Goal: Task Accomplishment & Management: Complete application form

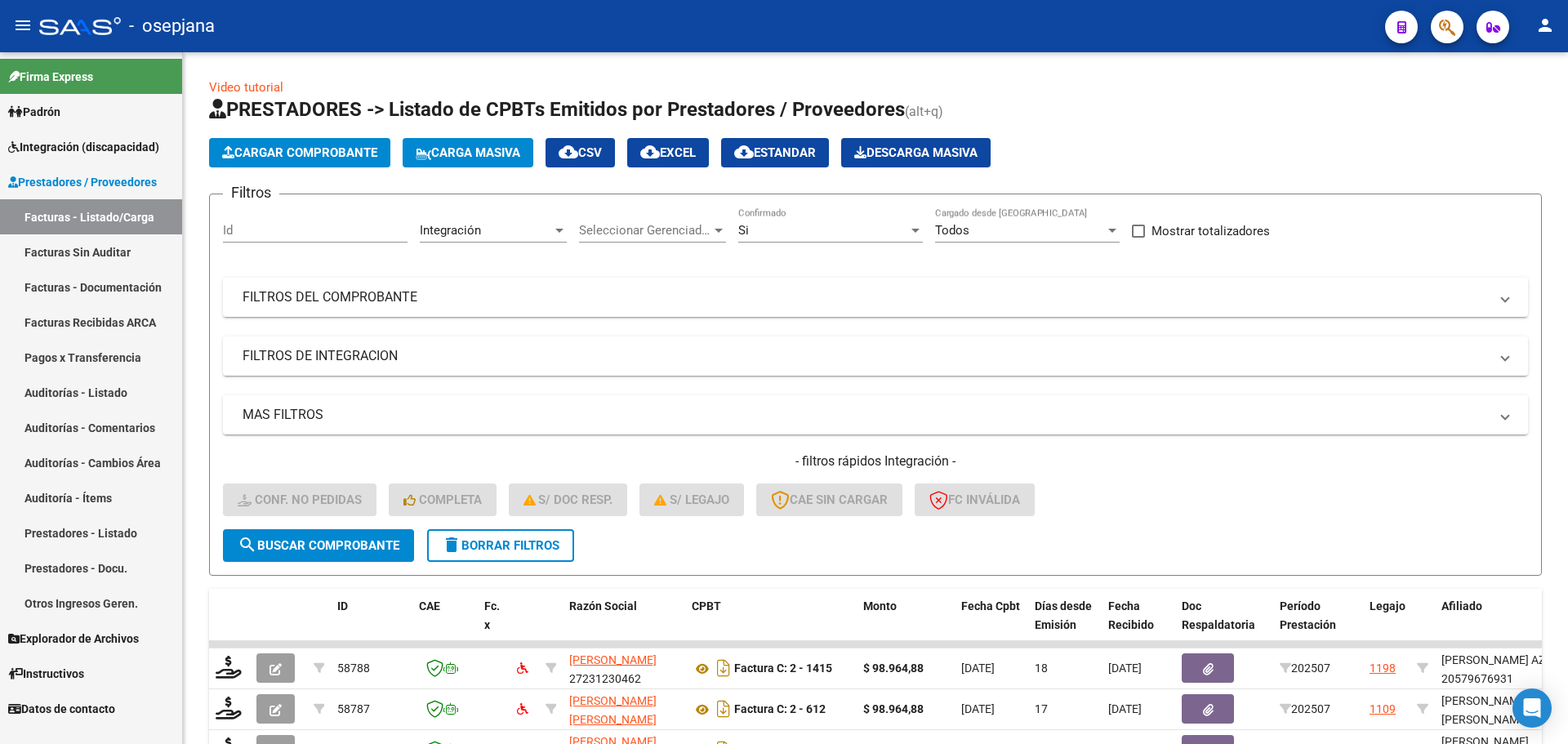
scroll to position [424, 0]
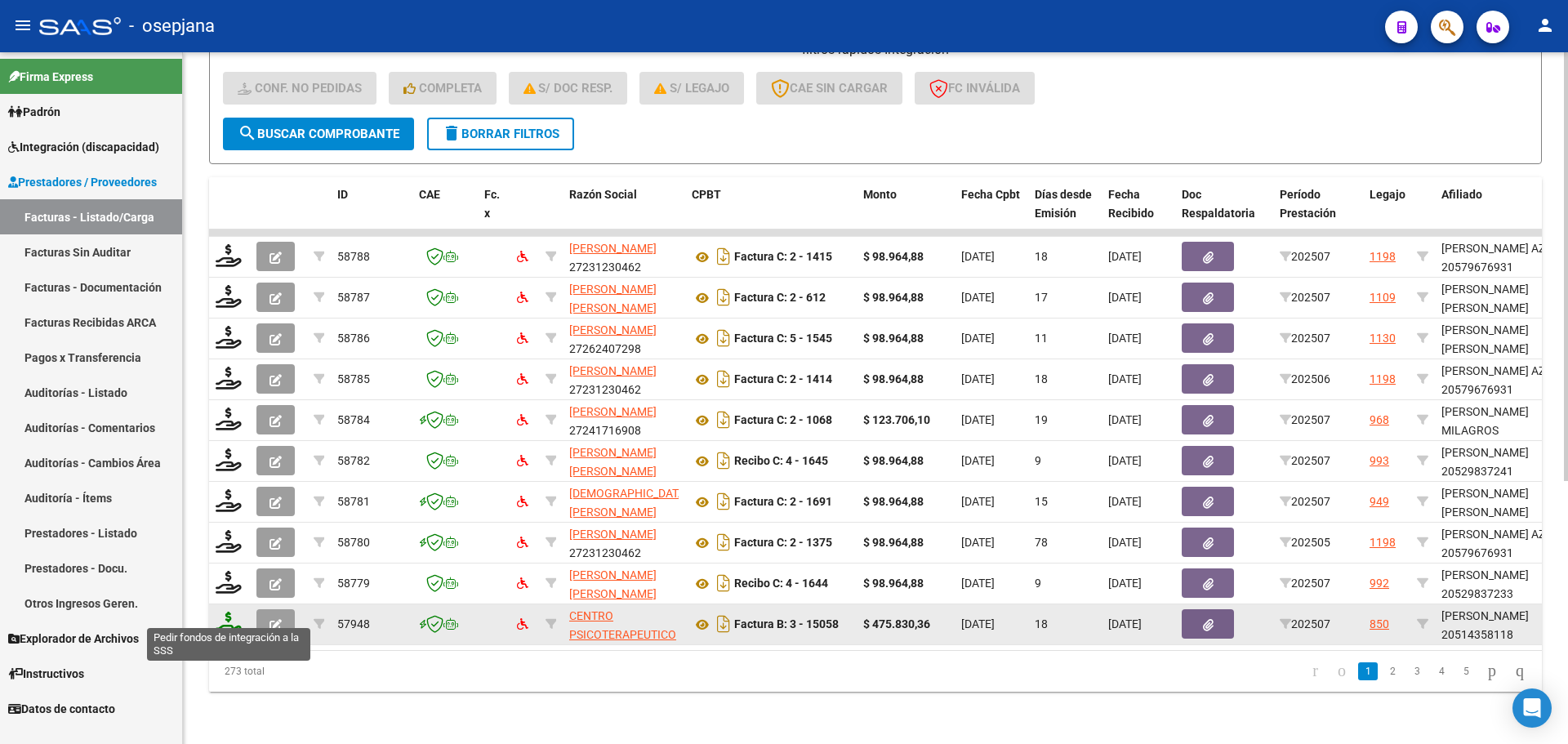
click at [225, 616] on icon at bounding box center [228, 623] width 26 height 23
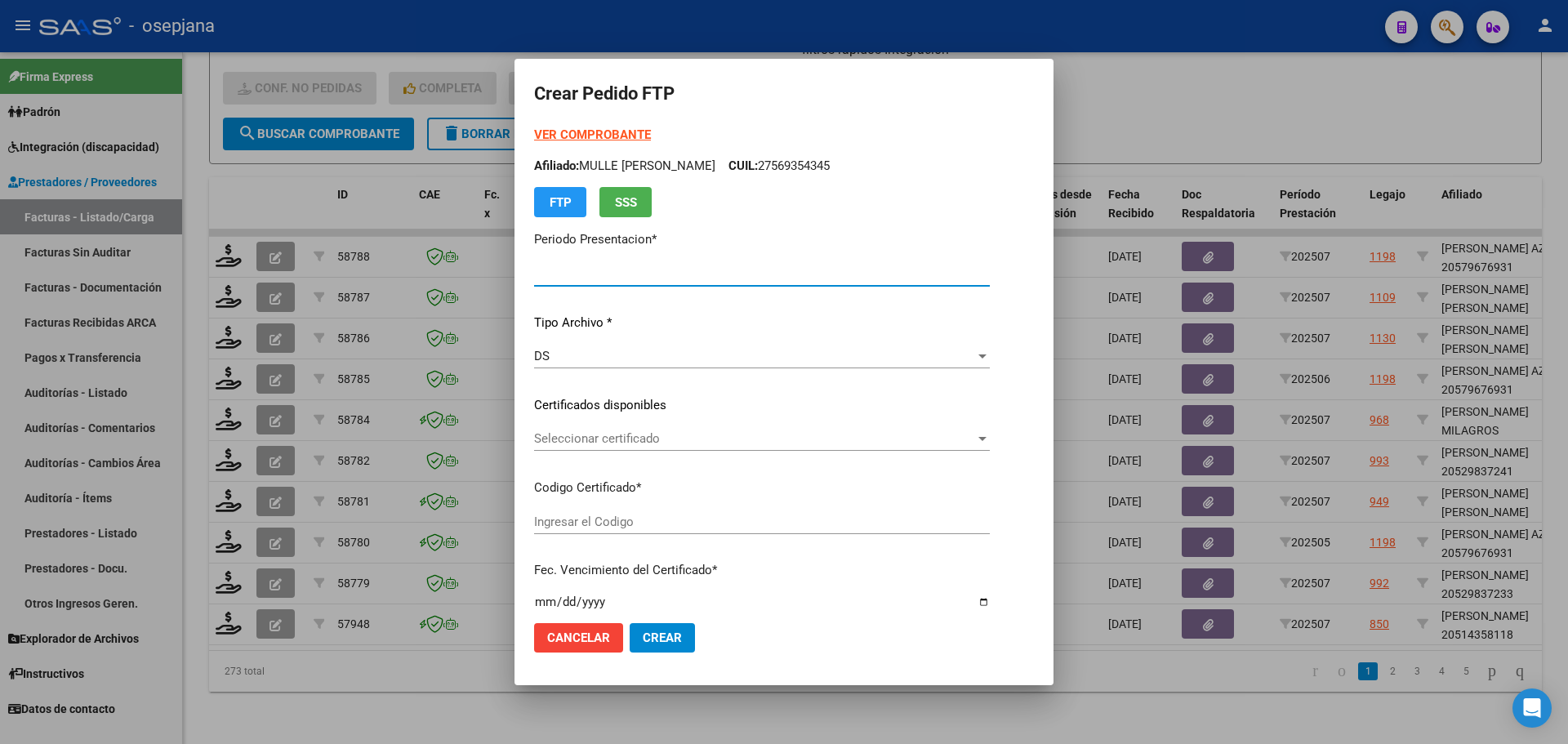
type input "202507"
type input "$ 475.830,36"
type input "ARG02000514358112022082920320829BS309"
type input "[DATE]"
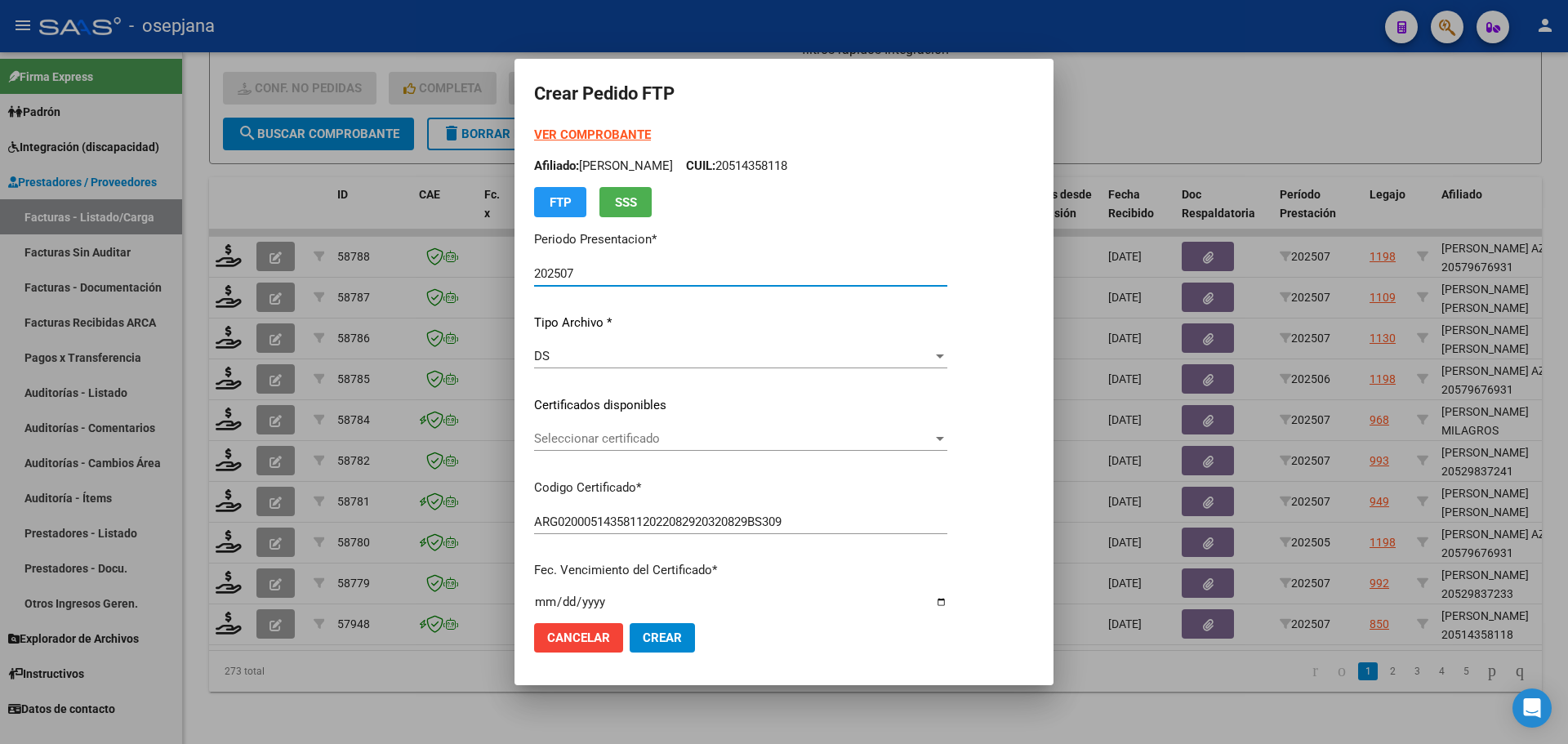
click at [767, 435] on span "Seleccionar certificado" at bounding box center [733, 438] width 398 height 14
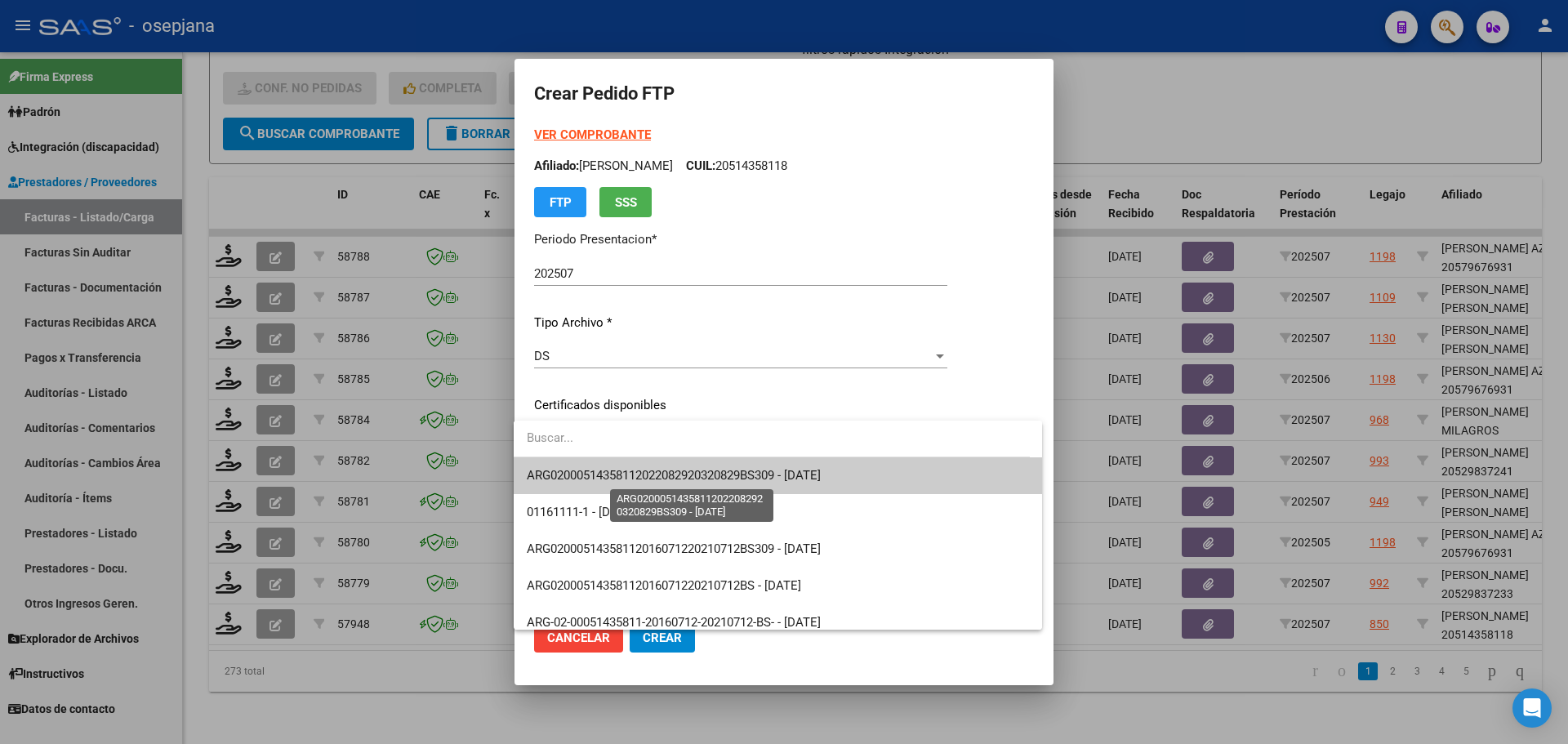
click at [773, 477] on span "ARG02000514358112022082920320829BS309 - [DATE]" at bounding box center [674, 475] width 294 height 14
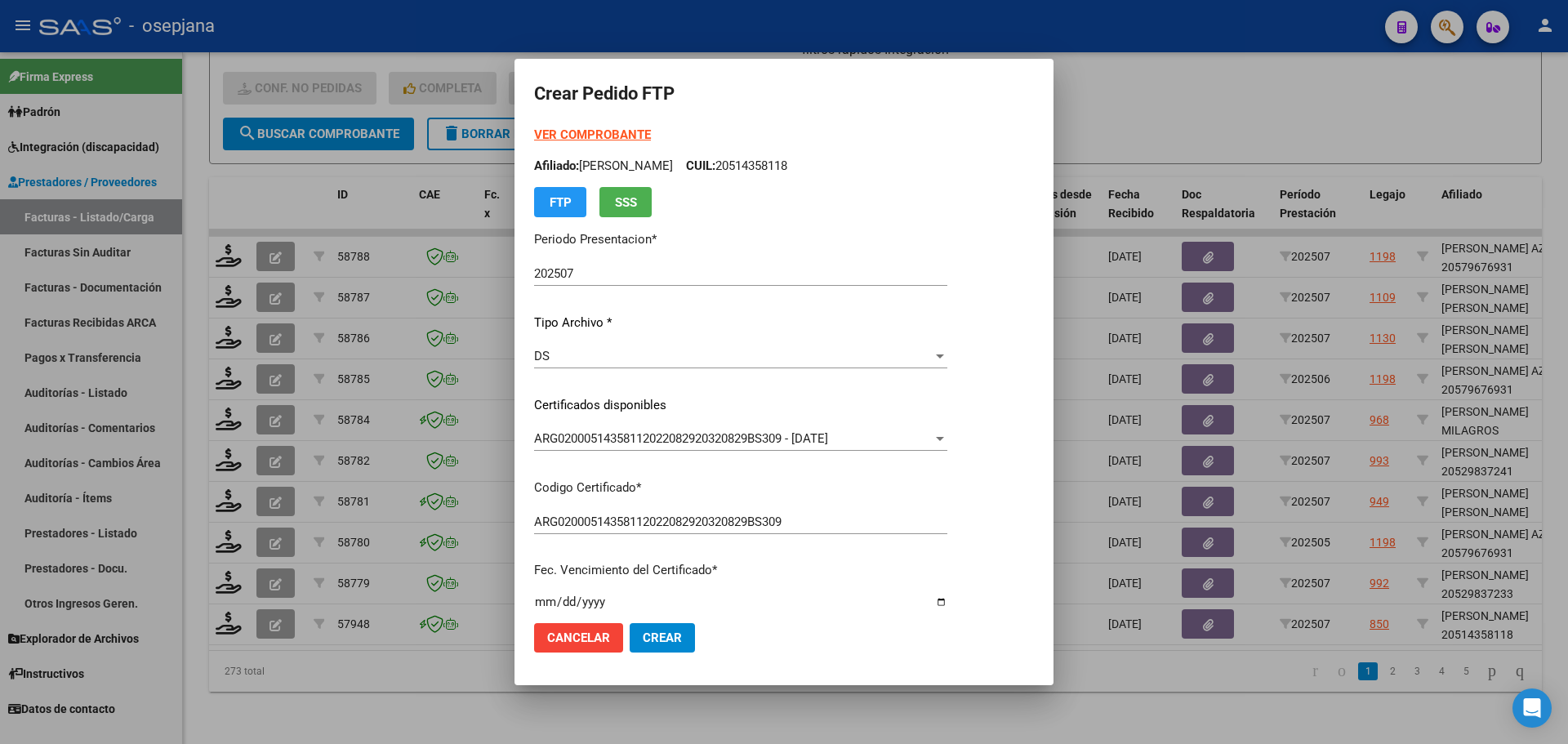
click at [585, 135] on strong "VER COMPROBANTE" at bounding box center [592, 134] width 117 height 14
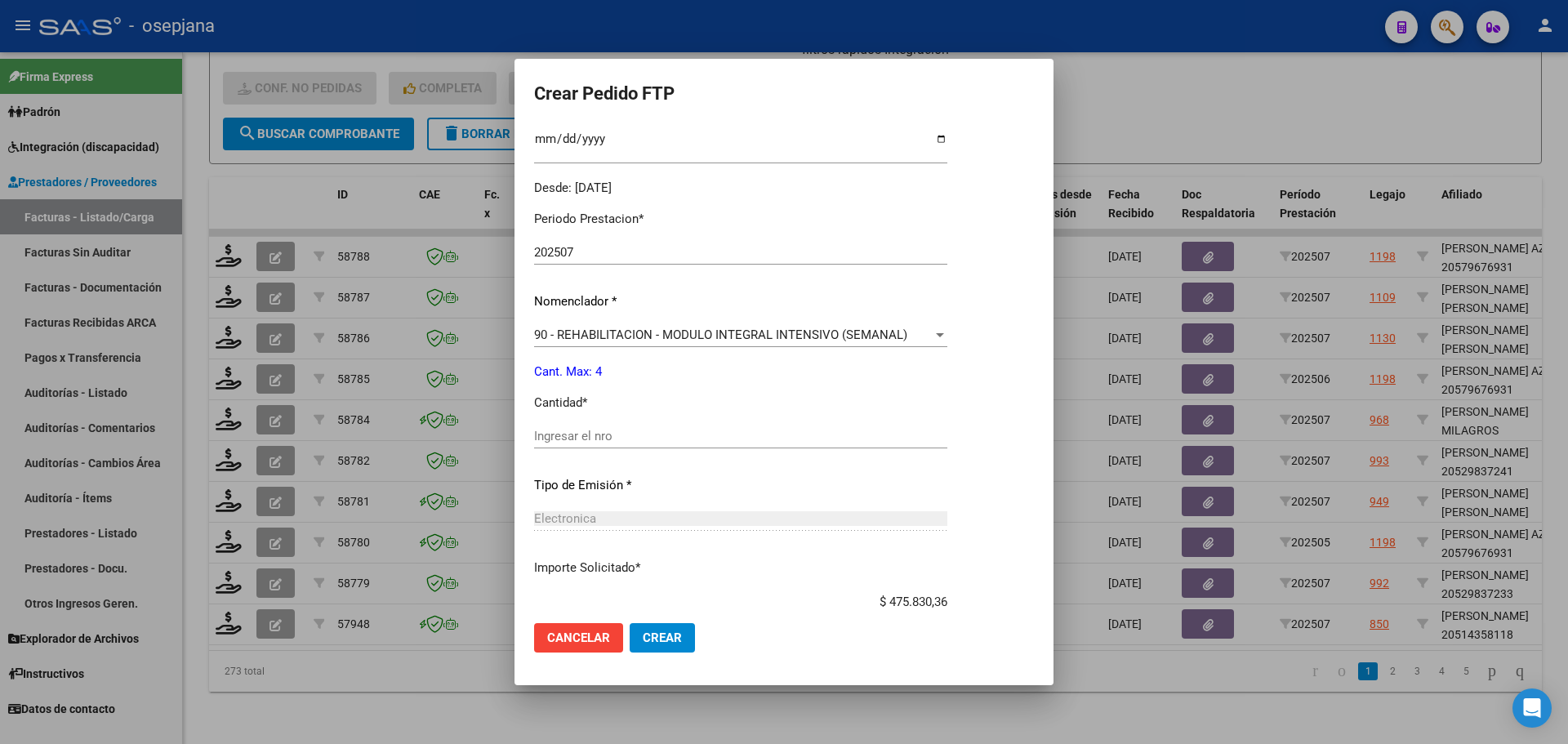
scroll to position [490, 0]
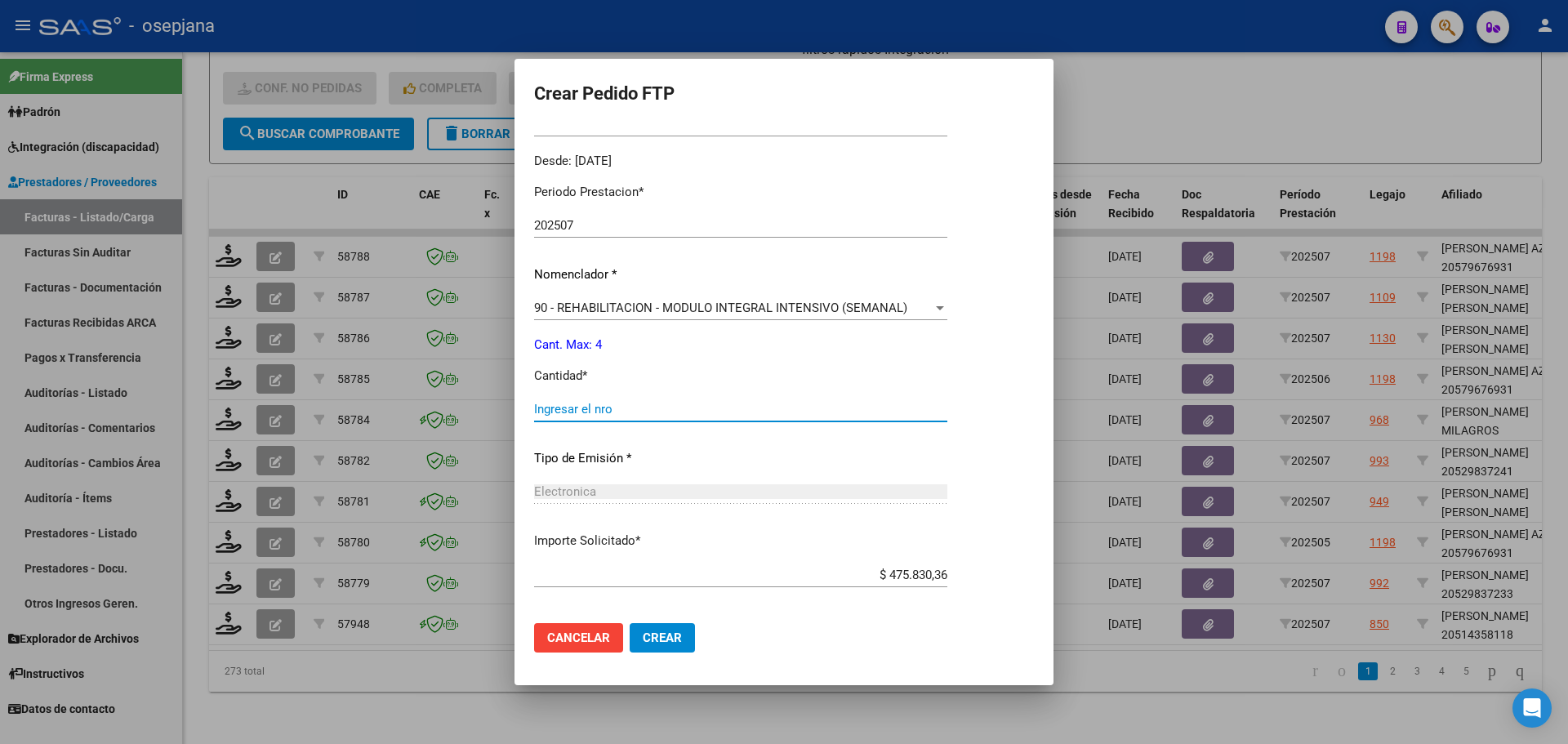
click at [586, 405] on input "Ingresar el nro" at bounding box center [741, 408] width 414 height 14
click at [664, 299] on div "90 - REHABILITACION - MODULO INTEGRAL INTENSIVO (SEMANAL) Seleccionar nomenclad…" at bounding box center [741, 308] width 414 height 25
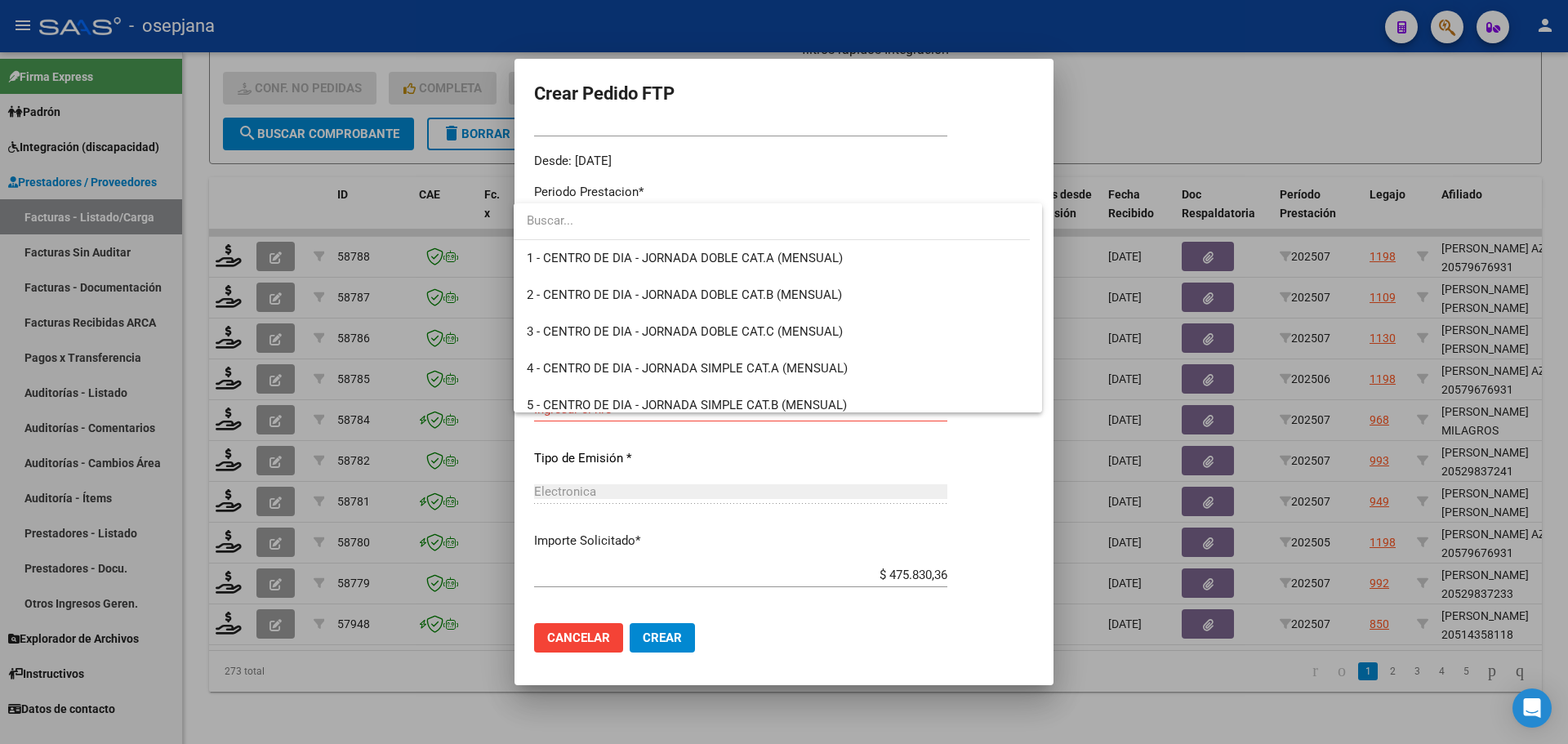
scroll to position [3221, 0]
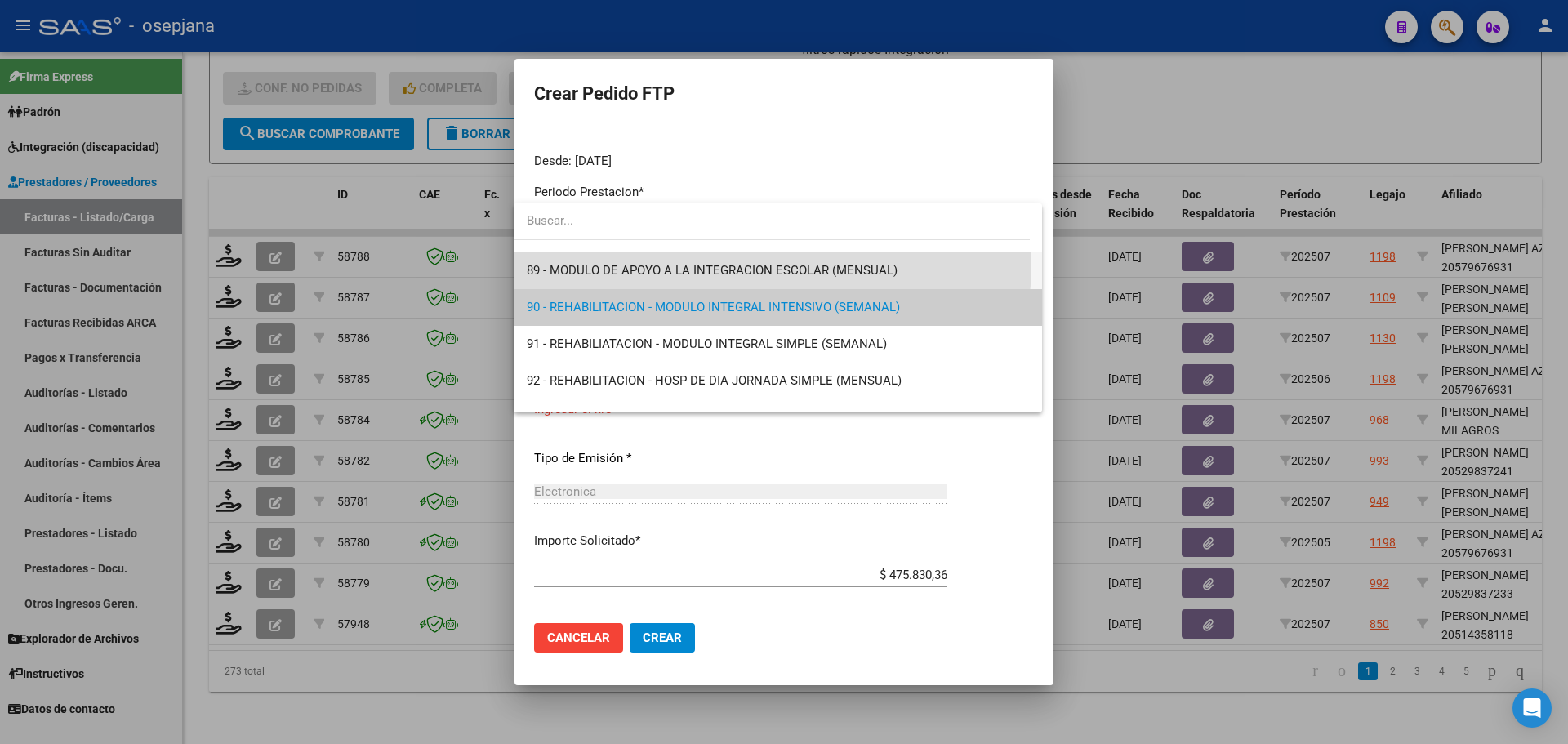
click at [651, 260] on span "89 - MODULO DE APOYO A LA INTEGRACION ESCOLAR (MENSUAL)" at bounding box center [778, 270] width 503 height 36
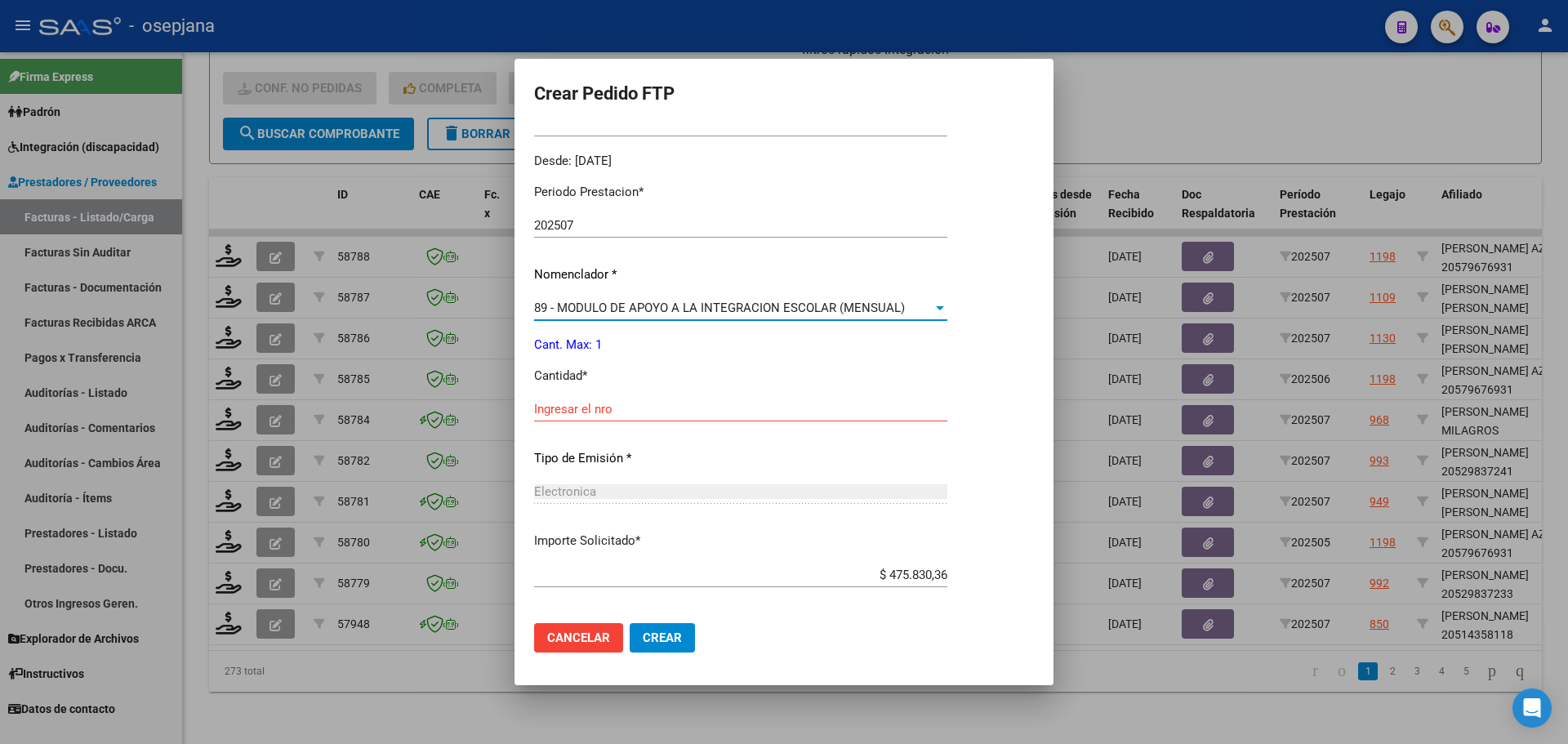
click at [620, 415] on input "Ingresar el nro" at bounding box center [741, 408] width 414 height 14
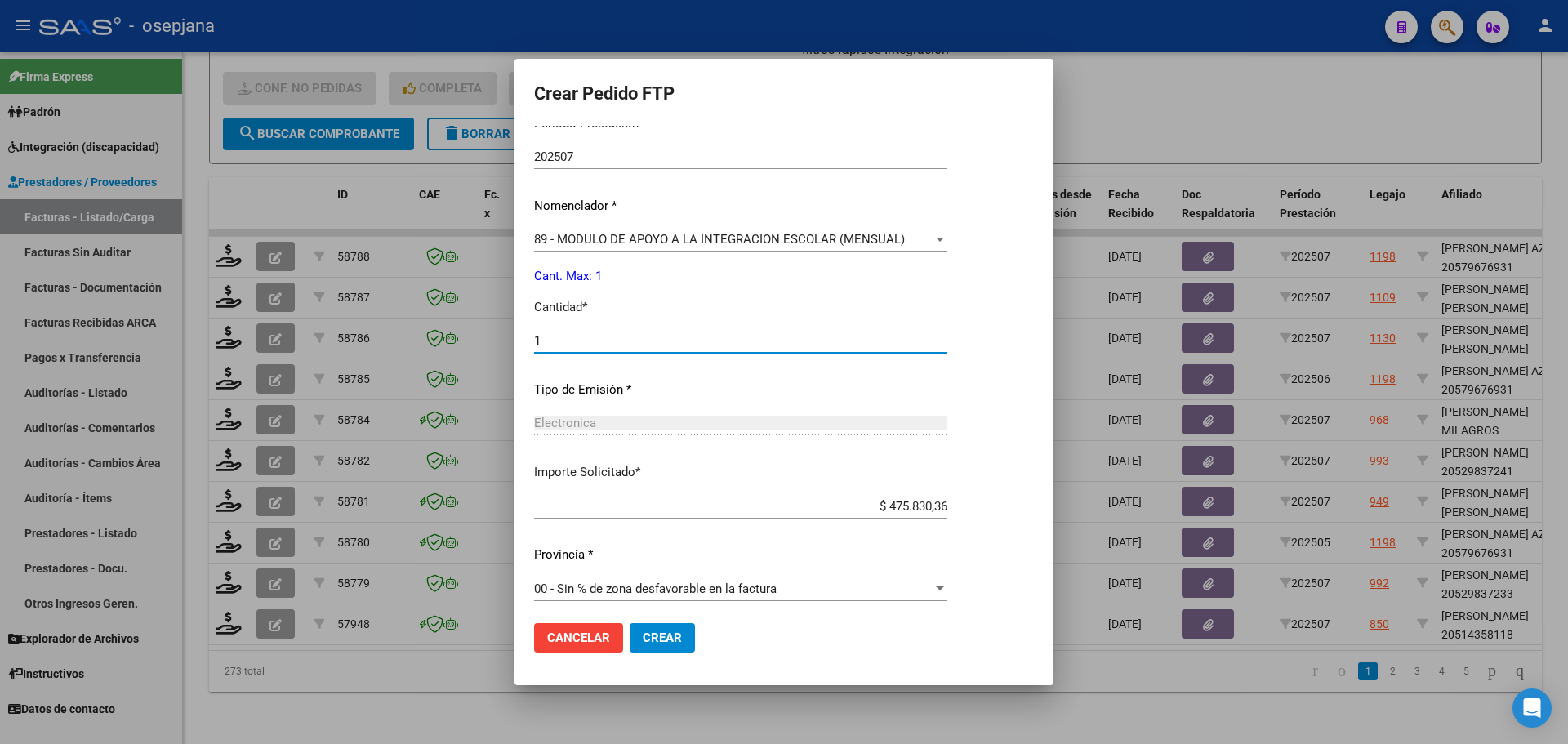
scroll to position [565, 0]
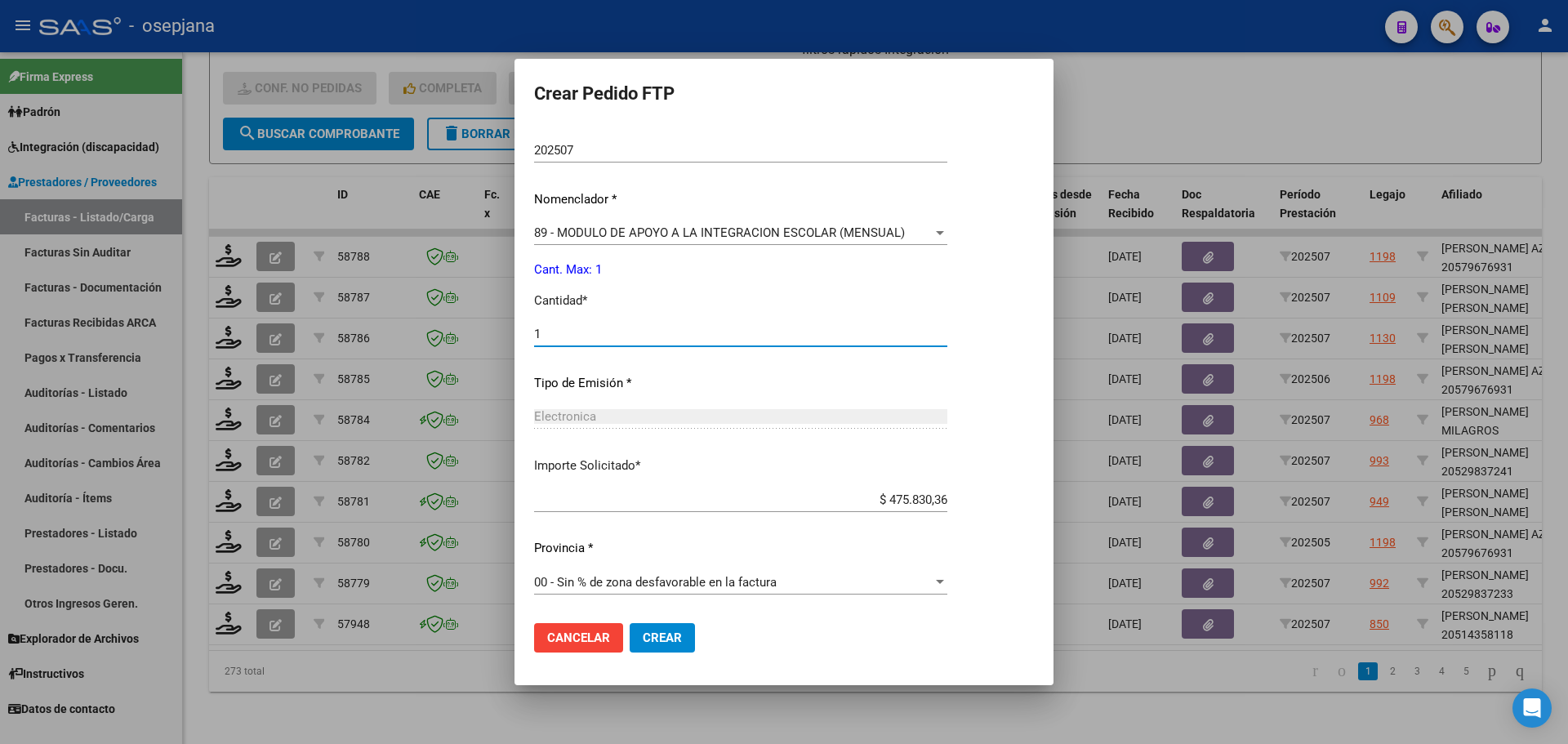
type input "1"
click at [670, 627] on button "Crear" at bounding box center [662, 637] width 65 height 30
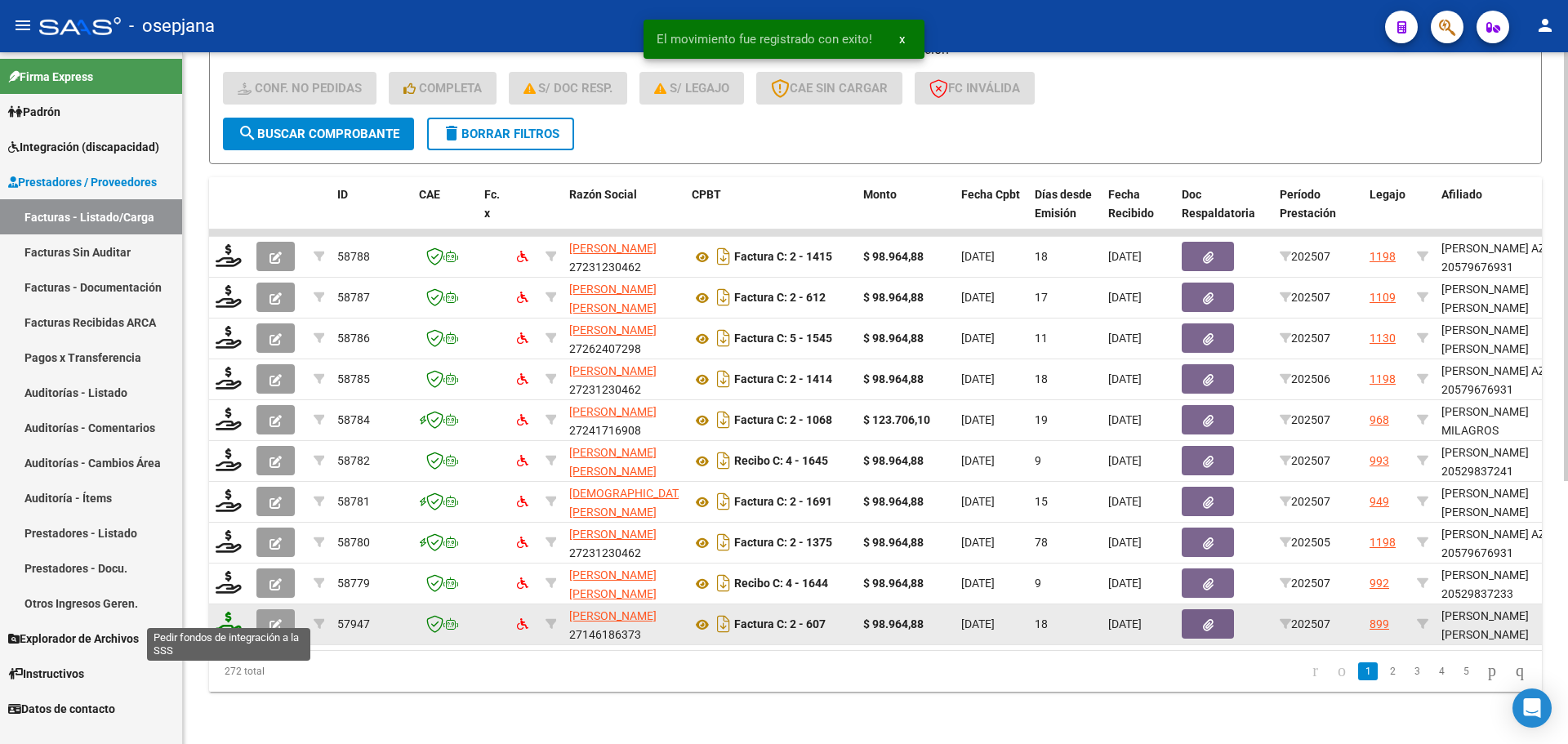
click at [236, 612] on icon at bounding box center [228, 623] width 26 height 23
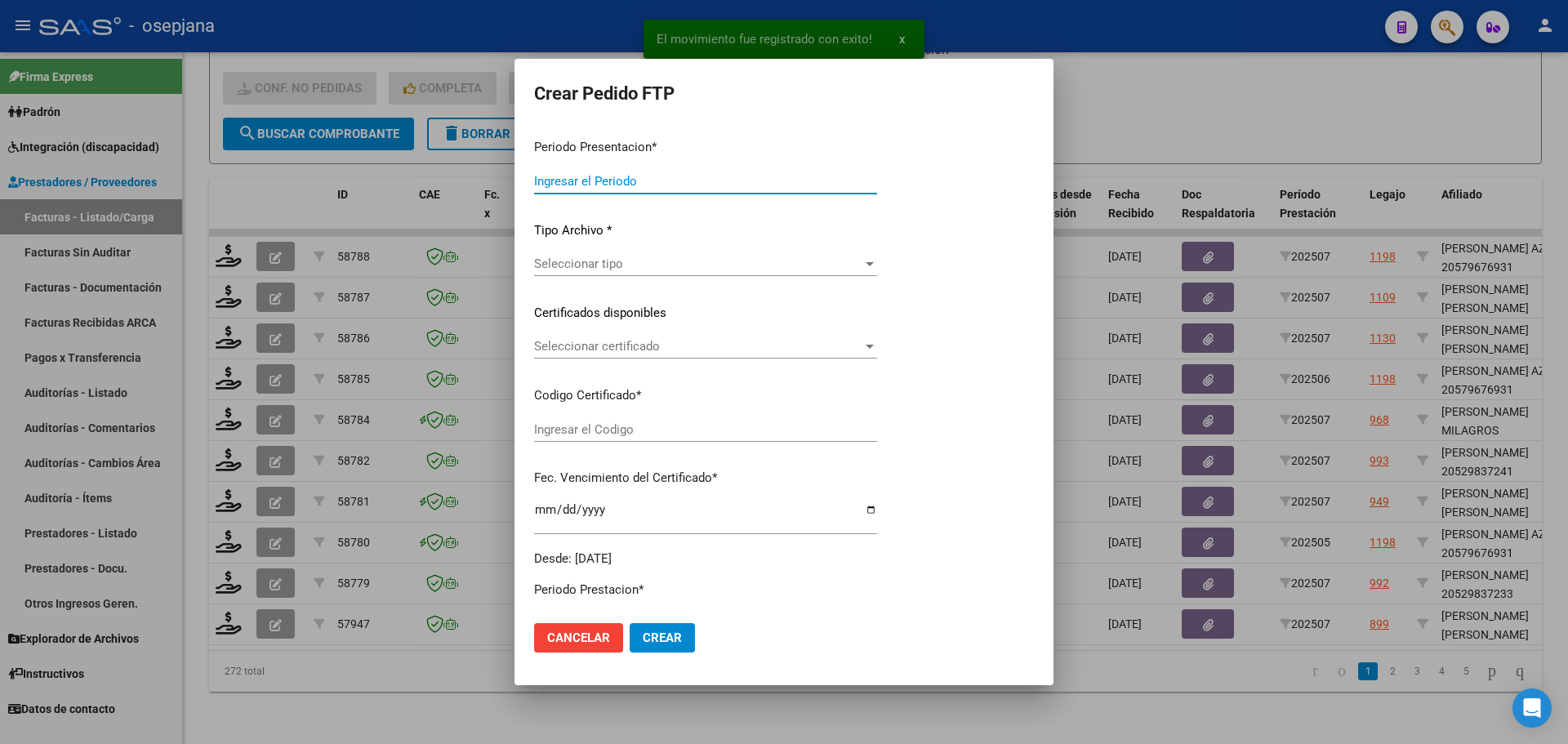
type input "202507"
type input "$ 98.964,88"
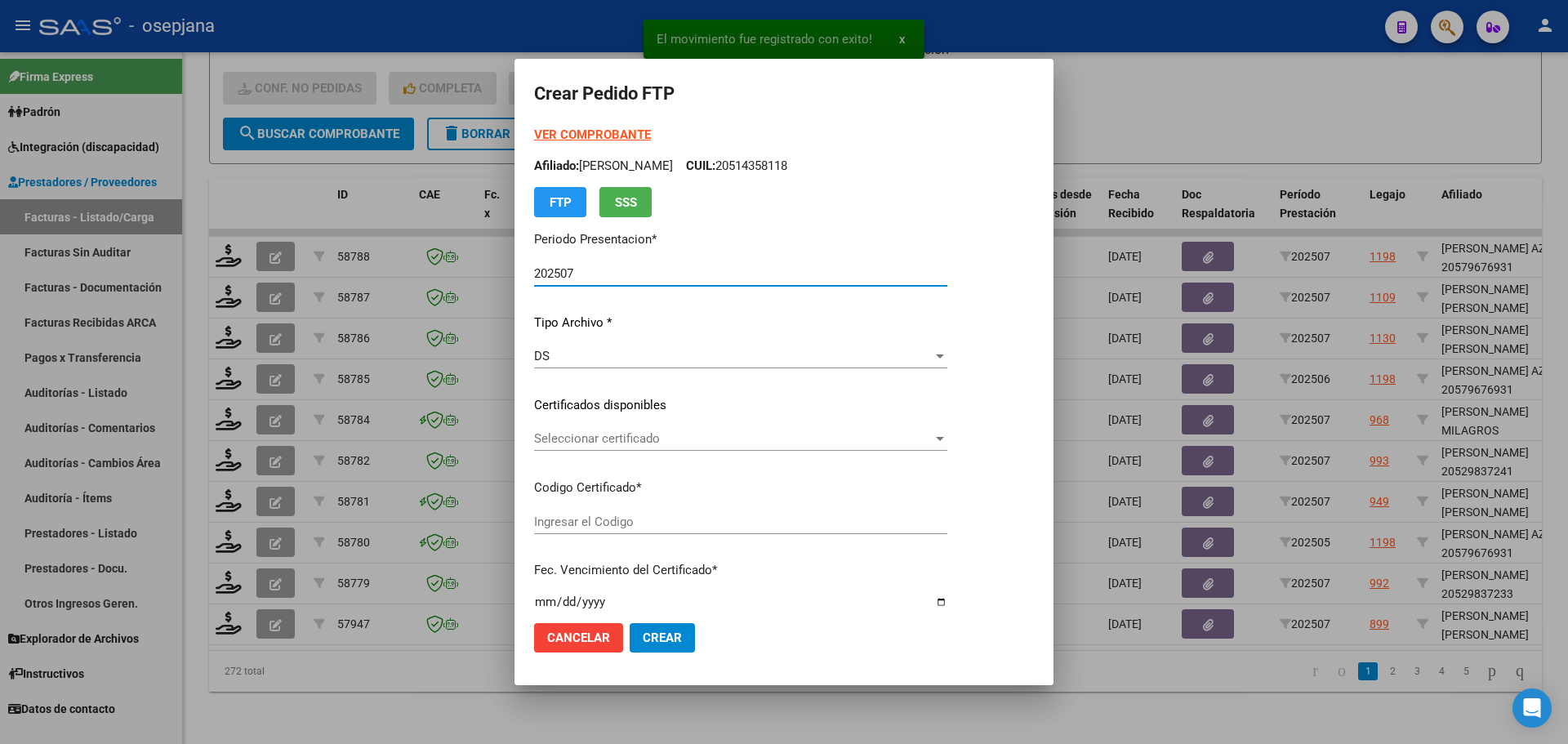
type input "ARG02000555841572023121120261211BUE313"
type input "[DATE]"
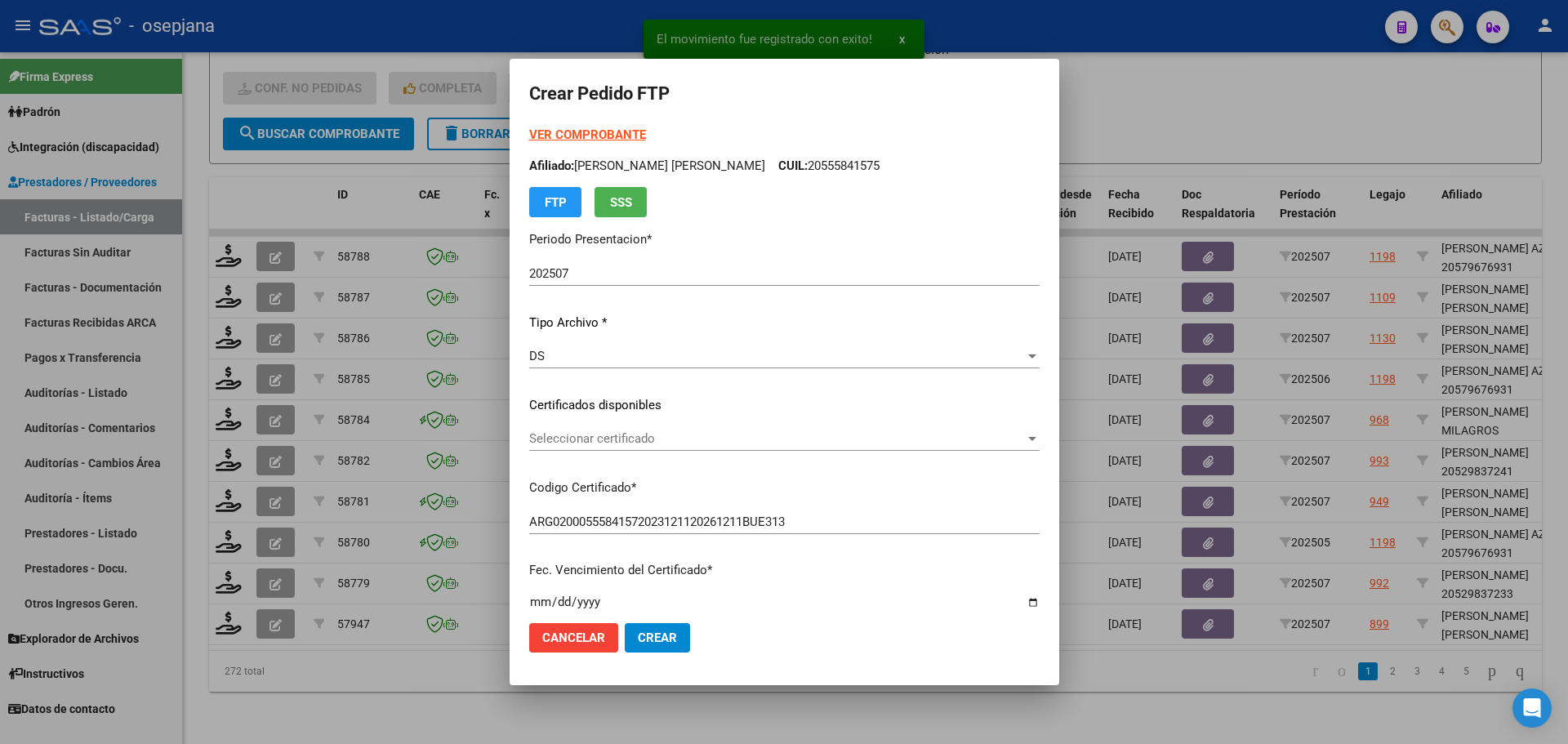
click at [617, 429] on div "Seleccionar certificado Seleccionar certificado" at bounding box center [784, 438] width 510 height 25
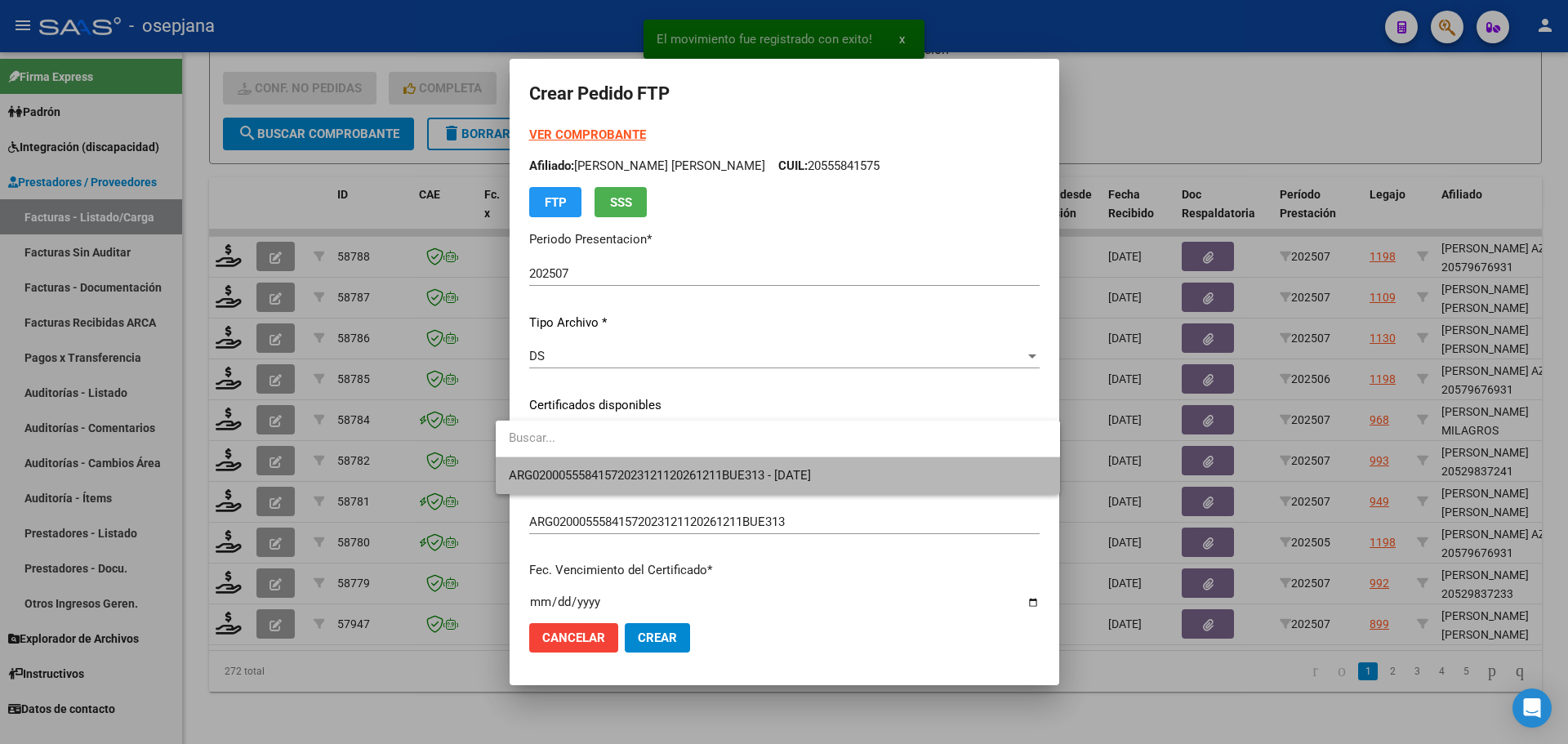
click at [625, 465] on span "ARG02000555841572023121120261211BUE313 - [DATE]" at bounding box center [777, 475] width 538 height 36
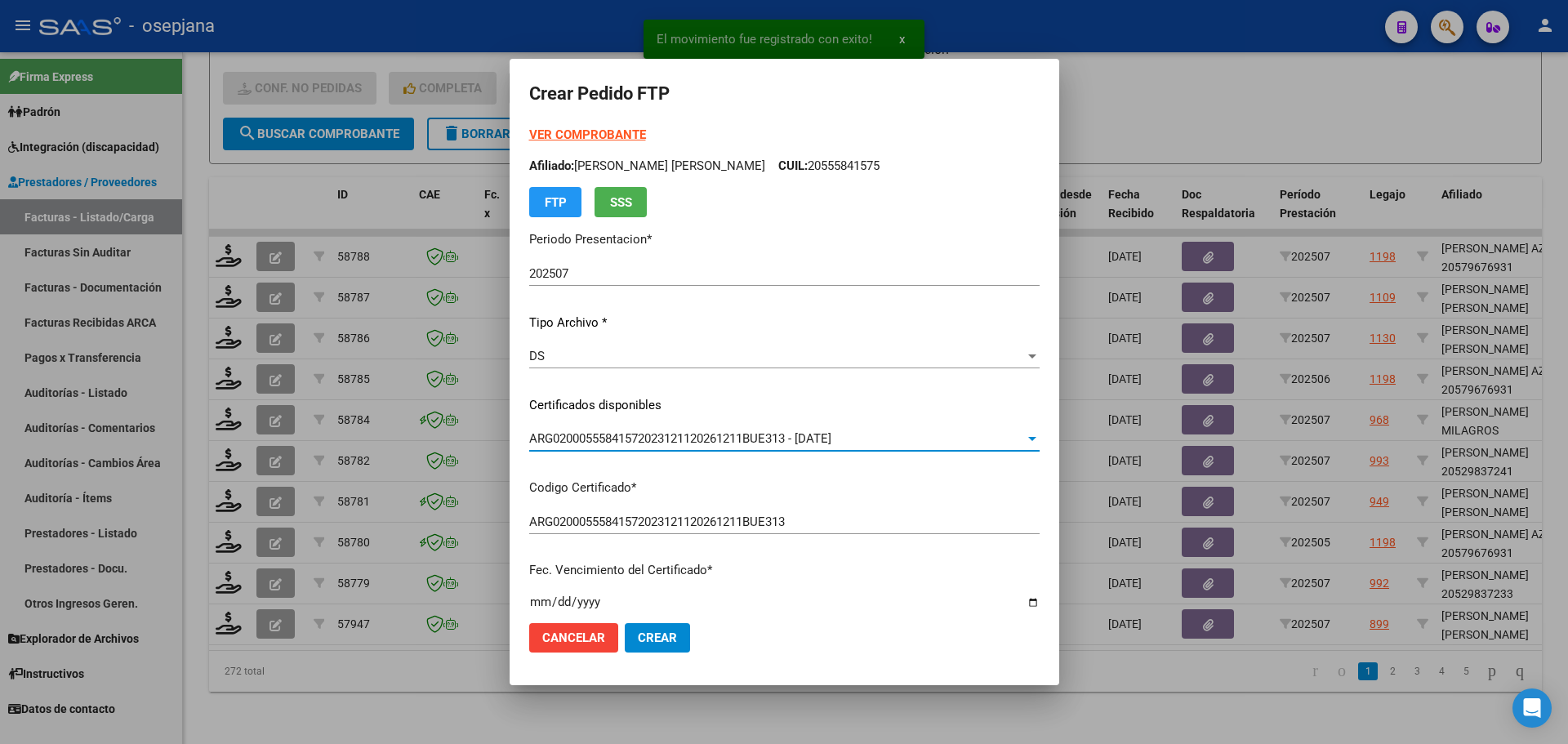
click at [596, 132] on strong "VER COMPROBANTE" at bounding box center [587, 134] width 117 height 14
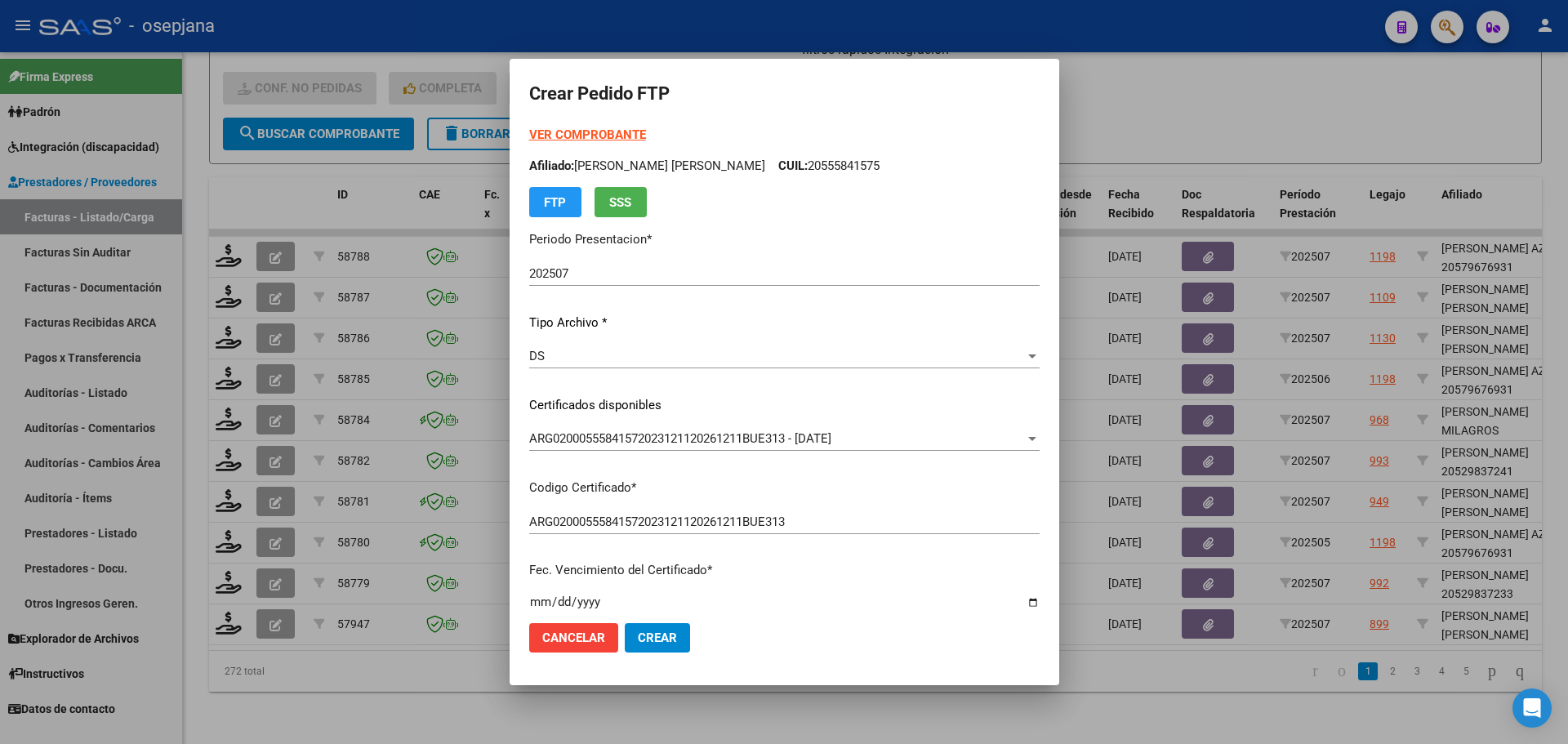
scroll to position [490, 0]
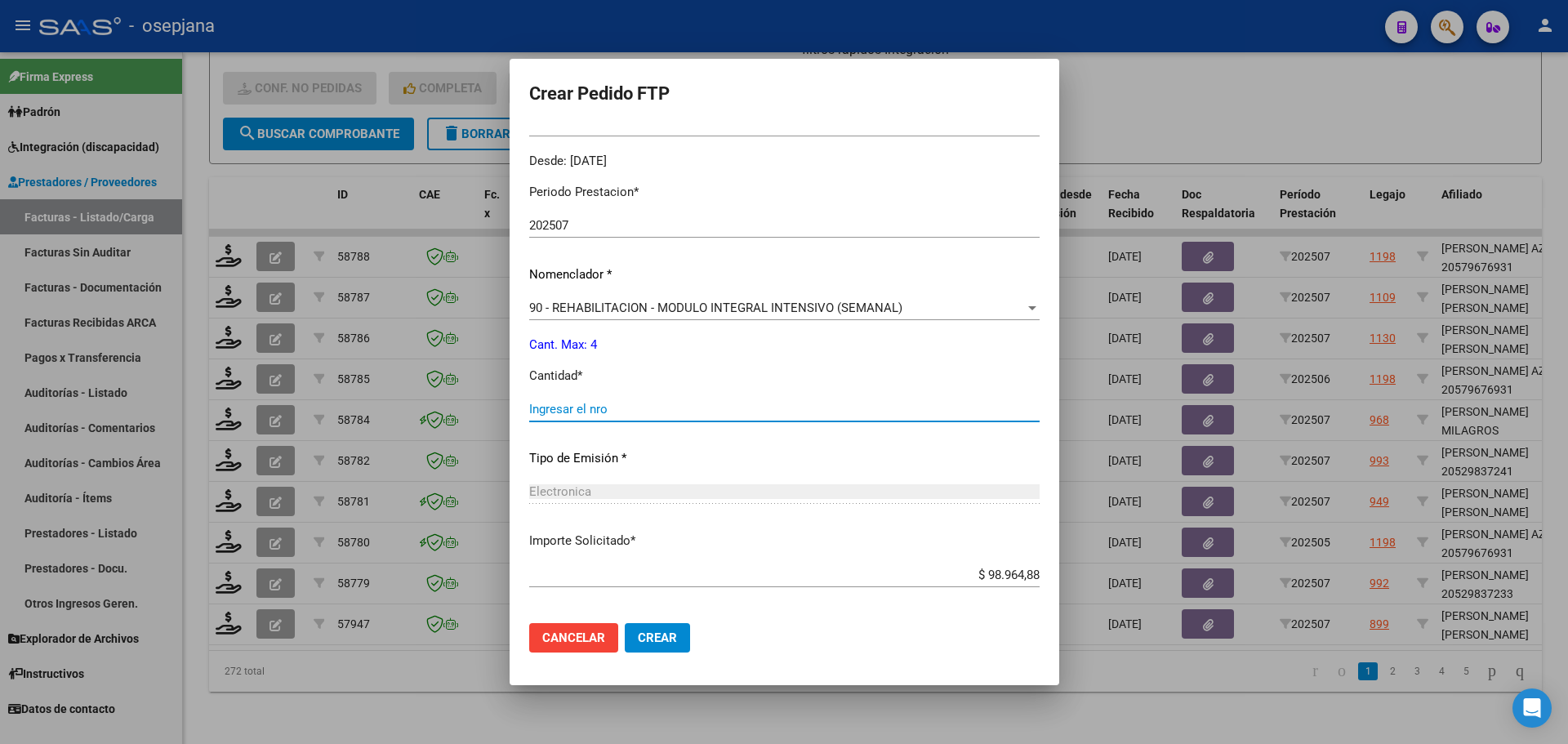
click at [531, 405] on input "Ingresar el nro" at bounding box center [784, 408] width 510 height 14
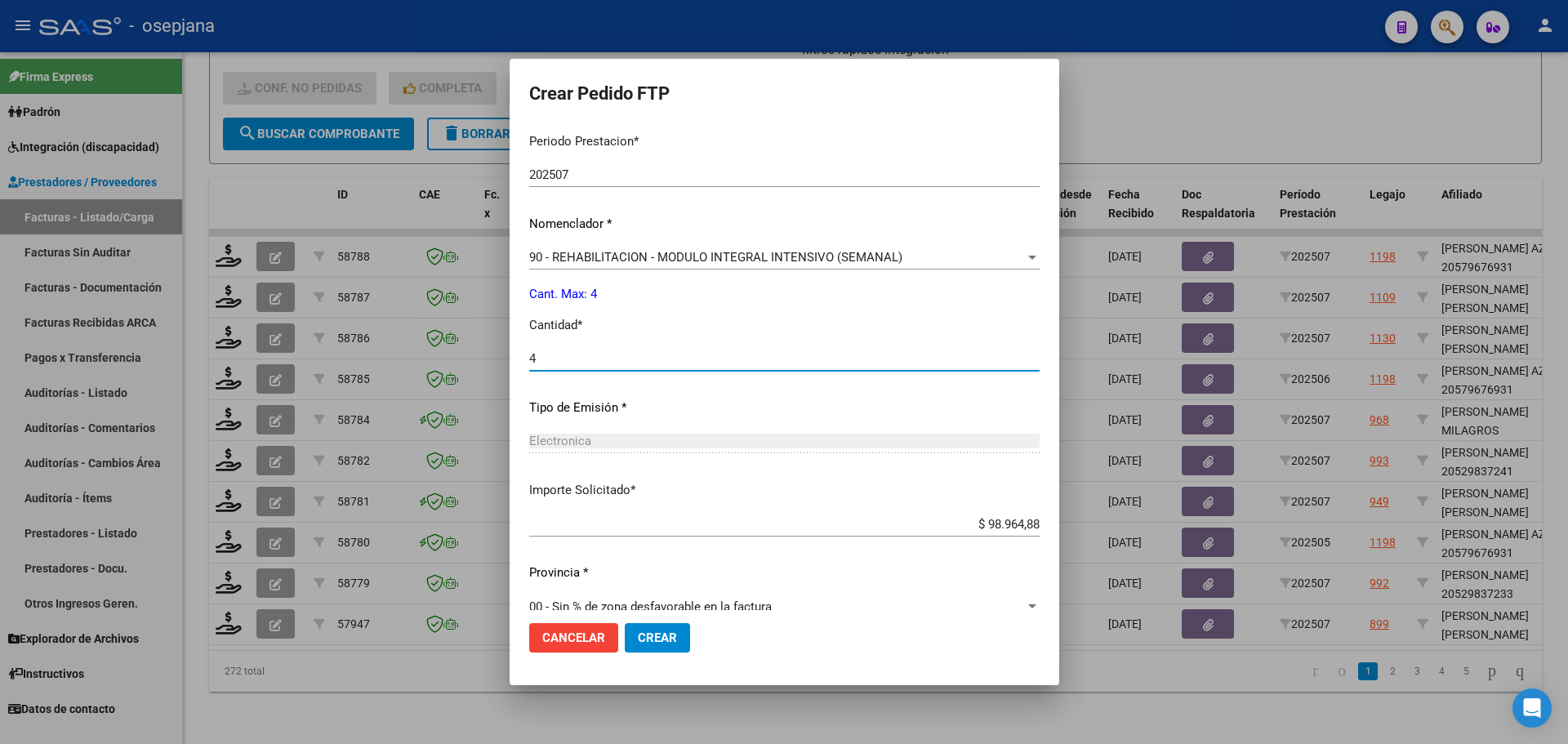
scroll to position [565, 0]
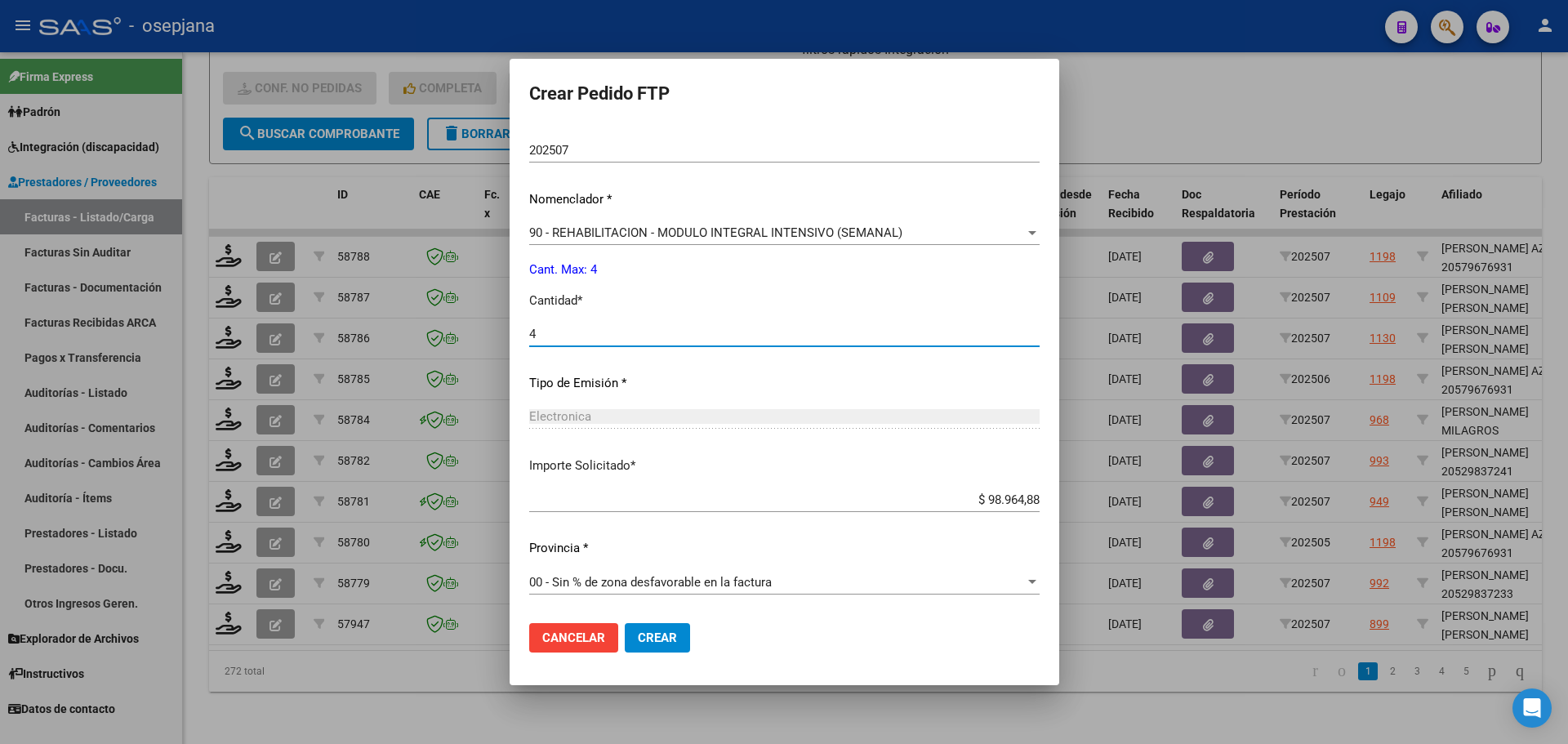
type input "4"
click at [642, 639] on span "Crear" at bounding box center [658, 637] width 39 height 14
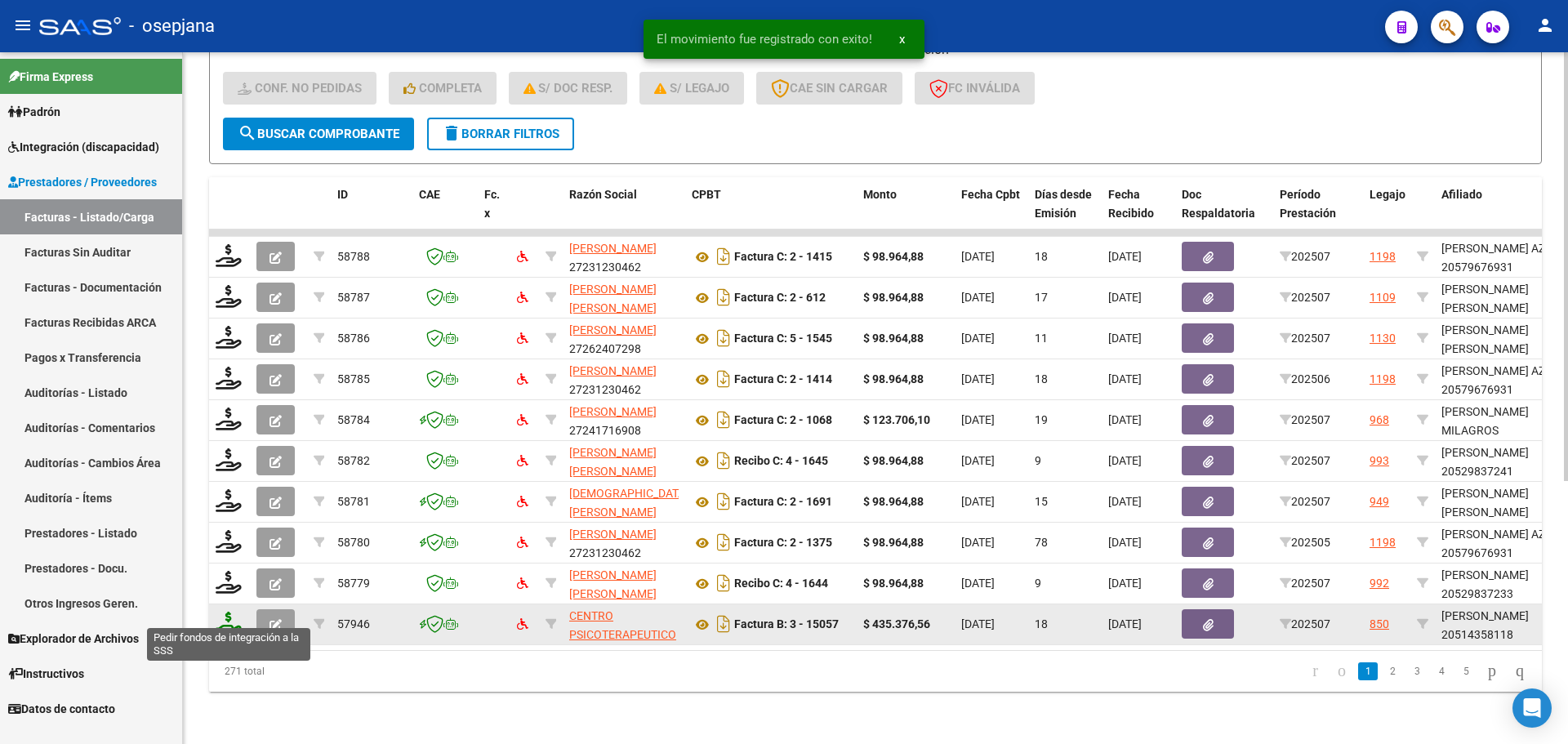
click at [221, 612] on icon at bounding box center [228, 623] width 26 height 23
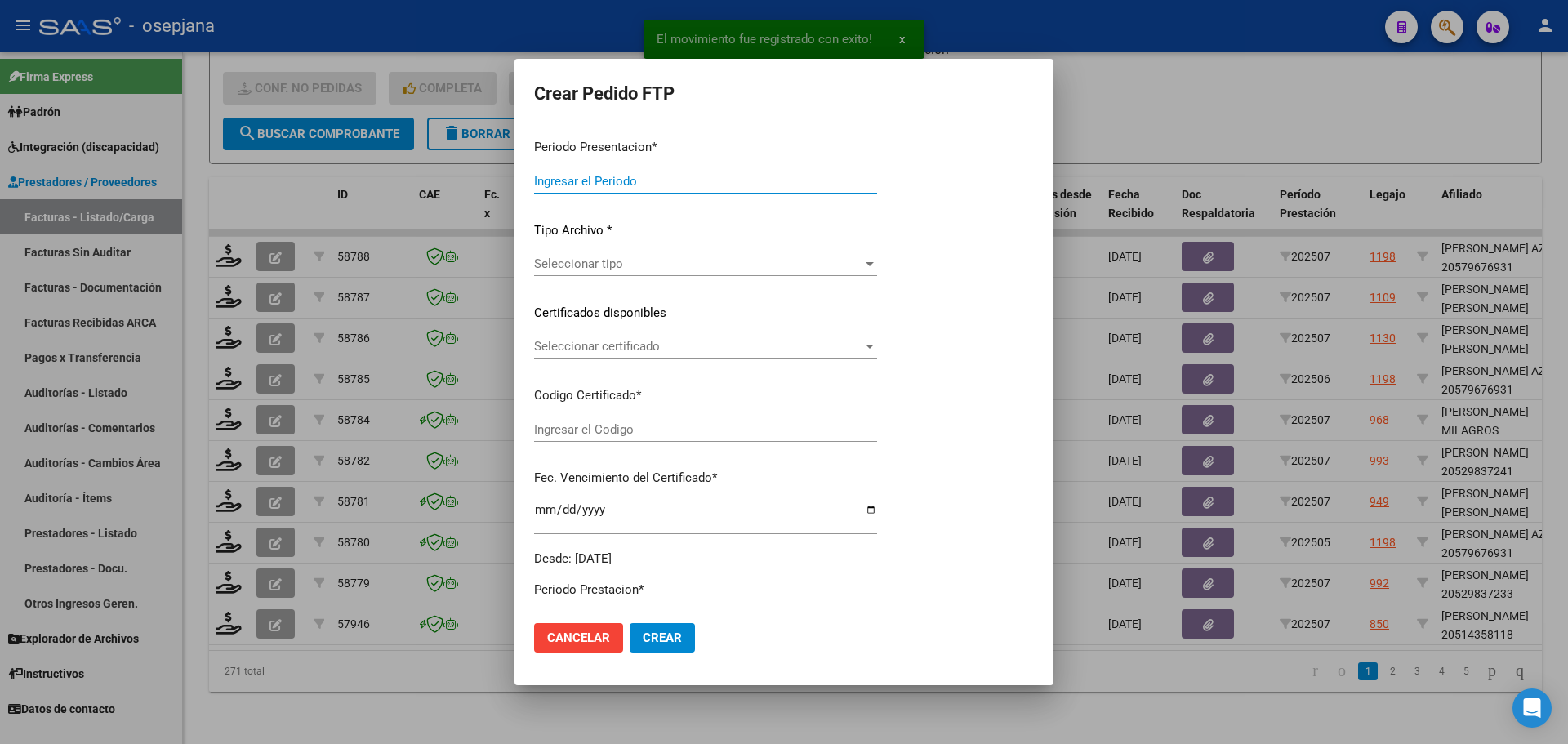
type input "202507"
type input "$ 435.376,56"
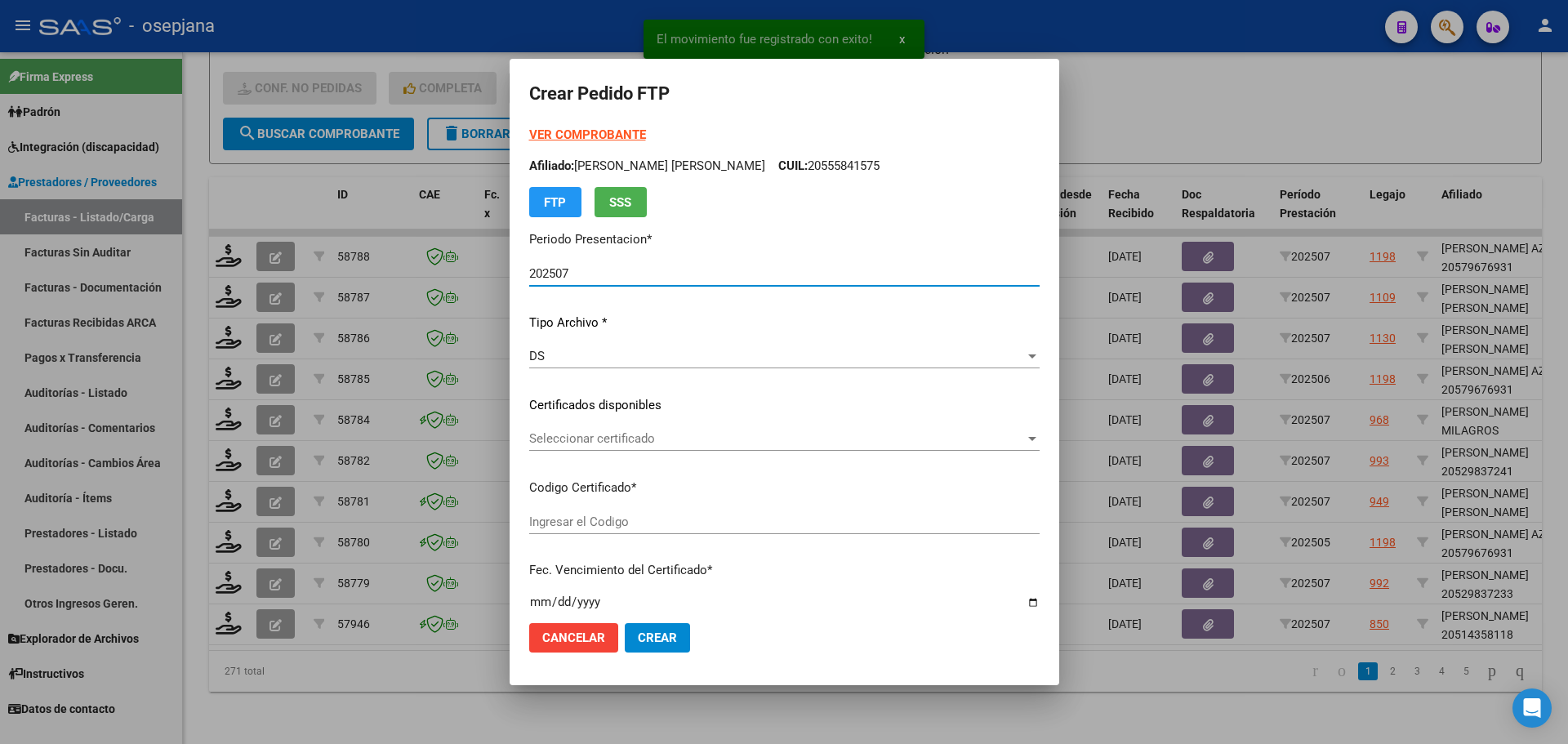
type input "ARG02000514358112022082920320829BS309"
type input "[DATE]"
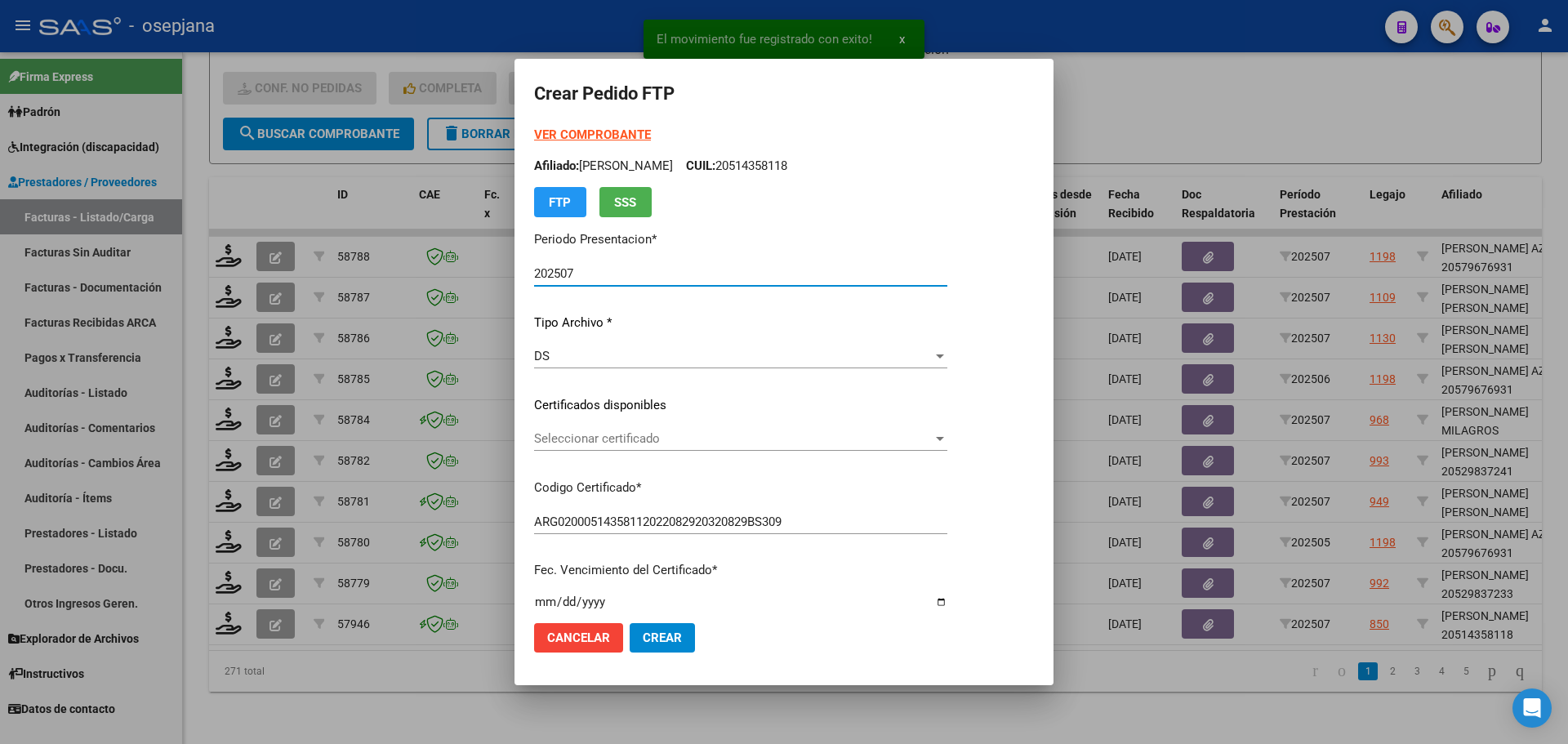
click at [676, 441] on span "Seleccionar certificado" at bounding box center [733, 438] width 398 height 14
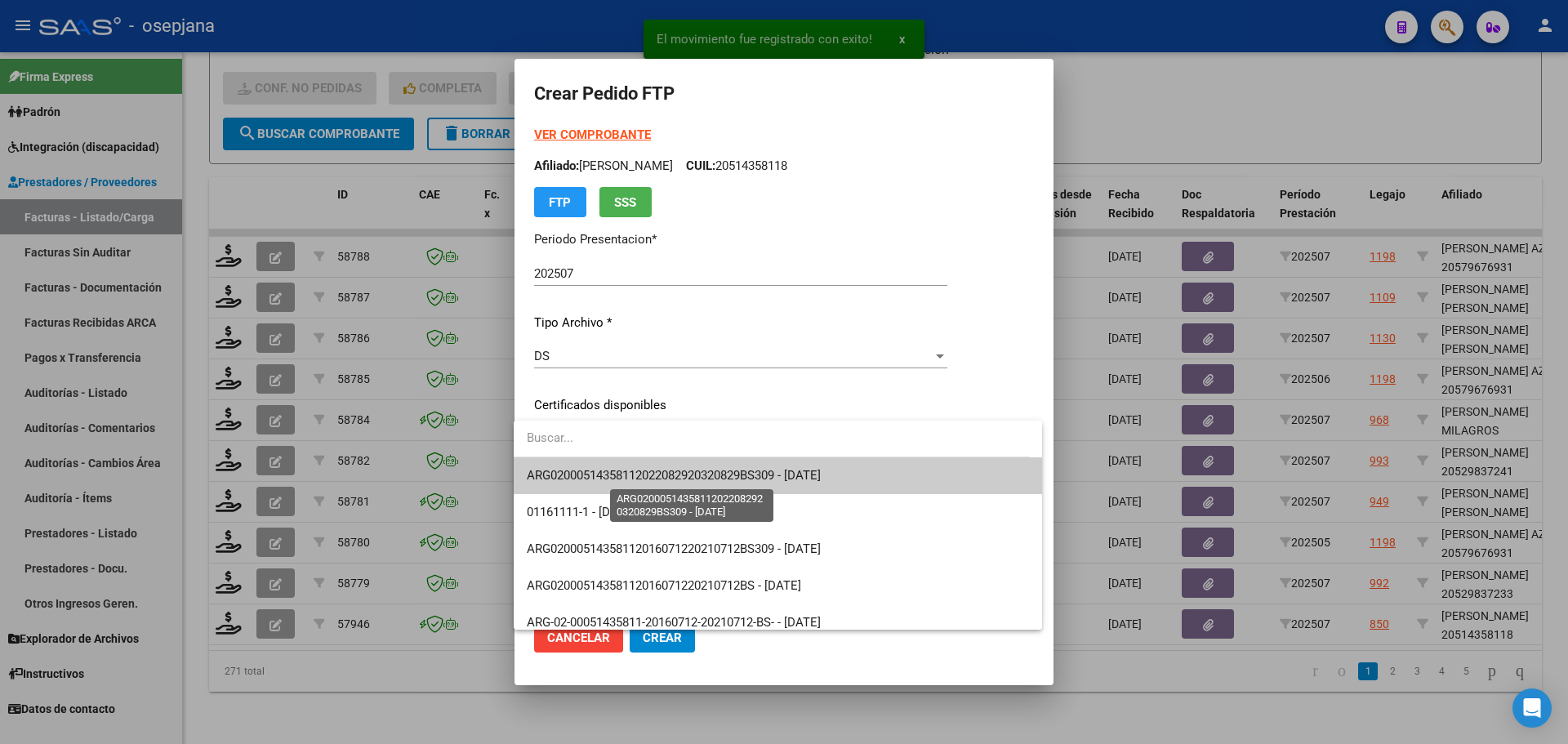
click at [680, 475] on span "ARG02000514358112022082920320829BS309 - [DATE]" at bounding box center [674, 475] width 294 height 14
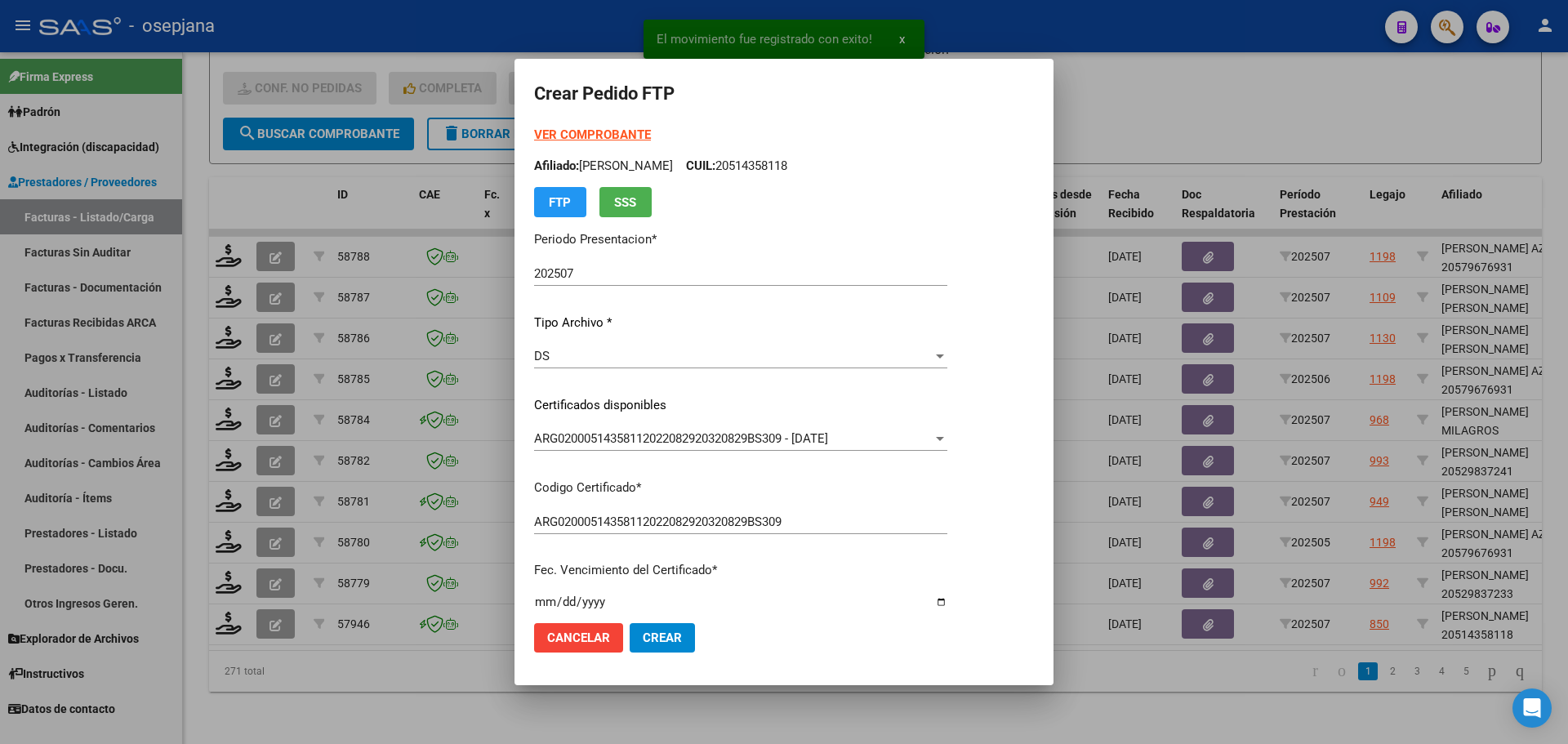
click at [638, 131] on strong "VER COMPROBANTE" at bounding box center [592, 134] width 117 height 14
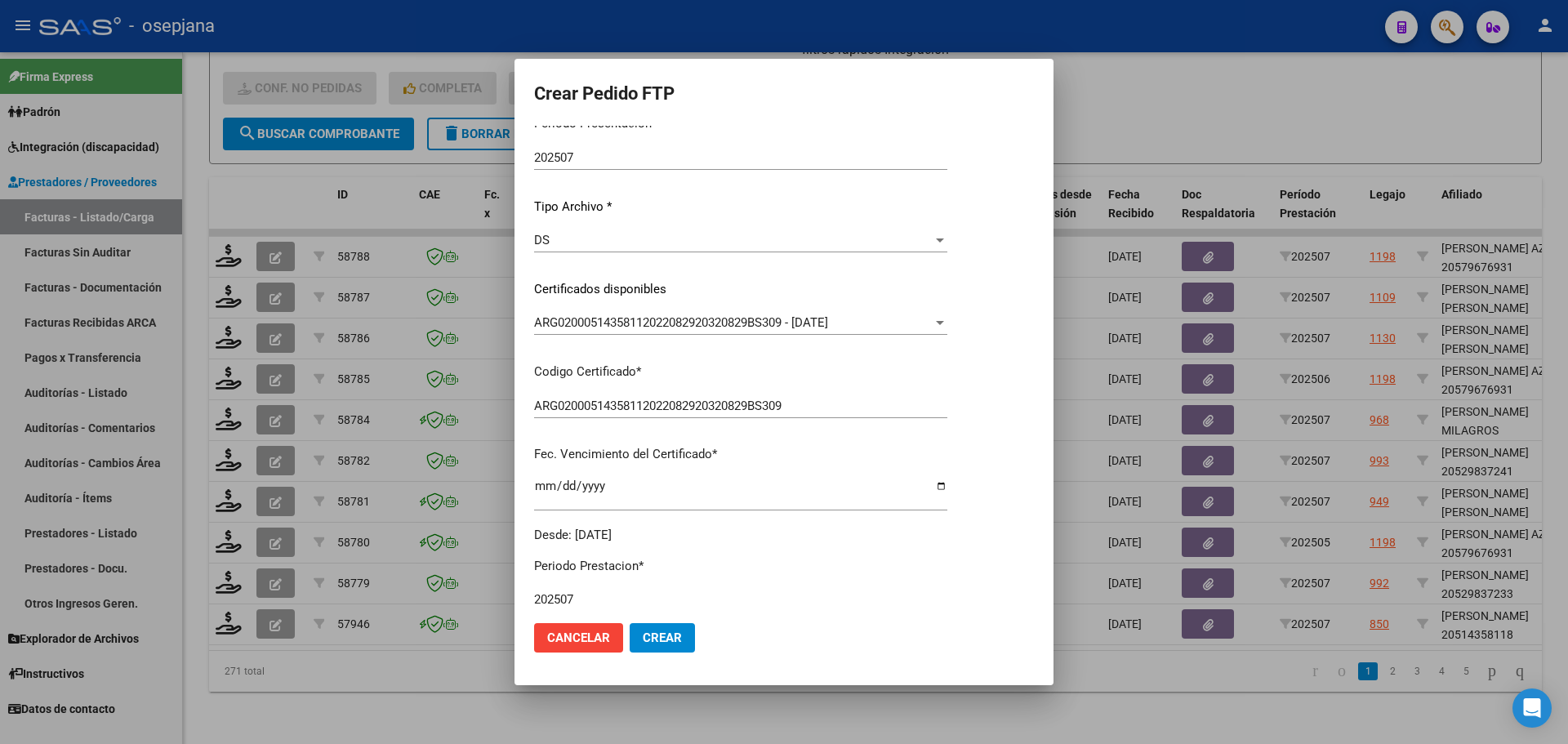
scroll to position [326, 0]
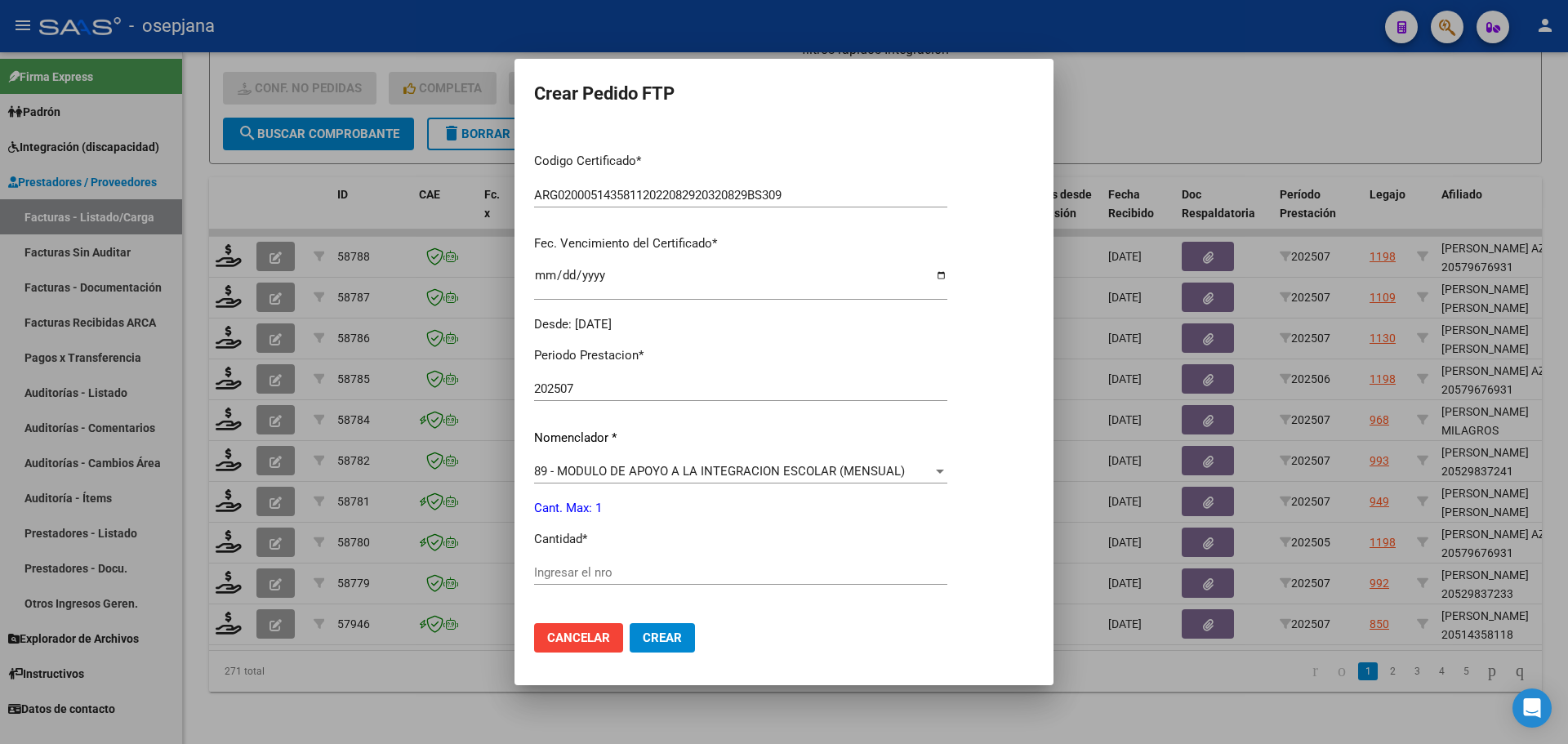
click at [572, 479] on span "89 - MODULO DE APOYO A LA INTEGRACION ESCOLAR (MENSUAL)" at bounding box center [719, 470] width 370 height 14
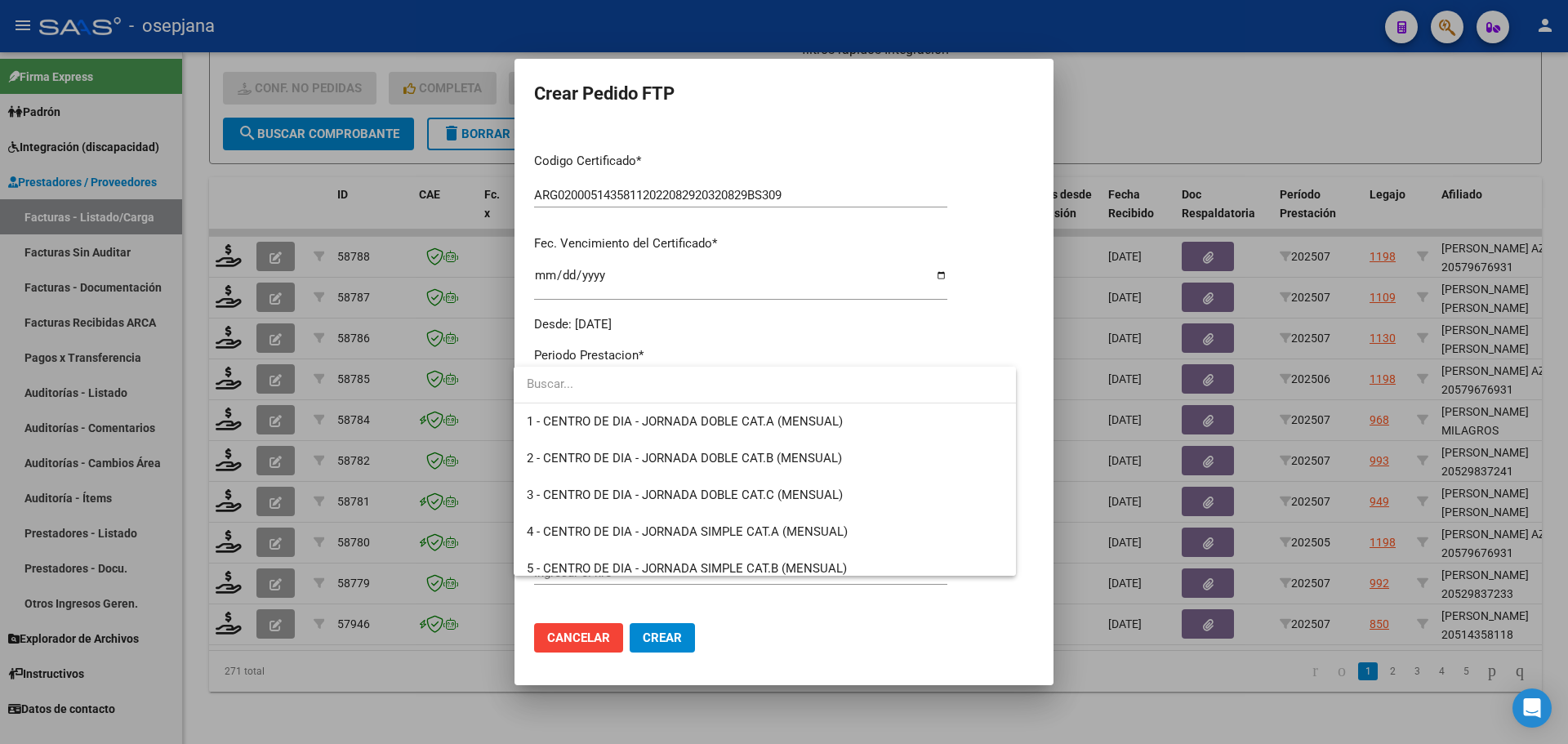
scroll to position [3184, 0]
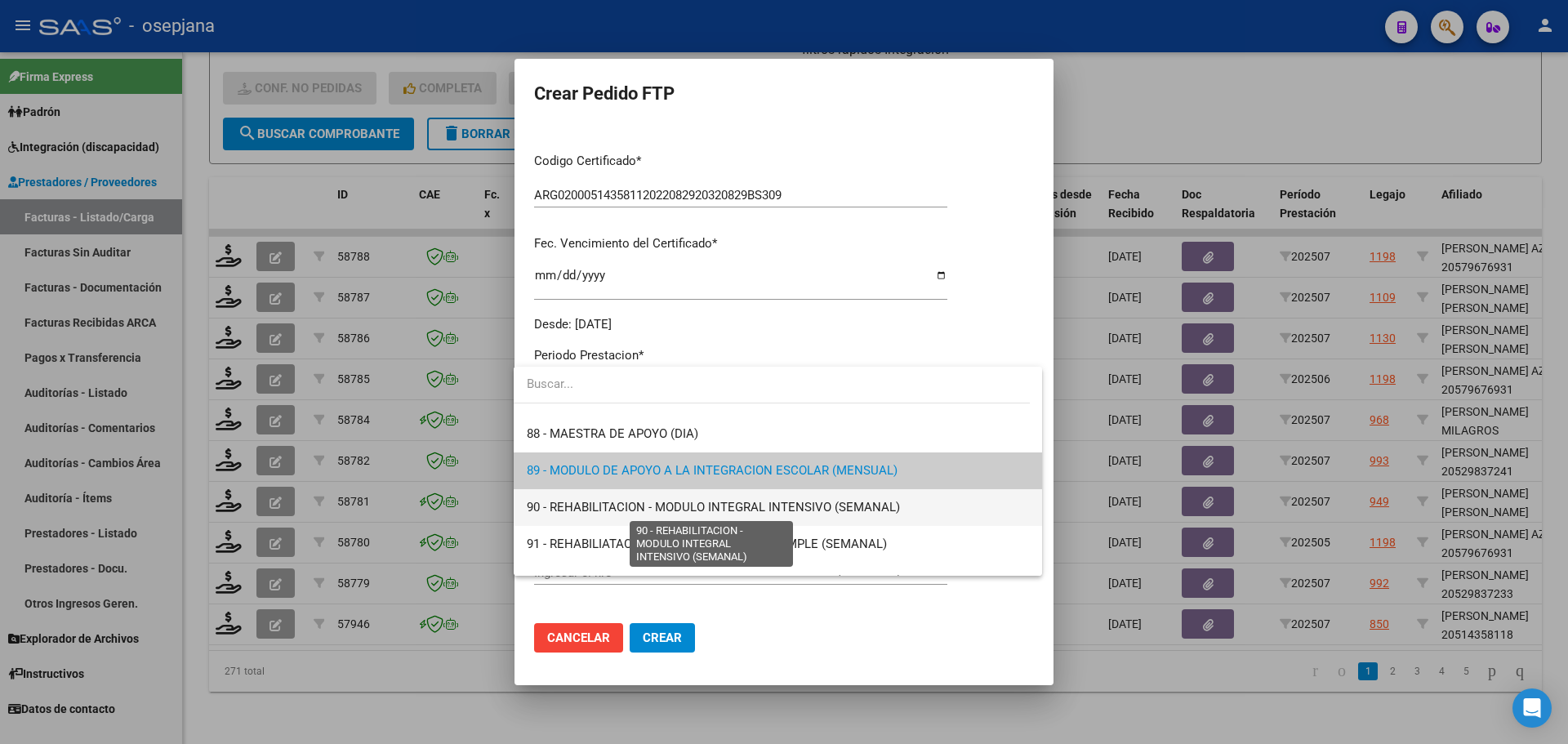
click at [576, 502] on span "90 - REHABILITACION - MODULO INTEGRAL INTENSIVO (SEMANAL)" at bounding box center [714, 507] width 373 height 14
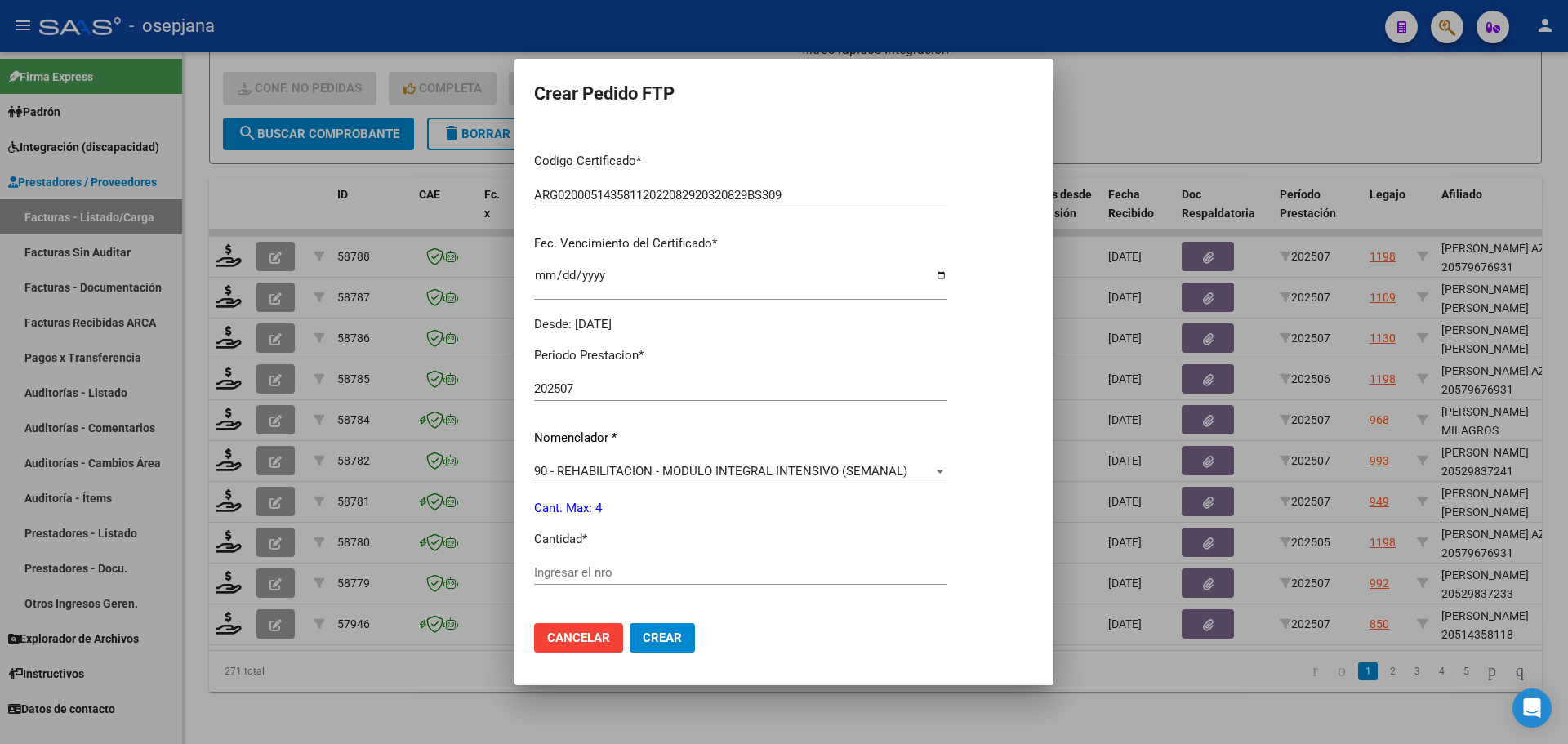
click at [577, 558] on div "Periodo Prestacion * 202507 Ingresar el Periodo Prestacion Nomenclador * 90 - R…" at bounding box center [741, 591] width 414 height 514
click at [579, 570] on input "Ingresar el nro" at bounding box center [741, 572] width 414 height 14
type input "4"
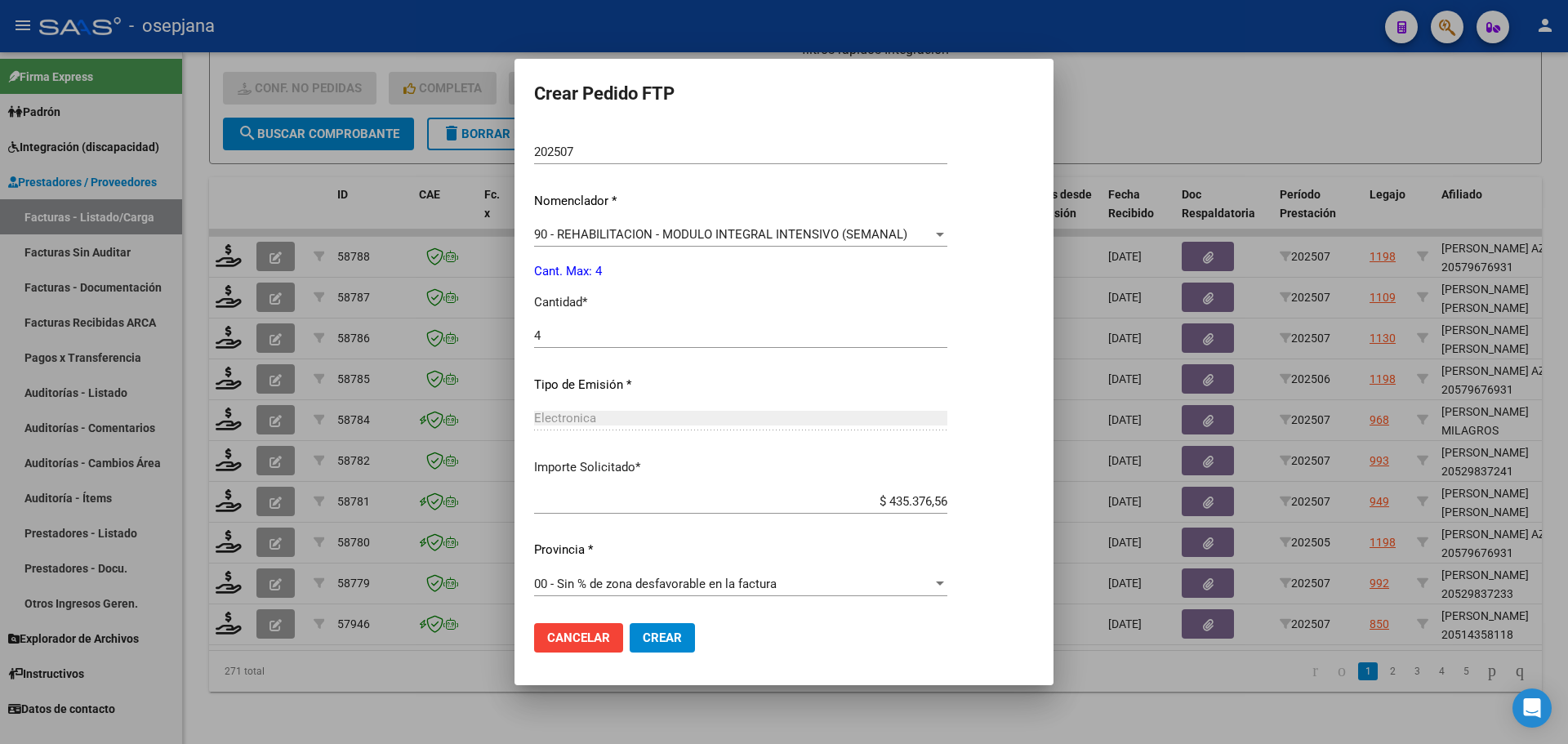
scroll to position [565, 0]
click at [651, 654] on mat-dialog-actions "Cancelar Crear" at bounding box center [784, 638] width 500 height 56
click at [651, 626] on button "Crear" at bounding box center [662, 637] width 65 height 30
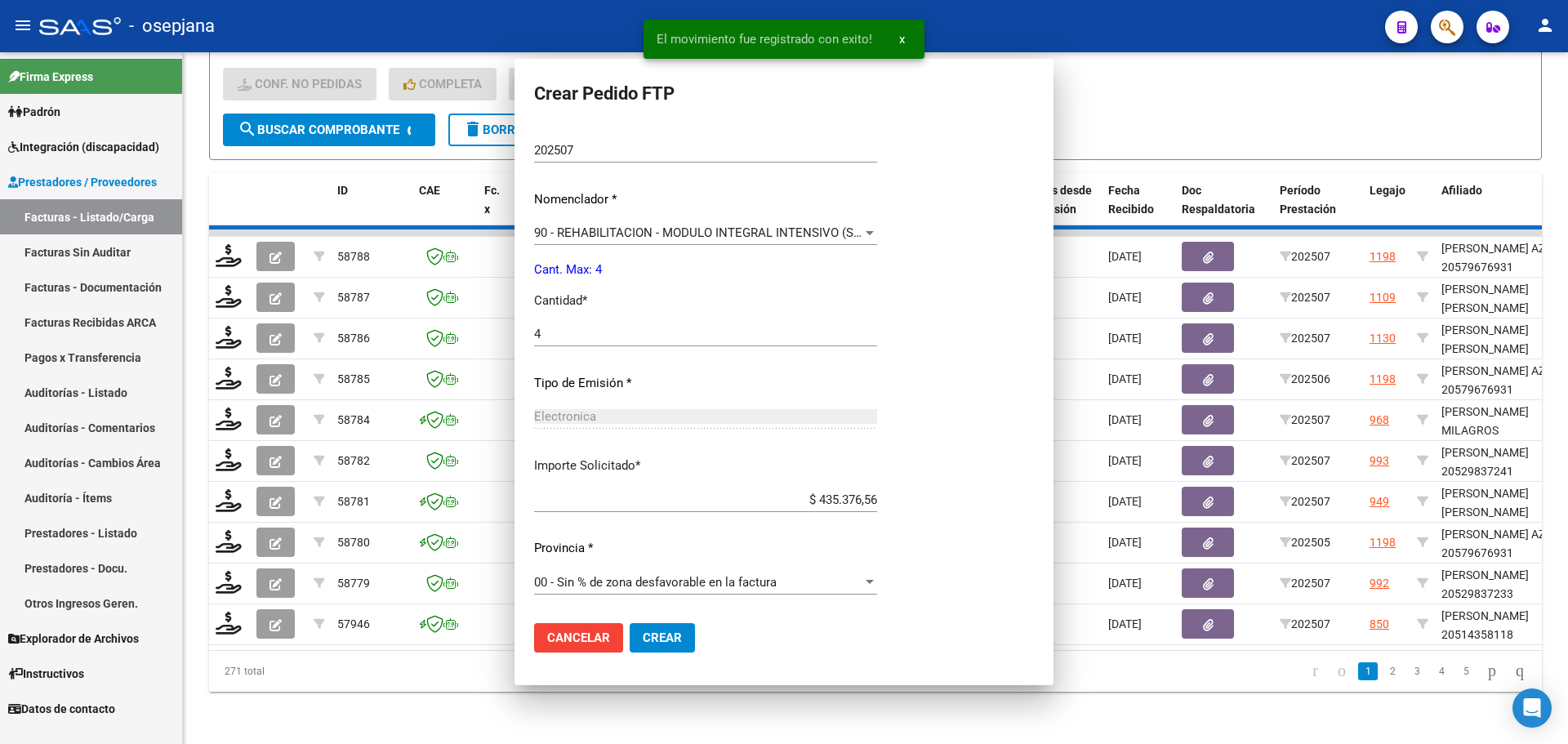
scroll to position [0, 0]
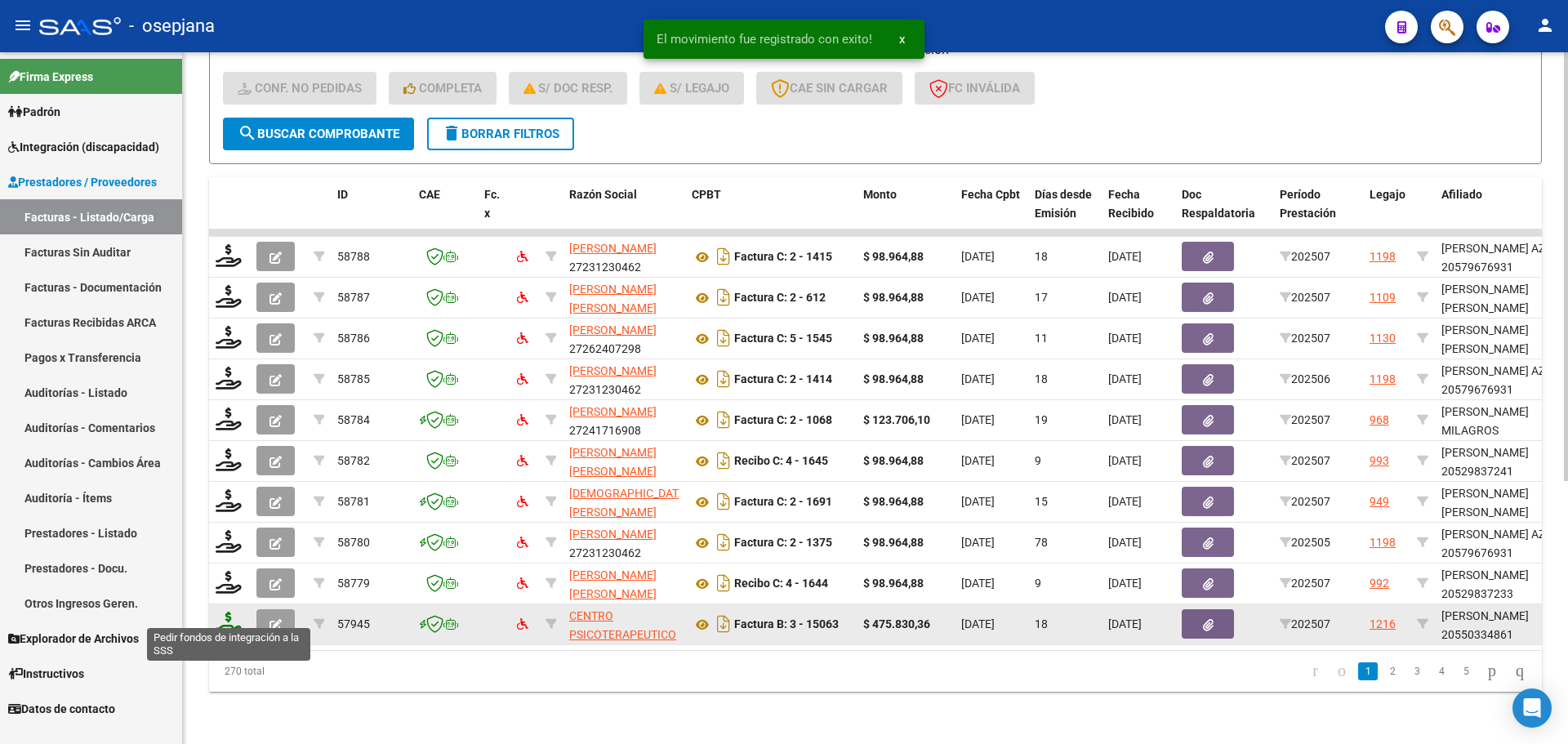
click at [233, 612] on icon at bounding box center [228, 623] width 26 height 23
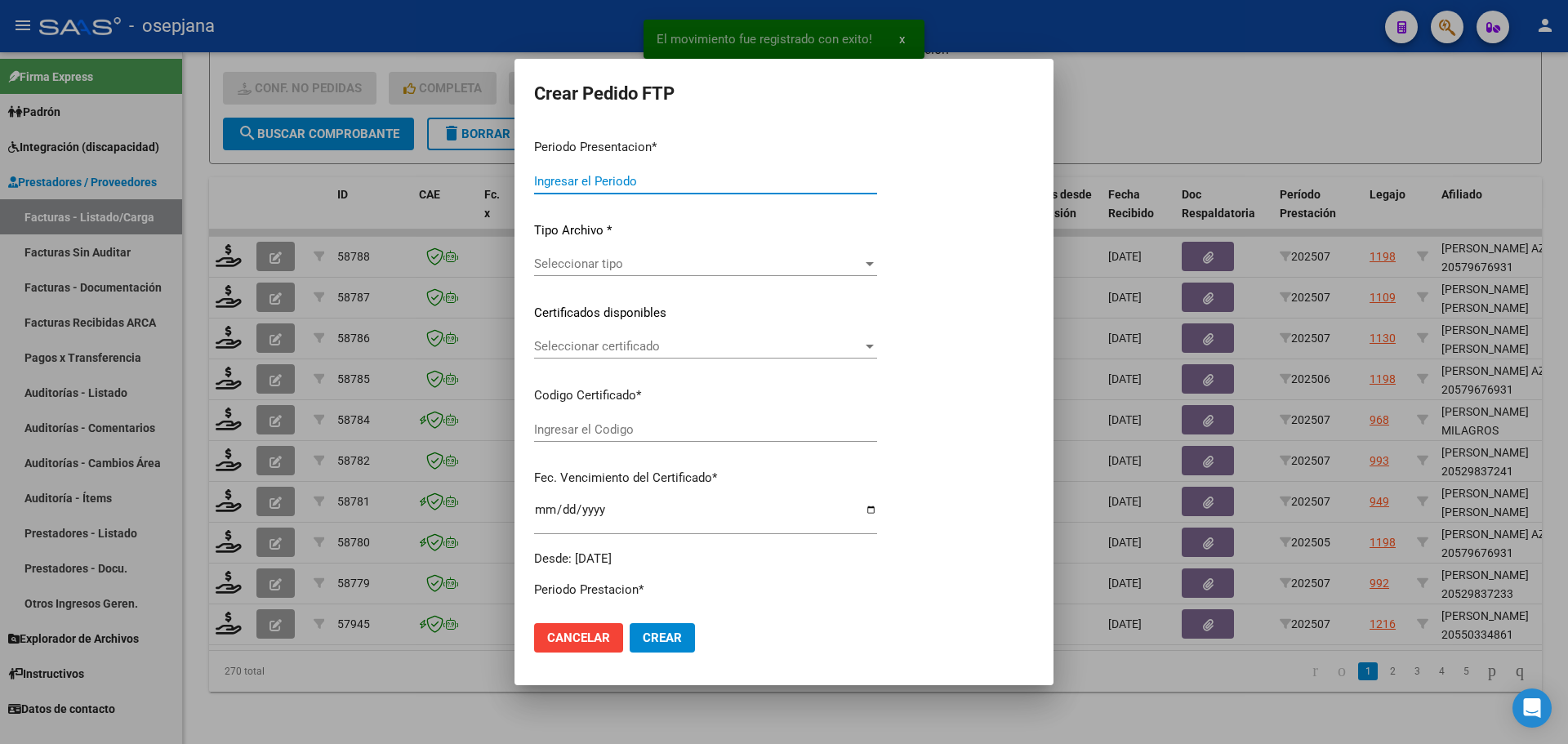
type input "202507"
type input "$ 475.830,36"
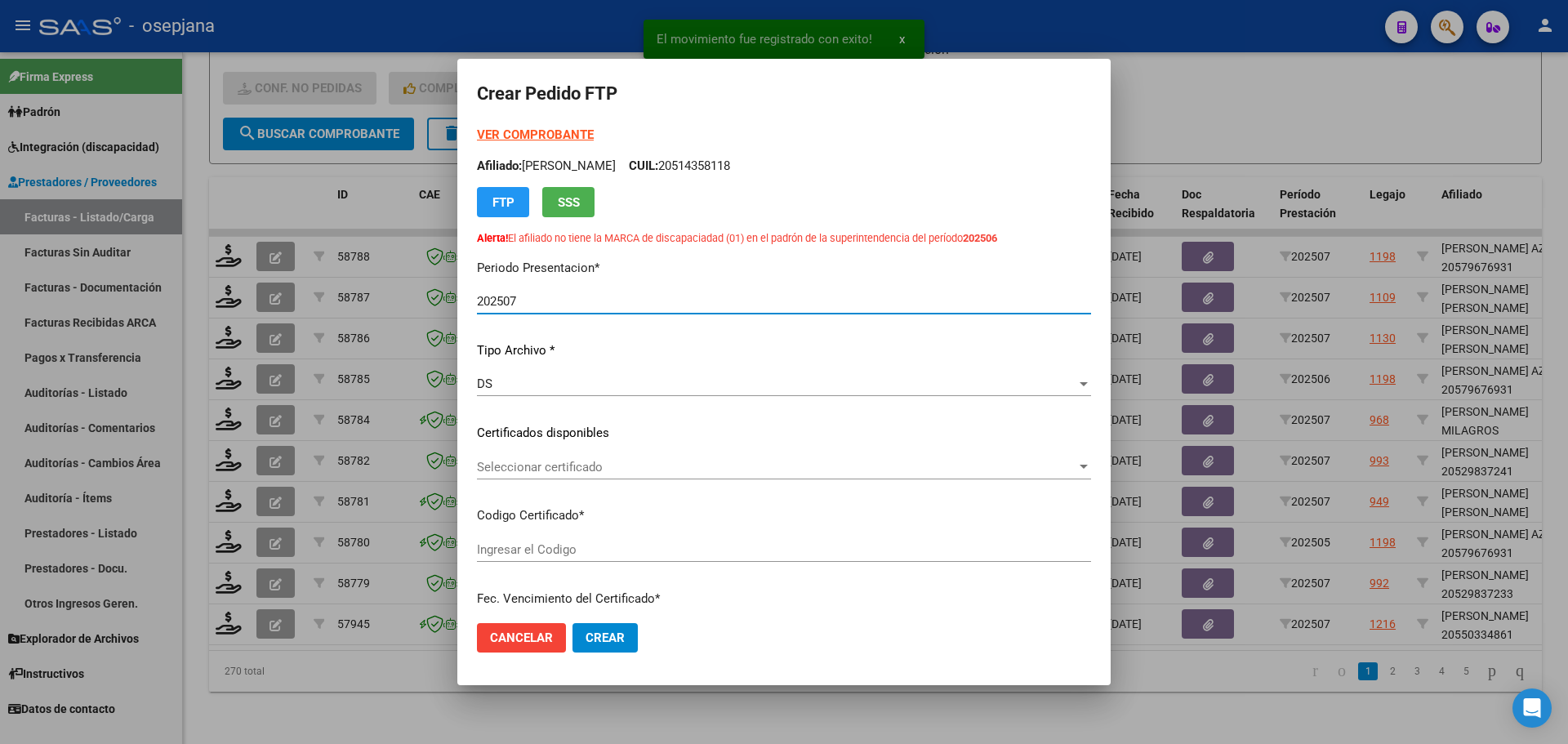
type input "ARG02000550334862024011120270111-BUE342"
type input "[DATE]"
click at [625, 473] on span "Seleccionar certificado" at bounding box center [776, 467] width 599 height 14
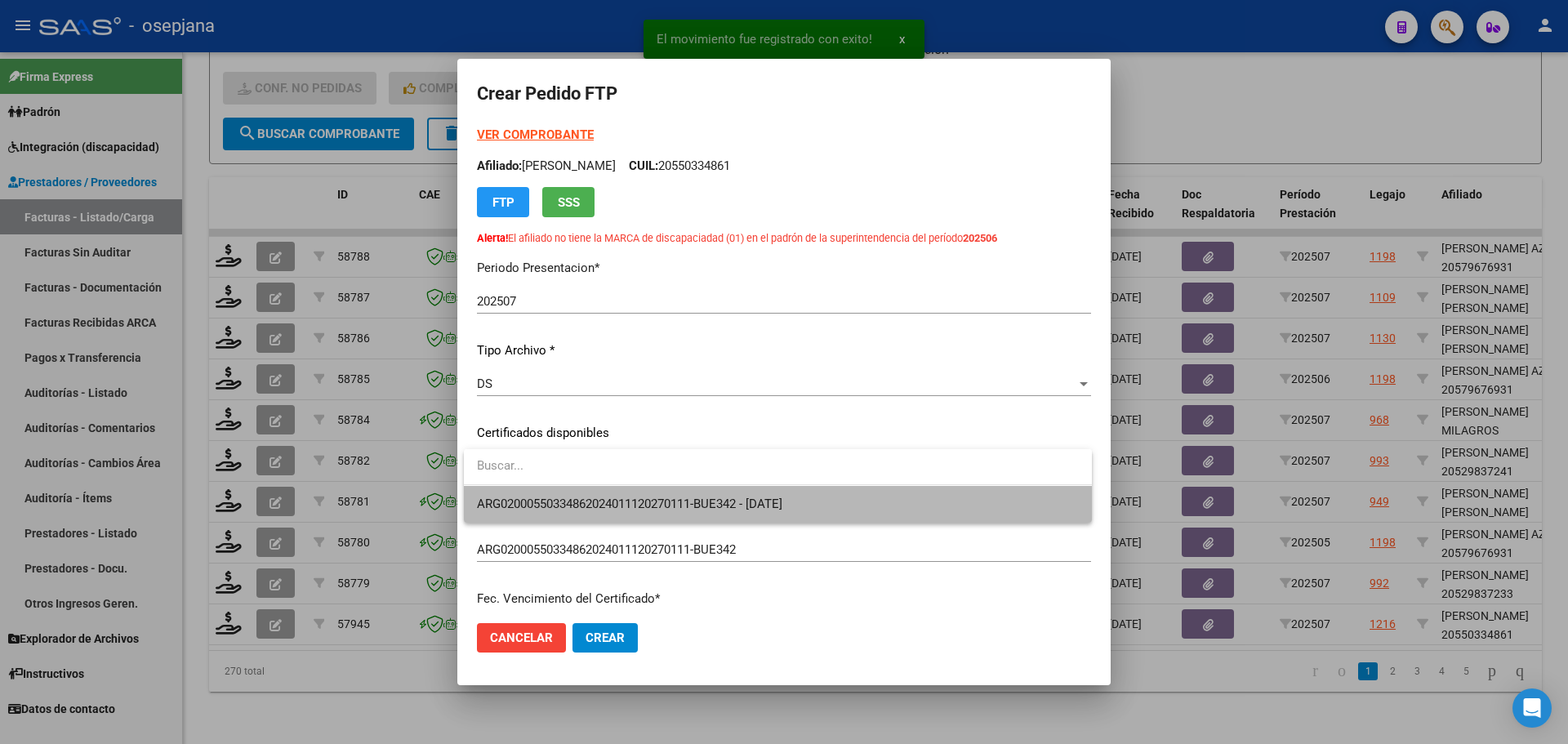
click at [621, 493] on span "ARG02000550334862024011120270111-BUE342 - [DATE]" at bounding box center [778, 503] width 602 height 36
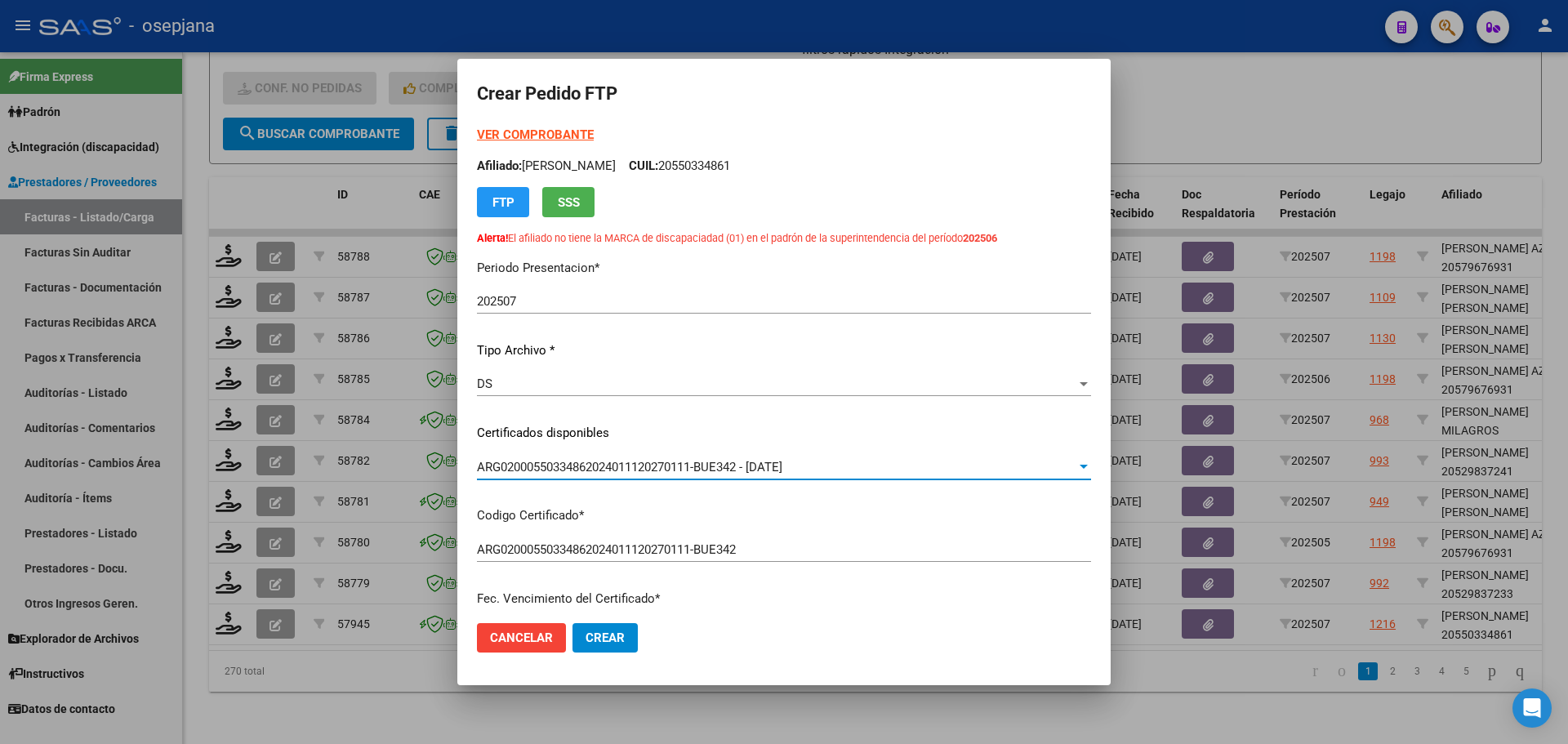
click at [557, 135] on strong "VER COMPROBANTE" at bounding box center [536, 134] width 117 height 14
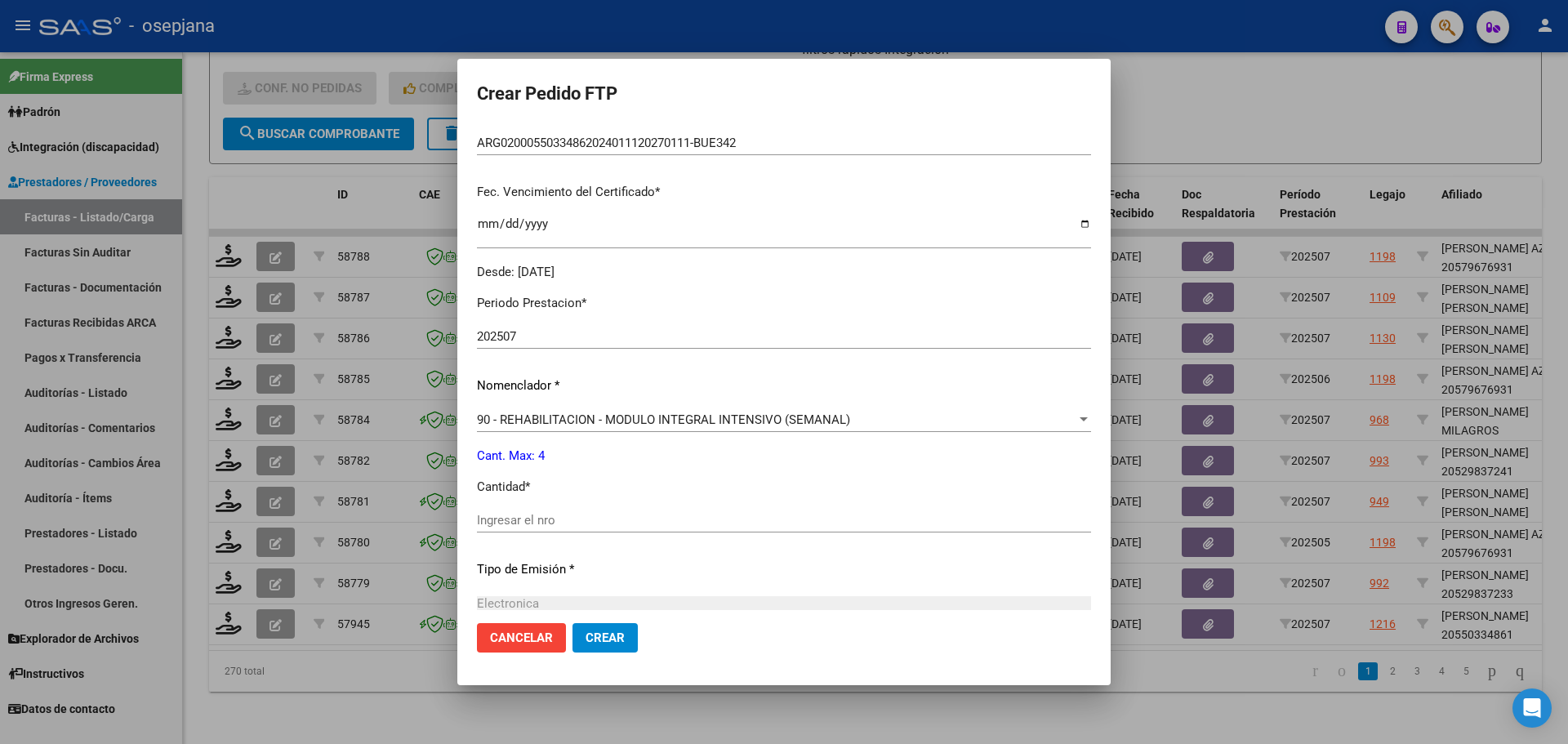
scroll to position [408, 0]
click at [542, 416] on span "90 - REHABILITACION - MODULO INTEGRAL INTENSIVO (SEMANAL)" at bounding box center [664, 418] width 373 height 14
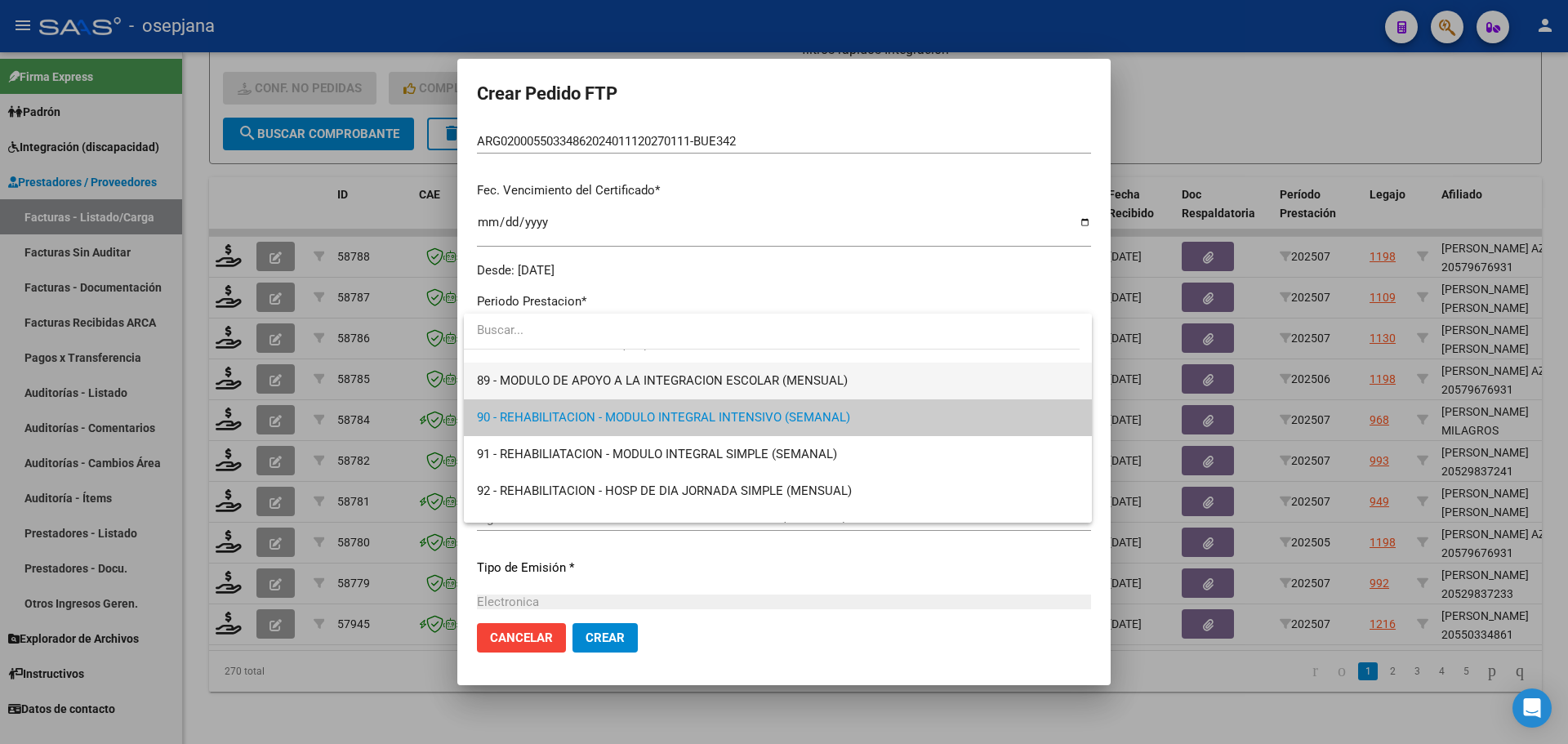
click at [559, 370] on span "89 - MODULO DE APOYO A LA INTEGRACION ESCOLAR (MENSUAL)" at bounding box center [778, 380] width 602 height 36
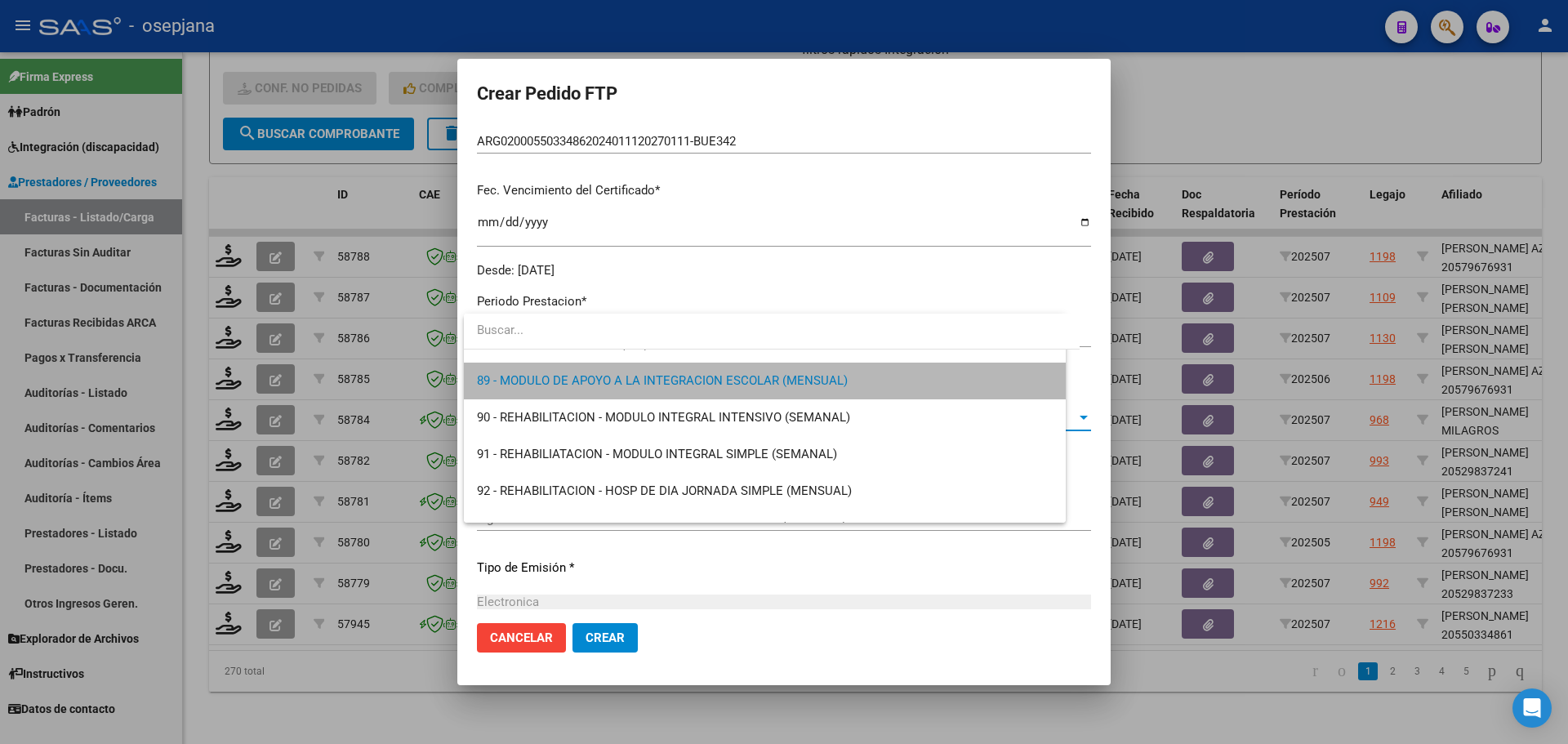
scroll to position [3234, 0]
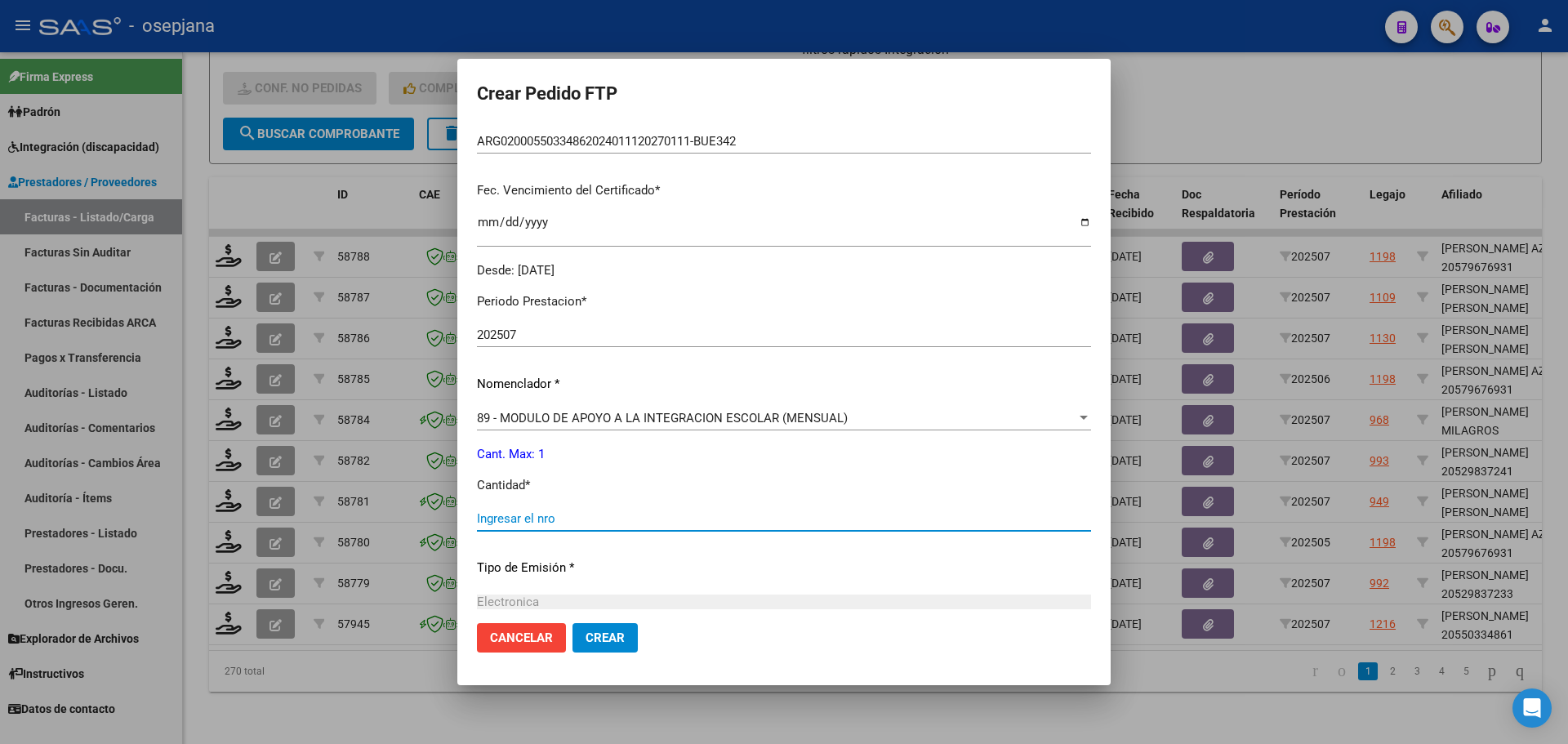
click at [534, 524] on input "Ingresar el nro" at bounding box center [784, 518] width 614 height 14
type input "1"
click at [625, 634] on button "Crear" at bounding box center [604, 637] width 65 height 30
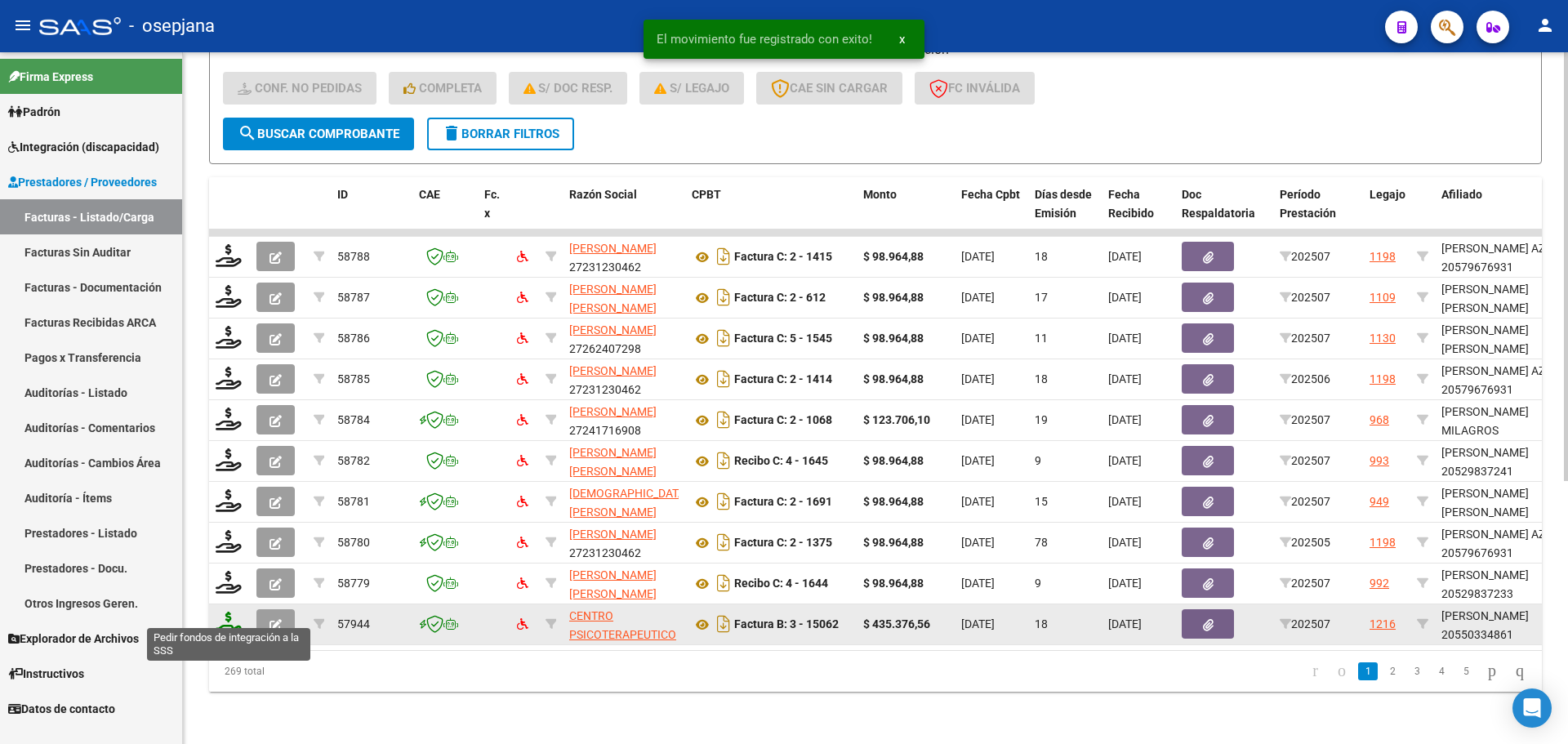
click at [223, 613] on icon at bounding box center [228, 623] width 26 height 23
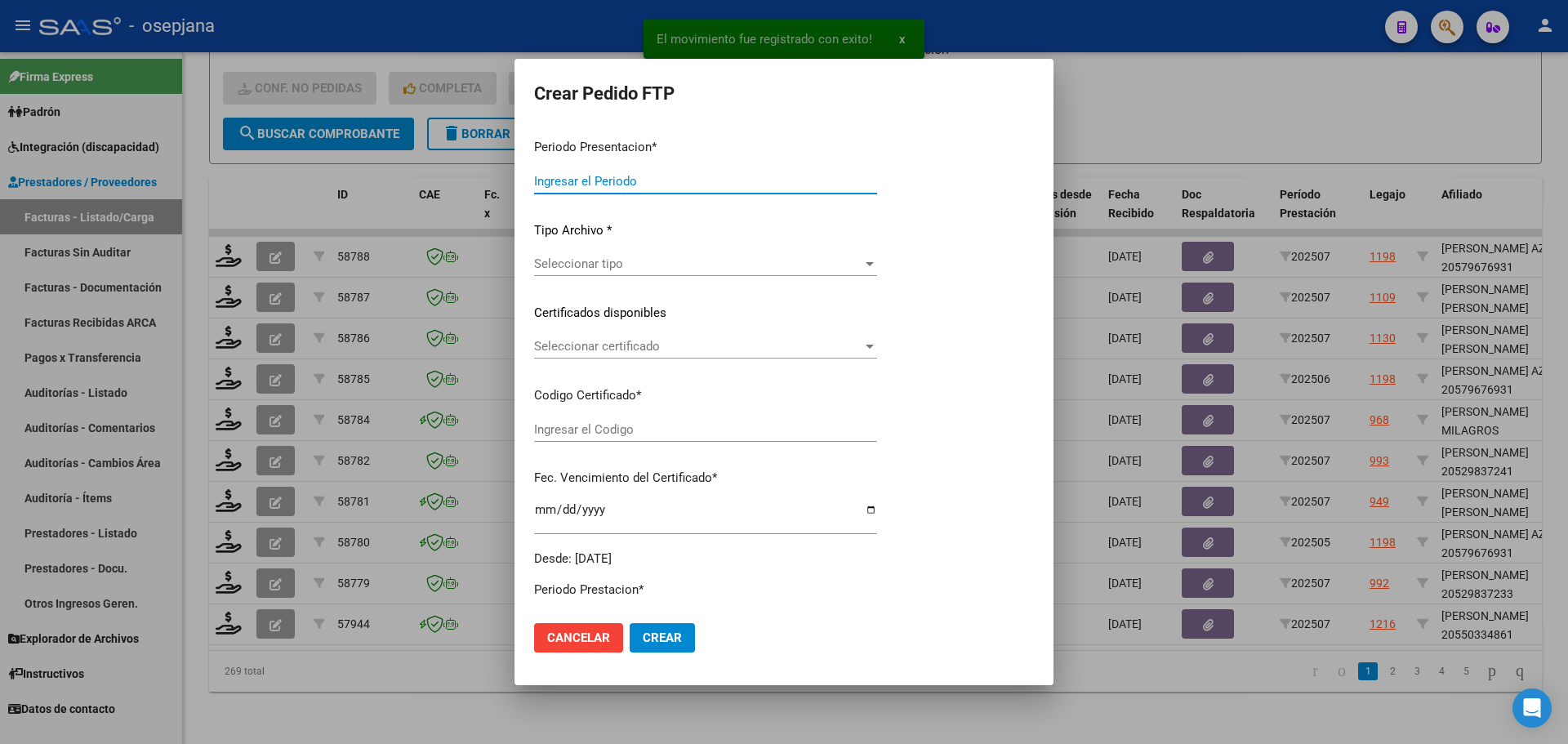
type input "202507"
type input "$ 435.376,56"
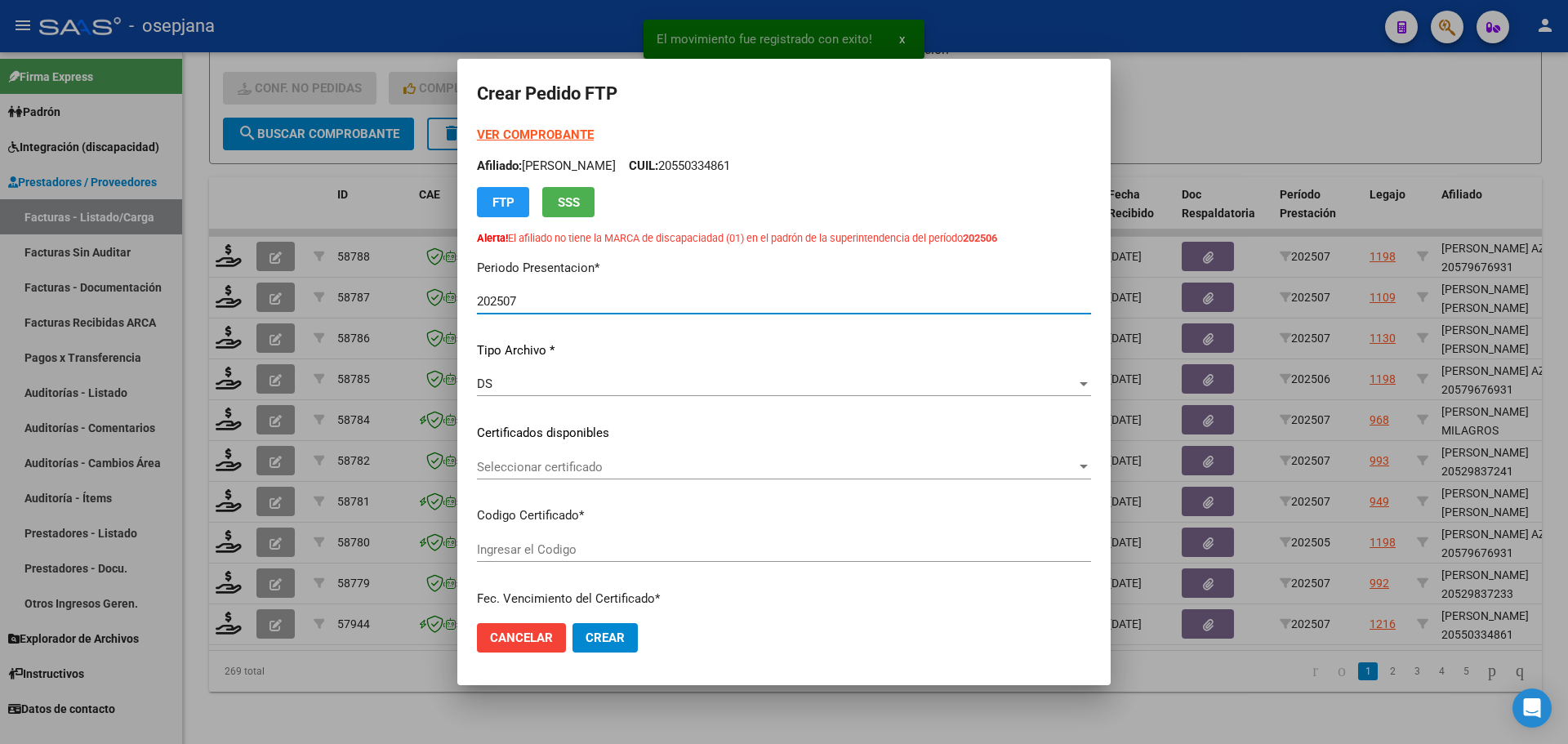
type input "ARG02000550334862024011120270111-BUE342"
type input "[DATE]"
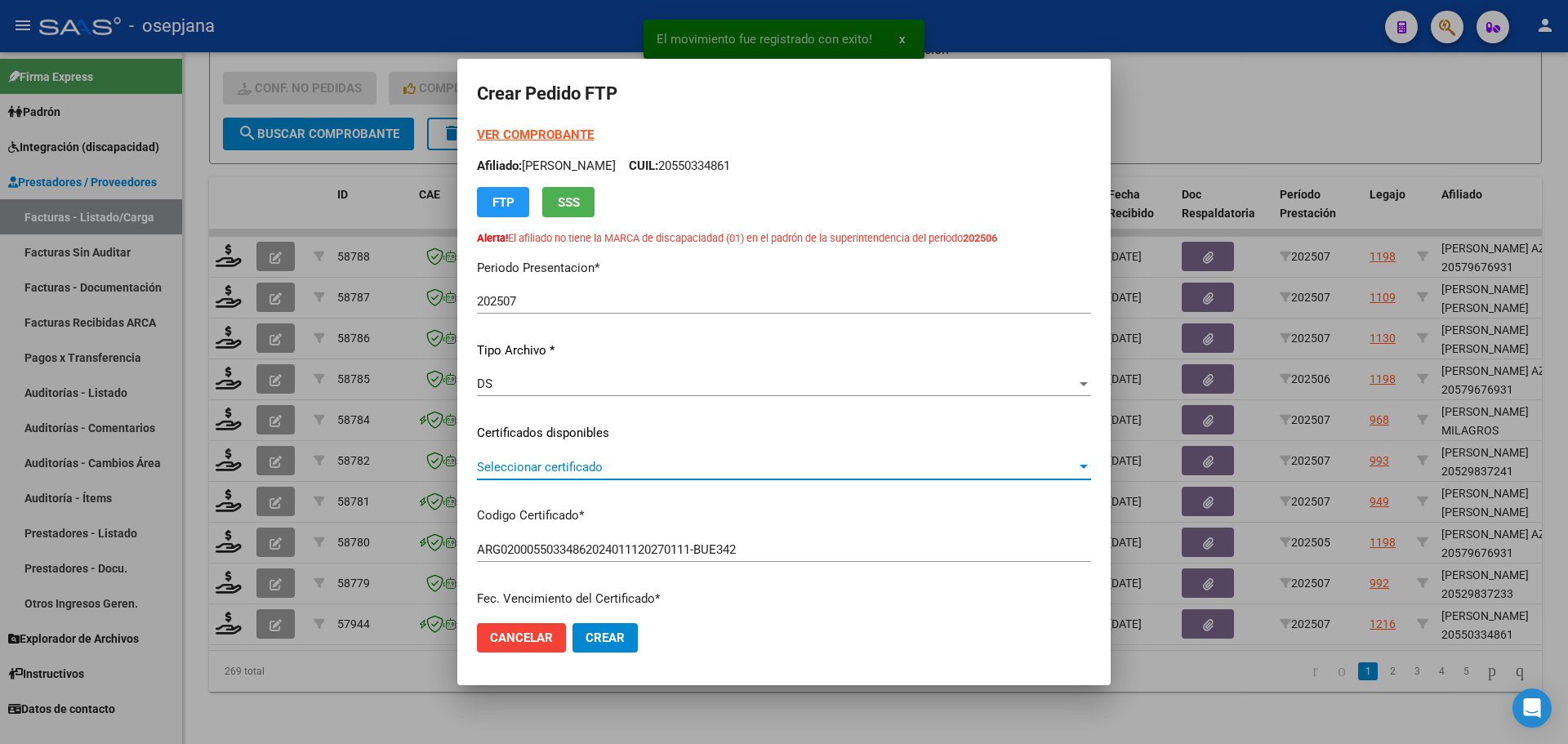
click at [548, 466] on span "Seleccionar certificado" at bounding box center [776, 467] width 599 height 14
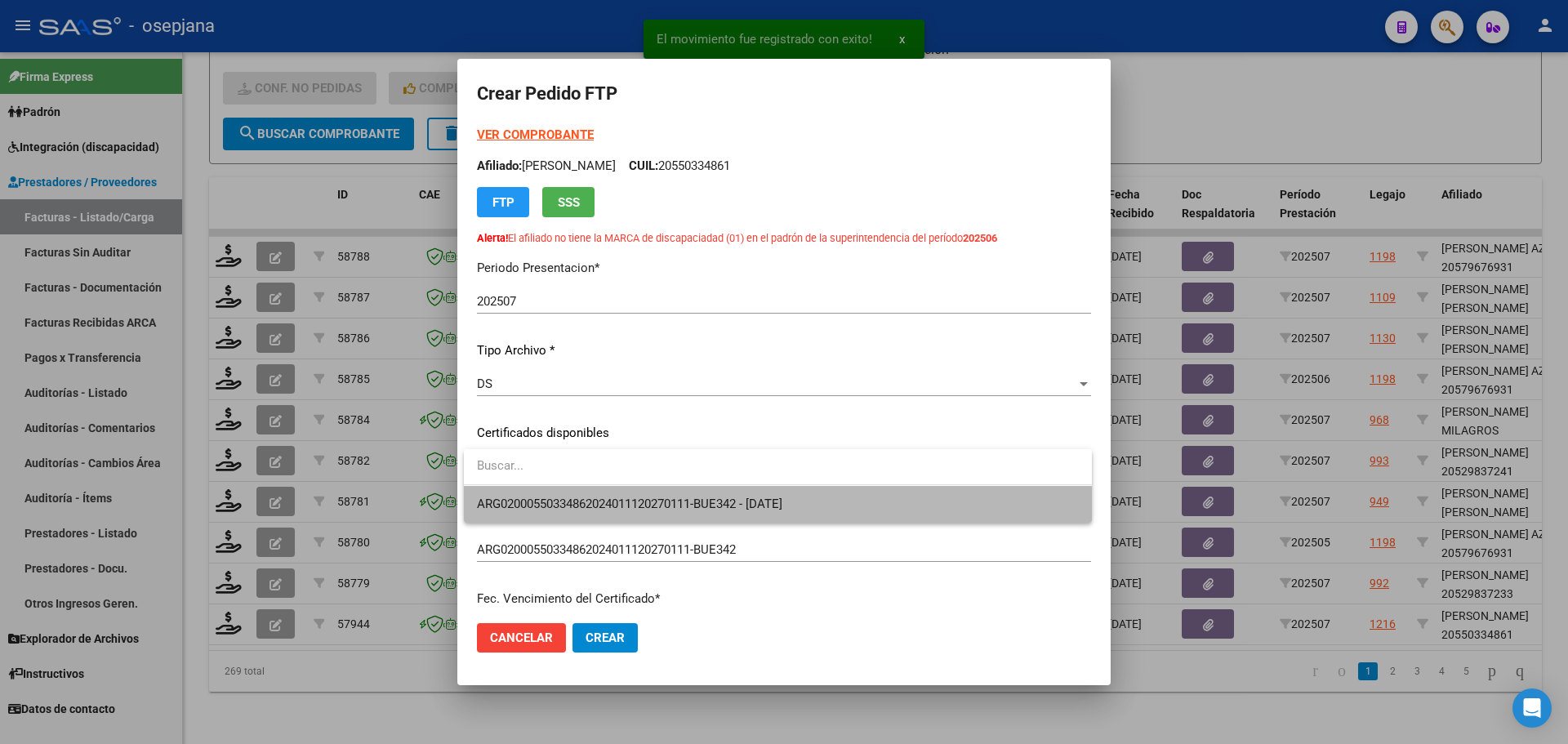
click at [550, 493] on span "ARG02000550334862024011120270111-BUE342 - [DATE]" at bounding box center [778, 503] width 602 height 36
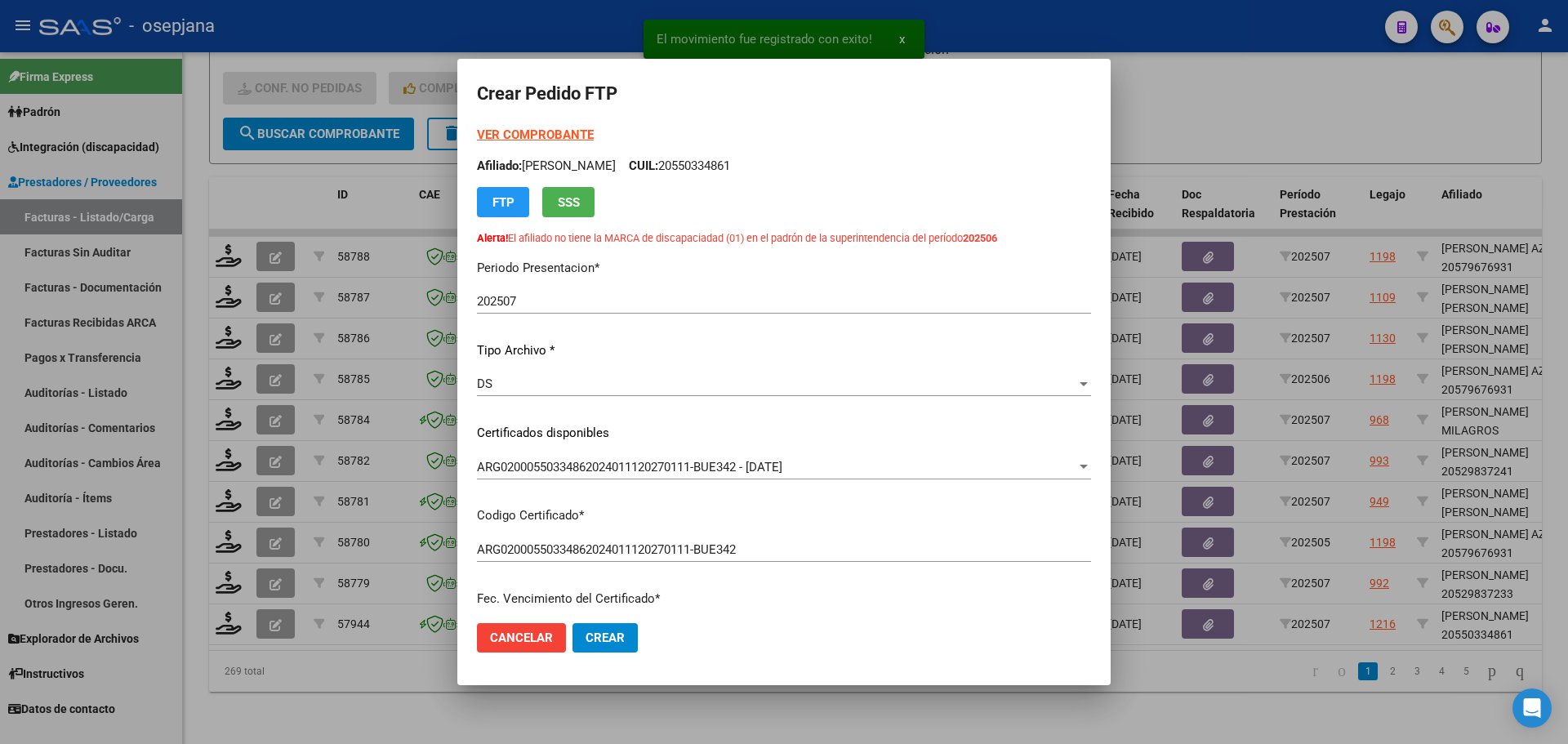
click at [551, 129] on strong "VER COMPROBANTE" at bounding box center [536, 134] width 117 height 14
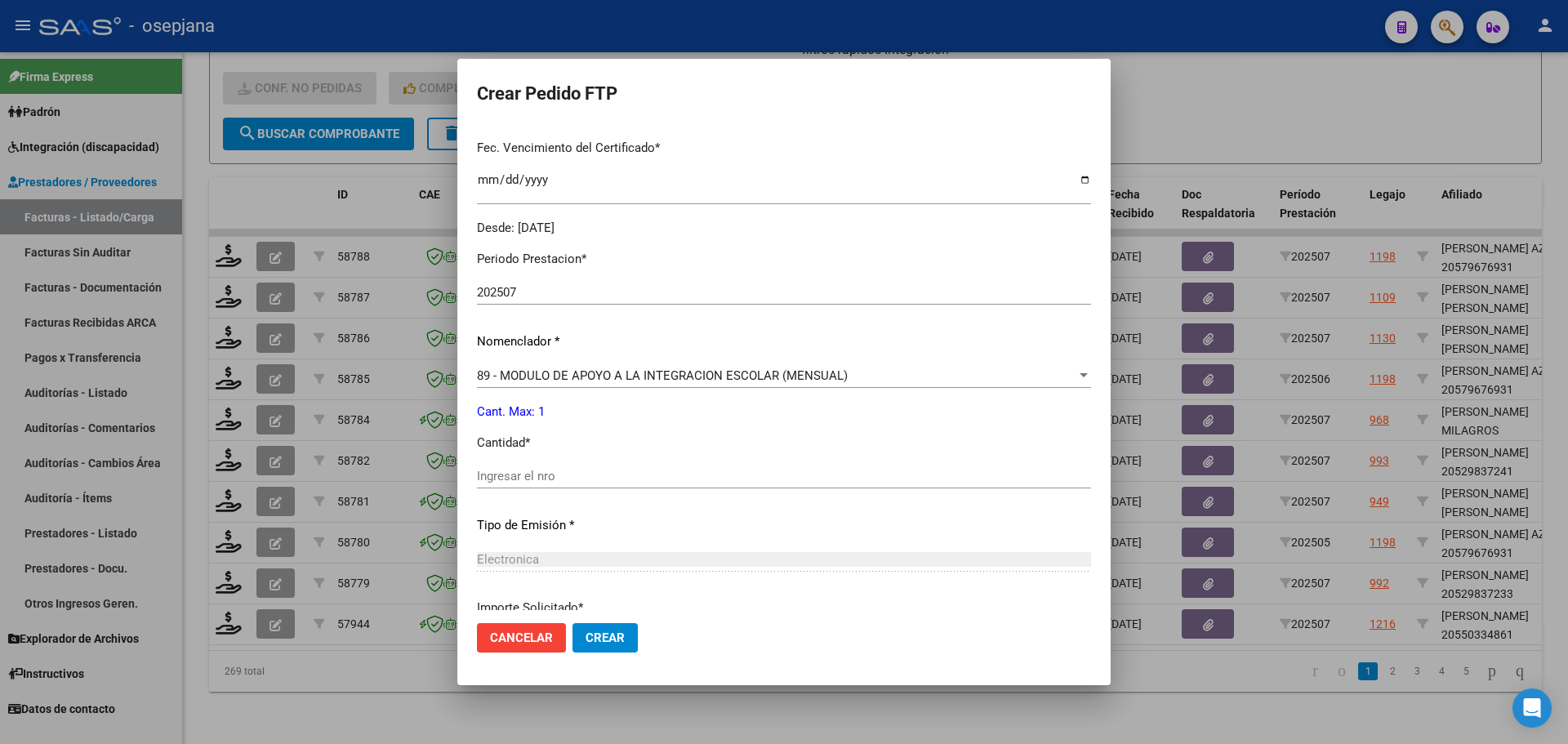
scroll to position [490, 0]
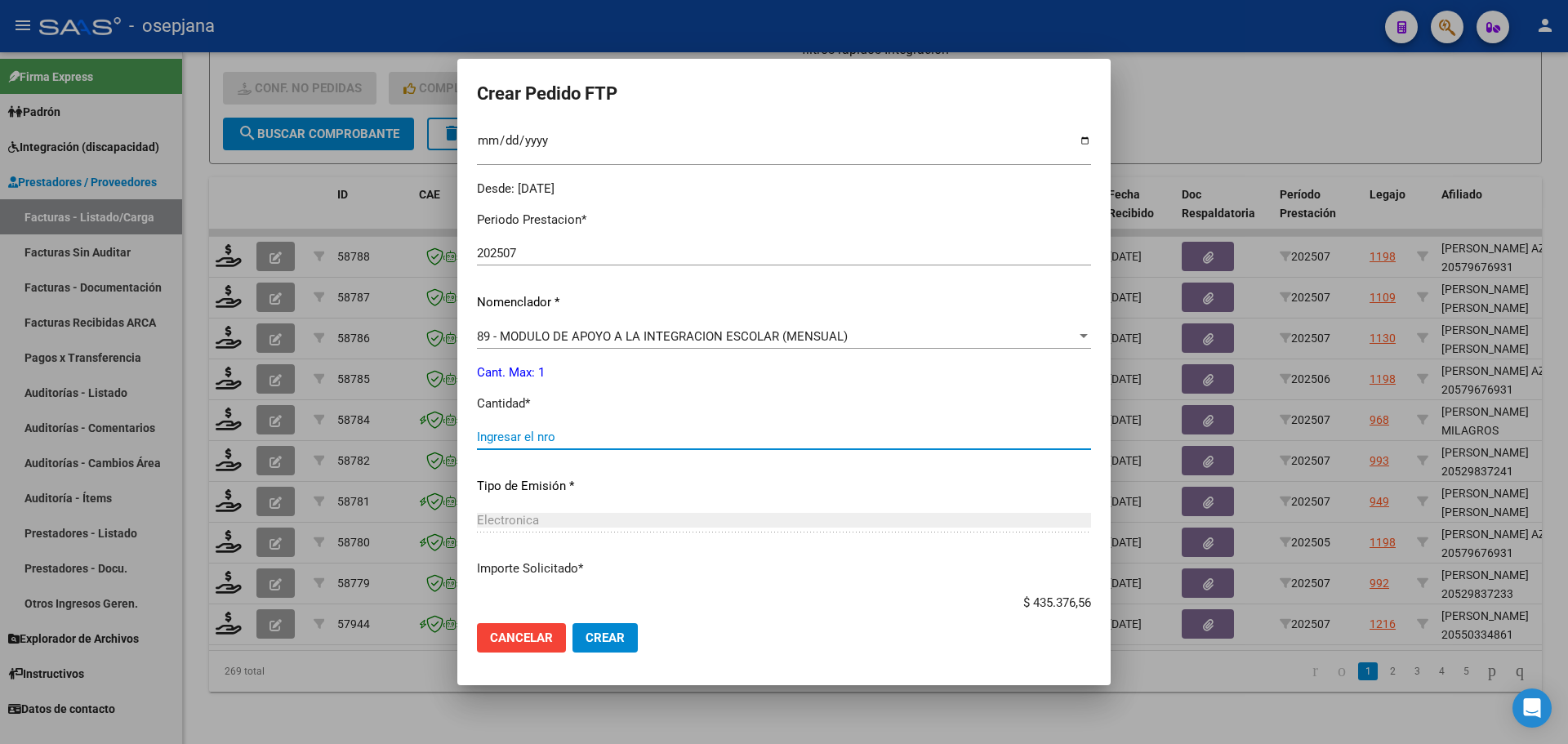
click at [530, 440] on input "Ingresar el nro" at bounding box center [784, 436] width 614 height 14
click at [580, 345] on div "89 - MODULO DE APOYO A LA INTEGRACION ESCOLAR (MENSUAL) Seleccionar nomenclador" at bounding box center [784, 336] width 614 height 25
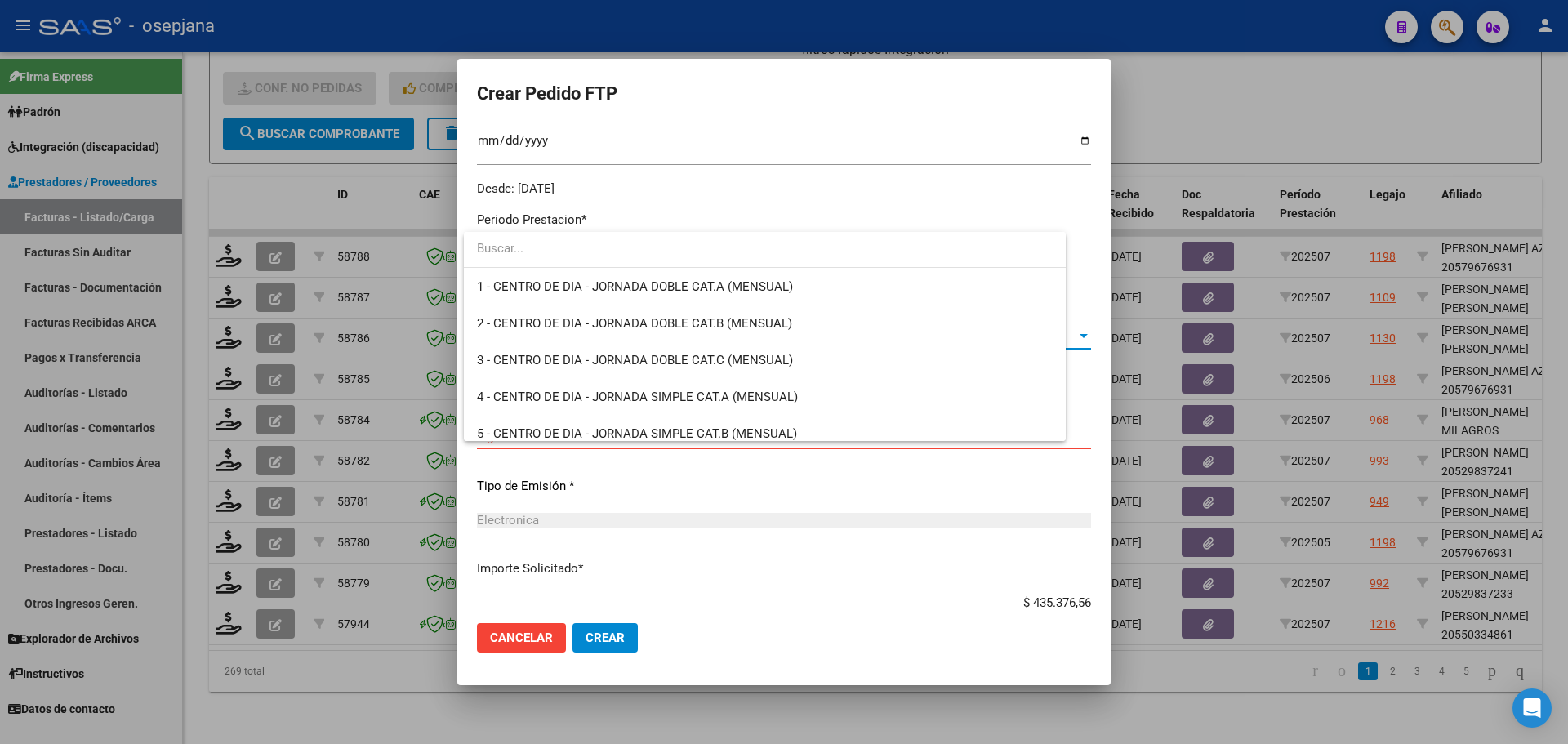
scroll to position [3184, 0]
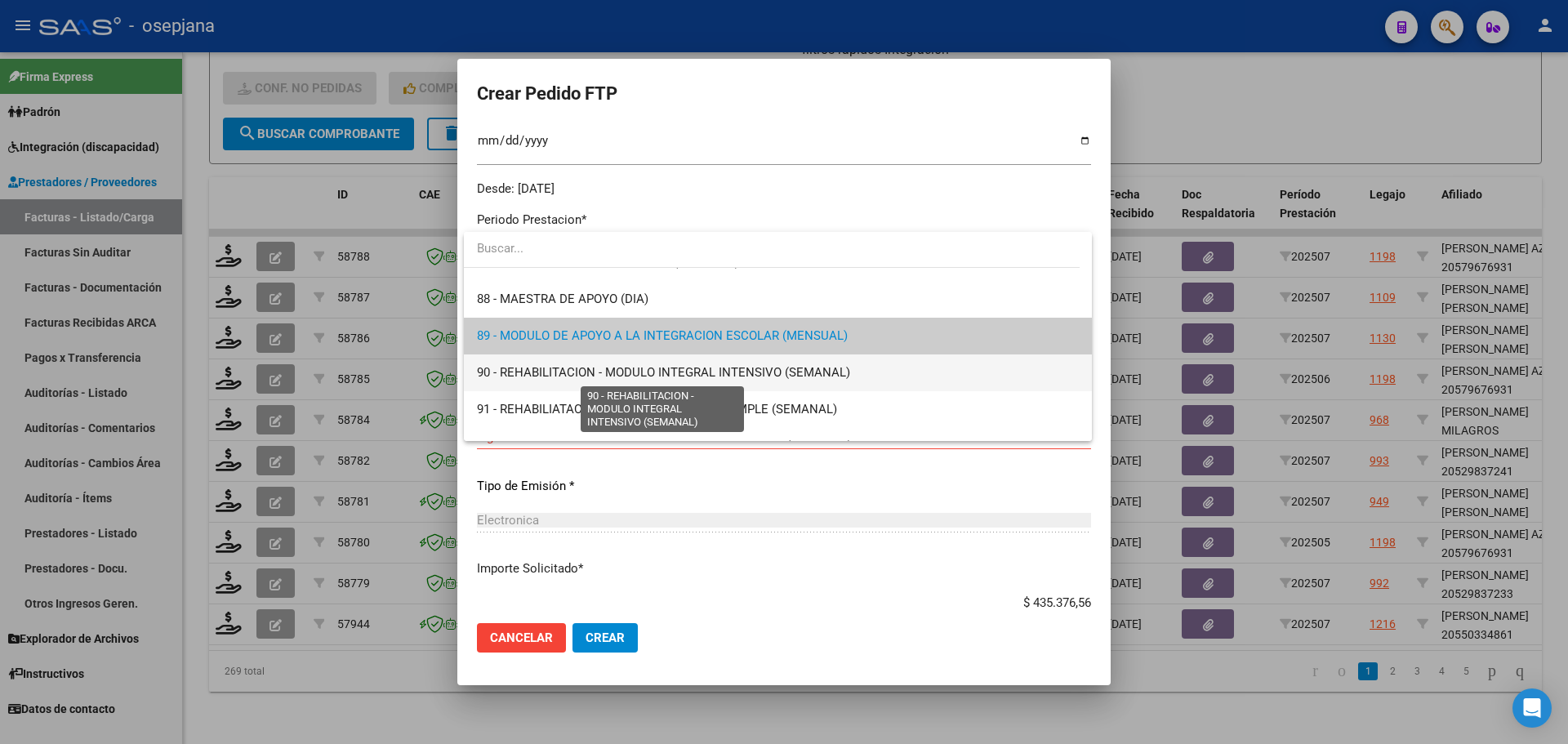
click at [577, 370] on span "90 - REHABILITACION - MODULO INTEGRAL INTENSIVO (SEMANAL)" at bounding box center [664, 372] width 373 height 14
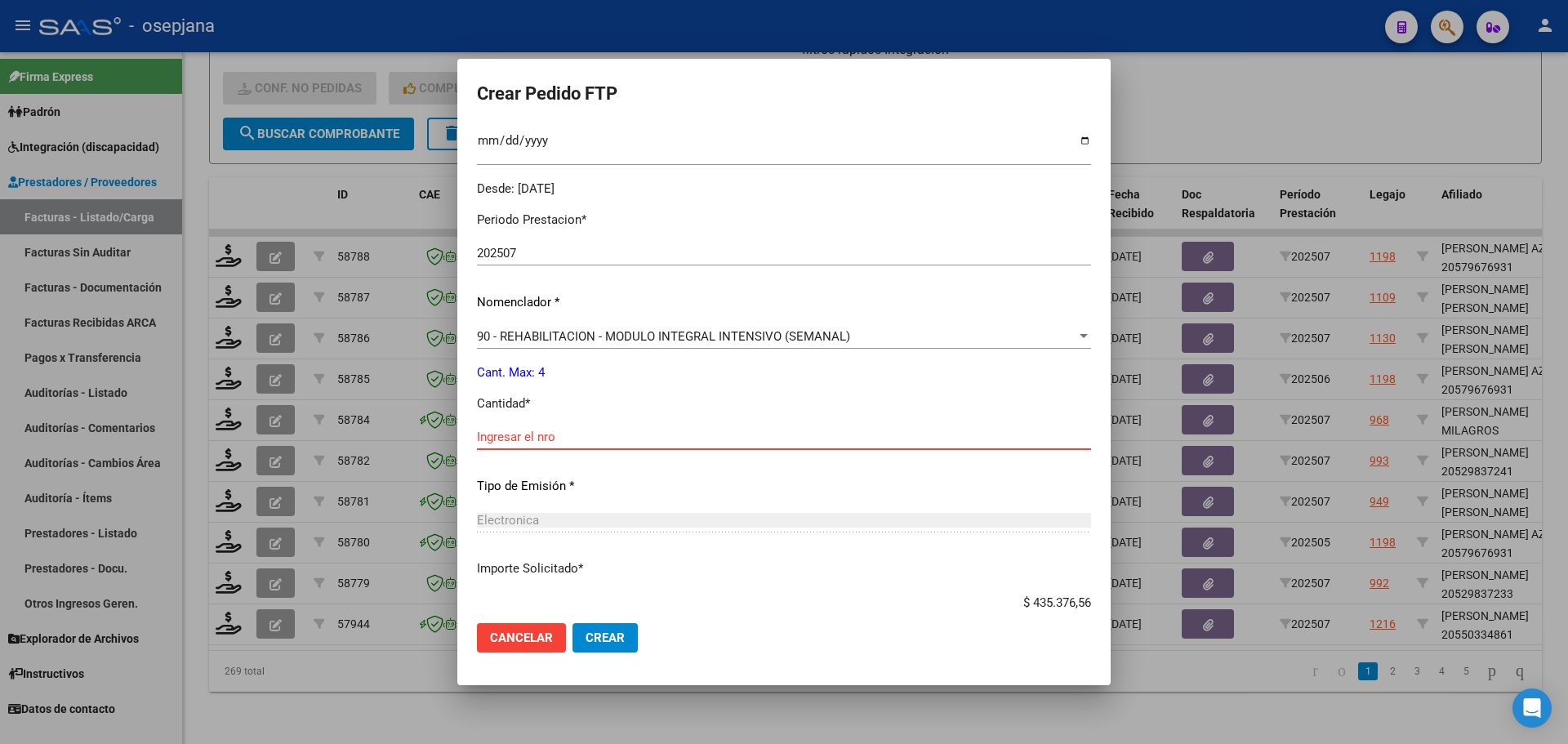
click at [541, 430] on input "Ingresar el nro" at bounding box center [784, 436] width 614 height 14
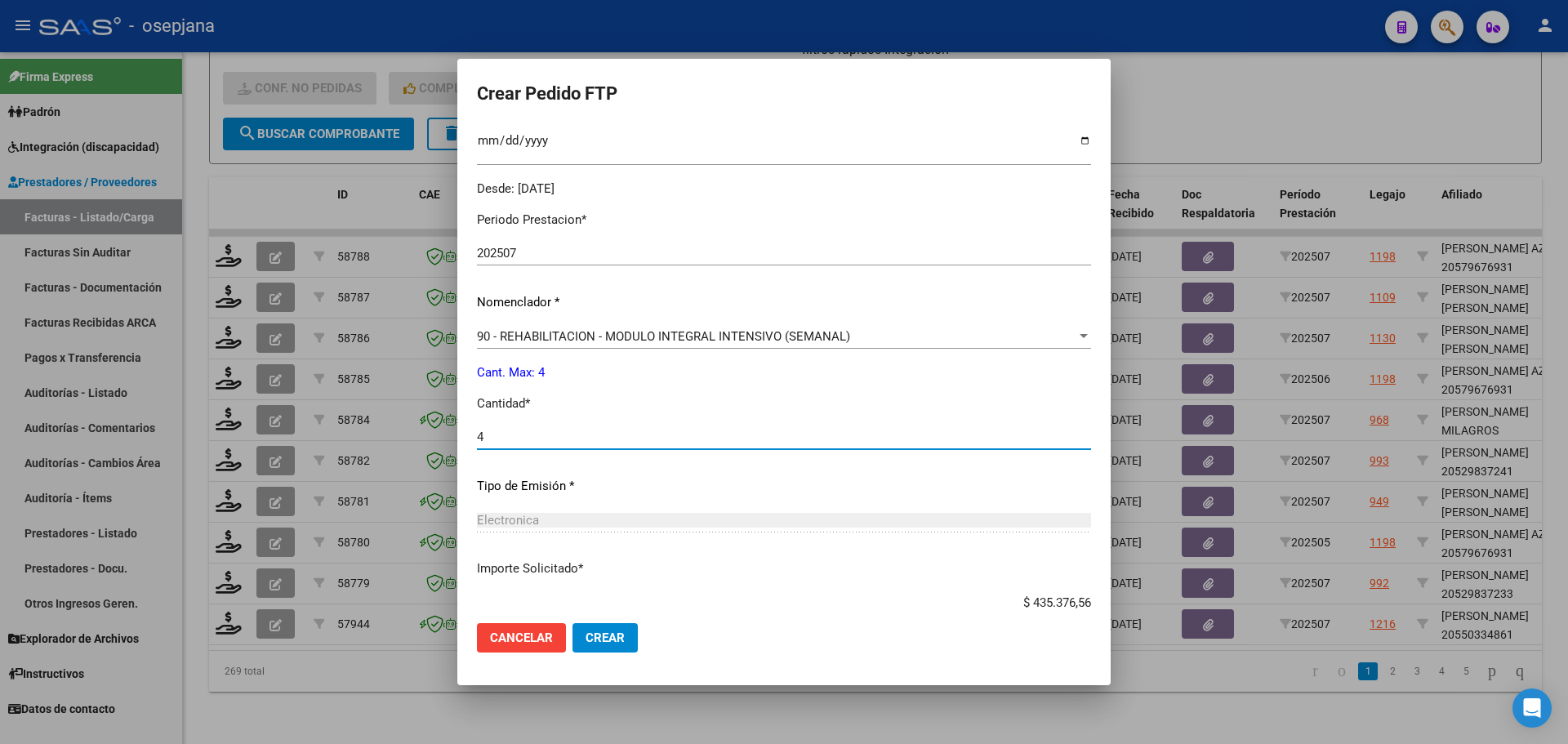
type input "4"
click at [608, 638] on span "Crear" at bounding box center [605, 637] width 39 height 14
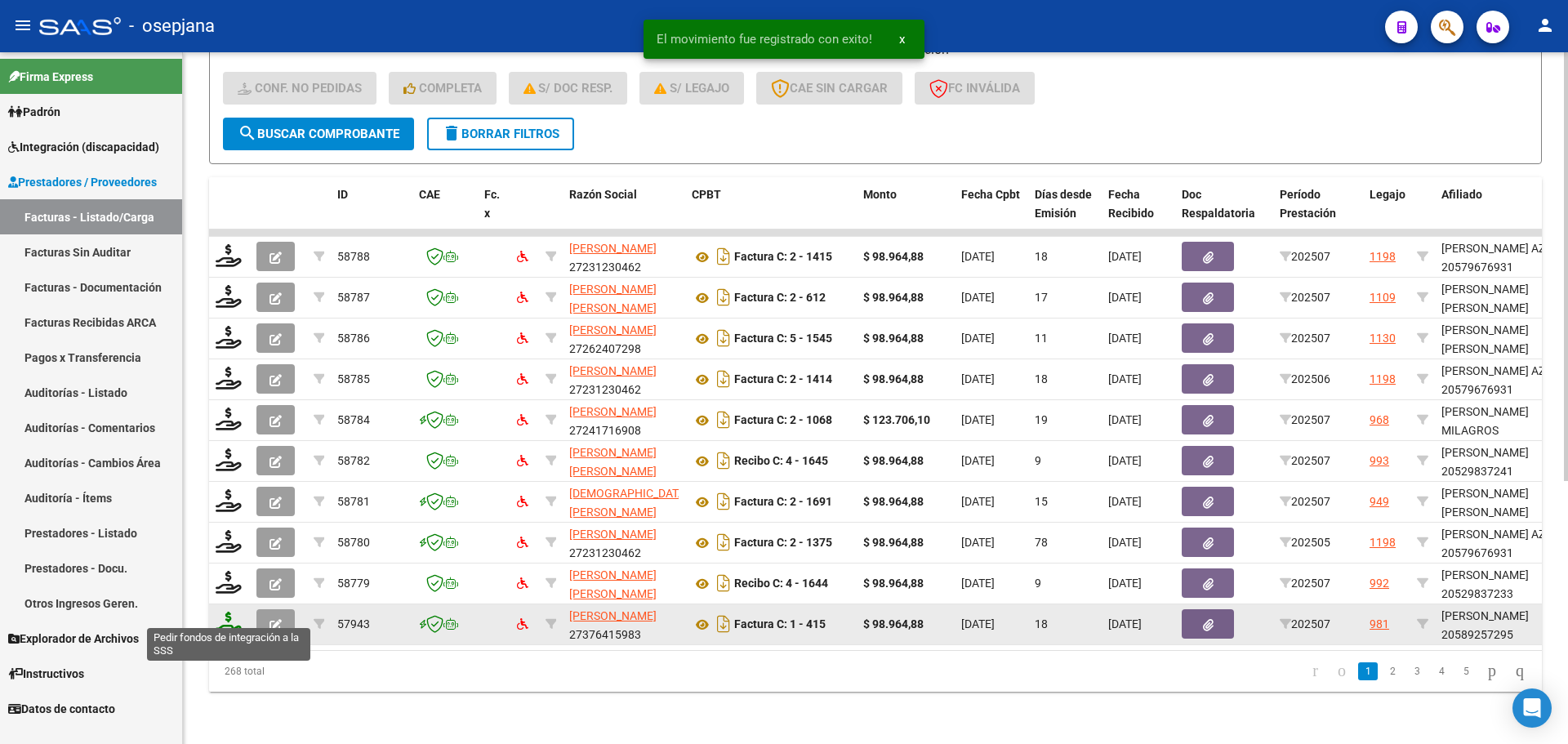
click at [230, 615] on icon at bounding box center [228, 623] width 26 height 23
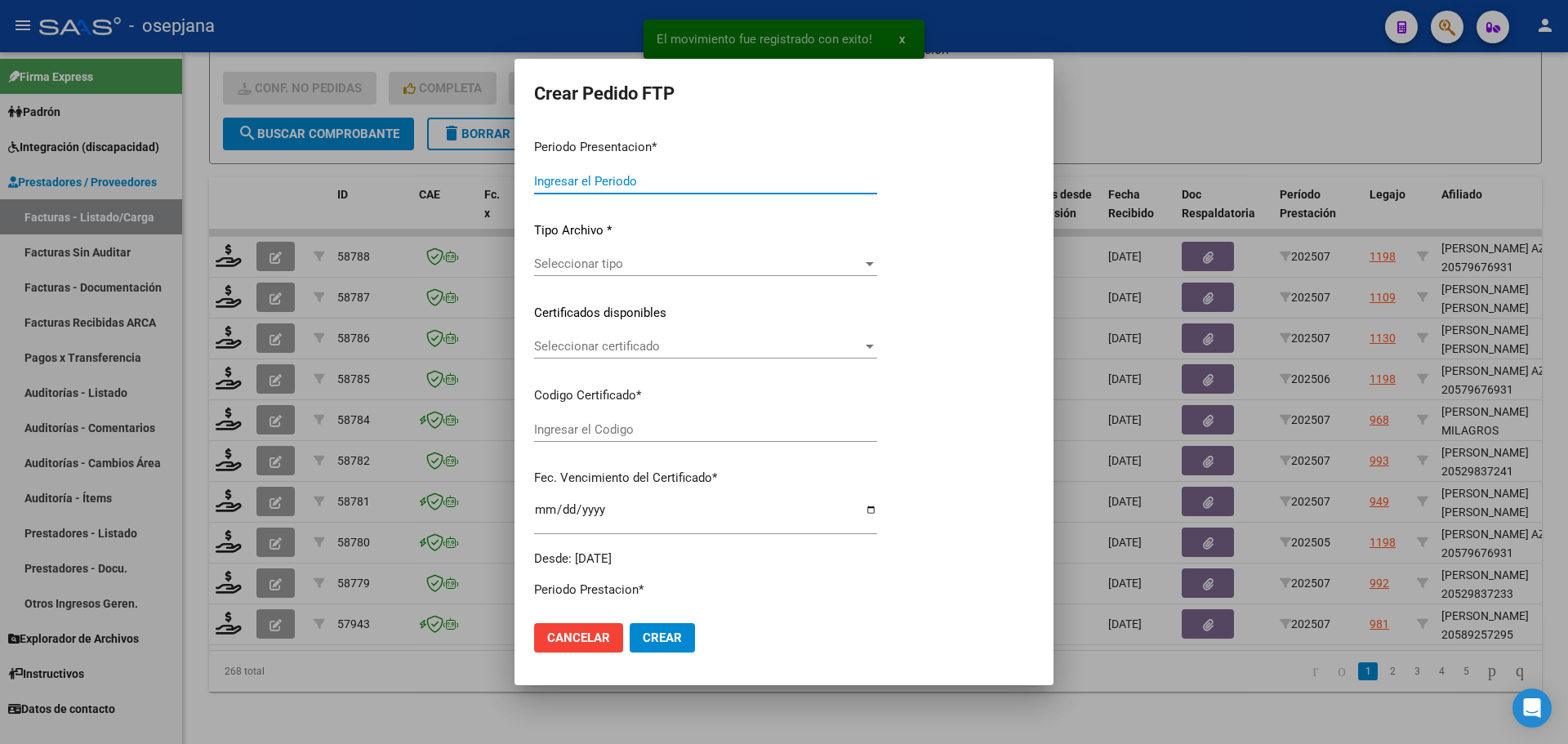
type input "202507"
type input "$ 98.964,88"
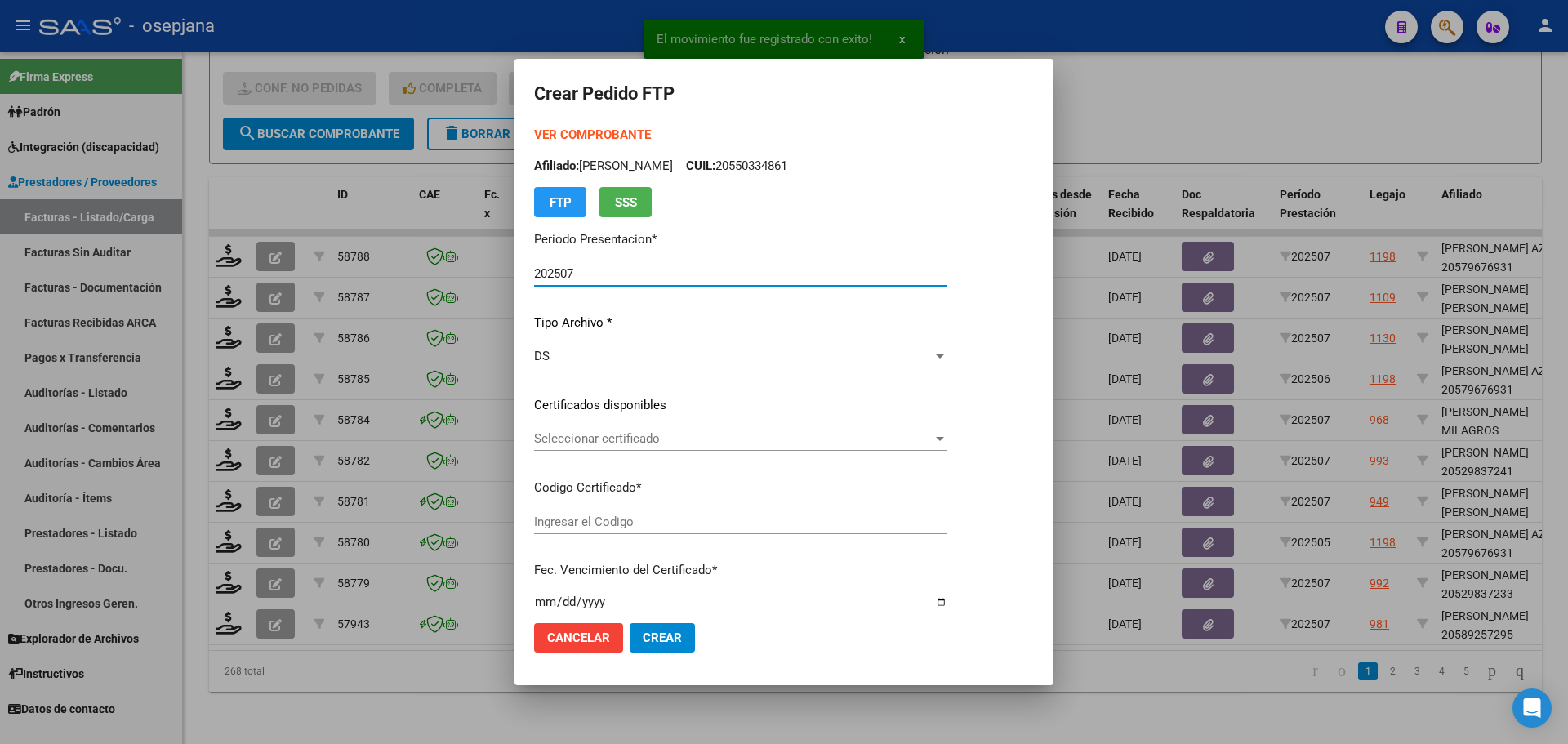
type input "ARG02000589257292024052320270523BSAS265"
type input "[DATE]"
click at [603, 440] on span "Seleccionar certificado" at bounding box center [733, 438] width 398 height 14
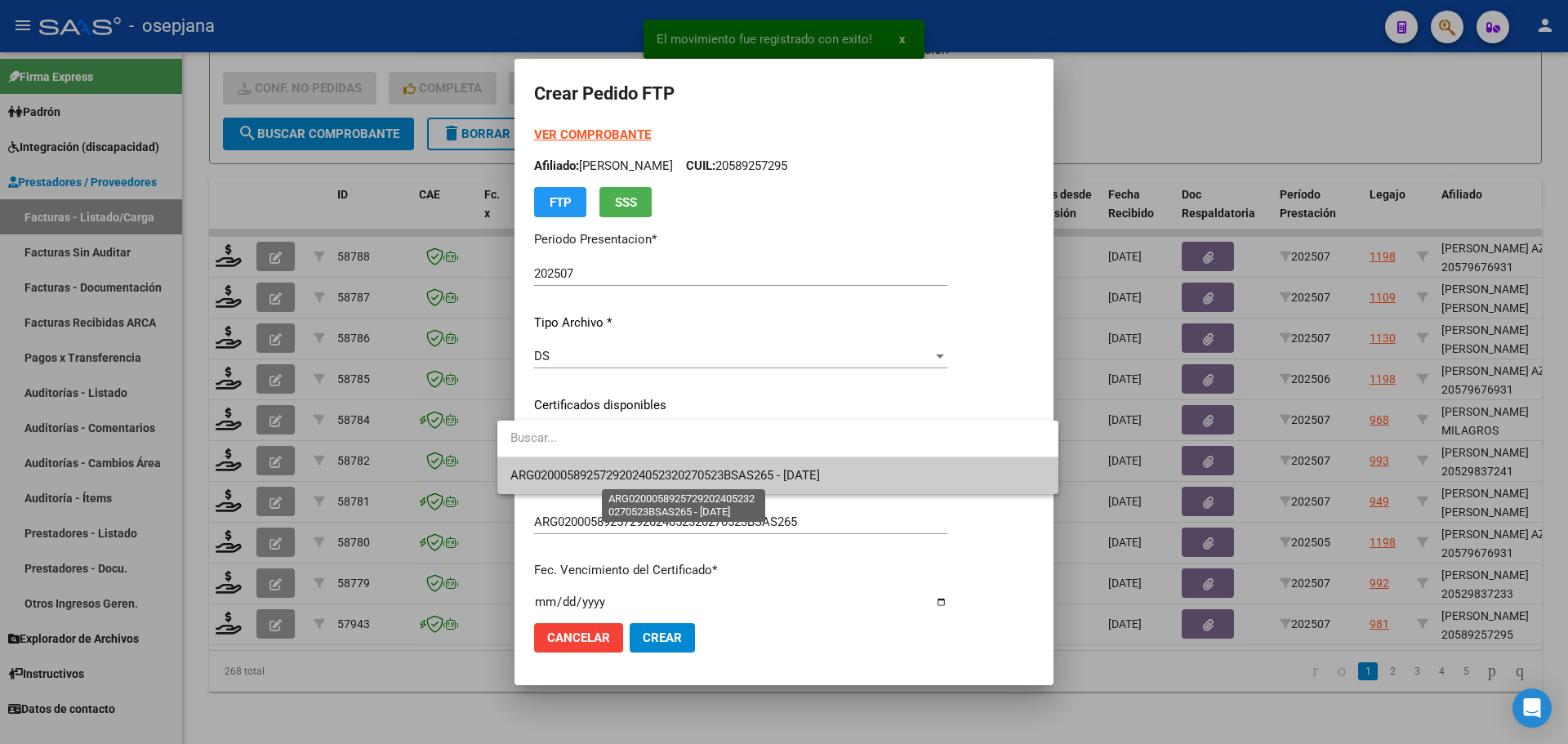
click at [610, 474] on span "ARG02000589257292024052320270523BSAS265 - [DATE]" at bounding box center [664, 475] width 309 height 14
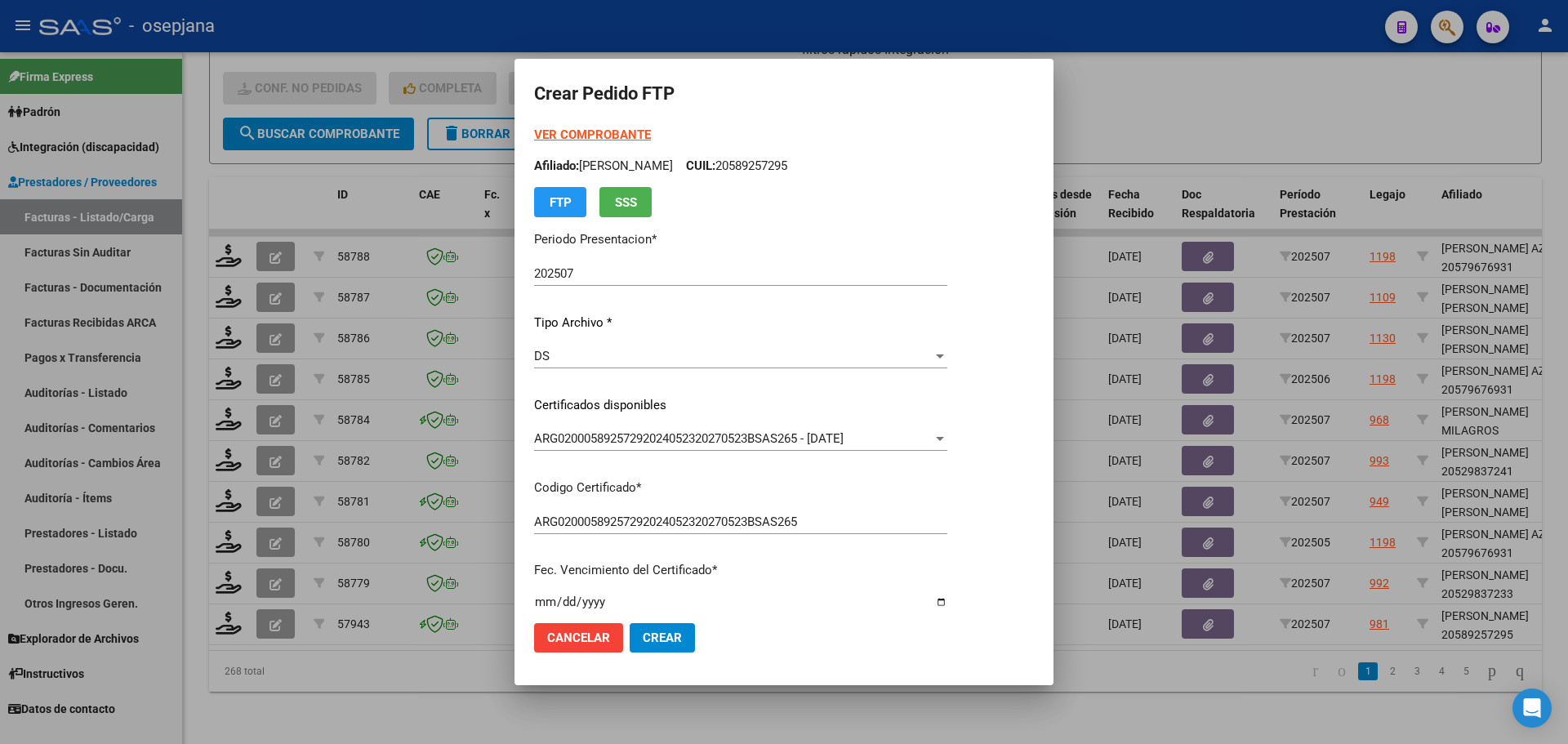
click at [547, 132] on strong "VER COMPROBANTE" at bounding box center [592, 134] width 117 height 14
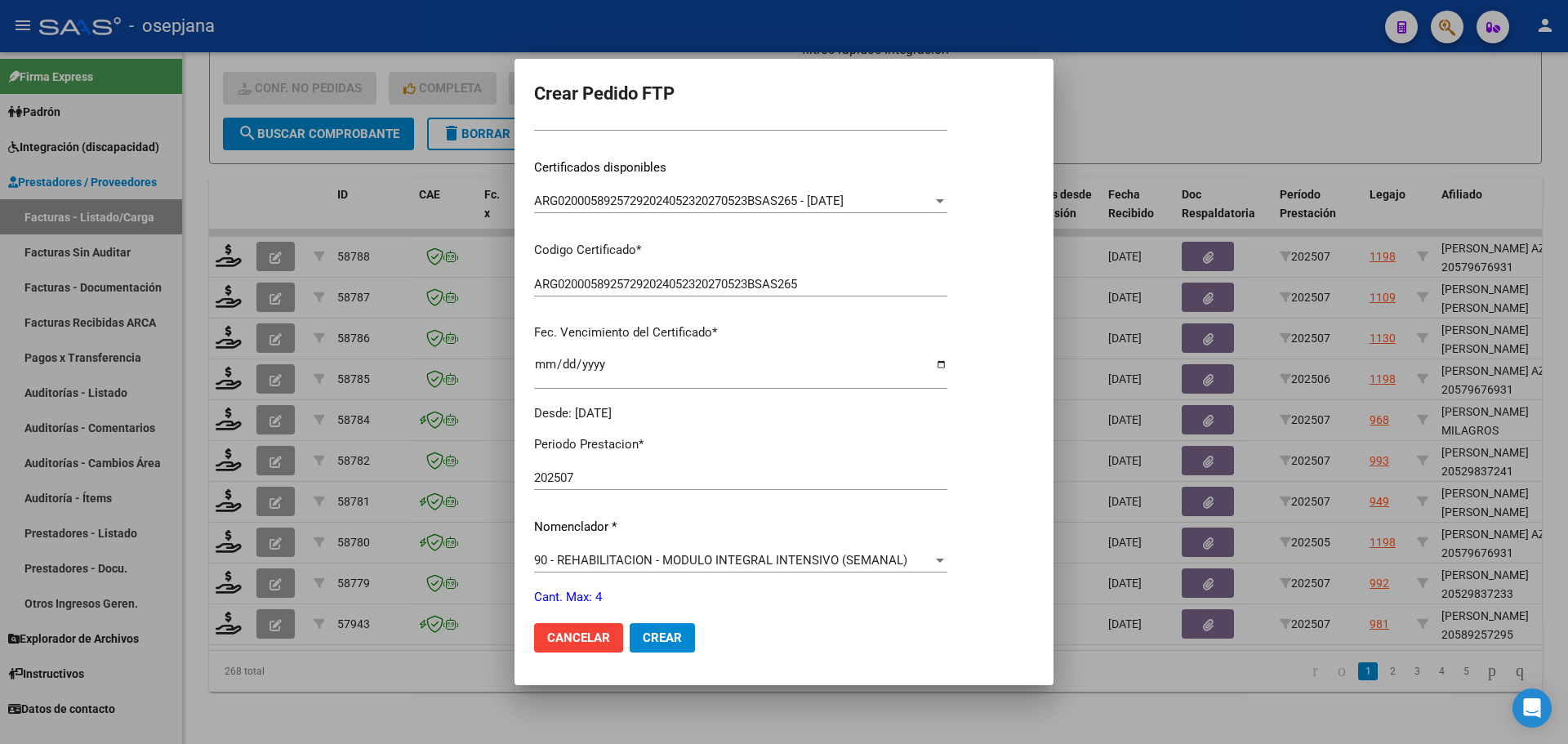
scroll to position [408, 0]
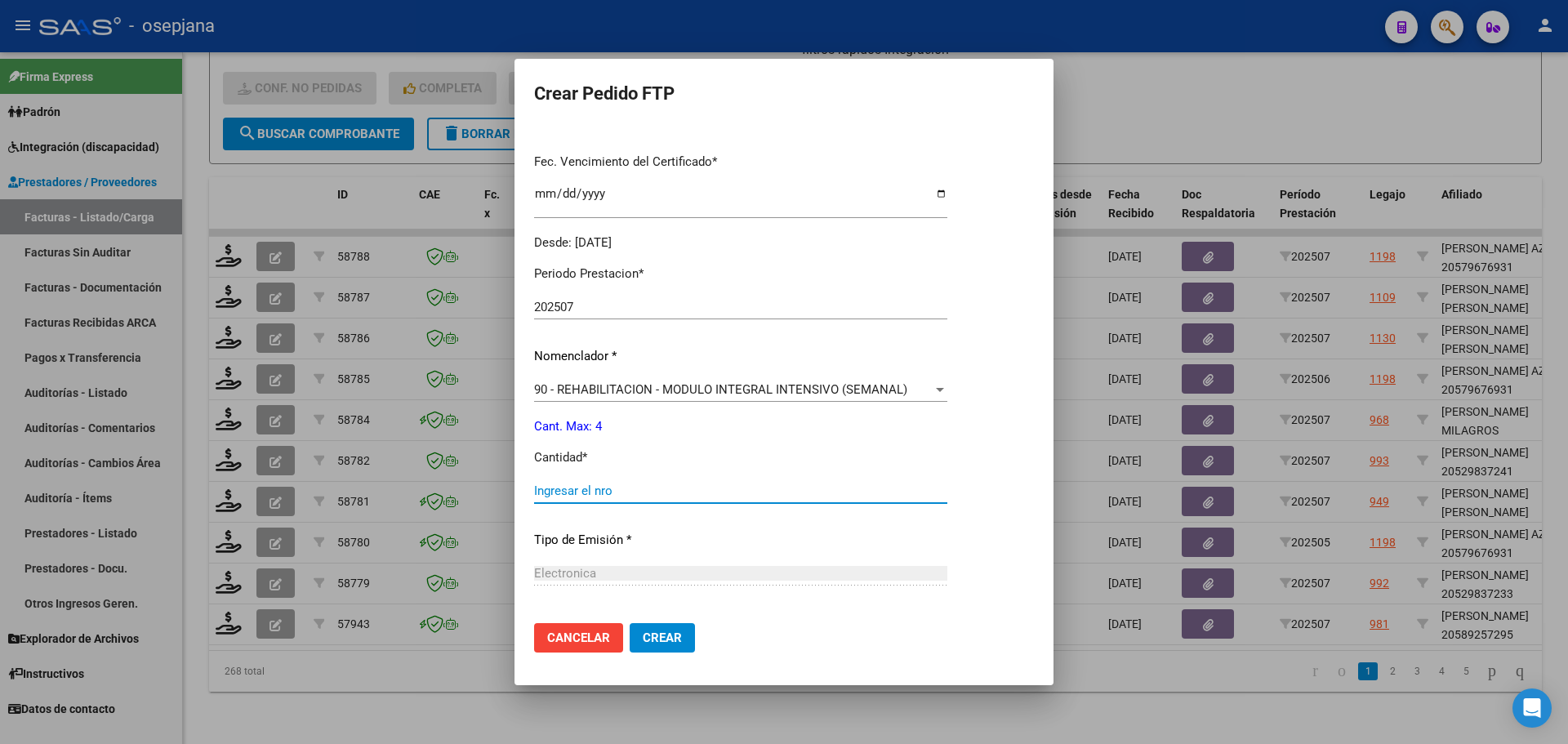
click at [548, 491] on input "Ingresar el nro" at bounding box center [741, 490] width 414 height 14
type input "4"
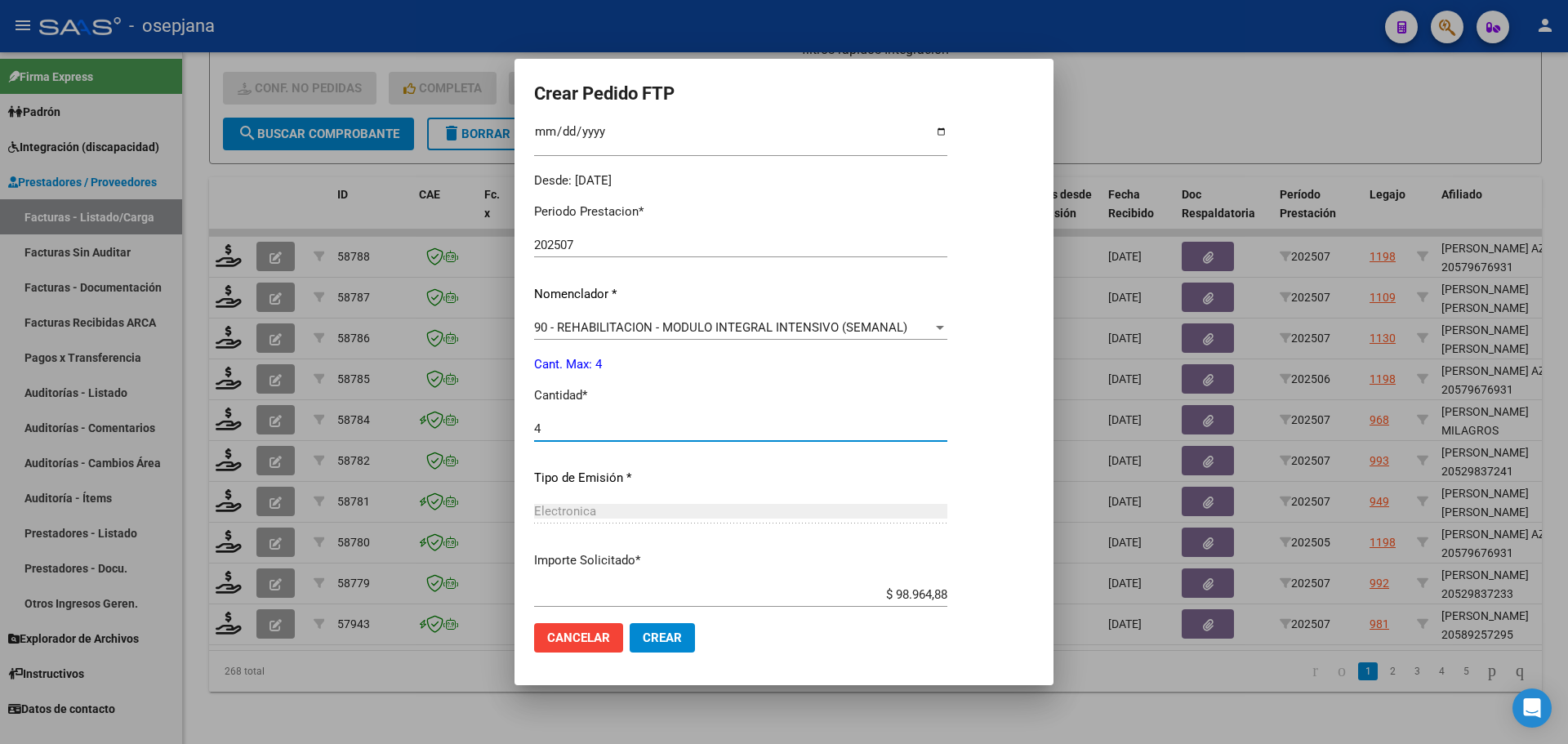
scroll to position [565, 0]
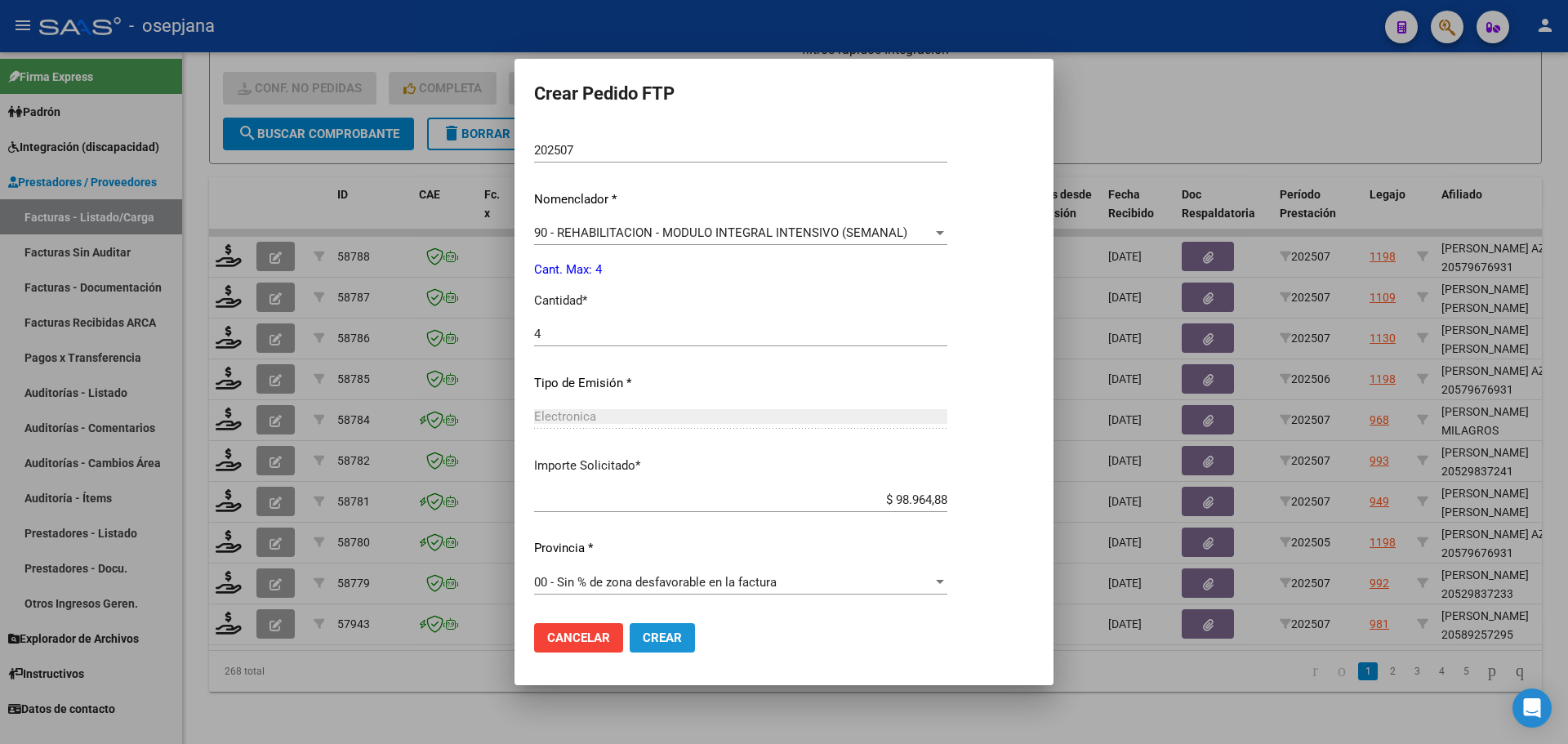
click at [650, 641] on span "Crear" at bounding box center [662, 637] width 39 height 14
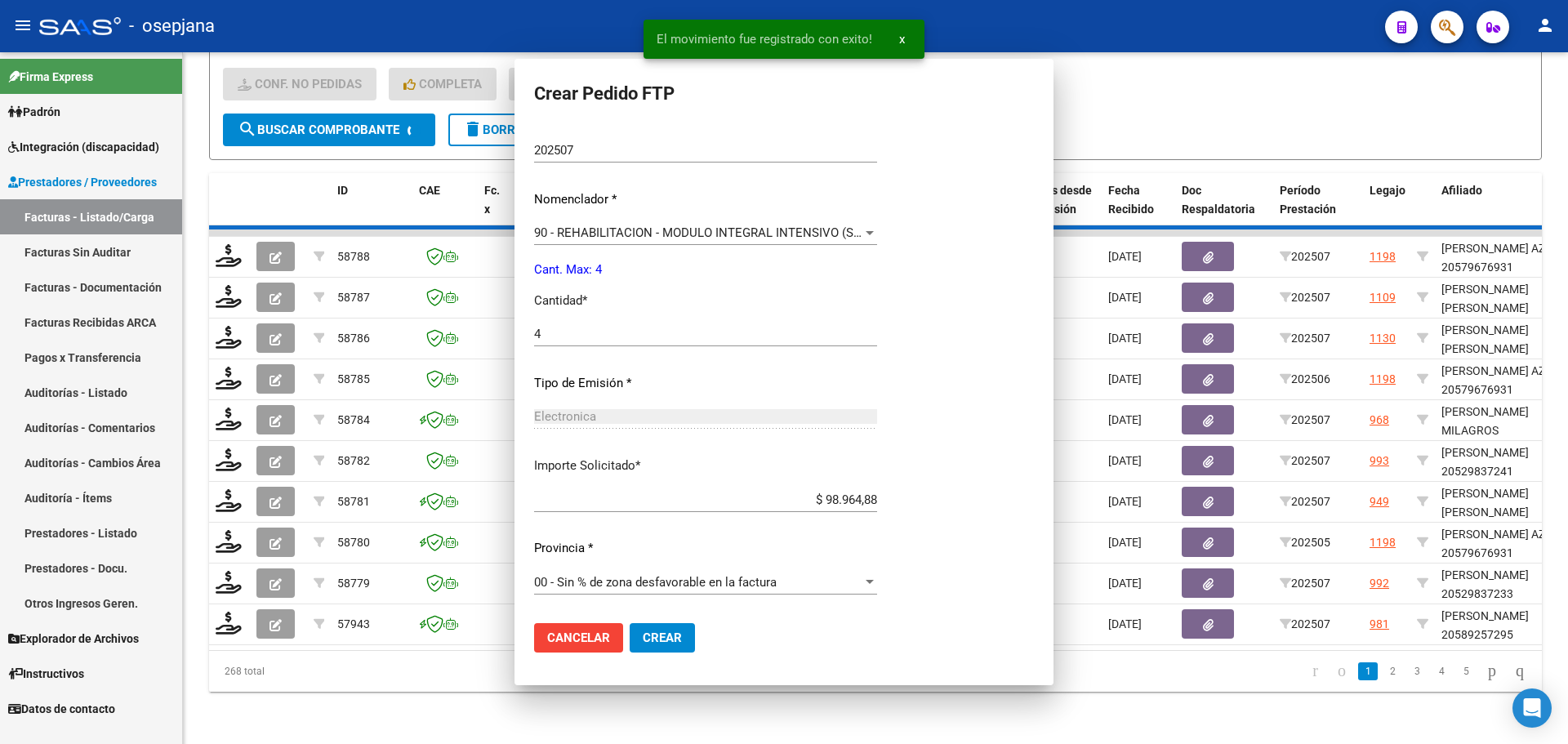
scroll to position [473, 0]
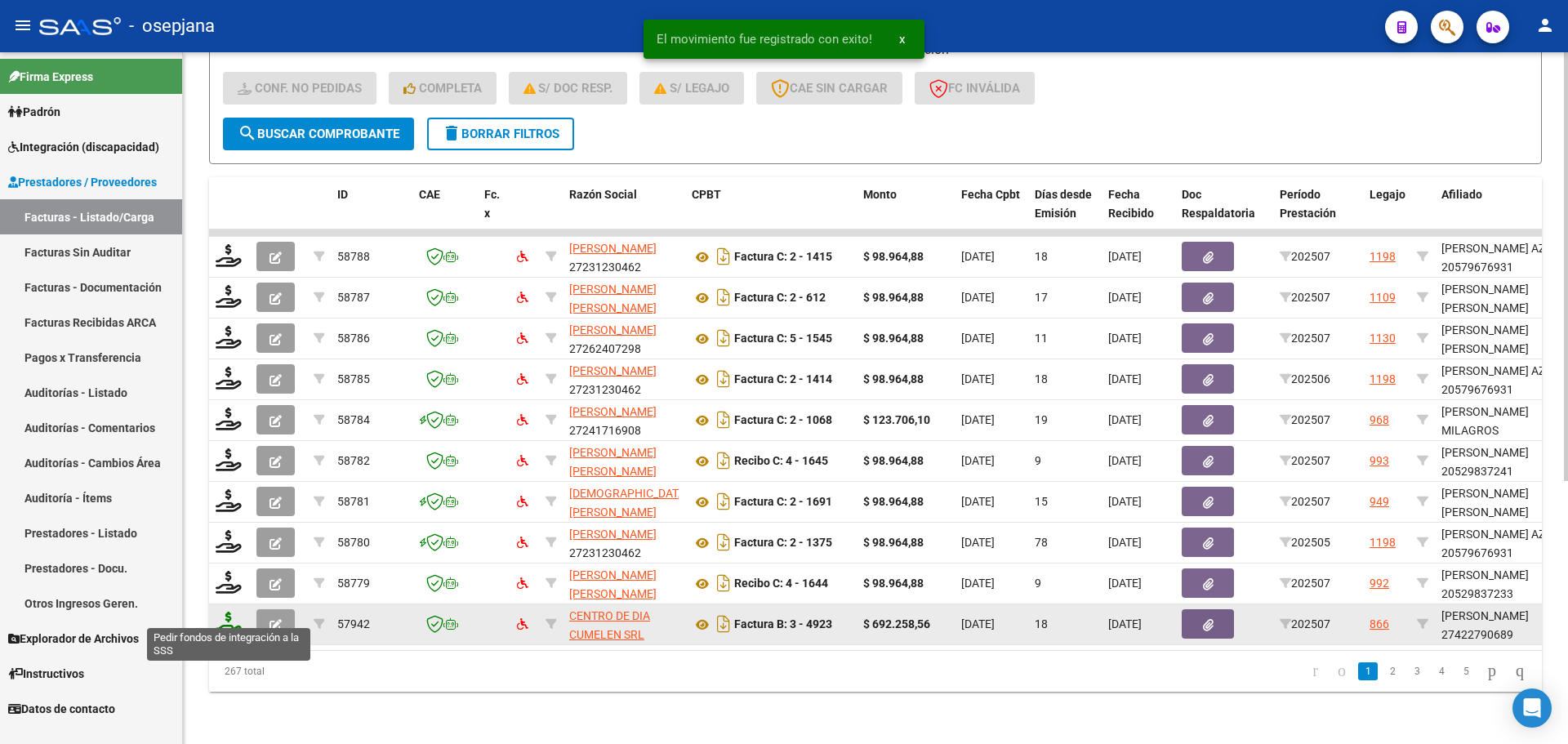
click at [229, 612] on icon at bounding box center [228, 623] width 26 height 23
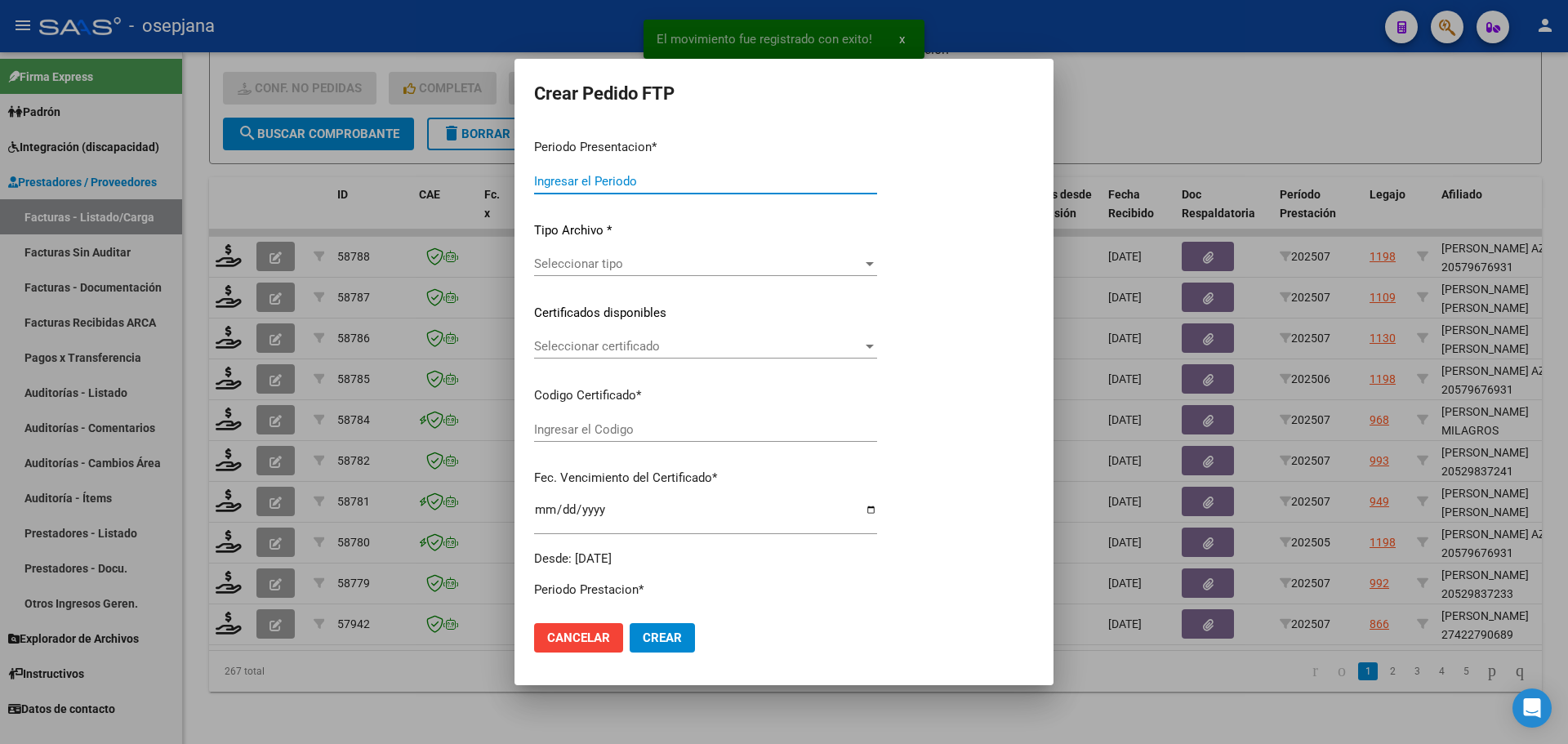
type input "202507"
type input "$ 692.258,56"
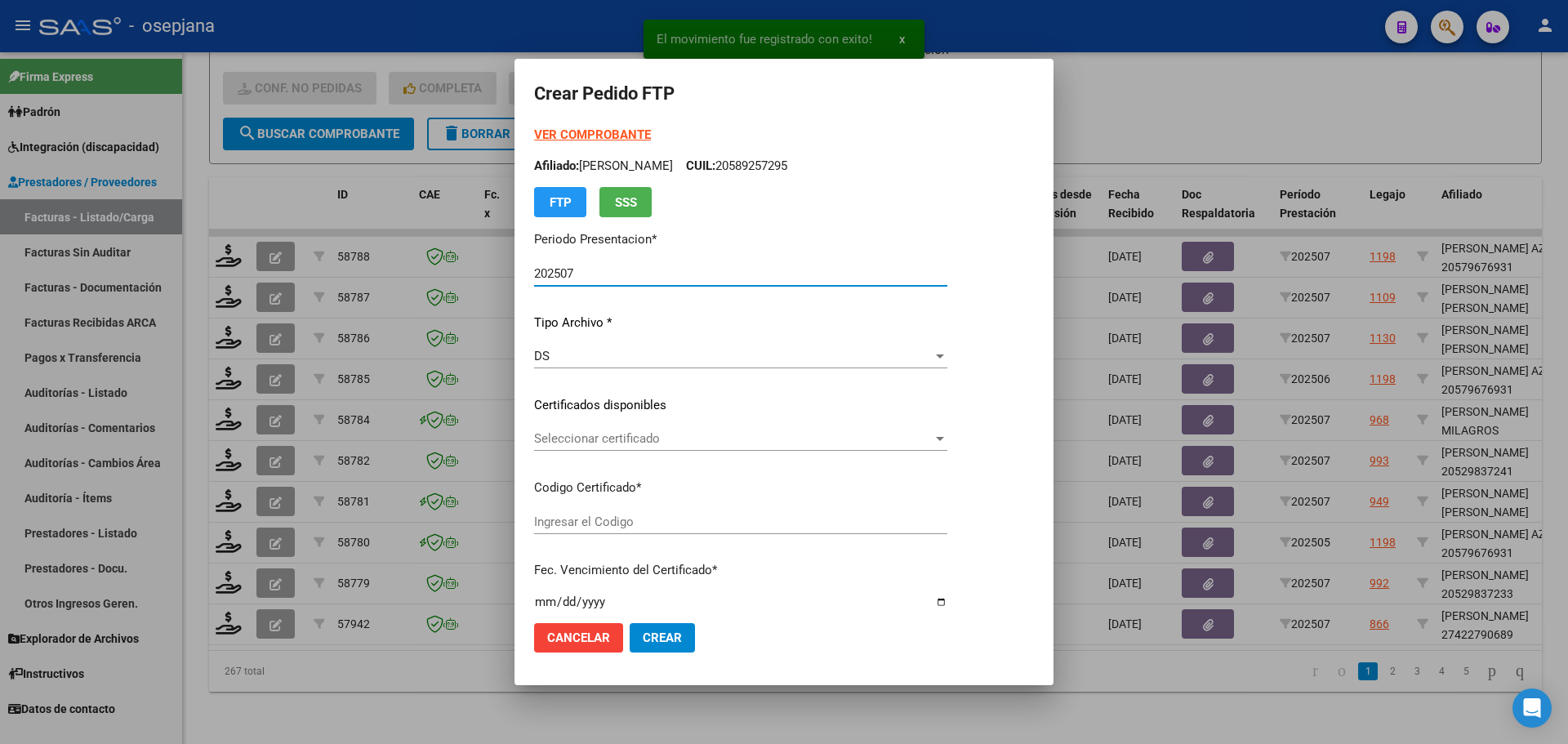
type input "ARG01000422790682023071920330719BS10725"
type input "[DATE]"
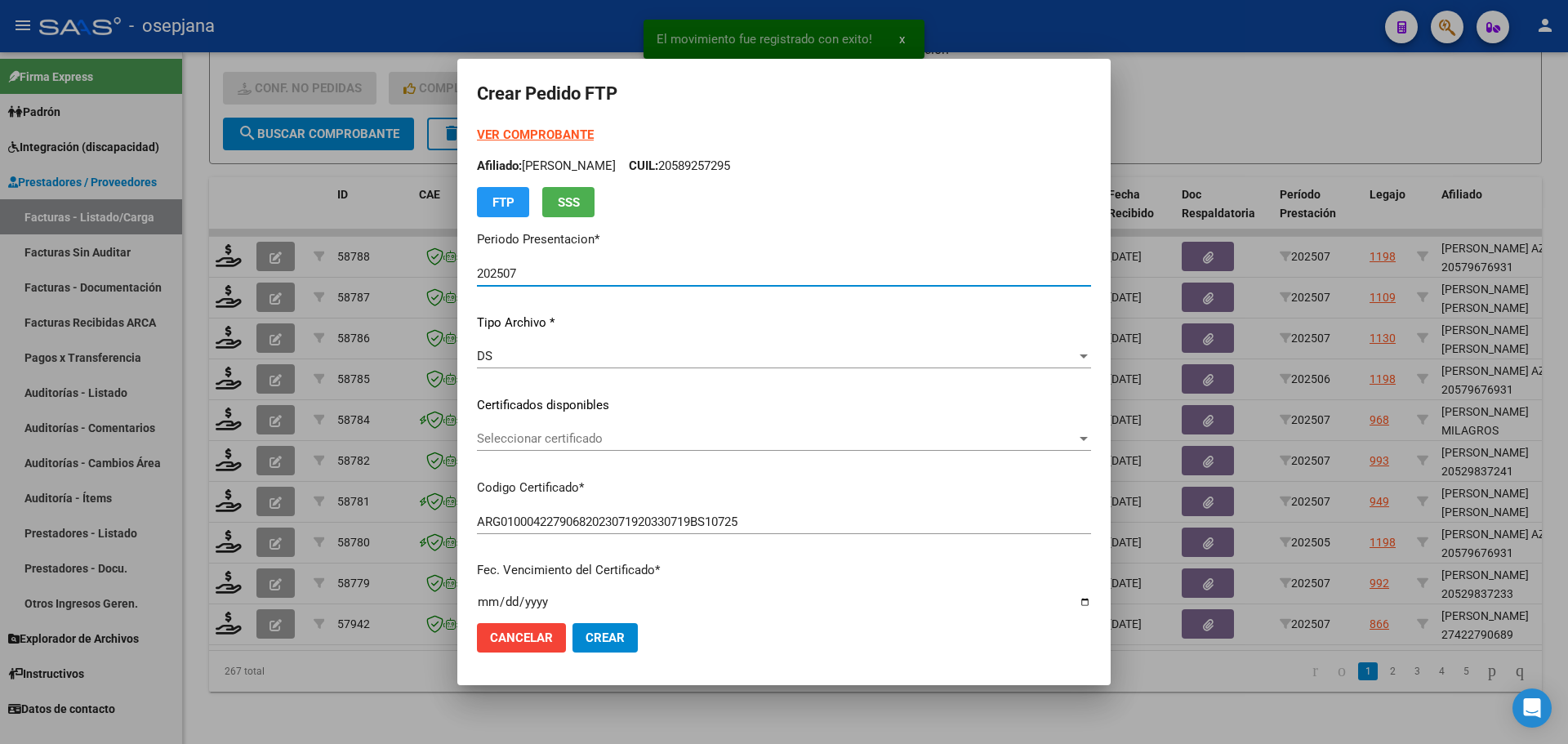
click at [681, 433] on span "Seleccionar certificado" at bounding box center [776, 438] width 599 height 14
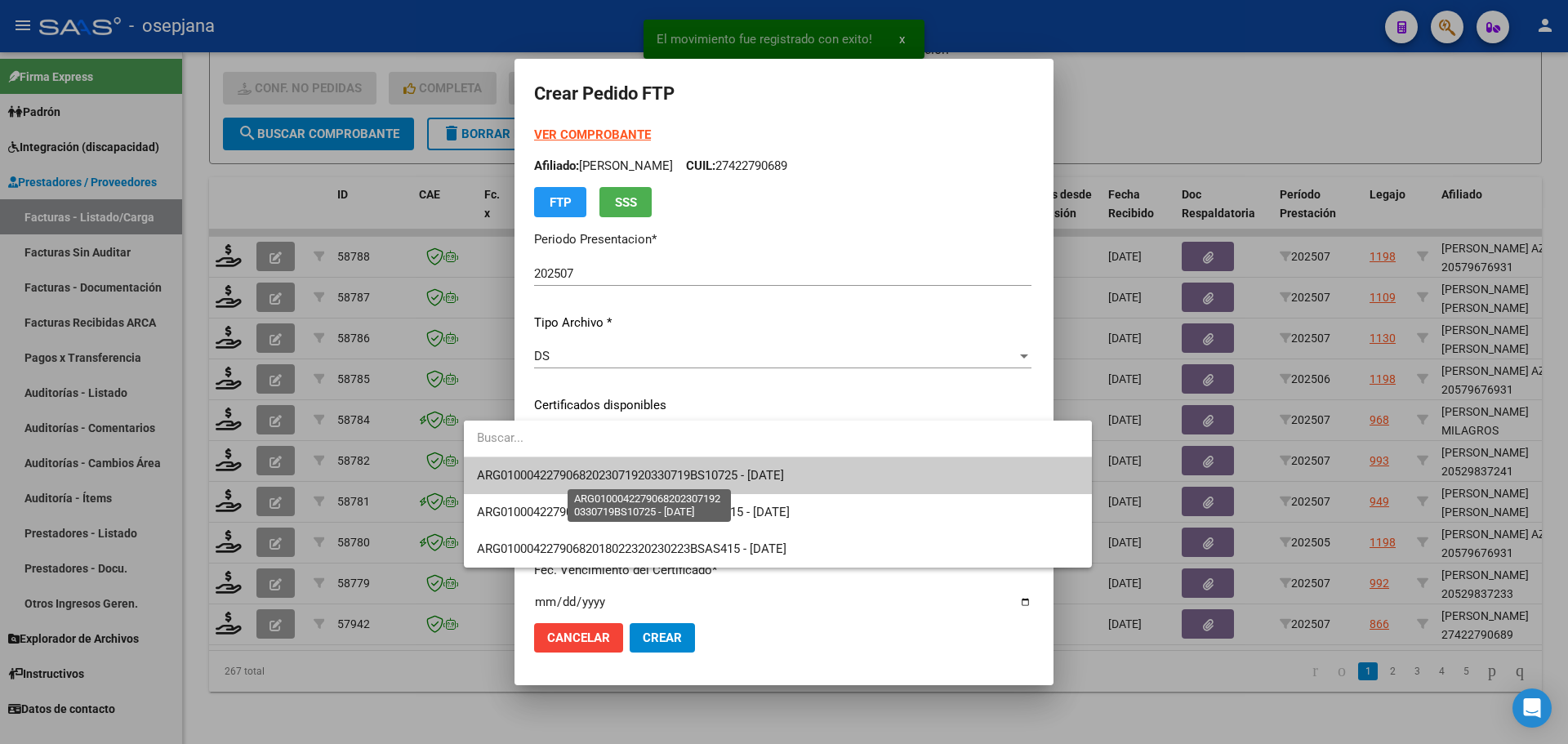
click at [686, 469] on span "ARG01000422790682023071920330719BS10725 - [DATE]" at bounding box center [631, 475] width 307 height 14
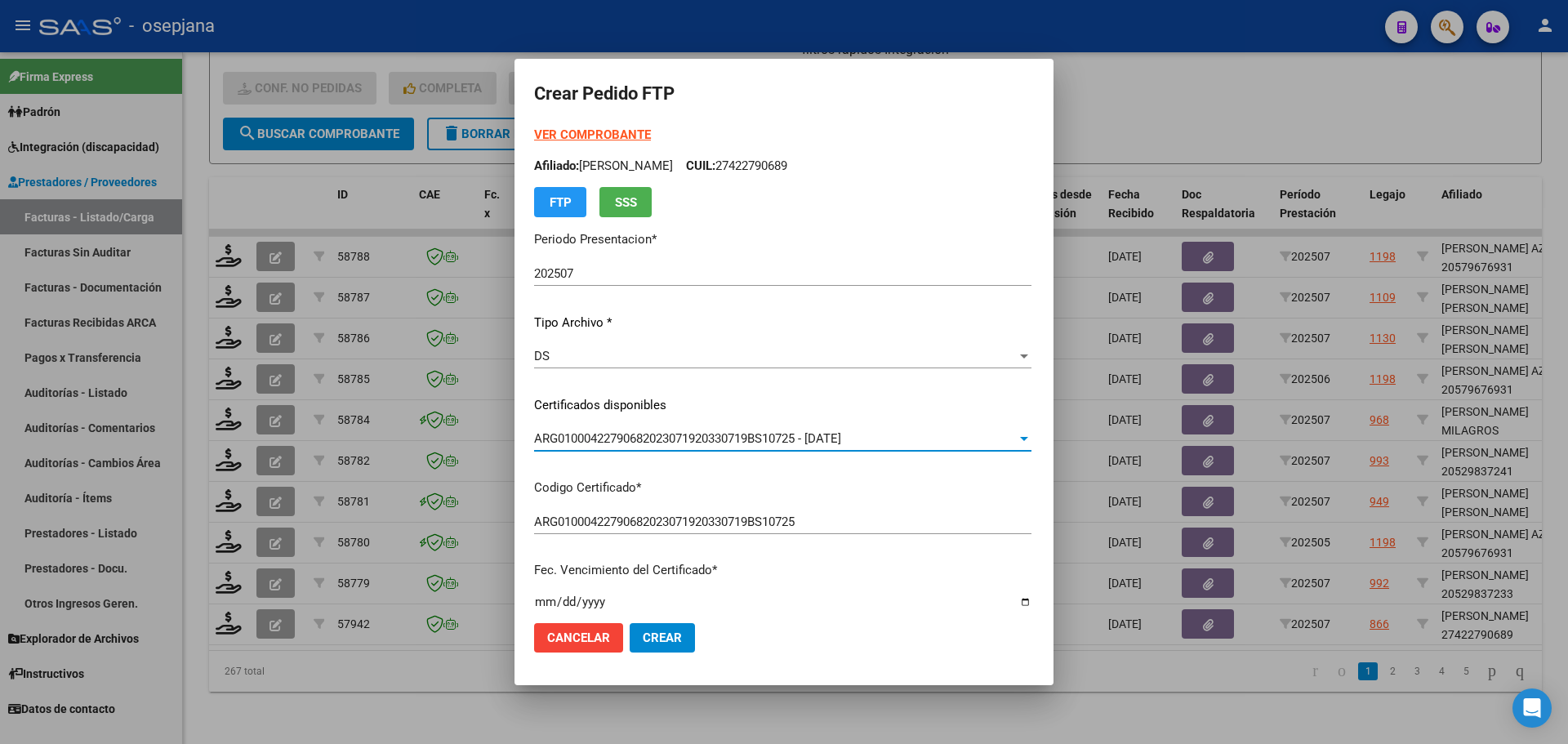
click at [537, 131] on strong "VER COMPROBANTE" at bounding box center [592, 134] width 117 height 14
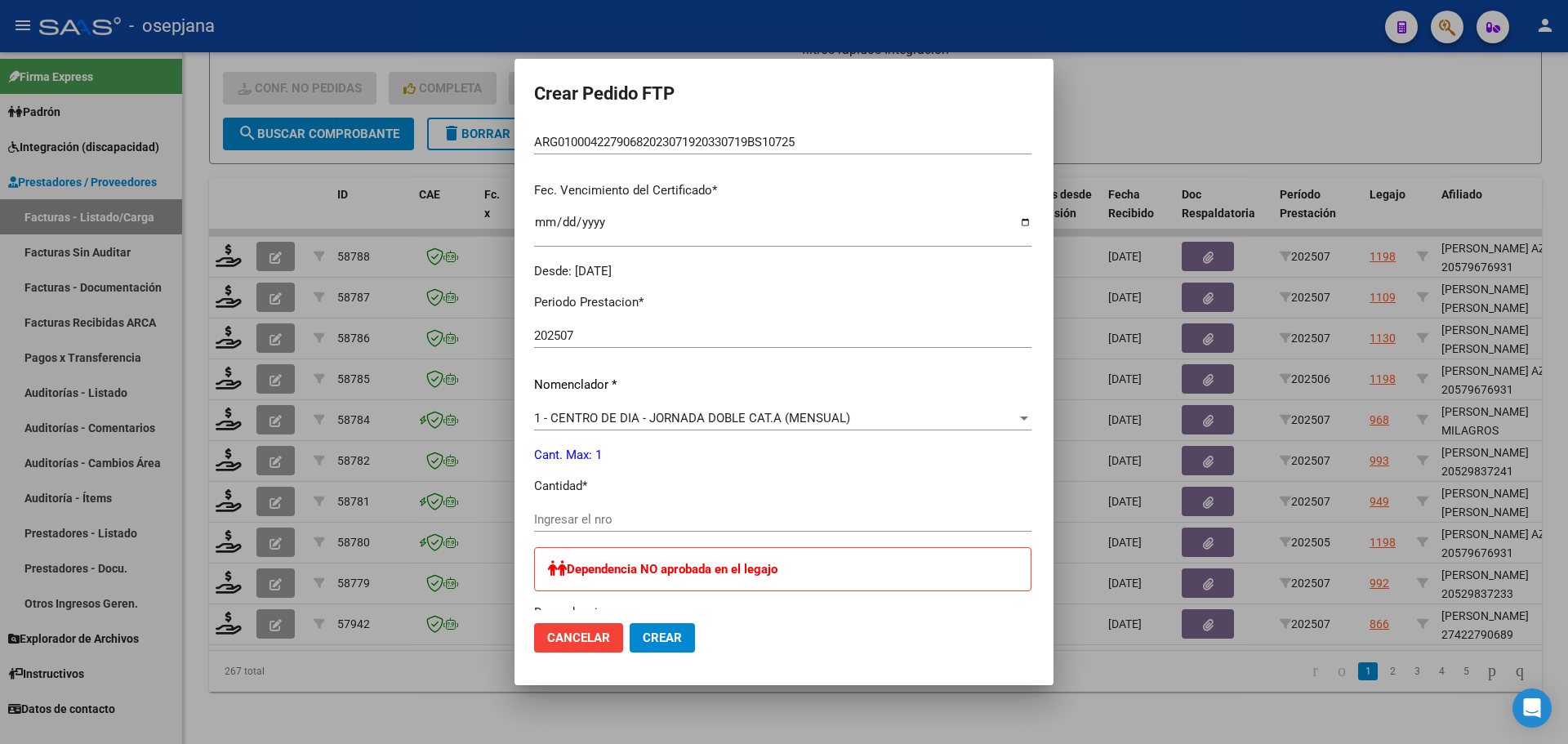
scroll to position [408, 0]
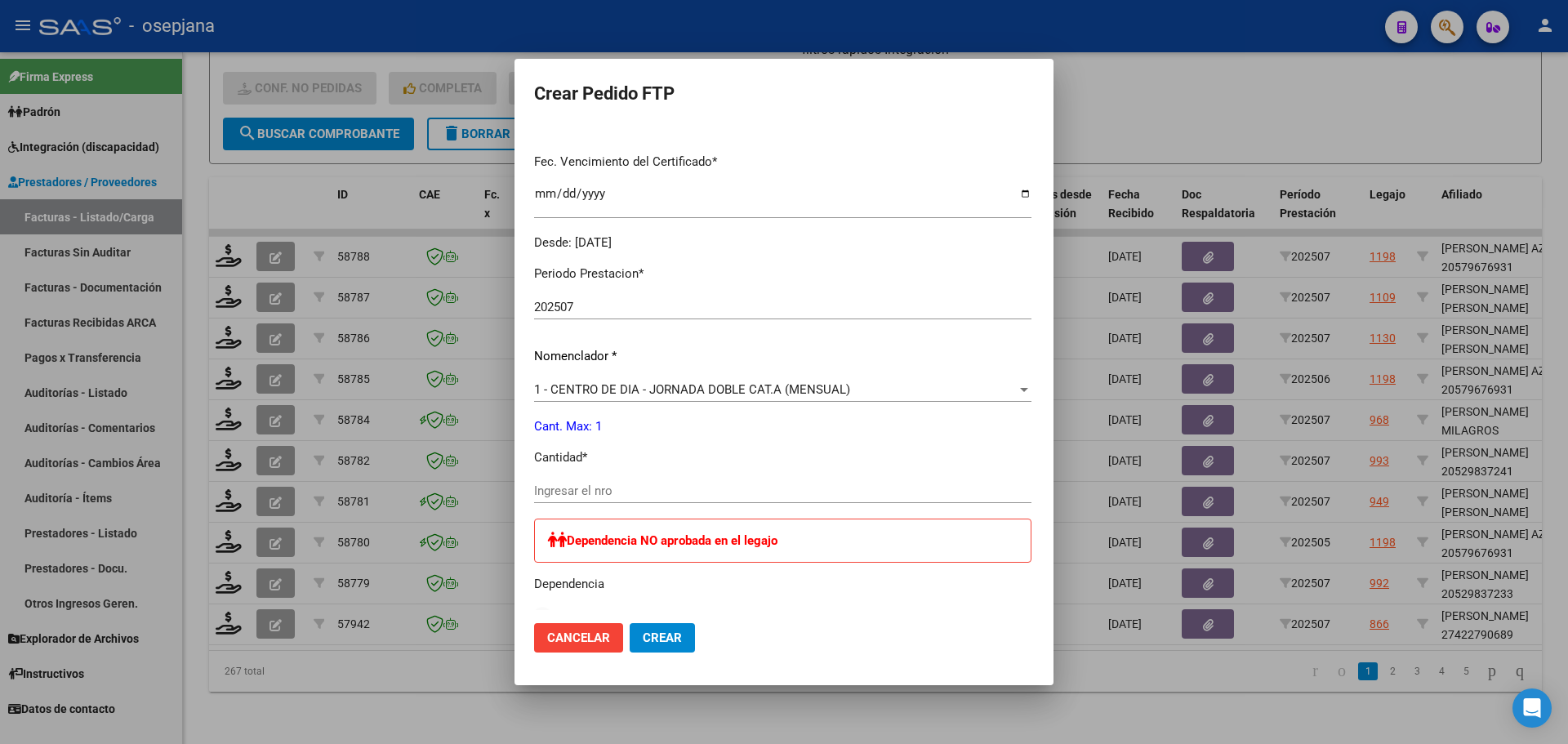
click at [534, 492] on input "Ingresar el nro" at bounding box center [782, 490] width 498 height 14
type input "1"
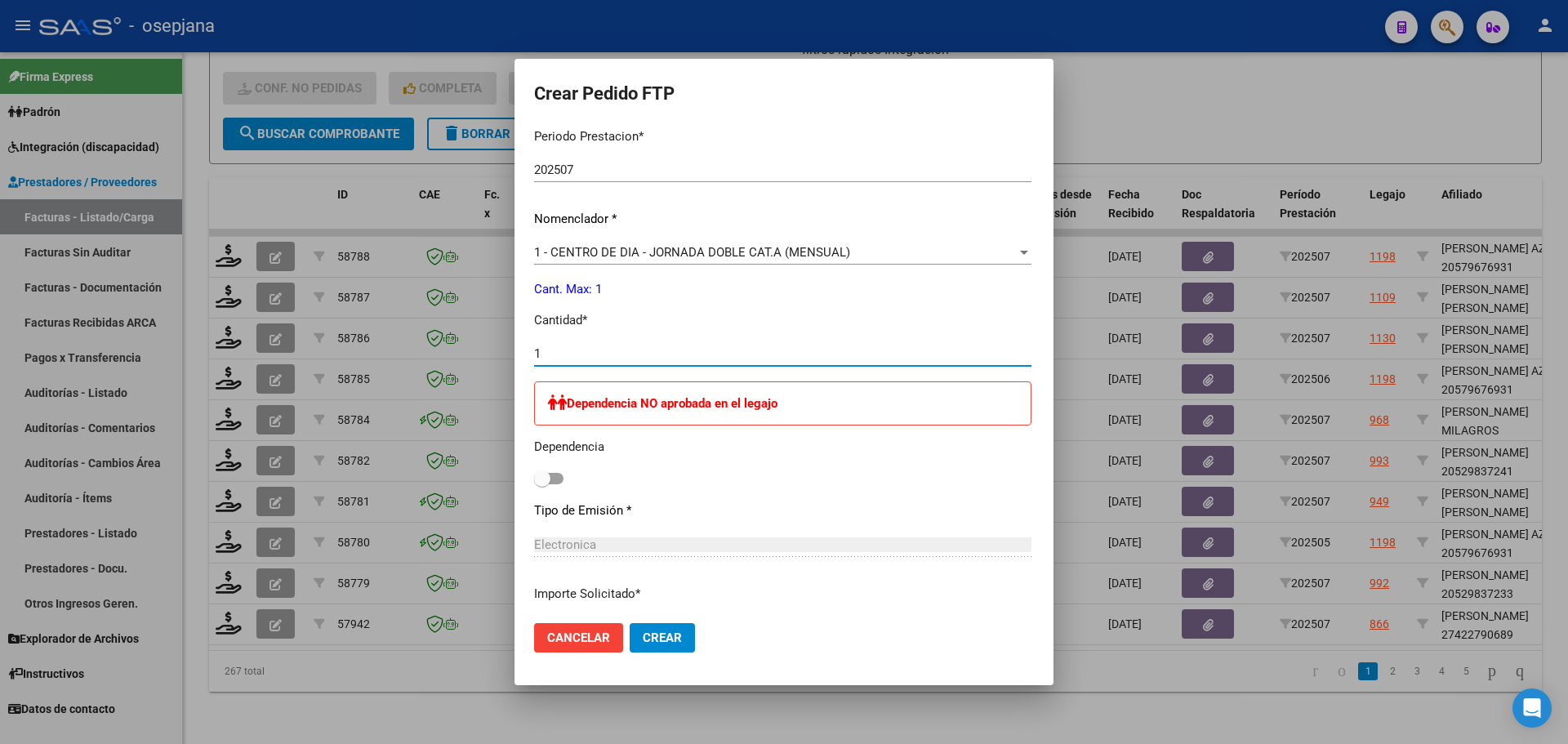
scroll to position [673, 0]
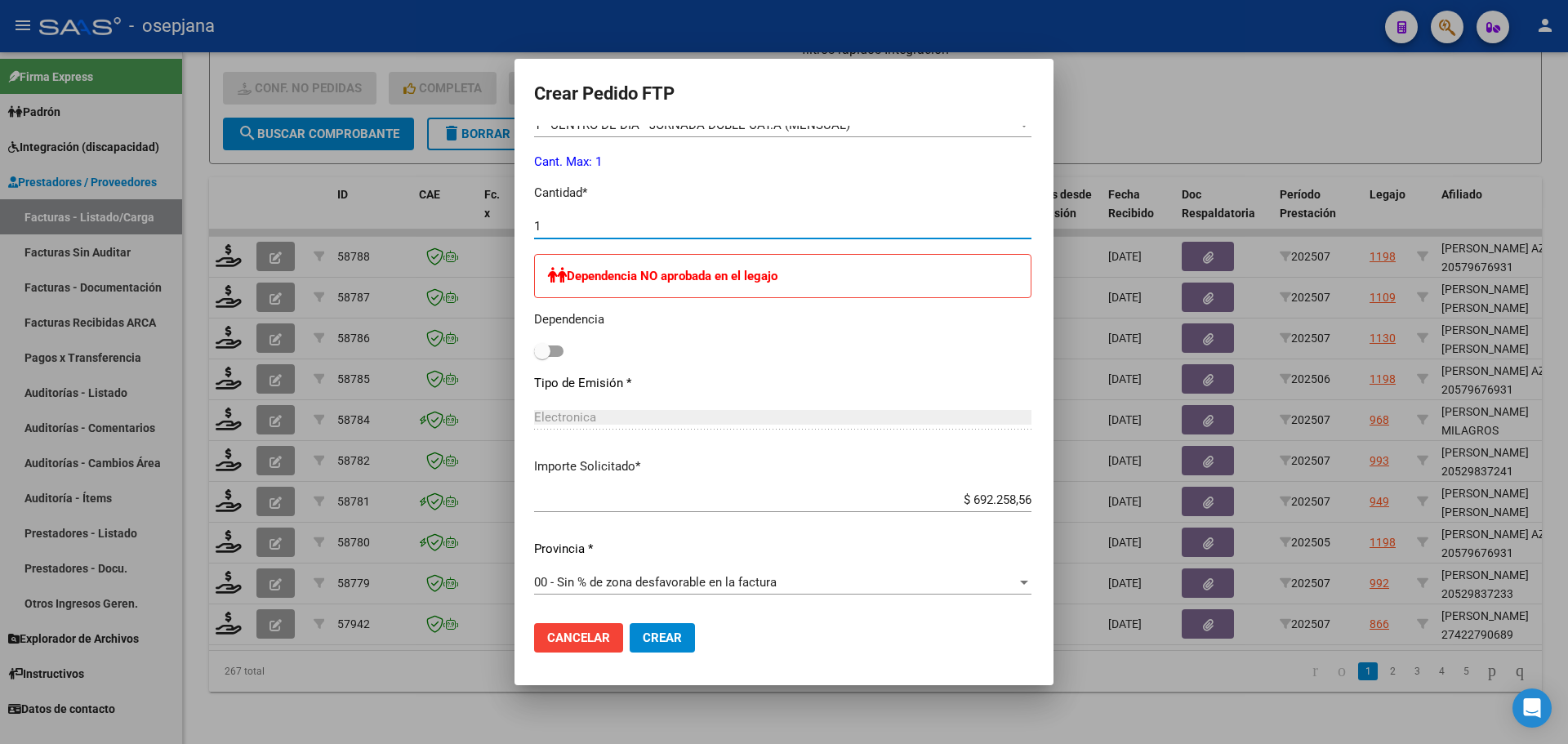
click at [642, 641] on span "Crear" at bounding box center [662, 637] width 39 height 14
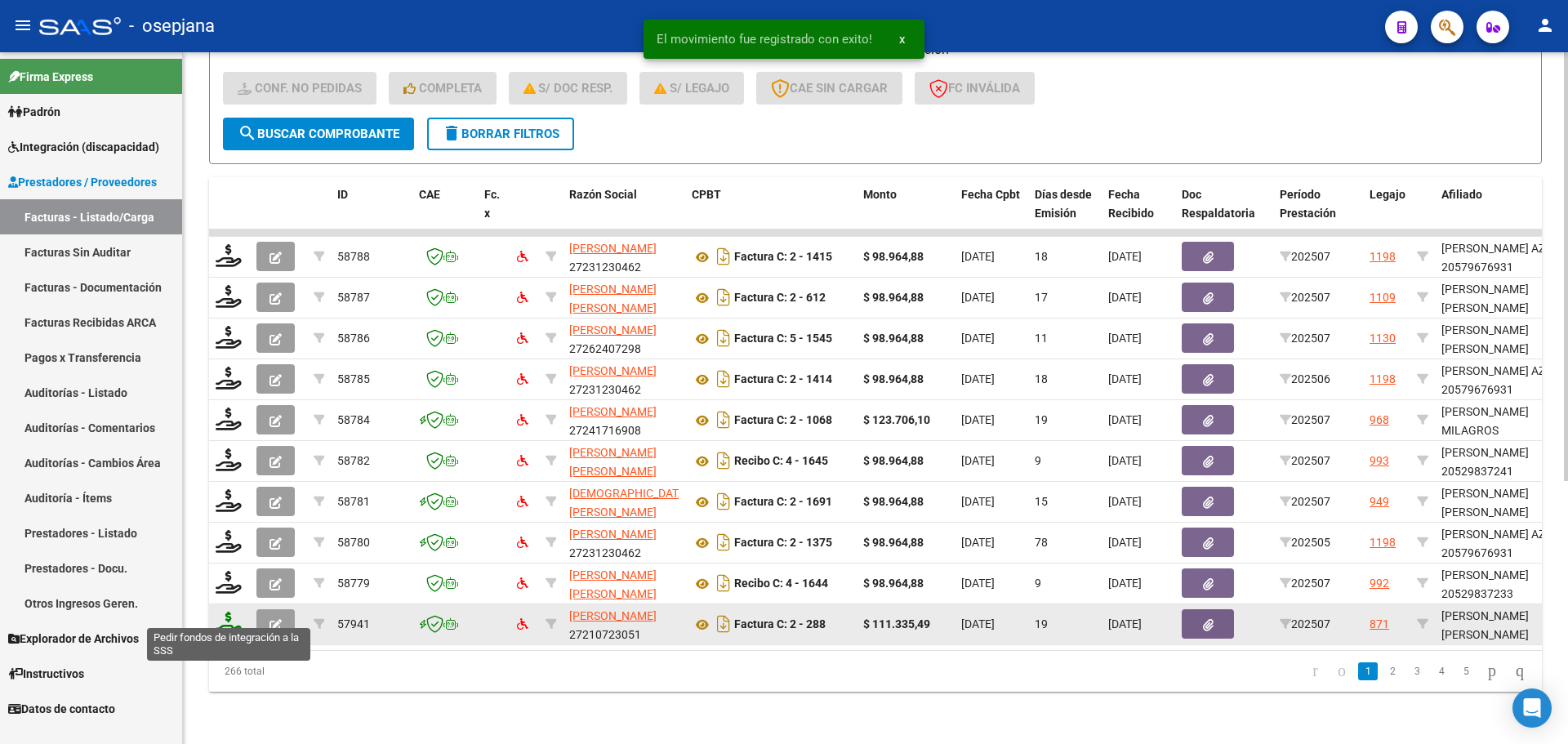
click at [234, 612] on icon at bounding box center [228, 623] width 26 height 23
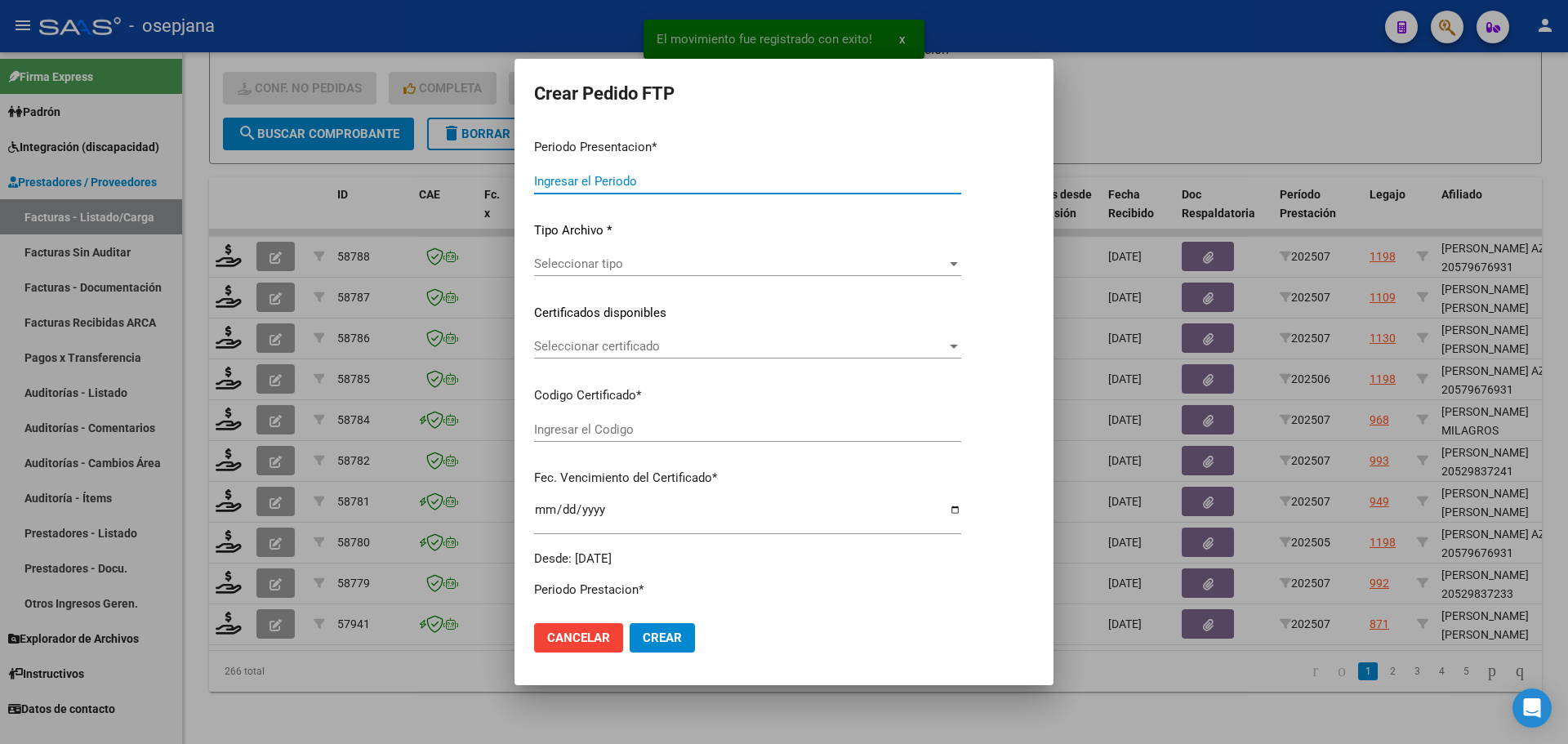
type input "202507"
type input "$ 111.335,49"
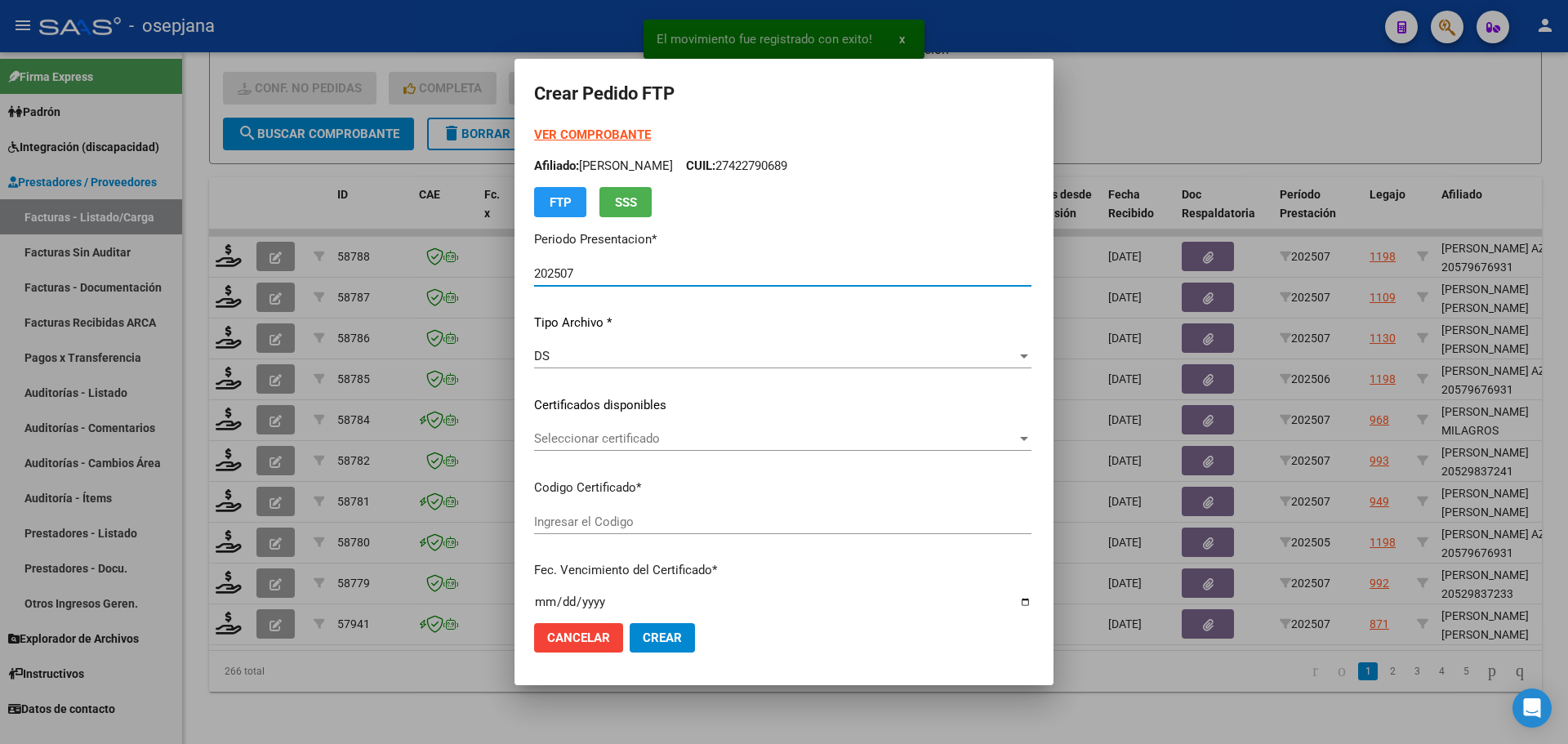
type input "ARG02000555129702023040320260403BS342"
type input "[DATE]"
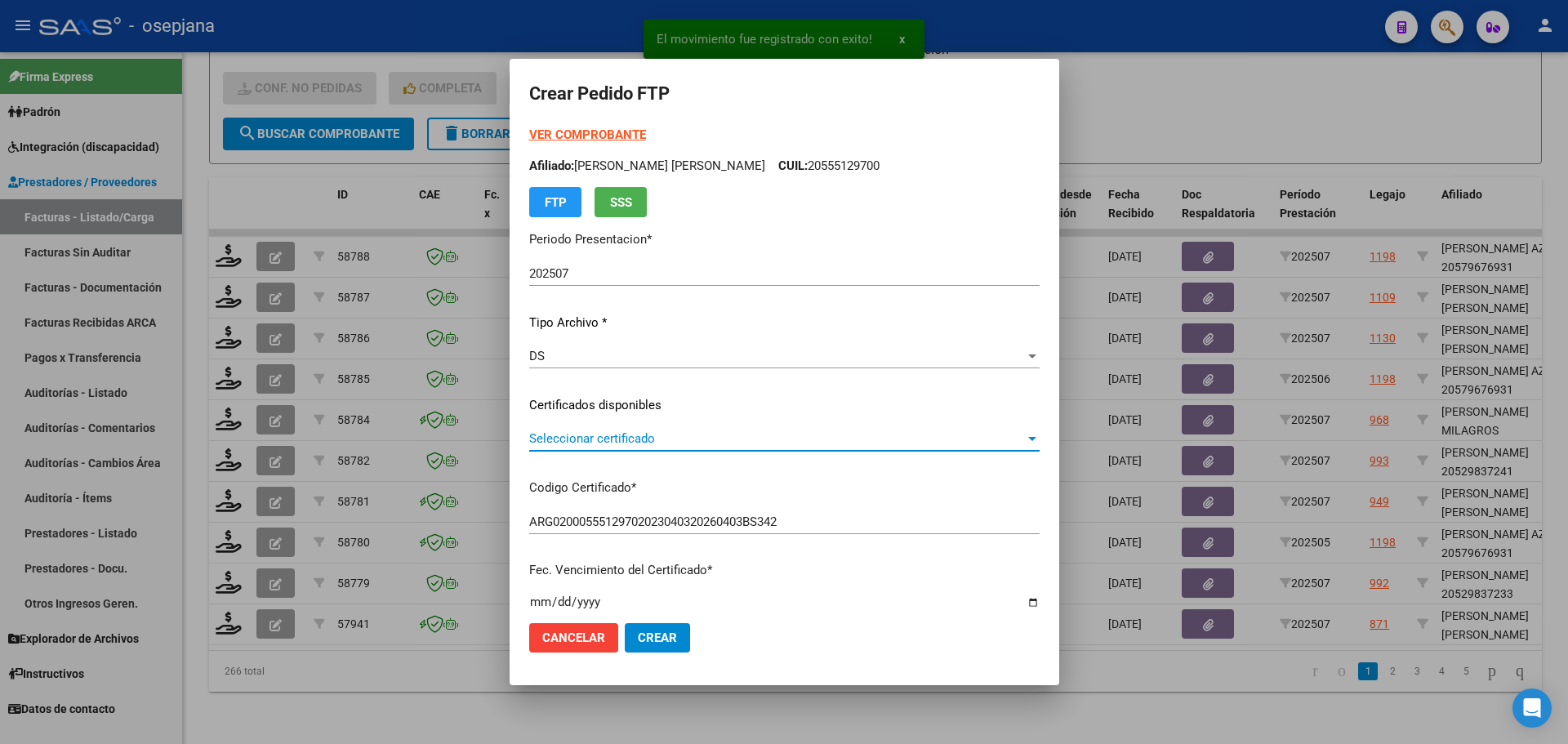
click at [658, 434] on span "Seleccionar certificado" at bounding box center [776, 438] width 496 height 14
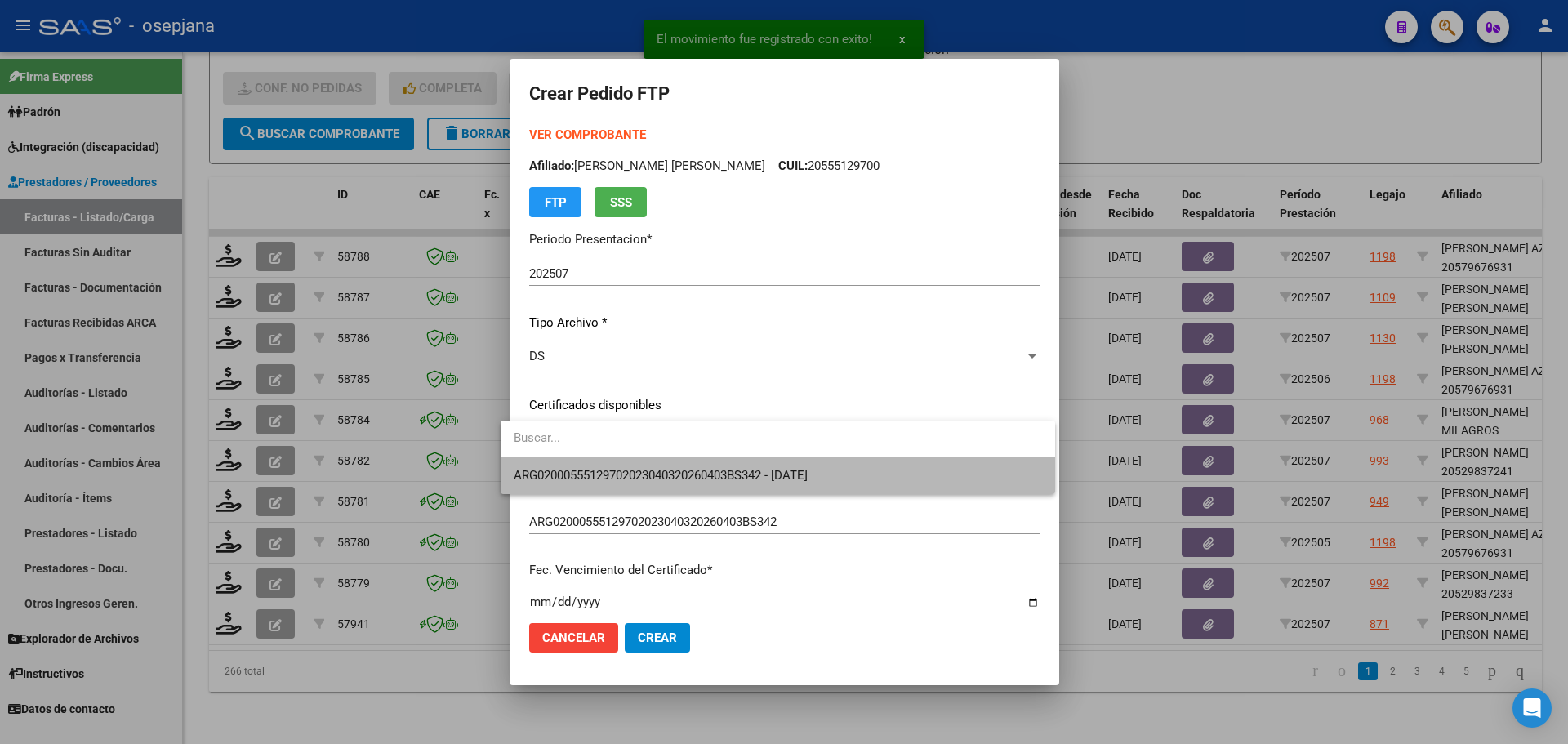
drag, startPoint x: 659, startPoint y: 458, endPoint x: 660, endPoint y: 466, distance: 8.1
click at [660, 466] on span "ARG02000555129702023040320260403BS342 - [DATE]" at bounding box center [777, 475] width 528 height 36
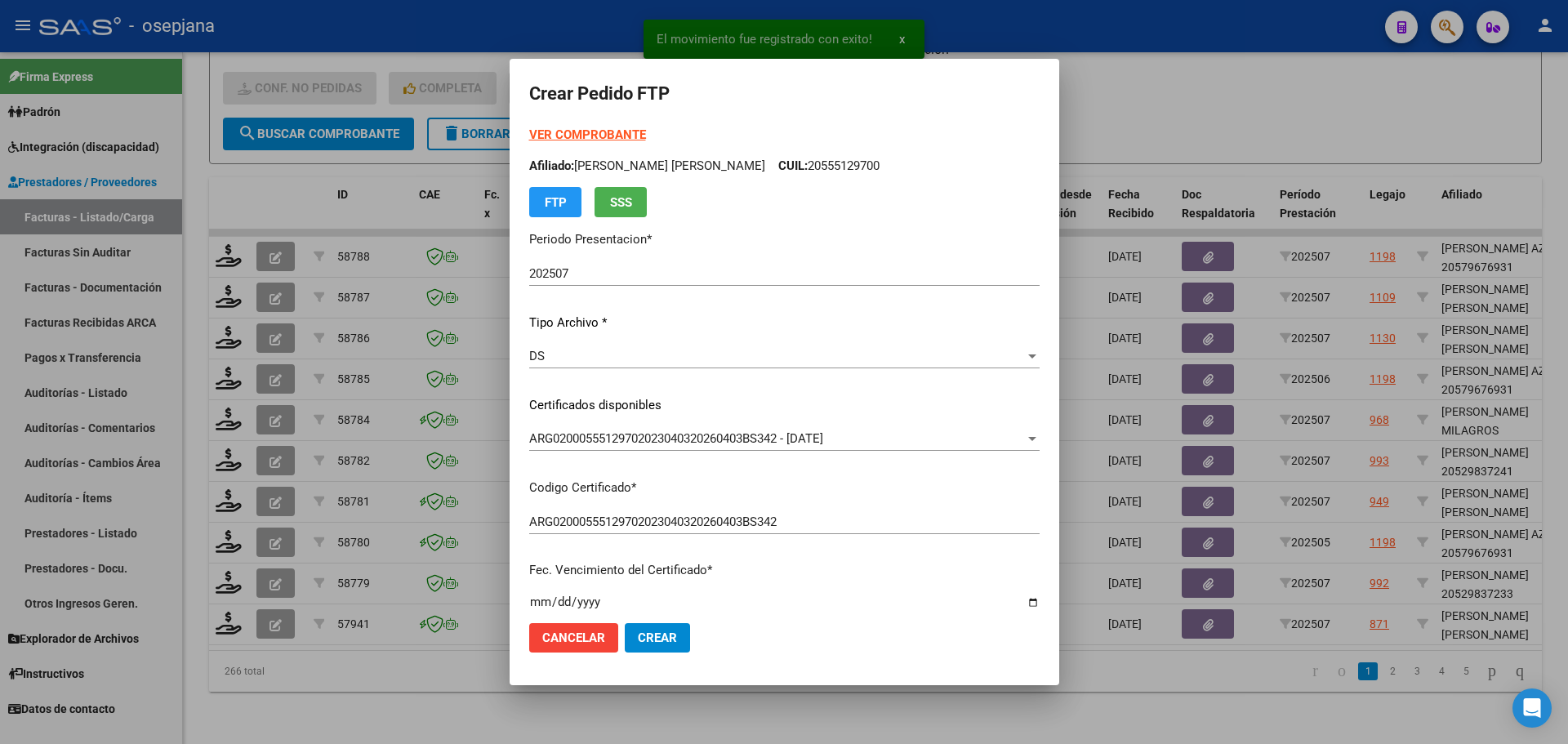
click at [587, 136] on strong "VER COMPROBANTE" at bounding box center [587, 134] width 117 height 14
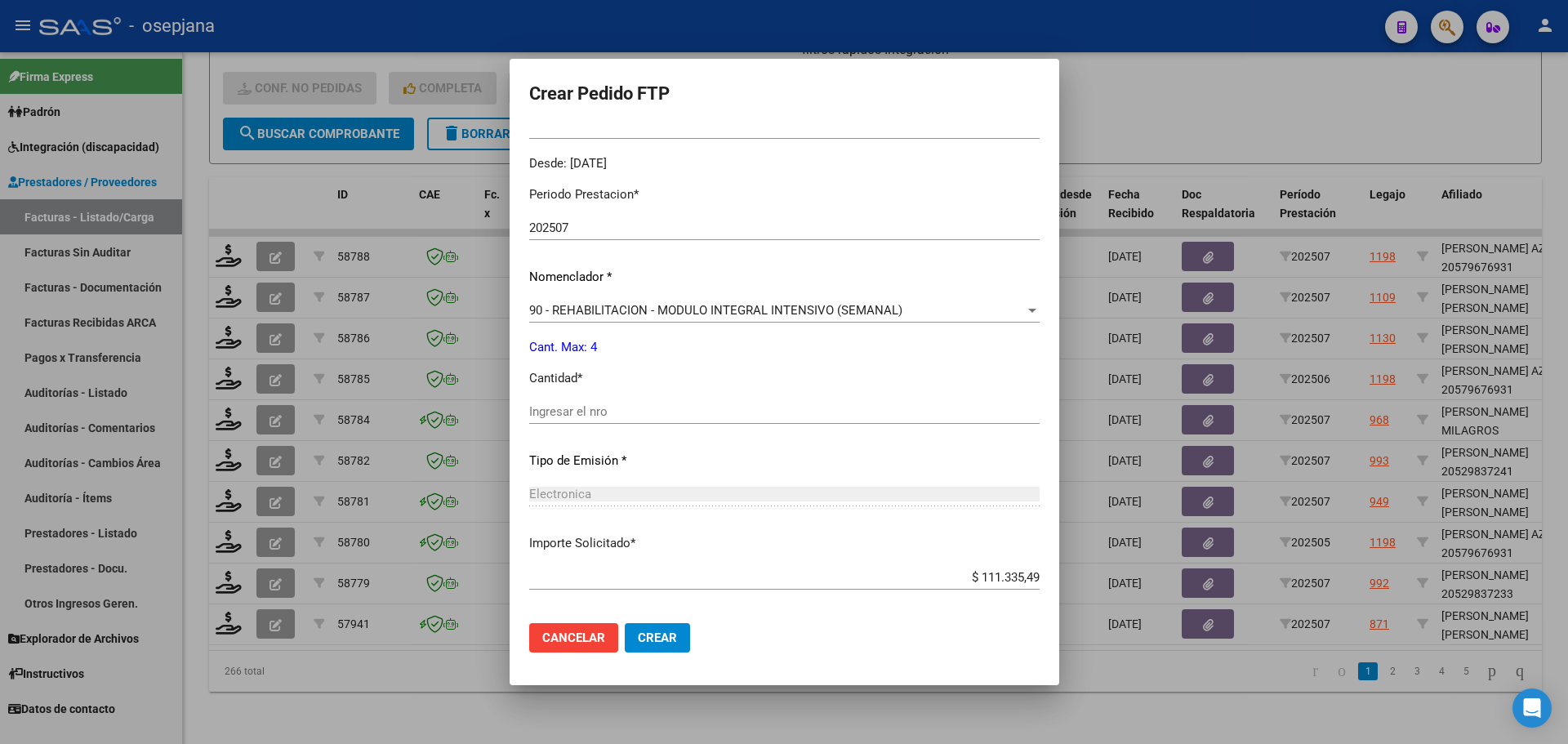
scroll to position [490, 0]
click at [571, 408] on input "Ingresar el nro" at bounding box center [784, 408] width 510 height 14
type input "4"
click at [655, 630] on span "Crear" at bounding box center [658, 637] width 39 height 14
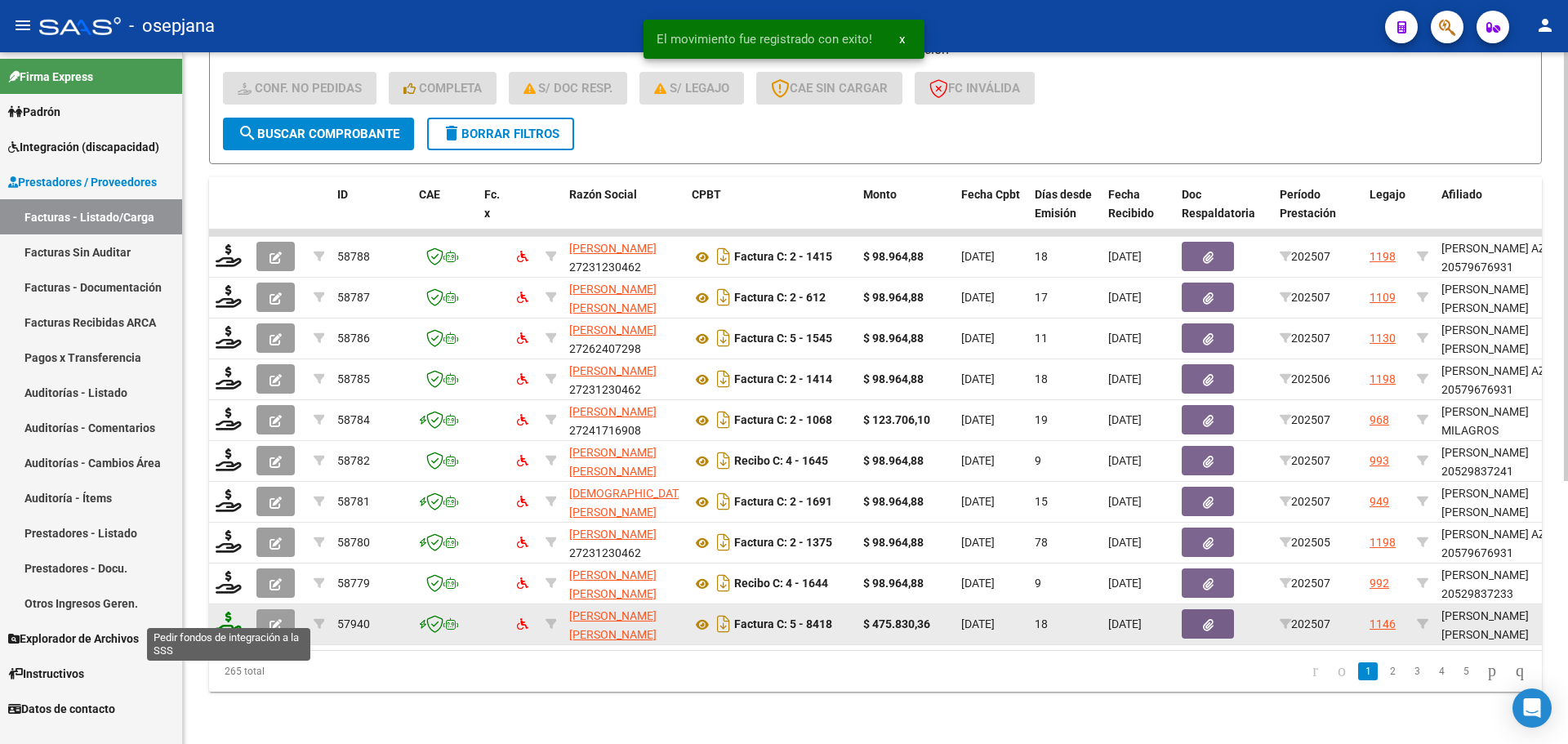
click at [225, 612] on icon at bounding box center [228, 623] width 26 height 23
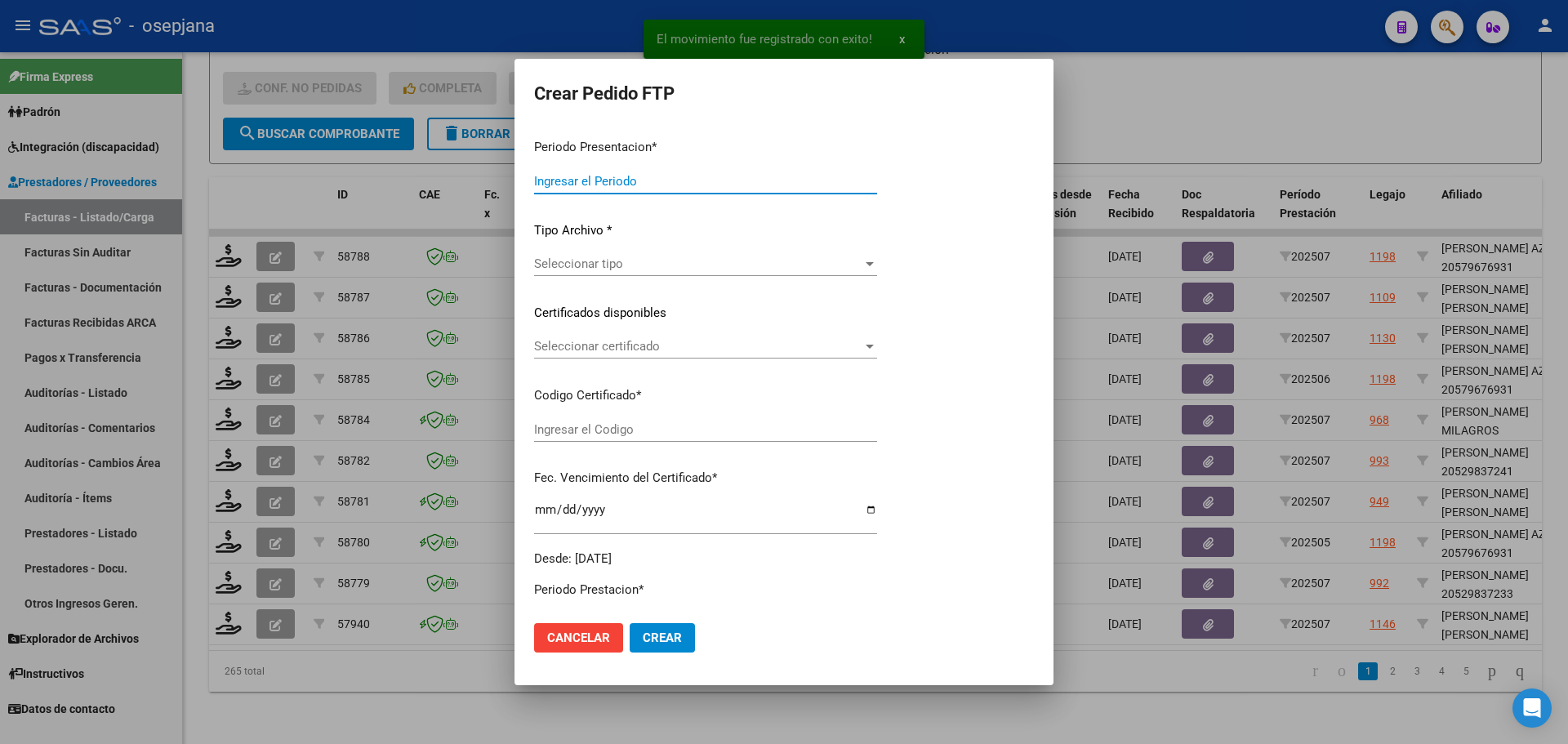
type input "202507"
type input "$ 475.830,36"
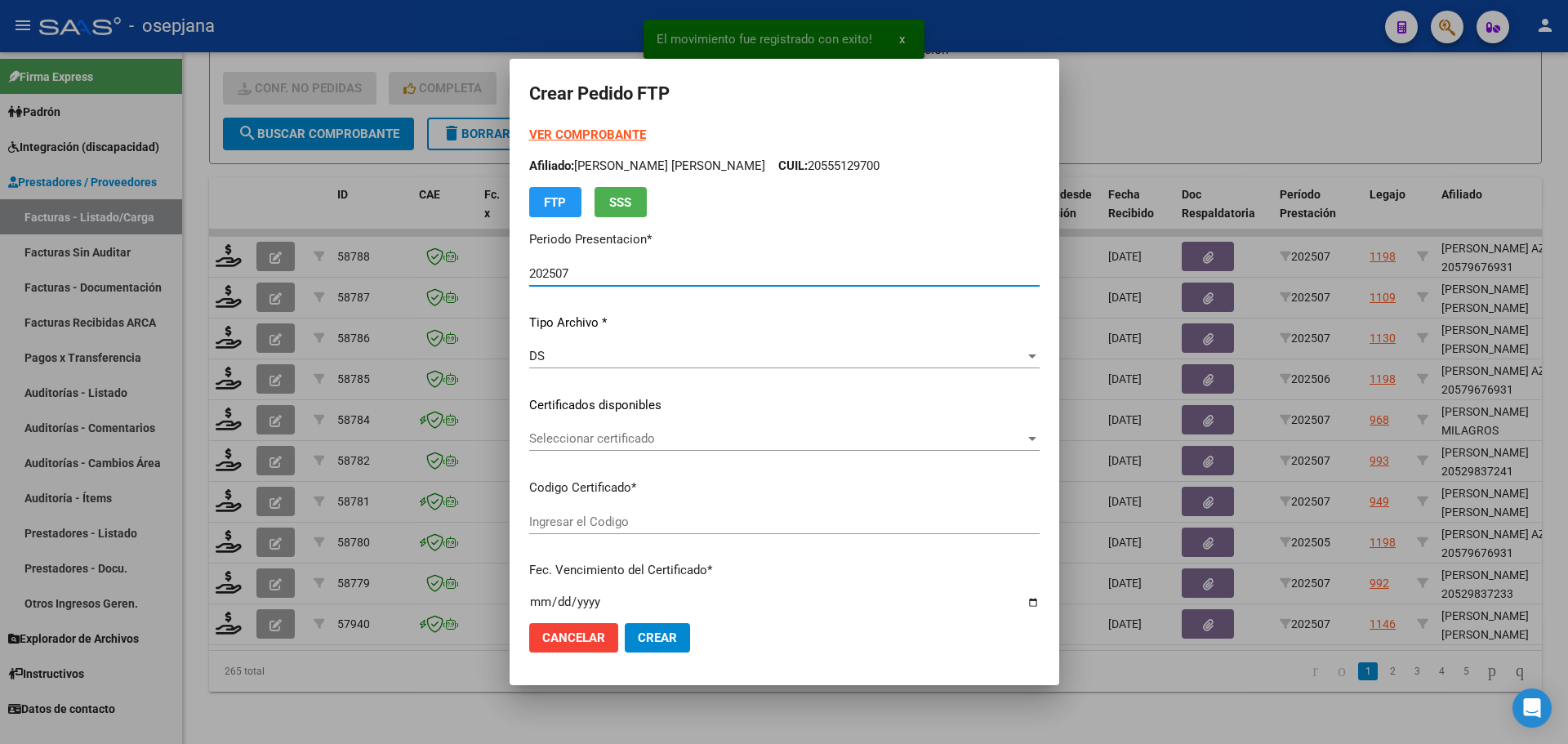
type input "ARG01000546679022024100920261009BSAS311"
type input "[DATE]"
click at [603, 436] on span "Seleccionar certificado" at bounding box center [776, 438] width 496 height 14
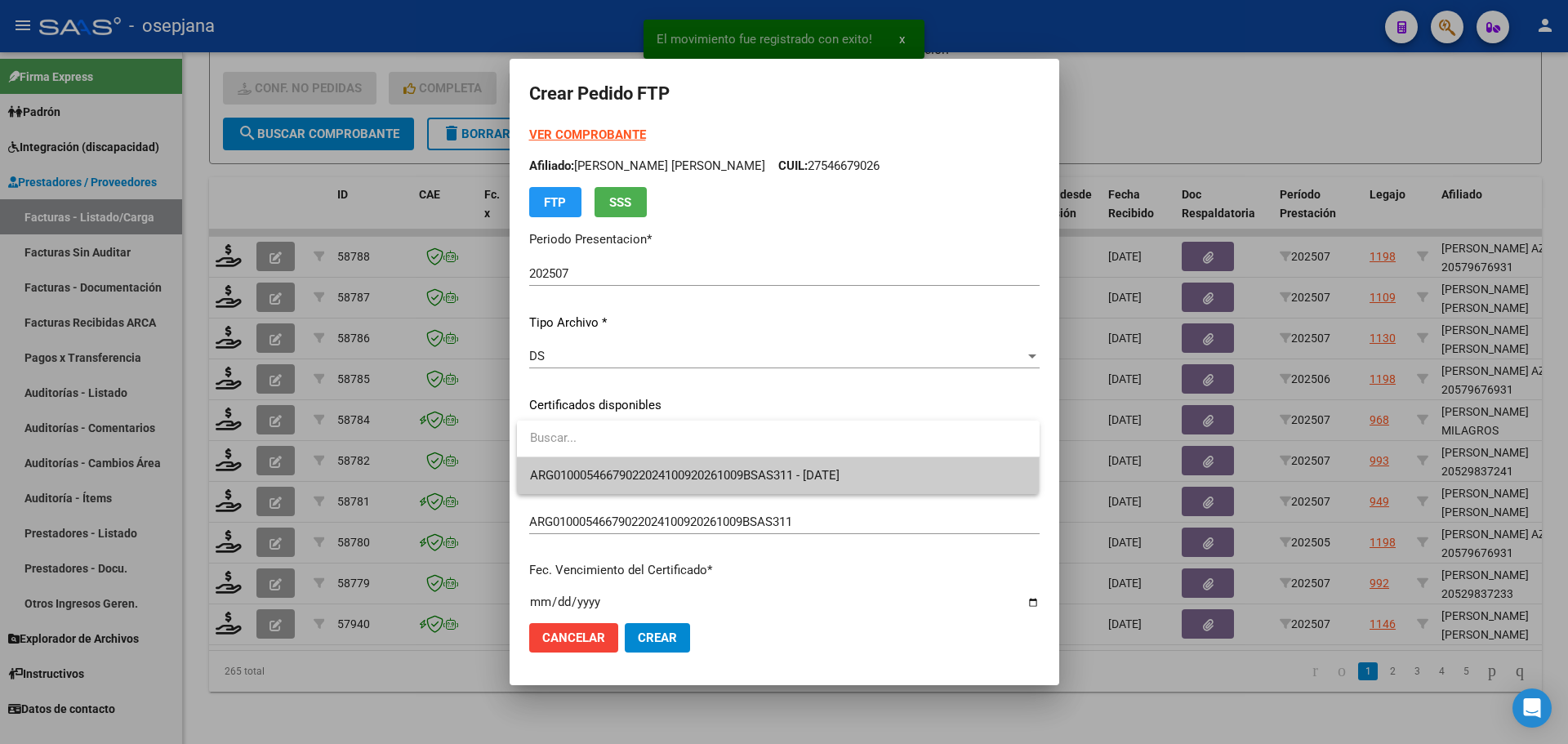
click at [605, 466] on span "ARG01000546679022024100920261009BSAS311 - [DATE]" at bounding box center [778, 475] width 497 height 36
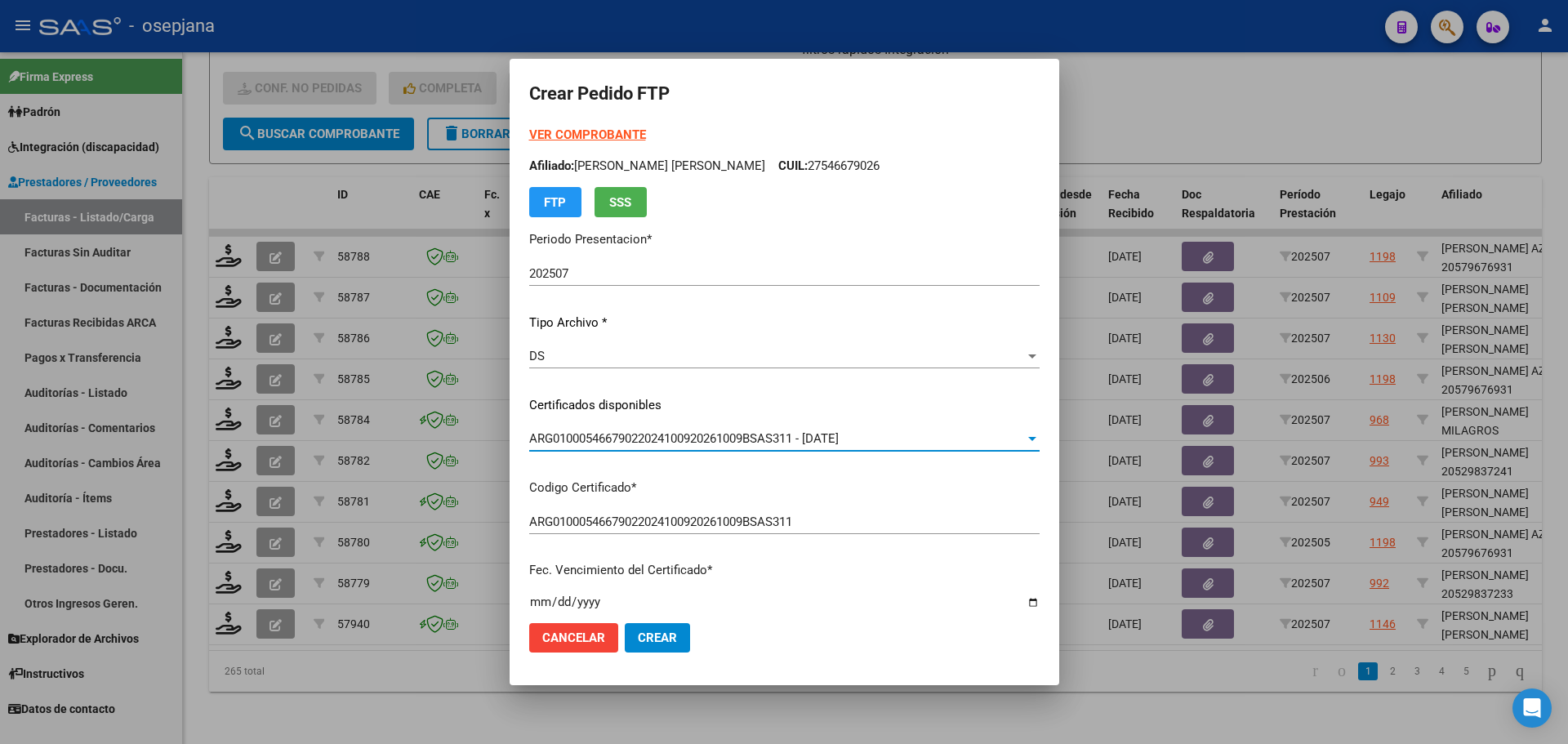
click at [612, 134] on strong "VER COMPROBANTE" at bounding box center [587, 134] width 117 height 14
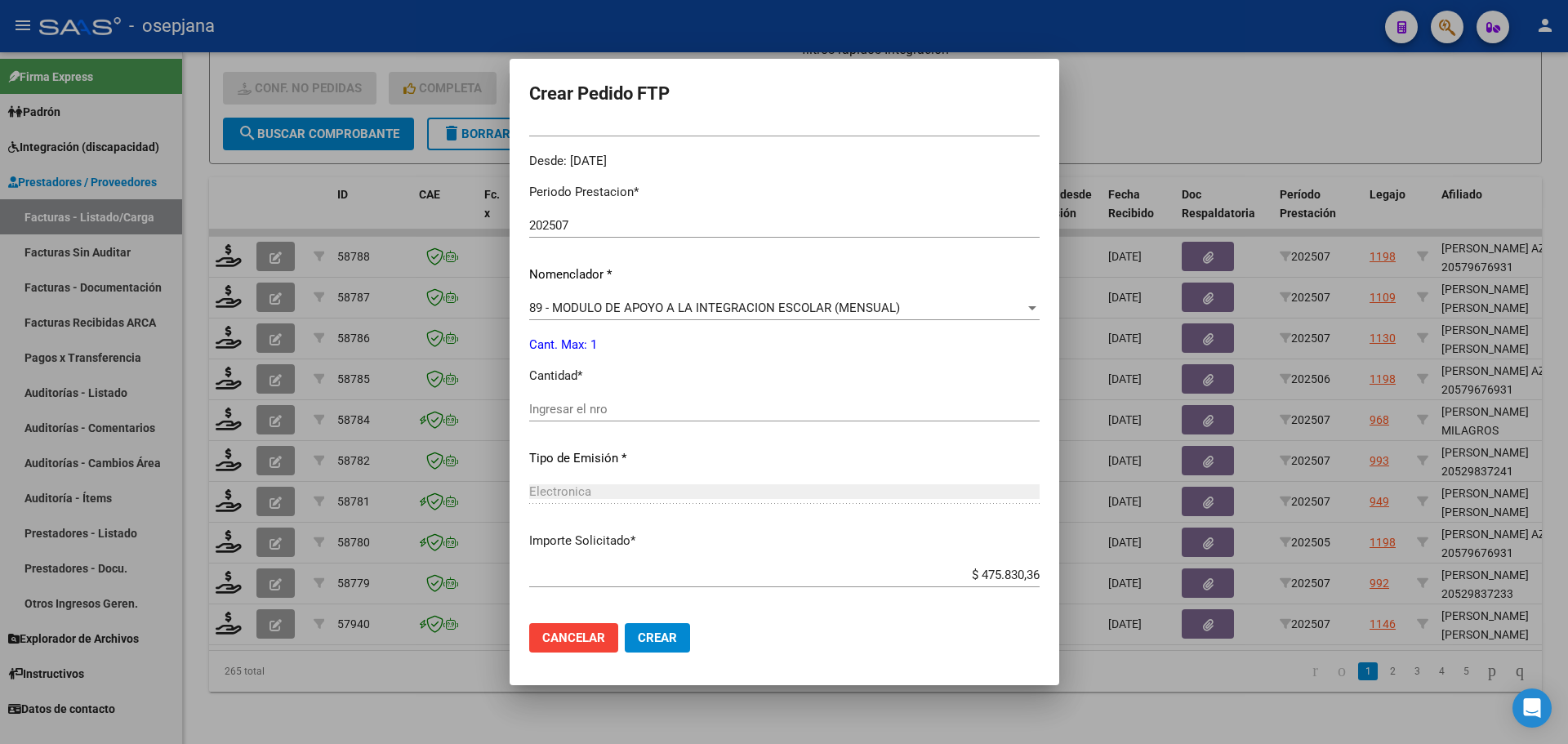
click at [564, 409] on input "Ingresar el nro" at bounding box center [784, 408] width 510 height 14
type input "4"
click at [665, 630] on span "Crear" at bounding box center [658, 637] width 39 height 14
click at [670, 638] on span "Crear" at bounding box center [658, 637] width 39 height 14
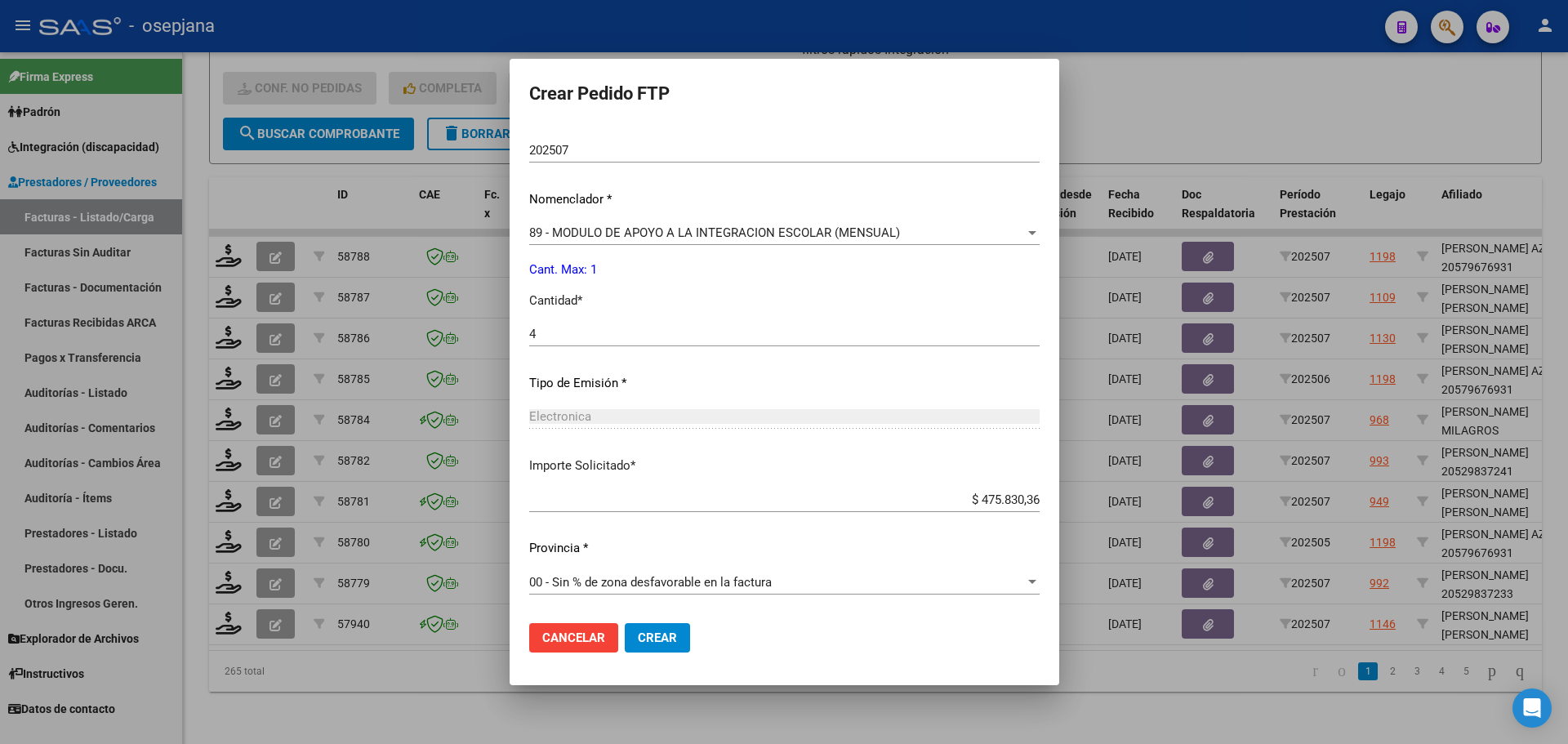
scroll to position [320, 0]
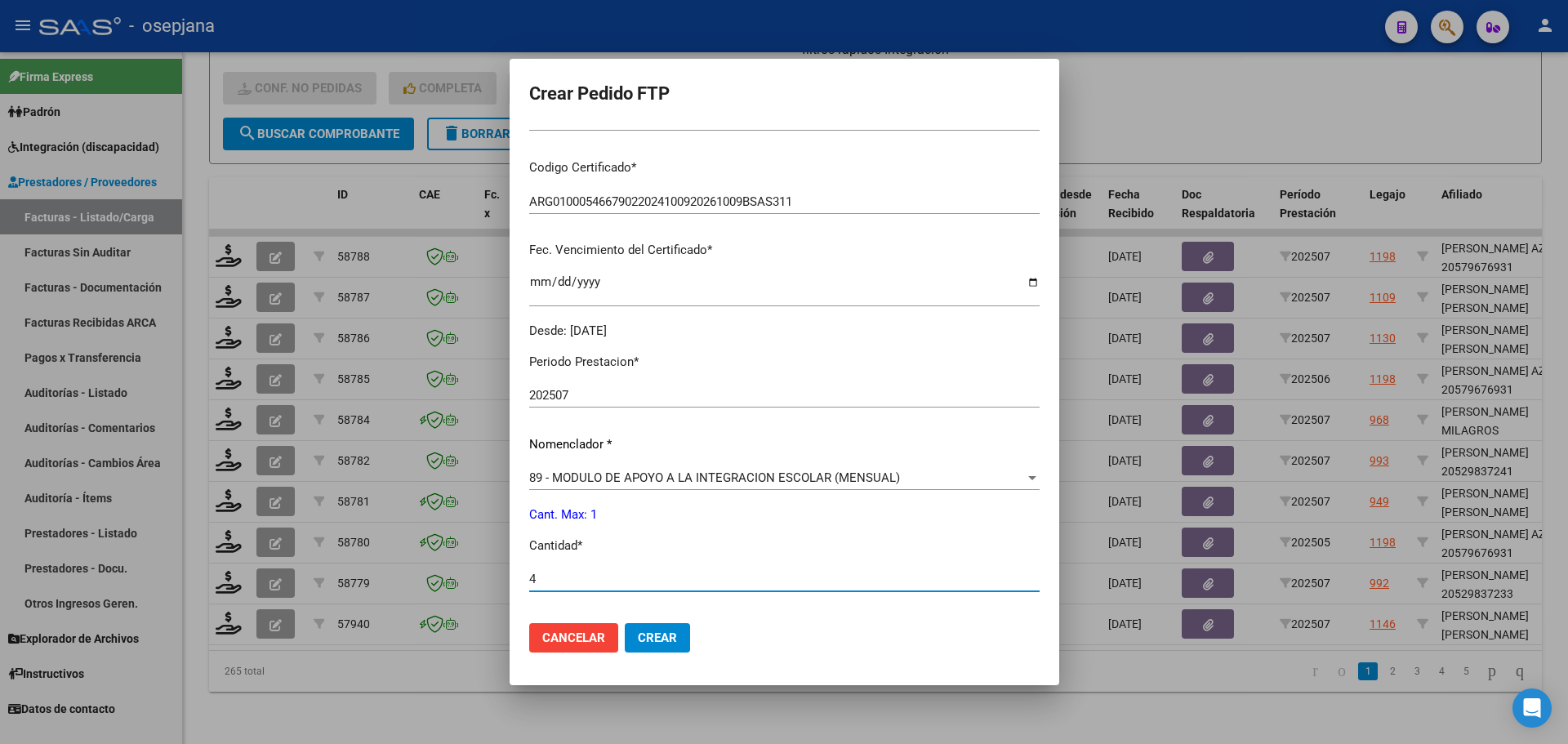
click at [566, 586] on input "4" at bounding box center [784, 579] width 510 height 14
type input "1"
click at [658, 636] on span "Crear" at bounding box center [658, 637] width 39 height 14
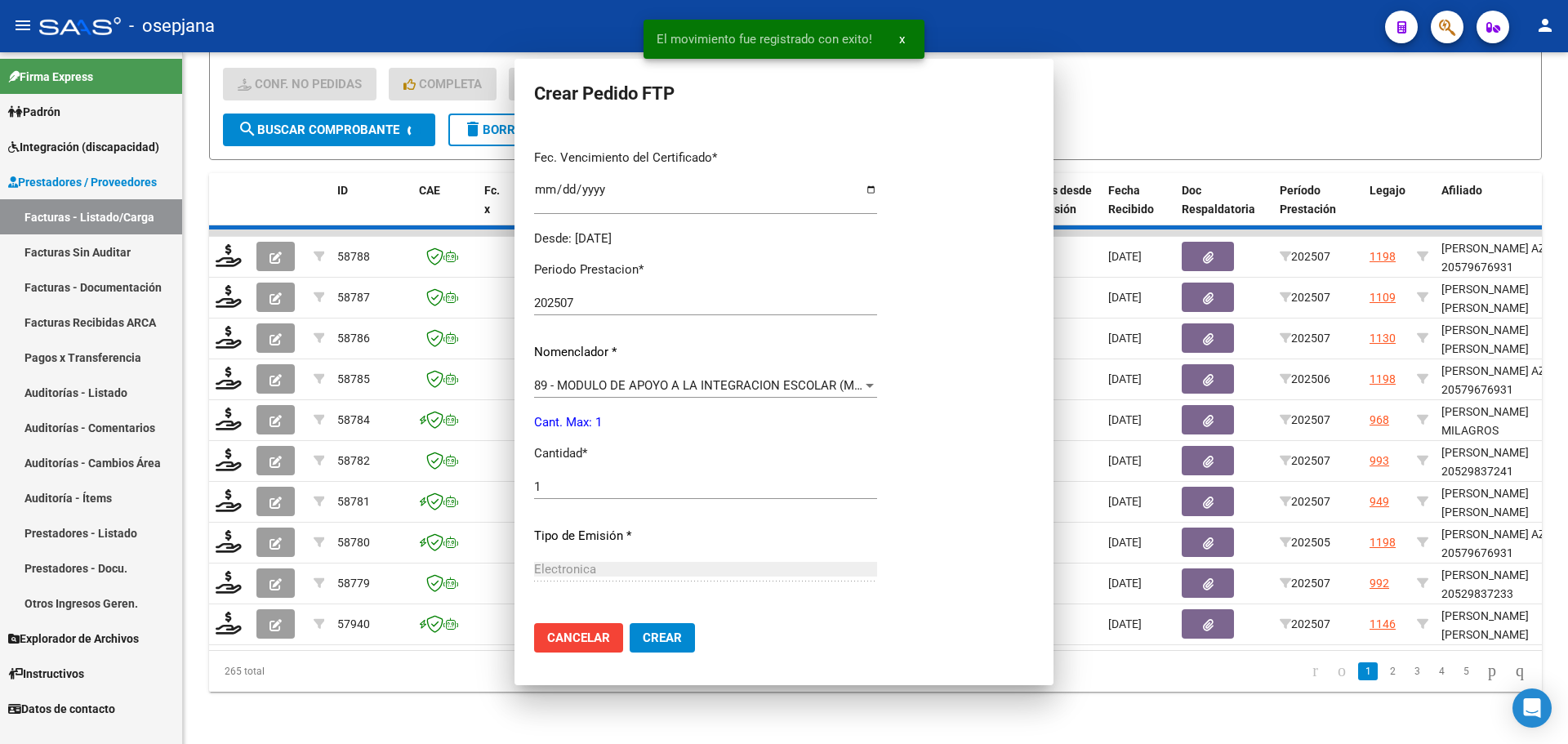
scroll to position [0, 0]
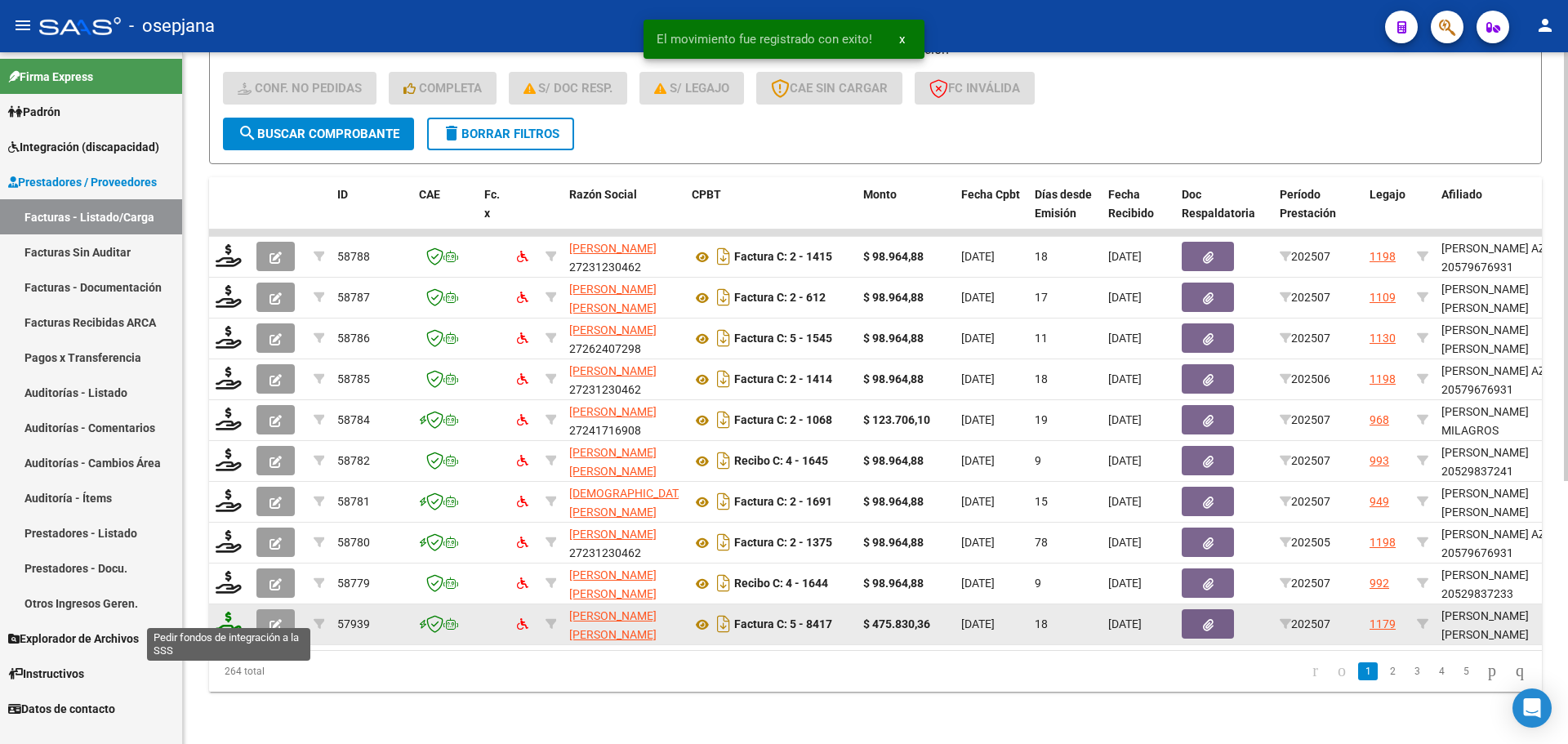
click at [236, 619] on icon at bounding box center [228, 623] width 26 height 23
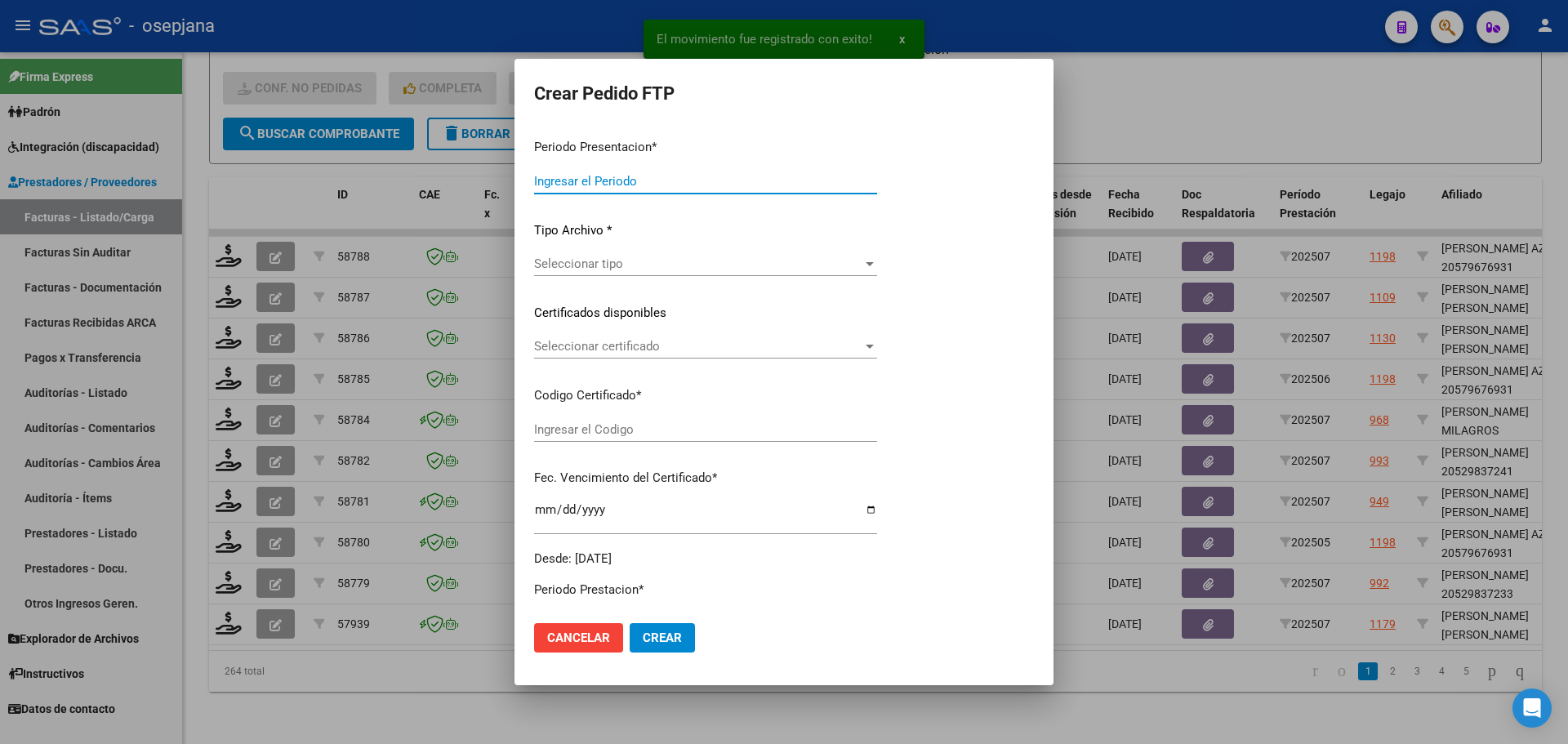
type input "202507"
type input "$ 475.830,36"
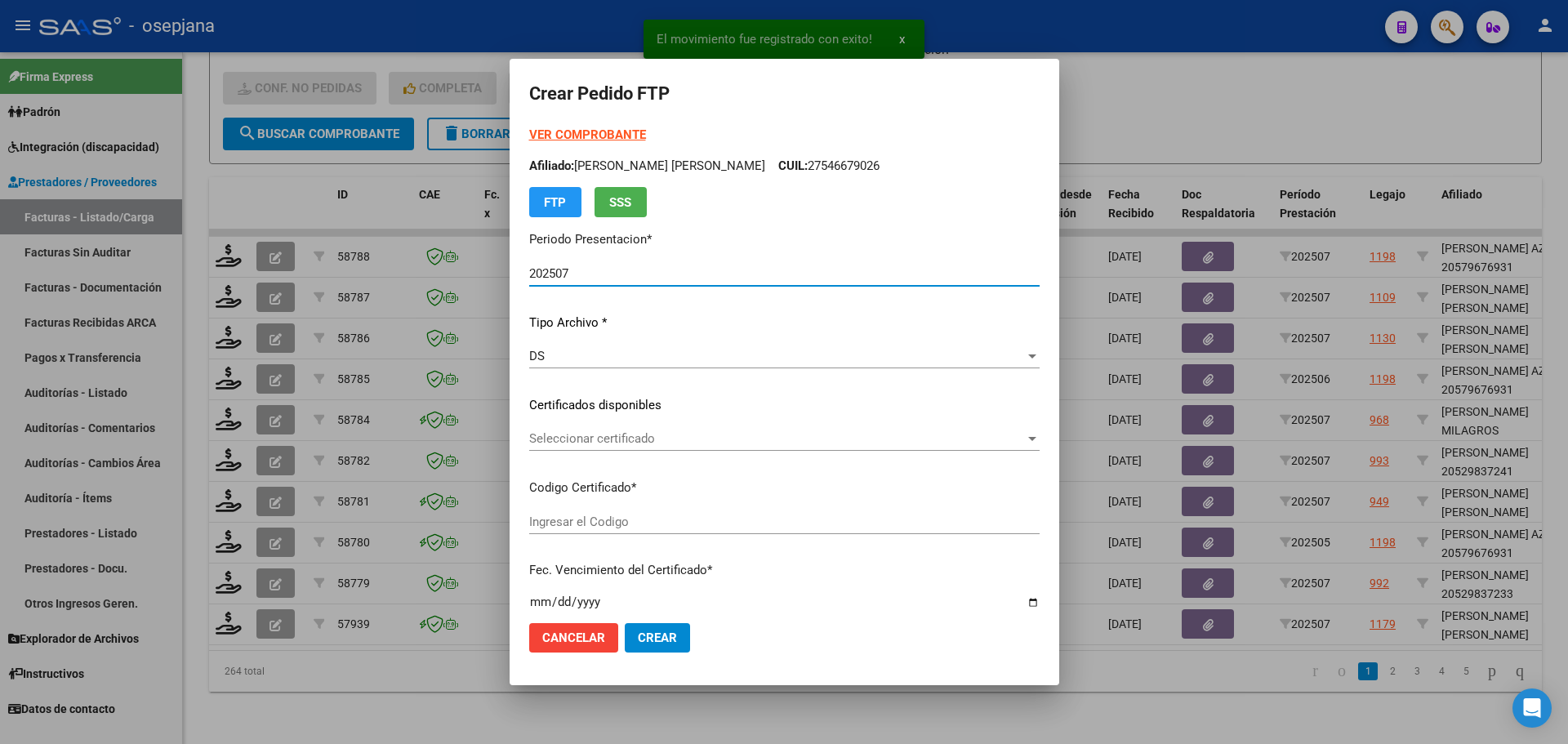
type input "ARG01000568619302023040420260404BSAS313"
type input "[DATE]"
click at [611, 444] on span "Seleccionar certificado" at bounding box center [776, 438] width 496 height 14
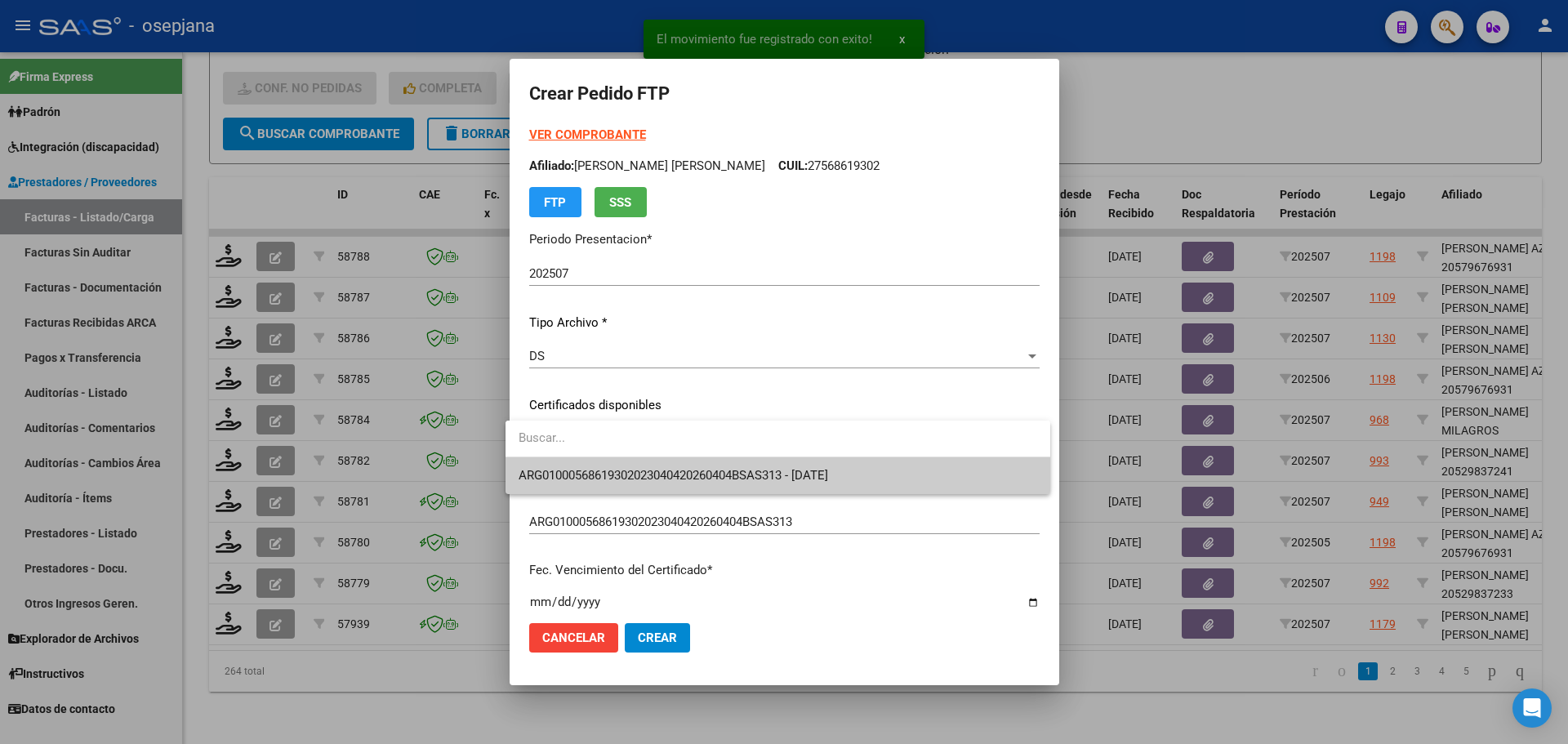
click at [612, 469] on span "ARG01000568619302023040420260404BSAS313 - [DATE]" at bounding box center [673, 475] width 309 height 14
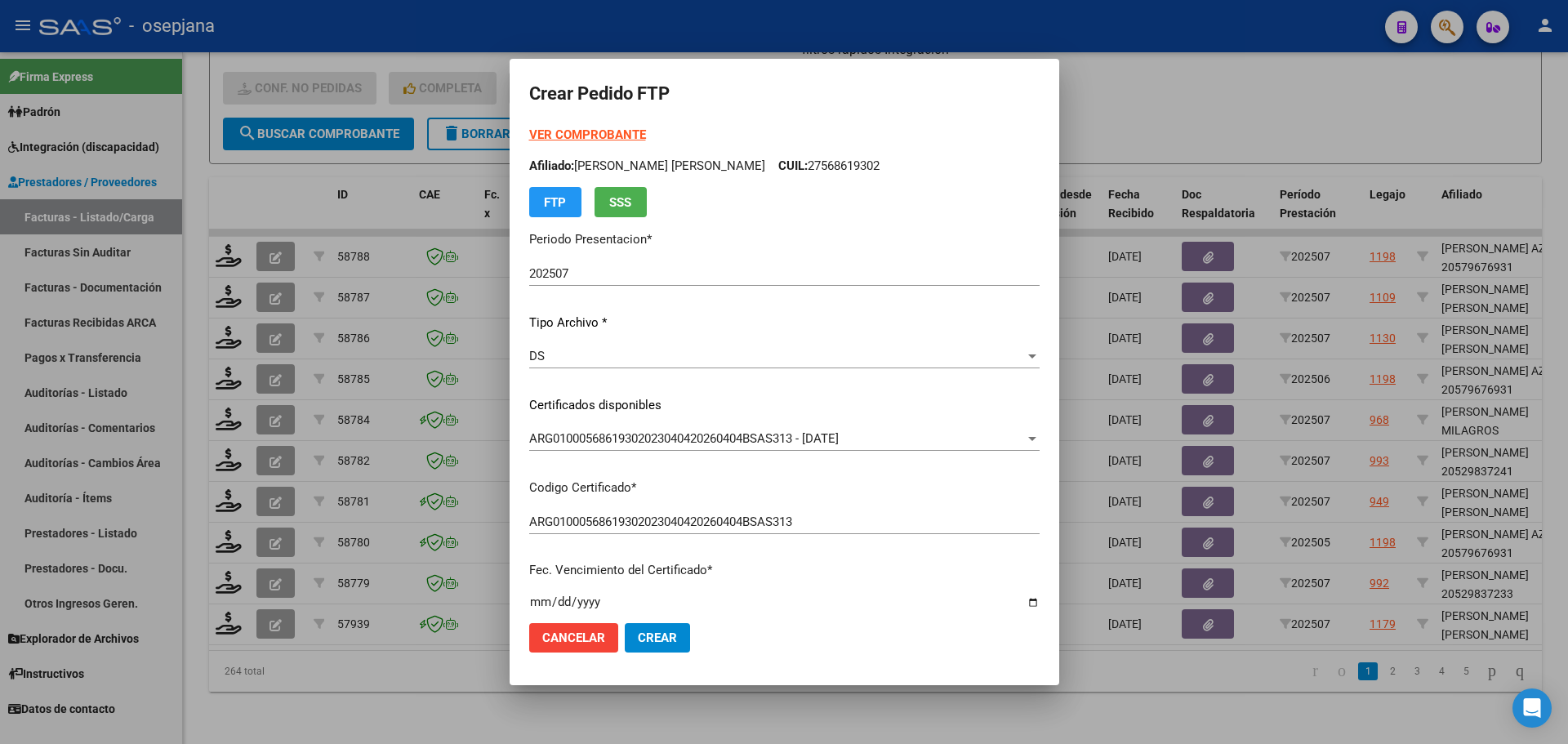
click at [595, 132] on strong "VER COMPROBANTE" at bounding box center [587, 134] width 117 height 14
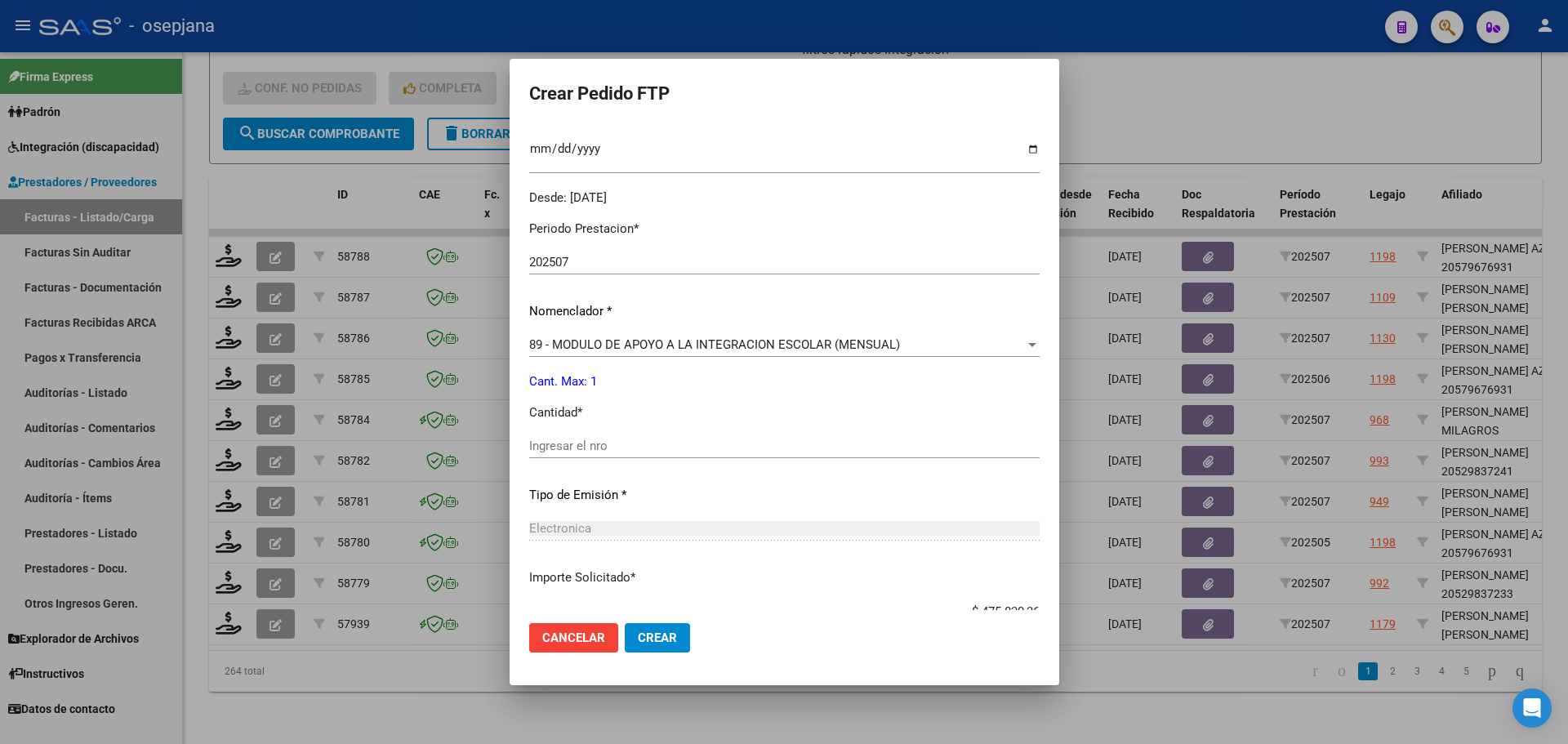
scroll to position [490, 0]
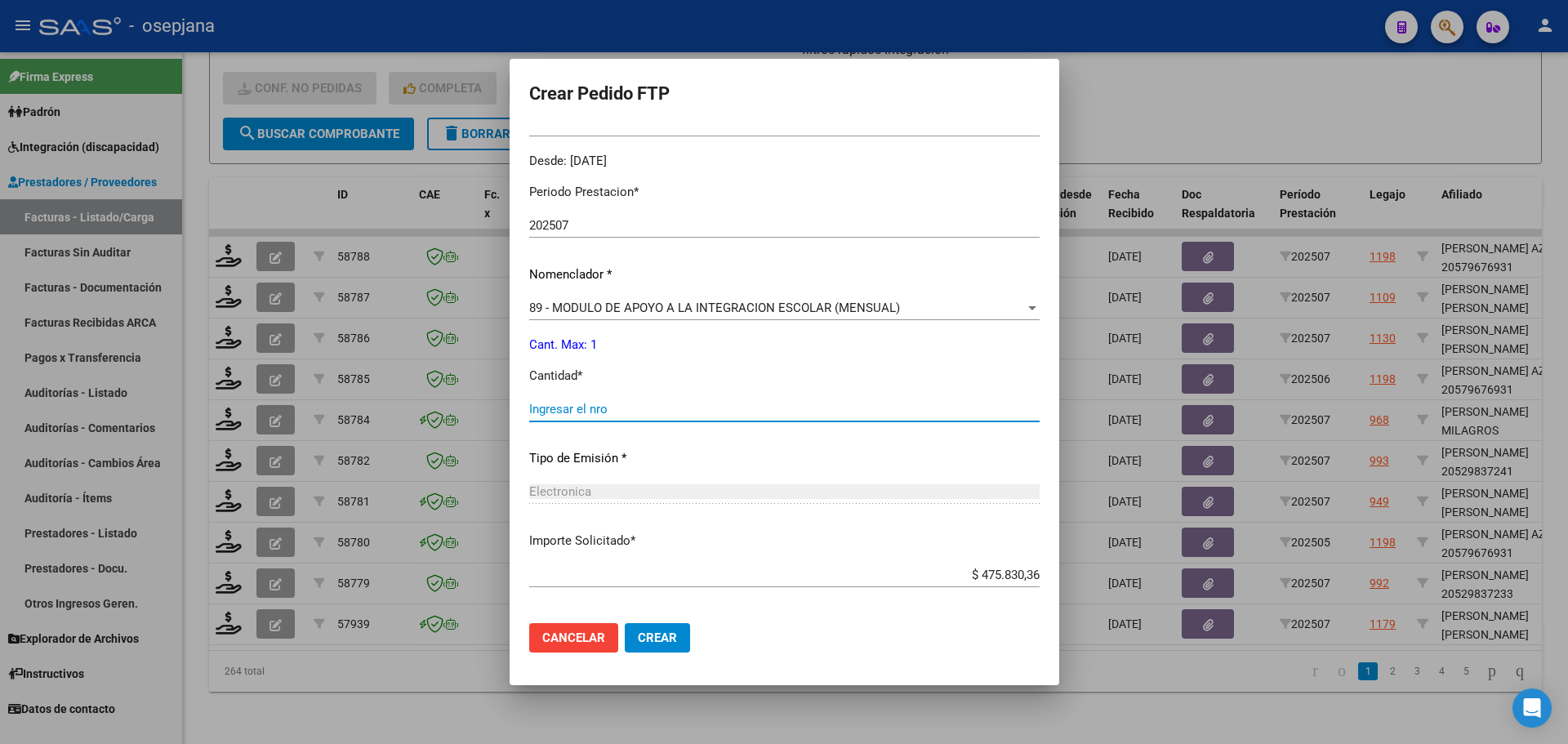
click at [566, 412] on input "Ingresar el nro" at bounding box center [784, 408] width 510 height 14
type input "1"
click at [646, 641] on span "Crear" at bounding box center [658, 637] width 39 height 14
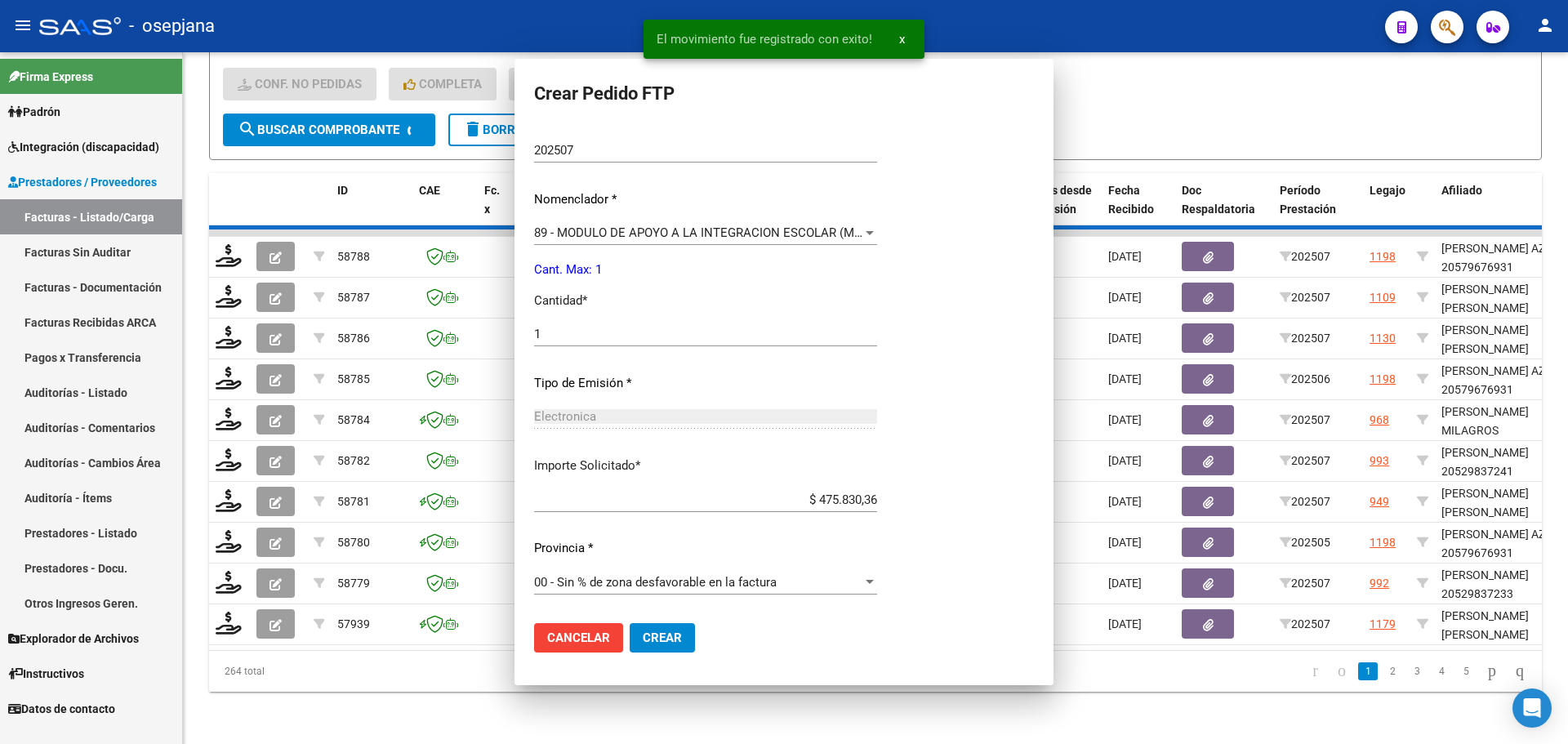
scroll to position [0, 0]
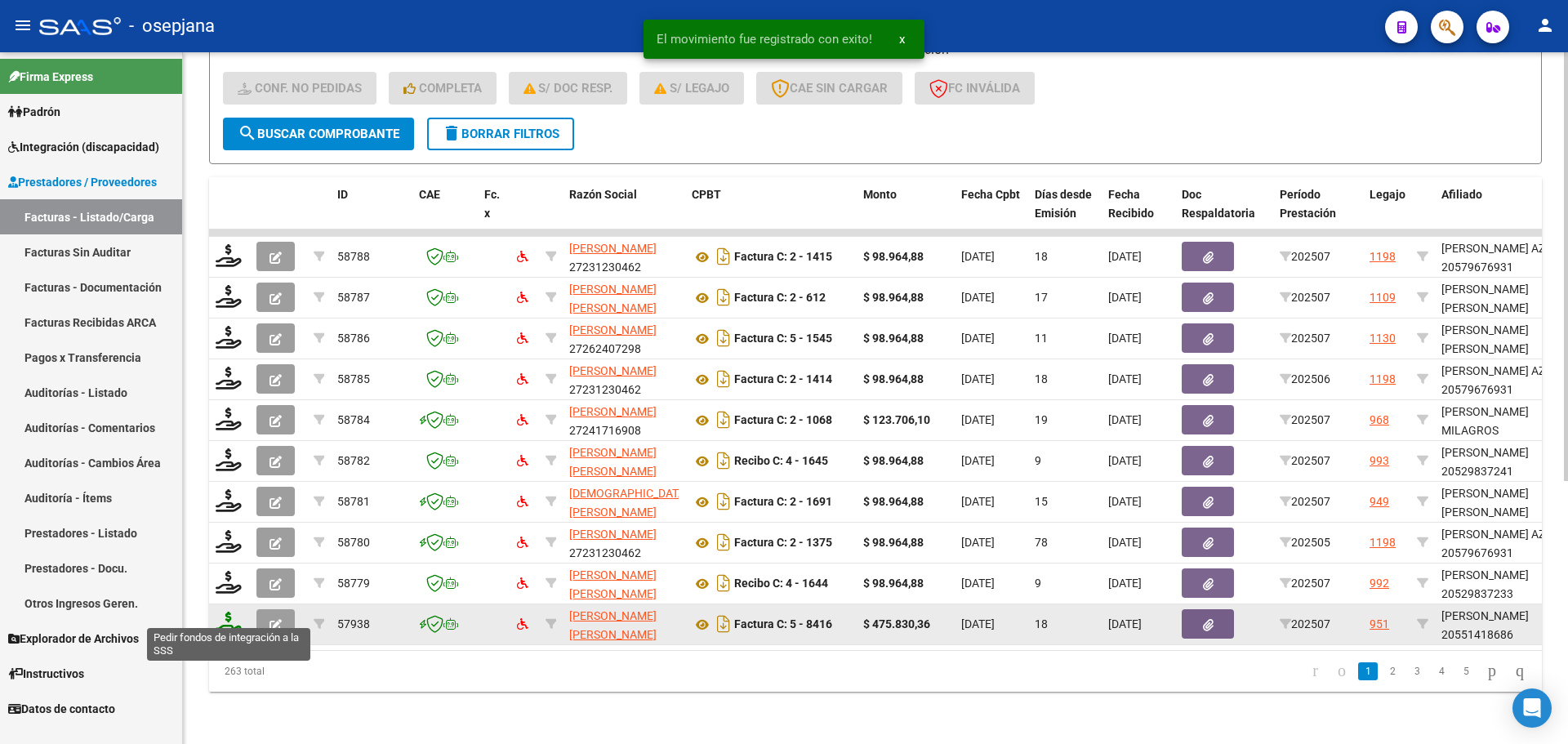
click at [228, 616] on icon at bounding box center [228, 623] width 26 height 23
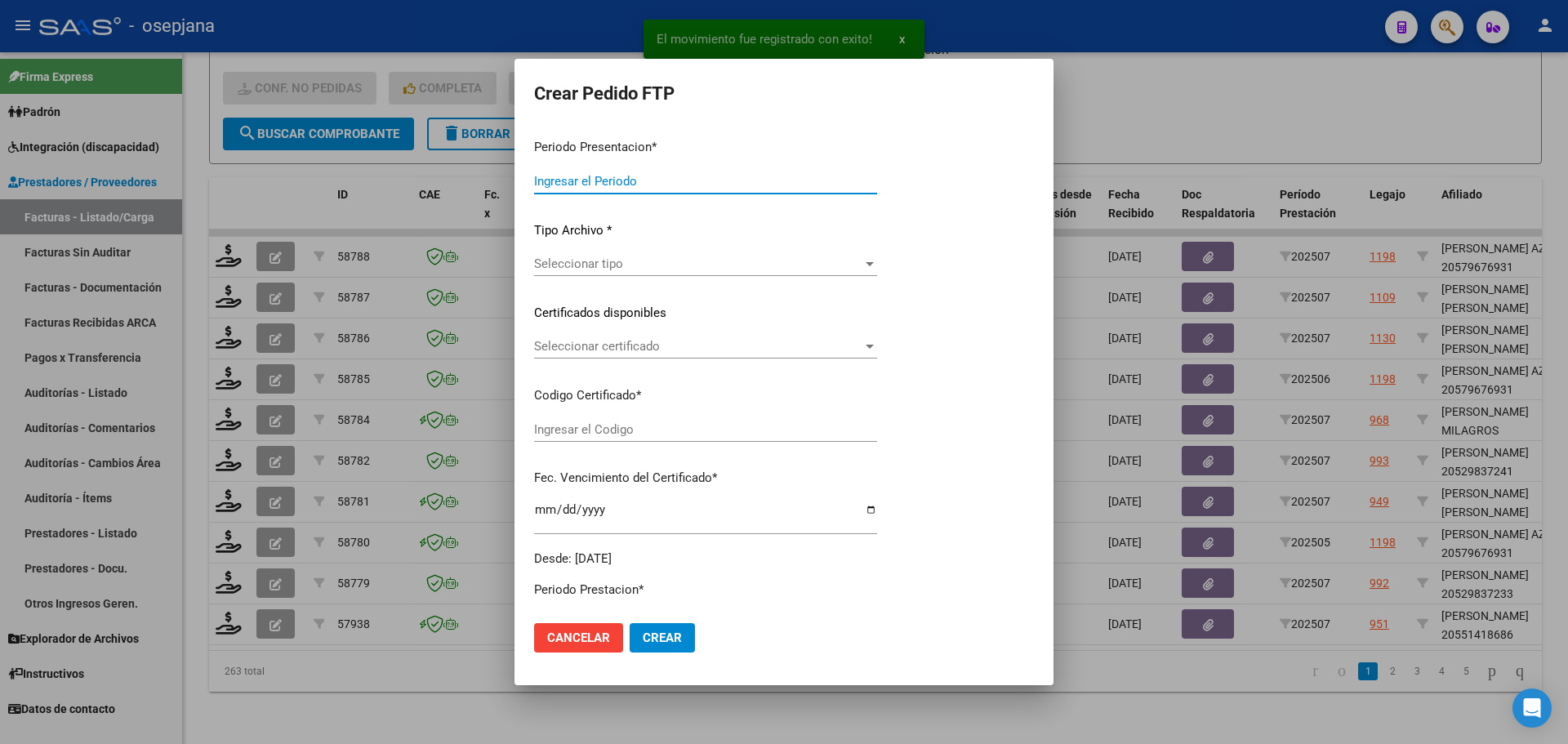
type input "202507"
type input "$ 475.830,36"
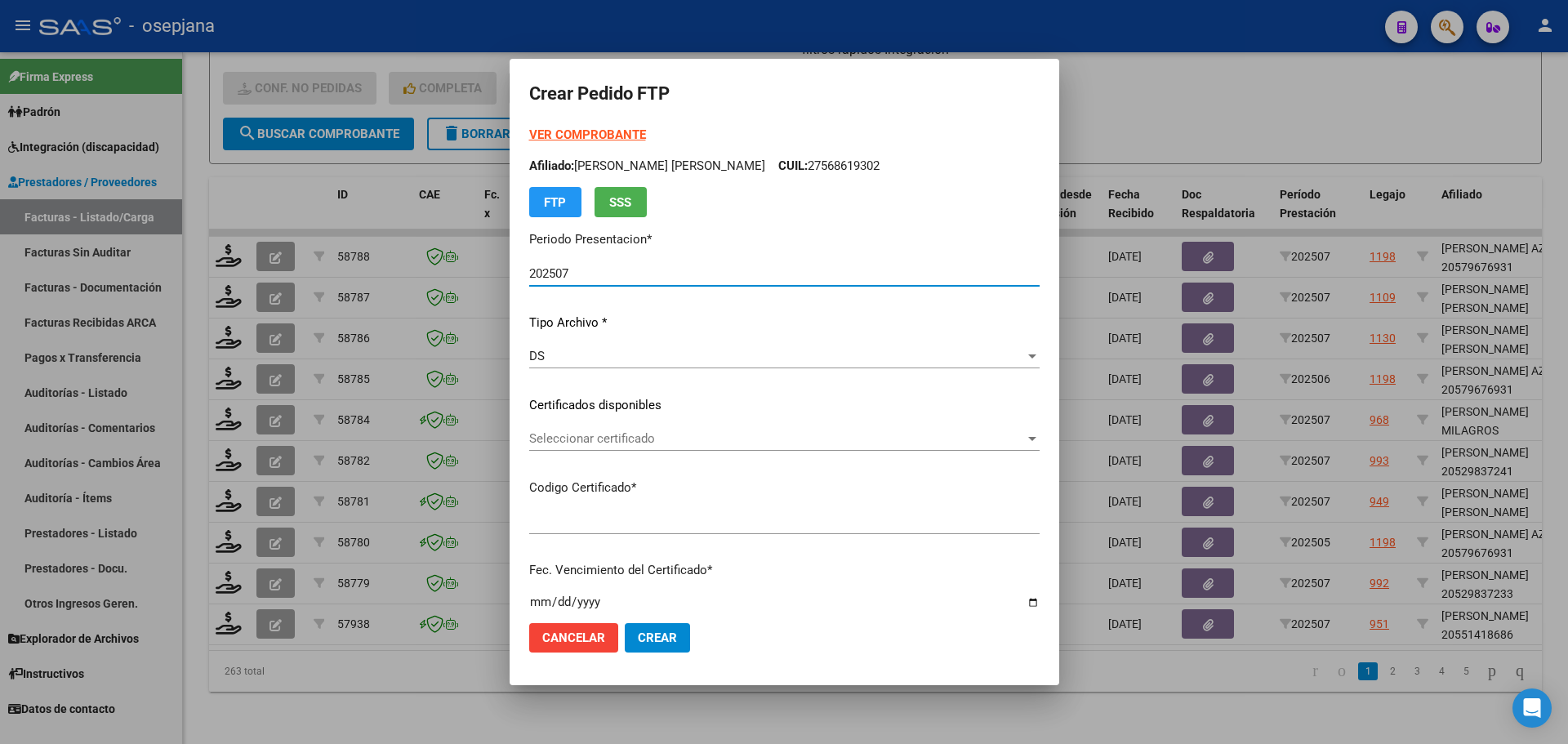
type input "ARG02000551418682024052820290528BSAS313"
type input "[DATE]"
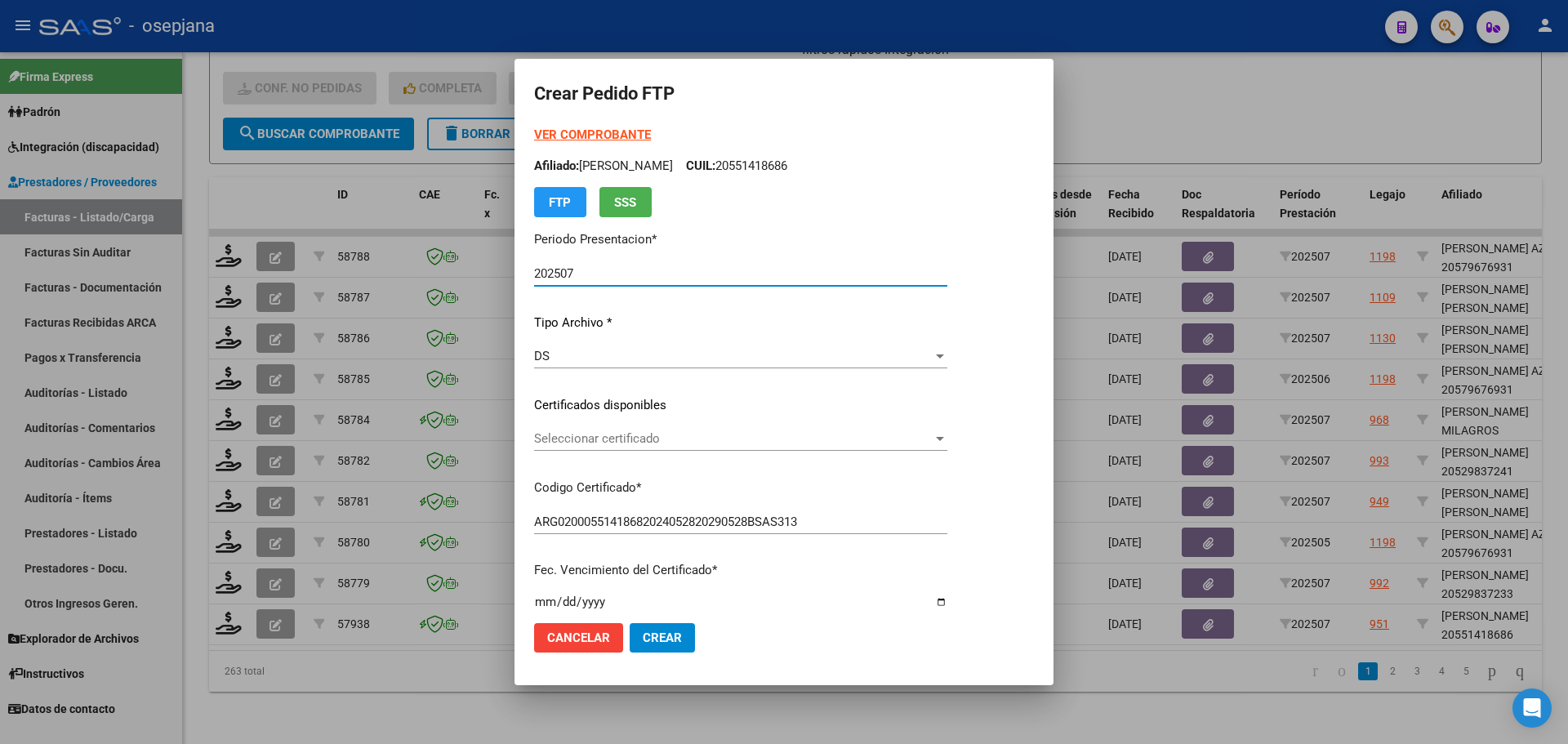
click at [613, 447] on div "Seleccionar certificado Seleccionar certificado" at bounding box center [741, 438] width 414 height 25
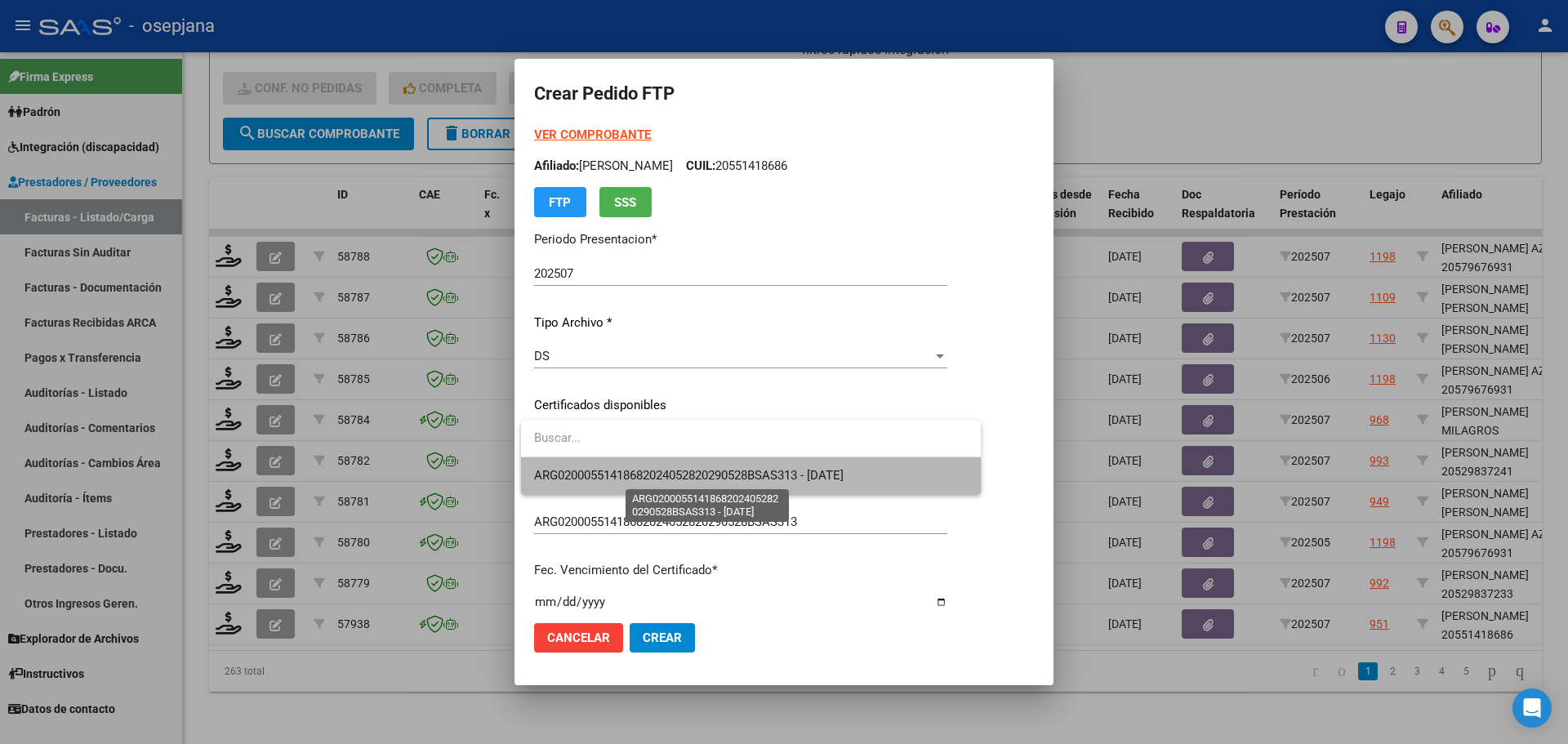
click at [613, 474] on span "ARG02000551418682024052820290528BSAS313 - [DATE]" at bounding box center [688, 475] width 309 height 14
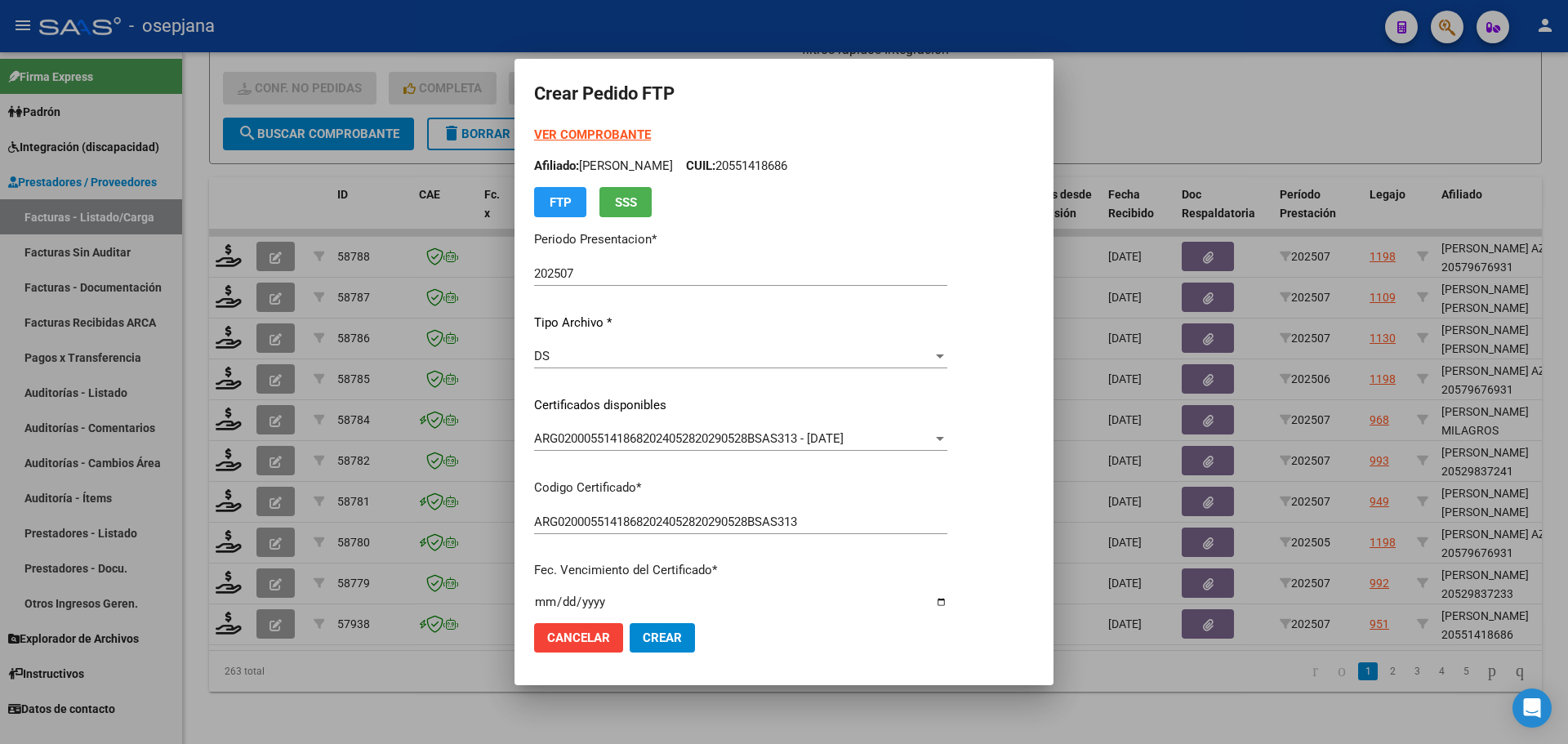
click at [630, 130] on strong "VER COMPROBANTE" at bounding box center [592, 134] width 117 height 14
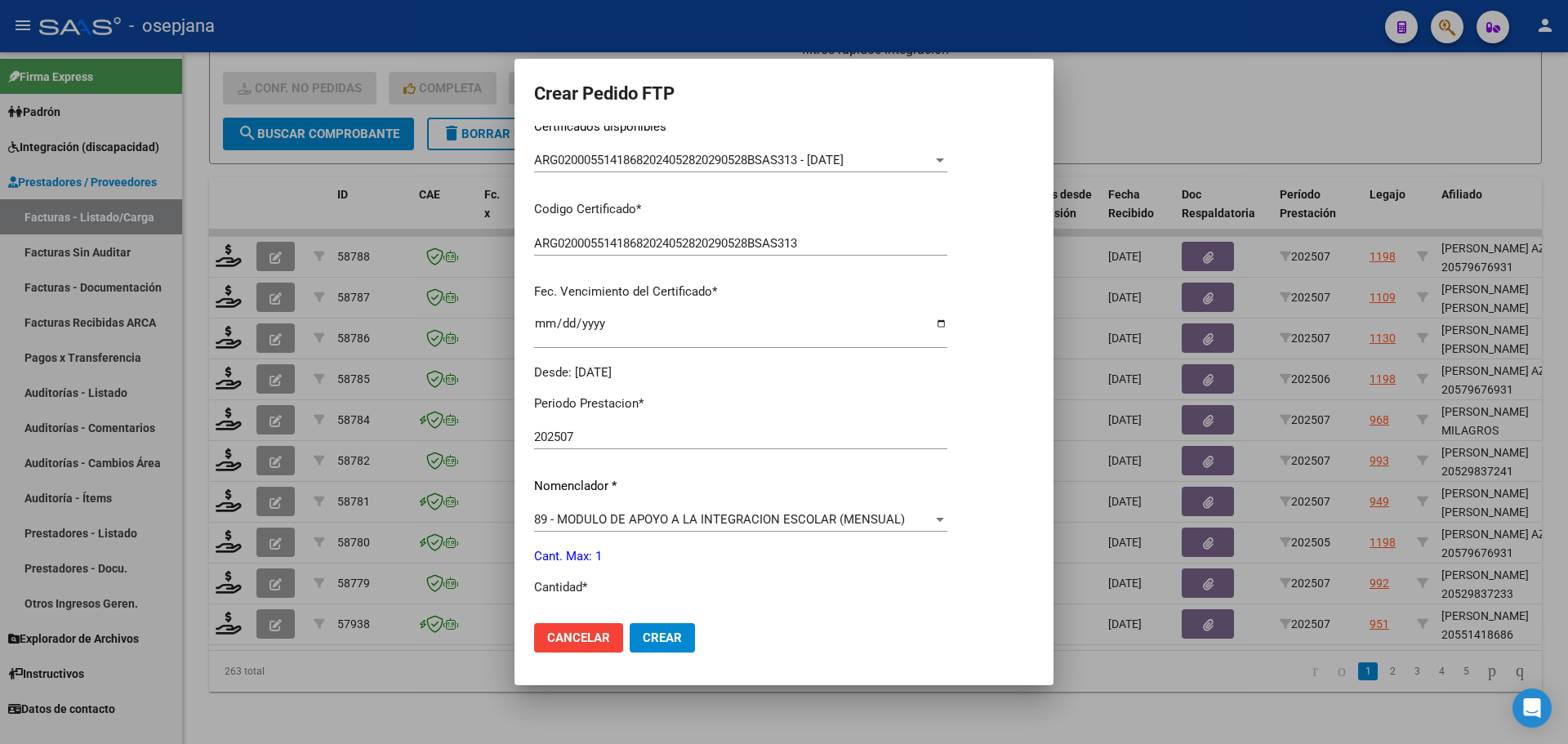
scroll to position [490, 0]
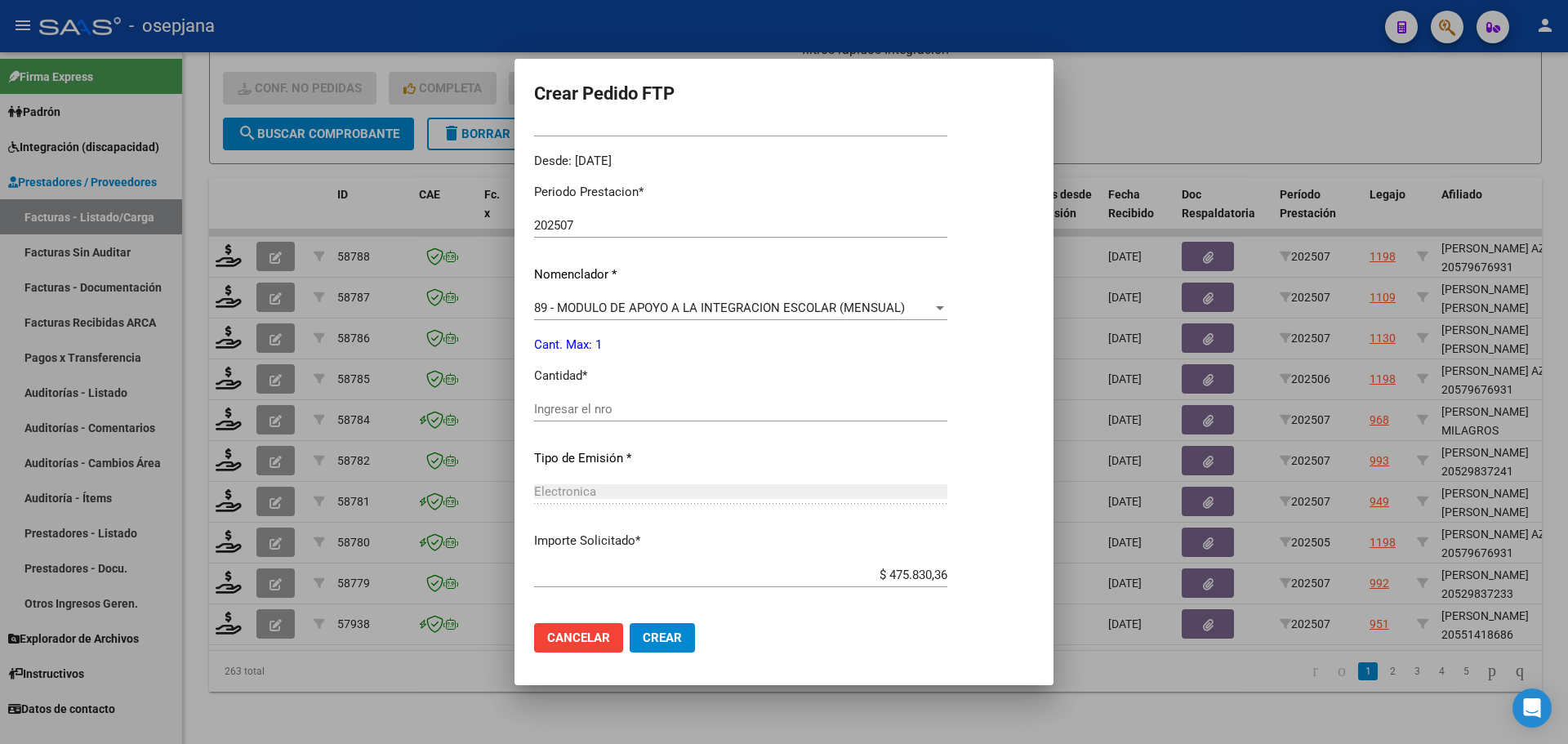
click at [554, 412] on input "Ingresar el nro" at bounding box center [741, 408] width 414 height 14
type input "1"
click at [660, 636] on span "Crear" at bounding box center [662, 637] width 39 height 14
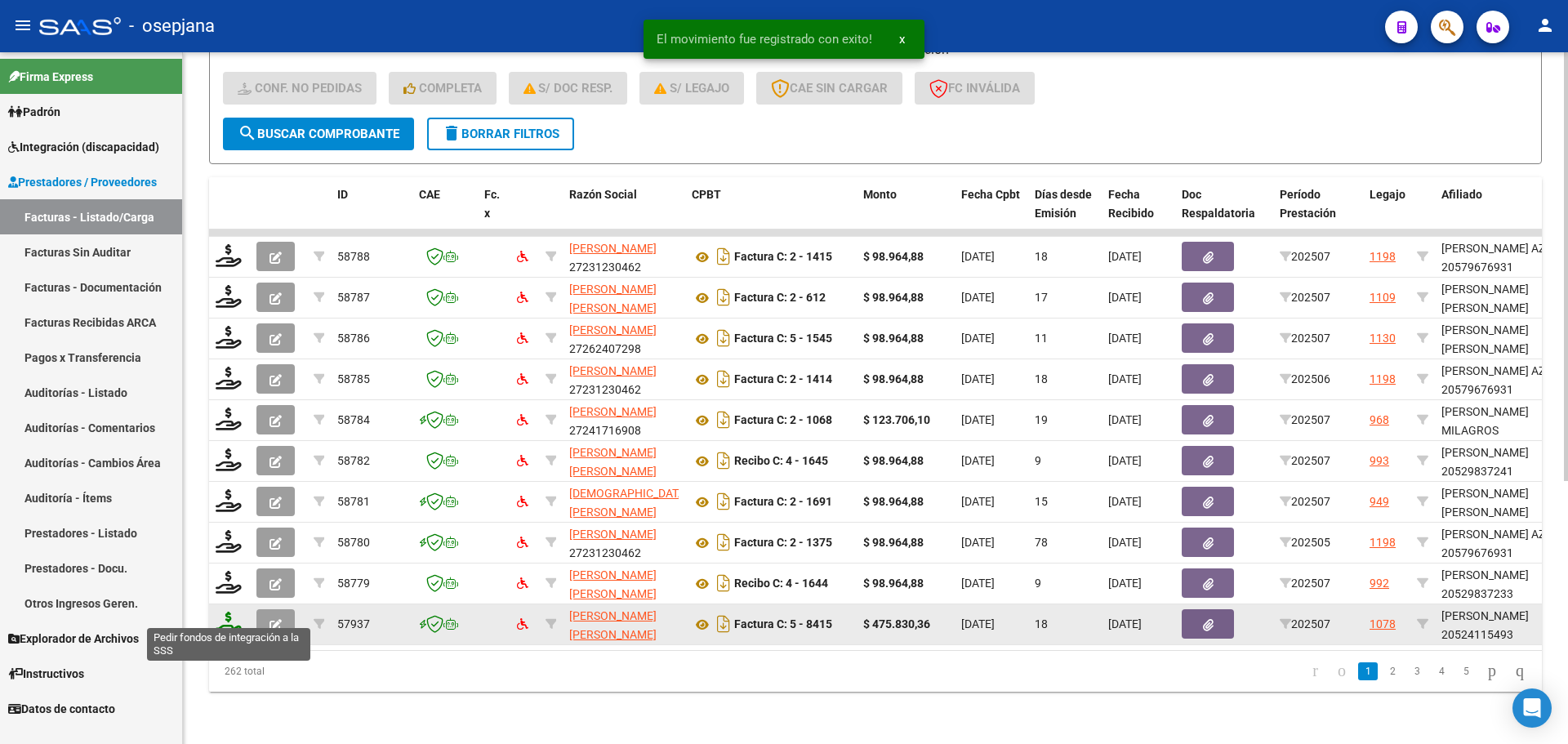
click at [223, 614] on icon at bounding box center [228, 623] width 26 height 23
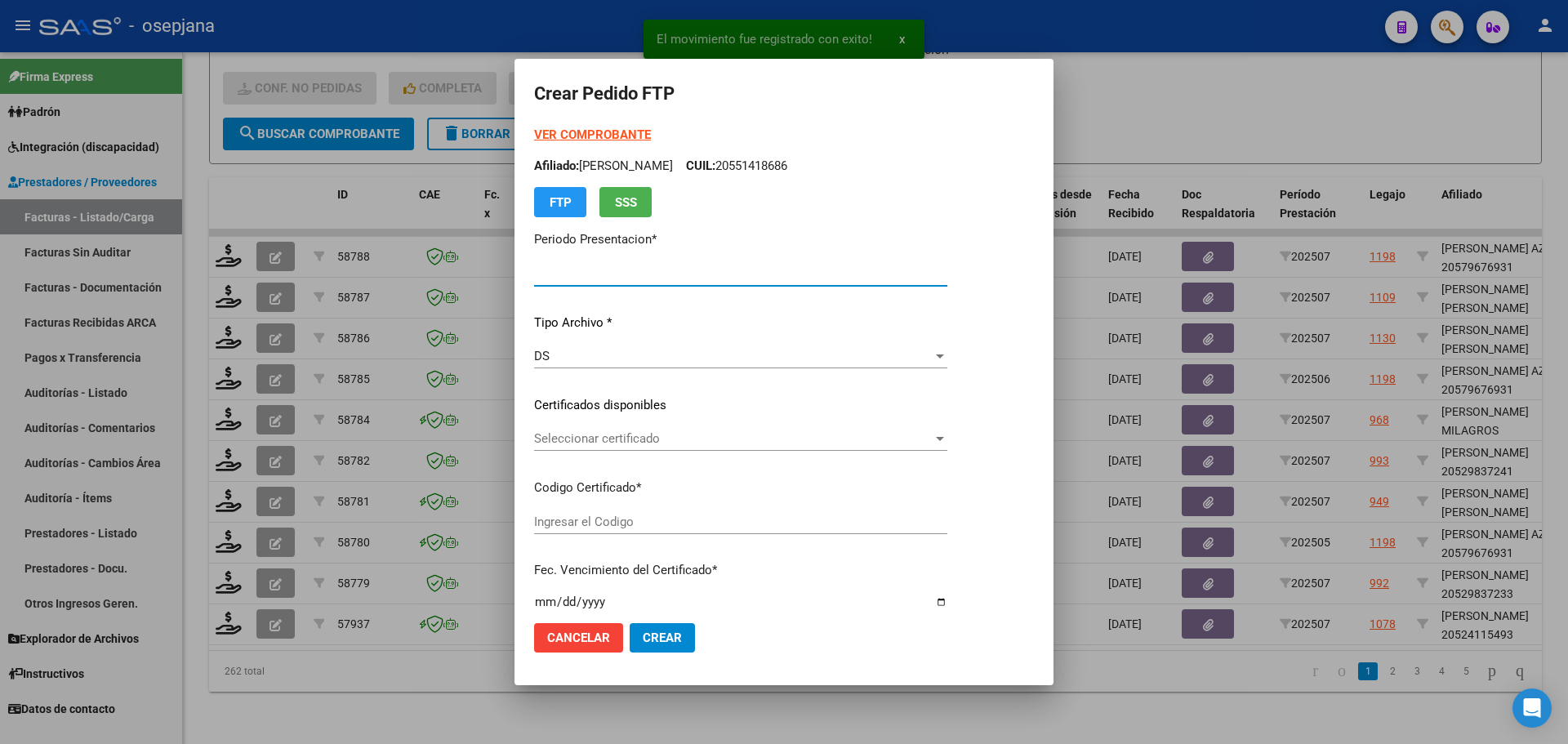
type input "202507"
type input "$ 475.830,36"
type input "ARG02000524115492024061920270619BSAS342"
type input "[DATE]"
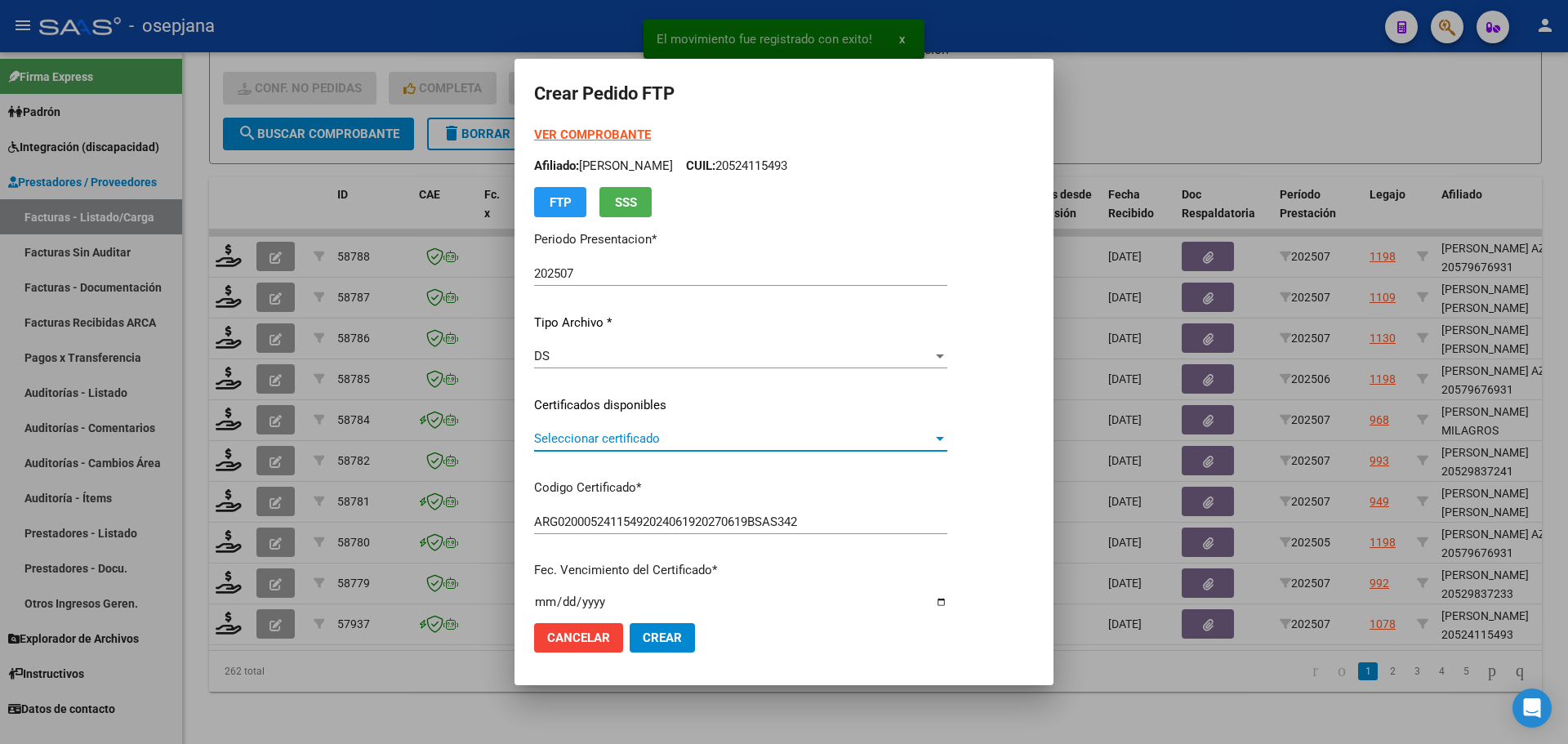
click at [618, 436] on span "Seleccionar certificado" at bounding box center [733, 438] width 398 height 14
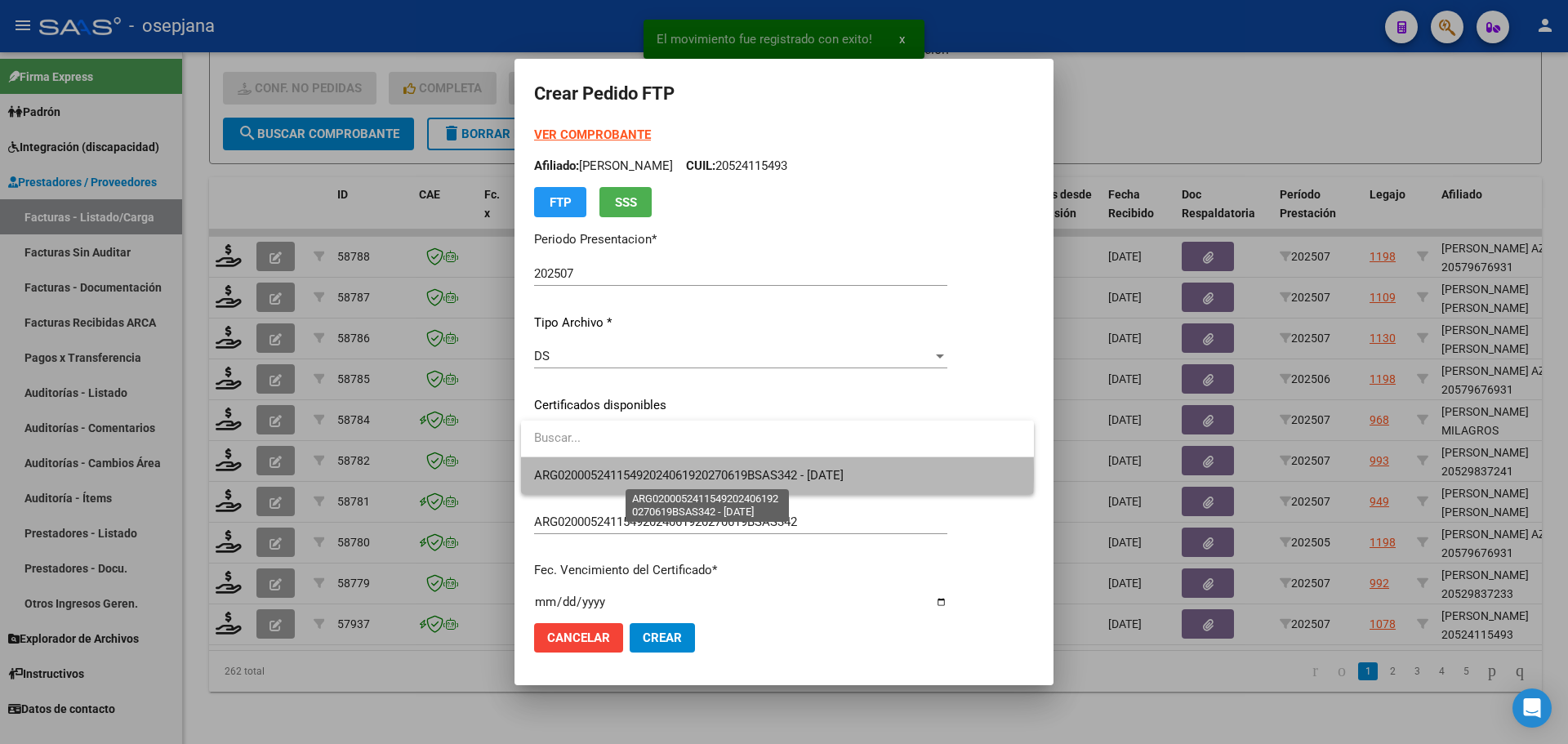
click at [628, 471] on span "ARG02000524115492024061920270619BSAS342 - [DATE]" at bounding box center [688, 475] width 309 height 14
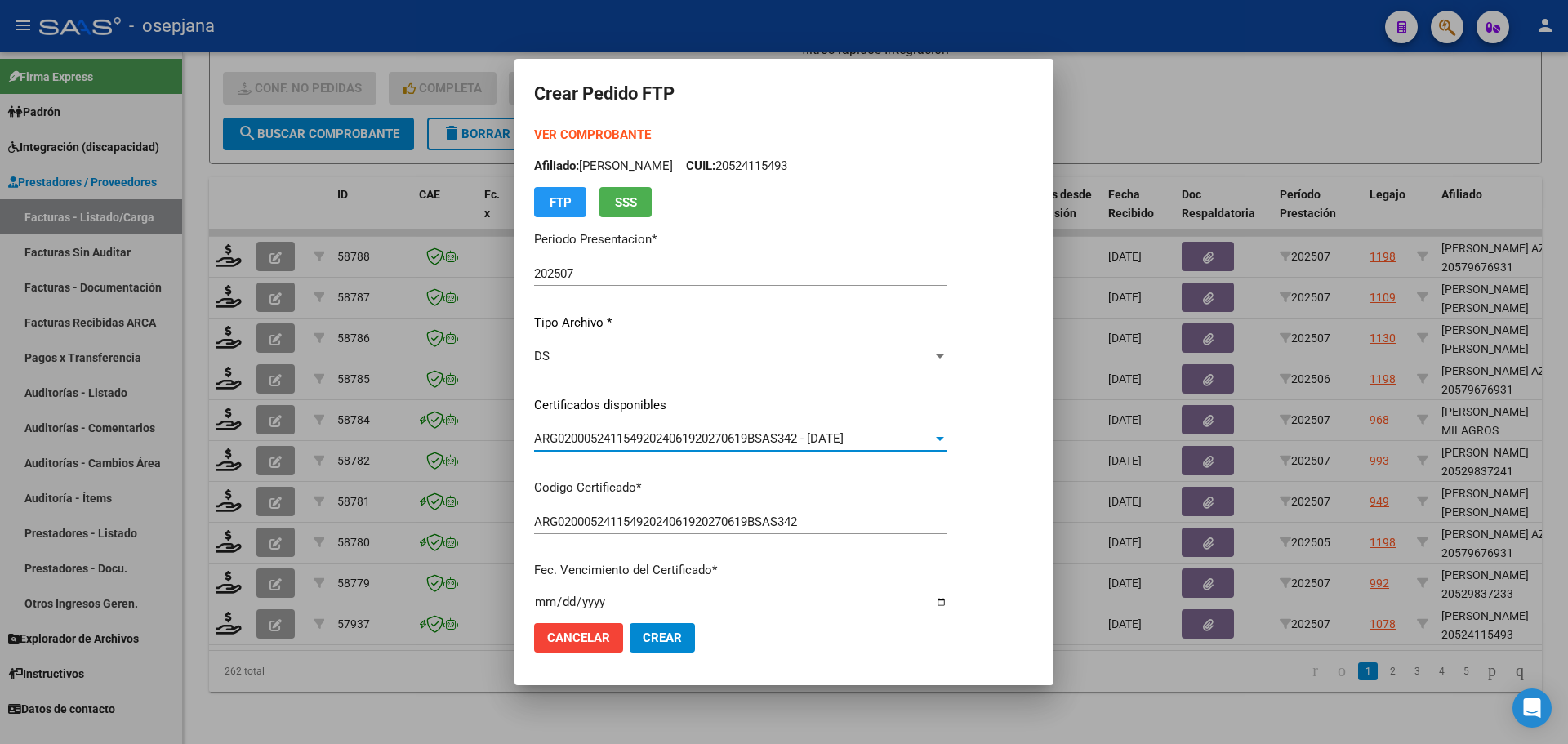
click at [606, 133] on strong "VER COMPROBANTE" at bounding box center [592, 134] width 117 height 14
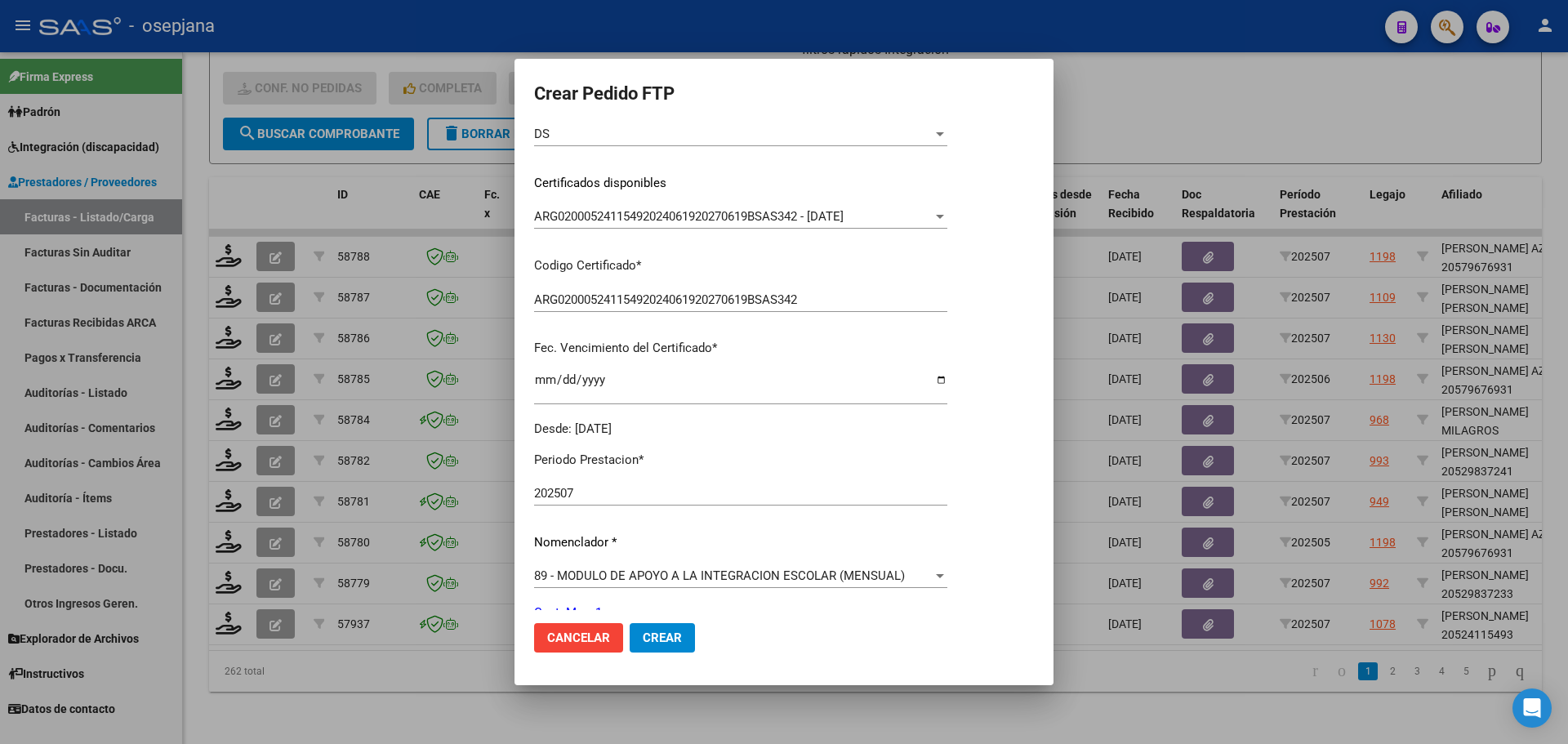
scroll to position [408, 0]
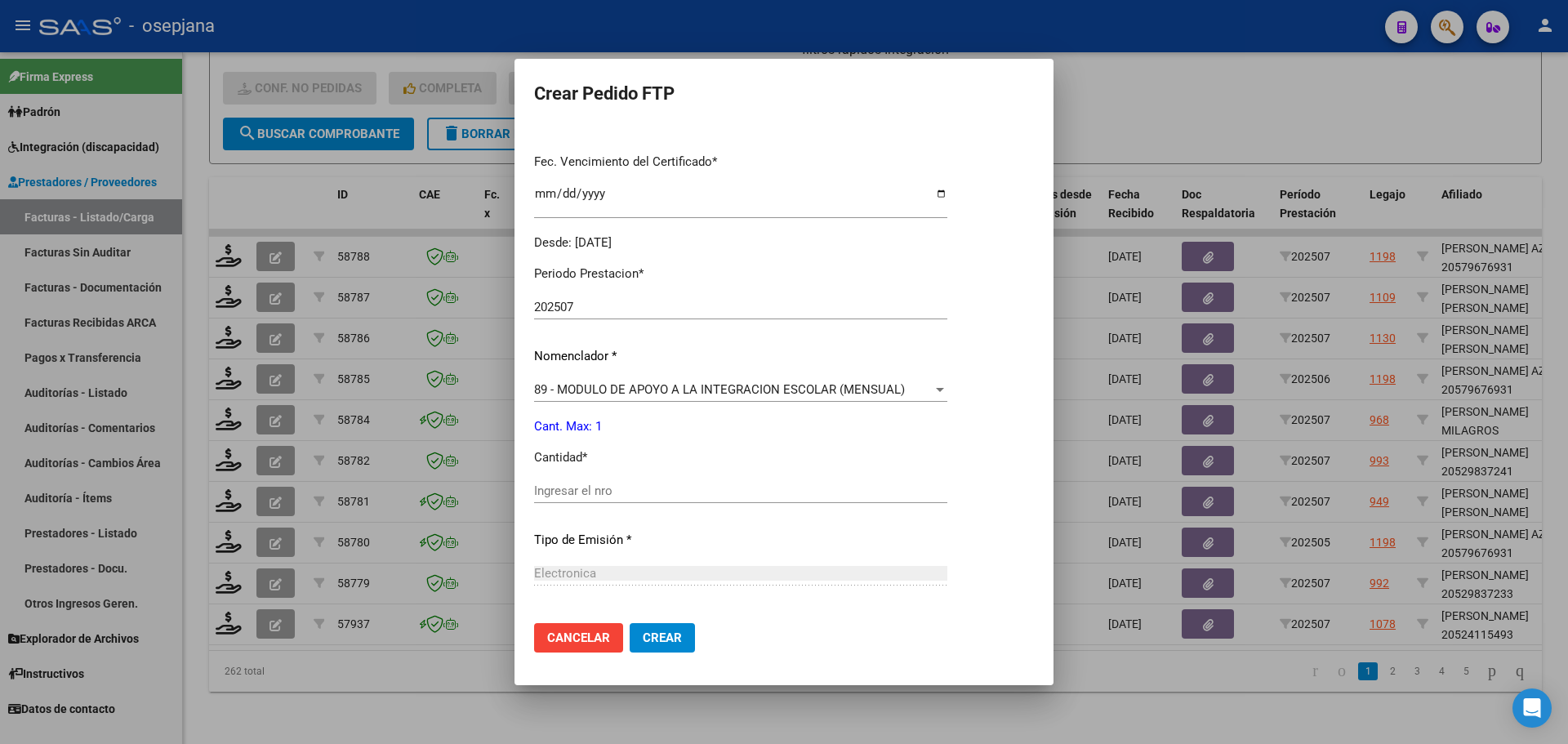
click at [548, 486] on input "Ingresar el nro" at bounding box center [741, 490] width 414 height 14
type input "1"
click at [687, 637] on button "Crear" at bounding box center [662, 637] width 65 height 30
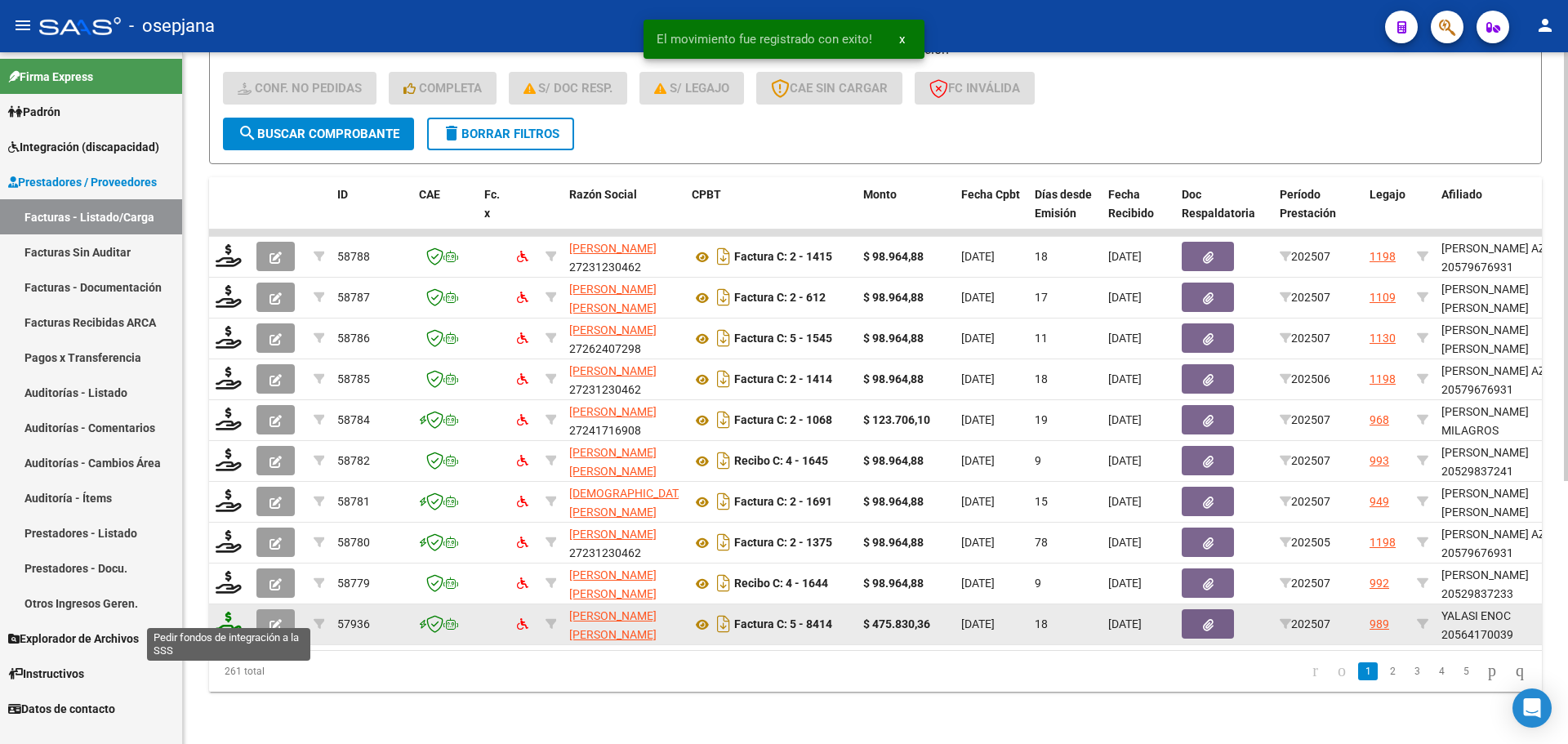
click at [228, 614] on icon at bounding box center [228, 623] width 26 height 23
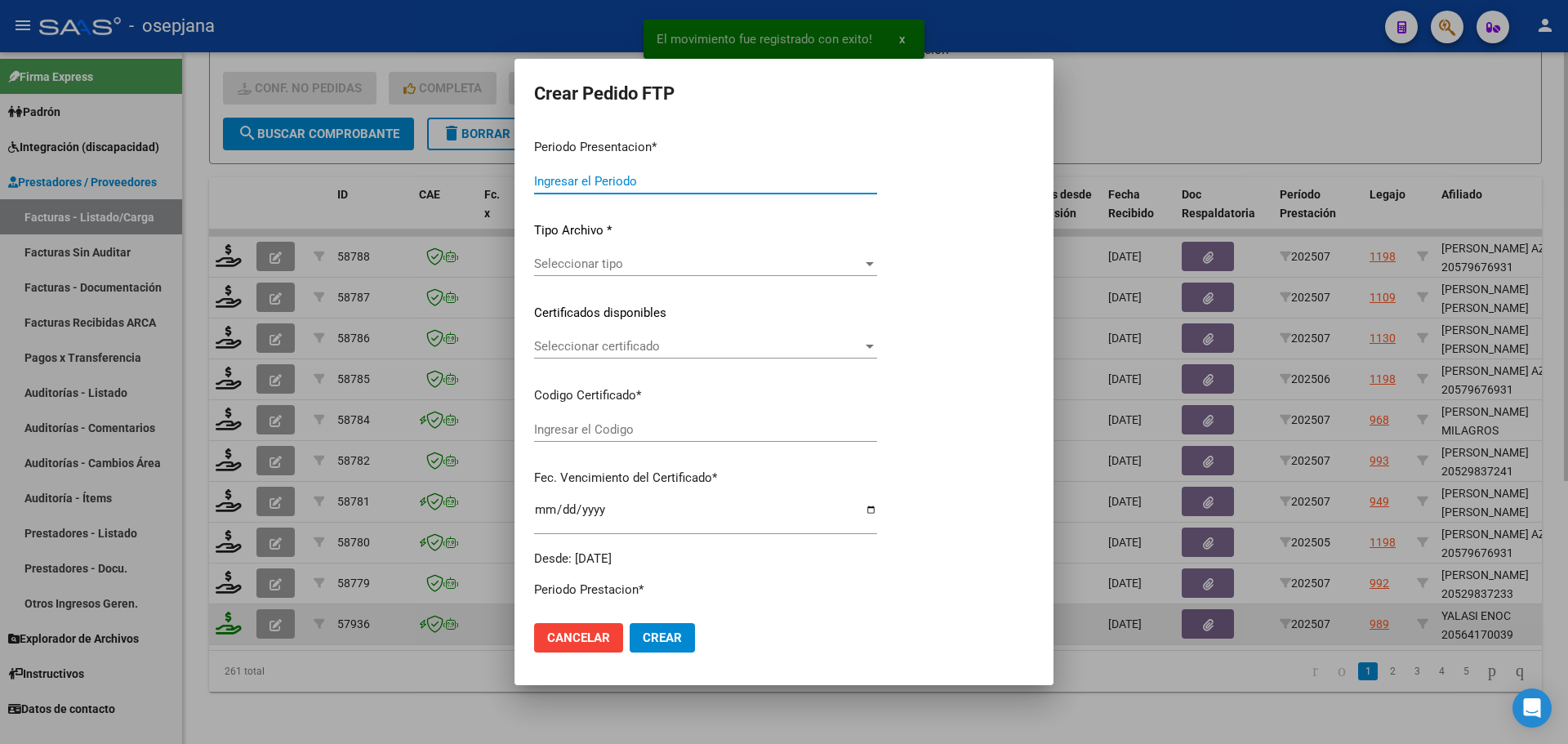
type input "202507"
type input "$ 475.830,36"
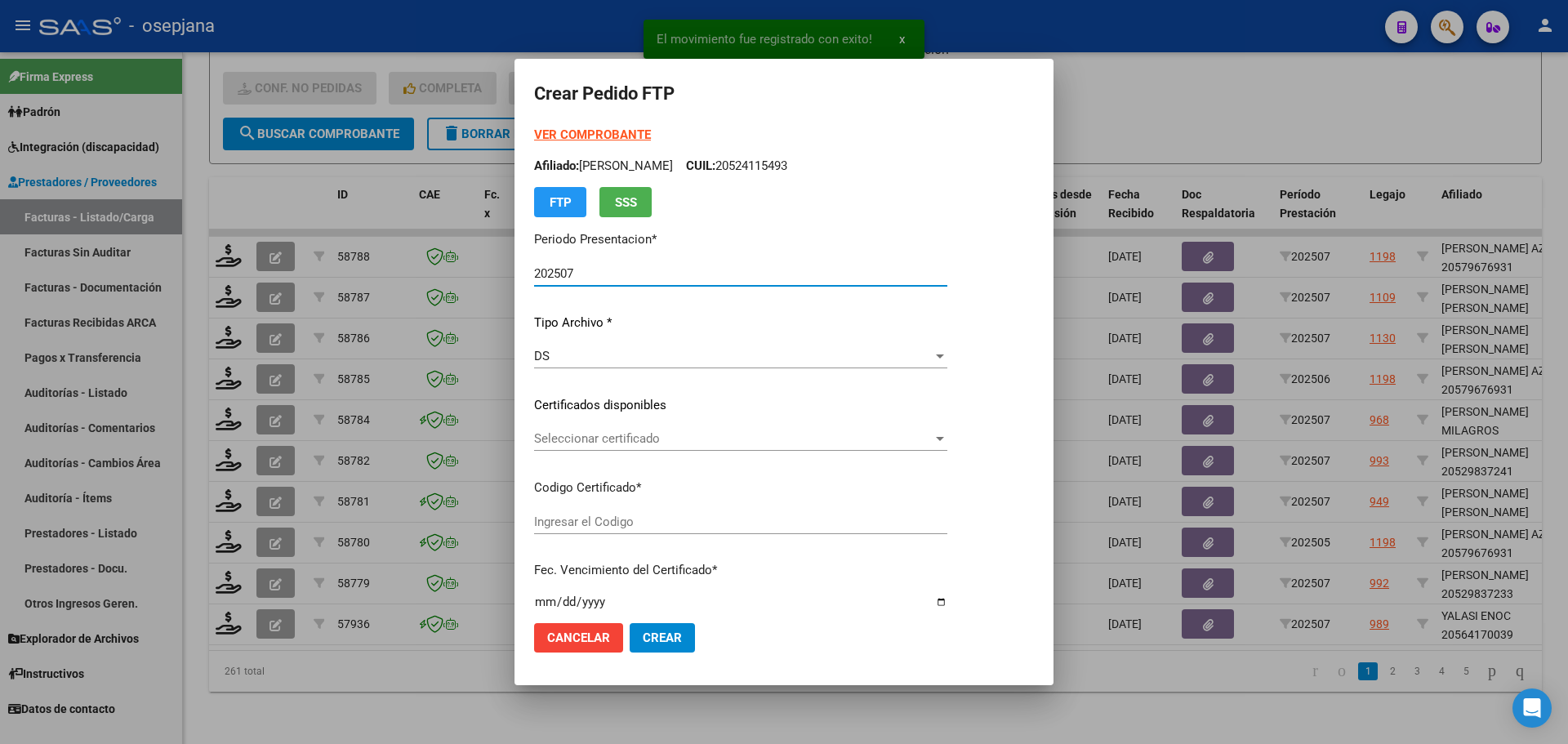
type input "02000564170032024011520260515BSAS313"
type input "[DATE]"
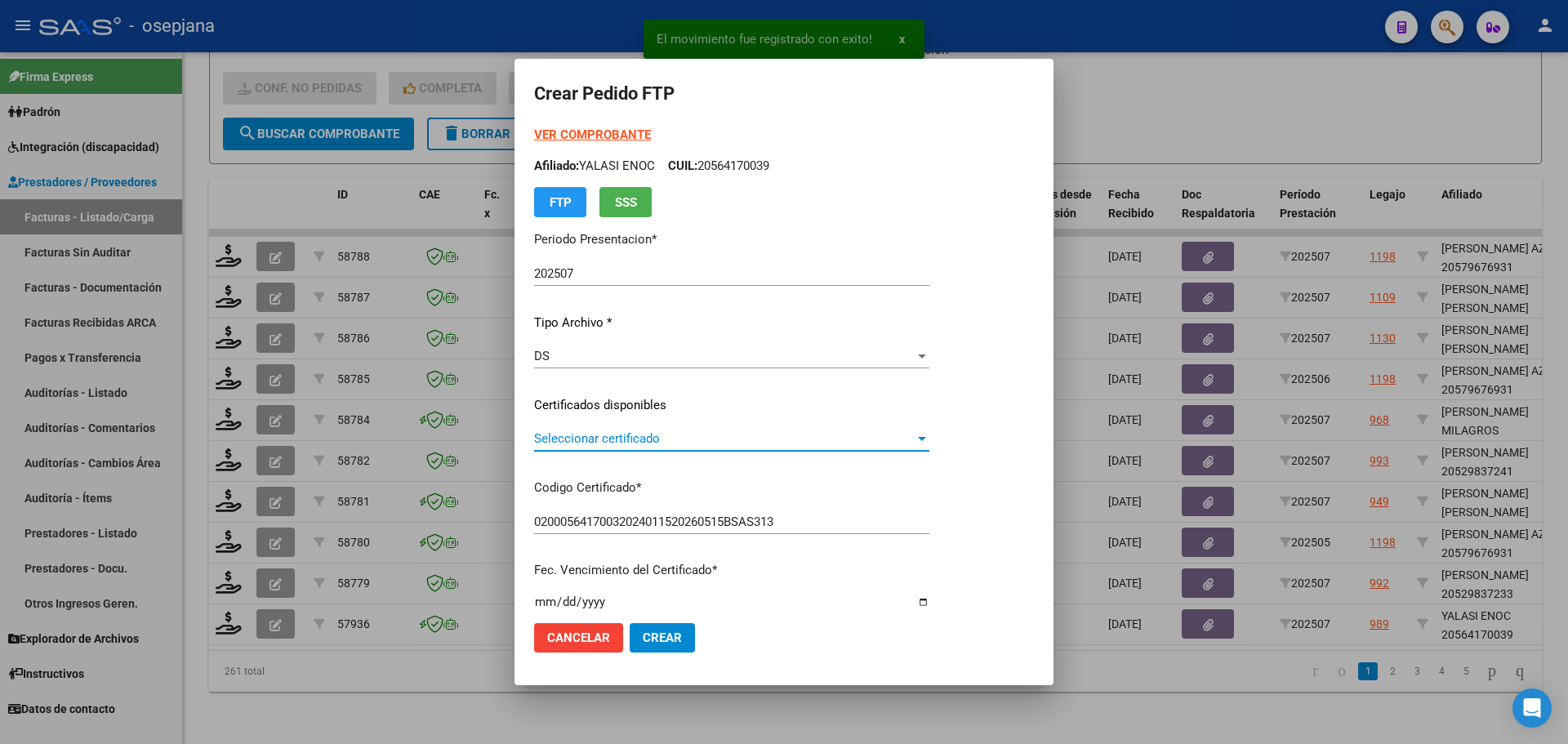
click at [585, 436] on span "Seleccionar certificado" at bounding box center [724, 438] width 381 height 14
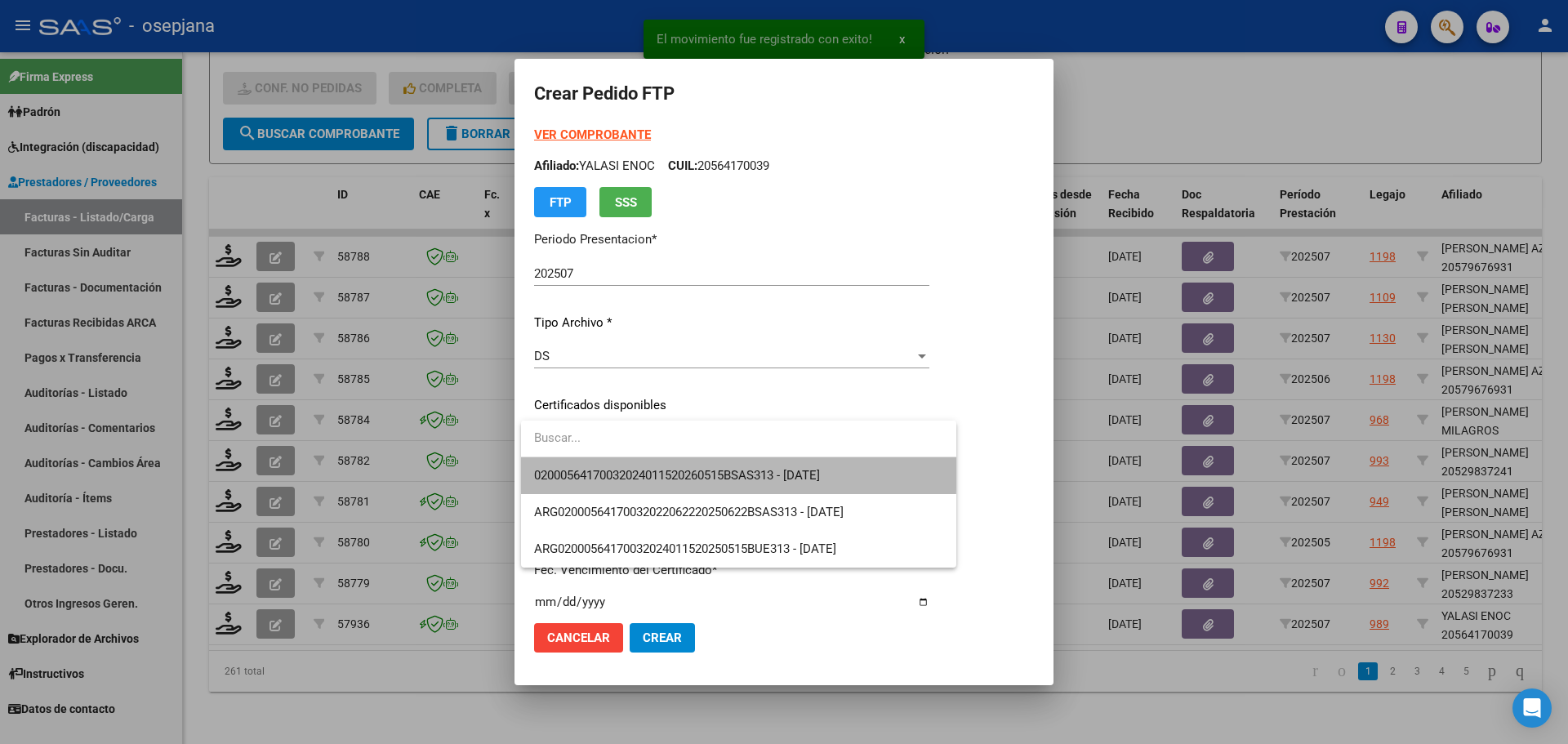
click at [589, 465] on span "02000564170032024011520260515BSAS313 - [DATE]" at bounding box center [738, 475] width 409 height 36
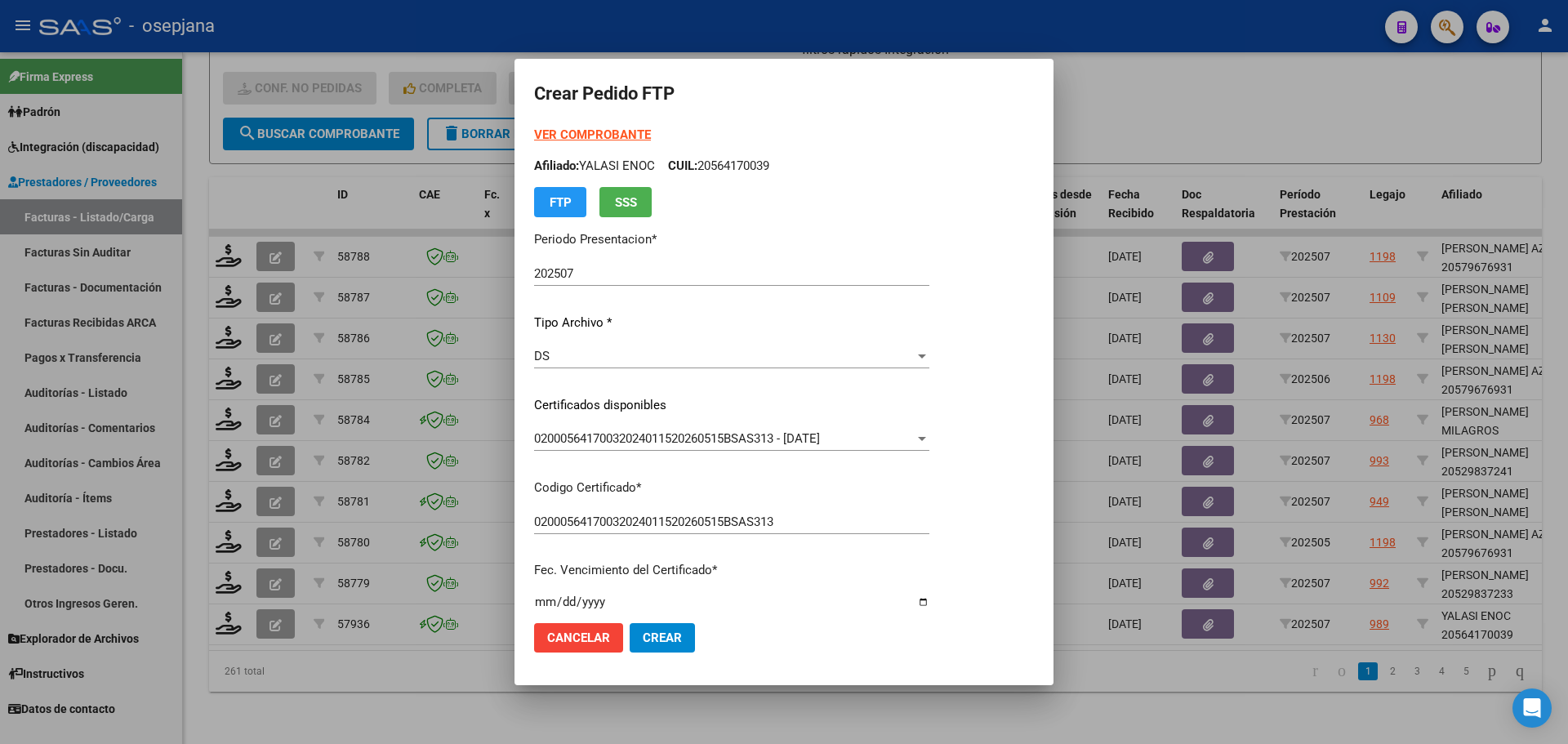
click at [595, 133] on strong "VER COMPROBANTE" at bounding box center [592, 134] width 117 height 14
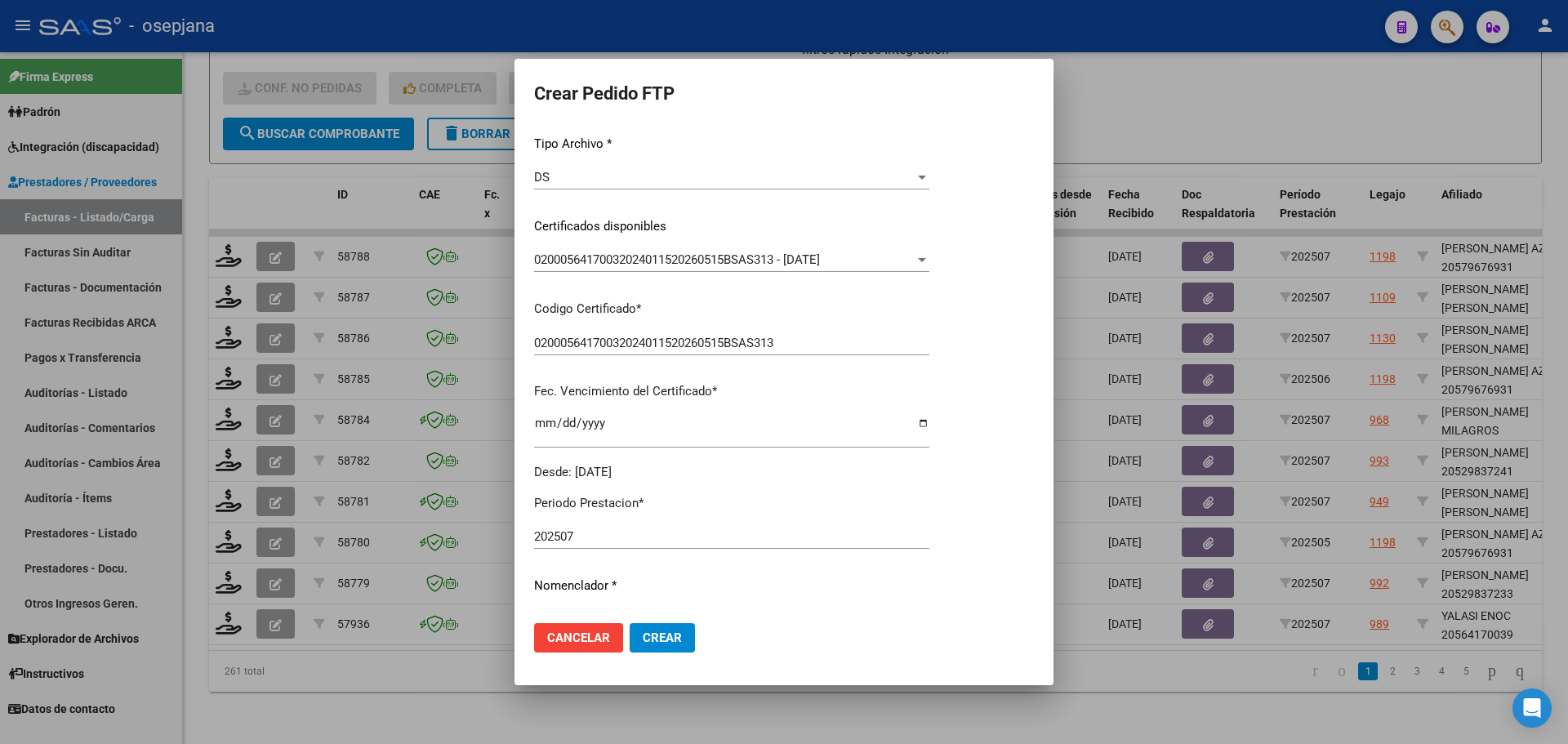
scroll to position [326, 0]
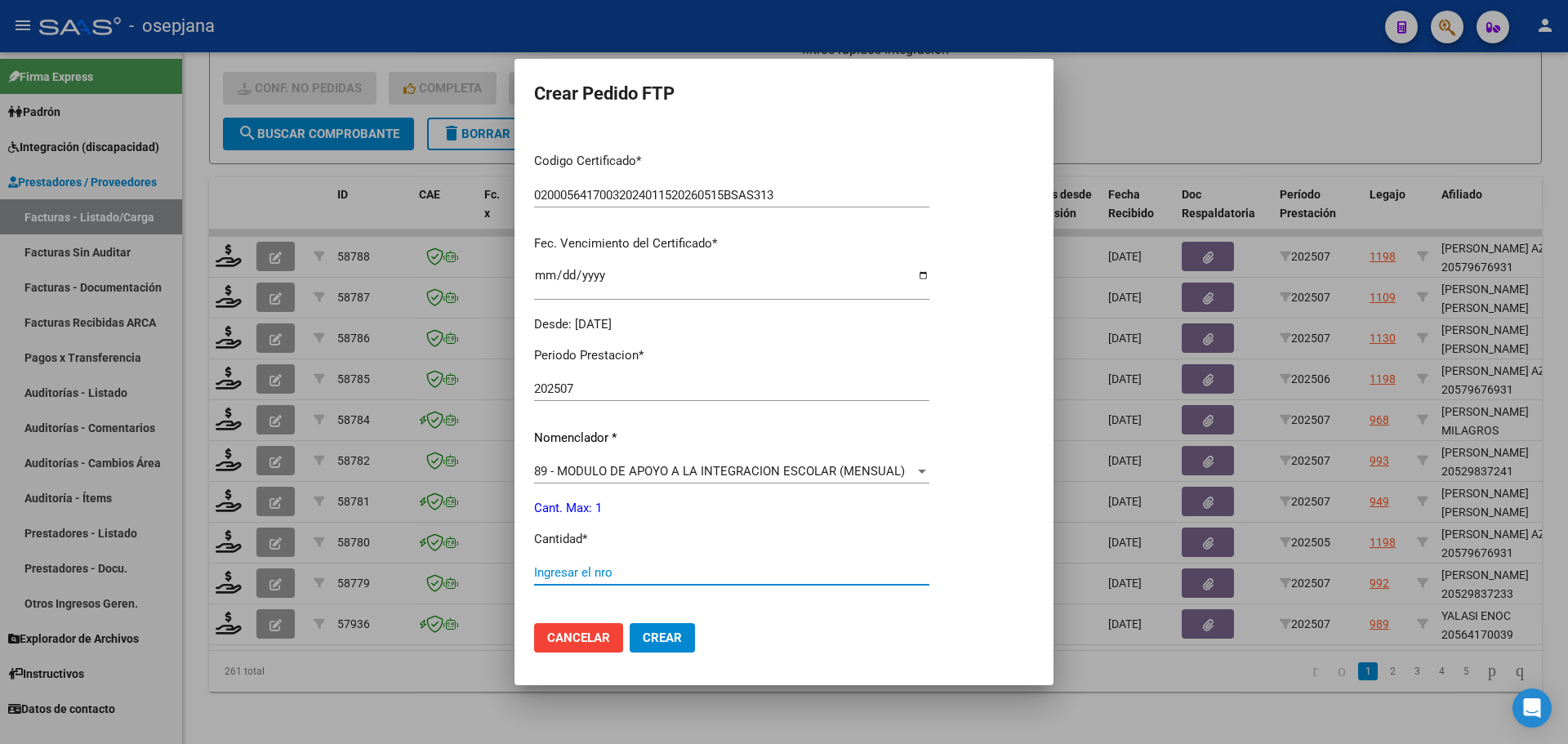
click at [568, 569] on input "Ingresar el nro" at bounding box center [731, 572] width 395 height 14
type input "1"
click at [672, 652] on button "Crear" at bounding box center [662, 637] width 65 height 30
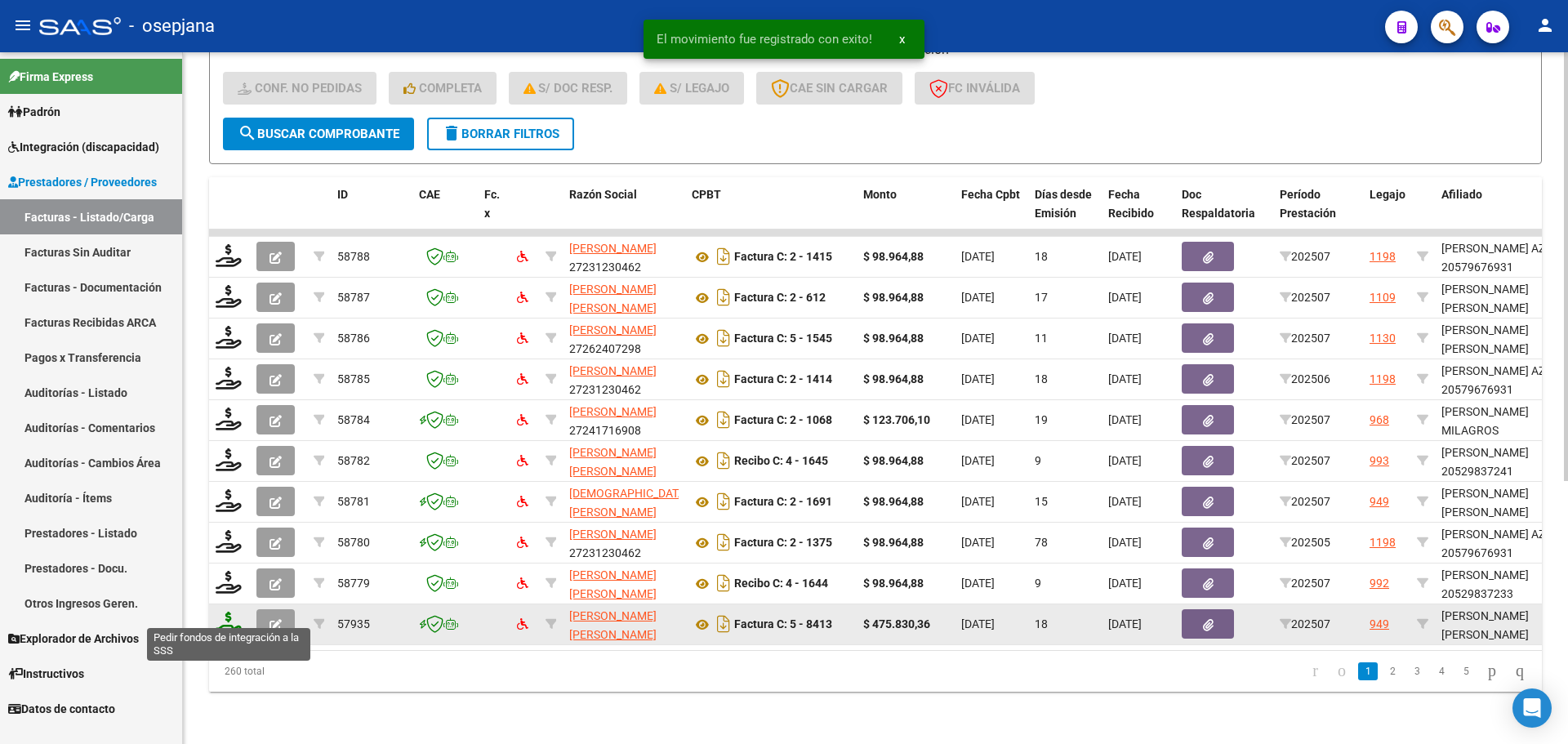
click at [229, 617] on icon at bounding box center [228, 623] width 26 height 23
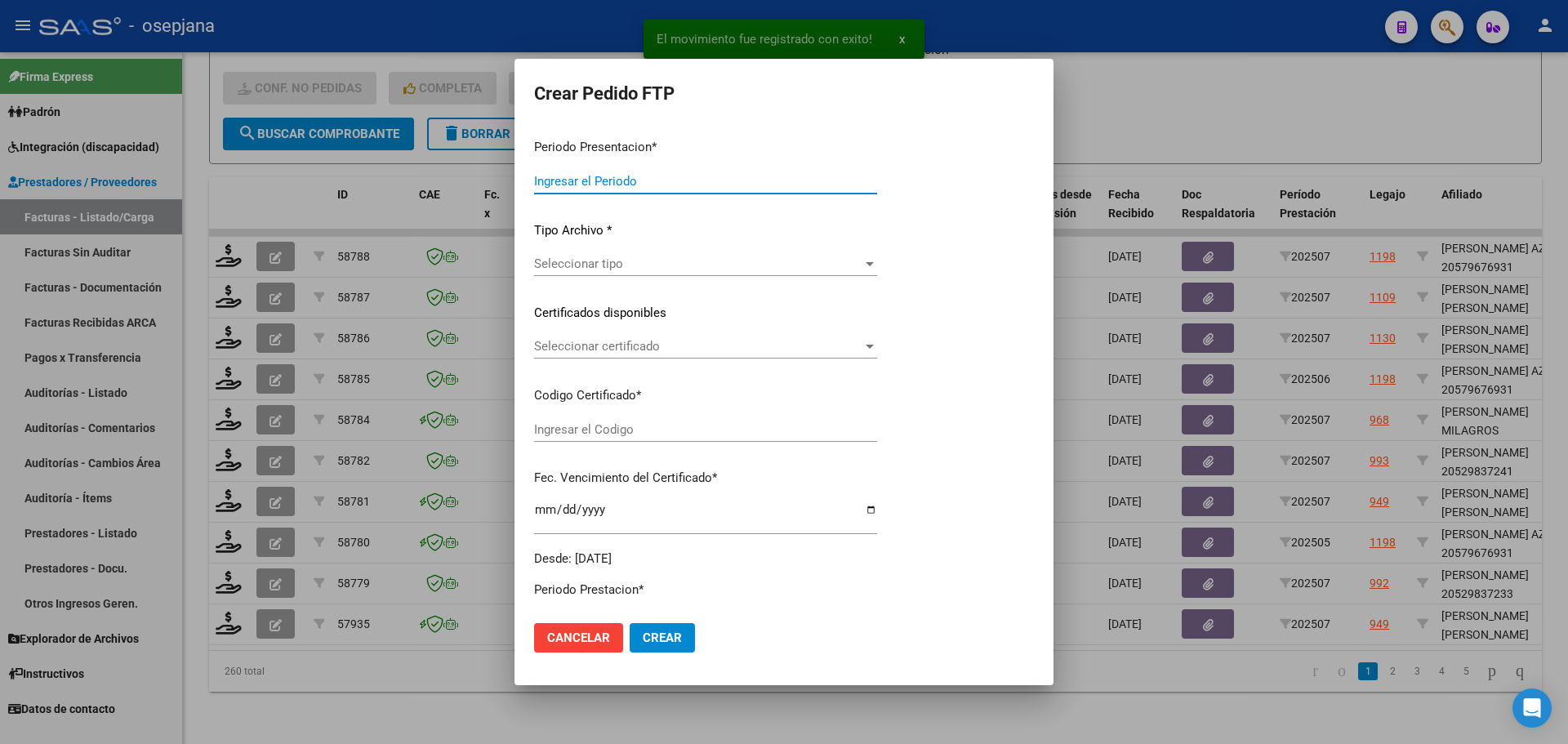
type input "202507"
type input "$ 475.830,36"
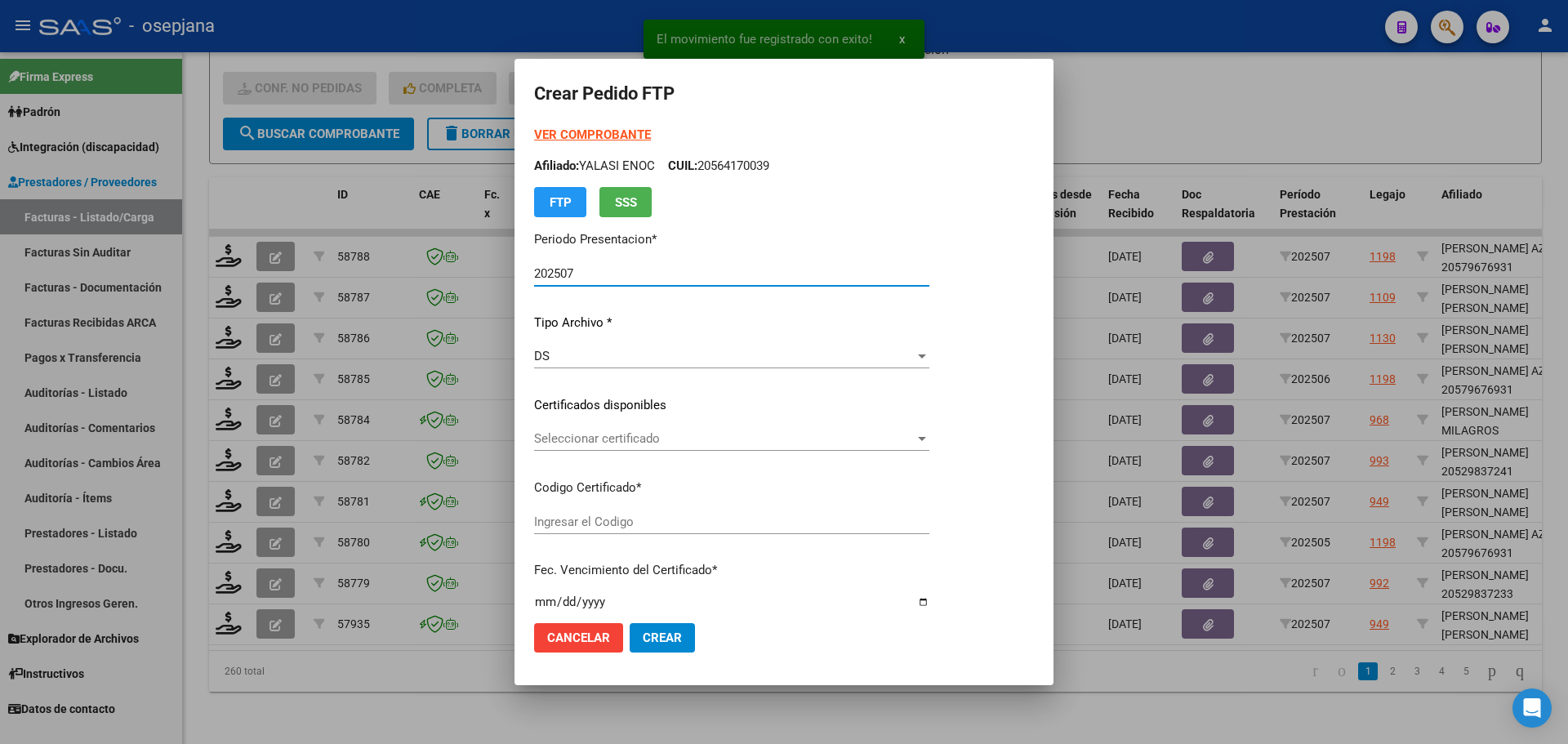
type input "ARG01000579840462022121220251212BS313"
type input "[DATE]"
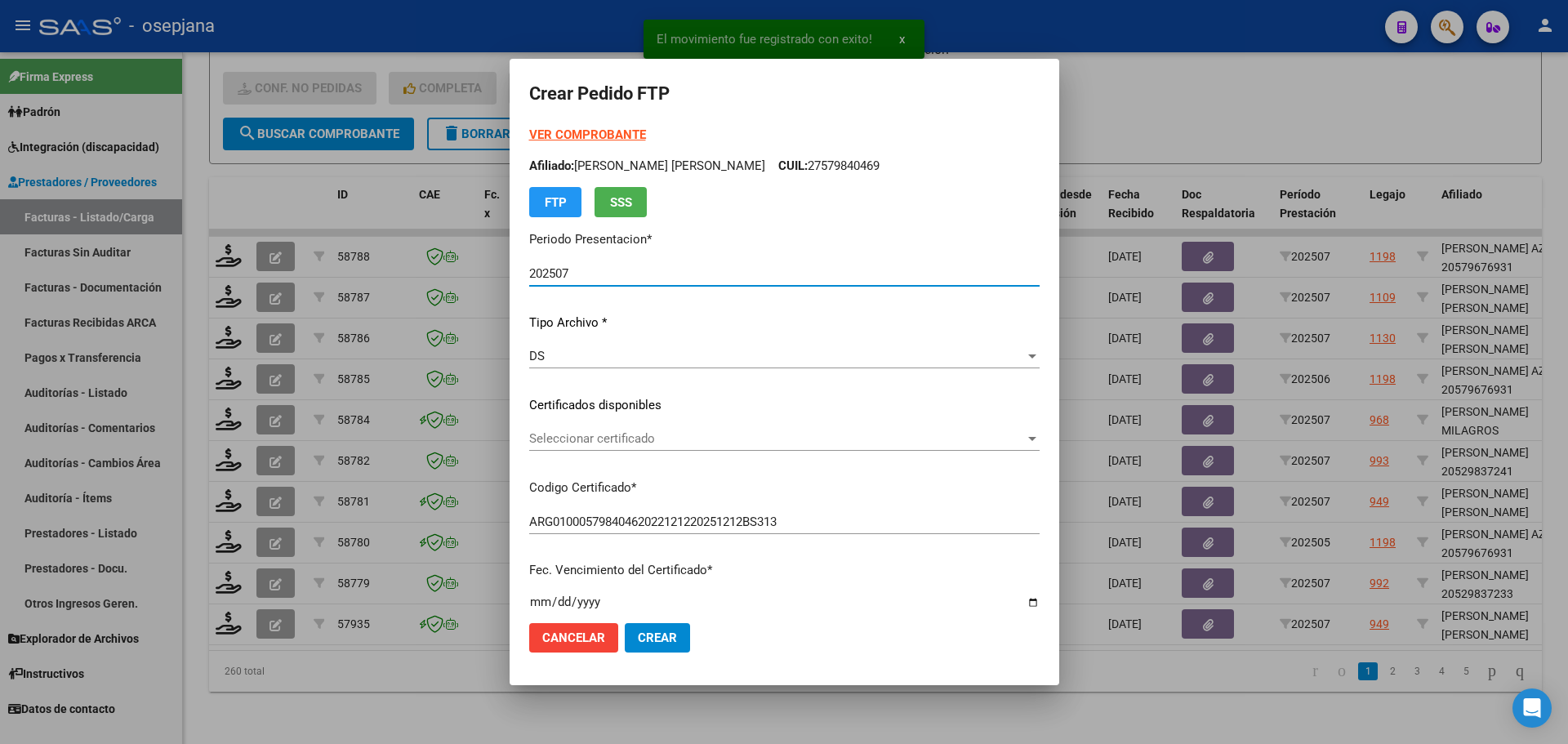
click at [586, 437] on span "Seleccionar certificado" at bounding box center [776, 438] width 496 height 14
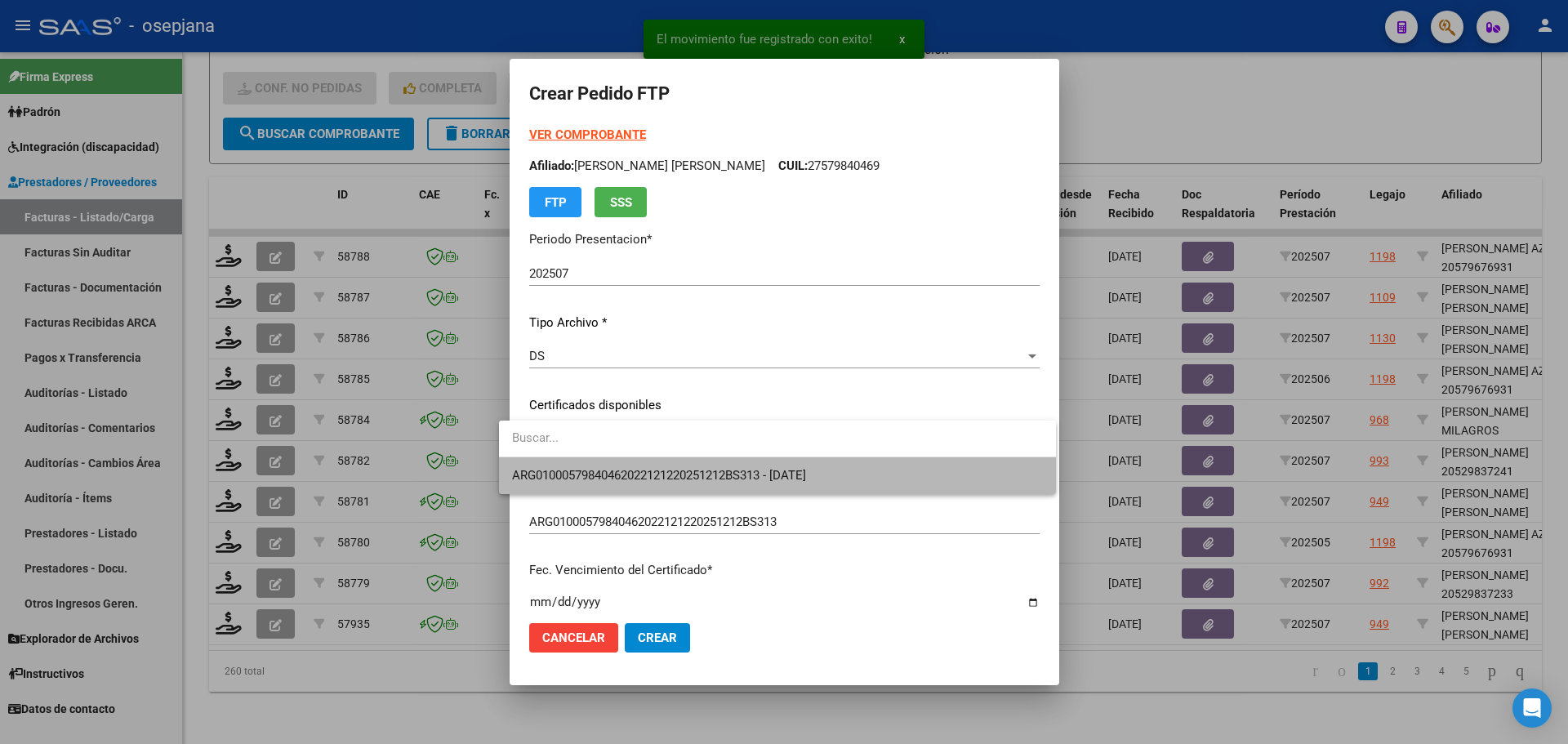
click at [587, 464] on span "ARG01000579840462022121220251212BS313 - [DATE]" at bounding box center [777, 475] width 531 height 36
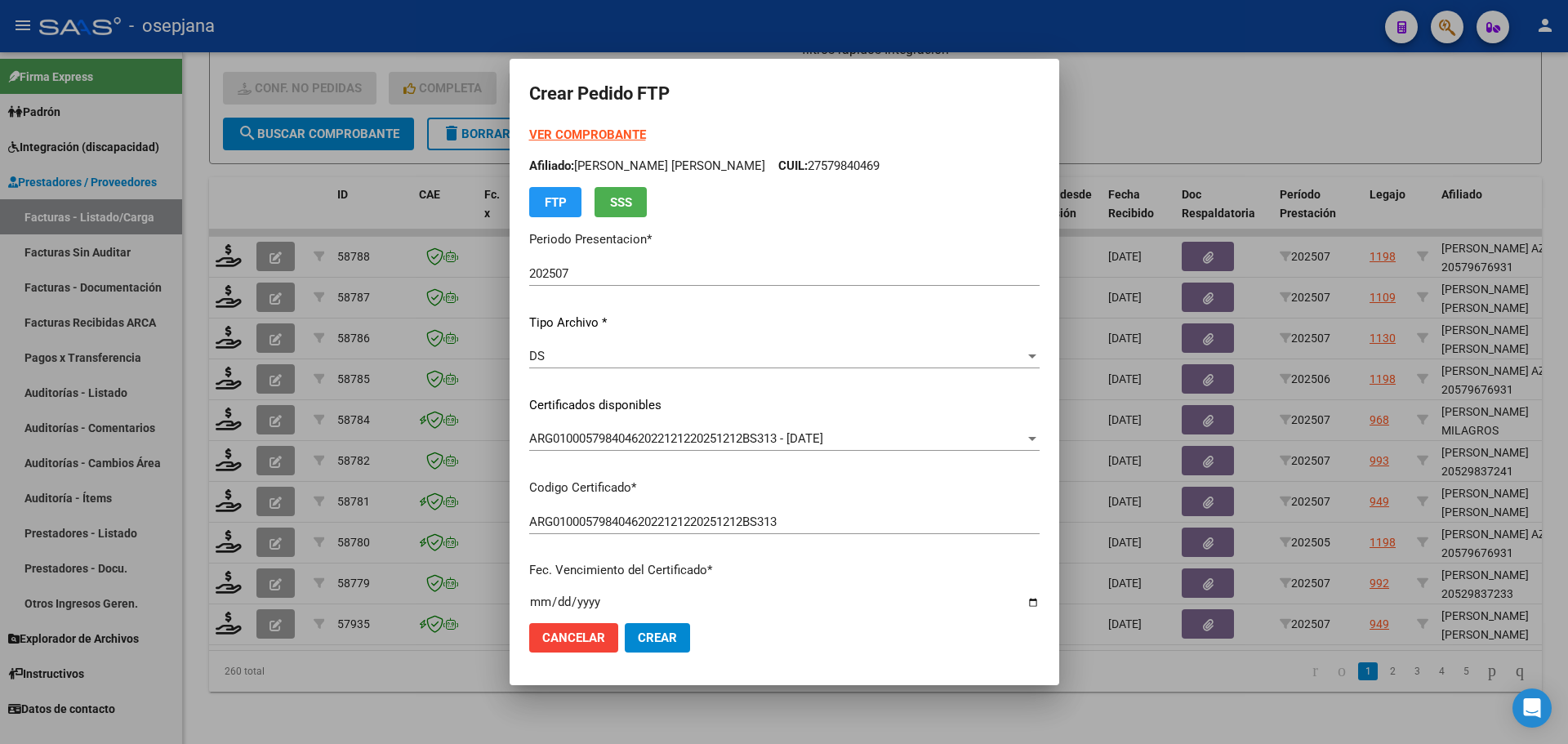
click at [585, 136] on strong "VER COMPROBANTE" at bounding box center [587, 134] width 117 height 14
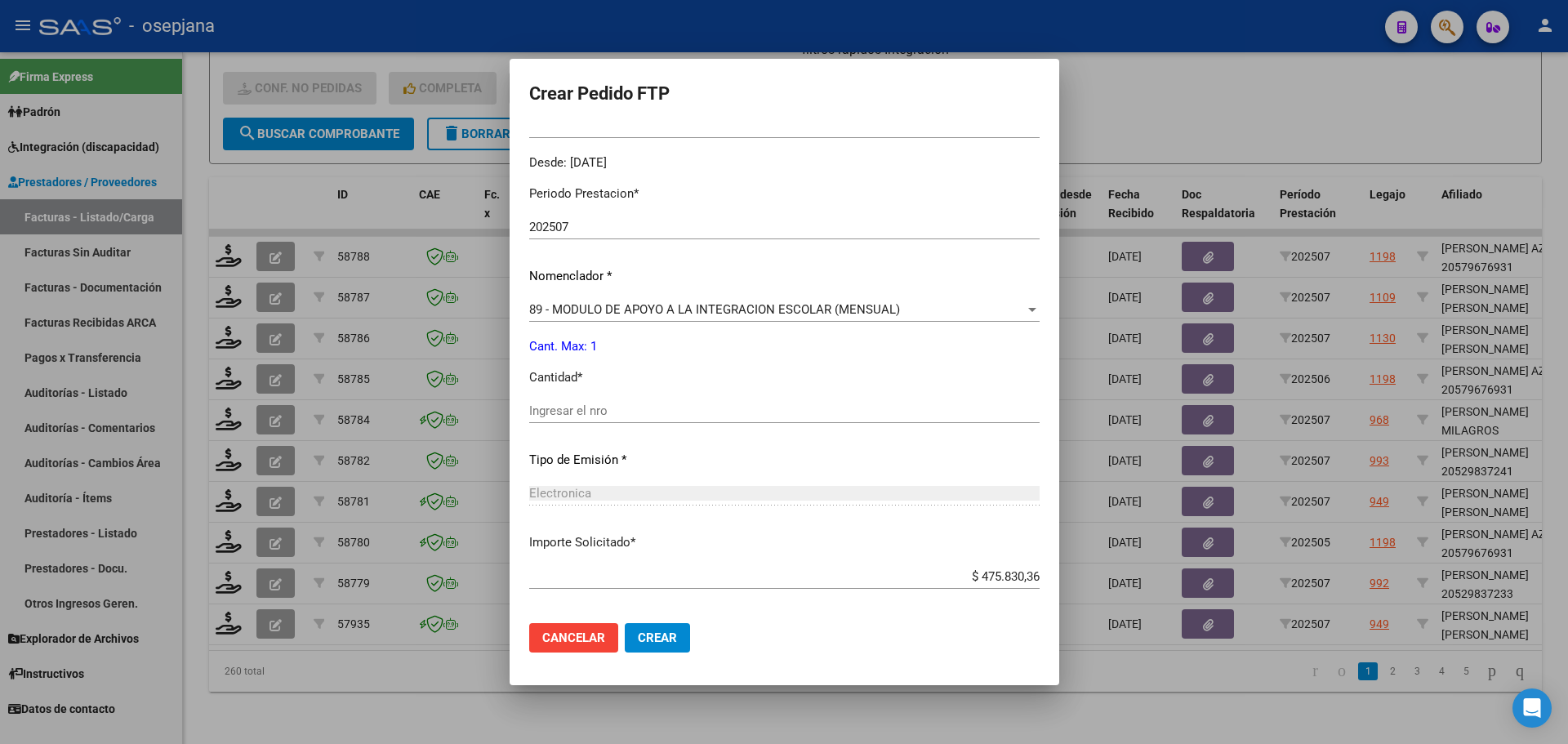
scroll to position [490, 0]
click at [541, 412] on input "Ingresar el nro" at bounding box center [784, 408] width 510 height 14
type input "1"
click at [662, 637] on button "Crear" at bounding box center [657, 637] width 65 height 30
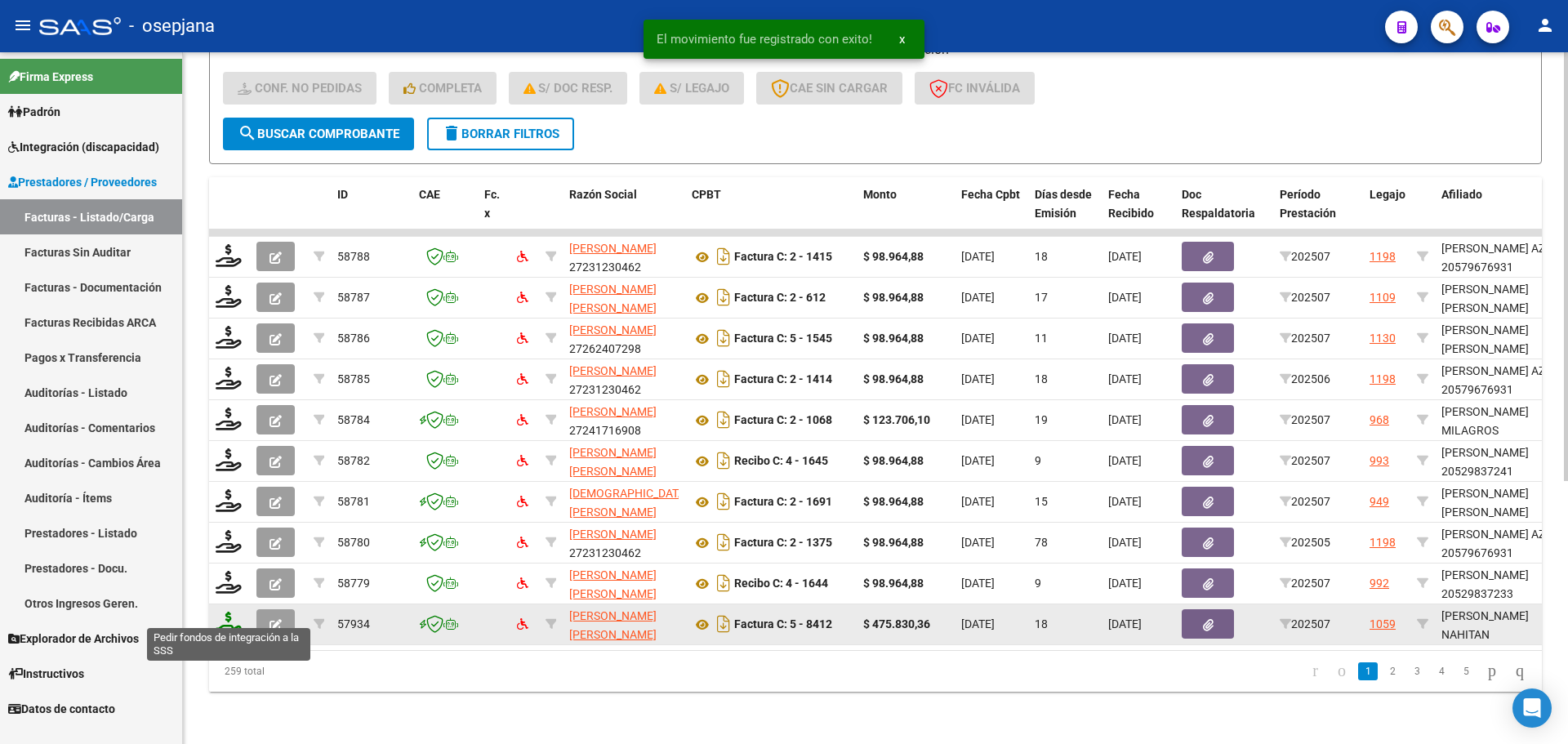
click at [230, 614] on icon at bounding box center [228, 623] width 26 height 23
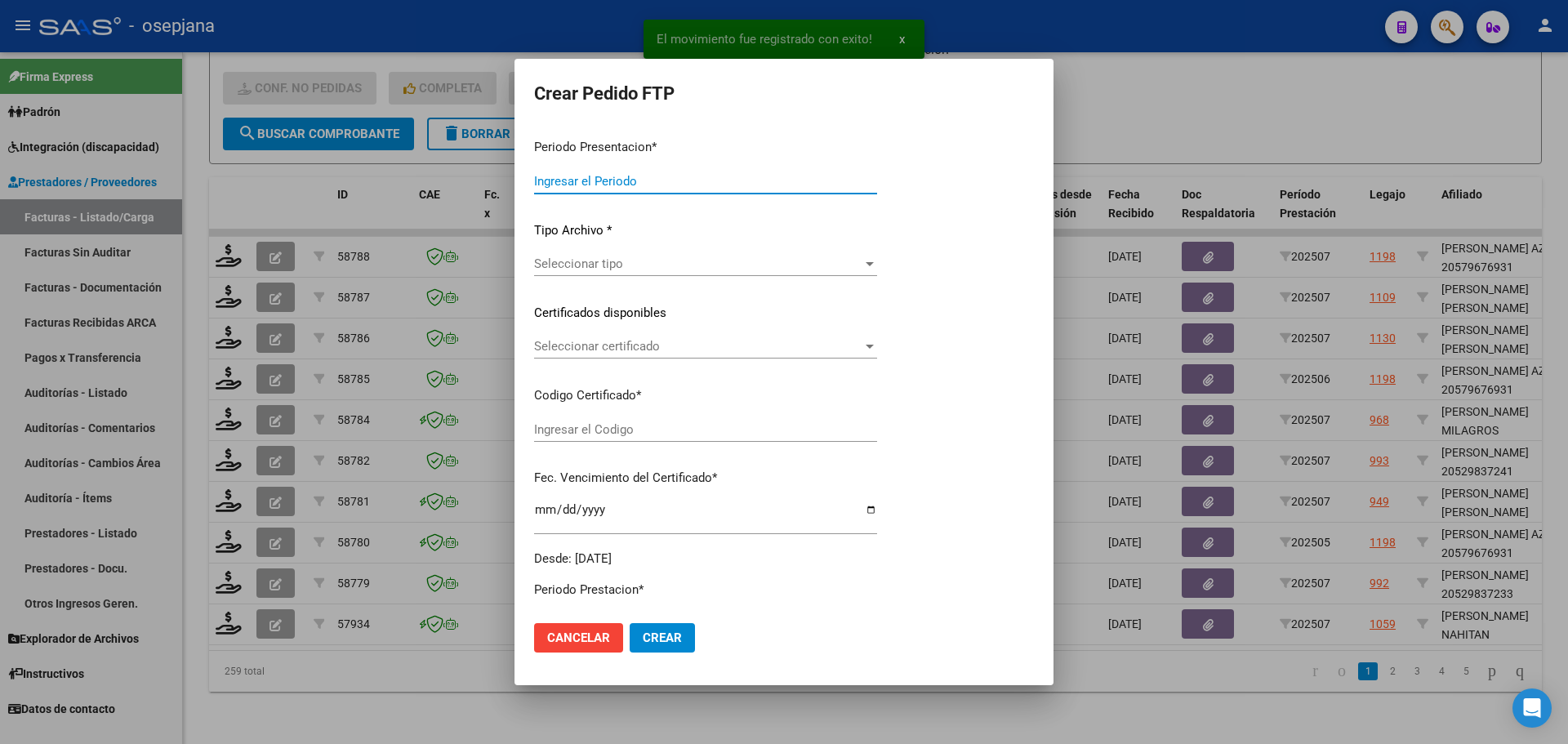
type input "202507"
type input "$ 475.830,36"
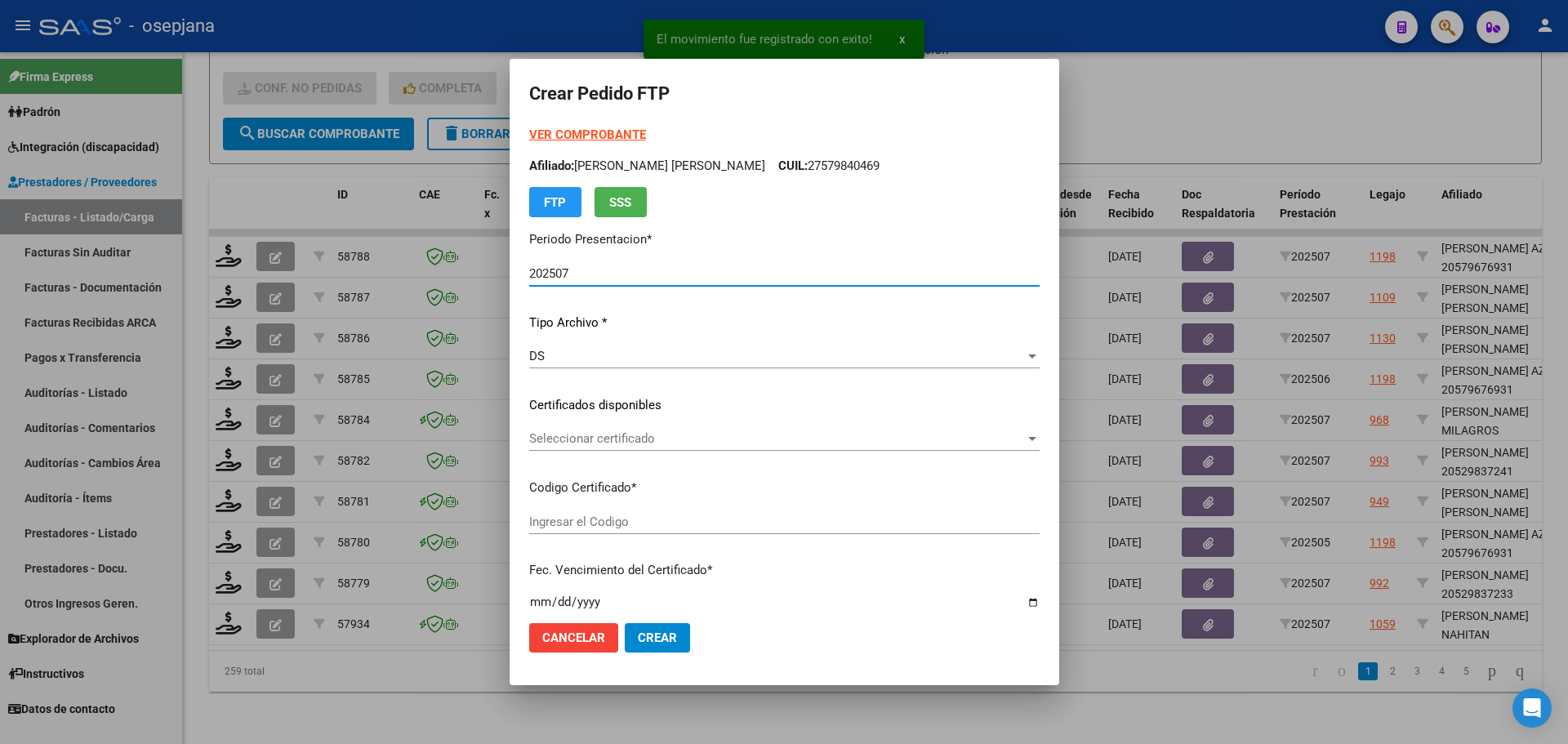
type input "ARG02-00058580865-2023081520260815BS376"
type input "[DATE]"
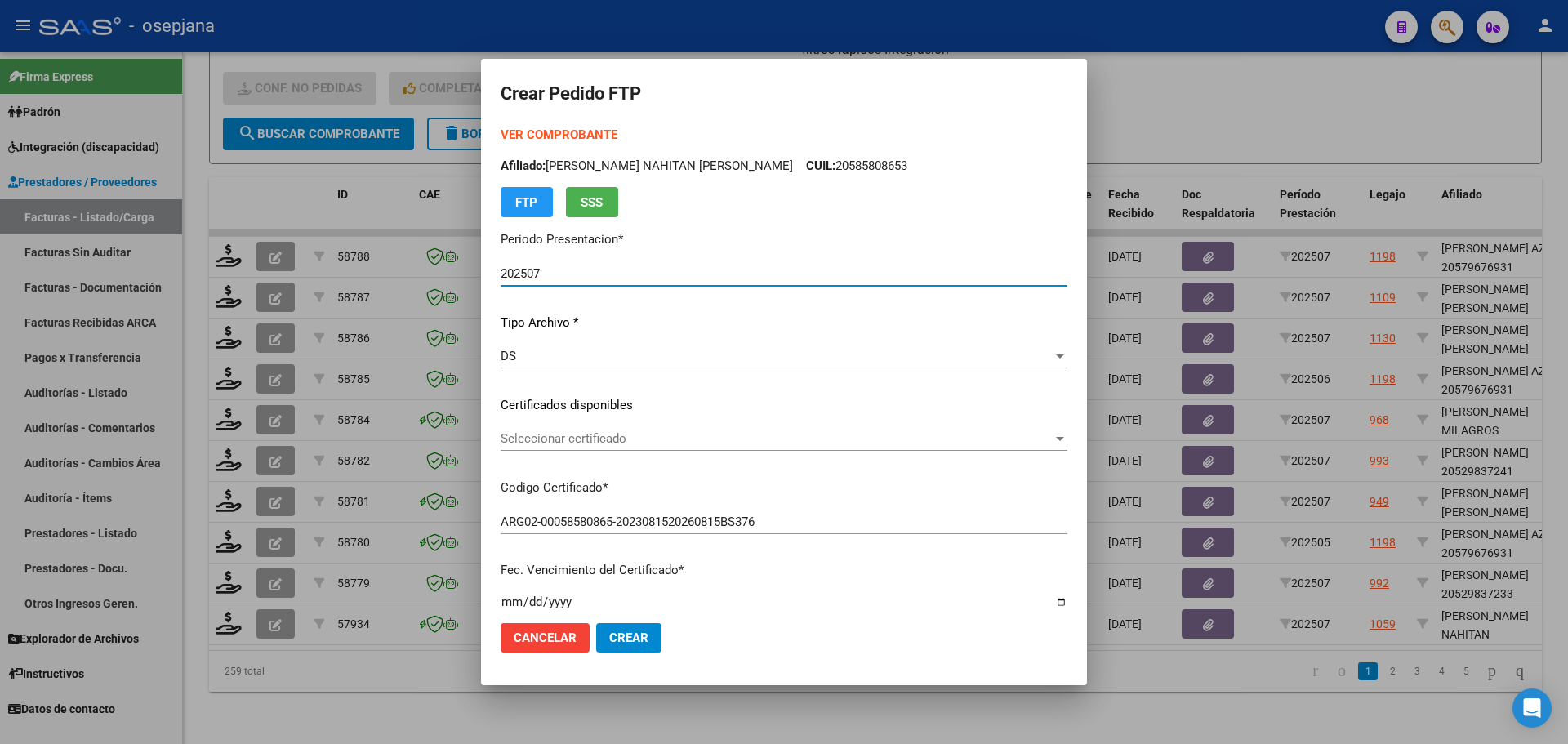
click at [624, 442] on span "Seleccionar certificado" at bounding box center [776, 438] width 552 height 14
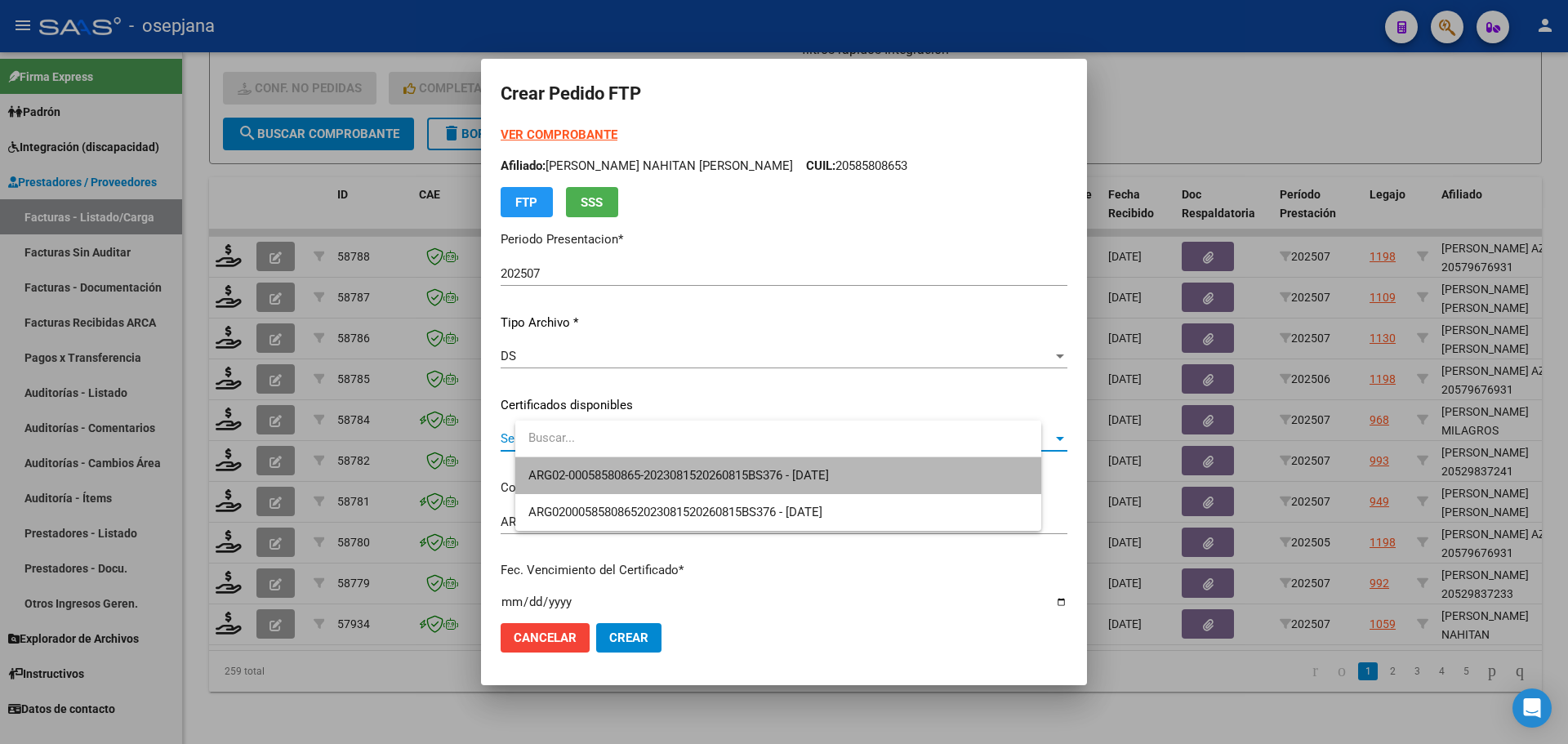
click at [624, 467] on span "ARG02-00058580865-2023081520260815BS376 - [DATE]" at bounding box center [778, 475] width 500 height 36
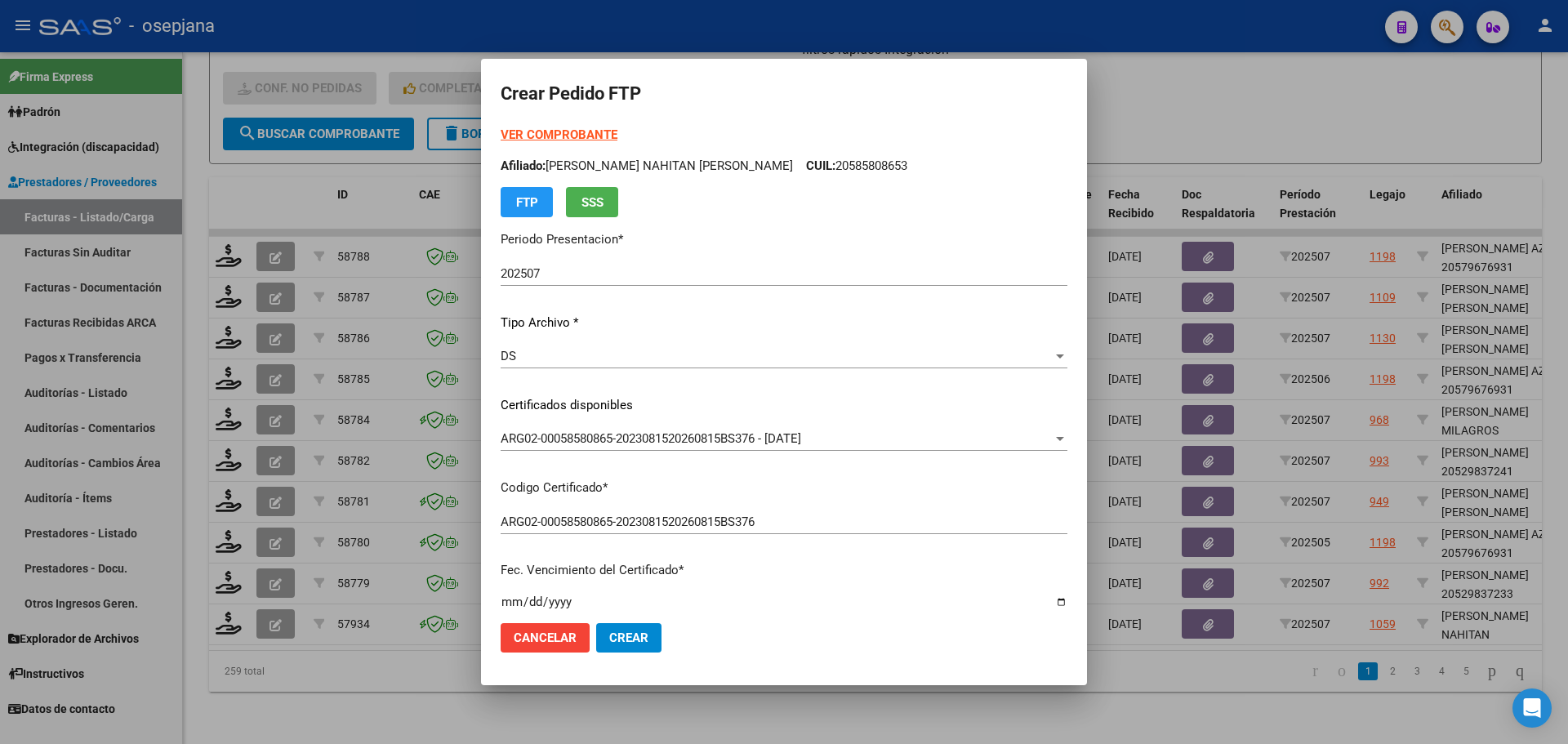
click at [588, 130] on strong "VER COMPROBANTE" at bounding box center [559, 134] width 117 height 14
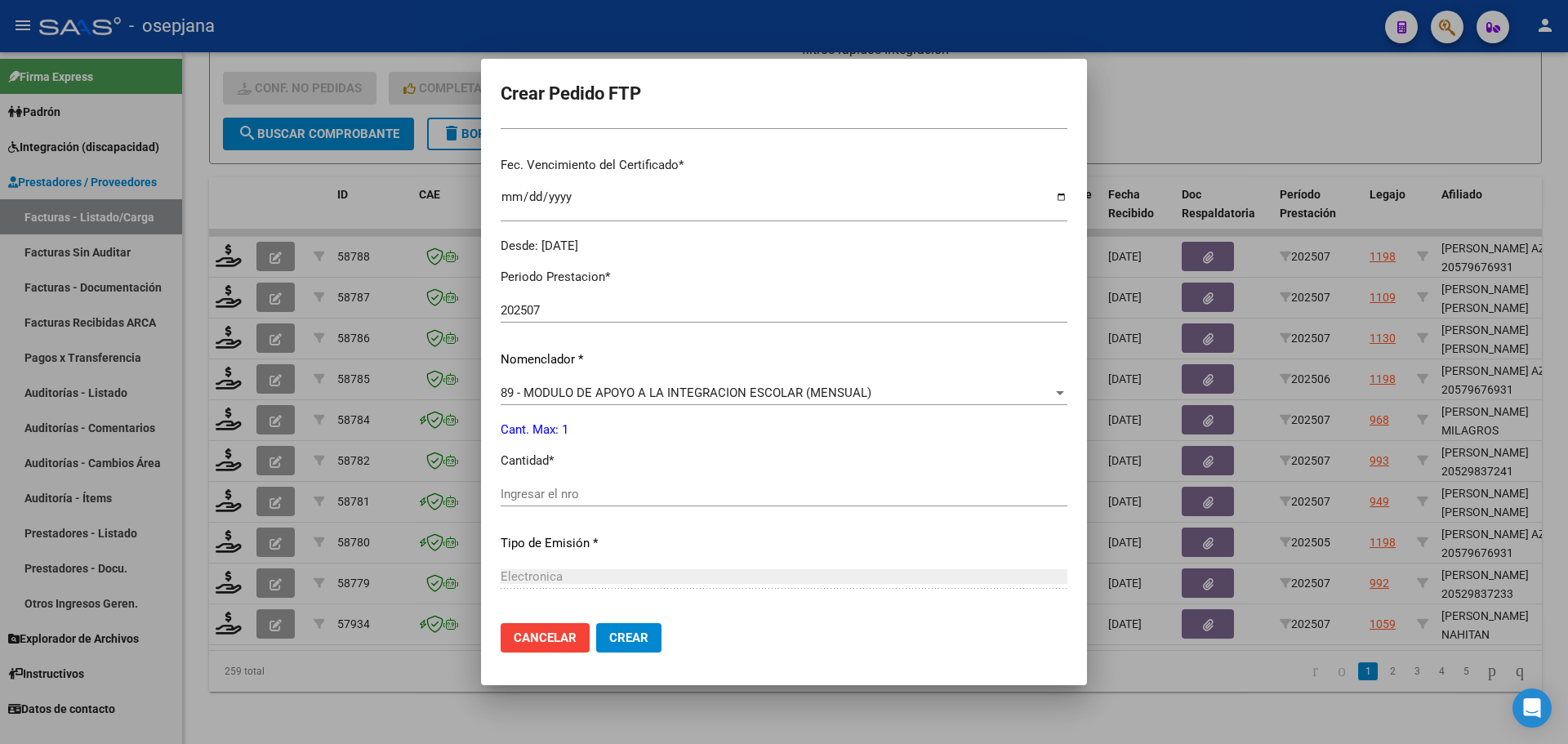
scroll to position [408, 0]
click at [552, 493] on input "Ingresar el nro" at bounding box center [784, 490] width 567 height 14
type input "1"
click at [648, 635] on span "Crear" at bounding box center [629, 637] width 39 height 14
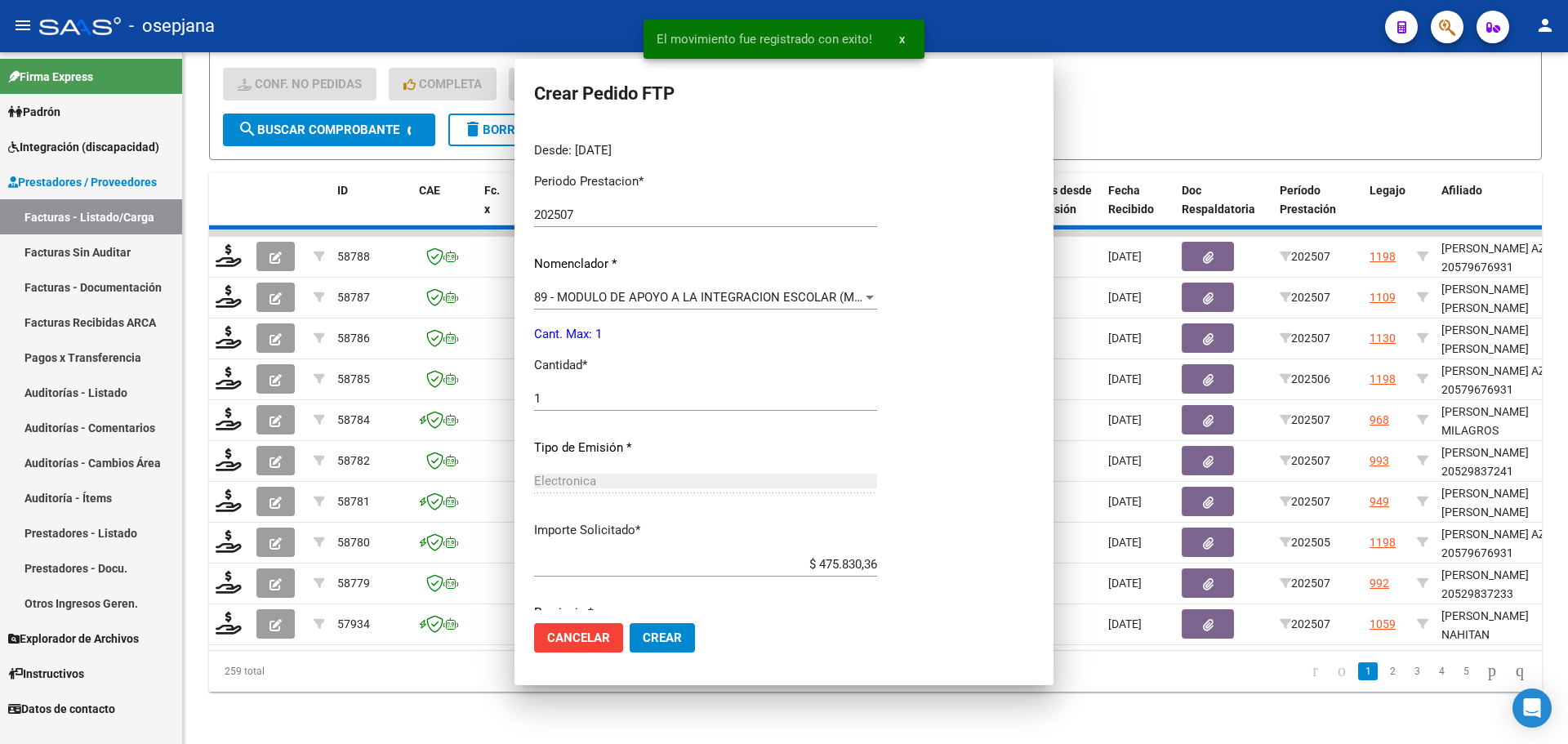
scroll to position [0, 0]
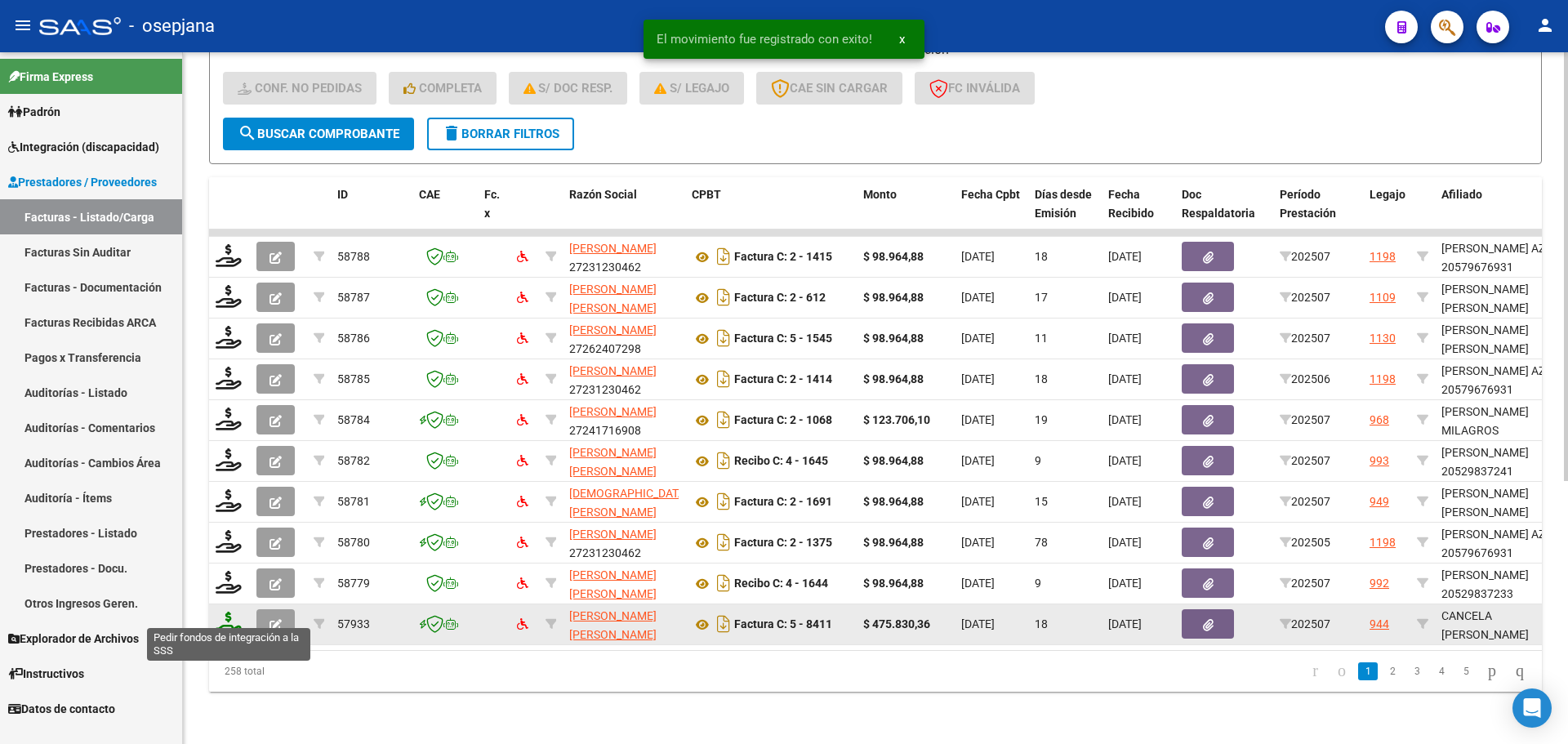
click at [225, 612] on icon at bounding box center [228, 623] width 26 height 23
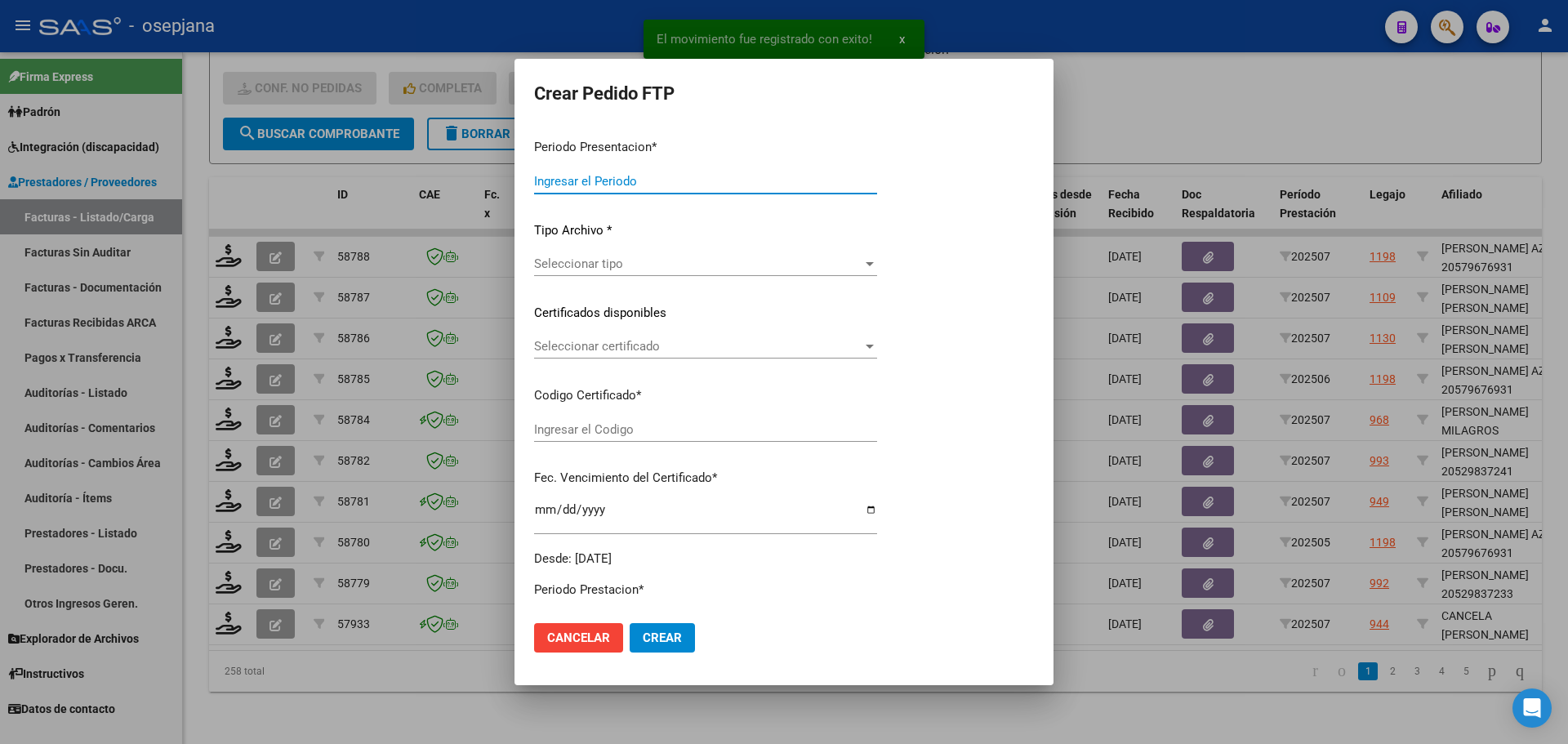
type input "202507"
type input "$ 475.830,36"
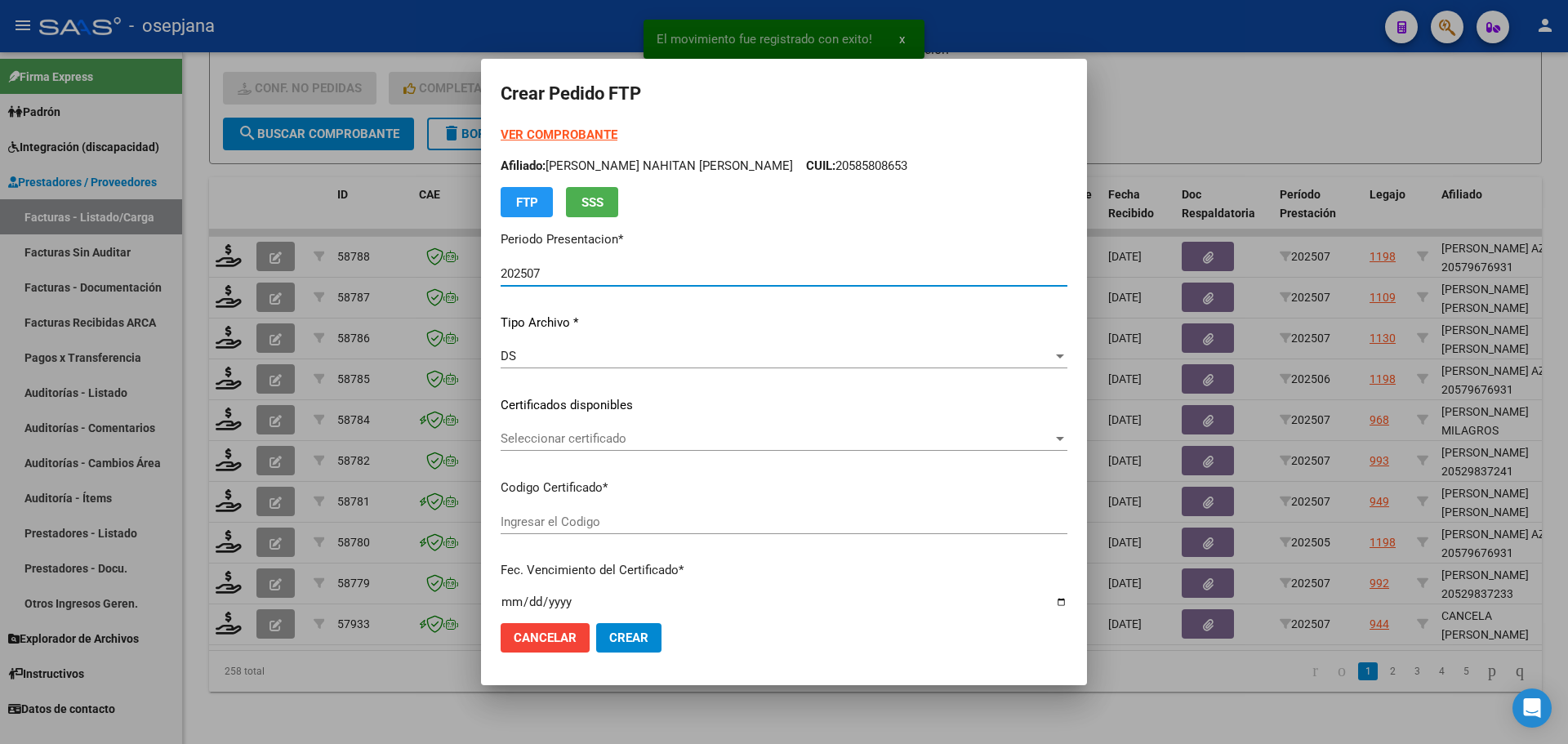
type input "ARG01000581992102024012920290129BSAS311"
type input "[DATE]"
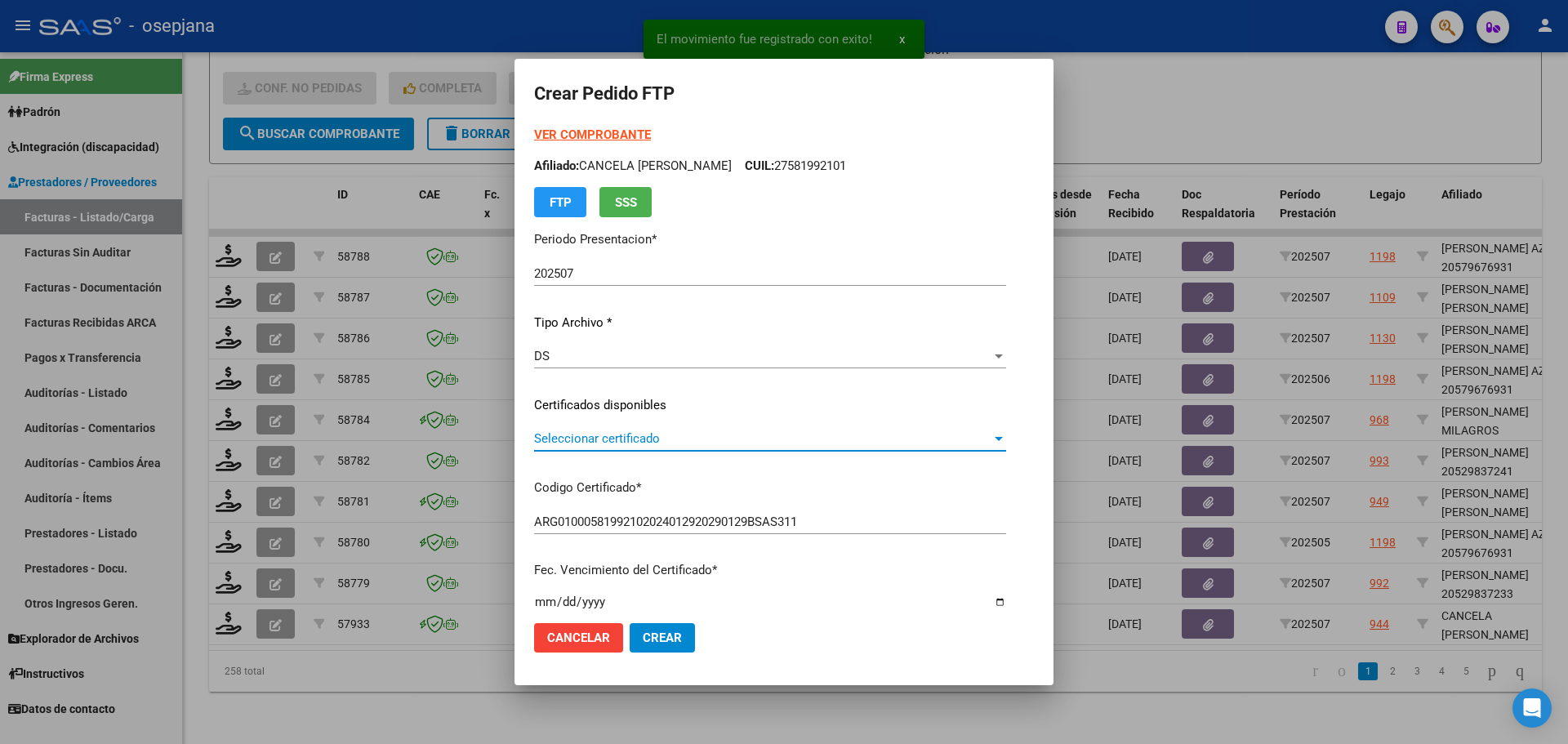
click at [606, 436] on span "Seleccionar certificado" at bounding box center [763, 438] width 458 height 14
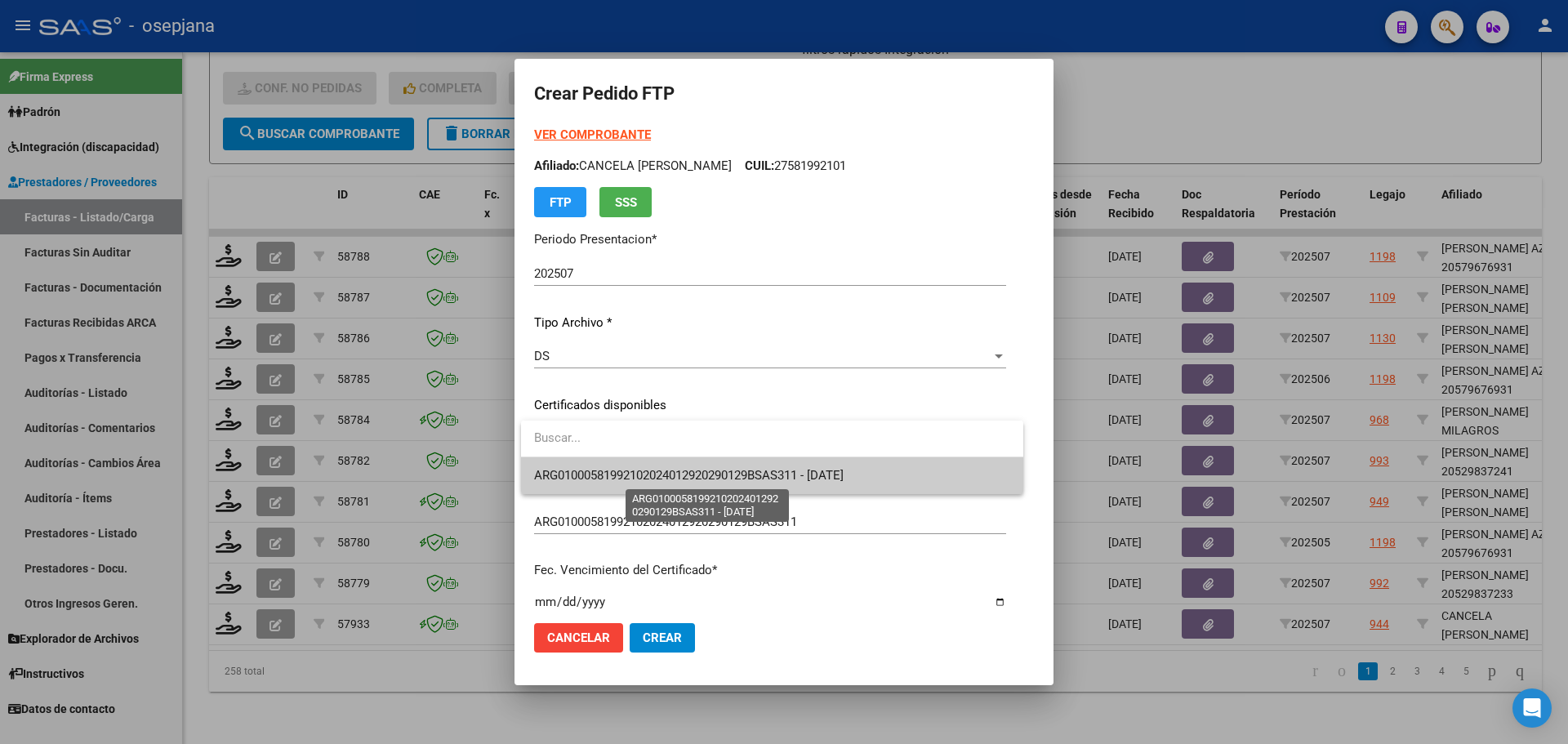
click at [609, 476] on span "ARG01000581992102024012920290129BSAS311 - [DATE]" at bounding box center [688, 475] width 309 height 14
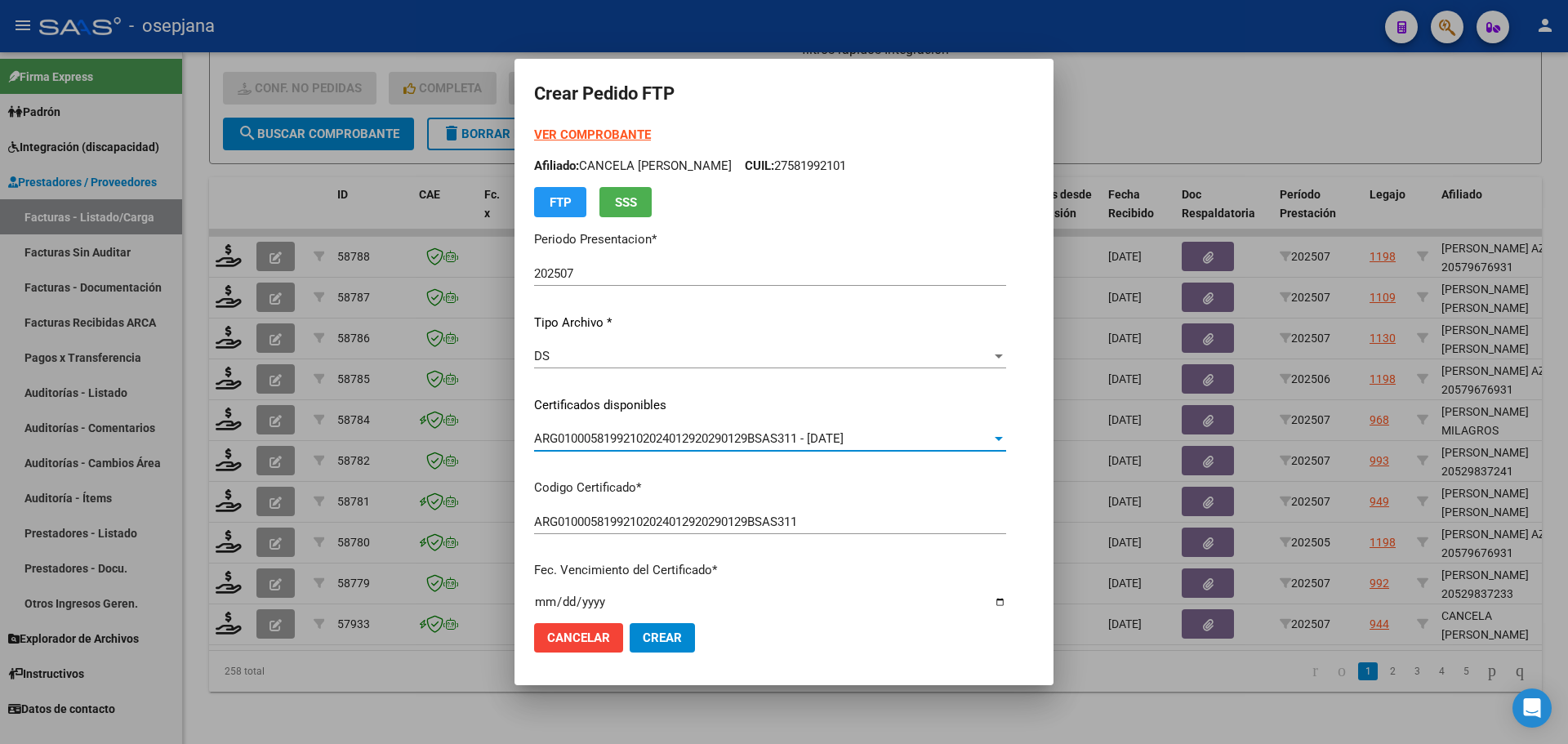
click at [592, 133] on strong "VER COMPROBANTE" at bounding box center [592, 134] width 117 height 14
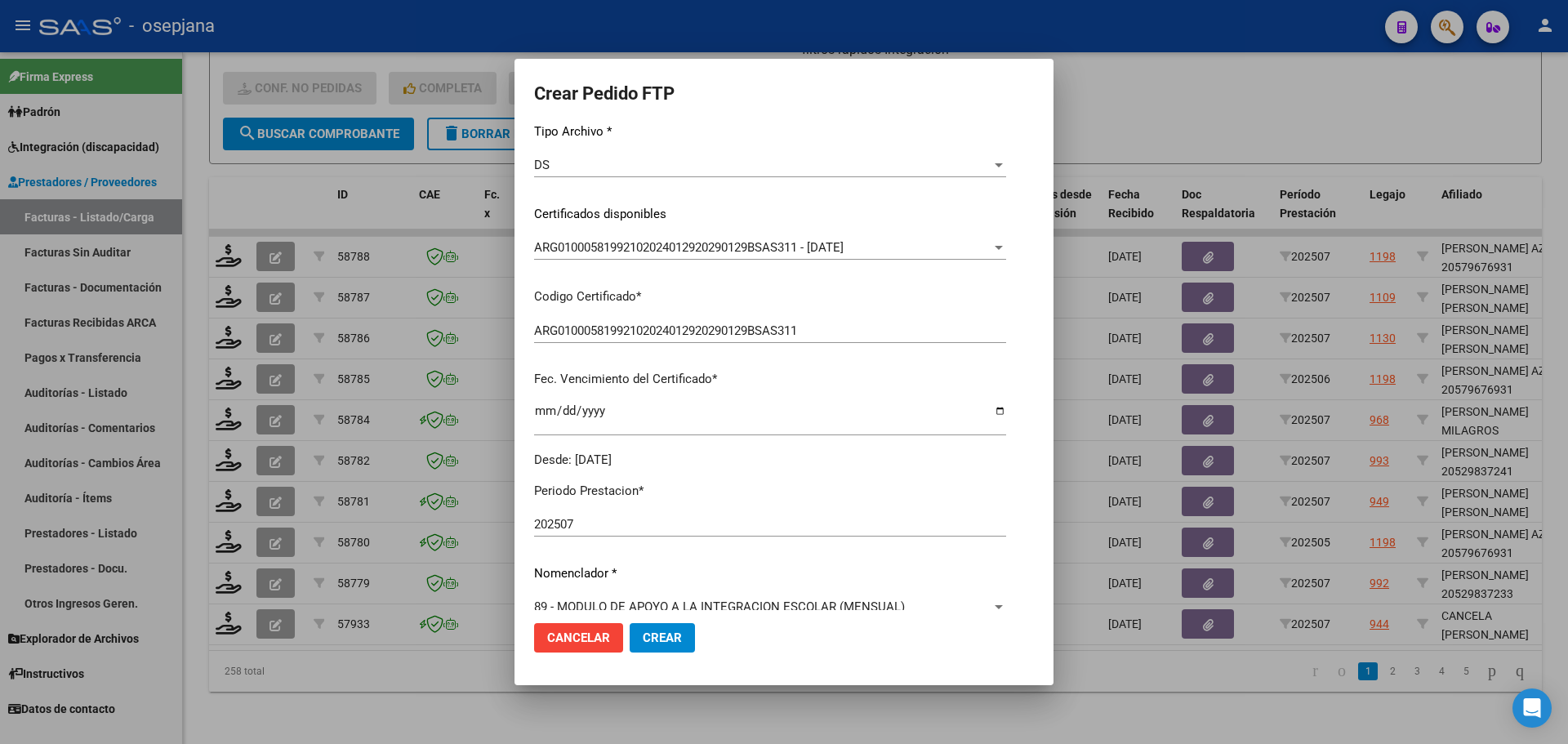
scroll to position [326, 0]
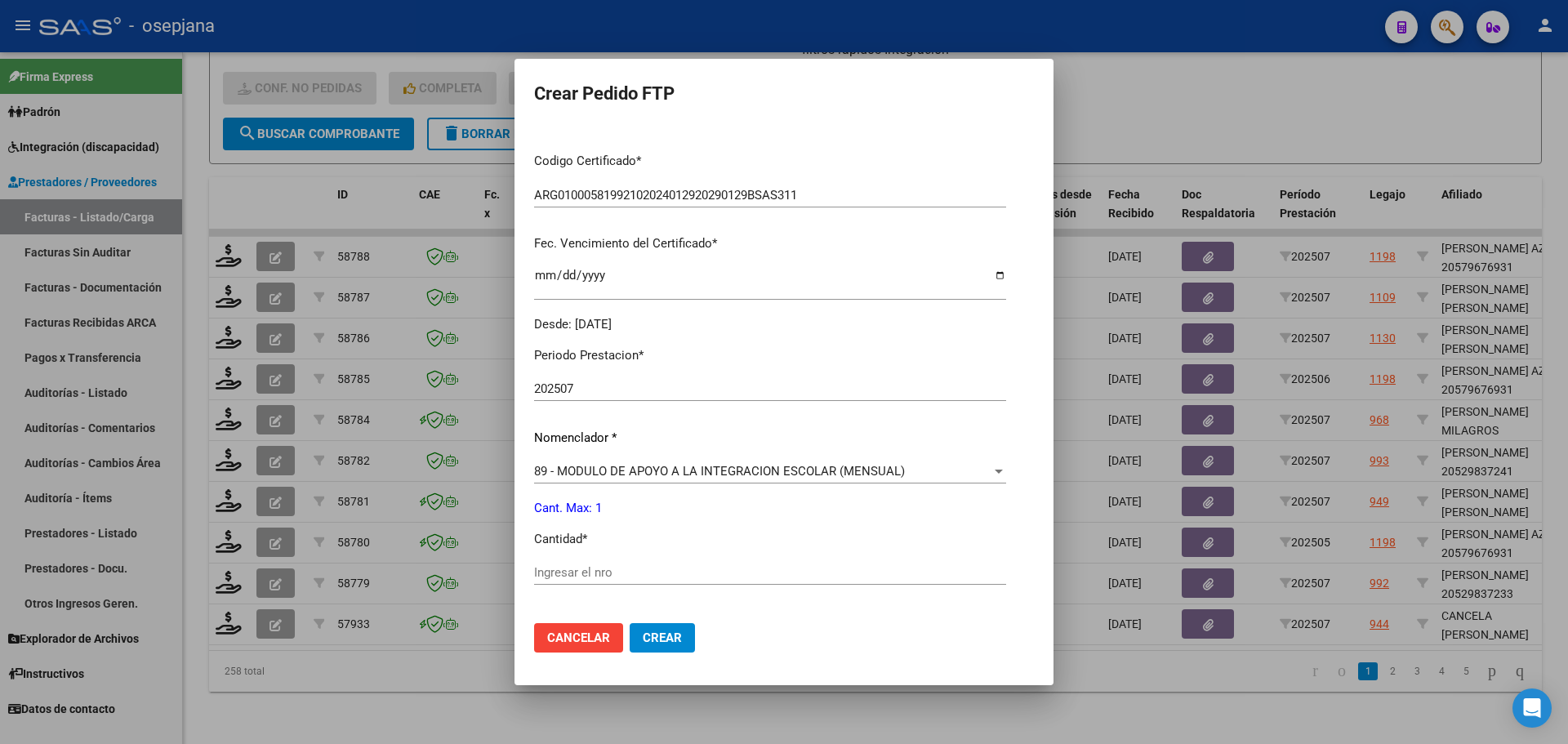
click at [560, 564] on div "Ingresar el nro" at bounding box center [770, 572] width 472 height 25
type input "1"
click at [663, 647] on button "Crear" at bounding box center [662, 637] width 65 height 30
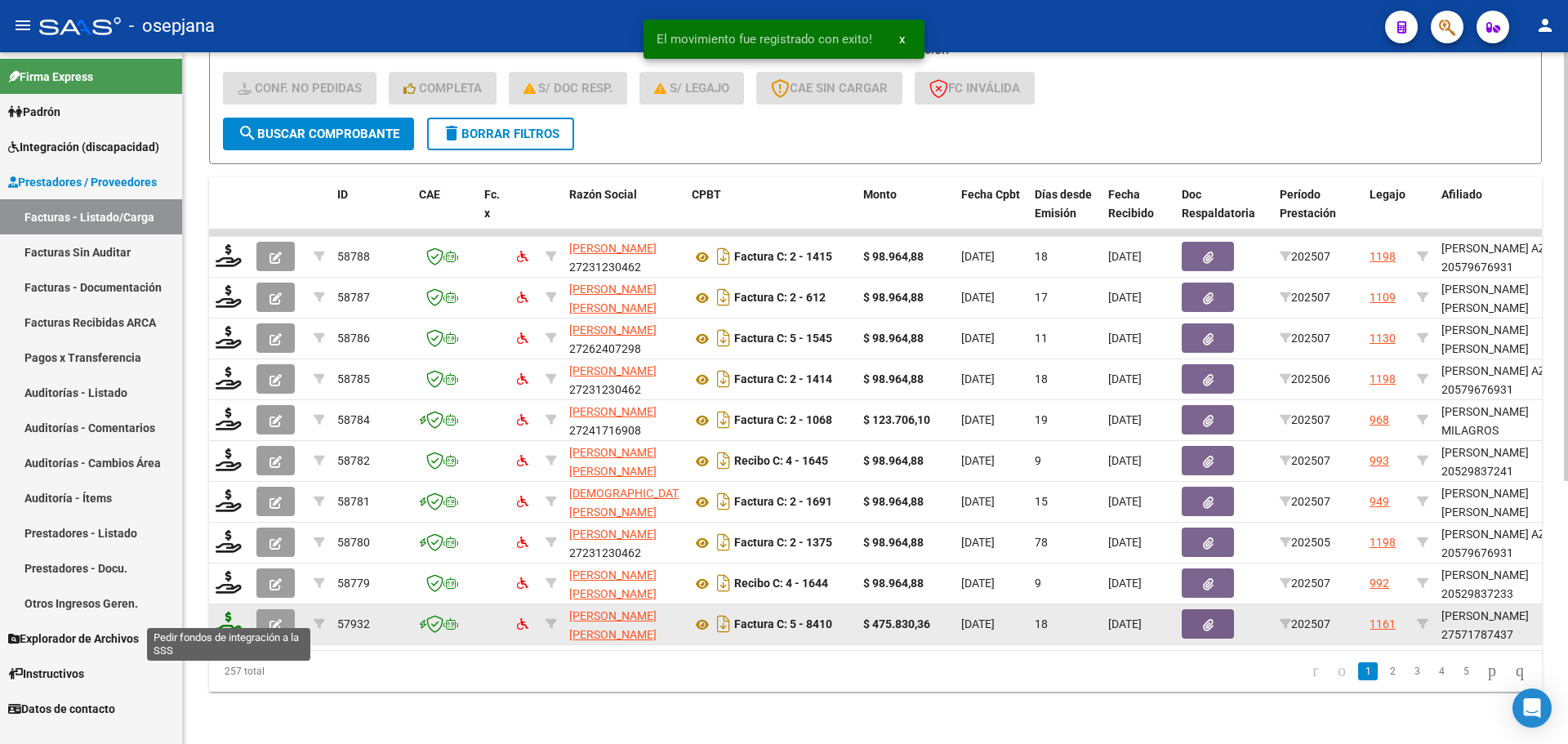
click at [231, 612] on icon at bounding box center [228, 623] width 26 height 23
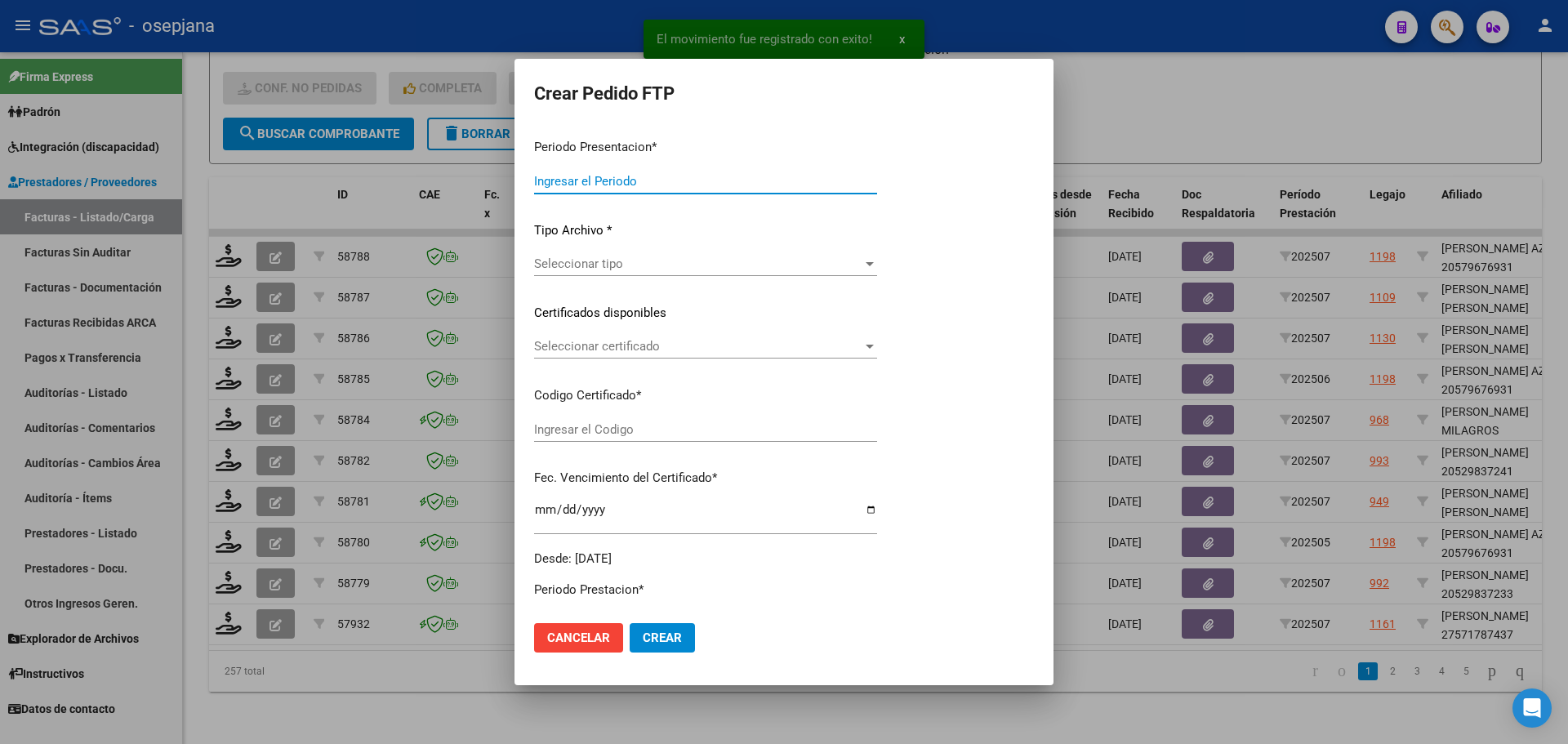
type input "202507"
type input "$ 475.830,36"
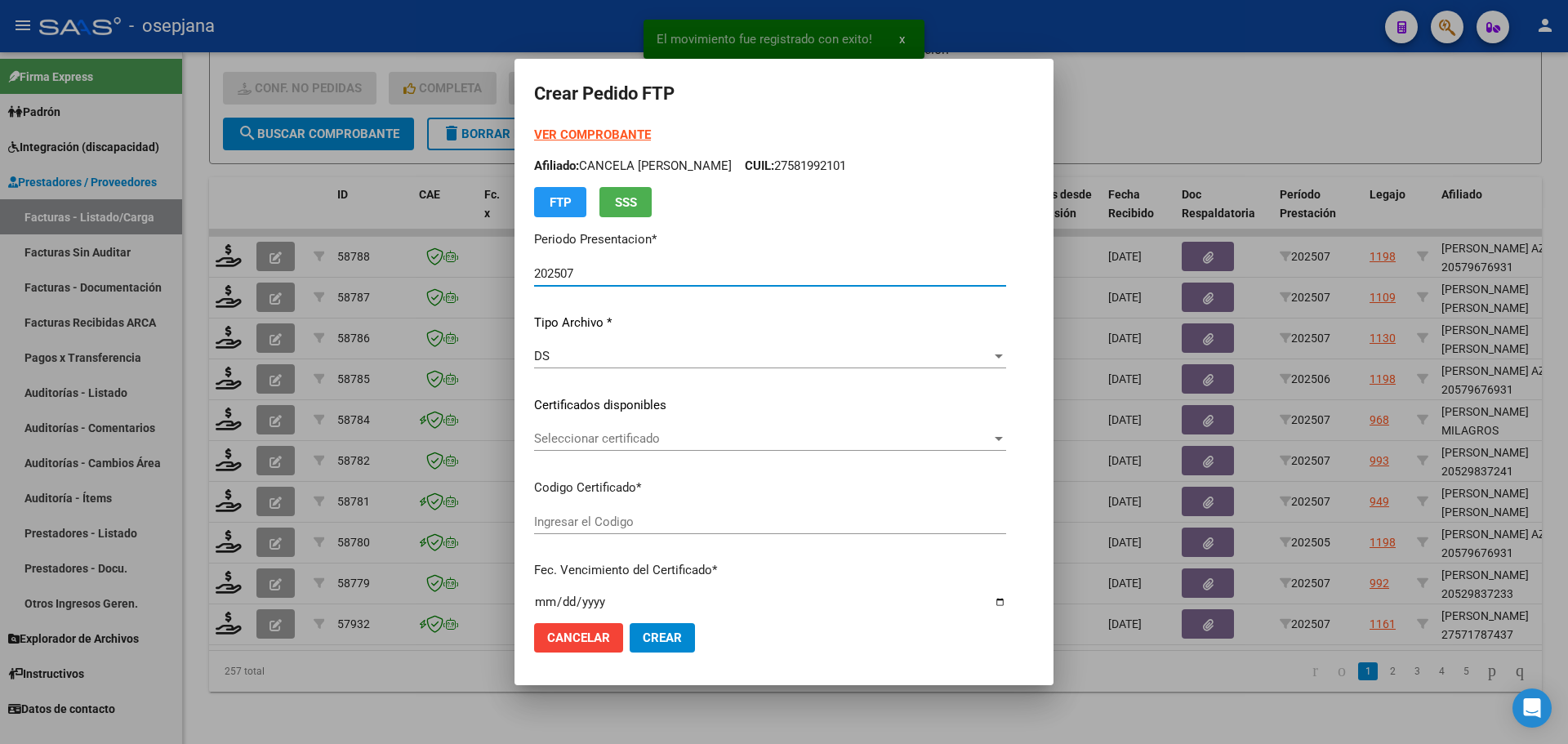
type input "ARG01000571787432023021320260213BSAS313"
type input "[DATE]"
click at [608, 432] on span "Seleccionar certificado" at bounding box center [733, 438] width 398 height 14
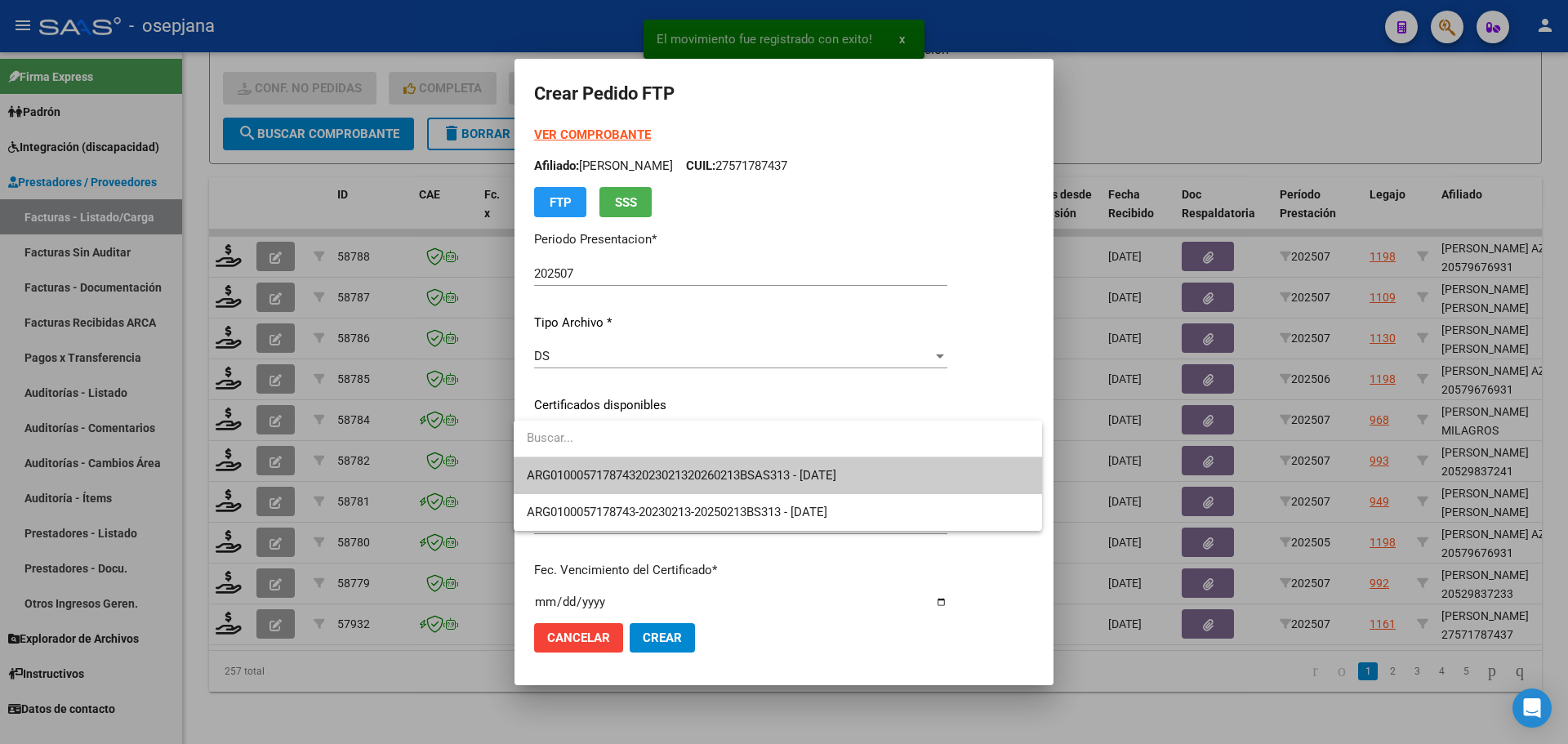
click at [614, 464] on span "ARG01000571787432023021320260213BSAS313 - [DATE]" at bounding box center [778, 475] width 503 height 36
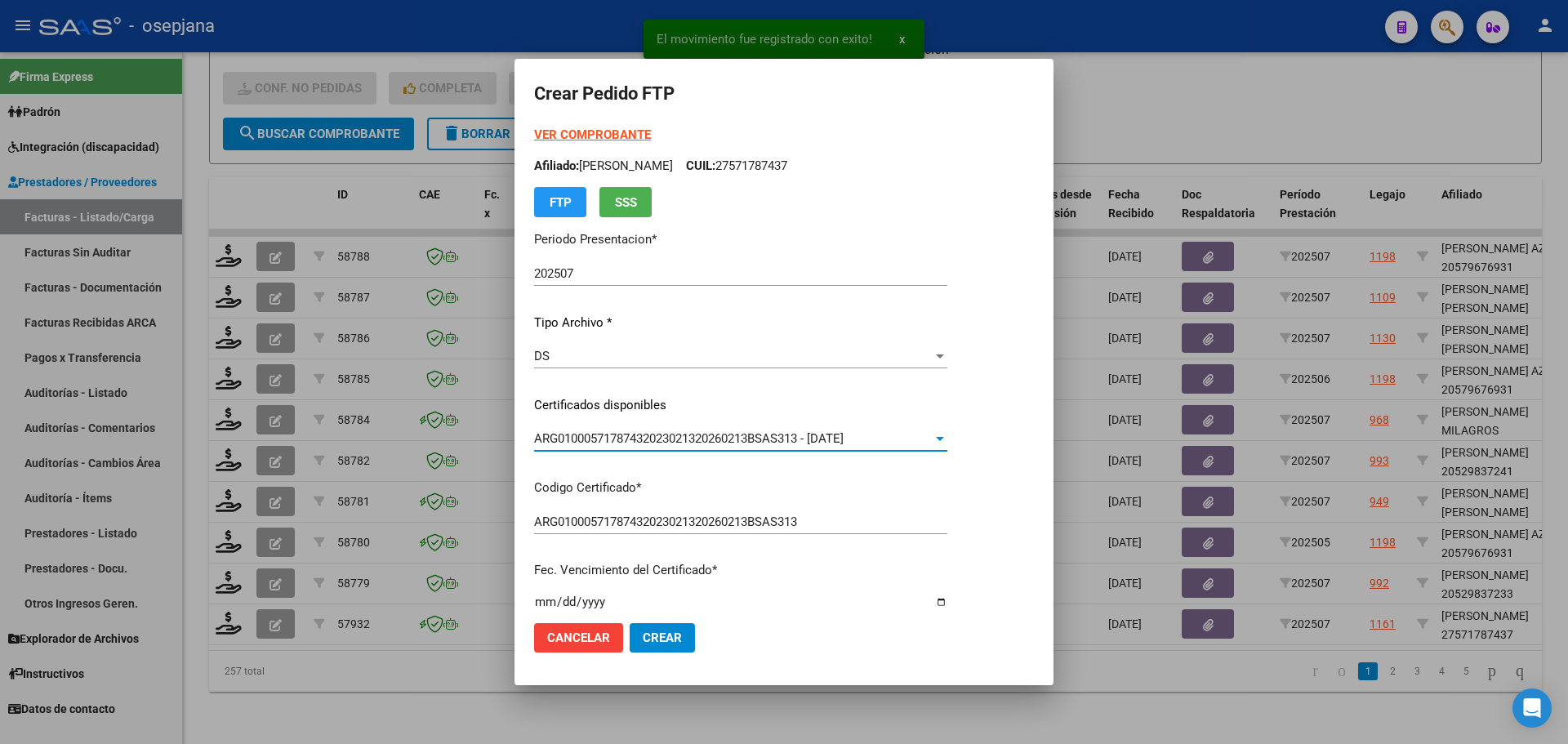
click at [598, 136] on strong "VER COMPROBANTE" at bounding box center [592, 134] width 117 height 14
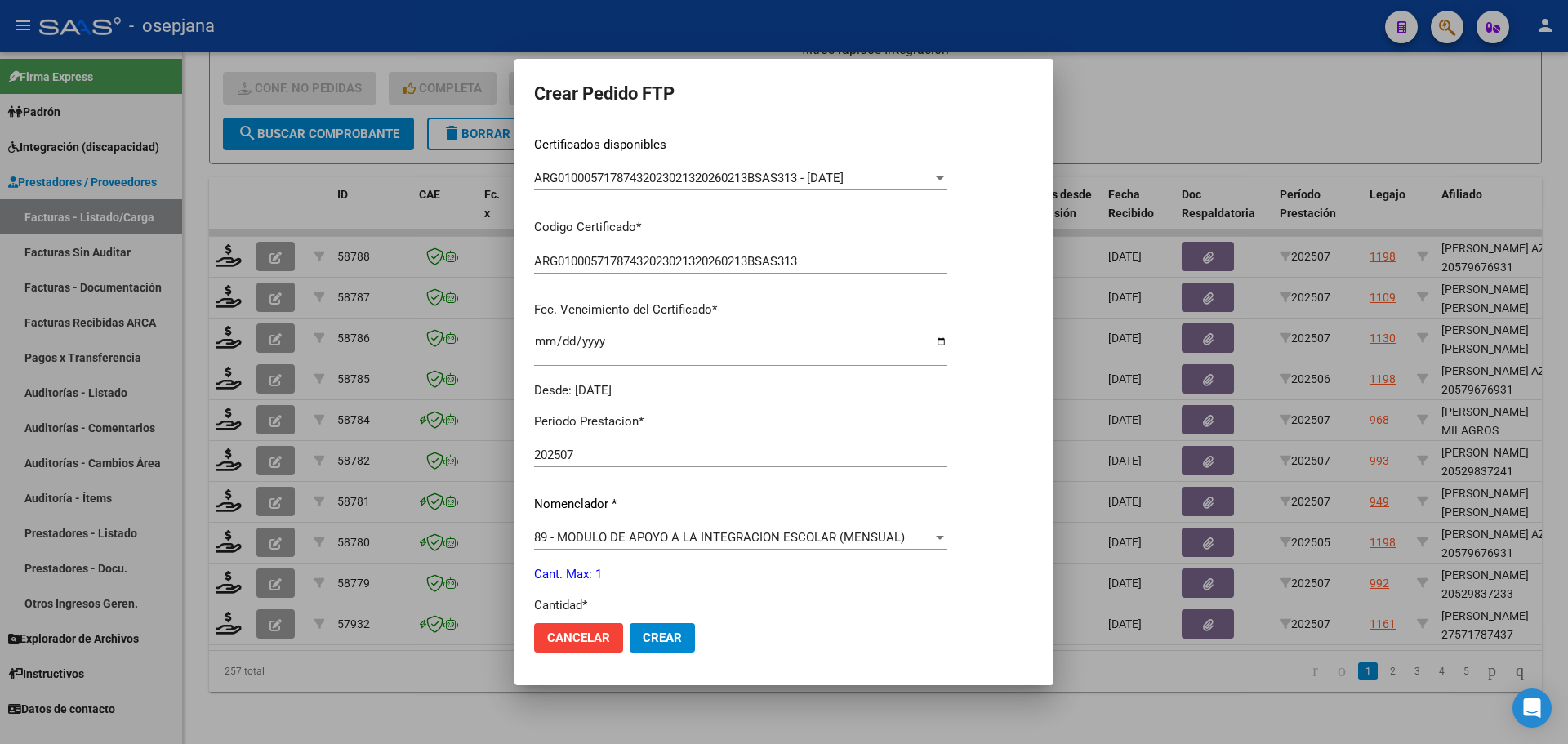
scroll to position [490, 0]
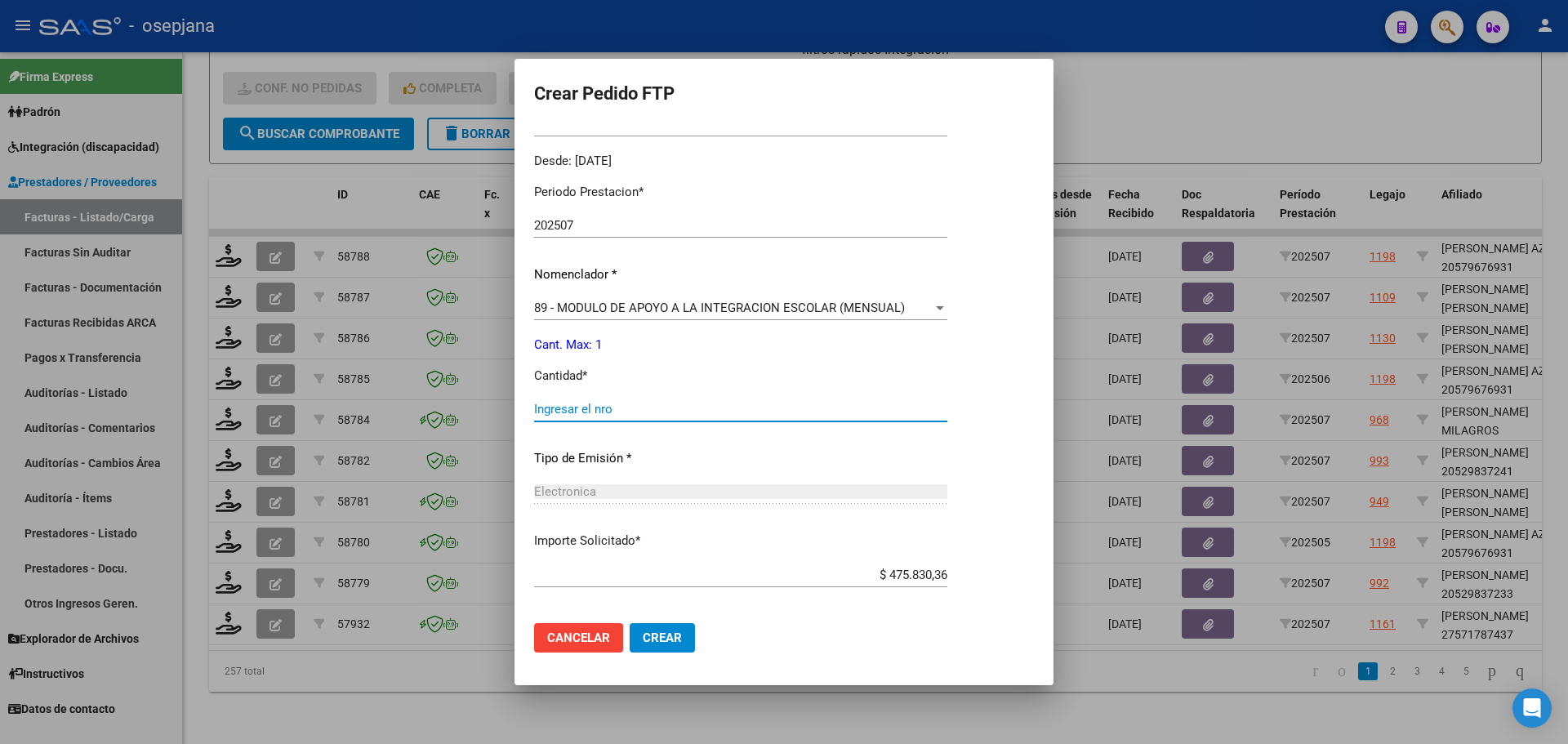
click at [552, 408] on input "Ingresar el nro" at bounding box center [741, 408] width 414 height 14
type input "1"
click at [660, 622] on mat-dialog-actions "Cancelar Crear" at bounding box center [784, 638] width 500 height 56
click at [664, 637] on span "Crear" at bounding box center [662, 637] width 39 height 14
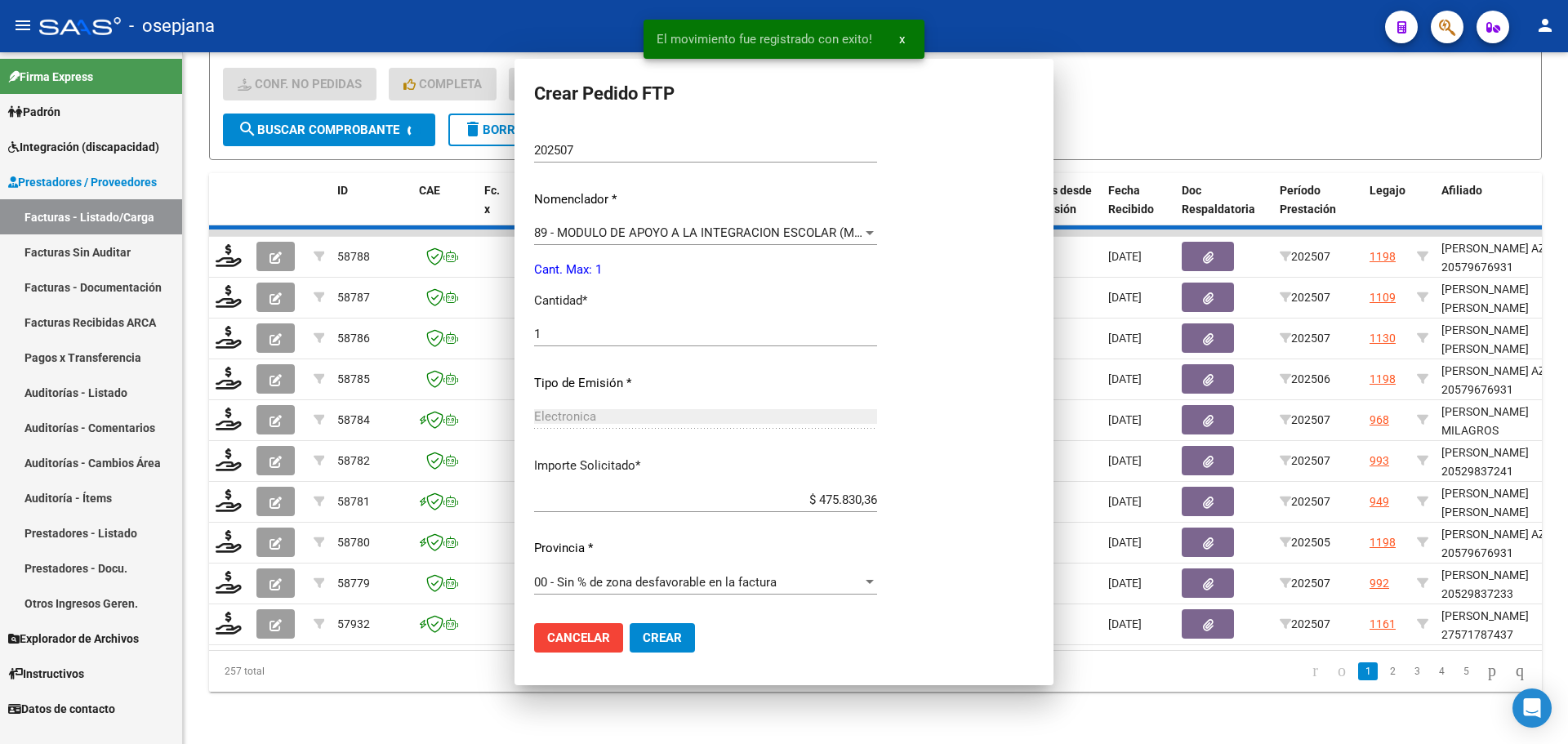
scroll to position [397, 0]
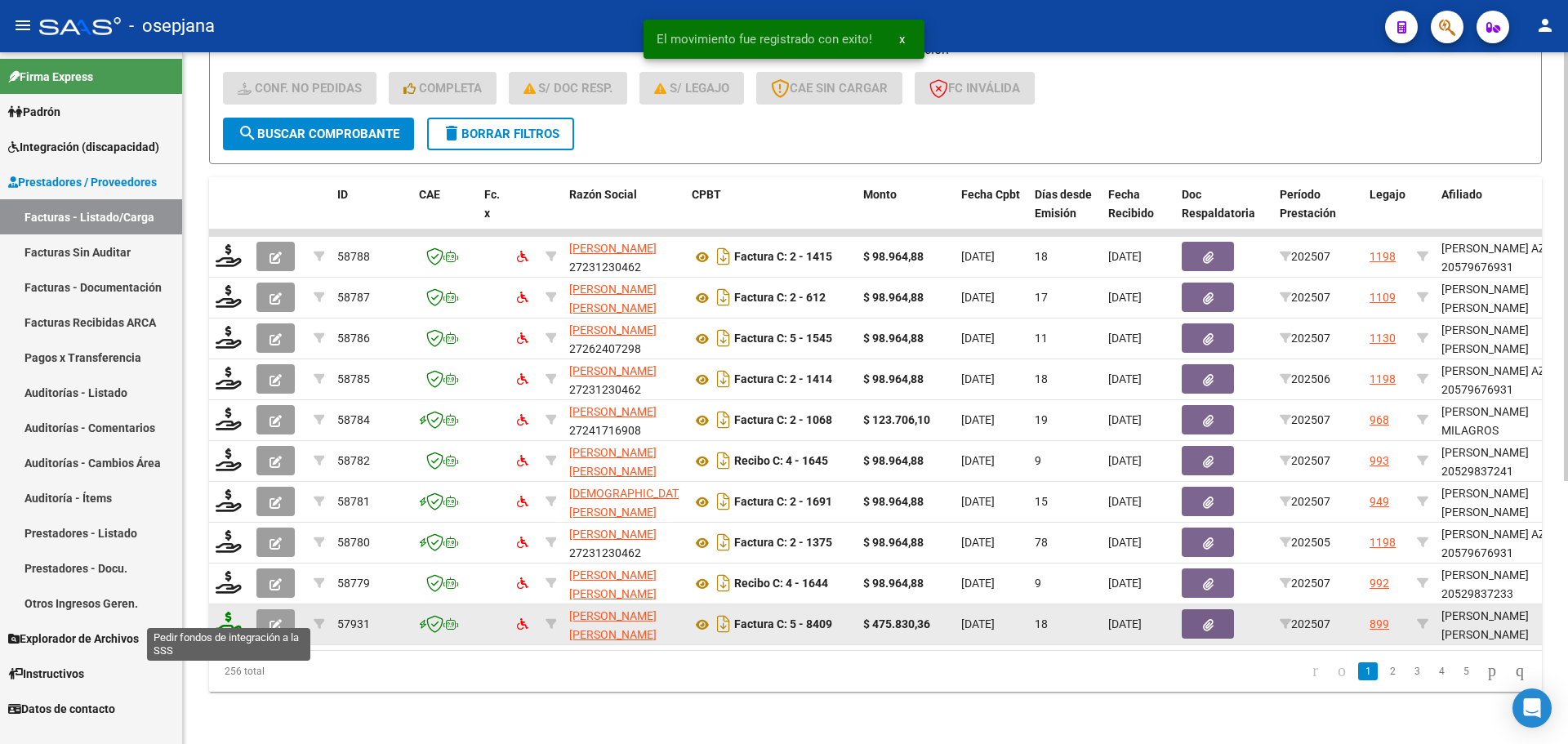
click at [222, 613] on icon at bounding box center [228, 623] width 26 height 23
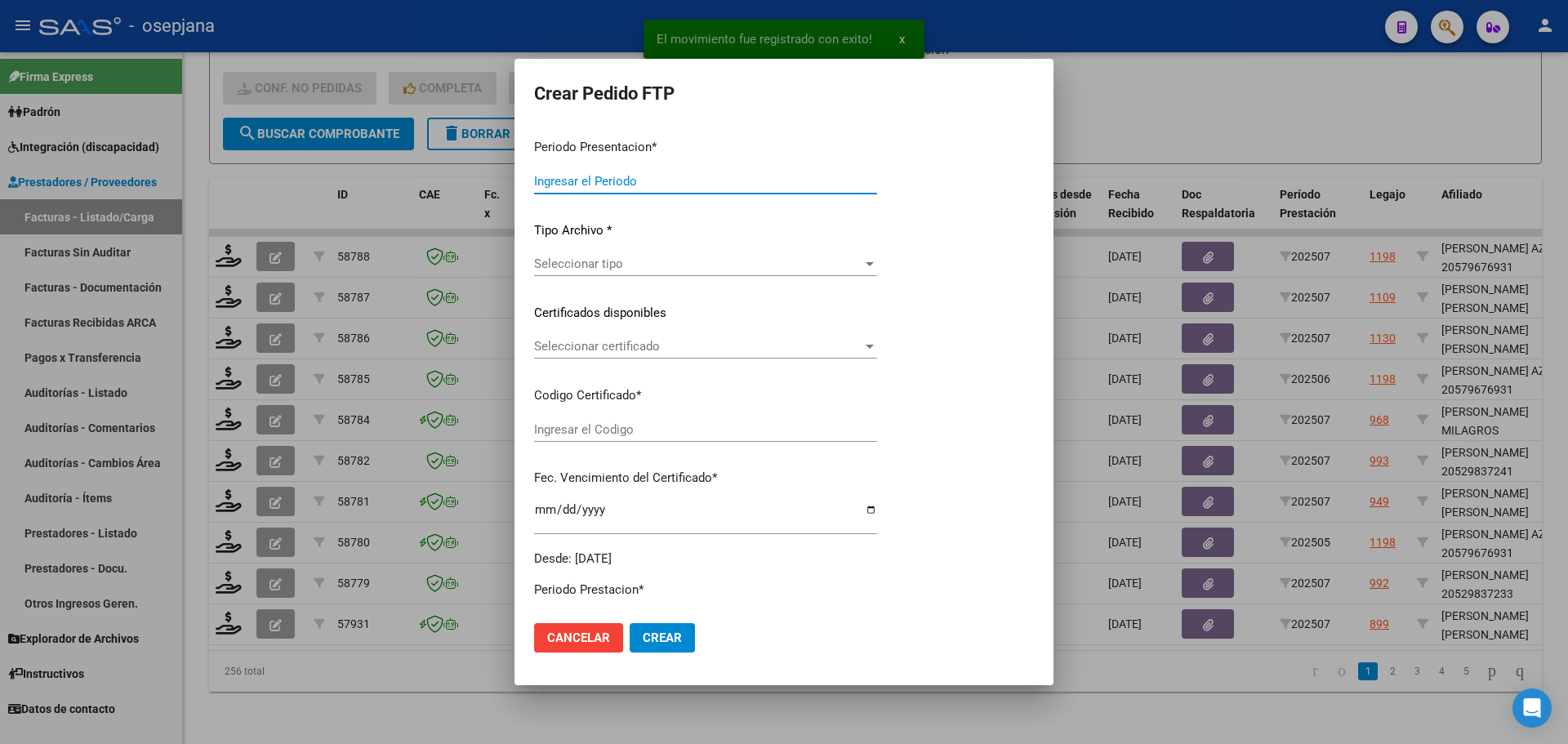
type input "202507"
type input "$ 475.830,36"
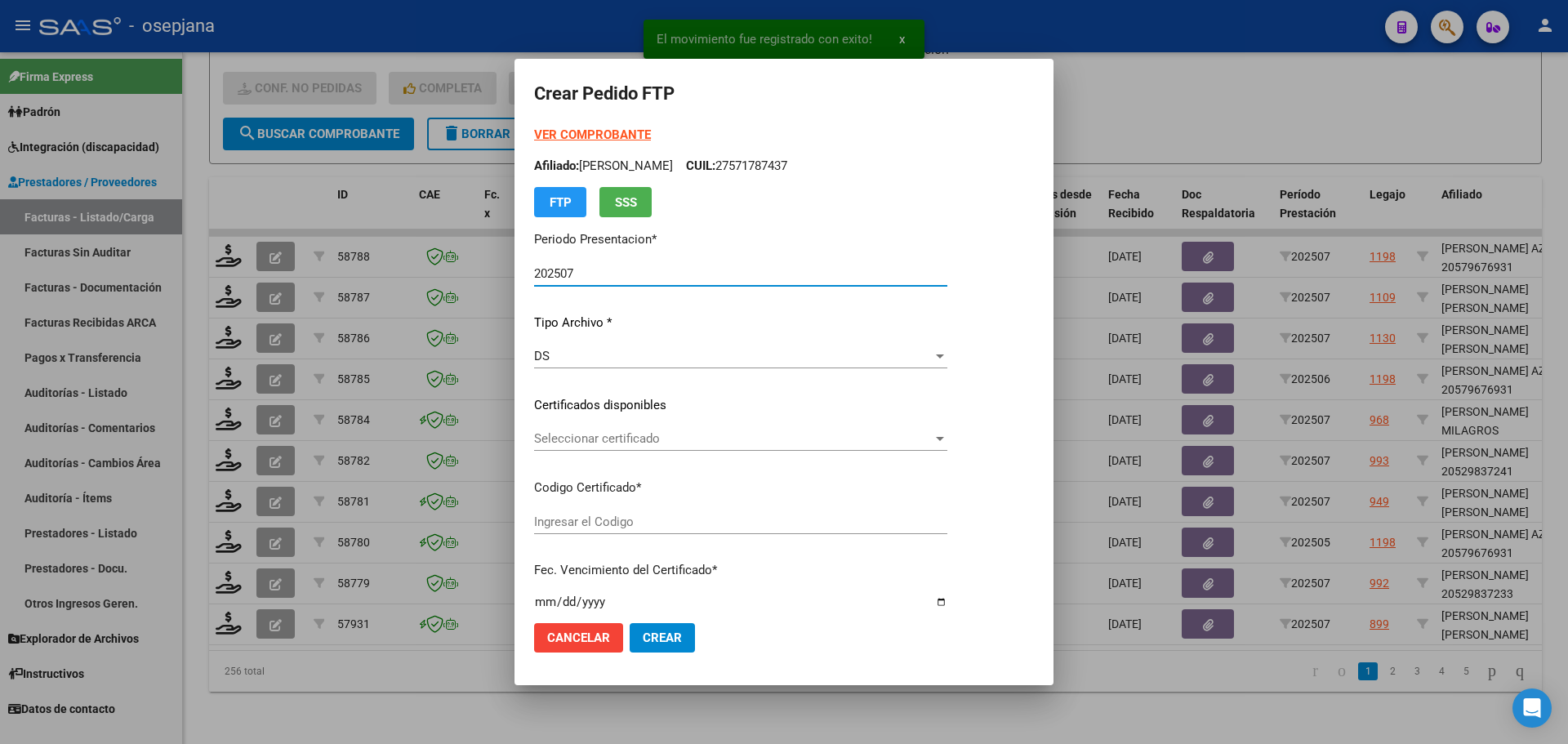
type input "ARG02000555841572023121120261211BUE313"
type input "[DATE]"
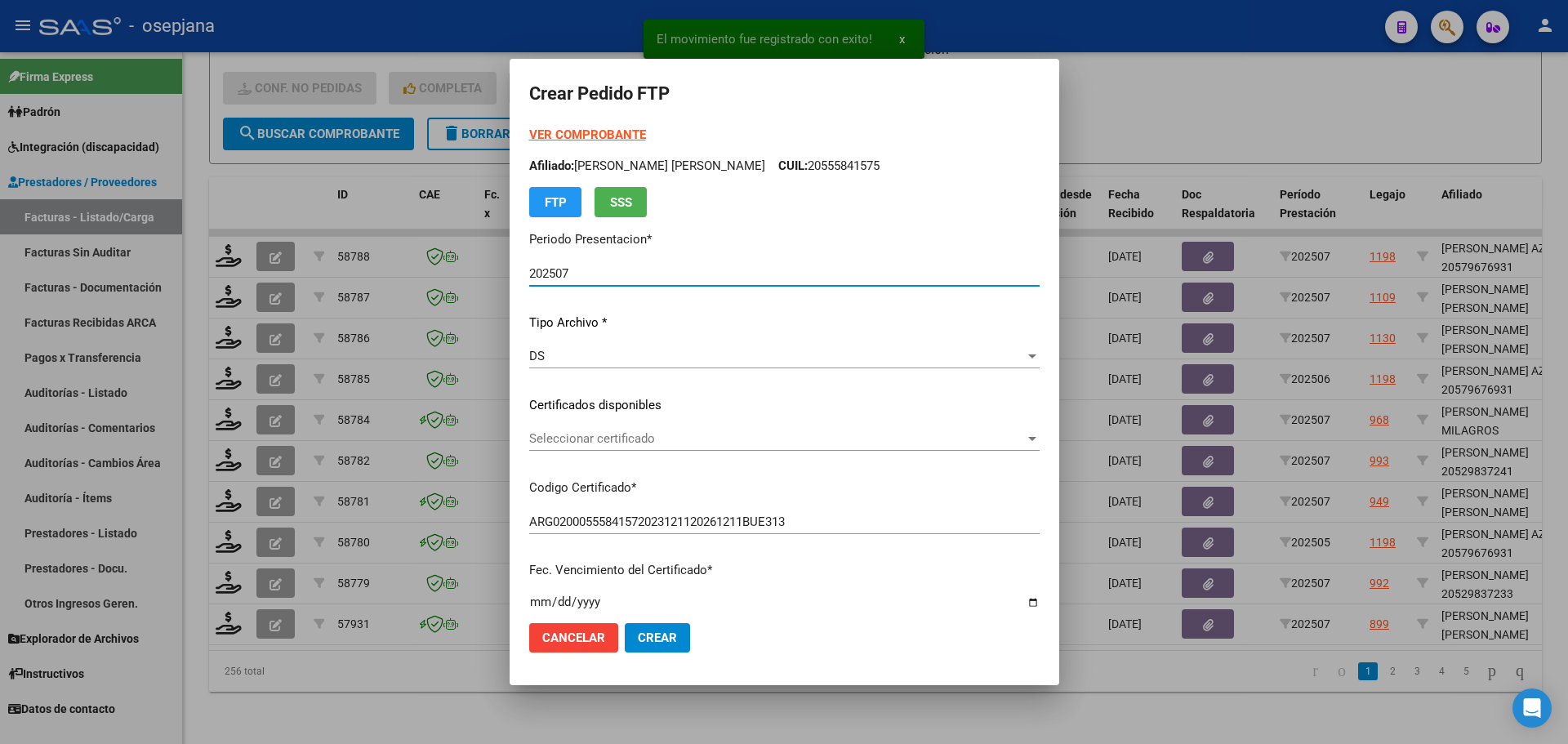
click at [567, 427] on div "Seleccionar certificado Seleccionar certificado" at bounding box center [784, 438] width 510 height 25
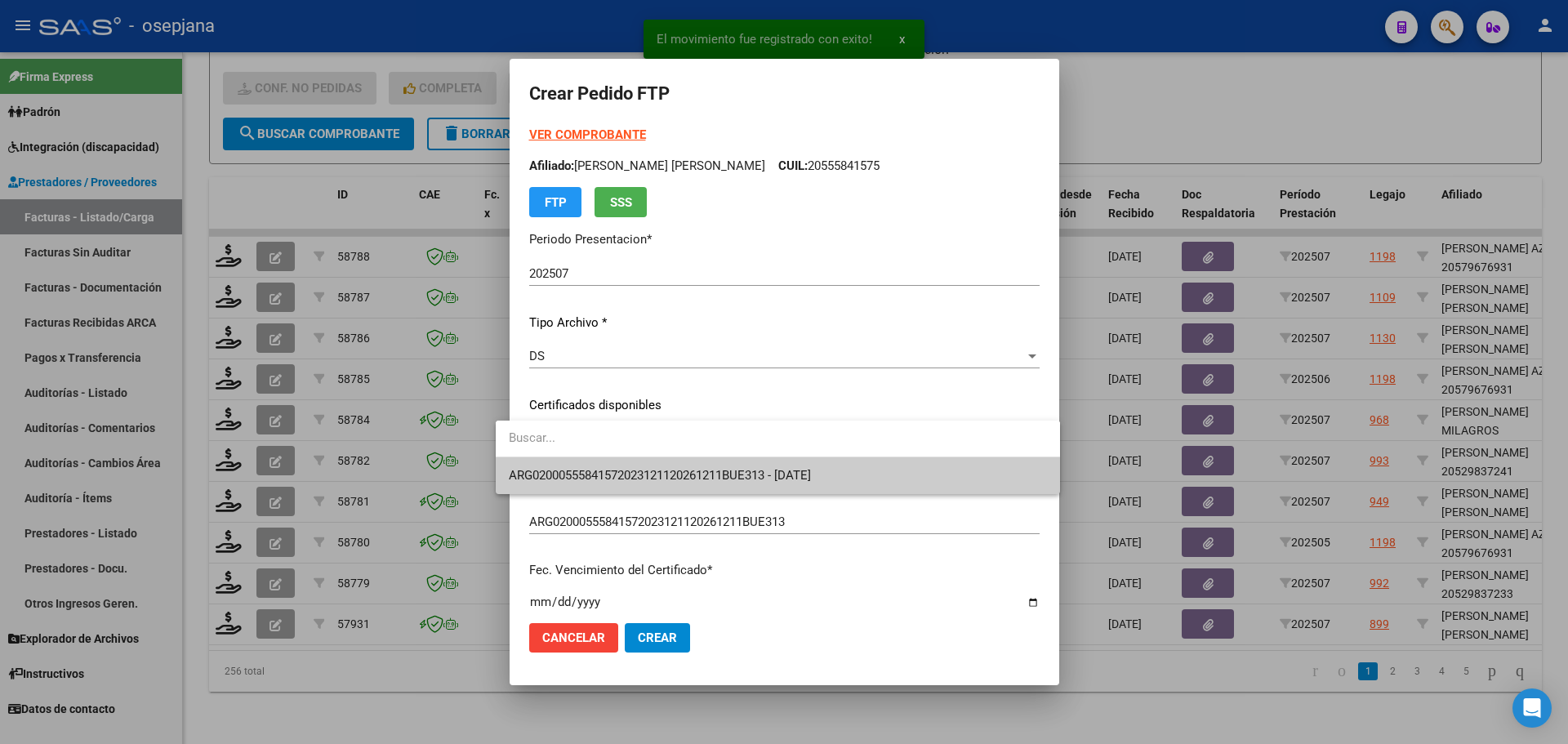
click at [568, 469] on span "ARG02000555841572023121120261211BUE313 - [DATE]" at bounding box center [659, 475] width 303 height 14
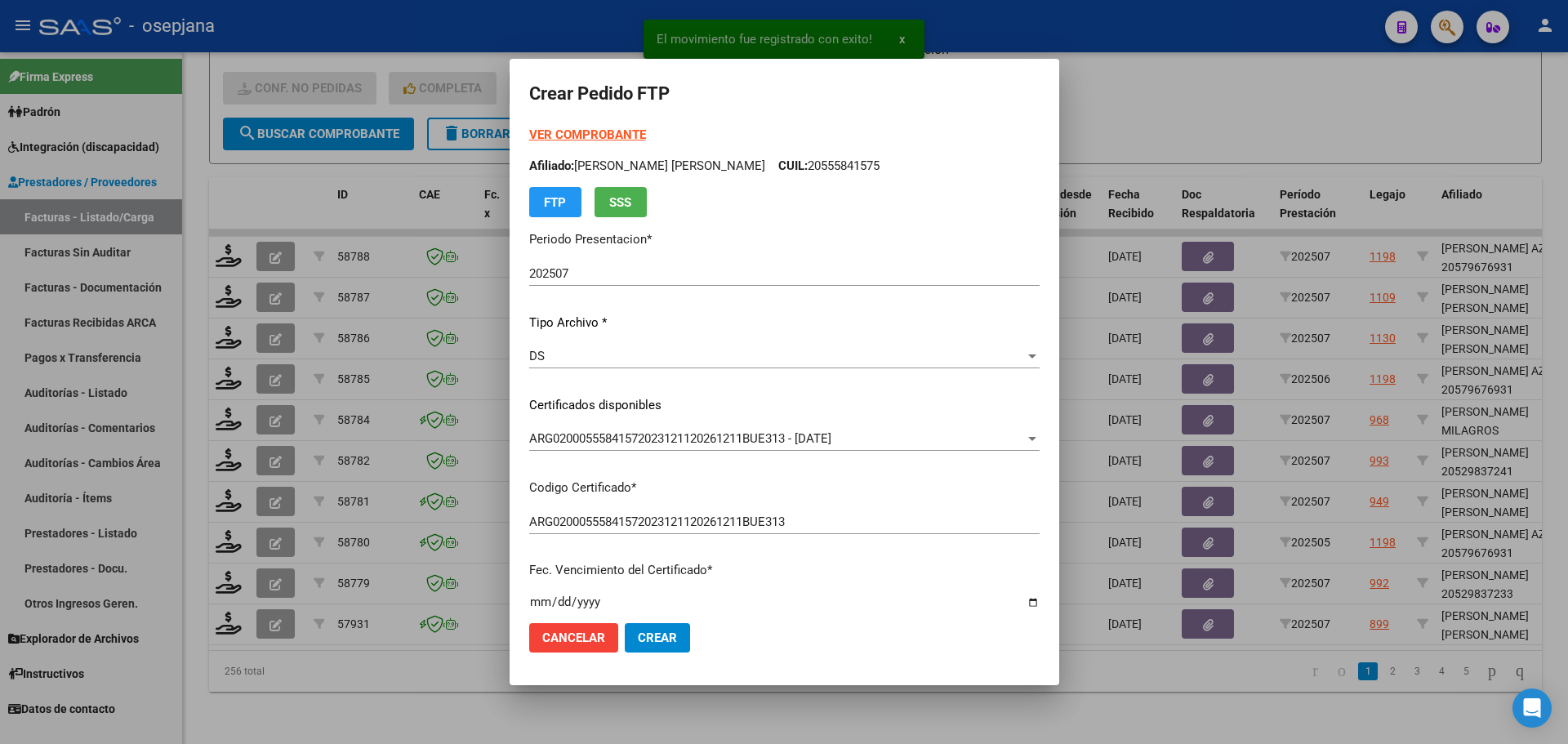
click at [565, 127] on strong "VER COMPROBANTE" at bounding box center [587, 134] width 117 height 14
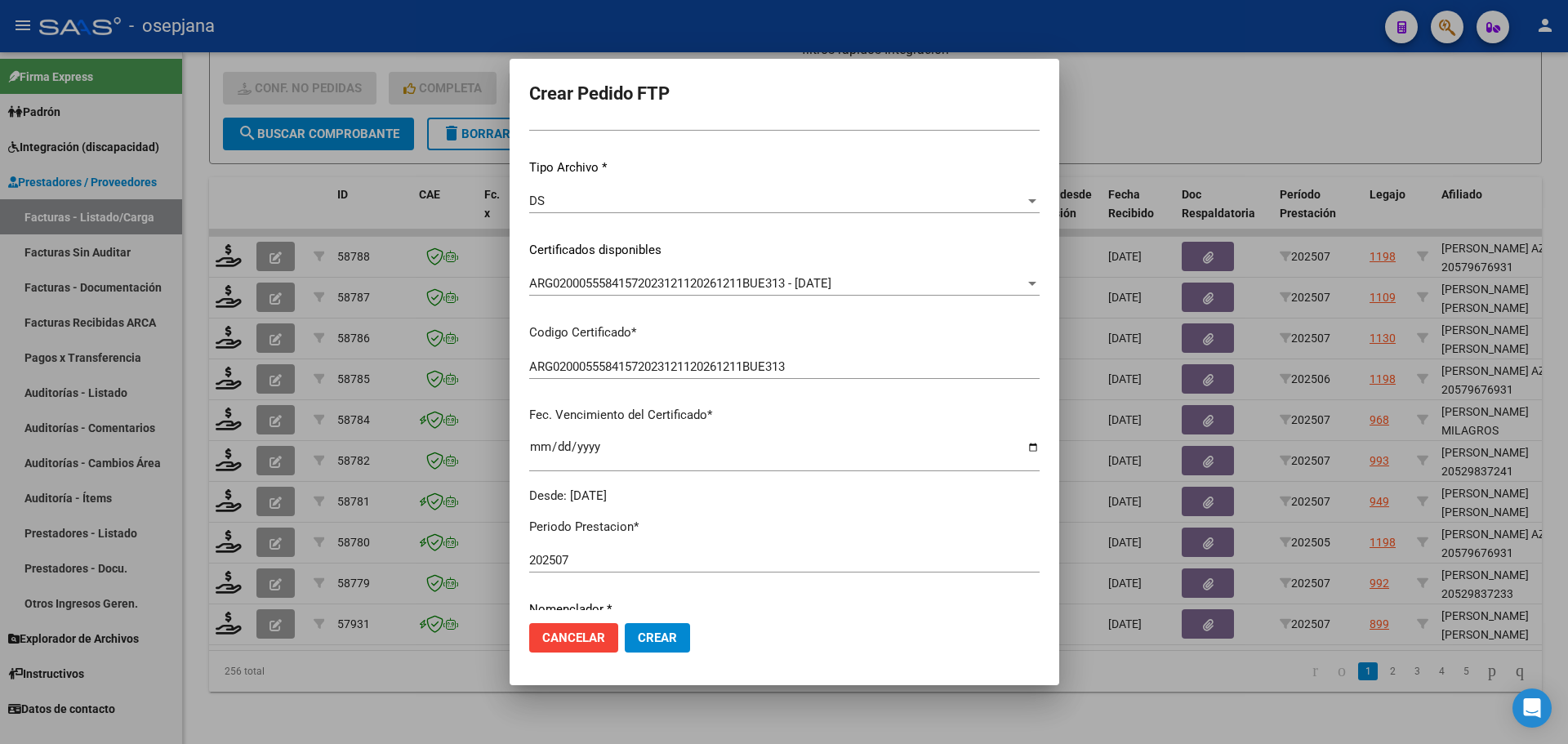
scroll to position [408, 0]
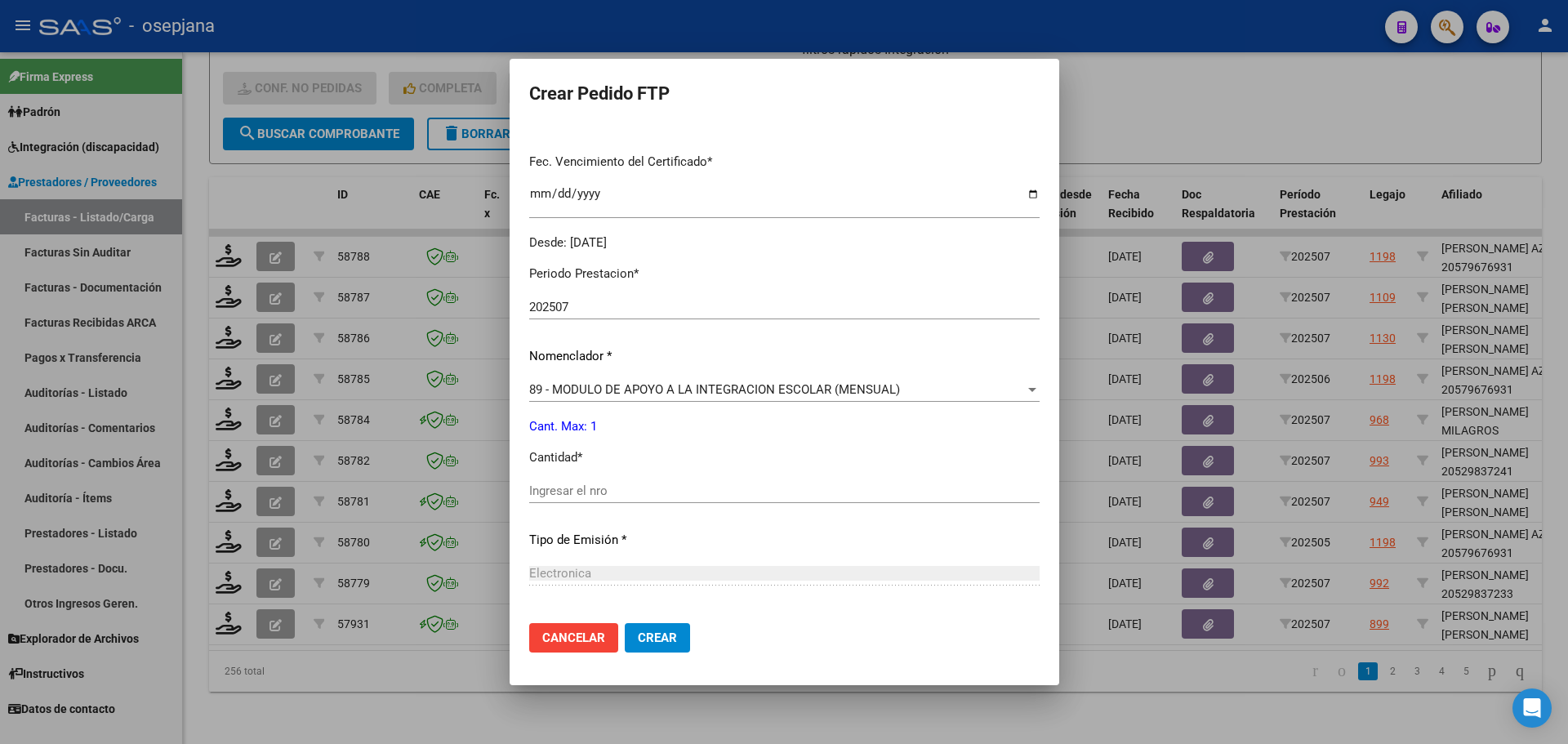
click at [542, 487] on input "Ingresar el nro" at bounding box center [784, 490] width 510 height 14
type input "1"
click at [638, 641] on span "Crear" at bounding box center [658, 637] width 39 height 14
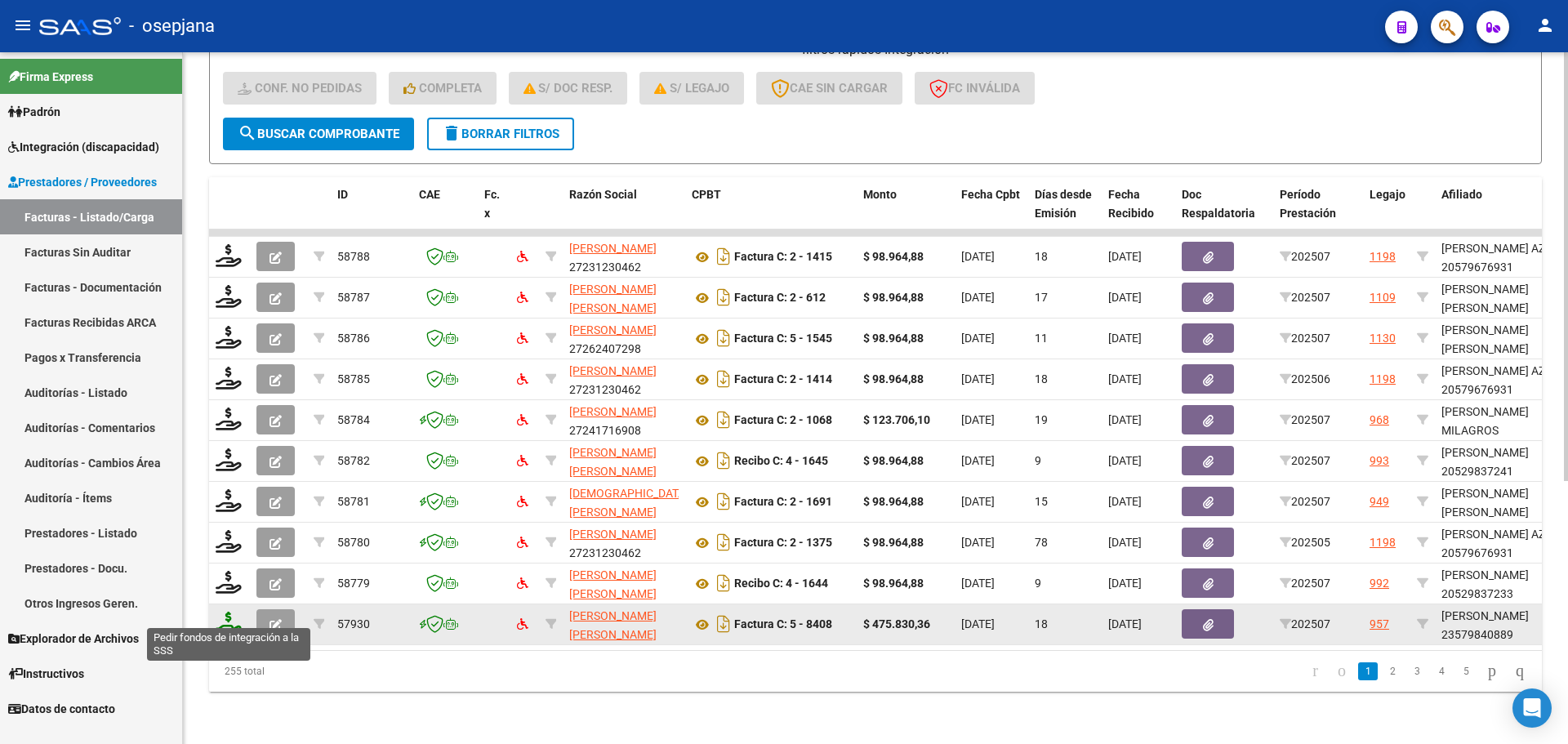
click at [224, 612] on icon at bounding box center [228, 623] width 26 height 23
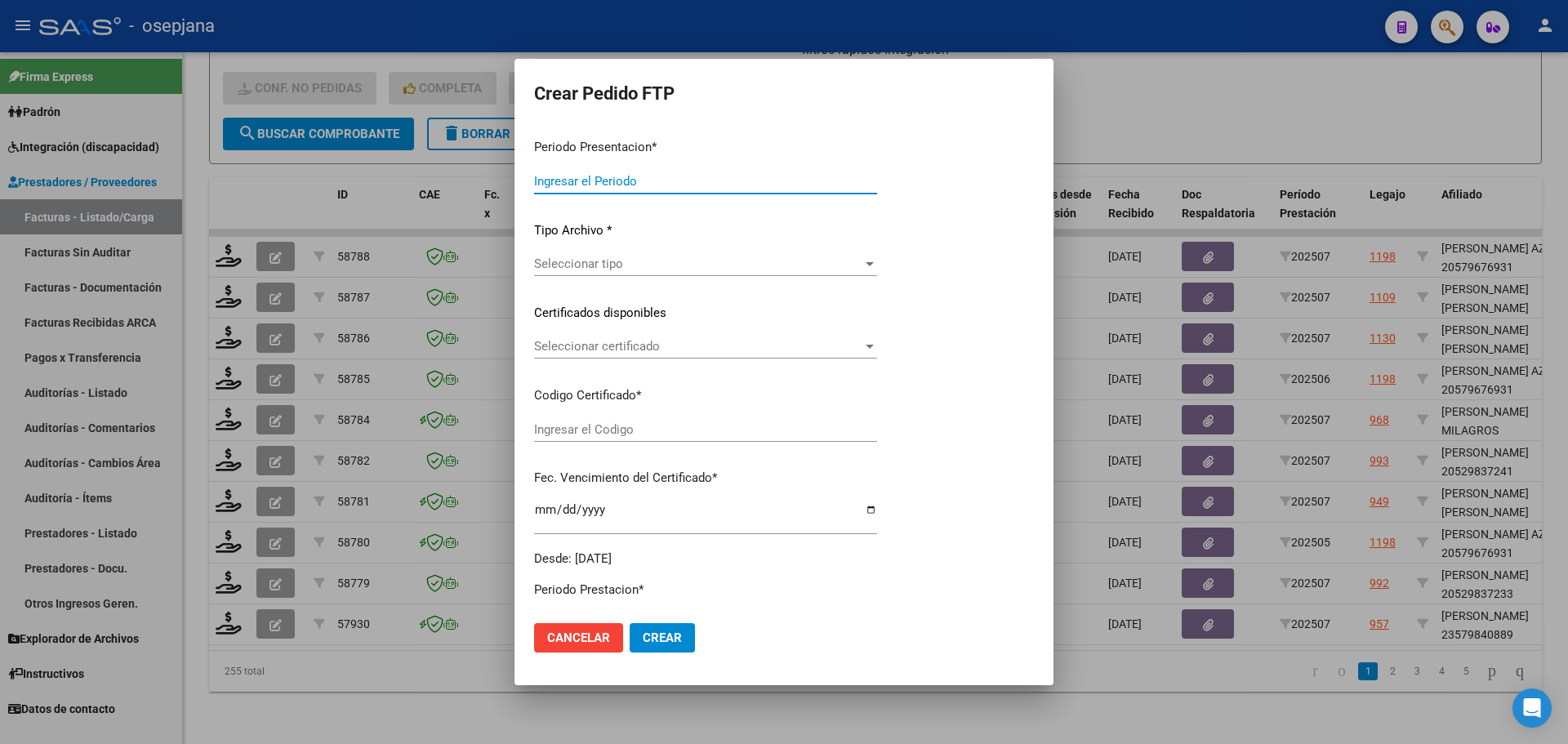
type input "202507"
type input "$ 475.830,36"
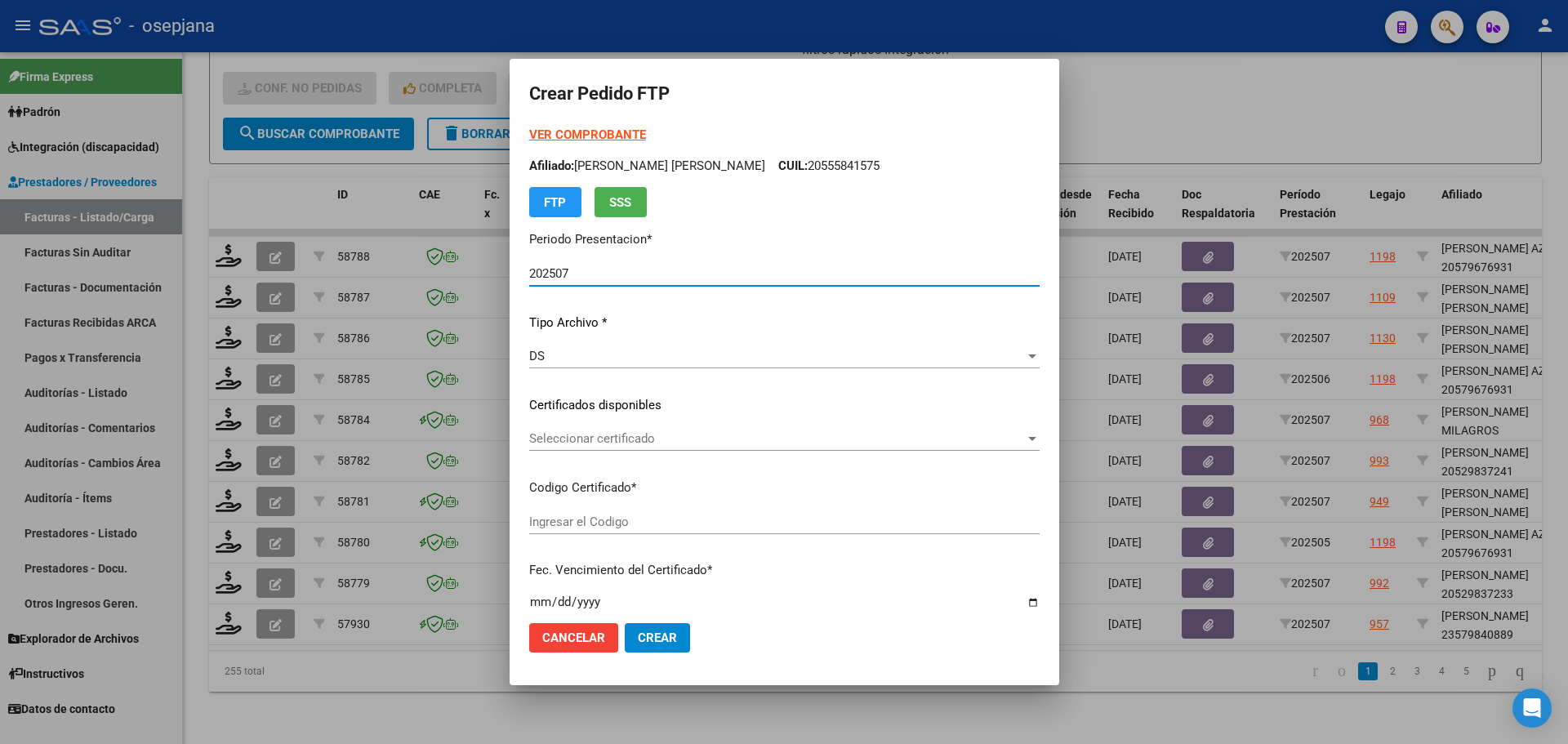
type input "ARG02000579840882023052320260523BS376"
type input "[DATE]"
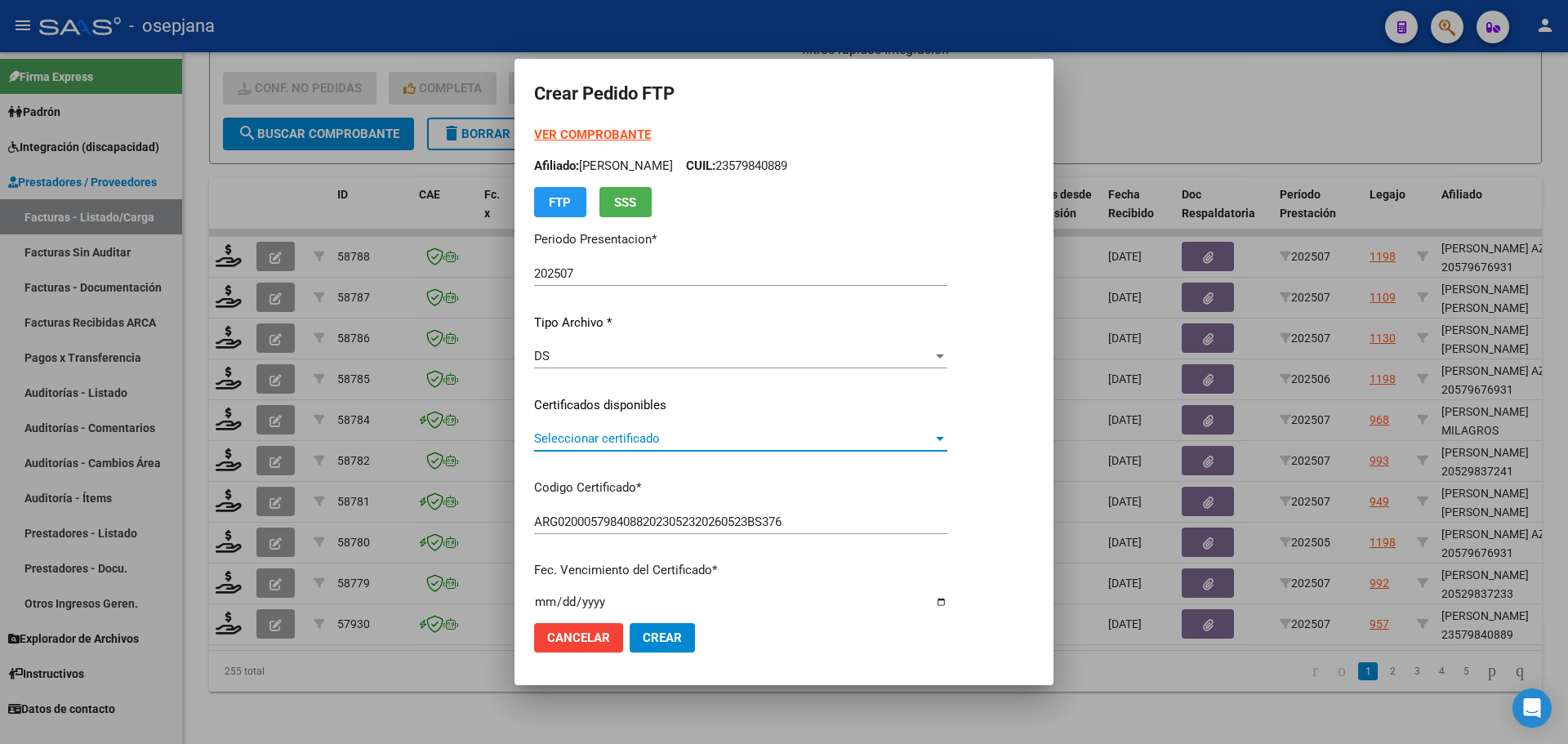
click at [598, 434] on span "Seleccionar certificado" at bounding box center [733, 438] width 398 height 14
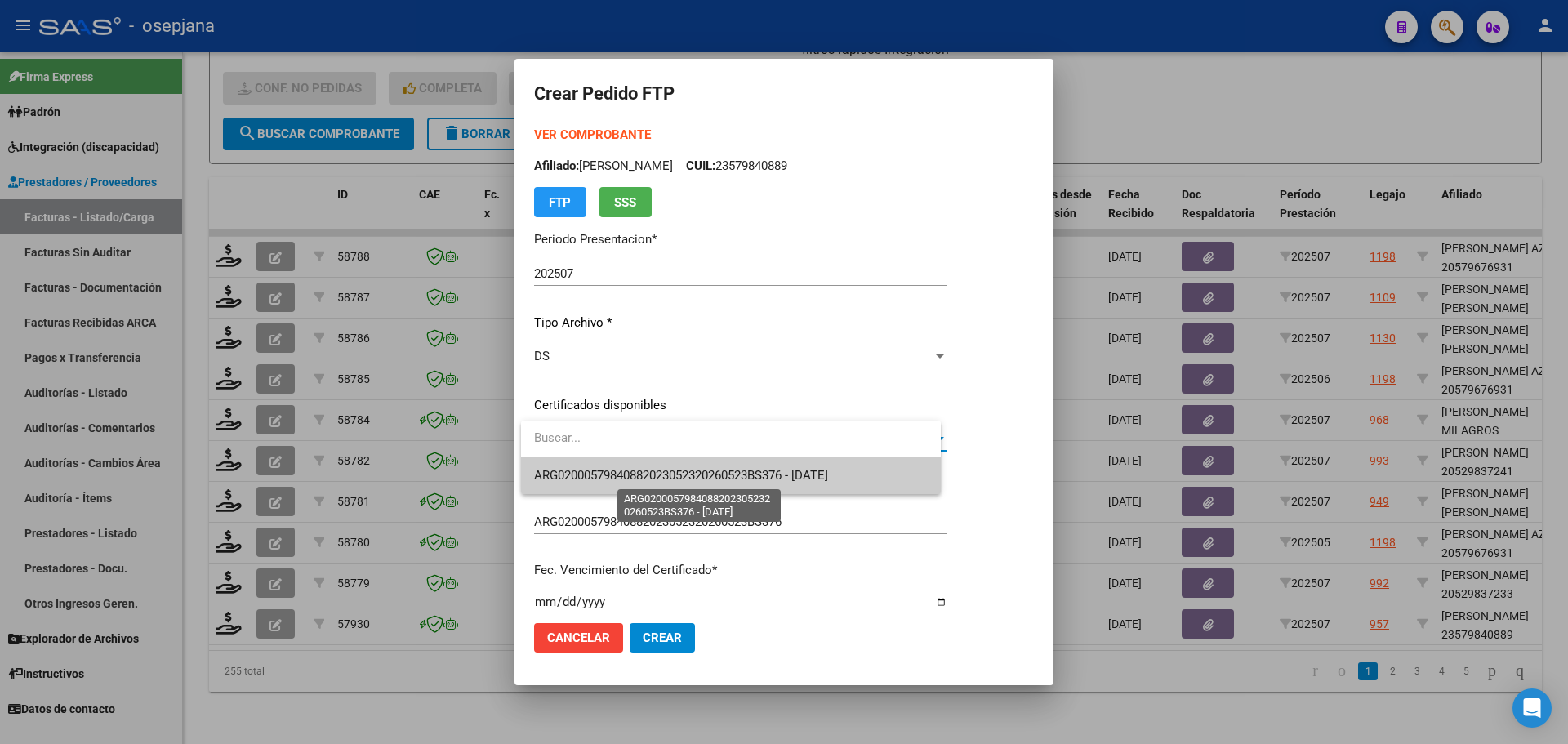
click at [598, 475] on span "ARG02000579840882023052320260523BS376 - [DATE]" at bounding box center [681, 475] width 294 height 14
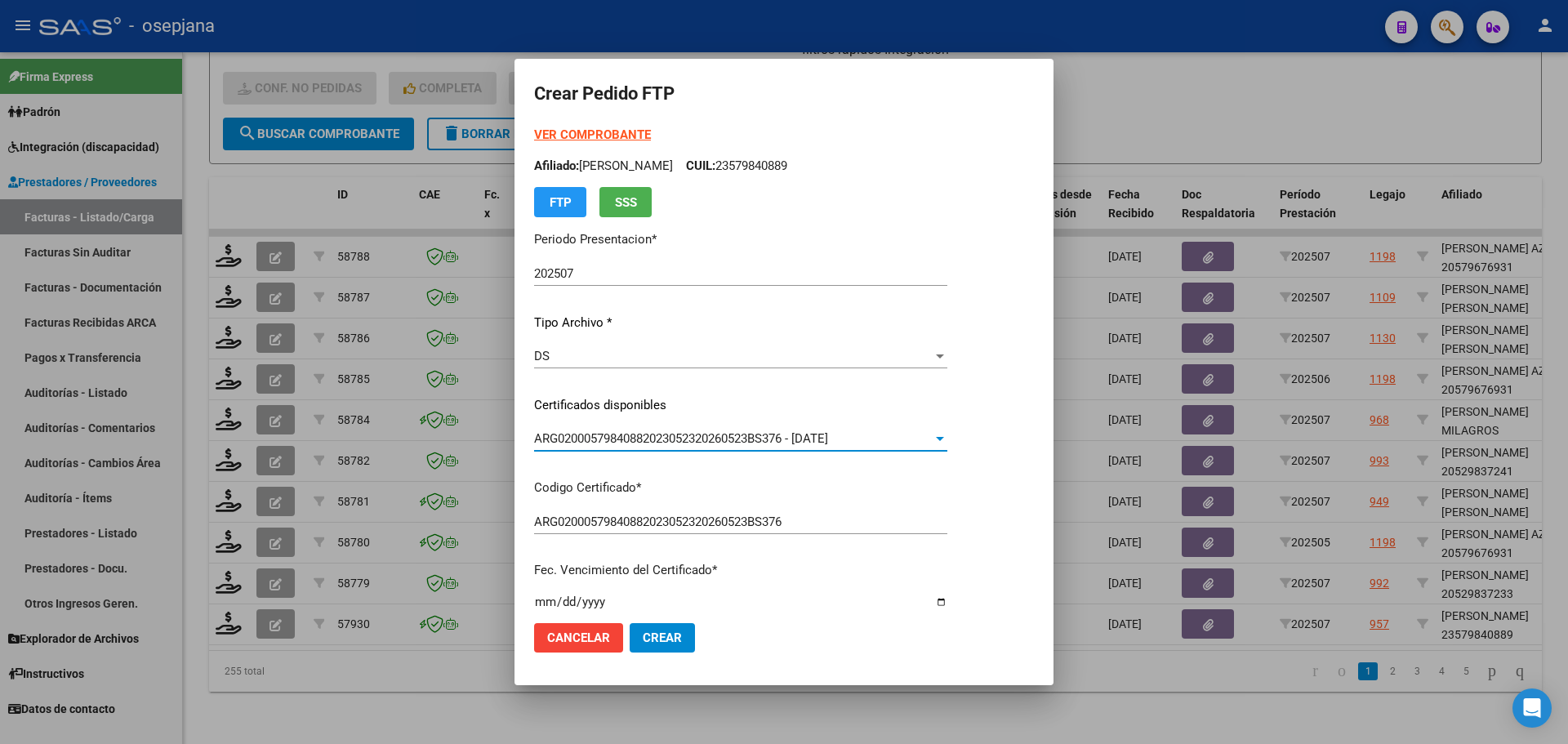
click at [598, 136] on strong "VER COMPROBANTE" at bounding box center [592, 134] width 117 height 14
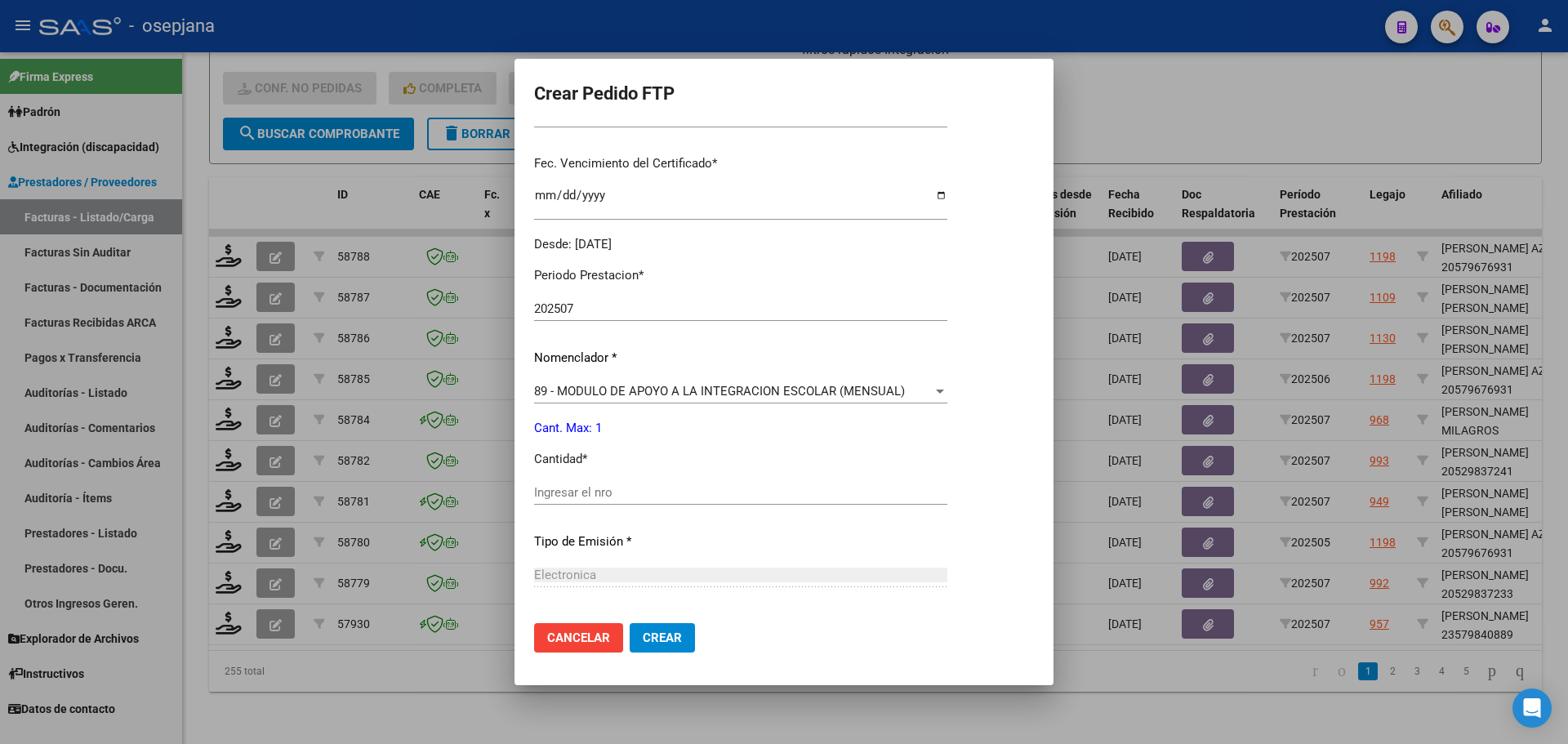
scroll to position [408, 0]
click at [596, 482] on div "Periodo Prestacion * 202507 Ingresar el Periodo Prestacion Nomenclador * 89 - M…" at bounding box center [741, 509] width 414 height 514
click at [596, 482] on div "Ingresar el nro" at bounding box center [741, 491] width 414 height 25
type input "1"
click at [662, 638] on span "Crear" at bounding box center [662, 637] width 39 height 14
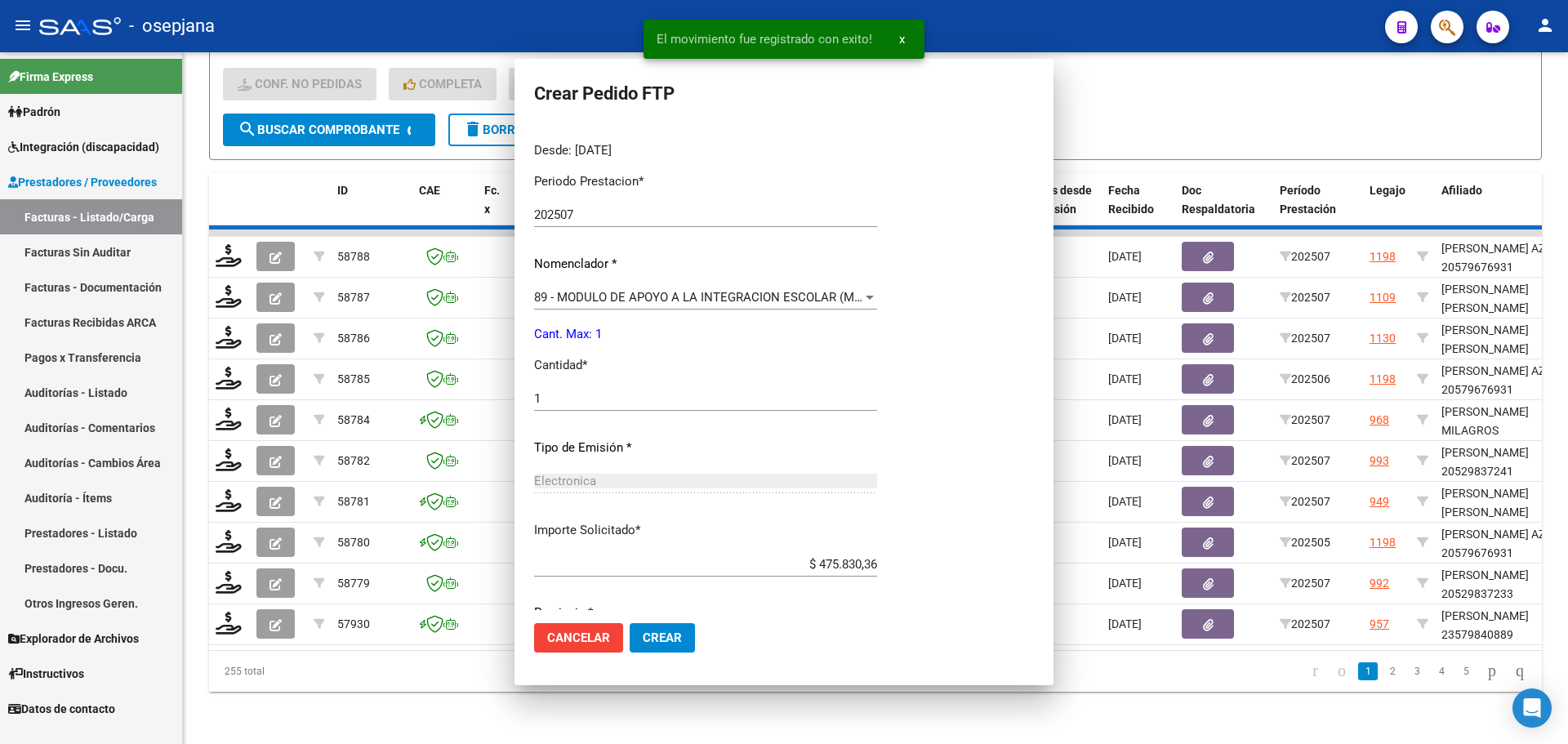
scroll to position [0, 0]
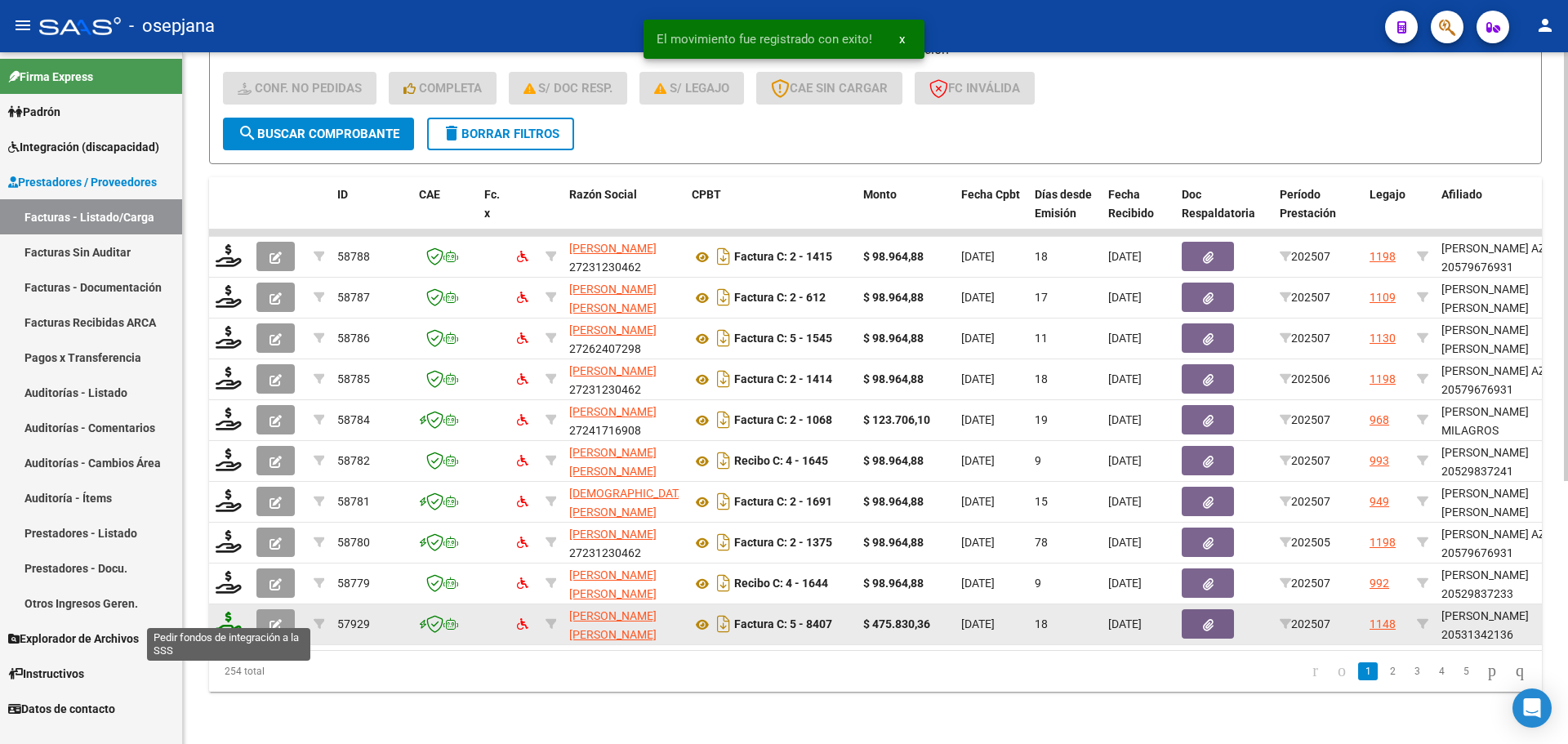
click at [230, 614] on icon at bounding box center [228, 623] width 26 height 23
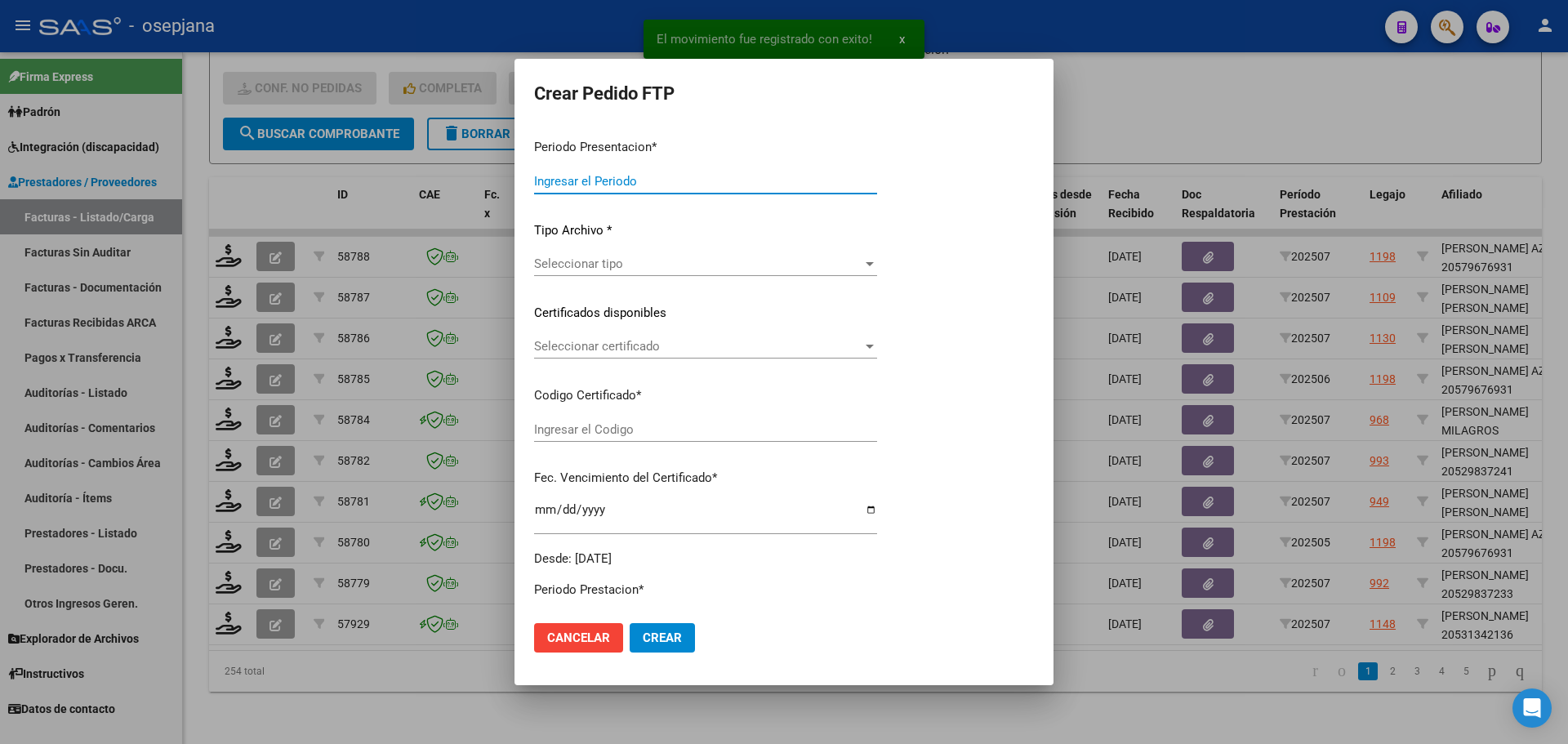
type input "202507"
type input "$ 475.830,36"
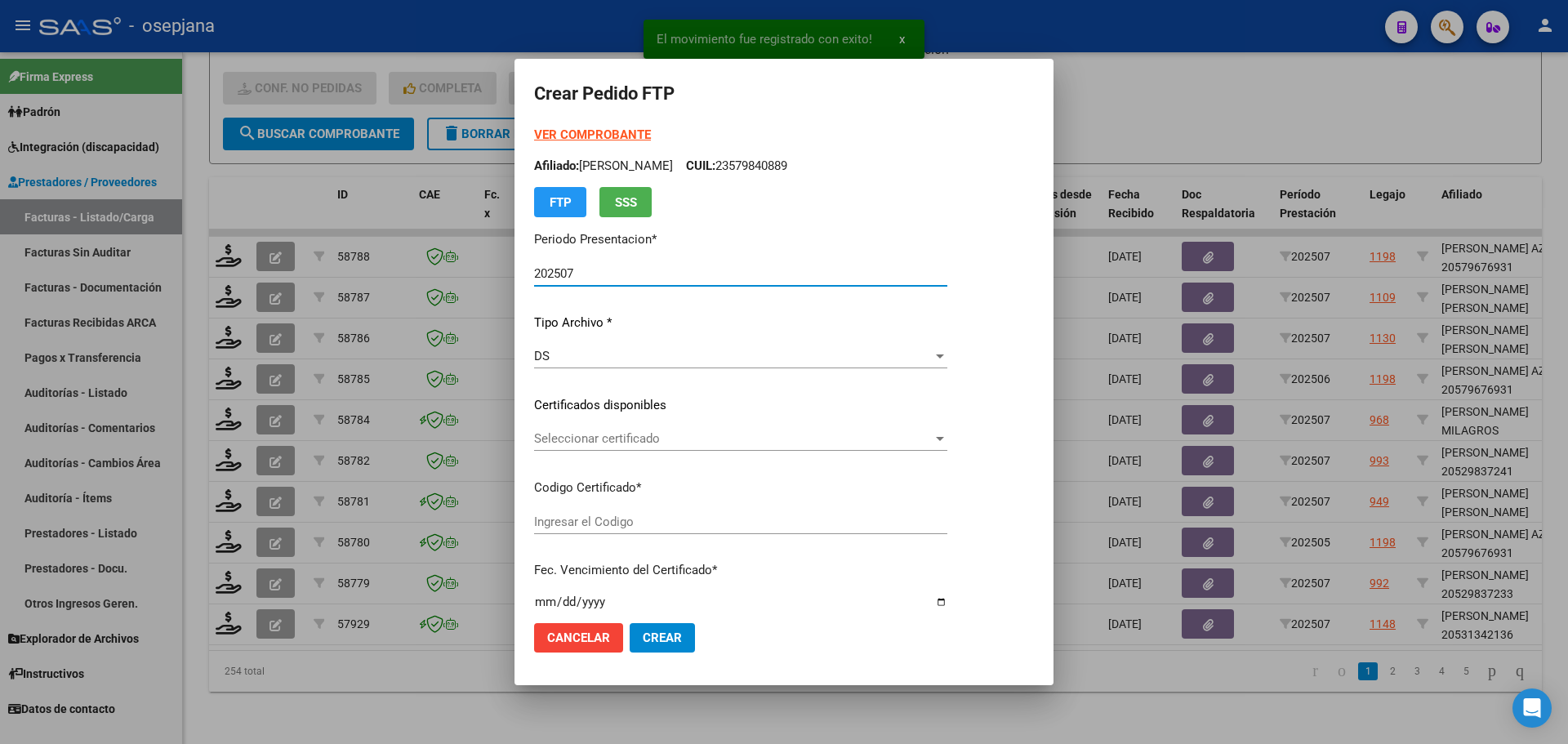
type input "E/T"
type input "[DATE]"
click at [672, 429] on div "Seleccionar certificado Seleccionar certificado" at bounding box center [741, 438] width 414 height 25
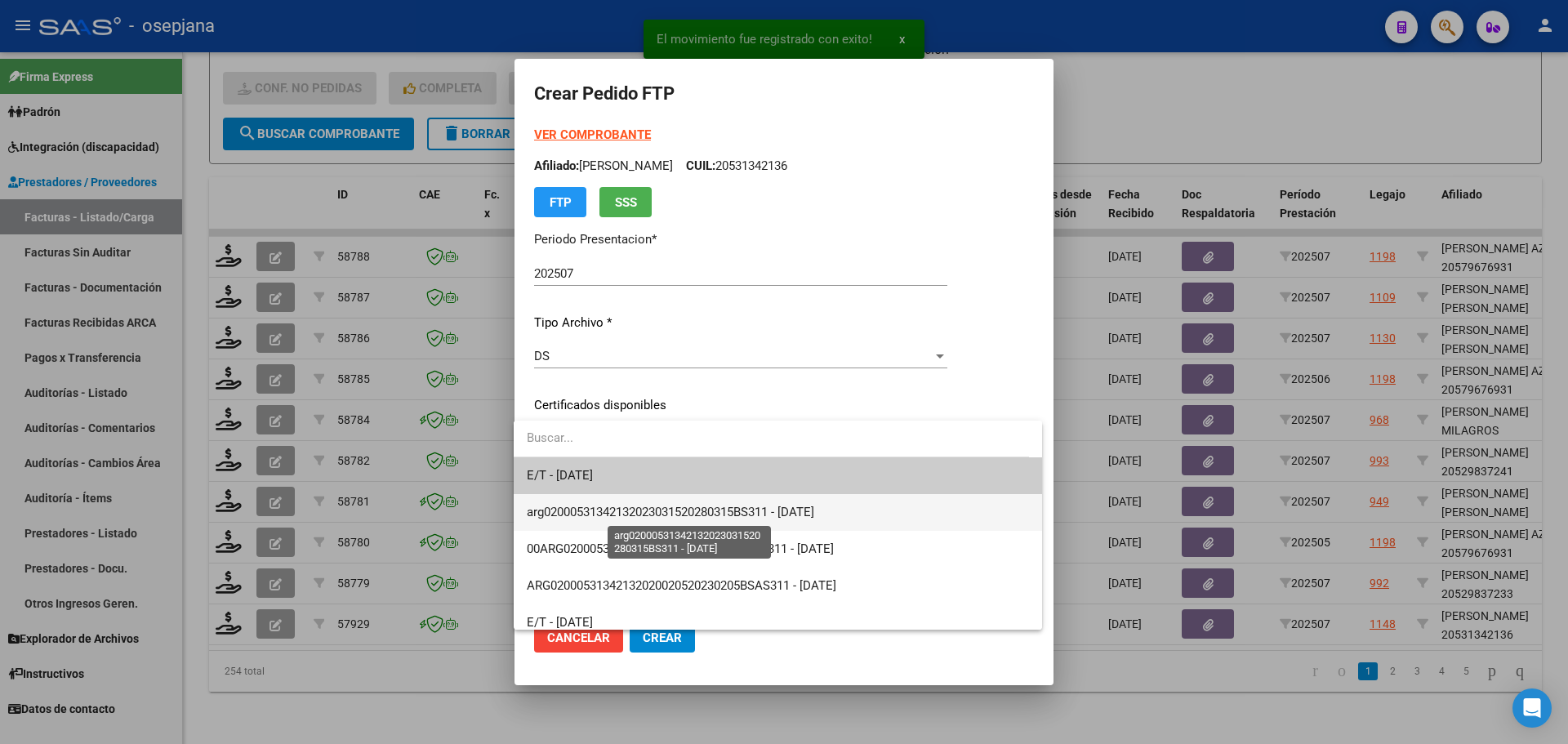
click at [700, 513] on span "arg02000531342132023031520280315BS311 - [DATE]" at bounding box center [670, 512] width 287 height 14
type input "arg02000531342132023031520280315BS311"
type input "[DATE]"
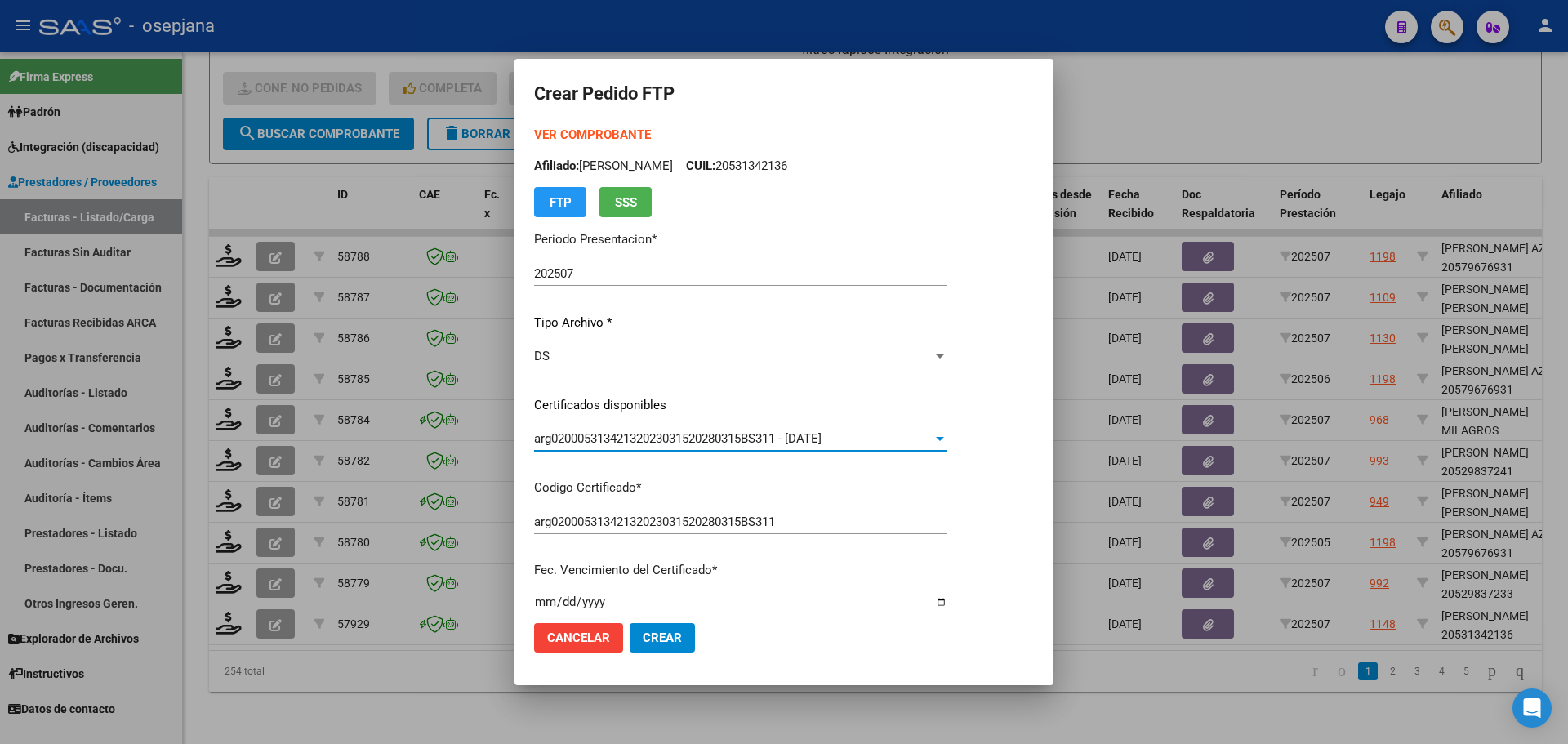
click at [623, 135] on strong "VER COMPROBANTE" at bounding box center [592, 134] width 117 height 14
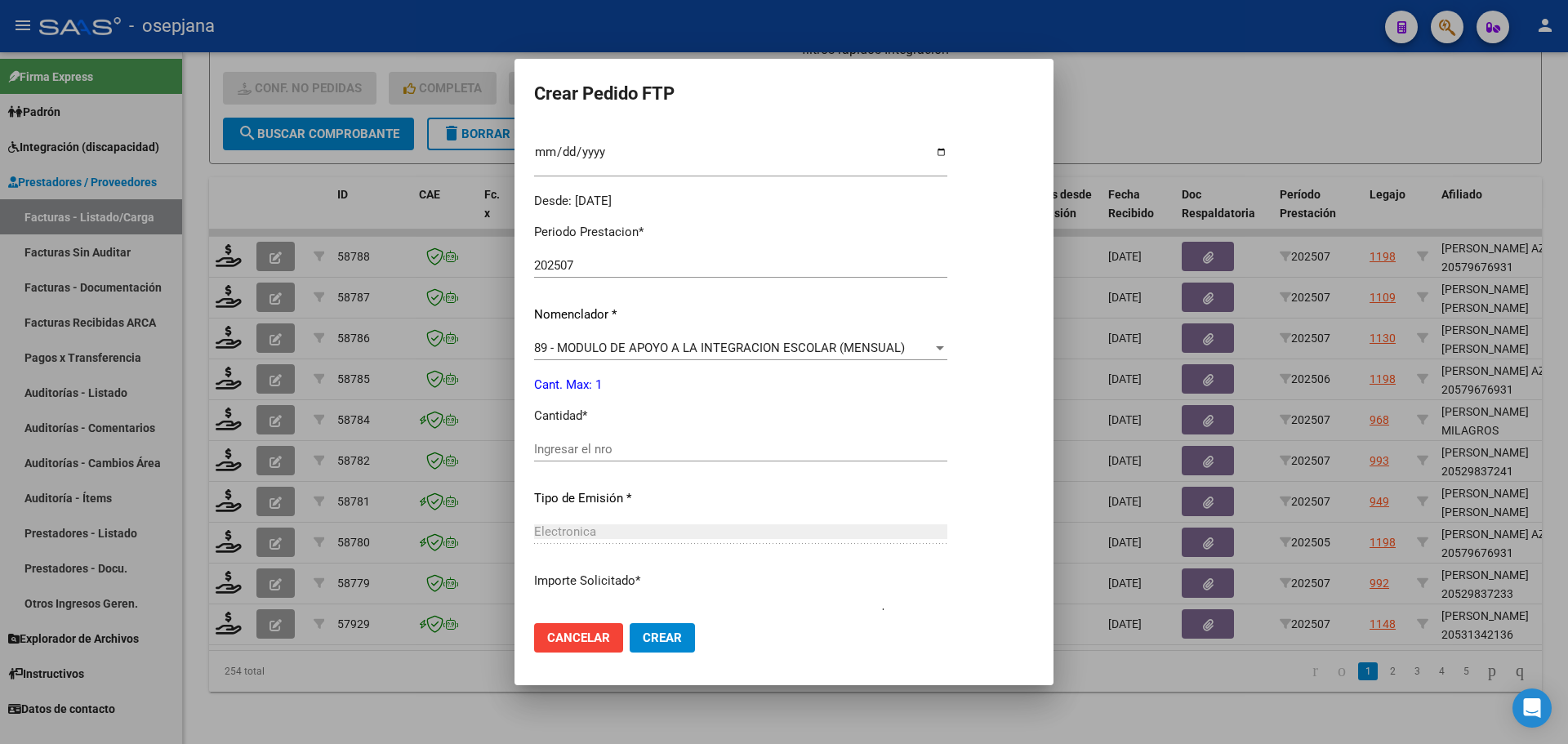
scroll to position [490, 0]
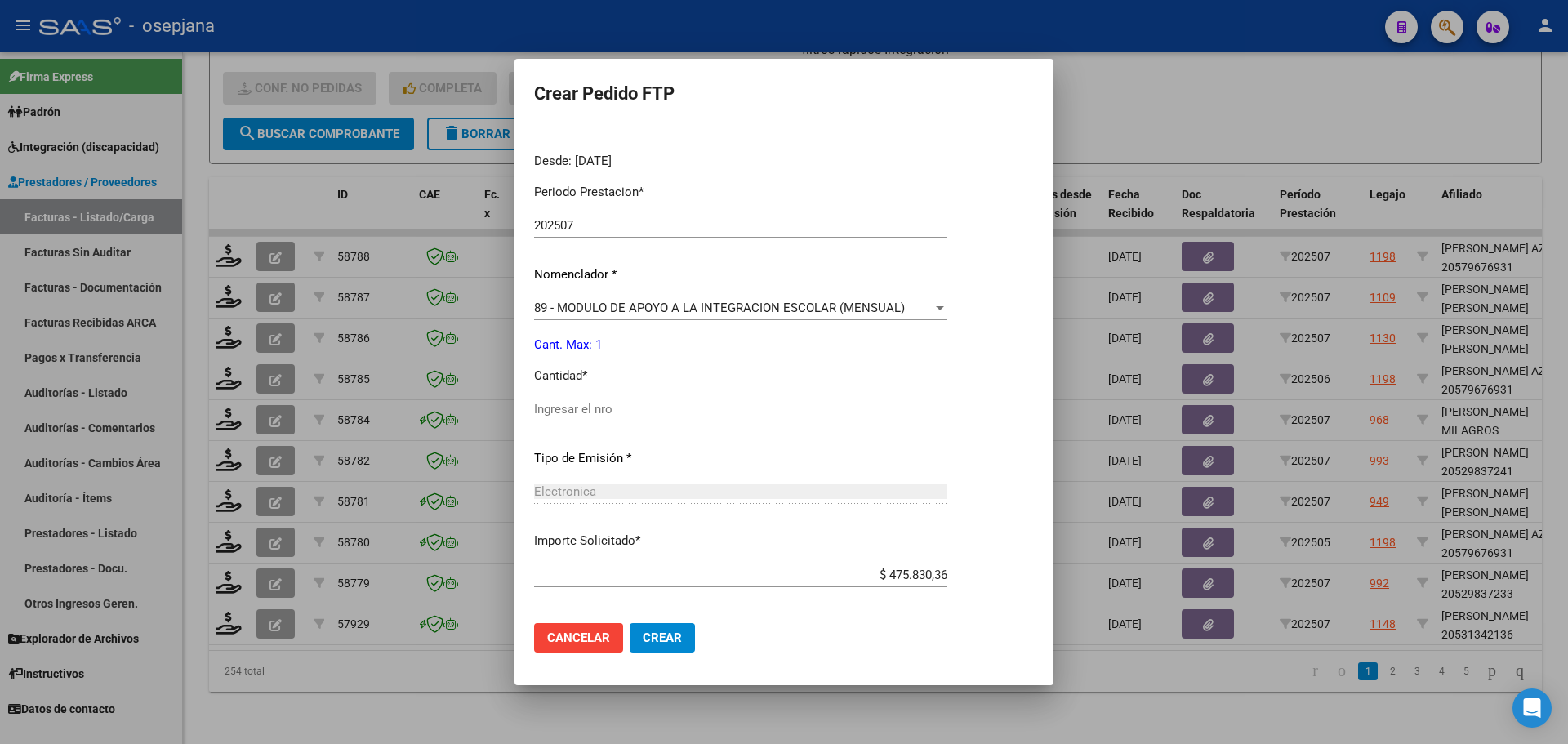
click at [562, 397] on div "Ingresar el nro" at bounding box center [741, 408] width 414 height 25
type input "1"
click at [660, 633] on span "Crear" at bounding box center [662, 637] width 39 height 14
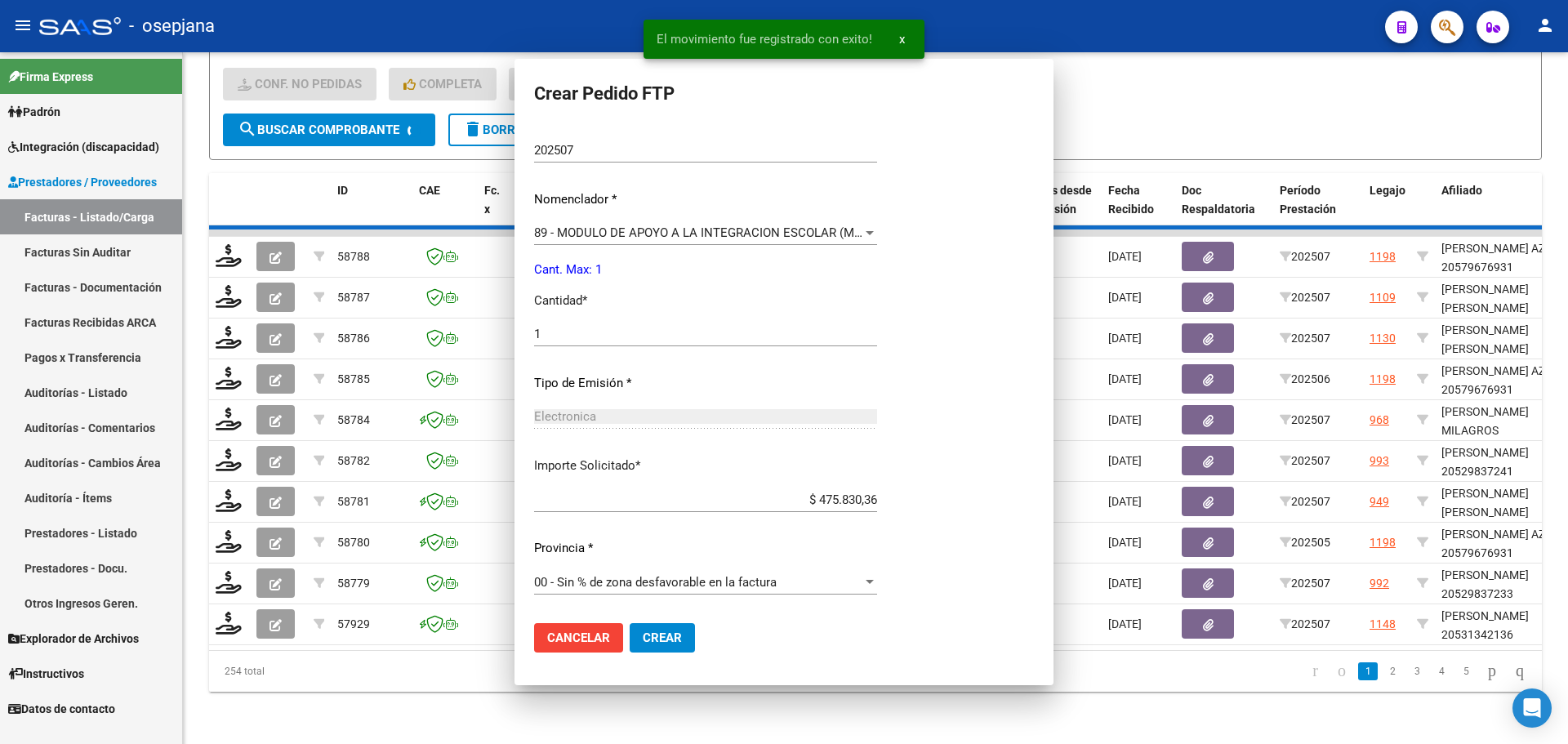
scroll to position [0, 0]
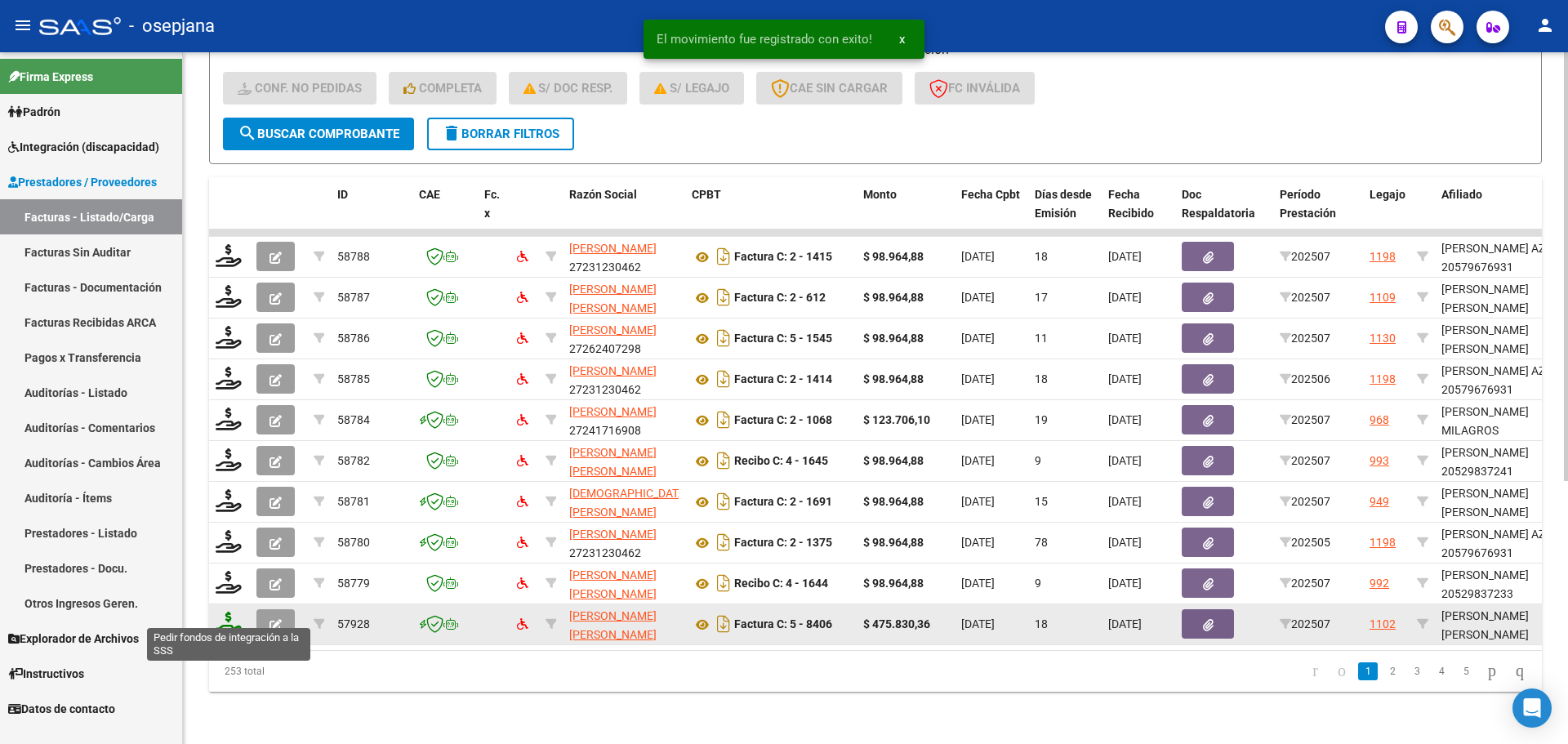
click at [227, 617] on icon at bounding box center [228, 623] width 26 height 23
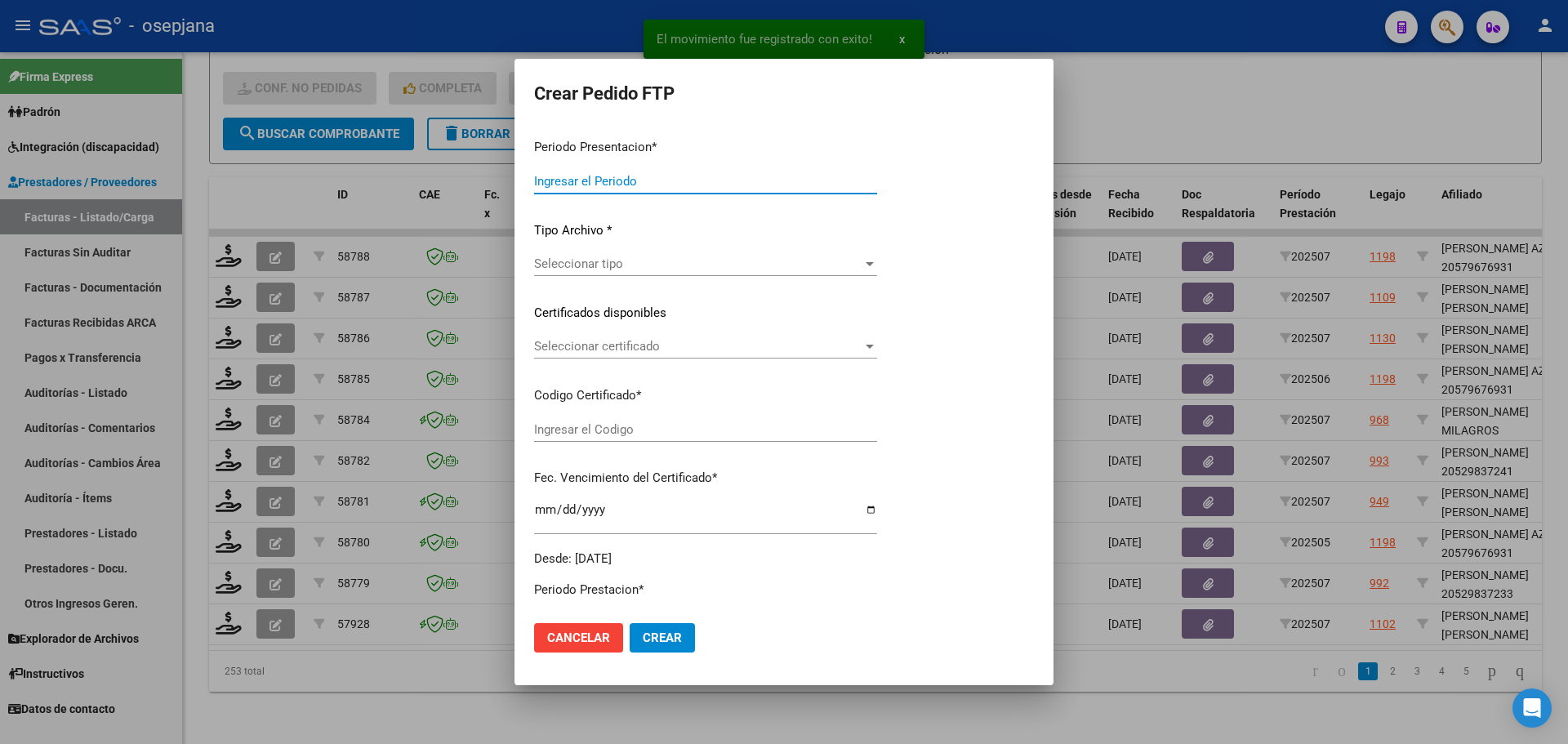
type input "202507"
type input "$ 475.830,36"
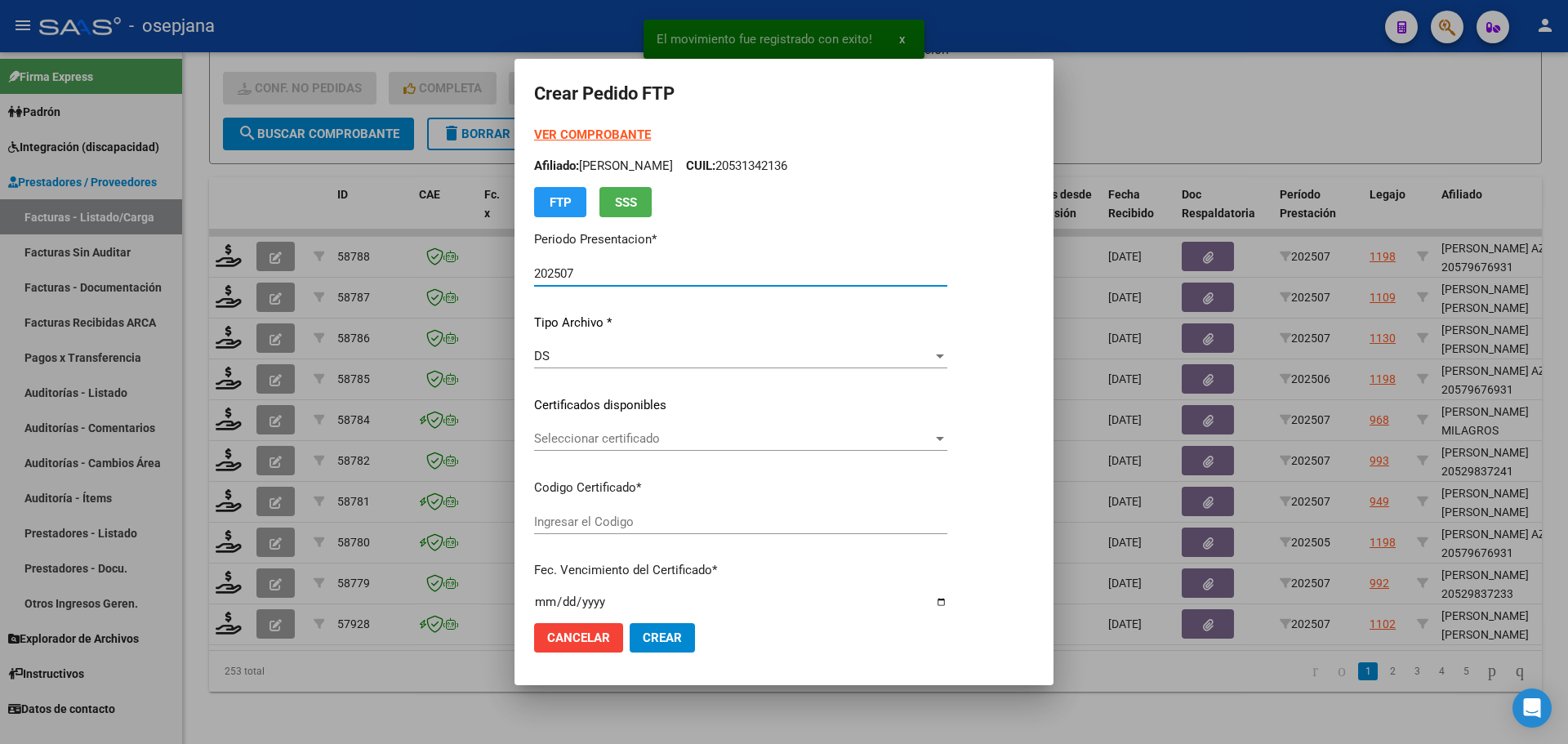
type input "ARG02000560761292025011520270115BSAS311"
type input "[DATE]"
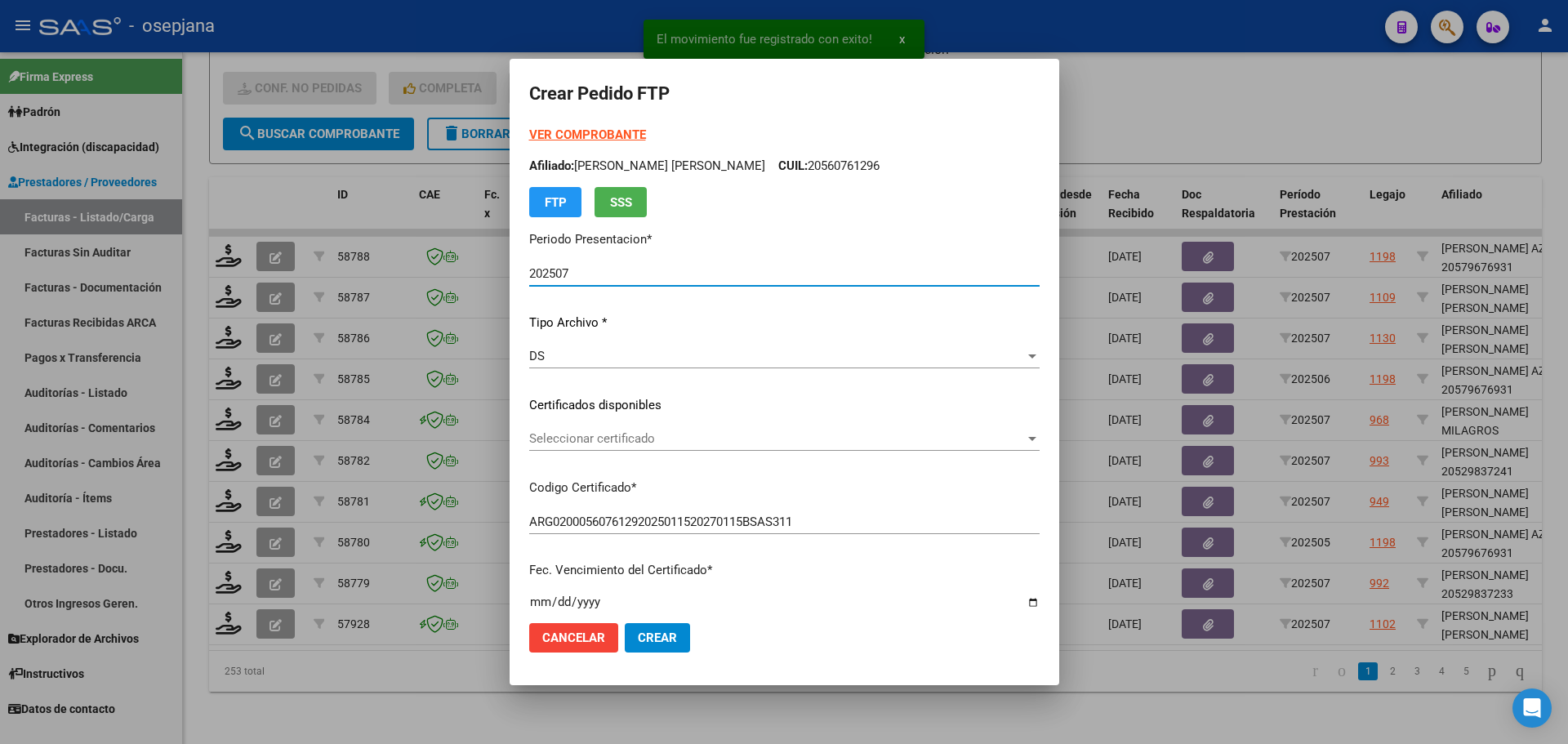
click at [606, 442] on span "Seleccionar certificado" at bounding box center [776, 438] width 496 height 14
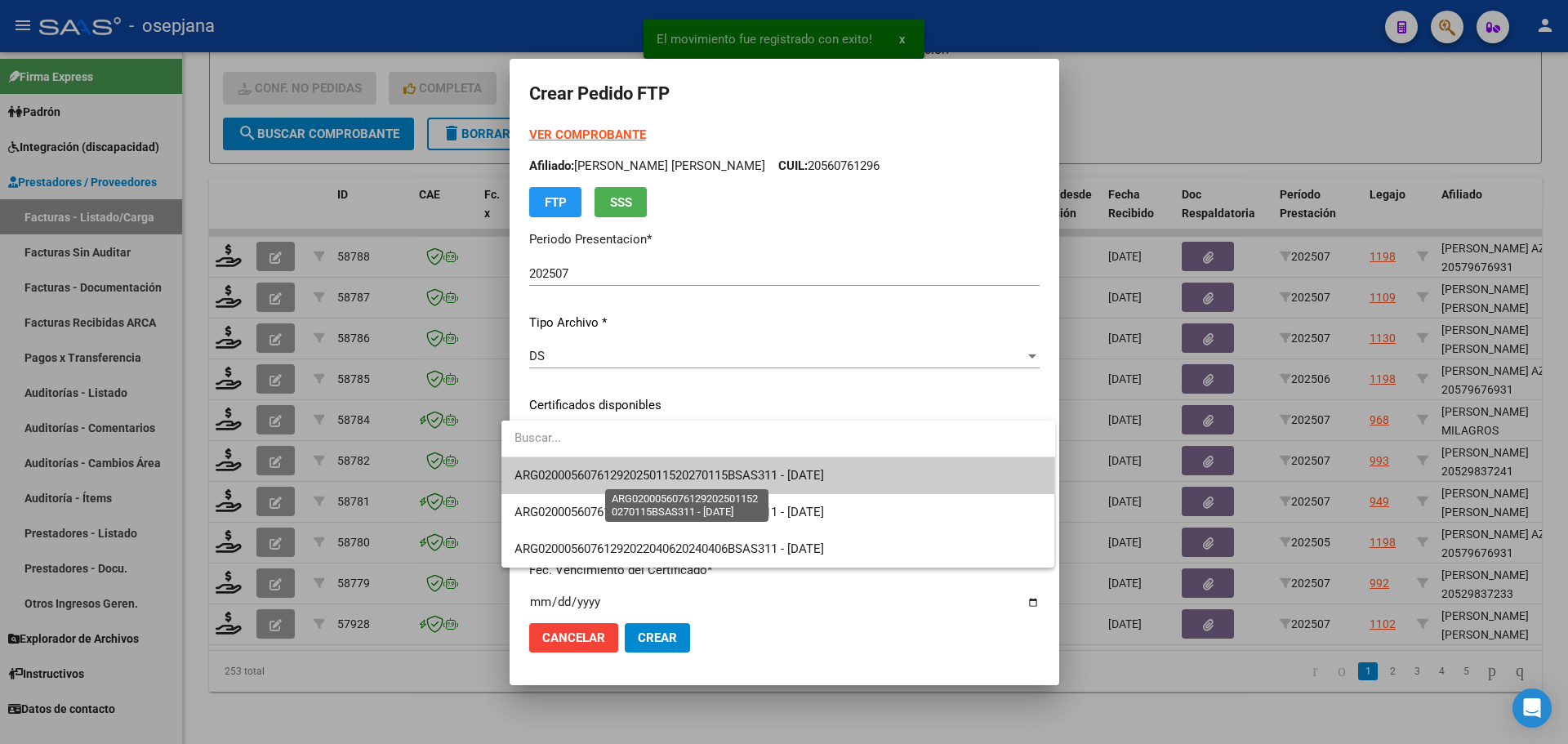
click at [605, 477] on span "ARG02000560761292025011520270115BSAS311 - [DATE]" at bounding box center [669, 475] width 309 height 14
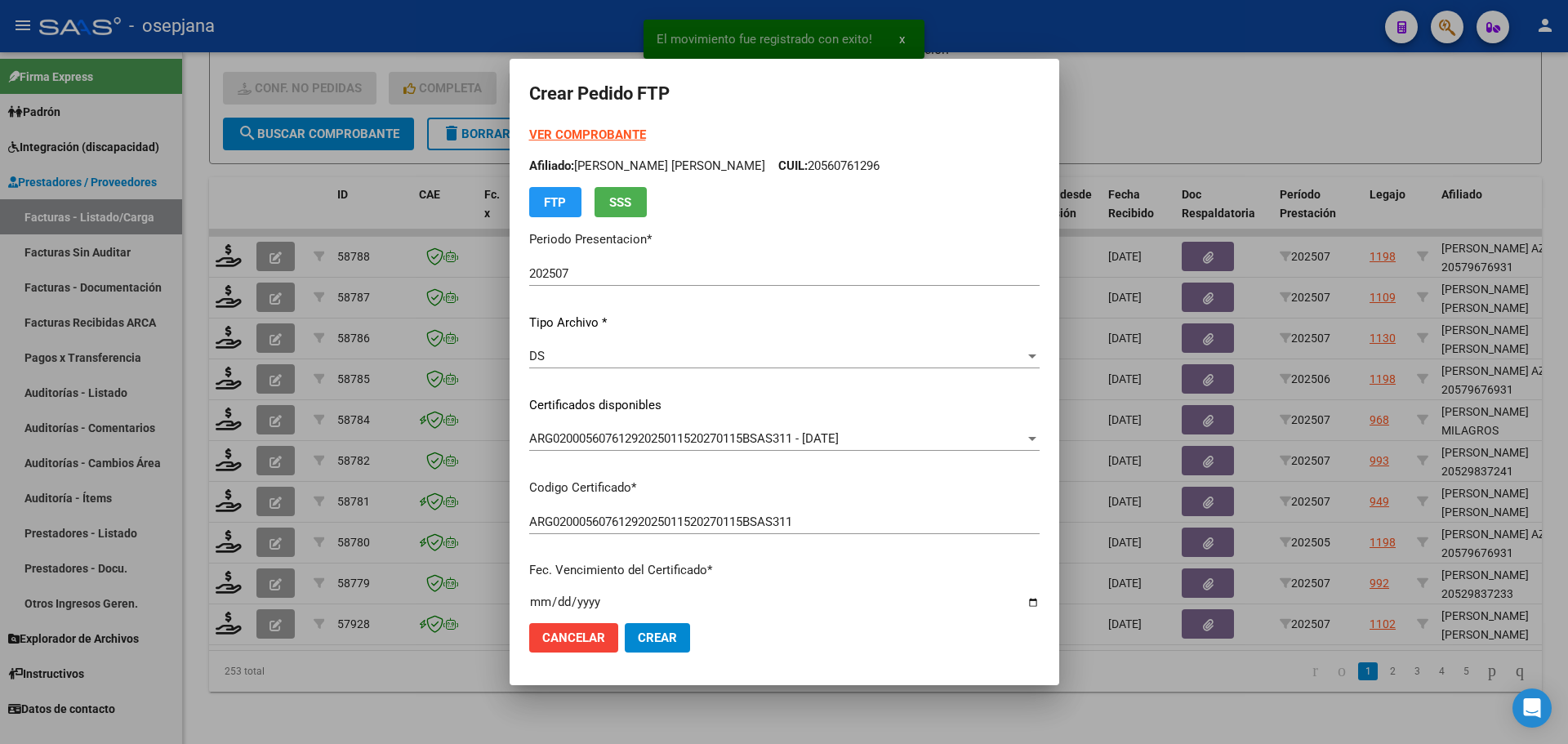
click at [562, 130] on strong "VER COMPROBANTE" at bounding box center [587, 134] width 117 height 14
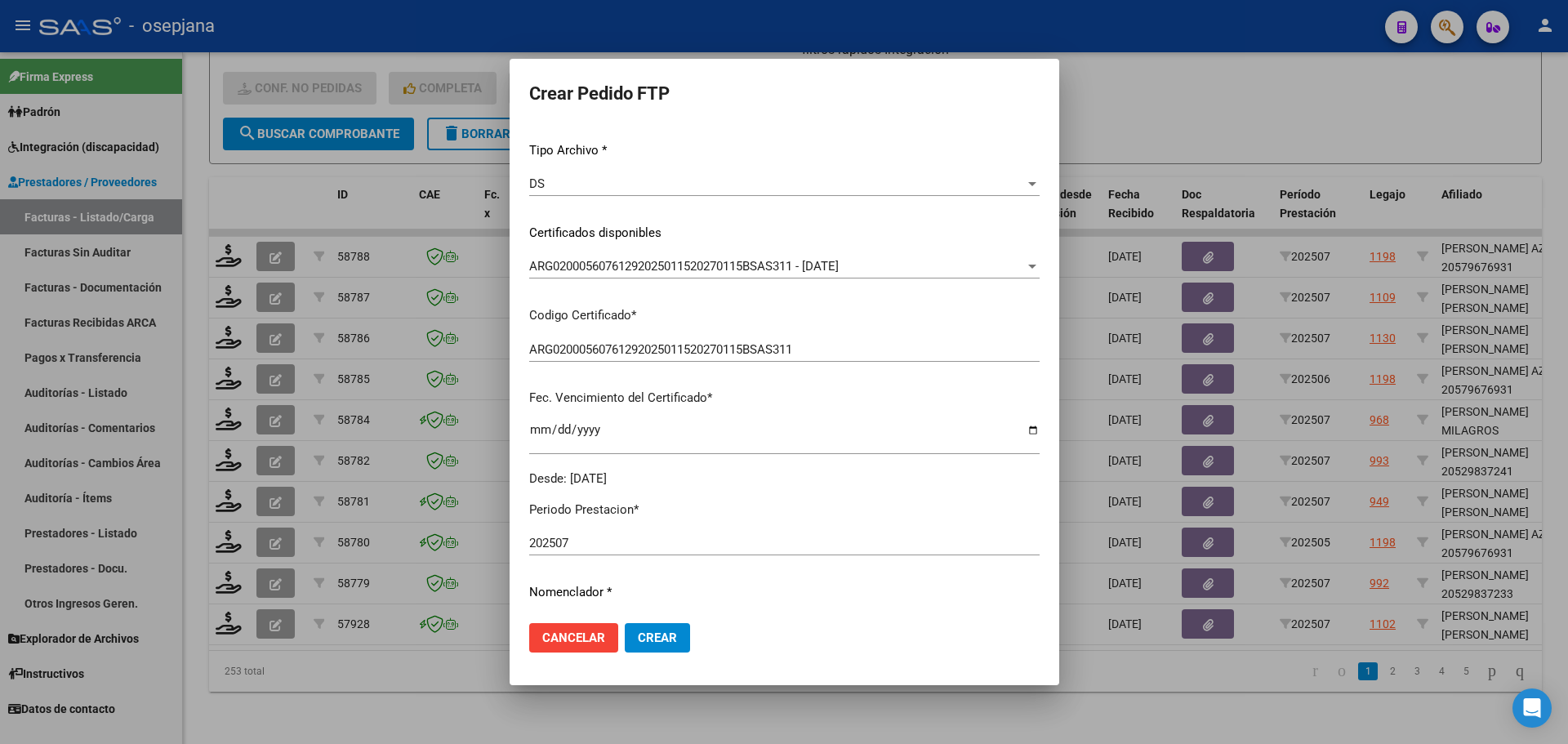
scroll to position [408, 0]
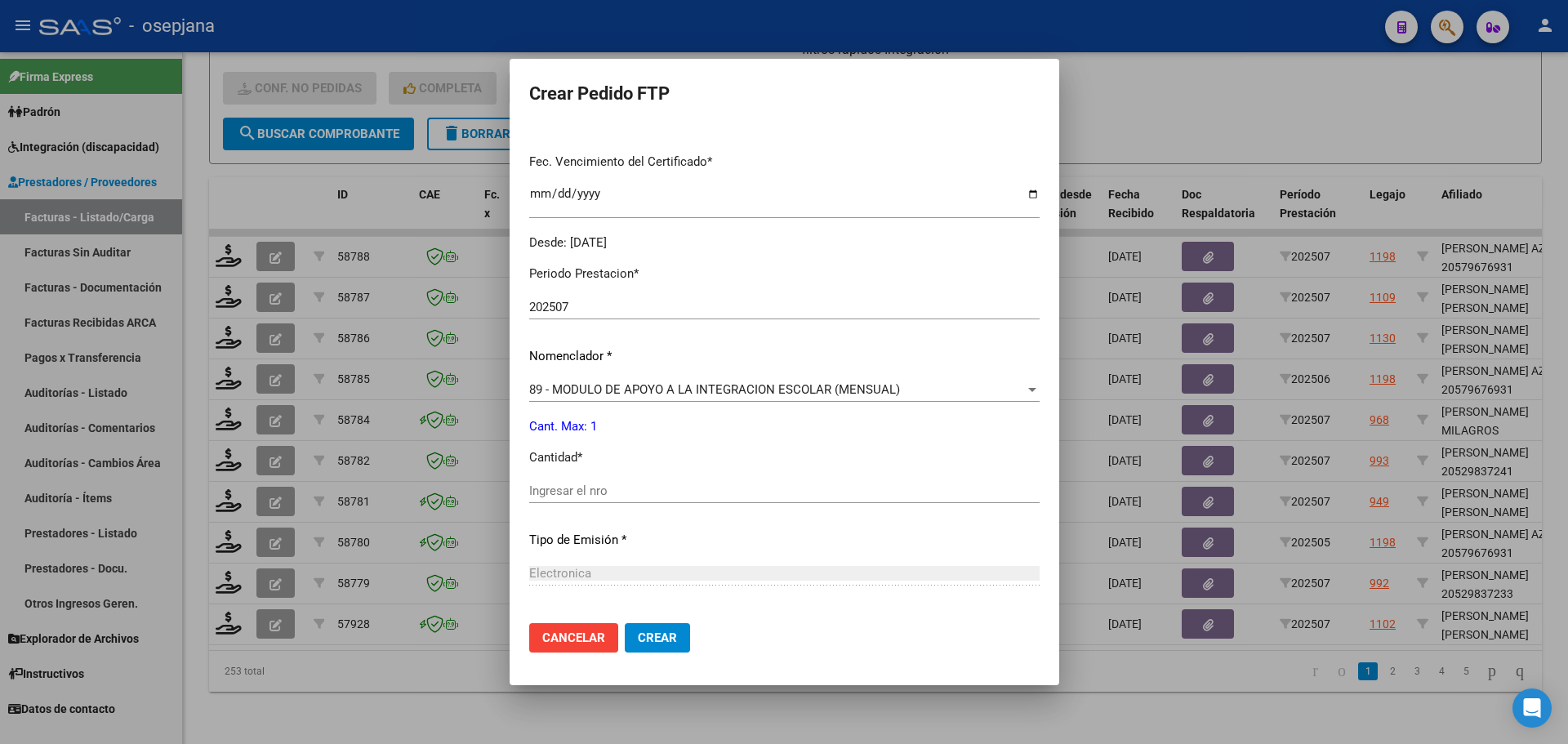
click at [554, 486] on input "Ingresar el nro" at bounding box center [784, 490] width 510 height 14
type input "1"
click at [648, 632] on span "Crear" at bounding box center [658, 637] width 39 height 14
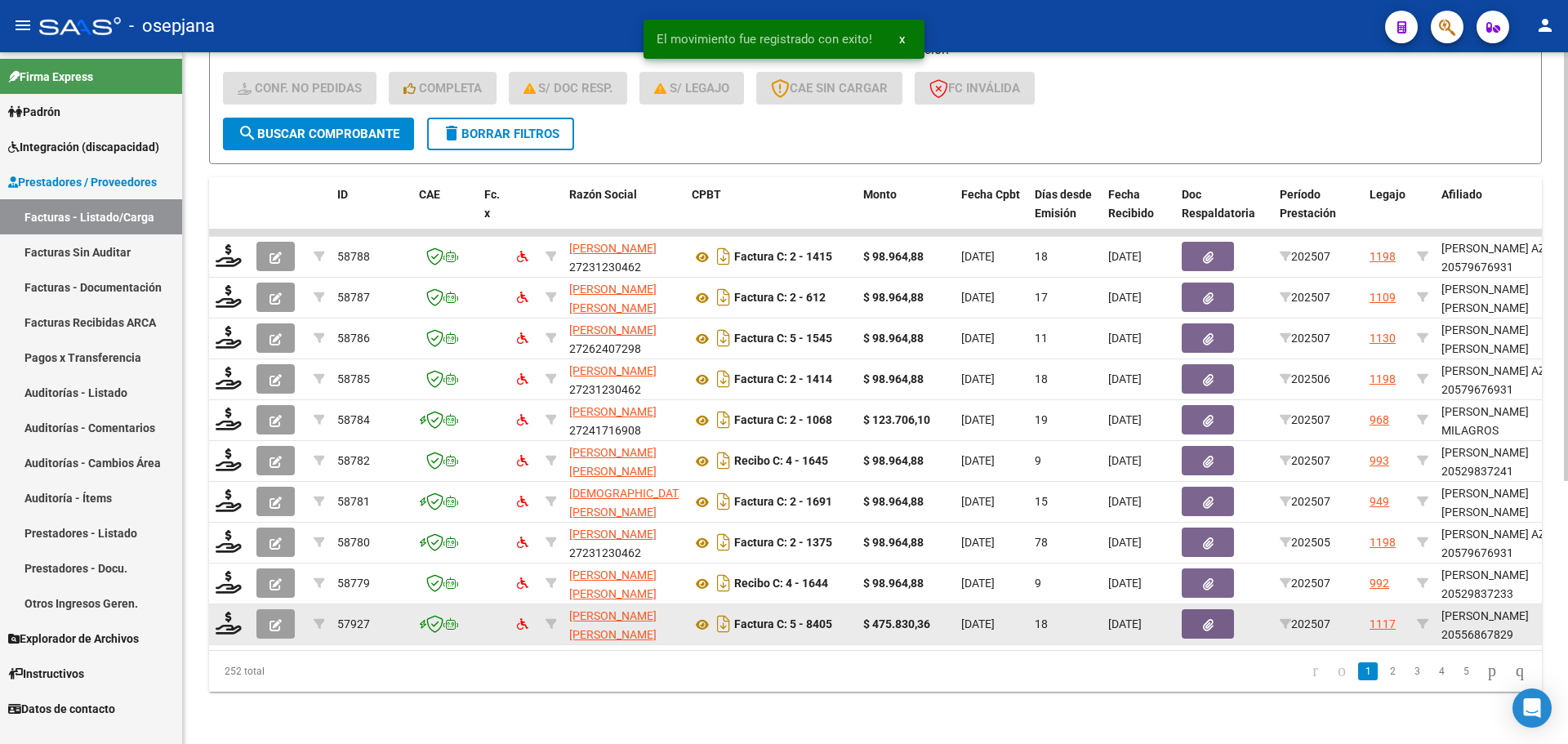
click at [242, 616] on div at bounding box center [229, 625] width 28 height 25
click at [232, 612] on icon at bounding box center [228, 623] width 26 height 23
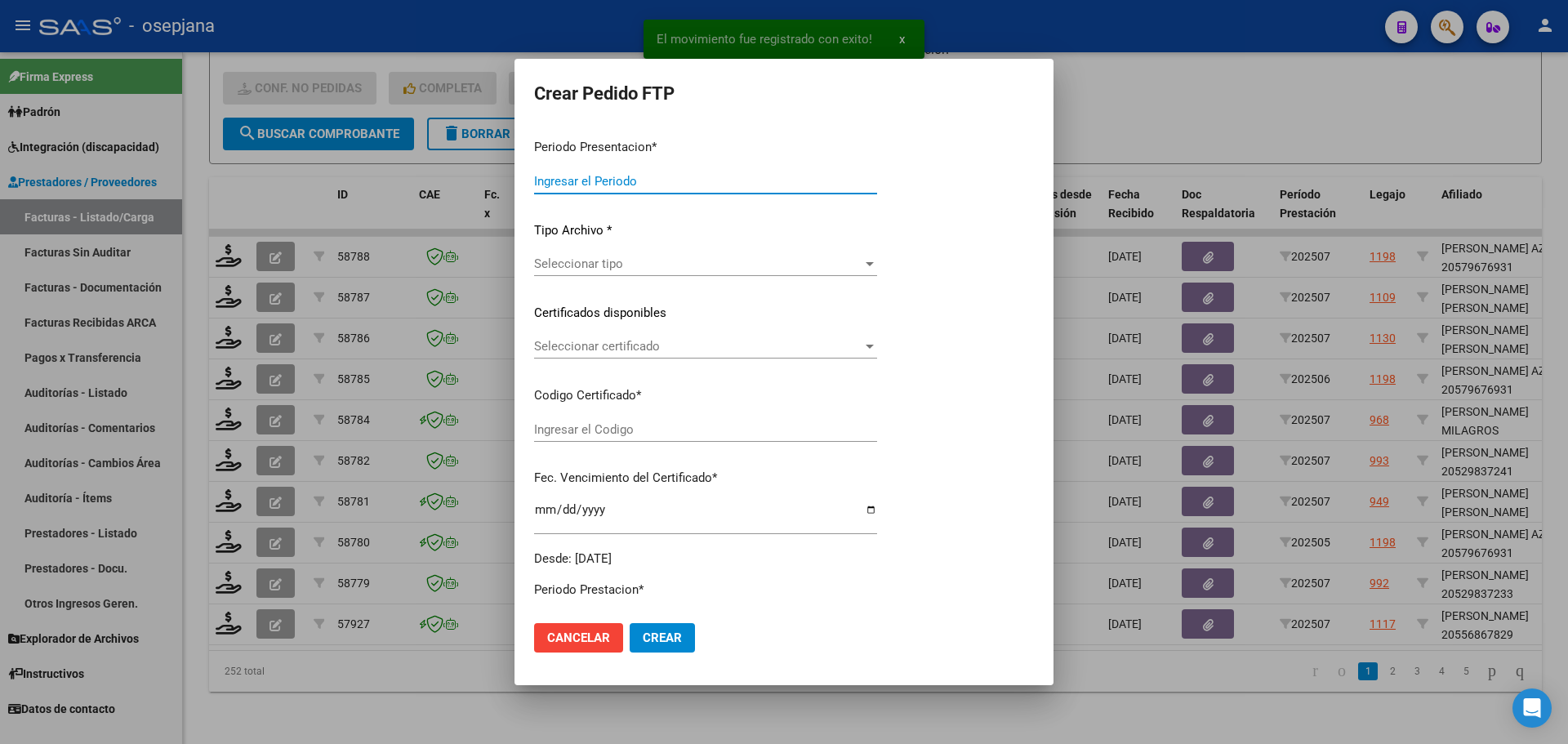
type input "202507"
type input "$ 475.830,36"
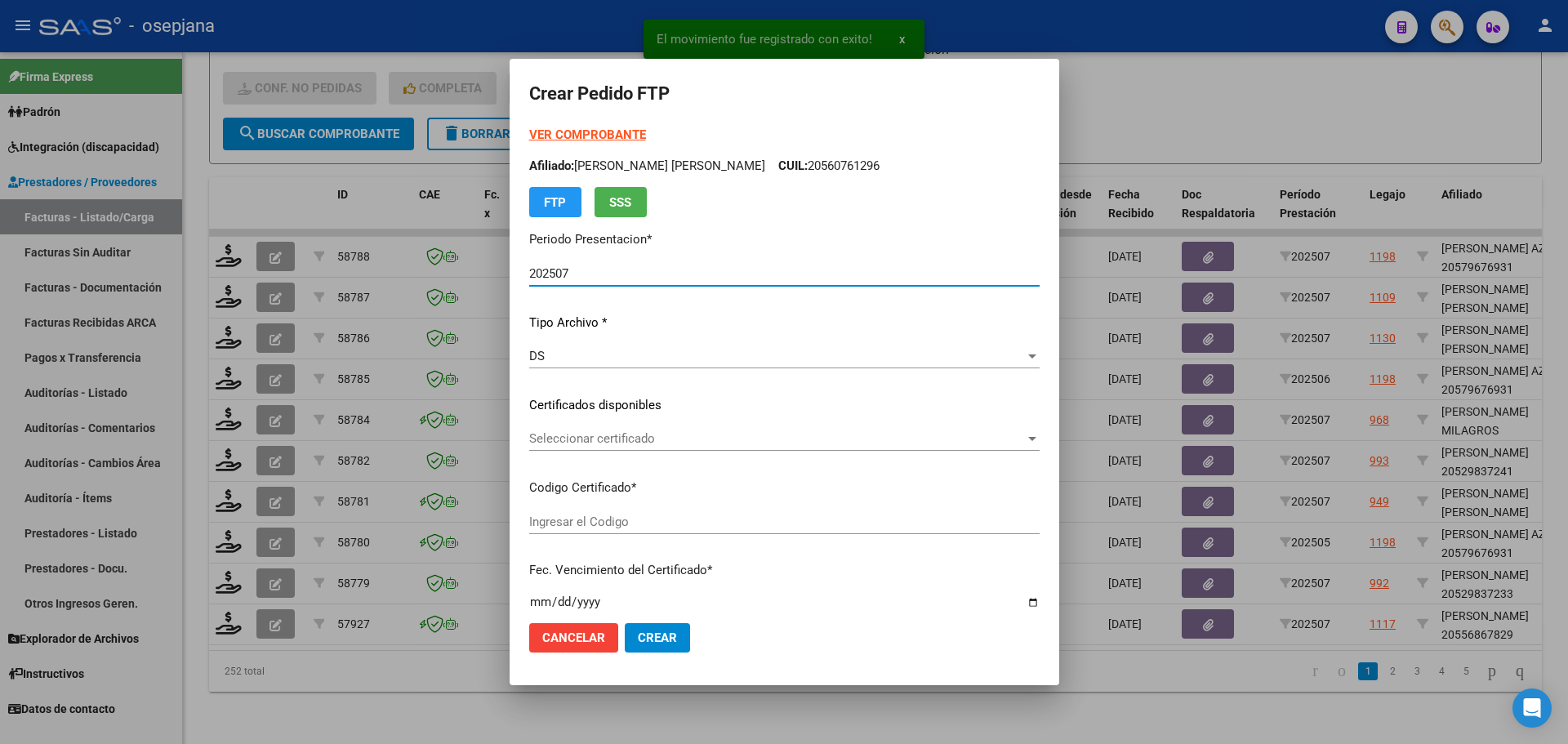
type input "ARG02000556867822021120320241203BSAS342"
type input "[DATE]"
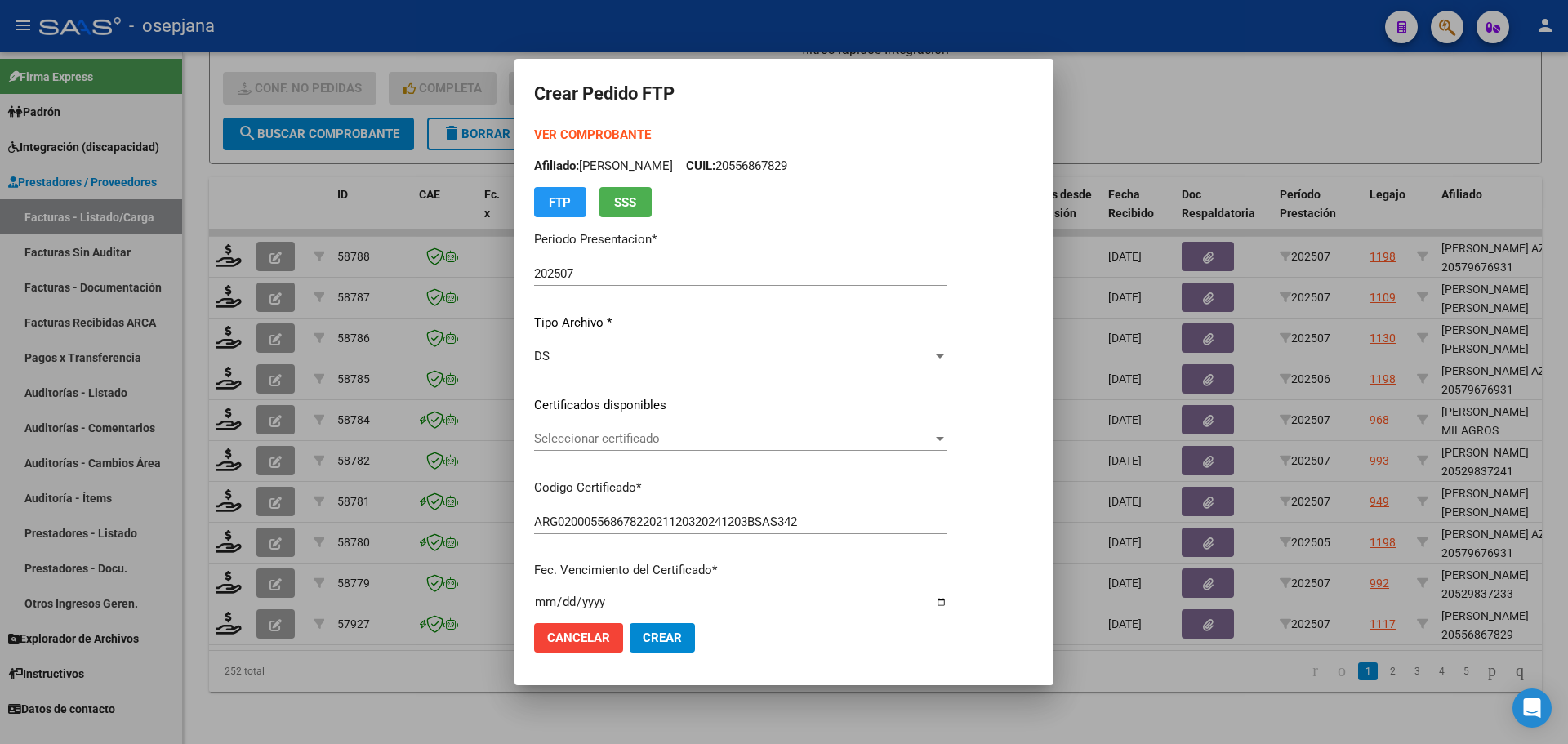
click at [576, 429] on div "Seleccionar certificado Seleccionar certificado" at bounding box center [741, 438] width 414 height 25
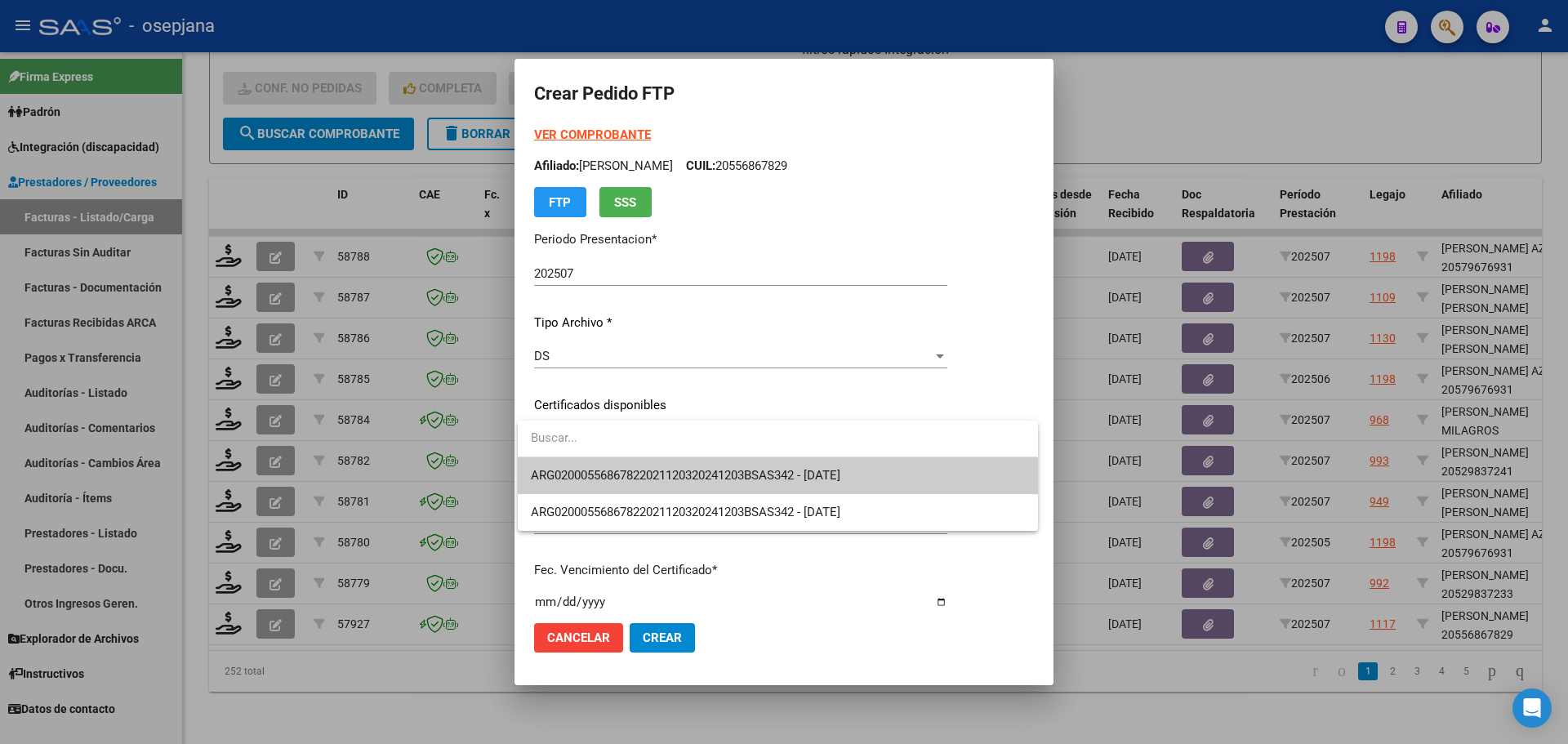
click at [587, 465] on span "ARG02000556867822021120320241203BSAS342 - [DATE]" at bounding box center [777, 475] width 493 height 36
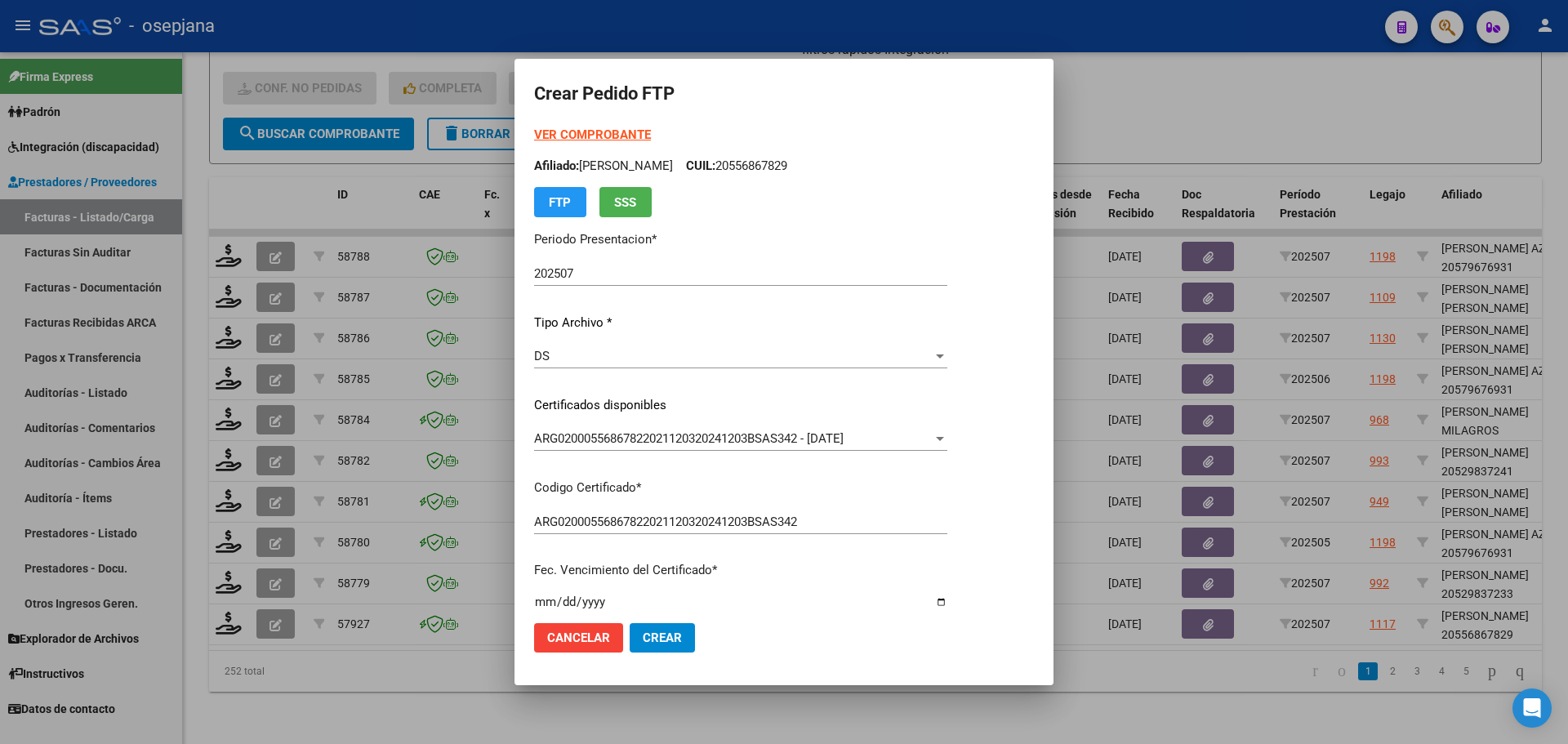
click at [626, 135] on strong "VER COMPROBANTE" at bounding box center [592, 134] width 117 height 14
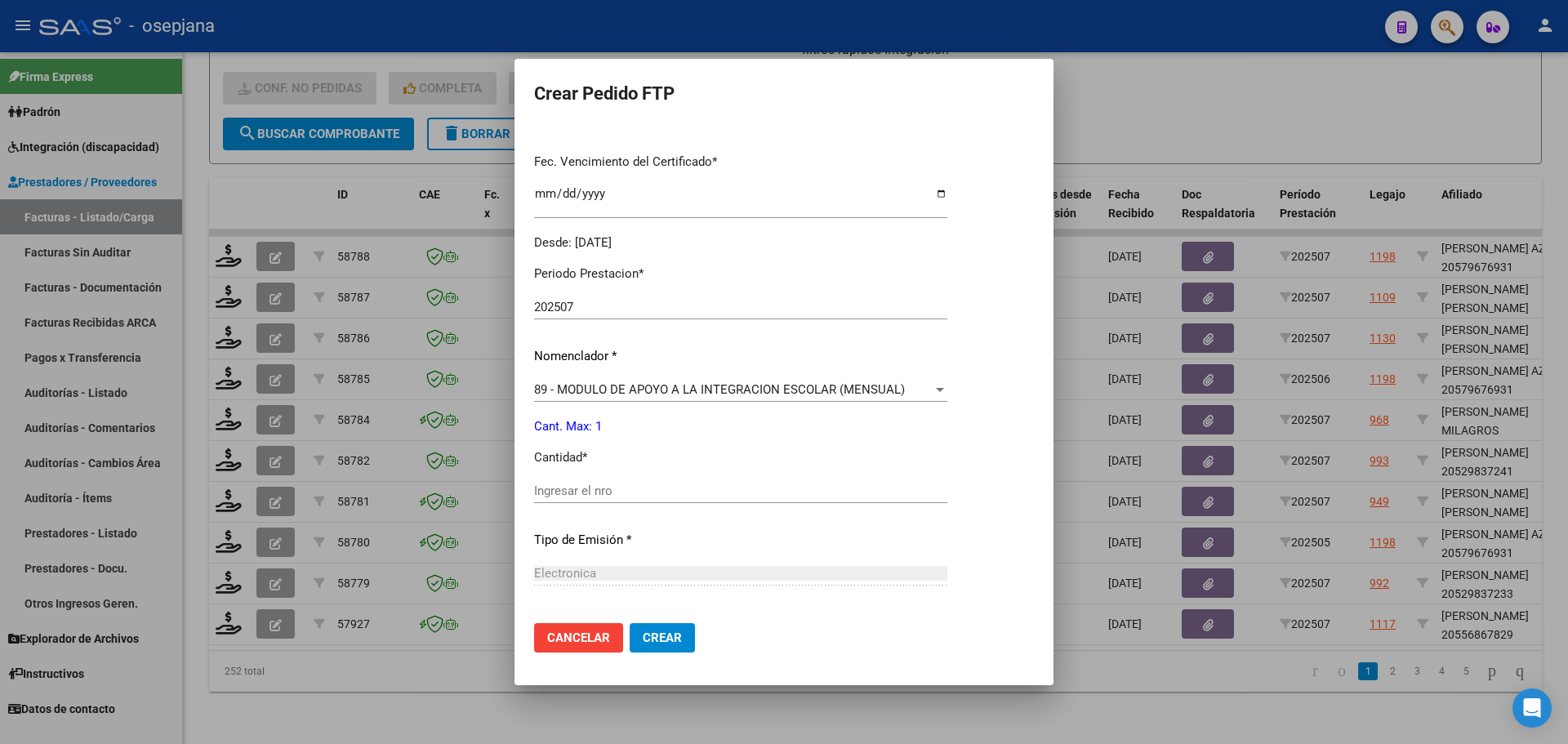
click at [573, 481] on div "Ingresar el nro" at bounding box center [741, 491] width 414 height 25
type input "1"
click at [659, 637] on span "Crear" at bounding box center [662, 637] width 39 height 14
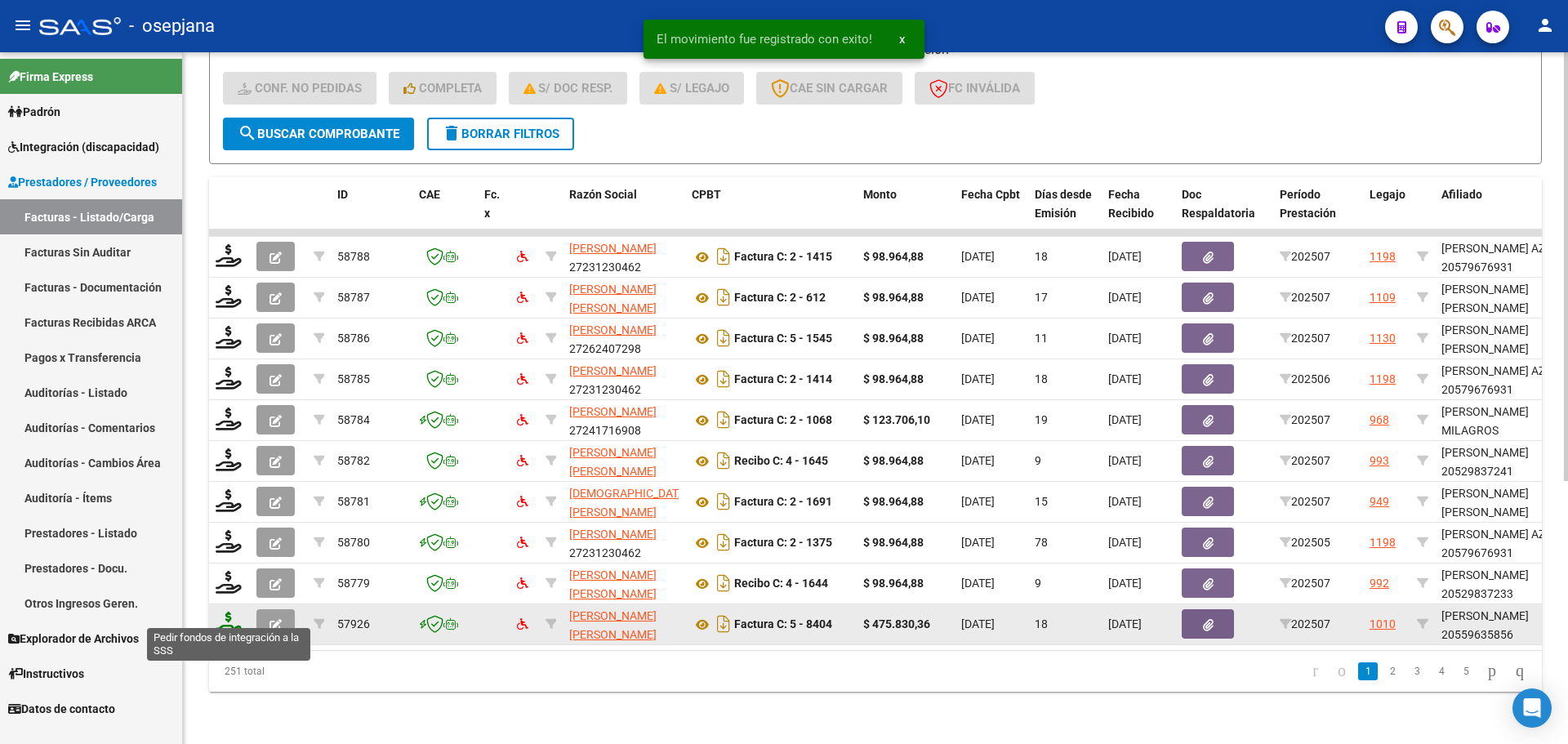
click at [238, 618] on icon at bounding box center [228, 623] width 26 height 23
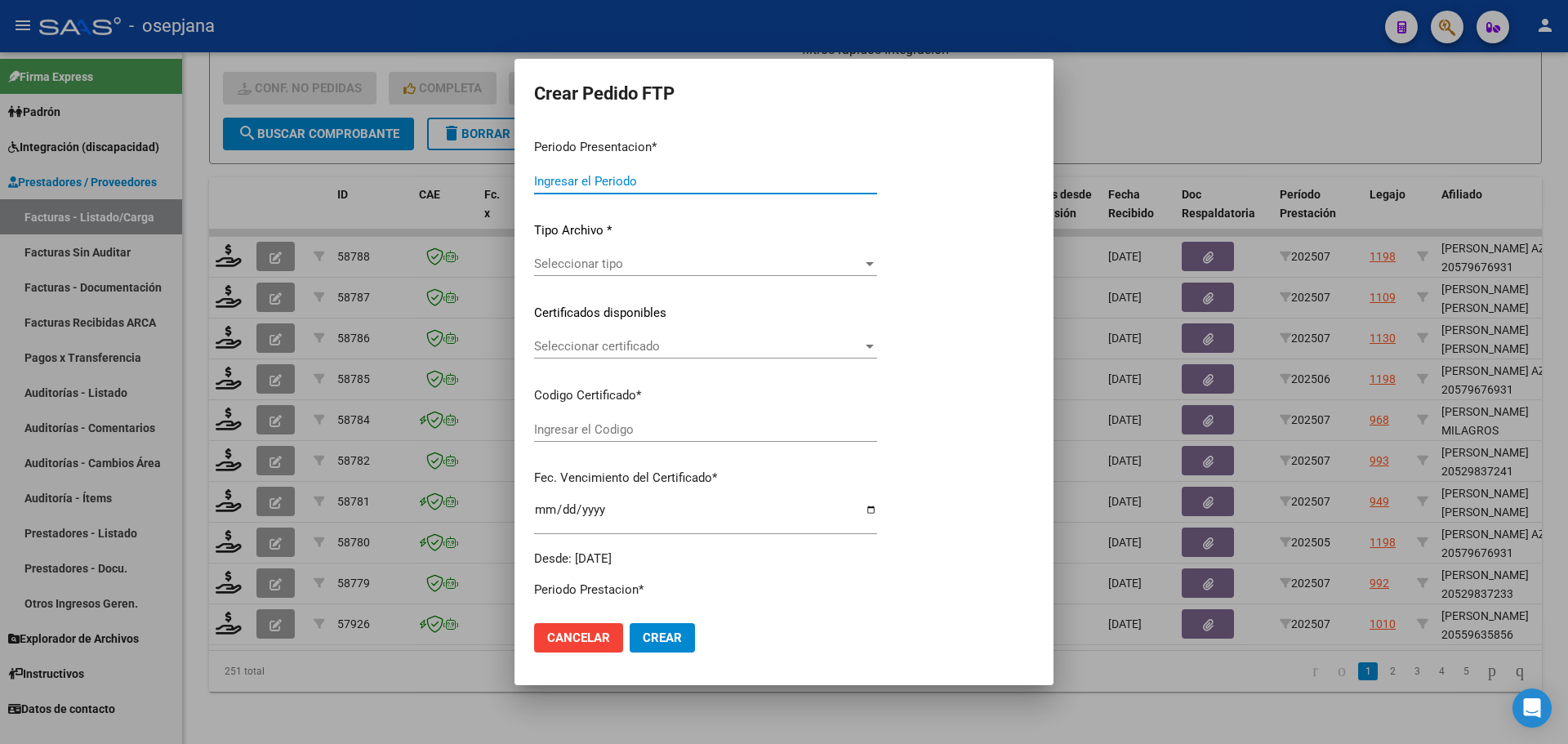
type input "202507"
type input "$ 475.830,36"
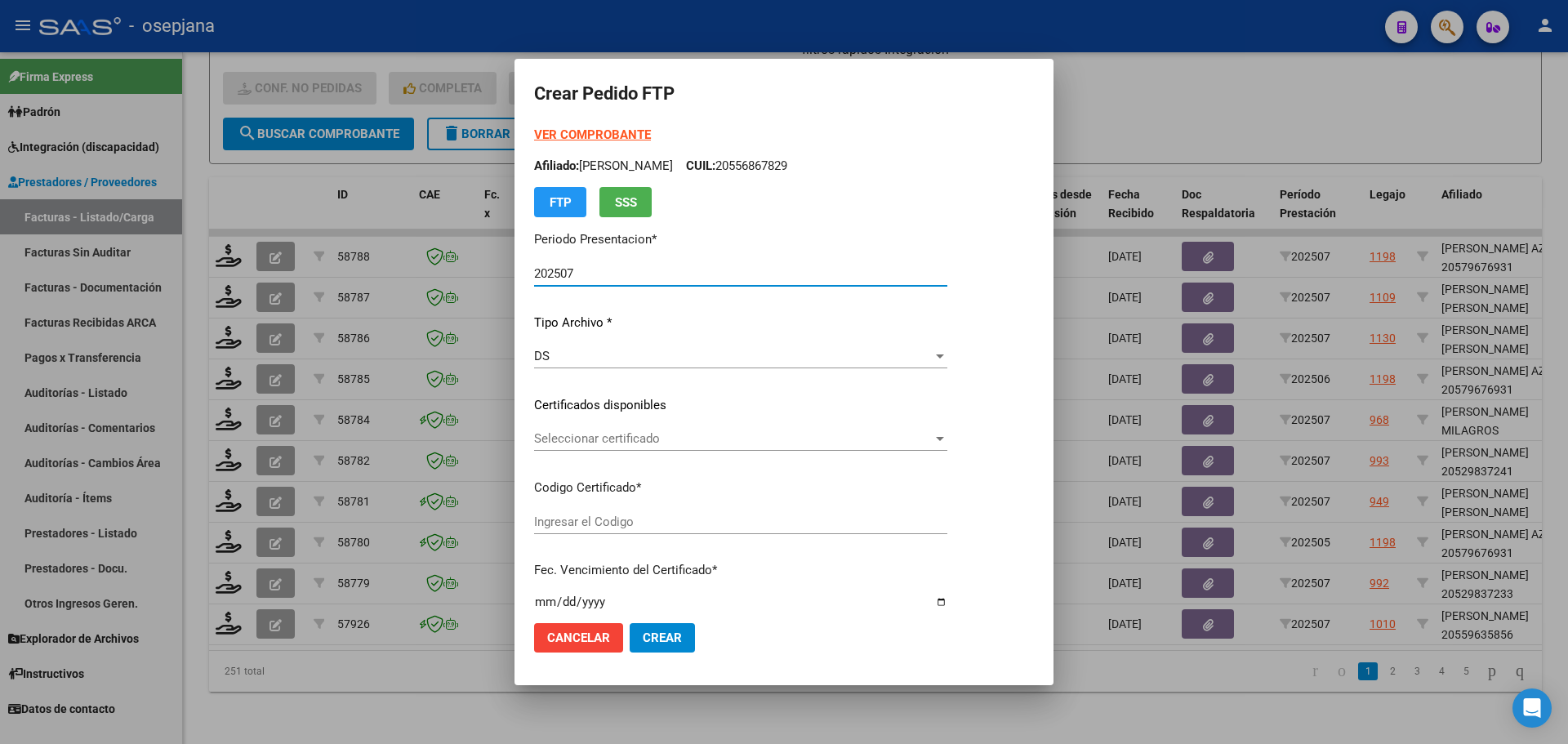
type input "ARG02000559635852024100420291004BUE342"
type input "[DATE]"
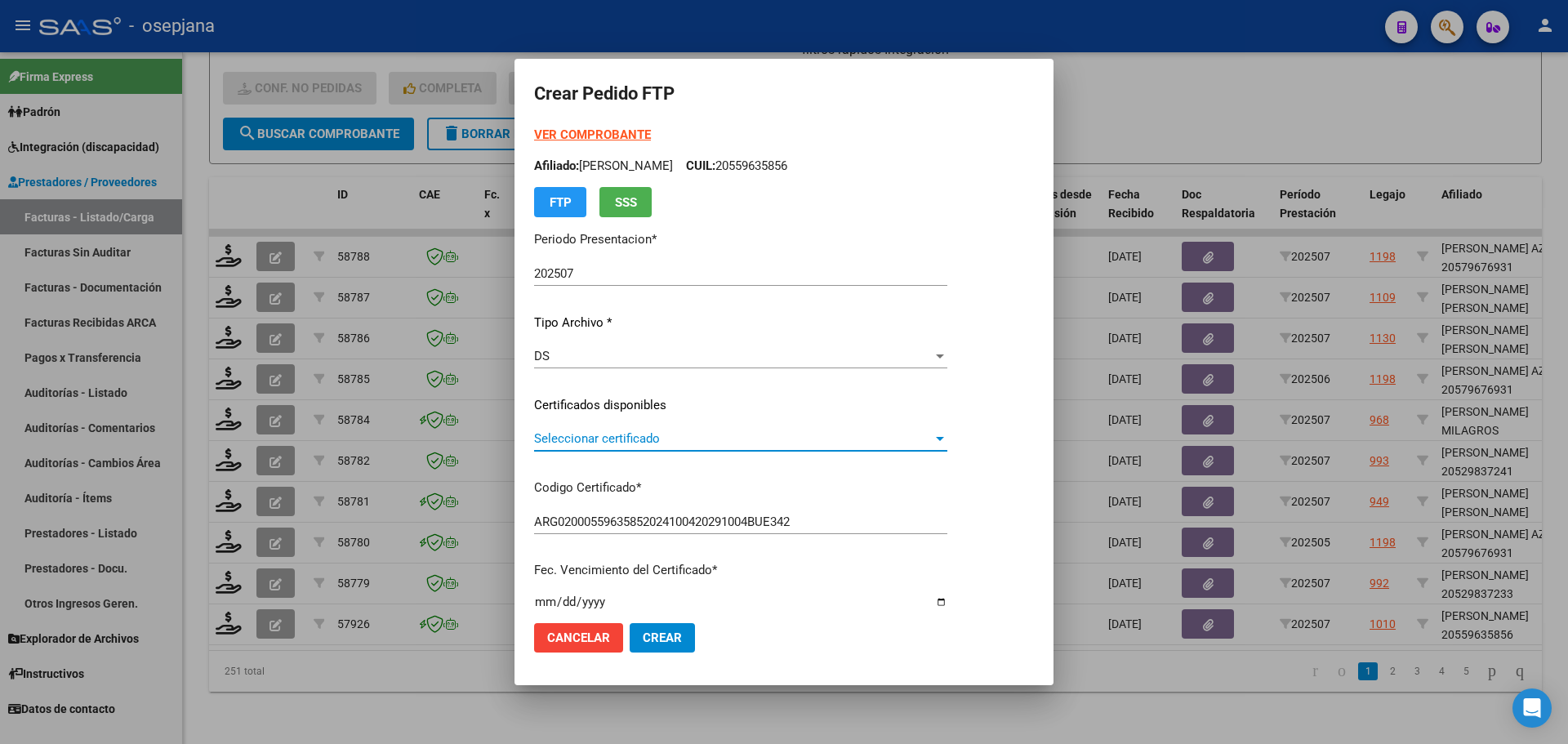
click at [564, 442] on span "Seleccionar certificado" at bounding box center [733, 438] width 398 height 14
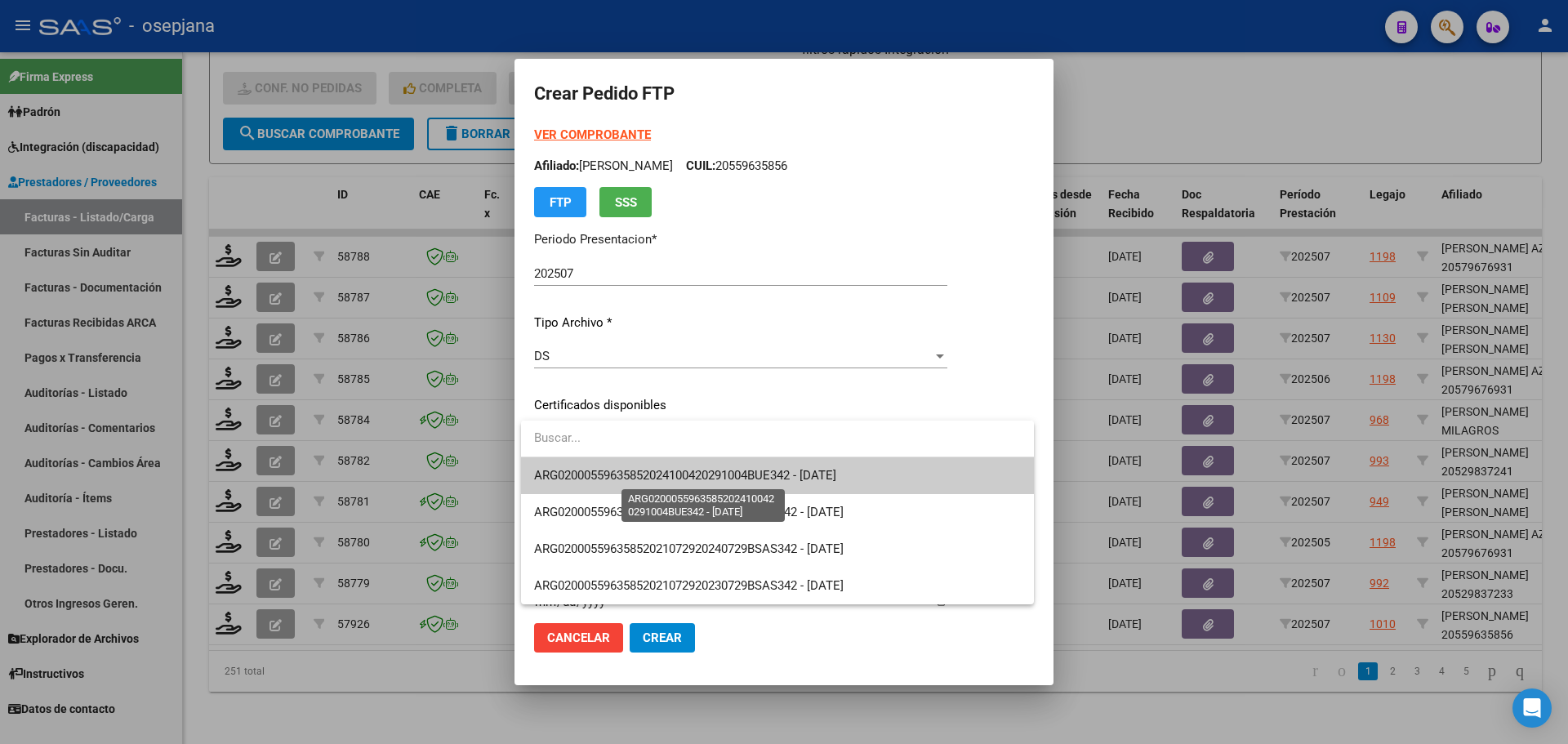
click at [567, 472] on span "ARG02000559635852024100420291004BUE342 - [DATE]" at bounding box center [685, 475] width 303 height 14
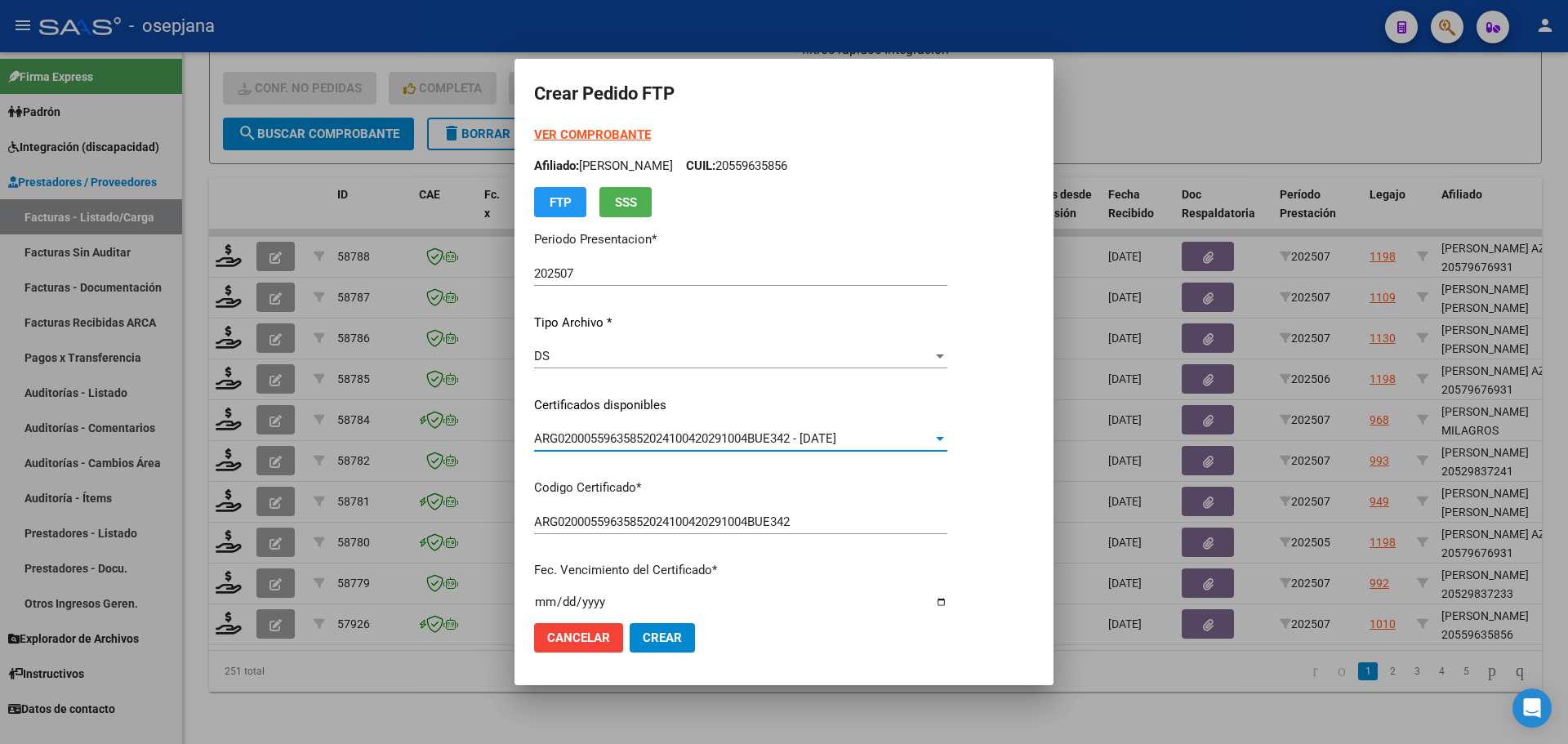
click at [564, 136] on strong "VER COMPROBANTE" at bounding box center [592, 134] width 117 height 14
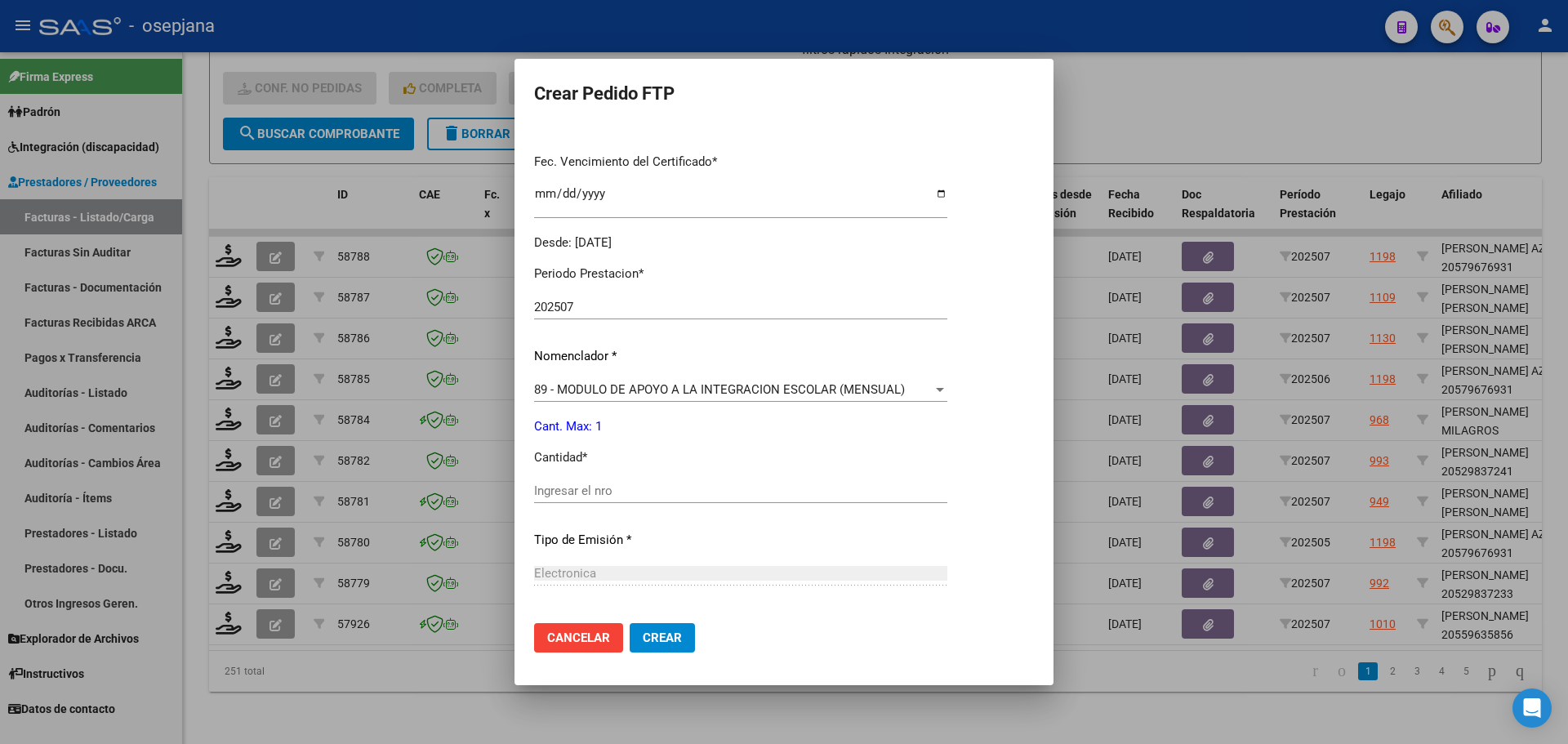
click at [553, 496] on input "Ingresar el nro" at bounding box center [741, 490] width 414 height 14
type input "1"
click at [644, 625] on button "Crear" at bounding box center [662, 637] width 65 height 30
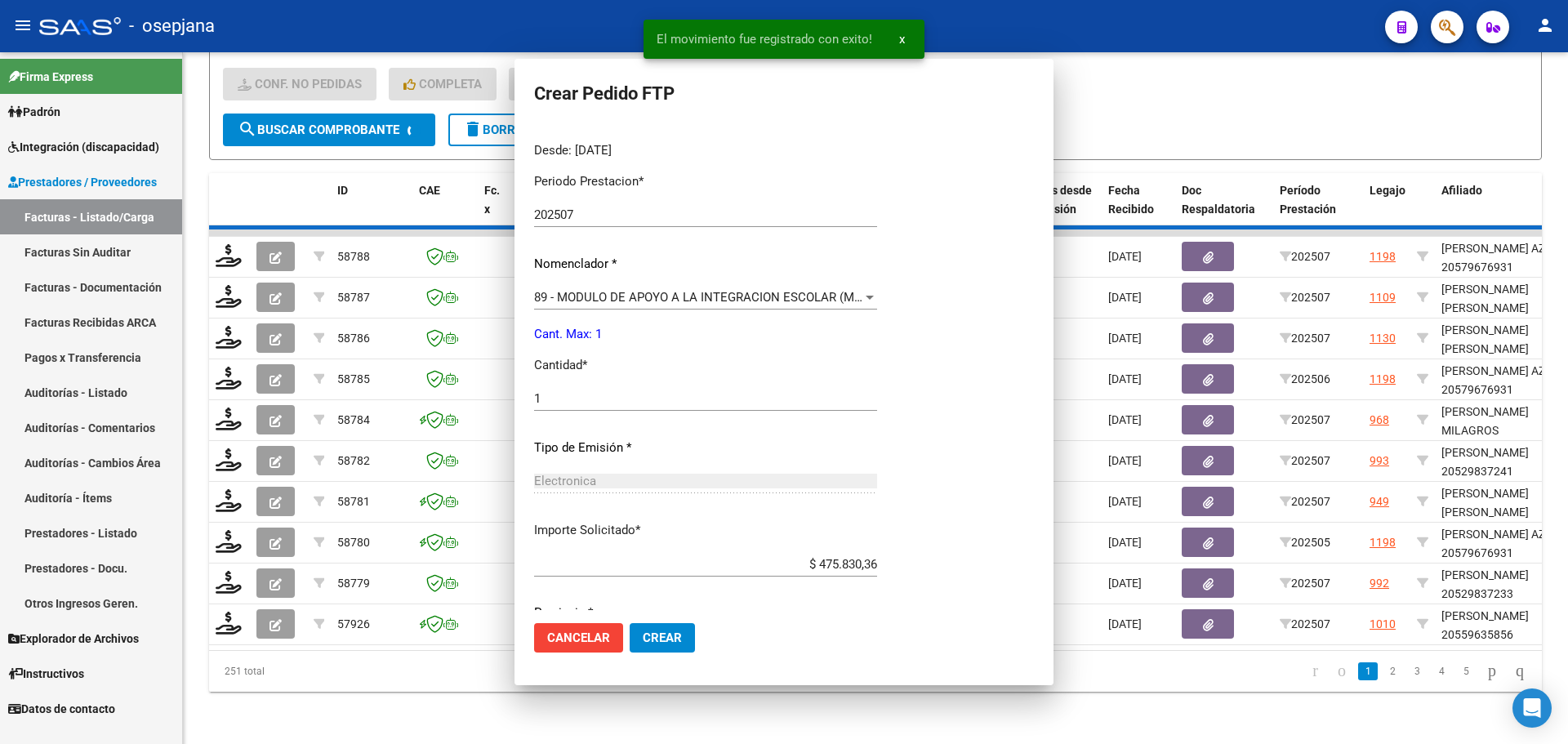
scroll to position [0, 0]
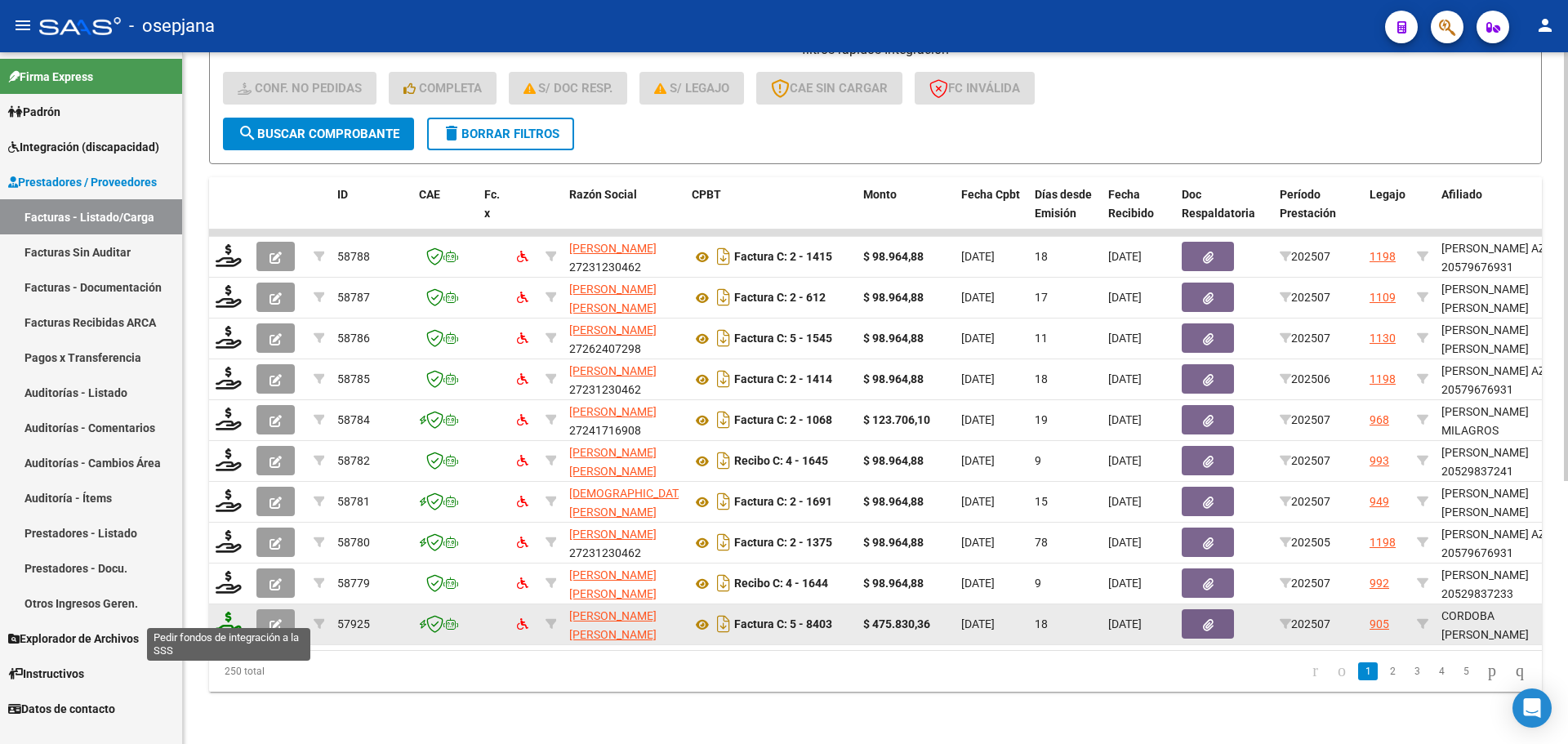
click at [231, 612] on icon at bounding box center [228, 623] width 26 height 23
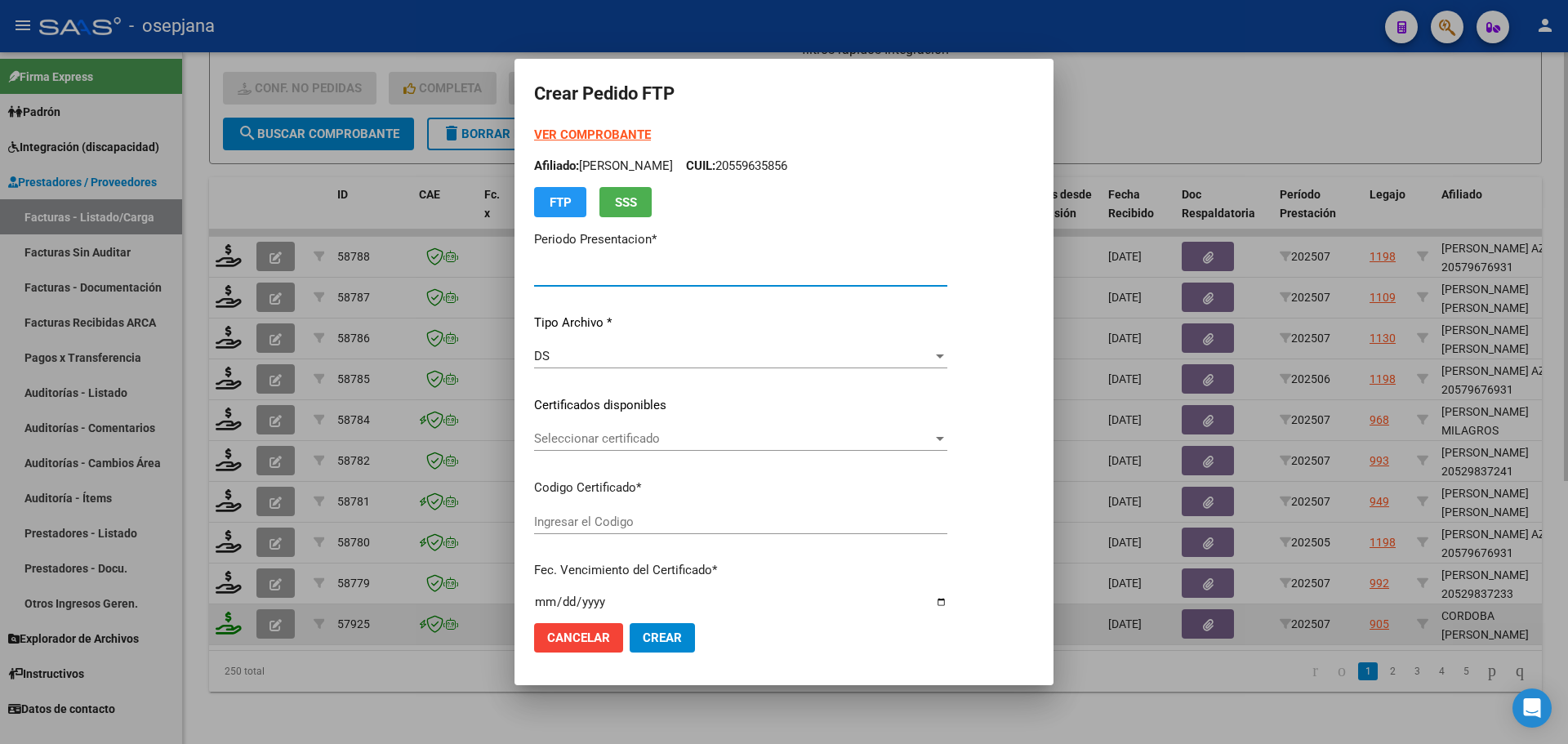
type input "202507"
type input "$ 475.830,36"
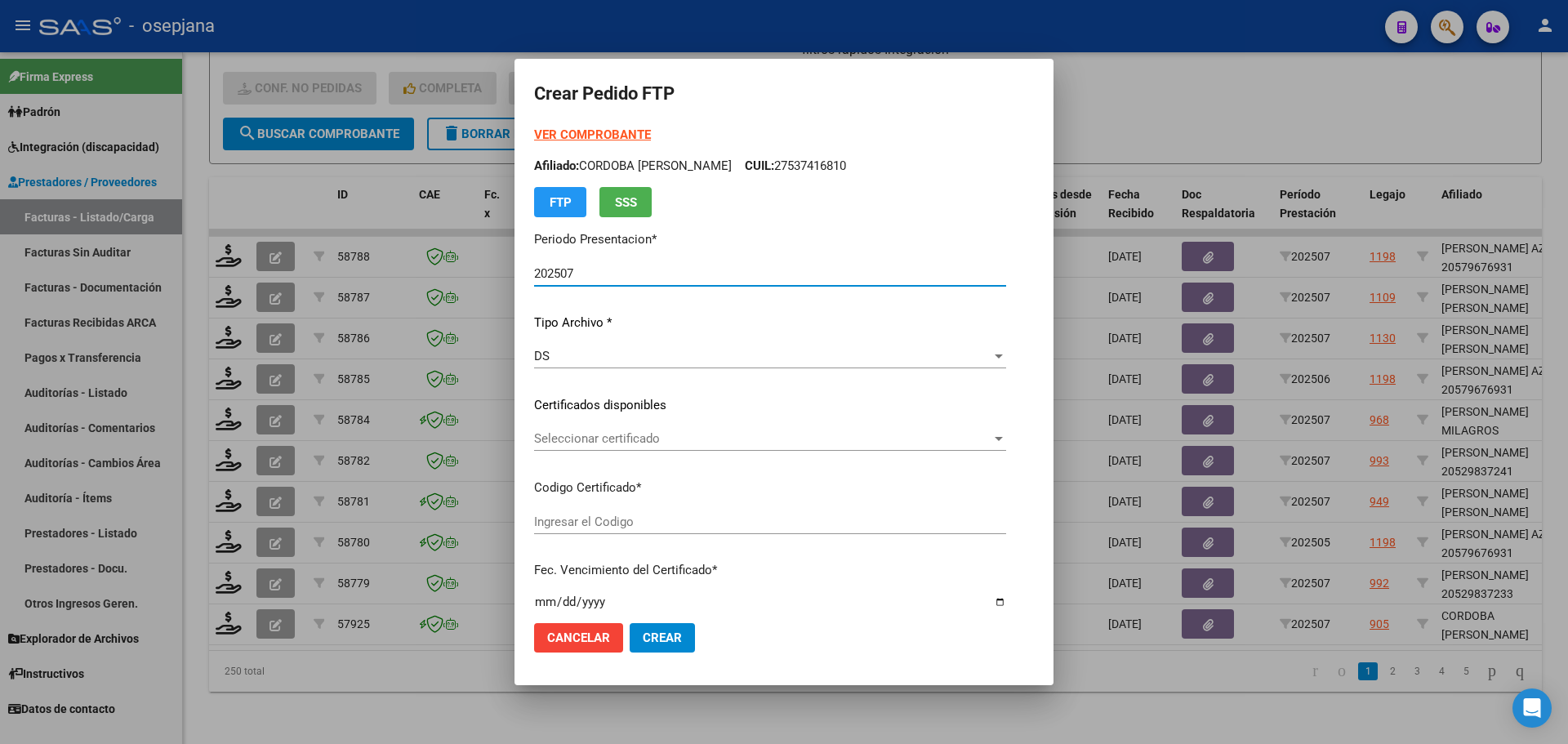
type input "ARG01000537416812021091420250914BSAS313"
type input "[DATE]"
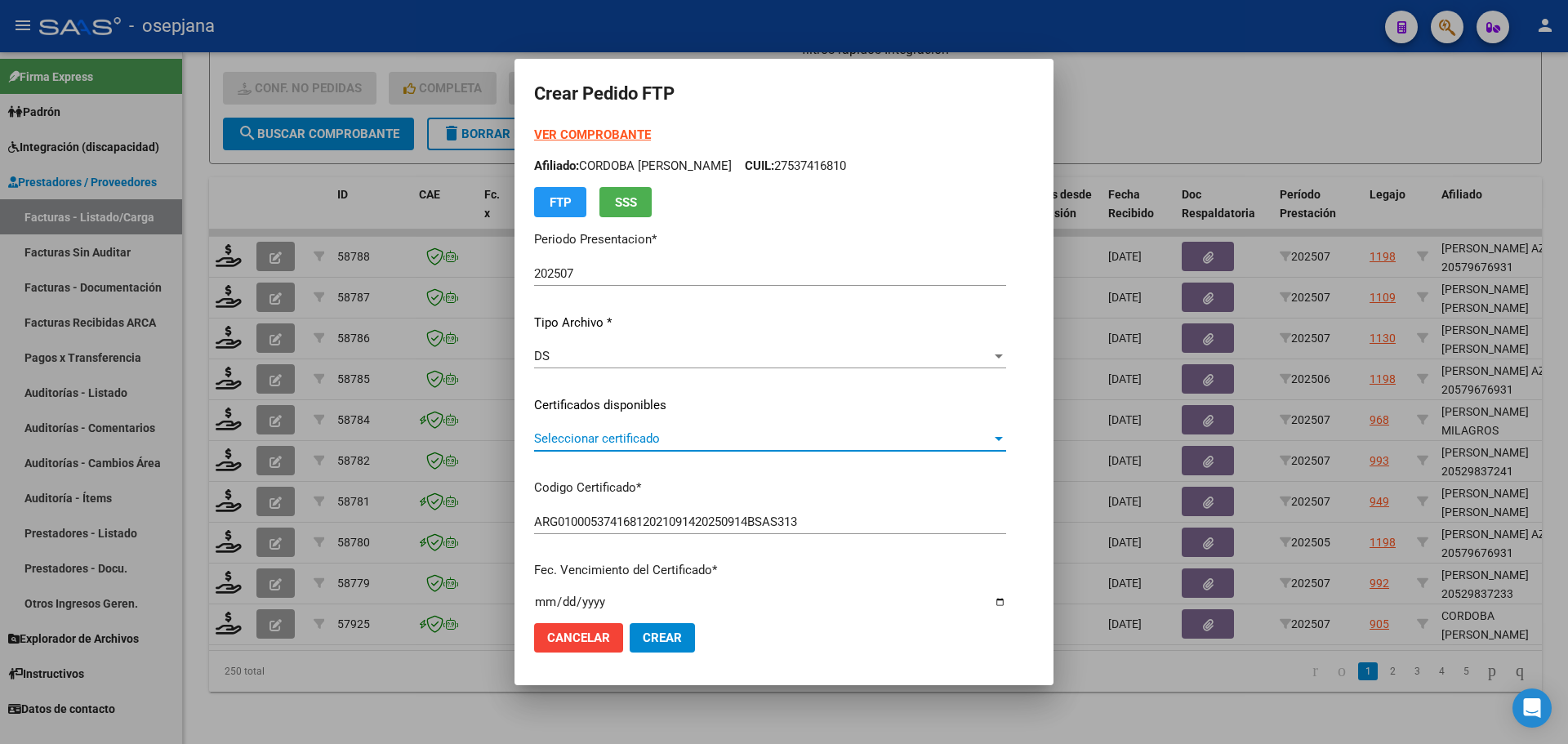
click at [685, 437] on span "Seleccionar certificado" at bounding box center [763, 438] width 458 height 14
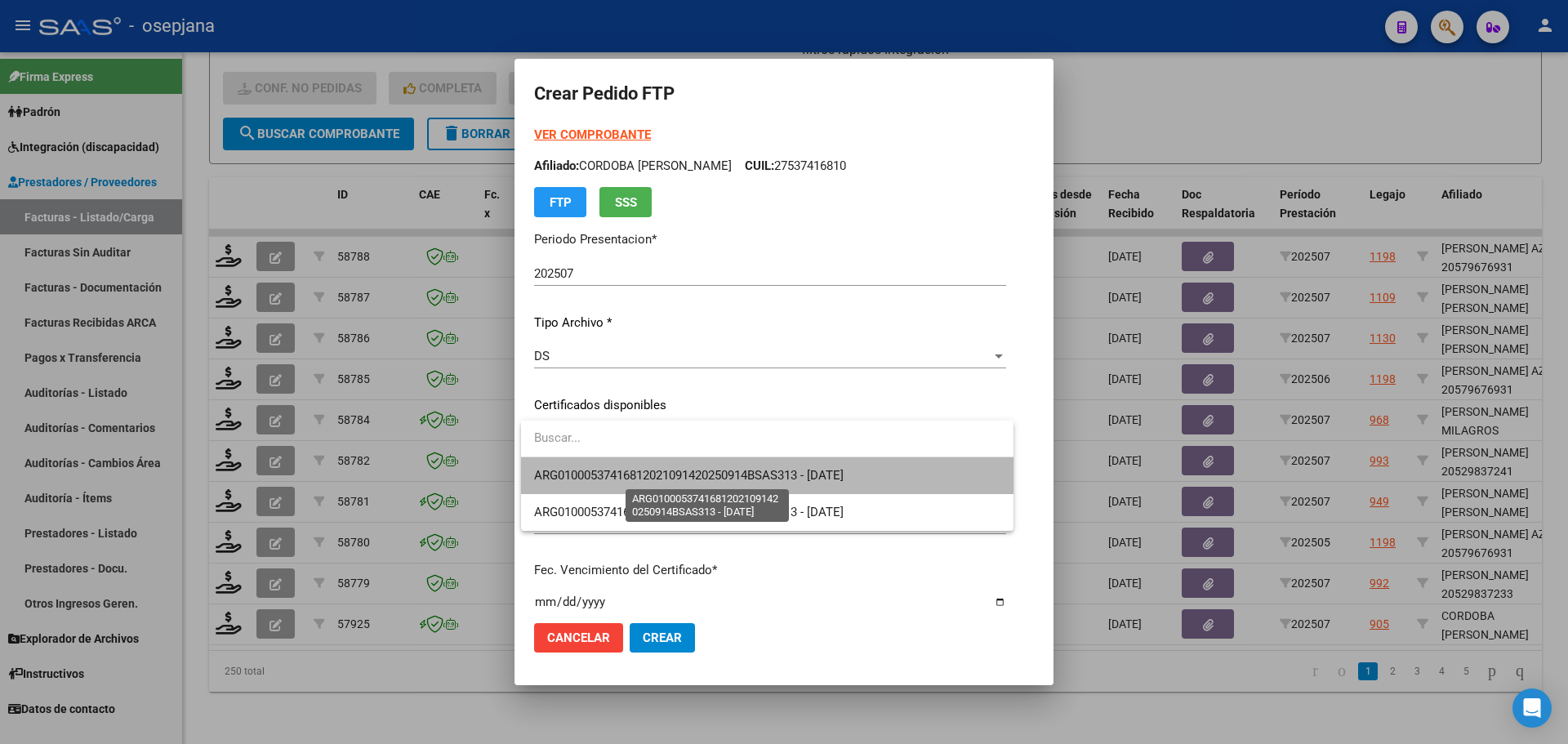
click at [699, 473] on span "ARG01000537416812021091420250914BSAS313 - [DATE]" at bounding box center [688, 475] width 309 height 14
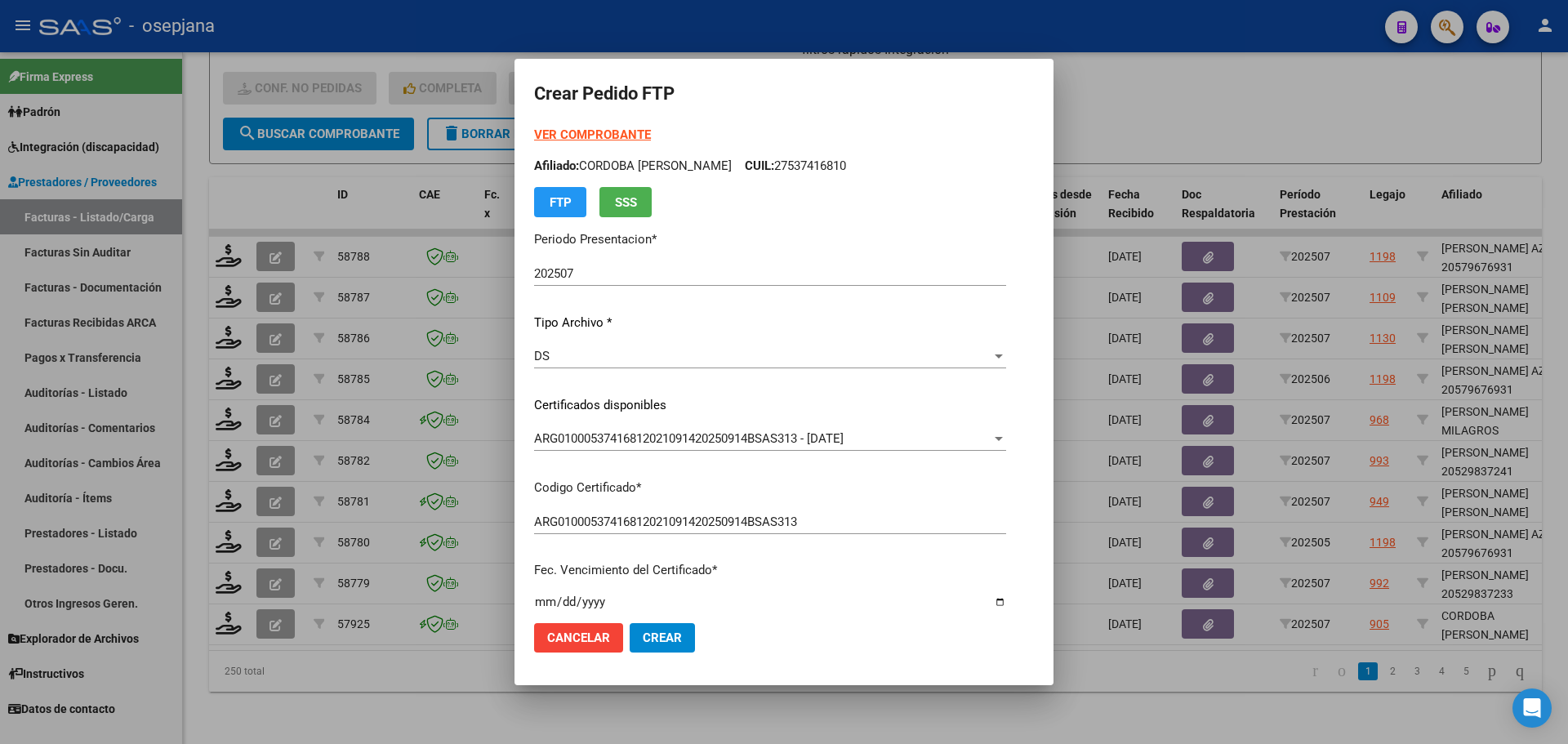
click at [581, 134] on strong "VER COMPROBANTE" at bounding box center [592, 134] width 117 height 14
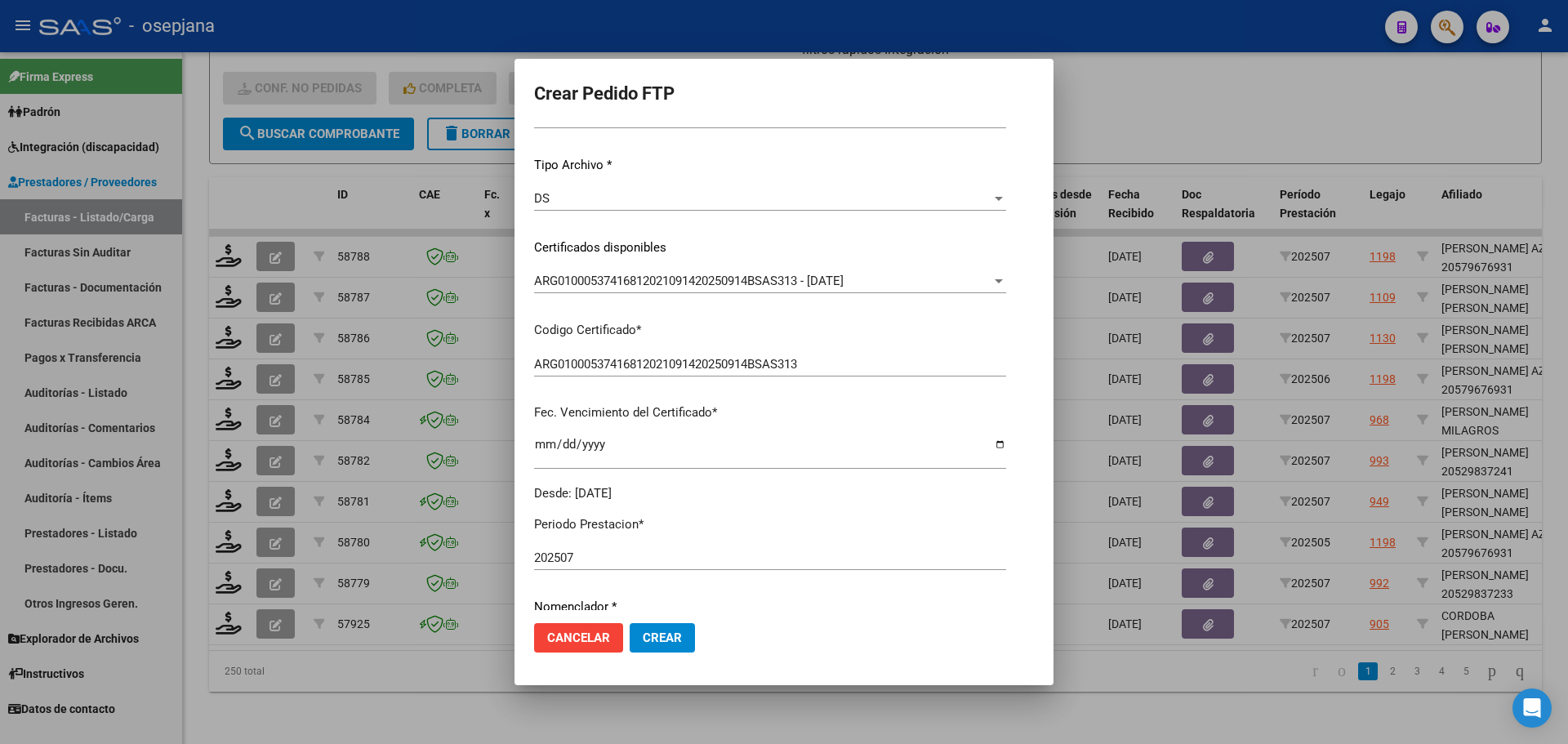
scroll to position [326, 0]
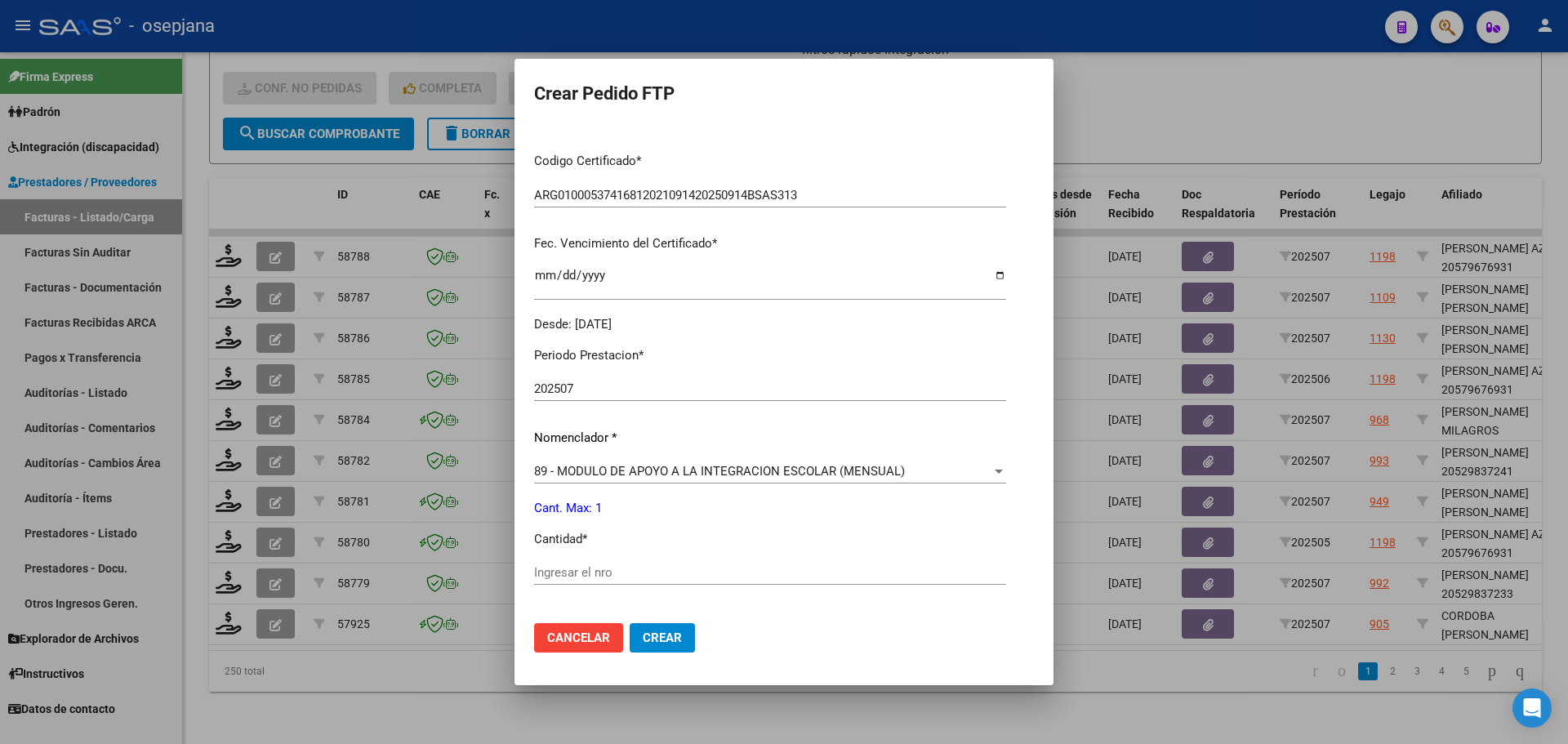
click at [564, 573] on input "Ingresar el nro" at bounding box center [770, 572] width 472 height 14
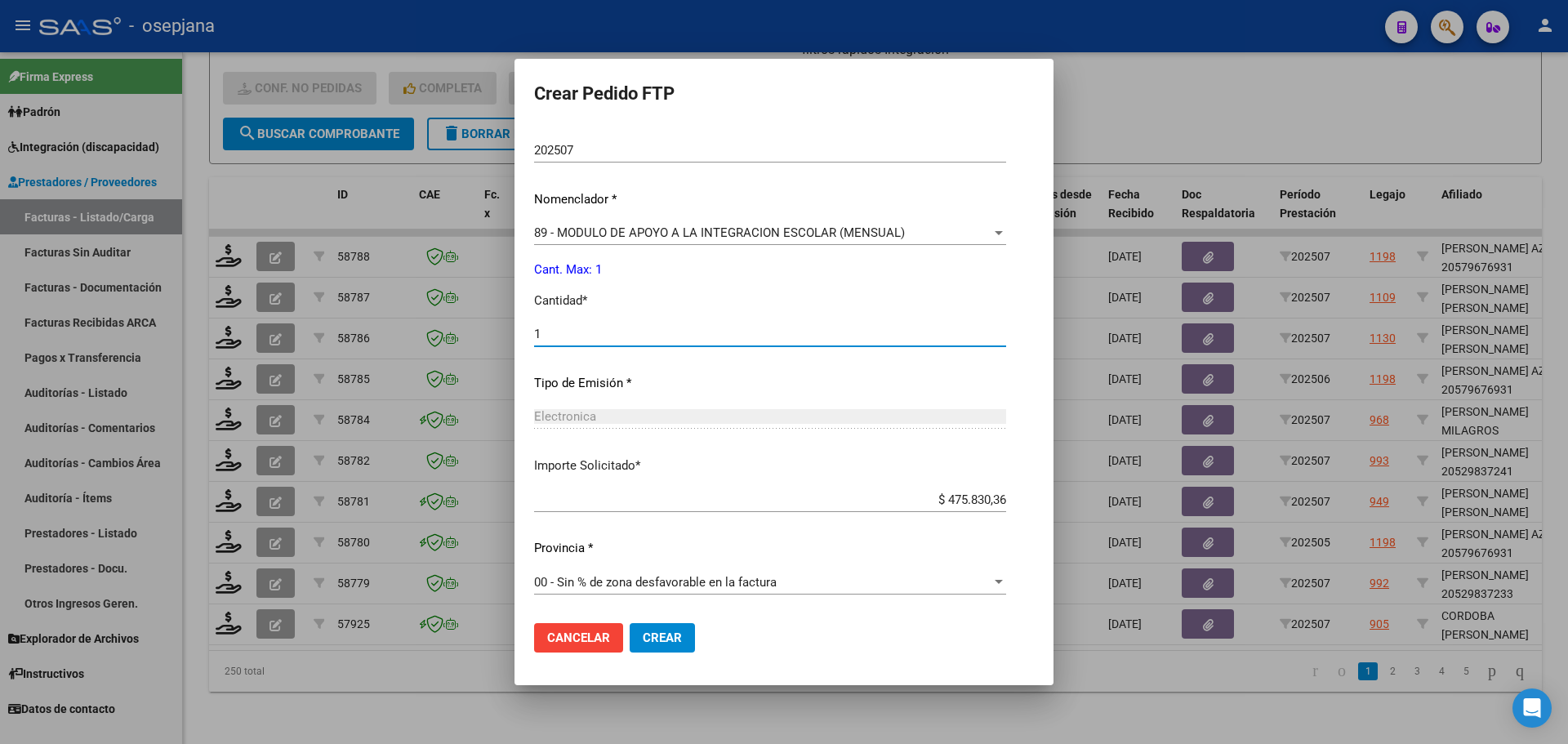
type input "1"
click at [665, 647] on button "Crear" at bounding box center [662, 637] width 65 height 30
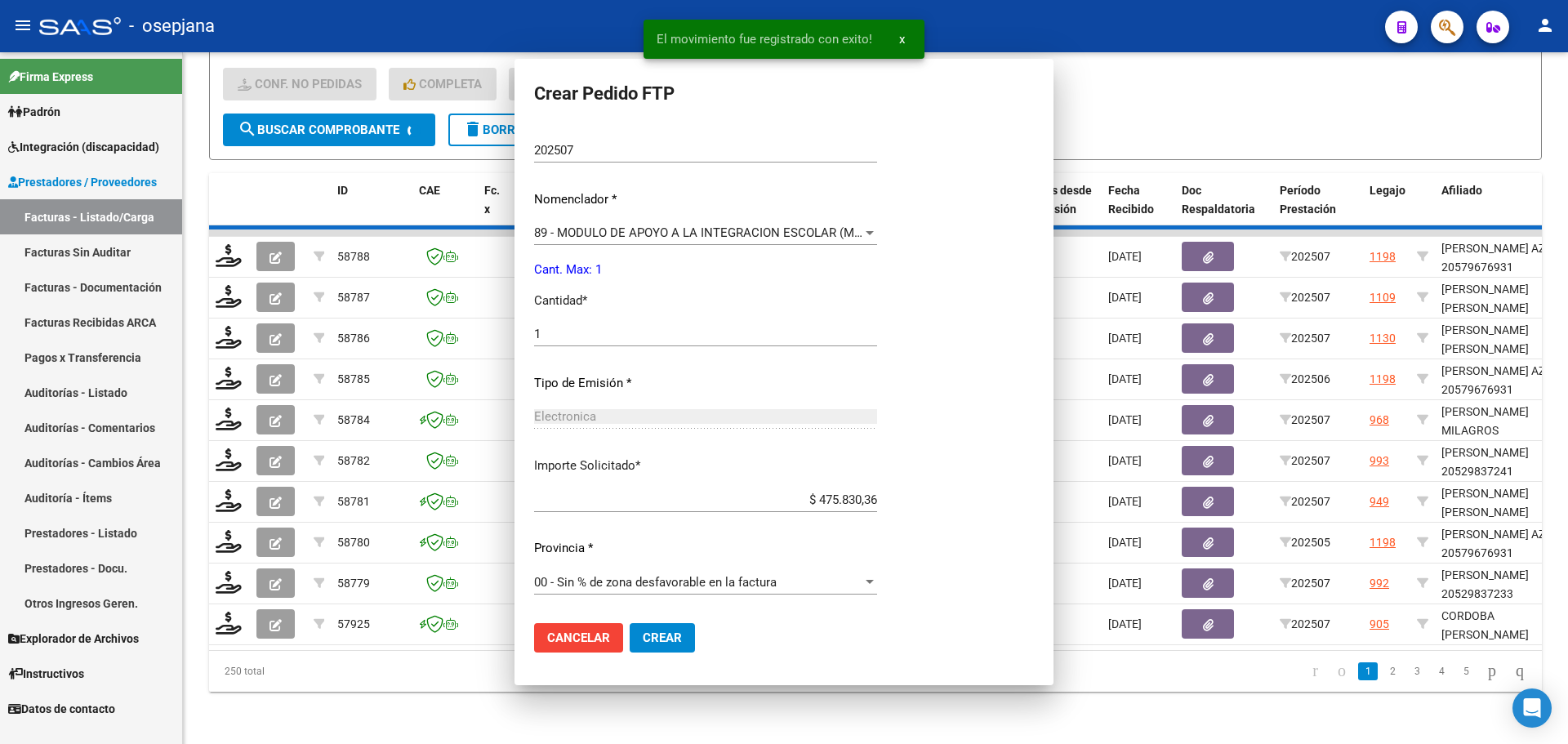
scroll to position [0, 0]
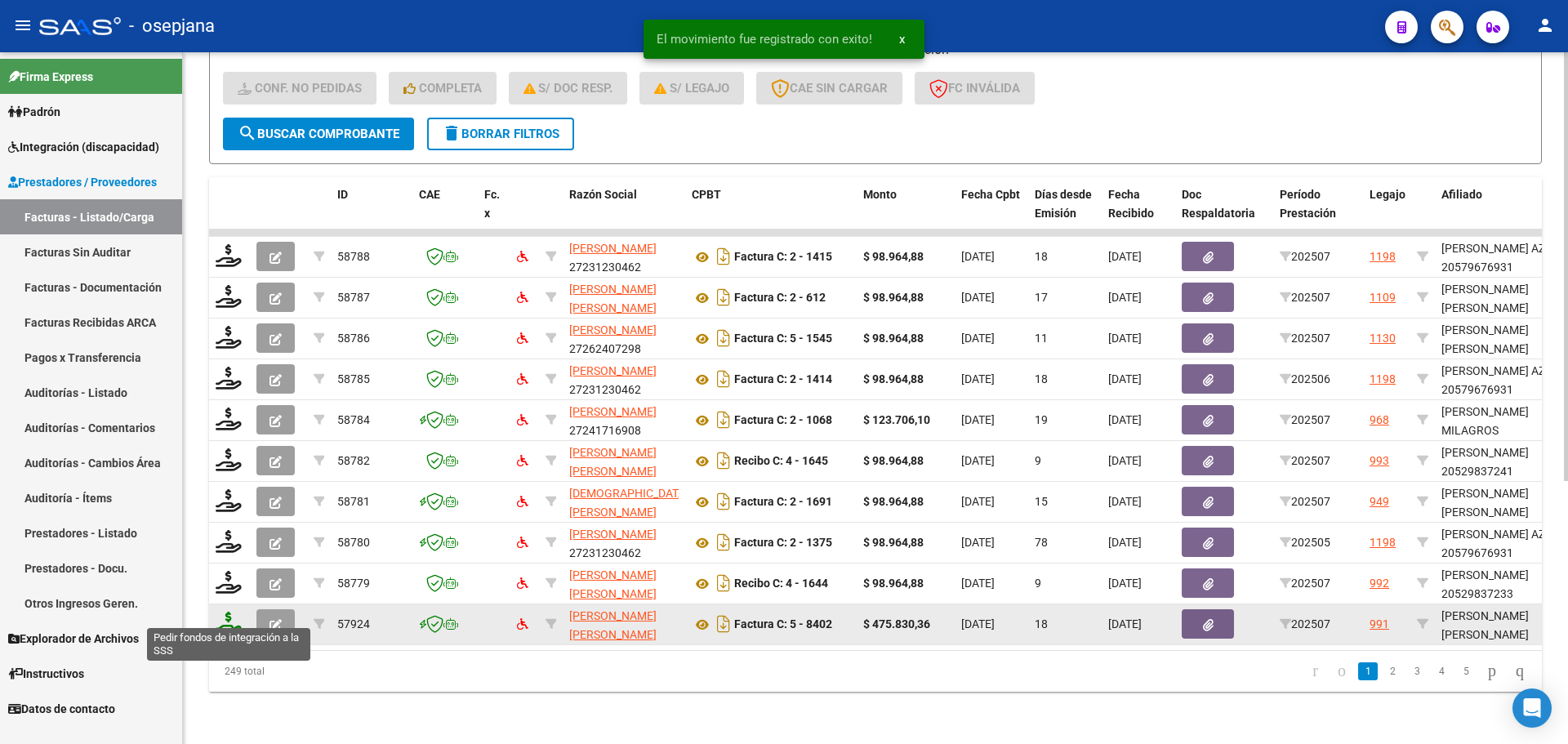
click at [225, 612] on icon at bounding box center [228, 623] width 26 height 23
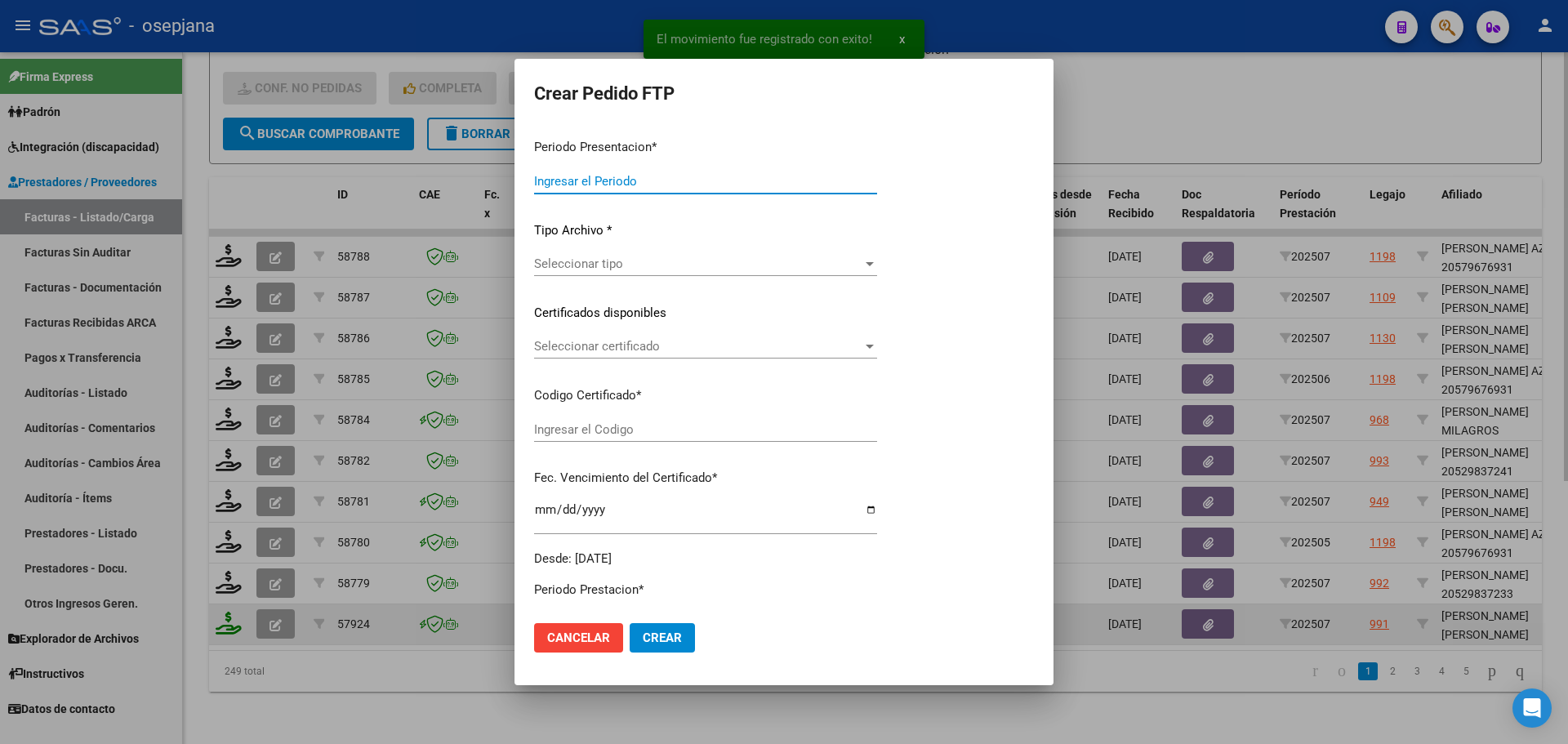
type input "202507"
type input "$ 475.830,36"
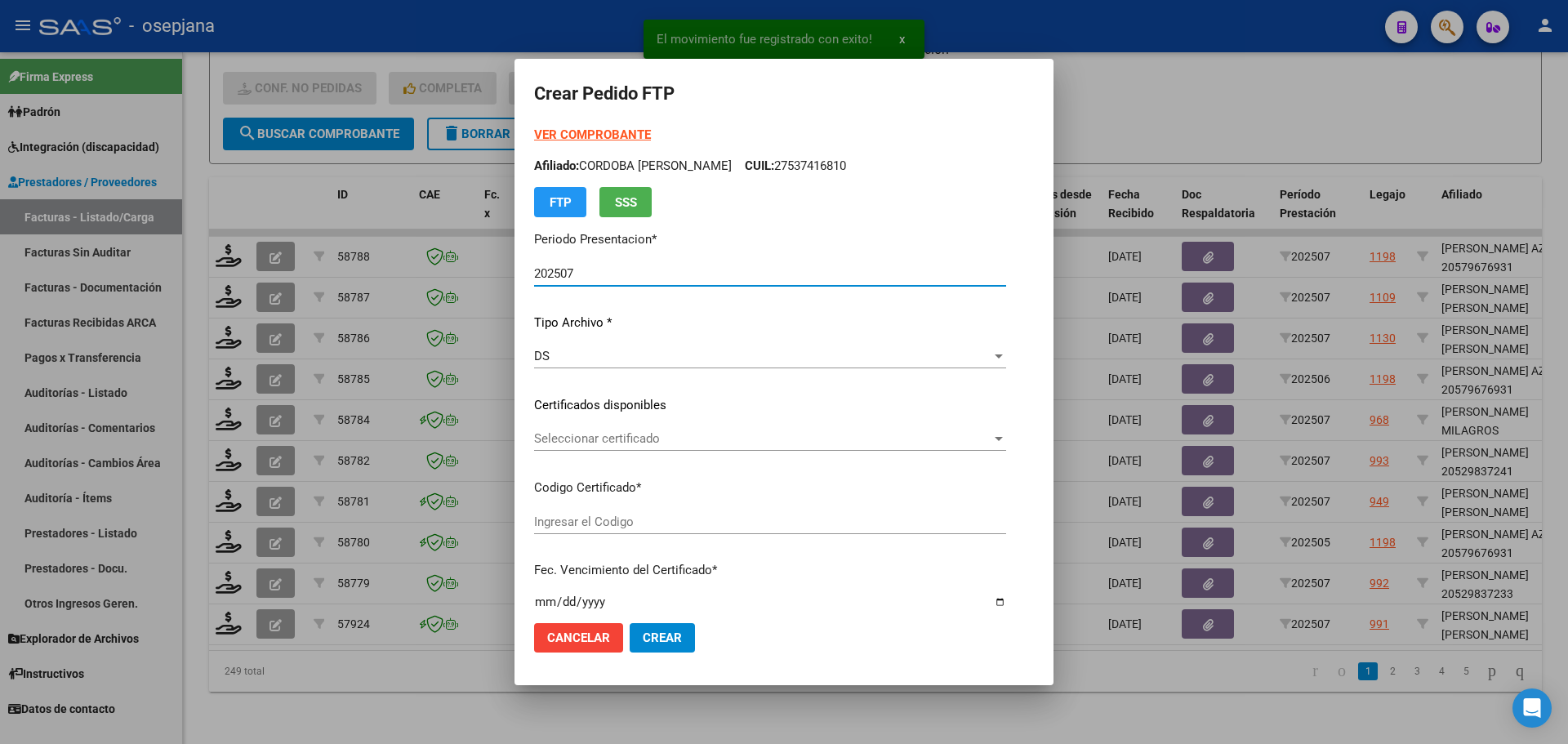
type input "ARG01000542786042022080220270802BSAS313"
type input "[DATE]"
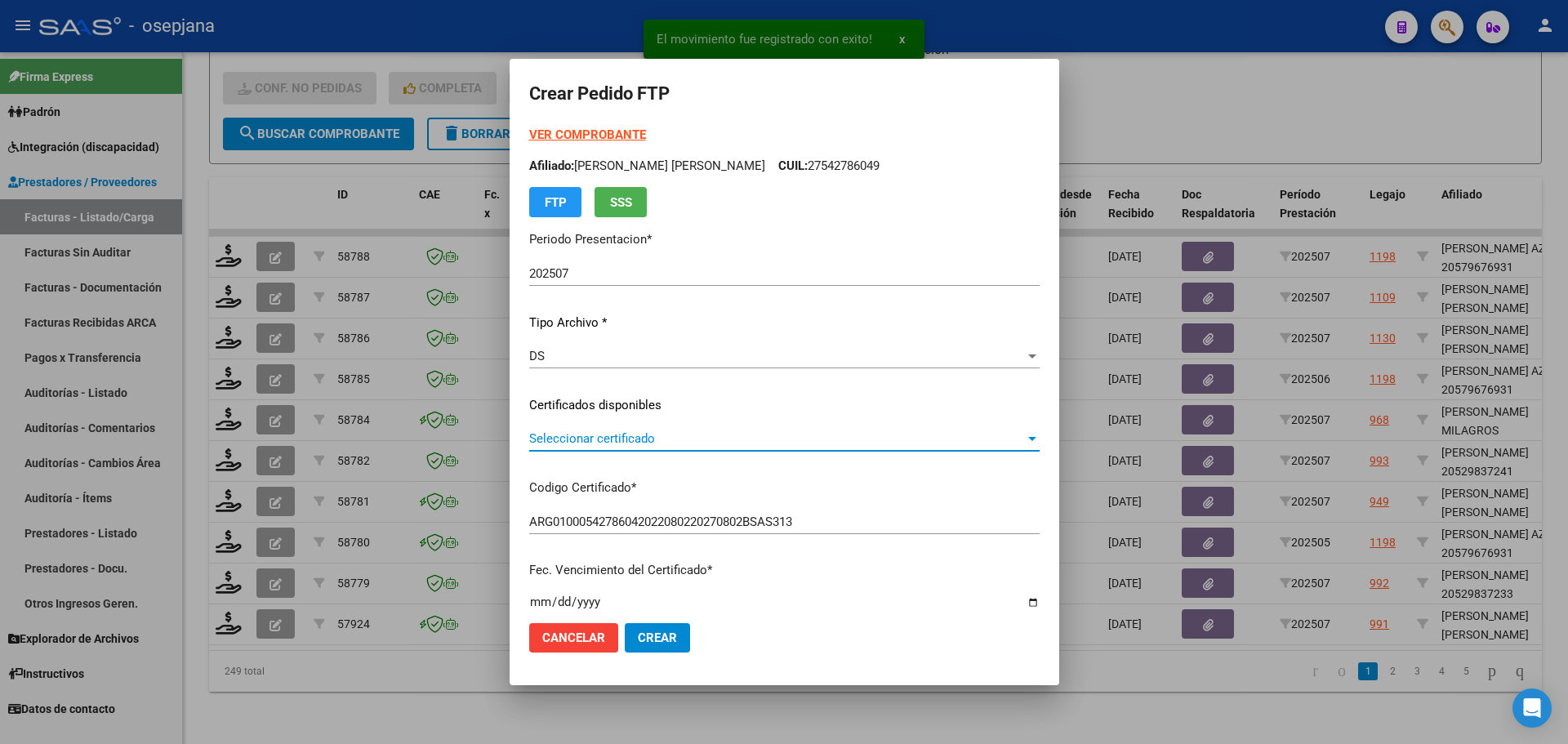
click at [619, 437] on span "Seleccionar certificado" at bounding box center [776, 438] width 496 height 14
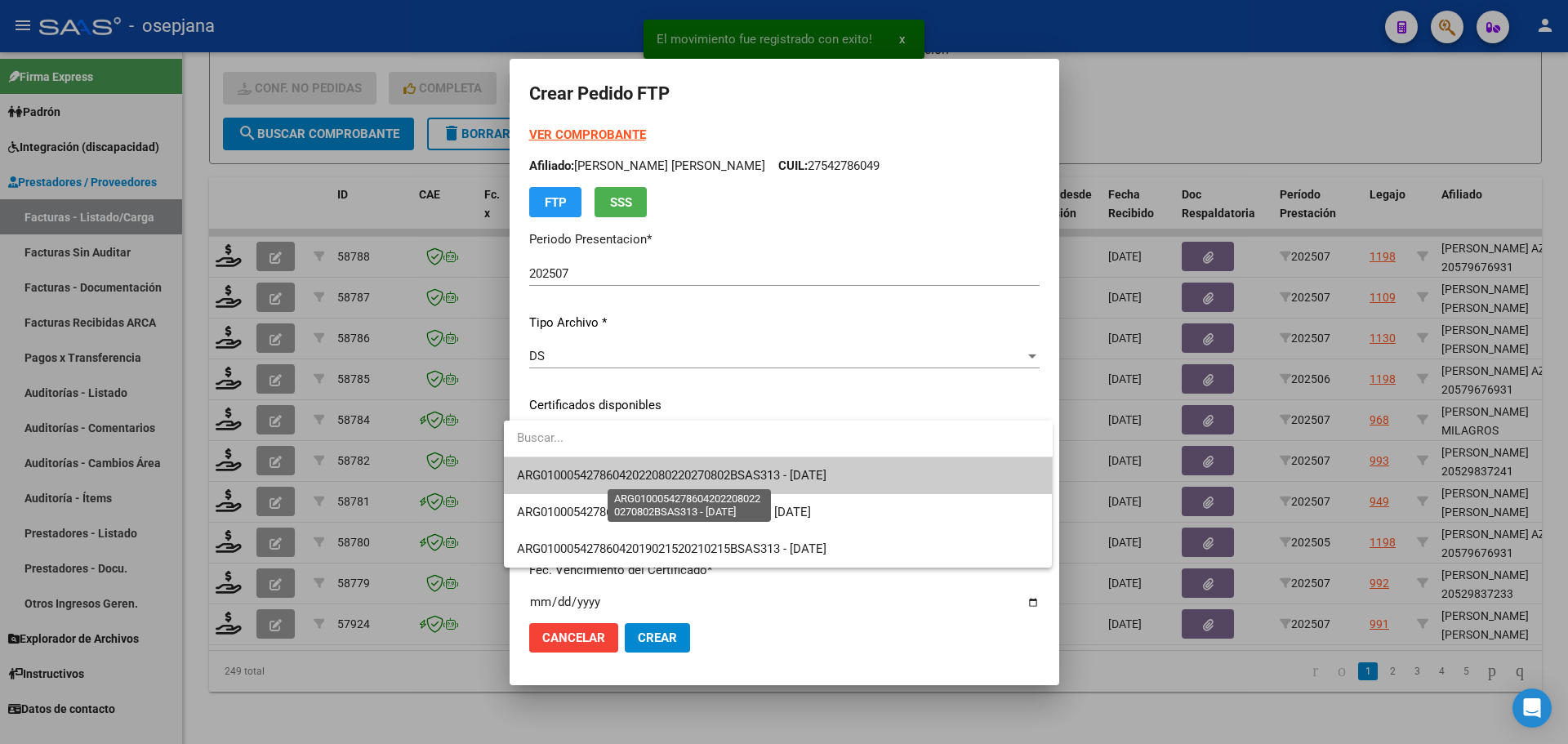
click at [627, 482] on span "ARG01000542786042022080220270802BSAS313 - [DATE]" at bounding box center [671, 475] width 309 height 14
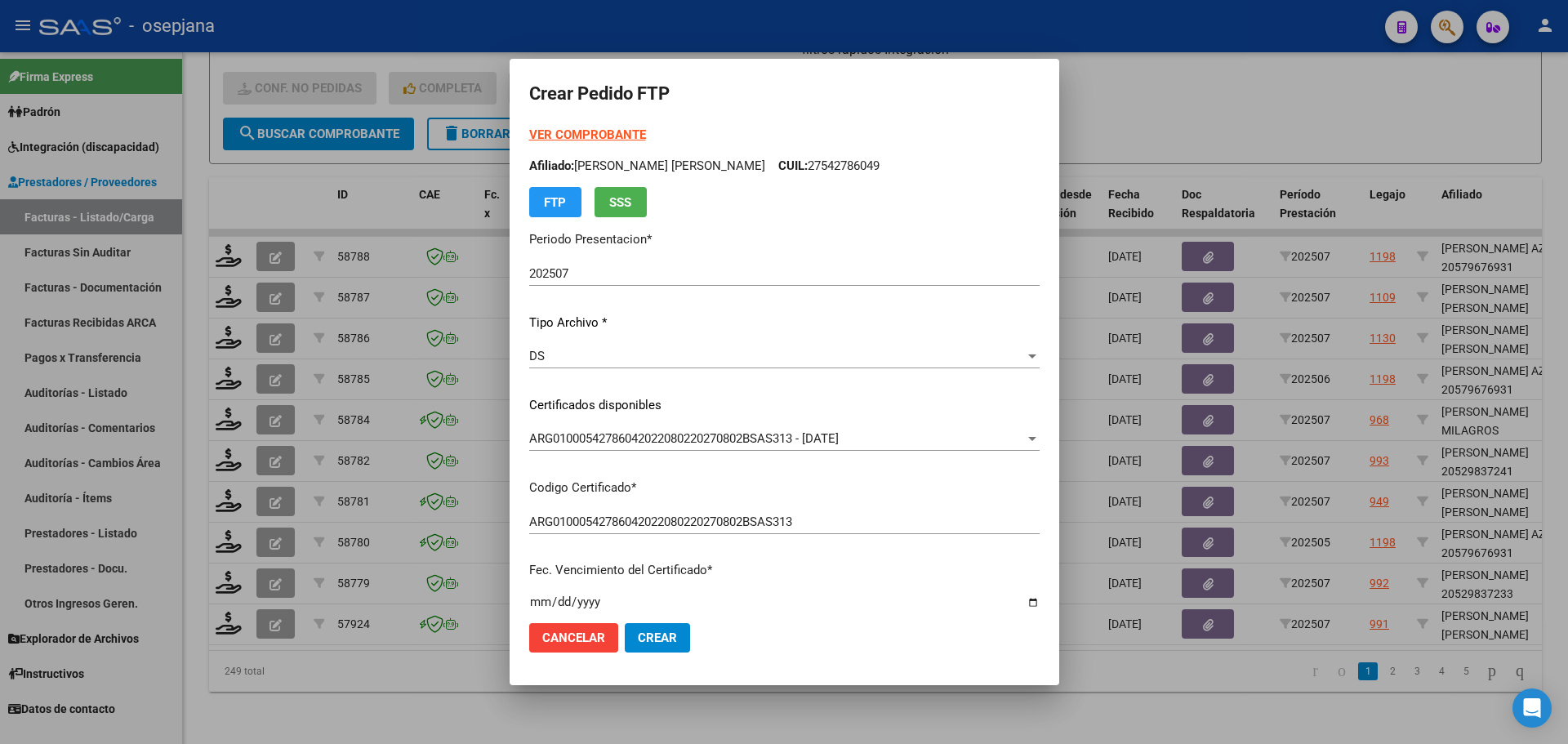
click at [598, 138] on strong "VER COMPROBANTE" at bounding box center [587, 134] width 117 height 14
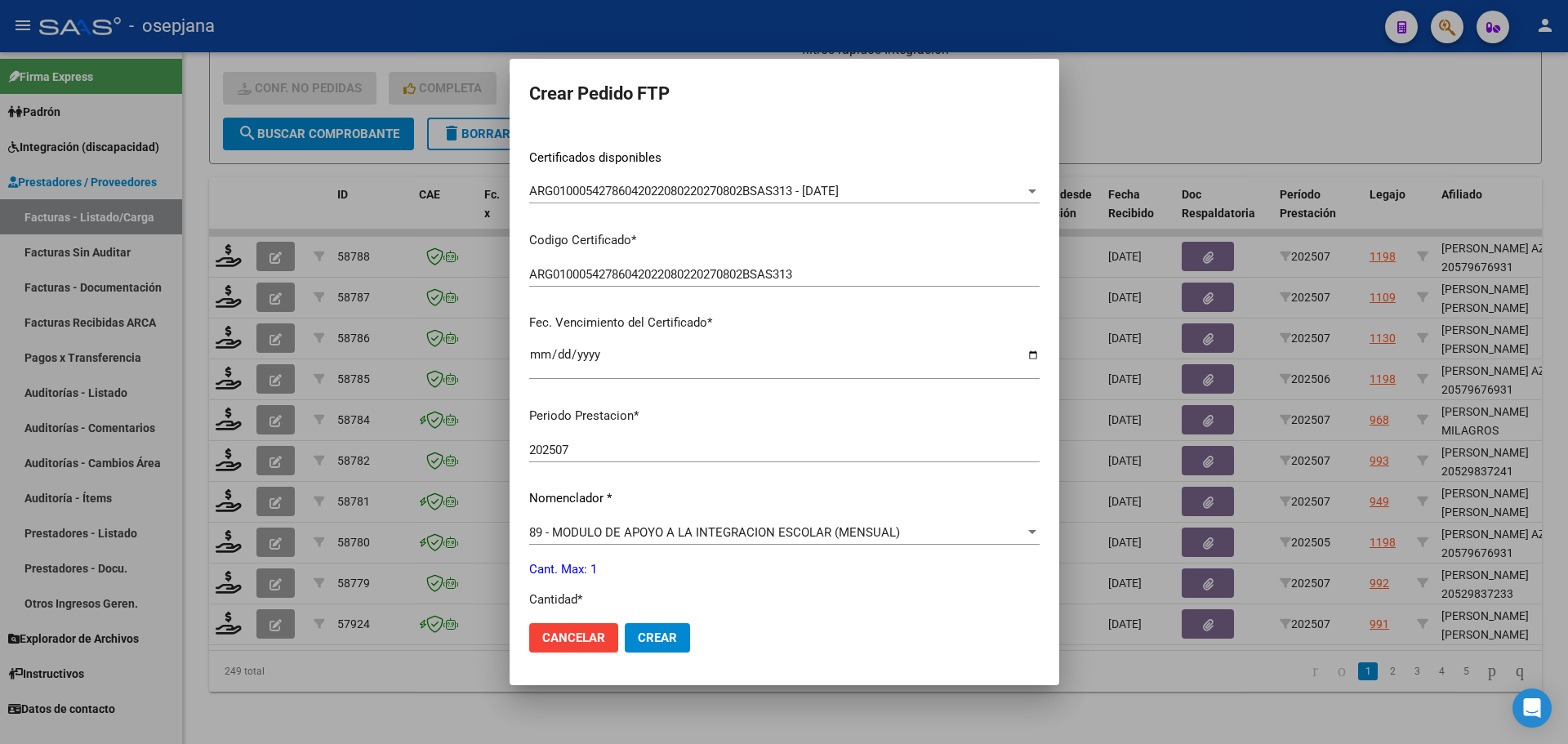
scroll to position [408, 0]
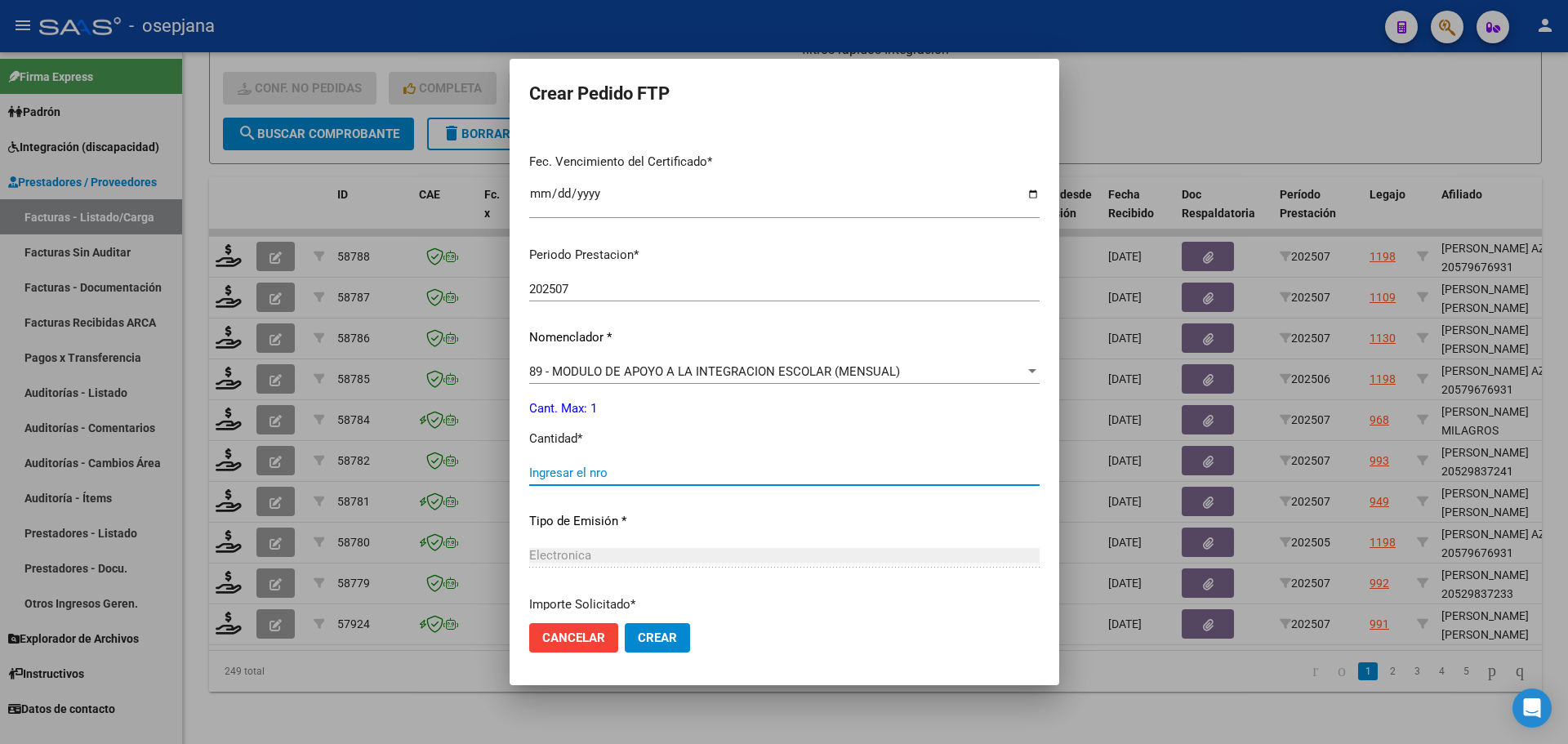
click at [587, 477] on input "Ingresar el nro" at bounding box center [784, 472] width 510 height 14
type input "1"
click at [650, 635] on span "Crear" at bounding box center [658, 637] width 39 height 14
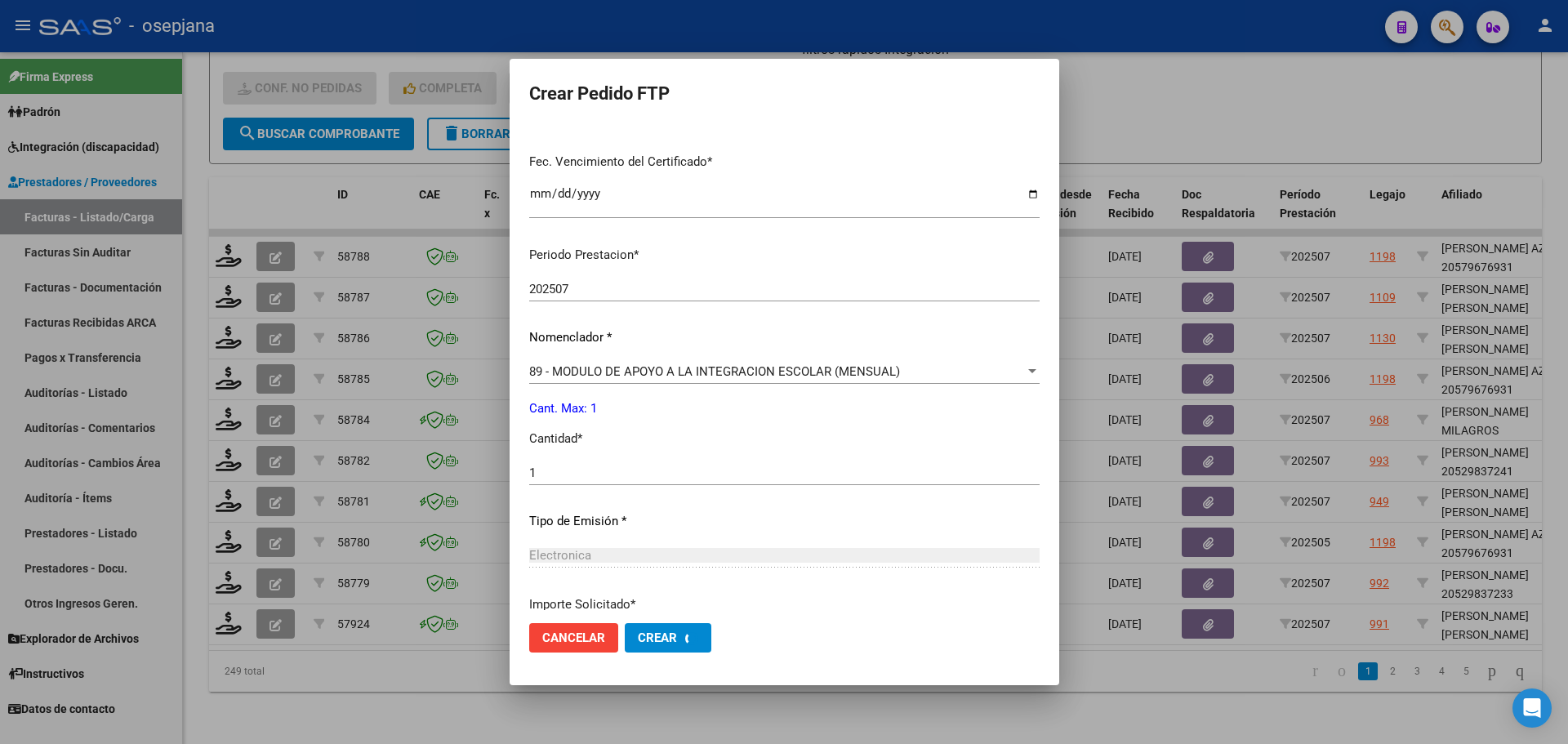
scroll to position [0, 0]
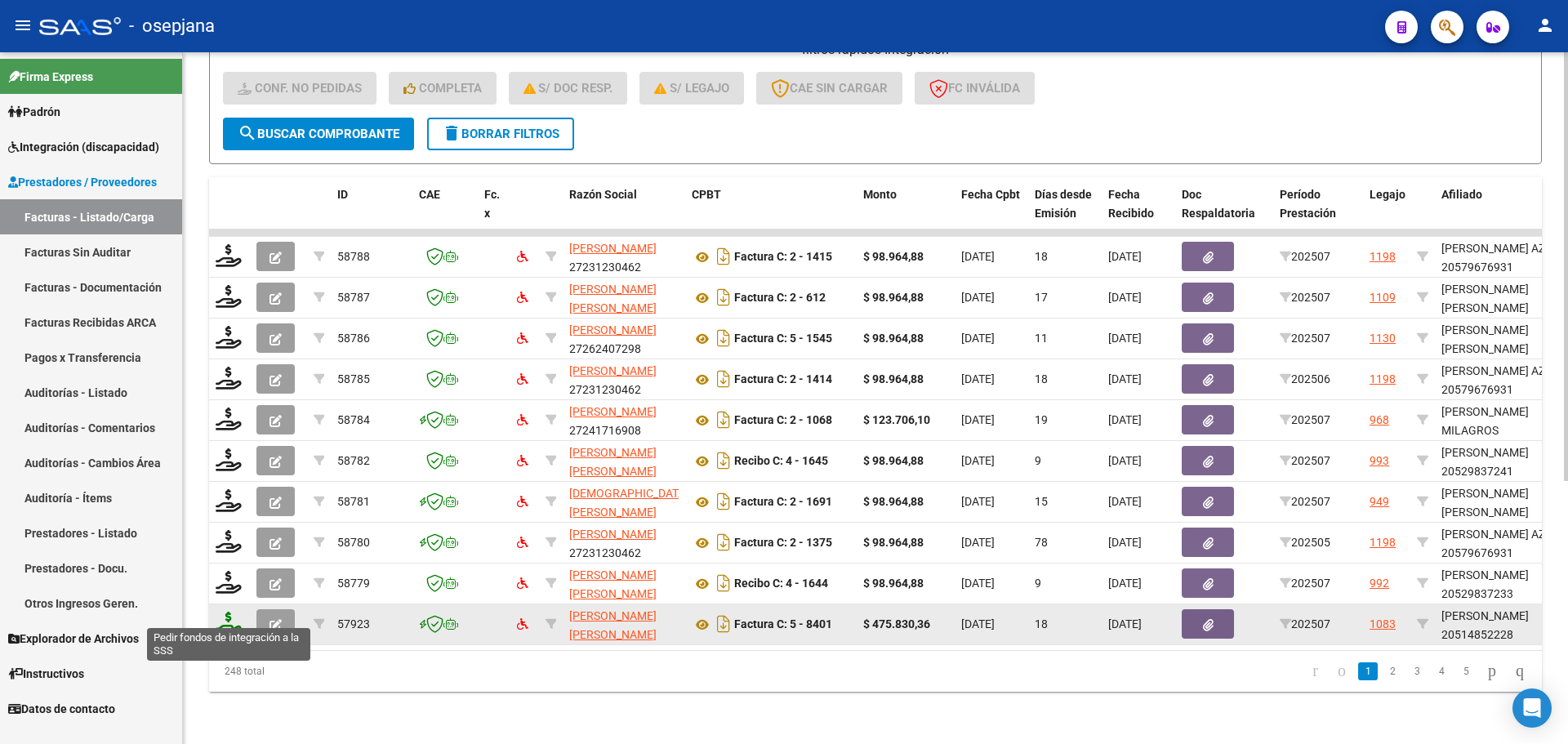
click at [231, 617] on icon at bounding box center [228, 623] width 26 height 23
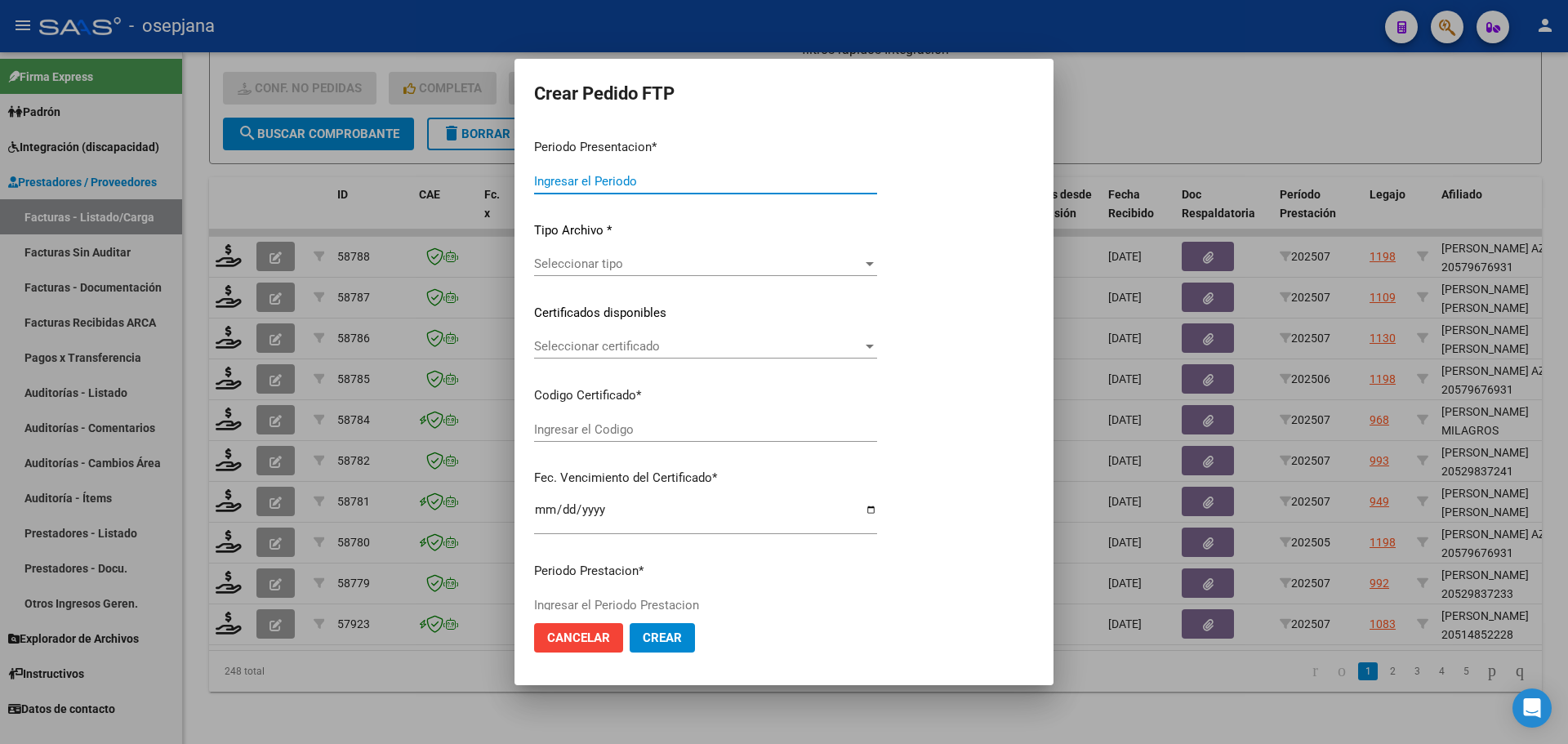
type input "202507"
type input "$ 475.830,36"
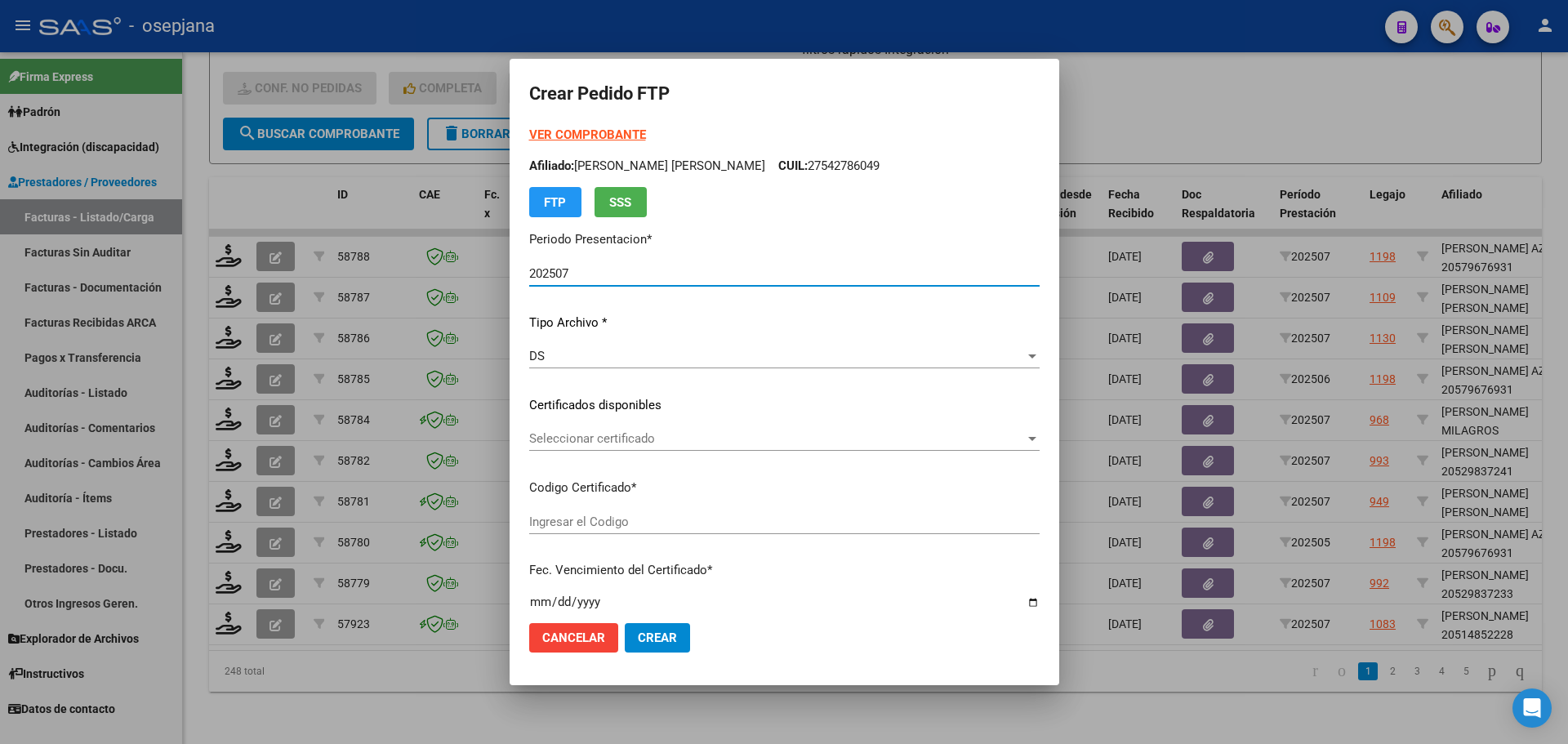
type input "ARG02000514852222024010320290103BS AS342"
type input "[DATE]"
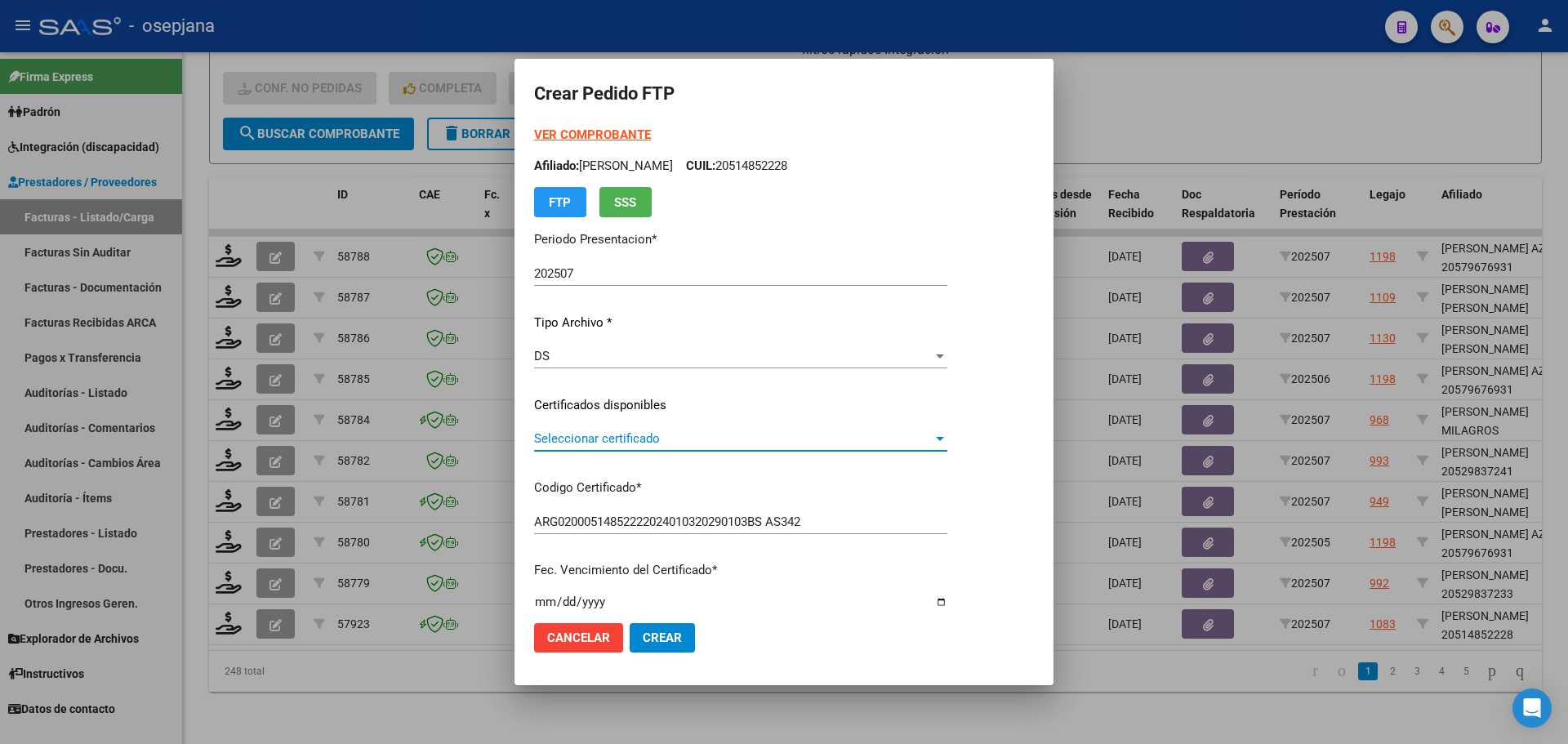
click at [621, 442] on span "Seleccionar certificado" at bounding box center [733, 438] width 398 height 14
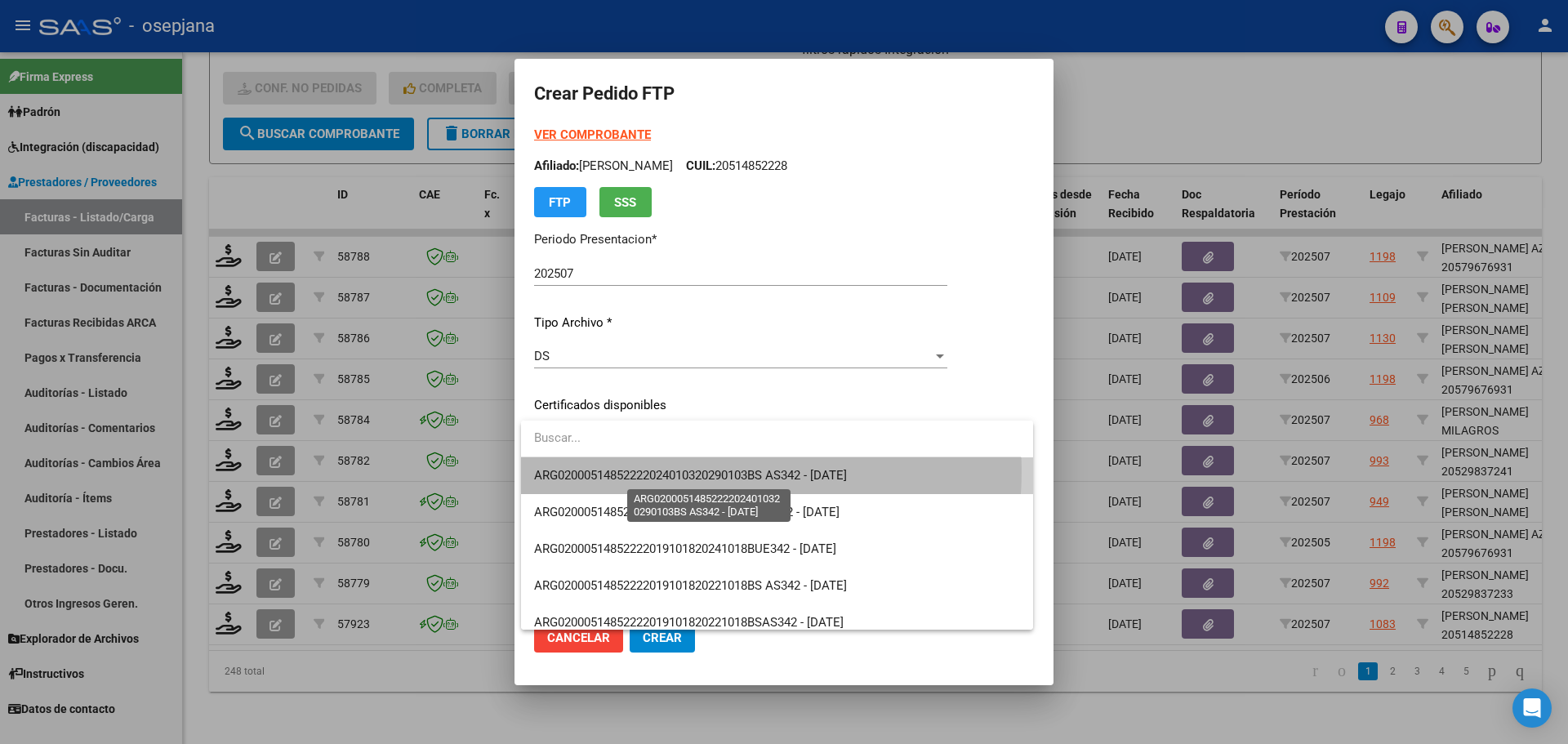
click at [632, 469] on span "ARG02000514852222024010320290103BS AS342 - [DATE]" at bounding box center [690, 475] width 313 height 14
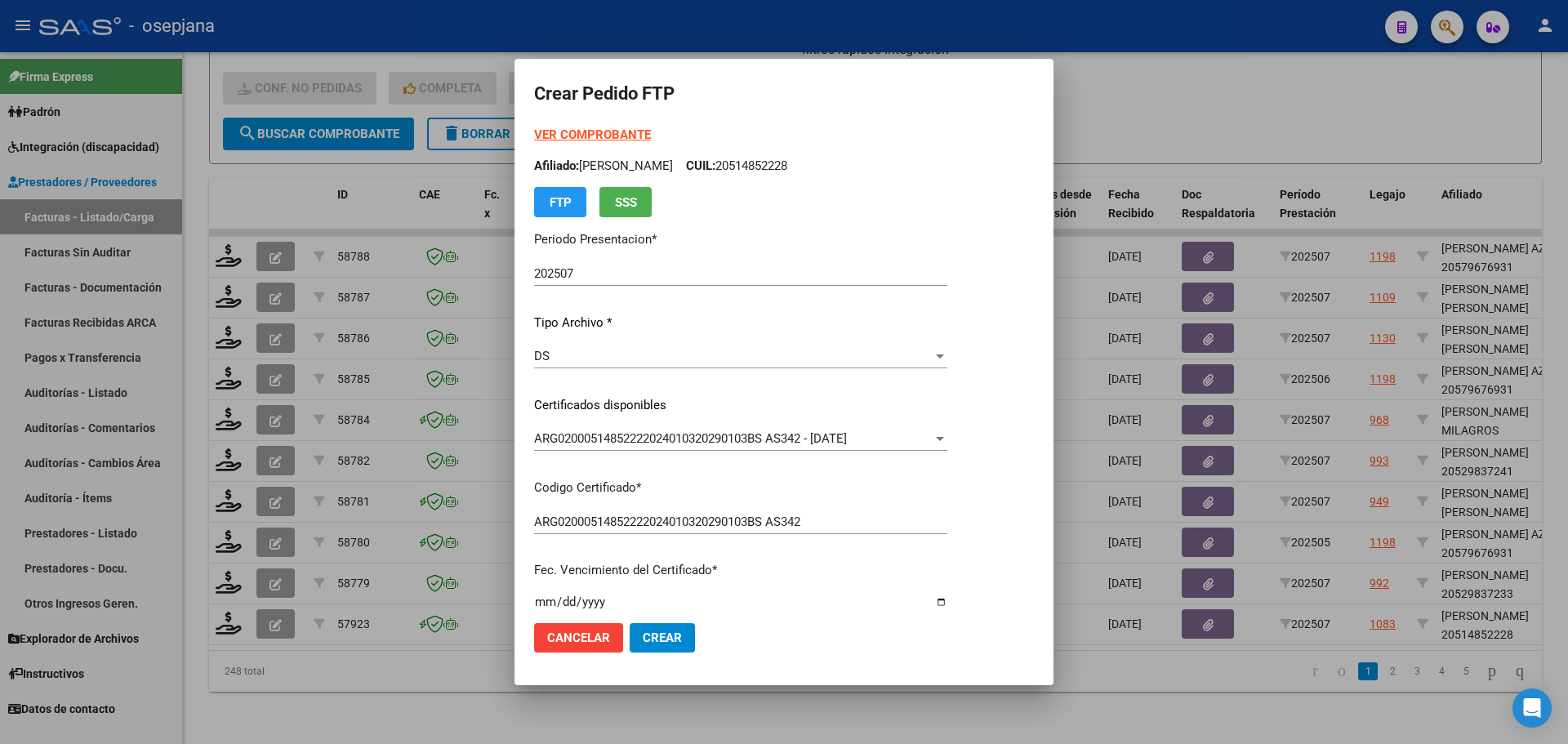
click at [605, 134] on strong "VER COMPROBANTE" at bounding box center [592, 134] width 117 height 14
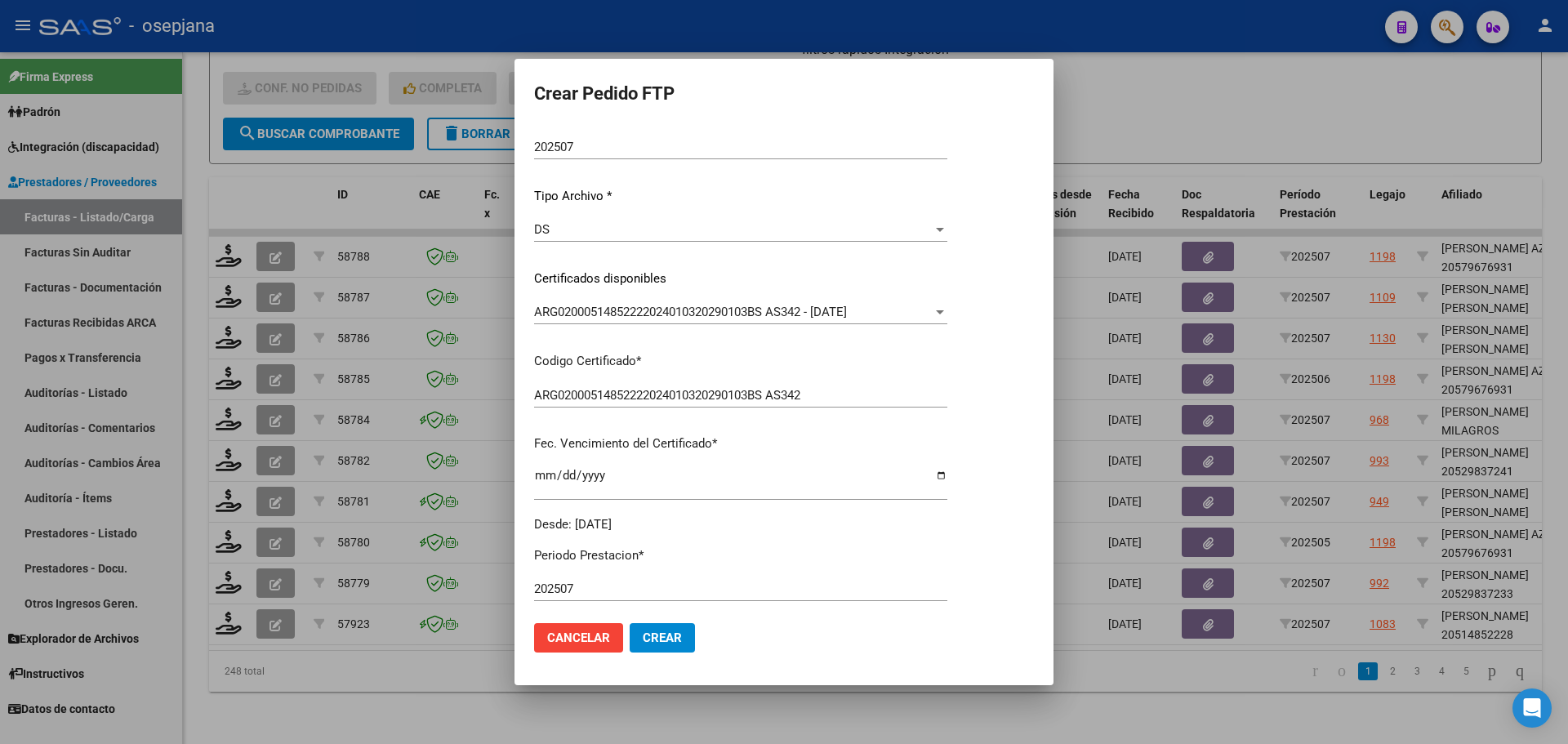
scroll to position [408, 0]
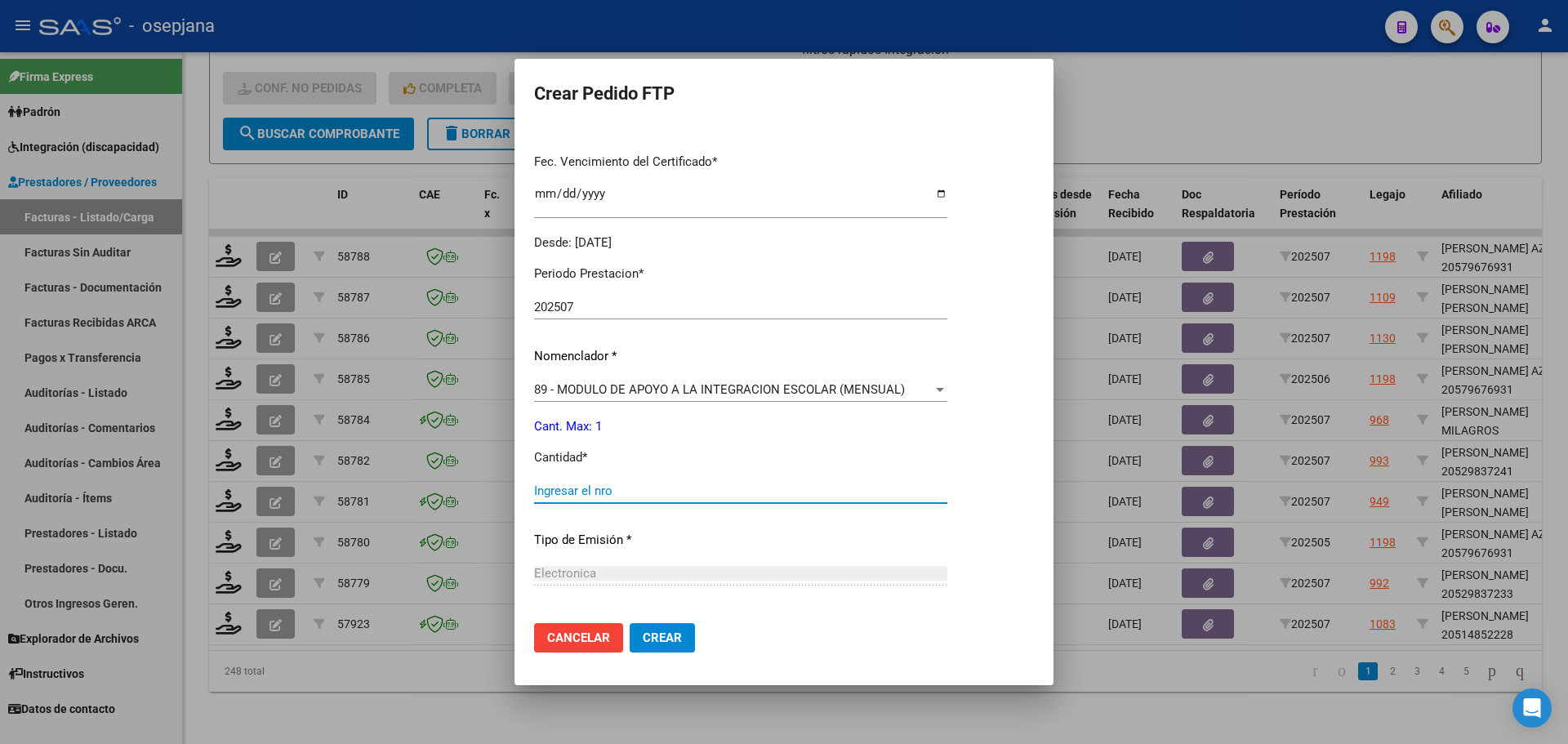
click at [561, 486] on input "Ingresar el nro" at bounding box center [741, 490] width 414 height 14
type input "1"
click at [660, 634] on span "Crear" at bounding box center [662, 637] width 39 height 14
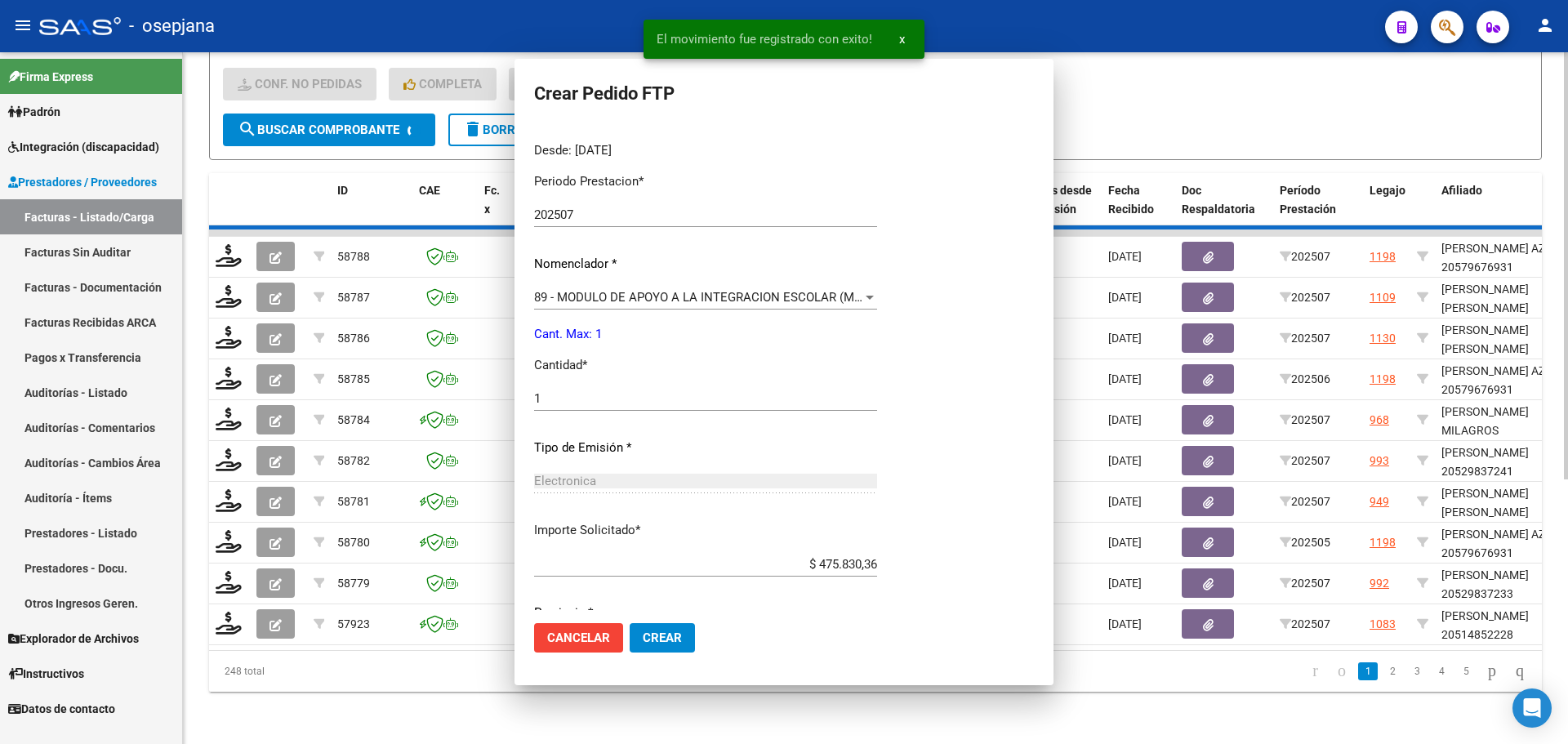
scroll to position [316, 0]
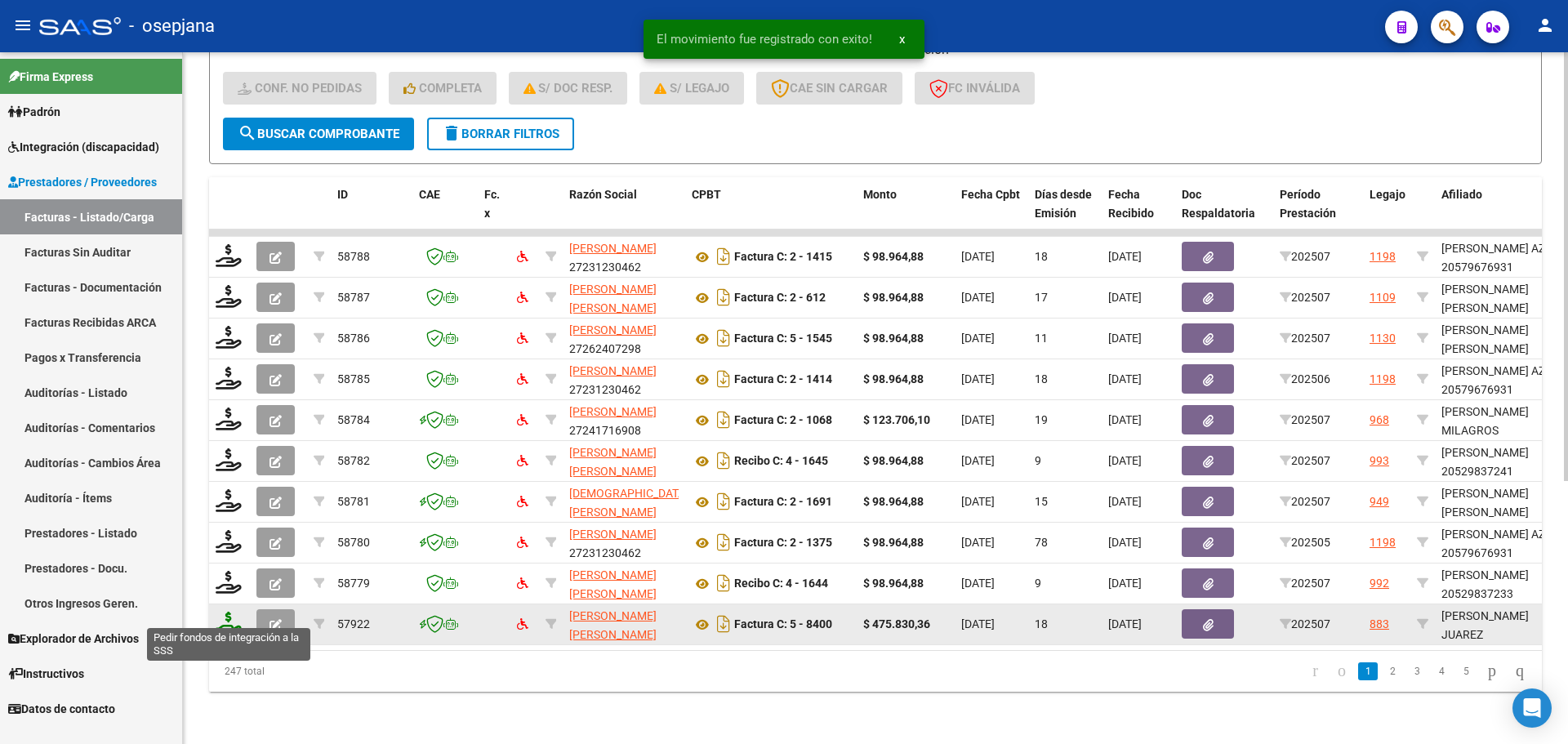
click at [224, 617] on icon at bounding box center [228, 623] width 26 height 23
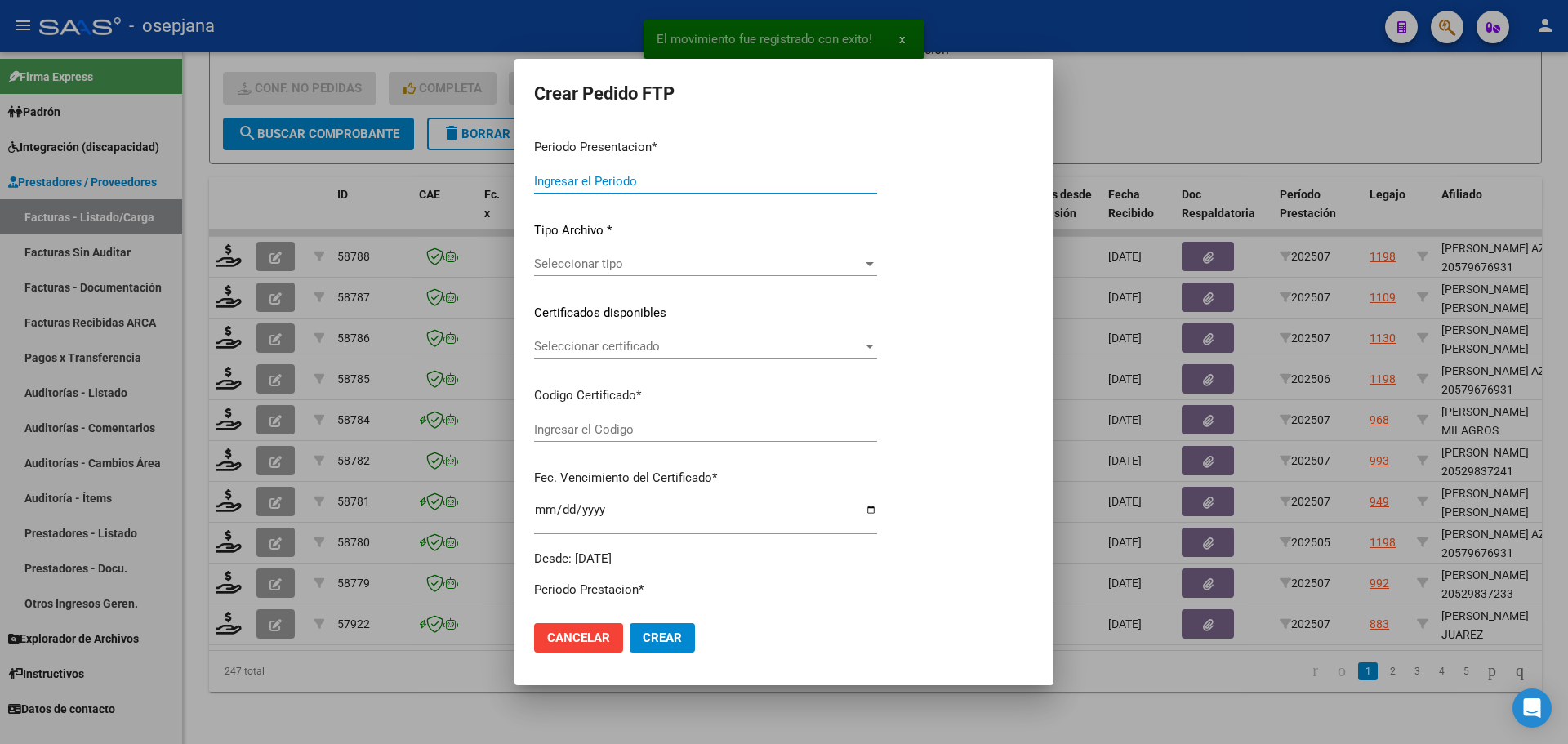
type input "202507"
type input "$ 475.830,36"
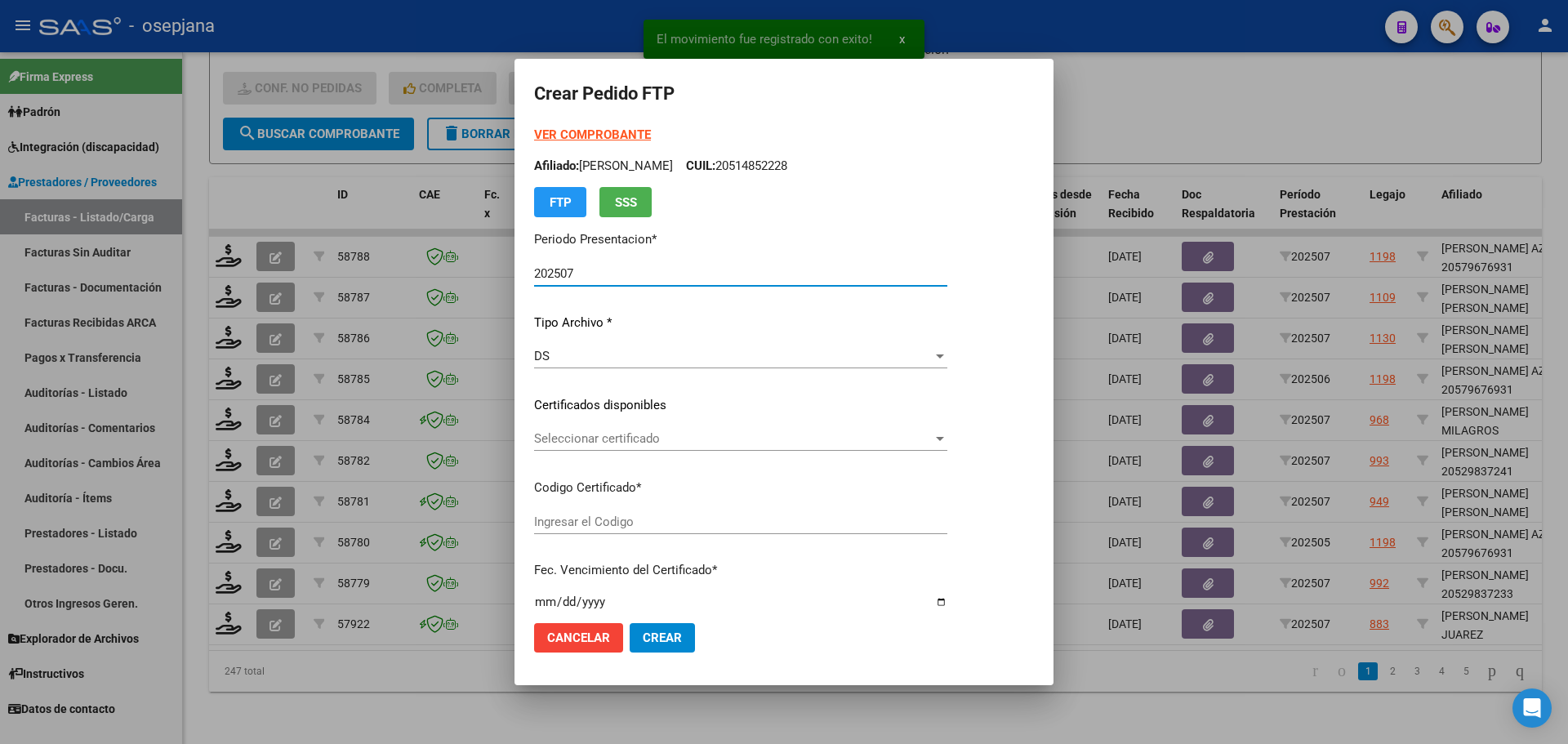
type input "ARG02000567119922022052320270523BSAS448"
type input "[DATE]"
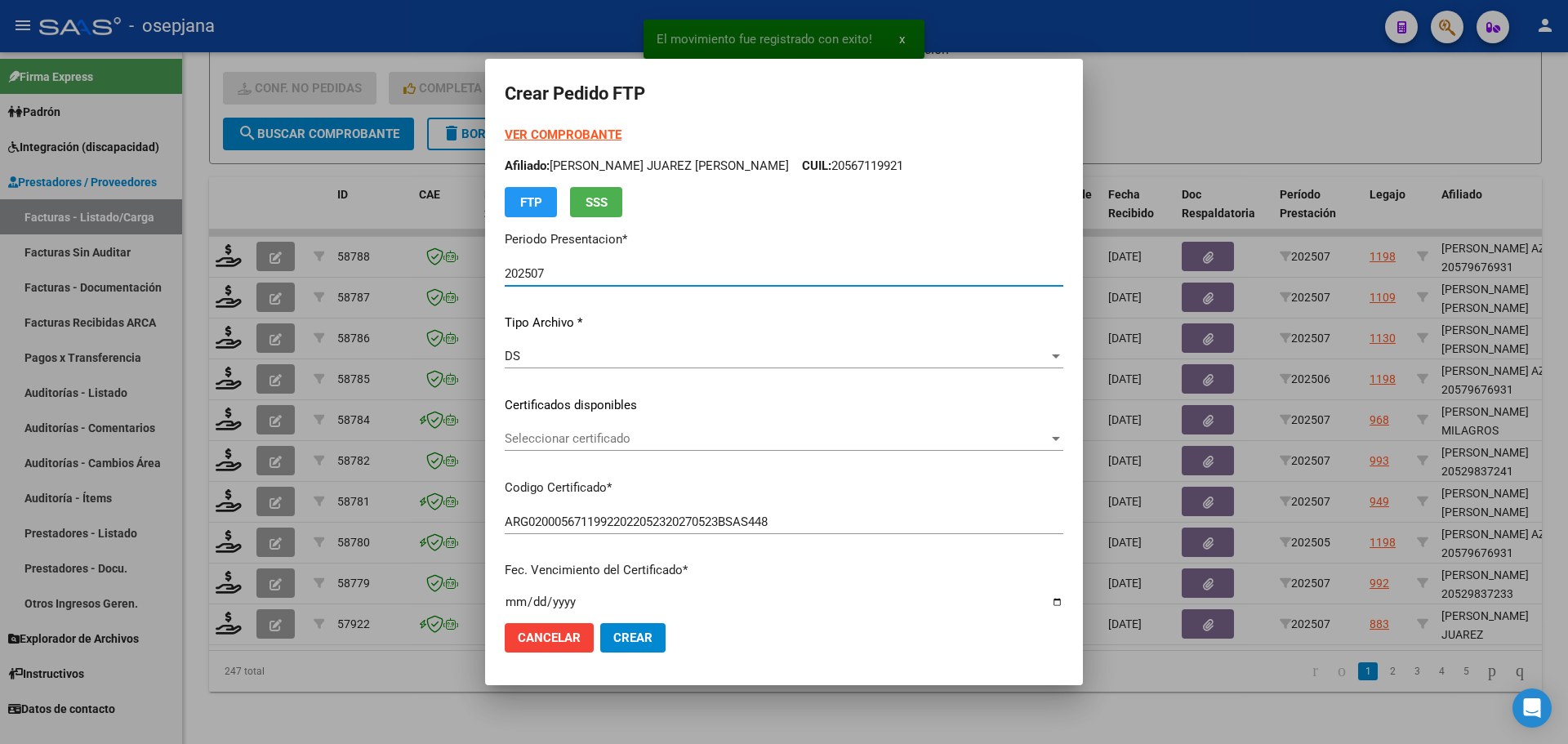
click at [670, 431] on span "Seleccionar certificado" at bounding box center [777, 438] width 544 height 14
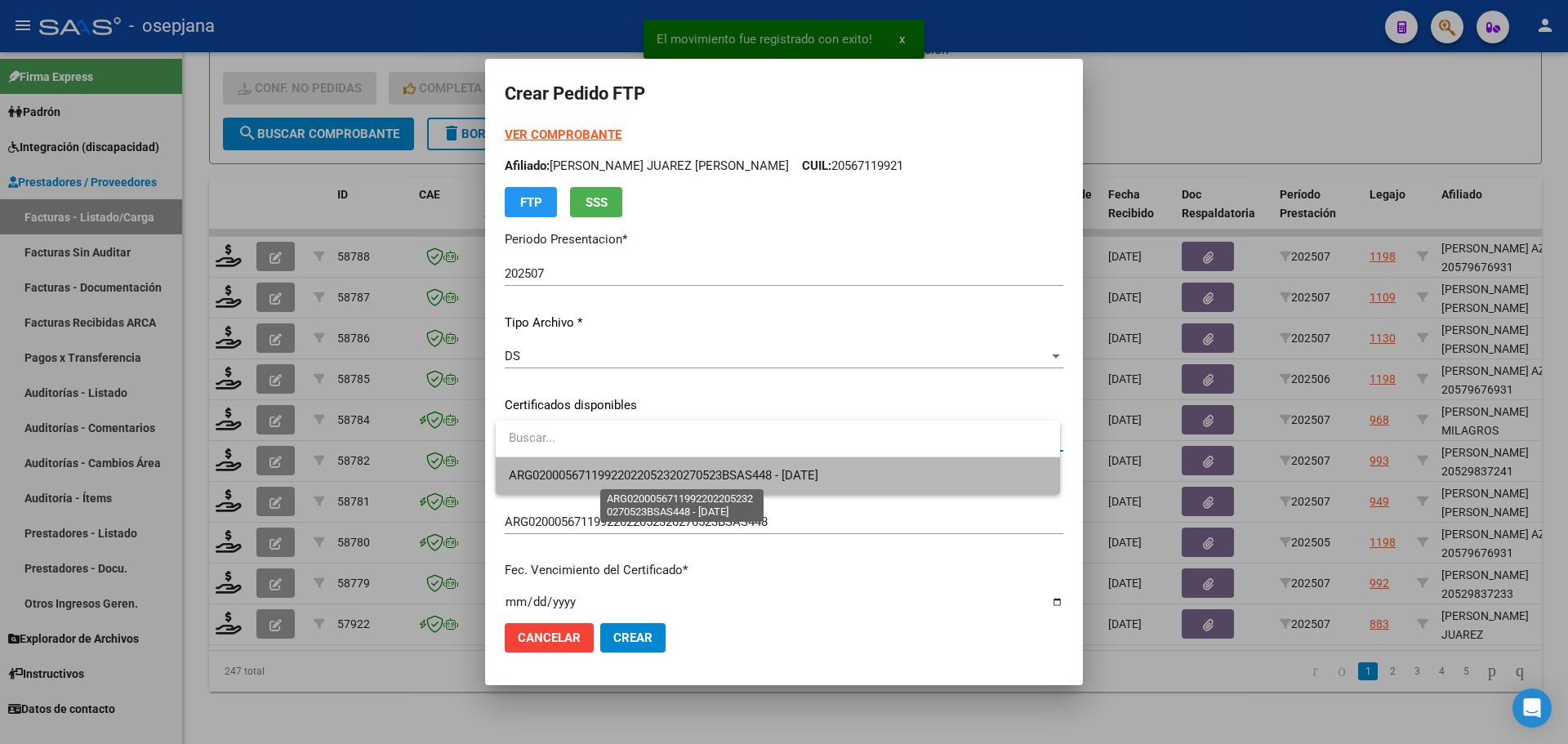
click at [676, 470] on span "ARG02000567119922022052320270523BSAS448 - [DATE]" at bounding box center [663, 475] width 309 height 14
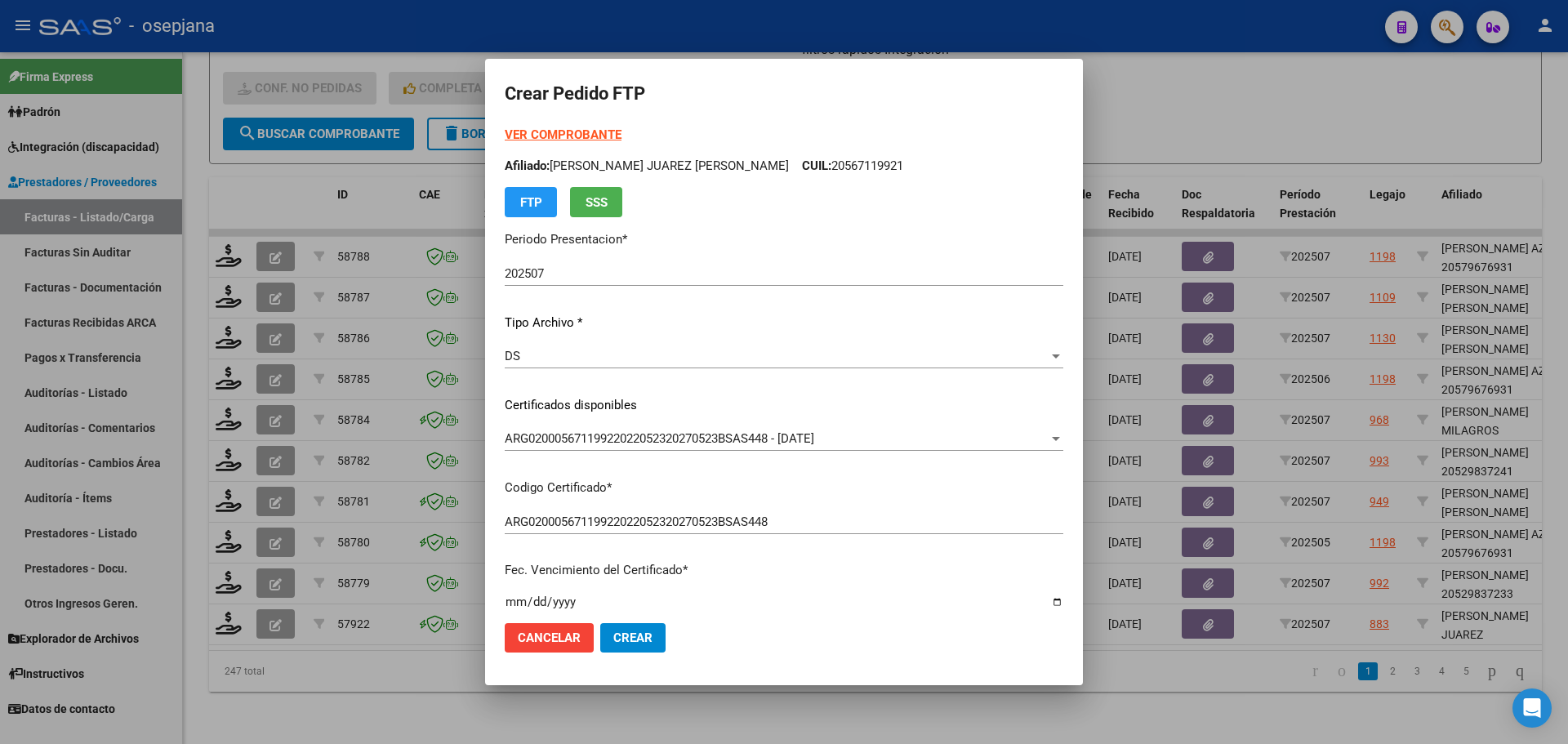
click at [574, 132] on strong "VER COMPROBANTE" at bounding box center [564, 134] width 117 height 14
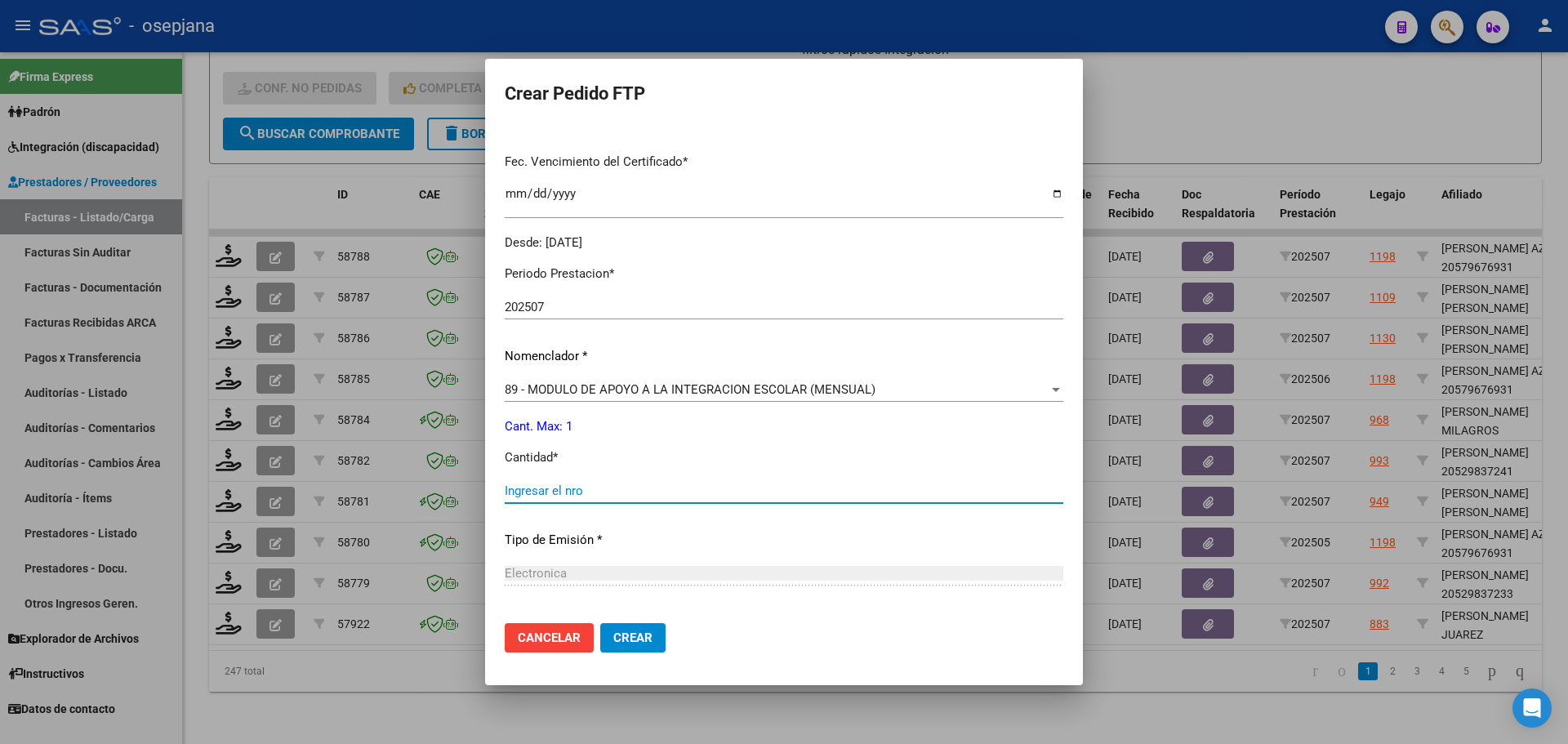
click at [572, 485] on input "Ingresar el nro" at bounding box center [784, 490] width 559 height 14
type input "1"
click at [642, 627] on button "Crear" at bounding box center [632, 637] width 65 height 30
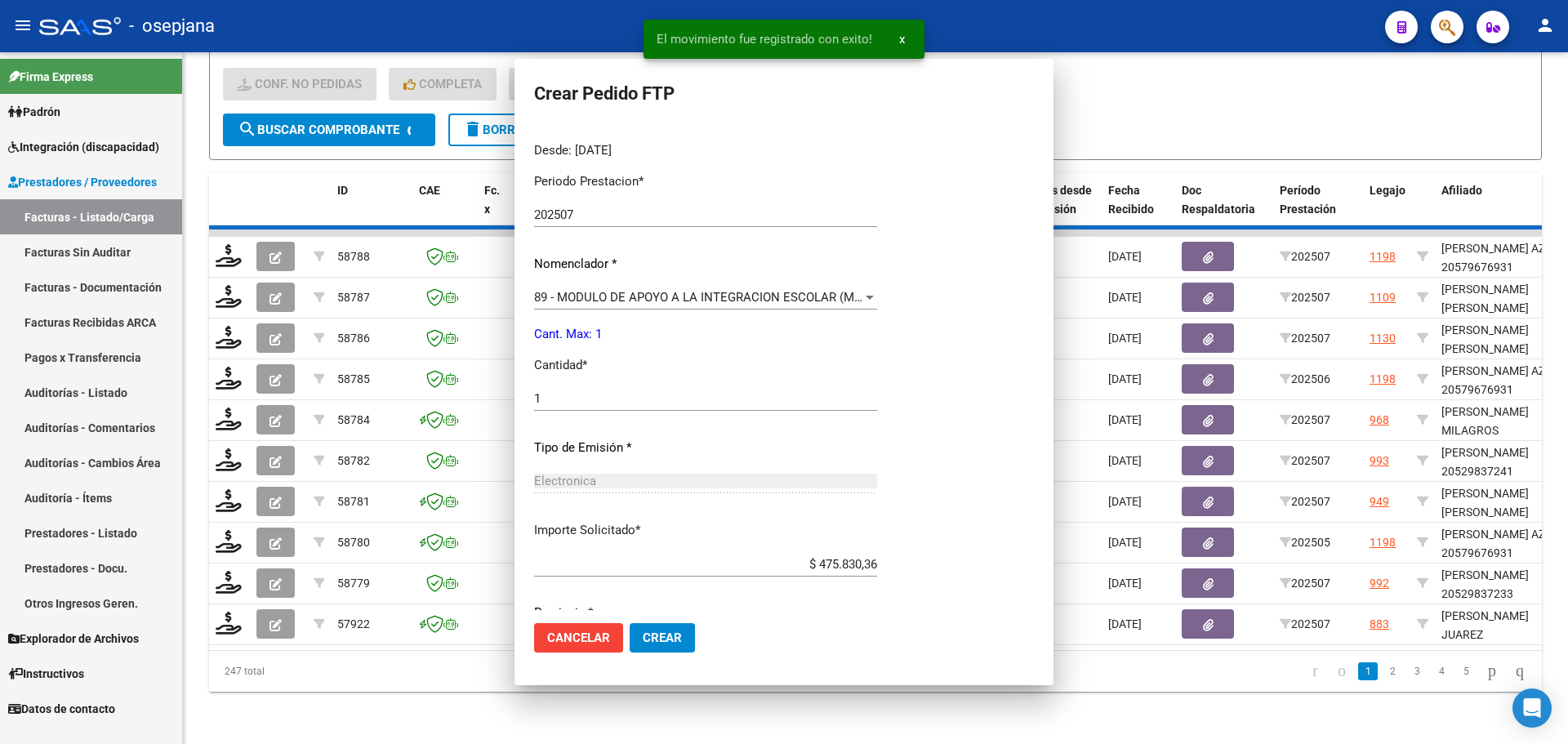
scroll to position [0, 0]
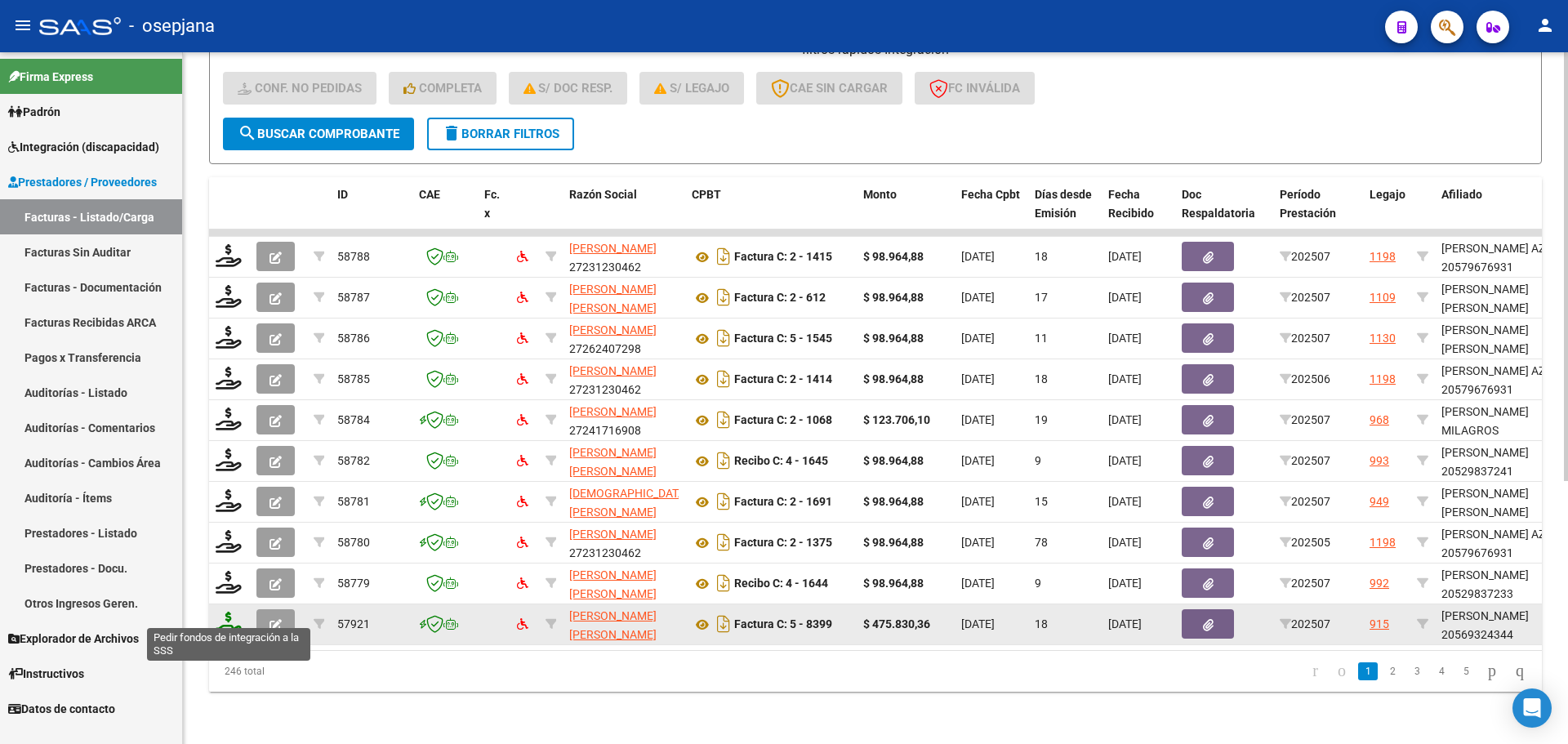
click at [220, 615] on icon at bounding box center [228, 623] width 26 height 23
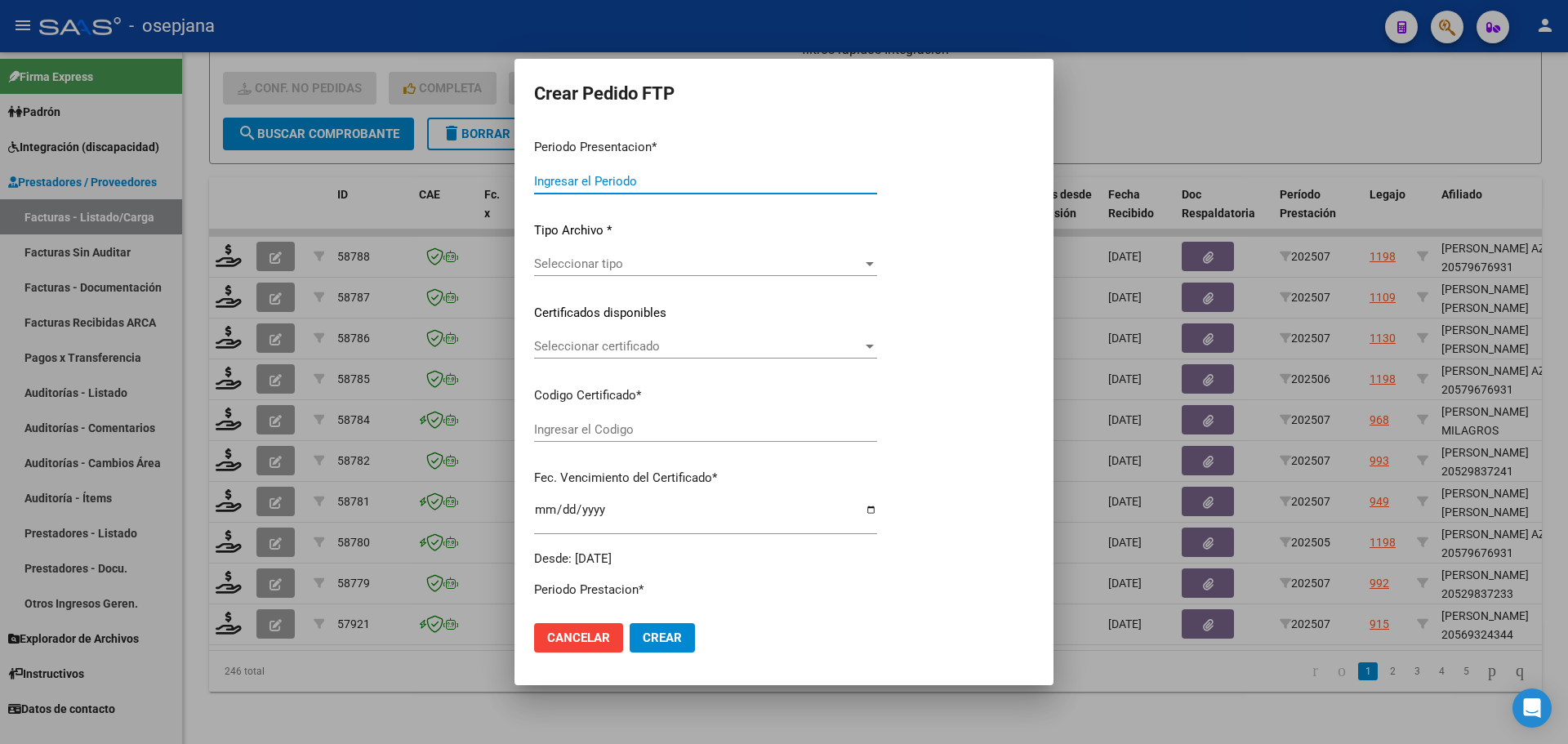
type input "202507"
type input "$ 475.830,36"
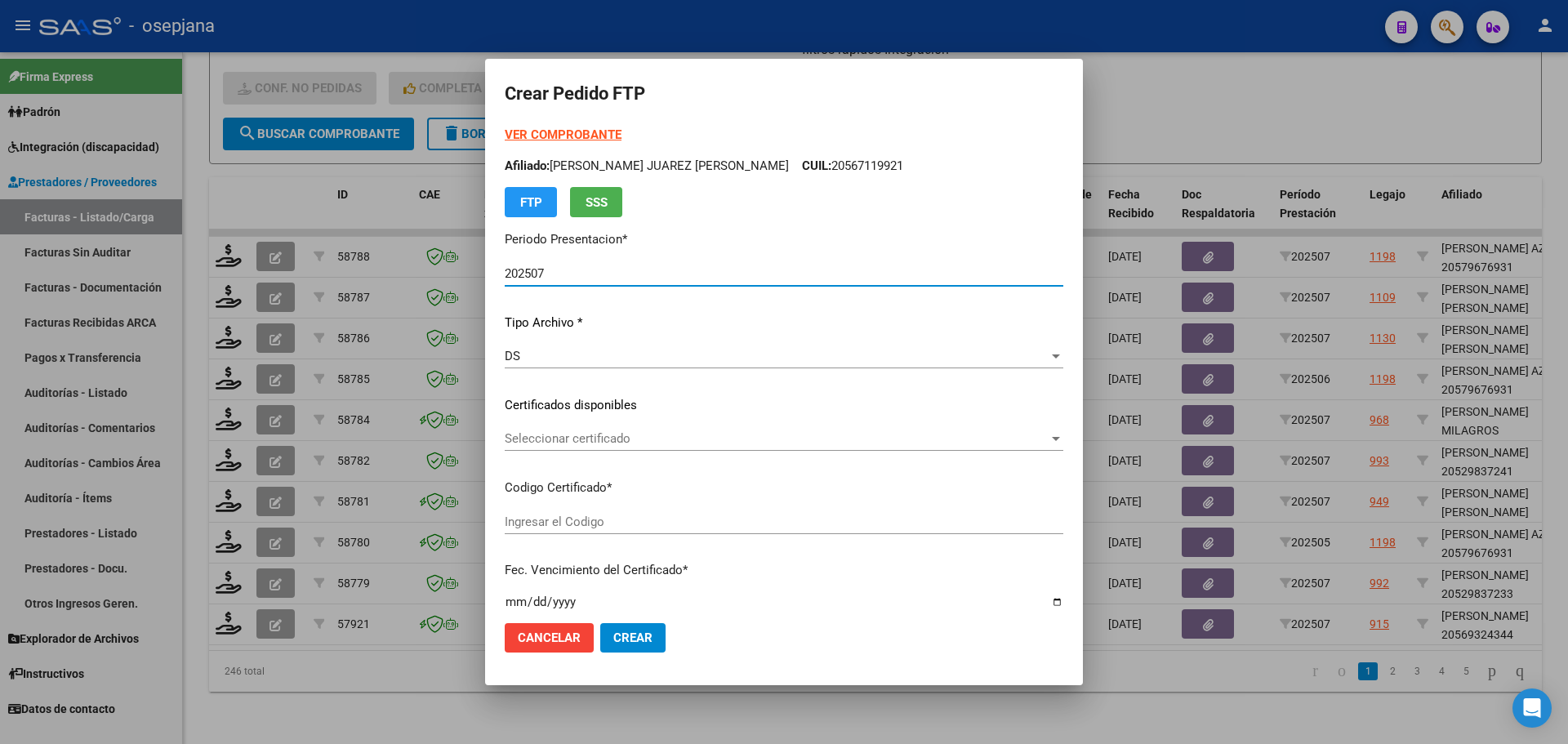
type input "ARG02000569324342022070620260706BSAS313"
type input "[DATE]"
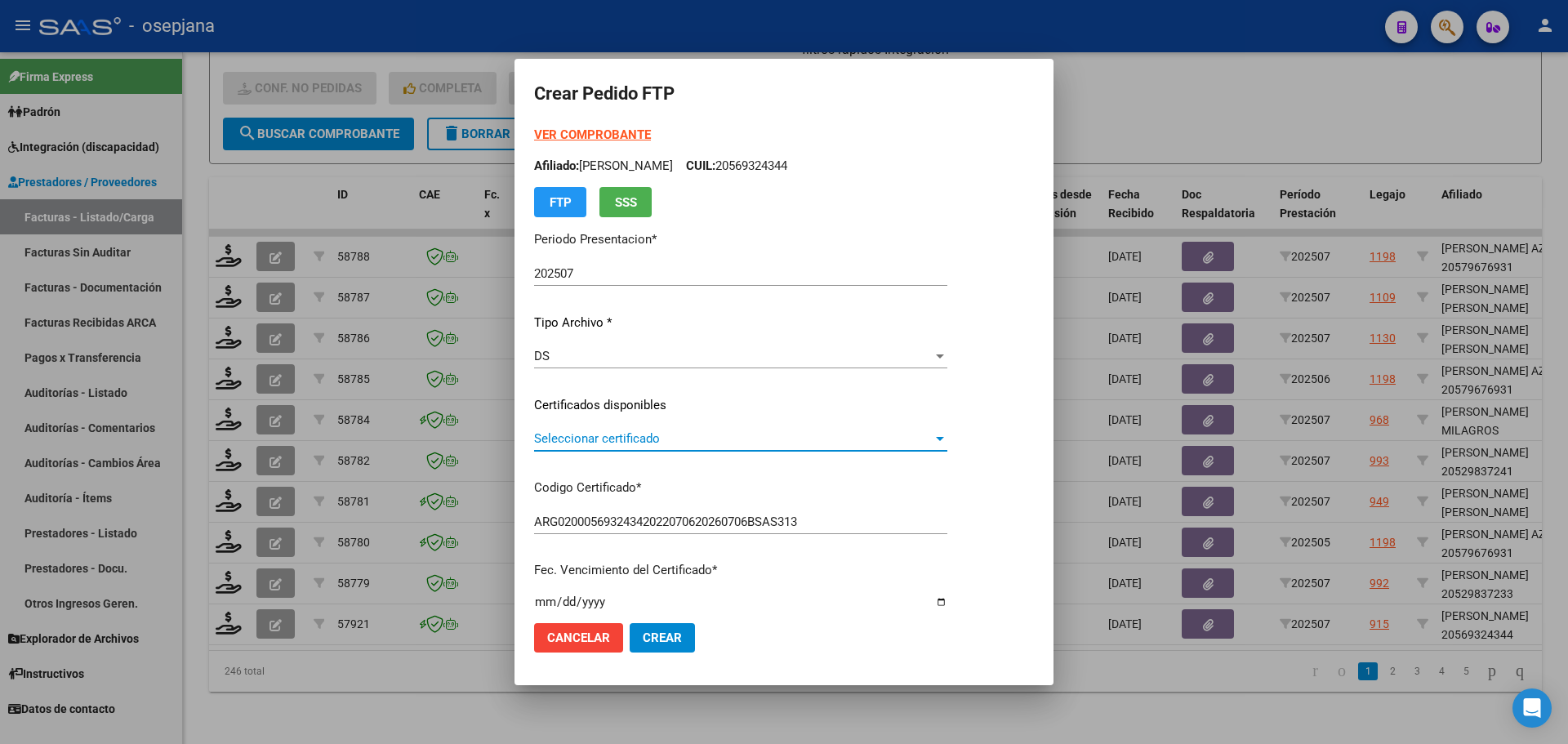
click at [675, 439] on span "Seleccionar certificado" at bounding box center [733, 438] width 398 height 14
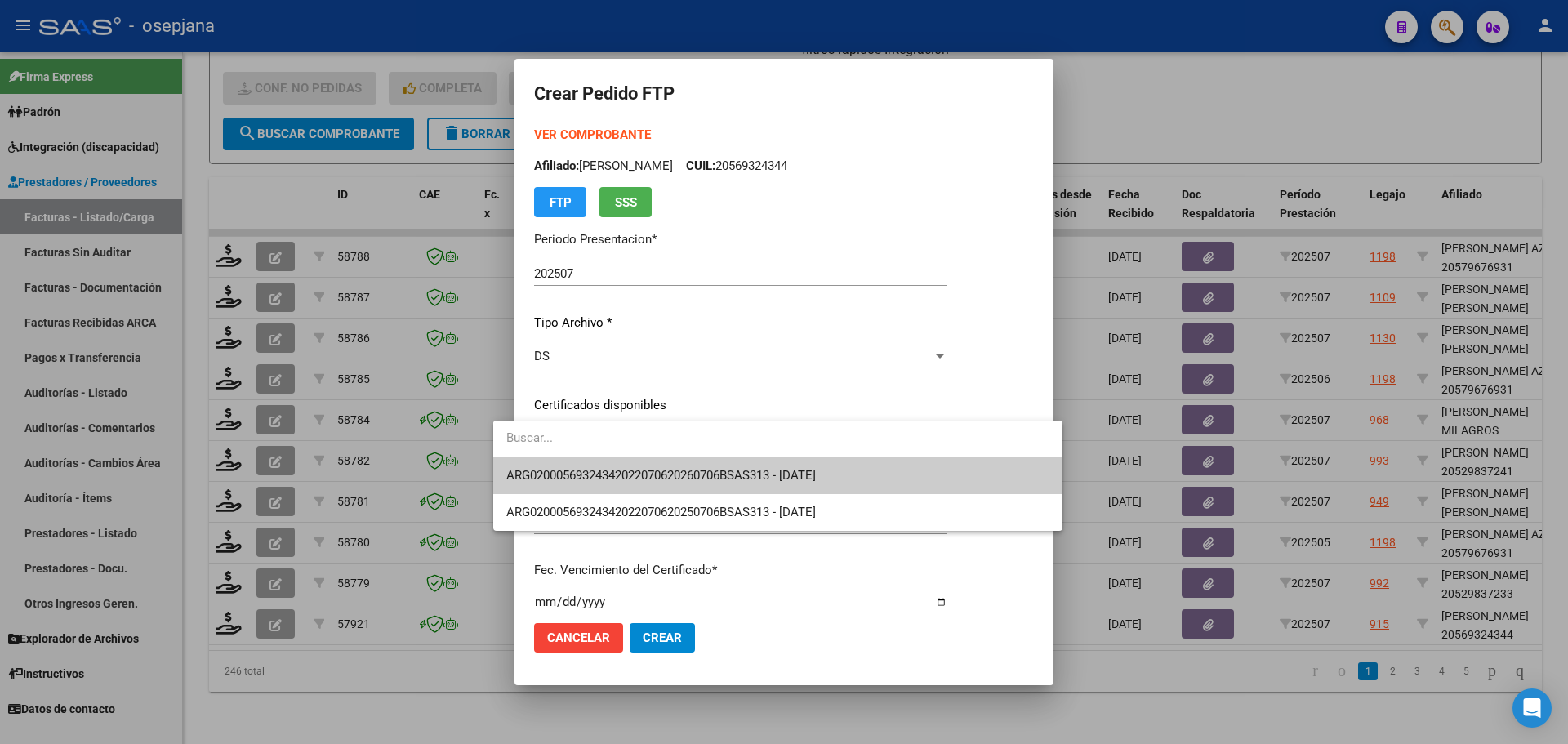
click at [676, 464] on span "ARG02000569324342022070620260706BSAS313 - [DATE]" at bounding box center [777, 475] width 543 height 36
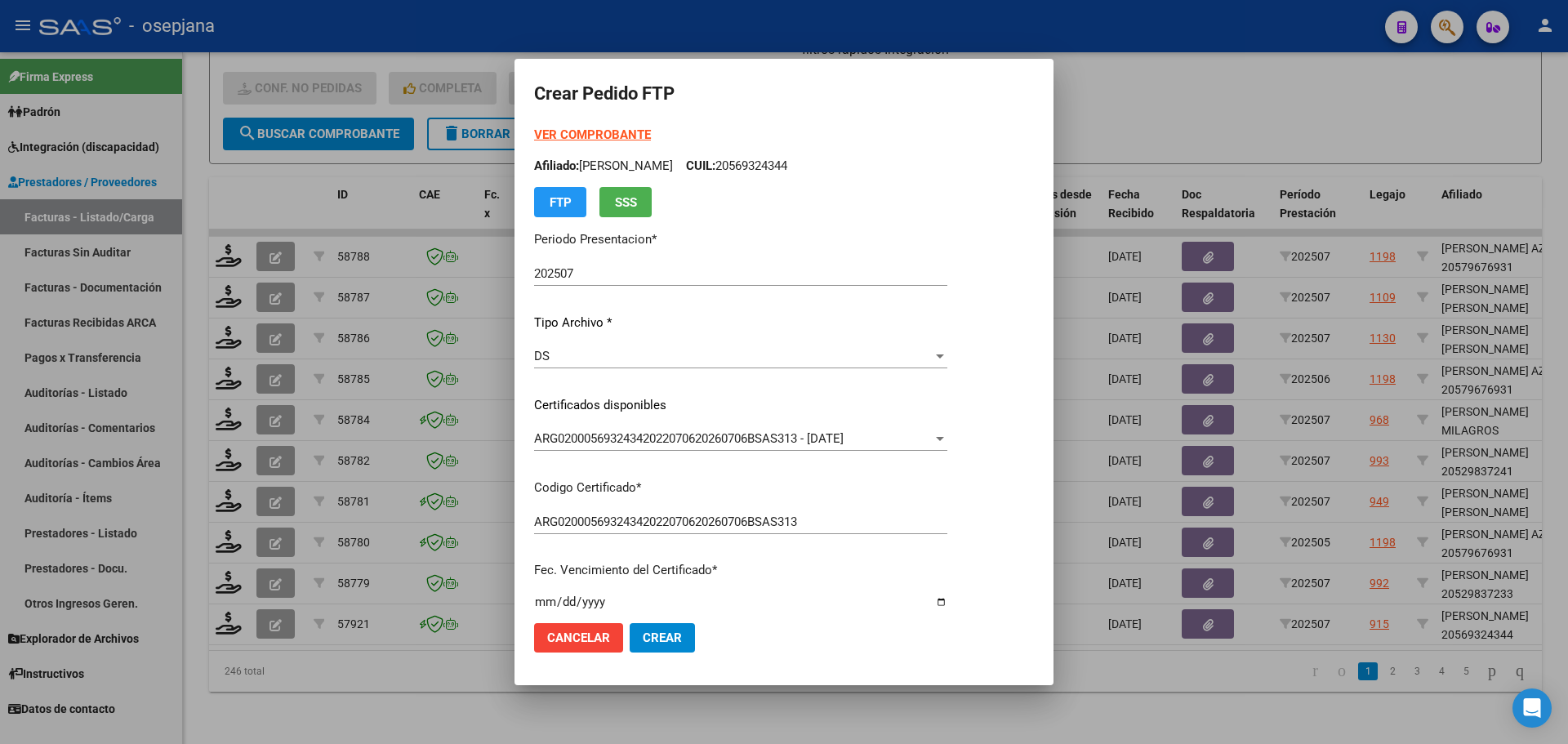
click at [598, 131] on strong "VER COMPROBANTE" at bounding box center [592, 134] width 117 height 14
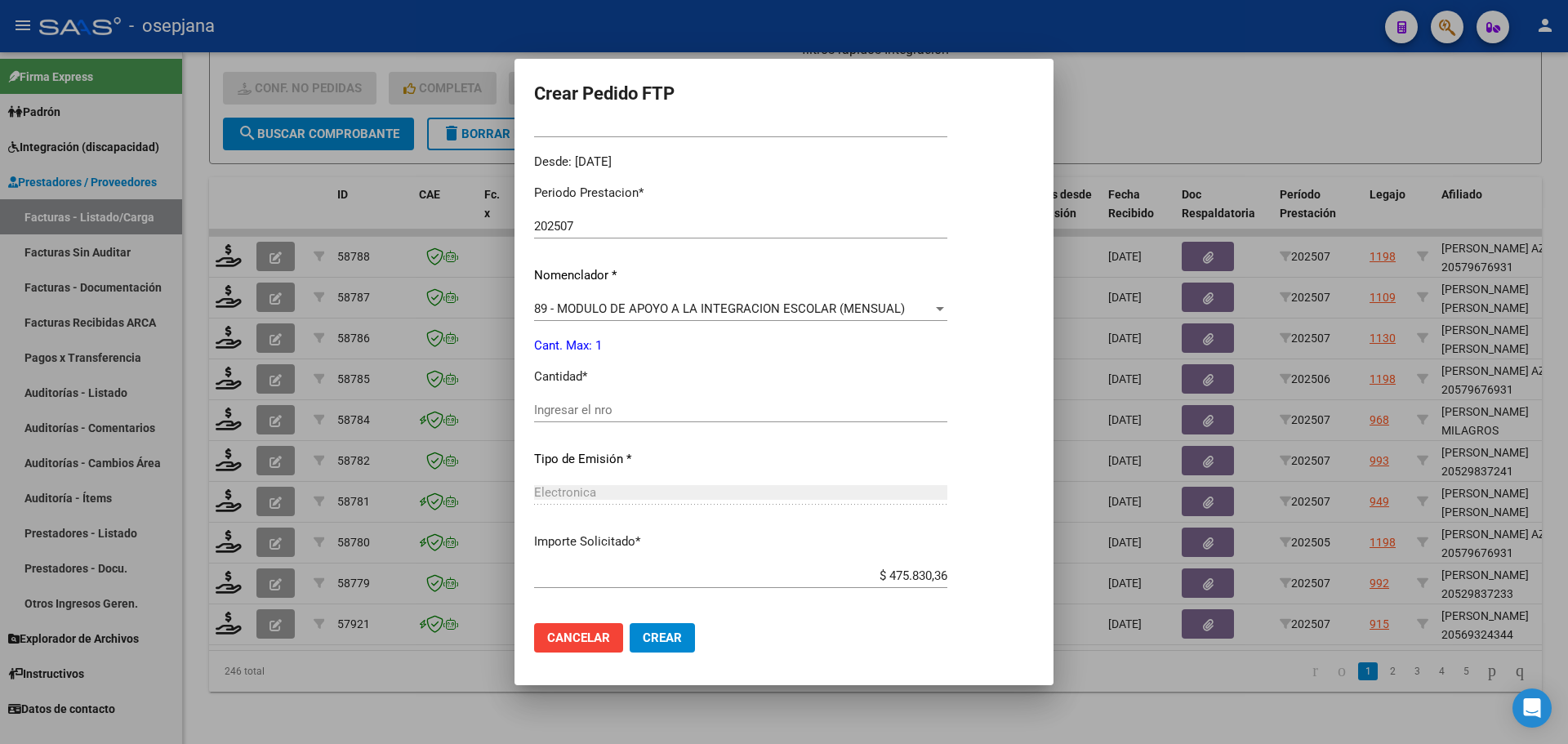
scroll to position [490, 0]
click at [585, 415] on input "Ingresar el nro" at bounding box center [741, 408] width 414 height 14
type input "1"
click at [642, 630] on span "Crear" at bounding box center [662, 637] width 39 height 14
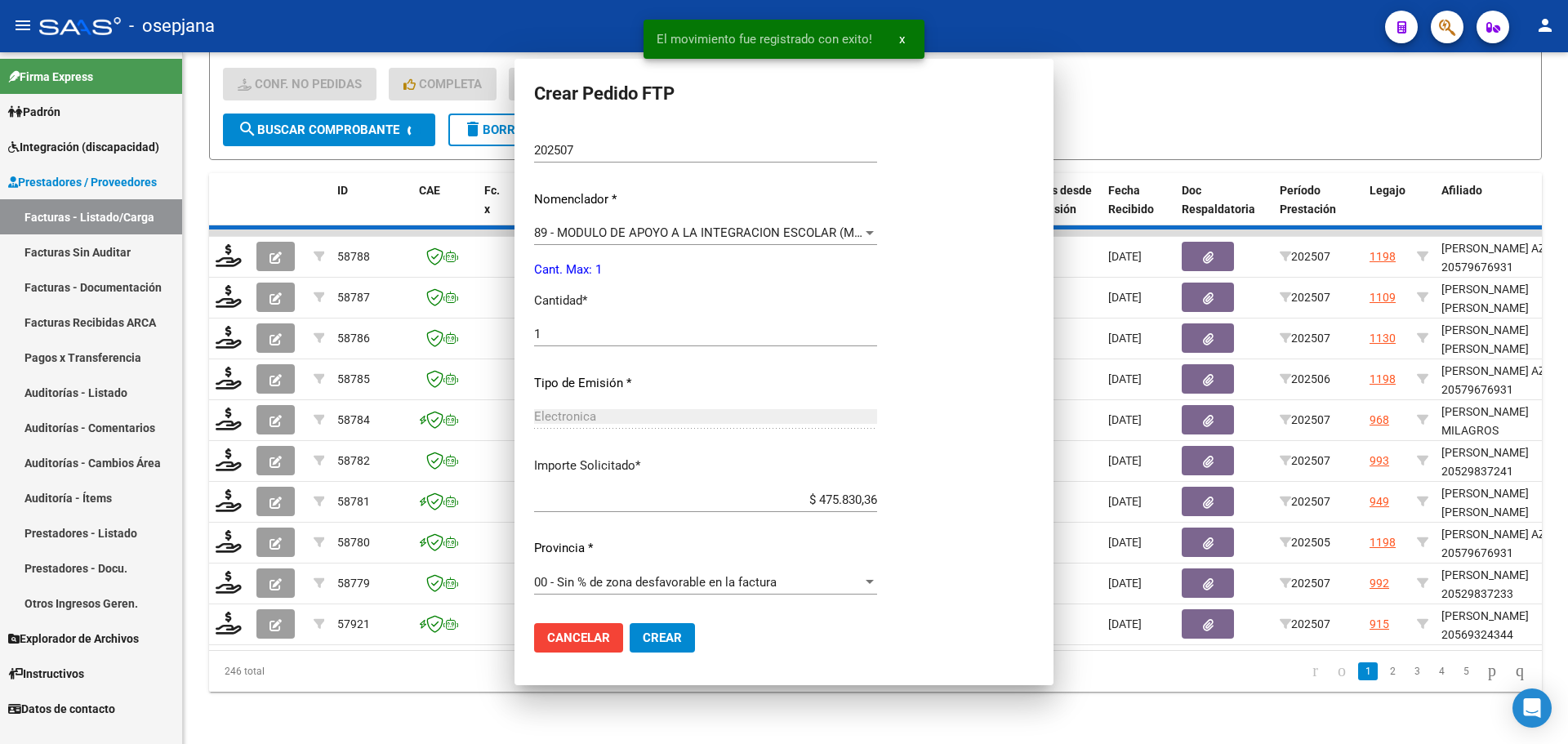
scroll to position [0, 0]
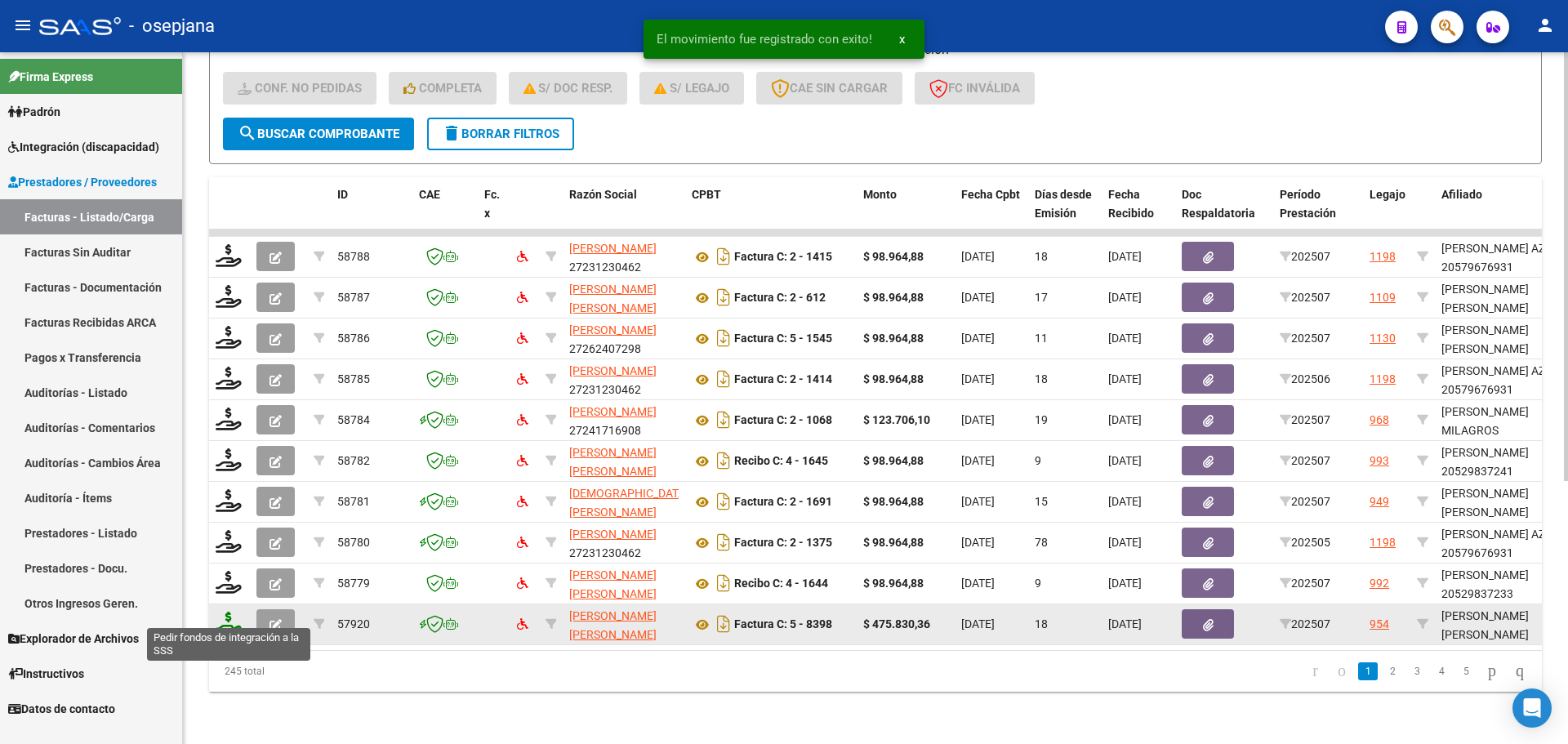
click at [231, 612] on icon at bounding box center [228, 623] width 26 height 23
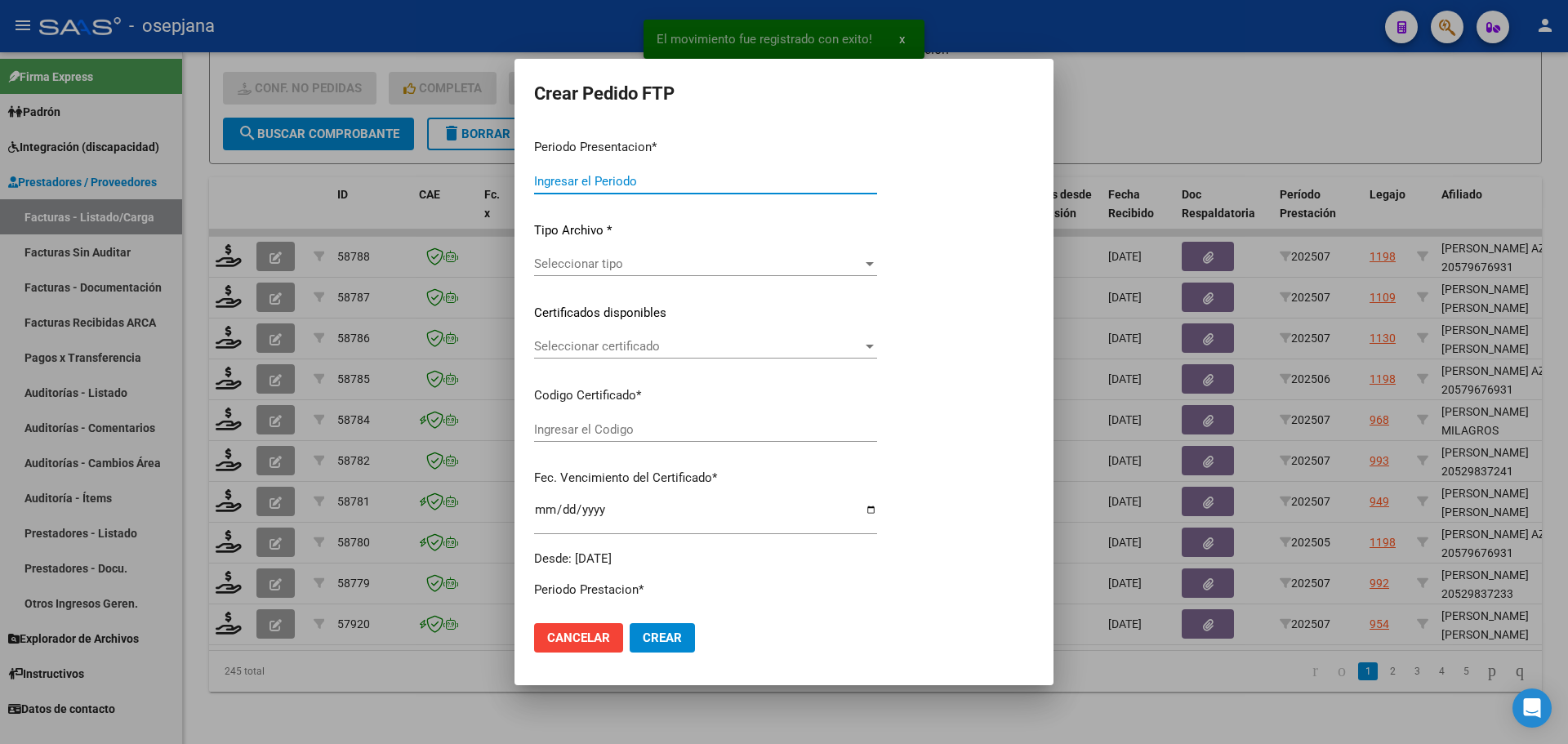
type input "202507"
type input "$ 475.830,36"
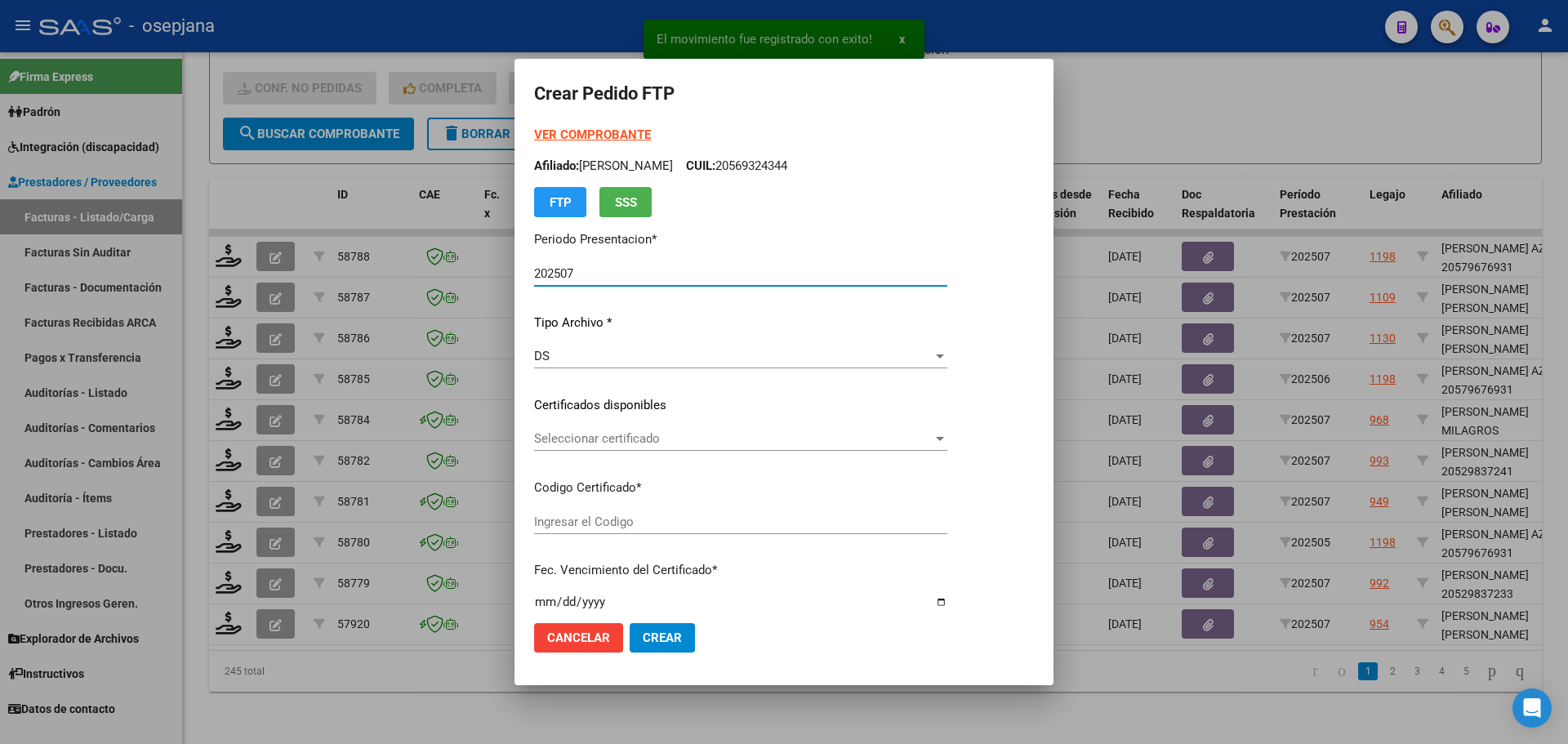
type input "ARG0200055512967-2022101820271028BS311"
type input "[DATE]"
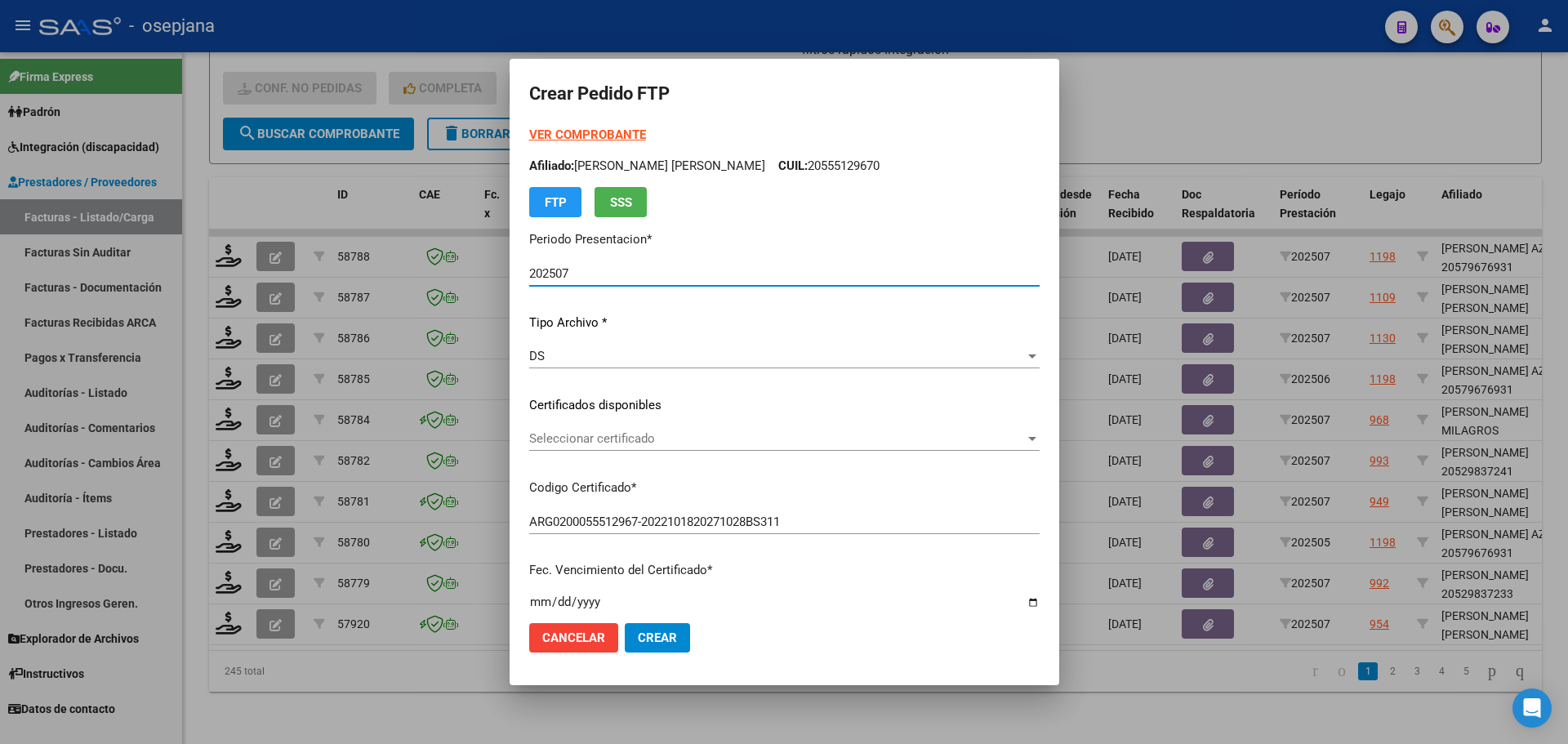
click at [629, 442] on span "Seleccionar certificado" at bounding box center [776, 438] width 496 height 14
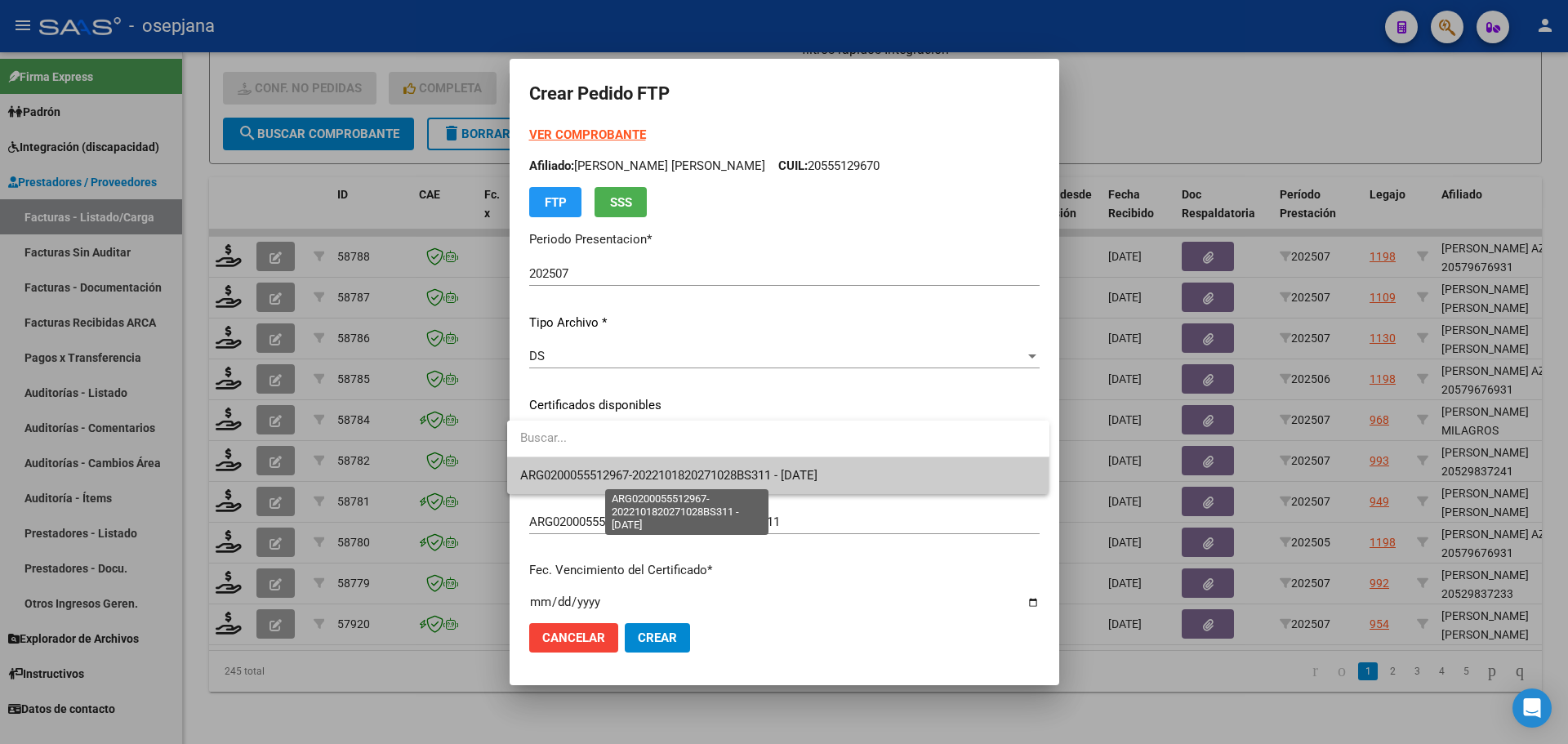
click at [640, 479] on span "ARG0200055512967-2022101820271028BS311 - [DATE]" at bounding box center [669, 475] width 297 height 14
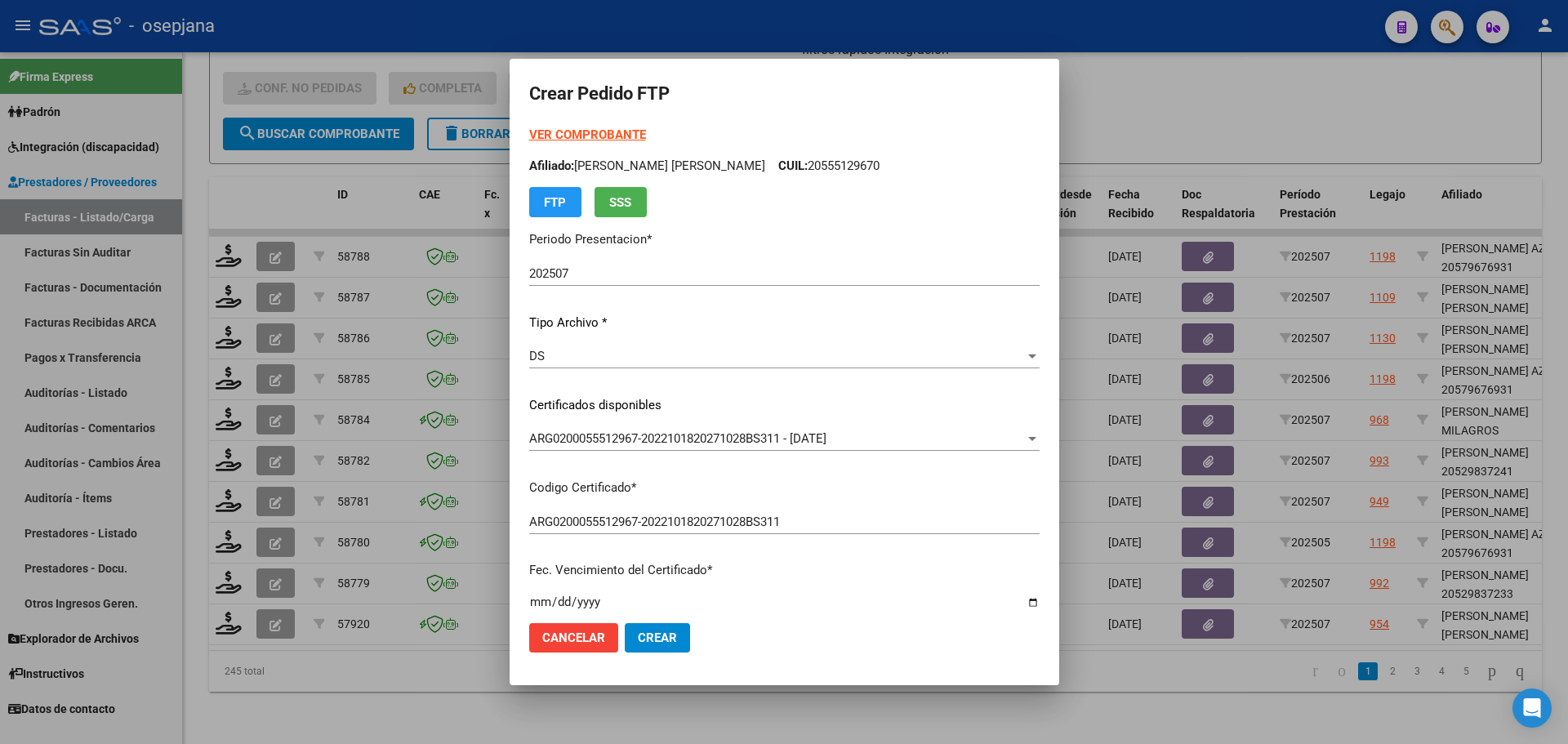
click at [617, 135] on strong "VER COMPROBANTE" at bounding box center [587, 134] width 117 height 14
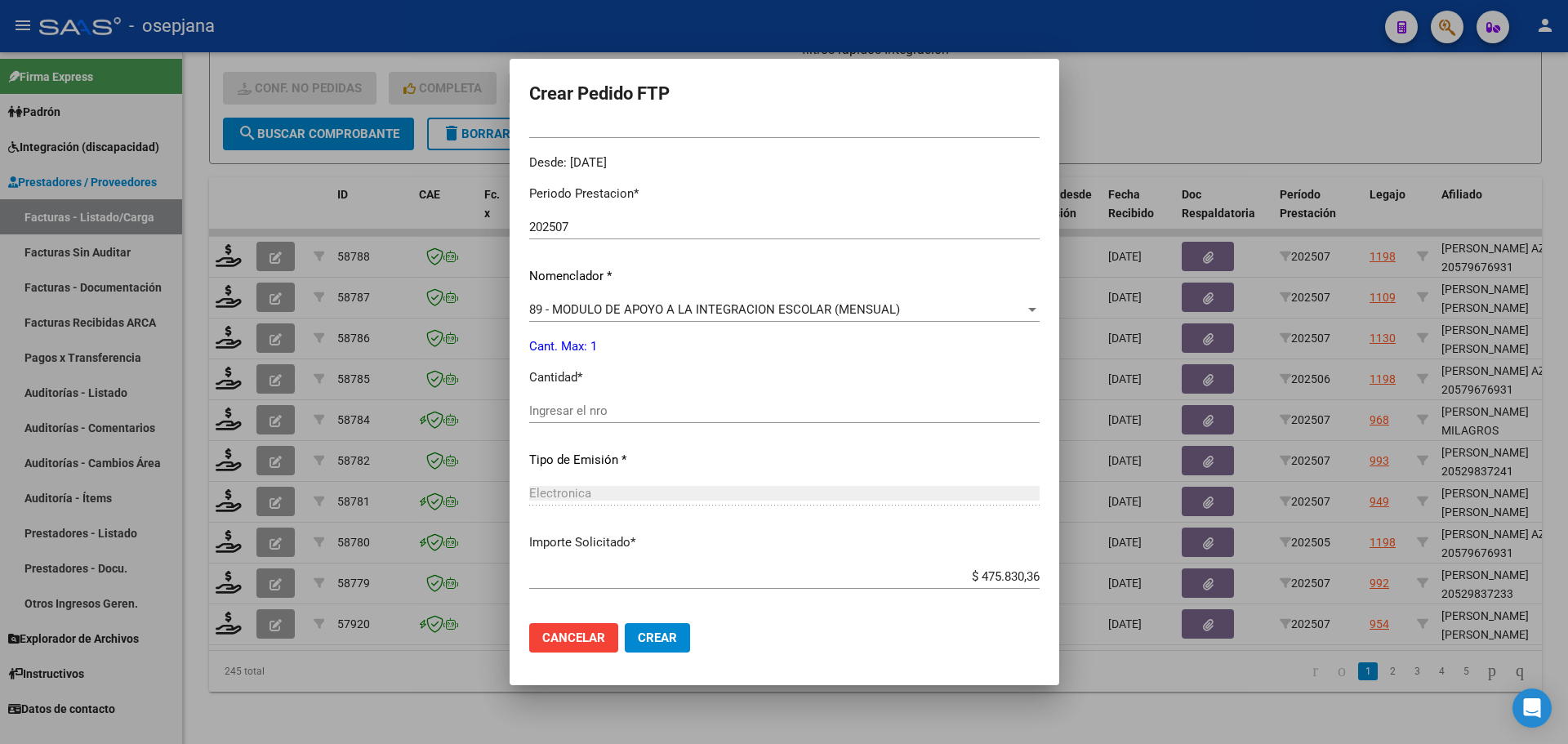
scroll to position [490, 0]
click at [568, 399] on div "Ingresar el nro" at bounding box center [784, 408] width 510 height 25
type input "1"
click at [643, 627] on button "Crear" at bounding box center [657, 637] width 65 height 30
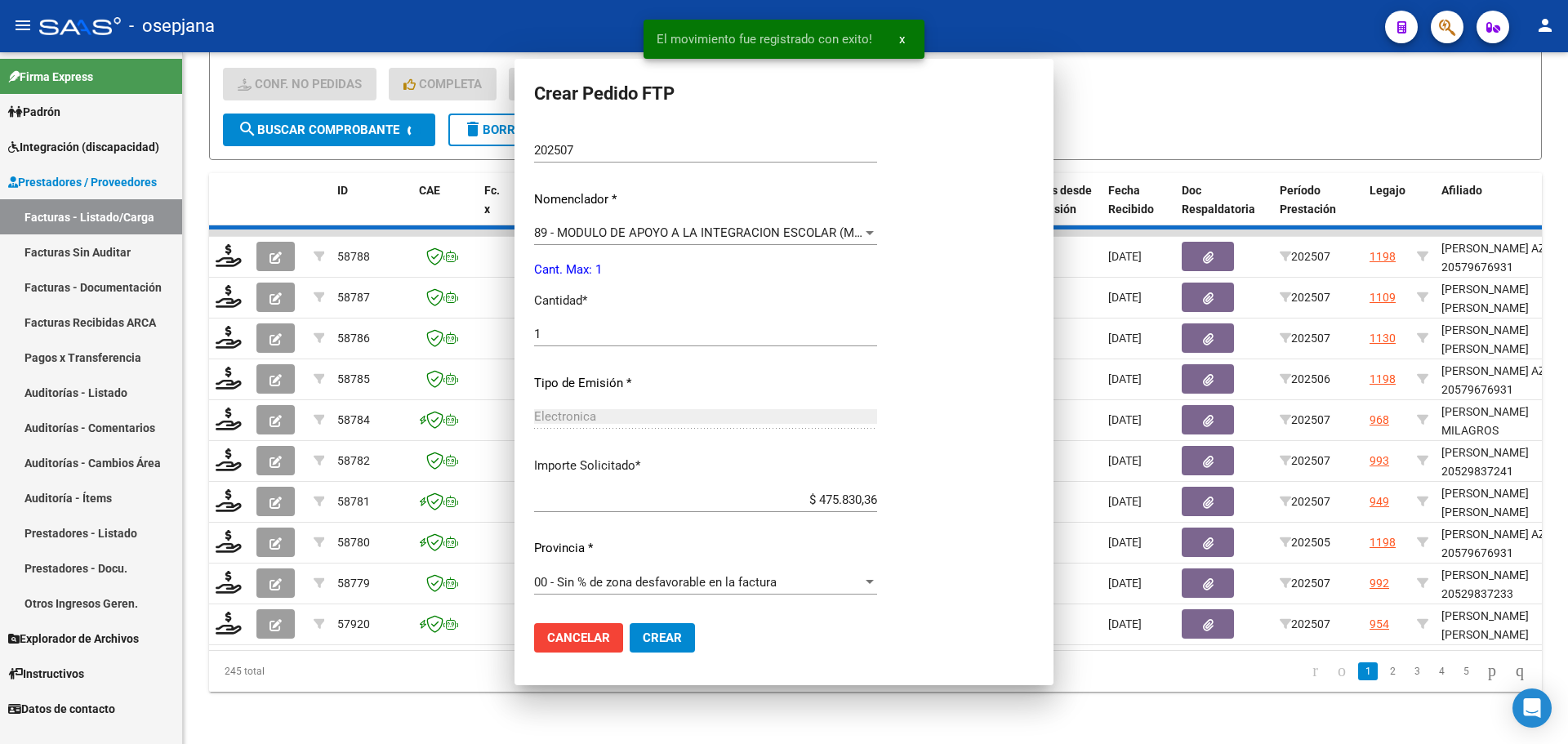
scroll to position [397, 0]
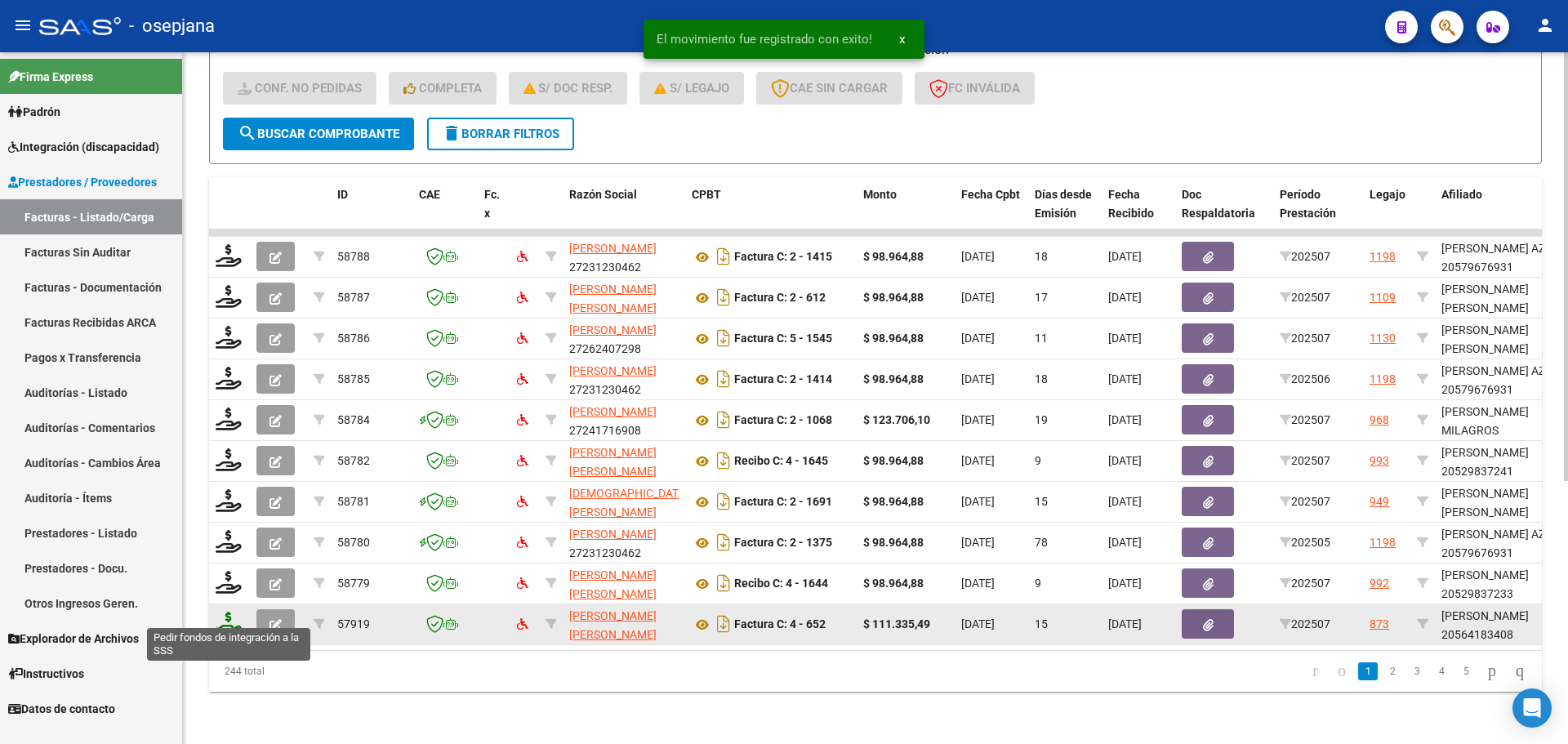
click at [223, 612] on icon at bounding box center [228, 623] width 26 height 23
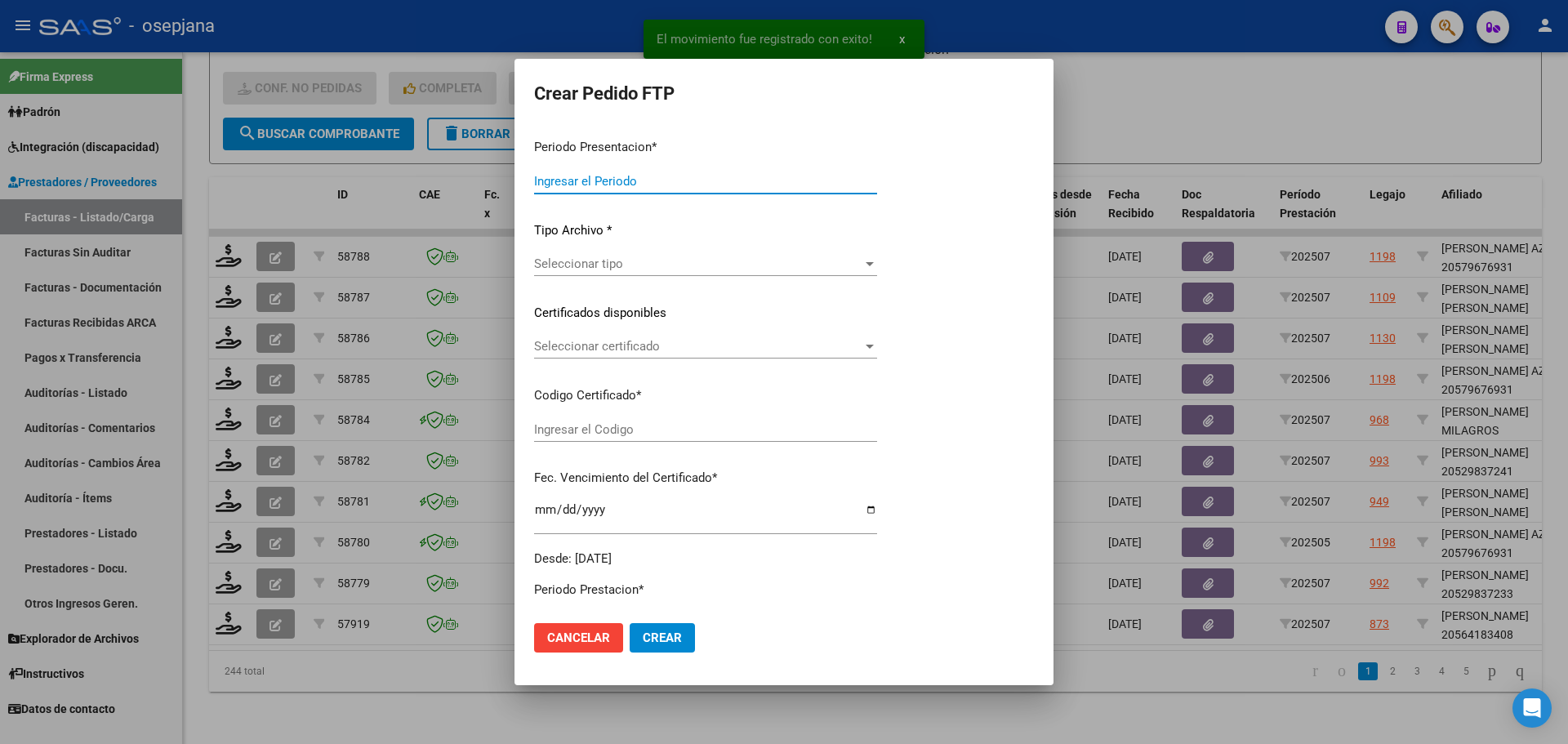
type input "202507"
type input "$ 111.335,49"
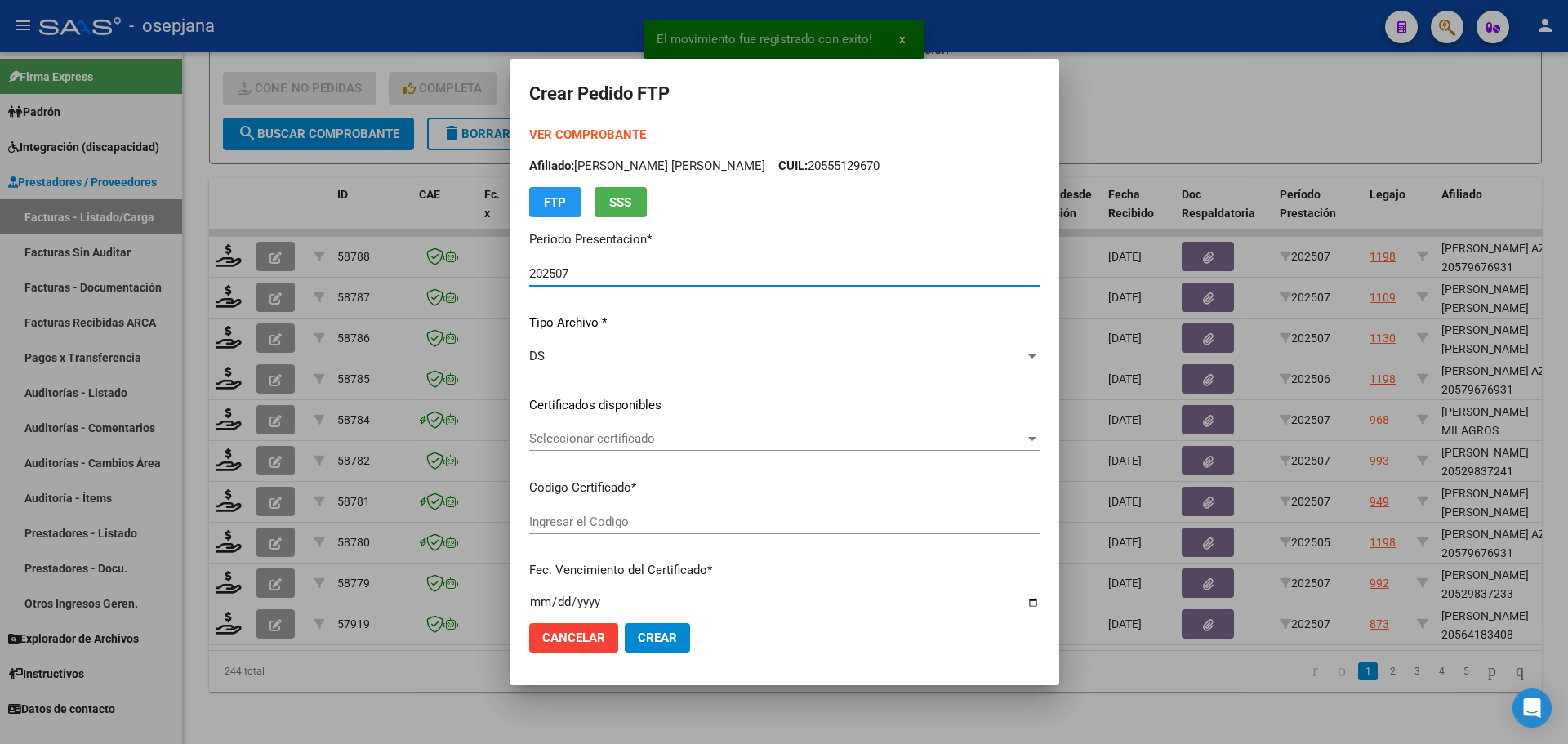
type input "ARG02000564183402022083020270830BSAS448"
type input "[DATE]"
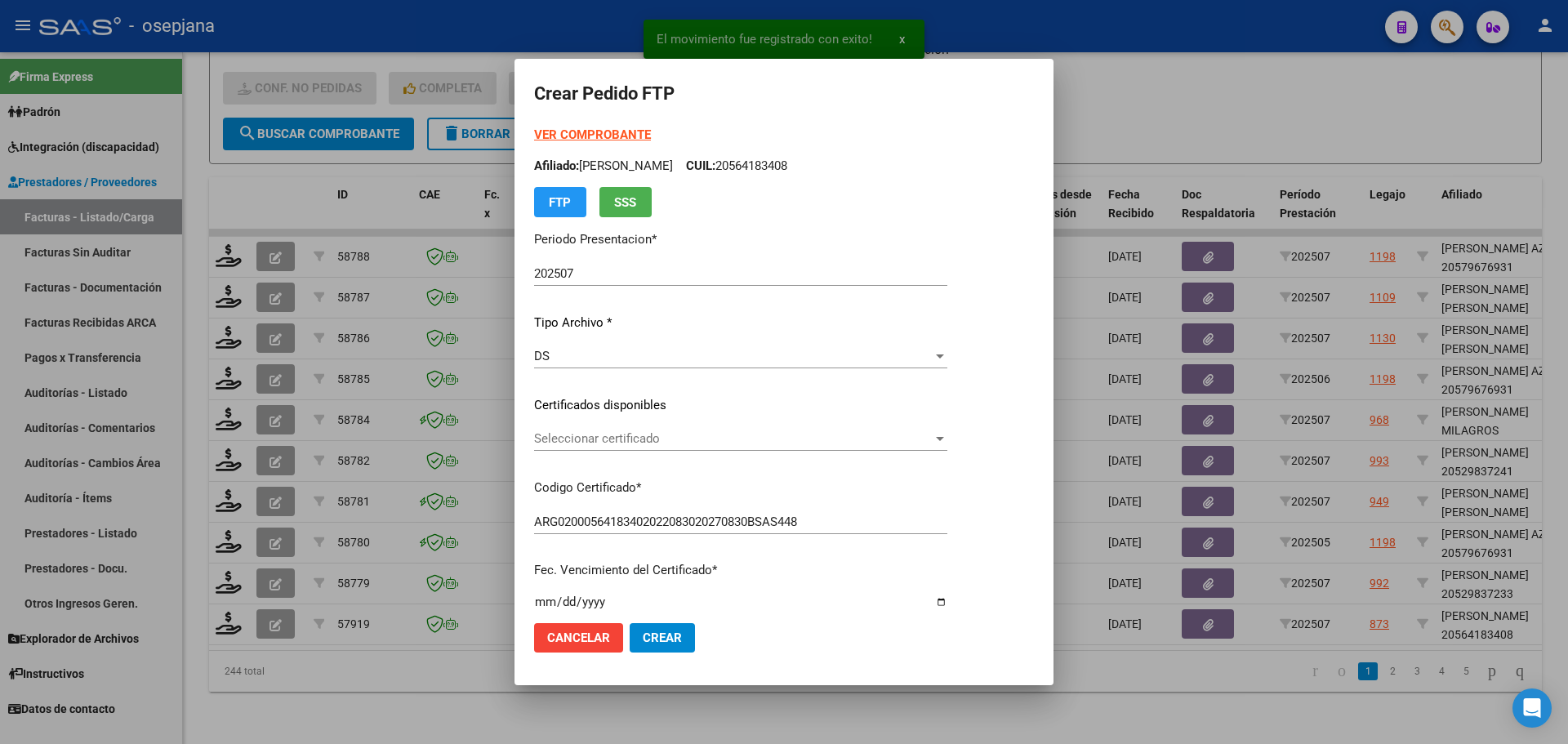
click at [642, 430] on div "Seleccionar certificado Seleccionar certificado" at bounding box center [741, 438] width 414 height 25
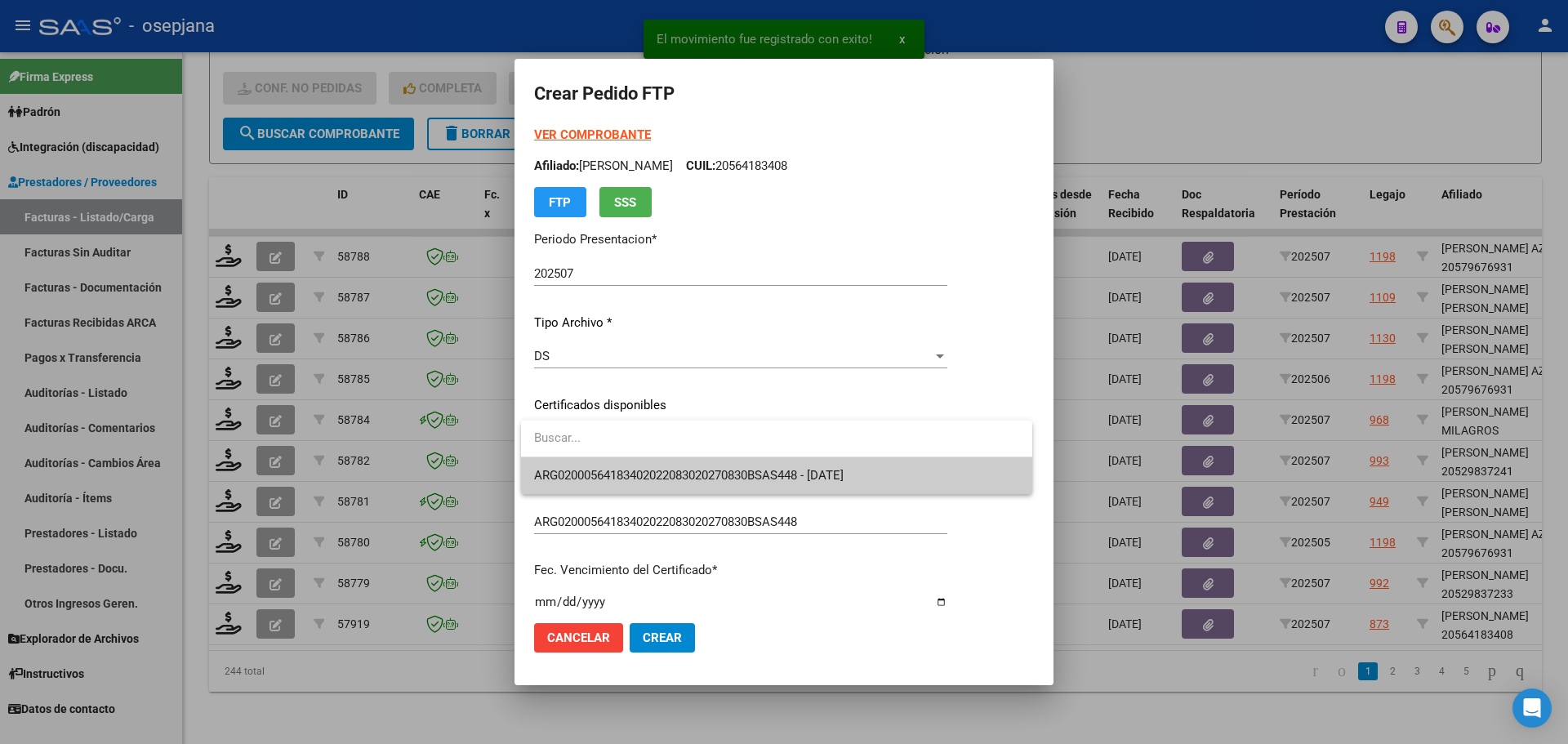
click at [648, 467] on span "ARG02000564183402022083020270830BSAS448 - [DATE]" at bounding box center [776, 475] width 485 height 36
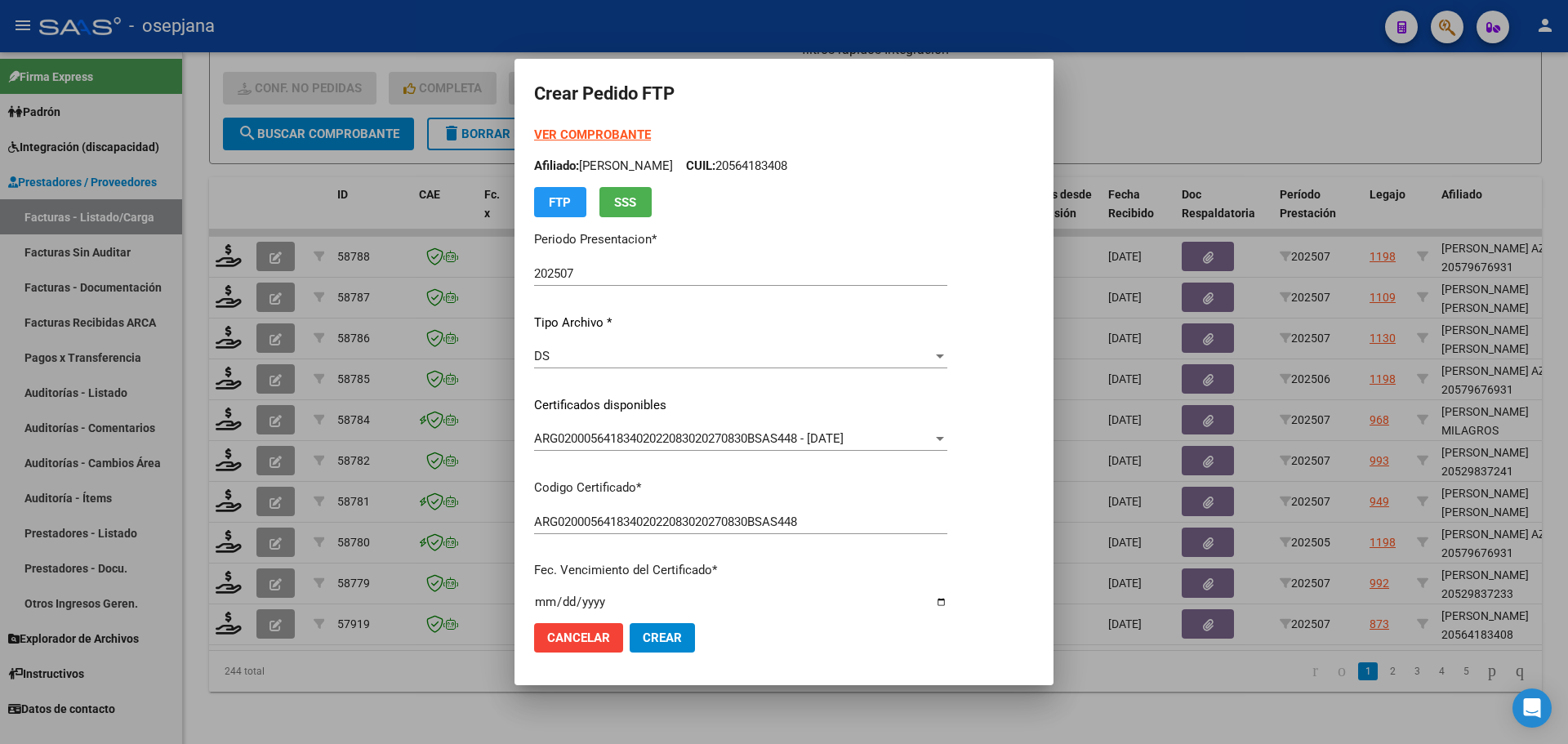
click at [626, 132] on strong "VER COMPROBANTE" at bounding box center [592, 134] width 117 height 14
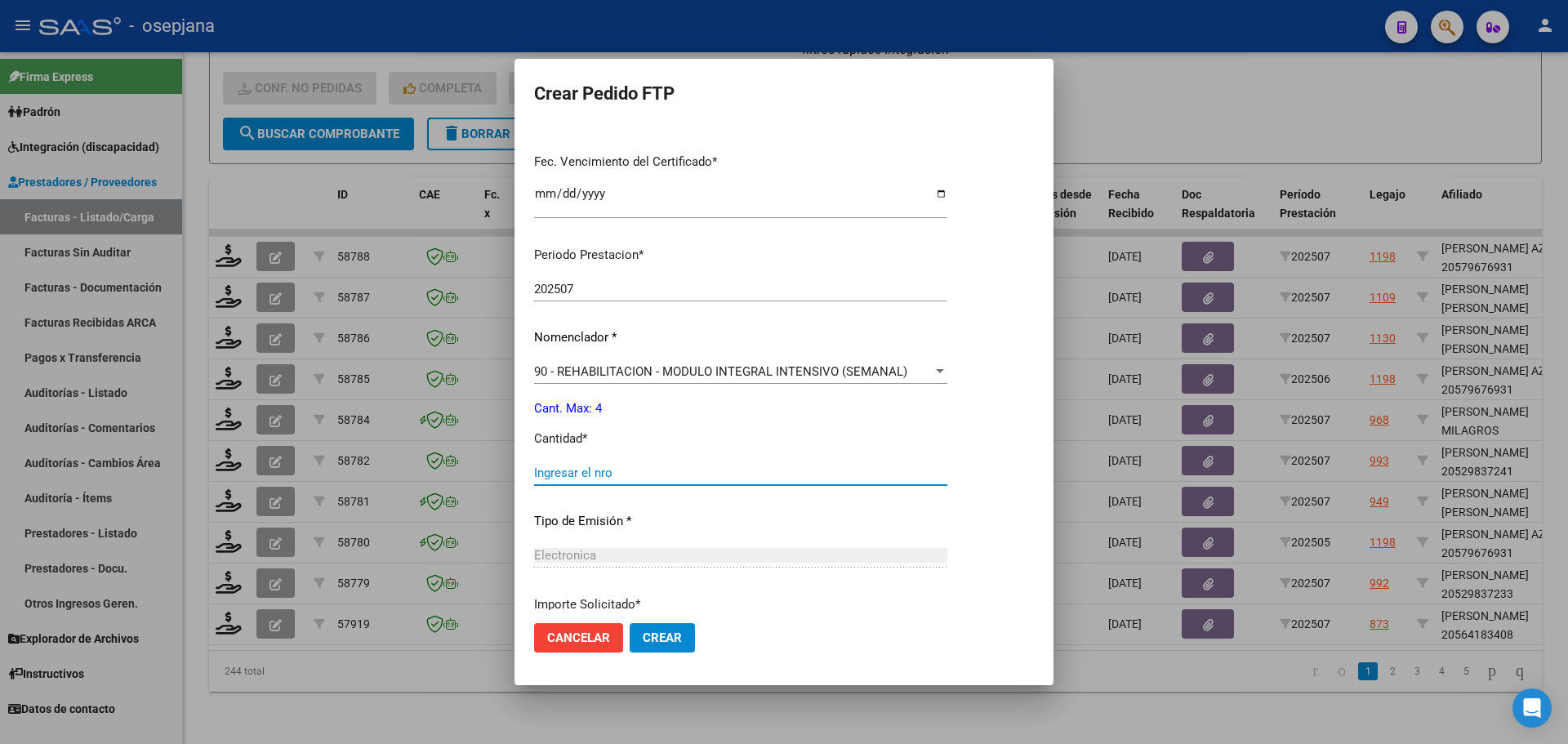
click at [558, 469] on input "Ingresar el nro" at bounding box center [741, 472] width 414 height 14
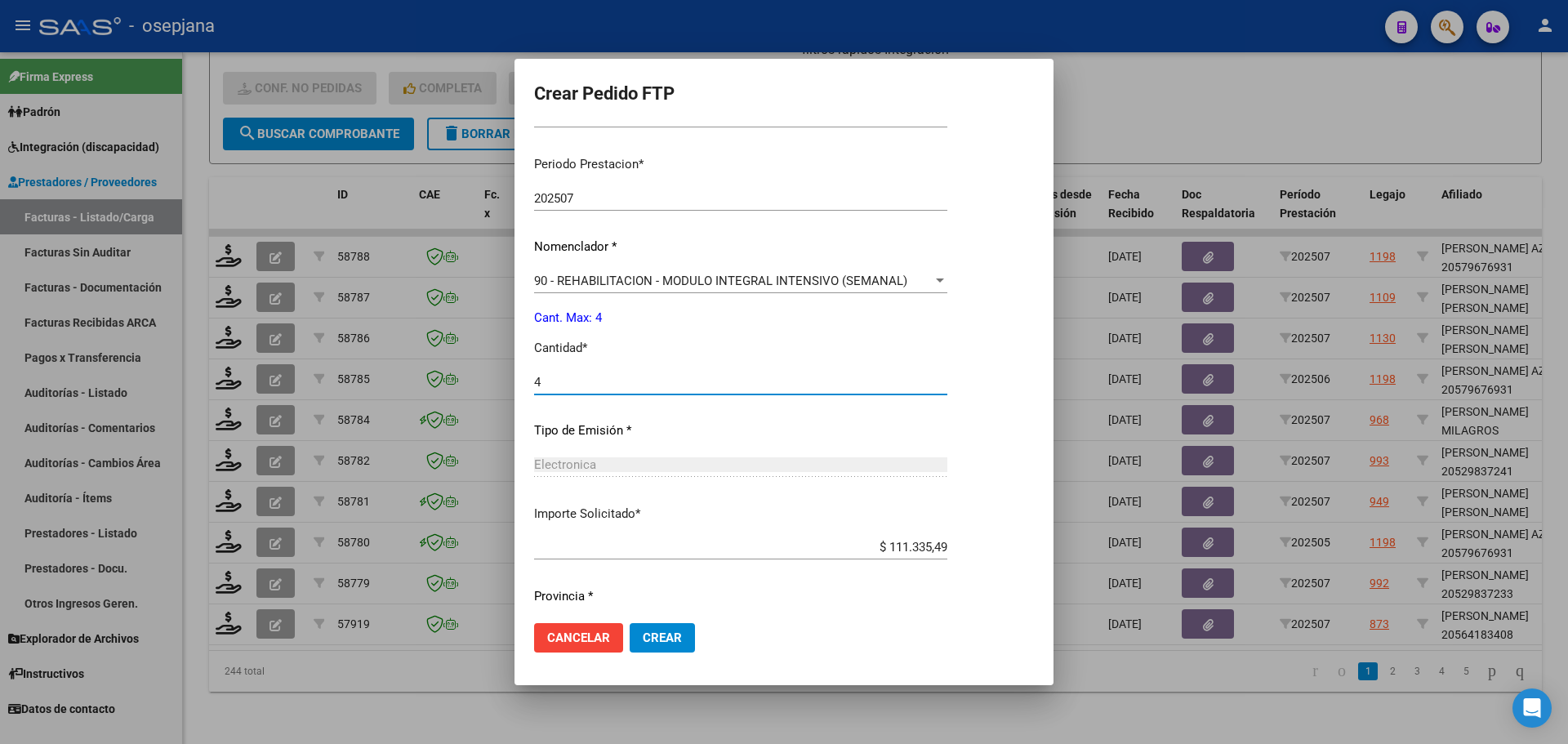
scroll to position [547, 0]
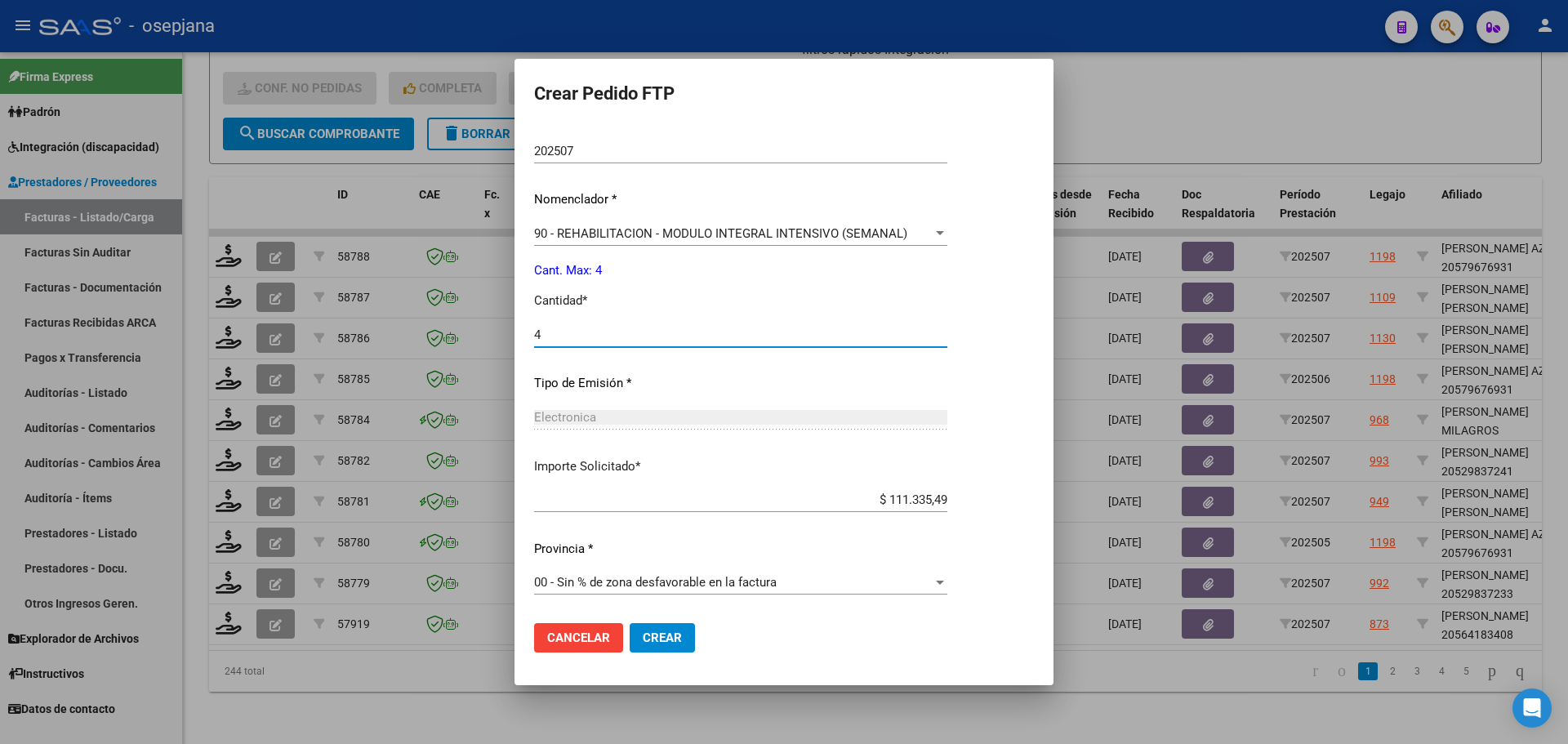
type input "4"
drag, startPoint x: 664, startPoint y: 630, endPoint x: 722, endPoint y: 538, distance: 108.8
click at [664, 630] on span "Crear" at bounding box center [662, 637] width 39 height 14
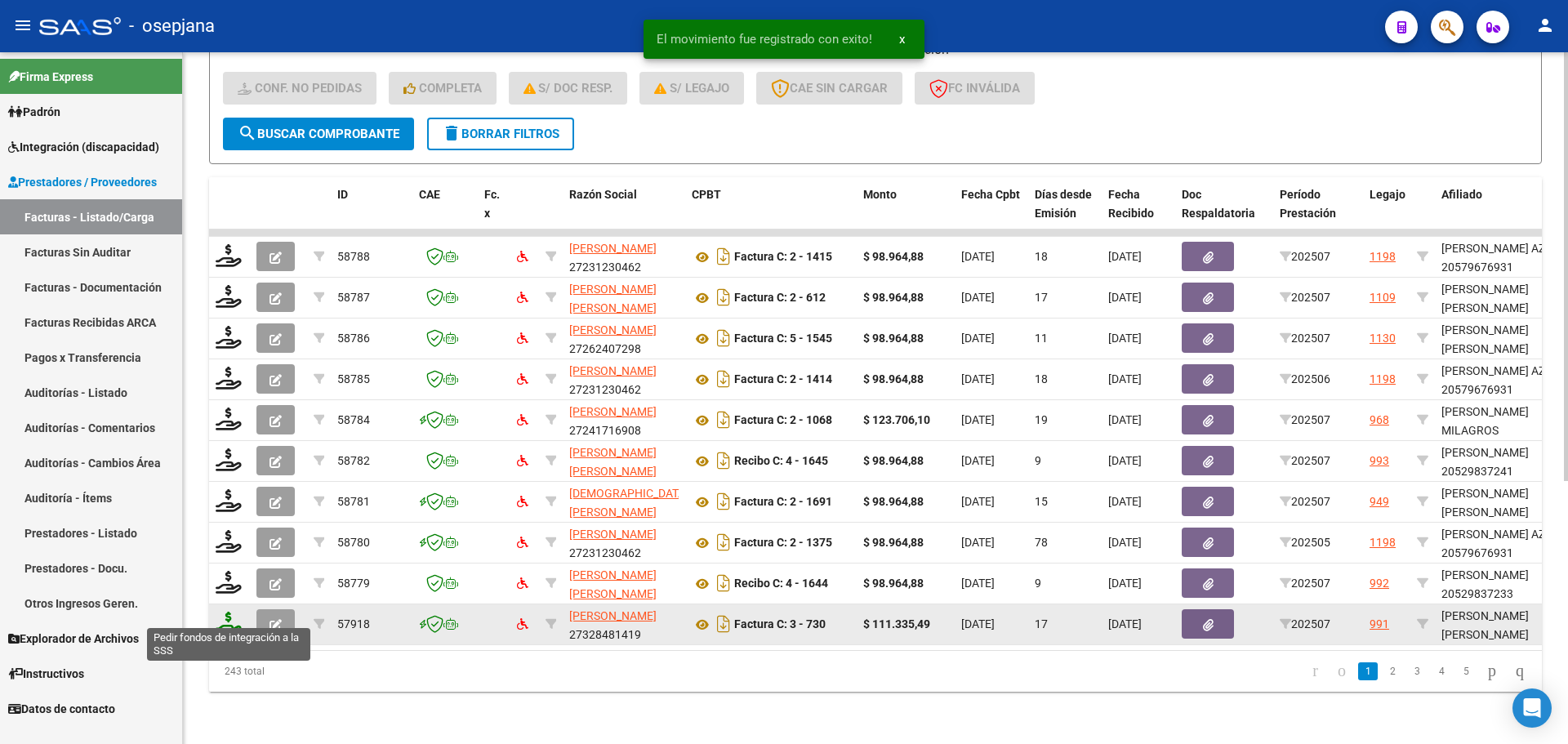
click at [229, 612] on icon at bounding box center [228, 623] width 26 height 23
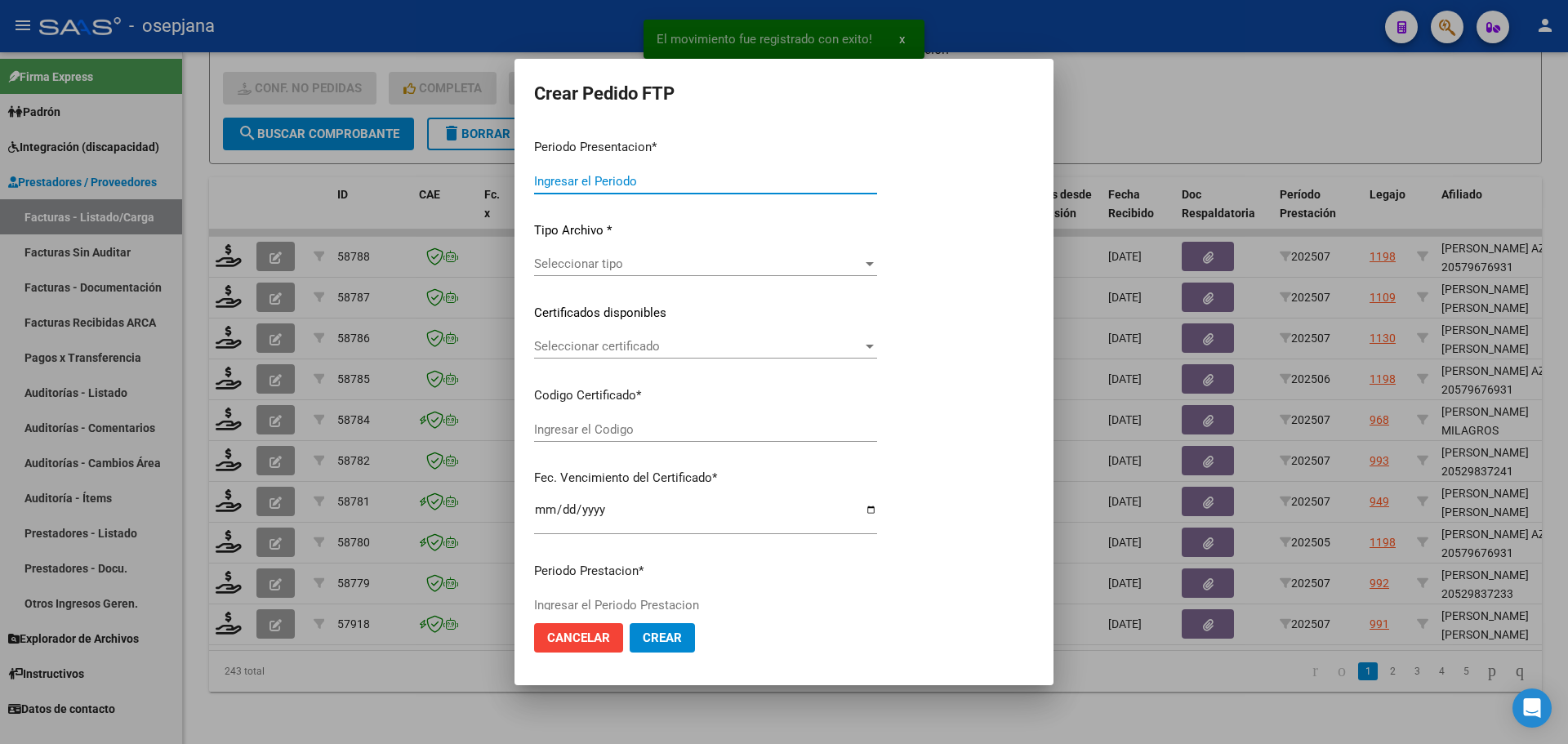
type input "202507"
type input "$ 111.335,49"
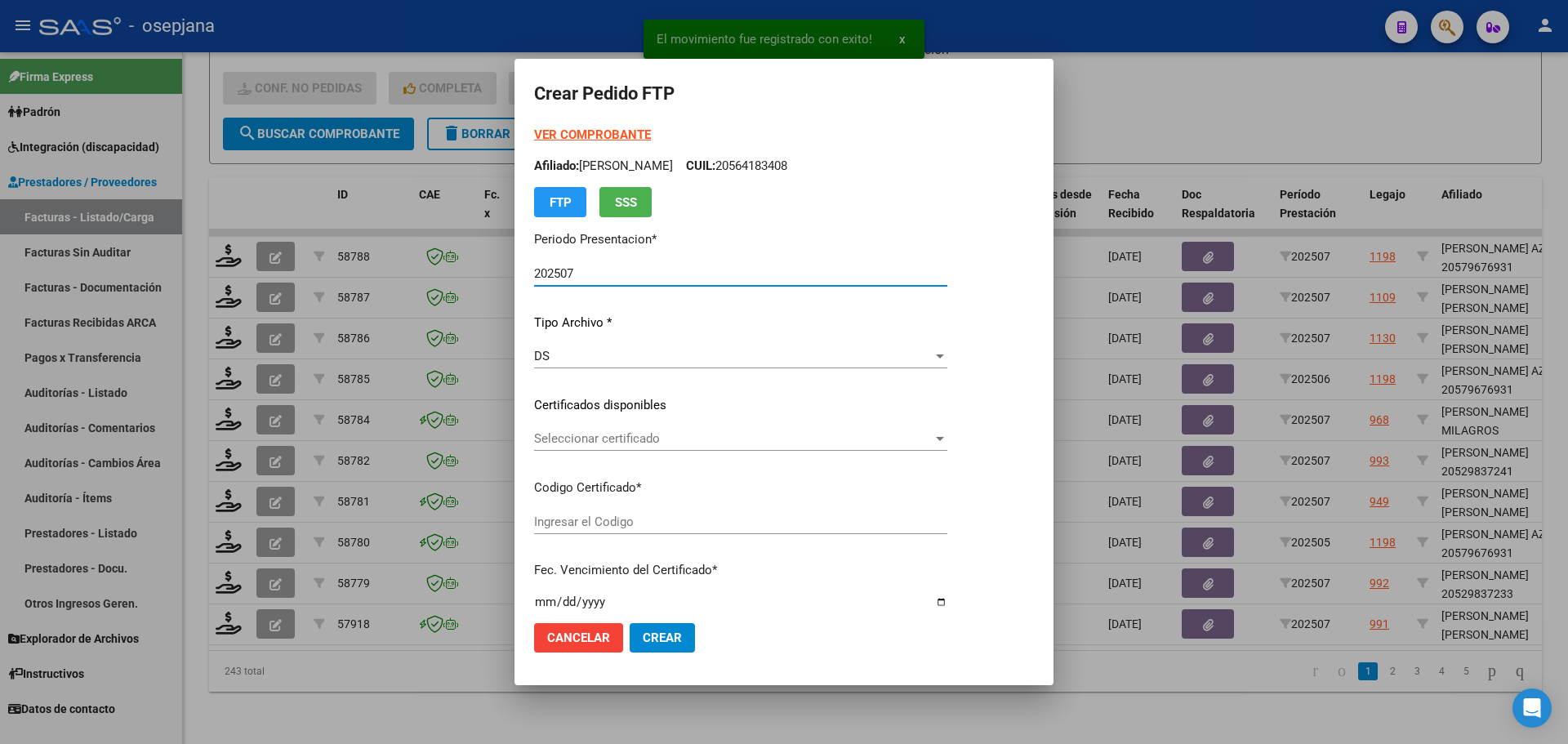
type input "ARG01000542786042022080220270802BSAS313"
type input "[DATE]"
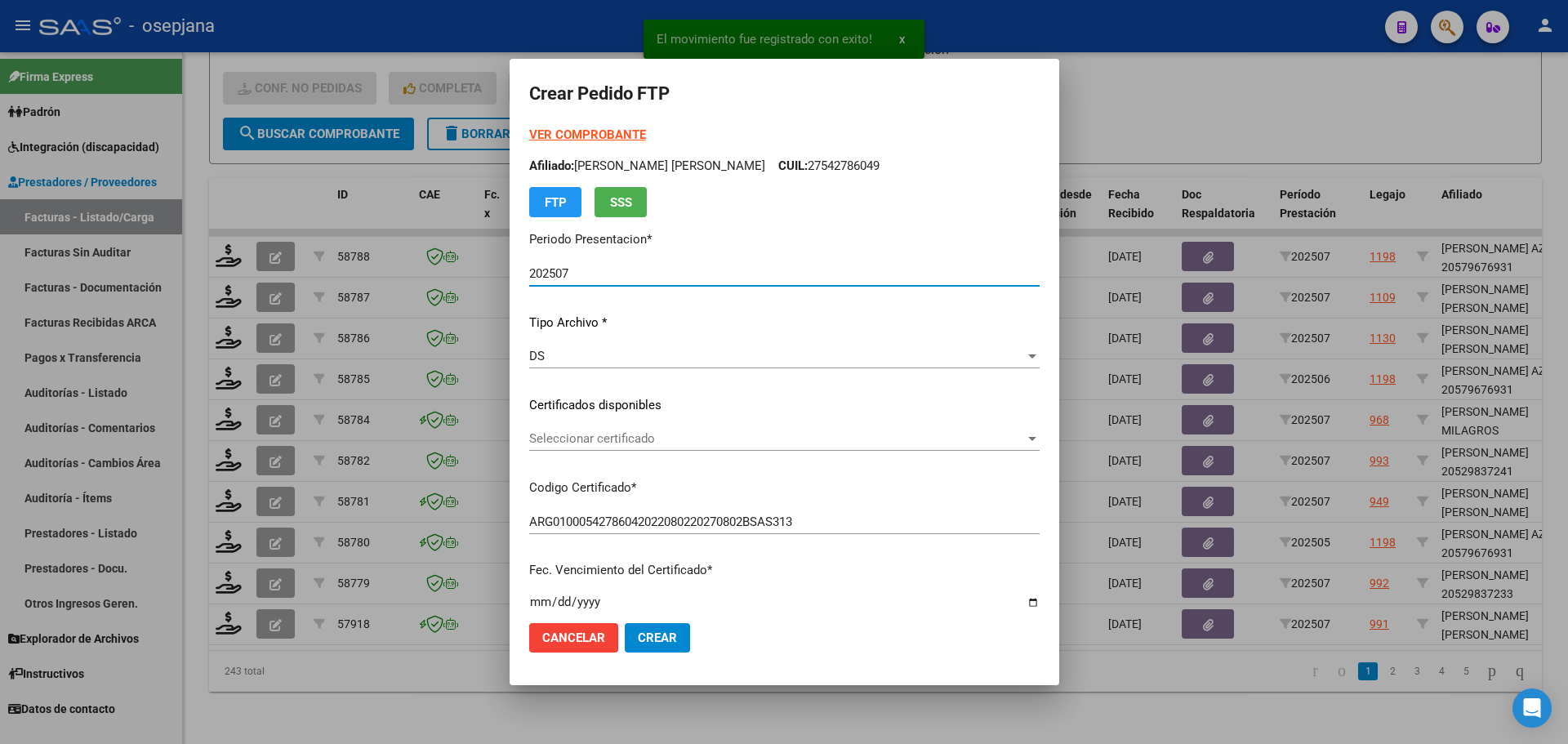
click at [639, 434] on span "Seleccionar certificado" at bounding box center [776, 438] width 496 height 14
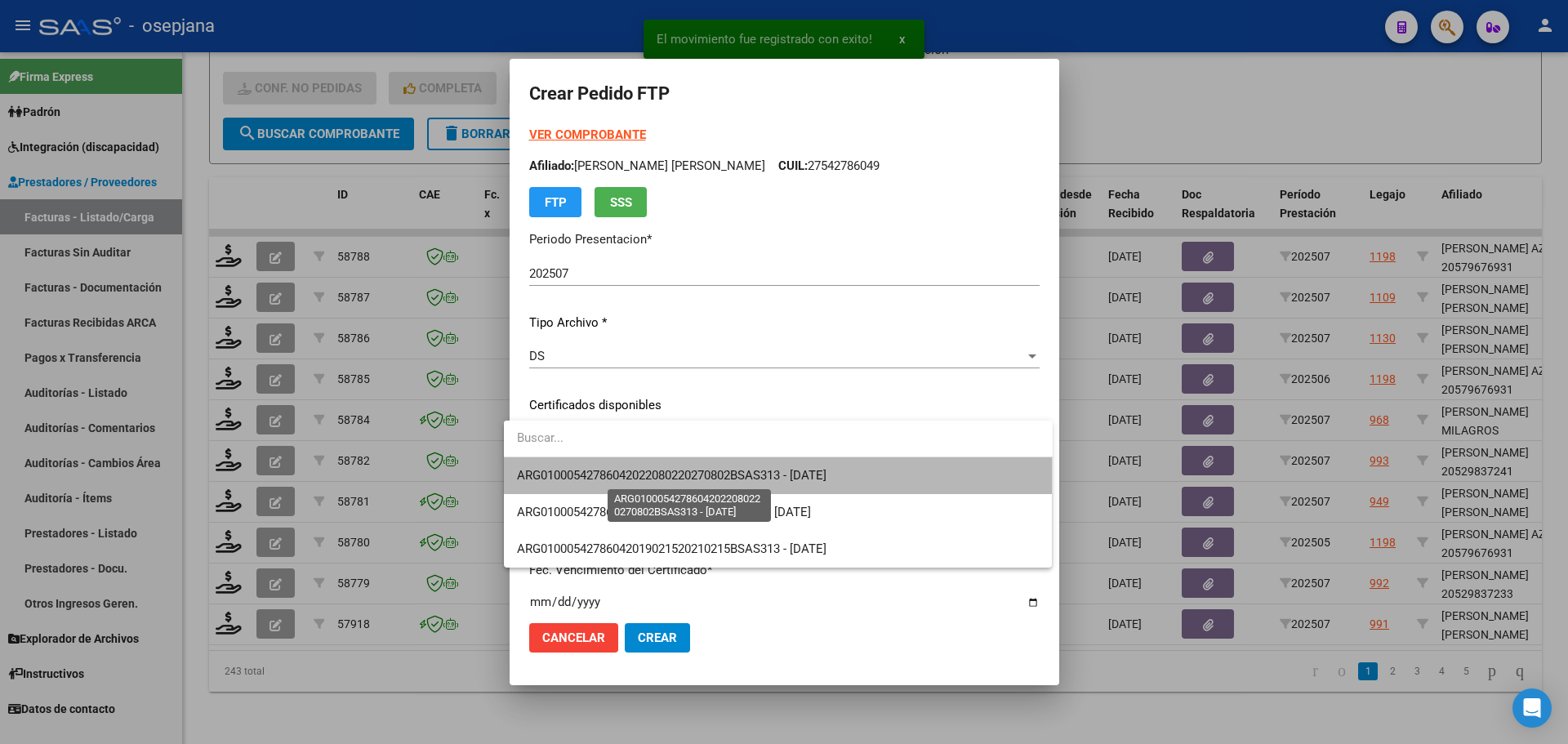
click at [644, 471] on span "ARG01000542786042022080220270802BSAS313 - [DATE]" at bounding box center [671, 475] width 309 height 14
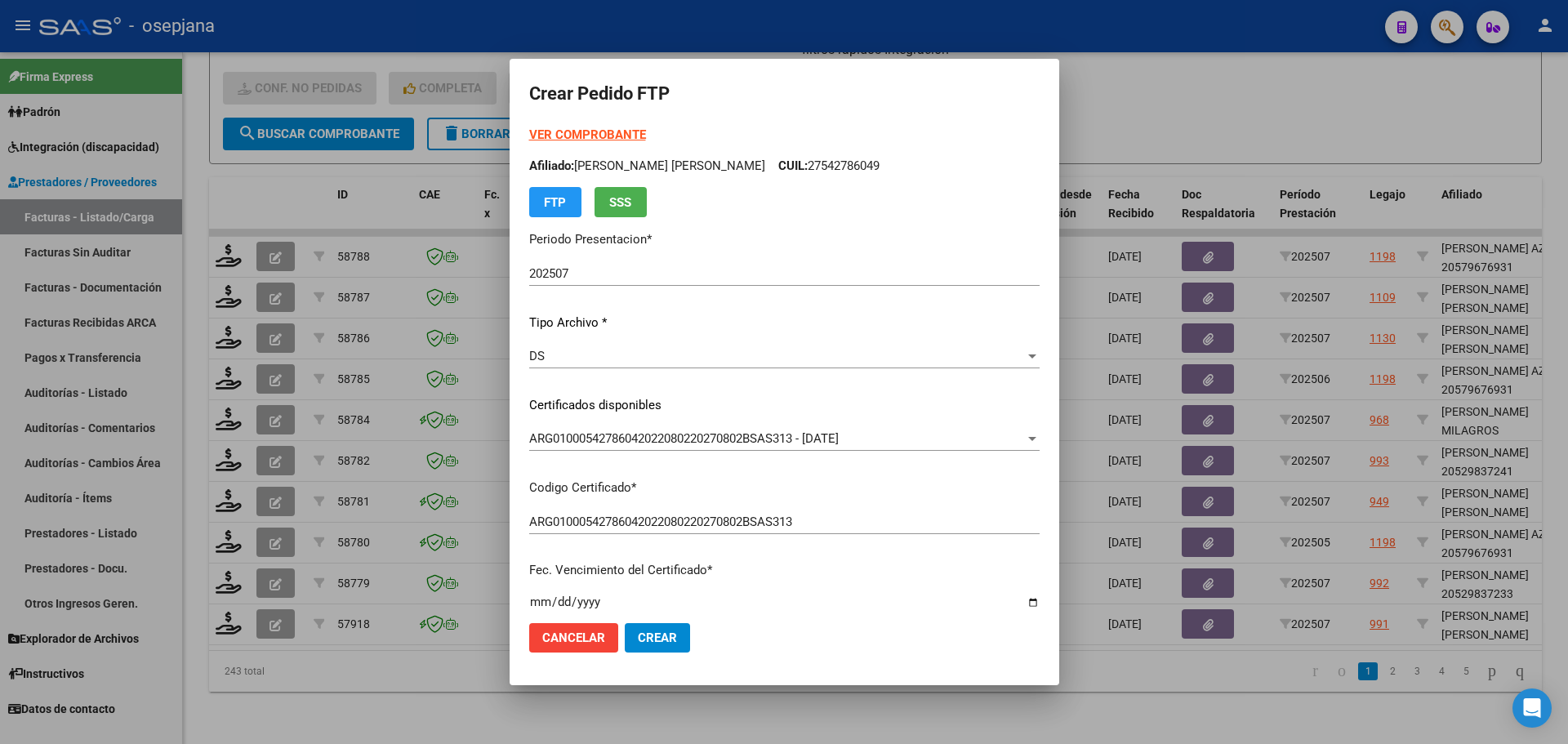
click at [580, 139] on strong "VER COMPROBANTE" at bounding box center [587, 134] width 117 height 14
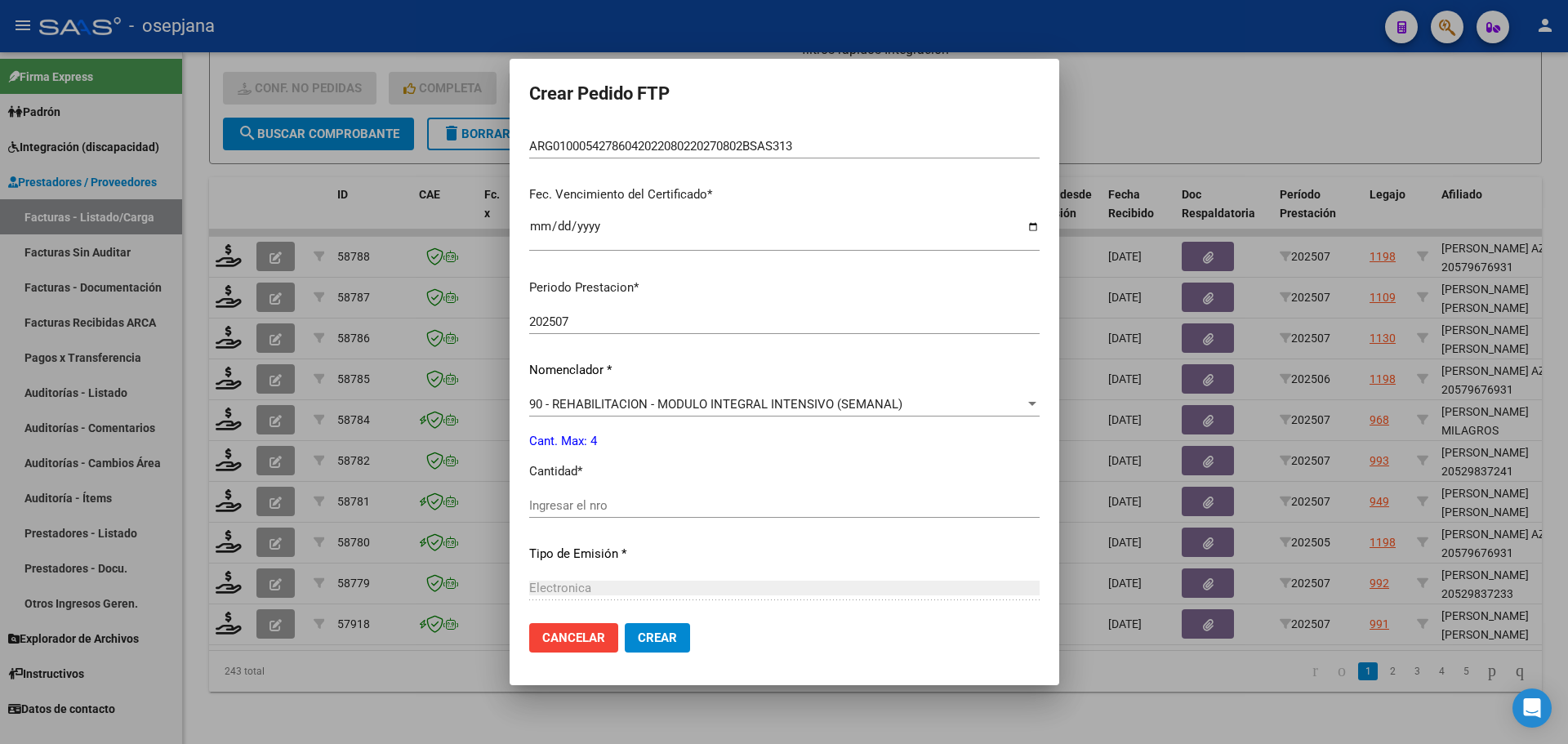
scroll to position [408, 0]
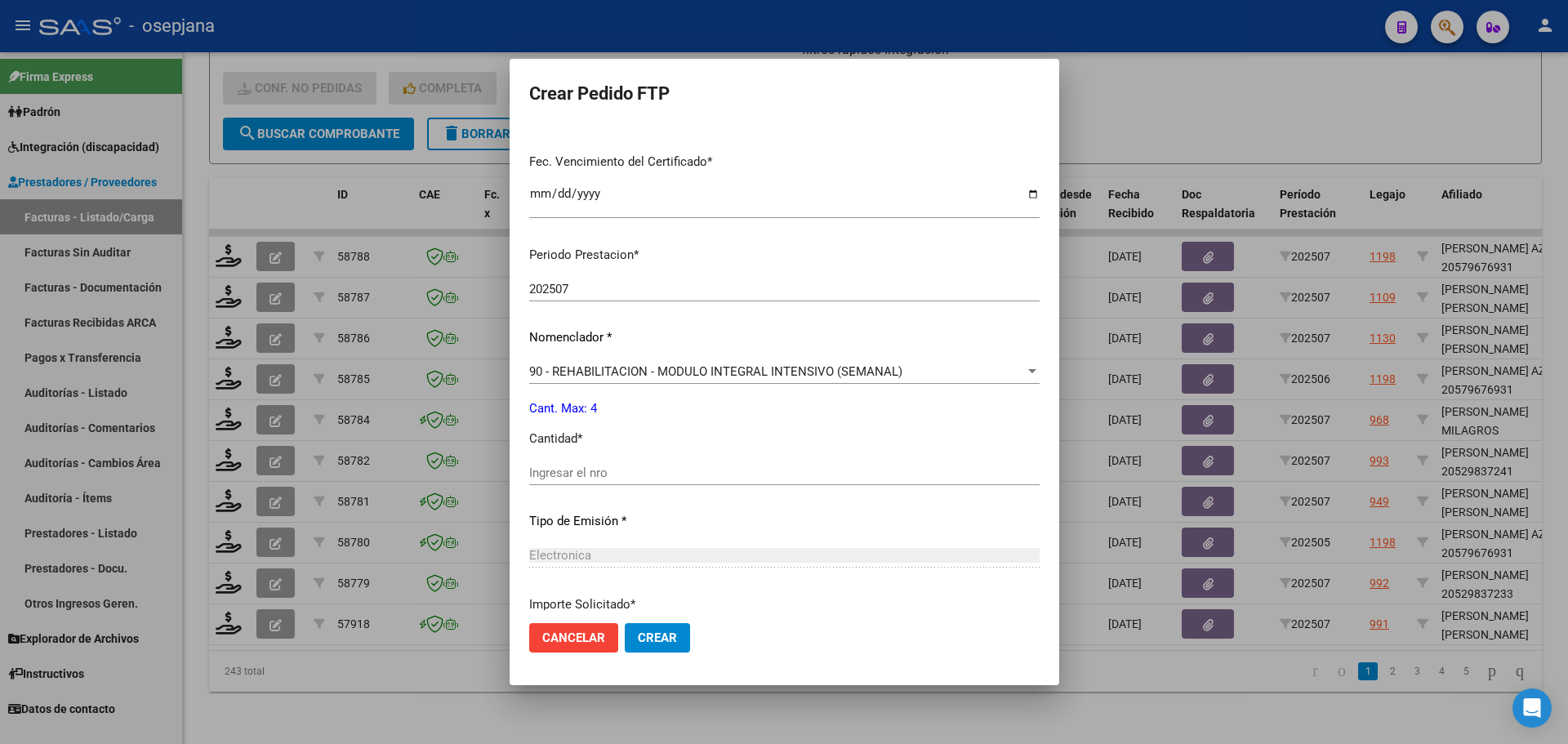
click at [548, 463] on div "Ingresar el nro" at bounding box center [784, 472] width 510 height 25
type input "4"
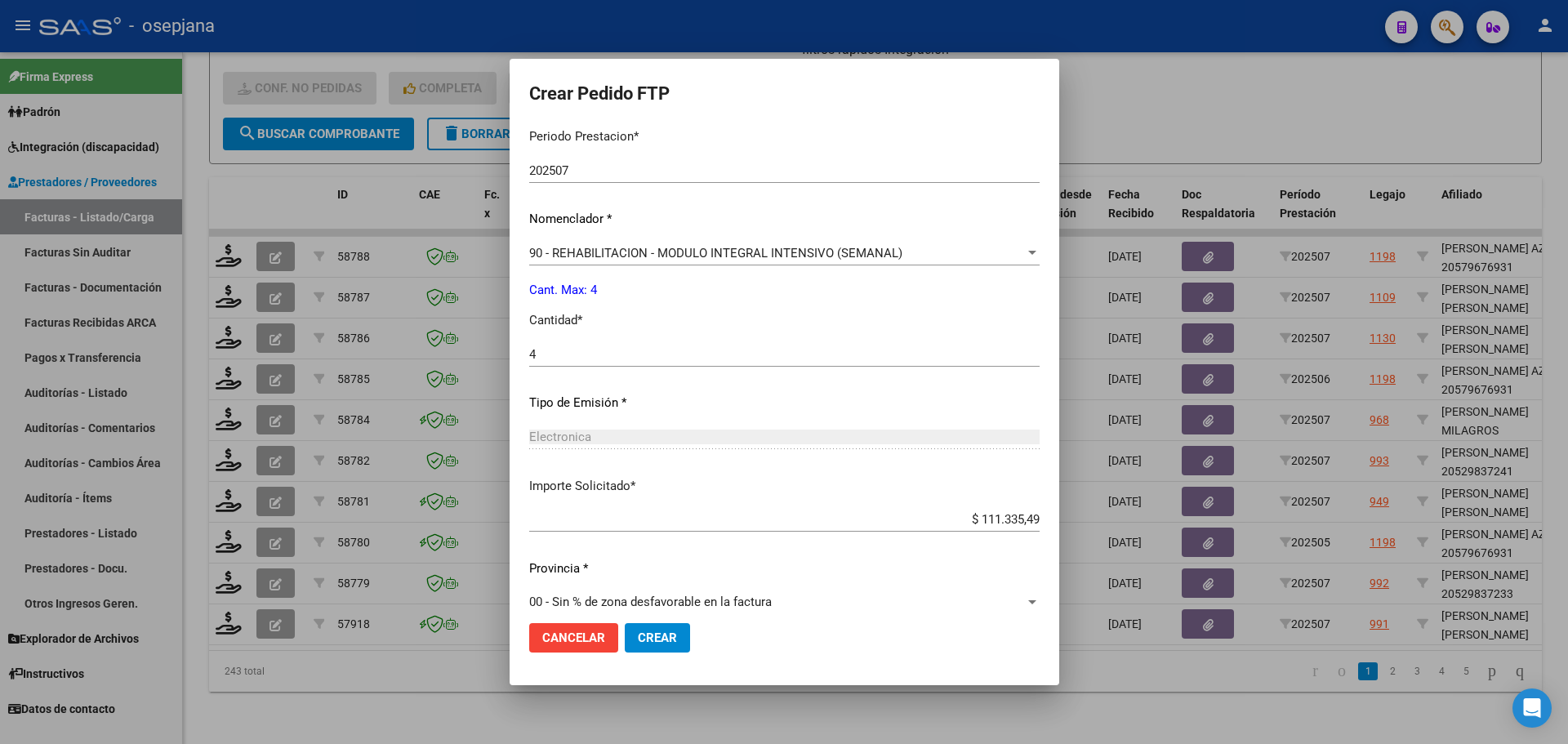
scroll to position [547, 0]
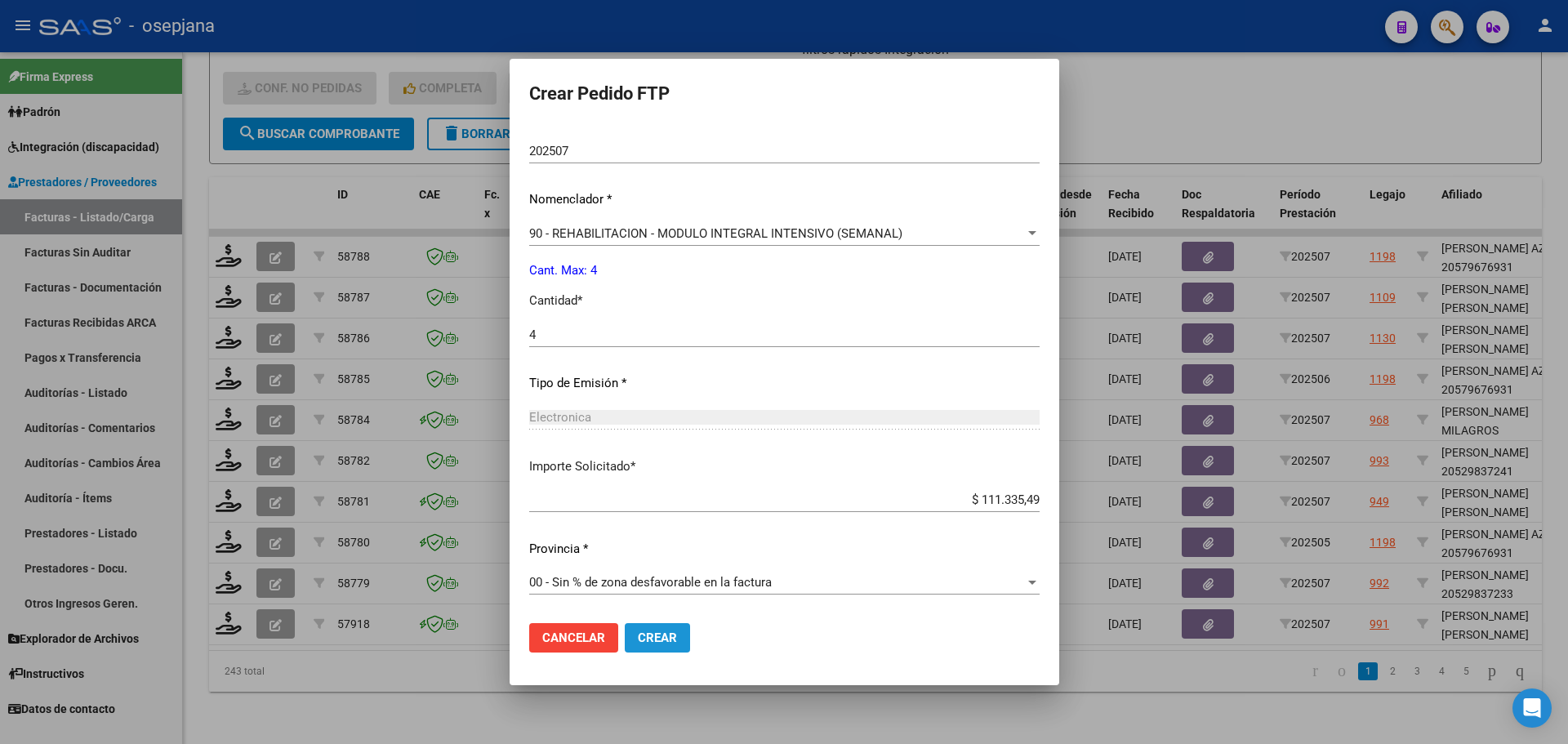
click at [632, 627] on button "Crear" at bounding box center [657, 637] width 65 height 30
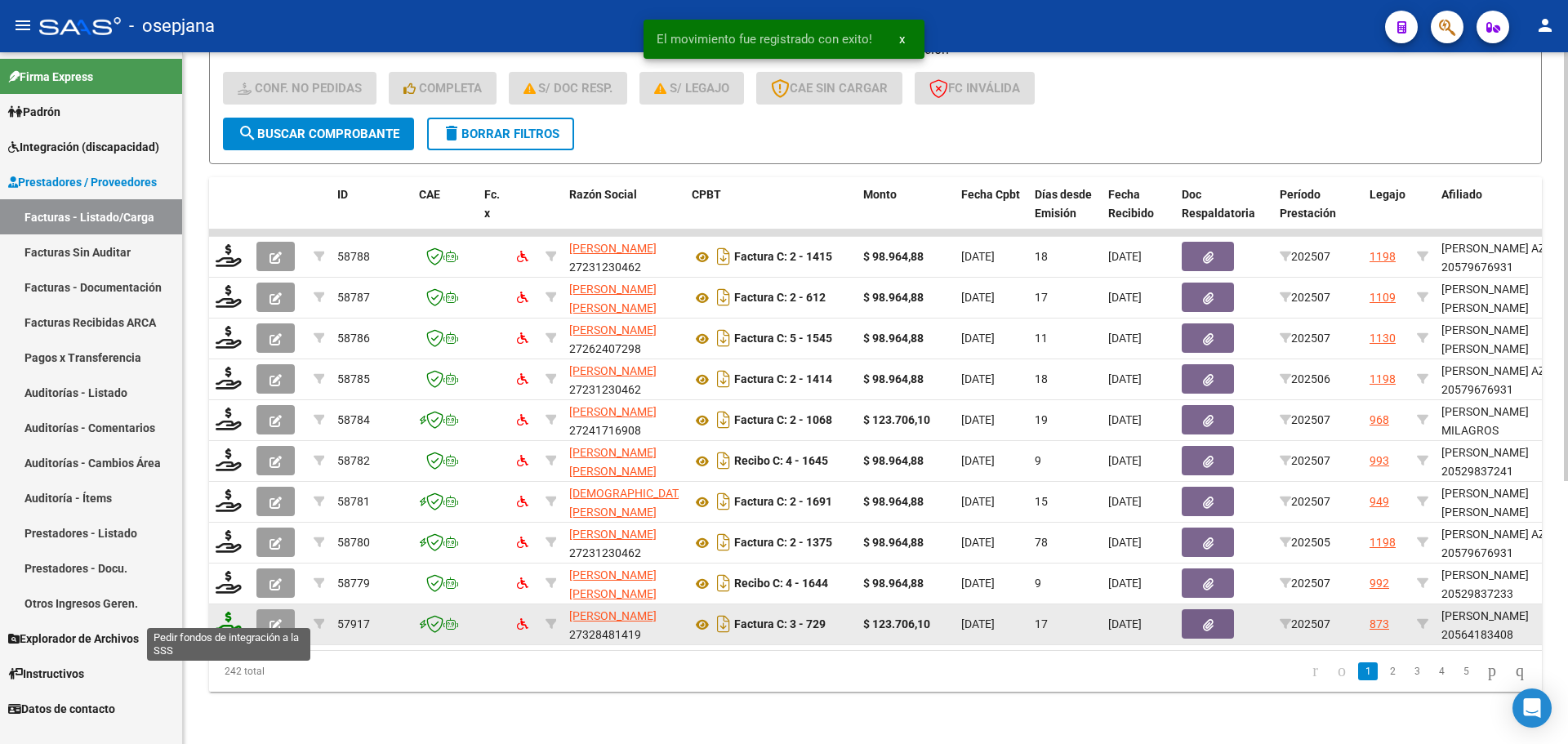
click at [232, 612] on icon at bounding box center [228, 623] width 26 height 23
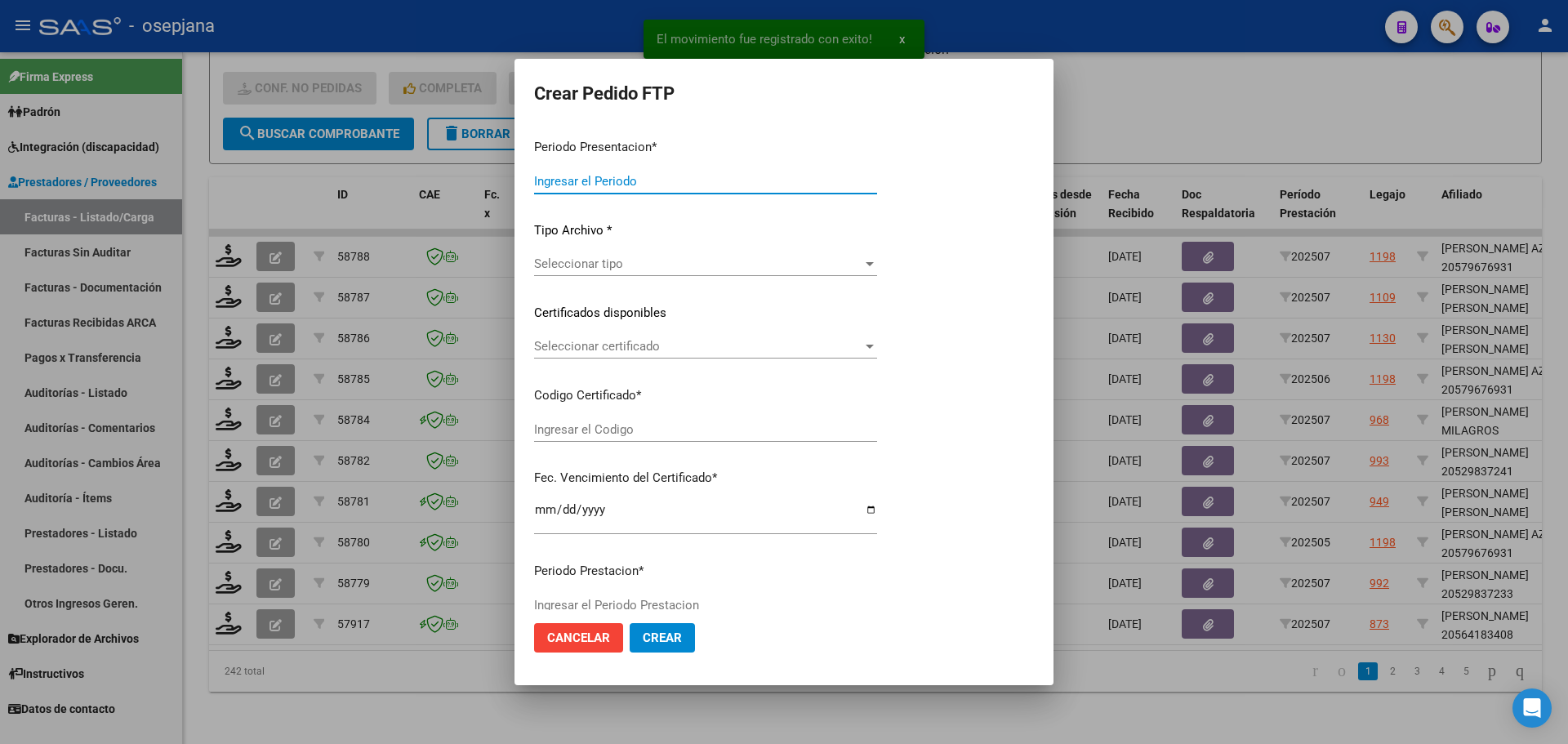
type input "202507"
type input "$ 123.706,10"
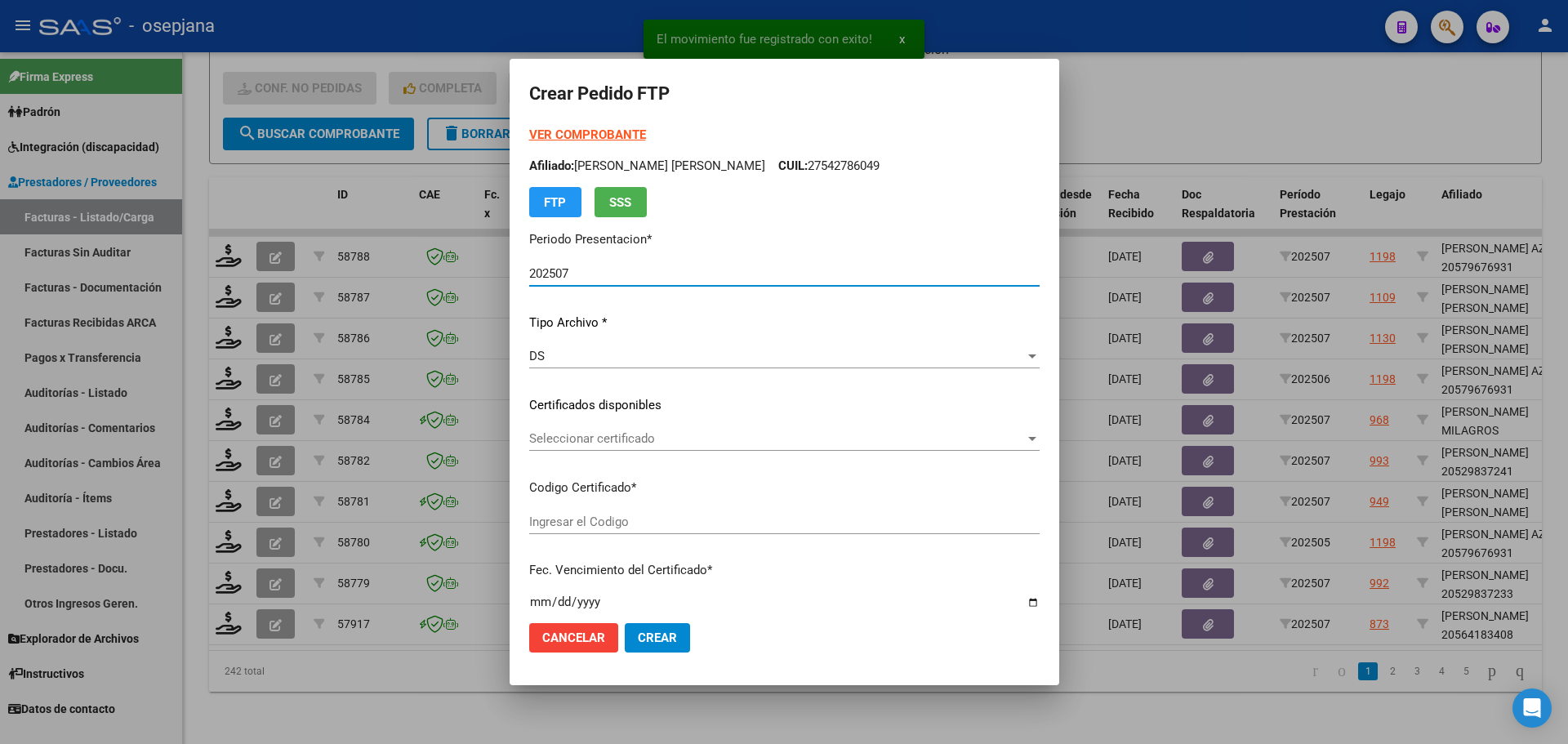
type input "ARG02000564183402022083020270830BSAS448"
type input "[DATE]"
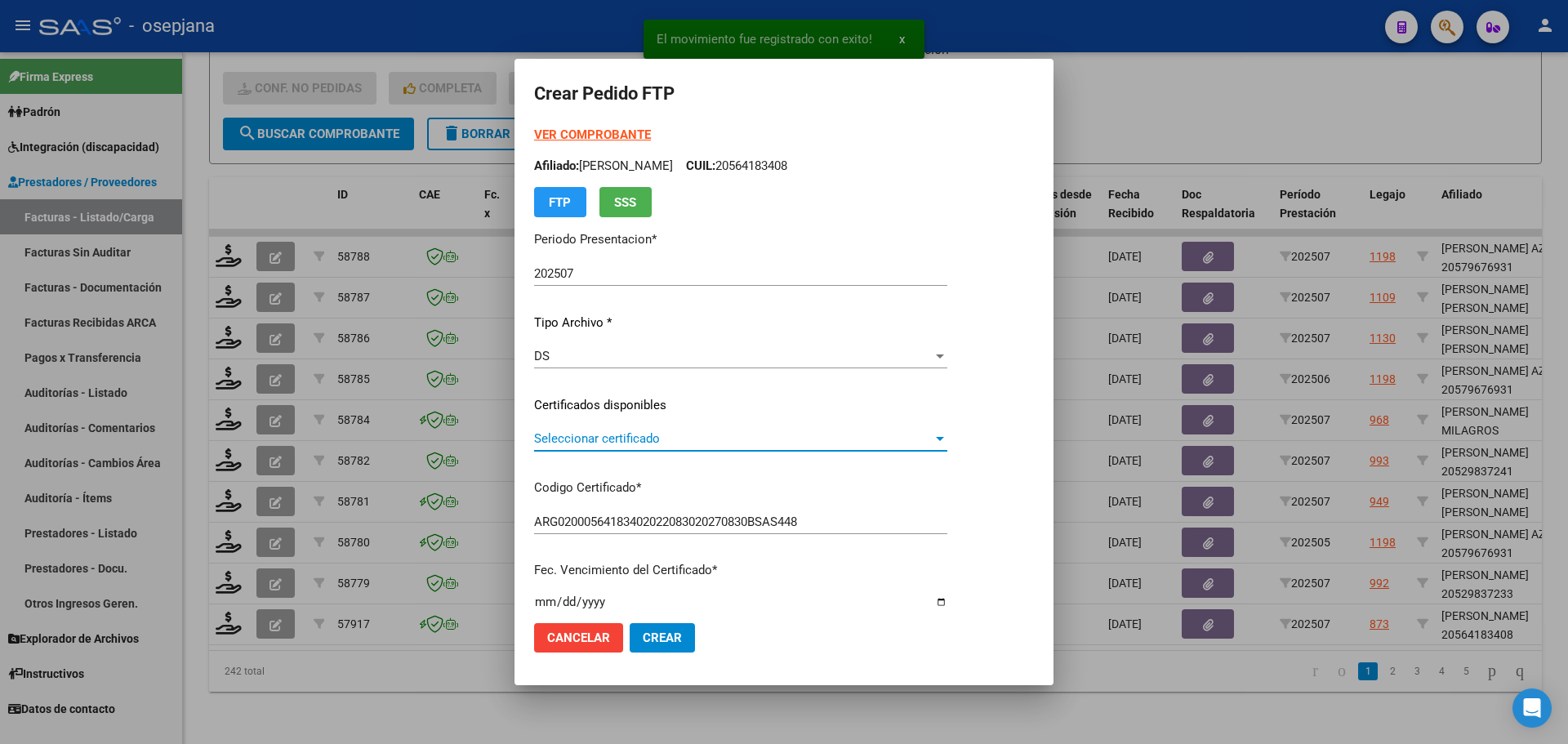
click at [620, 434] on span "Seleccionar certificado" at bounding box center [733, 438] width 398 height 14
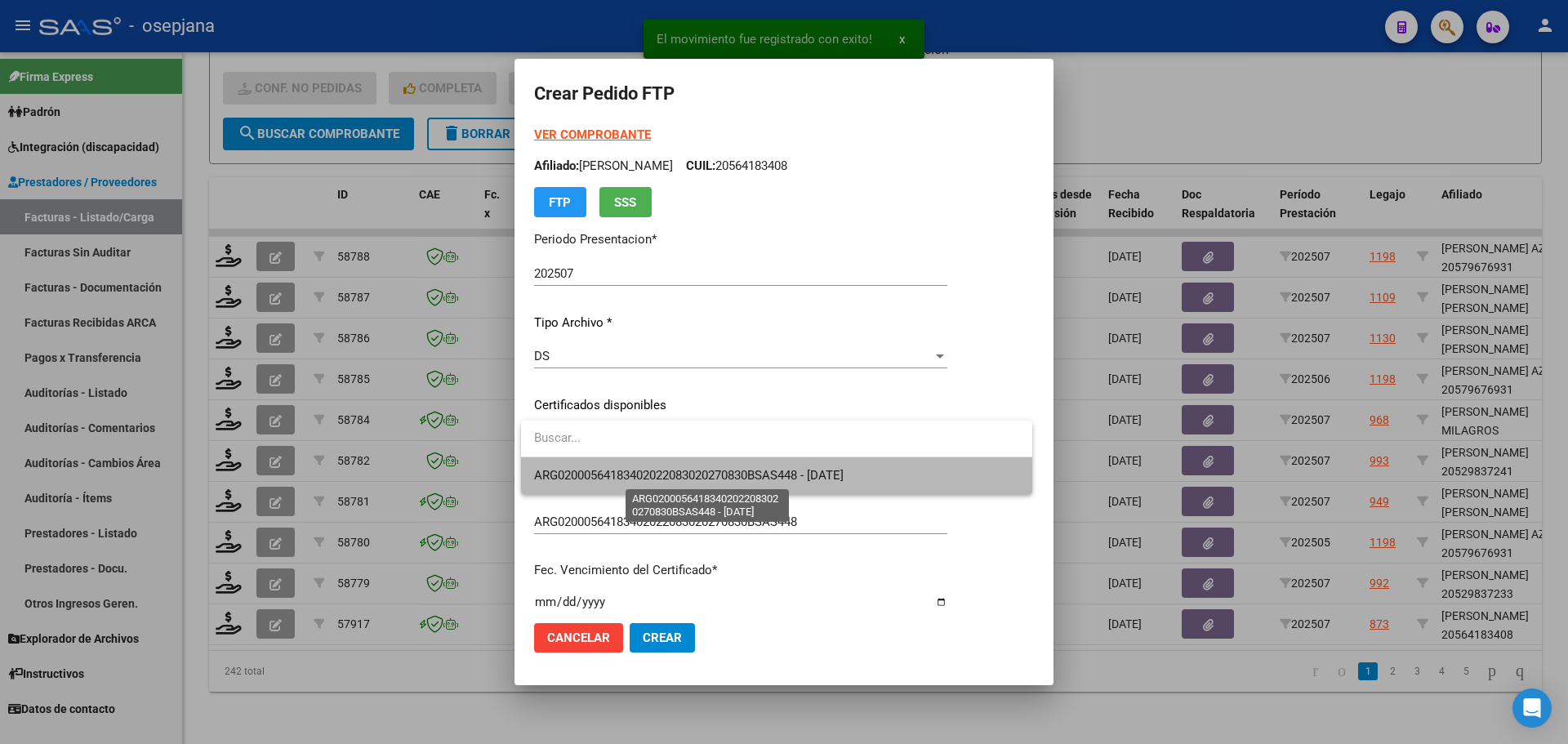
click at [637, 469] on span "ARG02000564183402022083020270830BSAS448 - [DATE]" at bounding box center [688, 475] width 309 height 14
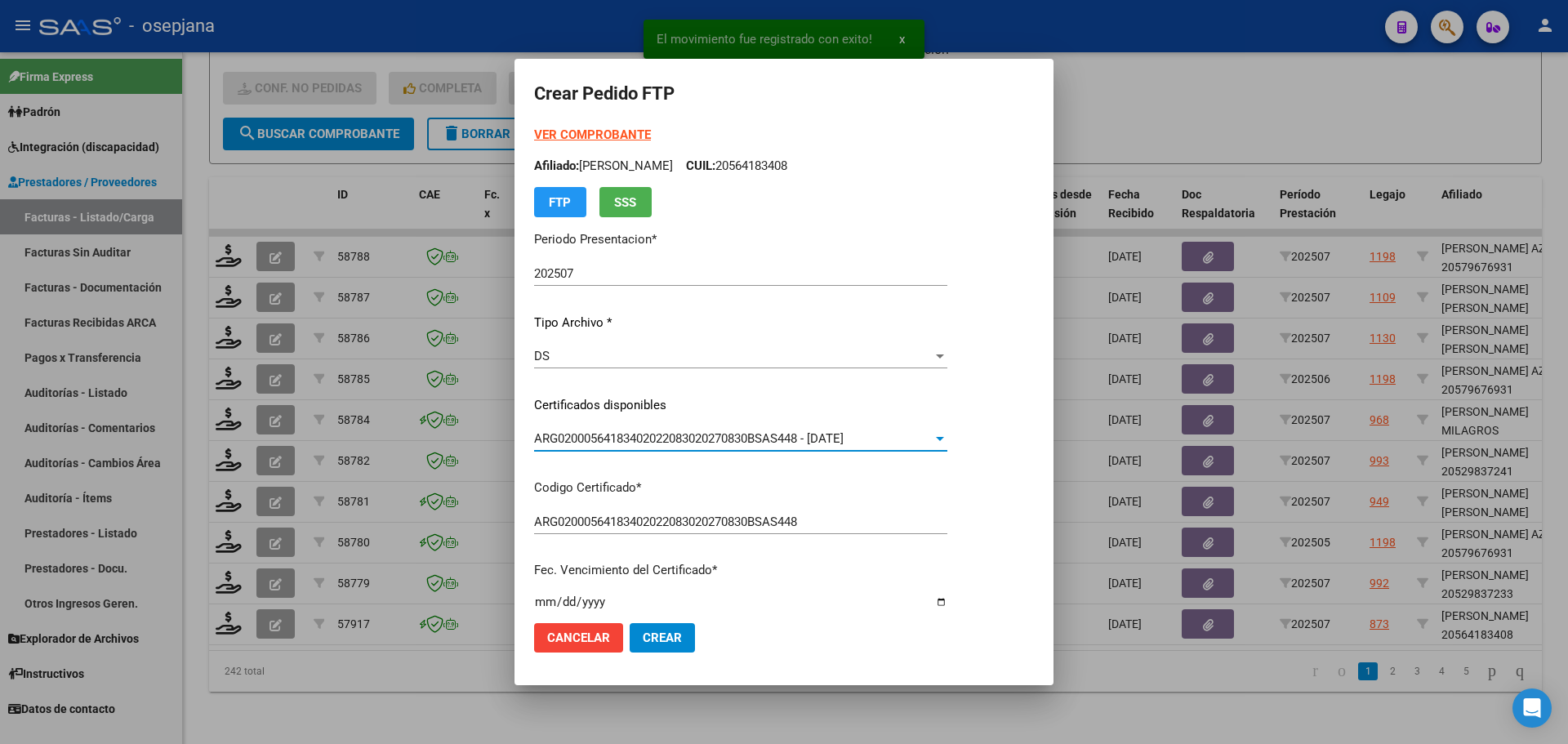
click at [598, 126] on div "VER COMPROBANTE ARCA Padrón Afiliado: [PERSON_NAME]: 20564183408 FTP SSS" at bounding box center [741, 171] width 414 height 92
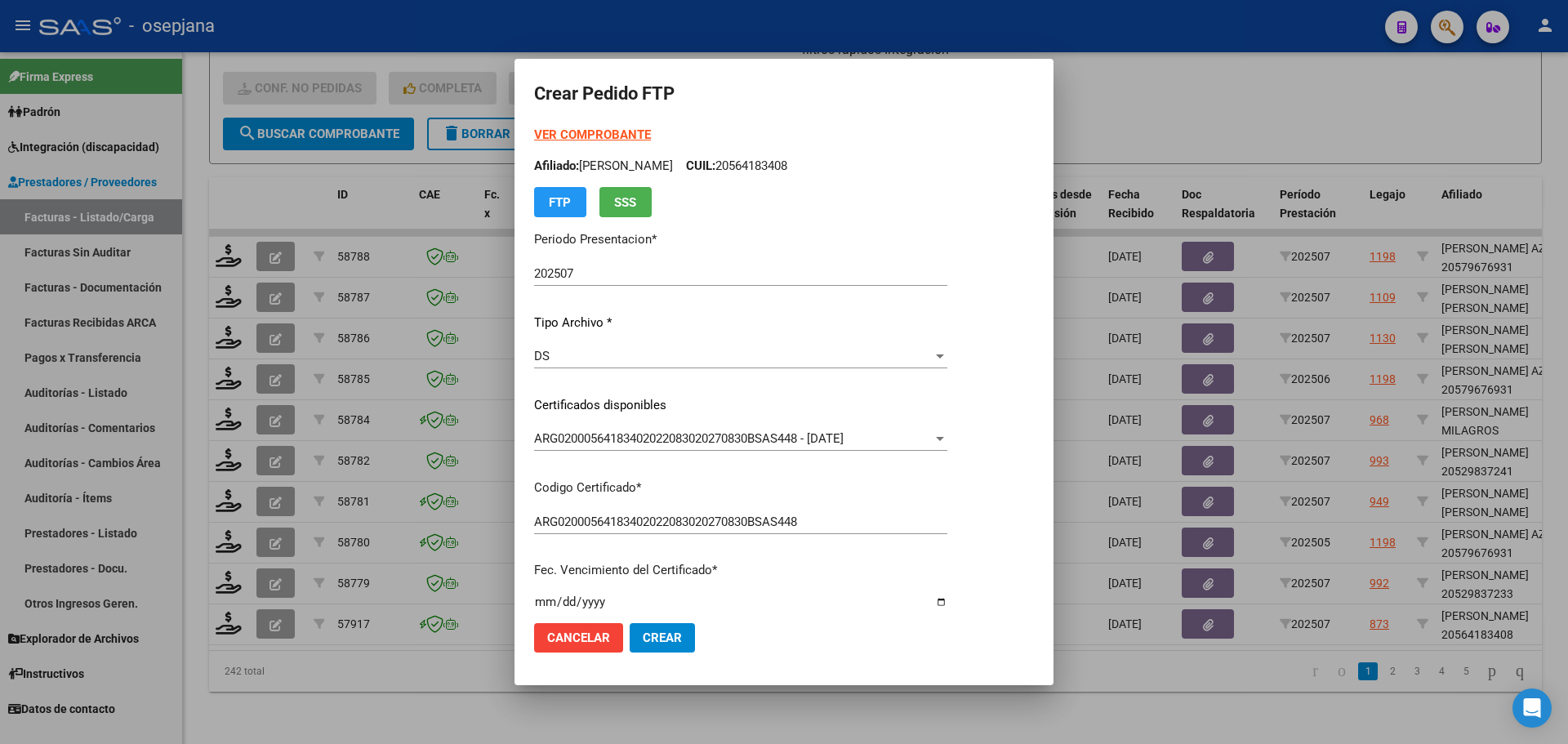
click at [598, 128] on strong "VER COMPROBANTE" at bounding box center [592, 134] width 117 height 14
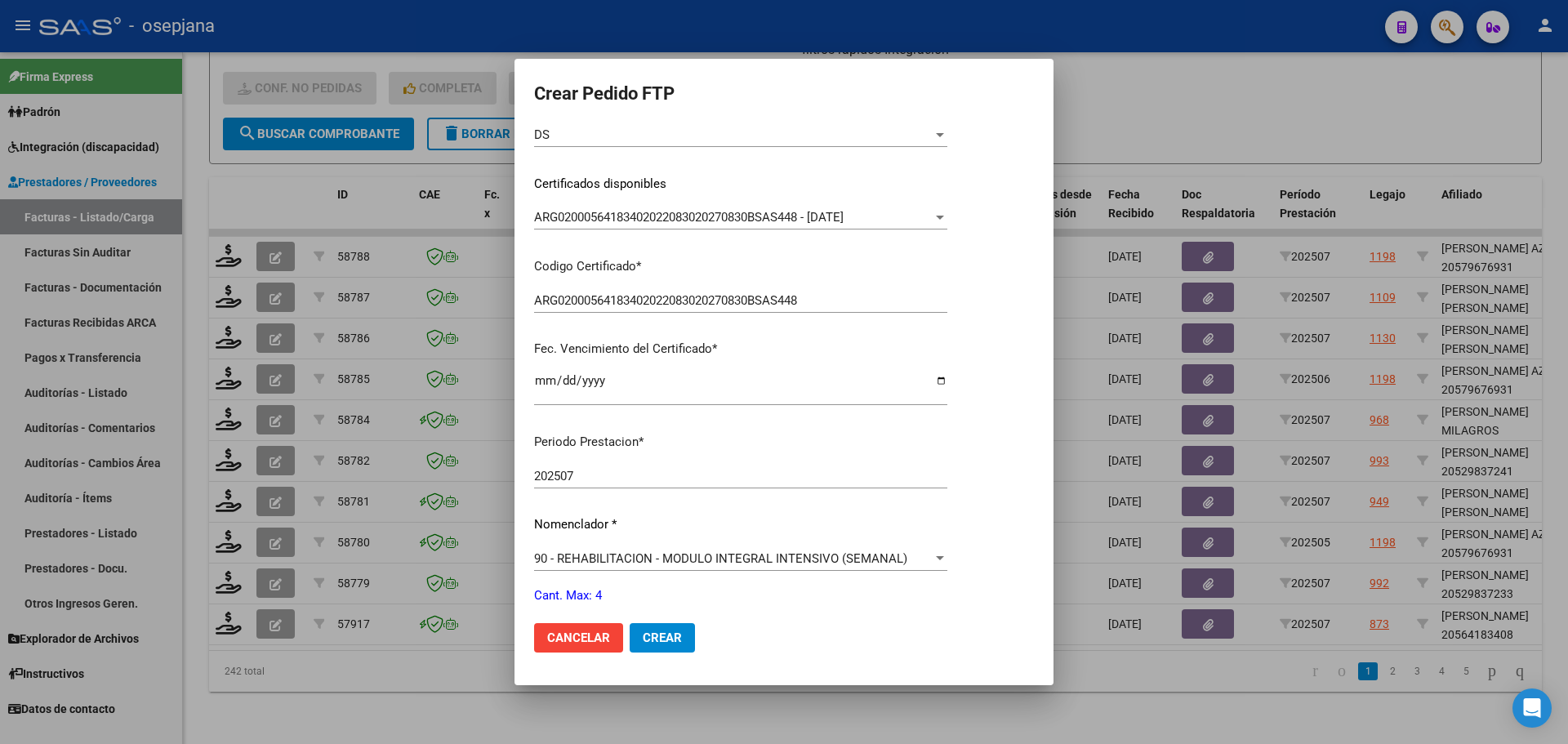
scroll to position [408, 0]
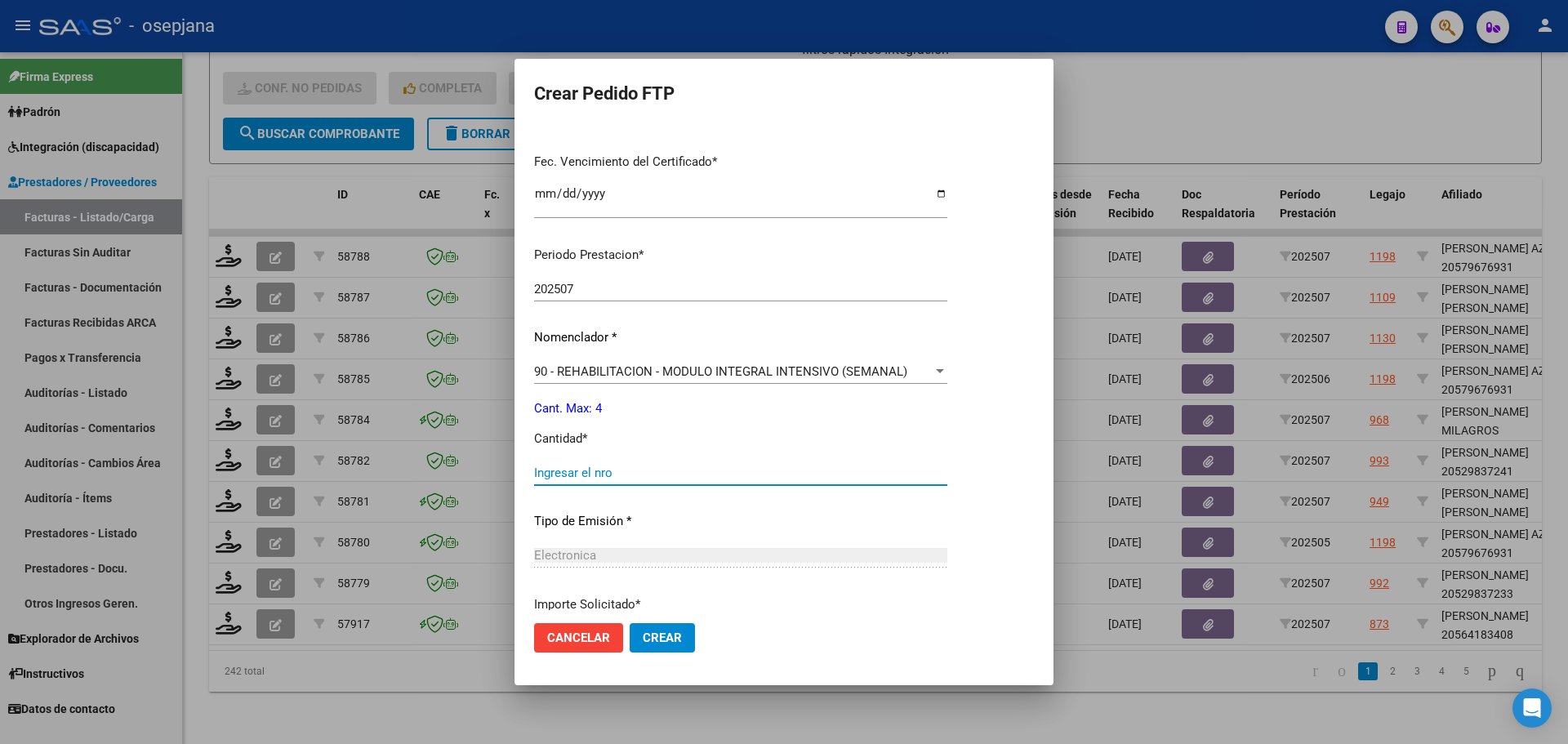
click at [580, 466] on input "Ingresar el nro" at bounding box center [741, 472] width 414 height 14
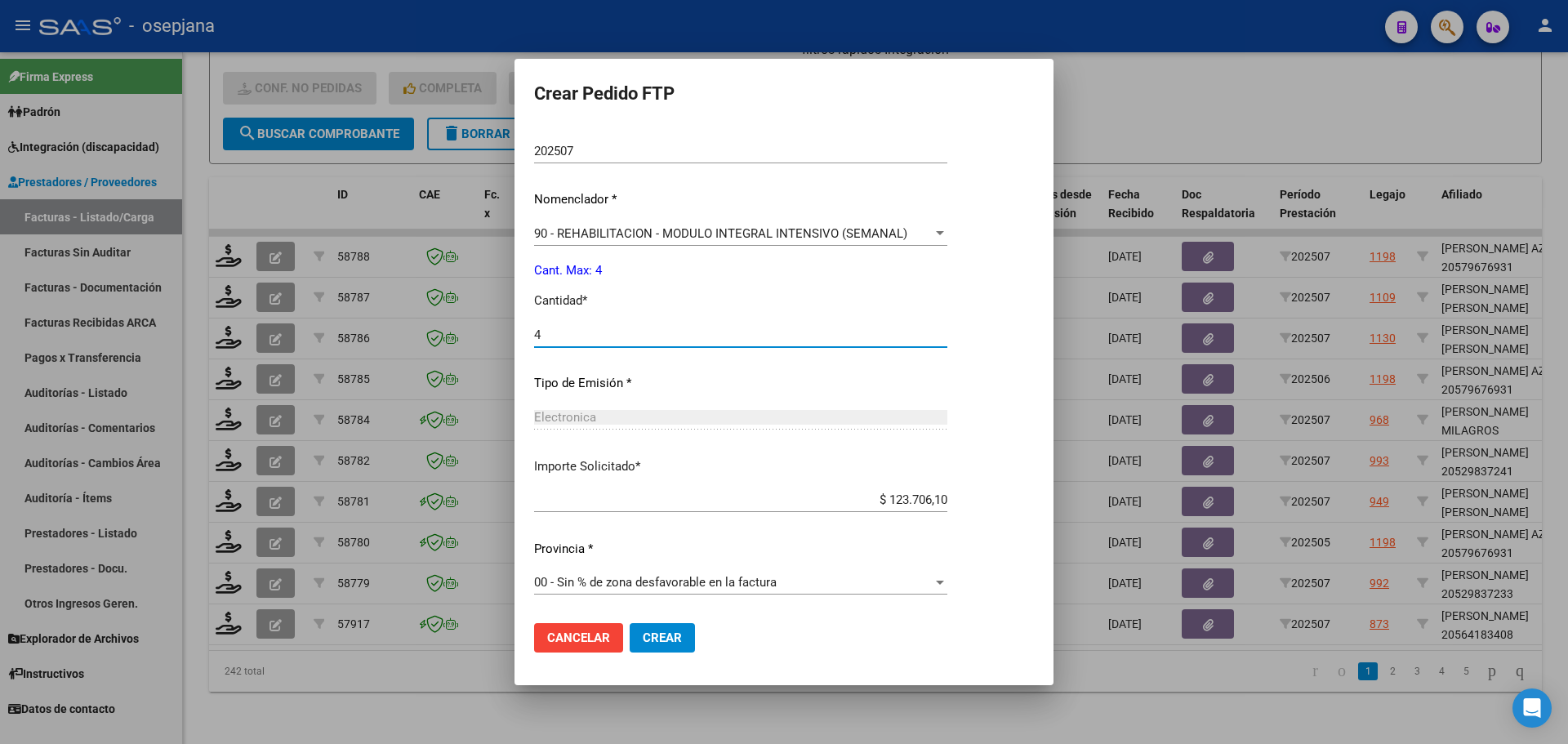
type input "4"
click at [678, 640] on span "Crear" at bounding box center [662, 637] width 39 height 14
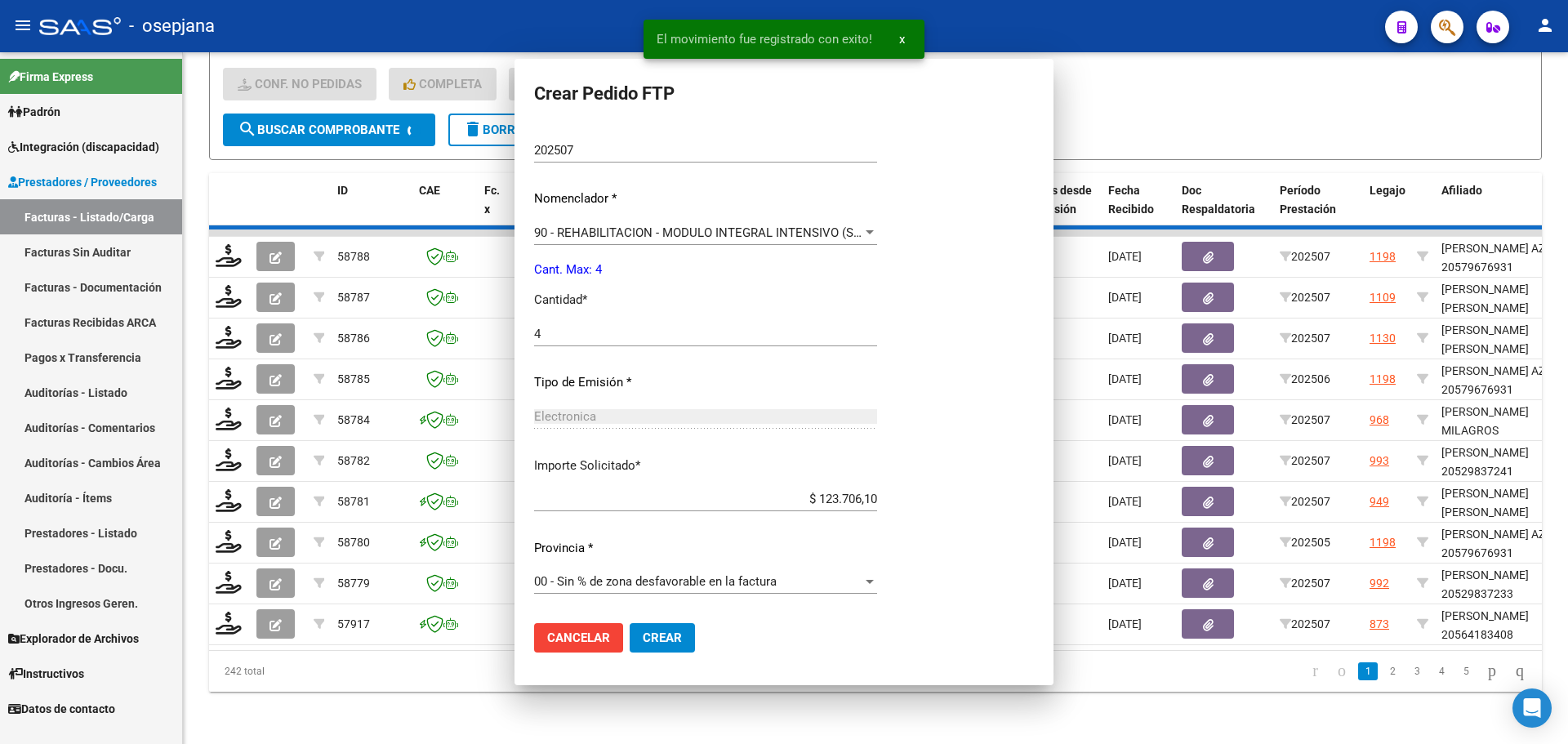
scroll to position [454, 0]
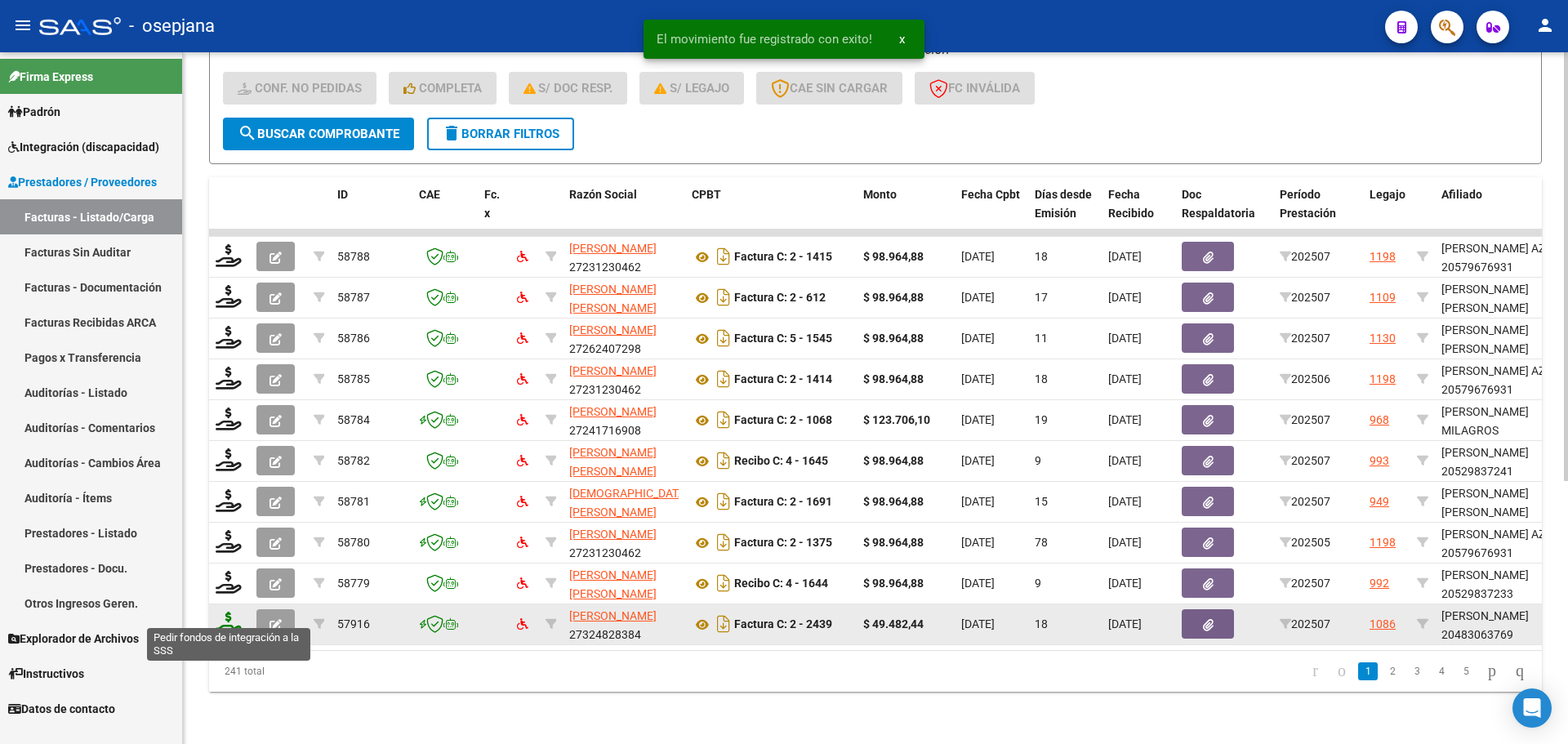
click at [227, 612] on icon at bounding box center [228, 623] width 26 height 23
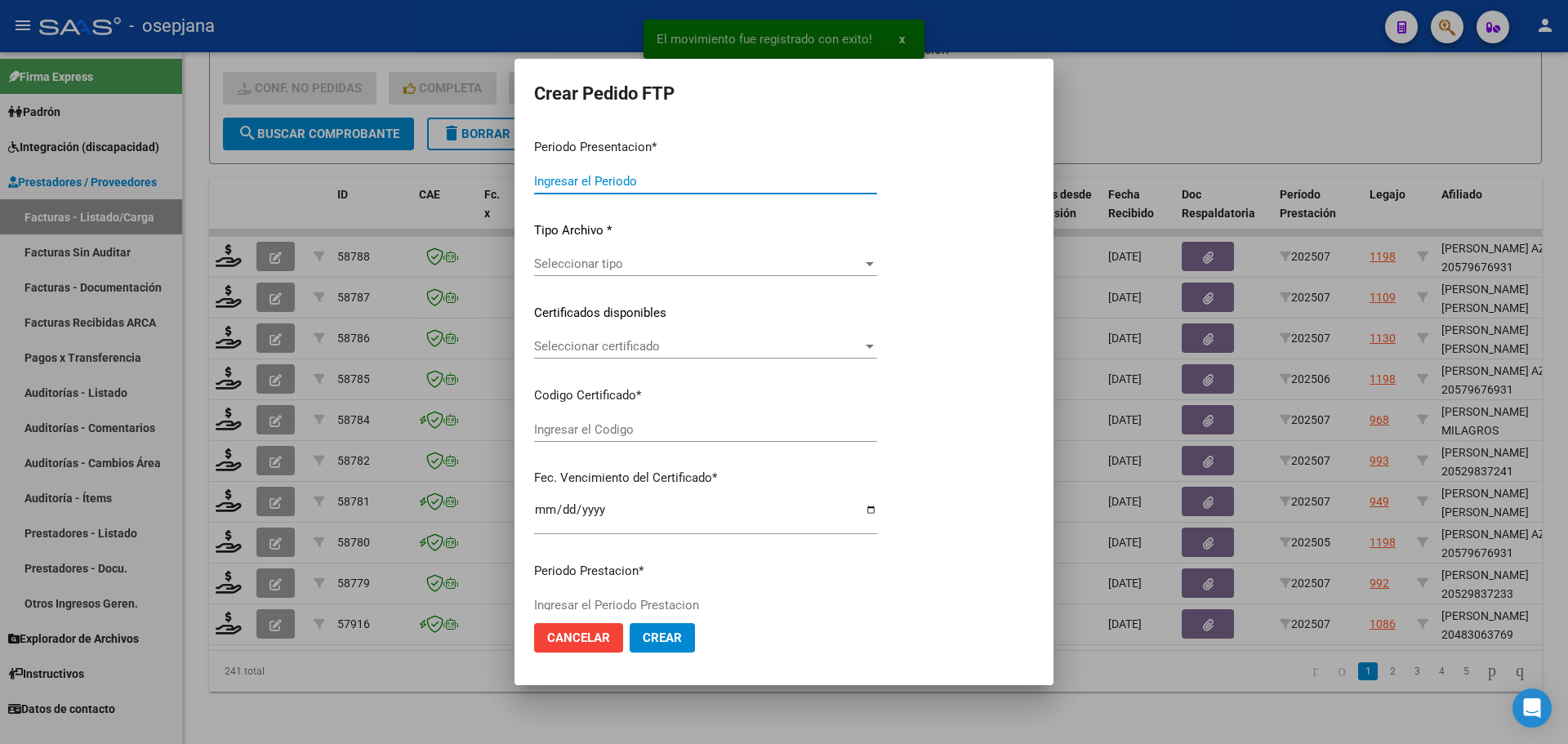
type input "202507"
type input "$ 49.482,44"
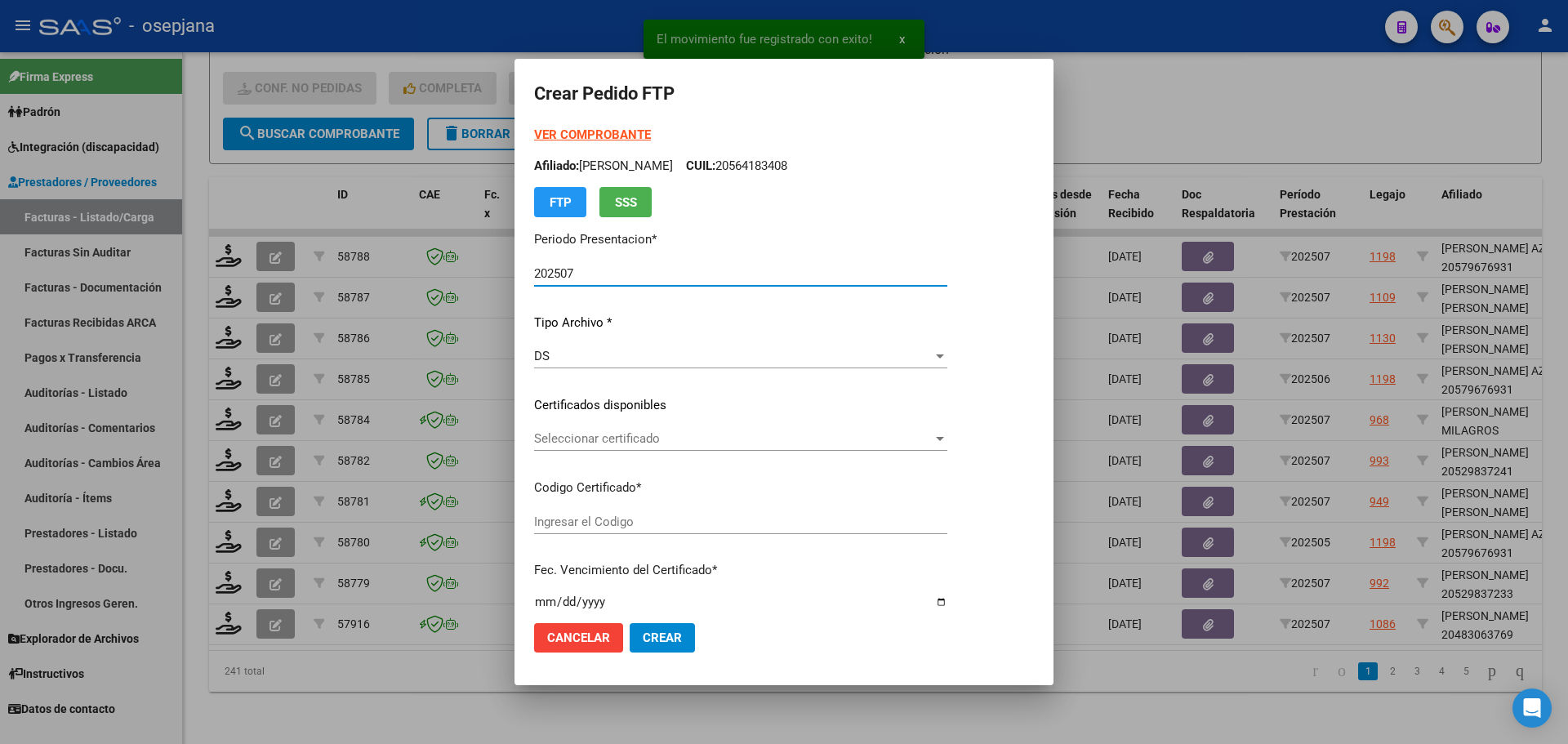
type input "ARG02000483063762017102620251026BSAS516"
type input "[DATE]"
click at [614, 433] on span "Seleccionar certificado" at bounding box center [733, 438] width 398 height 14
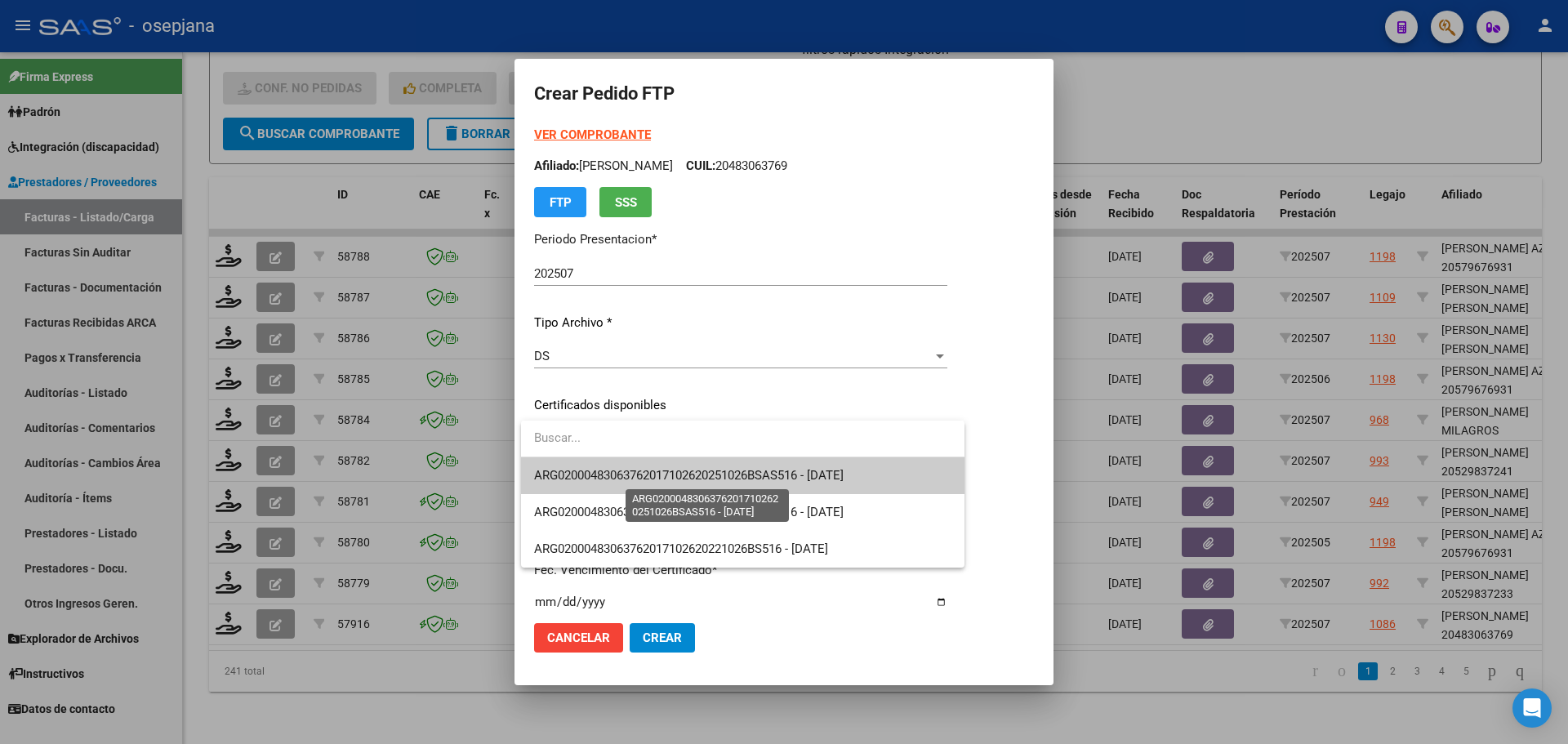
click at [619, 476] on span "ARG02000483063762017102620251026BSAS516 - [DATE]" at bounding box center [688, 475] width 309 height 14
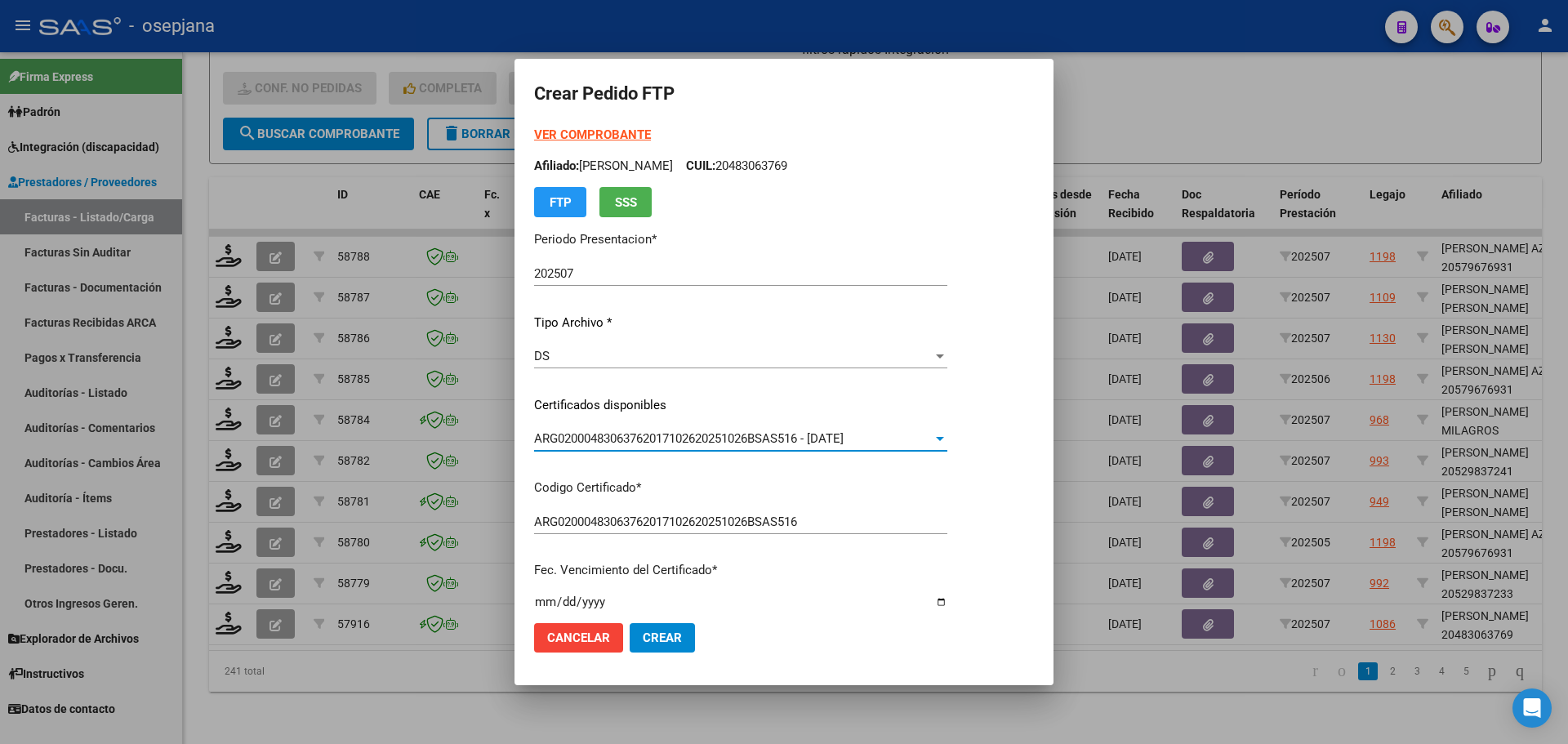
click at [619, 132] on strong "VER COMPROBANTE" at bounding box center [592, 134] width 117 height 14
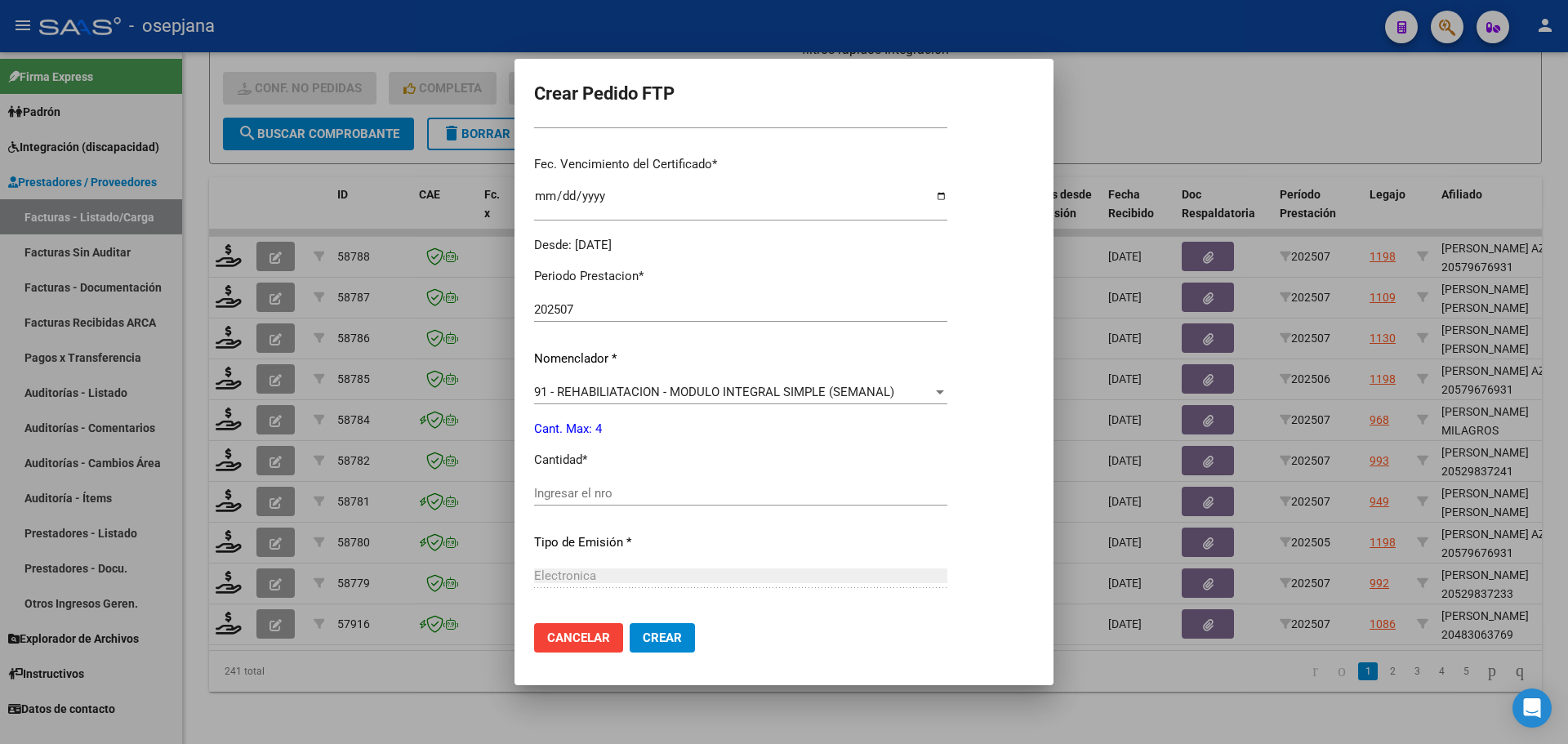
scroll to position [408, 0]
click at [597, 491] on input "Ingresar el nro" at bounding box center [741, 490] width 414 height 14
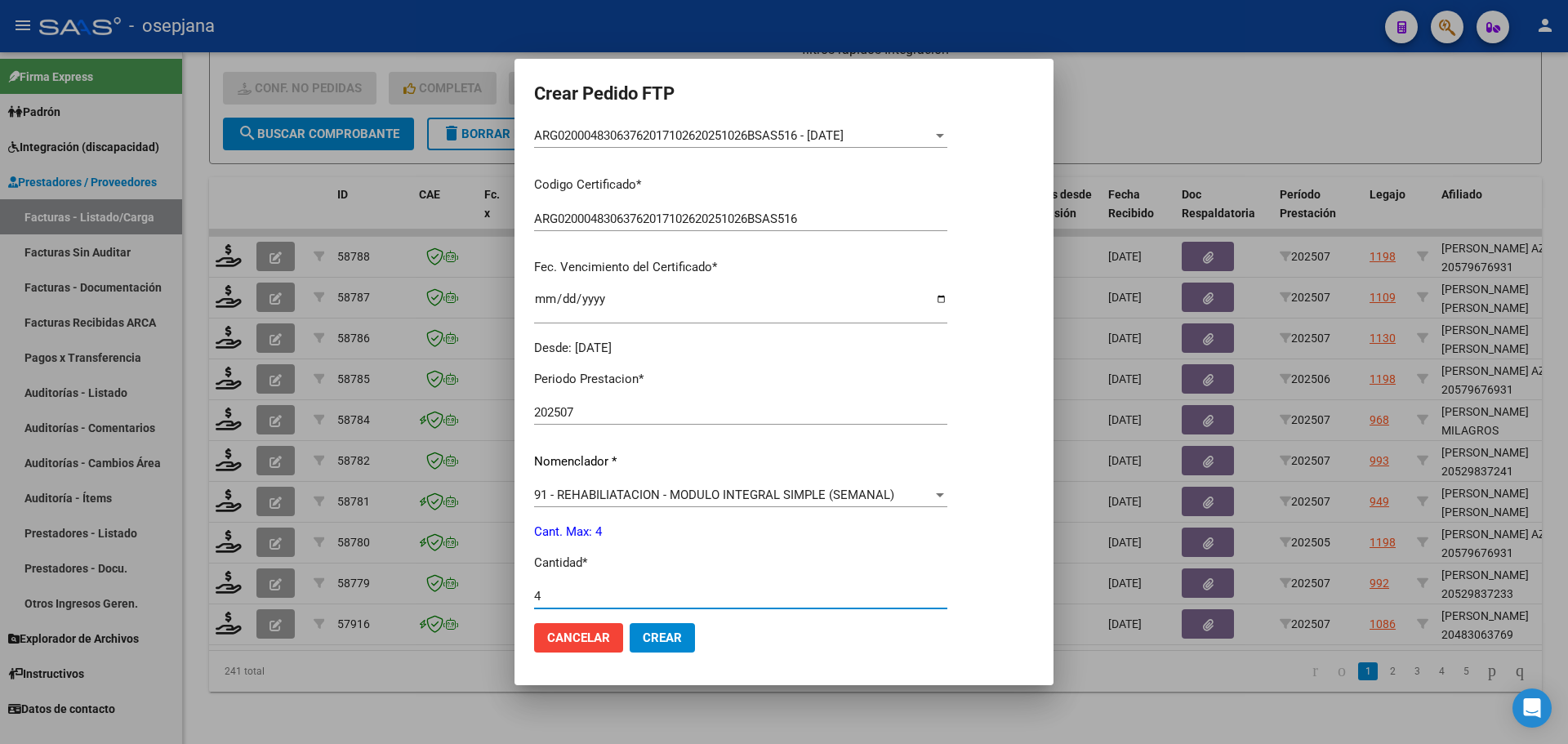
scroll to position [326, 0]
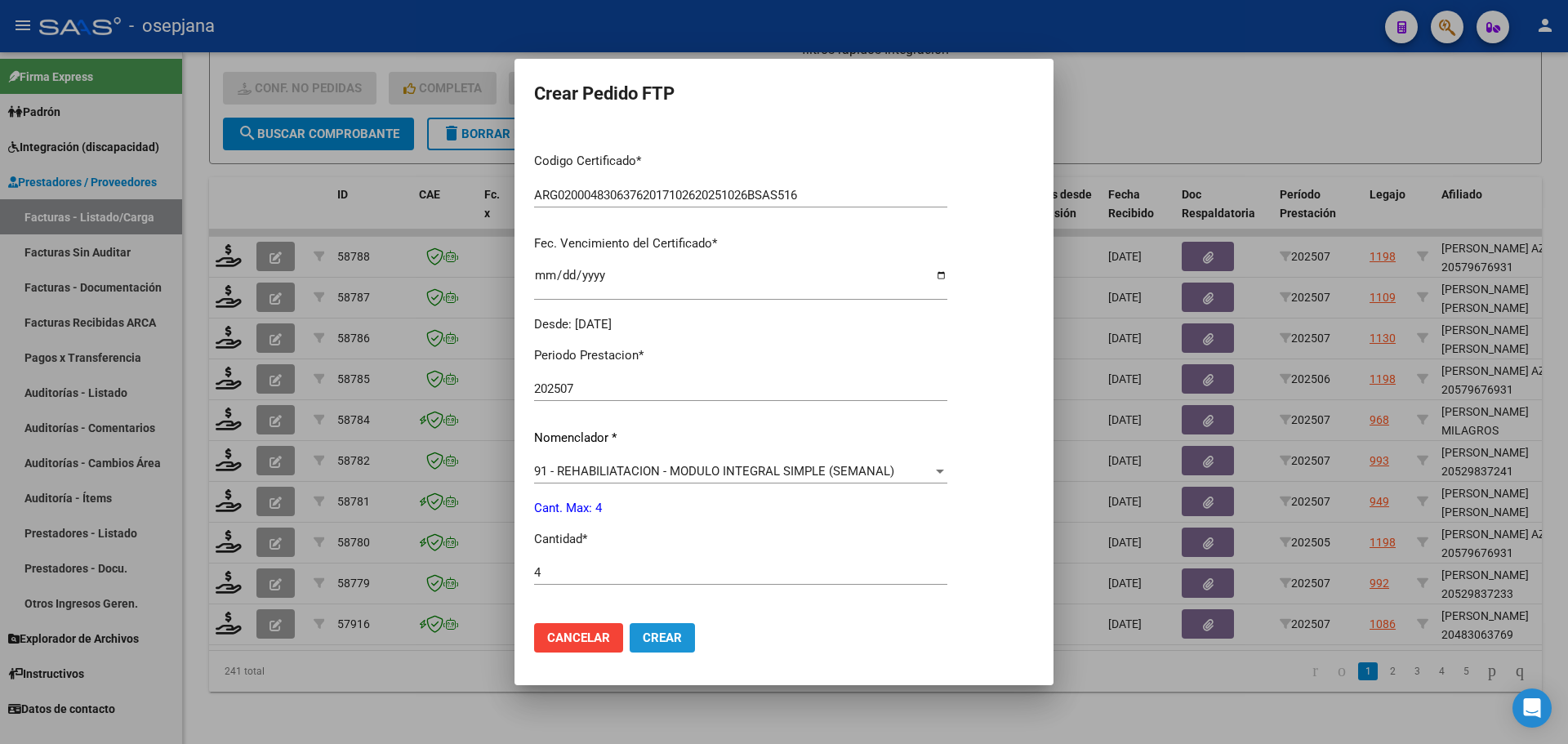
click at [669, 633] on span "Crear" at bounding box center [662, 637] width 39 height 14
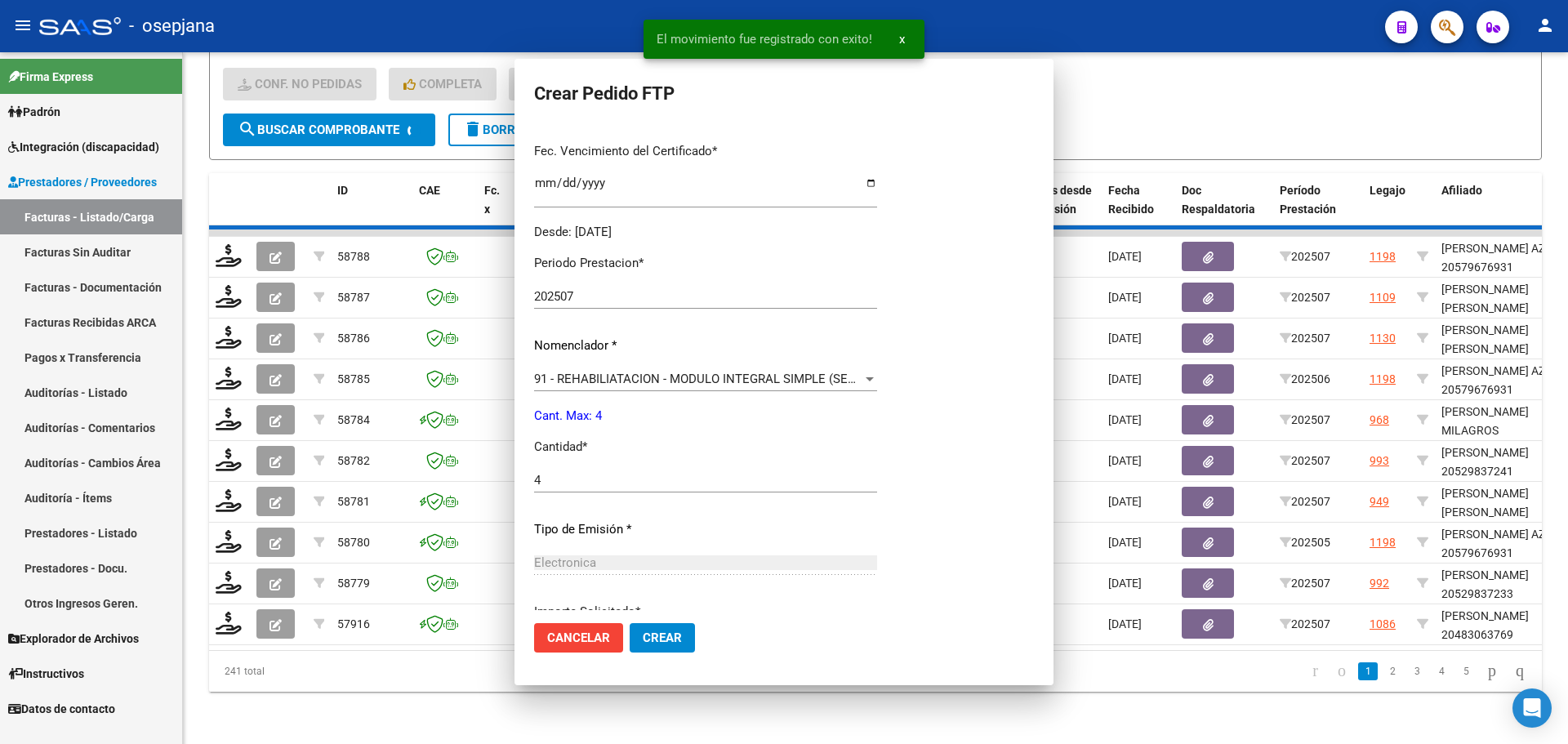
scroll to position [0, 0]
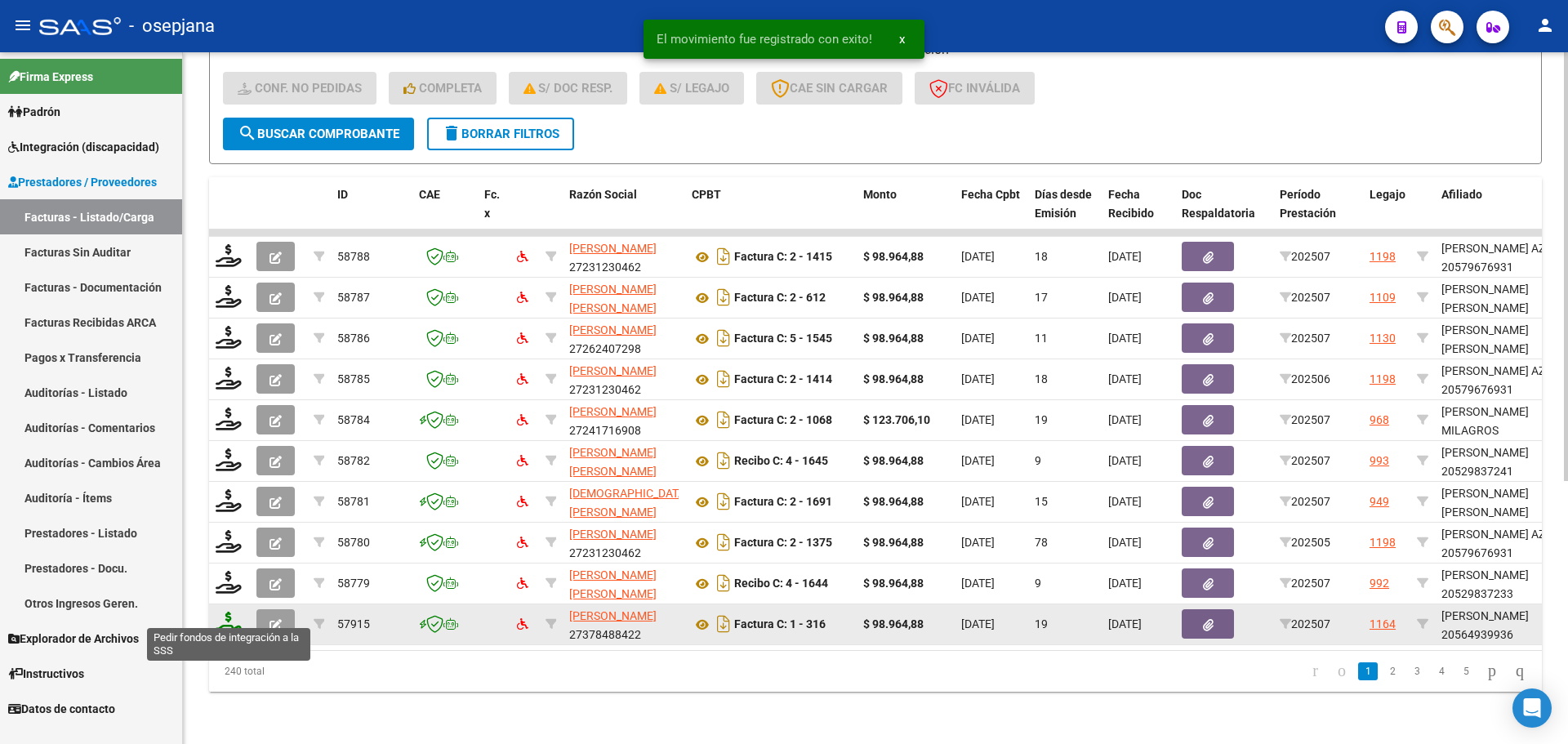
click at [231, 617] on icon at bounding box center [228, 623] width 26 height 23
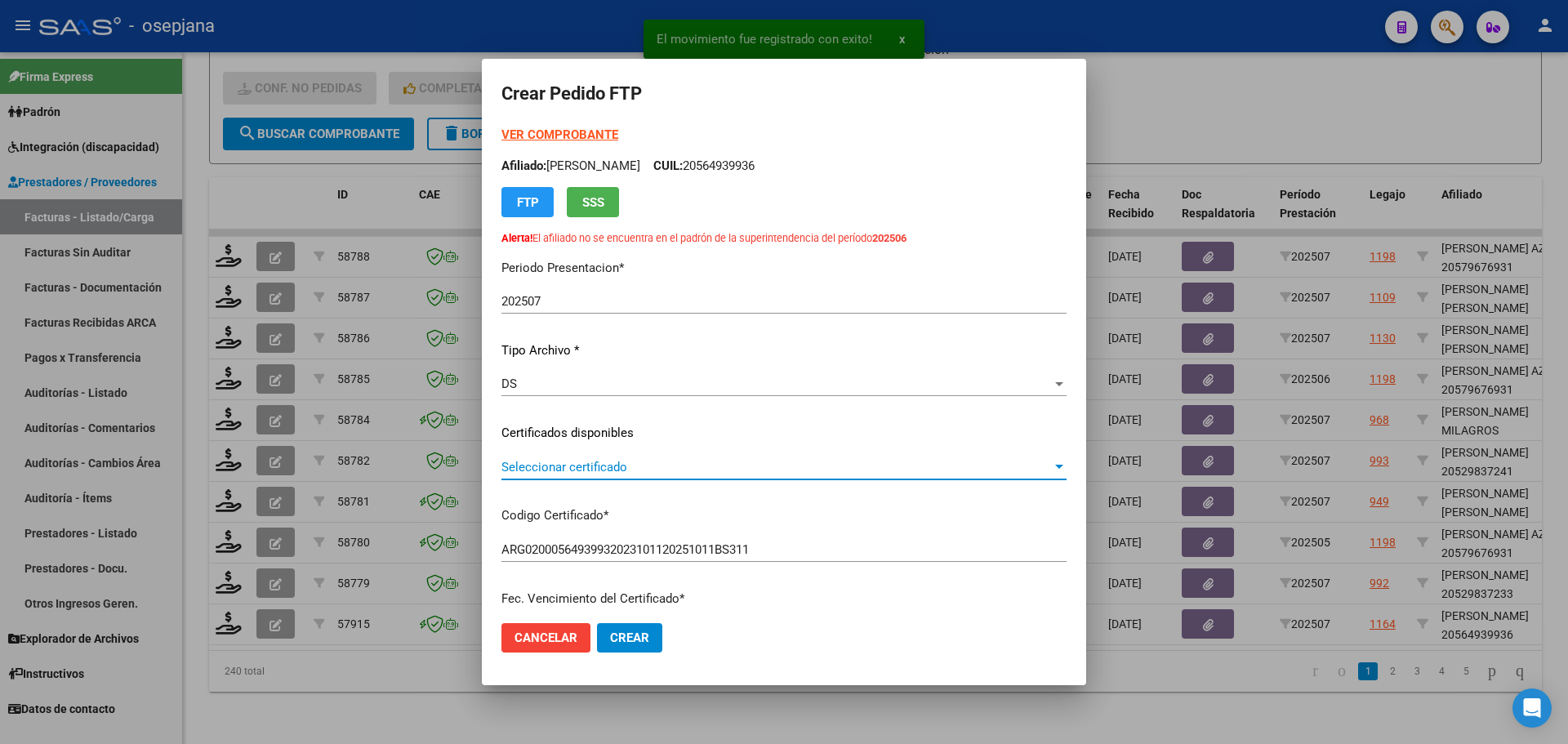
click at [596, 474] on span "Seleccionar certificado" at bounding box center [776, 467] width 550 height 14
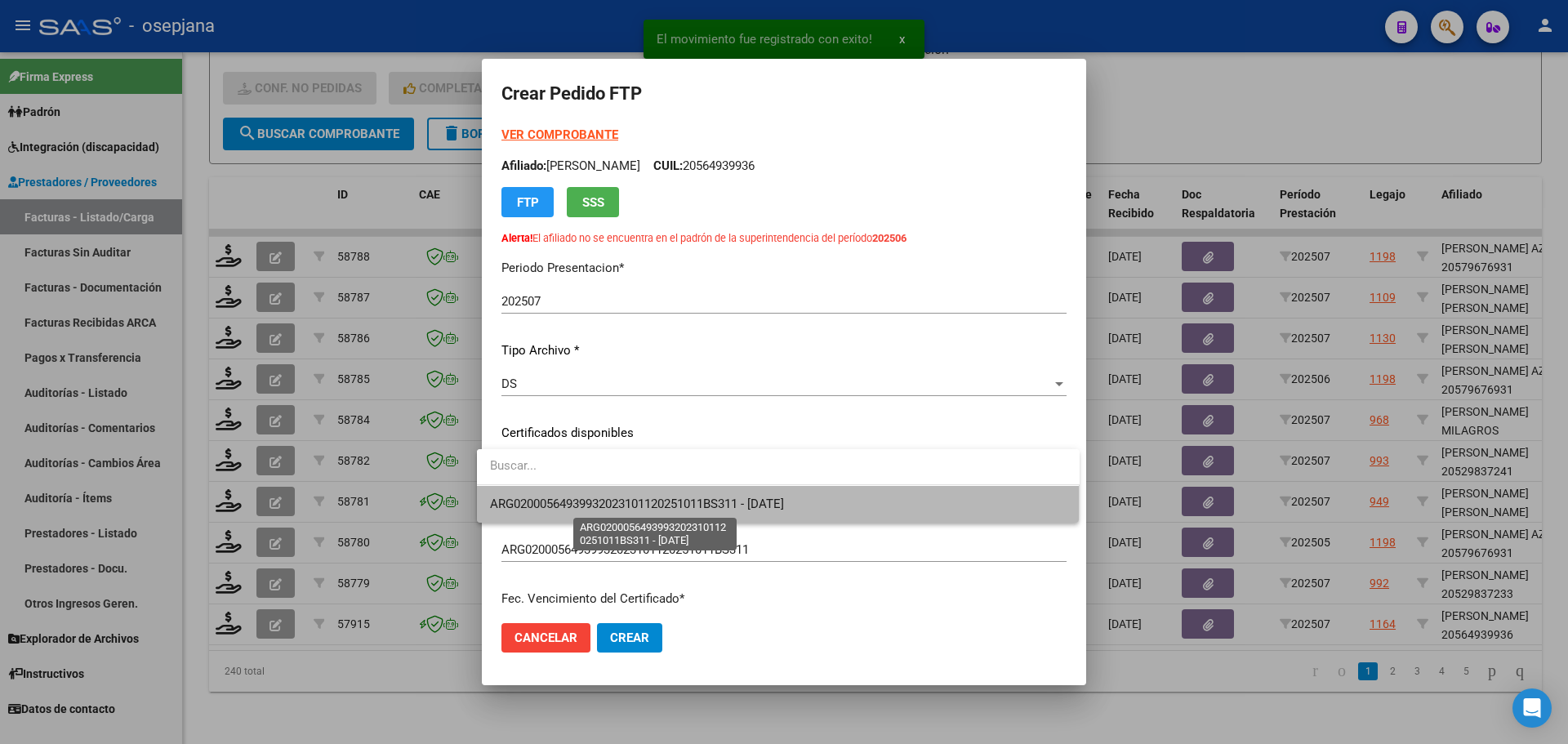
click at [608, 497] on span "ARG02000564939932023101120251011BS311 - [DATE]" at bounding box center [637, 503] width 294 height 14
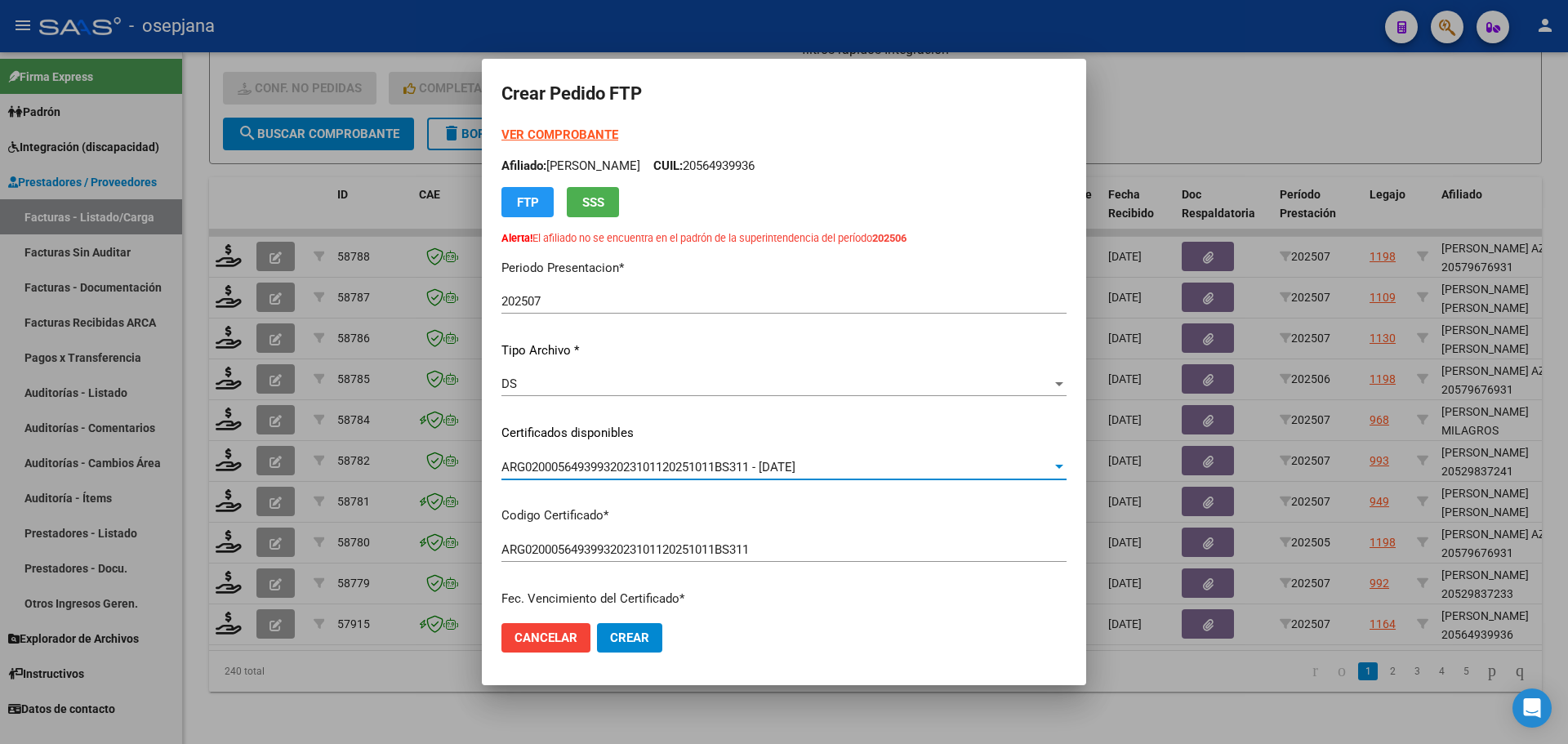
click at [564, 130] on strong "VER COMPROBANTE" at bounding box center [560, 134] width 117 height 14
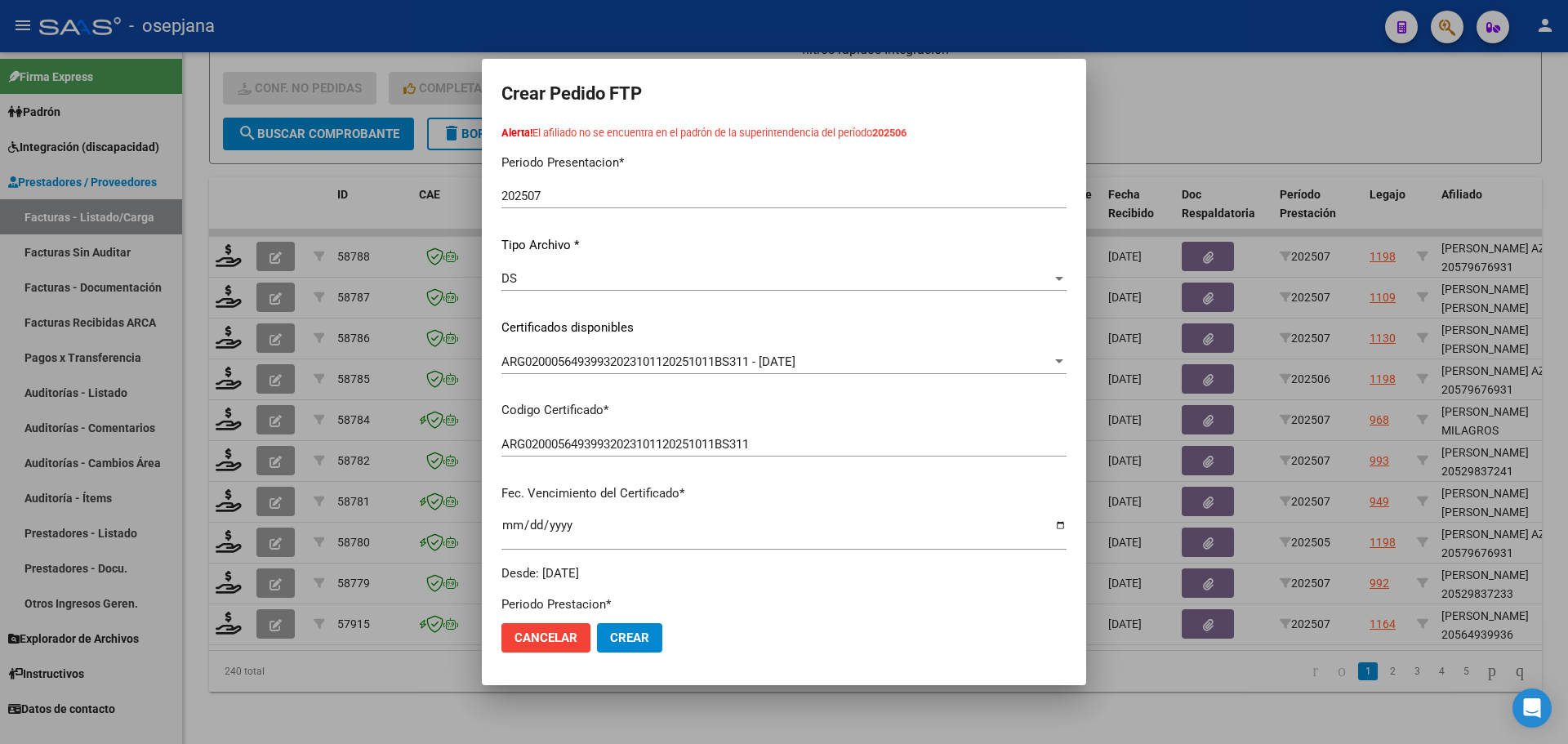
scroll to position [408, 0]
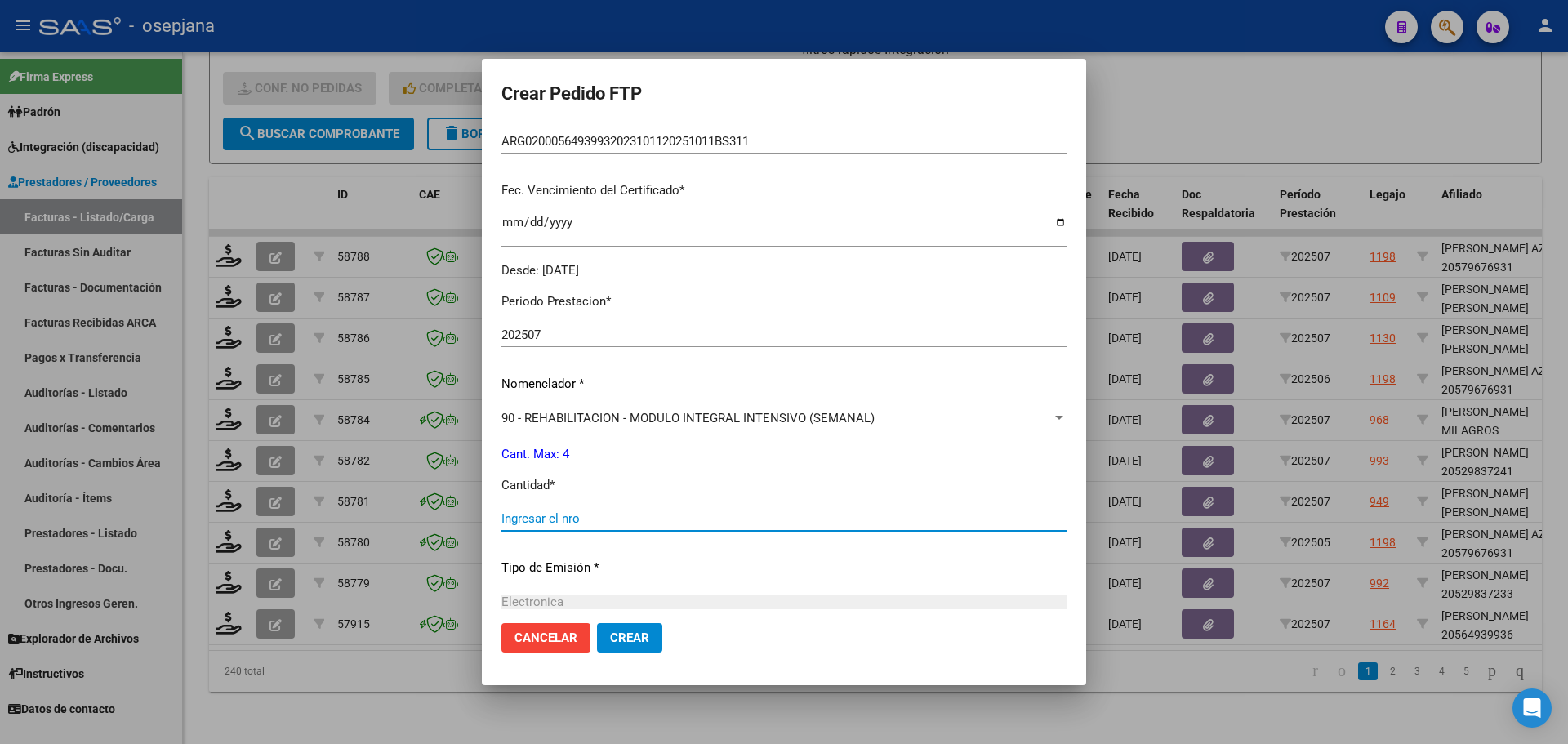
click at [517, 519] on input "Ingresar el nro" at bounding box center [784, 518] width 565 height 14
click at [629, 642] on span "Crear" at bounding box center [630, 637] width 39 height 14
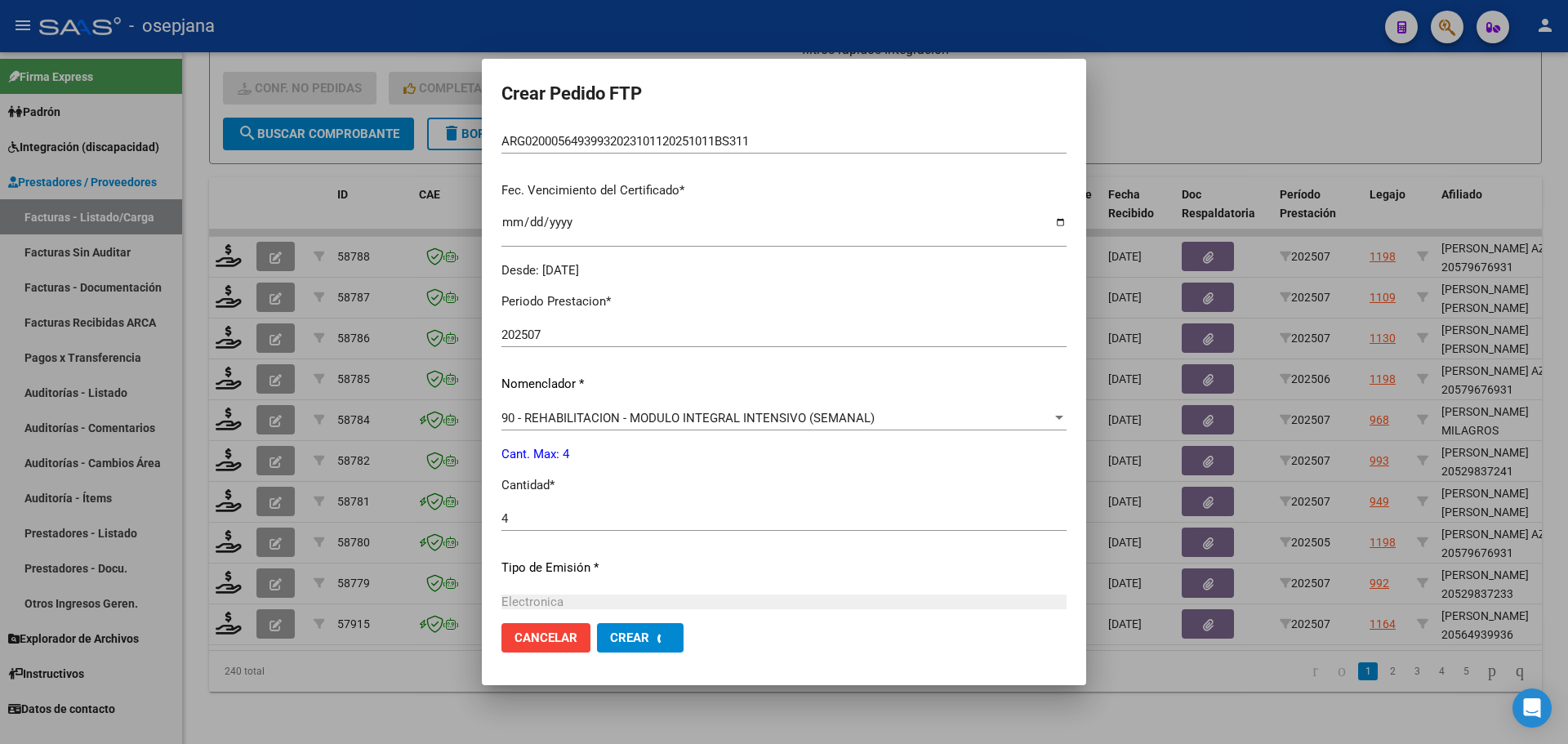
scroll to position [0, 0]
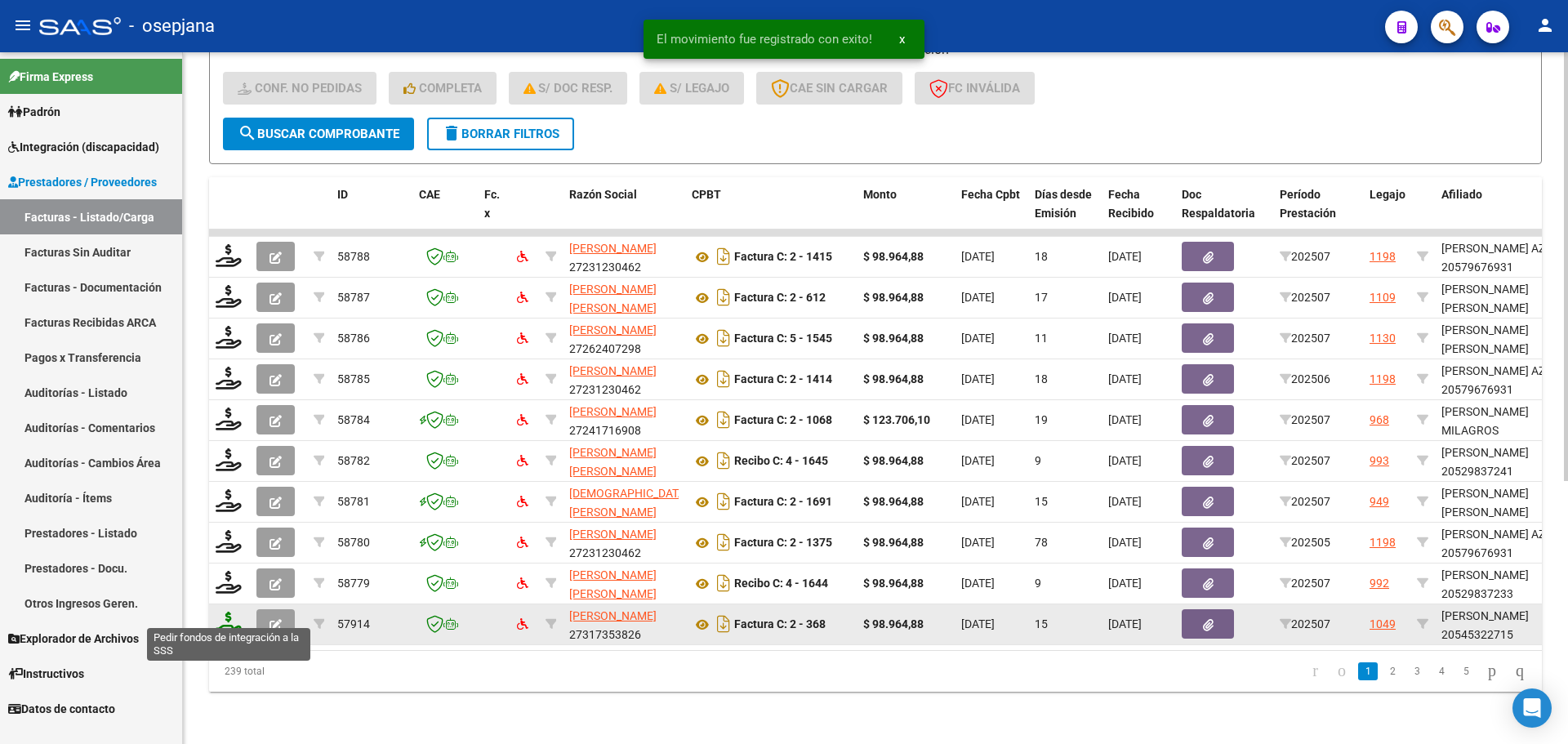
click at [229, 614] on icon at bounding box center [228, 623] width 26 height 23
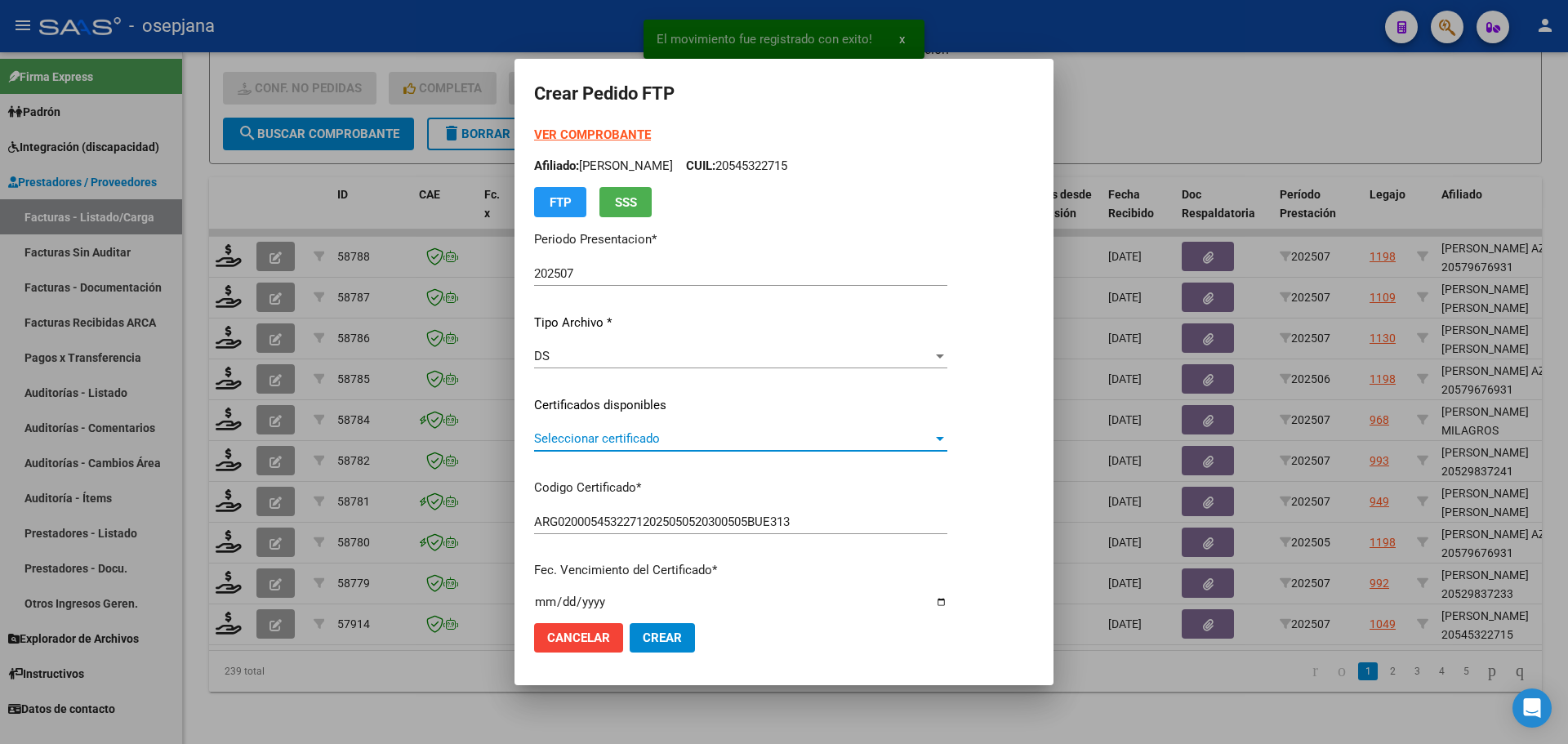
click at [662, 436] on span "Seleccionar certificado" at bounding box center [733, 438] width 398 height 14
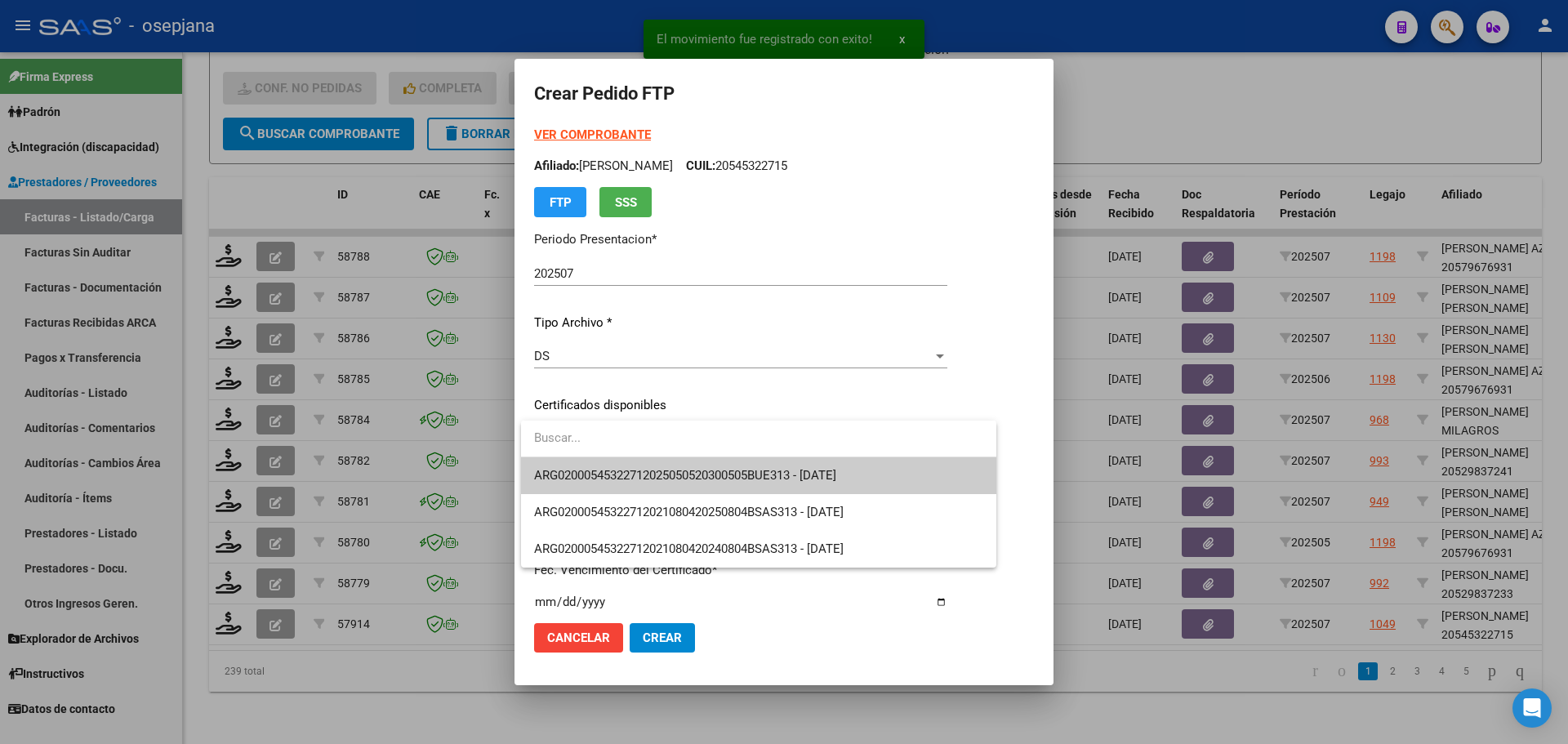
click at [672, 465] on span "ARG02000545322712025050520300505BUE313 - [DATE]" at bounding box center [759, 475] width 449 height 36
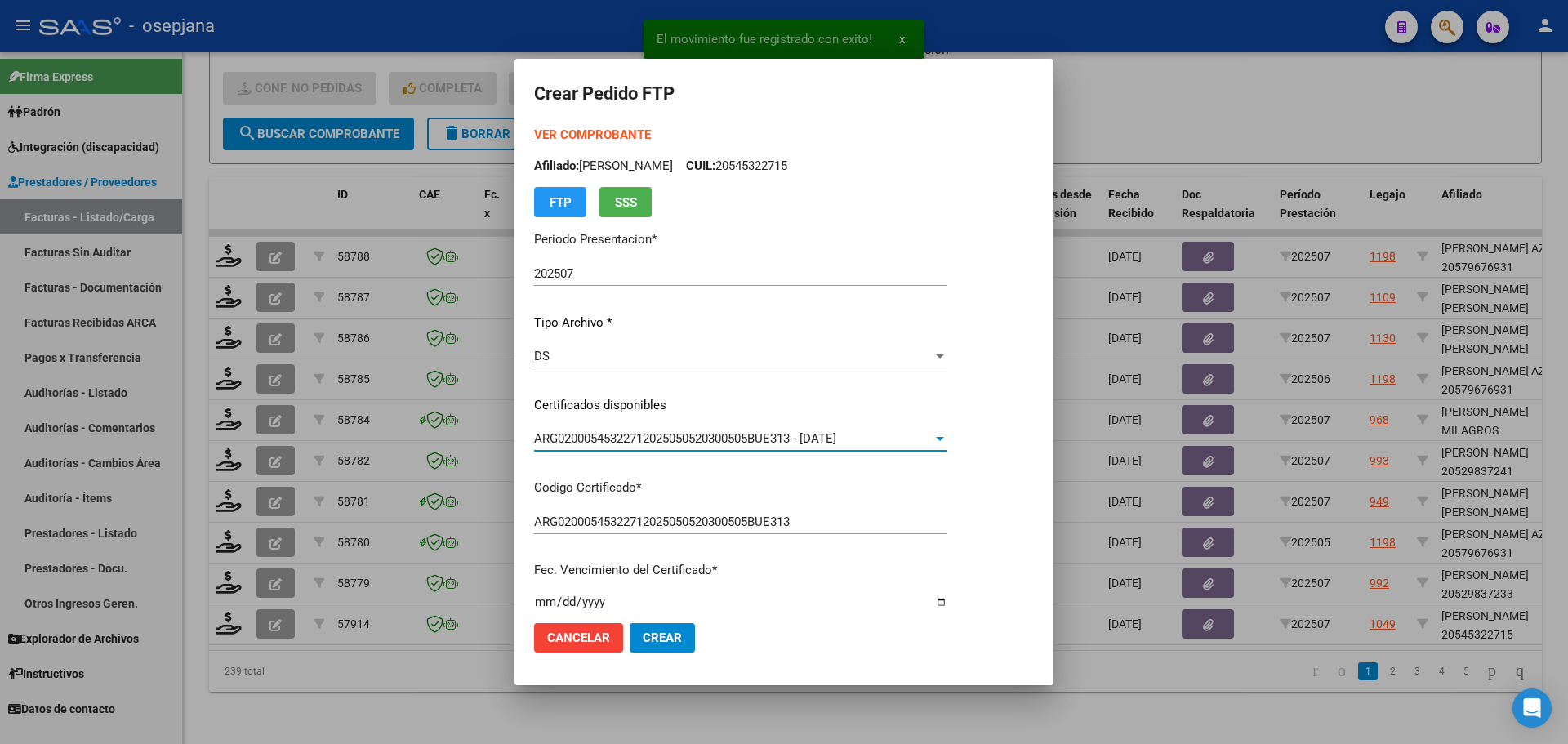
click at [619, 132] on strong "VER COMPROBANTE" at bounding box center [592, 134] width 117 height 14
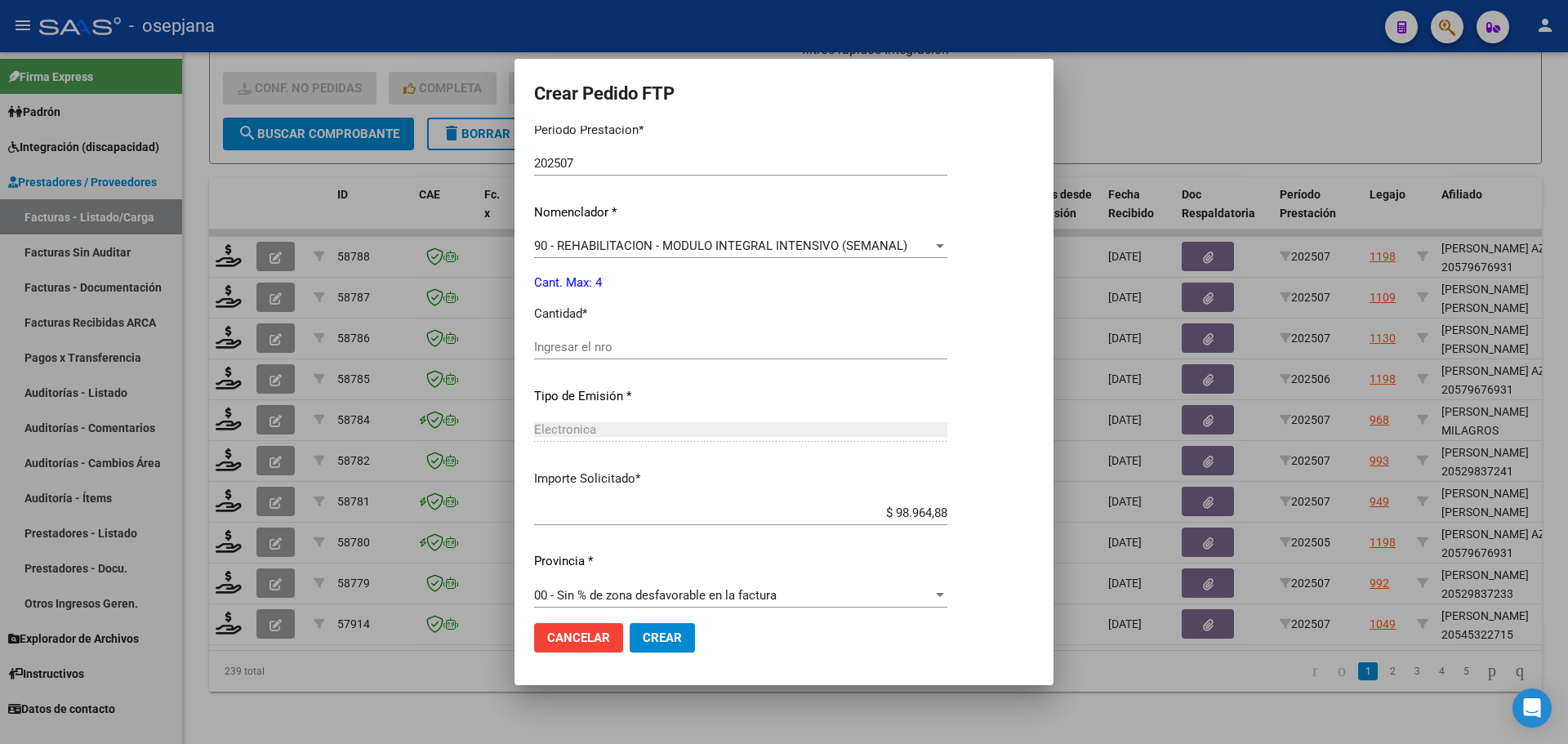
scroll to position [565, 0]
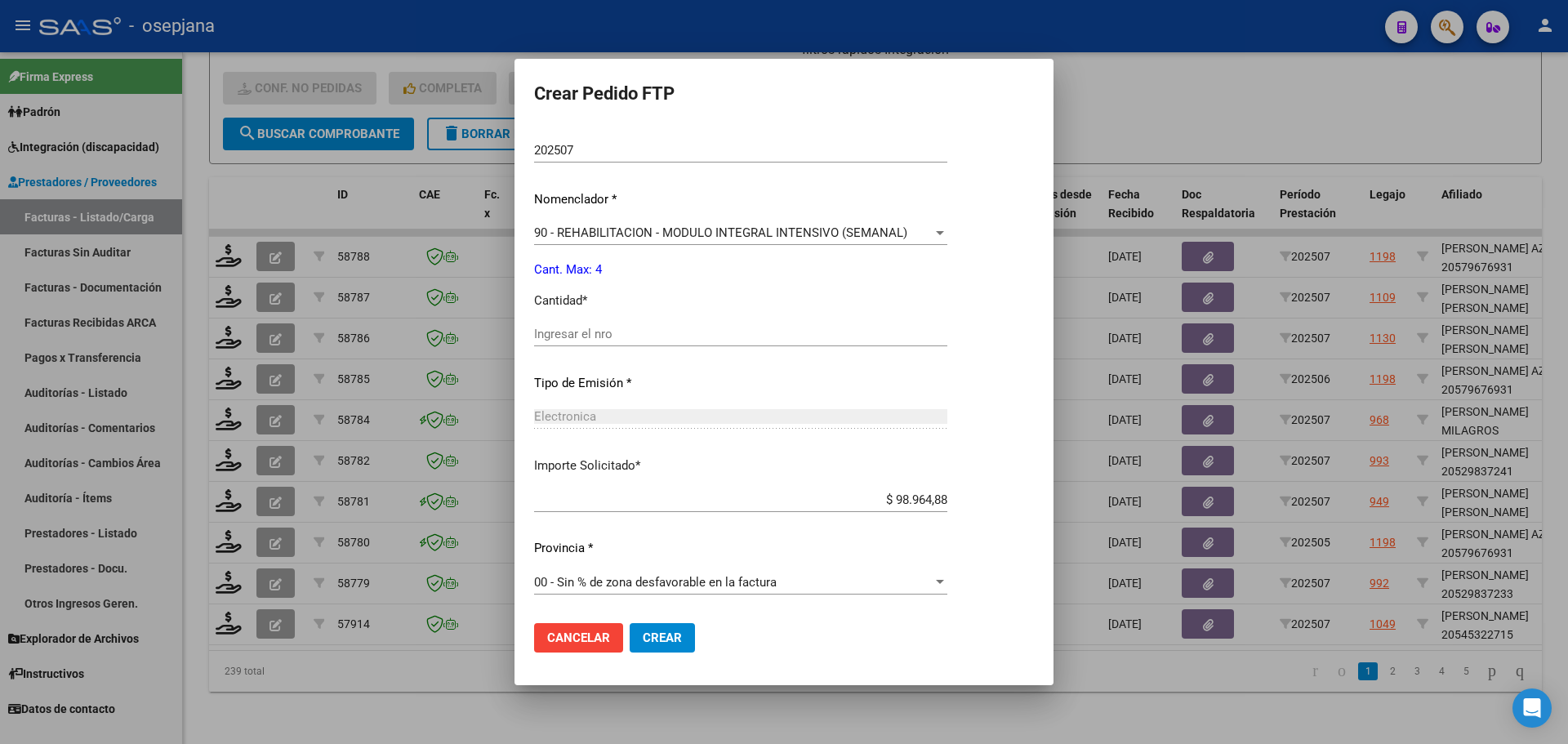
click at [590, 347] on div "Ingresar el nro" at bounding box center [741, 341] width 414 height 40
click at [603, 319] on div "Periodo Prestacion * 202507 Ingresar el Periodo Prestacion Nomenclador * 90 - R…" at bounding box center [741, 353] width 414 height 514
click at [601, 333] on input "Ingresar el nro" at bounding box center [741, 333] width 414 height 14
click at [655, 636] on span "Crear" at bounding box center [662, 637] width 39 height 14
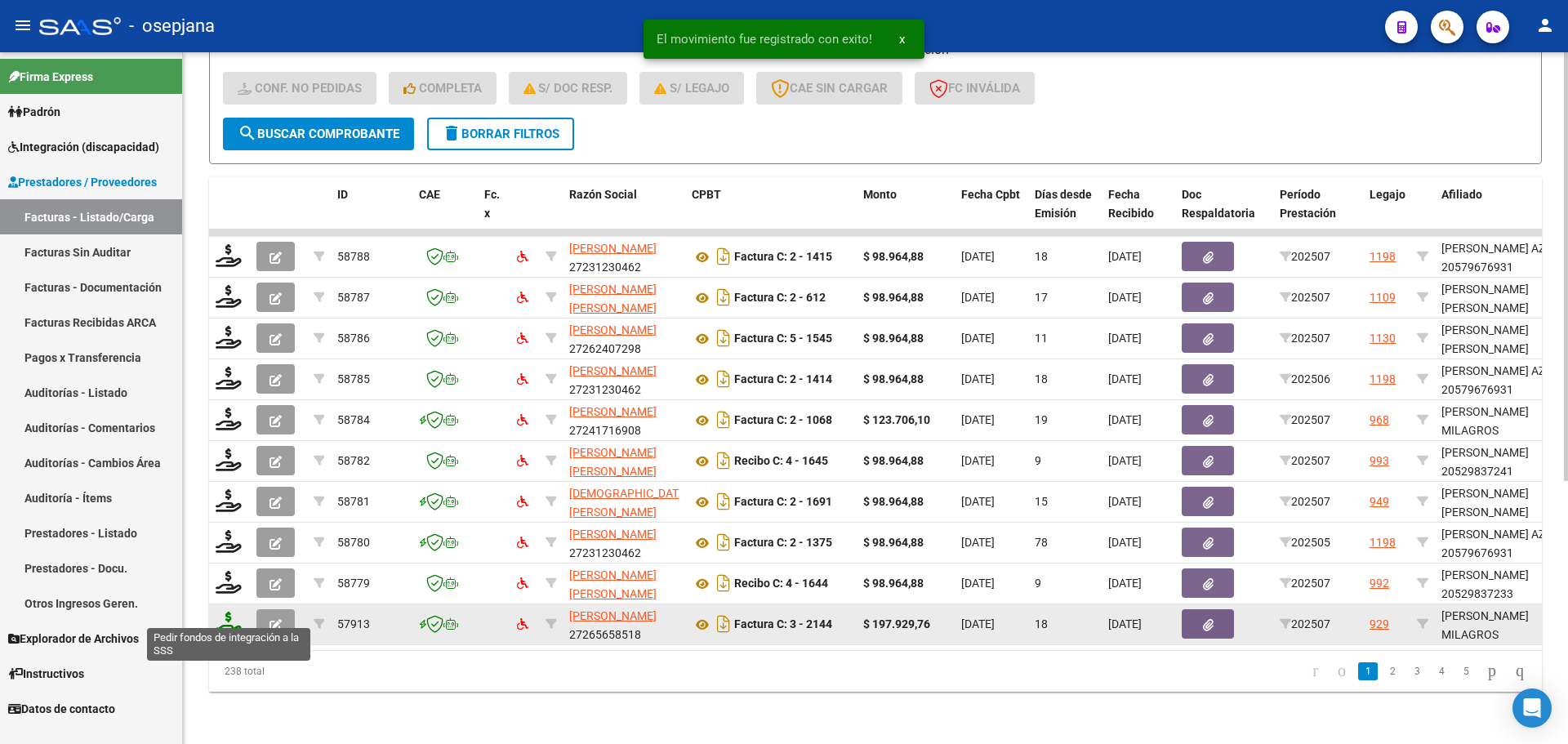
click at [228, 612] on icon at bounding box center [228, 623] width 26 height 23
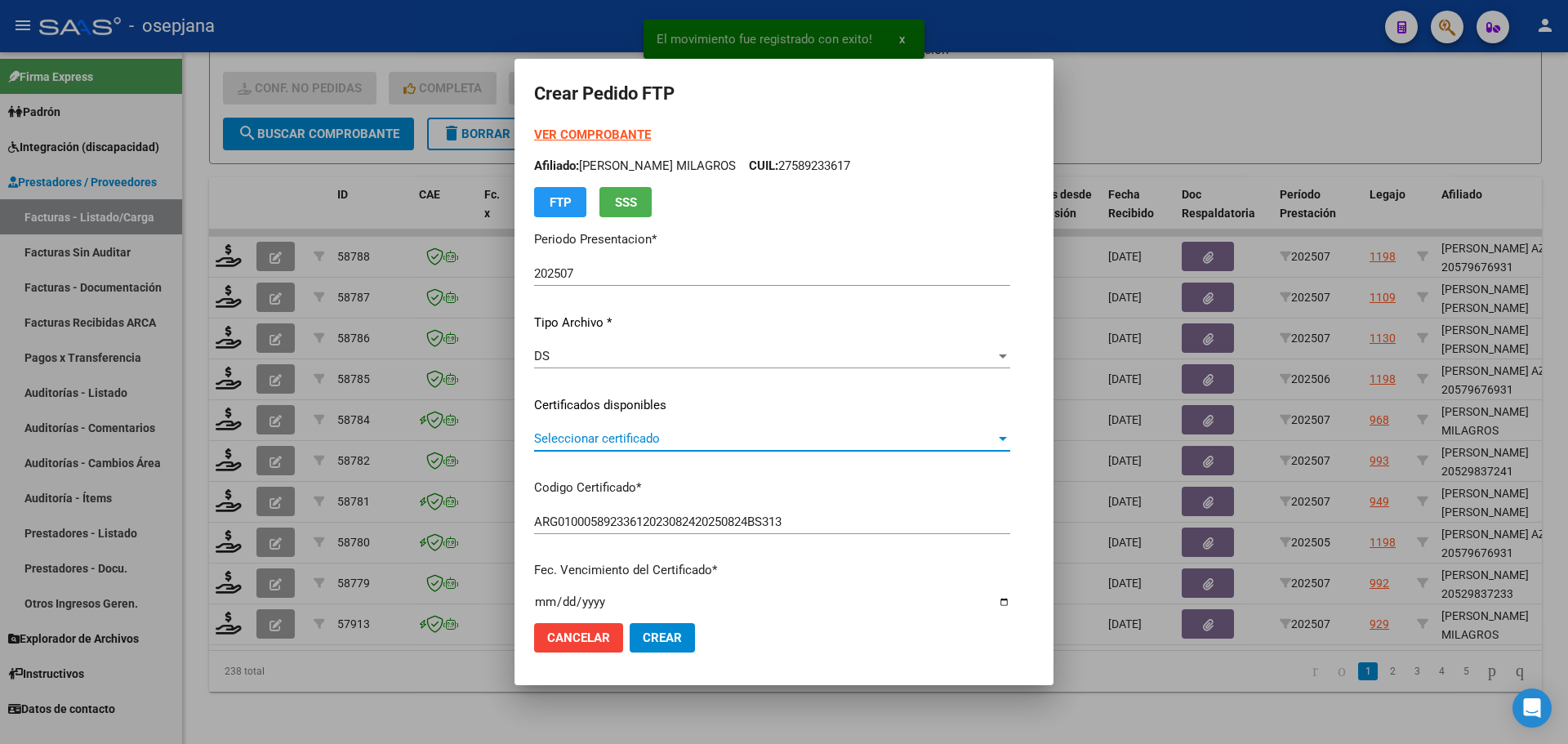
click at [639, 438] on span "Seleccionar certificado" at bounding box center [765, 438] width 461 height 14
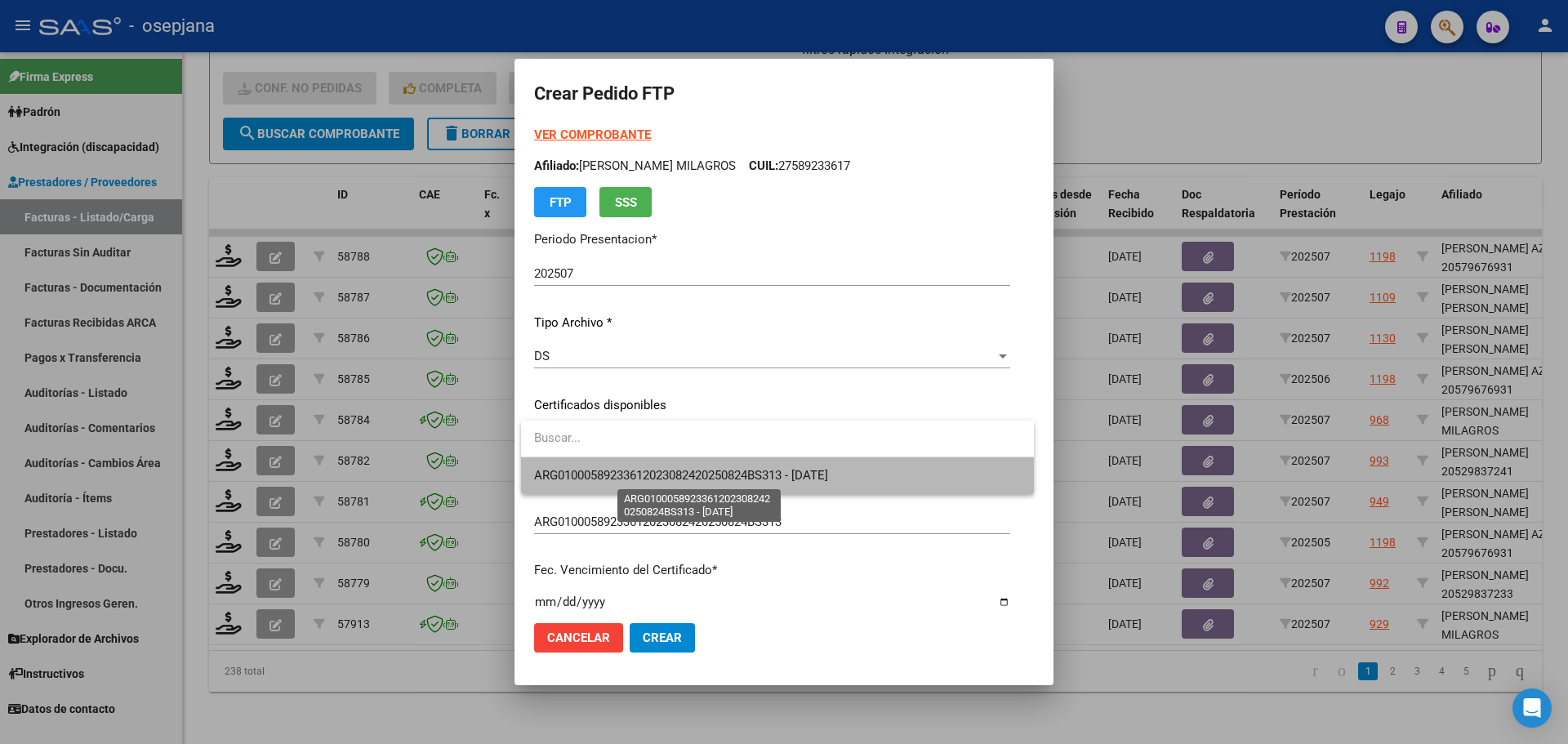
click at [648, 475] on span "ARG01000589233612023082420250824BS313 - [DATE]" at bounding box center [681, 475] width 294 height 14
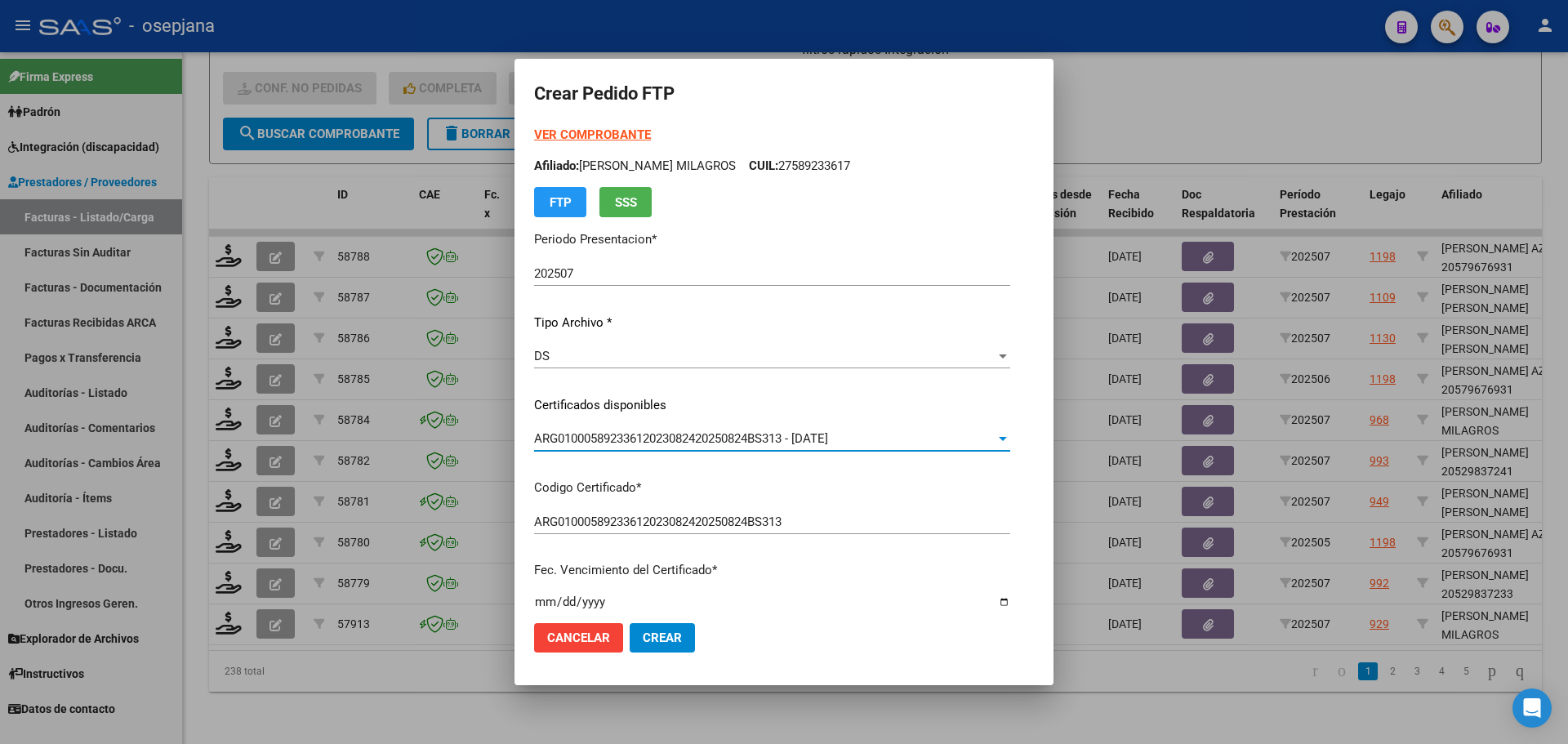
click at [616, 124] on form "Crear Pedido FTP VER COMPROBANTE ARCA Padrón Afiliado: [PERSON_NAME] MILAGROS C…" at bounding box center [784, 372] width 500 height 586
click at [616, 134] on strong "VER COMPROBANTE" at bounding box center [592, 134] width 117 height 14
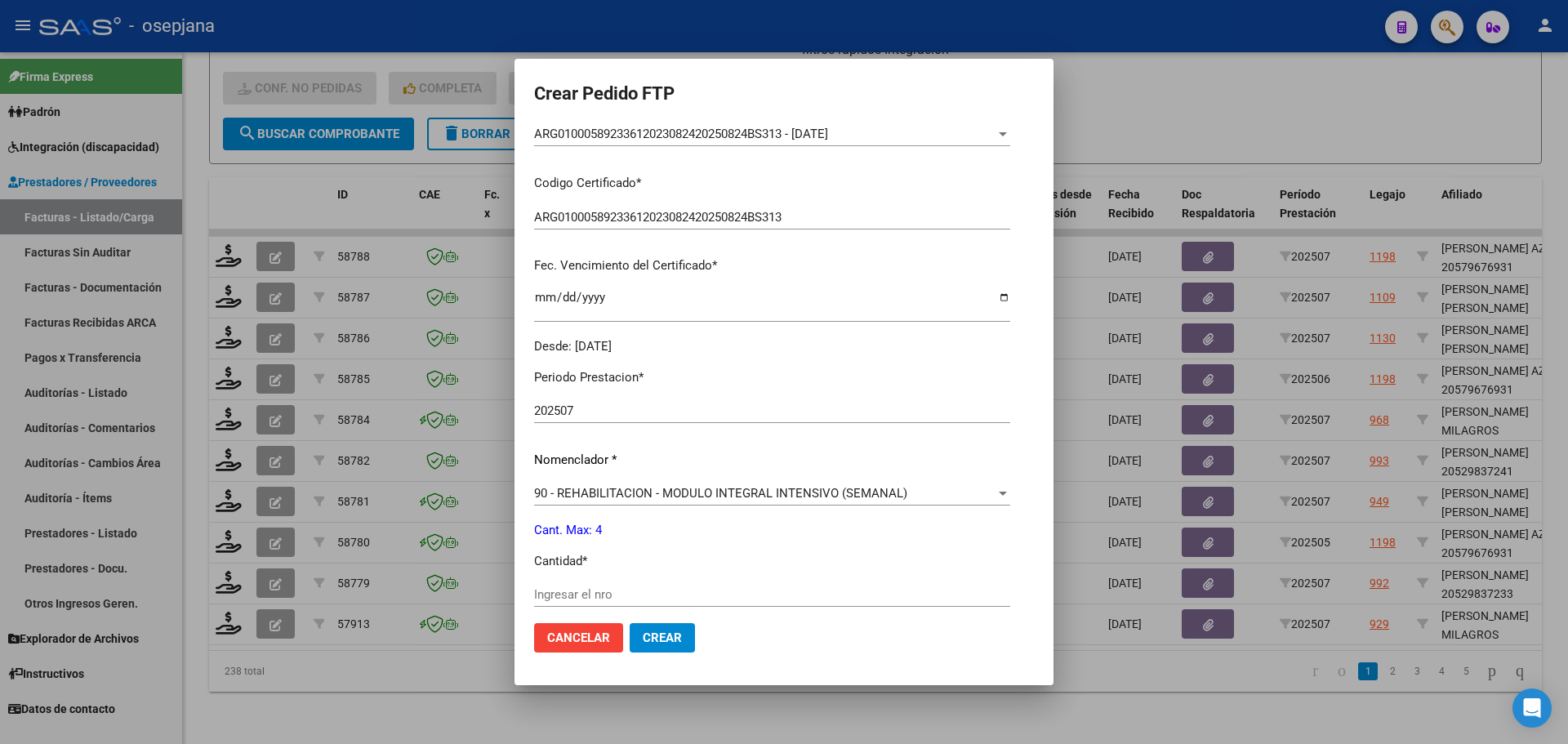
scroll to position [490, 0]
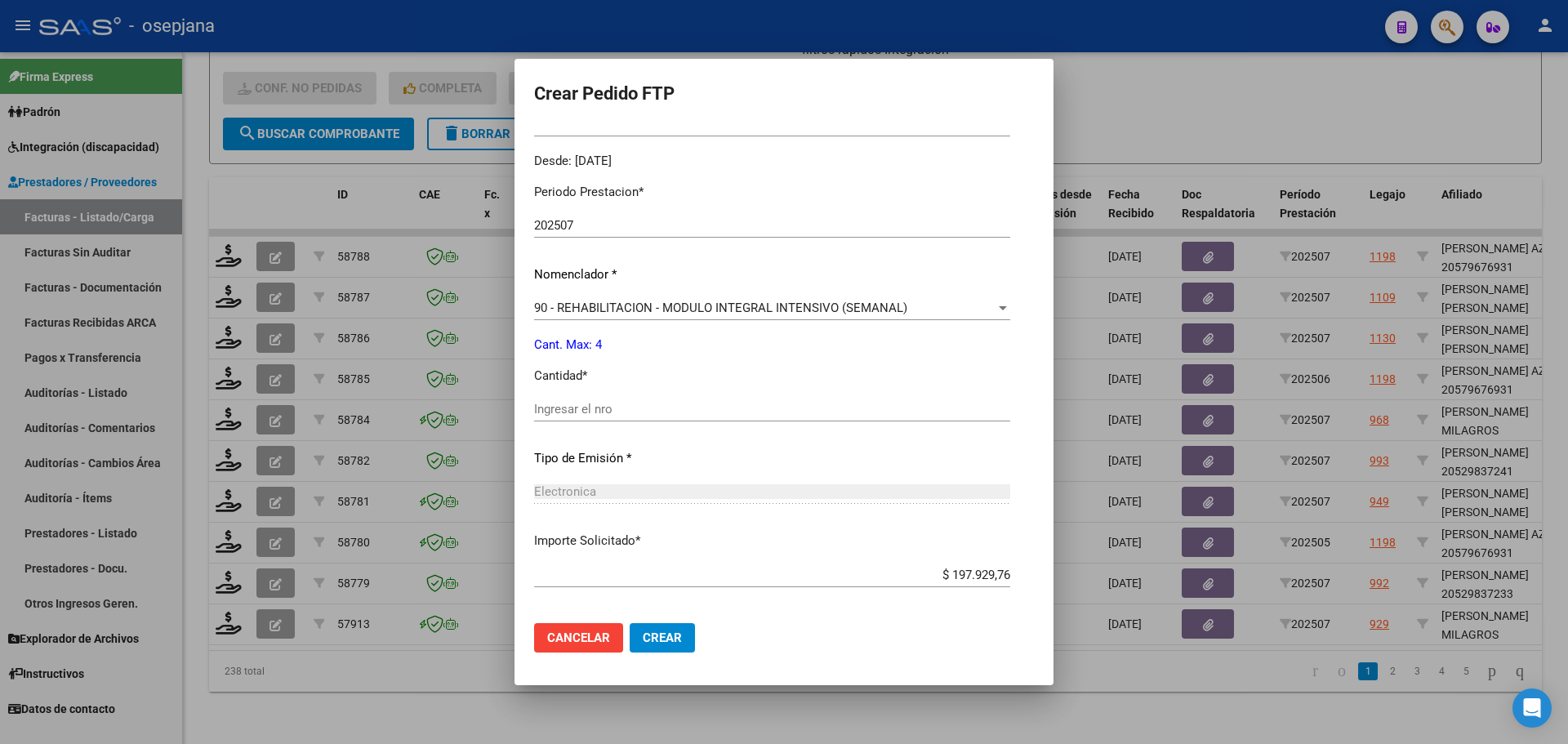
click at [609, 425] on div "Ingresar el nro" at bounding box center [772, 416] width 476 height 40
click at [620, 400] on div "Ingresar el nro" at bounding box center [772, 408] width 476 height 25
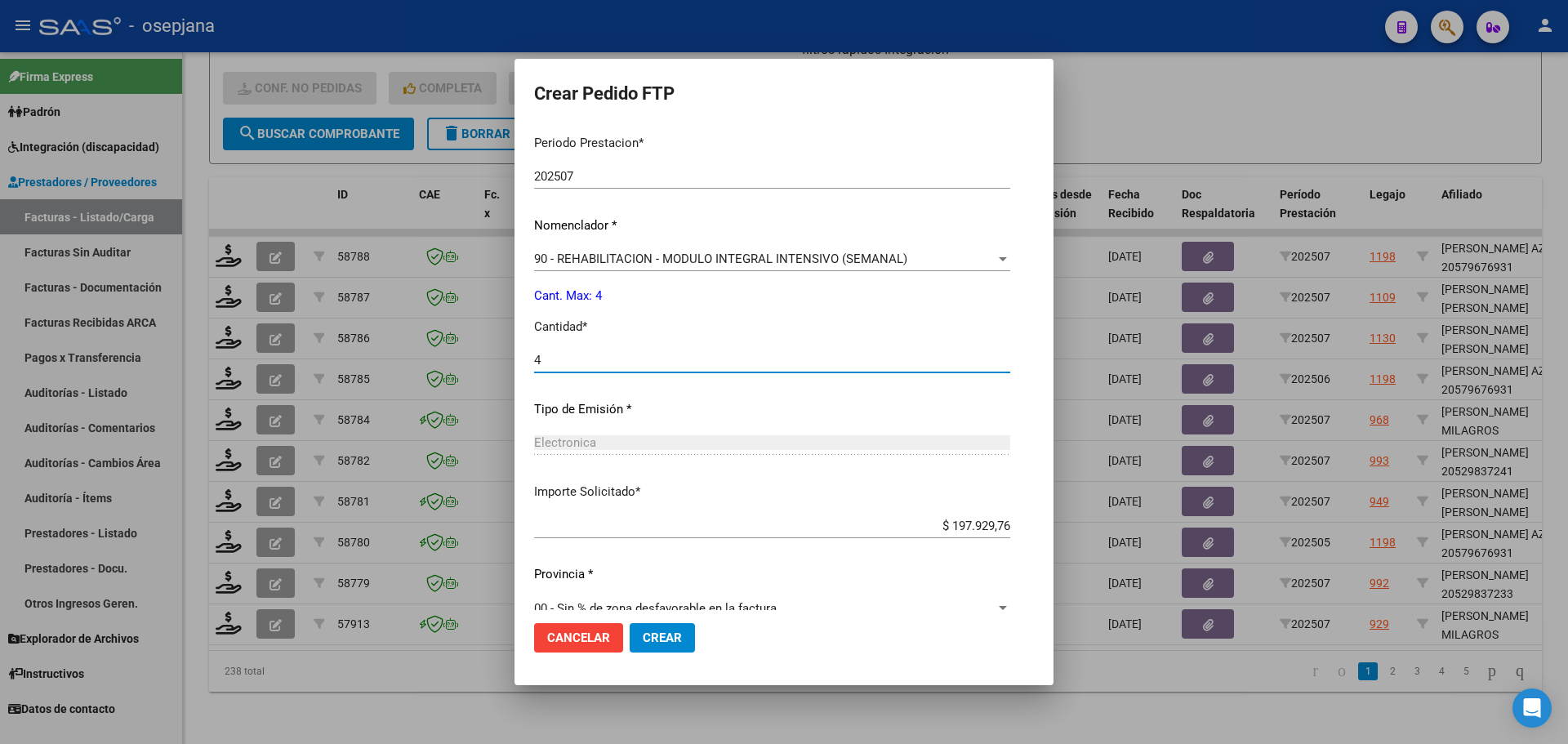
scroll to position [565, 0]
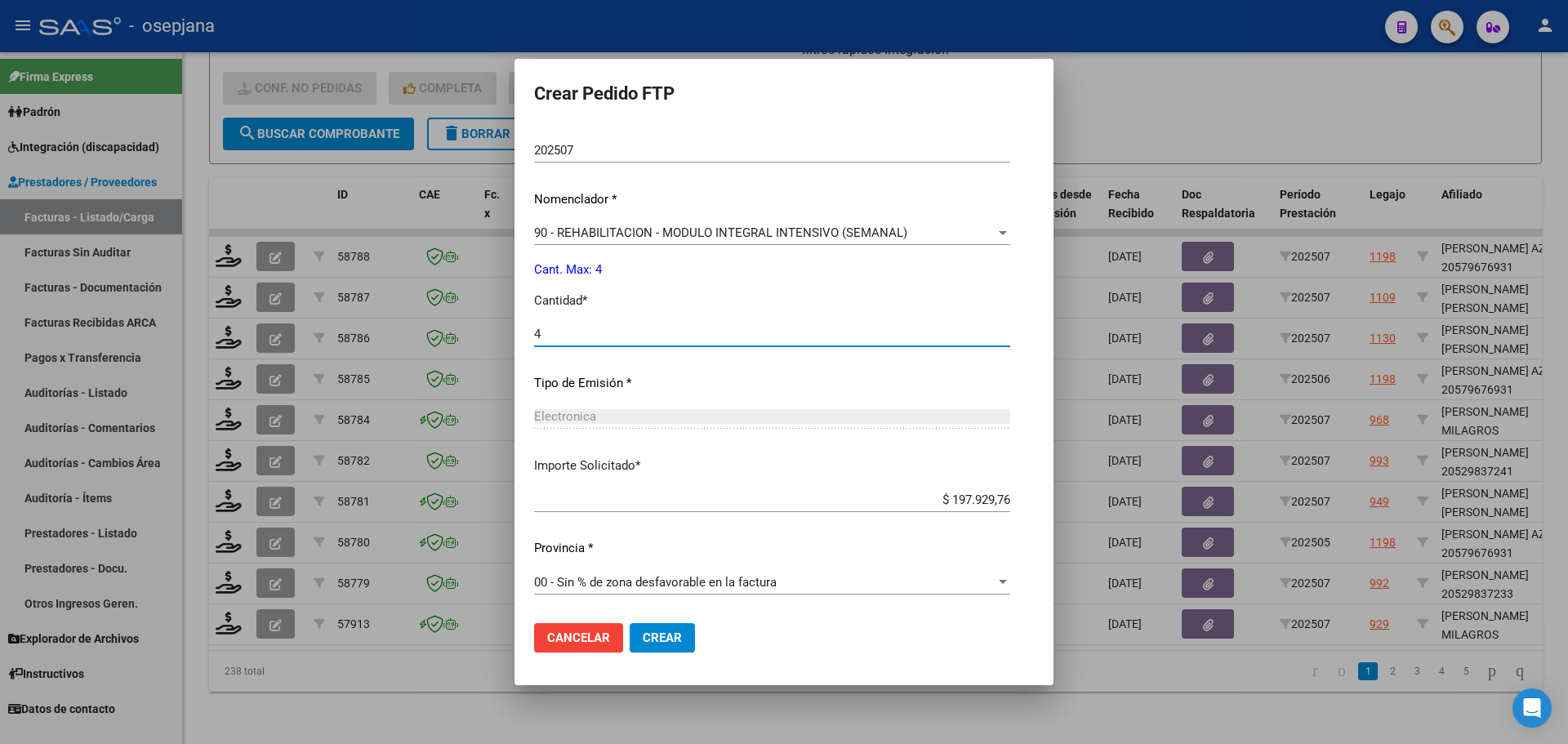
click at [679, 628] on button "Crear" at bounding box center [662, 637] width 65 height 30
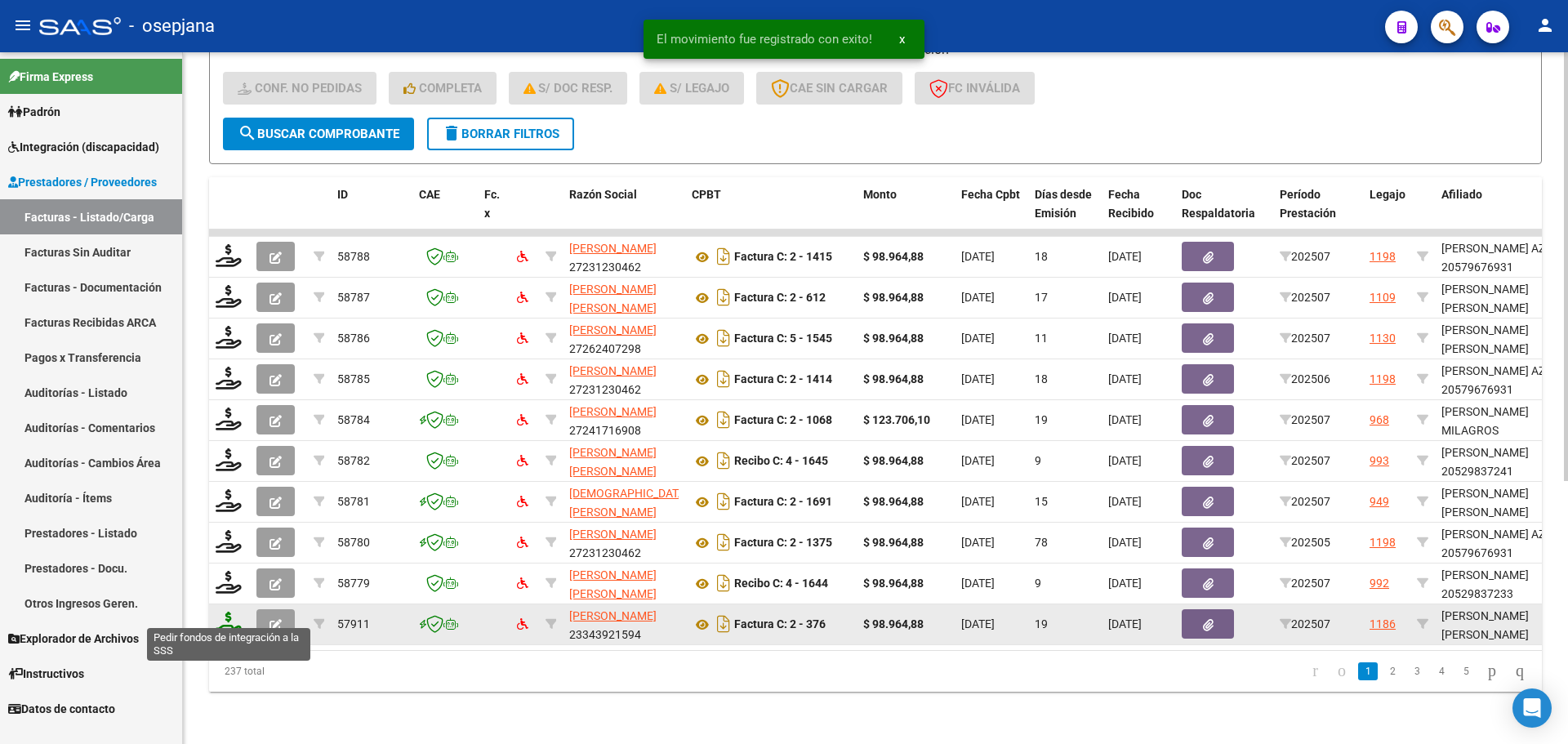
click at [227, 614] on icon at bounding box center [228, 623] width 26 height 23
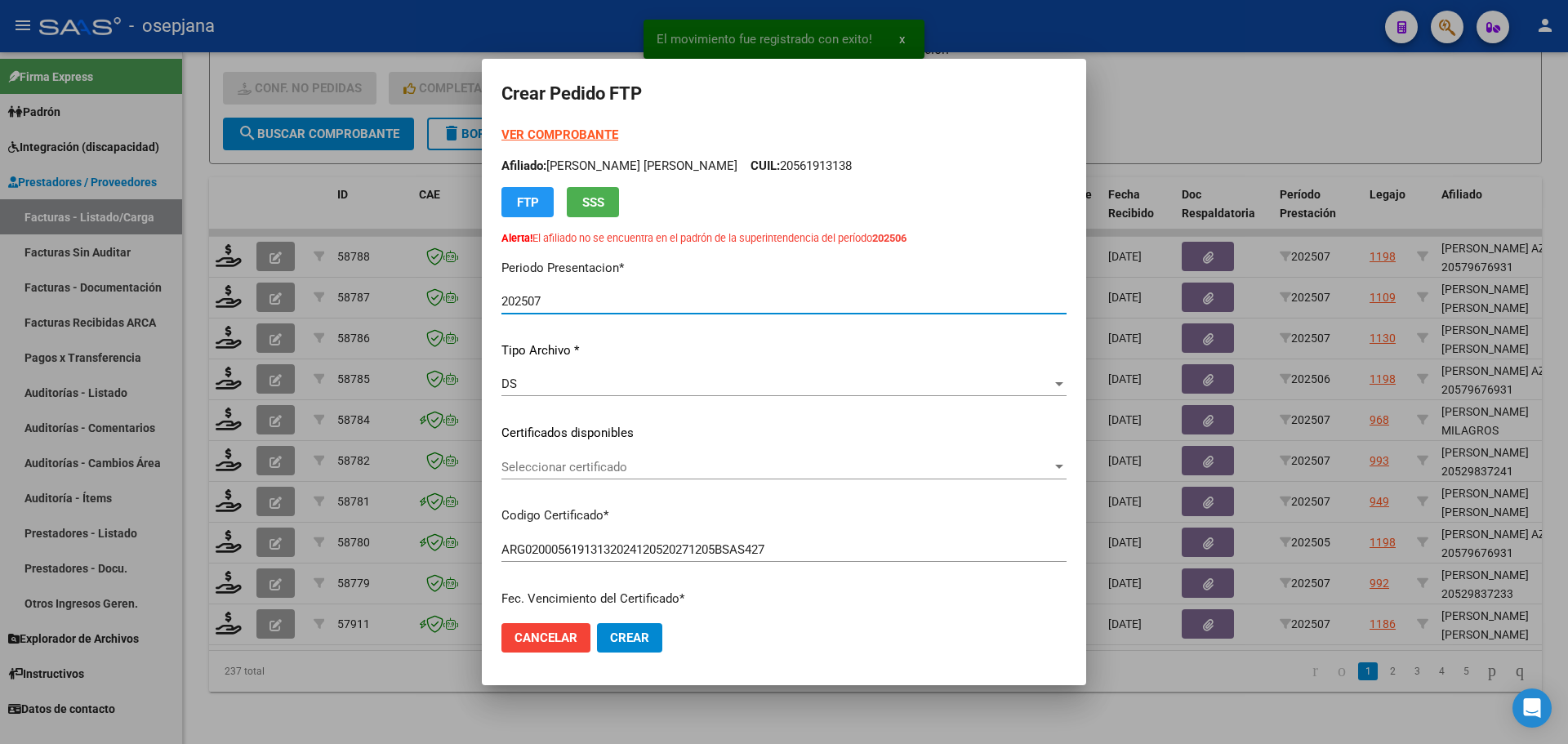
click at [555, 460] on span "Seleccionar certificado" at bounding box center [776, 467] width 550 height 14
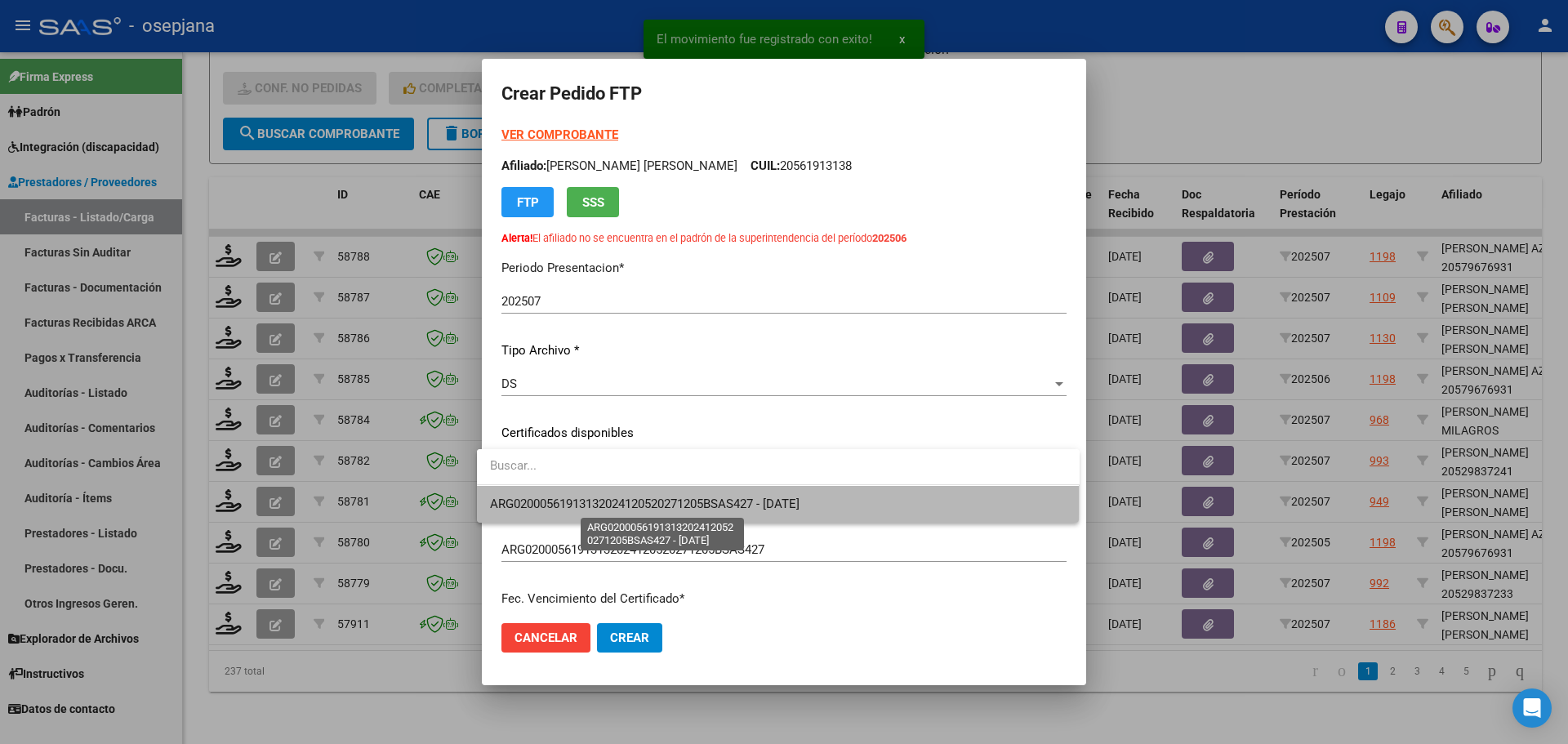
click at [557, 504] on span "ARG02000561913132024120520271205BSAS427 - [DATE]" at bounding box center [644, 503] width 309 height 14
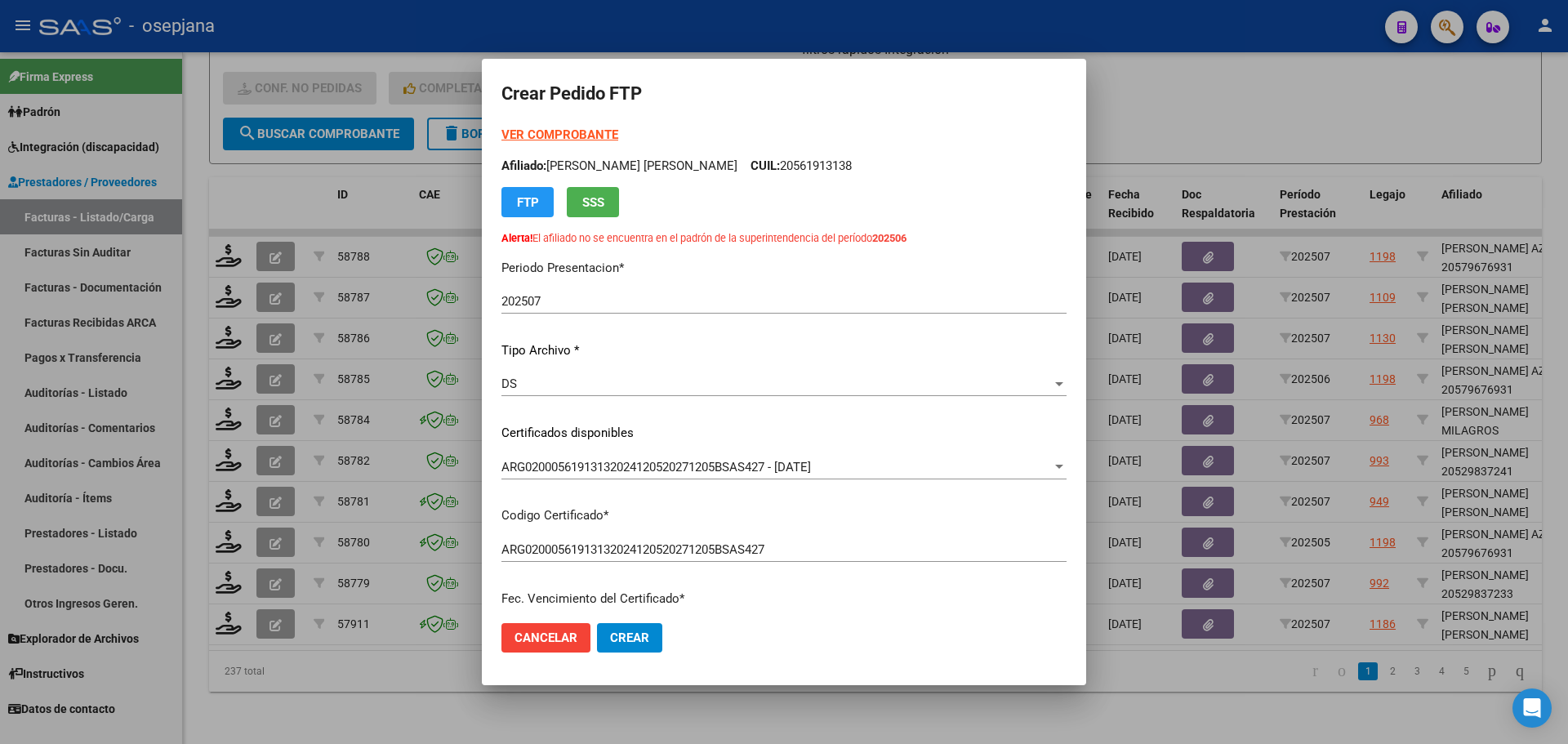
click at [570, 137] on strong "VER COMPROBANTE" at bounding box center [560, 134] width 117 height 14
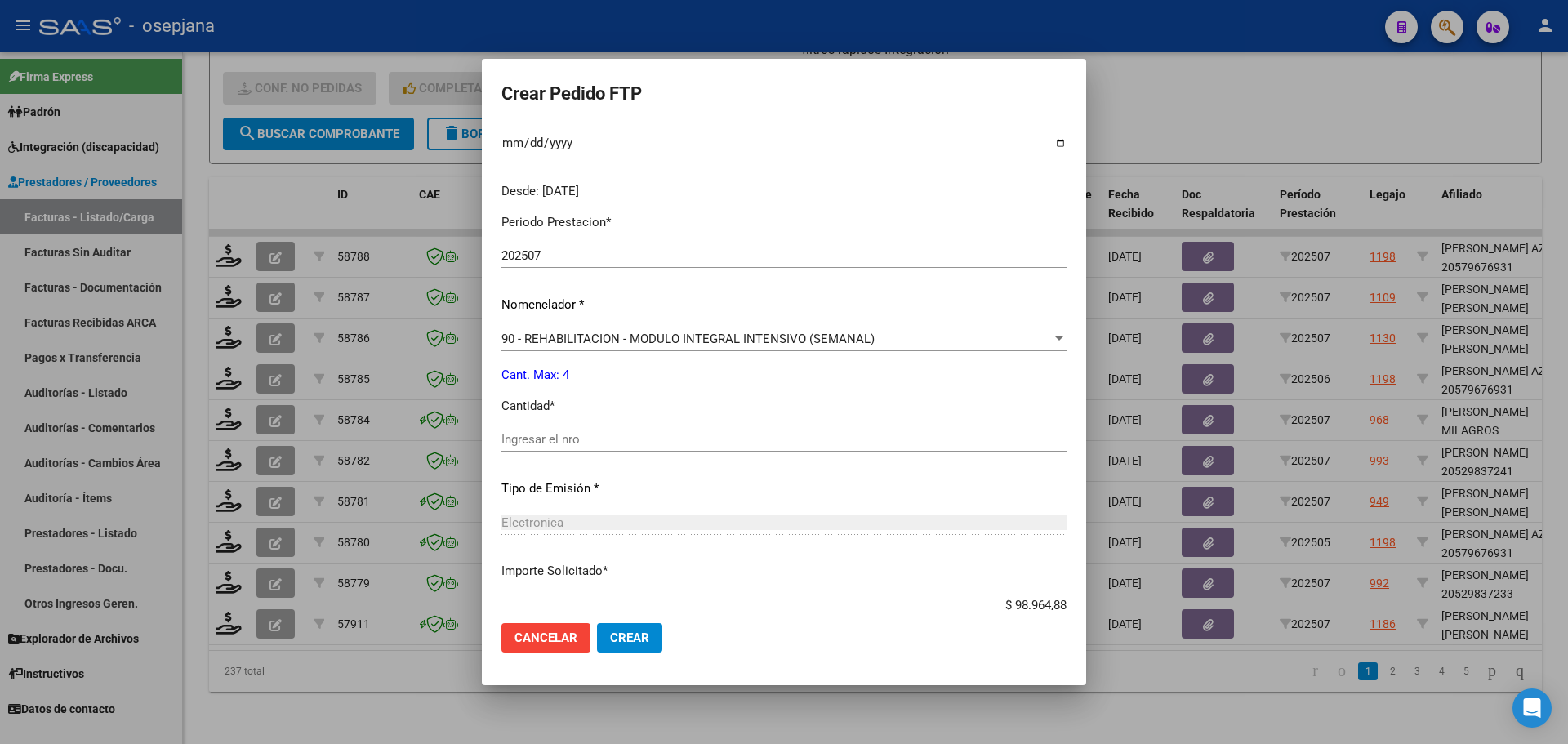
scroll to position [490, 0]
click at [535, 426] on div "Ingresar el nro" at bounding box center [784, 436] width 565 height 25
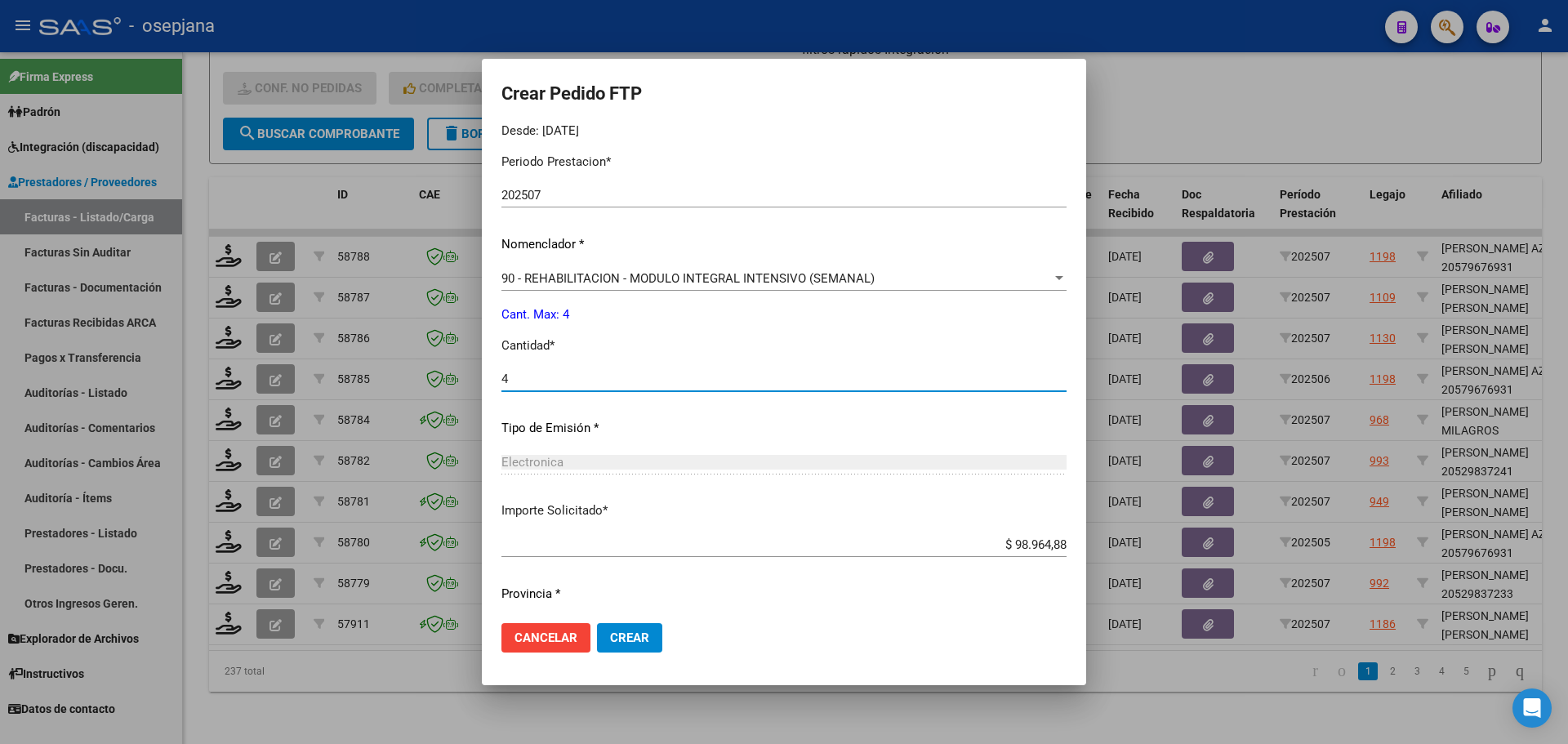
scroll to position [593, 0]
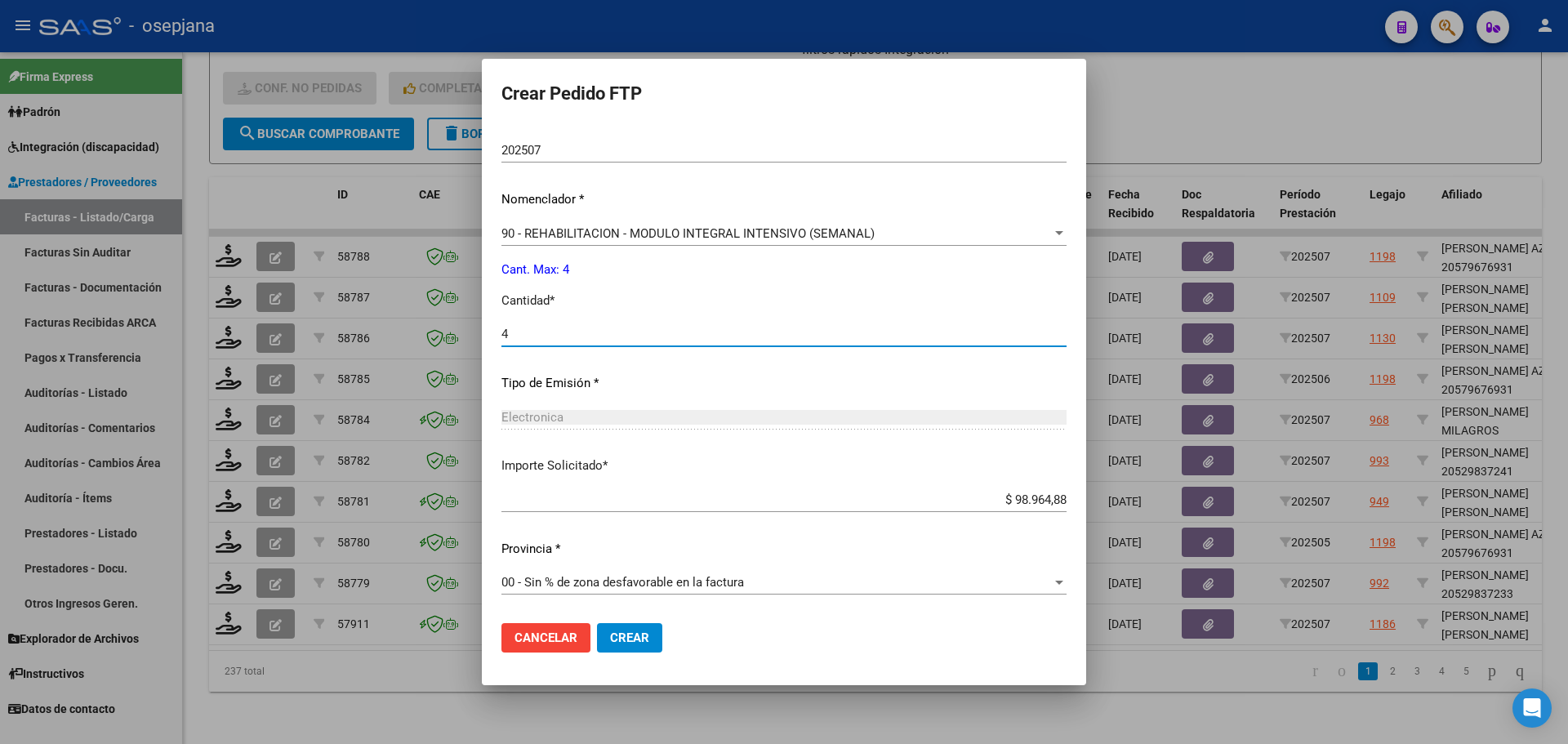
click at [635, 643] on span "Crear" at bounding box center [630, 637] width 39 height 14
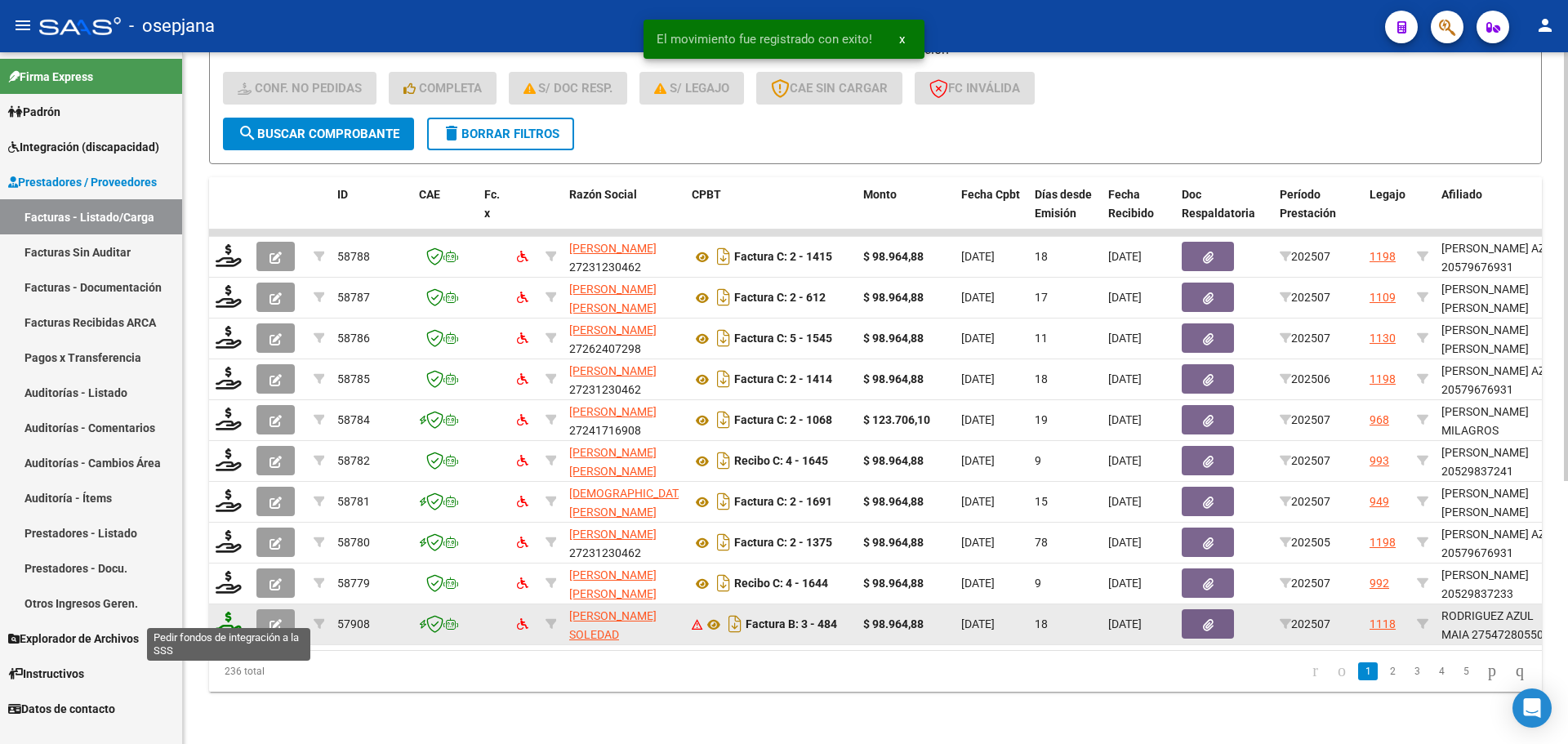
click at [232, 612] on icon at bounding box center [228, 623] width 26 height 23
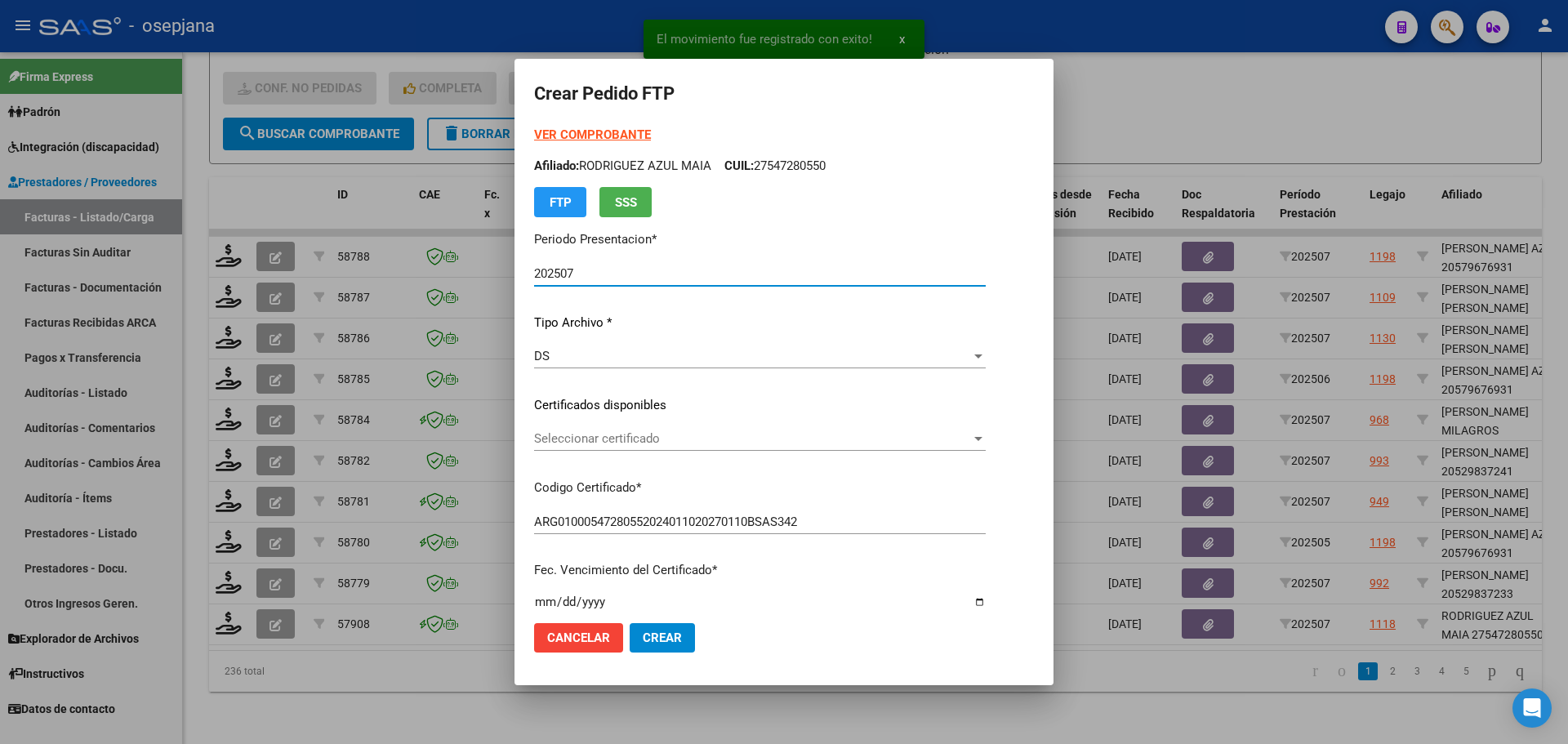
click at [597, 440] on span "Seleccionar certificado" at bounding box center [753, 438] width 437 height 14
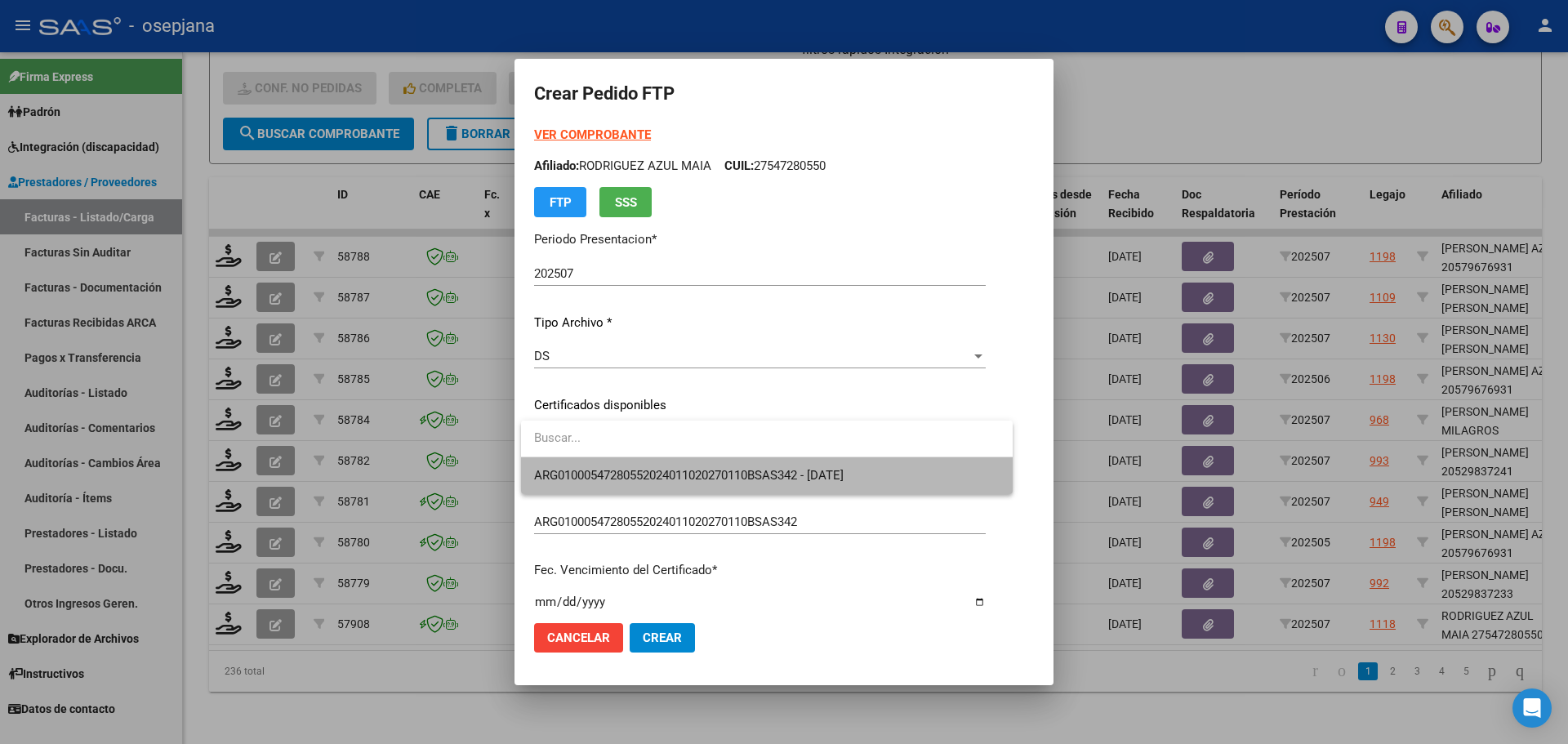
click at [598, 467] on span "ARG01000547280552024011020270110BSAS342 - [DATE]" at bounding box center [766, 475] width 465 height 36
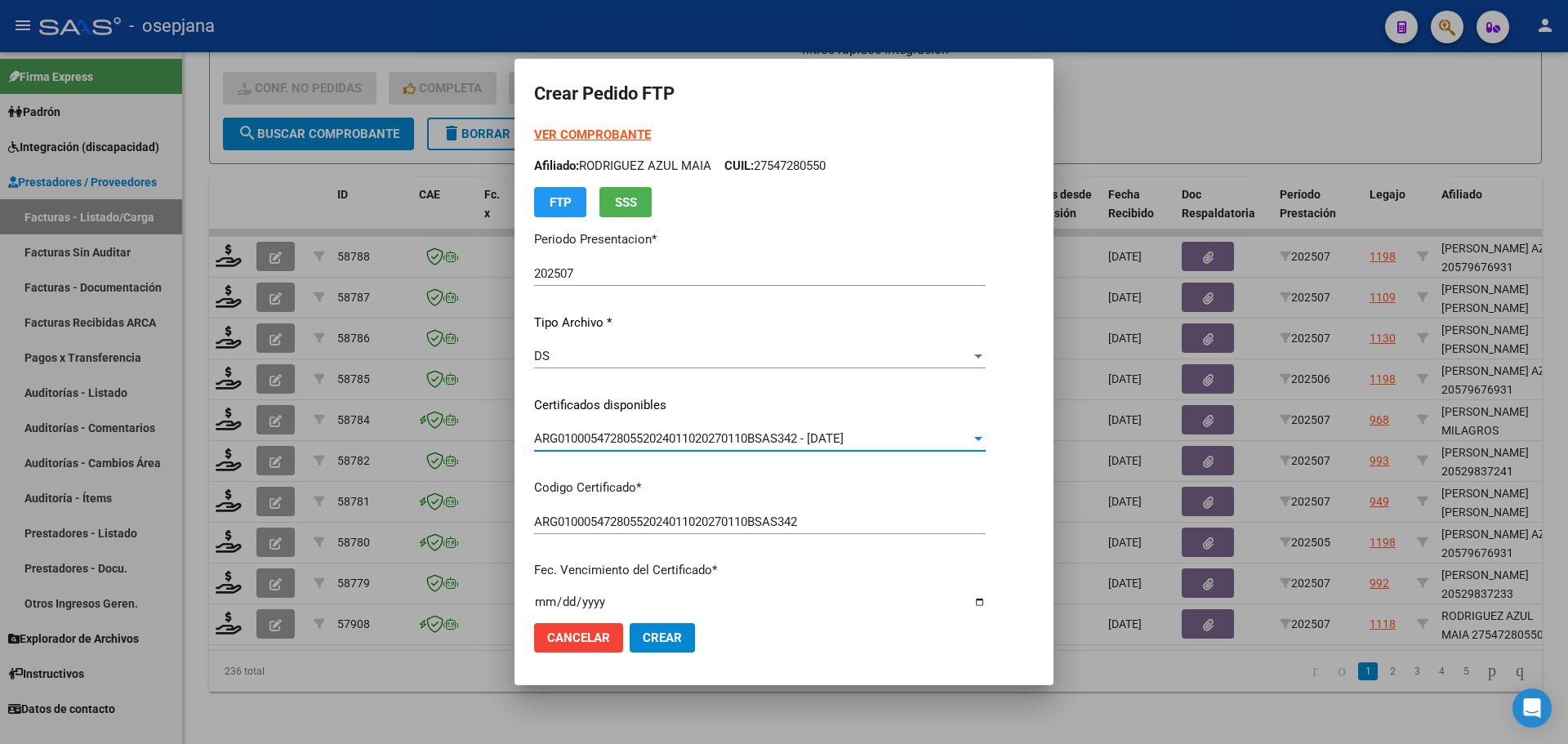
click at [619, 136] on strong "VER COMPROBANTE" at bounding box center [592, 134] width 117 height 14
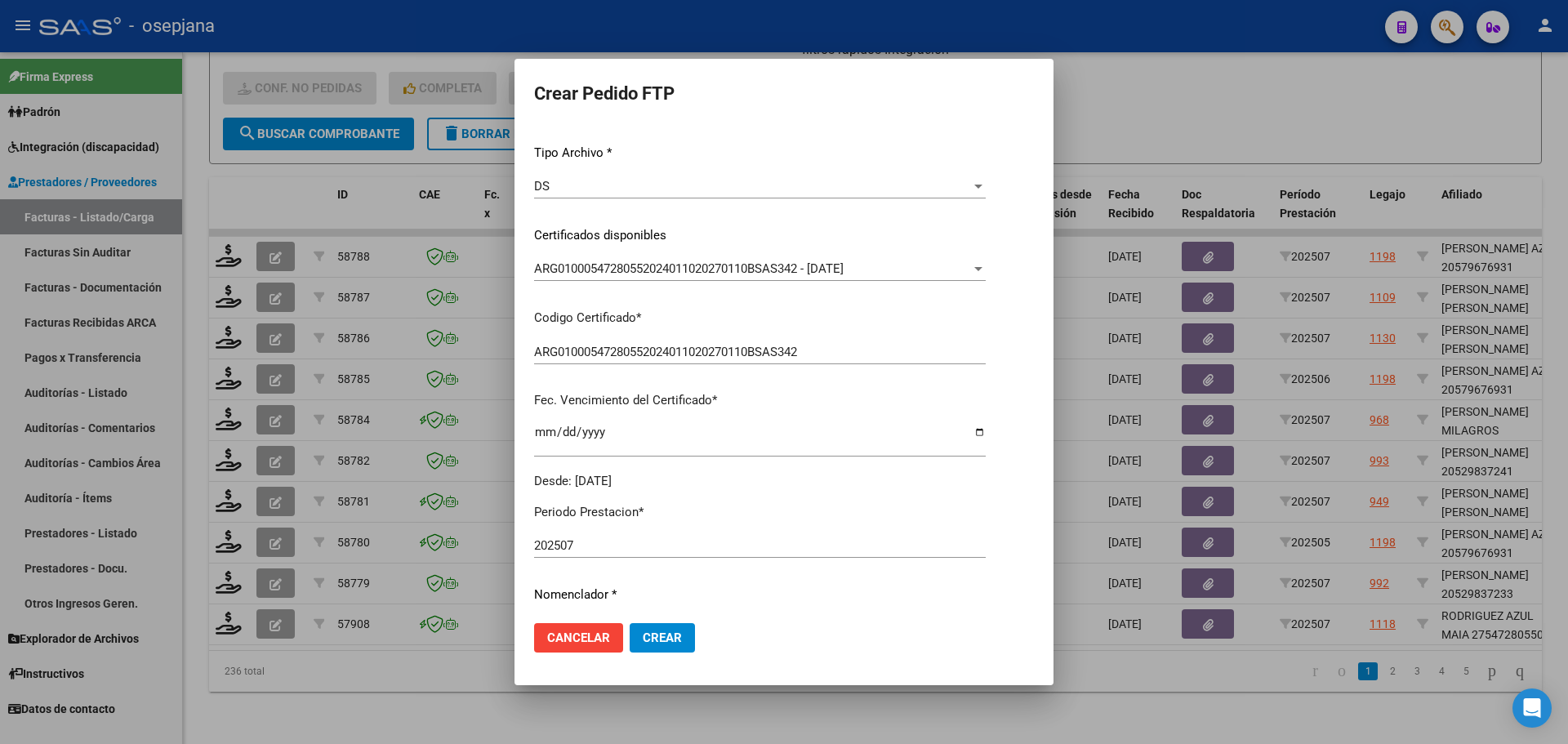
scroll to position [408, 0]
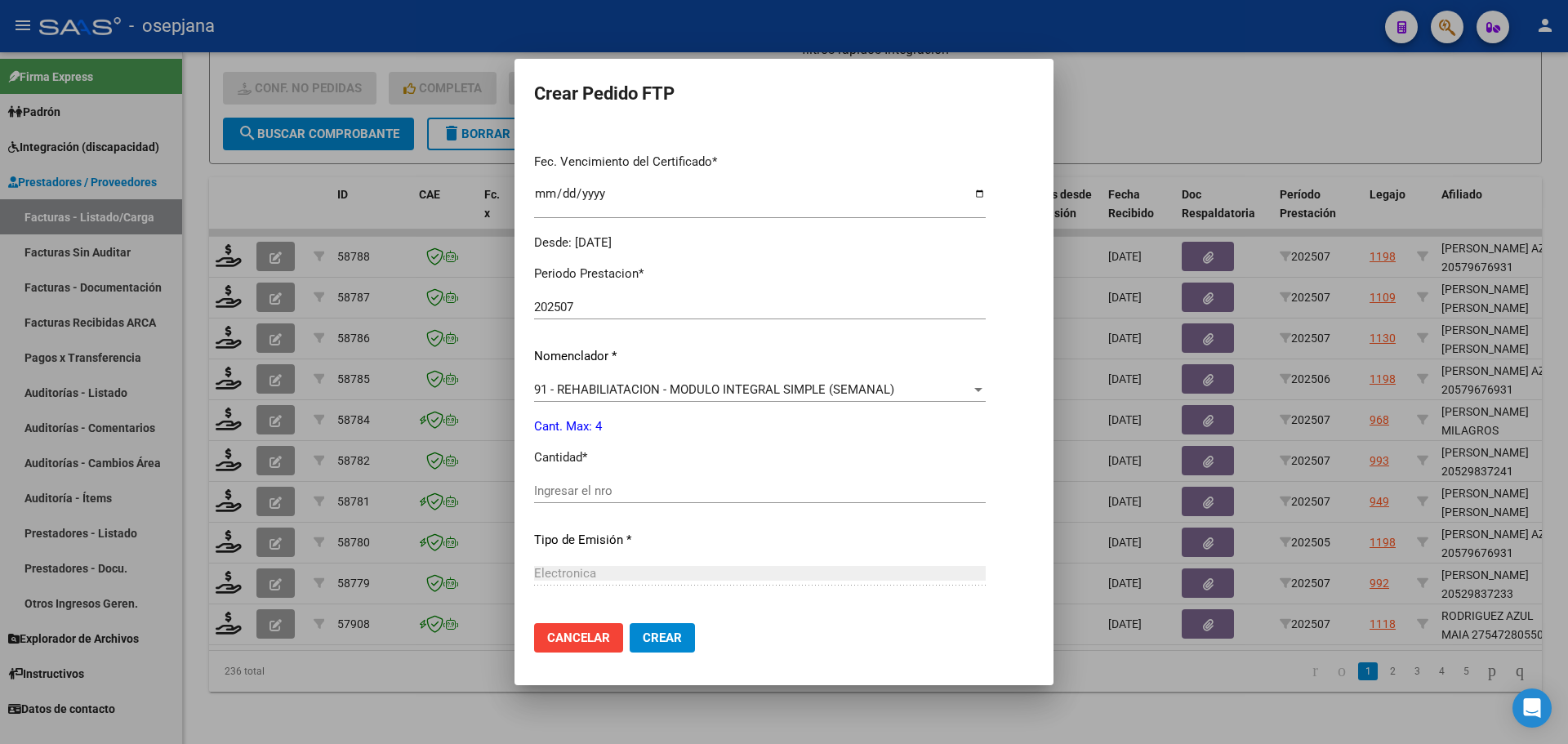
click at [579, 484] on input "Ingresar el nro" at bounding box center [759, 490] width 452 height 14
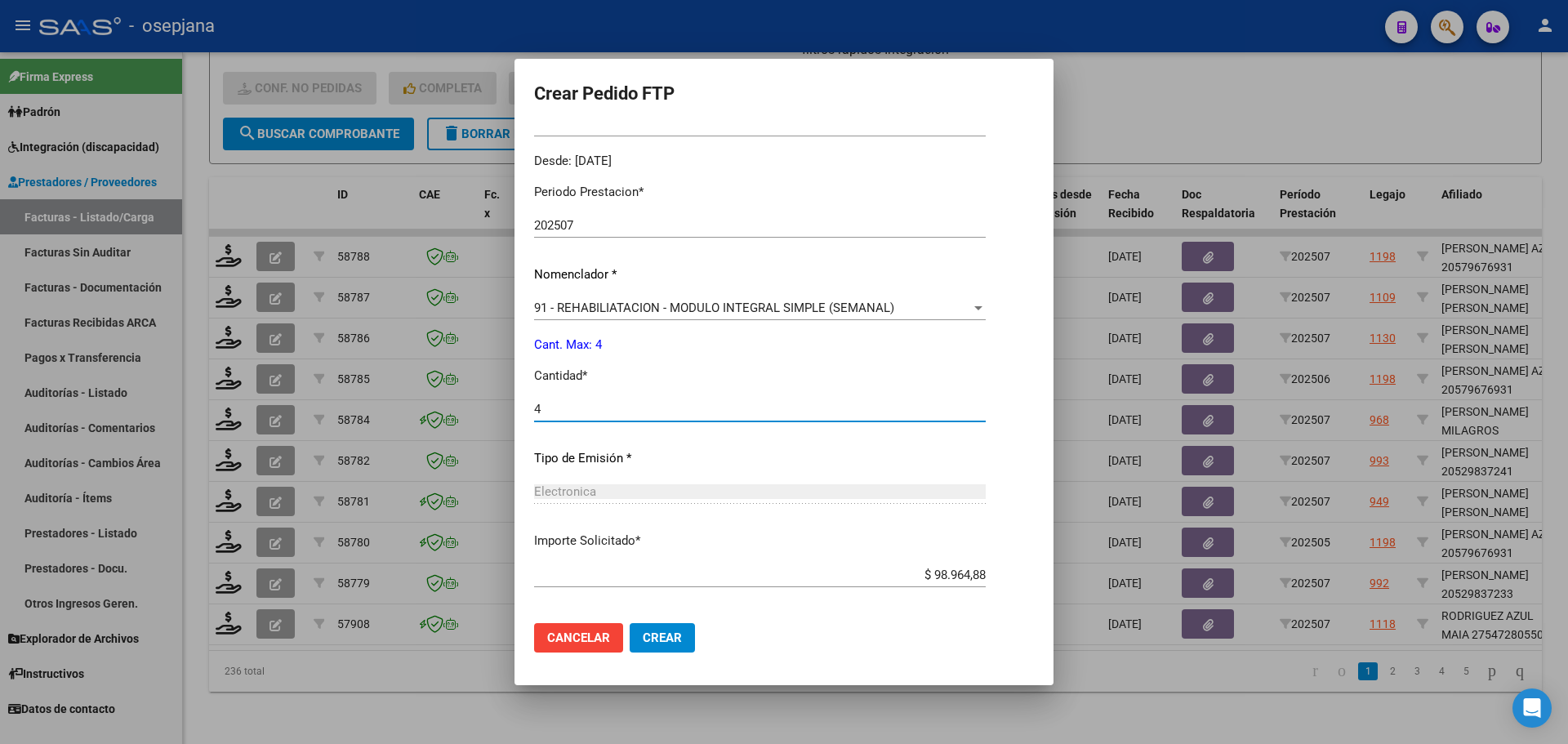
scroll to position [565, 0]
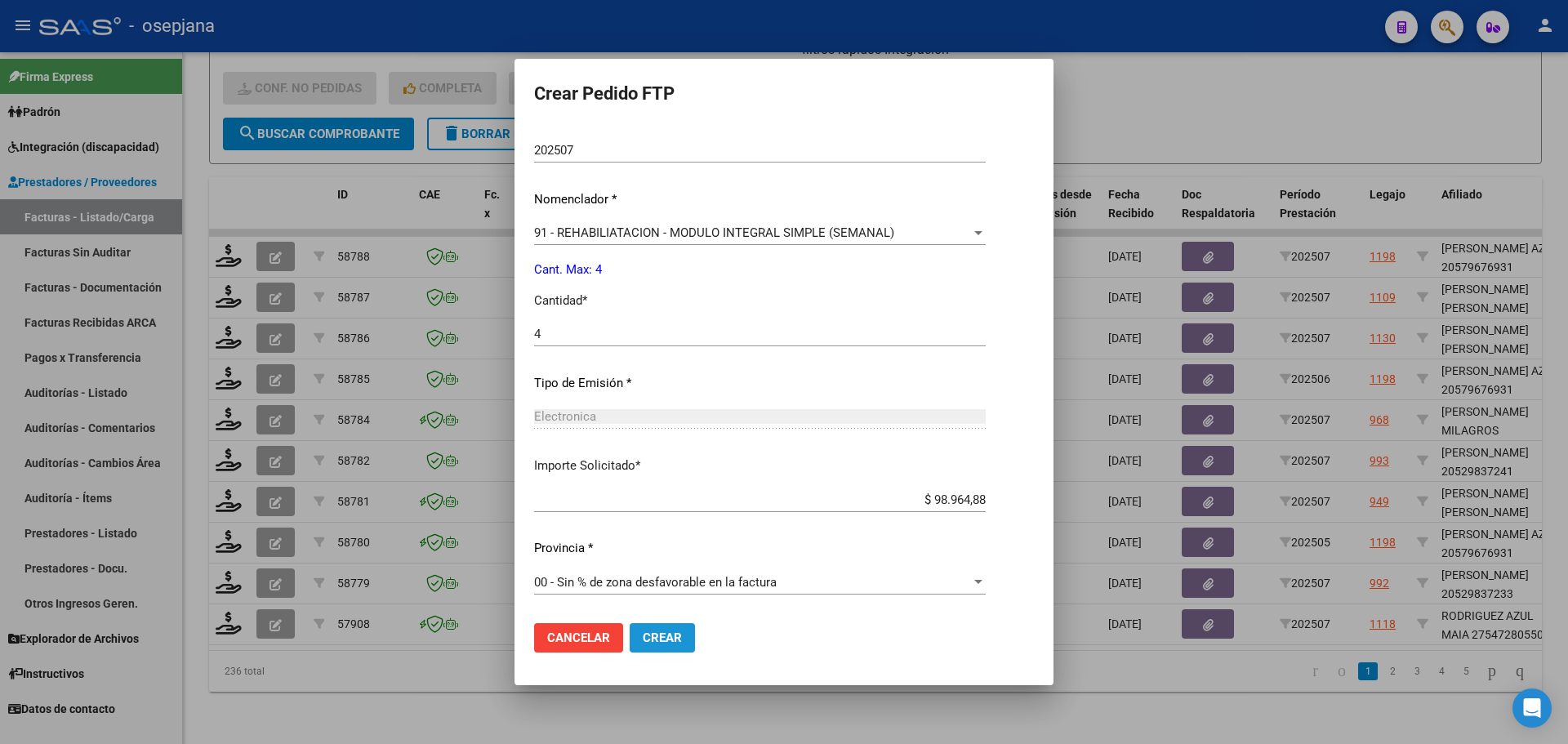
click at [668, 623] on button "Crear" at bounding box center [662, 637] width 65 height 30
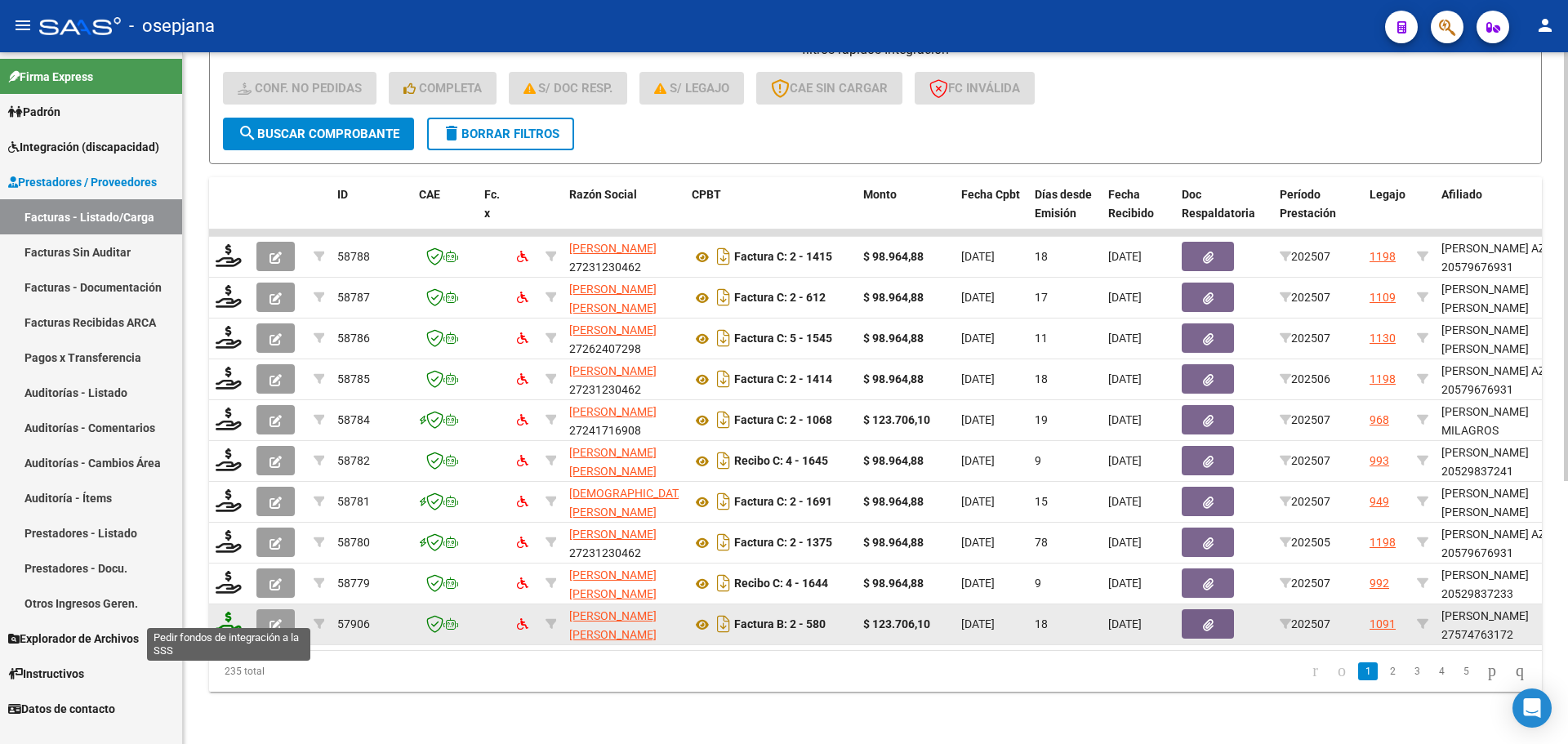
click at [232, 614] on icon at bounding box center [228, 623] width 26 height 23
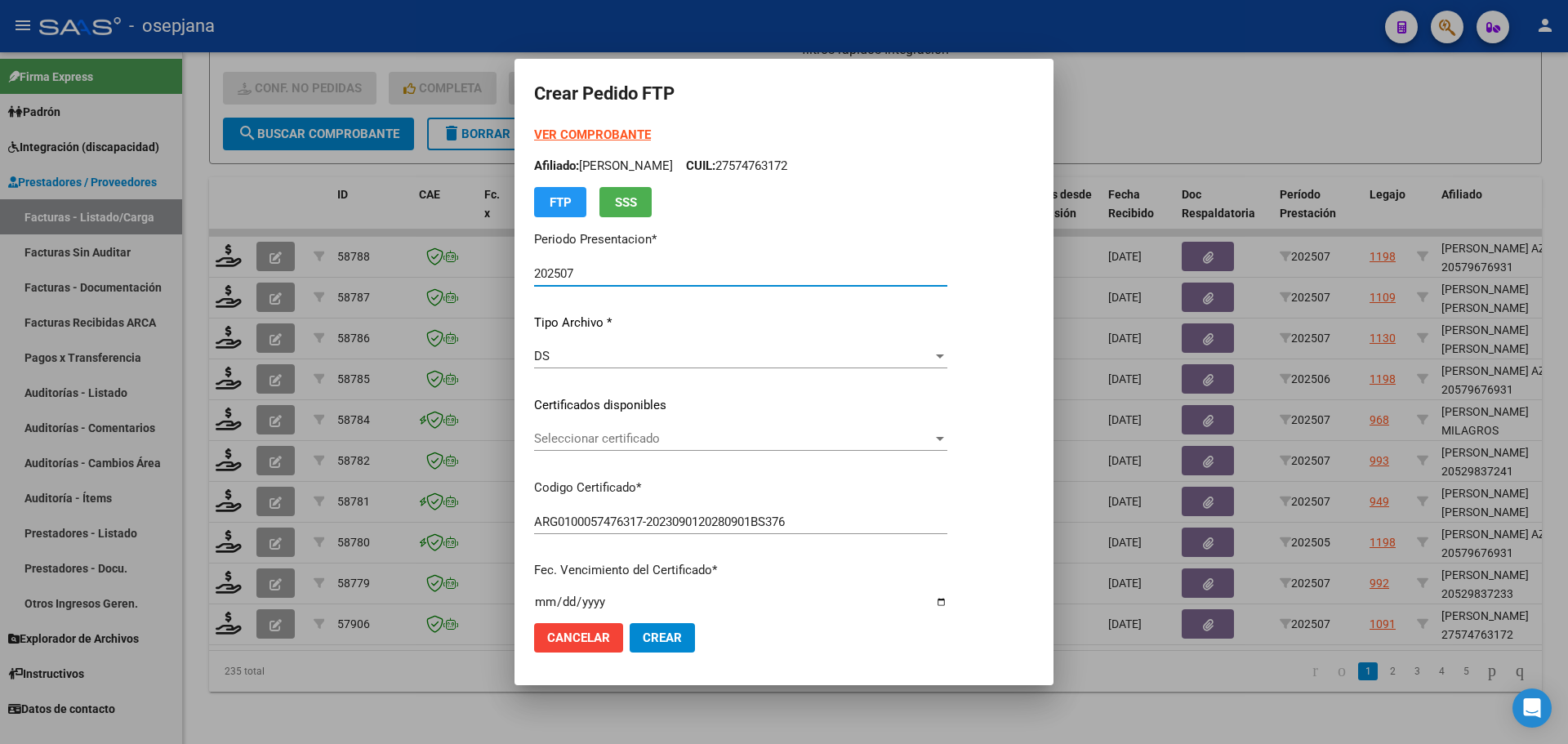
click at [665, 433] on span "Seleccionar certificado" at bounding box center [733, 438] width 398 height 14
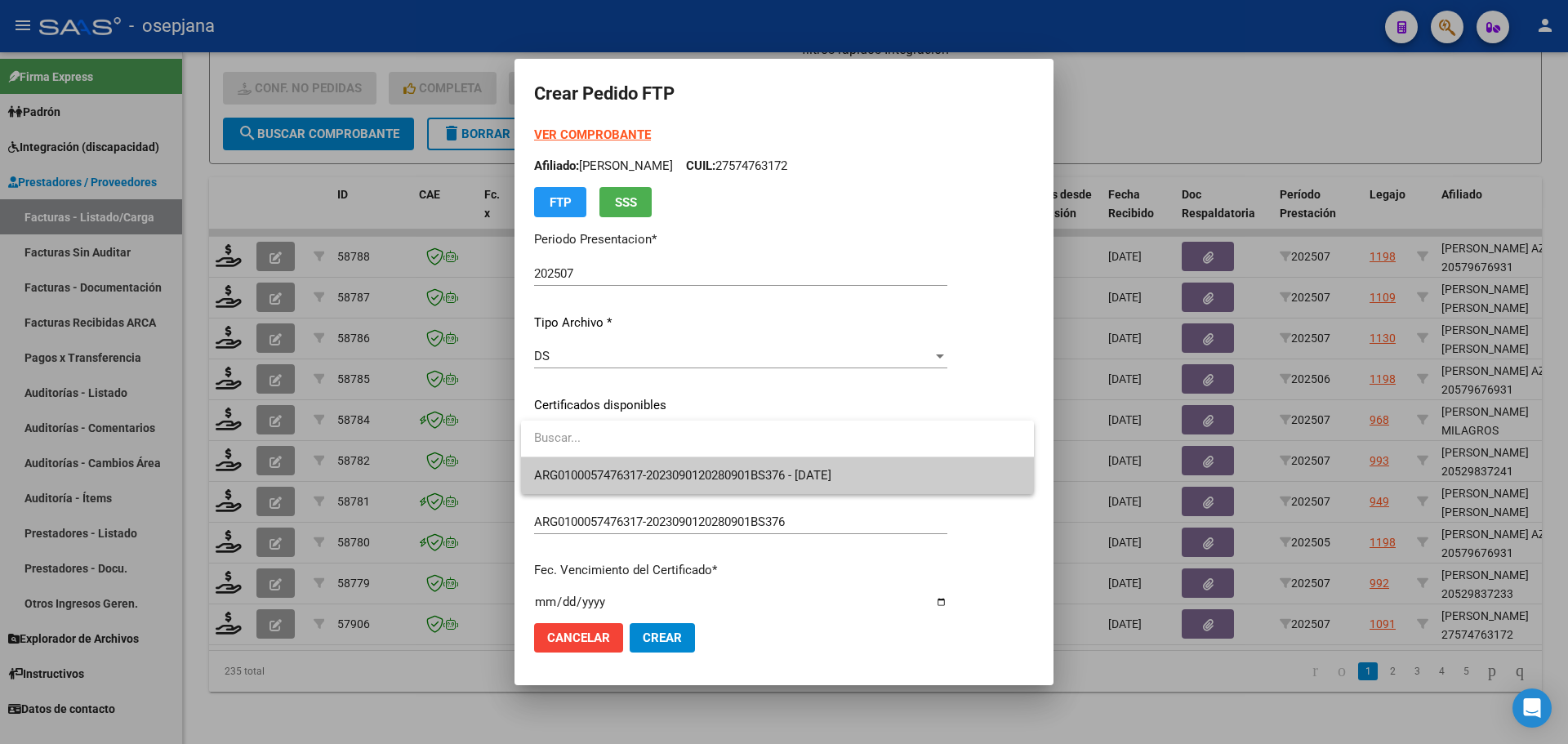
click at [673, 466] on span "ARG0100057476317-2023090120280901BS376 - [DATE]" at bounding box center [777, 475] width 487 height 36
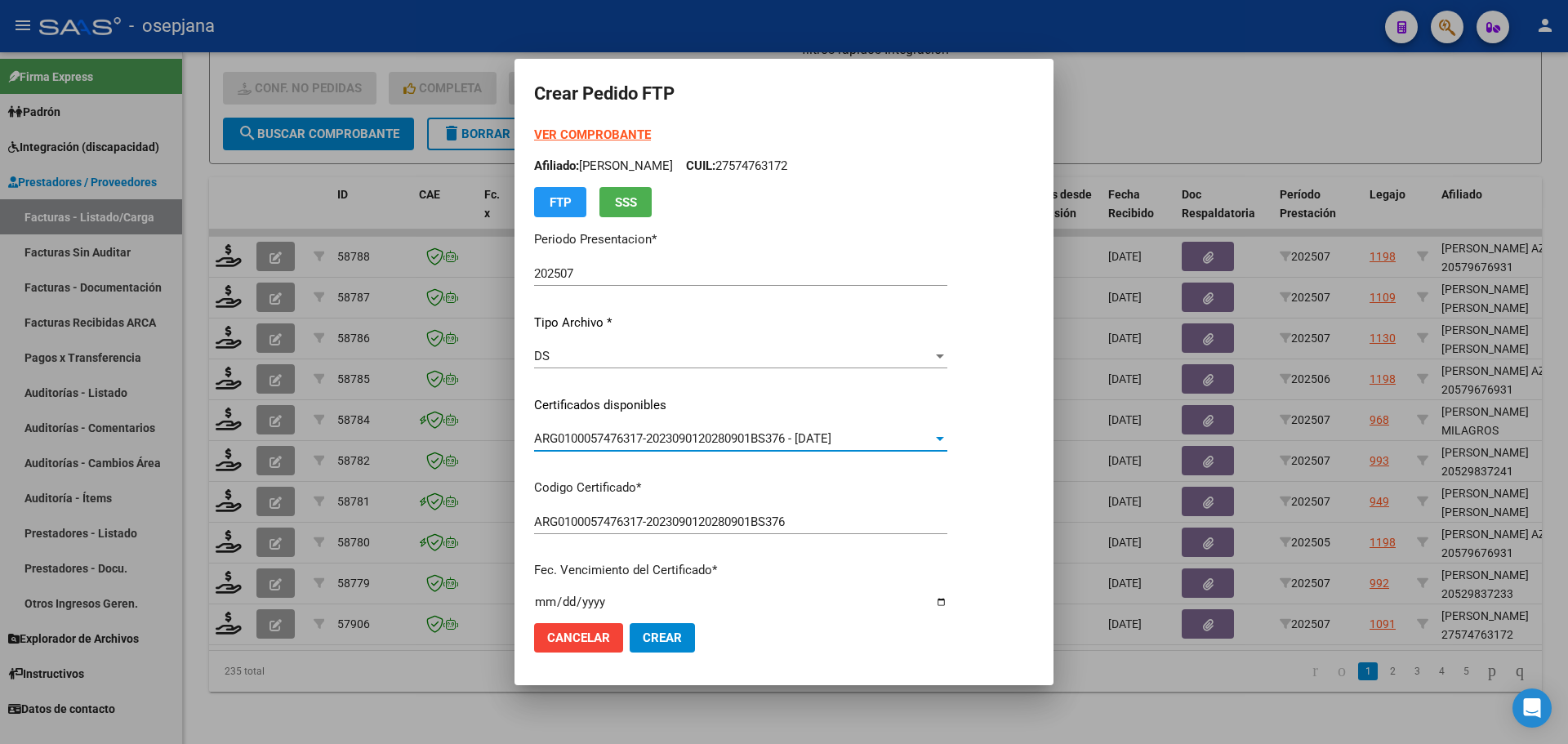
click at [609, 144] on div "VER COMPROBANTE ARCA Padrón Afiliado: [PERSON_NAME]: 27574763172 FTP SSS" at bounding box center [741, 171] width 414 height 92
click at [609, 140] on strong "VER COMPROBANTE" at bounding box center [592, 134] width 117 height 14
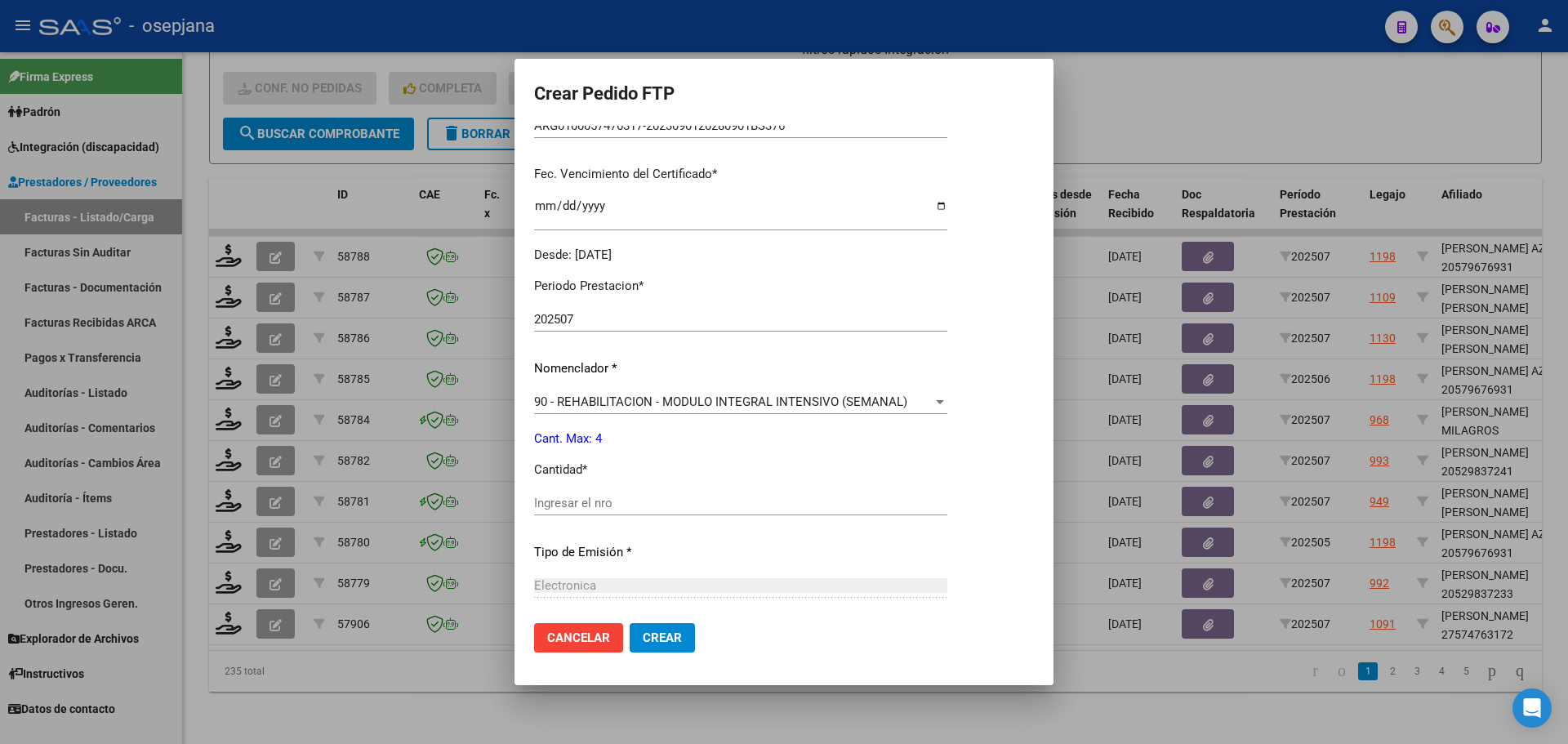
scroll to position [490, 0]
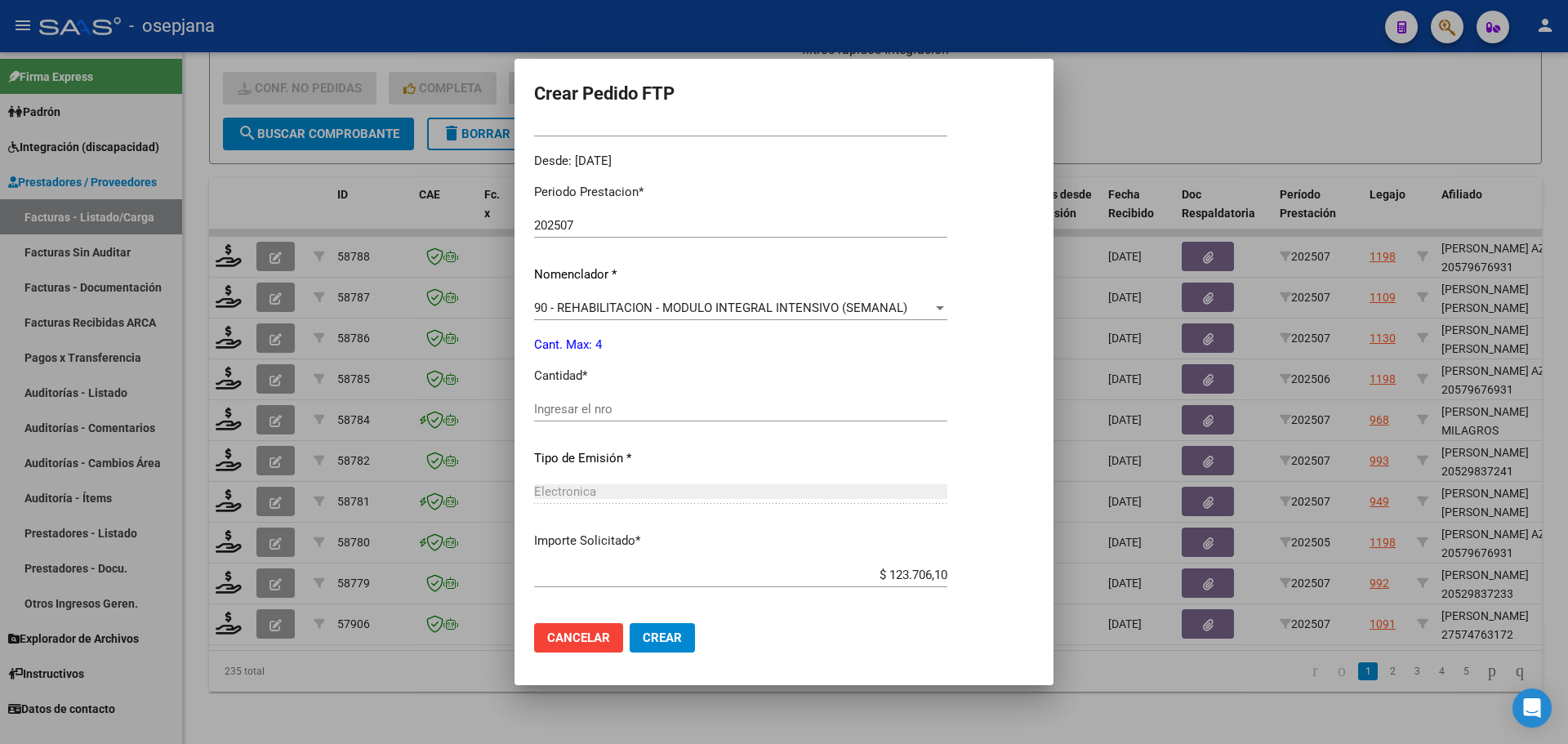
click at [557, 399] on div "Ingresar el nro" at bounding box center [741, 408] width 414 height 25
click at [682, 635] on button "Crear" at bounding box center [662, 637] width 65 height 30
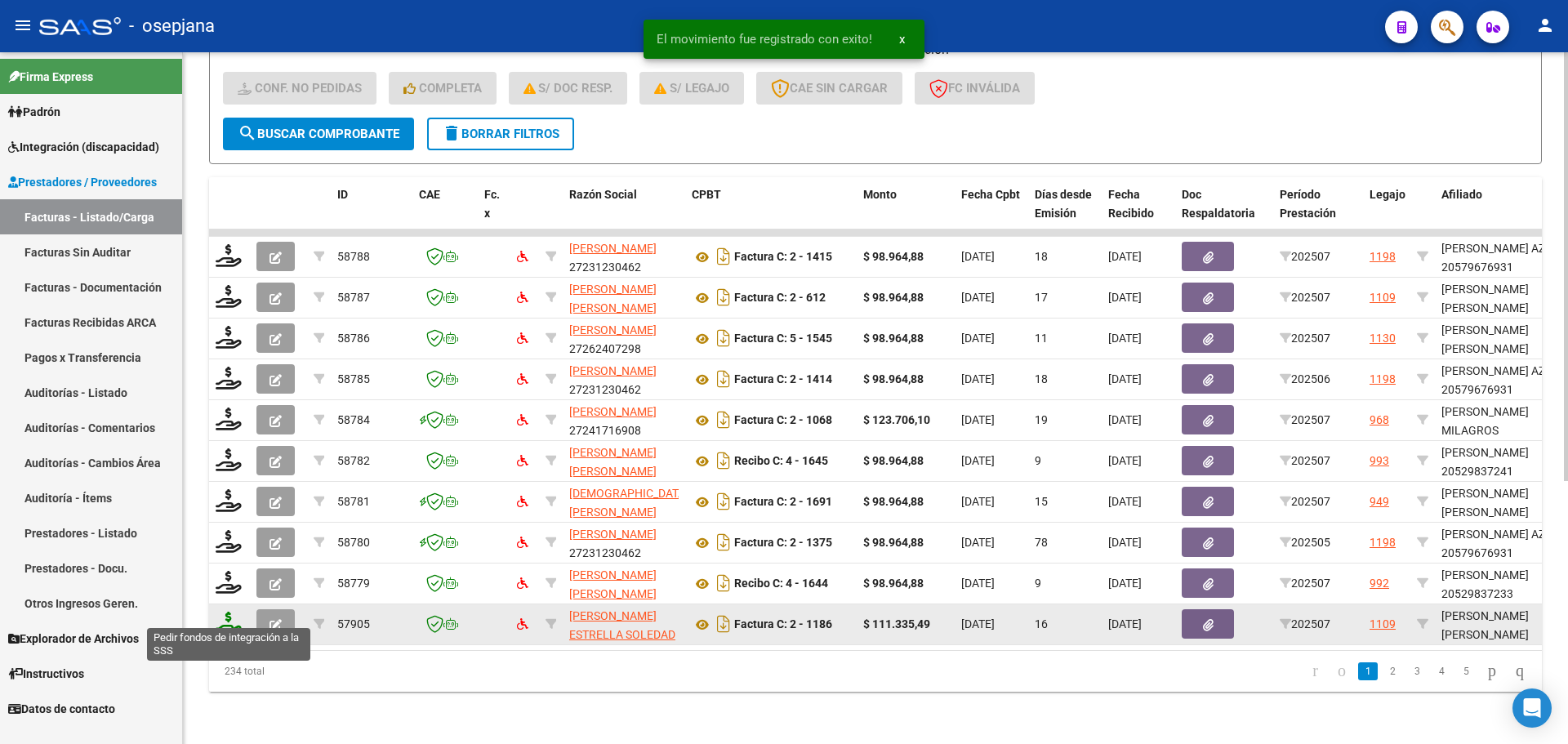
click at [228, 612] on icon at bounding box center [228, 623] width 26 height 23
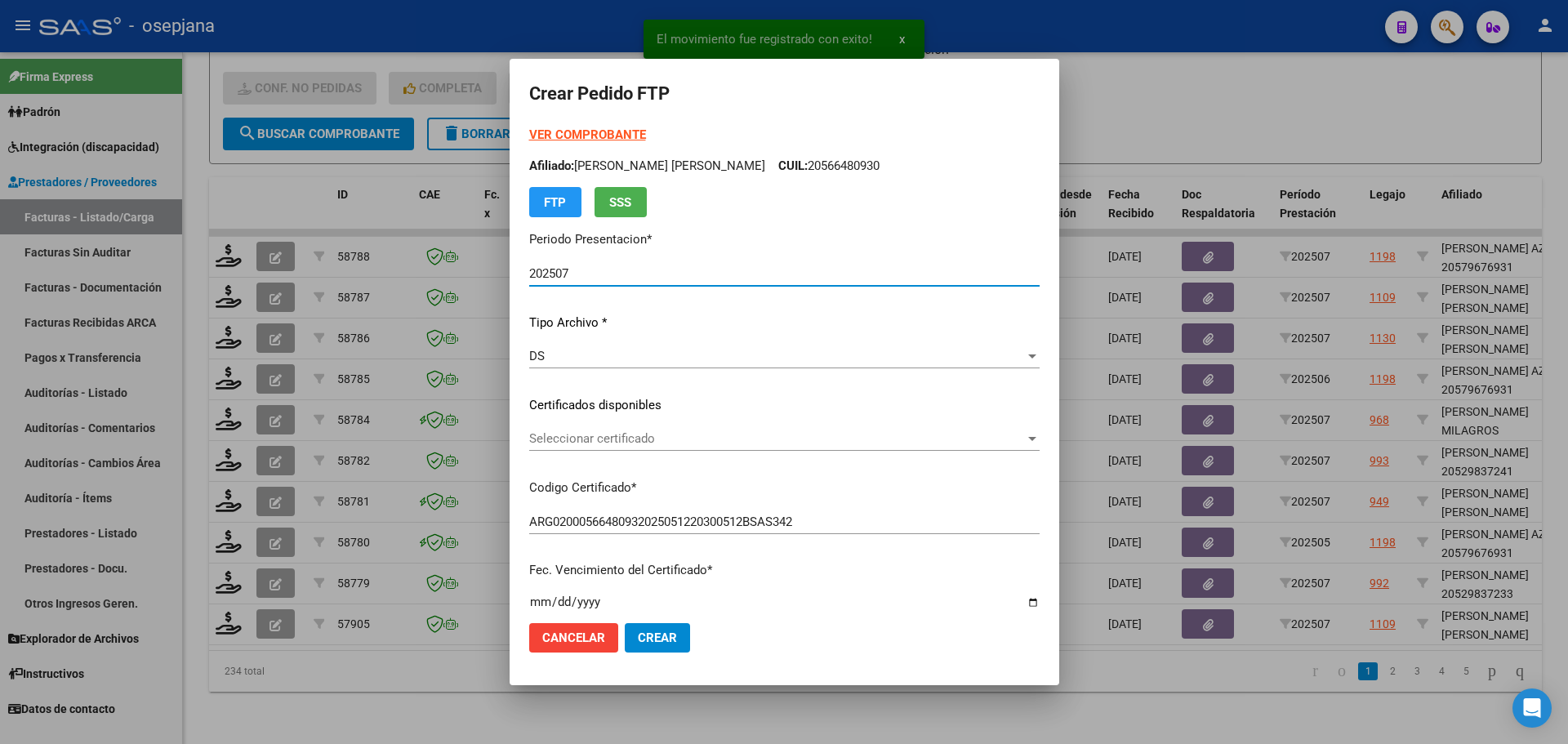
click at [595, 439] on span "Seleccionar certificado" at bounding box center [776, 438] width 496 height 14
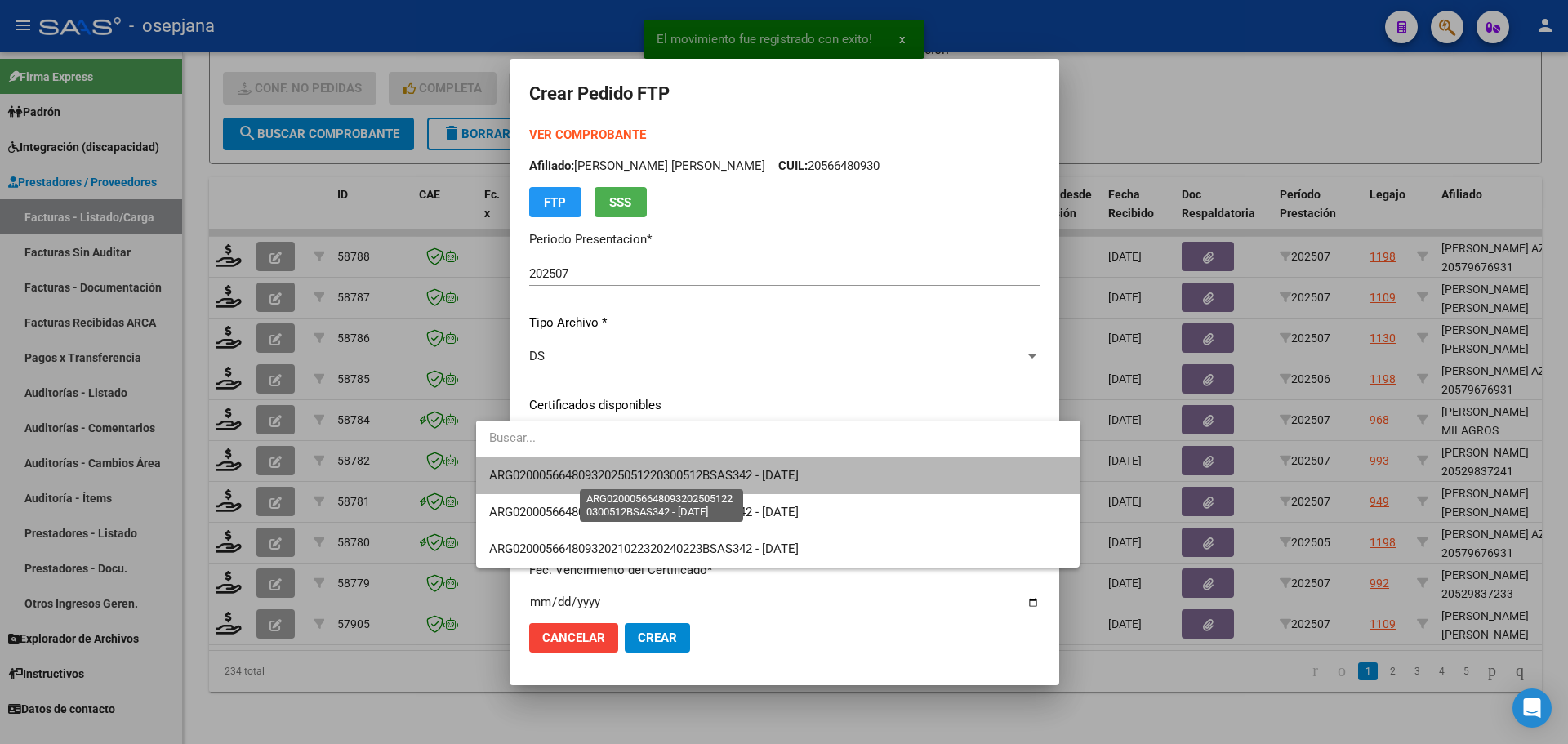
click at [601, 469] on span "ARG02000566480932025051220300512BSAS342 - [DATE]" at bounding box center [643, 475] width 309 height 14
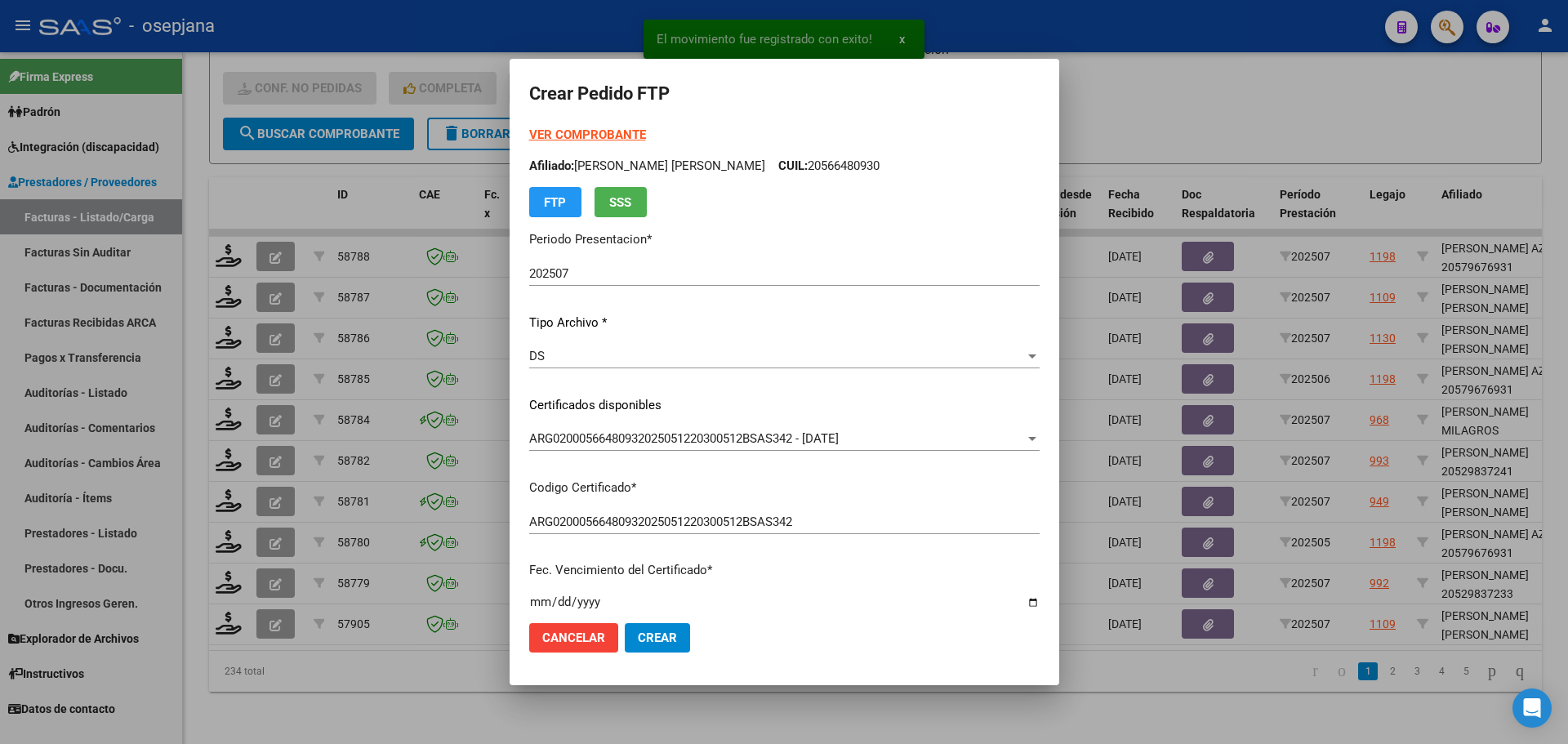
click at [551, 130] on strong "VER COMPROBANTE" at bounding box center [587, 134] width 117 height 14
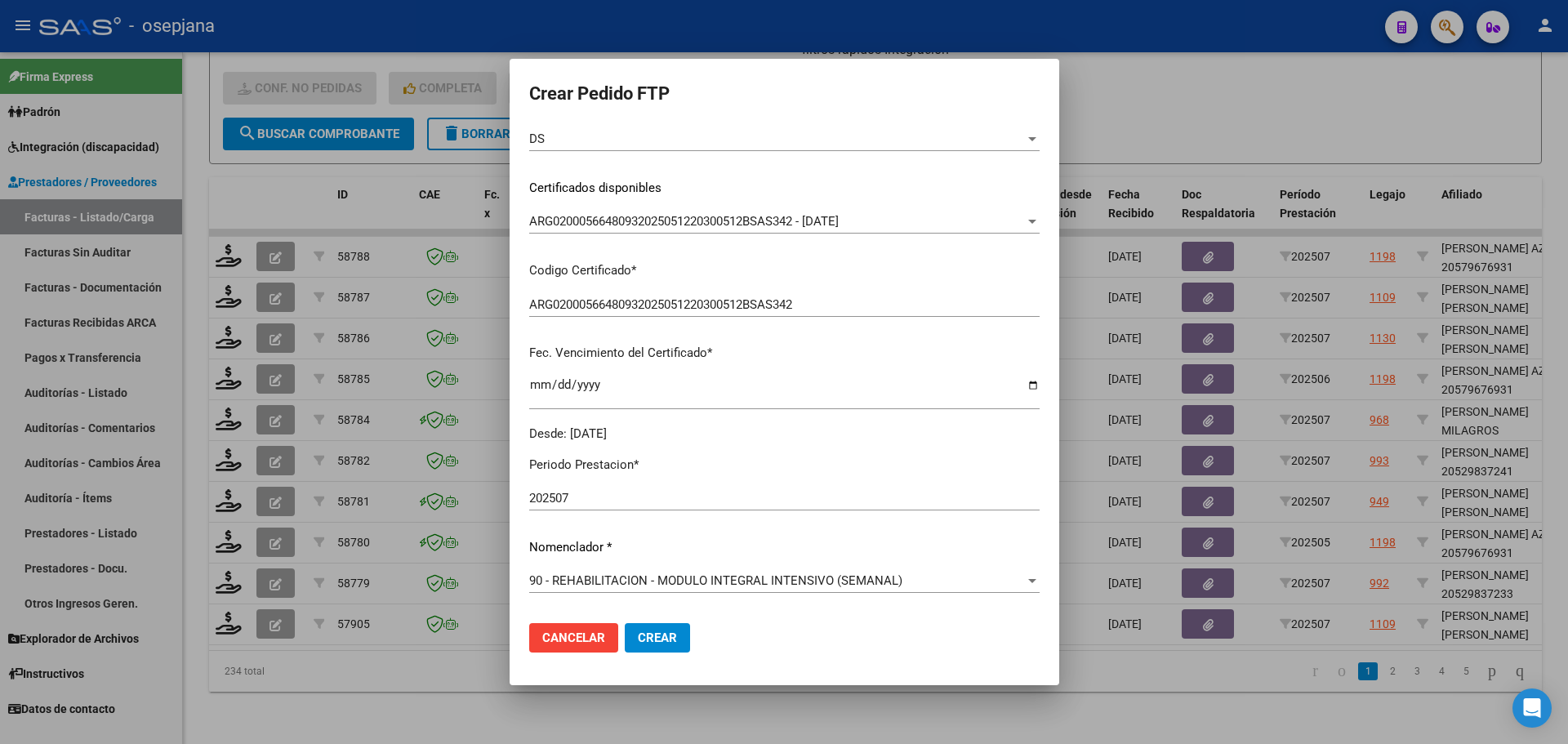
scroll to position [408, 0]
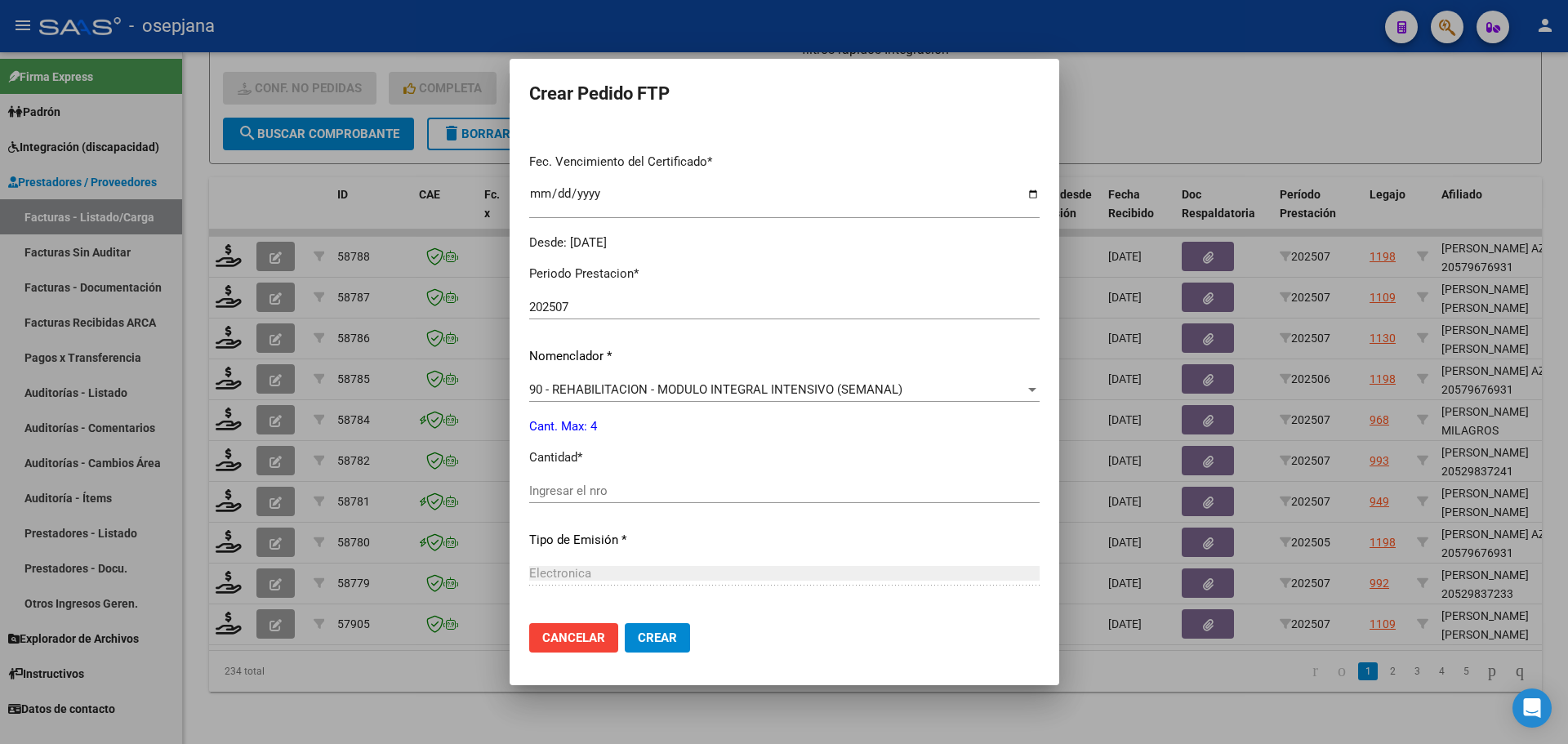
click at [529, 494] on input "Ingresar el nro" at bounding box center [784, 490] width 510 height 14
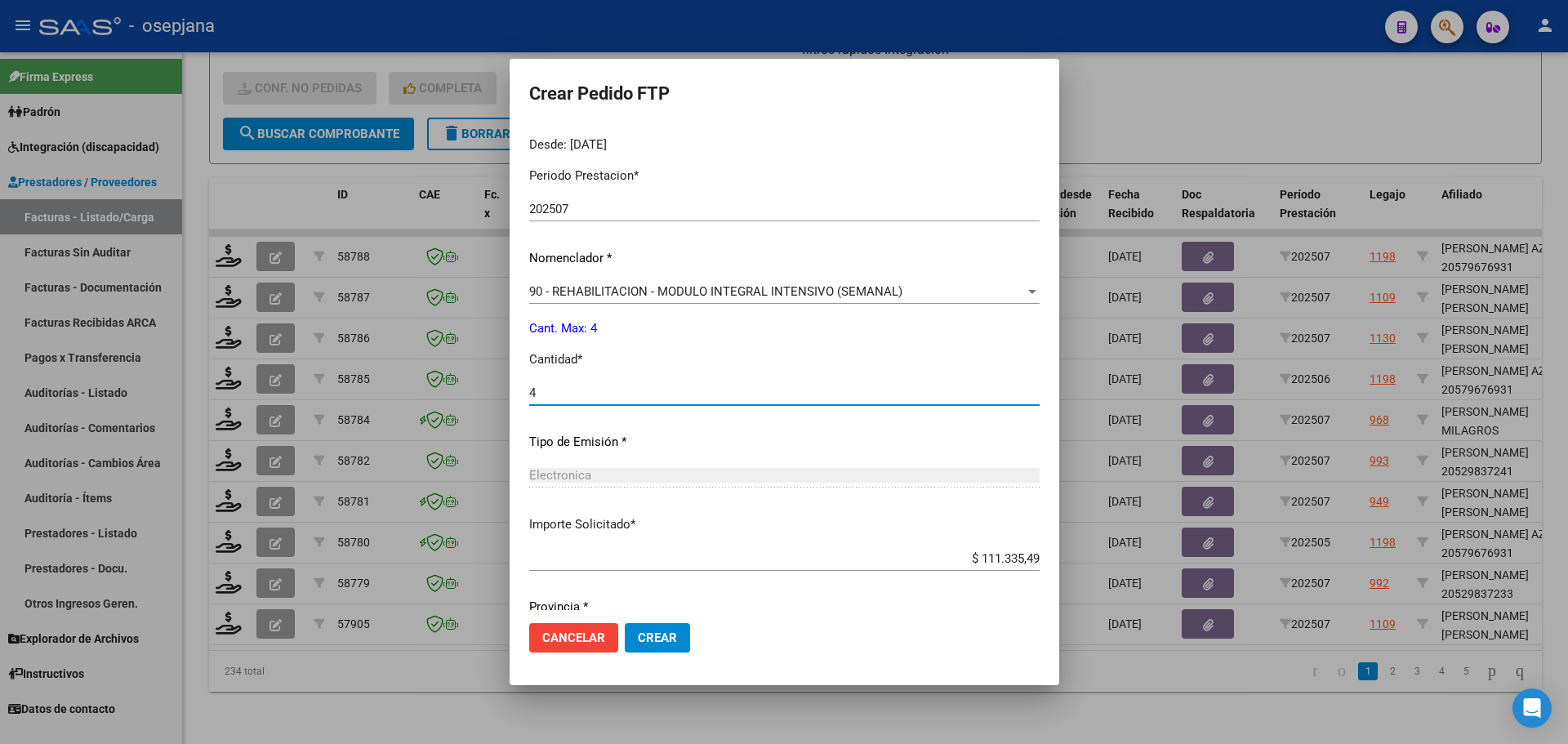
scroll to position [565, 0]
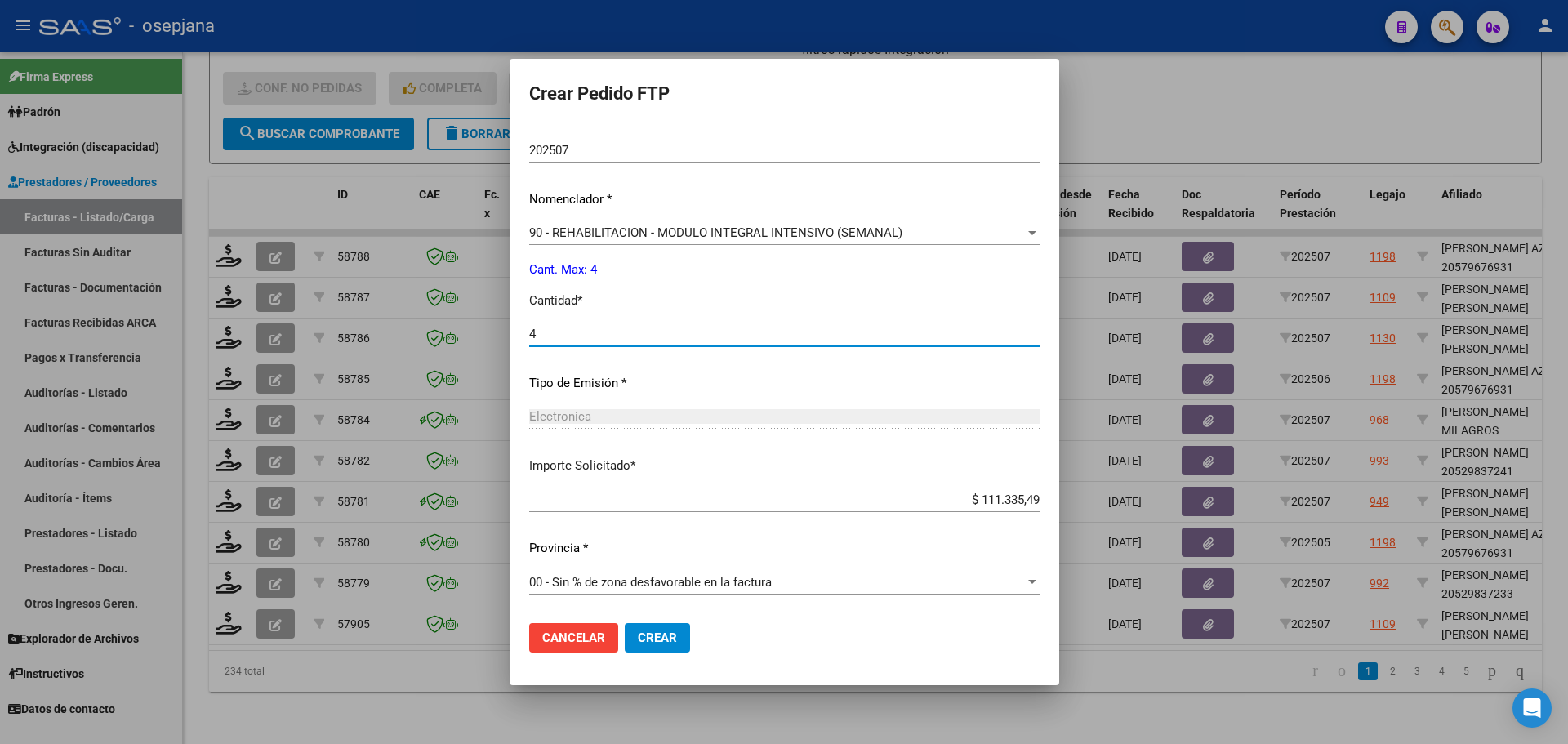
click at [638, 641] on span "Crear" at bounding box center [658, 637] width 39 height 14
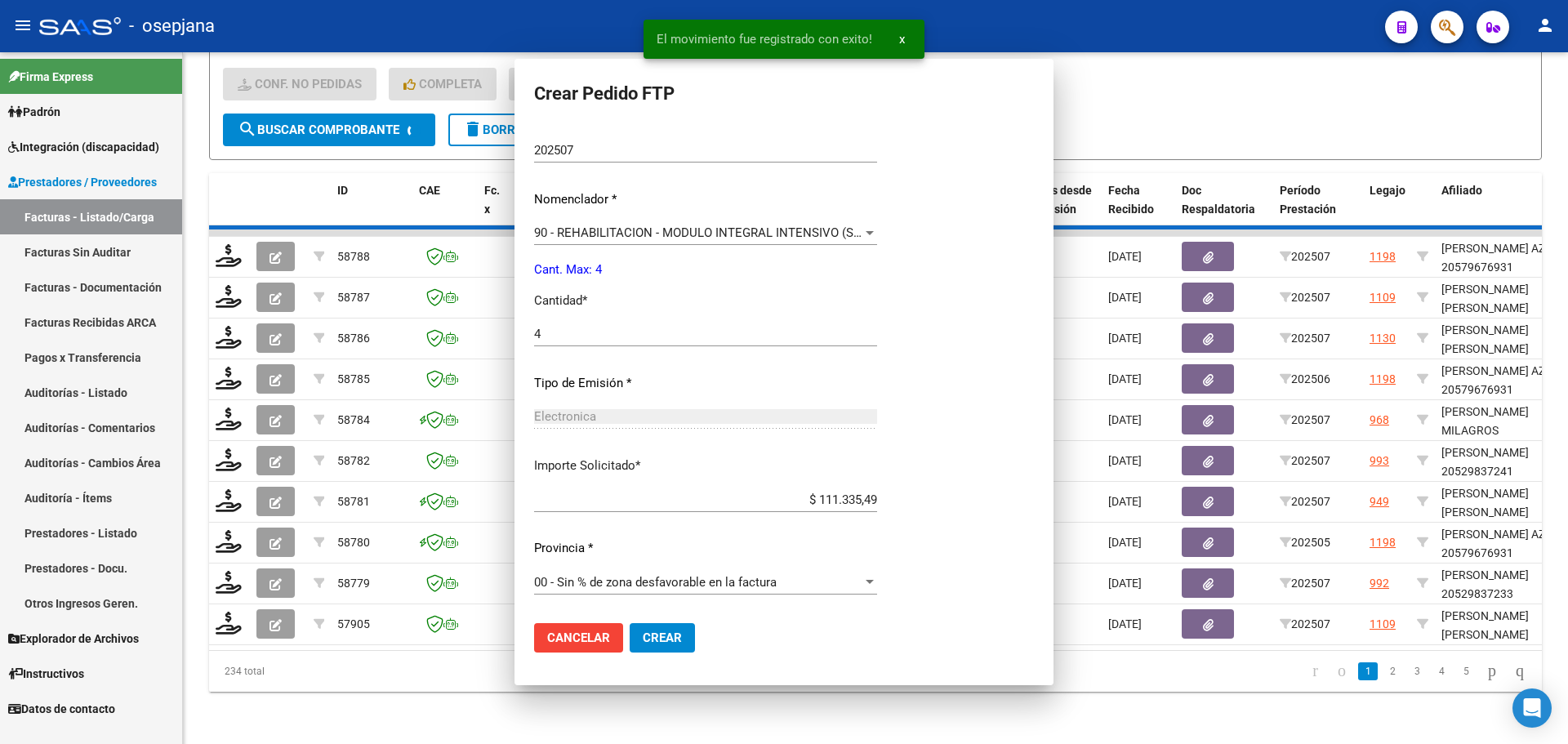
scroll to position [0, 0]
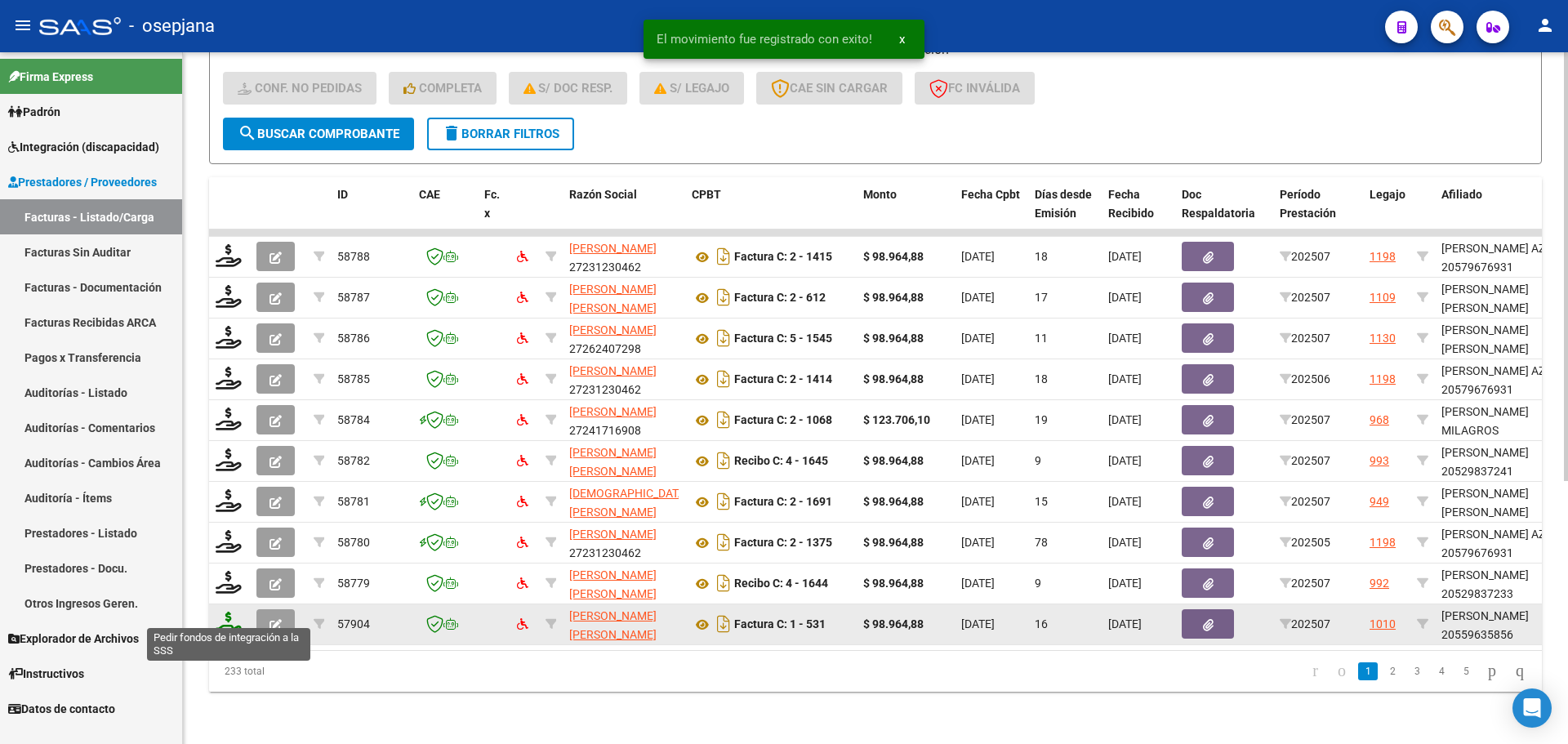
click at [225, 612] on icon at bounding box center [228, 623] width 26 height 23
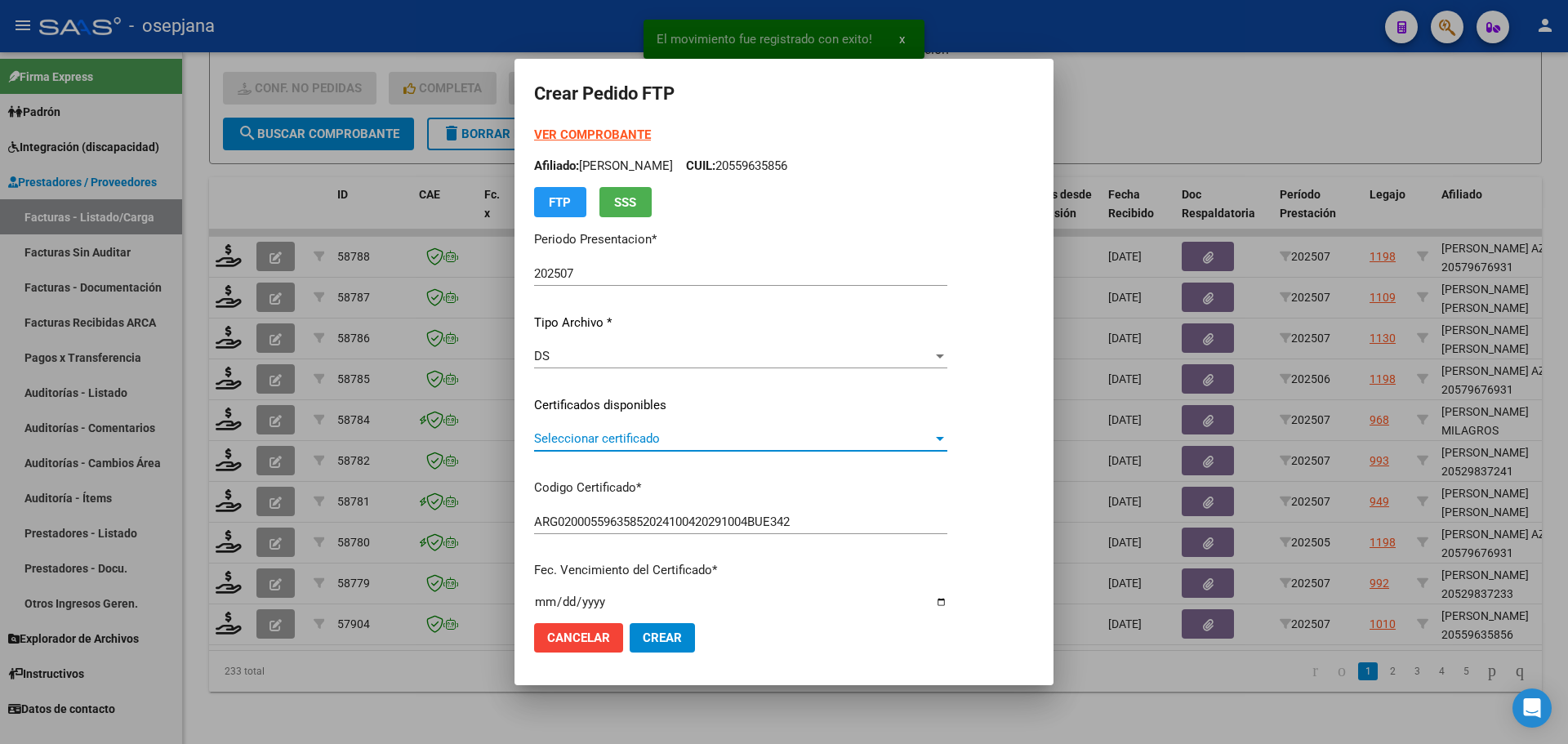
click at [689, 435] on span "Seleccionar certificado" at bounding box center [733, 438] width 398 height 14
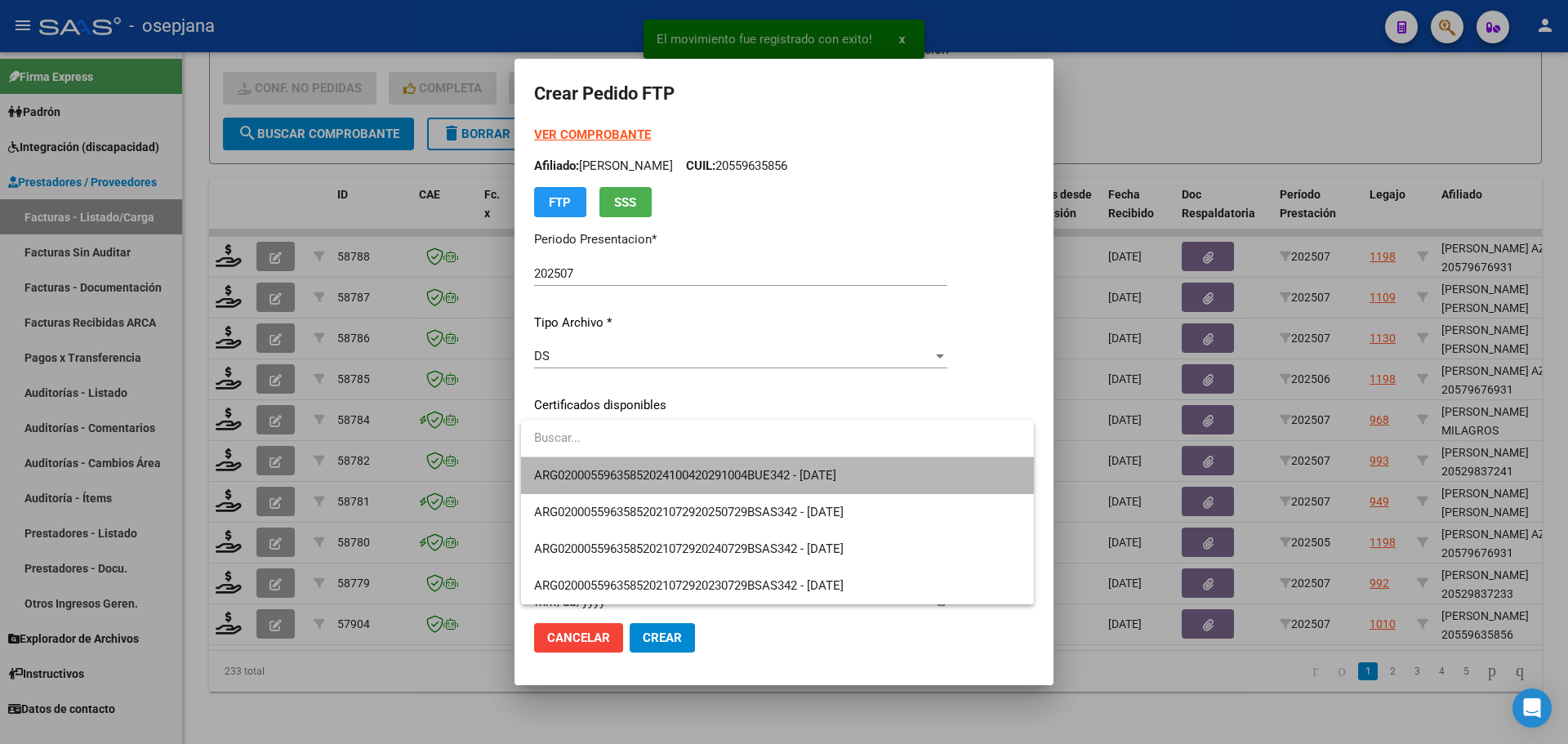
click at [695, 464] on span "ARG02000559635852024100420291004BUE342 - [DATE]" at bounding box center [777, 475] width 487 height 36
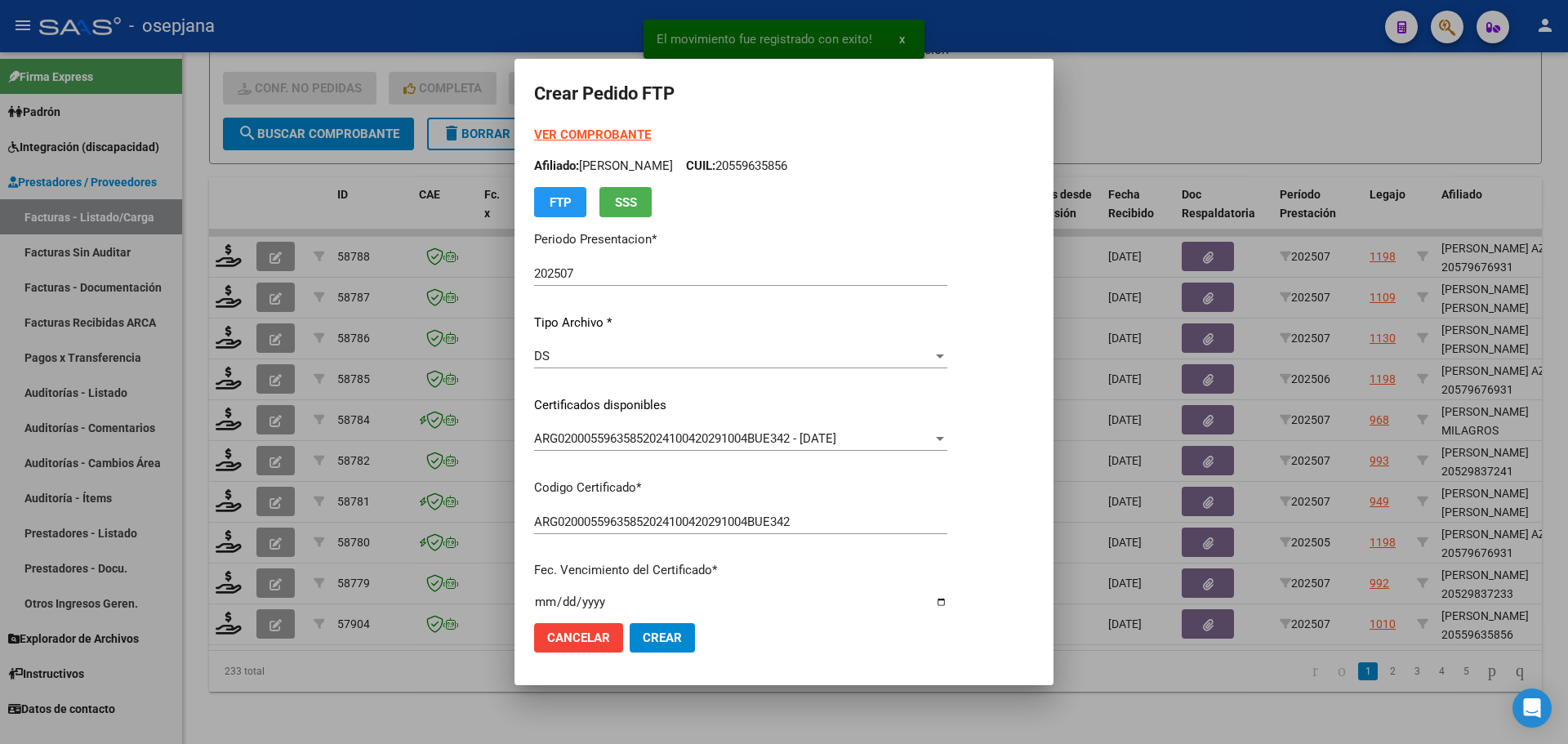
click at [629, 128] on strong "VER COMPROBANTE" at bounding box center [592, 134] width 117 height 14
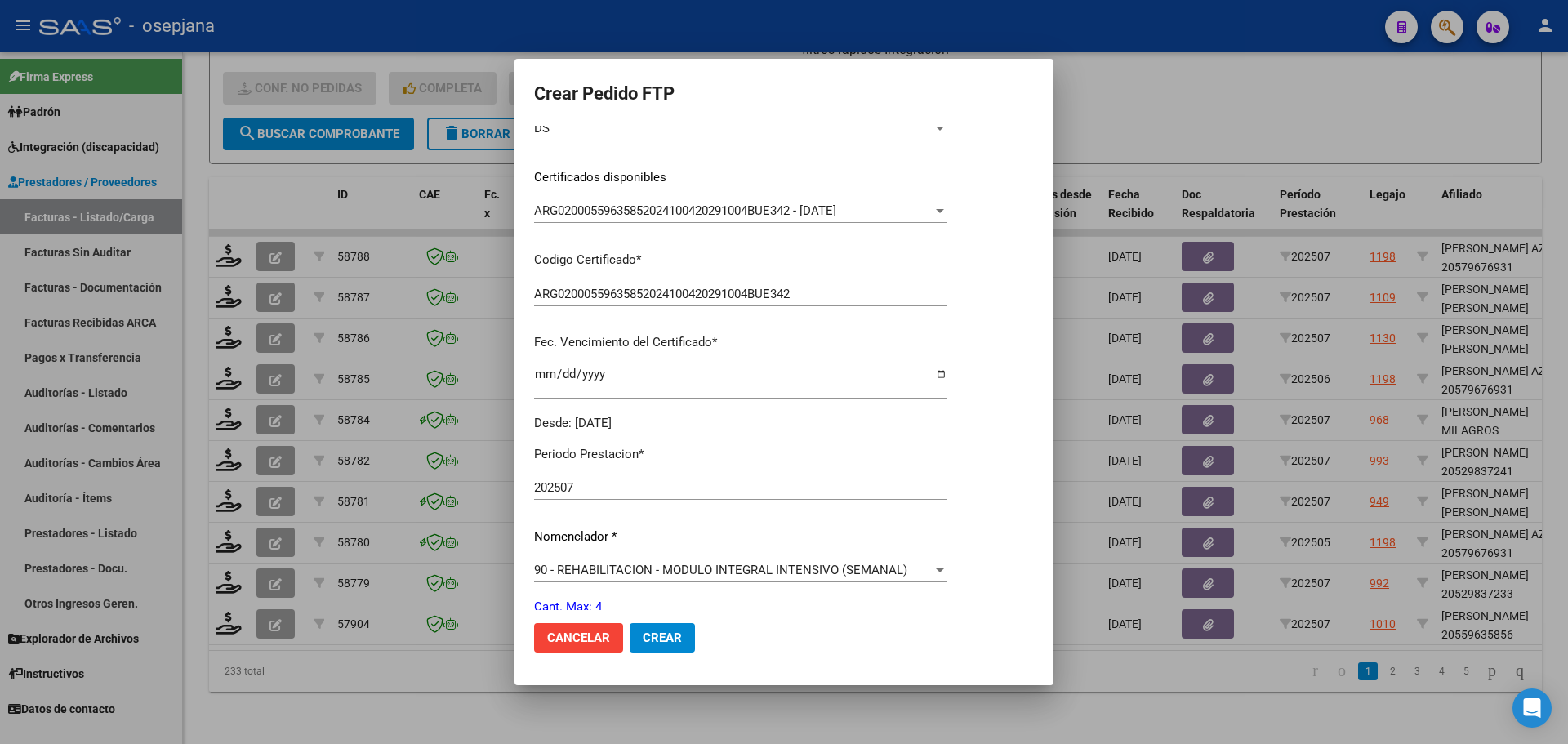
scroll to position [565, 0]
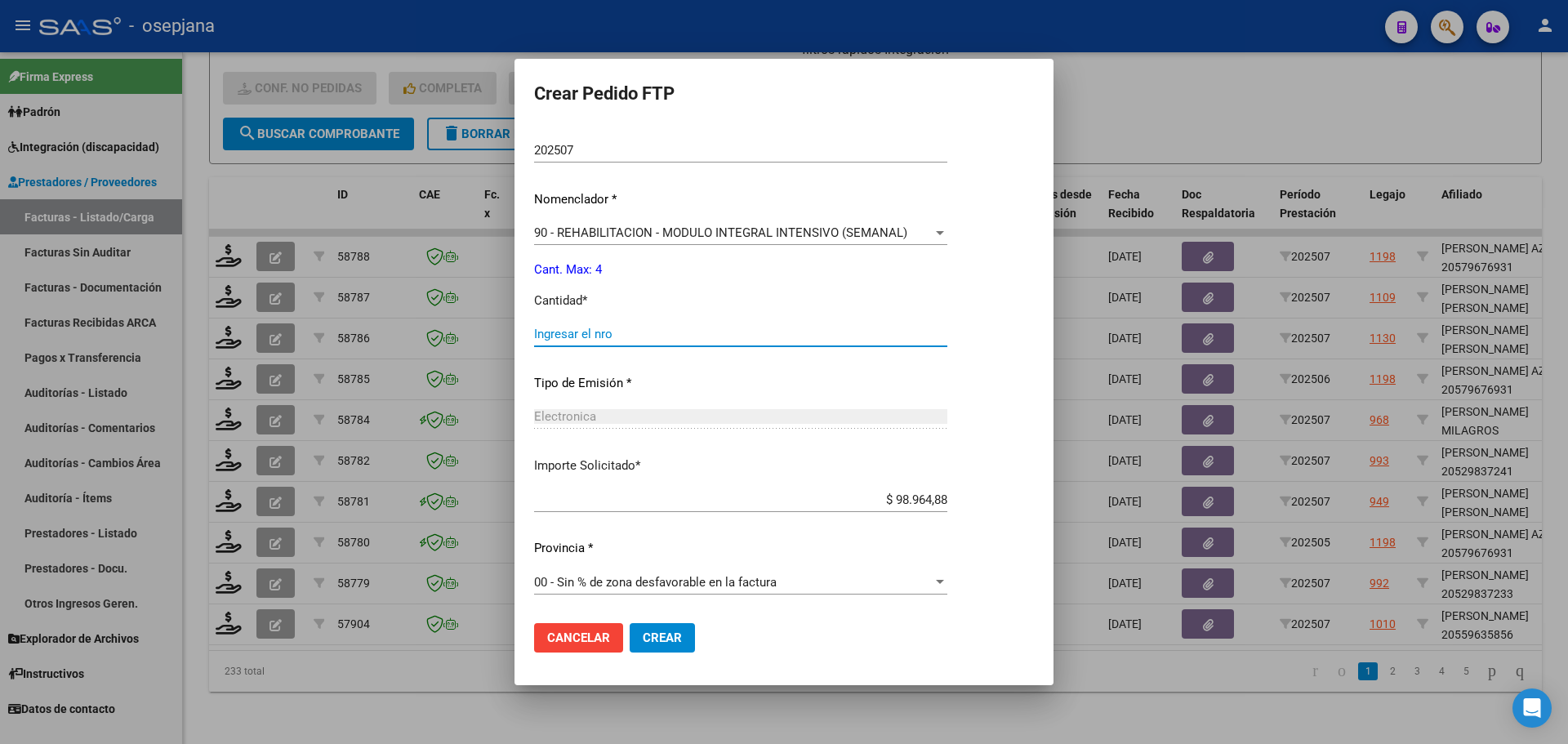
click at [618, 338] on input "Ingresar el nro" at bounding box center [741, 333] width 414 height 14
click at [692, 641] on button "Crear" at bounding box center [662, 637] width 65 height 30
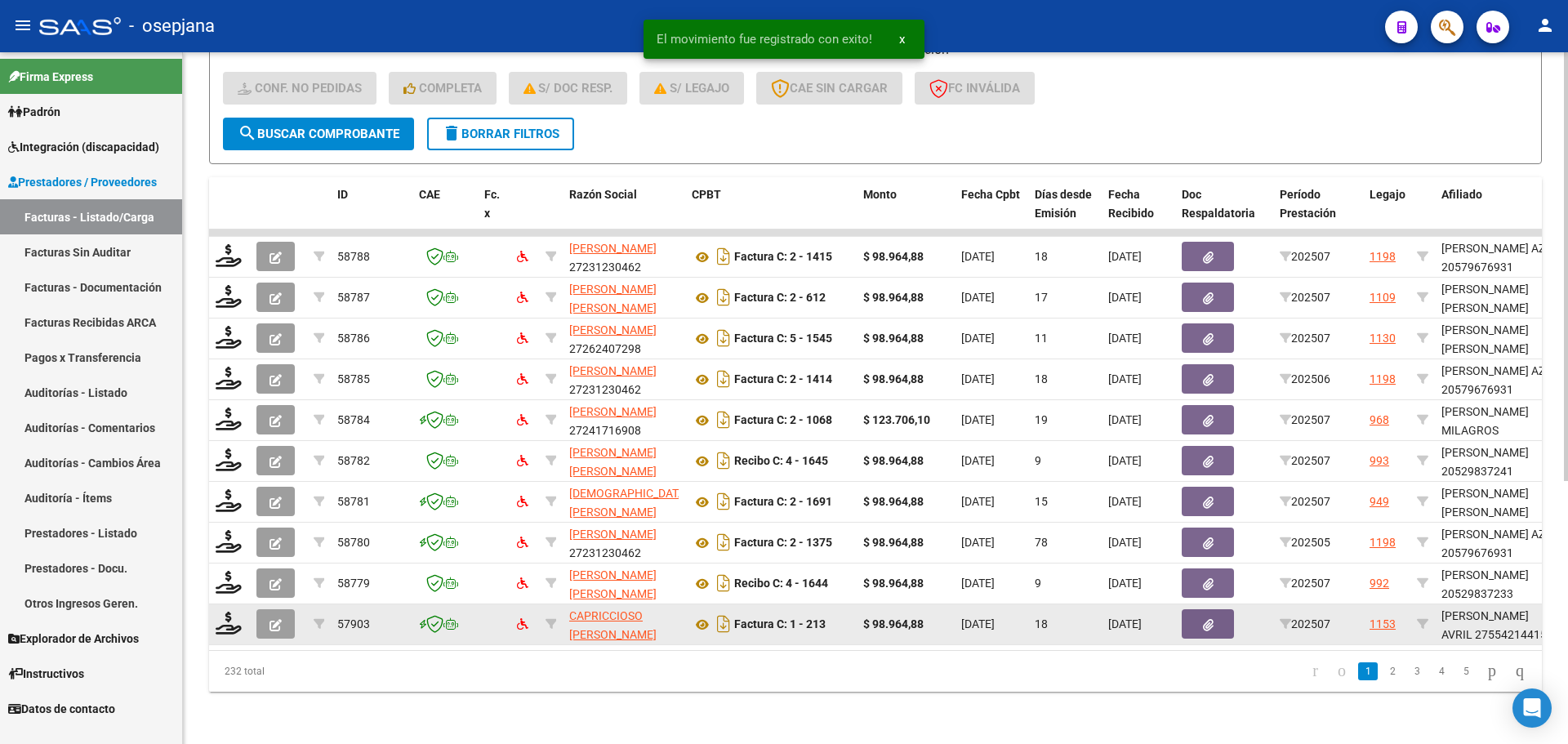
click at [233, 625] on datatable-body-cell at bounding box center [230, 624] width 41 height 40
click at [233, 614] on icon at bounding box center [228, 623] width 26 height 23
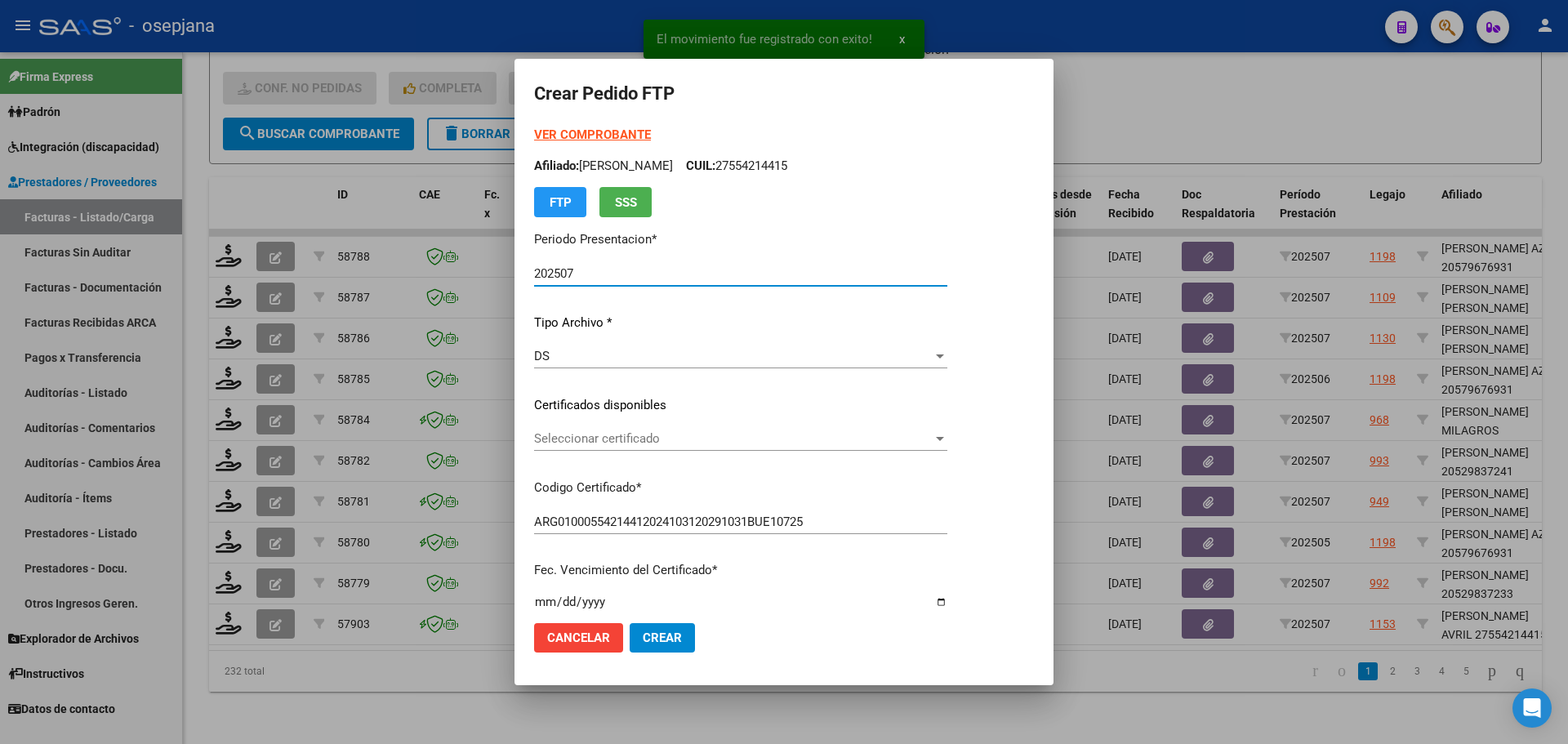
click at [626, 439] on span "Seleccionar certificado" at bounding box center [733, 438] width 398 height 14
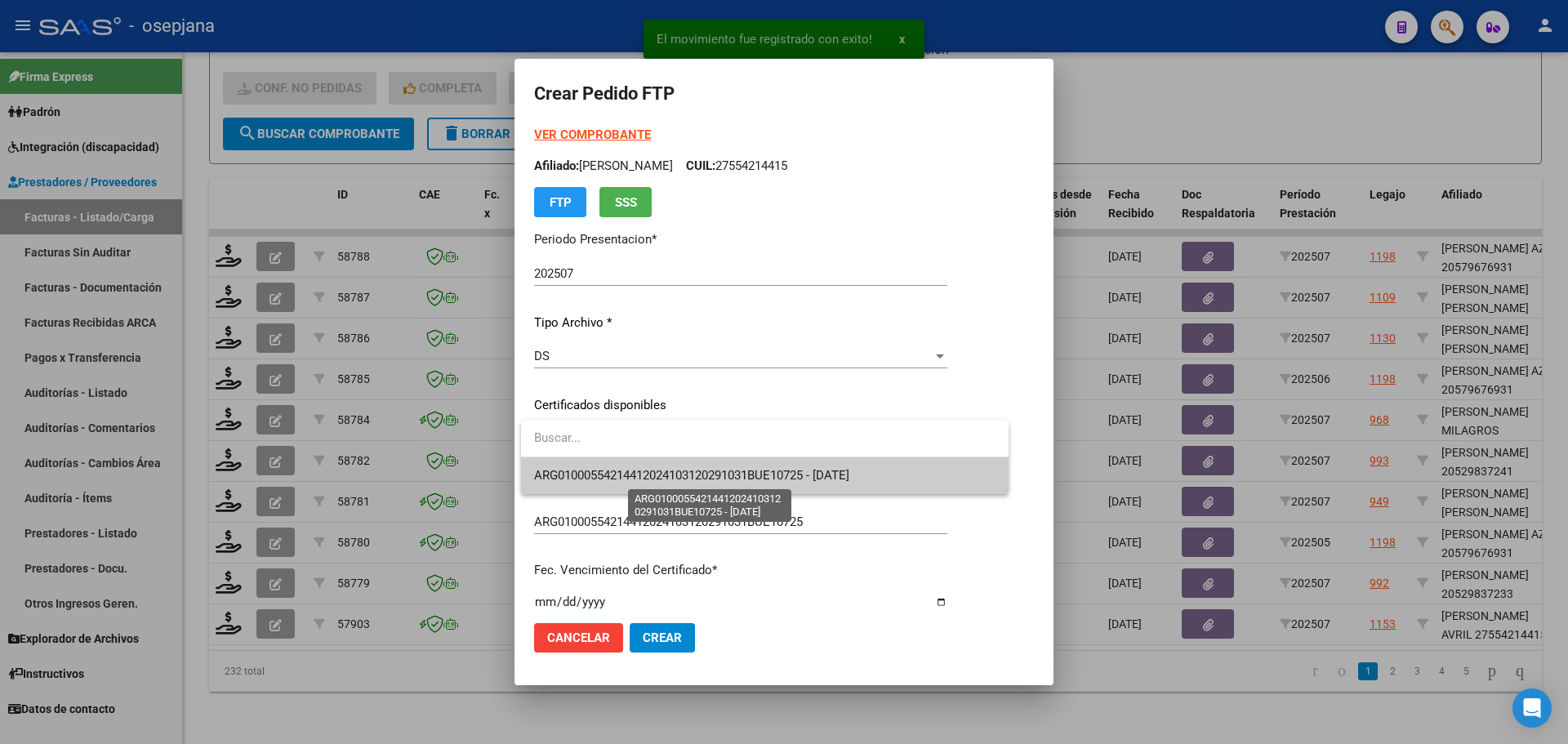
click at [640, 472] on span "ARG01000554214412024103120291031BUE10725 - [DATE]" at bounding box center [692, 475] width 315 height 14
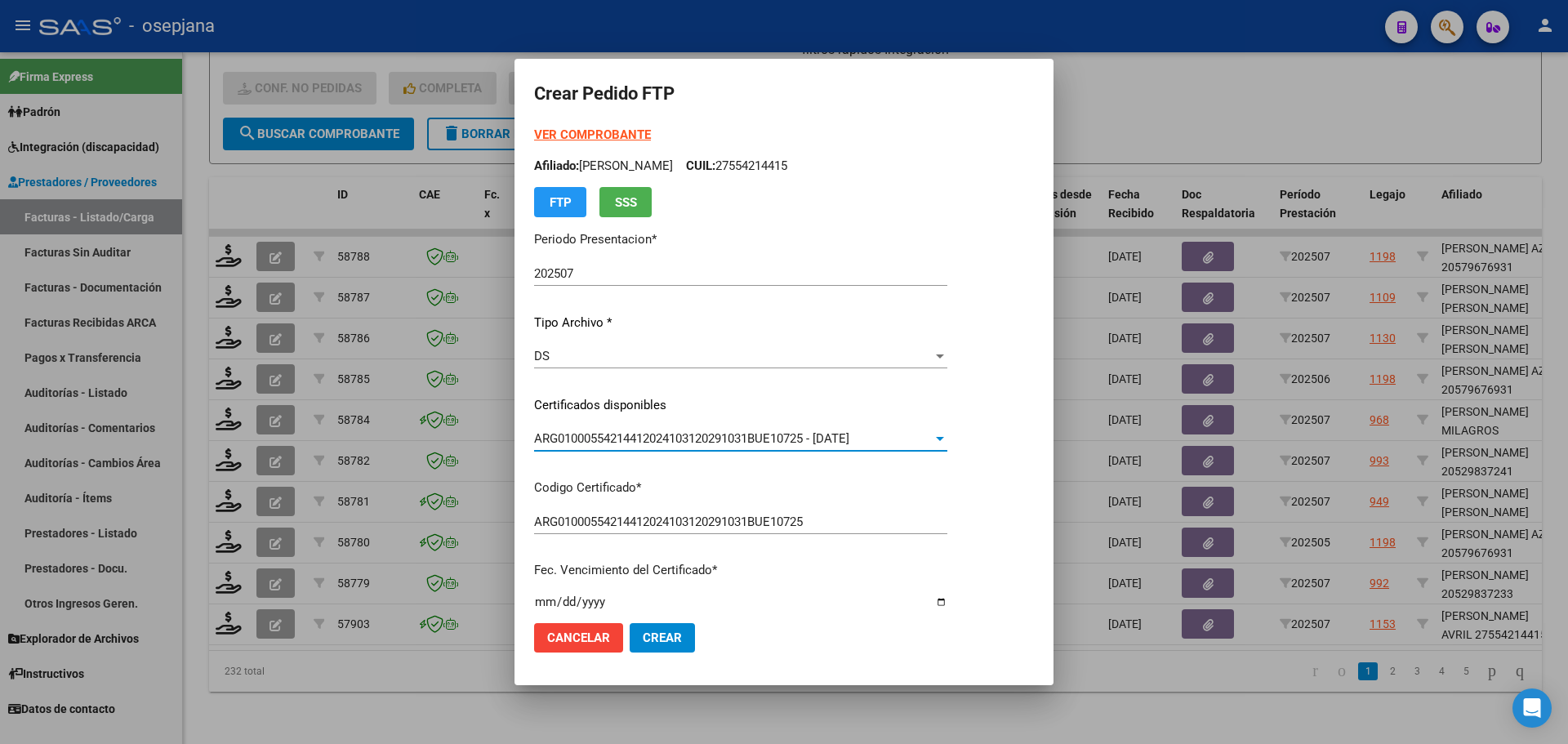
click at [575, 133] on strong "VER COMPROBANTE" at bounding box center [592, 134] width 117 height 14
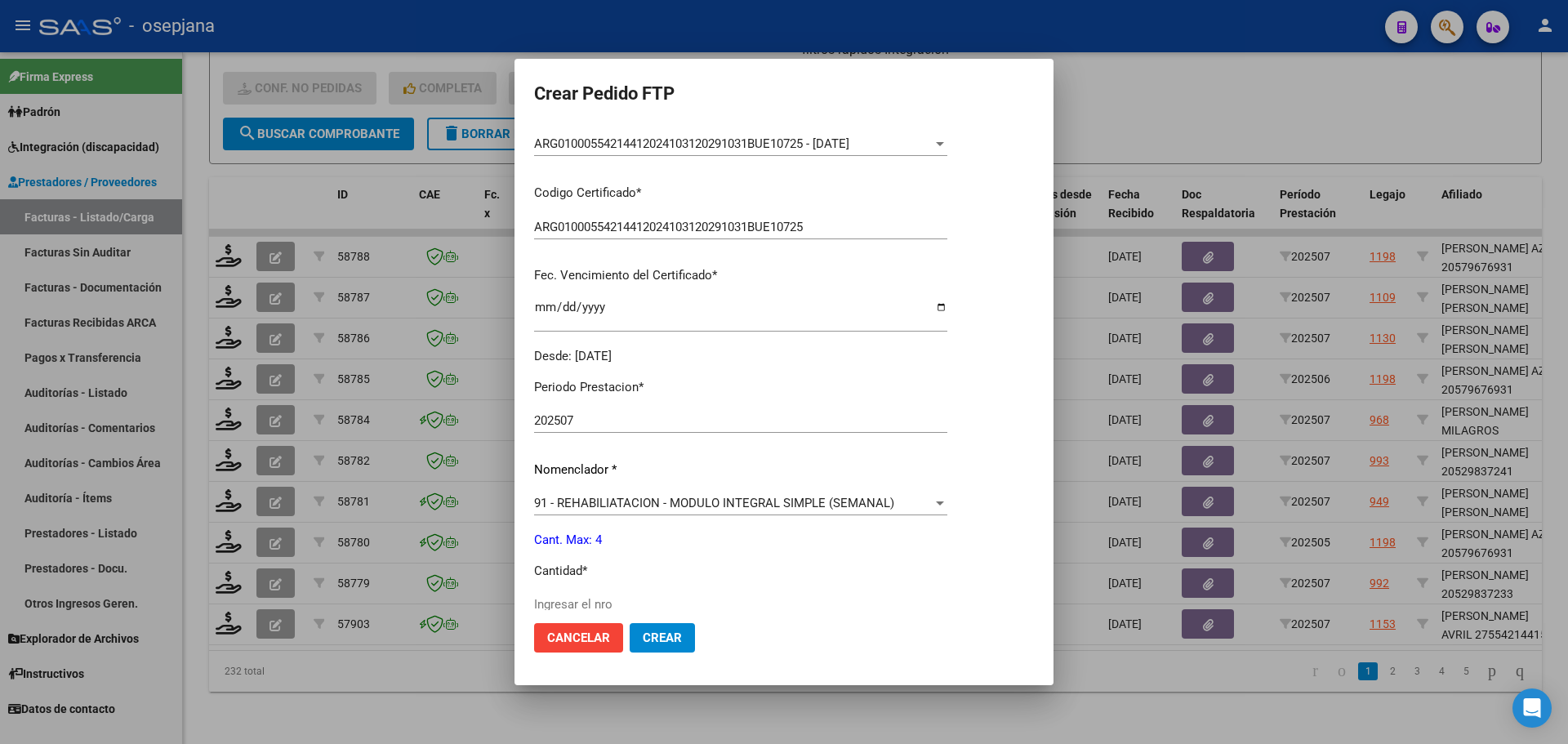
scroll to position [490, 0]
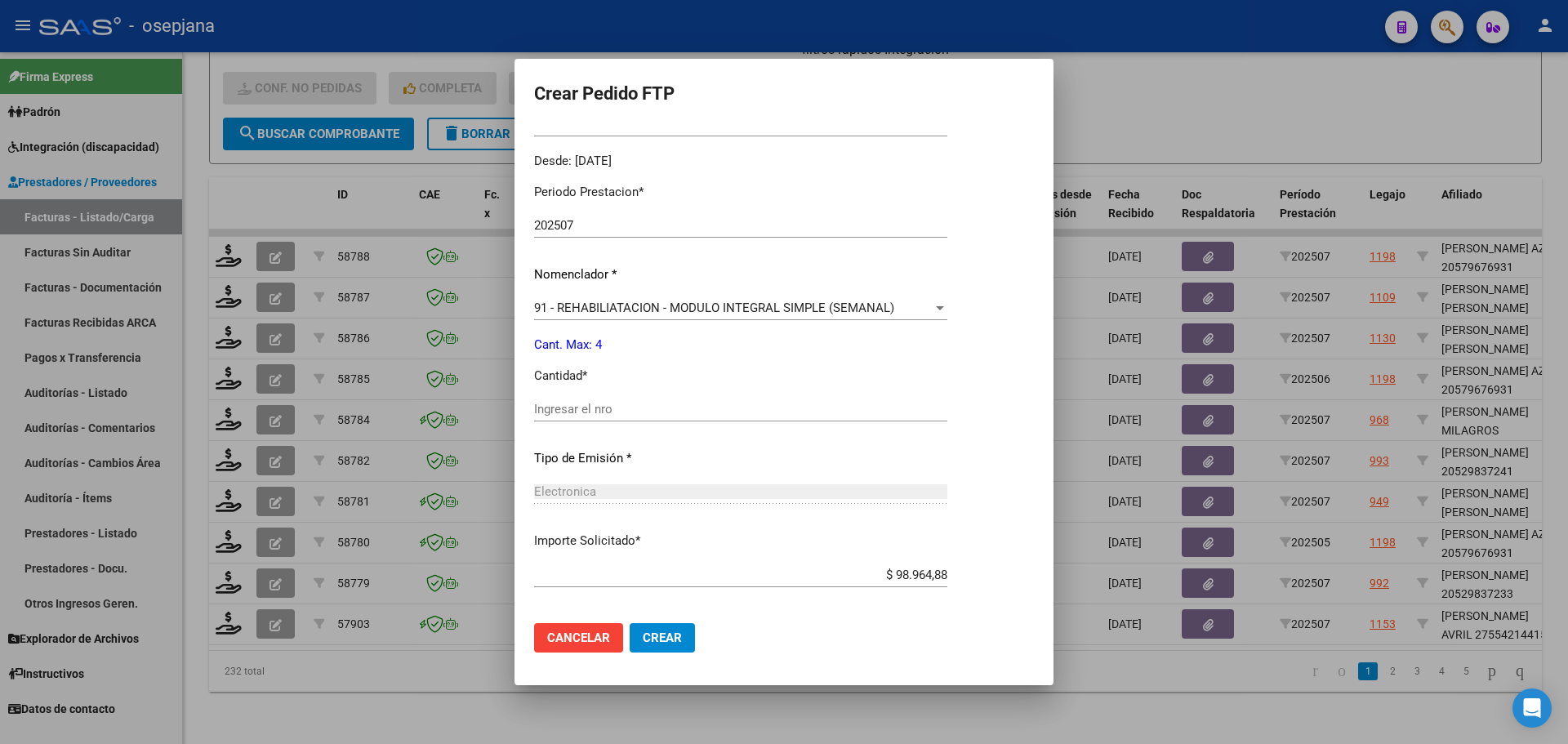
click at [567, 407] on input "Ingresar el nro" at bounding box center [741, 408] width 414 height 14
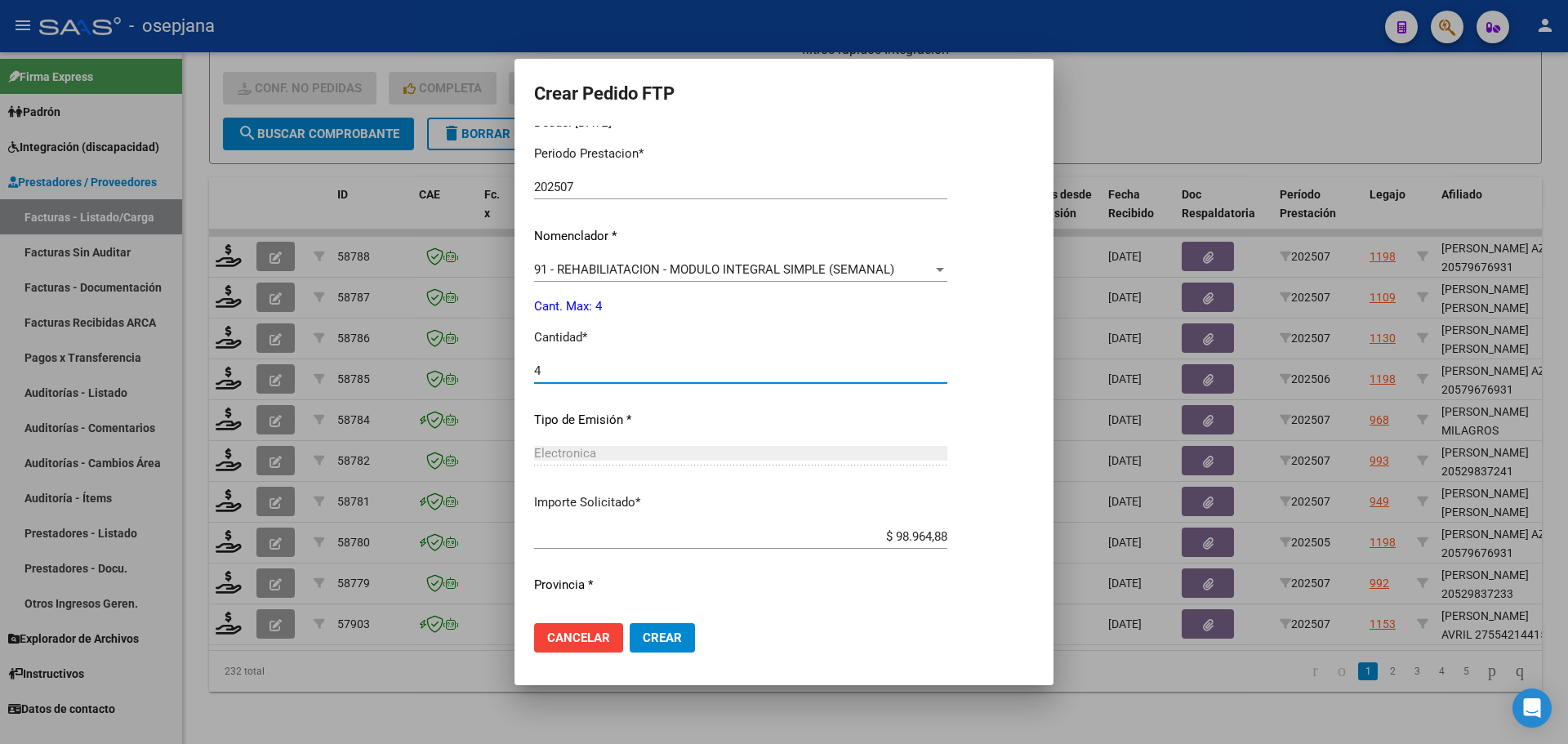
scroll to position [565, 0]
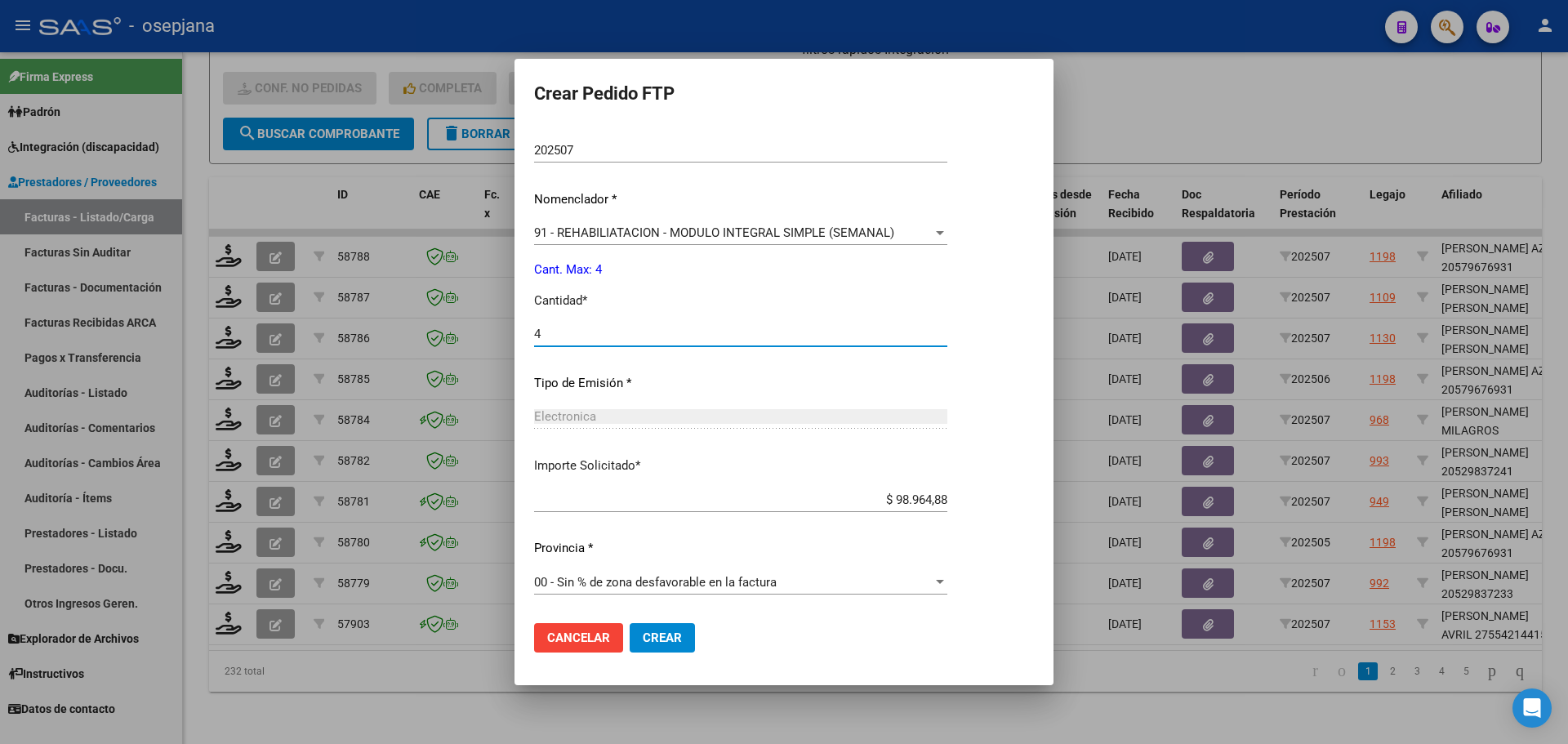
click at [681, 617] on mat-dialog-actions "Cancelar Crear" at bounding box center [784, 638] width 500 height 56
click at [685, 640] on button "Crear" at bounding box center [662, 637] width 65 height 30
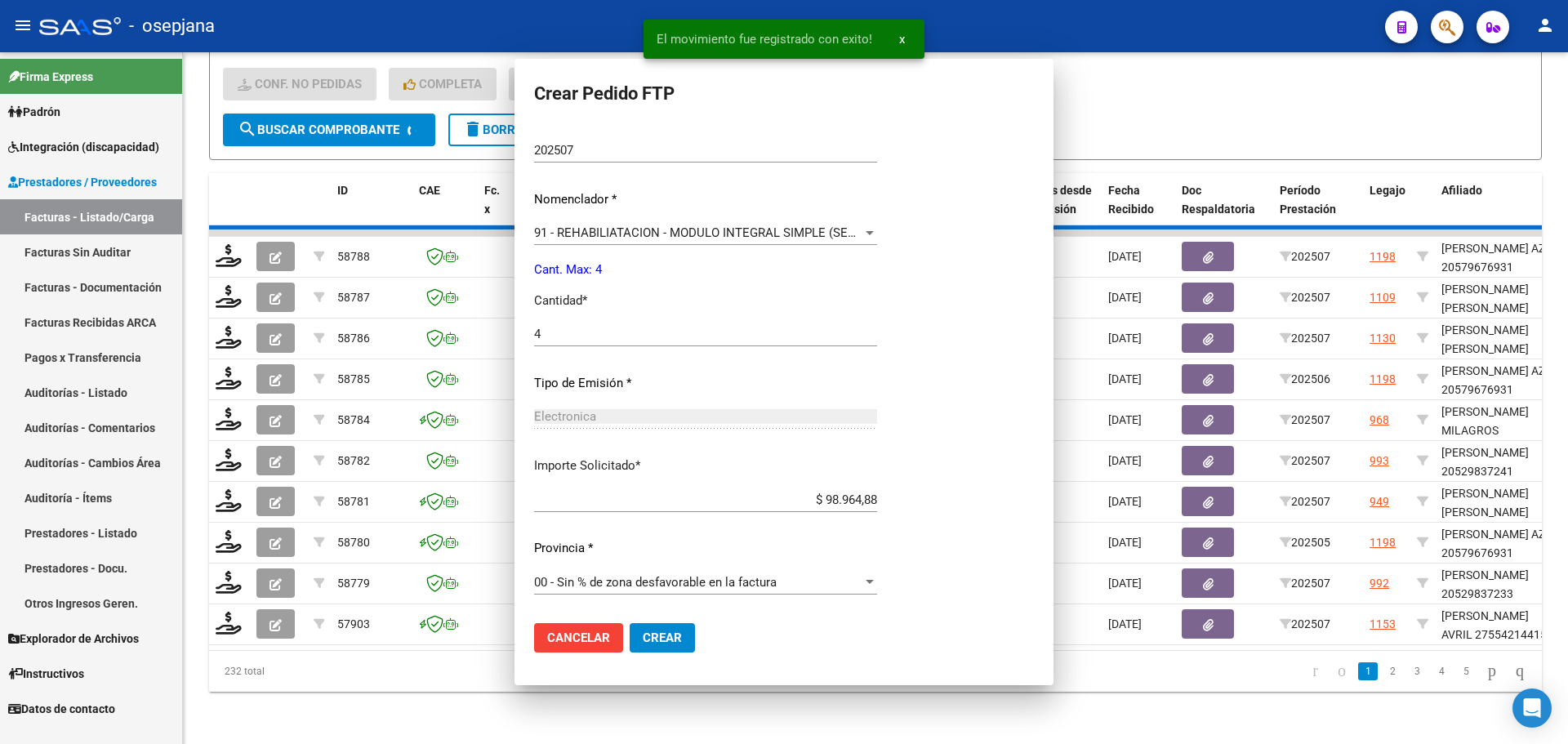
scroll to position [0, 0]
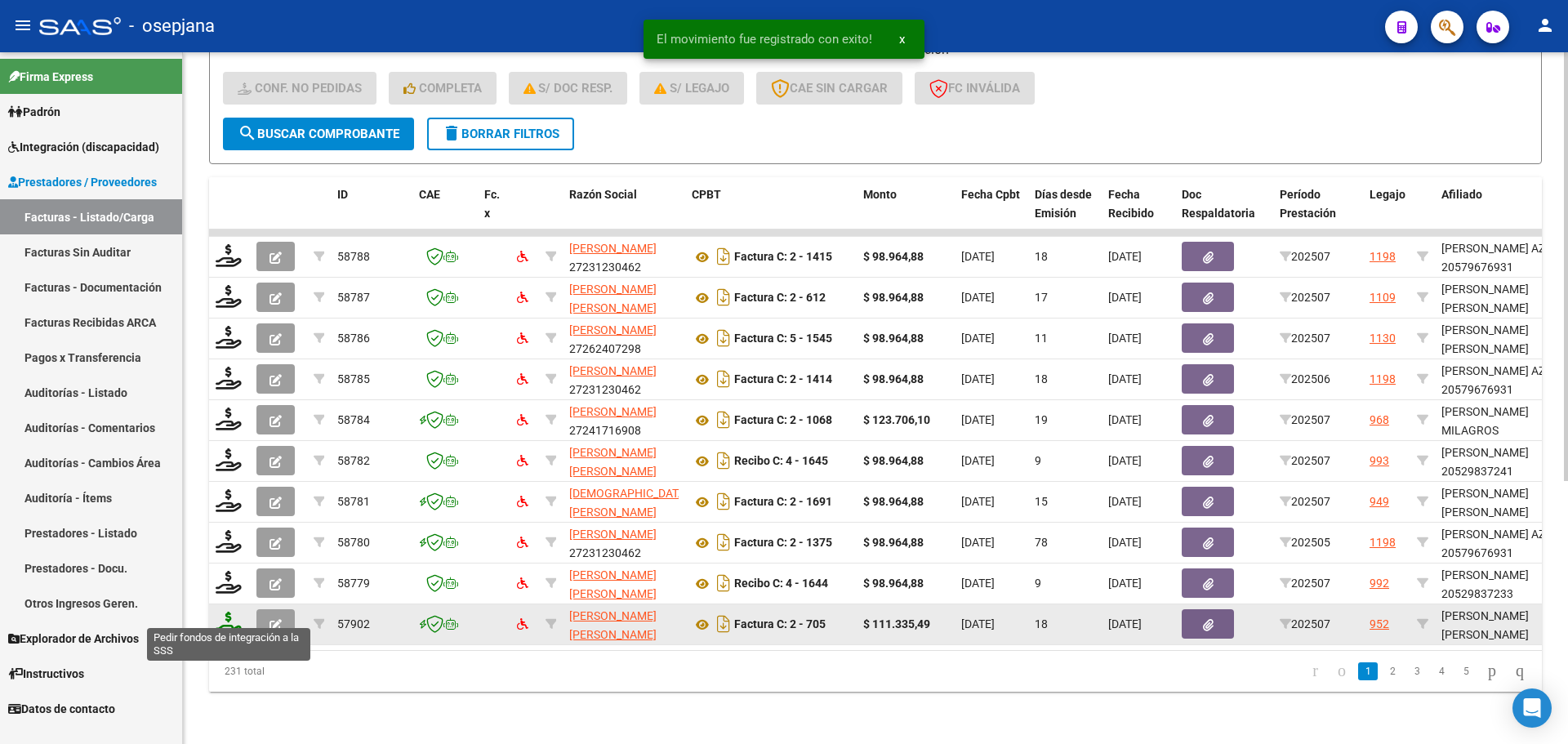
click at [225, 612] on icon at bounding box center [228, 623] width 26 height 23
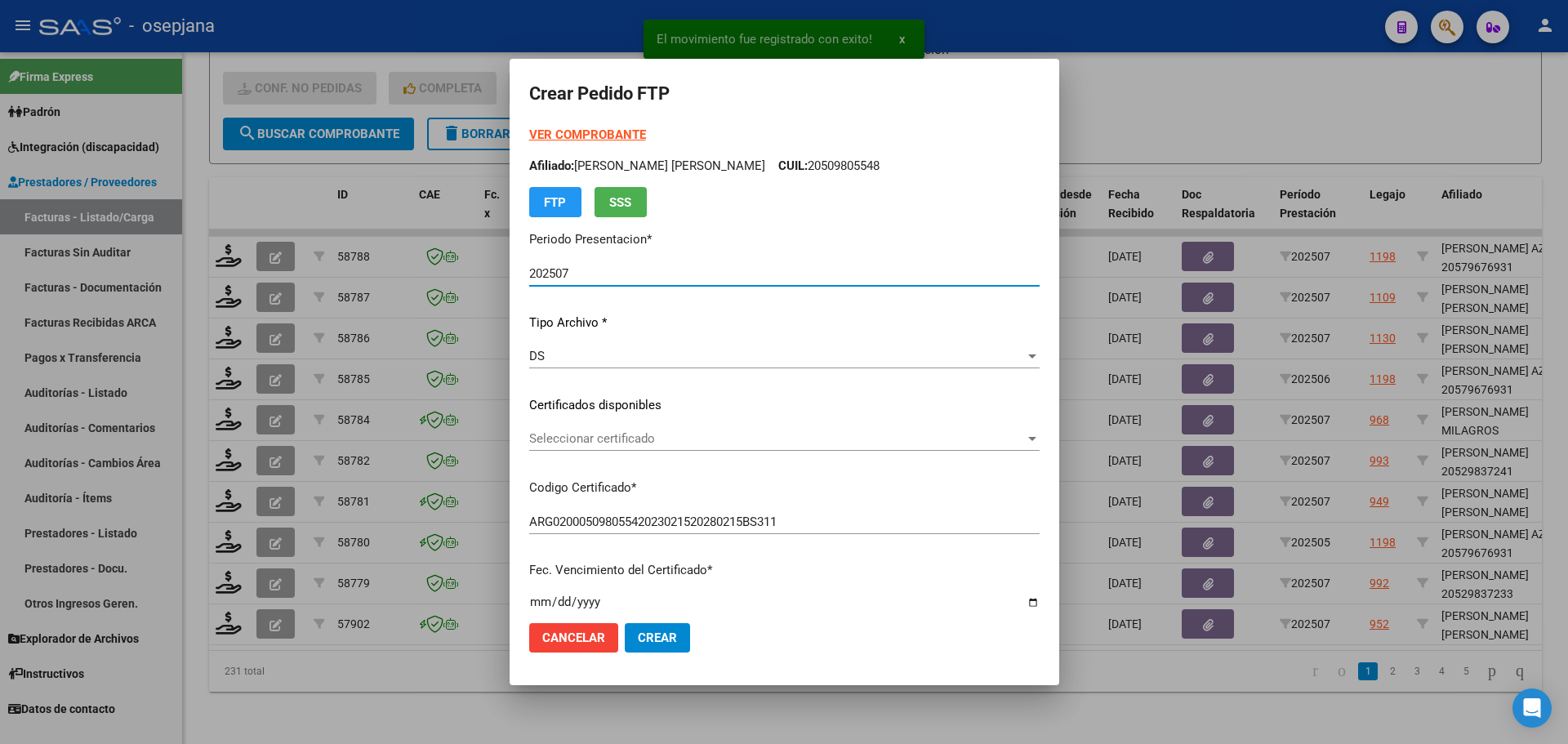
click at [635, 441] on span "Seleccionar certificado" at bounding box center [776, 438] width 496 height 14
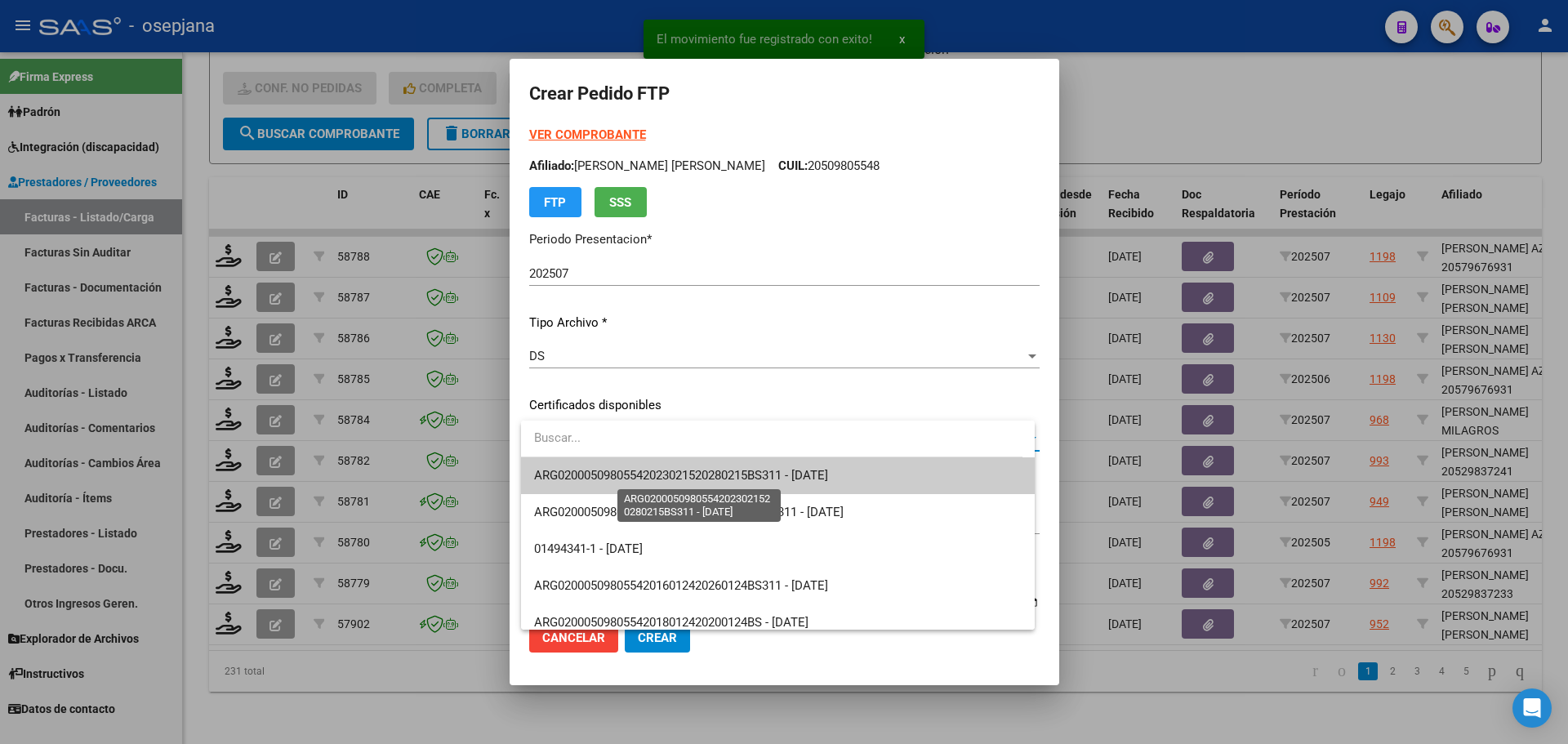
click at [640, 479] on span "ARG02000509805542023021520280215BS311 - [DATE]" at bounding box center [681, 475] width 294 height 14
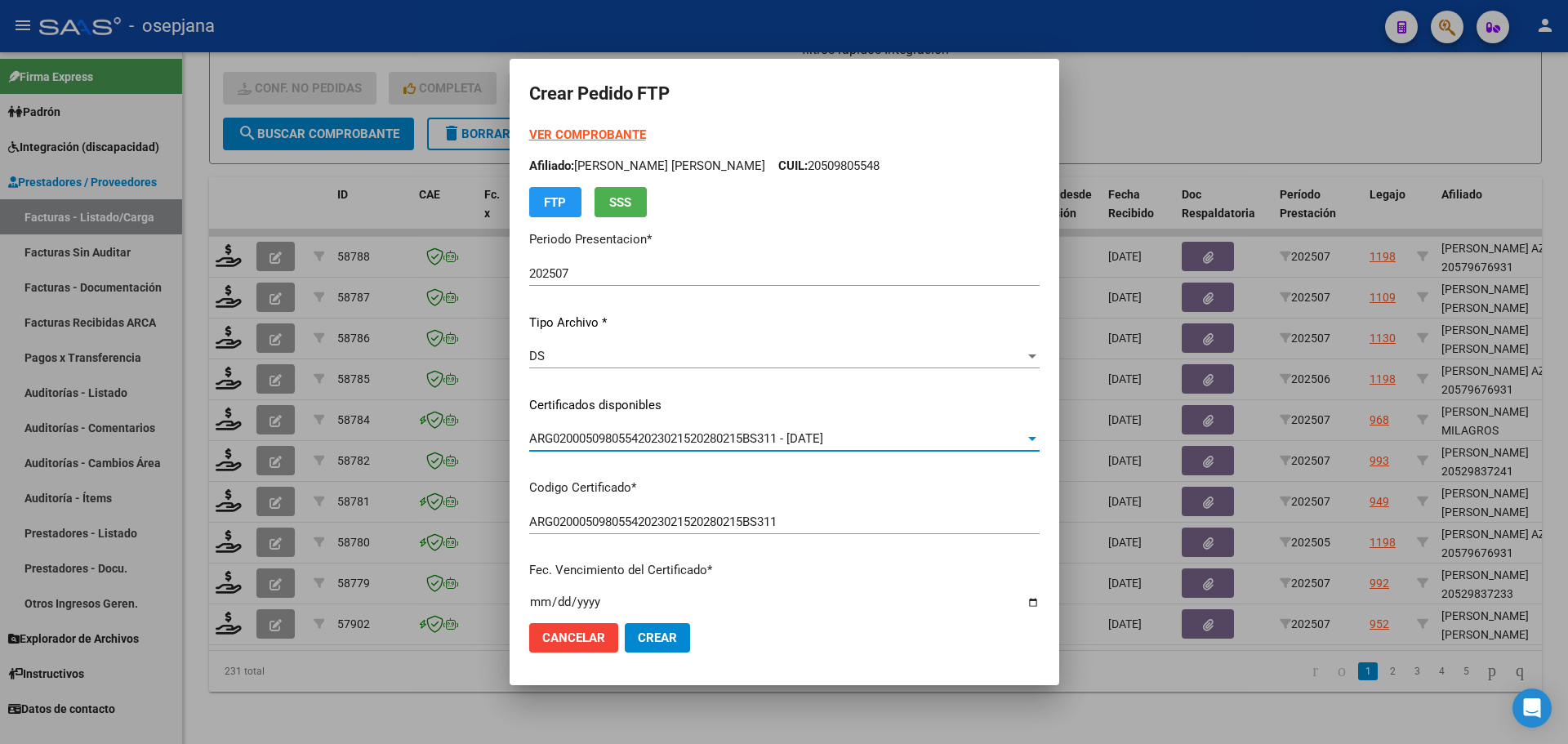
click at [614, 135] on strong "VER COMPROBANTE" at bounding box center [587, 134] width 117 height 14
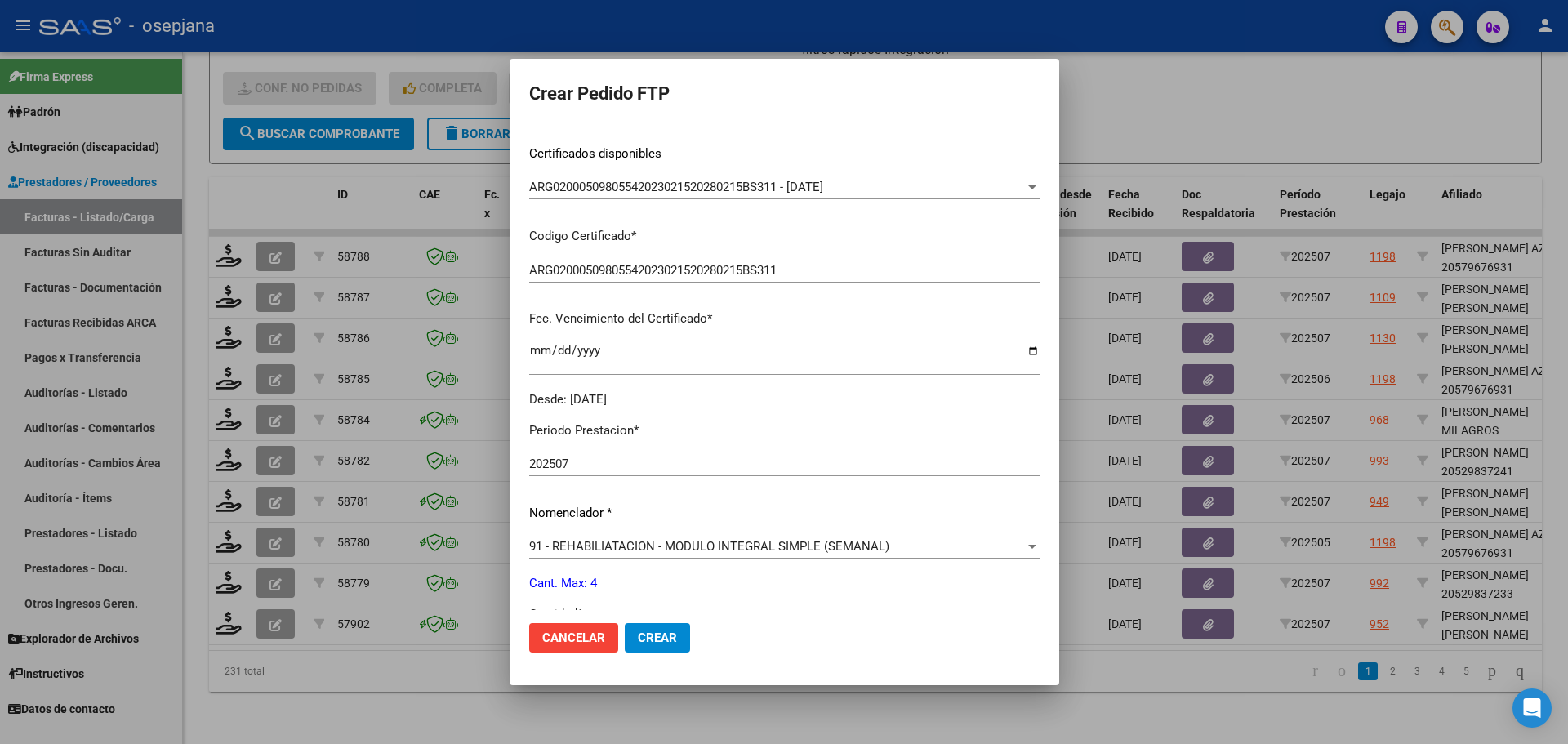
scroll to position [408, 0]
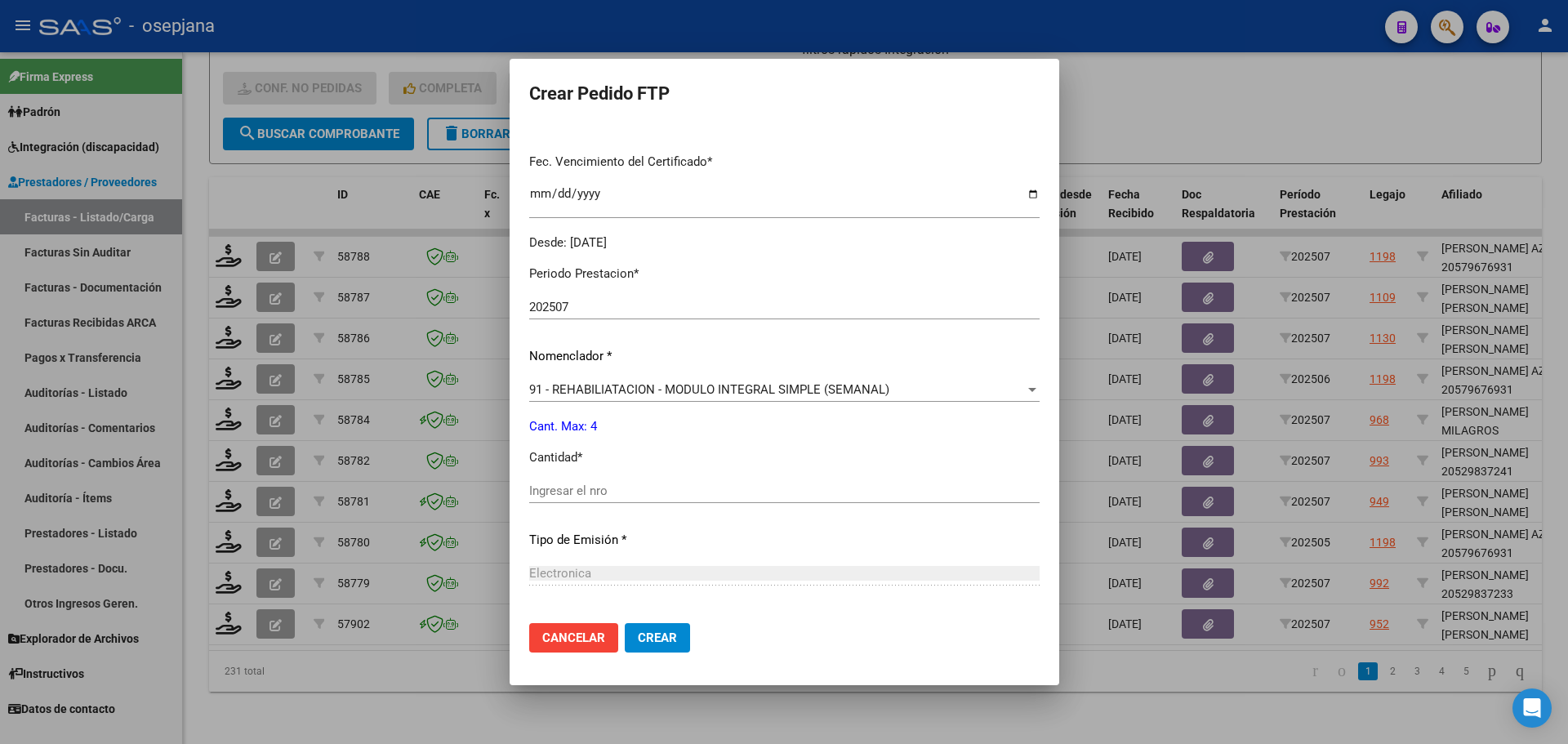
click at [584, 480] on div "Ingresar el nro" at bounding box center [784, 491] width 510 height 25
click at [661, 641] on span "Crear" at bounding box center [658, 637] width 39 height 14
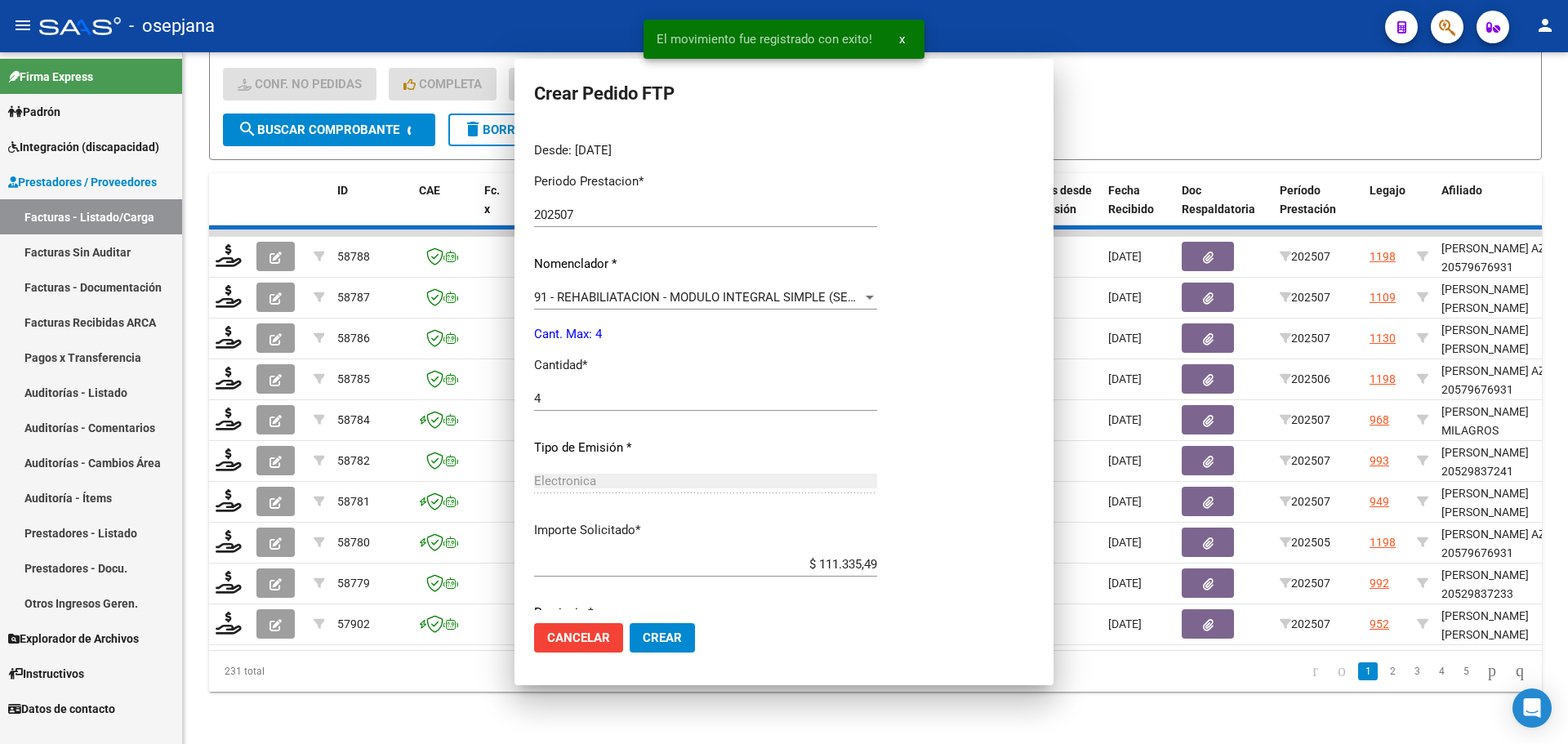
scroll to position [0, 0]
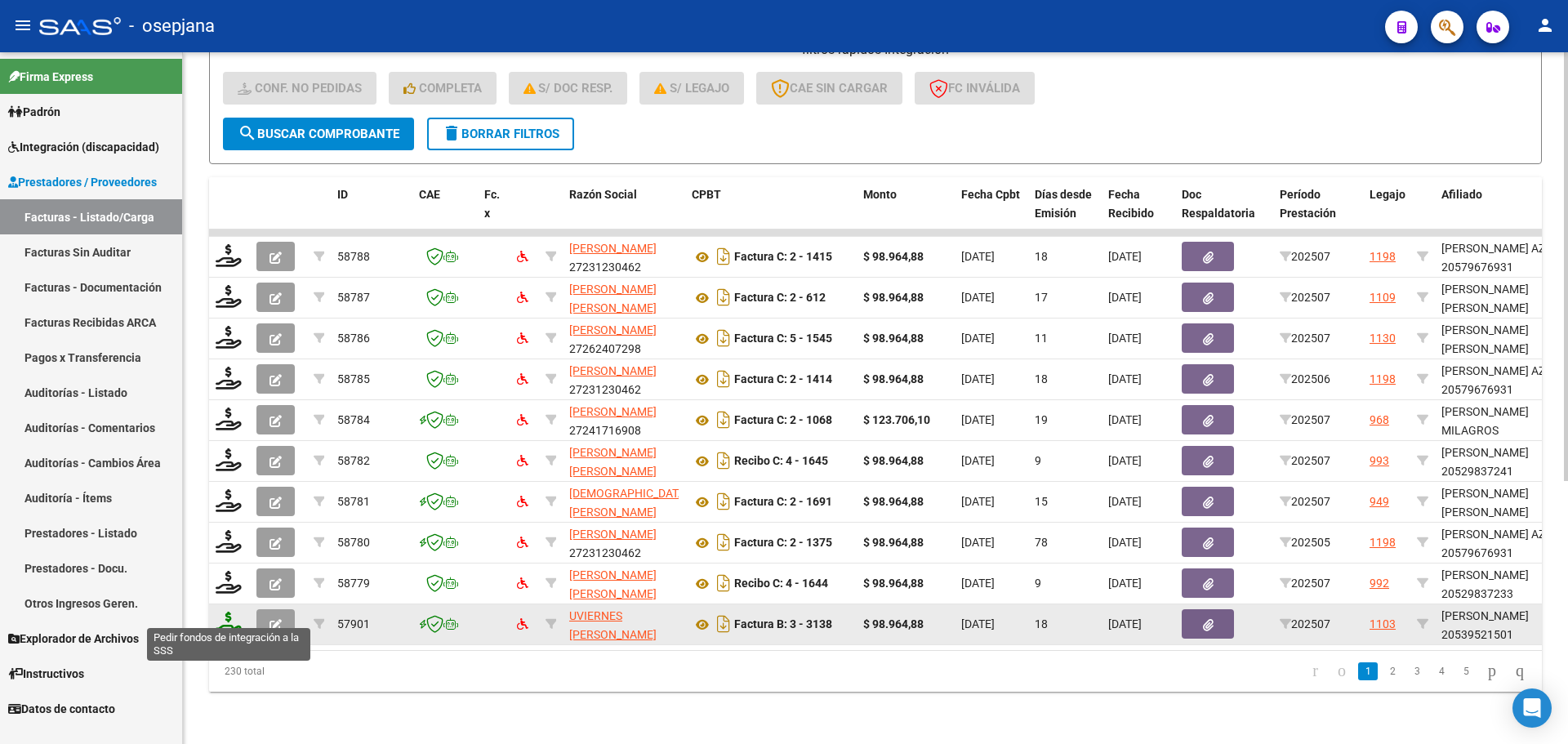
click at [236, 612] on icon at bounding box center [228, 623] width 26 height 23
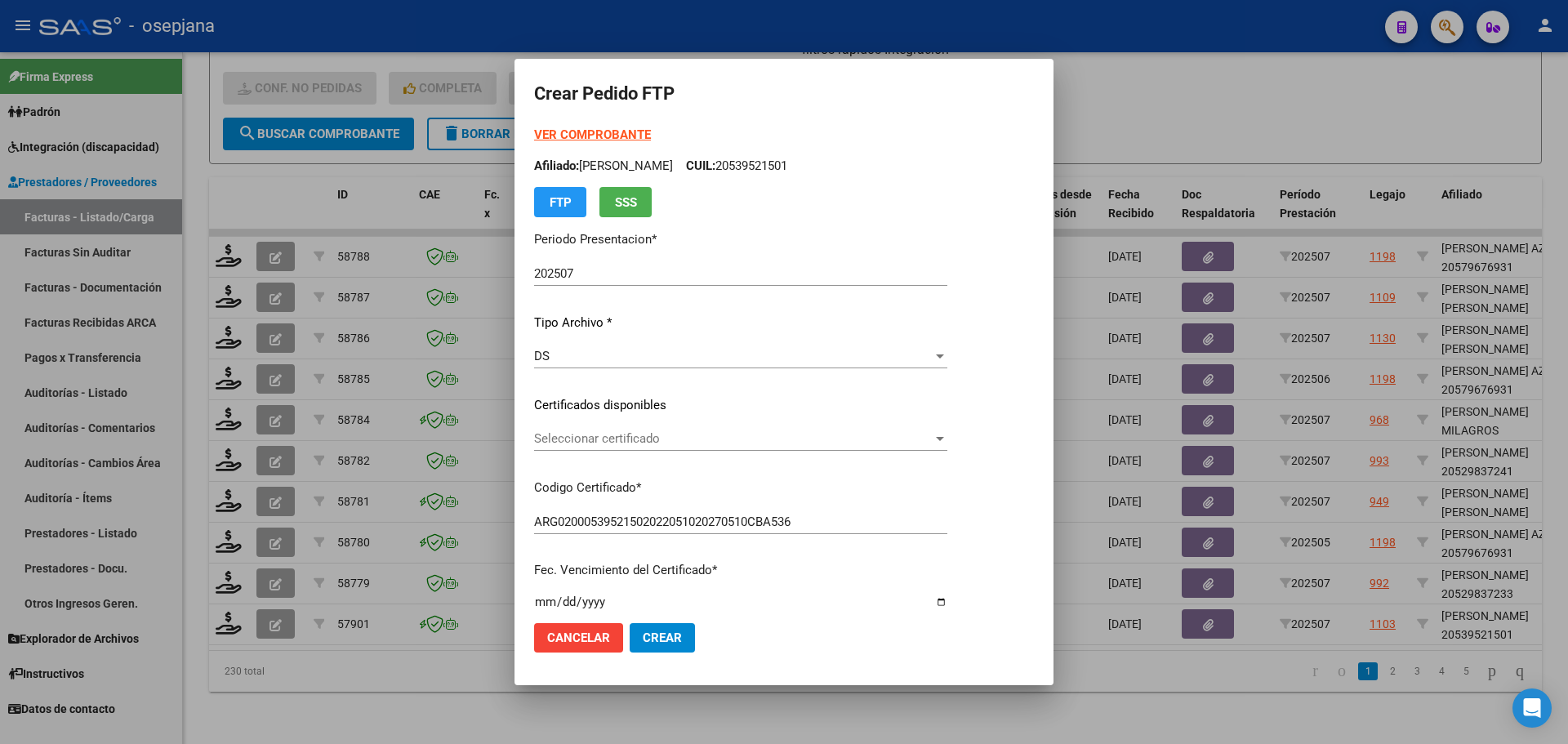
click at [693, 427] on div "Seleccionar certificado Seleccionar certificado" at bounding box center [741, 438] width 414 height 25
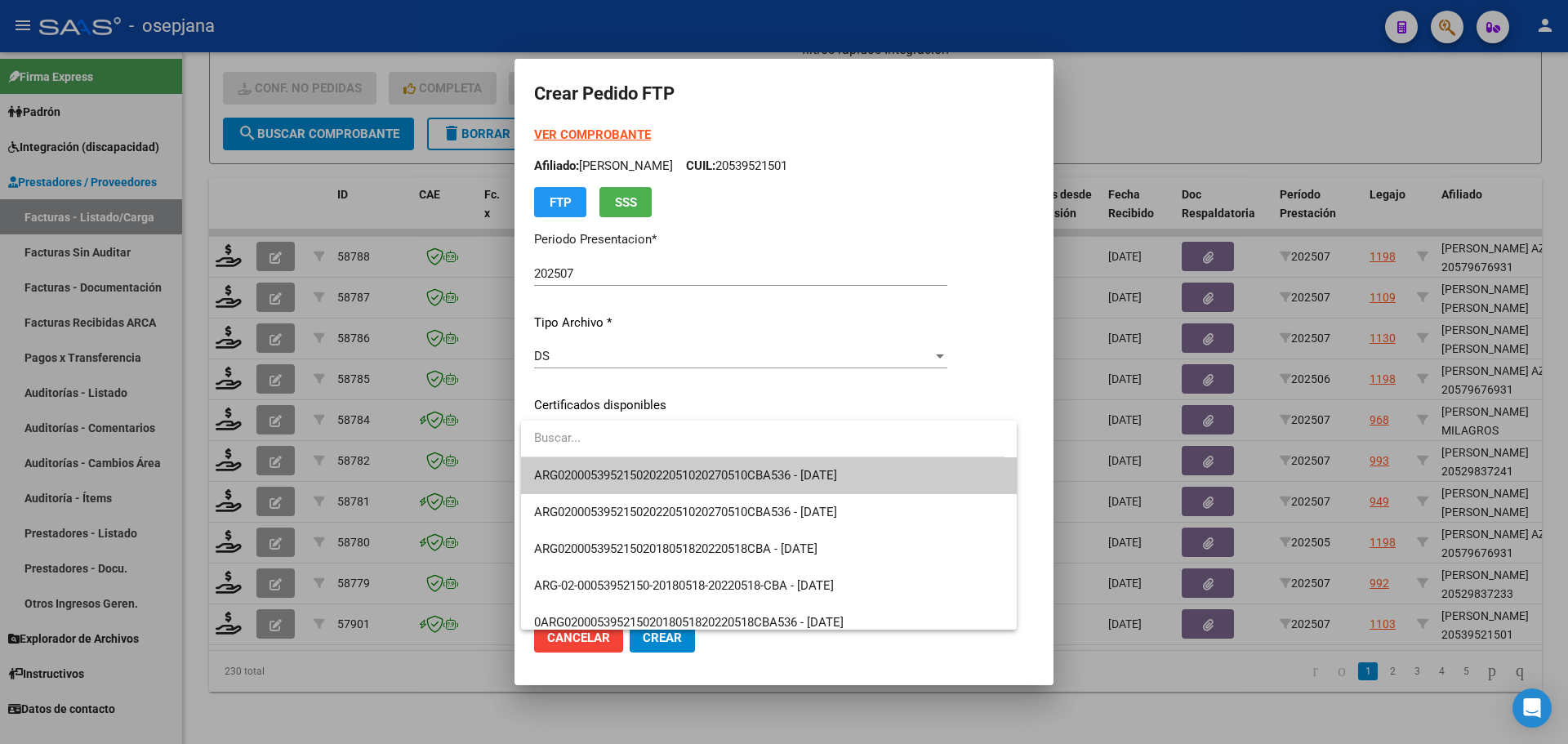
click at [690, 460] on span "ARG02000539521502022051020270510CBA536 - [DATE]" at bounding box center [769, 475] width 470 height 36
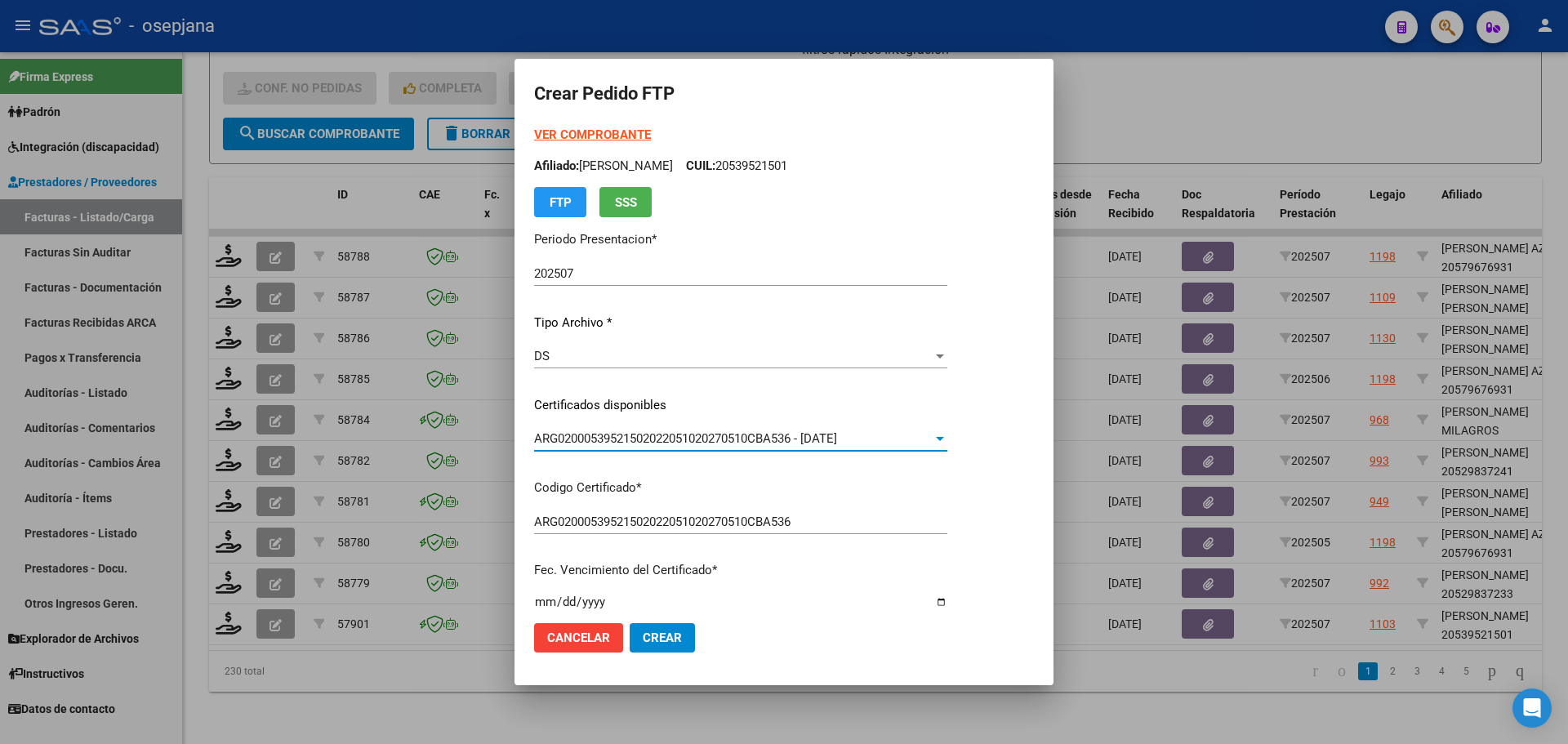
click at [618, 130] on strong "VER COMPROBANTE" at bounding box center [592, 134] width 117 height 14
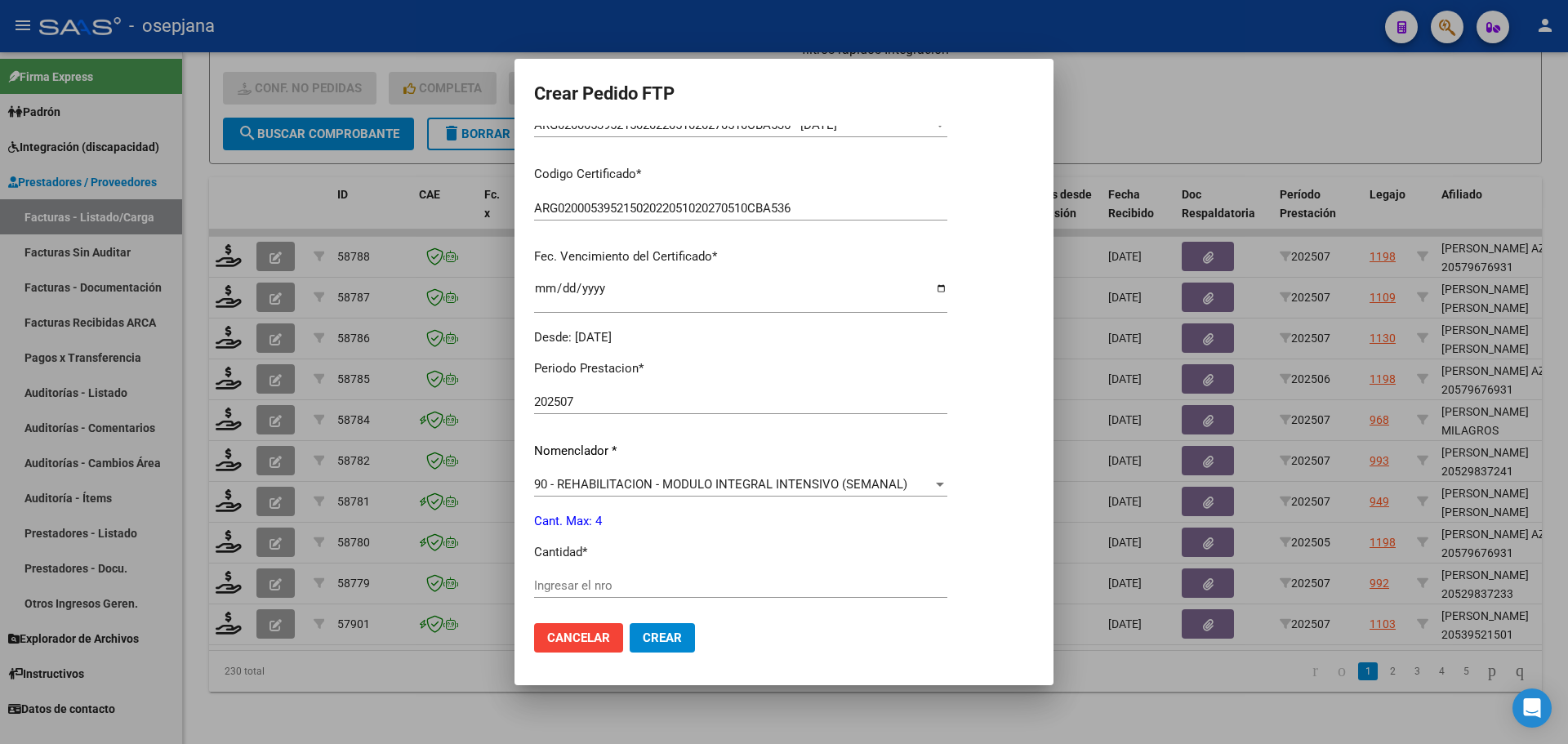
scroll to position [490, 0]
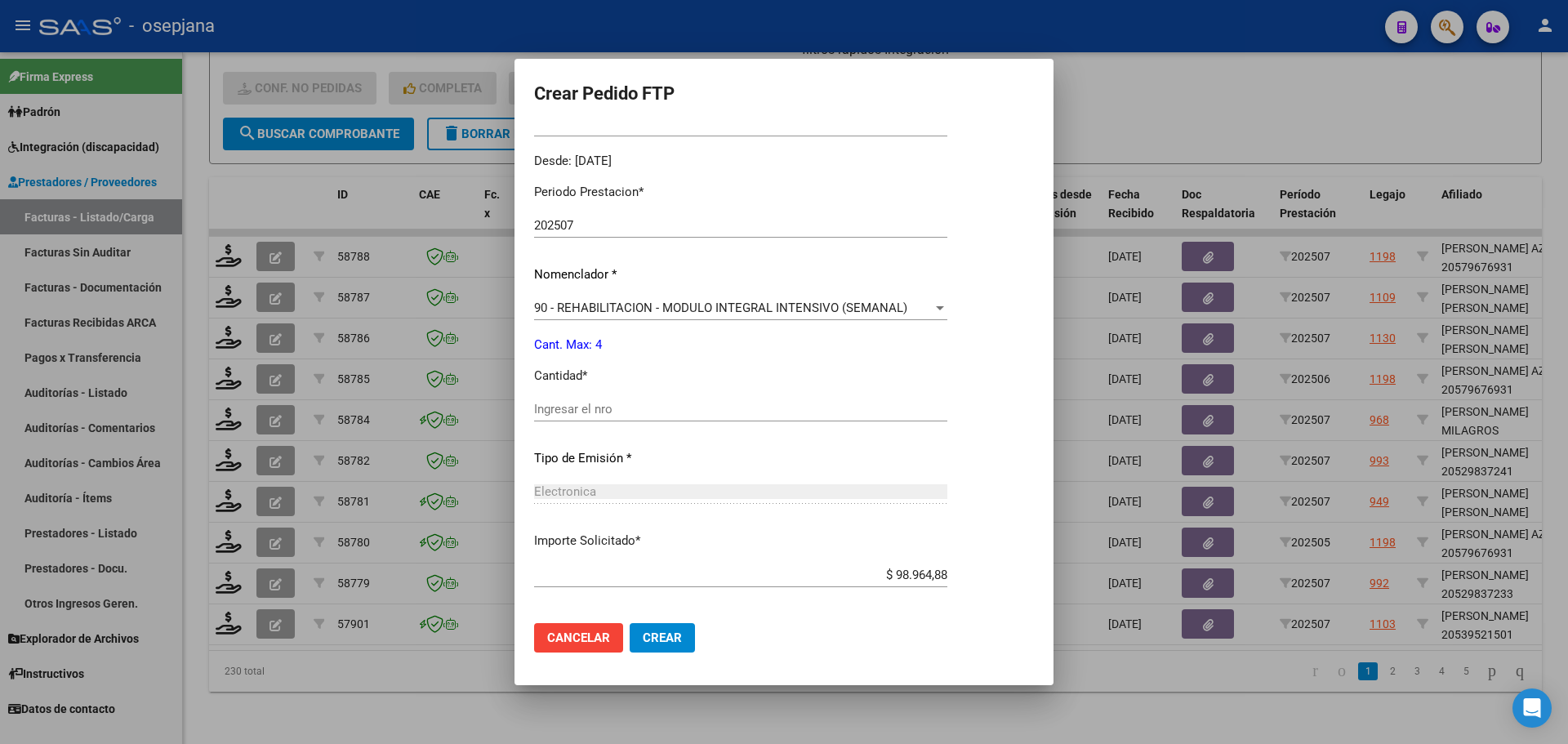
click at [609, 419] on div "Ingresar el nro" at bounding box center [741, 408] width 414 height 25
click at [659, 632] on span "Crear" at bounding box center [662, 637] width 39 height 14
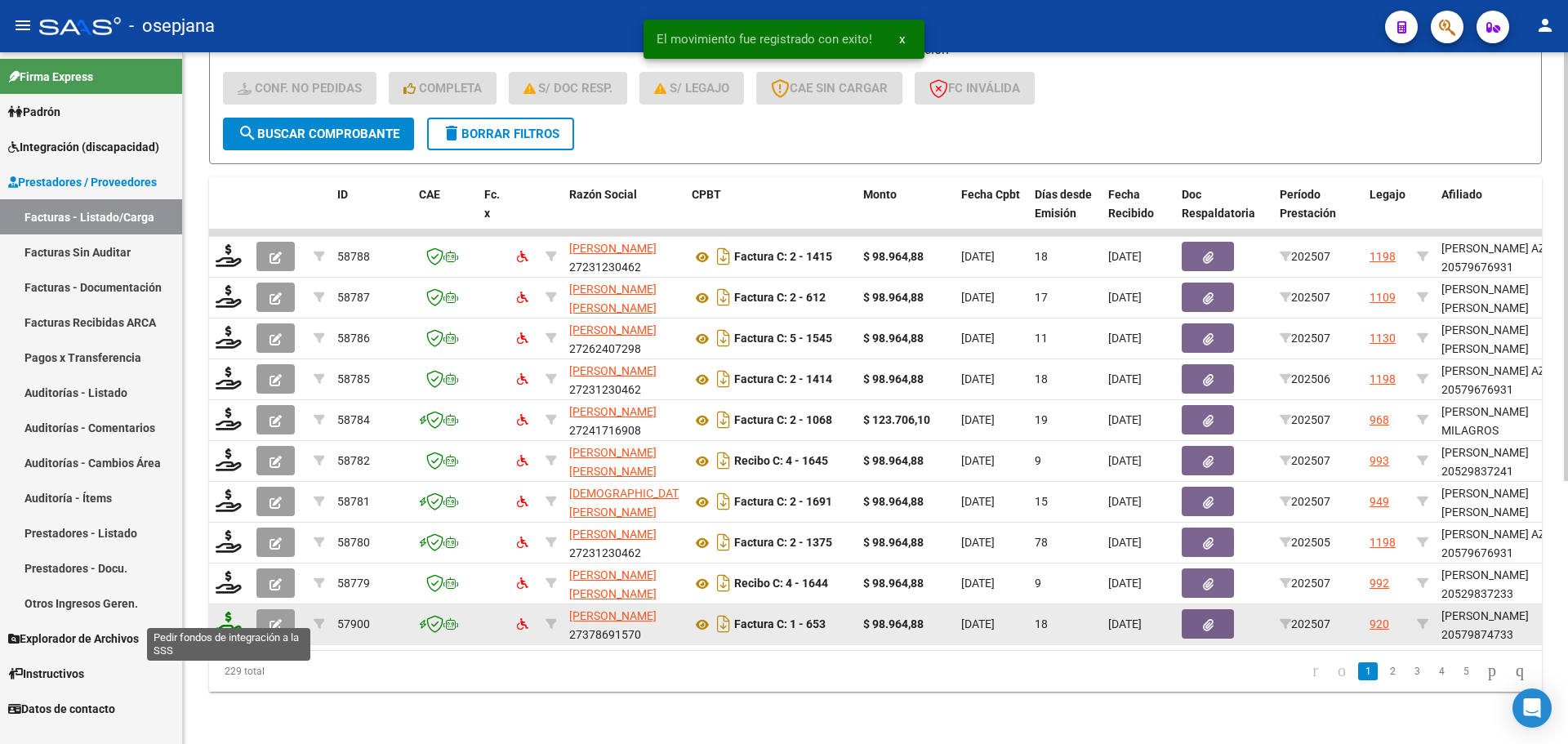
click at [235, 612] on icon at bounding box center [228, 623] width 26 height 23
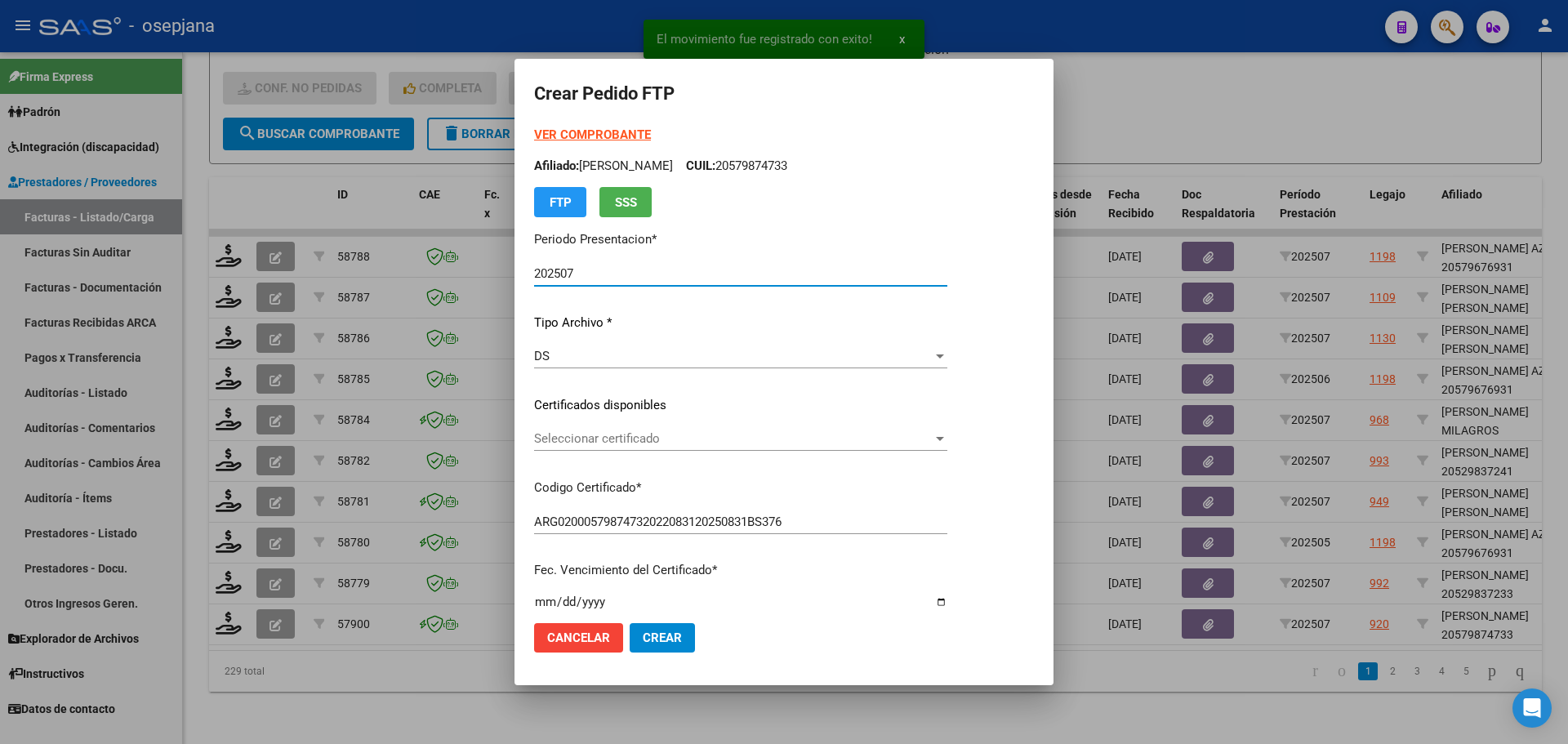
click at [701, 441] on span "Seleccionar certificado" at bounding box center [733, 438] width 398 height 14
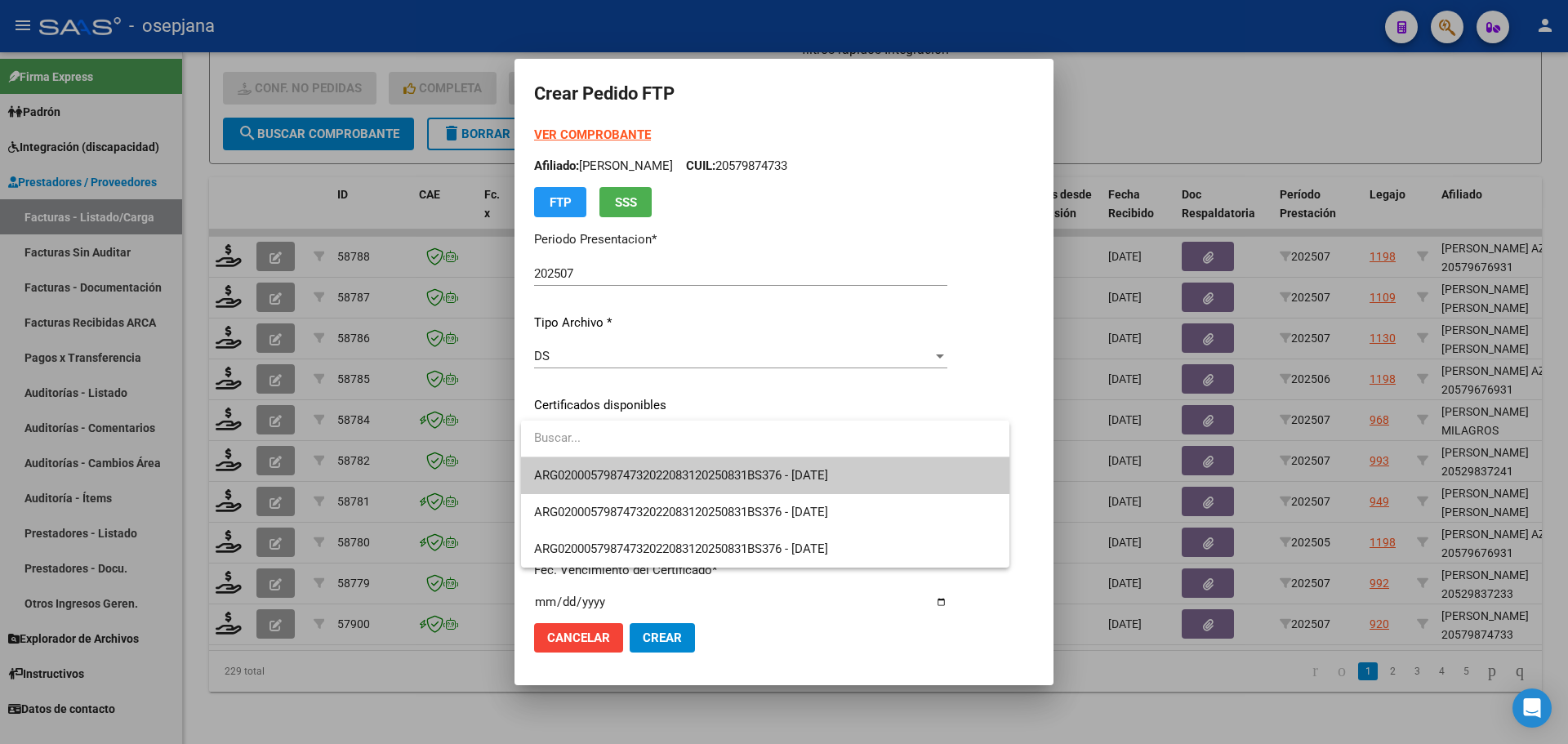
click at [703, 462] on span "ARG02000579874732022083120250831BS376 - [DATE]" at bounding box center [765, 475] width 462 height 36
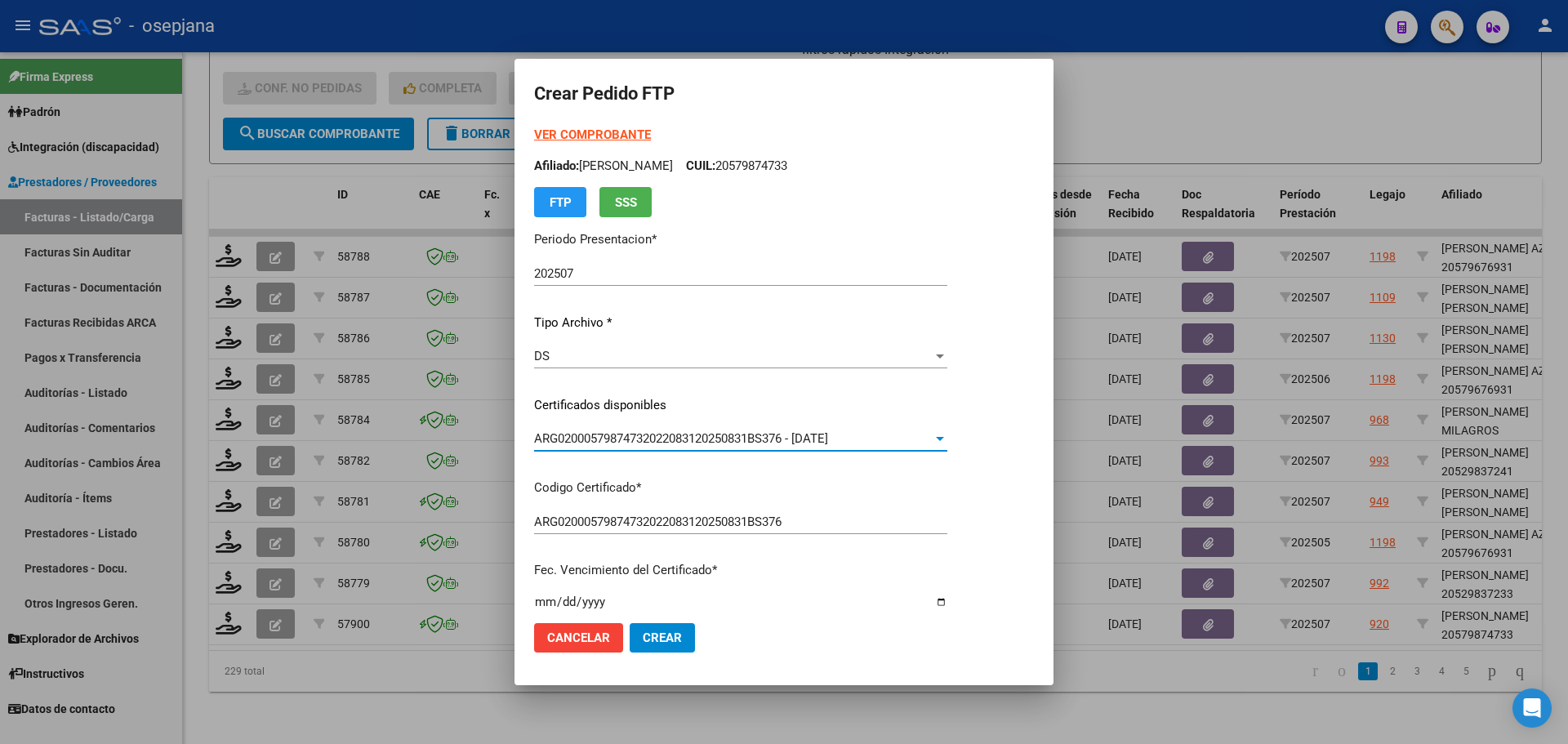
click at [592, 135] on strong "VER COMPROBANTE" at bounding box center [592, 134] width 117 height 14
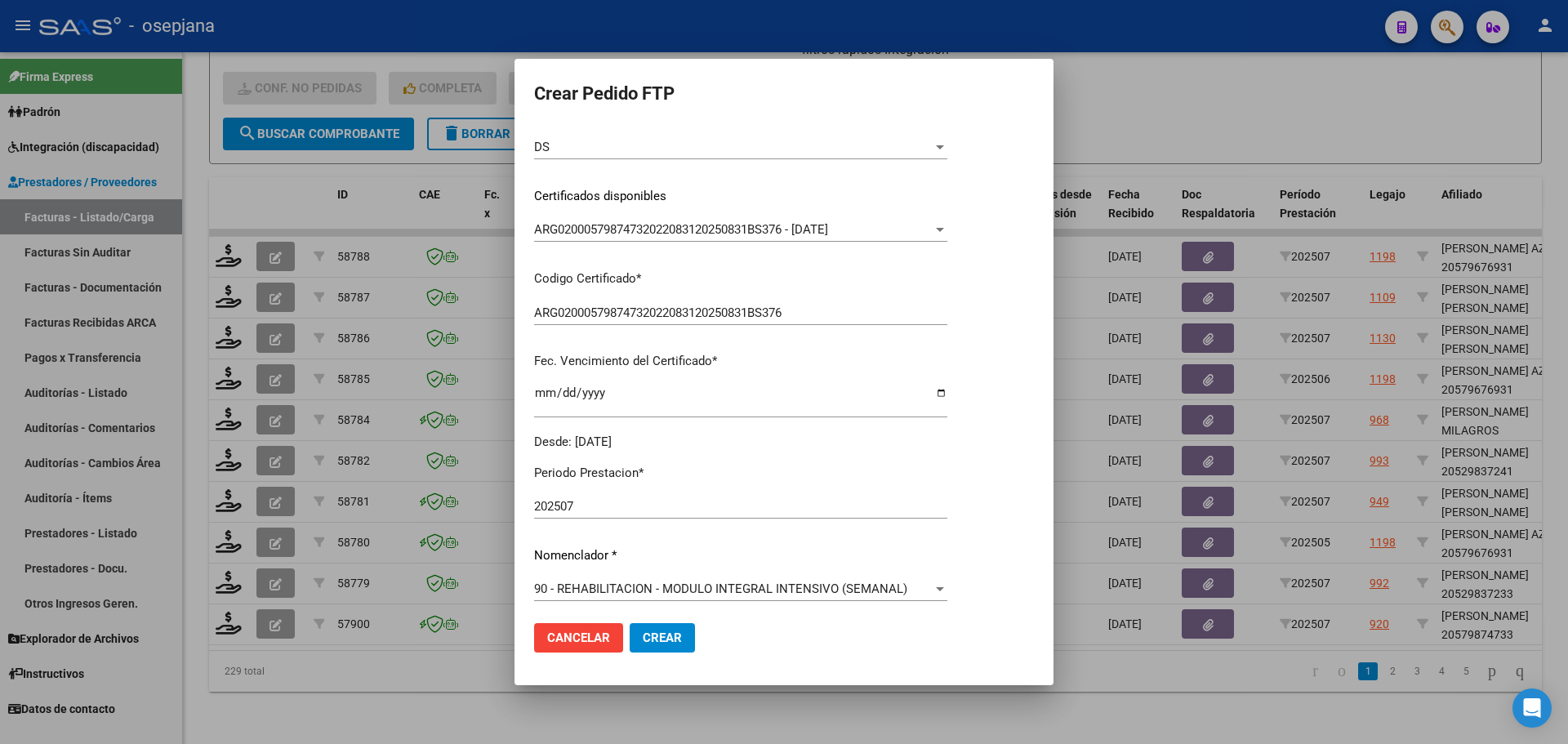
scroll to position [565, 0]
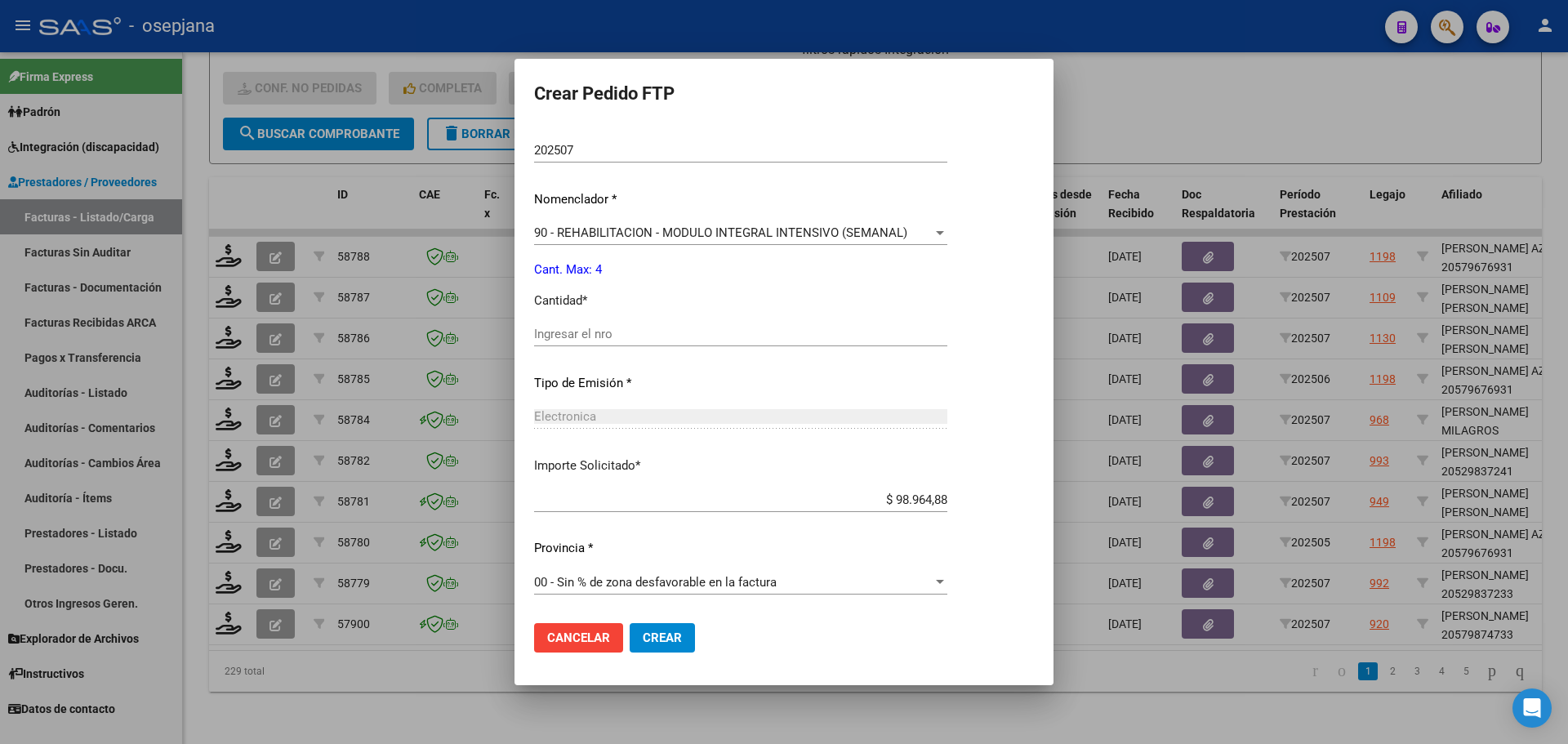
click at [592, 339] on input "Ingresar el nro" at bounding box center [741, 333] width 414 height 14
click at [673, 641] on span "Crear" at bounding box center [662, 637] width 39 height 14
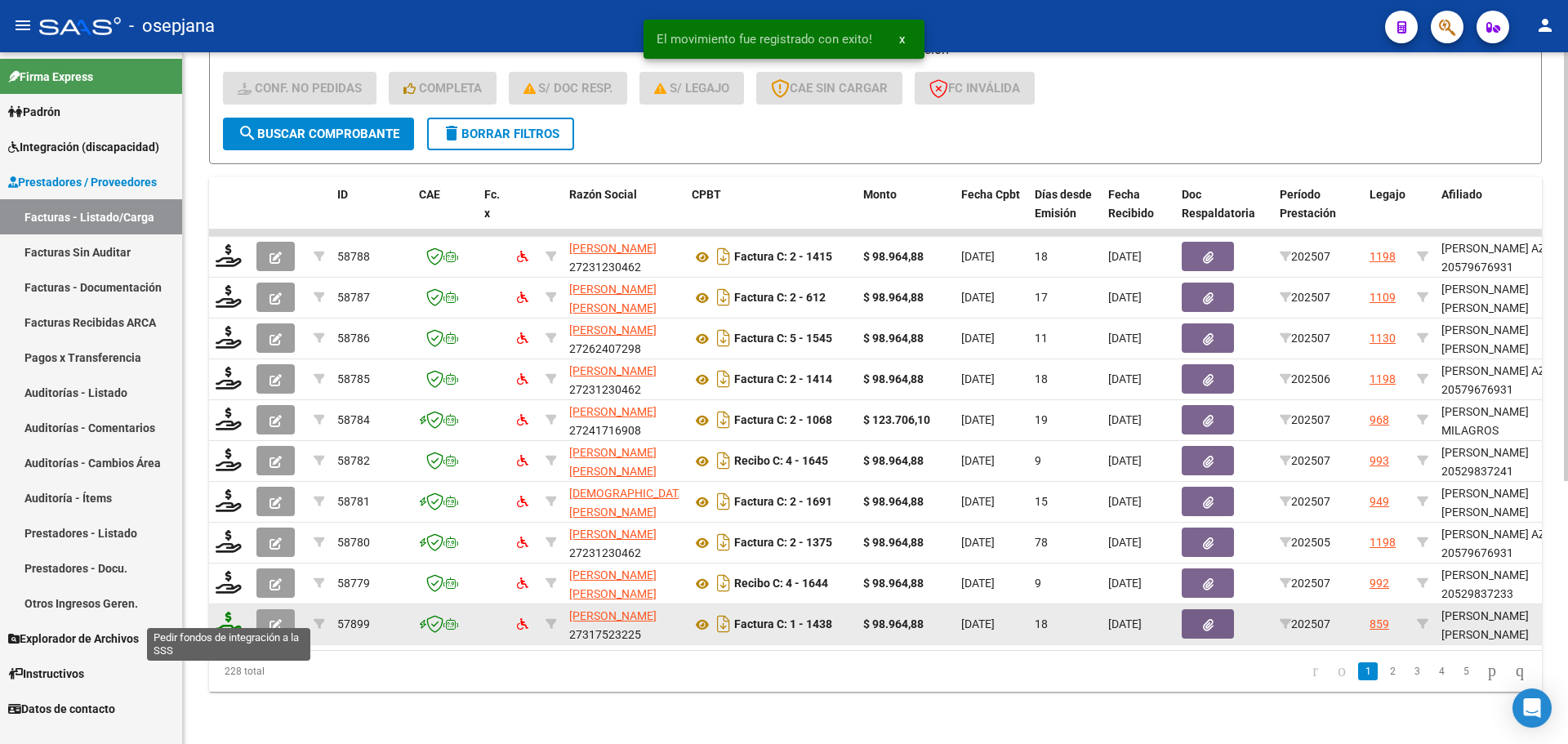
click at [230, 612] on icon at bounding box center [228, 623] width 26 height 23
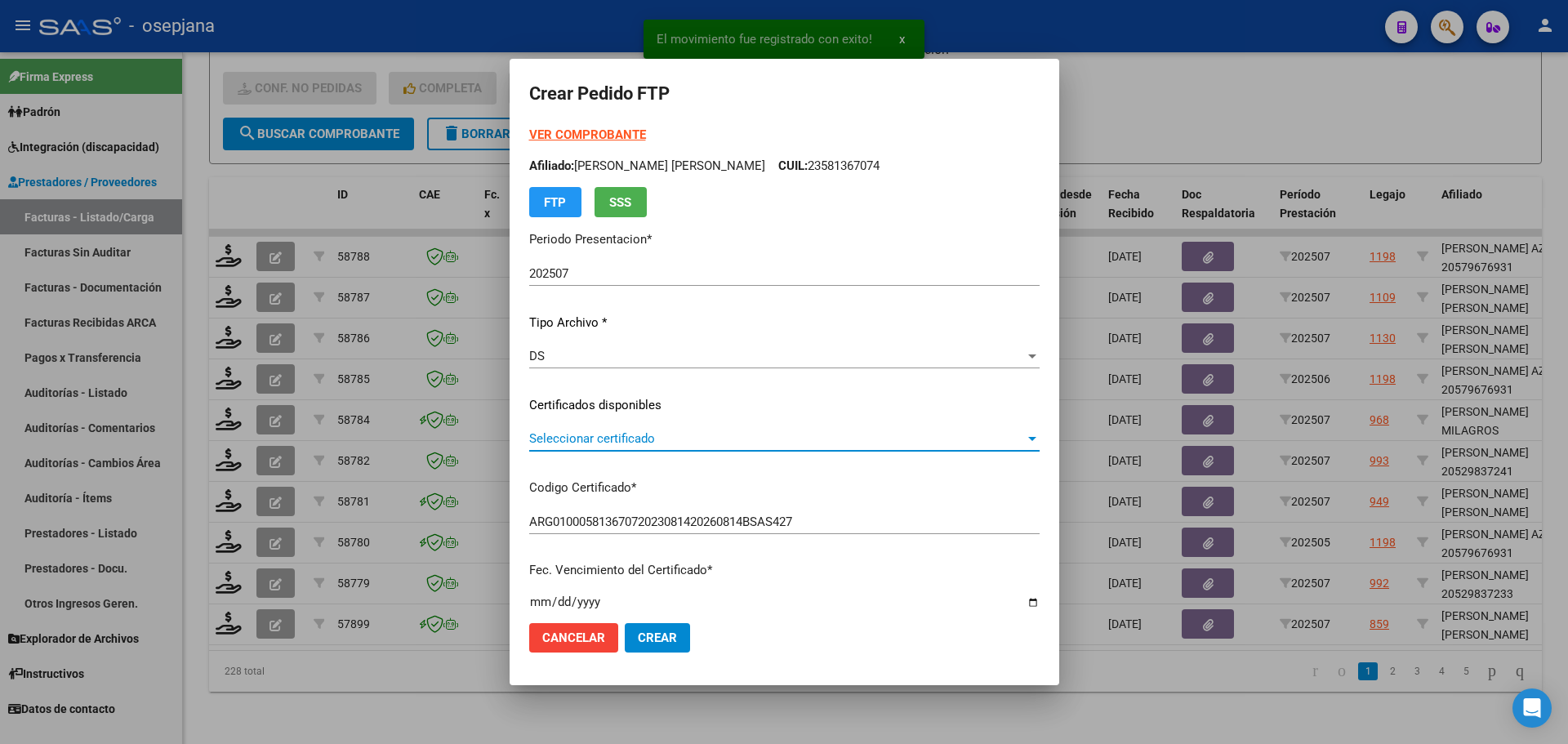
click at [644, 438] on span "Seleccionar certificado" at bounding box center [776, 438] width 496 height 14
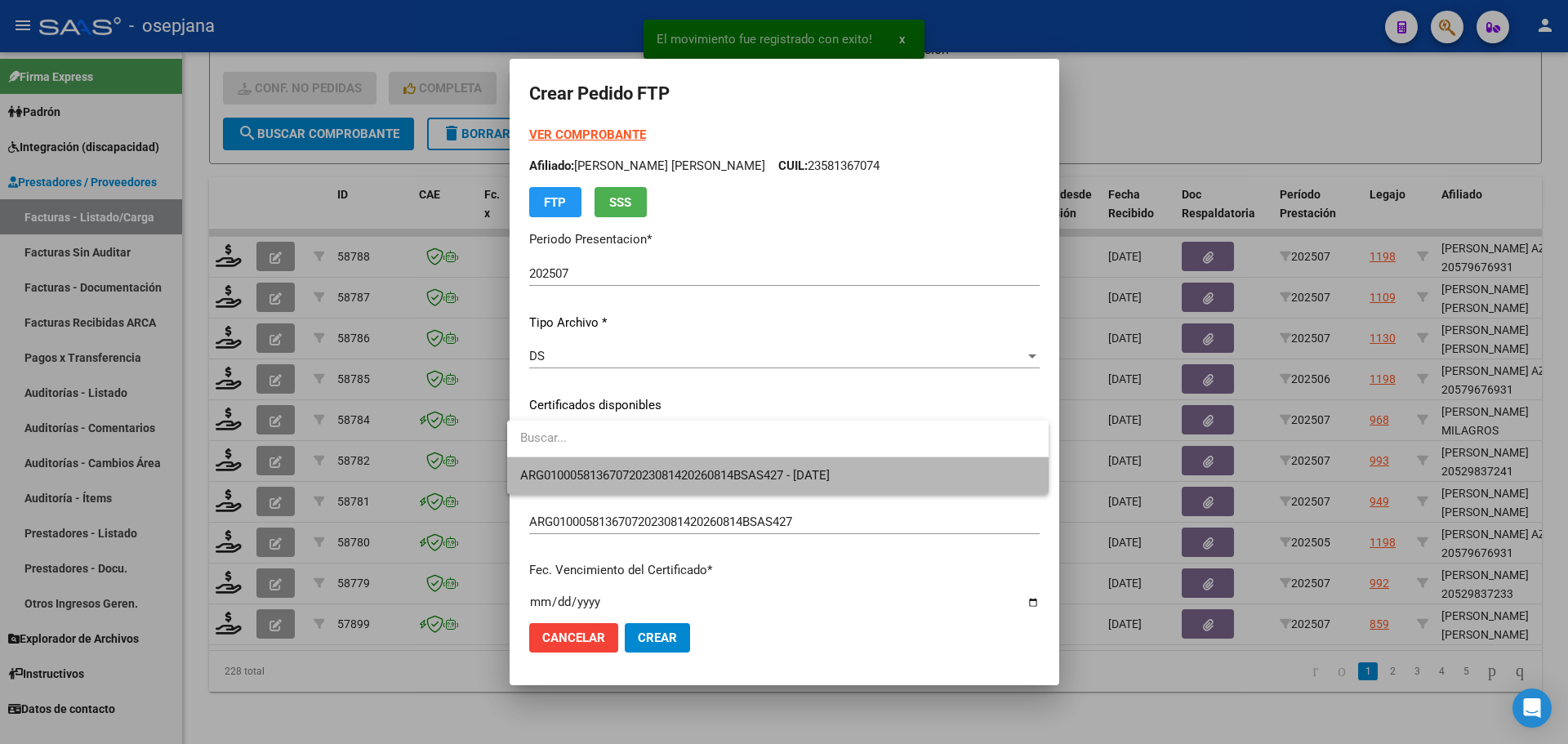
click at [668, 484] on span "ARG01000581367072023081420260814BSAS427 - [DATE]" at bounding box center [778, 475] width 515 height 36
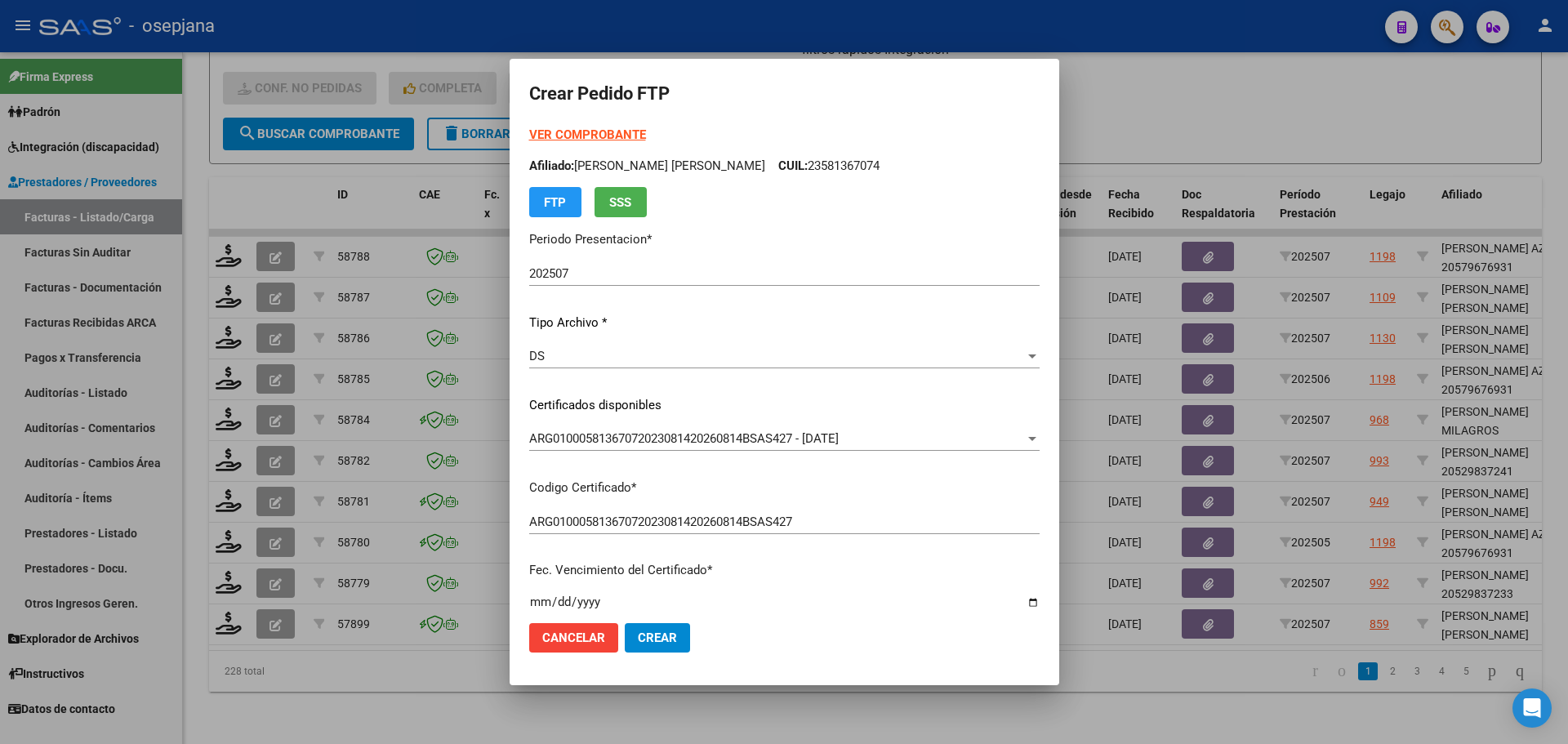
click at [609, 128] on strong "VER COMPROBANTE" at bounding box center [587, 134] width 117 height 14
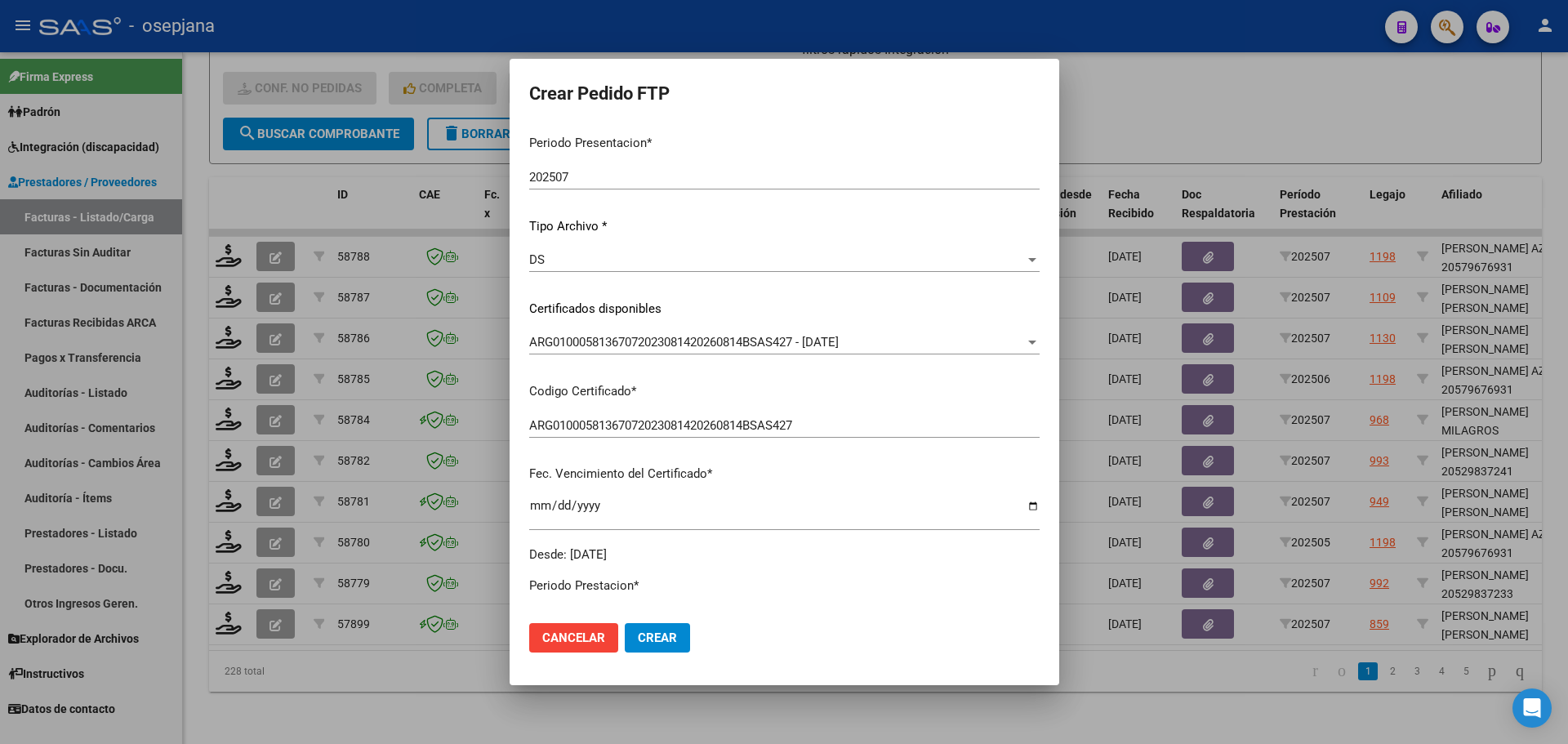
scroll to position [408, 0]
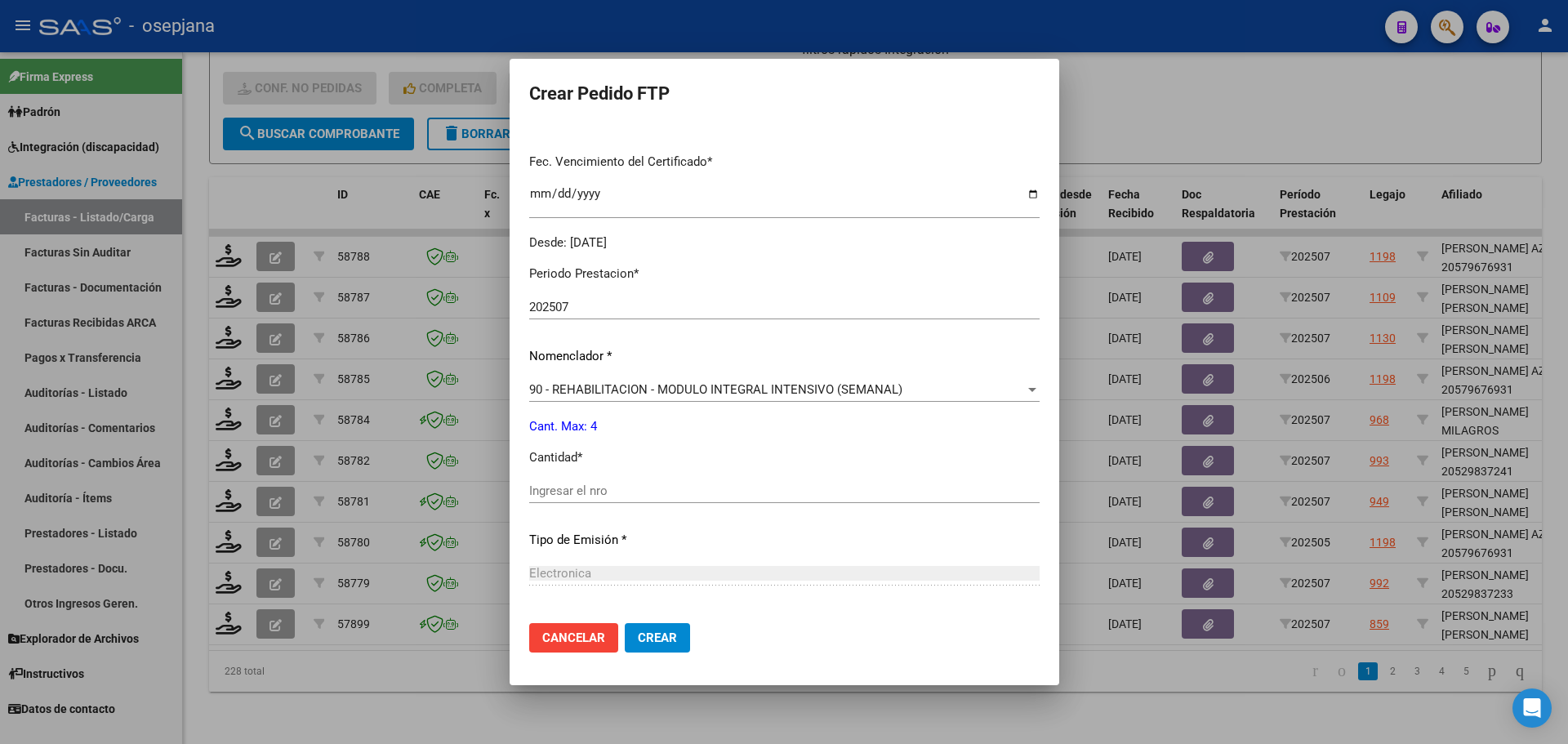
click at [548, 483] on div "Ingresar el nro" at bounding box center [784, 491] width 510 height 25
click at [666, 636] on span "Crear" at bounding box center [658, 637] width 39 height 14
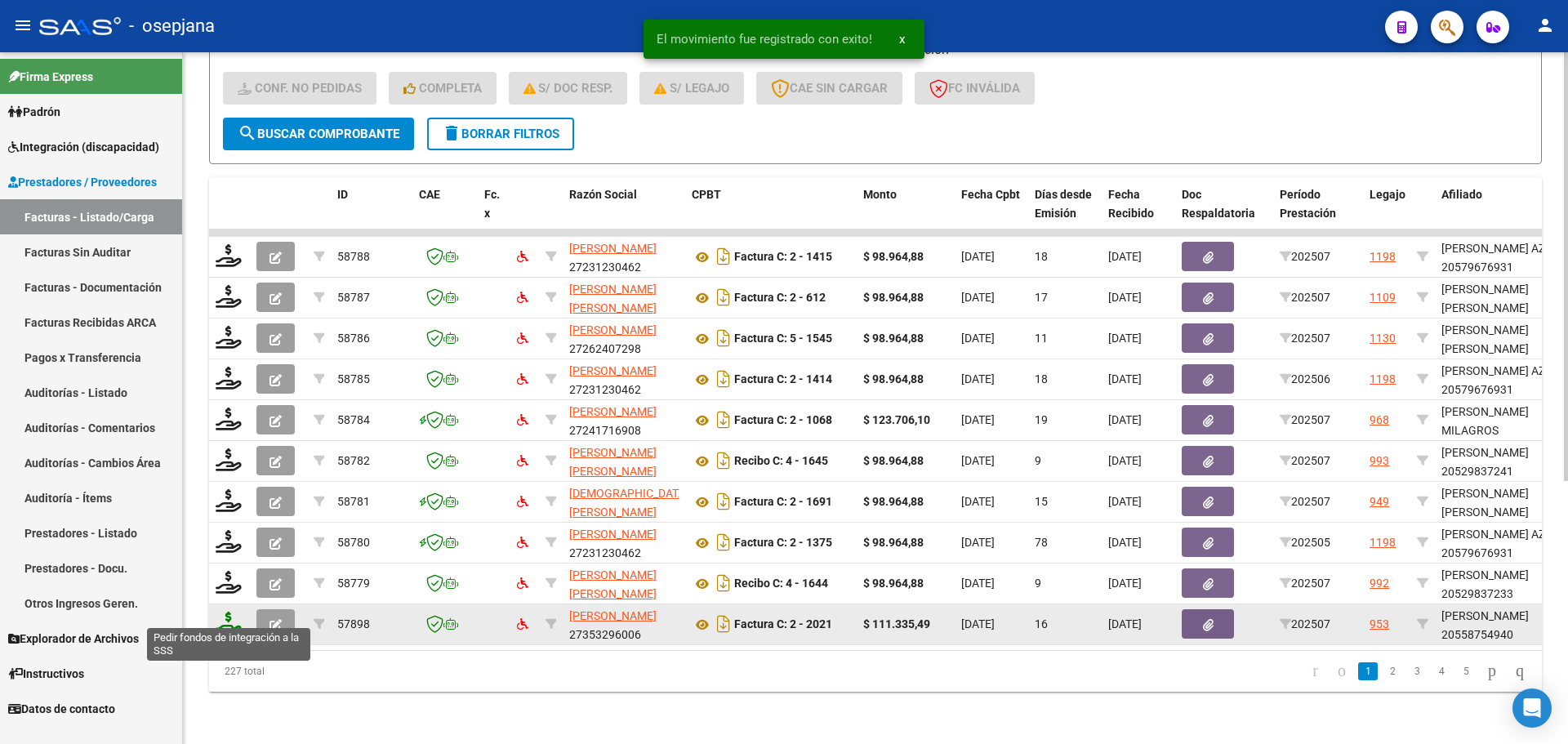
click at [231, 612] on icon at bounding box center [228, 623] width 26 height 23
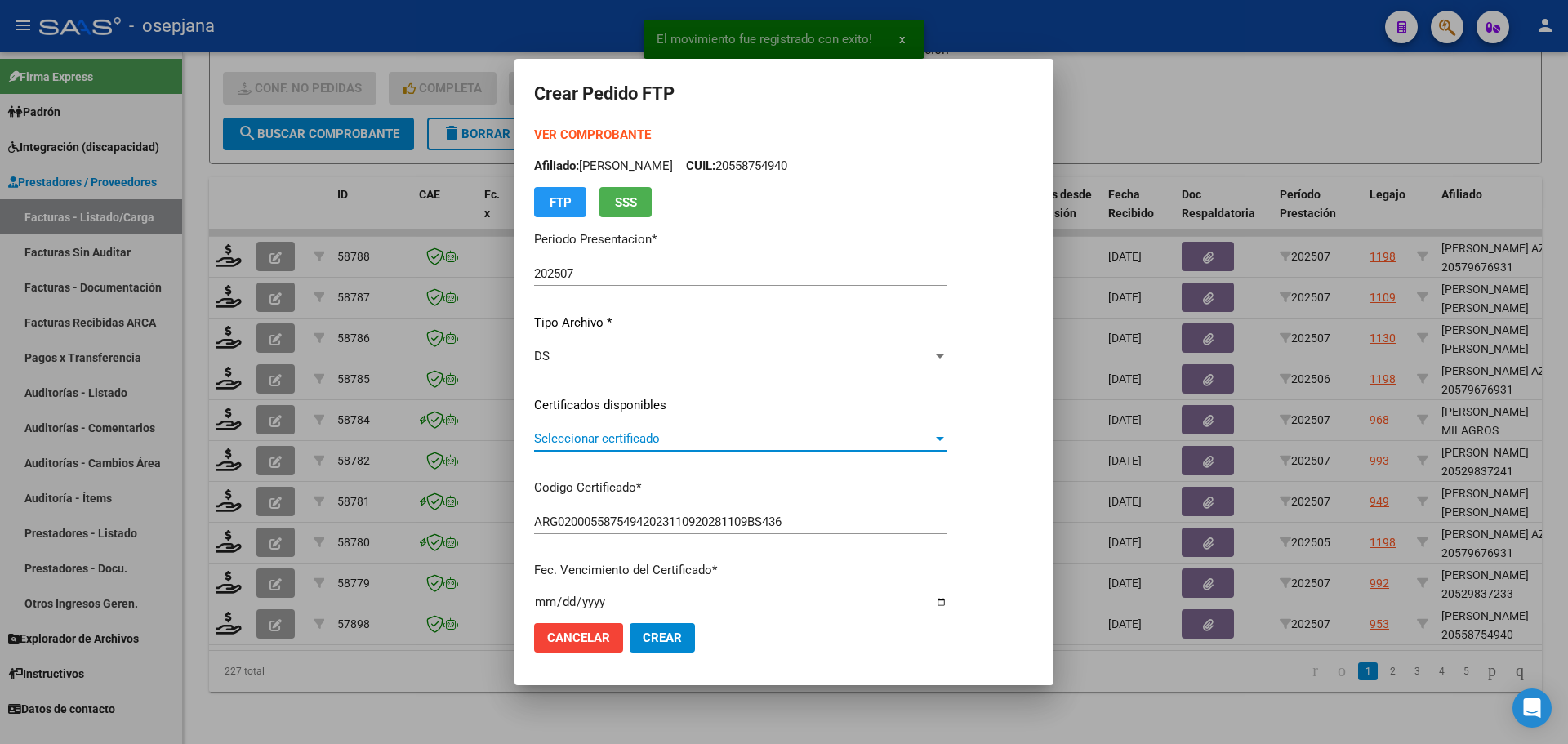
click at [662, 437] on span "Seleccionar certificado" at bounding box center [733, 438] width 398 height 14
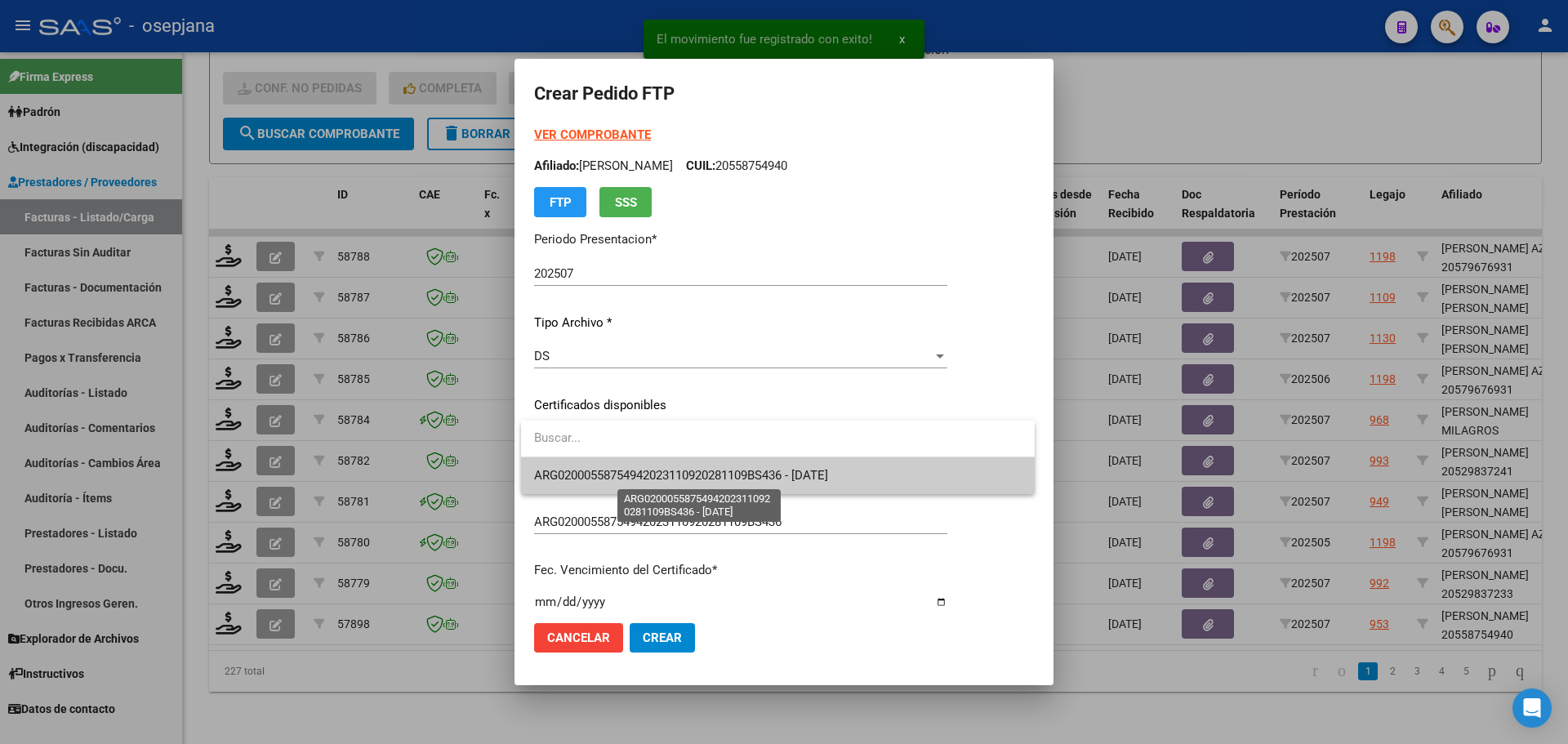
click at [663, 474] on span "ARG02000558754942023110920281109BS436 - [DATE]" at bounding box center [681, 475] width 294 height 14
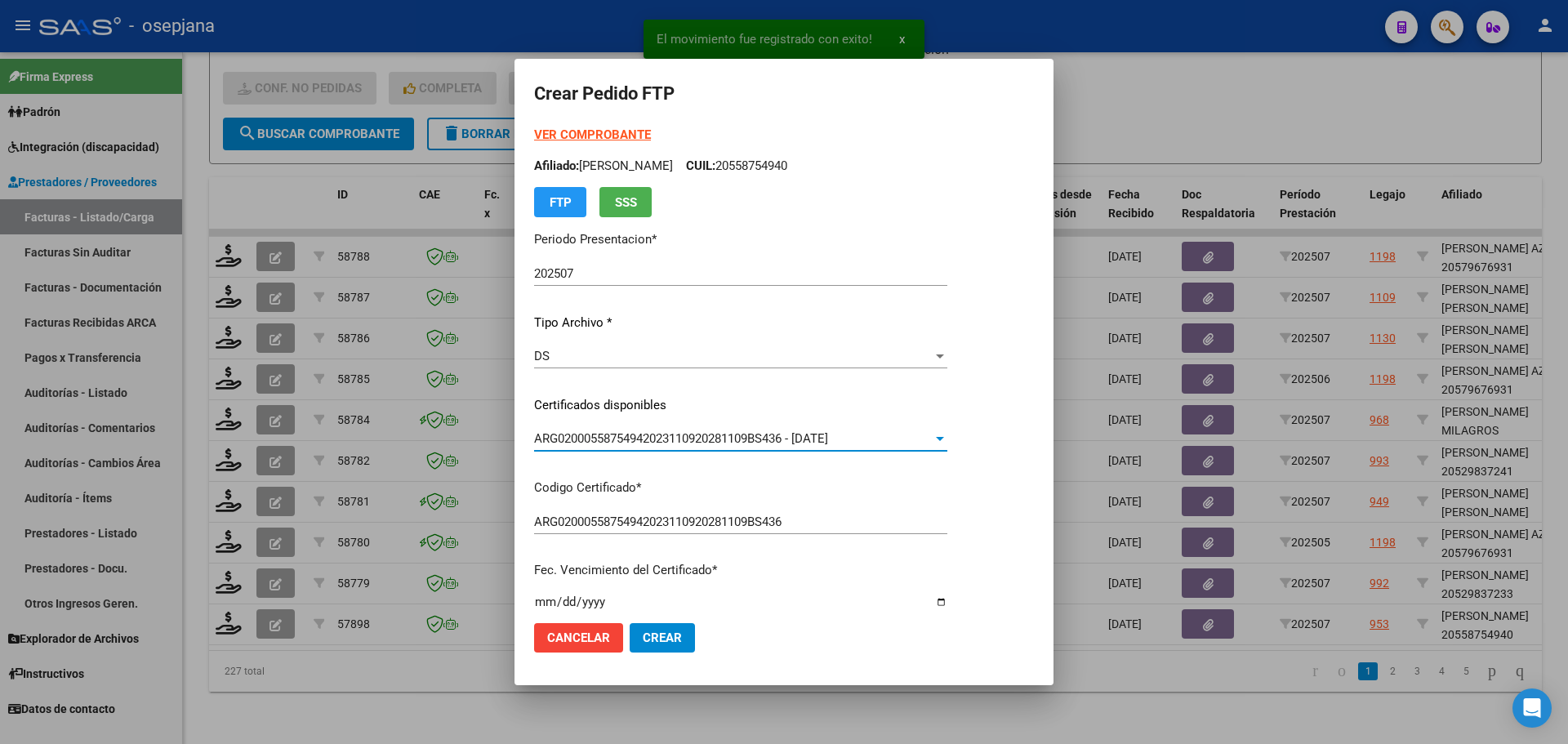
click at [614, 132] on strong "VER COMPROBANTE" at bounding box center [592, 134] width 117 height 14
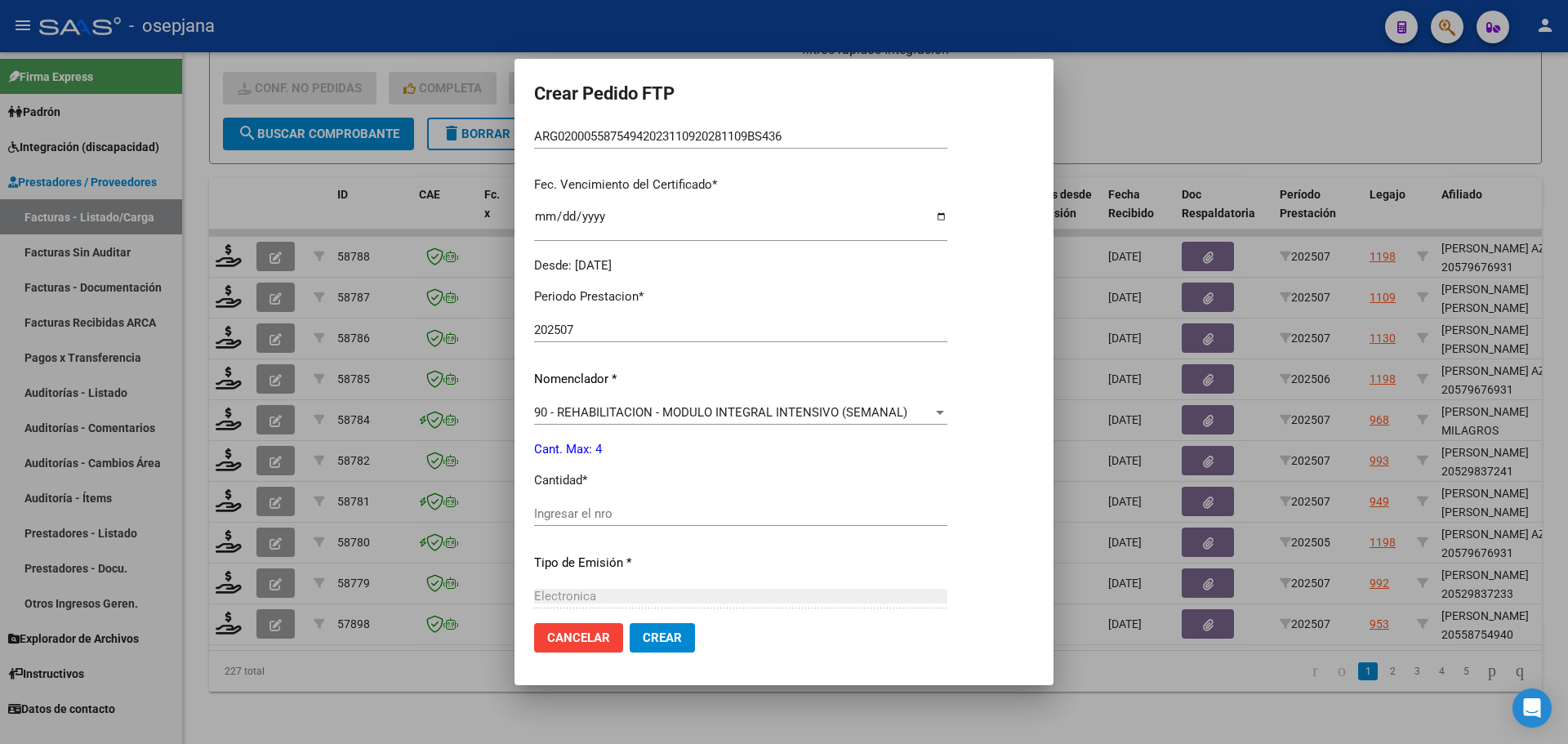
scroll to position [490, 0]
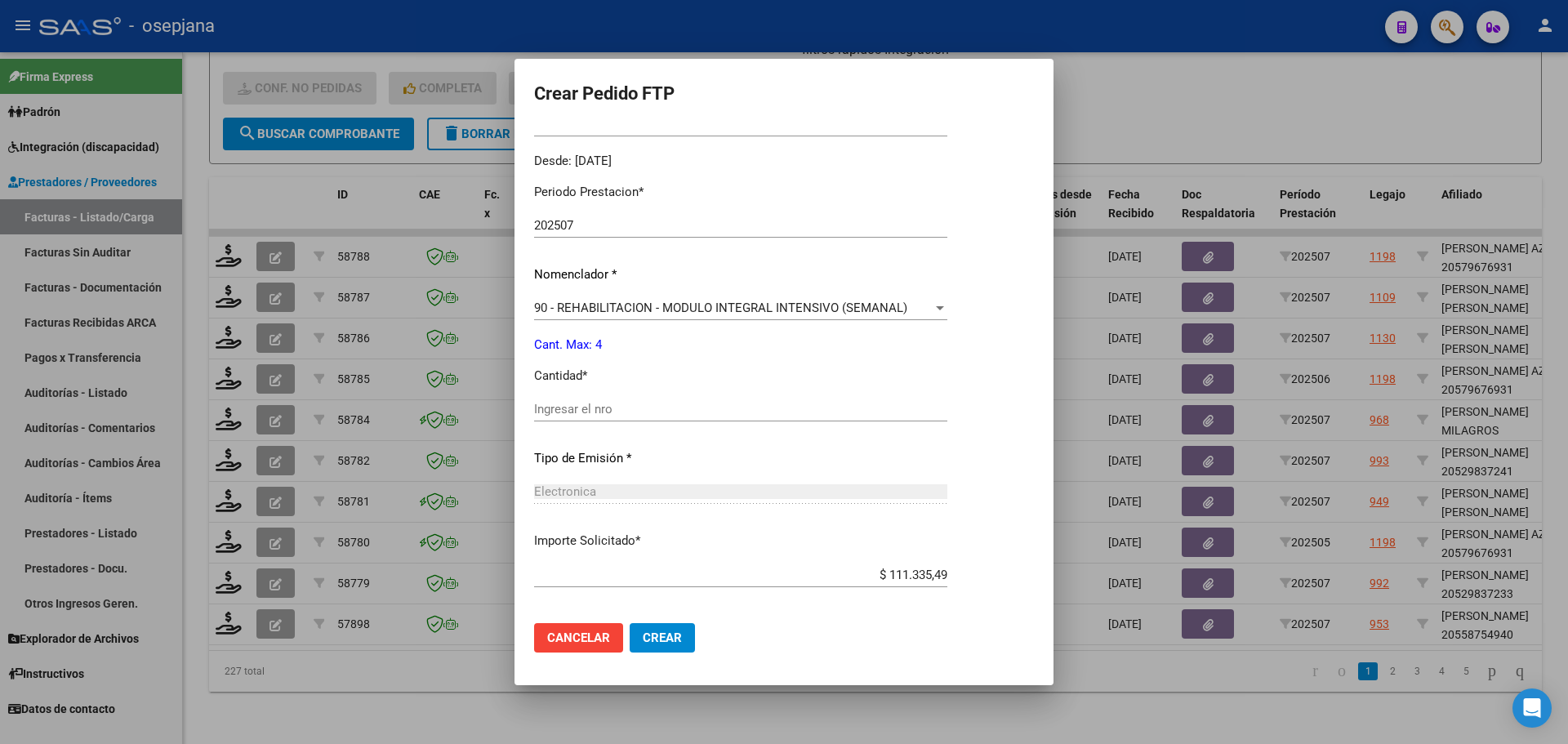
click at [558, 414] on input "Ingresar el nro" at bounding box center [741, 408] width 414 height 14
click at [663, 659] on mat-dialog-actions "Cancelar Crear" at bounding box center [784, 638] width 500 height 56
click at [665, 632] on span "Crear" at bounding box center [662, 637] width 39 height 14
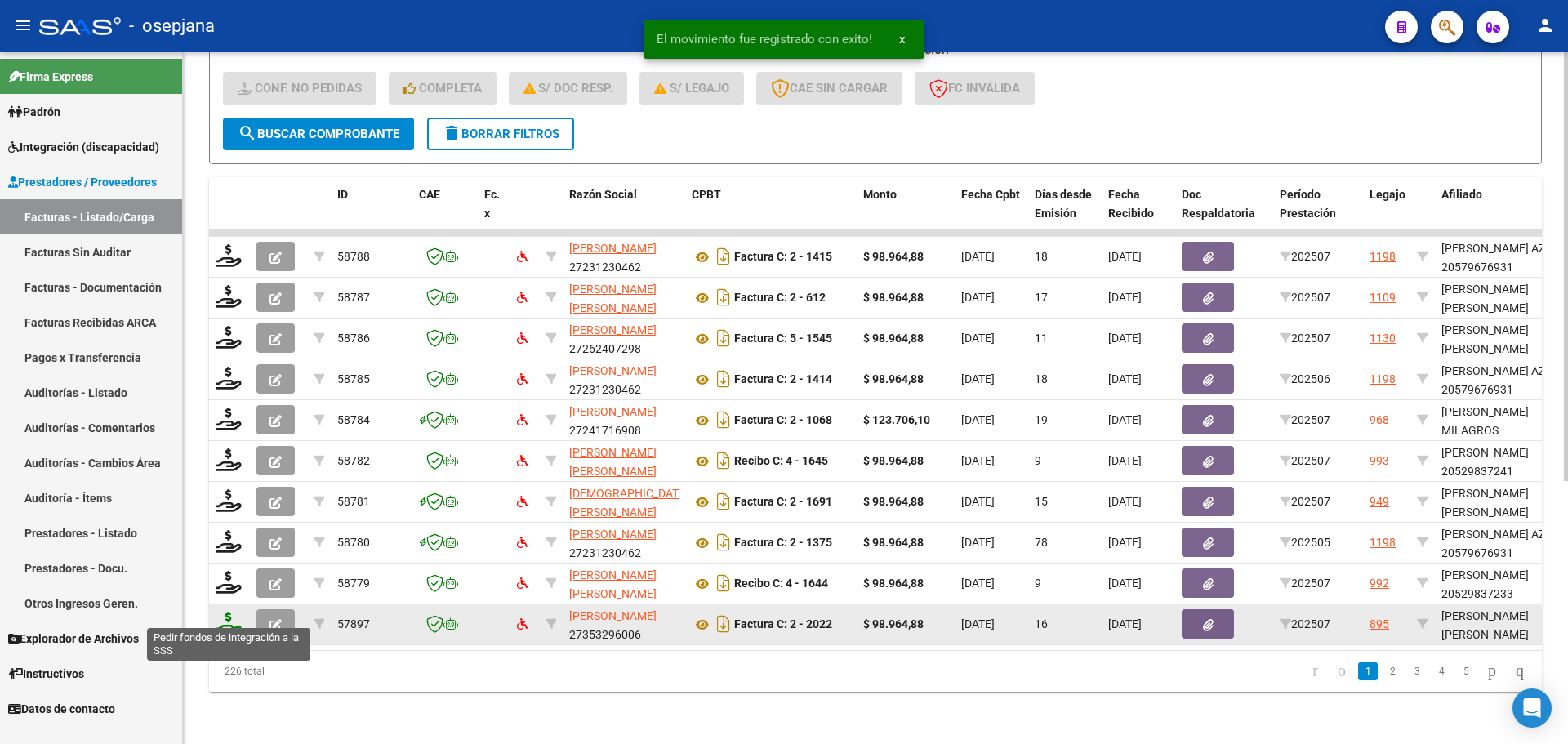
click at [224, 618] on icon at bounding box center [228, 623] width 26 height 23
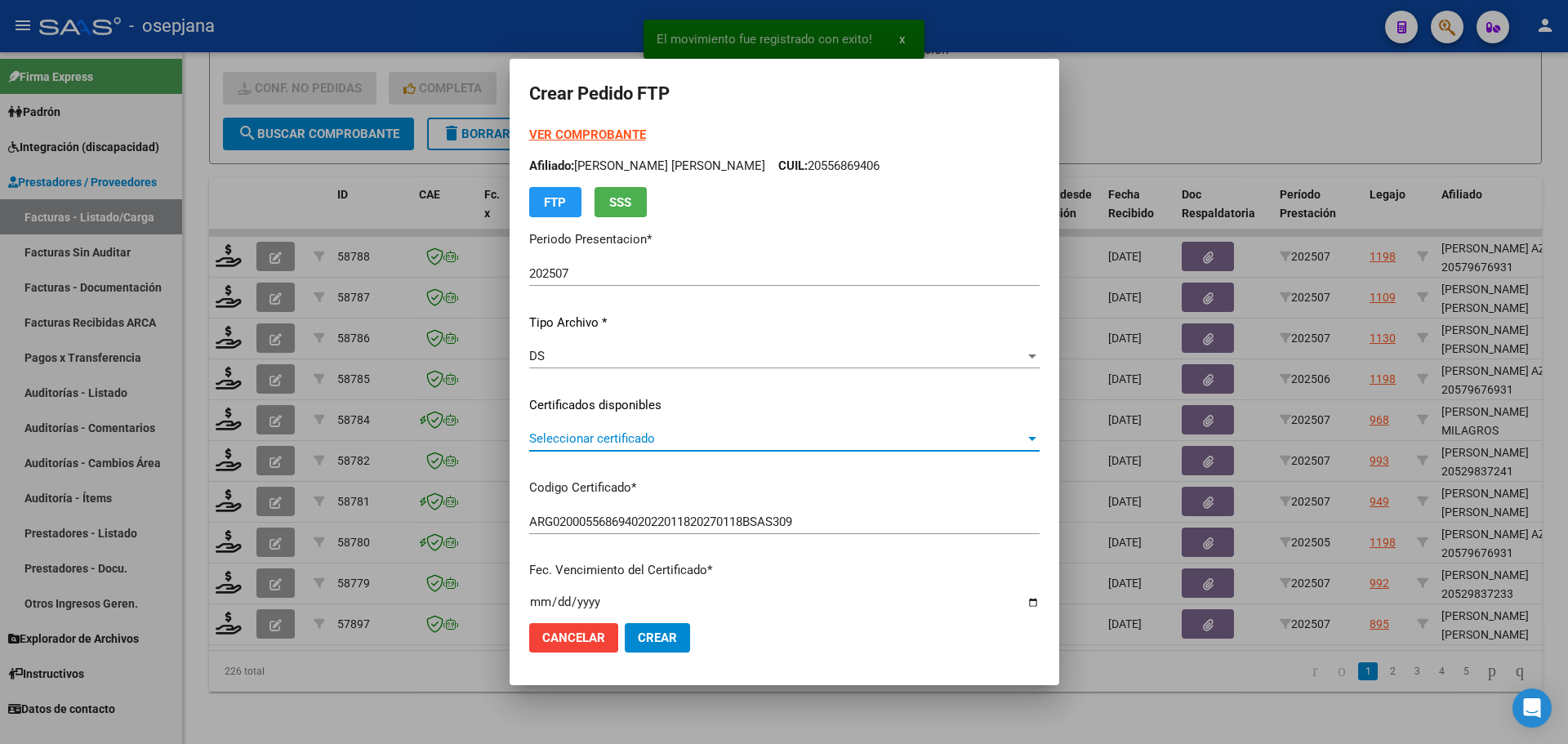
click at [598, 431] on span "Seleccionar certificado" at bounding box center [776, 438] width 496 height 14
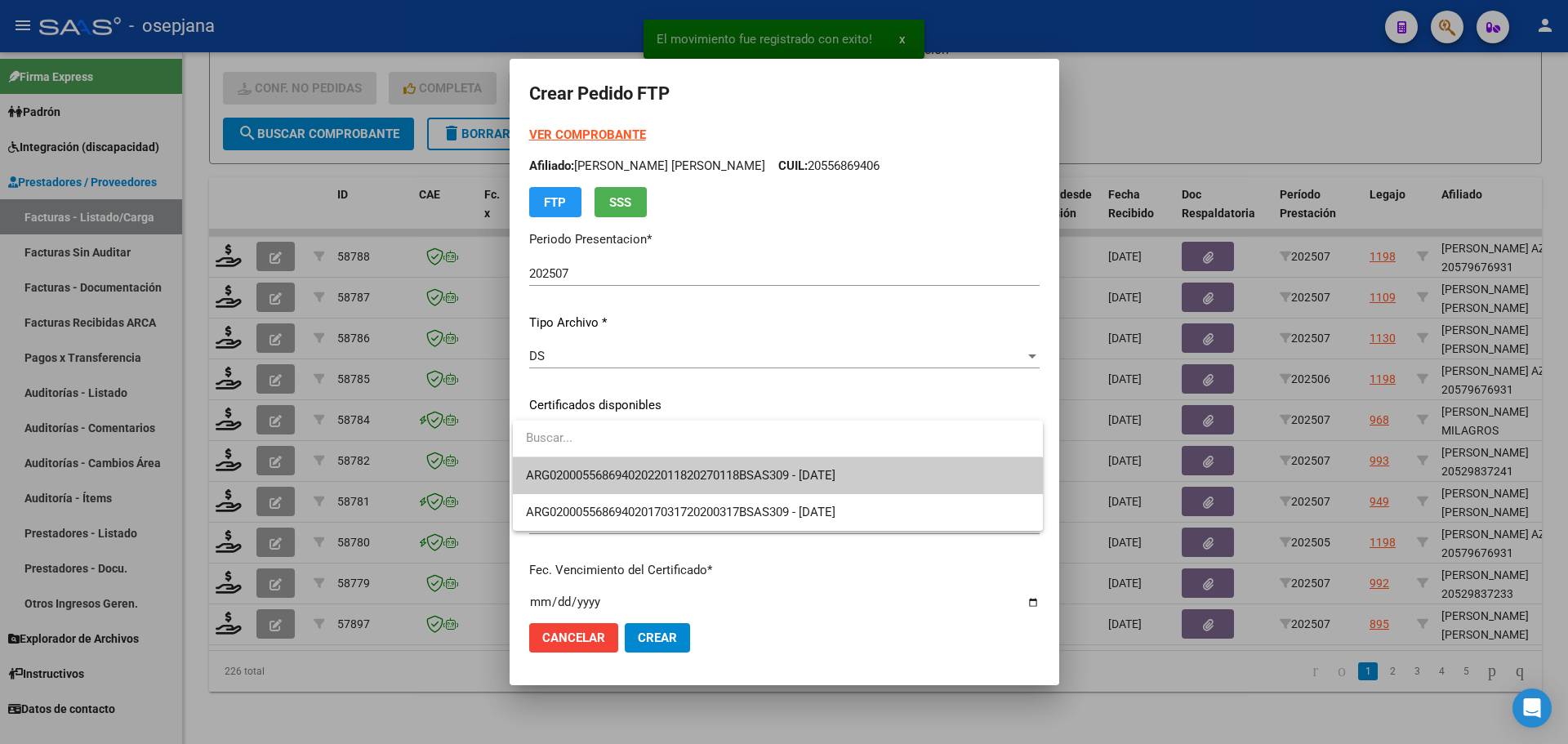
click at [601, 472] on span "ARG02000556869402022011820270118BSAS309 - [DATE]" at bounding box center [681, 475] width 309 height 14
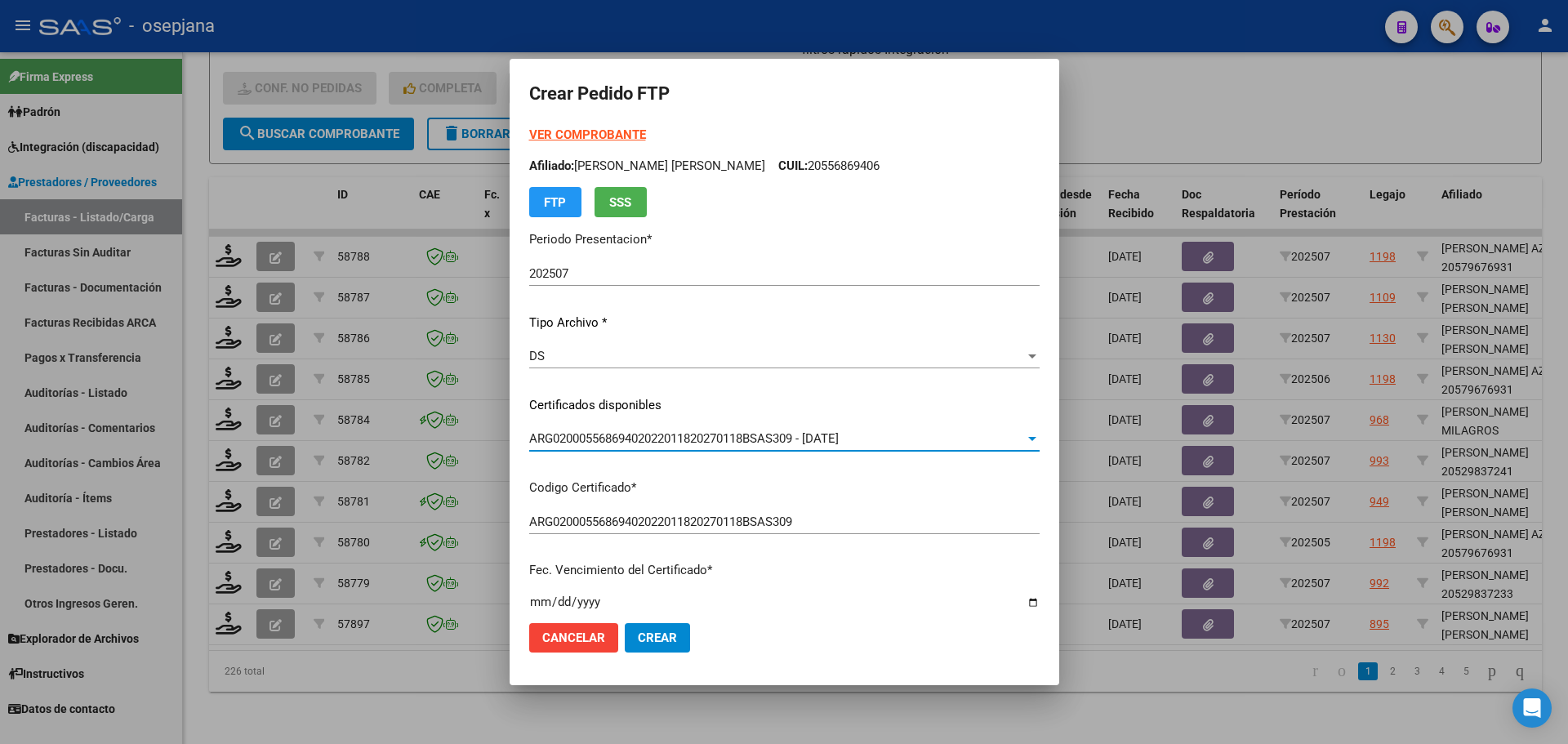
click at [608, 129] on strong "VER COMPROBANTE" at bounding box center [587, 134] width 117 height 14
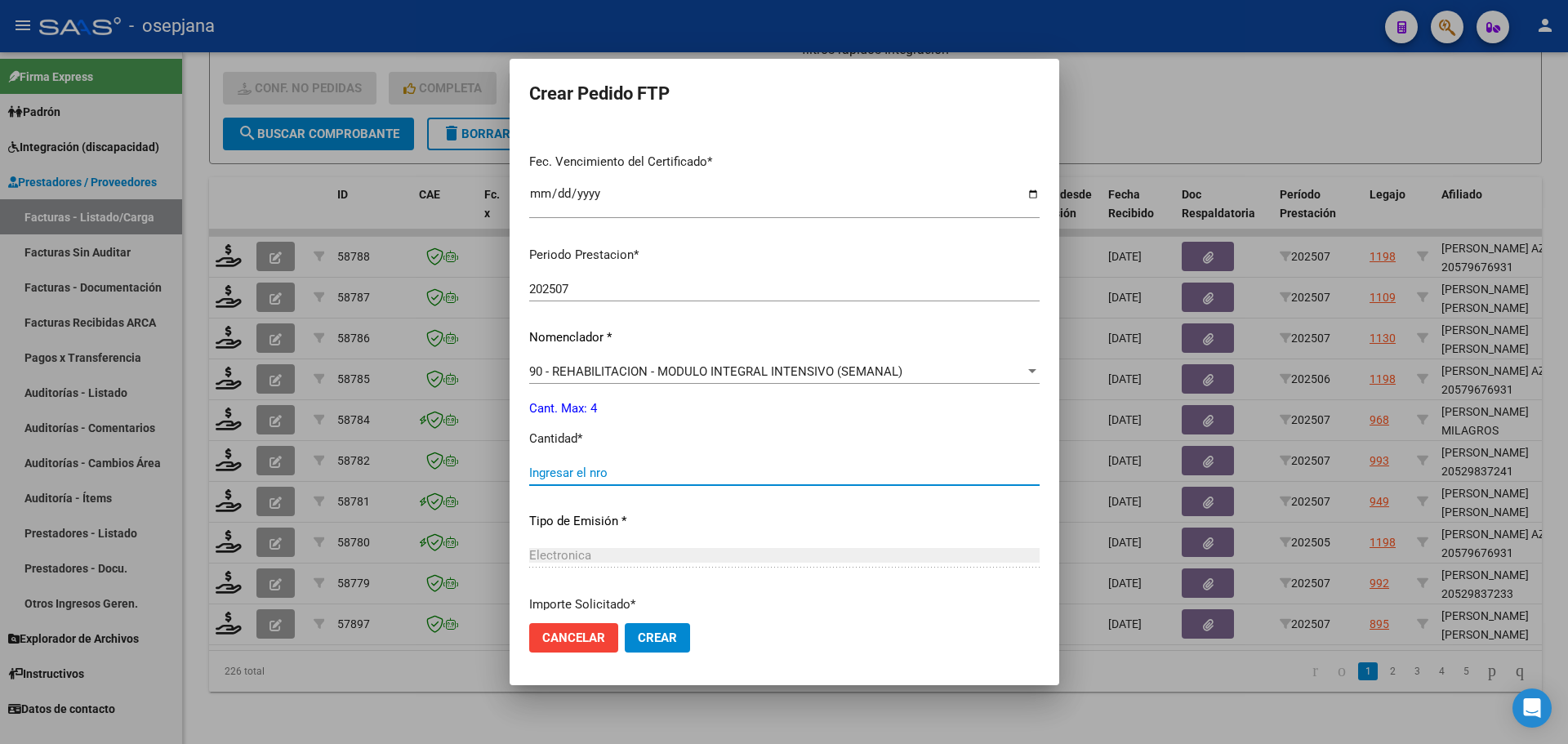
click at [542, 469] on input "Ingresar el nro" at bounding box center [784, 472] width 510 height 14
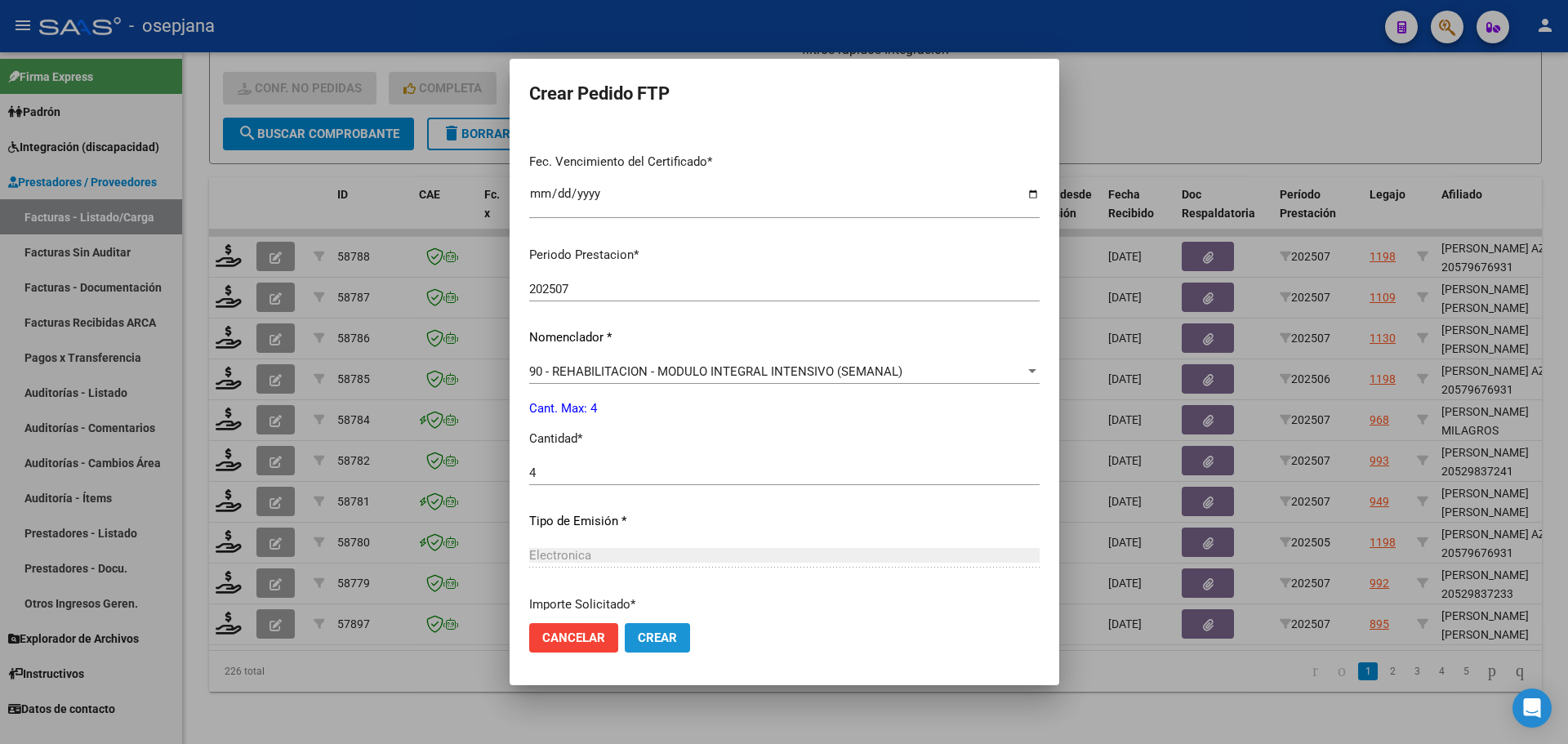
click at [638, 641] on span "Crear" at bounding box center [658, 637] width 39 height 14
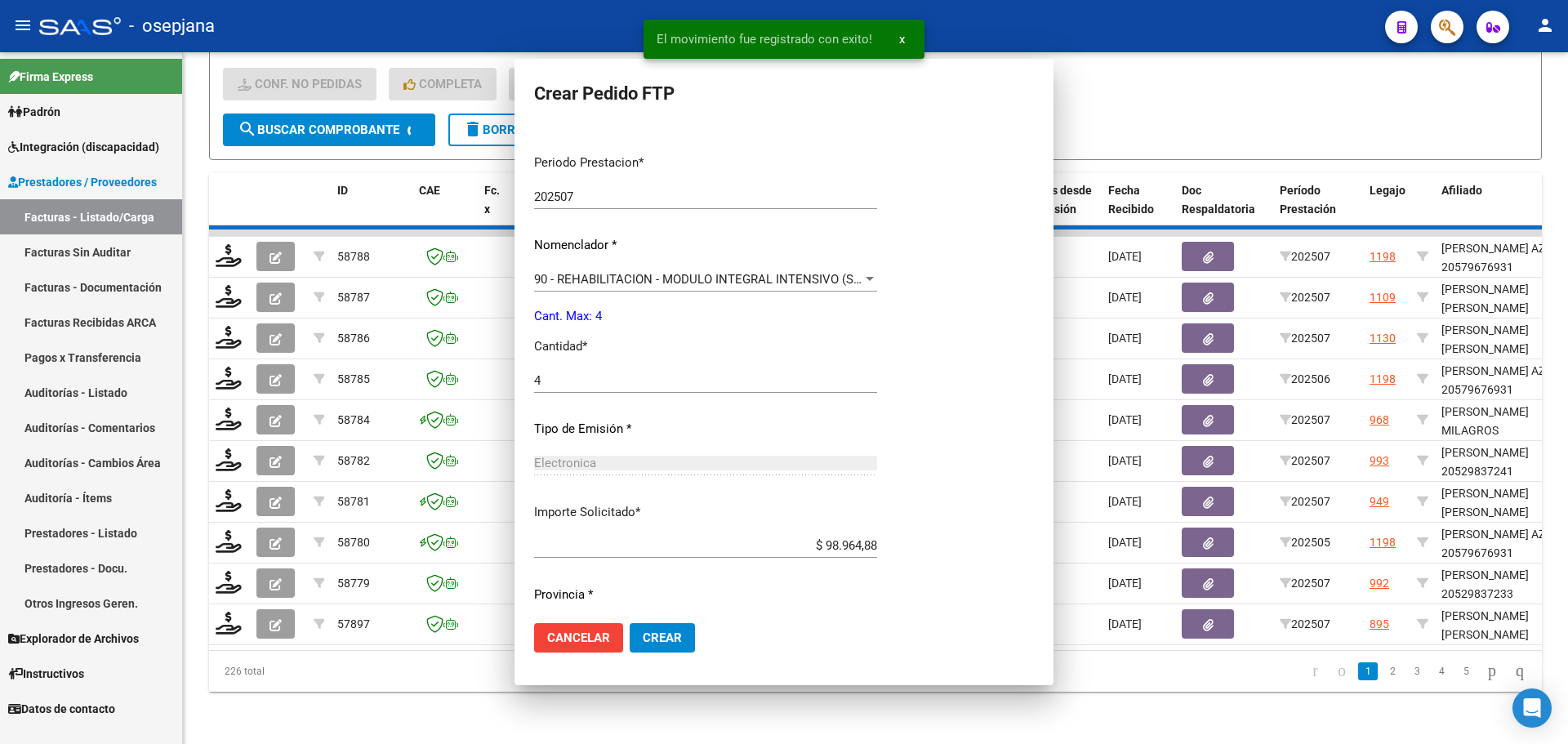
scroll to position [0, 0]
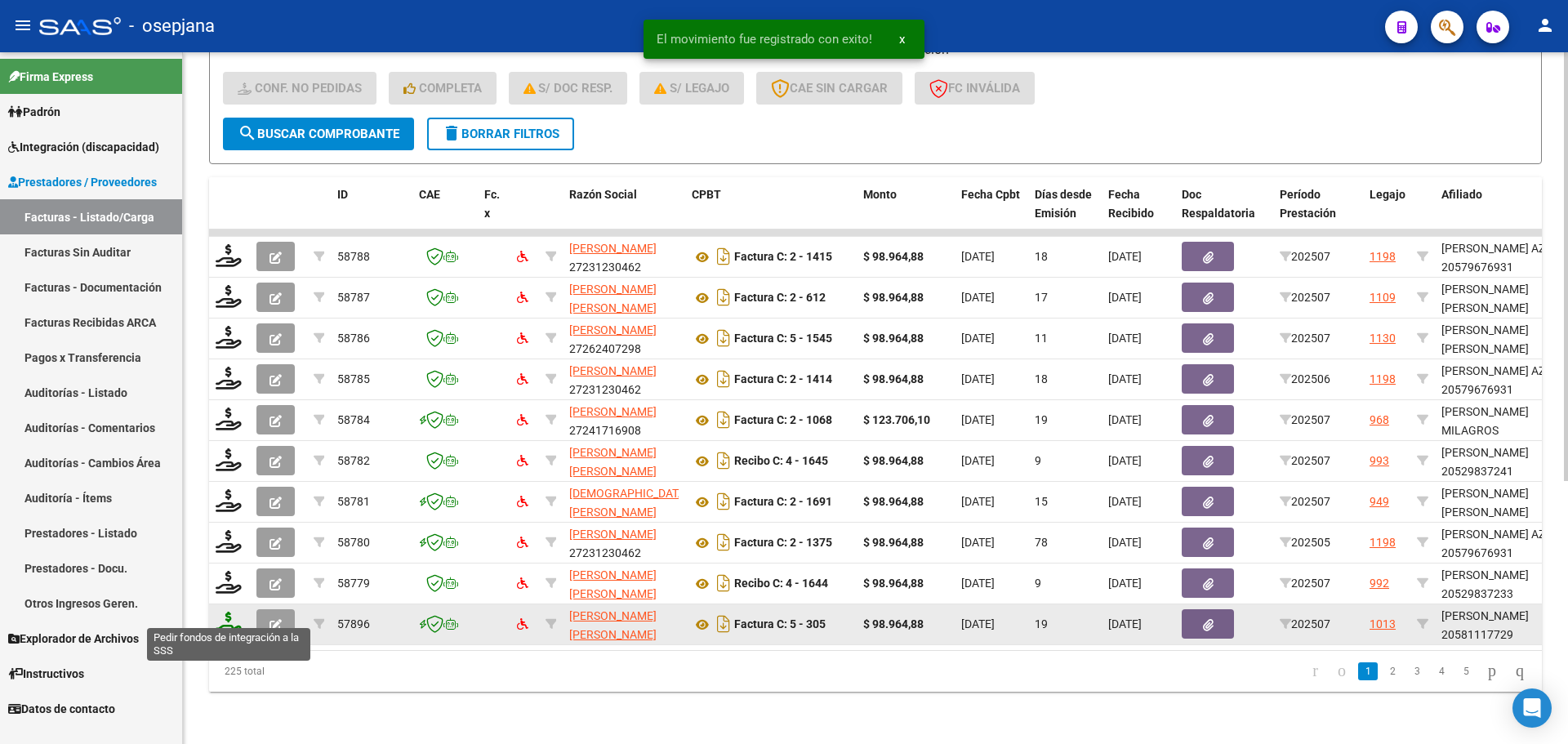
click at [226, 612] on icon at bounding box center [228, 623] width 26 height 23
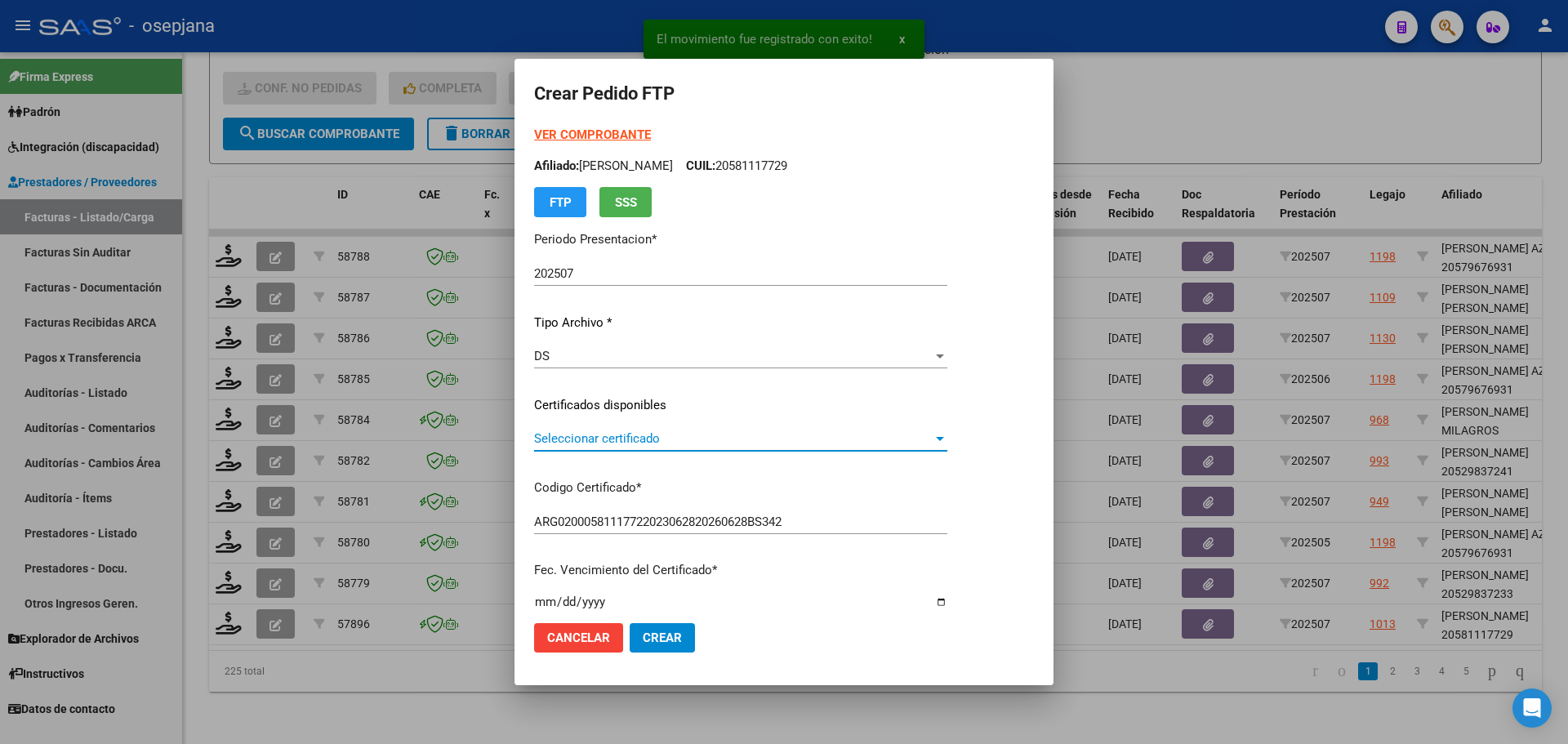
click at [588, 441] on span "Seleccionar certificado" at bounding box center [733, 438] width 398 height 14
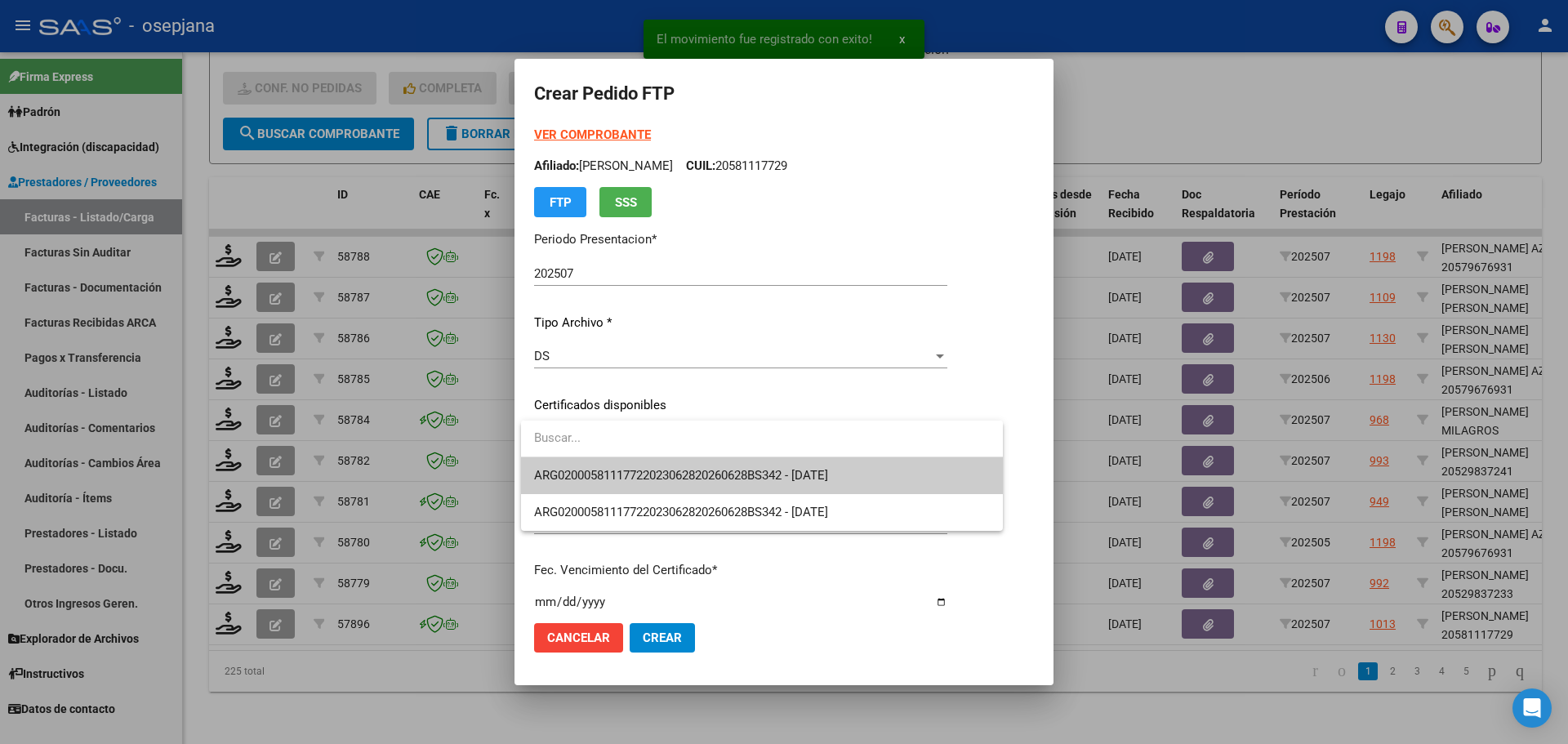
click at [593, 467] on span "ARG02000581117722023062820260628BS342 - [DATE]" at bounding box center [762, 475] width 456 height 36
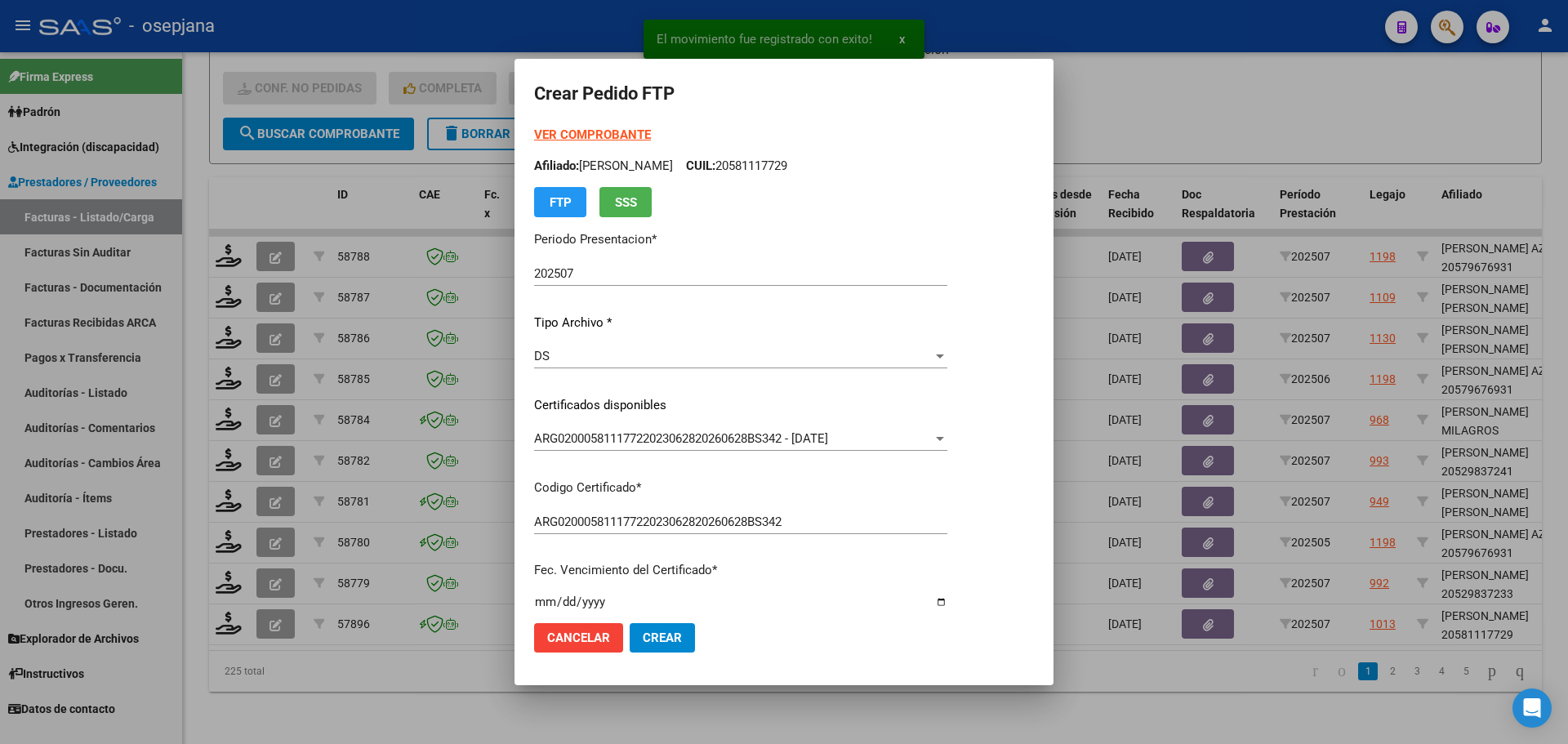
click at [631, 132] on strong "VER COMPROBANTE" at bounding box center [592, 134] width 117 height 14
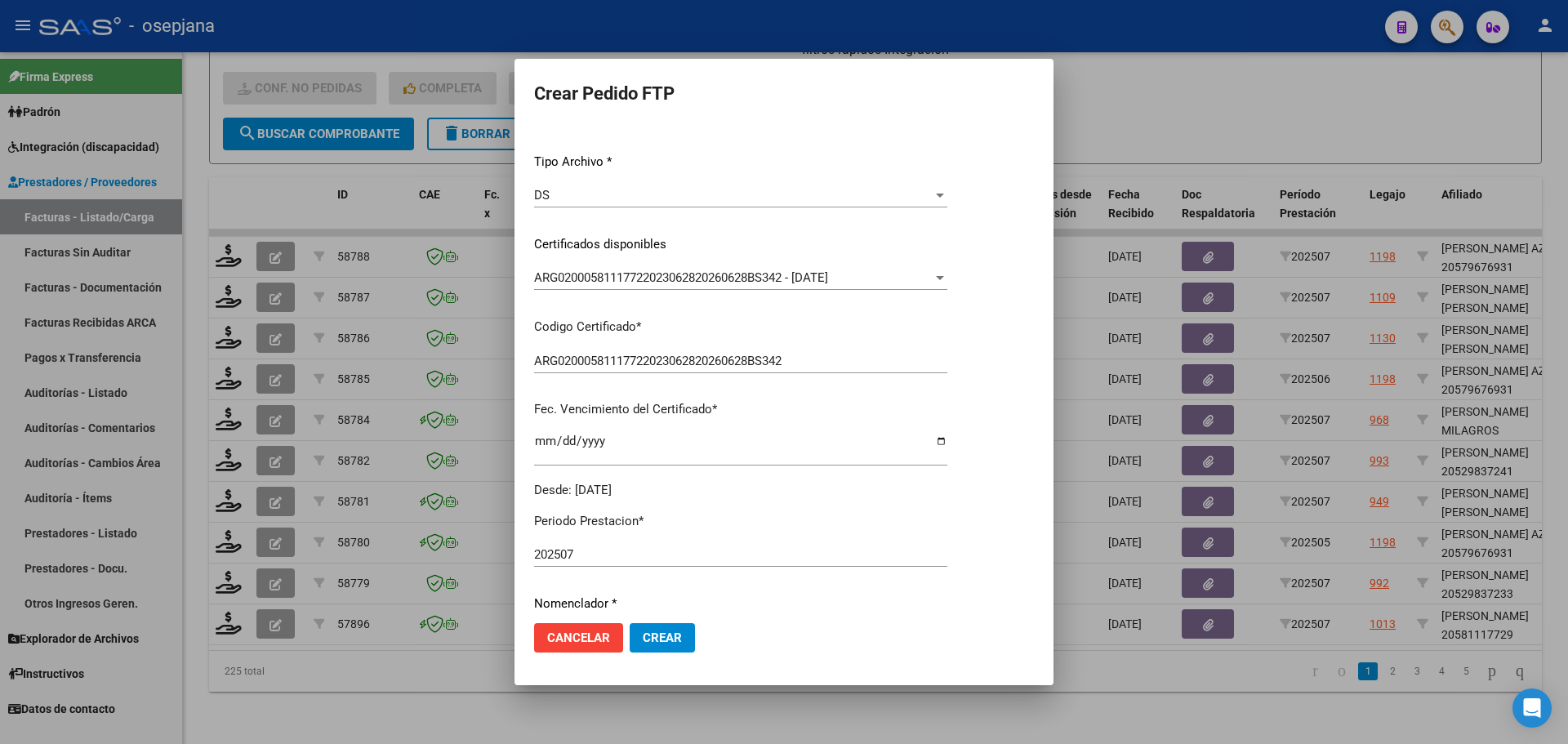
scroll to position [408, 0]
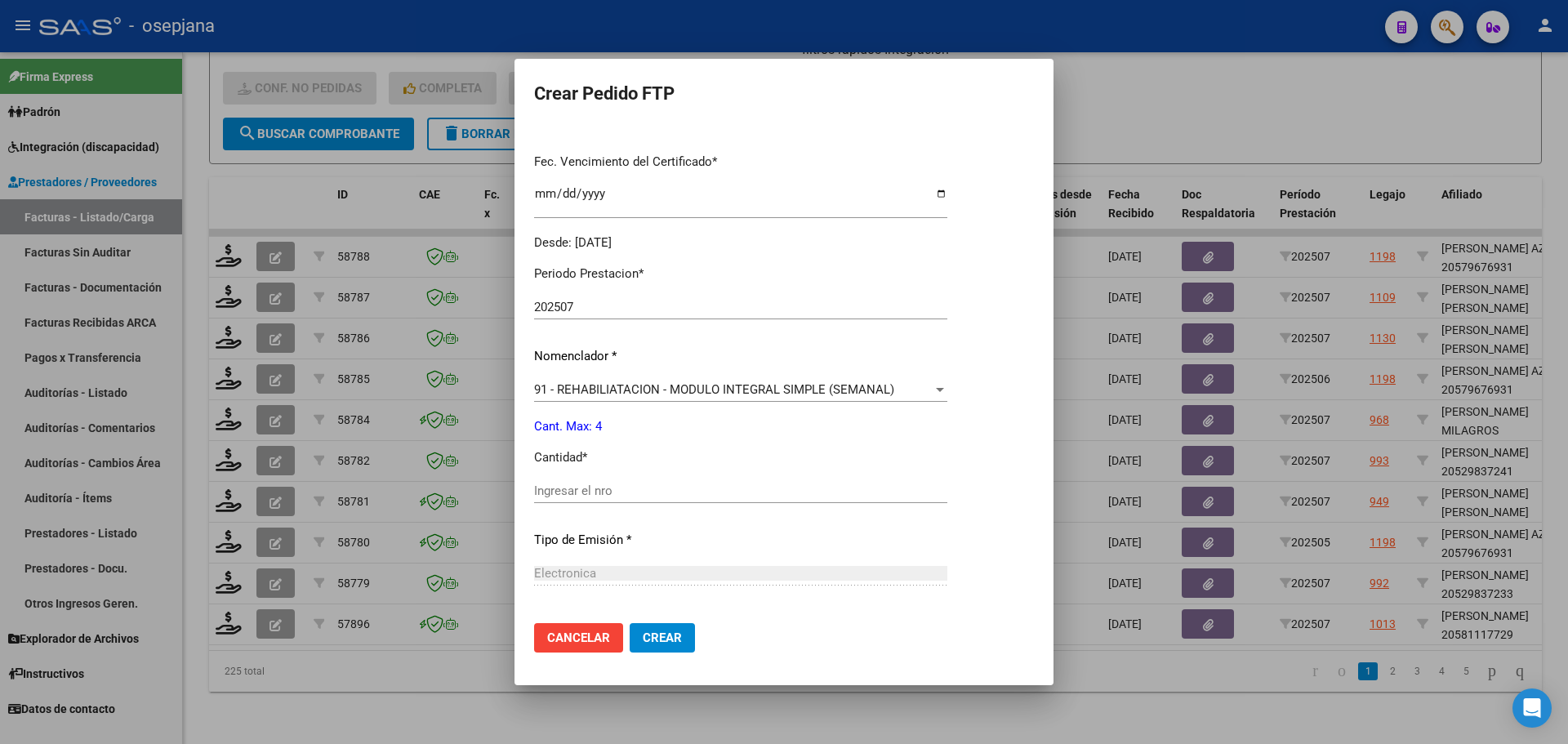
click at [552, 495] on input "Ingresar el nro" at bounding box center [741, 490] width 414 height 14
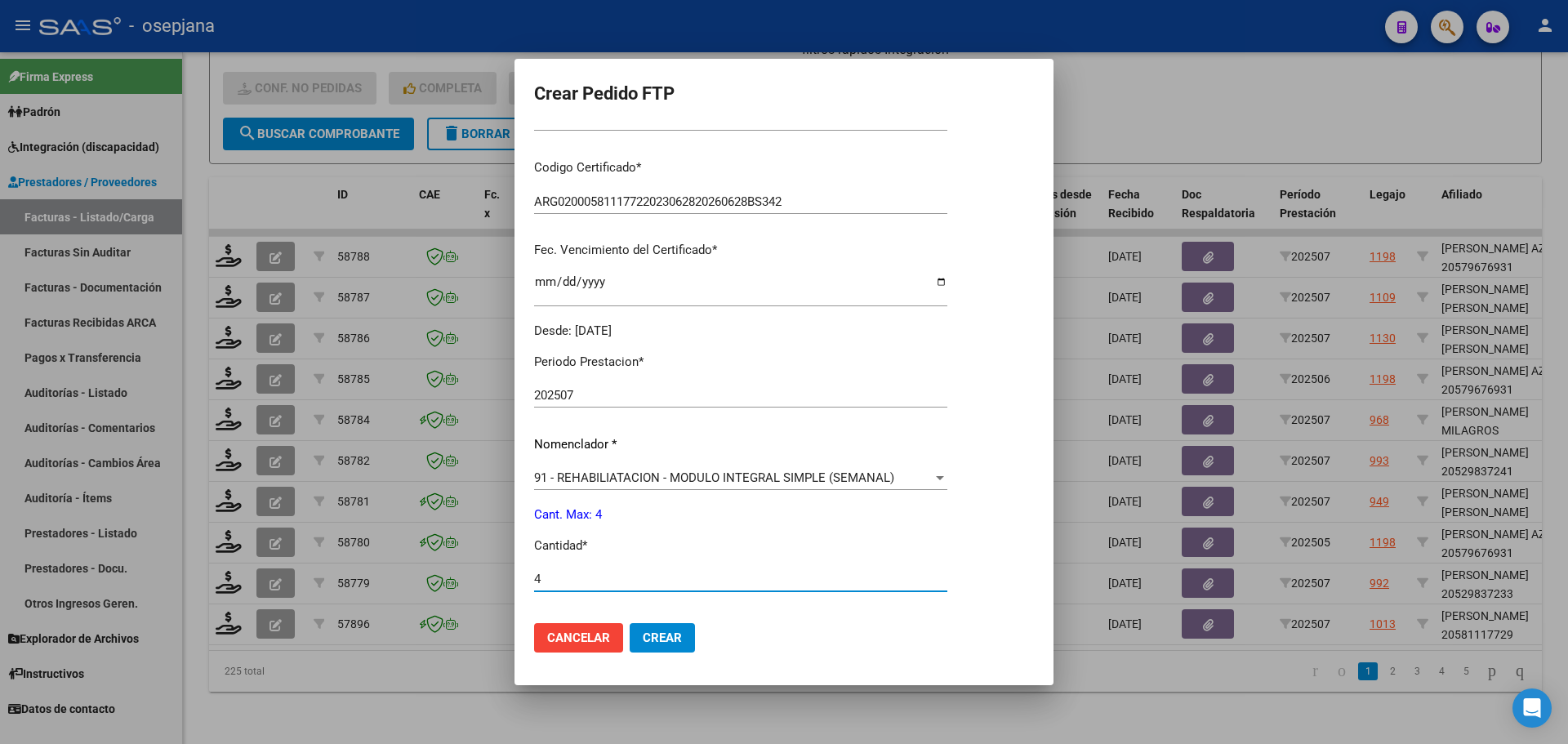
scroll to position [326, 0]
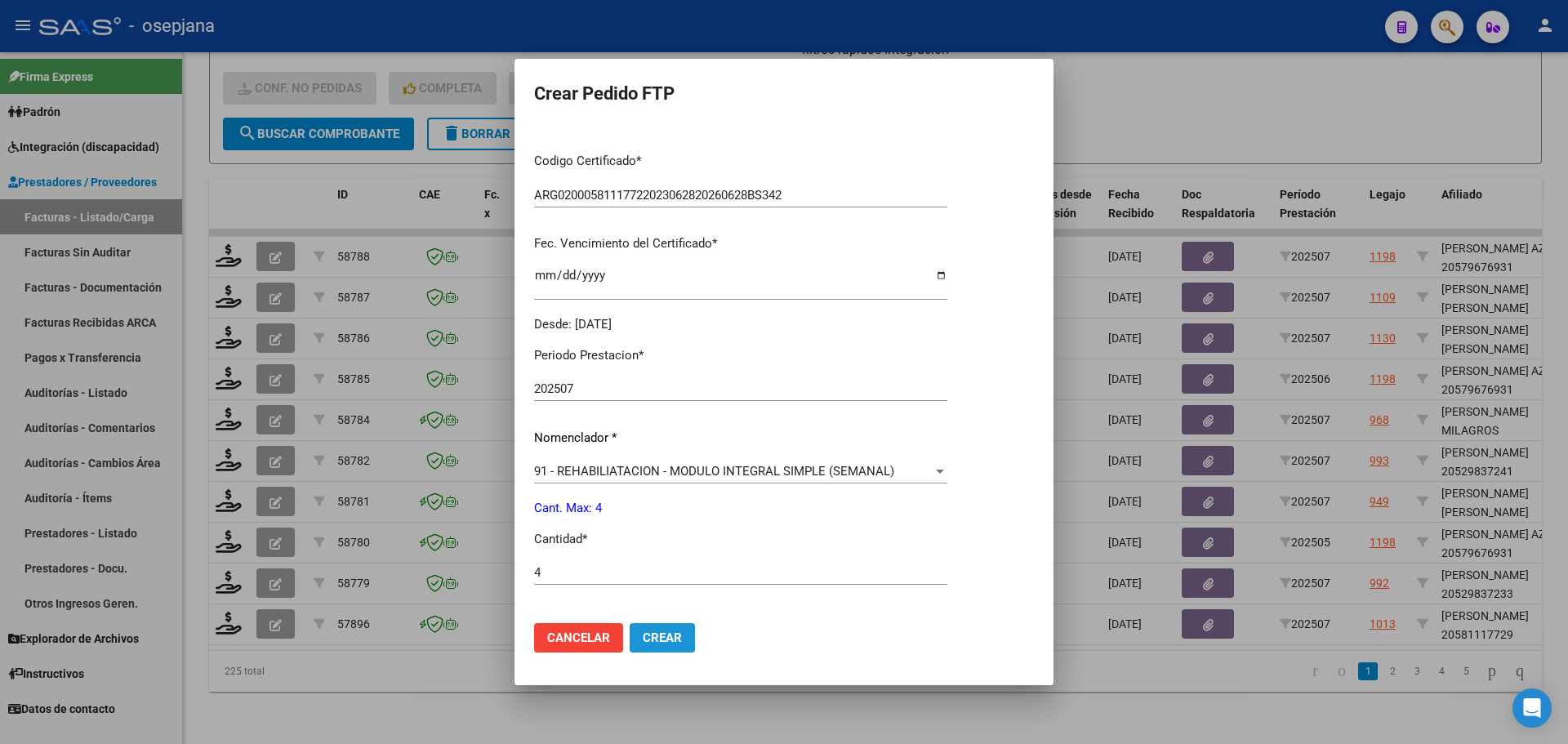
click at [670, 641] on span "Crear" at bounding box center [662, 637] width 39 height 14
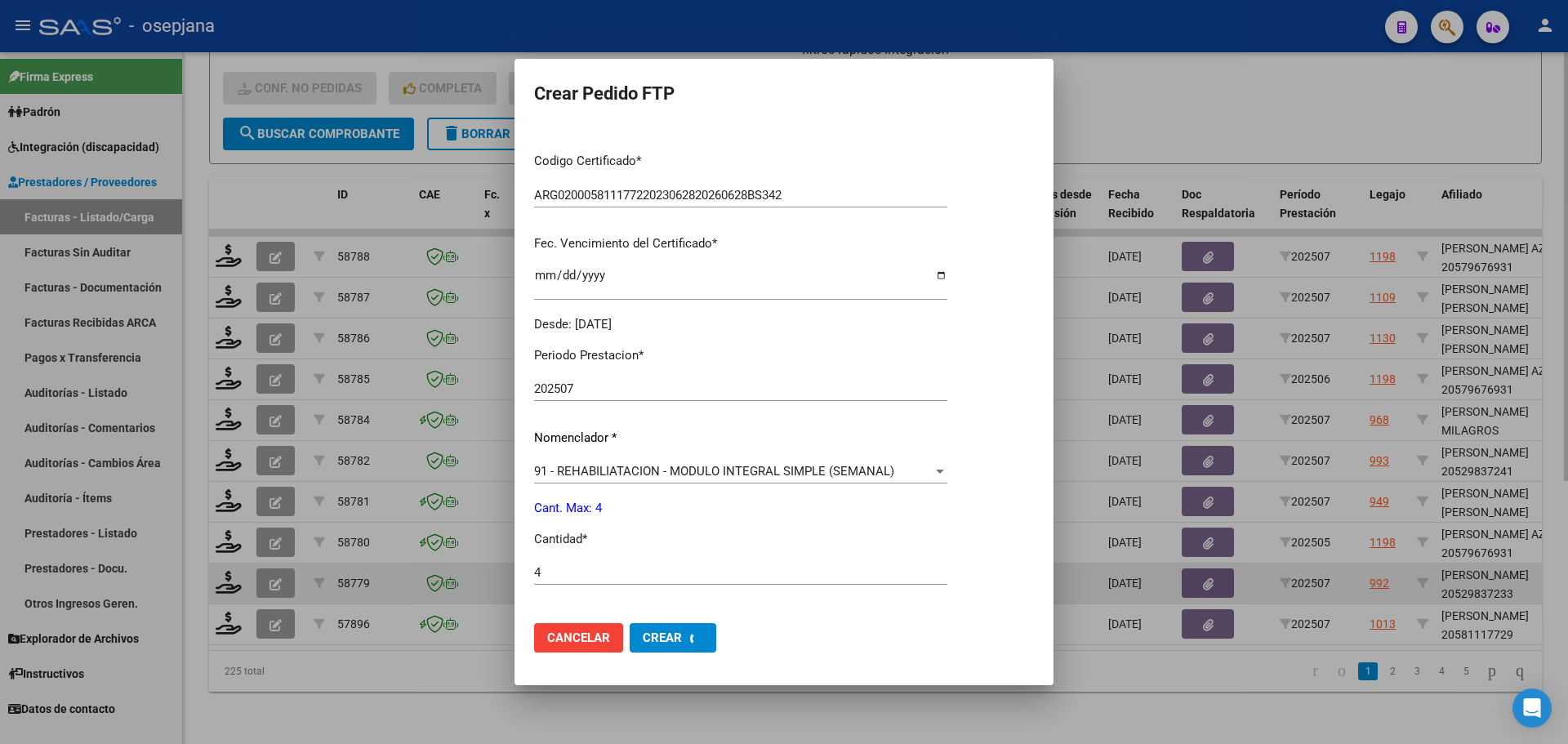
scroll to position [0, 0]
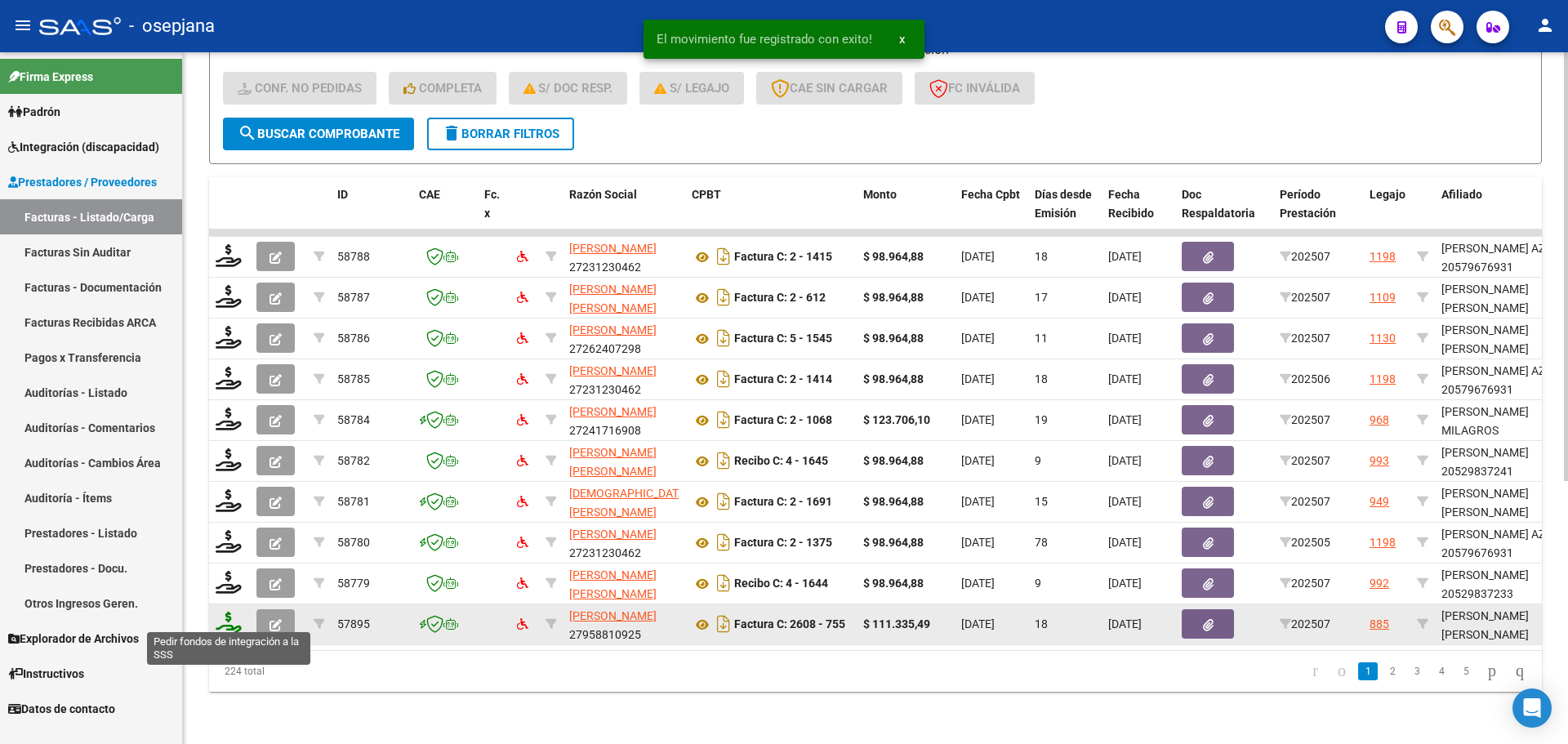
click at [231, 618] on icon at bounding box center [228, 623] width 26 height 23
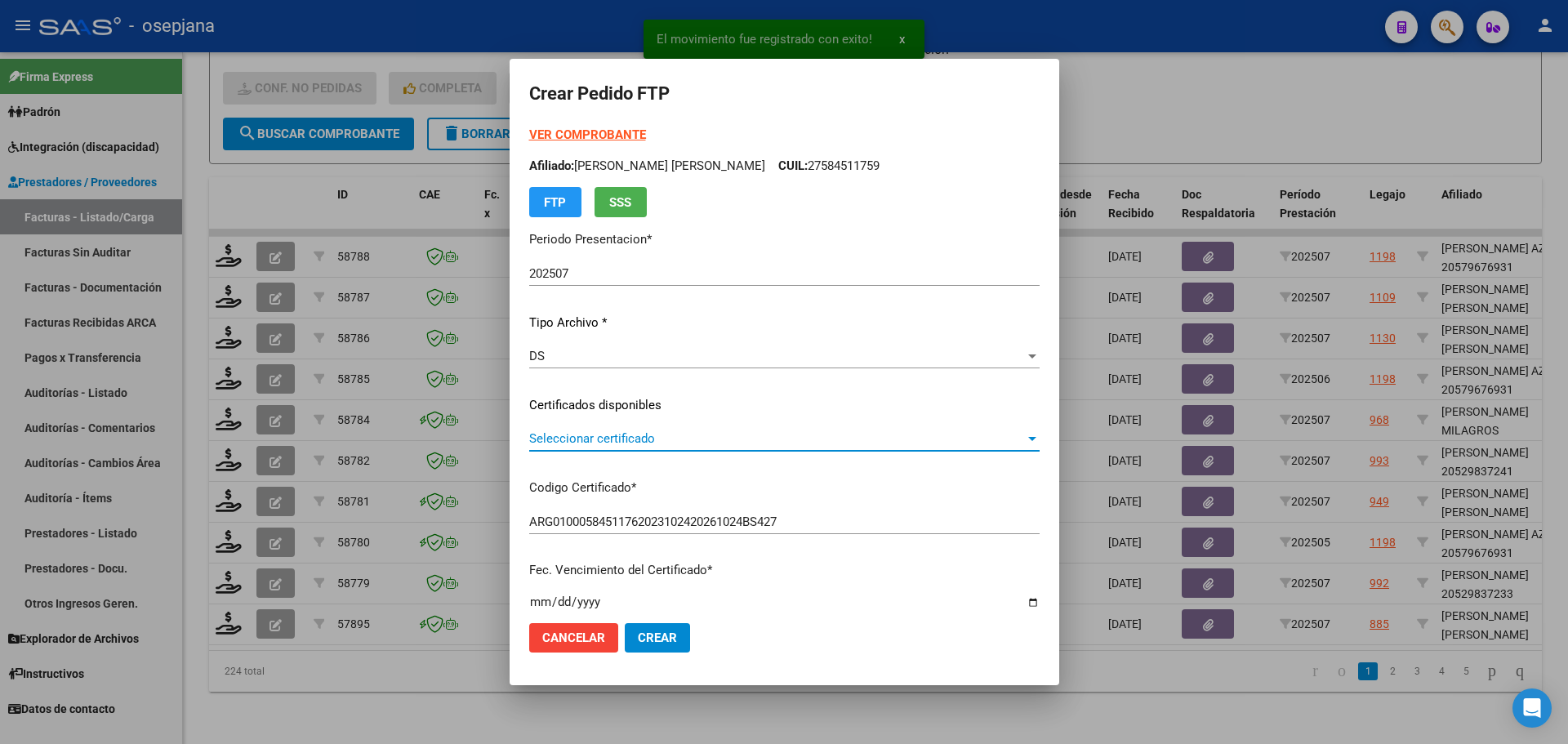
click at [671, 437] on span "Seleccionar certificado" at bounding box center [776, 438] width 496 height 14
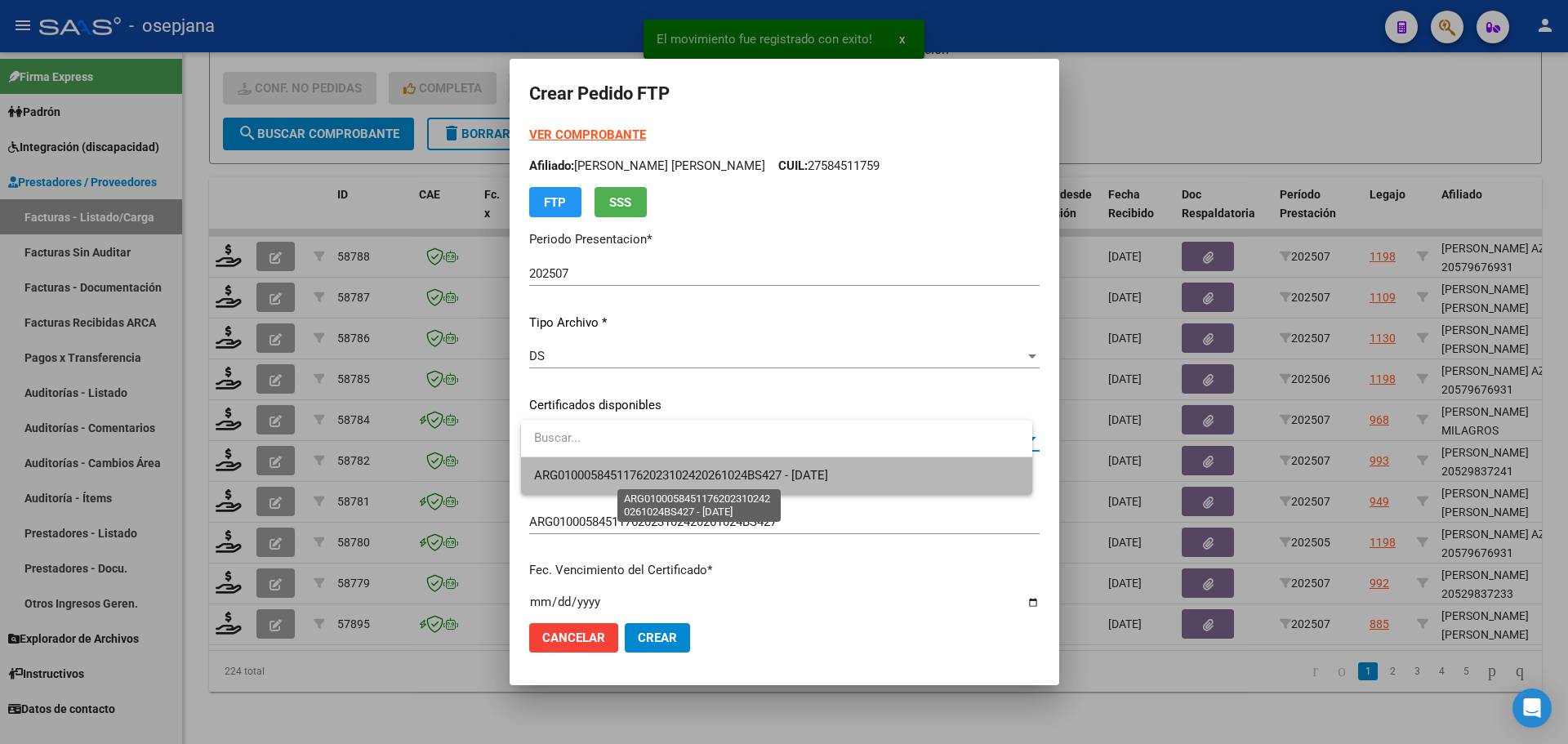
click at [675, 470] on span "ARG01000584511762023102420261024BS427 - [DATE]" at bounding box center [681, 475] width 294 height 14
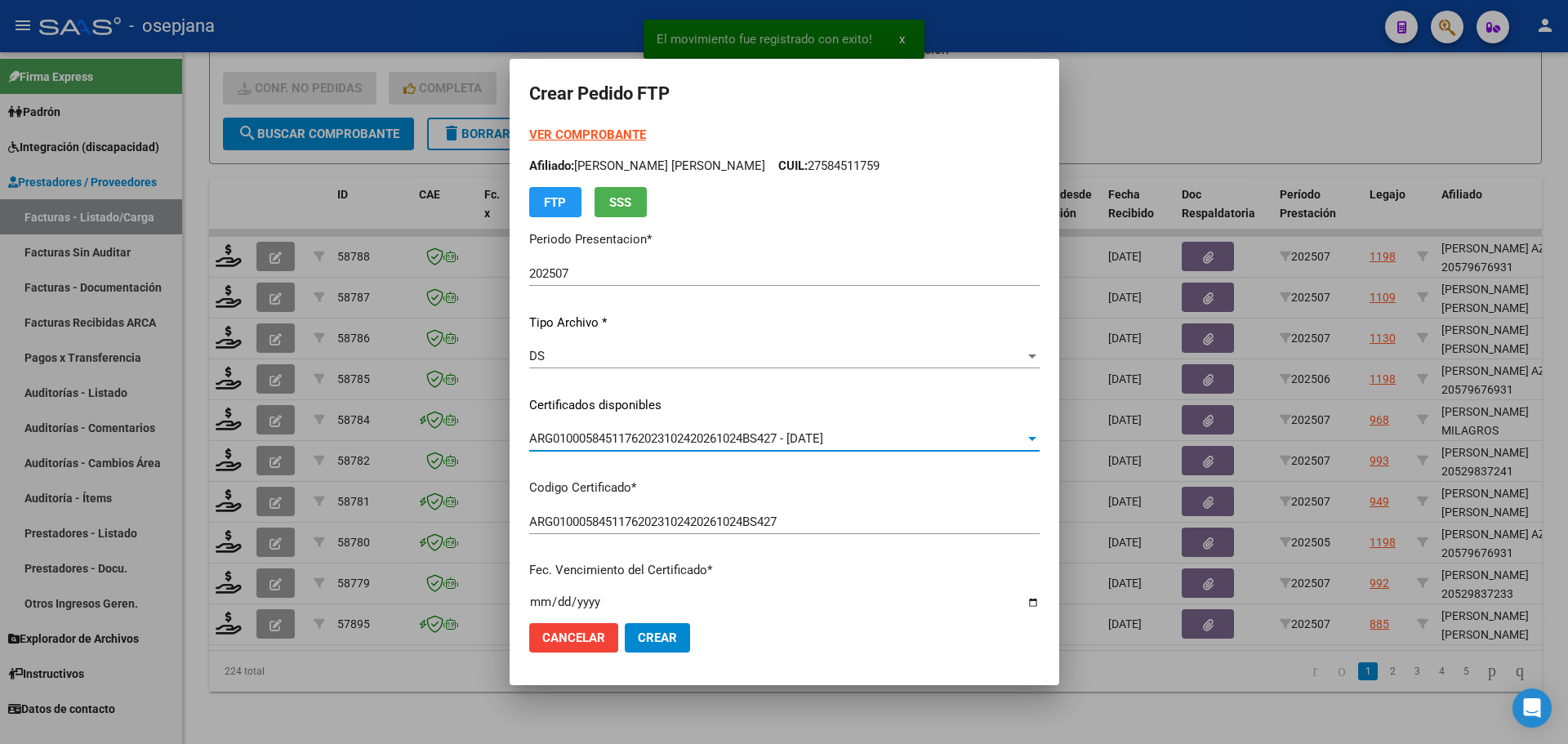
click at [607, 136] on strong "VER COMPROBANTE" at bounding box center [587, 134] width 117 height 14
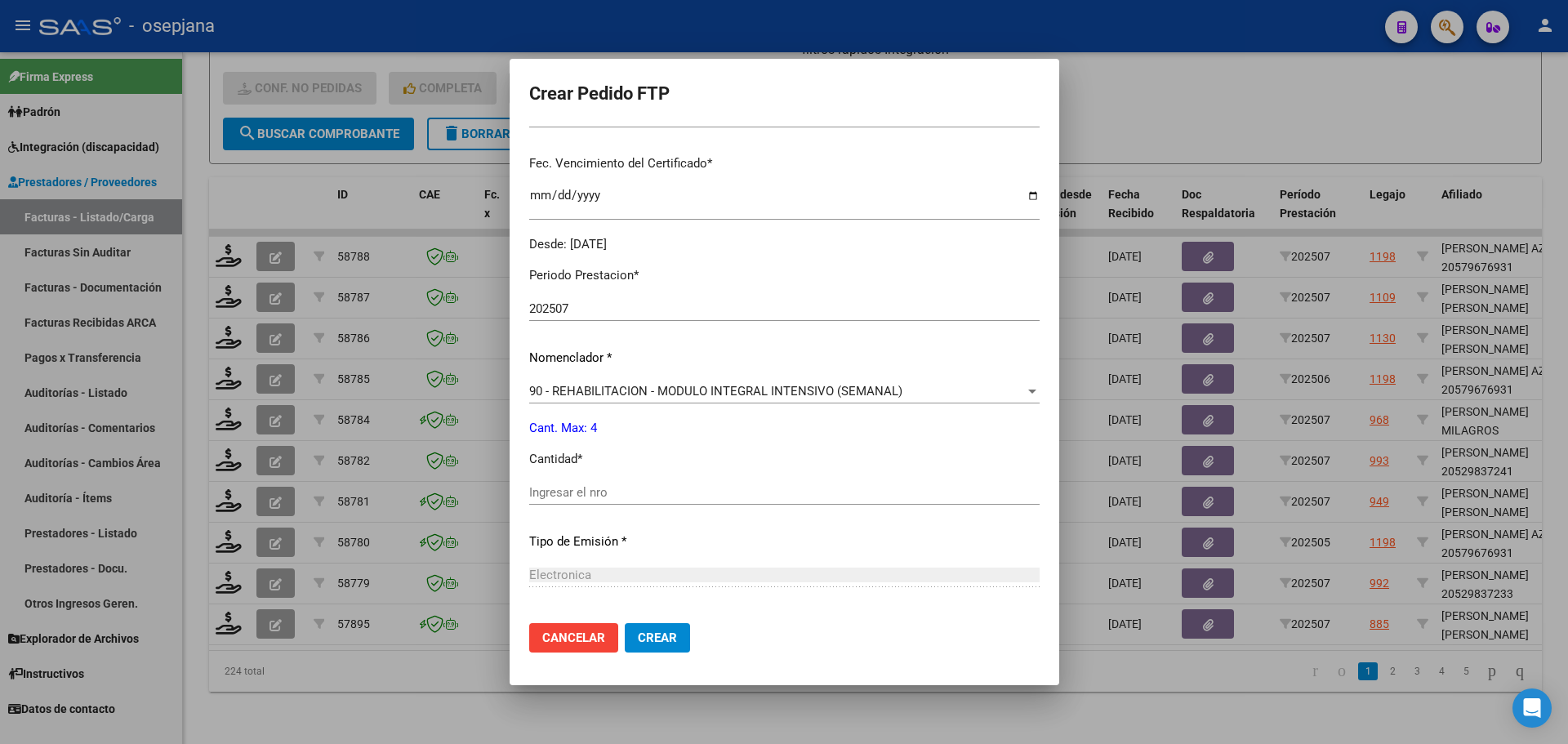
scroll to position [408, 0]
click at [569, 494] on input "Ingresar el nro" at bounding box center [784, 490] width 510 height 14
click at [672, 636] on span "Crear" at bounding box center [658, 637] width 39 height 14
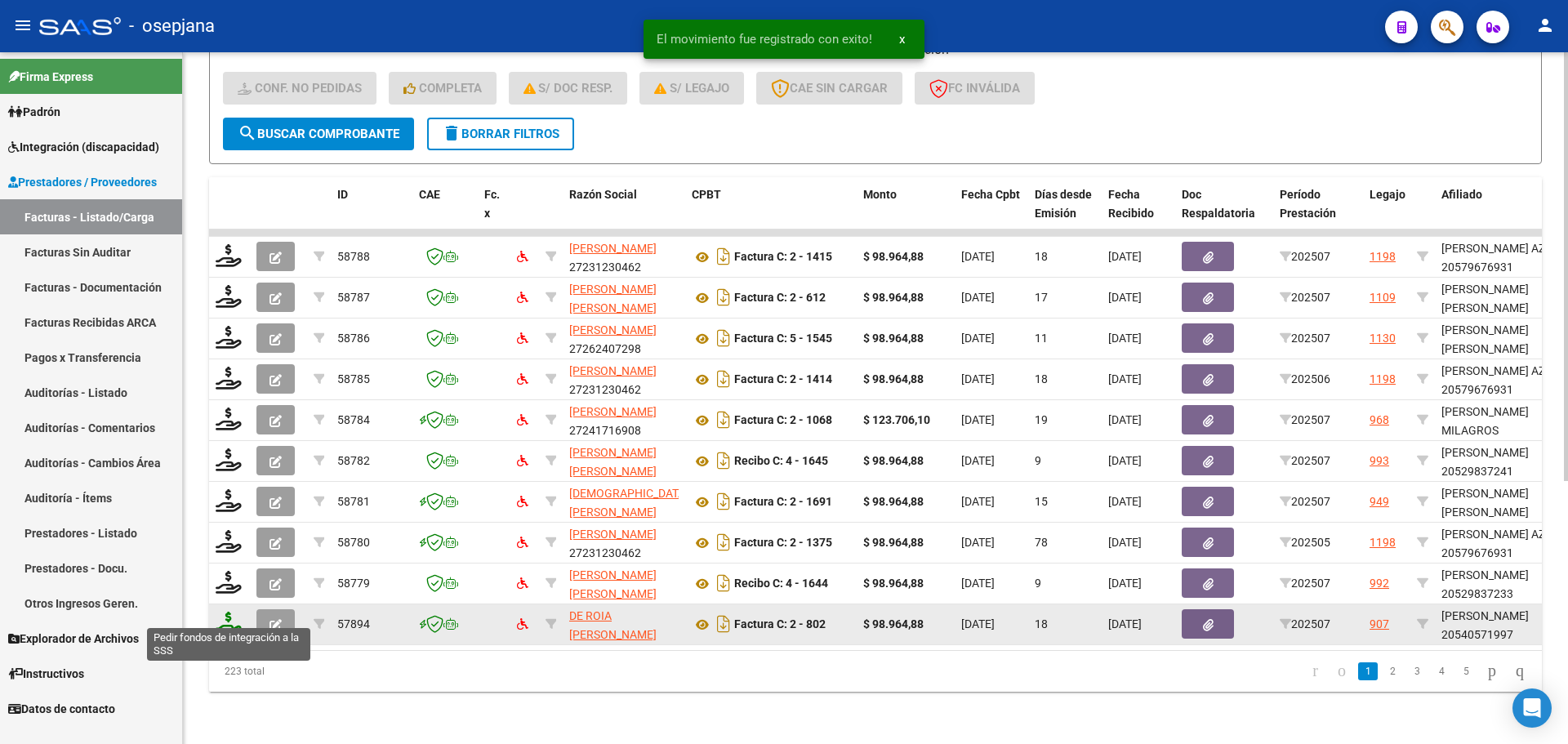
click at [221, 612] on icon at bounding box center [228, 623] width 26 height 23
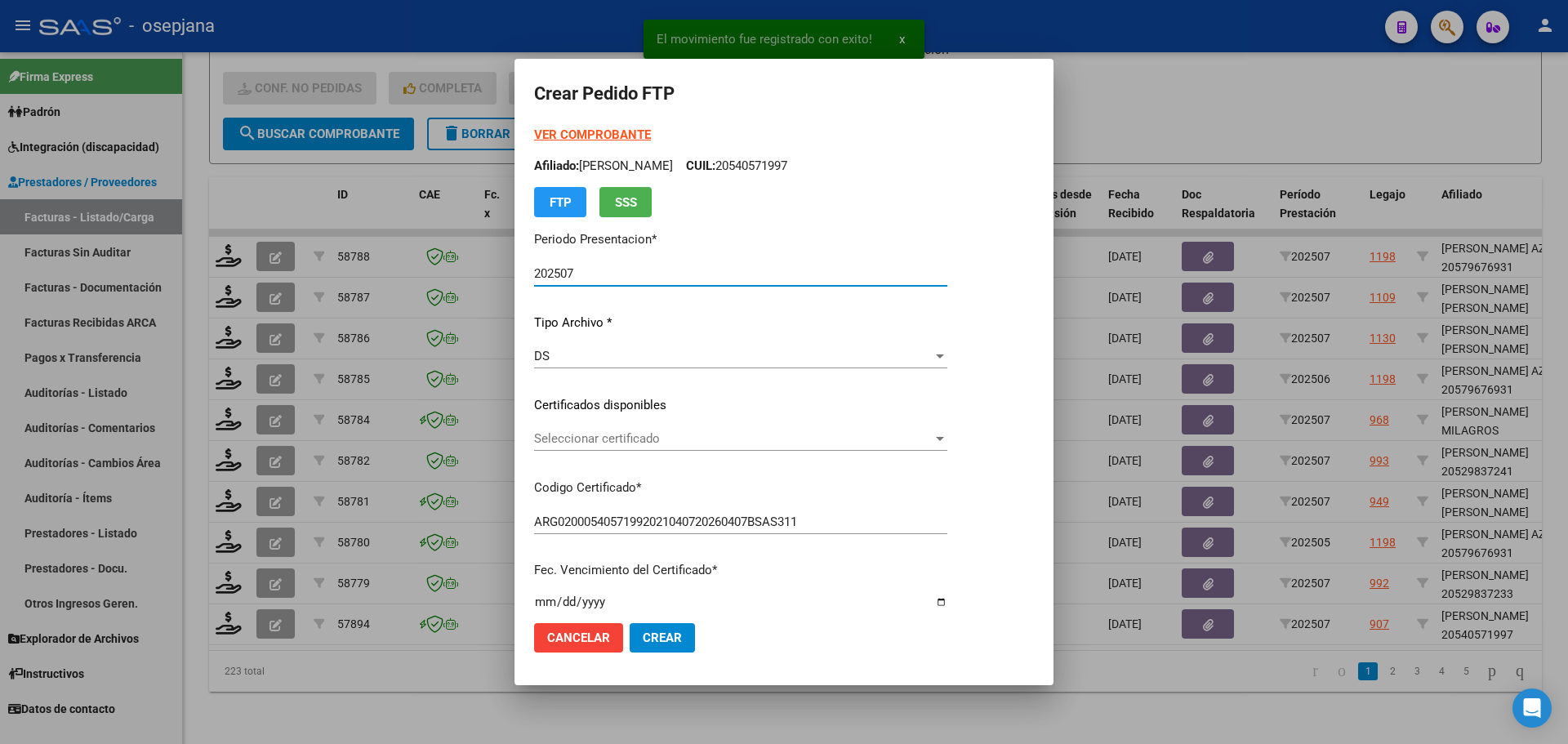
click at [659, 427] on div "Seleccionar certificado Seleccionar certificado" at bounding box center [741, 438] width 414 height 25
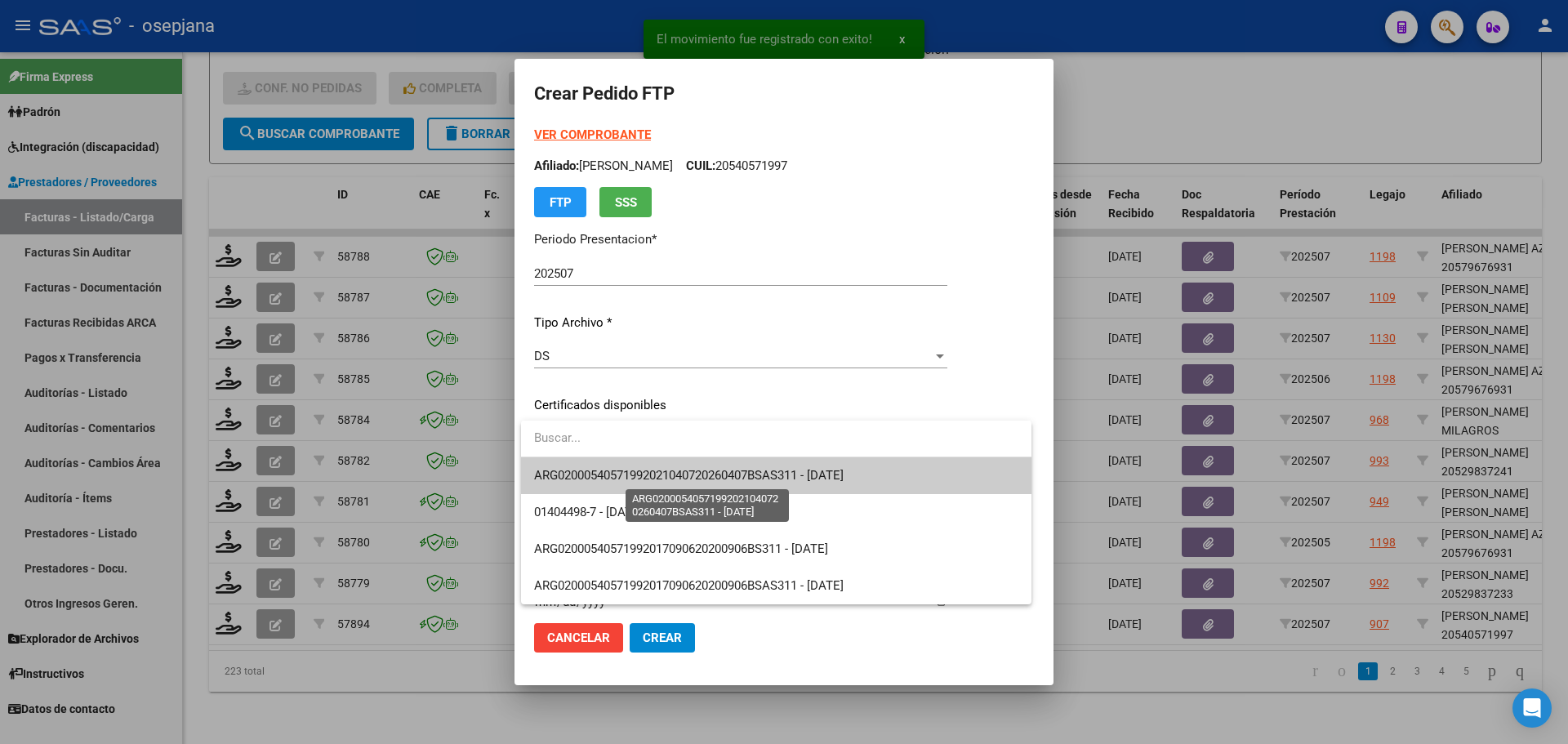
click at [669, 472] on span "ARG02000540571992021040720260407BSAS311 - [DATE]" at bounding box center [688, 475] width 309 height 14
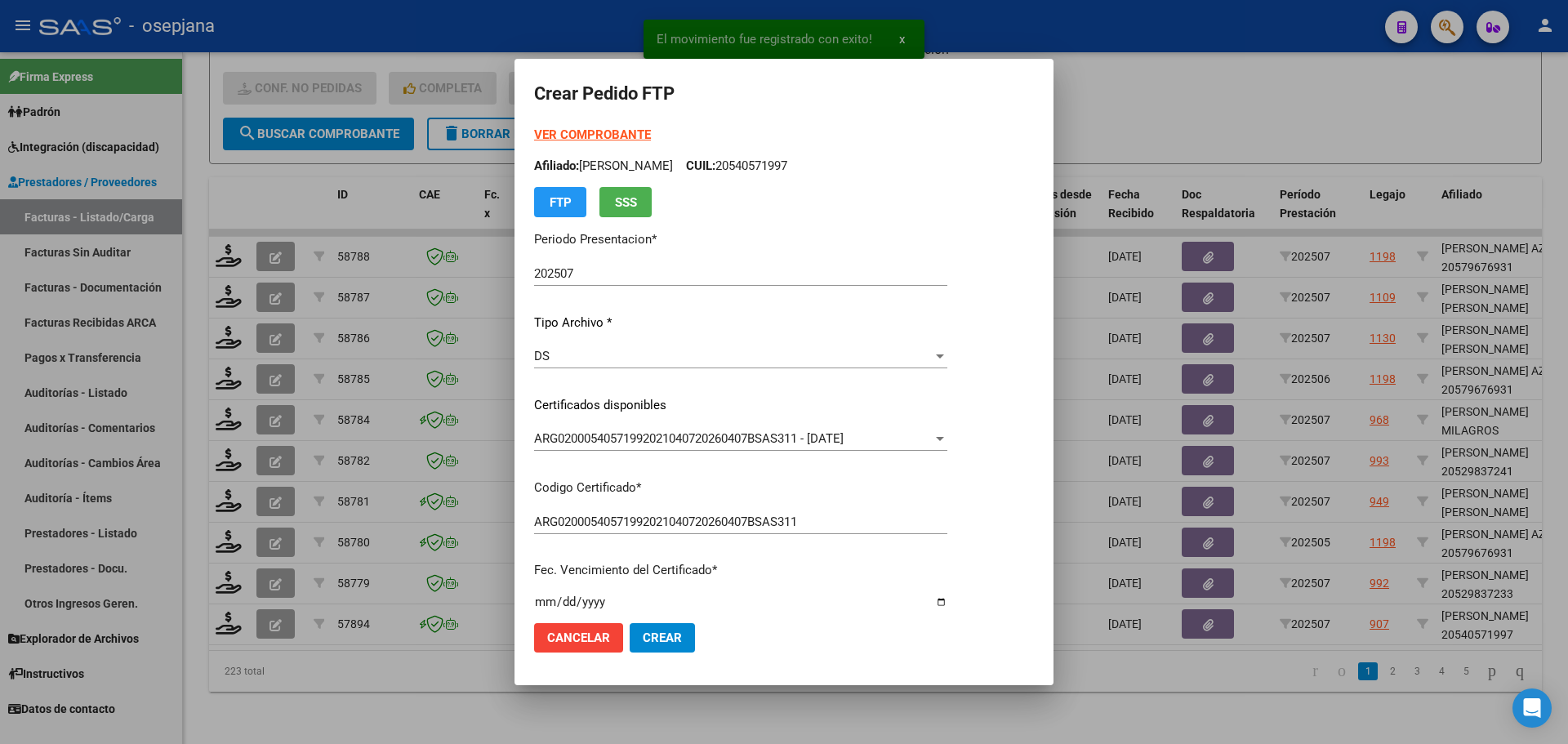
click at [625, 126] on div "VER COMPROBANTE ARCA Padrón Afiliado: [PERSON_NAME]: 20540571997 FTP SSS" at bounding box center [741, 171] width 414 height 92
click at [623, 131] on strong "VER COMPROBANTE" at bounding box center [592, 134] width 117 height 14
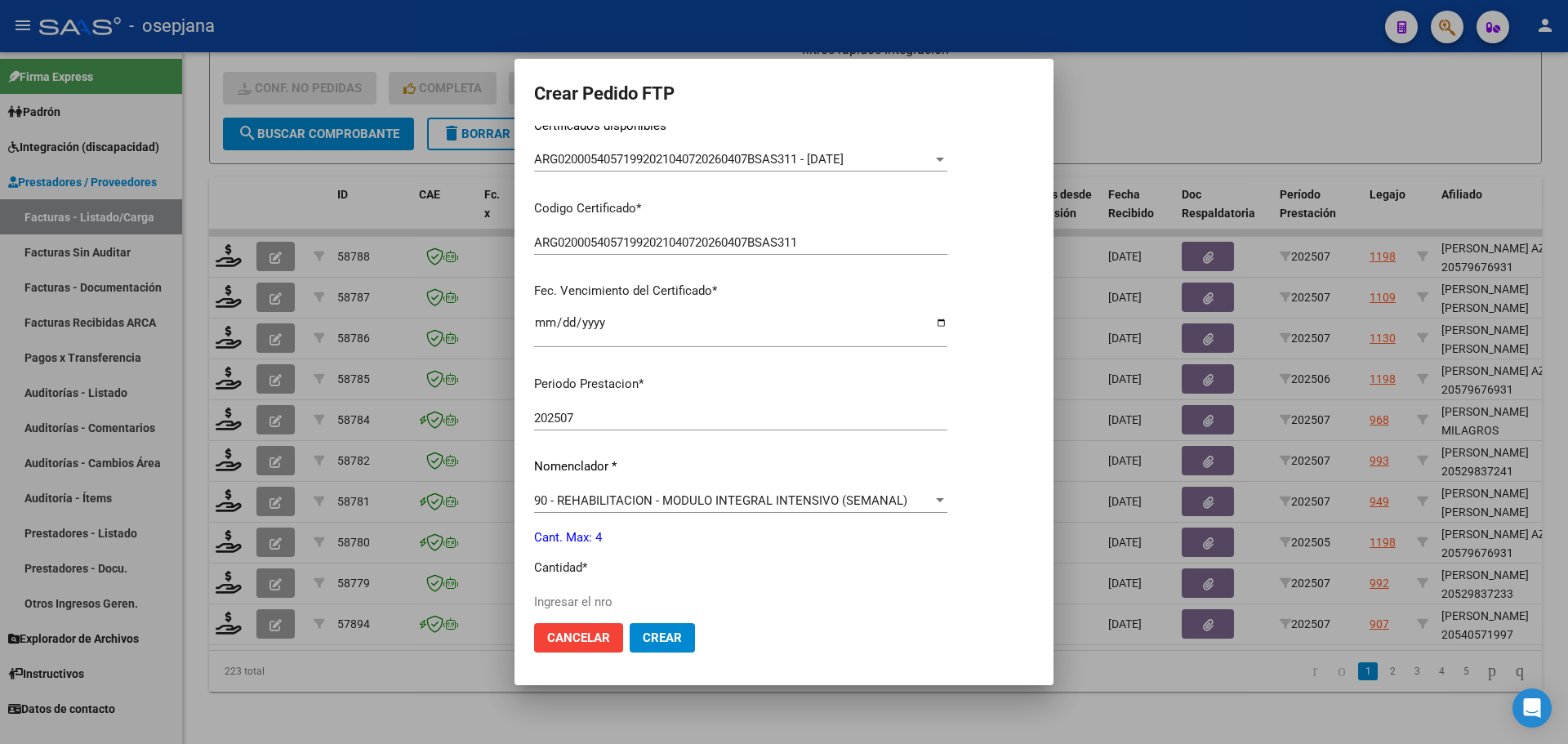
scroll to position [408, 0]
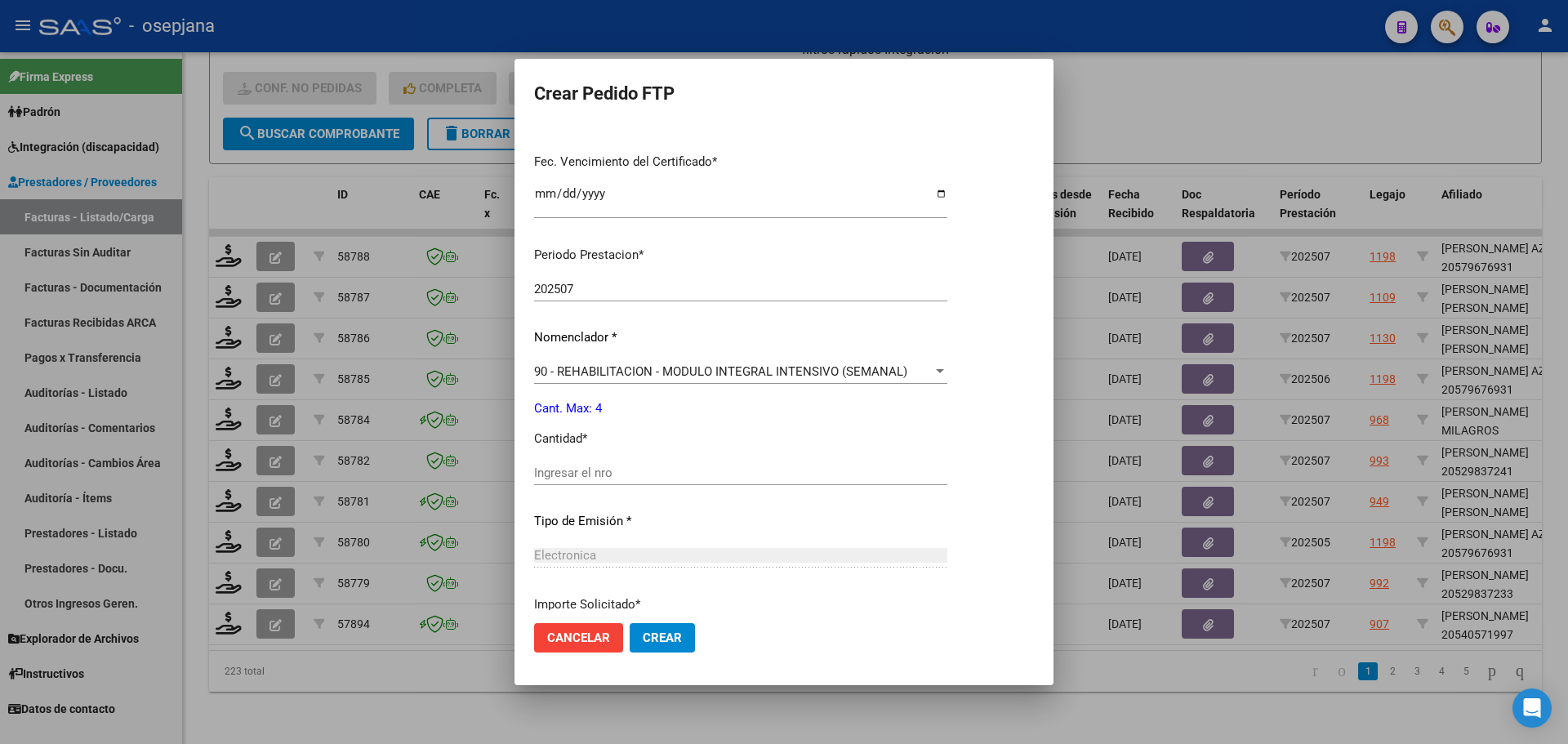
click at [569, 482] on div "Ingresar el nro" at bounding box center [741, 472] width 414 height 25
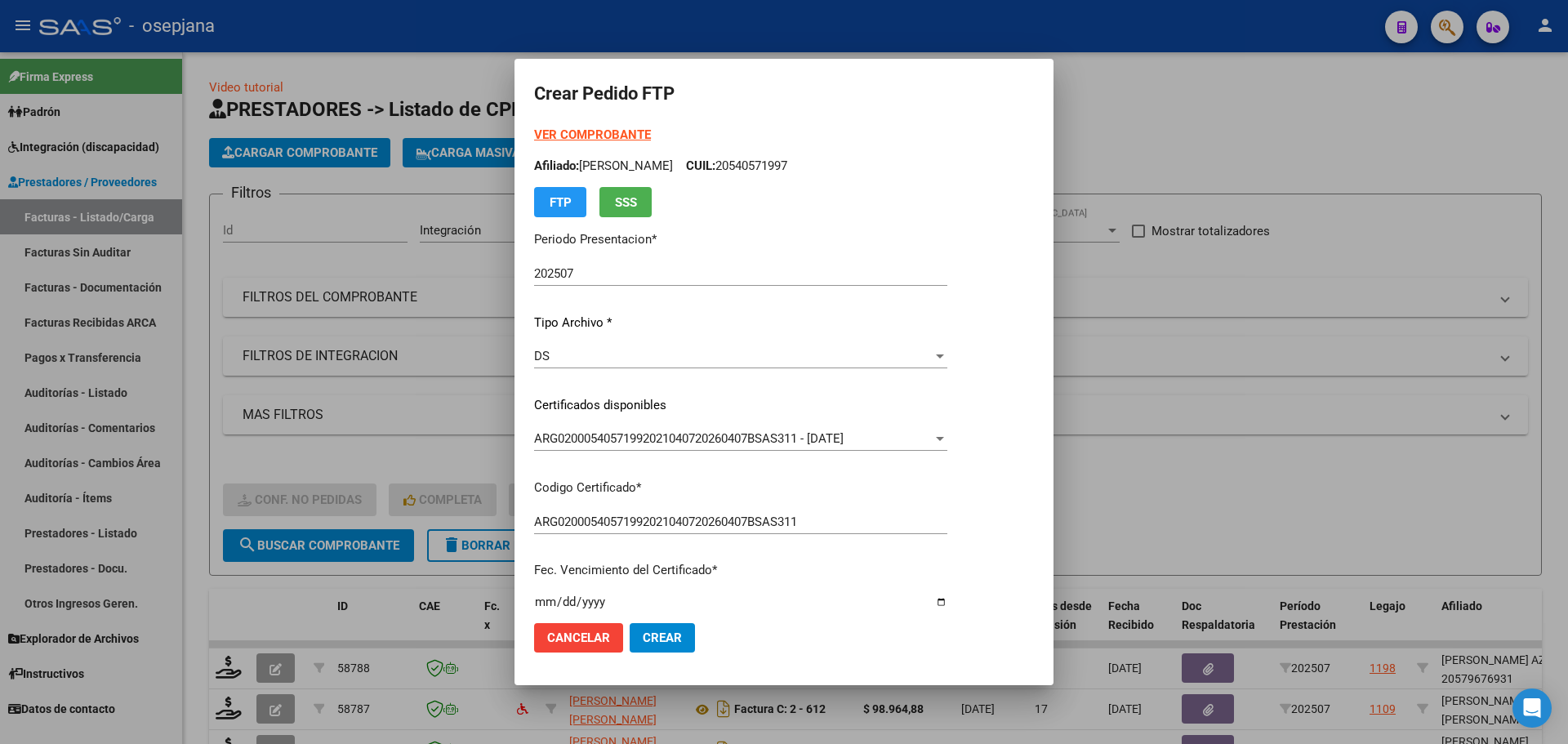
scroll to position [408, 0]
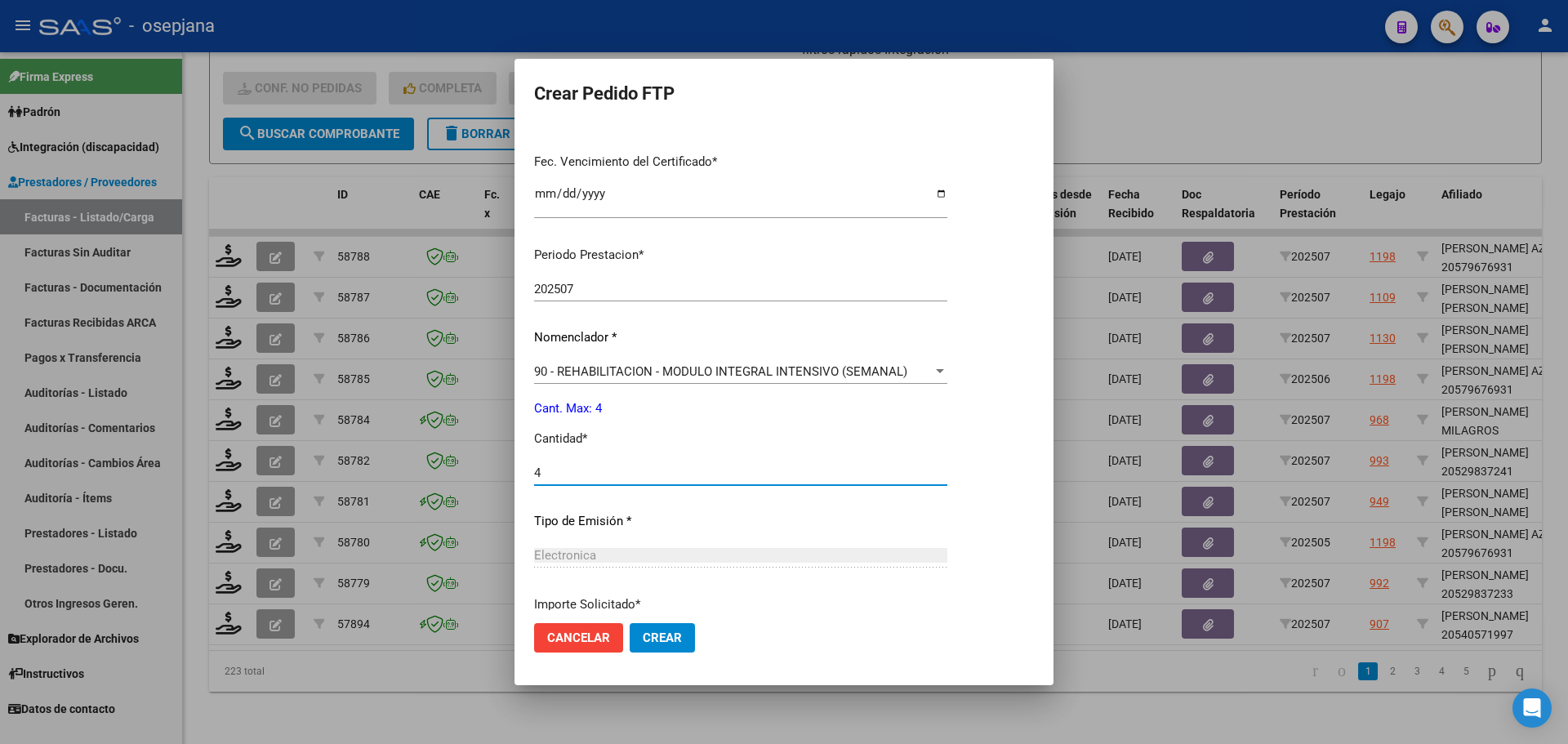
type input "4"
click at [639, 636] on button "Crear" at bounding box center [662, 637] width 65 height 30
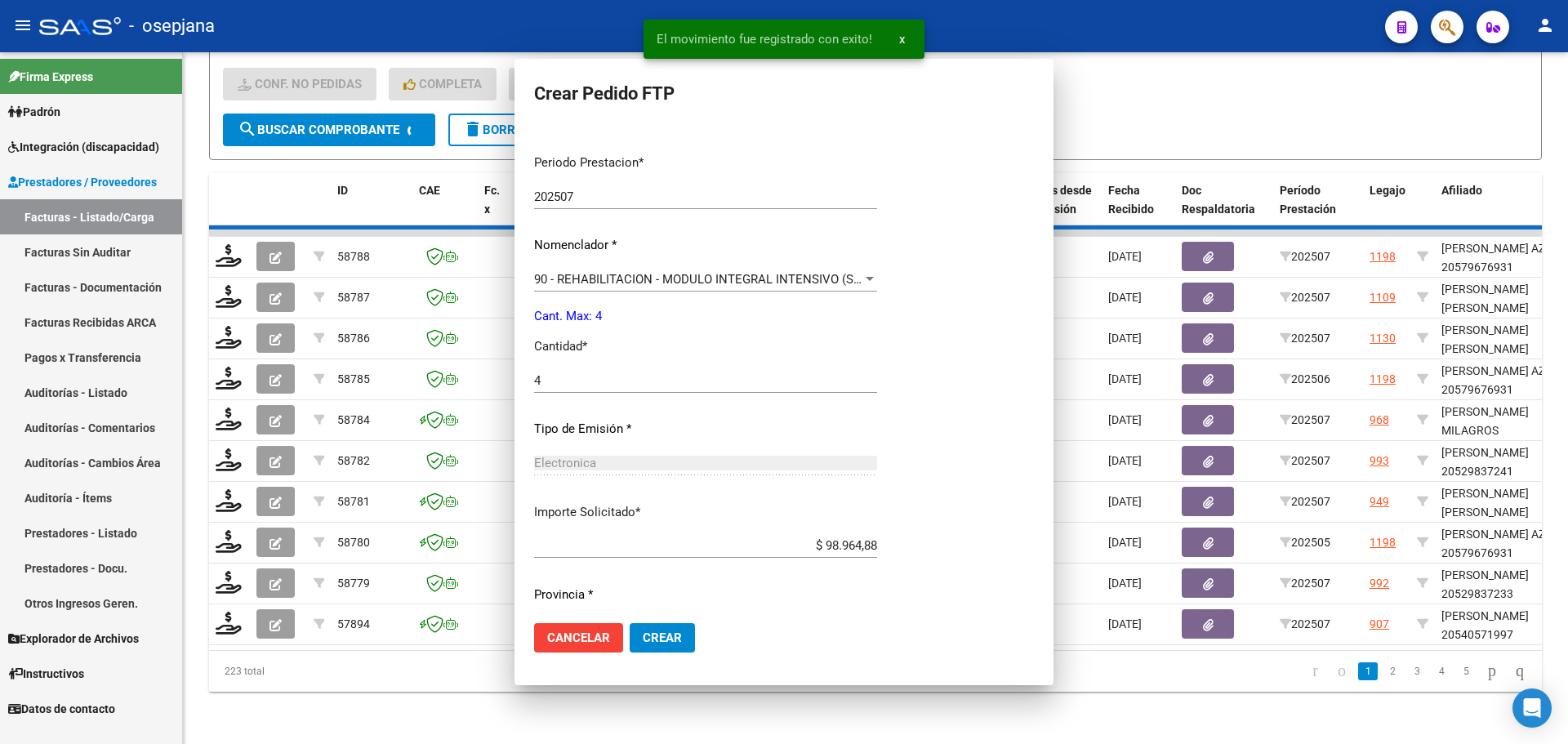
scroll to position [0, 0]
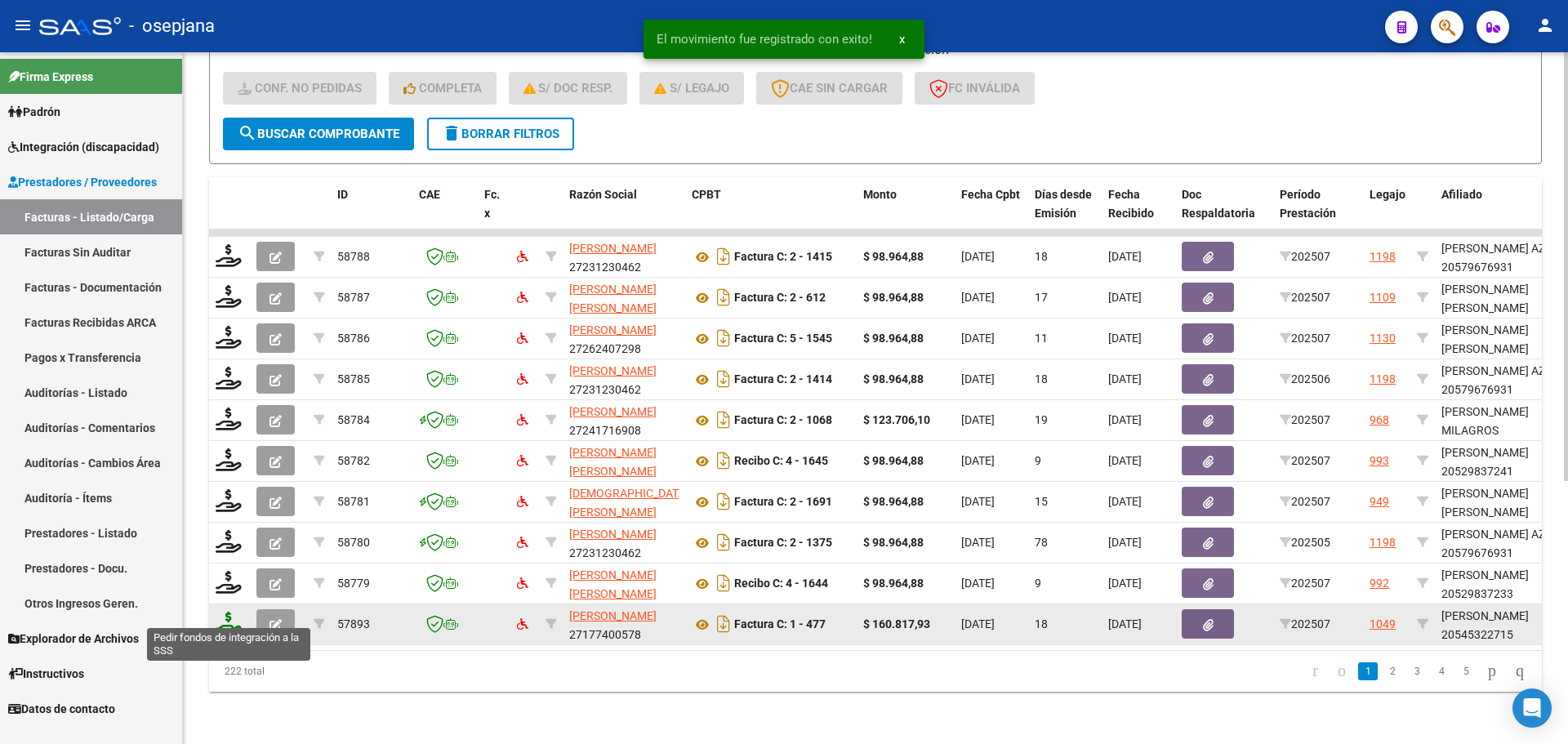
click at [226, 612] on icon at bounding box center [228, 623] width 26 height 23
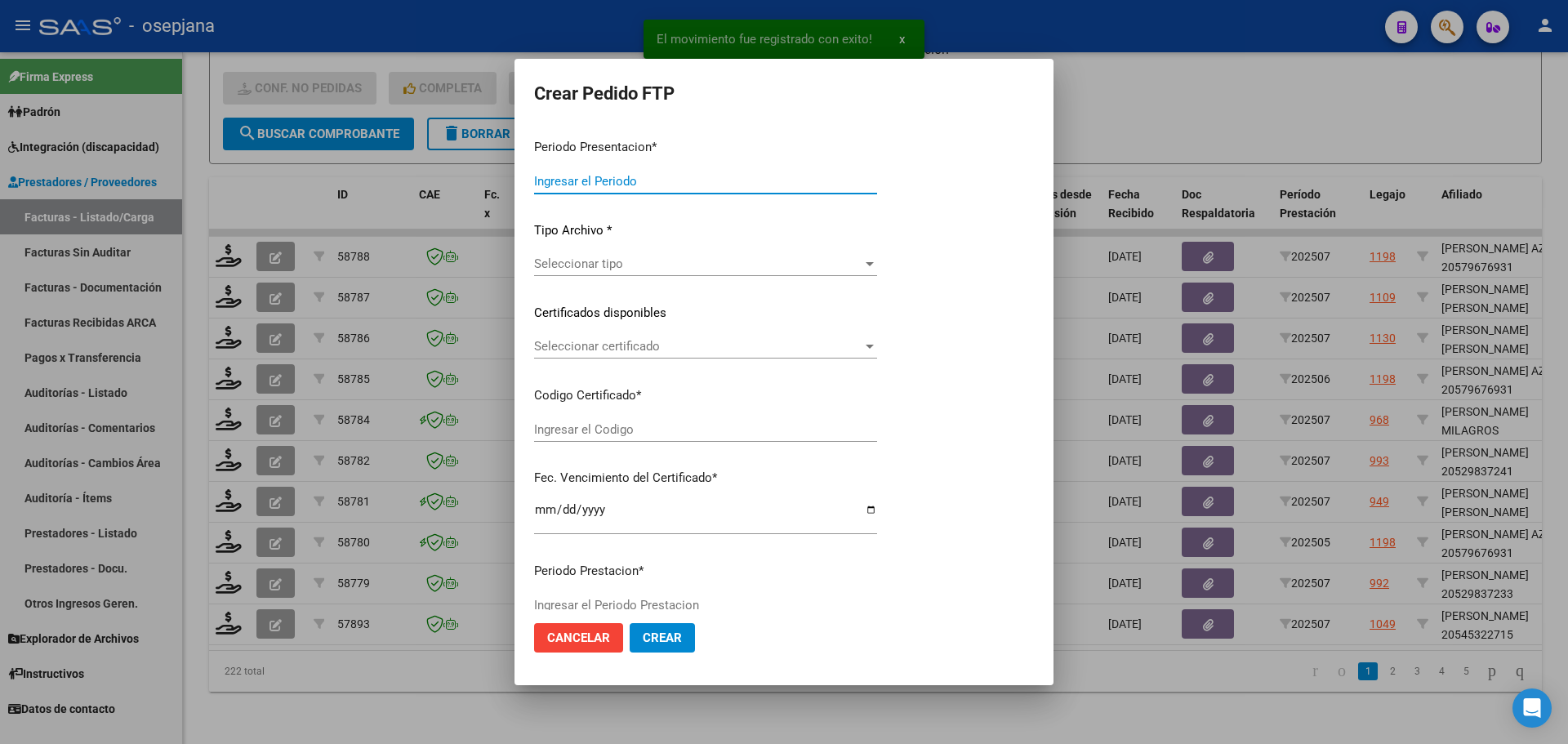
type input "202507"
type input "$ 160.817,93"
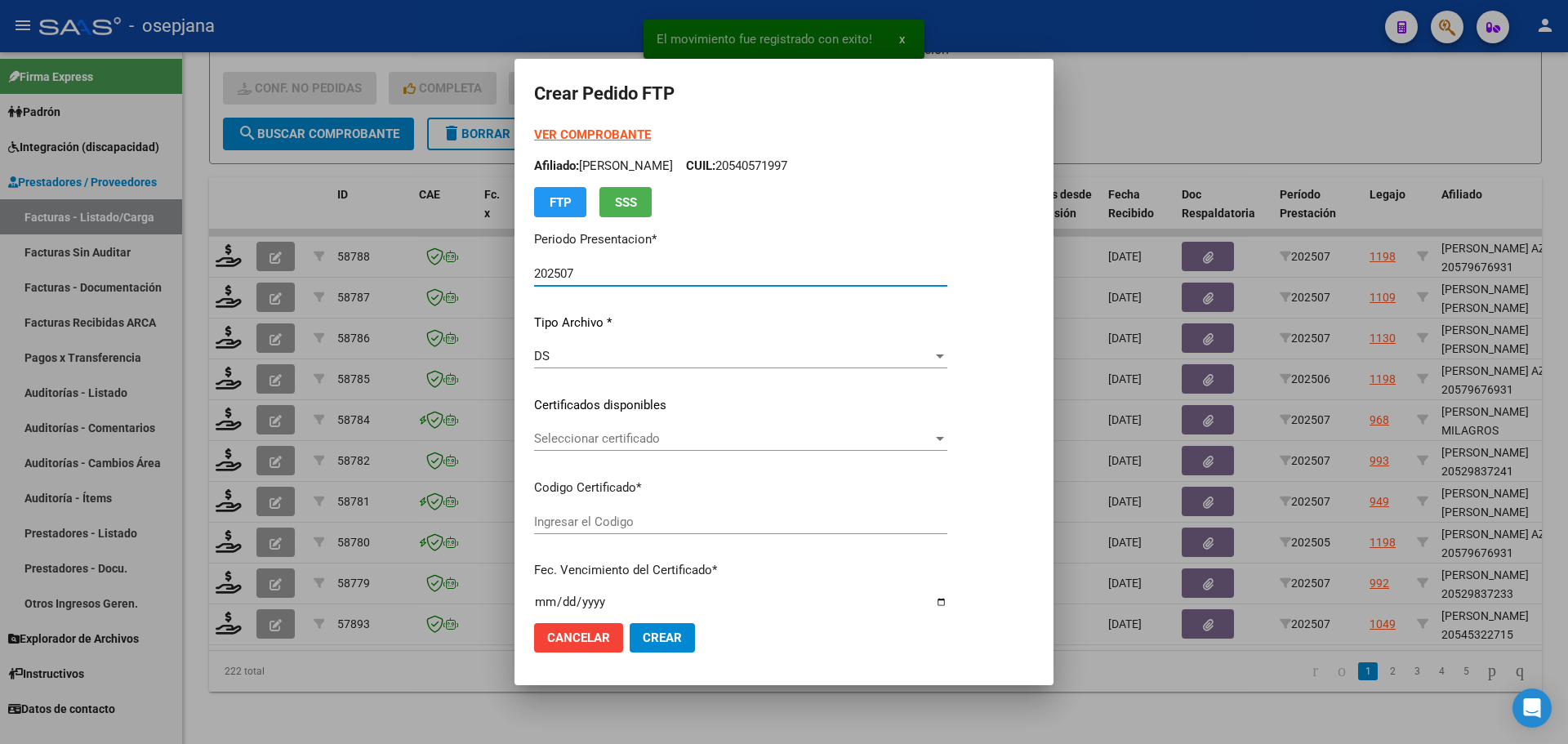
type input "ARG02000545322712025050520300505BUE313"
type input "[DATE]"
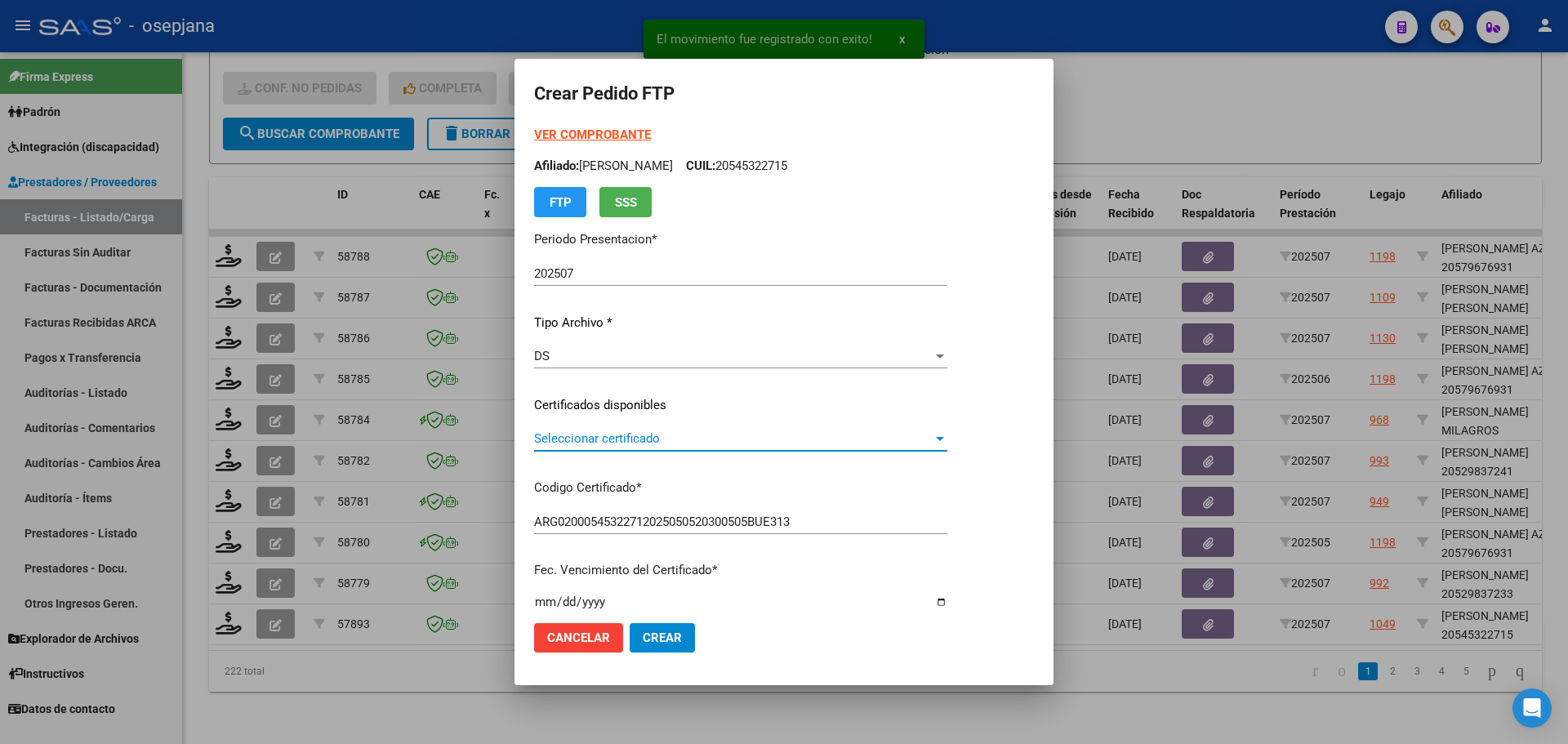
click at [580, 434] on span "Seleccionar certificado" at bounding box center [733, 438] width 398 height 14
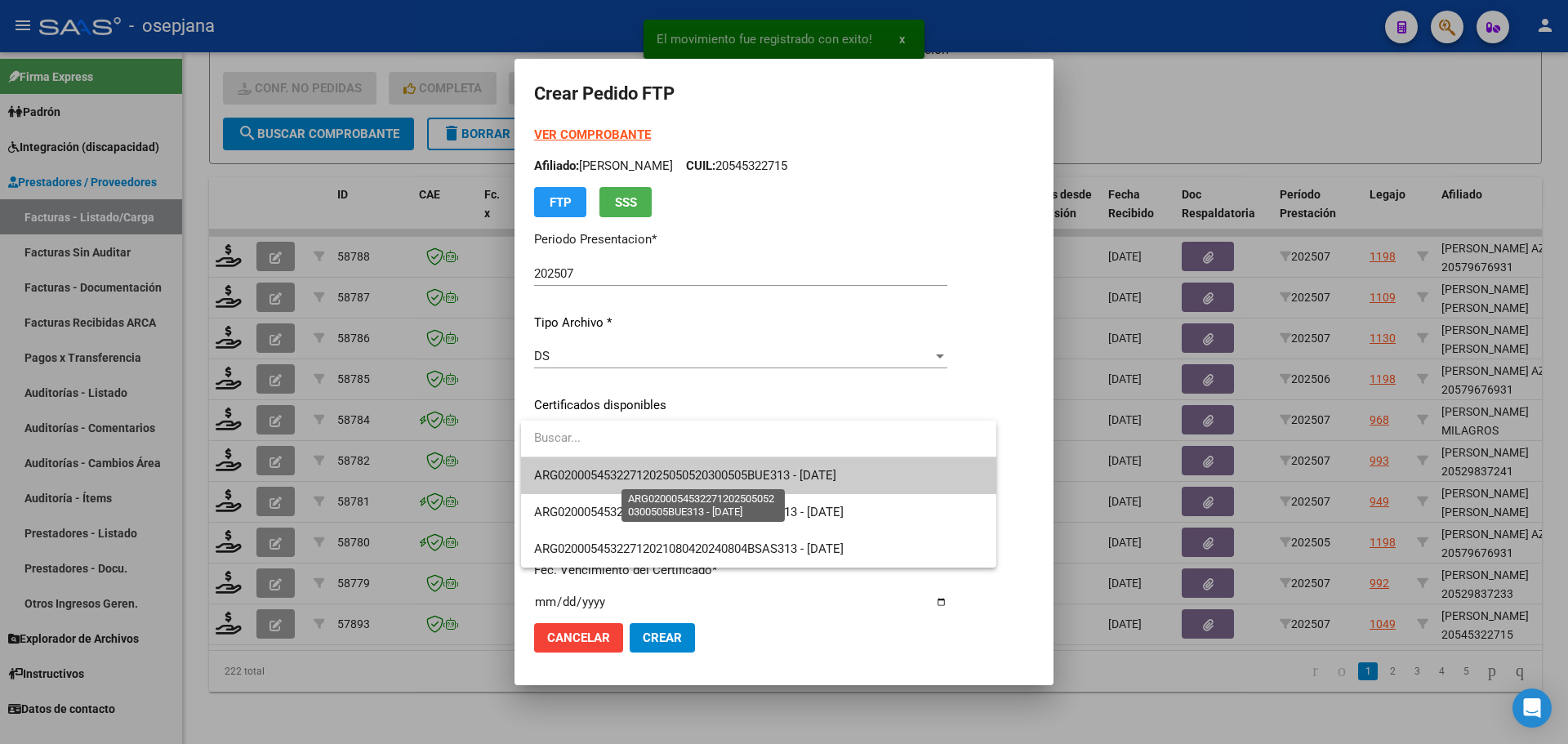
click at [582, 469] on span "ARG02000545322712025050520300505BUE313 - [DATE]" at bounding box center [685, 475] width 303 height 14
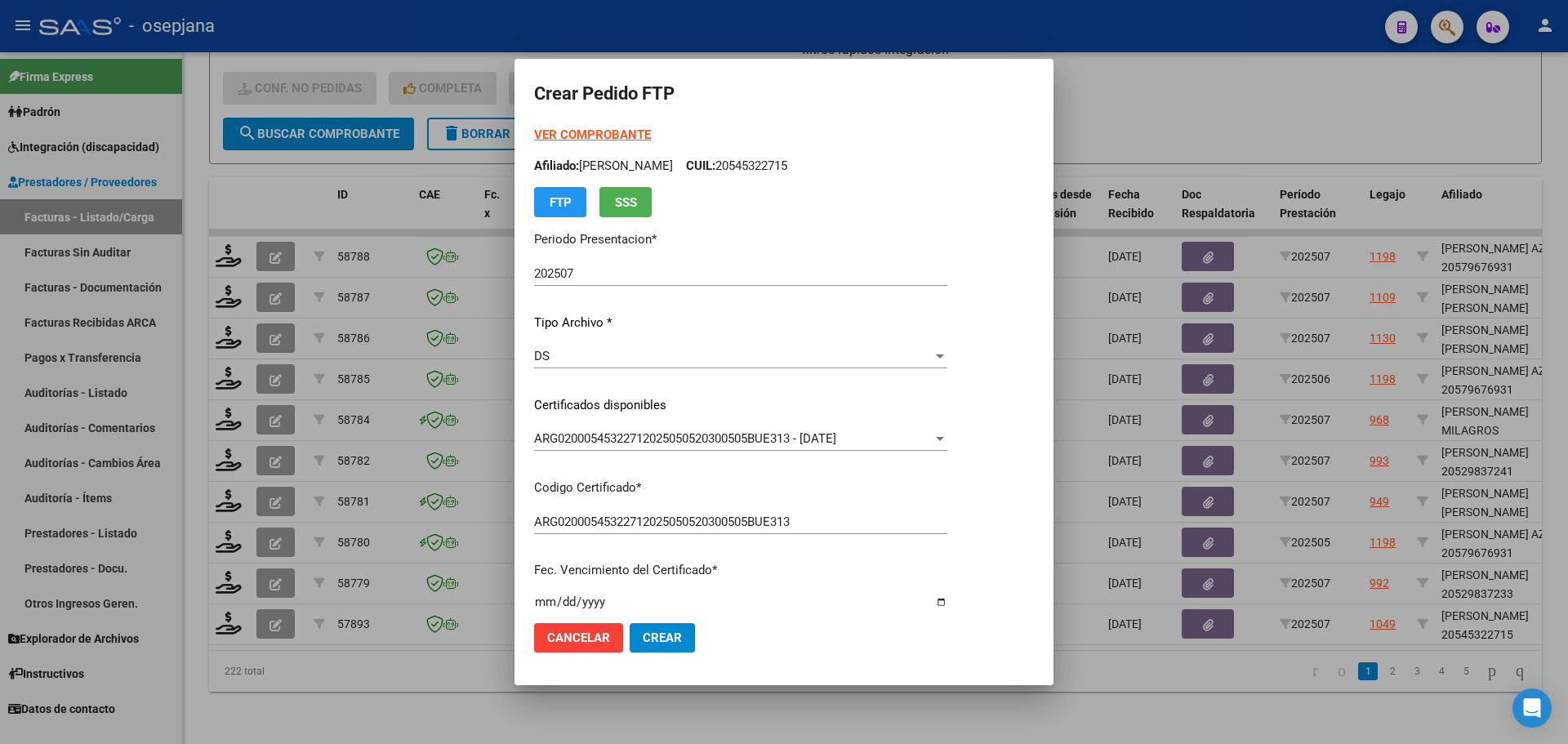
click at [597, 130] on strong "VER COMPROBANTE" at bounding box center [592, 134] width 117 height 14
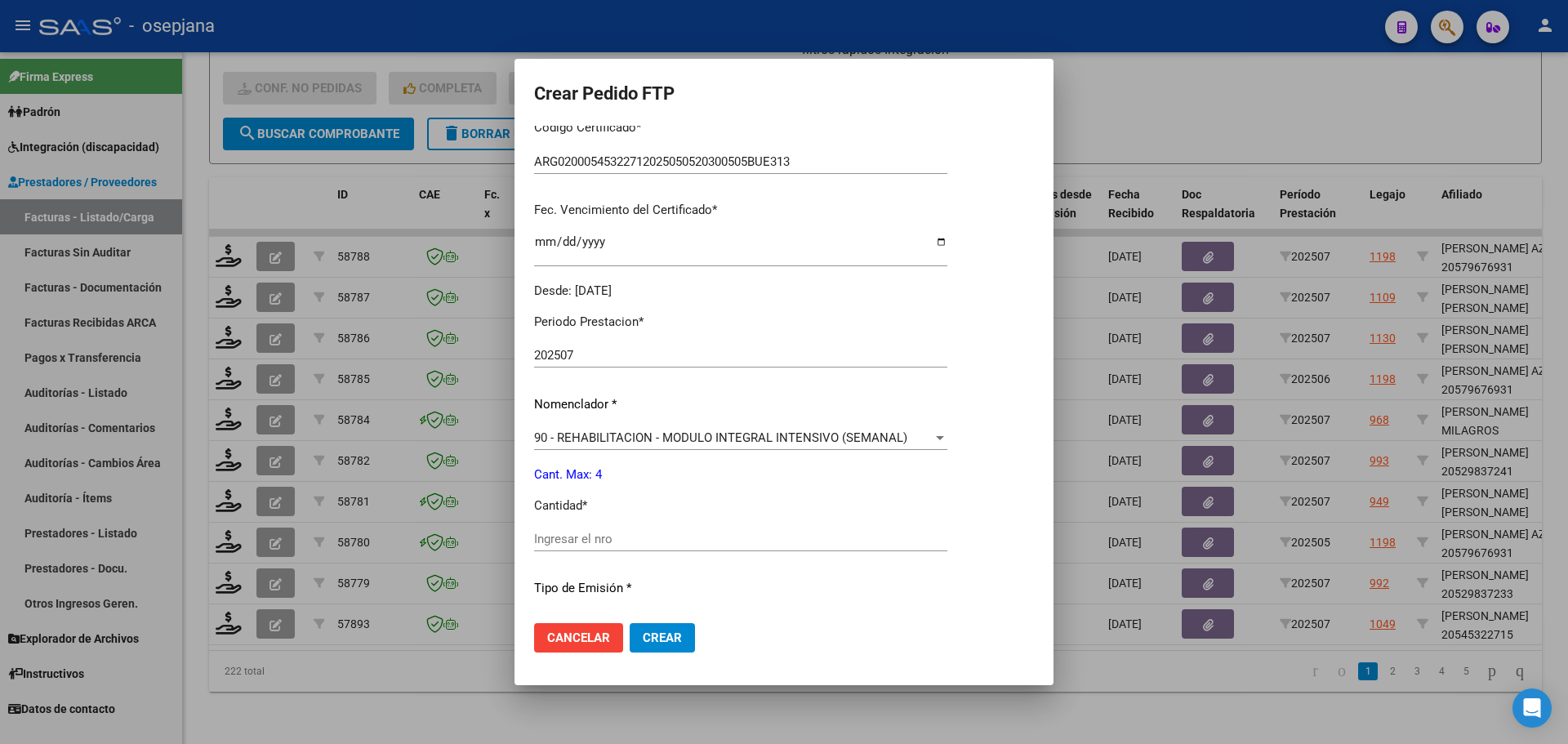
scroll to position [490, 0]
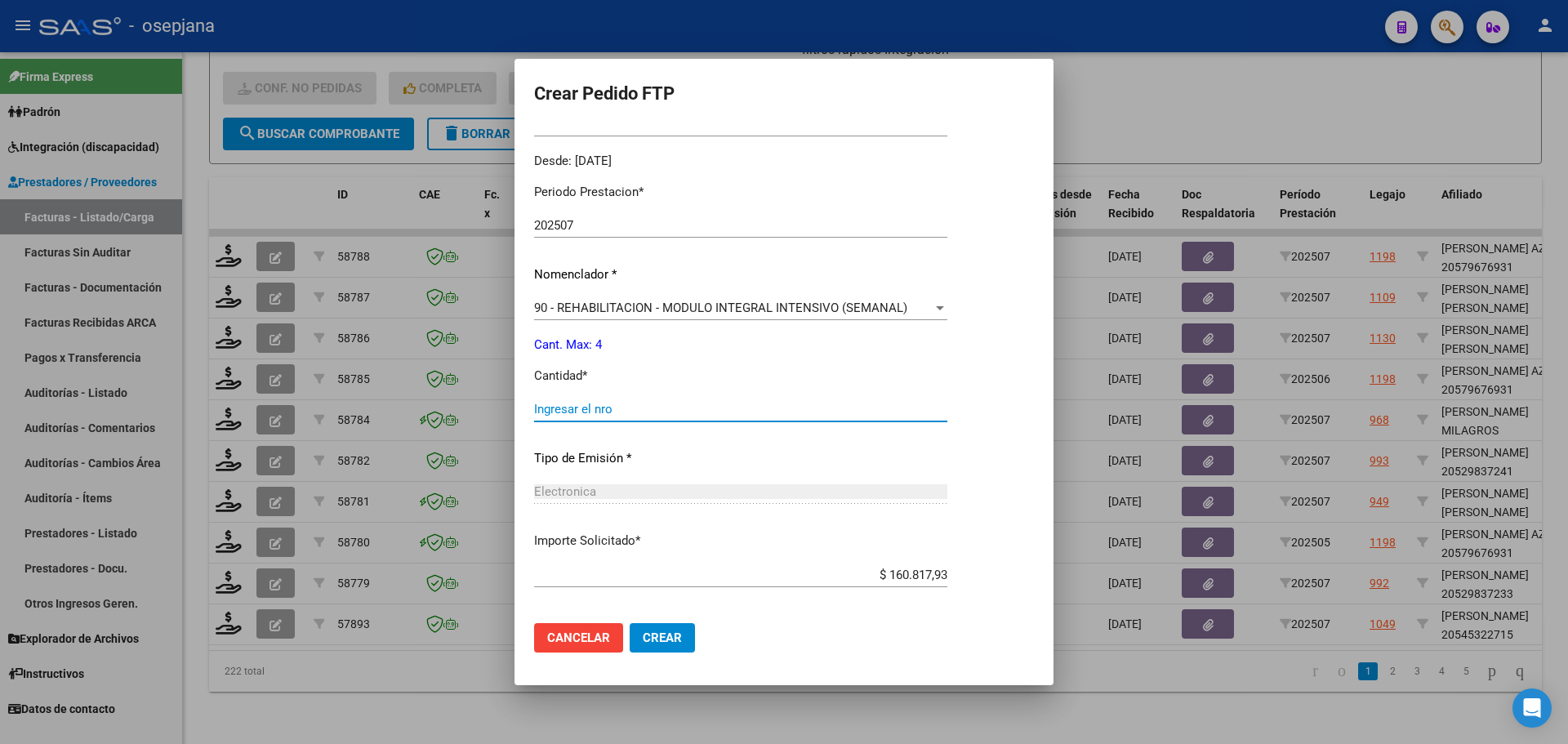
click at [581, 412] on input "Ingresar el nro" at bounding box center [741, 408] width 414 height 14
type input "4"
click at [676, 650] on button "Crear" at bounding box center [662, 637] width 65 height 30
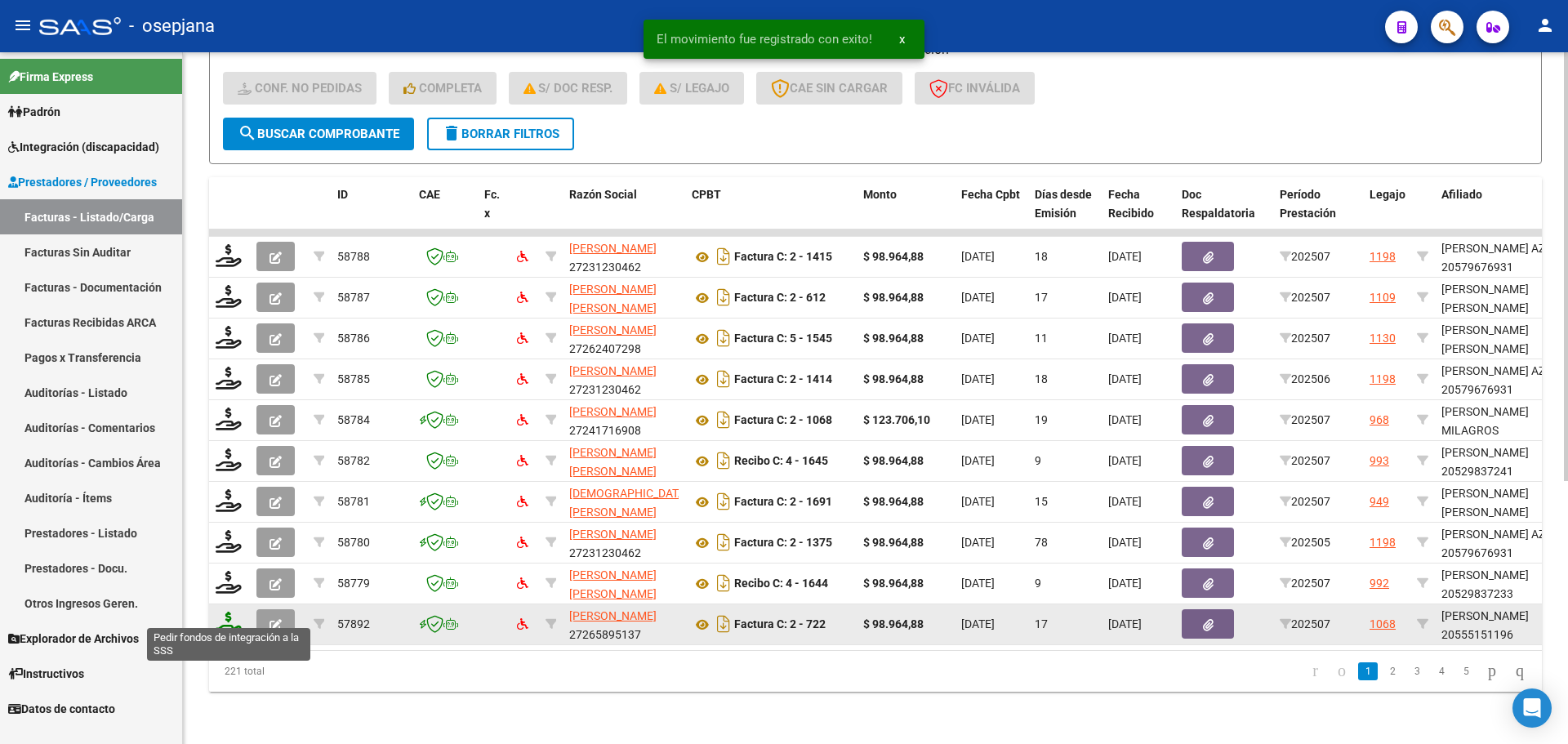
click at [236, 612] on icon at bounding box center [228, 623] width 26 height 23
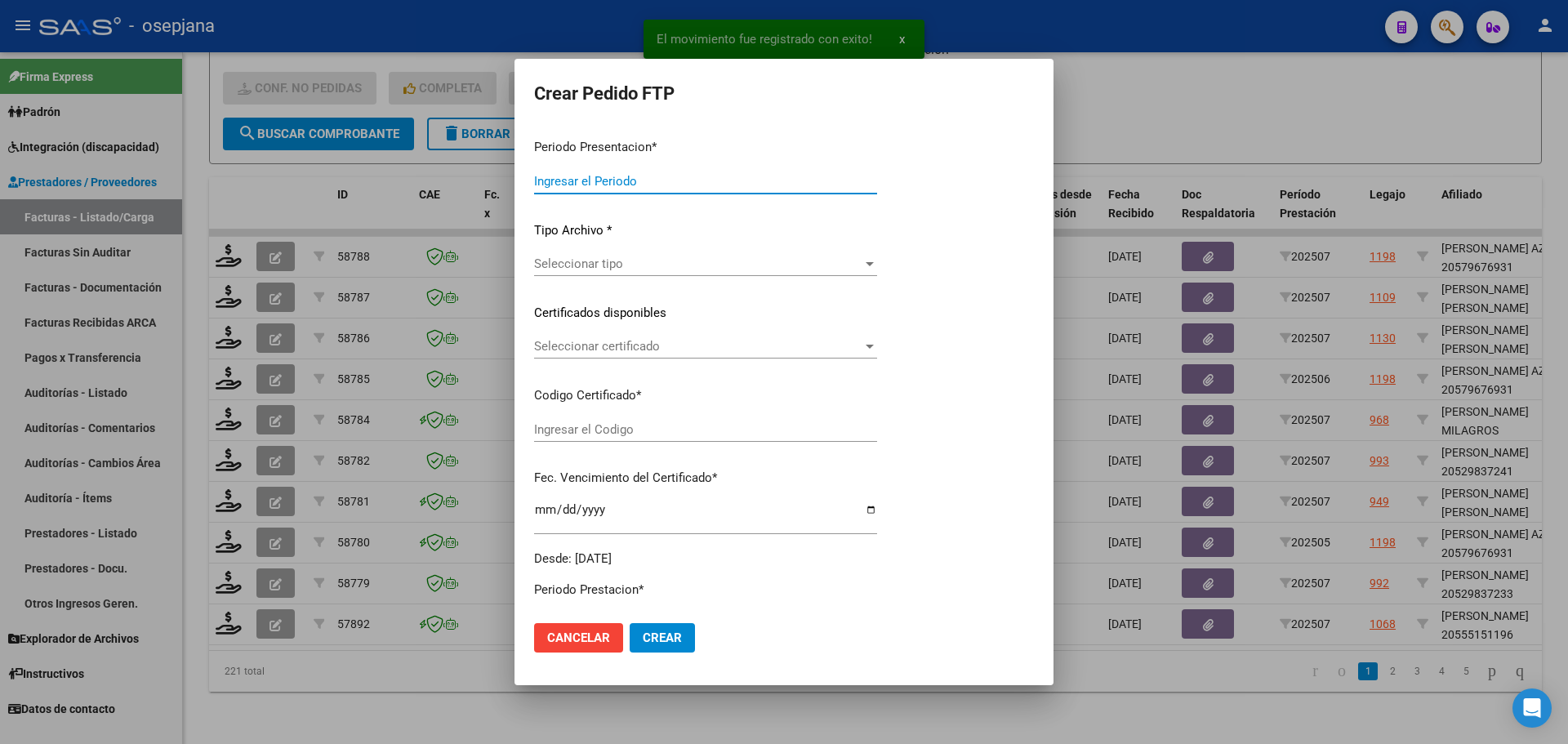
type input "202507"
type input "$ 98.964,88"
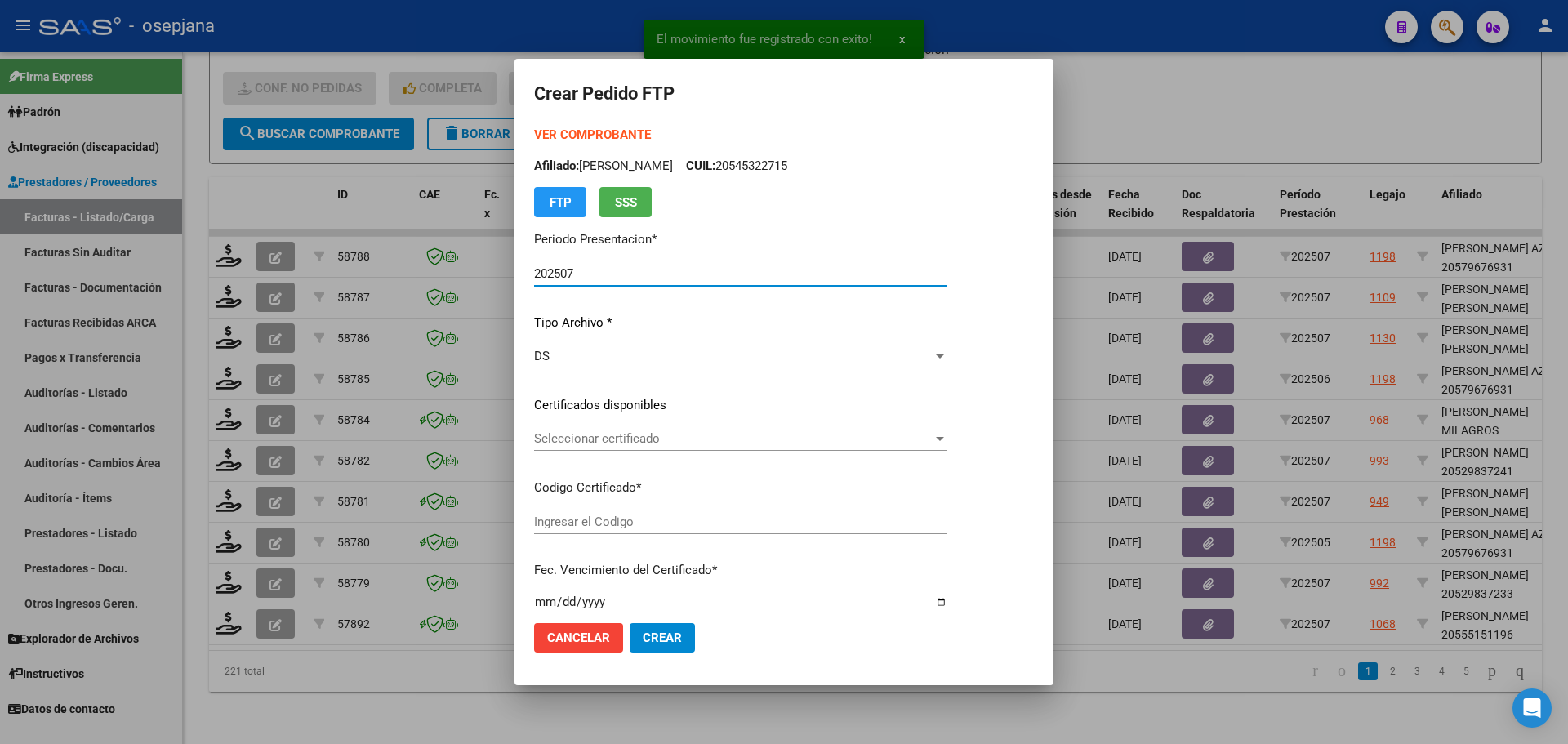
type input "ARG02000555151192024040920270409BSAS427"
type input "2027-04-09"
click at [642, 443] on span "Seleccionar certificado" at bounding box center [733, 438] width 398 height 14
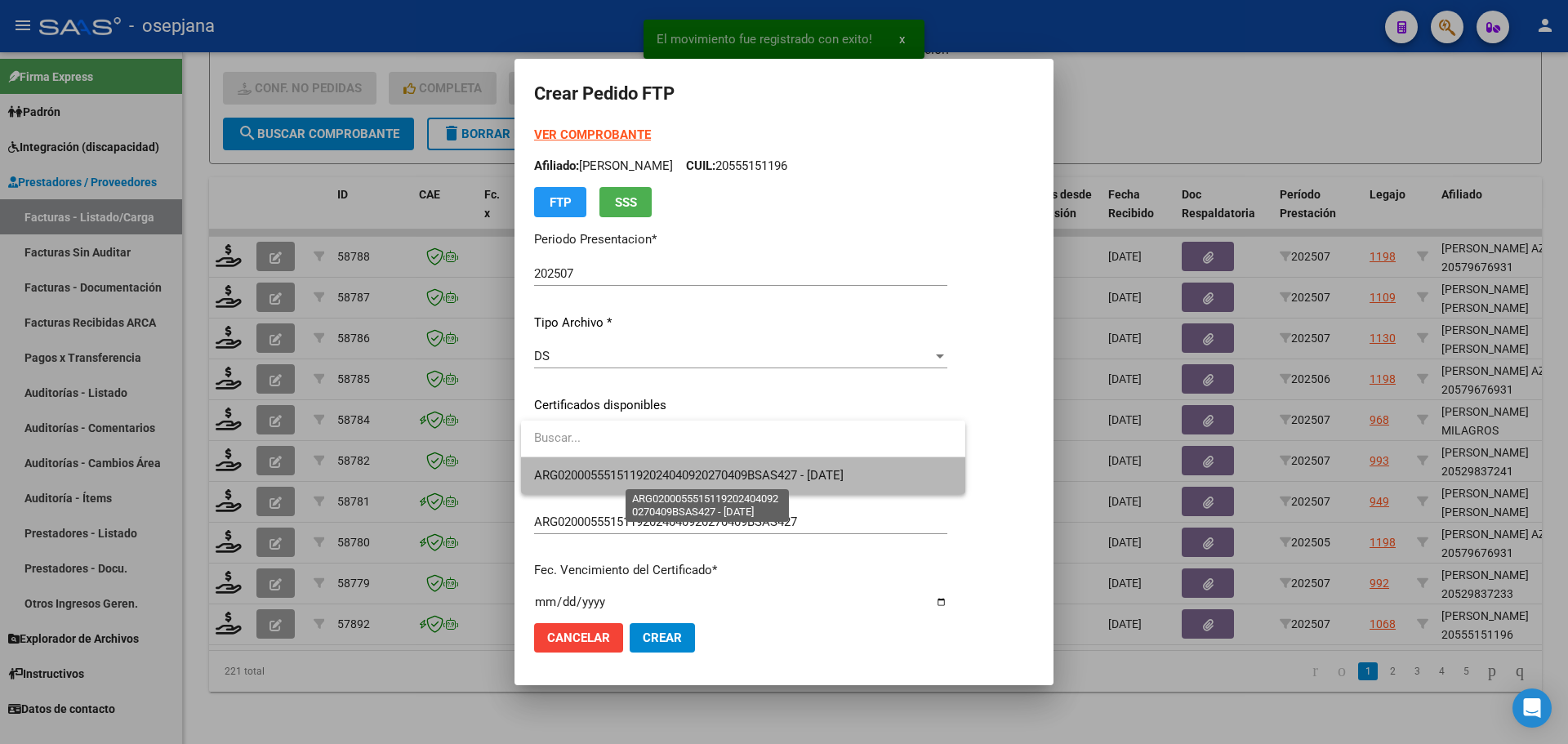
click at [640, 471] on span "ARG02000555151192024040920270409BSAS427 - 2027-04-09" at bounding box center [688, 475] width 309 height 14
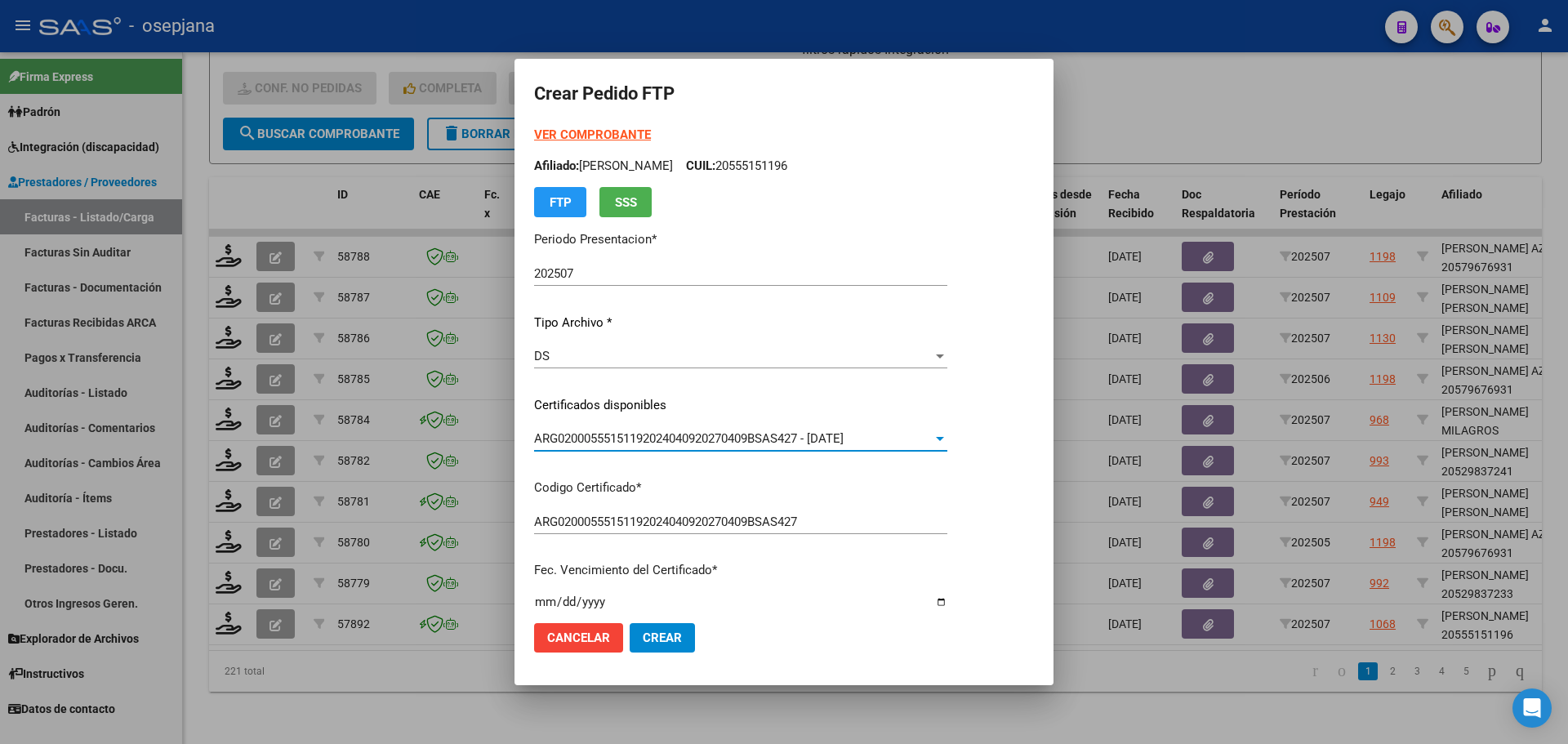
click at [611, 132] on strong "VER COMPROBANTE" at bounding box center [592, 134] width 117 height 14
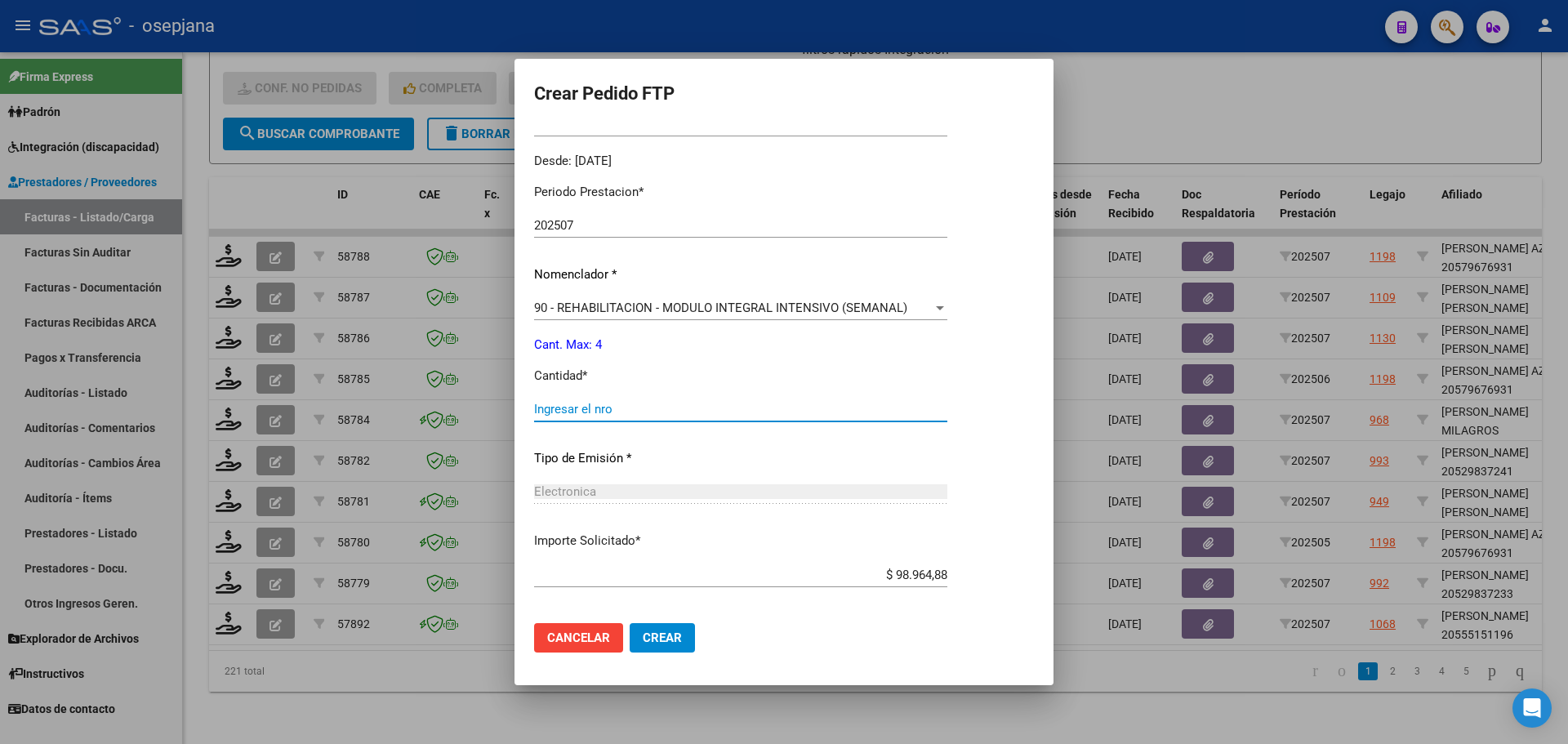
click at [553, 408] on input "Ingresar el nro" at bounding box center [741, 408] width 414 height 14
type input "4"
click at [643, 639] on span "Crear" at bounding box center [662, 637] width 39 height 14
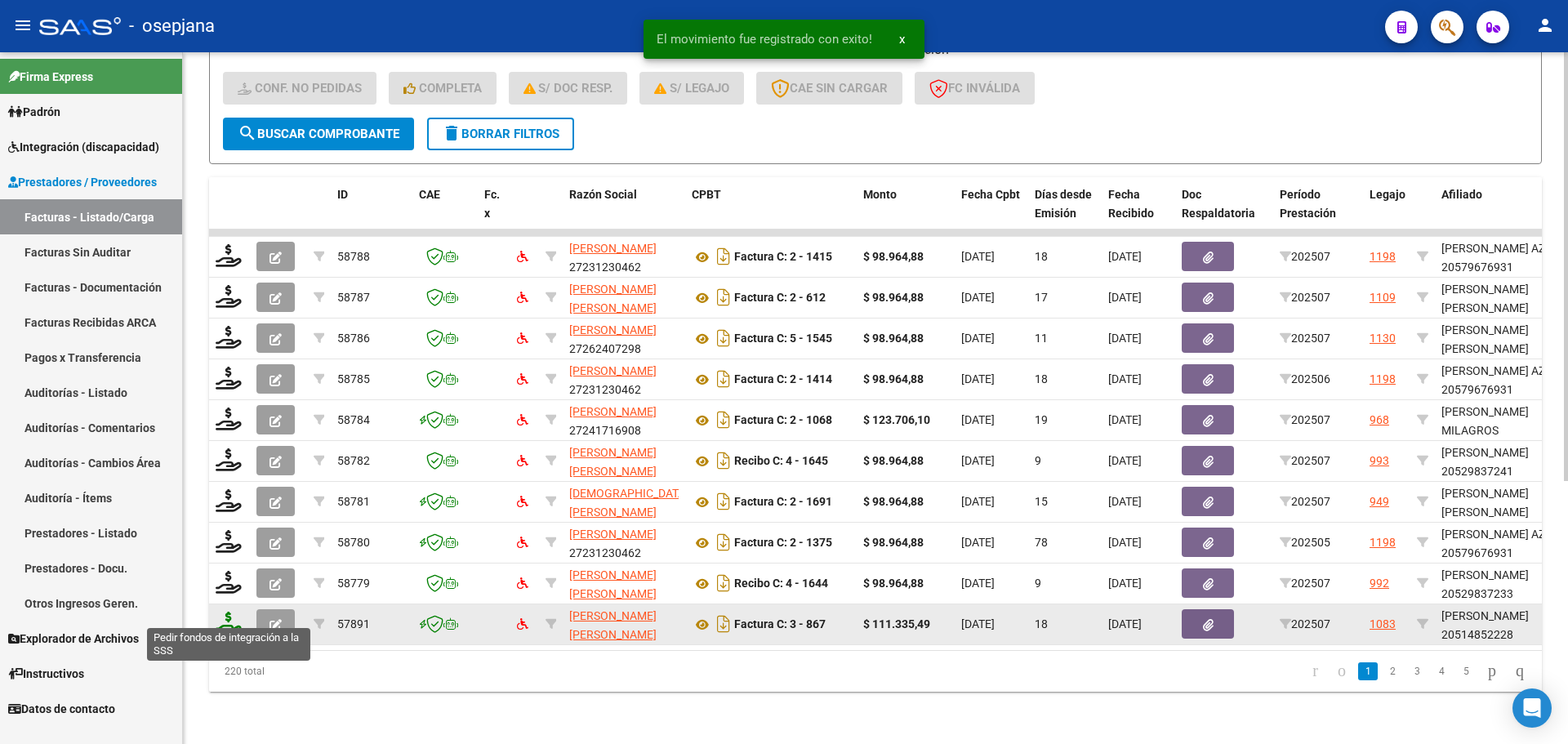
click at [232, 612] on icon at bounding box center [228, 623] width 26 height 23
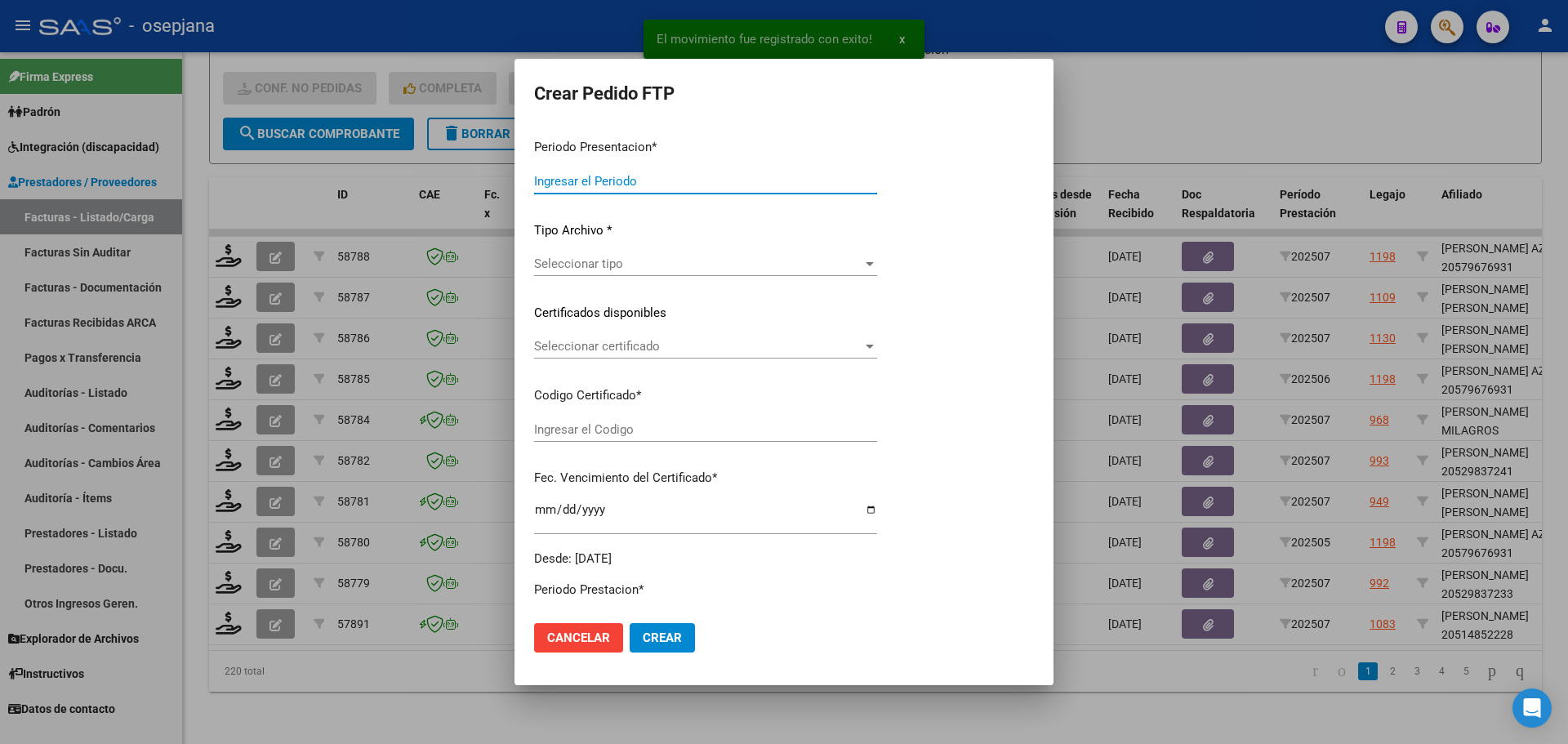
type input "202507"
type input "$ 111.335,49"
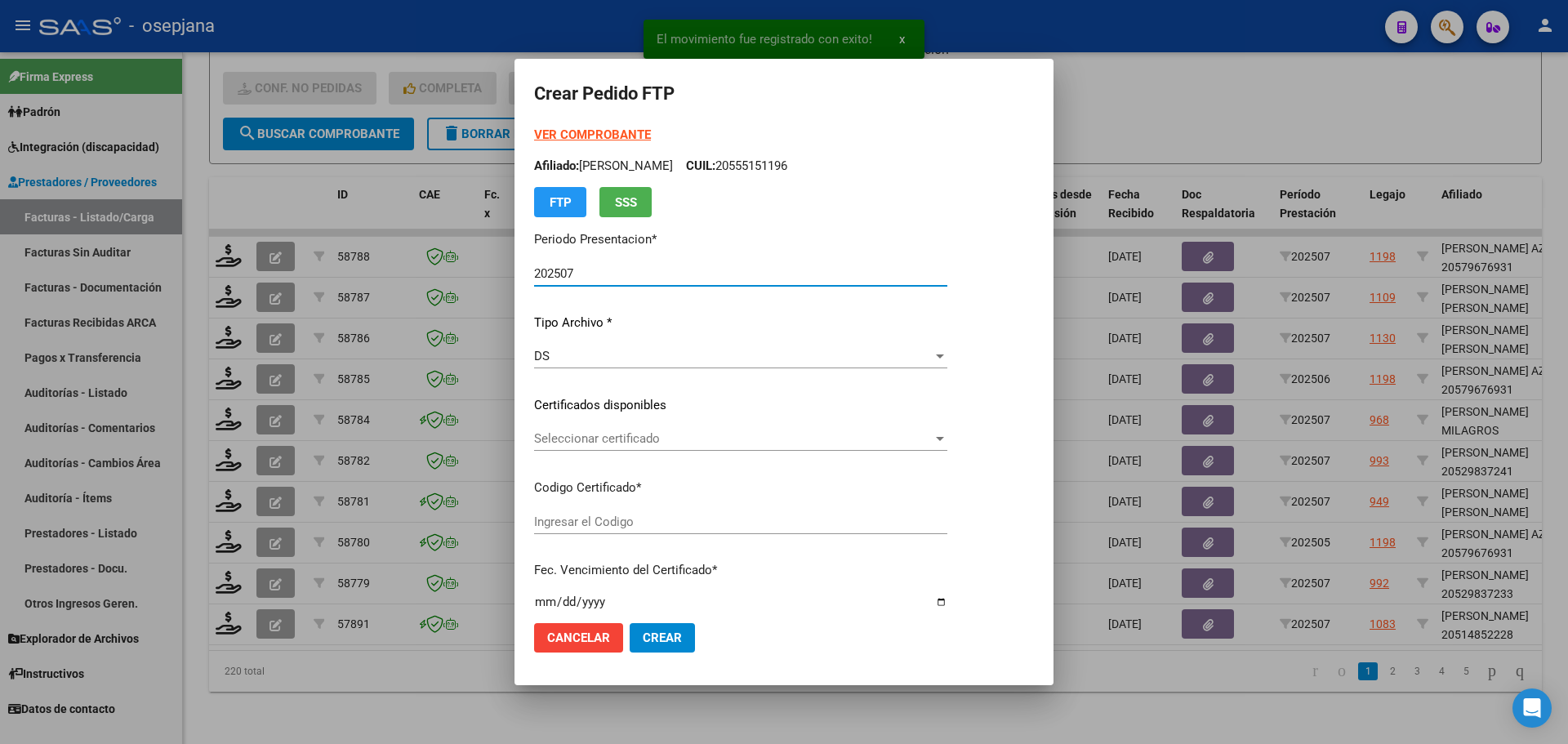
type input "ARG02000514852222024010320290103BS AS342"
type input "[DATE]"
click at [612, 433] on span "Seleccionar certificado" at bounding box center [733, 438] width 398 height 14
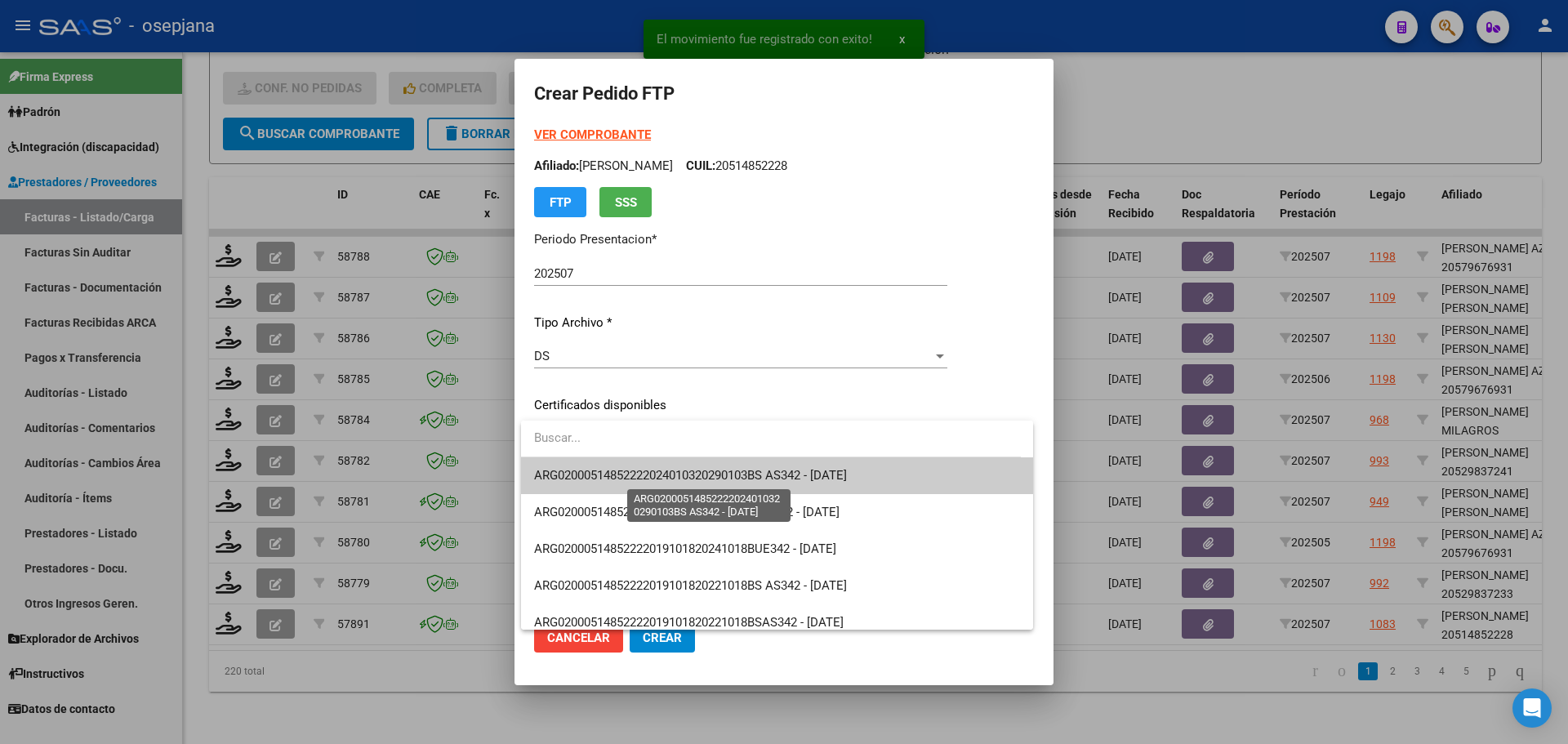
click at [621, 471] on span "ARG02000514852222024010320290103BS AS342 - [DATE]" at bounding box center [690, 475] width 313 height 14
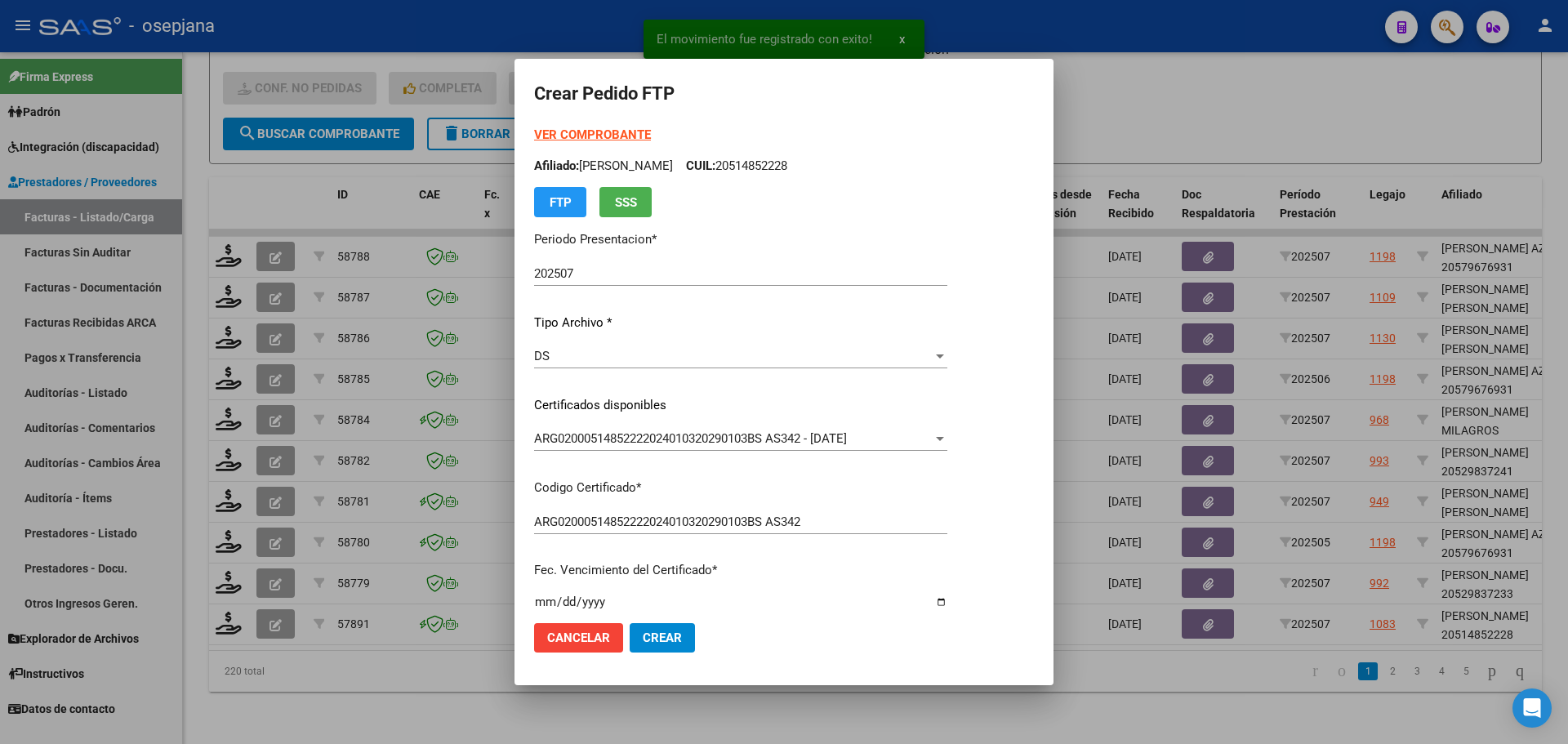
click at [627, 128] on strong "VER COMPROBANTE" at bounding box center [592, 134] width 117 height 14
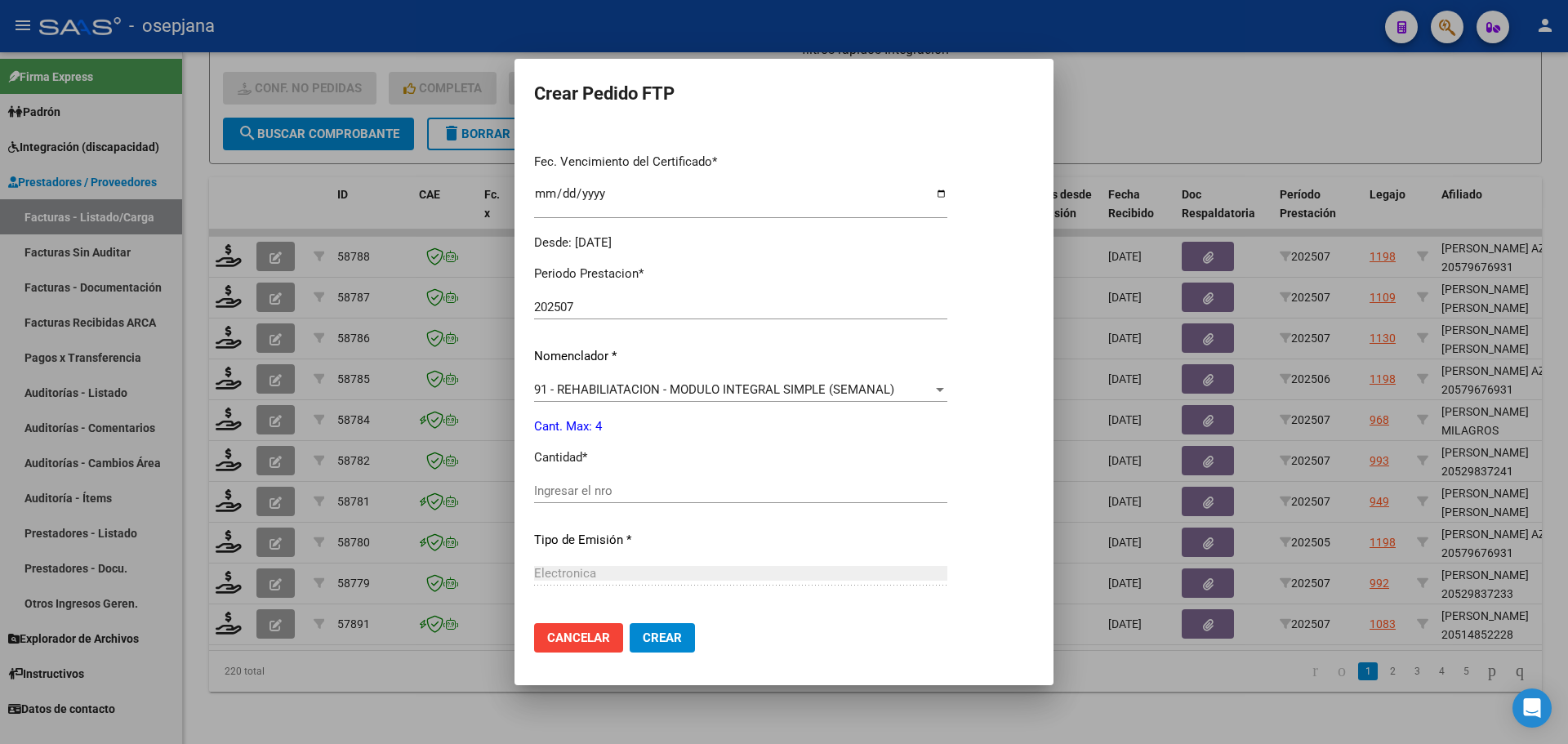
click at [556, 475] on div "Periodo Prestacion * 202507 Ingresar el Periodo Prestacion Nomenclador * 91 - R…" at bounding box center [741, 509] width 414 height 514
click at [561, 483] on input "Ingresar el nro" at bounding box center [741, 490] width 414 height 14
type input "4"
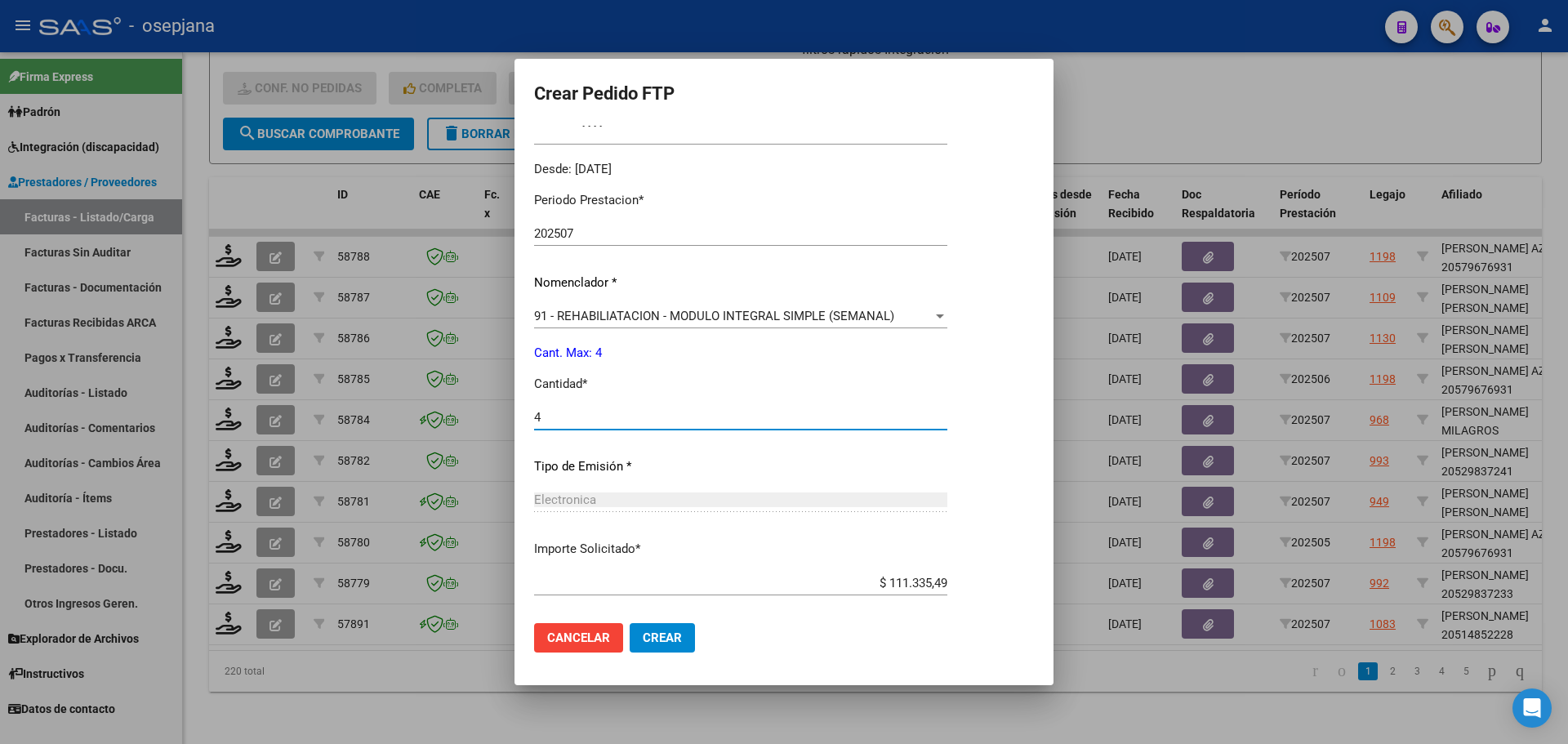
scroll to position [565, 0]
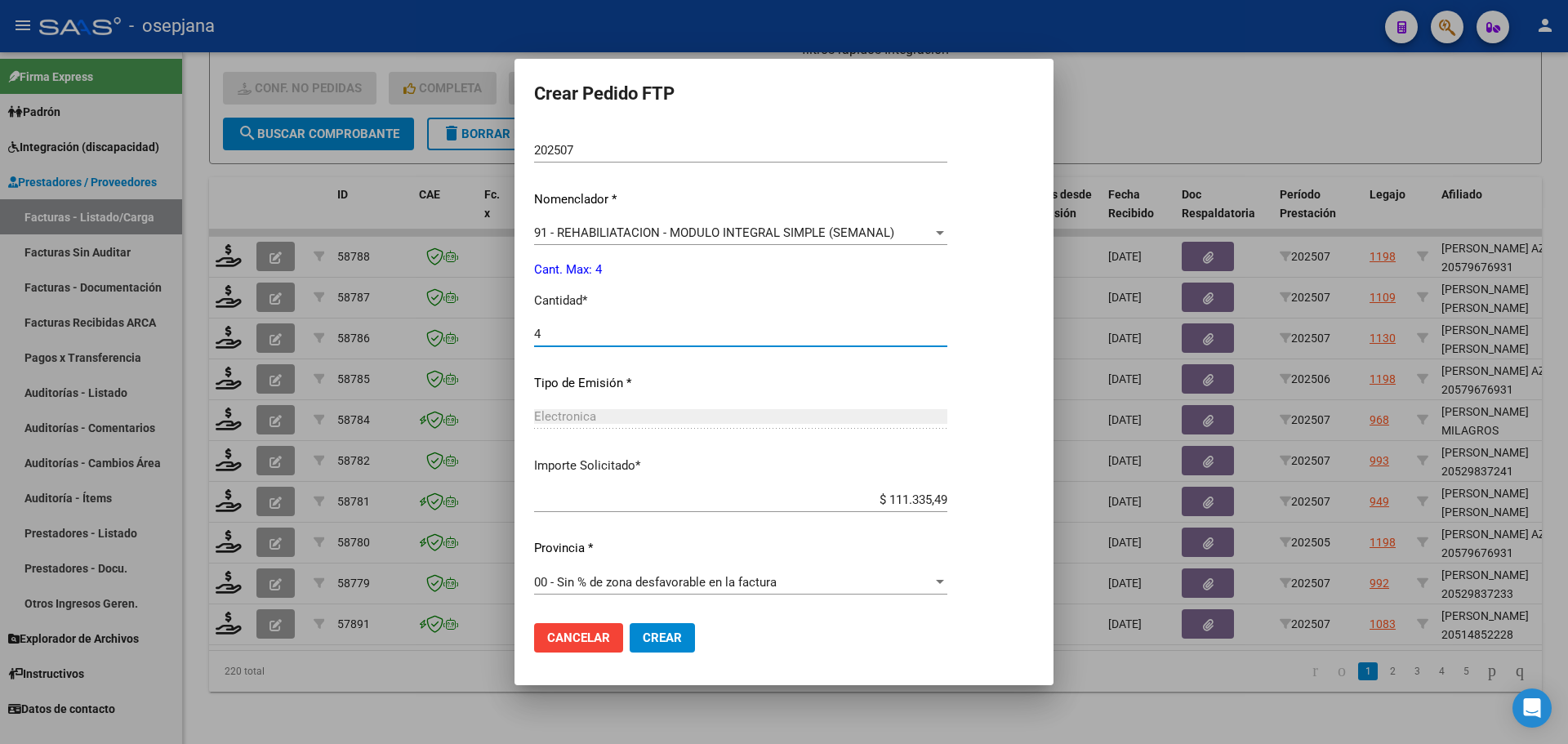
click at [662, 637] on span "Crear" at bounding box center [662, 637] width 39 height 14
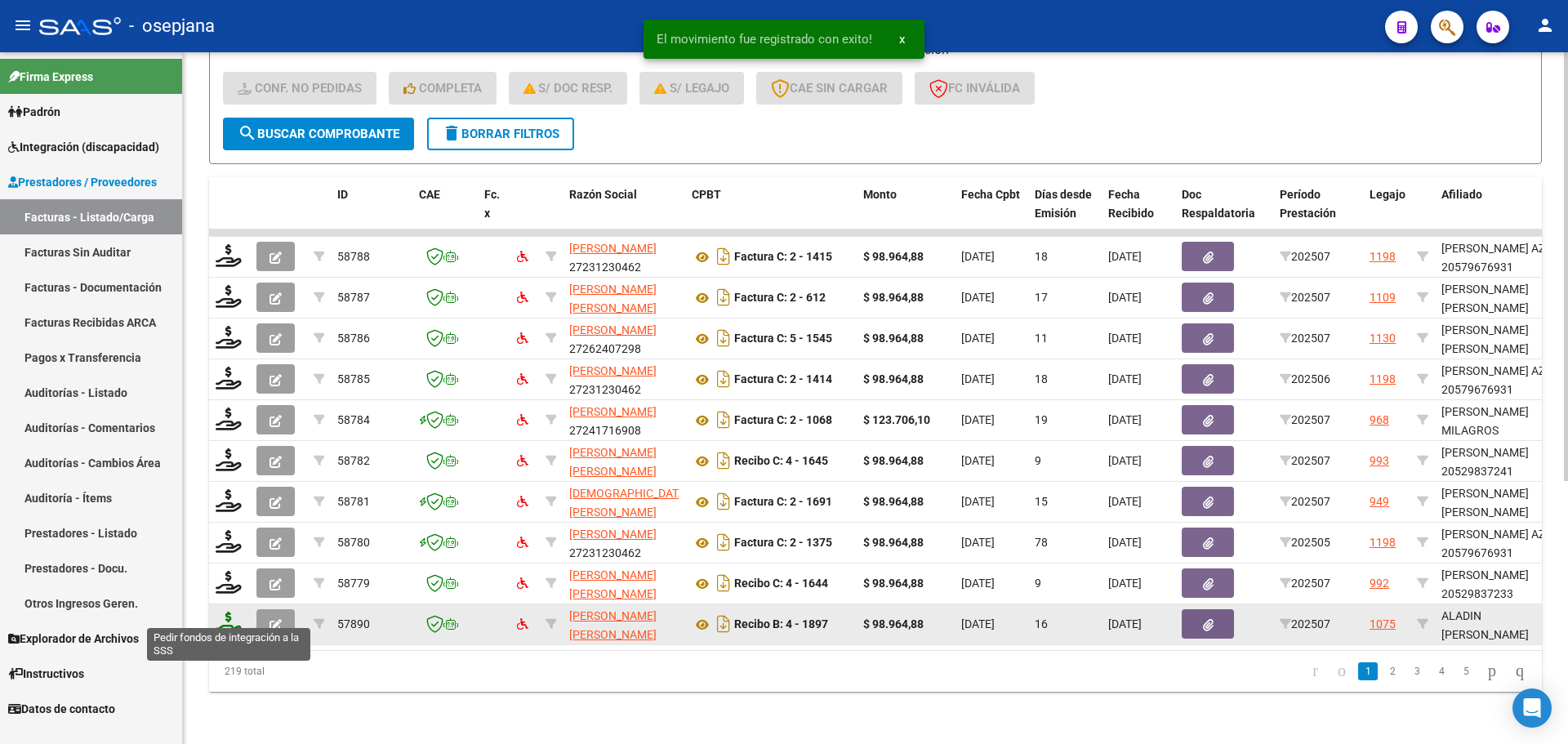
click at [226, 612] on icon at bounding box center [228, 623] width 26 height 23
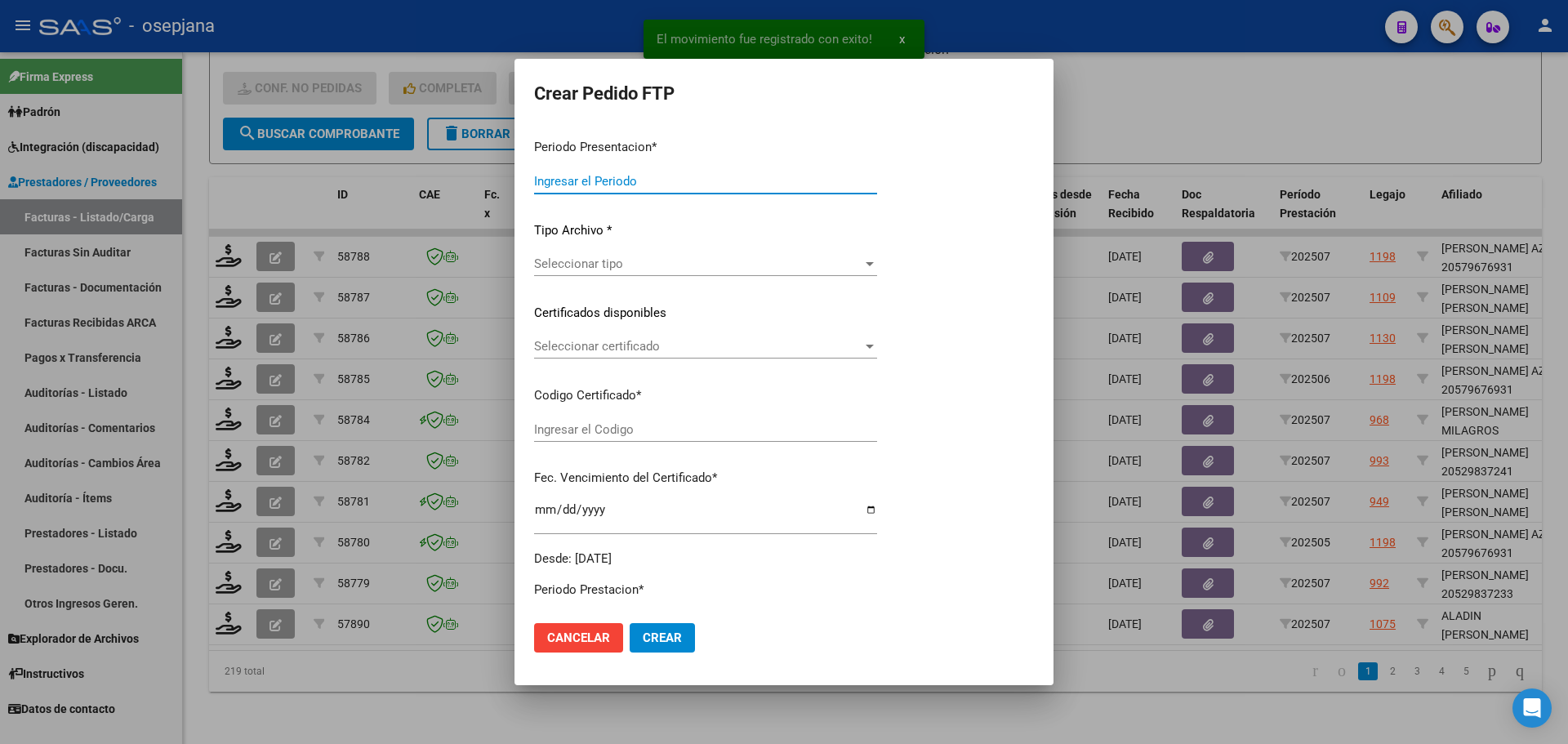
type input "202507"
type input "$ 98.964,88"
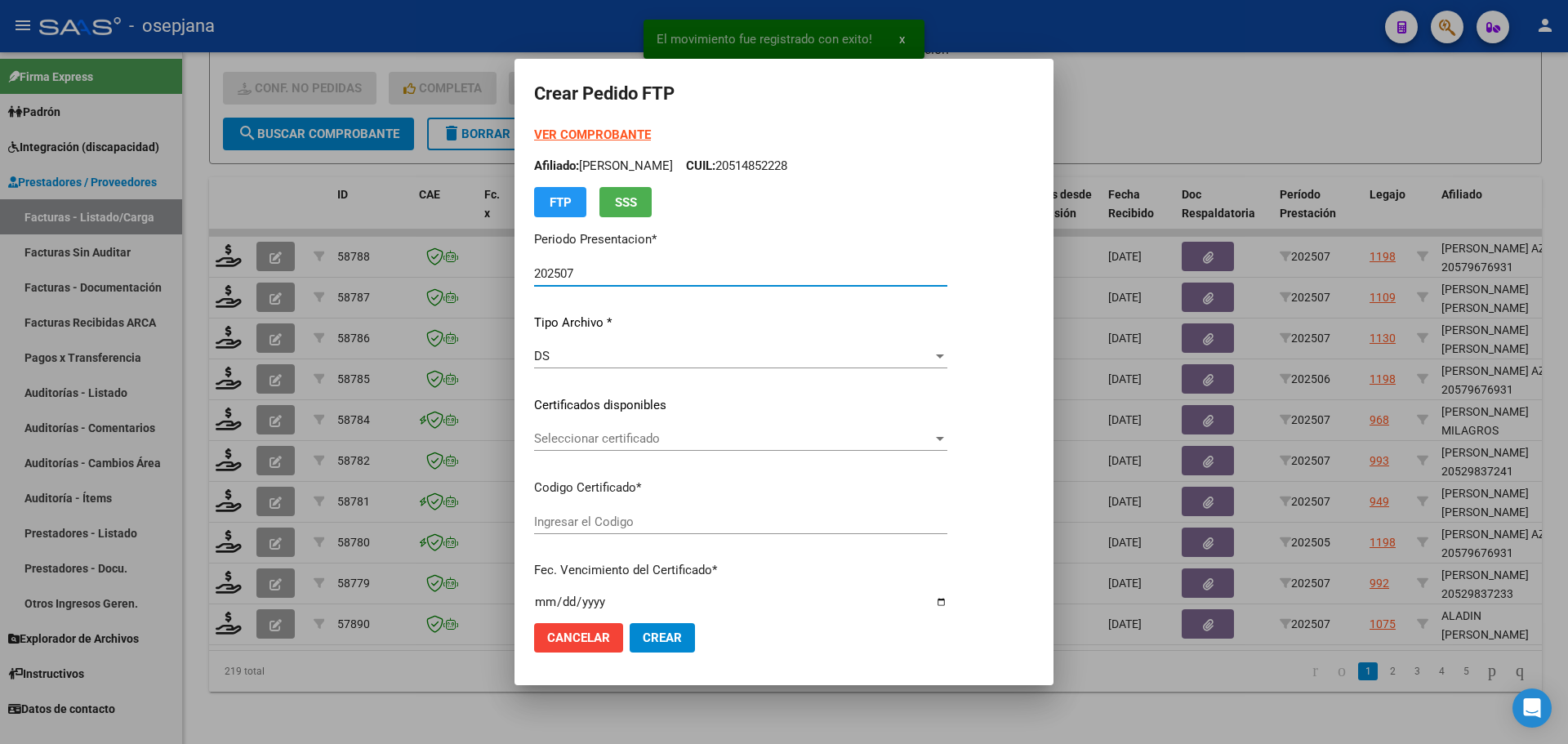
type input "ARG02000485253562019110120251101BS AS448"
type input "2025-11-01"
click at [634, 431] on span "Seleccionar certificado" at bounding box center [756, 438] width 445 height 14
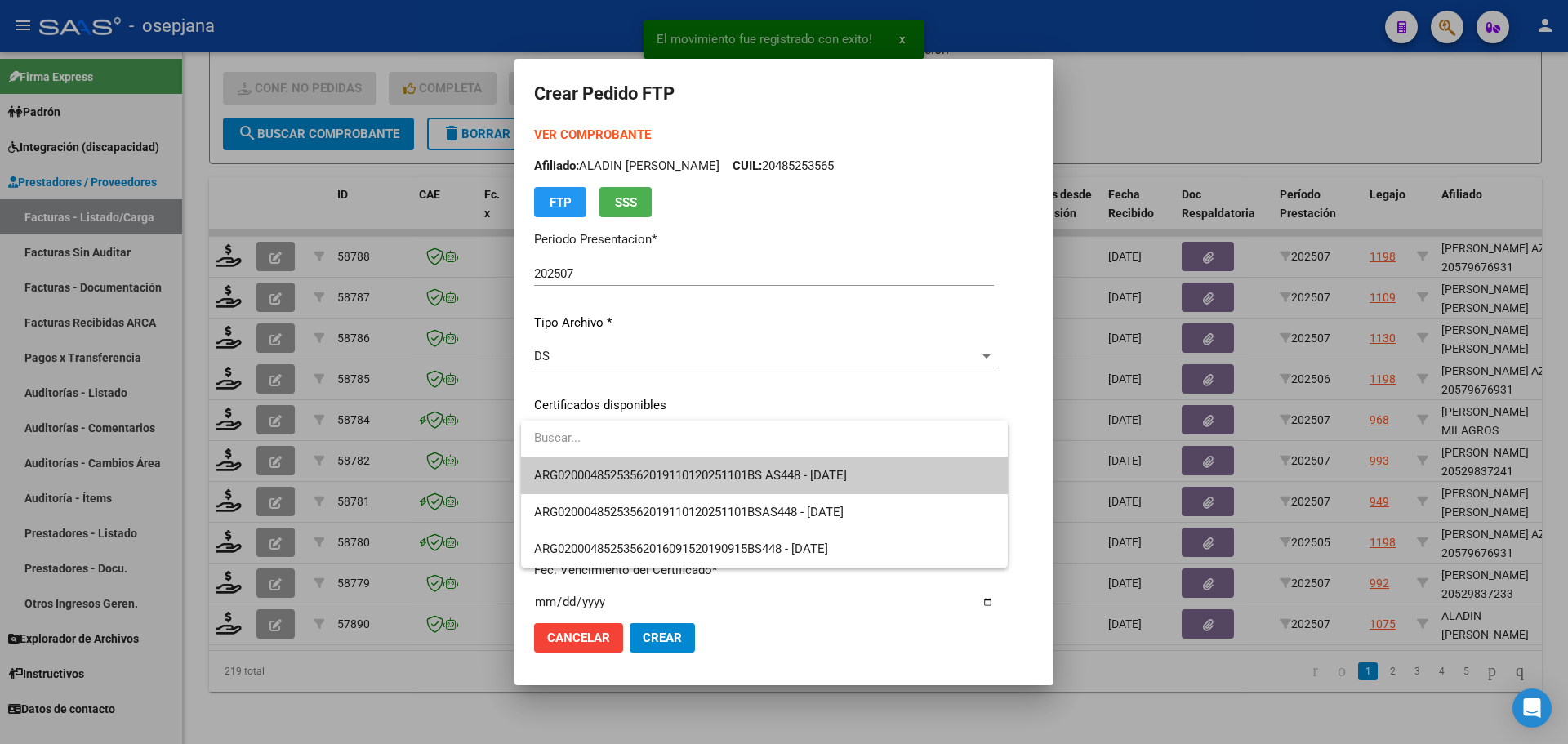
click at [633, 461] on span "ARG02000485253562019110120251101BS AS448 - 2025-11-01" at bounding box center [764, 475] width 460 height 36
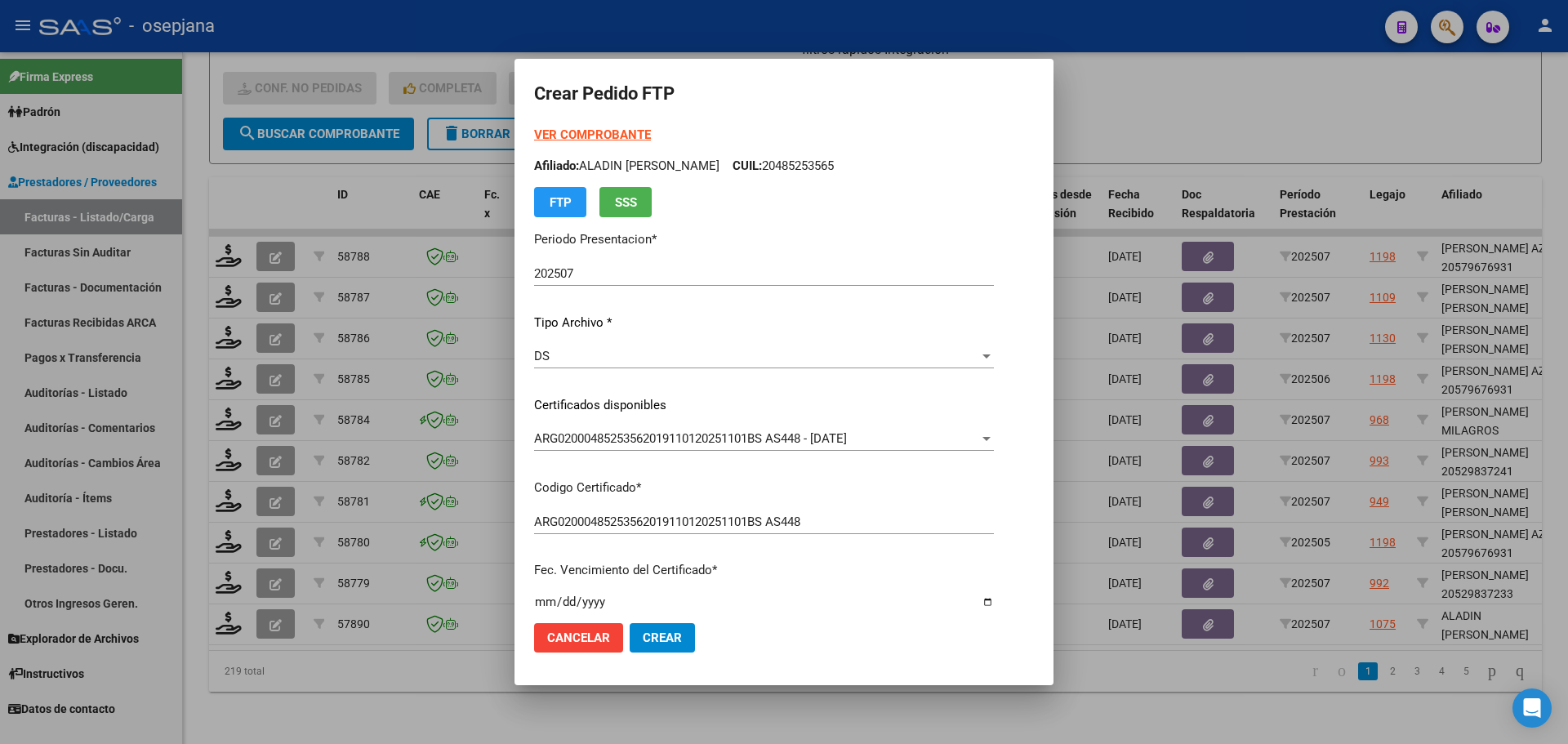
click at [627, 133] on strong "VER COMPROBANTE" at bounding box center [592, 134] width 117 height 14
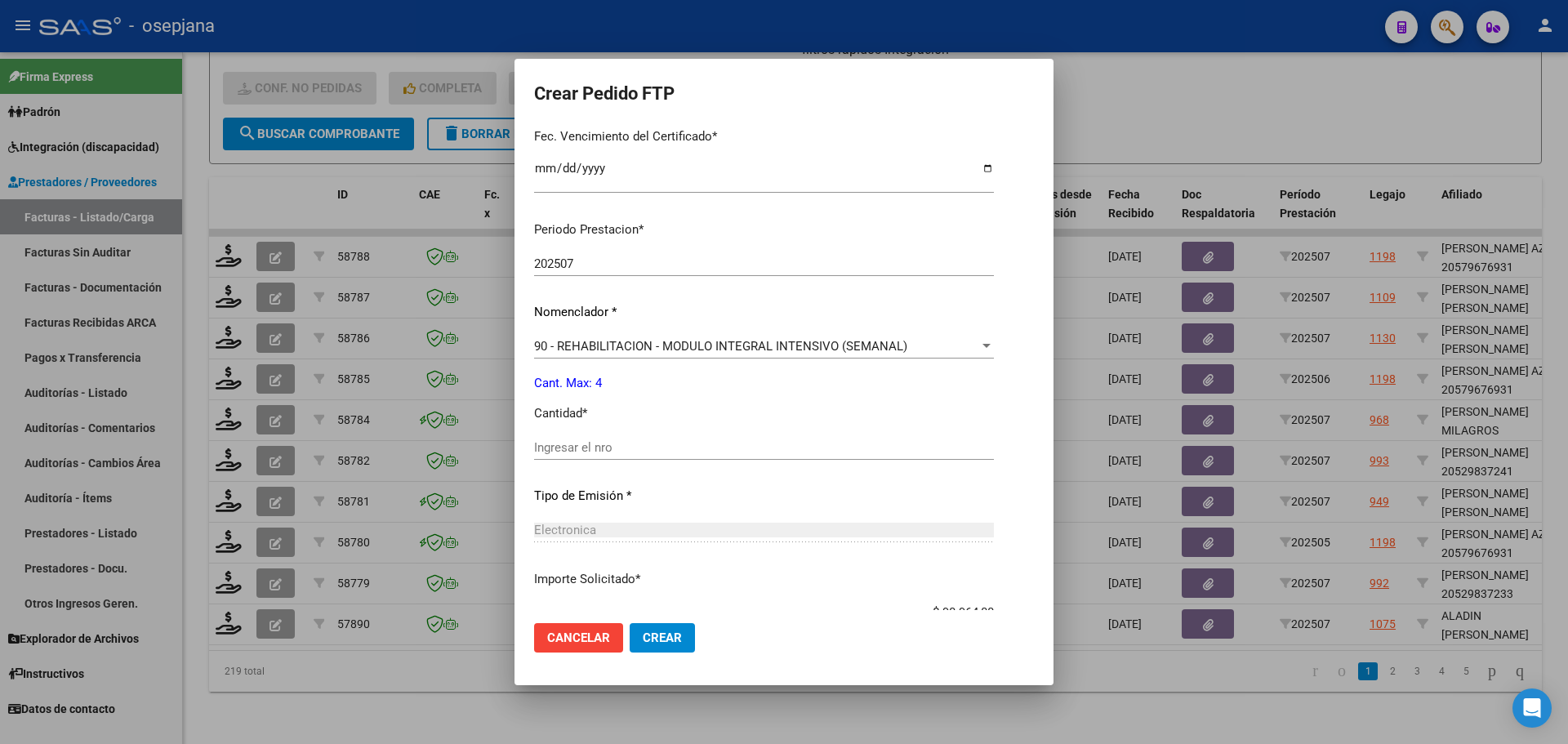
scroll to position [490, 0]
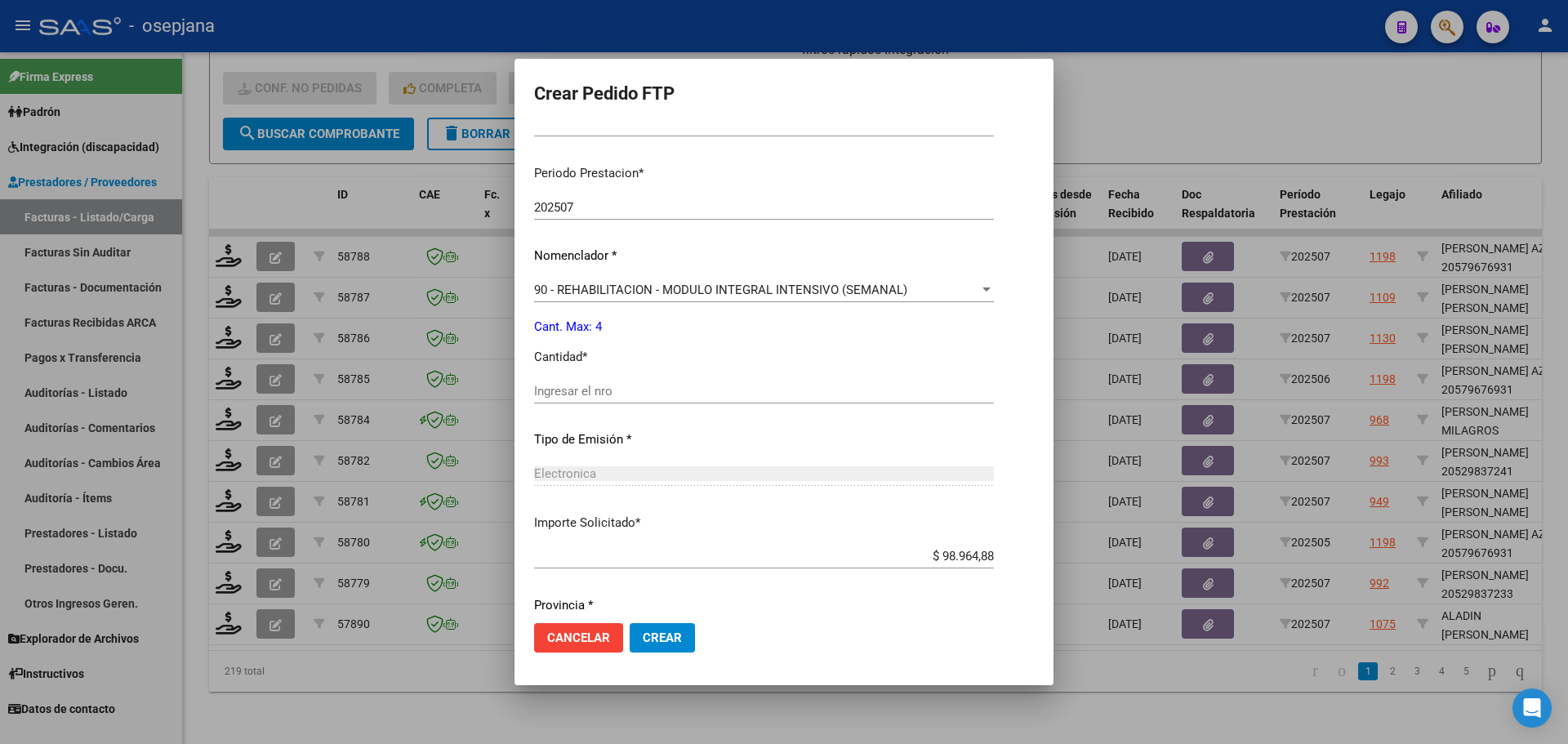
click at [582, 397] on input "Ingresar el nro" at bounding box center [764, 391] width 460 height 14
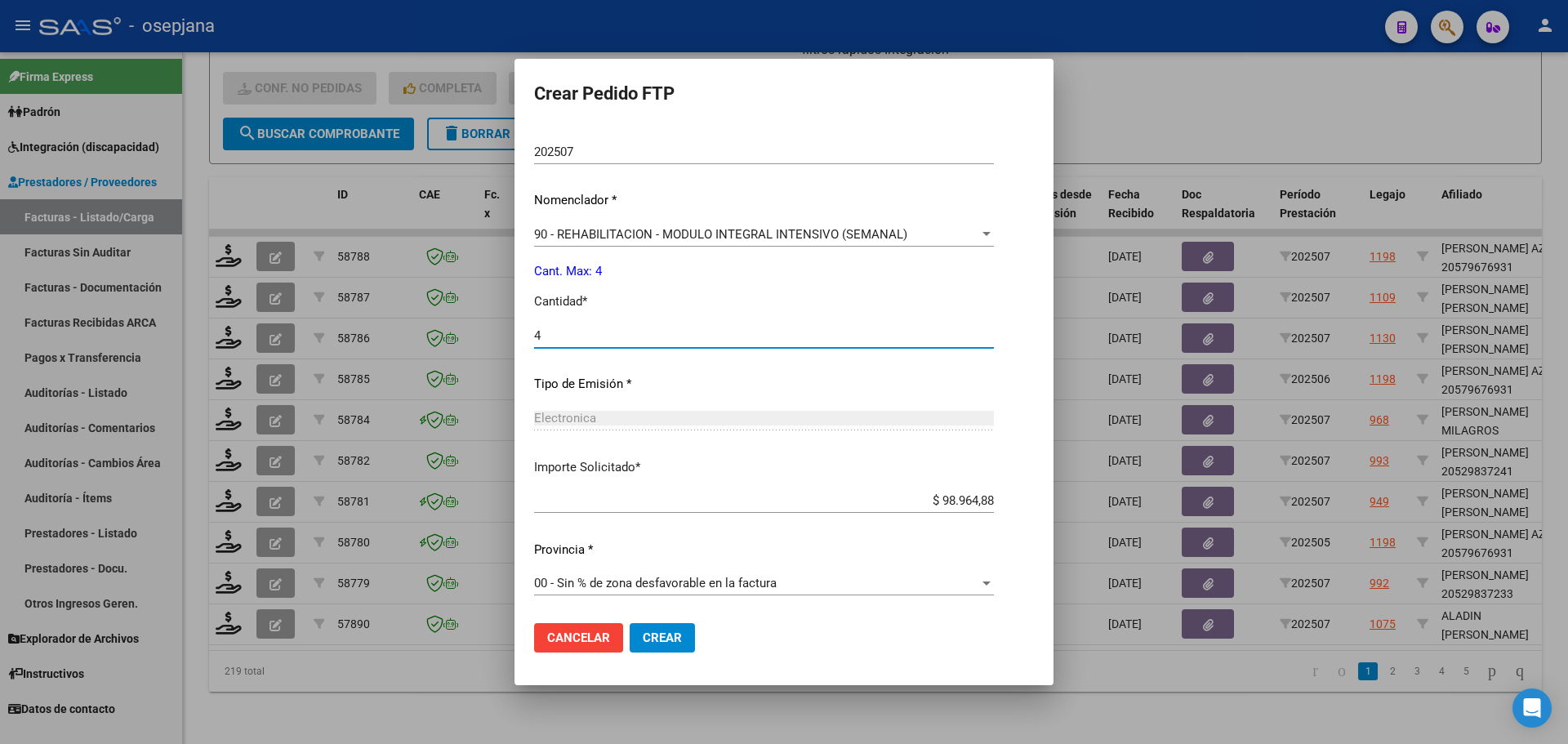
scroll to position [547, 0]
type input "4"
click at [654, 634] on span "Crear" at bounding box center [662, 637] width 39 height 14
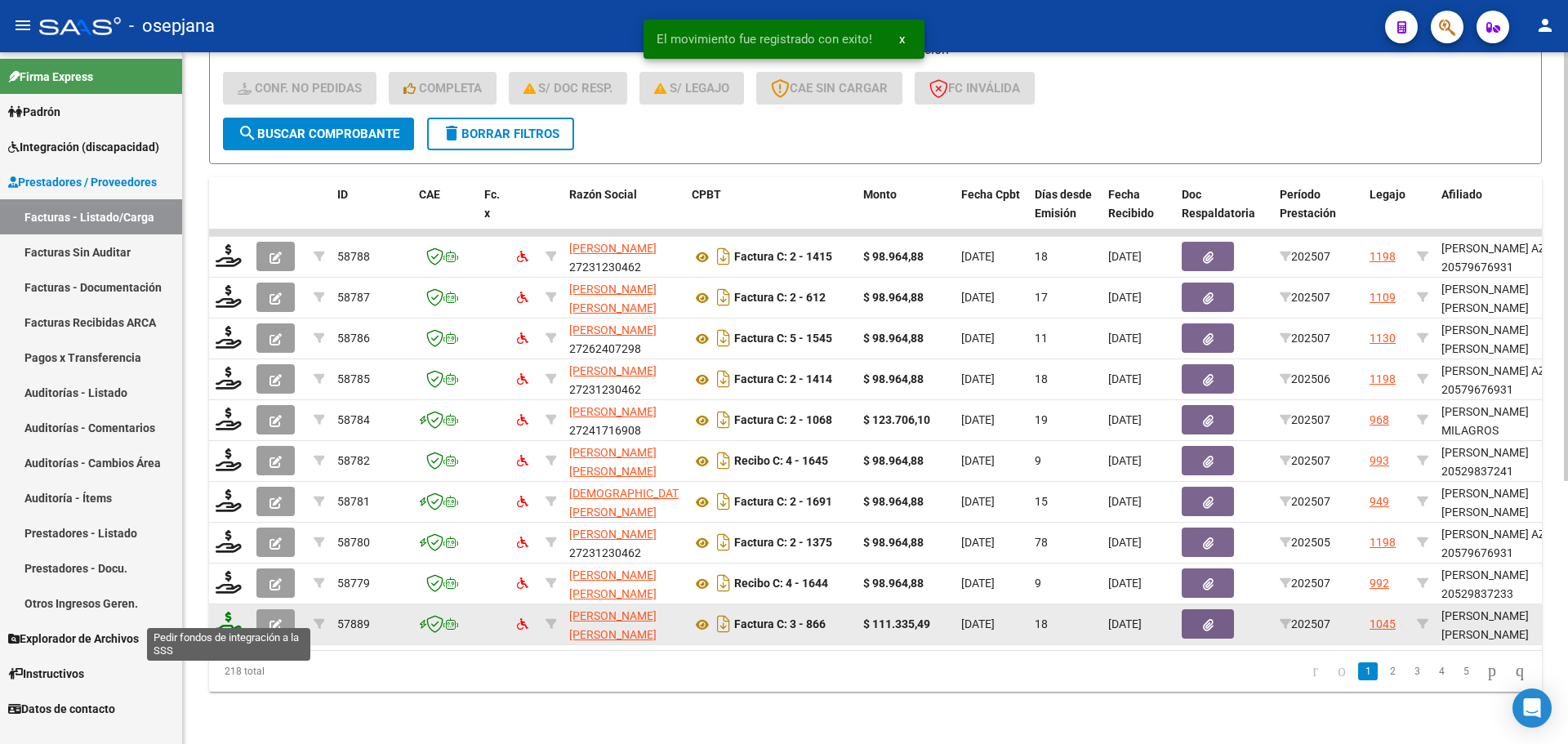
click at [230, 612] on icon at bounding box center [228, 623] width 26 height 23
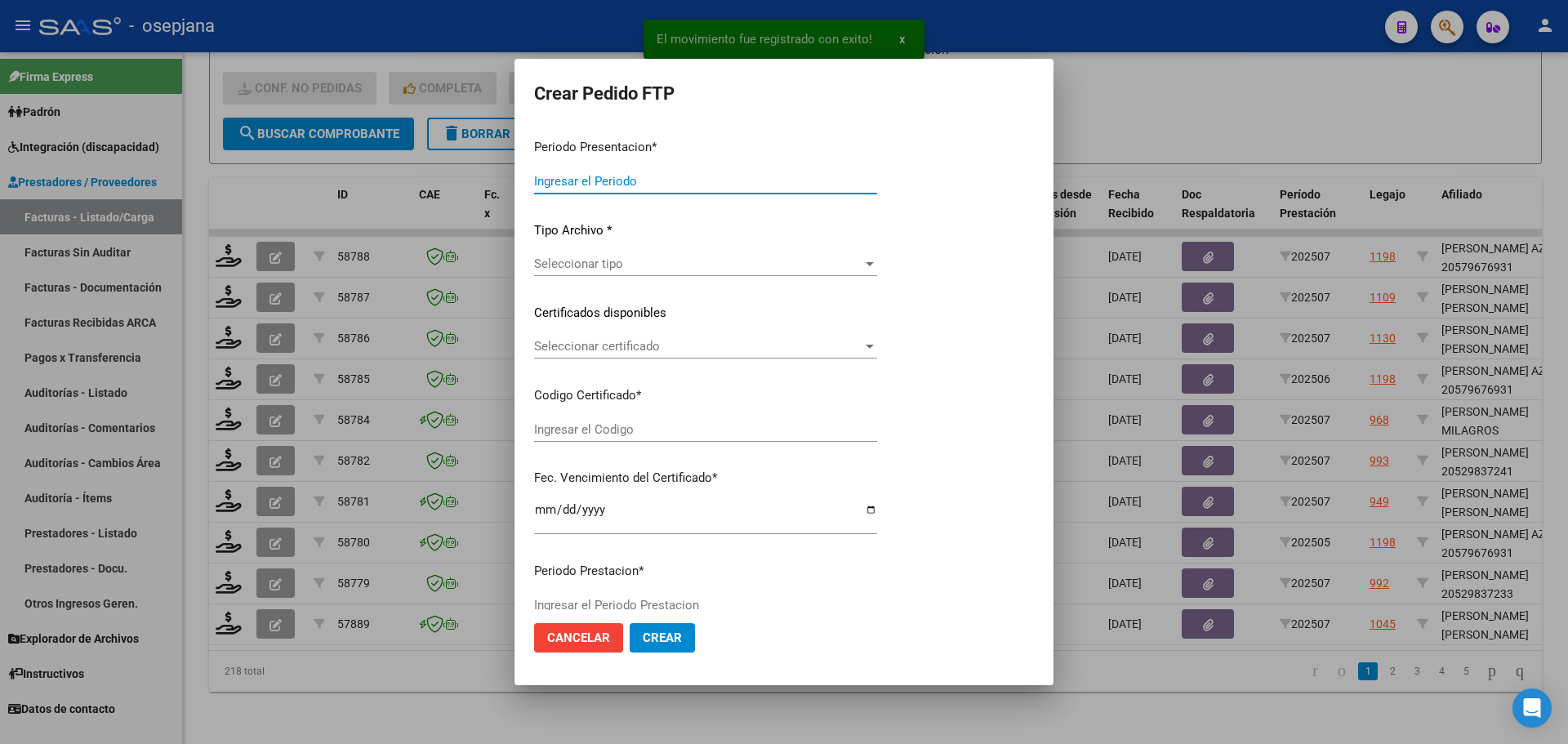
type input "202507"
type input "$ 111.335,49"
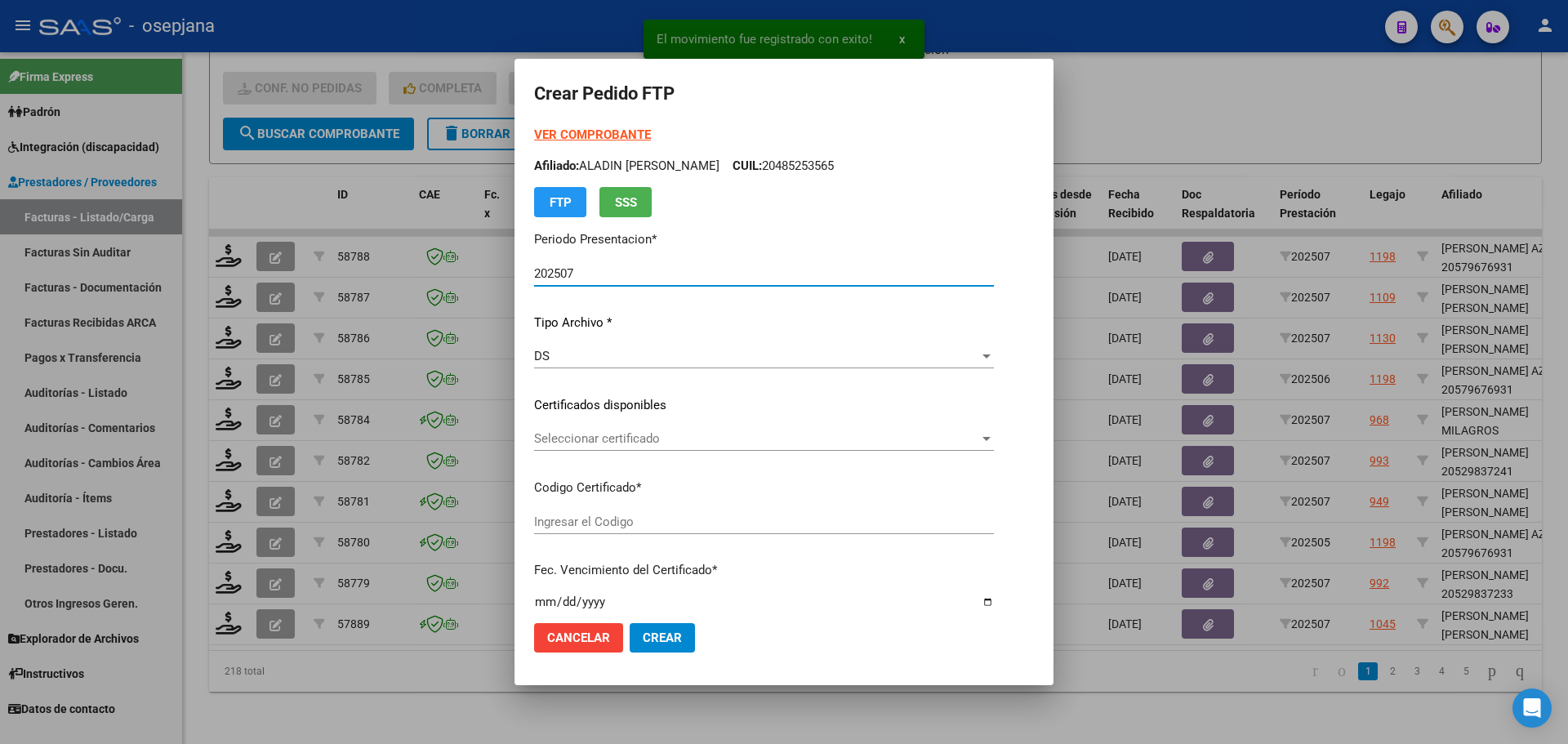
type input "ARG02000482946212023053120280531BSAS342"
type input "2028-05-31"
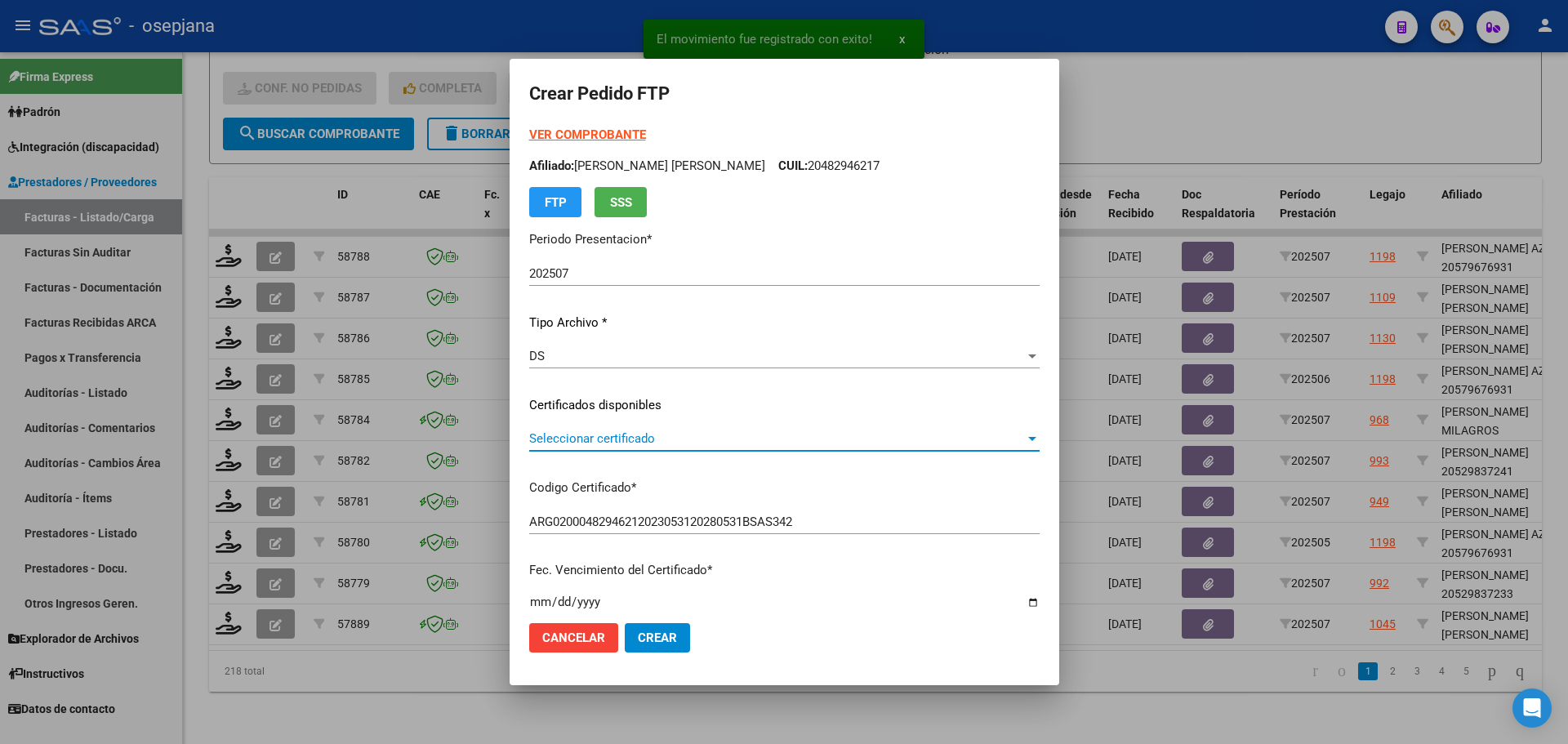
click at [685, 435] on span "Seleccionar certificado" at bounding box center [776, 438] width 496 height 14
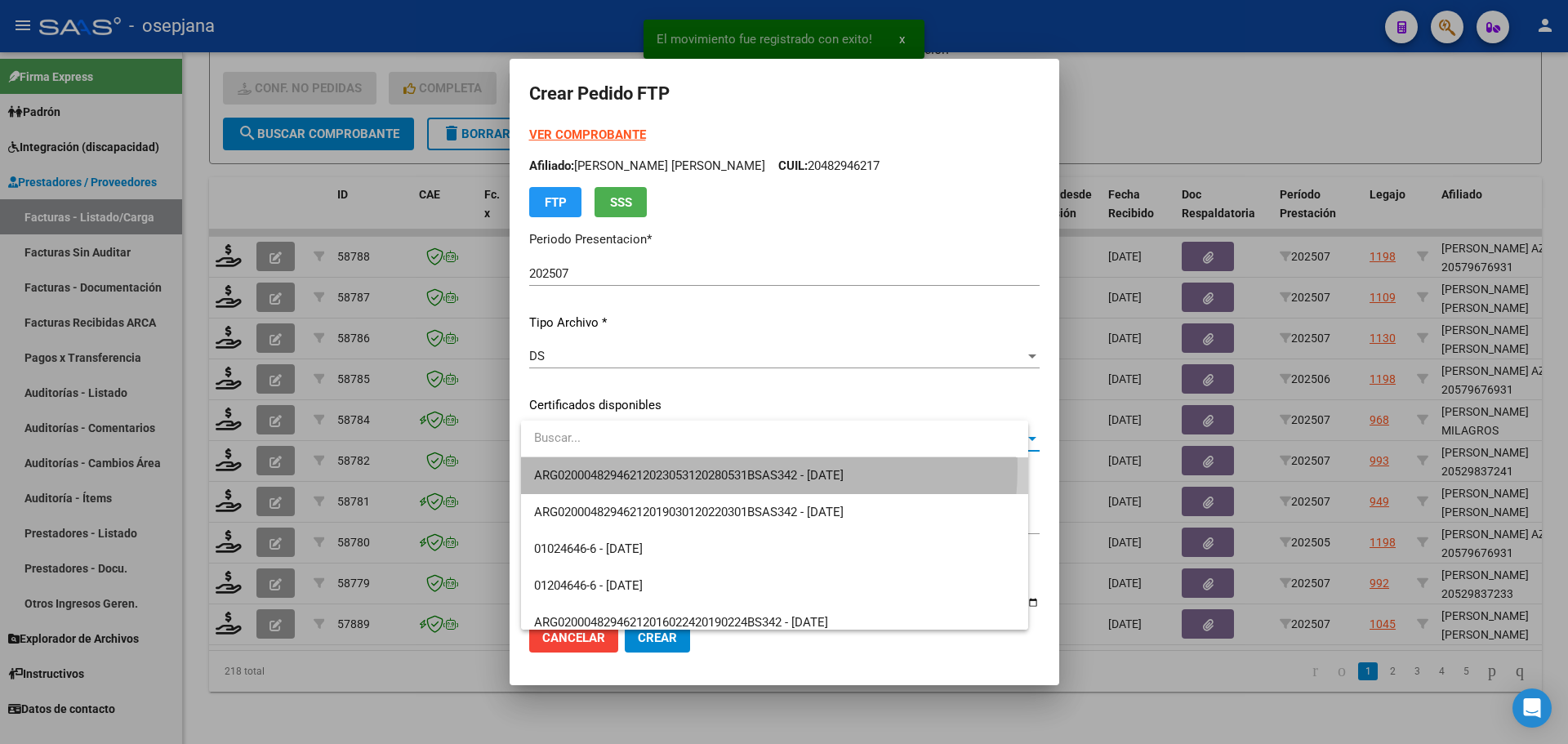
click at [687, 466] on span "ARG02000482946212023053120280531BSAS342 - 2028-05-31" at bounding box center [775, 475] width 481 height 36
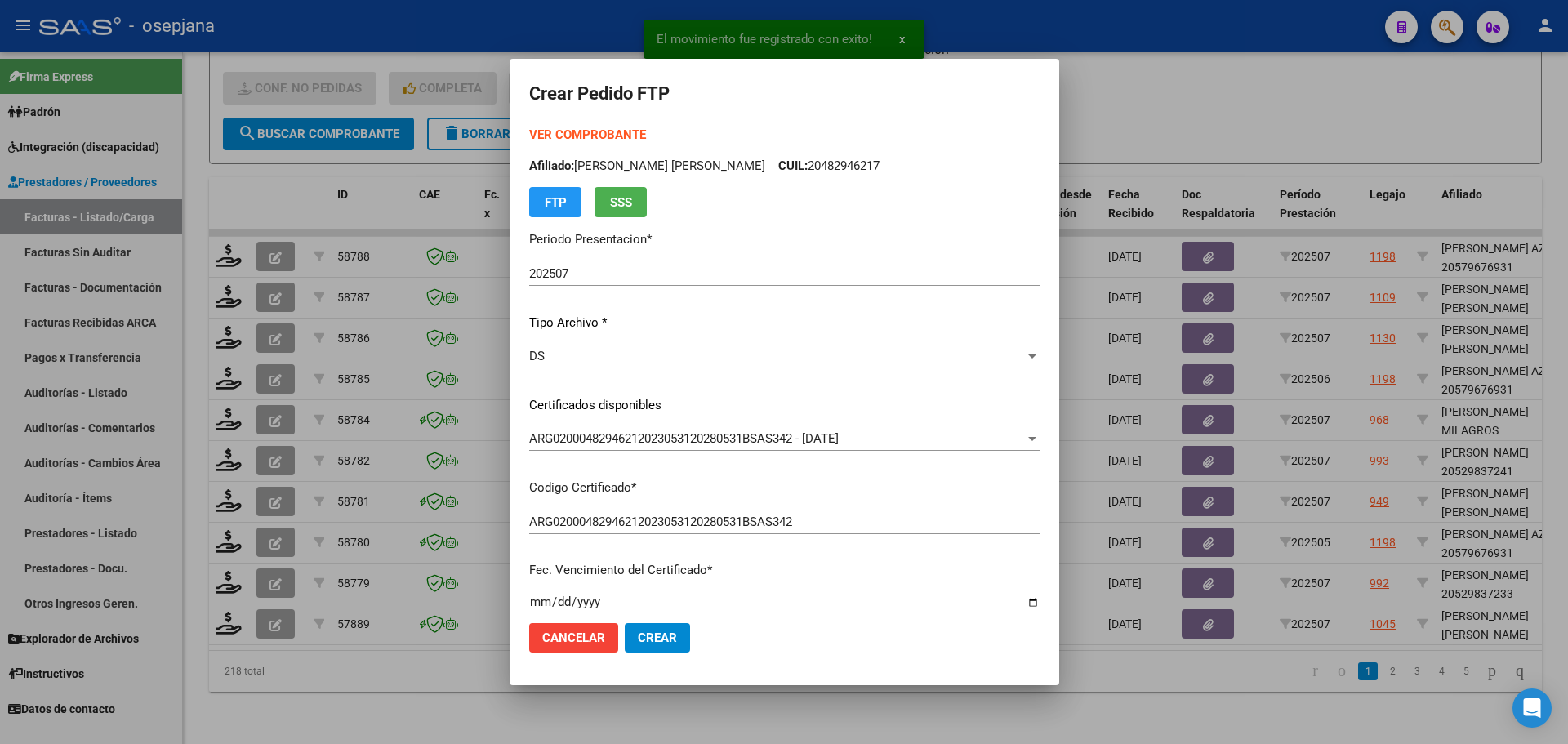
click at [630, 131] on strong "VER COMPROBANTE" at bounding box center [587, 134] width 117 height 14
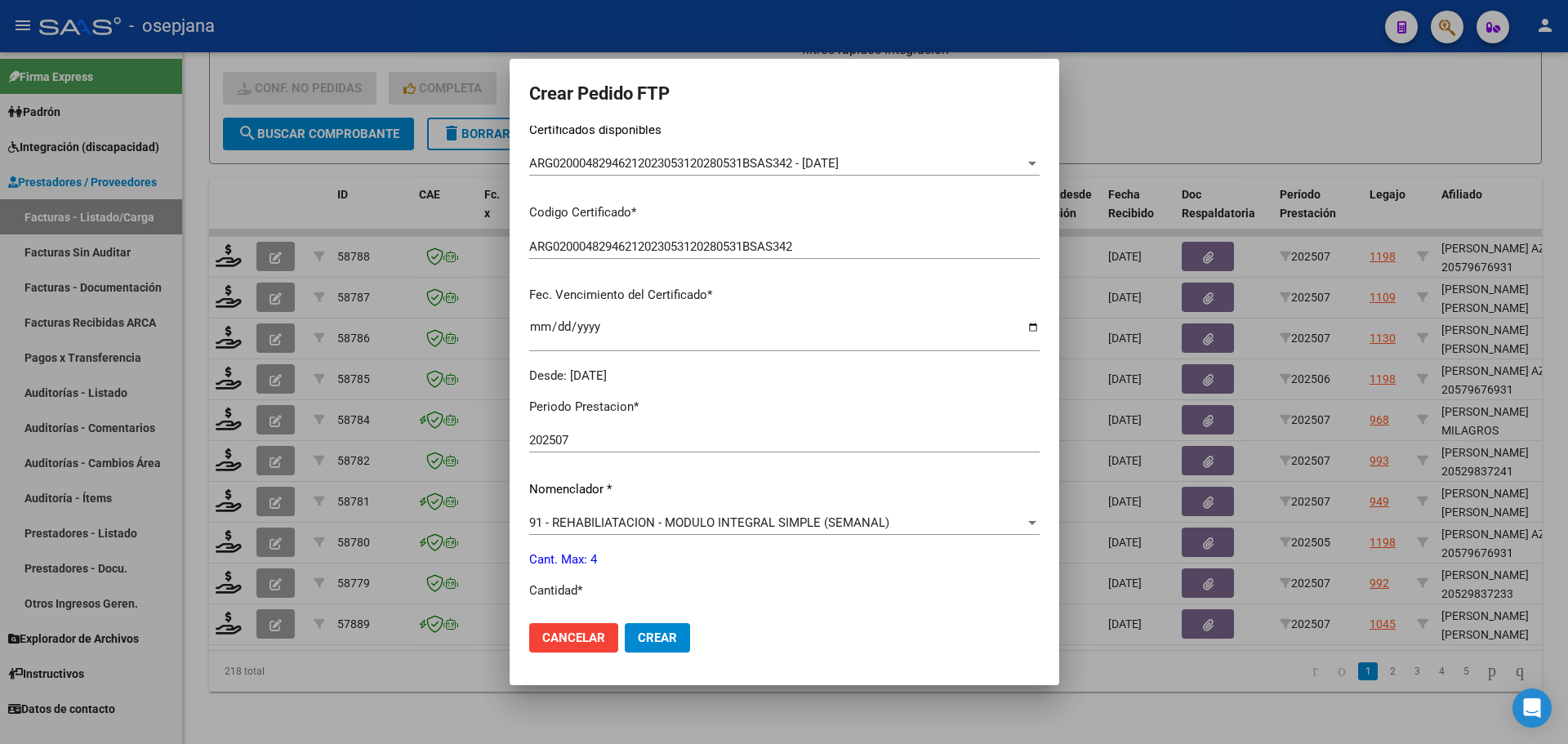
scroll to position [565, 0]
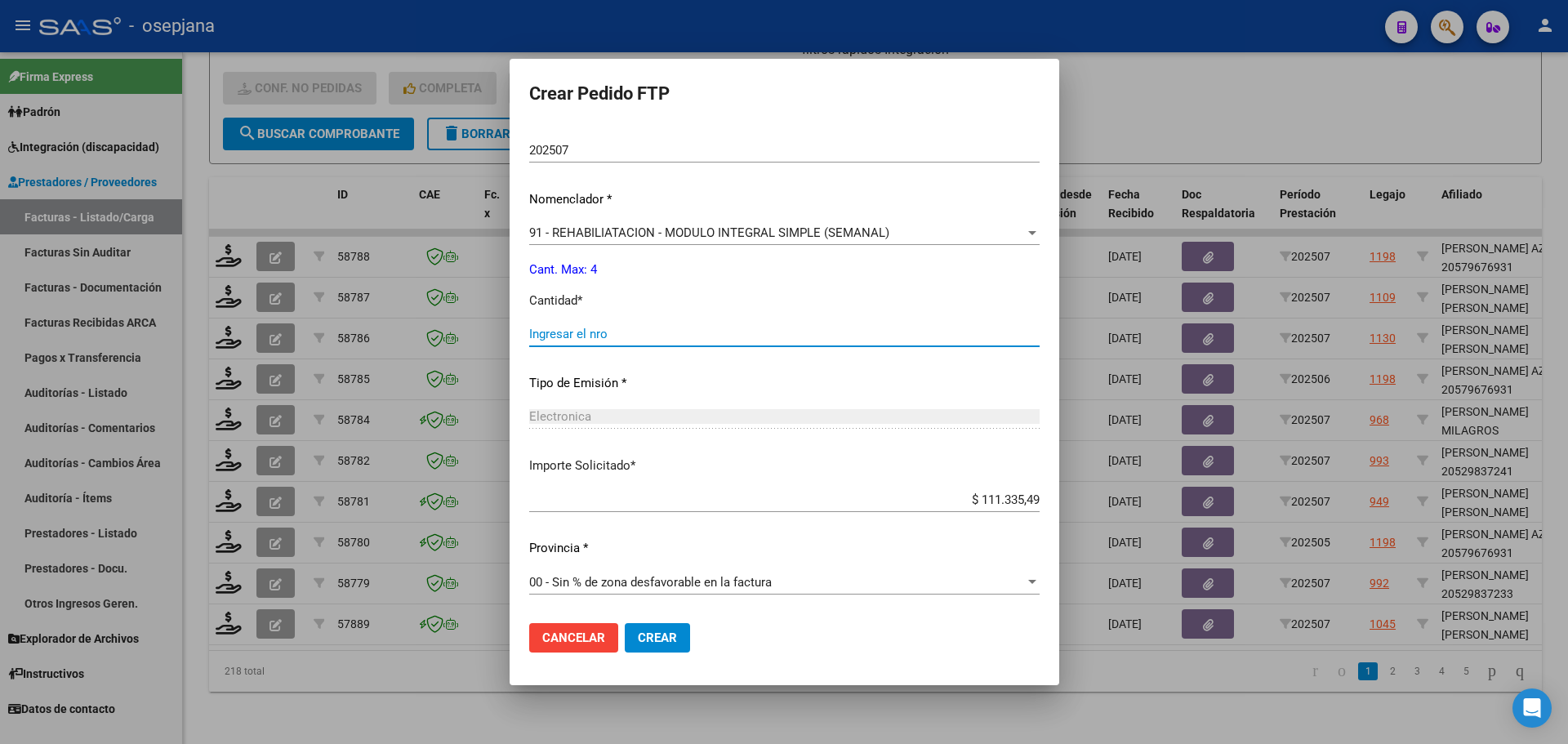
click at [620, 334] on input "Ingresar el nro" at bounding box center [784, 333] width 510 height 14
type input "4"
click at [676, 639] on span "Crear" at bounding box center [658, 637] width 39 height 14
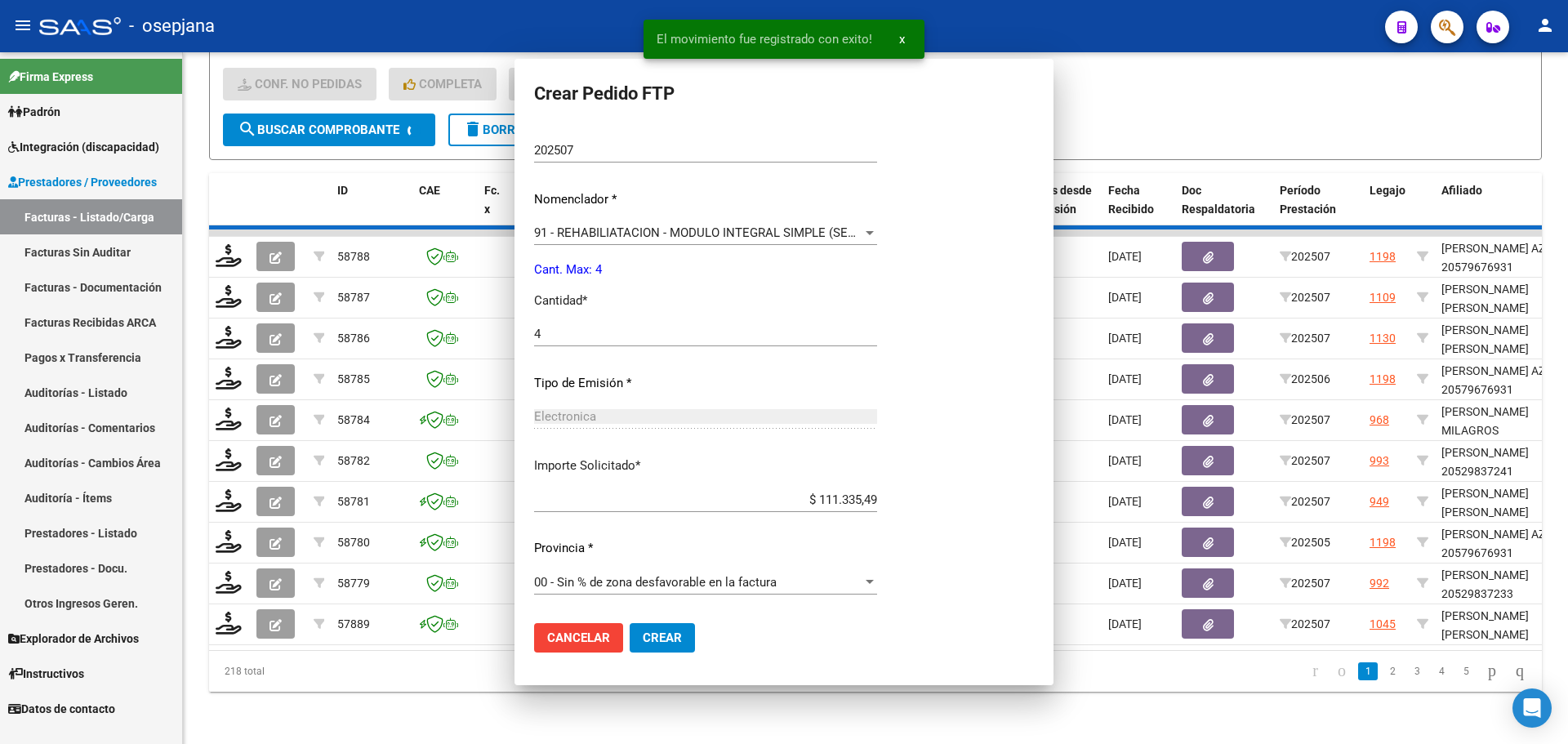
scroll to position [0, 0]
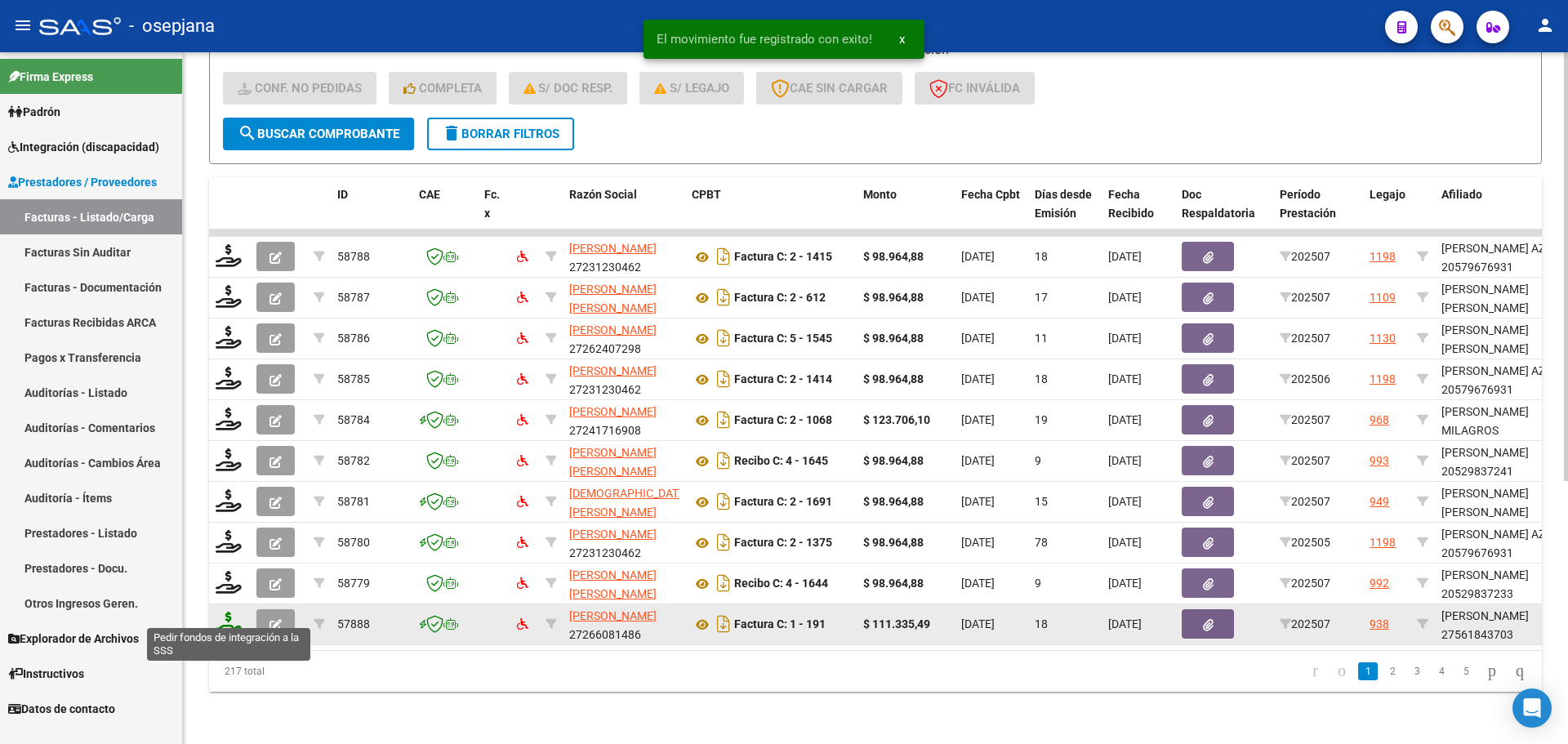
click at [227, 612] on icon at bounding box center [228, 623] width 26 height 23
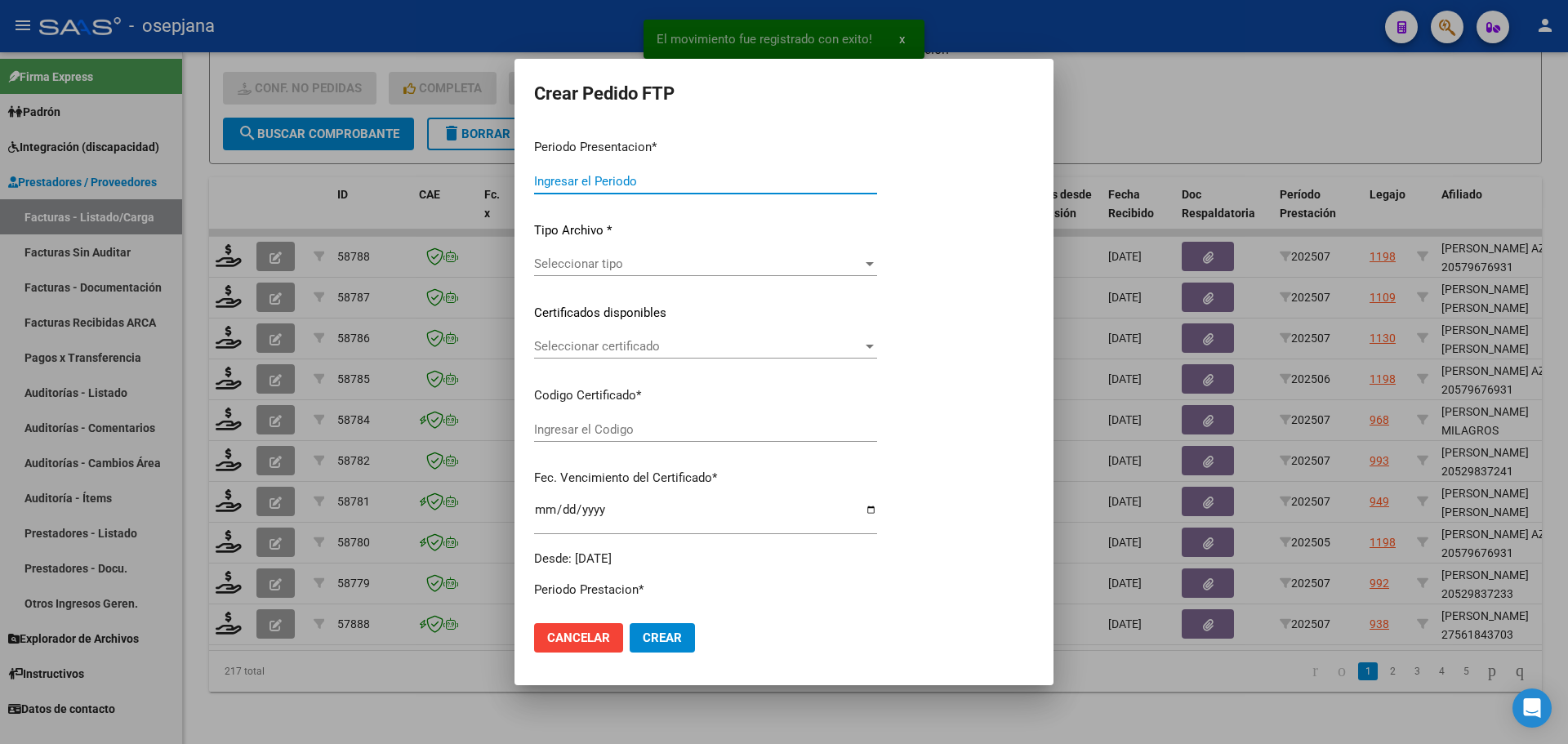
type input "202507"
type input "$ 111.335,49"
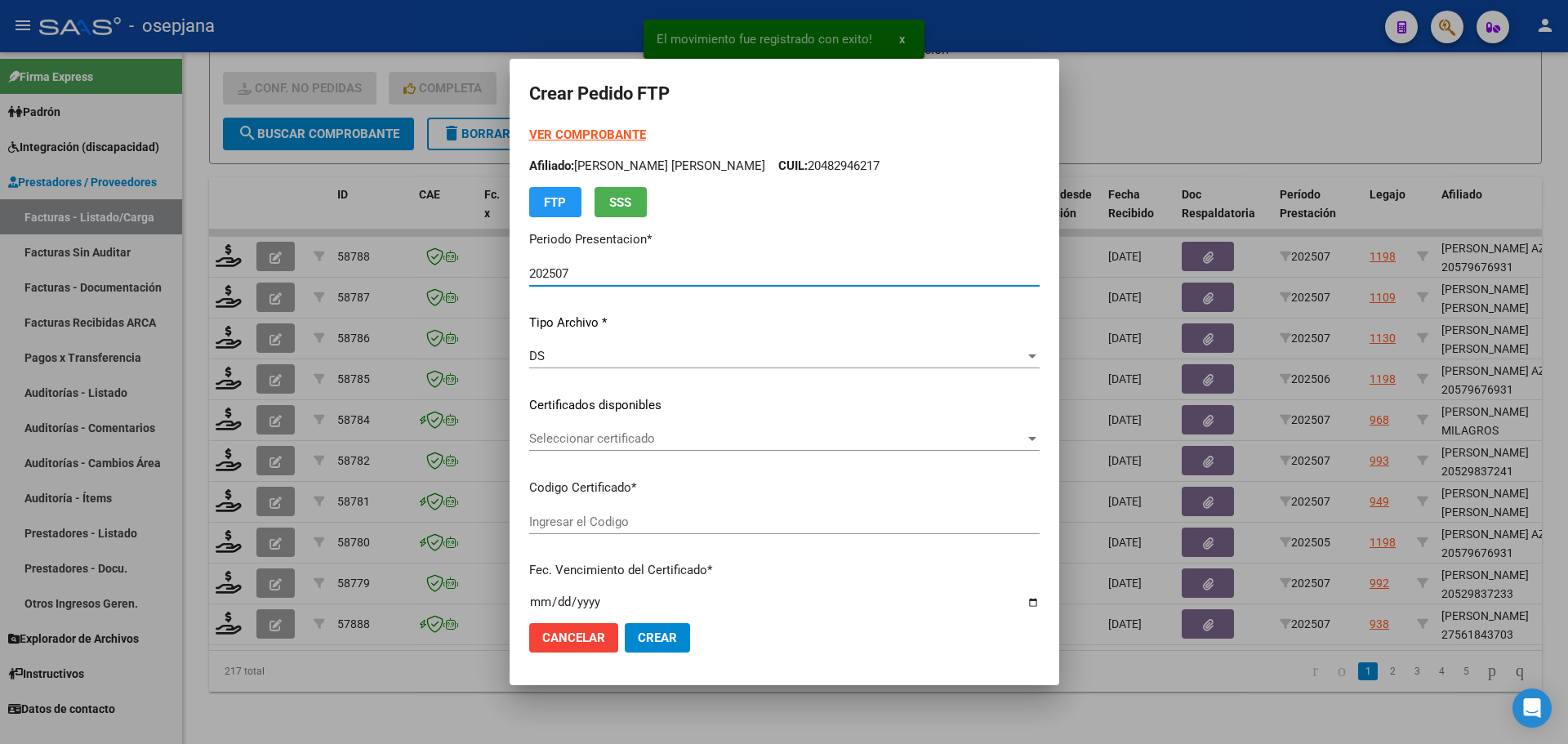
type input "ARG01000561843702024092520290925BSAS309"
type input "2029-09-25"
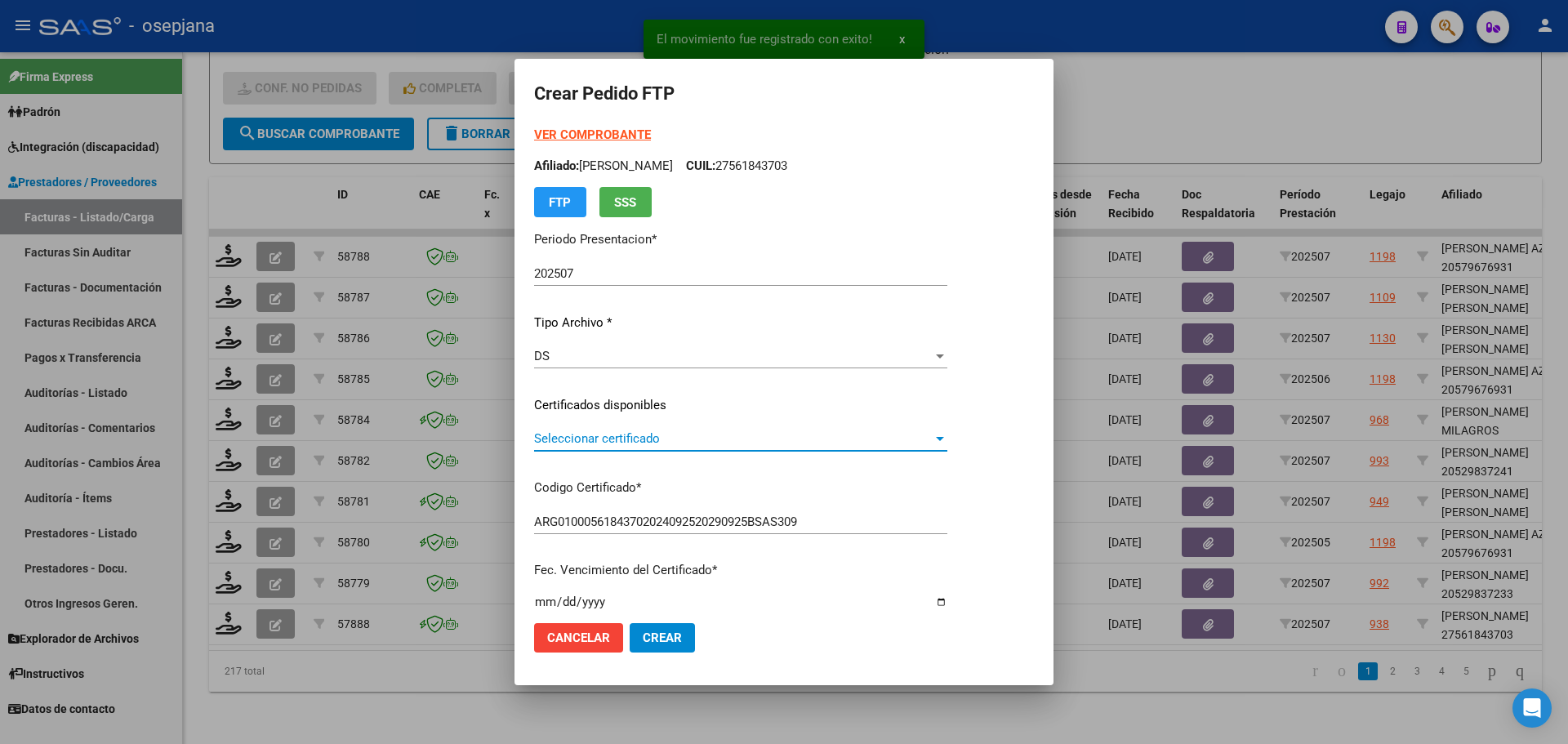
click at [630, 438] on span "Seleccionar certificado" at bounding box center [733, 438] width 398 height 14
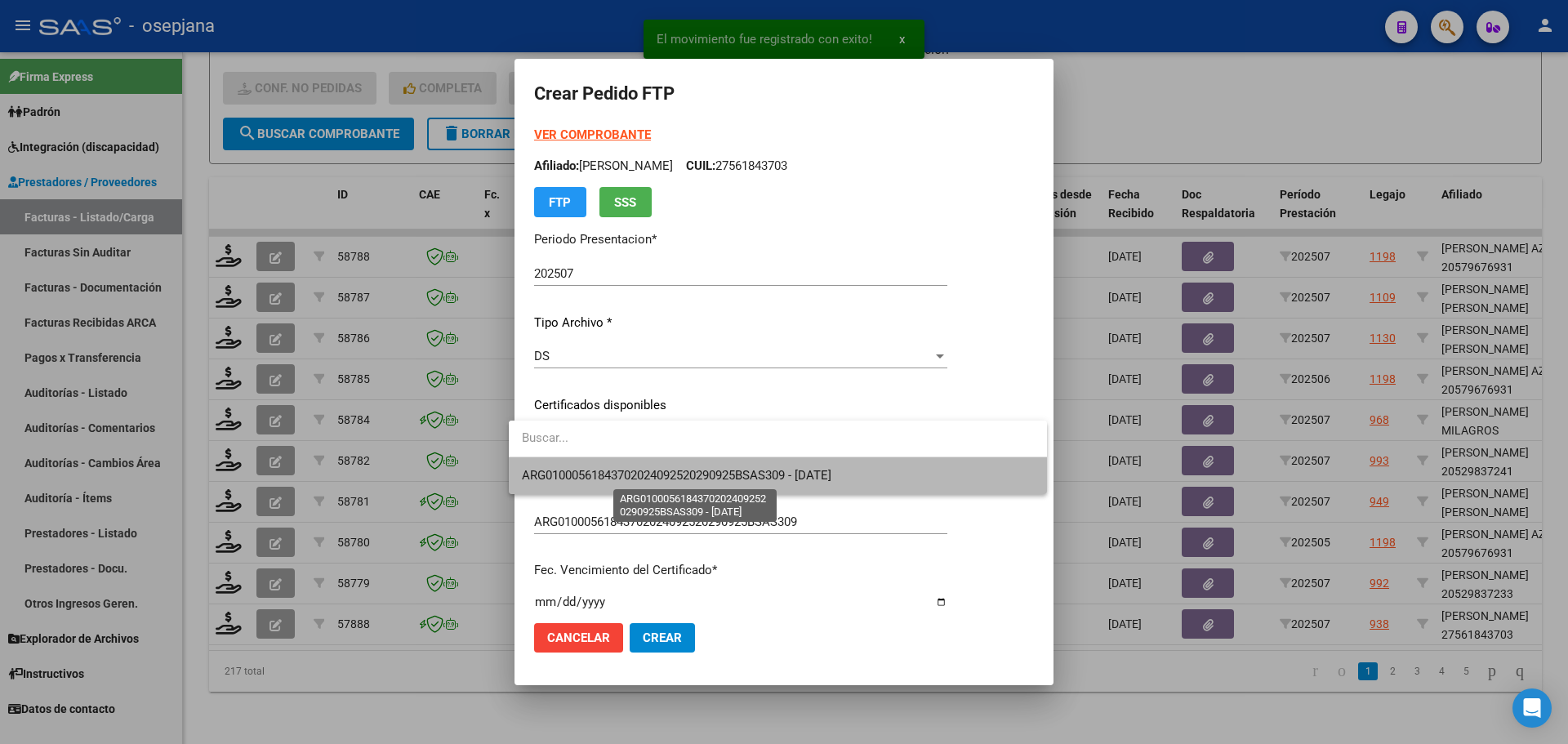
click at [631, 470] on span "ARG01000561843702024092520290925BSAS309 - 2029-09-25" at bounding box center [676, 475] width 309 height 14
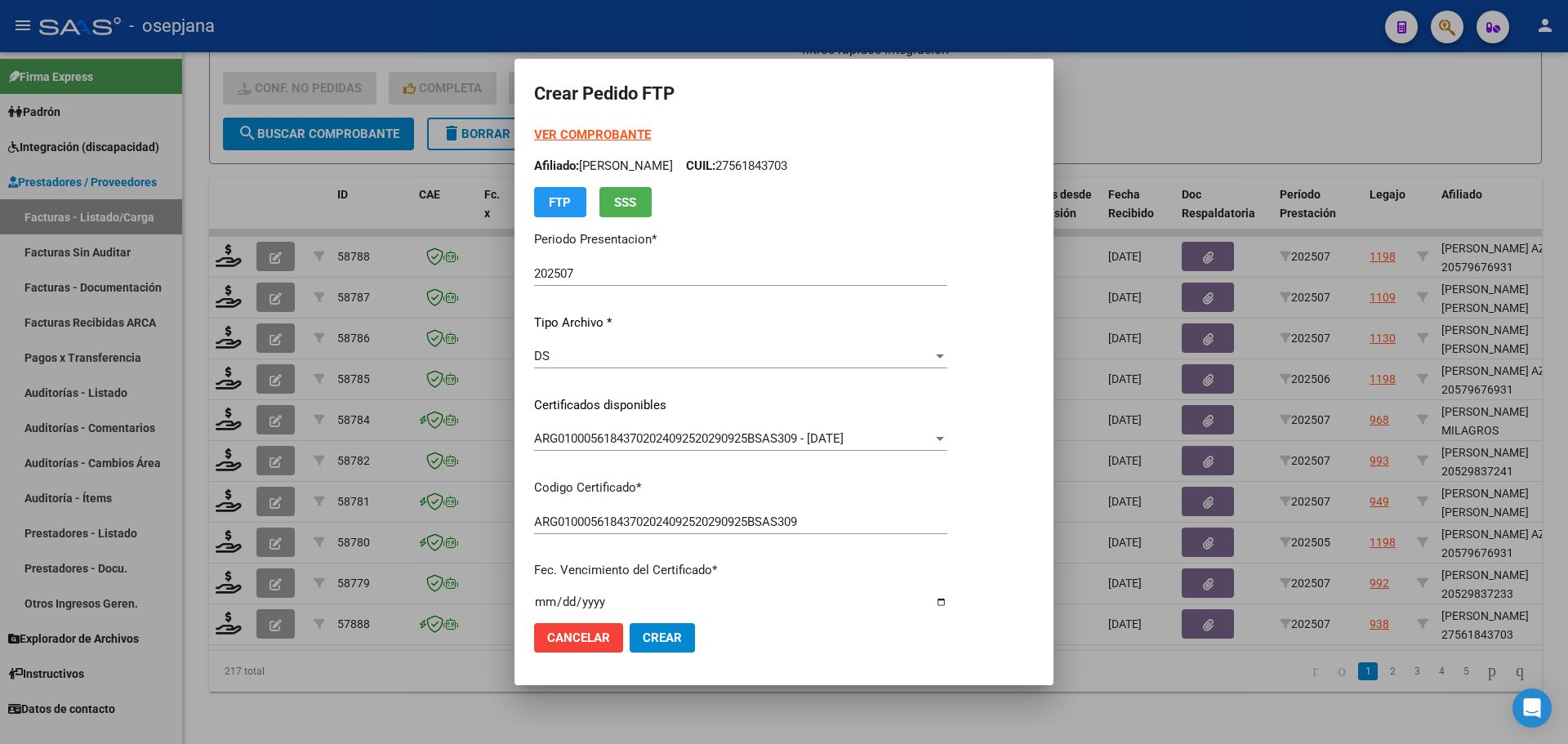
click at [577, 130] on strong "VER COMPROBANTE" at bounding box center [592, 134] width 117 height 14
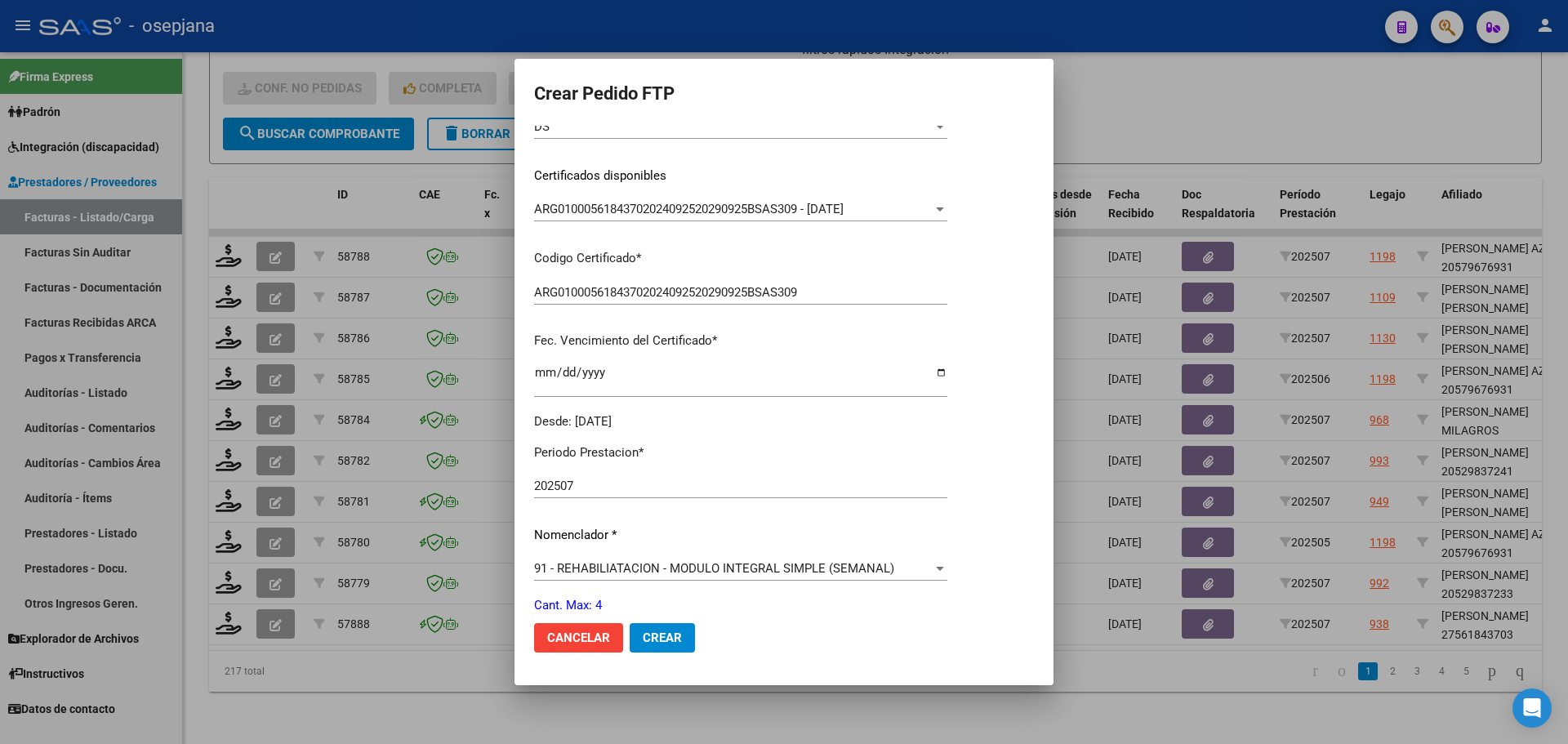
scroll to position [408, 0]
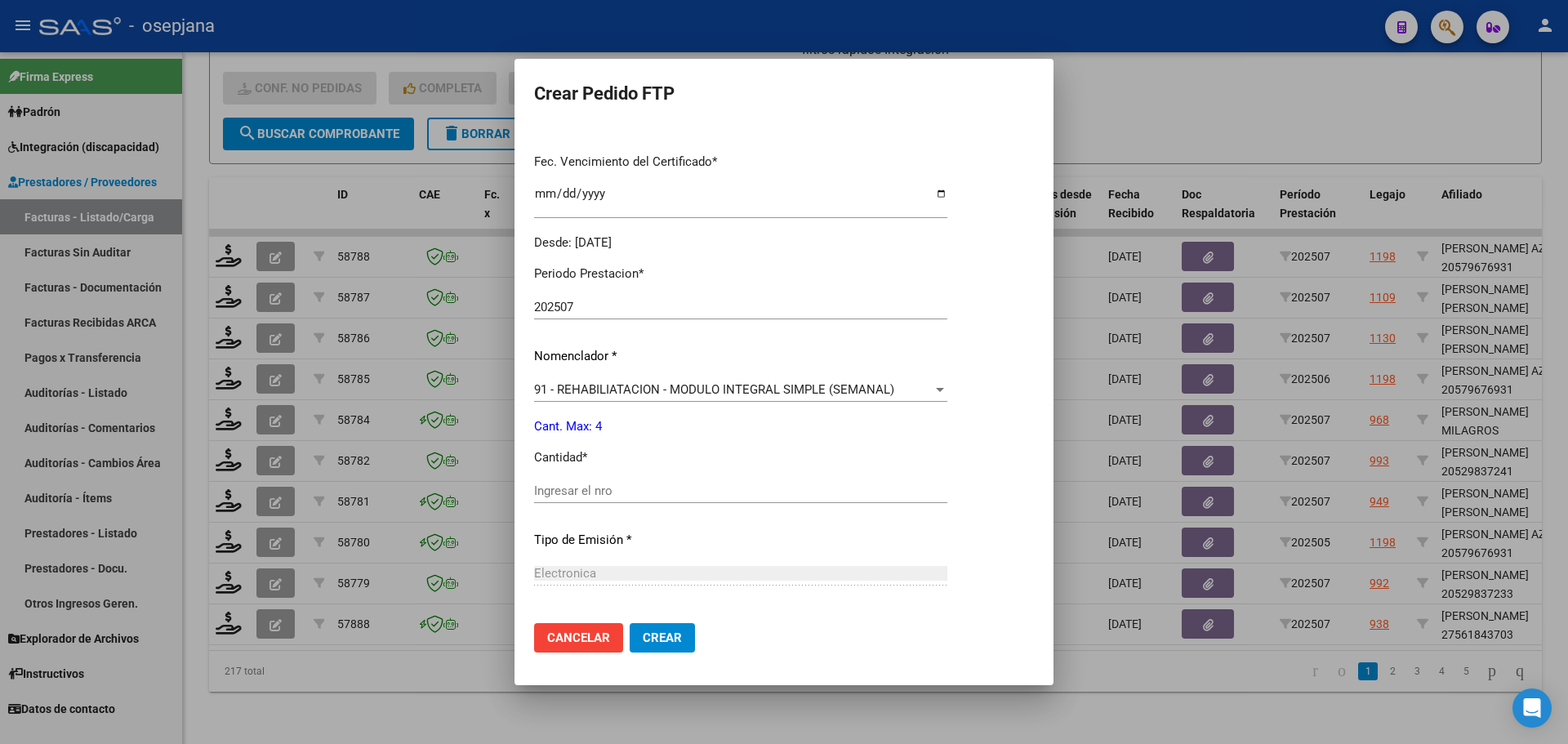
click at [564, 502] on div "Ingresar el nro" at bounding box center [741, 491] width 414 height 25
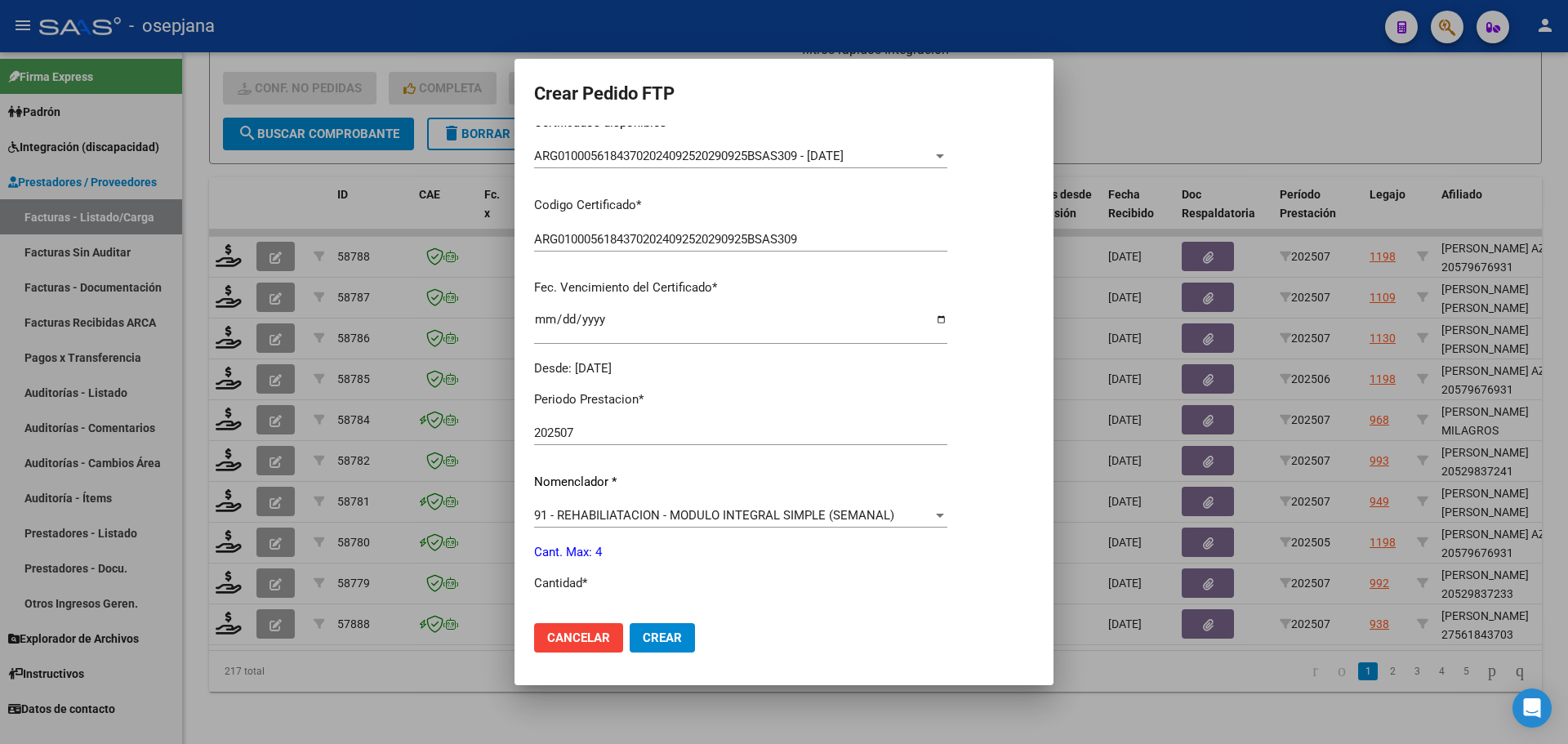
scroll to position [0, 0]
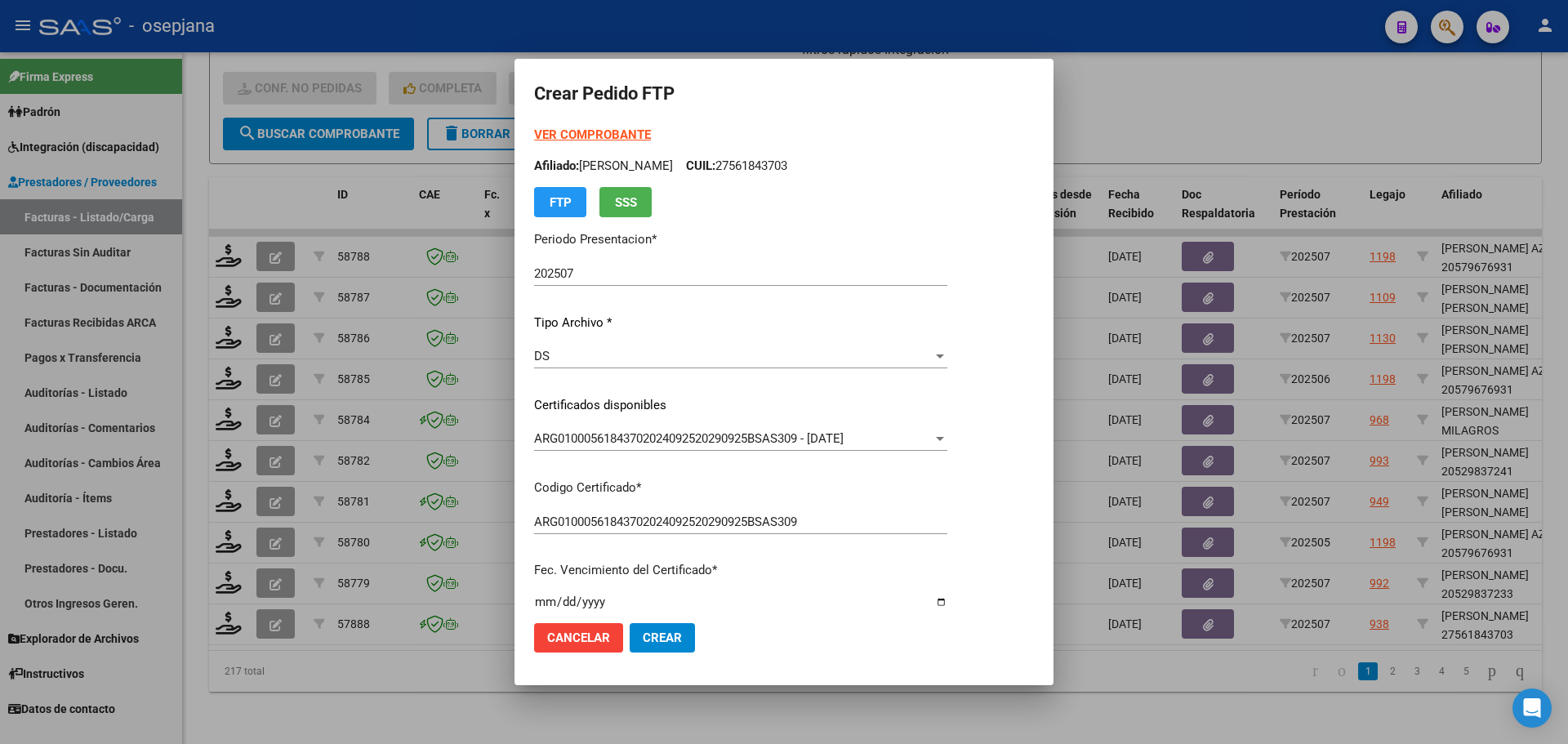
type input "4"
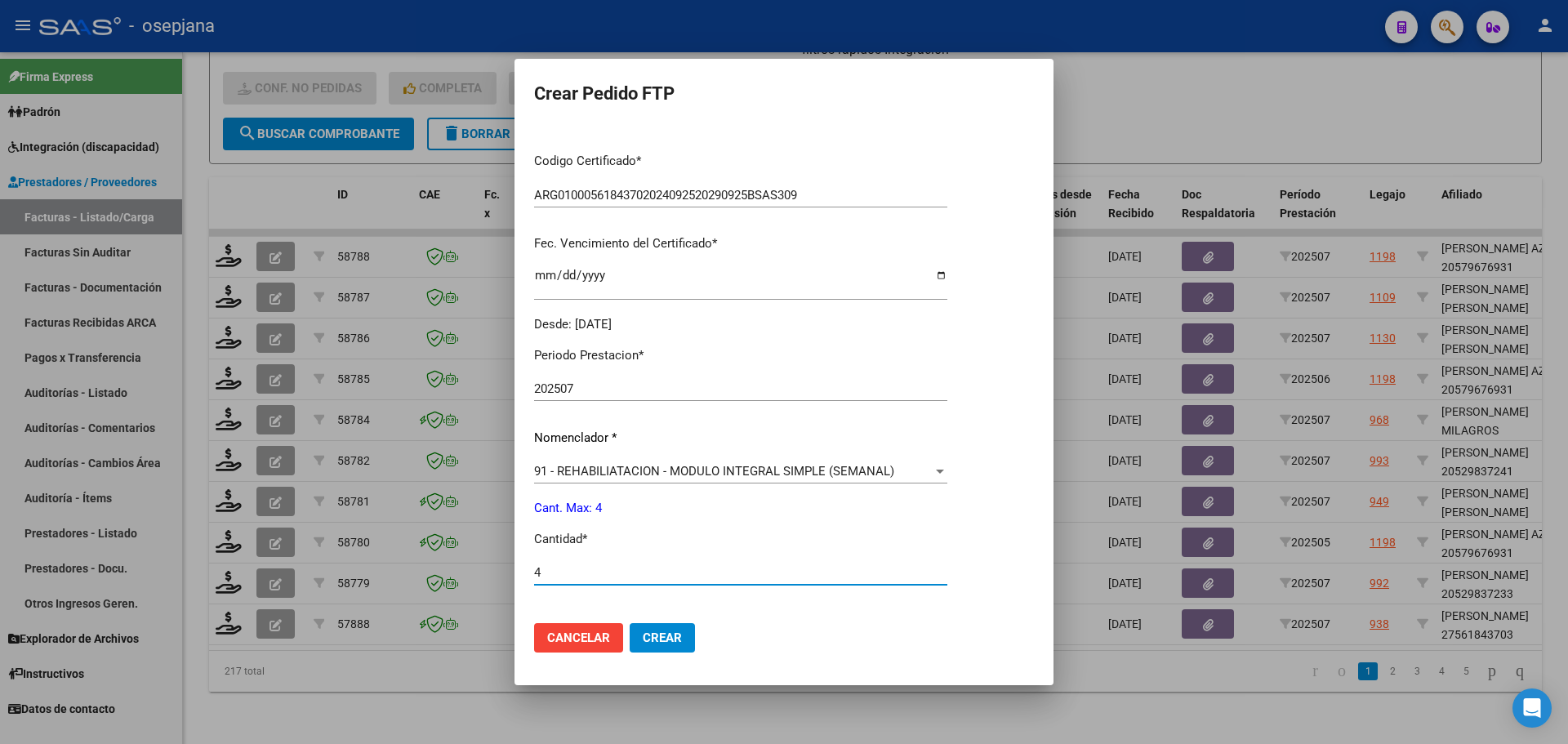
scroll to position [565, 0]
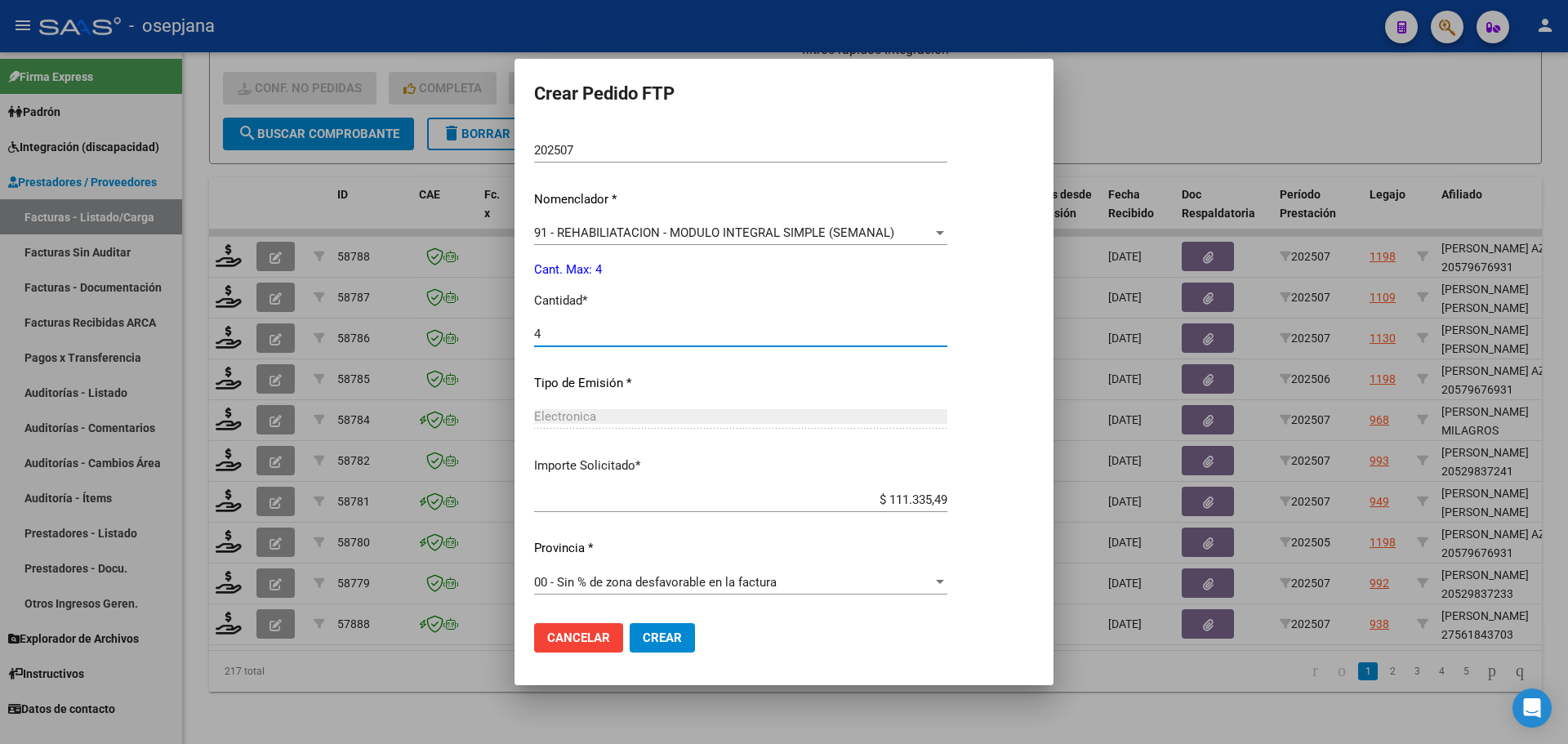
click at [645, 625] on button "Crear" at bounding box center [662, 637] width 65 height 30
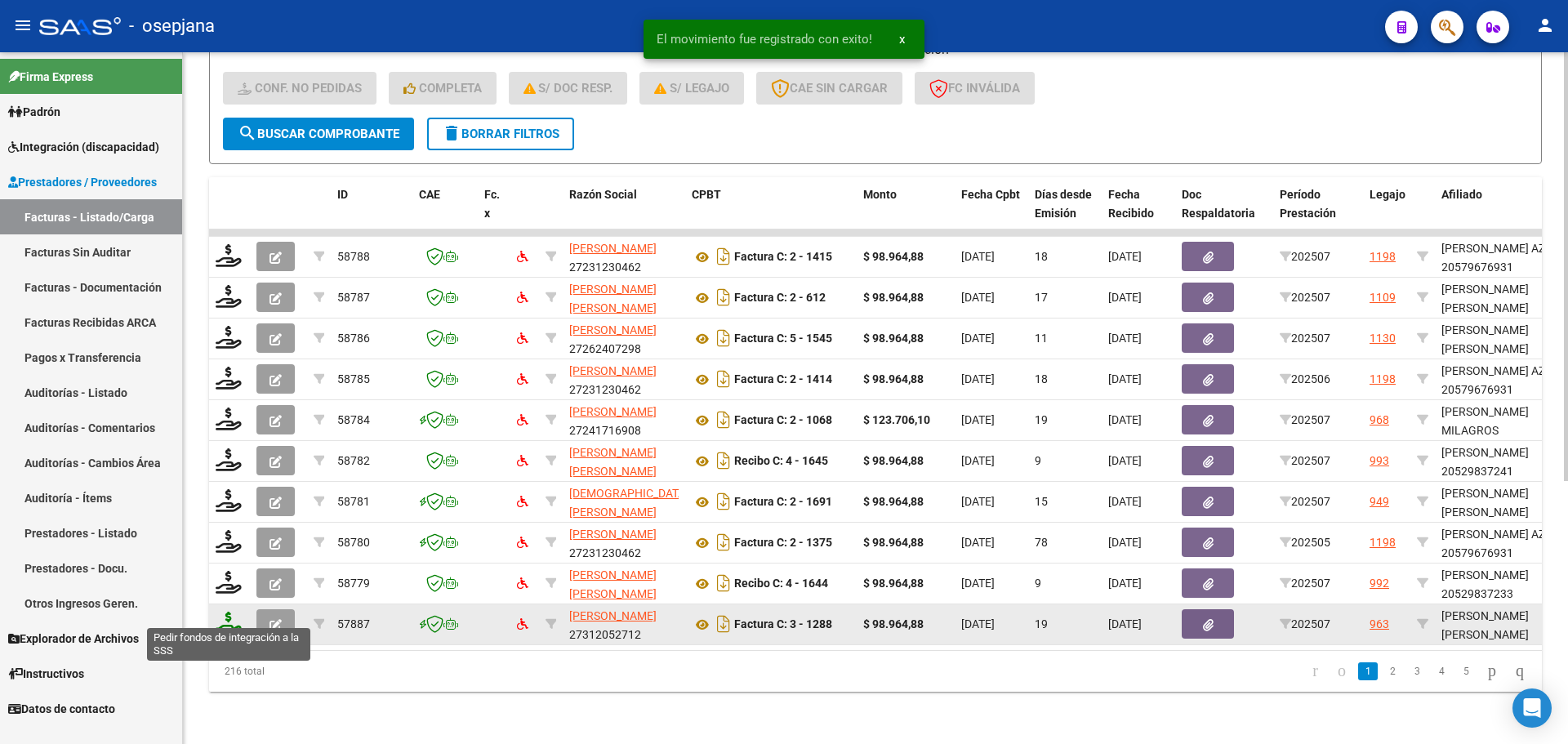
click at [227, 615] on icon at bounding box center [228, 623] width 26 height 23
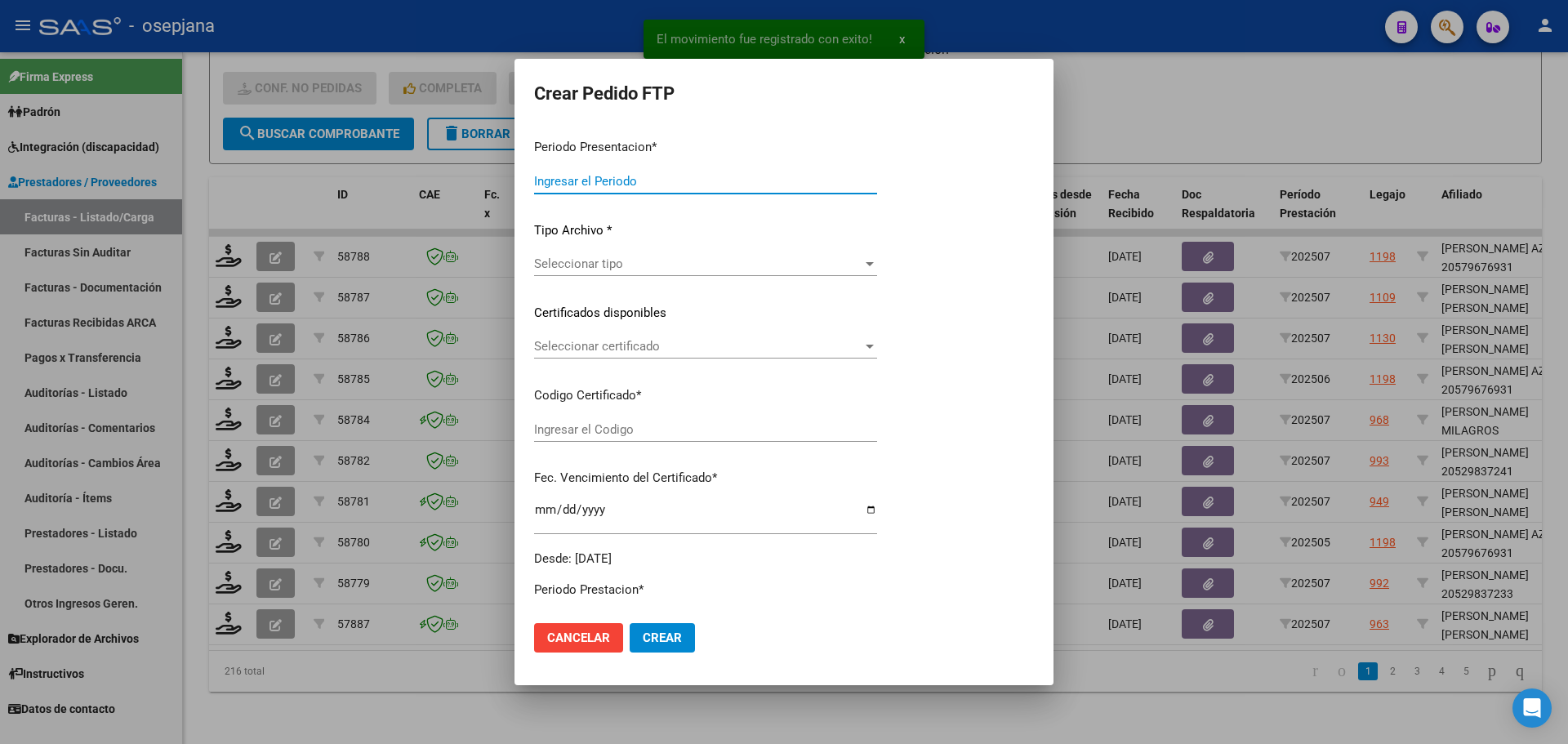
type input "202507"
type input "$ 98.964,88"
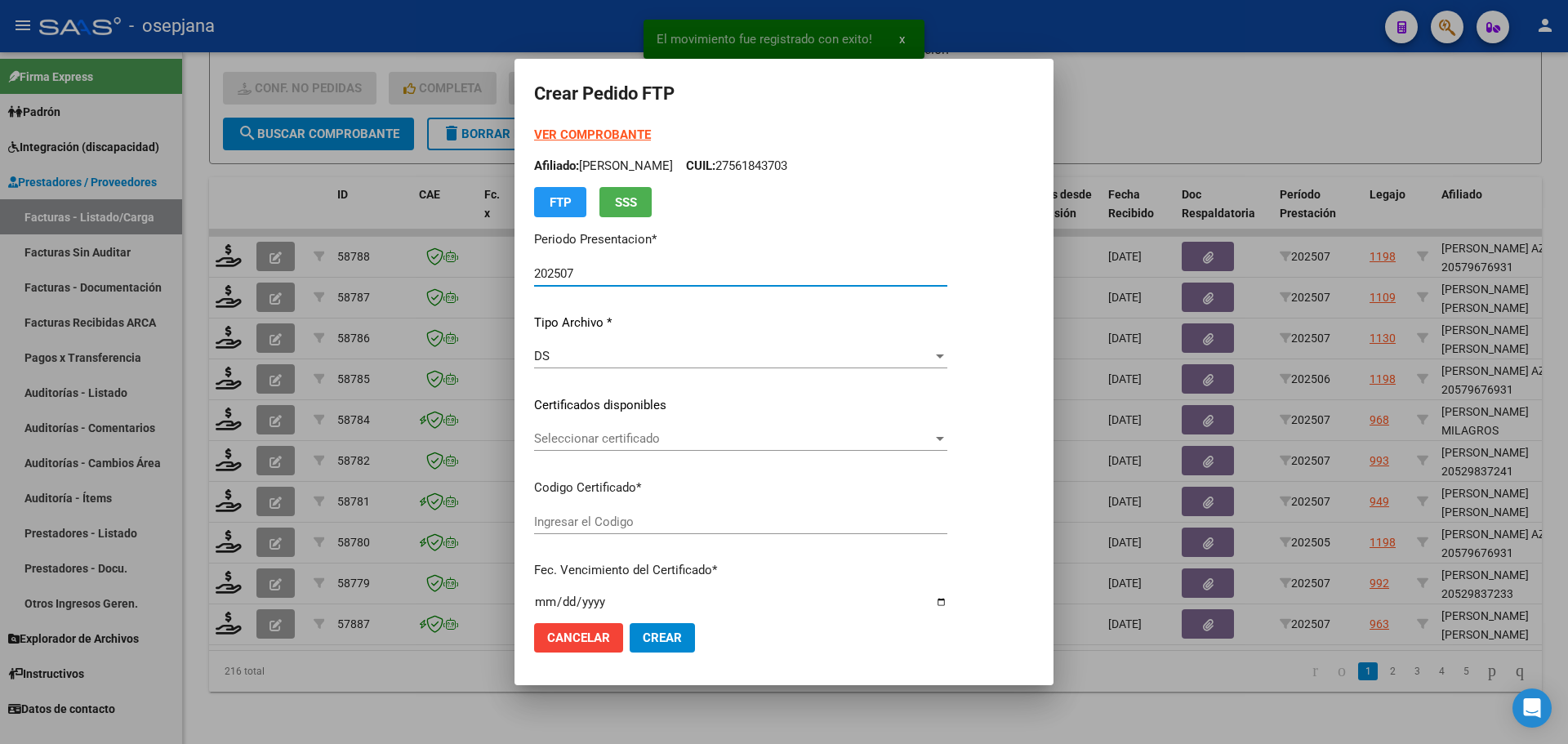
type input "ARG02000540640822021031620260316BSAS448"
type input "2026-03-16"
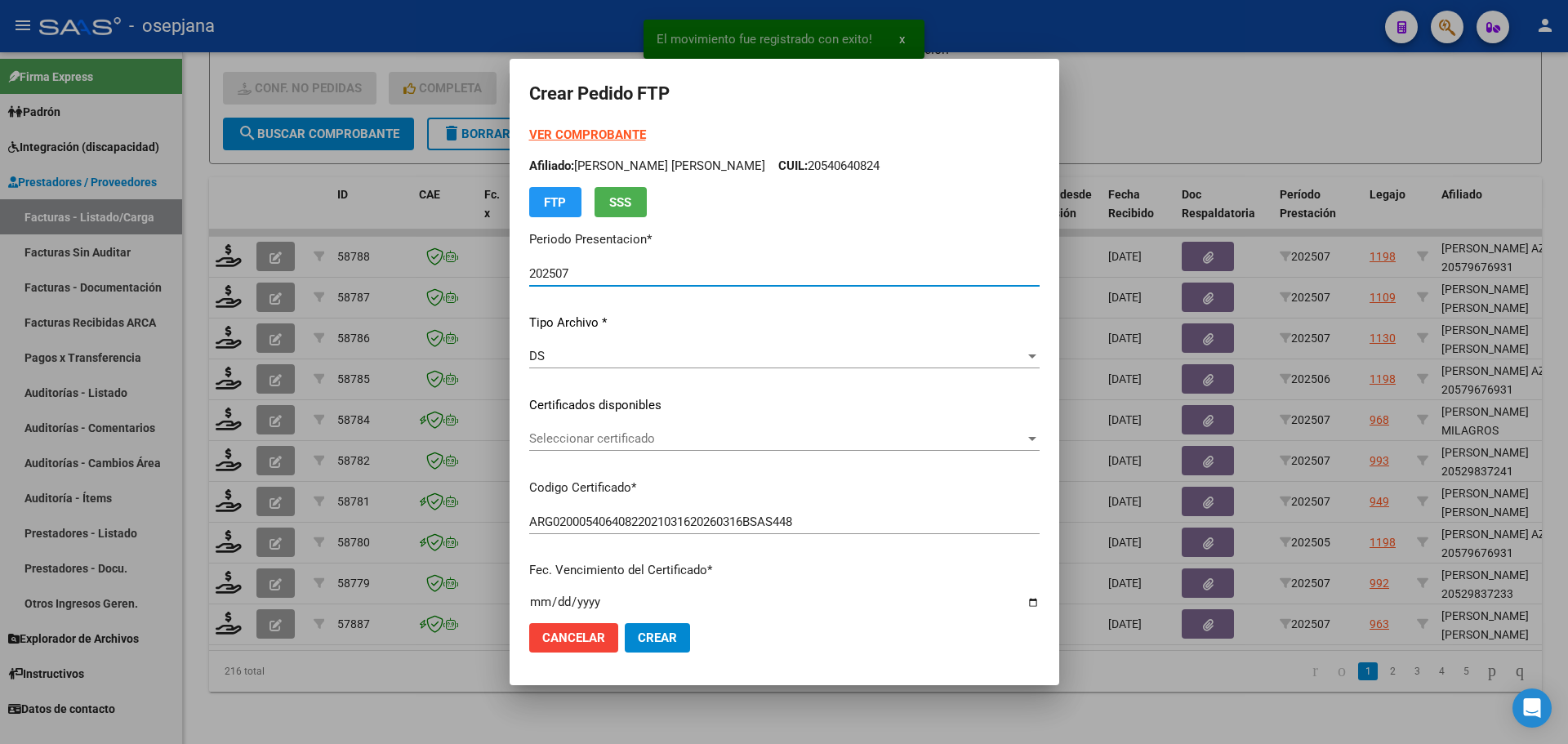
click at [648, 432] on span "Seleccionar certificado" at bounding box center [776, 438] width 496 height 14
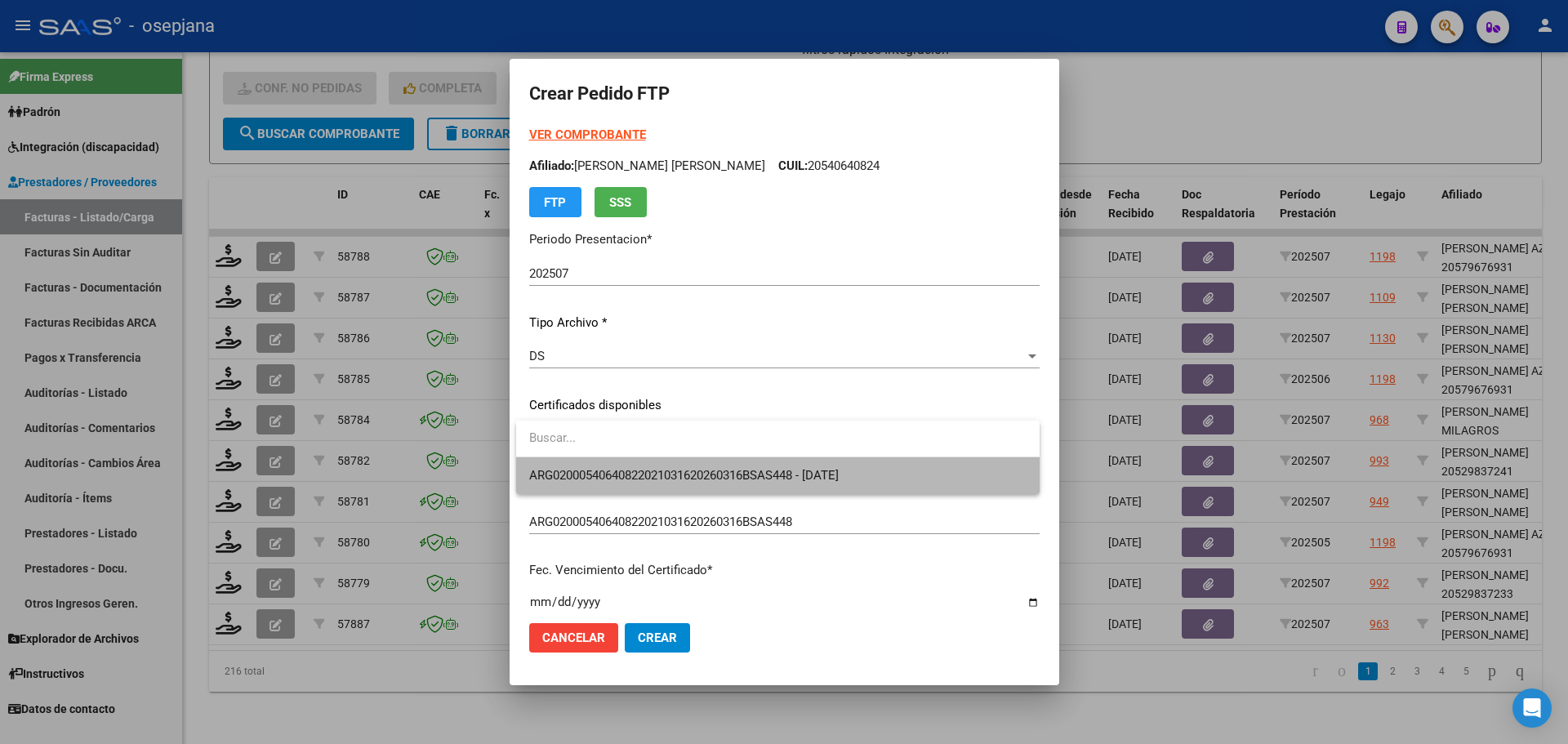
click at [651, 467] on span "ARG02000540640822021031620260316BSAS448 - 2026-03-16" at bounding box center [777, 475] width 498 height 36
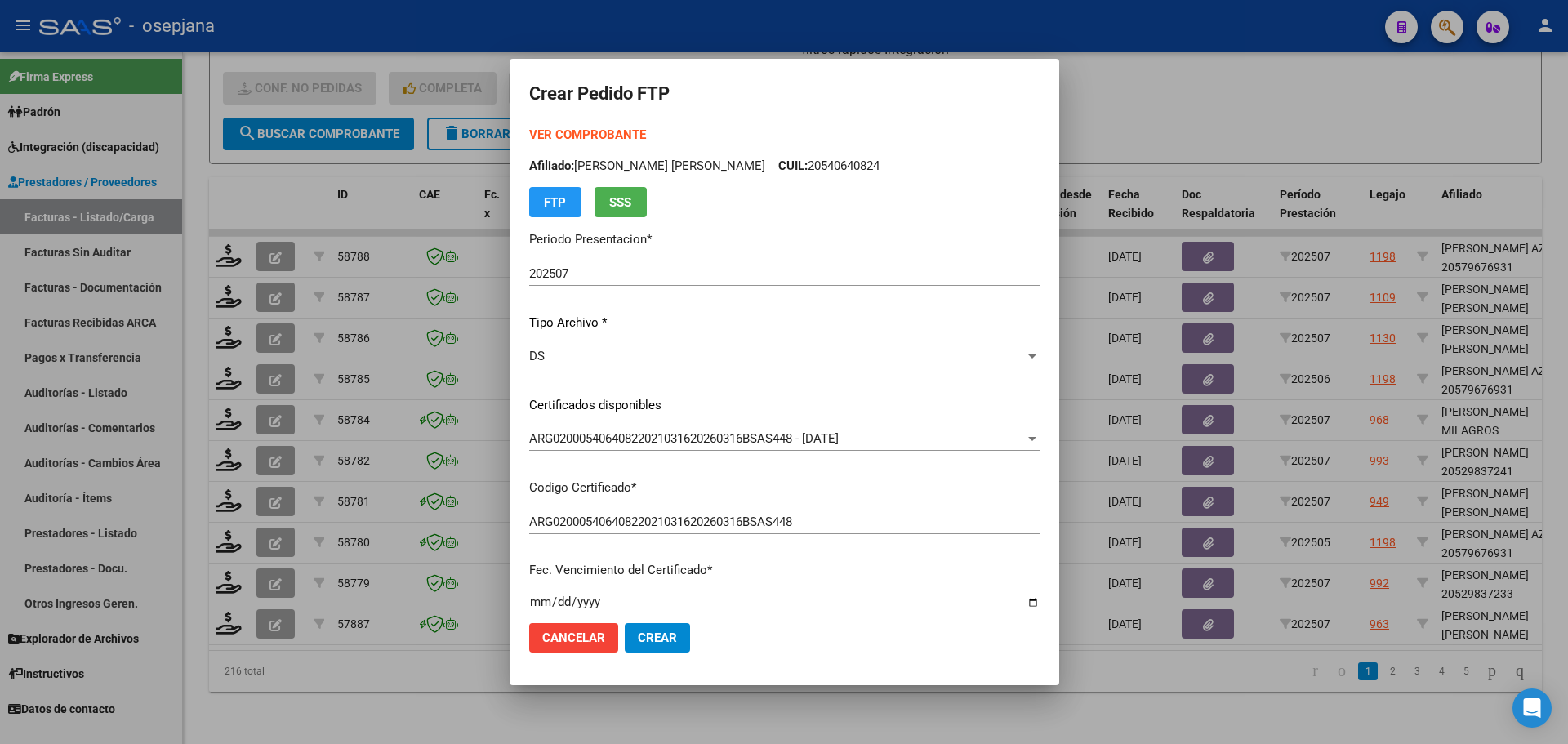
click at [591, 131] on strong "VER COMPROBANTE" at bounding box center [587, 134] width 117 height 14
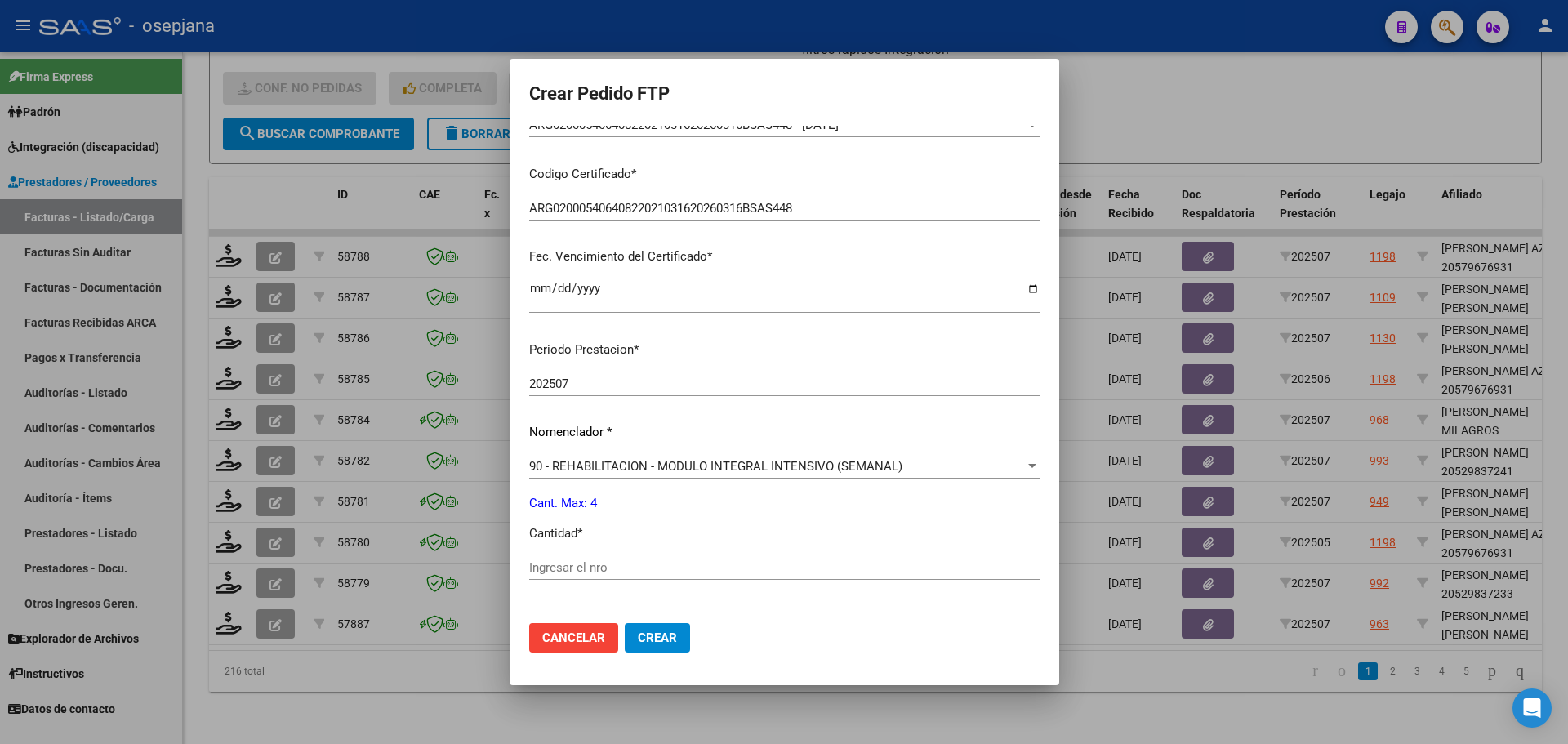
scroll to position [547, 0]
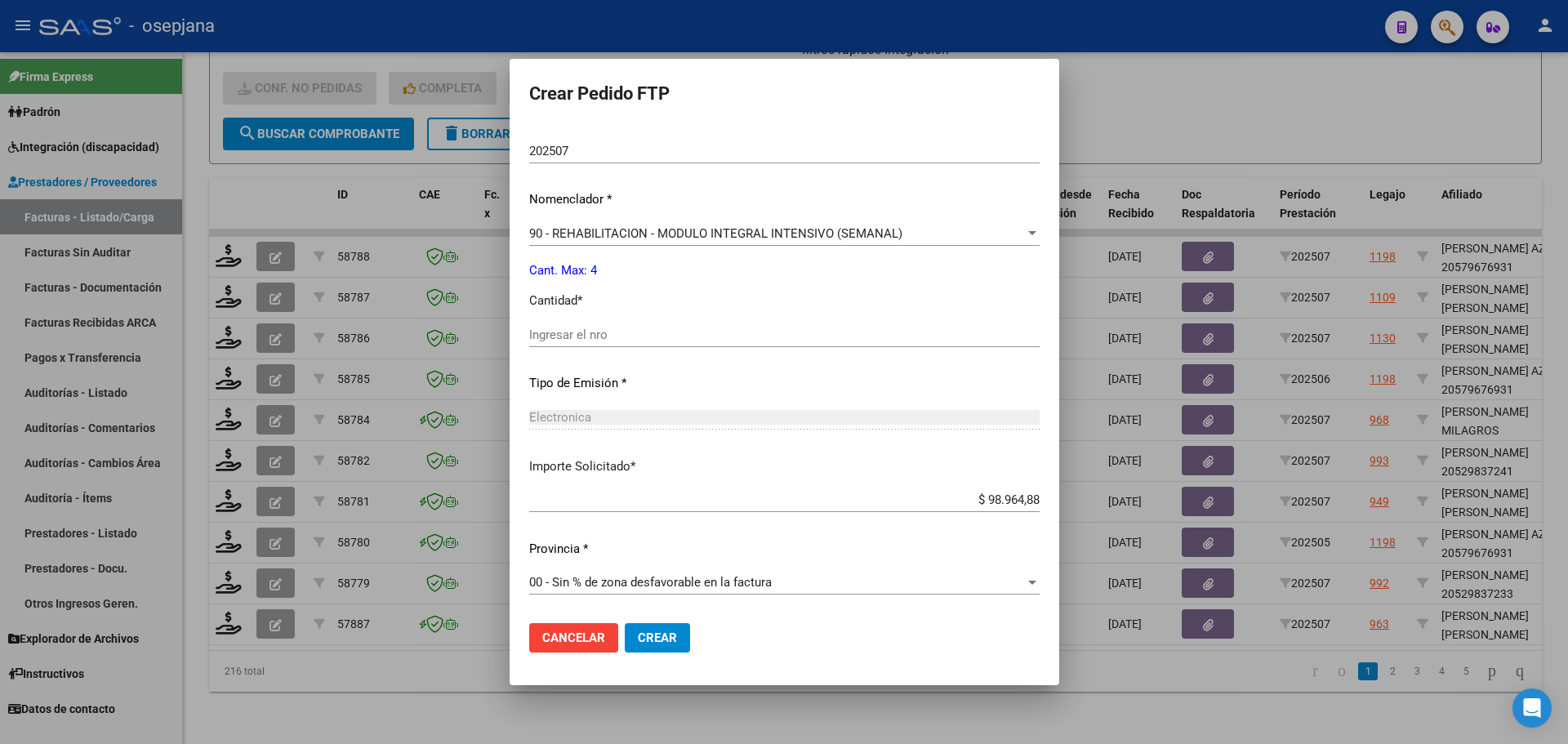
click at [554, 336] on input "Ingresar el nro" at bounding box center [784, 334] width 510 height 14
type input "4"
click at [664, 630] on span "Crear" at bounding box center [658, 637] width 39 height 14
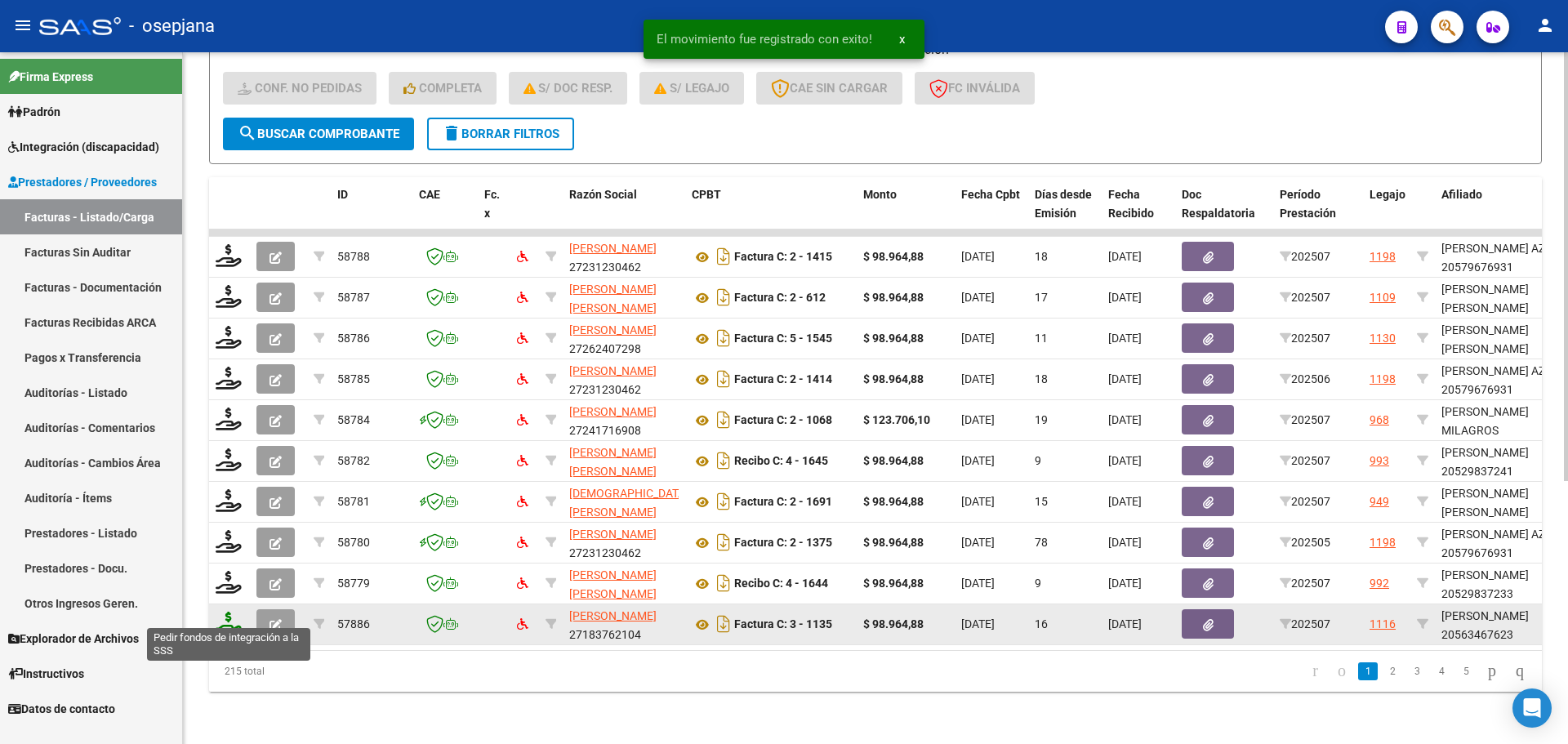
click at [225, 621] on icon at bounding box center [228, 623] width 26 height 23
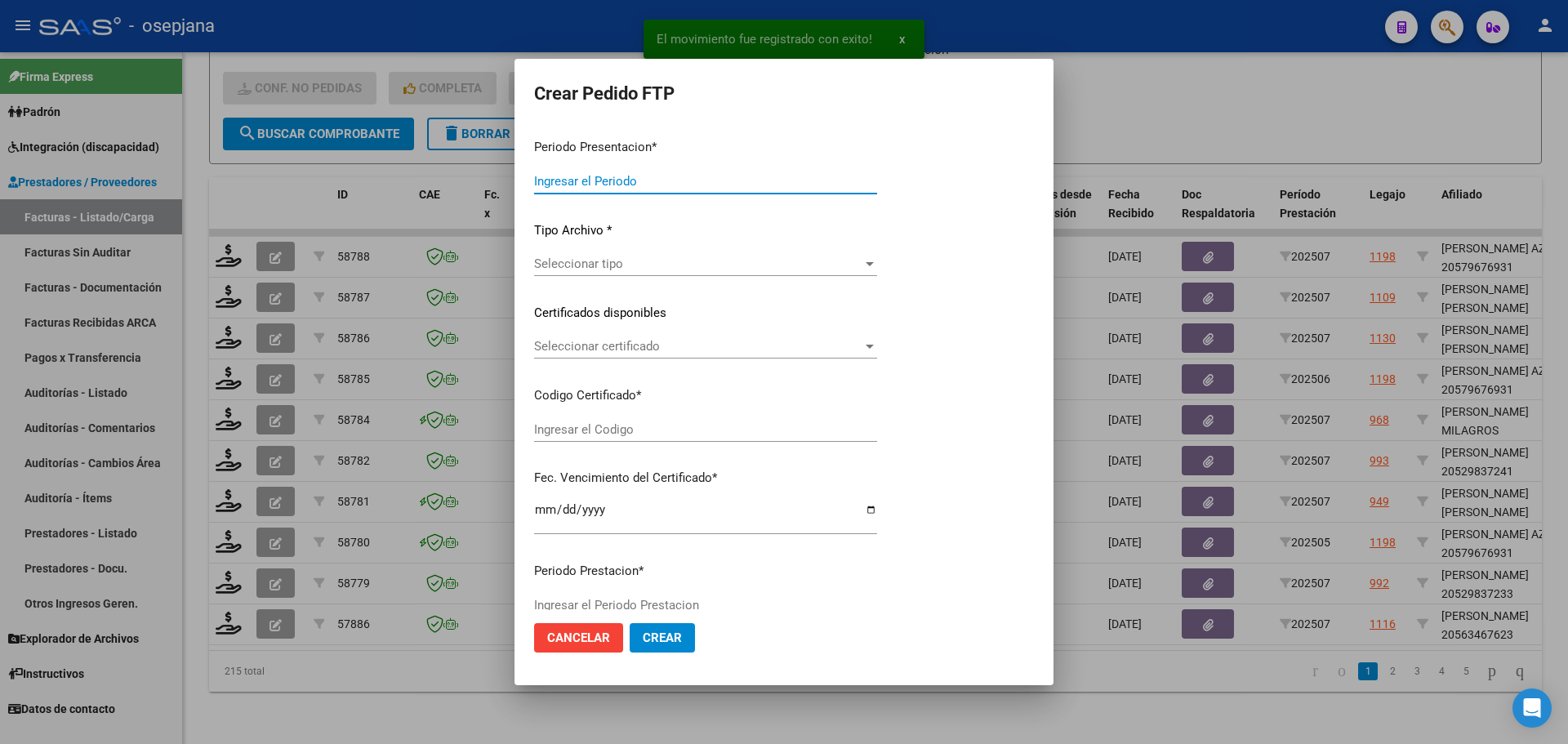
type input "202507"
type input "$ 98.964,88"
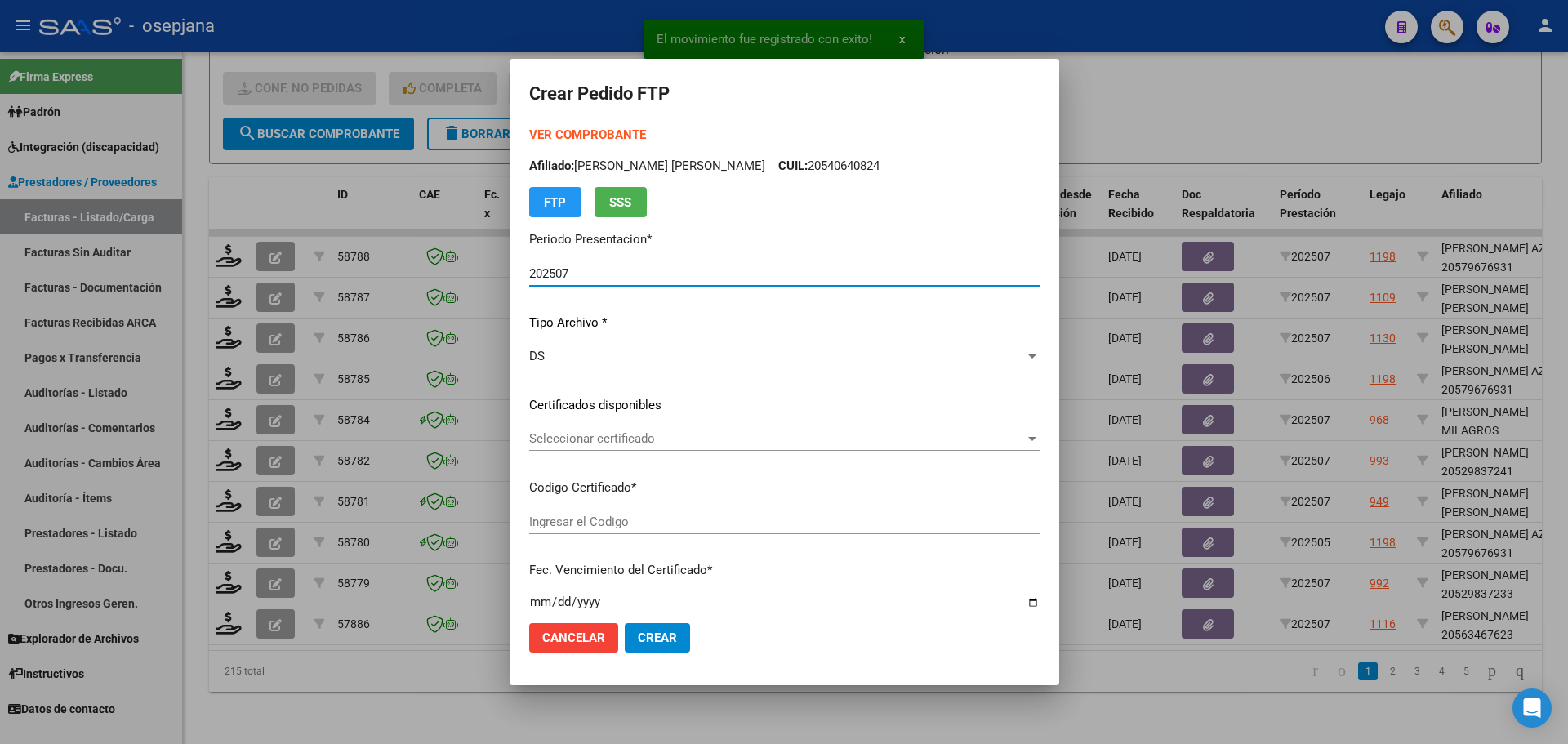
type input "ARG02000563467622024031120290311BUE311"
type input "2029-03-16"
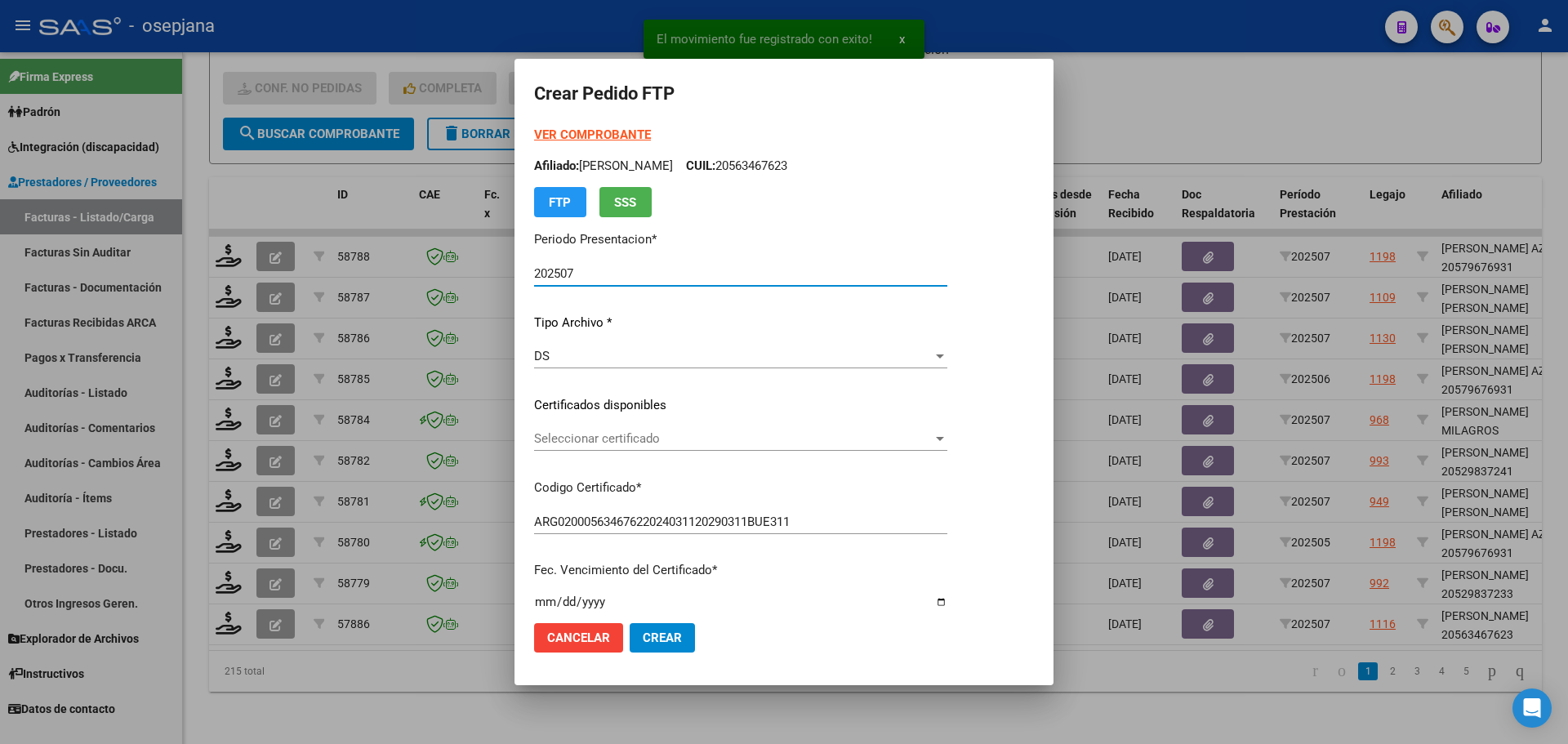
click at [609, 436] on span "Seleccionar certificado" at bounding box center [733, 438] width 398 height 14
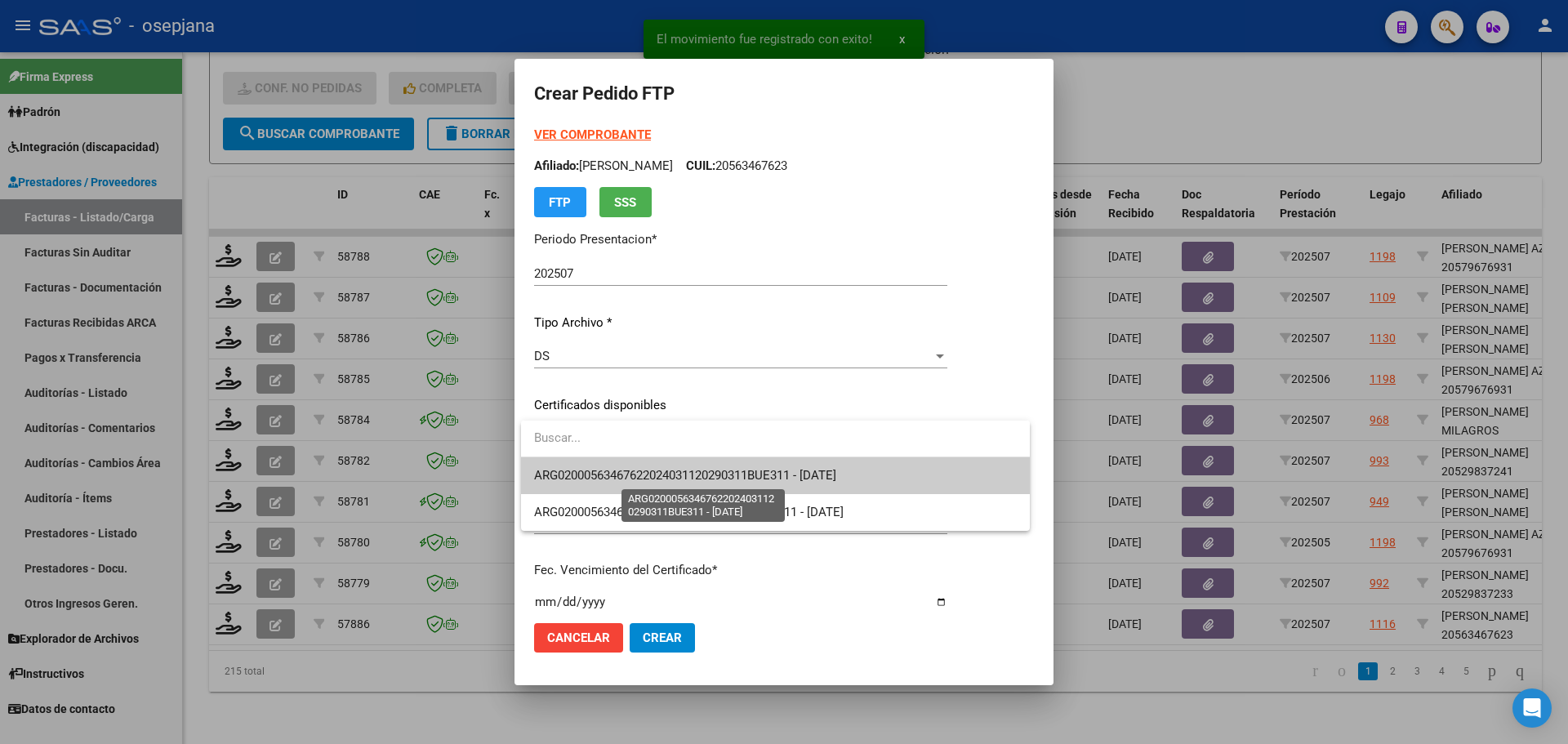
click at [620, 471] on span "ARG02000563467622024031120290311BUE311 - 2029-03-16" at bounding box center [685, 475] width 303 height 14
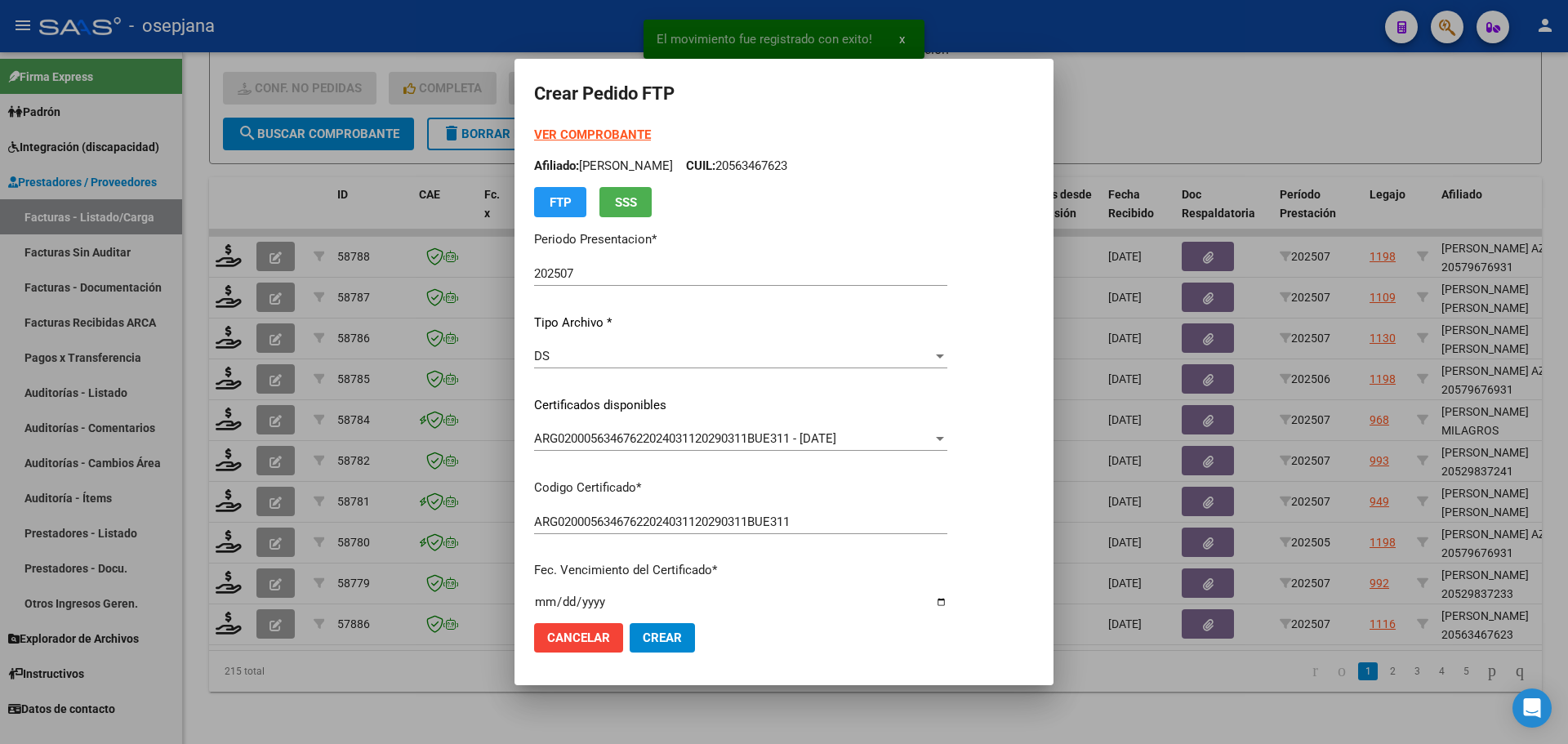
click at [609, 133] on strong "VER COMPROBANTE" at bounding box center [592, 134] width 117 height 14
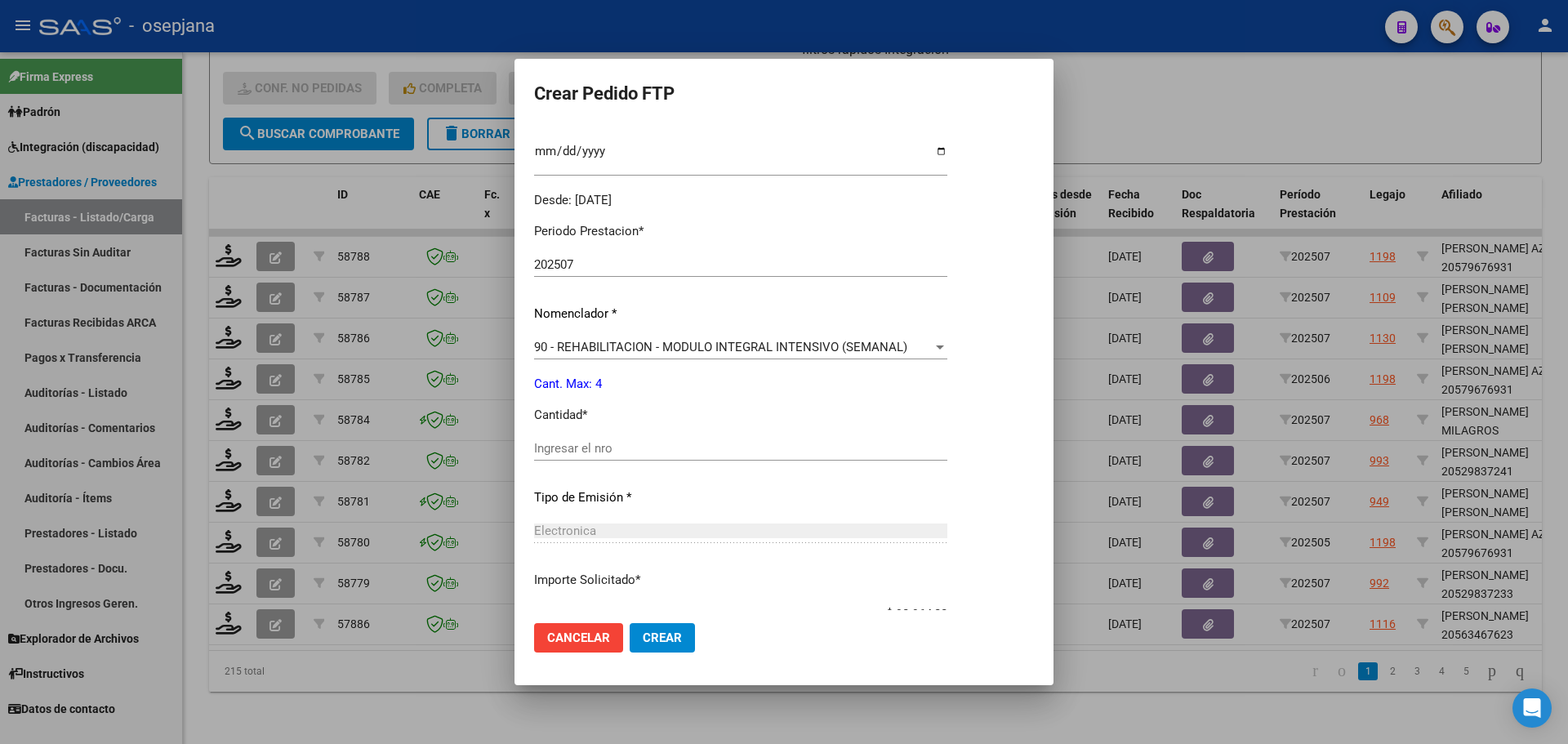
scroll to position [490, 0]
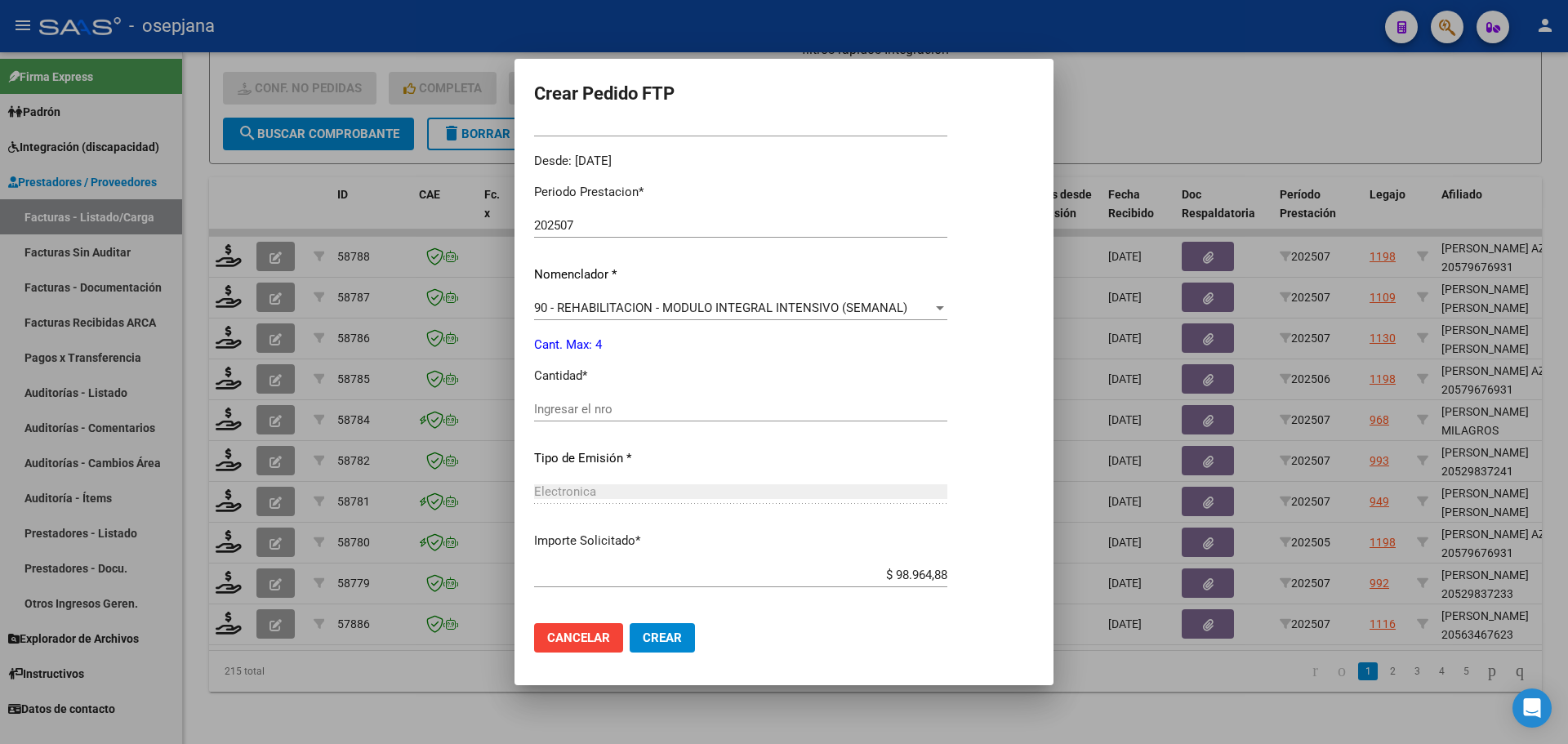
click at [573, 416] on input "Ingresar el nro" at bounding box center [741, 408] width 414 height 14
type input "4"
click at [659, 643] on span "Crear" at bounding box center [662, 637] width 39 height 14
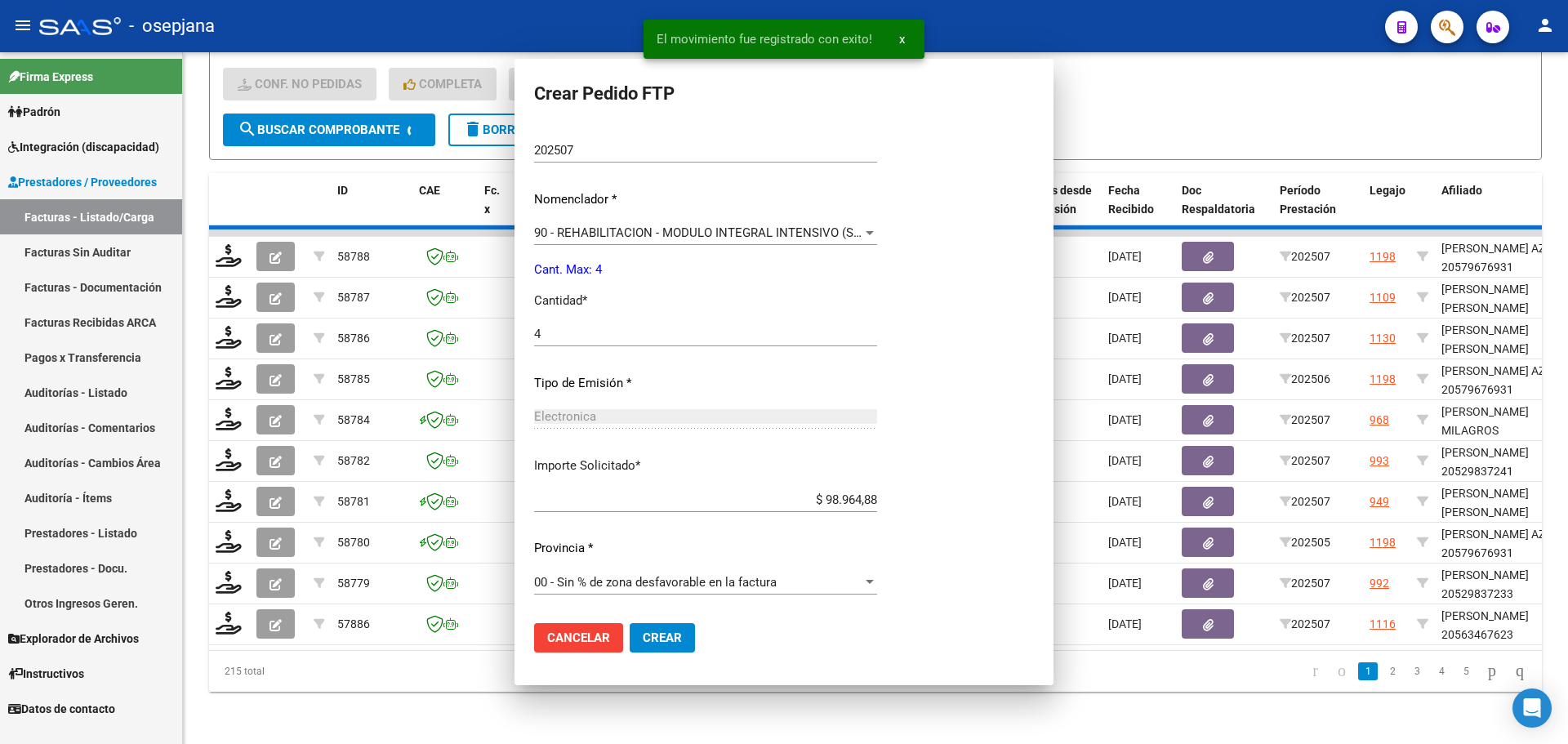
scroll to position [397, 0]
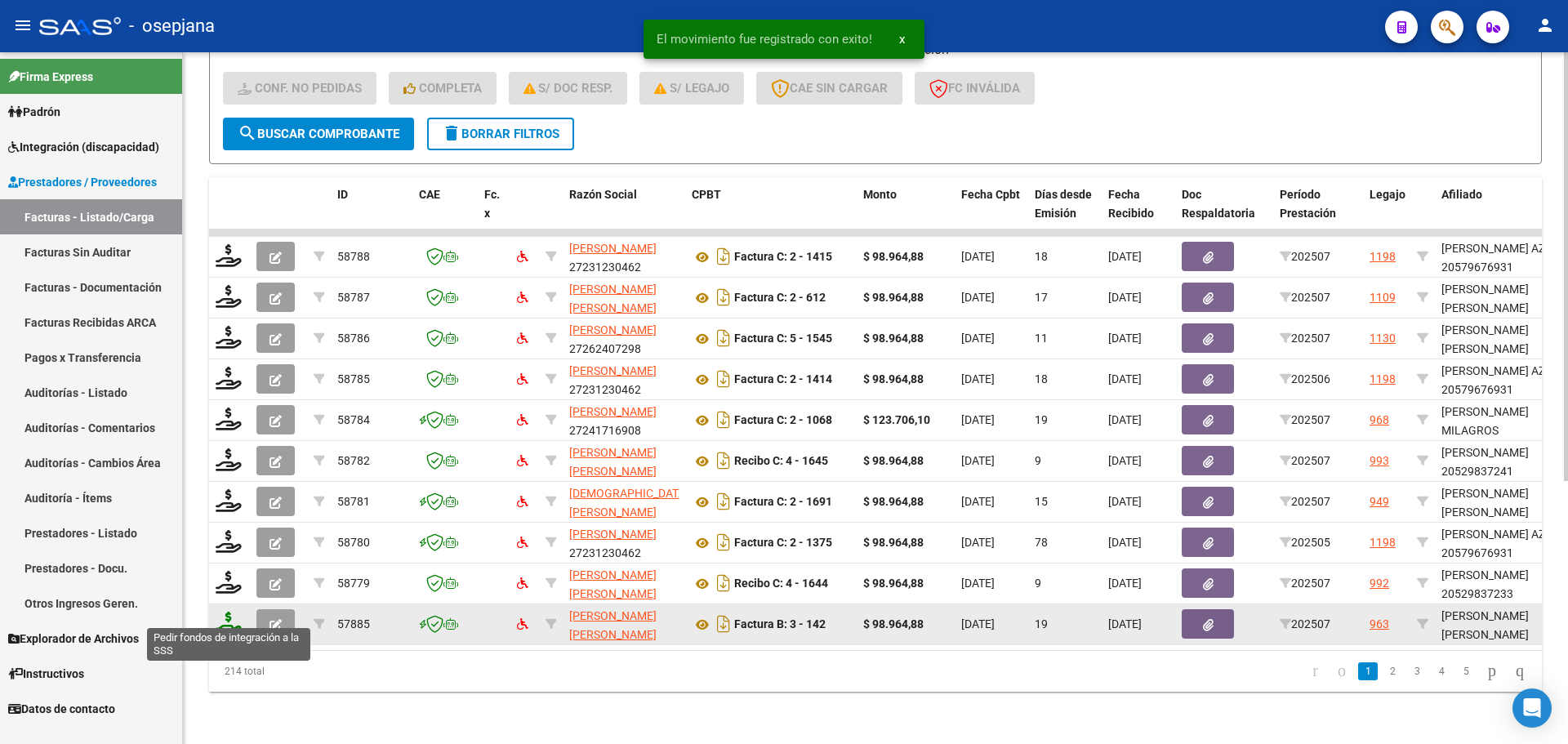
click at [223, 612] on icon at bounding box center [228, 623] width 26 height 23
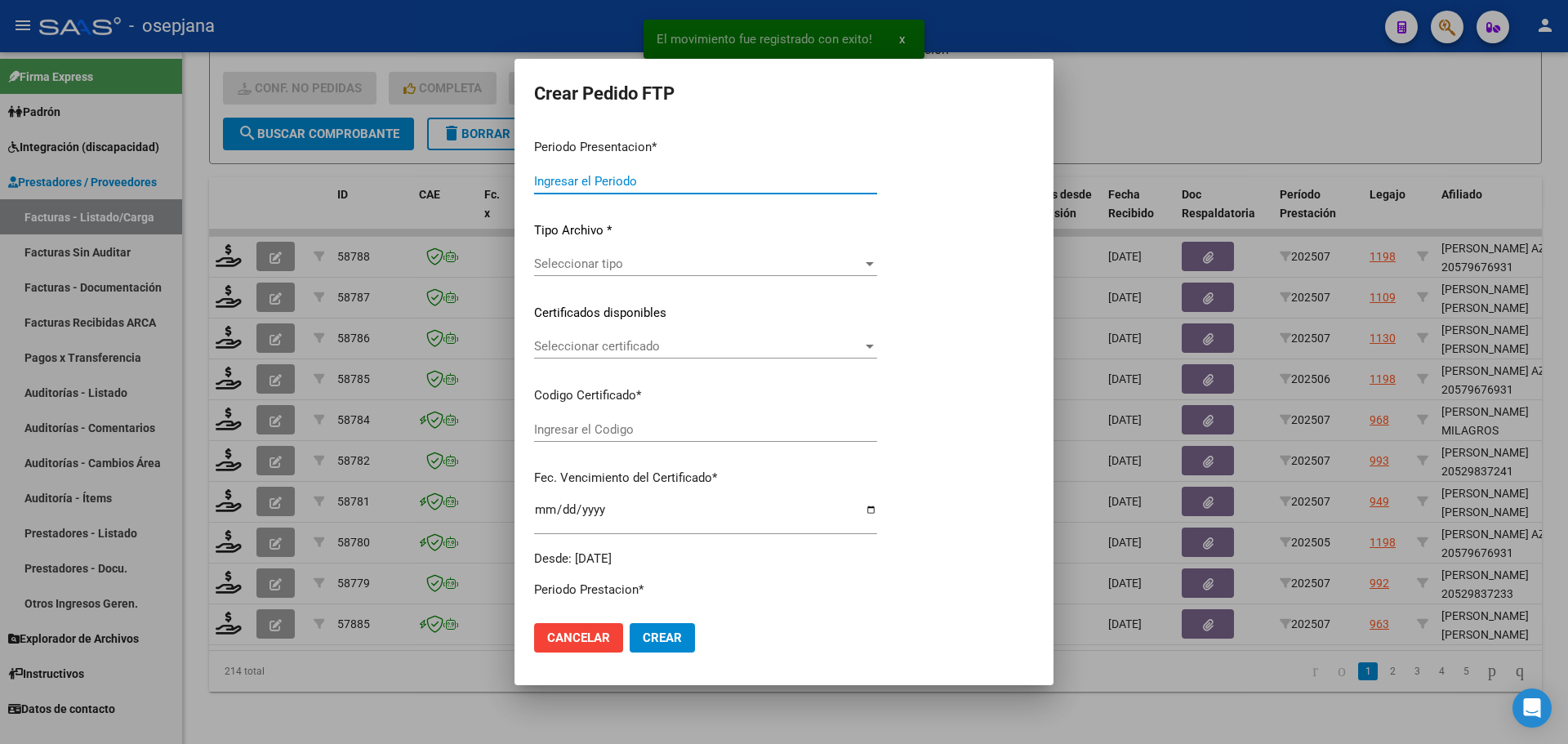
type input "202507"
type input "$ 98.964,88"
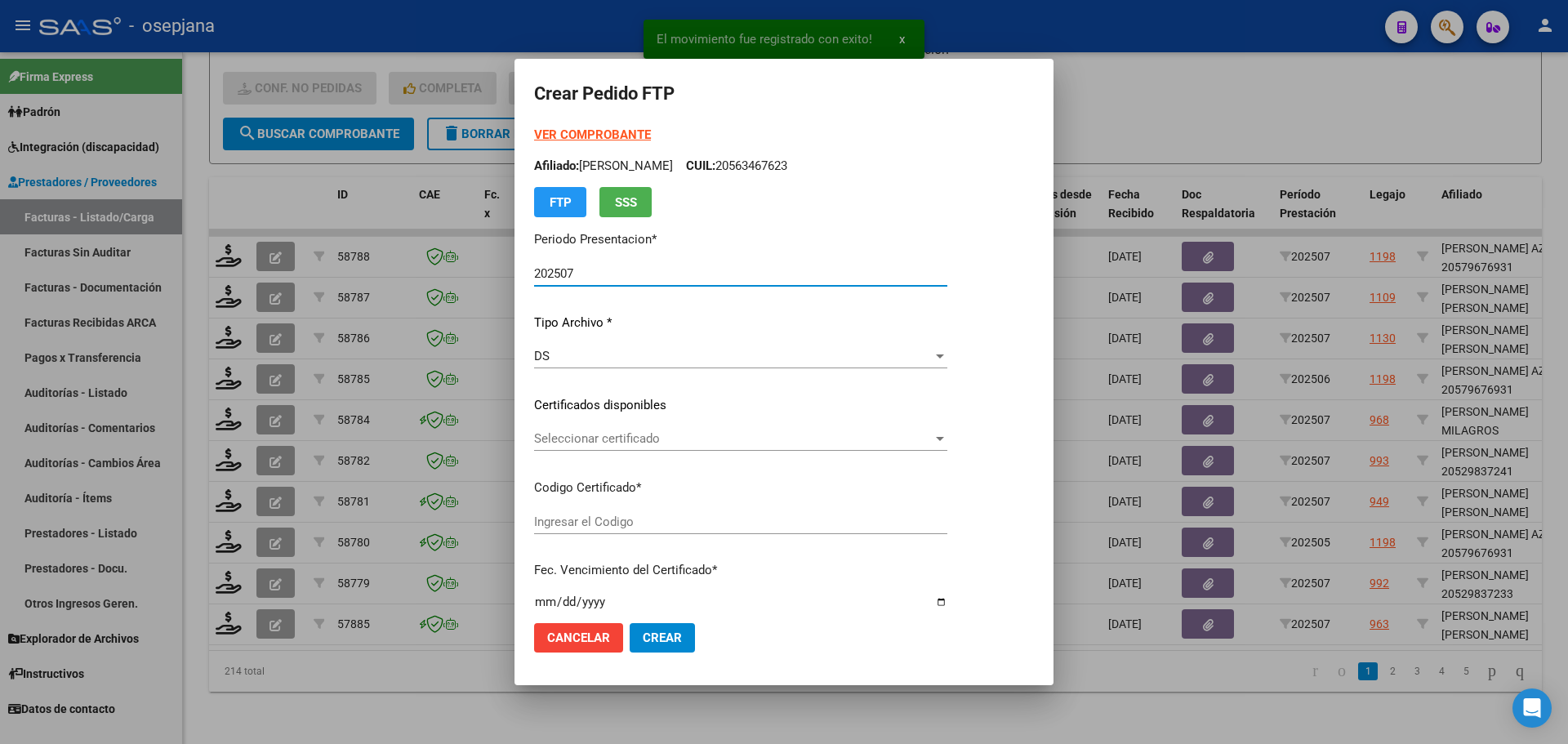
type input "ARG02000540640822021031620260316BSAS448"
type input "2026-03-16"
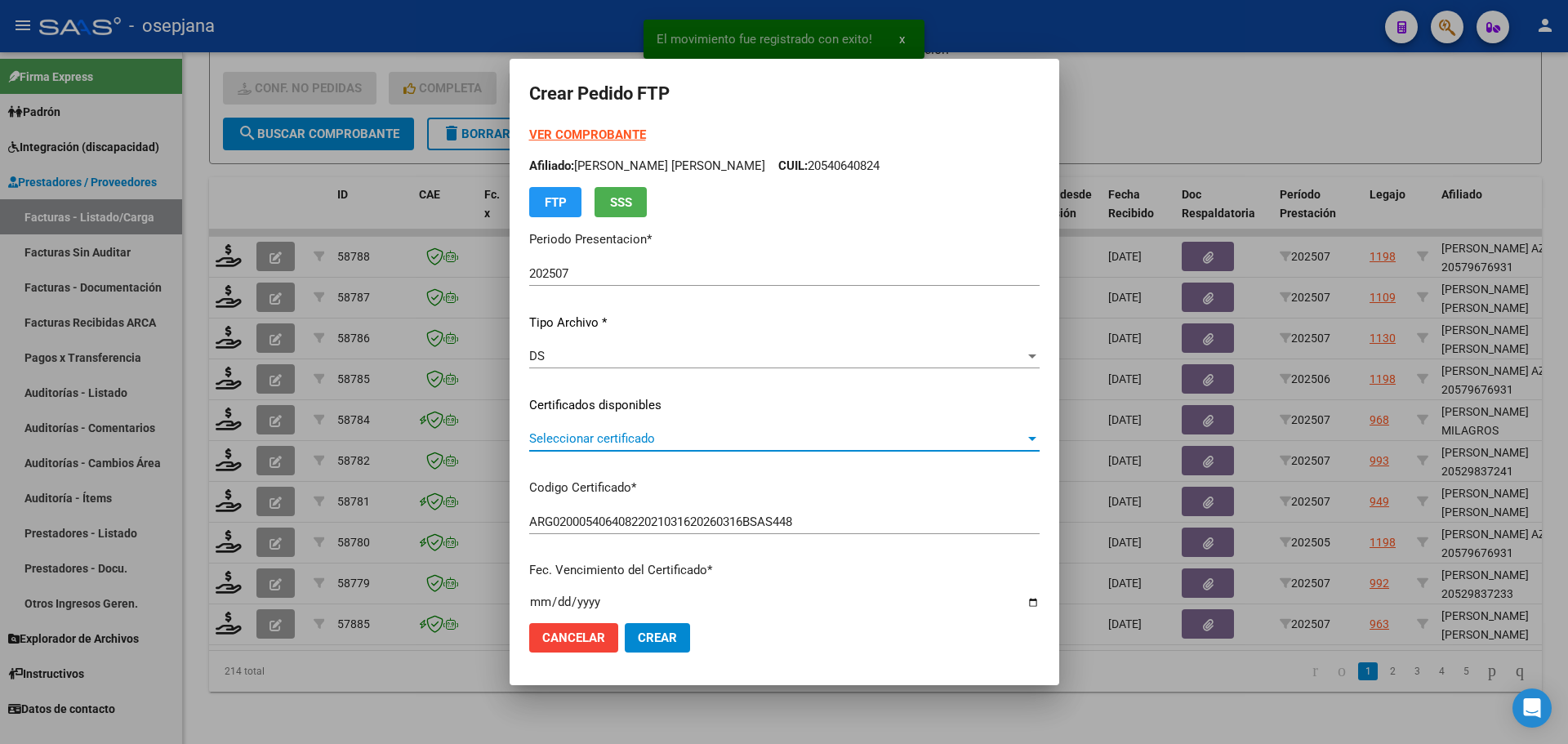
click at [616, 437] on span "Seleccionar certificado" at bounding box center [776, 438] width 496 height 14
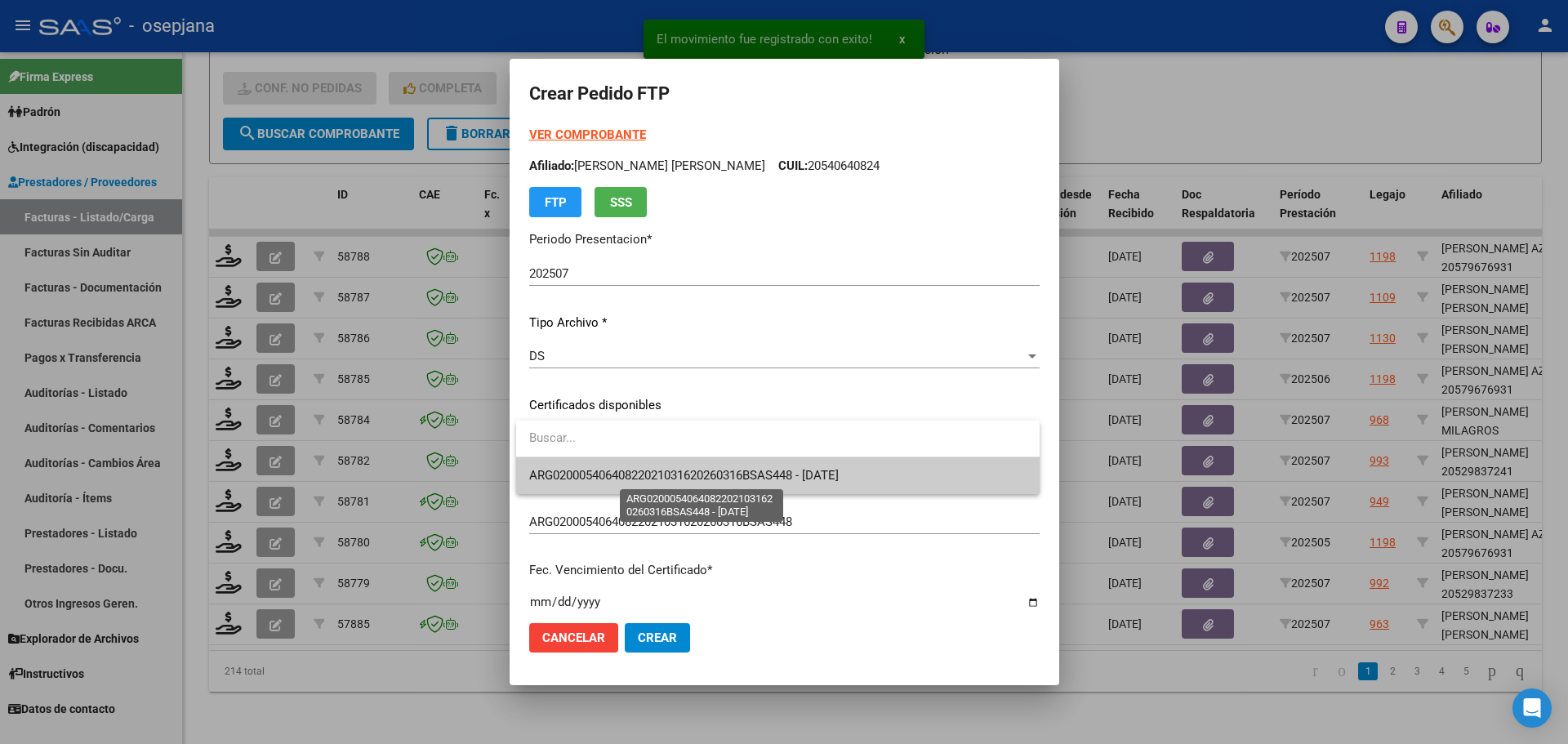
click at [624, 472] on span "ARG02000540640822021031620260316BSAS448 - 2026-03-16" at bounding box center [683, 475] width 309 height 14
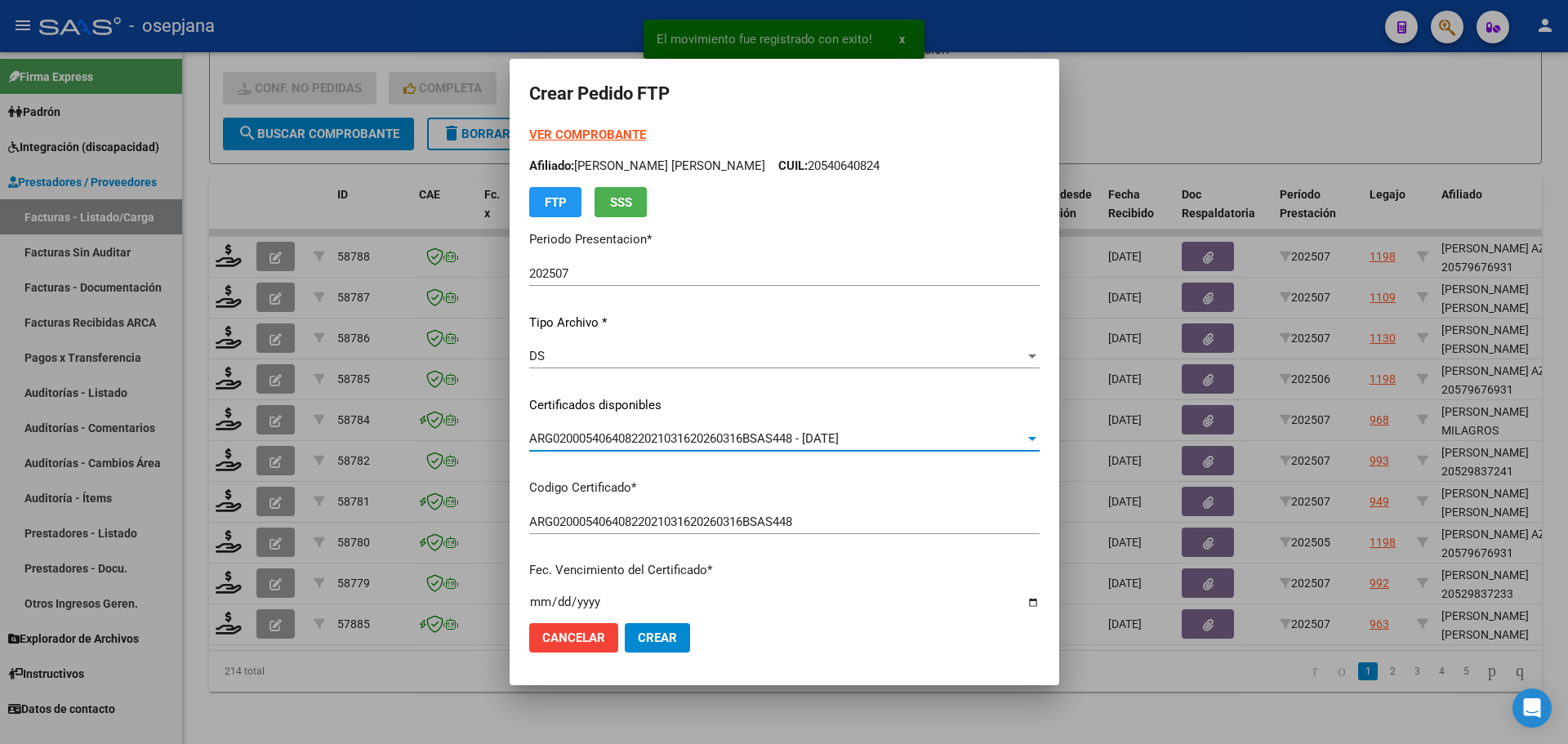
click at [616, 127] on strong "VER COMPROBANTE" at bounding box center [587, 134] width 117 height 14
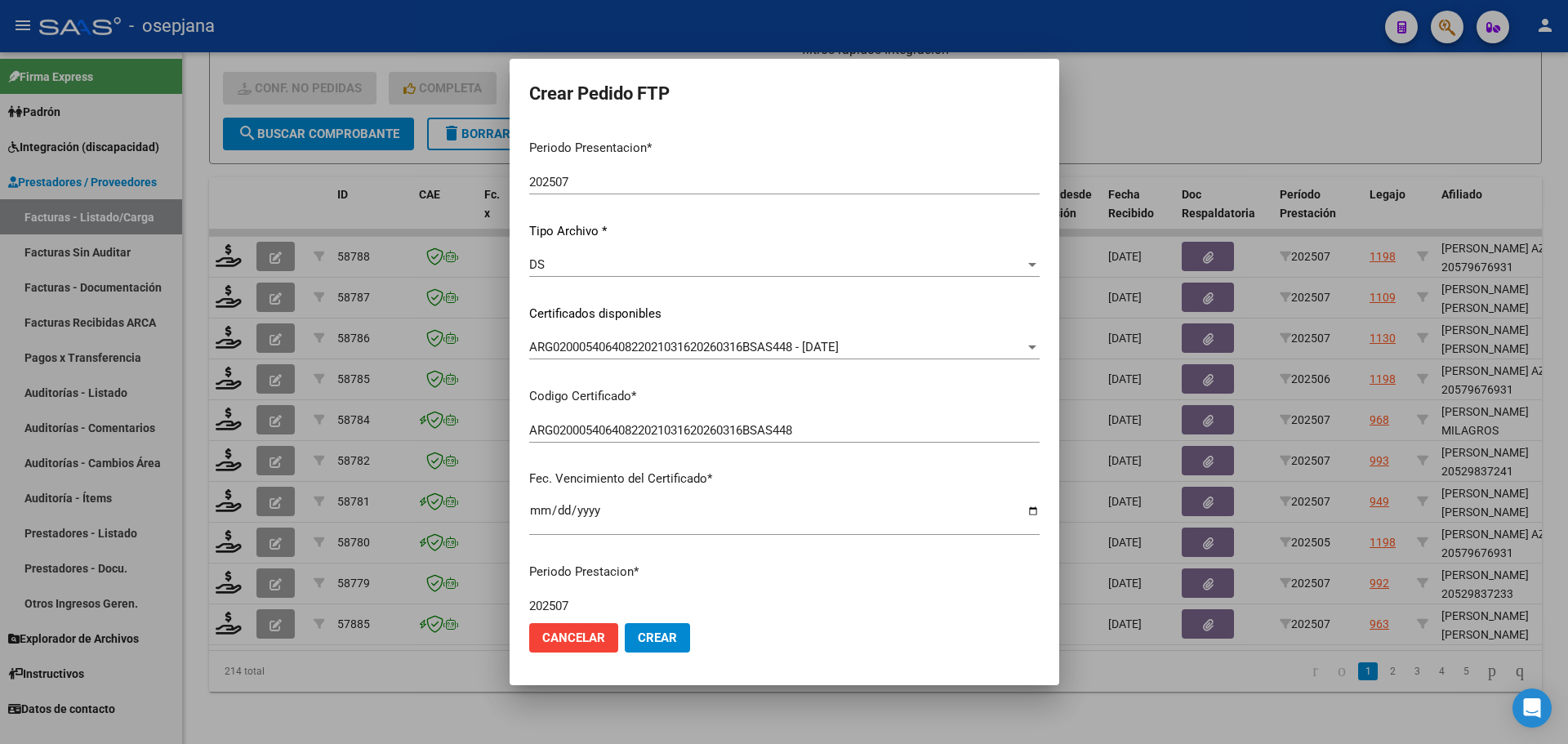
scroll to position [490, 0]
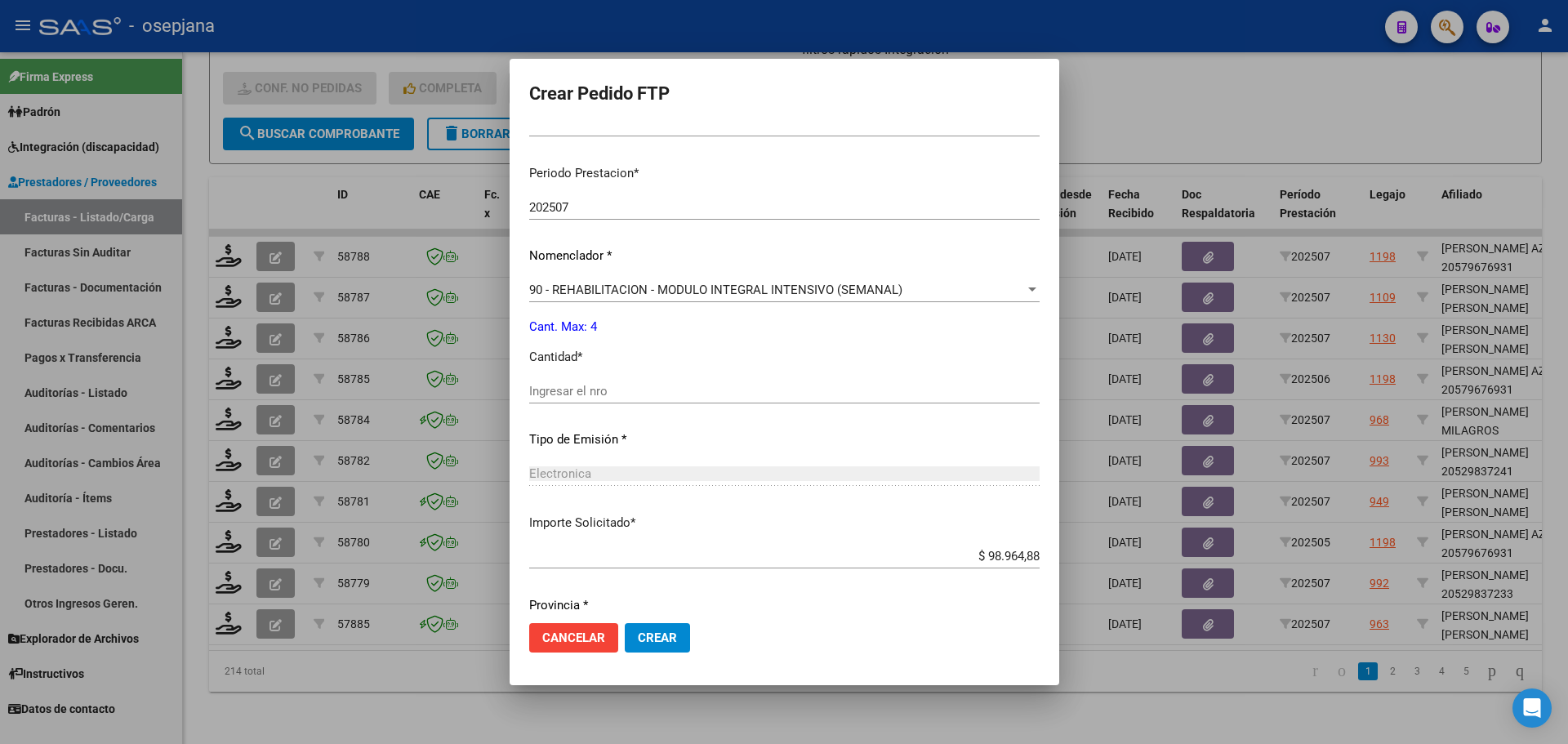
click at [563, 386] on input "Ingresar el nro" at bounding box center [784, 391] width 510 height 14
type input "4"
click at [676, 631] on span "Crear" at bounding box center [658, 637] width 39 height 14
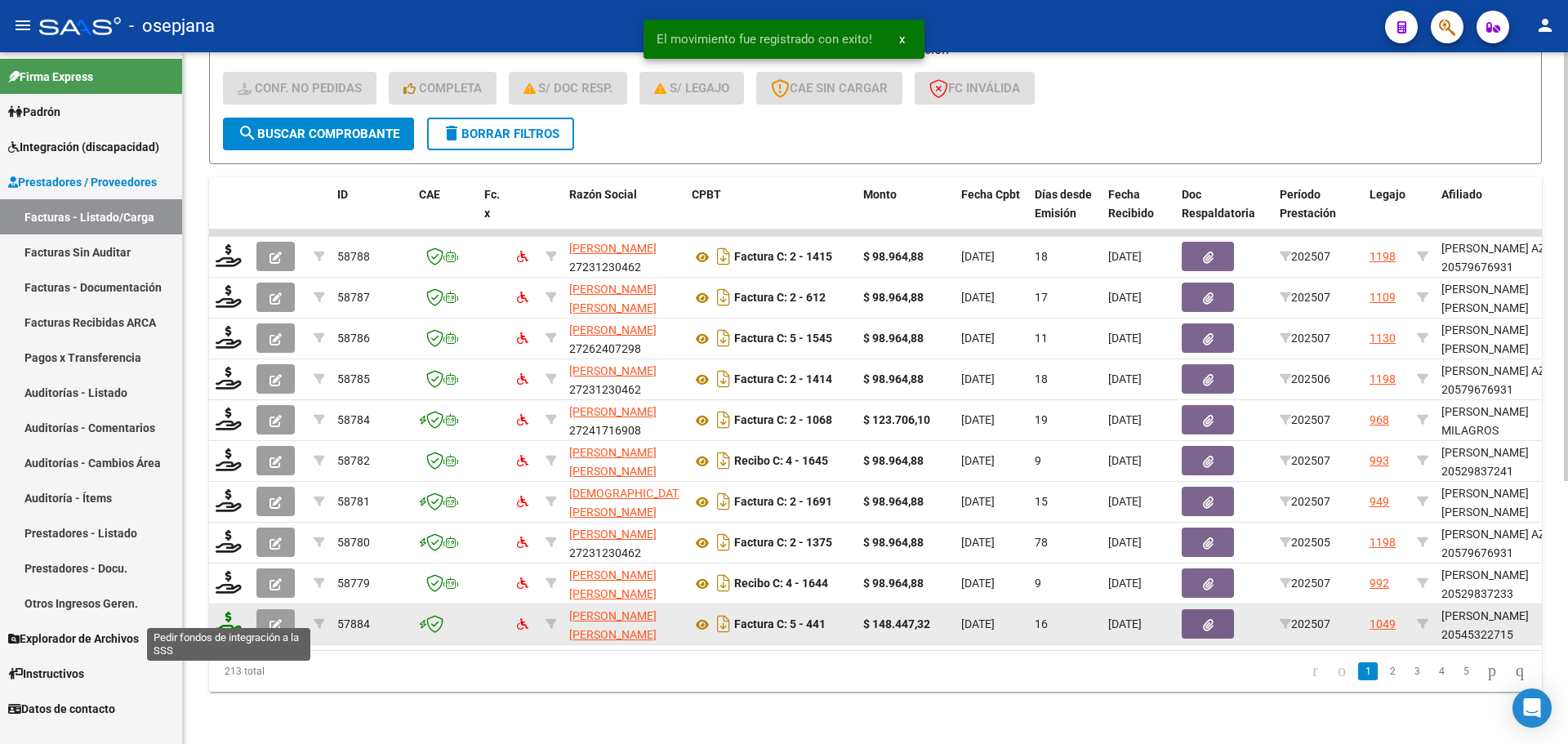
click at [219, 612] on icon at bounding box center [228, 623] width 26 height 23
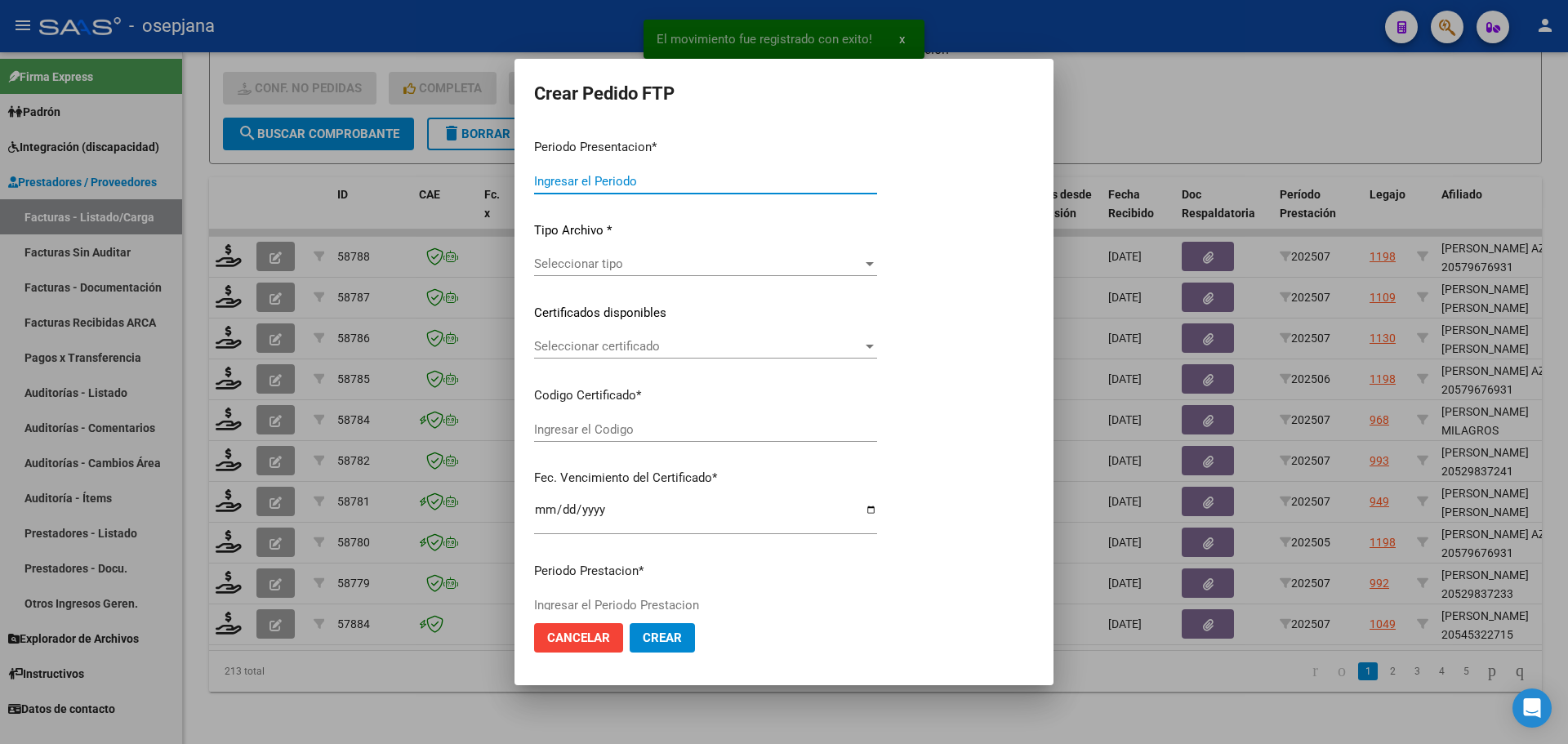
type input "202507"
type input "$ 148.447,32"
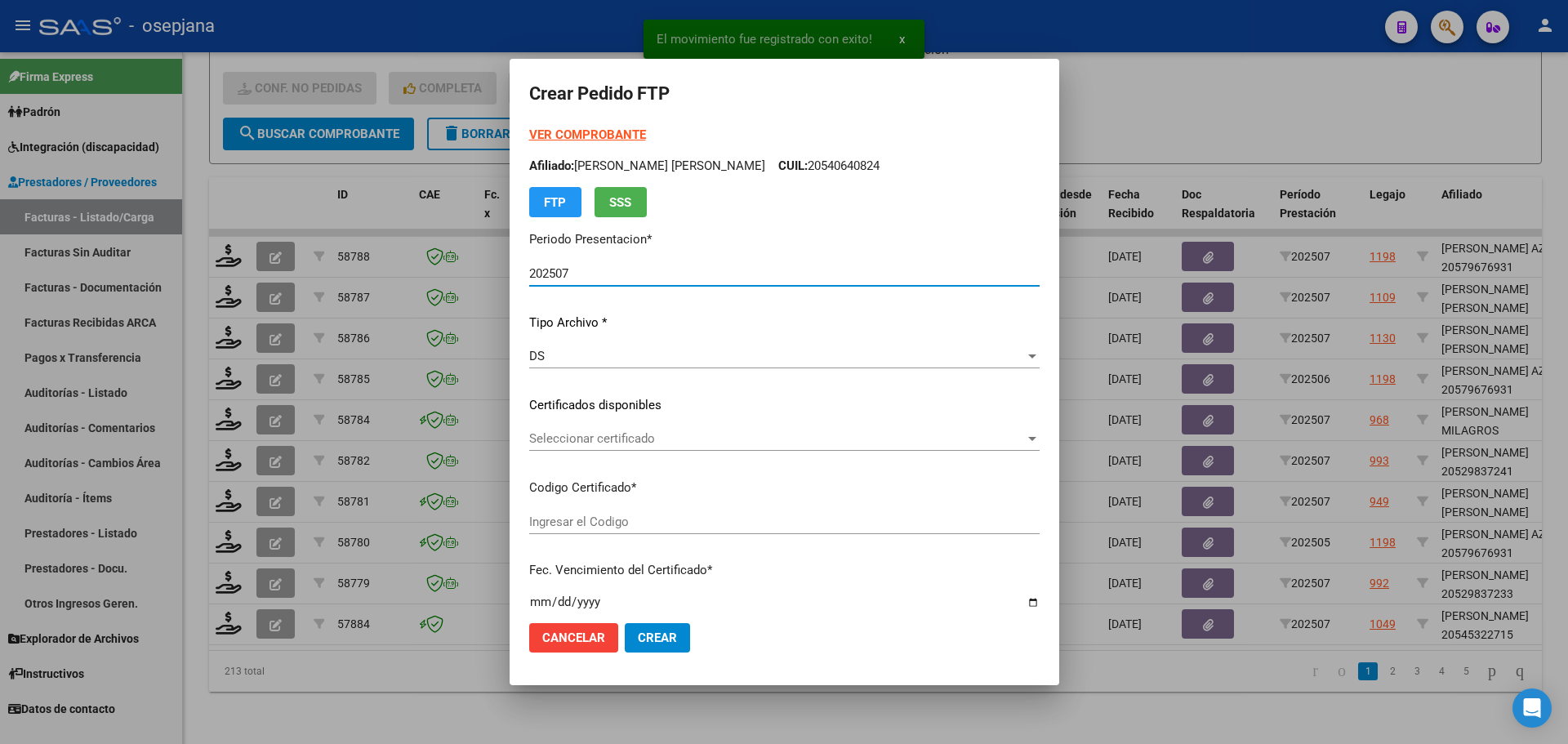
type input "ARG02000545322712025050520300505BUE313"
type input "[DATE]"
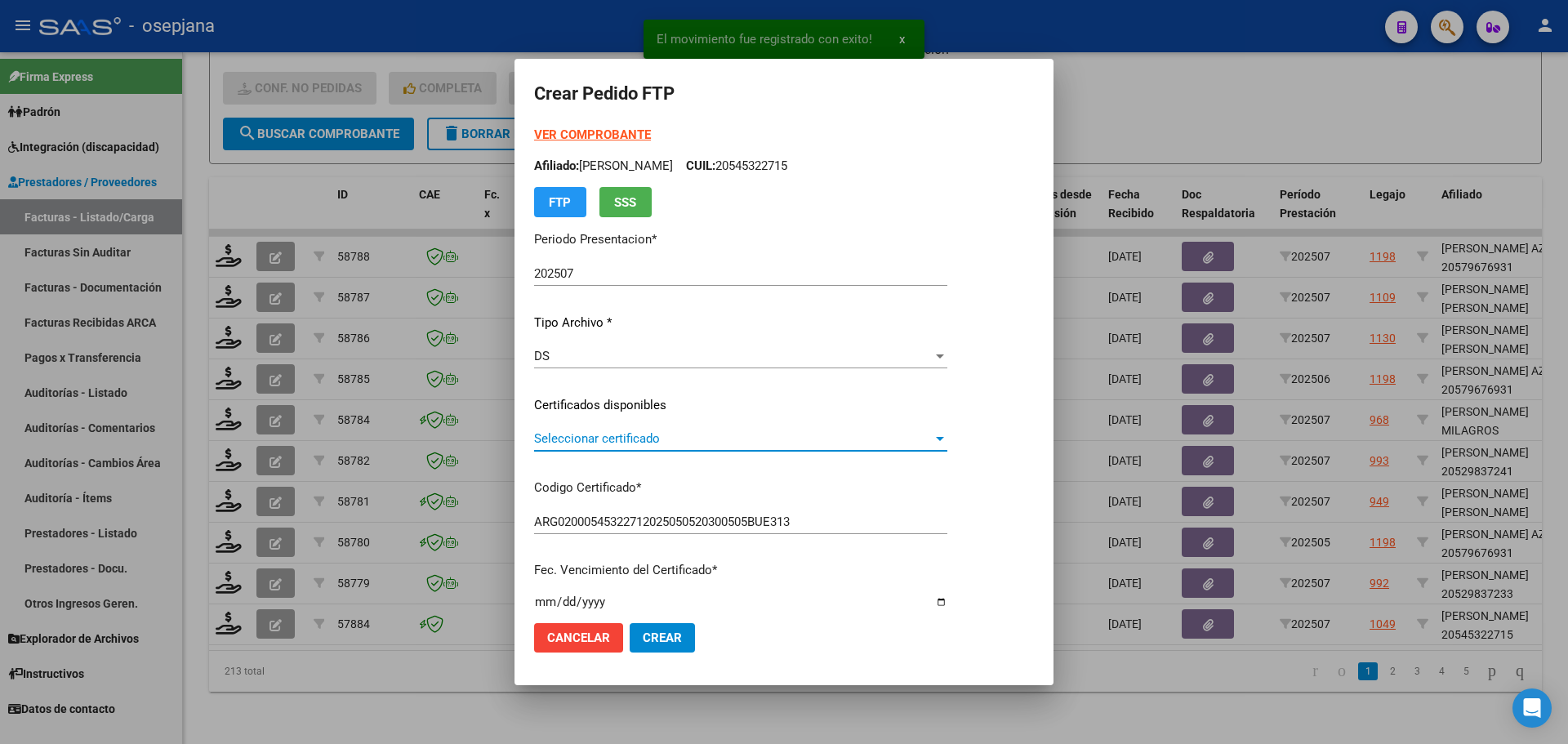
click at [612, 434] on span "Seleccionar certificado" at bounding box center [733, 438] width 398 height 14
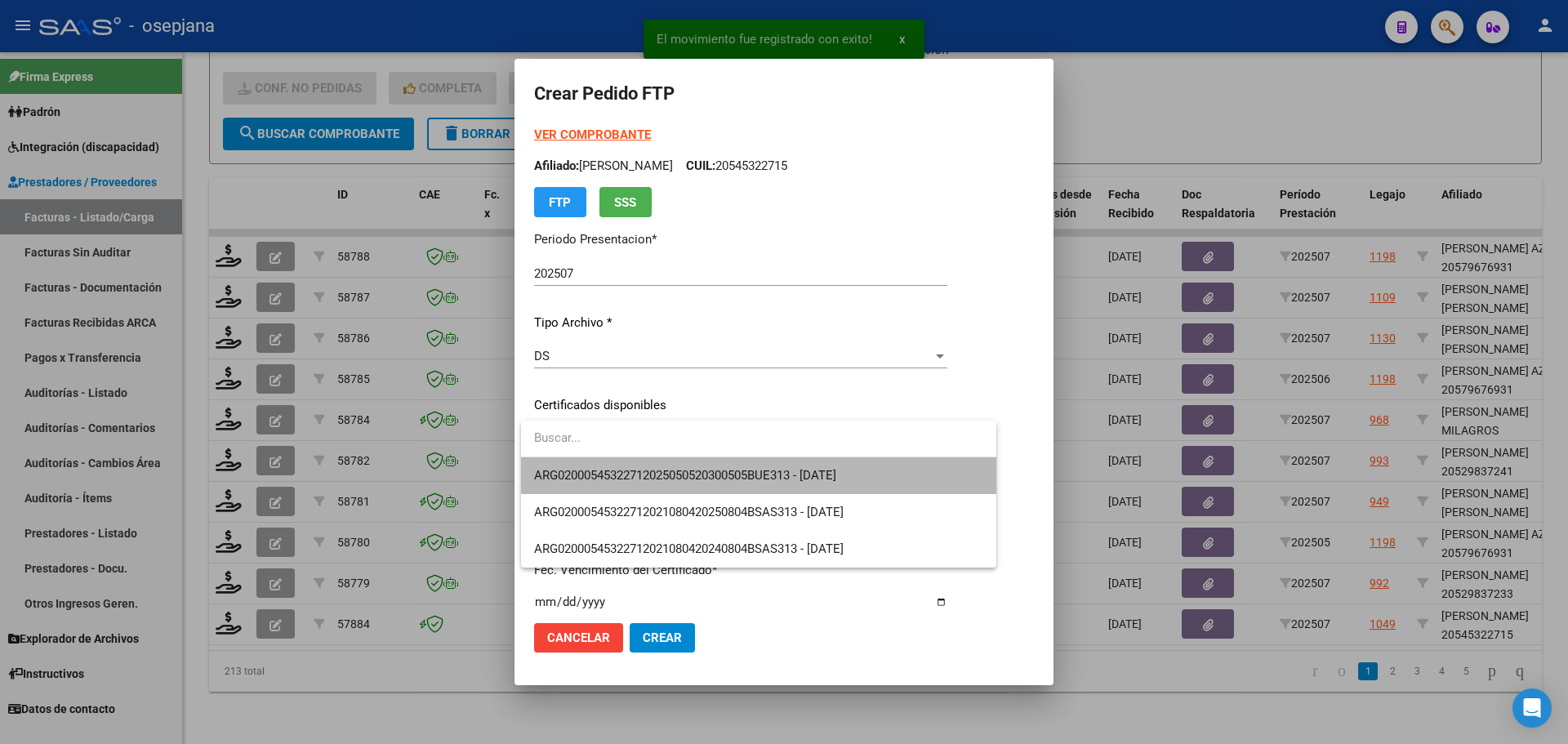
click at [618, 461] on span "ARG02000545322712025050520300505BUE313 - [DATE]" at bounding box center [759, 475] width 449 height 36
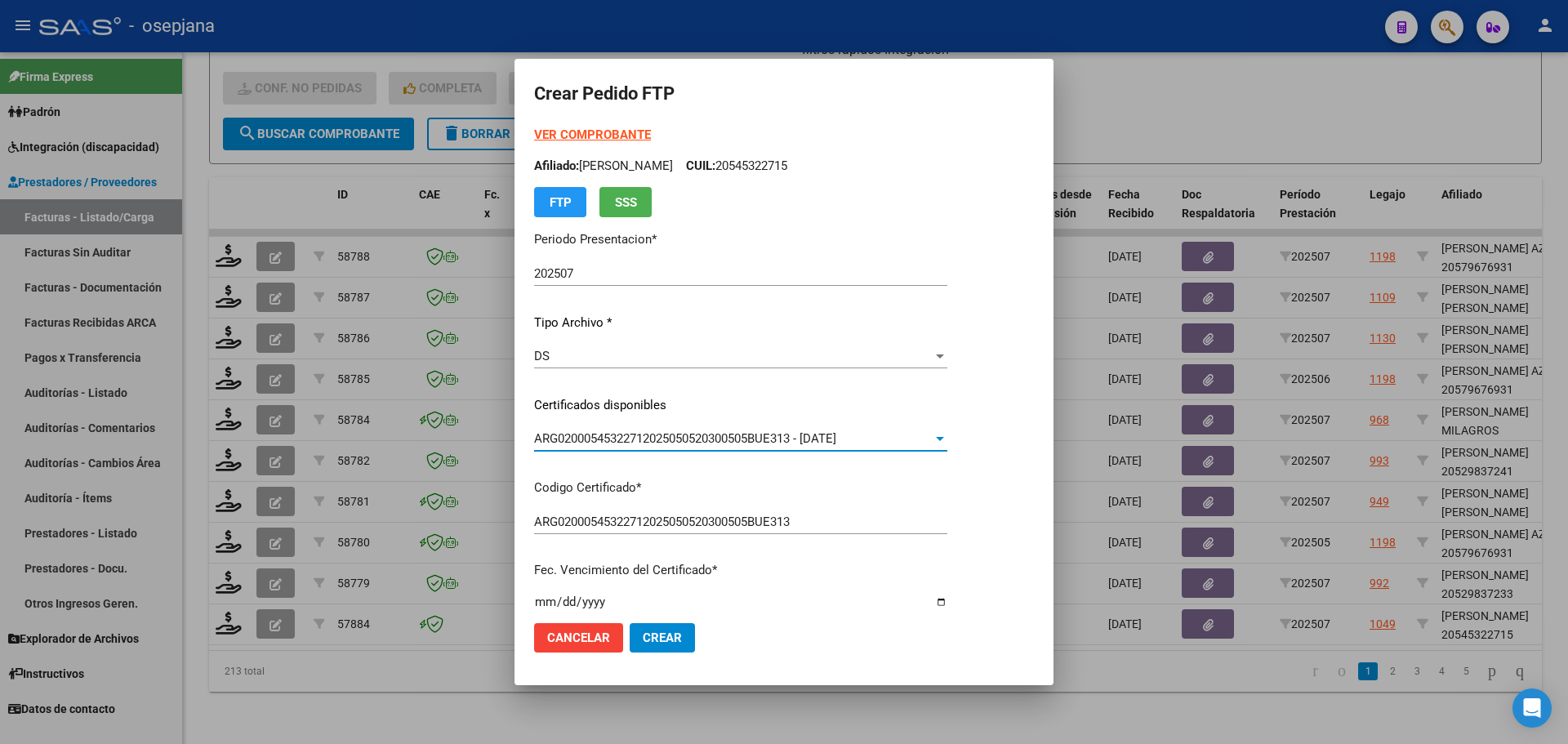
click at [607, 137] on strong "VER COMPROBANTE" at bounding box center [592, 134] width 117 height 14
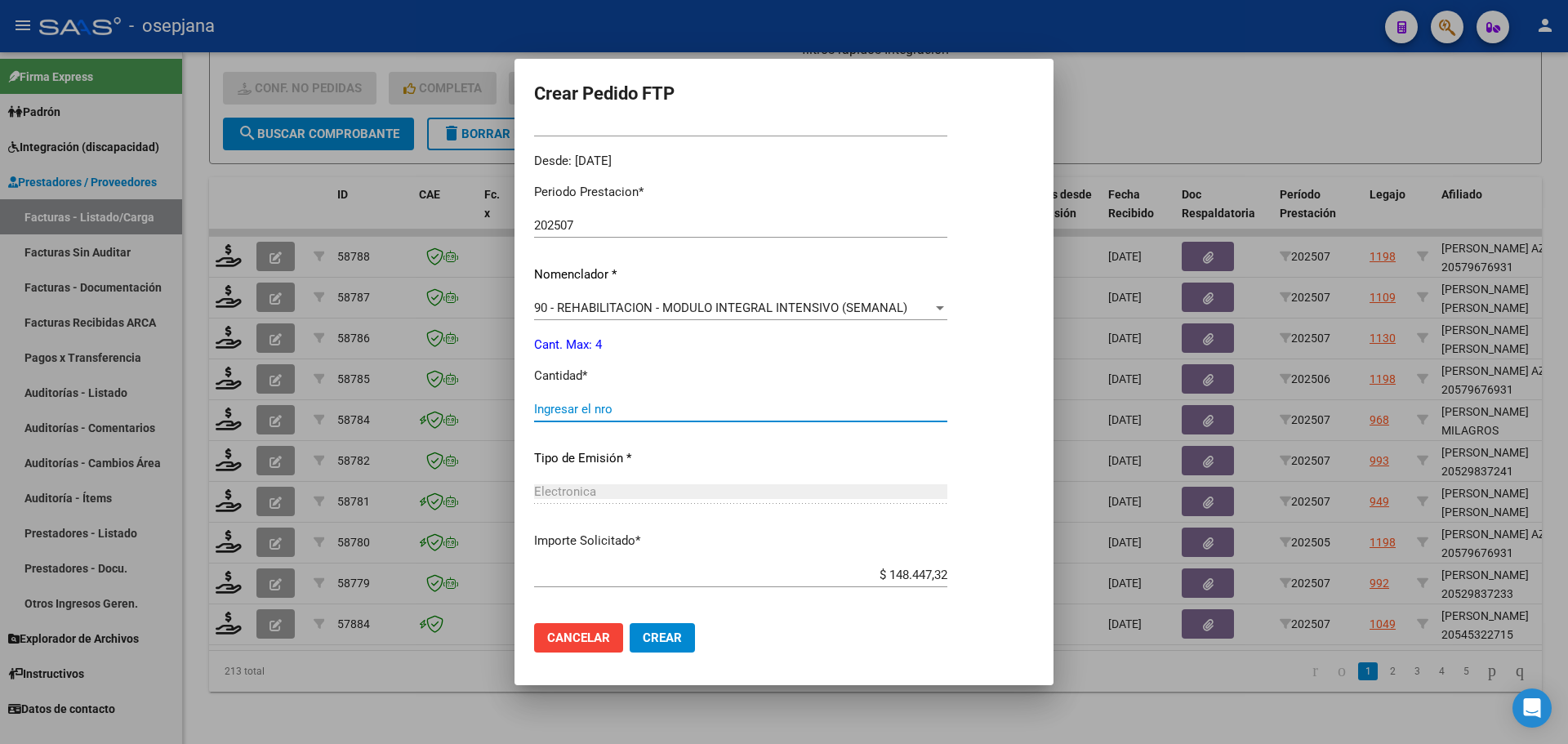
click at [575, 411] on input "Ingresar el nro" at bounding box center [741, 408] width 414 height 14
type input "4"
click at [676, 644] on span "Crear" at bounding box center [662, 637] width 39 height 14
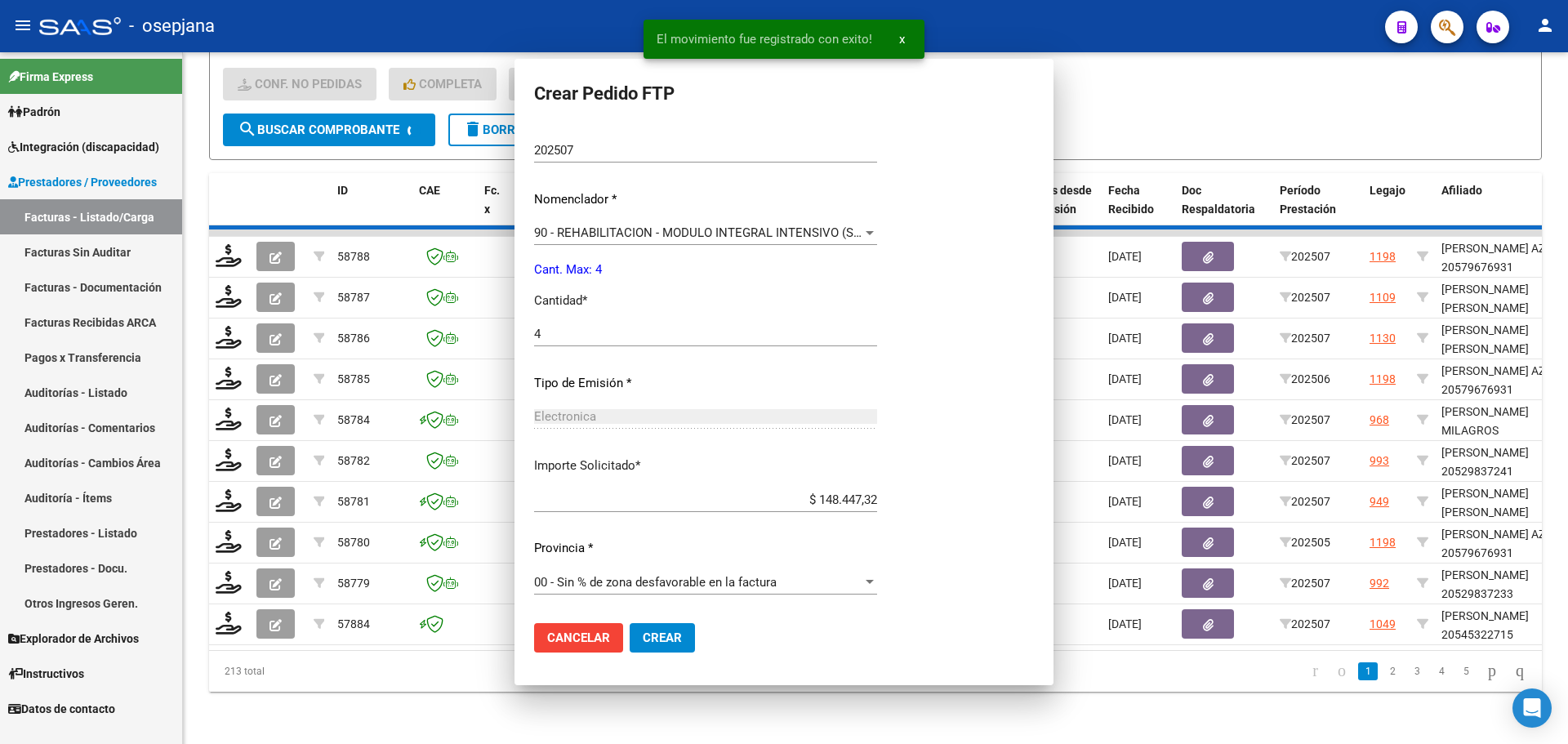
scroll to position [0, 0]
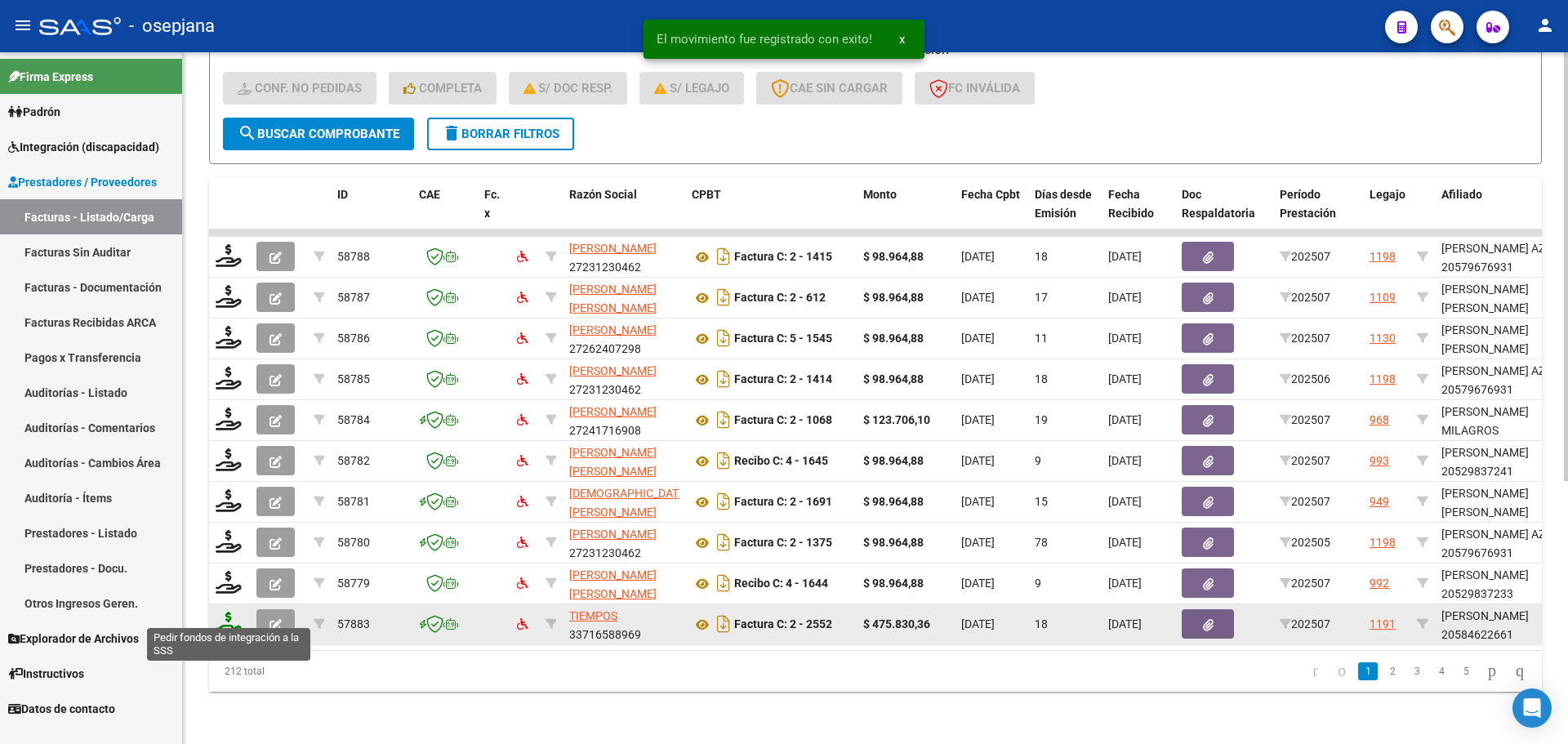
click at [234, 619] on icon at bounding box center [228, 623] width 26 height 23
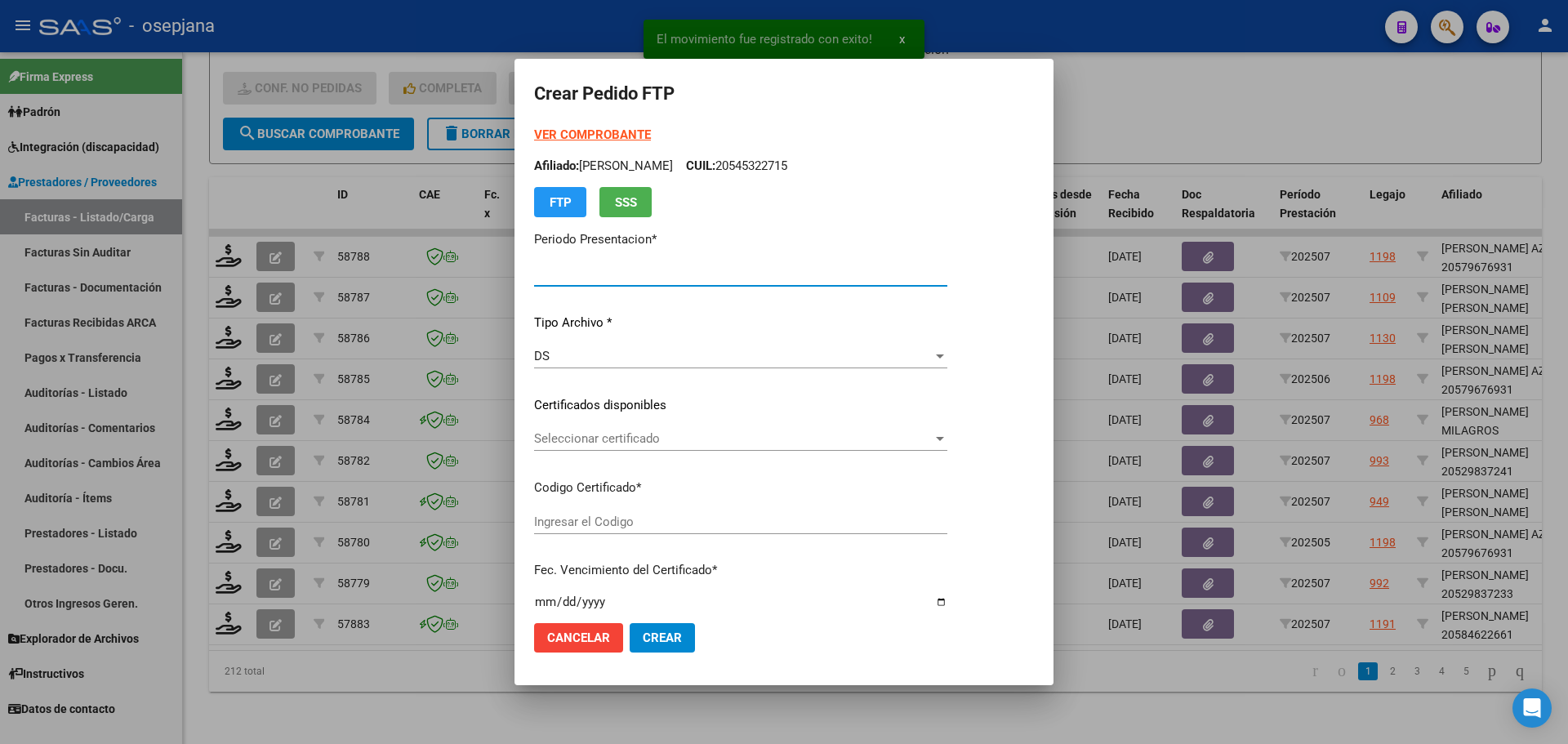
type input "202507"
type input "$ 475.830,36"
type input "ARG02000584622662023070420280704BSAS309"
type input "2028-07-10"
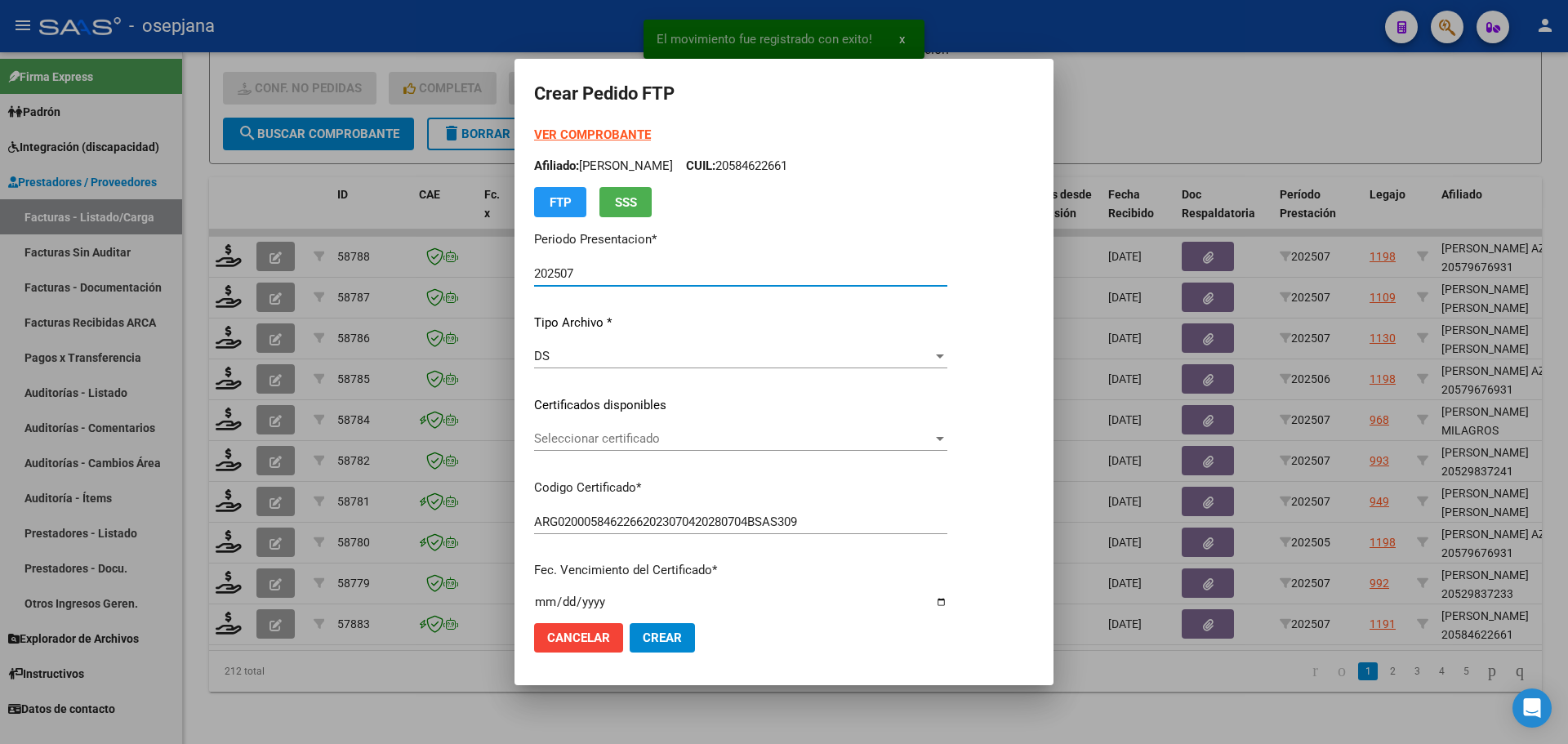
click at [609, 438] on span "Seleccionar certificado" at bounding box center [733, 438] width 398 height 14
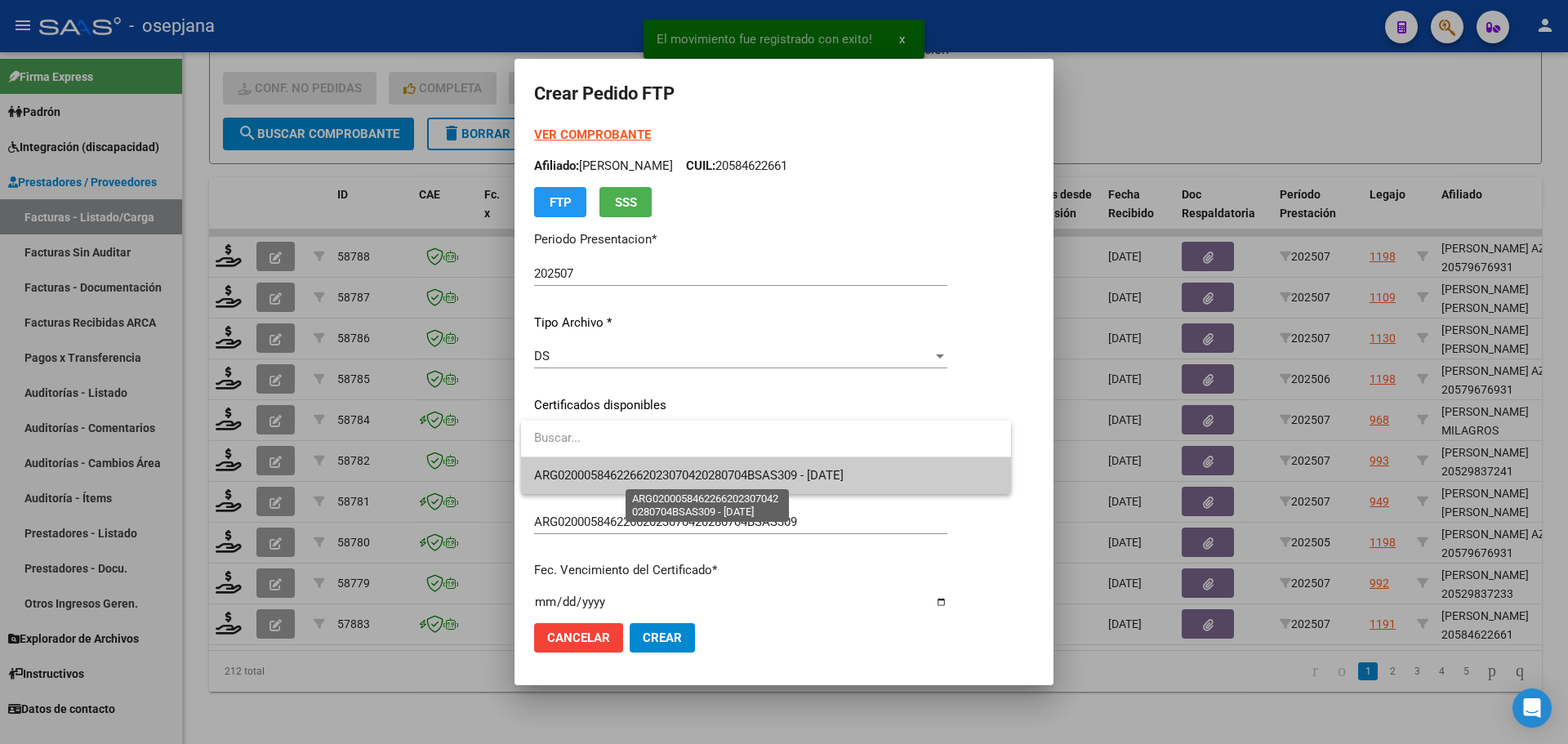
click at [617, 475] on span "ARG02000584622662023070420280704BSAS309 - 2028-07-10" at bounding box center [688, 475] width 309 height 14
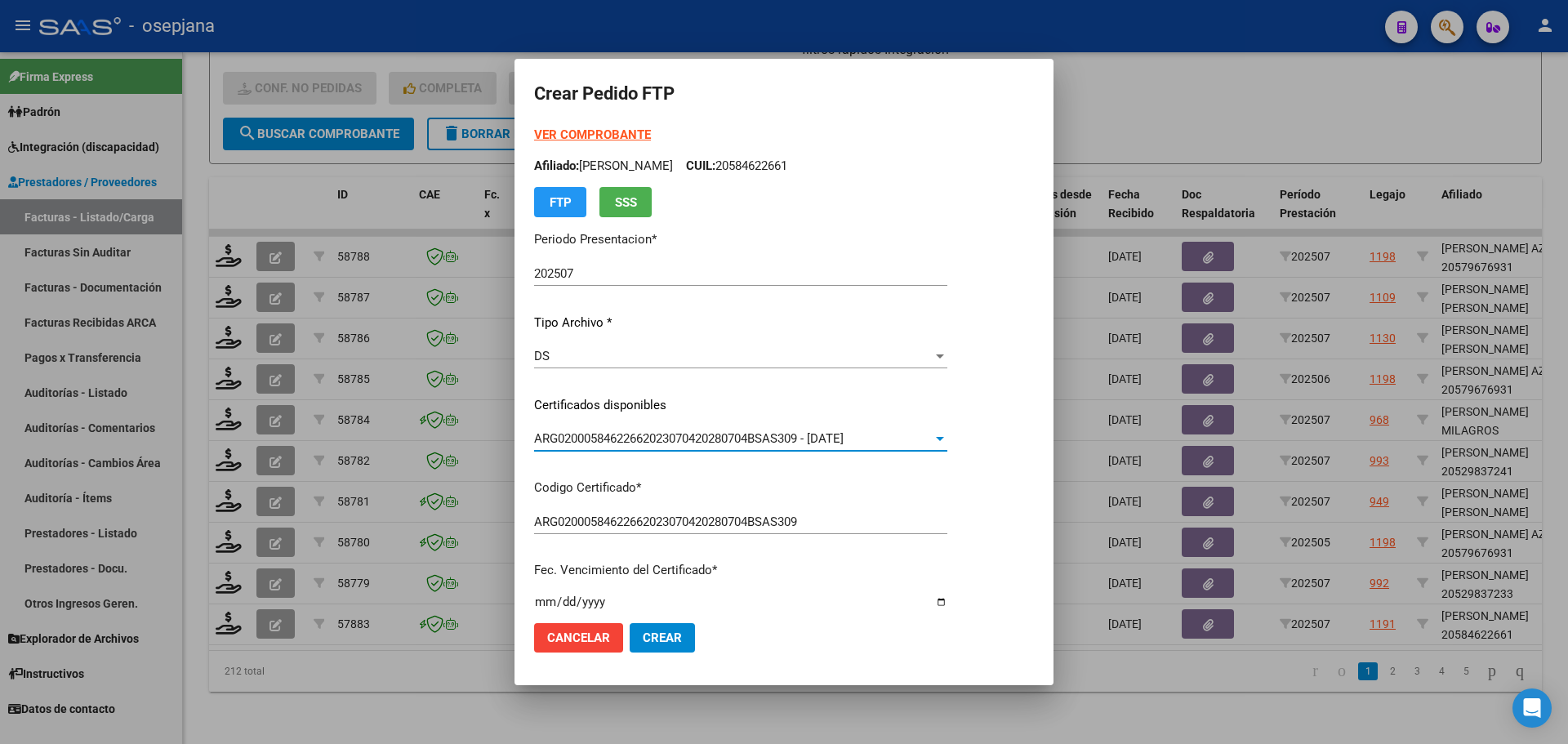
click at [619, 130] on strong "VER COMPROBANTE" at bounding box center [592, 134] width 117 height 14
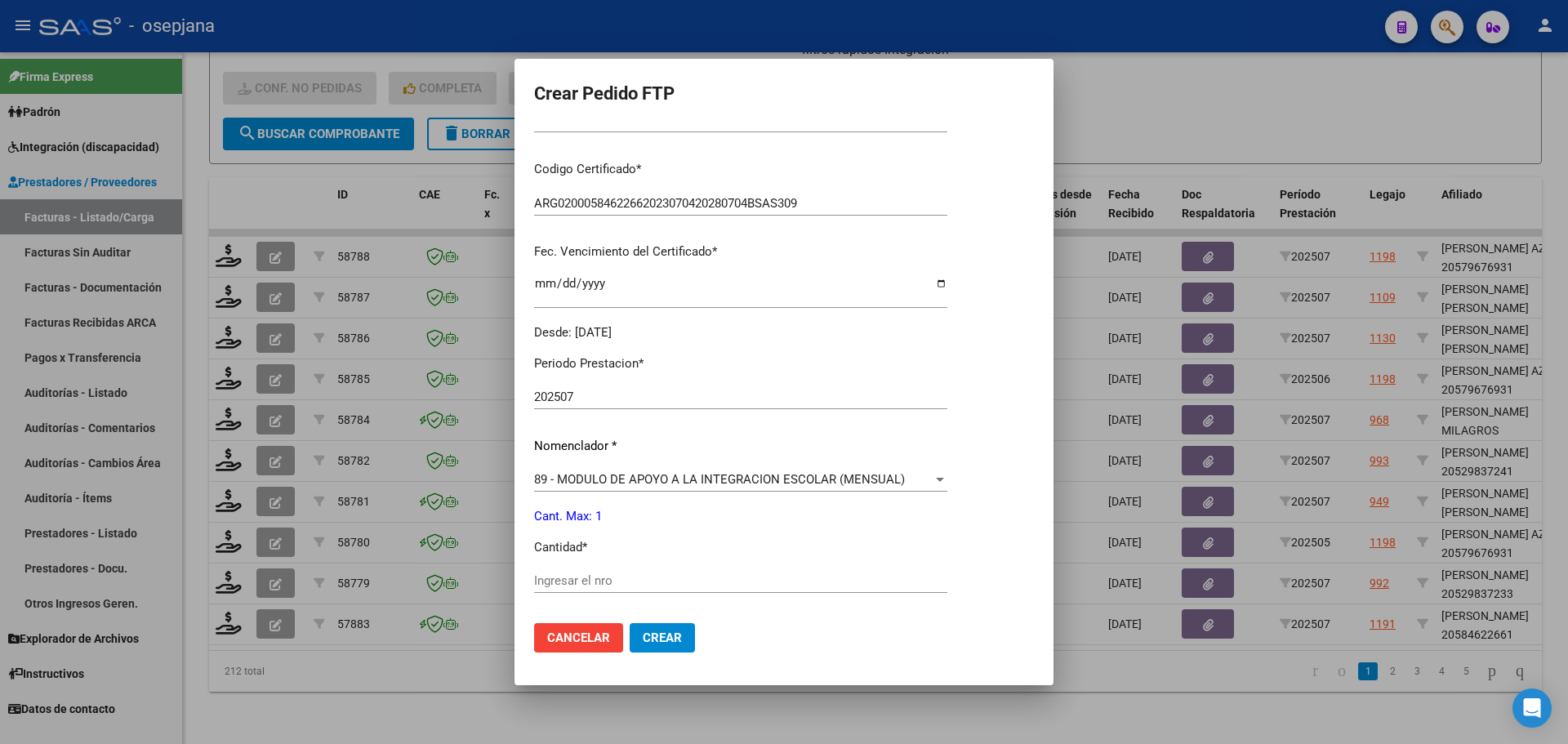
scroll to position [490, 0]
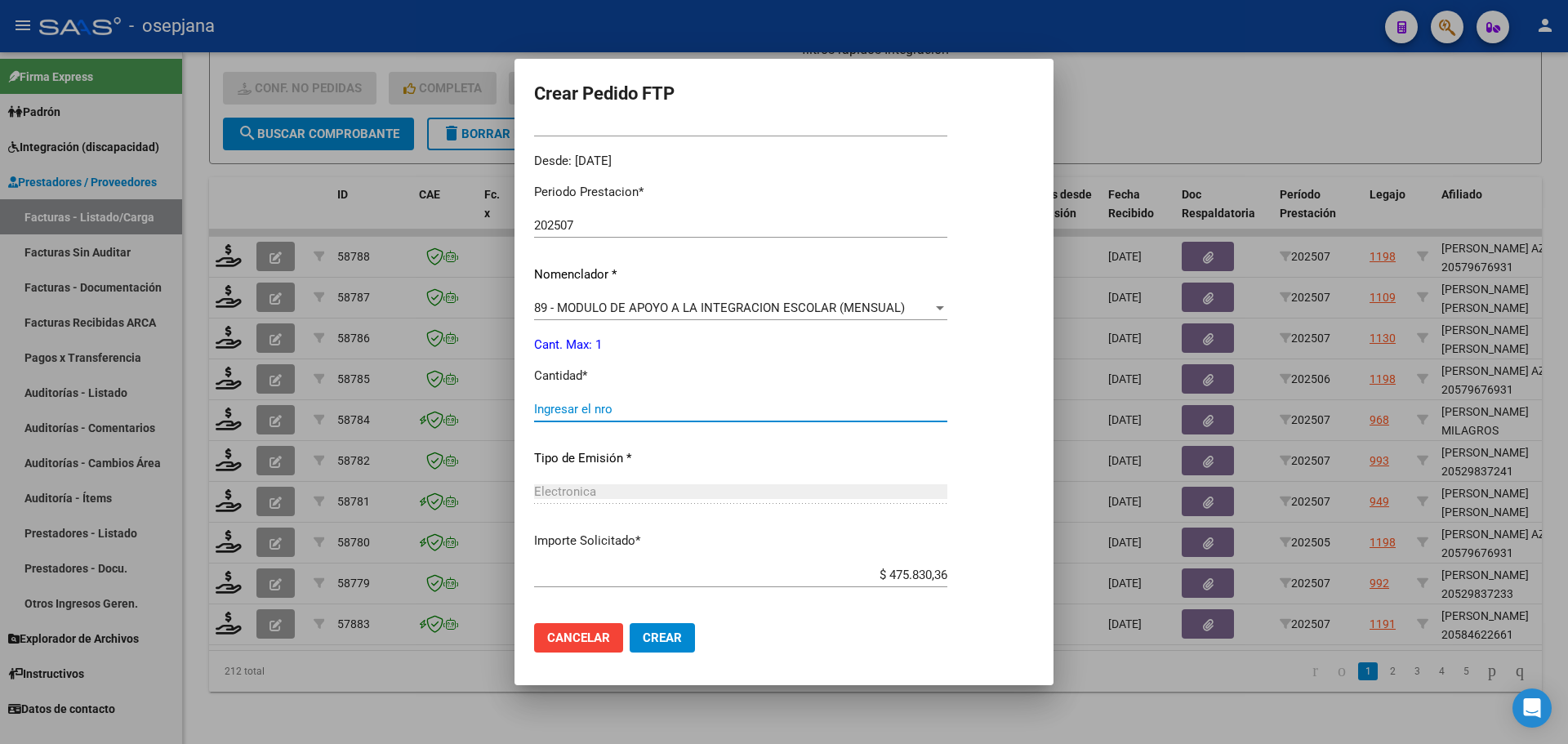
click at [563, 410] on input "Ingresar el nro" at bounding box center [741, 408] width 414 height 14
type input "1"
click at [665, 649] on button "Crear" at bounding box center [662, 637] width 65 height 30
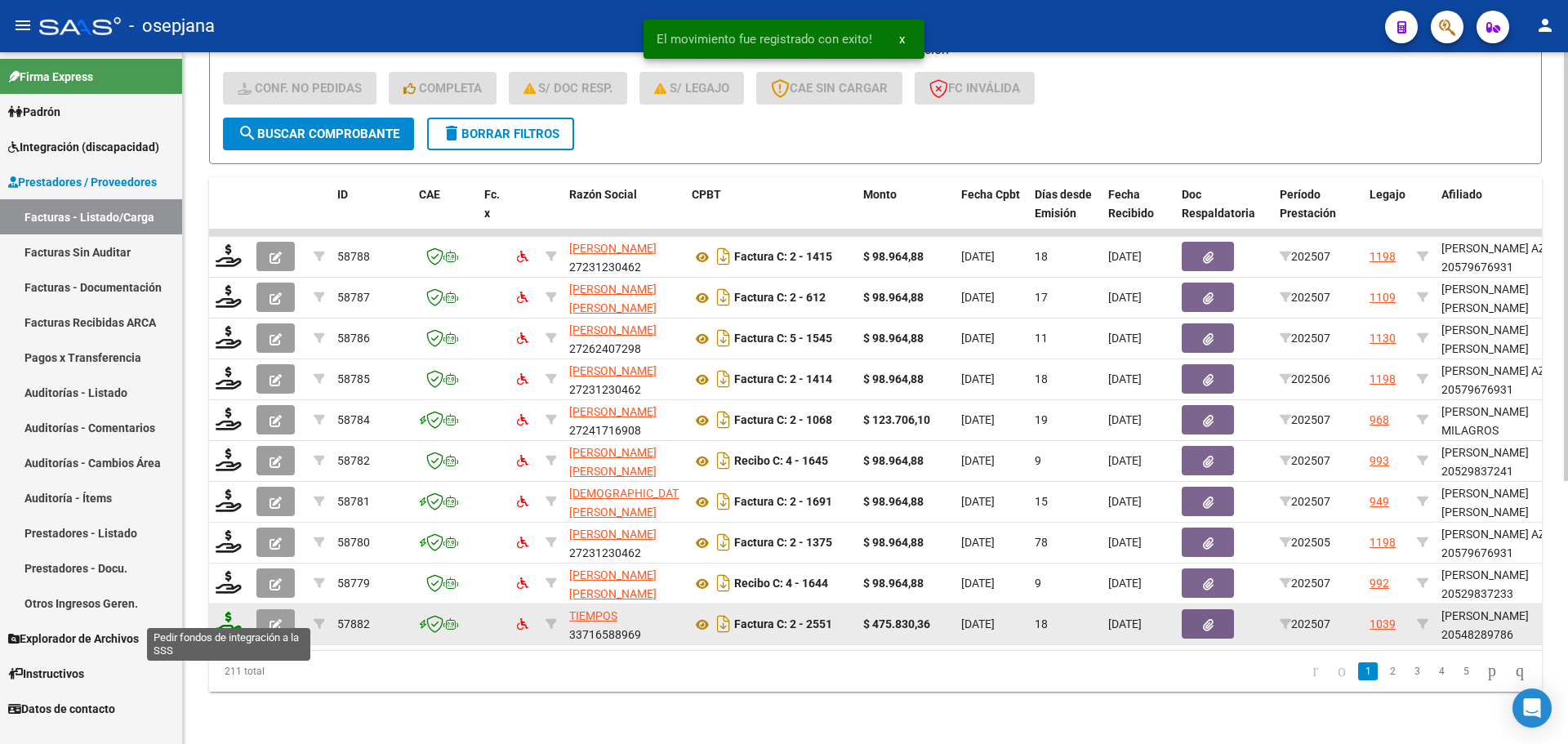
click at [223, 614] on icon at bounding box center [228, 623] width 26 height 23
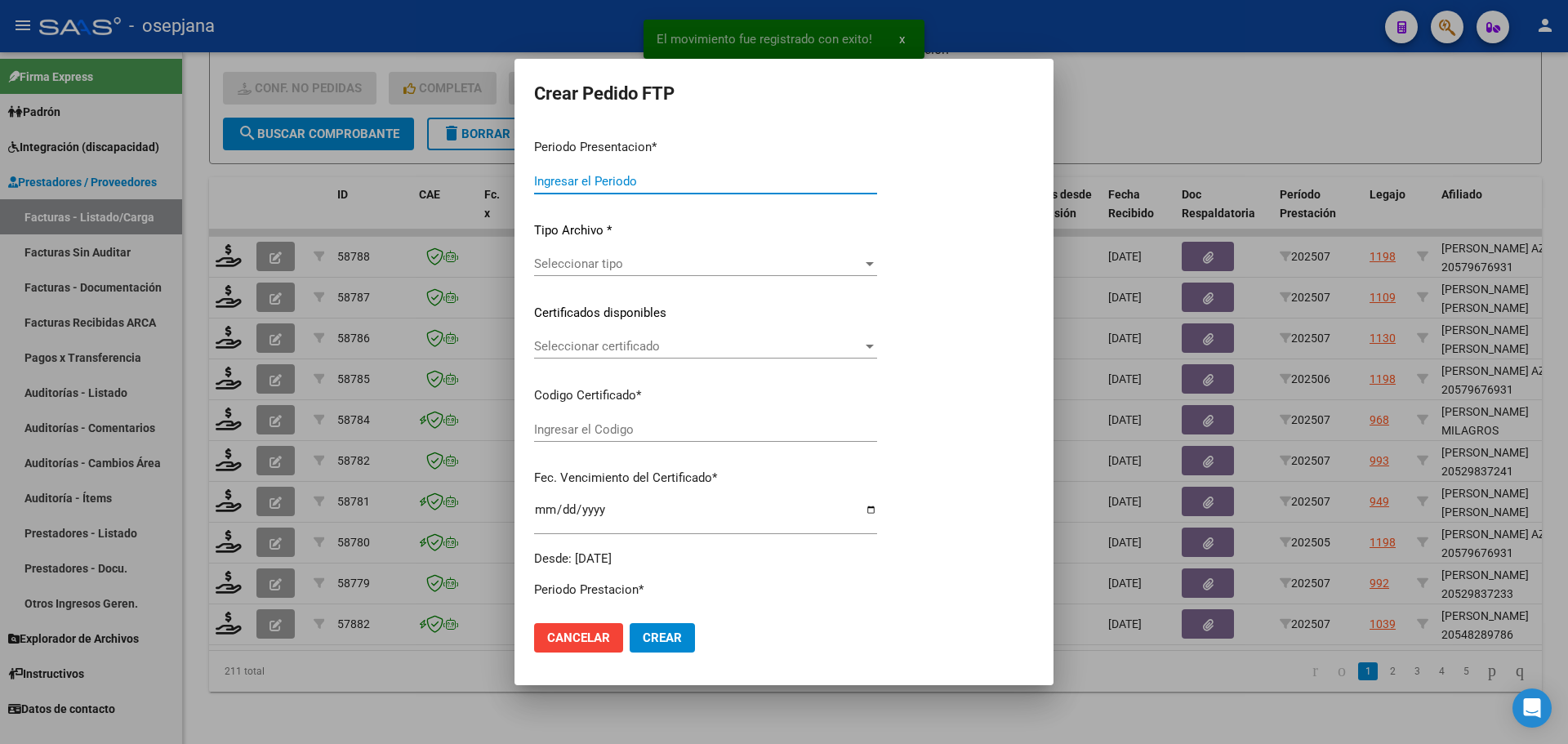
type input "202507"
type input "$ 475.830,36"
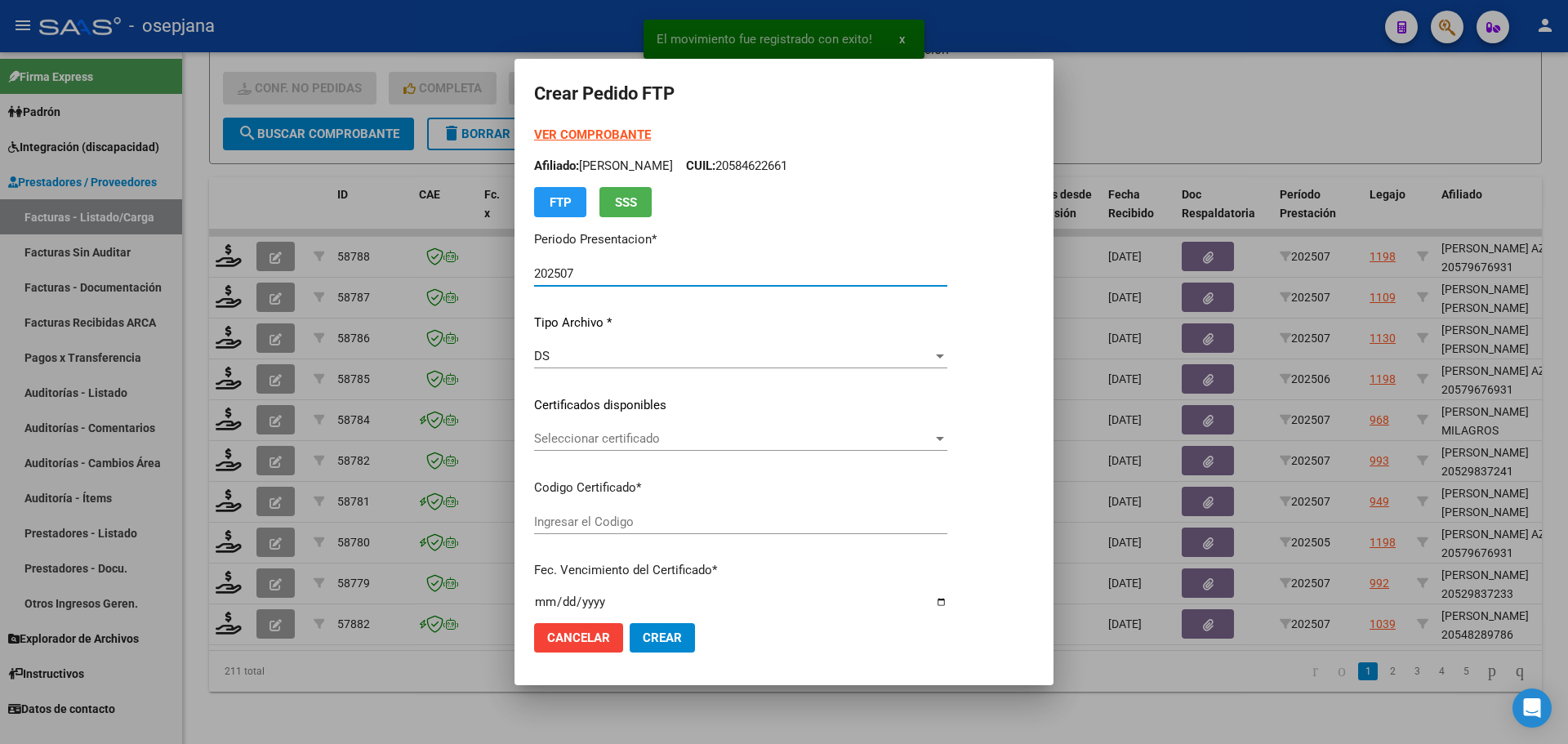
type input "ARG02000548289782022110320271103BSAS427"
type input "2027-11-03"
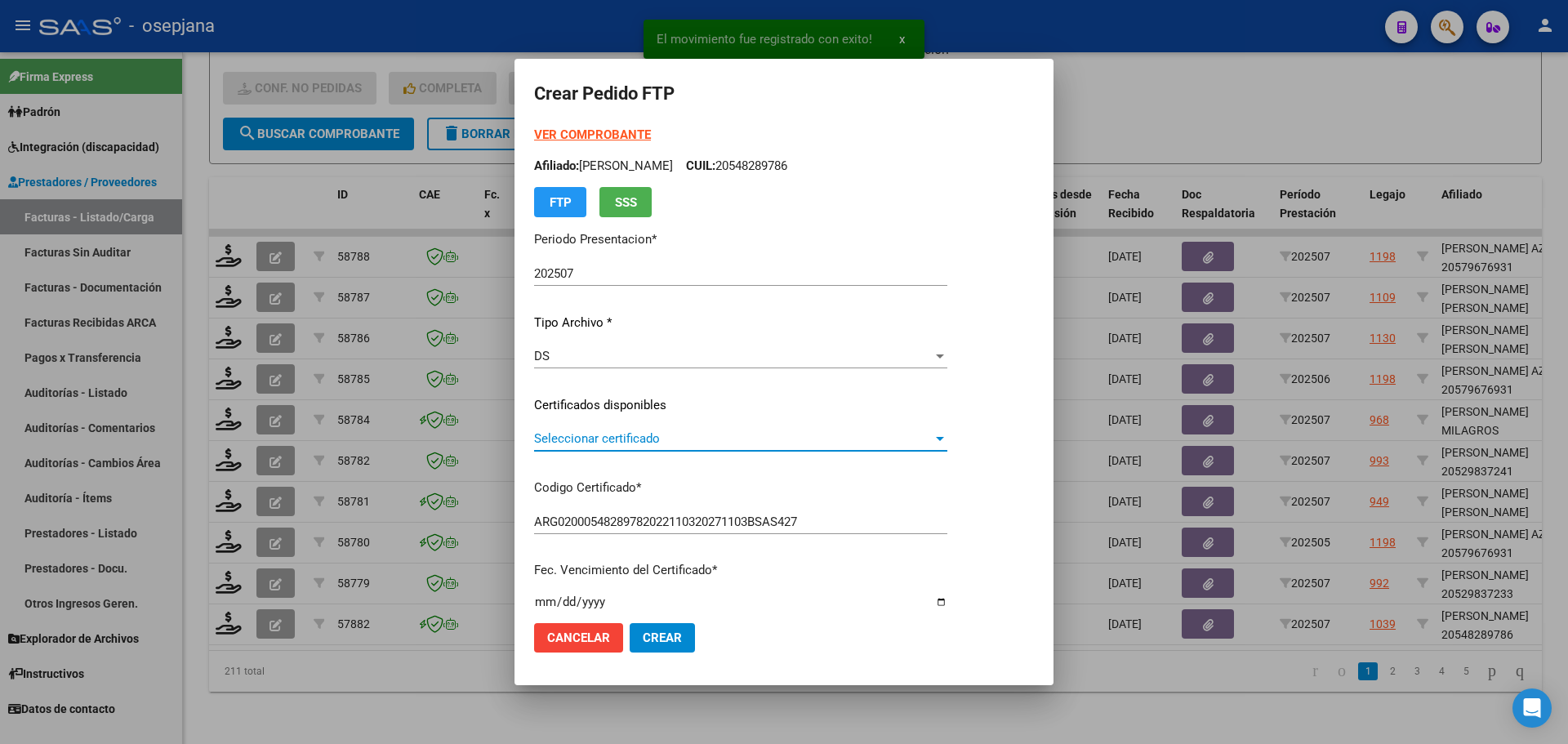
click at [640, 431] on span "Seleccionar certificado" at bounding box center [733, 438] width 398 height 14
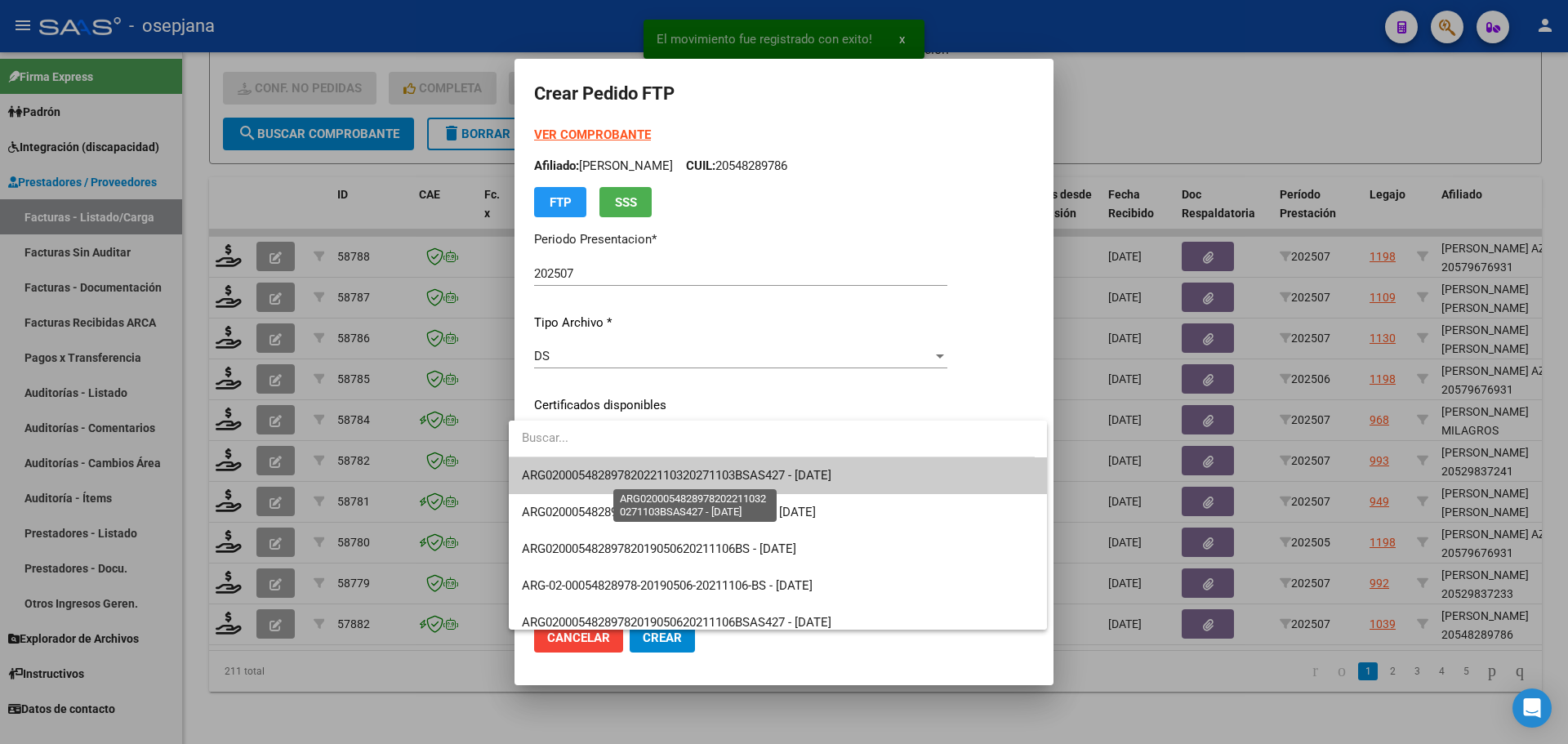
click at [647, 469] on span "ARG02000548289782022110320271103BSAS427 - 2027-11-03" at bounding box center [676, 475] width 309 height 14
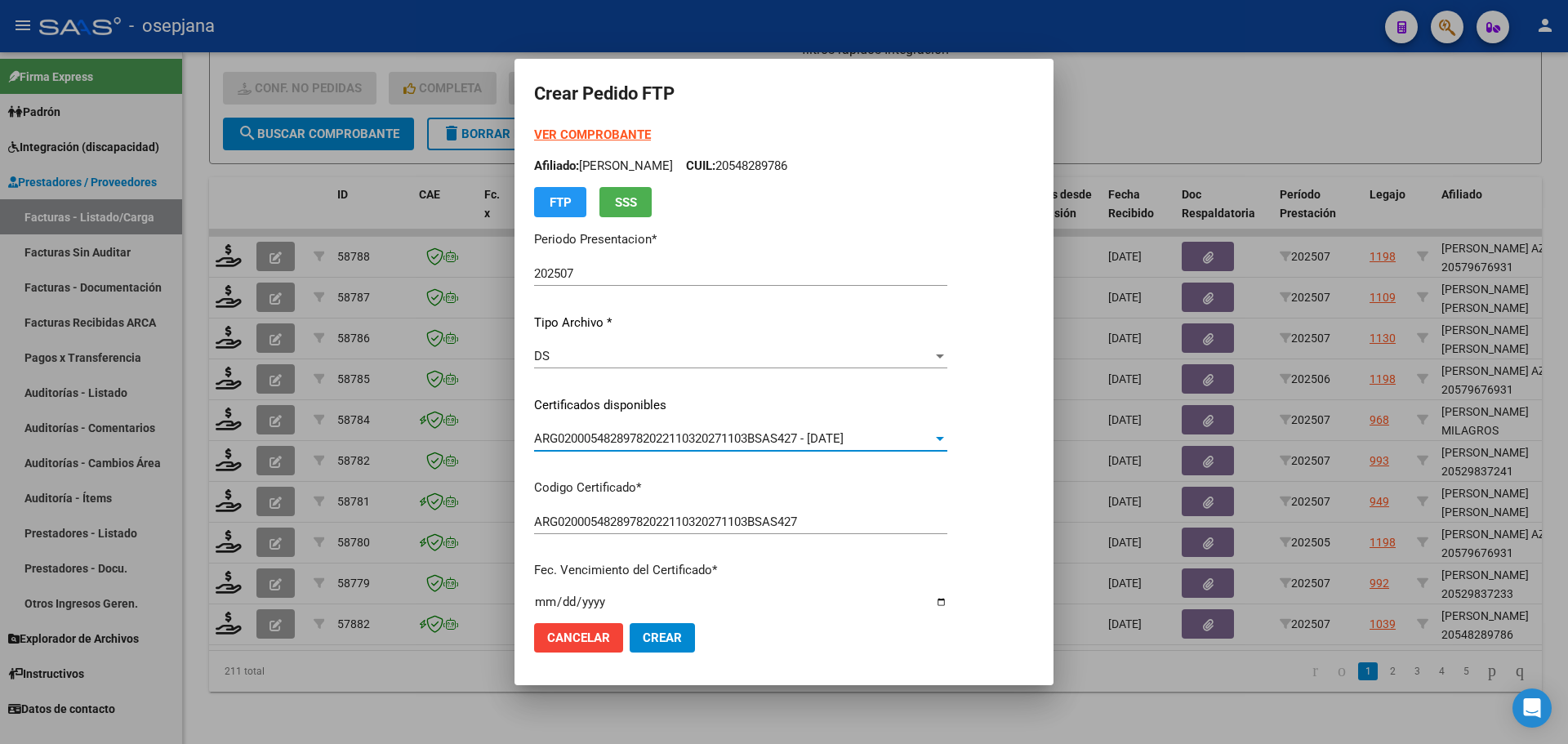
click at [596, 126] on div "VER COMPROBANTE ARCA Padrón Afiliado: BARRERA MINGRONE FEDERICO CUIL: 205482897…" at bounding box center [741, 171] width 414 height 92
click at [595, 131] on strong "VER COMPROBANTE" at bounding box center [592, 134] width 117 height 14
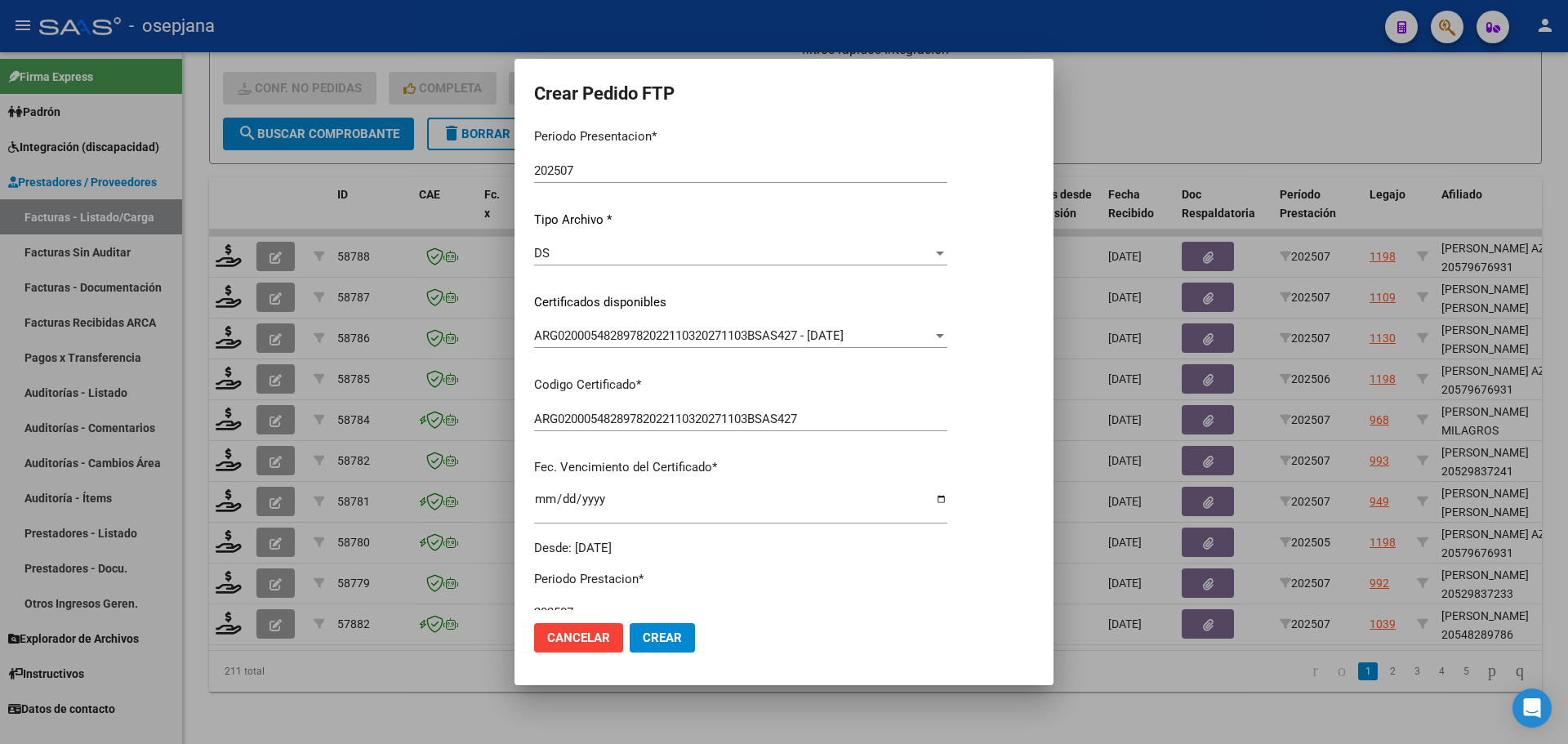
scroll to position [490, 0]
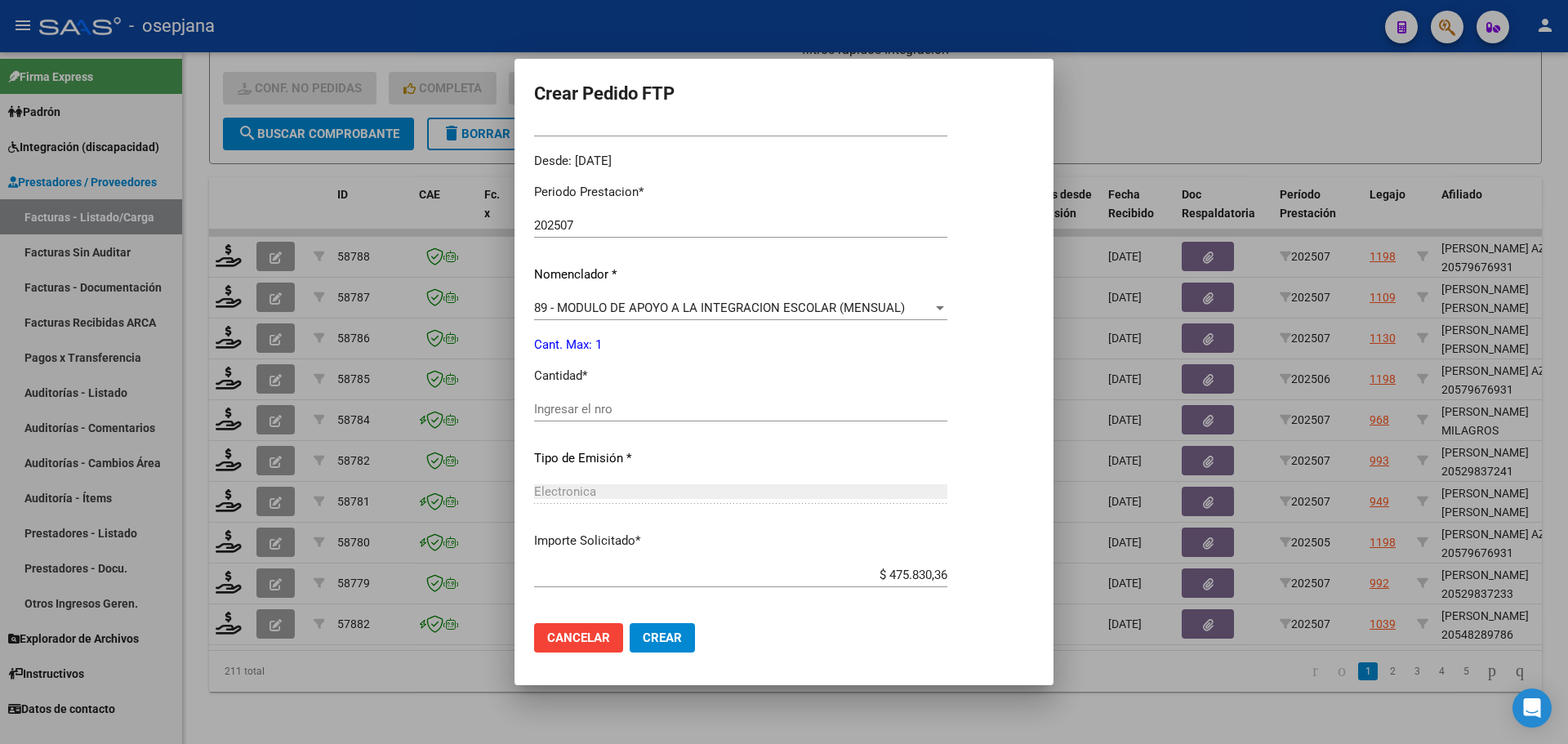
click at [584, 414] on input "Ingresar el nro" at bounding box center [741, 408] width 414 height 14
type input "1"
click at [657, 629] on button "Crear" at bounding box center [662, 637] width 65 height 30
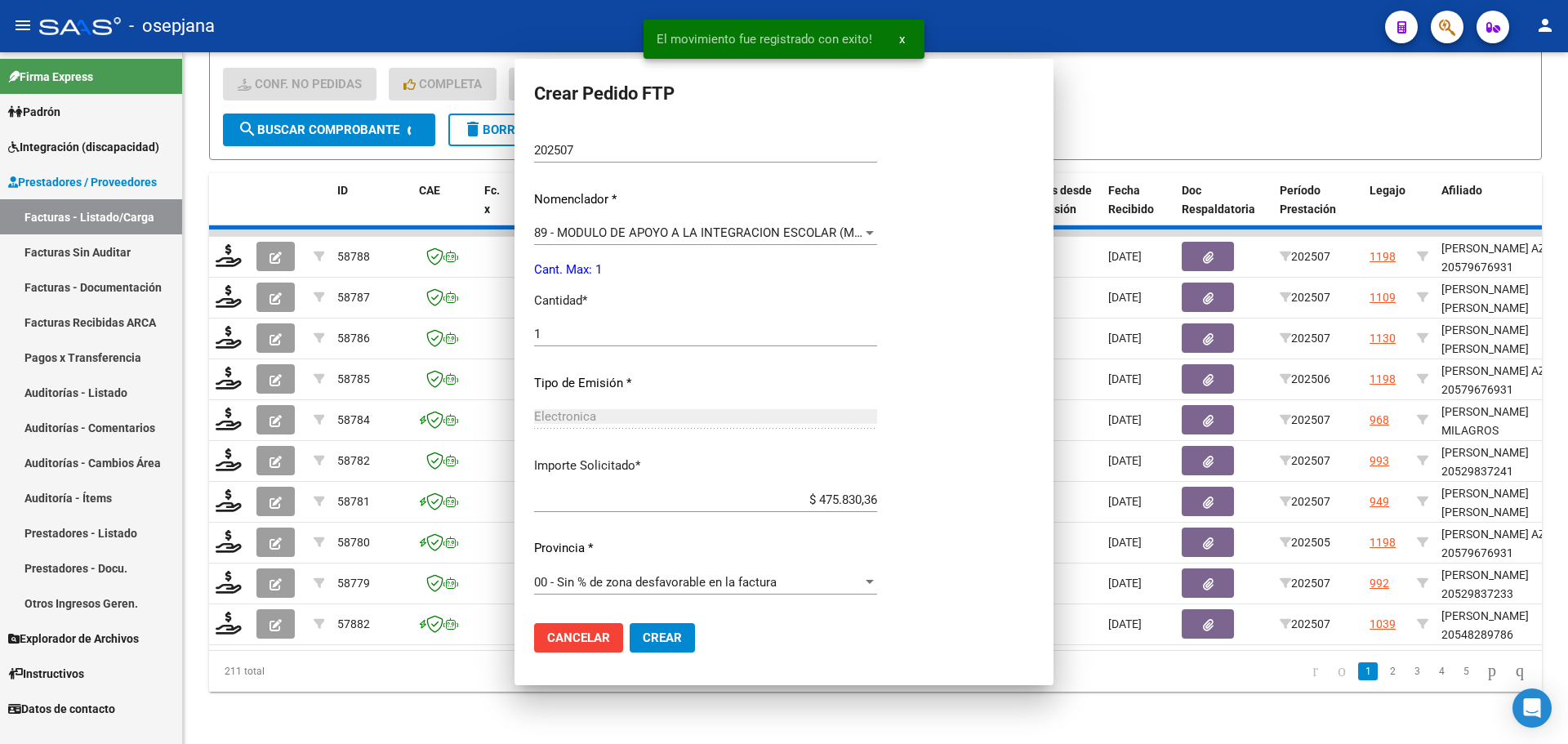
scroll to position [0, 0]
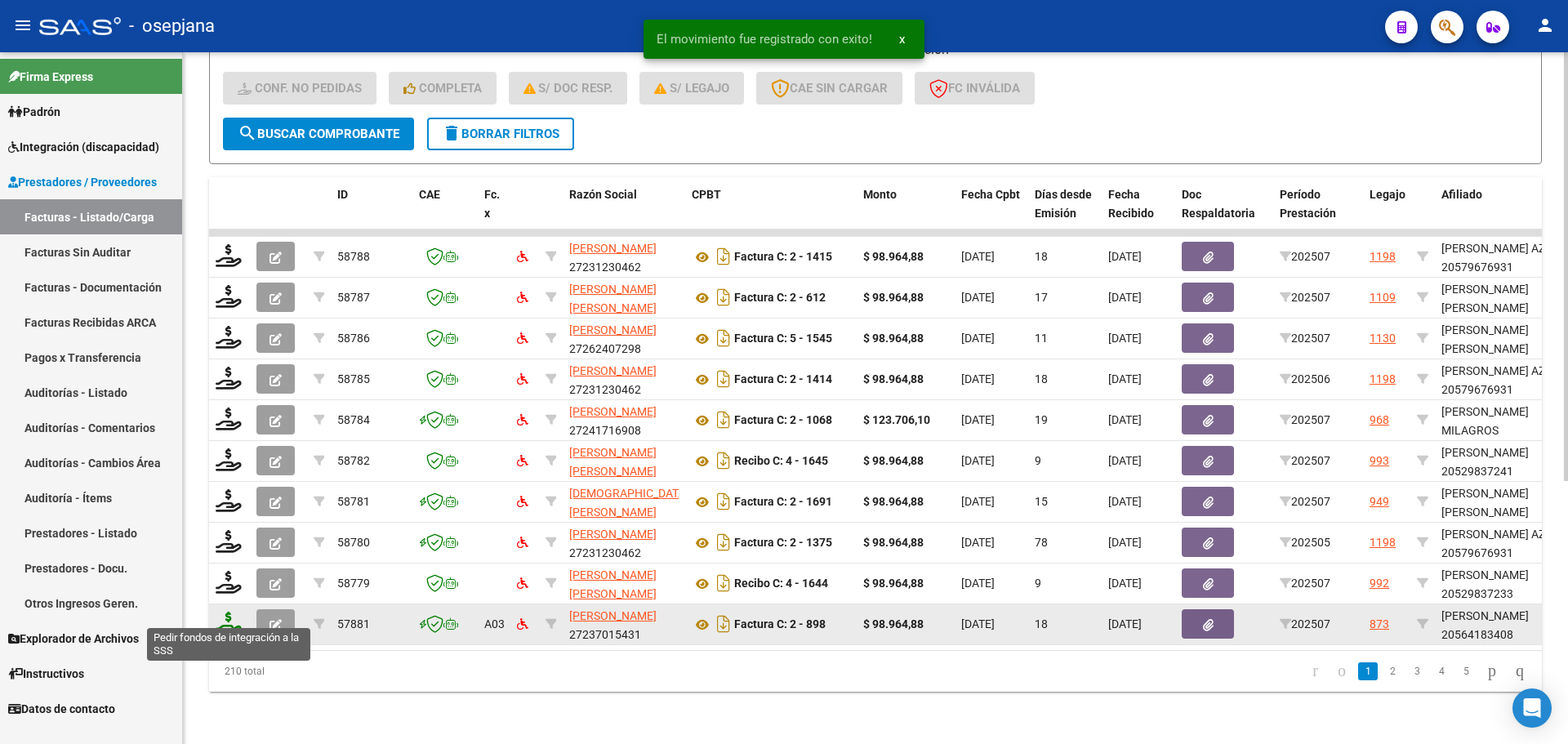
click at [221, 615] on icon at bounding box center [228, 623] width 26 height 23
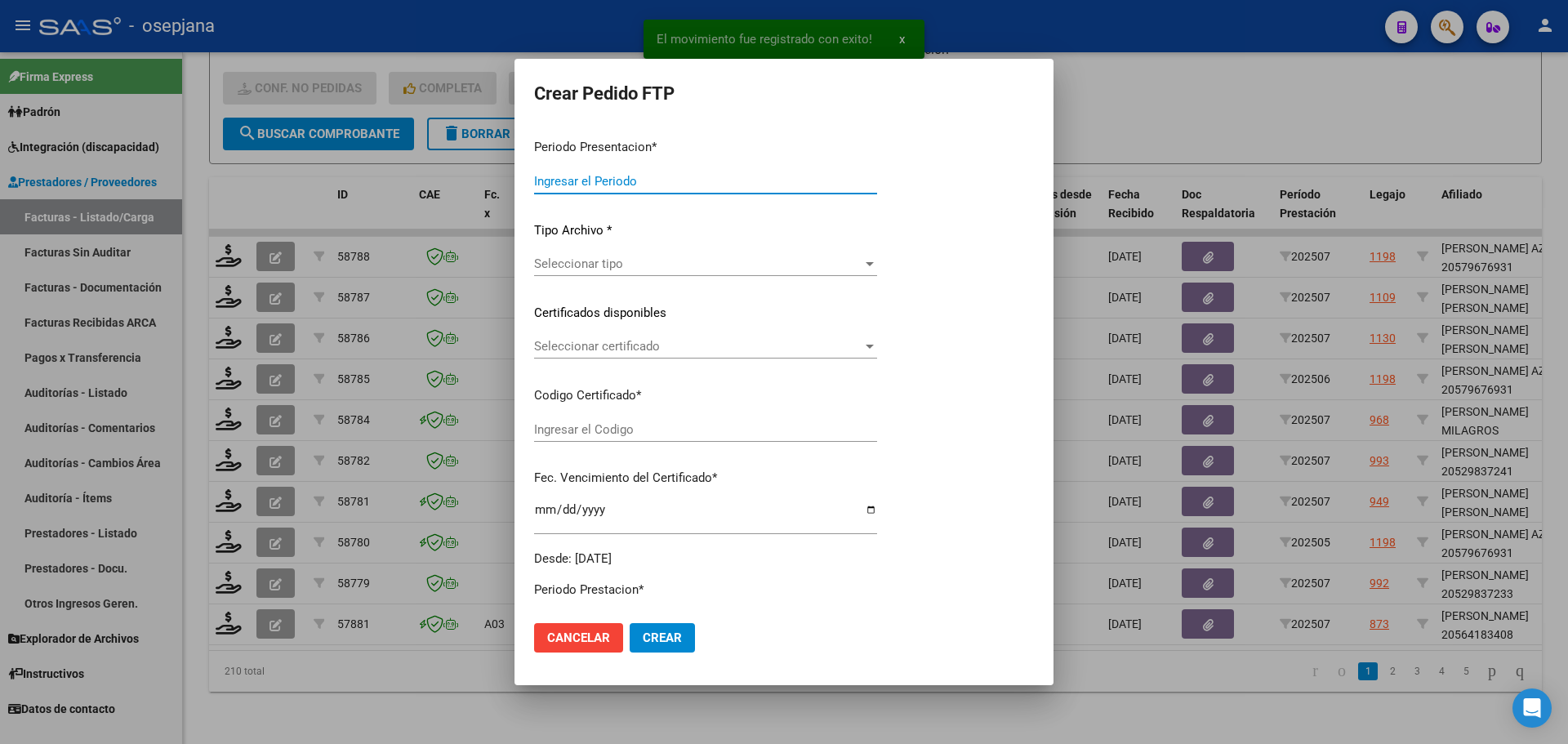
type input "202507"
type input "$ 98.964,88"
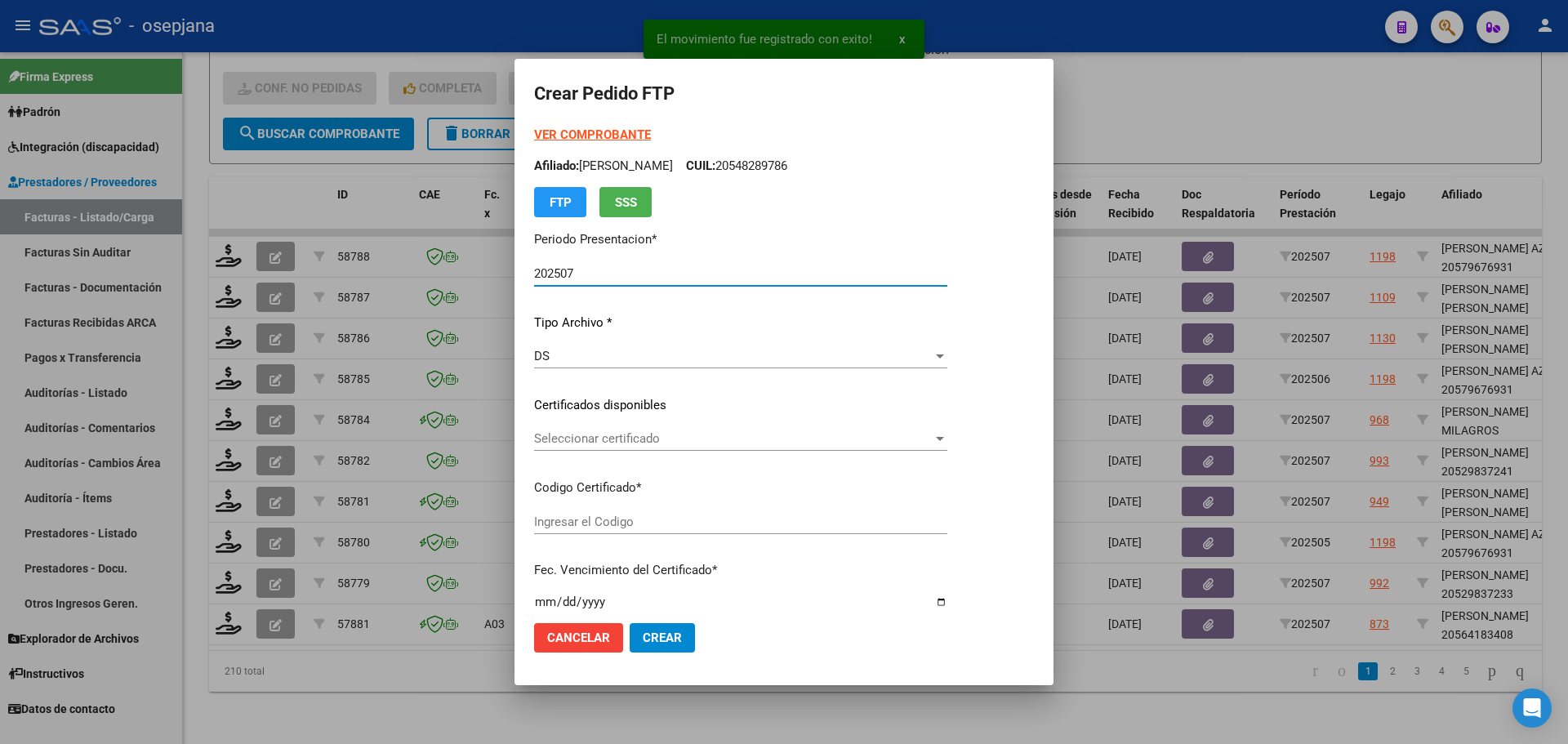
type input "ARG02000564183402022083020270830BSAS448"
type input "[DATE]"
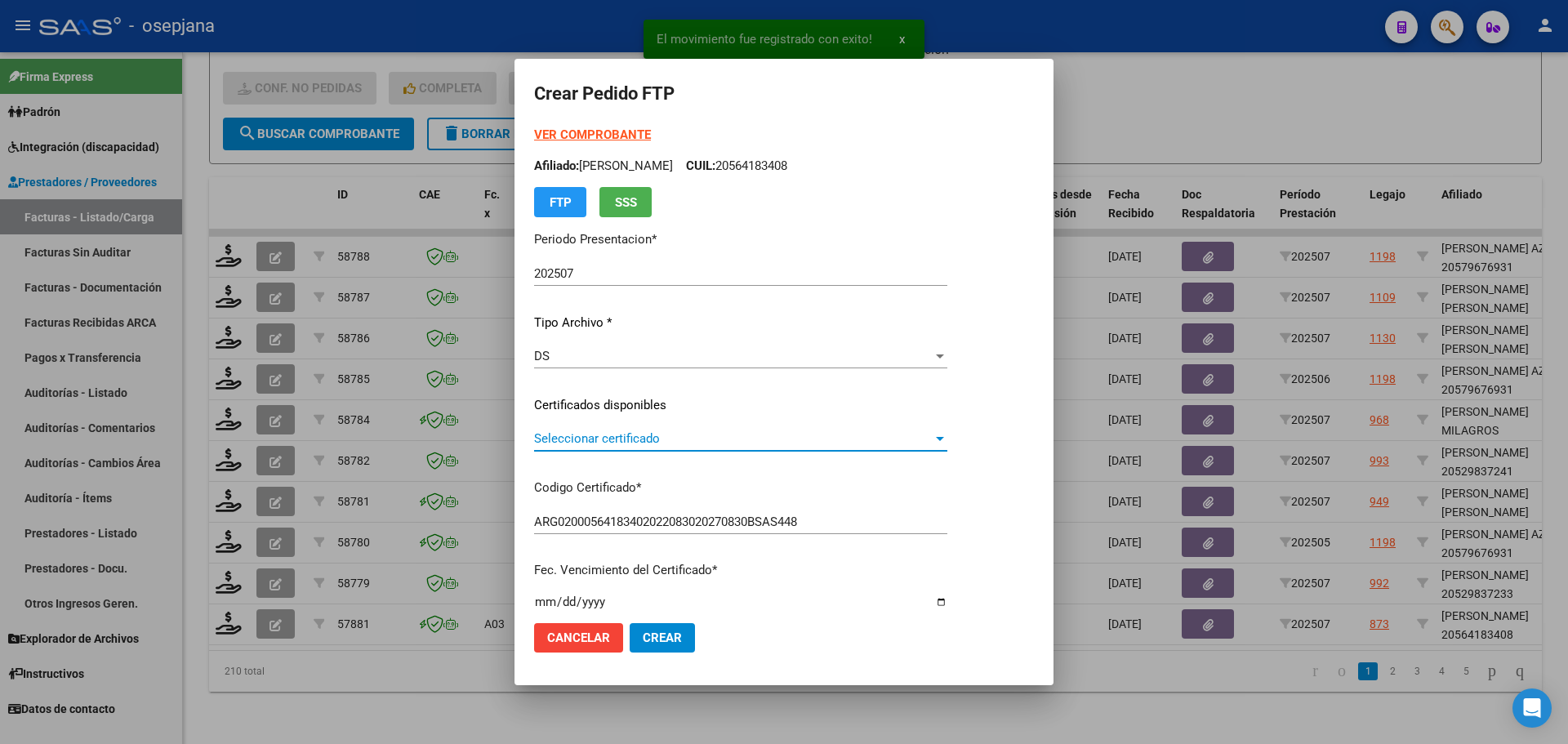
click at [596, 443] on span "Seleccionar certificado" at bounding box center [733, 438] width 398 height 14
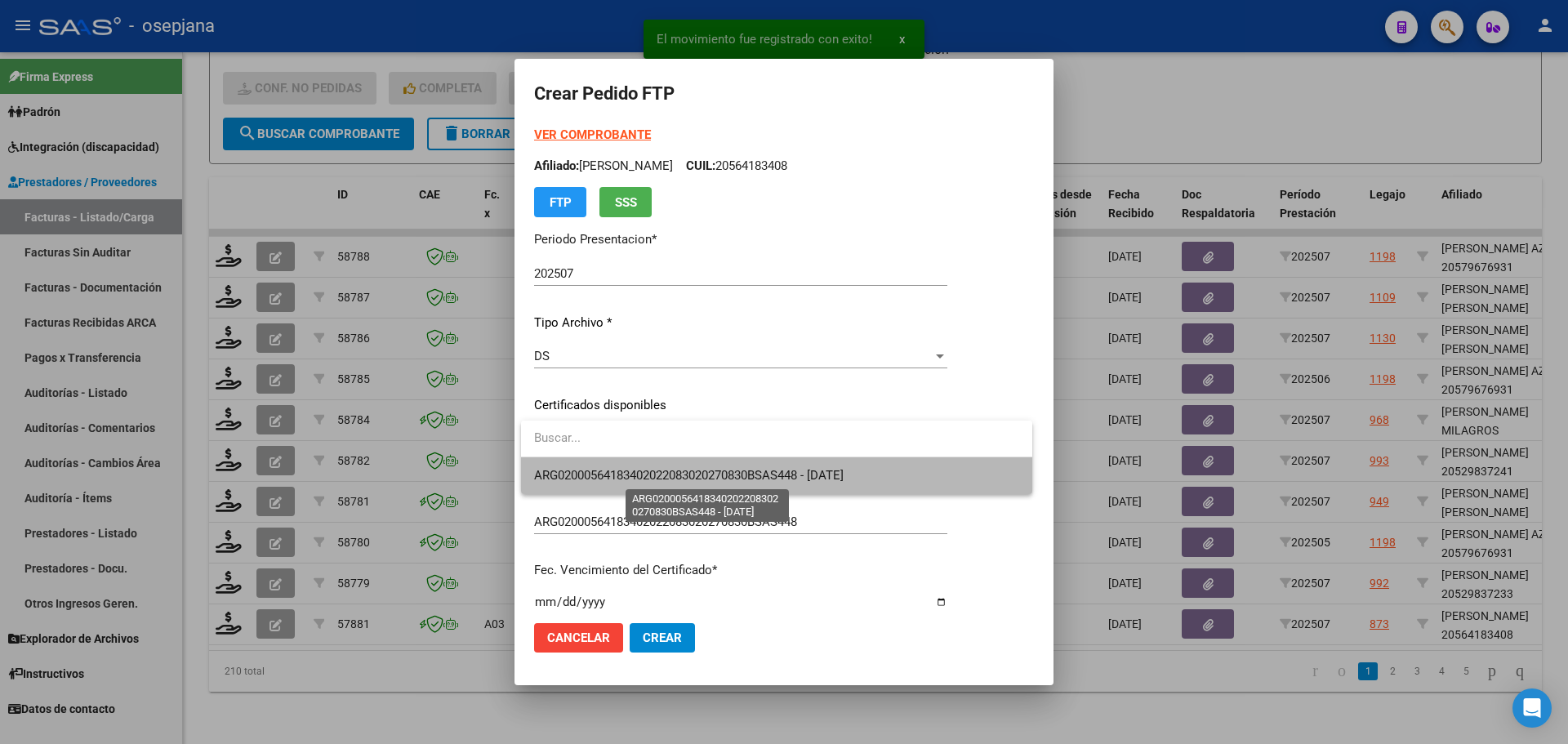
click at [605, 471] on span "ARG02000564183402022083020270830BSAS448 - [DATE]" at bounding box center [688, 475] width 309 height 14
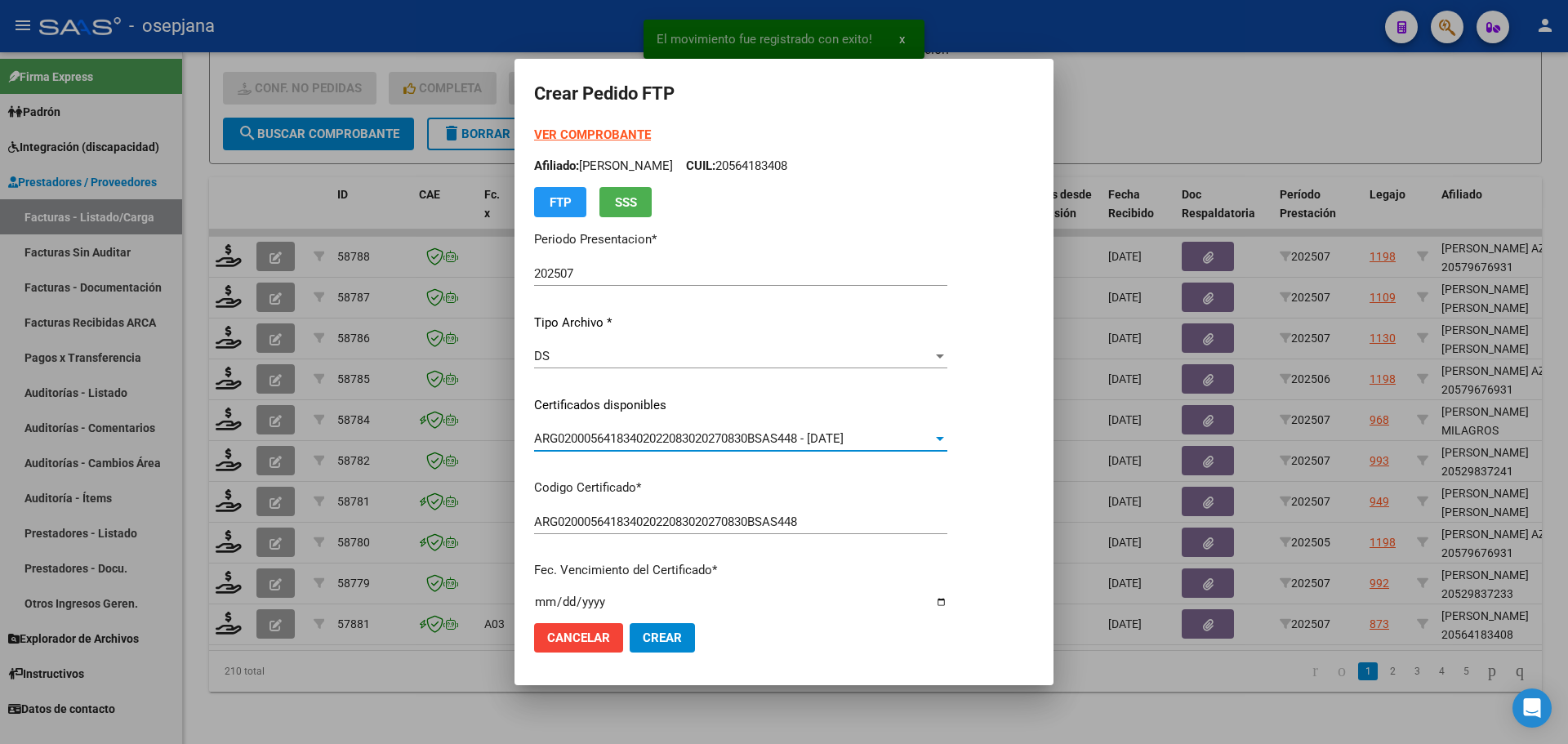
click at [603, 127] on strong "VER COMPROBANTE" at bounding box center [592, 134] width 117 height 14
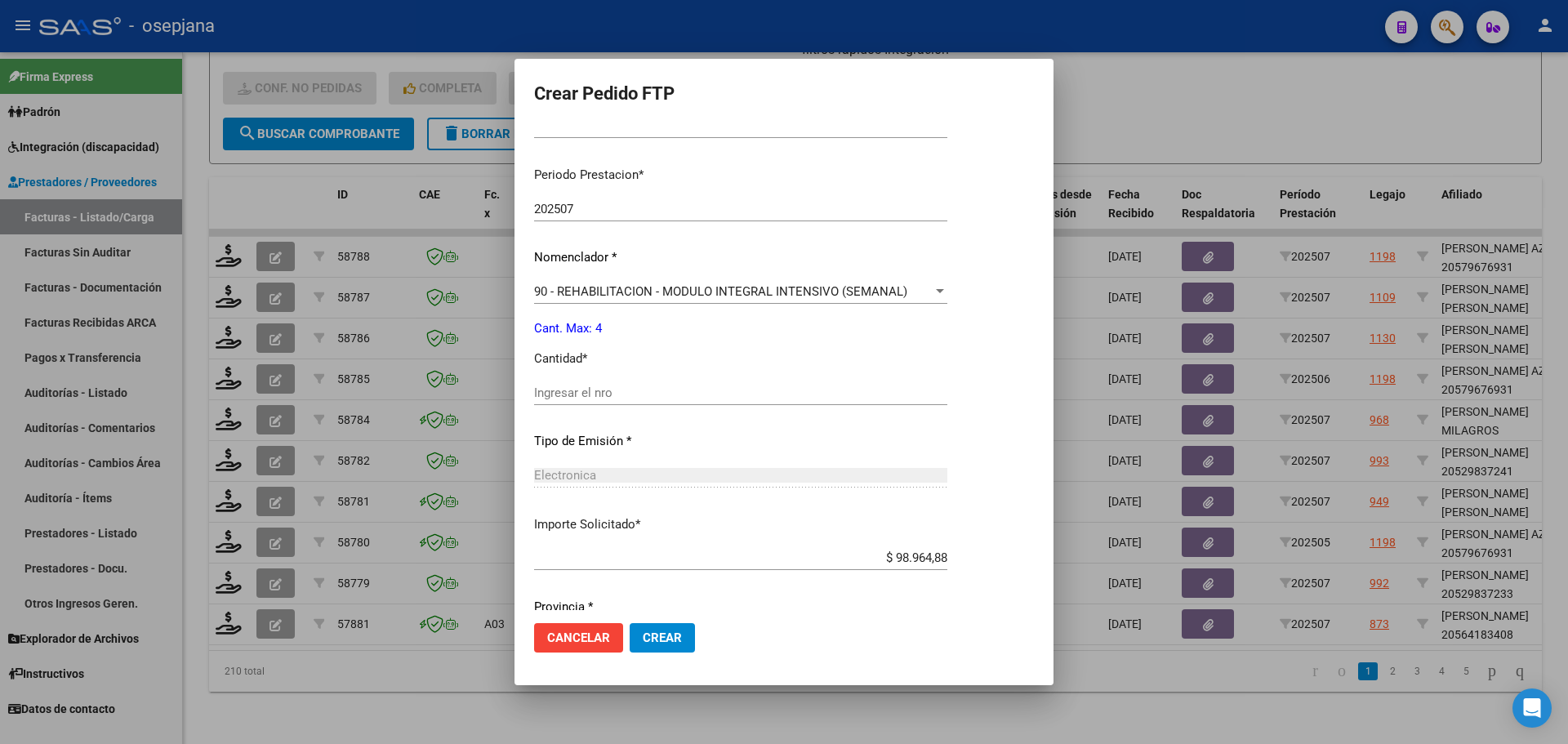
scroll to position [490, 0]
click at [584, 394] on input "Ingresar el nro" at bounding box center [741, 391] width 414 height 14
type input "4"
click at [659, 634] on span "Crear" at bounding box center [662, 637] width 39 height 14
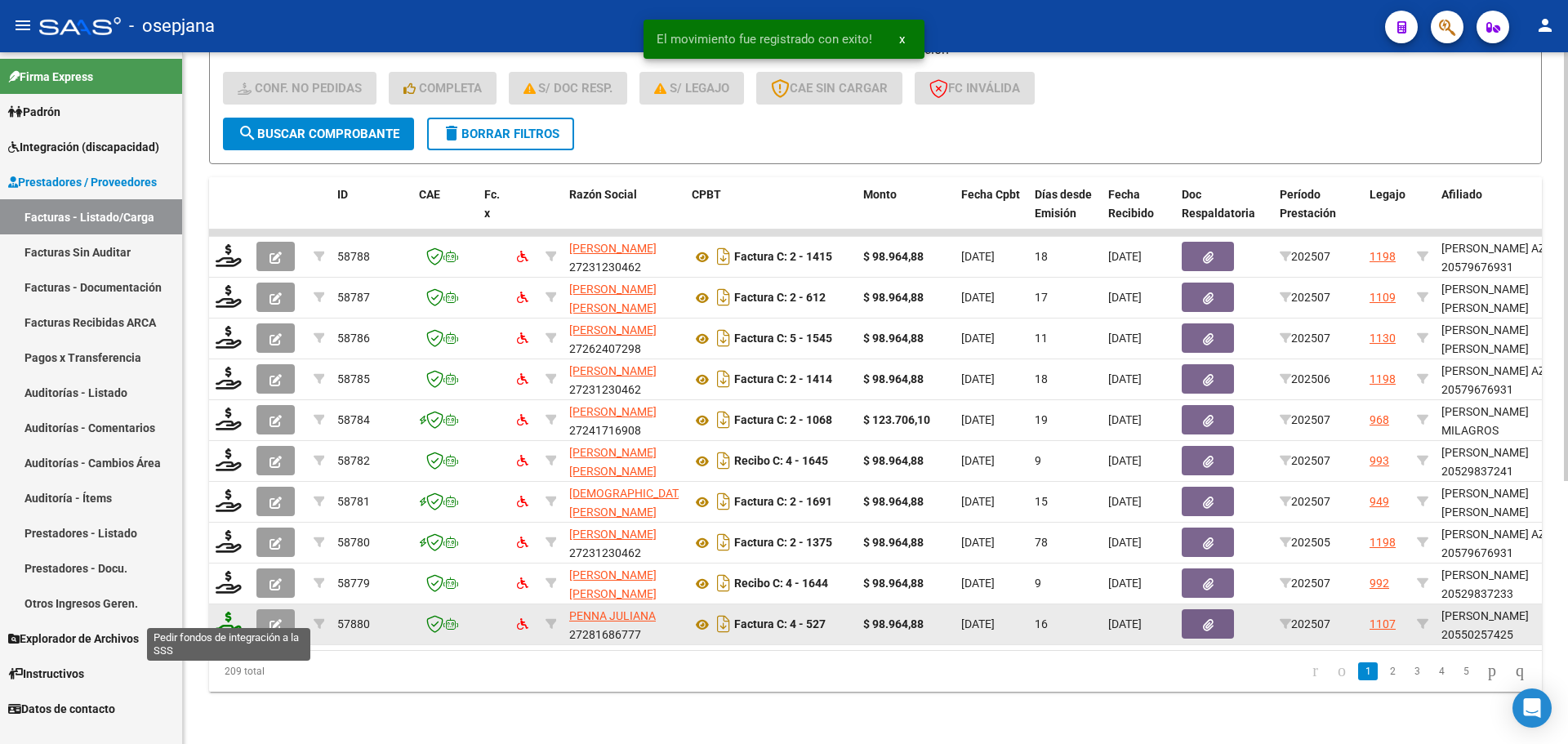
click at [216, 613] on icon at bounding box center [228, 623] width 26 height 23
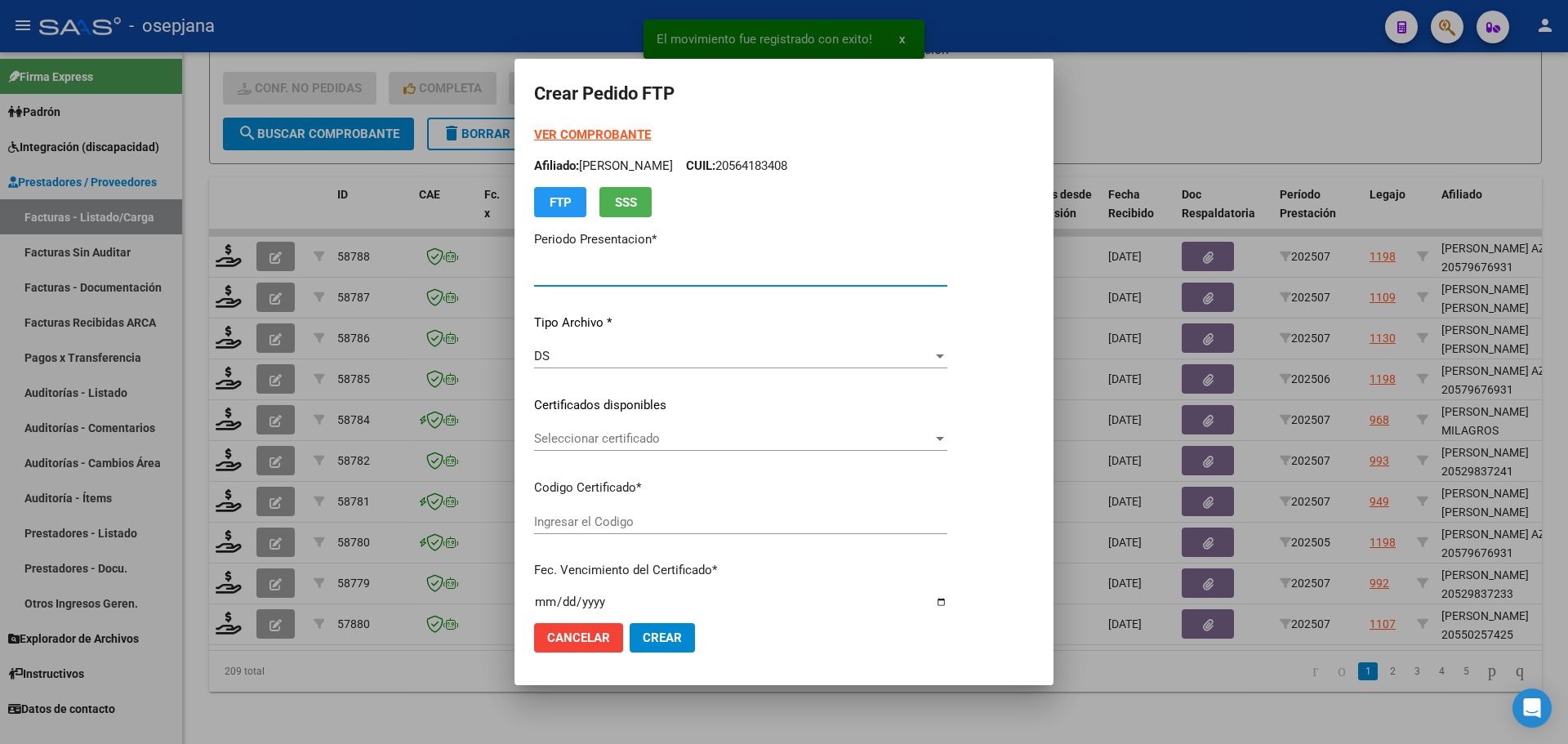
type input "202507"
type input "$ 98.964,88"
type input "ARG02000550257422018092020250920BSAS445"
type input "2025-09-20"
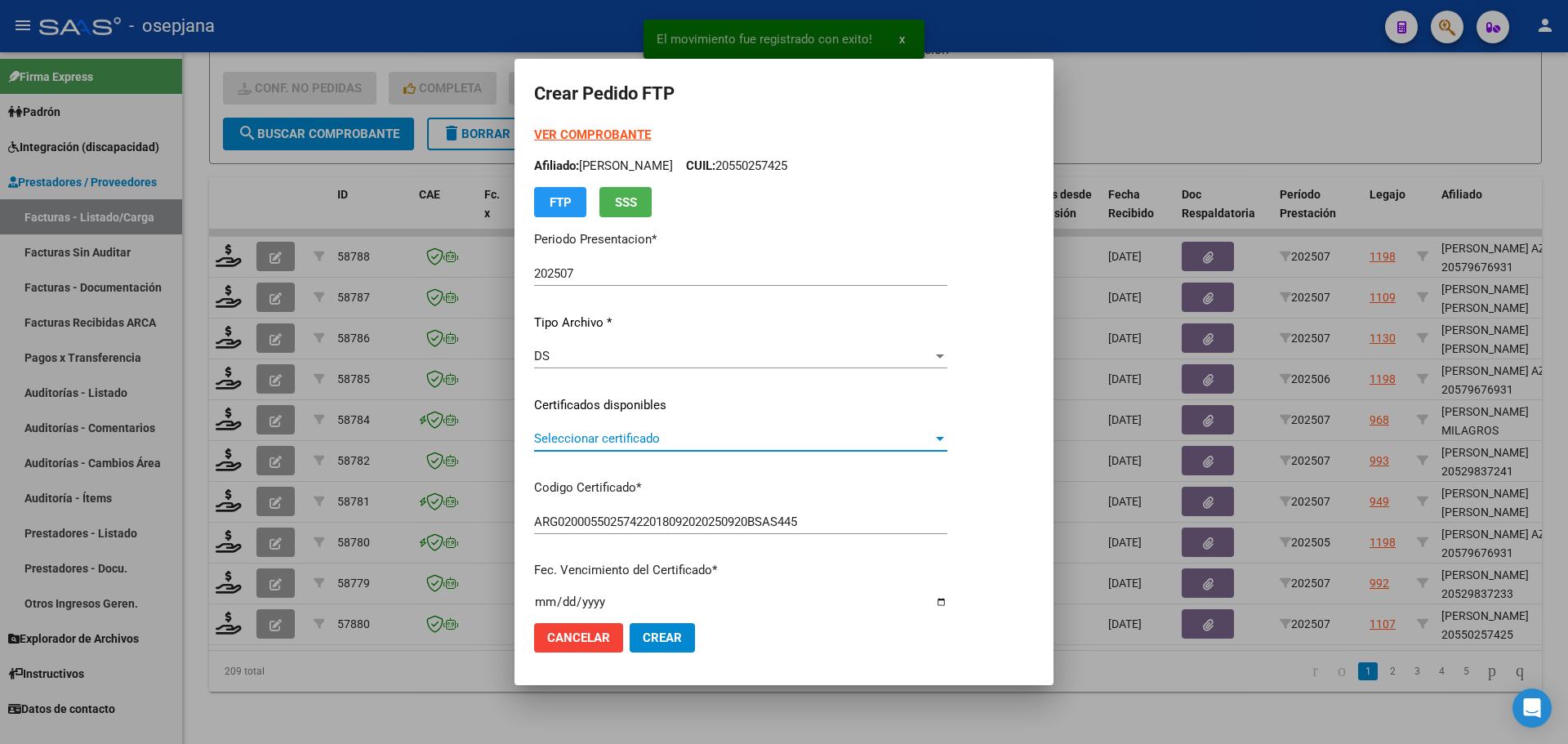
click at [589, 436] on span "Seleccionar certificado" at bounding box center [733, 438] width 398 height 14
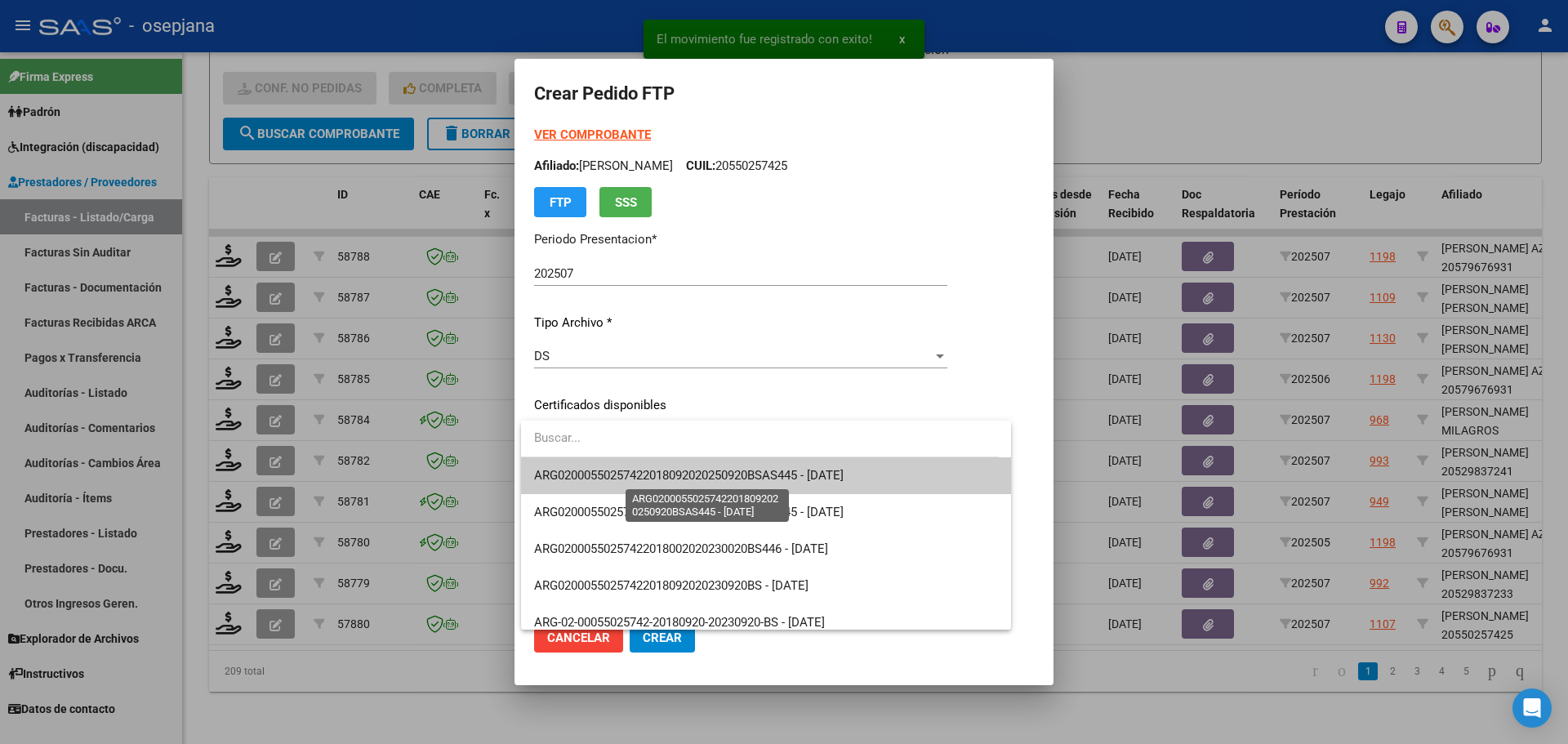
click at [602, 469] on span "ARG02000550257422018092020250920BSAS445 - 2025-09-20" at bounding box center [688, 475] width 309 height 14
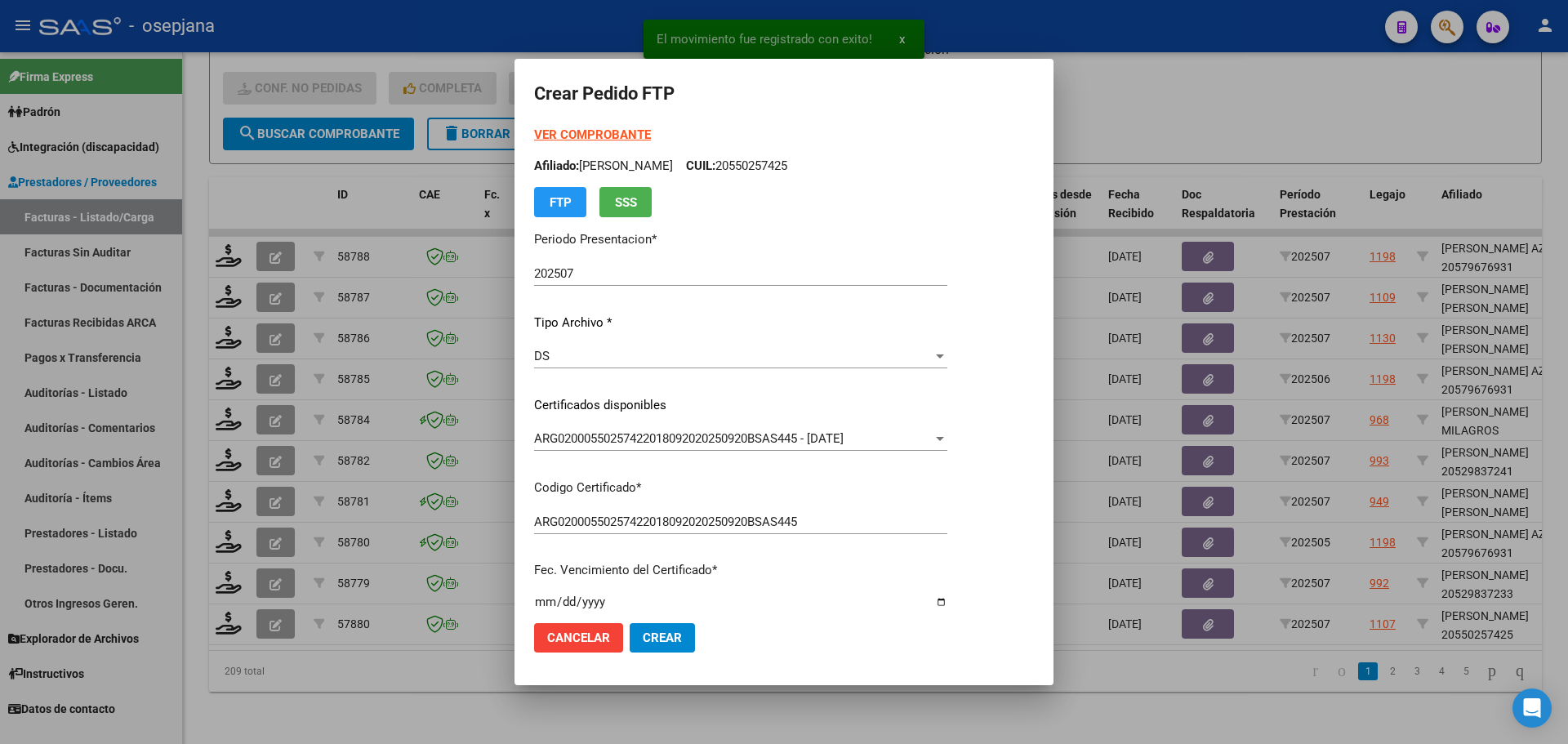
click at [599, 130] on strong "VER COMPROBANTE" at bounding box center [592, 134] width 117 height 14
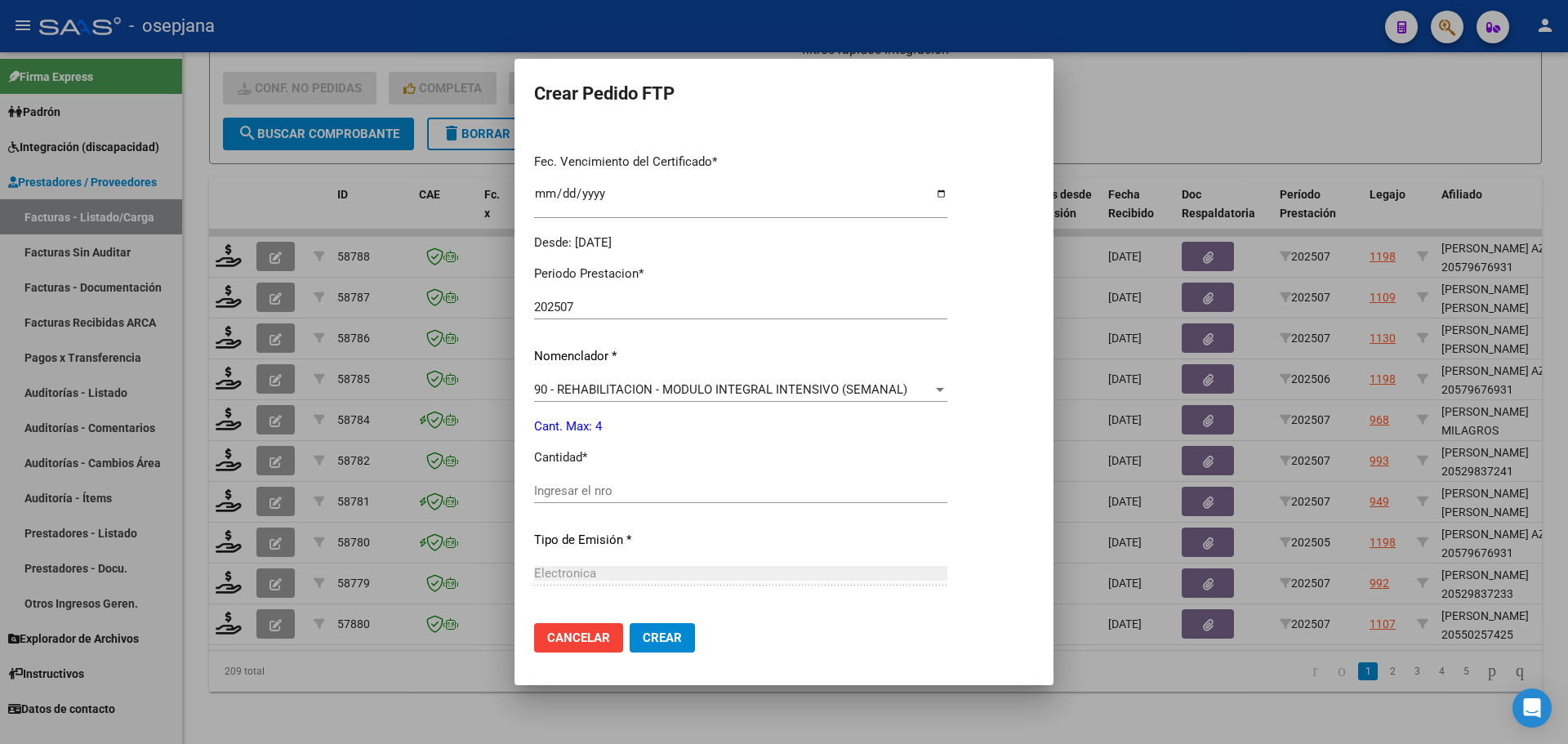
click at [564, 487] on div "Ingresar el nro" at bounding box center [741, 491] width 414 height 25
type input "4"
click at [664, 632] on span "Crear" at bounding box center [662, 637] width 39 height 14
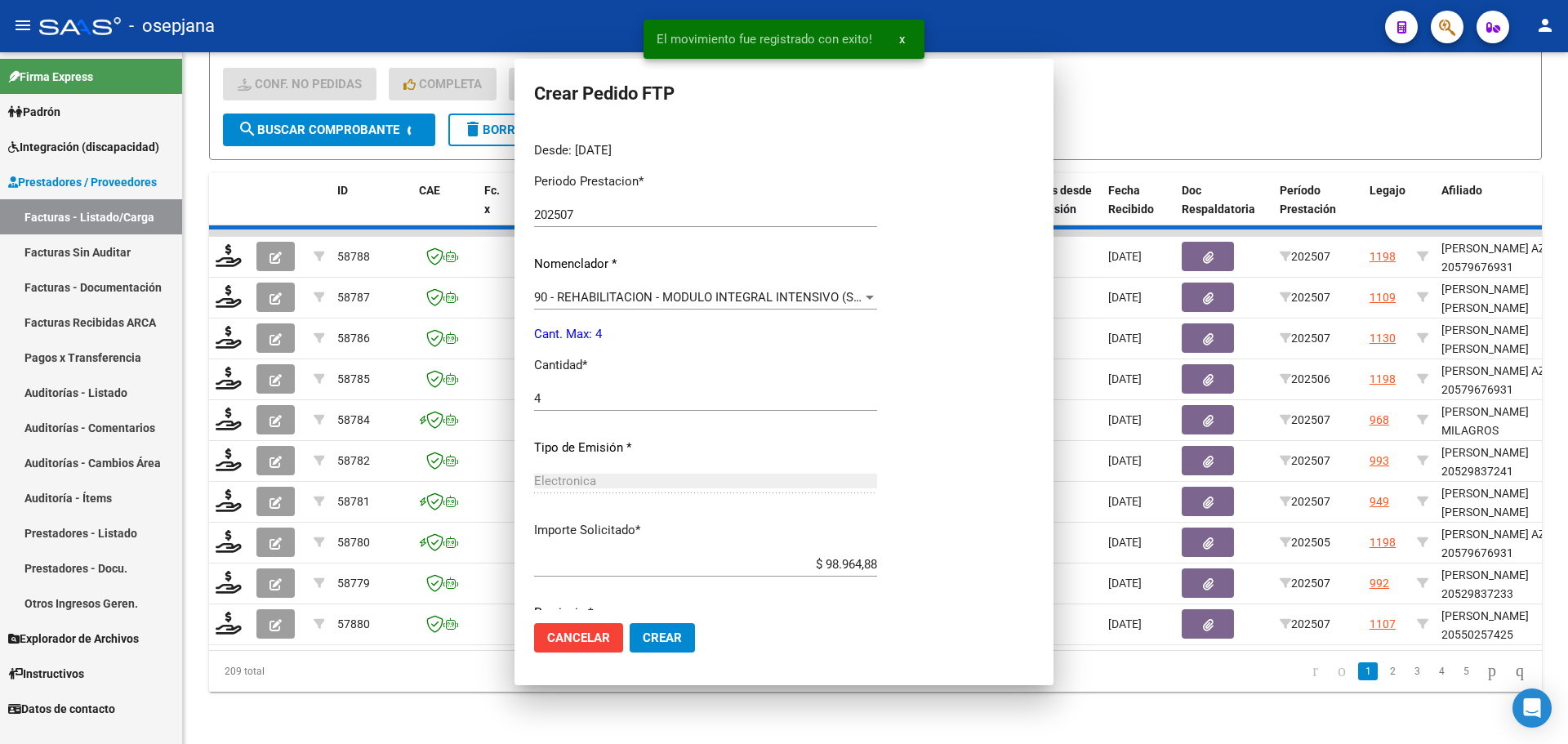
scroll to position [0, 0]
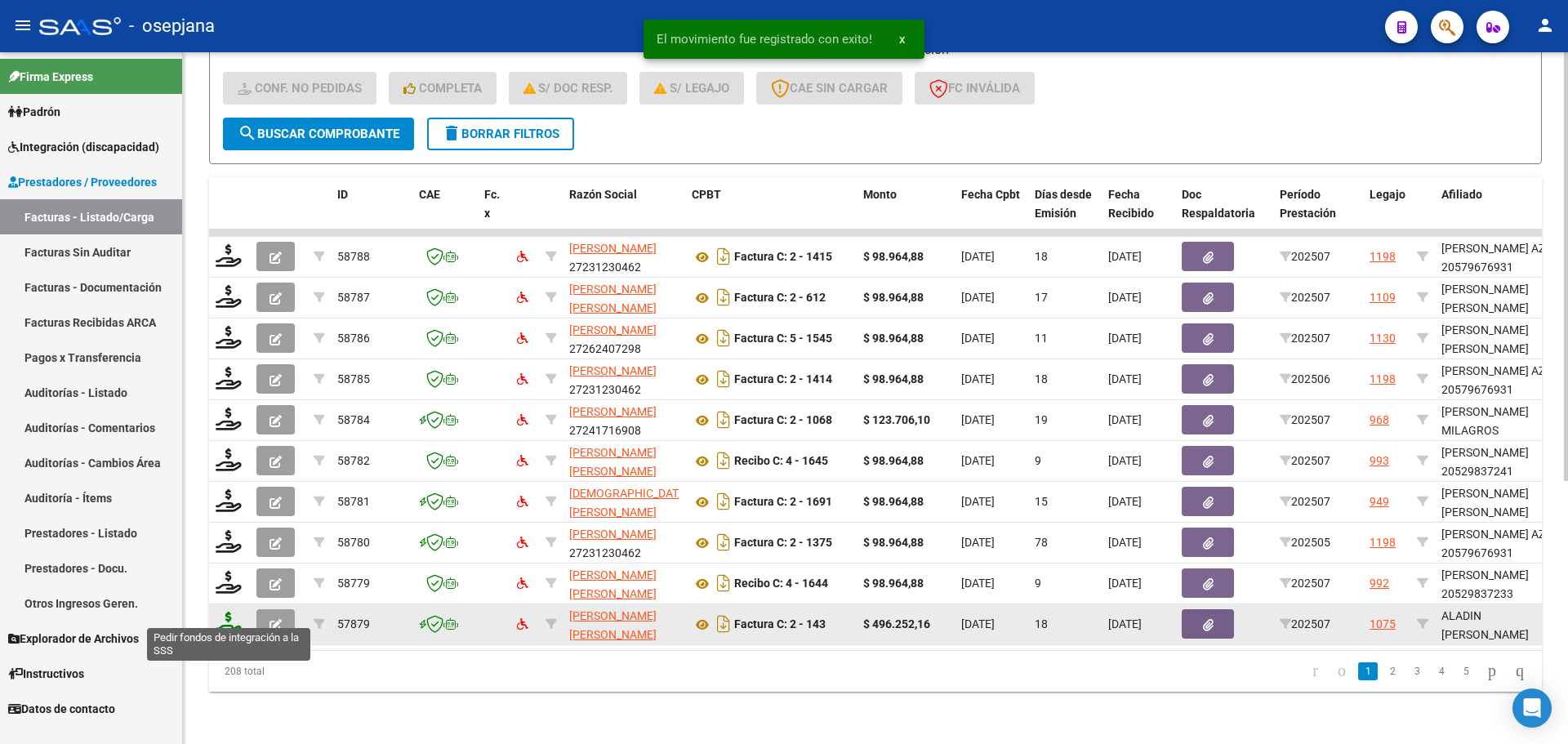
click at [228, 612] on icon at bounding box center [228, 623] width 26 height 23
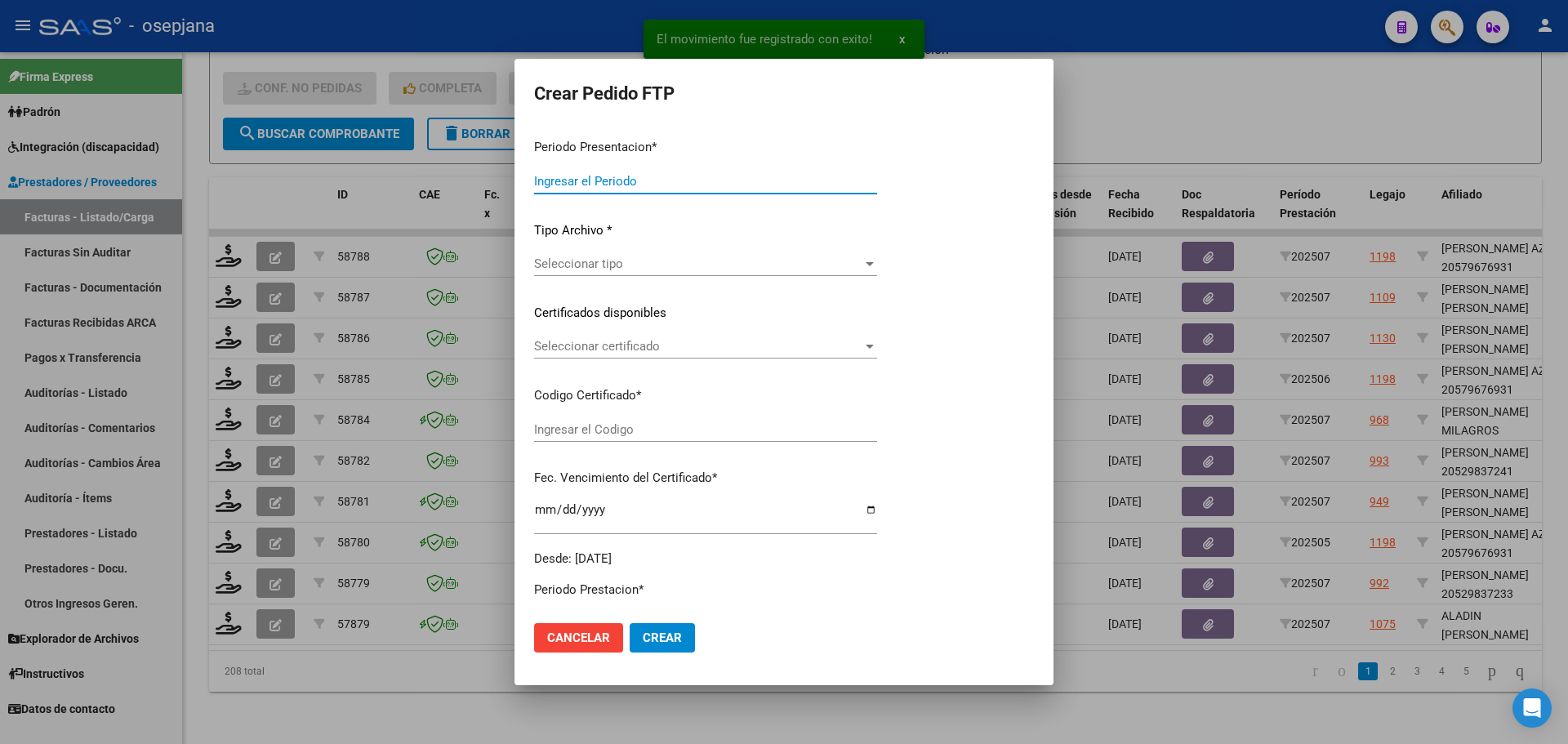
type input "202507"
type input "$ 496.252,16"
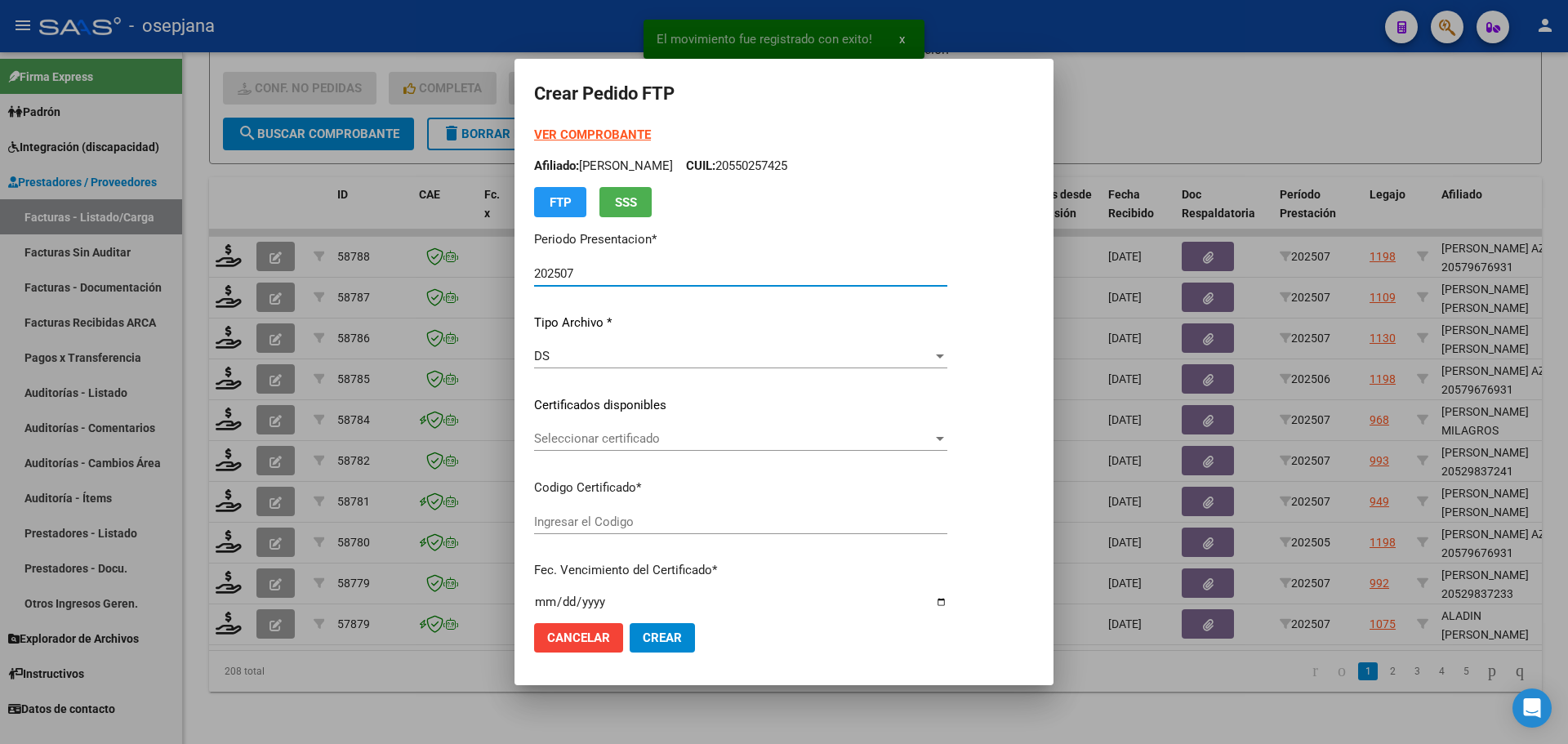
type input "ARG02000485253562019110120251101BS AS448"
type input "2025-11-01"
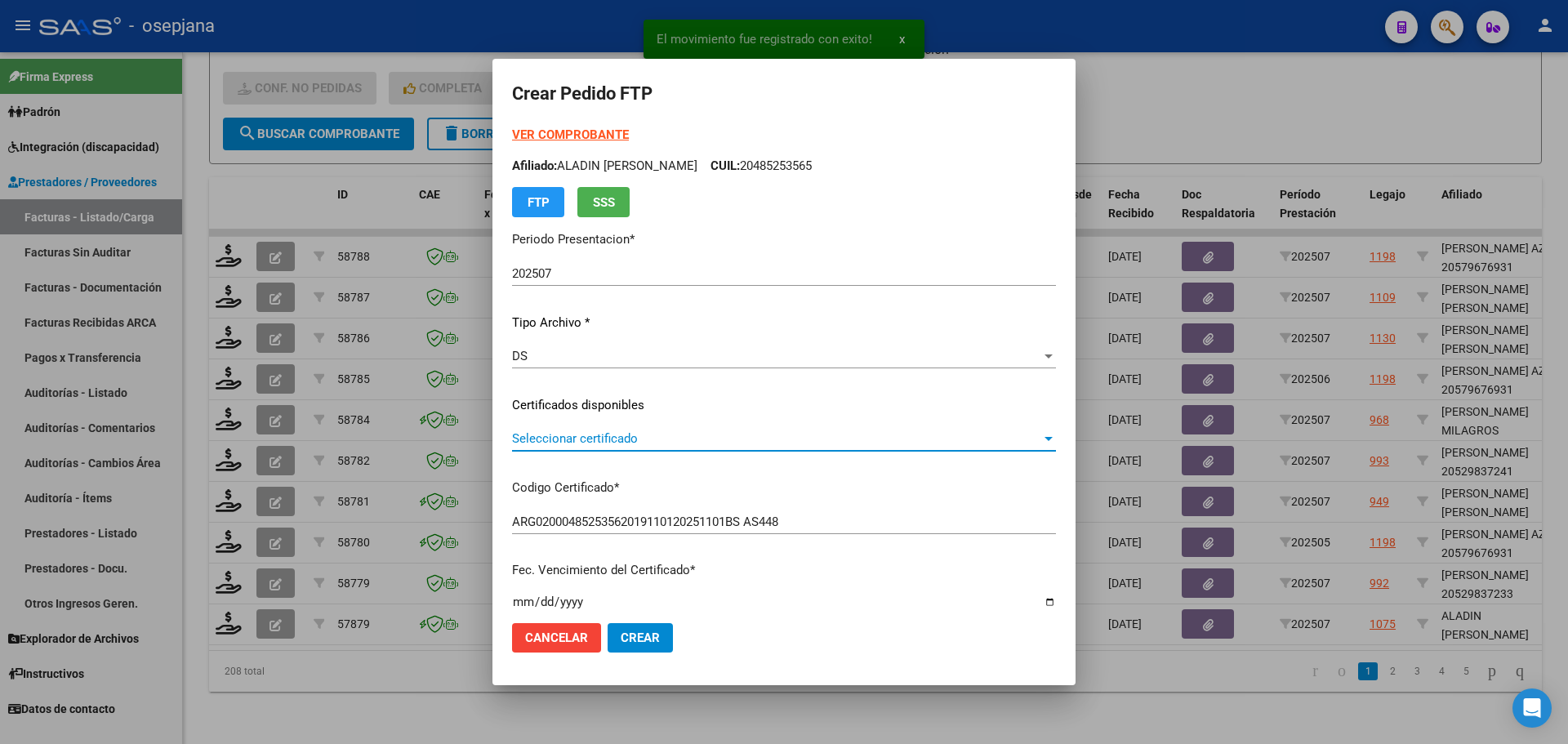
click at [690, 433] on span "Seleccionar certificado" at bounding box center [776, 438] width 529 height 14
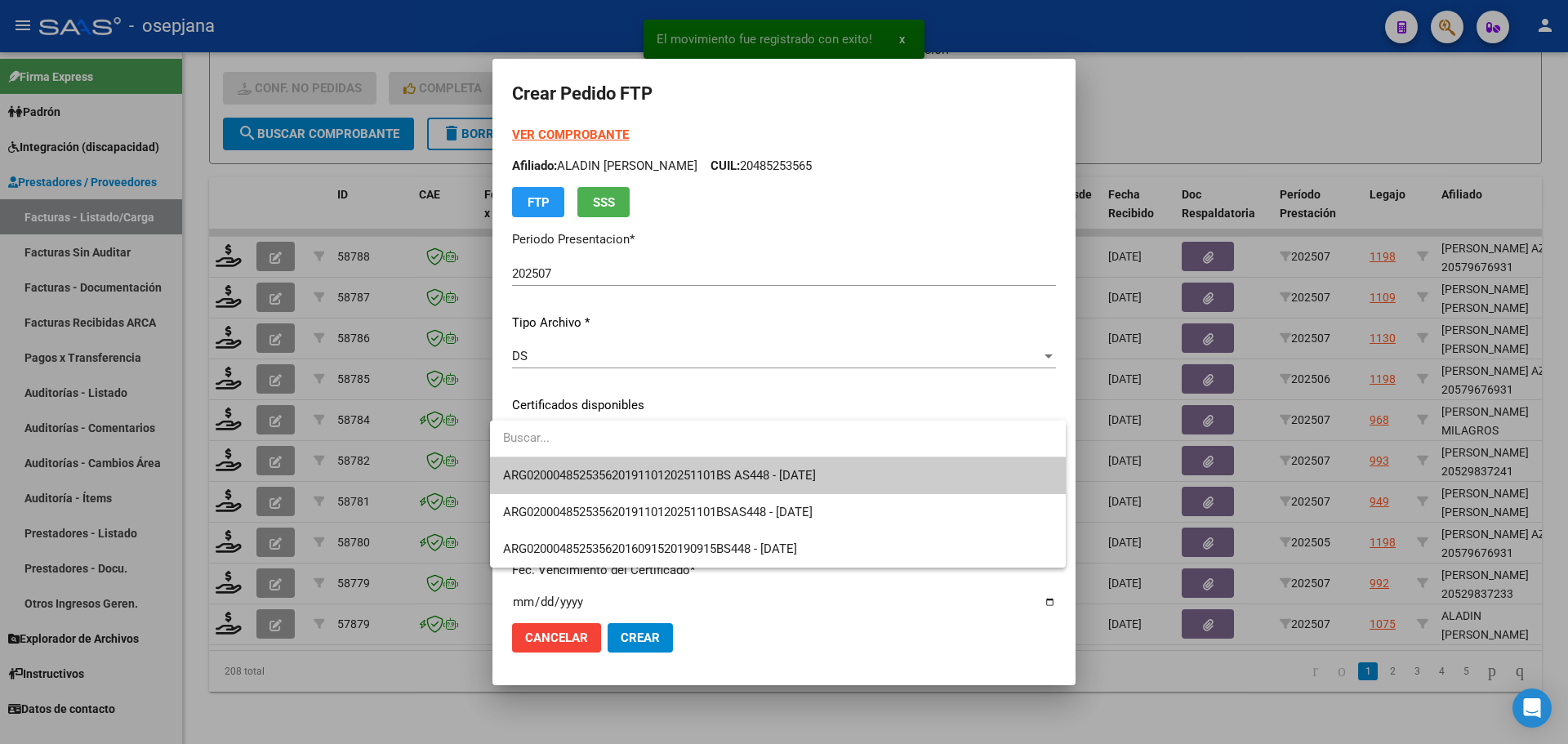
click at [692, 466] on span "ARG02000485253562019110120251101BS AS448 - 2025-11-01" at bounding box center [778, 475] width 550 height 36
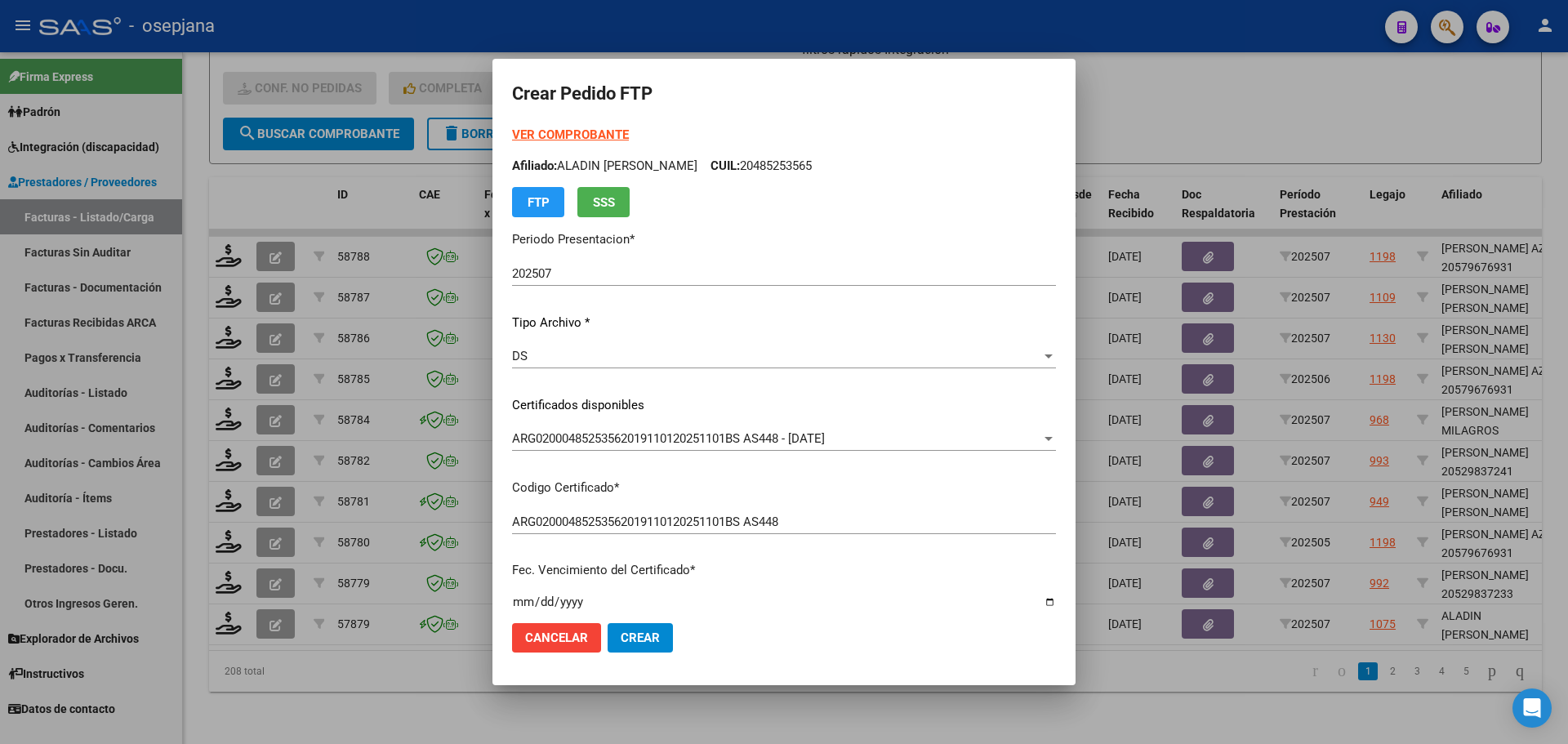
click at [580, 130] on strong "VER COMPROBANTE" at bounding box center [570, 134] width 117 height 14
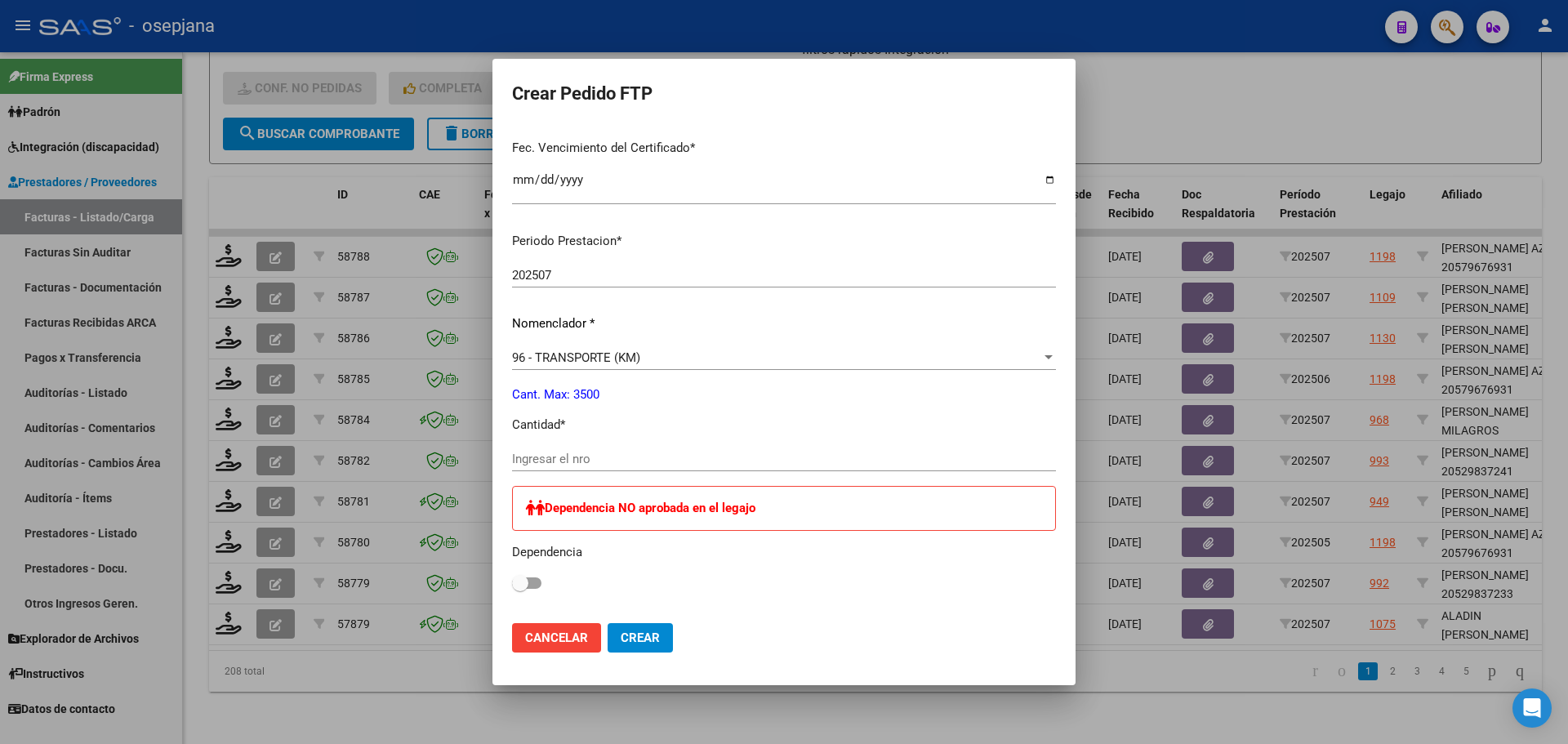
scroll to position [490, 0]
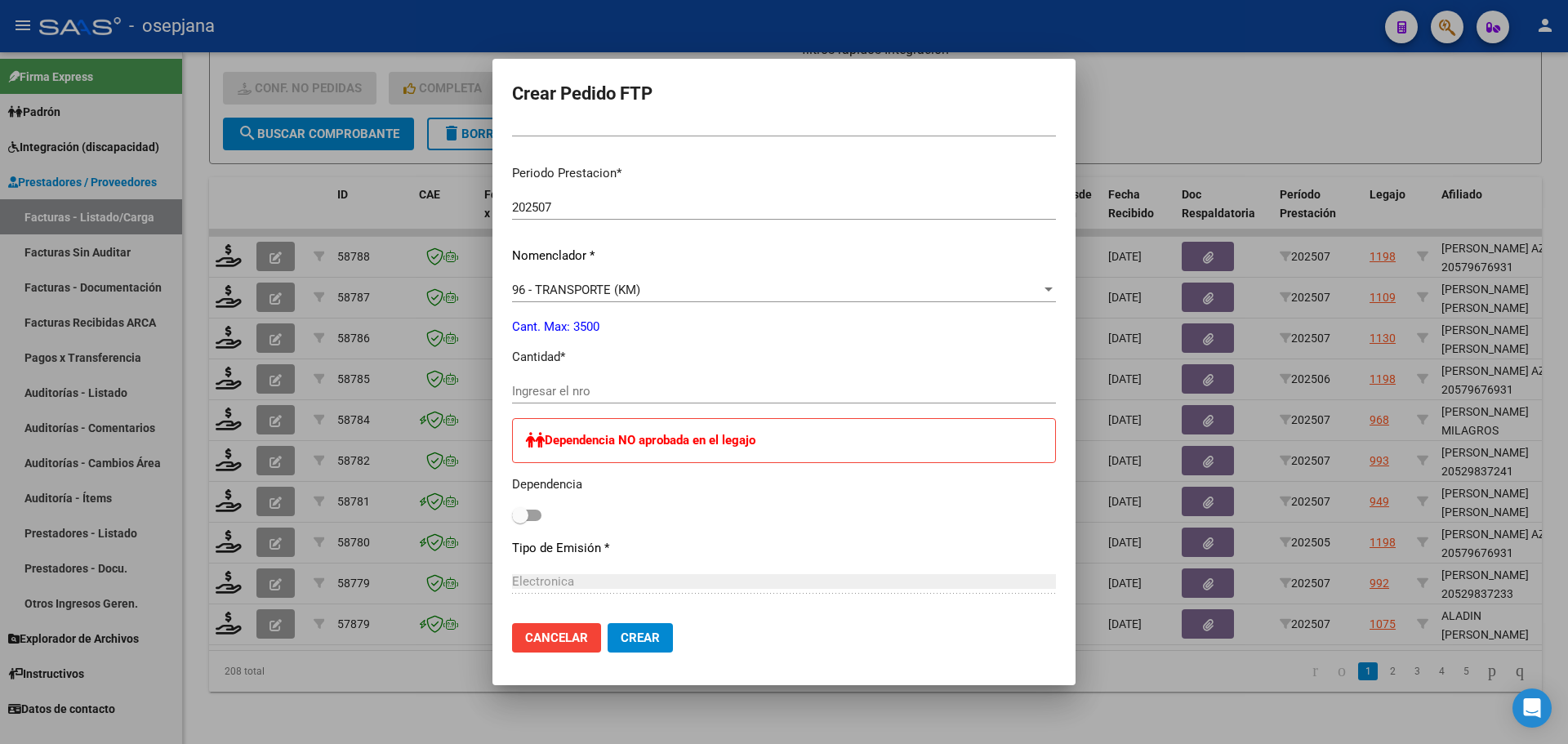
click at [564, 403] on div "Ingresar el nro" at bounding box center [784, 391] width 544 height 25
type input "916"
click at [647, 630] on span "Crear" at bounding box center [640, 637] width 39 height 14
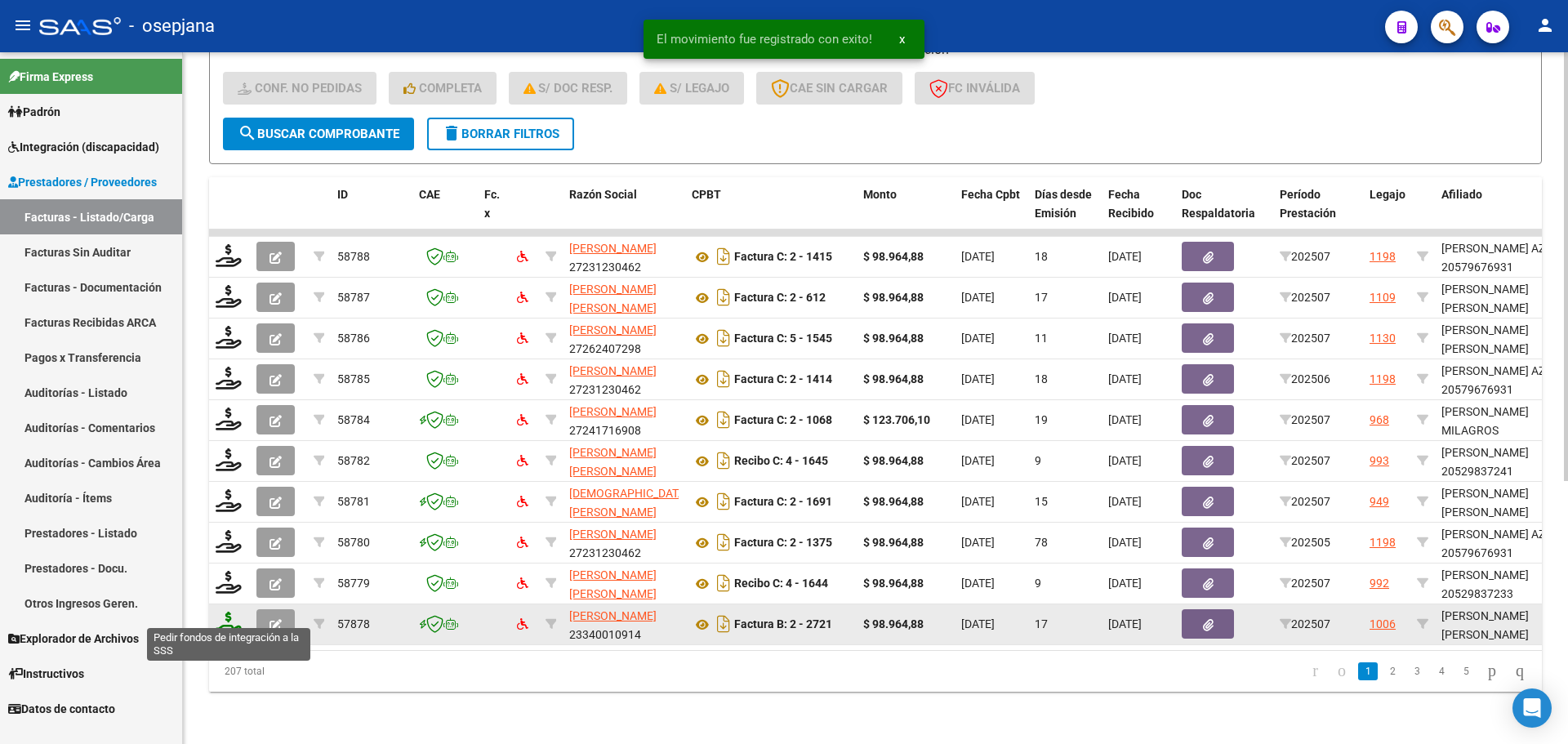
click at [230, 617] on icon at bounding box center [228, 623] width 26 height 23
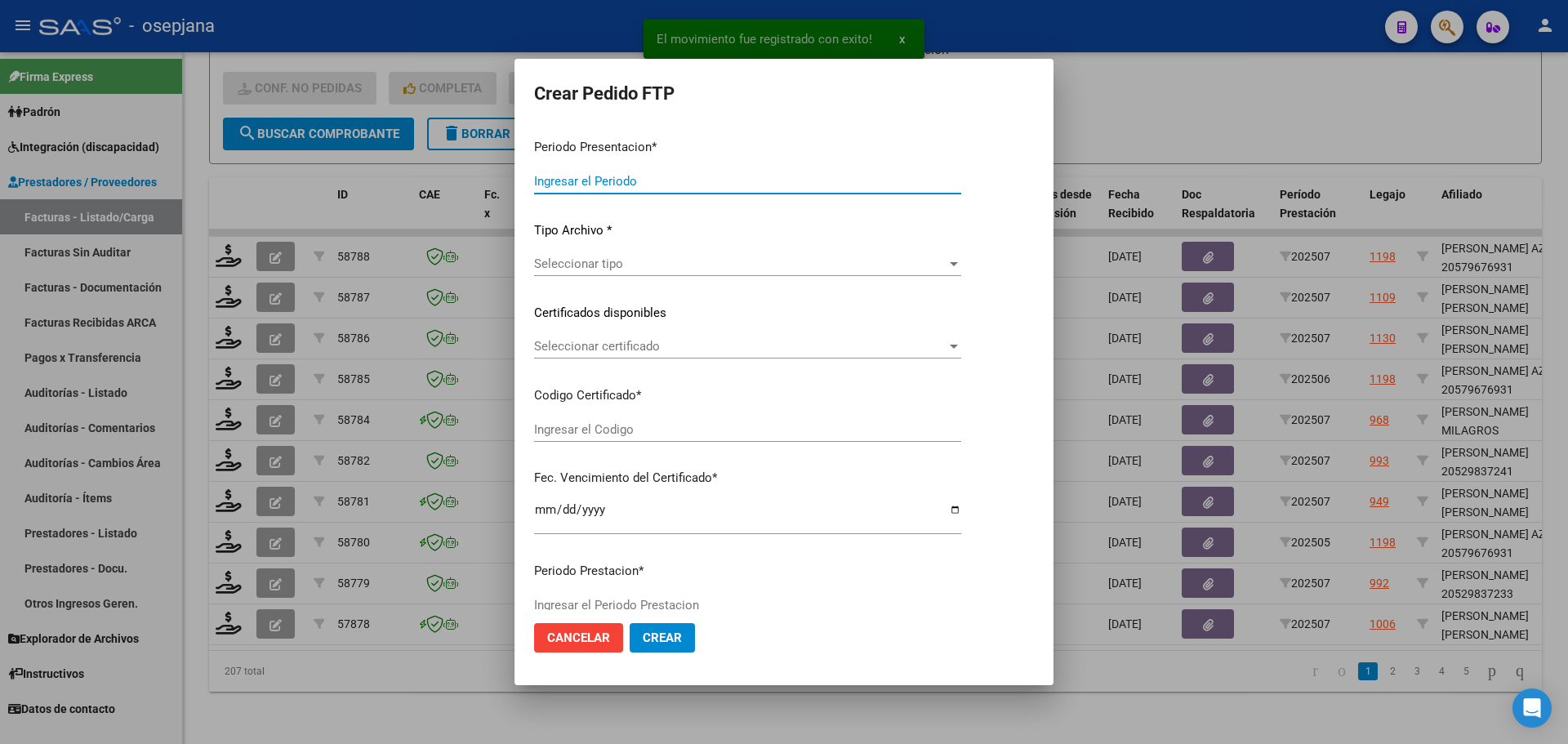
type input "202507"
type input "$ 98.964,88"
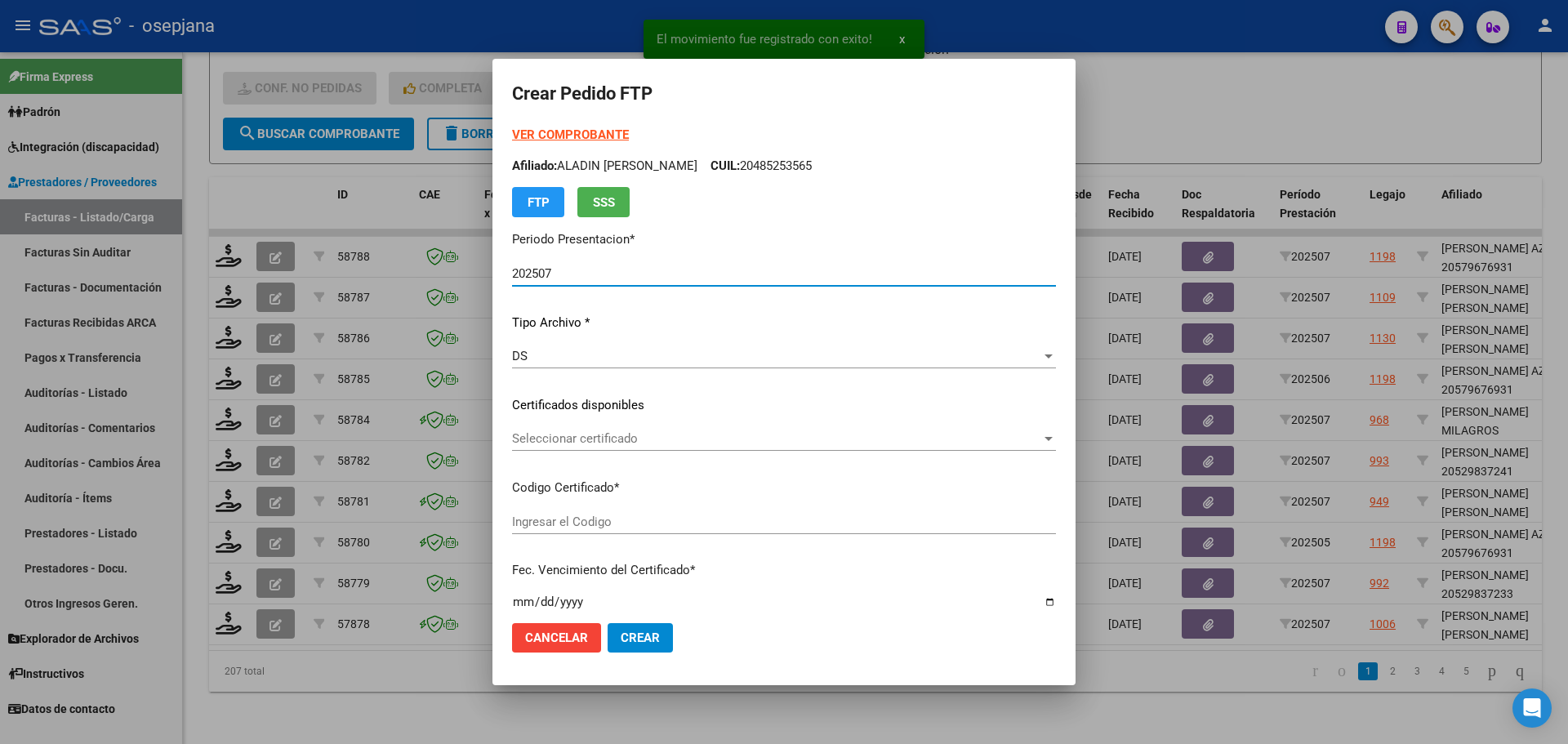
type input "ARG02000541294642022042020260420BSAS376"
type input "2026-04-20"
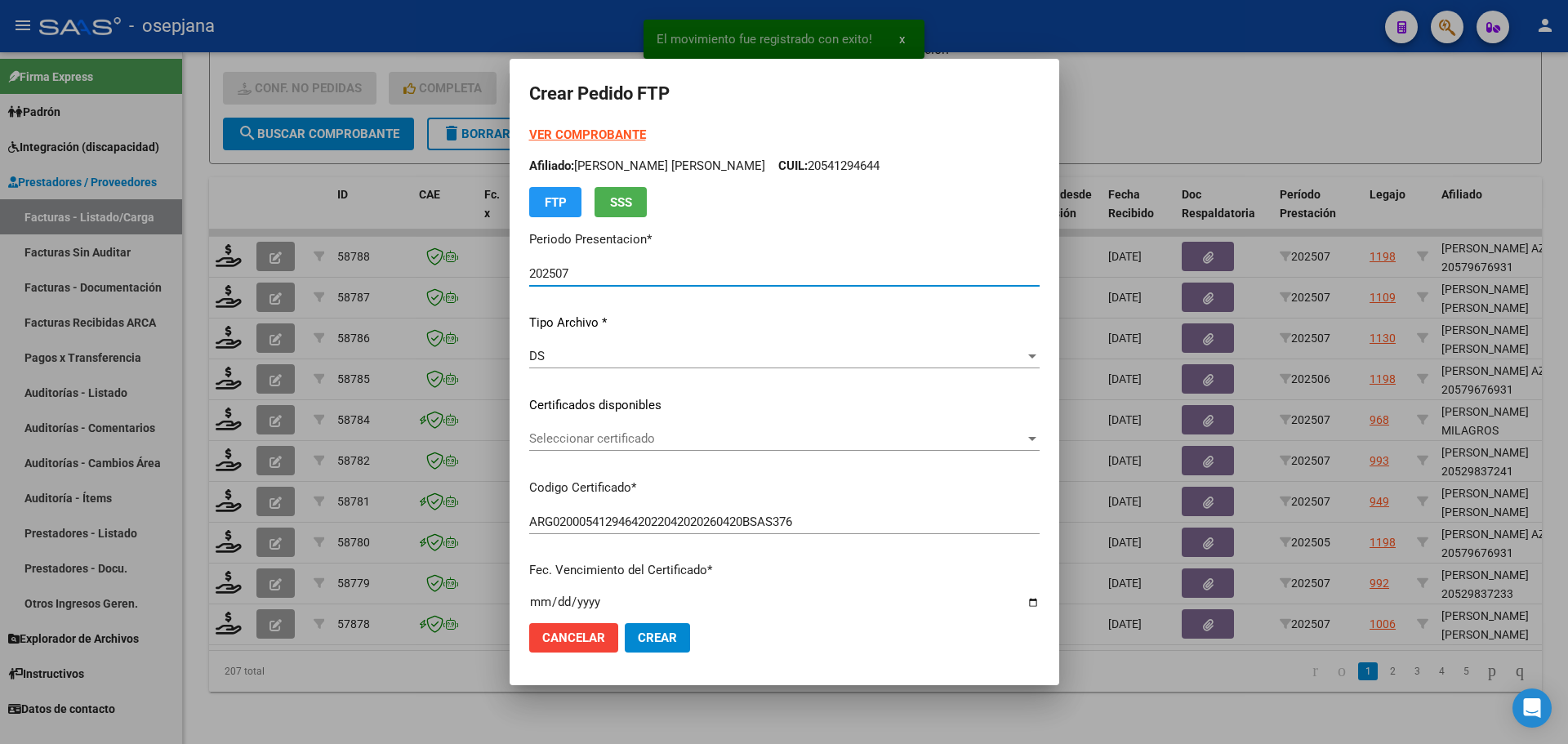
click at [590, 441] on span "Seleccionar certificado" at bounding box center [776, 438] width 496 height 14
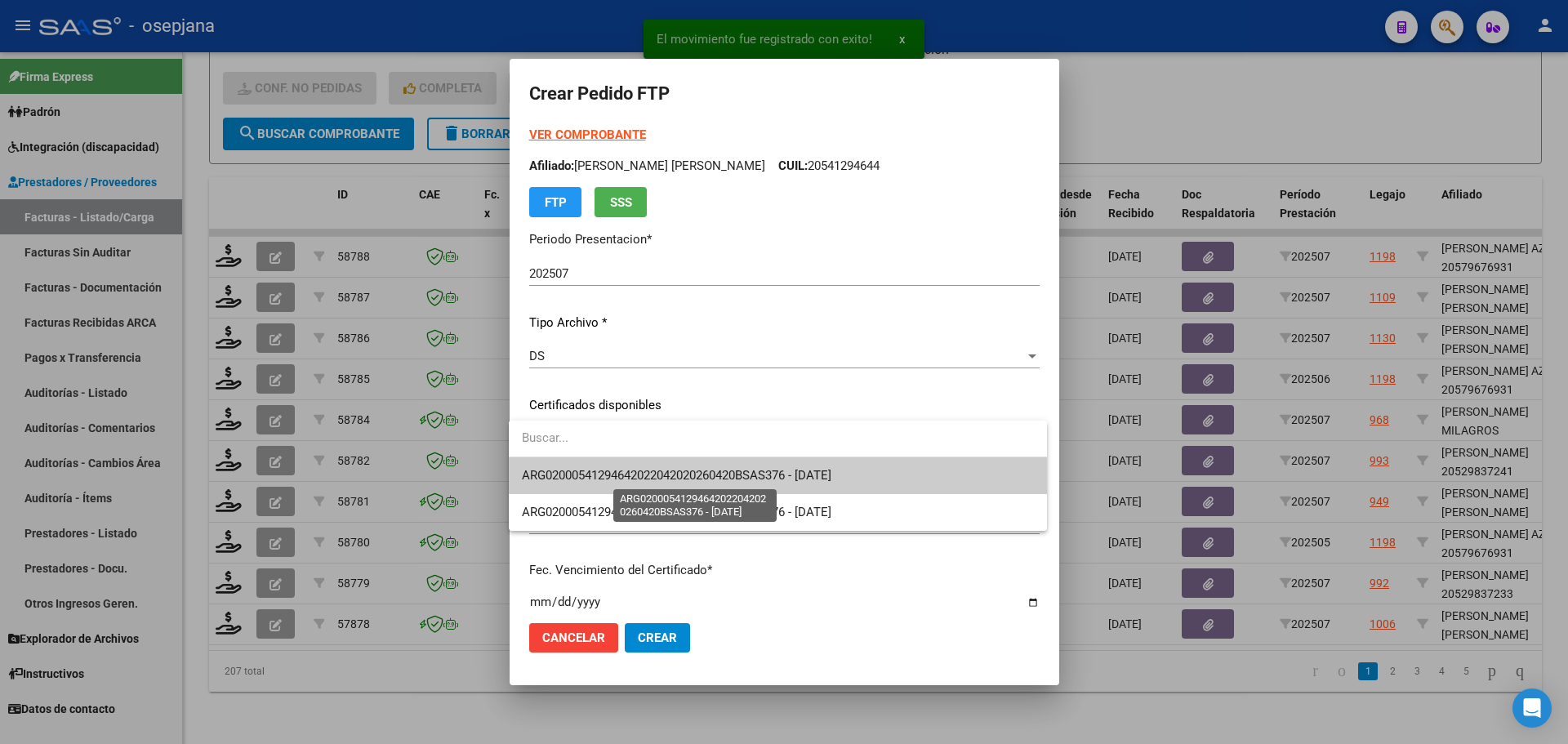
click at [611, 477] on span "ARG02000541294642022042020260420BSAS376 - 2026-04-20" at bounding box center [676, 475] width 309 height 14
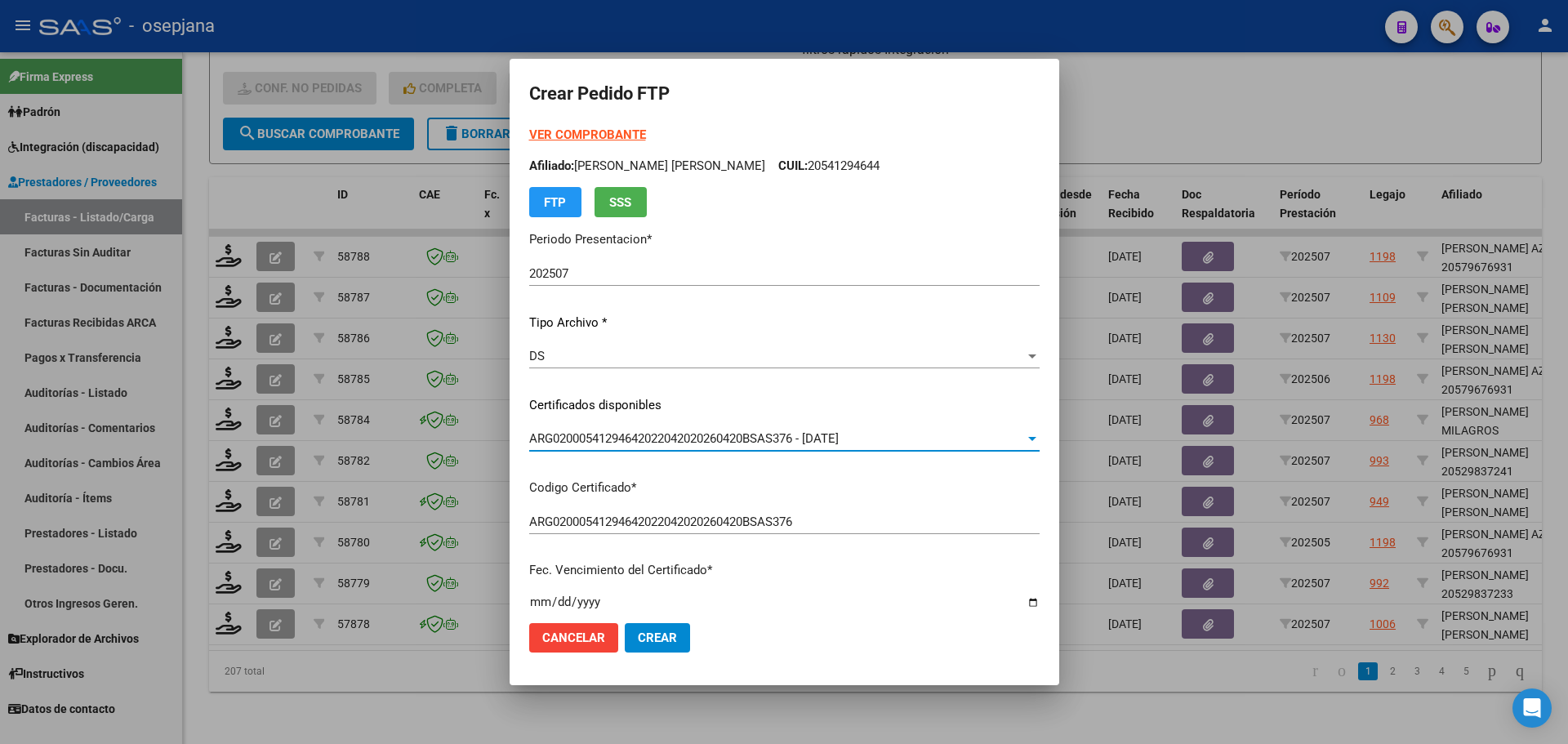
click at [593, 133] on strong "VER COMPROBANTE" at bounding box center [587, 134] width 117 height 14
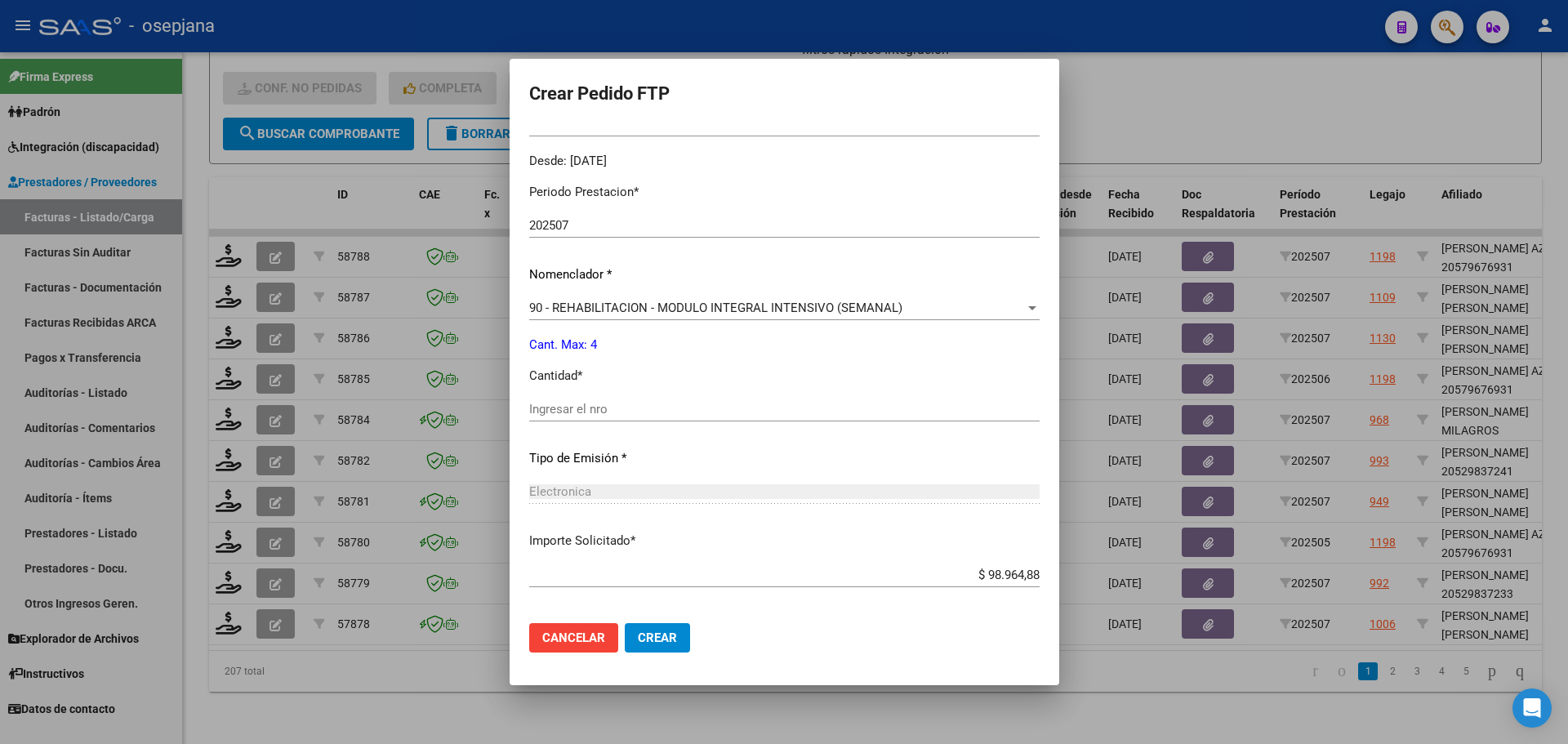
click at [597, 397] on div "Ingresar el nro" at bounding box center [784, 408] width 510 height 25
type input "4"
click at [669, 628] on button "Crear" at bounding box center [657, 637] width 65 height 30
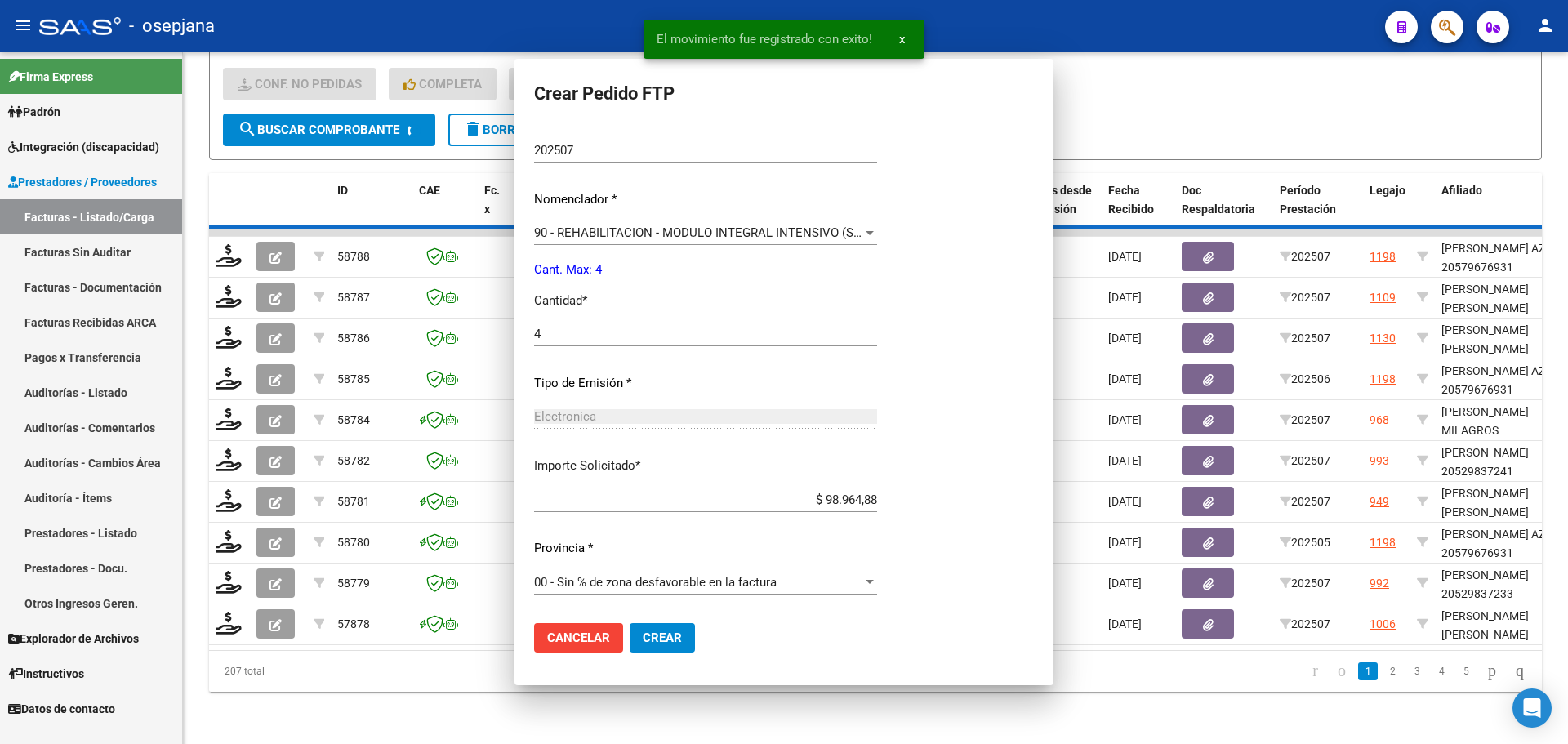
scroll to position [0, 0]
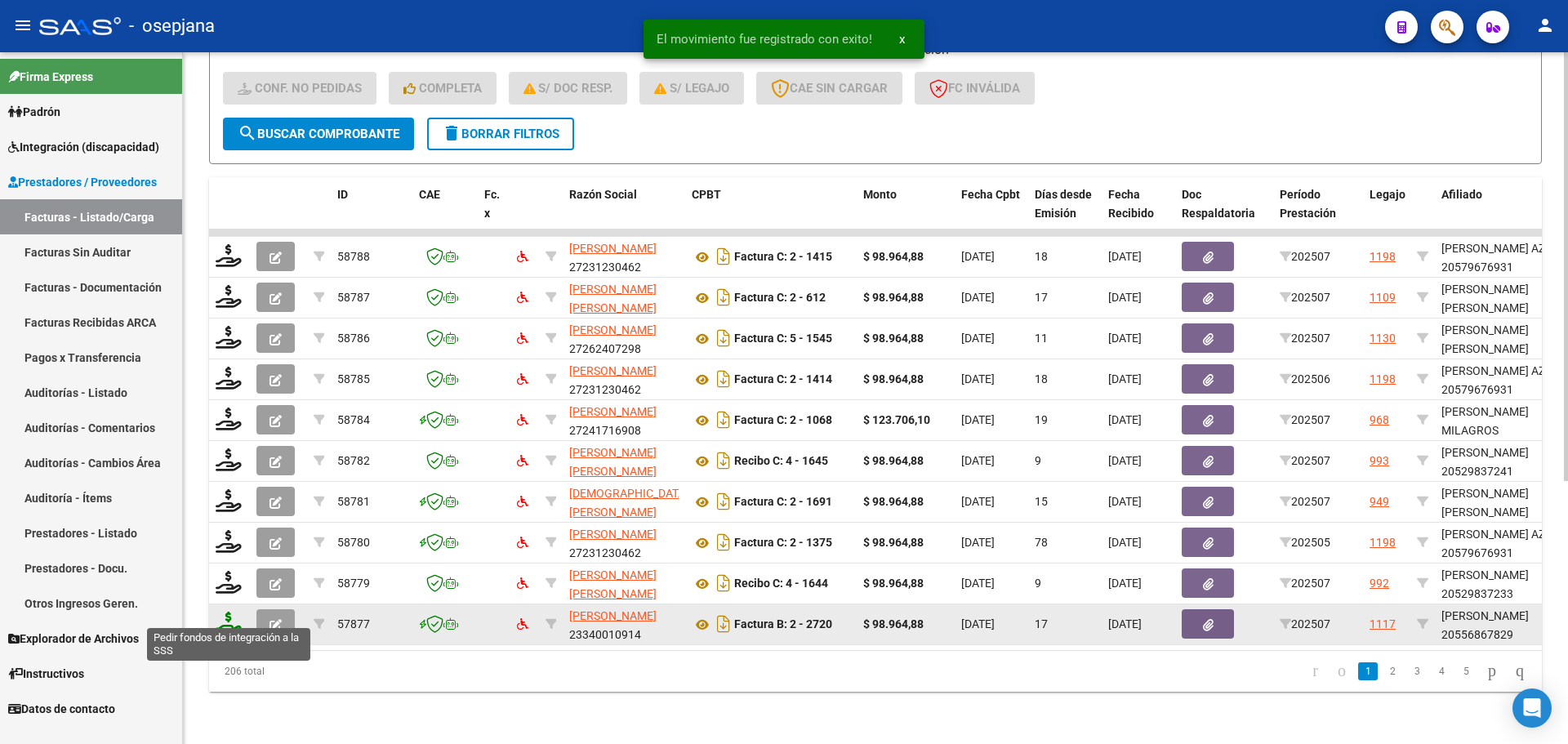
click at [227, 612] on icon at bounding box center [228, 623] width 26 height 23
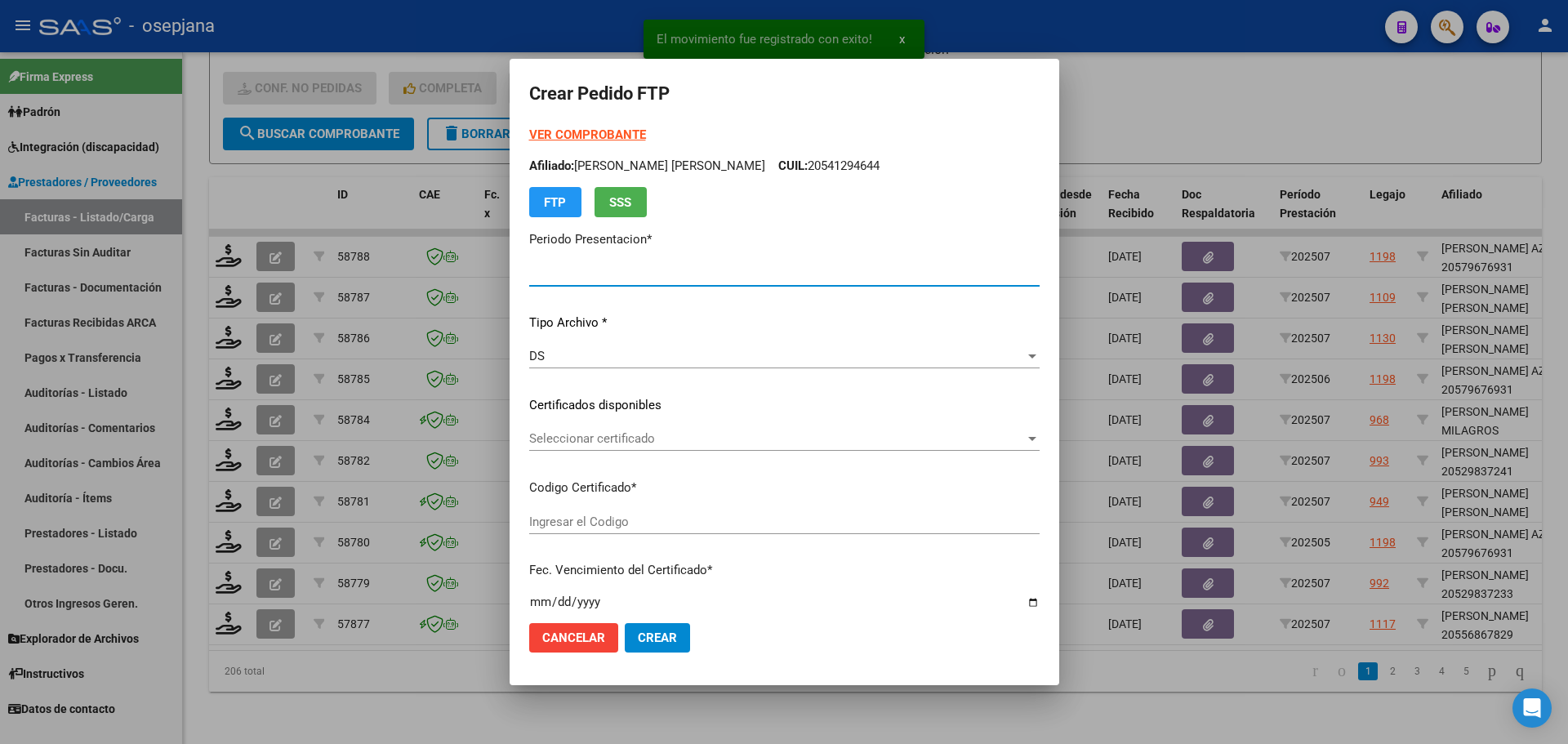
type input "202507"
type input "$ 98.964,88"
type input "ARG02000556867822021120320241203BSAS342"
type input "[DATE]"
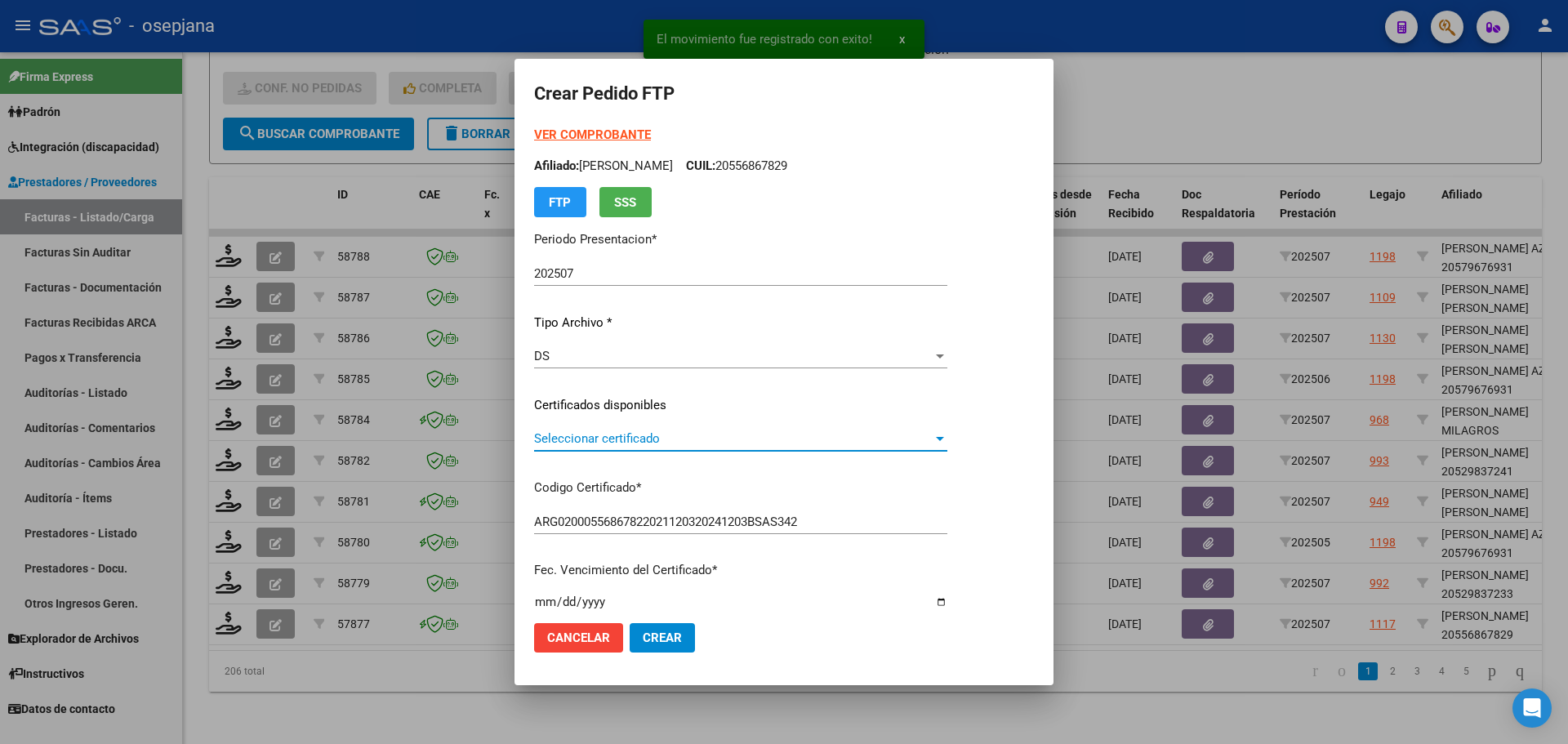
click at [664, 431] on span "Seleccionar certificado" at bounding box center [733, 438] width 398 height 14
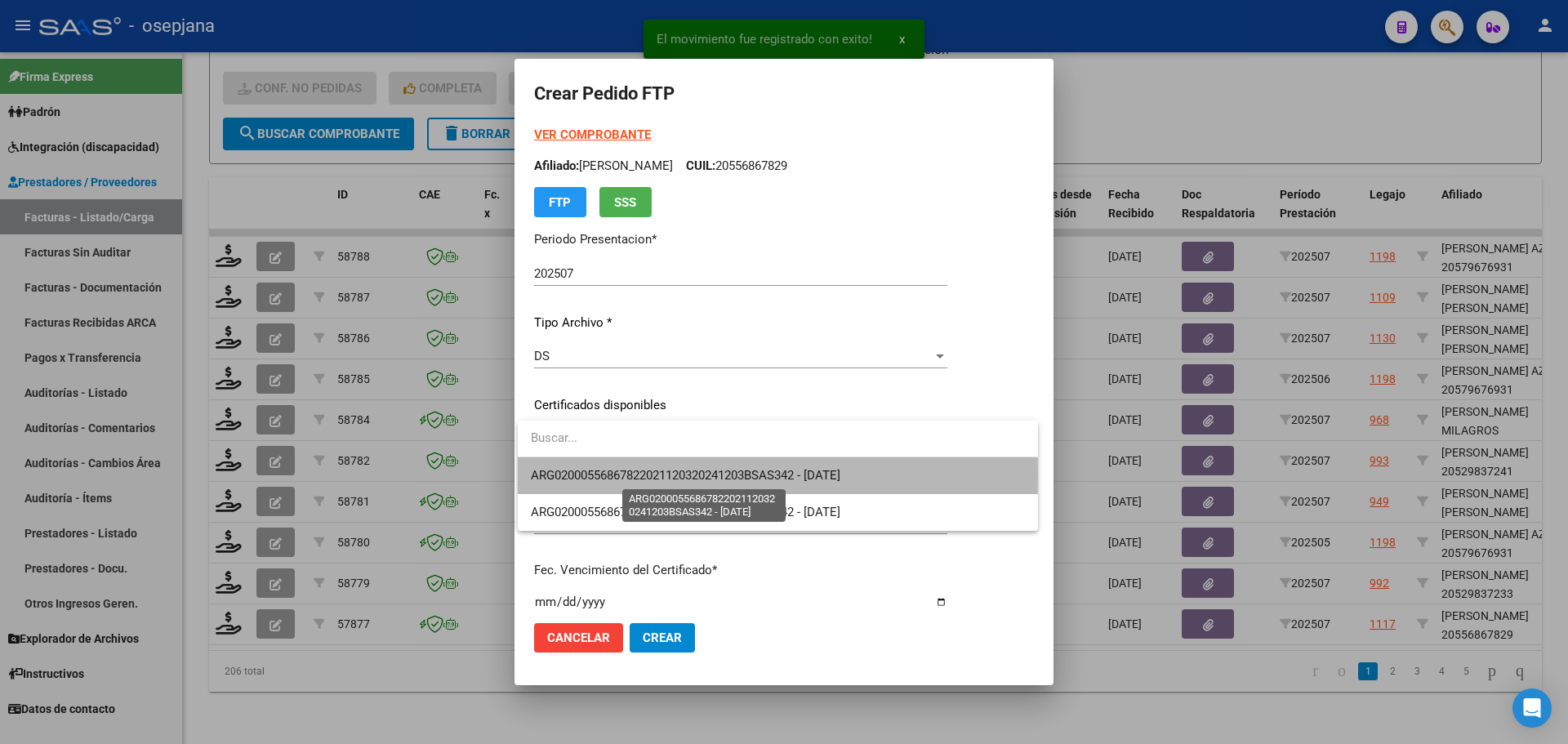
click at [677, 475] on span "ARG02000556867822021120320241203BSAS342 - [DATE]" at bounding box center [685, 475] width 309 height 14
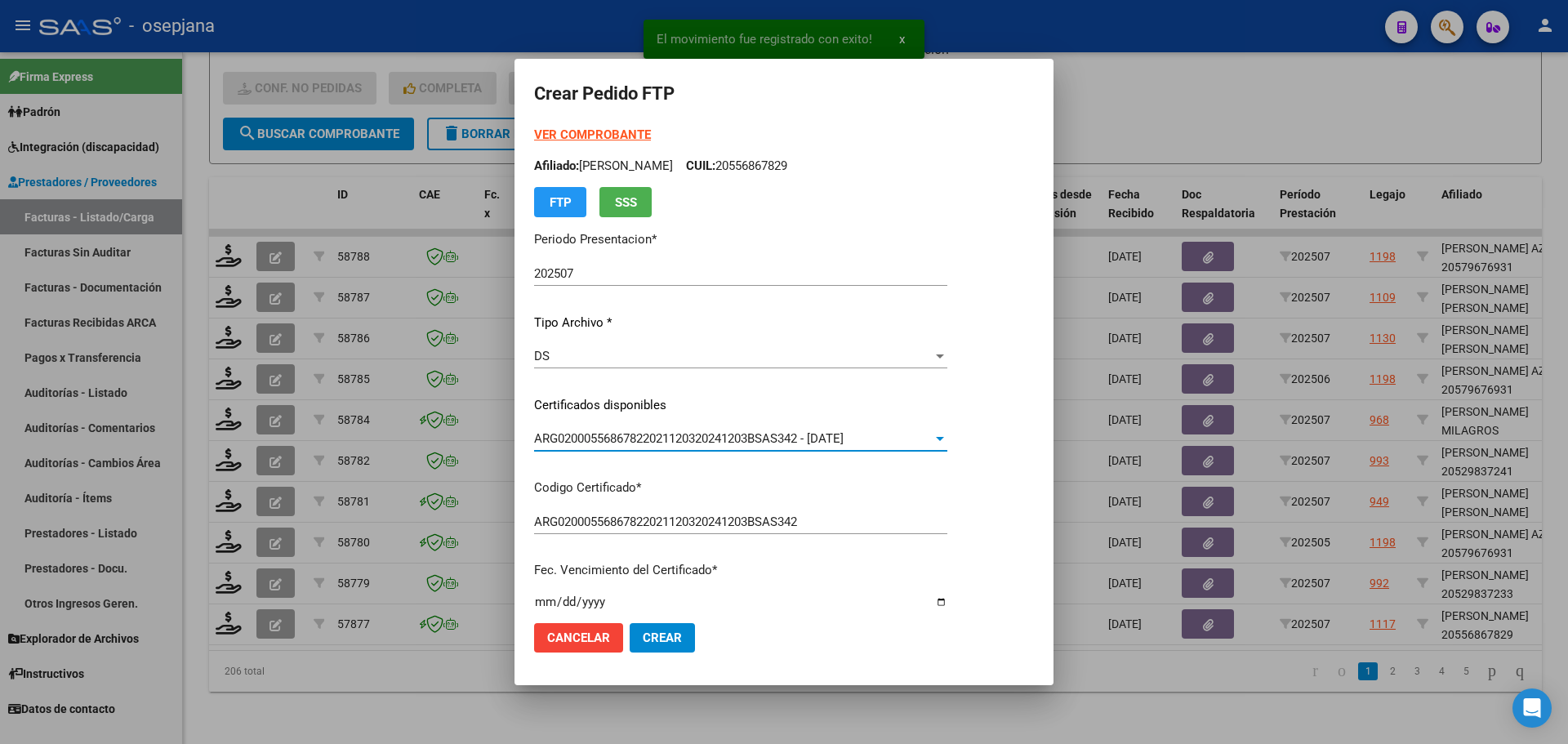
click at [617, 127] on strong "VER COMPROBANTE" at bounding box center [592, 134] width 117 height 14
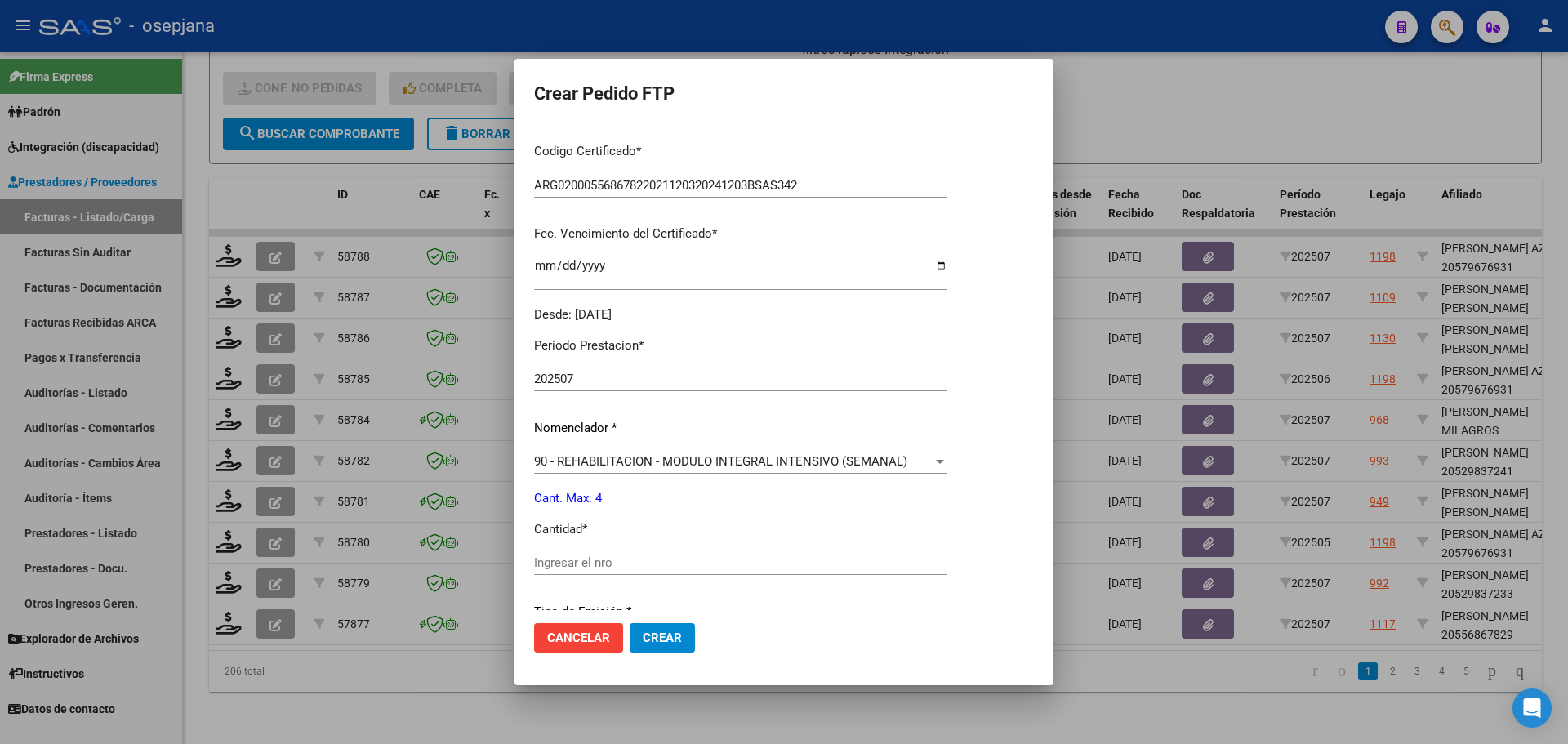
scroll to position [408, 0]
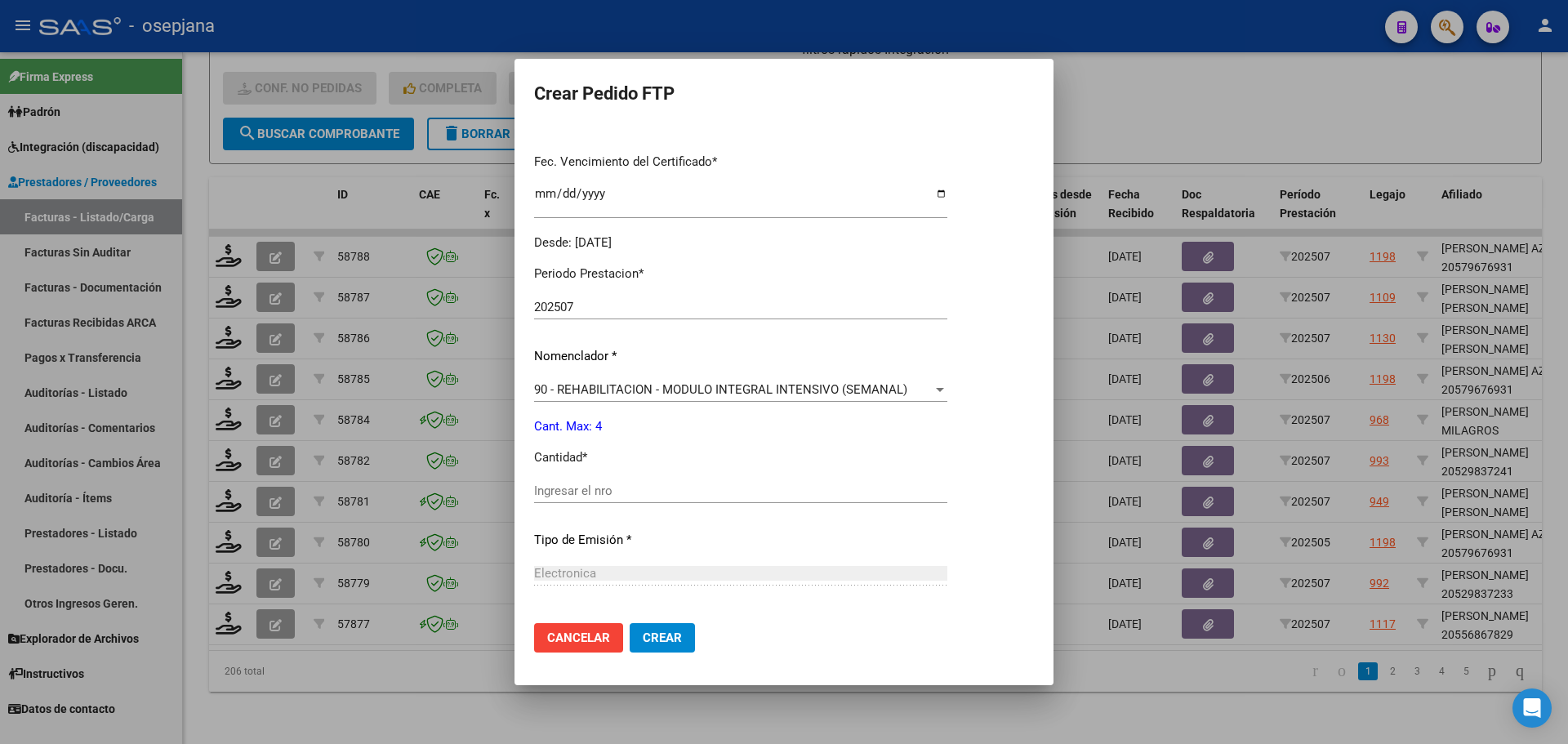
click at [615, 496] on input "Ingresar el nro" at bounding box center [741, 490] width 414 height 14
type input "4"
click at [682, 636] on button "Crear" at bounding box center [662, 637] width 65 height 30
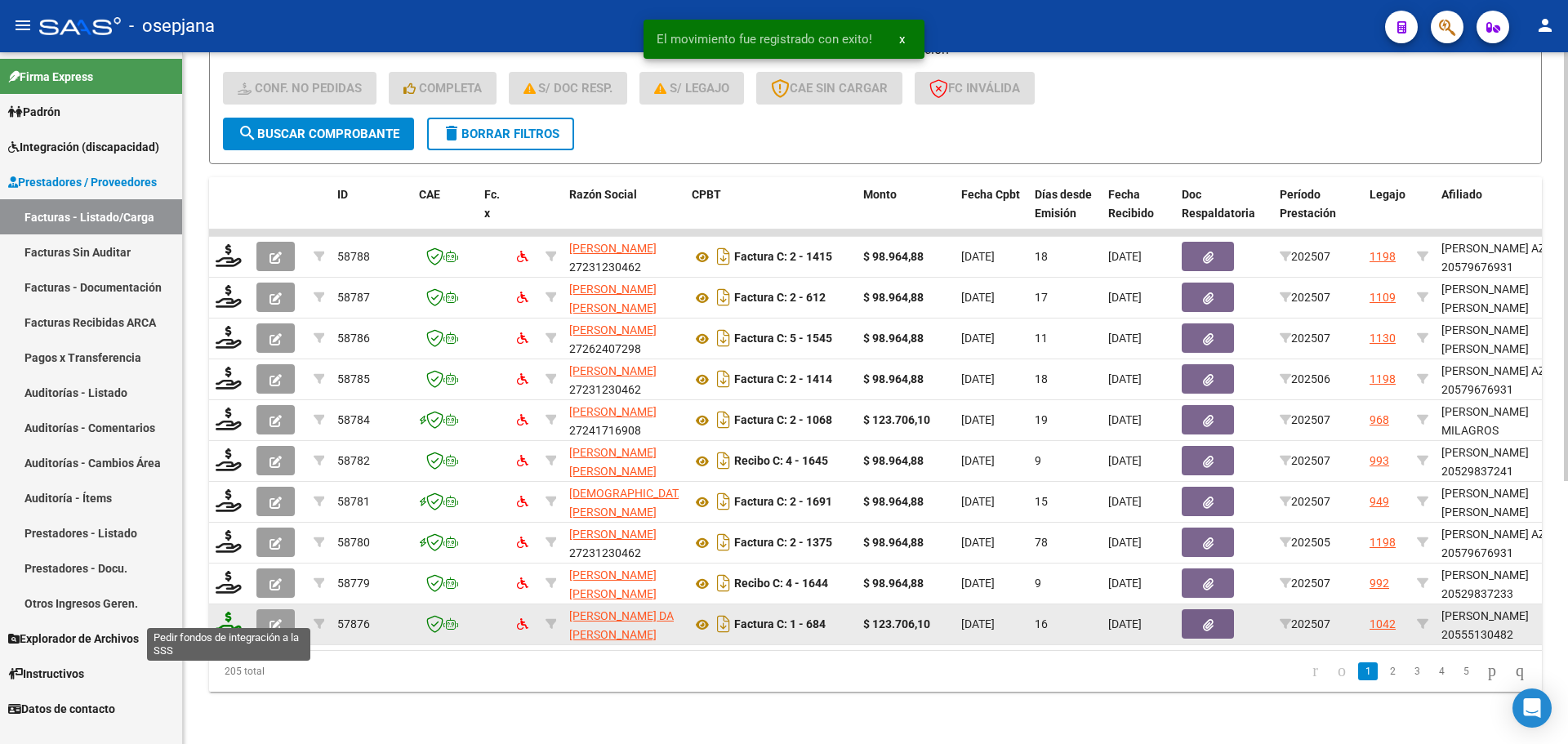
click at [225, 612] on icon at bounding box center [228, 623] width 26 height 23
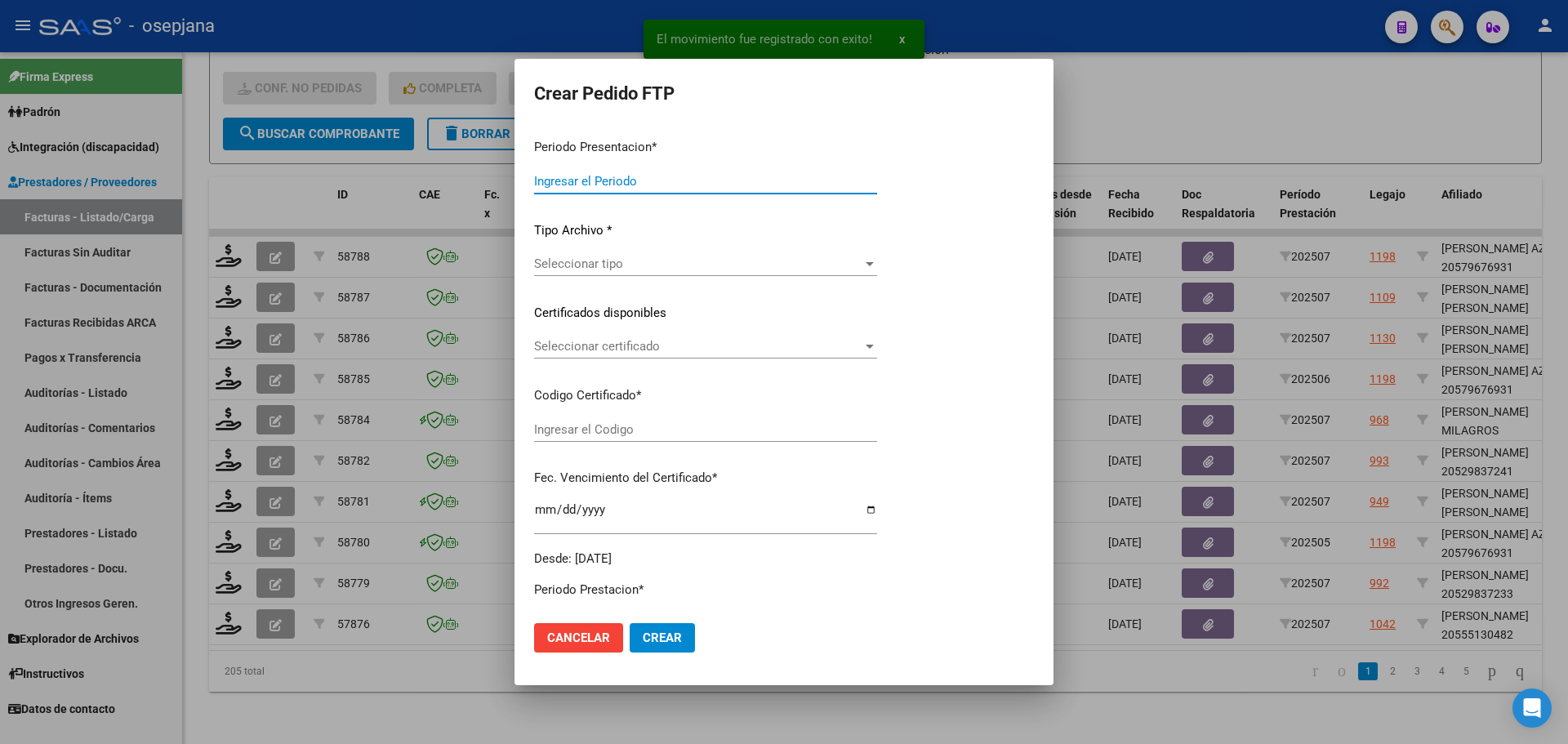
type input "202507"
type input "$ 123.706,10"
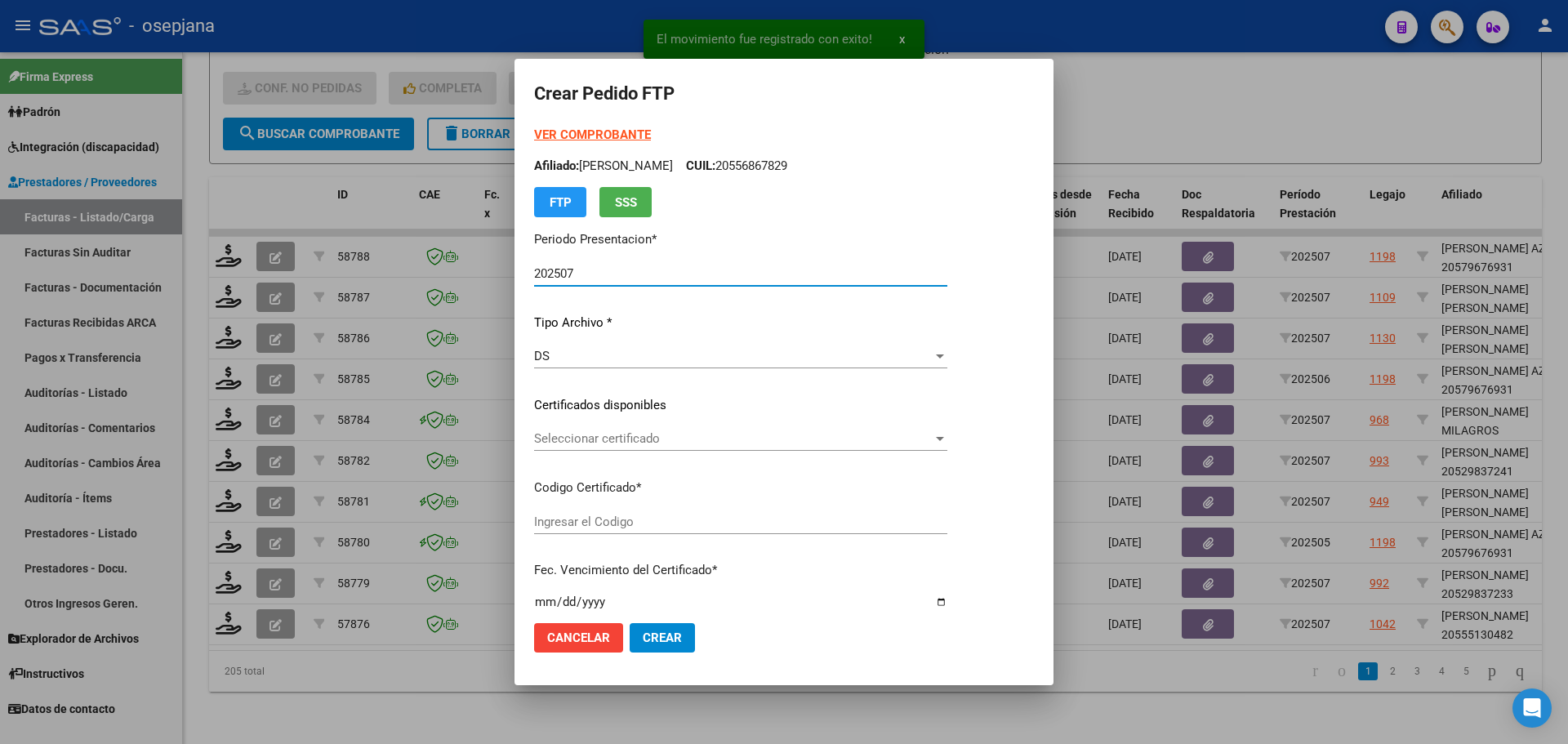
type input "ARG02000555130482020022620250226BSAS313"
type input "2026-02-26"
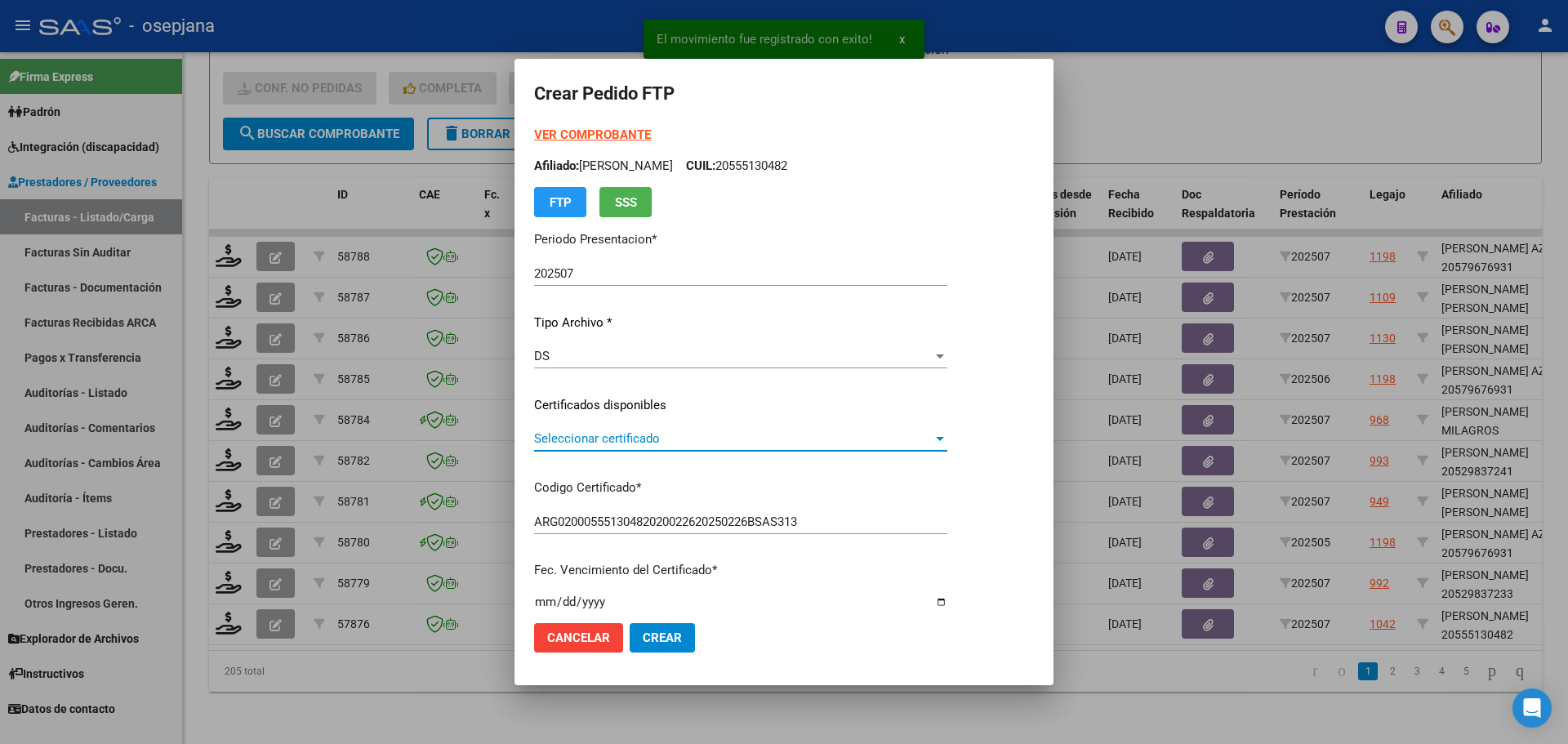
click at [659, 444] on span "Seleccionar certificado" at bounding box center [733, 438] width 398 height 14
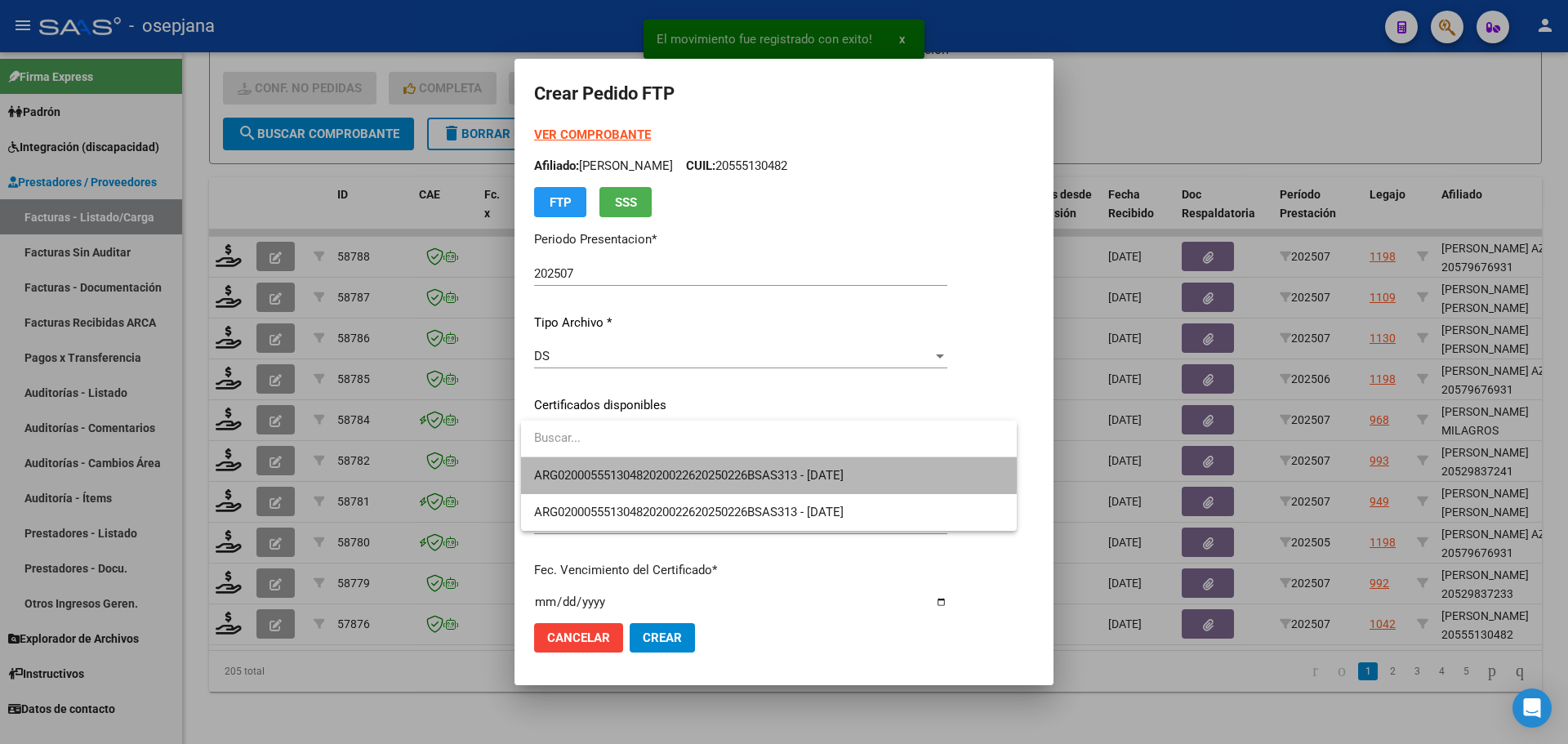
click at [663, 464] on span "ARG02000555130482020022620250226BSAS313 - 2026-02-26" at bounding box center [769, 475] width 470 height 36
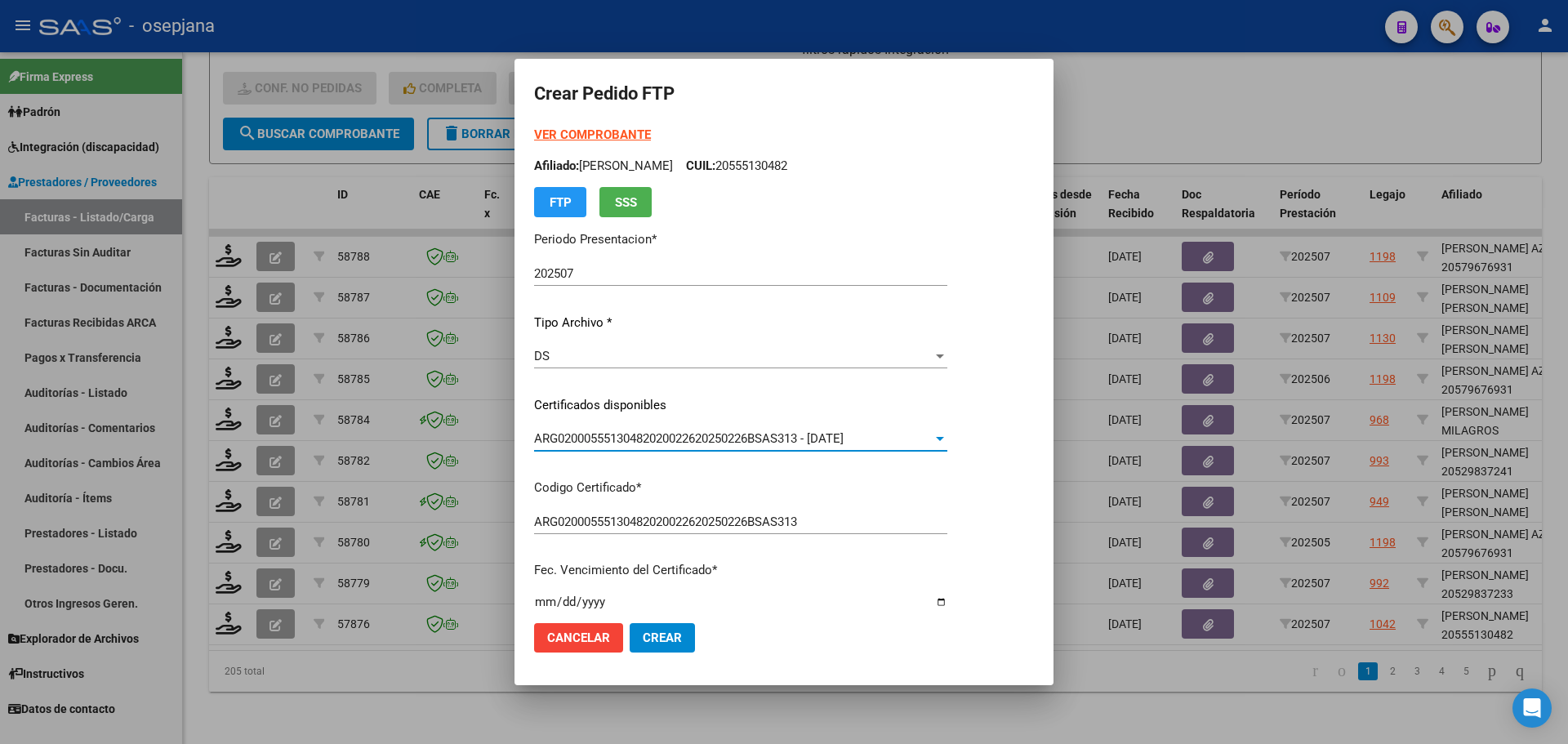
click at [631, 128] on strong "VER COMPROBANTE" at bounding box center [592, 134] width 117 height 14
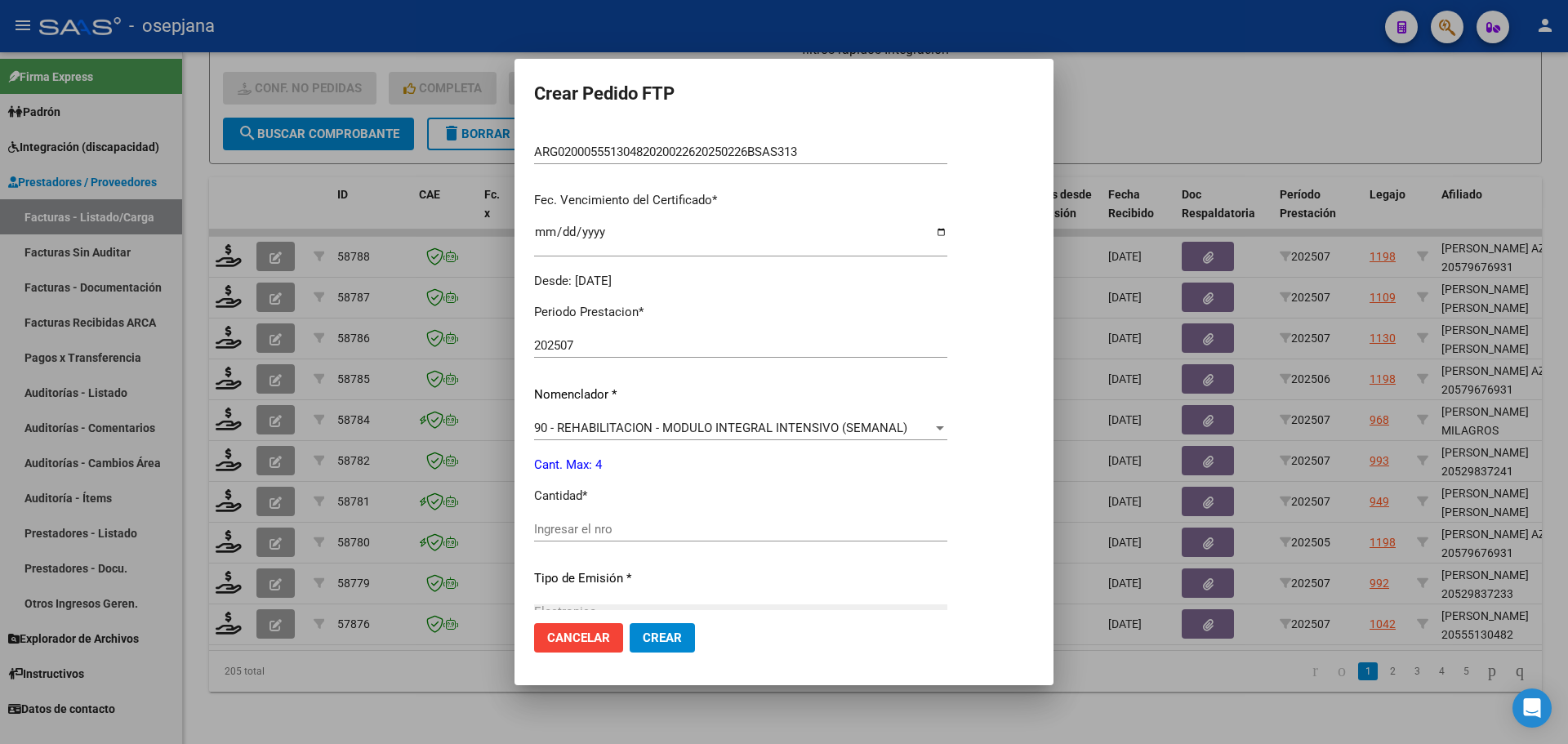
scroll to position [408, 0]
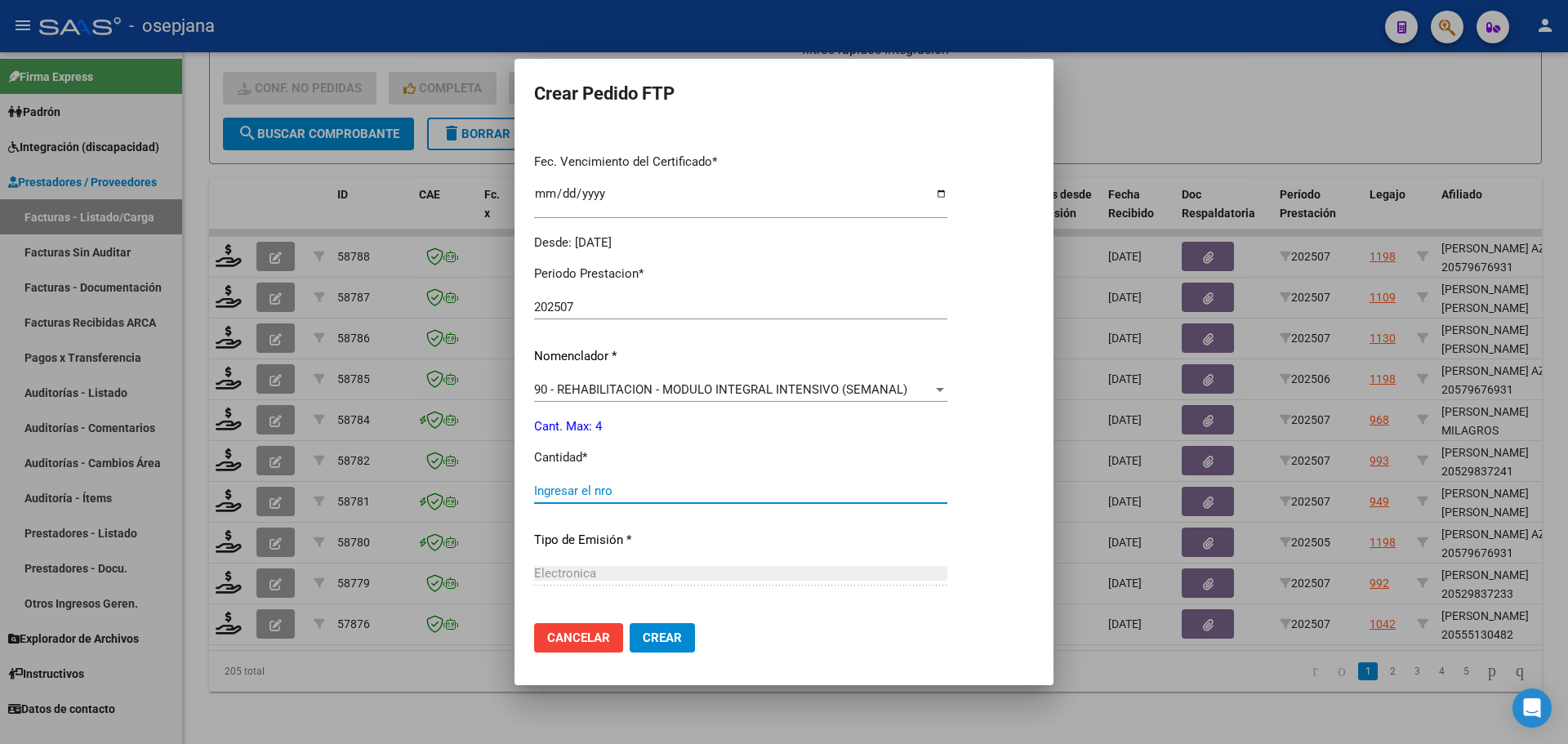
click at [603, 491] on input "Ingresar el nro" at bounding box center [741, 490] width 414 height 14
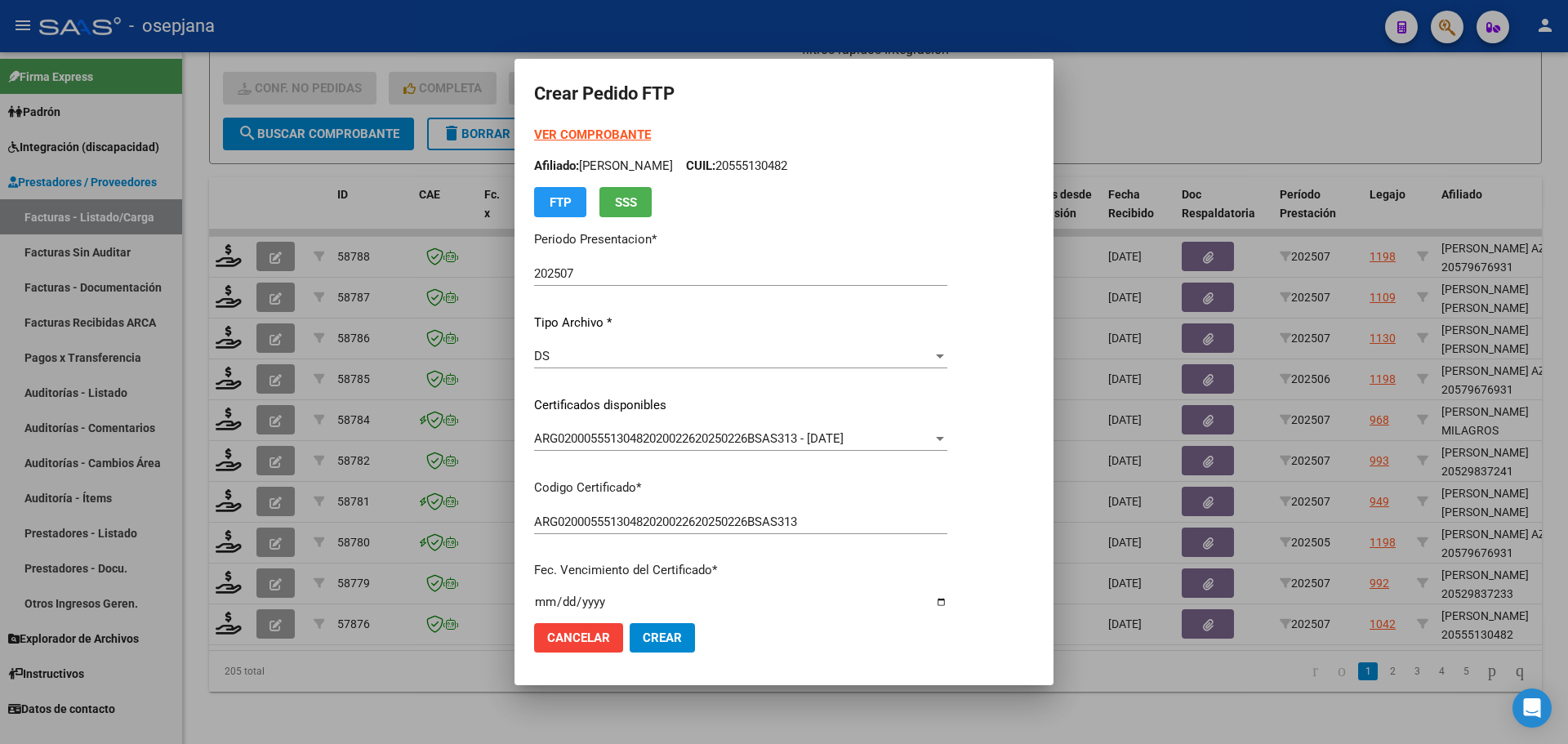
type input "4"
click at [657, 641] on span "Crear" at bounding box center [662, 637] width 39 height 14
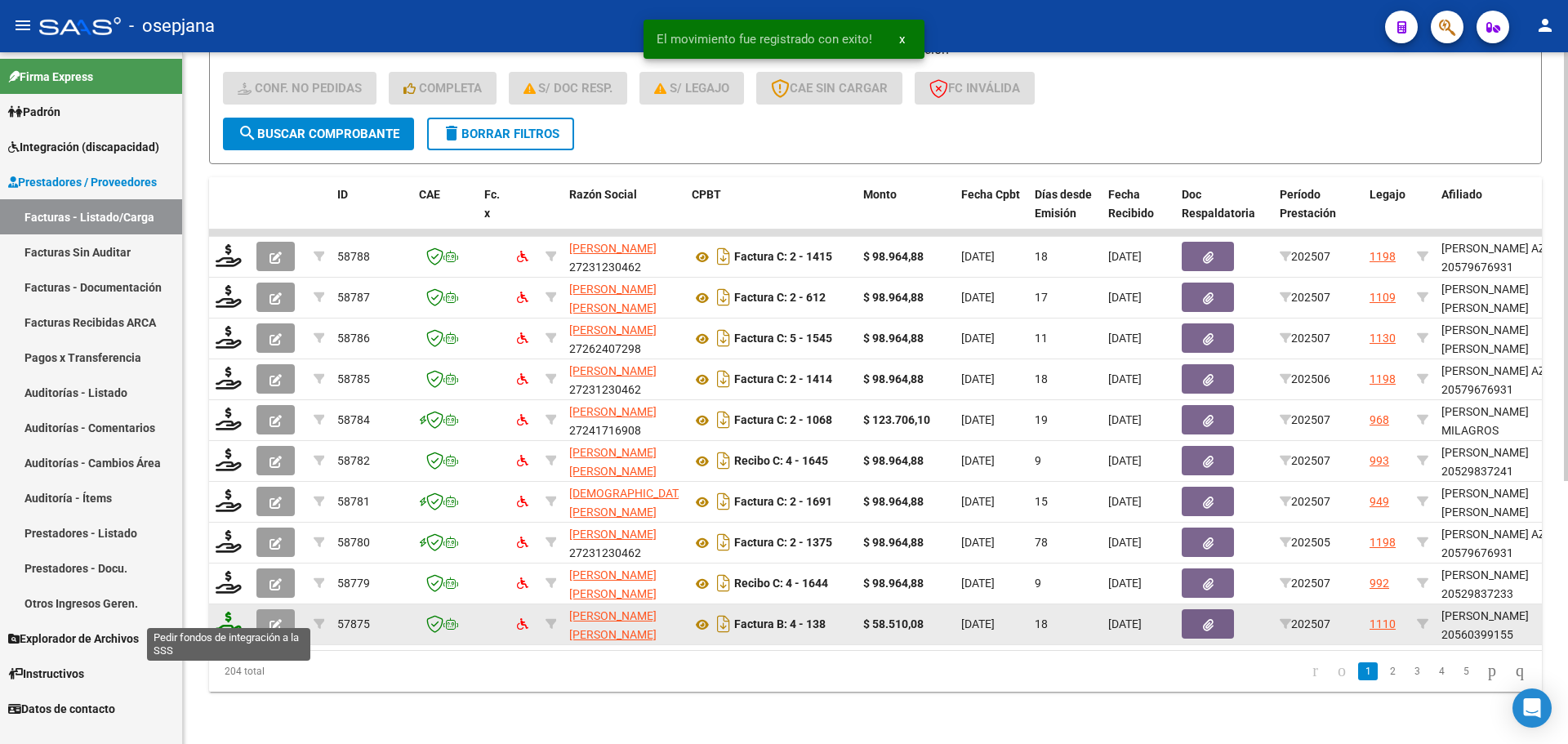
click at [236, 613] on icon at bounding box center [228, 623] width 26 height 23
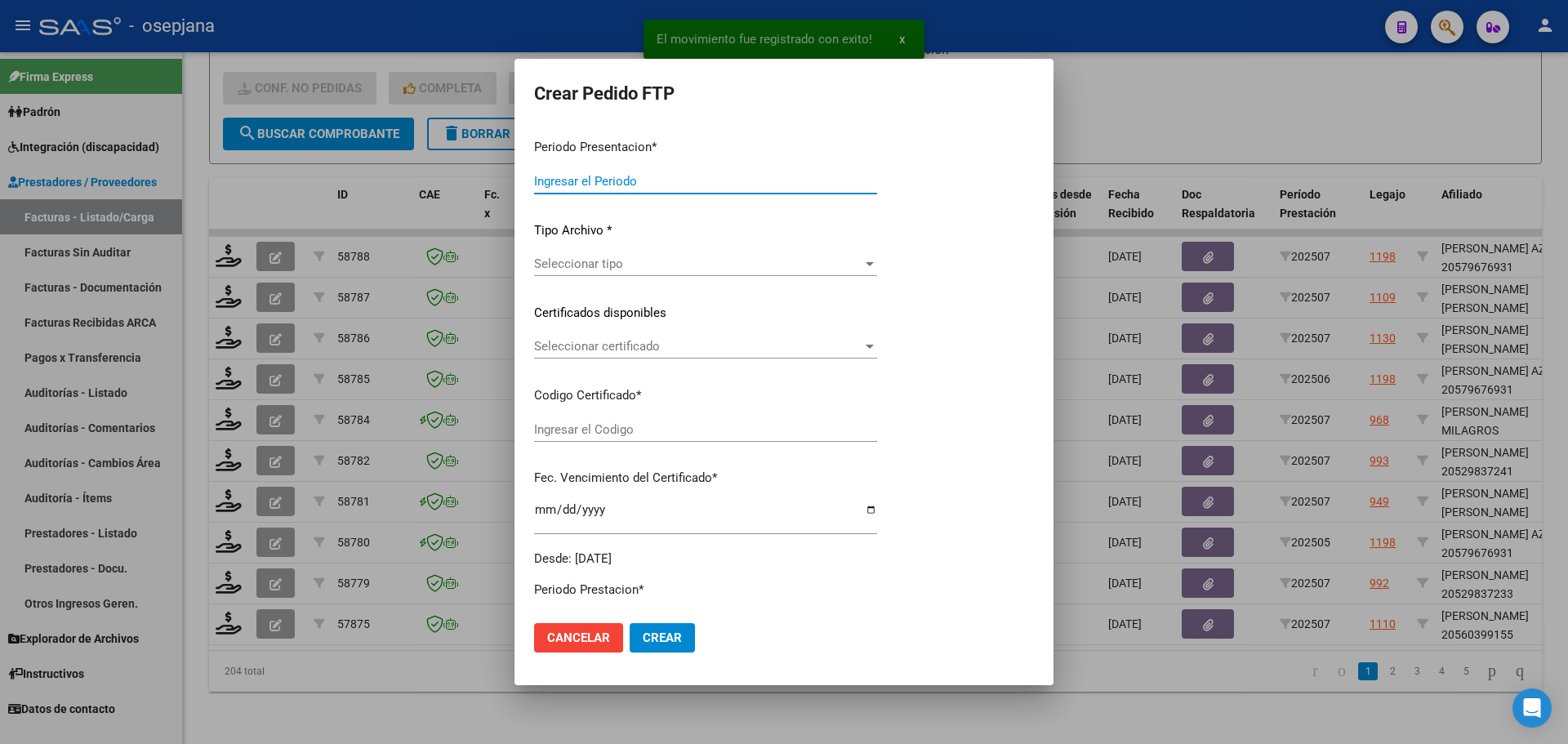
type input "202507"
type input "$ 58.510,08"
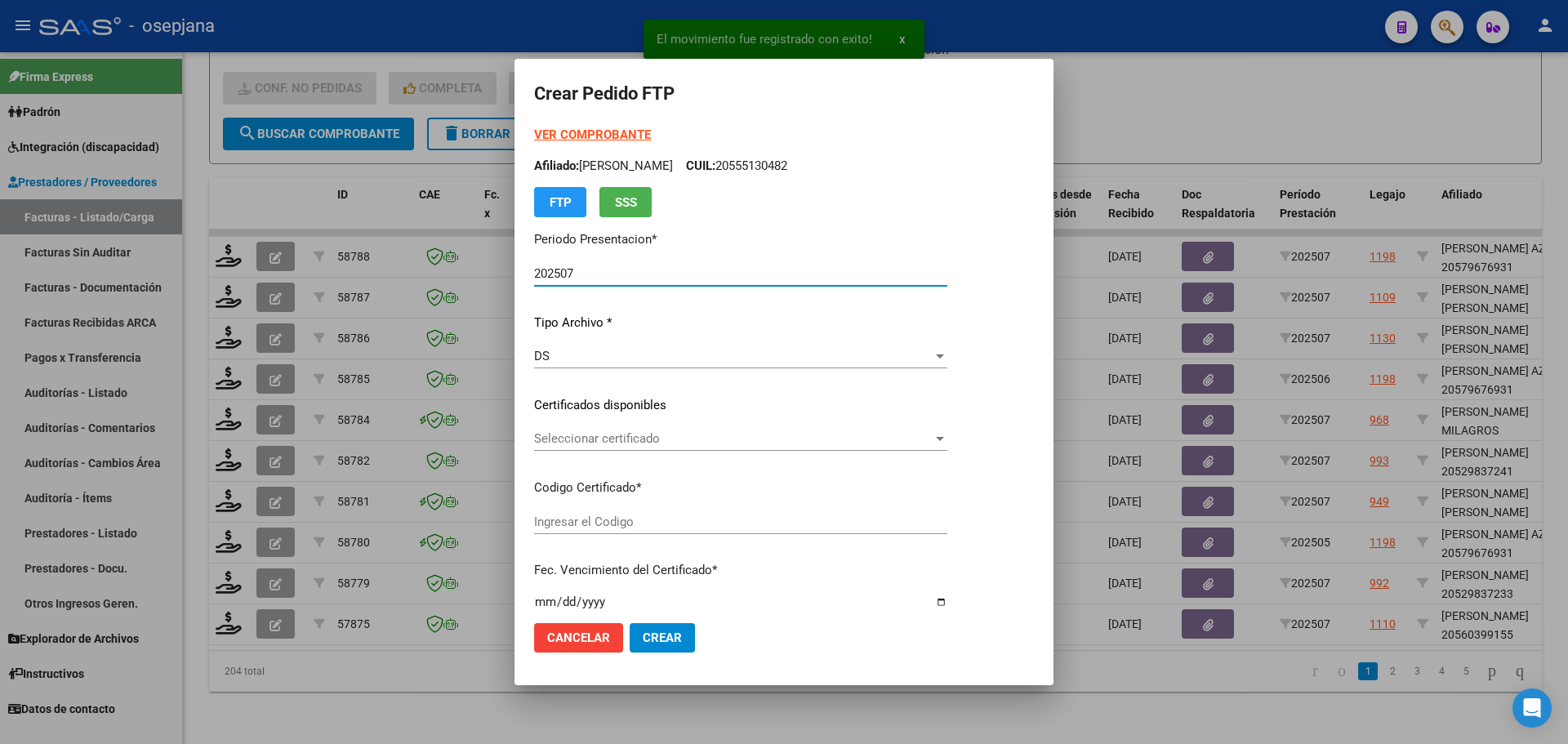
type input "E/T"
type input "[DATE]"
click at [696, 434] on span "Seleccionar certificado" at bounding box center [775, 438] width 482 height 14
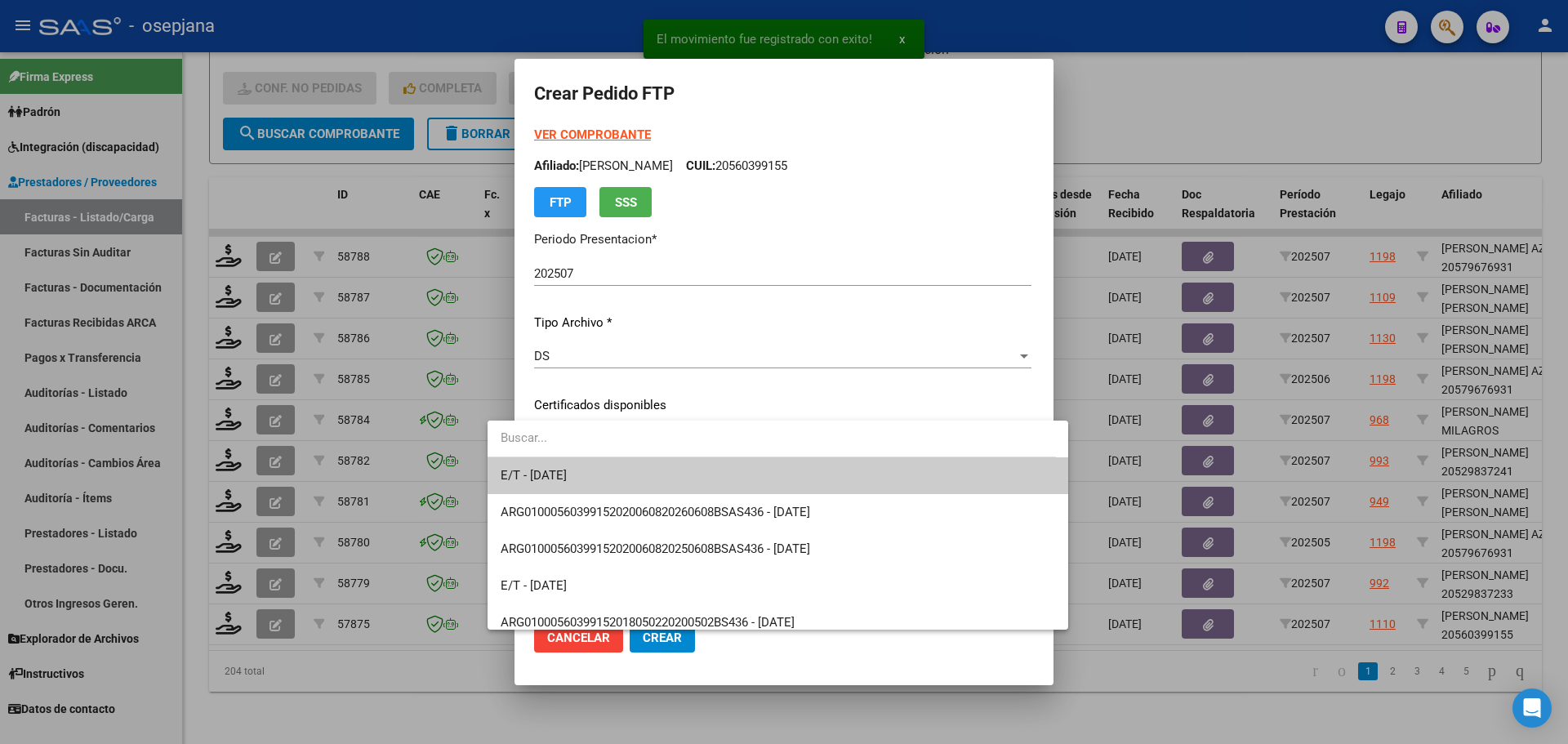
click at [697, 464] on span "E/T - [DATE]" at bounding box center [778, 475] width 554 height 36
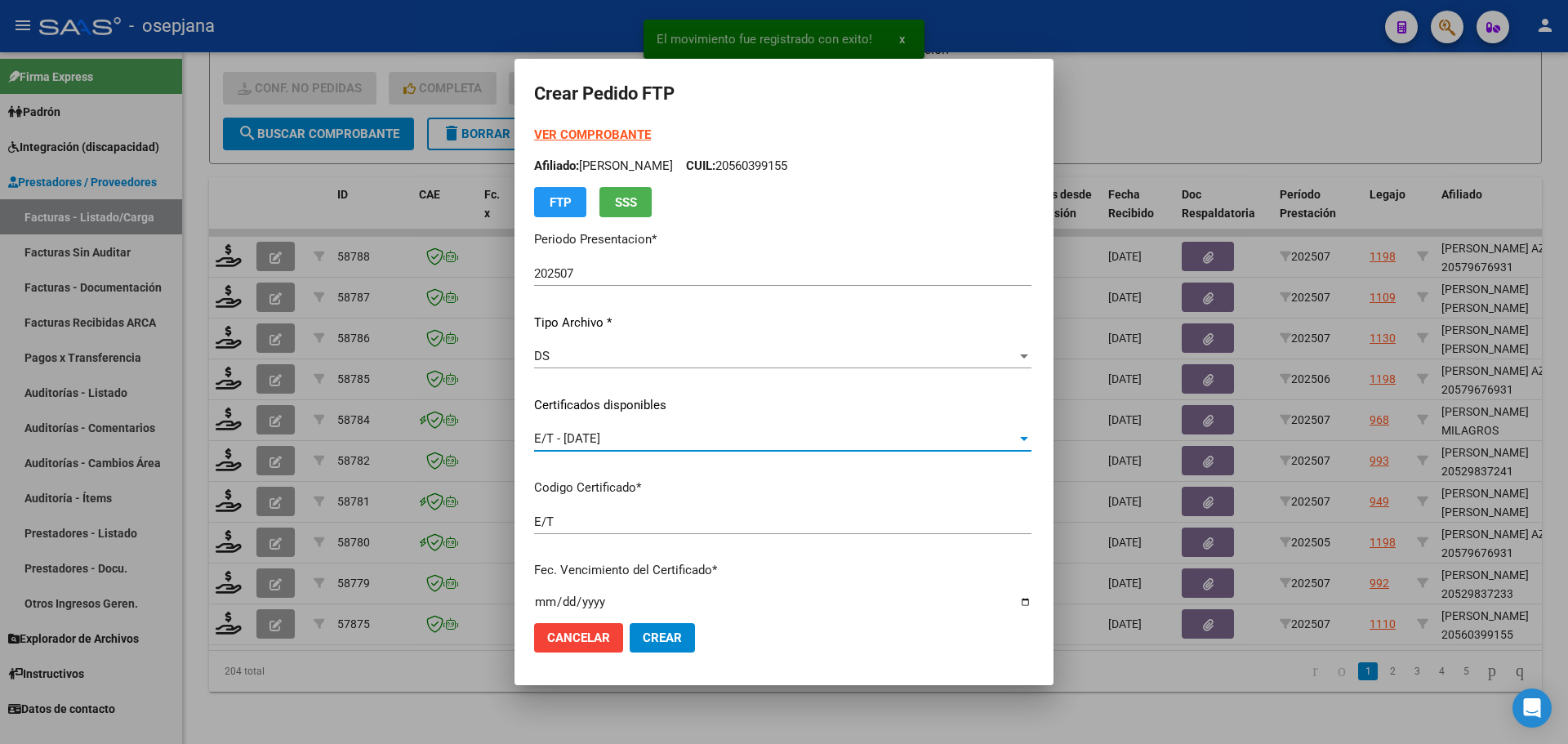
click at [699, 435] on div "E/T - [DATE]" at bounding box center [775, 438] width 482 height 14
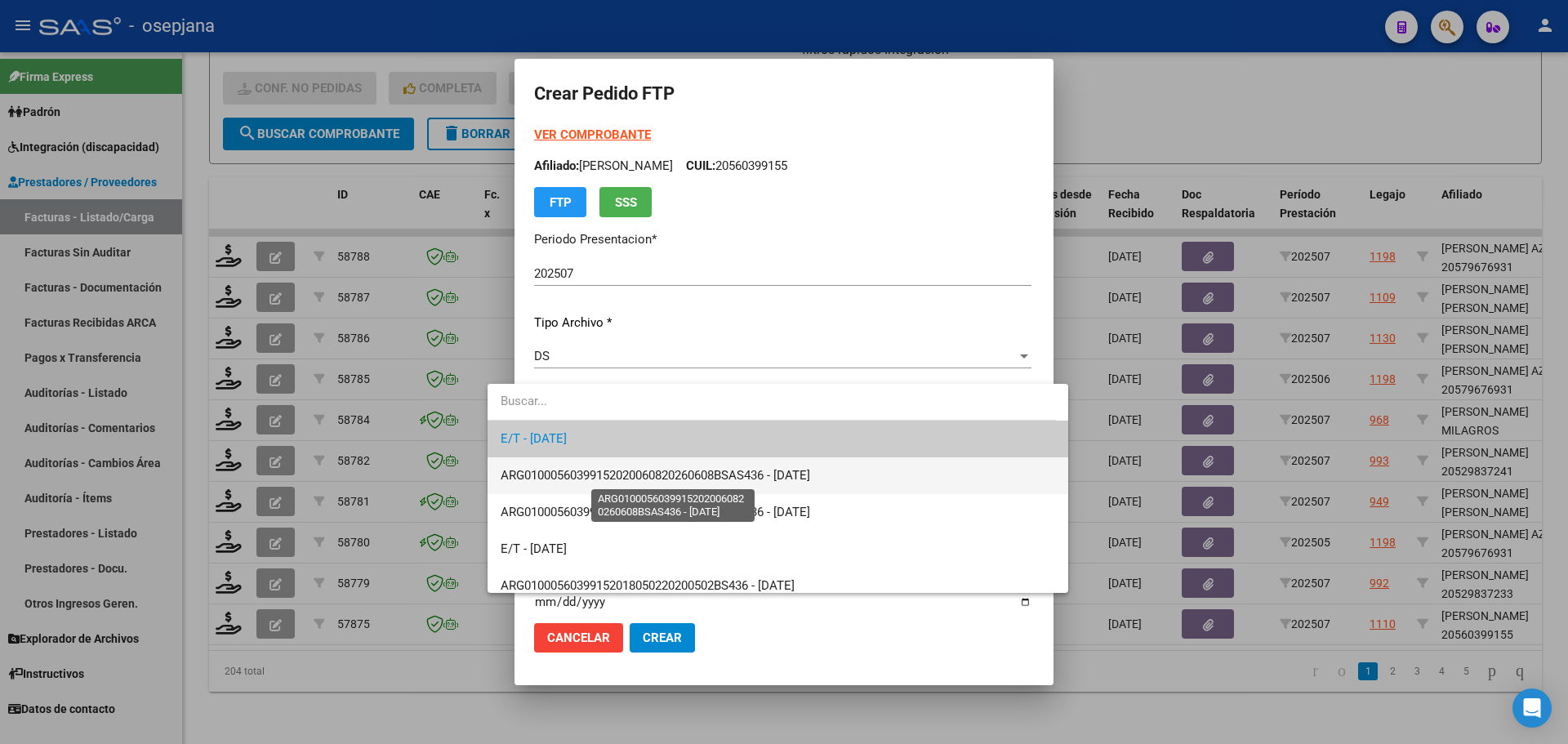
click at [709, 480] on span "ARG01000560399152020060820260608BSAS436 - 2026-06-08" at bounding box center [655, 475] width 309 height 14
type input "ARG01000560399152020060820260608BSAS436"
type input "2026-06-08"
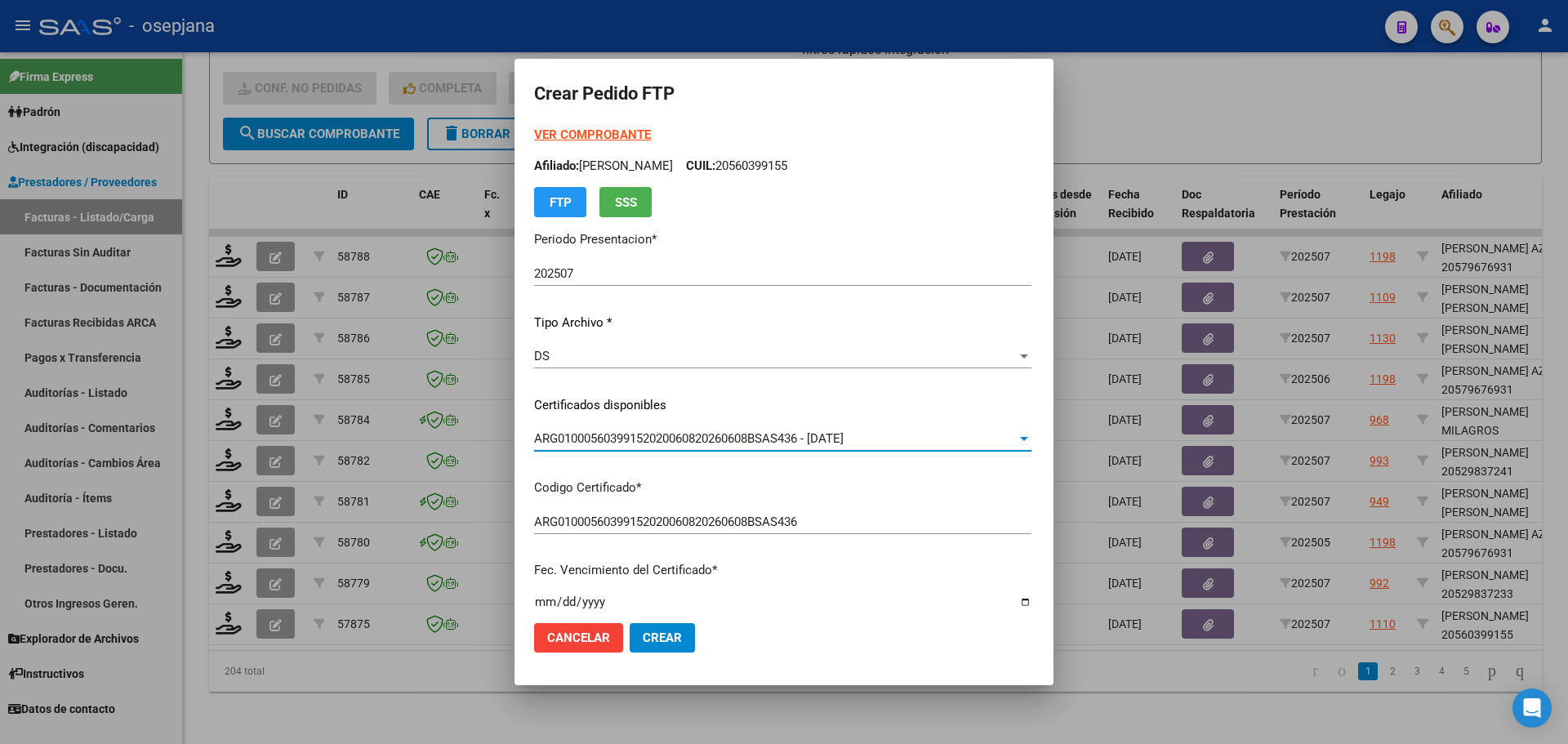
click at [598, 136] on strong "VER COMPROBANTE" at bounding box center [592, 134] width 117 height 14
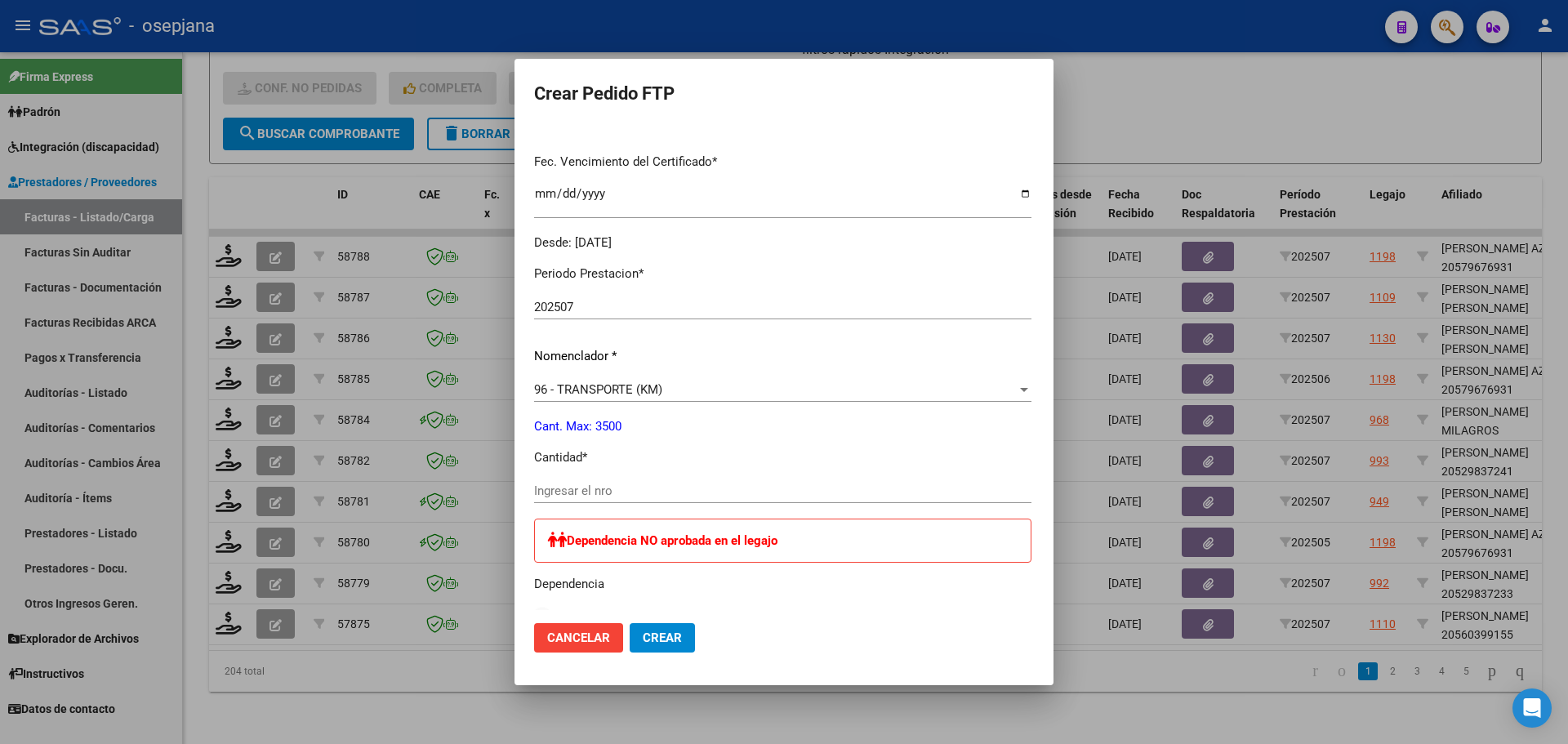
click at [575, 483] on input "Ingresar el nro" at bounding box center [782, 490] width 498 height 14
type input "108"
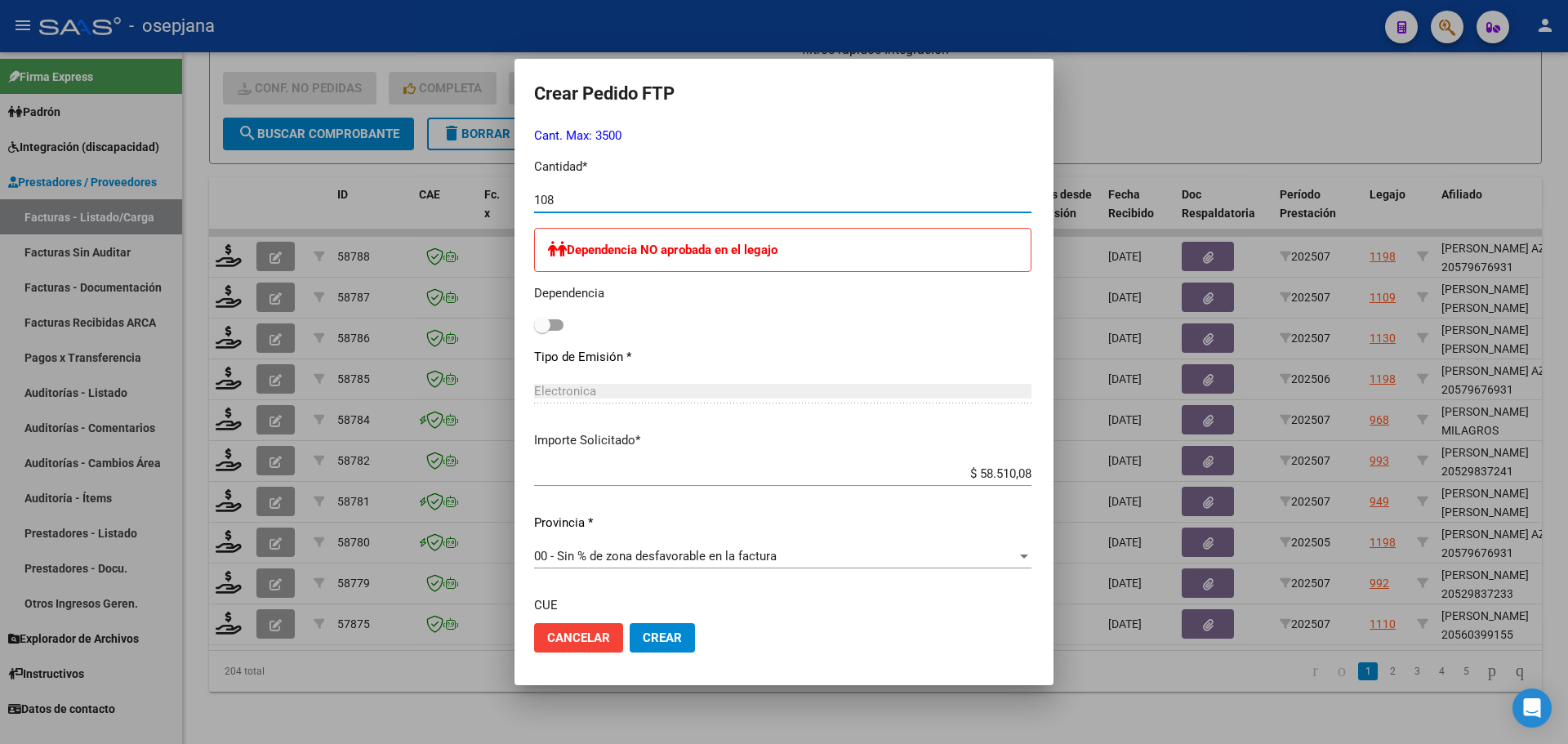
scroll to position [839, 0]
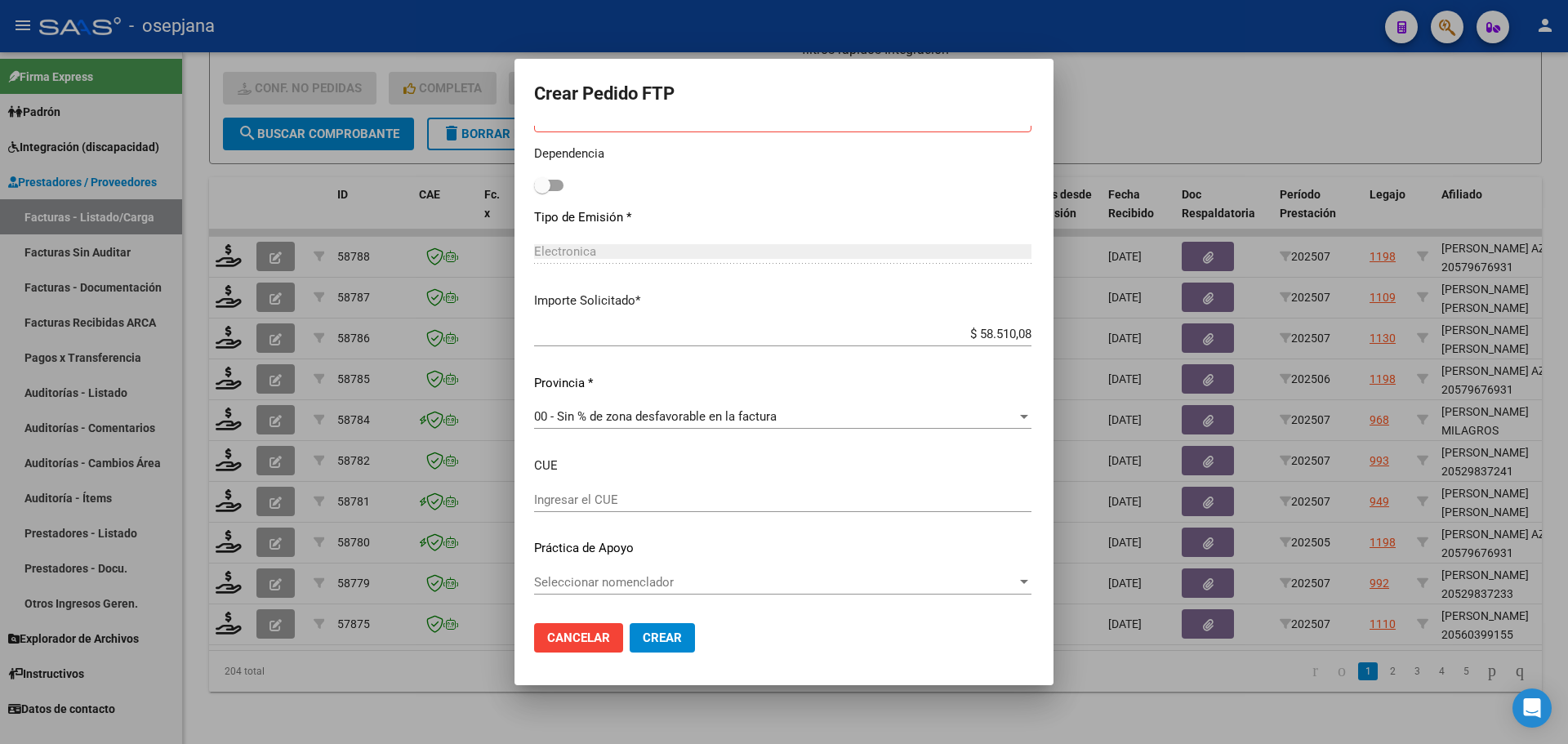
click at [643, 641] on span "Crear" at bounding box center [662, 637] width 39 height 14
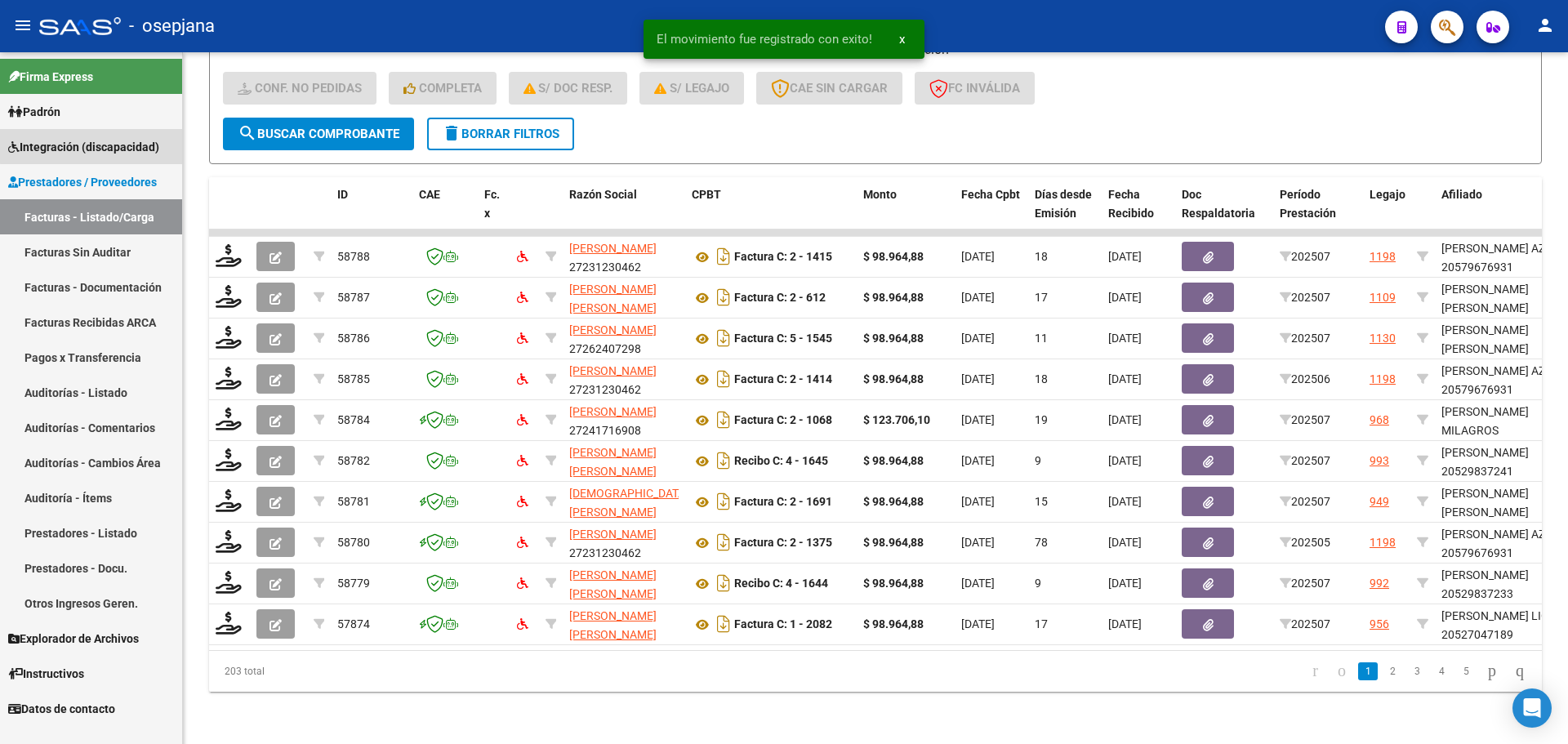
click at [111, 145] on span "Integración (discapacidad)" at bounding box center [84, 147] width 151 height 18
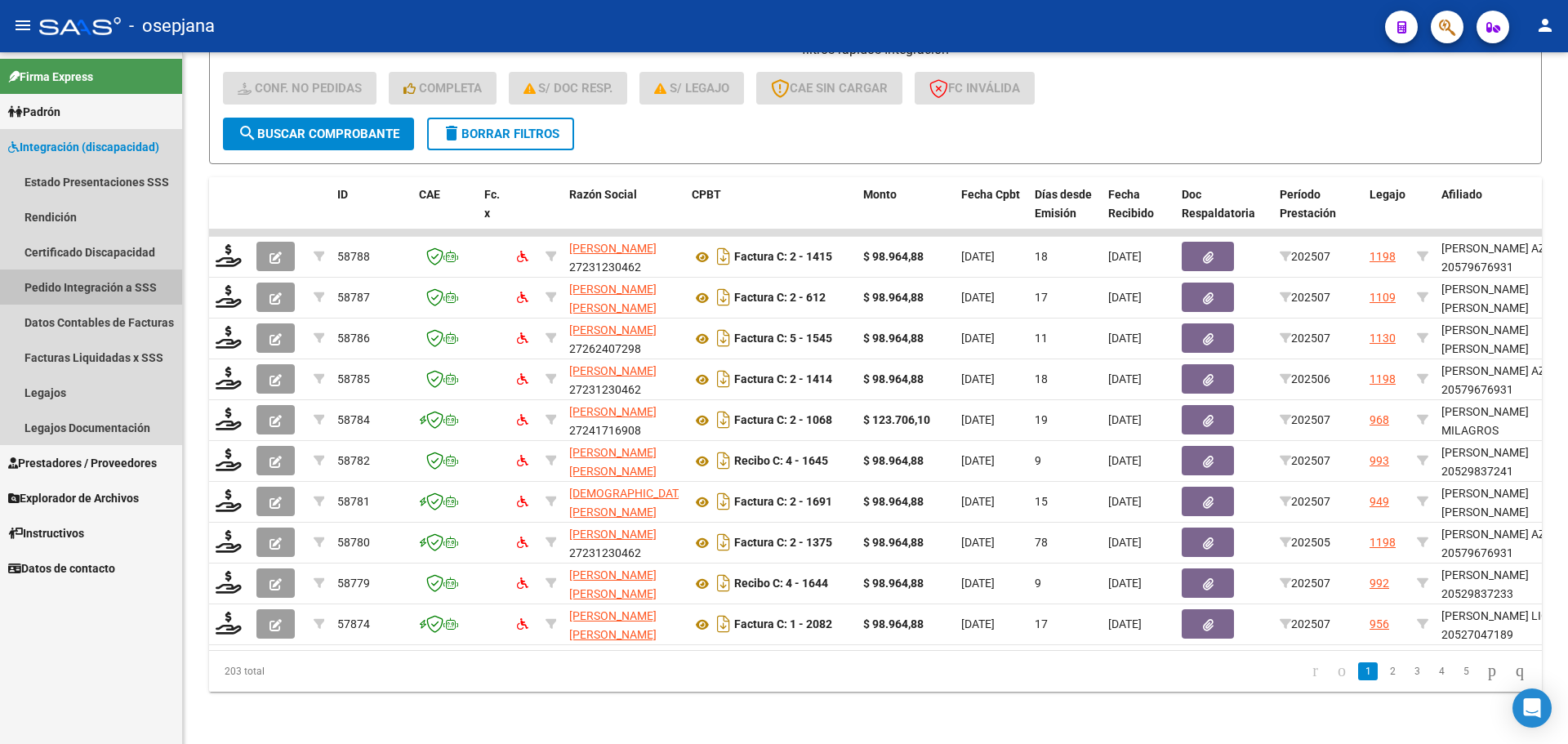
click at [79, 286] on link "Pedido Integración a SSS" at bounding box center [91, 286] width 182 height 35
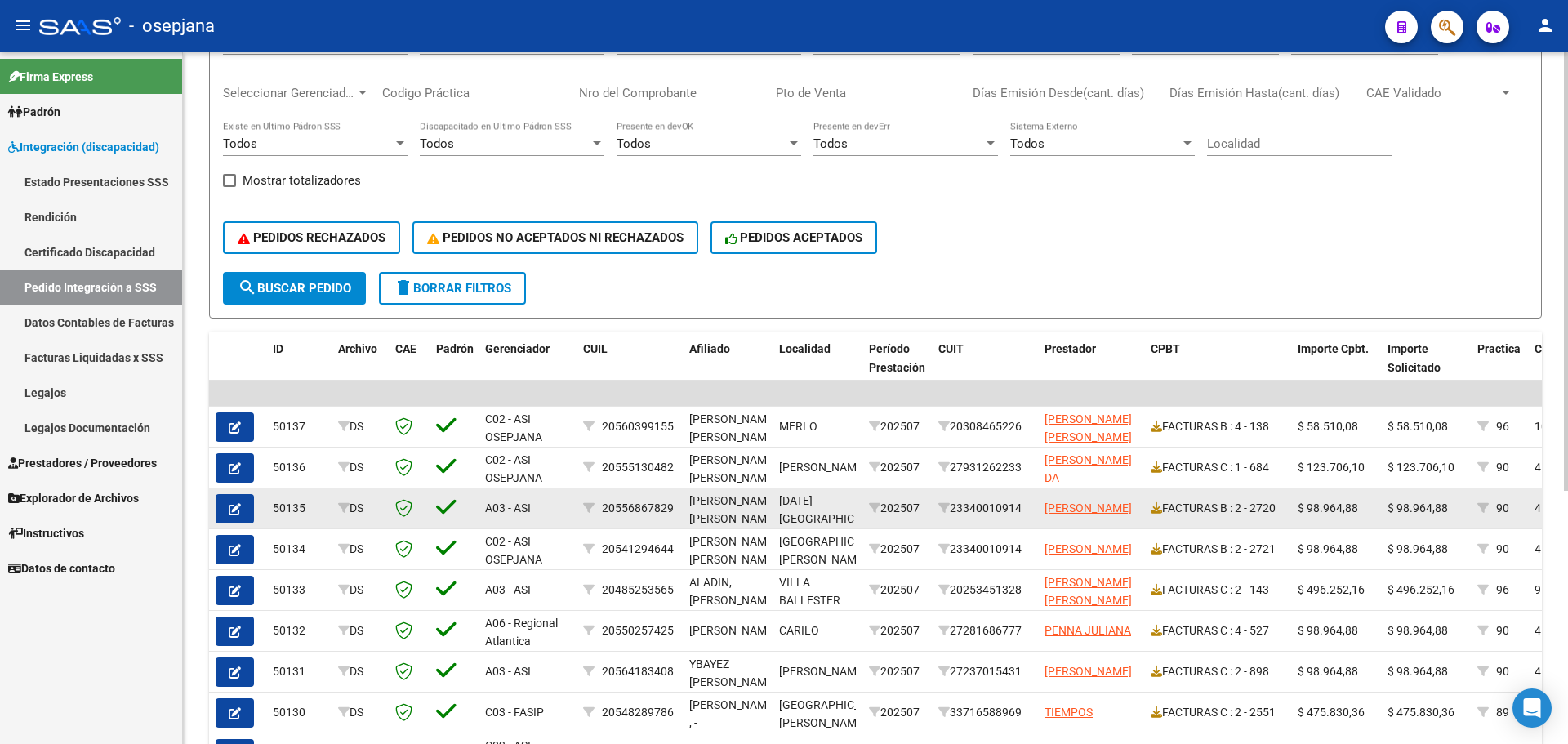
scroll to position [245, 0]
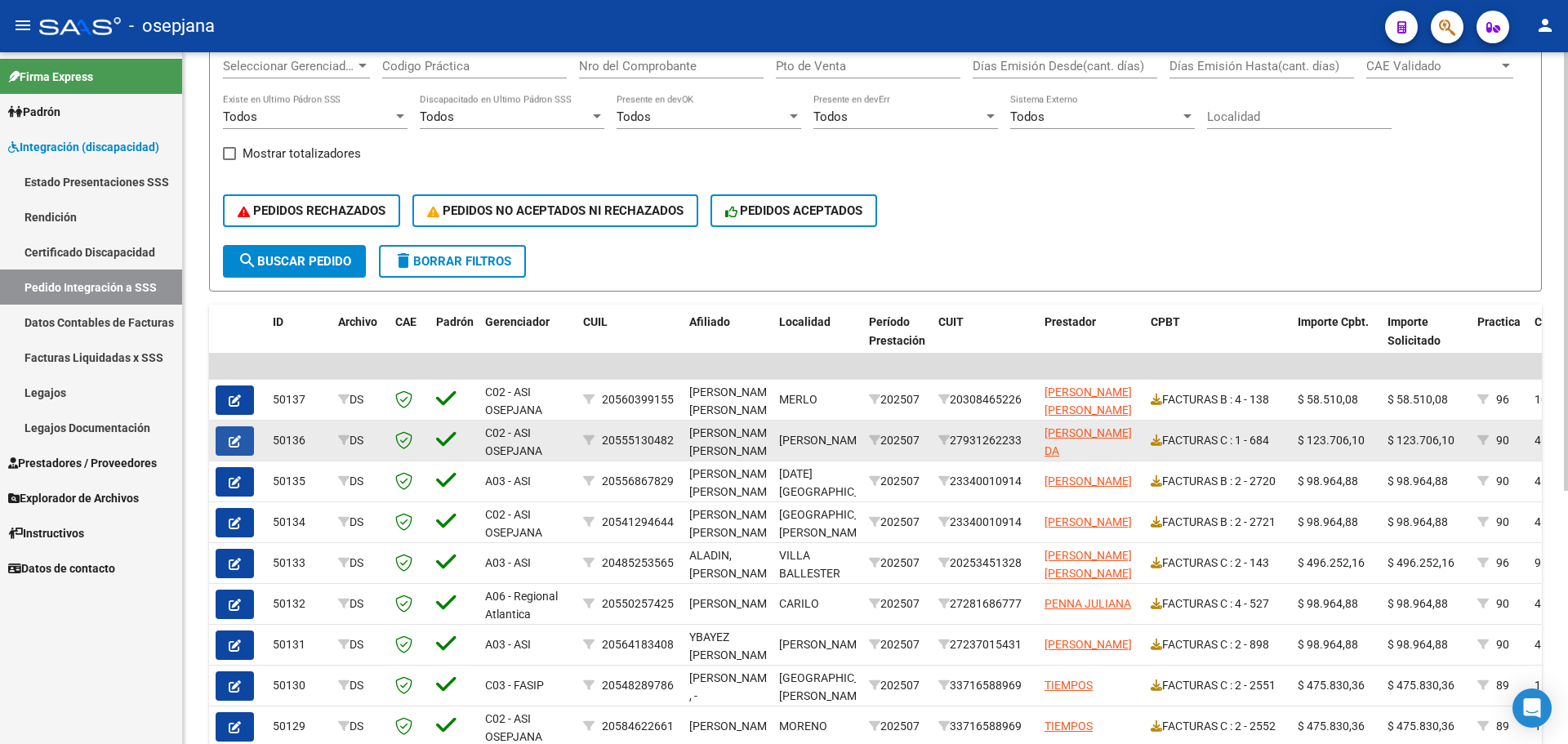
click at [220, 441] on button "button" at bounding box center [234, 441] width 38 height 30
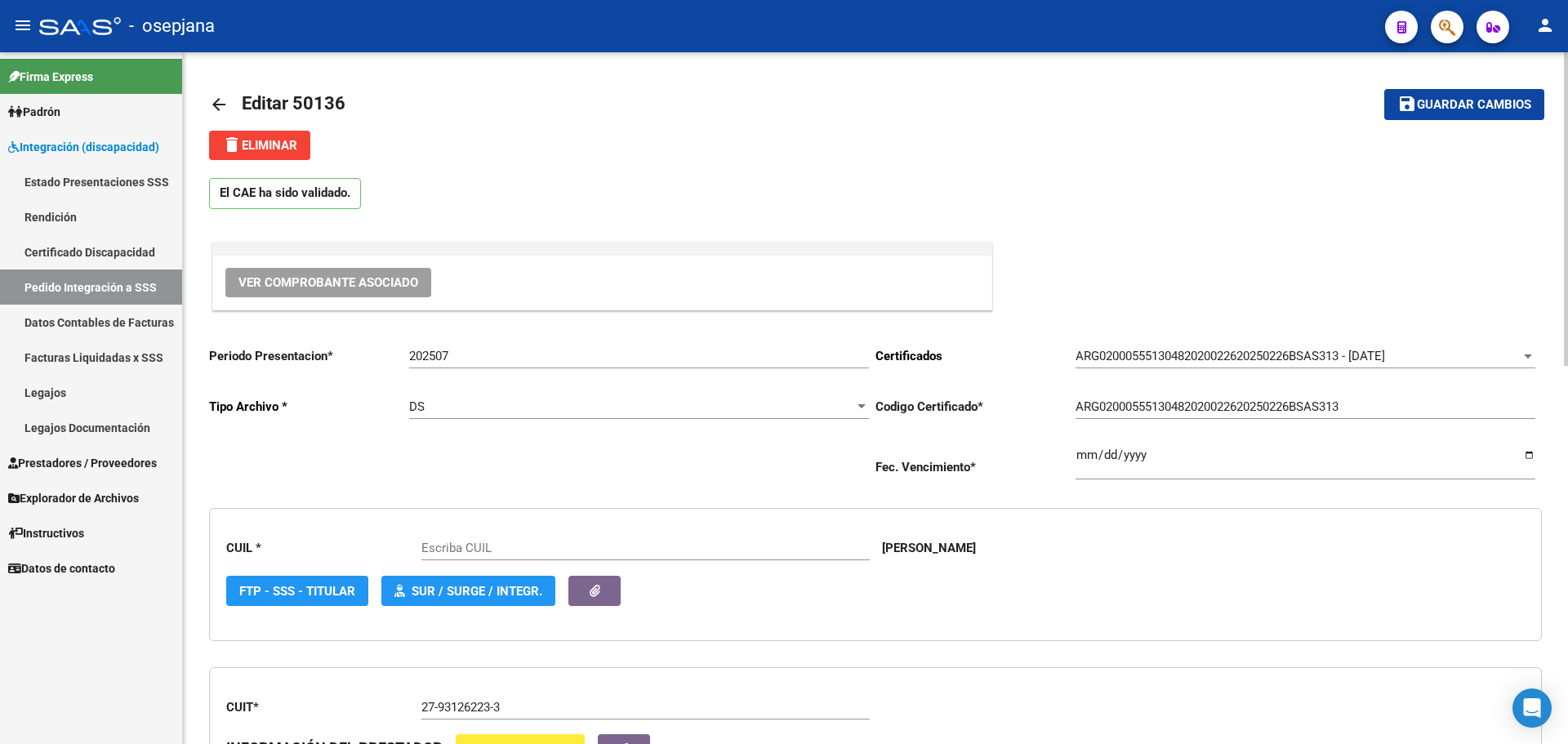
click at [369, 291] on button "Ver Comprobante Asociado" at bounding box center [328, 282] width 206 height 30
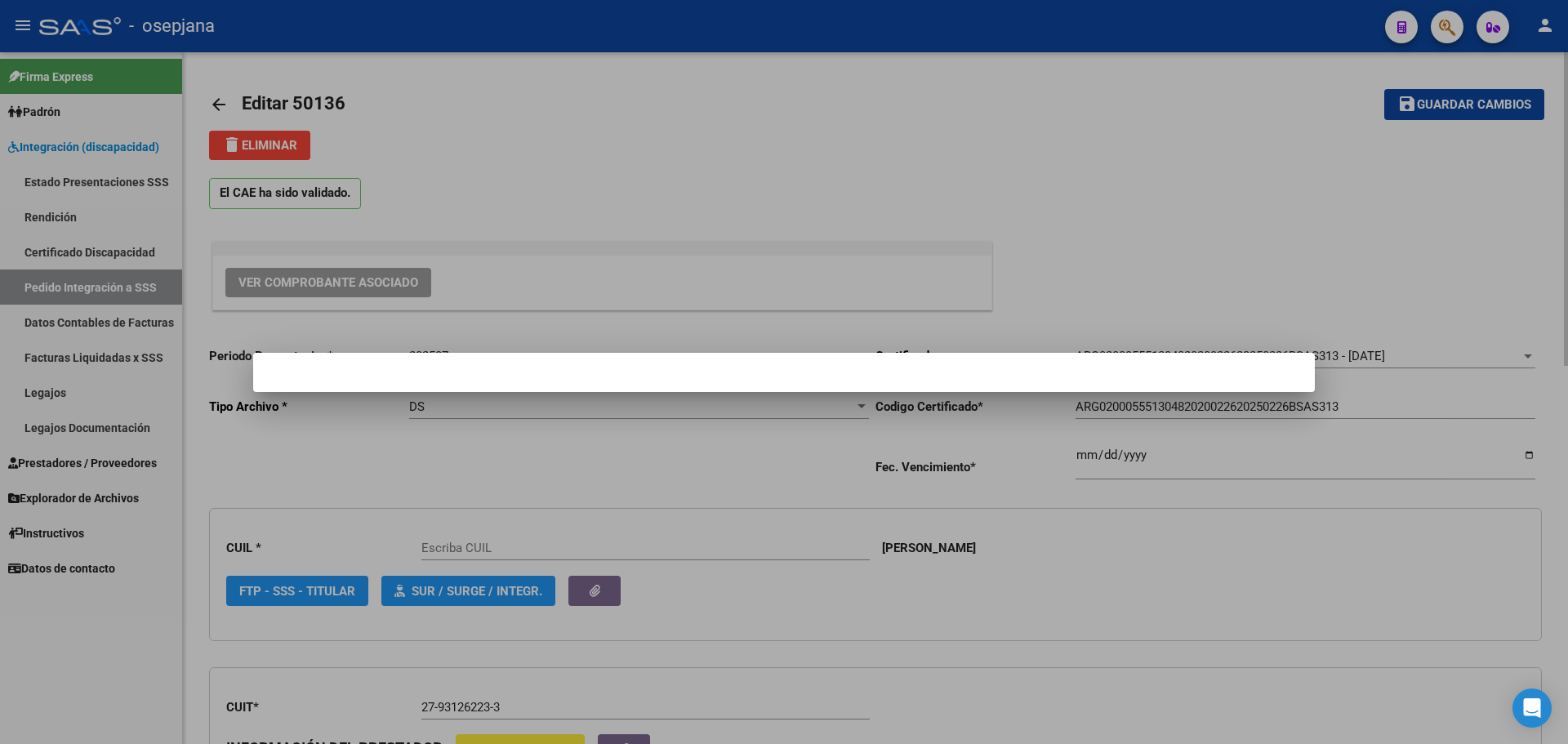
type input "20555130482"
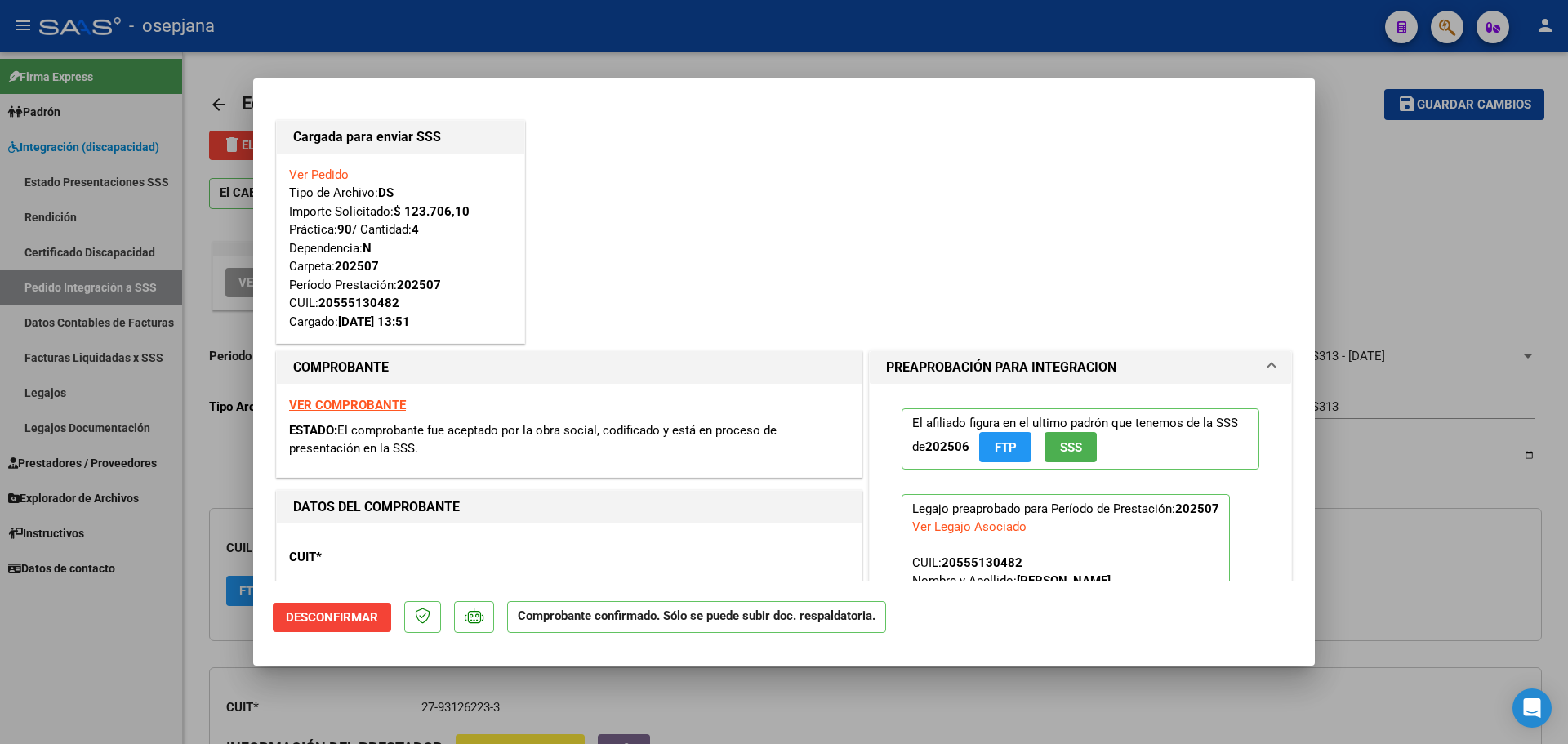
click at [380, 399] on strong "VER COMPROBANTE" at bounding box center [348, 404] width 117 height 14
drag, startPoint x: 1406, startPoint y: 193, endPoint x: 1354, endPoint y: 209, distance: 54.4
click at [1404, 194] on div at bounding box center [784, 372] width 1568 height 744
type input "$ 0,00"
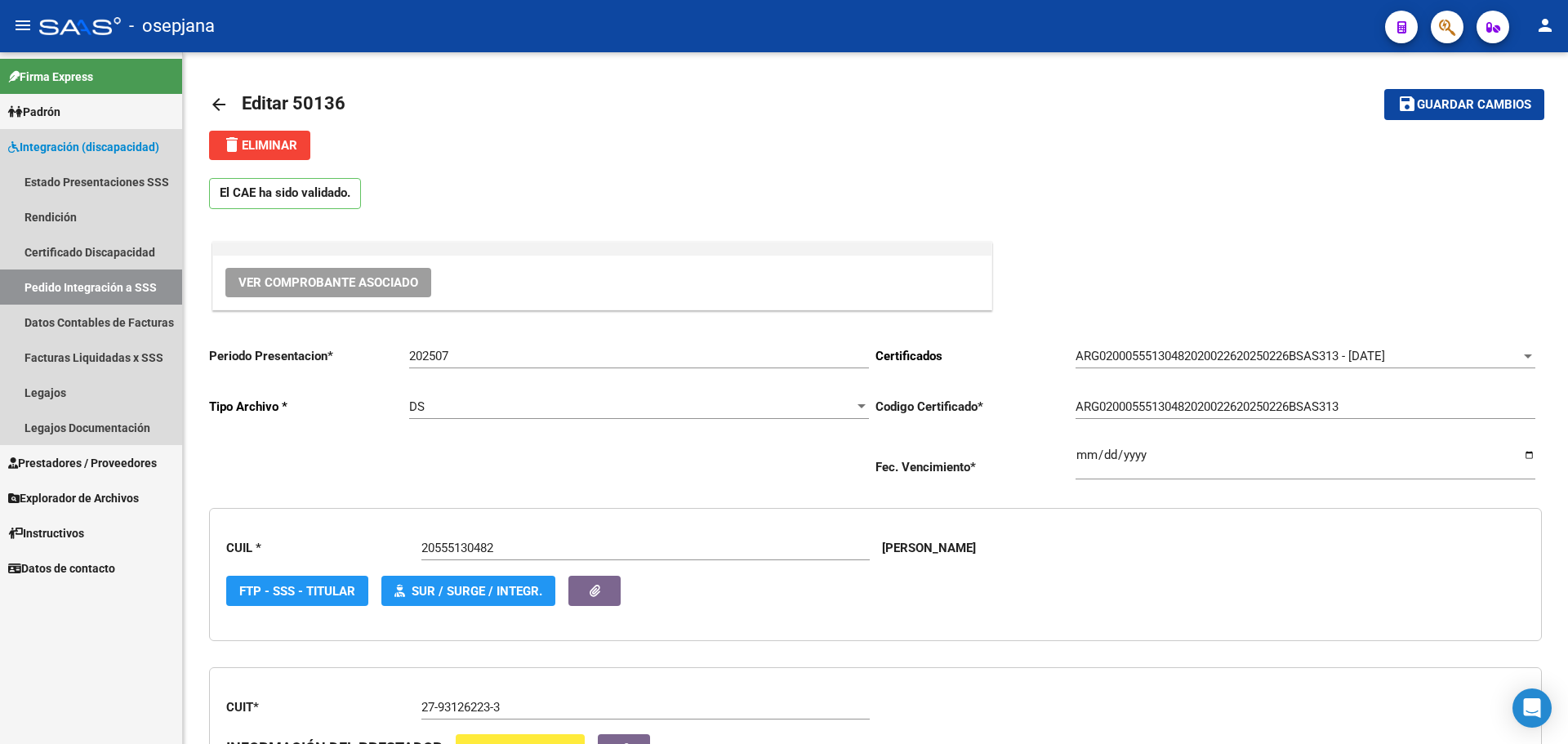
click at [78, 283] on link "Pedido Integración a SSS" at bounding box center [91, 286] width 182 height 35
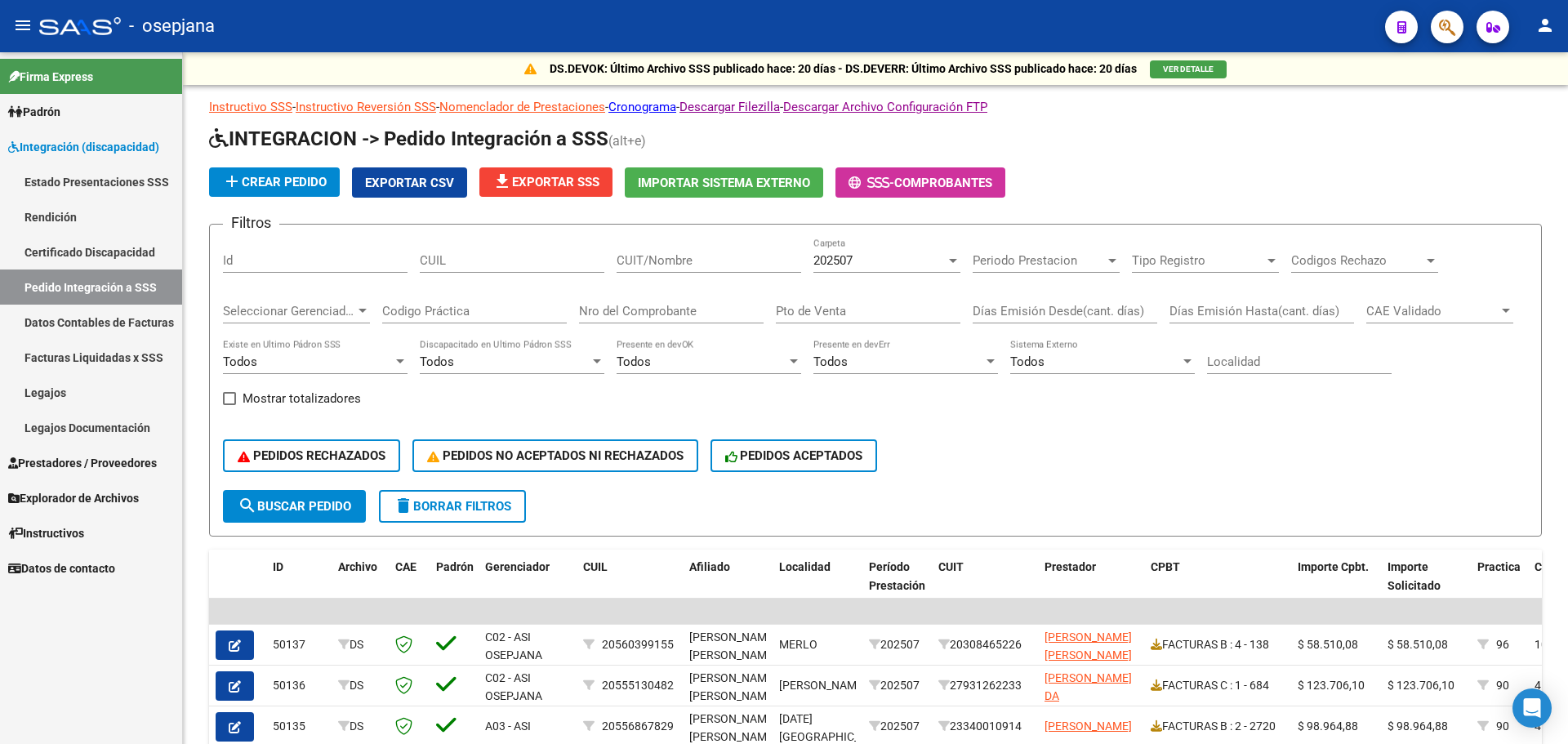
click at [95, 454] on span "Prestadores / Proveedores" at bounding box center [82, 463] width 148 height 18
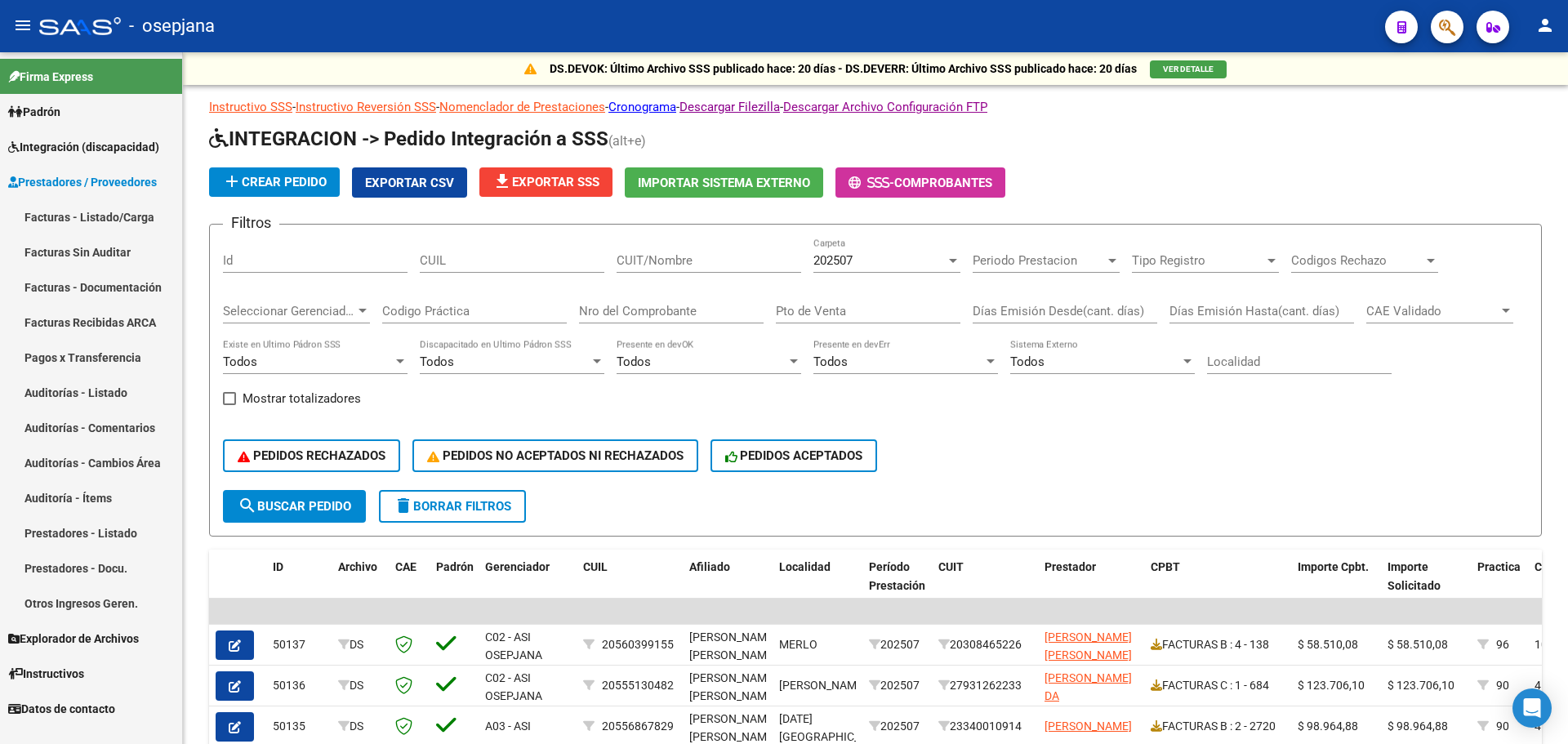
click at [70, 219] on link "Facturas - Listado/Carga" at bounding box center [91, 216] width 182 height 35
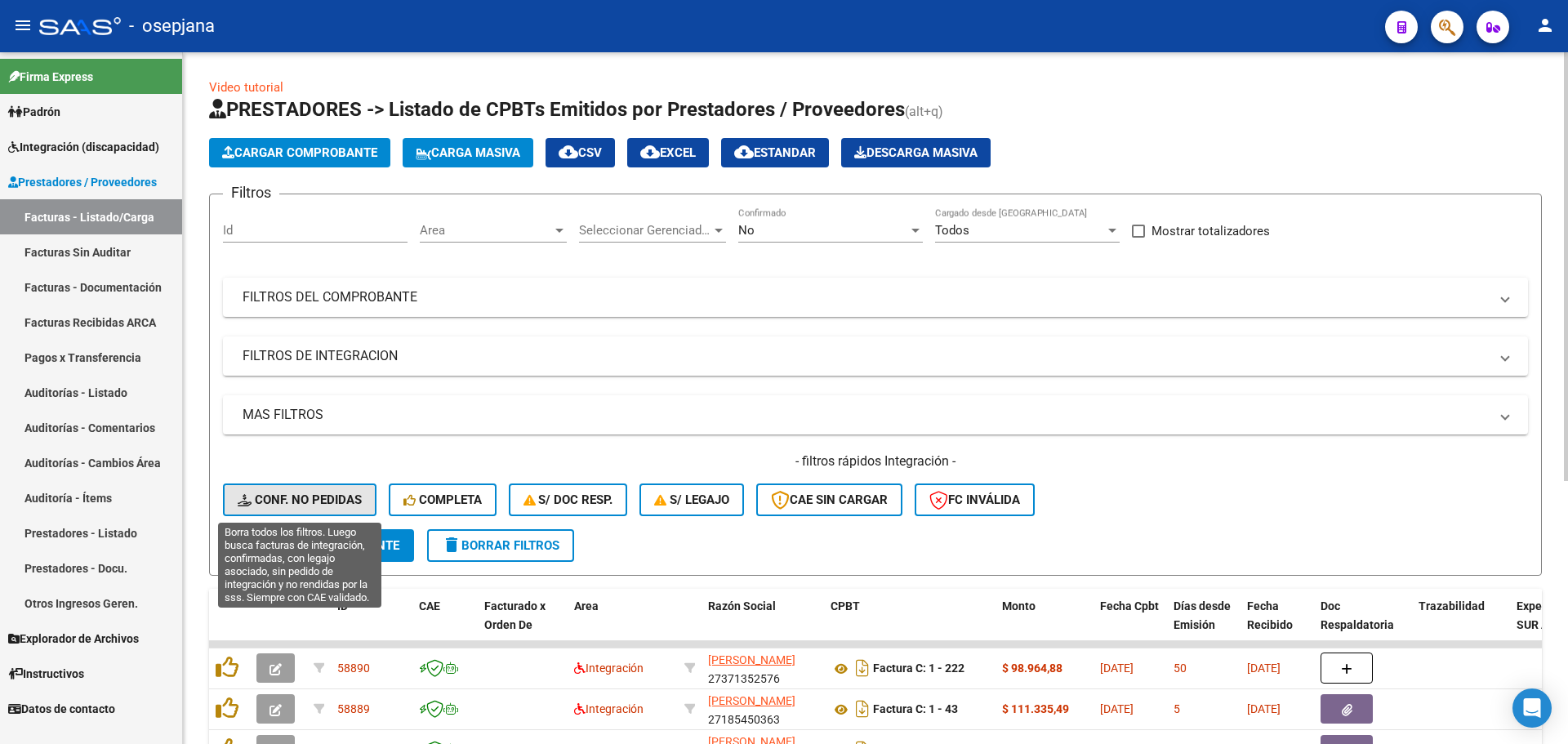
click at [311, 501] on span "Conf. no pedidas" at bounding box center [299, 499] width 124 height 14
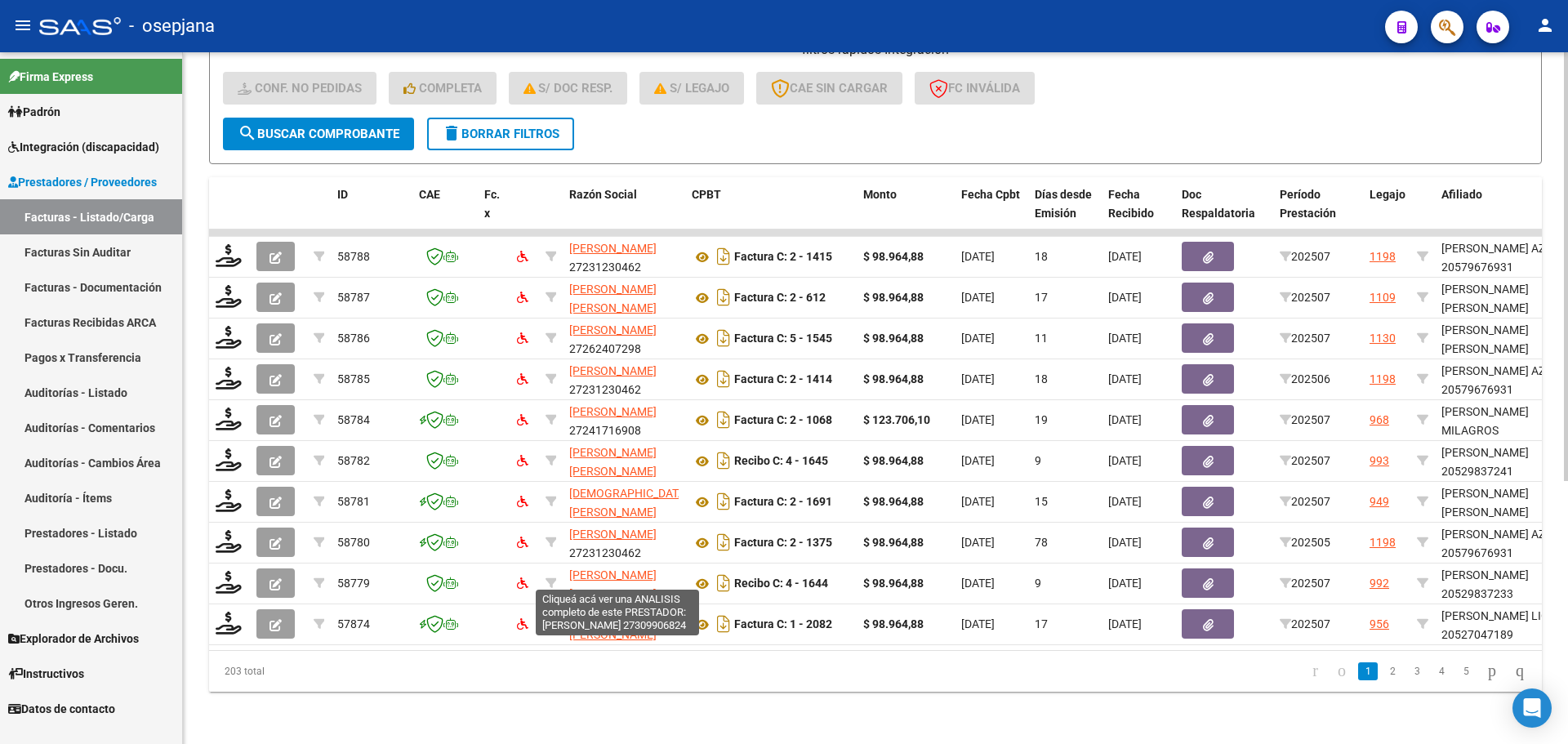
scroll to position [424, 0]
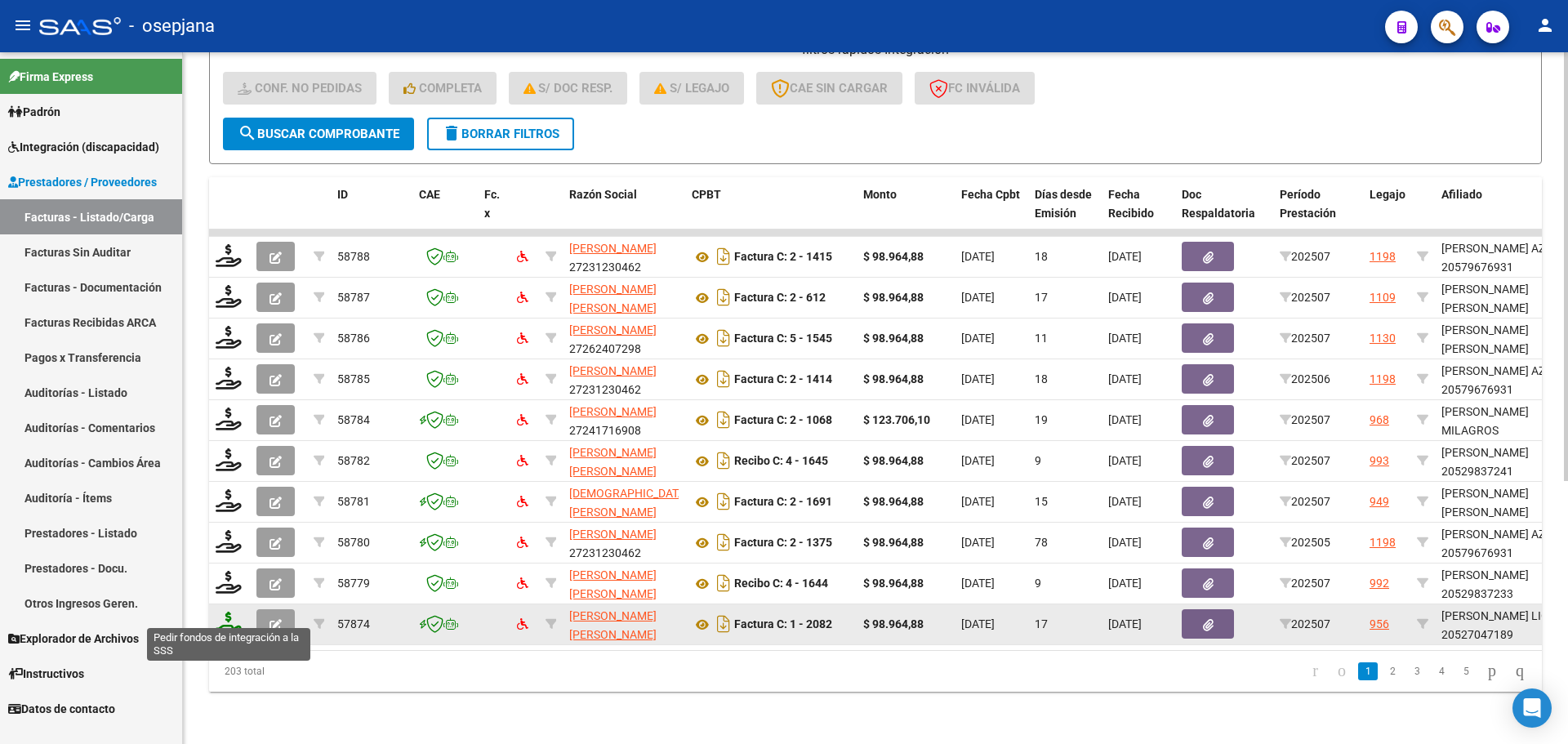
click at [222, 612] on icon at bounding box center [228, 623] width 26 height 23
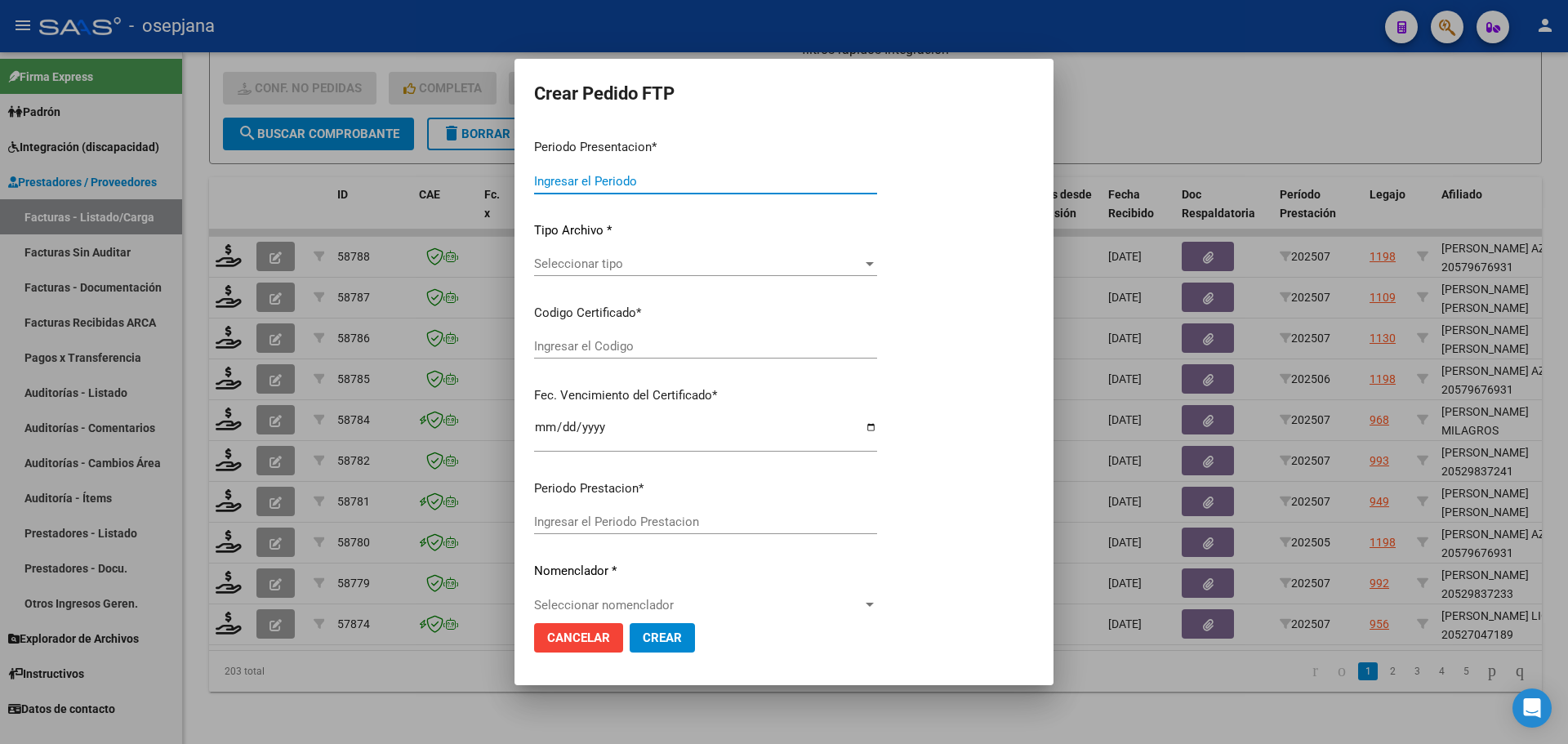
type input "202507"
type input "$ 98.964,88"
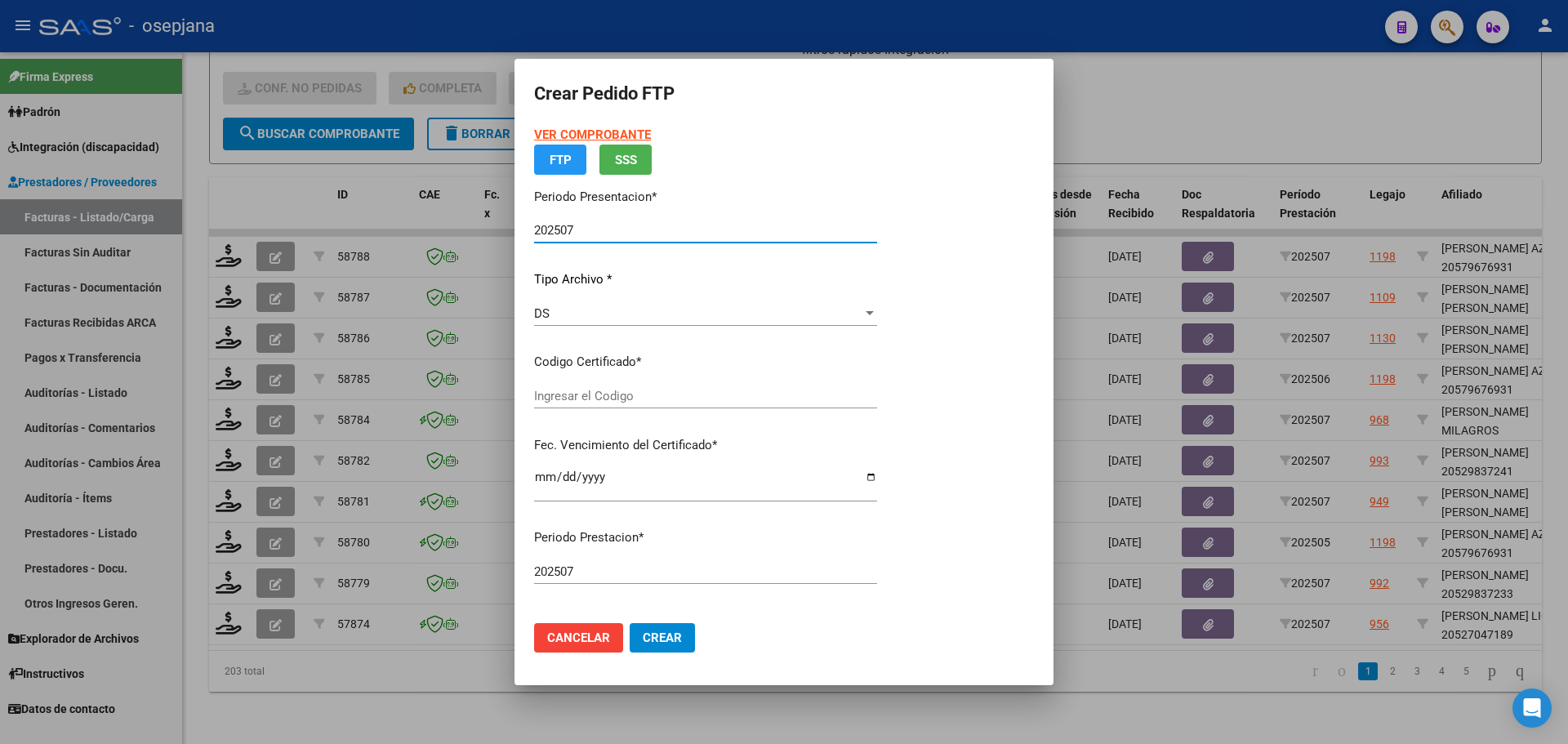
type input "SIN/NRO"
type input "[DATE]"
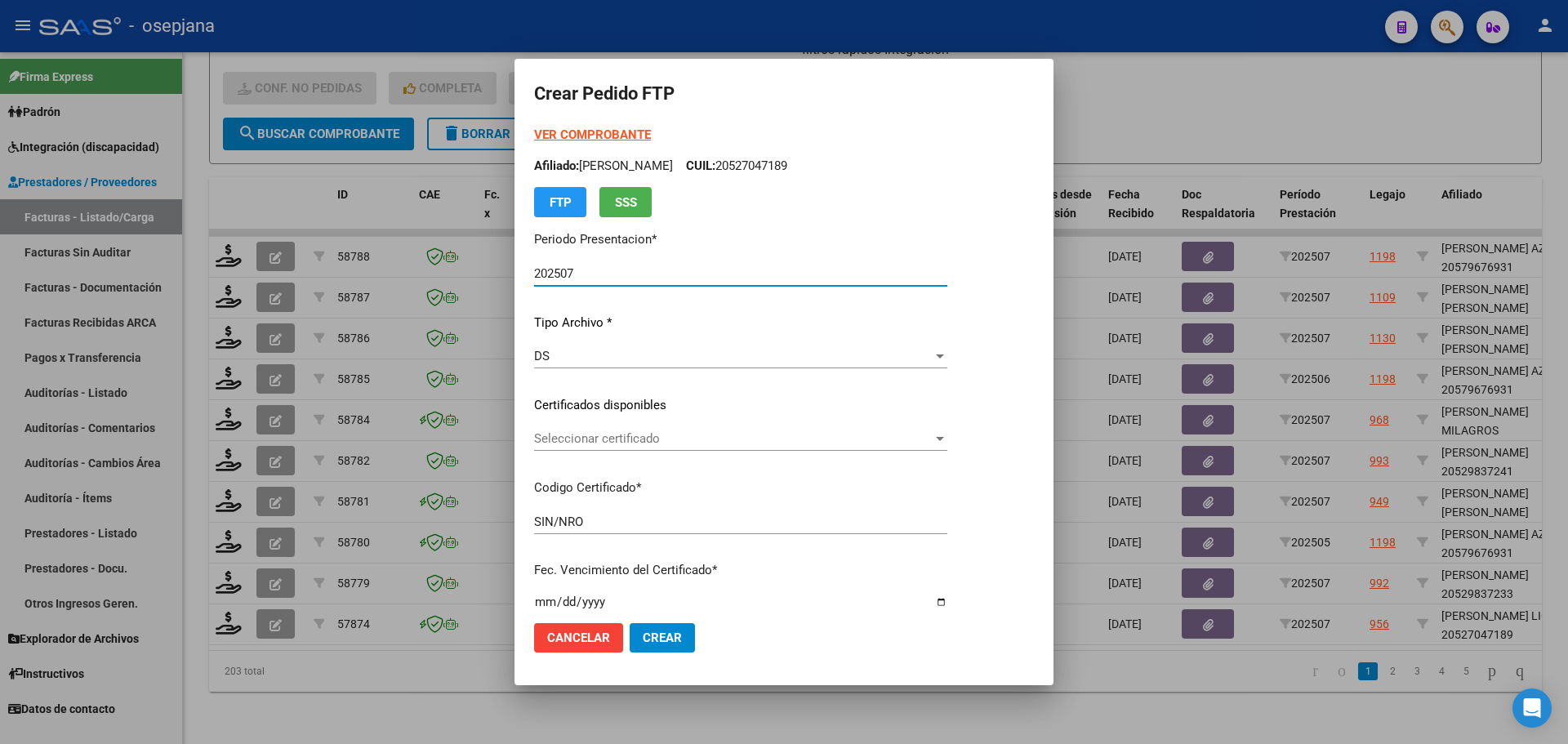
click at [658, 436] on span "Seleccionar certificado" at bounding box center [733, 438] width 398 height 14
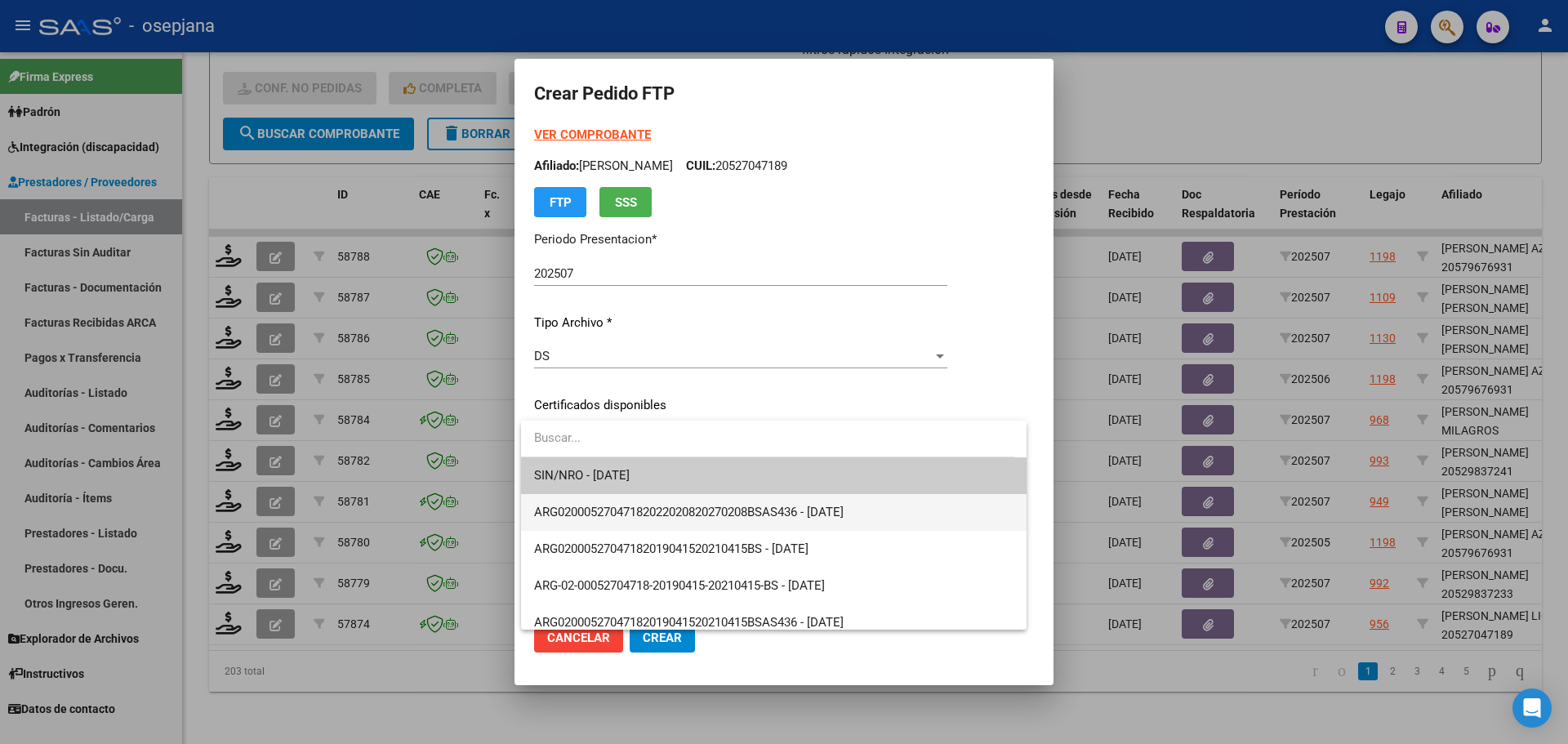
click at [670, 505] on span "ARG02000527047182022020820270208BSAS436 - 2027-02-08" at bounding box center [688, 512] width 309 height 14
type input "ARG02000527047182022020820270208BSAS436"
type input "2027-02-08"
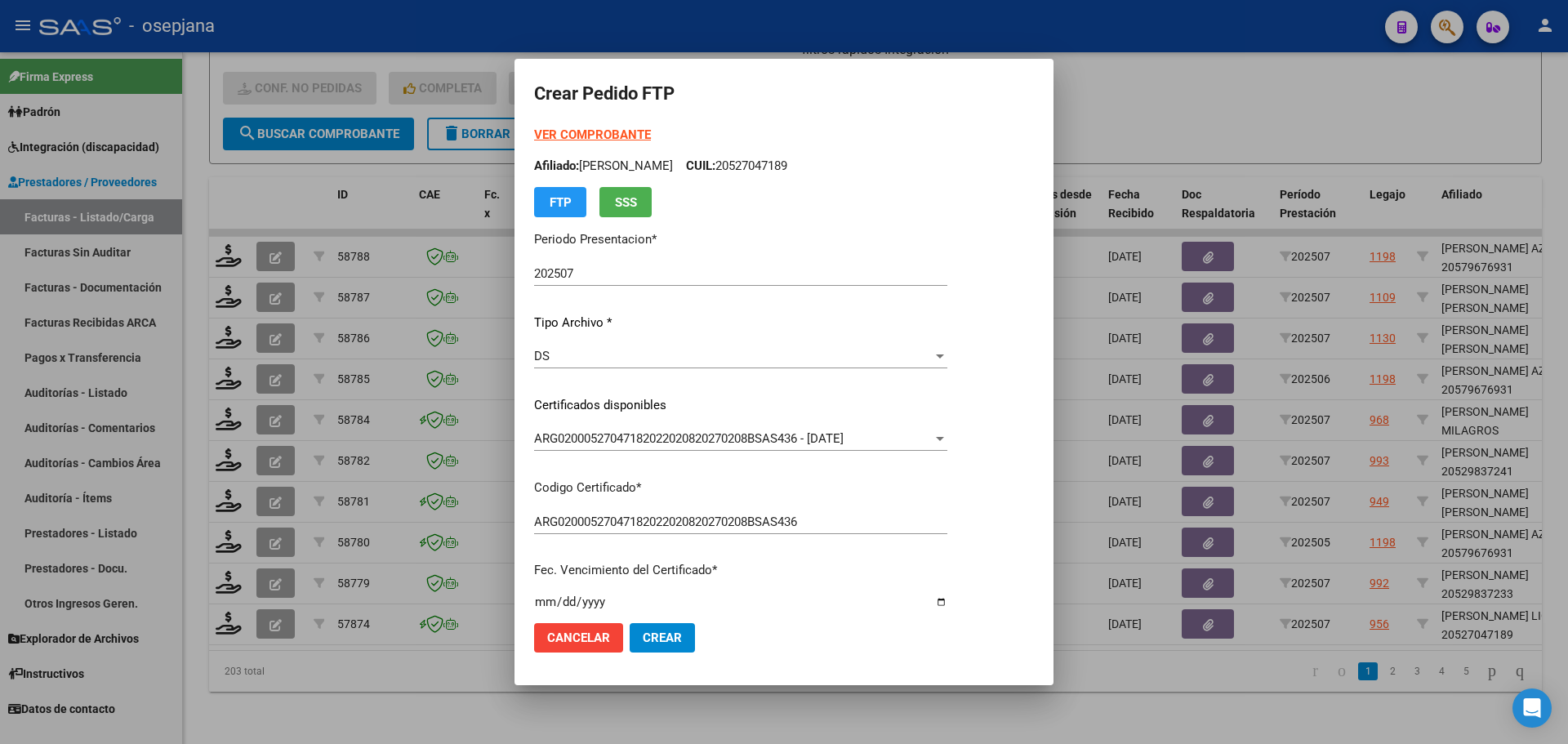
click at [637, 128] on strong "VER COMPROBANTE" at bounding box center [592, 134] width 117 height 14
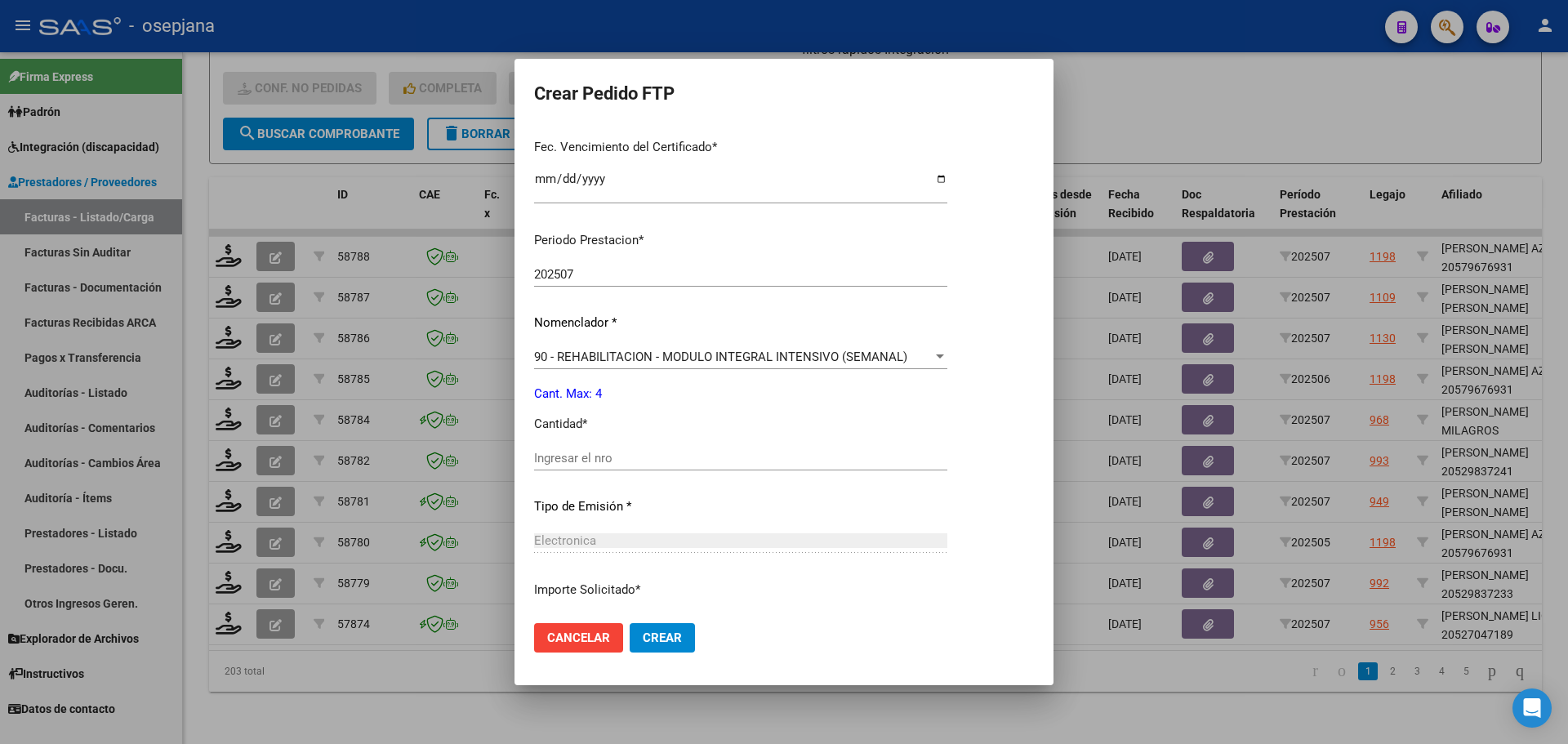
scroll to position [490, 0]
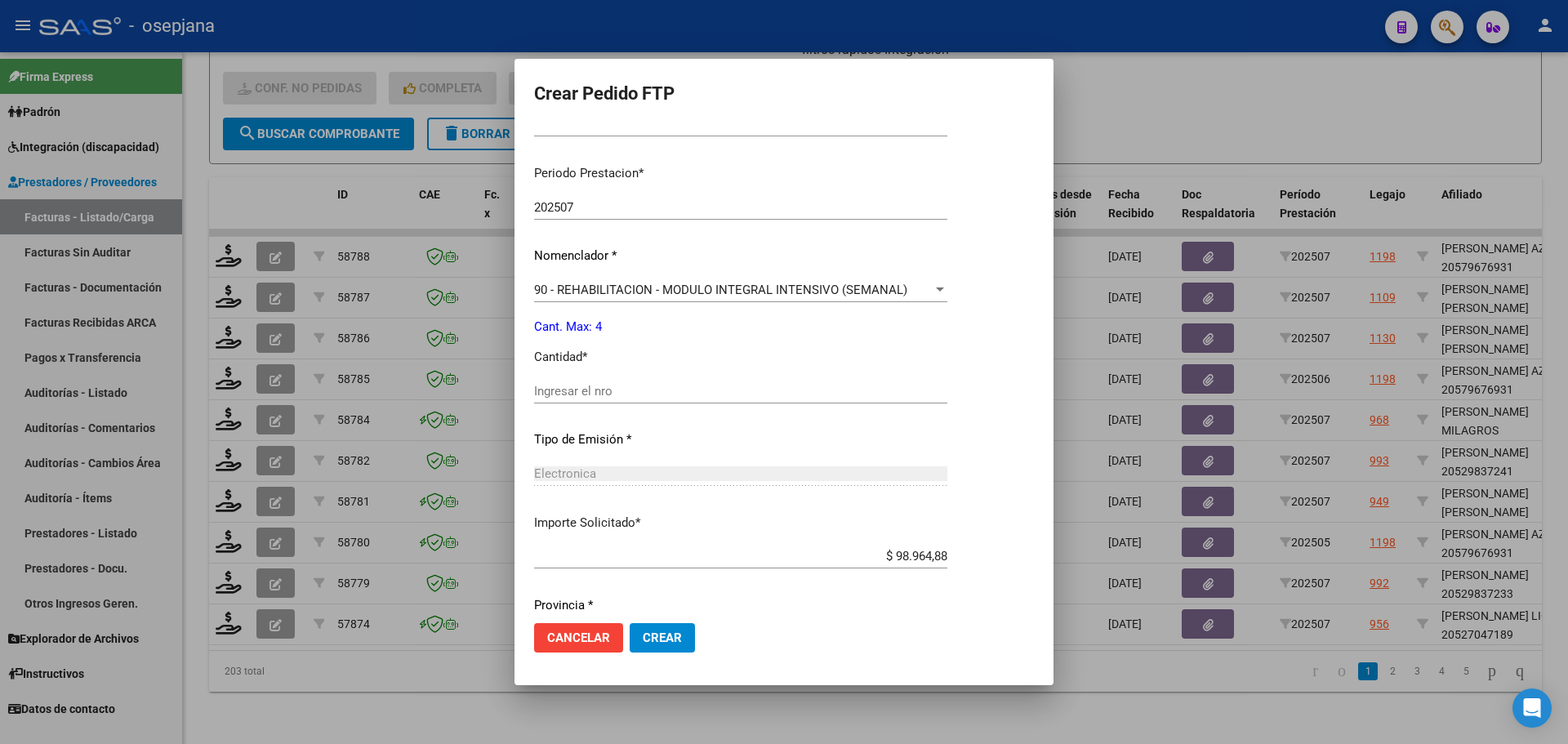
click at [595, 398] on div "Ingresar el nro" at bounding box center [741, 391] width 414 height 25
type input "4"
click at [683, 636] on button "Crear" at bounding box center [662, 637] width 65 height 30
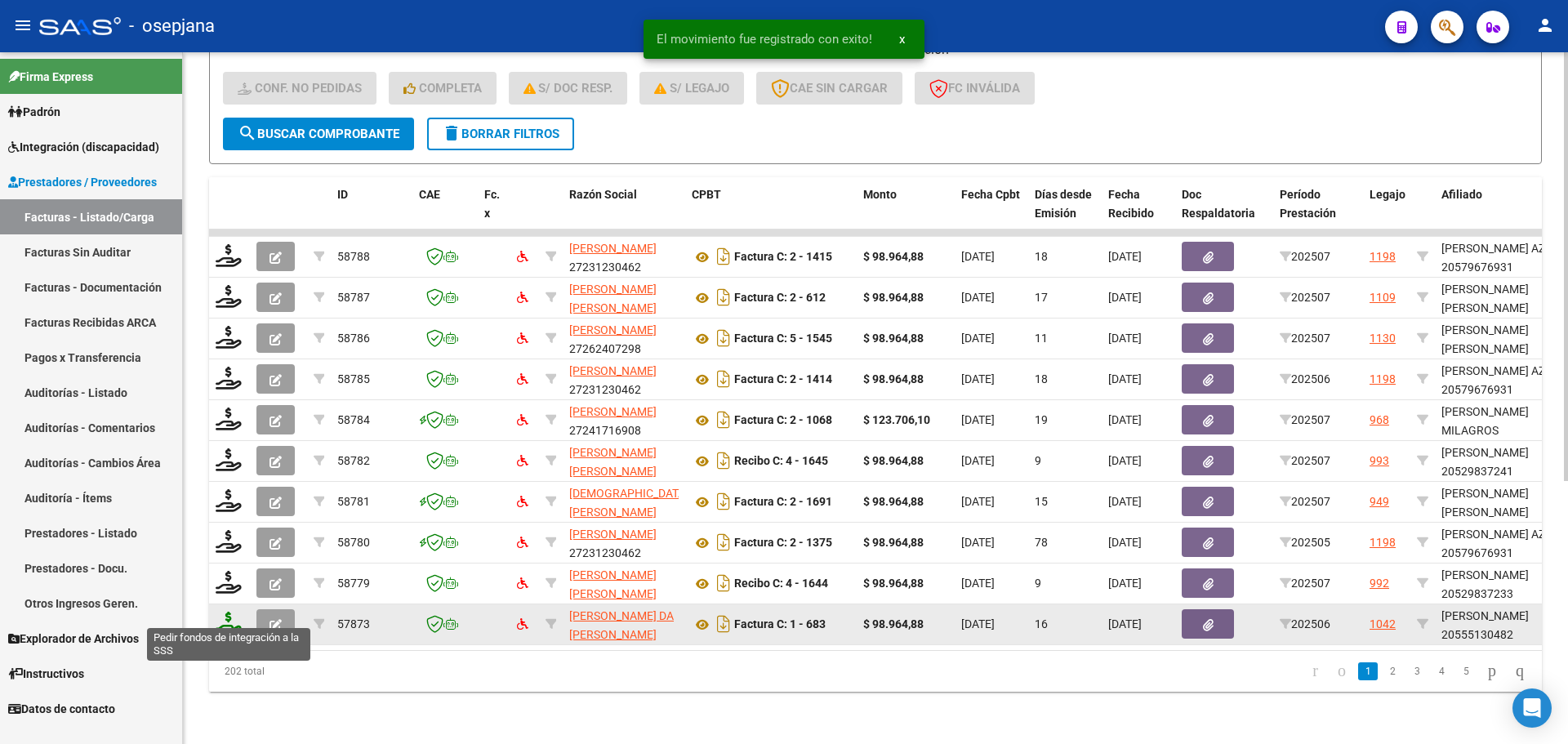
click at [226, 612] on icon at bounding box center [228, 623] width 26 height 23
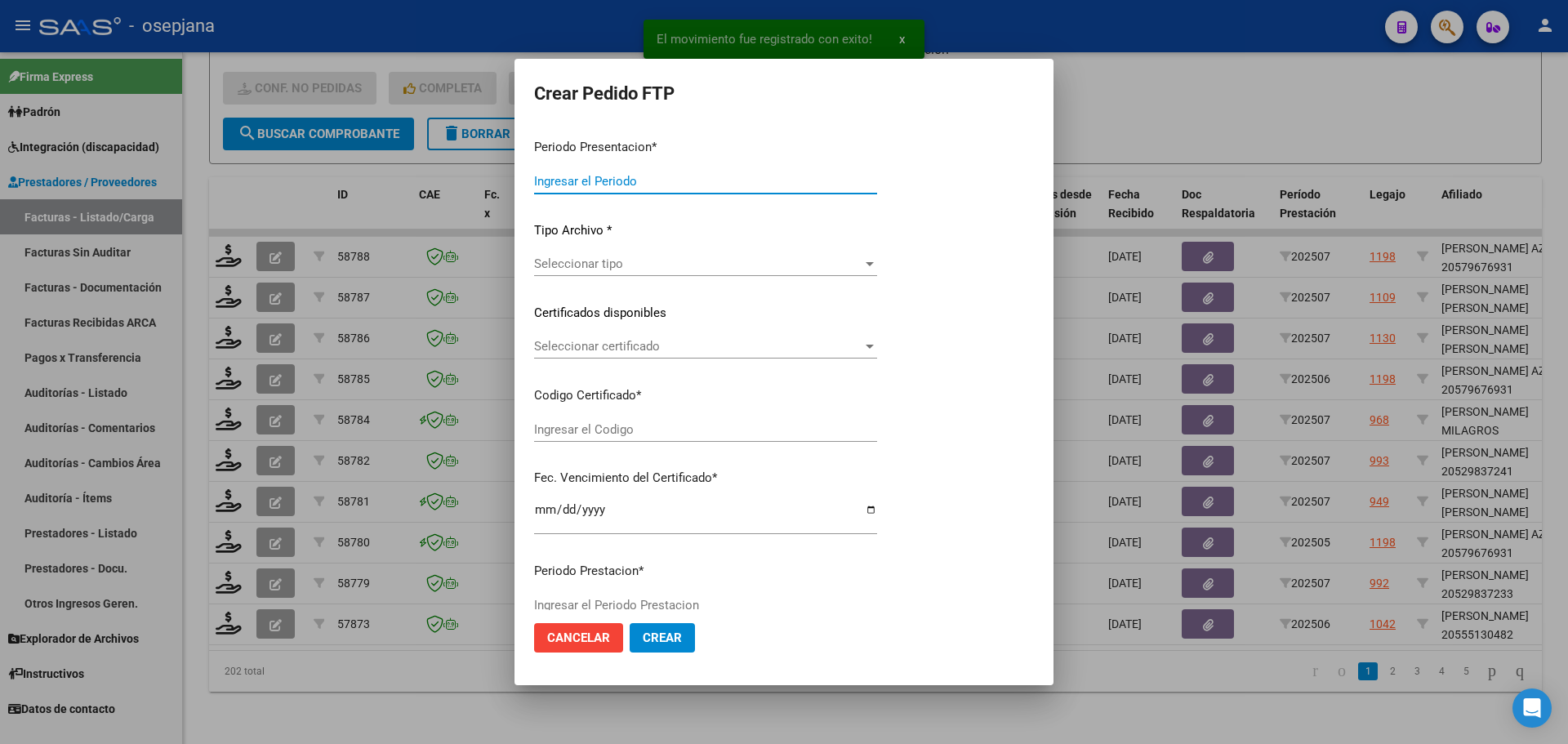
type input "202507"
type input "202506"
type input "$ 98.964,88"
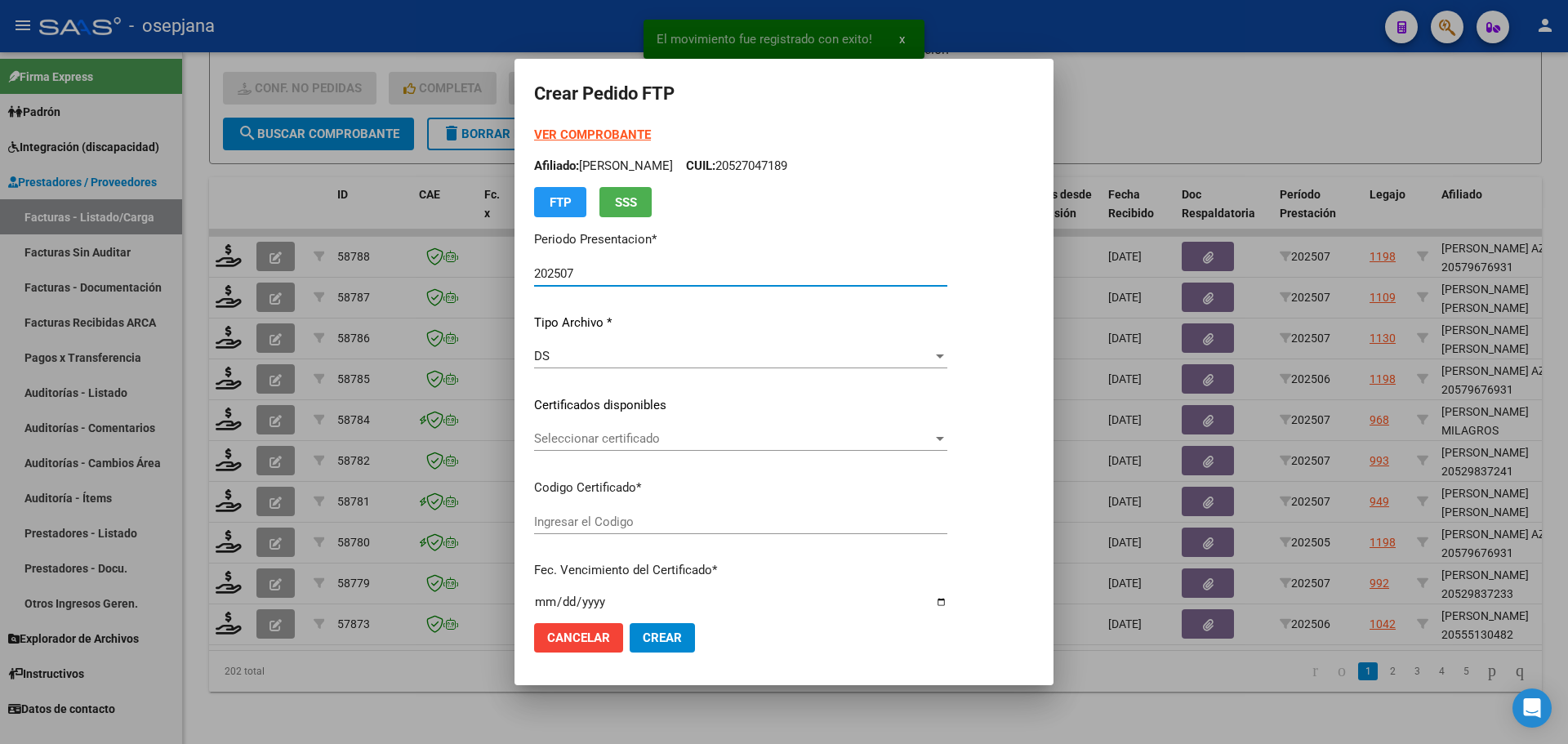
type input "ARG02000555130482020022620250226BSAS313"
type input "2026-02-26"
click at [606, 441] on span "Seleccionar certificado" at bounding box center [733, 438] width 398 height 14
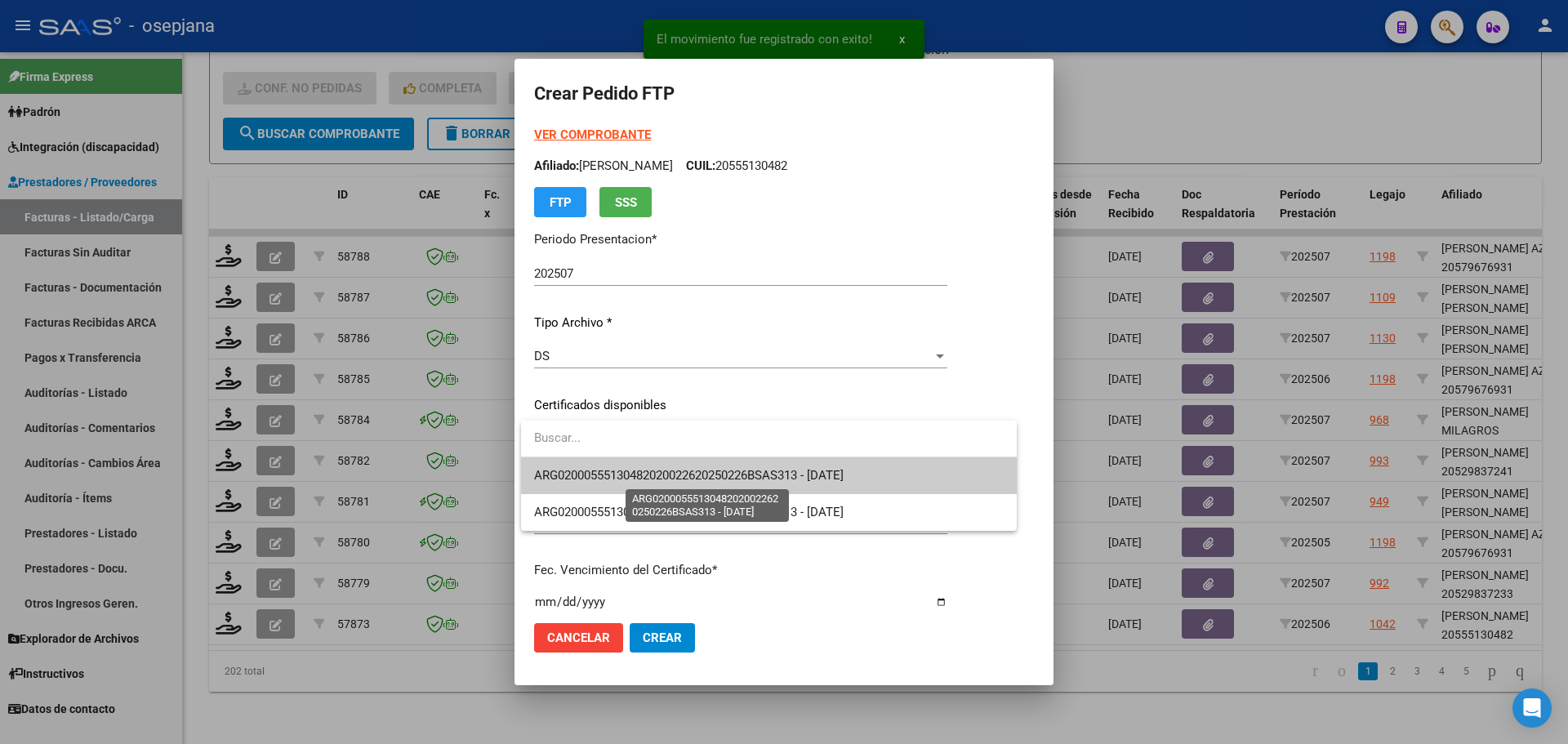
click at [609, 472] on span "ARG02000555130482020022620250226BSAS313 - 2026-02-26" at bounding box center [688, 475] width 309 height 14
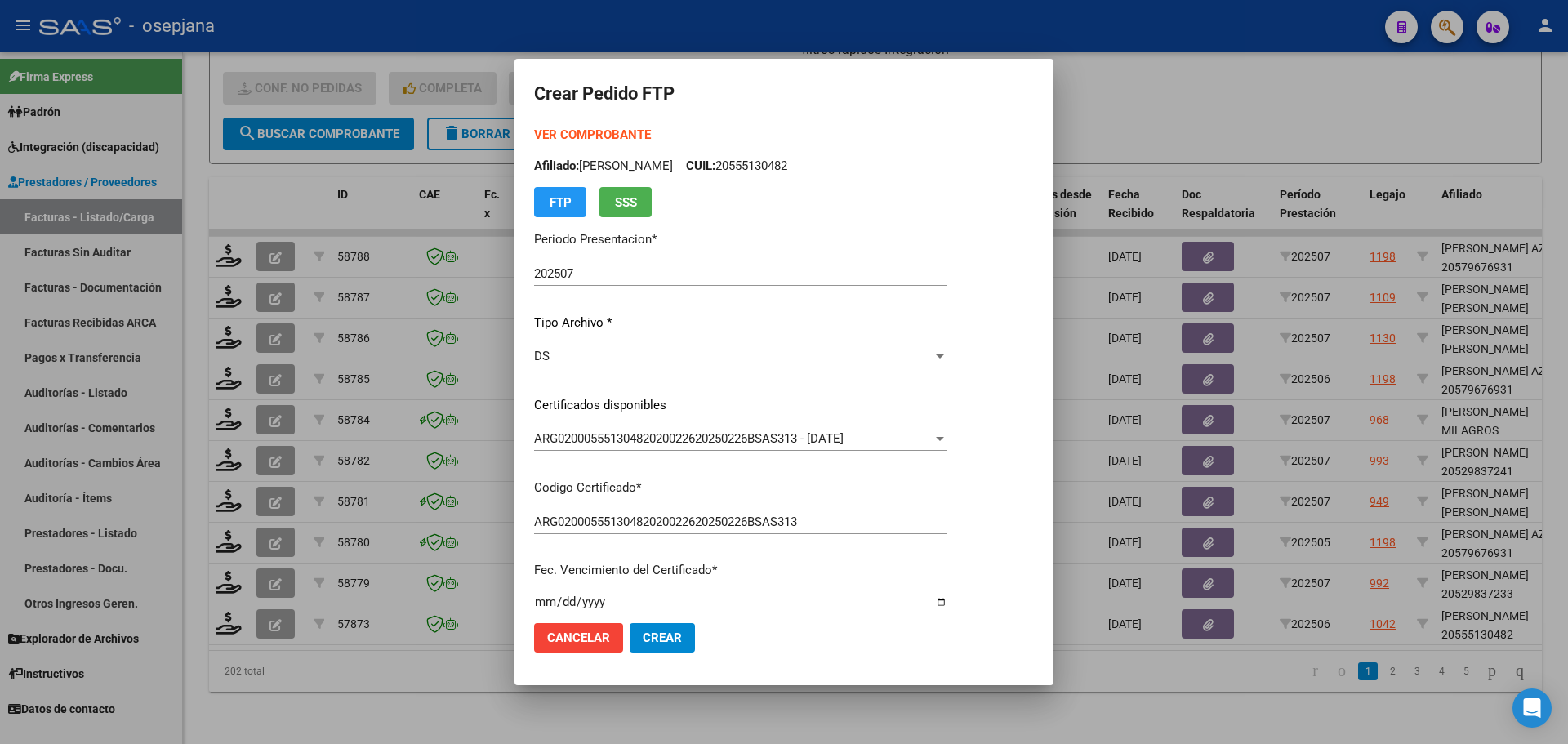
click at [594, 136] on strong "VER COMPROBANTE" at bounding box center [592, 134] width 117 height 14
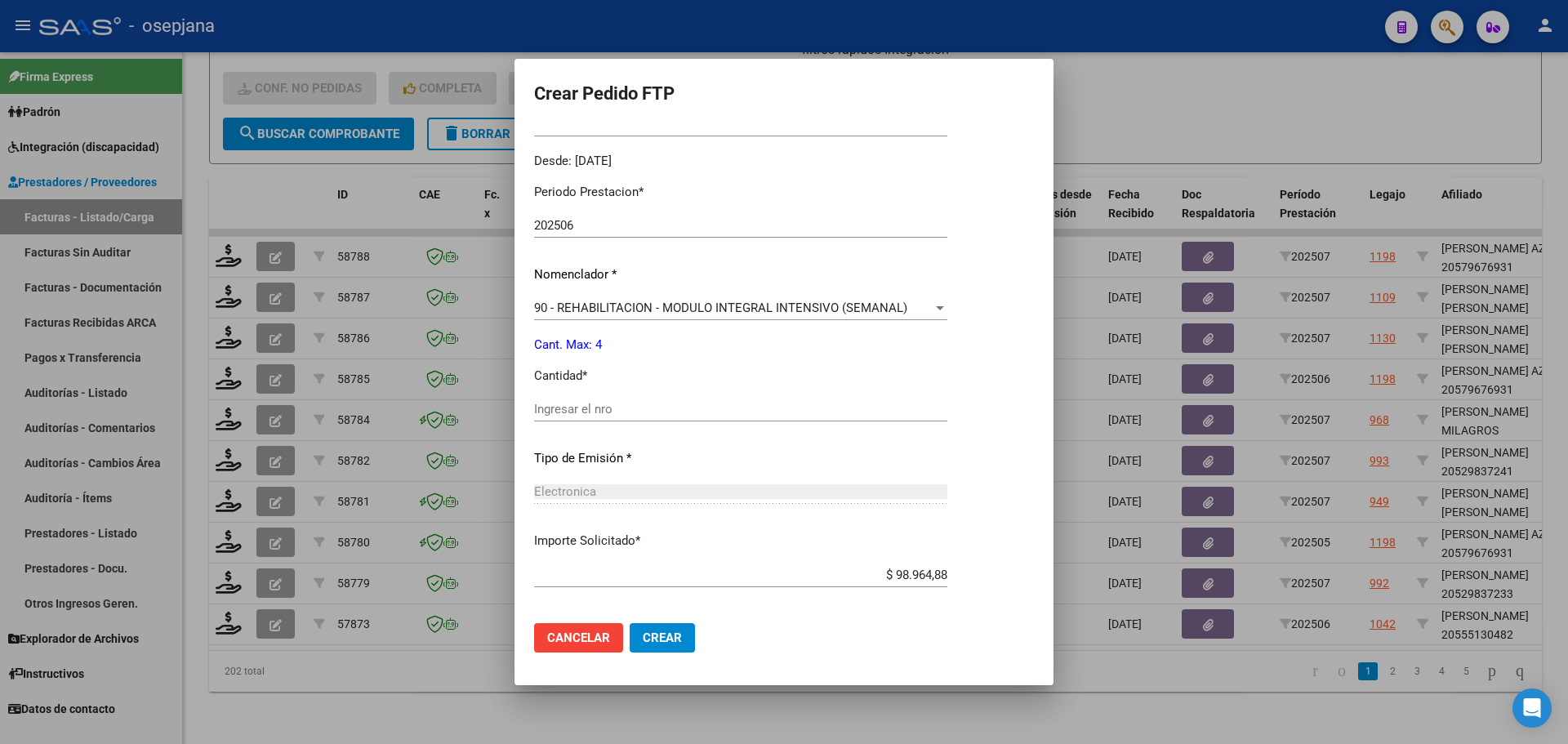
click at [576, 408] on input "Ingresar el nro" at bounding box center [741, 408] width 414 height 14
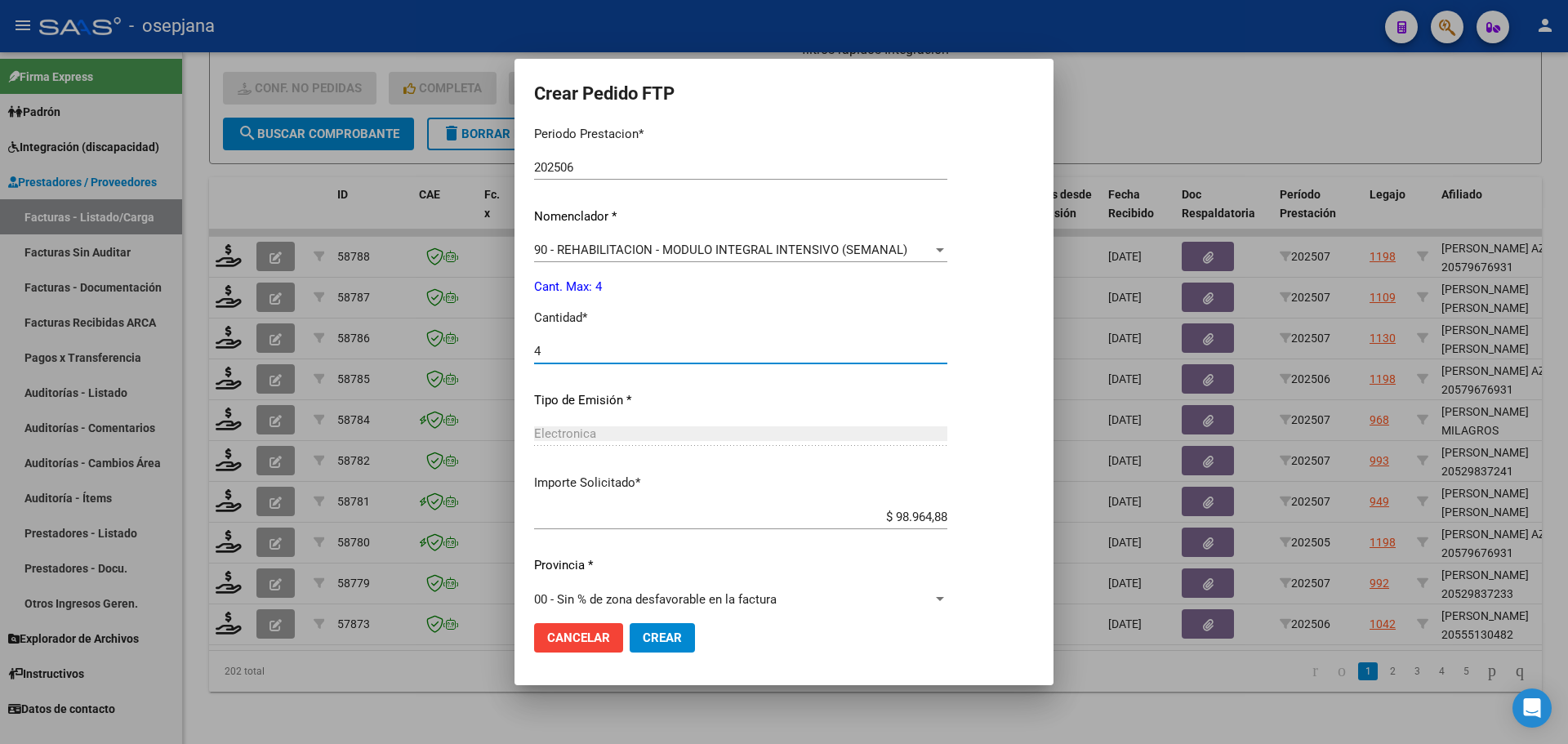
scroll to position [565, 0]
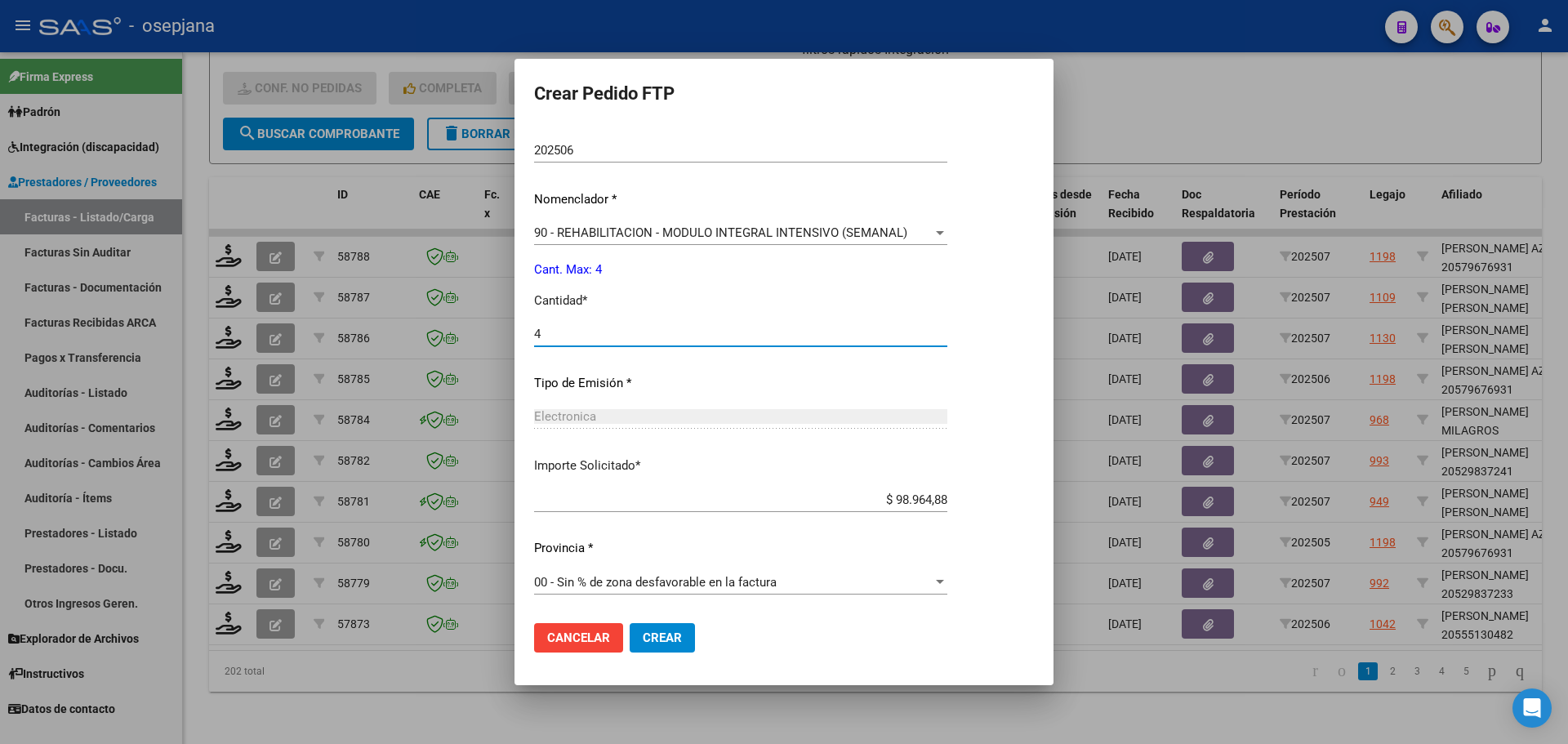
type input "4"
click at [675, 644] on span "Crear" at bounding box center [662, 637] width 39 height 14
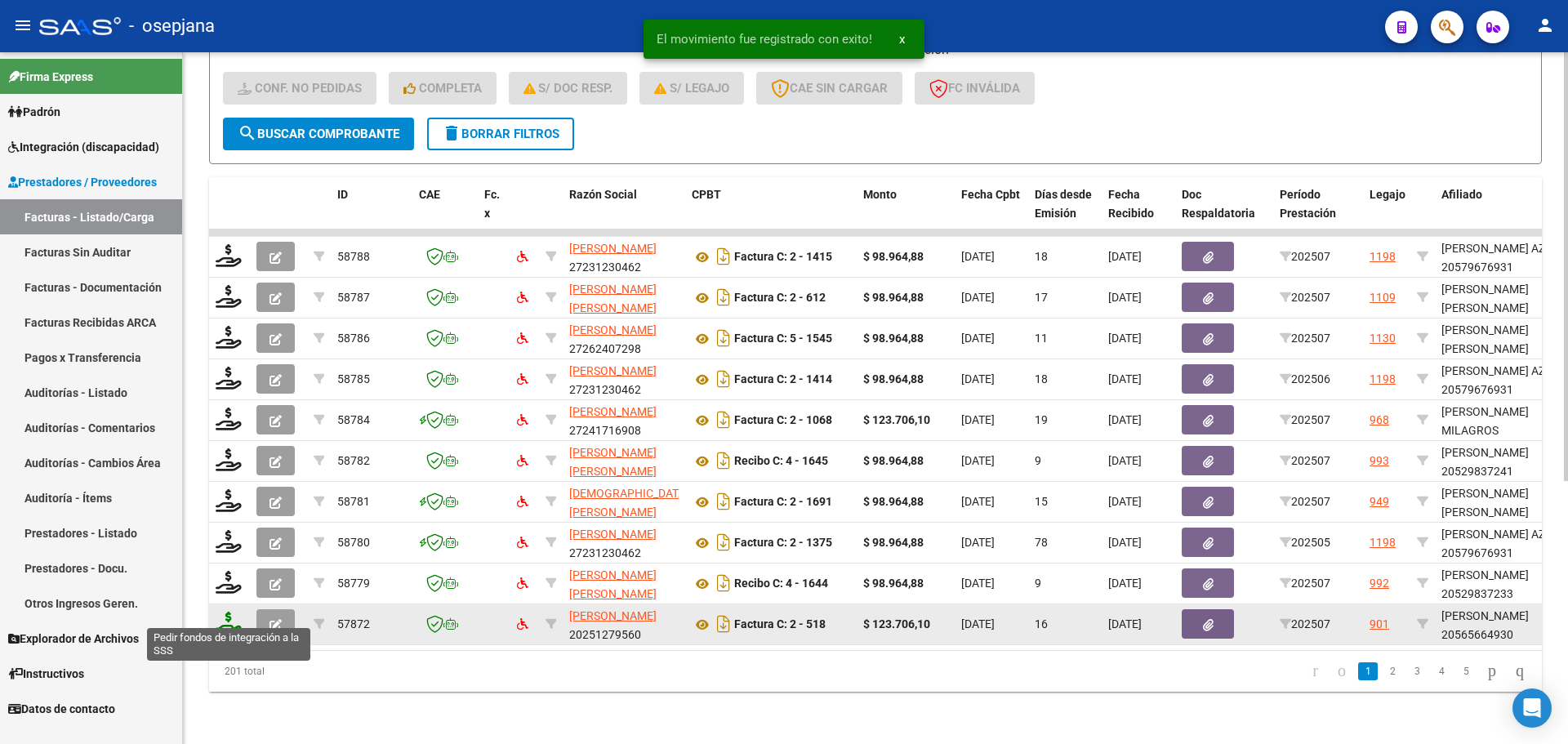
click at [220, 617] on icon at bounding box center [228, 623] width 26 height 23
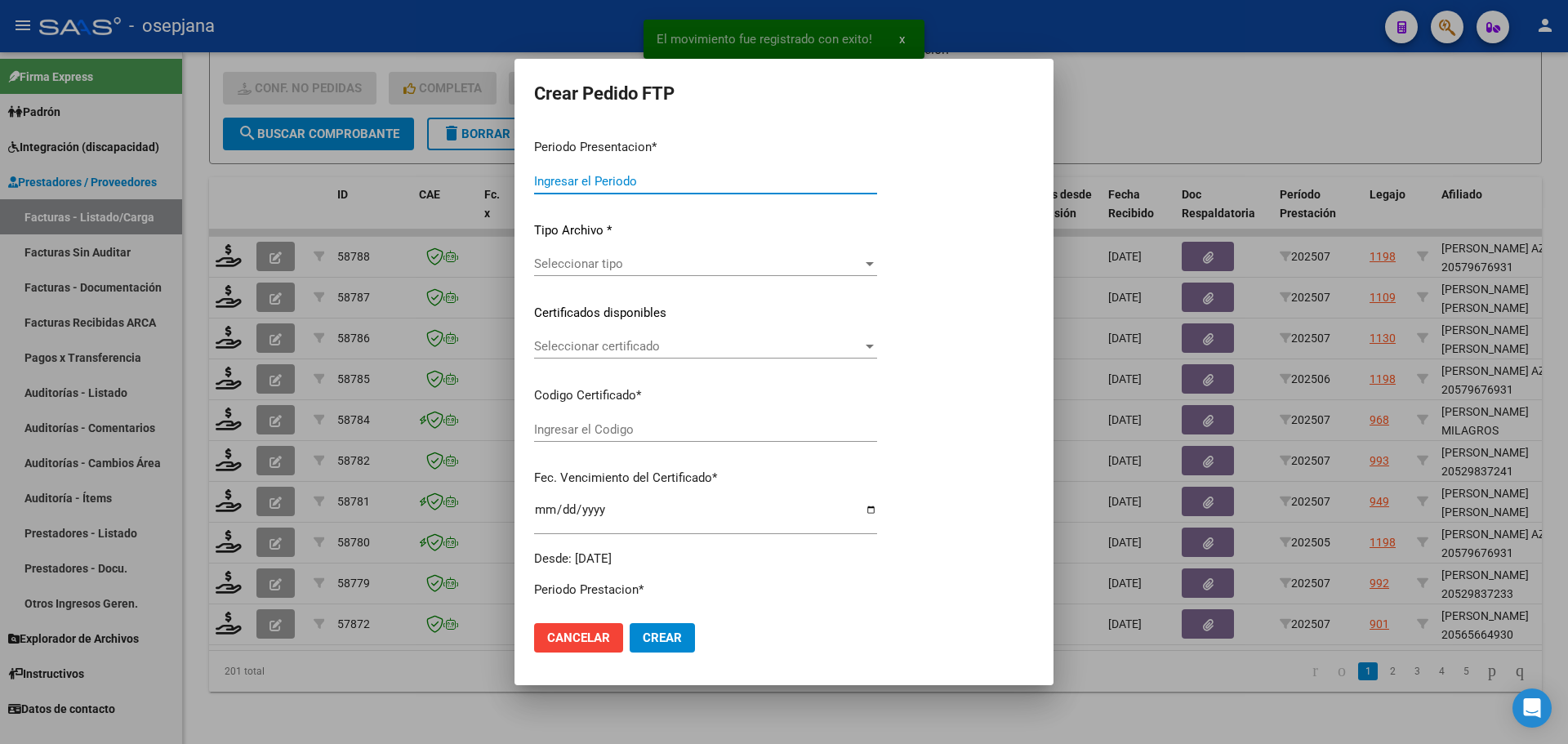
type input "202507"
type input "$ 123.706,10"
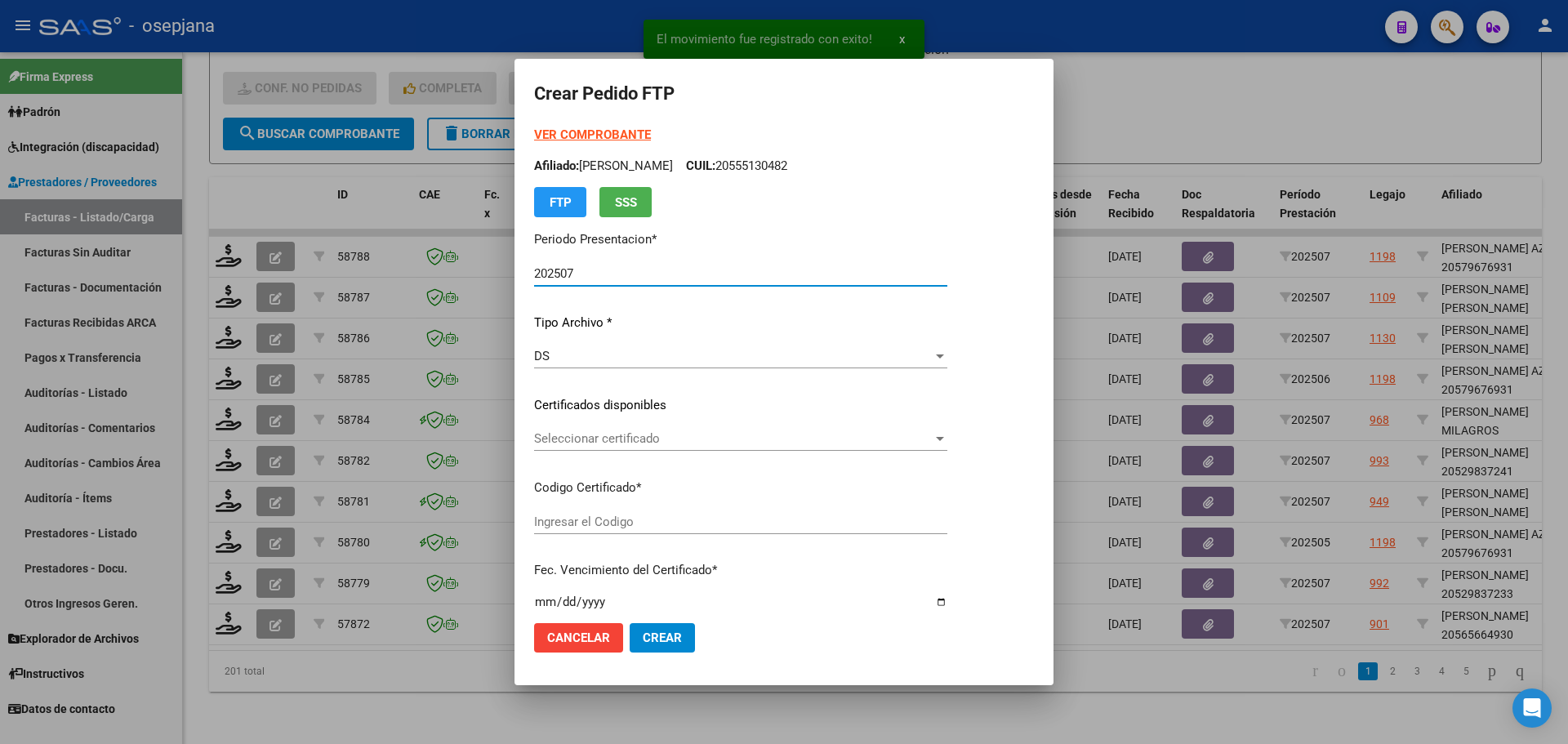
type input "ARG02000565664932022042020270420BSAS311"
type input "2027-04-20"
click at [613, 434] on span "Seleccionar certificado" at bounding box center [733, 438] width 398 height 14
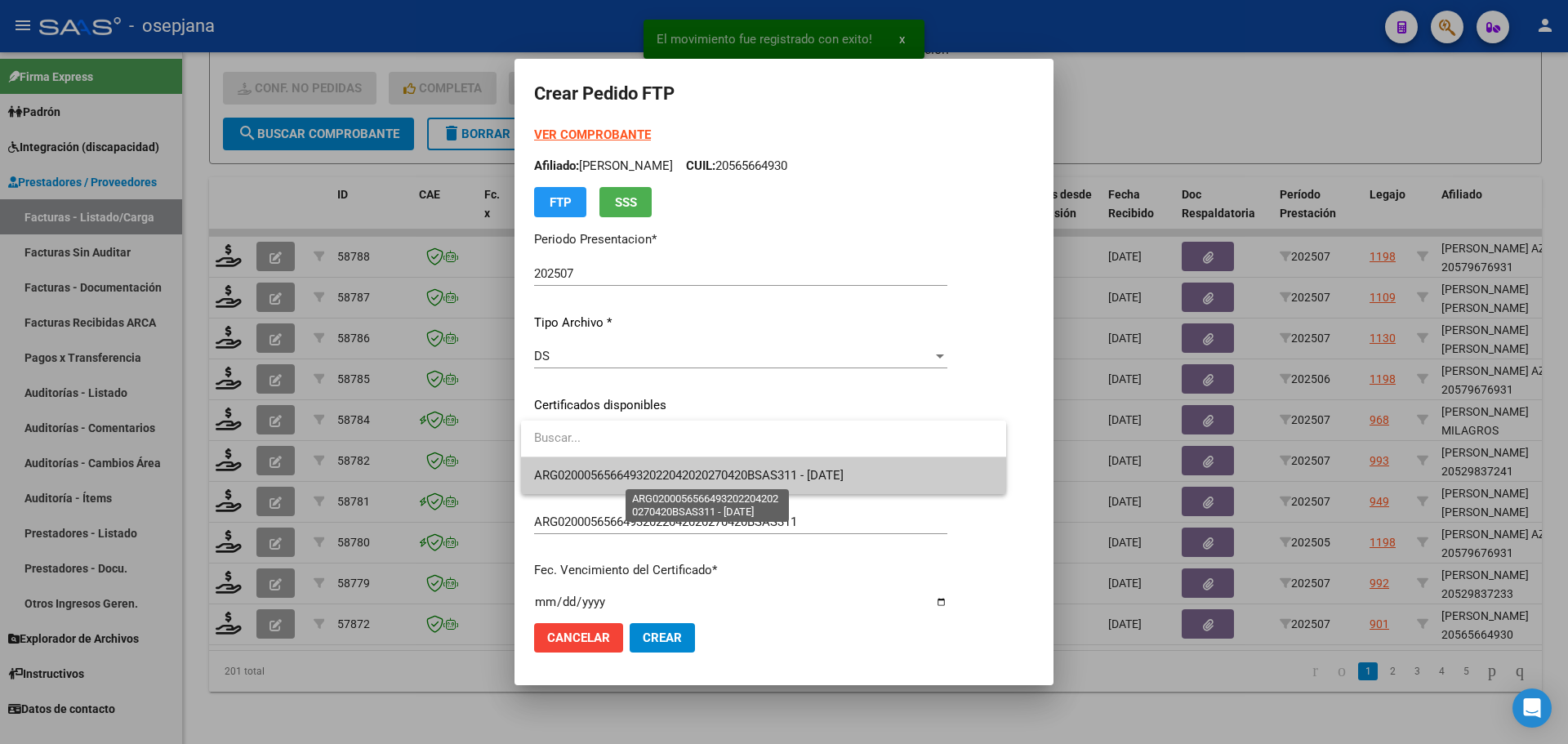
click at [622, 470] on span "ARG02000565664932022042020270420BSAS311 - 2027-04-20" at bounding box center [688, 475] width 309 height 14
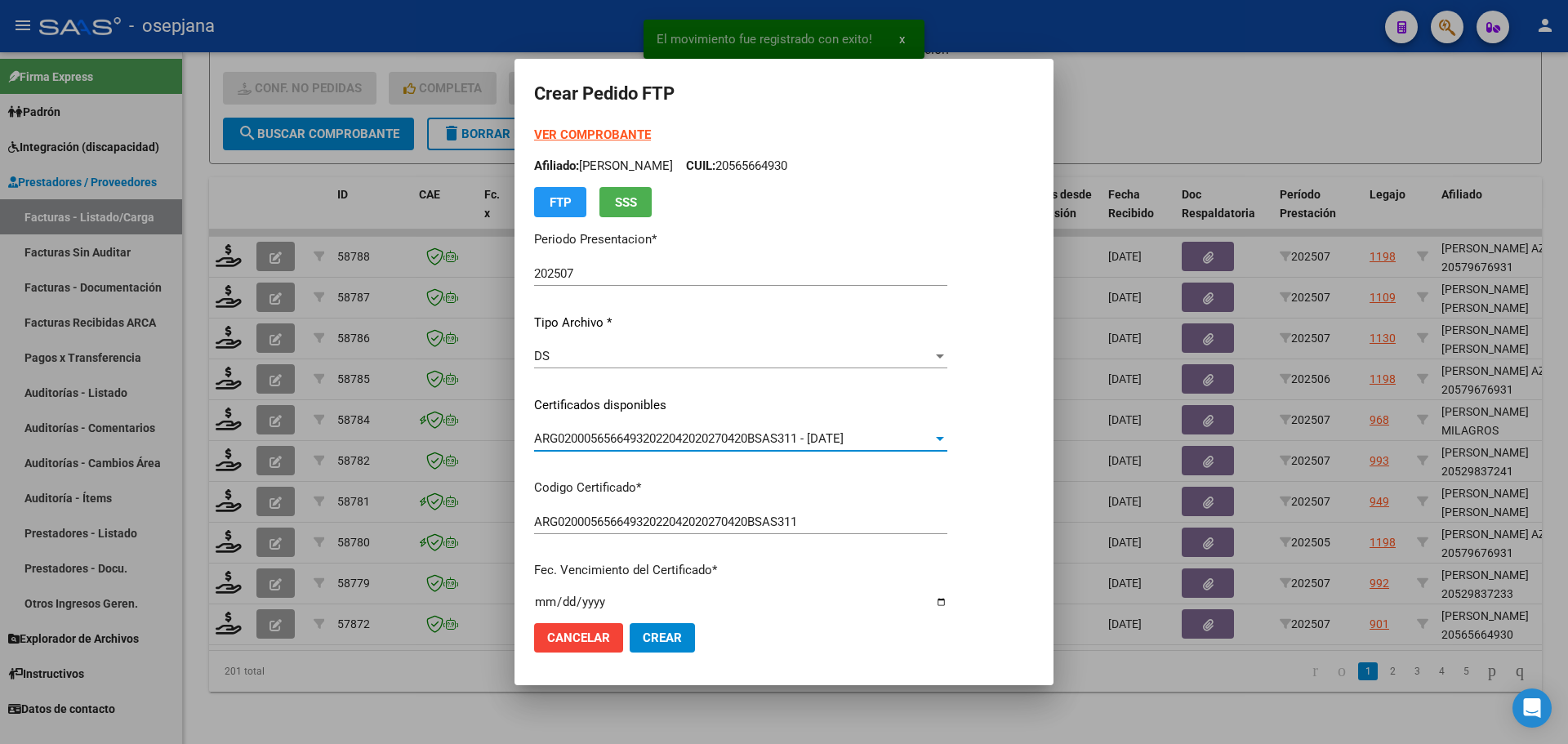
click at [626, 133] on strong "VER COMPROBANTE" at bounding box center [592, 134] width 117 height 14
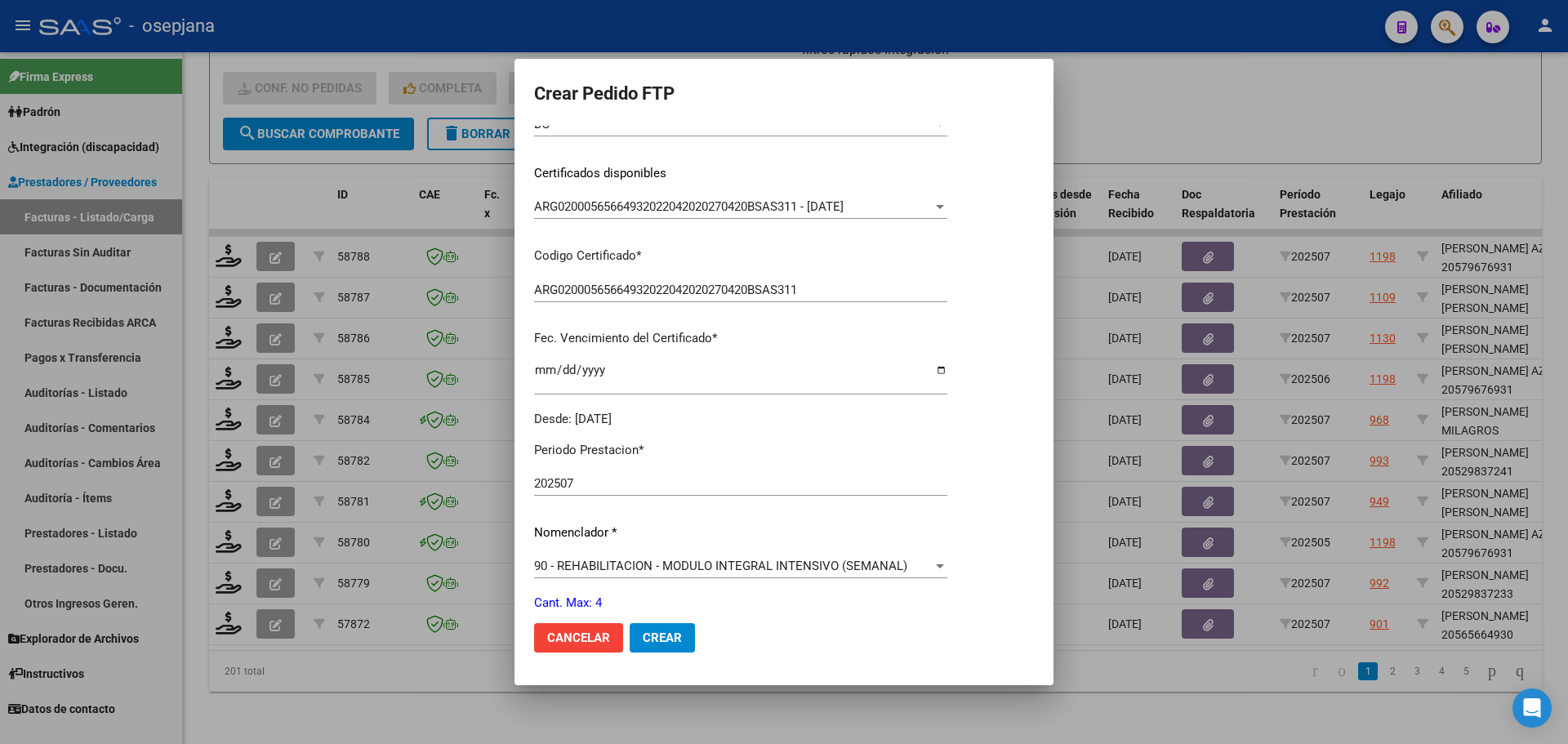
scroll to position [408, 0]
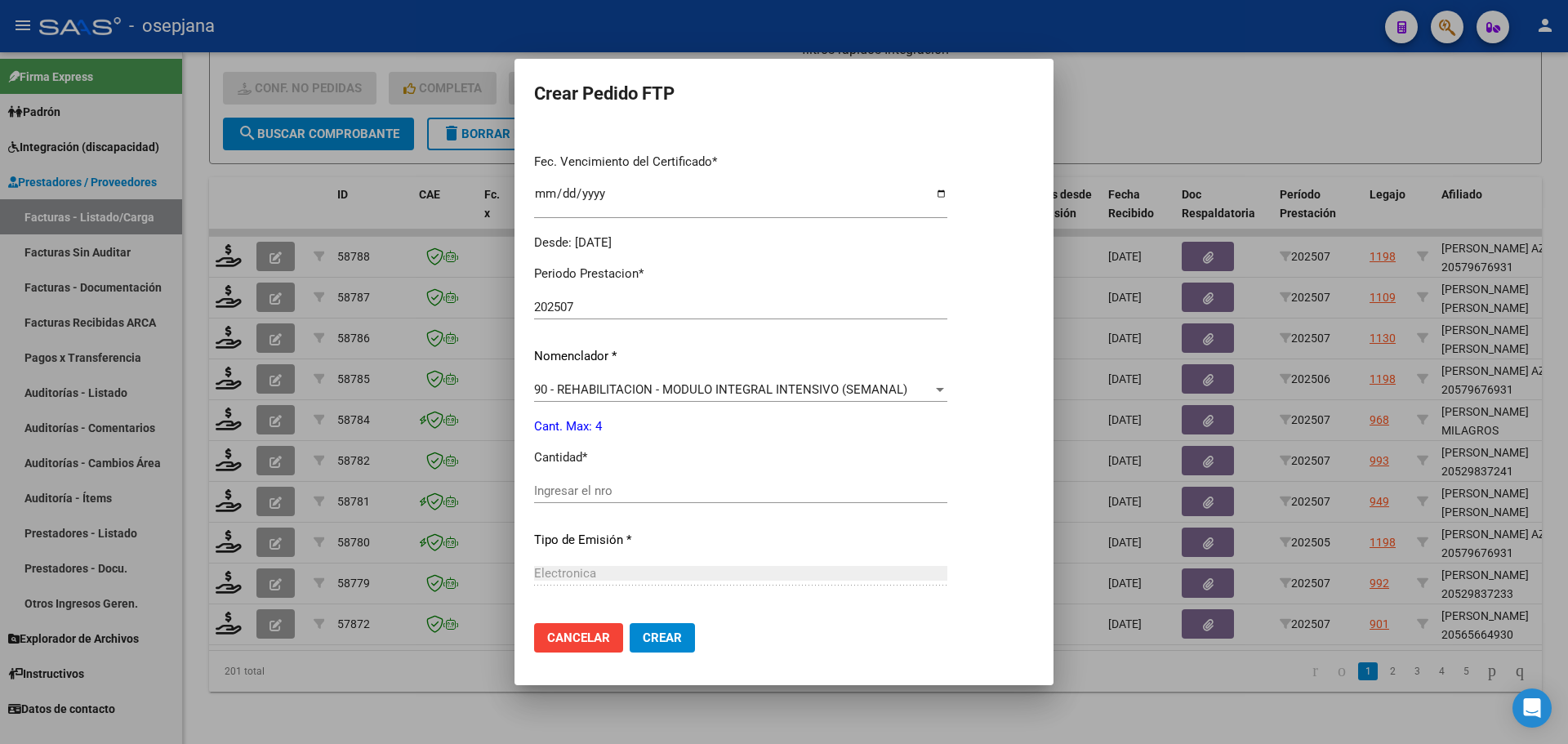
drag, startPoint x: 567, startPoint y: 475, endPoint x: 571, endPoint y: 485, distance: 10.8
click at [570, 477] on div "Periodo Prestacion * 202507 Ingresar el Periodo Prestacion Nomenclador * 90 - R…" at bounding box center [741, 509] width 414 height 514
click at [572, 491] on input "Ingresar el nro" at bounding box center [741, 490] width 414 height 14
type input "4"
click at [682, 645] on button "Crear" at bounding box center [662, 637] width 65 height 30
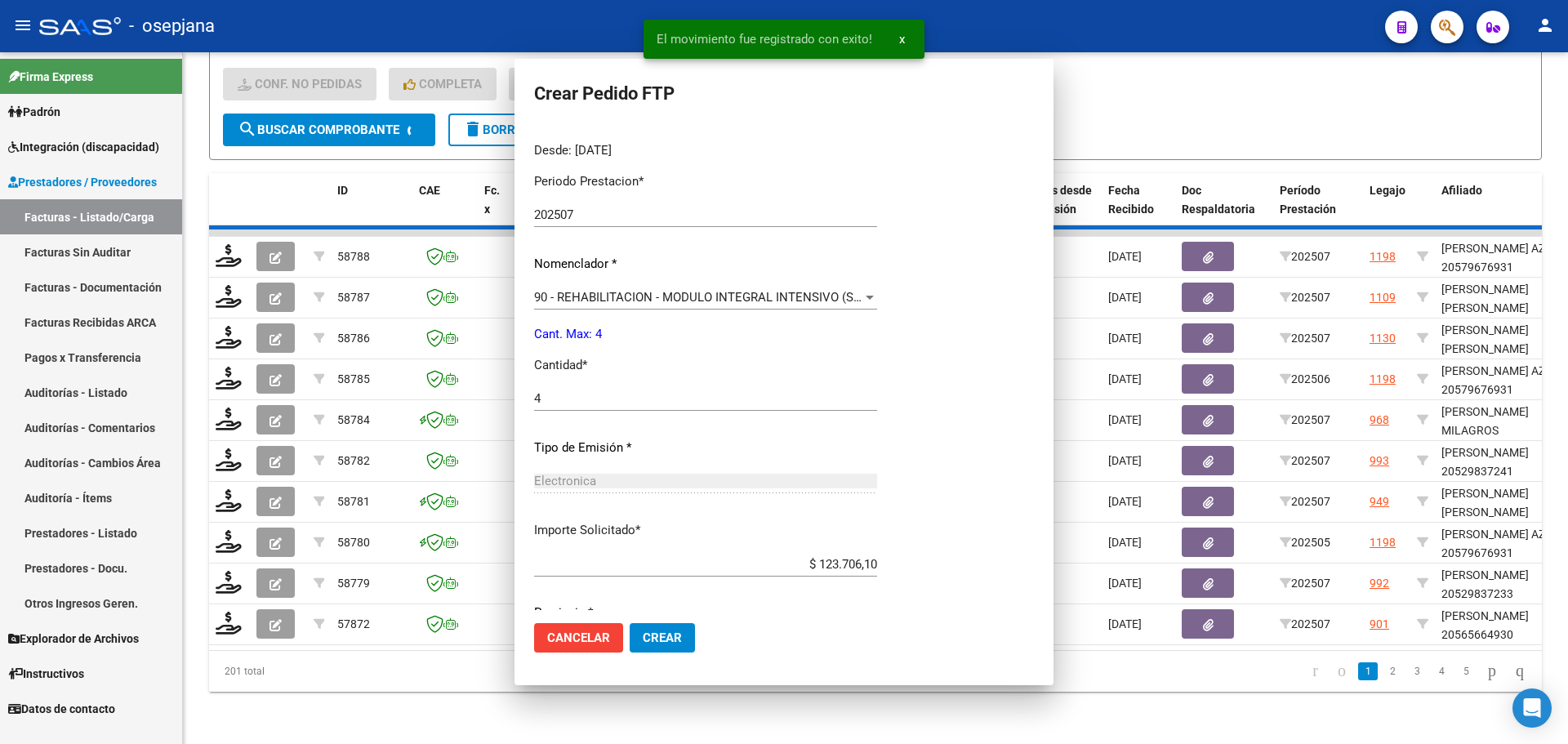
scroll to position [0, 0]
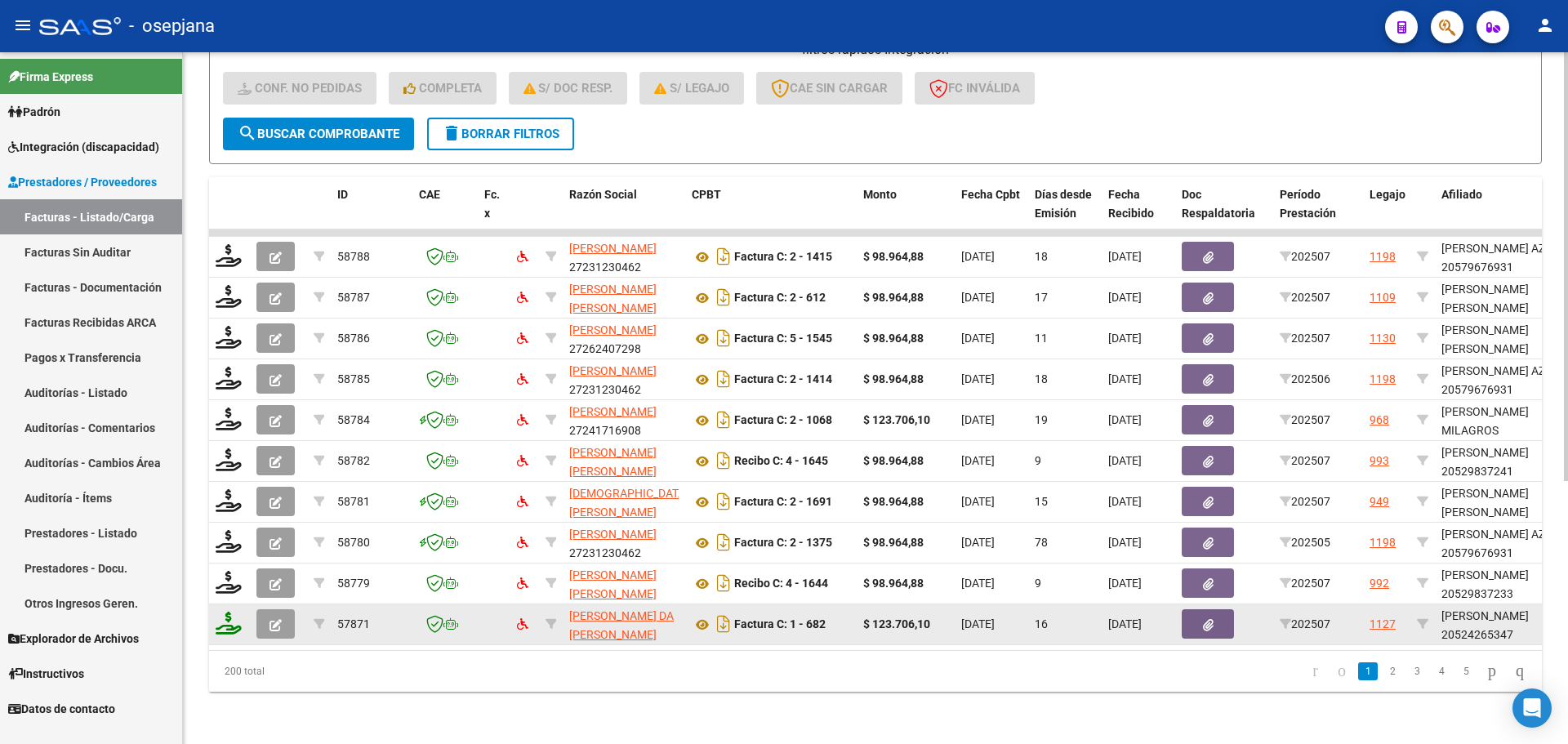
drag, startPoint x: 222, startPoint y: 595, endPoint x: 239, endPoint y: 613, distance: 24.8
click at [222, 604] on datatable-body-cell at bounding box center [230, 624] width 41 height 40
click at [239, 615] on icon at bounding box center [228, 623] width 26 height 23
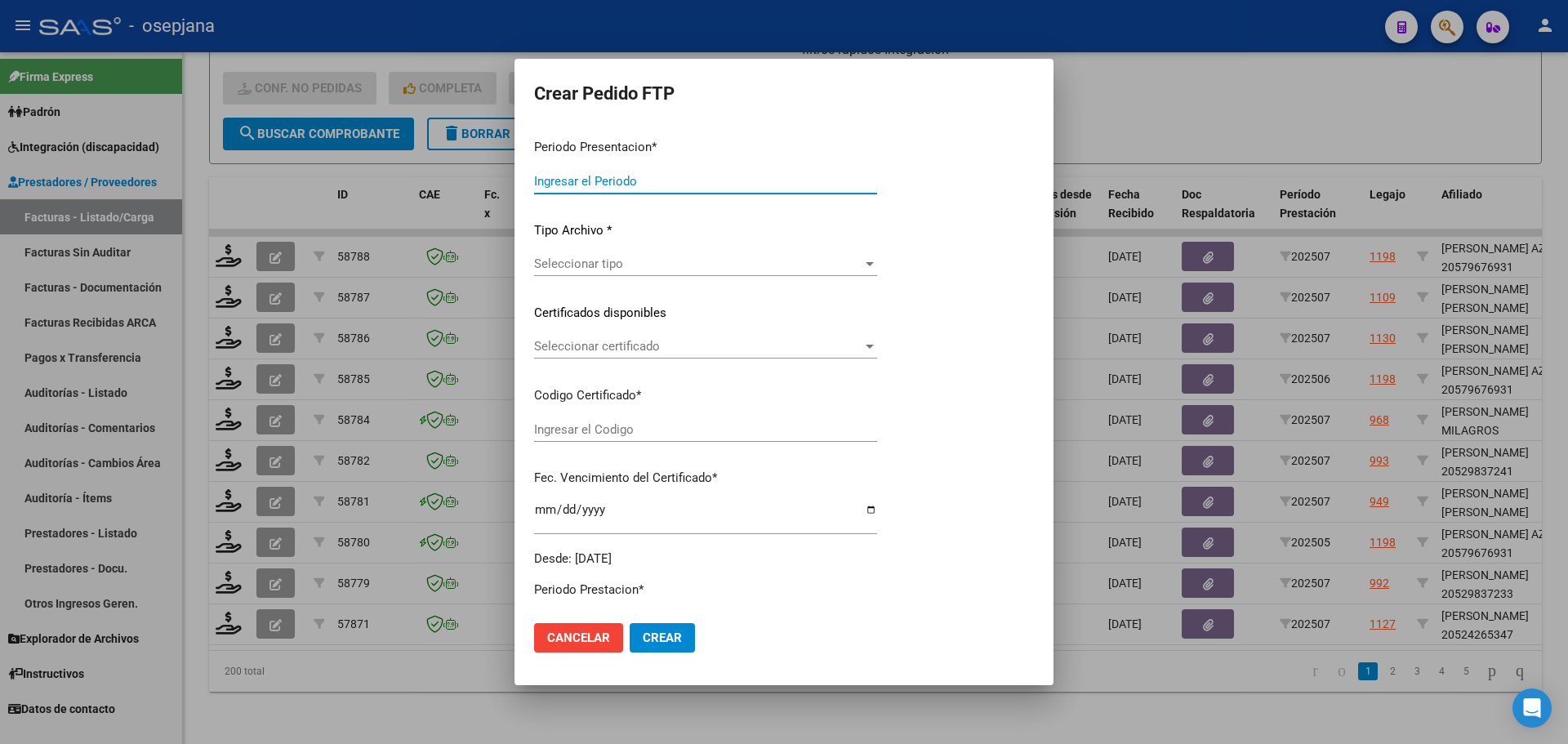
type input "202507"
type input "$ 123.706,10"
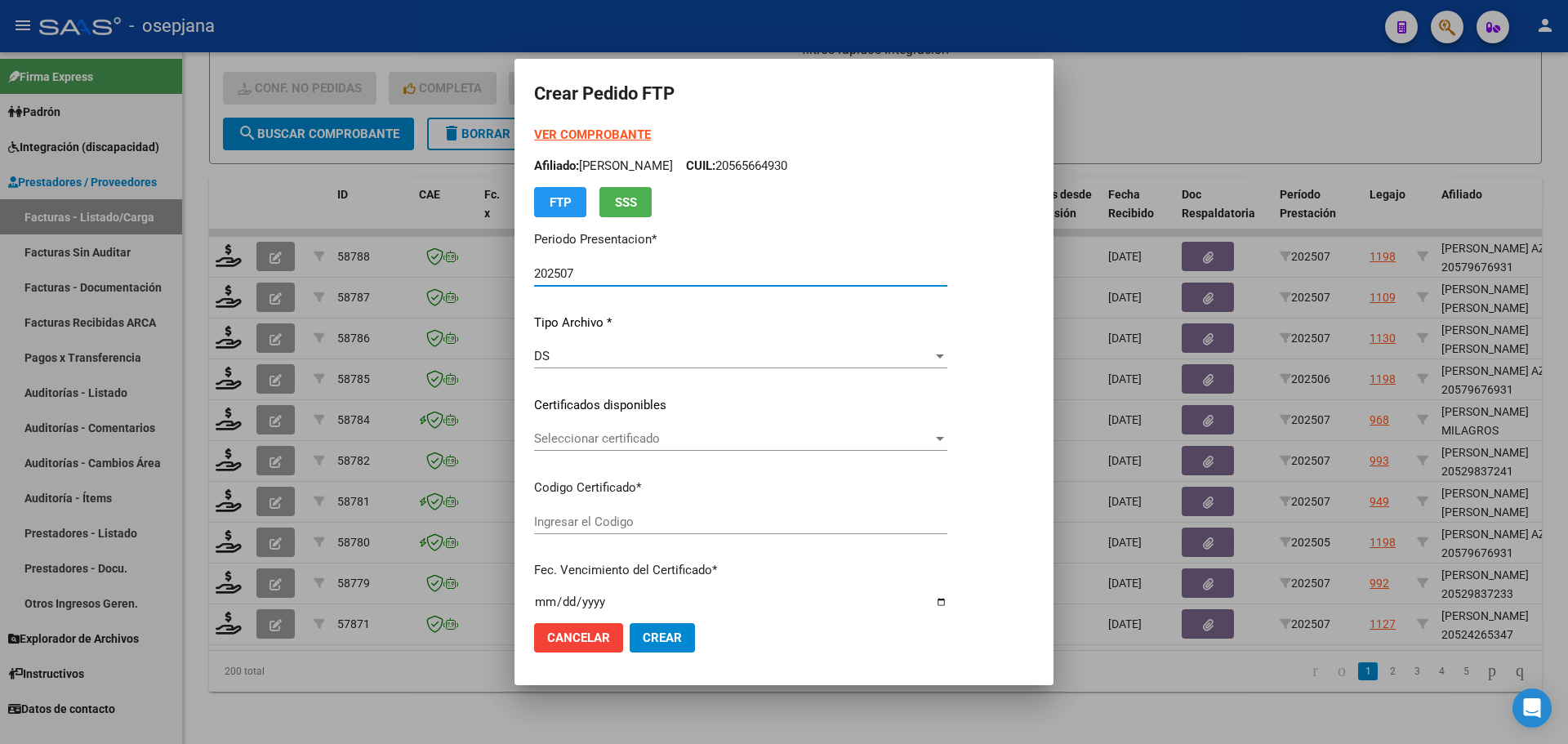
type input "ARG0200052426534-20230303-20330303BS350"
type input "2033-03-03"
click at [688, 443] on span "Seleccionar certificado" at bounding box center [733, 438] width 398 height 14
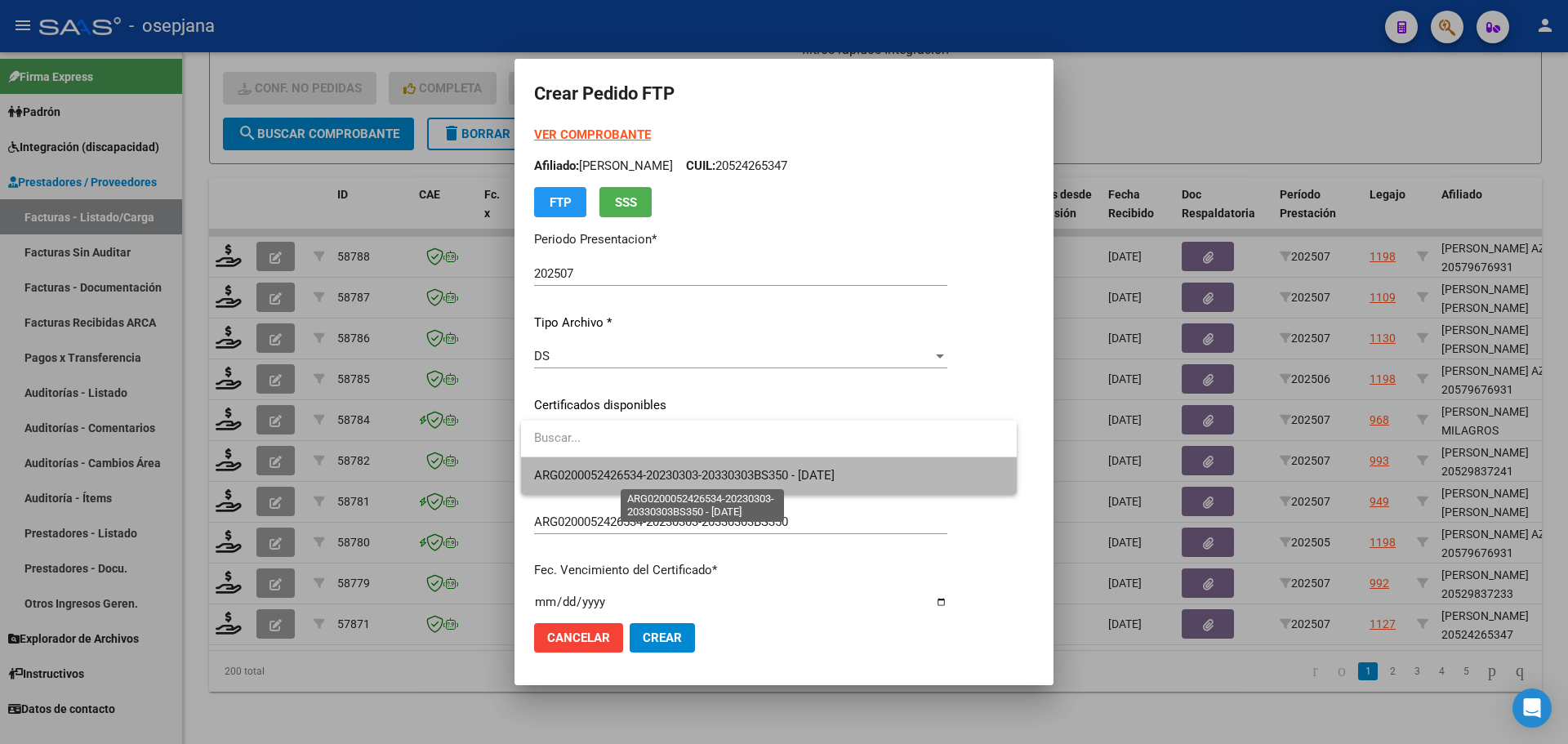
click at [700, 468] on span "ARG0200052426534-20230303-20330303BS350 - 2033-03-03" at bounding box center [684, 475] width 301 height 14
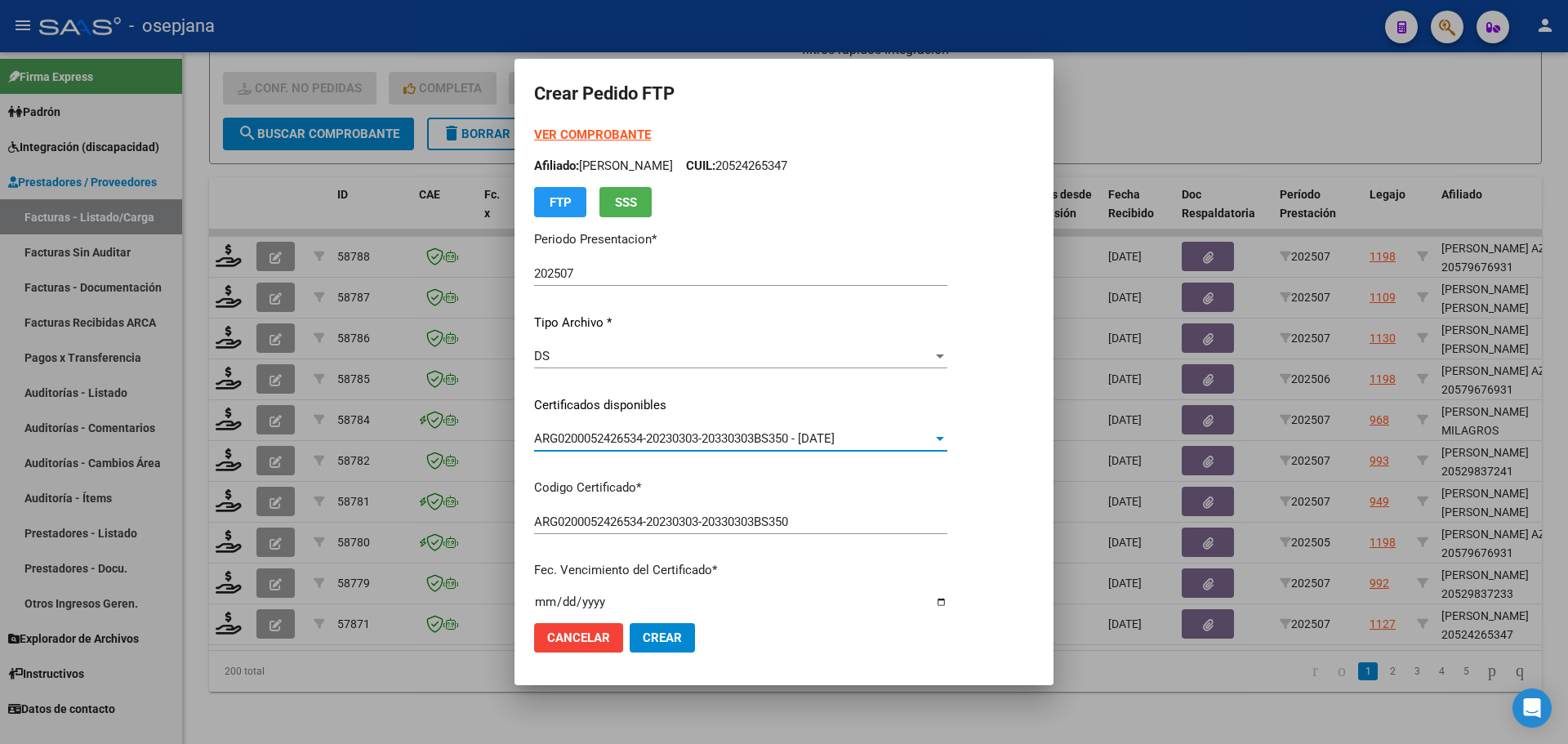
click at [628, 130] on strong "VER COMPROBANTE" at bounding box center [592, 134] width 117 height 14
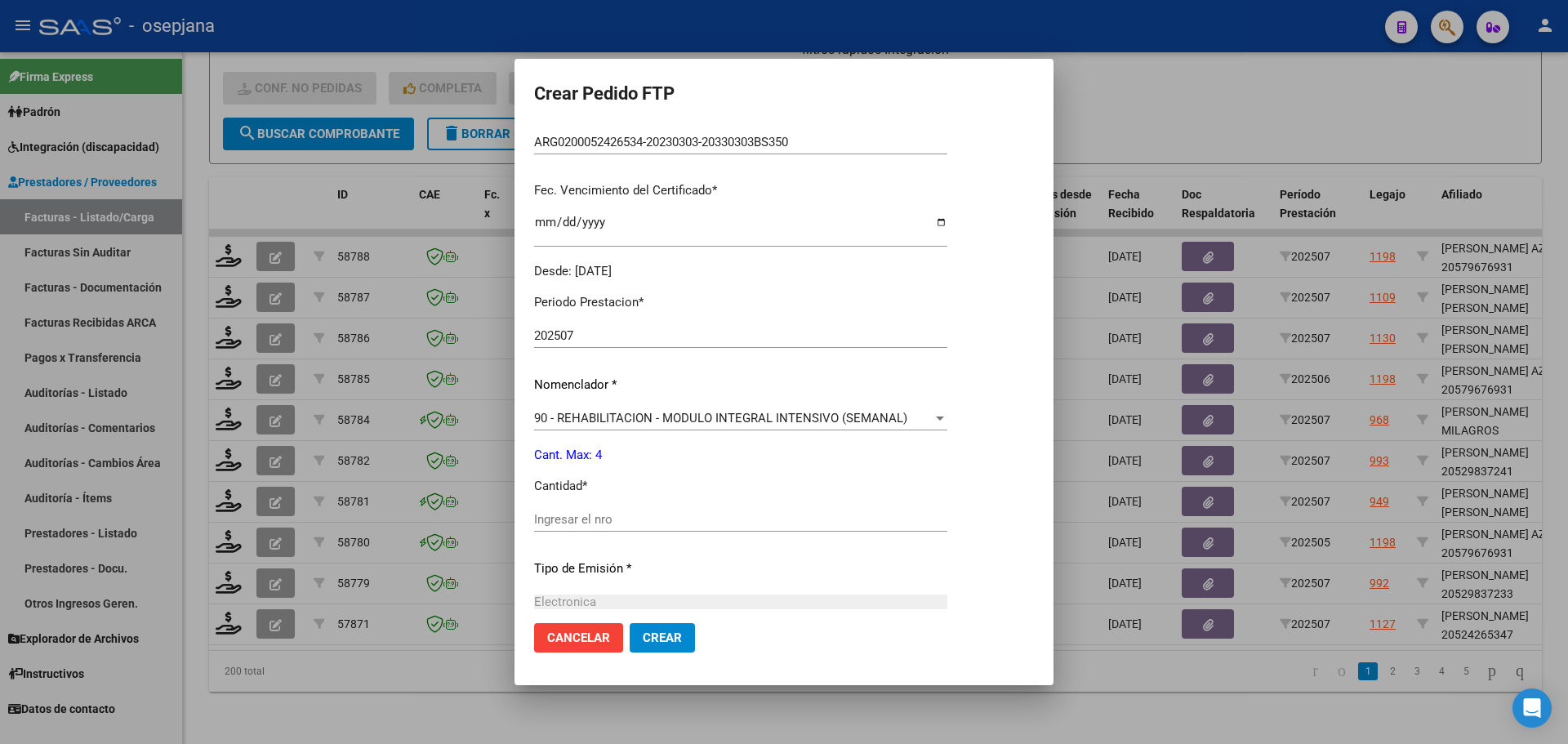
scroll to position [408, 0]
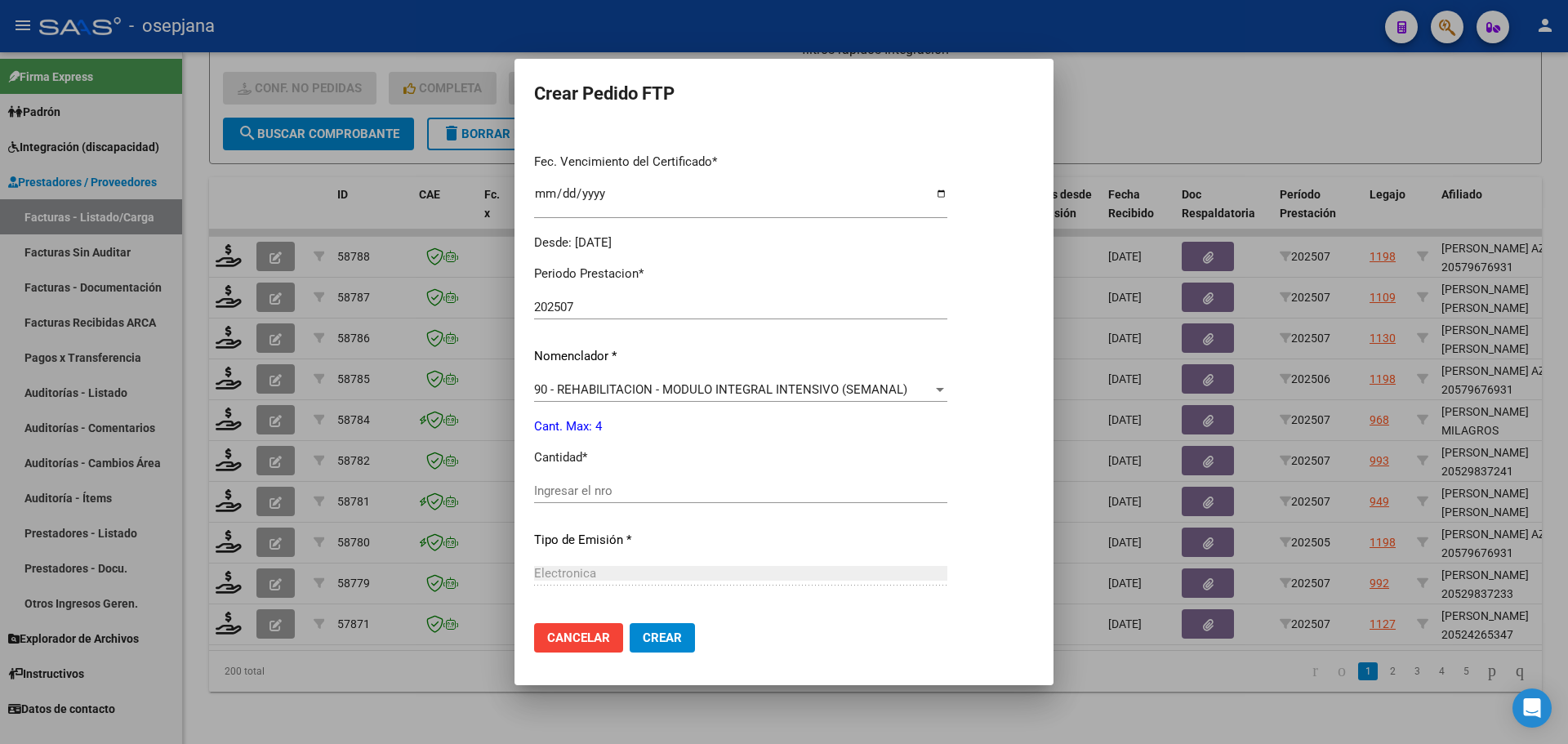
click at [559, 490] on input "Ingresar el nro" at bounding box center [741, 490] width 414 height 14
type input "4"
click at [643, 634] on span "Crear" at bounding box center [662, 637] width 39 height 14
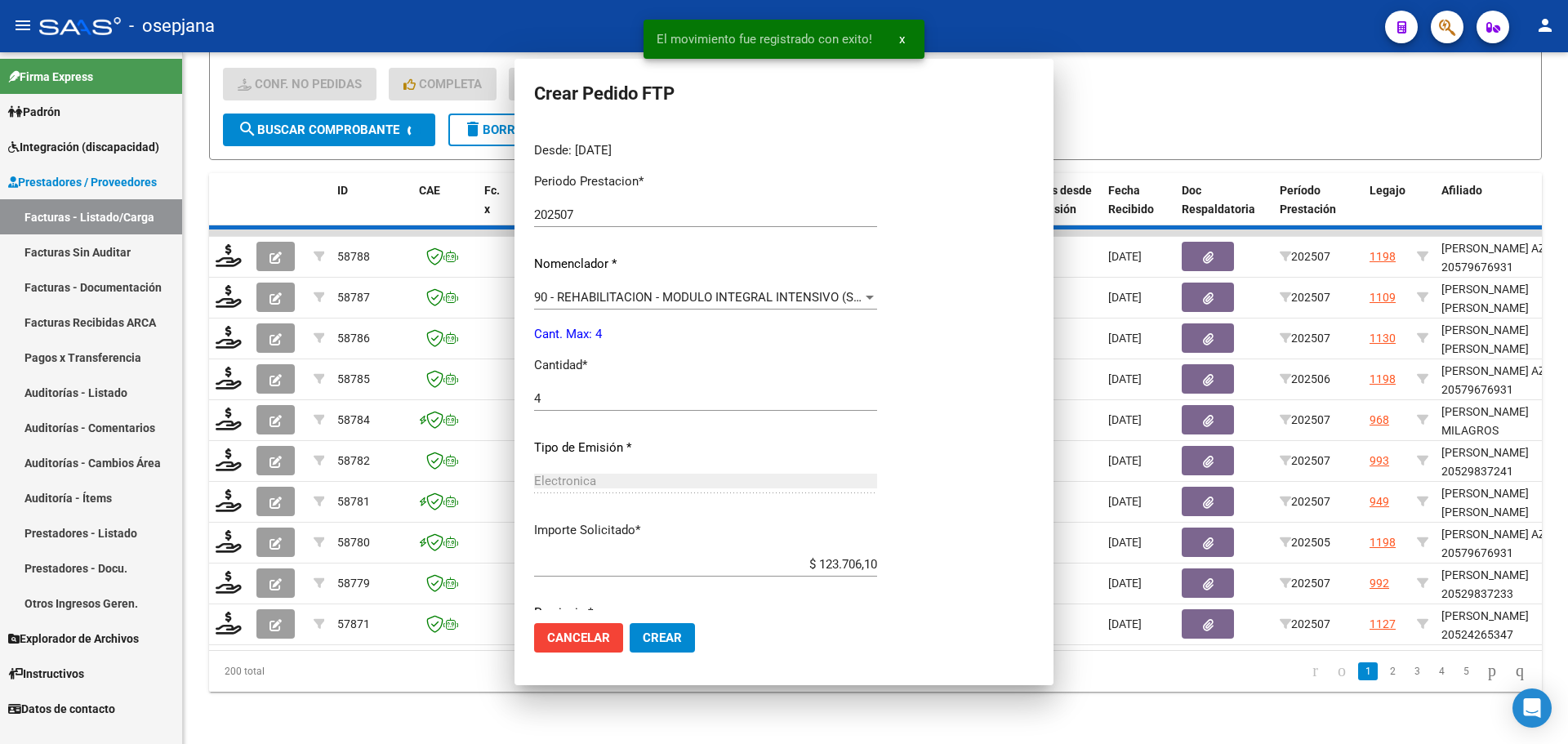
scroll to position [0, 0]
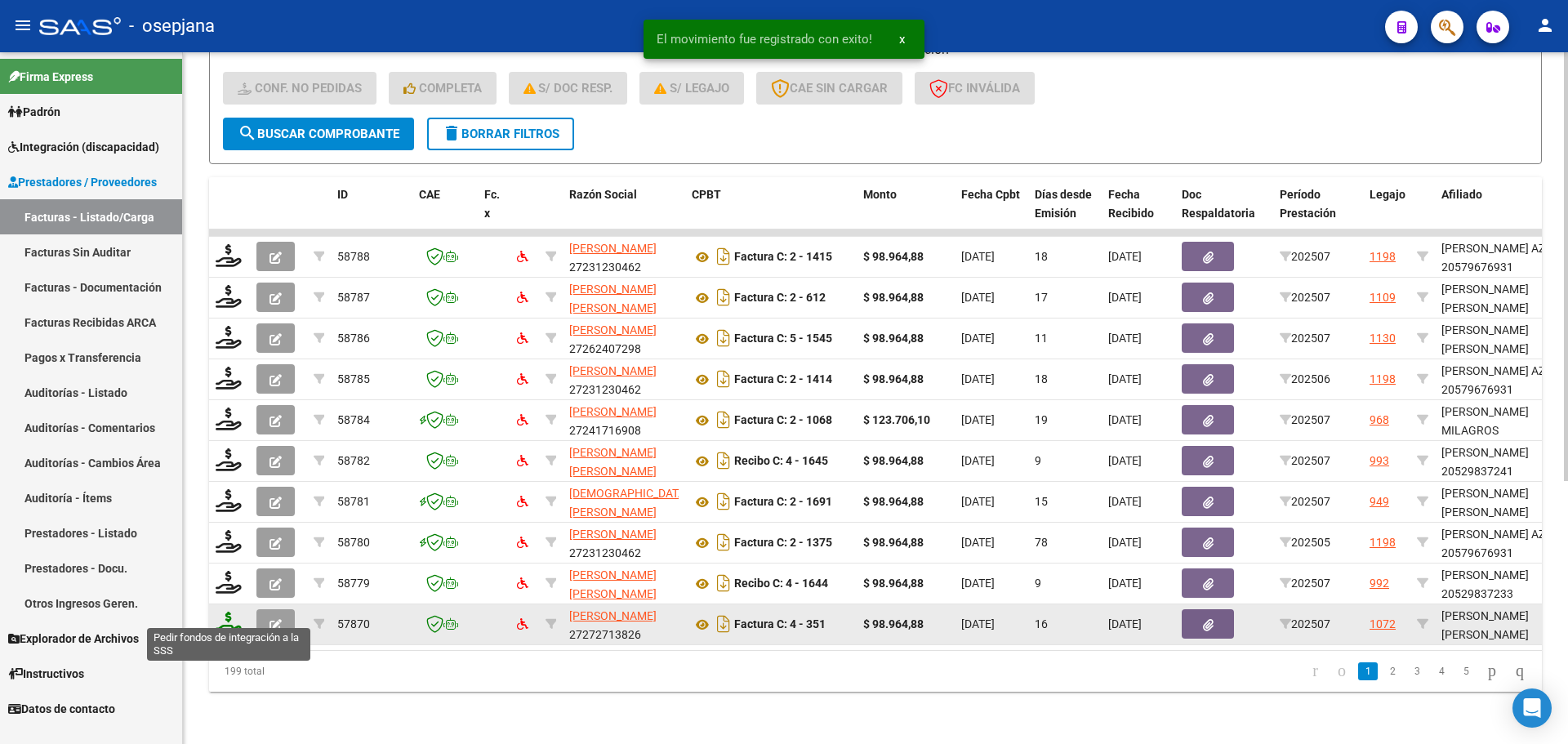
click at [234, 613] on icon at bounding box center [228, 623] width 26 height 23
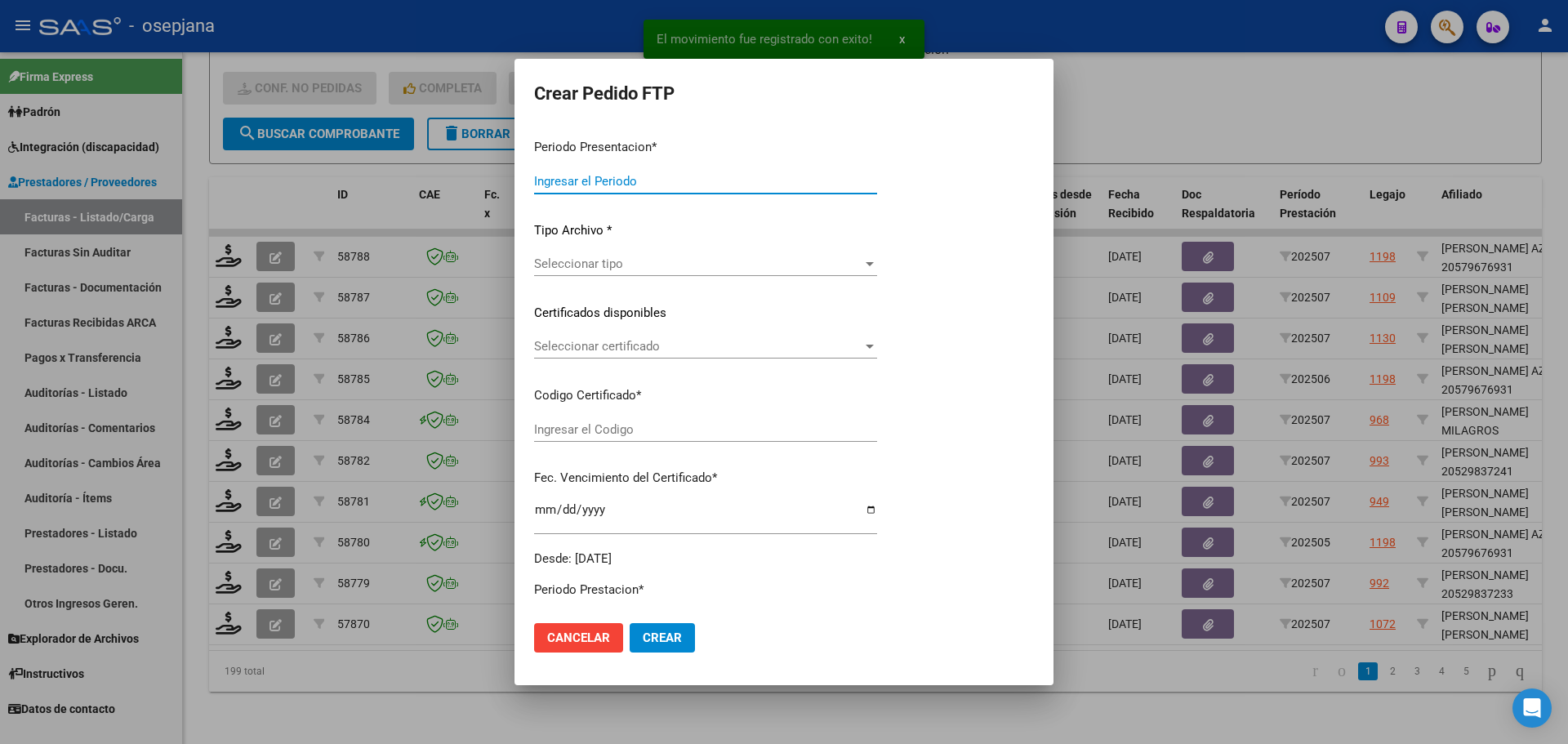
type input "202507"
type input "$ 98.964,88"
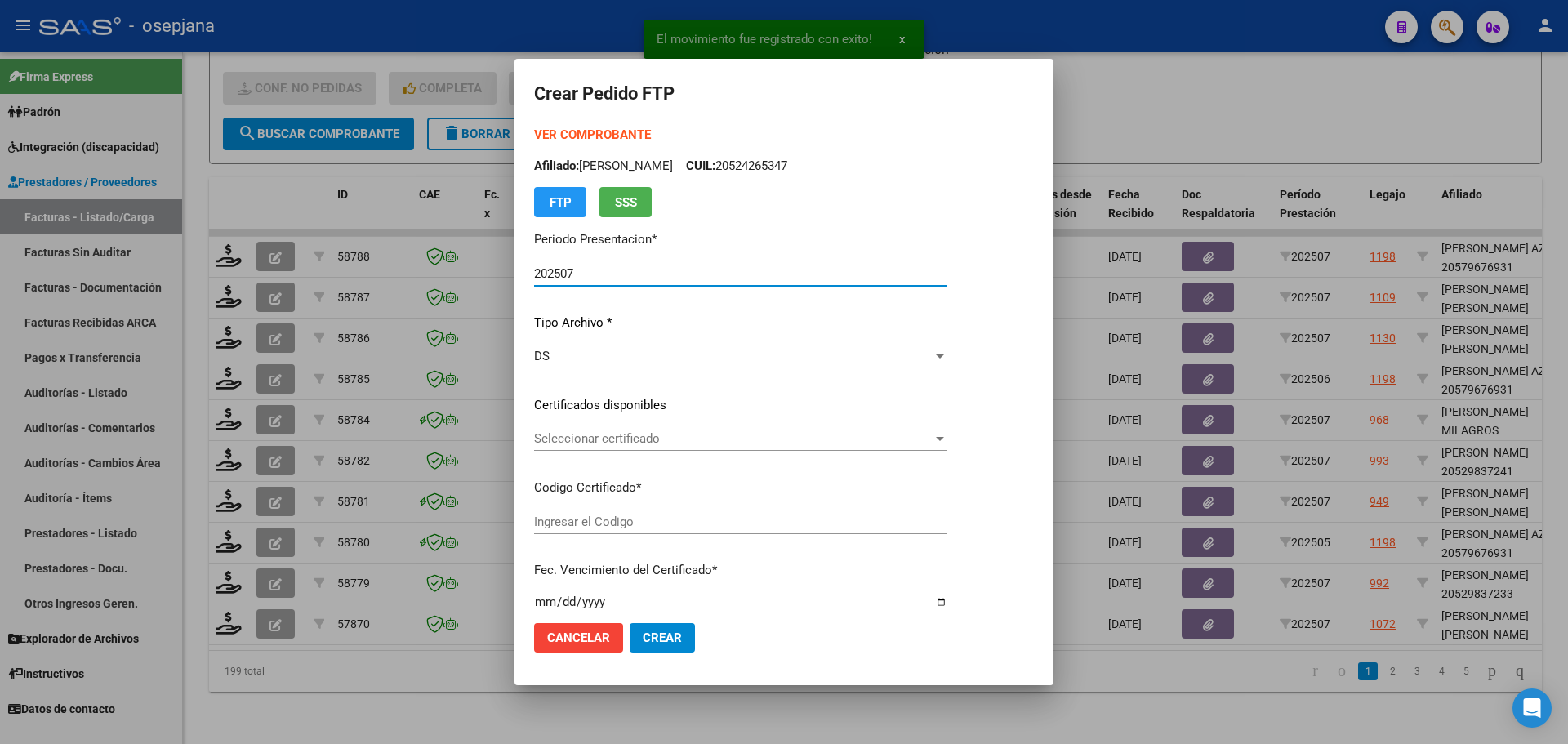
type input "ARG02000437407662023012520280125BSAS389"
type input "2028-01-25"
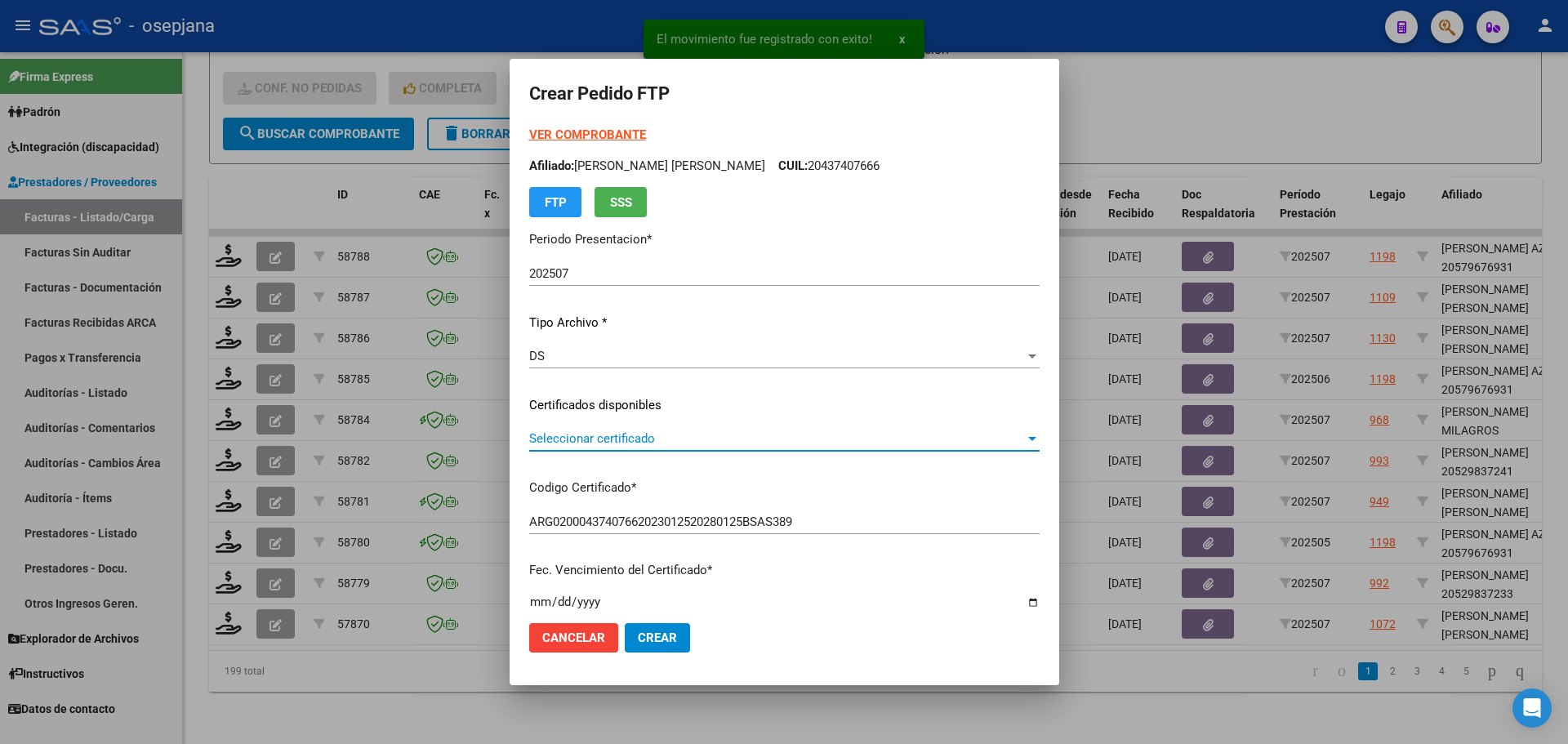
click at [609, 431] on span "Seleccionar certificado" at bounding box center [776, 438] width 496 height 14
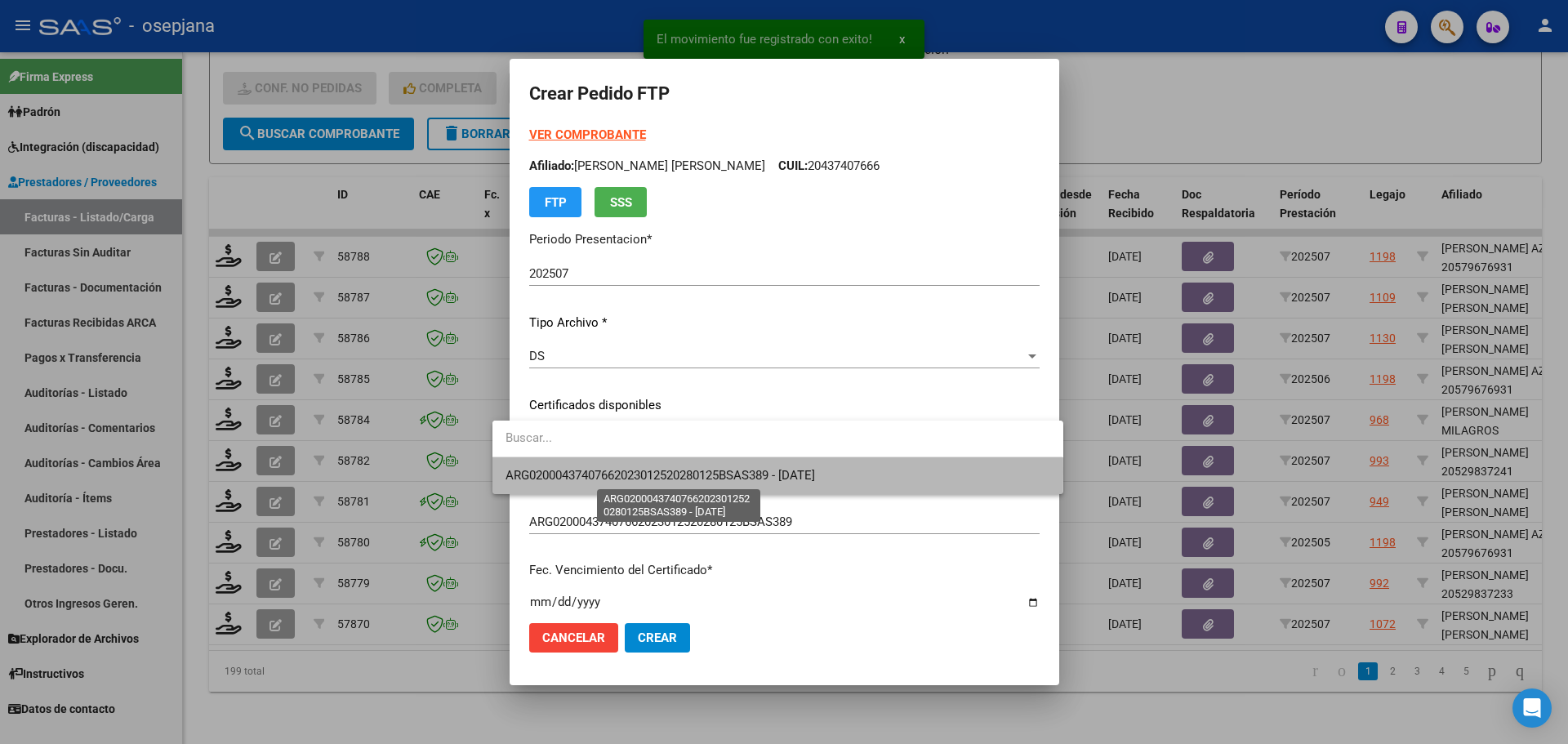
click at [620, 473] on span "ARG02000437407662023012520280125BSAS389 - 2028-01-25" at bounding box center [659, 475] width 309 height 14
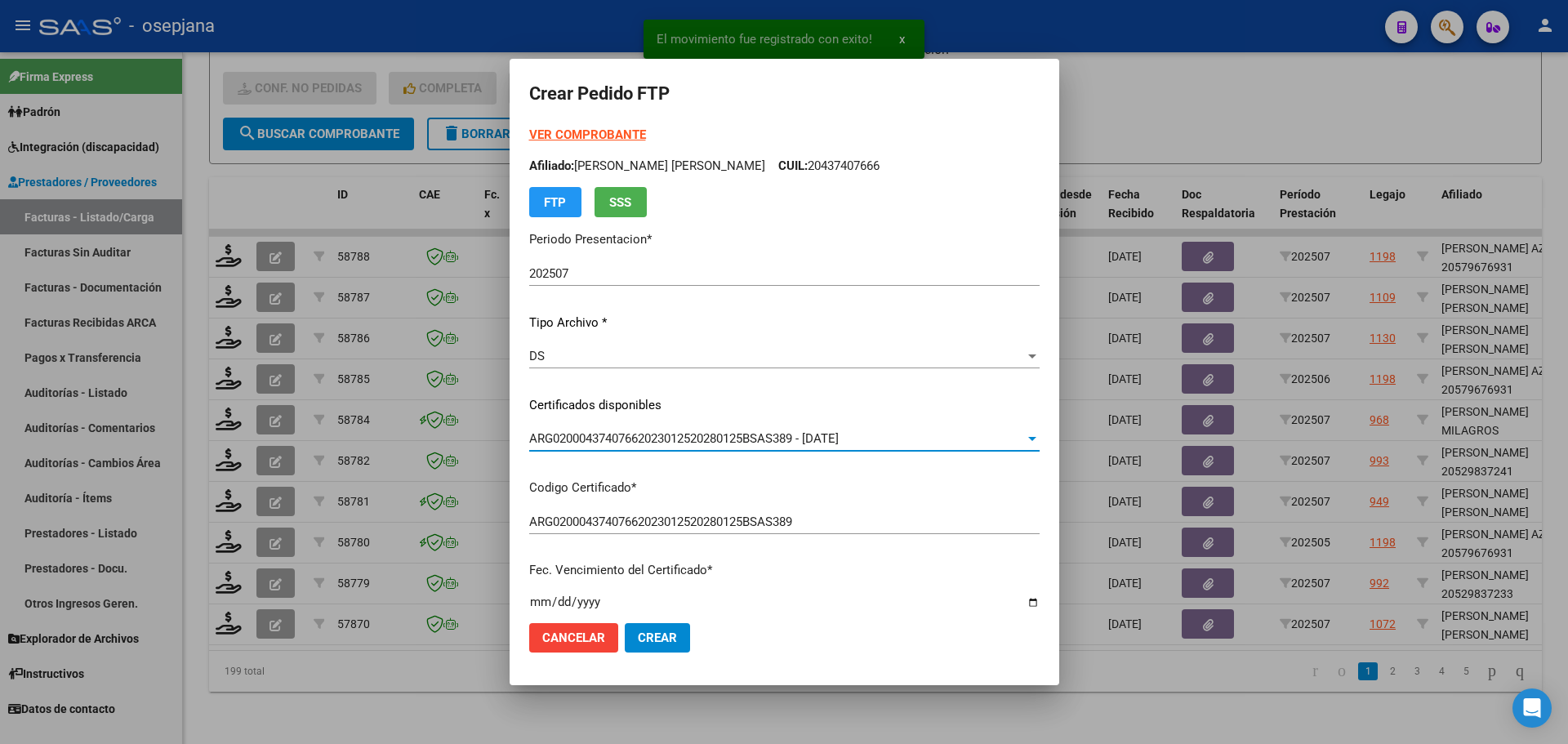
click at [592, 130] on strong "VER COMPROBANTE" at bounding box center [587, 134] width 117 height 14
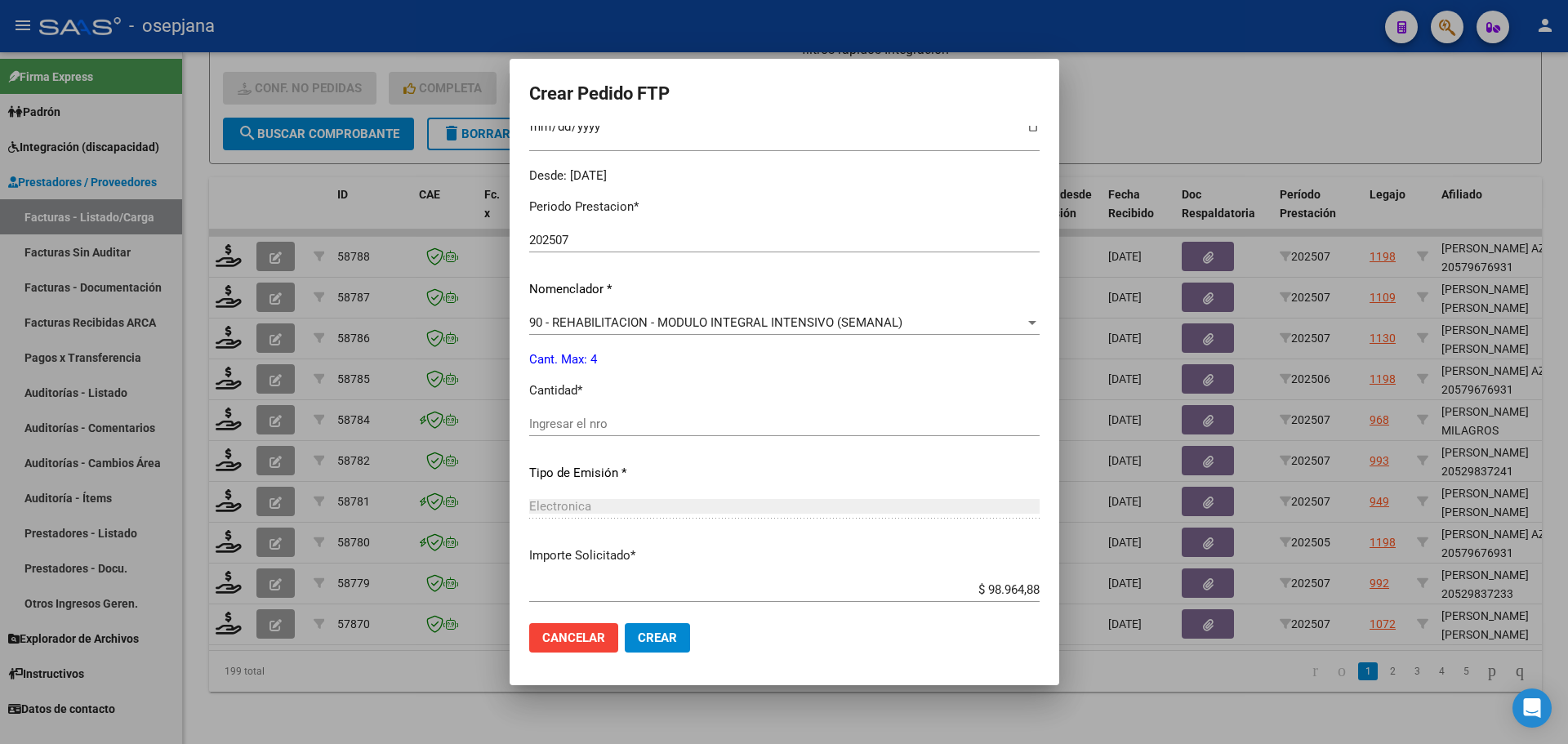
scroll to position [490, 0]
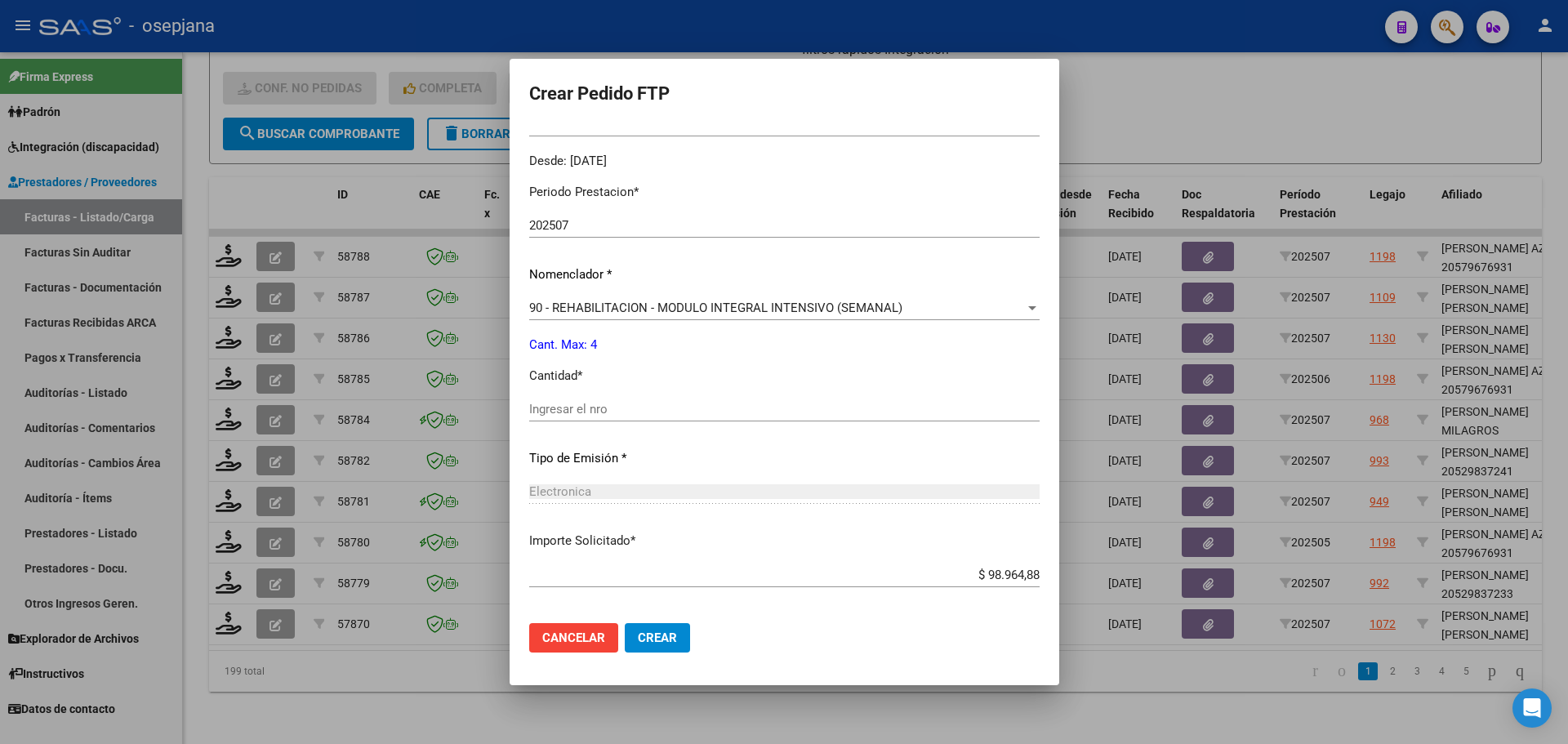
click at [529, 406] on input "Ingresar el nro" at bounding box center [784, 408] width 510 height 14
type input "4"
click at [625, 629] on button "Crear" at bounding box center [657, 637] width 65 height 30
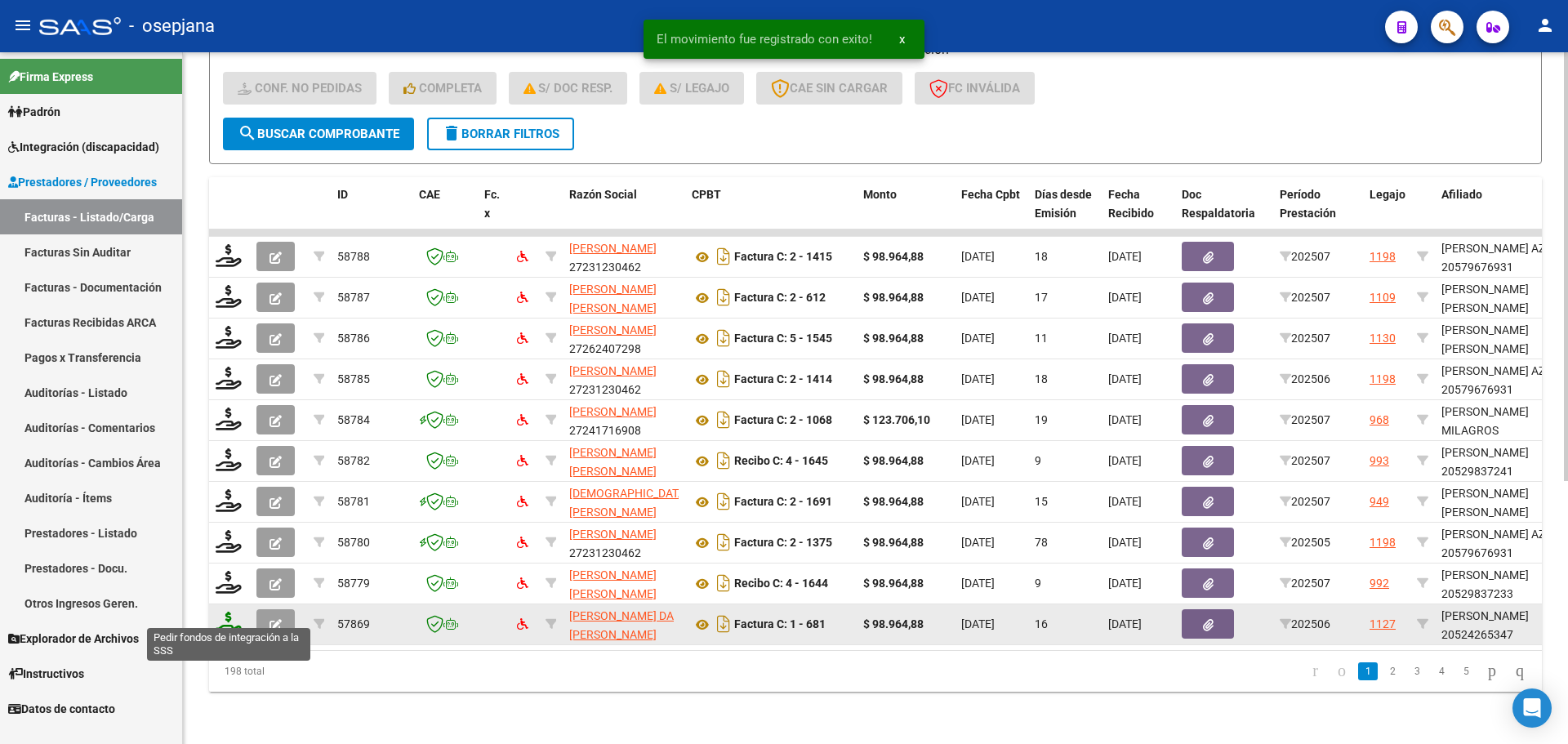
click at [225, 612] on icon at bounding box center [228, 623] width 26 height 23
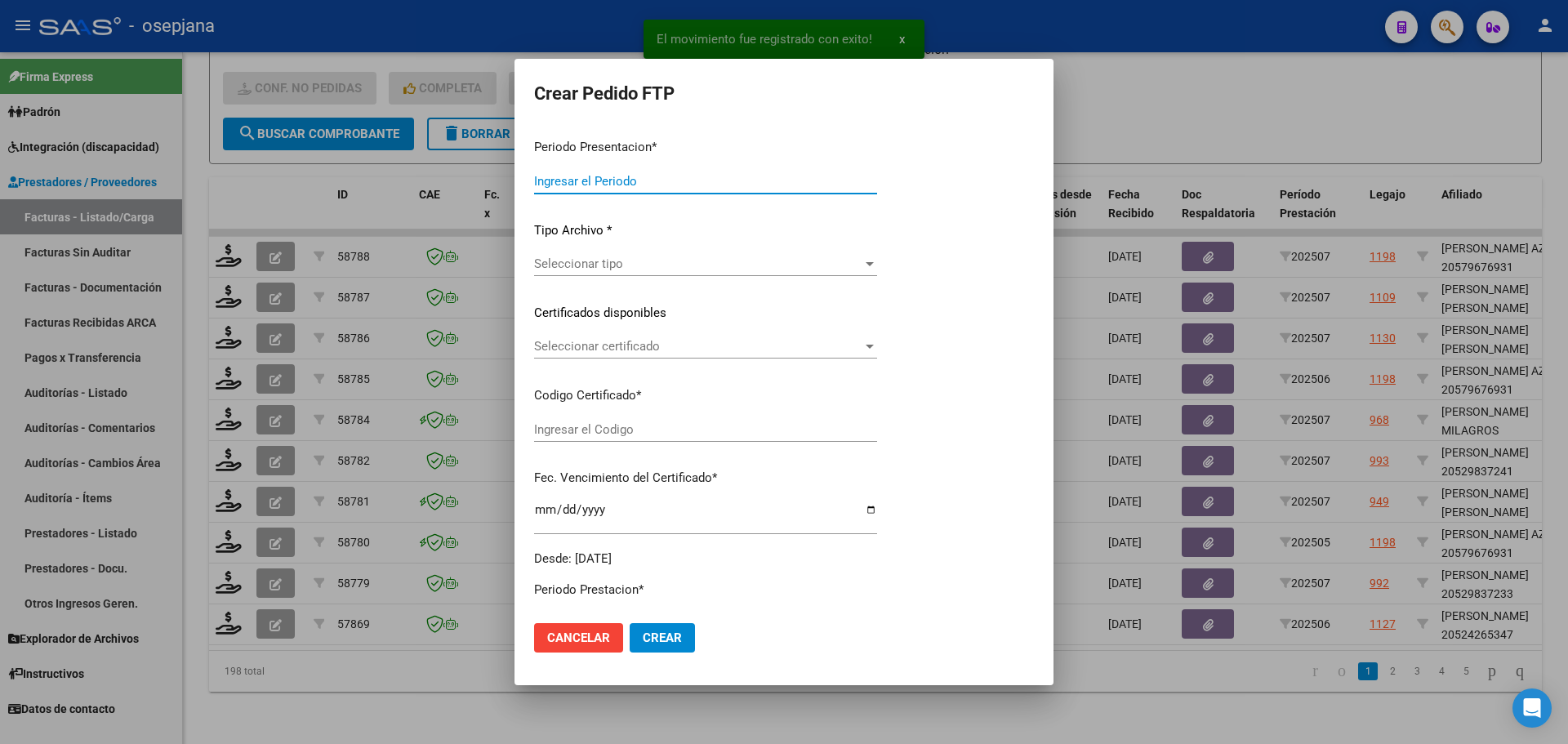
type input "202507"
type input "202506"
type input "$ 98.964,88"
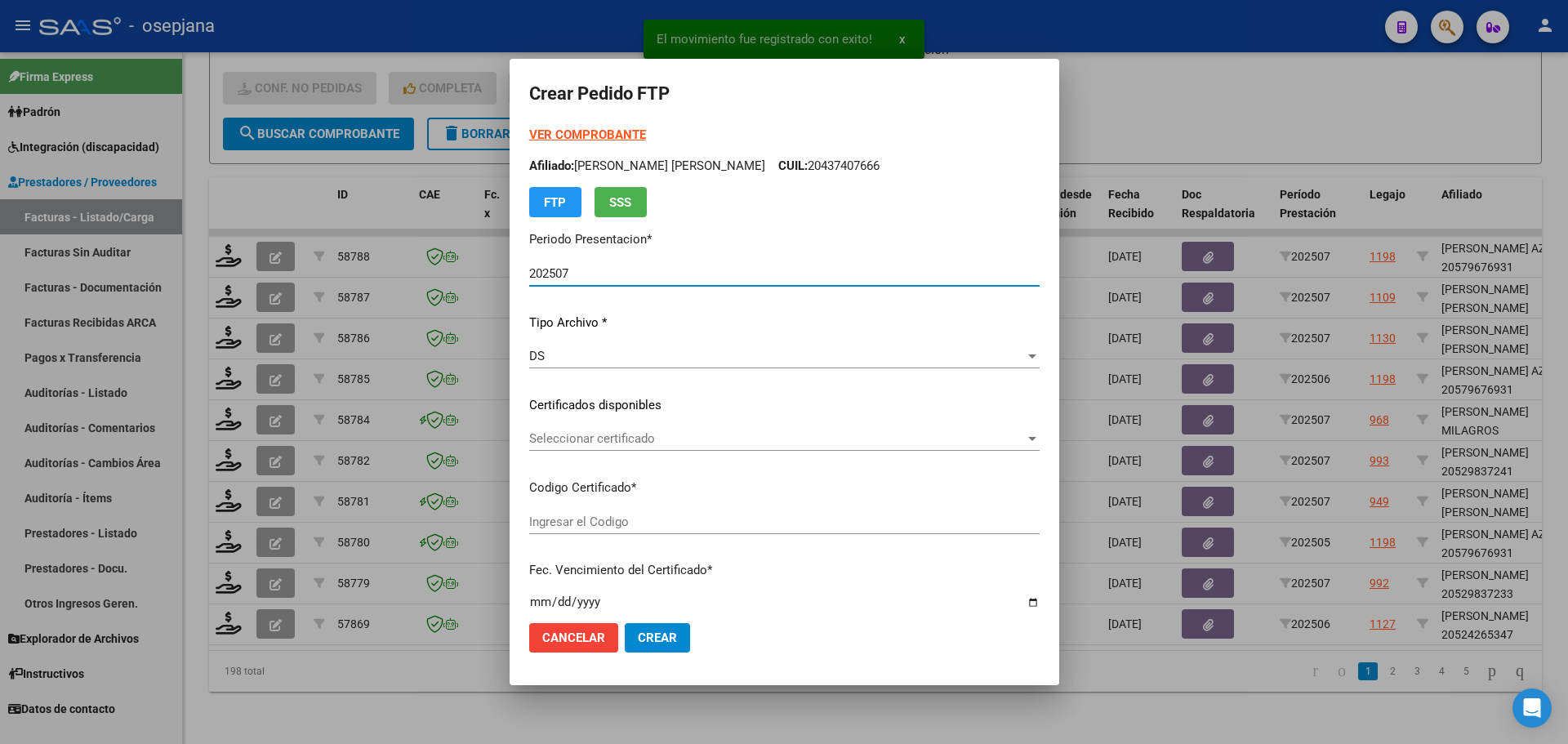
type input "ARG0200052426534-20230303-20330303BS350"
type input "2033-03-03"
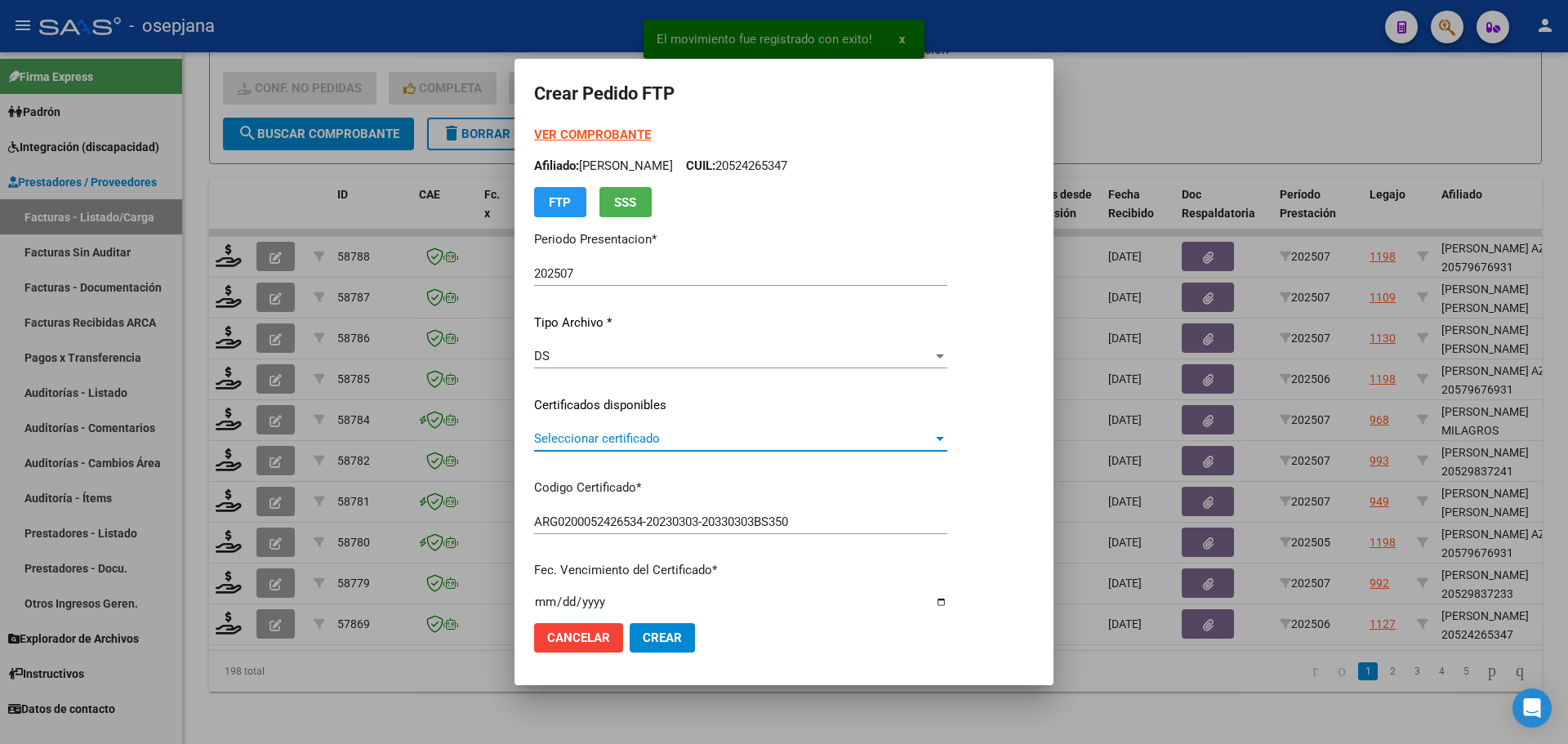
click at [648, 440] on span "Seleccionar certificado" at bounding box center [733, 438] width 398 height 14
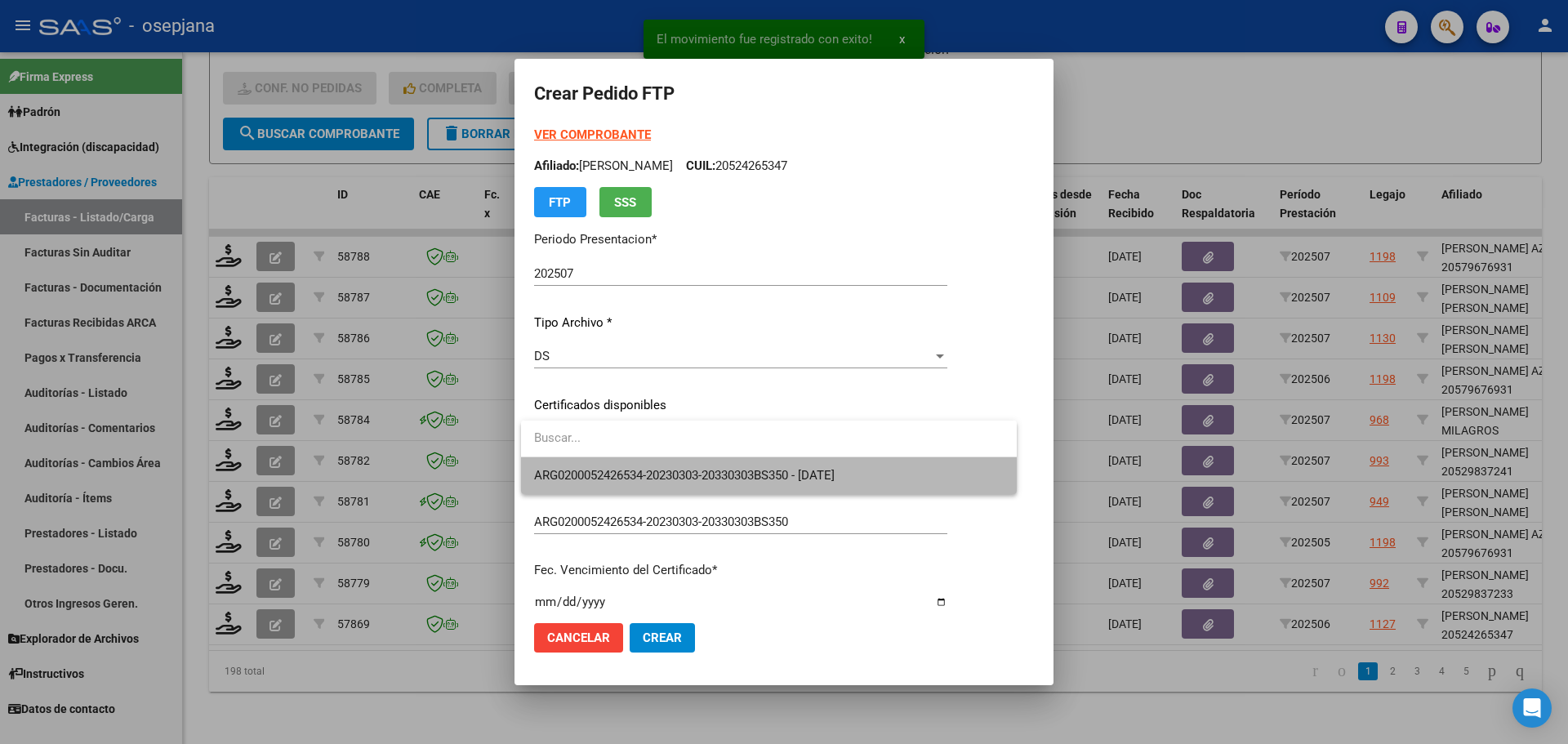
click at [650, 467] on span "ARG0200052426534-20230303-20330303BS350 - 2033-03-03" at bounding box center [769, 475] width 470 height 36
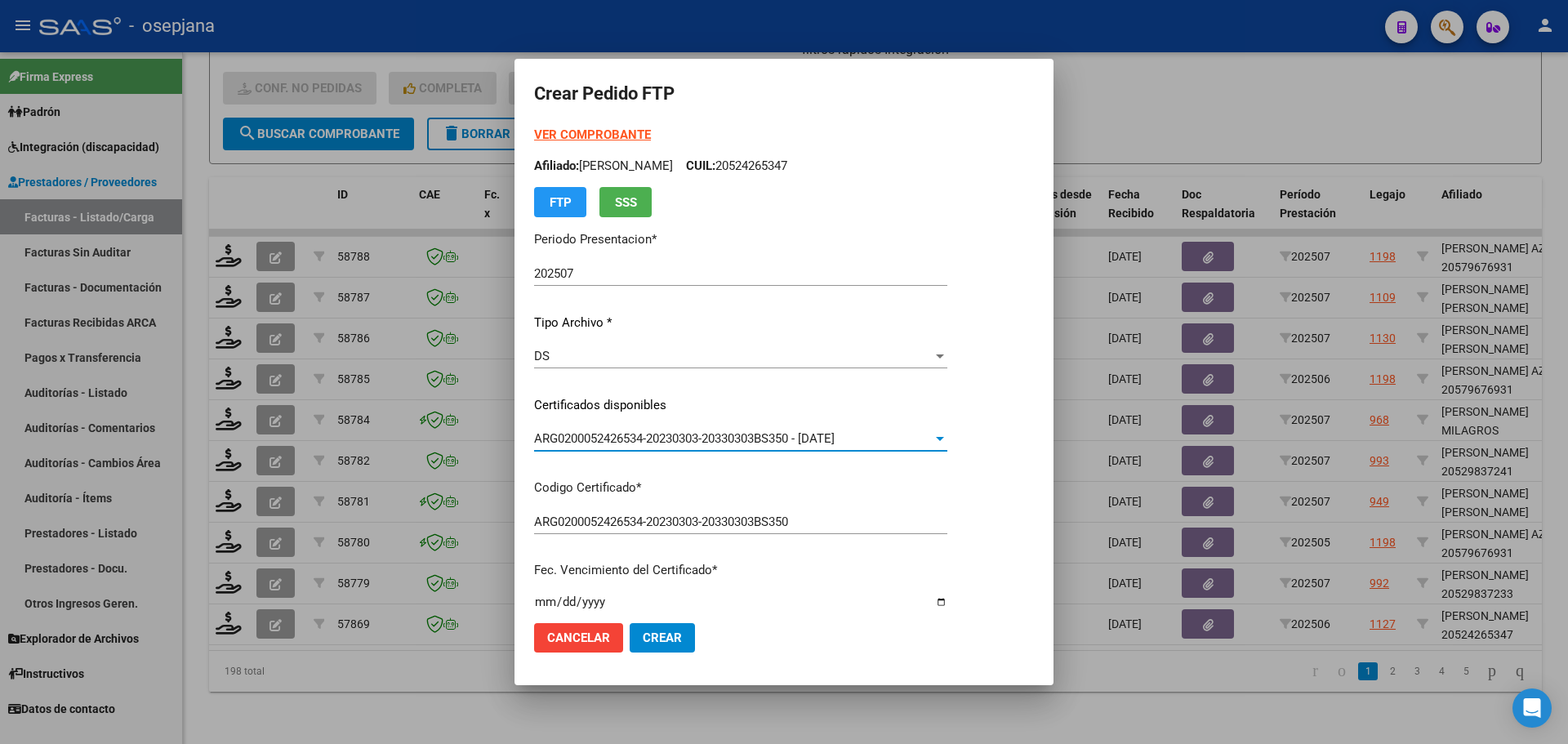
click at [615, 135] on strong "VER COMPROBANTE" at bounding box center [592, 134] width 117 height 14
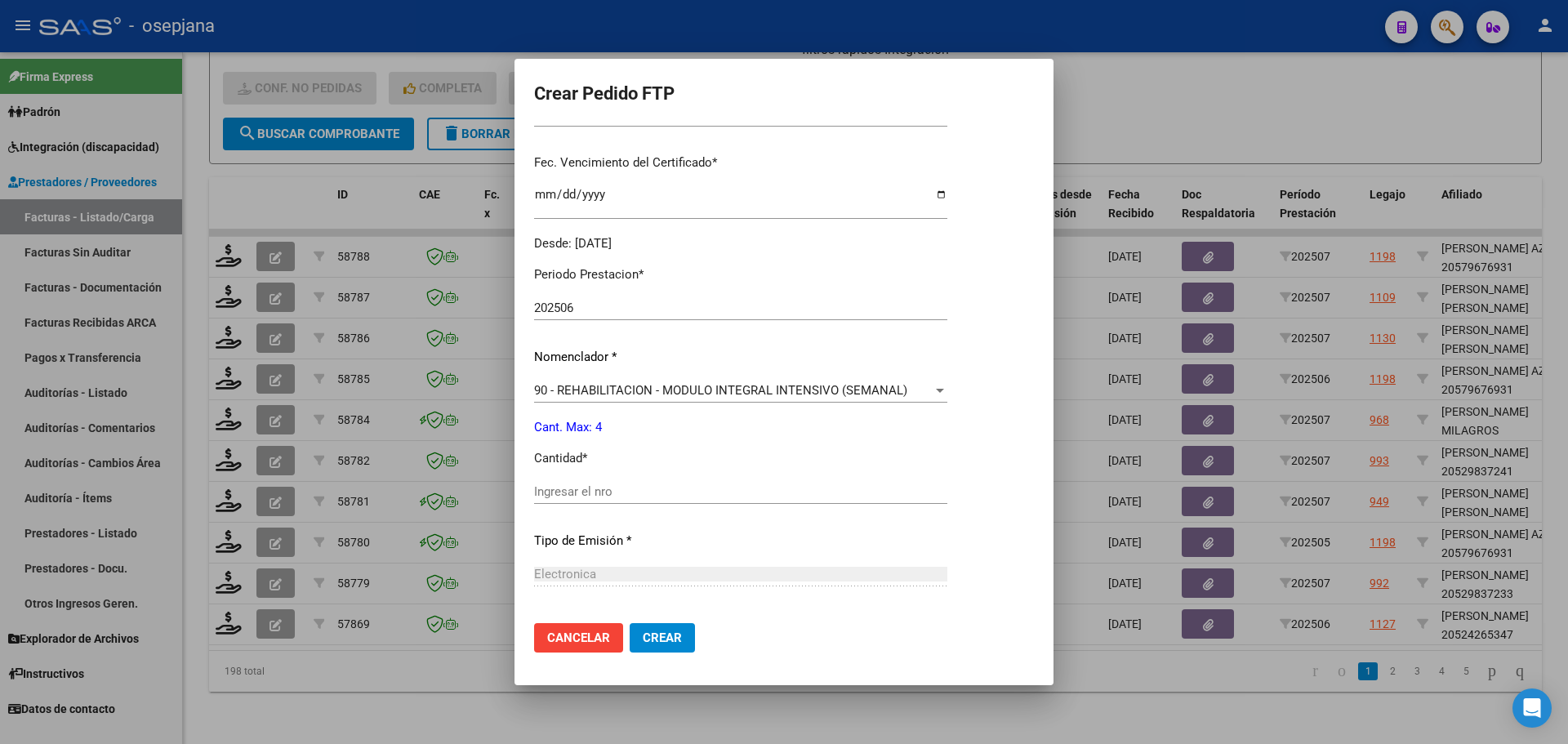
scroll to position [408, 0]
click at [549, 480] on div "Ingresar el nro" at bounding box center [741, 491] width 414 height 25
type input "4"
click at [653, 625] on button "Crear" at bounding box center [662, 637] width 65 height 30
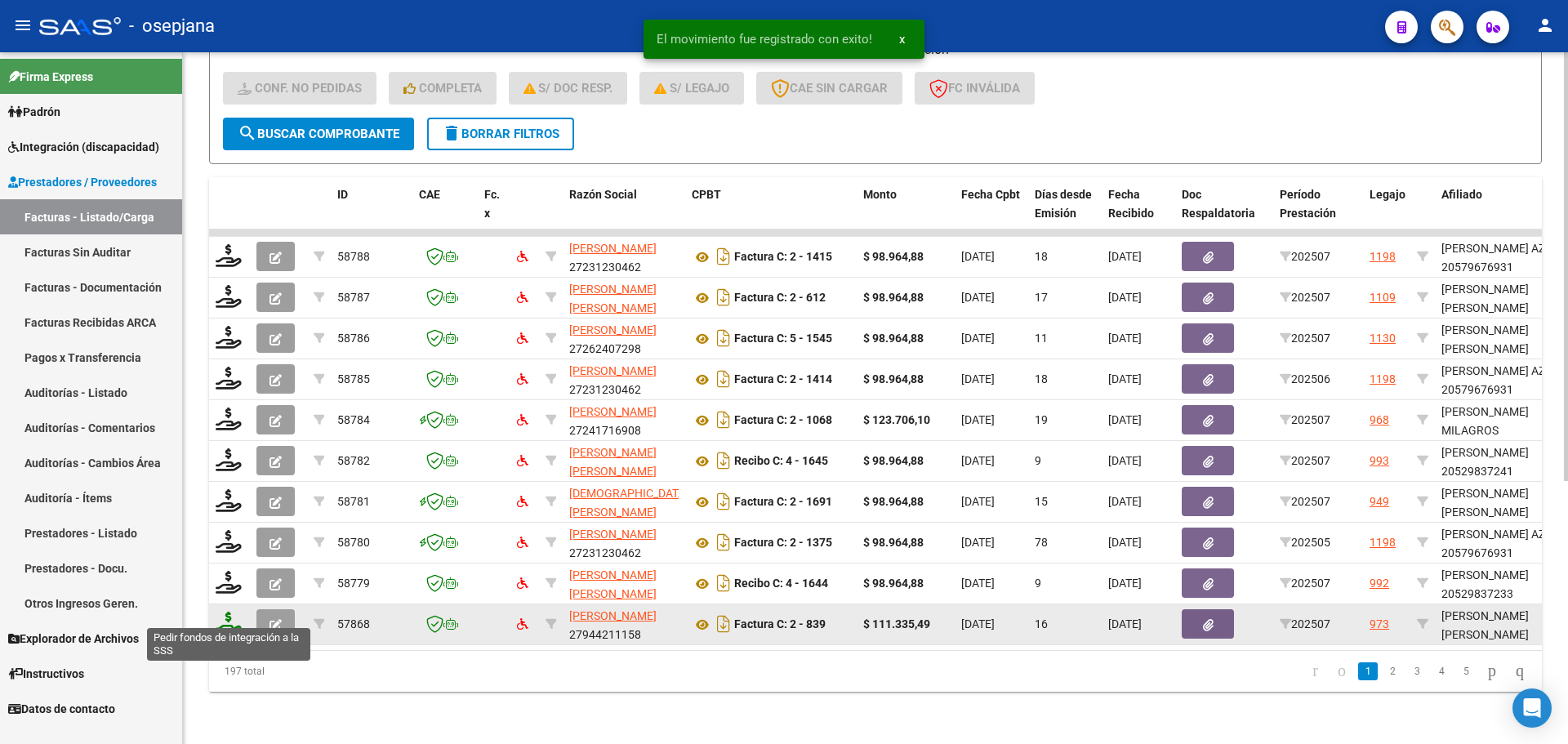
click at [221, 617] on icon at bounding box center [228, 623] width 26 height 23
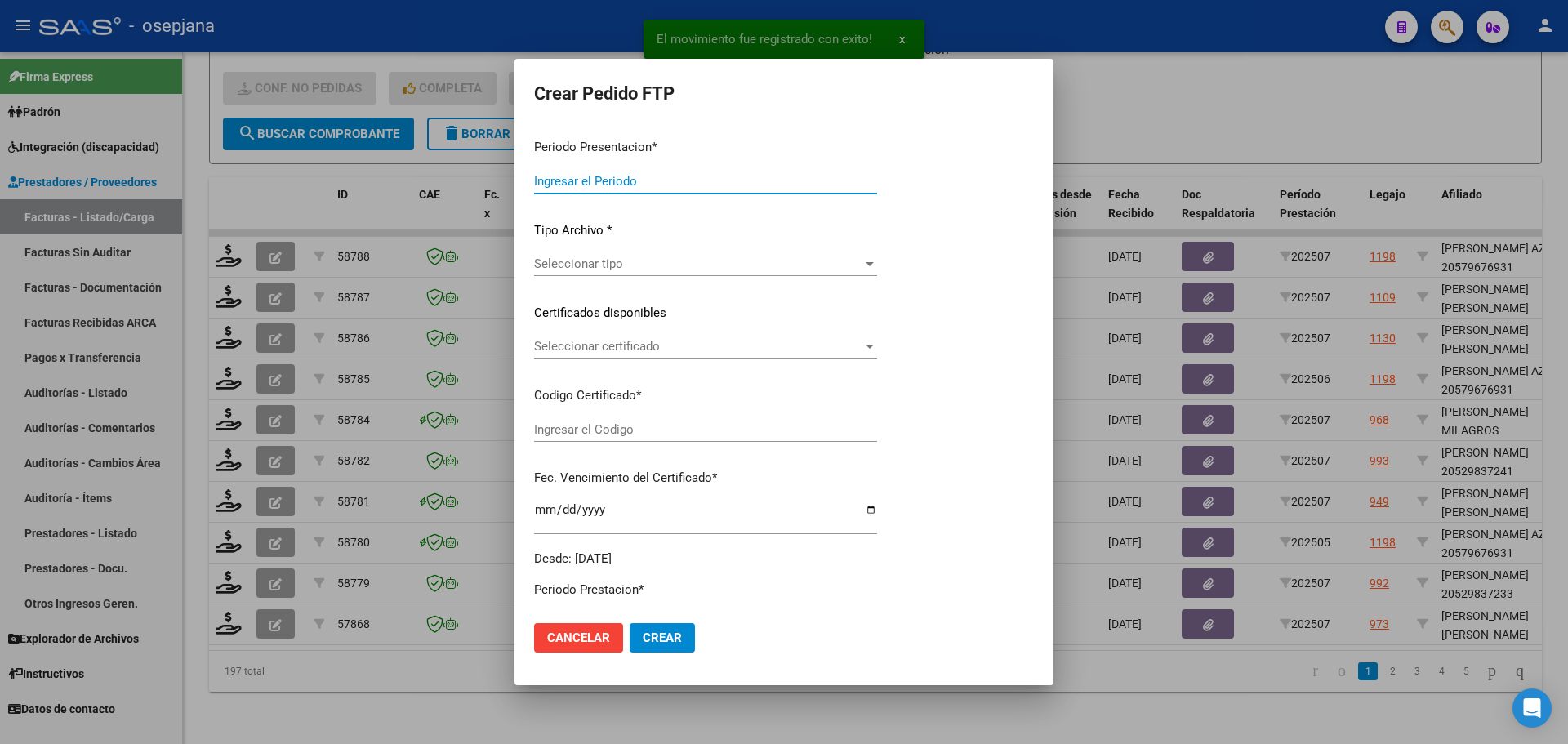
type input "202507"
type input "$ 111.335,49"
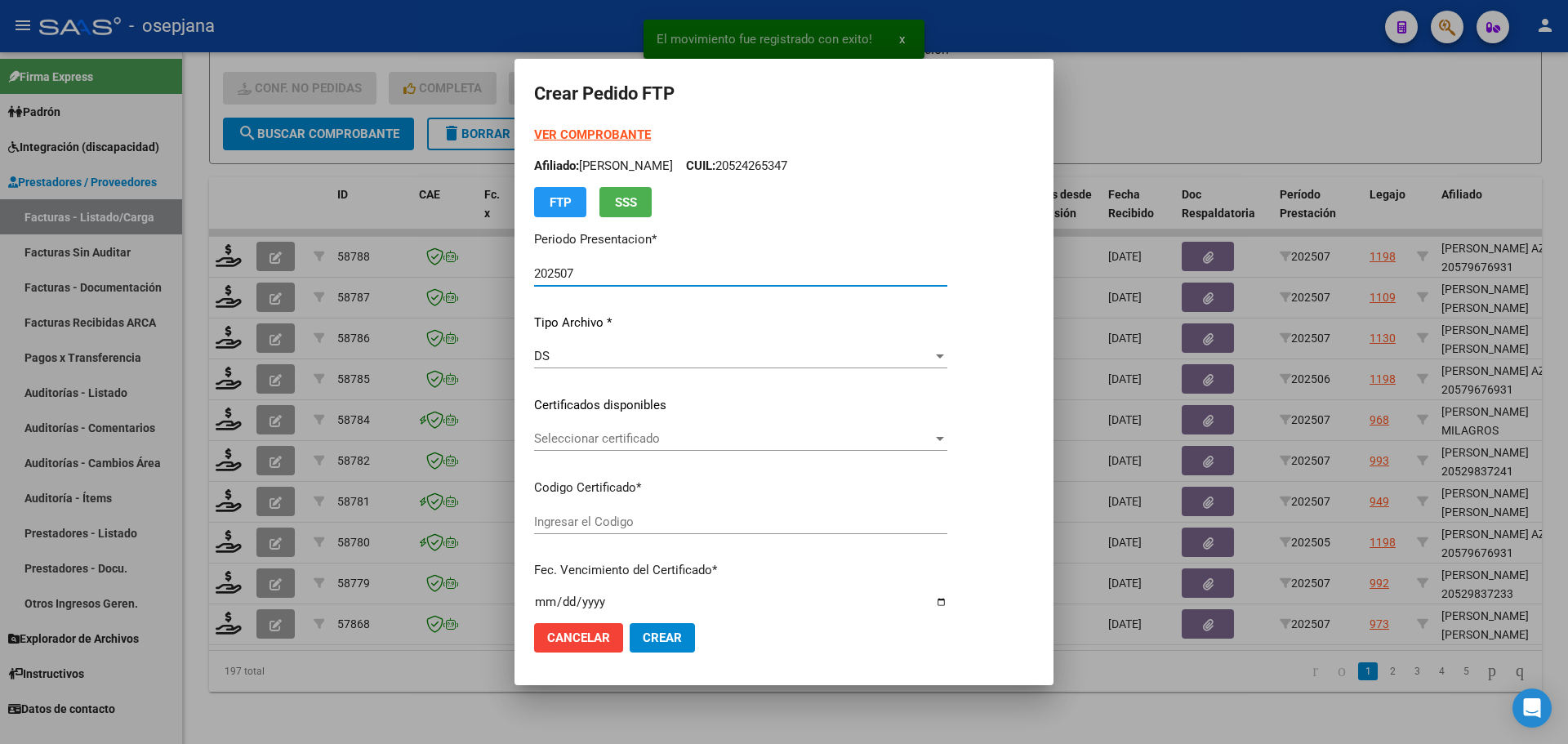
type input "ARG01000582965482023090620260906BS311"
type input "2026-09-13"
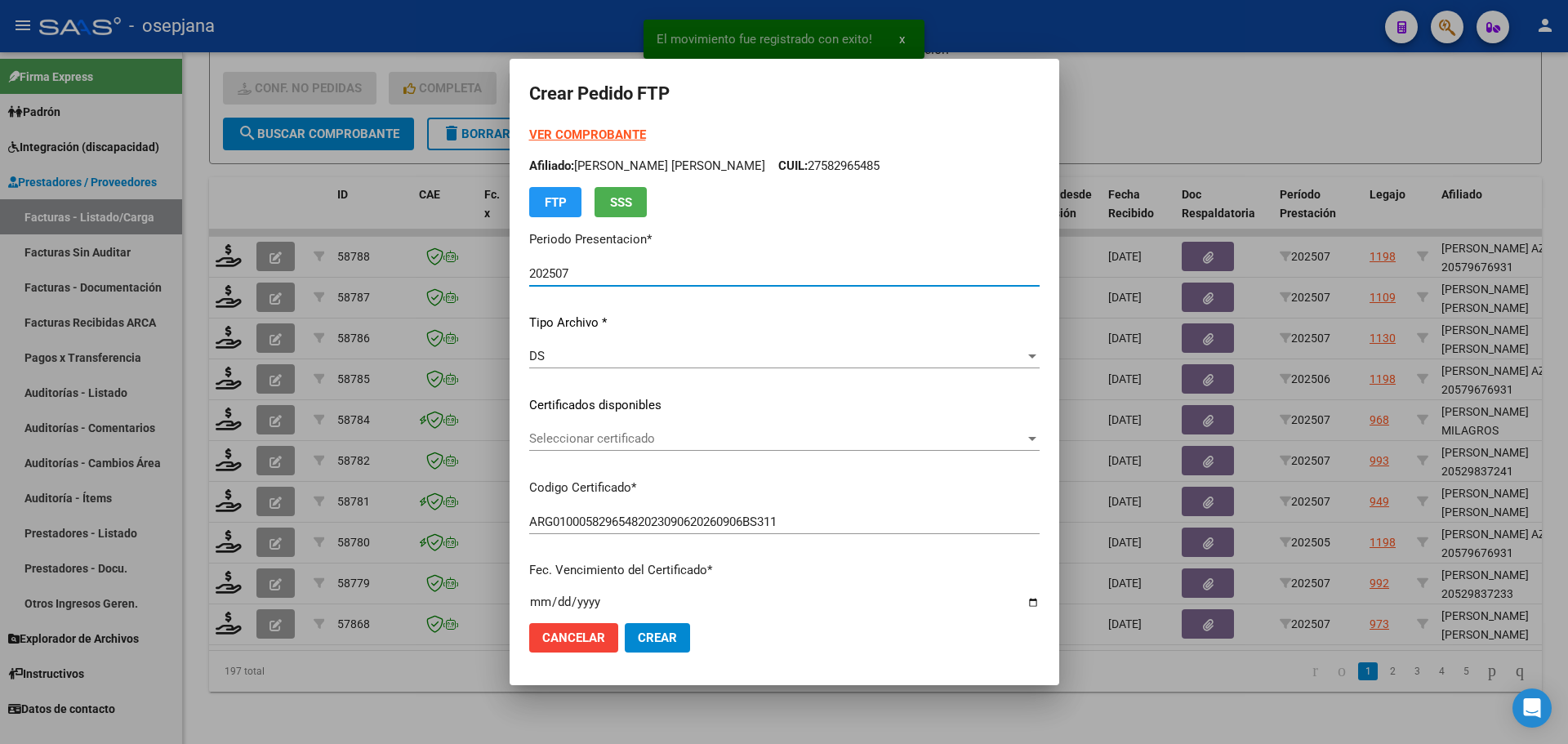
click at [637, 442] on span "Seleccionar certificado" at bounding box center [776, 438] width 496 height 14
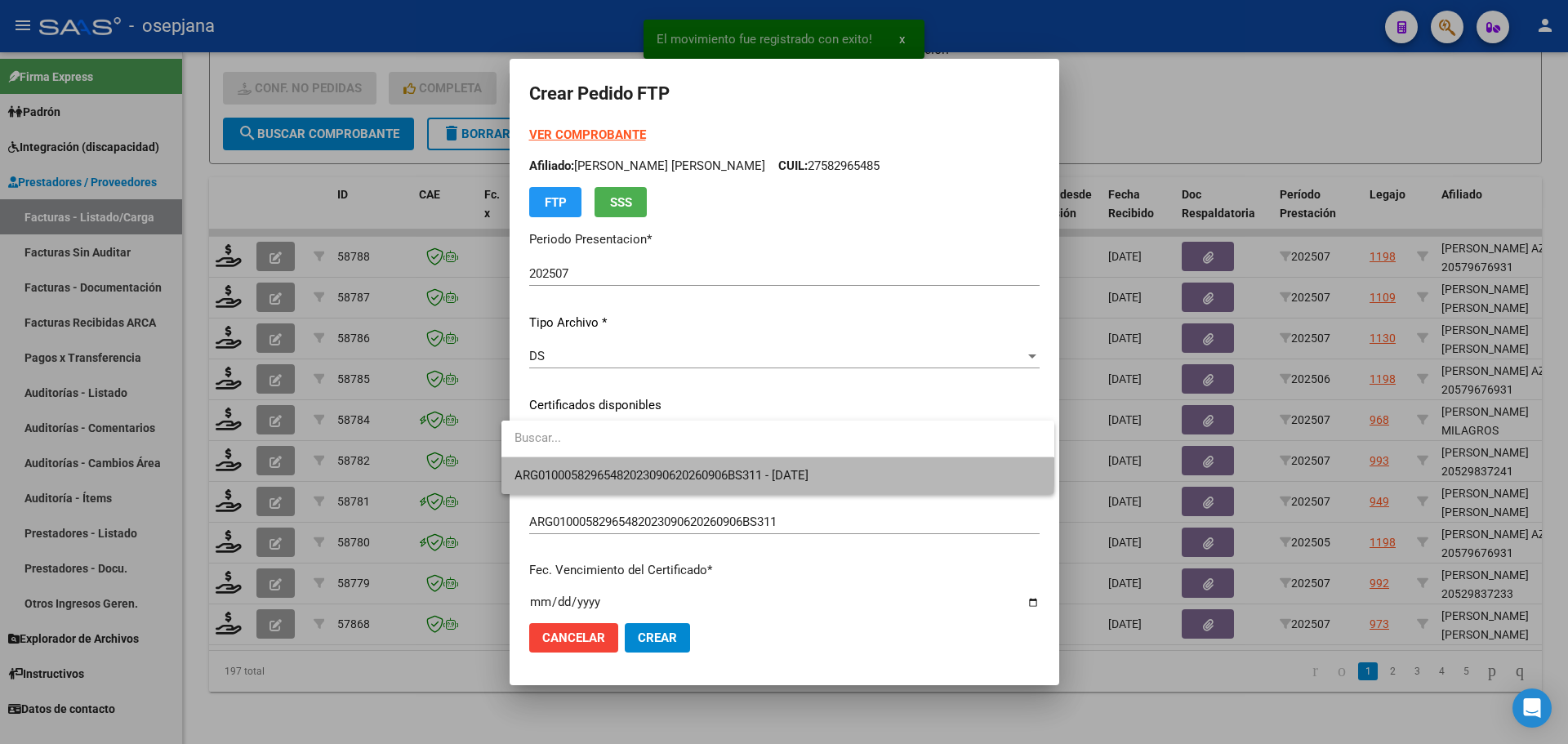
click at [640, 459] on span "ARG01000582965482023090620260906BS311 - 2026-09-13" at bounding box center [777, 475] width 526 height 36
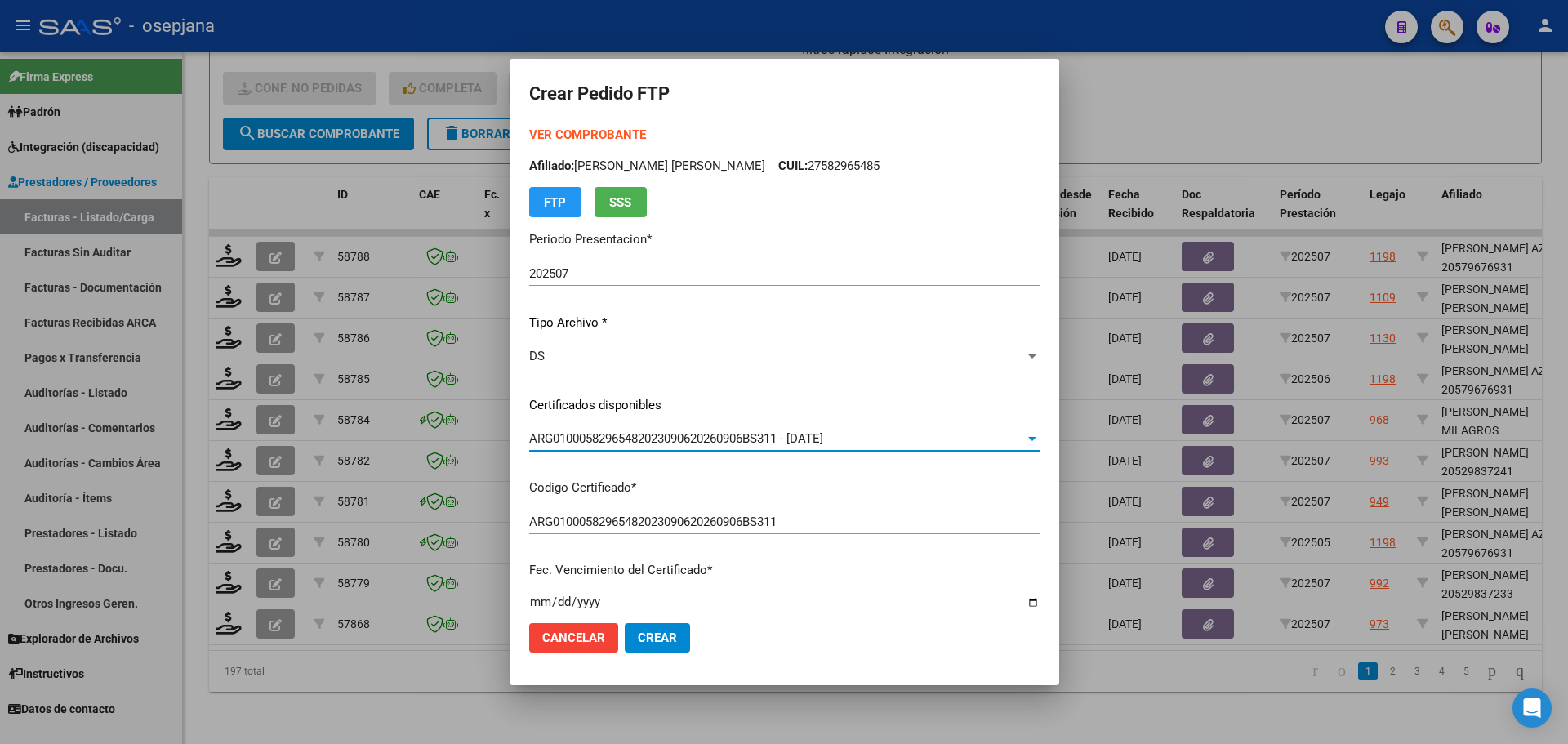
click at [597, 136] on strong "VER COMPROBANTE" at bounding box center [587, 134] width 117 height 14
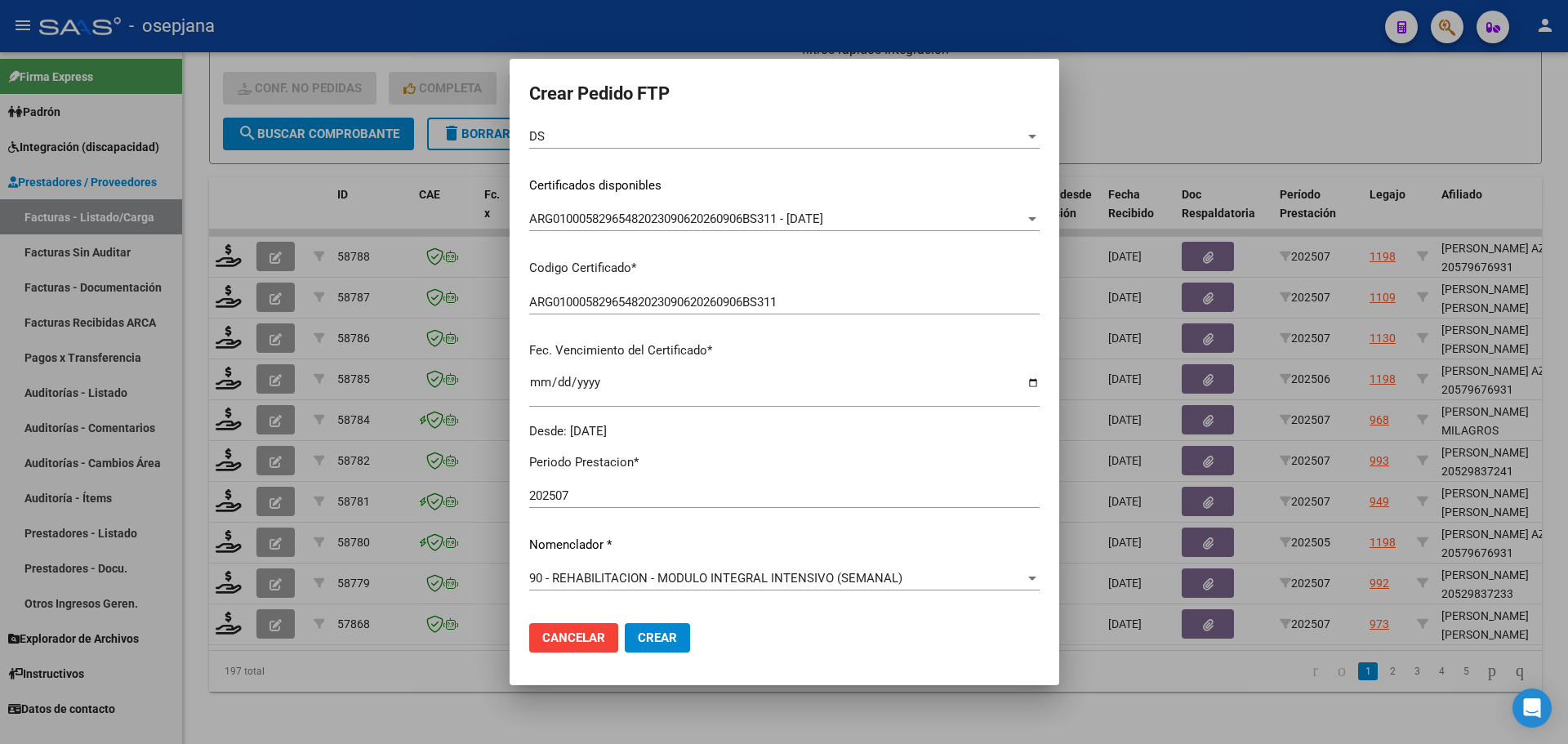
scroll to position [408, 0]
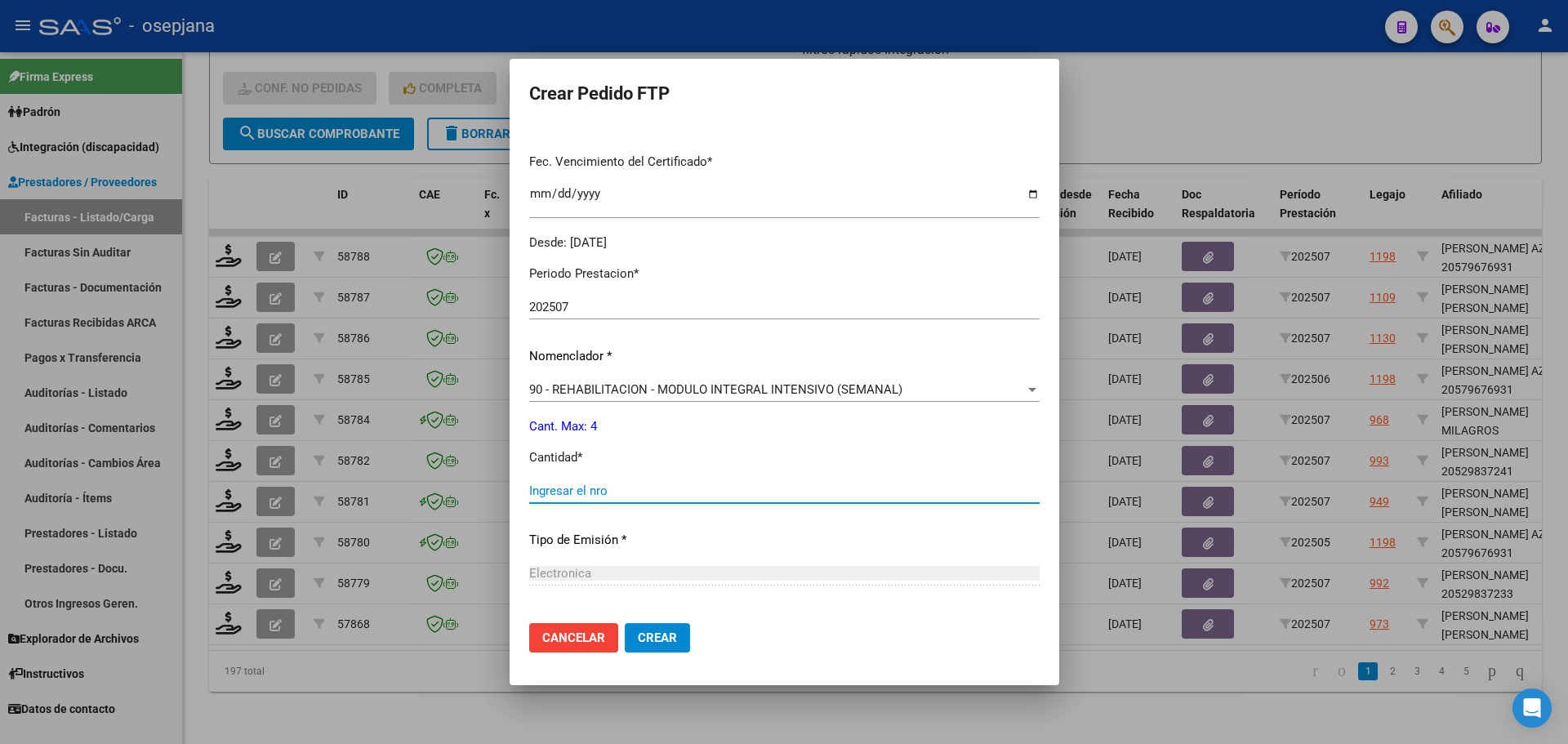
click at [533, 493] on input "Ingresar el nro" at bounding box center [784, 490] width 510 height 14
type input "4"
click at [653, 635] on span "Crear" at bounding box center [658, 637] width 39 height 14
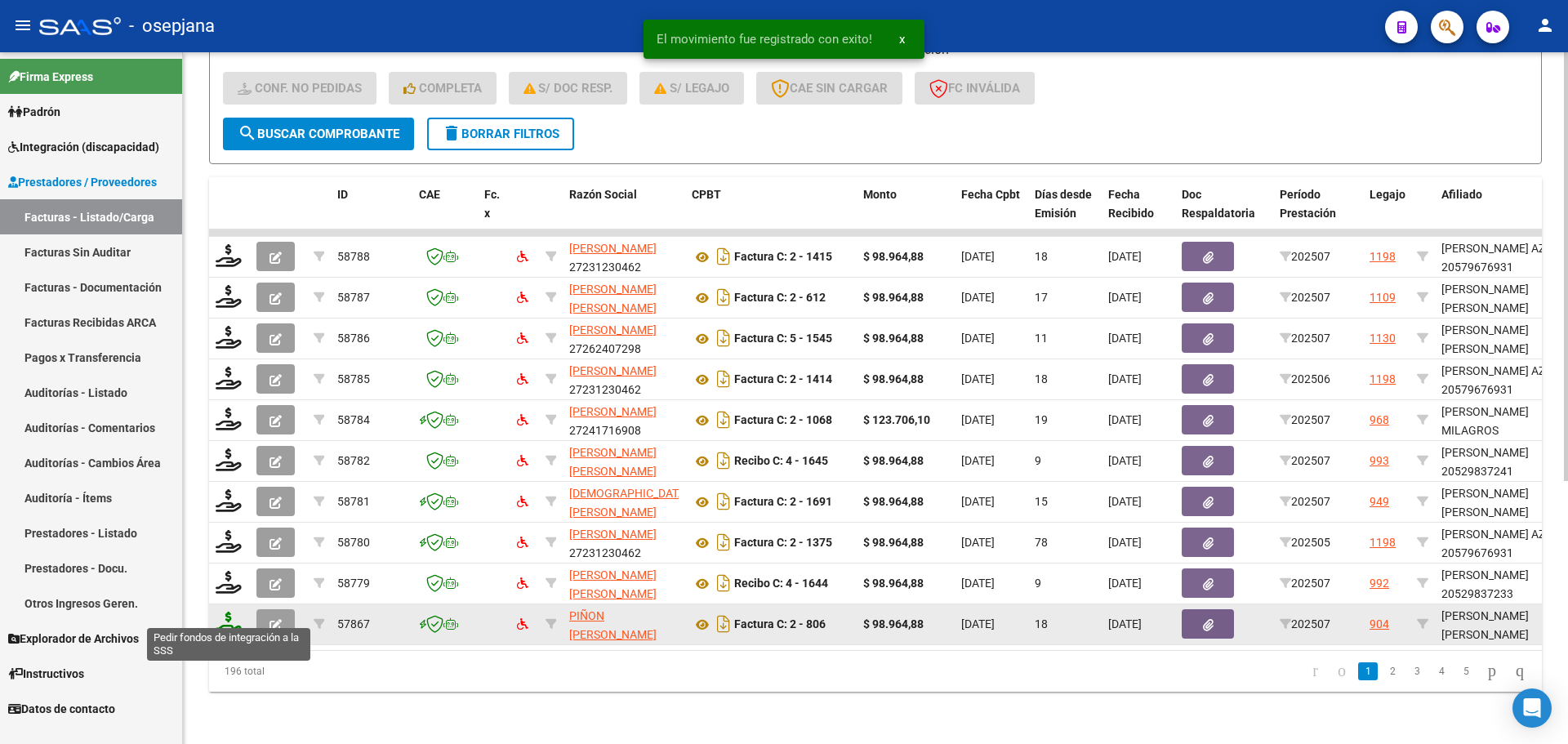
click at [228, 620] on icon at bounding box center [228, 623] width 26 height 23
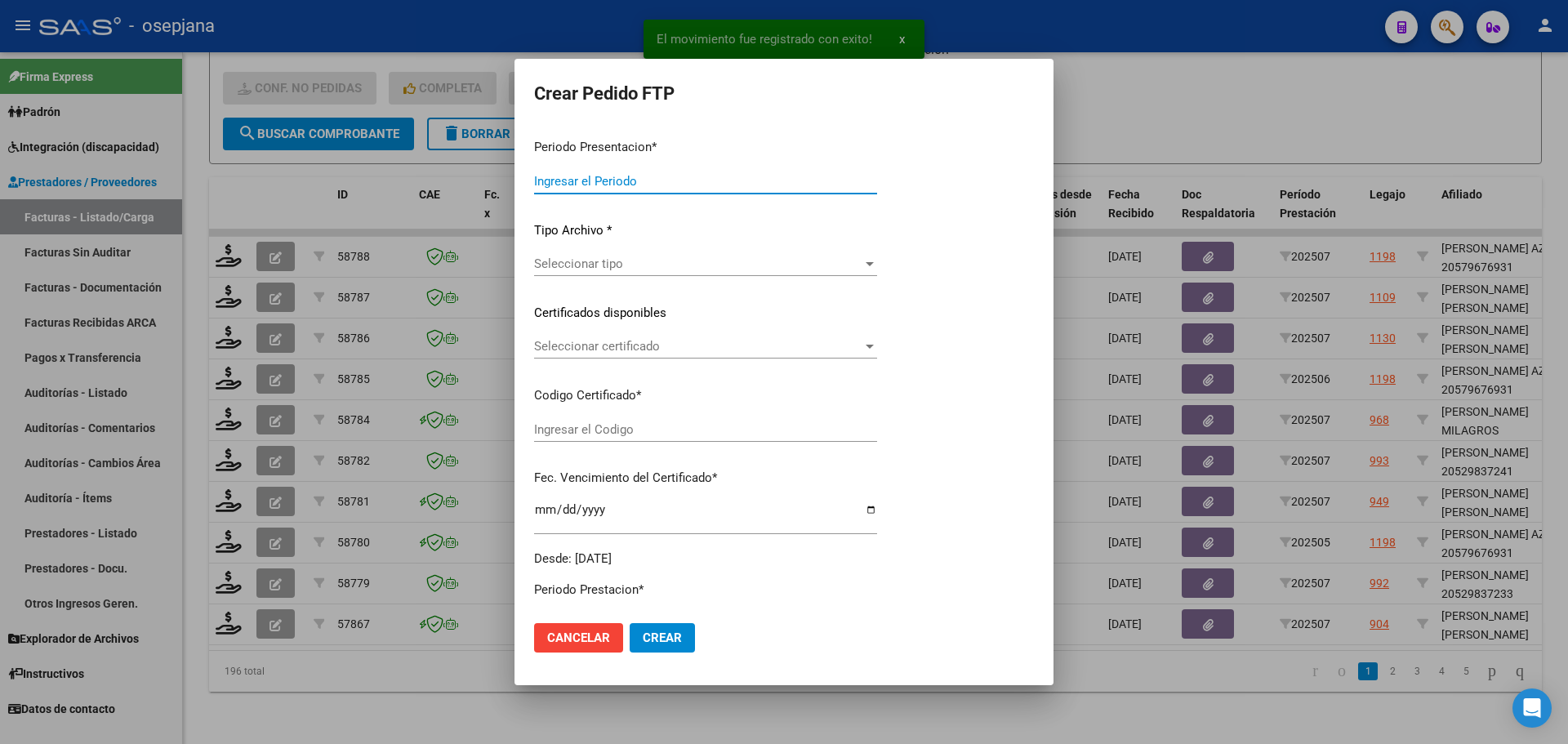
type input "202507"
type input "$ 98.964,88"
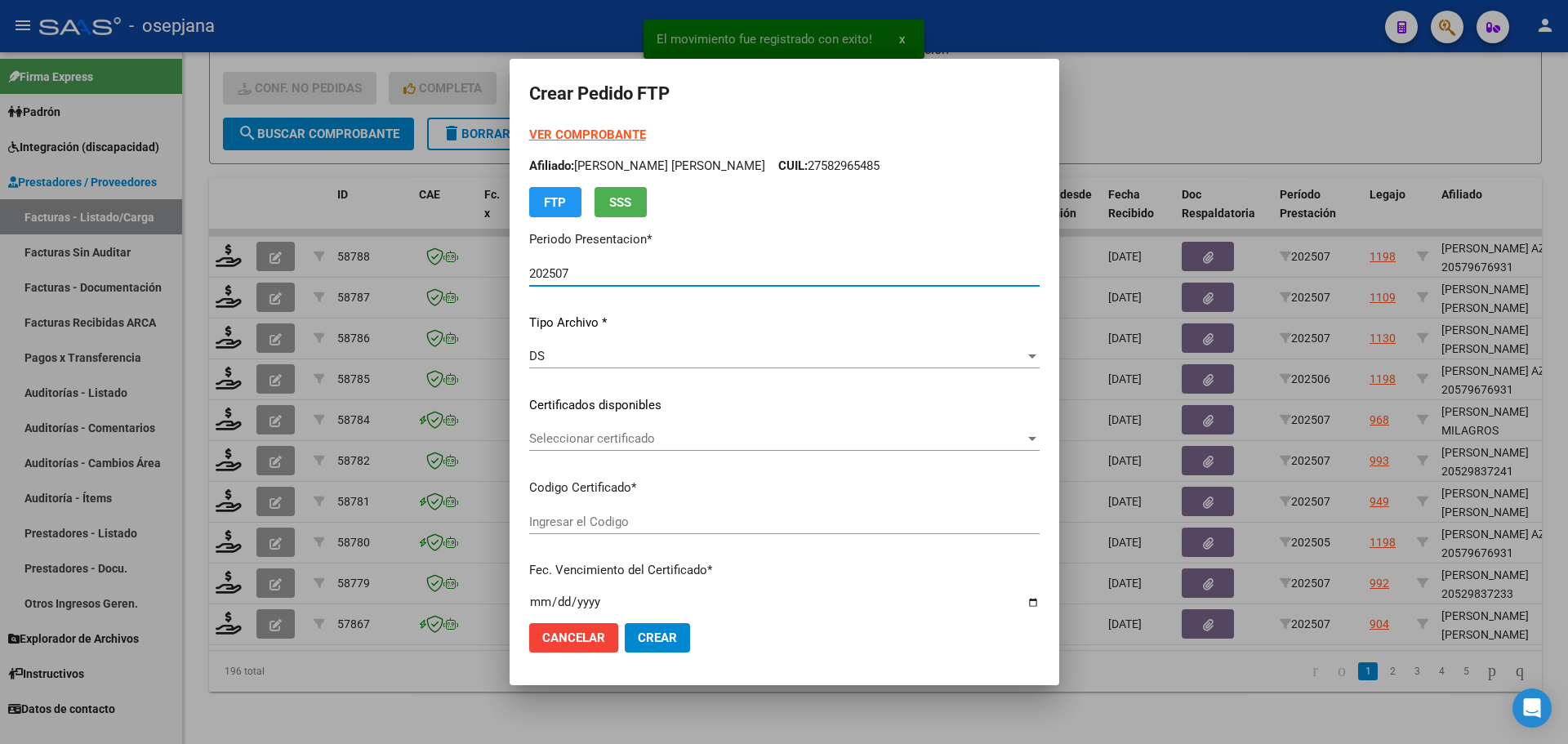
type input "ARG02000554965112022121420271214BS320"
type input "2027-12-14"
click at [565, 433] on span "Seleccionar certificado" at bounding box center [776, 438] width 496 height 14
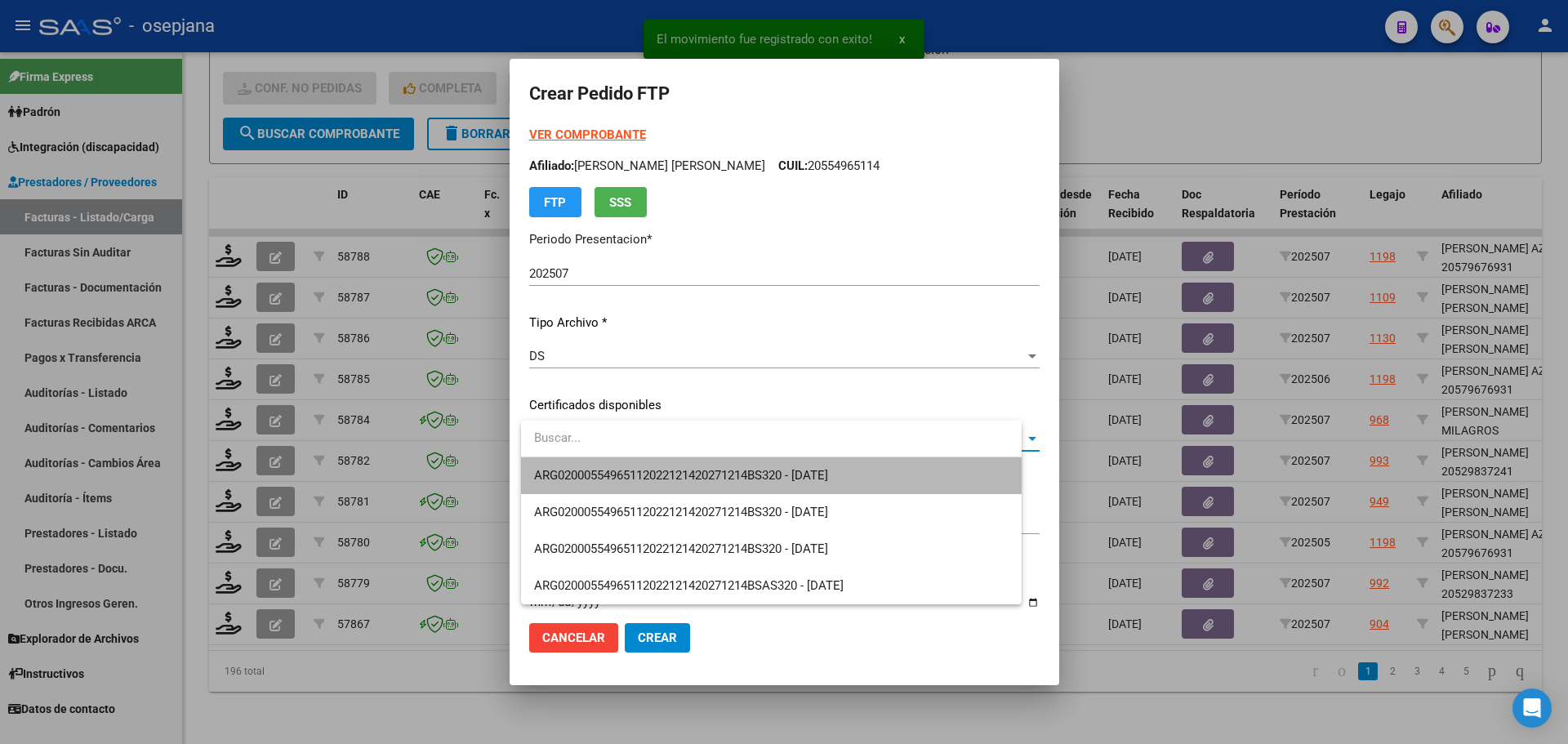
click at [578, 466] on span "ARG02000554965112022121420271214BS320 - 2027-12-14" at bounding box center [771, 475] width 475 height 36
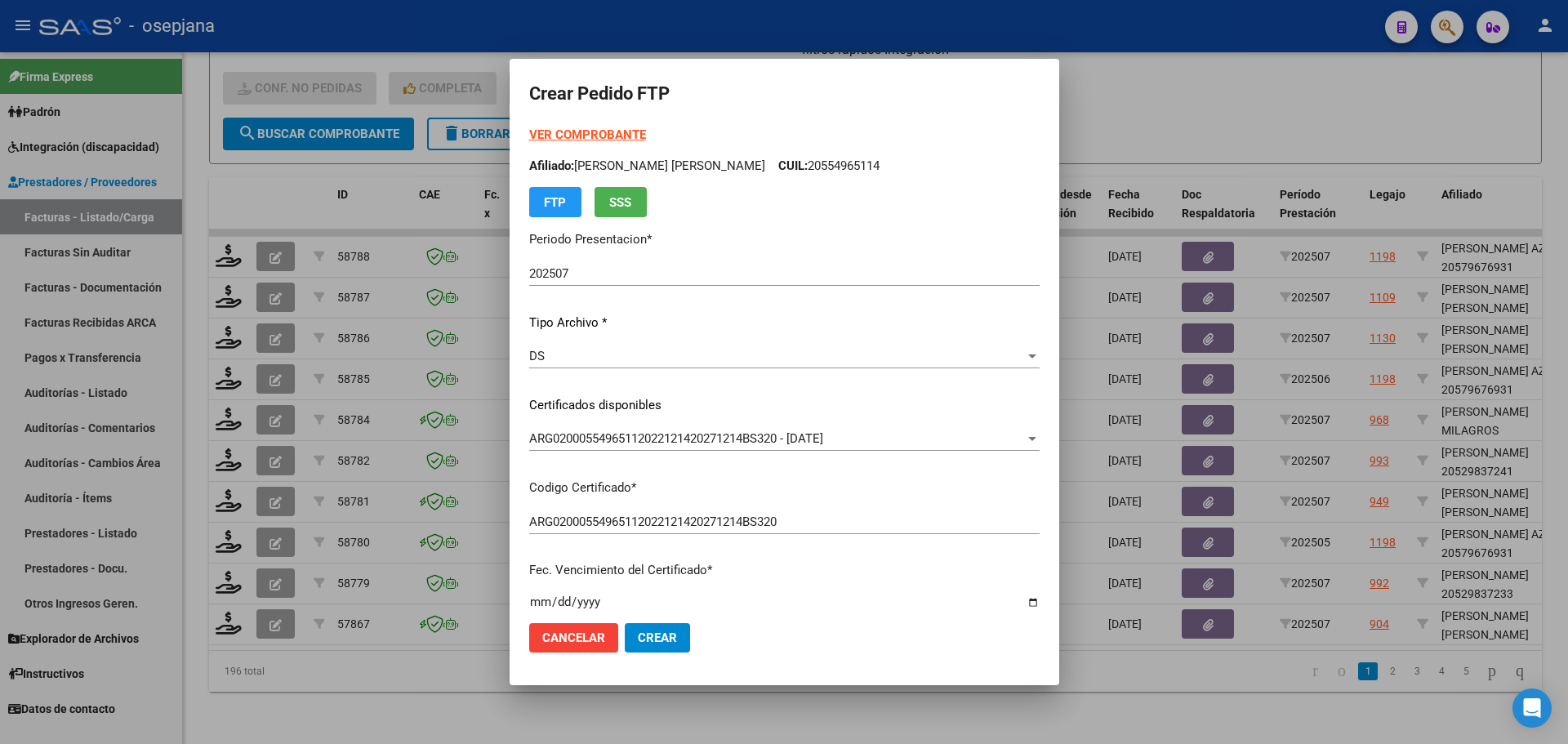
click at [624, 130] on strong "VER COMPROBANTE" at bounding box center [587, 134] width 117 height 14
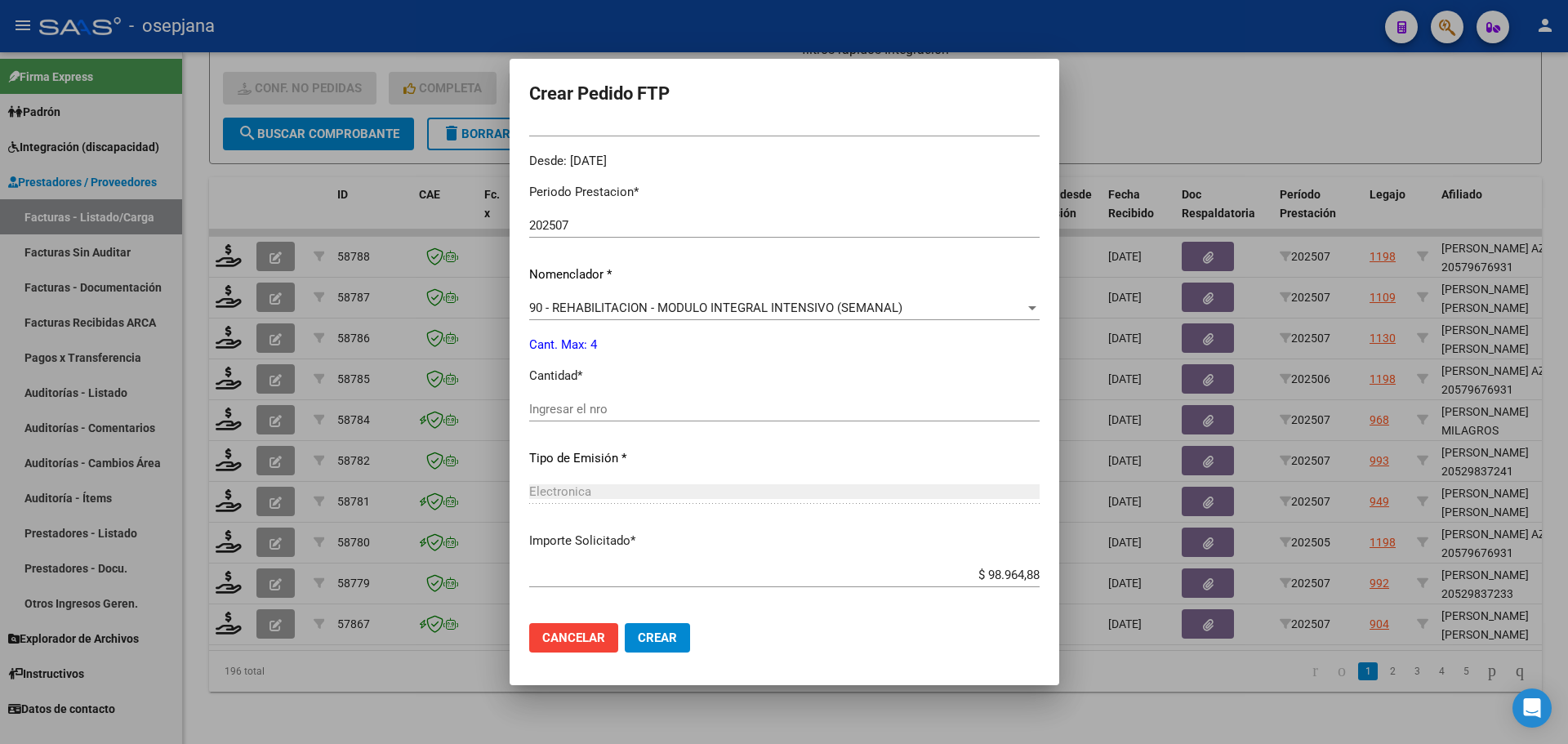
click at [571, 413] on input "Ingresar el nro" at bounding box center [784, 408] width 510 height 14
type input "4"
click at [677, 638] on span "Crear" at bounding box center [658, 637] width 39 height 14
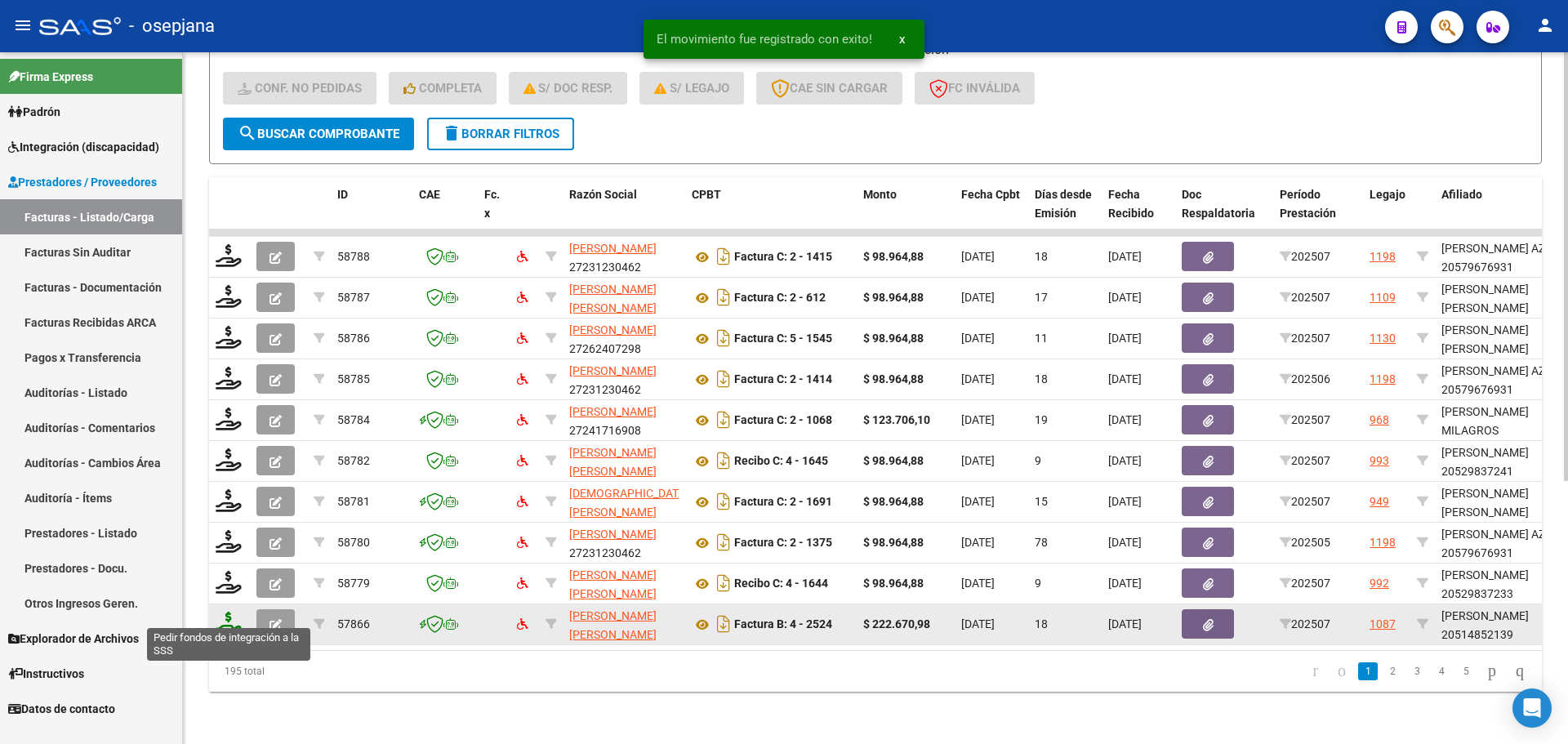
click at [225, 613] on icon at bounding box center [228, 623] width 26 height 23
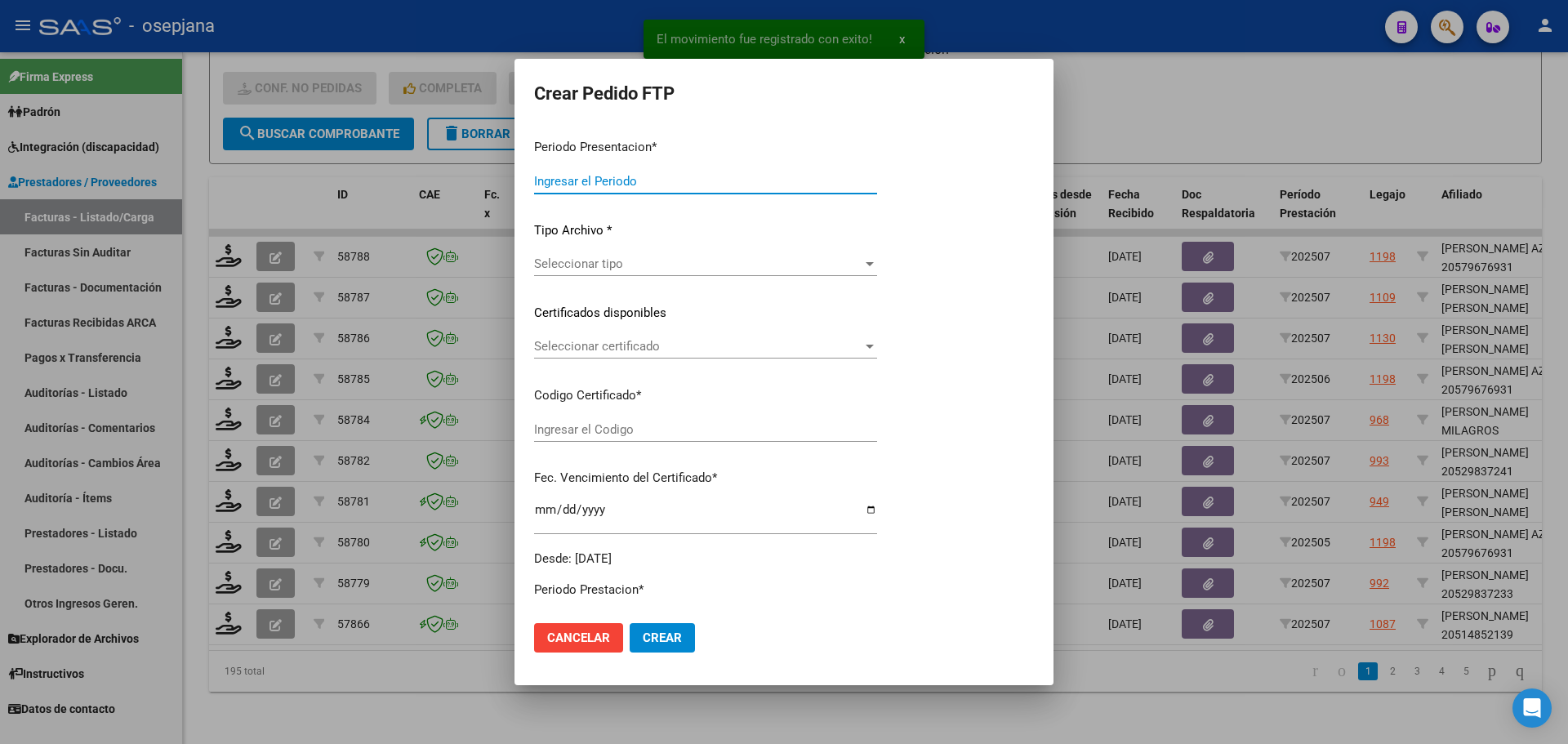
type input "202507"
type input "$ 222.670,98"
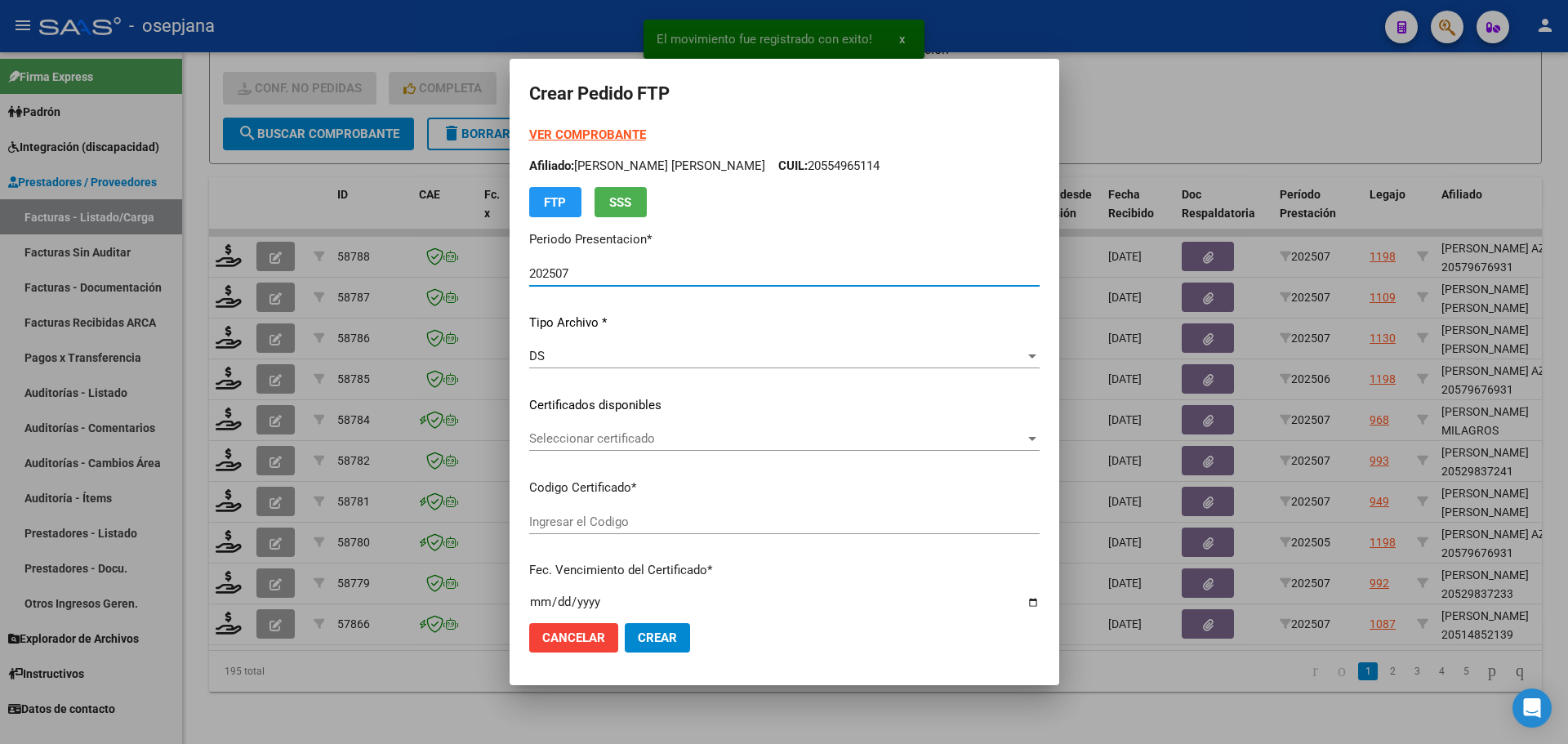
type input "ARG0200051485213-2022091220250912BS342"
type input "2025-09-12"
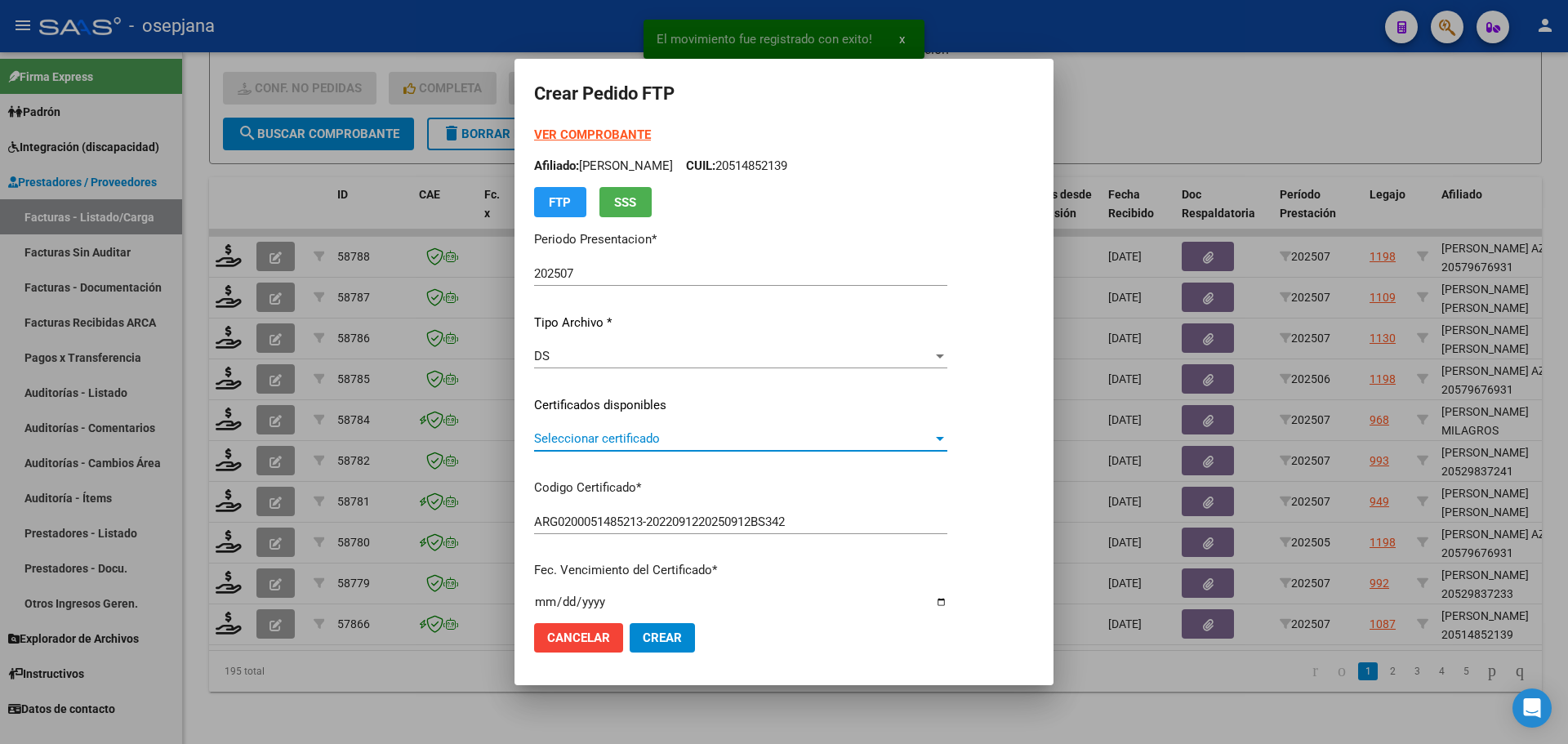
click at [590, 435] on span "Seleccionar certificado" at bounding box center [733, 438] width 398 height 14
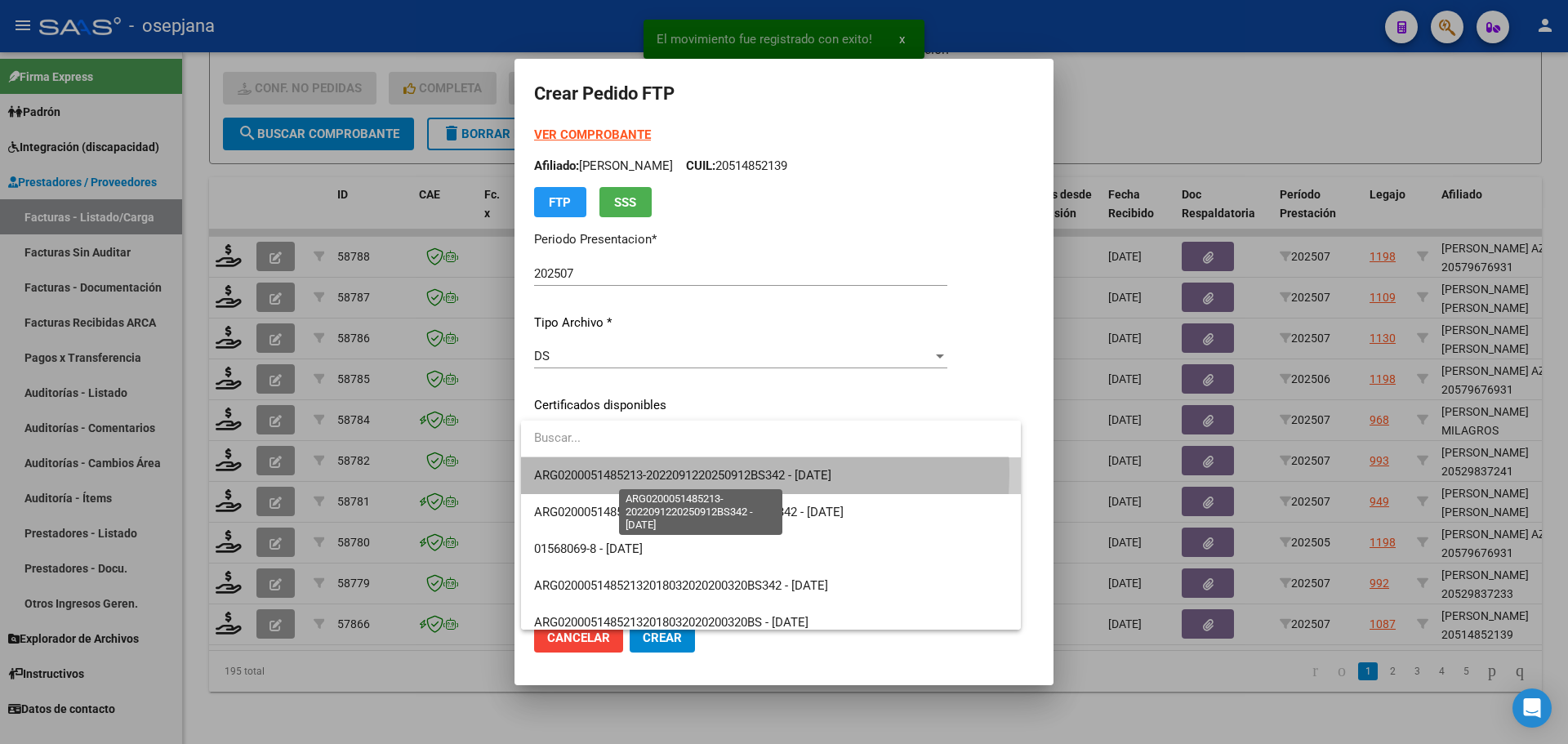
click at [600, 470] on span "ARG0200051485213-2022091220250912BS342 - 2025-09-12" at bounding box center [682, 475] width 297 height 14
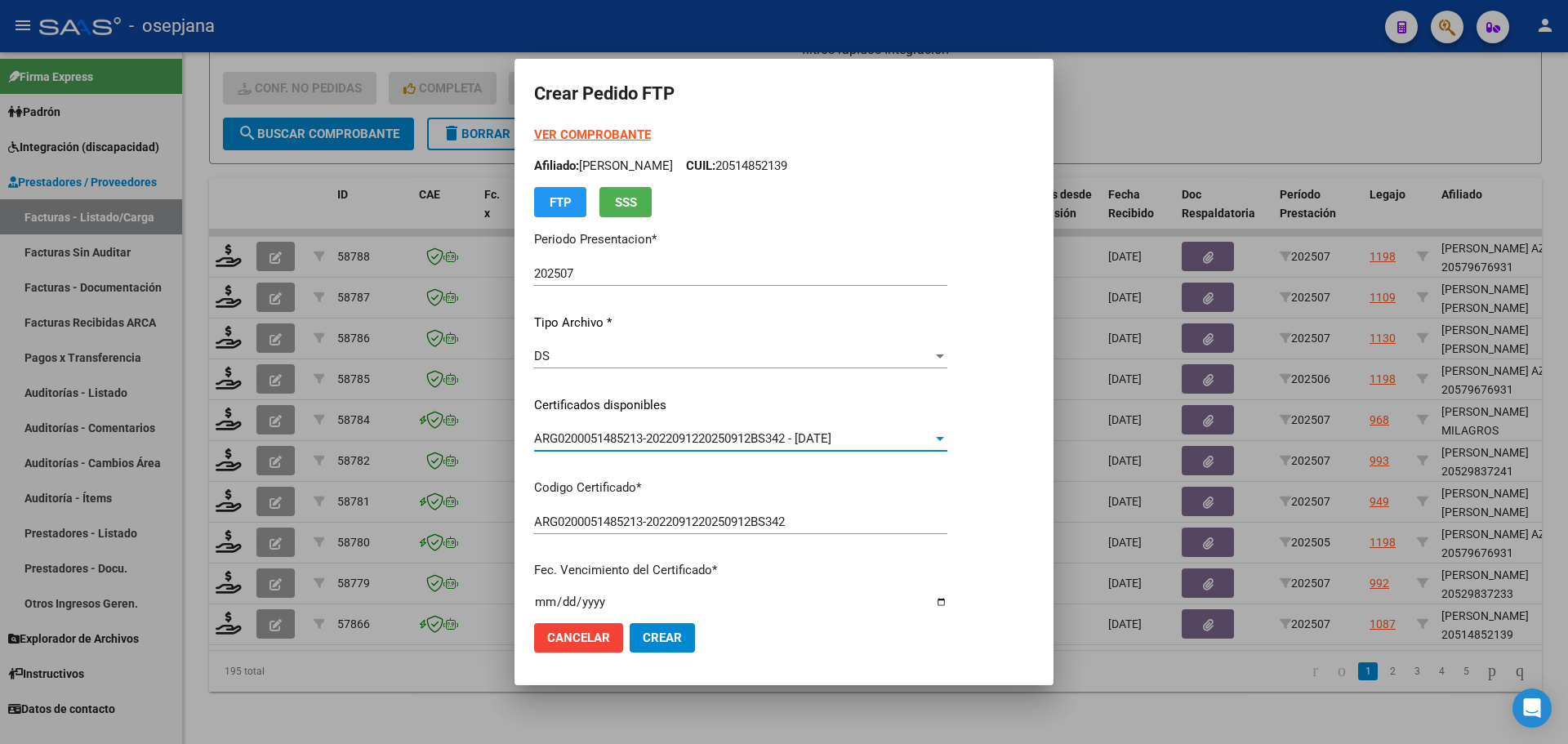
click at [636, 136] on strong "VER COMPROBANTE" at bounding box center [592, 134] width 117 height 14
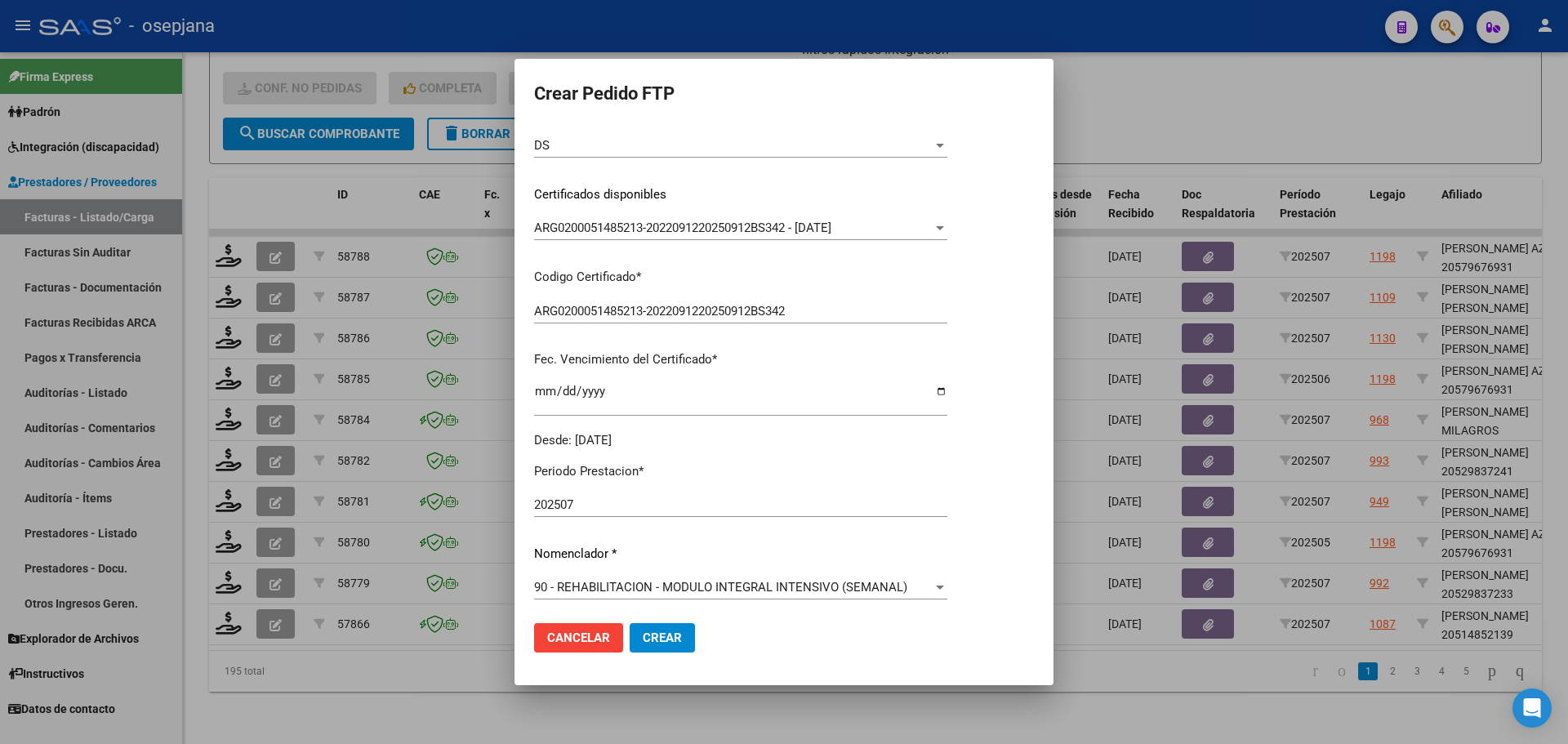
scroll to position [408, 0]
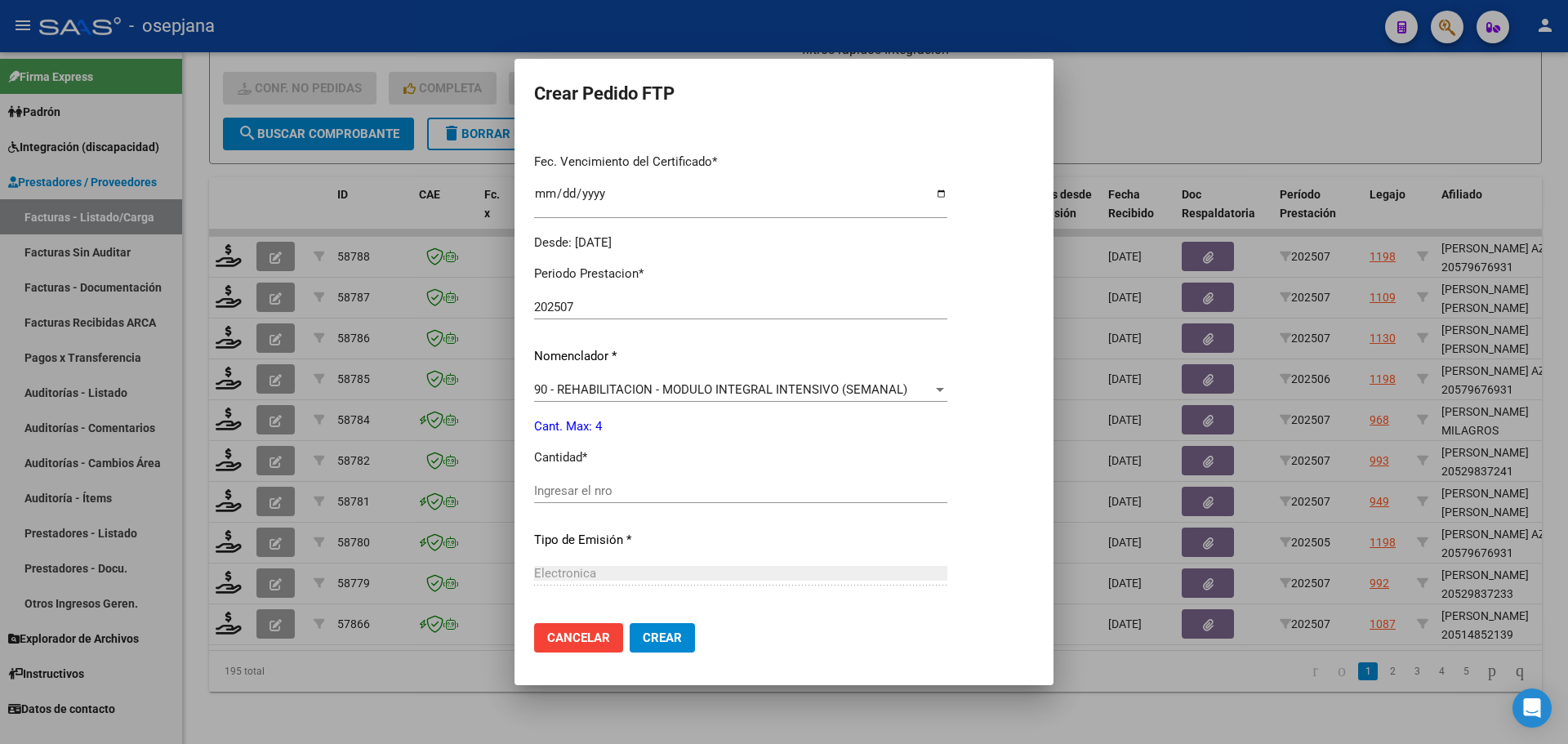
click at [564, 485] on input "Ingresar el nro" at bounding box center [741, 490] width 414 height 14
type input "4"
click at [670, 638] on span "Crear" at bounding box center [662, 637] width 39 height 14
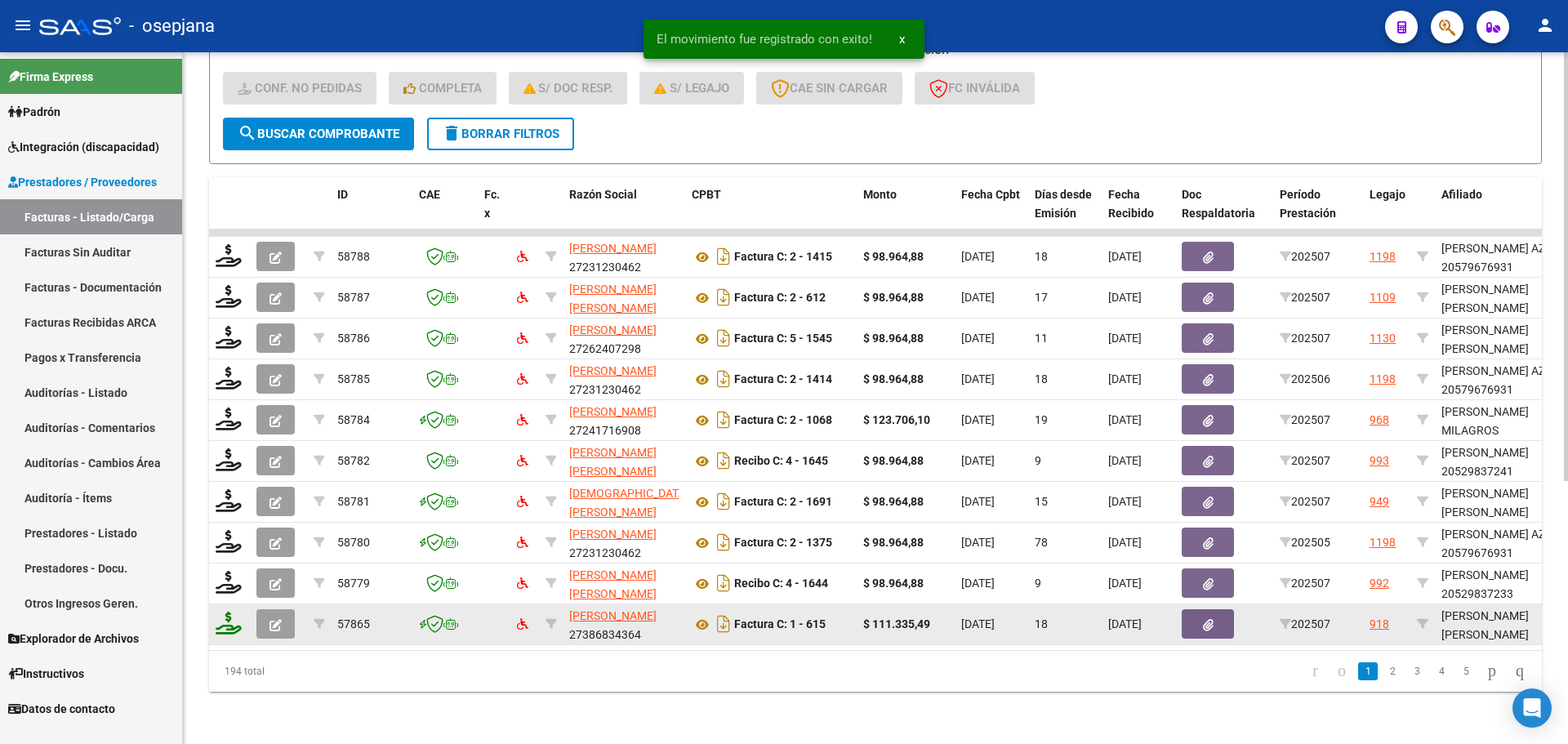
click at [233, 619] on icon at bounding box center [228, 623] width 26 height 23
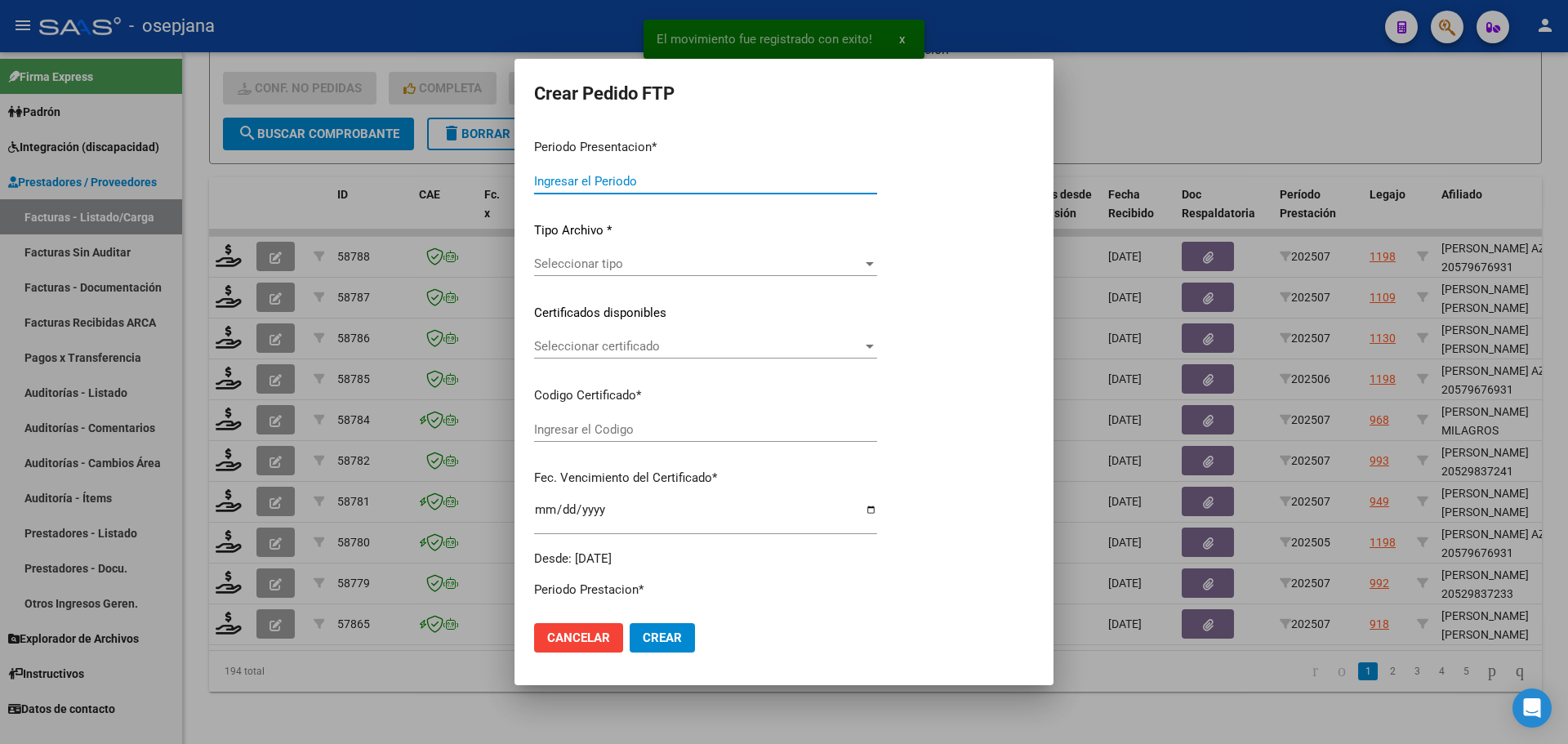
type input "202507"
type input "$ 111.335,49"
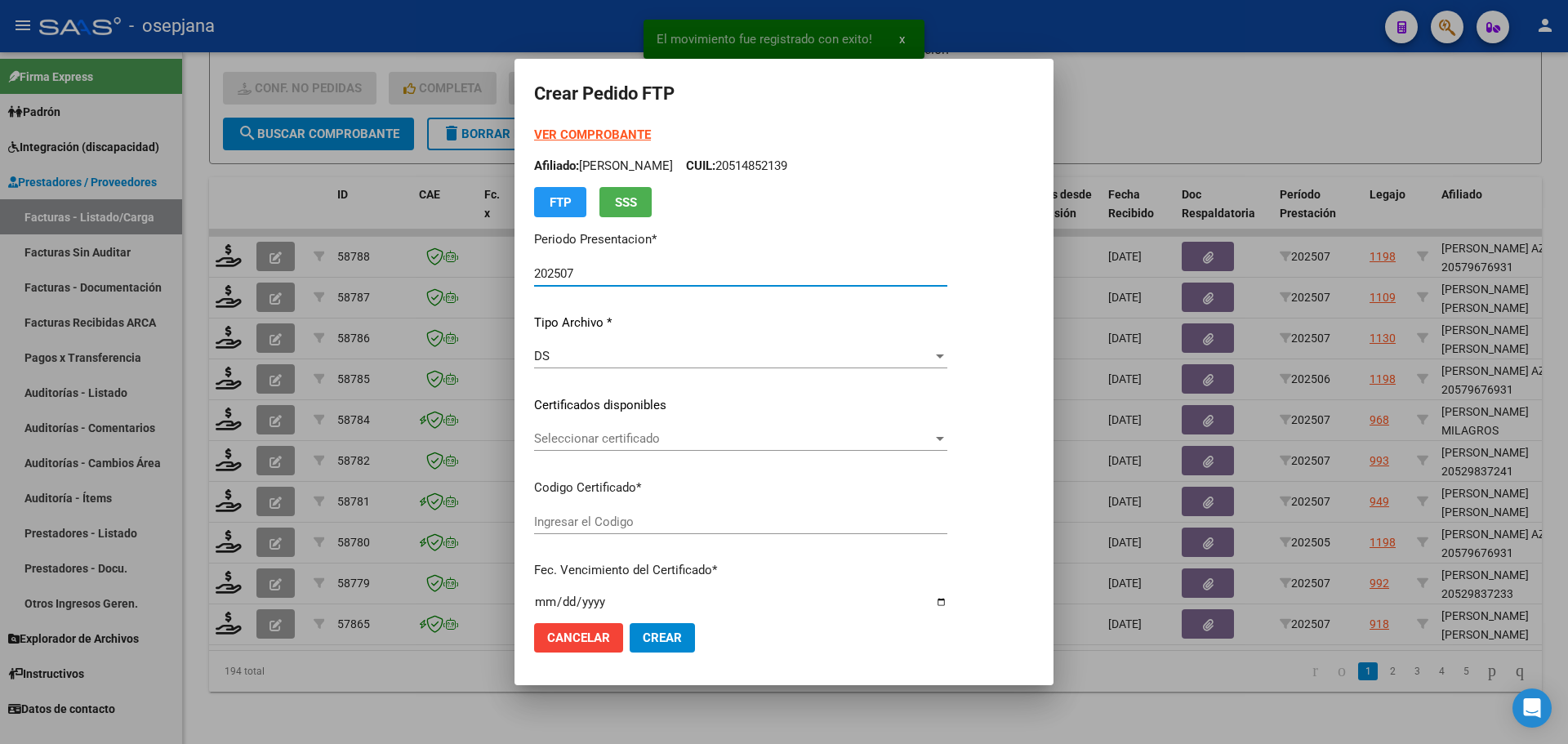
type input "ARG02000561185902024102120261021BSAS313"
type input "2026-10-21"
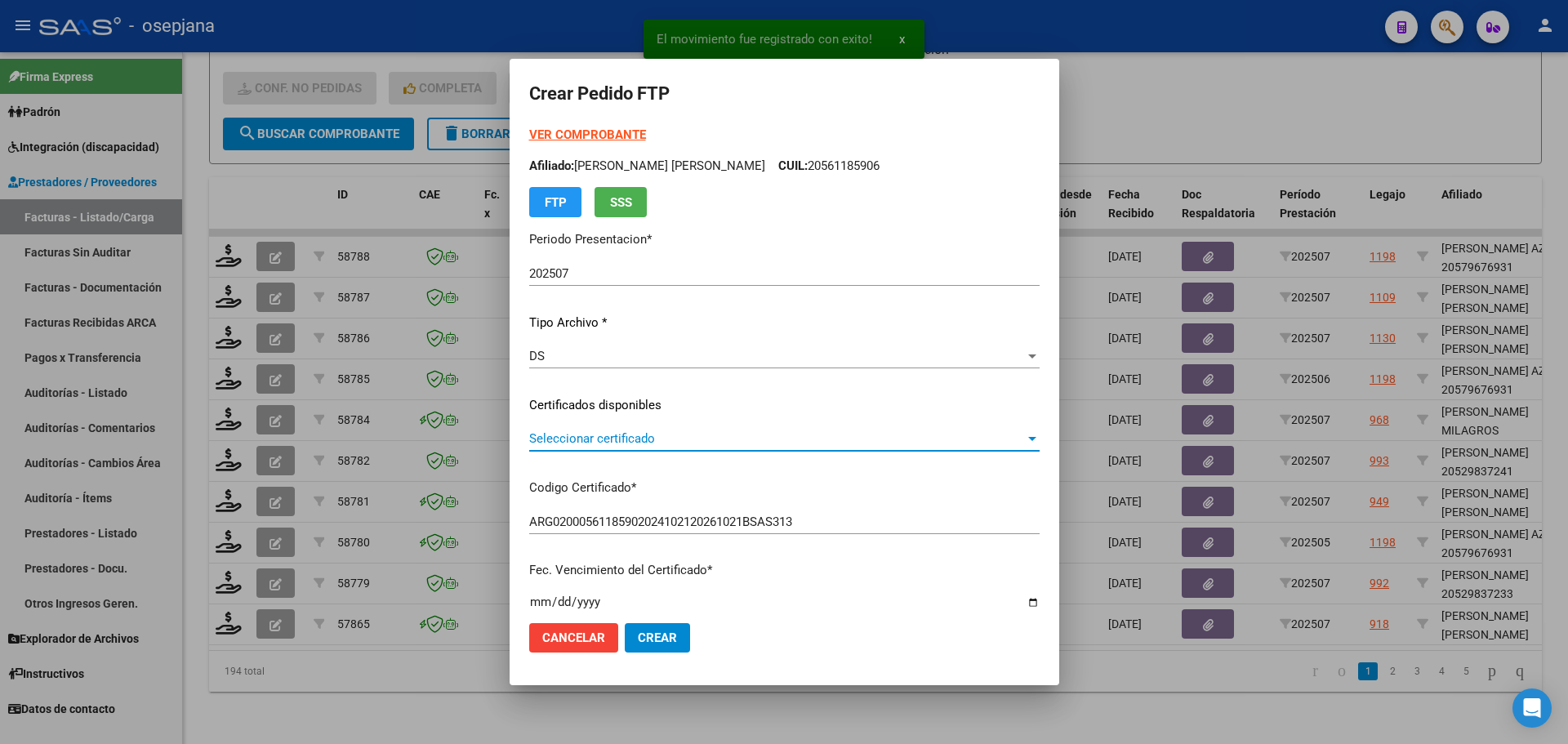
click at [694, 432] on span "Seleccionar certificado" at bounding box center [776, 438] width 496 height 14
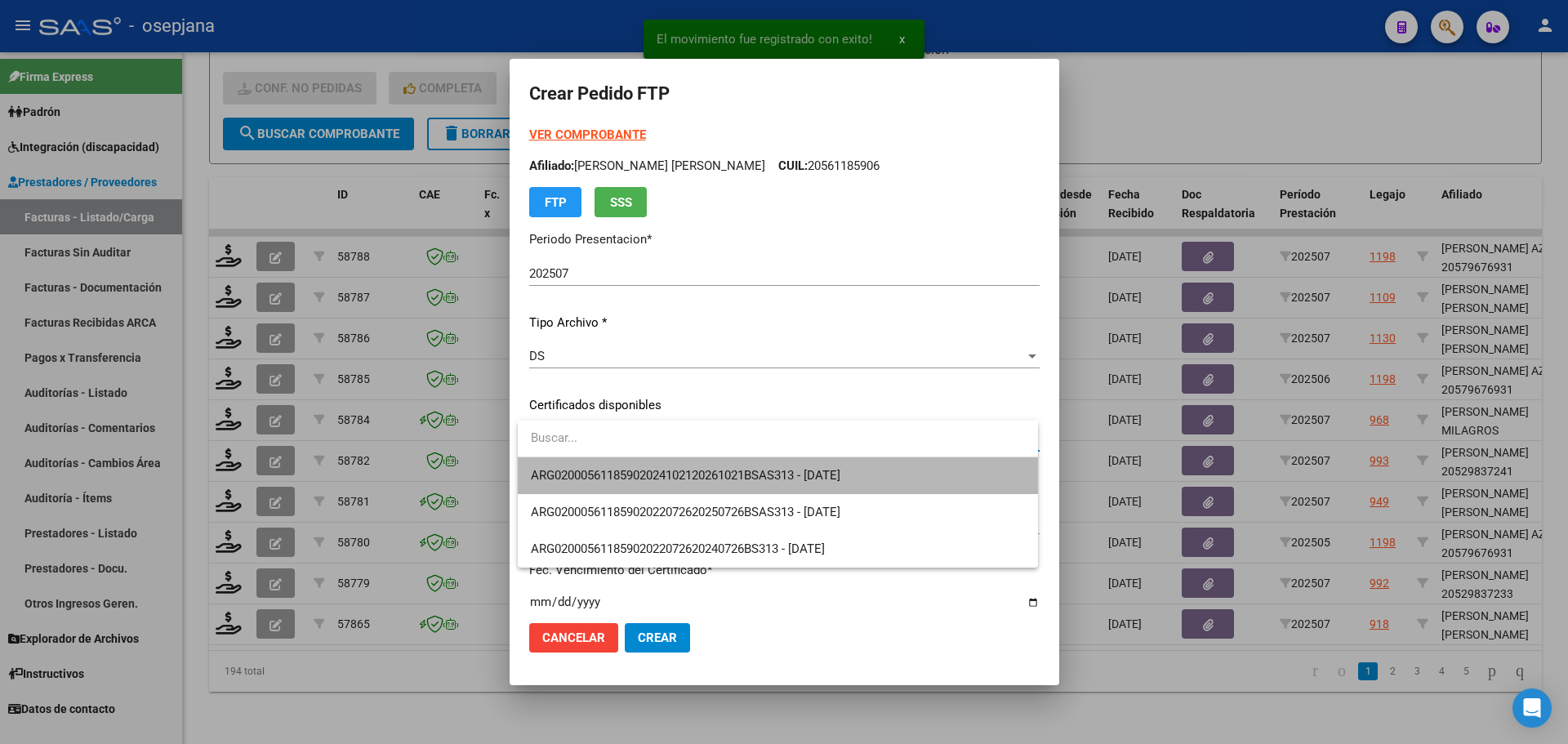
click at [692, 460] on span "ARG02000561185902024102120261021BSAS313 - 2026-10-21" at bounding box center [777, 475] width 494 height 36
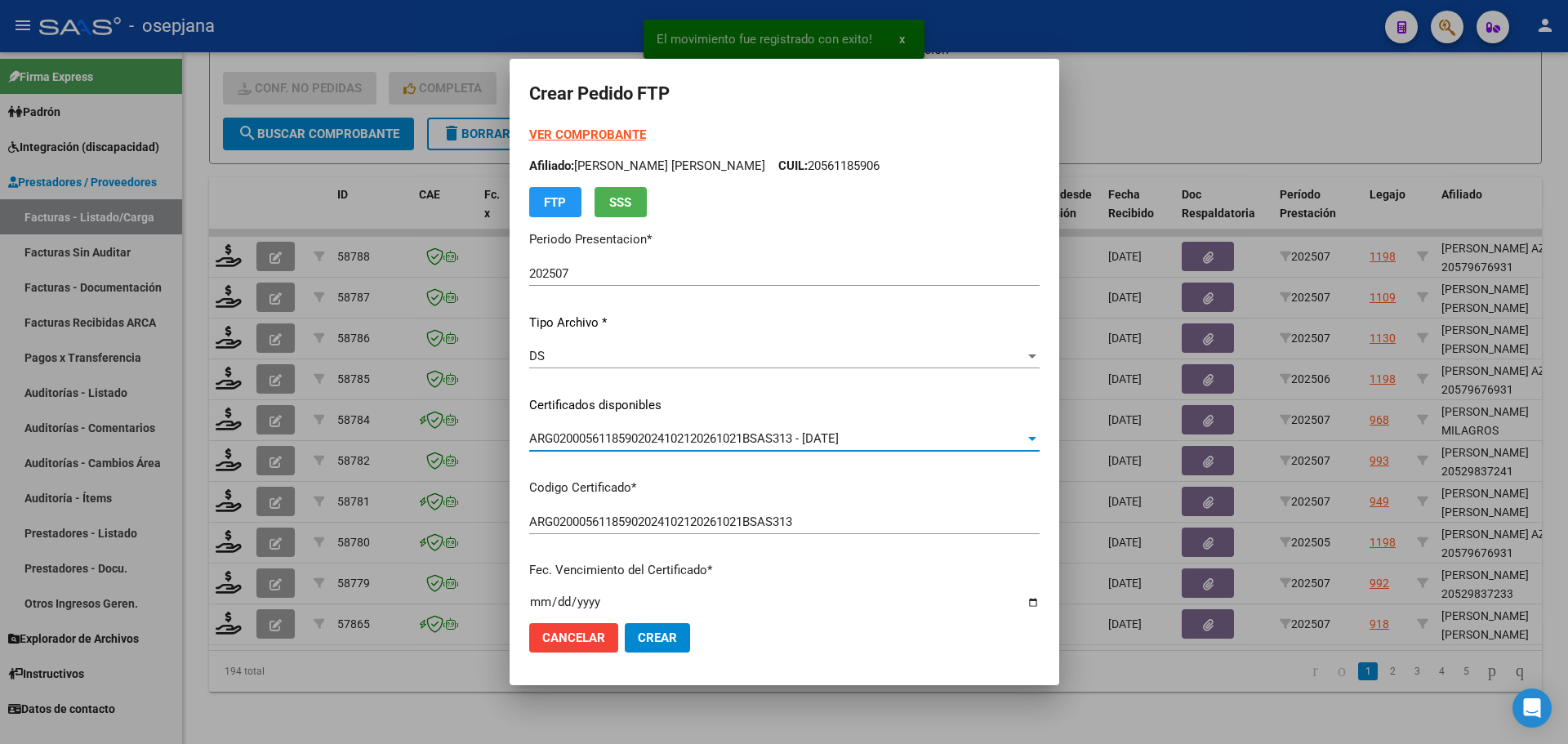
click at [603, 133] on strong "VER COMPROBANTE" at bounding box center [587, 134] width 117 height 14
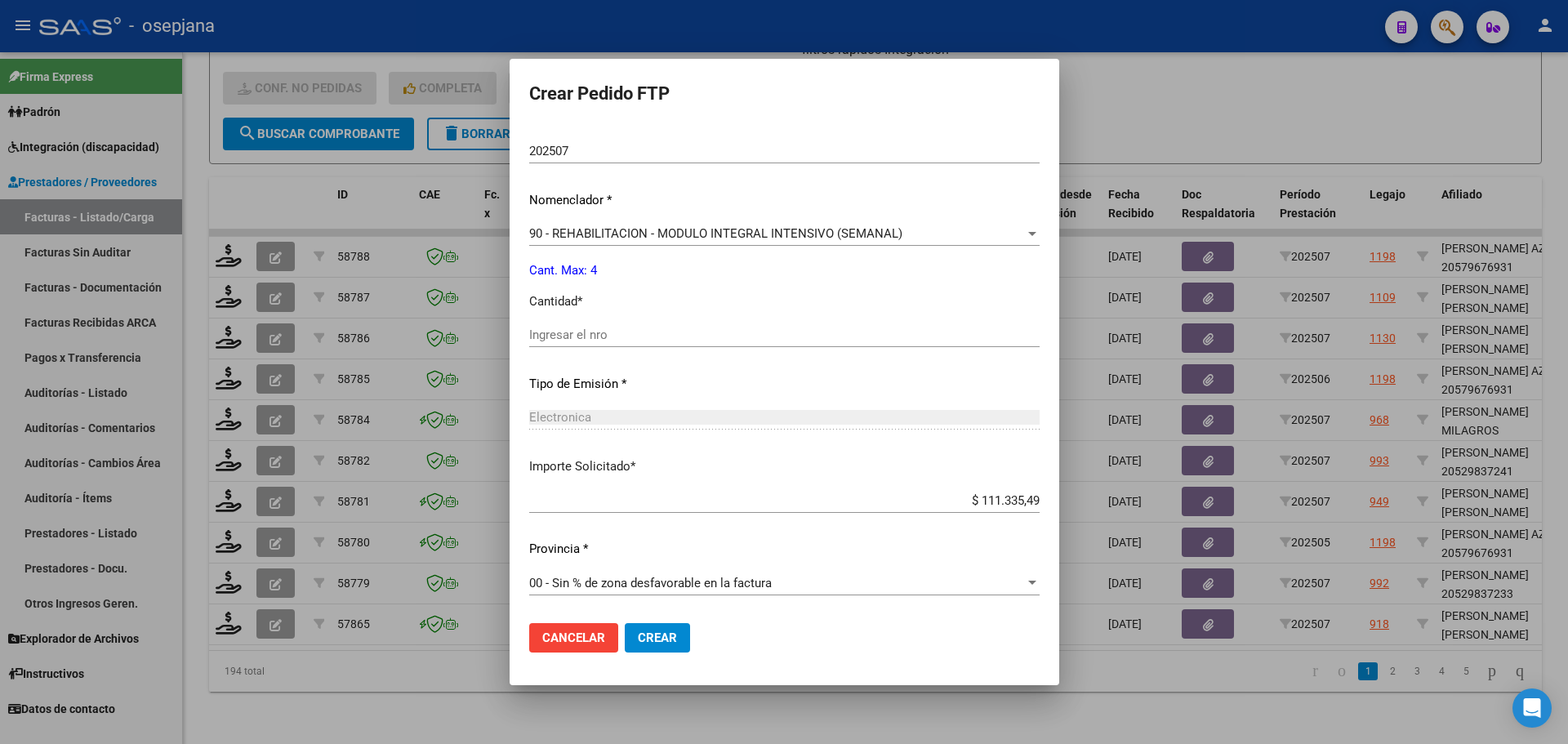
scroll to position [565, 0]
click at [569, 334] on input "Ingresar el nro" at bounding box center [784, 333] width 510 height 14
type input "4"
click at [677, 642] on span "Crear" at bounding box center [658, 637] width 39 height 14
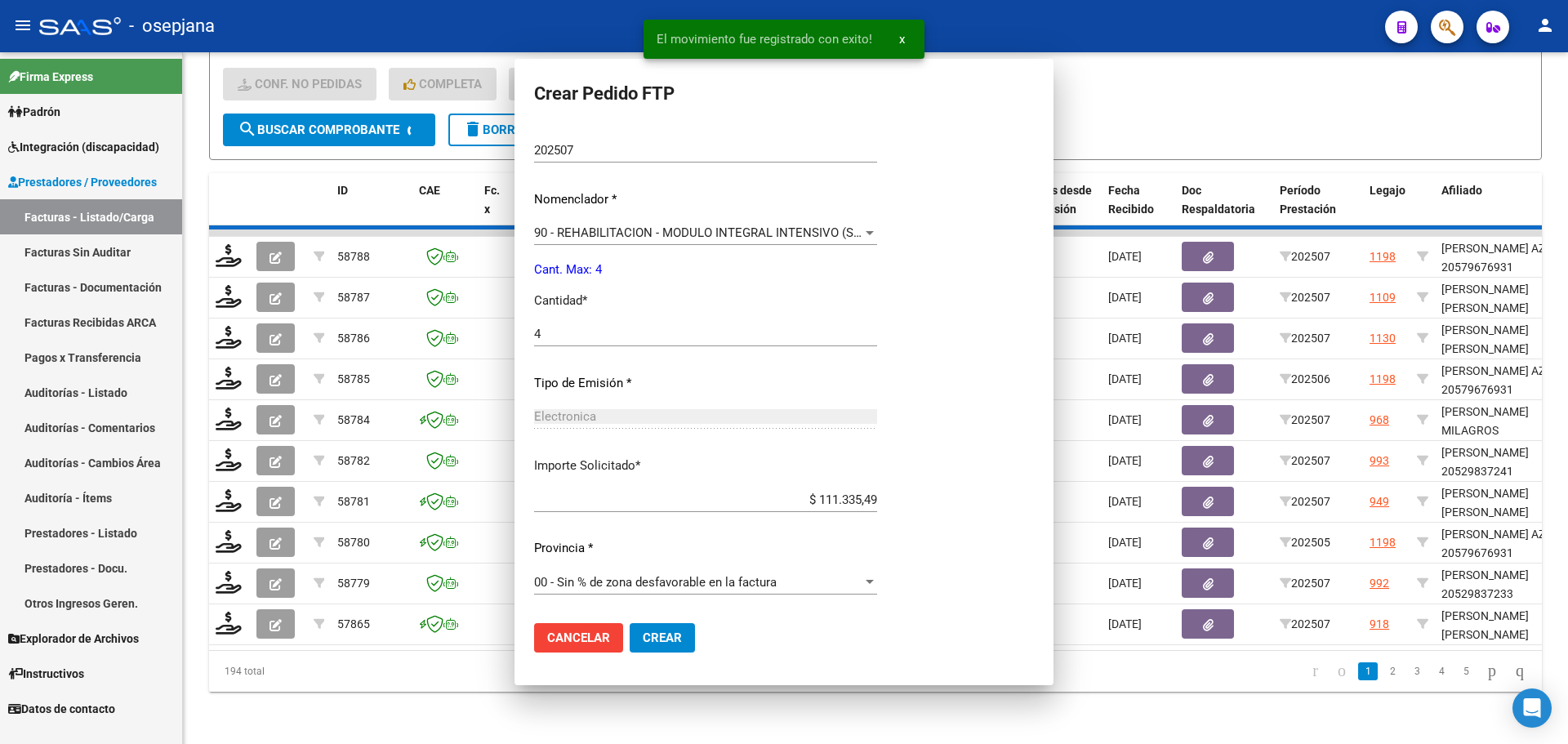
scroll to position [0, 0]
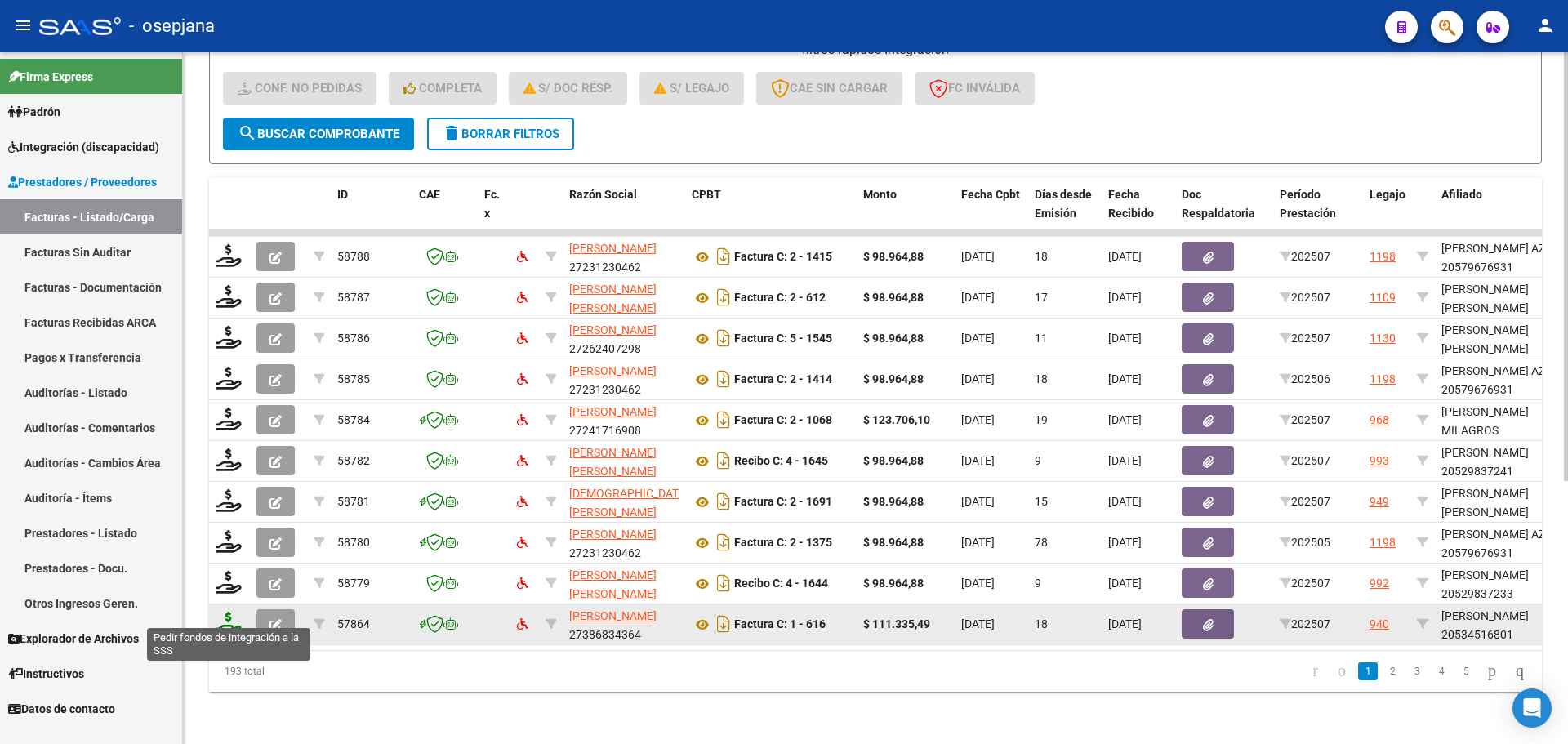
click at [225, 612] on icon at bounding box center [228, 623] width 26 height 23
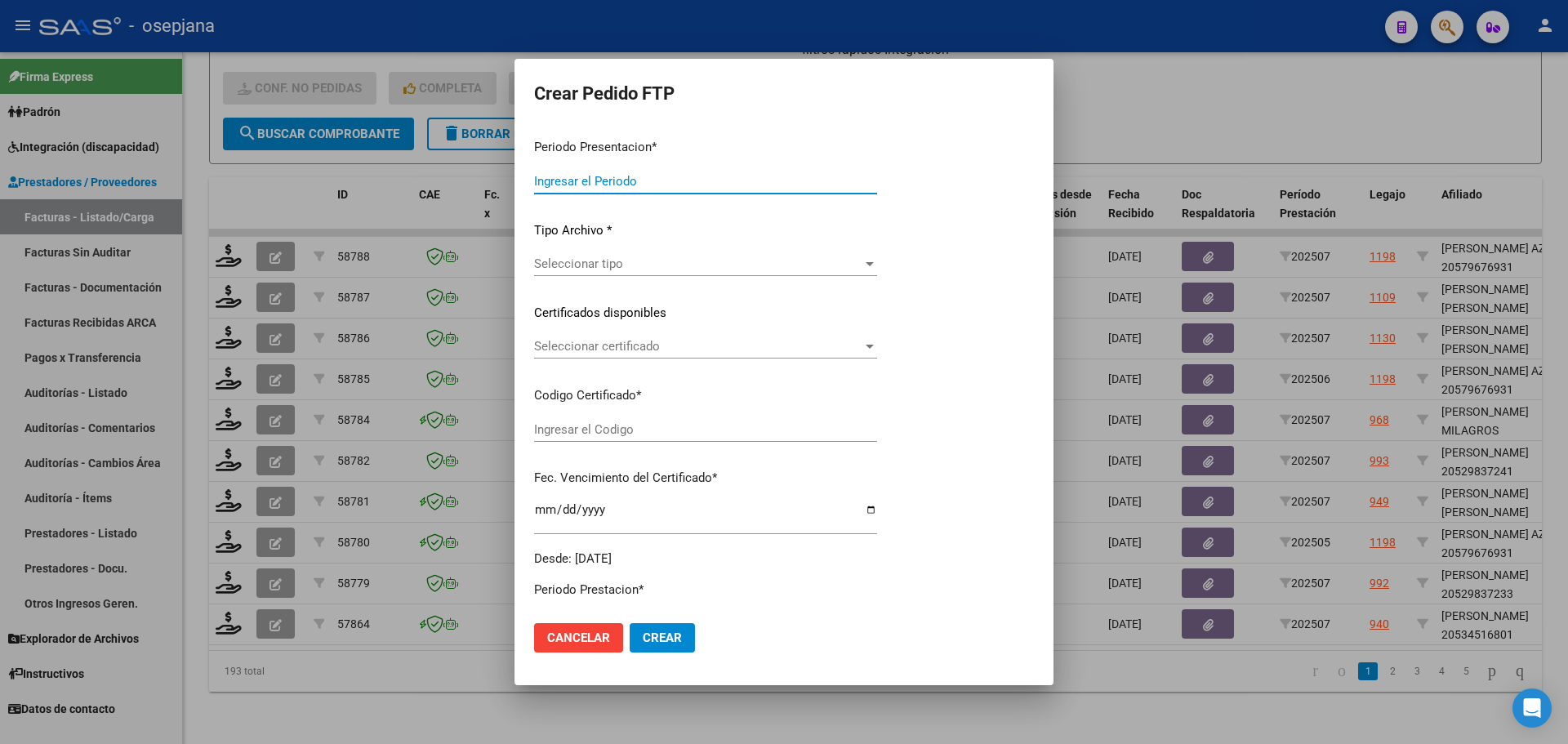
type input "202507"
type input "$ 111.335,49"
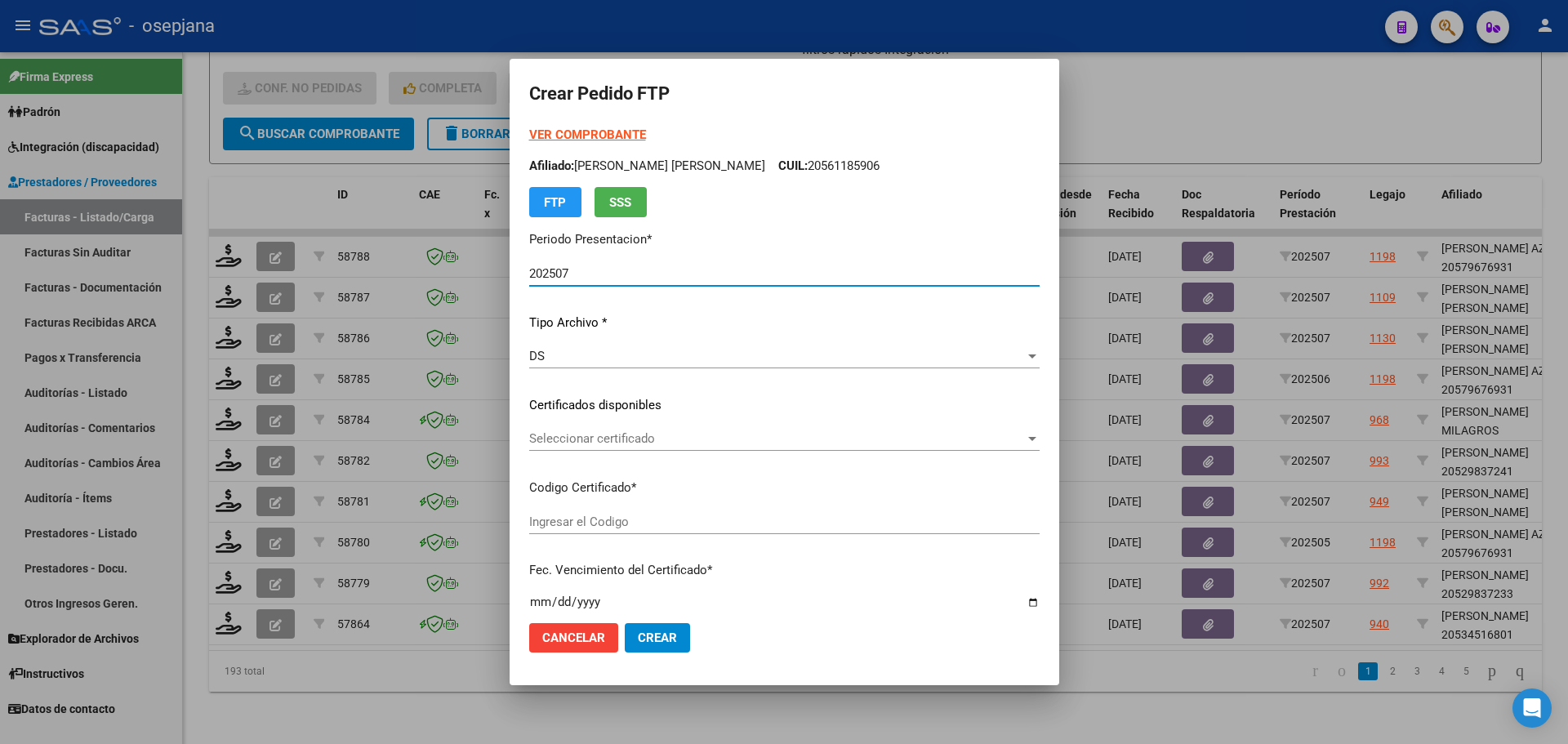
type input "ARG02000534516802022042120270421BSAS448"
type input "2027-04-21"
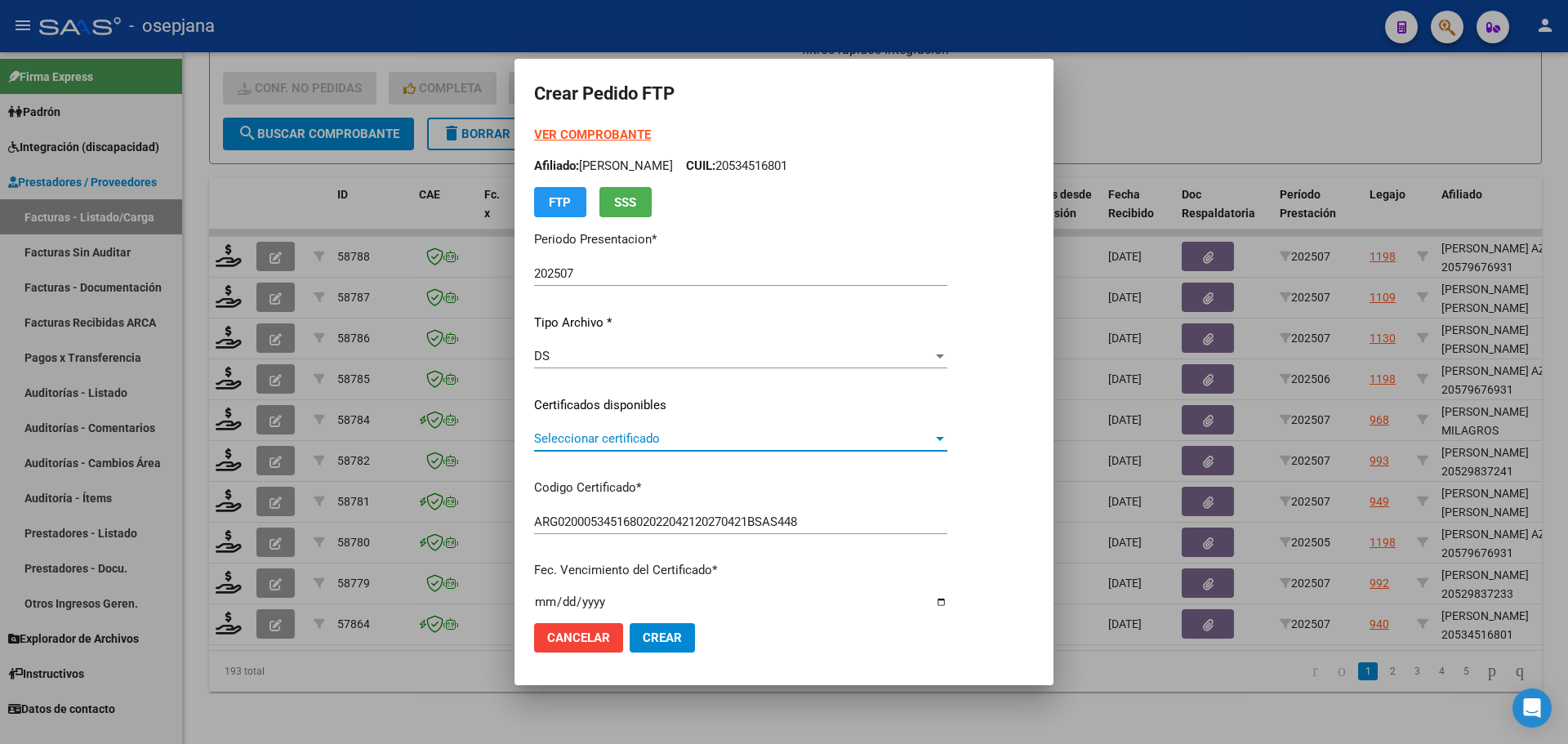
click at [615, 437] on span "Seleccionar certificado" at bounding box center [733, 438] width 398 height 14
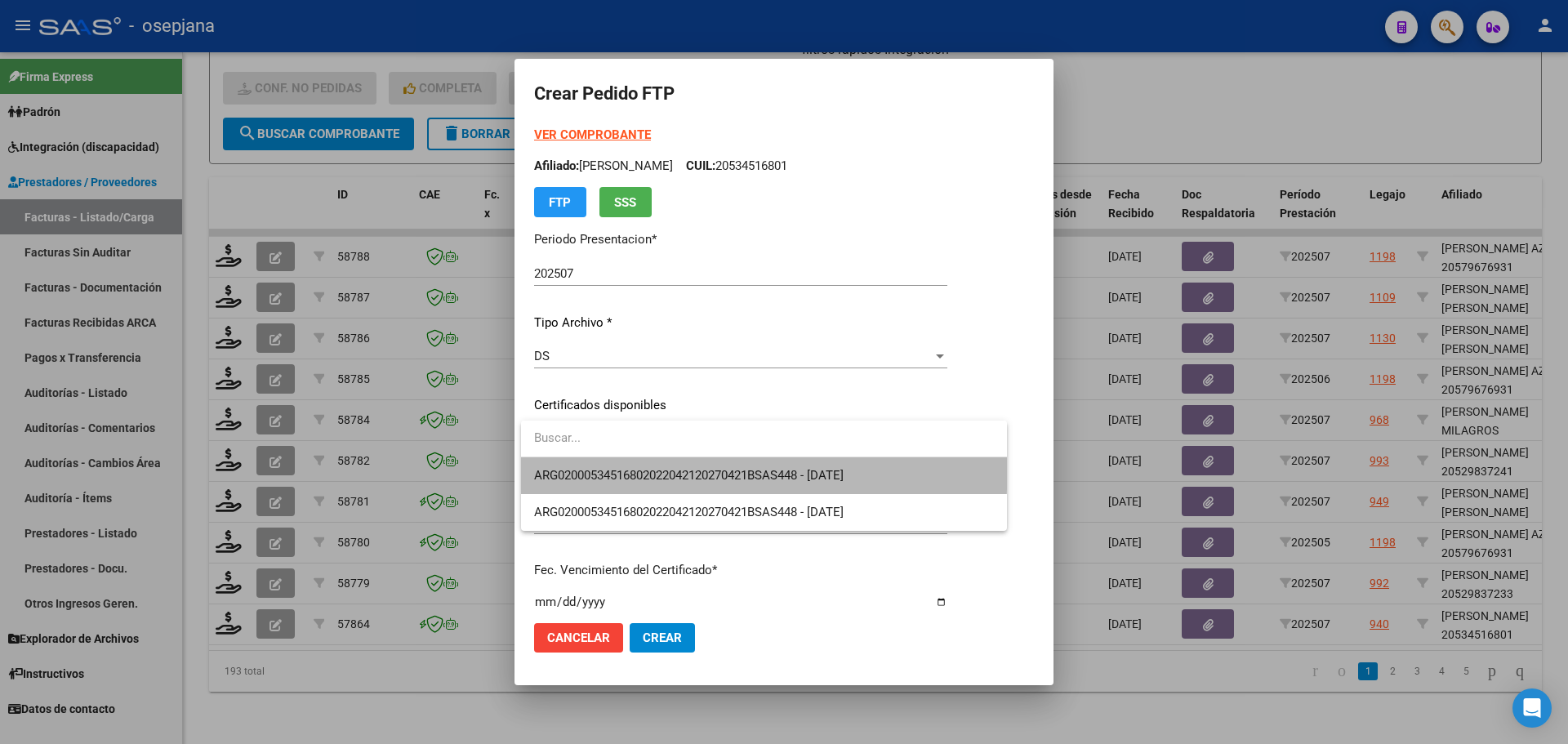
click at [632, 465] on span "ARG02000534516802022042120270421BSAS448 - 2027-04-21" at bounding box center [764, 475] width 460 height 36
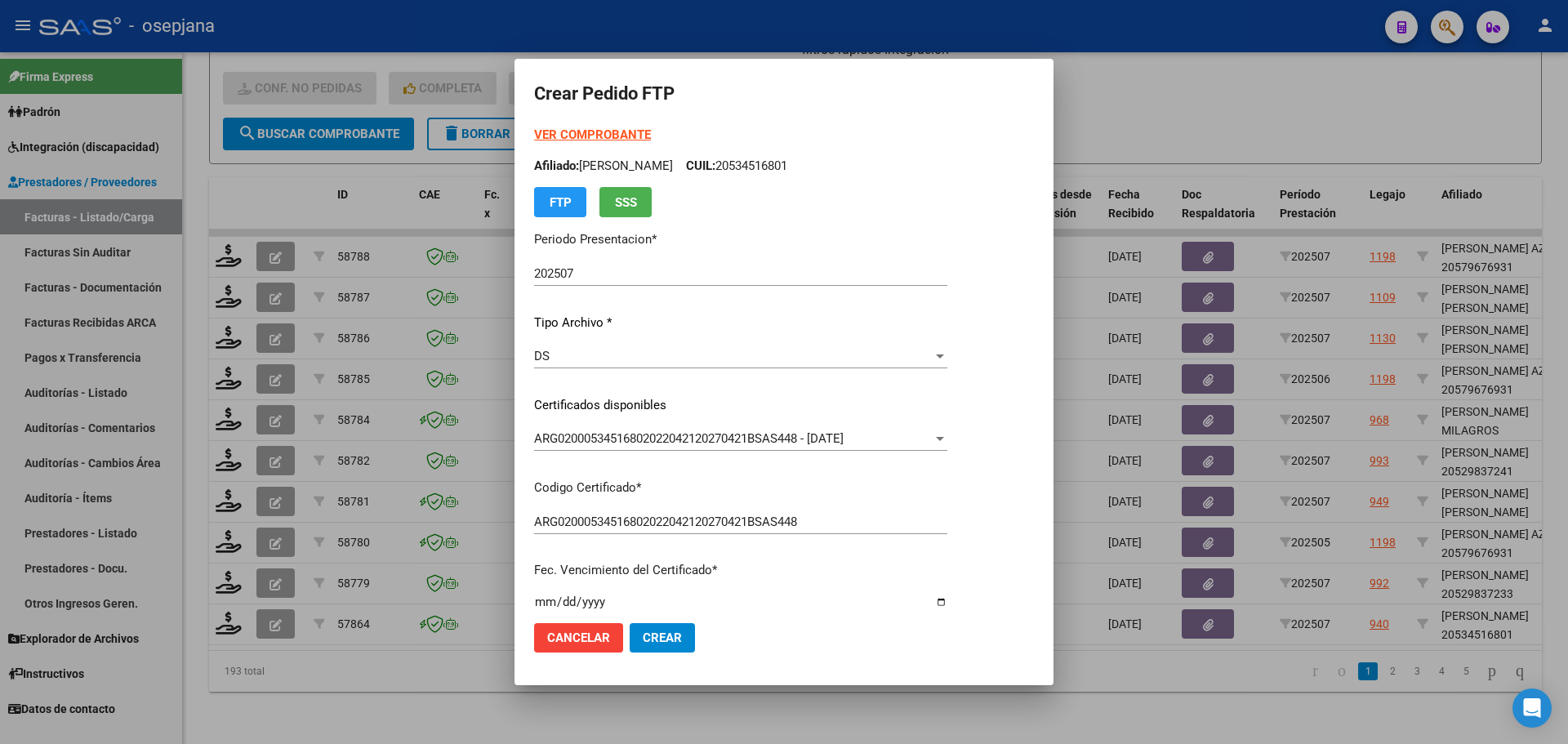
click at [601, 131] on strong "VER COMPROBANTE" at bounding box center [592, 134] width 117 height 14
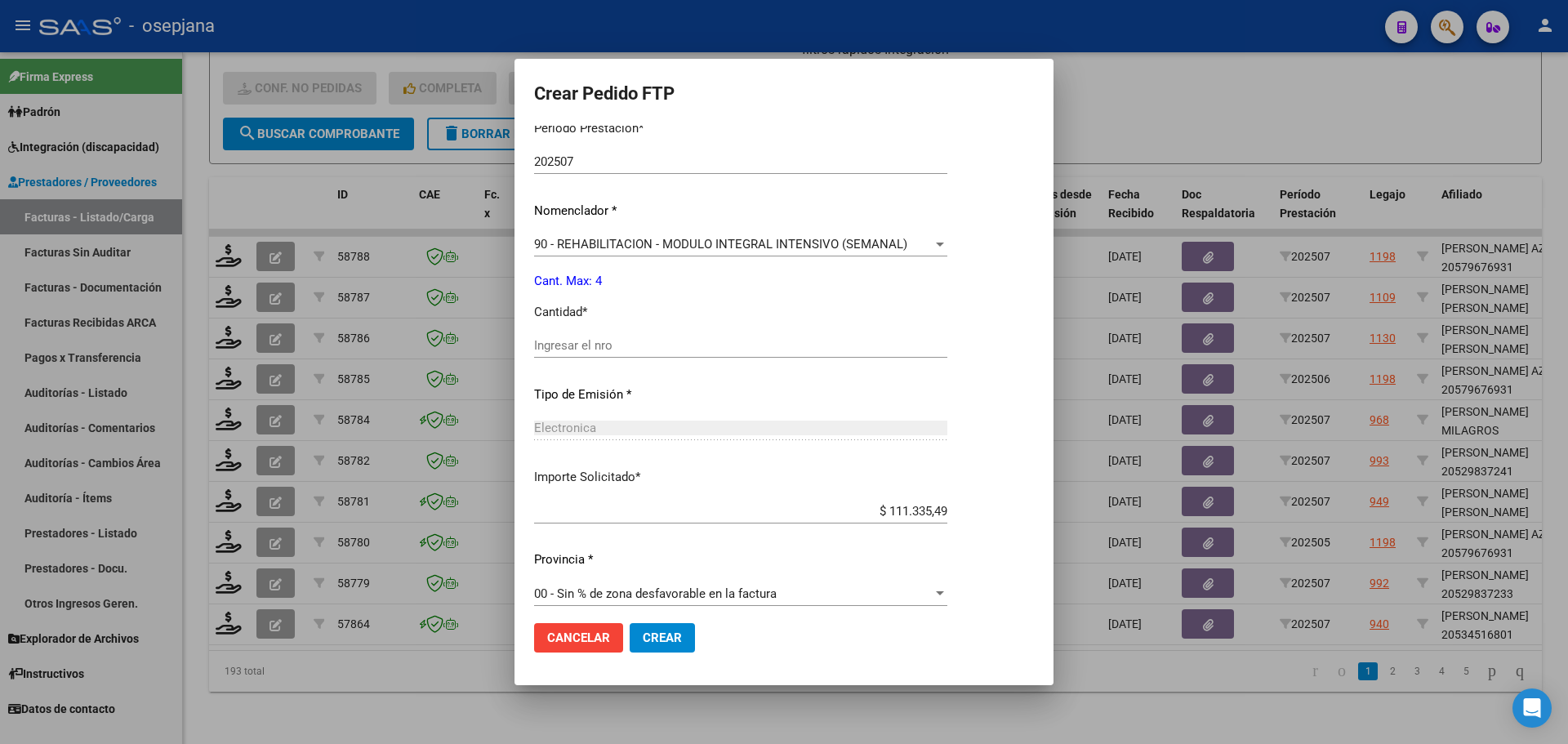
scroll to position [565, 0]
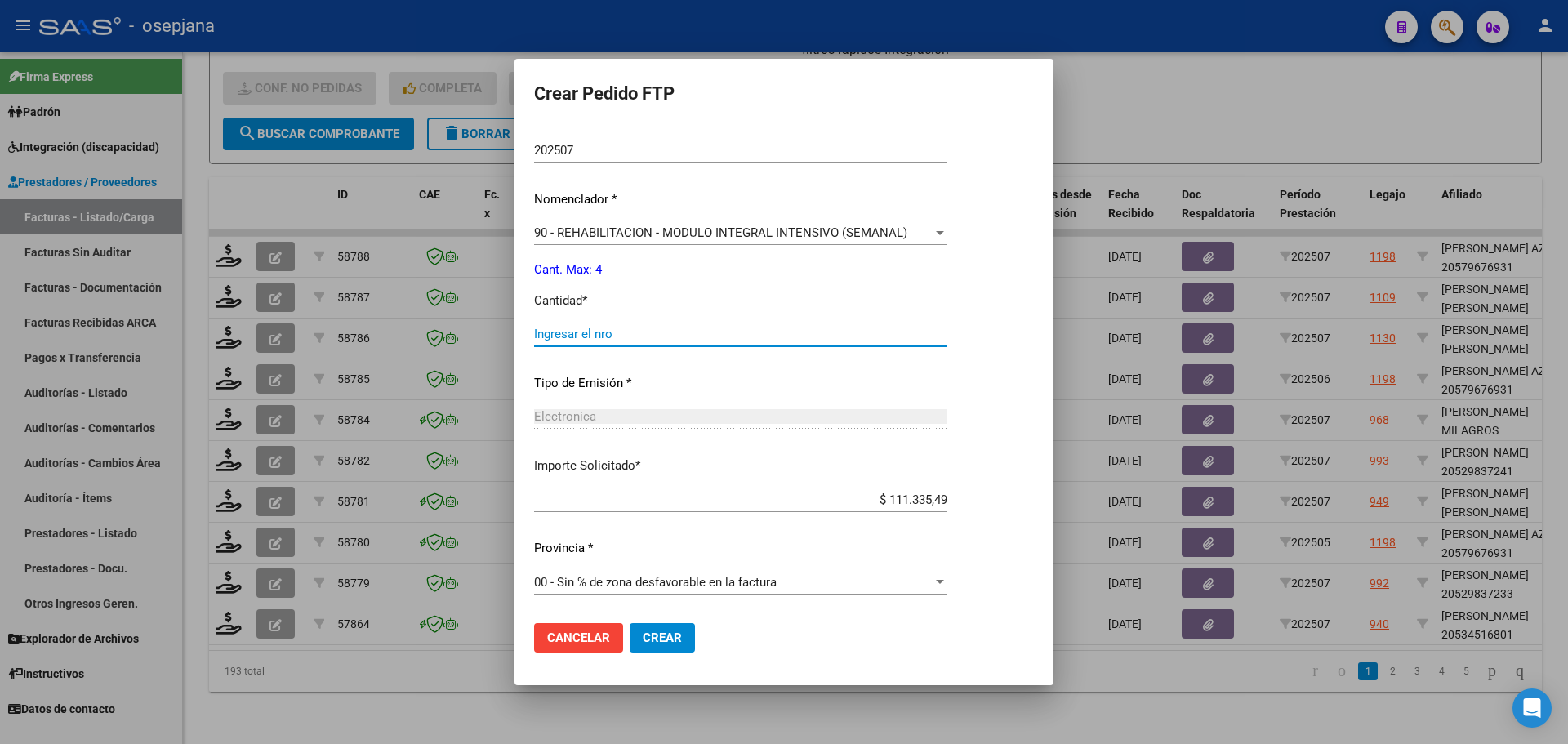
click at [586, 340] on input "Ingresar el nro" at bounding box center [741, 333] width 414 height 14
type input "4"
click at [678, 635] on span "Crear" at bounding box center [662, 637] width 39 height 14
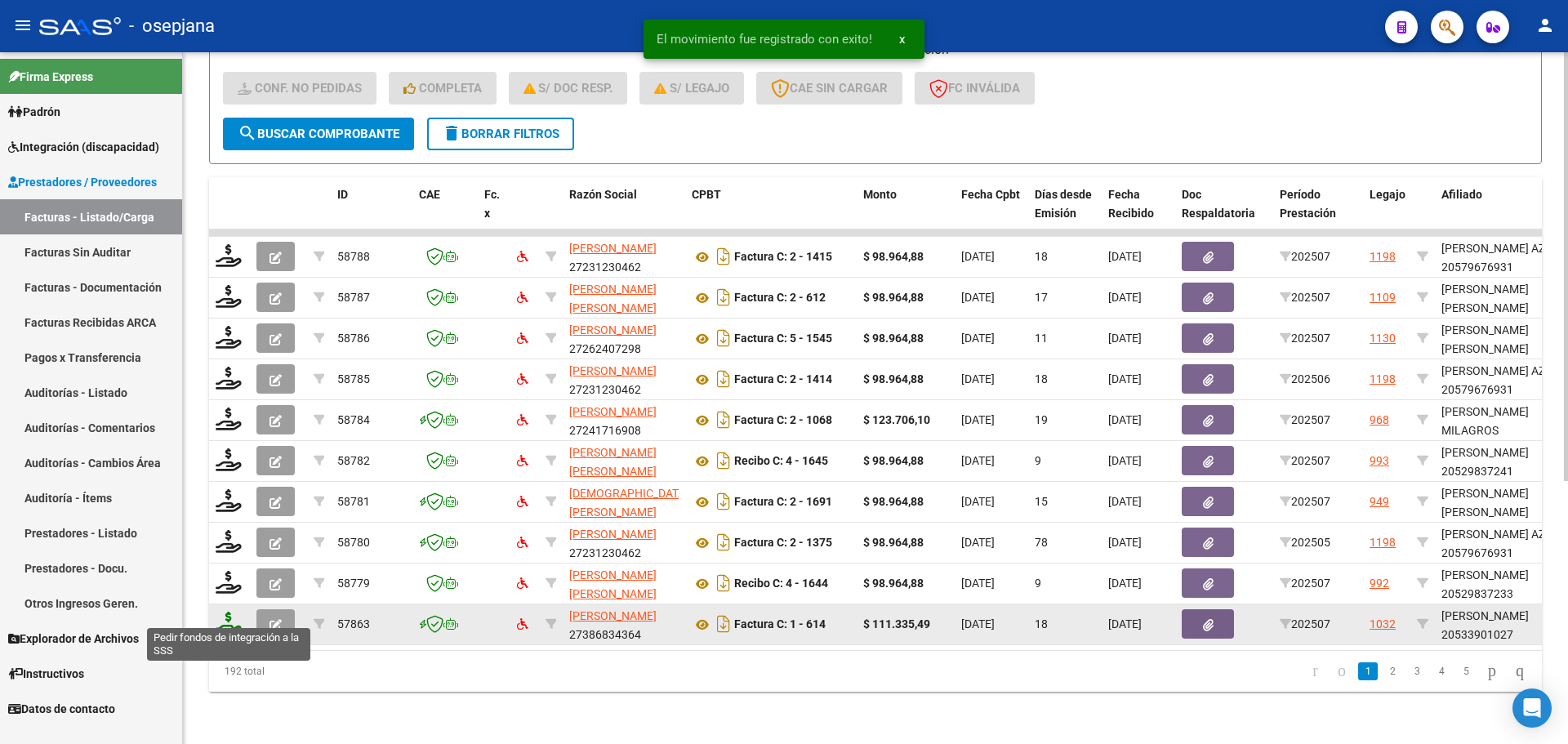
click at [234, 615] on icon at bounding box center [228, 623] width 26 height 23
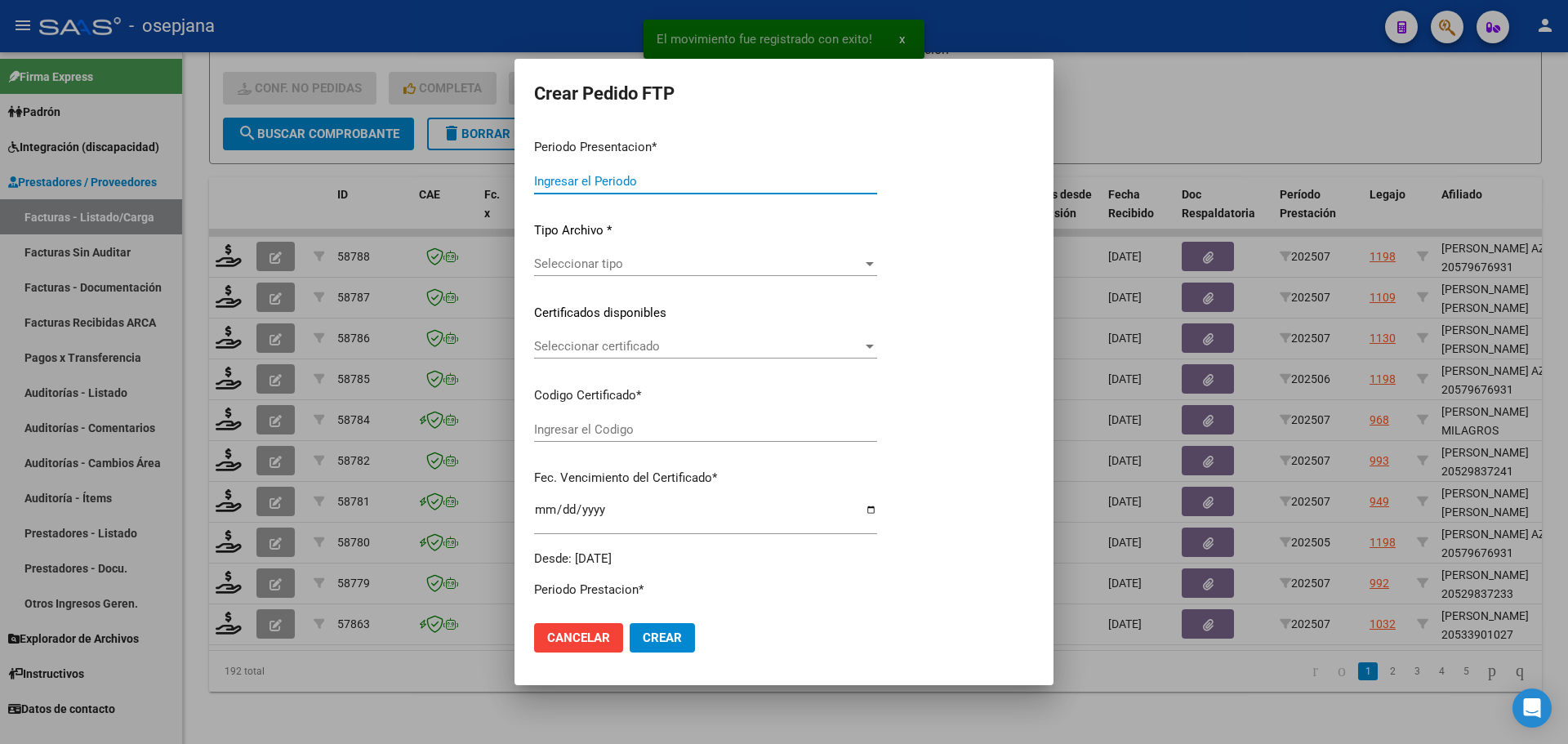
type input "202507"
type input "$ 111.335,49"
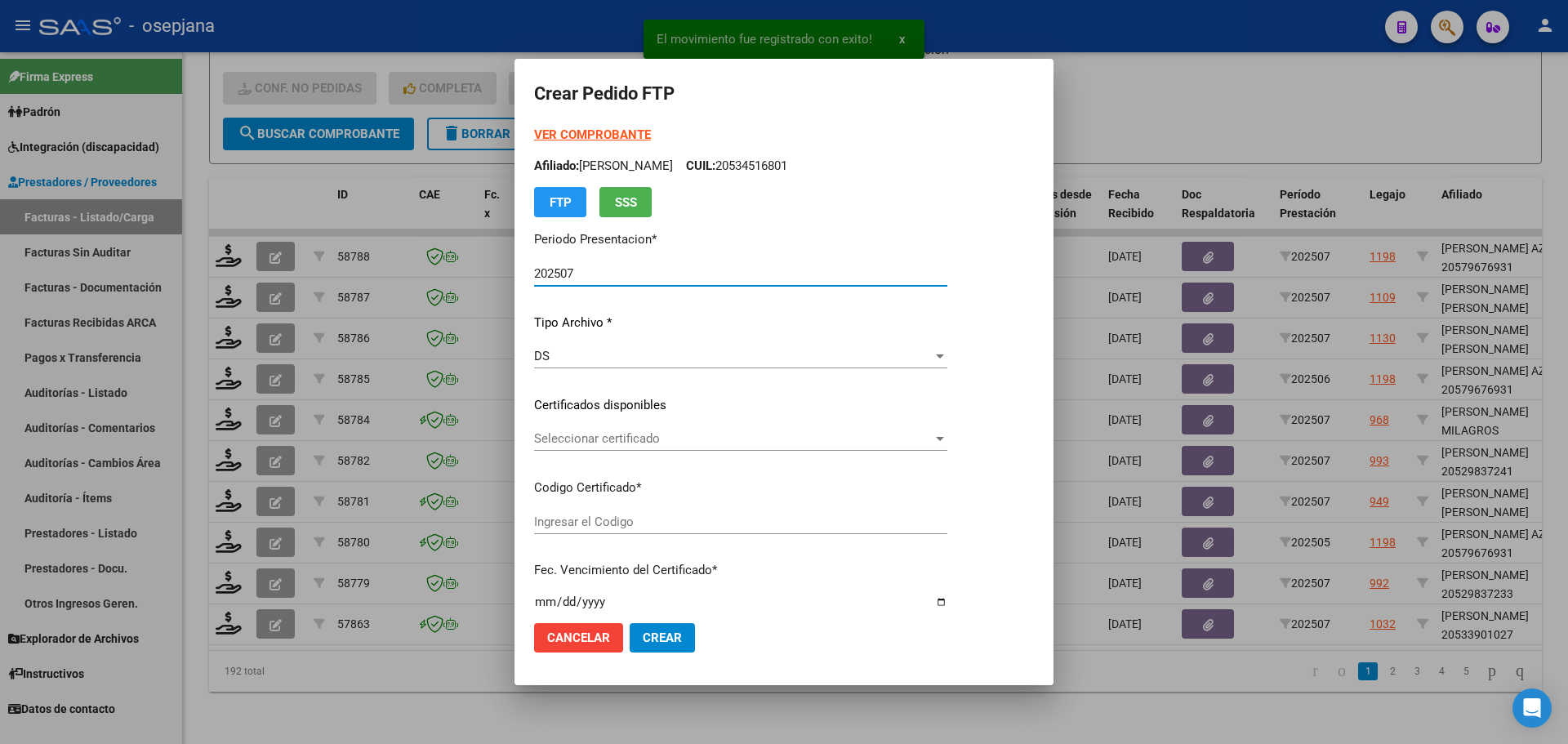
type input "ARG02000533901022022110320251103BS313"
type input "2025-11-03"
click at [652, 442] on span "Seleccionar certificado" at bounding box center [733, 438] width 398 height 14
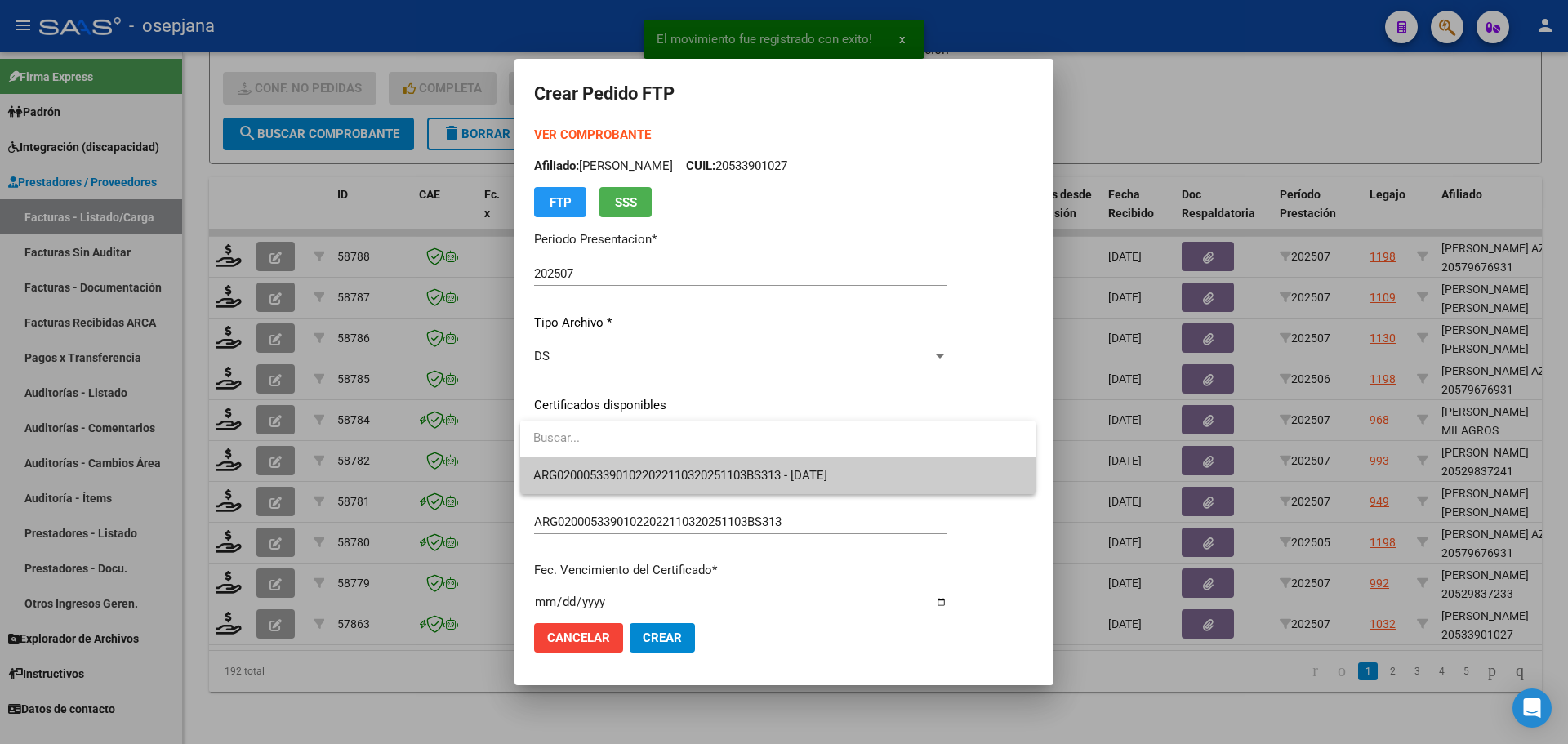
click at [659, 469] on span "ARG02000533901022022110320251103BS313 - 2025-11-03" at bounding box center [680, 475] width 294 height 14
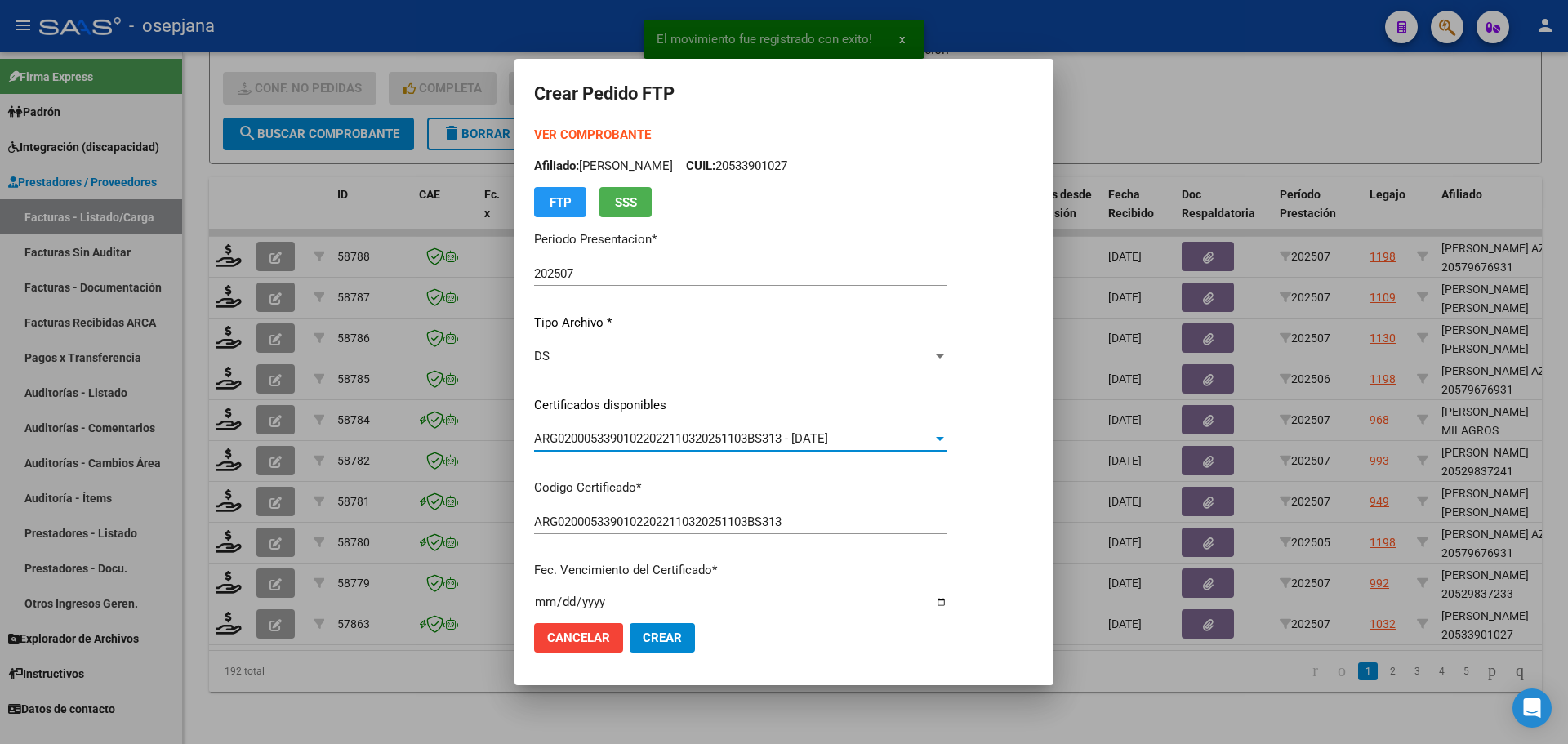
click at [612, 135] on strong "VER COMPROBANTE" at bounding box center [592, 134] width 117 height 14
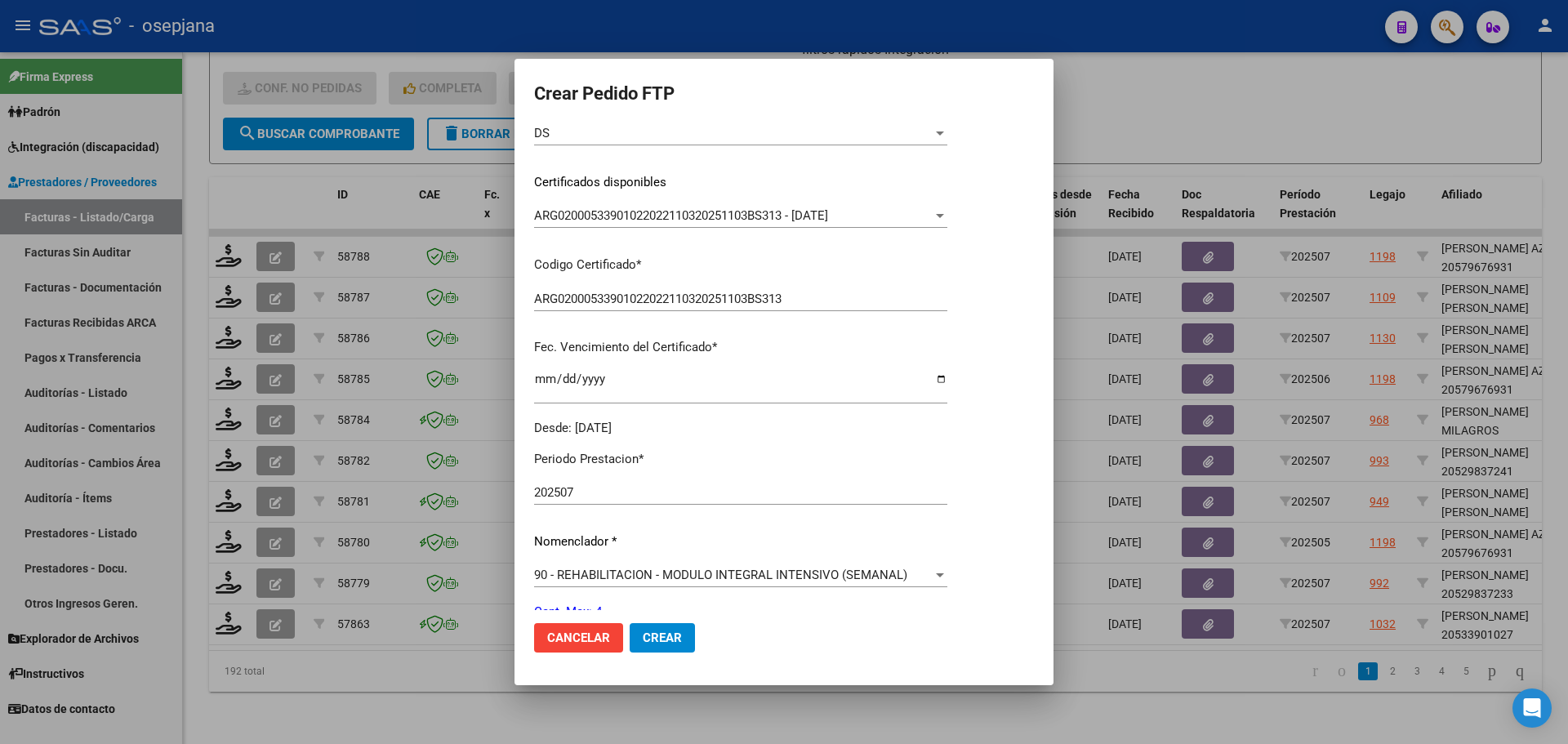
scroll to position [408, 0]
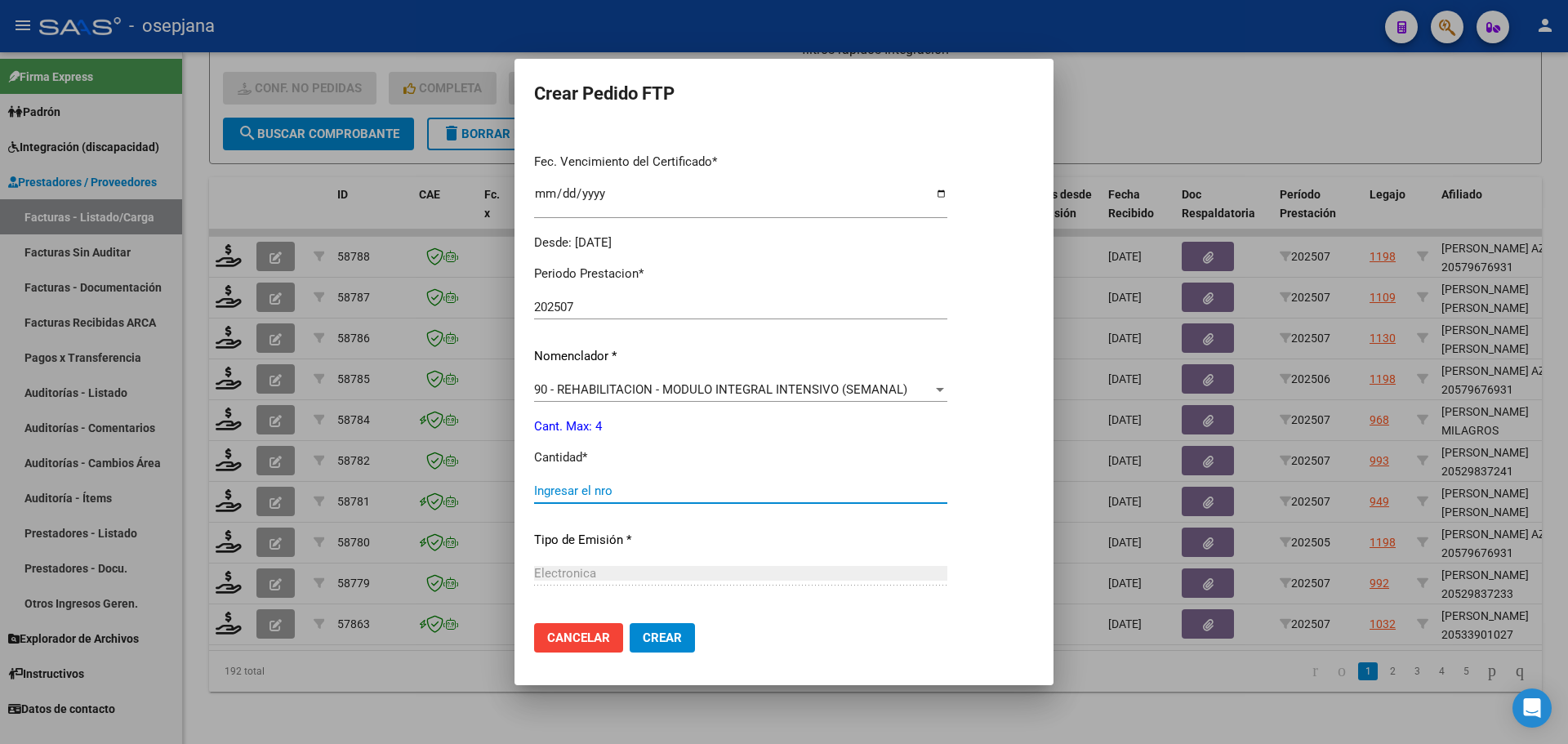
click at [564, 488] on input "Ingresar el nro" at bounding box center [741, 490] width 414 height 14
type input "4"
click at [670, 633] on span "Crear" at bounding box center [662, 637] width 39 height 14
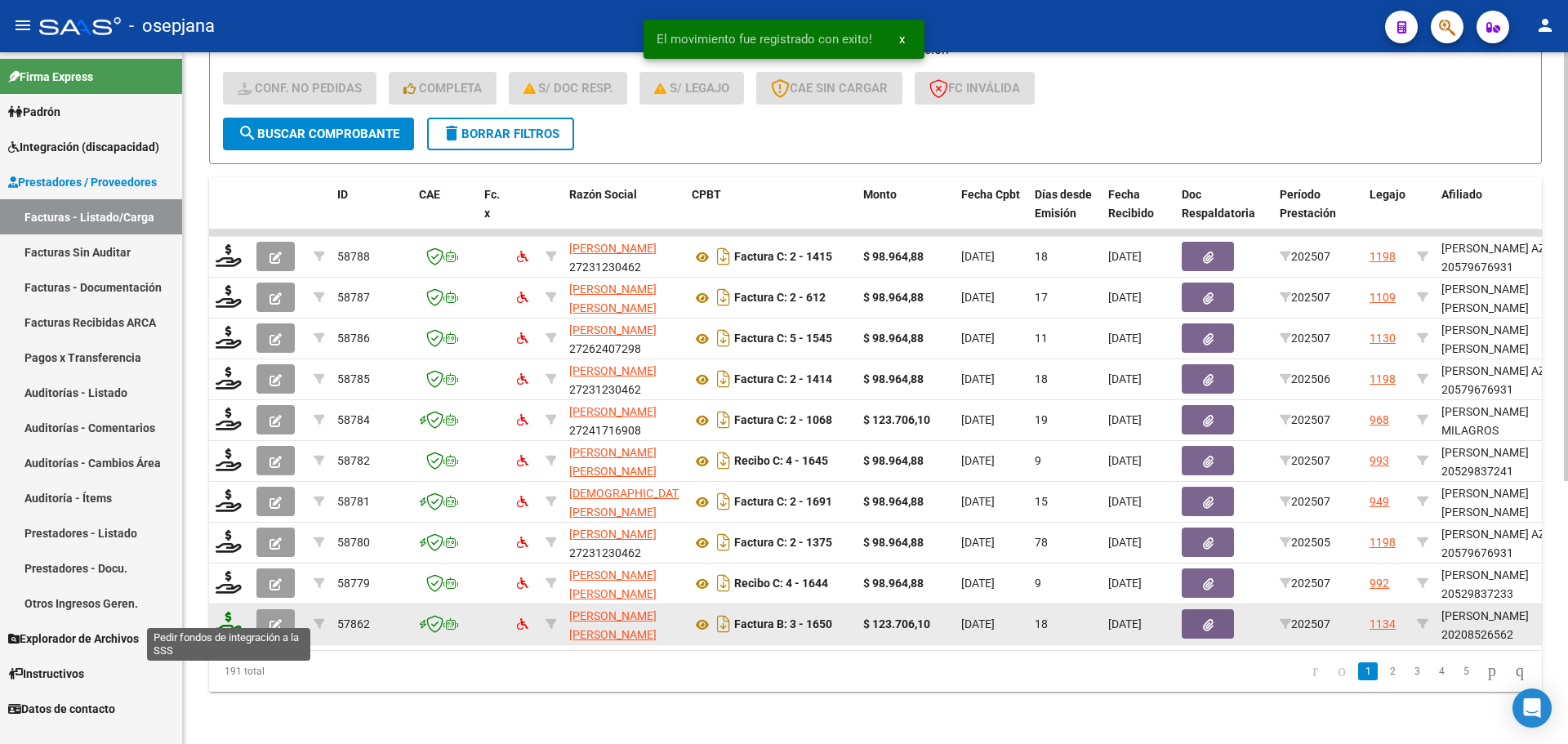
click at [225, 612] on icon at bounding box center [228, 623] width 26 height 23
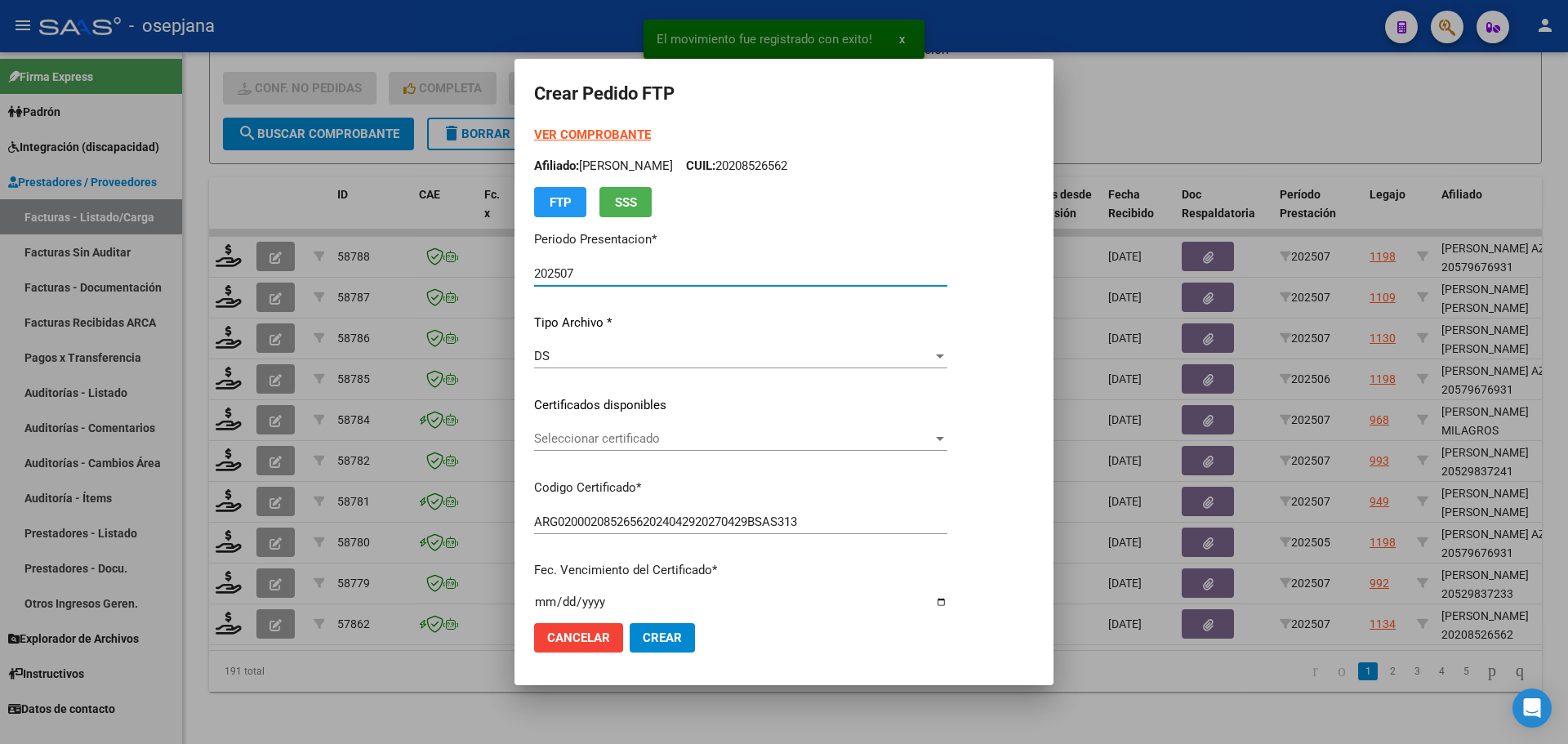
click at [616, 431] on span "Seleccionar certificado" at bounding box center [733, 438] width 398 height 14
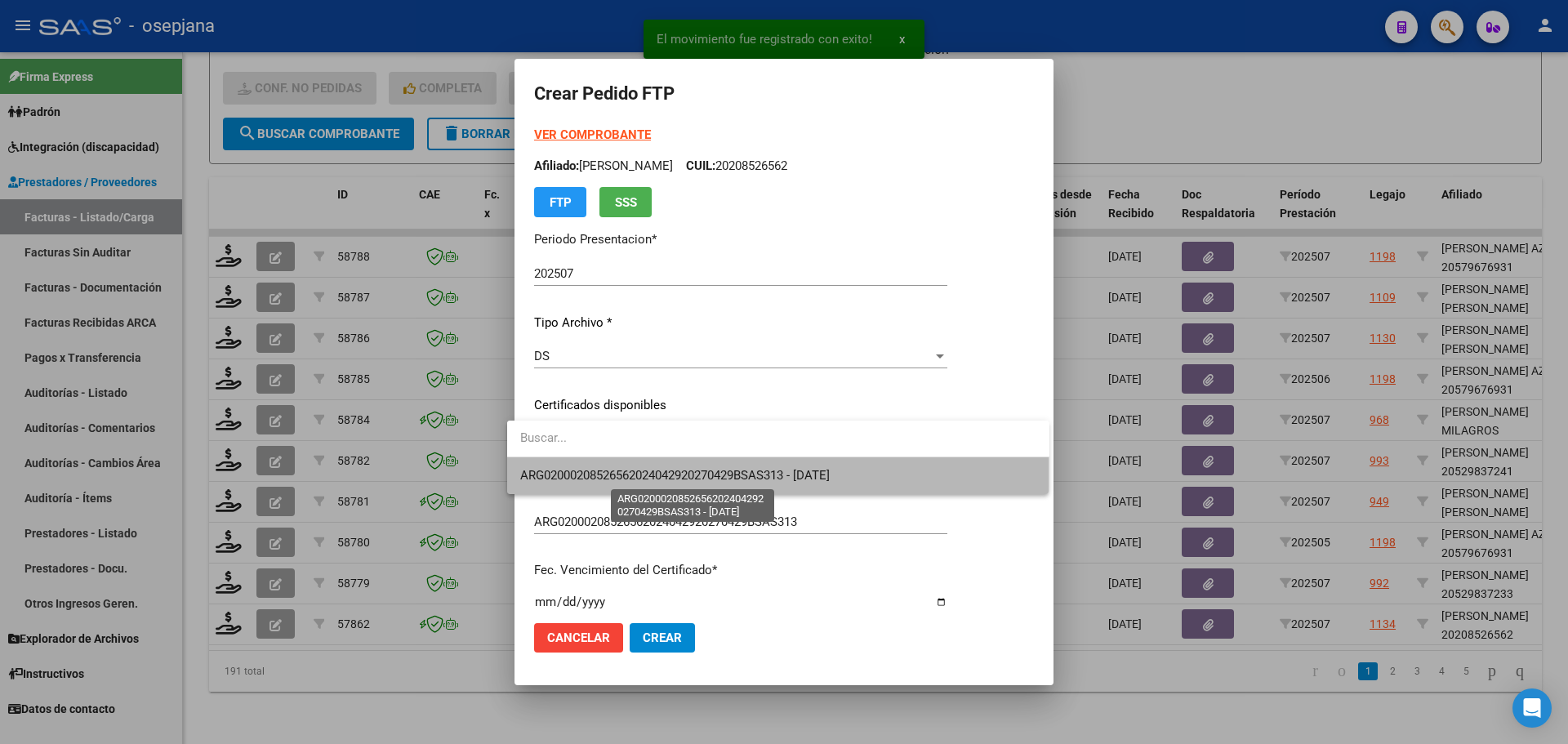
click at [637, 476] on span "ARG02000208526562024042920270429BSAS313 - 2027-04-30" at bounding box center [675, 475] width 309 height 14
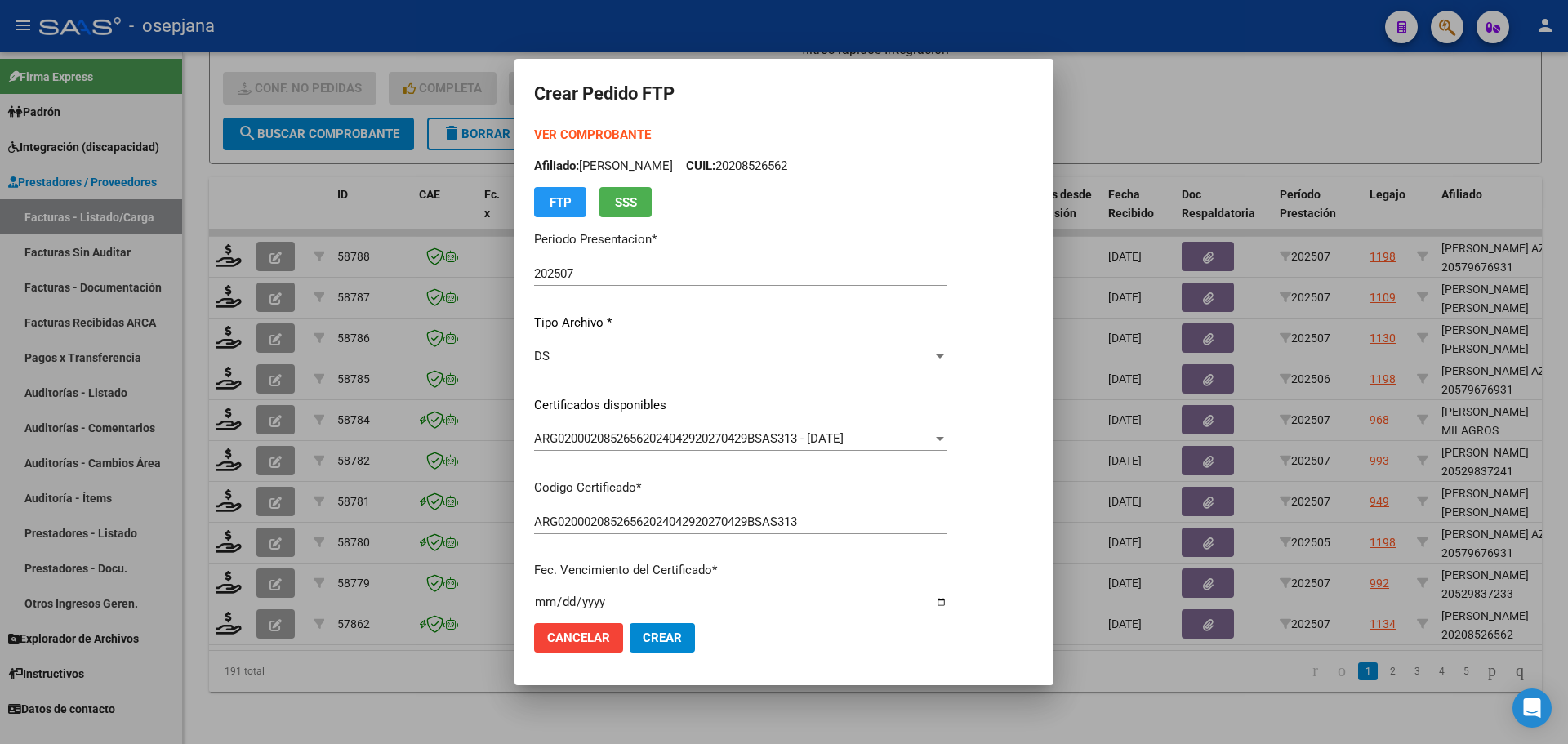
click at [609, 131] on strong "VER COMPROBANTE" at bounding box center [592, 134] width 117 height 14
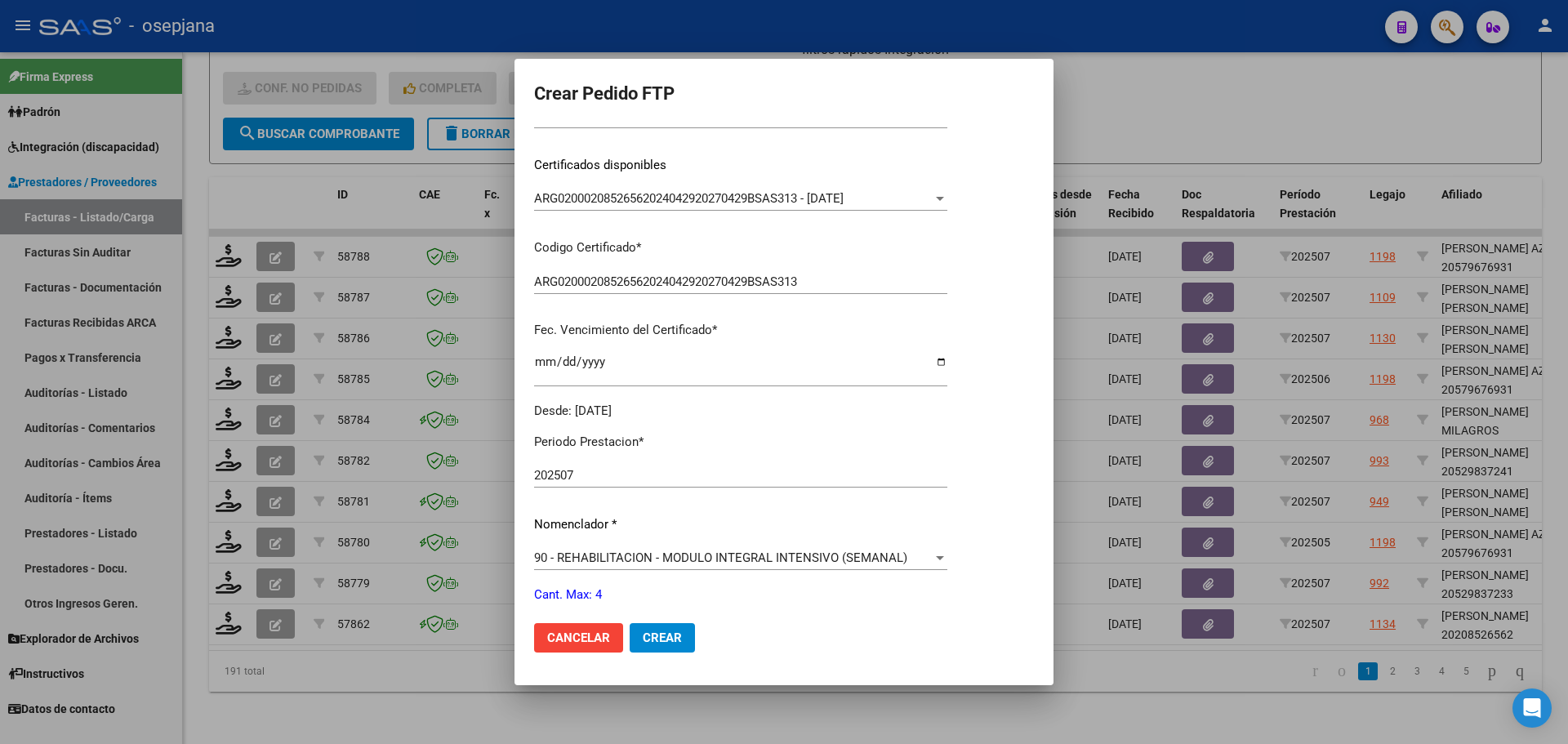
scroll to position [408, 0]
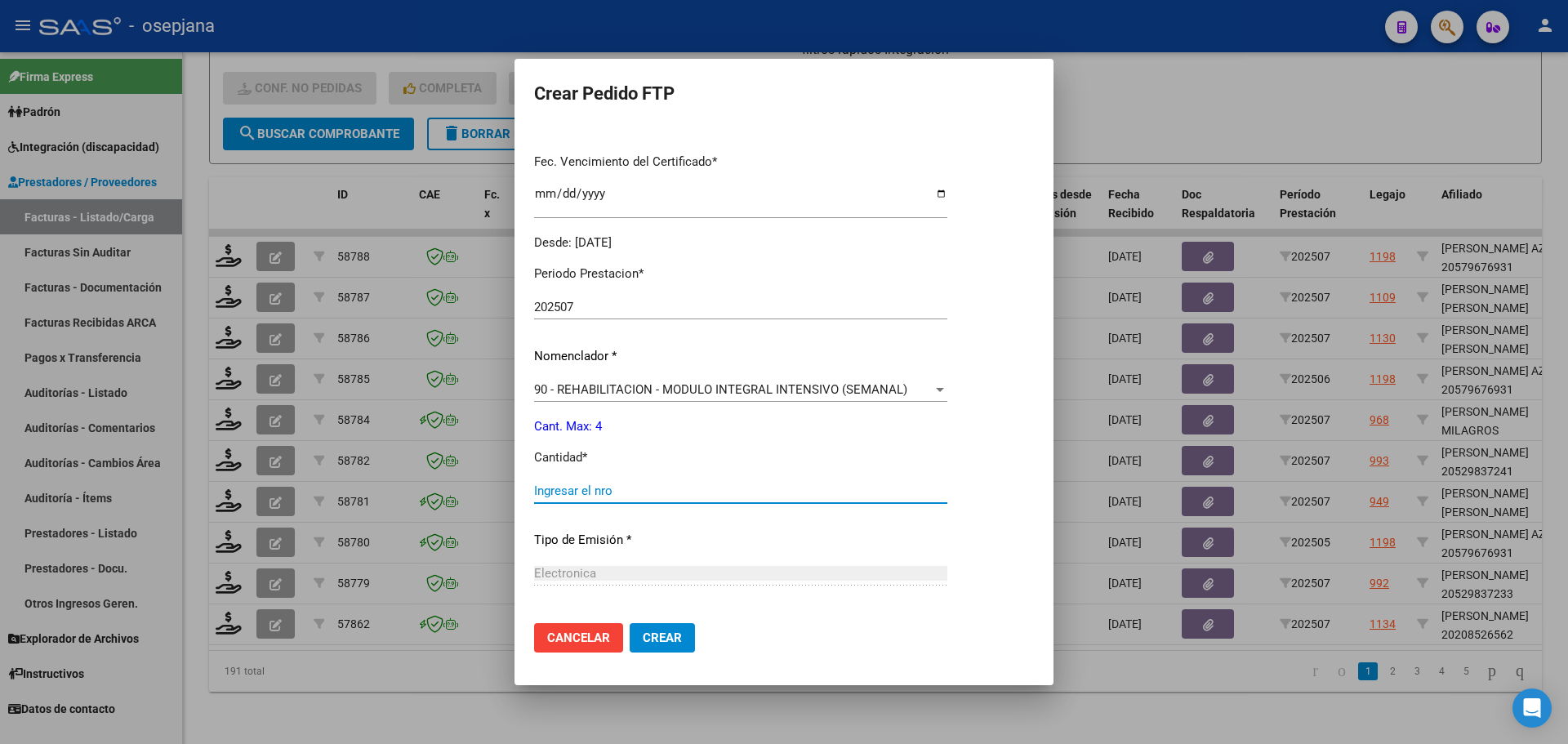
click at [559, 493] on input "Ingresar el nro" at bounding box center [741, 490] width 414 height 14
click at [652, 636] on span "Crear" at bounding box center [662, 637] width 39 height 14
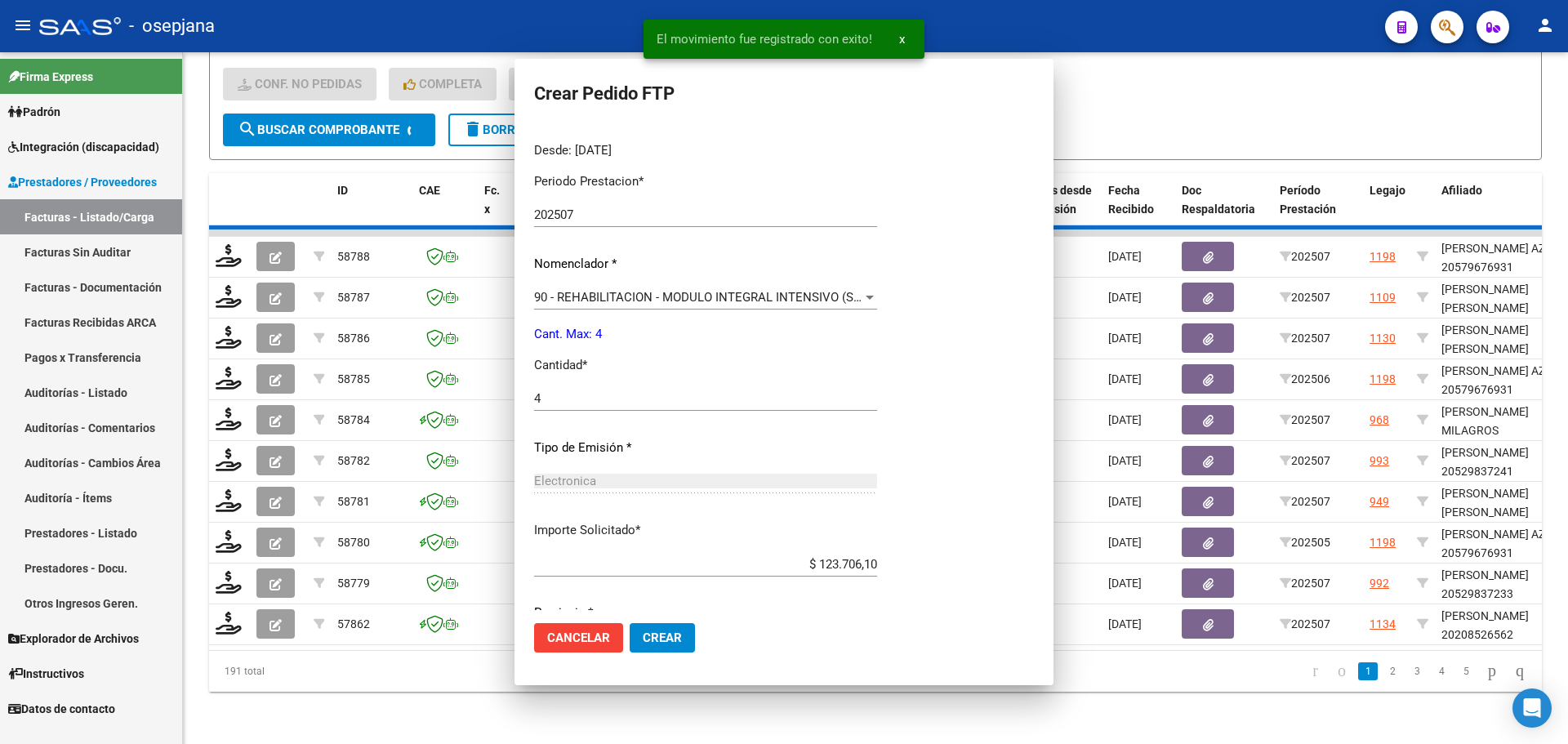
scroll to position [0, 0]
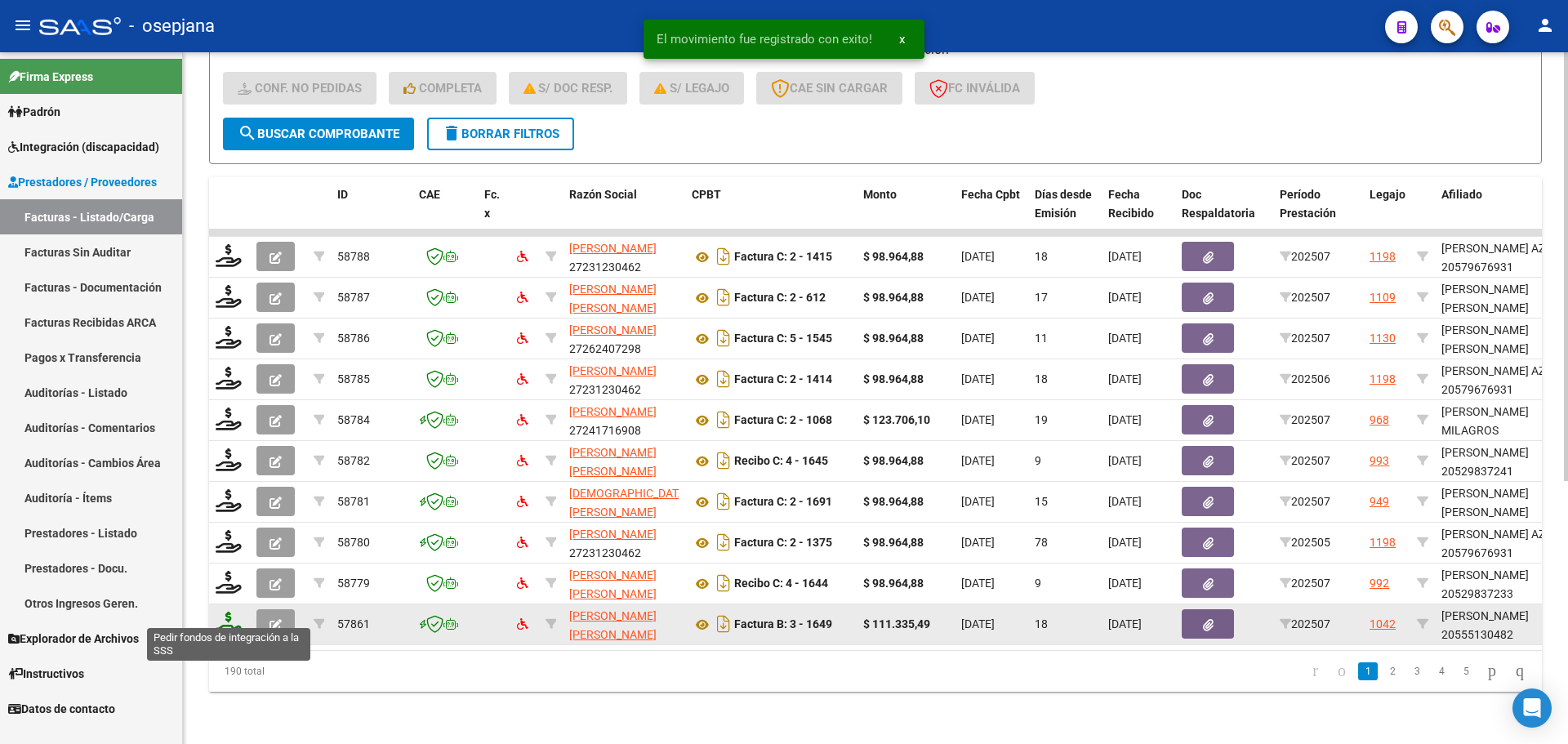
click at [230, 614] on icon at bounding box center [228, 623] width 26 height 23
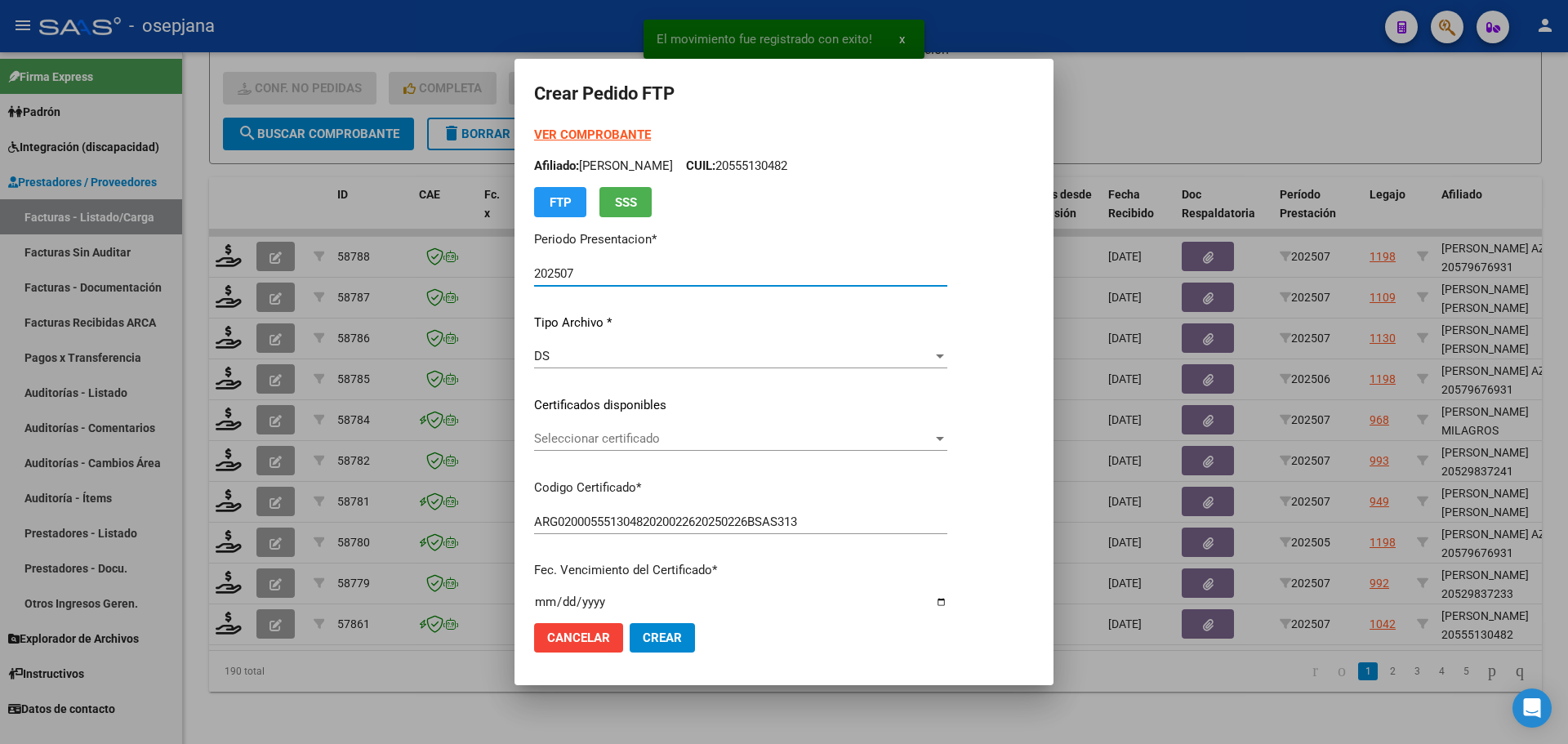
click at [665, 435] on span "Seleccionar certificado" at bounding box center [733, 438] width 398 height 14
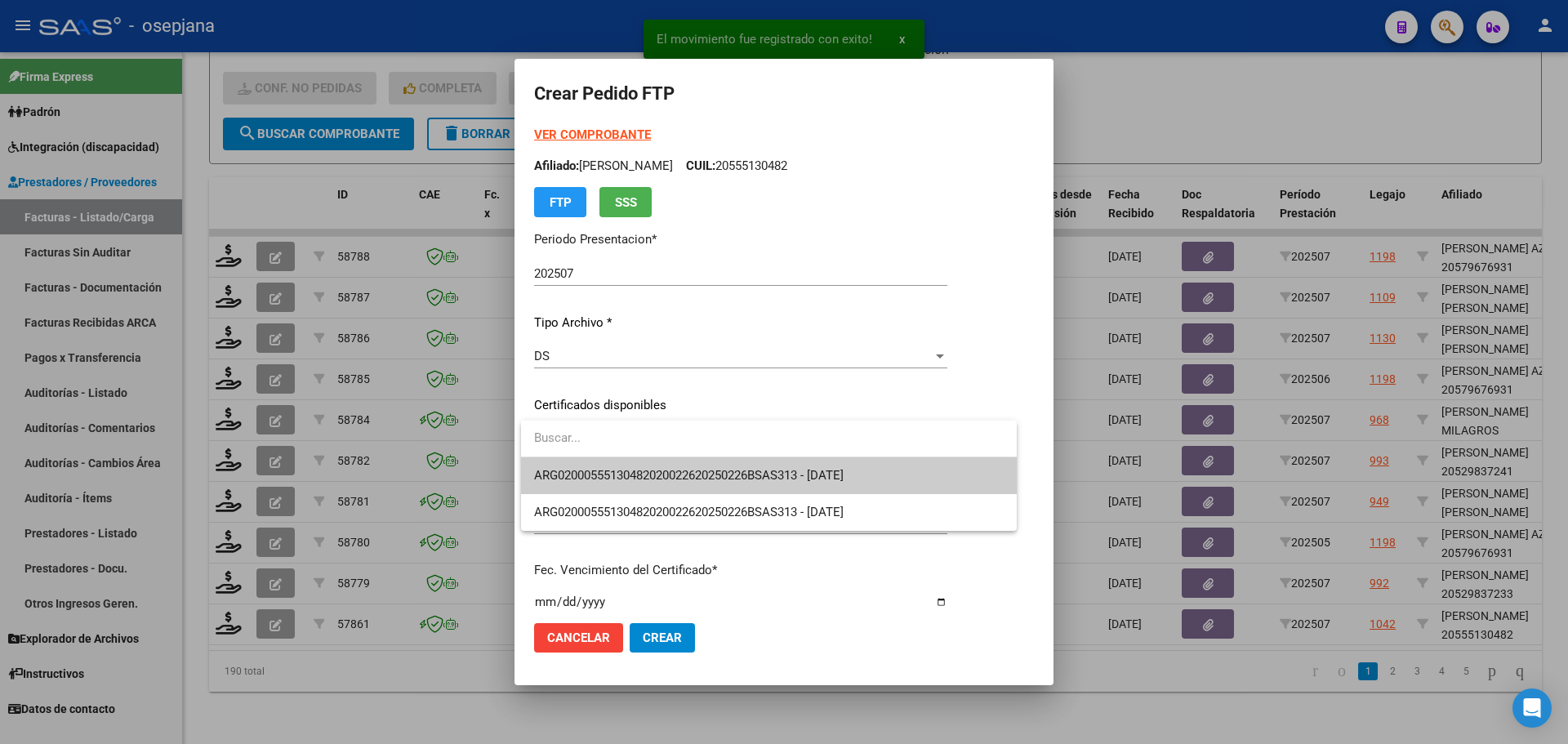
click at [681, 469] on span "ARG02000555130482020022620250226BSAS313 - 2026-02-26" at bounding box center [769, 475] width 470 height 36
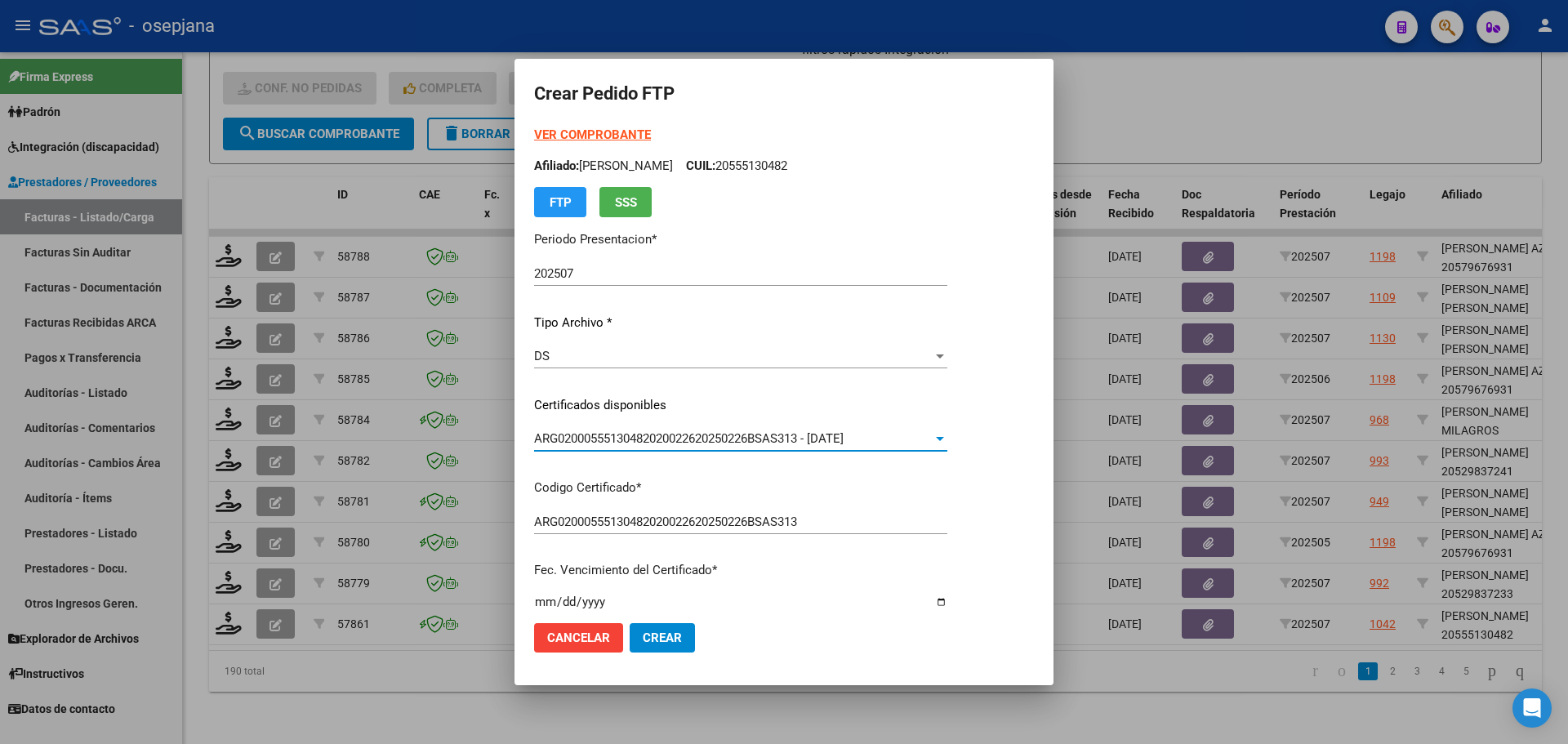
click at [637, 128] on strong "VER COMPROBANTE" at bounding box center [592, 134] width 117 height 14
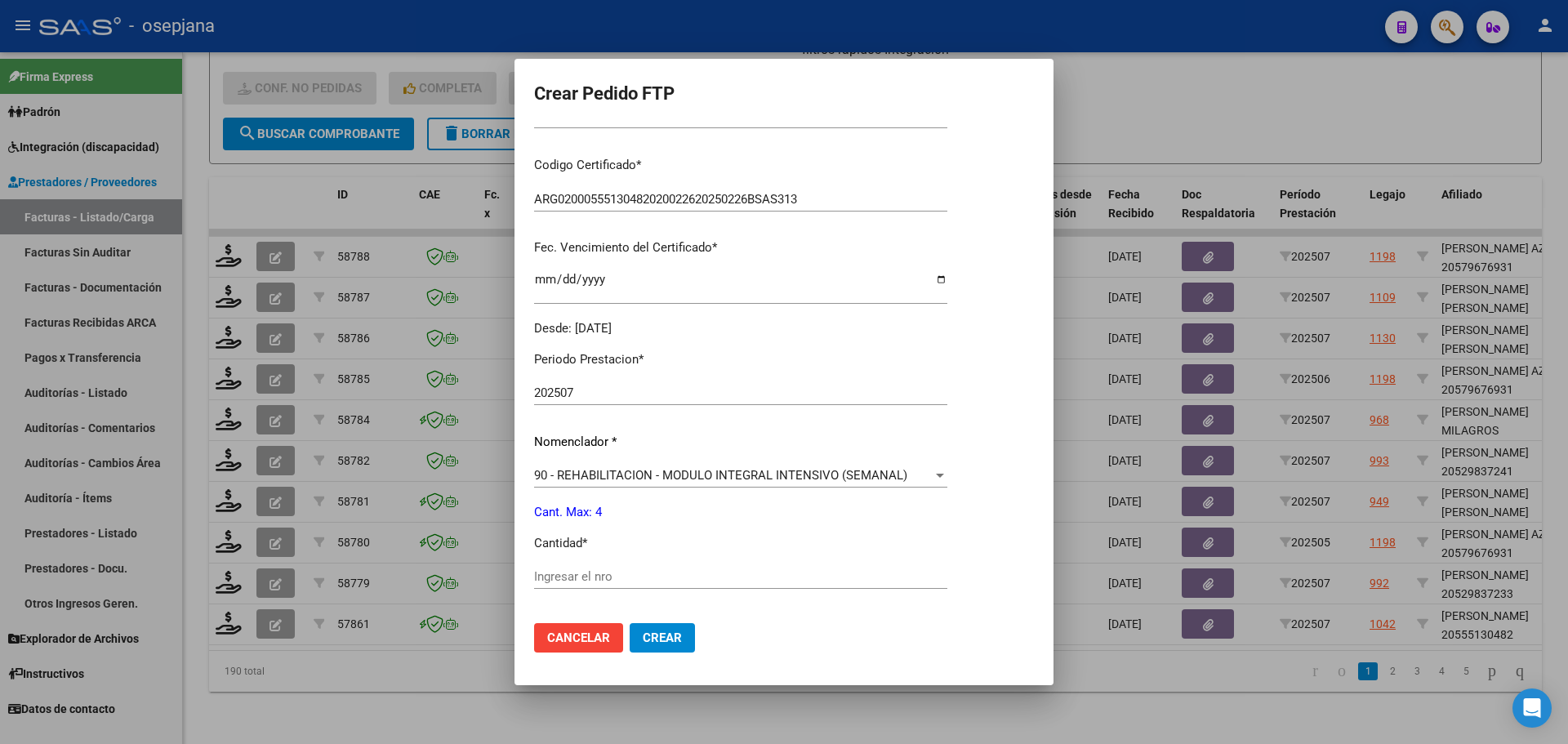
scroll to position [565, 0]
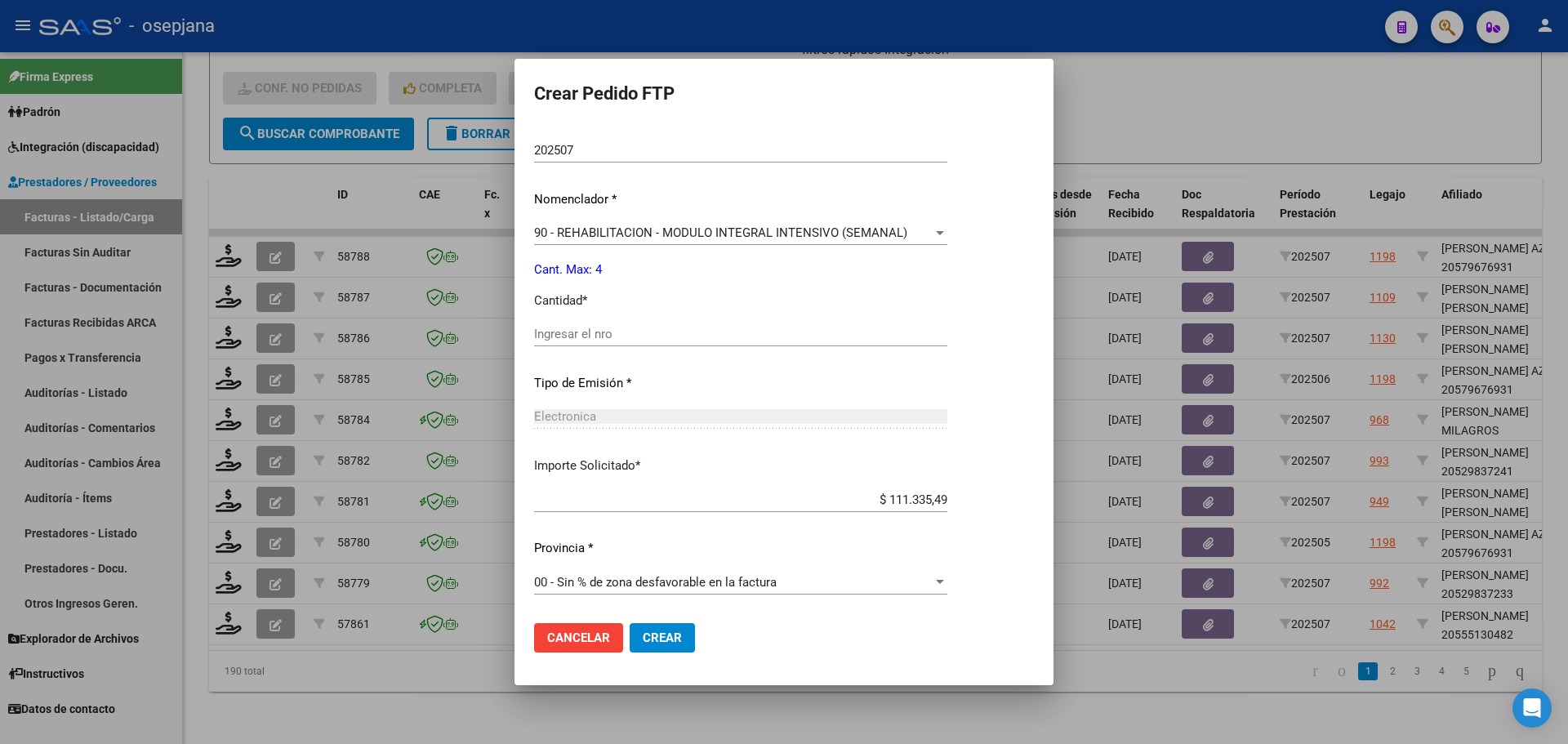
click at [602, 332] on input "Ingresar el nro" at bounding box center [741, 333] width 414 height 14
click at [659, 613] on form "Crear Pedido FTP VER COMPROBANTE ARCA Padrón Afiliado: GRECO SANTINO SIMON CUIL…" at bounding box center [784, 372] width 500 height 586
click at [659, 642] on span "Crear" at bounding box center [662, 637] width 39 height 14
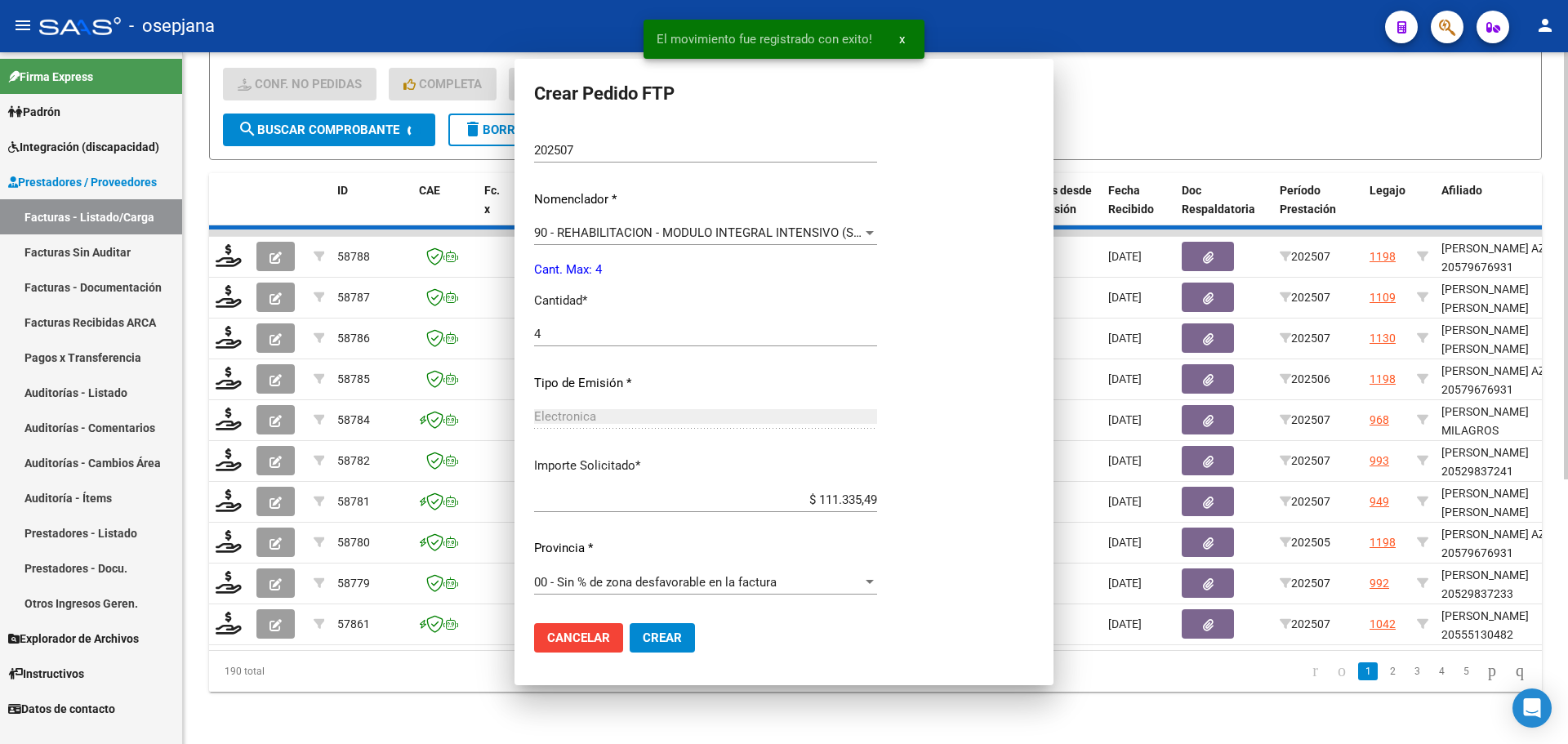
scroll to position [0, 0]
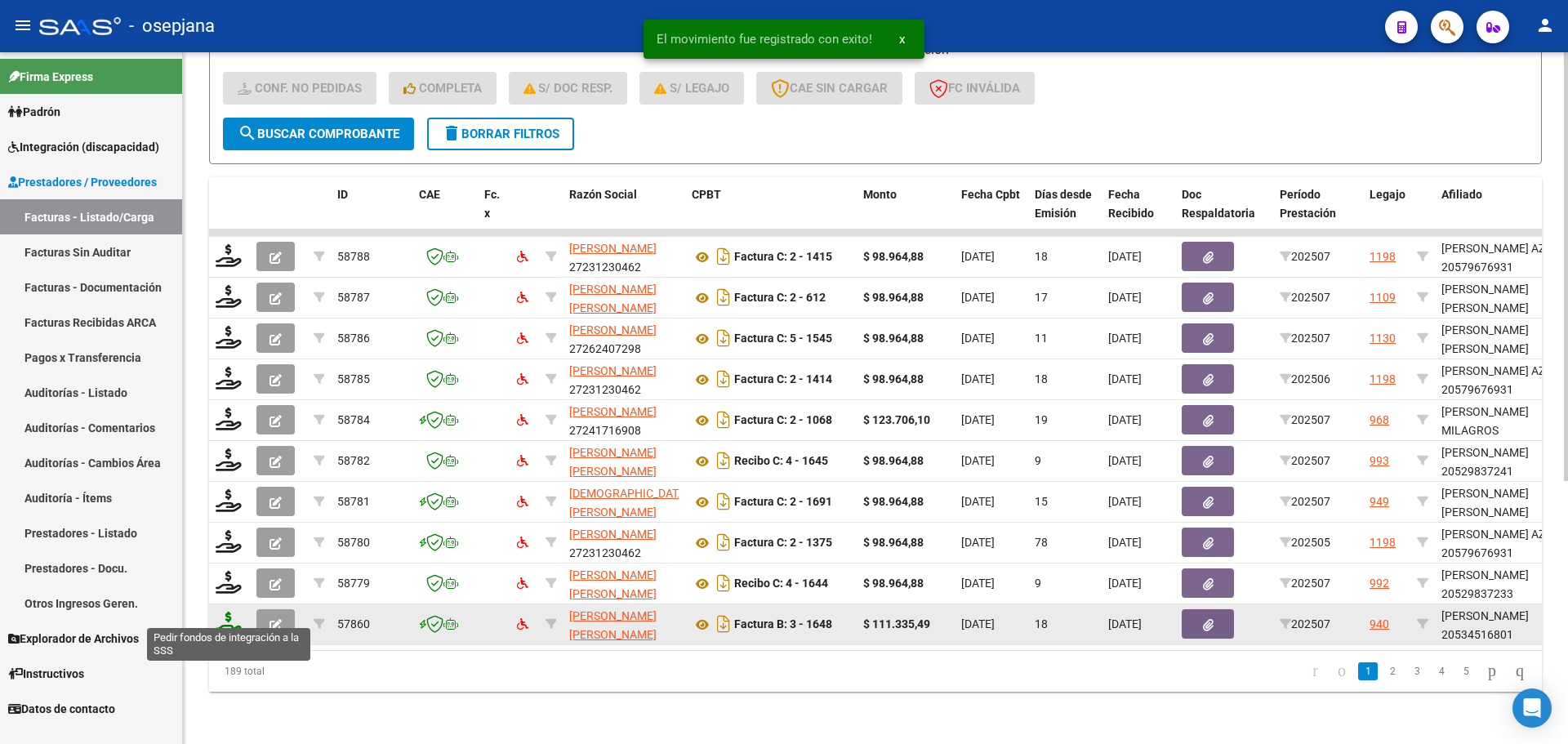
click at [215, 612] on icon at bounding box center [228, 623] width 26 height 23
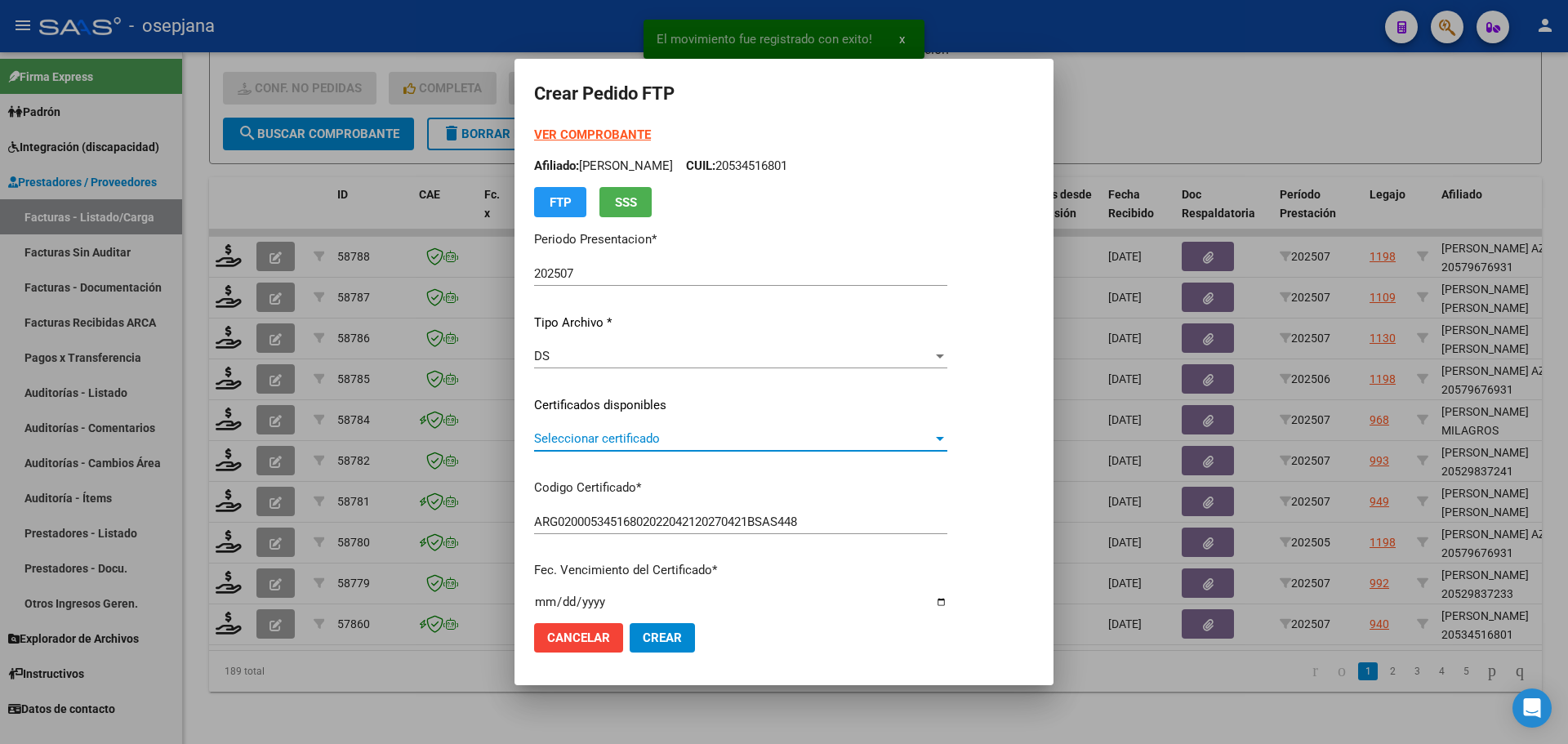
click at [614, 443] on span "Seleccionar certificado" at bounding box center [733, 438] width 398 height 14
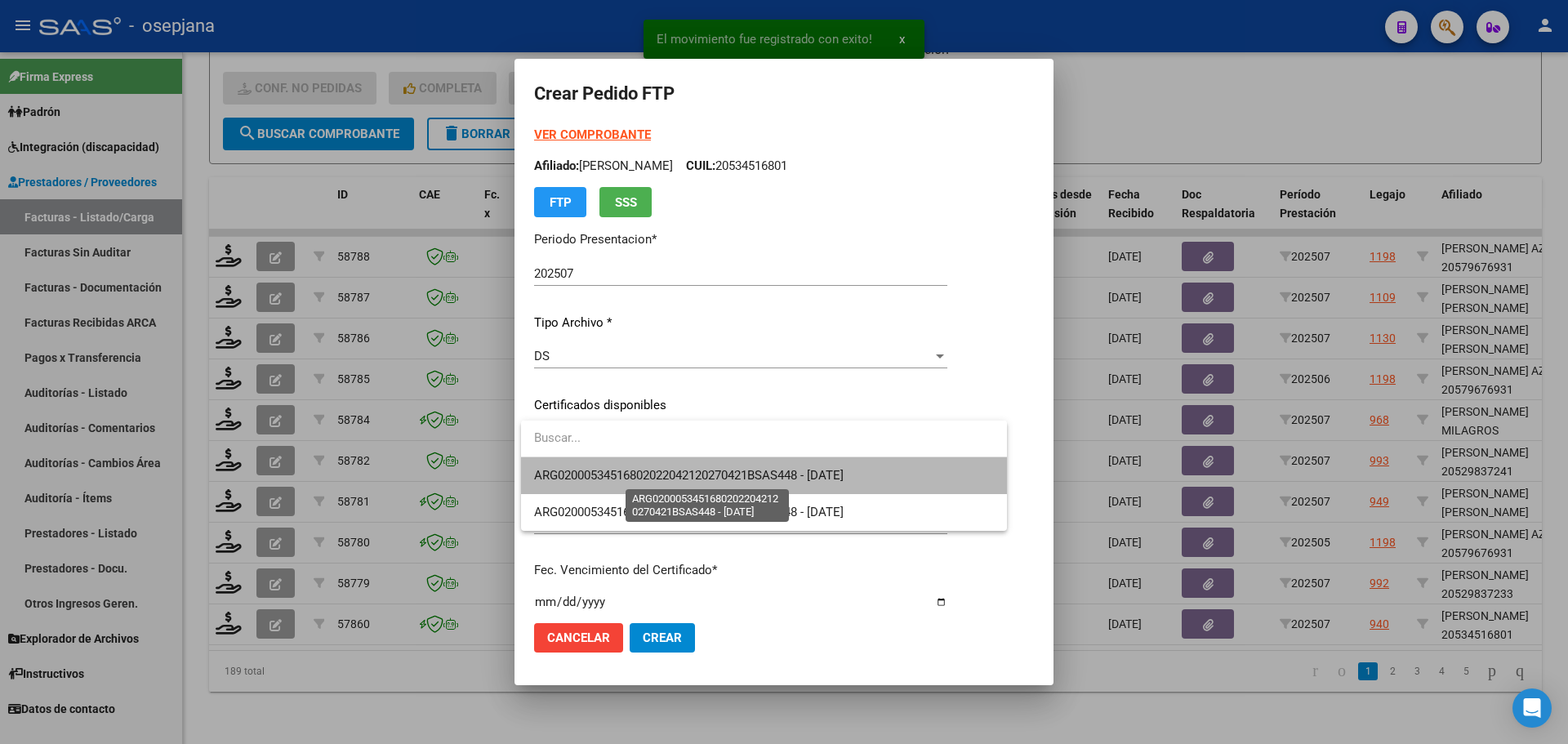
click at [631, 478] on span "ARG02000534516802022042120270421BSAS448 - 2027-04-21" at bounding box center [688, 475] width 309 height 14
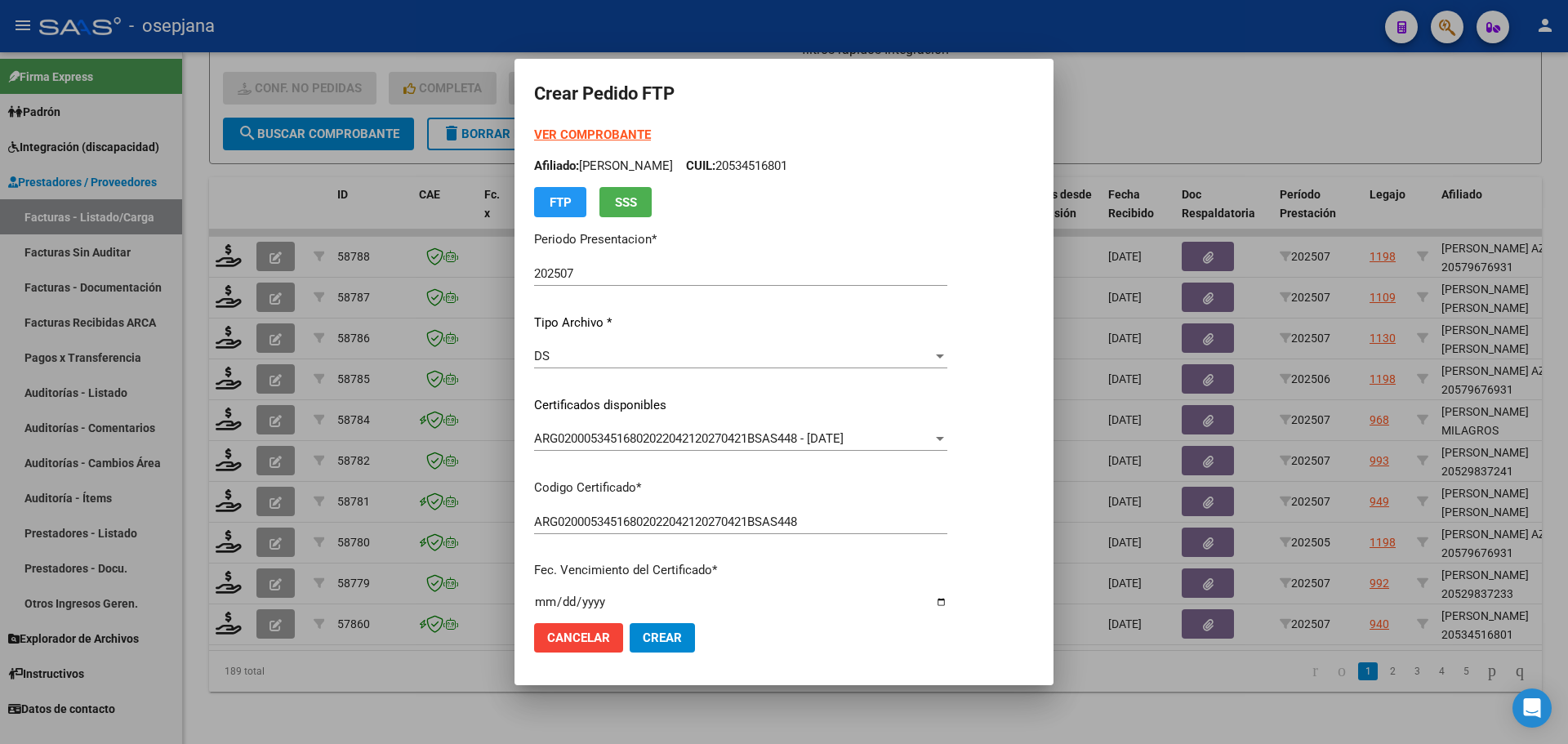
click at [626, 132] on strong "VER COMPROBANTE" at bounding box center [592, 134] width 117 height 14
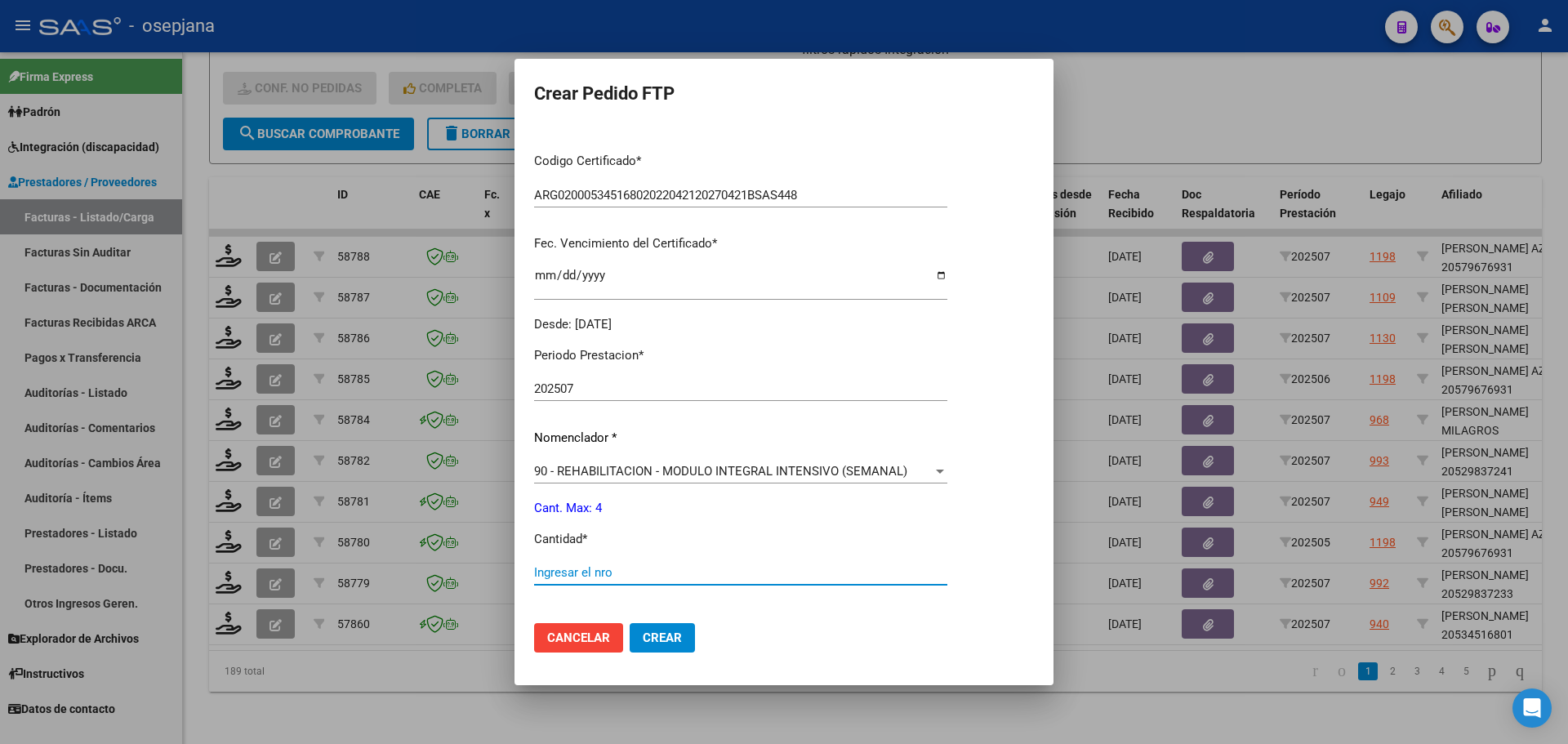
click at [574, 572] on input "Ingresar el nro" at bounding box center [741, 572] width 414 height 14
click at [684, 635] on button "Crear" at bounding box center [662, 637] width 65 height 30
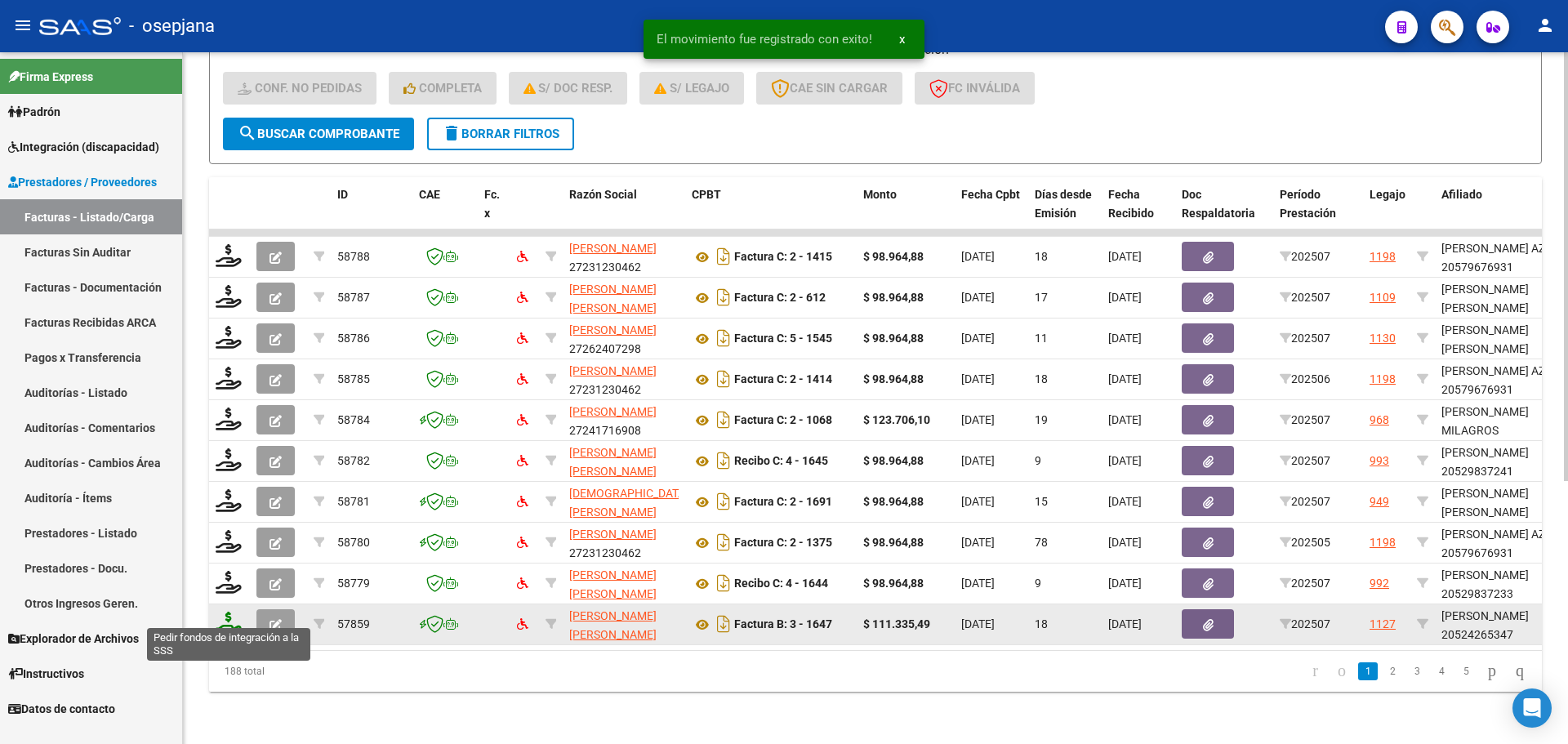
click at [226, 612] on icon at bounding box center [228, 623] width 26 height 23
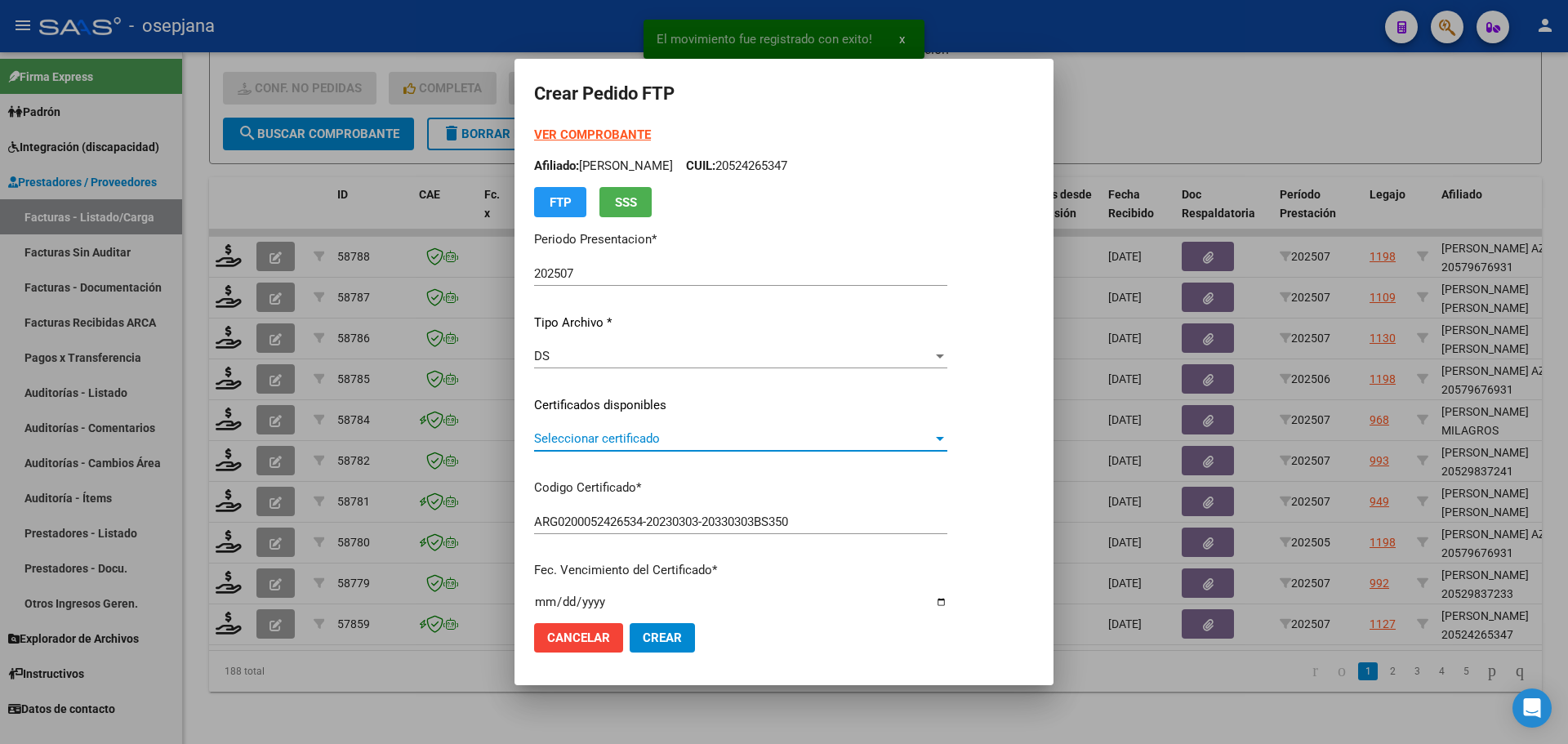
click at [676, 435] on span "Seleccionar certificado" at bounding box center [733, 438] width 398 height 14
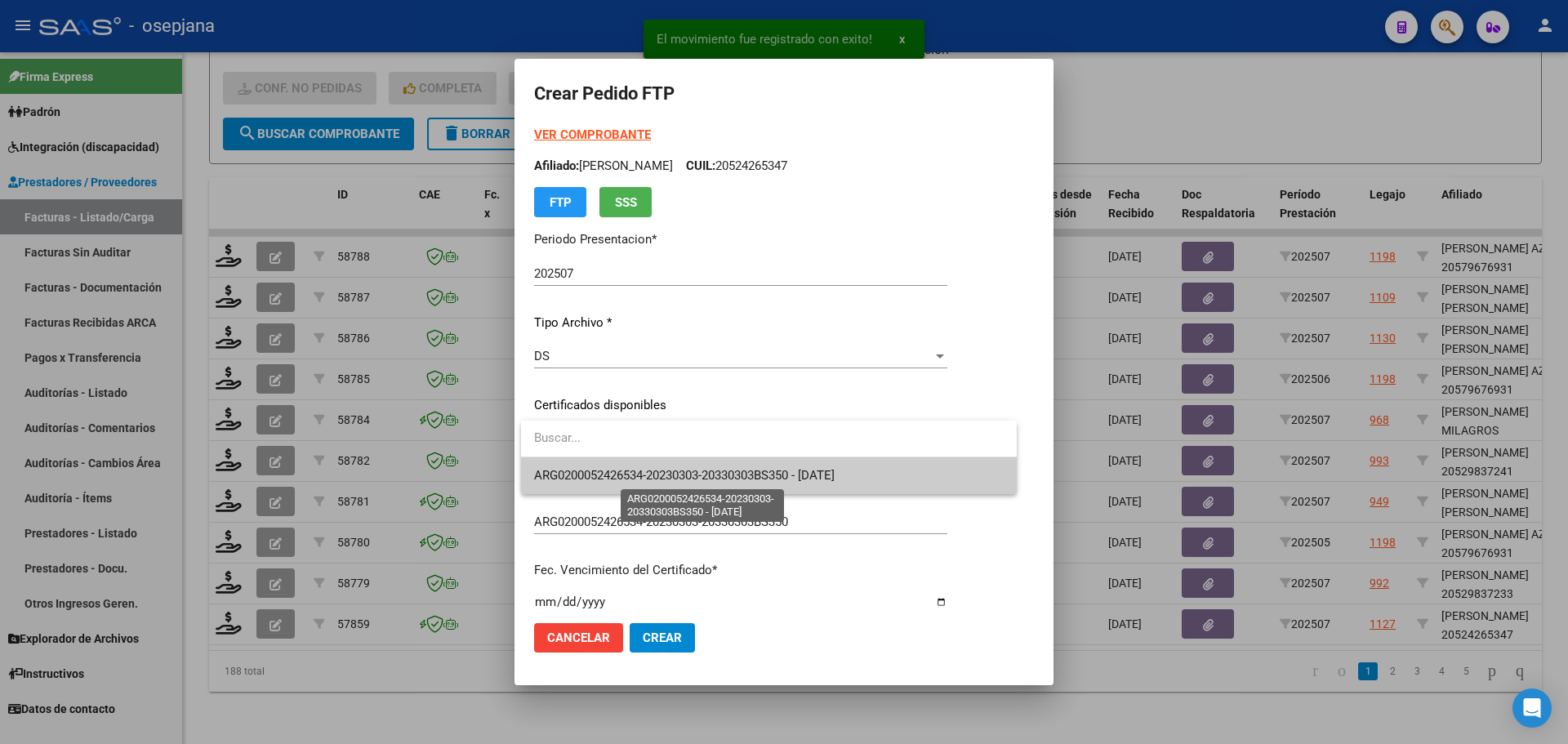
click at [684, 478] on span "ARG0200052426534-20230303-20330303BS350 - 2033-03-03" at bounding box center [684, 475] width 301 height 14
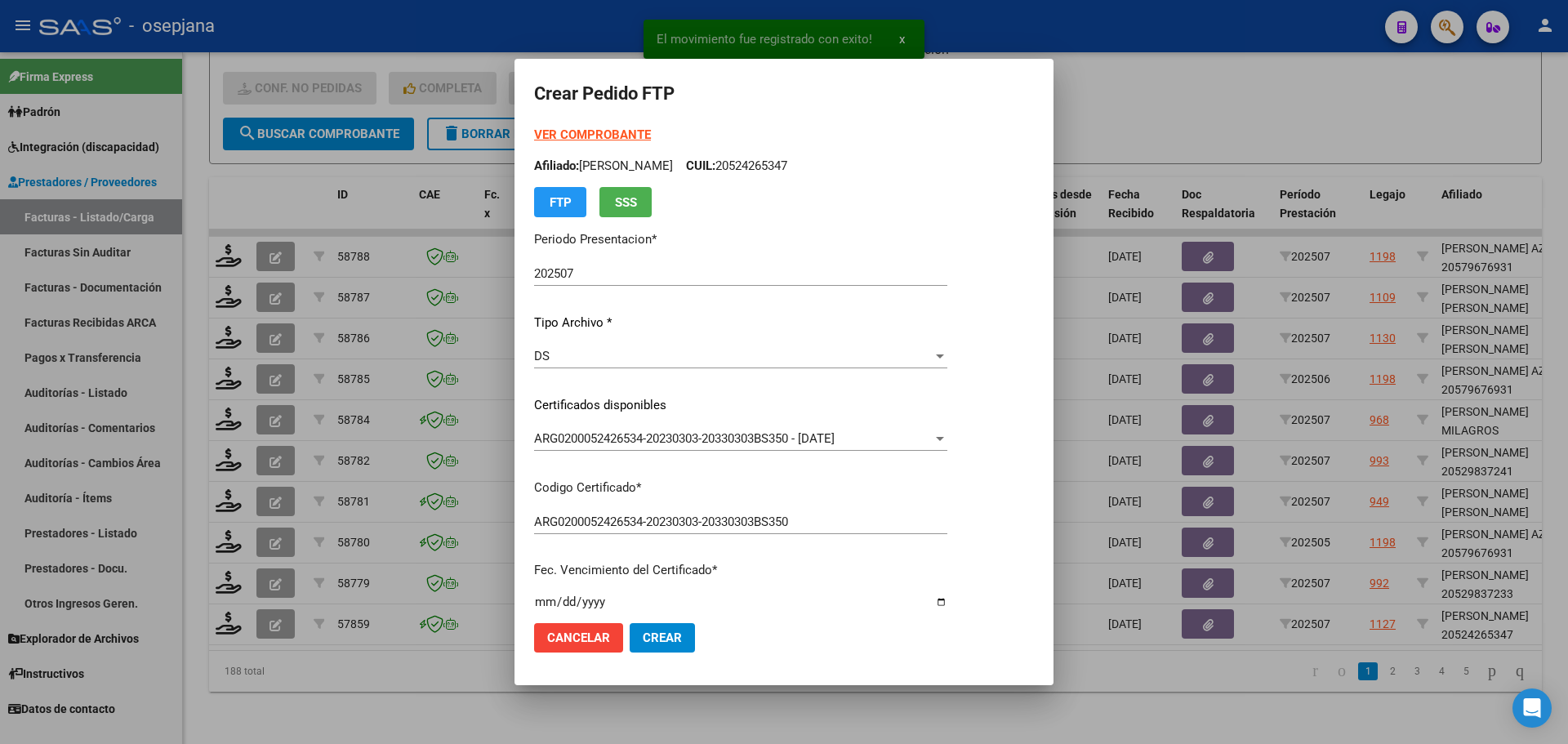
click at [636, 124] on form "Crear Pedido FTP VER COMPROBANTE ARCA Padrón Afiliado: ESPINOZA ELIEL FABIAN CU…" at bounding box center [784, 372] width 500 height 586
click at [638, 125] on div "VER COMPROBANTE ARCA Padrón Afiliado: ESPINOZA ELIEL FABIAN CUIL: 20524265347 F…" at bounding box center [741, 171] width 414 height 92
click at [638, 132] on strong "VER COMPROBANTE" at bounding box center [592, 134] width 117 height 14
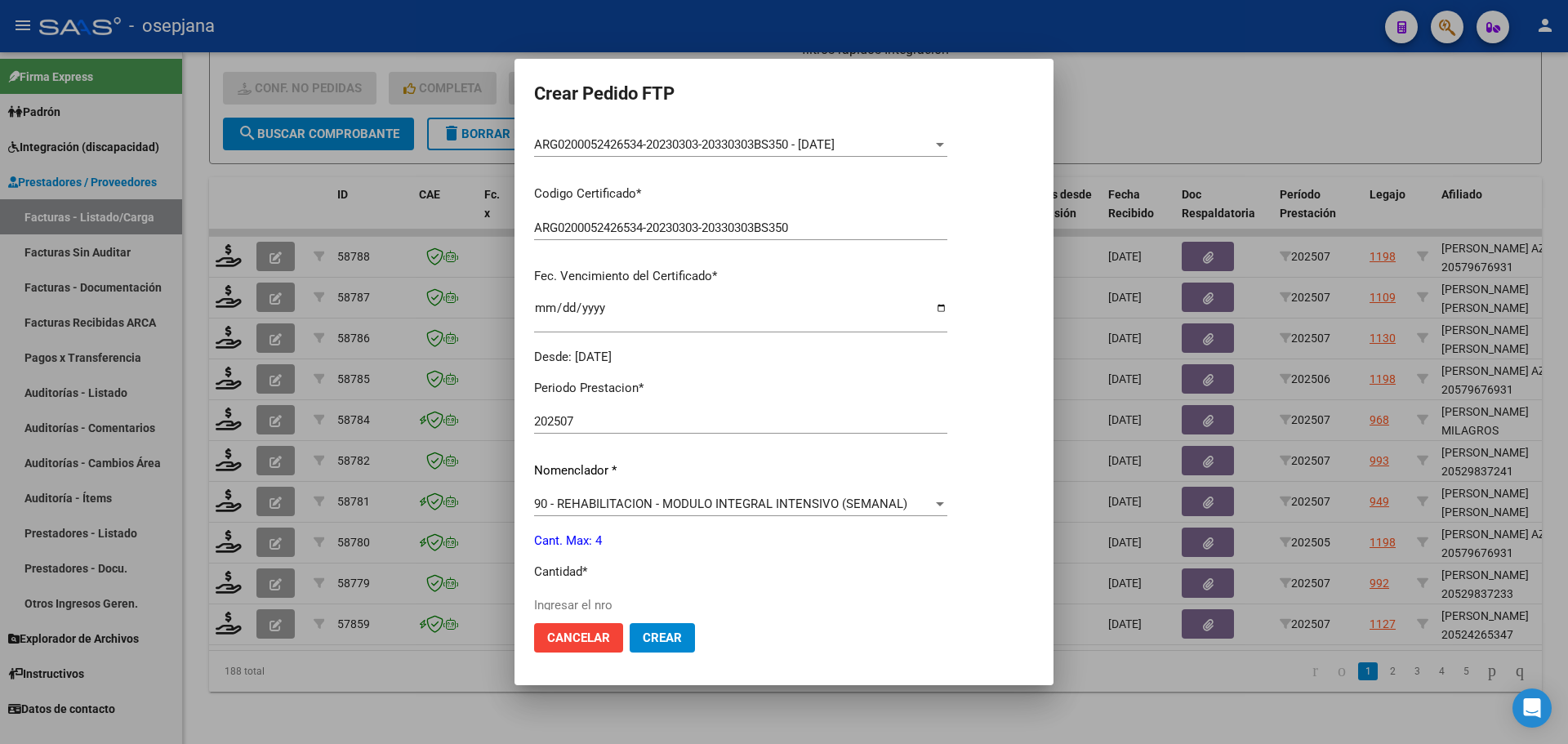
scroll to position [490, 0]
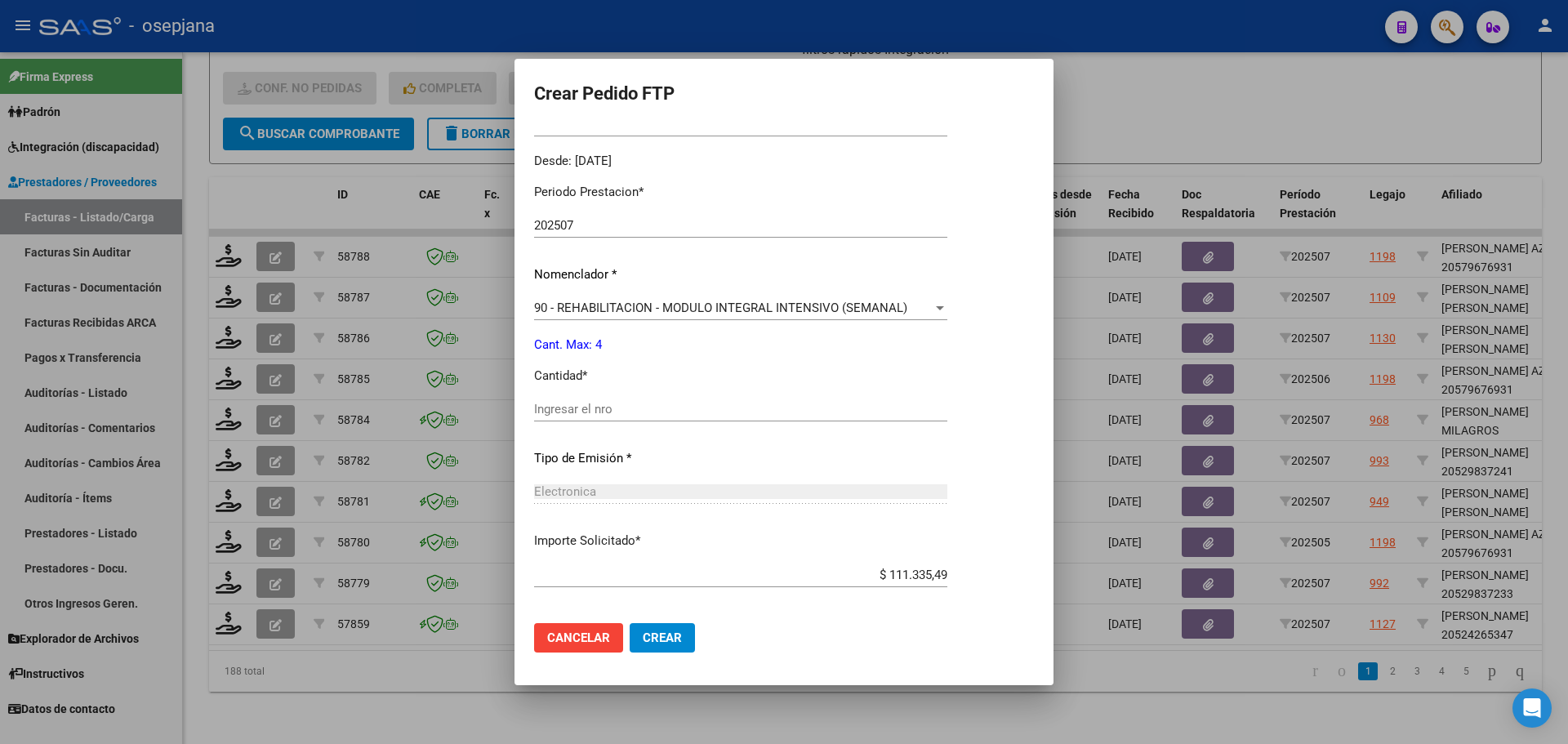
click at [620, 398] on div "Ingresar el nro" at bounding box center [741, 408] width 414 height 25
click at [657, 631] on span "Crear" at bounding box center [662, 637] width 39 height 14
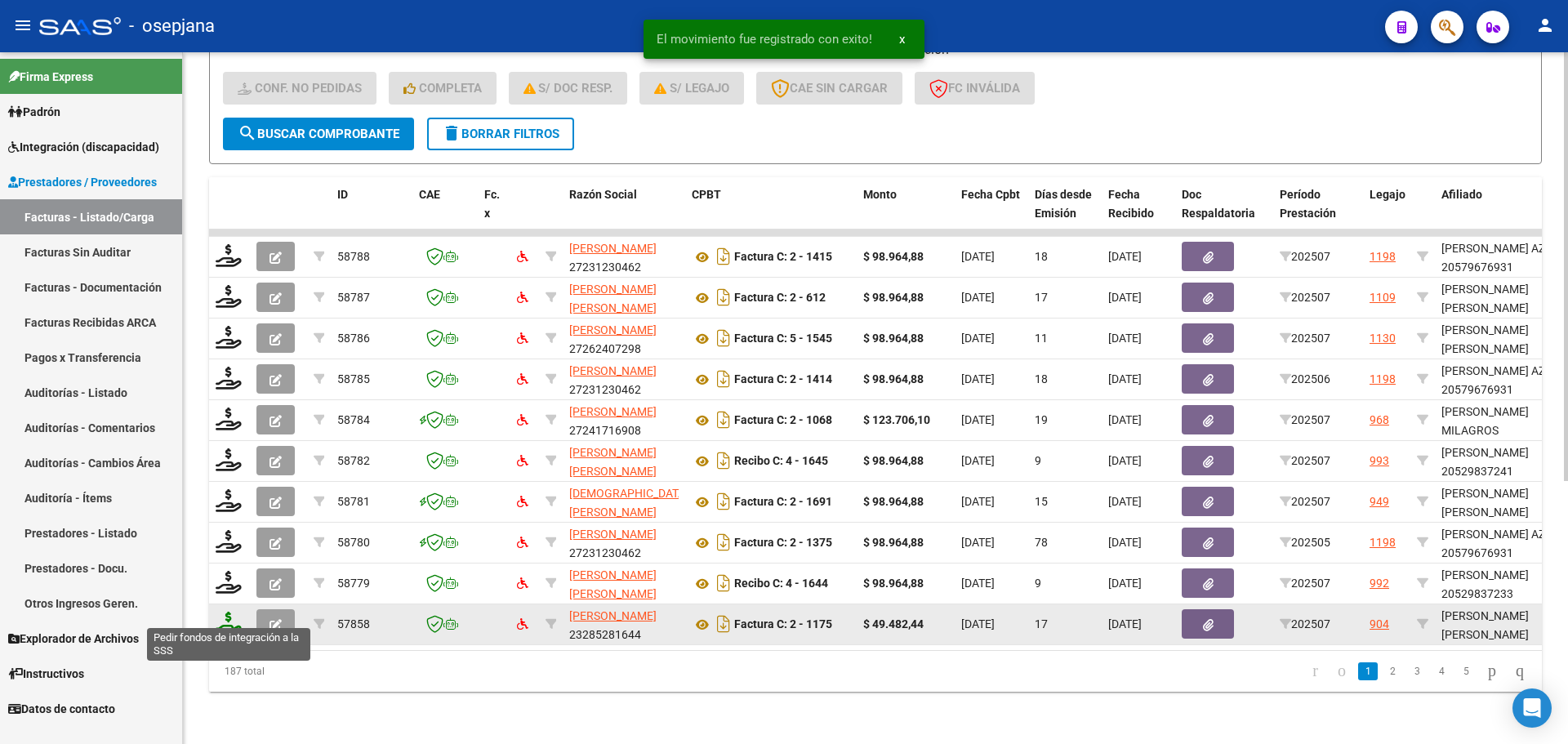
click at [218, 612] on icon at bounding box center [228, 623] width 26 height 23
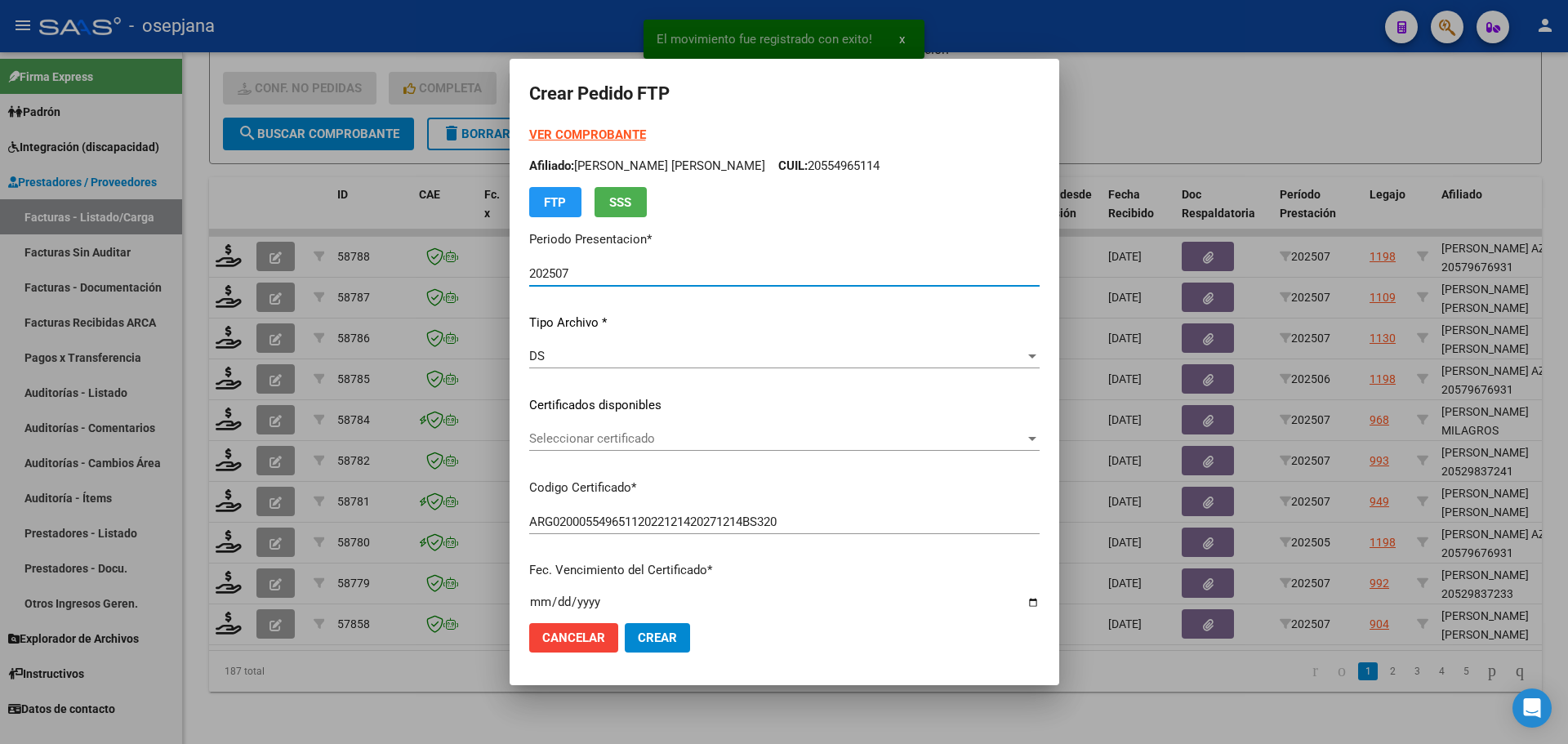
click at [794, 436] on span "Seleccionar certificado" at bounding box center [776, 438] width 496 height 14
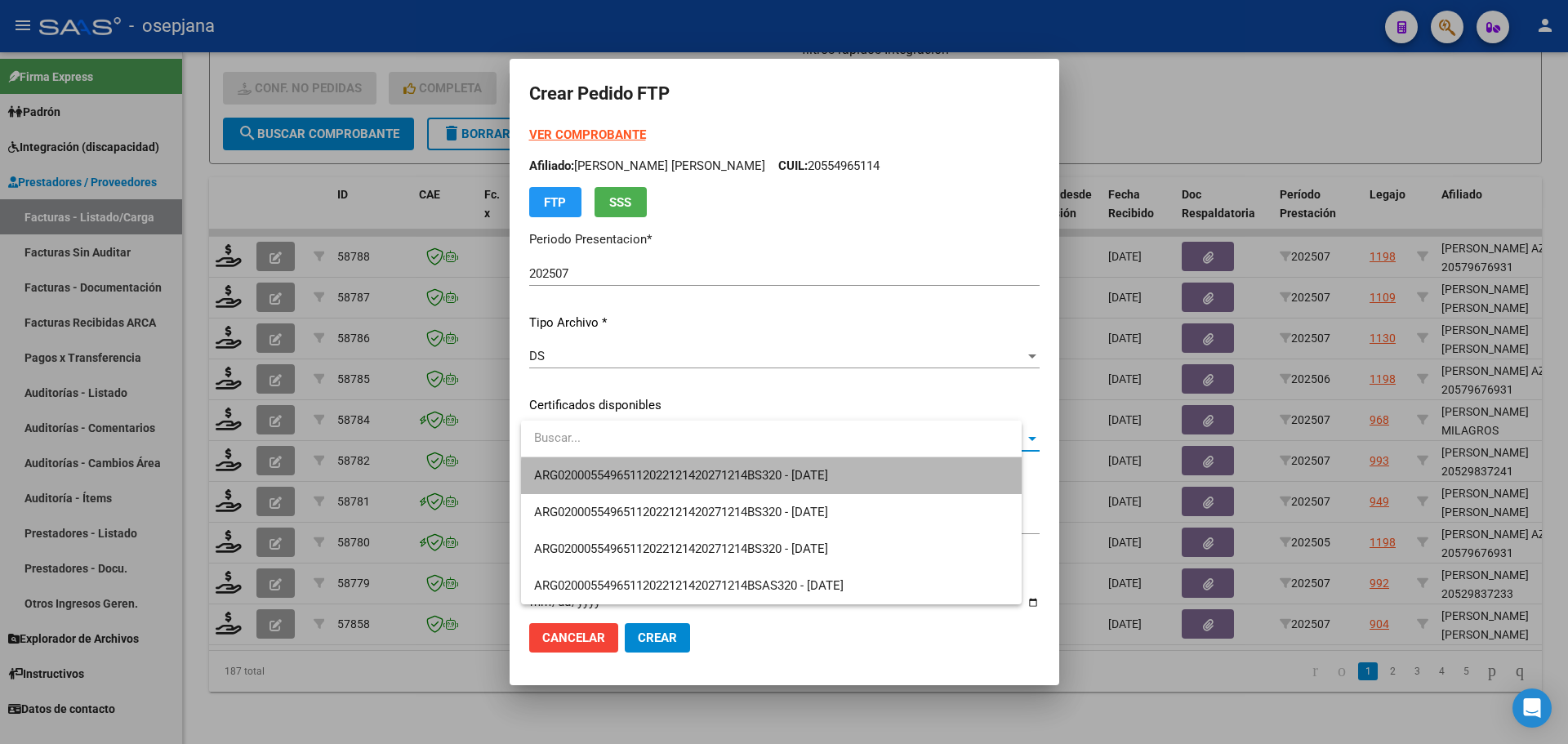
click at [779, 490] on span "ARG02000554965112022121420271214BS320 - 2027-12-14" at bounding box center [771, 475] width 475 height 36
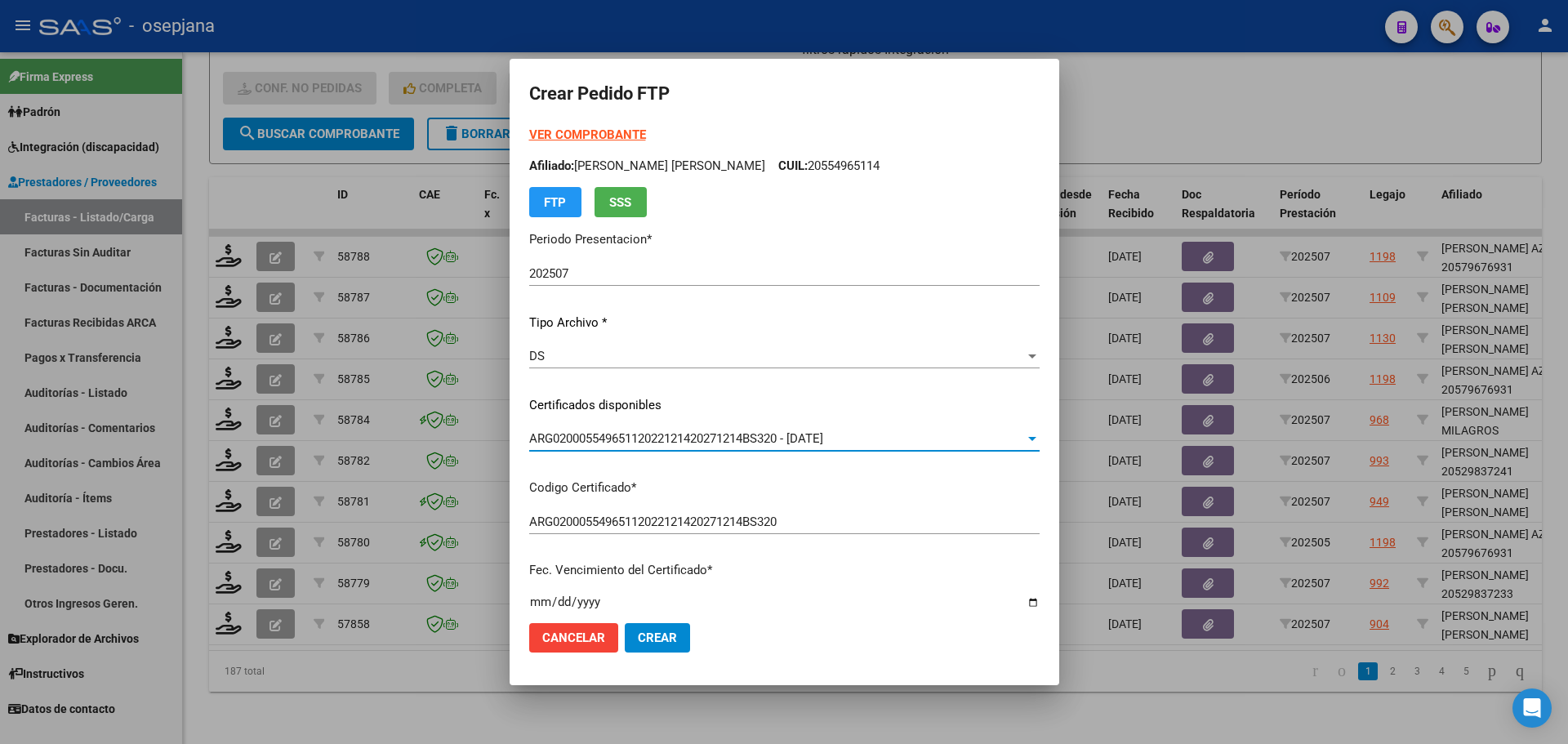
click at [612, 136] on strong "VER COMPROBANTE" at bounding box center [587, 134] width 117 height 14
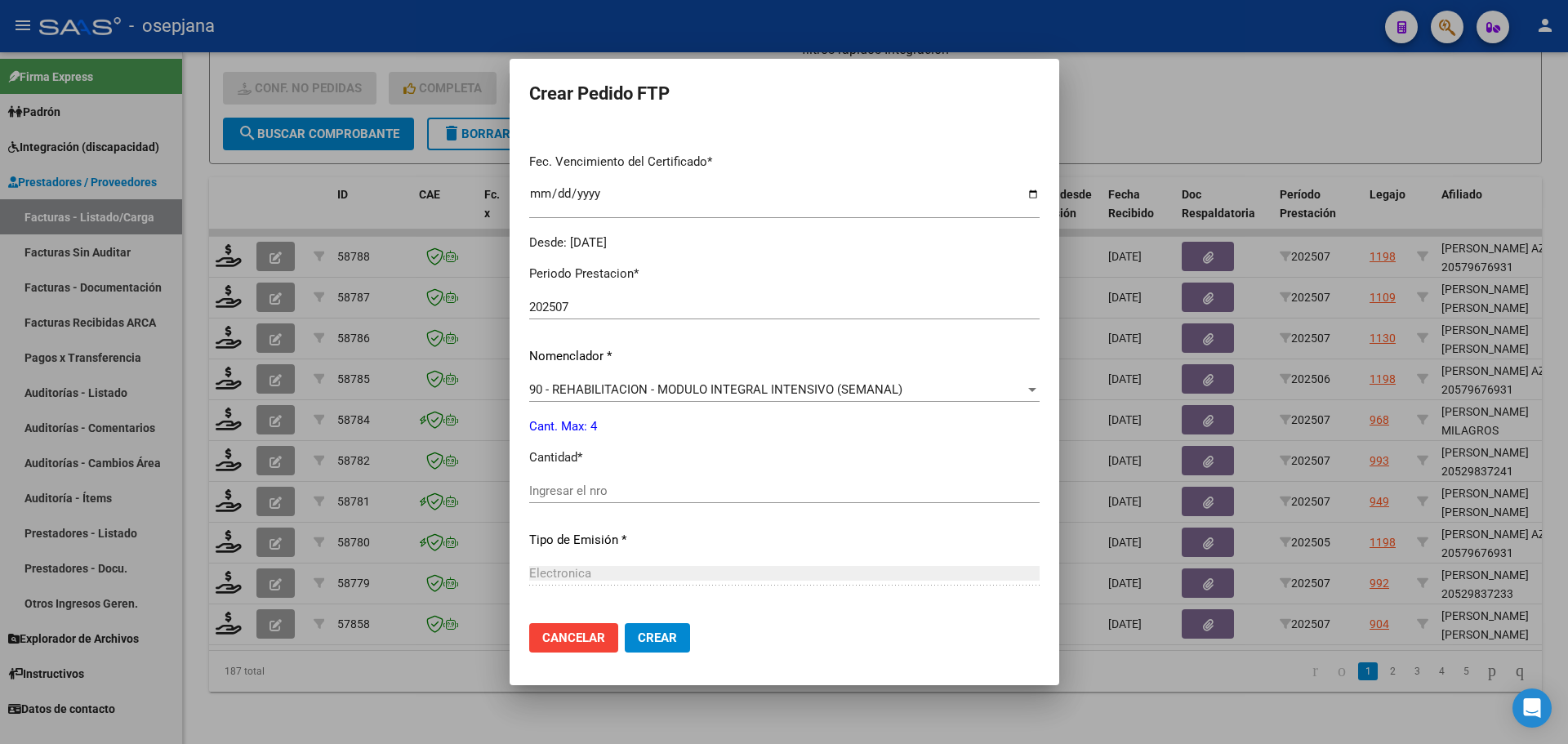
click at [596, 487] on input "Ingresar el nro" at bounding box center [784, 490] width 510 height 14
click at [670, 647] on button "Crear" at bounding box center [657, 637] width 65 height 30
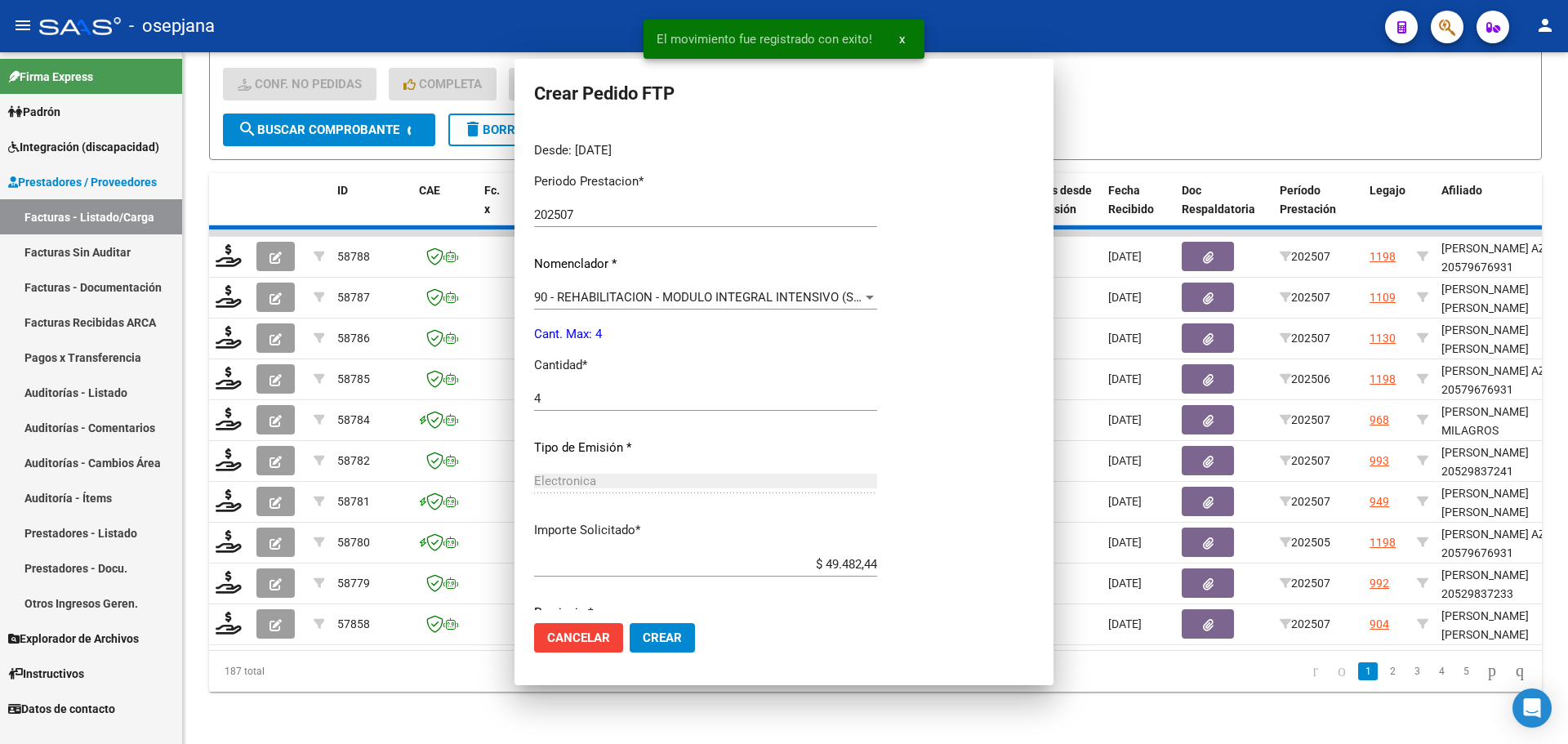
scroll to position [0, 0]
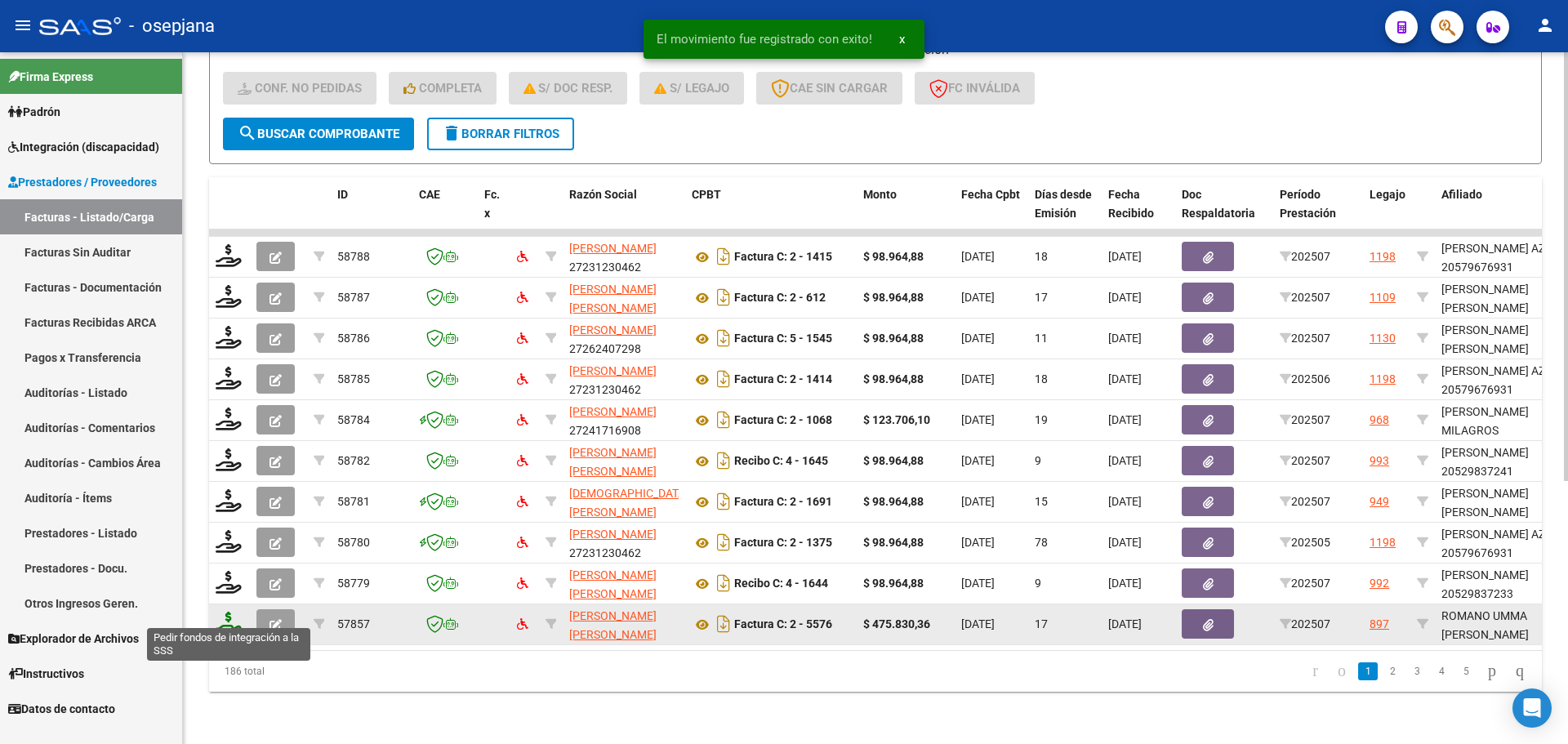
click at [223, 612] on icon at bounding box center [228, 623] width 26 height 23
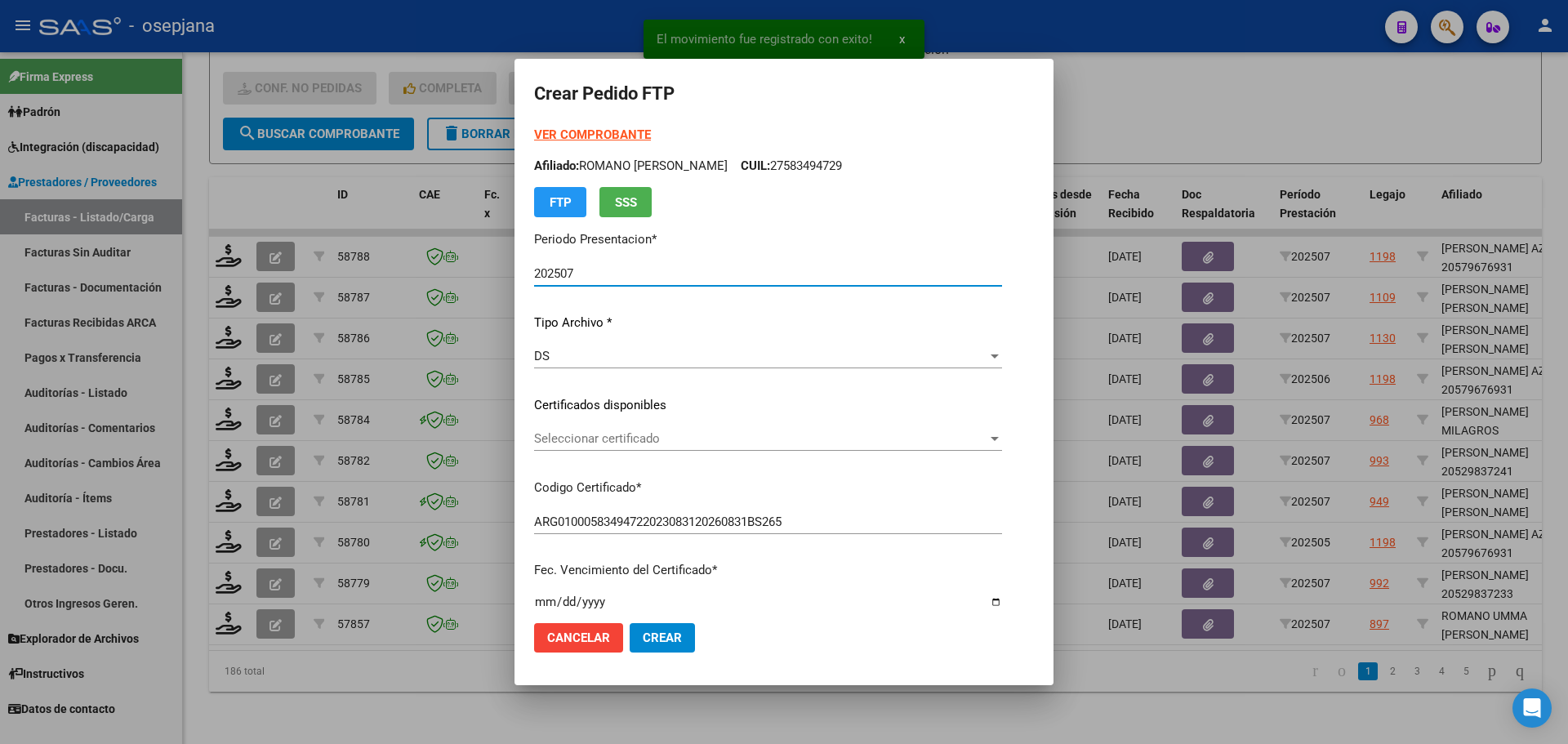
click at [610, 437] on span "Seleccionar certificado" at bounding box center [760, 438] width 453 height 14
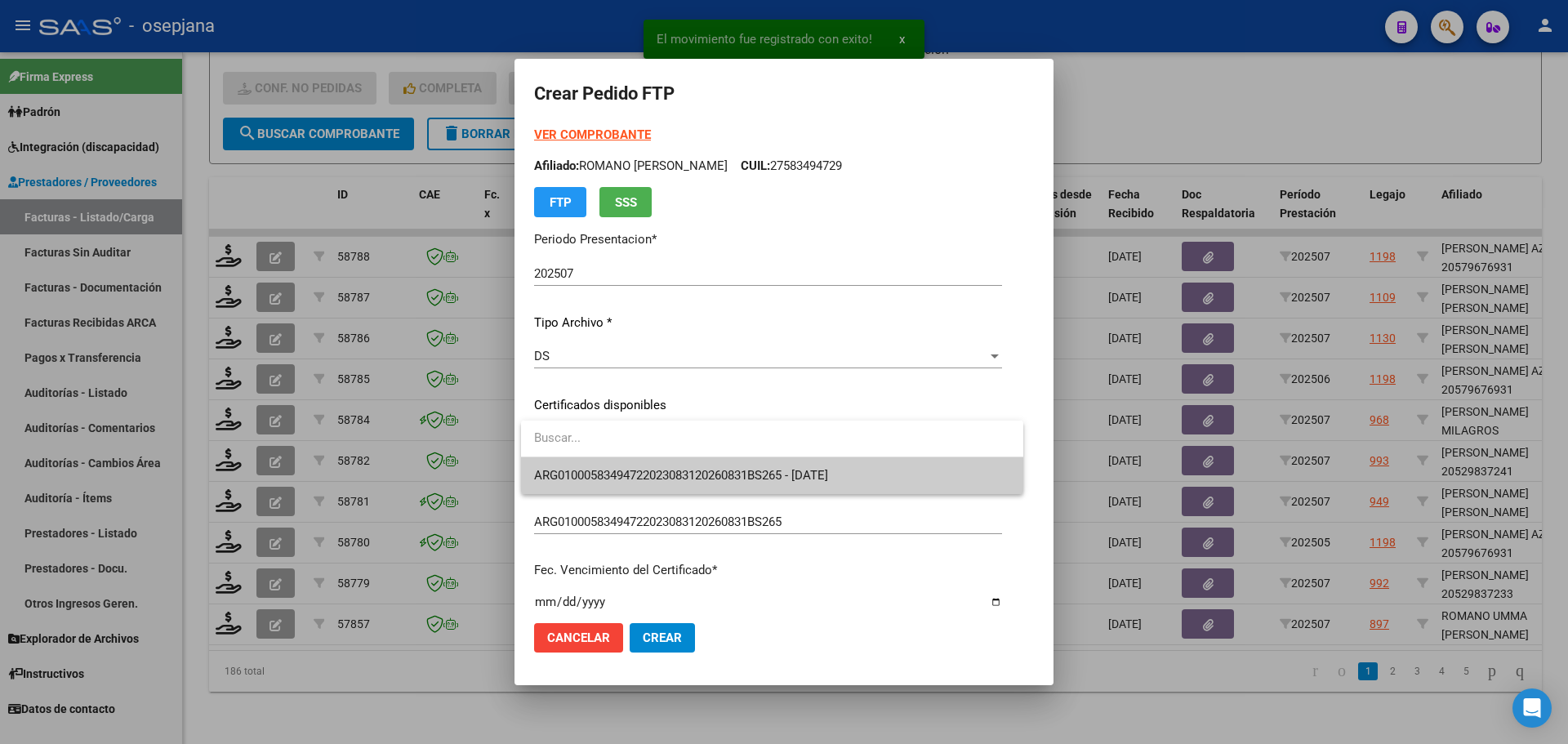
click at [623, 465] on span "ARG01000583494722023083120260831BS265 - 2026-08-31" at bounding box center [772, 475] width 476 height 36
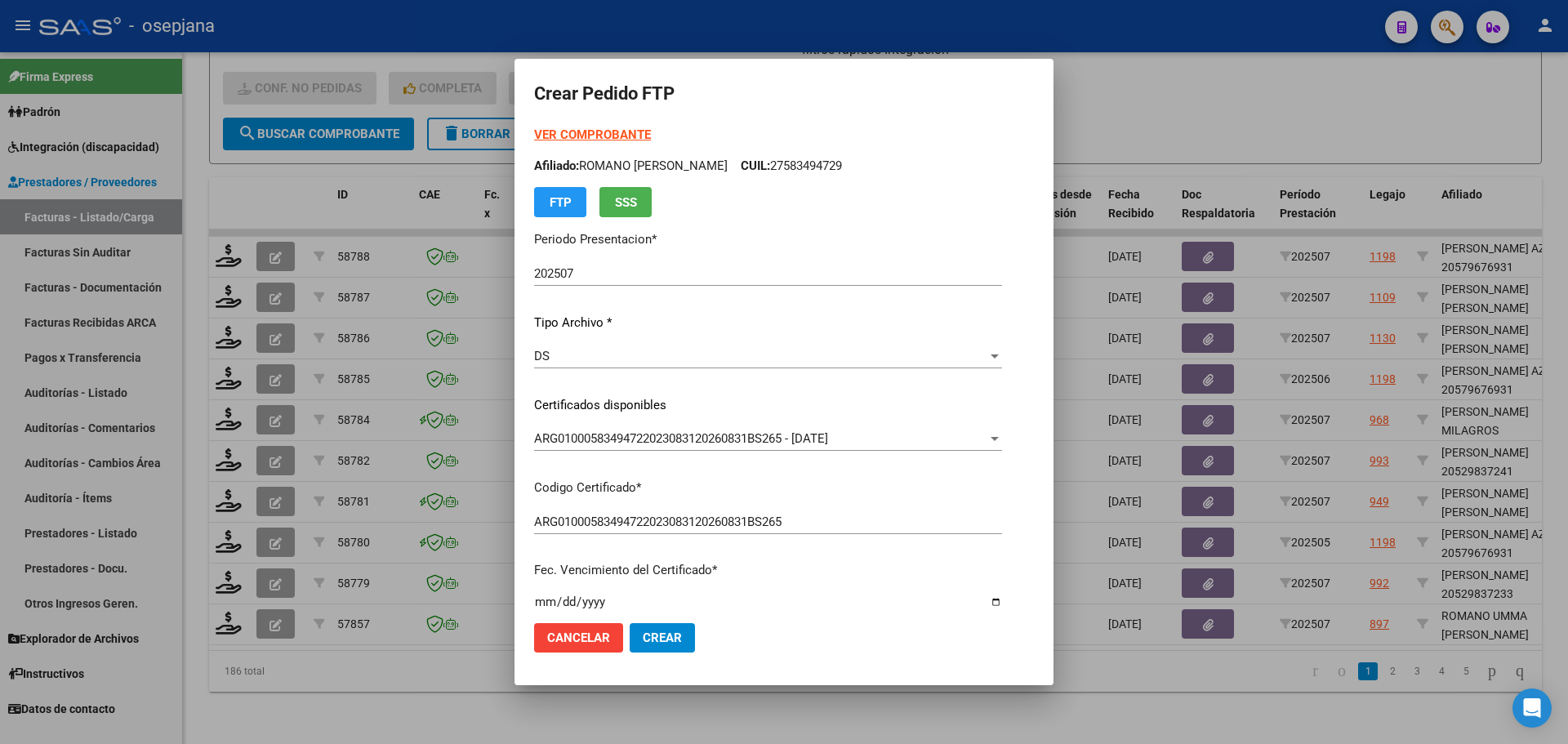
click at [620, 133] on strong "VER COMPROBANTE" at bounding box center [592, 134] width 117 height 14
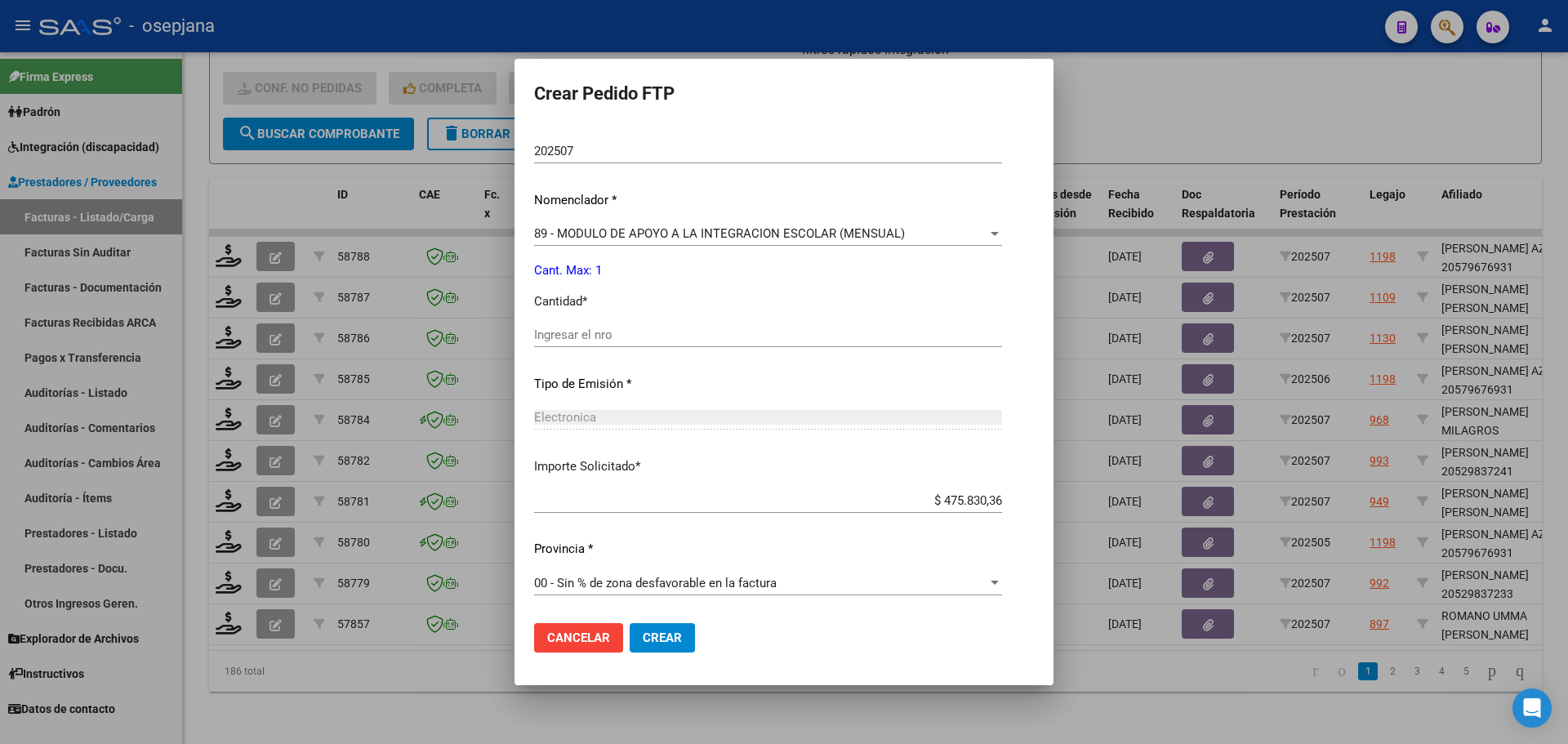
scroll to position [565, 0]
click at [573, 340] on input "Ingresar el nro" at bounding box center [768, 333] width 468 height 14
click at [682, 630] on button "Crear" at bounding box center [662, 637] width 65 height 30
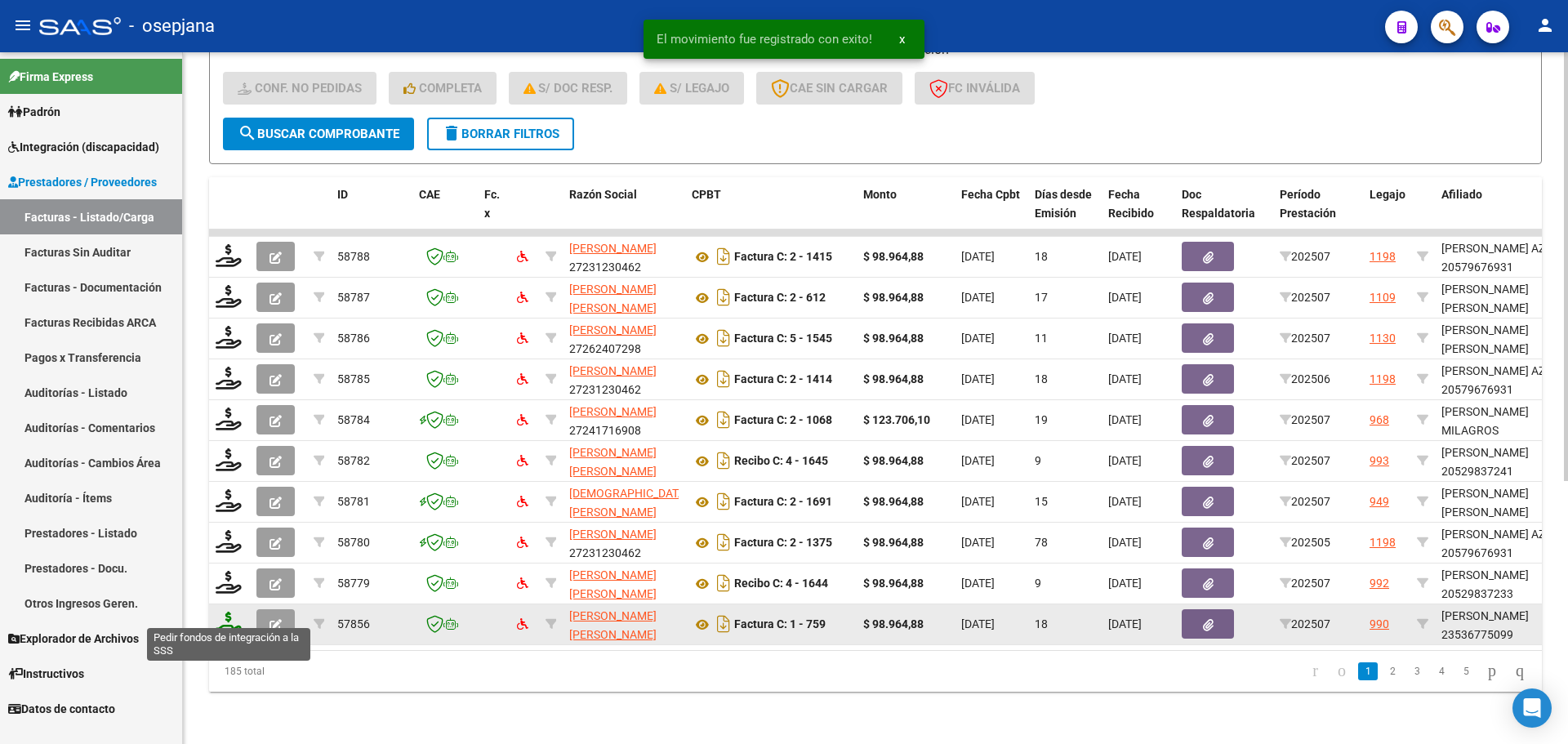
click at [225, 612] on icon at bounding box center [228, 623] width 26 height 23
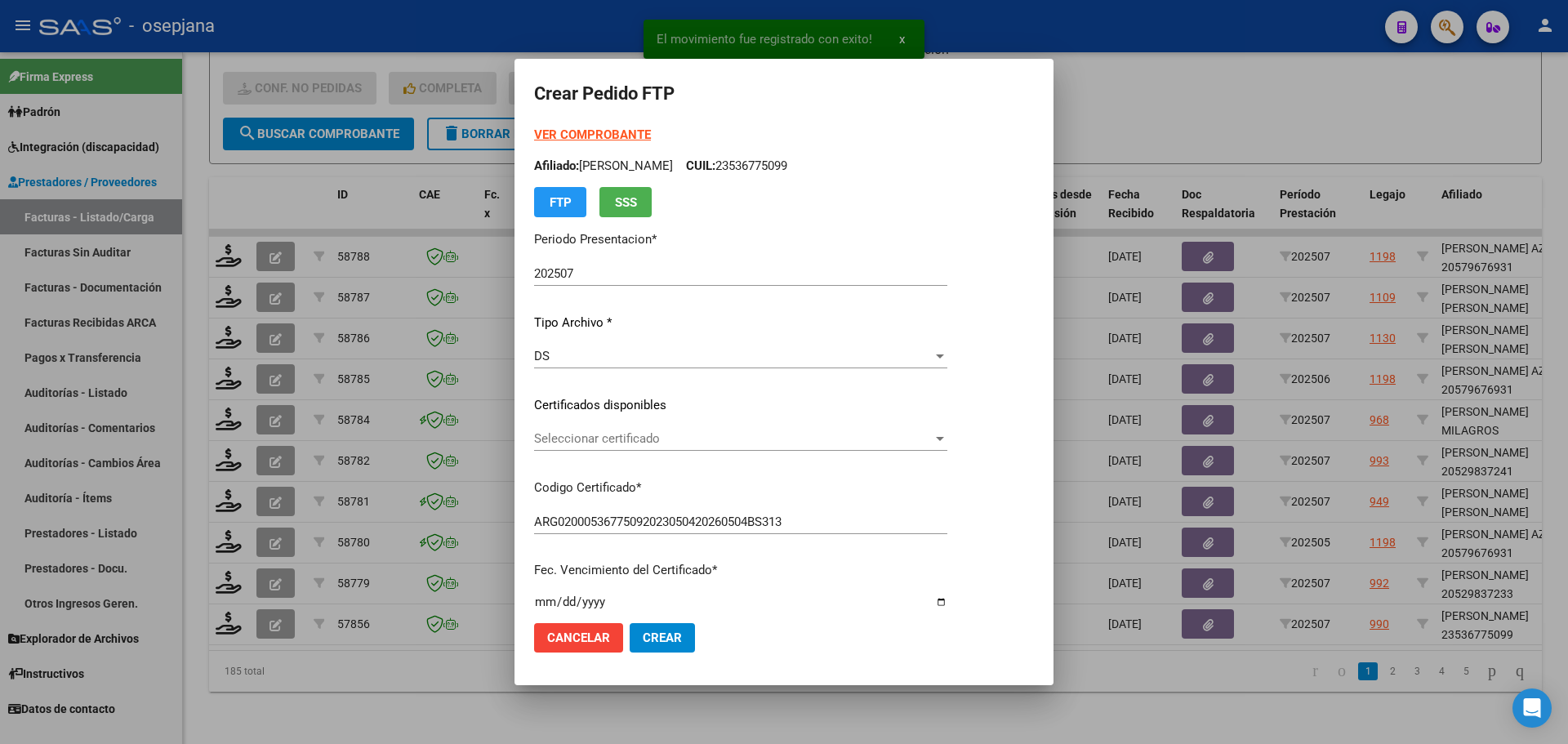
click at [605, 429] on div "Seleccionar certificado Seleccionar certificado" at bounding box center [741, 438] width 414 height 25
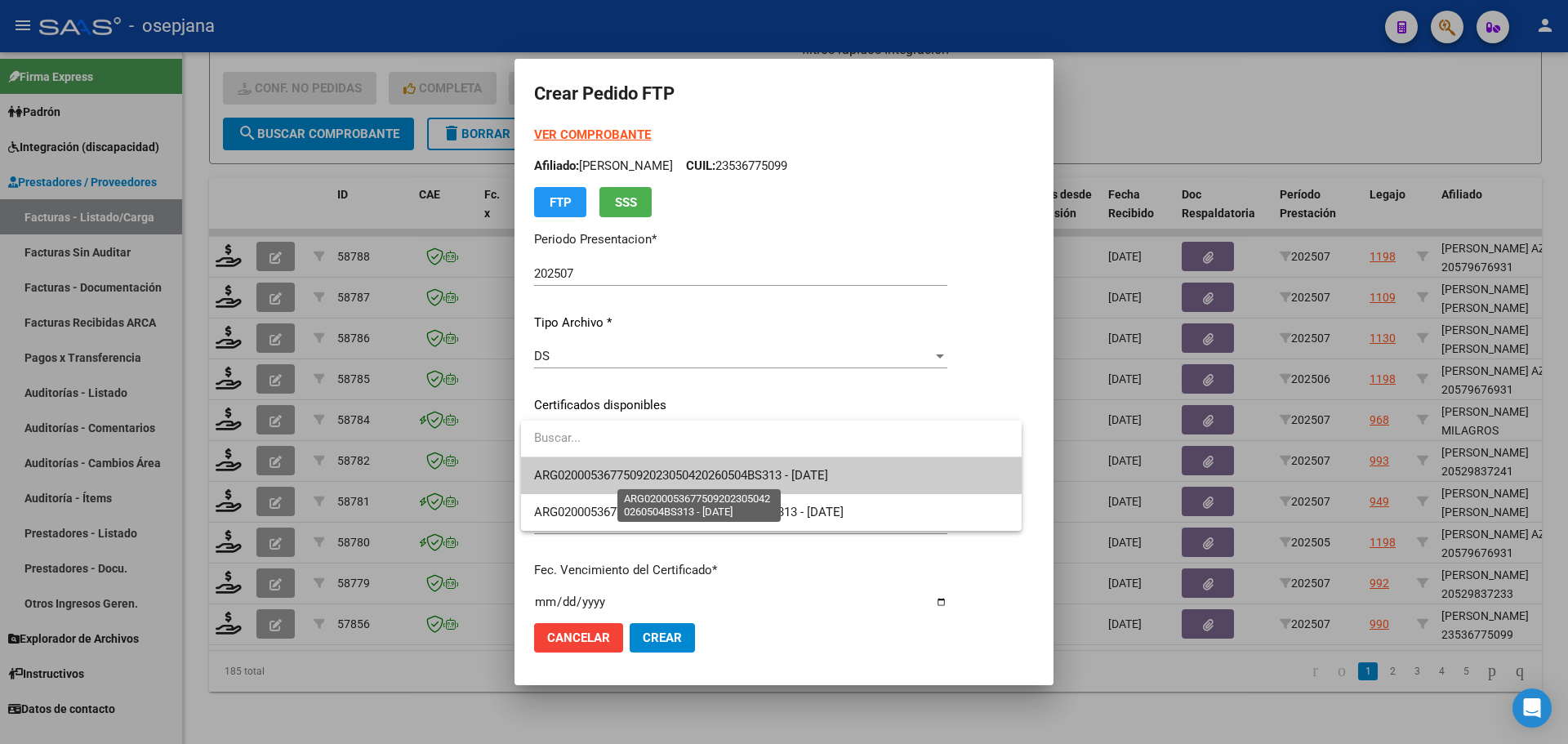
click at [606, 472] on span "ARG02000536775092023050420260504BS313 - 2026-05-24" at bounding box center [681, 475] width 294 height 14
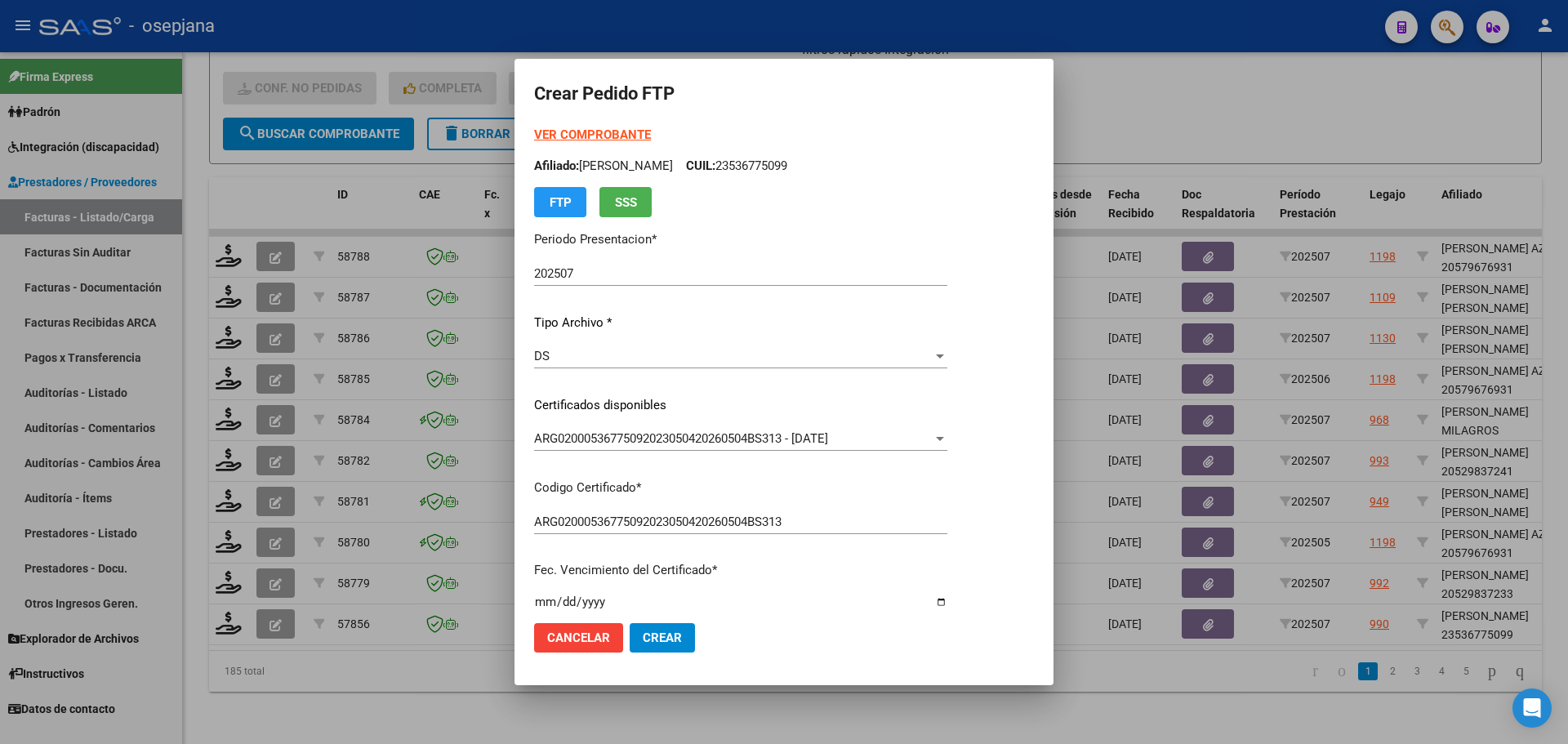
click at [602, 127] on strong "VER COMPROBANTE" at bounding box center [592, 134] width 117 height 14
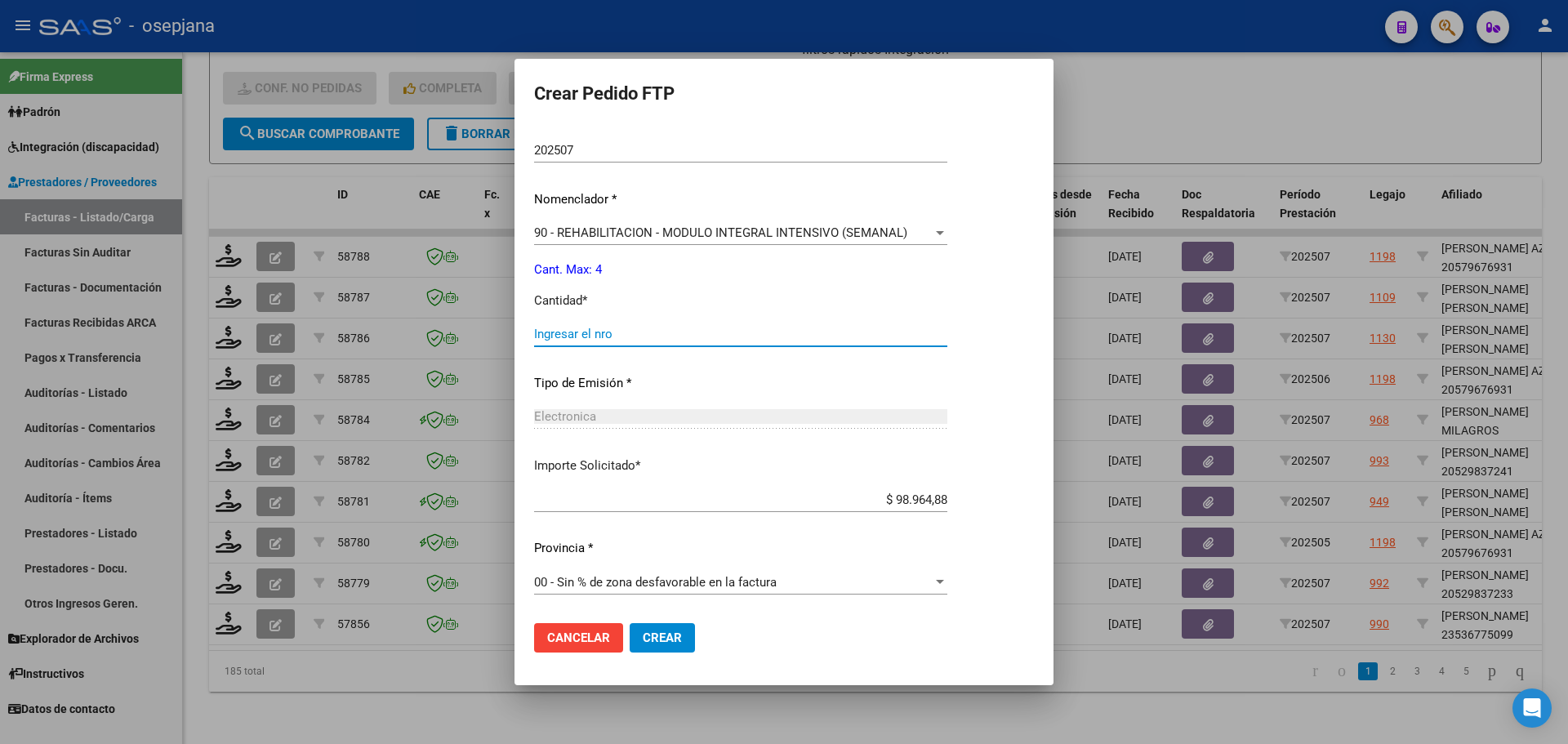
click at [575, 336] on input "Ingresar el nro" at bounding box center [741, 333] width 414 height 14
click at [667, 640] on span "Crear" at bounding box center [662, 637] width 39 height 14
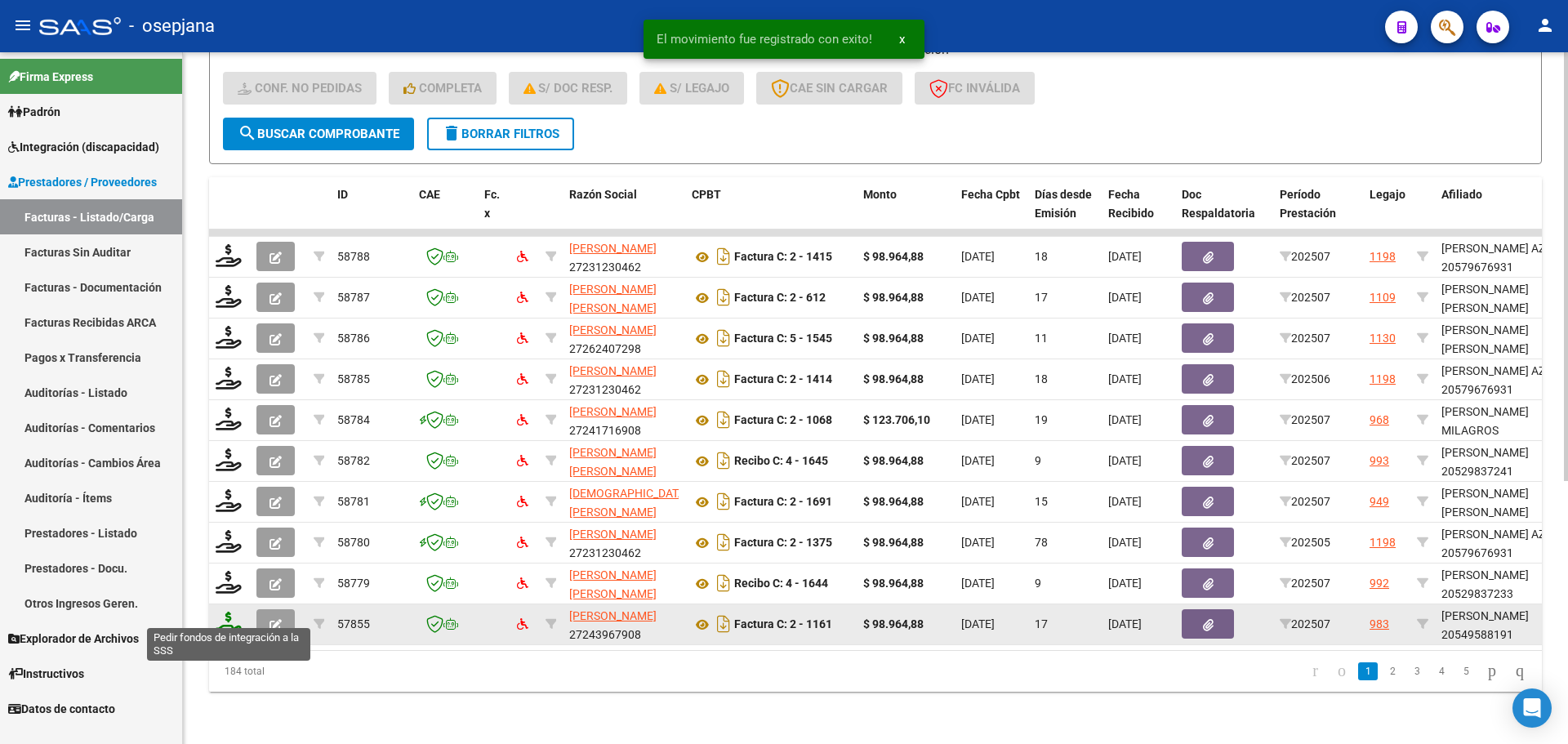
click at [234, 613] on icon at bounding box center [228, 623] width 26 height 23
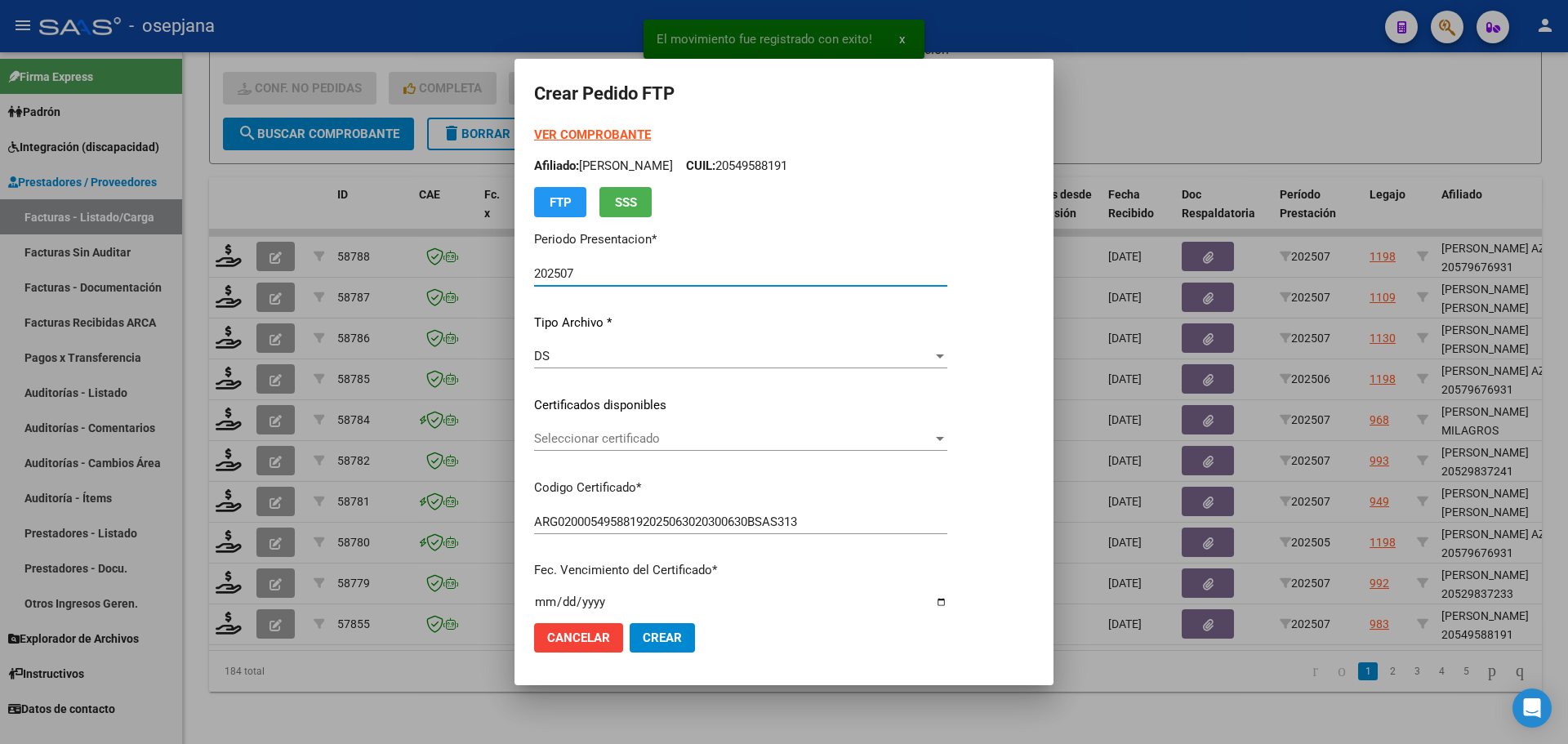
click at [651, 435] on span "Seleccionar certificado" at bounding box center [733, 438] width 398 height 14
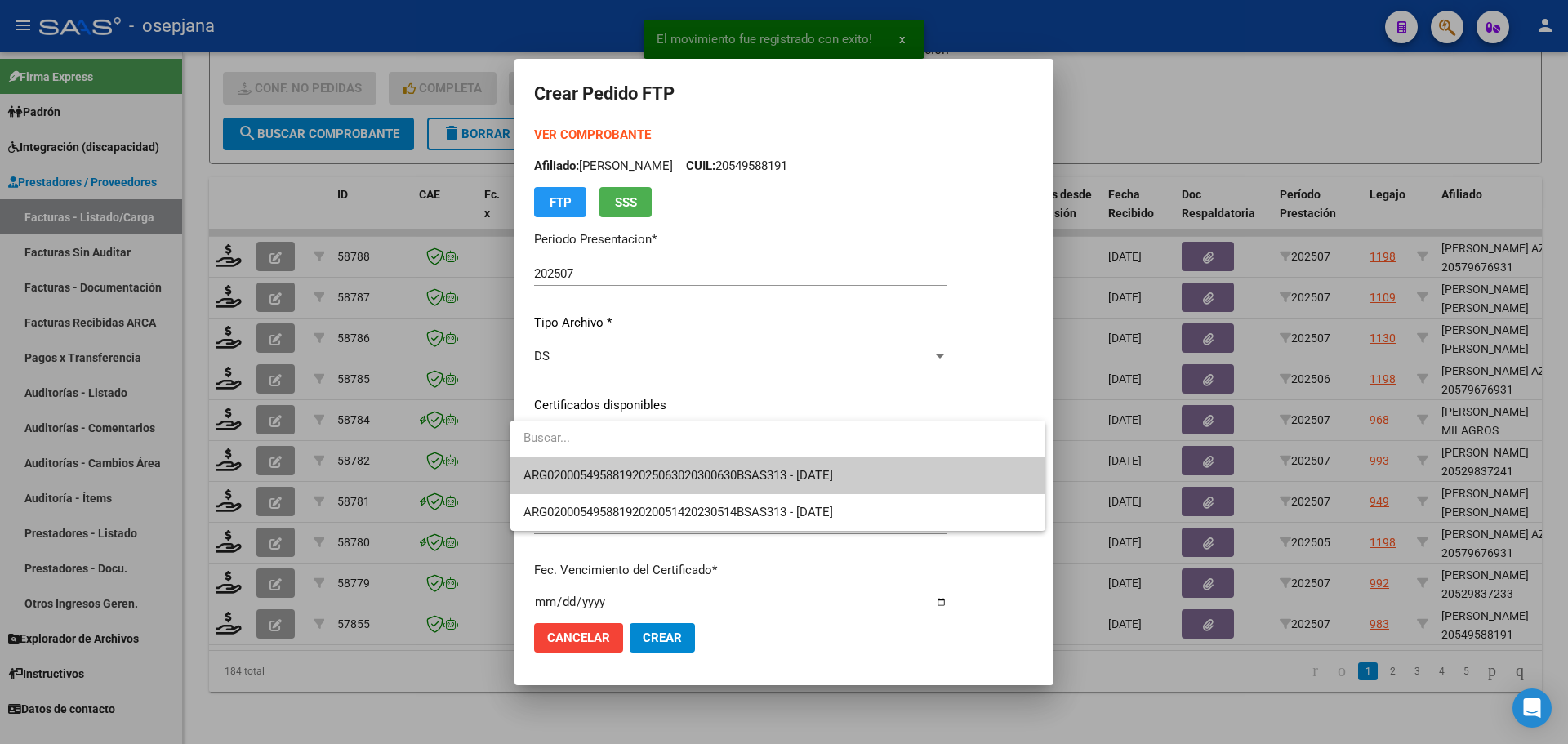
click at [664, 464] on span "ARG02000549588192025063020300630BSAS313 - 2030-06-30" at bounding box center [777, 475] width 508 height 36
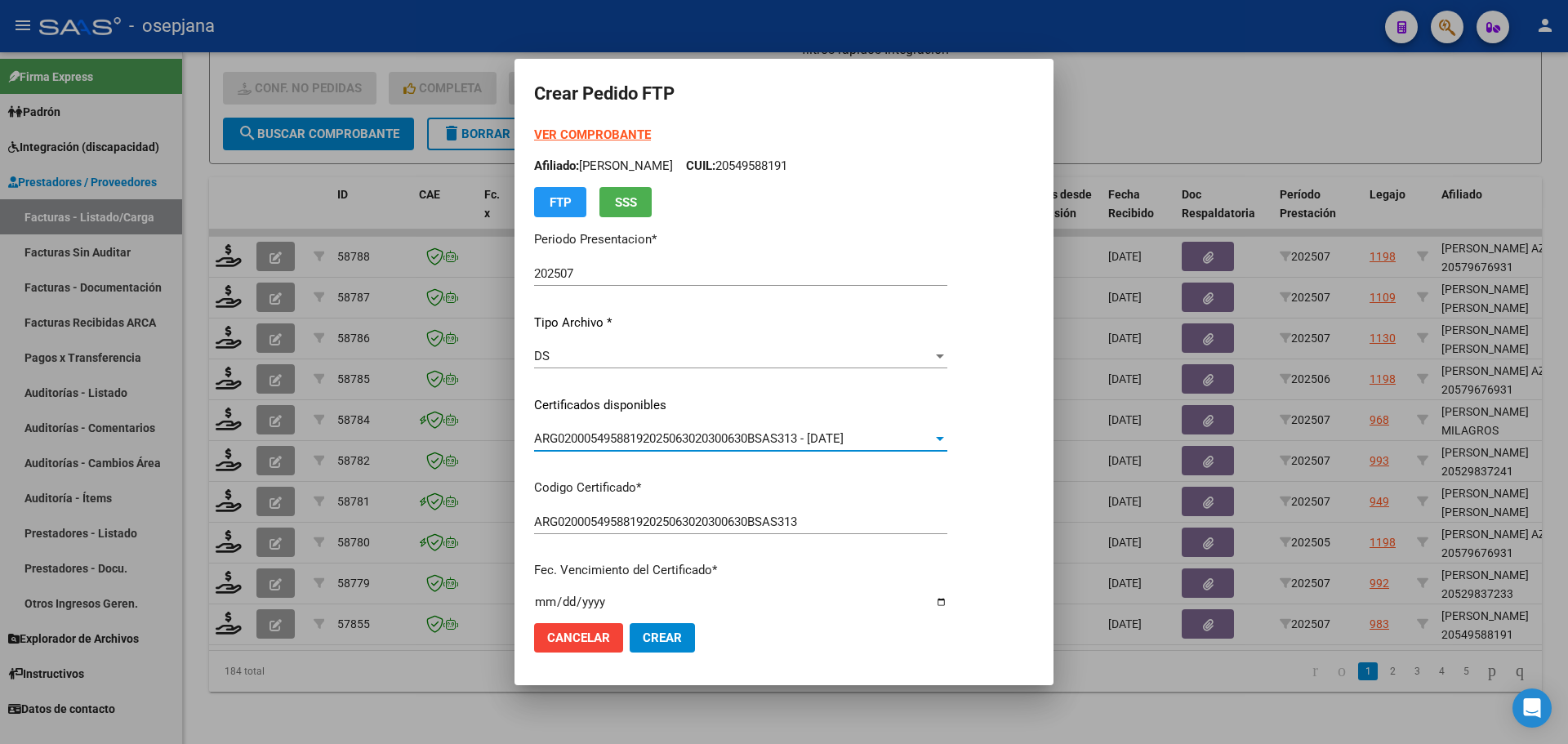
click at [616, 136] on strong "VER COMPROBANTE" at bounding box center [592, 134] width 117 height 14
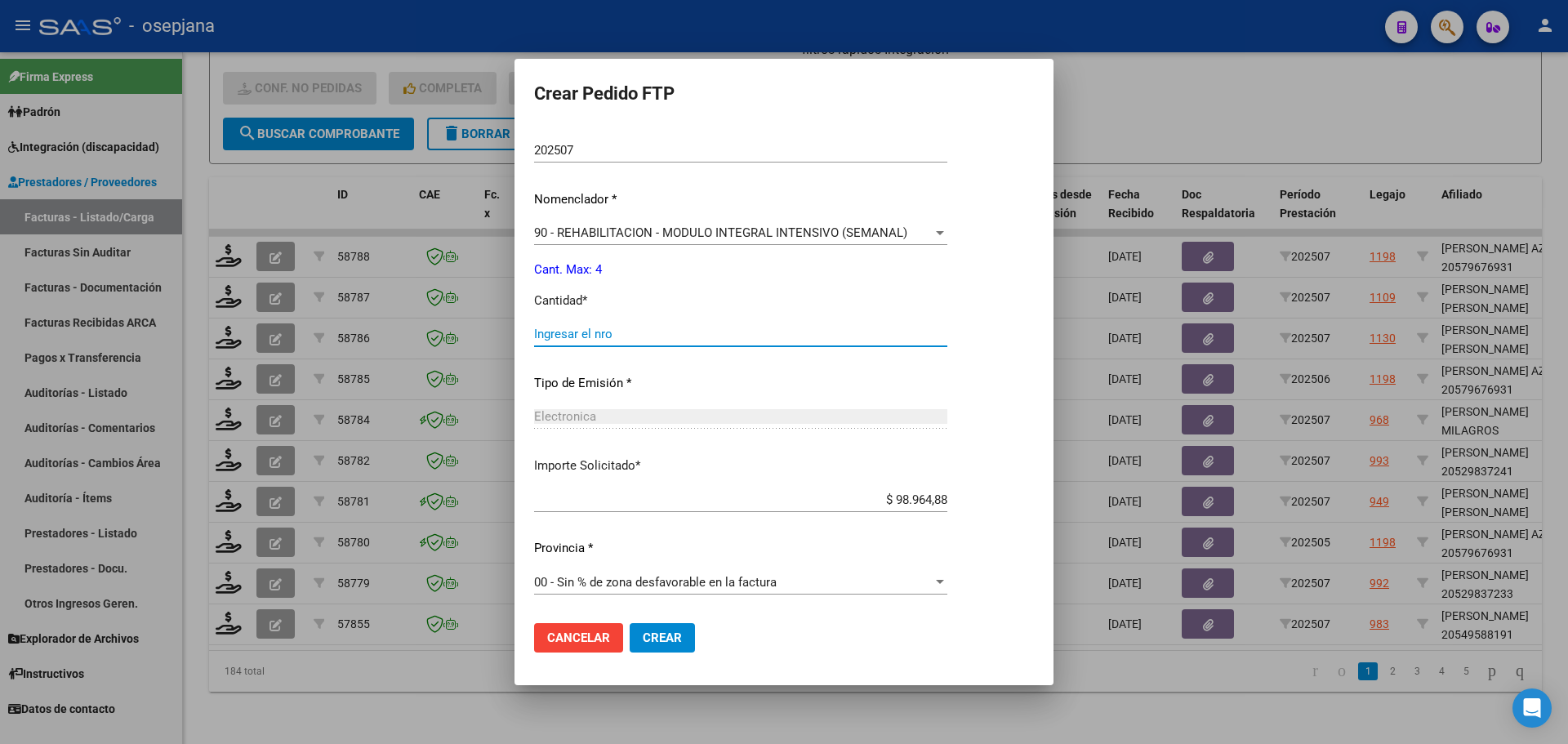
click at [570, 334] on input "Ingresar el nro" at bounding box center [741, 333] width 414 height 14
click at [663, 640] on span "Crear" at bounding box center [662, 637] width 39 height 14
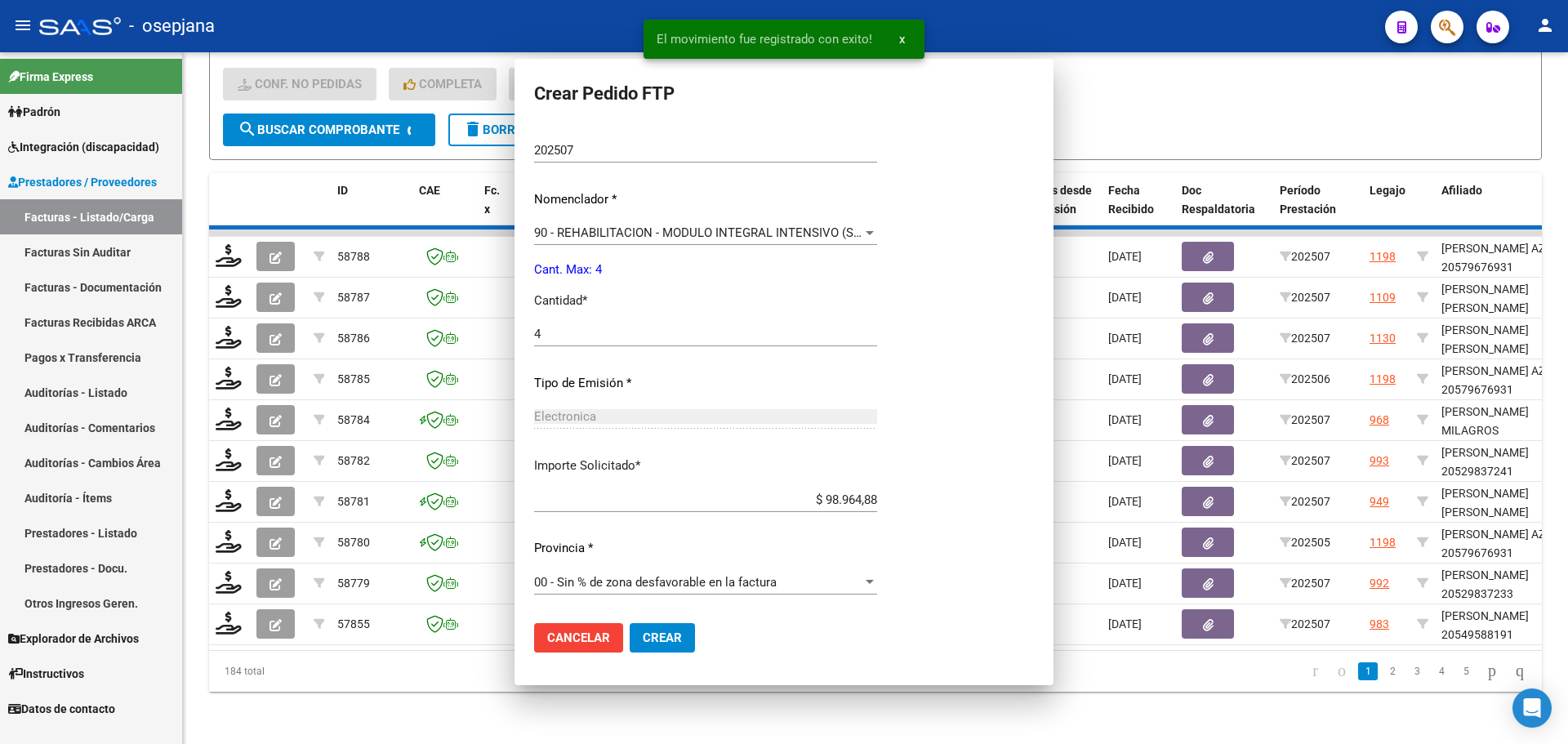
scroll to position [0, 0]
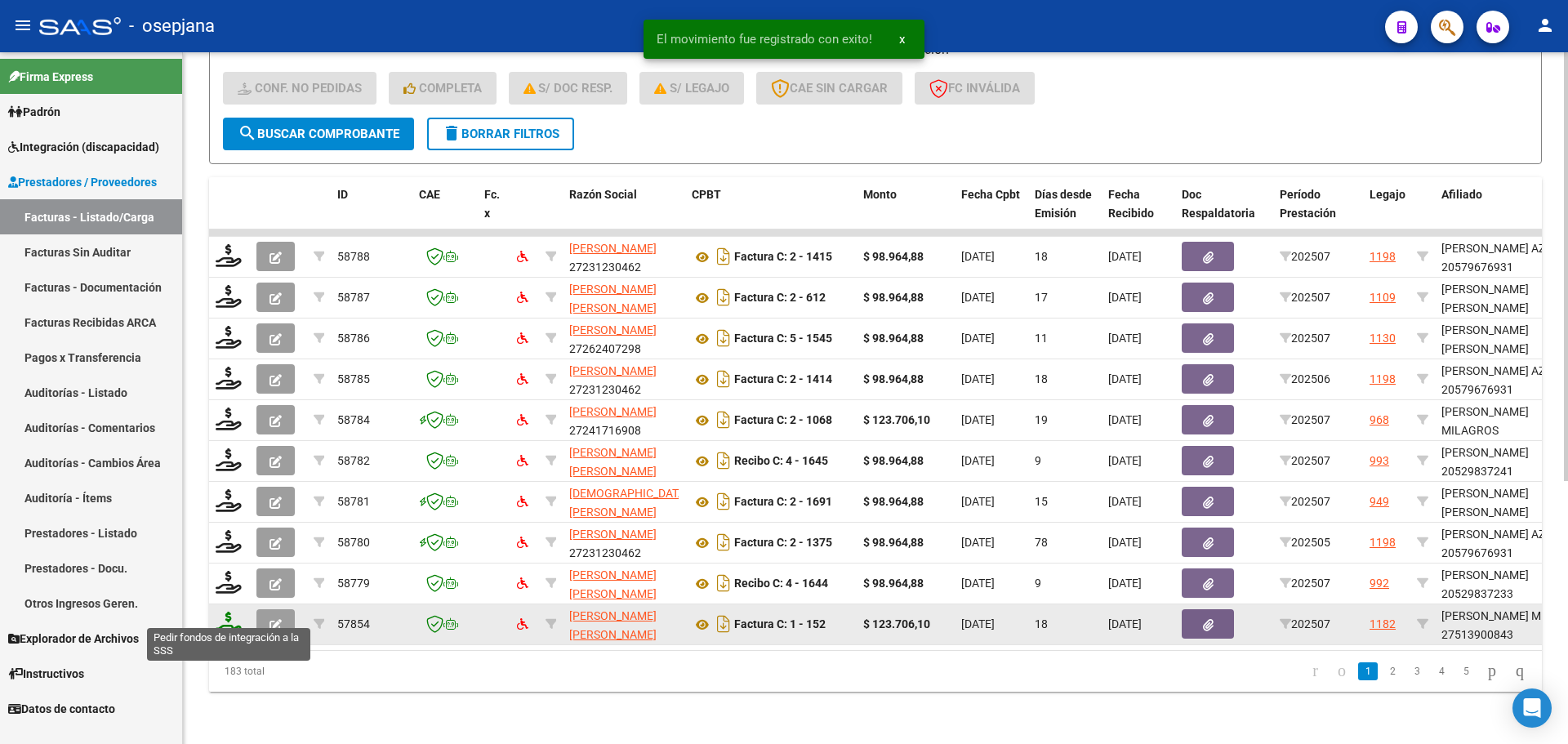
click at [235, 612] on icon at bounding box center [228, 623] width 26 height 23
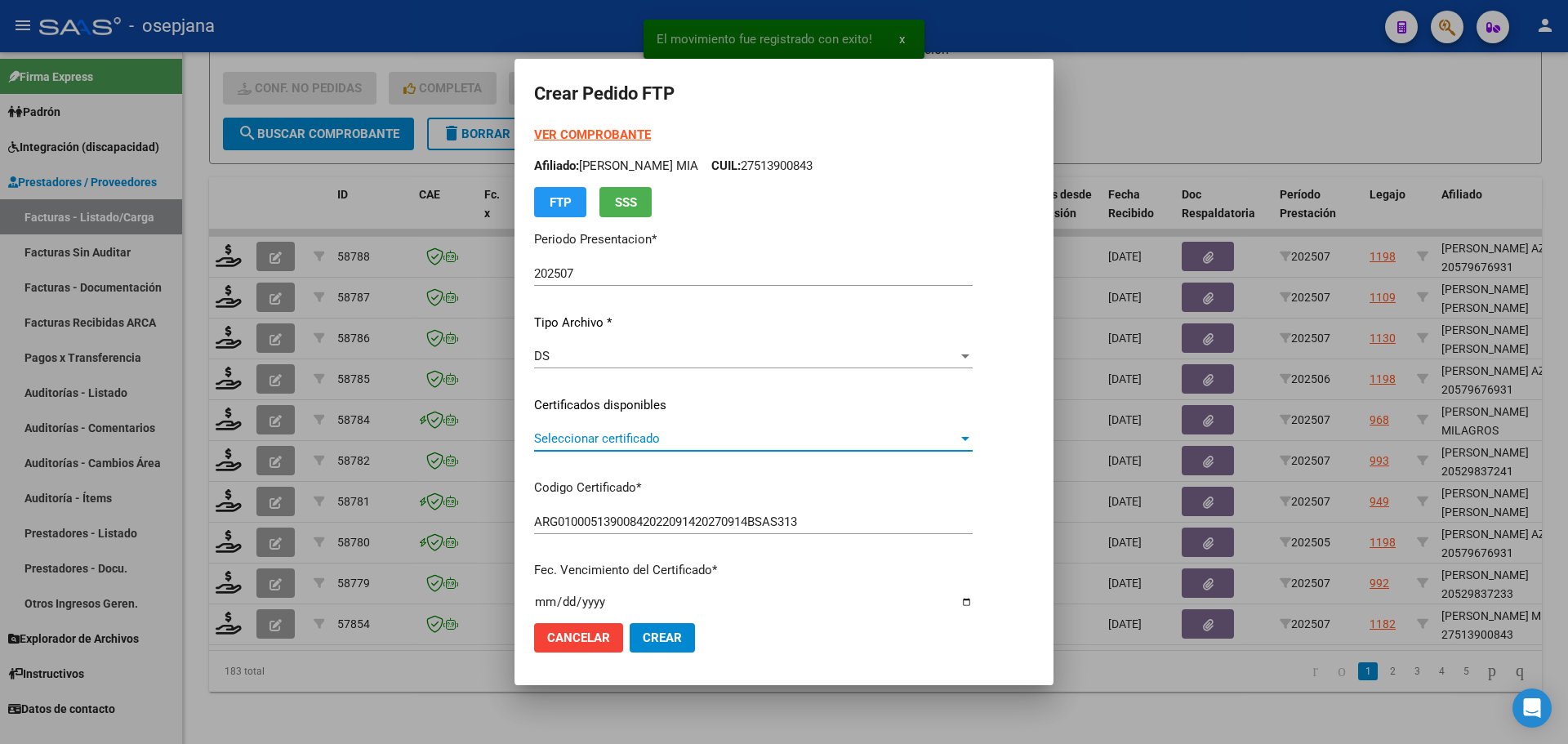
click at [617, 436] on span "Seleccionar certificado" at bounding box center [746, 438] width 424 height 14
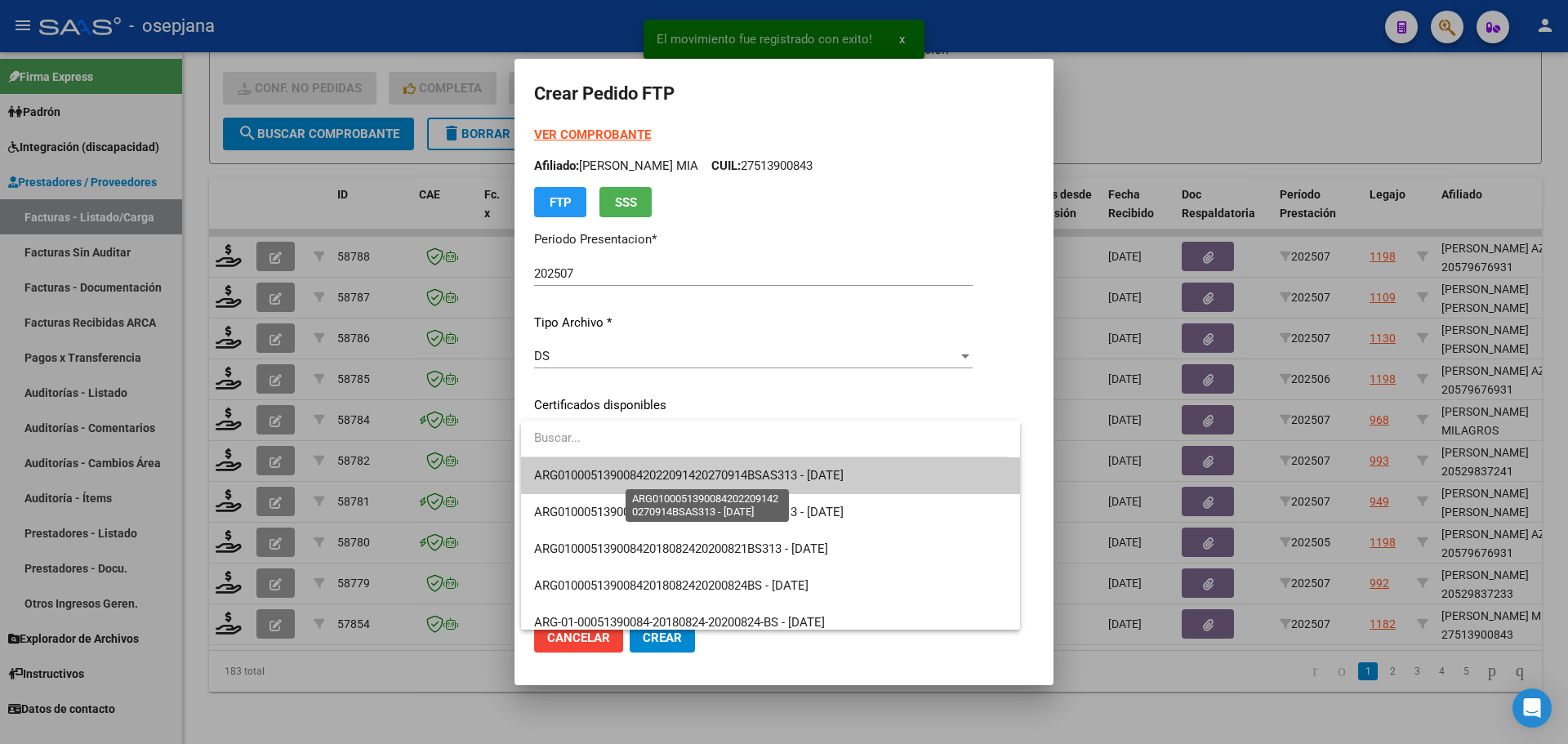
click at [633, 472] on span "ARG01000513900842022091420270914BSAS313 - 2027-09-14" at bounding box center [688, 475] width 309 height 14
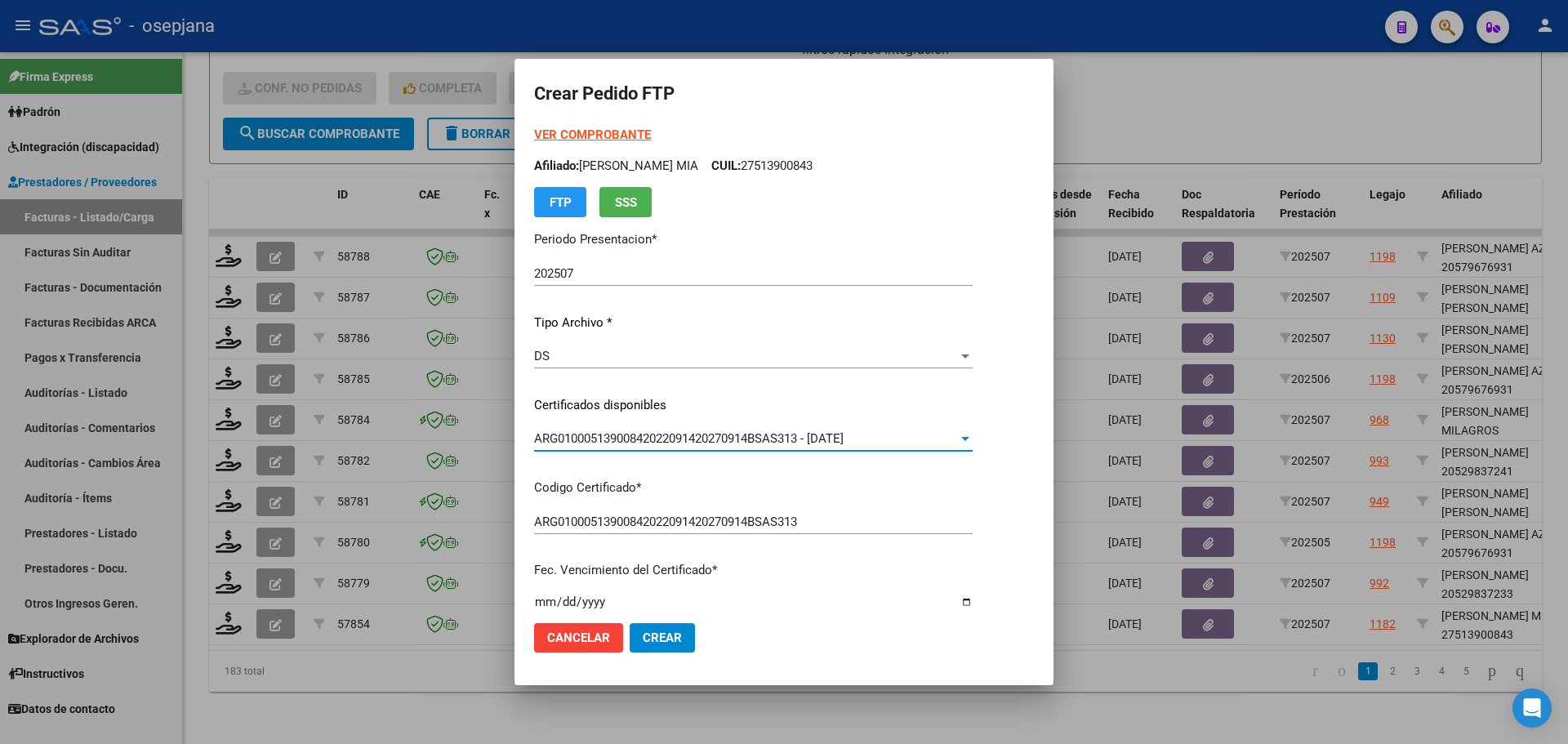
click at [569, 131] on strong "VER COMPROBANTE" at bounding box center [592, 134] width 117 height 14
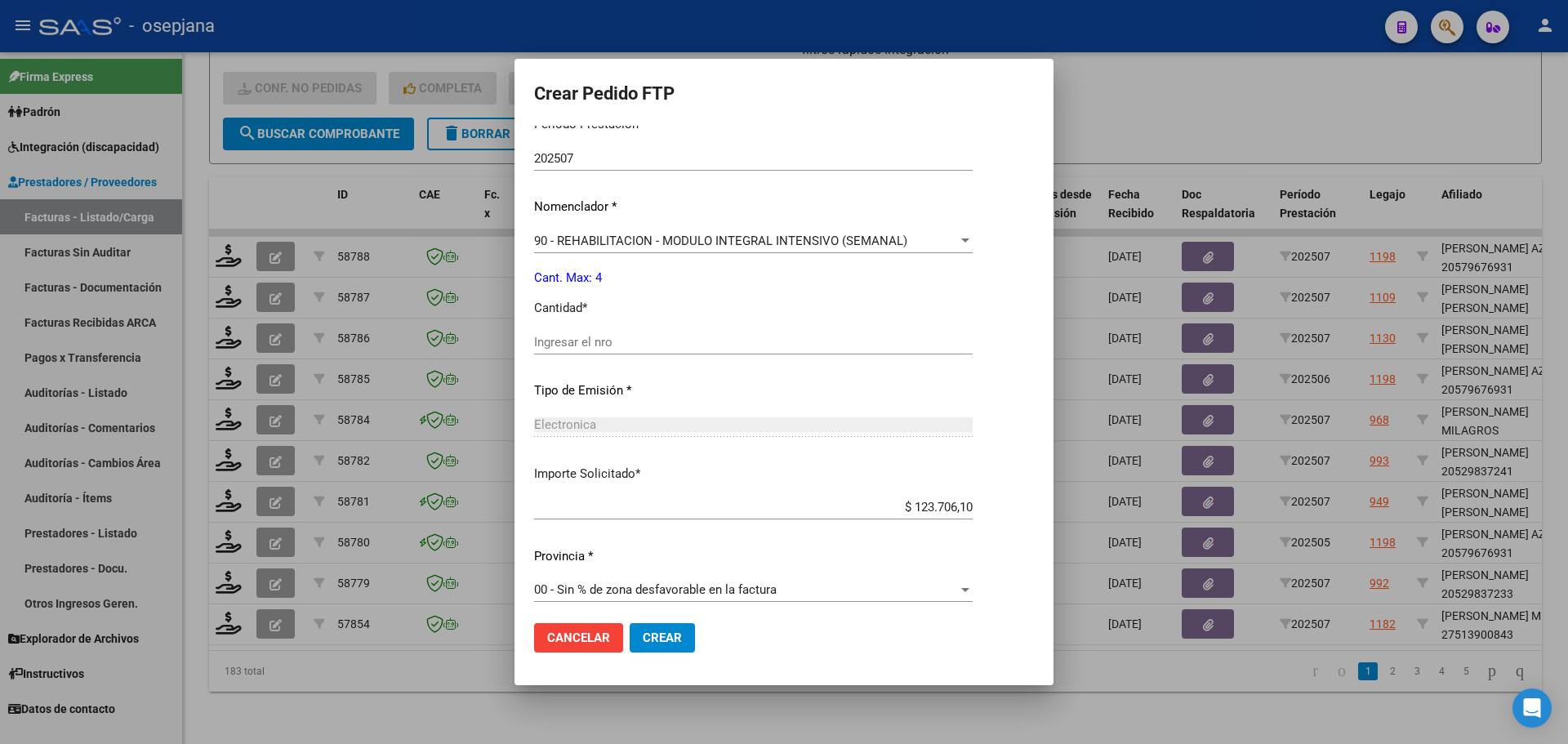
scroll to position [547, 0]
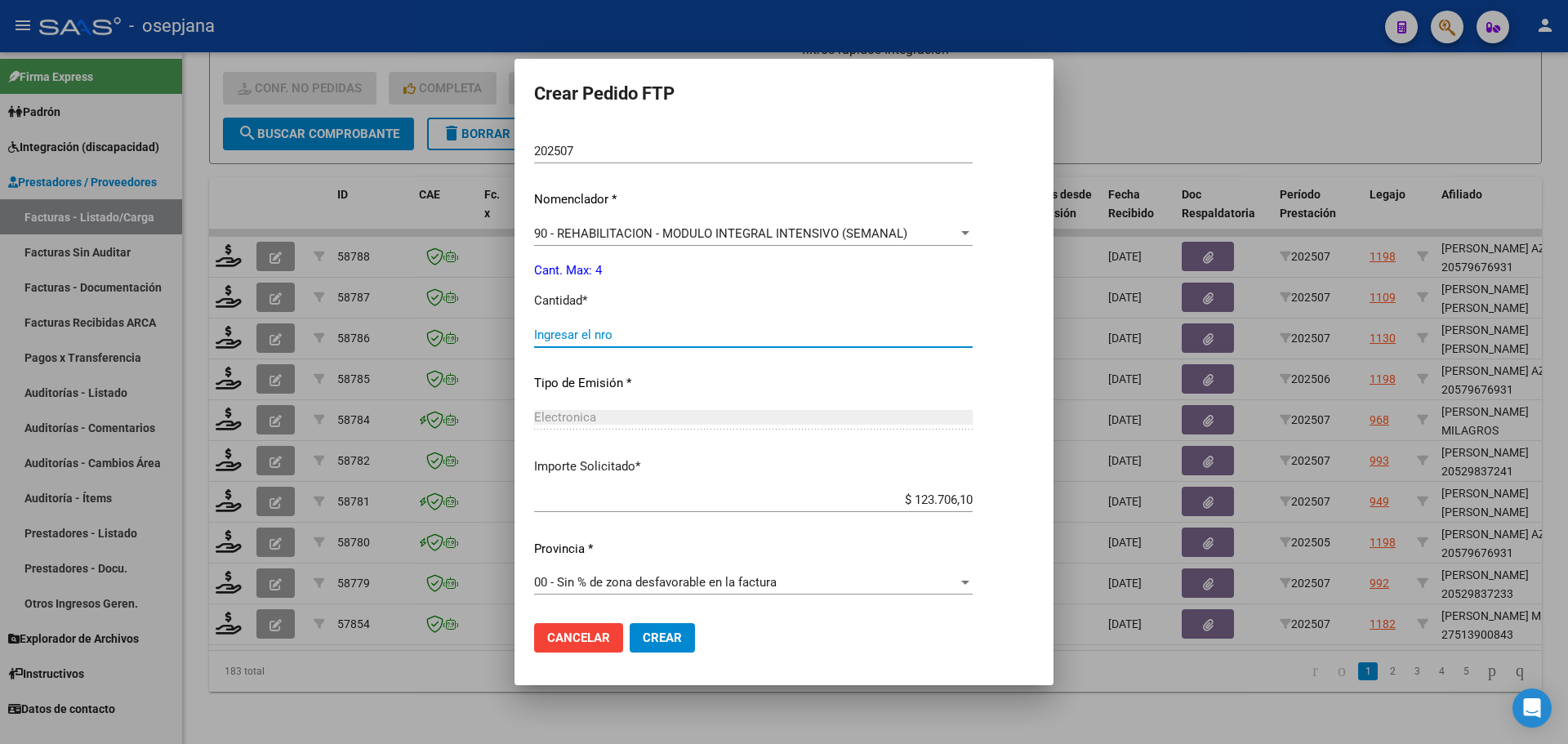
click at [598, 333] on input "Ingresar el nro" at bounding box center [753, 334] width 438 height 14
click at [682, 638] on button "Crear" at bounding box center [662, 637] width 65 height 30
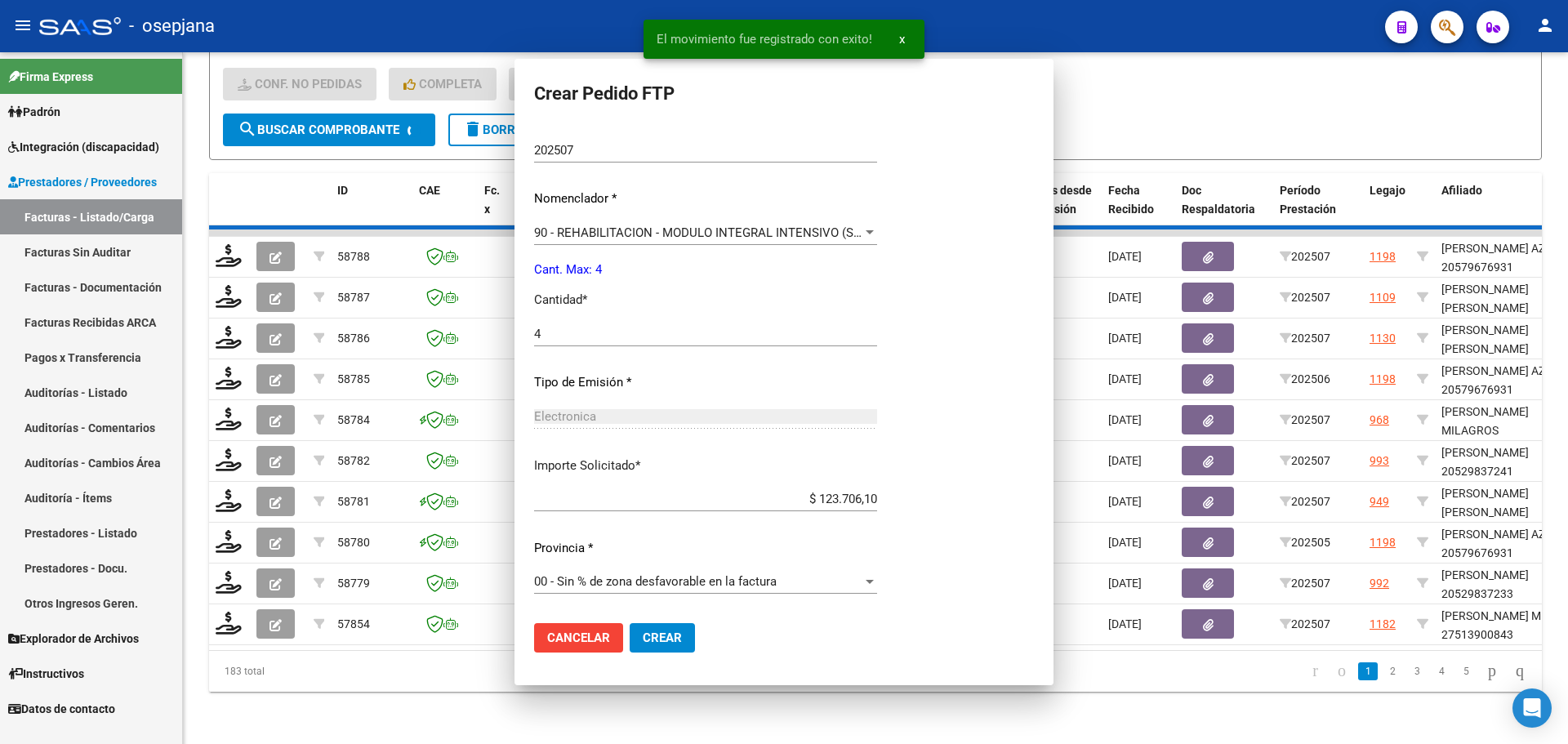
scroll to position [0, 0]
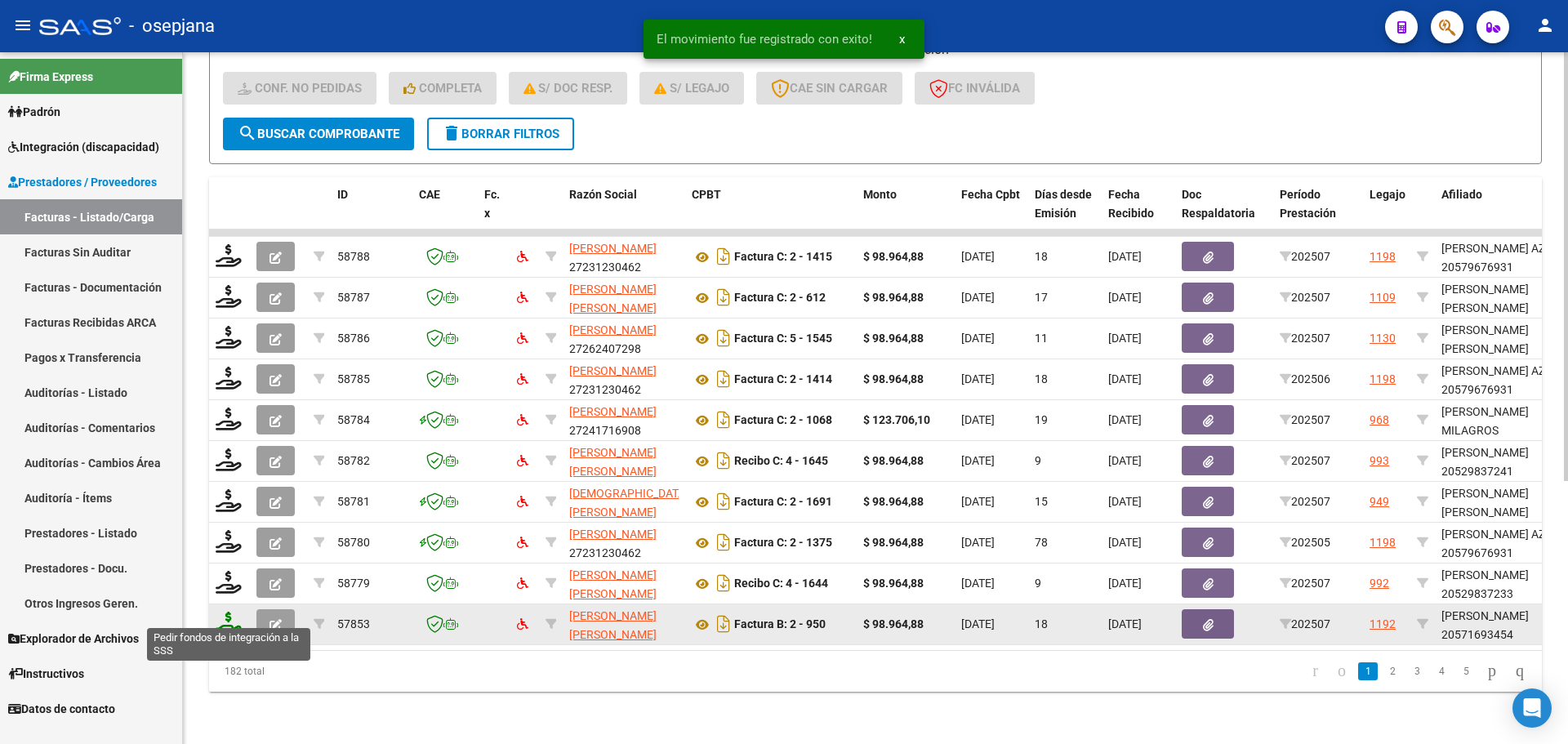
click at [225, 613] on icon at bounding box center [228, 623] width 26 height 23
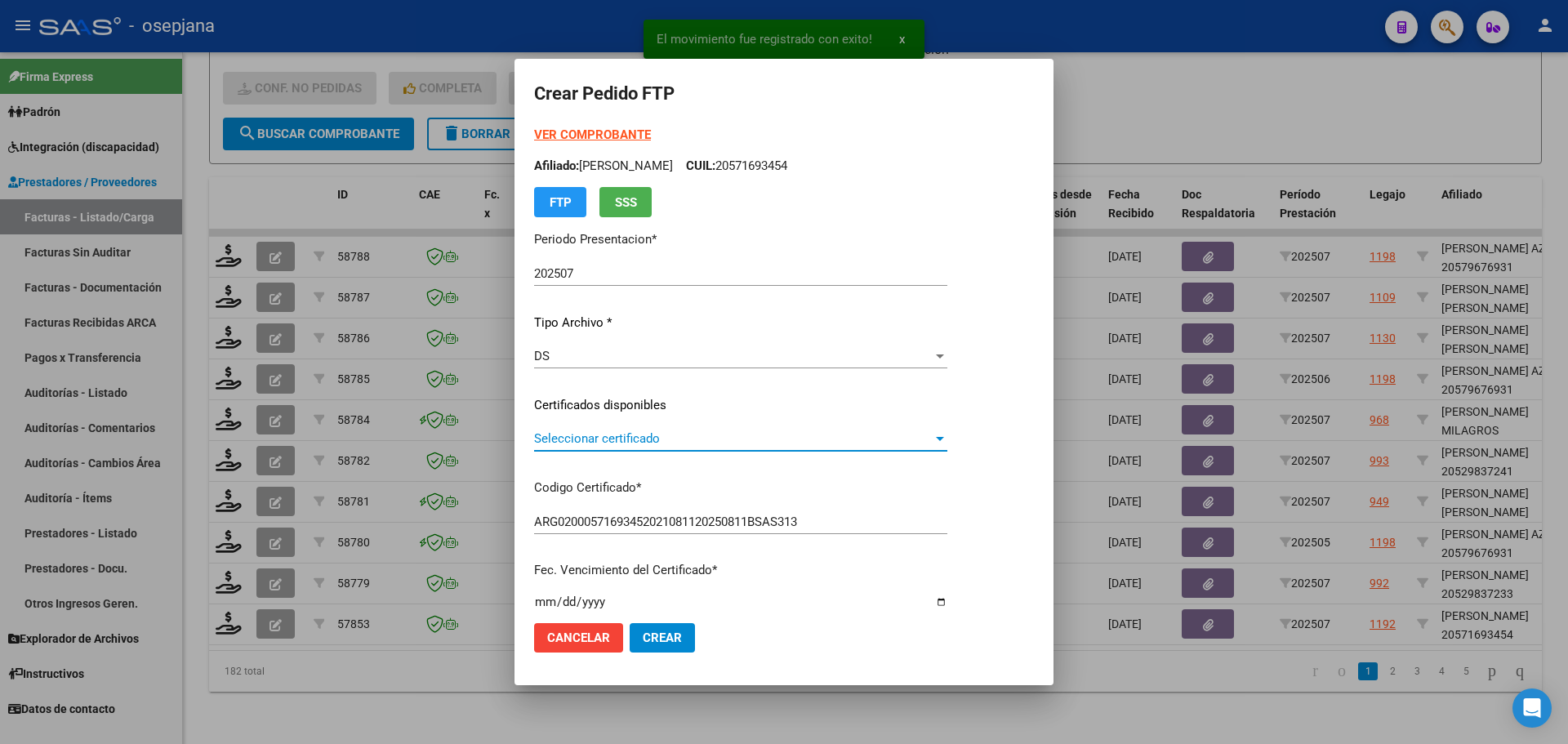
click at [644, 437] on span "Seleccionar certificado" at bounding box center [733, 438] width 398 height 14
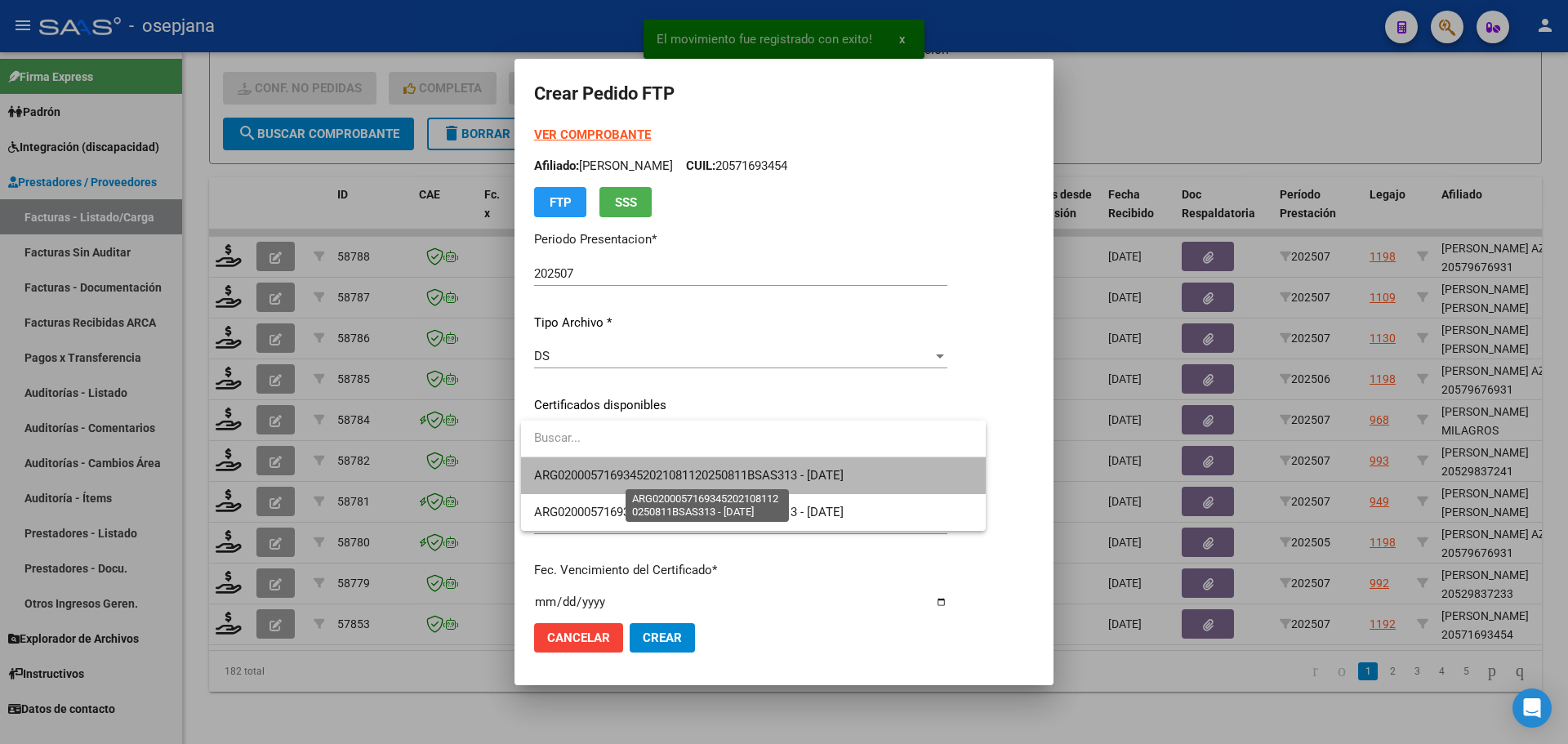
click at [655, 469] on span "ARG02000571693452021081120250811BSAS313 - 2025-08-11" at bounding box center [688, 475] width 309 height 14
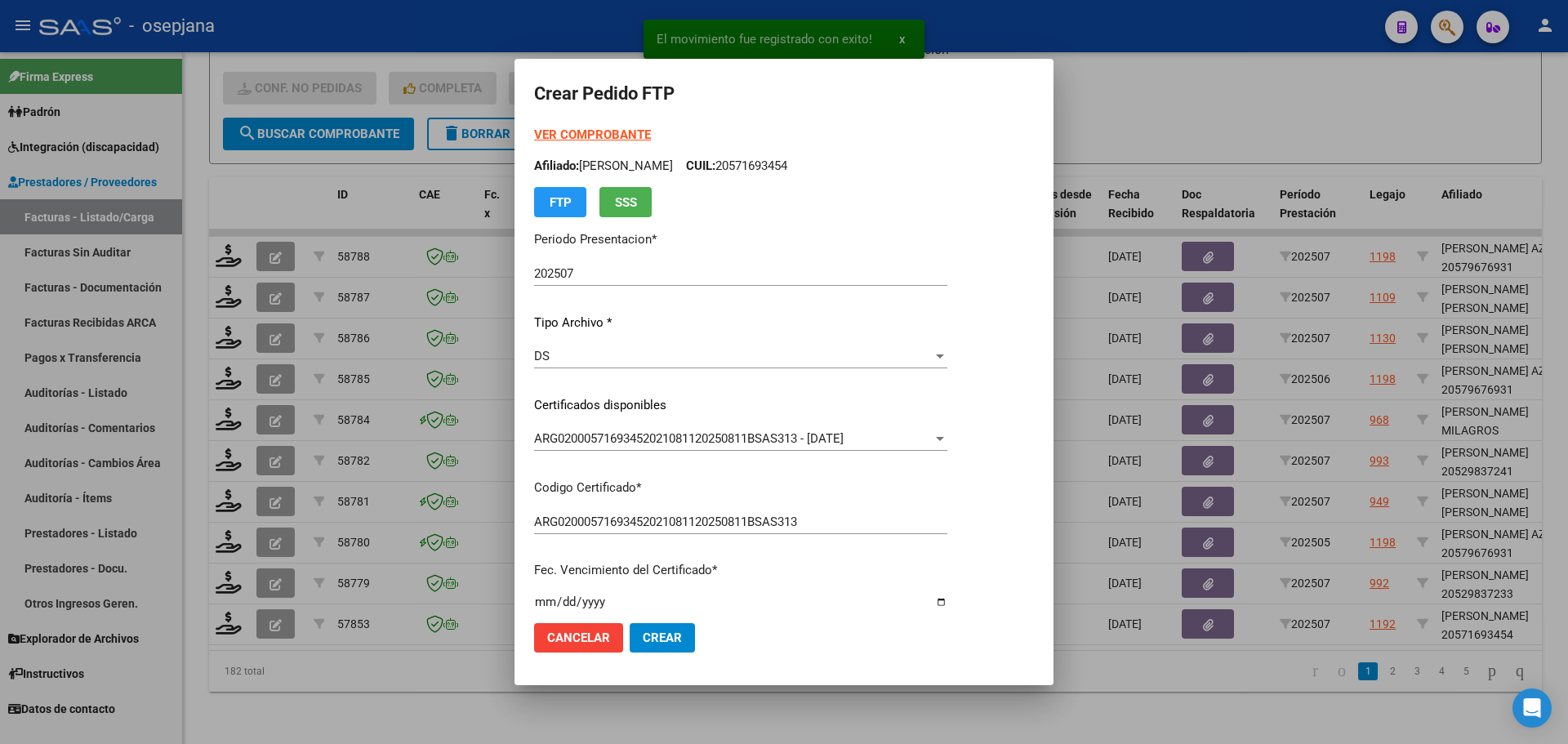
click at [591, 138] on strong "VER COMPROBANTE" at bounding box center [592, 134] width 117 height 14
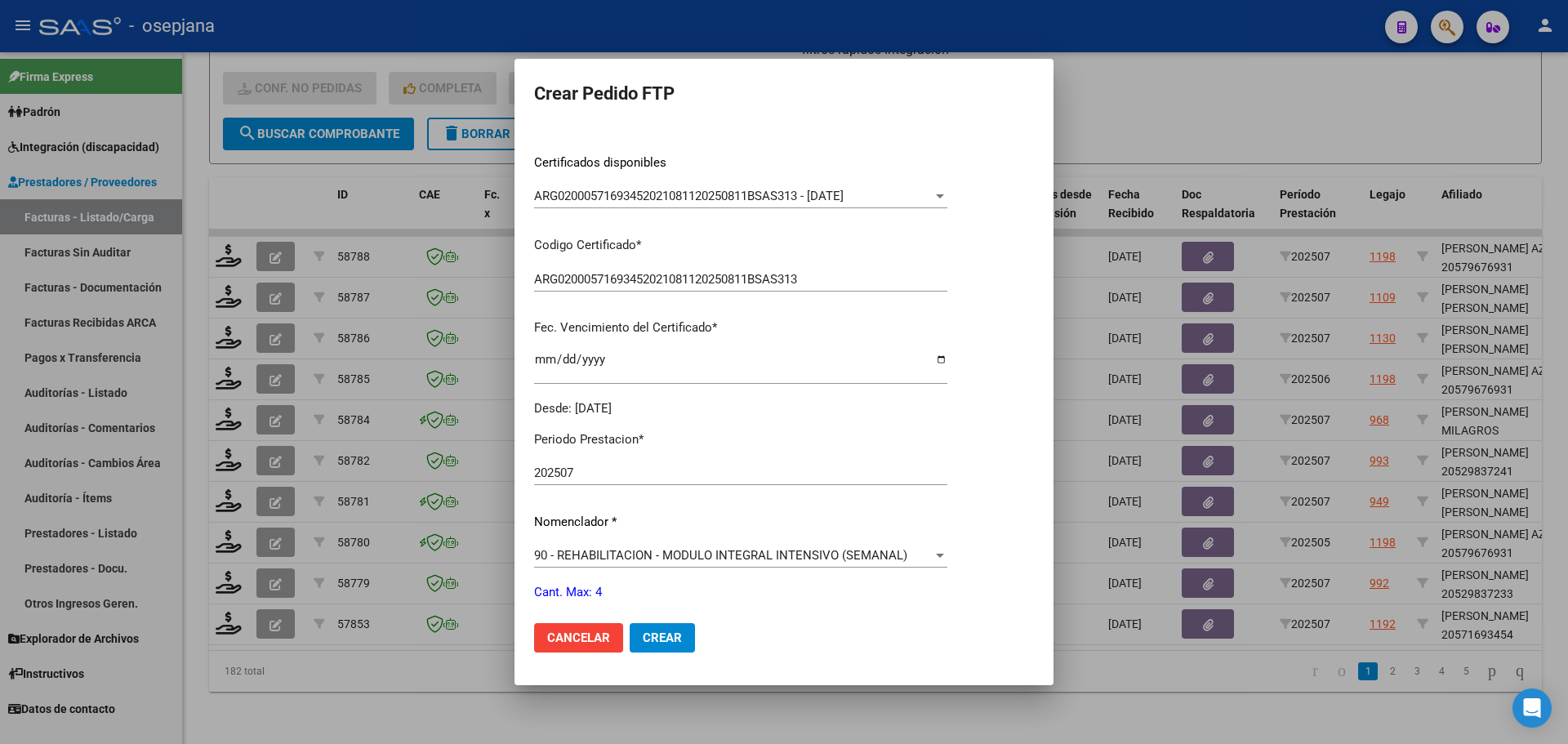
scroll to position [490, 0]
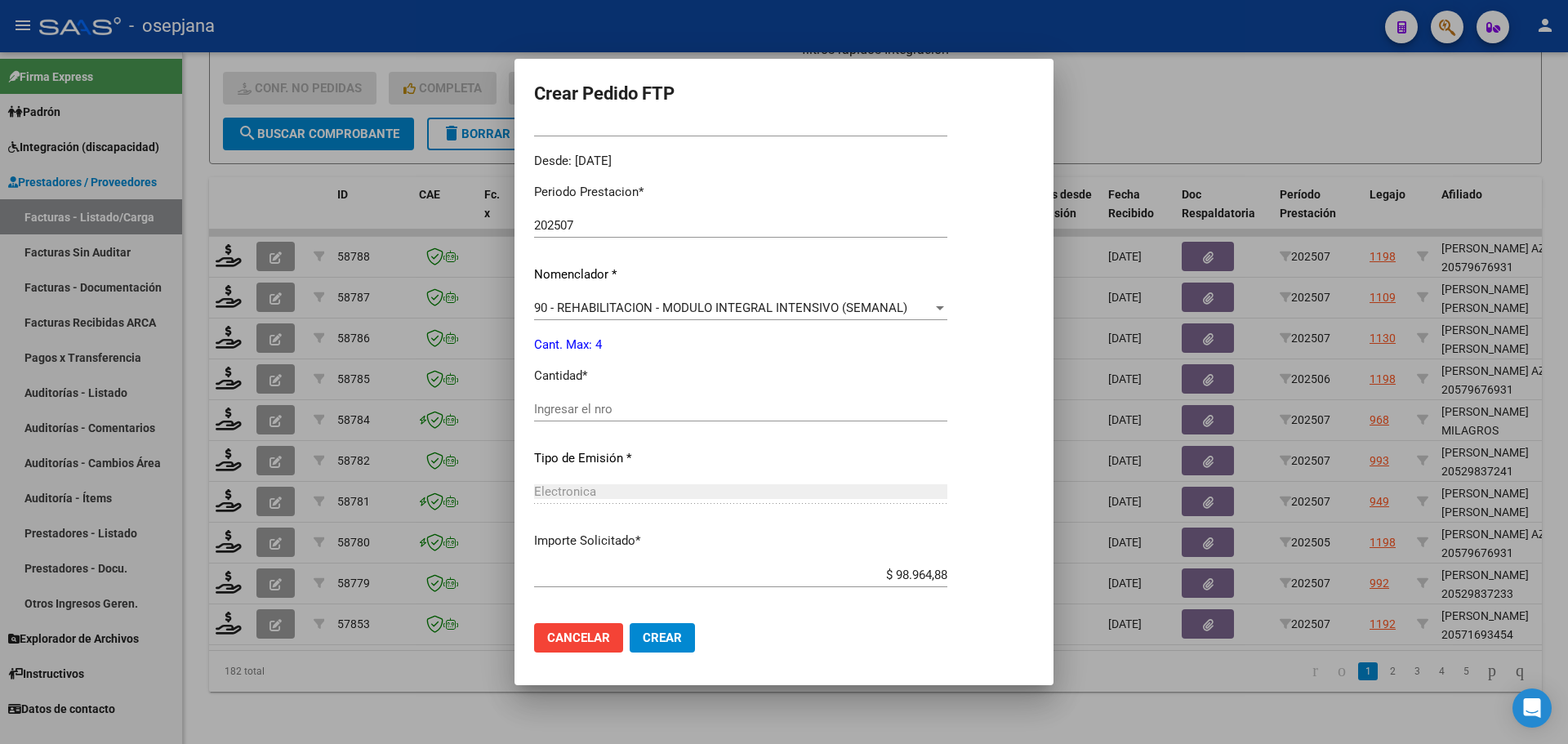
click at [606, 403] on input "Ingresar el nro" at bounding box center [741, 408] width 414 height 14
click at [689, 640] on button "Crear" at bounding box center [662, 637] width 65 height 30
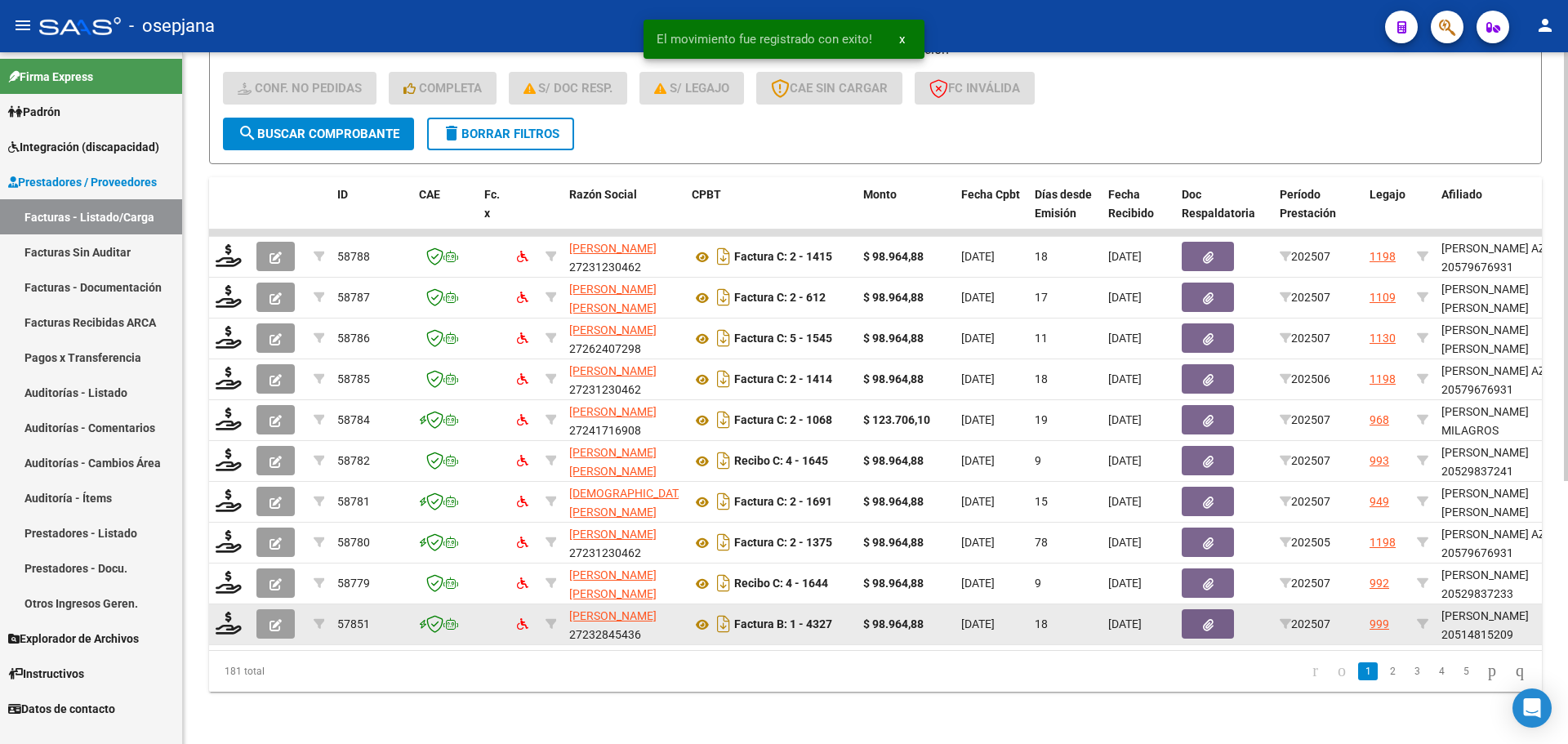
click at [227, 629] on datatable-body-cell at bounding box center [230, 624] width 41 height 40
click at [231, 612] on icon at bounding box center [228, 623] width 26 height 23
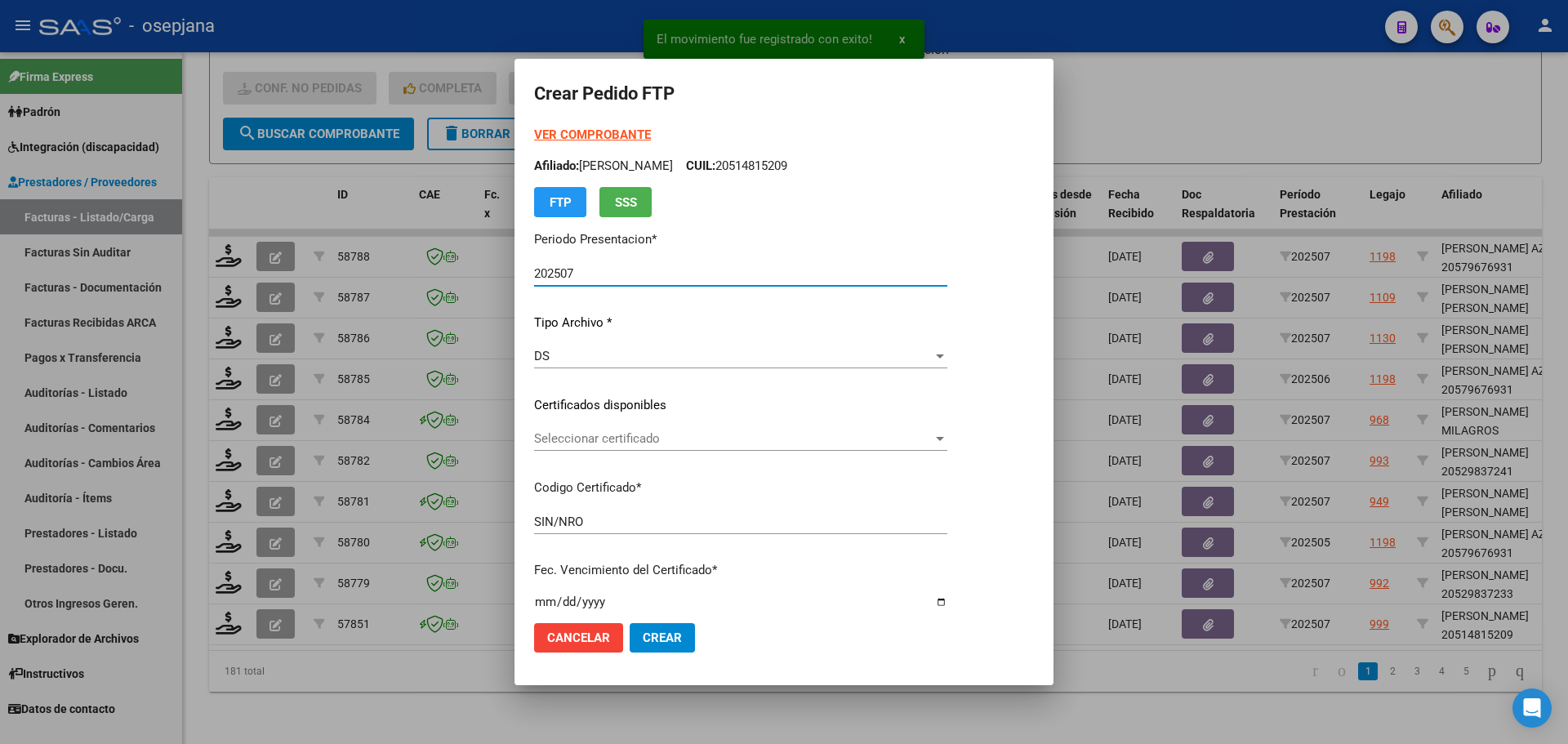
click at [620, 429] on div "Seleccionar certificado Seleccionar certificado" at bounding box center [741, 438] width 414 height 25
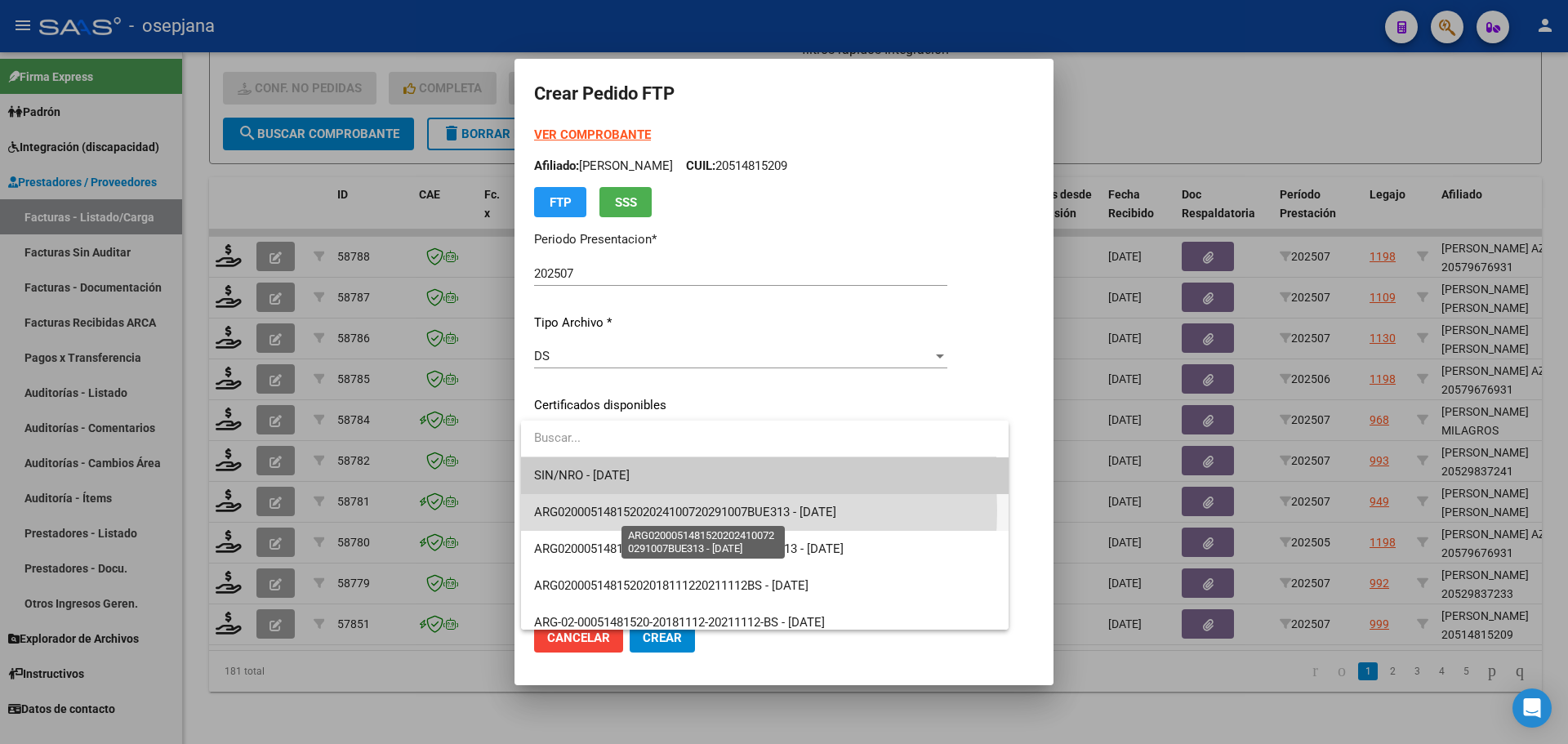
click at [649, 510] on span "ARG02000514815202024100720291007BUE313 - 2029-10-08" at bounding box center [685, 512] width 303 height 14
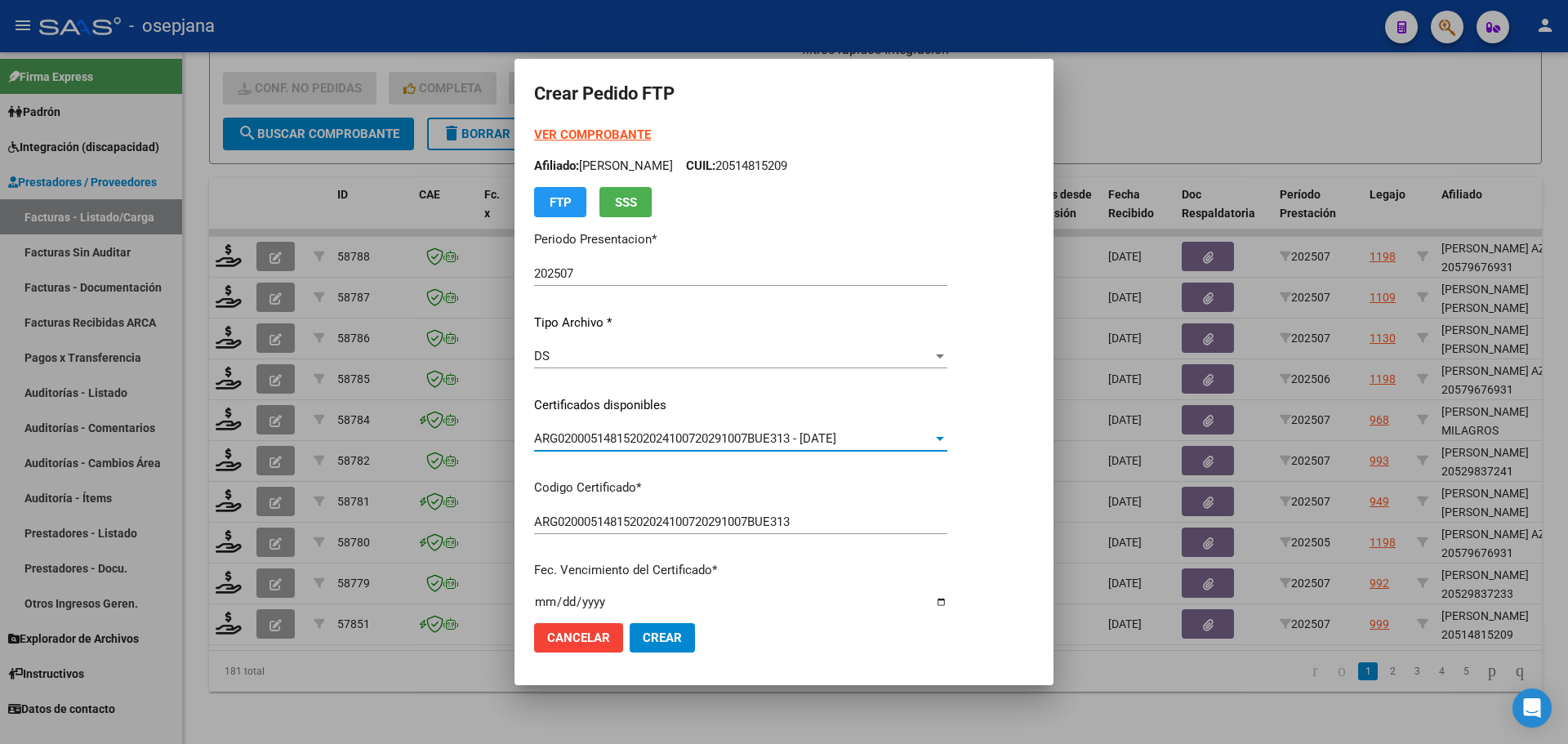
click at [587, 130] on strong "VER COMPROBANTE" at bounding box center [592, 134] width 117 height 14
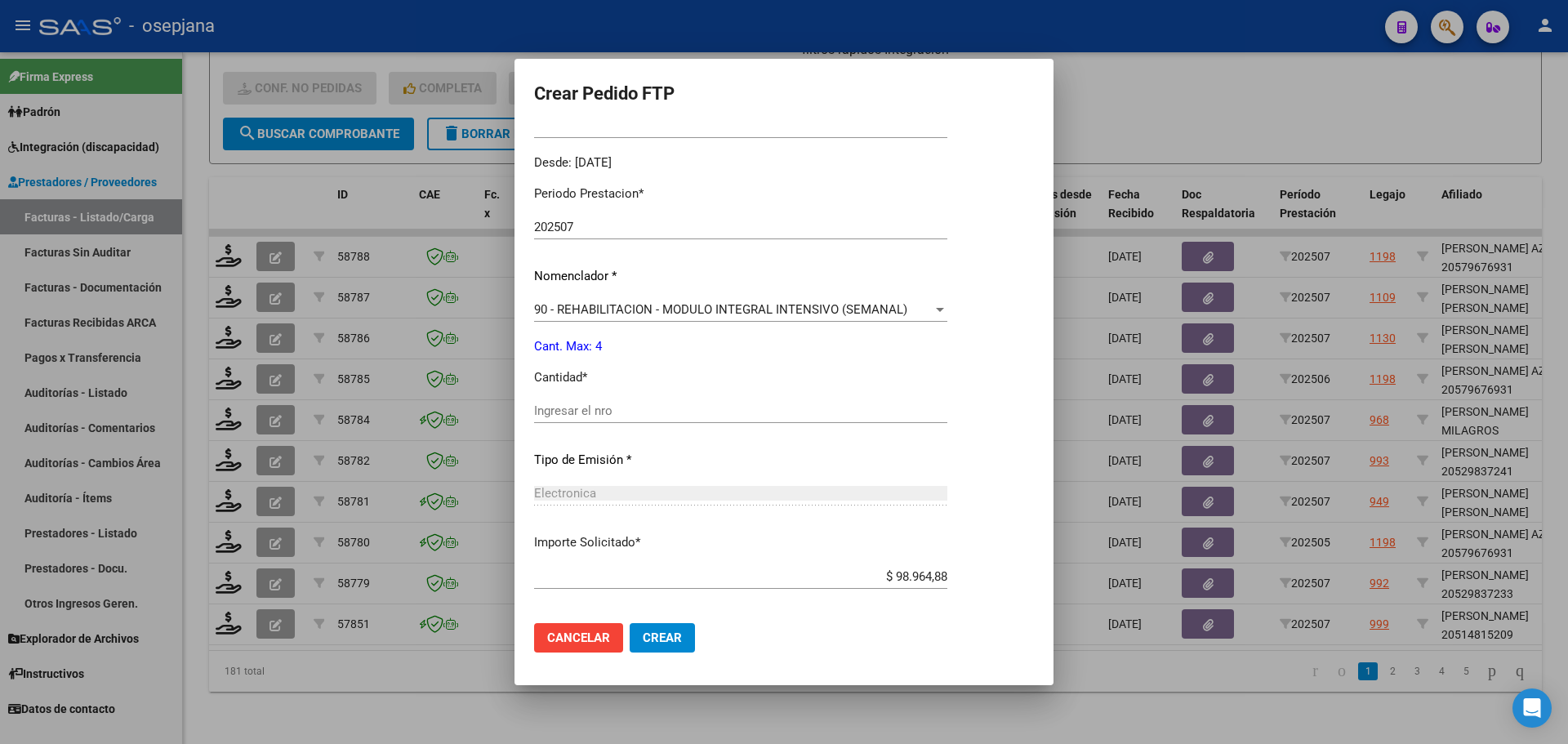
scroll to position [490, 0]
click at [602, 414] on input "Ingresar el nro" at bounding box center [741, 408] width 414 height 14
click at [672, 626] on button "Crear" at bounding box center [662, 637] width 65 height 30
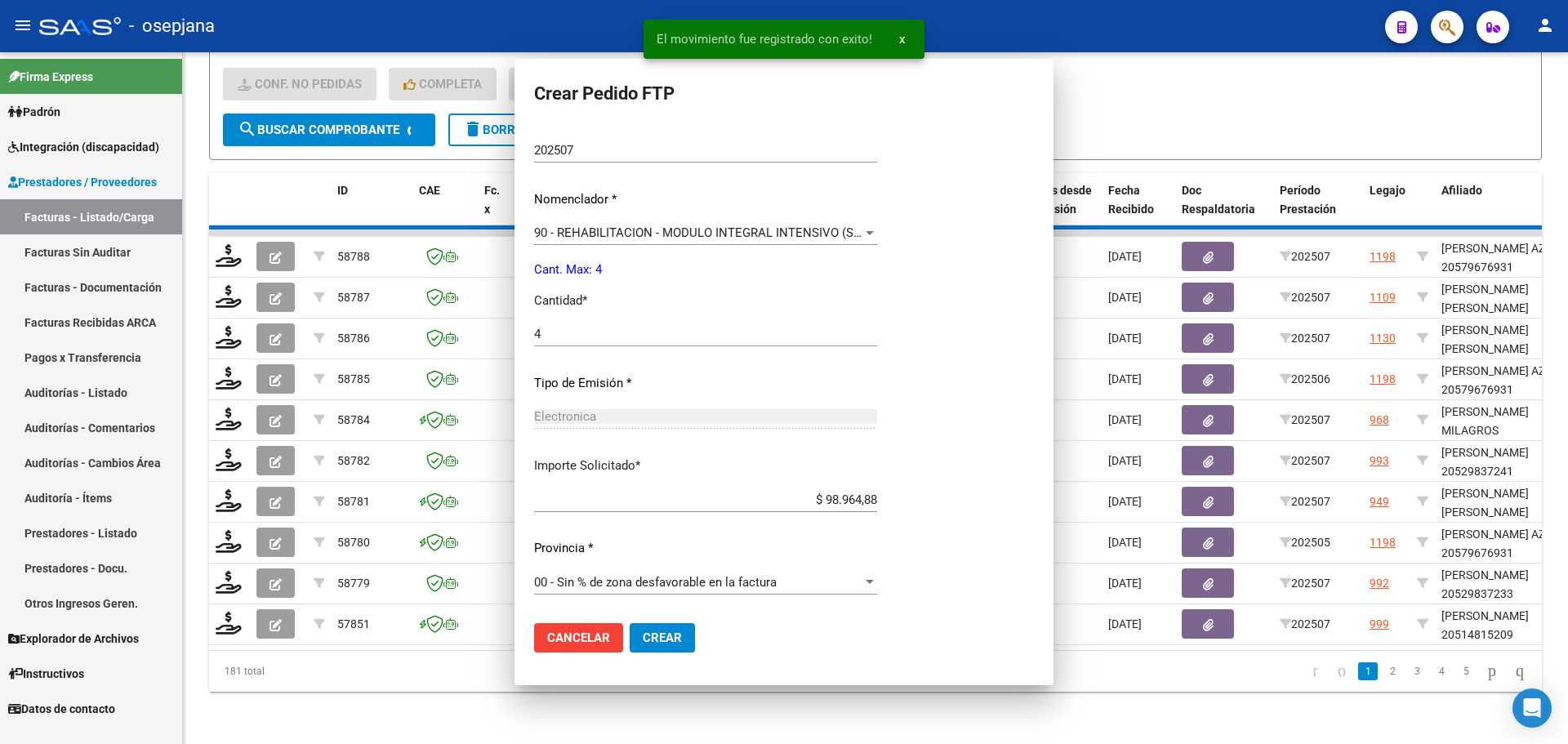
scroll to position [0, 0]
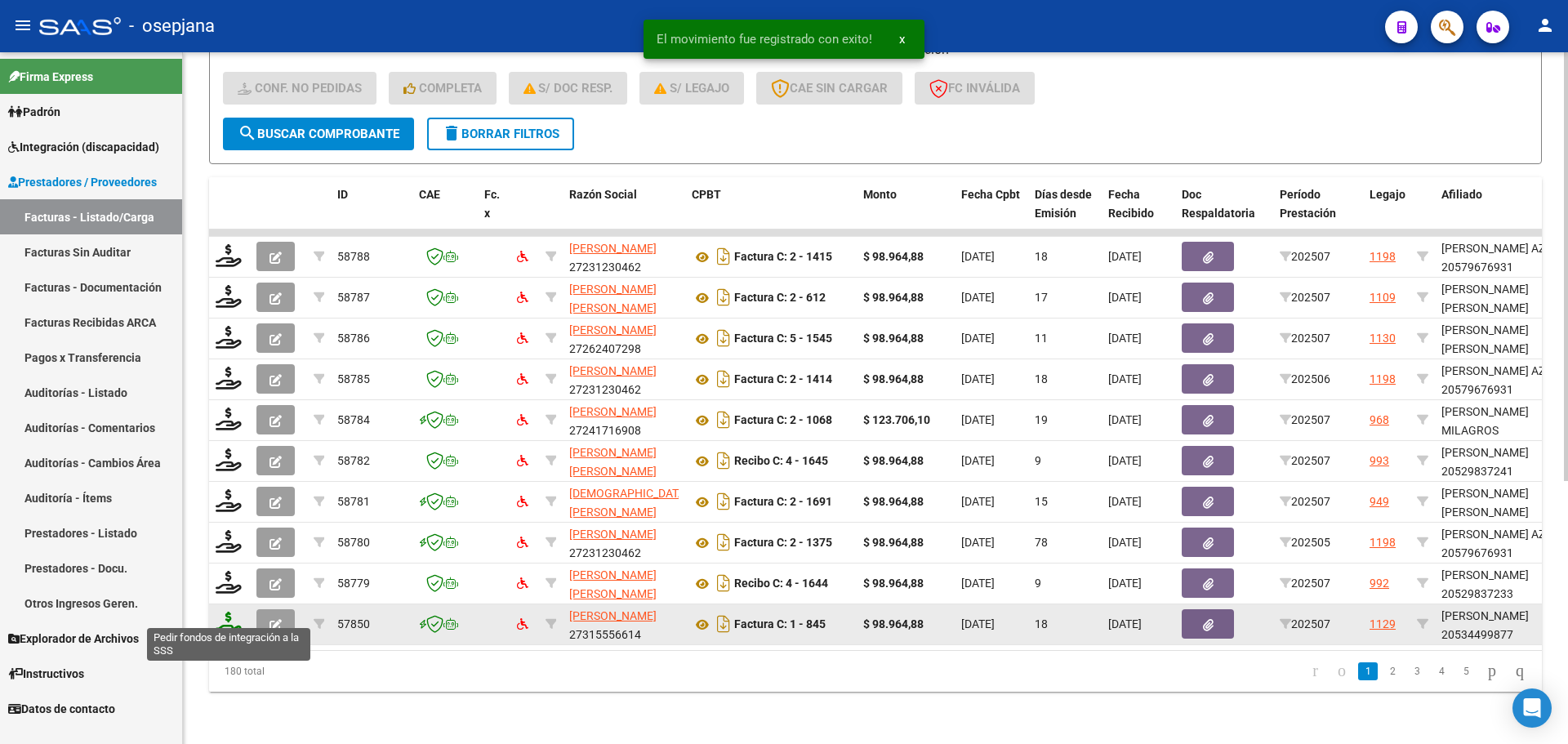
click at [225, 612] on icon at bounding box center [228, 623] width 26 height 23
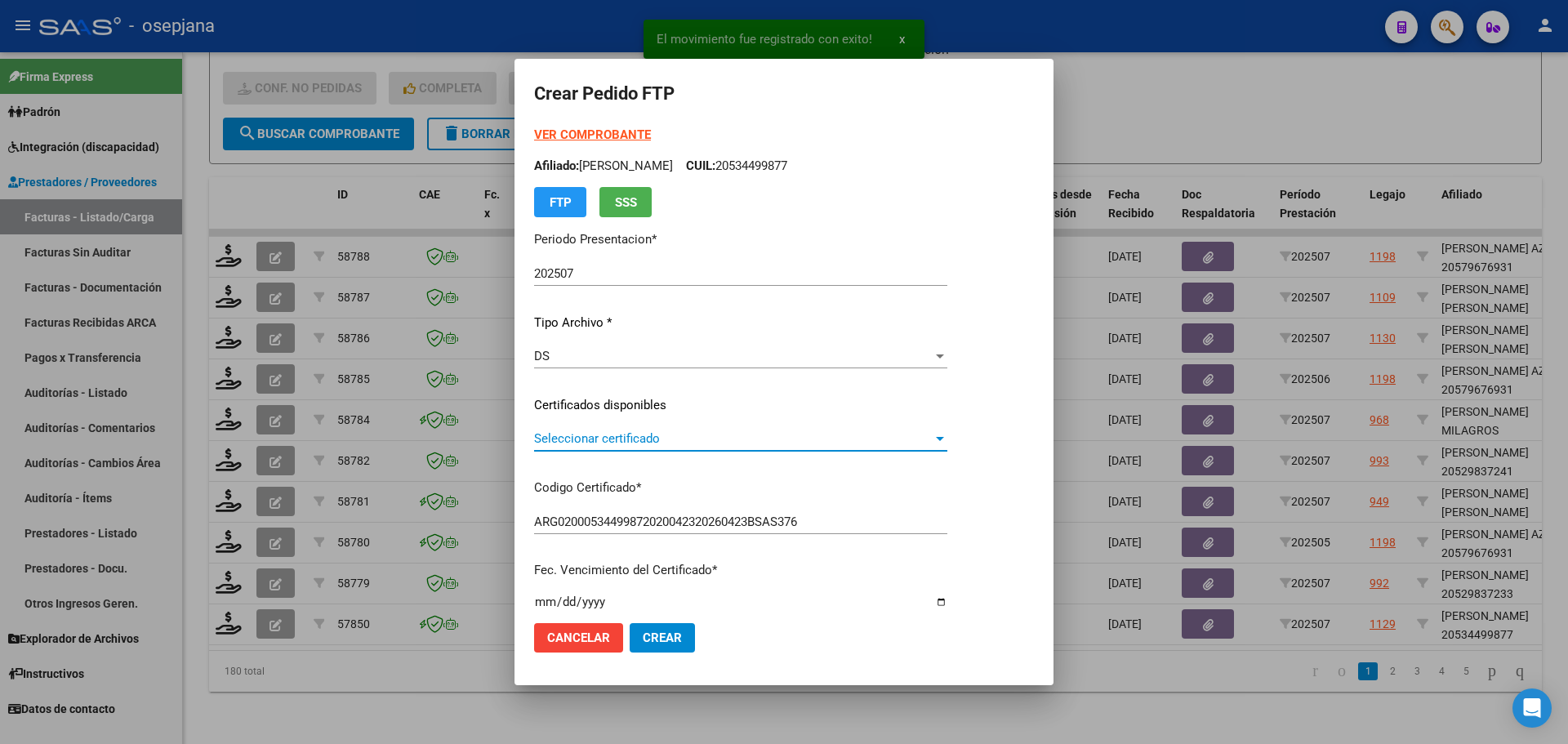
click at [645, 439] on span "Seleccionar certificado" at bounding box center [733, 438] width 398 height 14
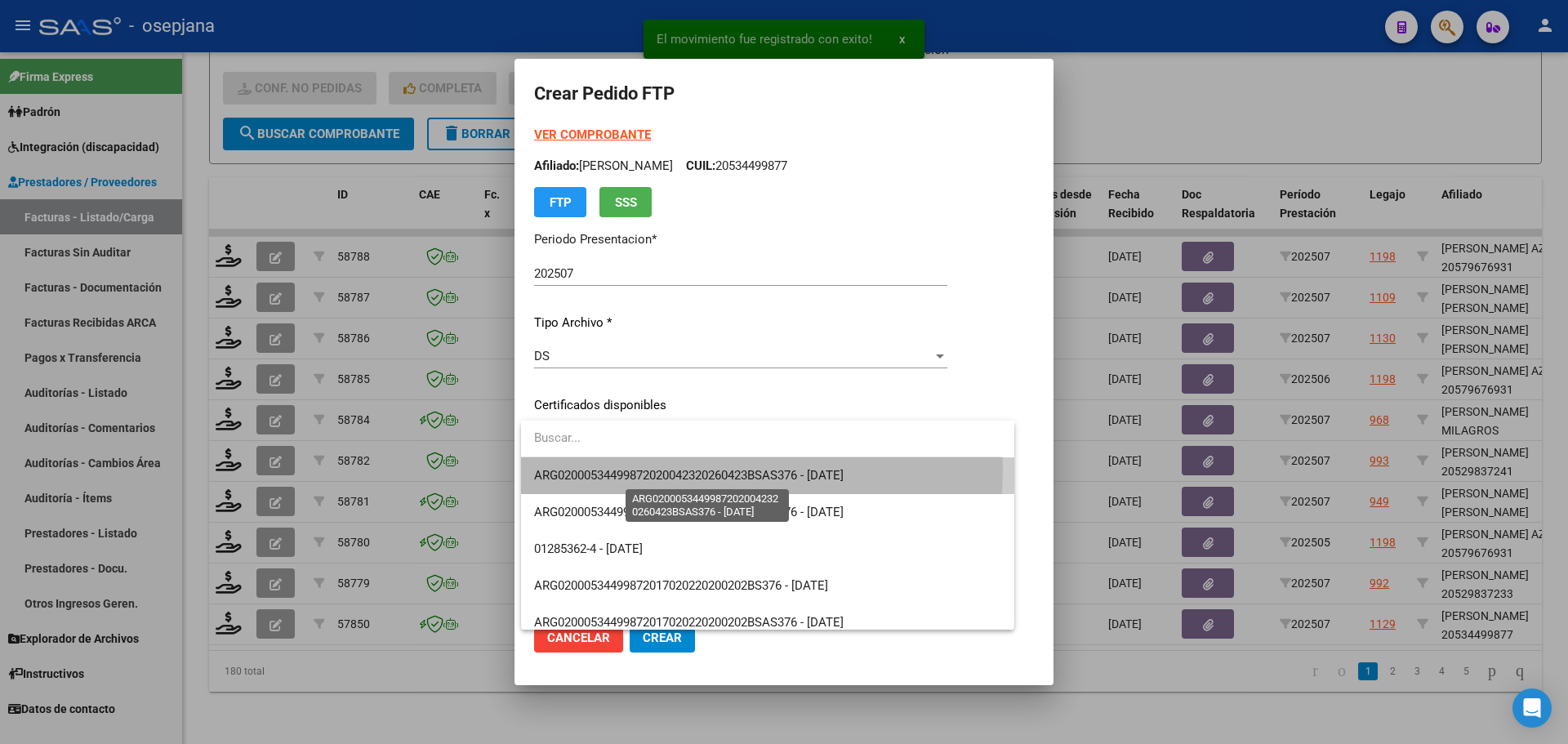
click at [645, 469] on span "ARG02000534499872020042320260423BSAS376 - 2026-04-23" at bounding box center [688, 475] width 309 height 14
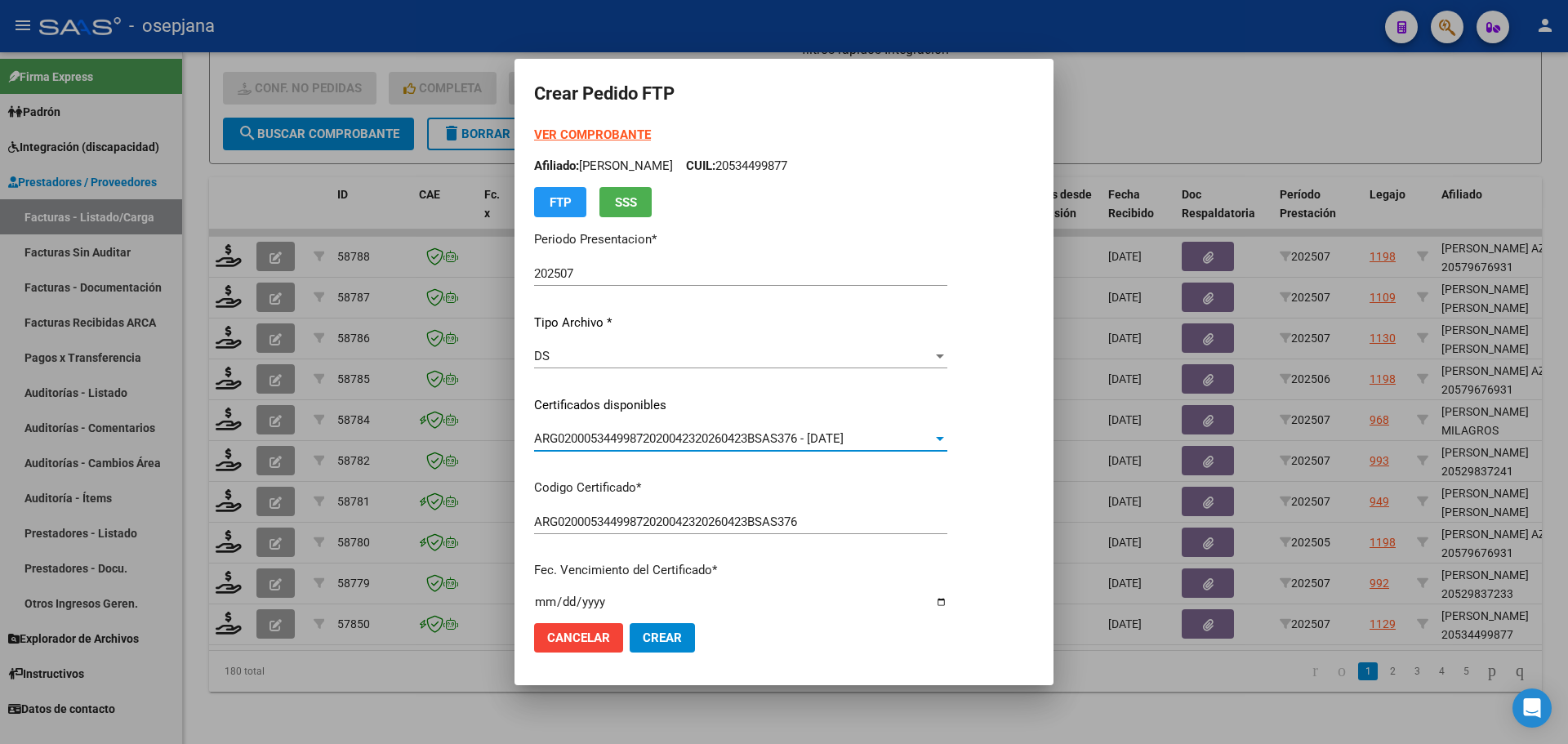
click at [602, 132] on strong "VER COMPROBANTE" at bounding box center [592, 134] width 117 height 14
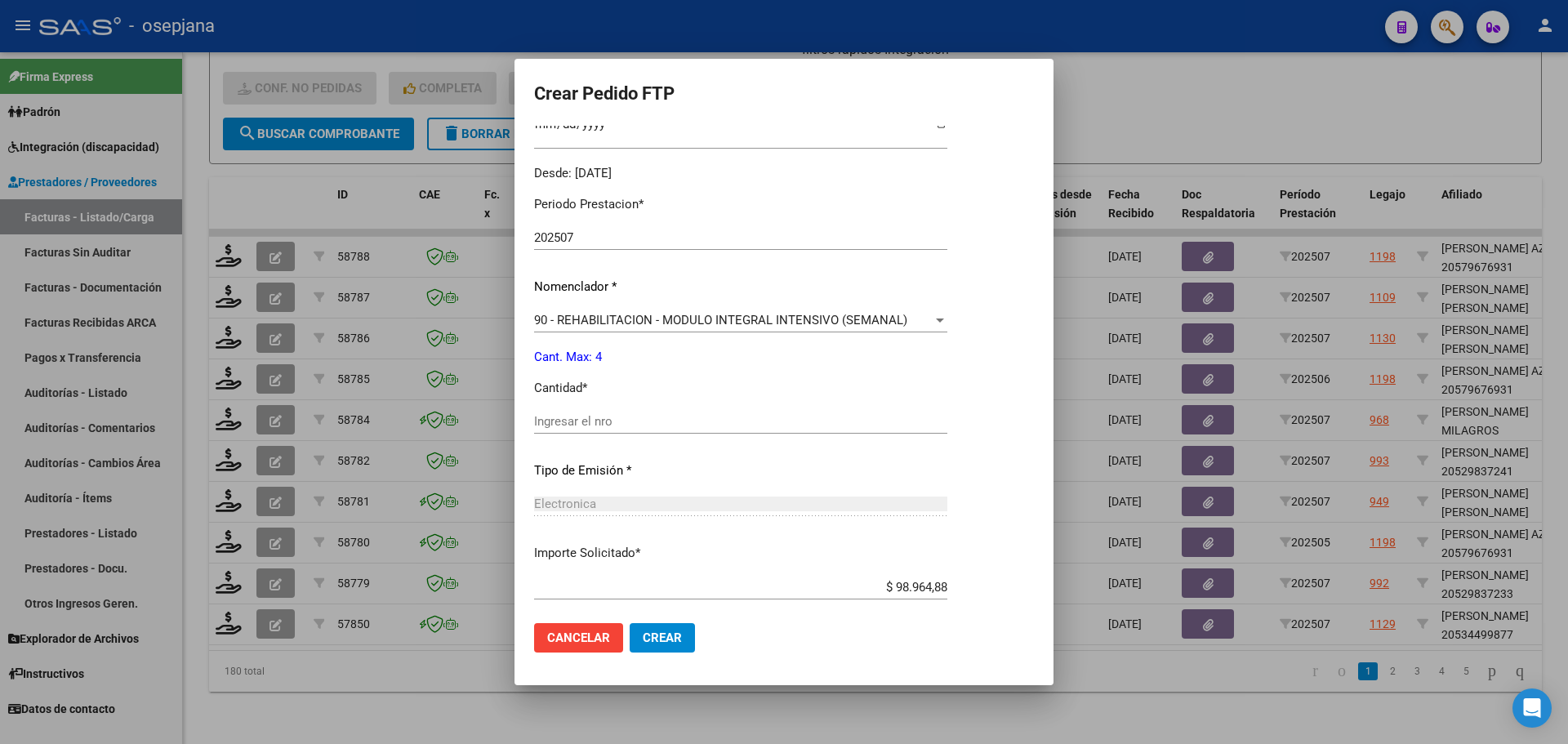
scroll to position [490, 0]
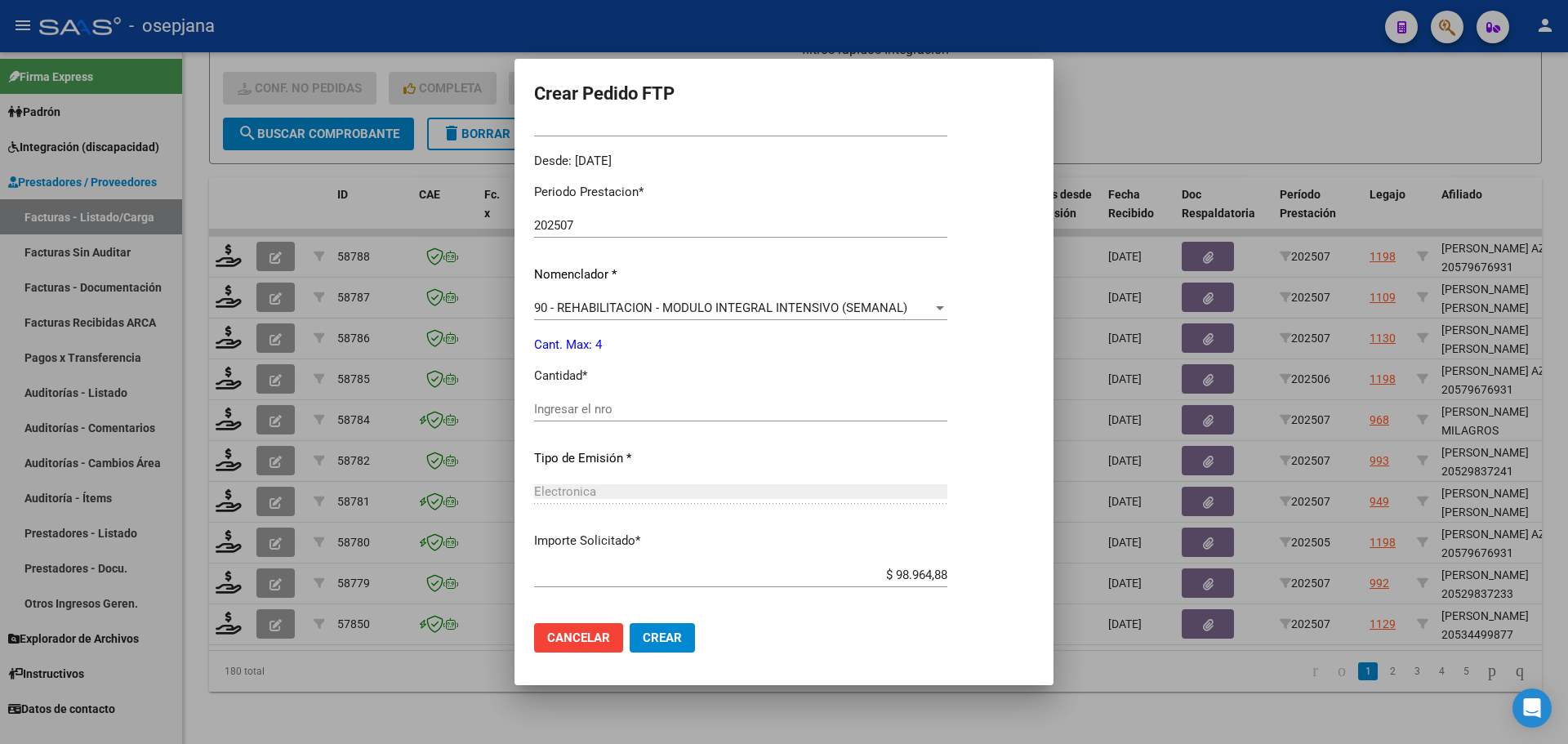
click at [593, 408] on input "Ingresar el nro" at bounding box center [741, 408] width 414 height 14
click at [646, 638] on span "Crear" at bounding box center [662, 637] width 39 height 14
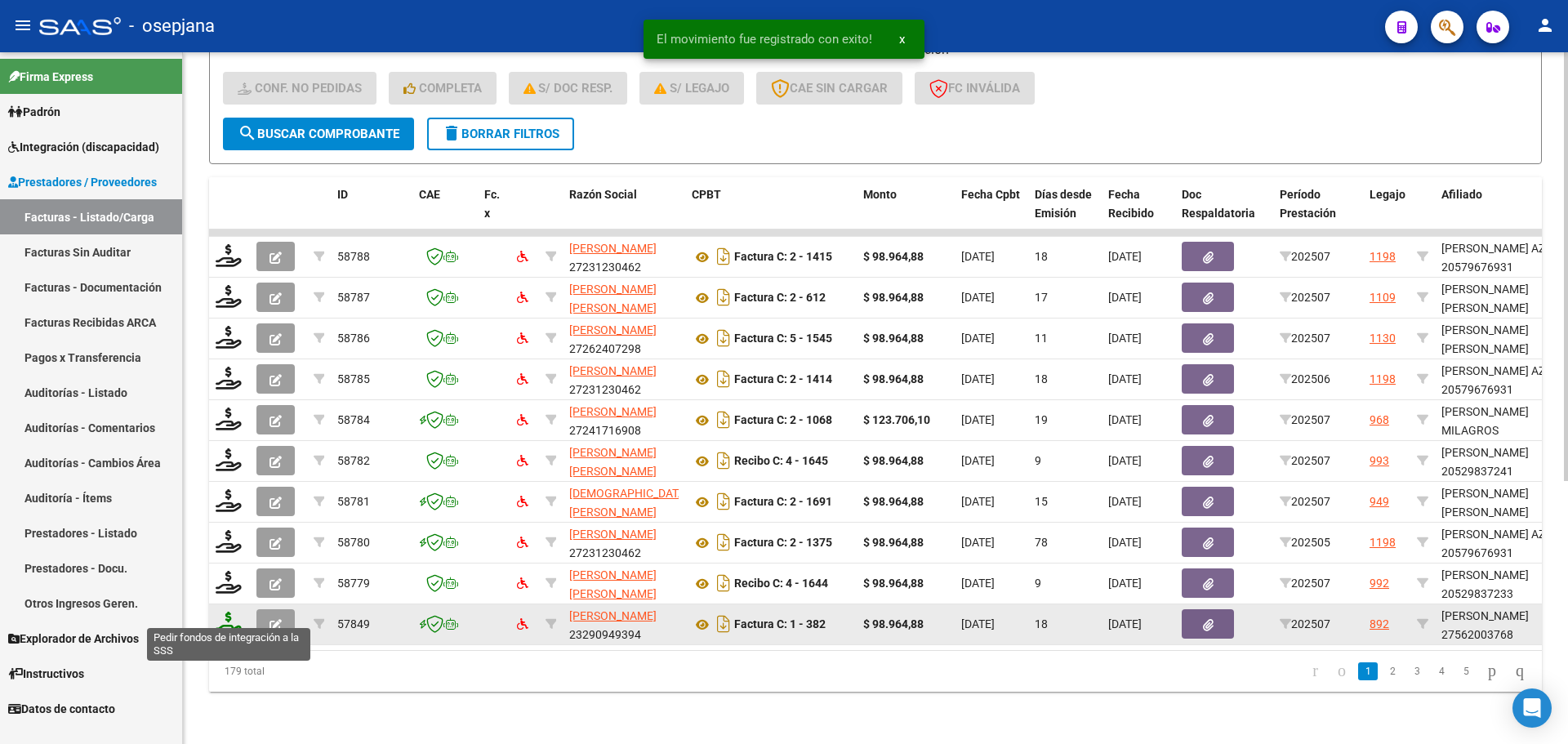
click at [223, 612] on icon at bounding box center [228, 623] width 26 height 23
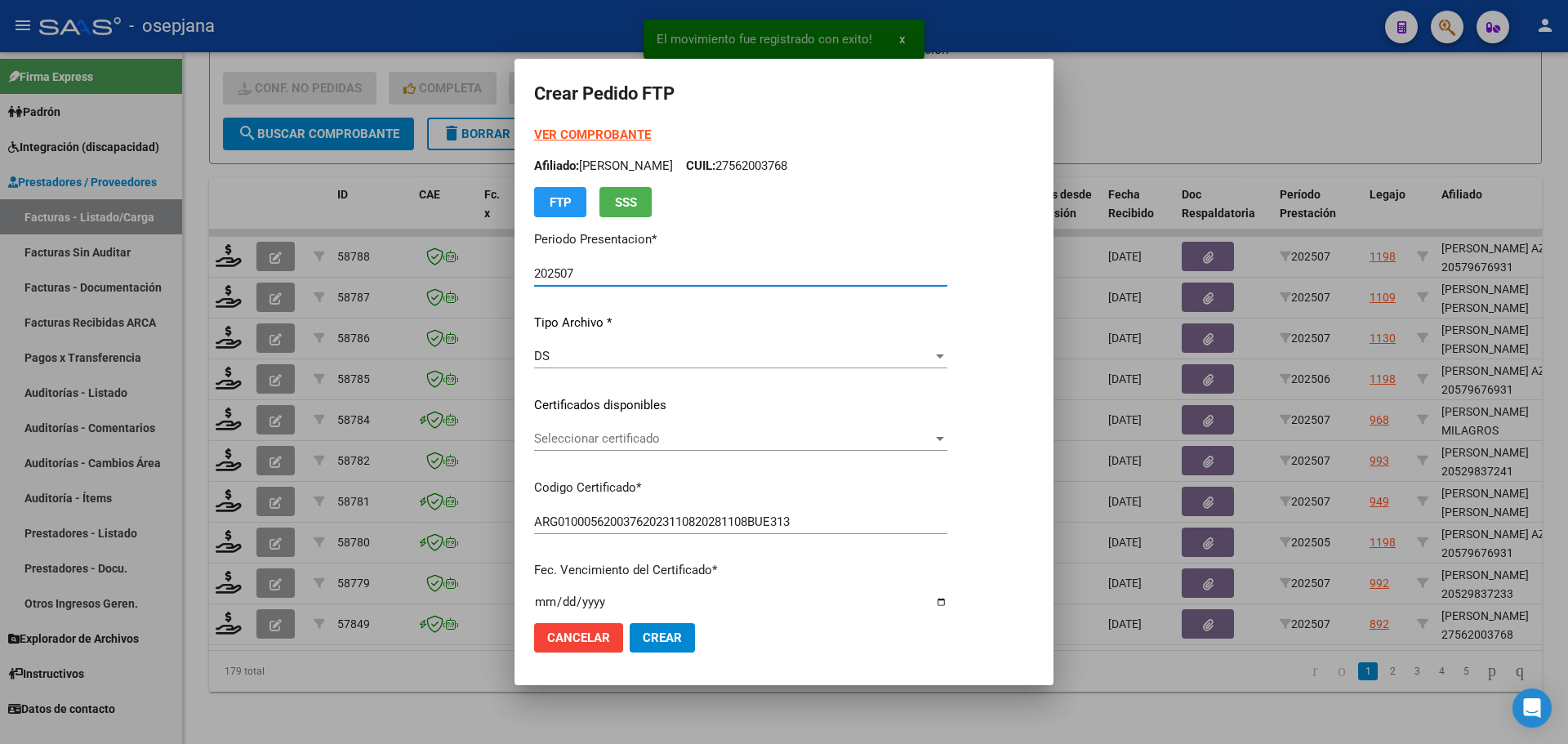
click at [607, 437] on span "Seleccionar certificado" at bounding box center [733, 438] width 398 height 14
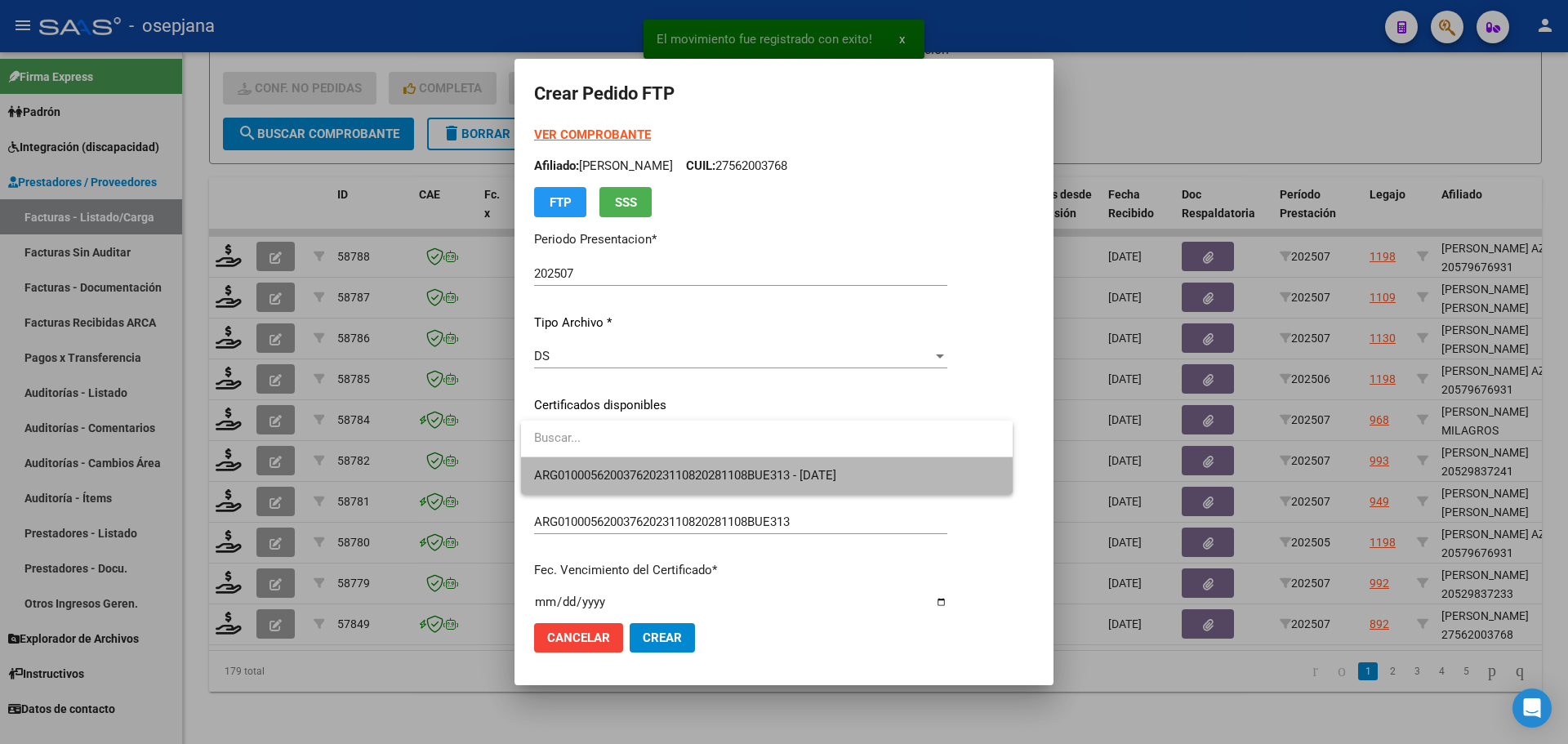
click at [616, 486] on span "ARG01000562003762023110820281108BUE313 - 2028-11-28" at bounding box center [766, 475] width 465 height 36
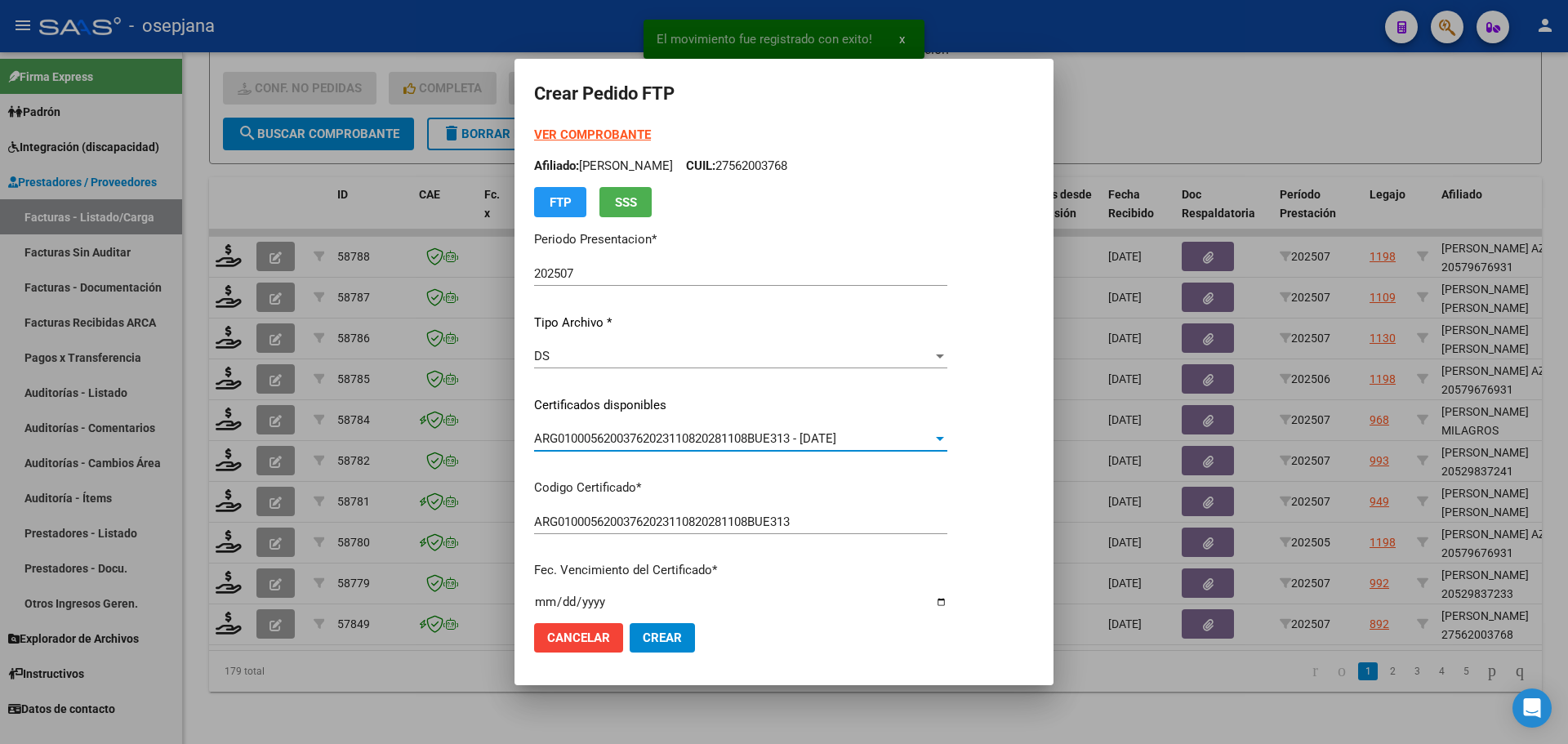
click at [609, 133] on strong "VER COMPROBANTE" at bounding box center [592, 134] width 117 height 14
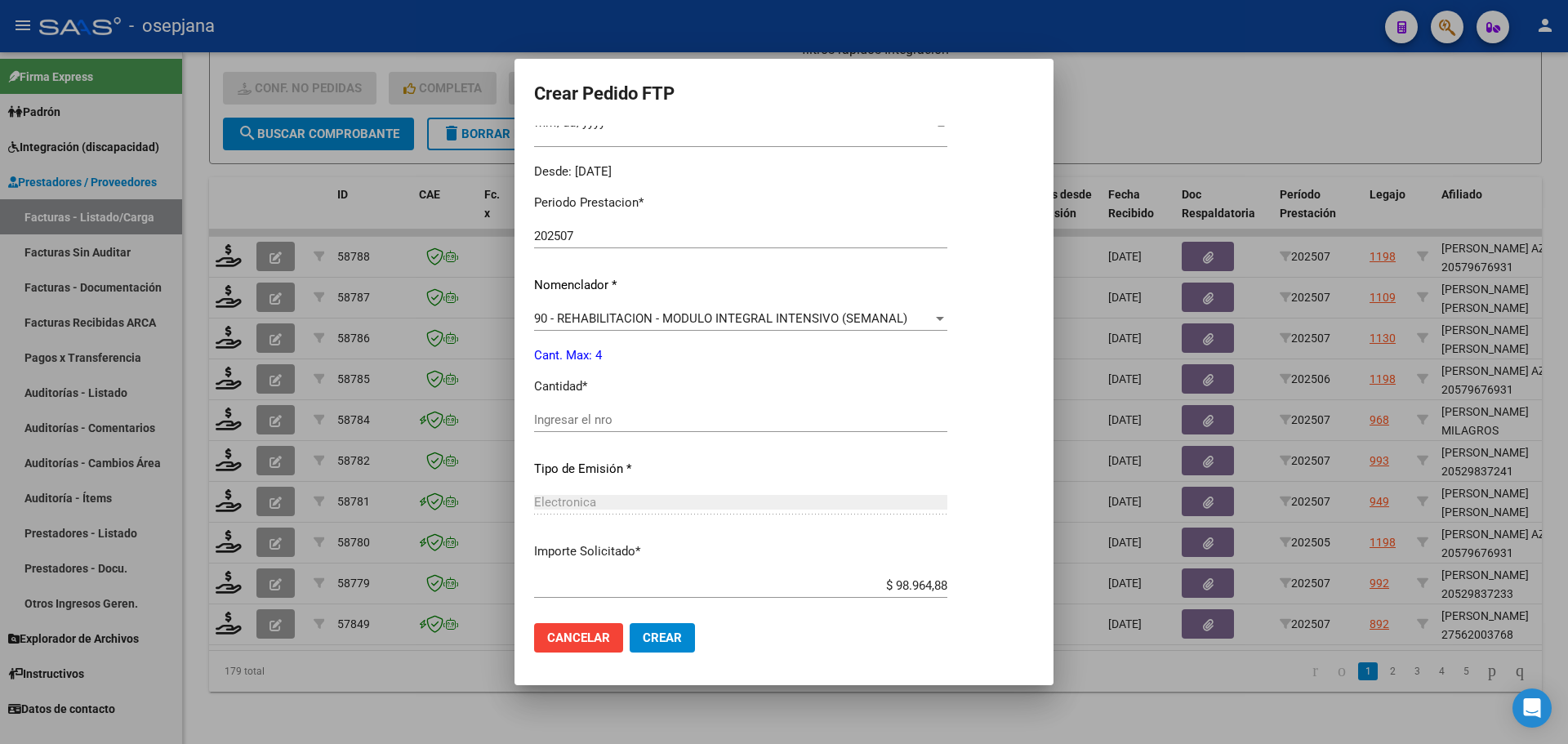
scroll to position [490, 0]
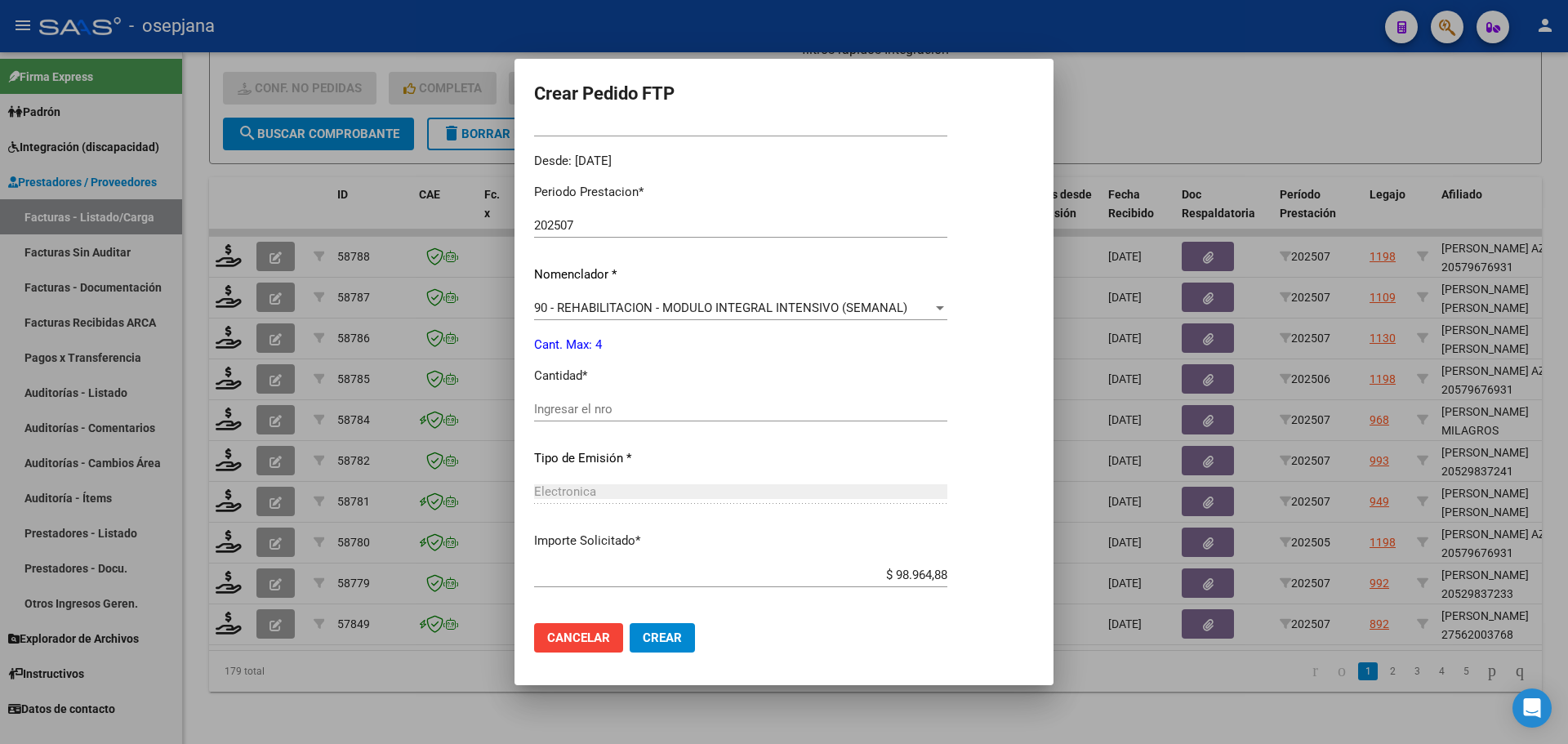
click at [614, 396] on div "Periodo Prestacion * 202507 Ingresar el Periodo Prestacion Nomenclador * 90 - R…" at bounding box center [741, 427] width 414 height 514
click at [617, 405] on input "Ingresar el nro" at bounding box center [741, 408] width 414 height 14
click at [654, 634] on span "Crear" at bounding box center [662, 637] width 39 height 14
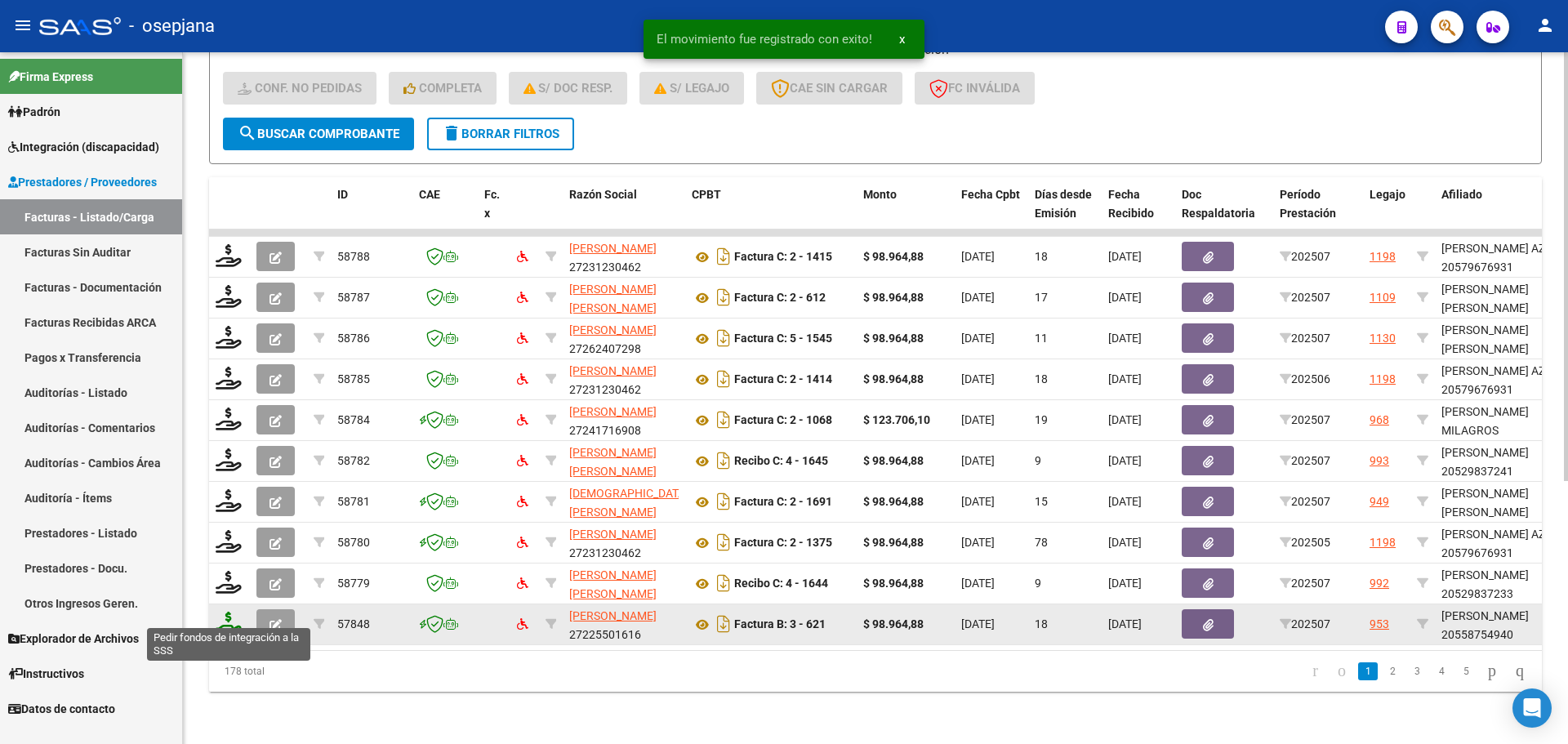
click at [226, 612] on icon at bounding box center [228, 623] width 26 height 23
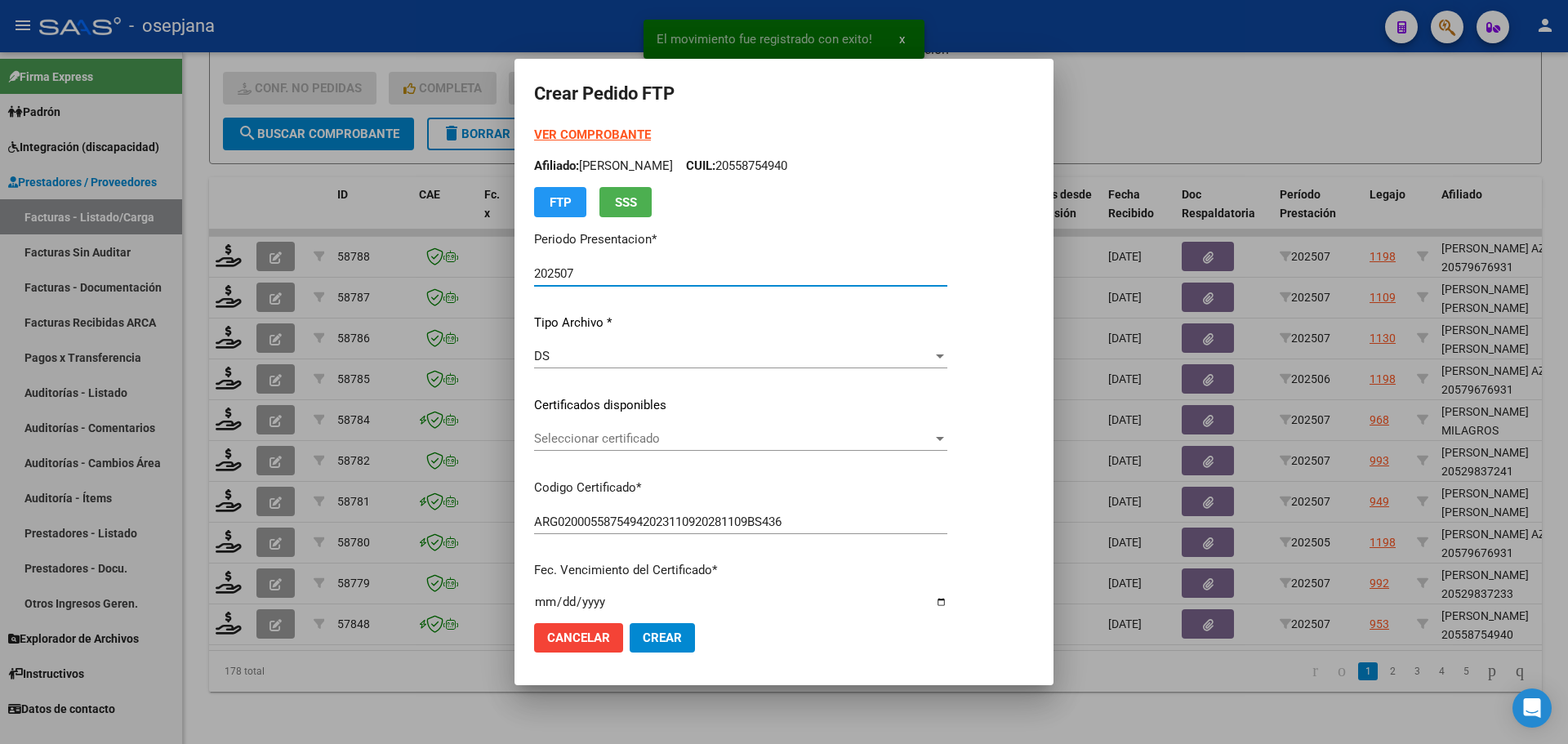
click at [626, 436] on span "Seleccionar certificado" at bounding box center [733, 438] width 398 height 14
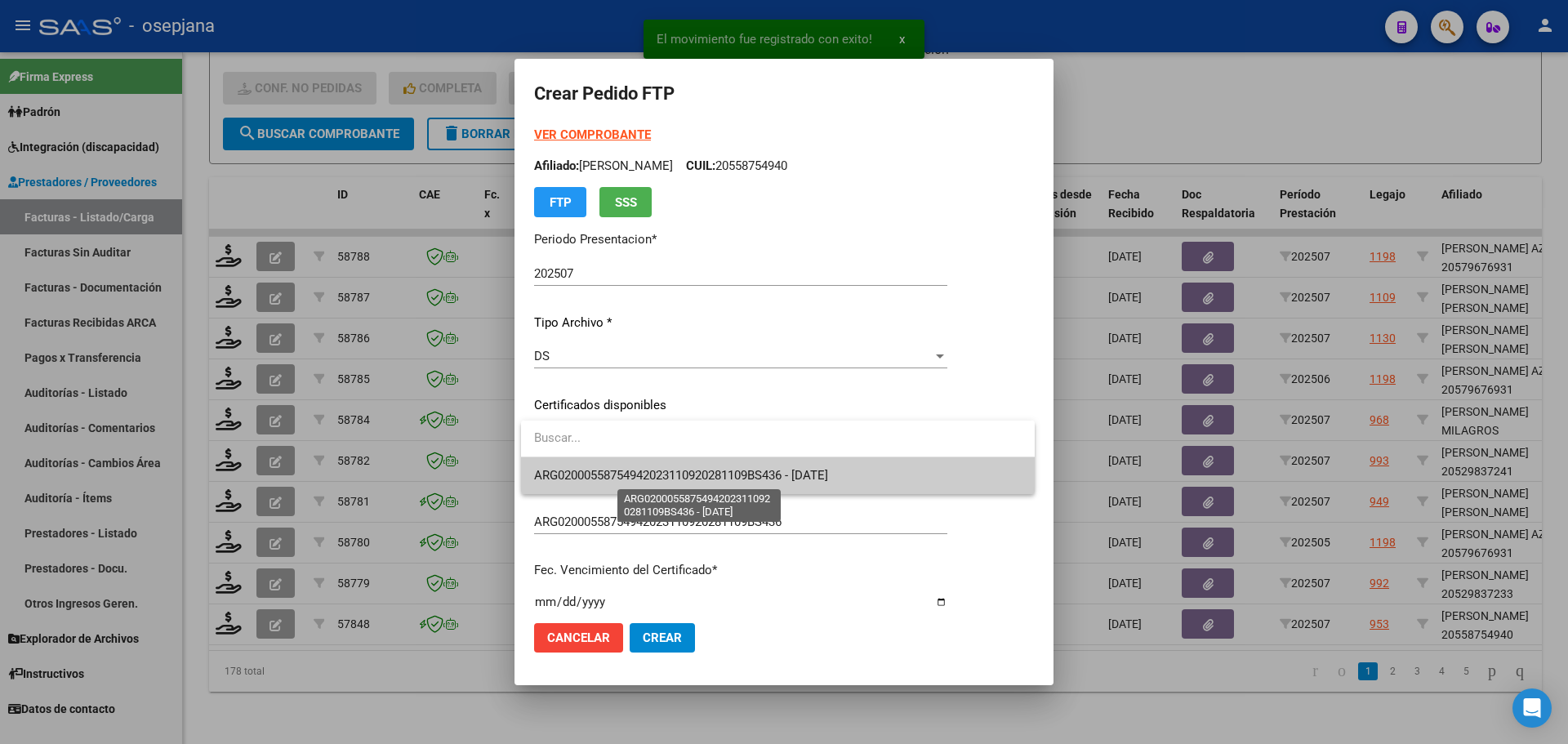
click at [622, 469] on span "ARG02000558754942023110920281109BS436 - [DATE]" at bounding box center [681, 475] width 294 height 14
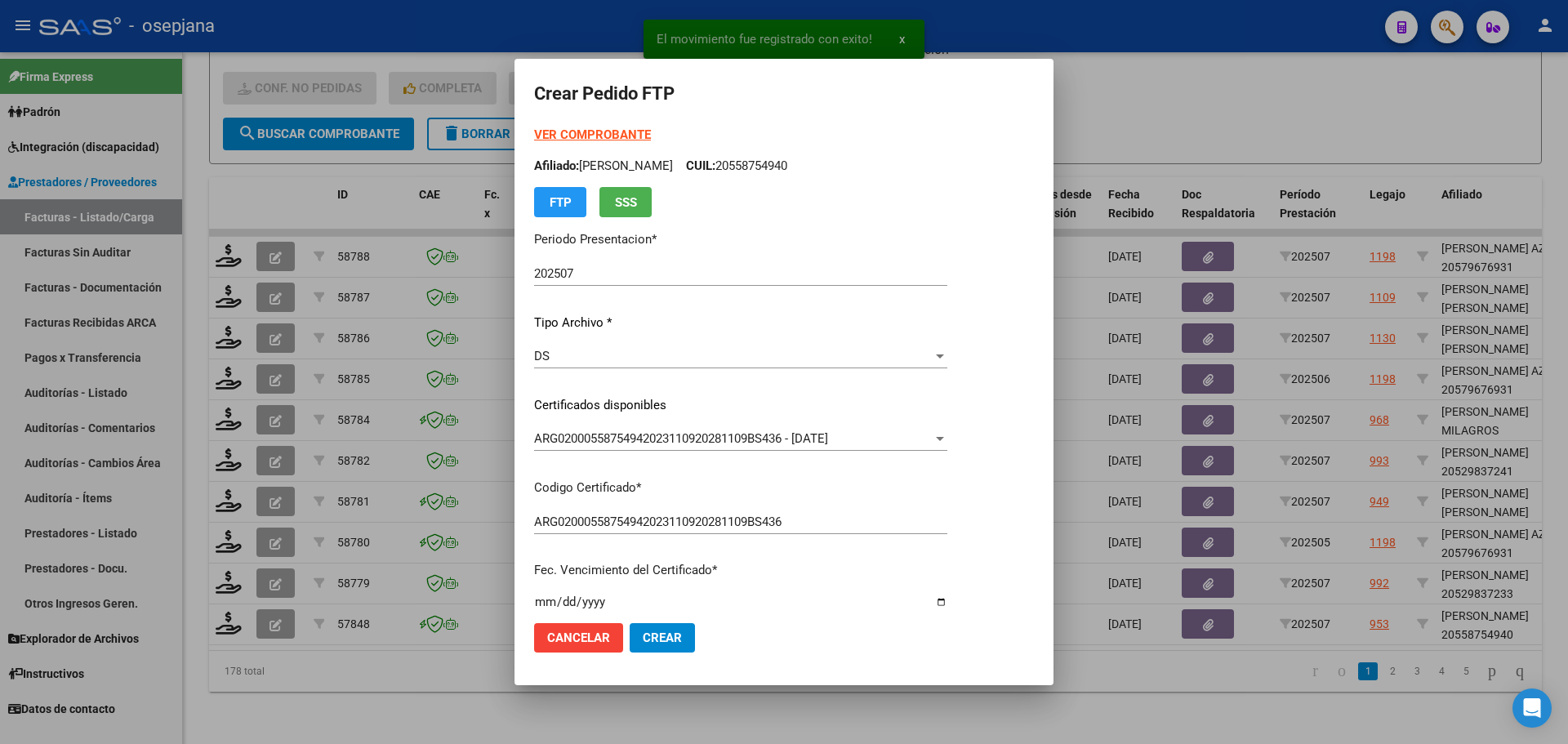
click at [597, 138] on strong "VER COMPROBANTE" at bounding box center [592, 134] width 117 height 14
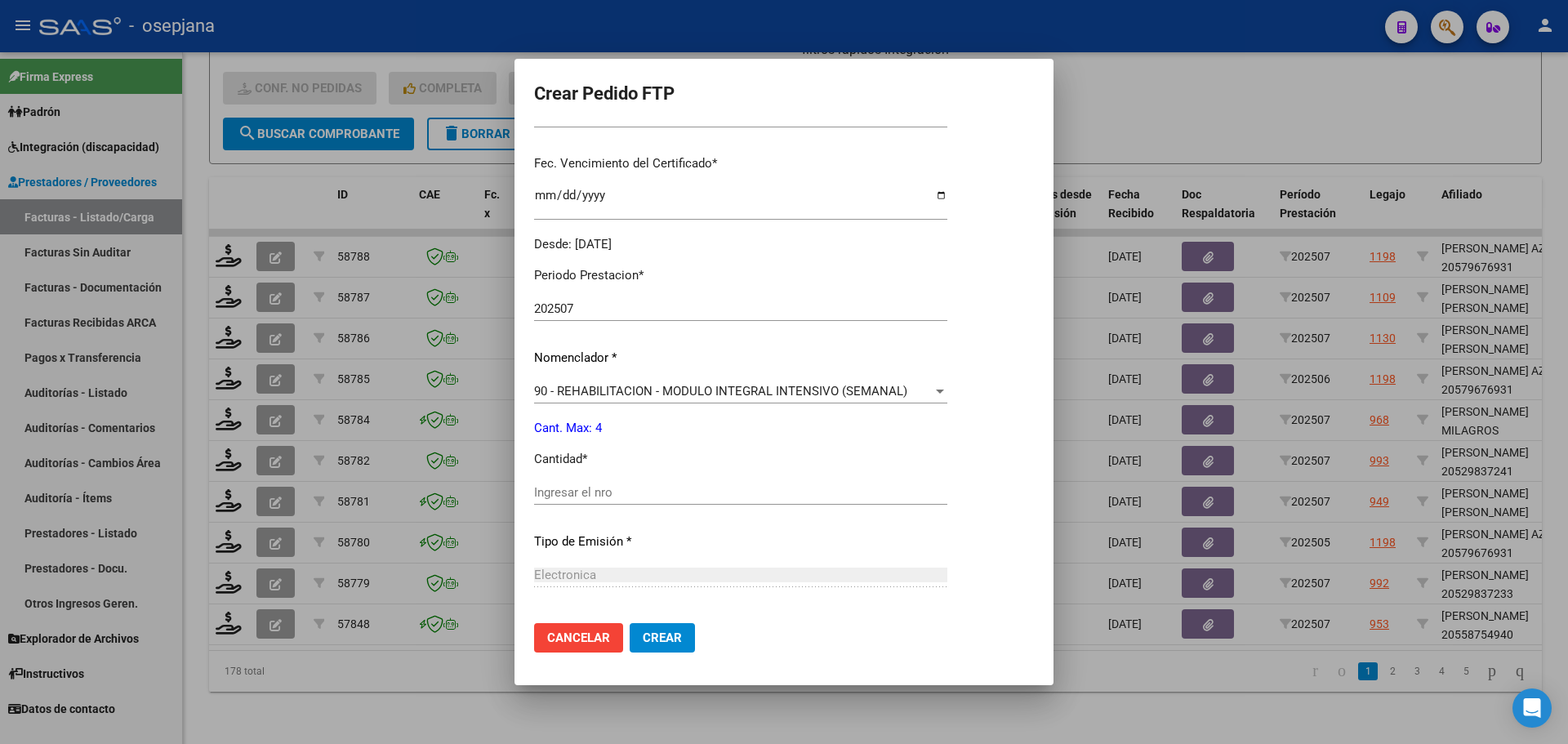
scroll to position [408, 0]
click at [577, 490] on input "Ingresar el nro" at bounding box center [741, 490] width 414 height 14
click at [665, 629] on button "Crear" at bounding box center [662, 637] width 65 height 30
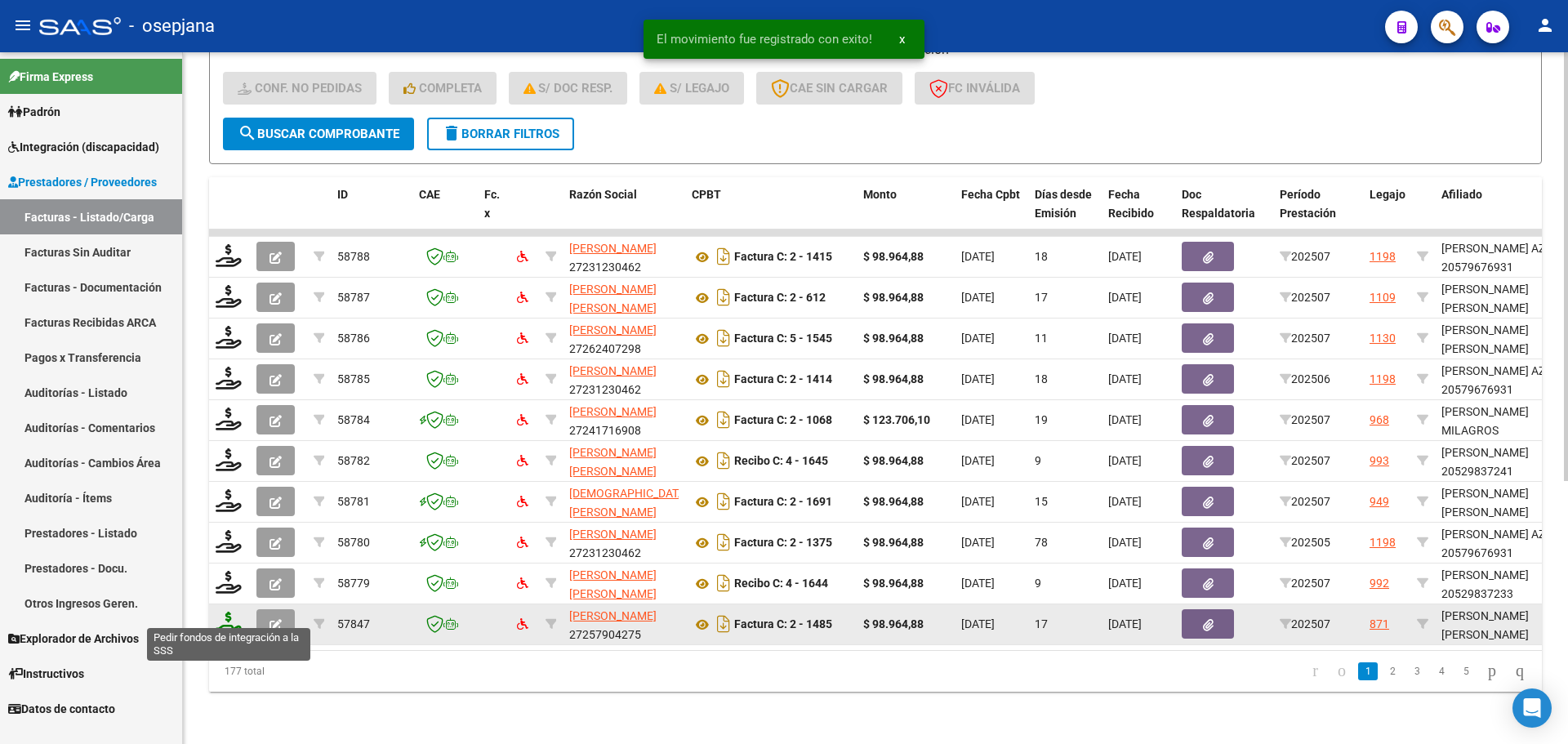
click at [233, 612] on icon at bounding box center [228, 623] width 26 height 23
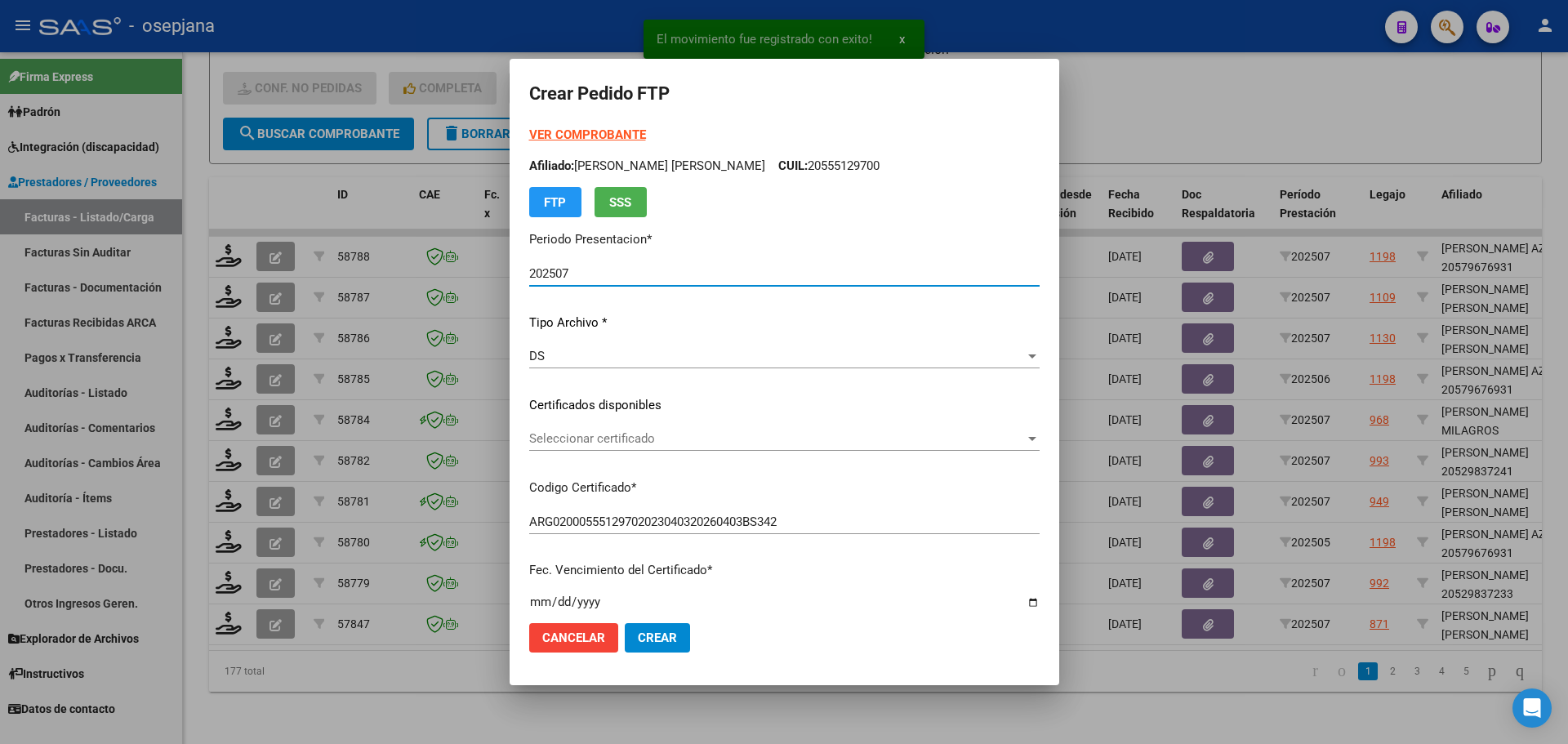
click at [620, 430] on div "Seleccionar certificado Seleccionar certificado" at bounding box center [784, 438] width 510 height 25
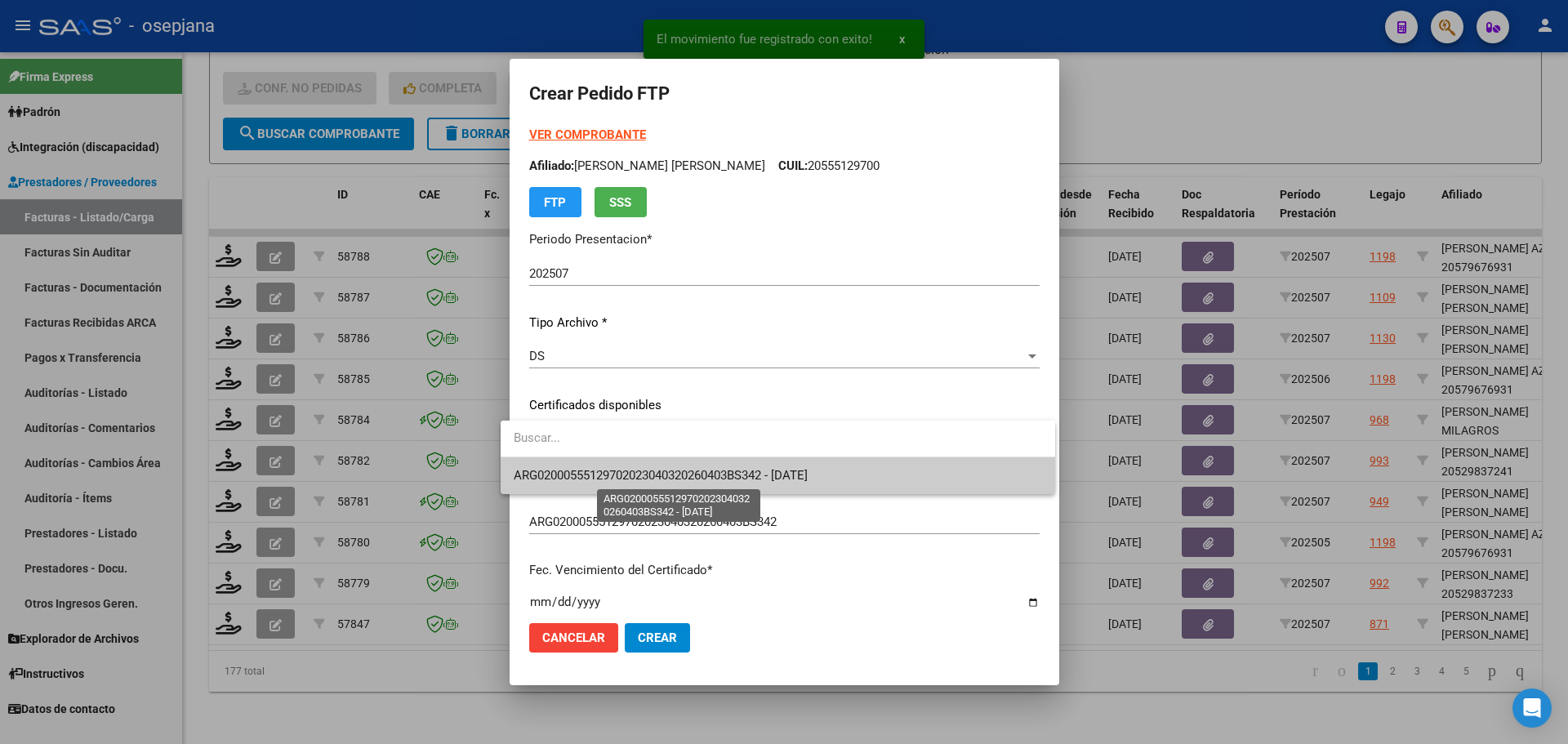
click at [618, 470] on span "ARG02000555129702023040320260403BS342 - [DATE]" at bounding box center [660, 475] width 294 height 14
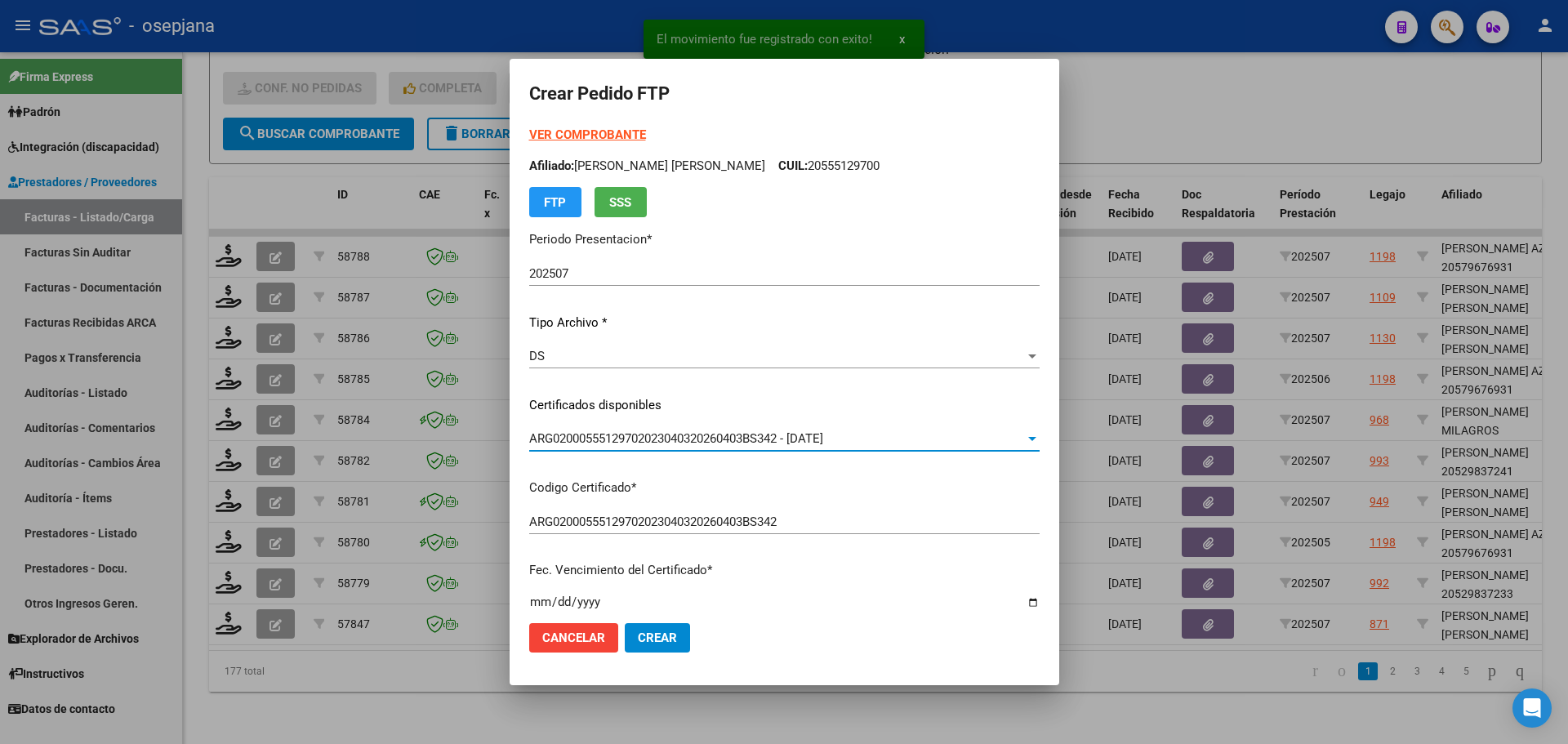
click at [559, 132] on strong "VER COMPROBANTE" at bounding box center [587, 134] width 117 height 14
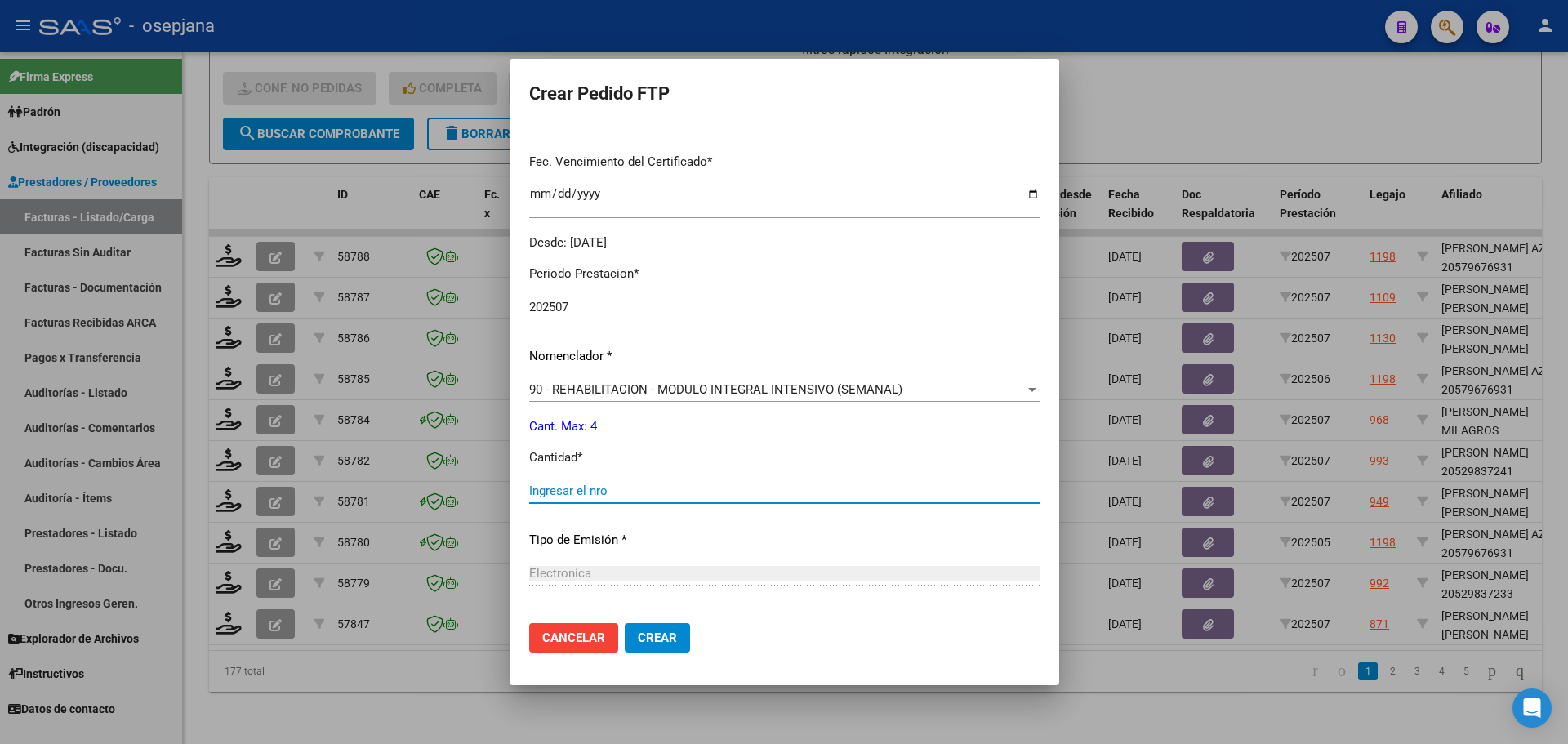
click at [550, 486] on input "Ingresar el nro" at bounding box center [784, 490] width 510 height 14
click at [638, 644] on span "Crear" at bounding box center [658, 637] width 39 height 14
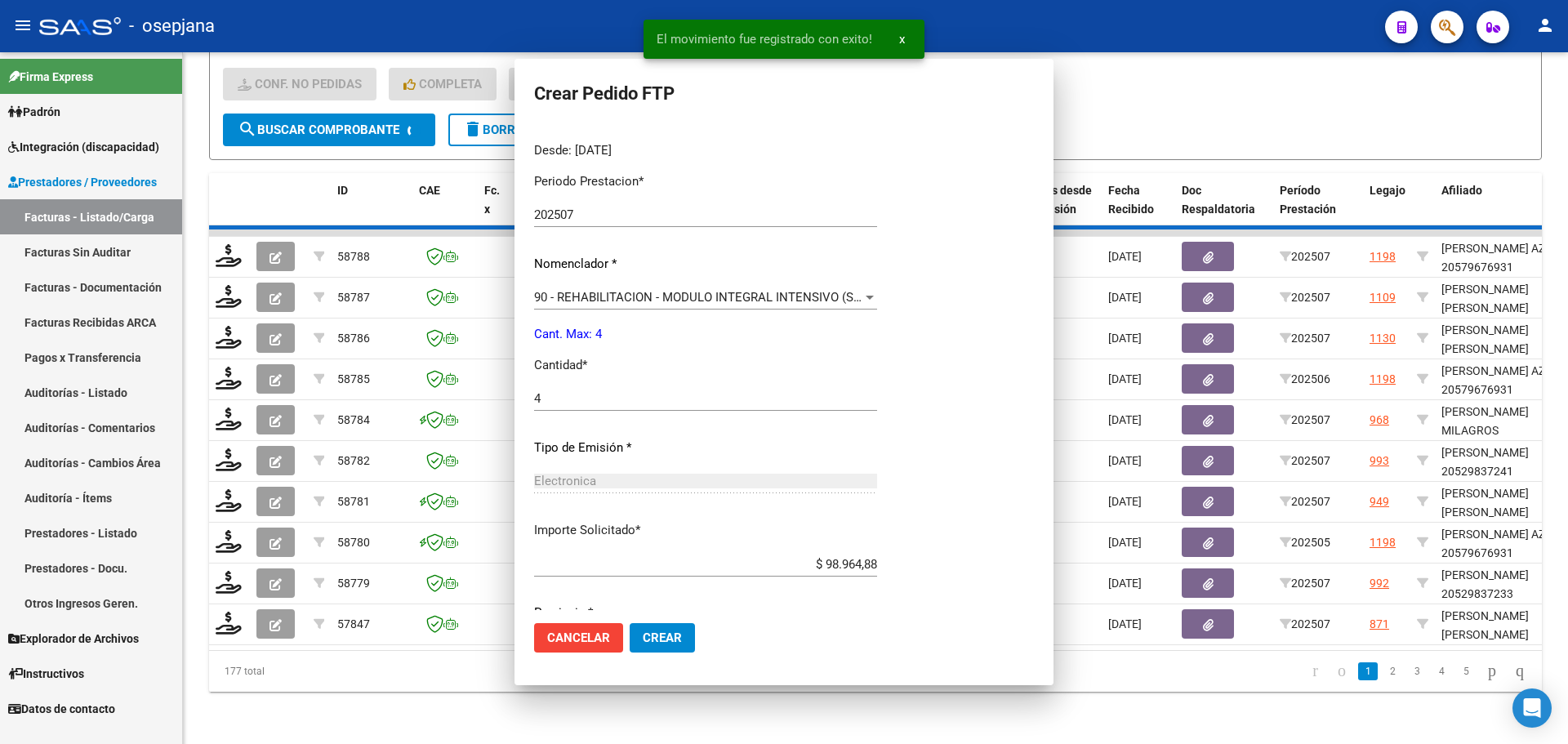
scroll to position [0, 0]
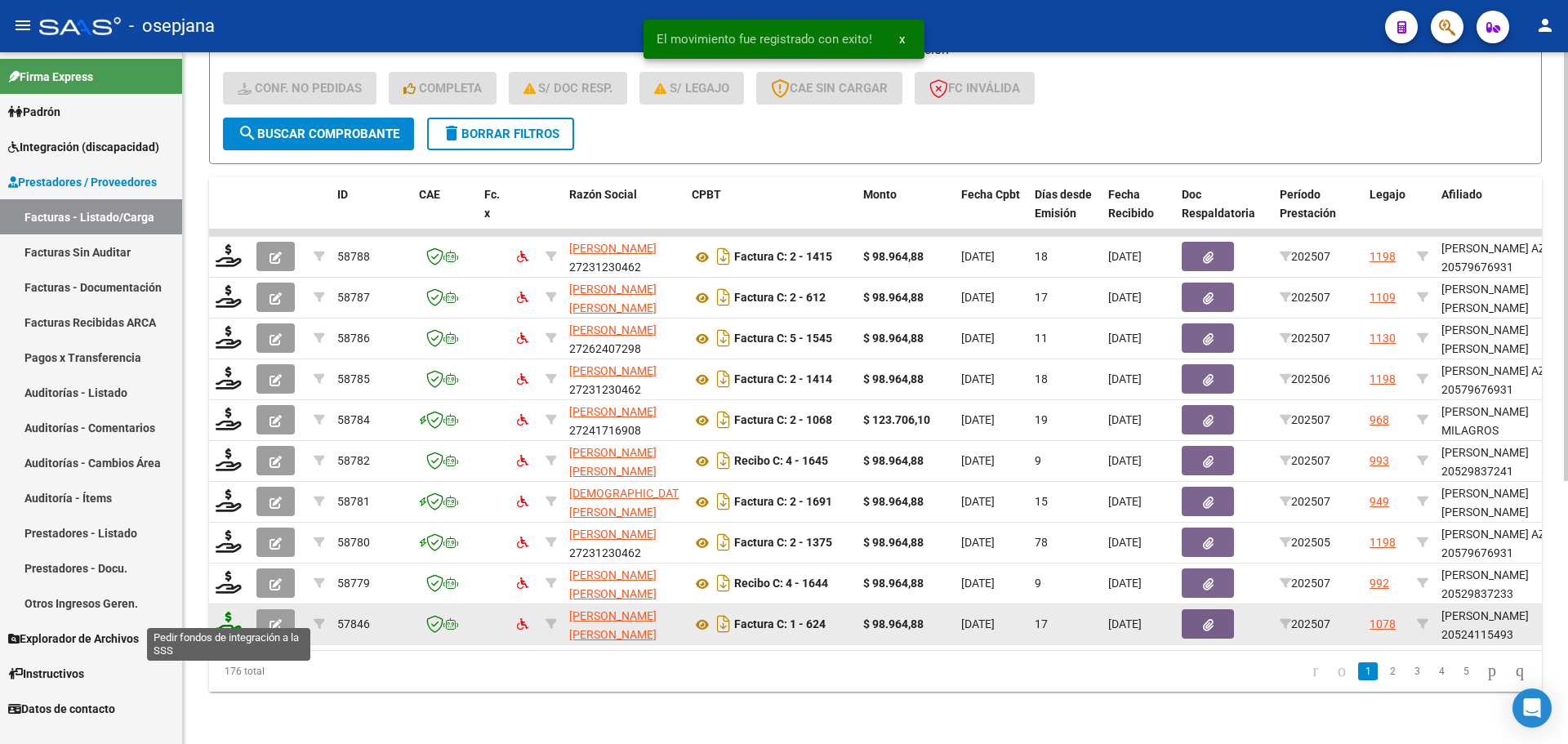
click at [230, 612] on icon at bounding box center [228, 623] width 26 height 23
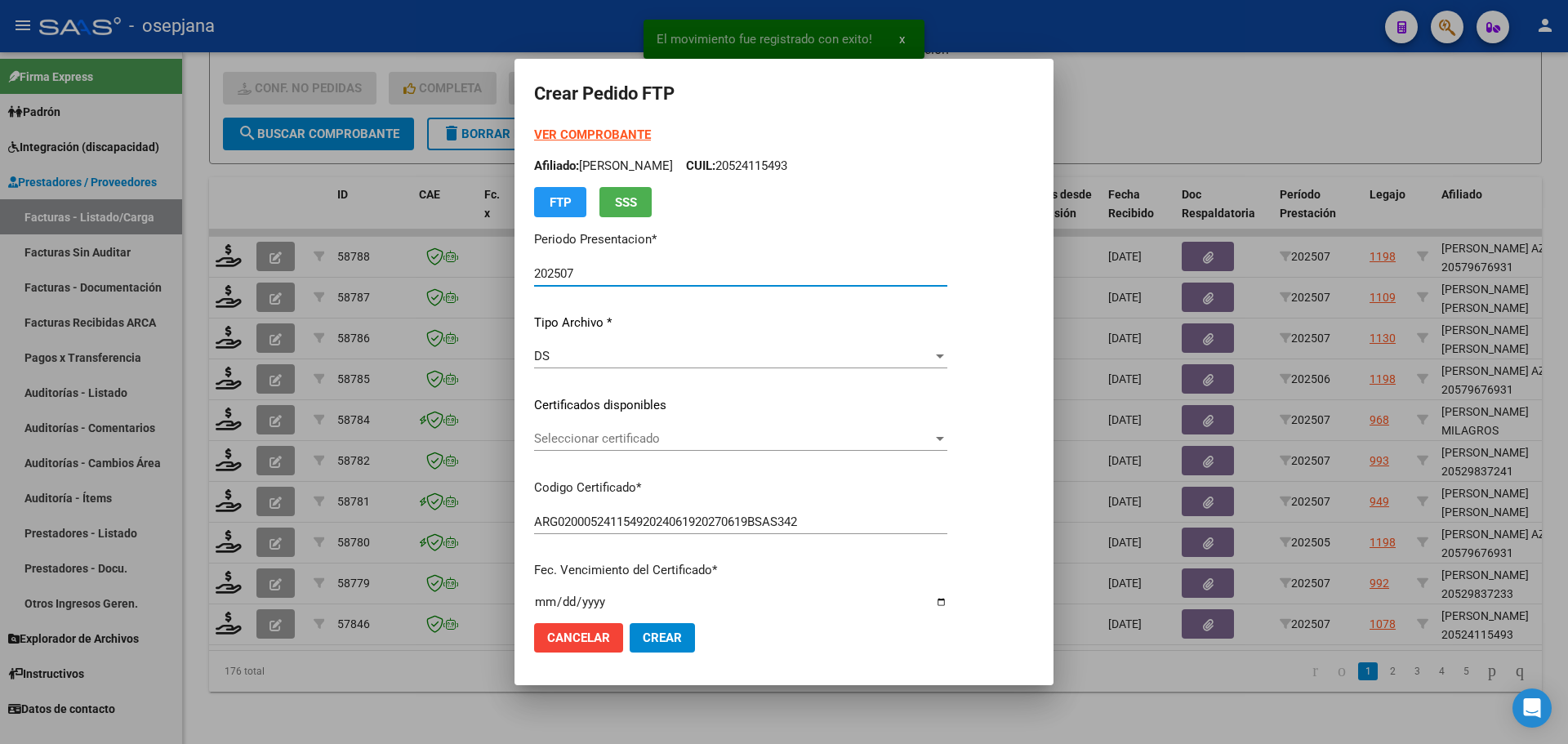
click at [575, 433] on span "Seleccionar certificado" at bounding box center [733, 438] width 398 height 14
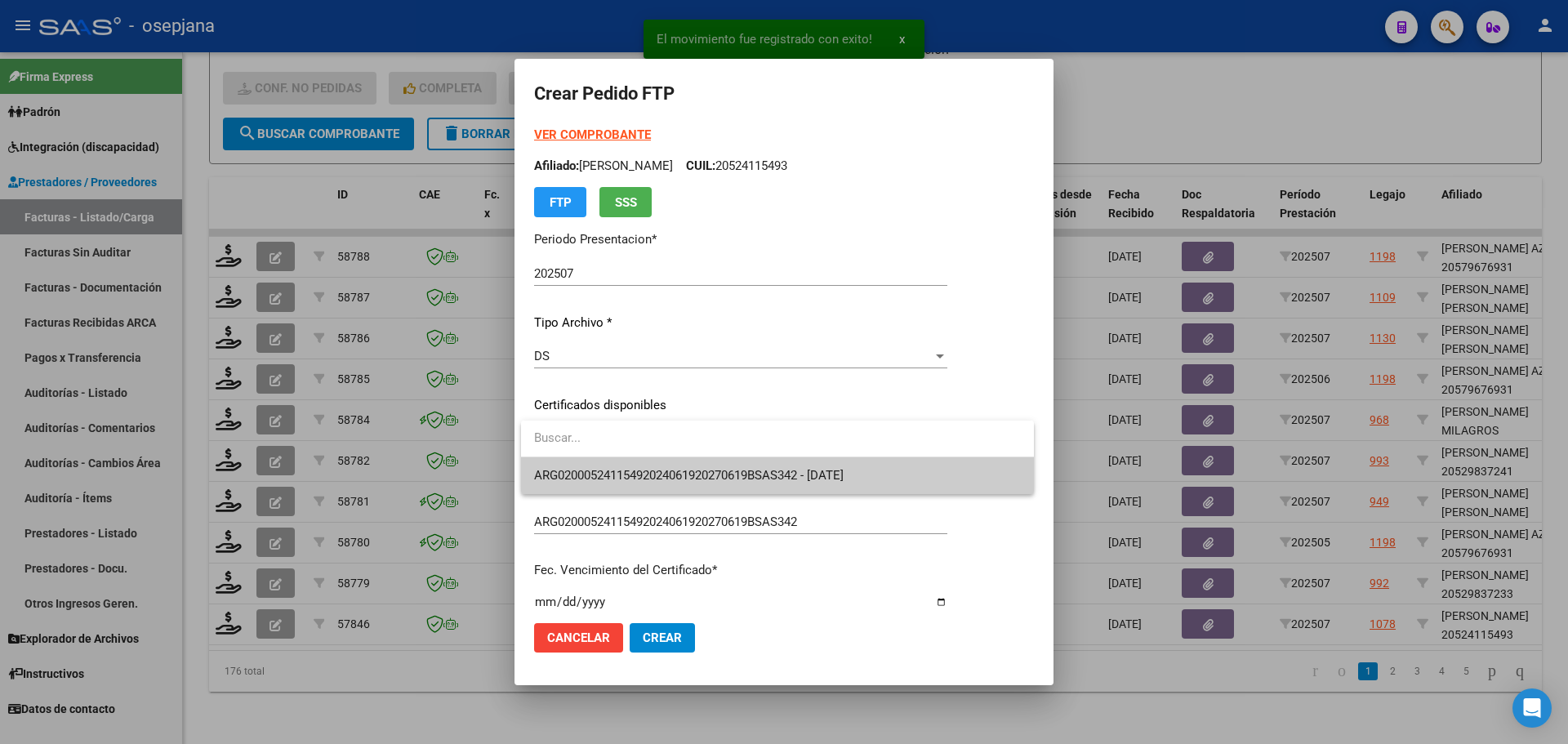
click at [583, 468] on span "ARG02000524115492024061920270619BSAS342 - [DATE]" at bounding box center [777, 475] width 487 height 36
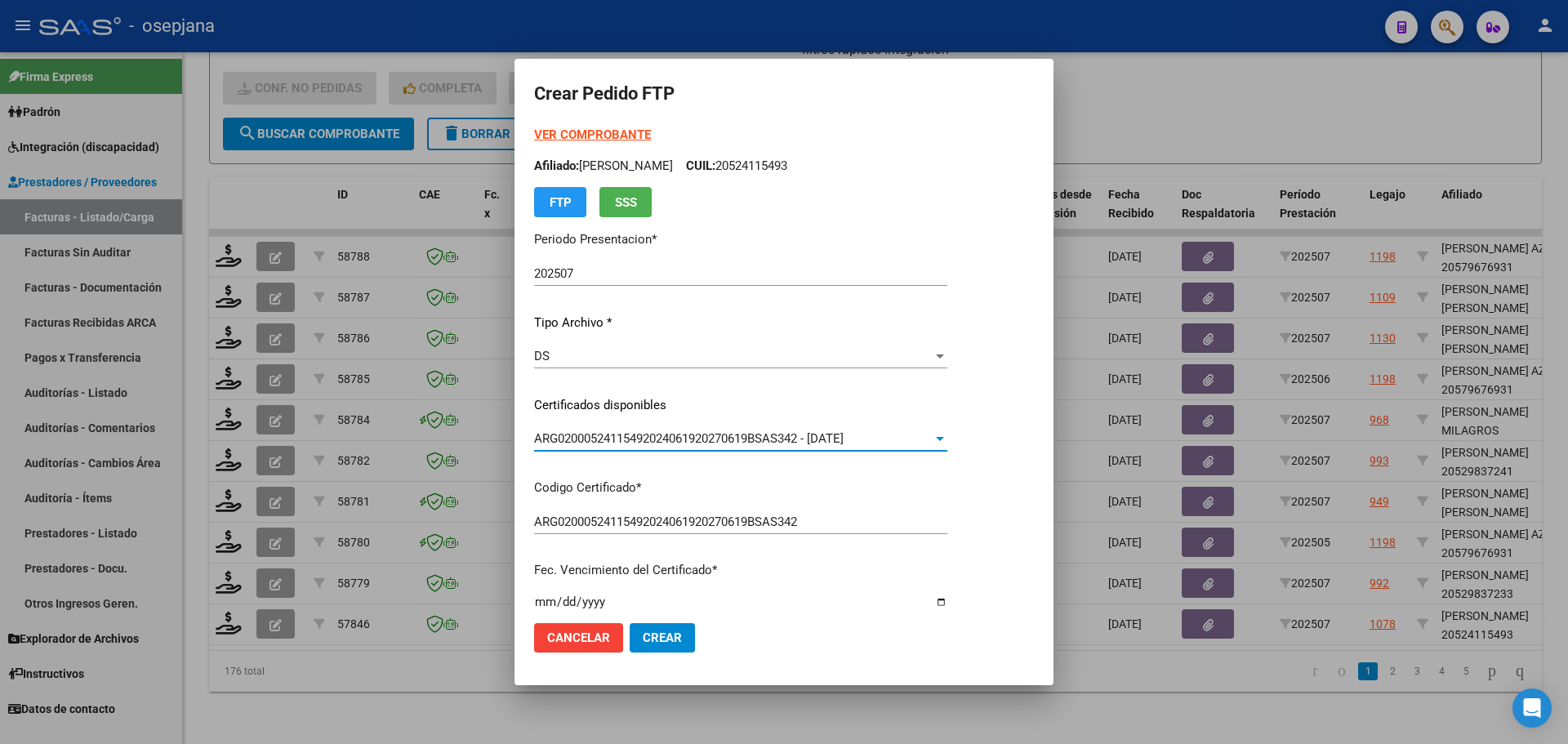
click at [603, 135] on strong "VER COMPROBANTE" at bounding box center [592, 134] width 117 height 14
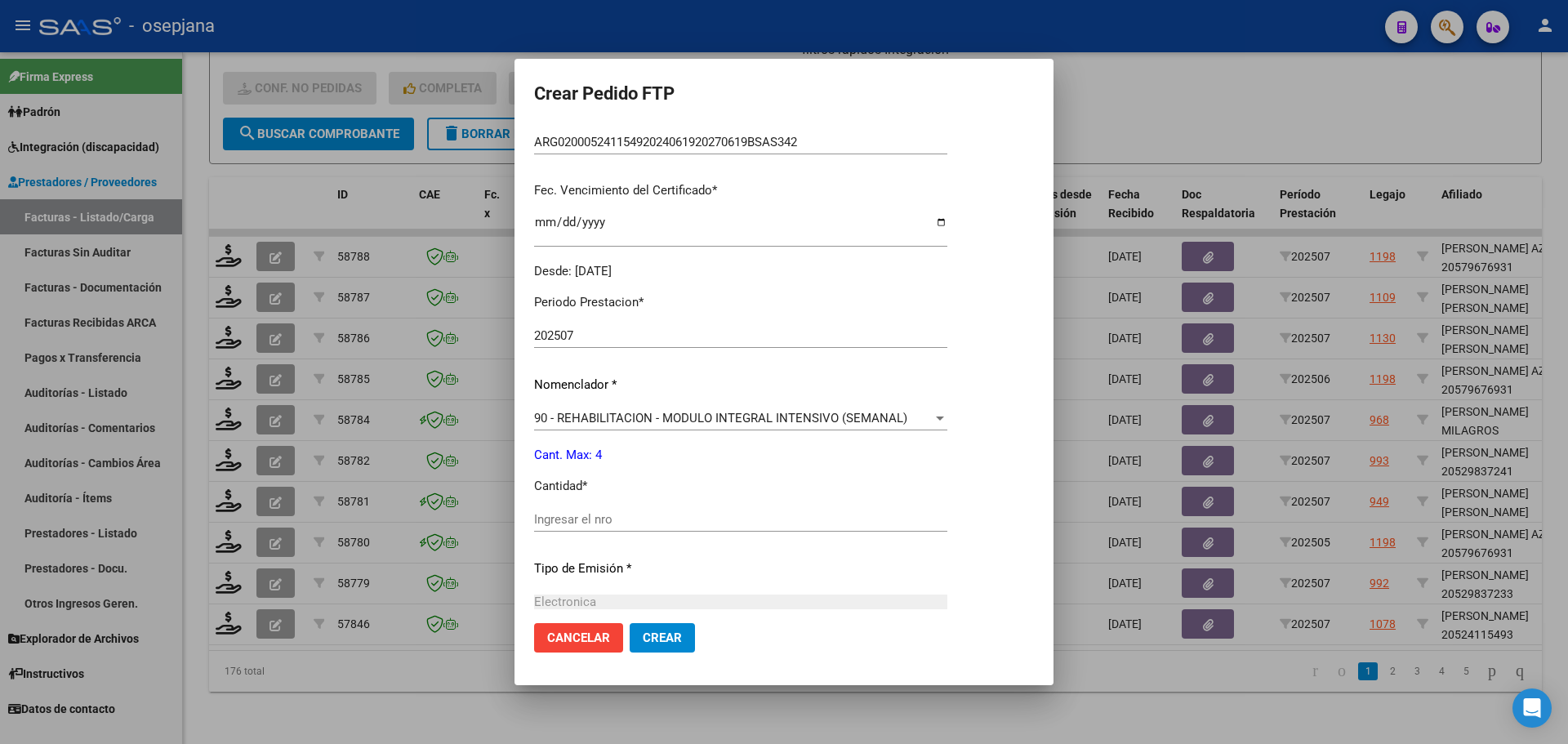
scroll to position [408, 0]
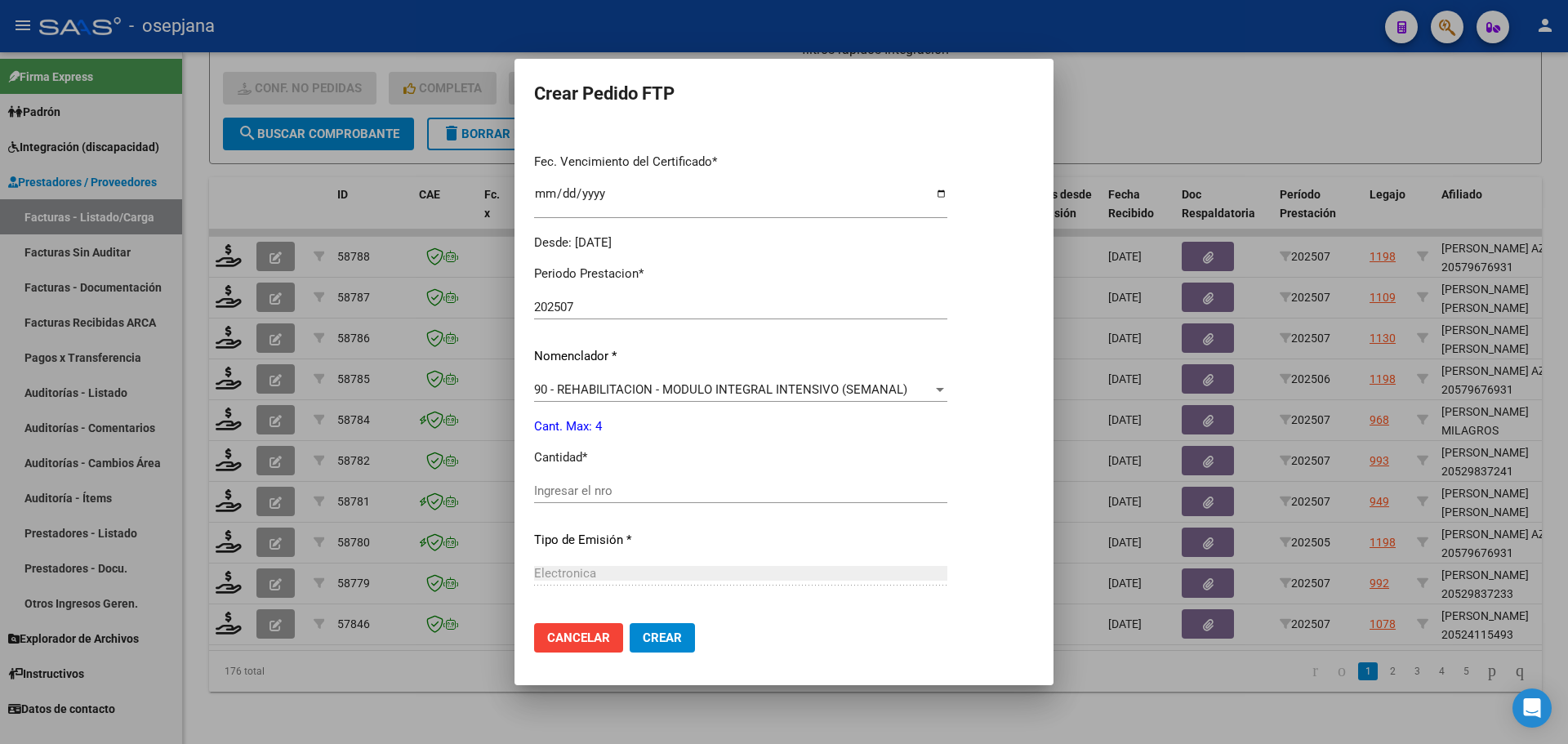
click at [552, 485] on input "Ingresar el nro" at bounding box center [741, 490] width 414 height 14
click at [676, 640] on span "Crear" at bounding box center [662, 637] width 39 height 14
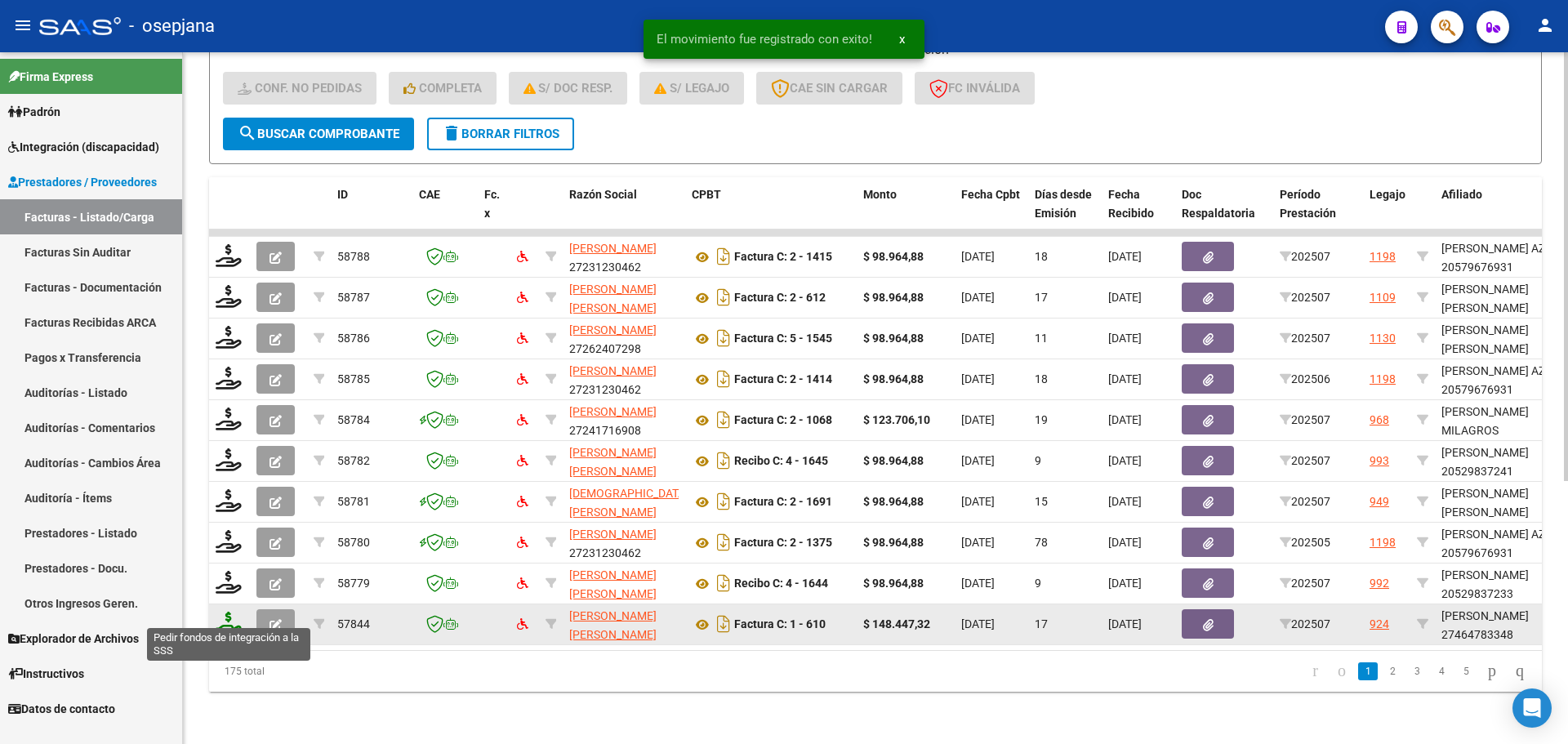
click at [228, 612] on icon at bounding box center [228, 623] width 26 height 23
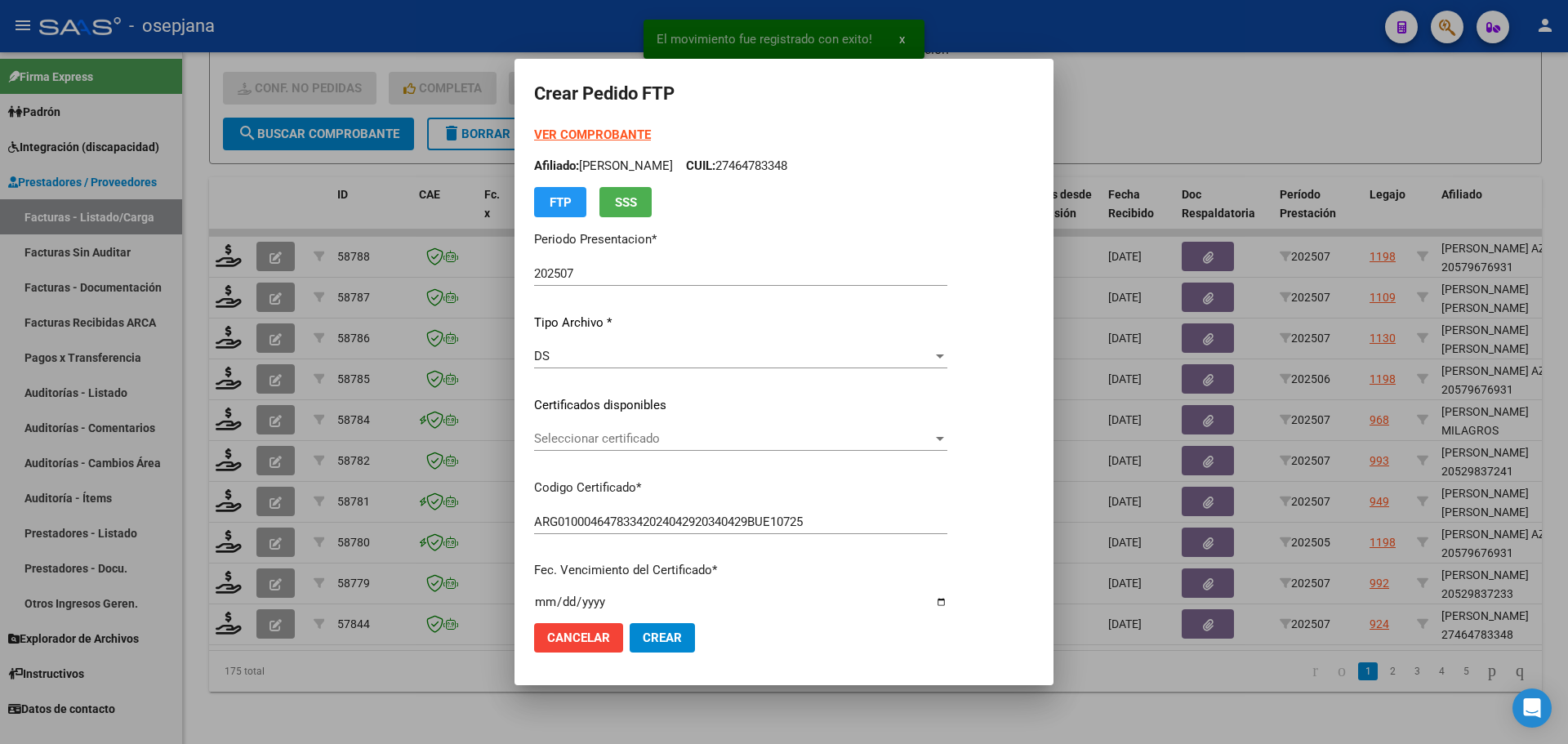
click at [659, 430] on div "Seleccionar certificado Seleccionar certificado" at bounding box center [741, 438] width 414 height 25
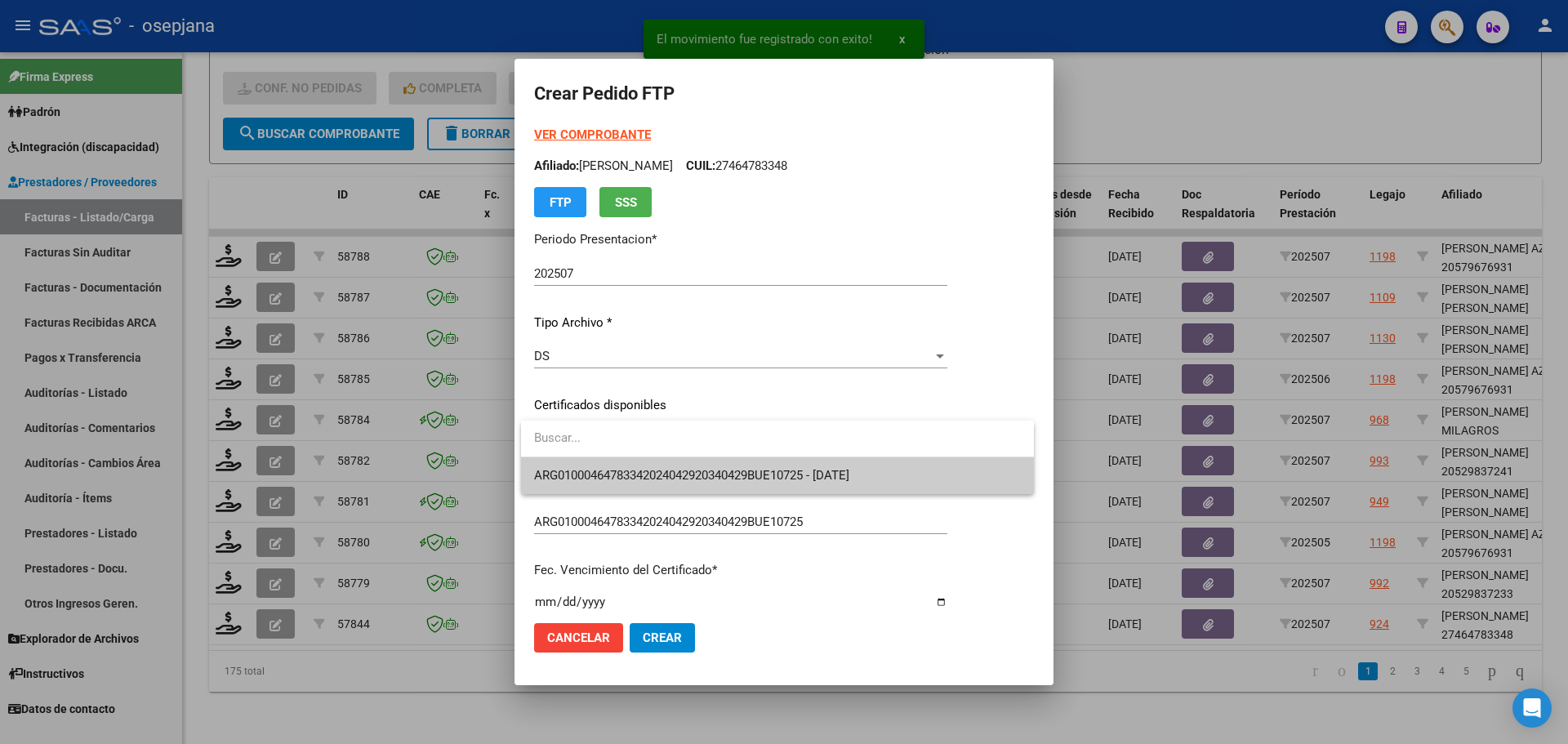
click at [667, 468] on span "ARG01000464783342024042920340429BUE10725 - 2034-04-29" at bounding box center [777, 475] width 487 height 36
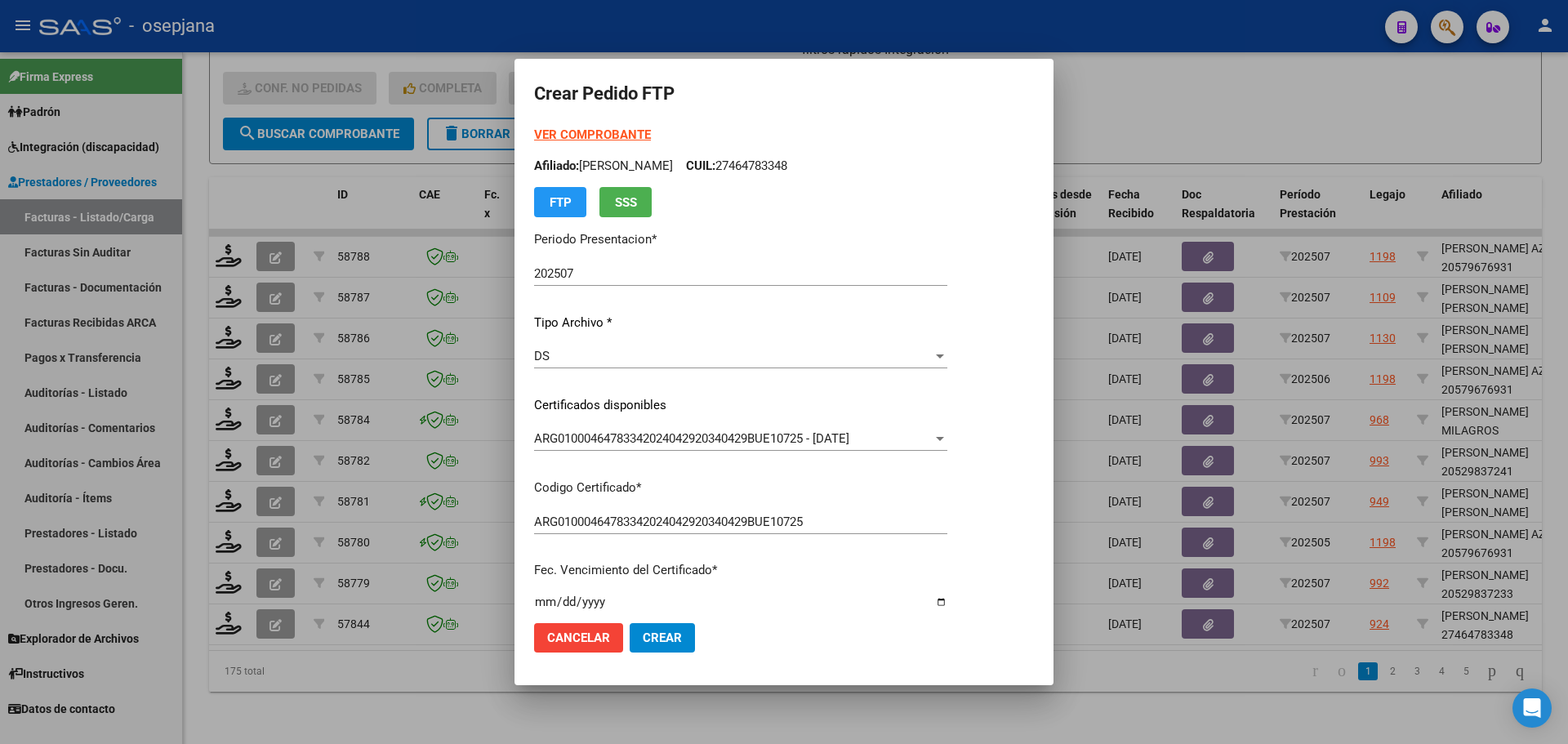
click at [594, 127] on strong "VER COMPROBANTE" at bounding box center [592, 134] width 117 height 14
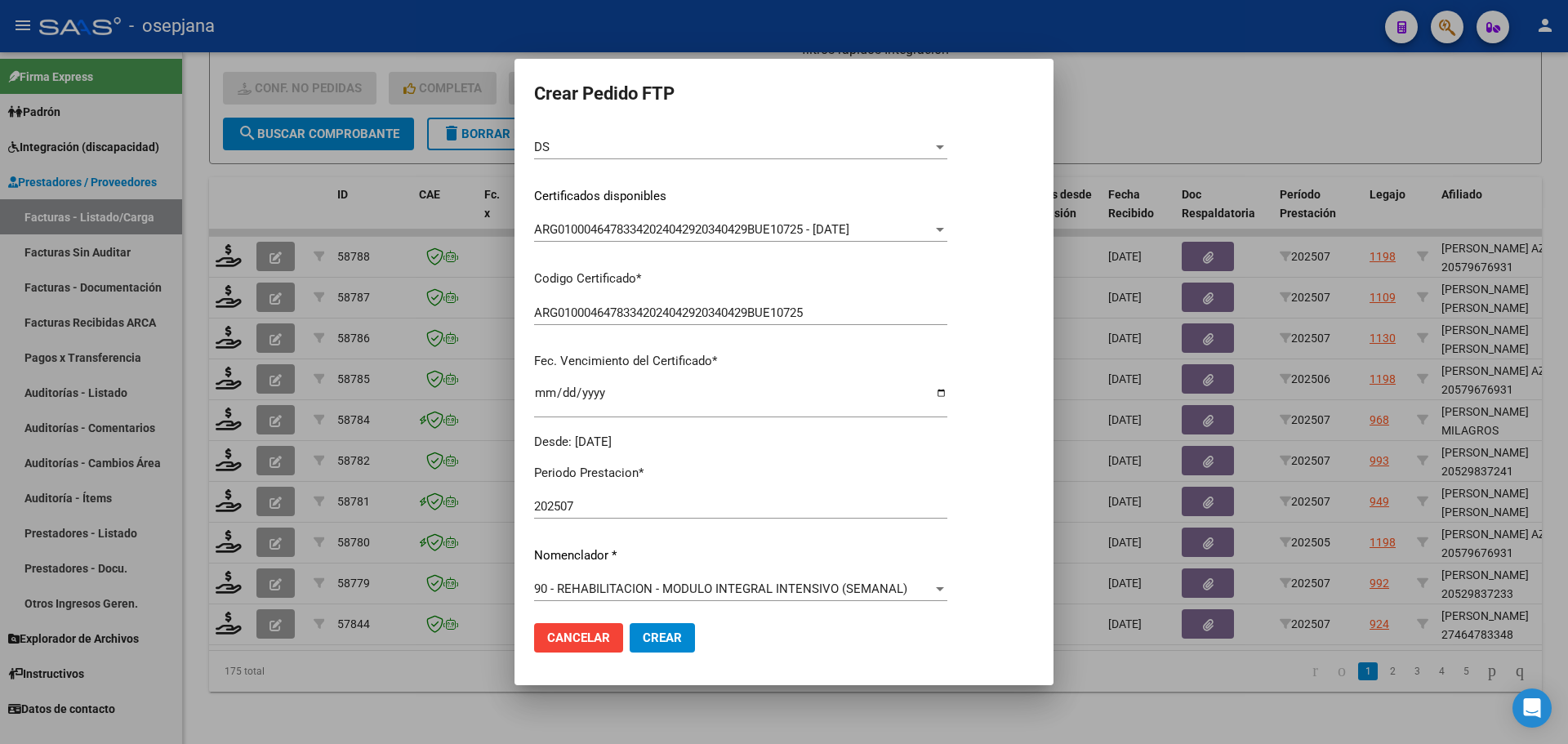
scroll to position [490, 0]
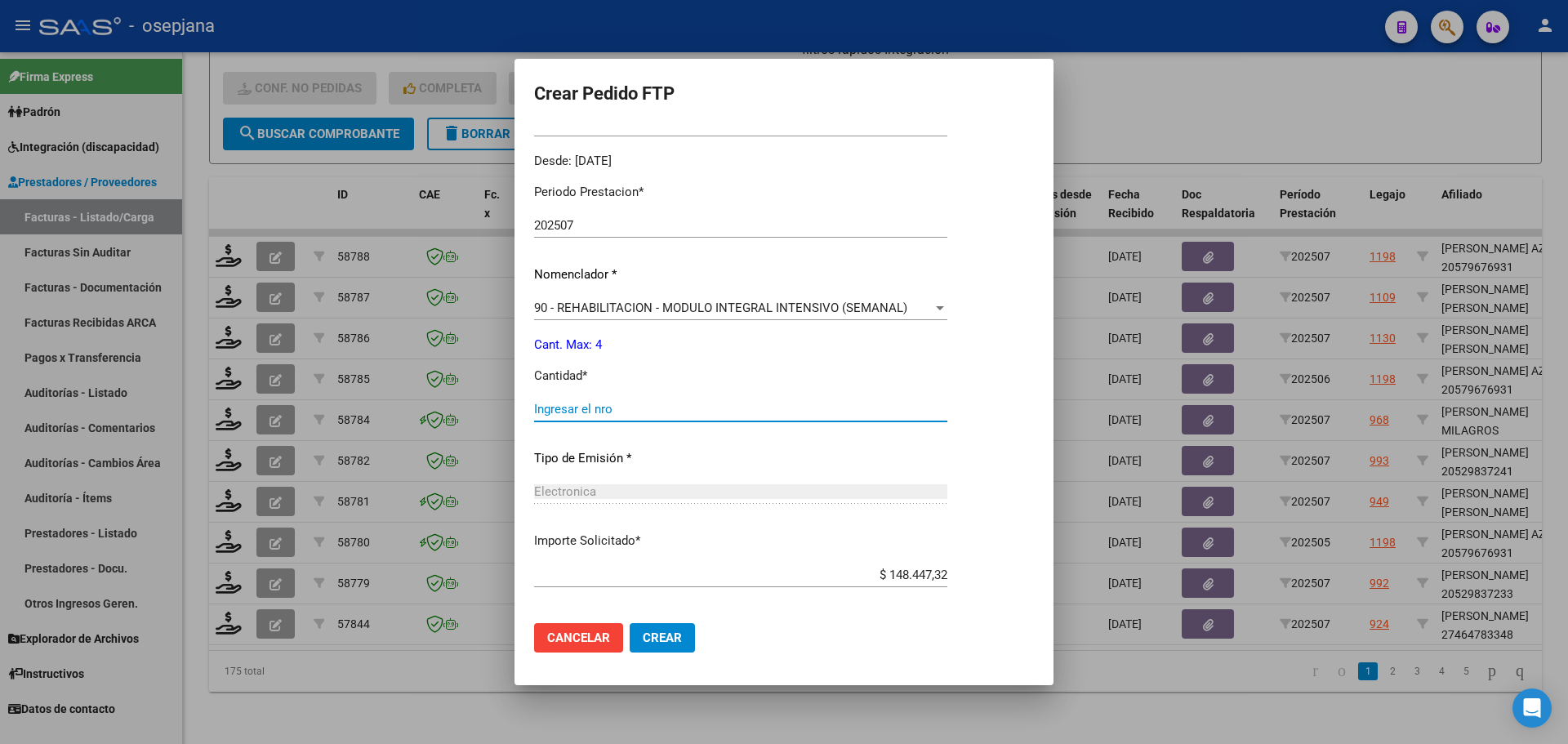
click at [587, 404] on input "Ingresar el nro" at bounding box center [741, 408] width 414 height 14
click at [674, 647] on button "Crear" at bounding box center [662, 637] width 65 height 30
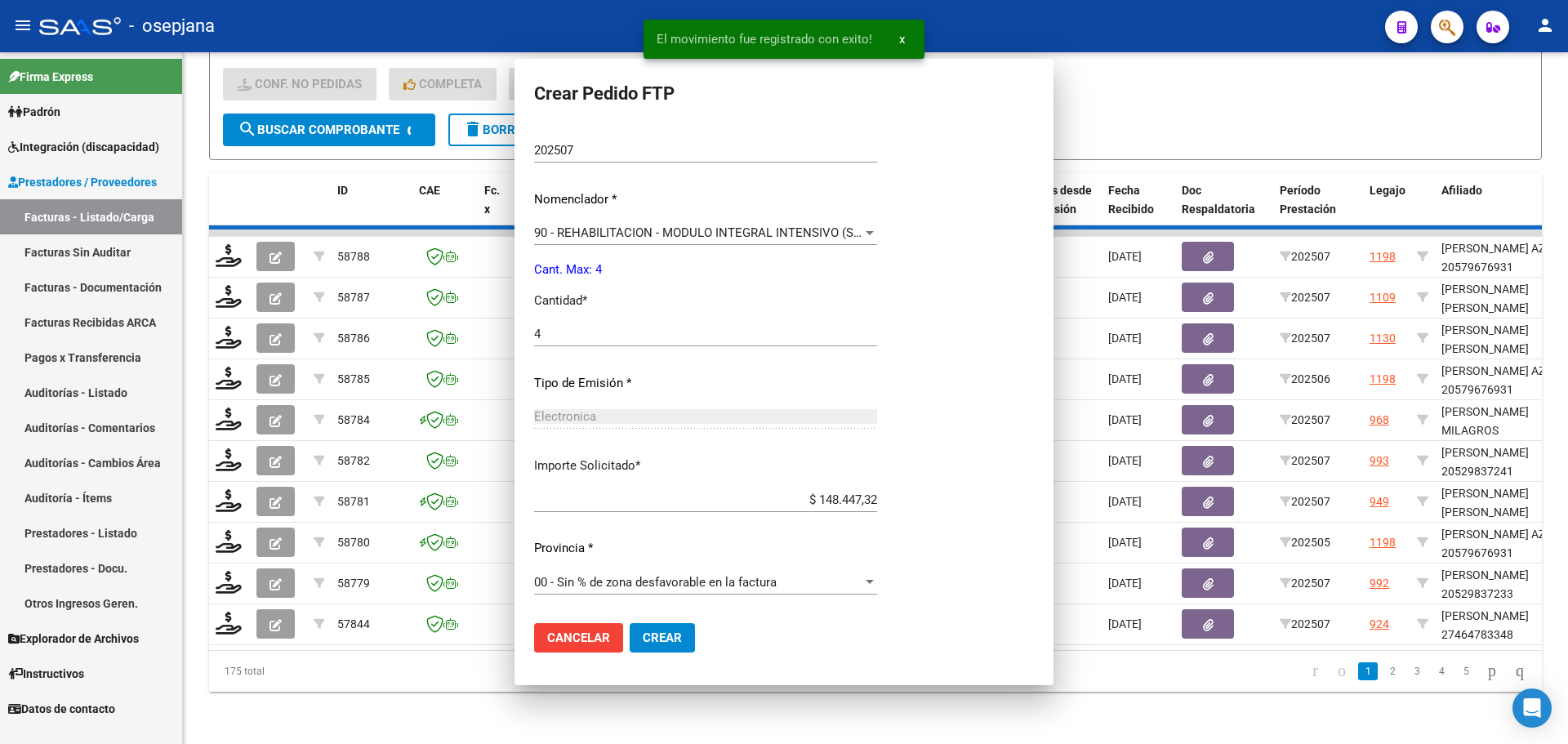
scroll to position [0, 0]
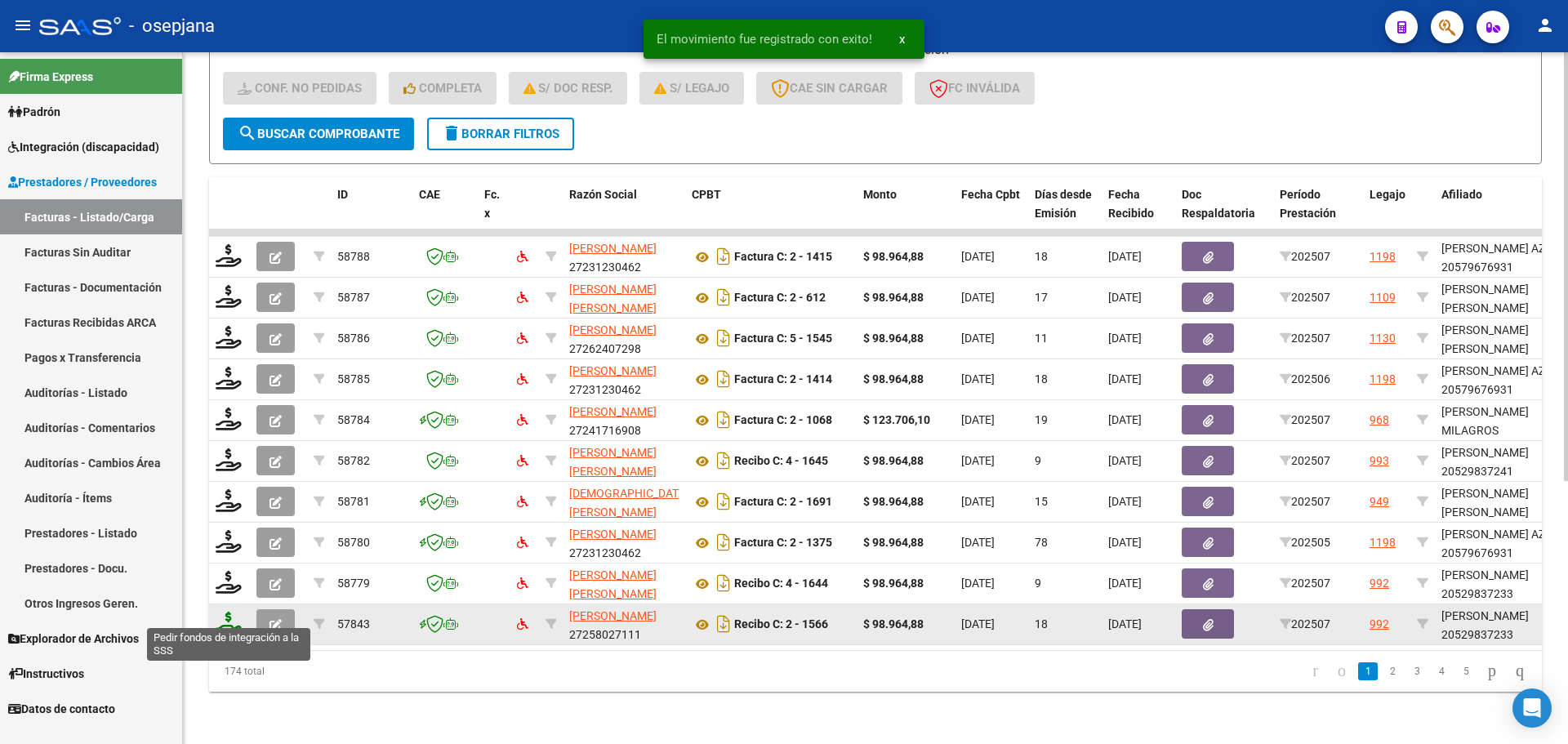
click at [225, 612] on icon at bounding box center [228, 623] width 26 height 23
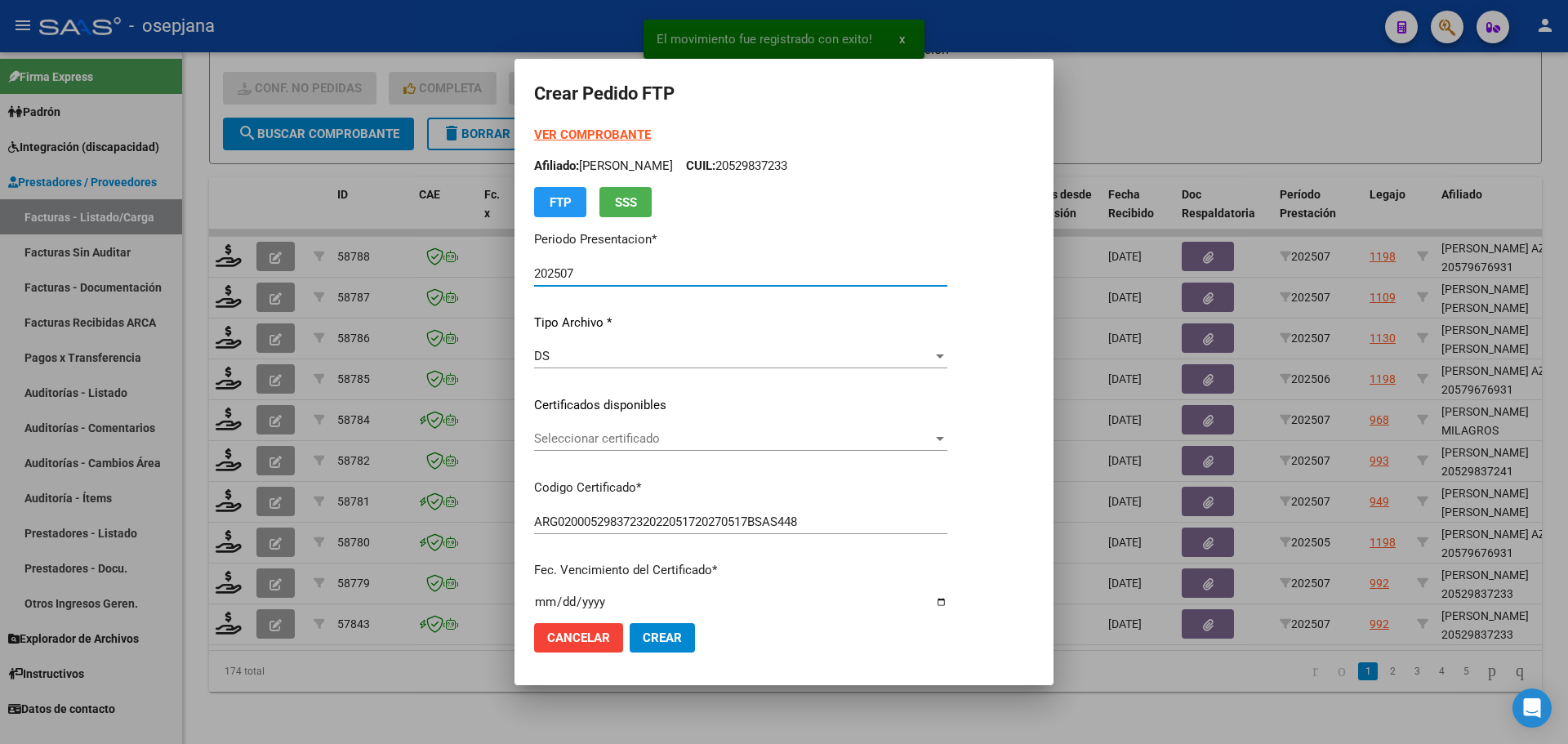
click at [626, 435] on span "Seleccionar certificado" at bounding box center [733, 438] width 398 height 14
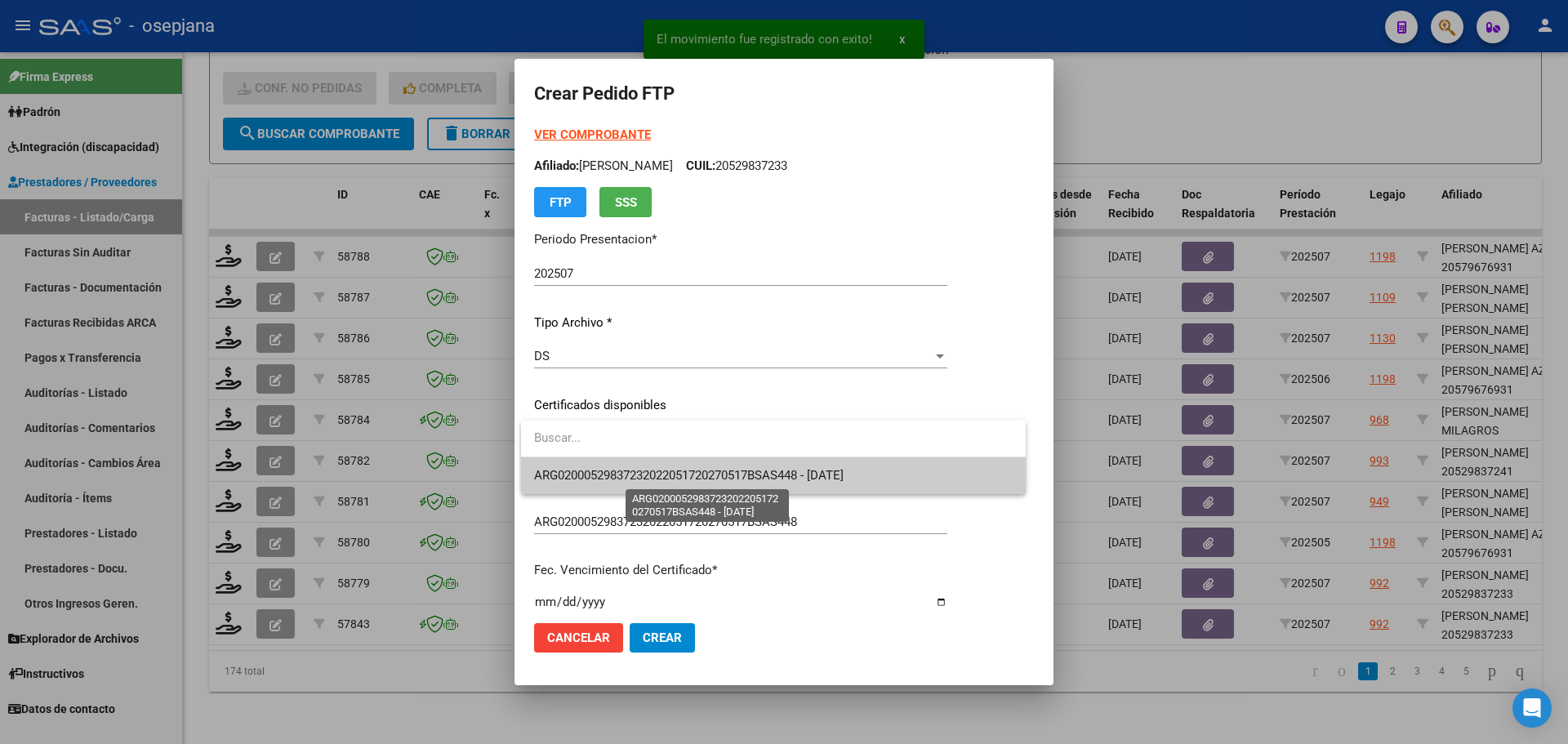
click at [626, 469] on span "ARG02000529837232022051720270517BSAS448 - 2027-05-17" at bounding box center [688, 475] width 309 height 14
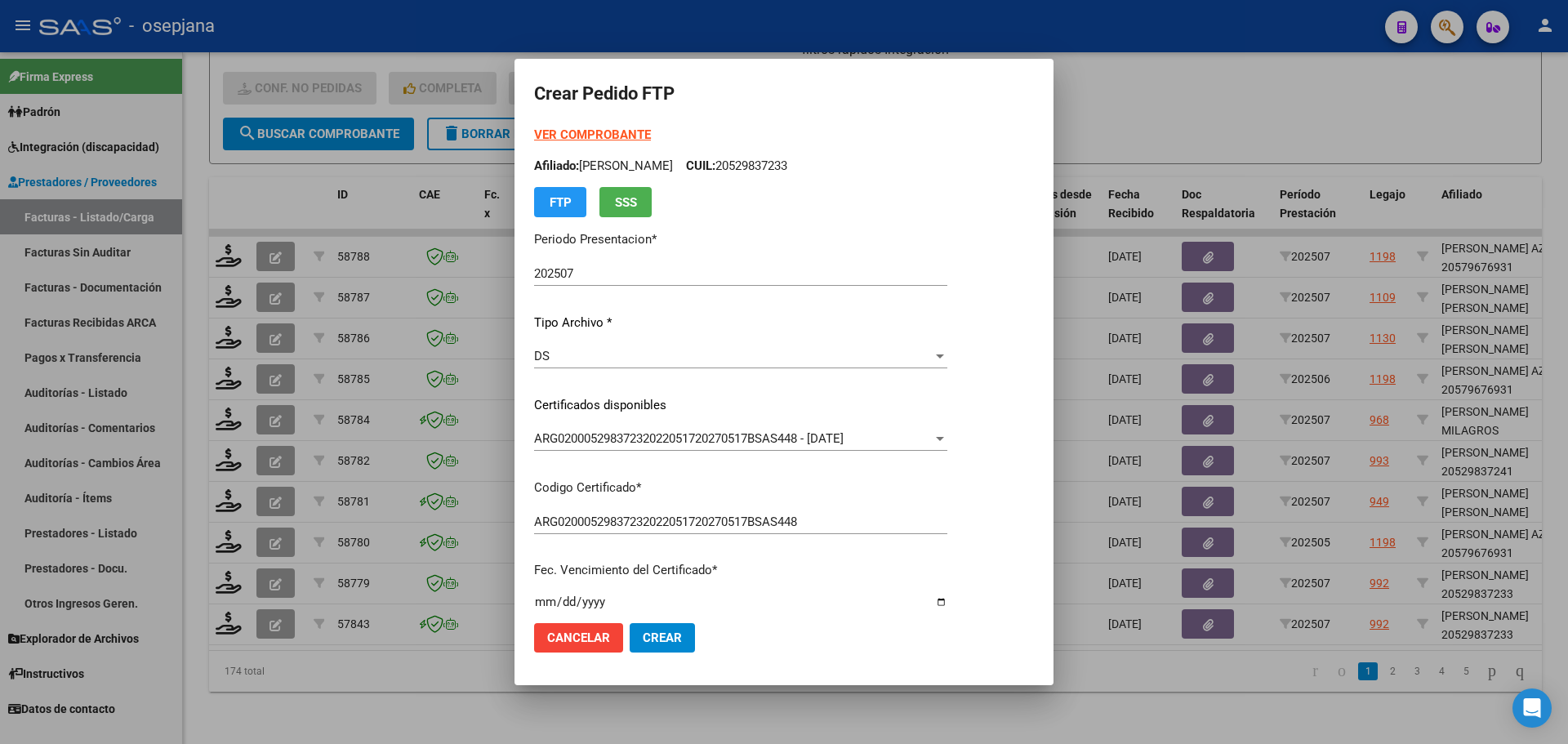
click at [628, 134] on strong "VER COMPROBANTE" at bounding box center [592, 134] width 117 height 14
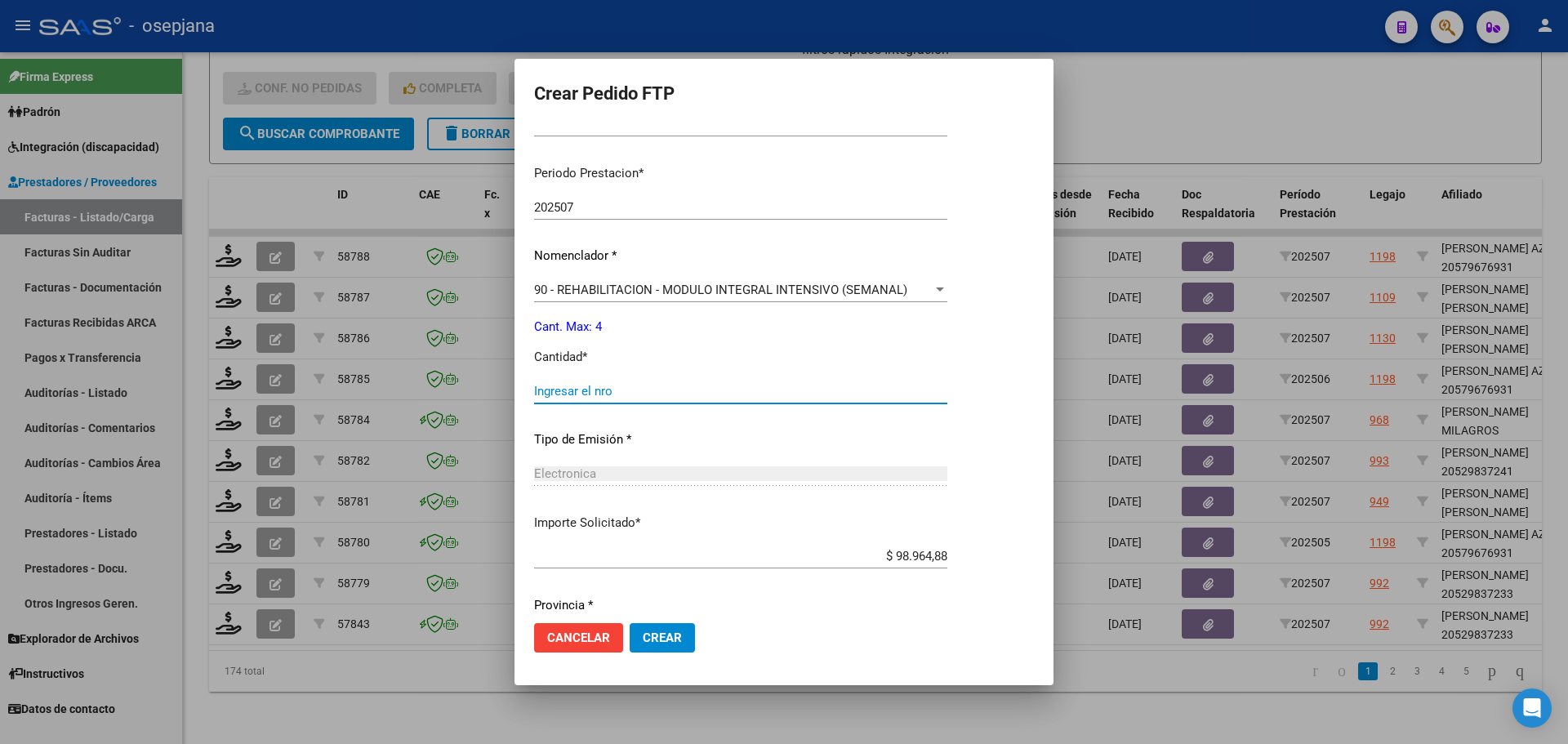
click at [609, 385] on input "Ingresar el nro" at bounding box center [741, 391] width 414 height 14
click at [663, 657] on mat-dialog-actions "Cancelar Crear" at bounding box center [784, 638] width 500 height 56
click at [666, 646] on button "Crear" at bounding box center [662, 637] width 65 height 30
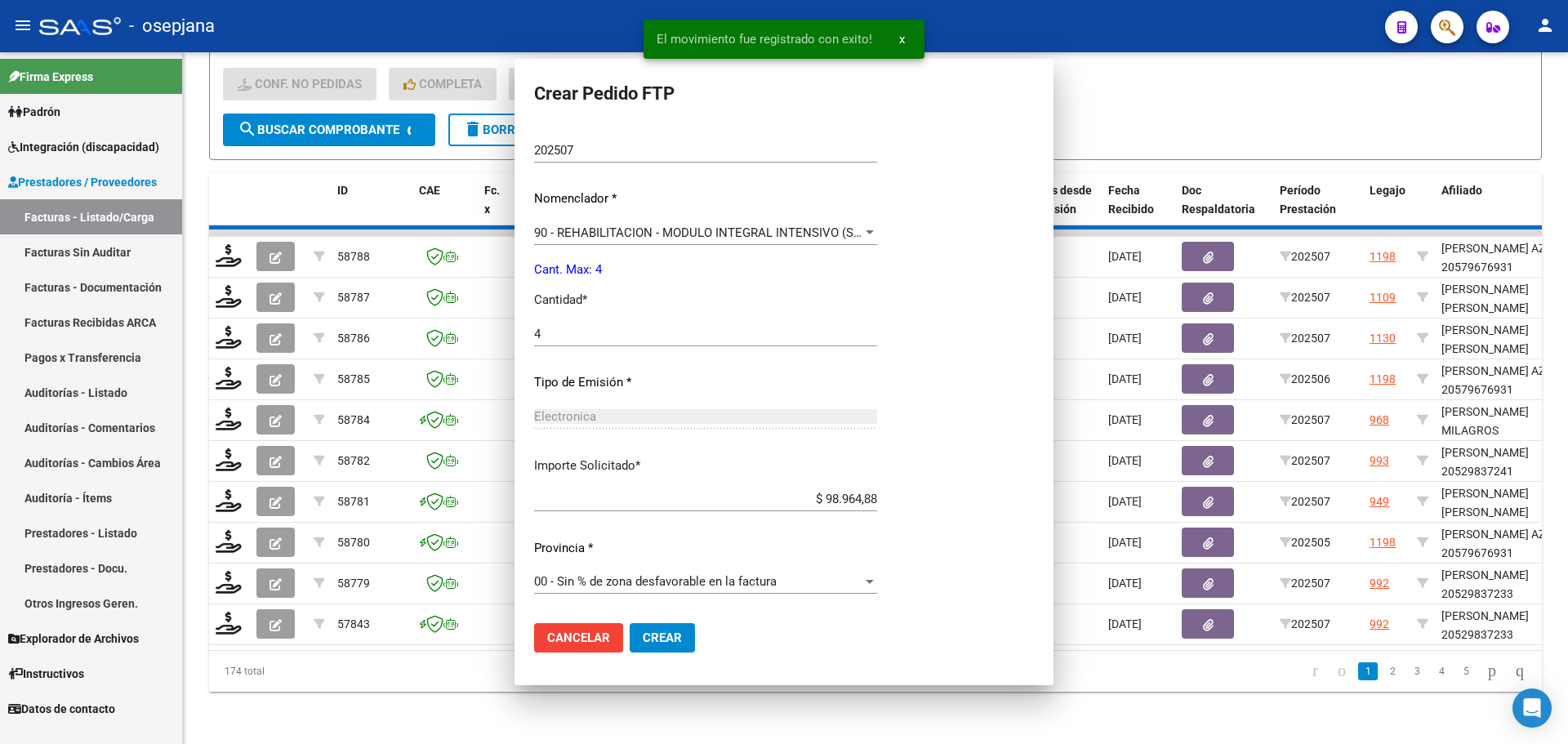
scroll to position [0, 0]
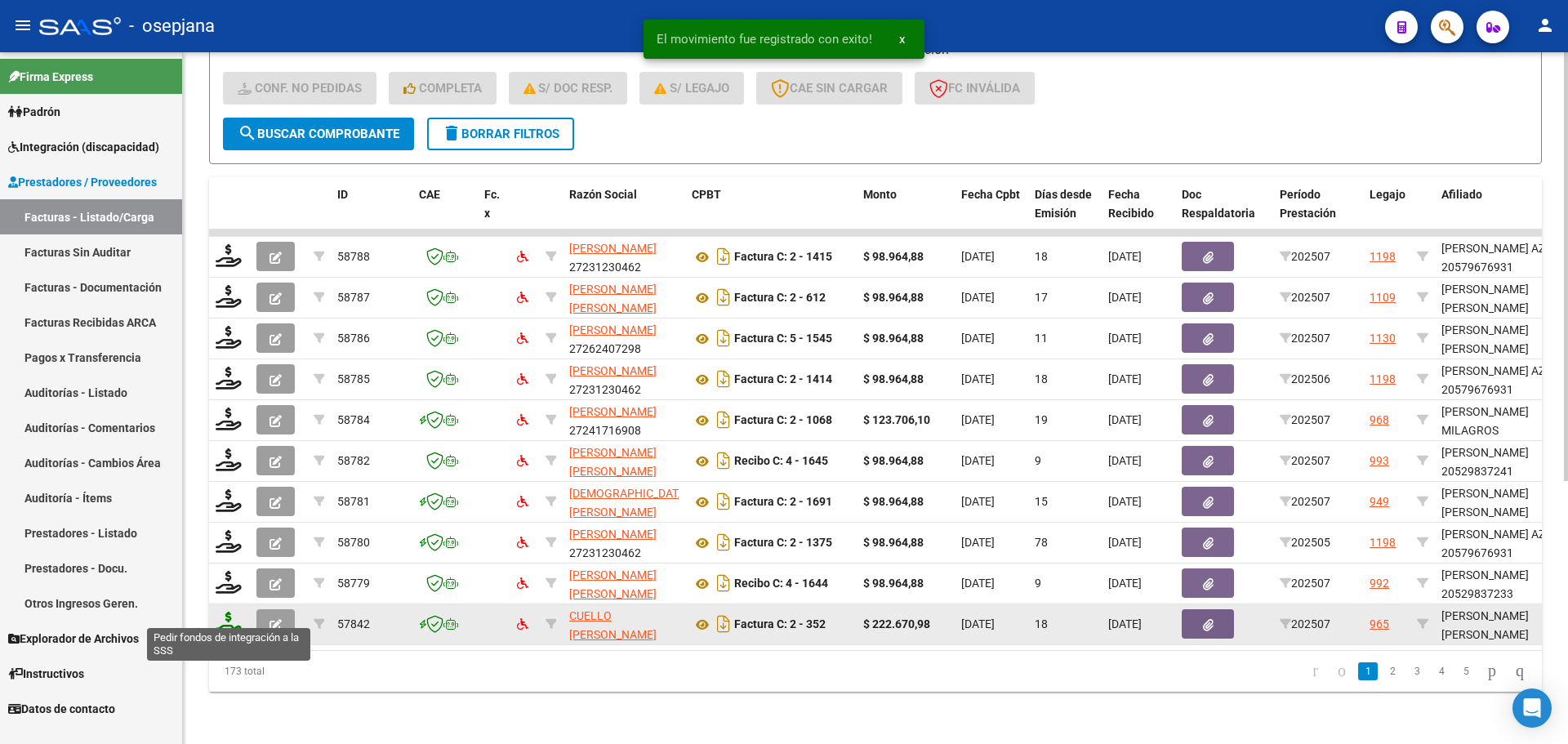
click at [228, 612] on icon at bounding box center [228, 623] width 26 height 23
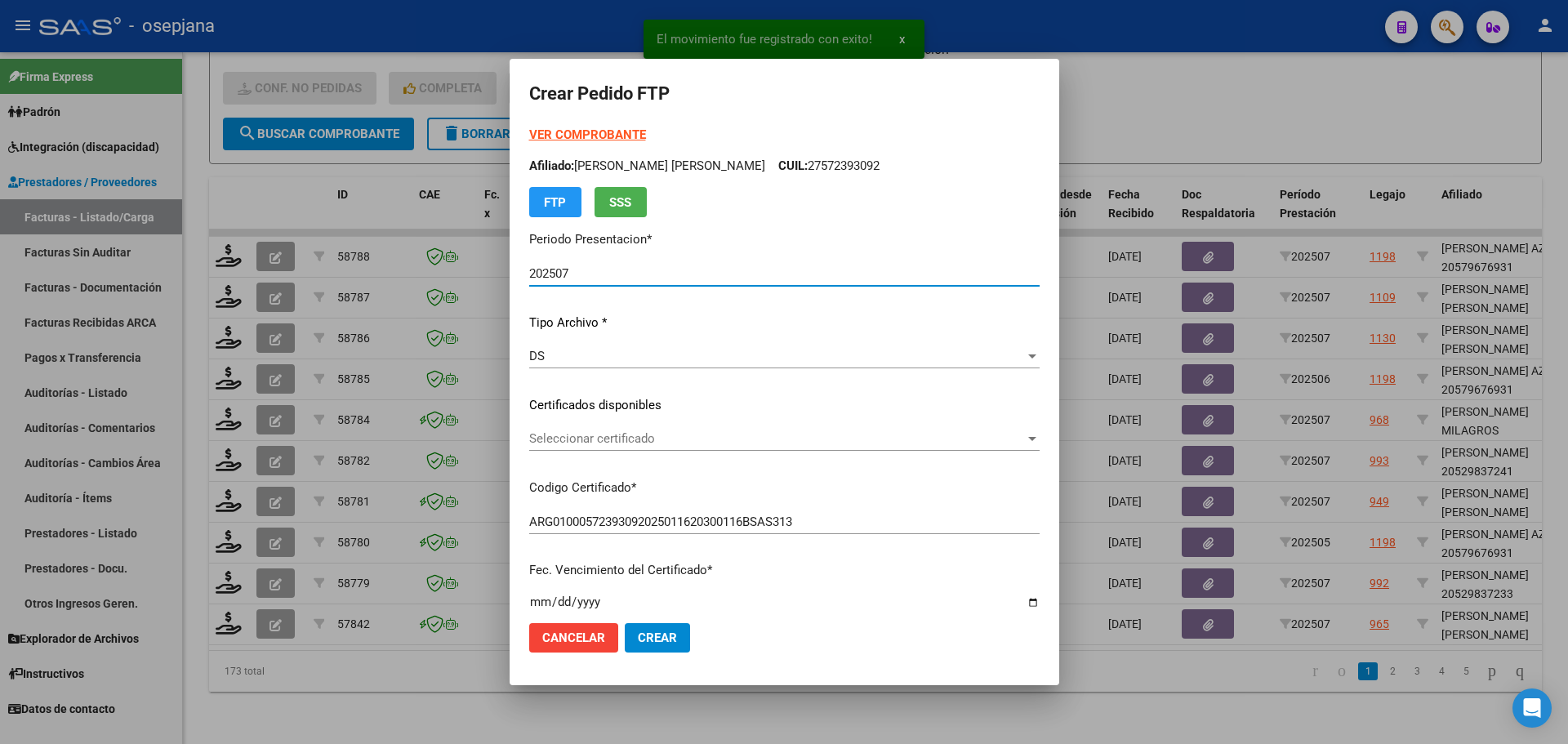
click at [641, 430] on div "Seleccionar certificado Seleccionar certificado" at bounding box center [784, 438] width 510 height 25
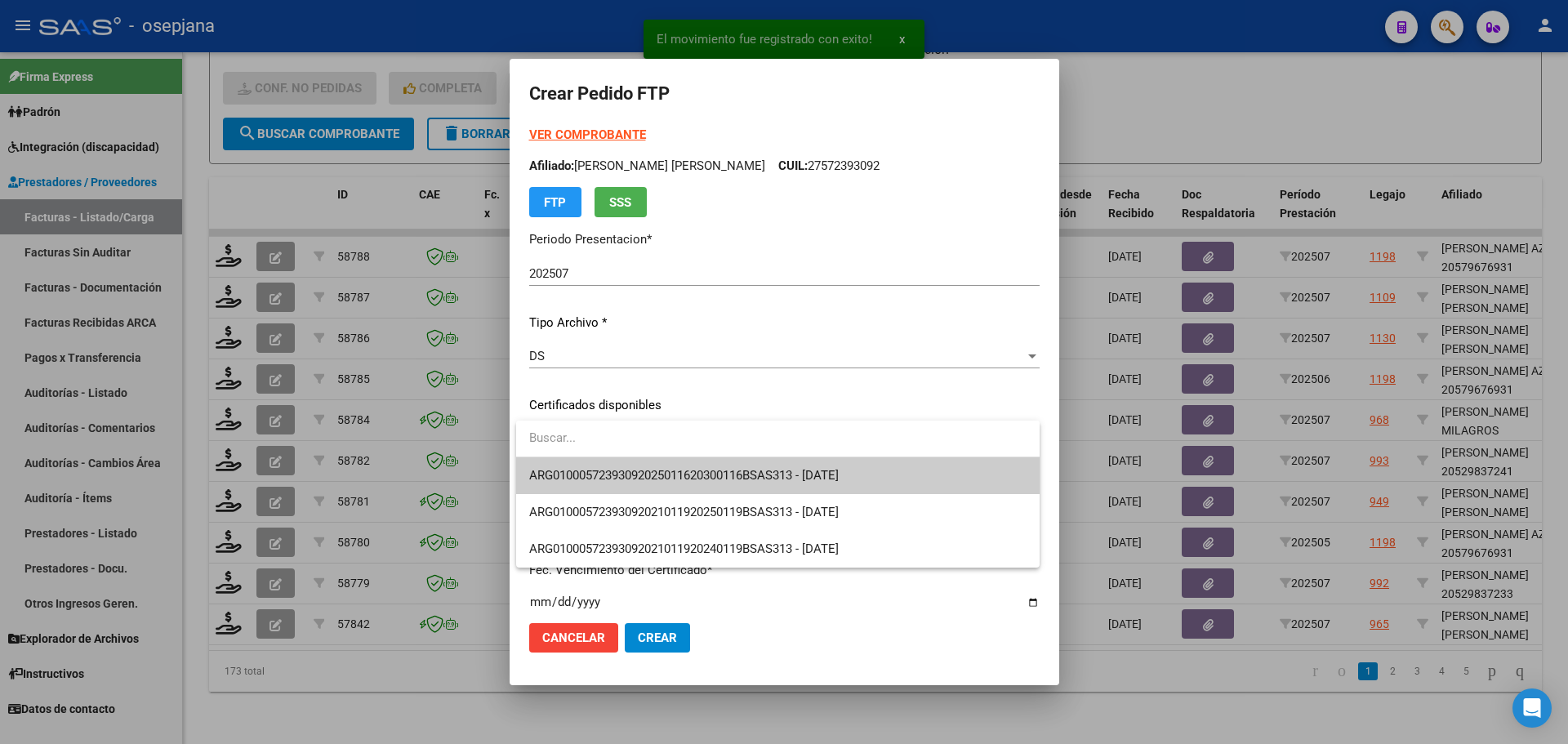
click at [649, 459] on div "ARG01000572393092025011620300116BSAS313 - 2030-01-16 ARG01000572393092021011920…" at bounding box center [778, 493] width 524 height 147
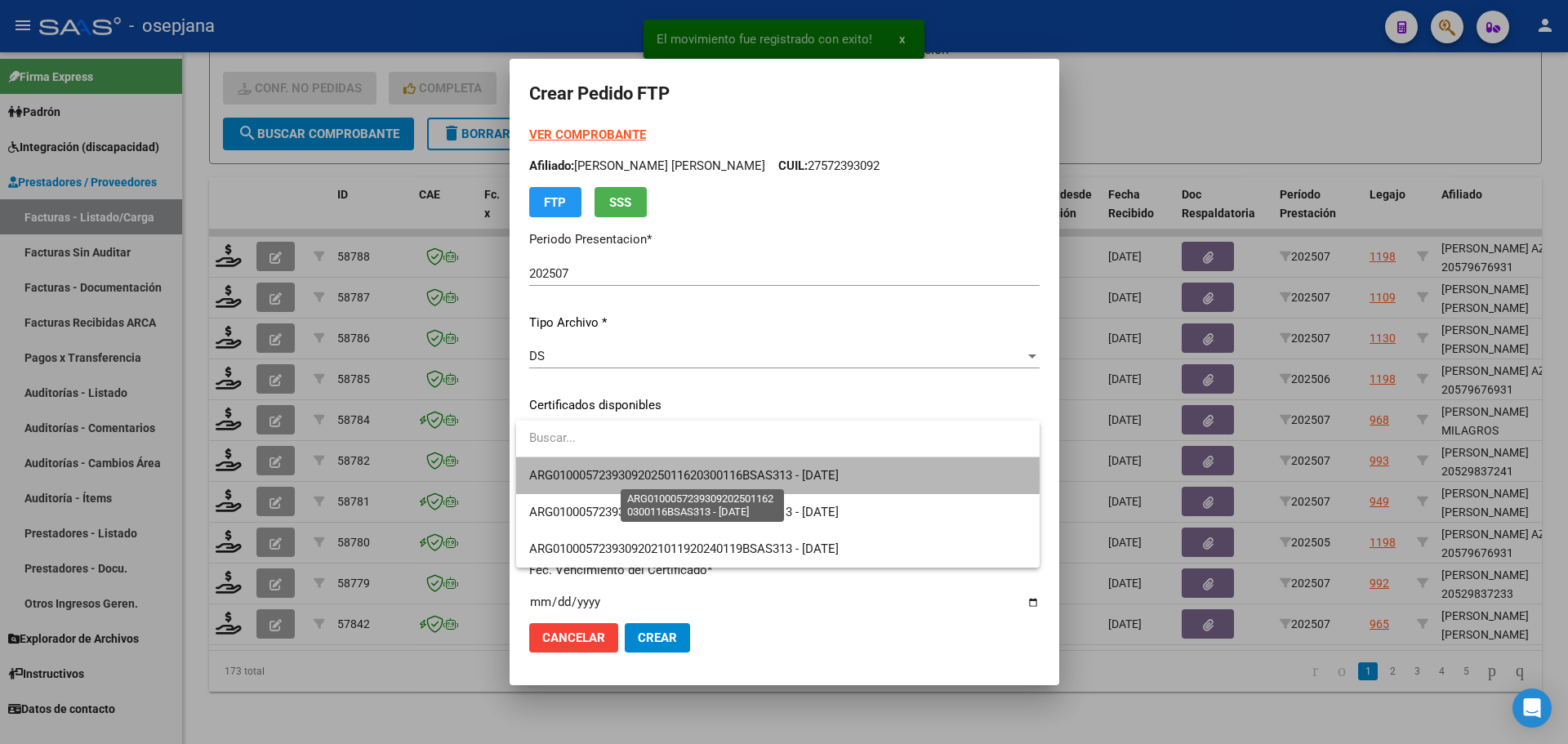
click at [650, 476] on span "ARG01000572393092025011620300116BSAS313 - 2030-01-16" at bounding box center [683, 475] width 309 height 14
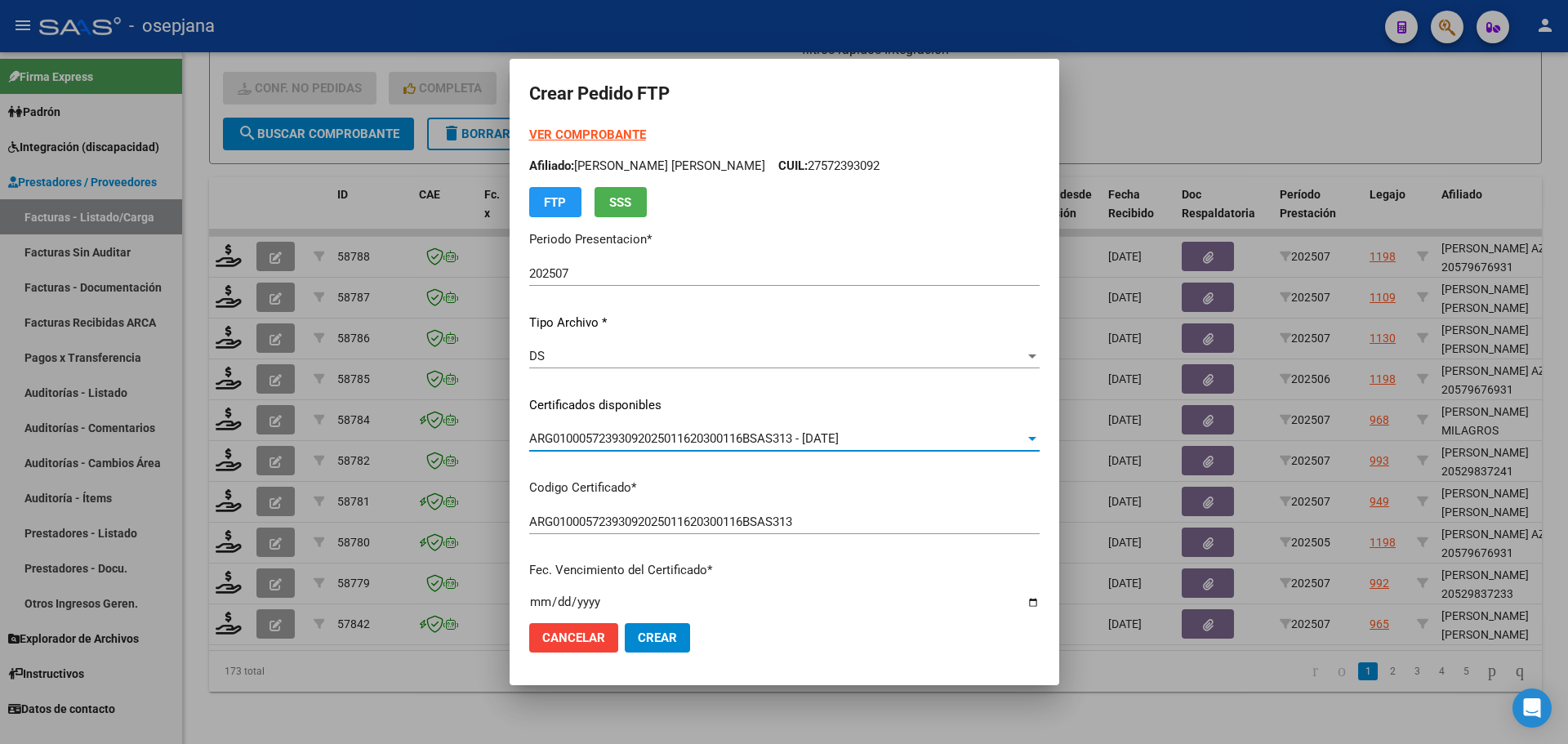
click at [618, 135] on strong "VER COMPROBANTE" at bounding box center [587, 134] width 117 height 14
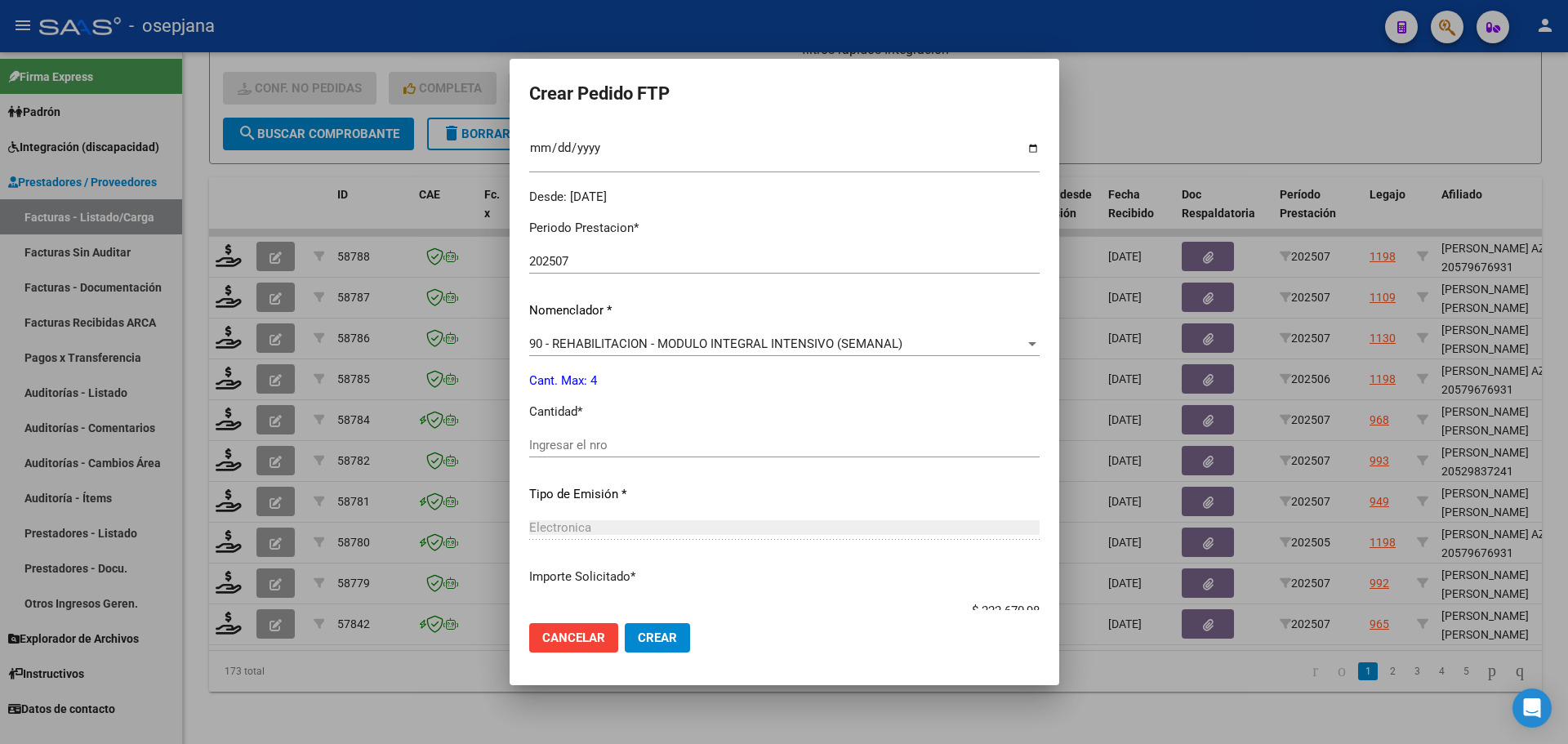
scroll to position [490, 0]
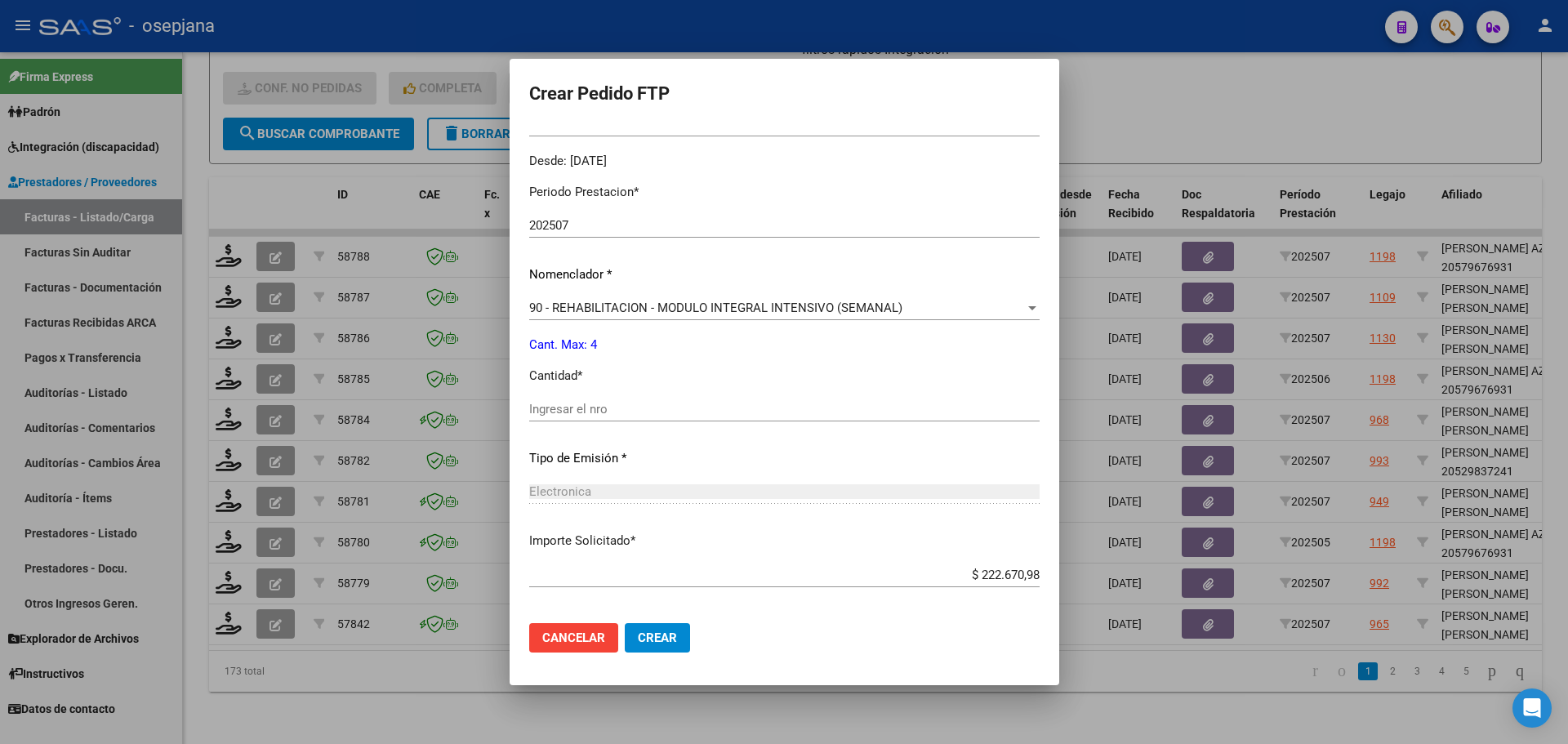
click at [572, 408] on input "Ingresar el nro" at bounding box center [784, 408] width 510 height 14
type input "4"
click at [678, 643] on button "Crear" at bounding box center [657, 637] width 65 height 30
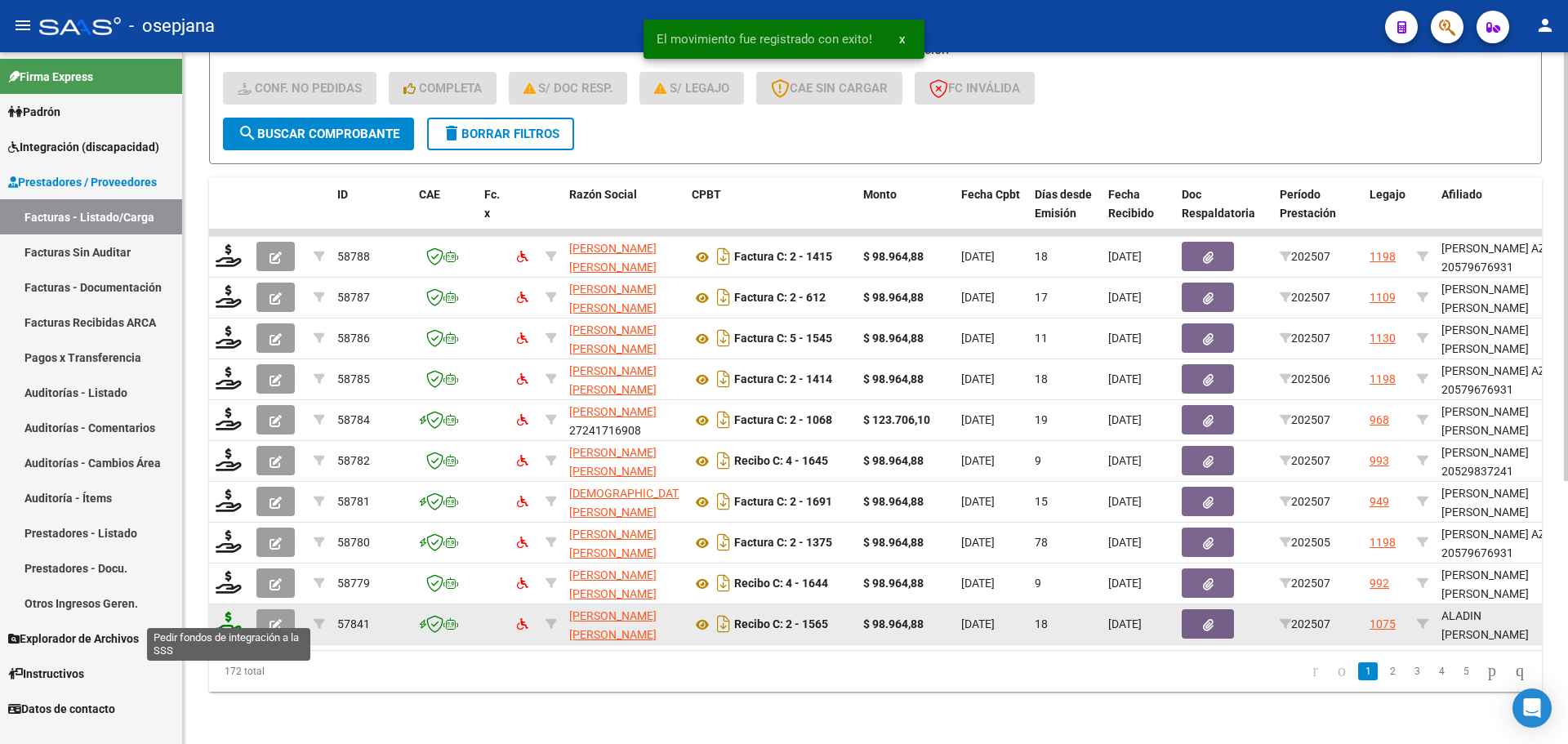
click at [225, 614] on icon at bounding box center [228, 623] width 26 height 23
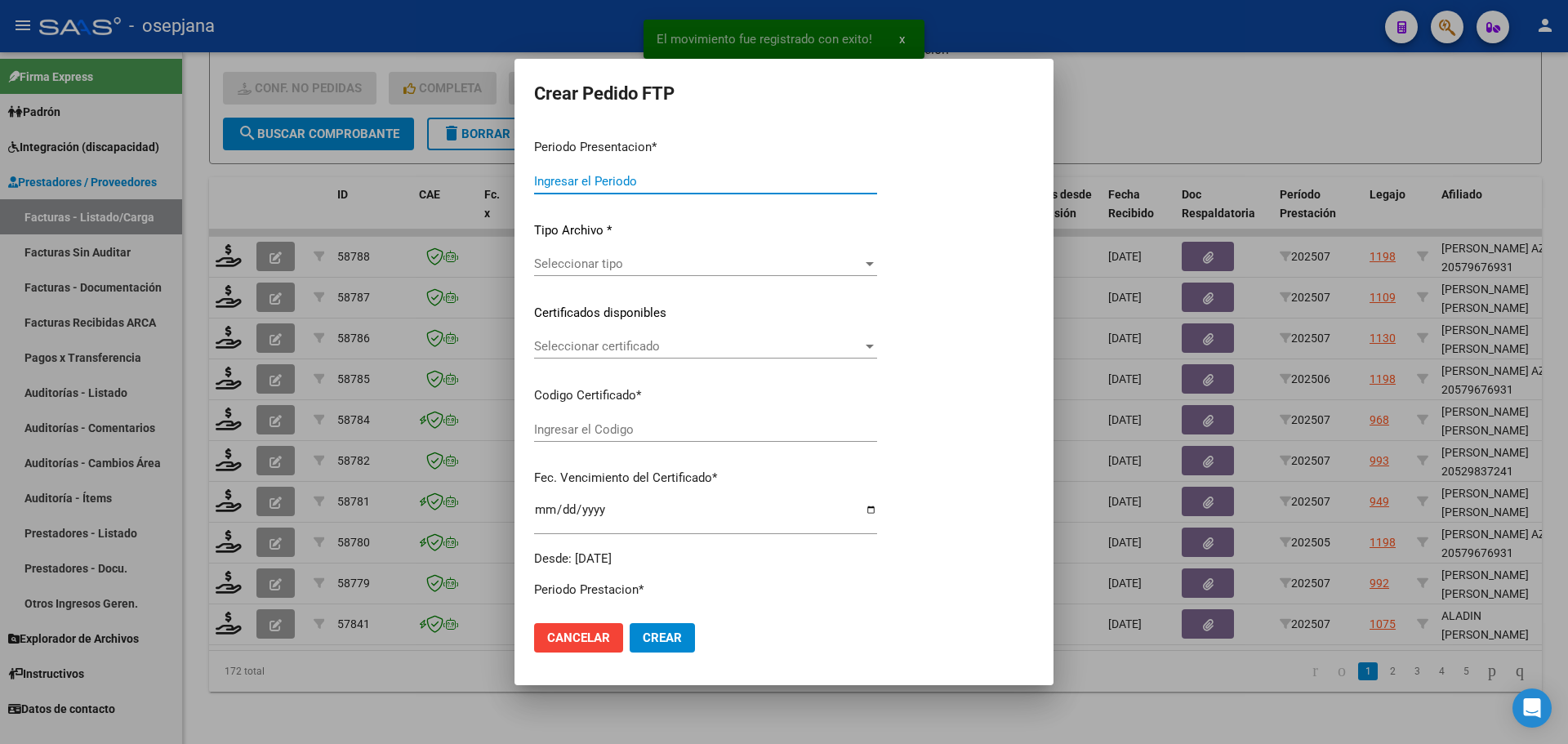
type input "202507"
type input "$ 98.964,88"
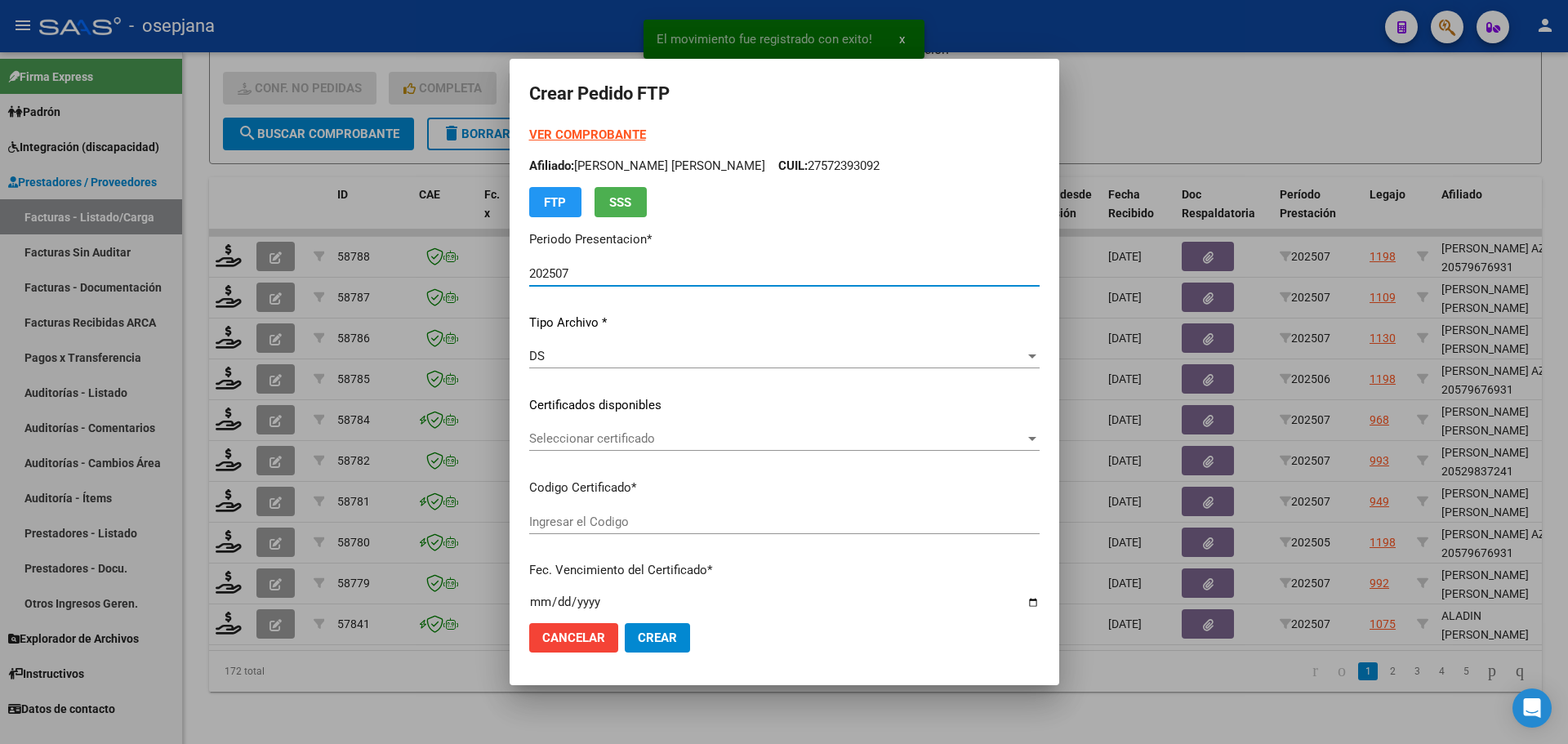
type input "ARG02000485253562019110120251101BS AS448"
type input "2025-11-01"
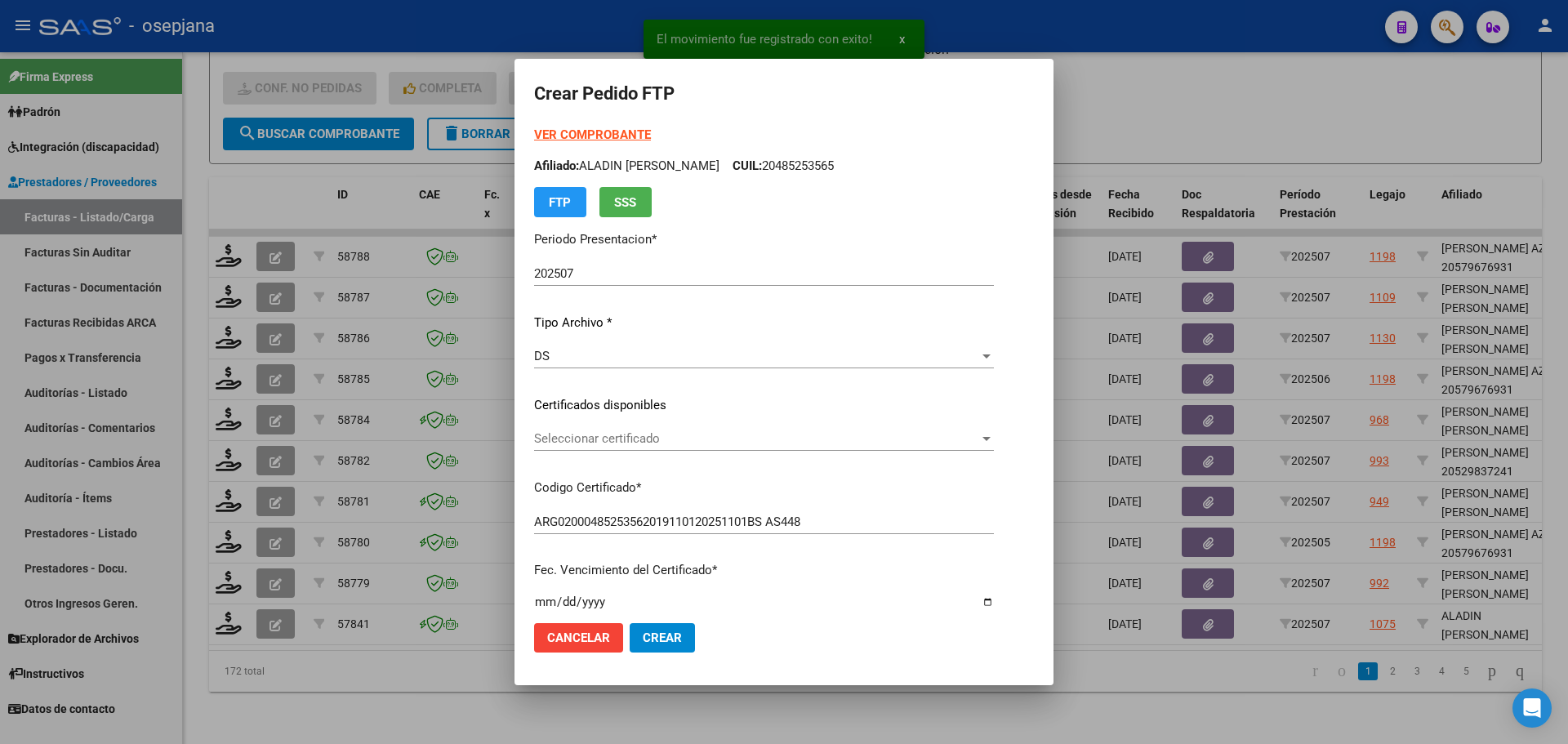
click at [609, 425] on div "VER COMPROBANTE ARCA Padrón Afiliado: ALADIN NAHIR DANIEL CUIL: 20485253565 FTP…" at bounding box center [764, 383] width 460 height 516
click at [622, 441] on span "Seleccionar certificado" at bounding box center [756, 438] width 445 height 14
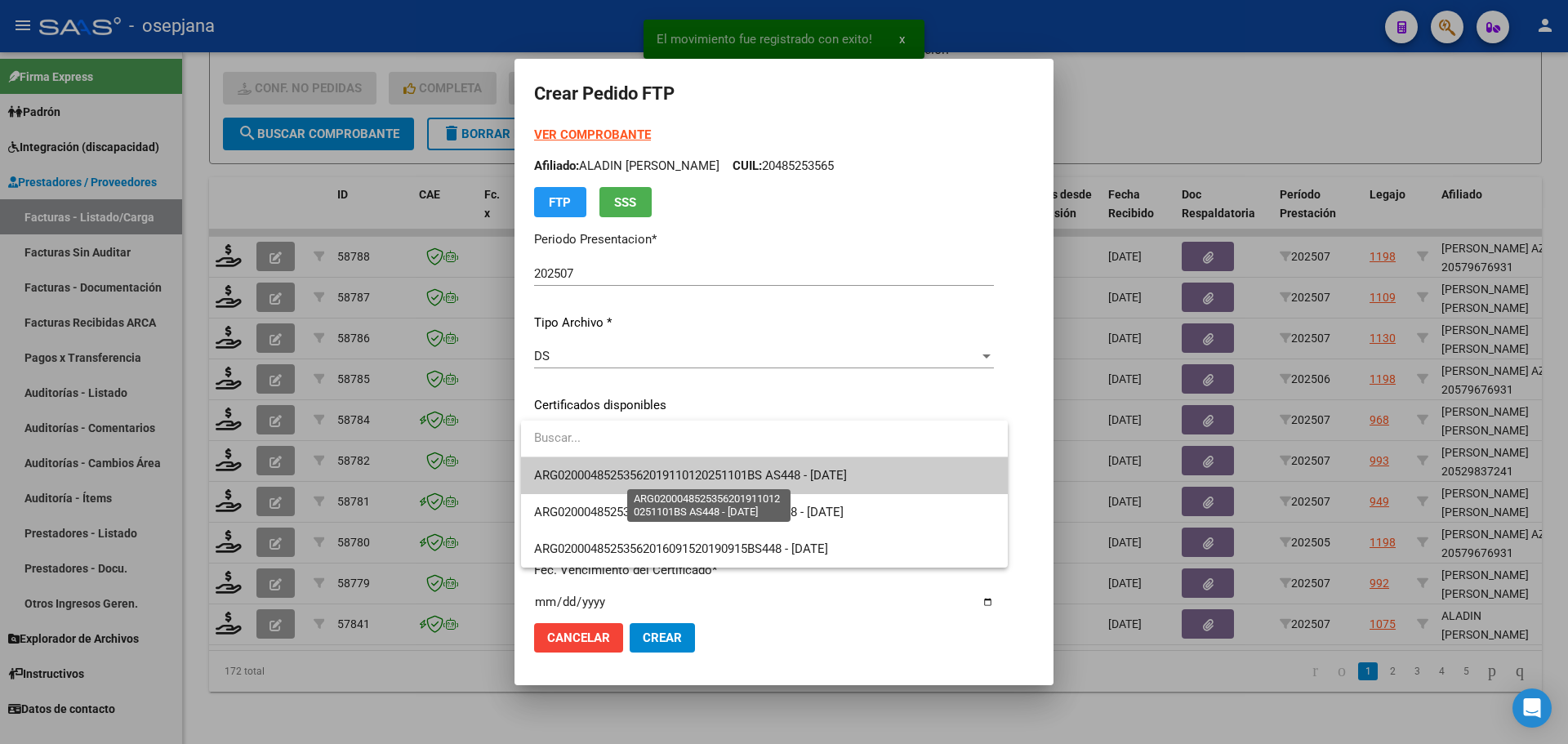
click at [617, 480] on span "ARG02000485253562019110120251101BS AS448 - 2025-11-01" at bounding box center [690, 475] width 313 height 14
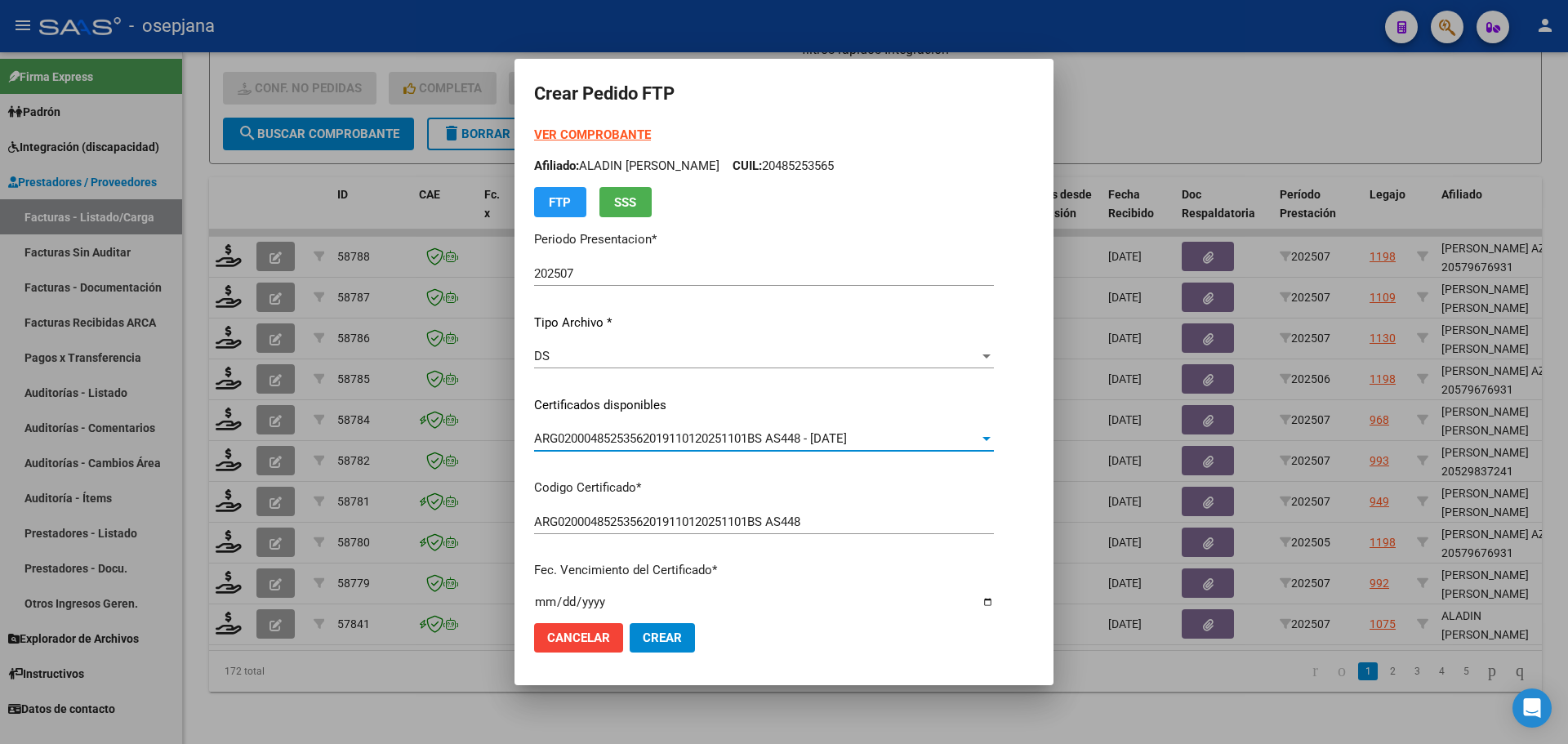
click at [611, 131] on strong "VER COMPROBANTE" at bounding box center [592, 134] width 117 height 14
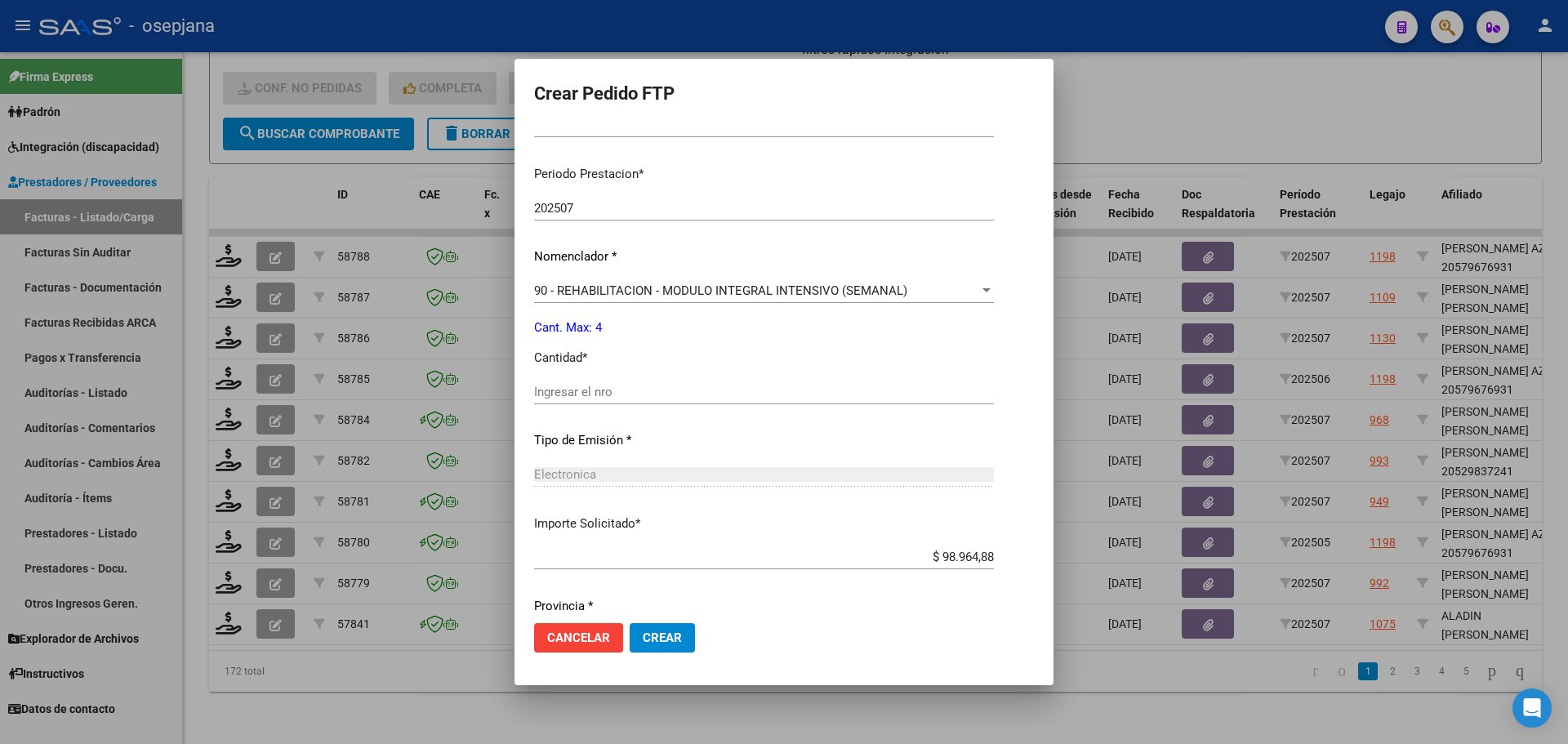
scroll to position [490, 0]
click at [575, 388] on input "Ingresar el nro" at bounding box center [764, 391] width 460 height 14
type input "4"
click at [671, 634] on span "Crear" at bounding box center [662, 637] width 39 height 14
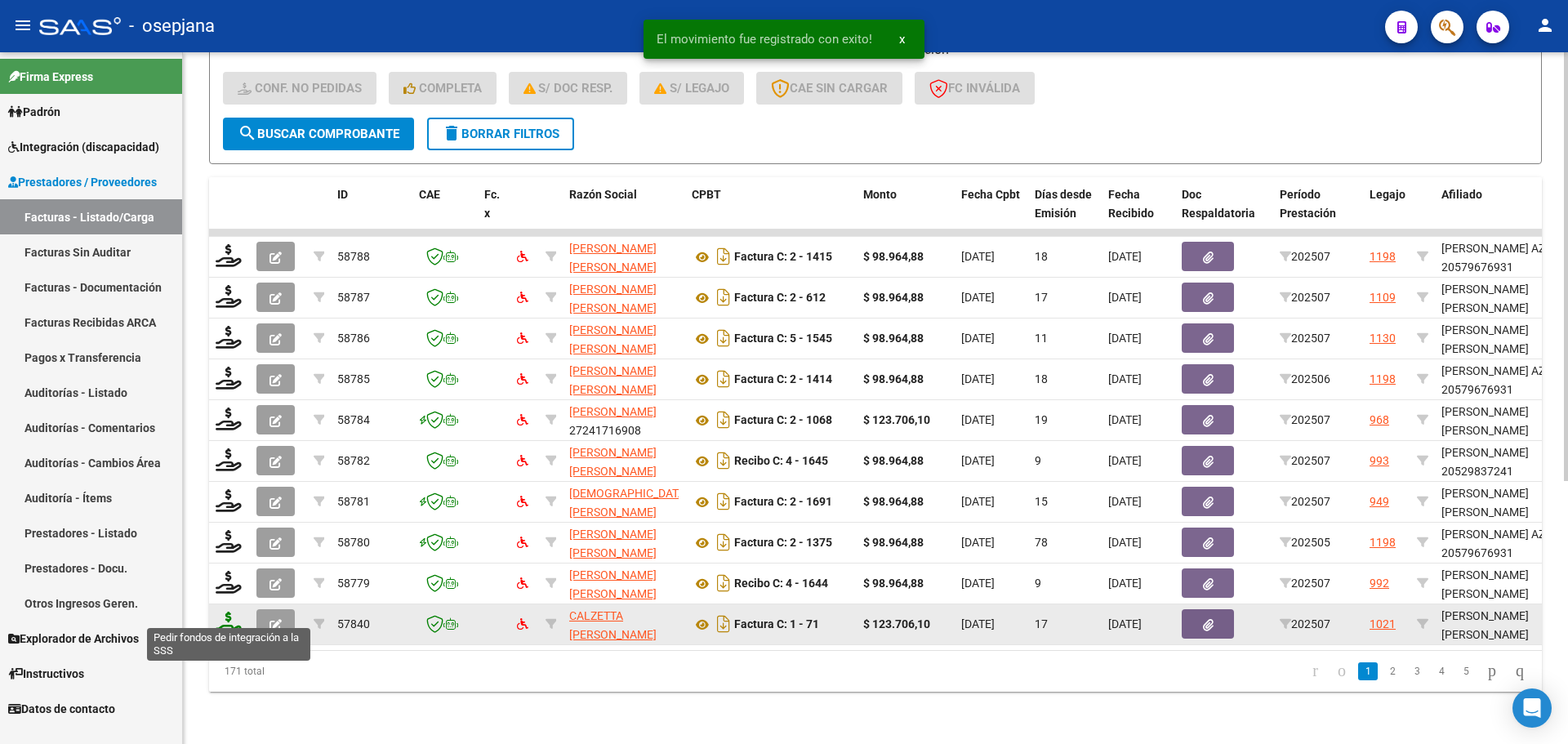
click at [227, 612] on icon at bounding box center [228, 623] width 26 height 23
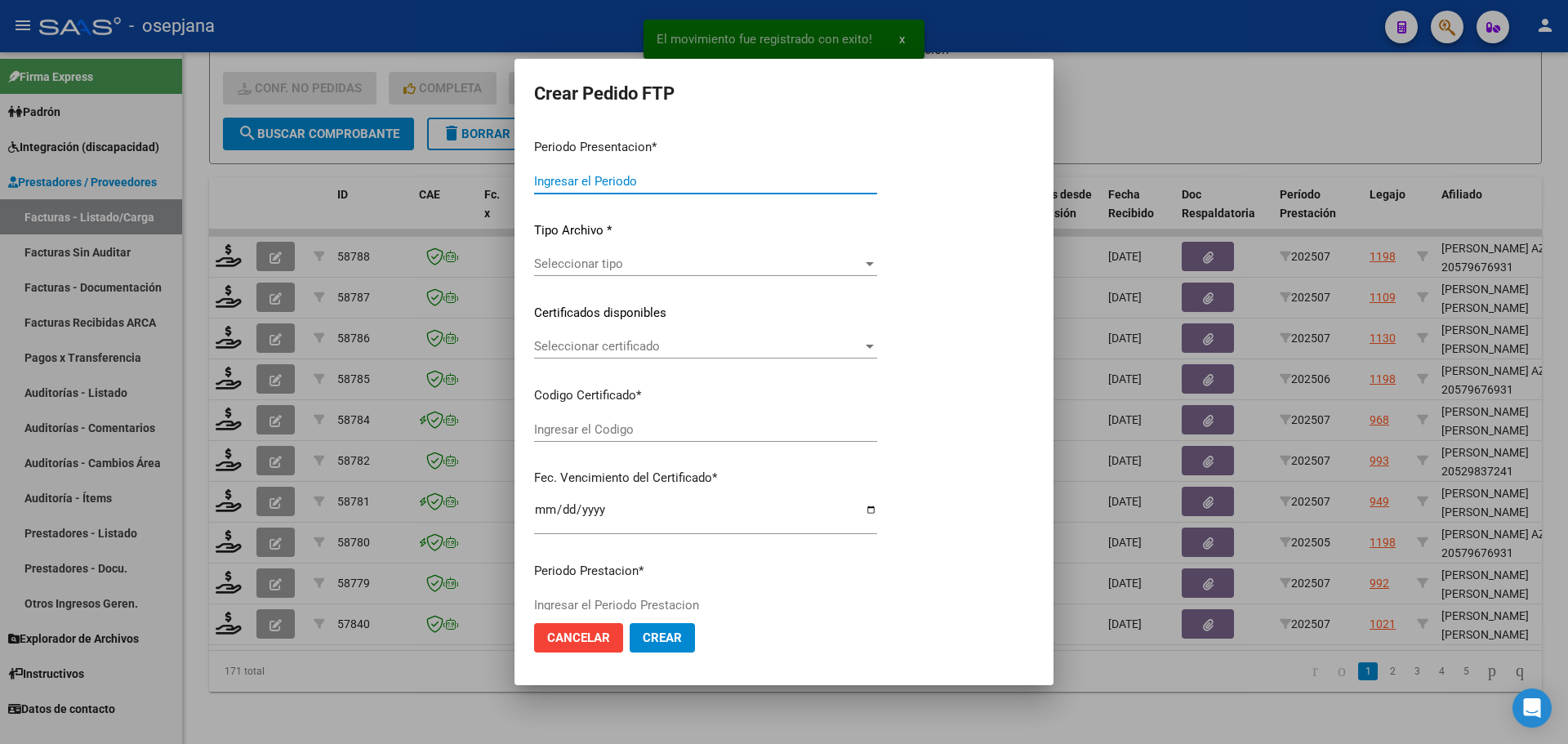
type input "202507"
type input "$ 123.706,10"
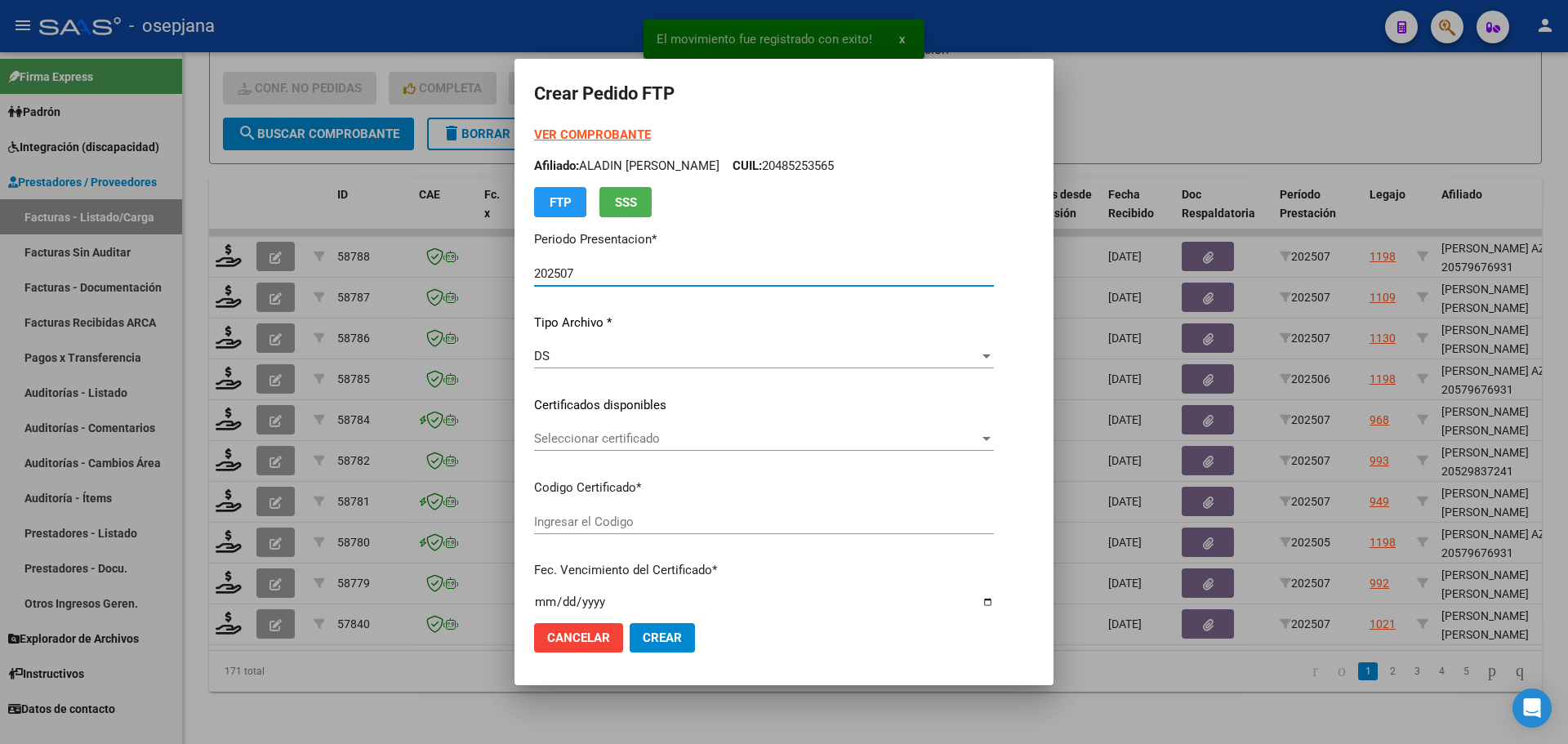
type input "ARG02000556779402024092420270924CBA13650"
type input "2027-09-24"
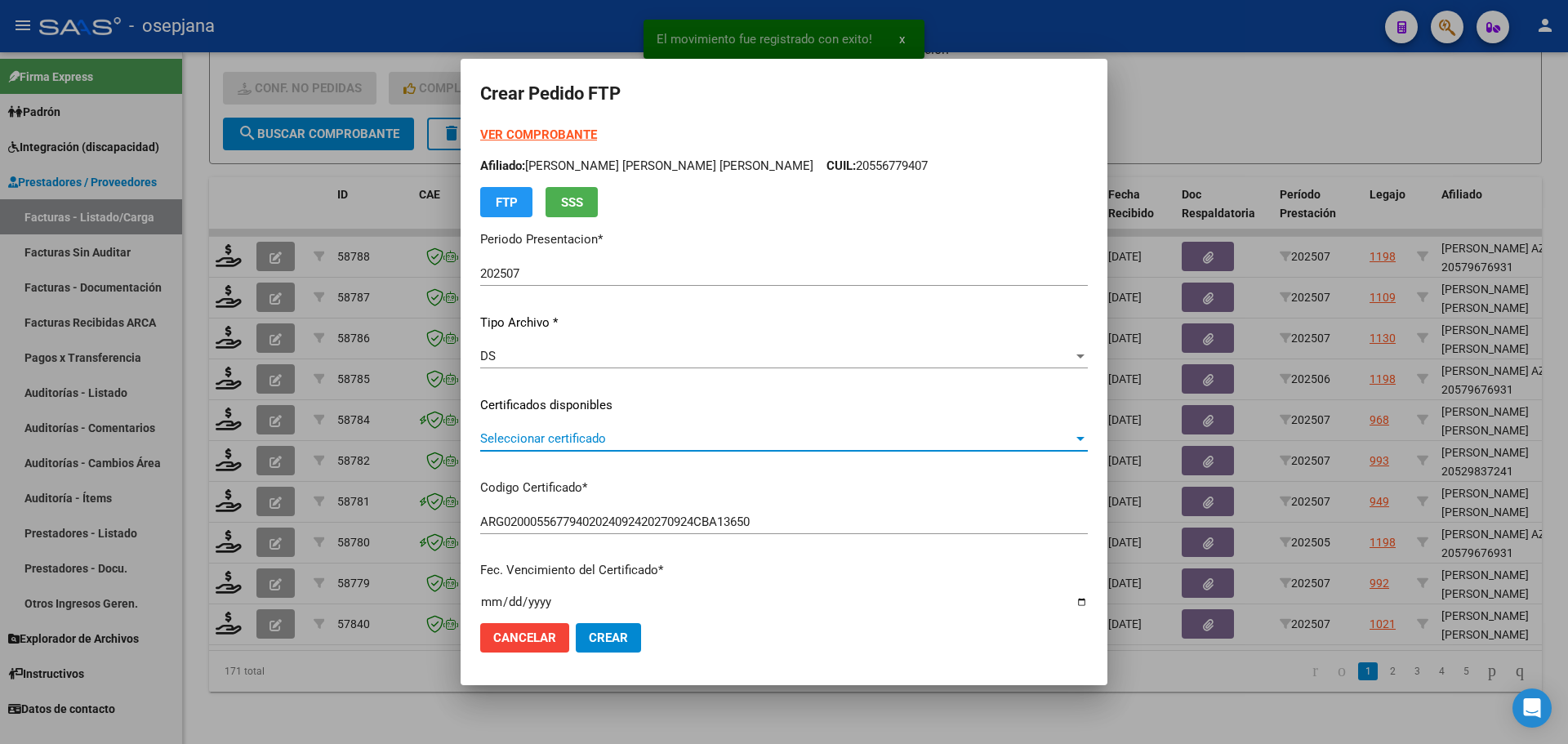
click at [604, 435] on span "Seleccionar certificado" at bounding box center [777, 438] width 593 height 14
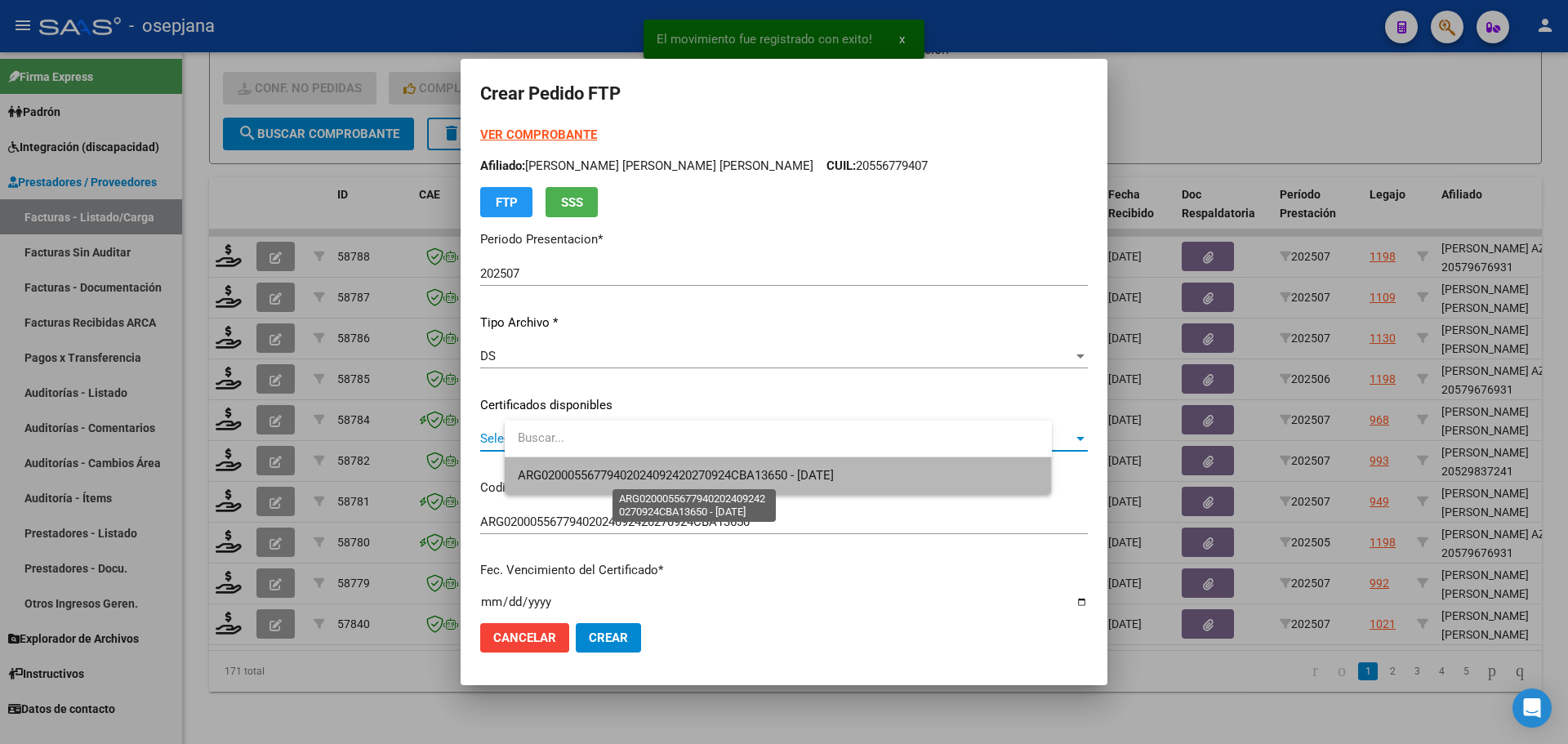
click at [617, 475] on span "ARG02000556779402024092420270924CBA13650 - 2027-09-24" at bounding box center [676, 475] width 316 height 14
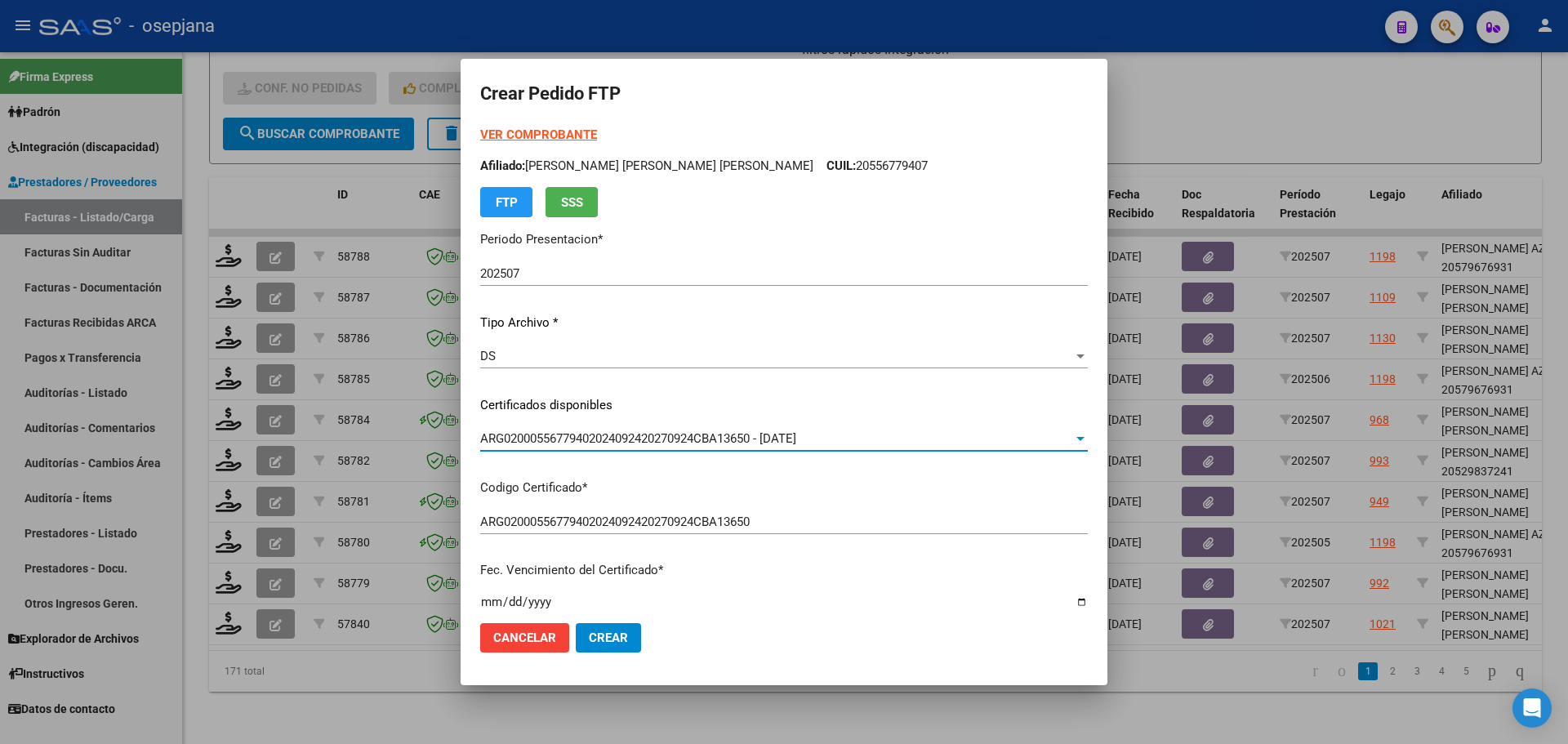
click at [592, 141] on strong "VER COMPROBANTE" at bounding box center [539, 134] width 117 height 14
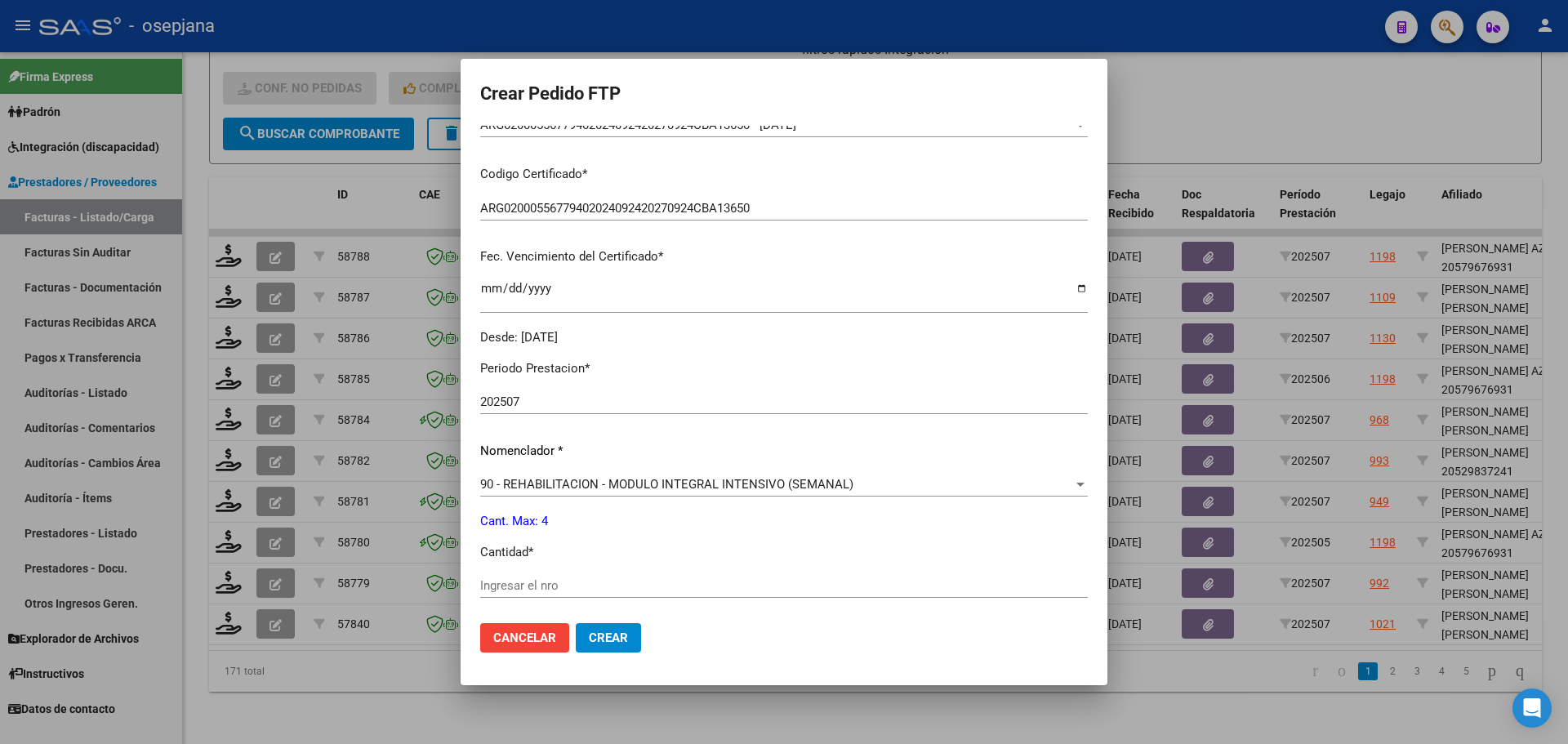
scroll to position [490, 0]
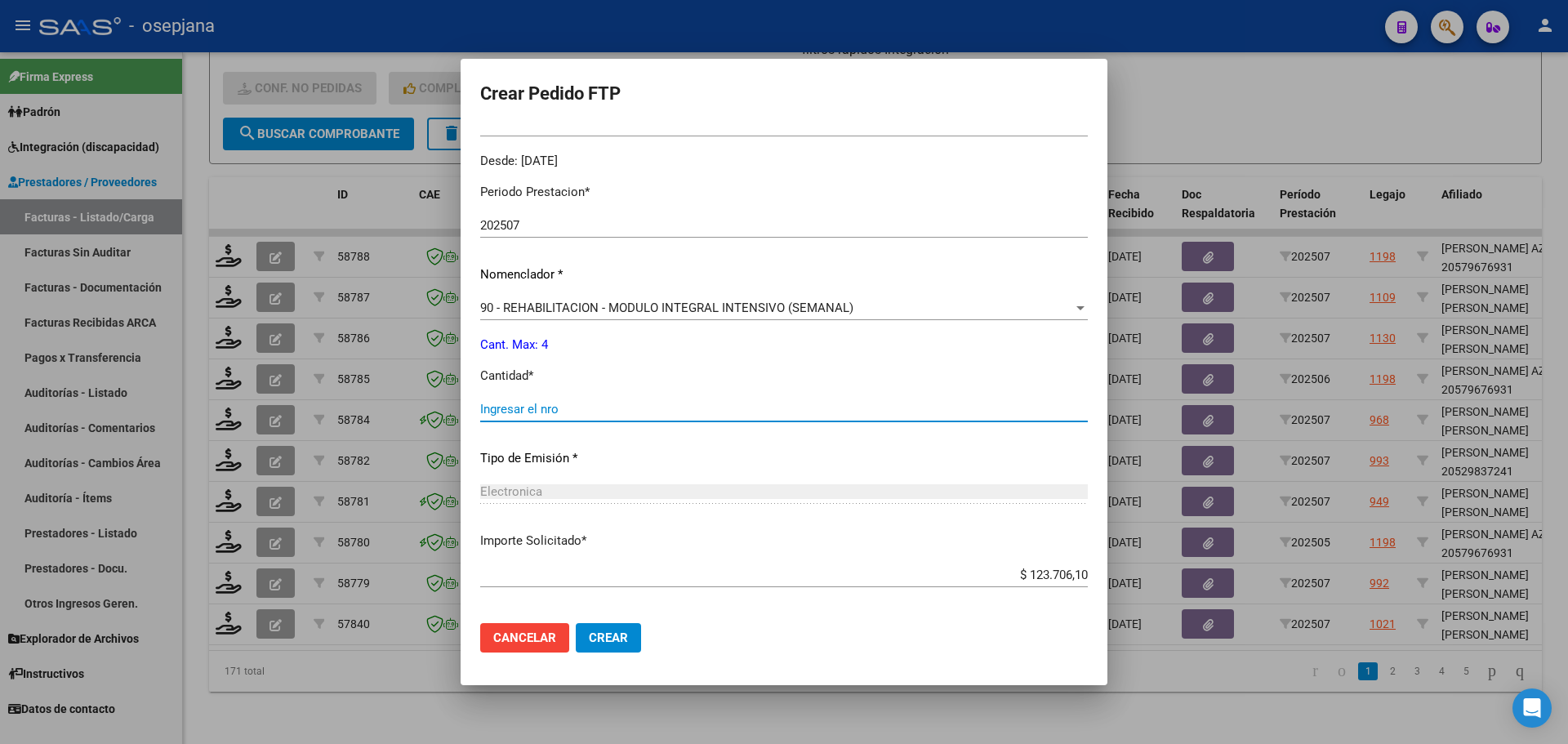
click at [558, 408] on input "Ingresar el nro" at bounding box center [784, 408] width 608 height 14
type input "4"
click at [670, 621] on mat-dialog-actions "Cancelar Crear" at bounding box center [784, 638] width 608 height 56
click at [641, 634] on button "Crear" at bounding box center [608, 637] width 65 height 30
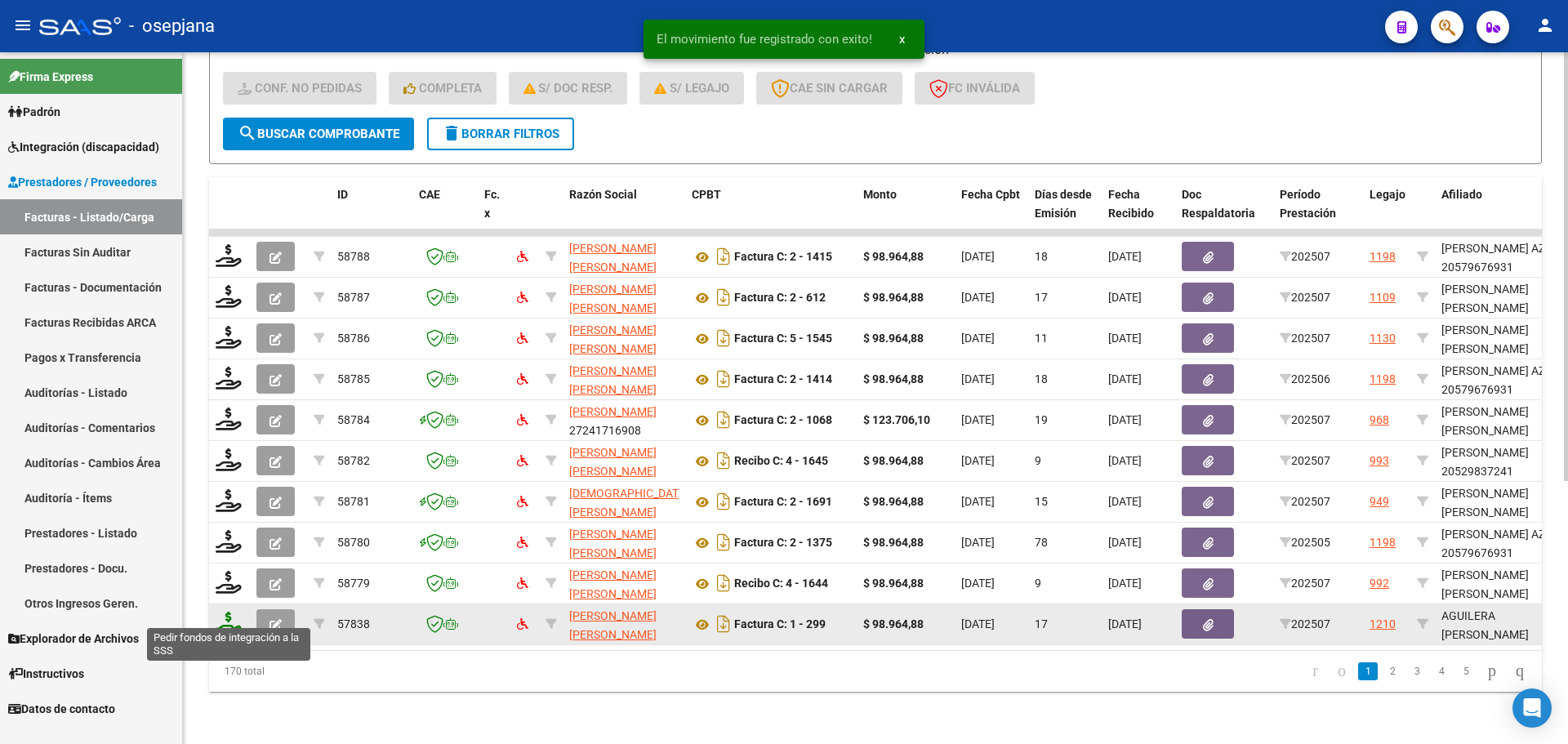
click at [225, 617] on icon at bounding box center [228, 623] width 26 height 23
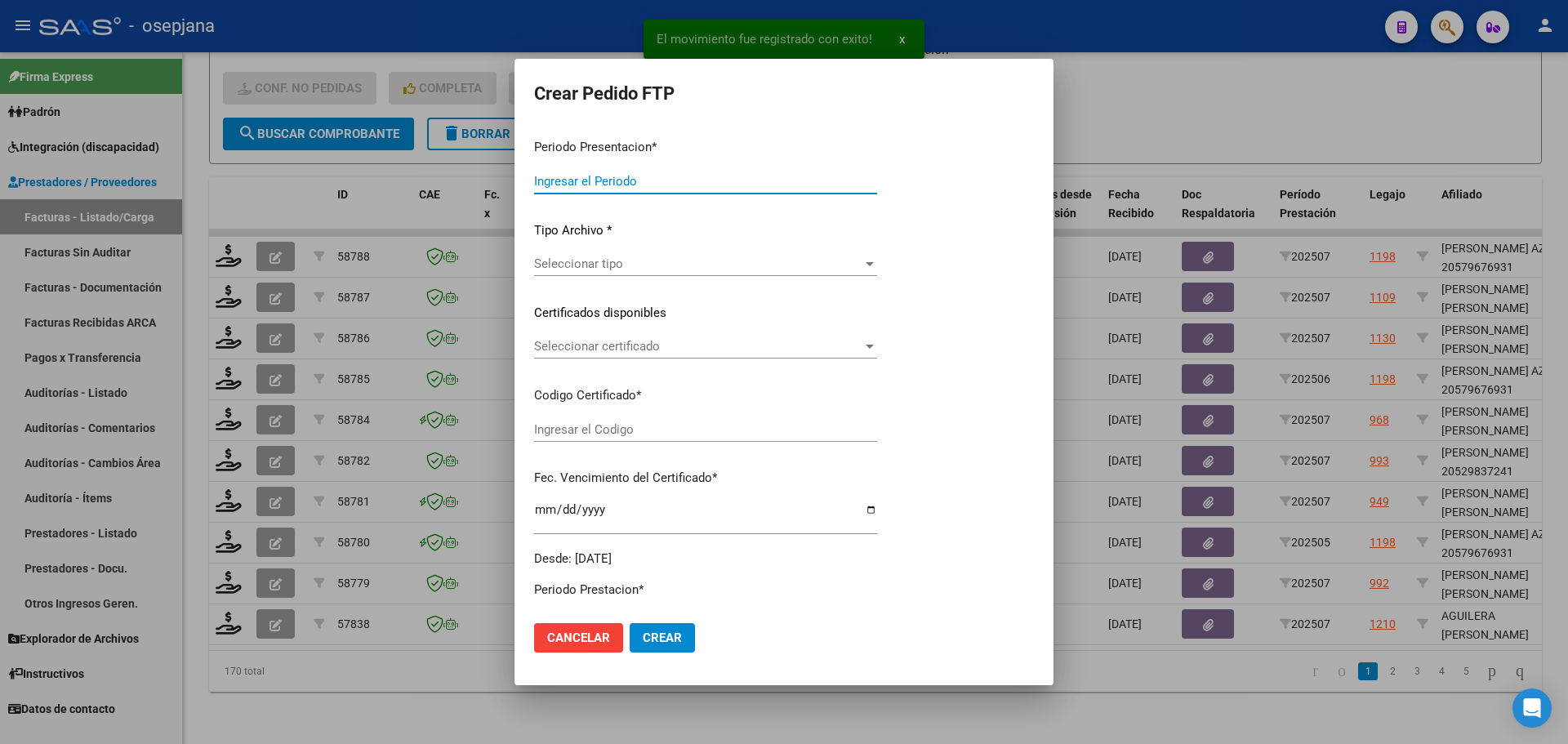
type input "202507"
type input "$ 98.964,88"
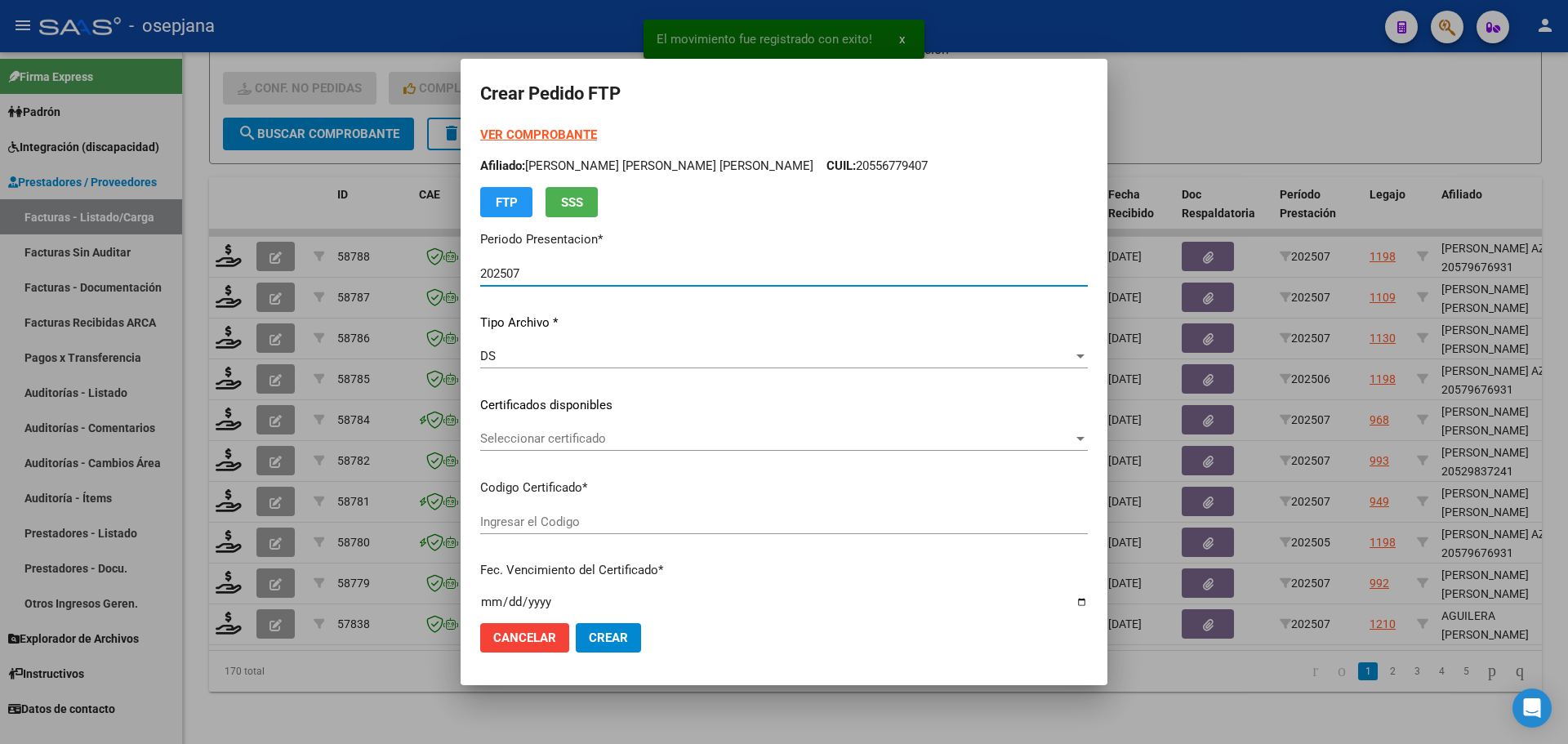
type input "ARG02000578331732022012720250127BSAS313"
type input "2025-01-27"
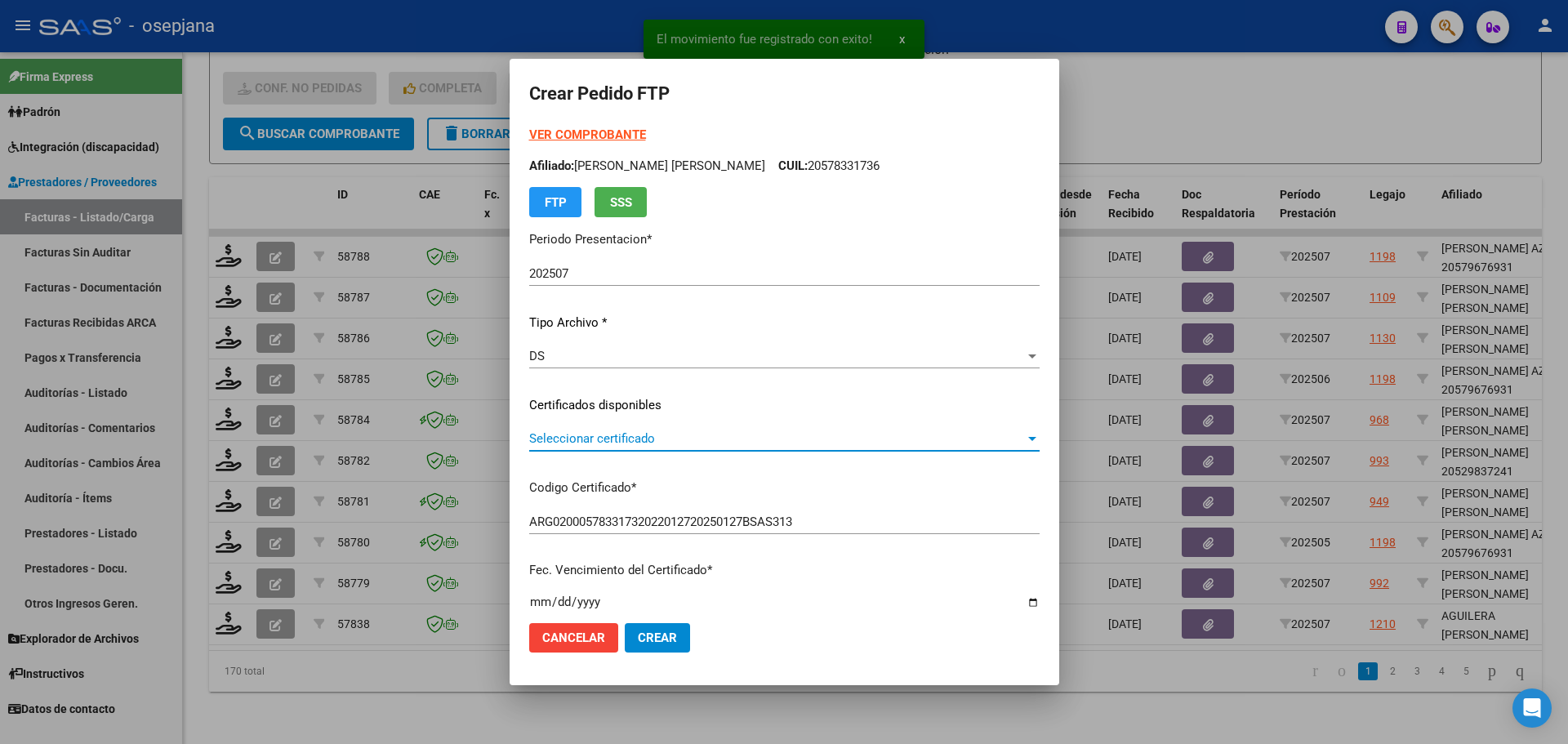
click at [589, 431] on span "Seleccionar certificado" at bounding box center [776, 438] width 496 height 14
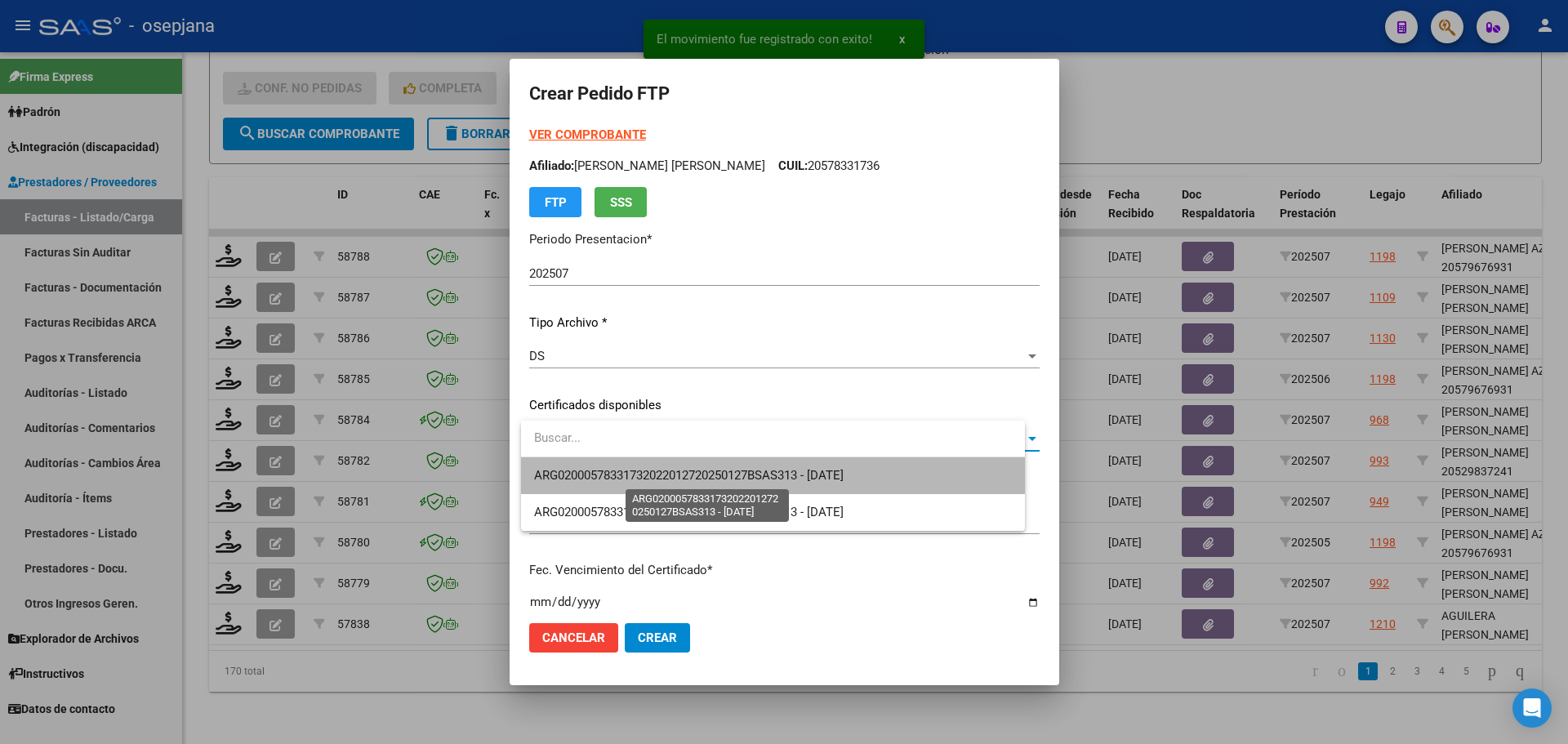
click at [588, 472] on span "ARG02000578331732022012720250127BSAS313 - 2025-01-27" at bounding box center [688, 475] width 309 height 14
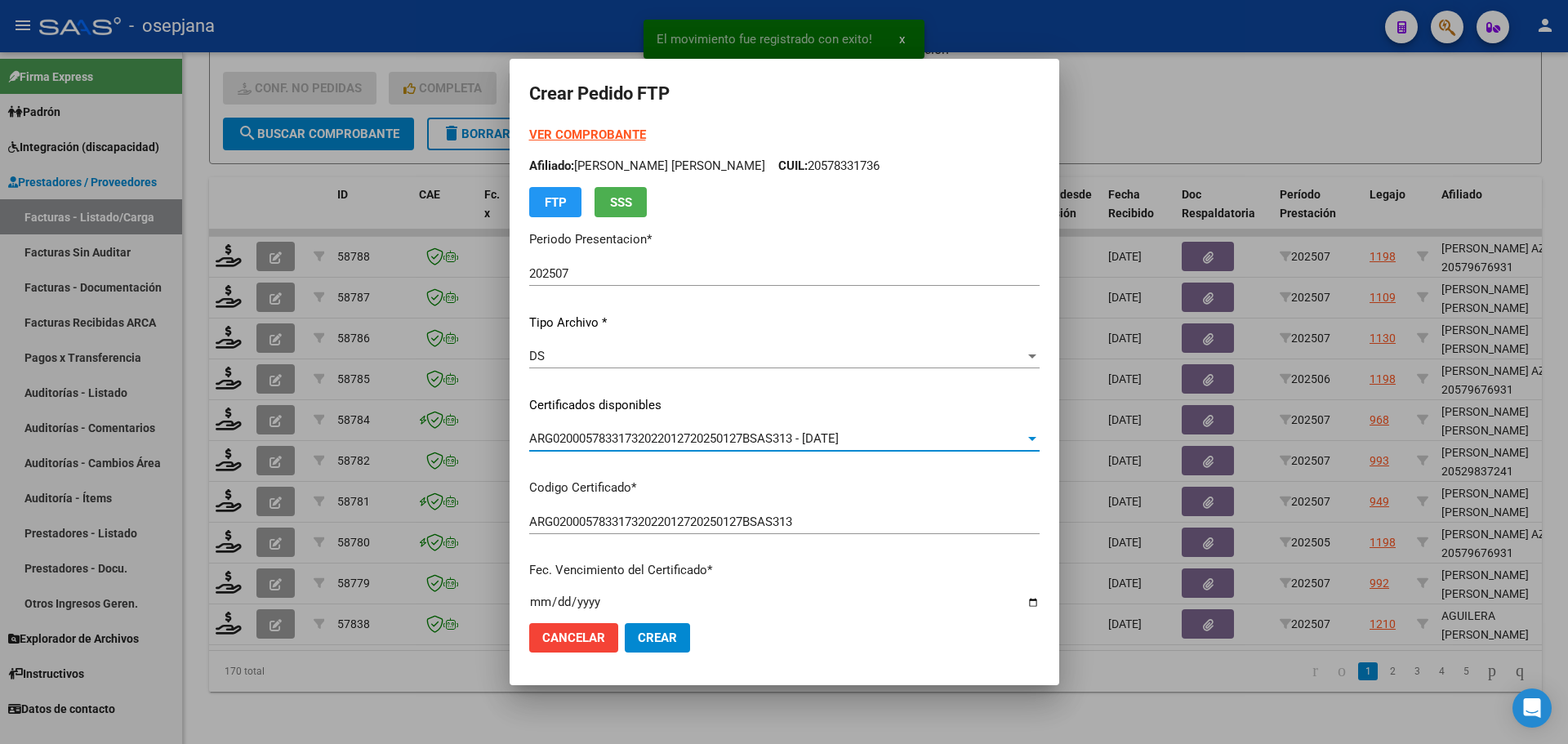
click at [599, 134] on strong "VER COMPROBANTE" at bounding box center [587, 134] width 117 height 14
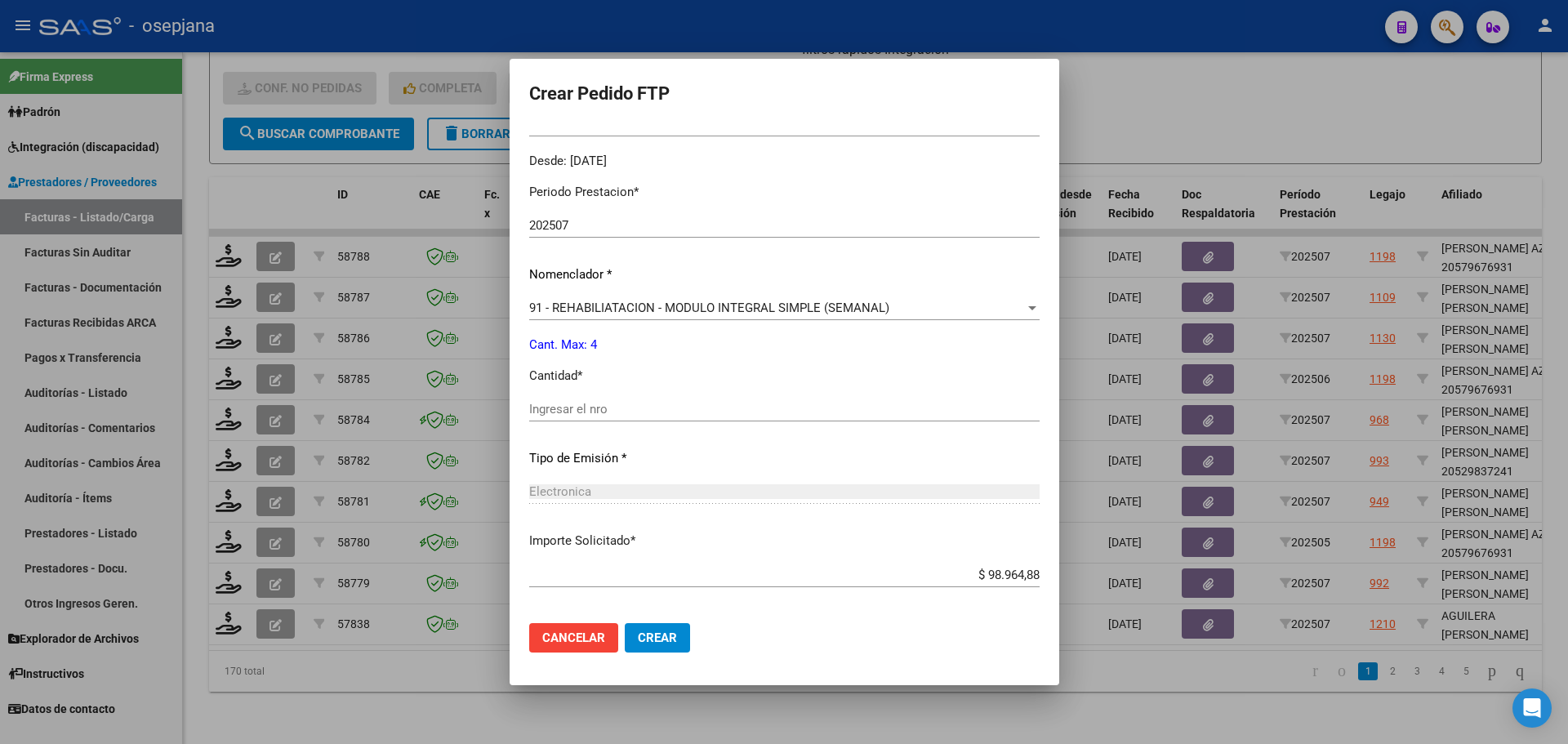
click at [582, 406] on input "Ingresar el nro" at bounding box center [784, 408] width 510 height 14
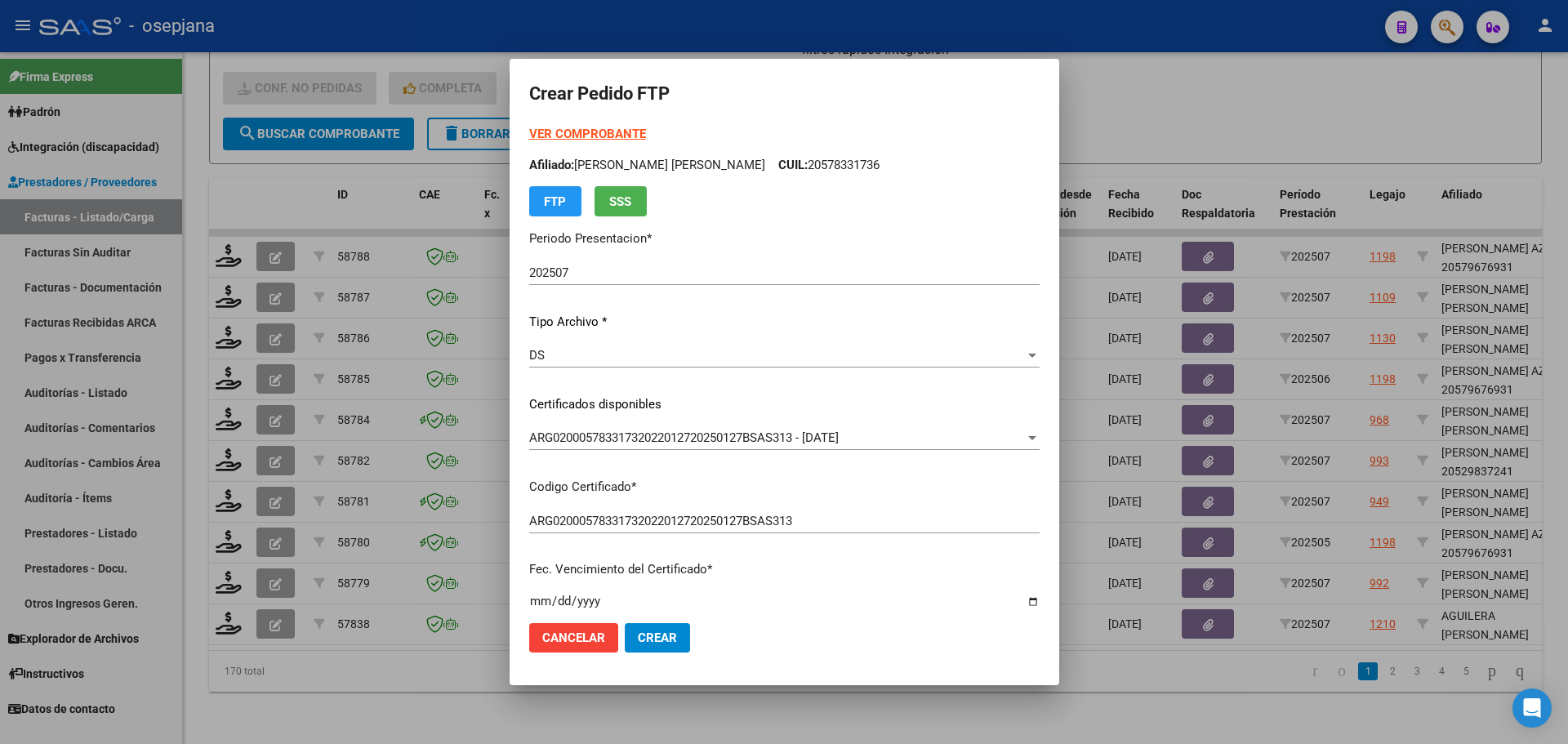
scroll to position [0, 0]
type input "4"
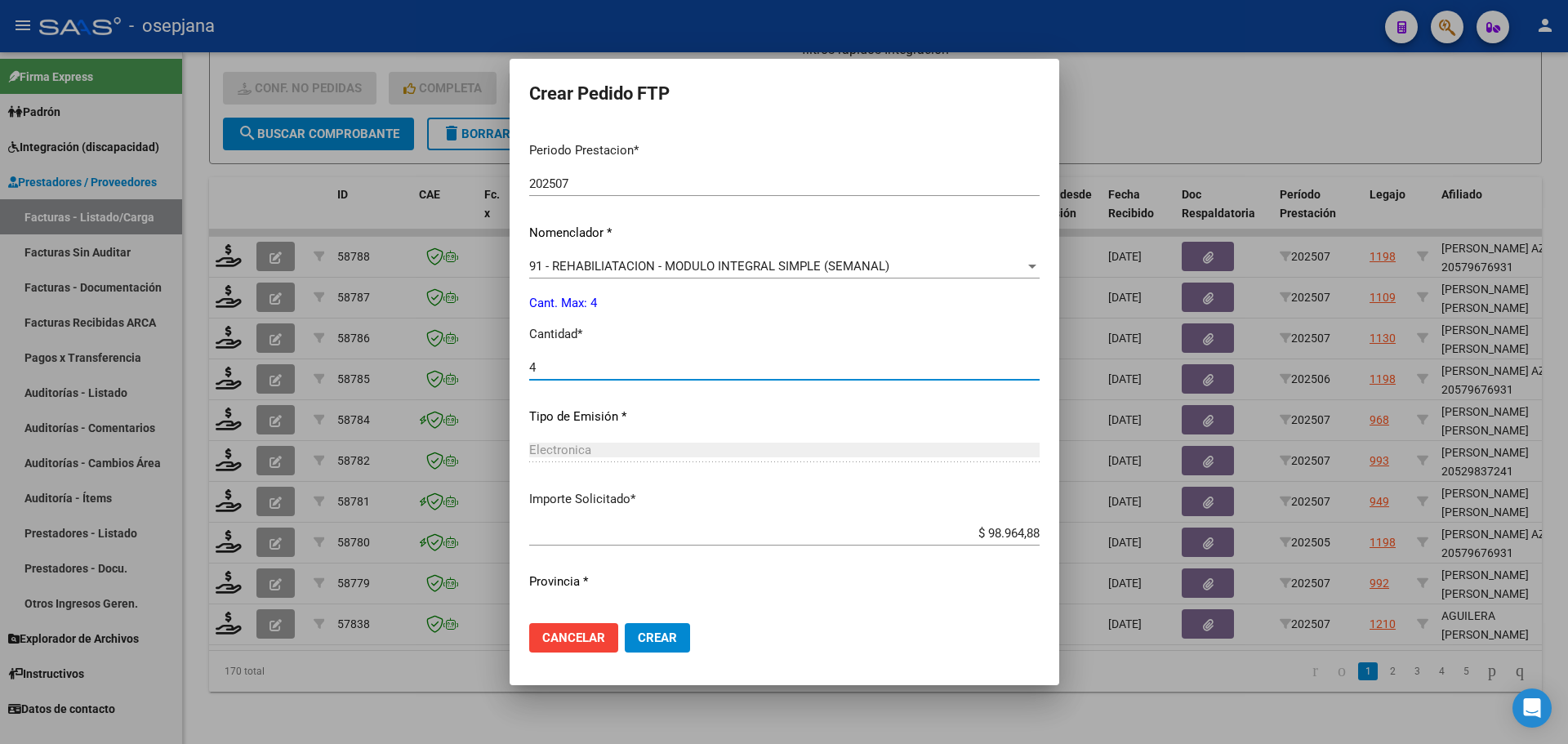
scroll to position [565, 0]
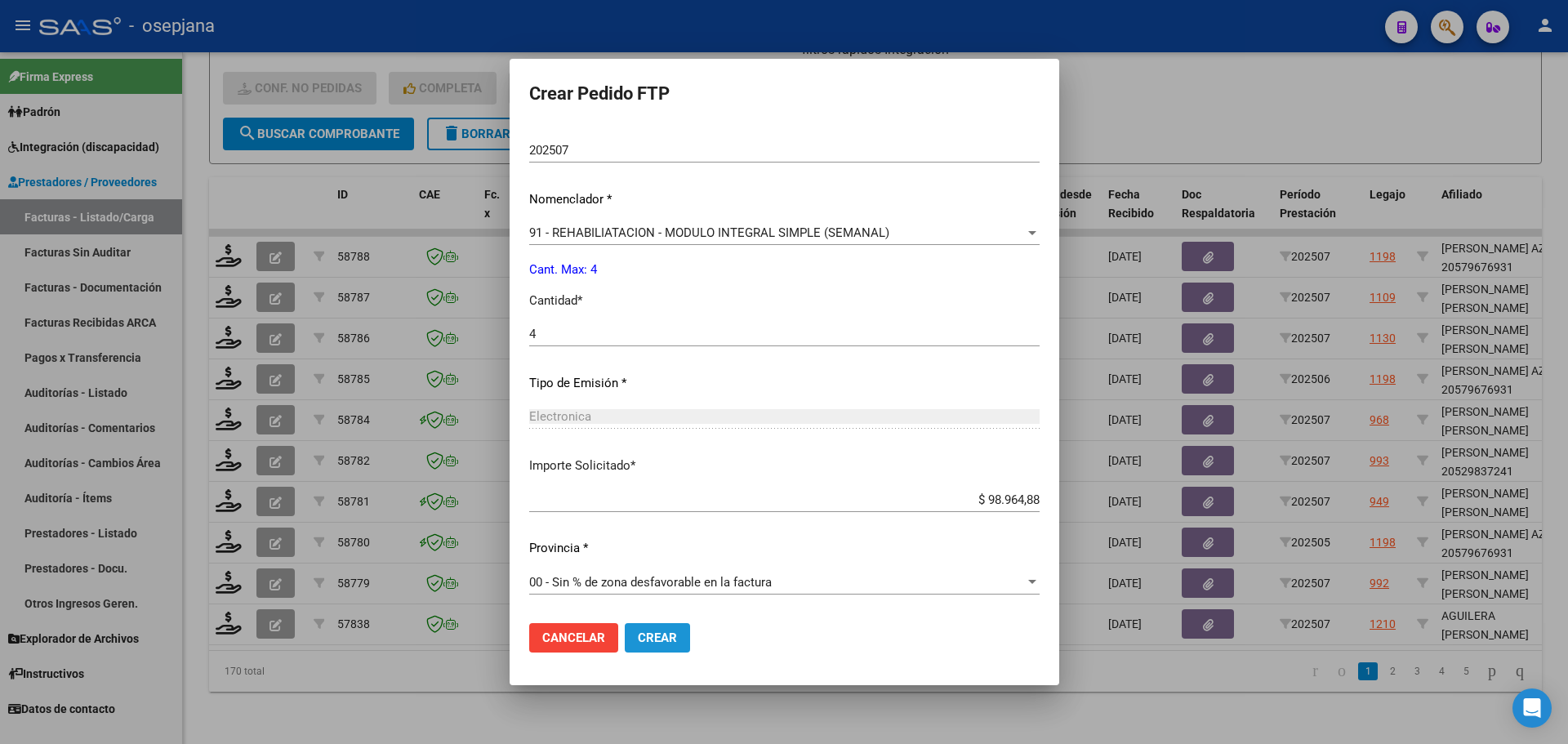
click at [646, 643] on span "Crear" at bounding box center [658, 637] width 39 height 14
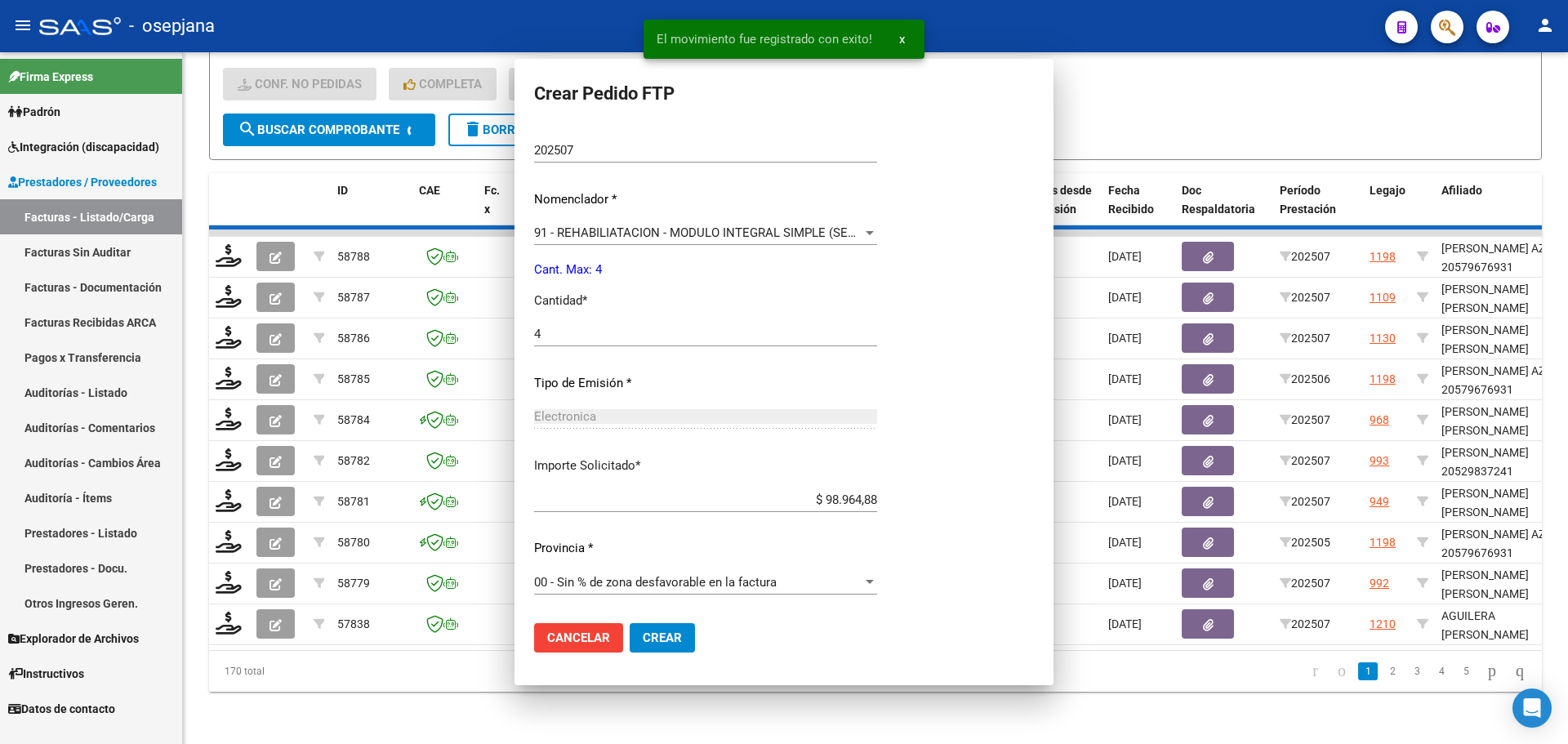
scroll to position [0, 0]
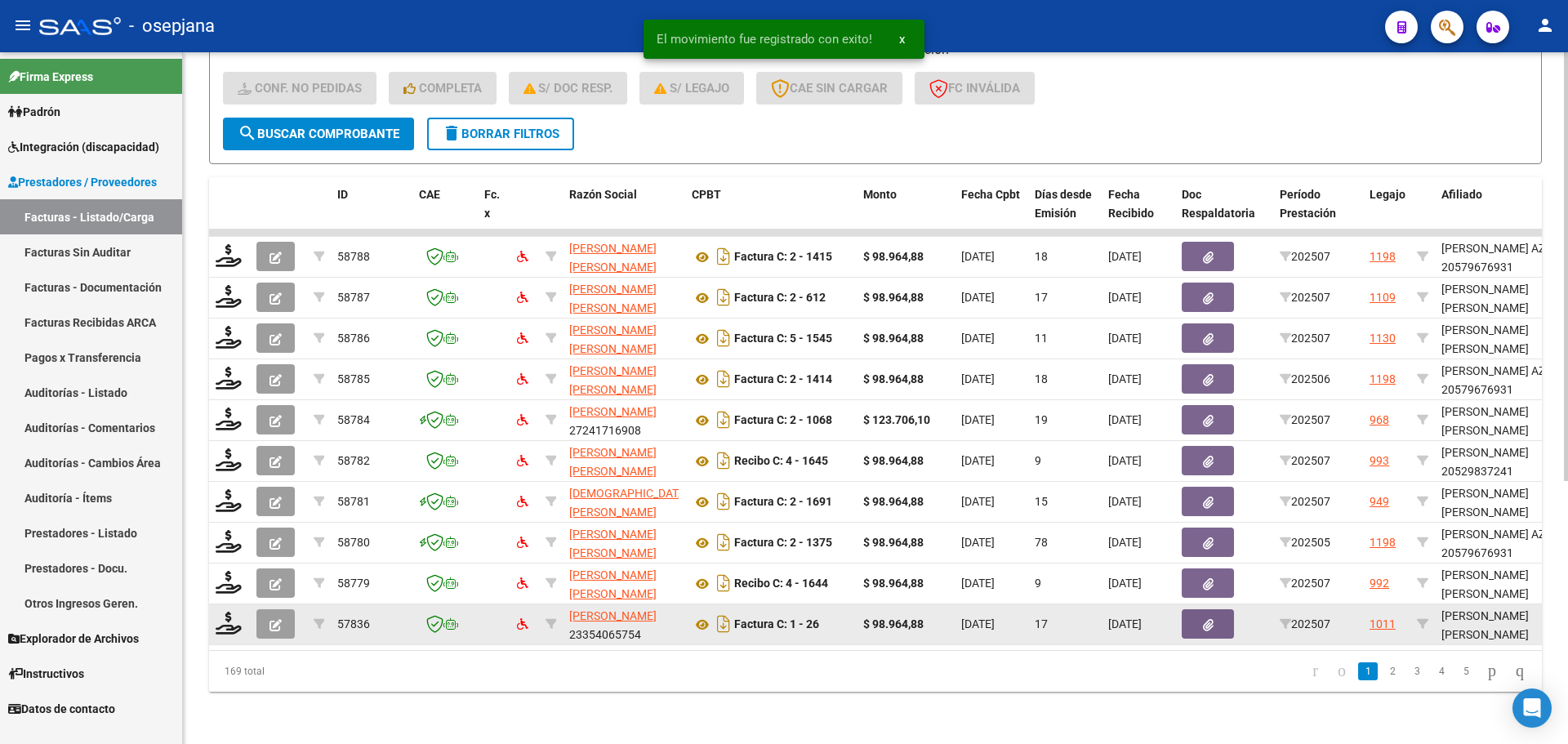
click at [225, 630] on datatable-body-cell at bounding box center [230, 624] width 41 height 40
click at [228, 613] on icon at bounding box center [228, 623] width 26 height 23
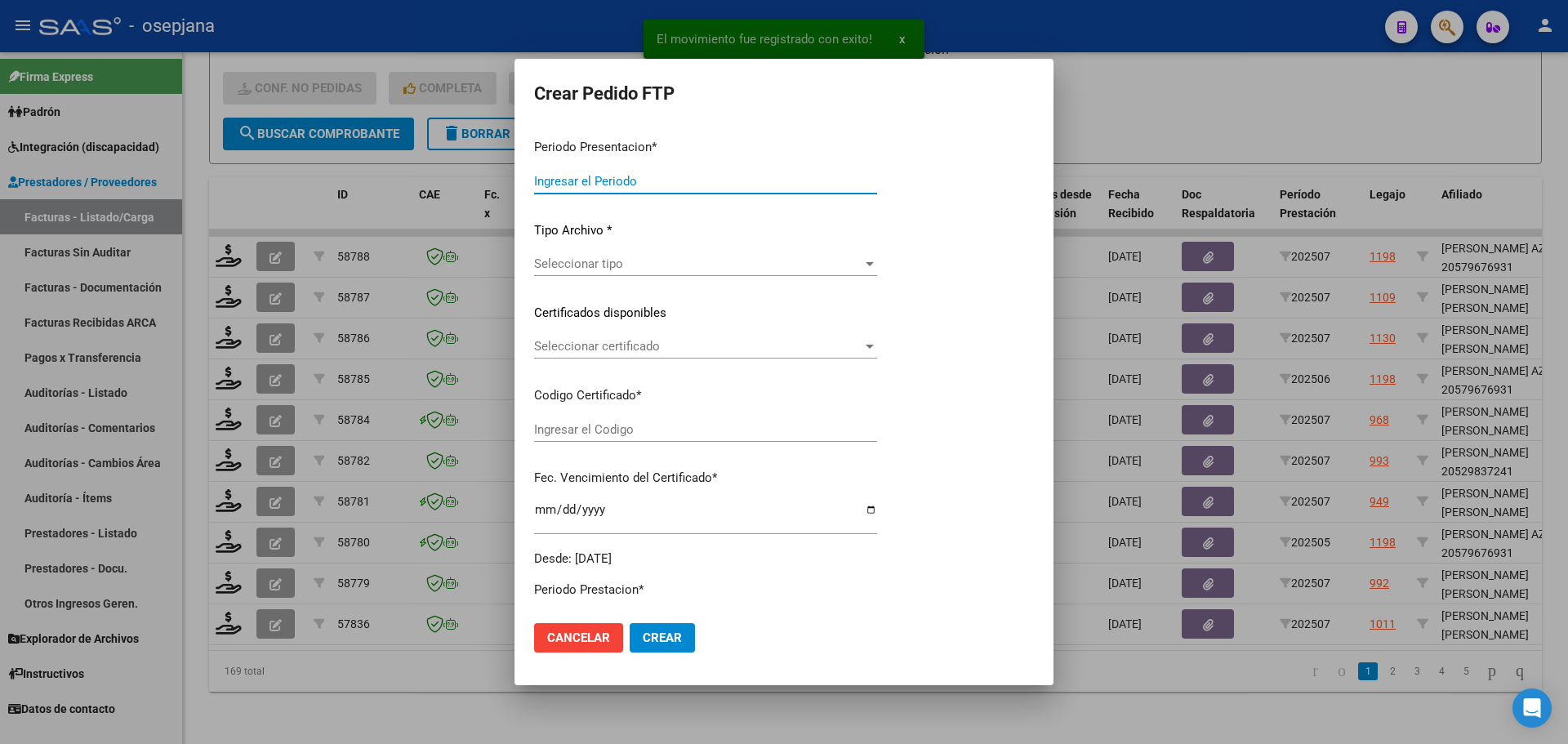
type input "202507"
type input "$ 98.964,88"
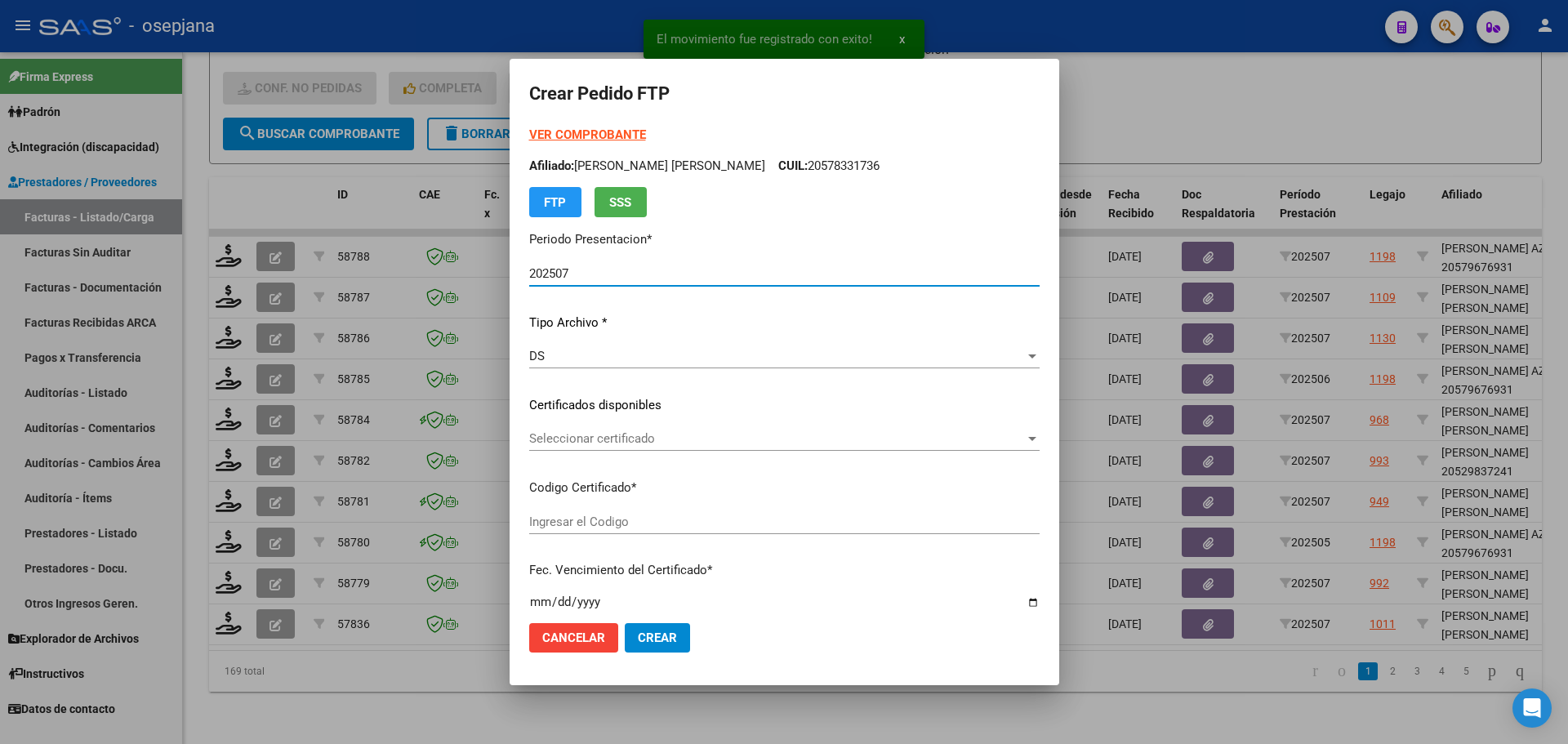
type input "RG02000548851132024021520290215BSAS436"
type input "2029-02-15"
click at [637, 437] on span "Seleccionar certificado" at bounding box center [776, 438] width 496 height 14
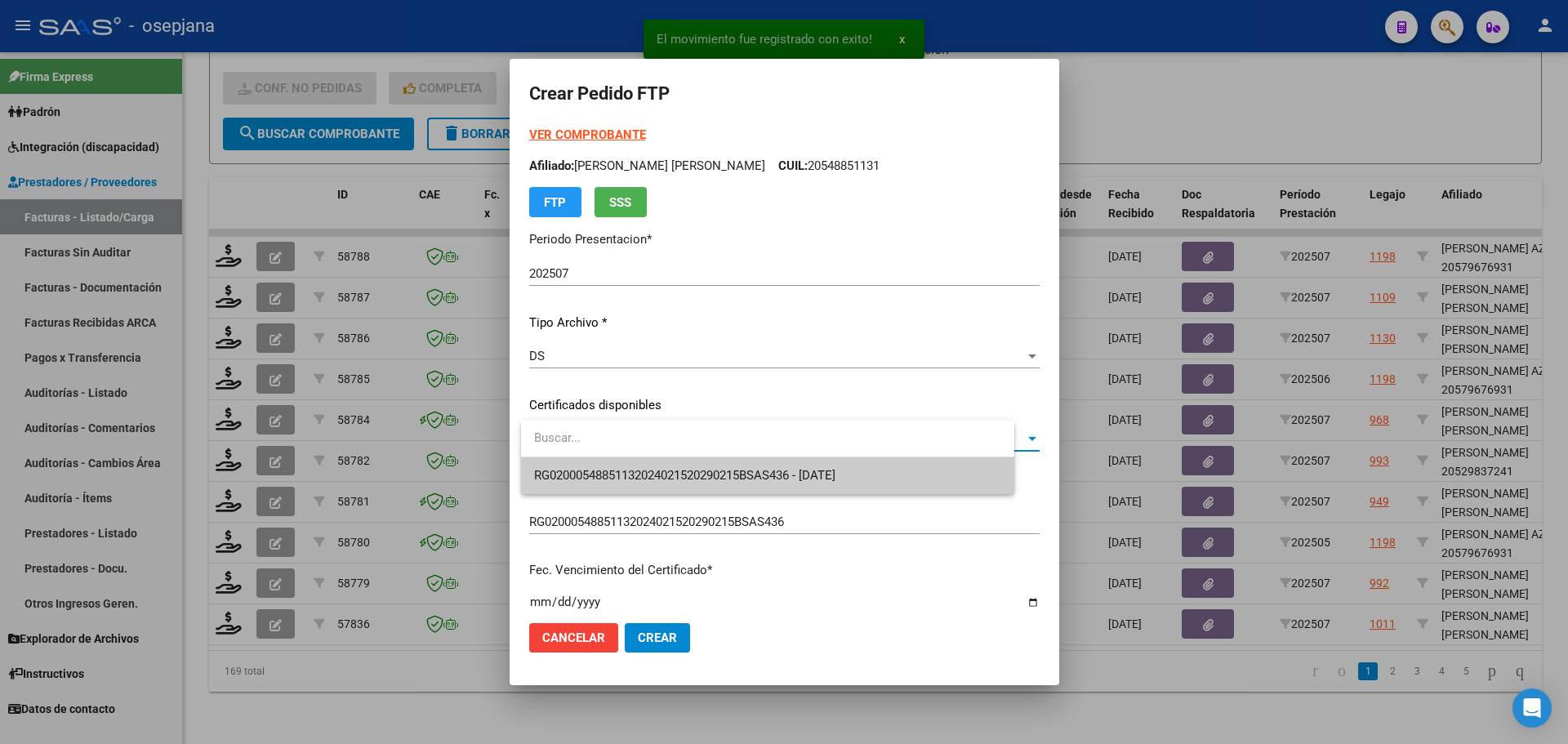
click at [639, 472] on span "RG02000548851132024021520290215BSAS436 - 2029-02-15" at bounding box center [685, 475] width 302 height 14
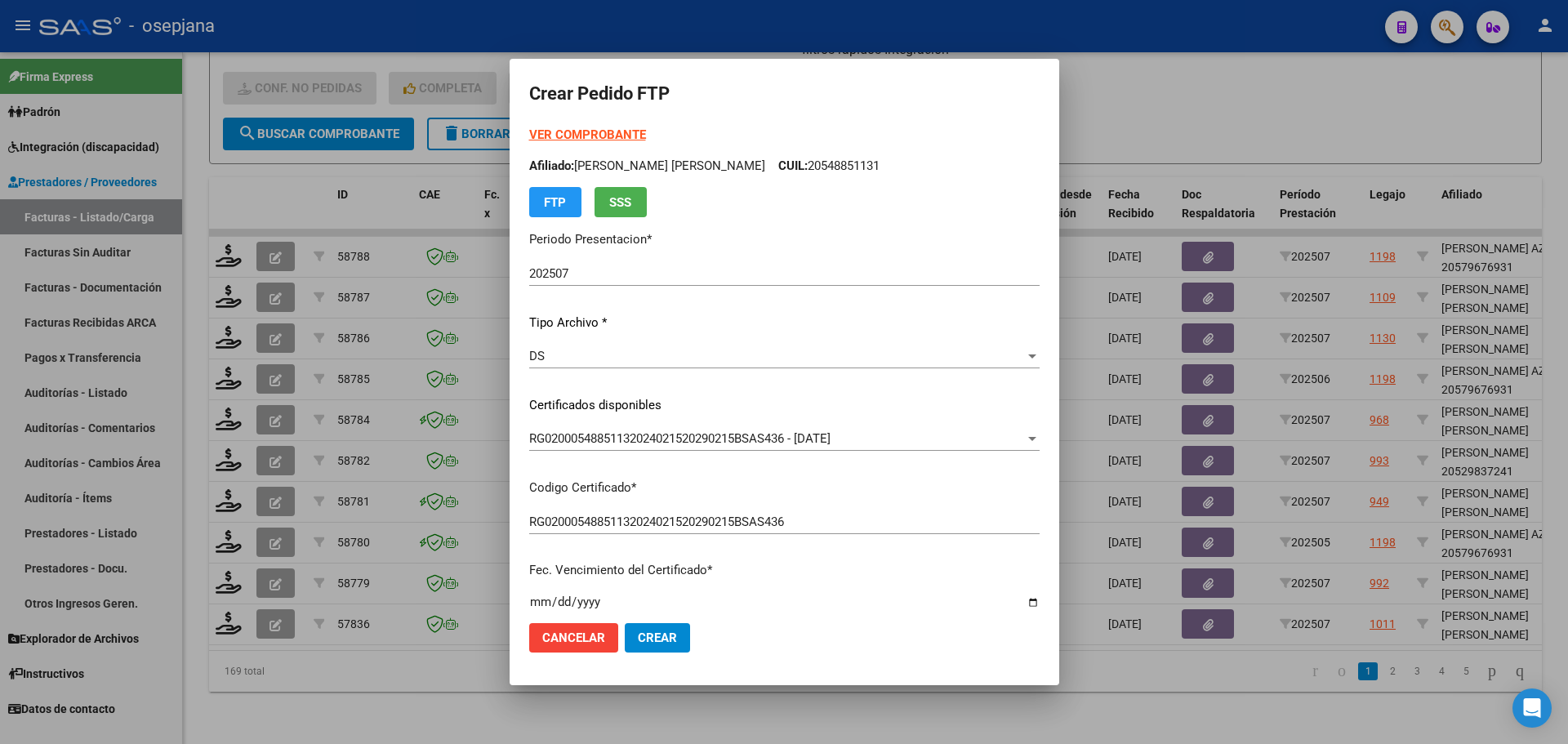
click at [604, 139] on strong "VER COMPROBANTE" at bounding box center [587, 134] width 117 height 14
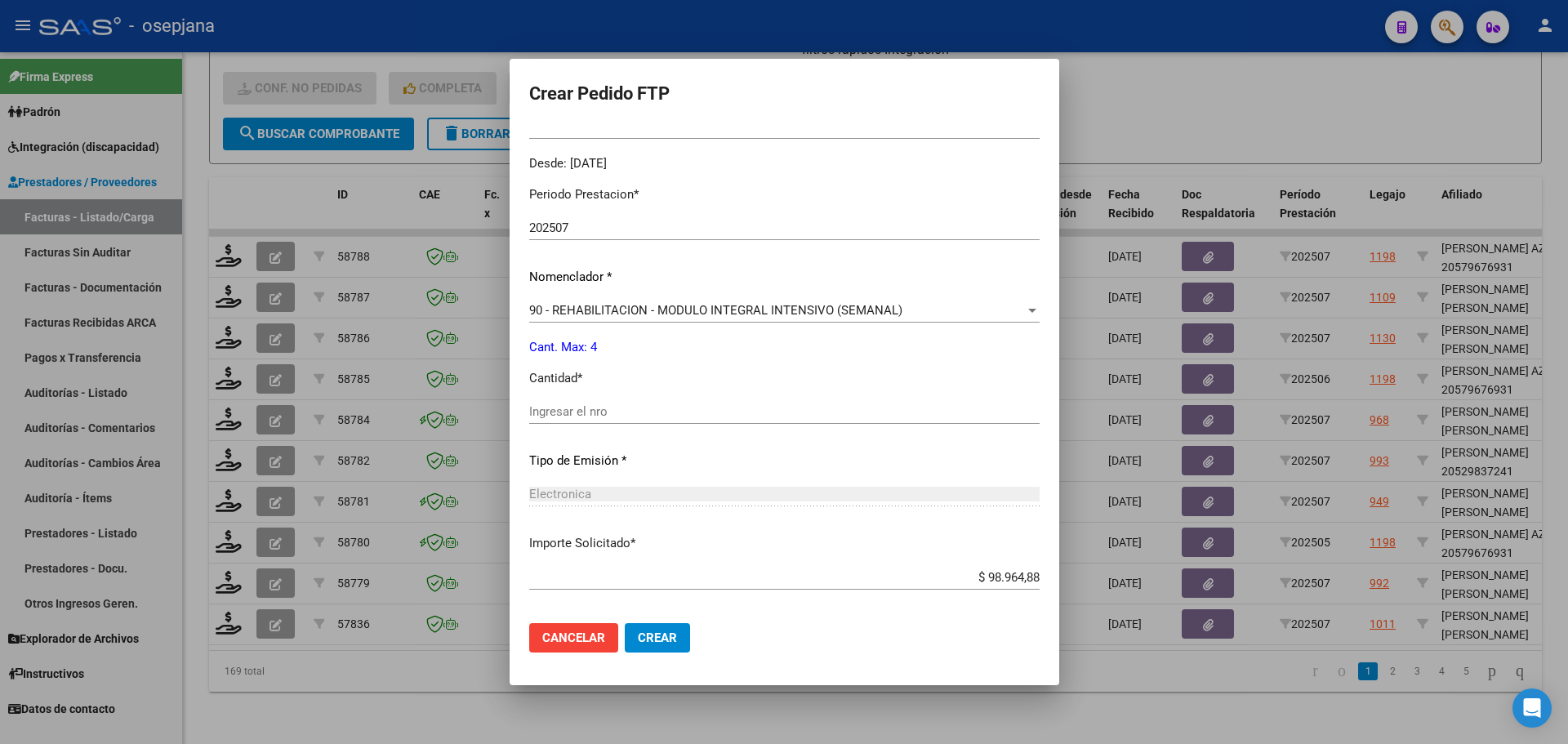
scroll to position [490, 0]
click at [564, 408] on input "Ingresar el nro" at bounding box center [784, 408] width 510 height 14
type input "4"
click at [673, 641] on span "Crear" at bounding box center [658, 637] width 39 height 14
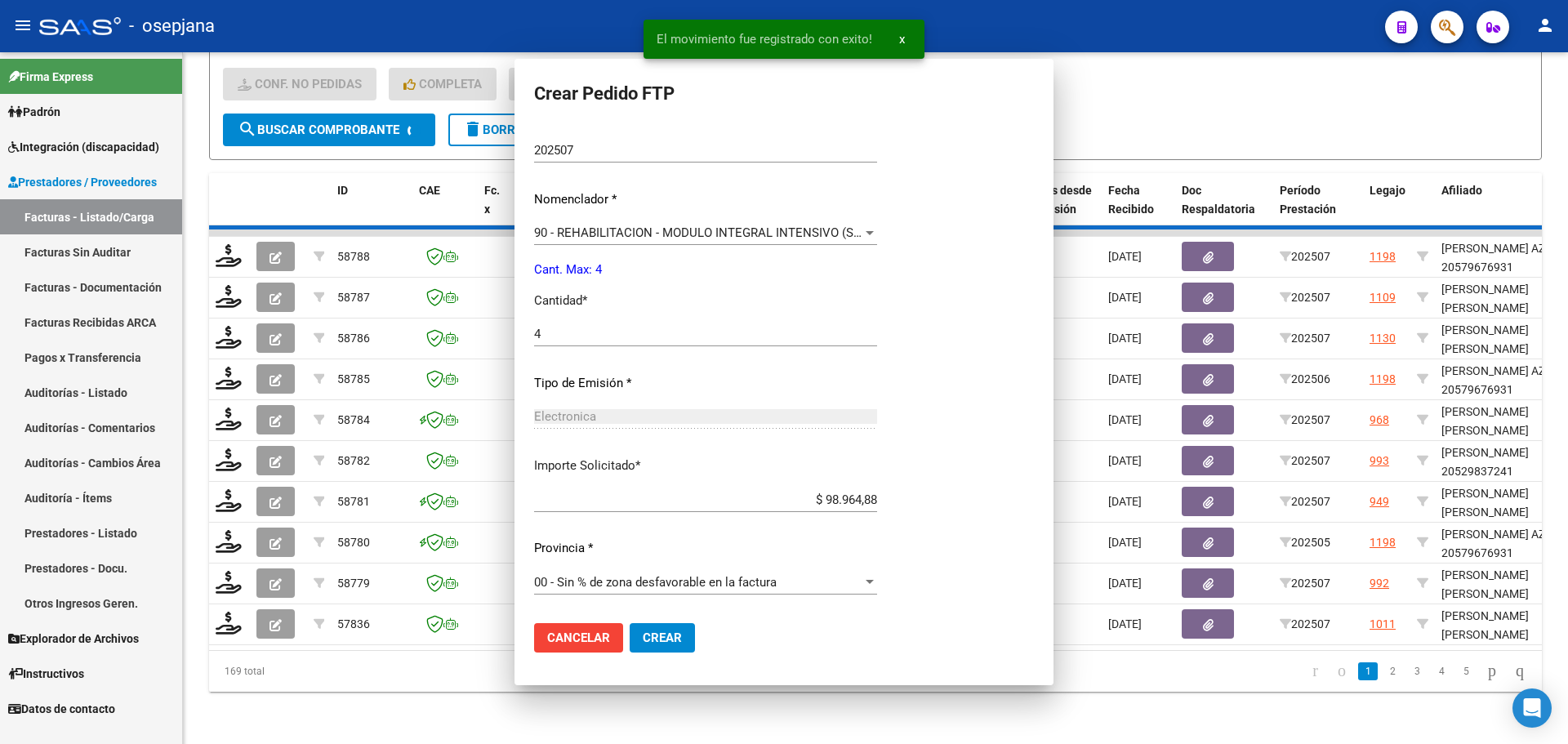
scroll to position [0, 0]
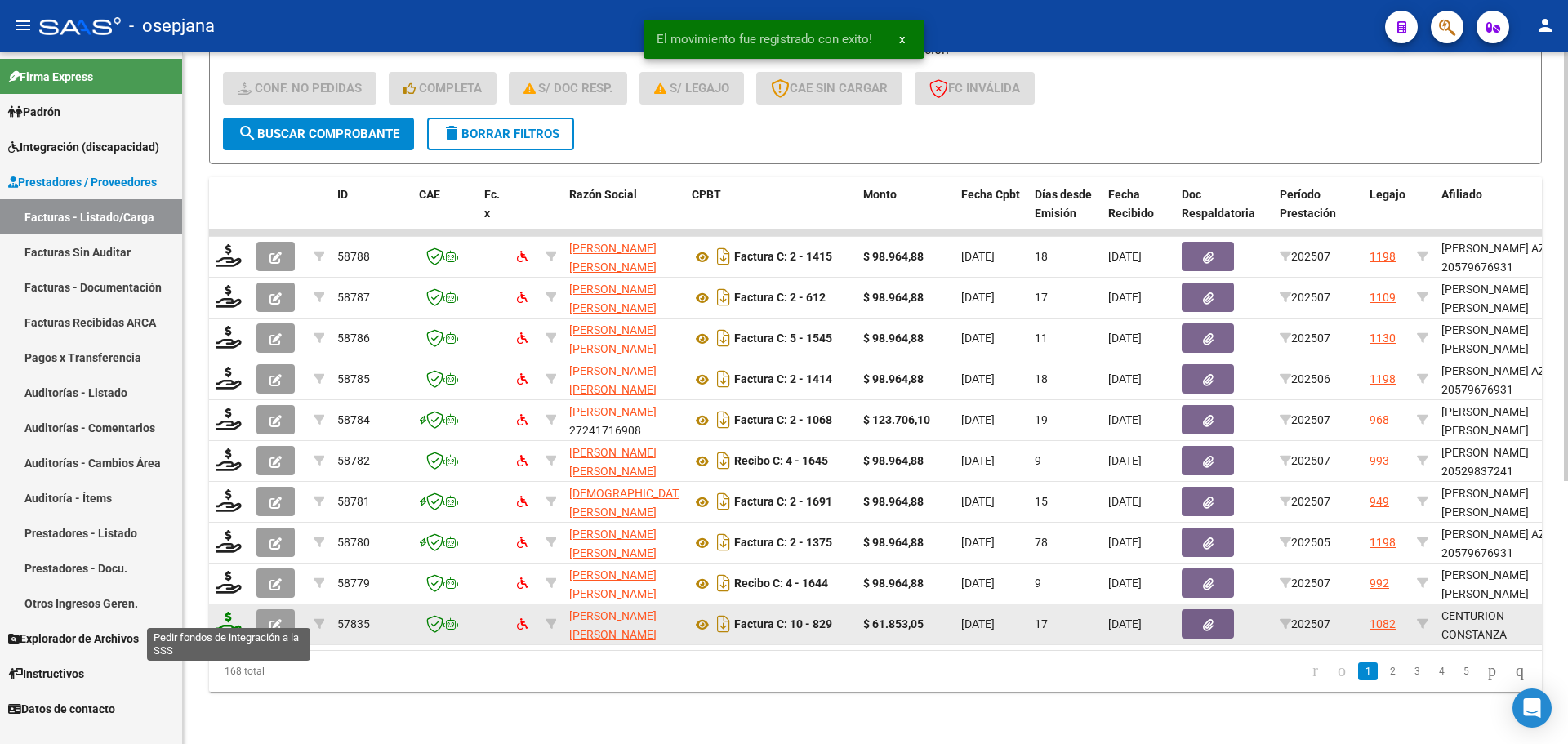
click at [218, 615] on icon at bounding box center [228, 623] width 26 height 23
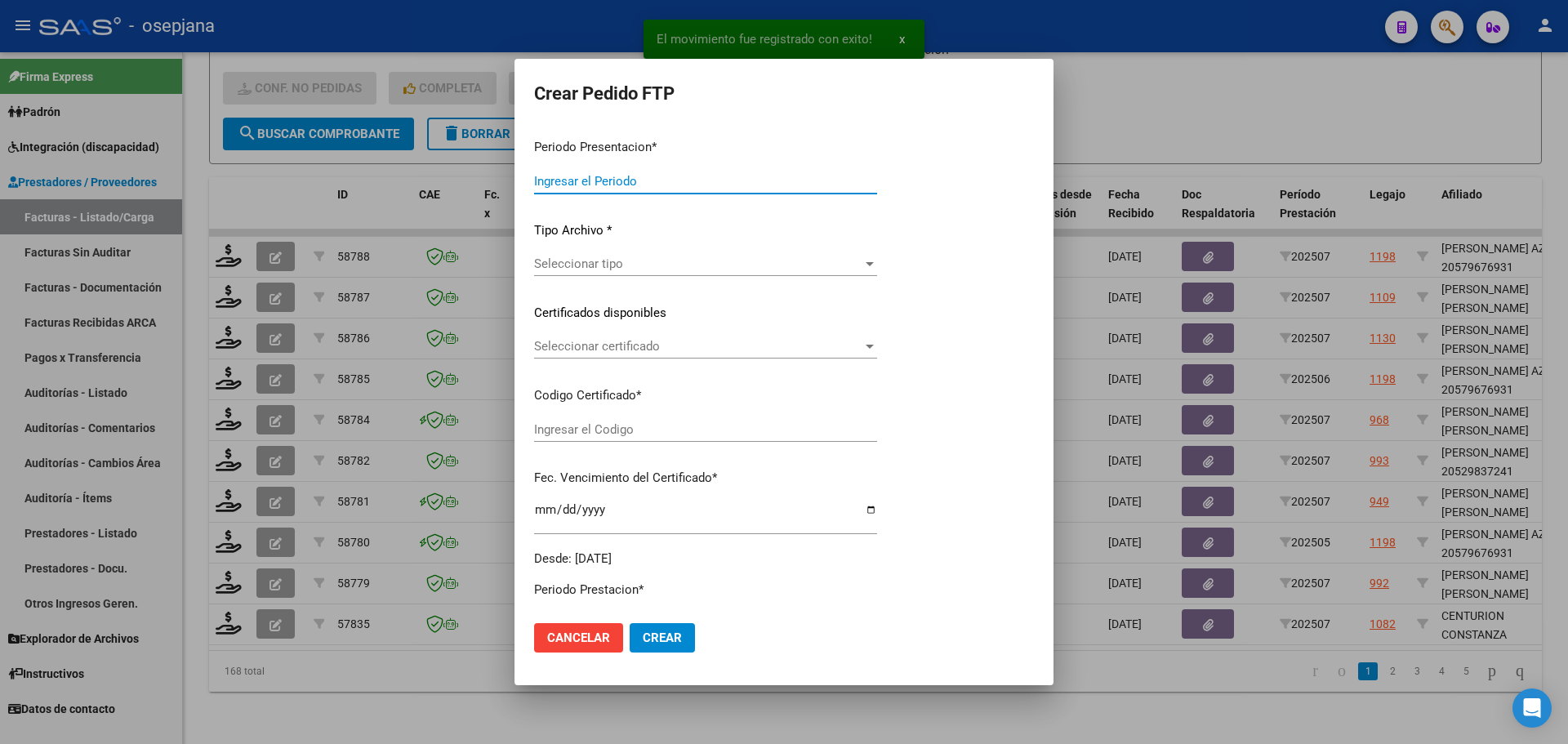
type input "202507"
type input "$ 61.853,05"
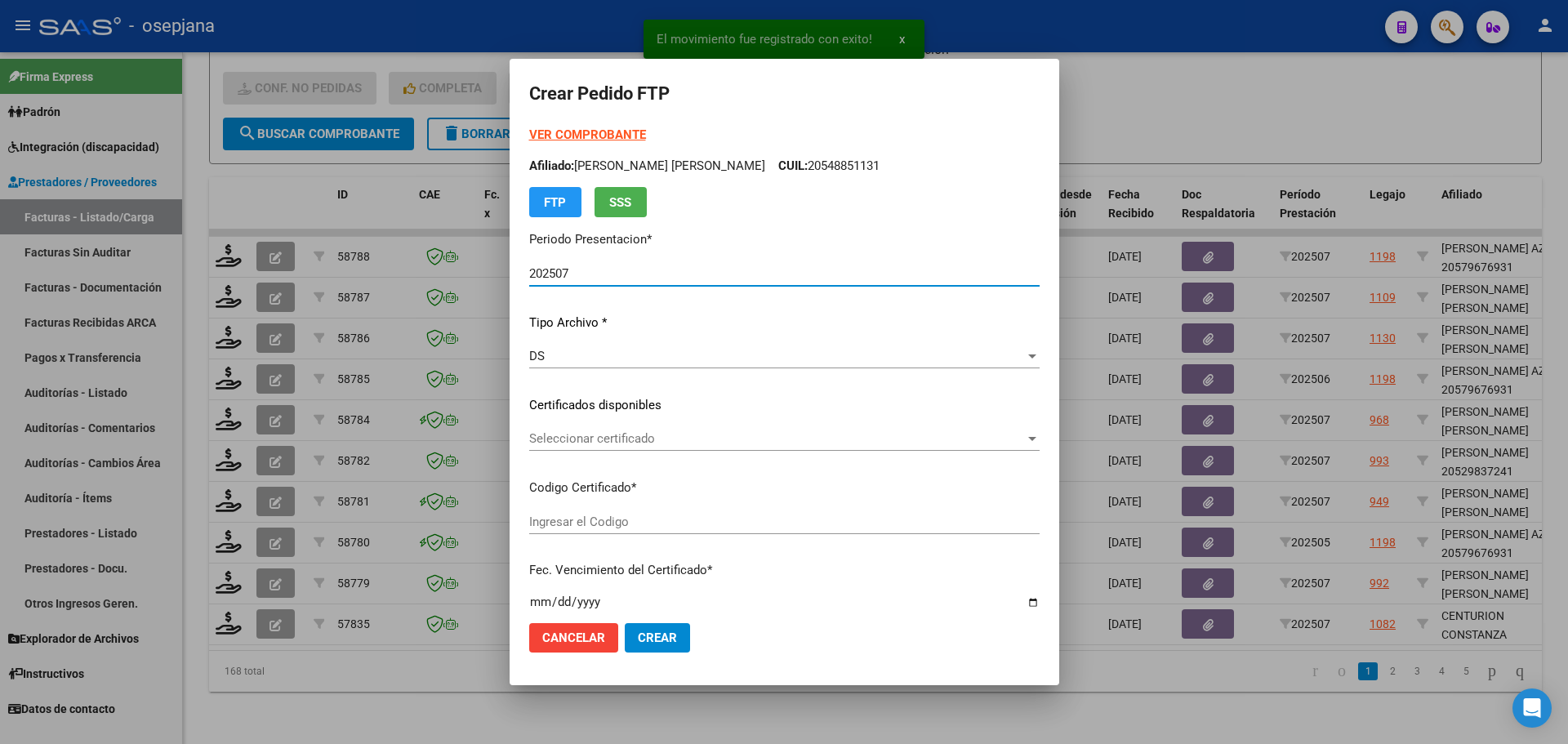
type input "ARG0100053053351-2023070520280705BS311"
type input "2028-07-07"
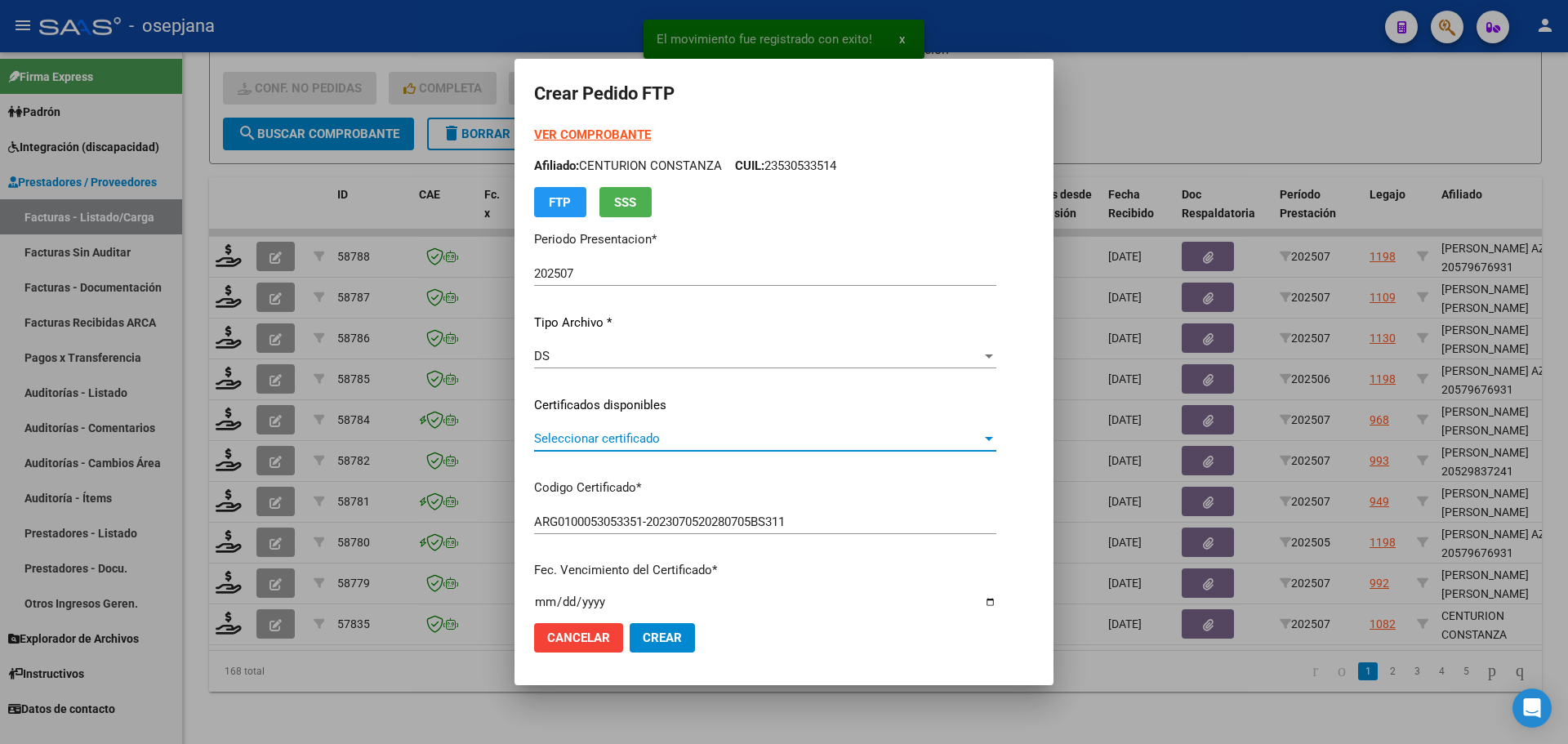
click at [592, 436] on span "Seleccionar certificado" at bounding box center [758, 438] width 448 height 14
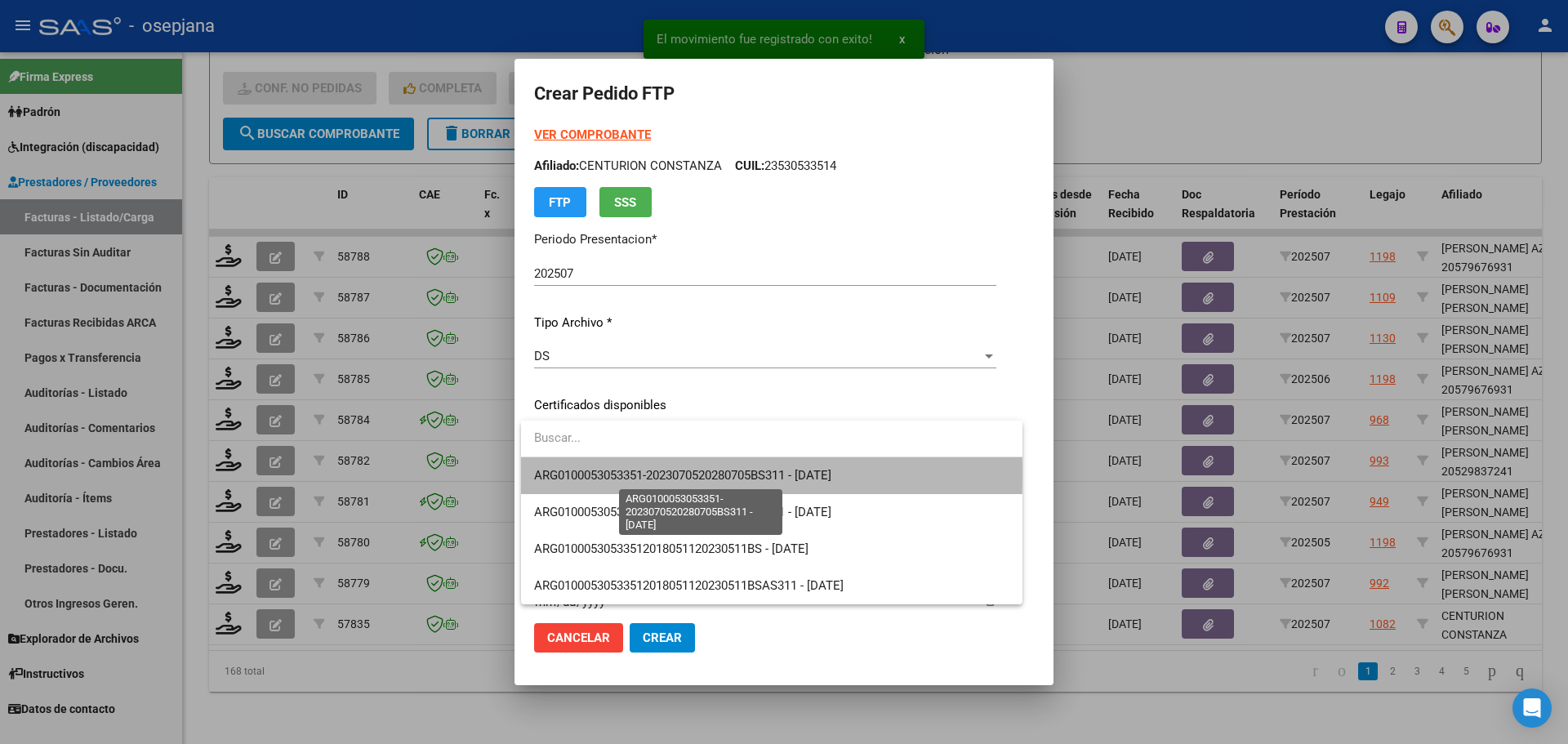
click at [596, 474] on span "ARG0100053053351-2023070520280705BS311 - 2028-07-07" at bounding box center [682, 475] width 297 height 14
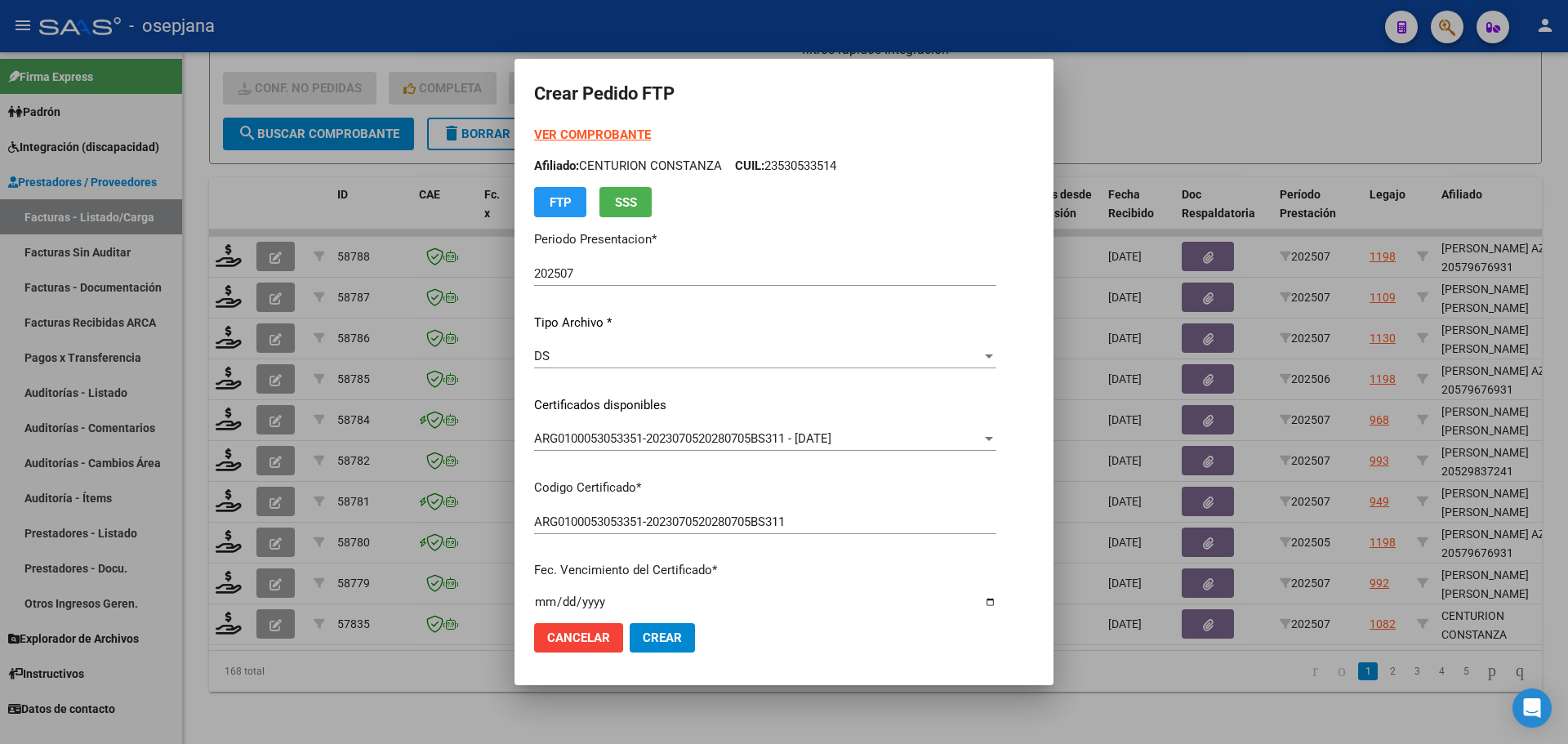
click at [587, 130] on strong "VER COMPROBANTE" at bounding box center [592, 134] width 117 height 14
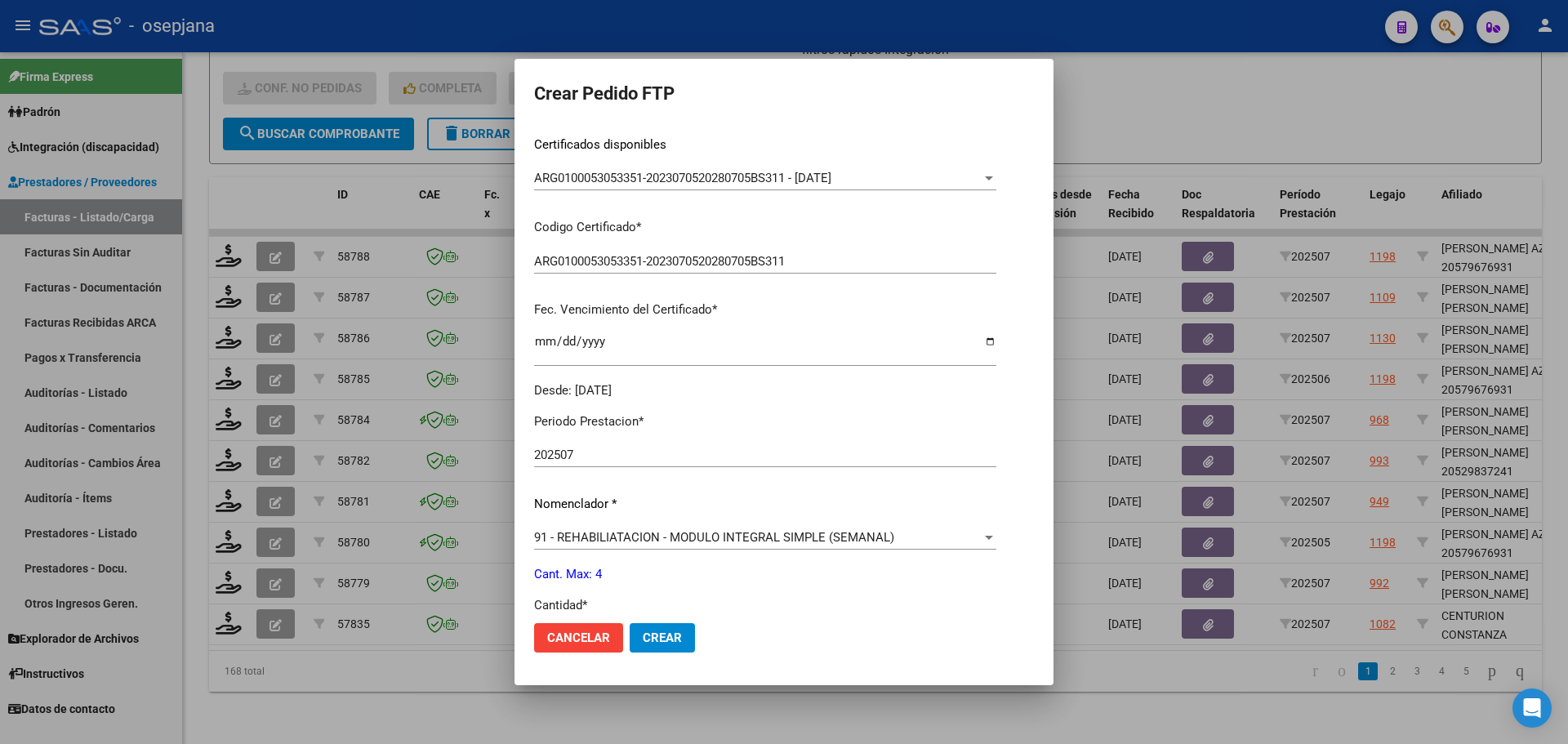
scroll to position [565, 0]
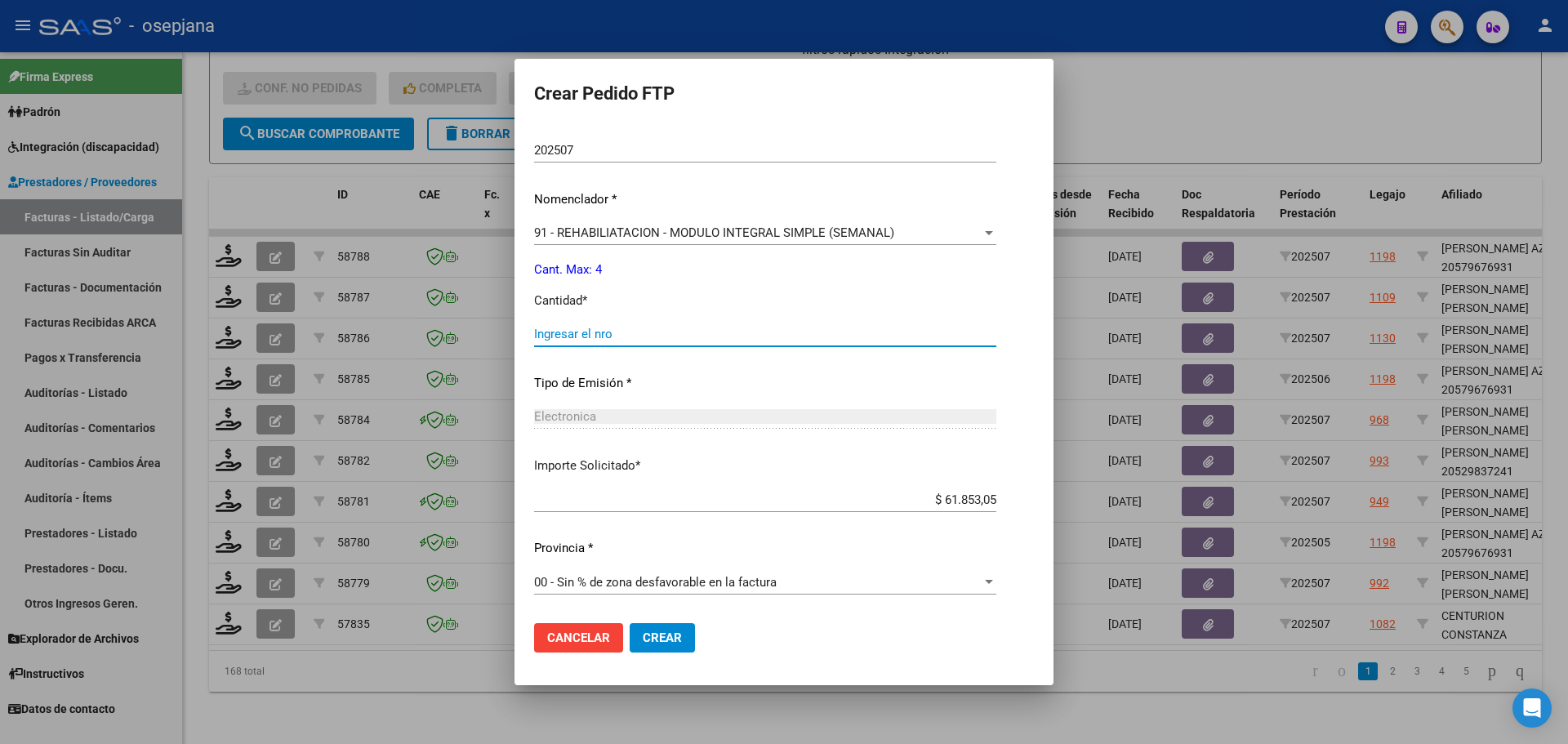
click at [588, 330] on input "Ingresar el nro" at bounding box center [765, 333] width 462 height 14
type input "4"
click at [676, 641] on span "Crear" at bounding box center [662, 637] width 39 height 14
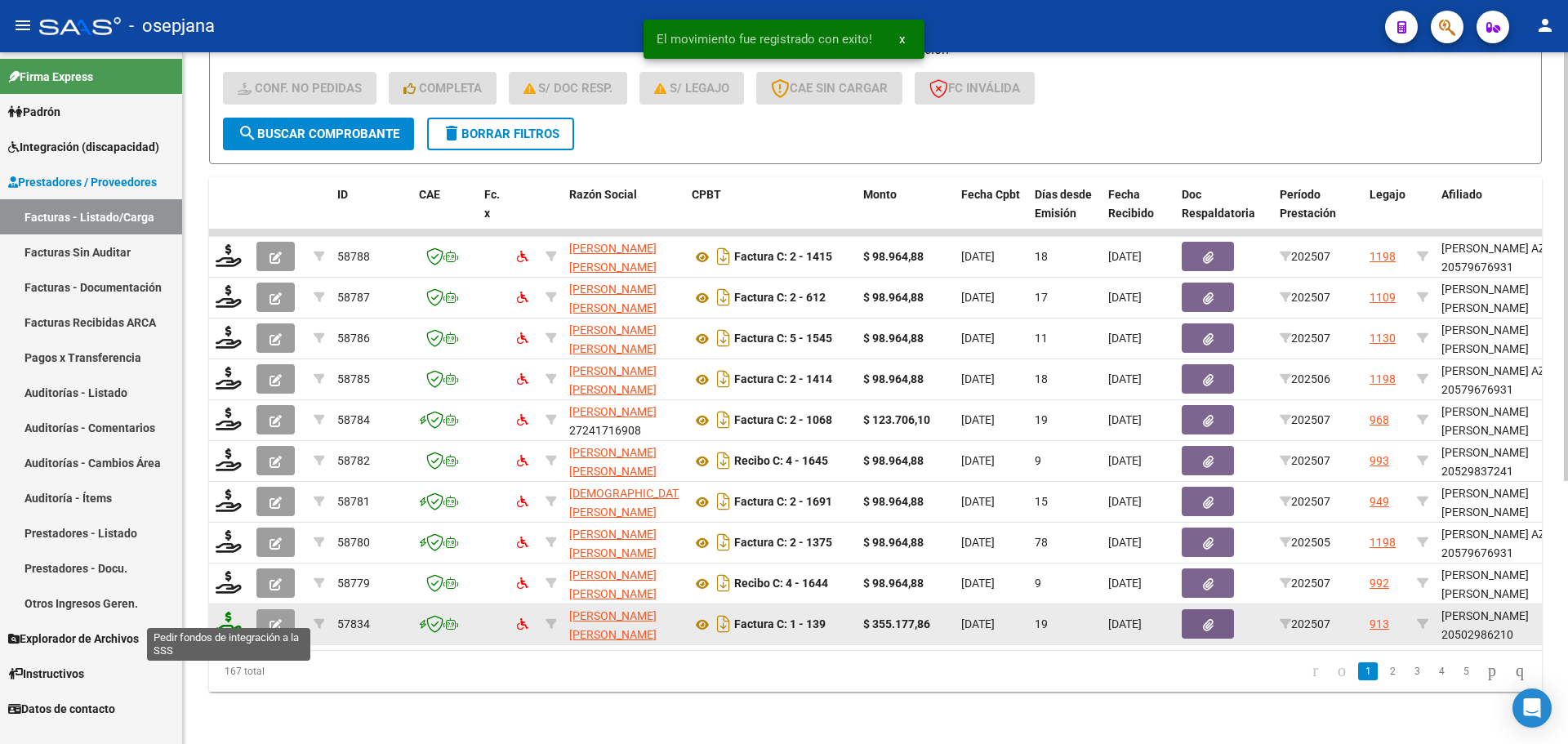
click at [233, 612] on icon at bounding box center [228, 623] width 26 height 23
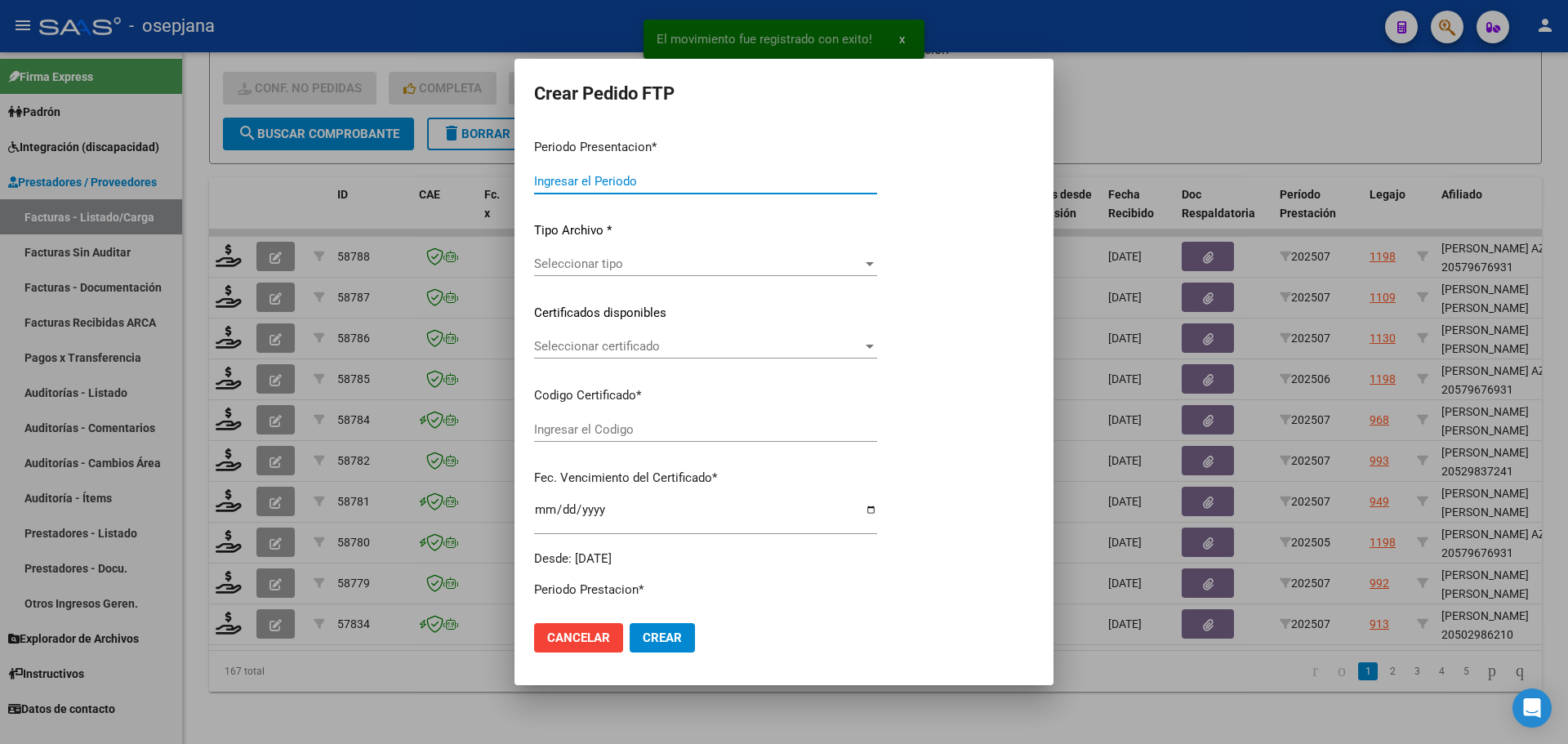
type input "202507"
type input "$ 355.177,86"
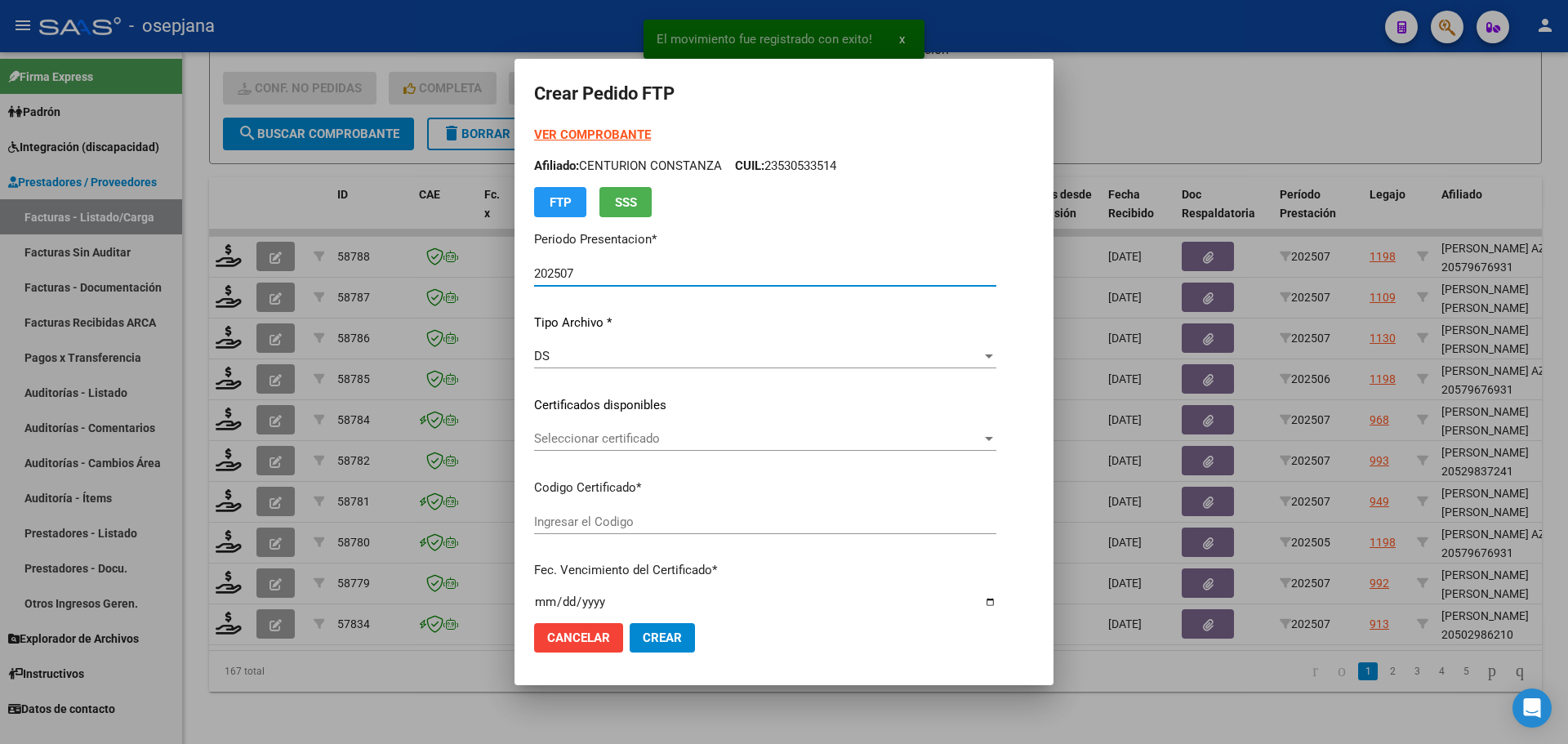
type input "ARG02000502986212025010920350109BUE10725"
type input "2035-01-09"
click at [673, 444] on span "Seleccionar certificado" at bounding box center [772, 438] width 477 height 14
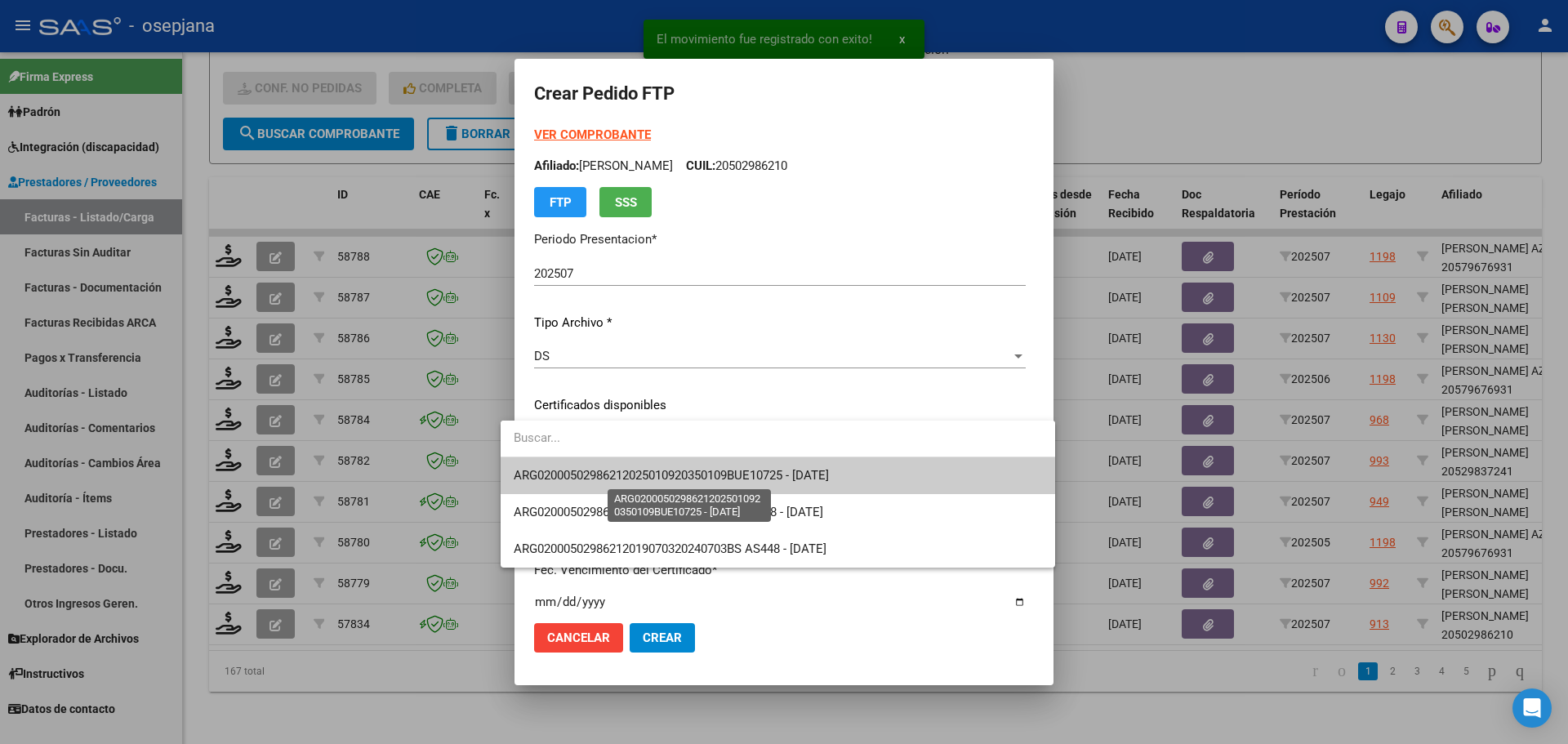
click at [678, 481] on span "ARG02000502986212025010920350109BUE10725 - 2035-01-09" at bounding box center [671, 475] width 315 height 14
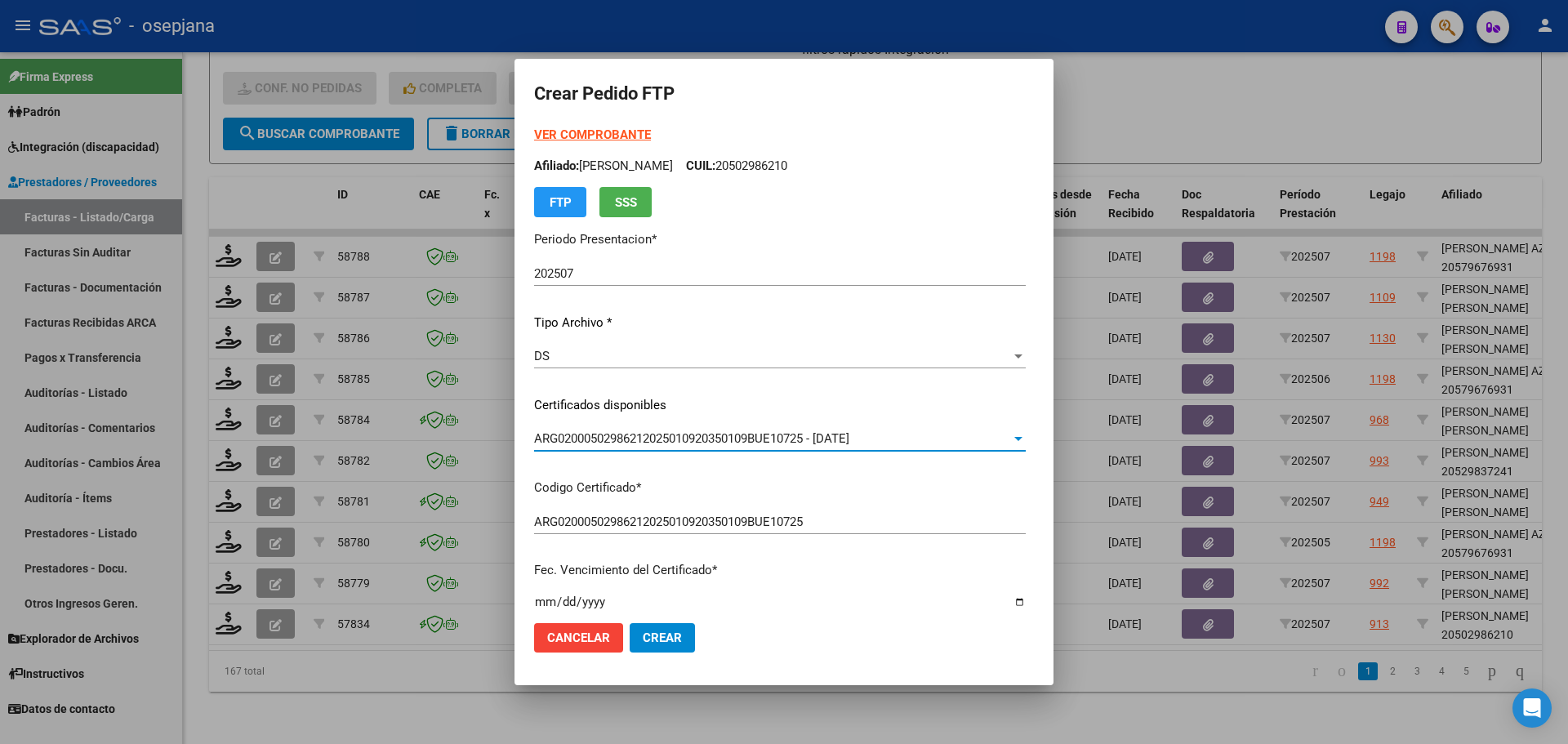
click at [589, 133] on strong "VER COMPROBANTE" at bounding box center [592, 134] width 117 height 14
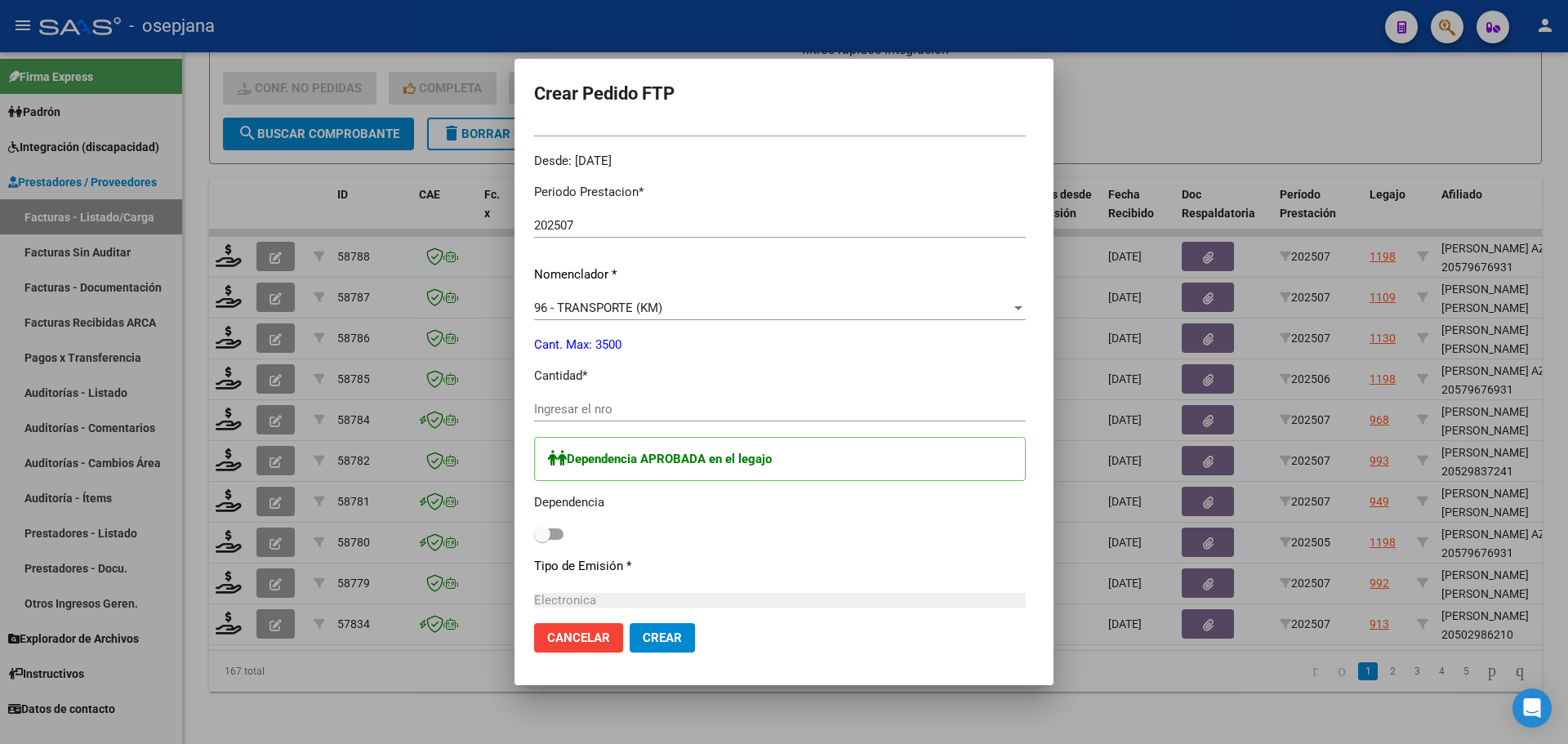
click at [592, 414] on input "Ingresar el nro" at bounding box center [780, 408] width 492 height 14
type input "656"
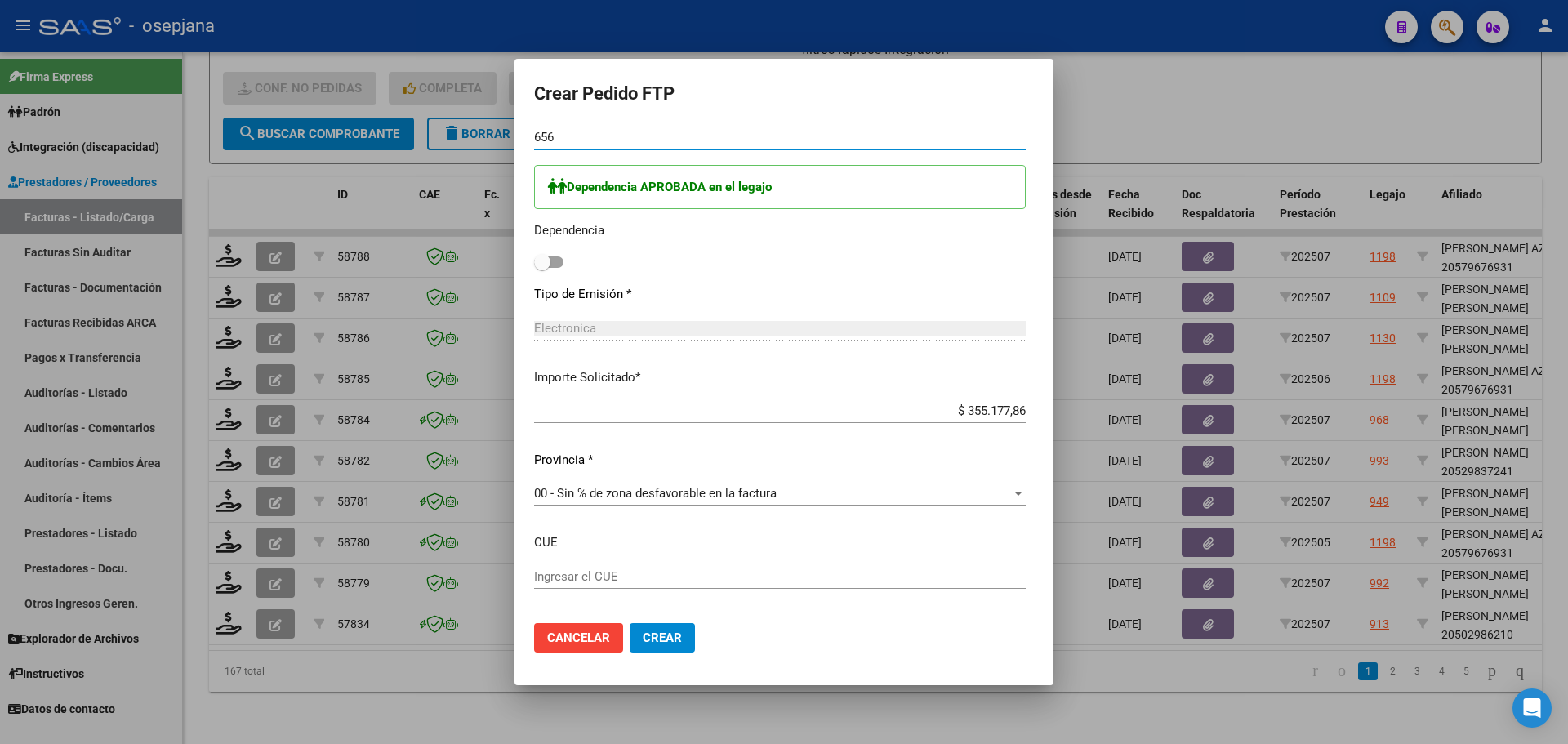
scroll to position [817, 0]
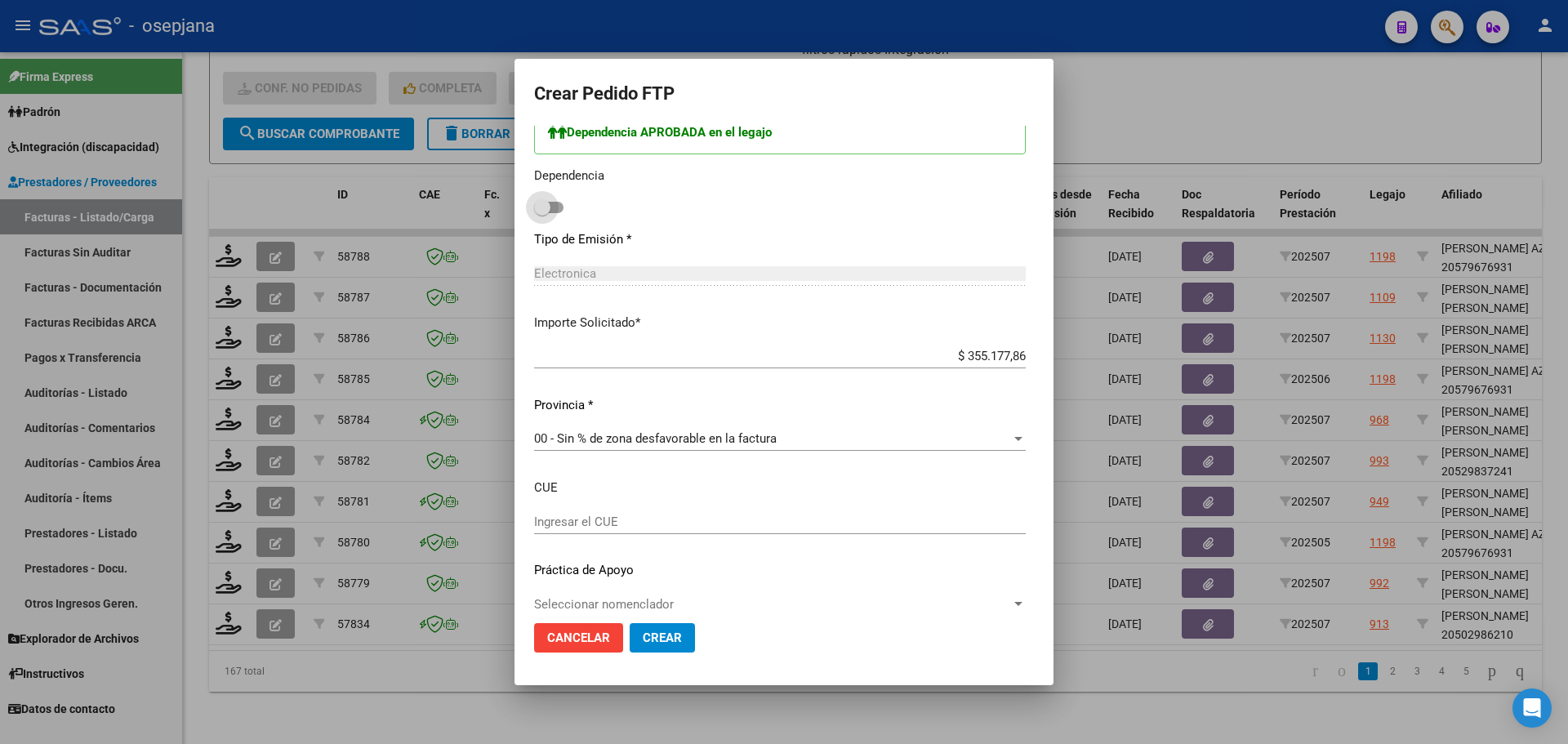
click at [534, 215] on label at bounding box center [548, 207] width 30 height 19
click at [542, 214] on input "checkbox" at bounding box center [542, 214] width 1 height 1
checkbox input "true"
click at [644, 630] on span "Crear" at bounding box center [662, 637] width 39 height 14
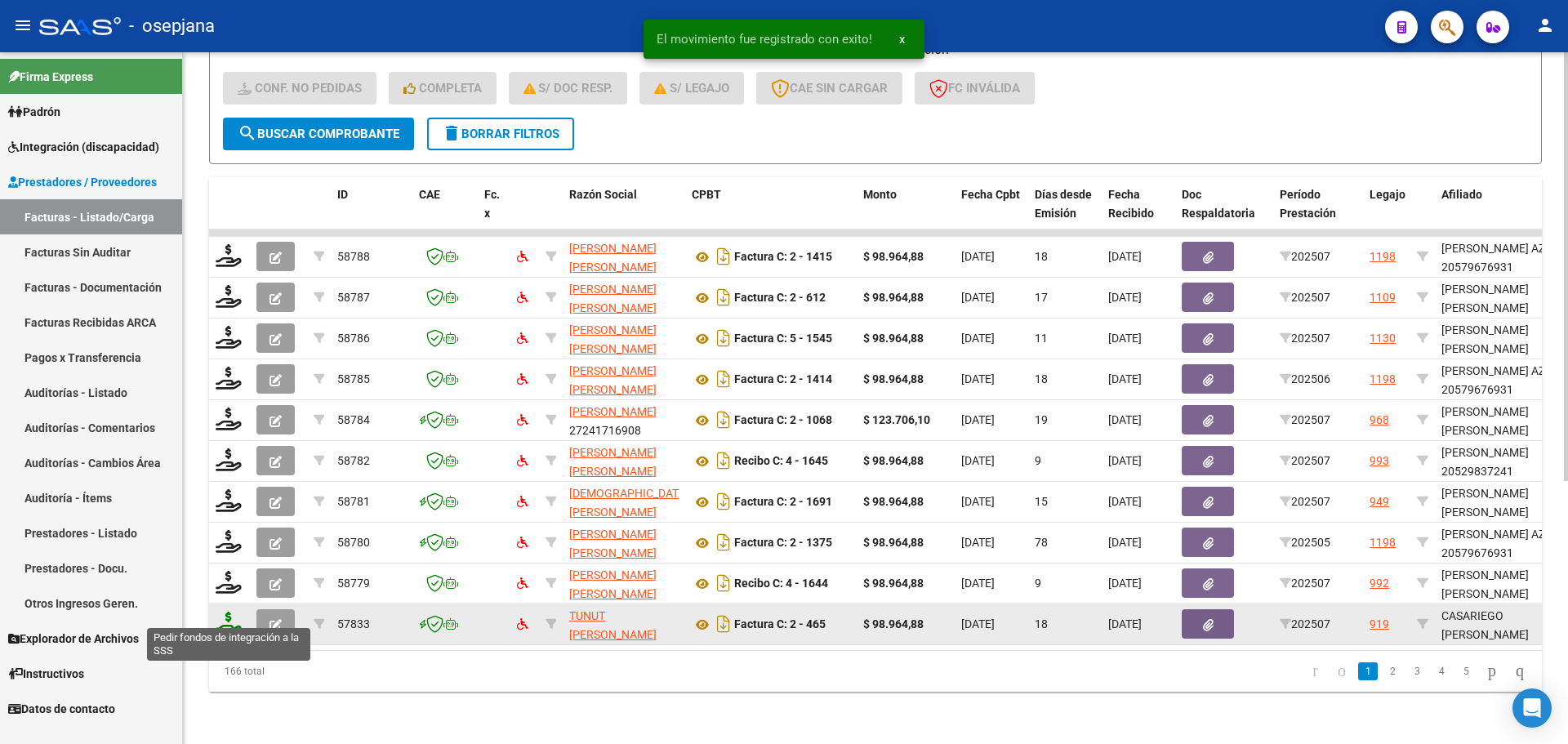
click at [226, 615] on icon at bounding box center [228, 623] width 26 height 23
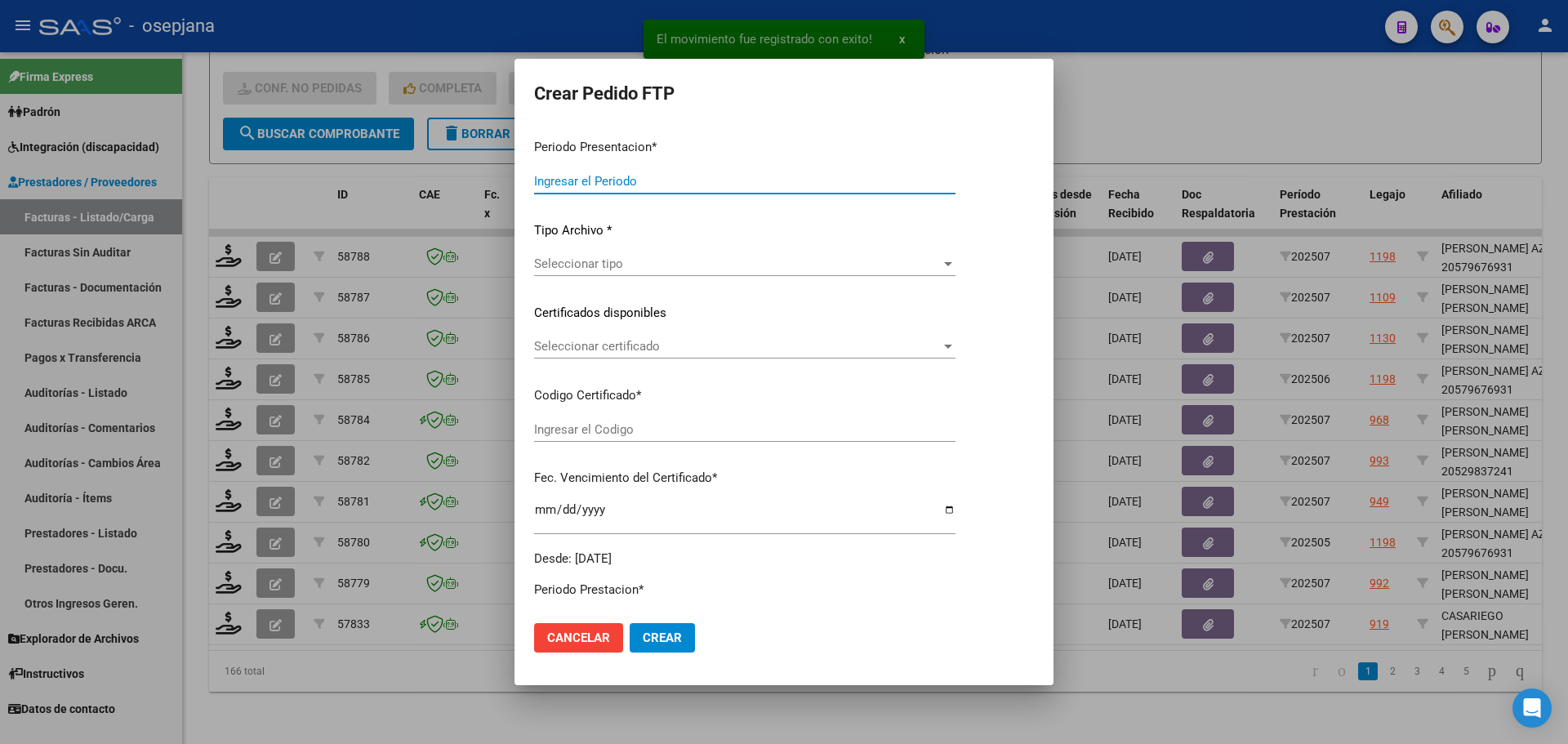
type input "202507"
type input "$ 98.964,88"
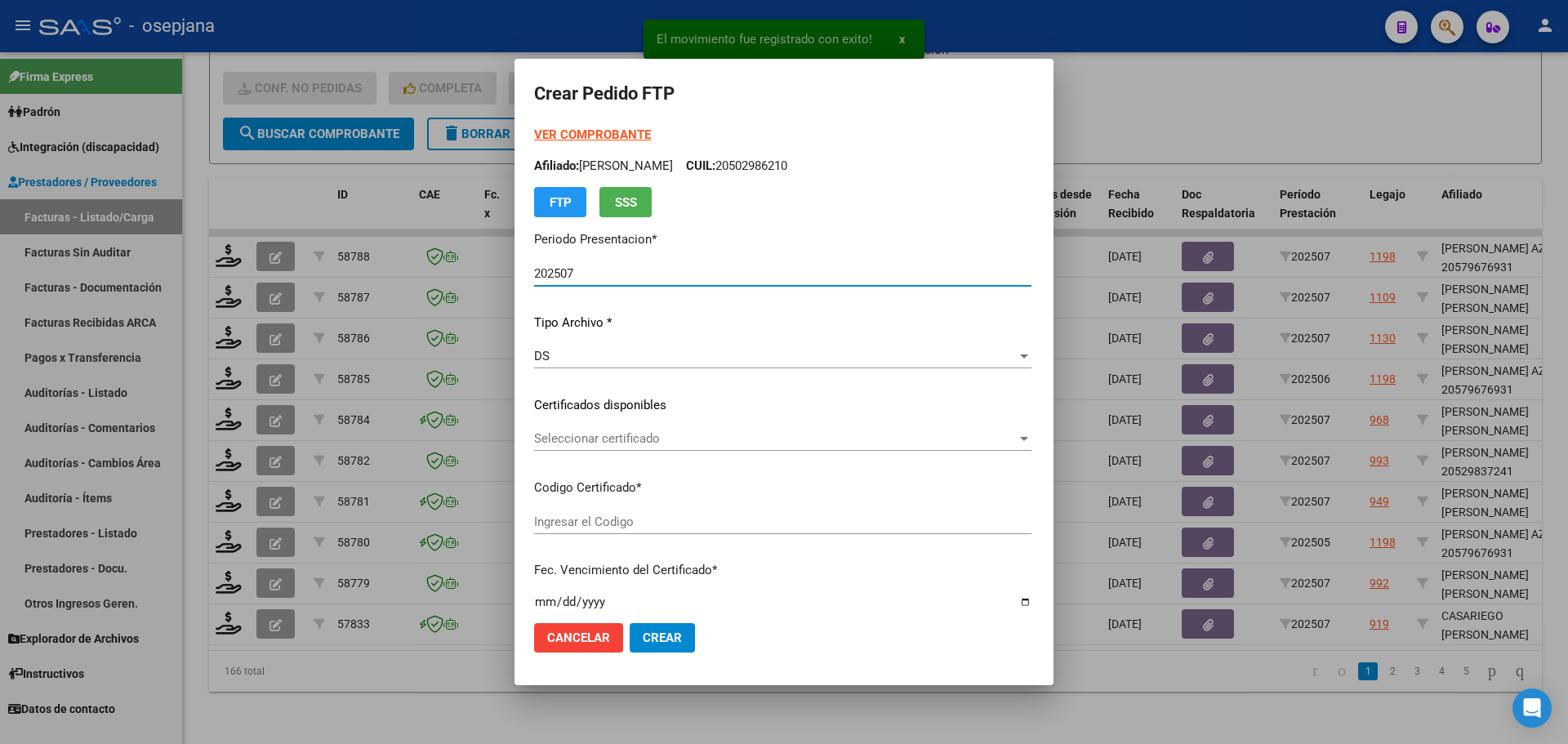
type input "ARG02000571788152024031320290313BSAS436"
type input "2029-03-13"
click at [662, 434] on span "Seleccionar certificado" at bounding box center [768, 438] width 468 height 14
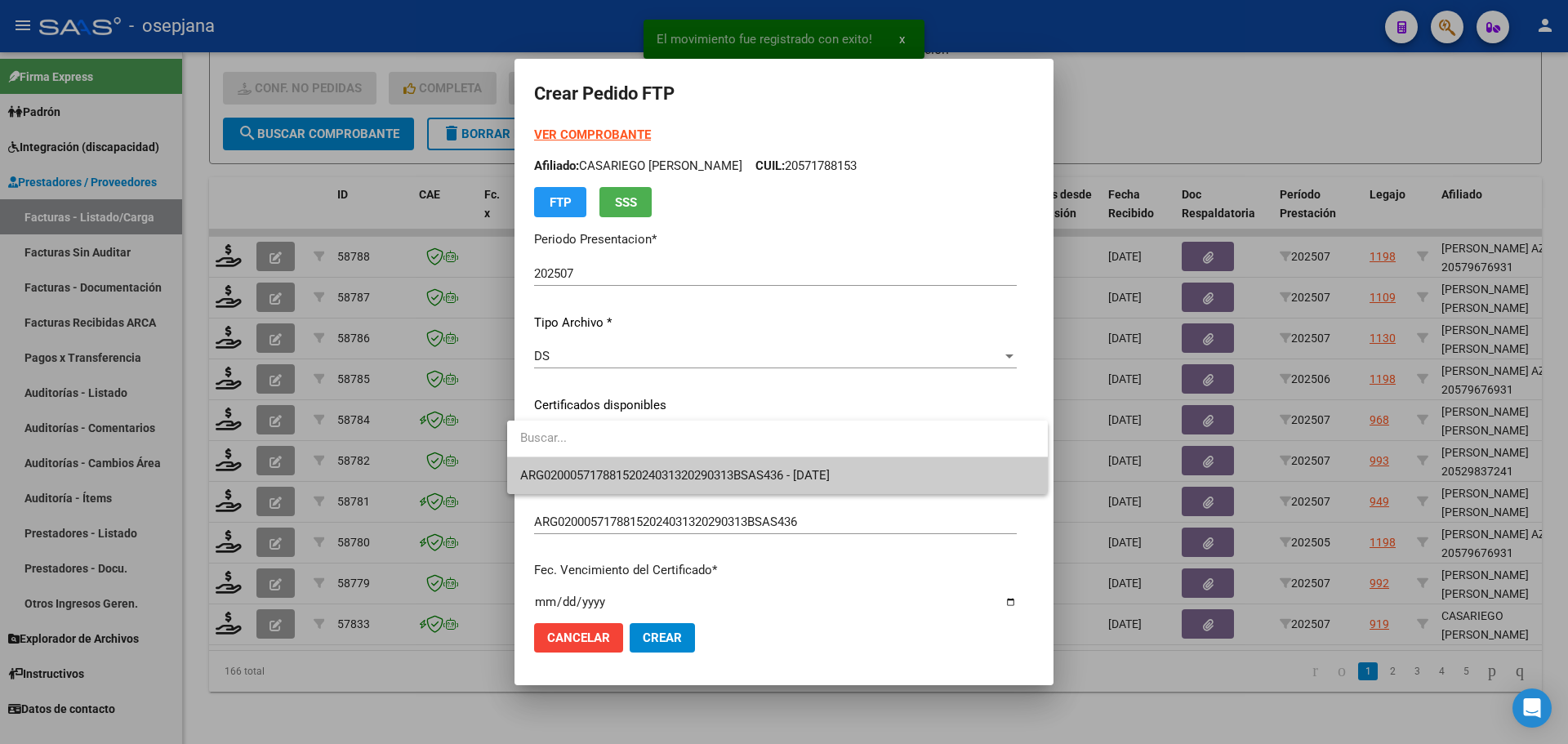
click at [653, 467] on span "ARG02000571788152024031320290313BSAS436 - 2029-03-13" at bounding box center [777, 475] width 514 height 36
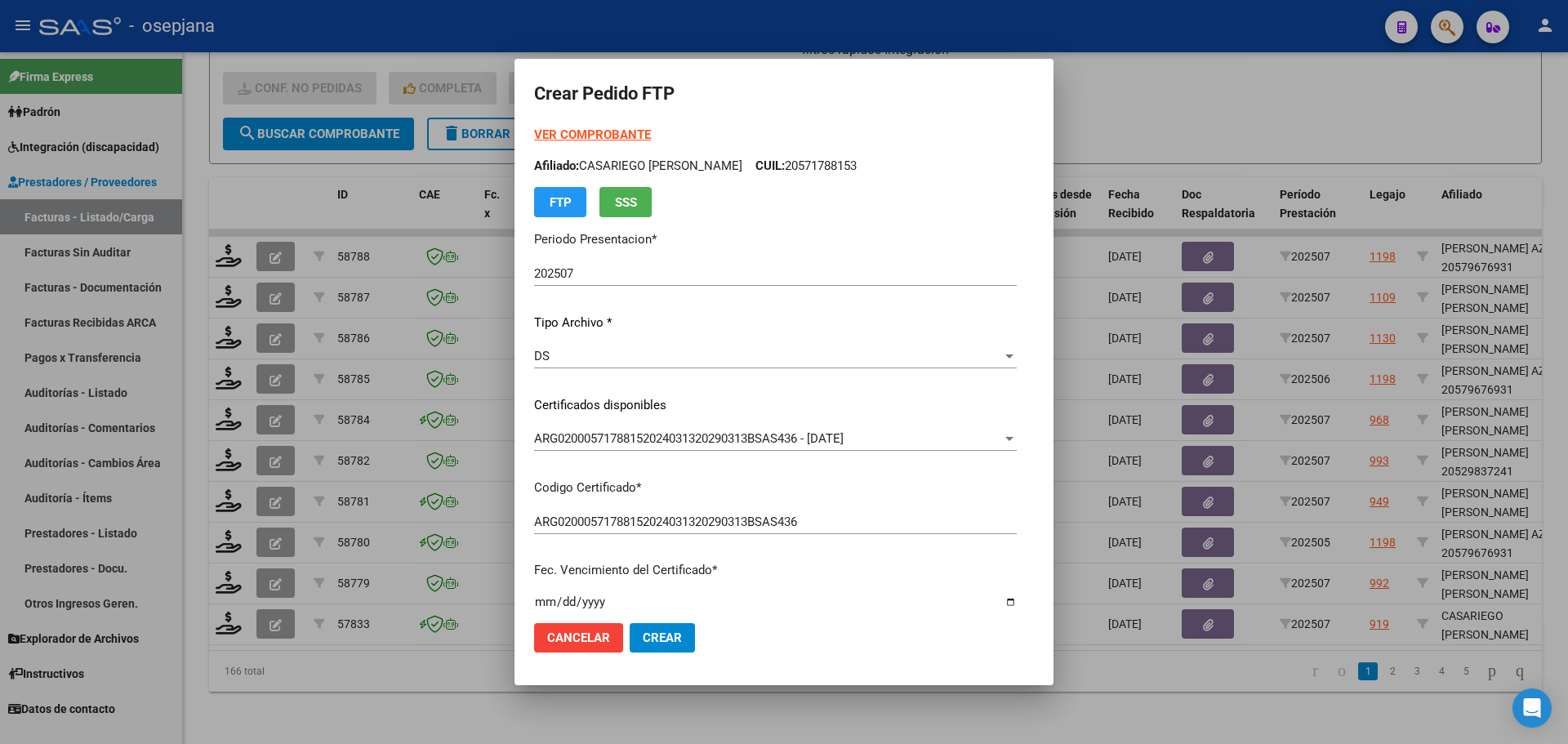
click at [573, 130] on strong "VER COMPROBANTE" at bounding box center [592, 134] width 117 height 14
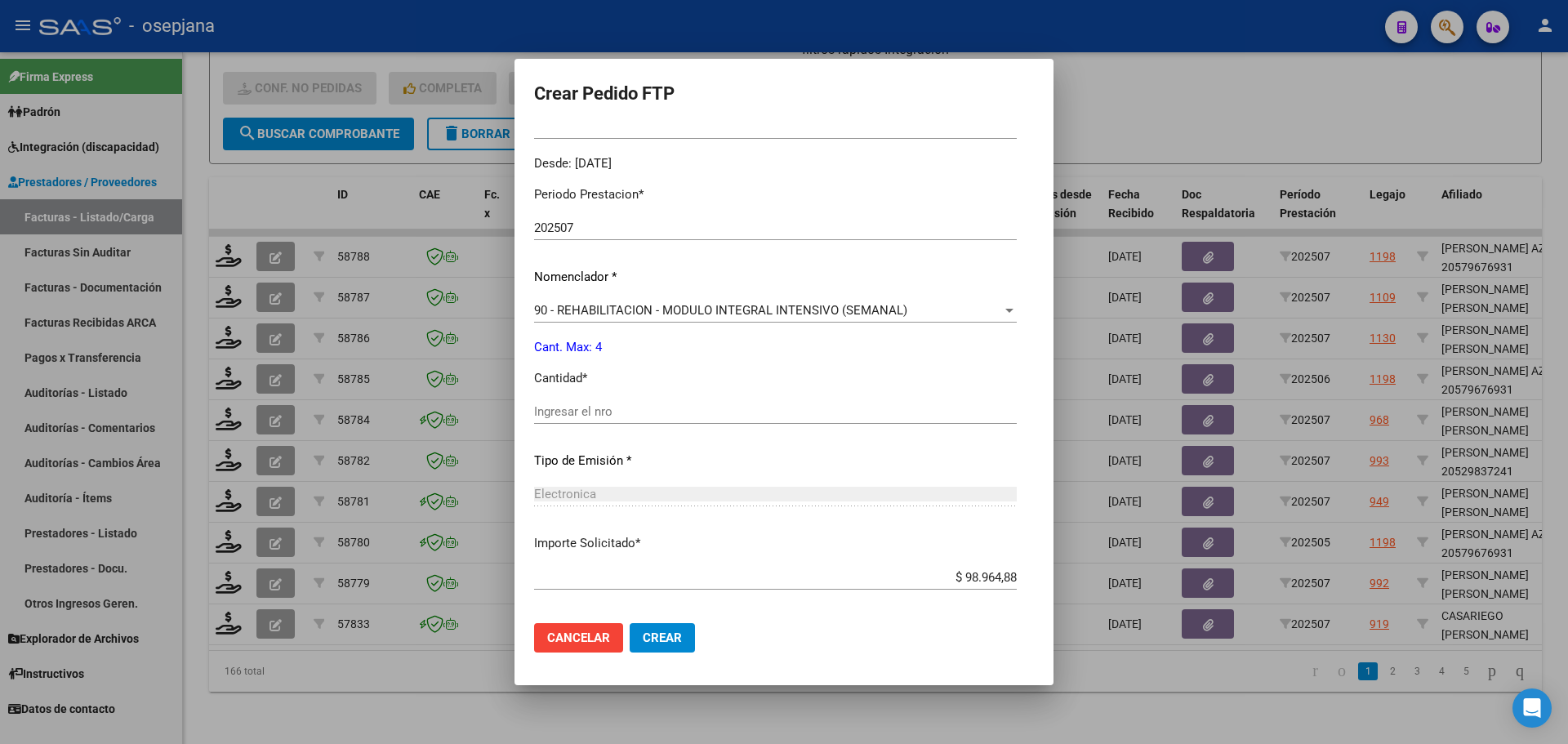
scroll to position [490, 0]
click at [563, 410] on input "Ingresar el nro" at bounding box center [775, 408] width 482 height 14
type input "4"
click at [642, 640] on span "Crear" at bounding box center [662, 637] width 39 height 14
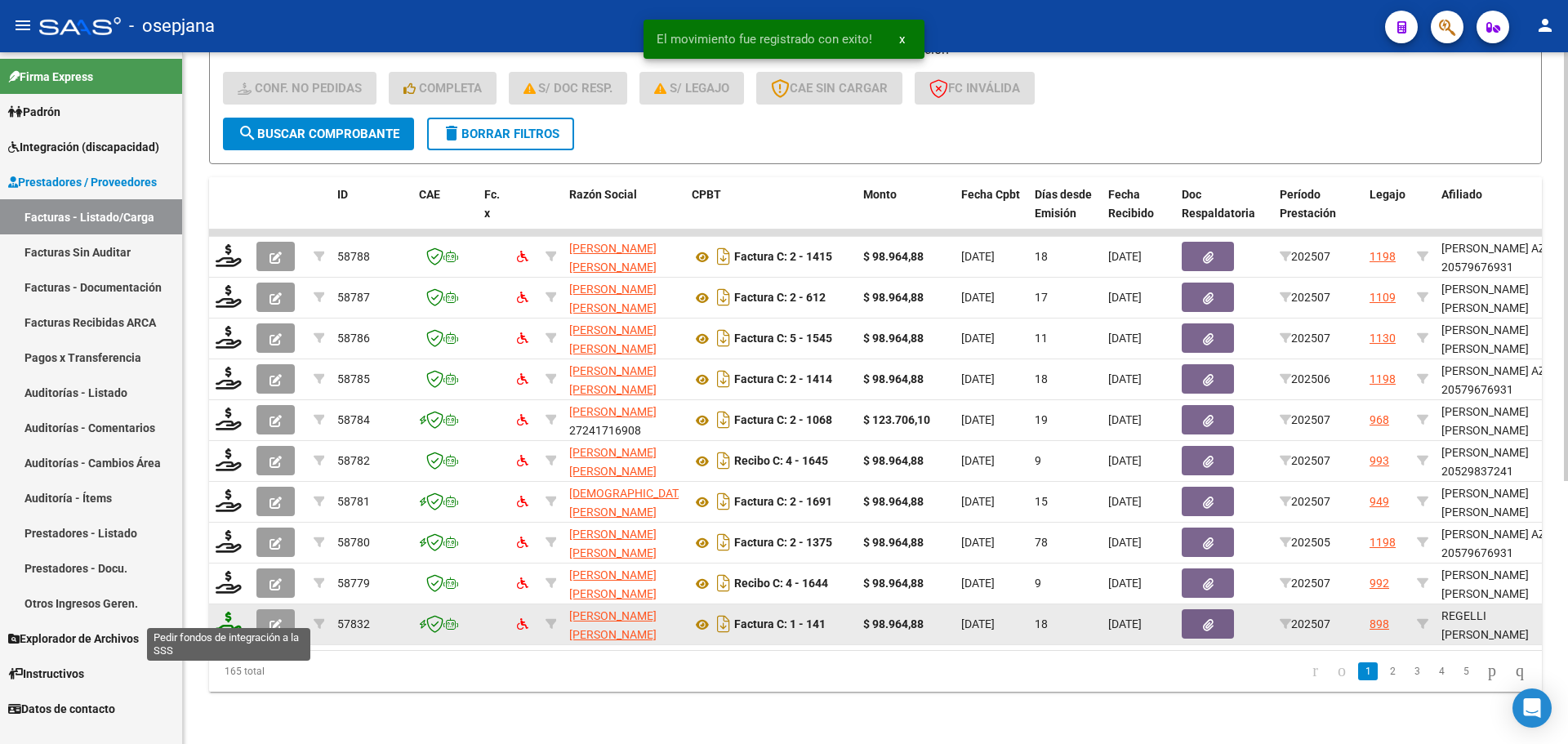
click at [231, 613] on icon at bounding box center [228, 623] width 26 height 23
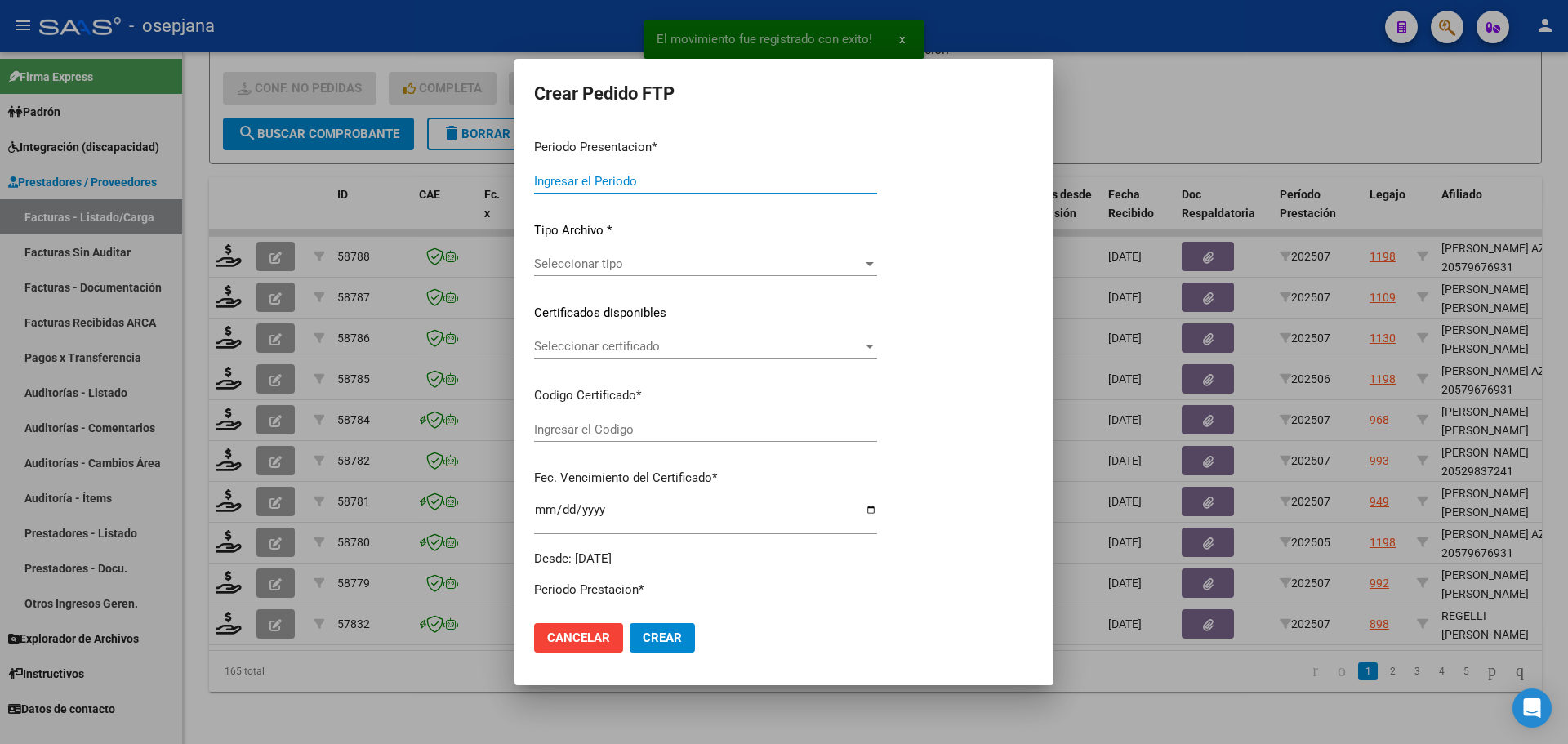
type input "202507"
type input "$ 98.964,88"
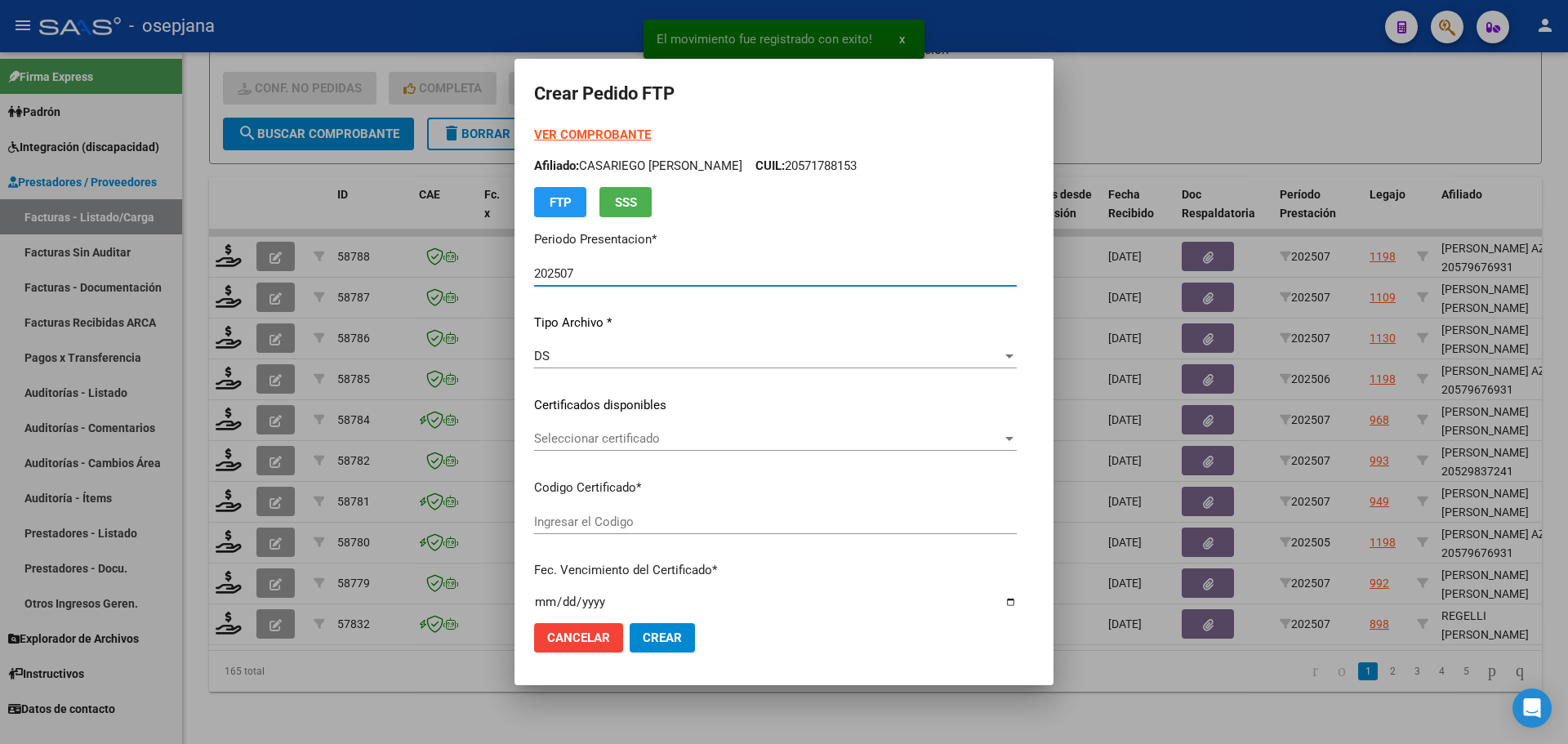
type input "ARG02000543426192022081120270811BSAS313"
type input "2027-08-11"
click at [600, 437] on span "Seleccionar certificado" at bounding box center [734, 438] width 401 height 14
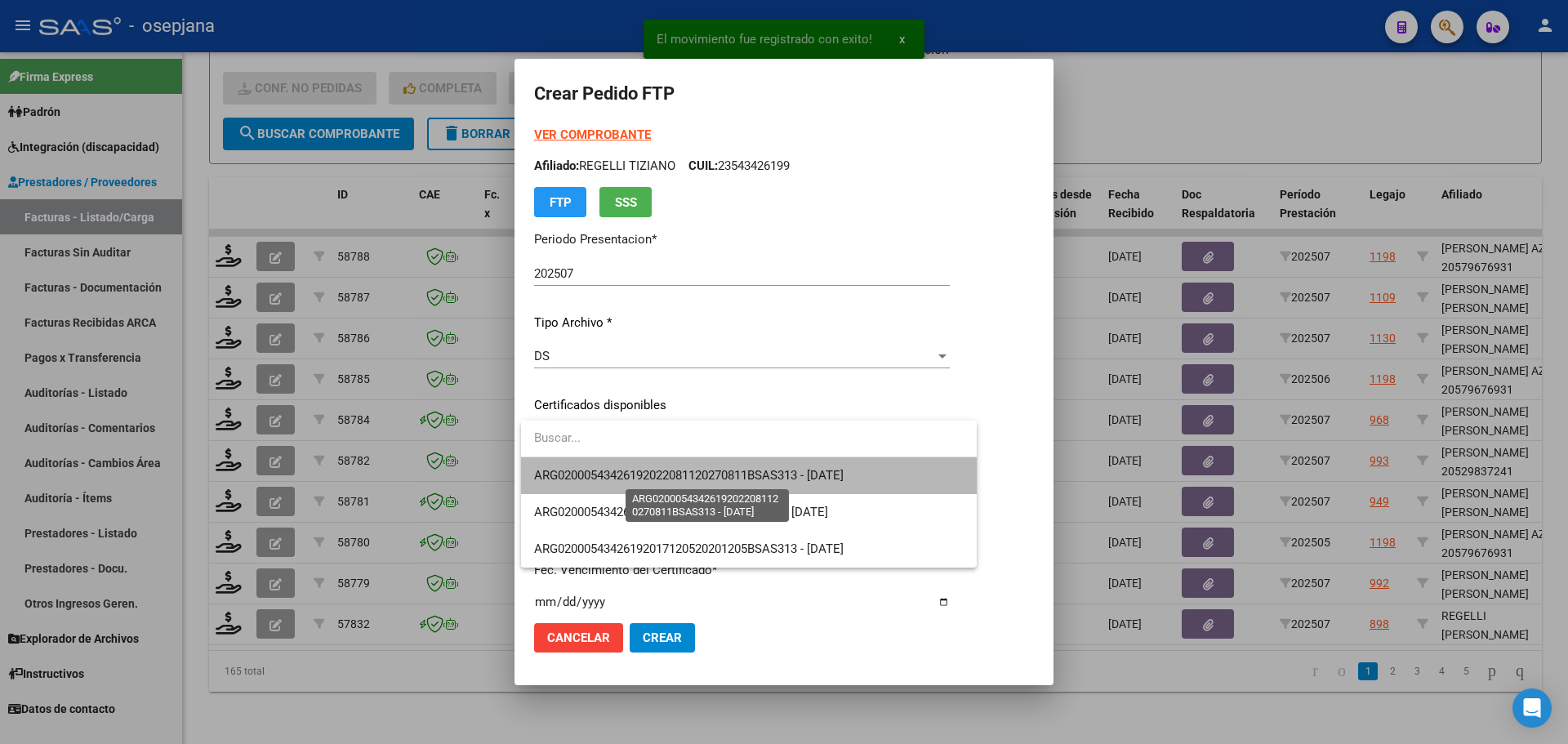
click at [609, 472] on span "ARG02000543426192022081120270811BSAS313 - 2027-08-11" at bounding box center [688, 475] width 309 height 14
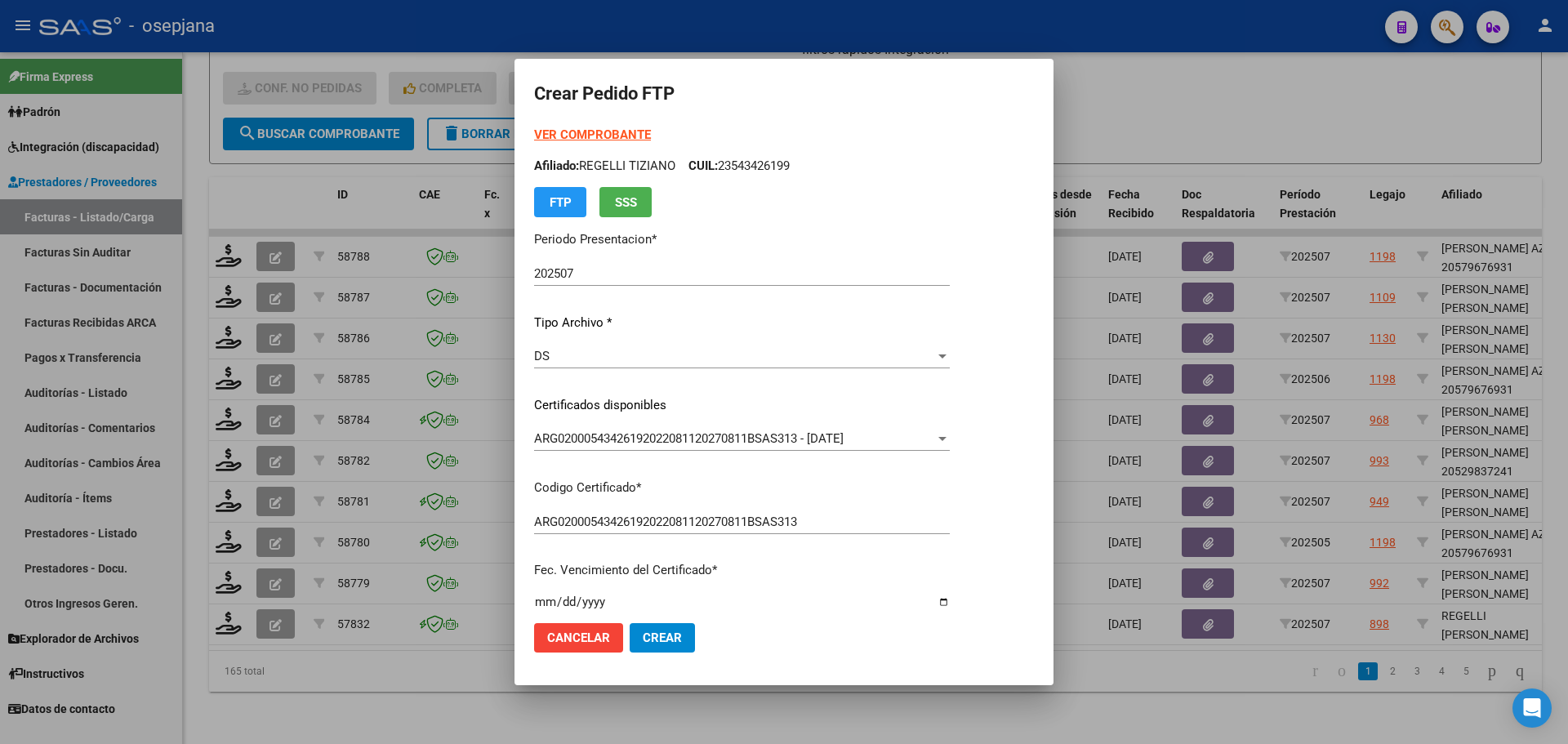
click at [581, 130] on strong "VER COMPROBANTE" at bounding box center [592, 134] width 117 height 14
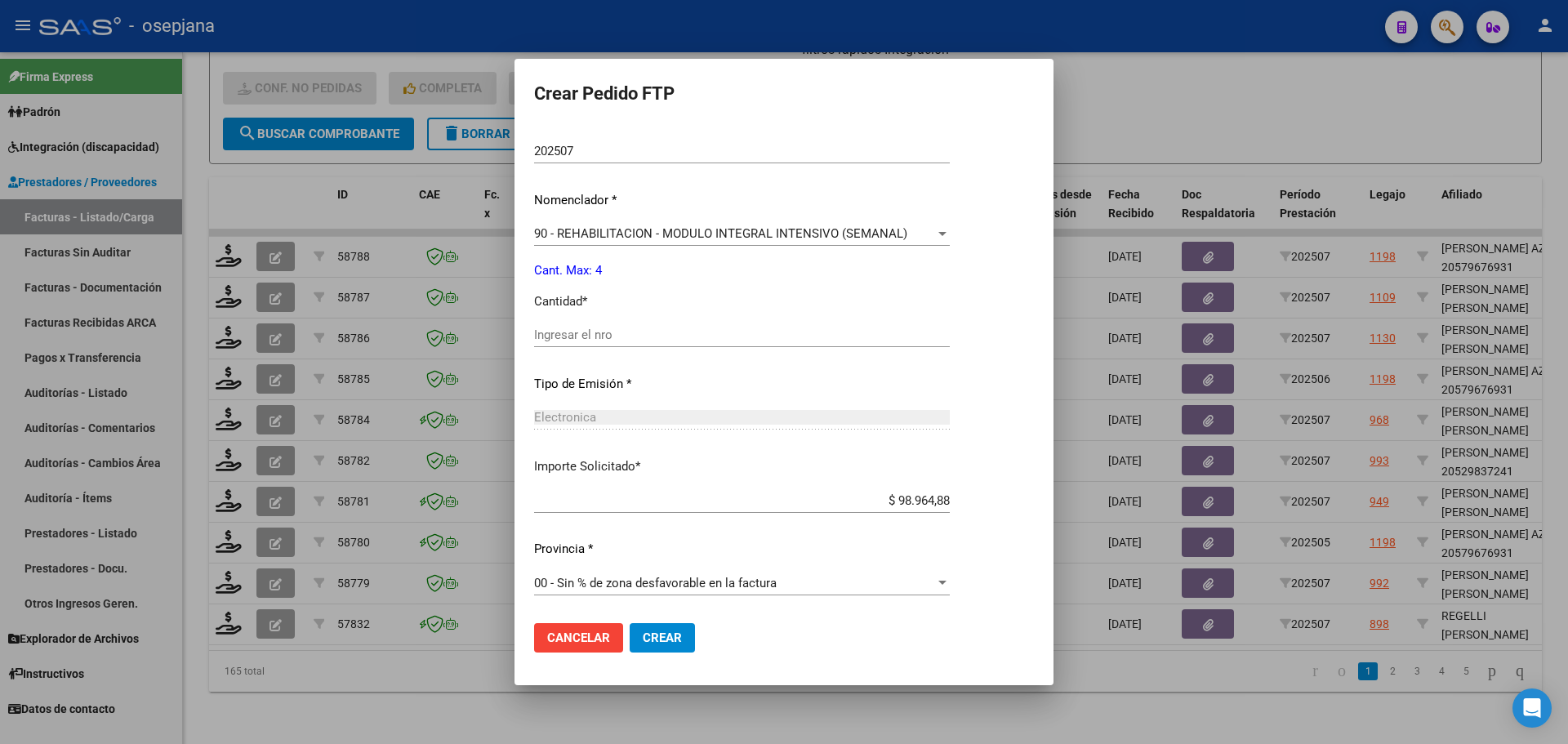
scroll to position [565, 0]
click at [587, 335] on input "Ingresar el nro" at bounding box center [742, 333] width 415 height 14
type input "4"
click at [679, 637] on span "Crear" at bounding box center [662, 637] width 39 height 14
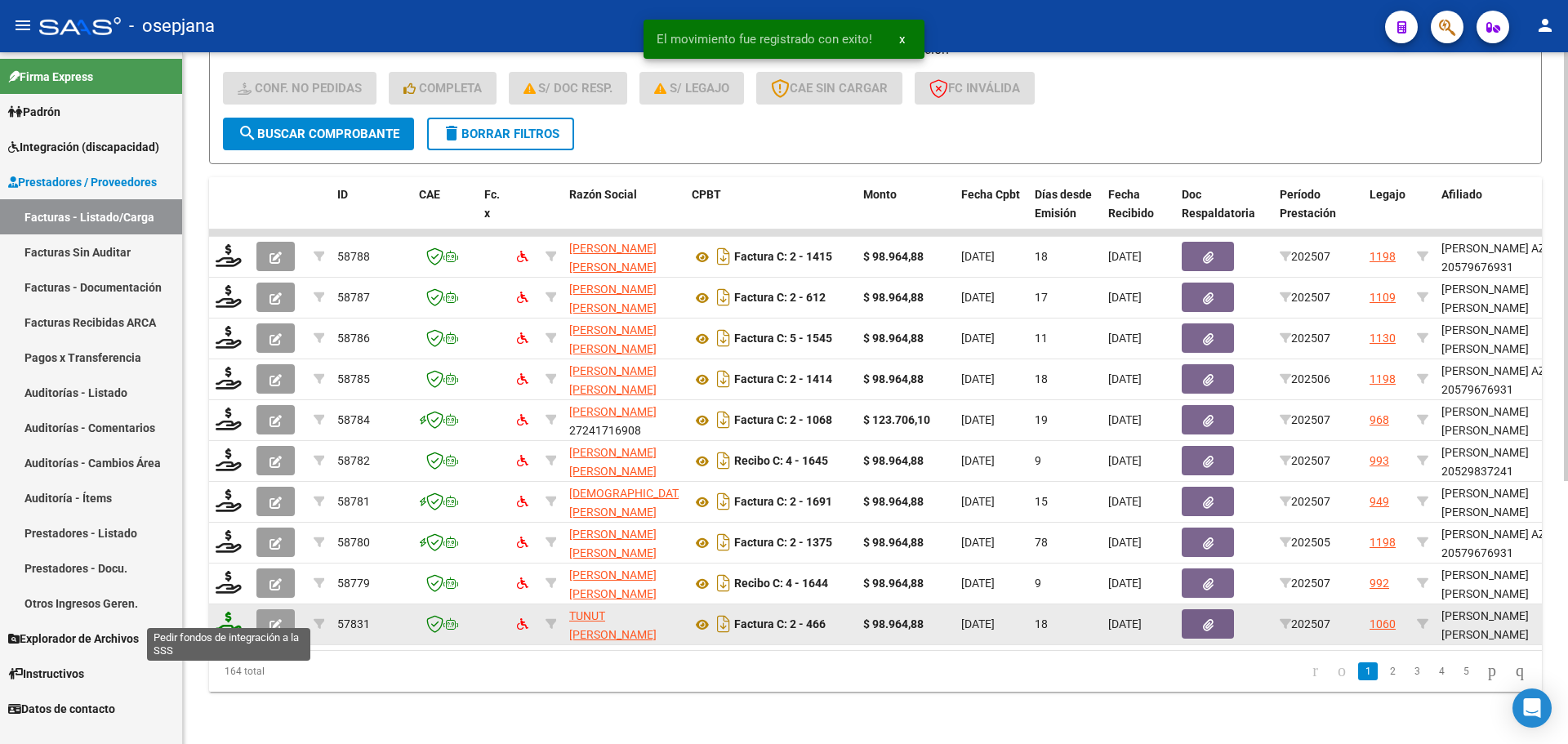
click at [229, 612] on icon at bounding box center [228, 623] width 26 height 23
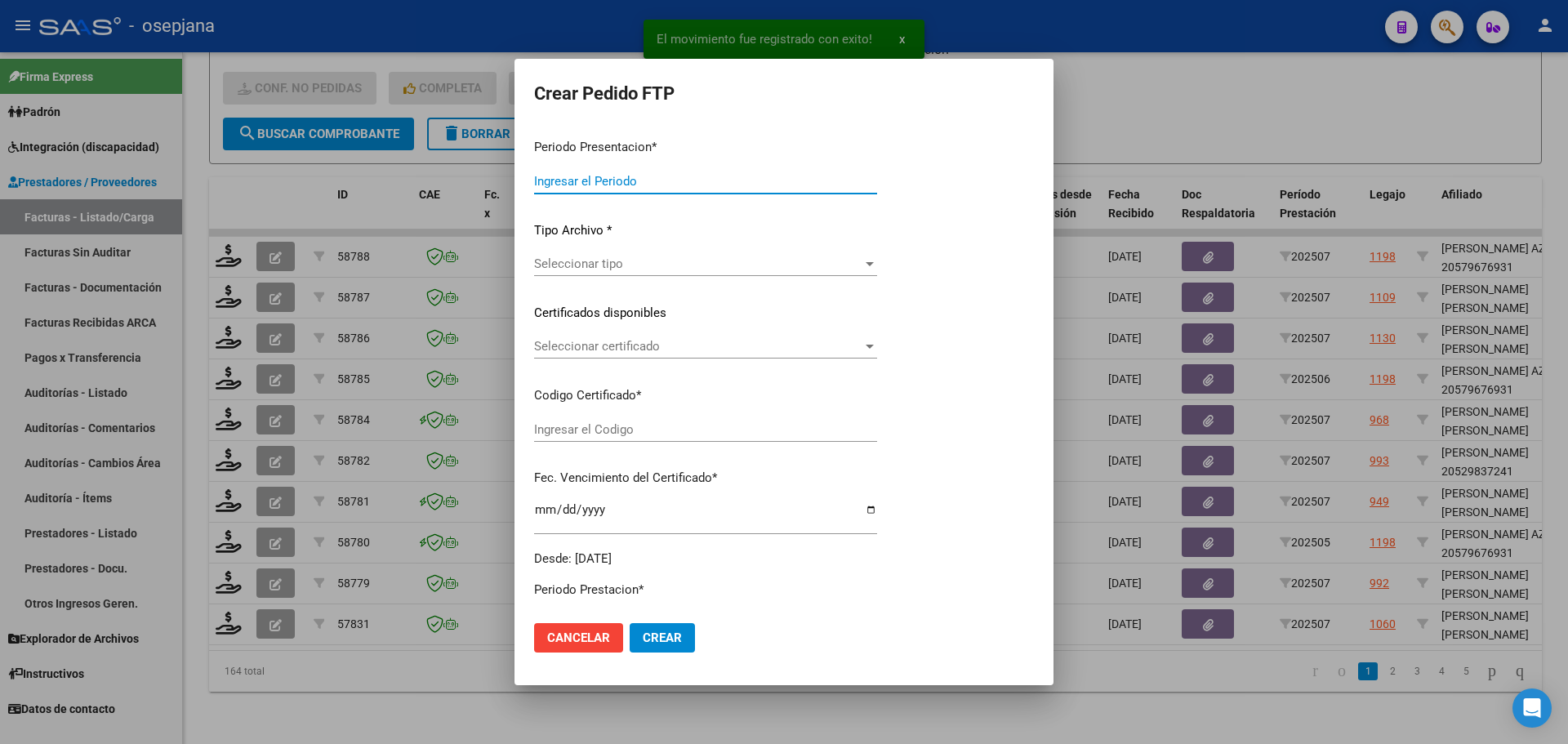
type input "202507"
type input "$ 98.964,88"
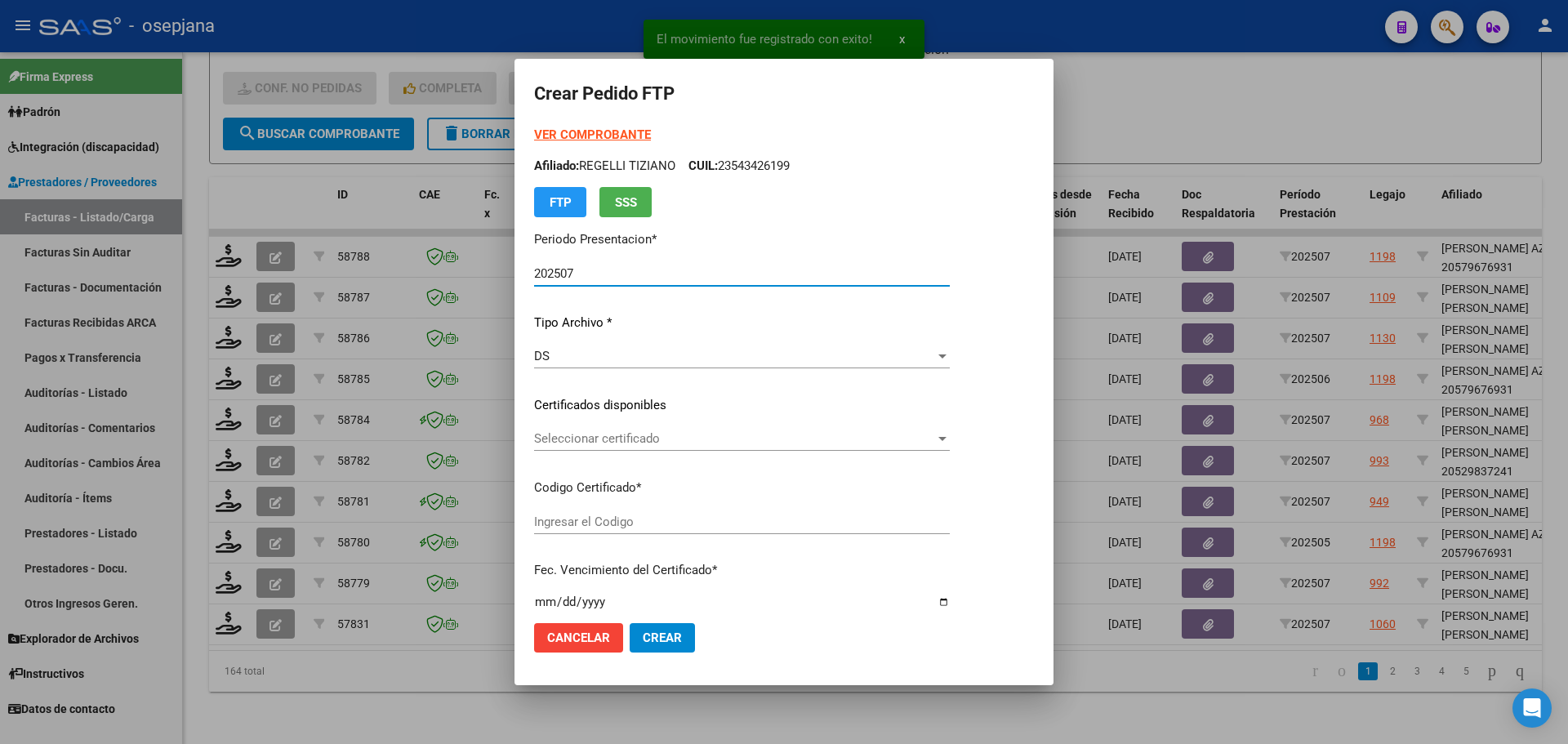
type input "ARG02000571689802023121520281215BS436"
type input "2028-12-15"
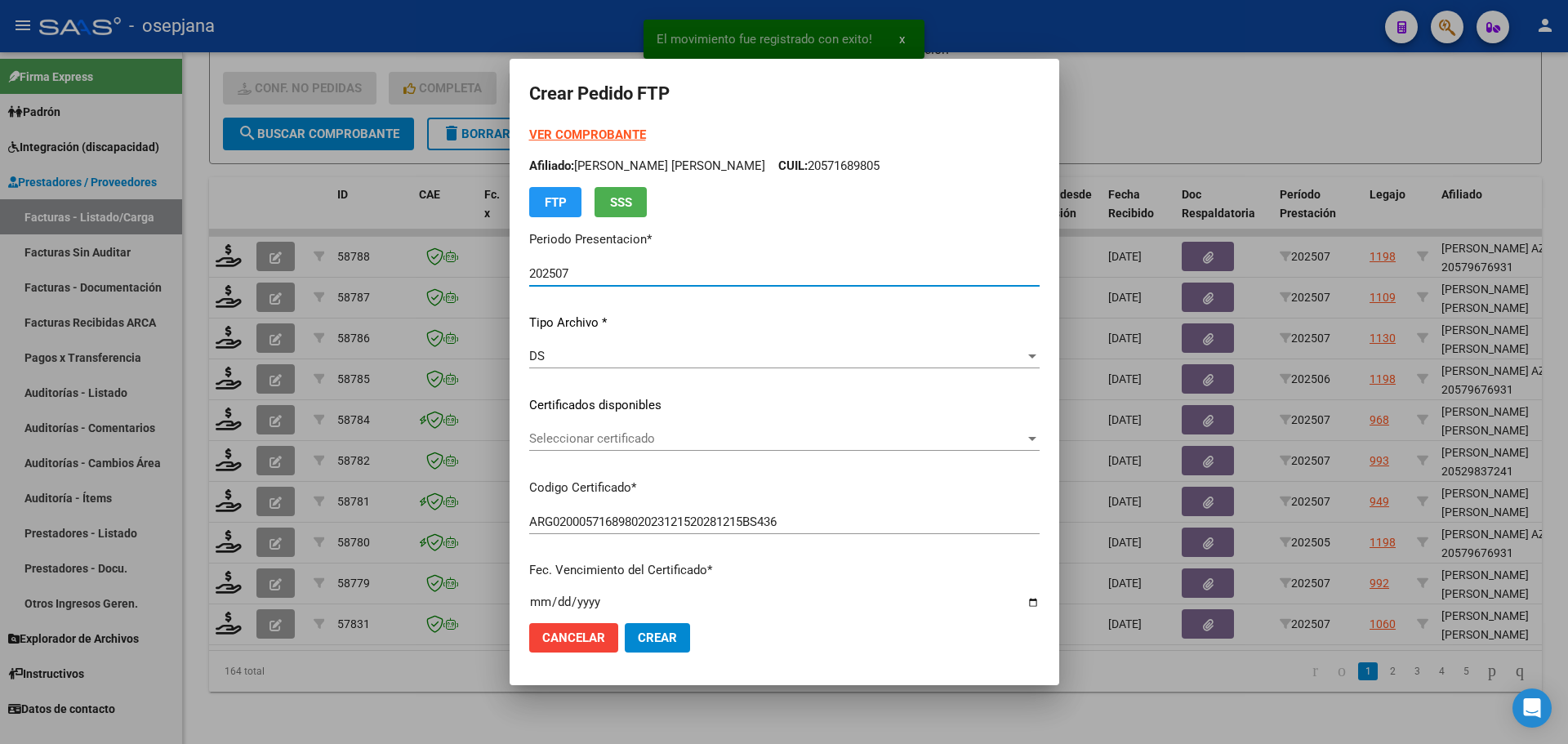
click at [659, 435] on span "Seleccionar certificado" at bounding box center [776, 438] width 496 height 14
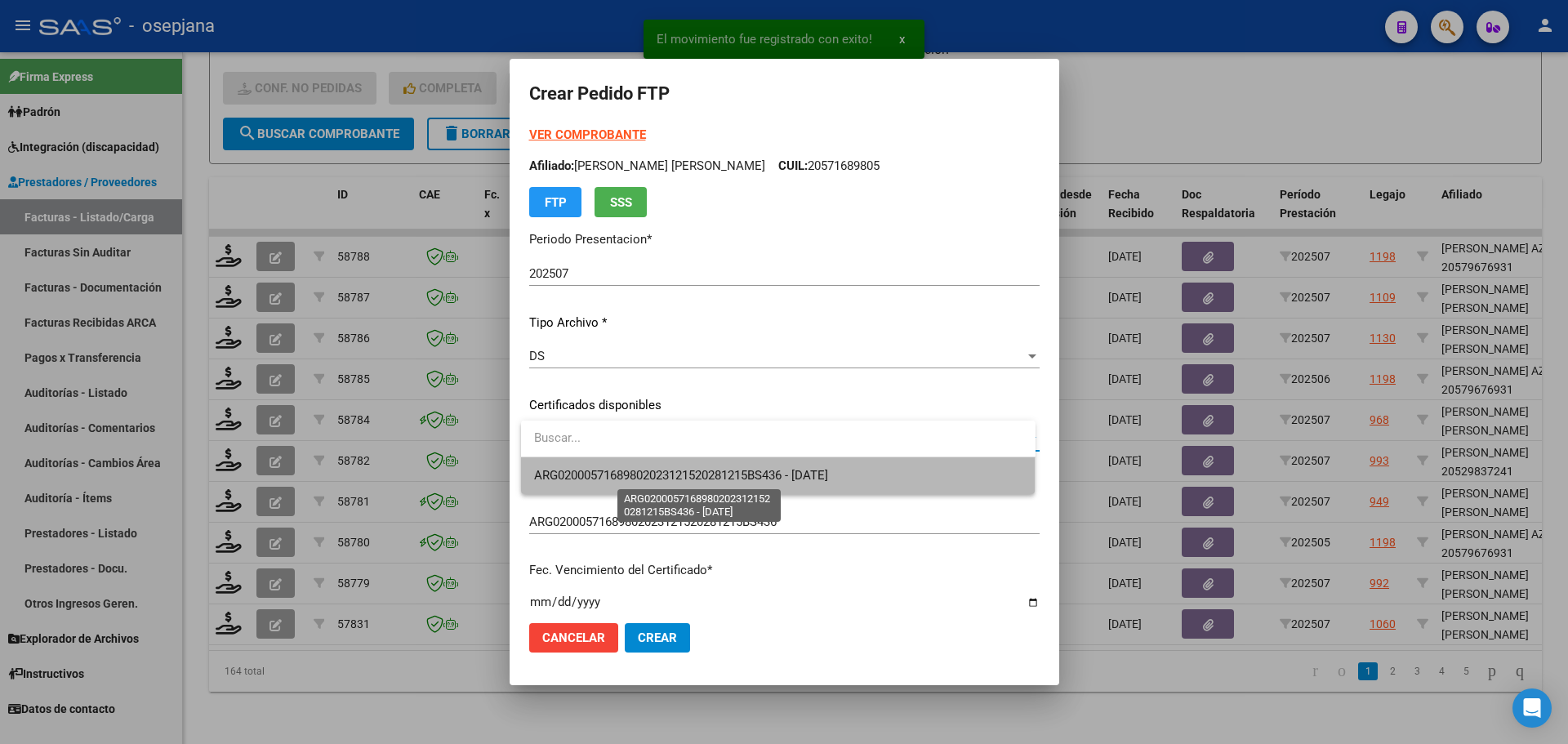
click at [670, 471] on span "ARG02000571689802023121520281215BS436 - 2028-12-15" at bounding box center [681, 475] width 294 height 14
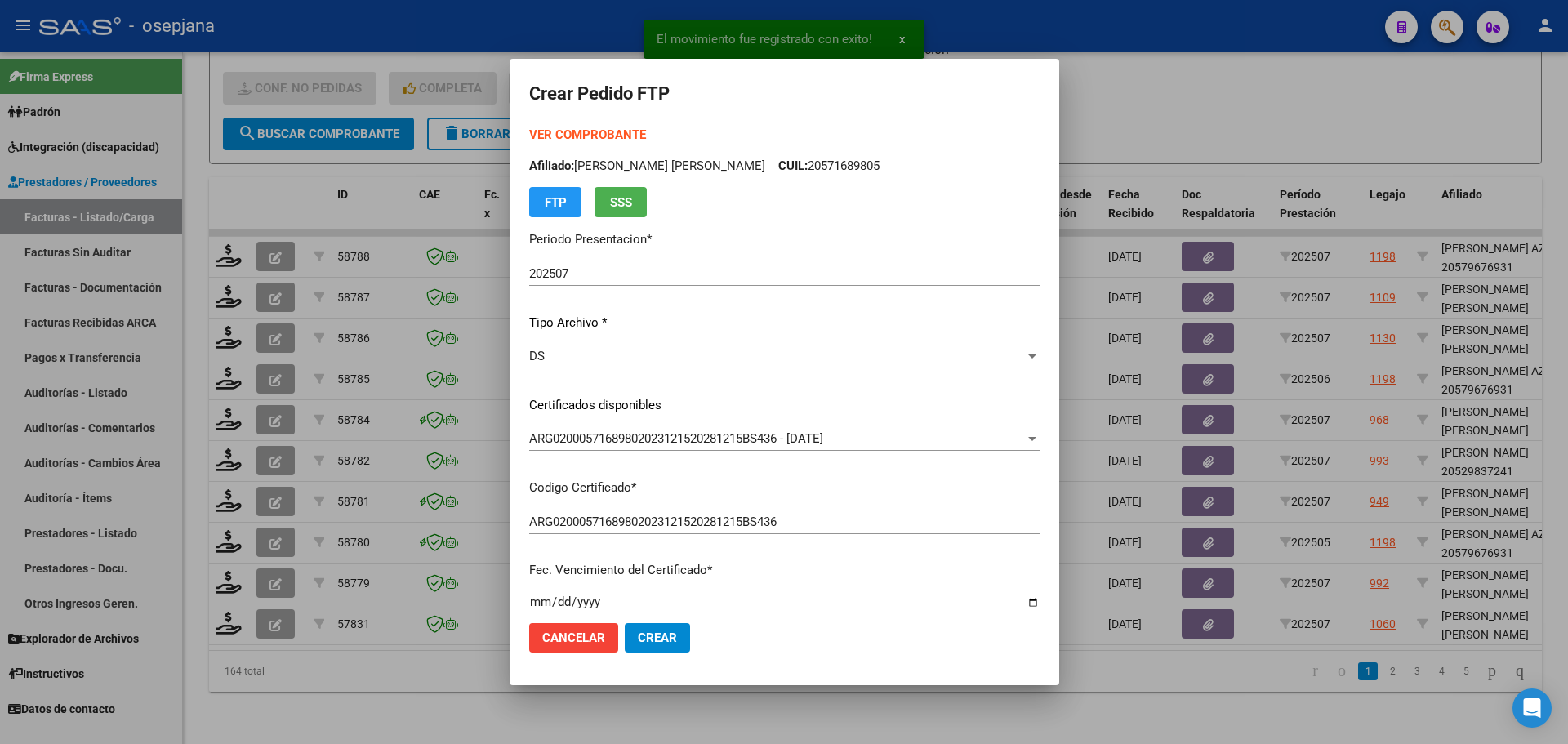
click at [603, 136] on strong "VER COMPROBANTE" at bounding box center [587, 134] width 117 height 14
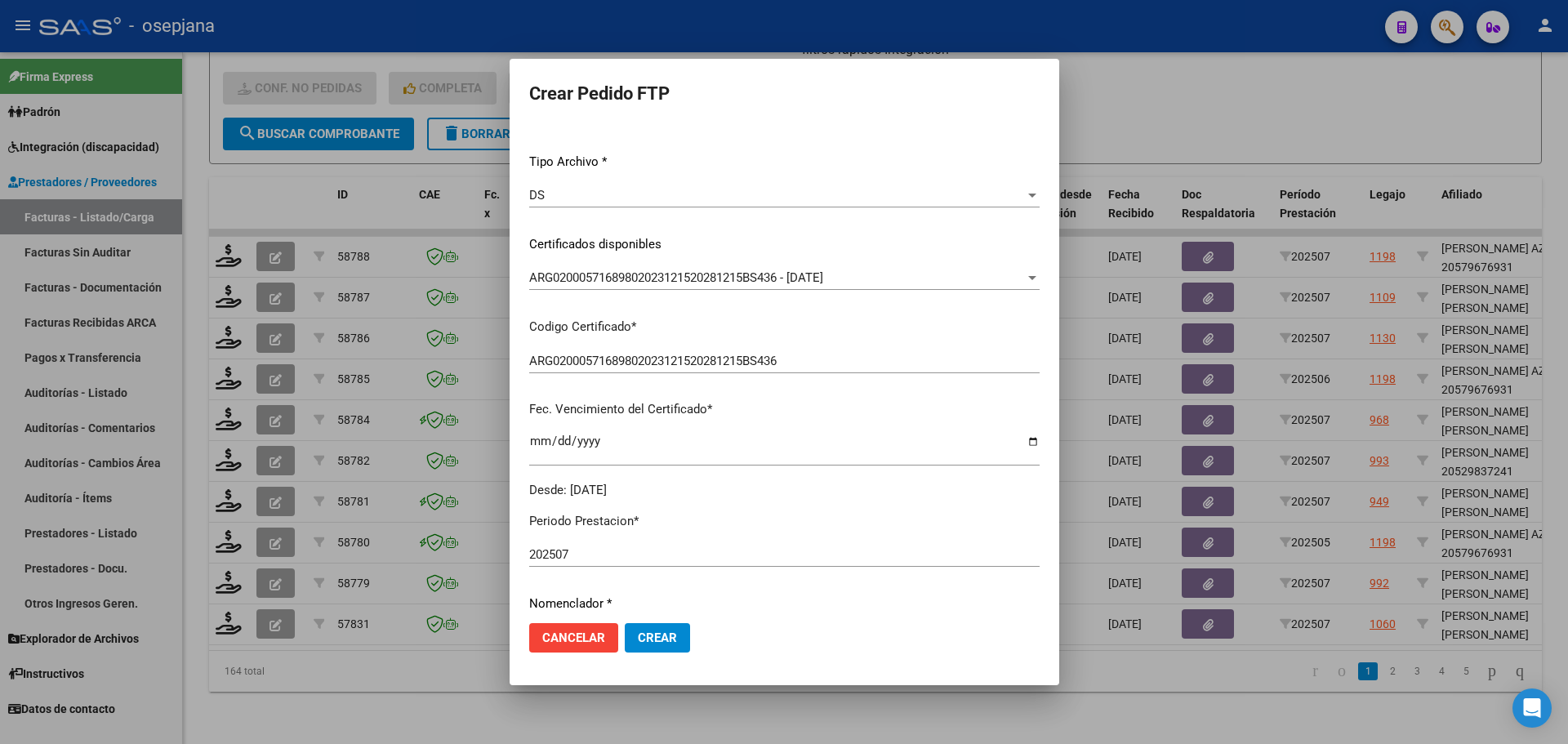
scroll to position [408, 0]
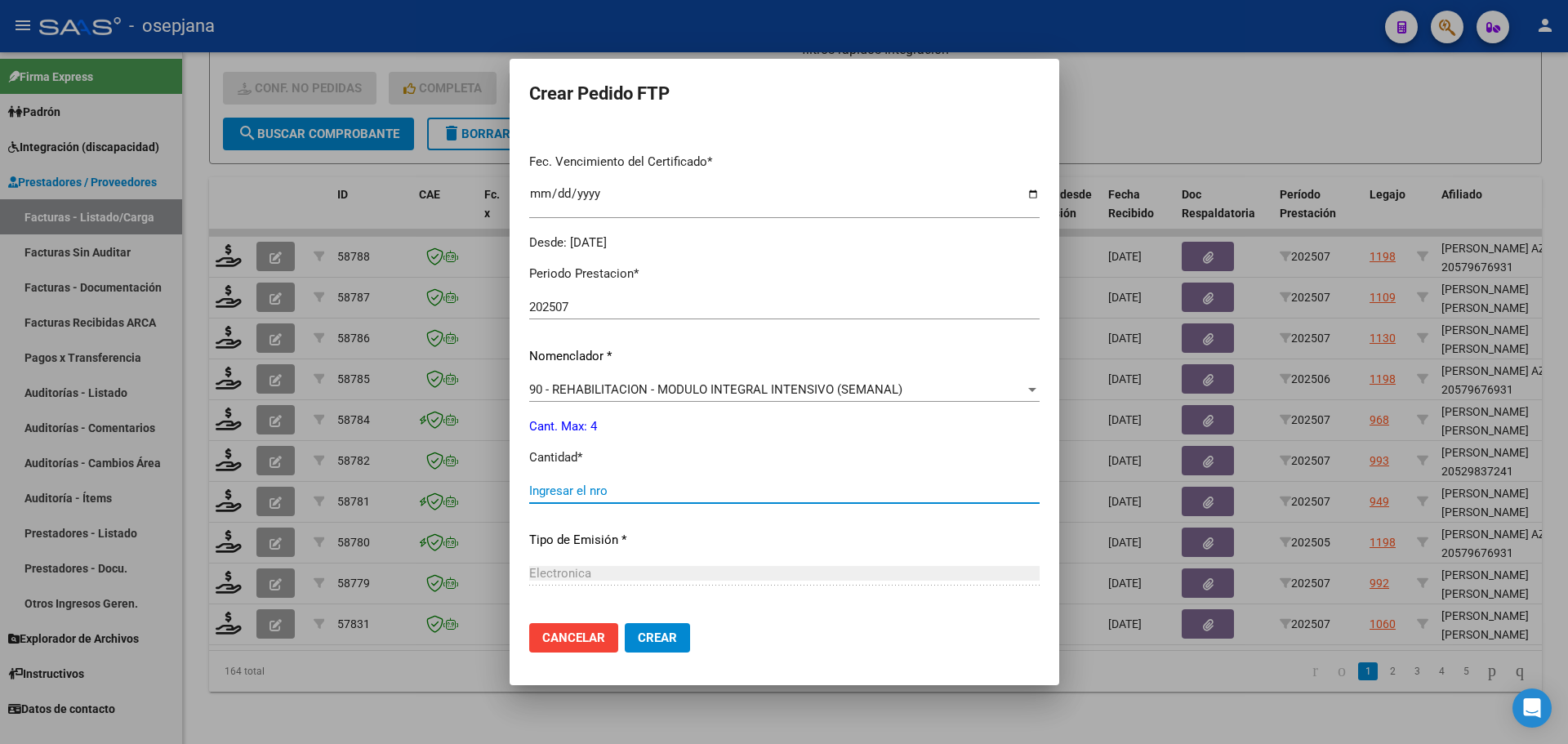
click at [563, 489] on input "Ingresar el nro" at bounding box center [784, 490] width 510 height 14
type input "4"
click at [654, 643] on span "Crear" at bounding box center [658, 637] width 39 height 14
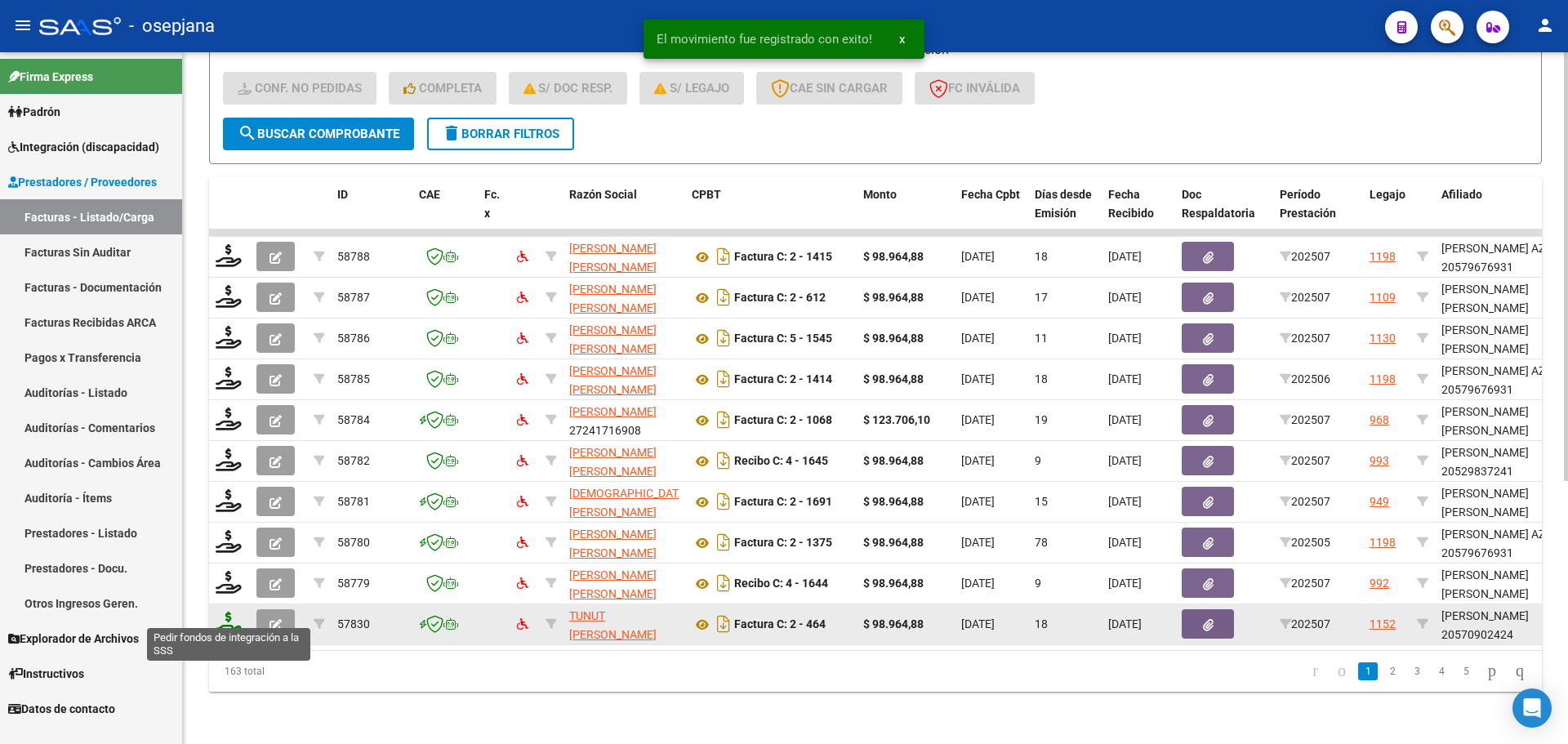
click at [237, 614] on icon at bounding box center [228, 623] width 26 height 23
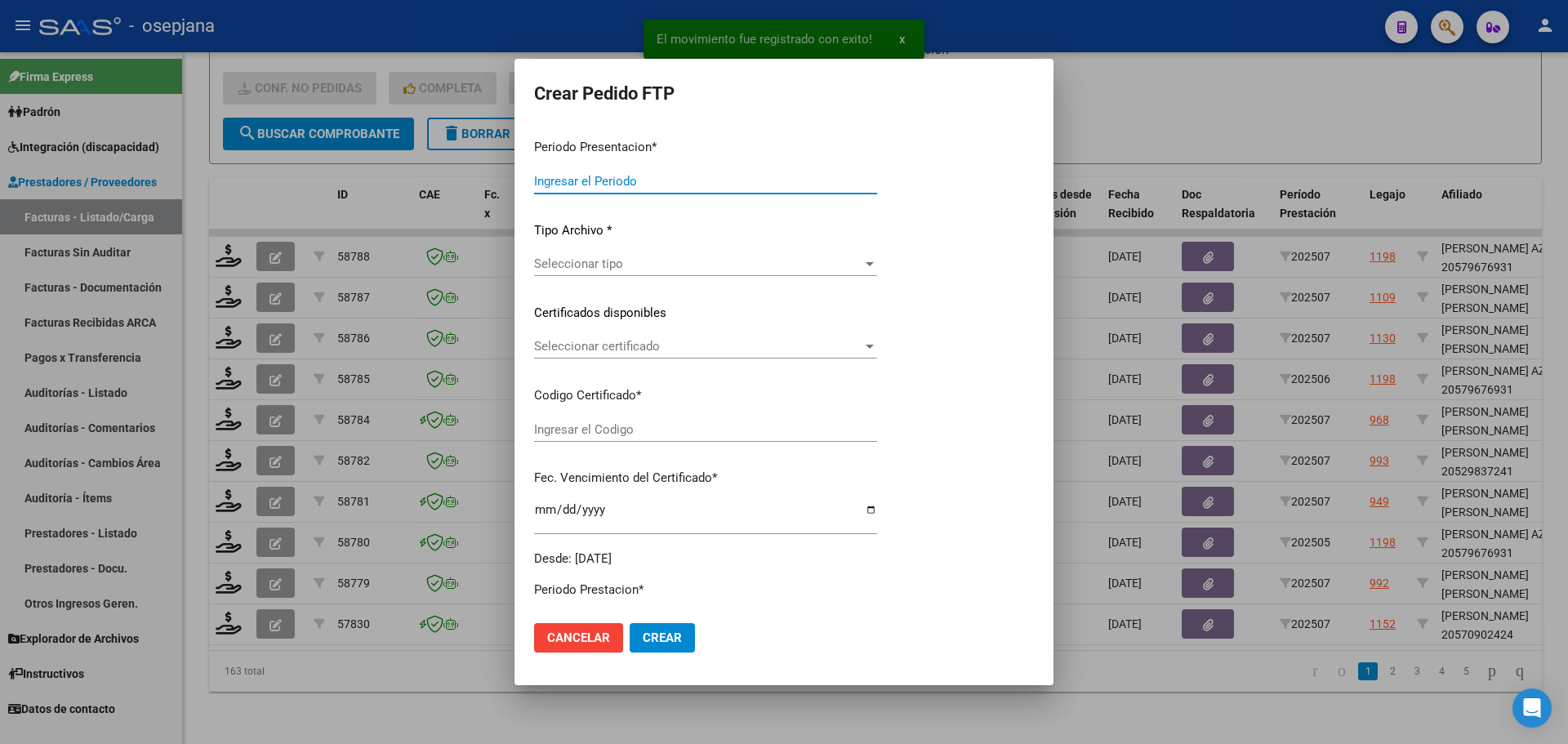
type input "202507"
type input "$ 98.964,88"
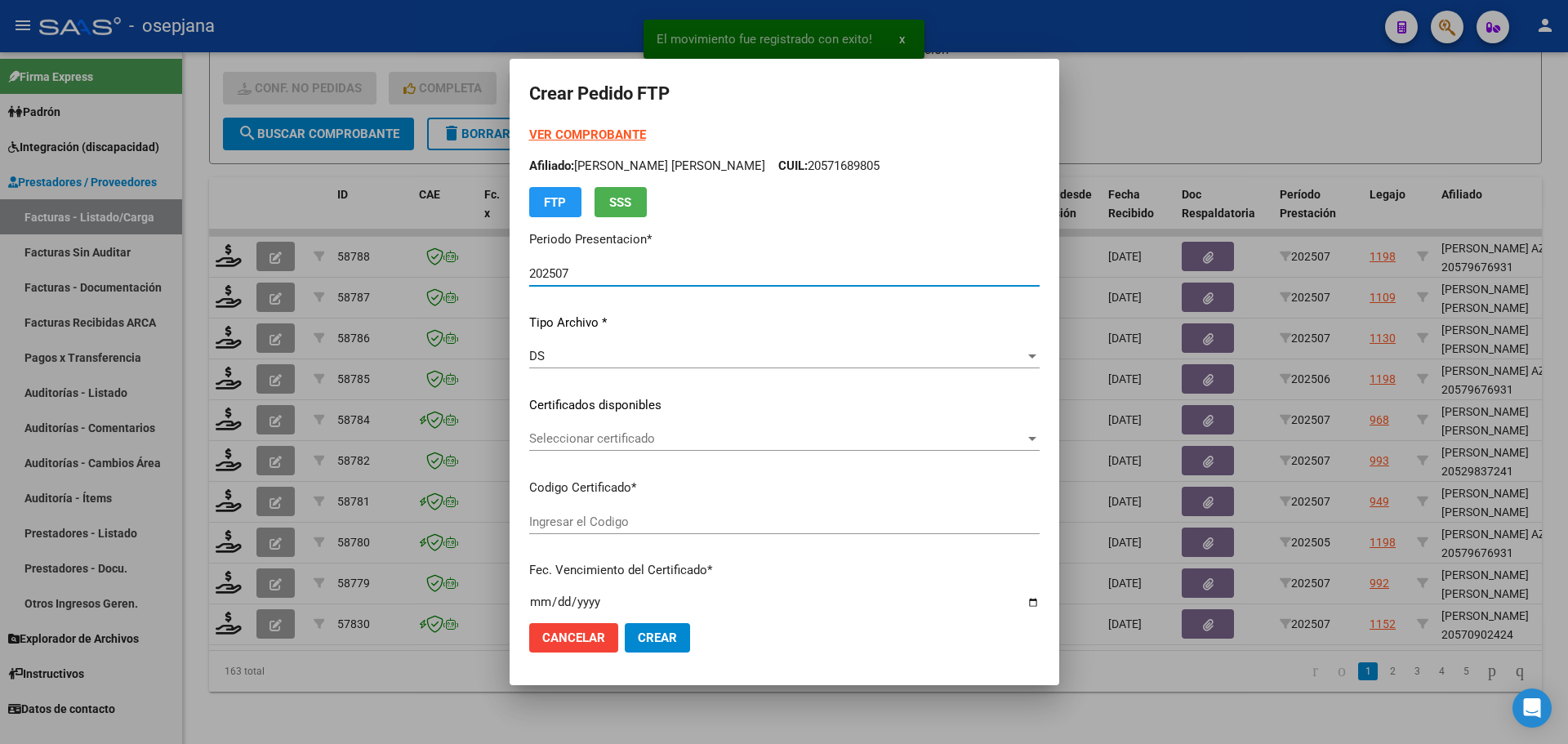
type input "ARG02000570902422023031420280314BS436"
type input "2028-03-14"
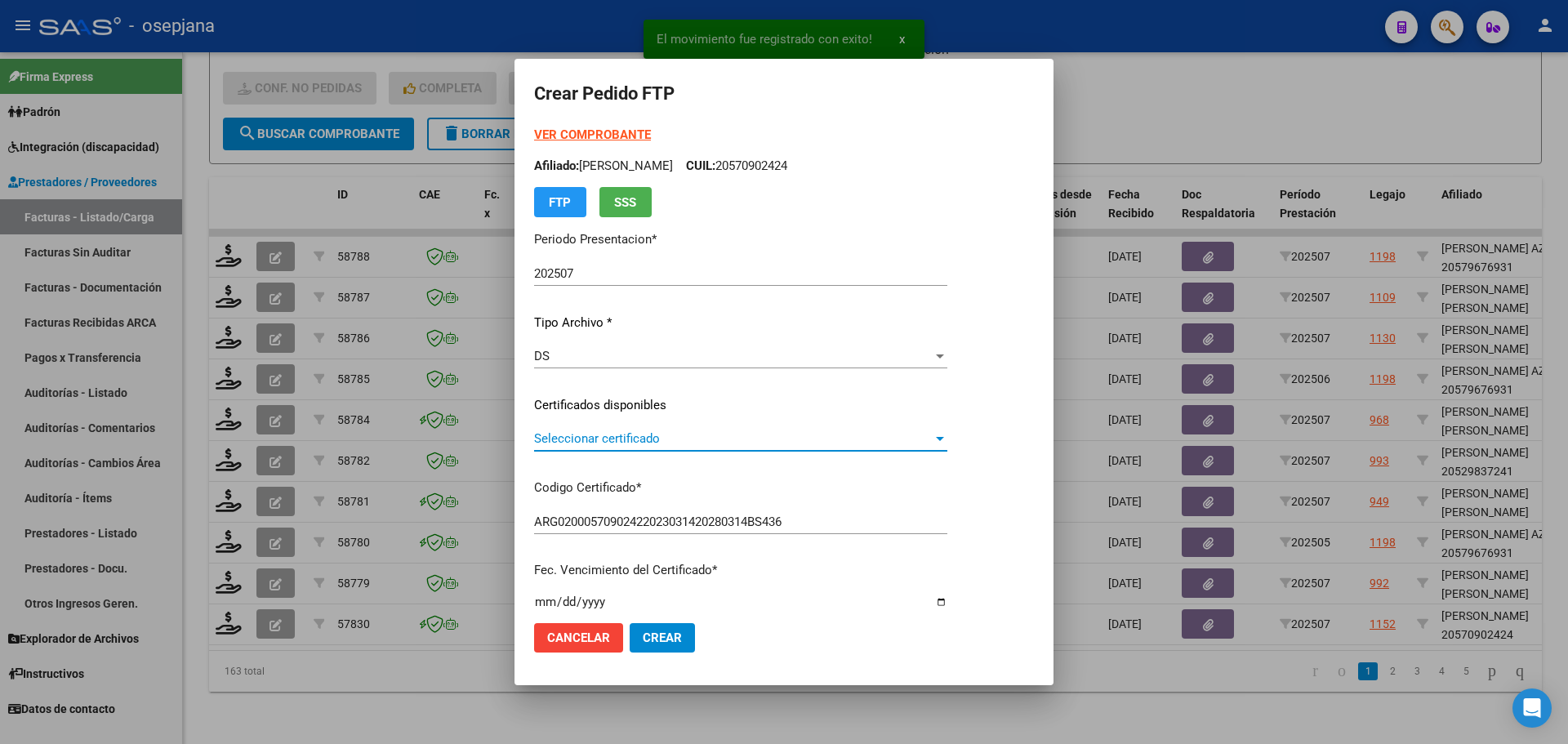
click at [602, 441] on span "Seleccionar certificado" at bounding box center [733, 438] width 398 height 14
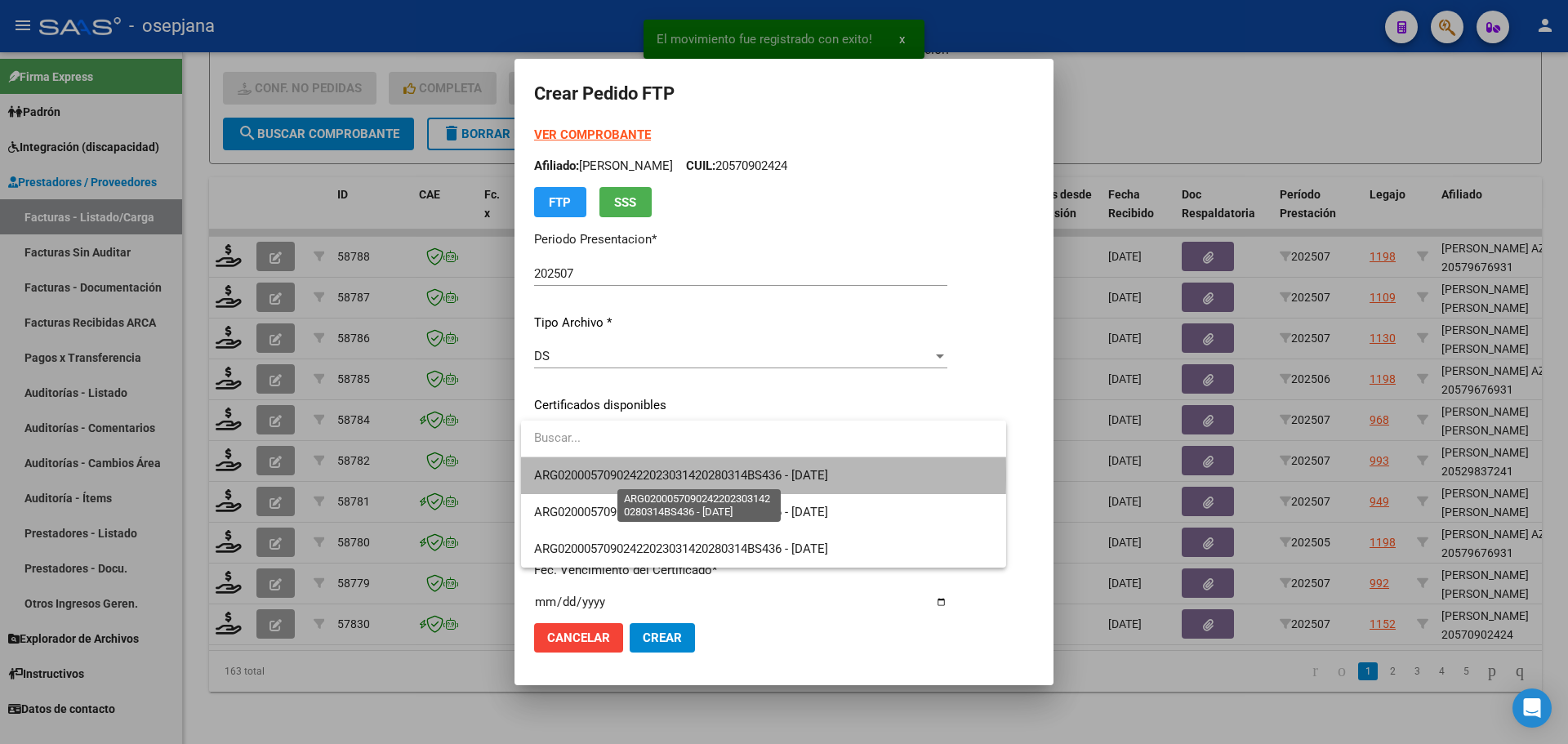
click at [603, 474] on span "ARG02000570902422023031420280314BS436 - 2028-03-14" at bounding box center [681, 475] width 294 height 14
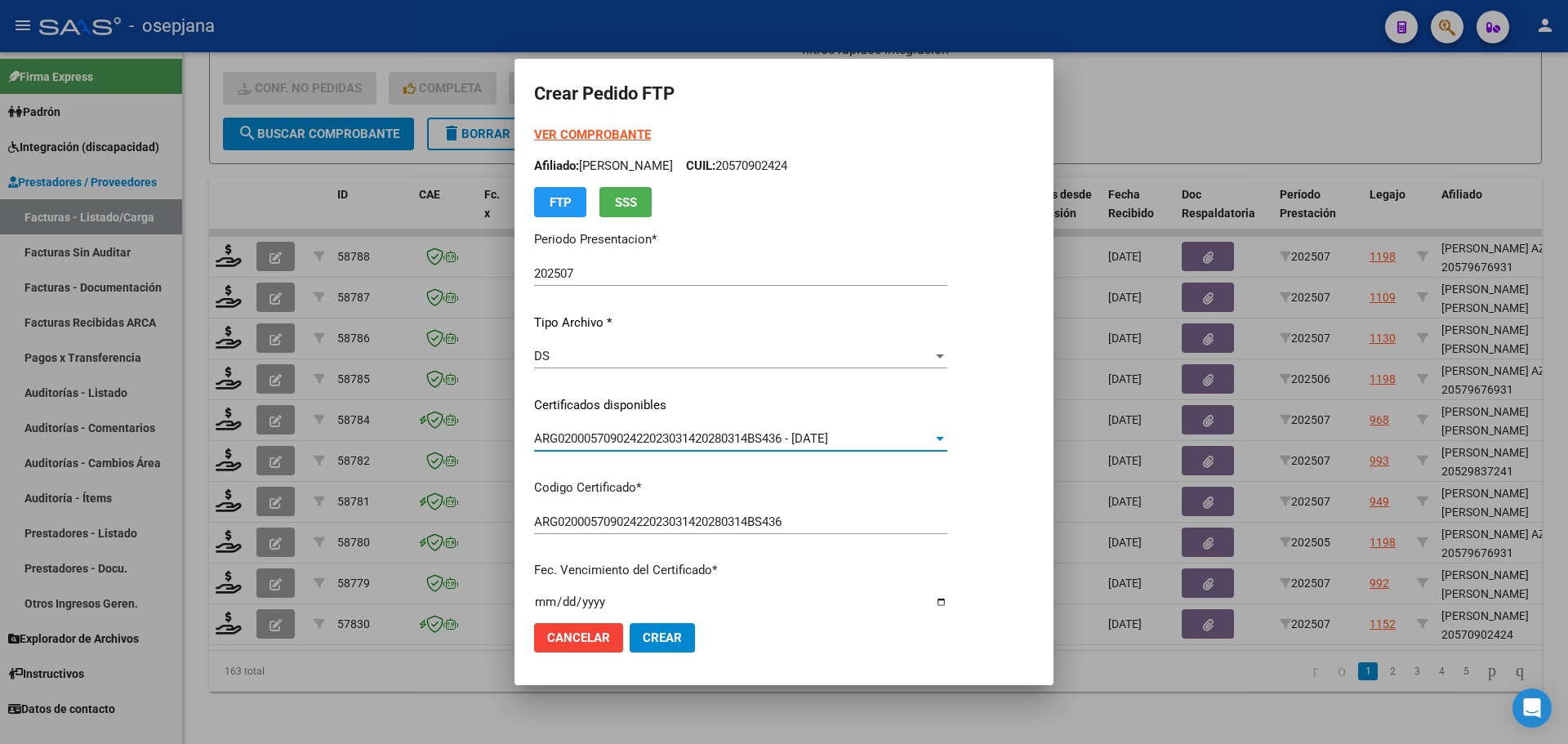
click at [580, 130] on strong "VER COMPROBANTE" at bounding box center [592, 134] width 117 height 14
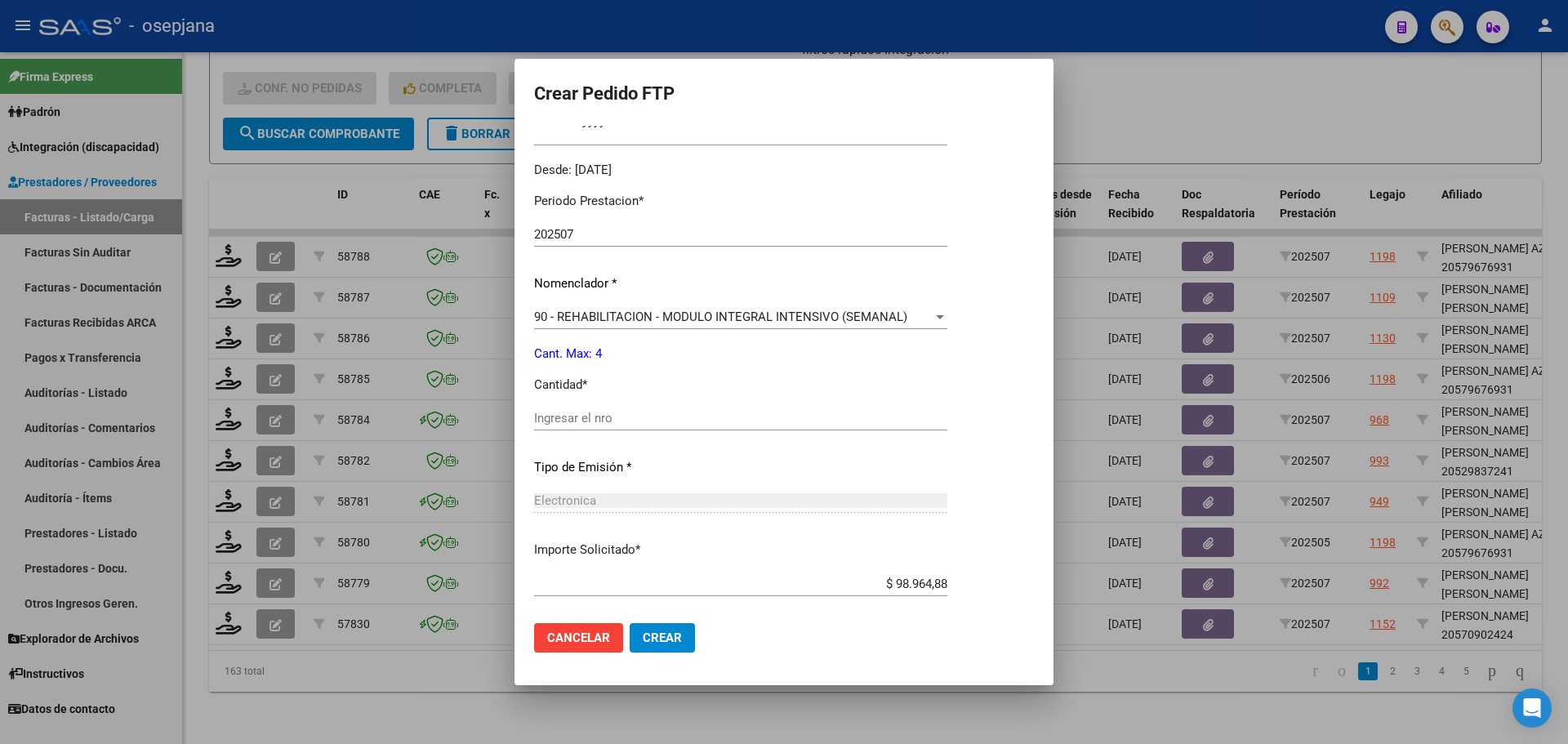
scroll to position [490, 0]
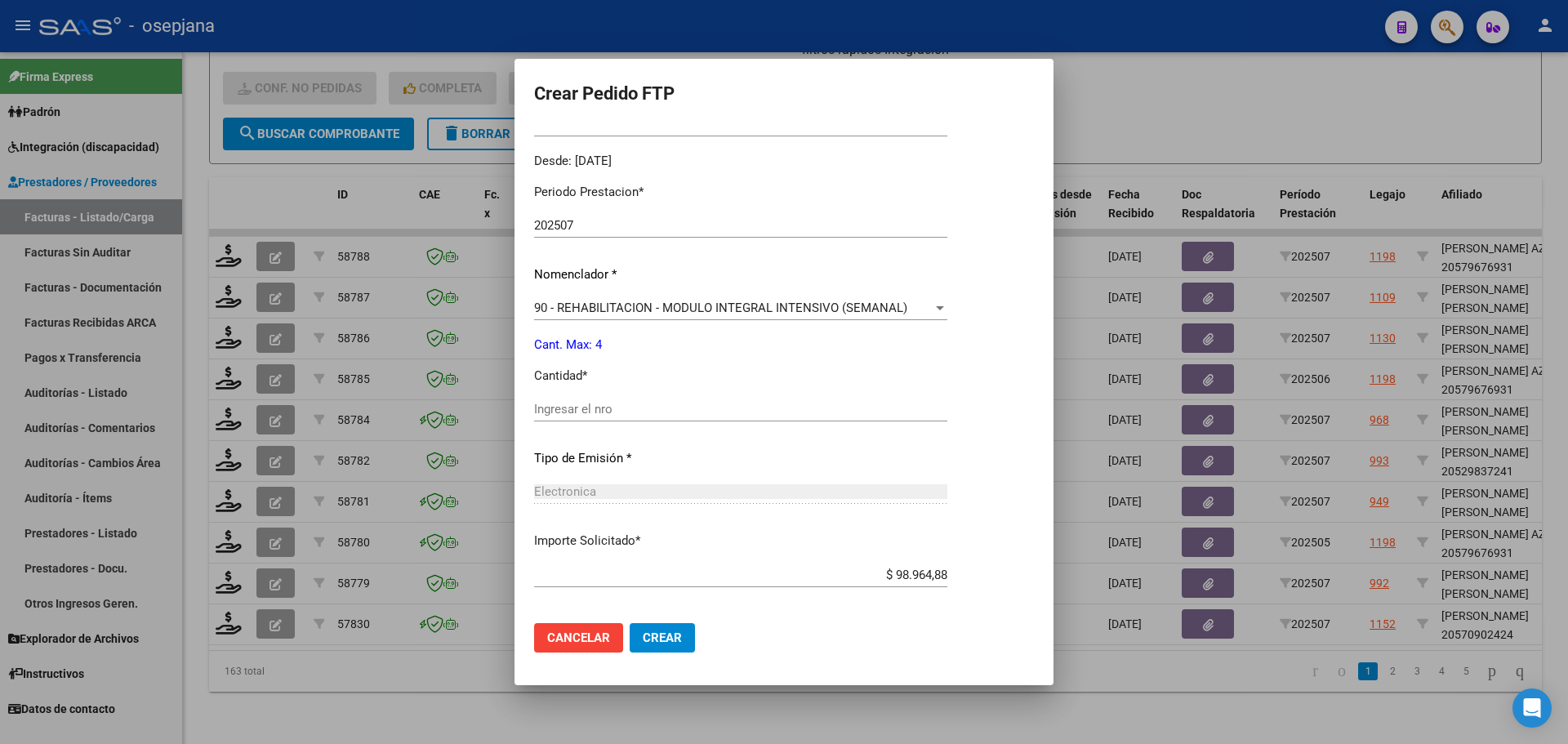
click at [564, 411] on input "Ingresar el nro" at bounding box center [741, 408] width 414 height 14
type input "4"
click at [665, 638] on span "Crear" at bounding box center [662, 637] width 39 height 14
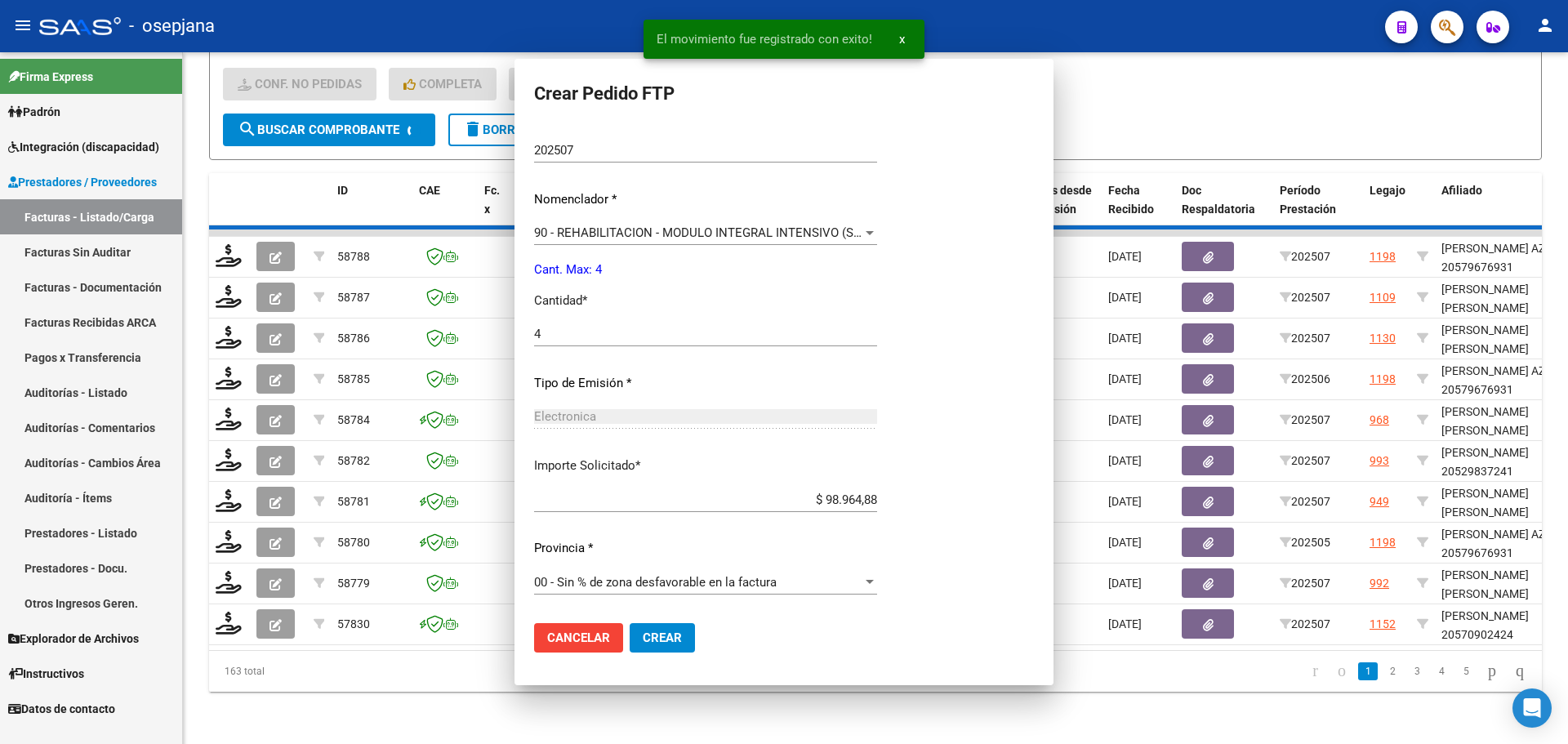
scroll to position [0, 0]
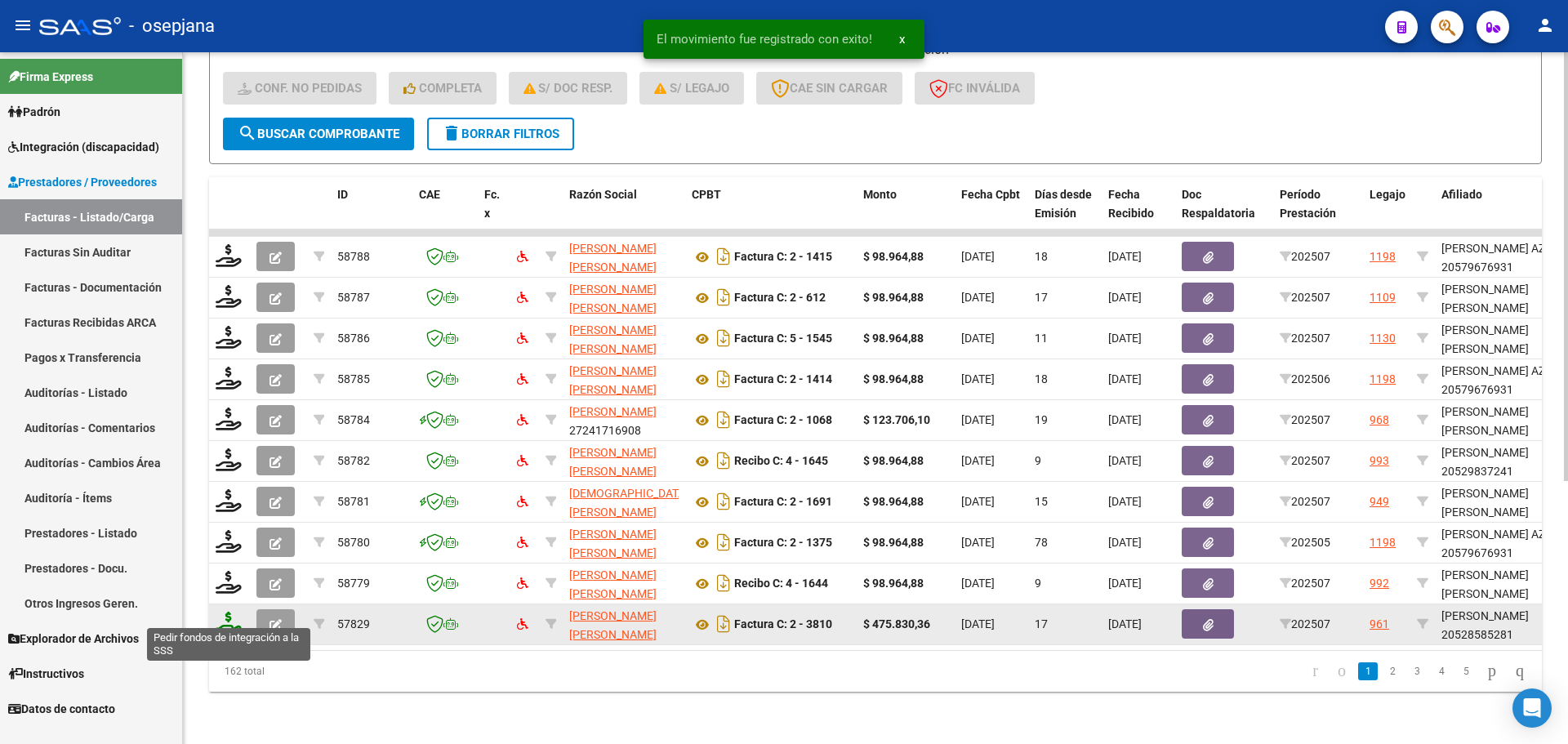
click at [234, 612] on icon at bounding box center [228, 623] width 26 height 23
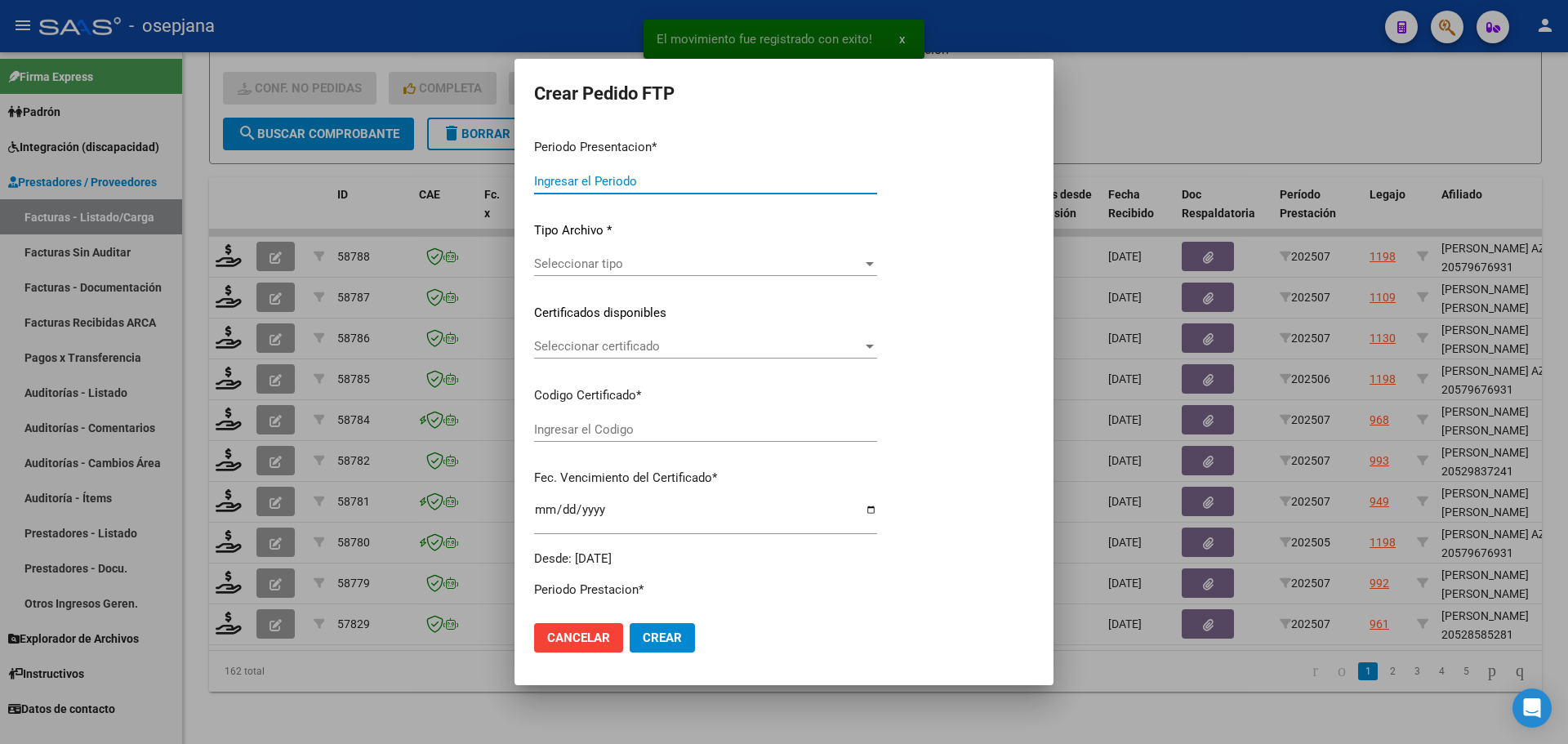
type input "202507"
type input "$ 475.830,36"
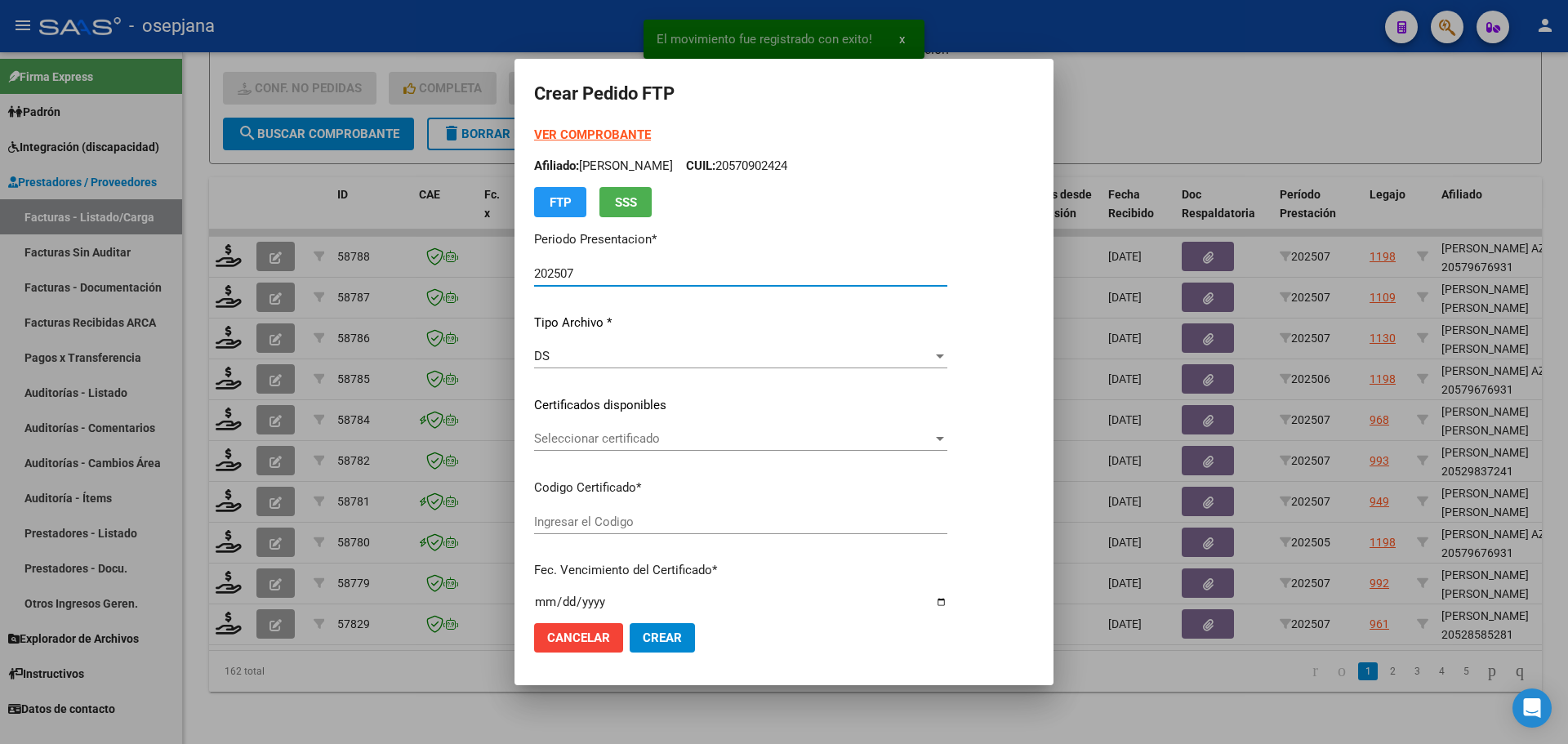
type input "ARG02000528585282024070420290704BSAS415"
type input "2029-07-04"
click at [675, 432] on span "Seleccionar certificado" at bounding box center [733, 438] width 398 height 14
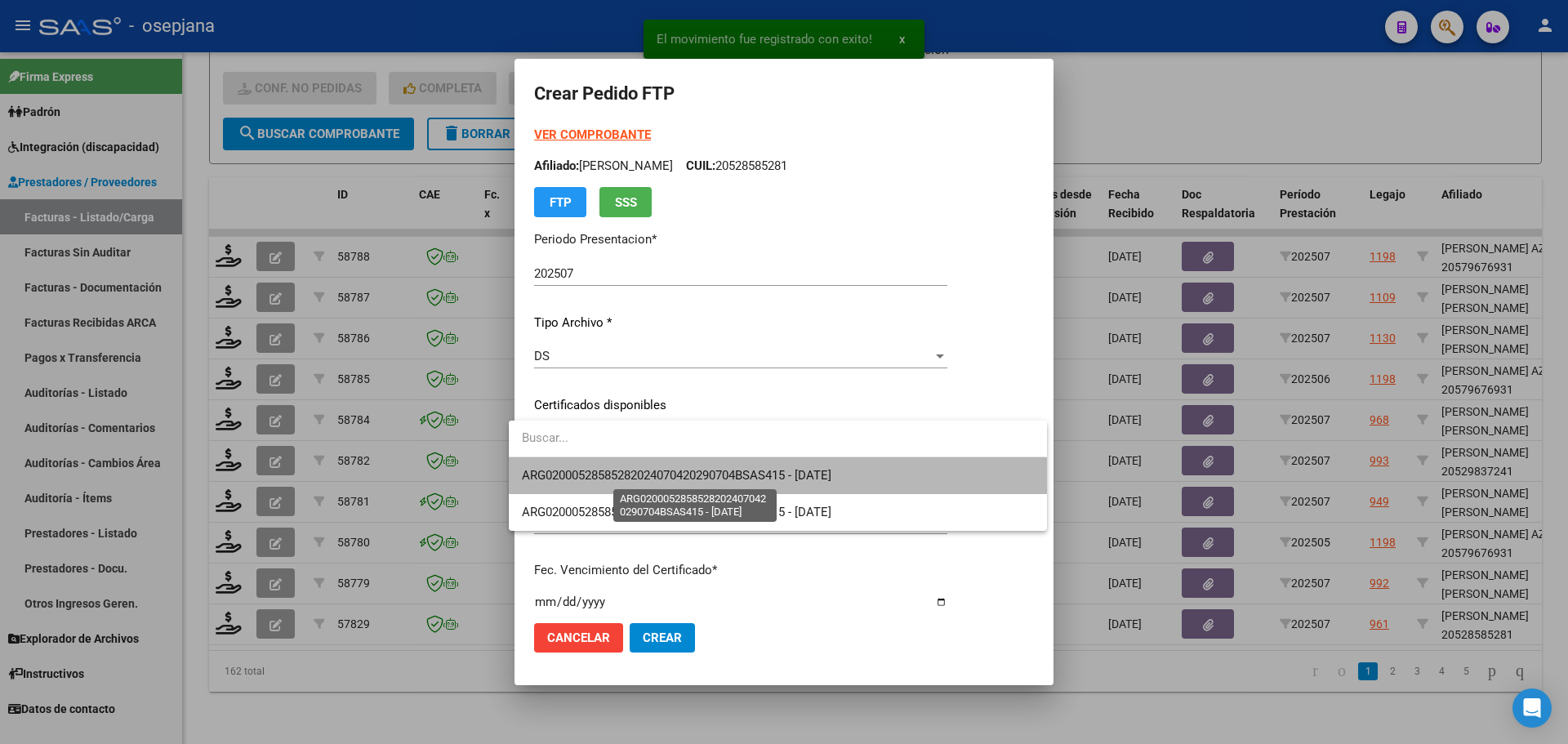
click at [698, 470] on span "ARG02000528585282024070420290704BSAS415 - 2029-07-04" at bounding box center [676, 475] width 309 height 14
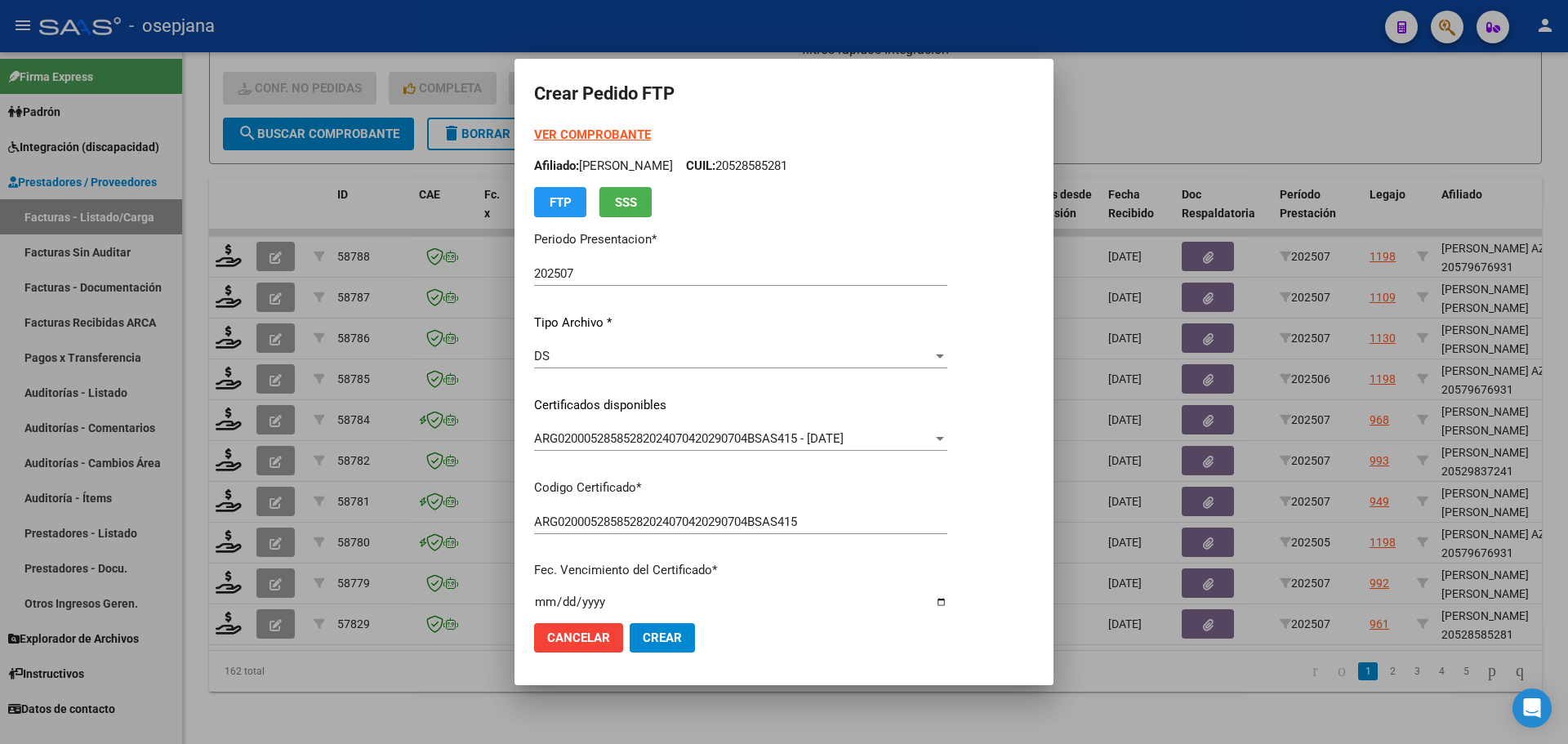
click at [595, 134] on strong "VER COMPROBANTE" at bounding box center [592, 134] width 117 height 14
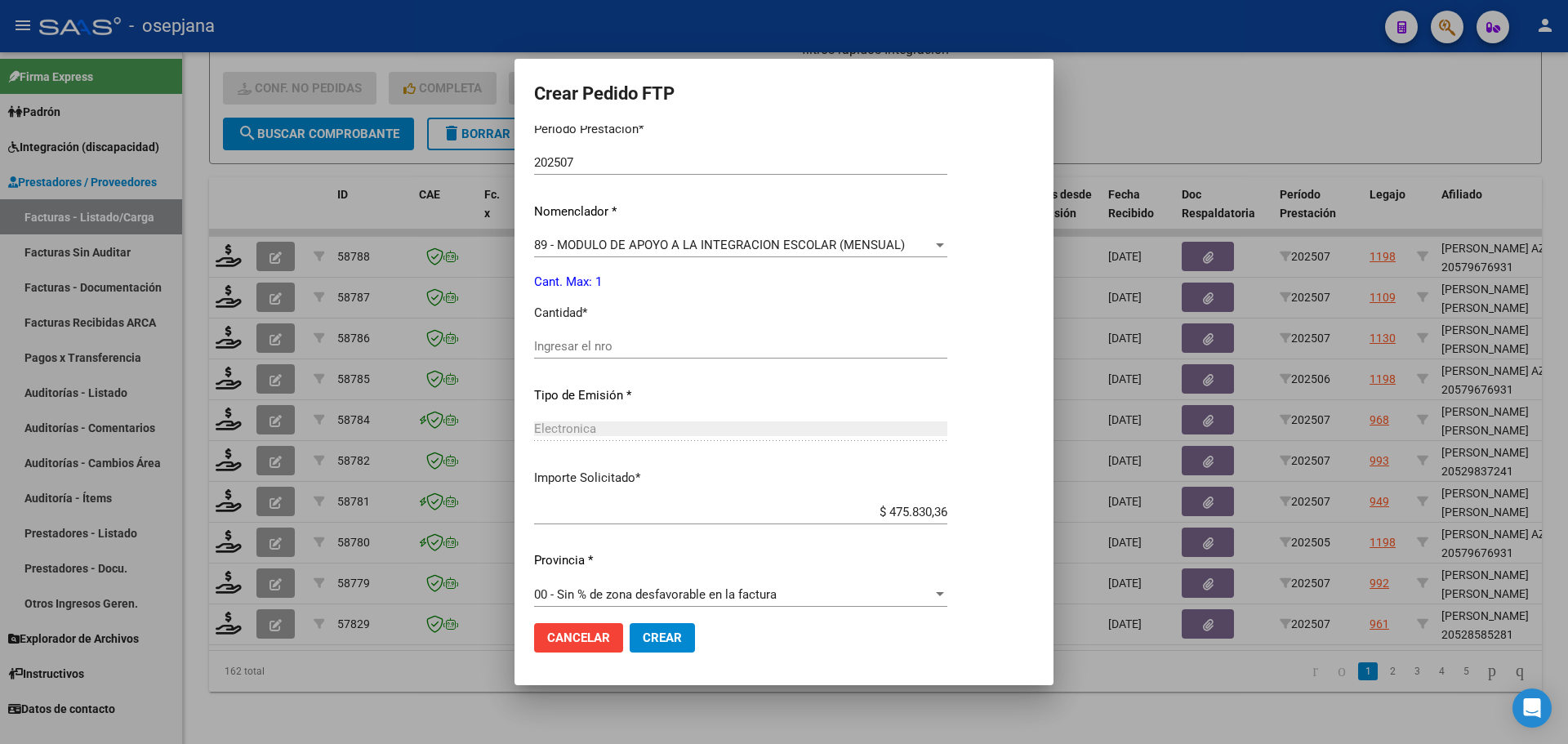
scroll to position [565, 0]
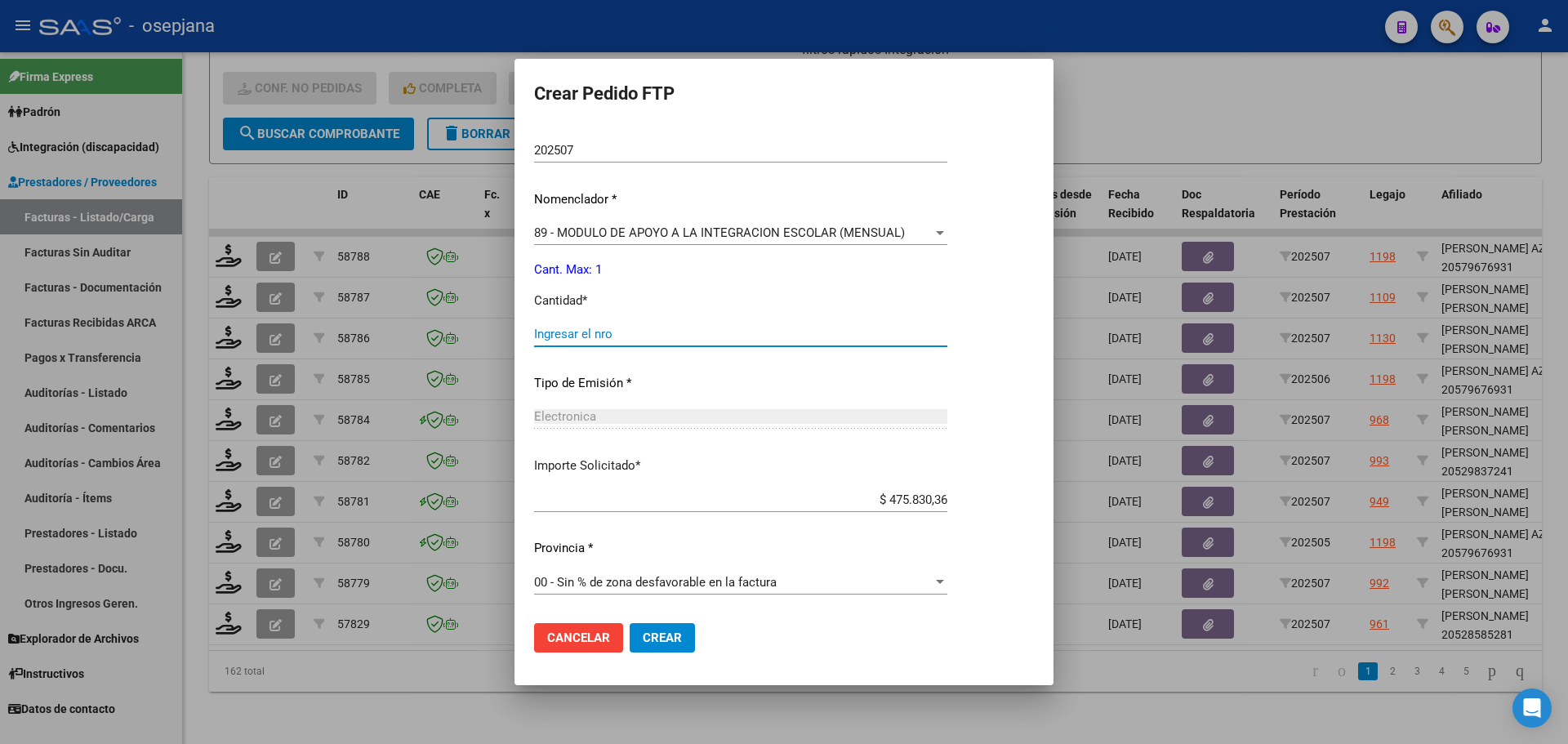
click at [569, 330] on input "Ingresar el nro" at bounding box center [741, 333] width 414 height 14
type input "1"
click at [670, 648] on button "Crear" at bounding box center [662, 637] width 65 height 30
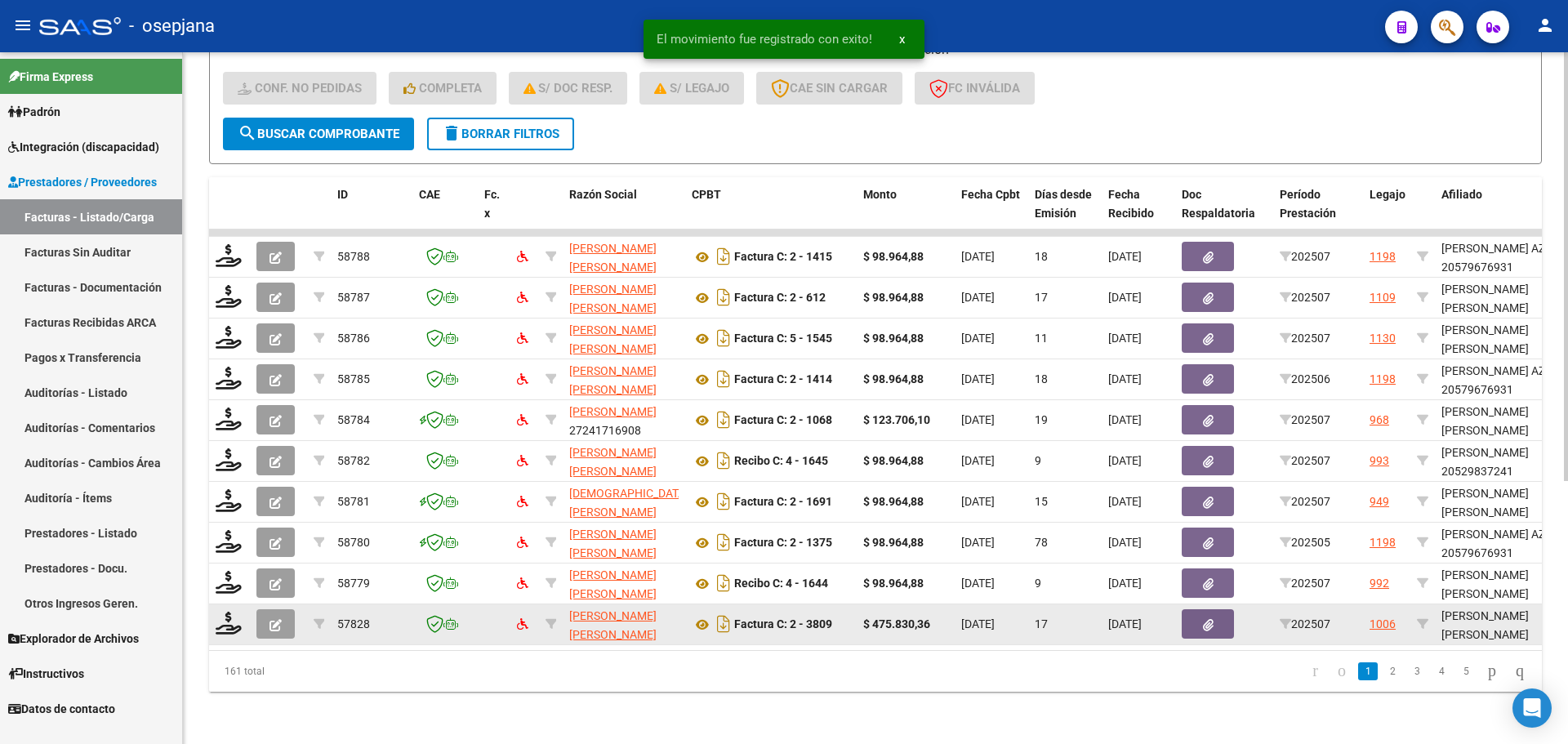
click at [233, 623] on div at bounding box center [229, 625] width 28 height 25
click at [230, 612] on icon at bounding box center [228, 623] width 26 height 23
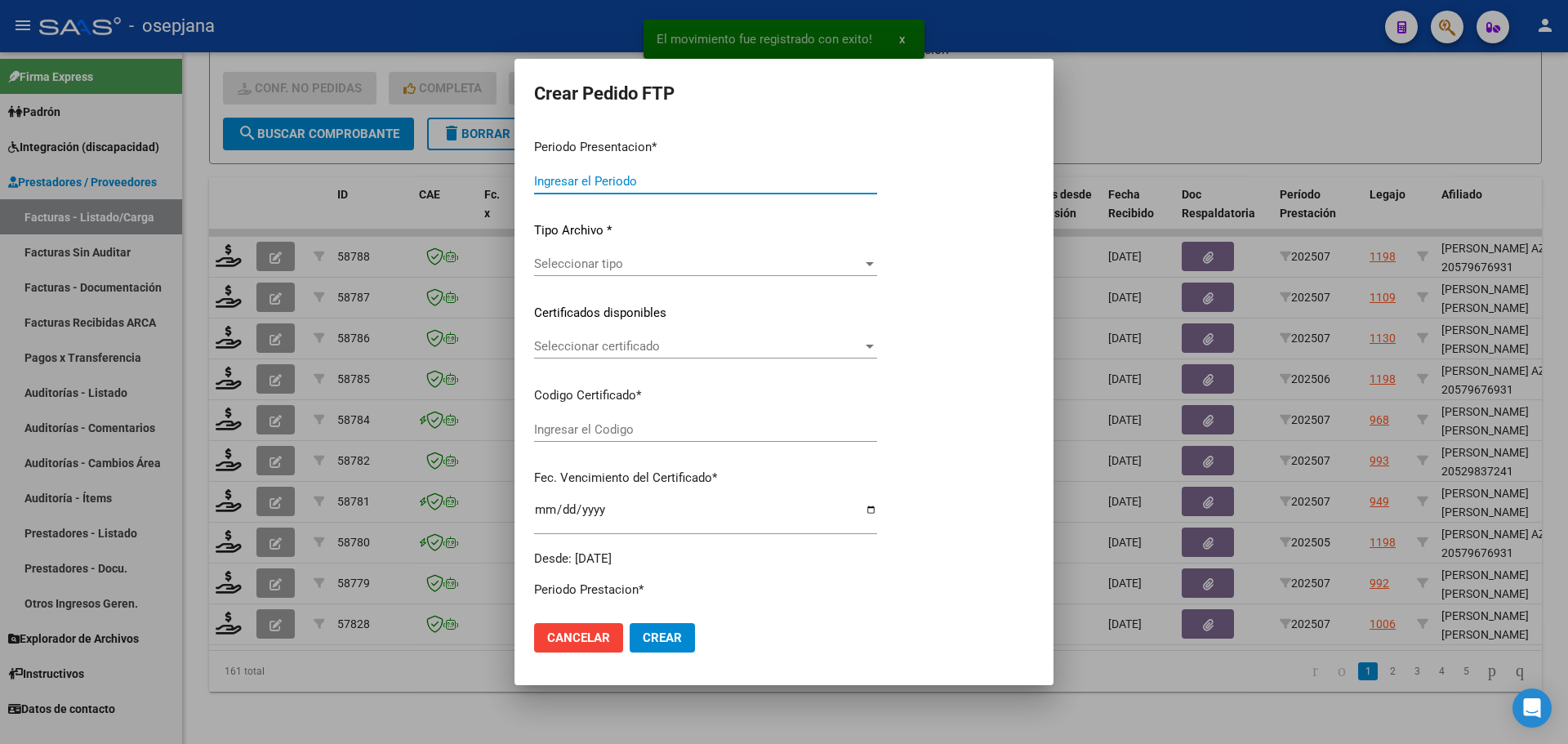
type input "202507"
type input "$ 475.830,36"
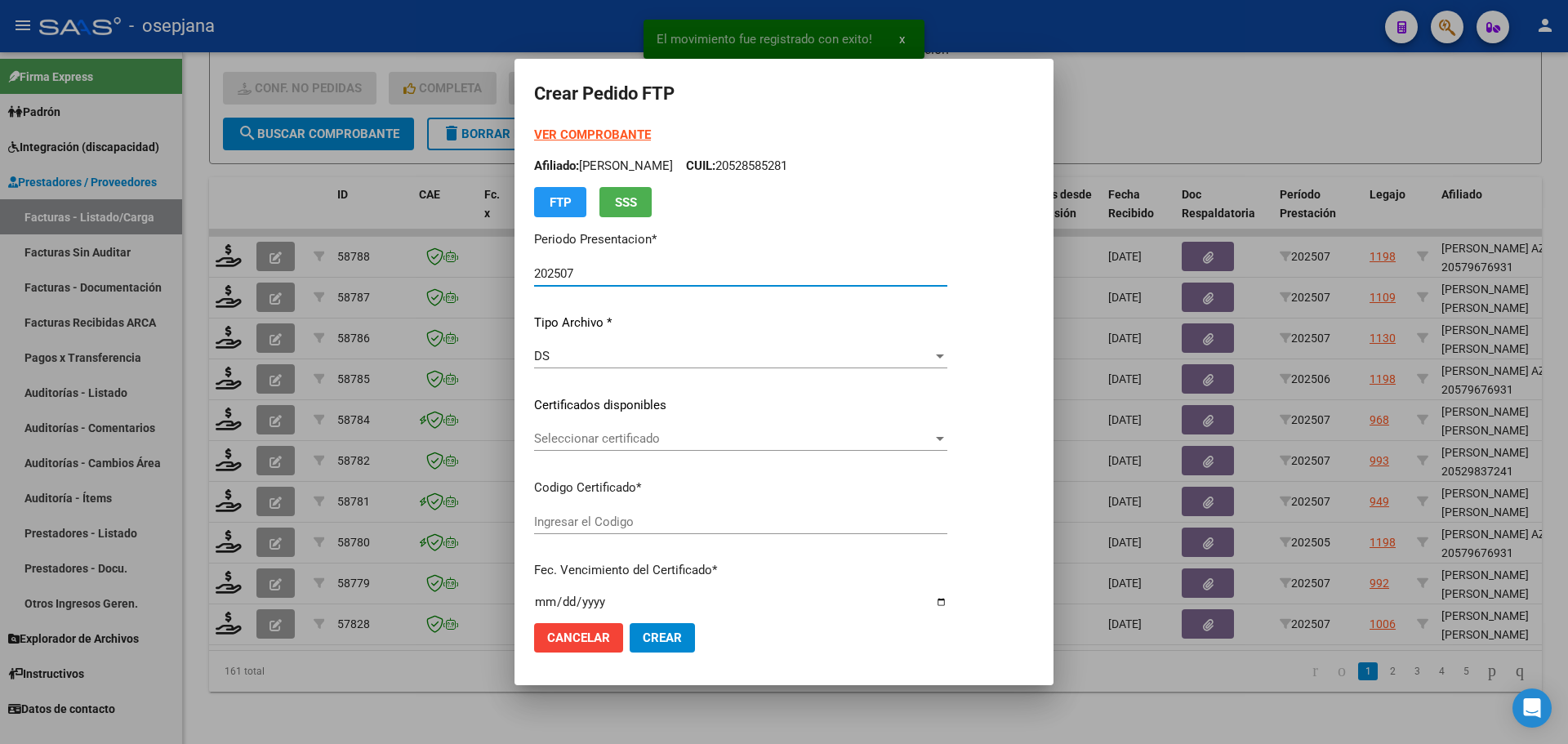
type input "ARG02000541294642022042020260420BSAS376"
type input "2026-04-20"
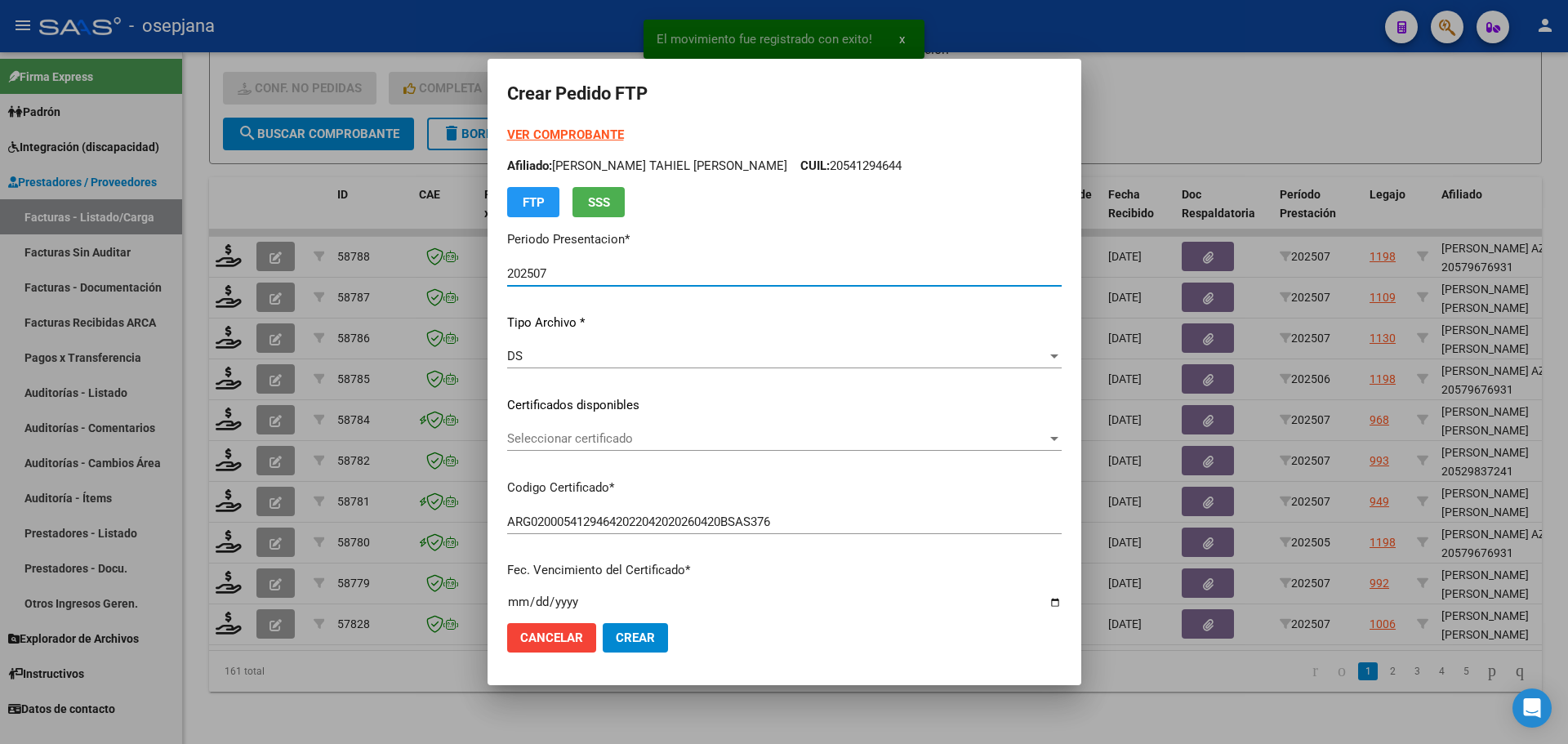
click at [609, 437] on span "Seleccionar certificado" at bounding box center [776, 438] width 540 height 14
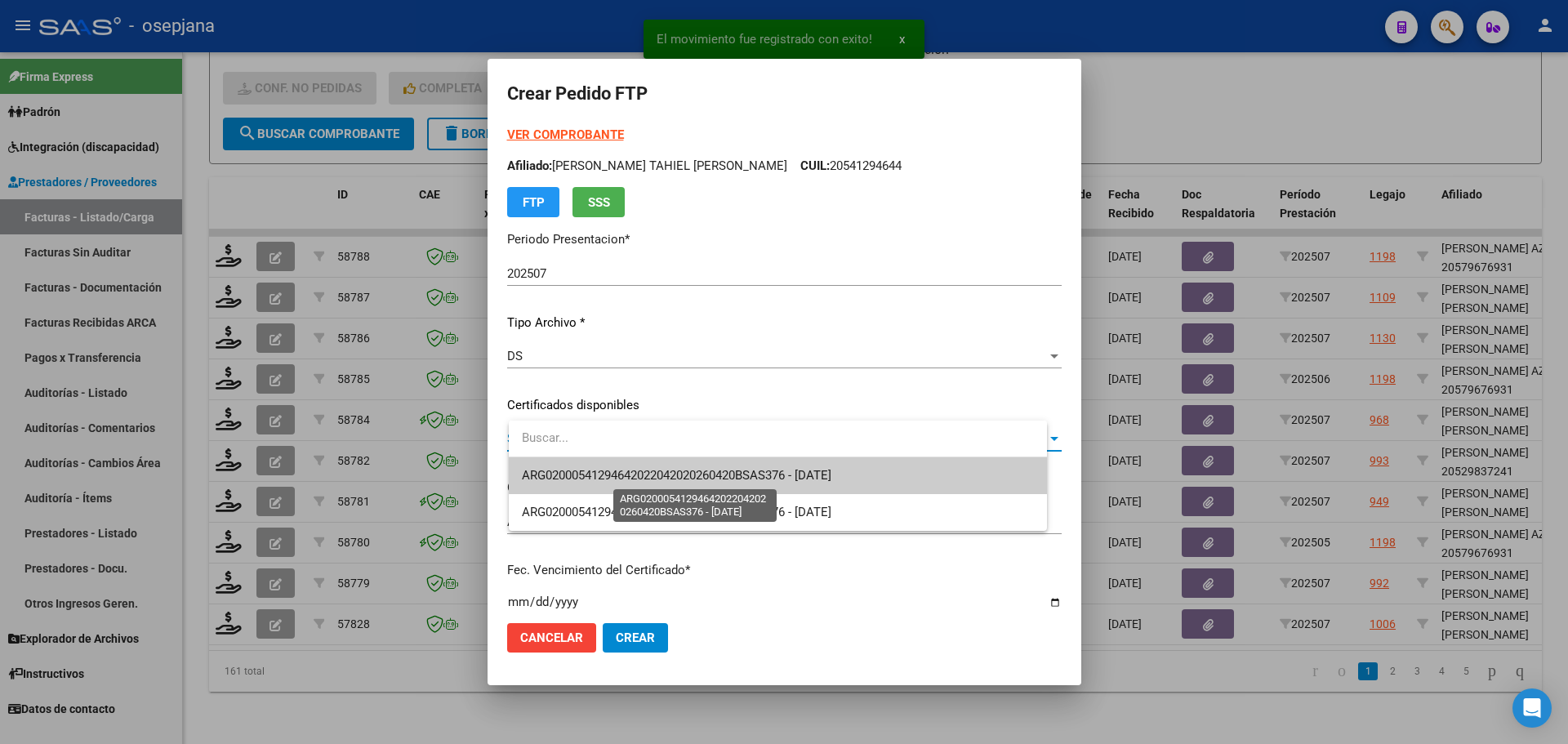
click at [613, 470] on span "ARG02000541294642022042020260420BSAS376 - 2026-04-20" at bounding box center [676, 475] width 309 height 14
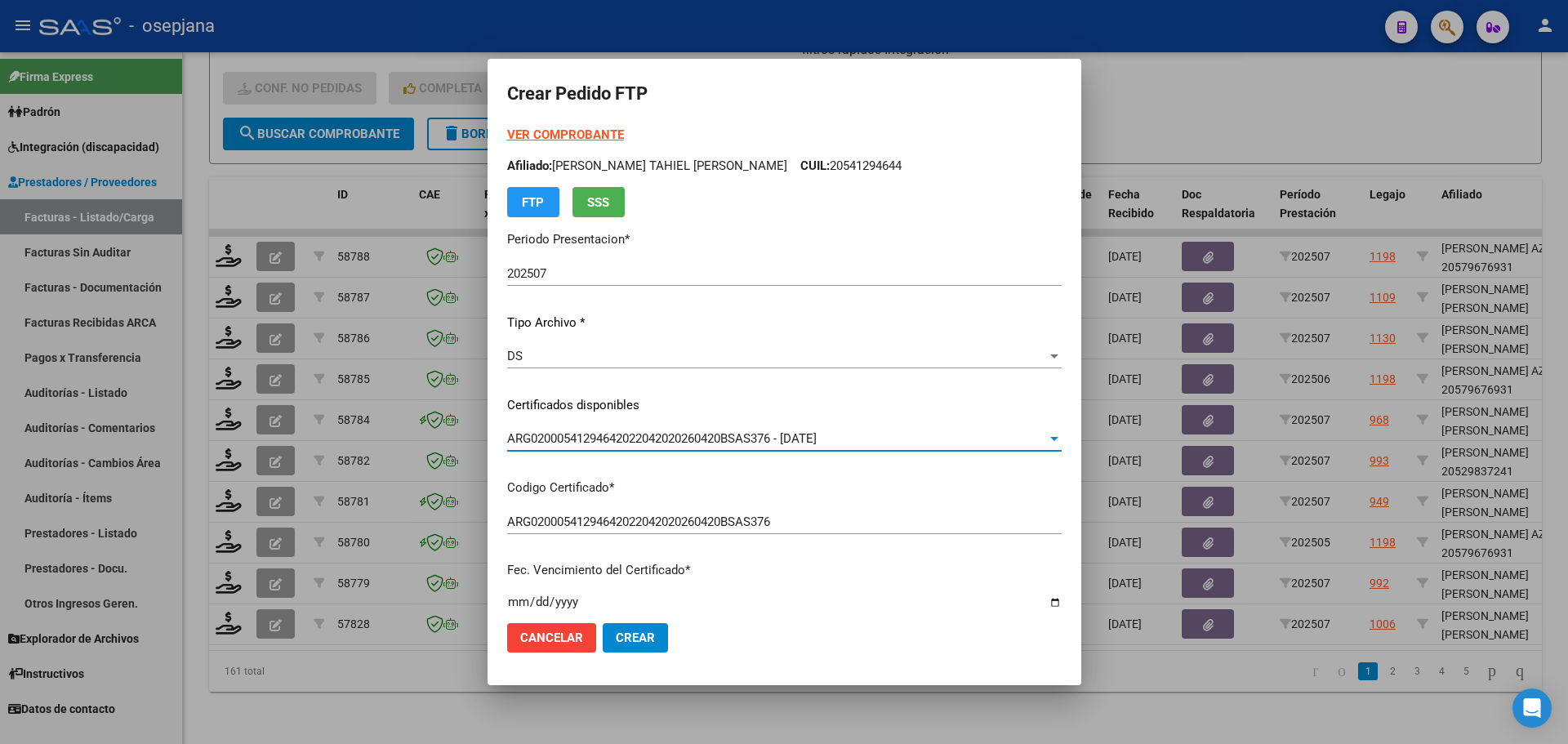
click at [571, 131] on strong "VER COMPROBANTE" at bounding box center [565, 134] width 117 height 14
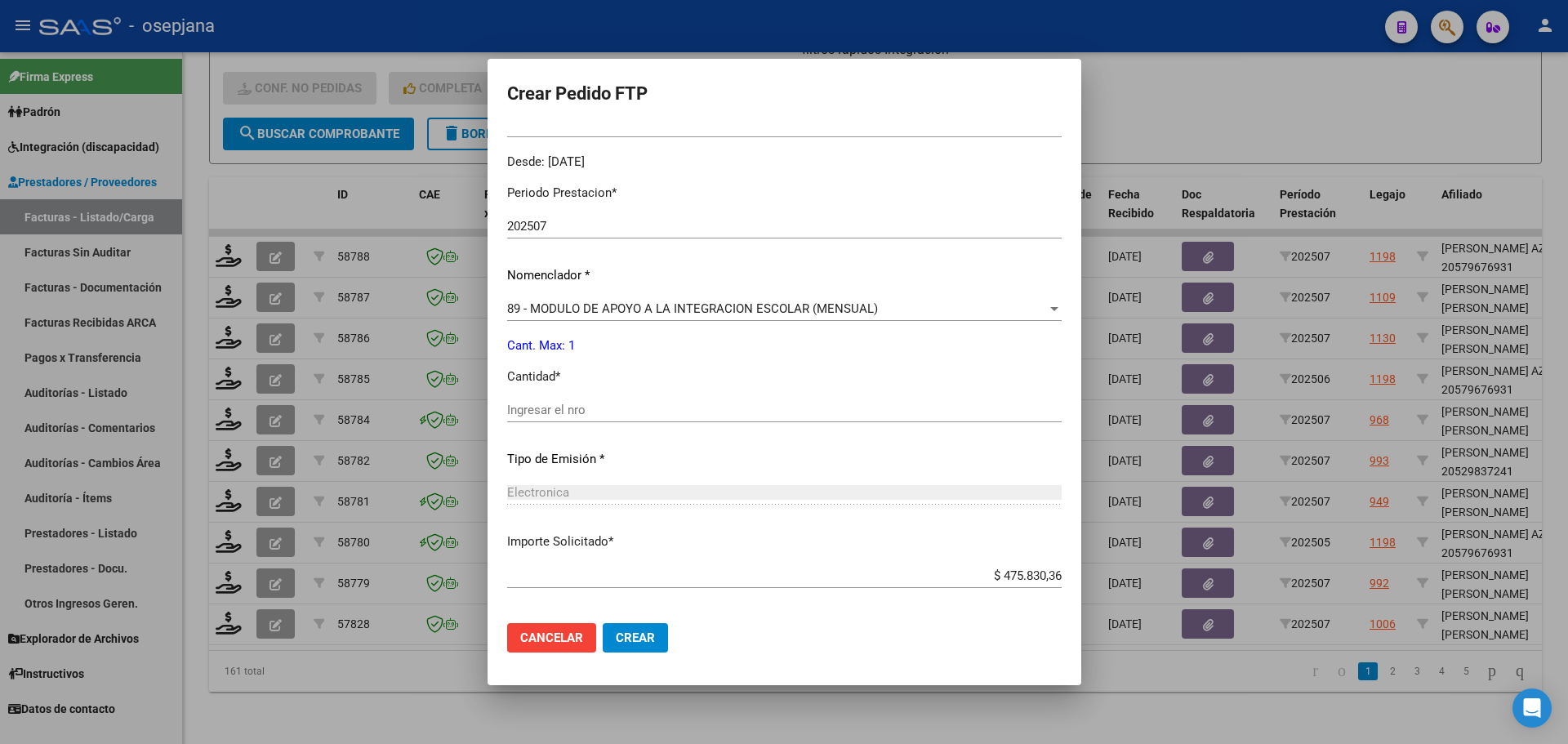
scroll to position [490, 0]
click at [551, 411] on input "Ingresar el nro" at bounding box center [784, 408] width 554 height 14
type input "1"
click at [655, 630] on span "Crear" at bounding box center [636, 637] width 39 height 14
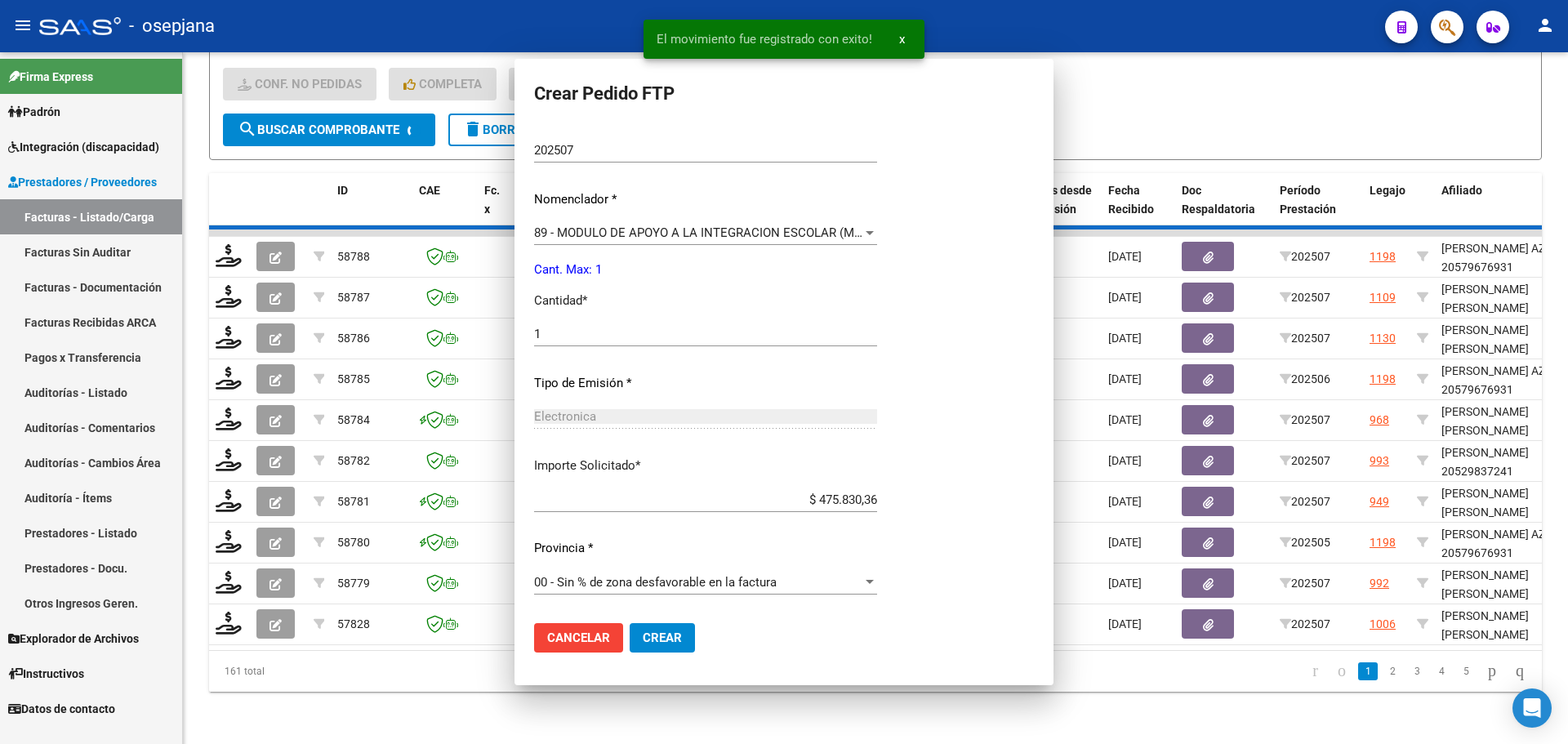
scroll to position [397, 0]
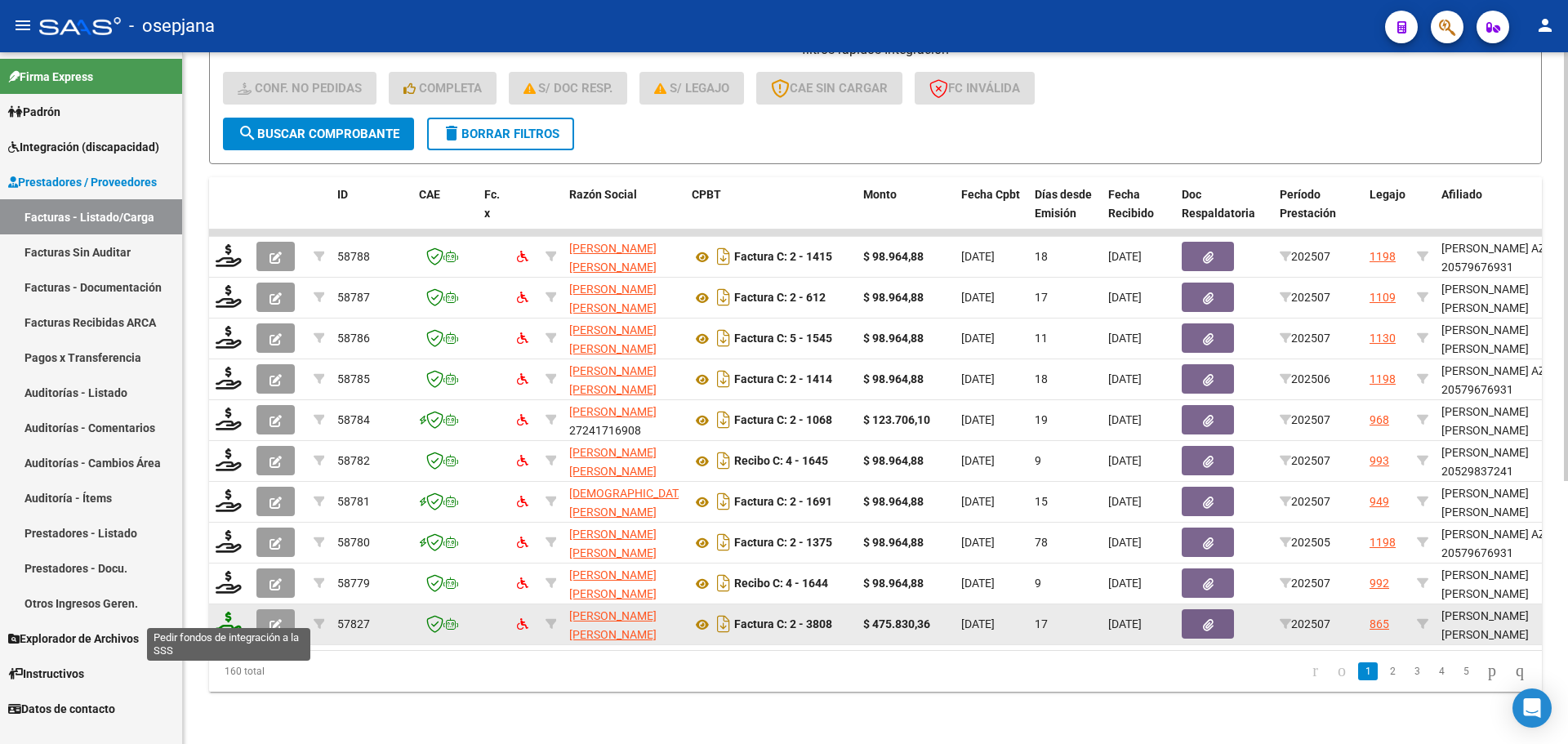
click at [224, 617] on icon at bounding box center [228, 623] width 26 height 23
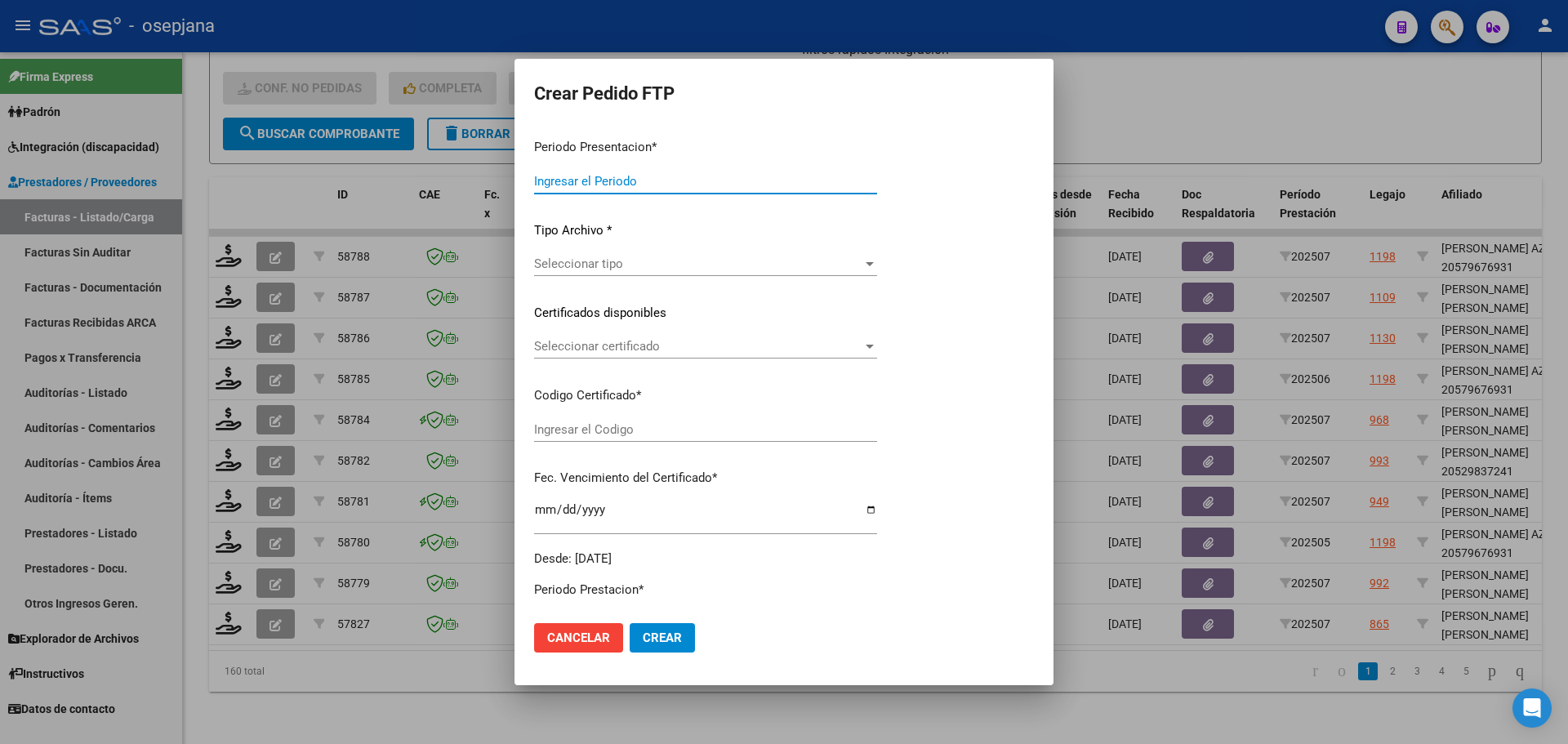
type input "202507"
type input "$ 475.830,36"
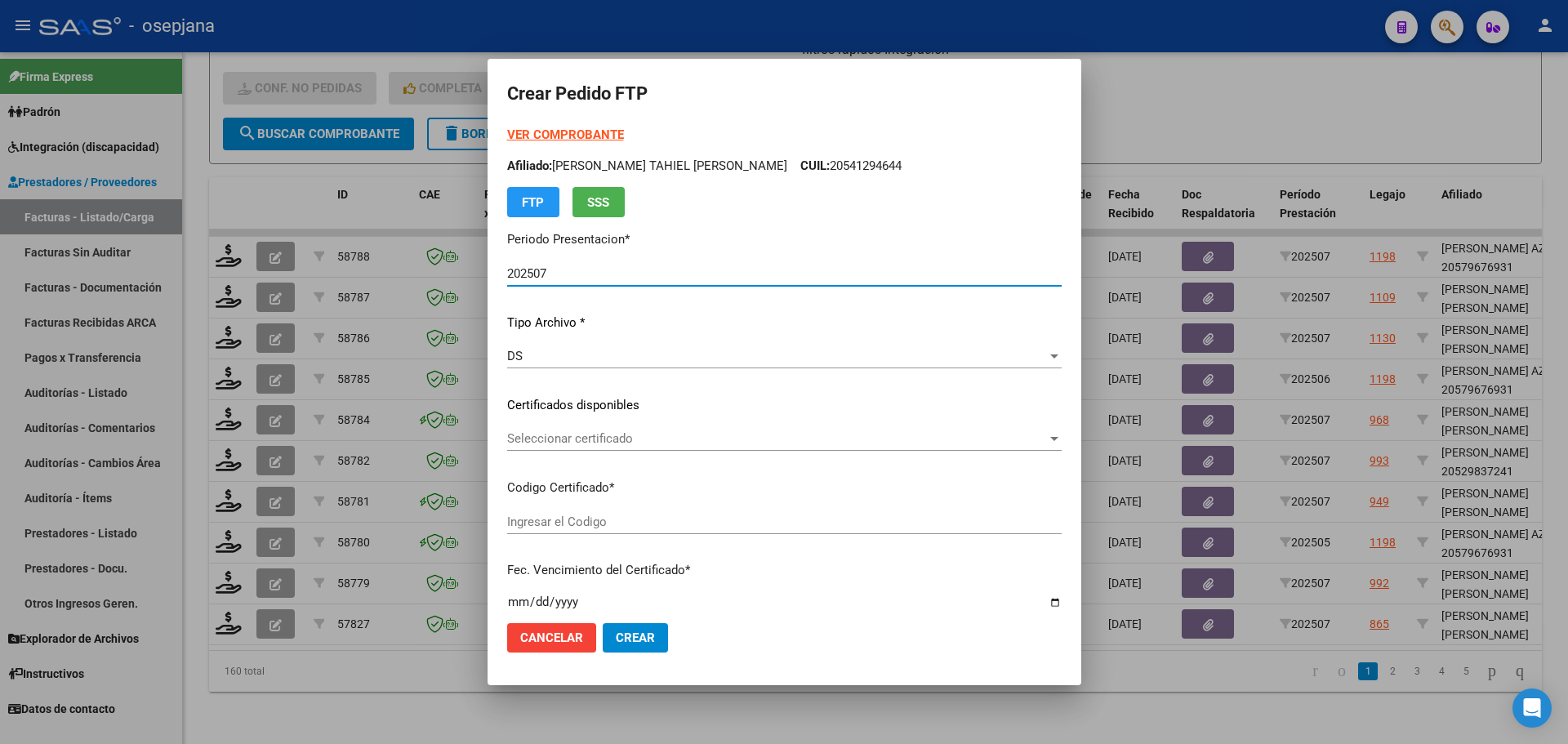
type input "ARG01000502227552023101820281018BSAS415"
type input "2028-10-18"
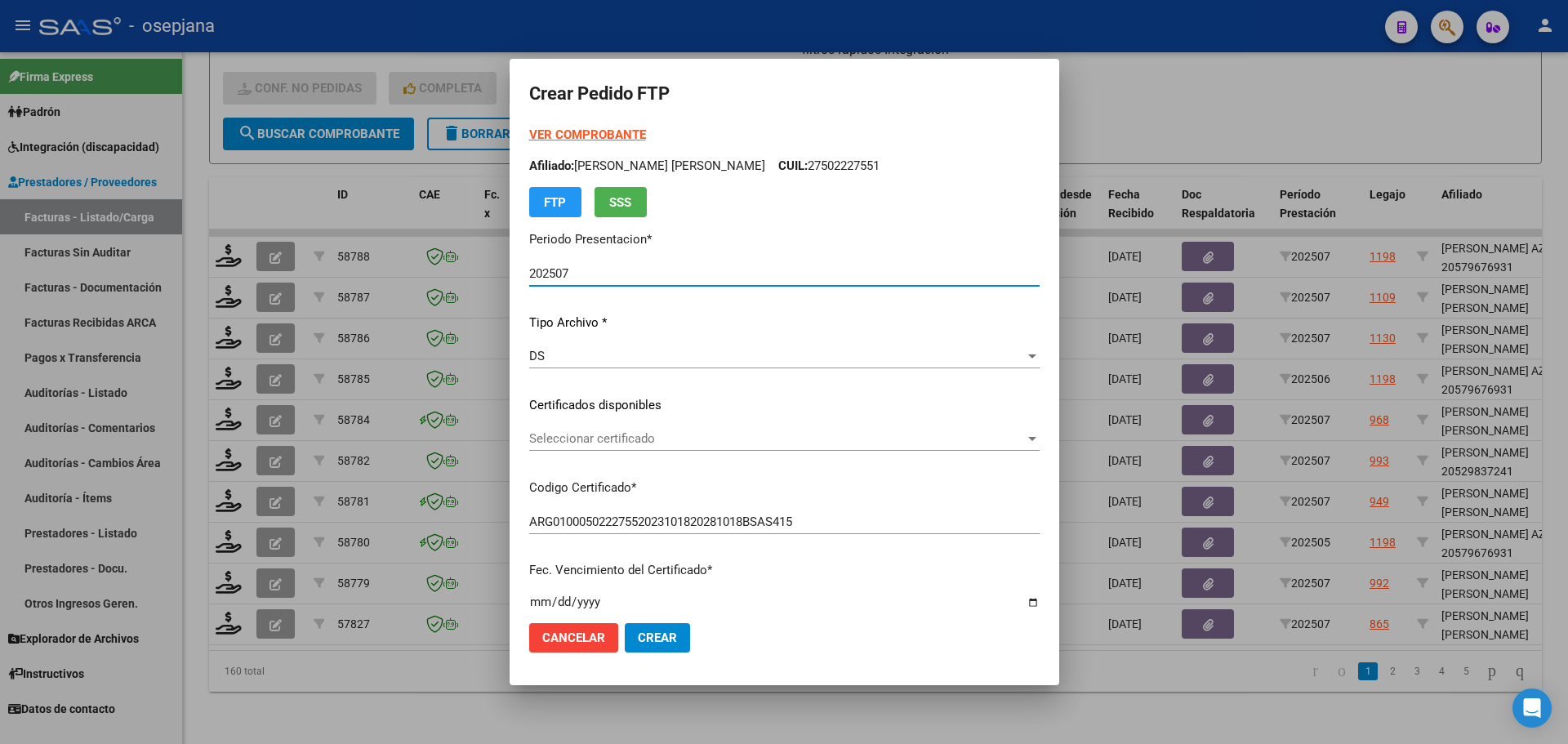
click at [714, 438] on span "Seleccionar certificado" at bounding box center [776, 438] width 496 height 14
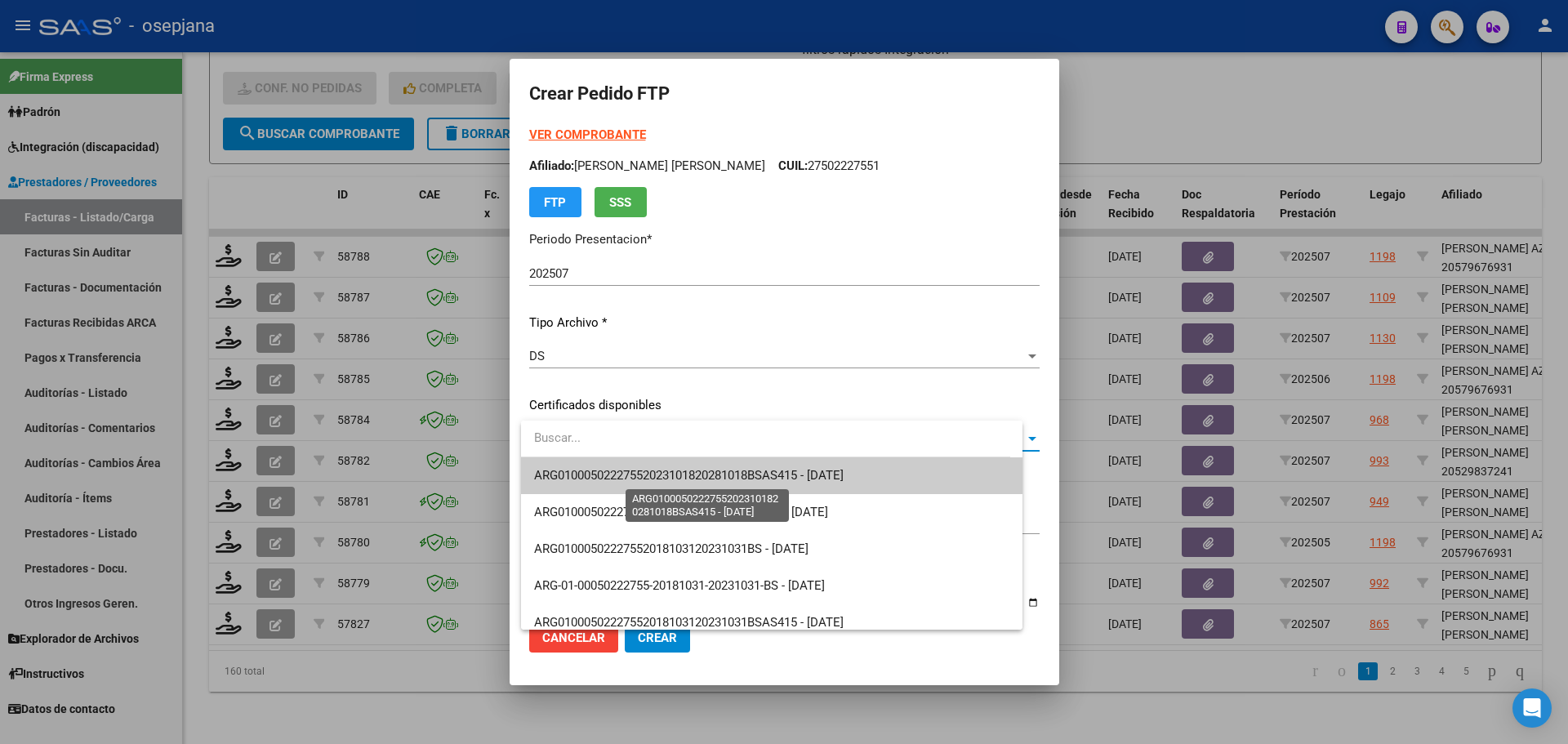
click at [726, 478] on span "ARG01000502227552023101820281018BSAS415 - 2028-10-18" at bounding box center [688, 475] width 309 height 14
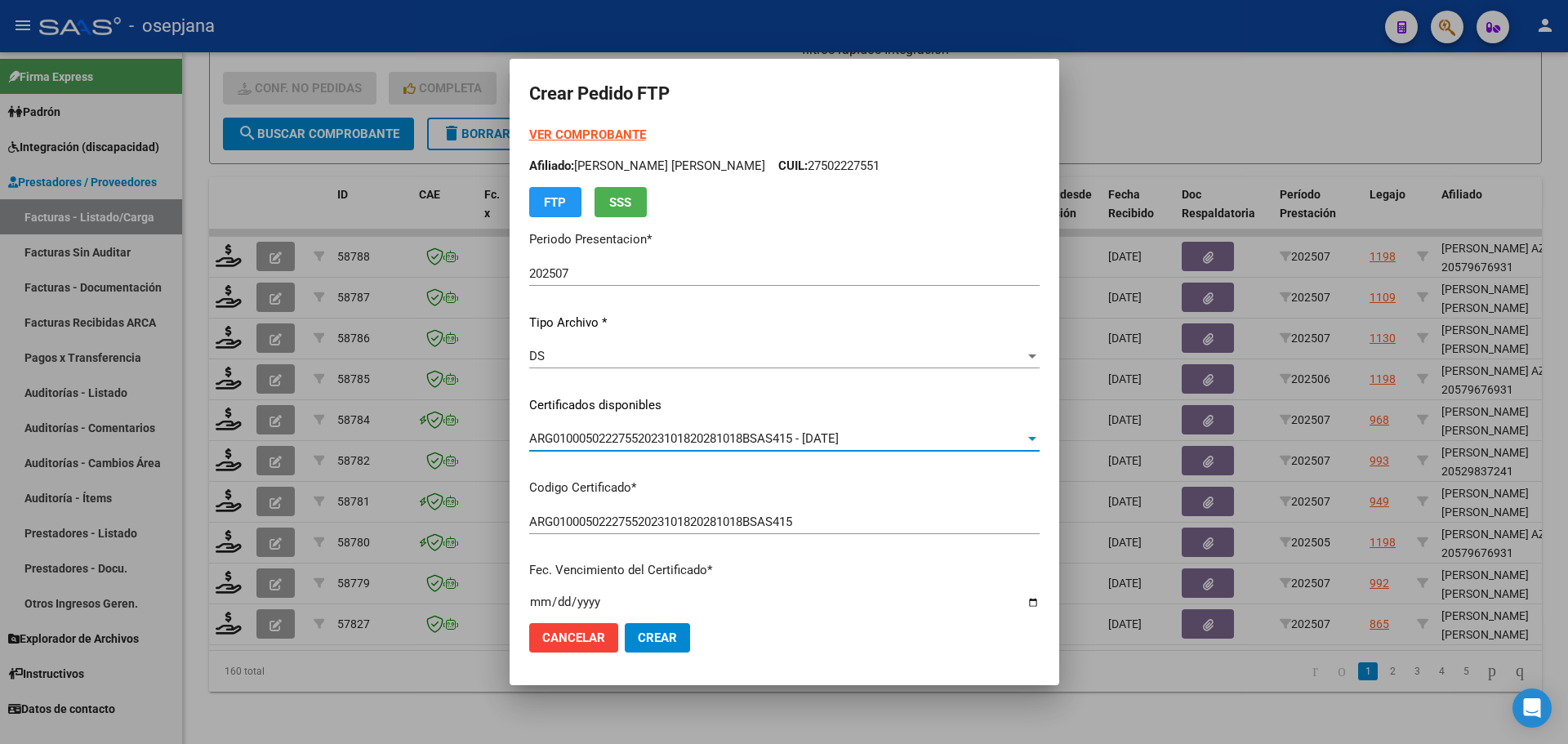
click at [601, 138] on strong "VER COMPROBANTE" at bounding box center [587, 134] width 117 height 14
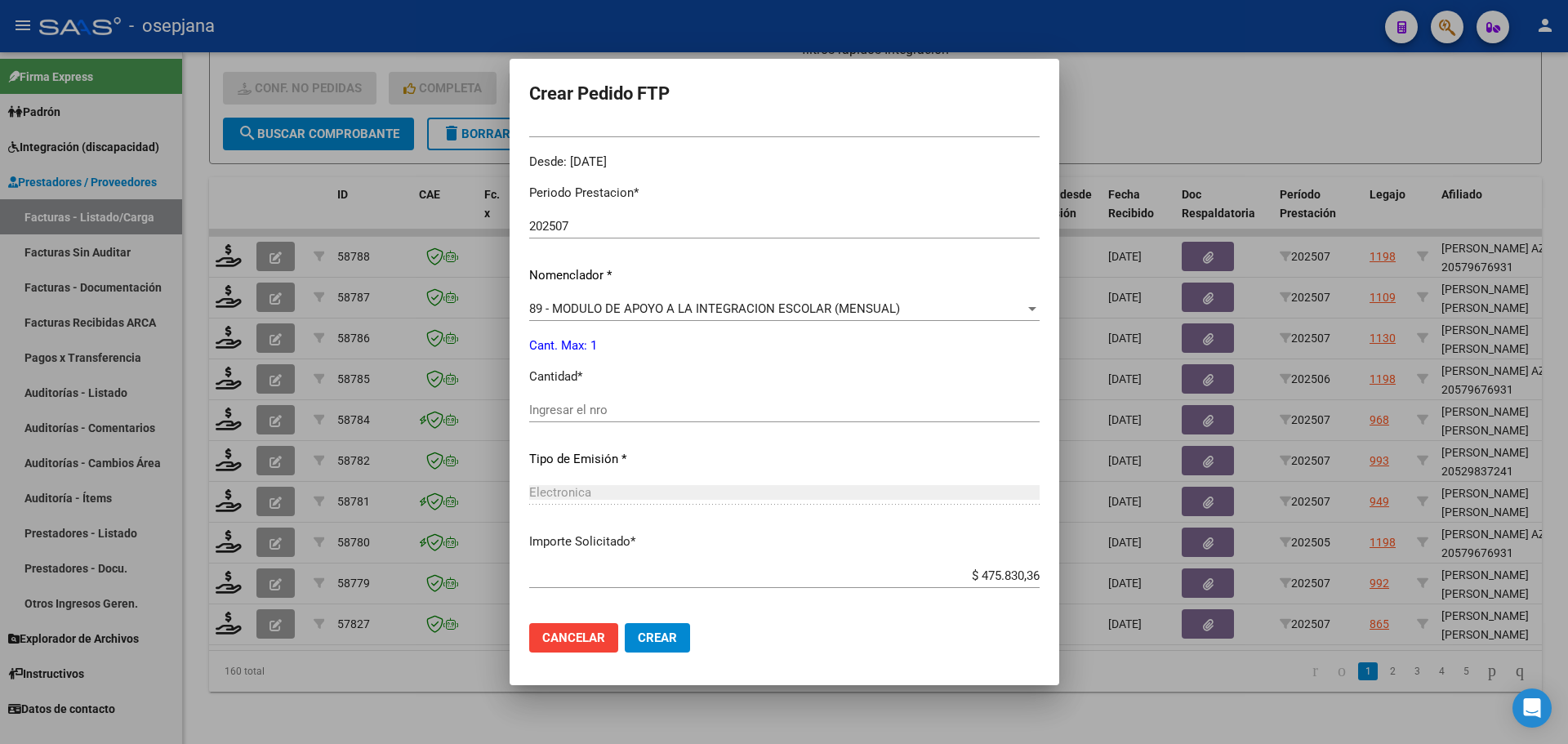
scroll to position [490, 0]
click at [621, 415] on input "Ingresar el nro" at bounding box center [784, 408] width 510 height 14
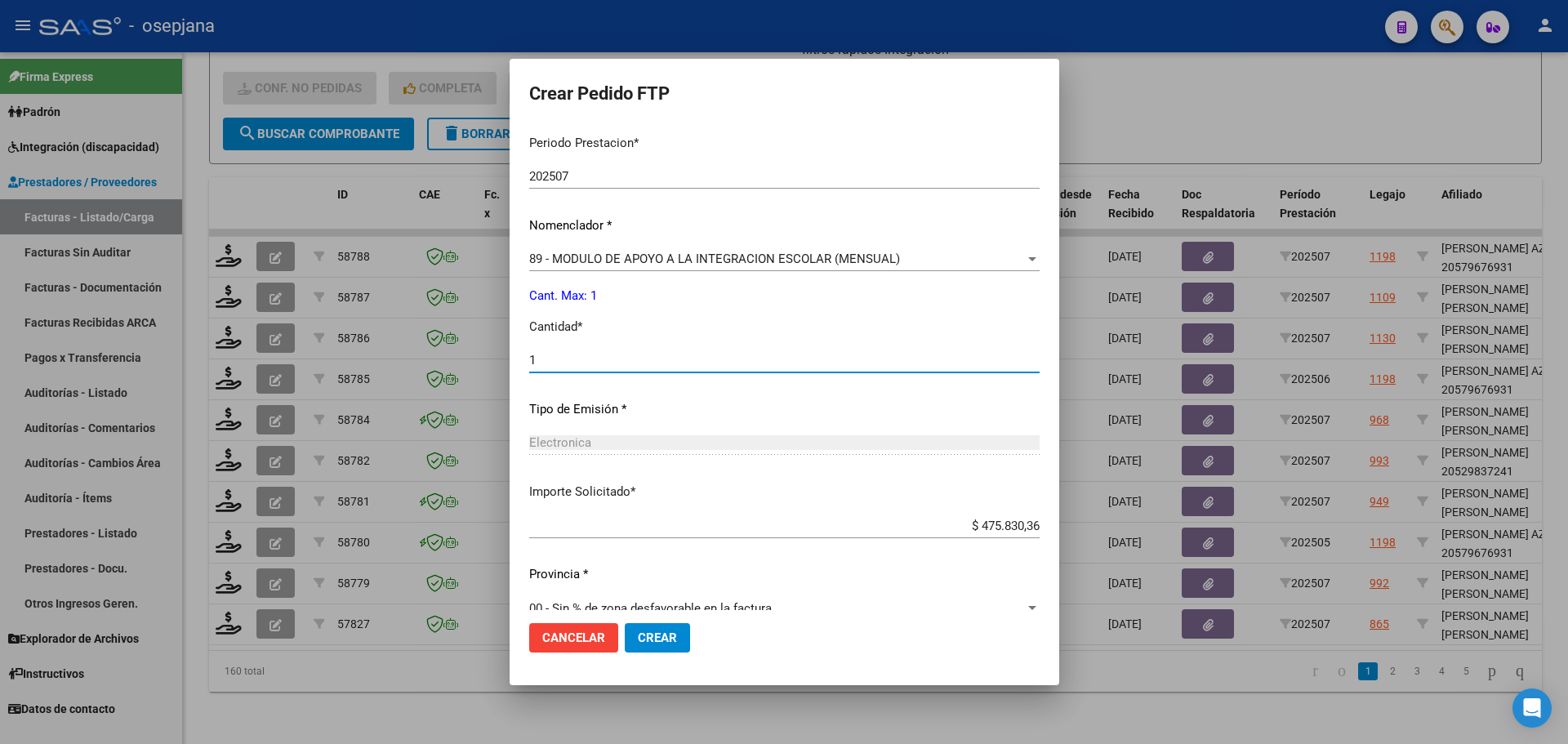
scroll to position [565, 0]
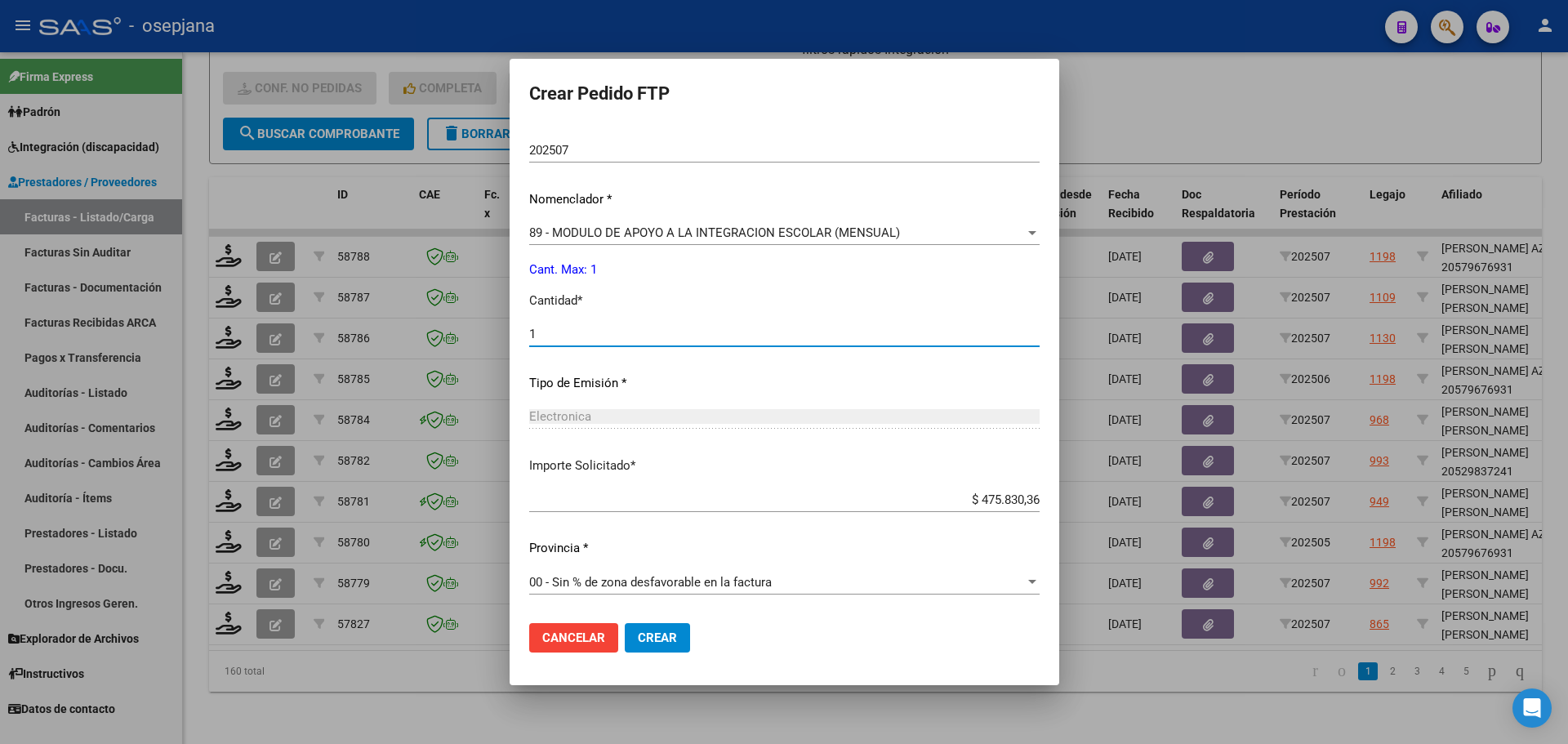
type input "1"
click at [675, 640] on span "Crear" at bounding box center [658, 637] width 39 height 14
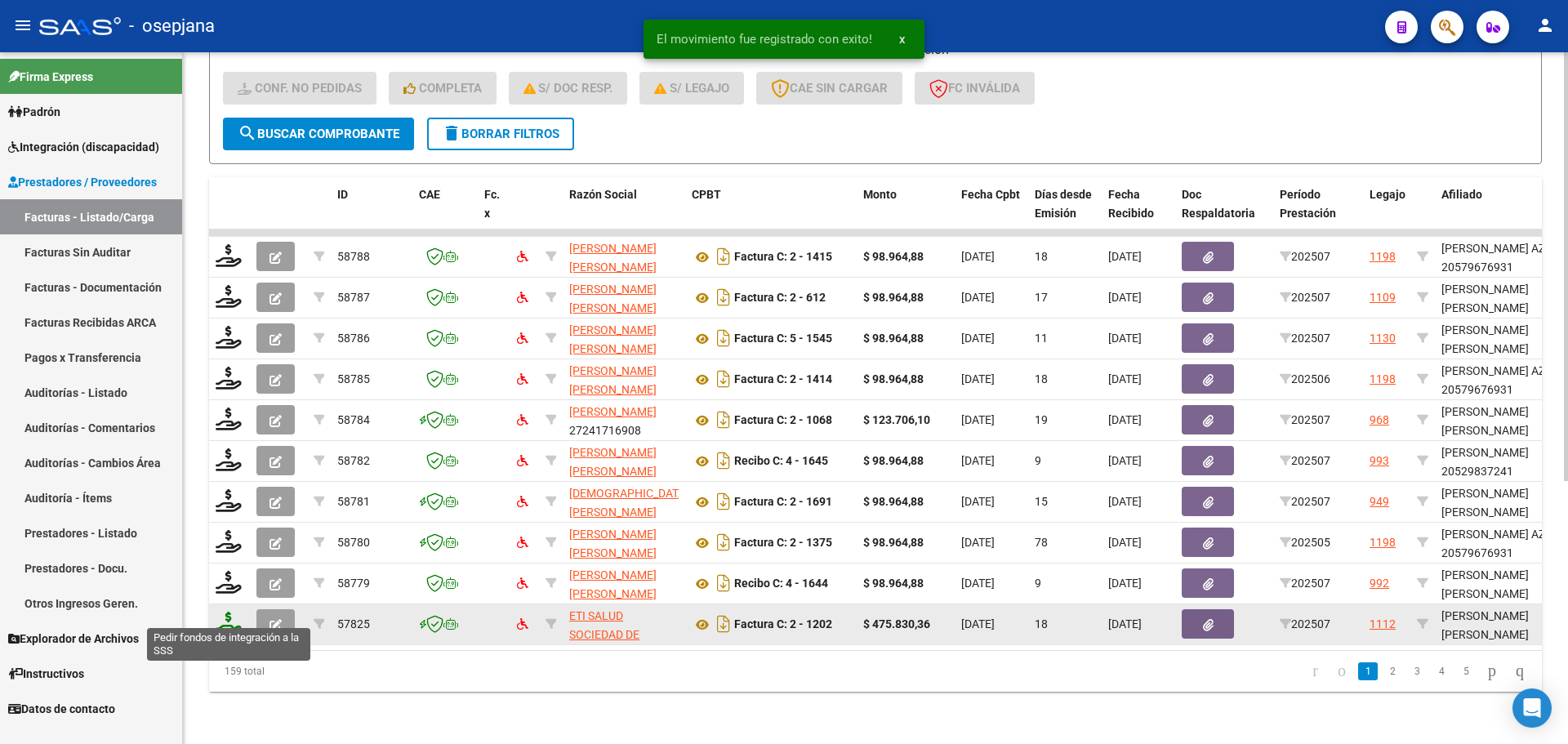
click at [235, 614] on icon at bounding box center [228, 623] width 26 height 23
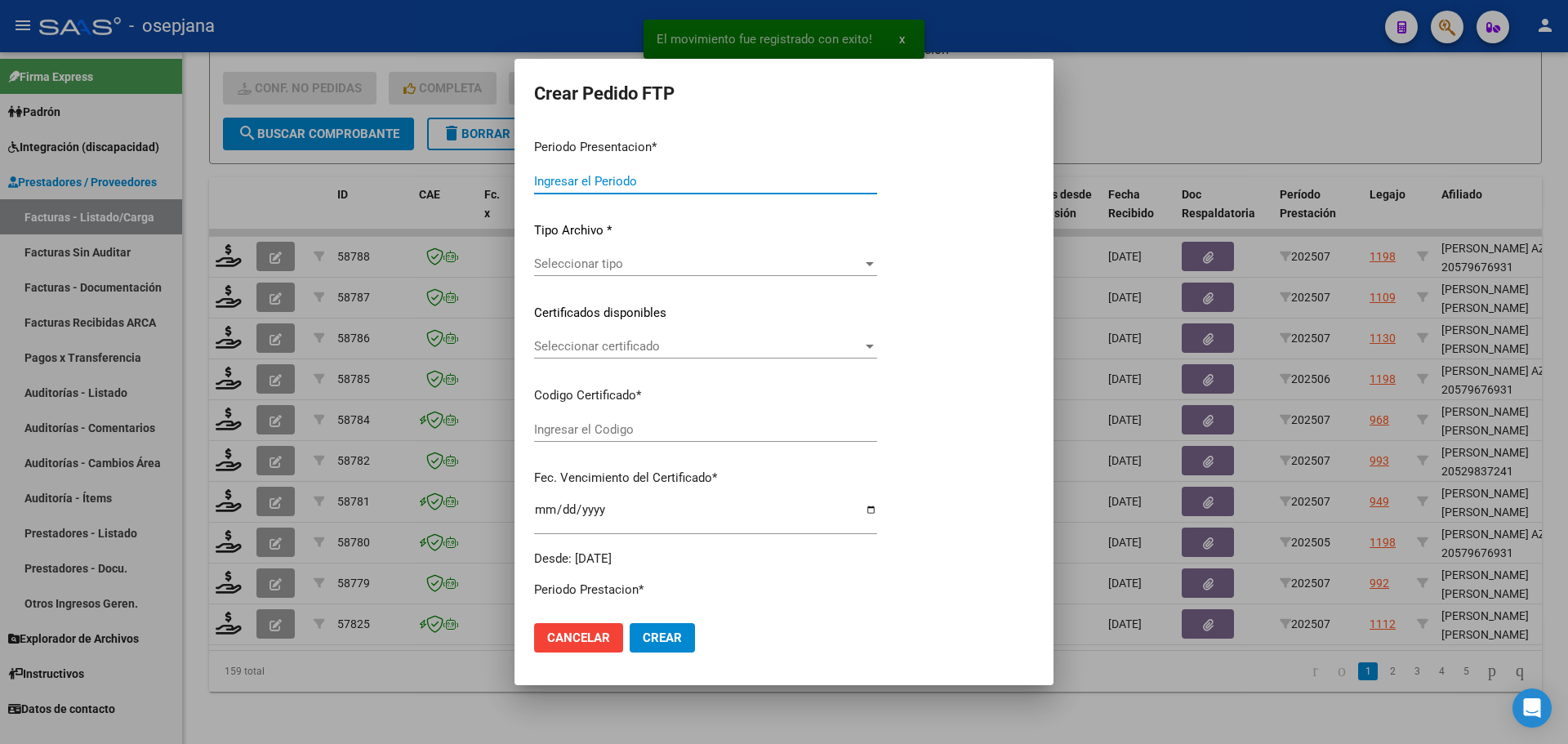
type input "202507"
type input "$ 475.830,36"
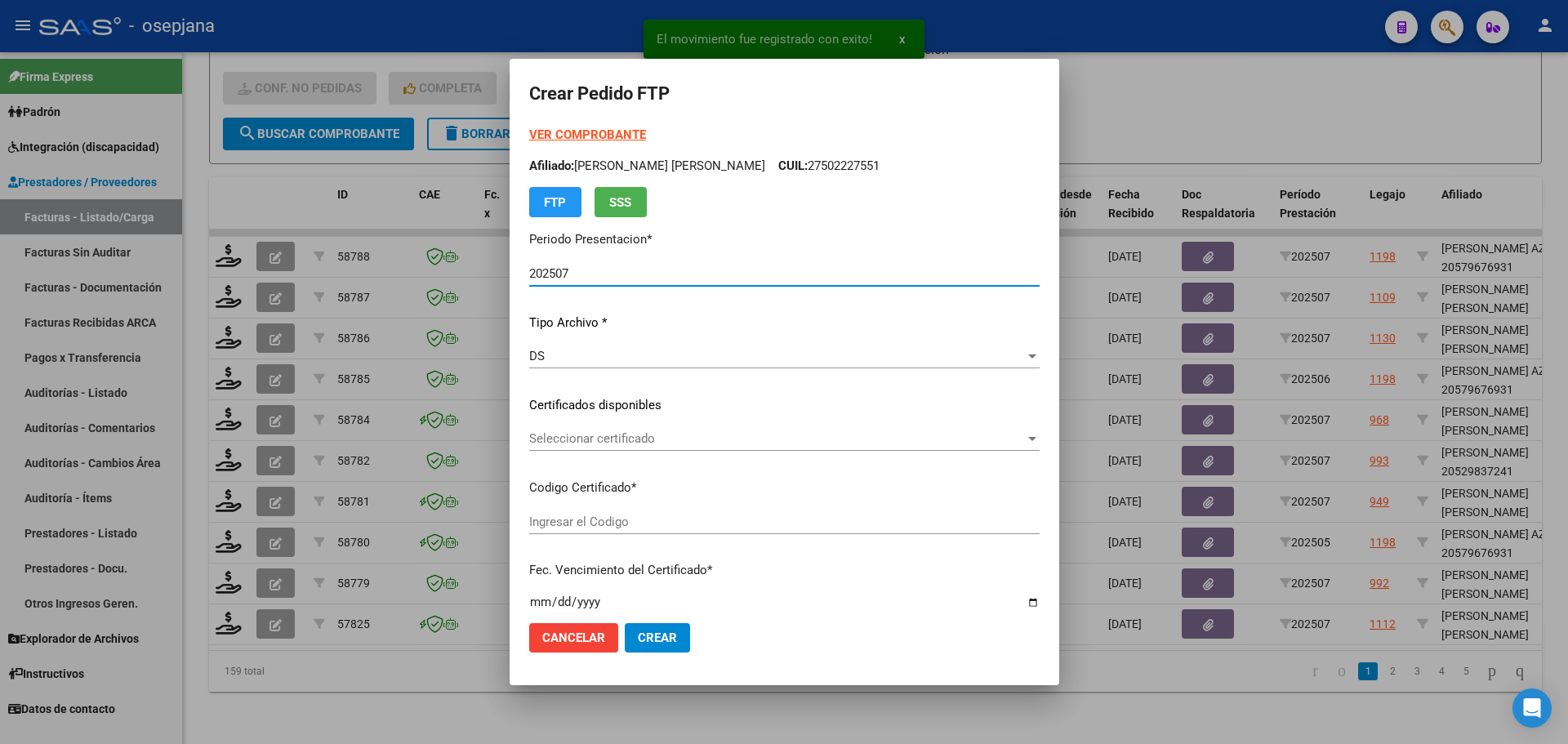
type input "ARG01000562620422023092620260926BS313"
type input "2026-09-27"
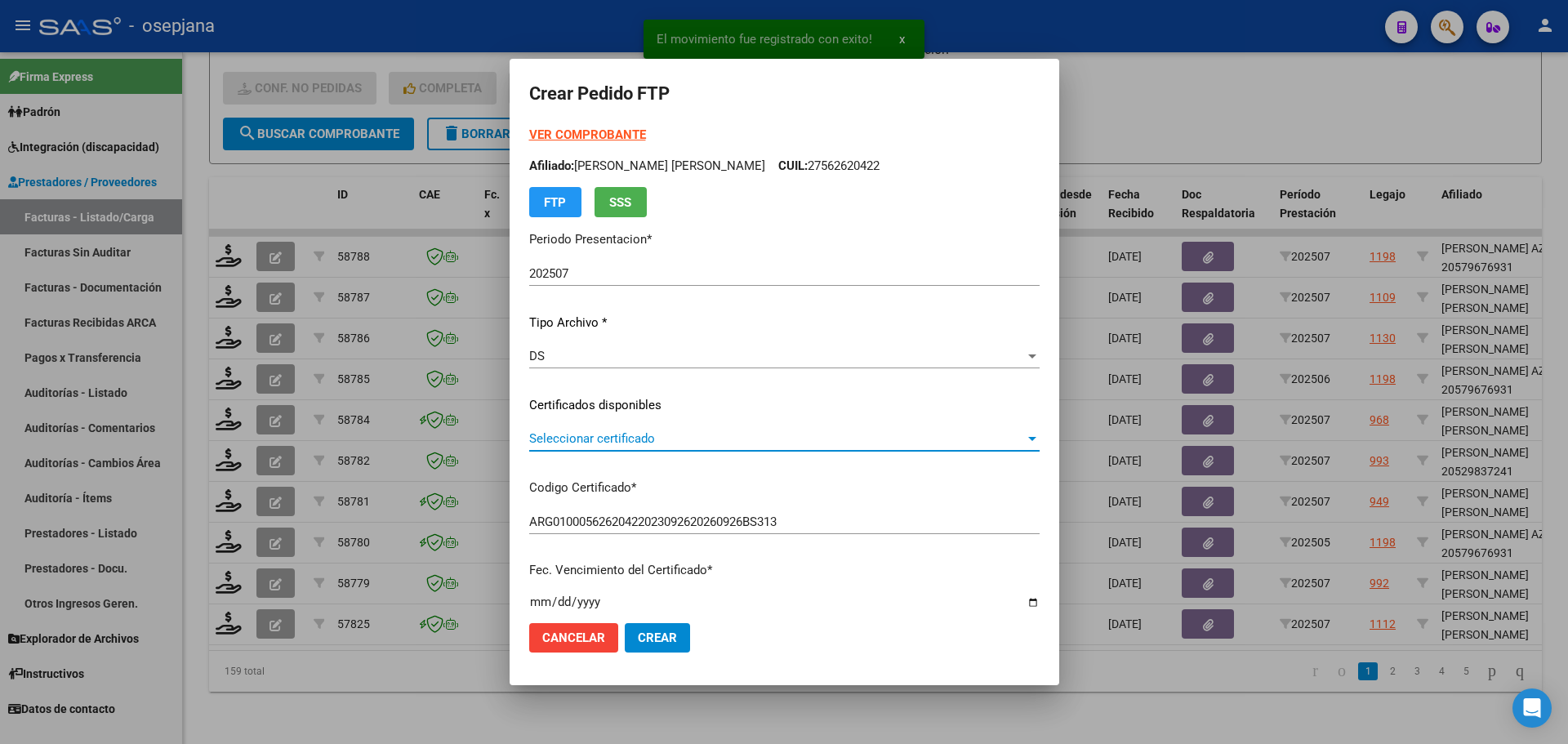
click at [658, 434] on span "Seleccionar certificado" at bounding box center [776, 438] width 496 height 14
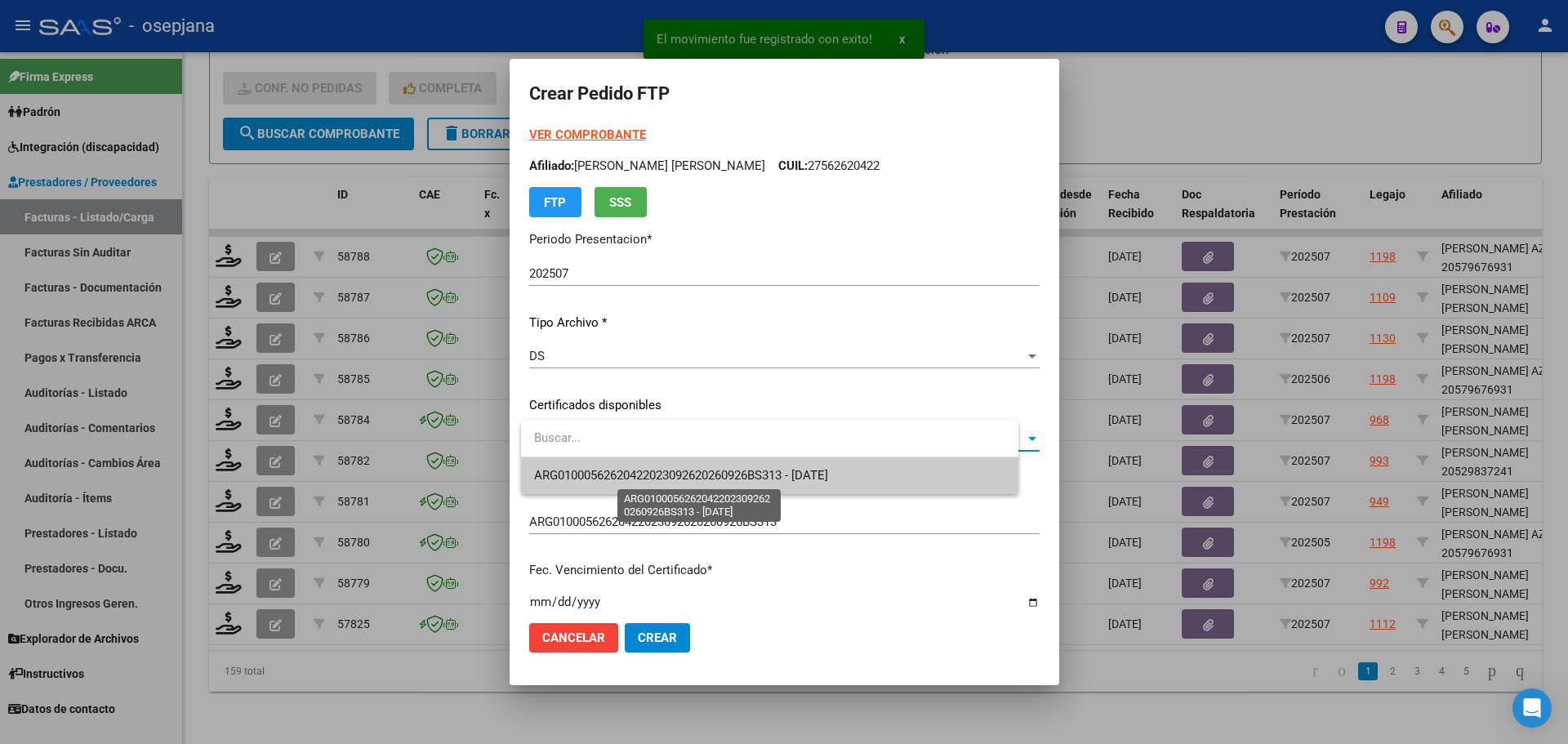
click at [687, 469] on span "ARG01000562620422023092620260926BS313 - 2026-09-27" at bounding box center [681, 475] width 294 height 14
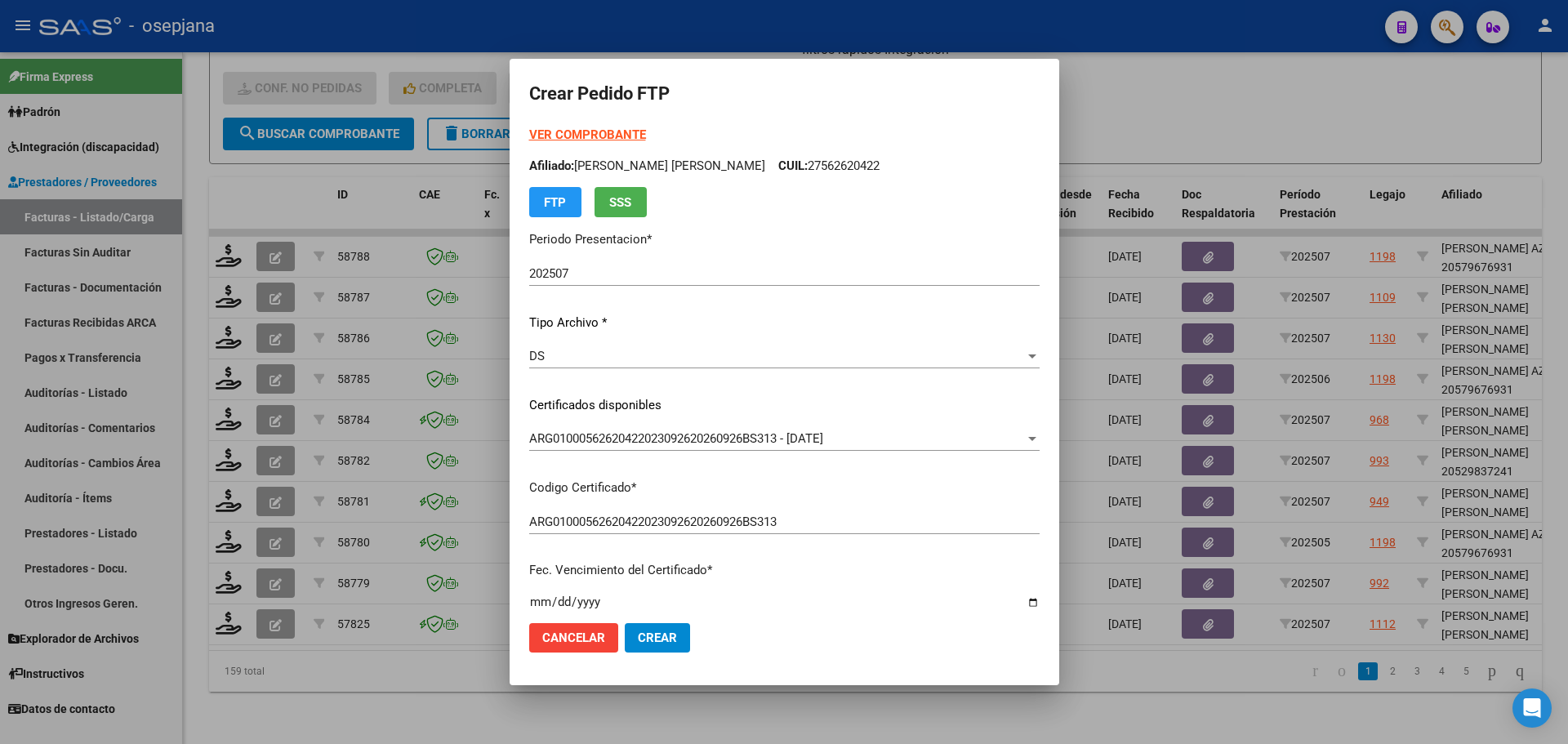
click at [608, 123] on form "Crear Pedido FTP VER COMPROBANTE ARCA Padrón Afiliado: VARELA CATALINA AILIN CU…" at bounding box center [784, 372] width 510 height 586
click at [608, 130] on strong "VER COMPROBANTE" at bounding box center [587, 134] width 117 height 14
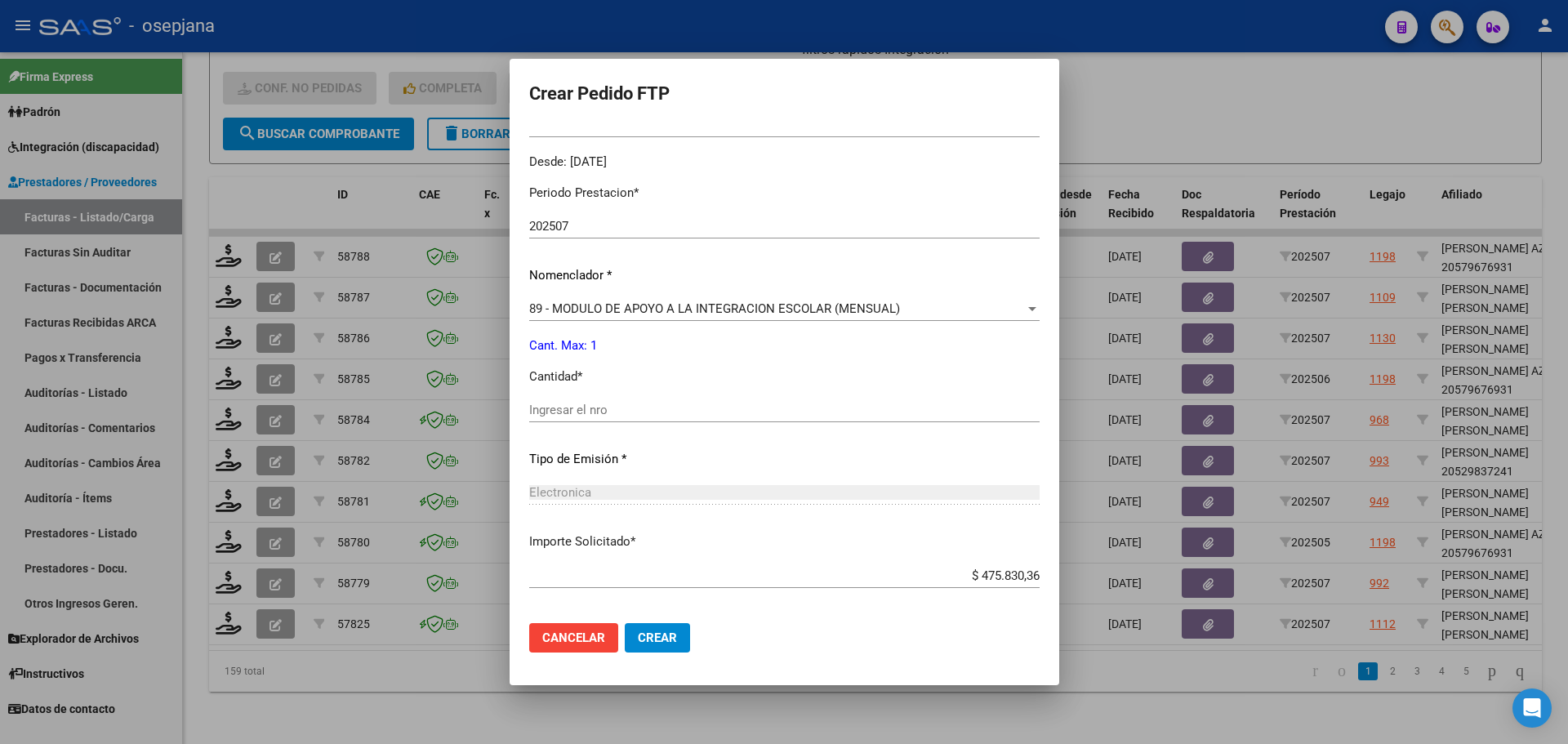
scroll to position [490, 0]
click at [598, 410] on input "Ingresar el nro" at bounding box center [784, 408] width 510 height 14
type input "1"
click at [669, 631] on button "Crear" at bounding box center [657, 637] width 65 height 30
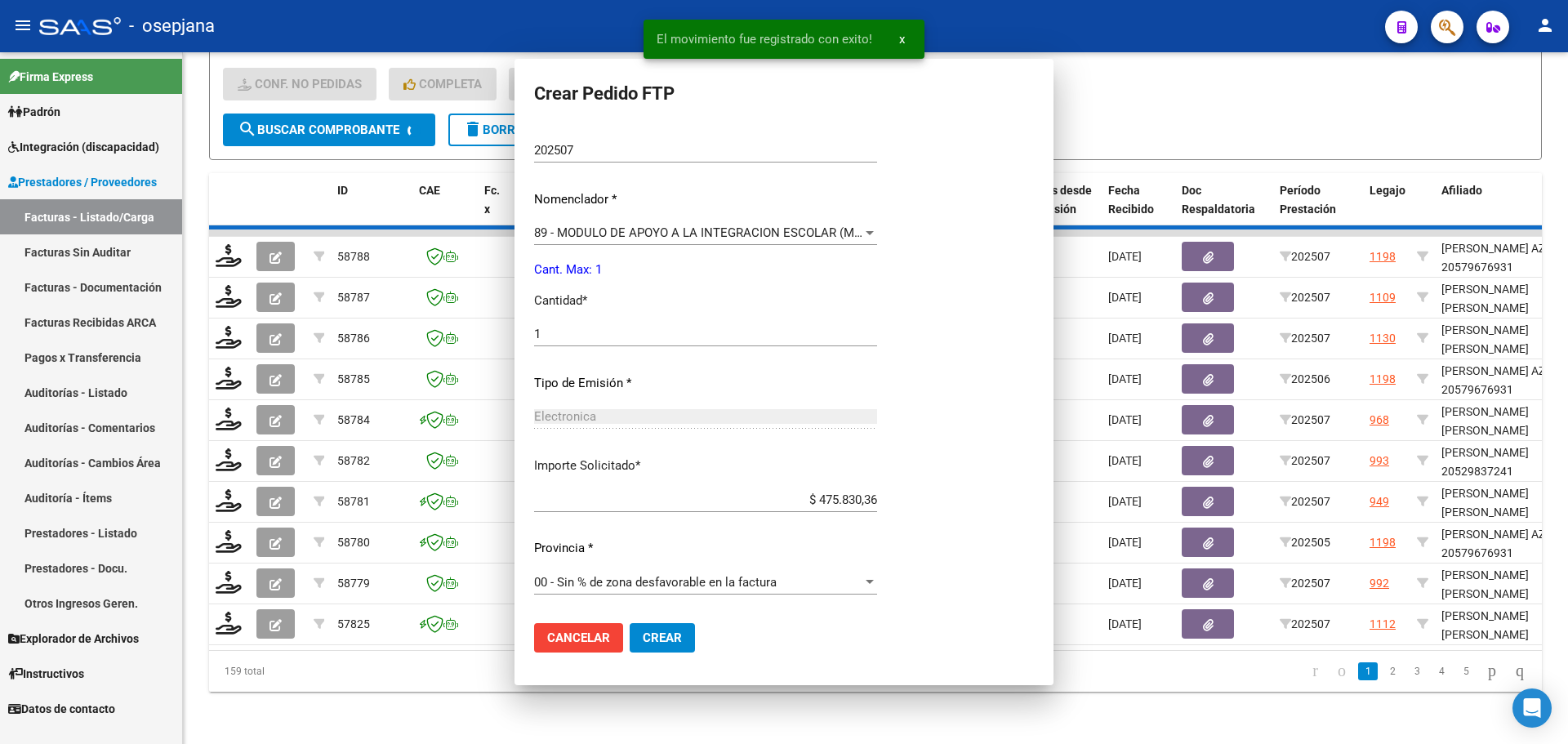
scroll to position [0, 0]
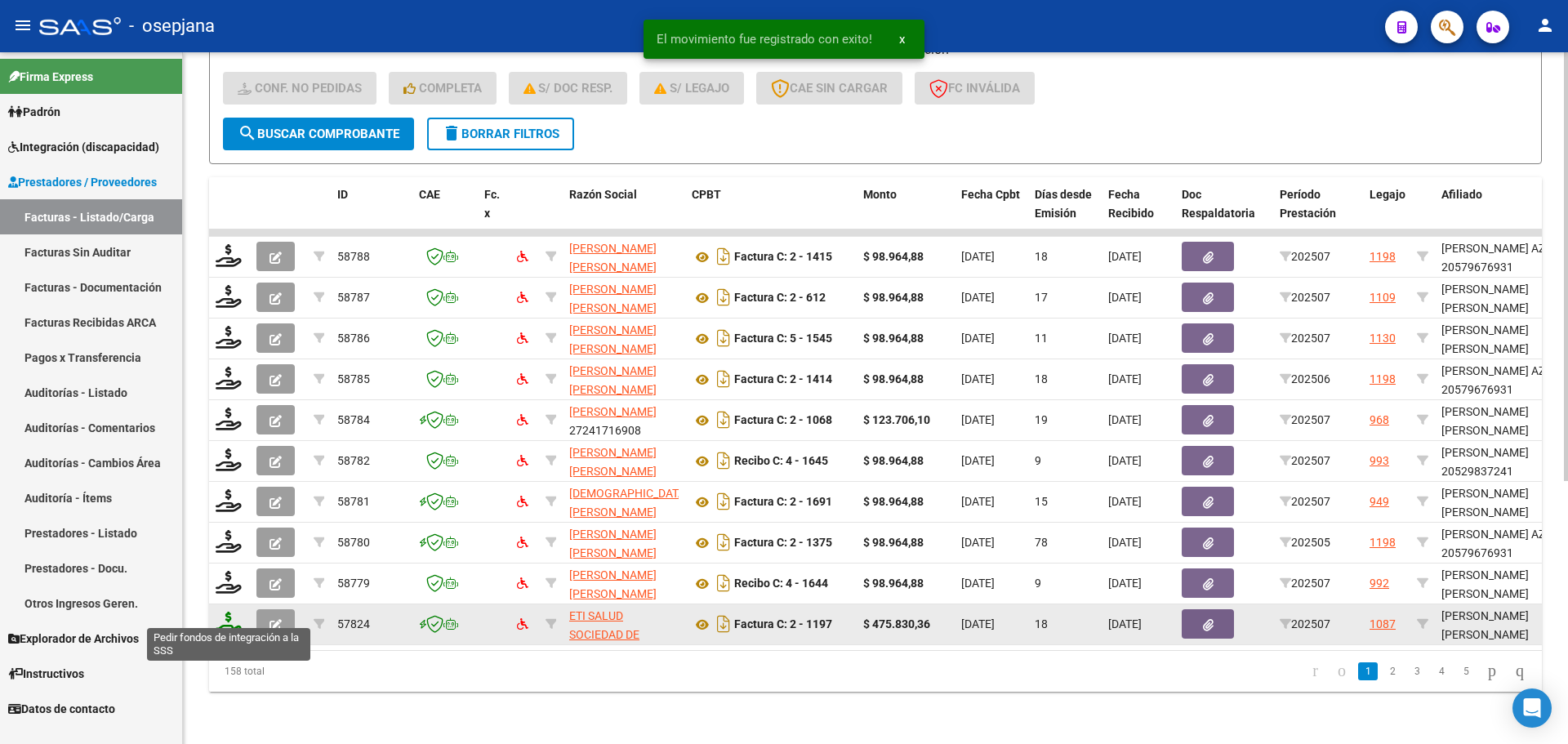
click at [231, 614] on icon at bounding box center [228, 623] width 26 height 23
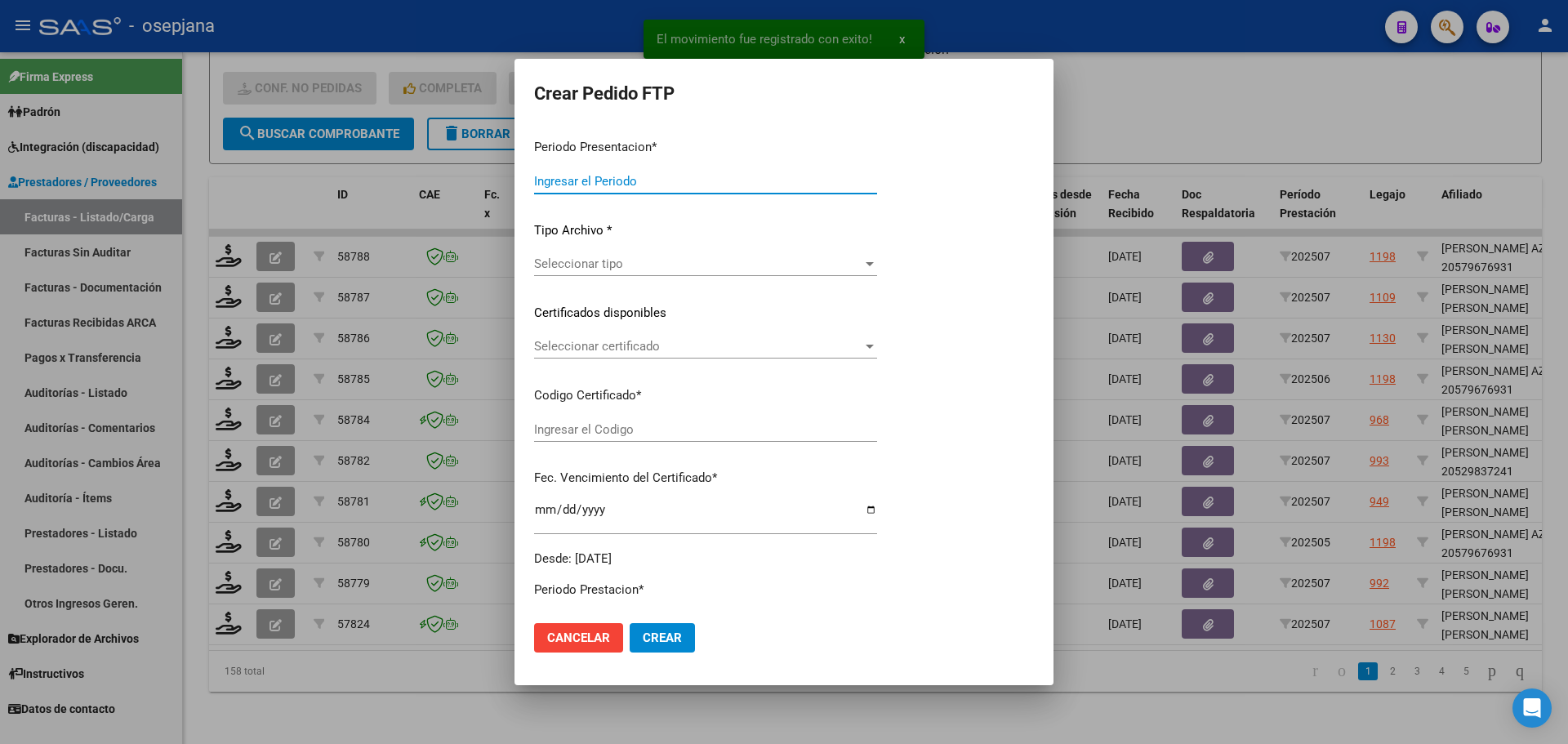
type input "202507"
type input "$ 475.830,36"
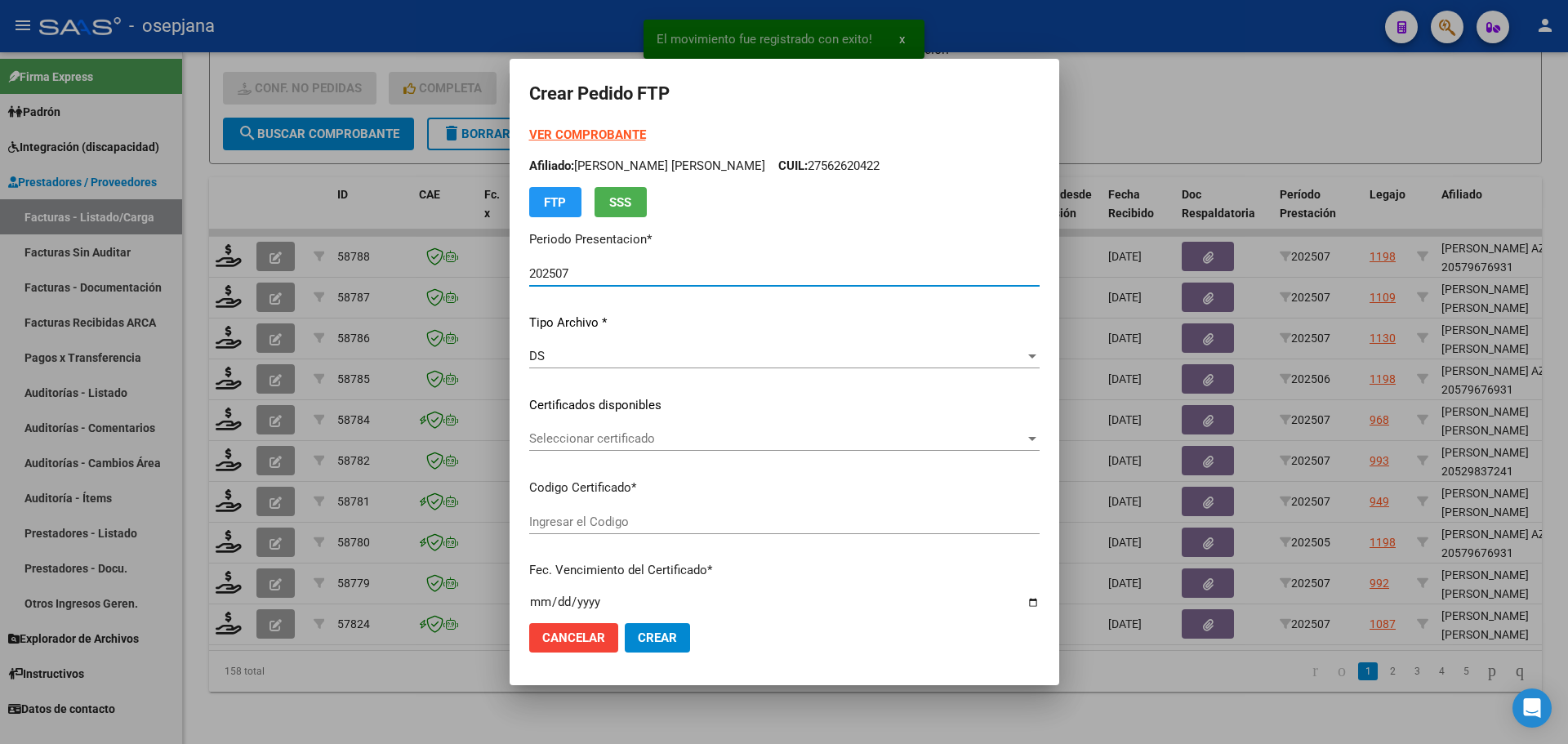
type input "ARG0200051485213-2022091220250912BS342"
type input "2025-09-12"
click at [692, 431] on span "Seleccionar certificado" at bounding box center [776, 438] width 496 height 14
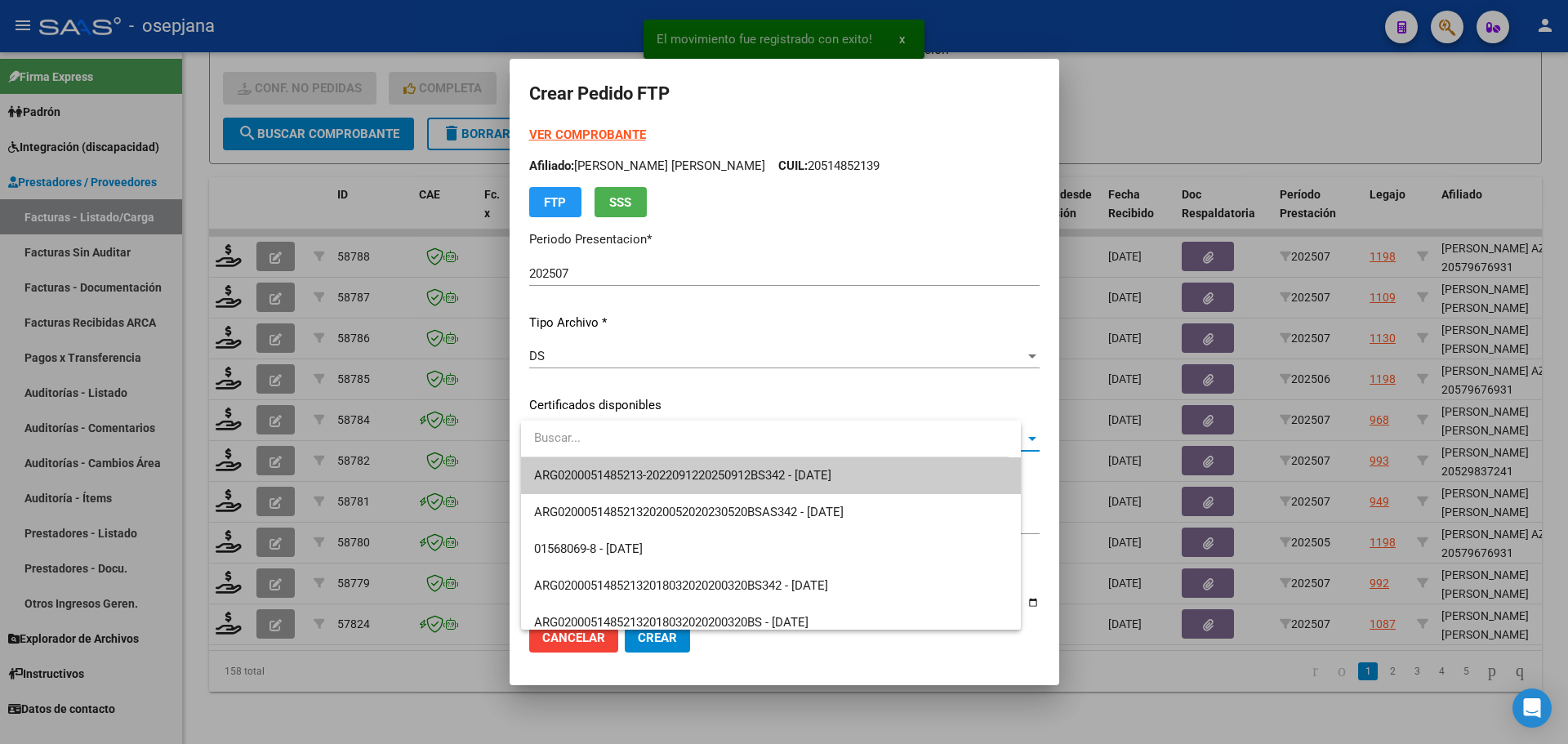
click at [706, 471] on span "ARG0200051485213-2022091220250912BS342 - 2025-09-12" at bounding box center [682, 475] width 297 height 14
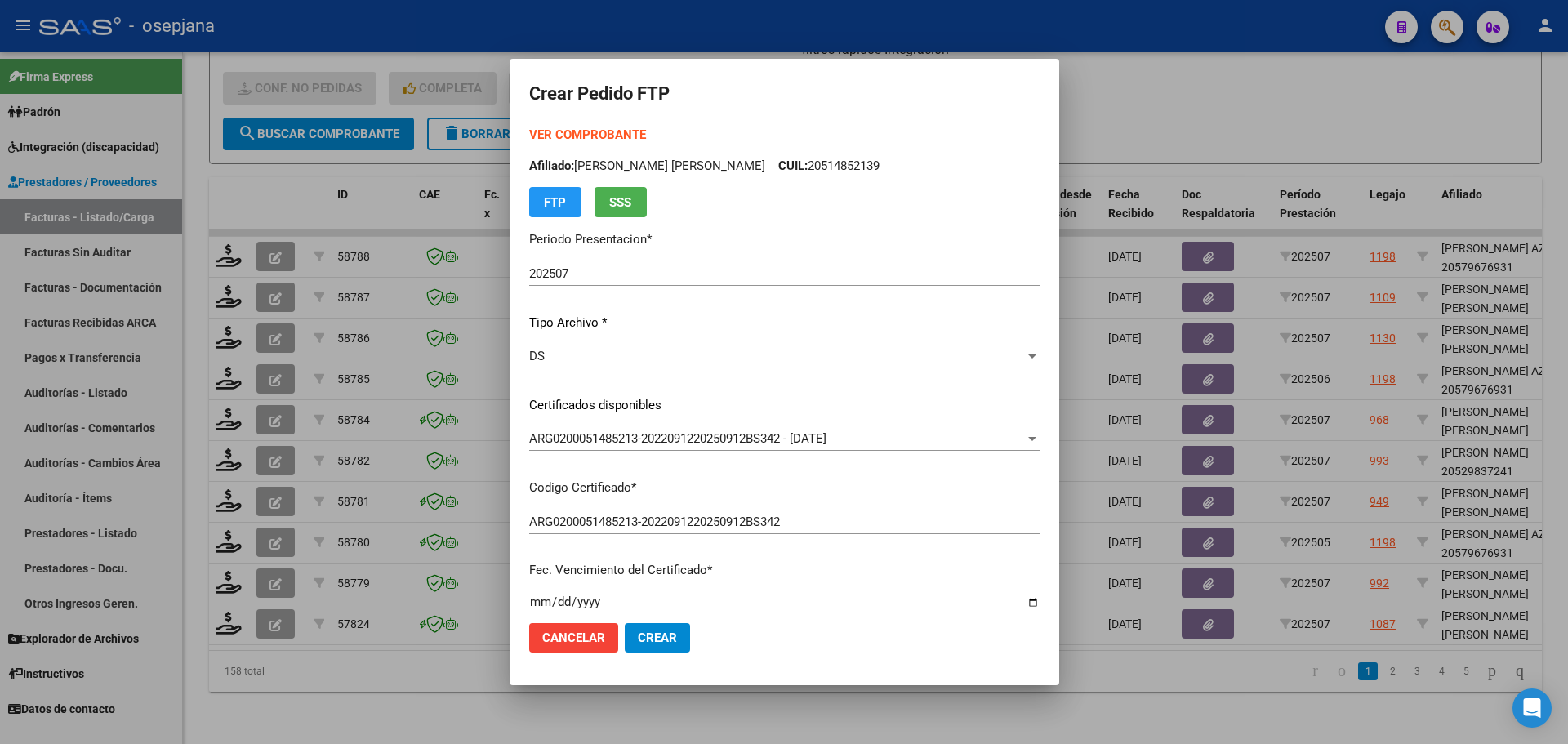
click at [604, 136] on strong "VER COMPROBANTE" at bounding box center [587, 134] width 117 height 14
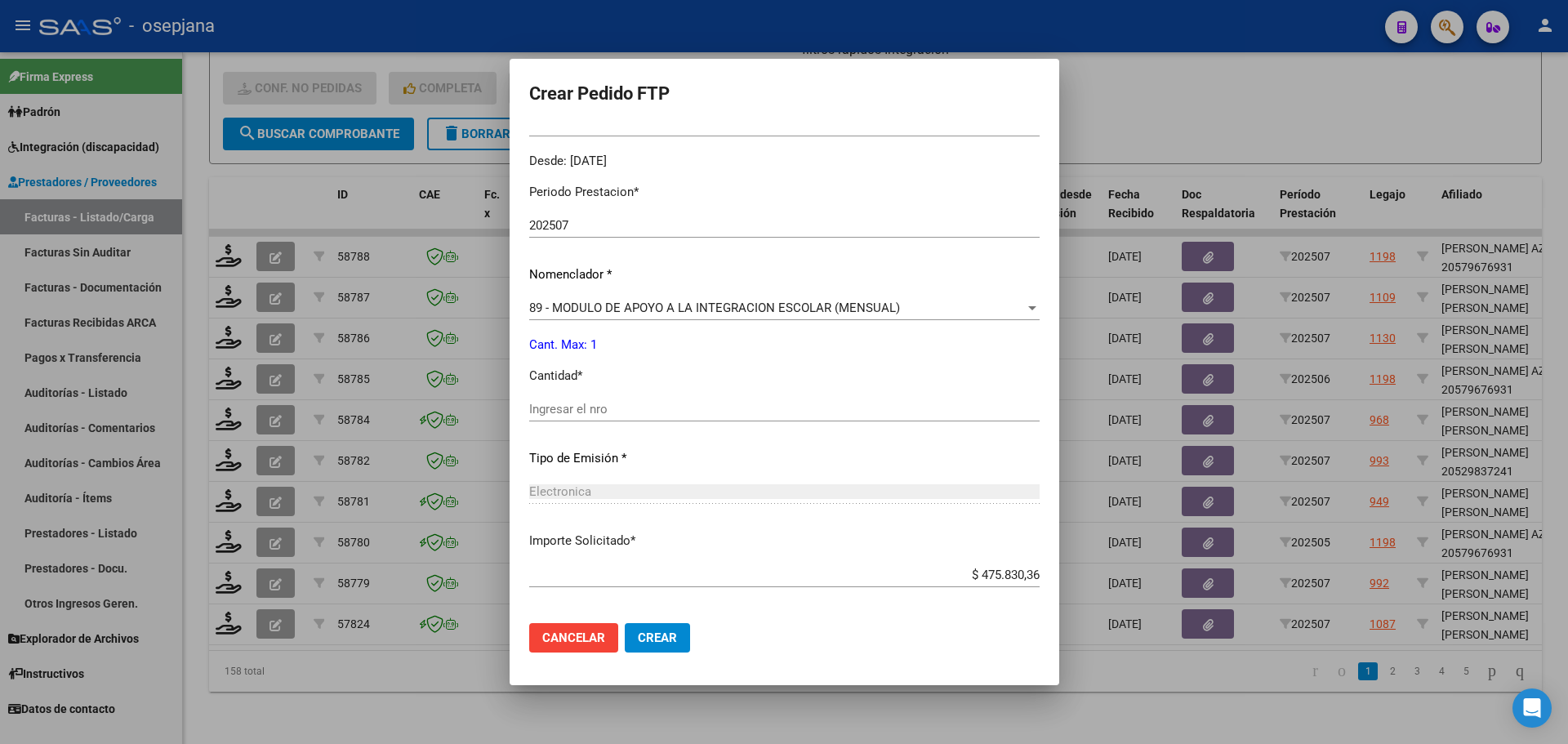
click at [619, 411] on input "Ingresar el nro" at bounding box center [784, 408] width 510 height 14
type input "1"
click at [651, 642] on span "Crear" at bounding box center [658, 637] width 39 height 14
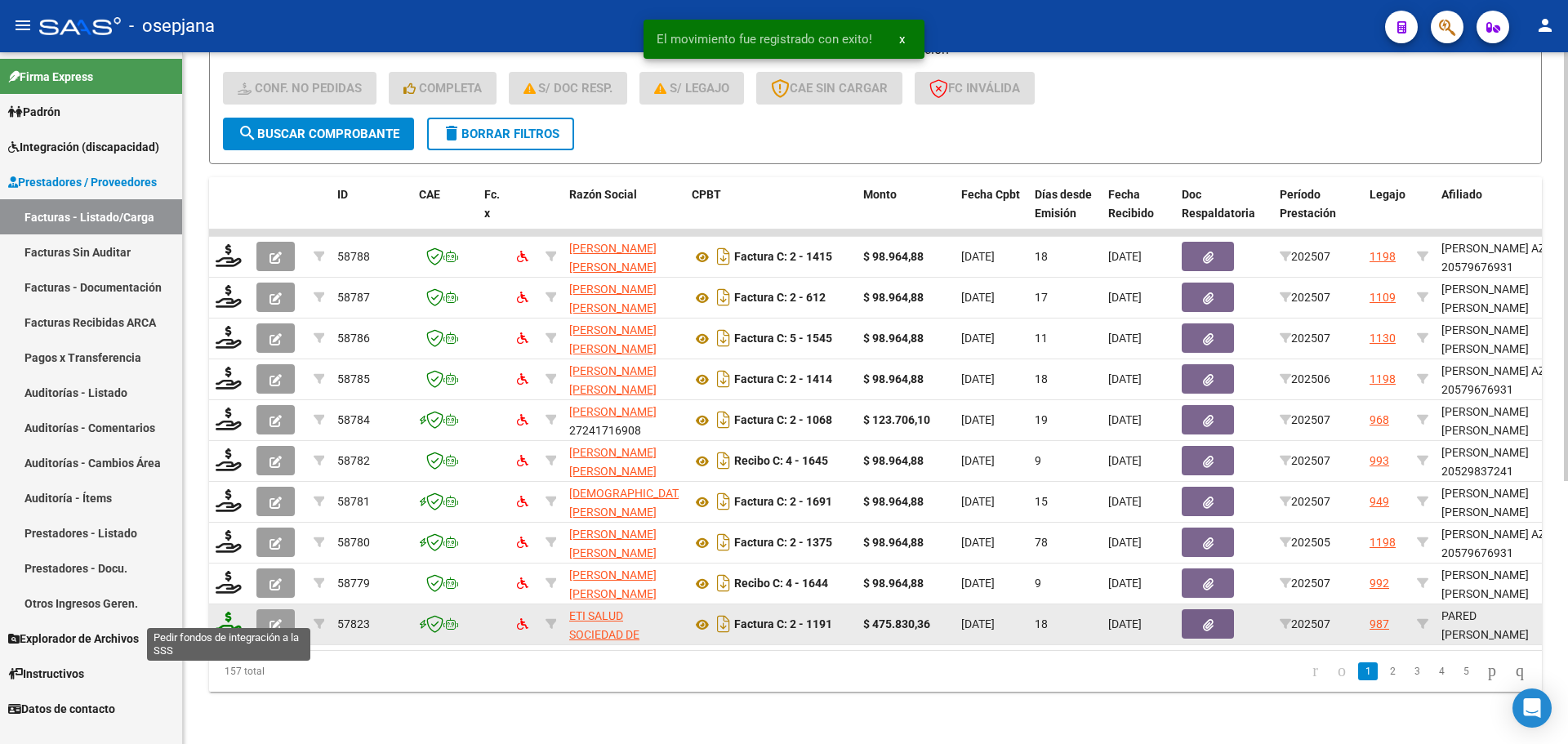
click at [234, 612] on icon at bounding box center [228, 623] width 26 height 23
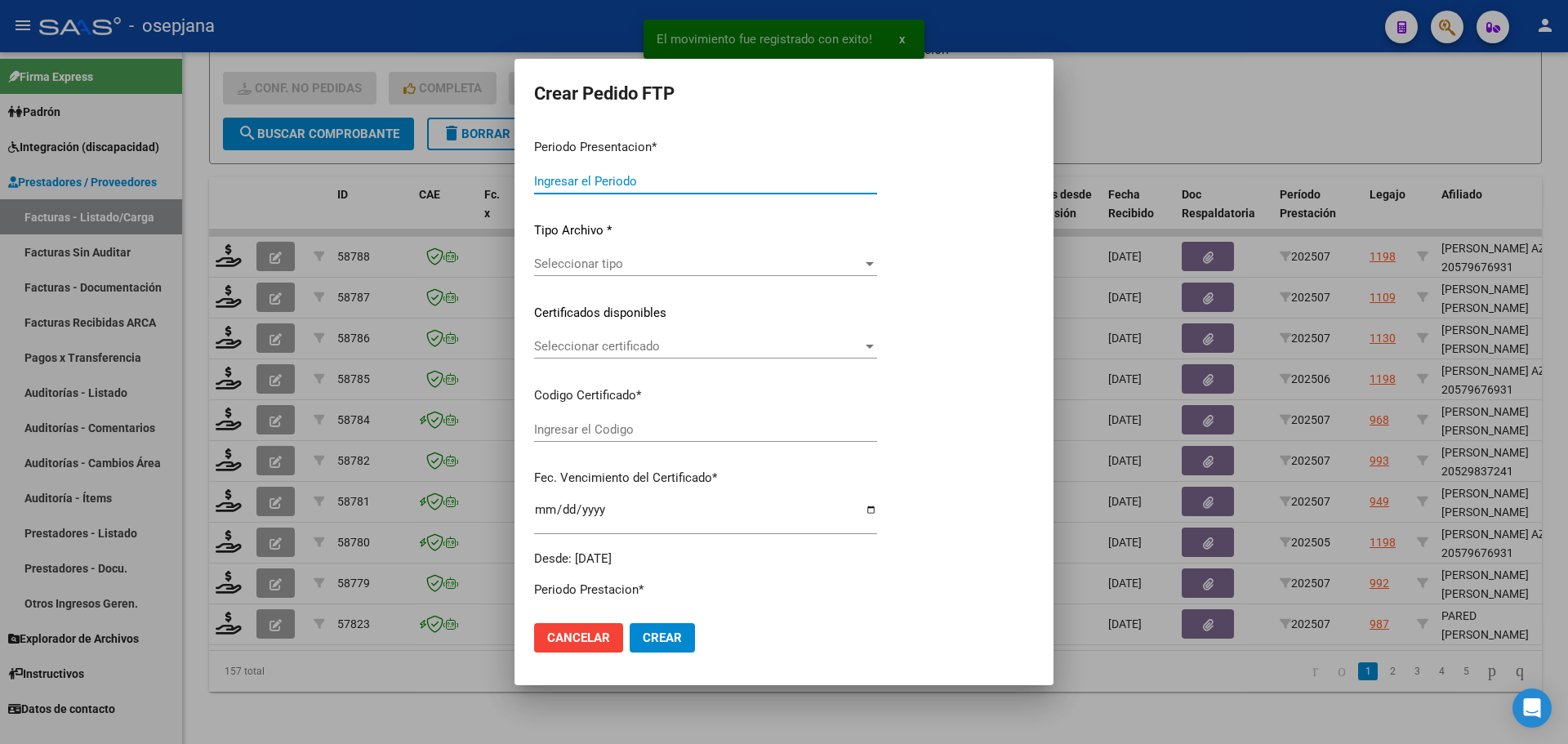
type input "202507"
type input "$ 475.830,36"
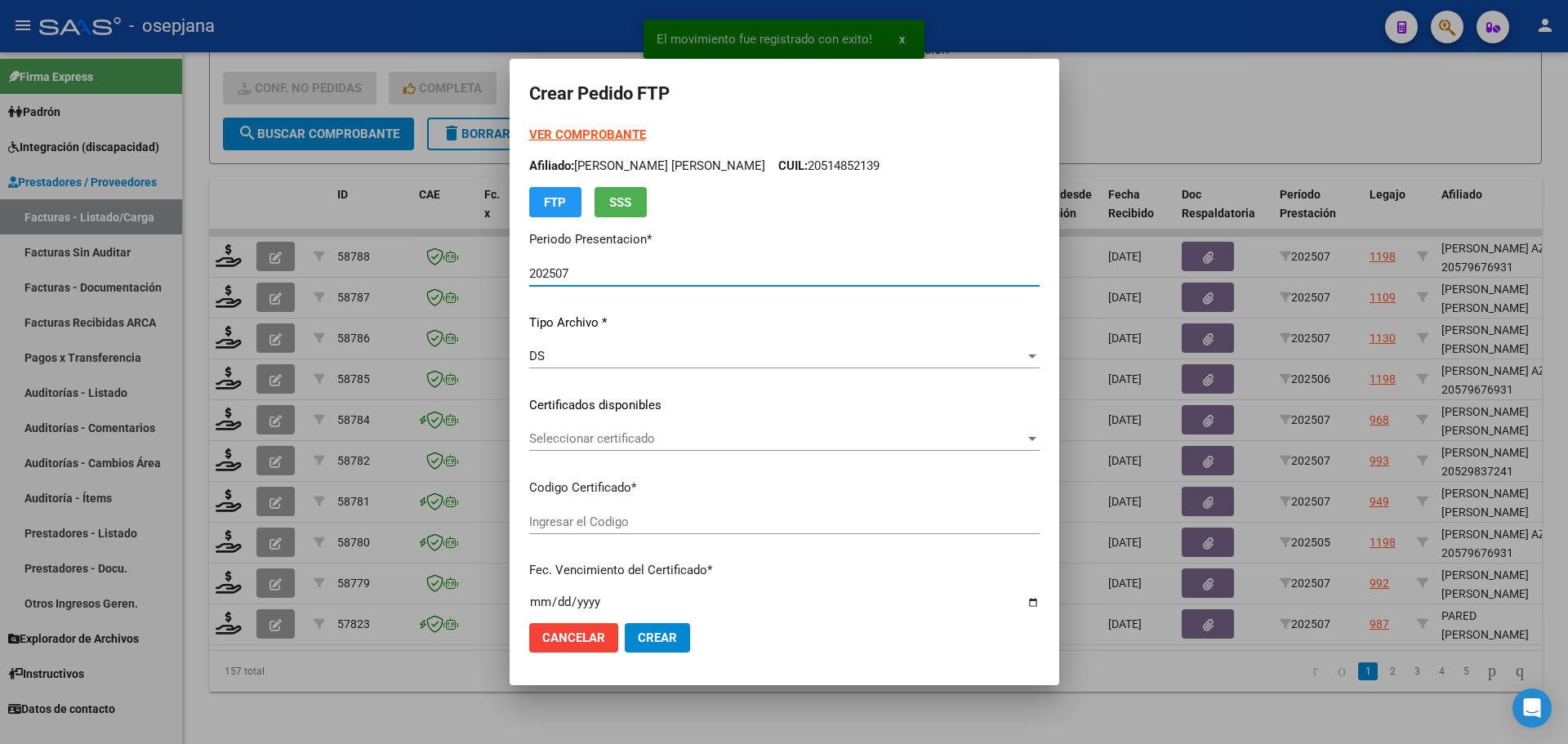
type input "ARG02000583497672022092220250922ANDIS105"
type input "2025-09-22"
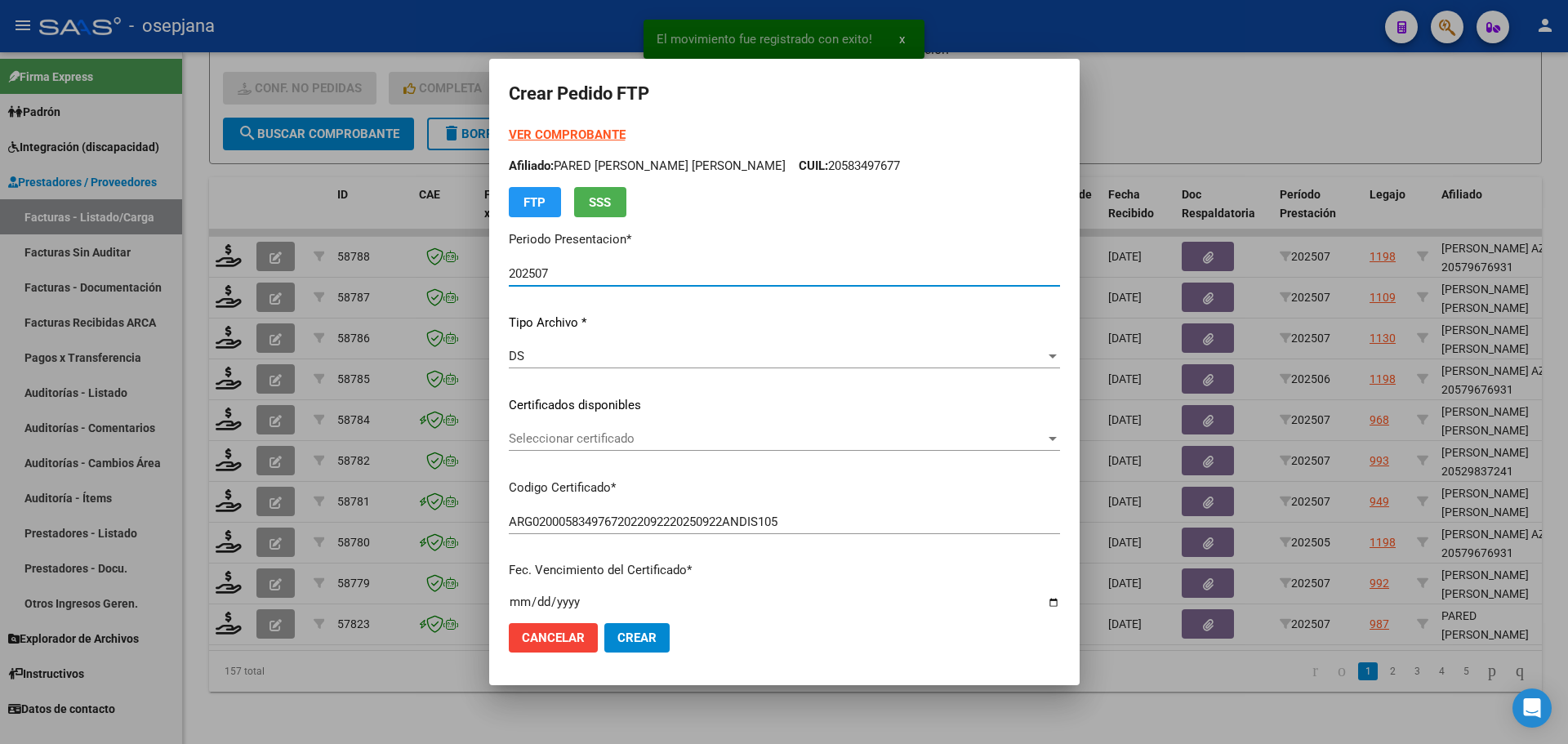
click at [689, 436] on span "Seleccionar certificado" at bounding box center [776, 438] width 537 height 14
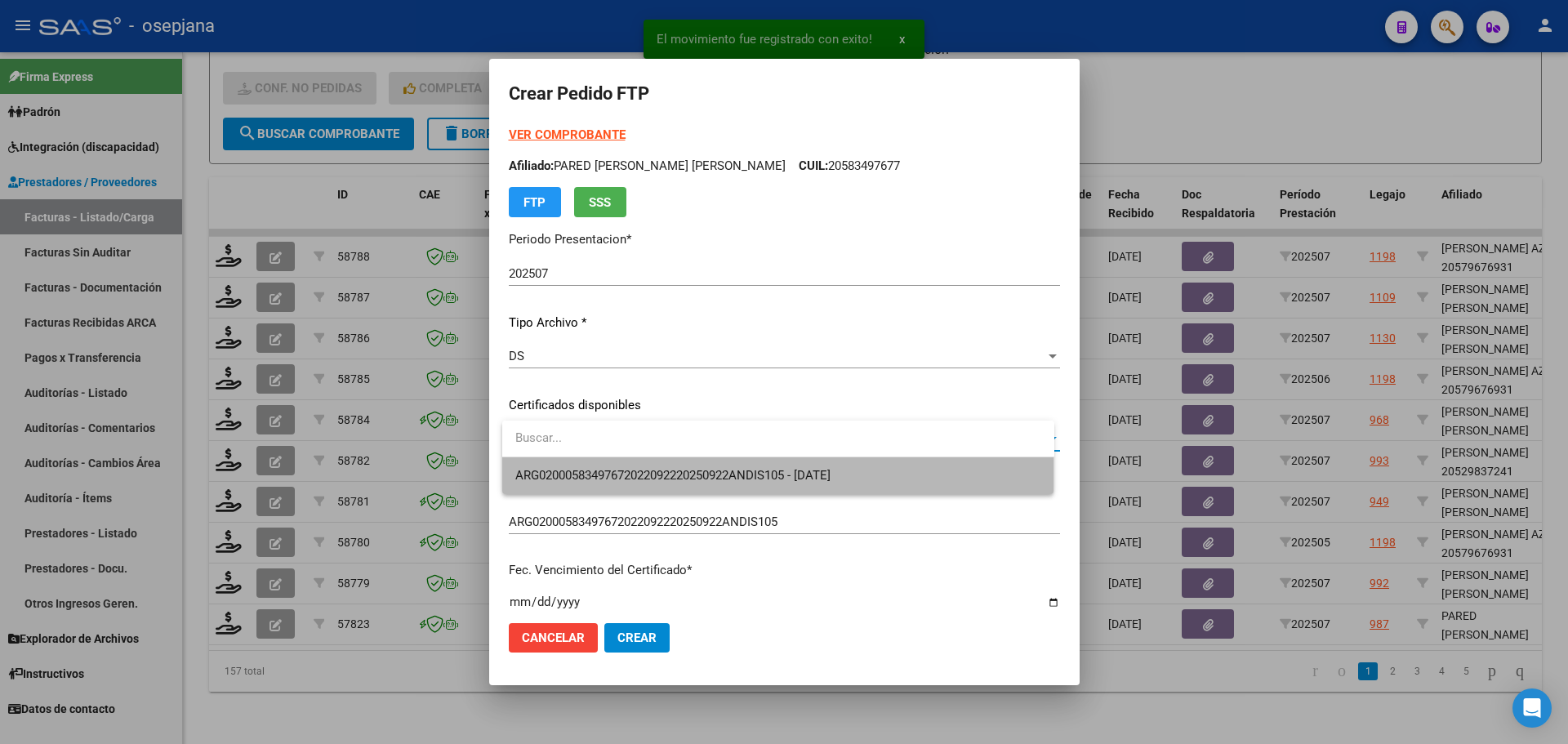
click at [698, 467] on span "ARG02000583497672022092220250922ANDIS105 - 2025-09-22" at bounding box center [778, 475] width 526 height 36
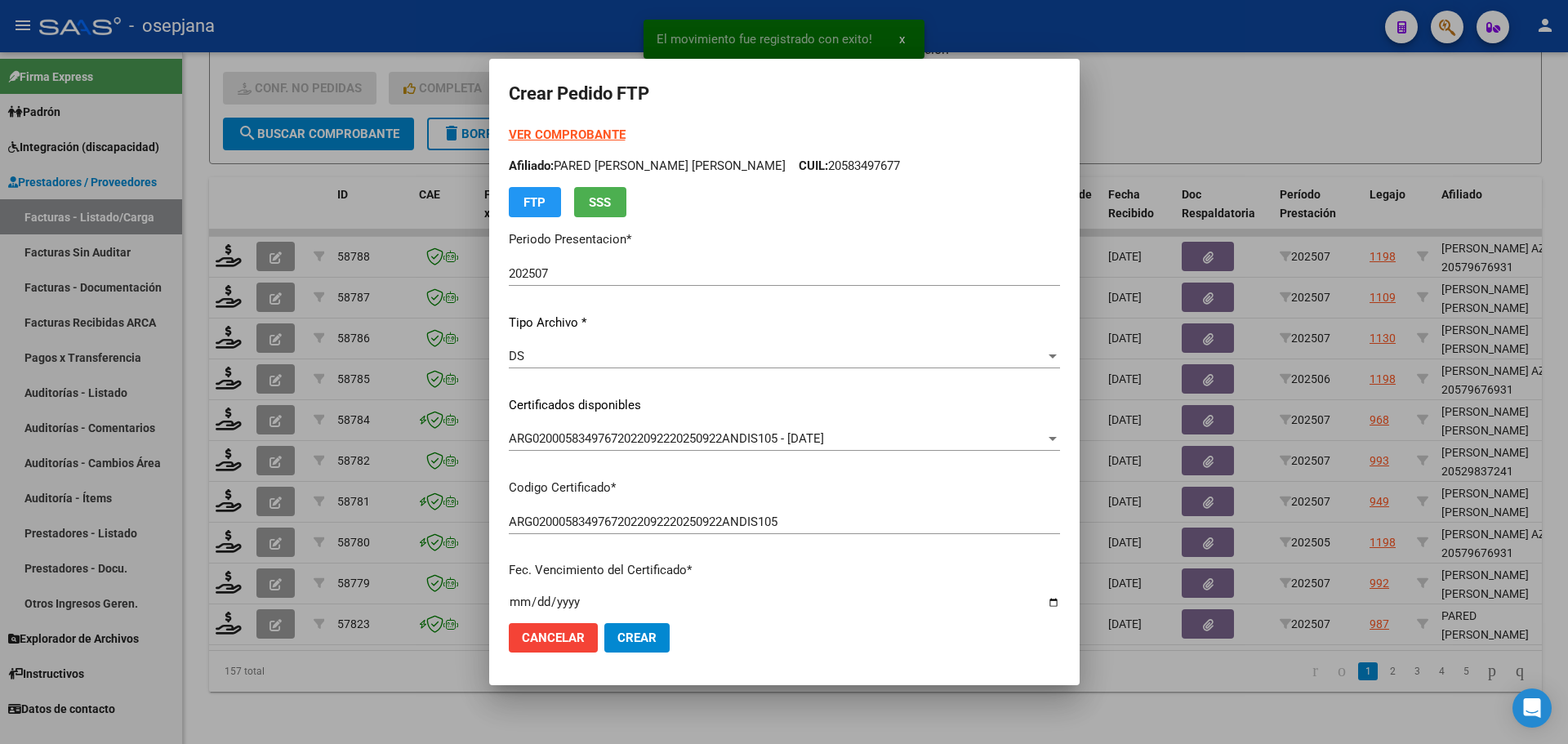
click at [589, 128] on strong "VER COMPROBANTE" at bounding box center [567, 134] width 117 height 14
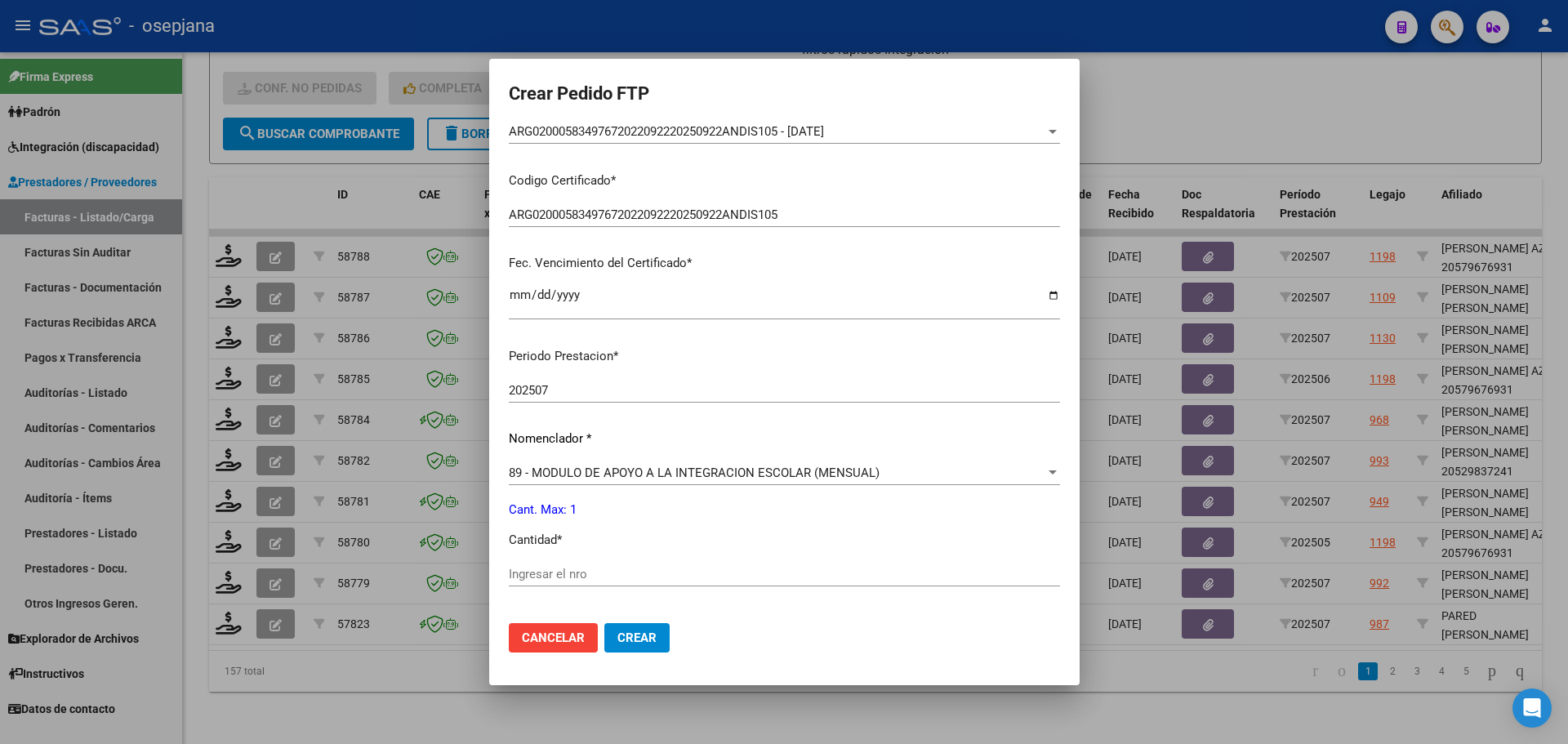
scroll to position [547, 0]
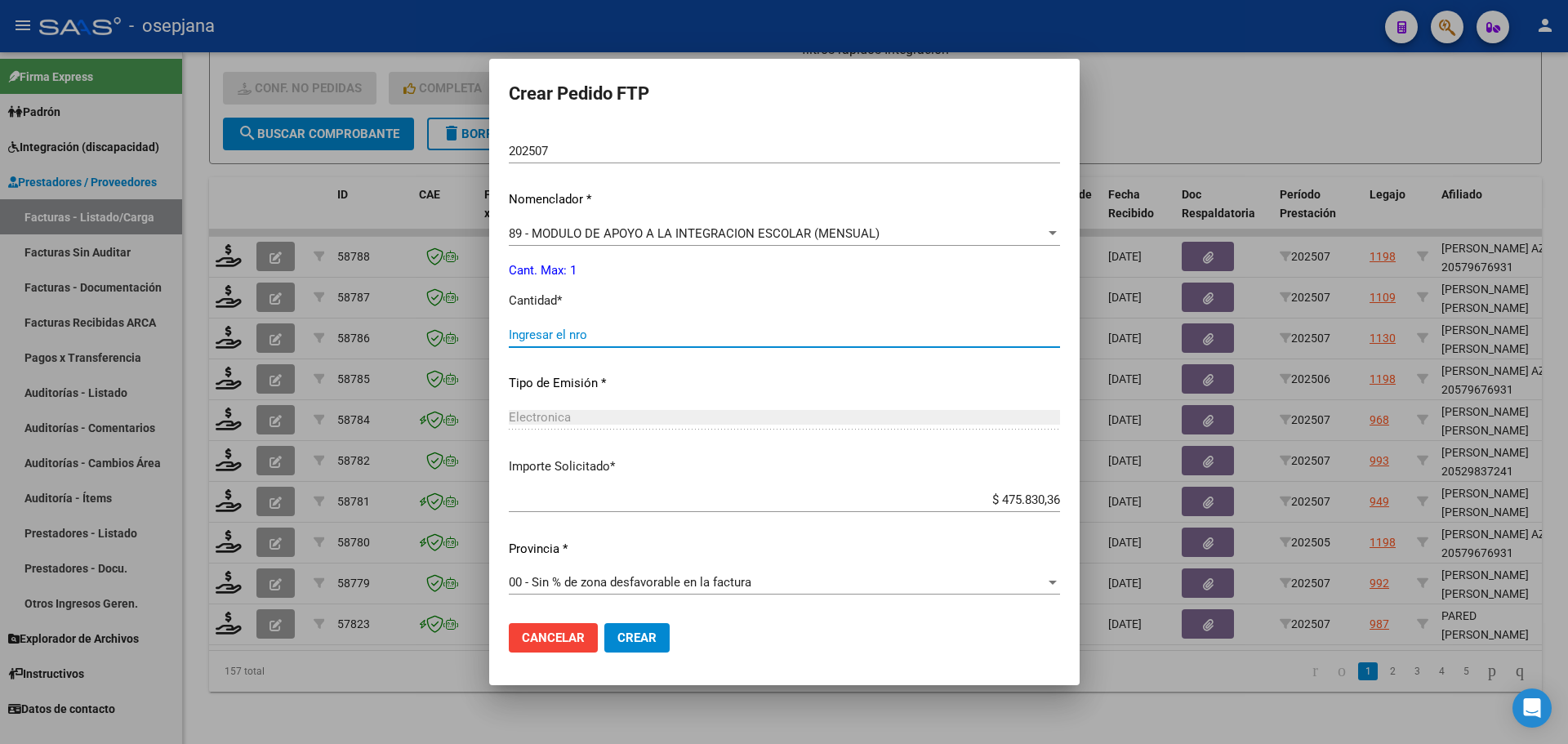
click at [572, 327] on input "Ingresar el nro" at bounding box center [784, 334] width 551 height 14
type input "1"
click at [653, 629] on button "Crear" at bounding box center [637, 637] width 65 height 30
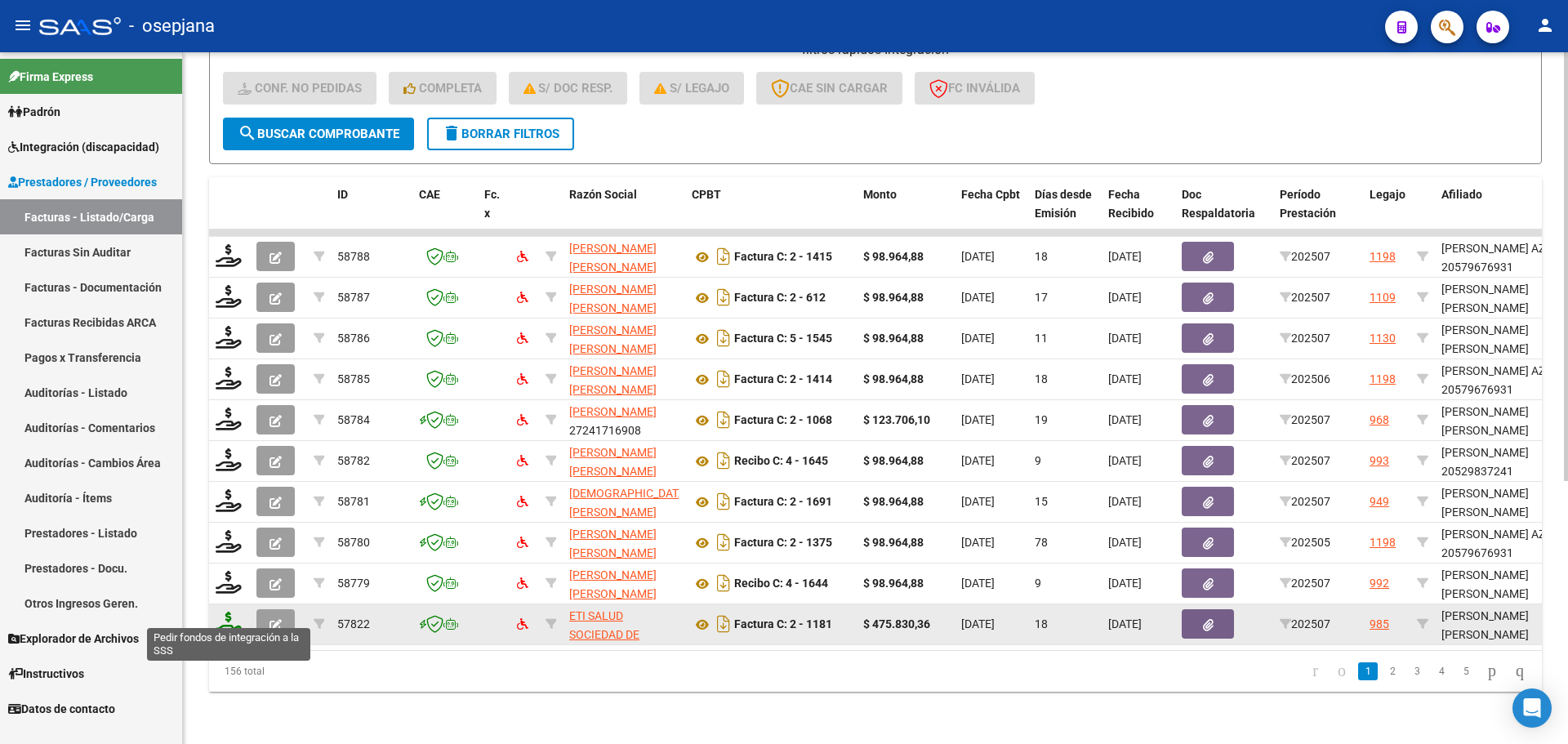
click at [225, 618] on icon at bounding box center [228, 623] width 26 height 23
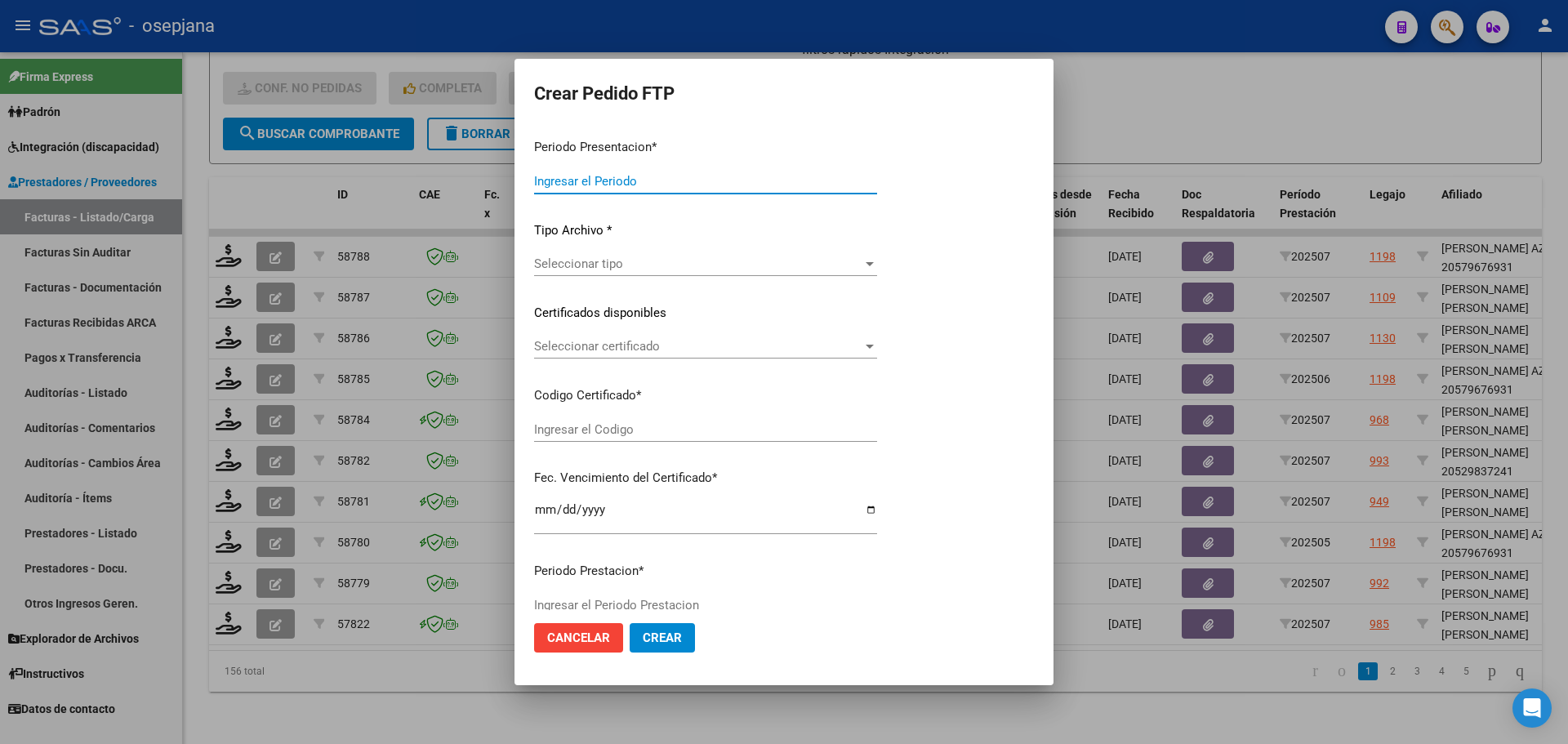
type input "202507"
type input "$ 475.830,36"
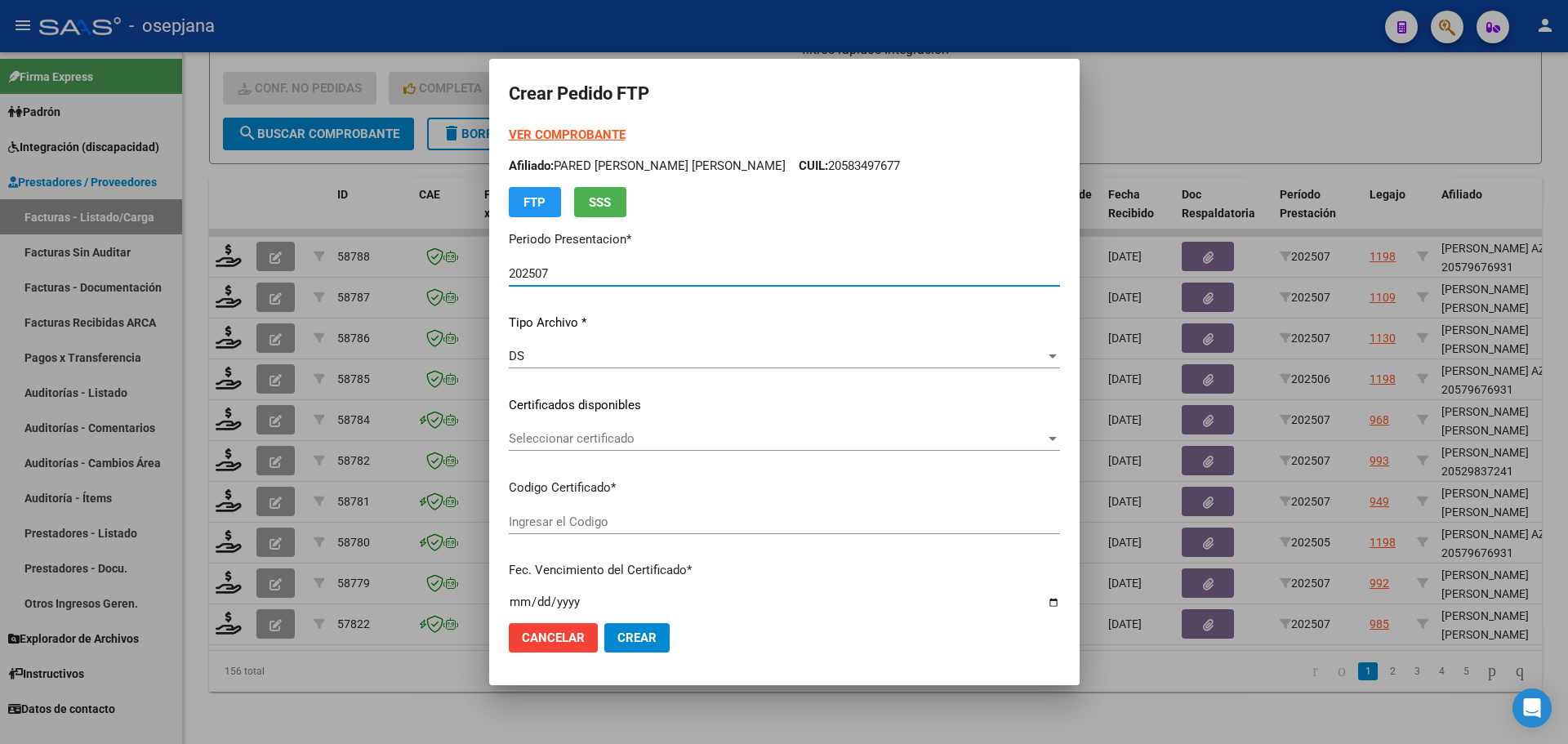
type input "ARG02000567331072022061320270613BSAS376"
type input "2027-06-13"
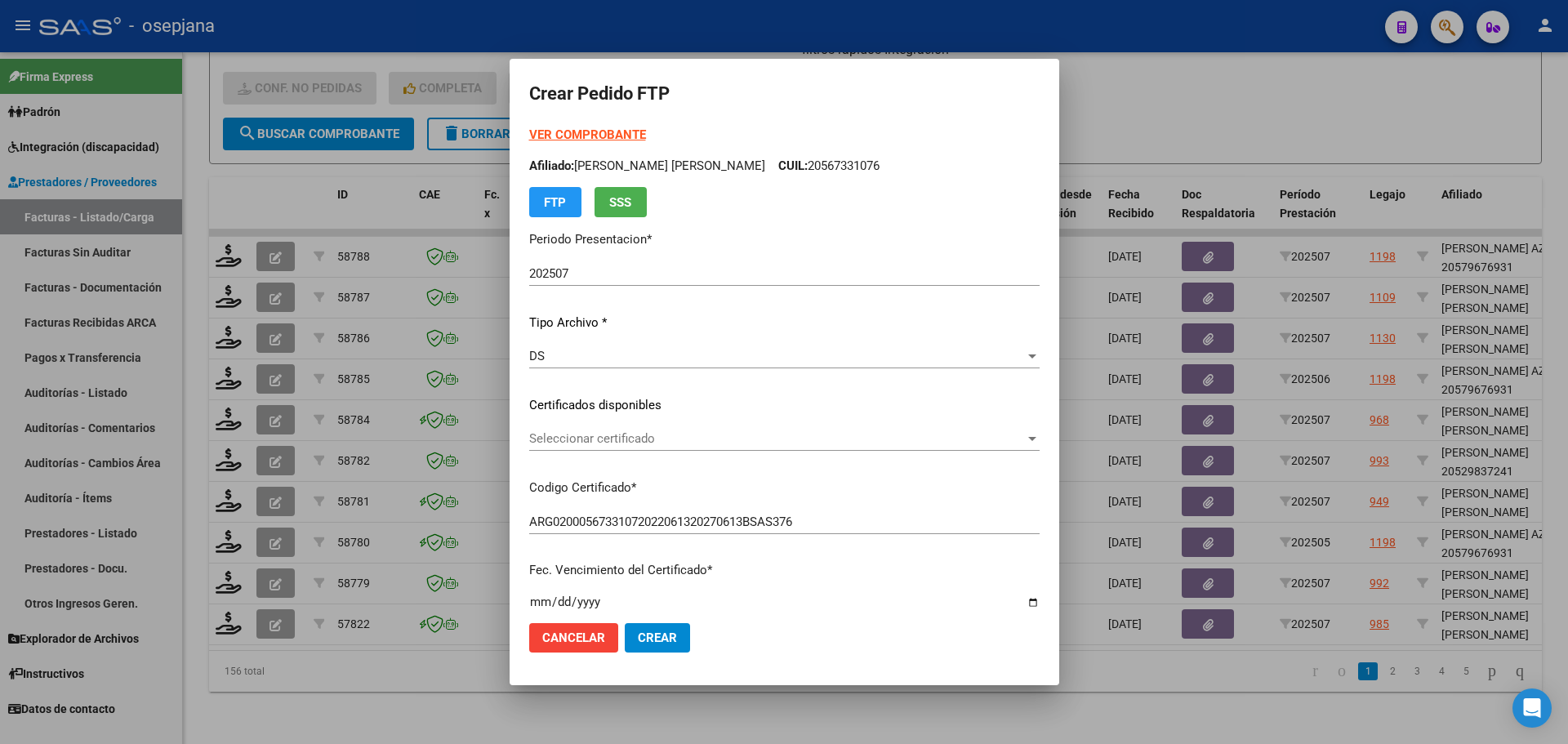
click at [605, 430] on div "Seleccionar certificado Seleccionar certificado" at bounding box center [784, 438] width 510 height 25
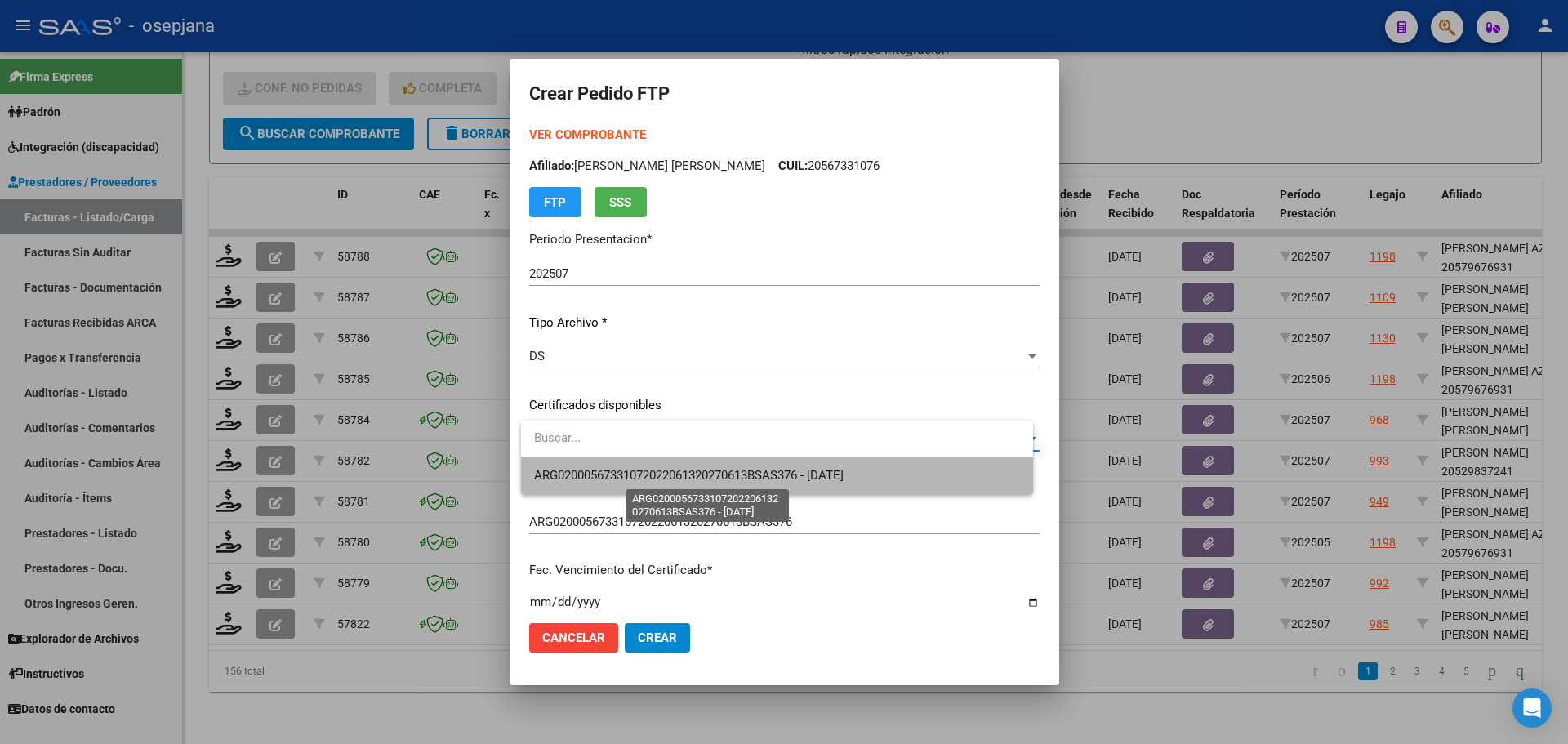
click at [617, 472] on span "ARG02000567331072022061320270613BSAS376 - 2027-06-13" at bounding box center [688, 475] width 309 height 14
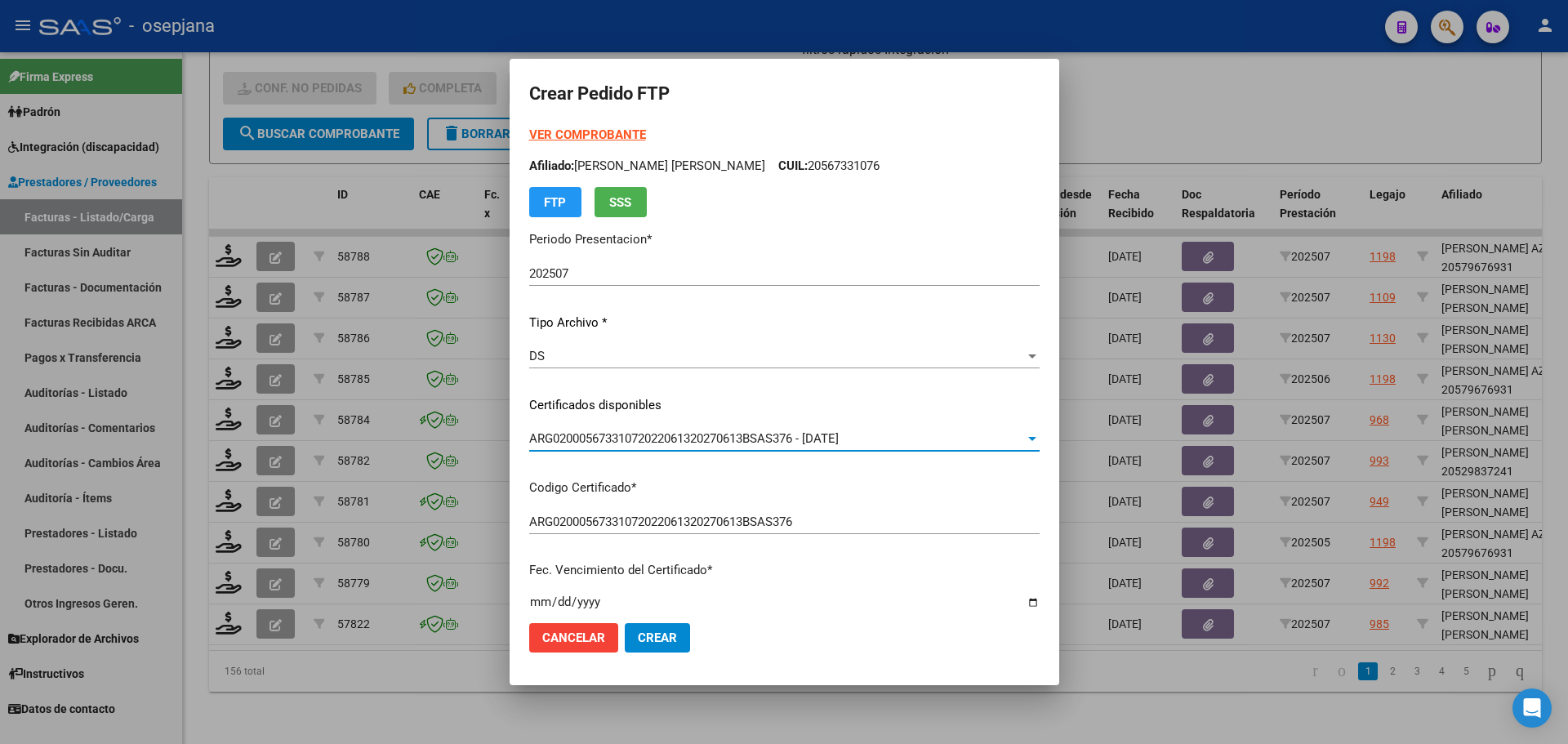
click at [601, 142] on strong "VER COMPROBANTE" at bounding box center [587, 134] width 117 height 14
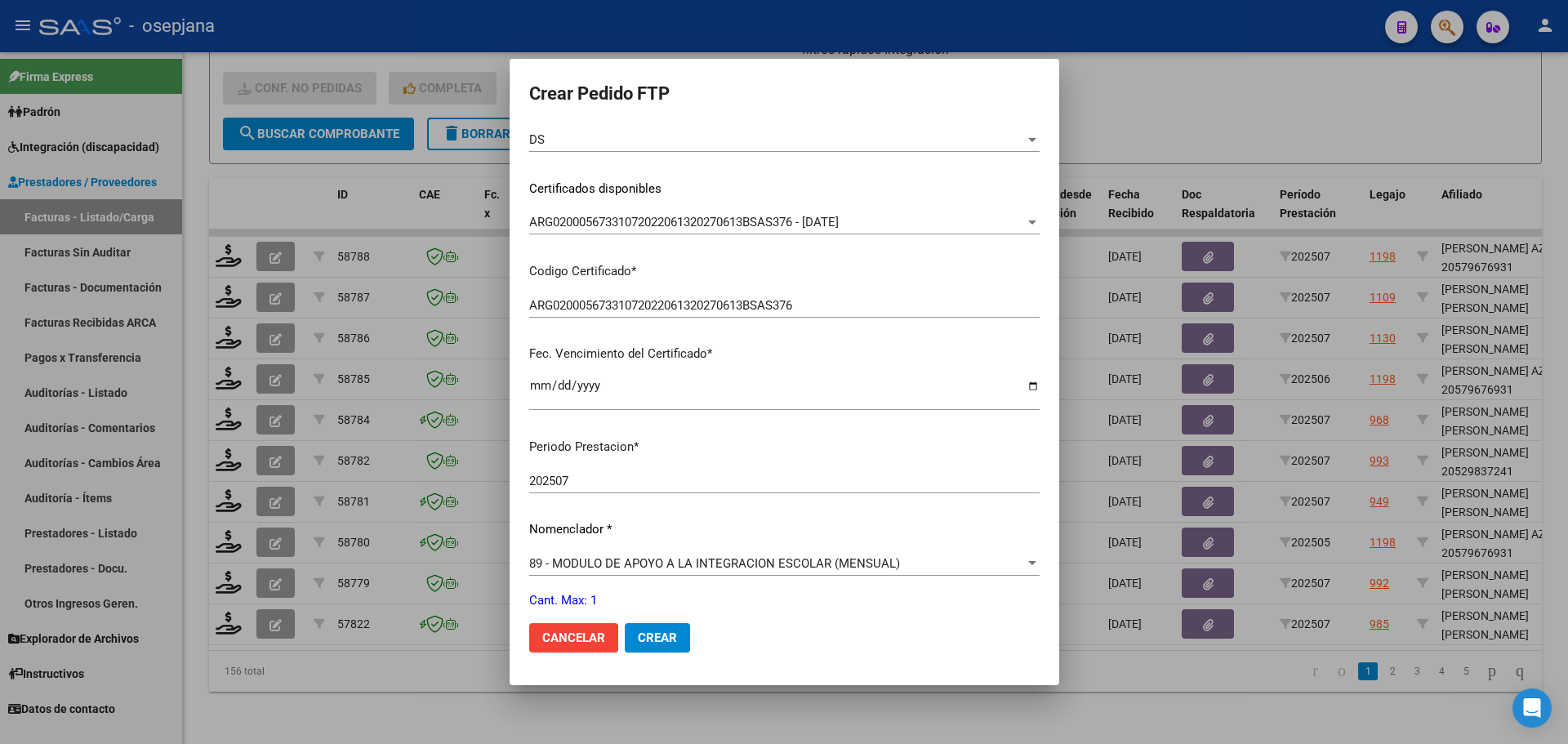
scroll to position [408, 0]
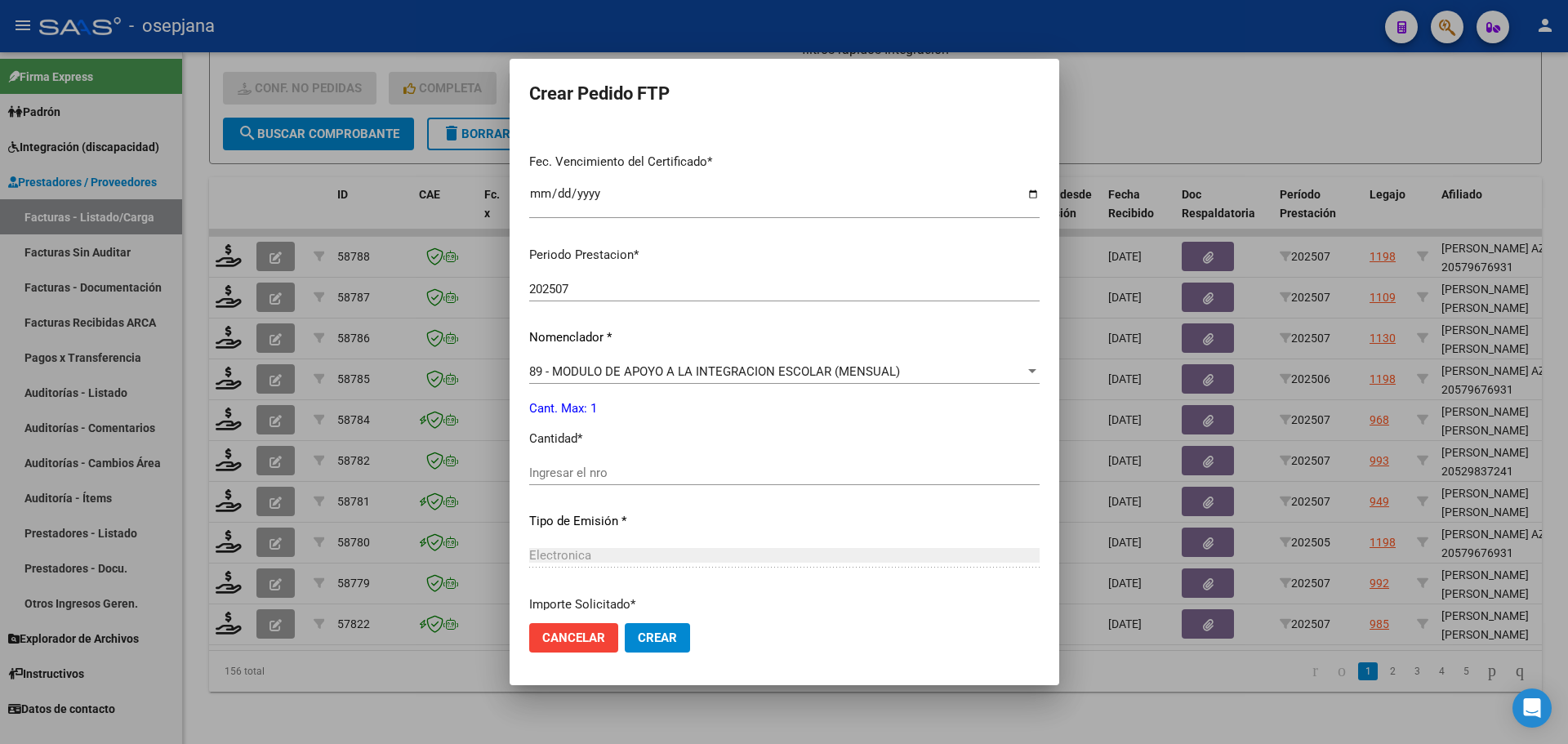
click at [586, 460] on div "Ingresar el nro" at bounding box center [784, 472] width 510 height 25
type input "1"
click at [665, 640] on span "Crear" at bounding box center [658, 637] width 39 height 14
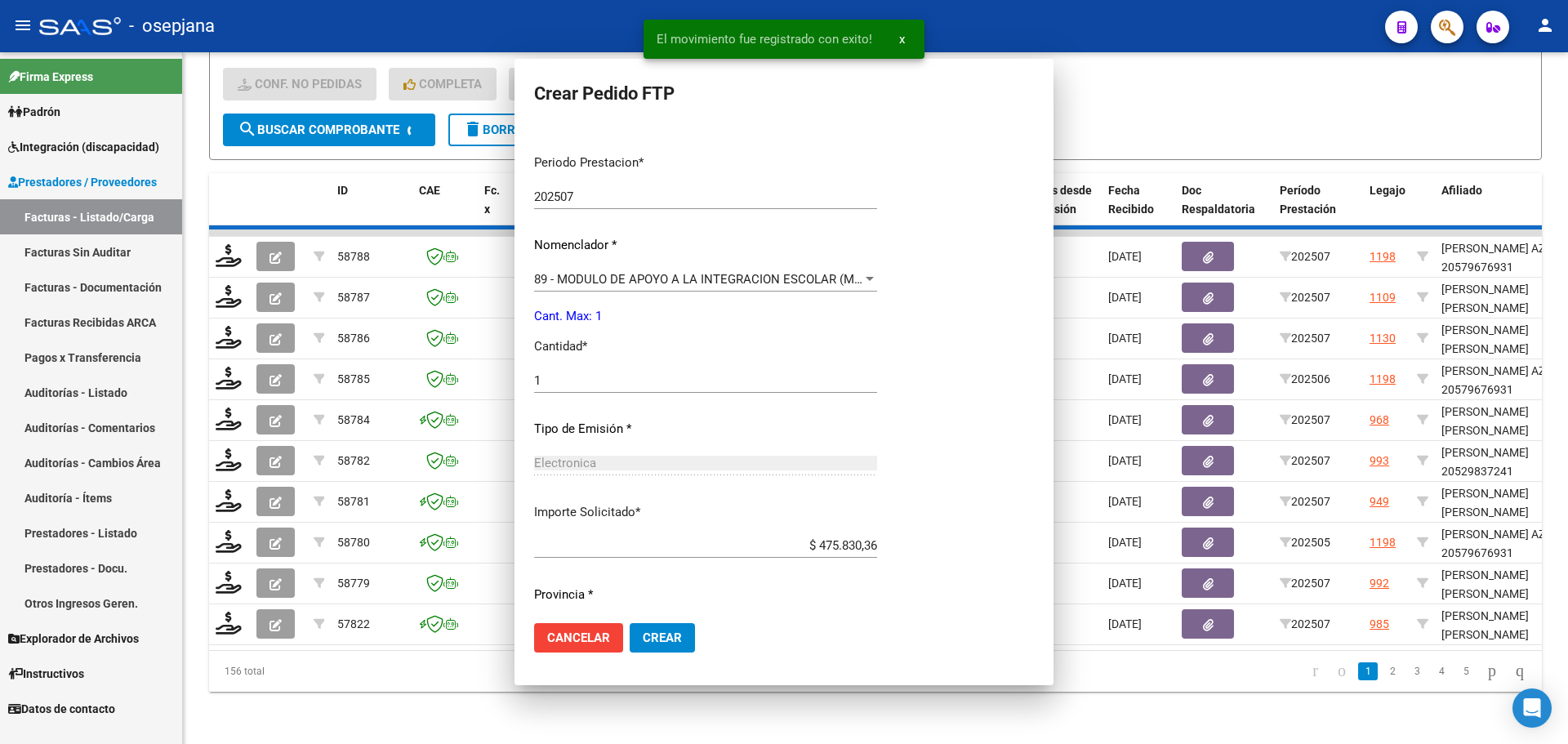
scroll to position [0, 0]
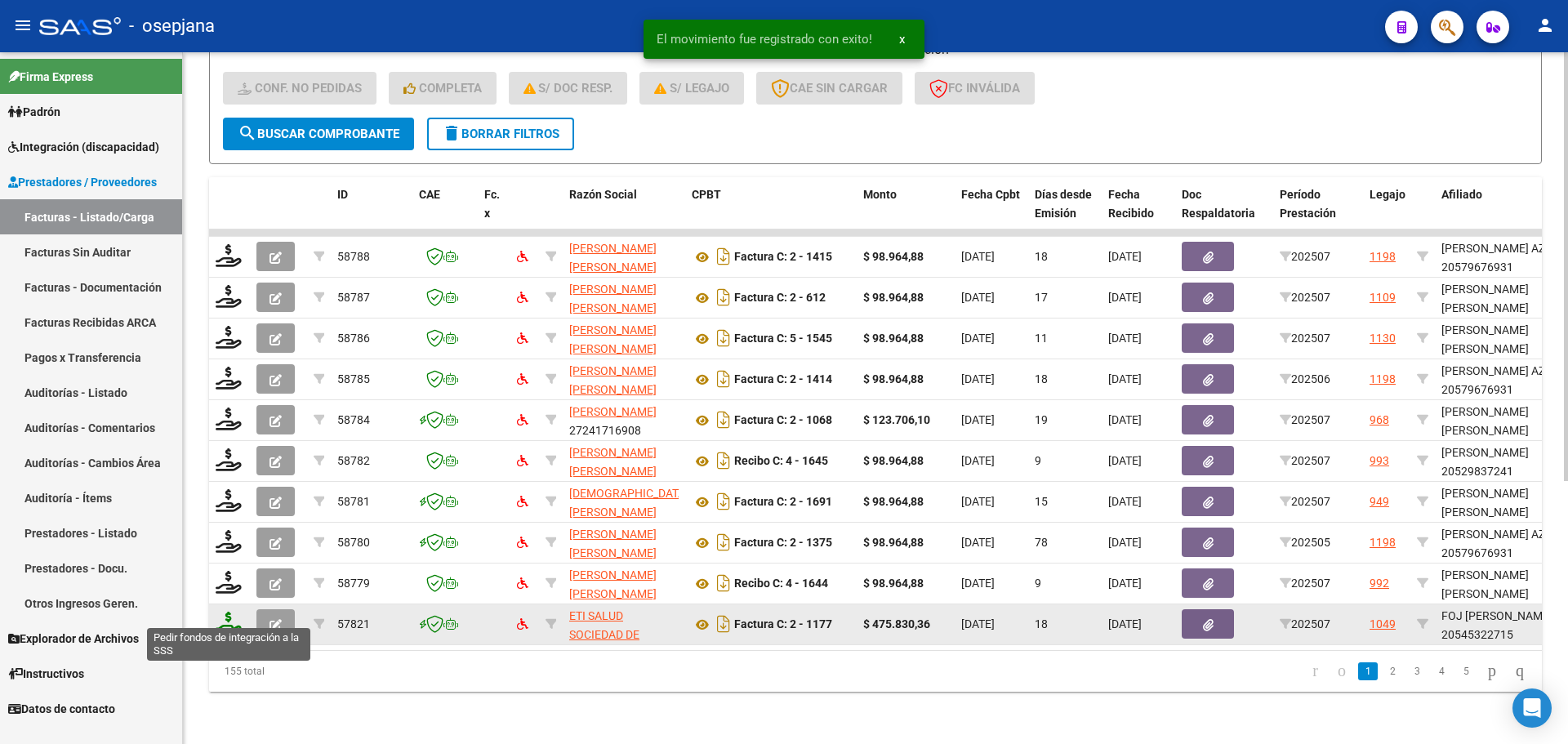
click at [230, 612] on icon at bounding box center [228, 623] width 26 height 23
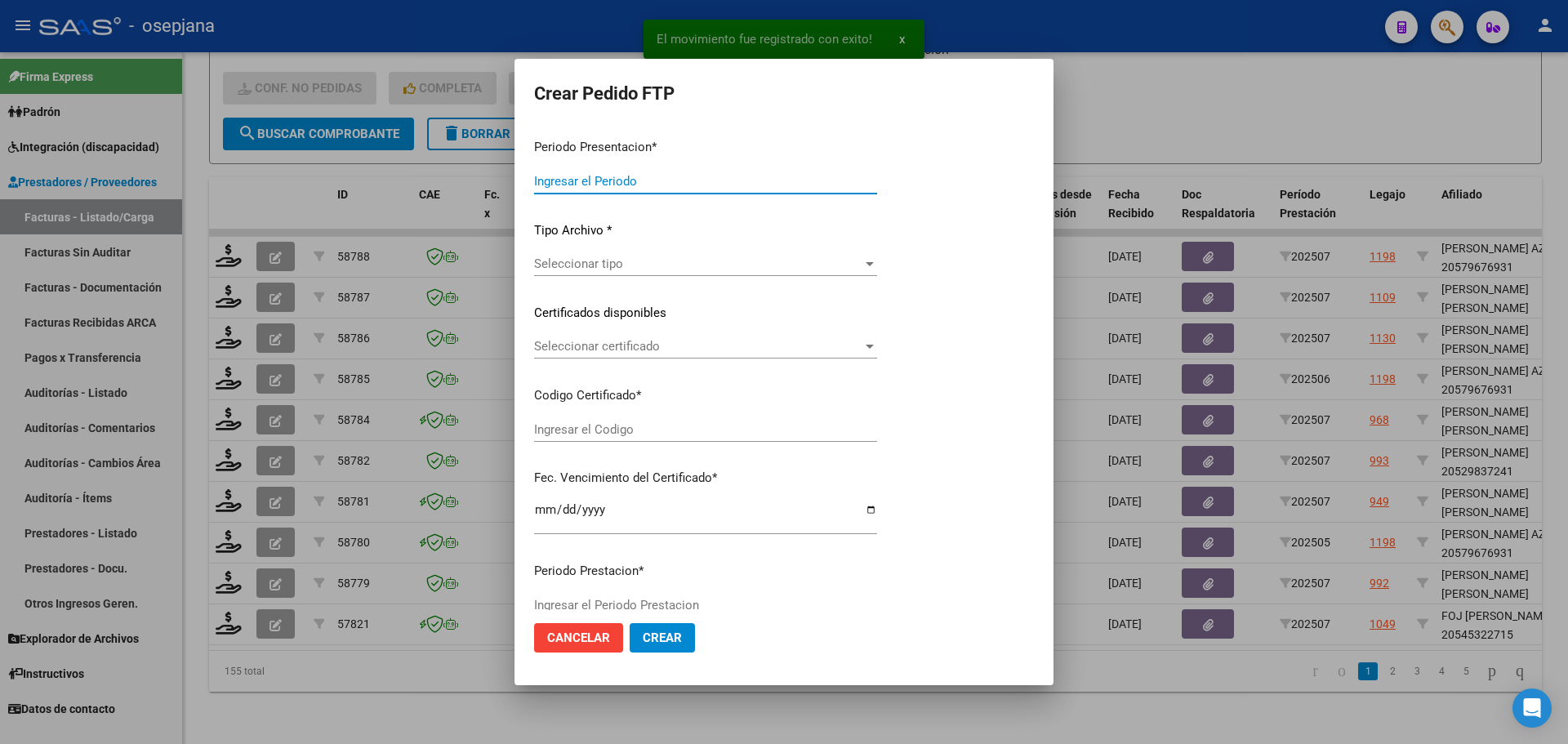
type input "202507"
type input "$ 475.830,36"
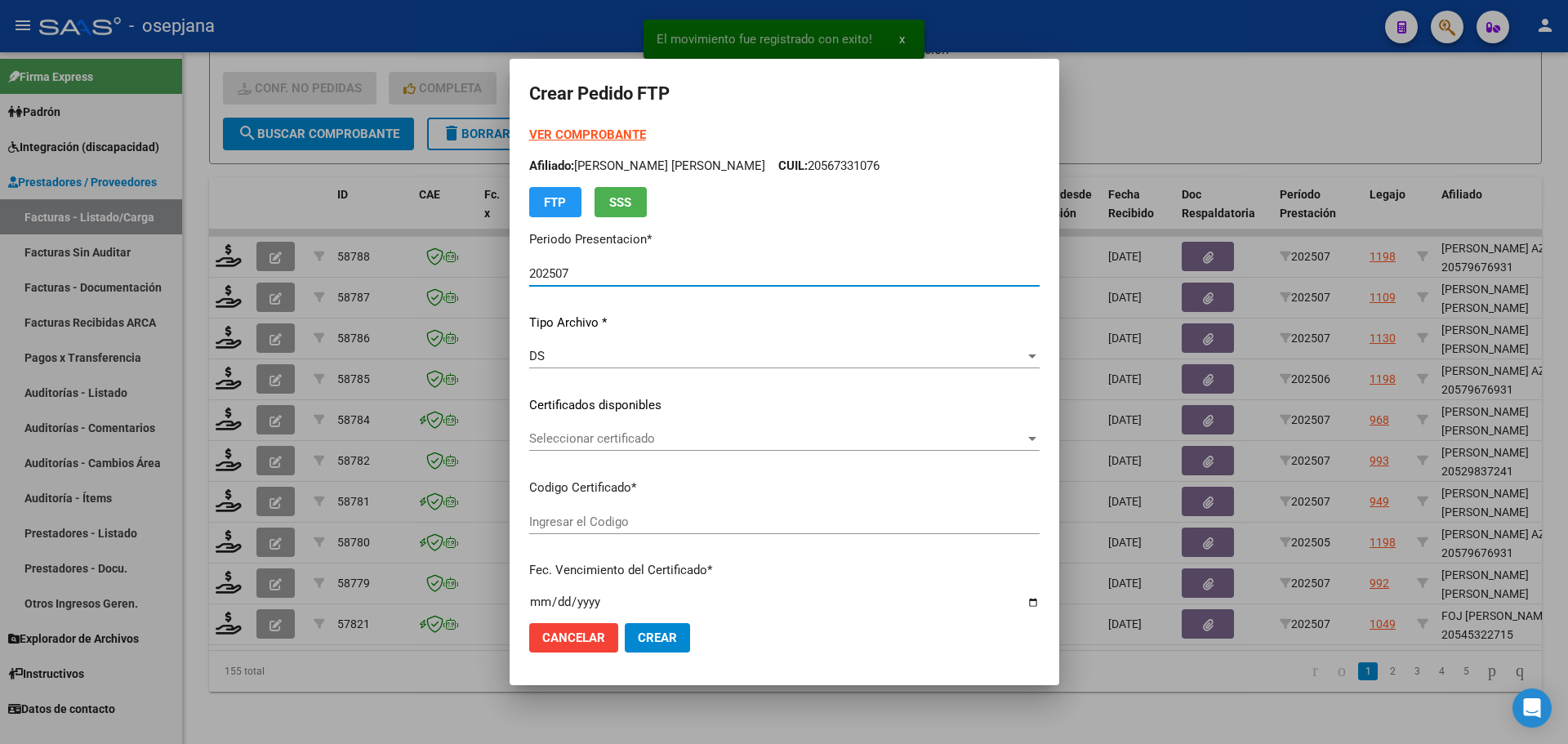
type input "ARG02000545322712025050520300505BUE313"
type input "[DATE]"
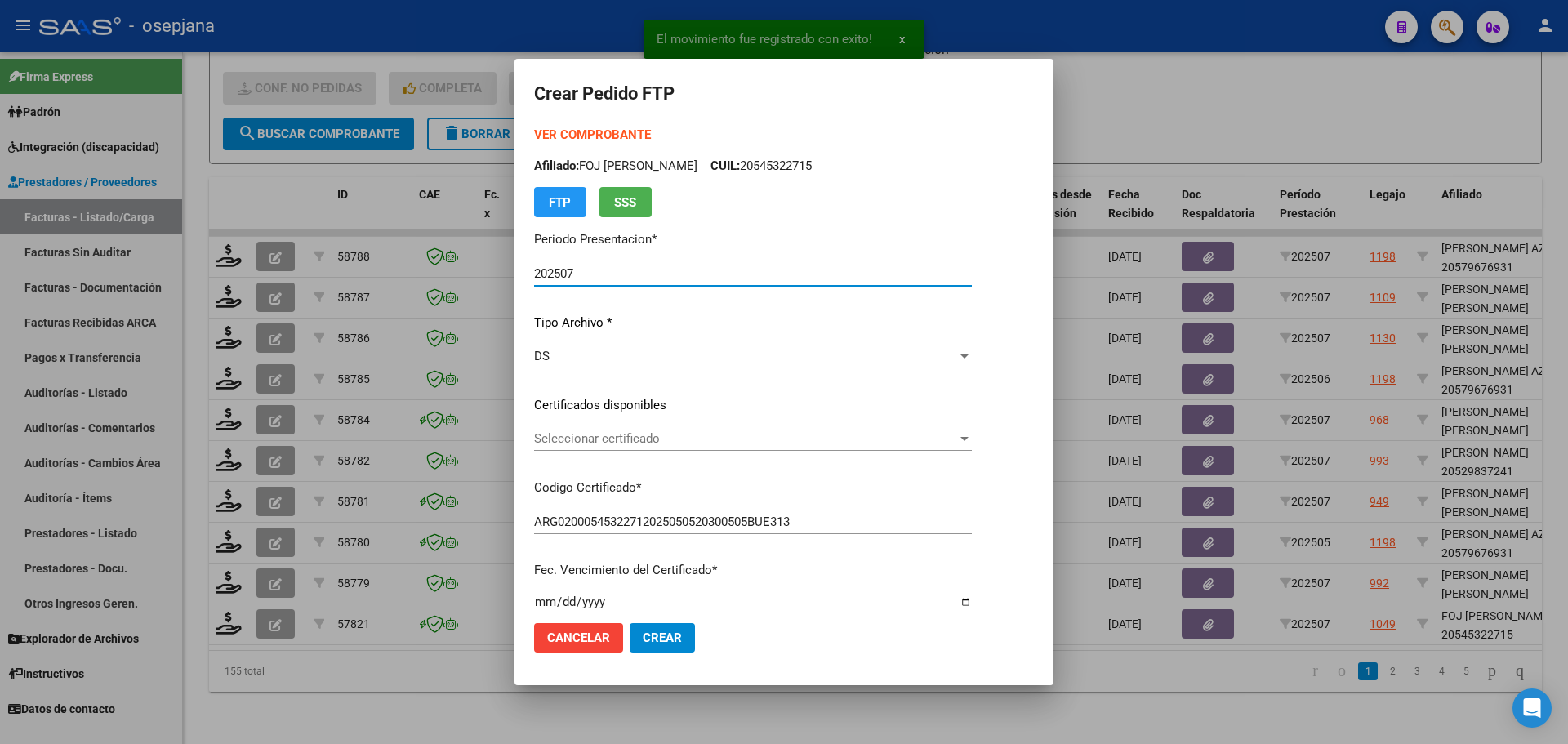
click at [674, 434] on span "Seleccionar certificado" at bounding box center [745, 438] width 423 height 14
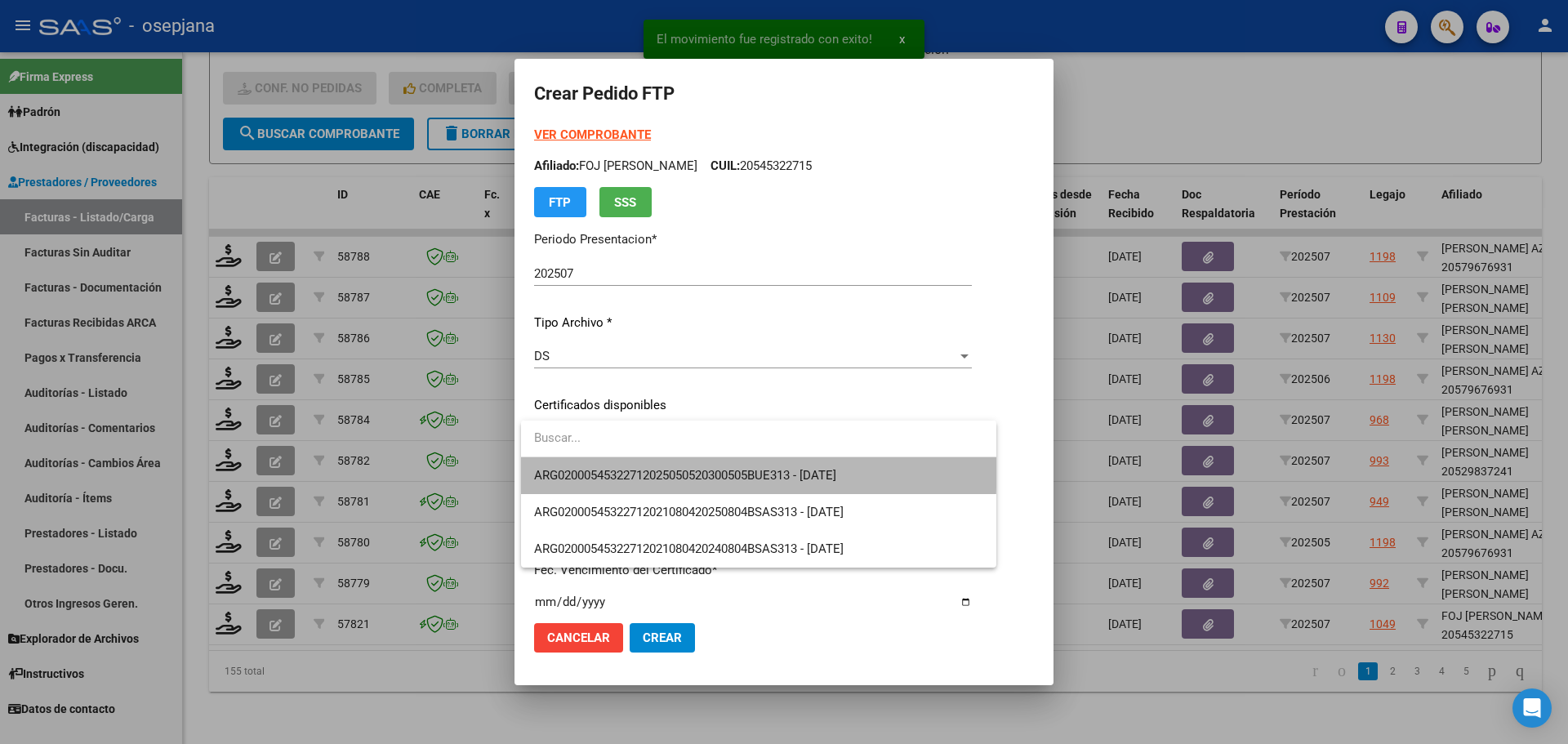
click at [683, 466] on span "ARG02000545322712025050520300505BUE313 - [DATE]" at bounding box center [759, 475] width 449 height 36
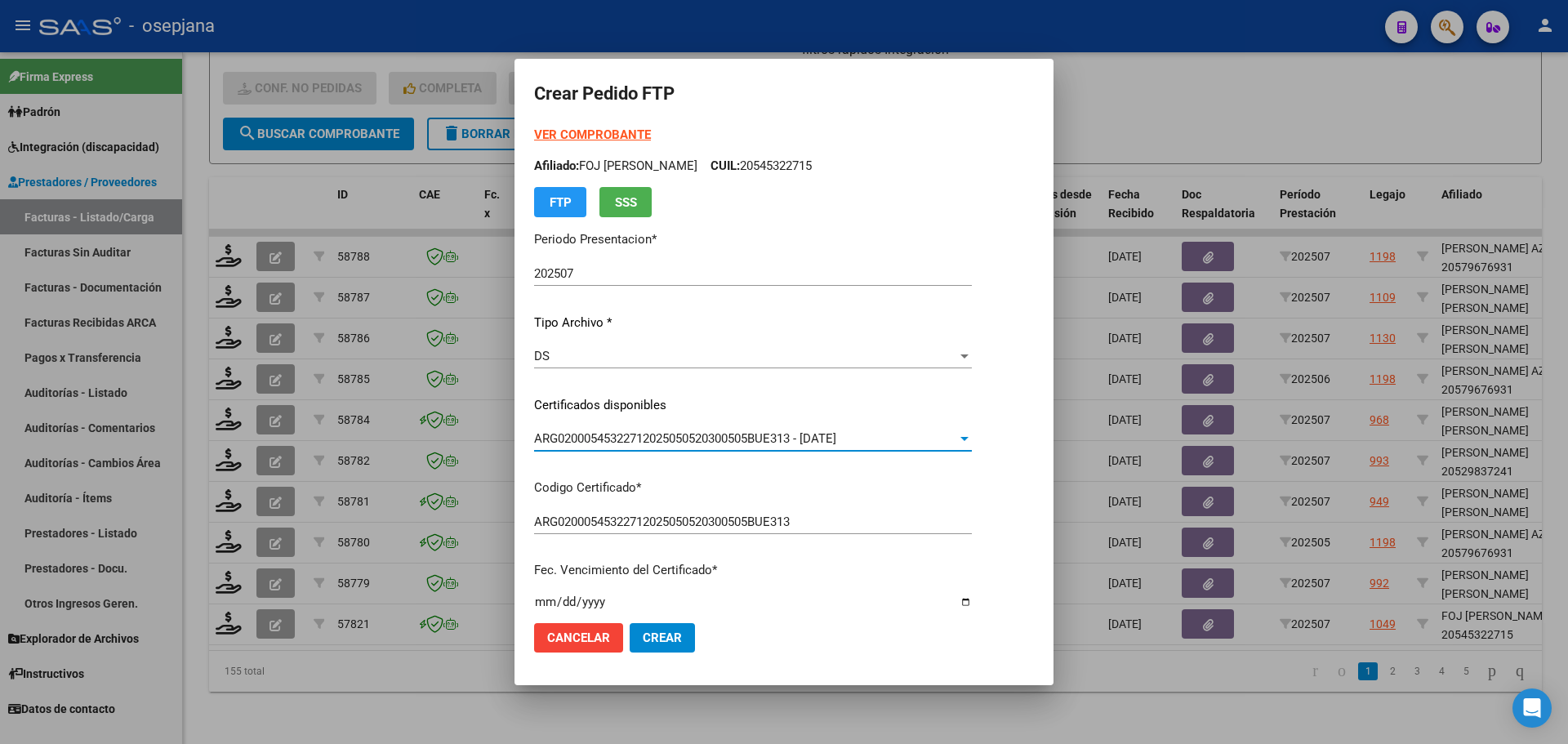
click at [598, 131] on strong "VER COMPROBANTE" at bounding box center [592, 134] width 117 height 14
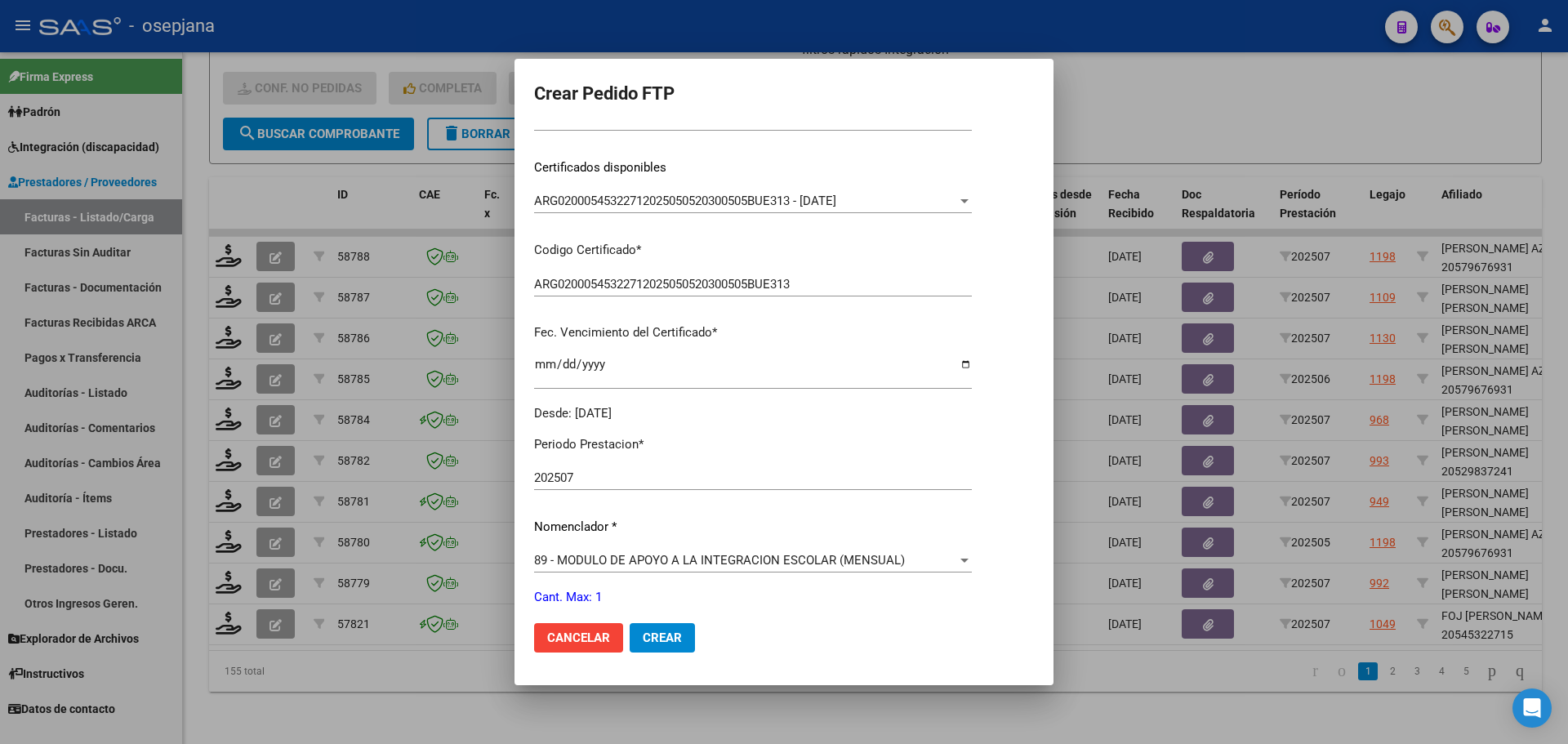
scroll to position [490, 0]
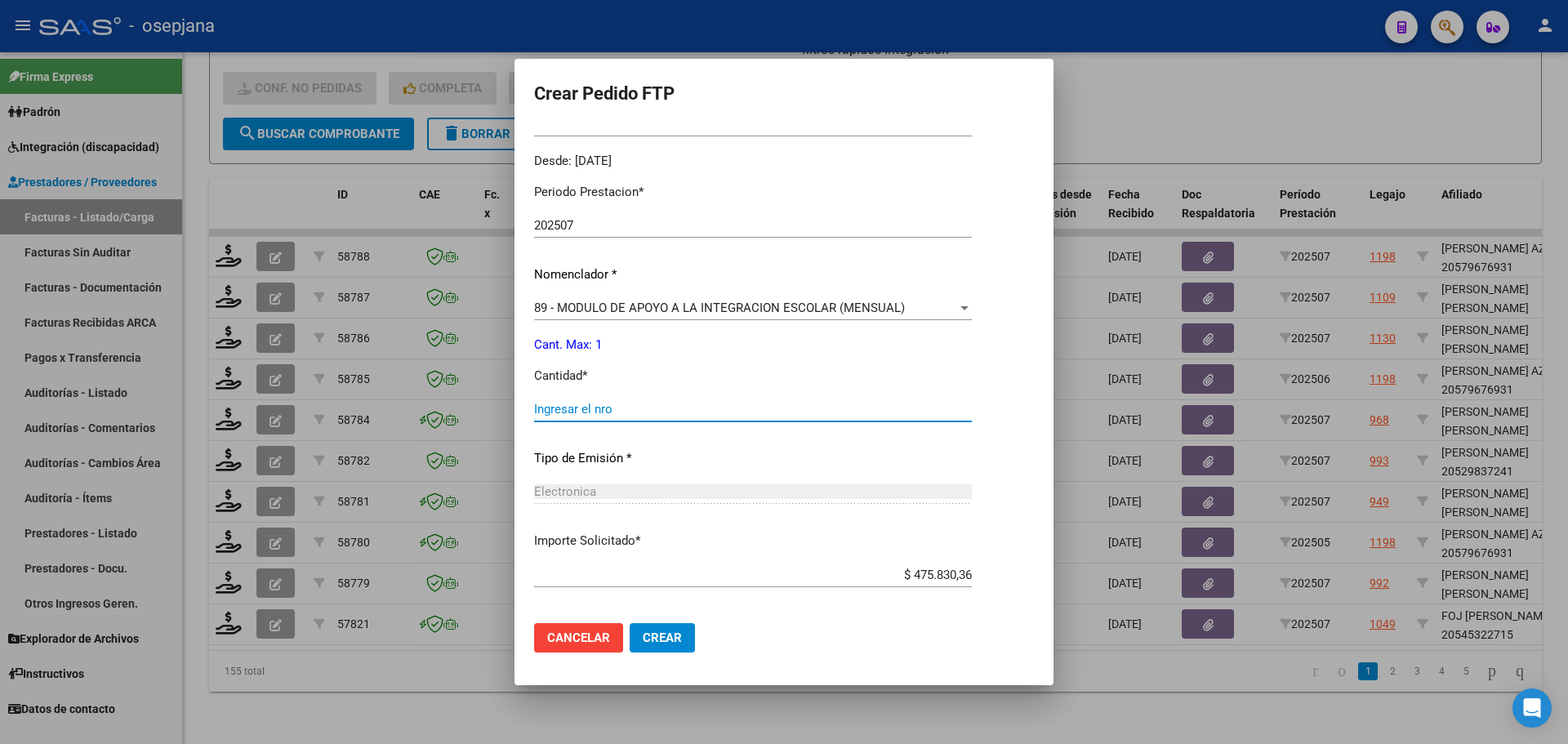
click at [581, 404] on input "Ingresar el nro" at bounding box center [753, 408] width 437 height 14
type input "1"
click at [653, 632] on span "Crear" at bounding box center [662, 637] width 39 height 14
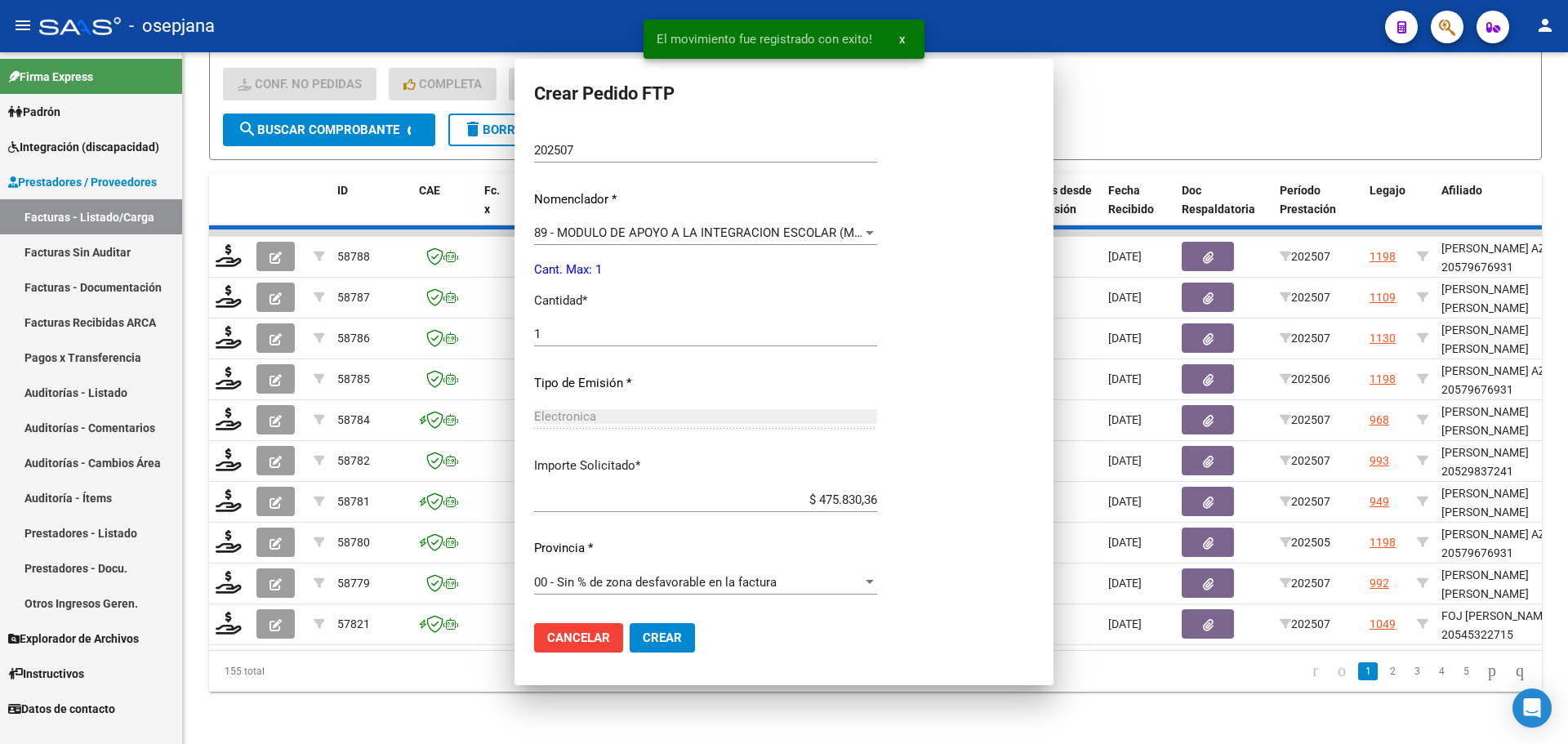
scroll to position [0, 0]
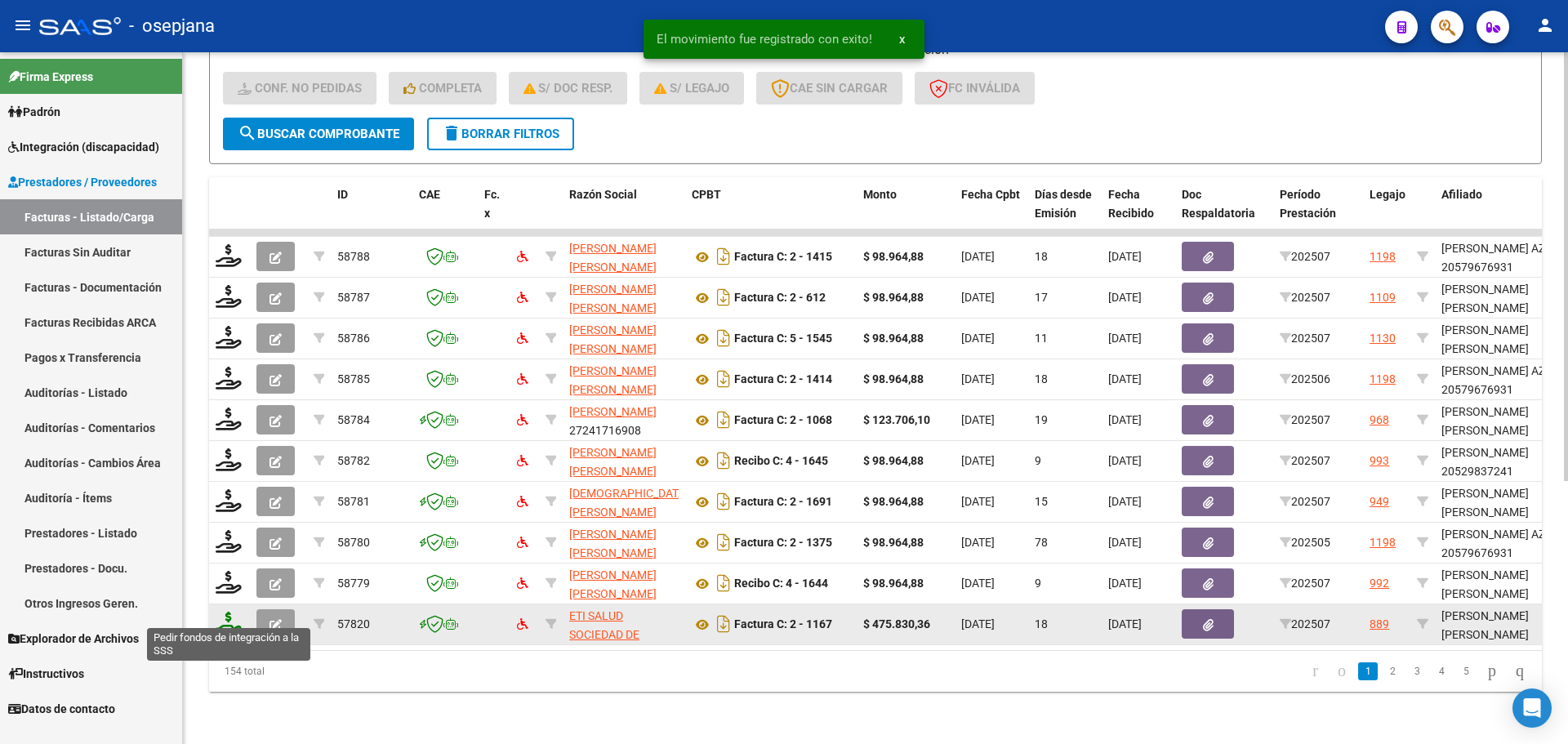
click at [240, 612] on icon at bounding box center [228, 623] width 26 height 23
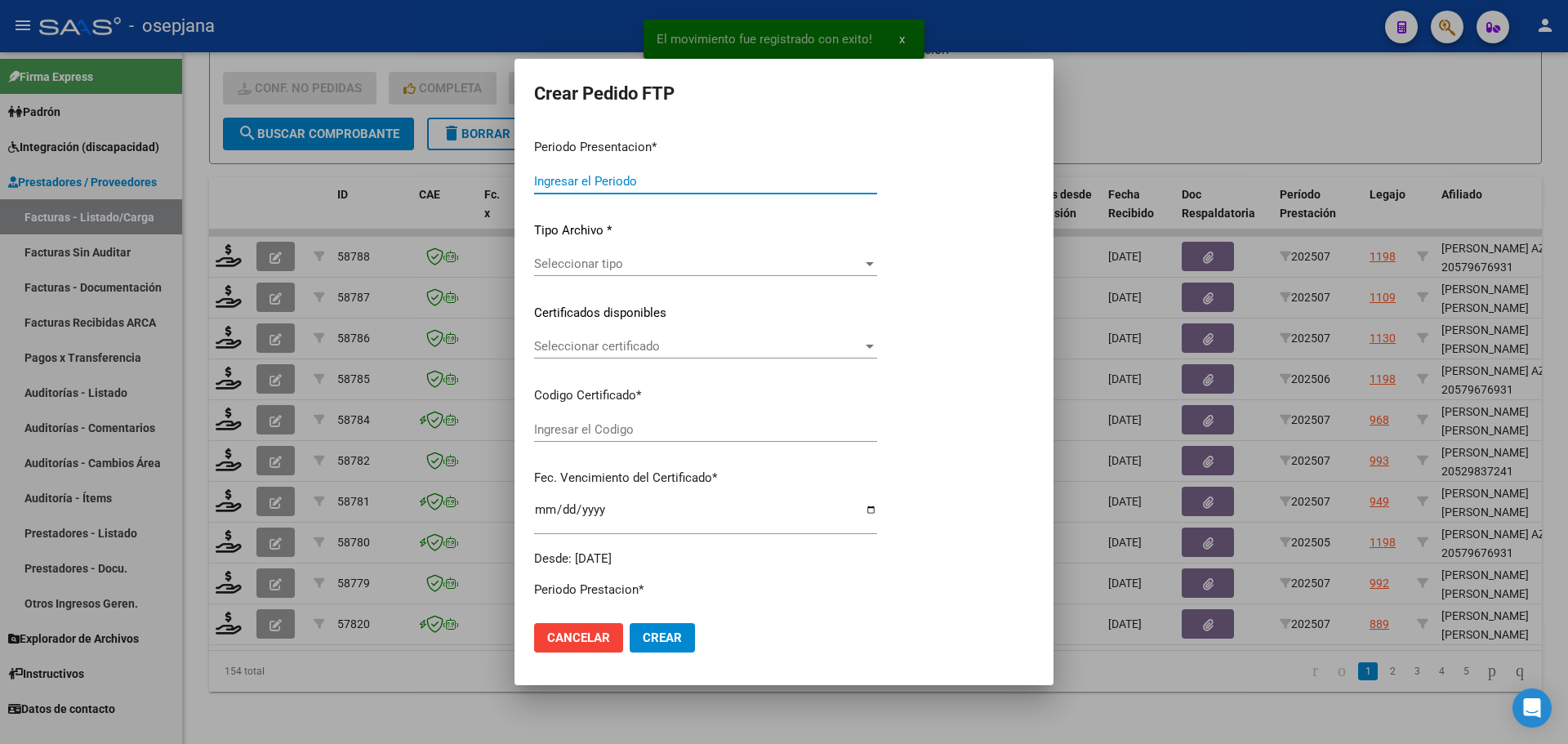
type input "202507"
type input "$ 475.830,36"
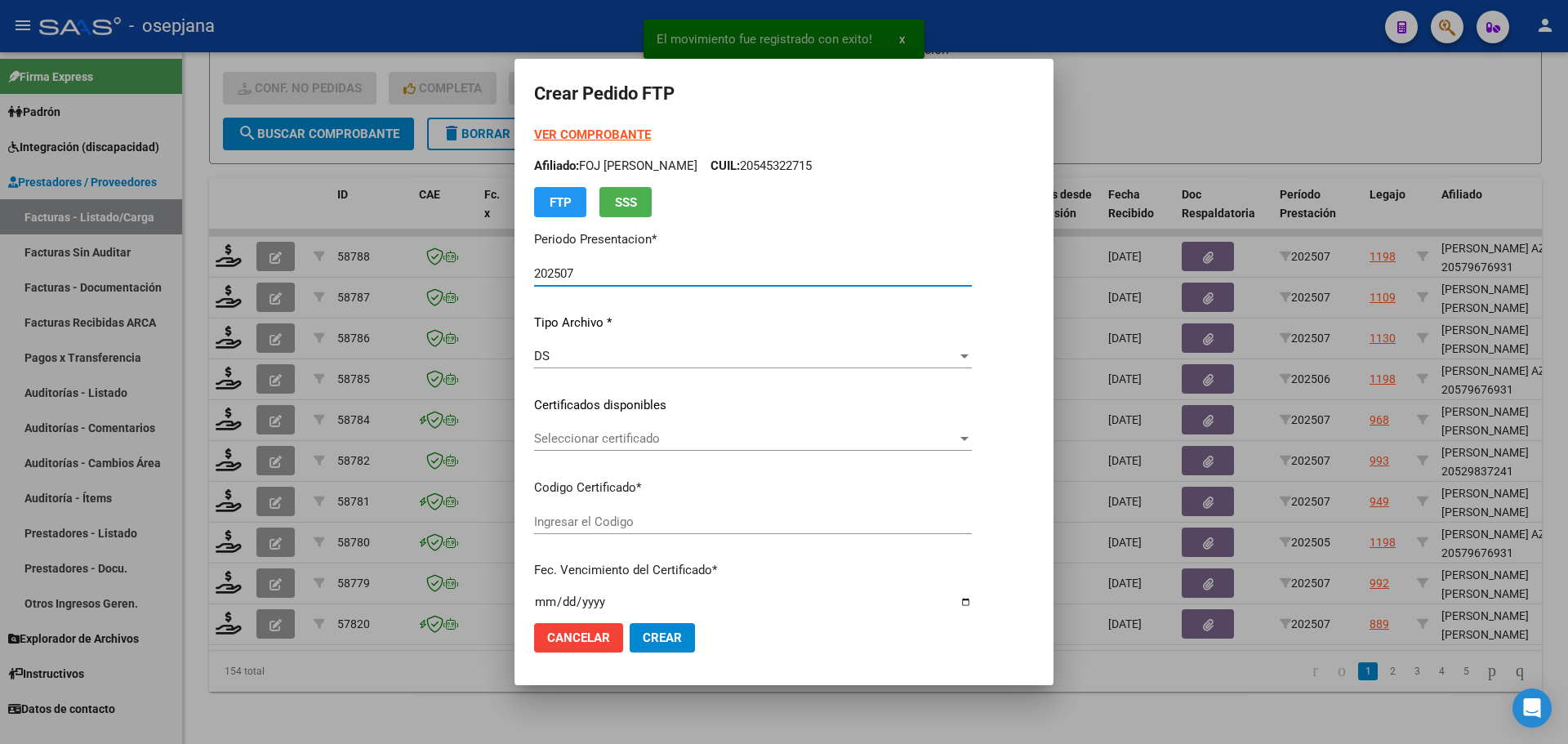
type input "VEN02000960405912024013020290130BUE313"
type input "2029-01-31"
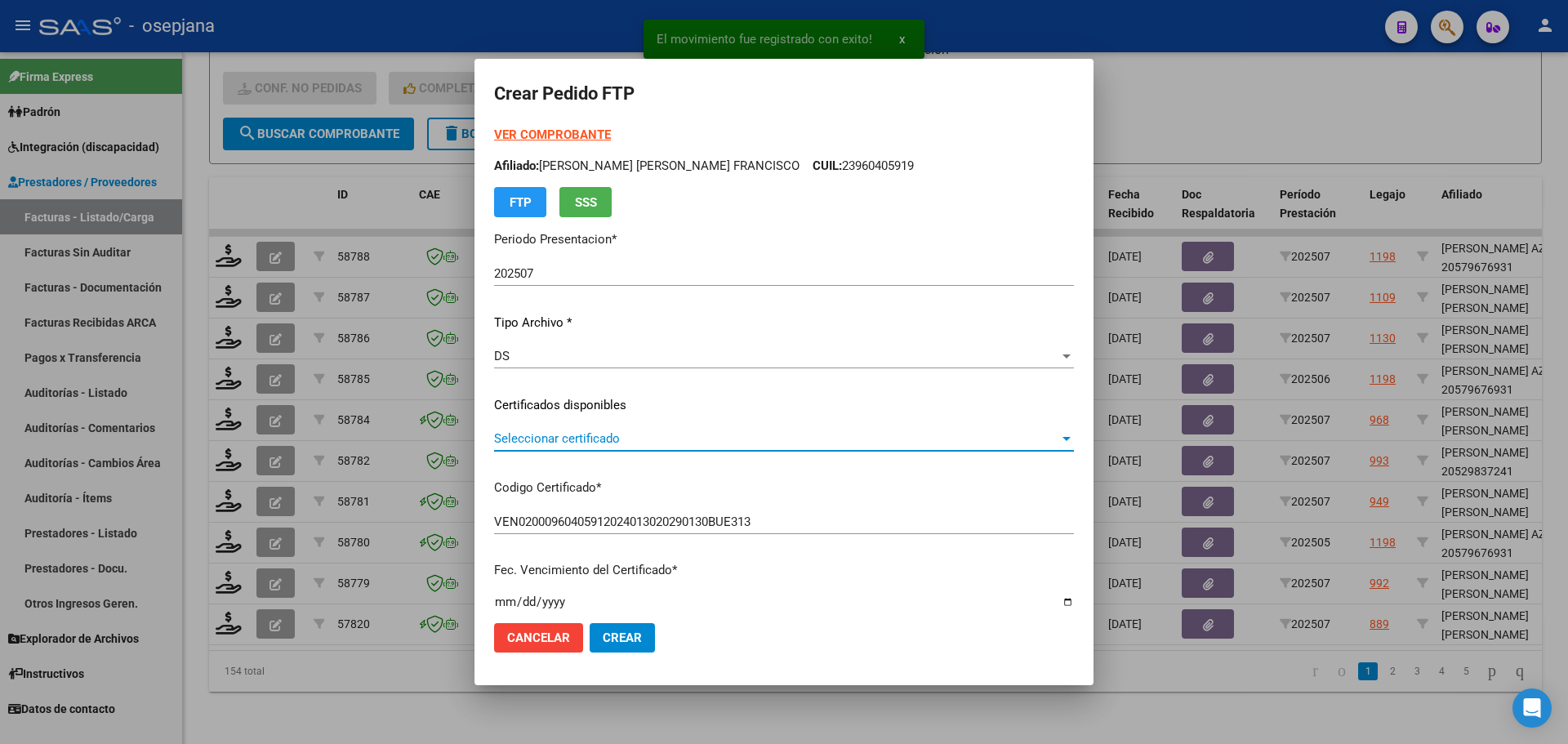
click at [679, 437] on span "Seleccionar certificado" at bounding box center [776, 438] width 565 height 14
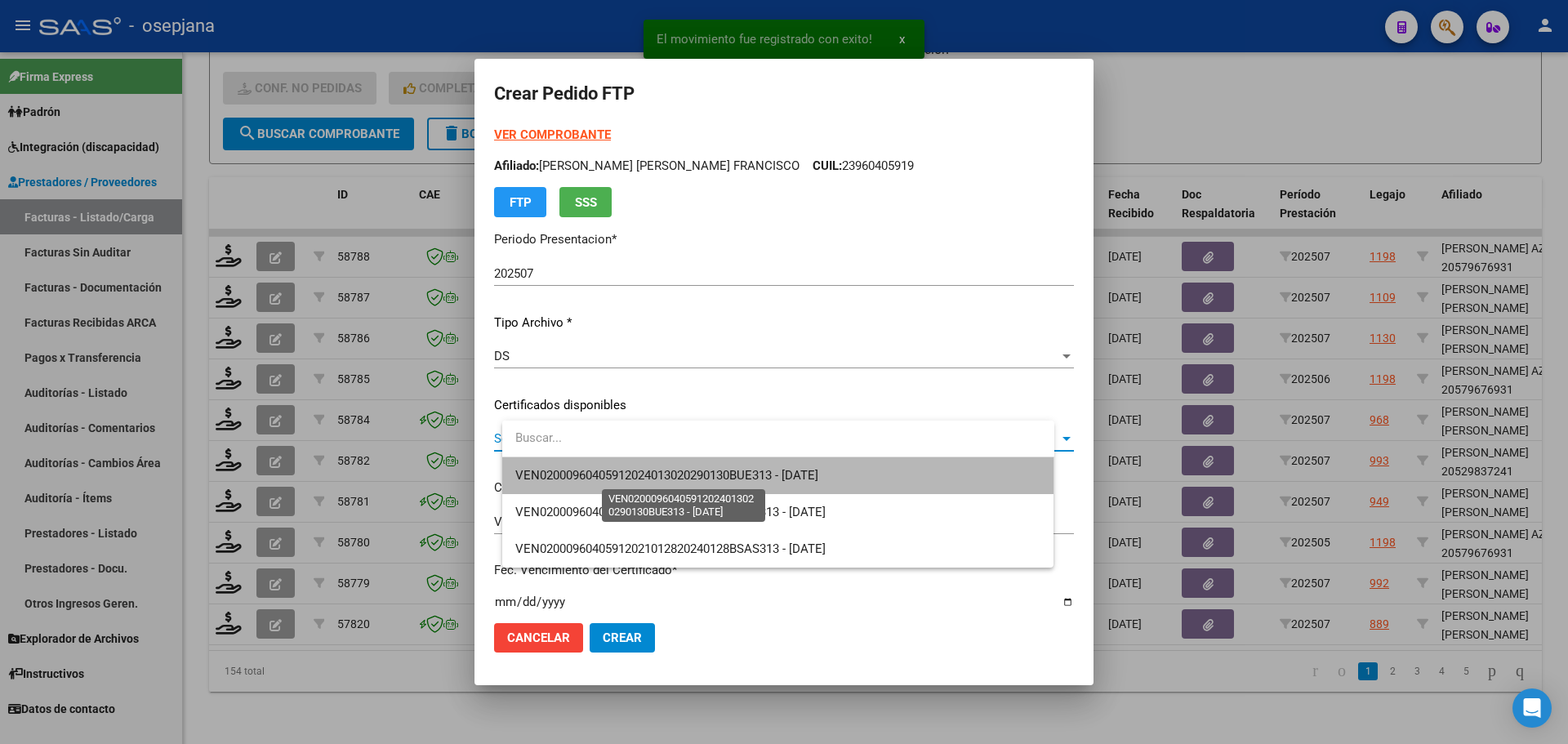
click at [699, 475] on span "VEN02000960405912024013020290130BUE313 - 2029-01-31" at bounding box center [667, 475] width 303 height 14
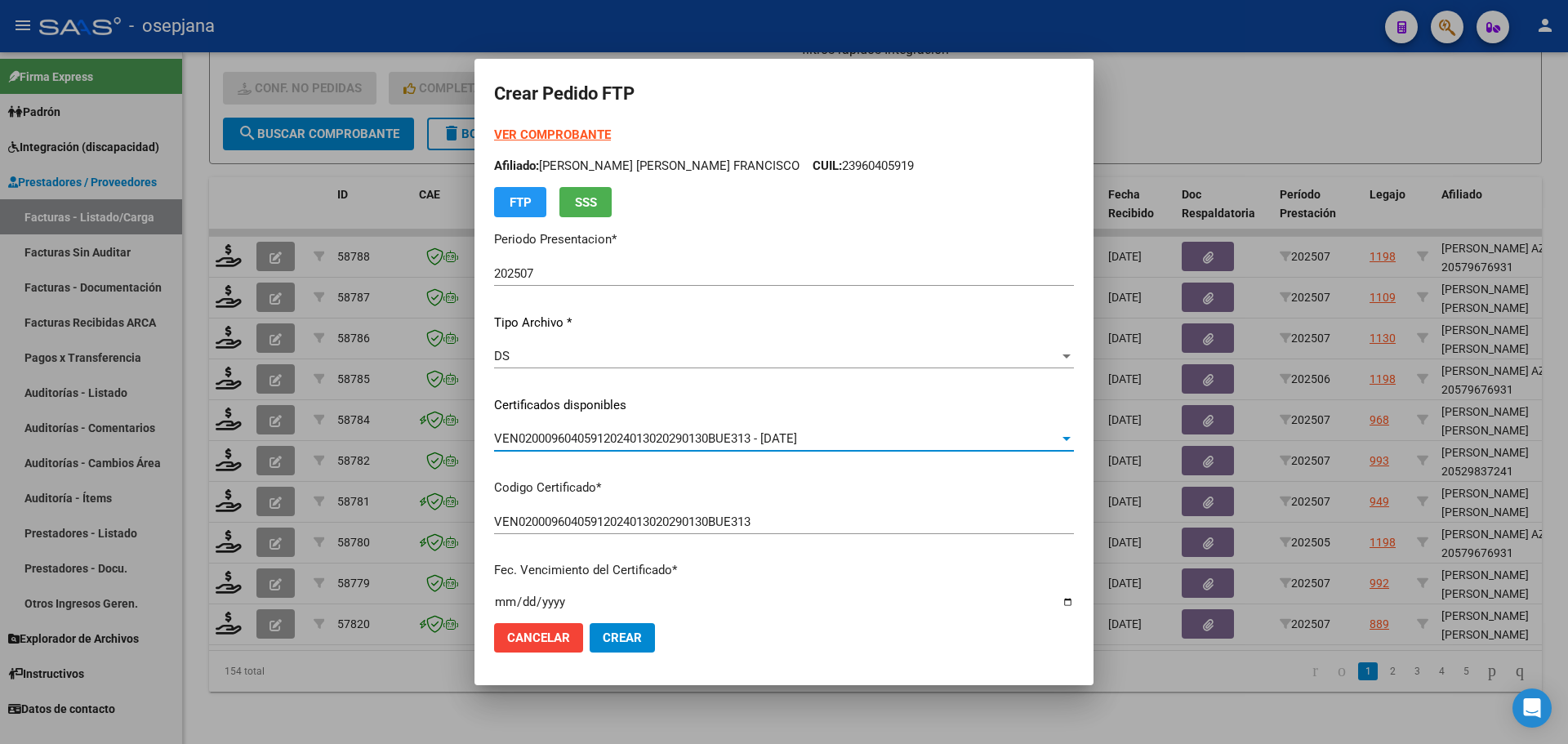
click at [585, 139] on strong "VER COMPROBANTE" at bounding box center [553, 134] width 117 height 14
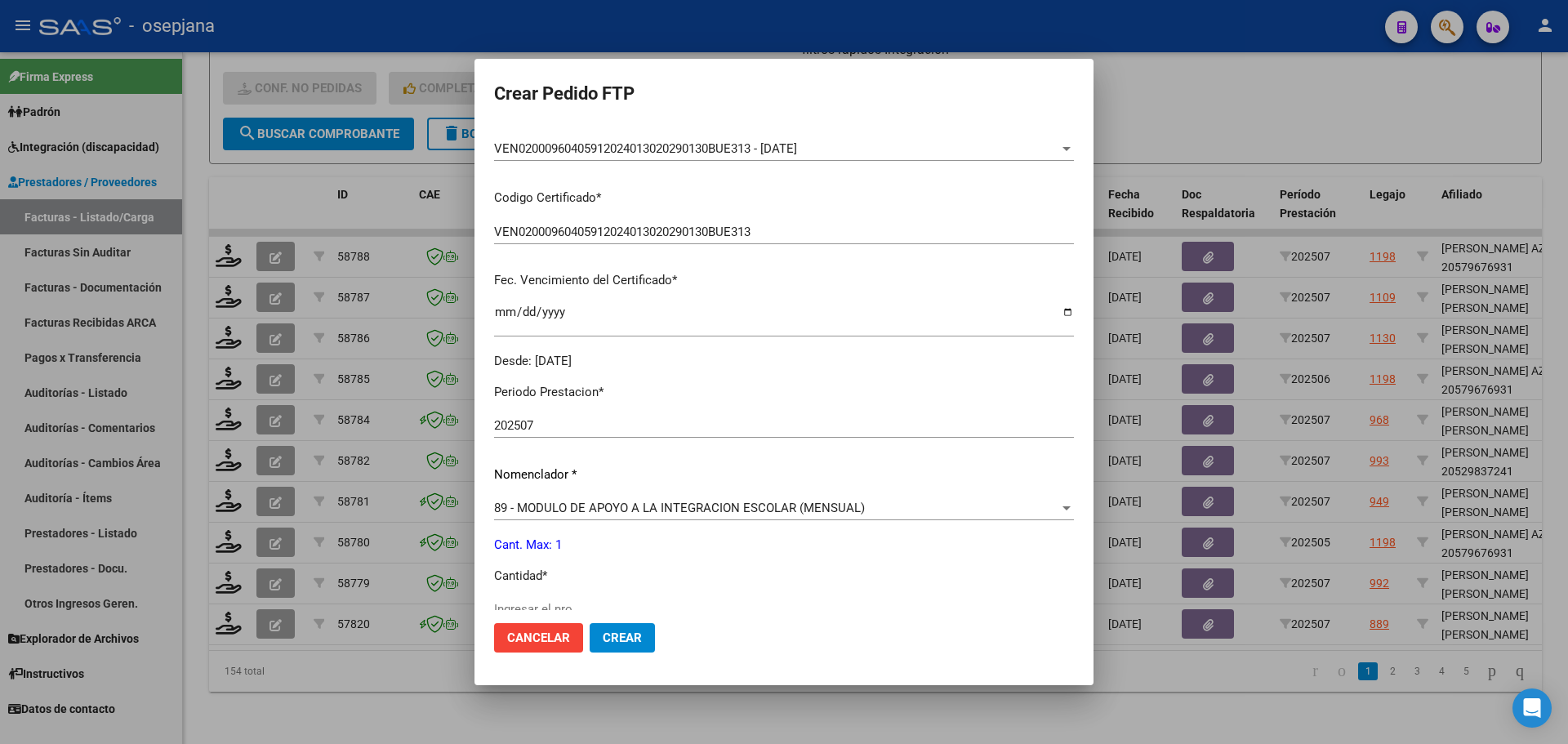
scroll to position [490, 0]
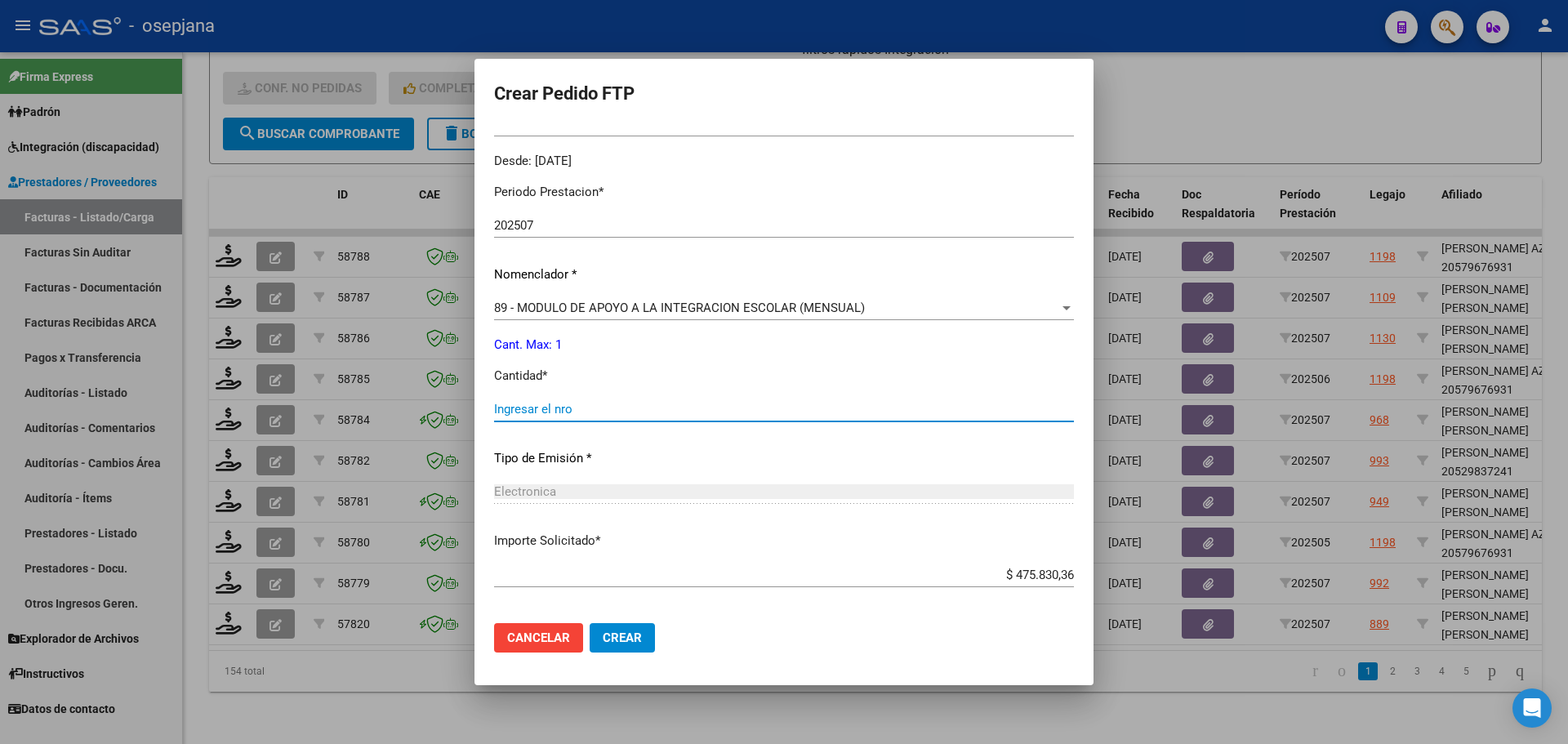
click at [591, 409] on input "Ingresar el nro" at bounding box center [784, 408] width 580 height 14
type input "1"
click at [655, 631] on button "Crear" at bounding box center [622, 637] width 65 height 30
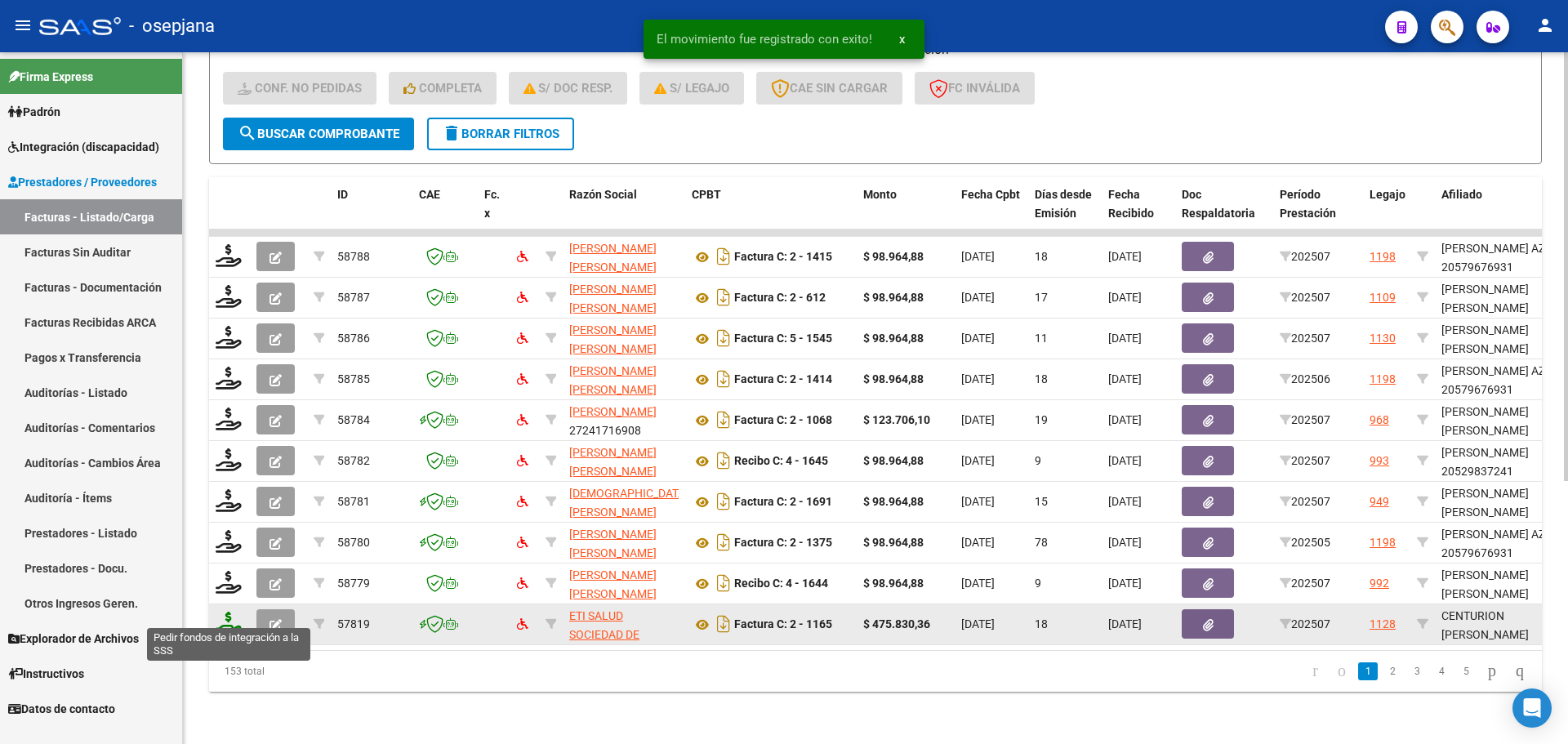
click at [230, 616] on icon at bounding box center [228, 623] width 26 height 23
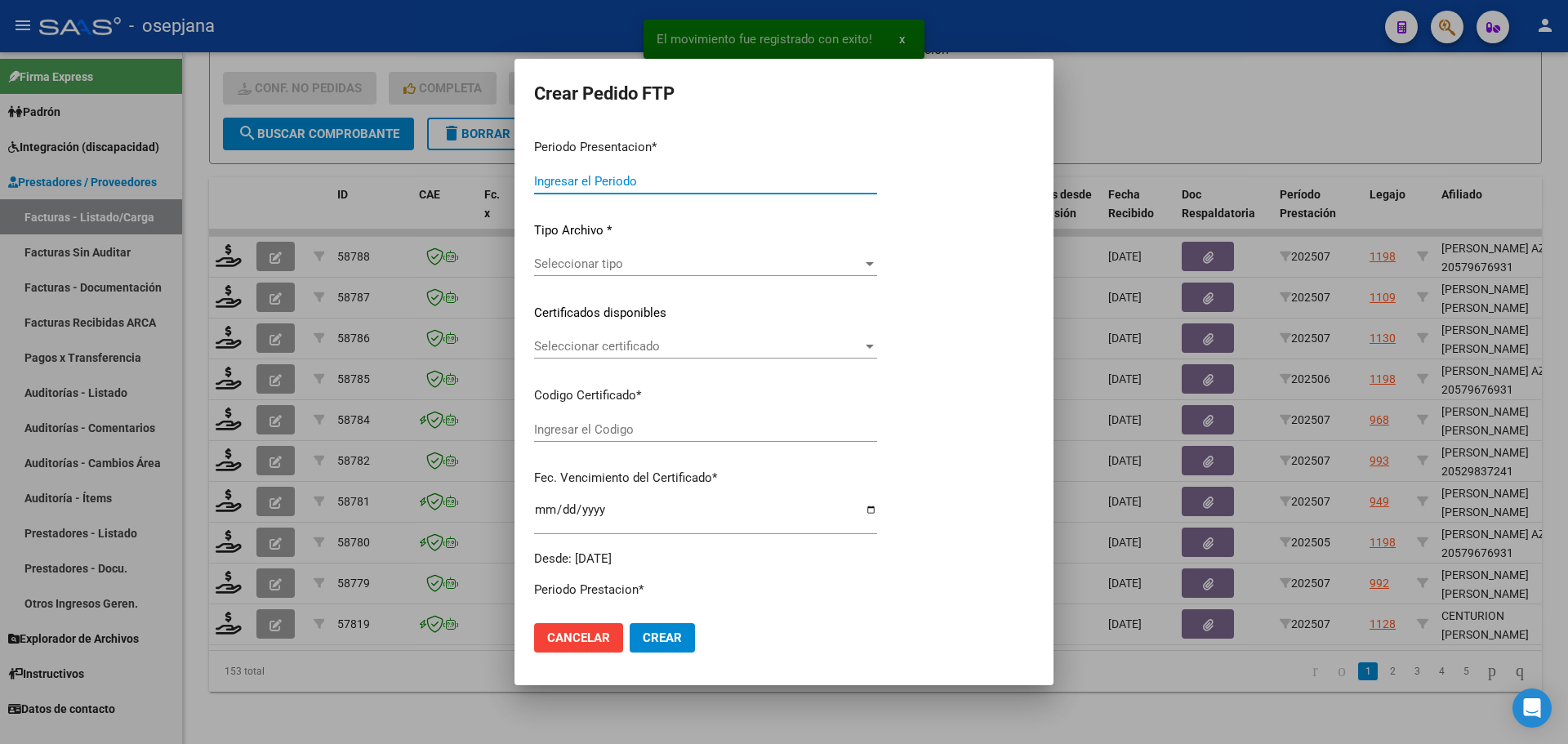
type input "202507"
type input "$ 475.830,36"
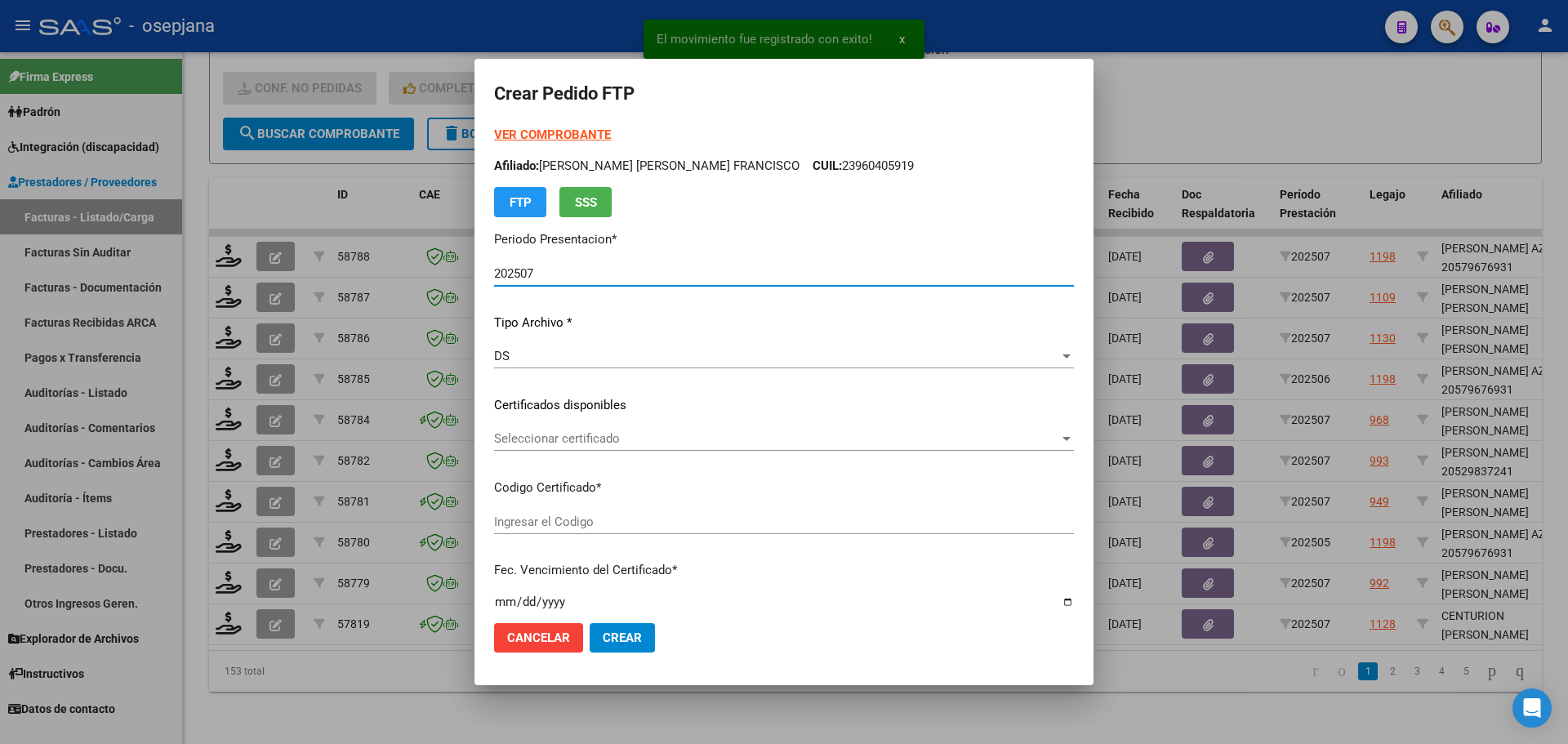
type input "ARG02000548108662023030620260306BSAS313"
type input "2026-03-23"
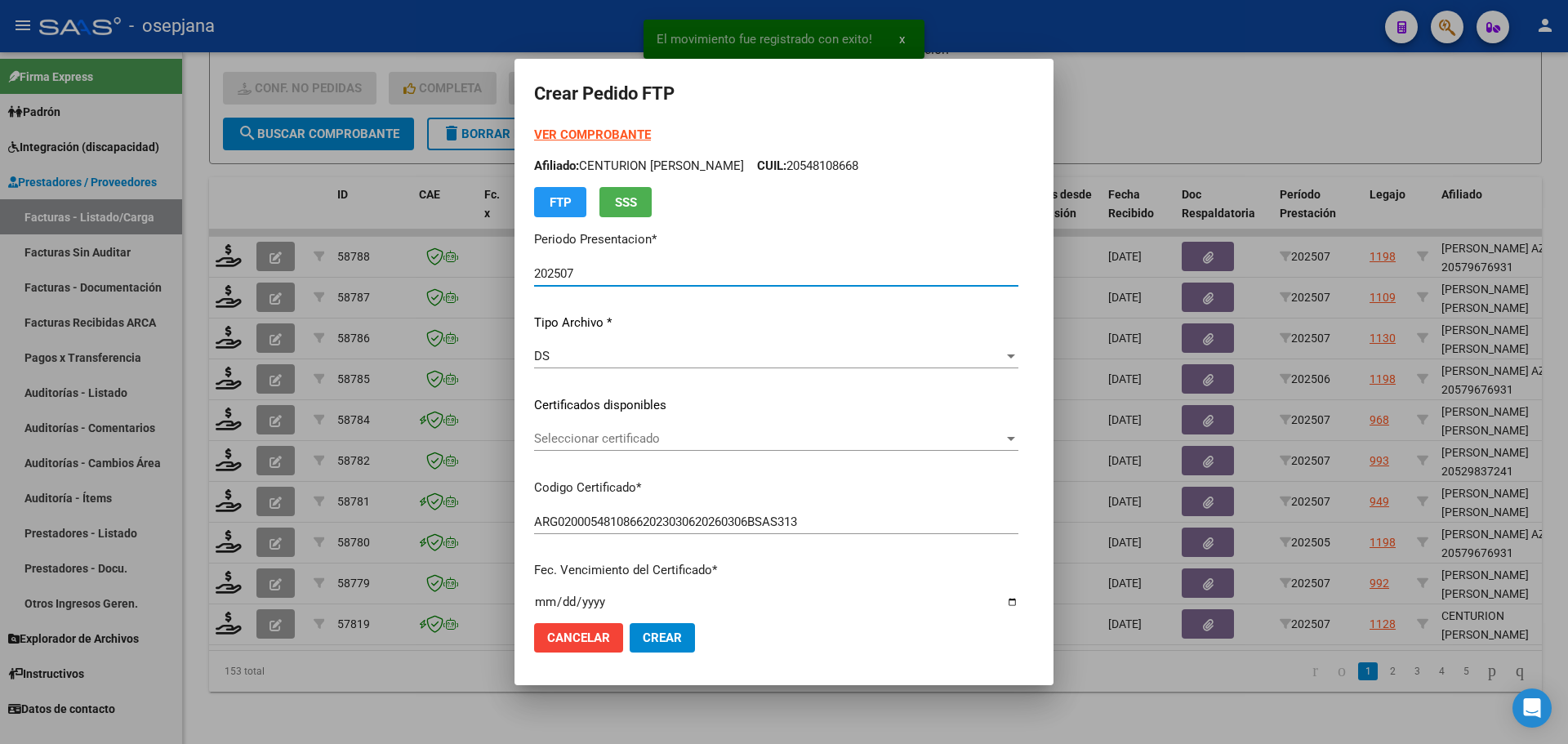
click at [699, 441] on span "Seleccionar certificado" at bounding box center [769, 438] width 470 height 14
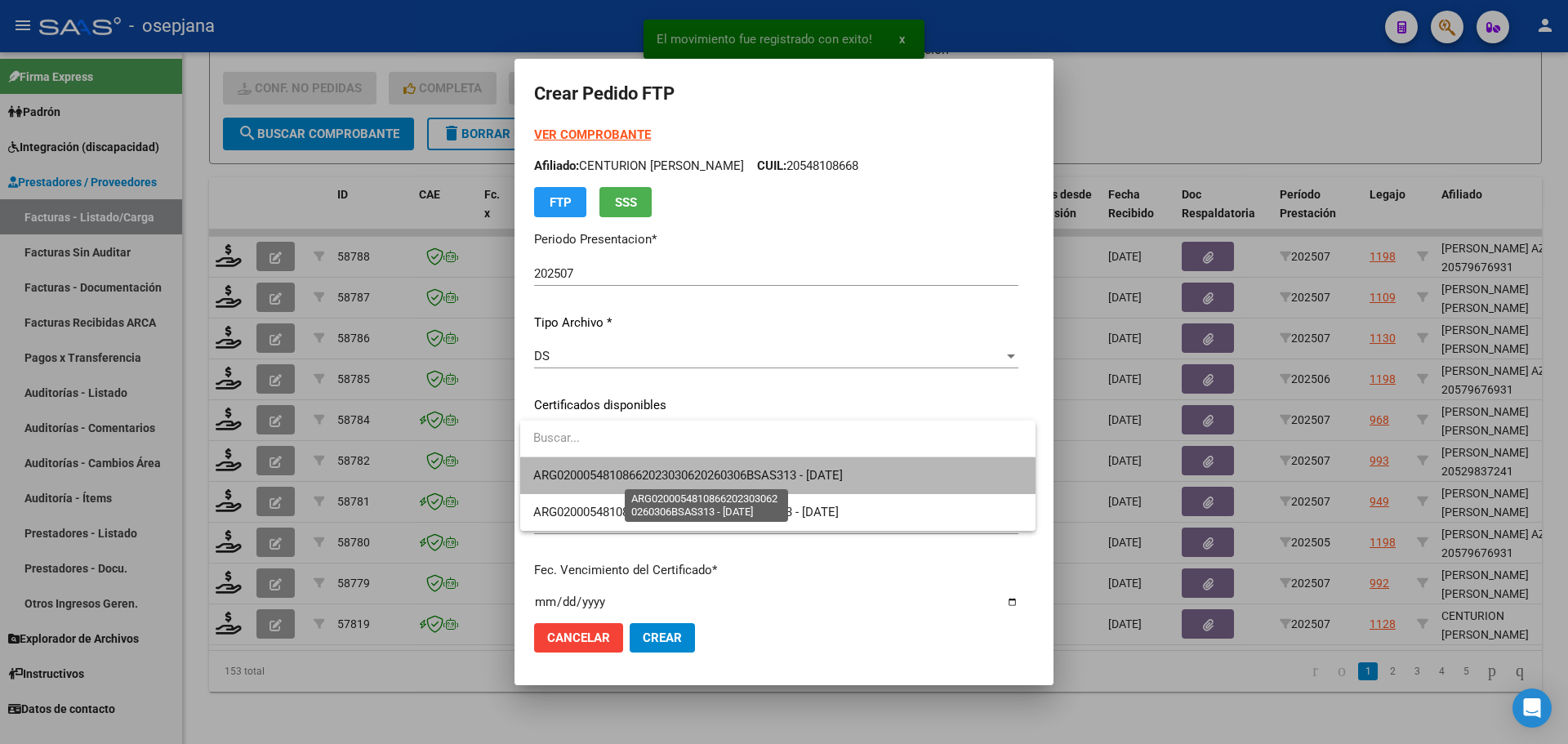
click at [712, 469] on span "ARG02000548108662023030620260306BSAS313 - 2026-03-23" at bounding box center [687, 475] width 309 height 14
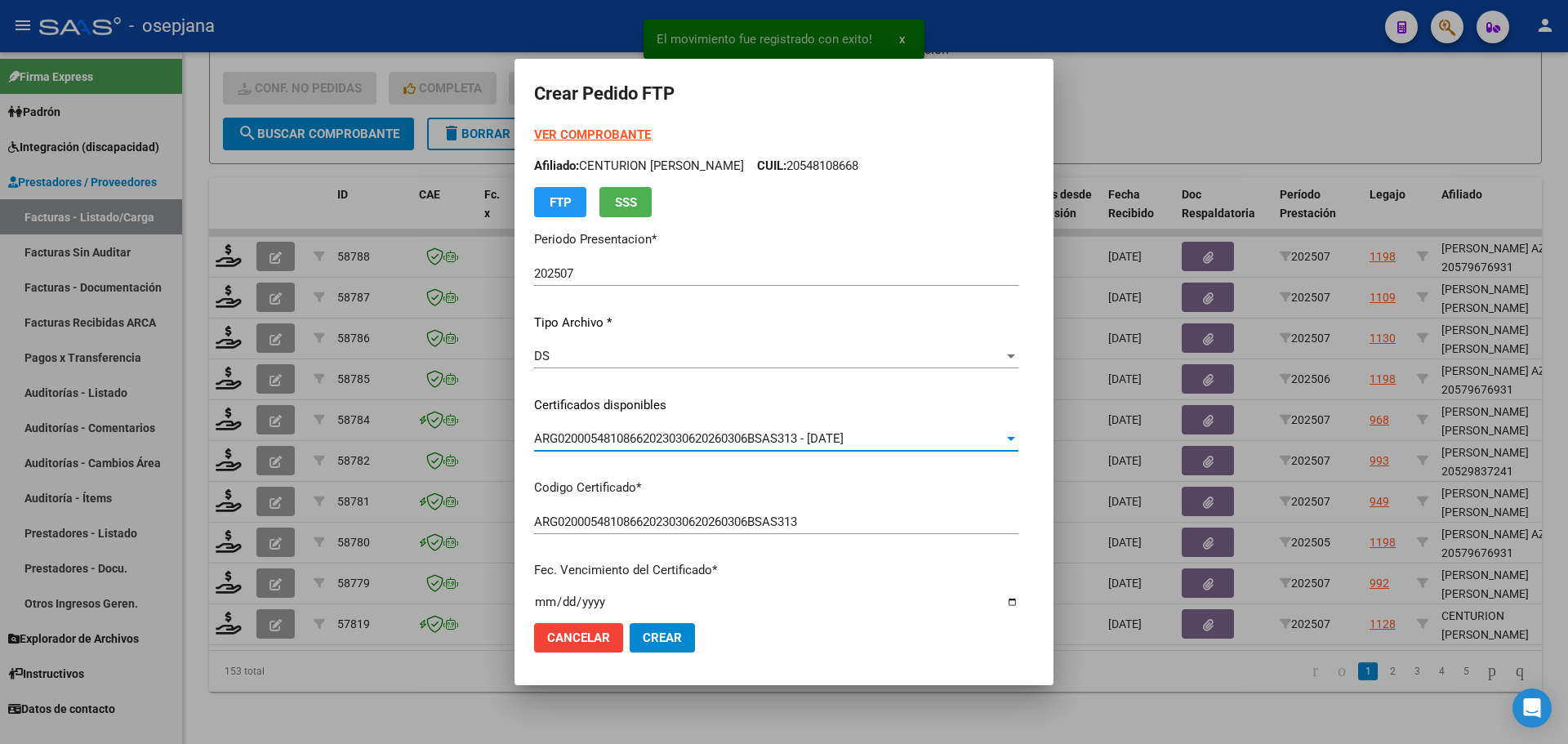
click at [617, 133] on strong "VER COMPROBANTE" at bounding box center [592, 134] width 117 height 14
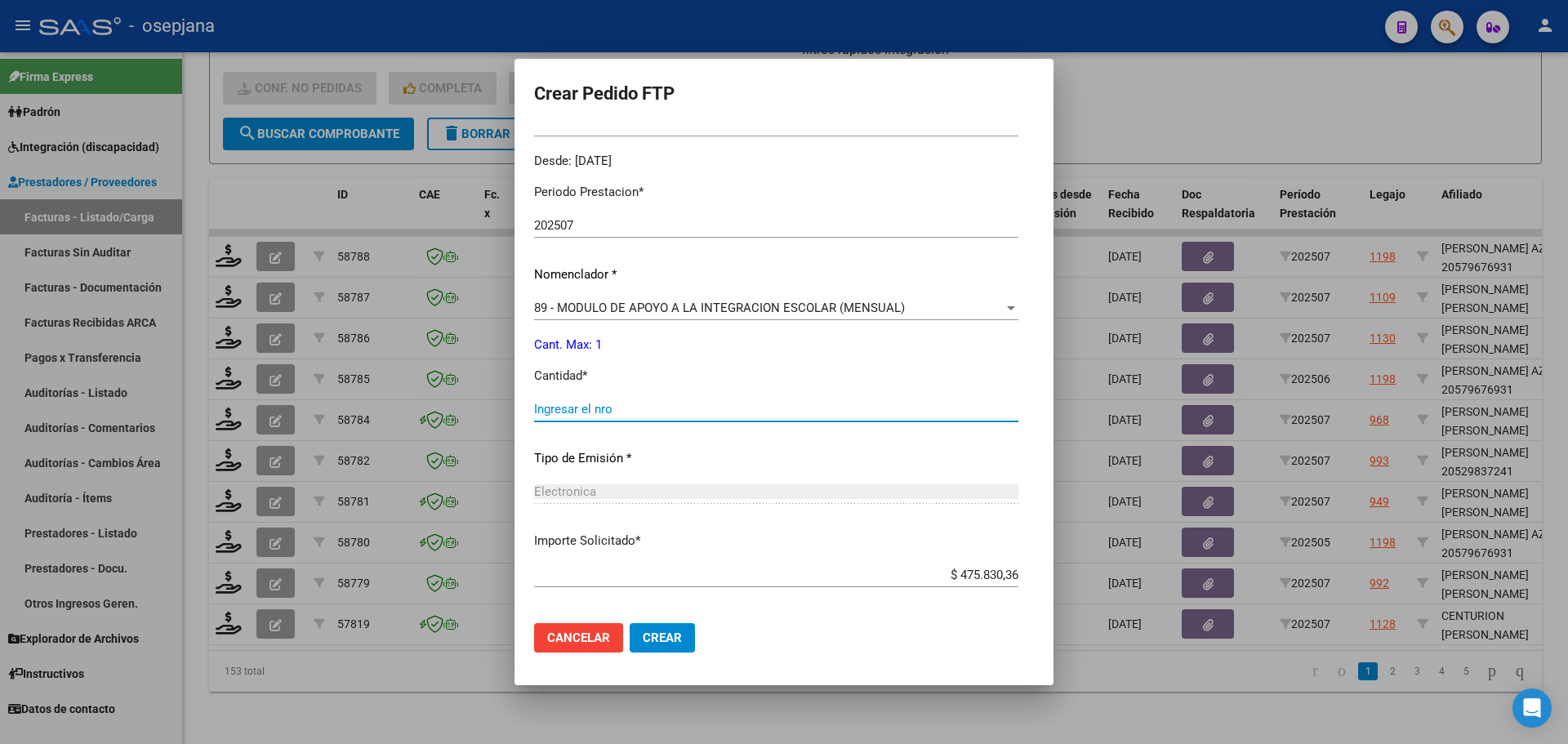
click at [564, 409] on input "Ingresar el nro" at bounding box center [776, 408] width 484 height 14
type input "1"
click at [676, 625] on button "Crear" at bounding box center [662, 637] width 65 height 30
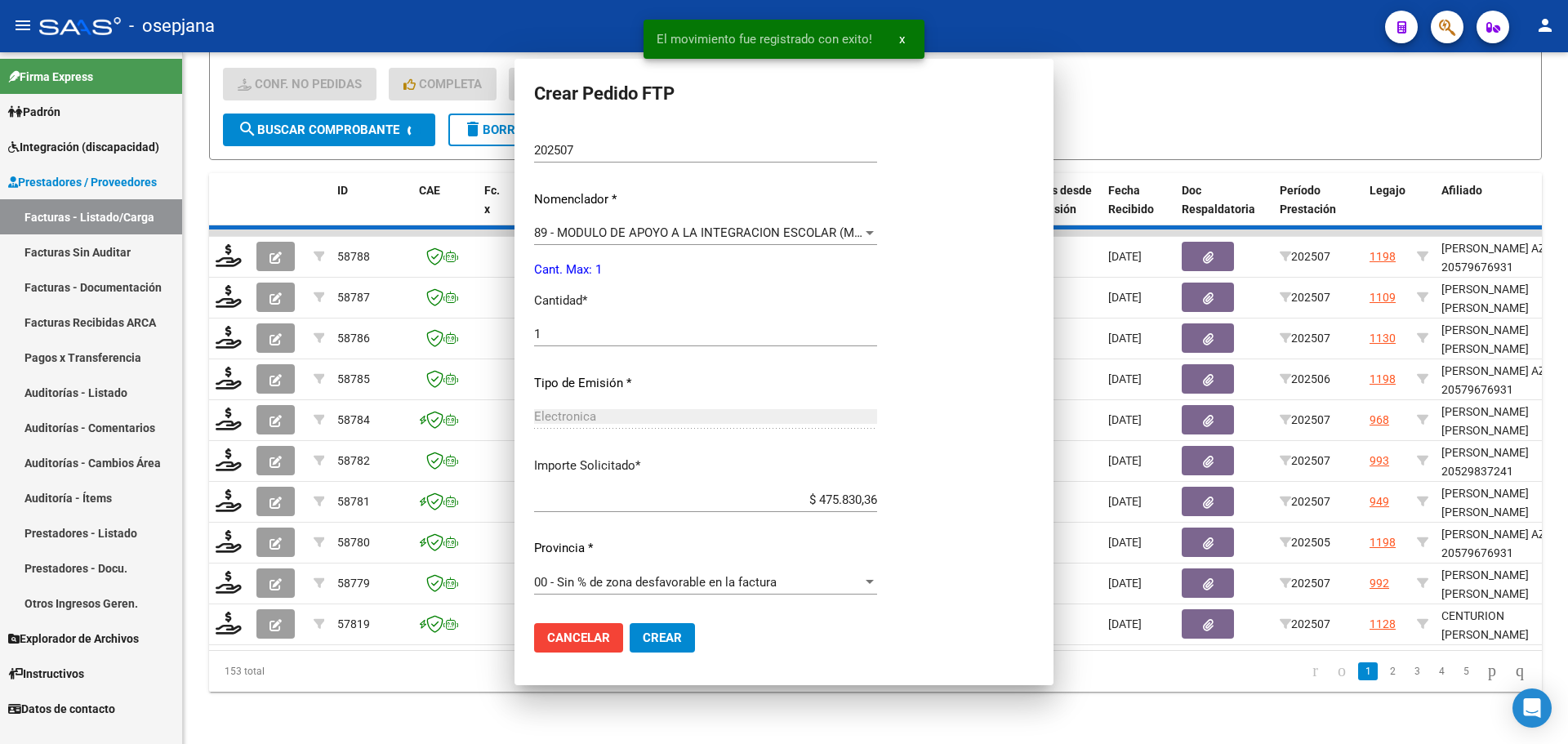
scroll to position [0, 0]
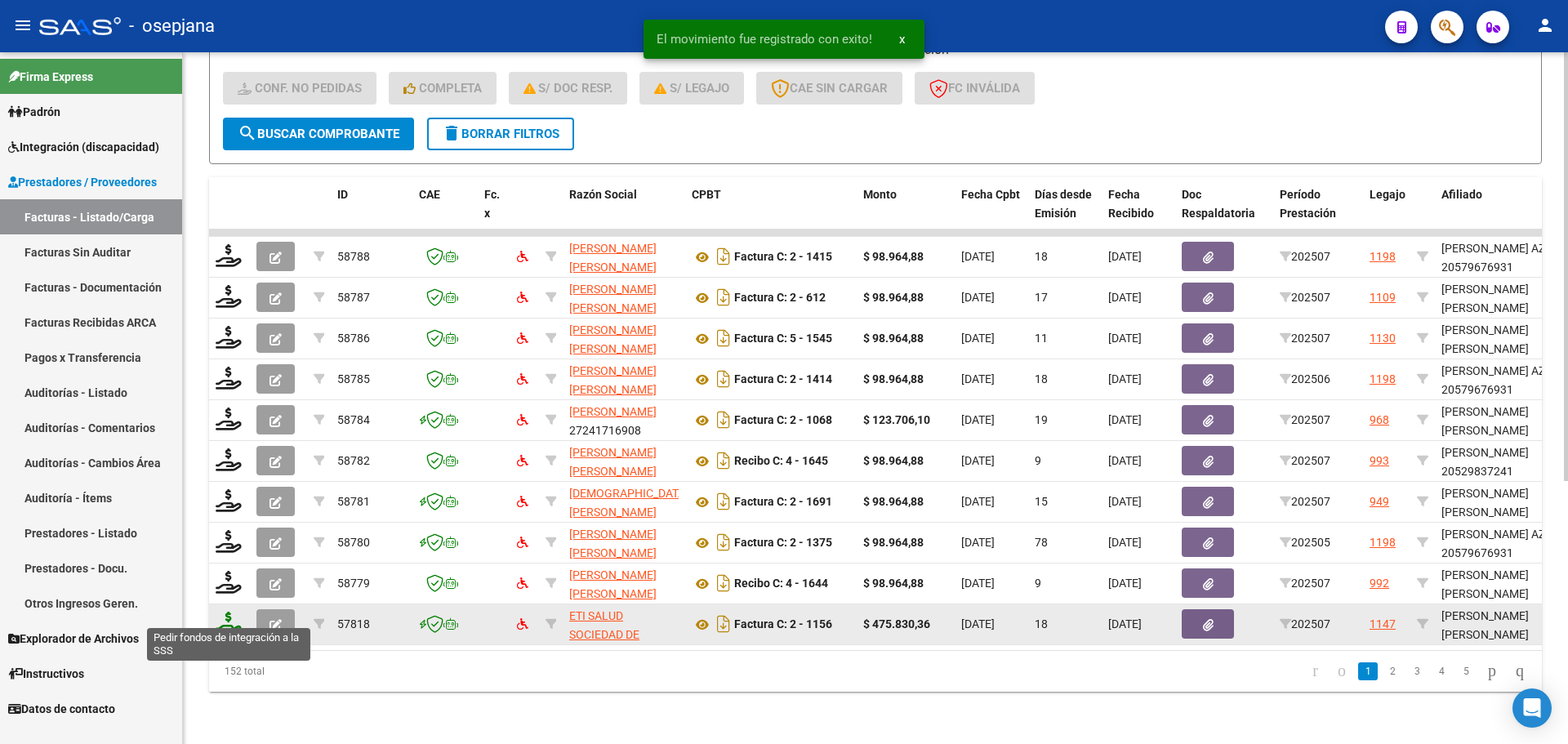
click at [233, 618] on icon at bounding box center [228, 623] width 26 height 23
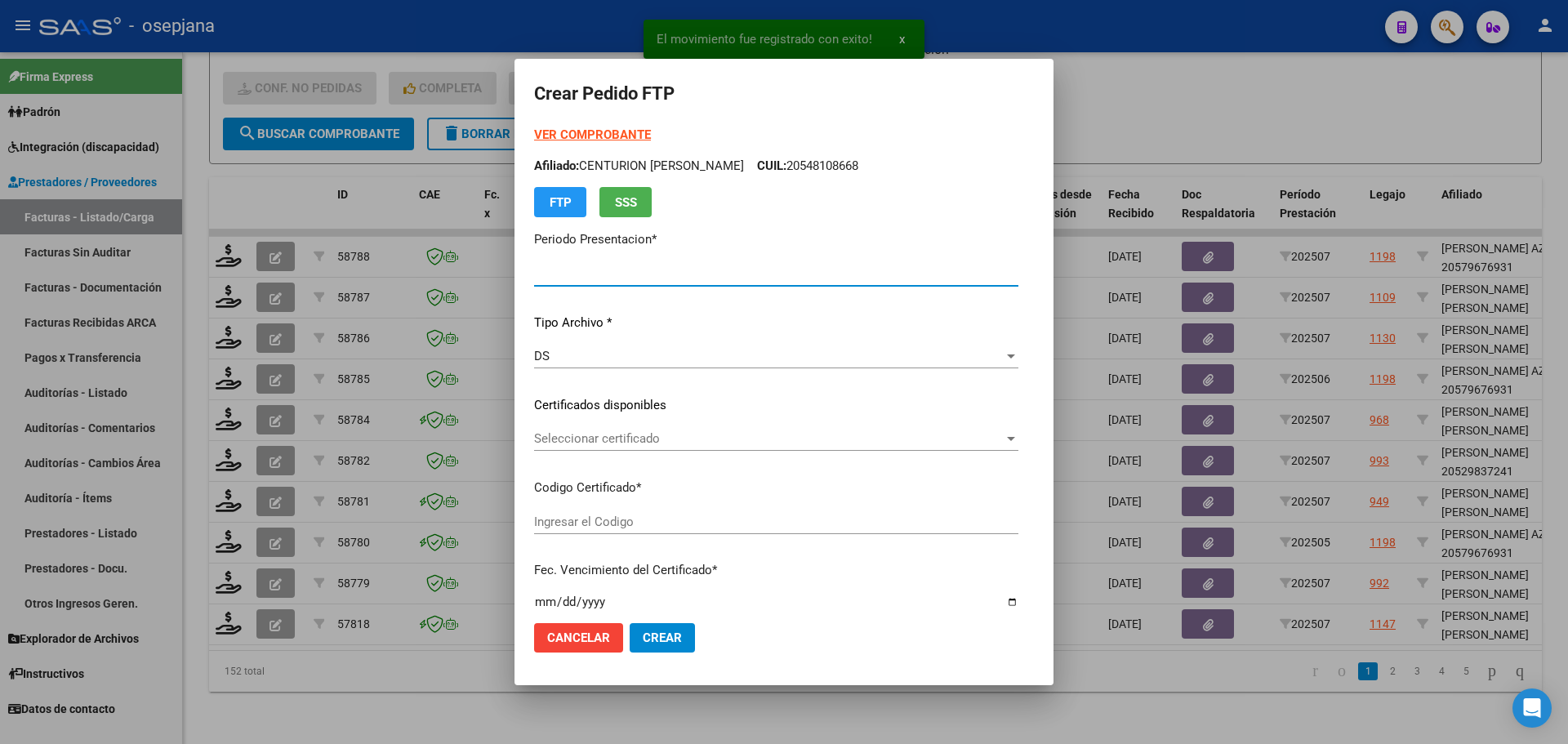
type input "202507"
type input "$ 475.830,36"
type input "ARG02000550668592019082320250823BS AS313"
type input "2025-08-23"
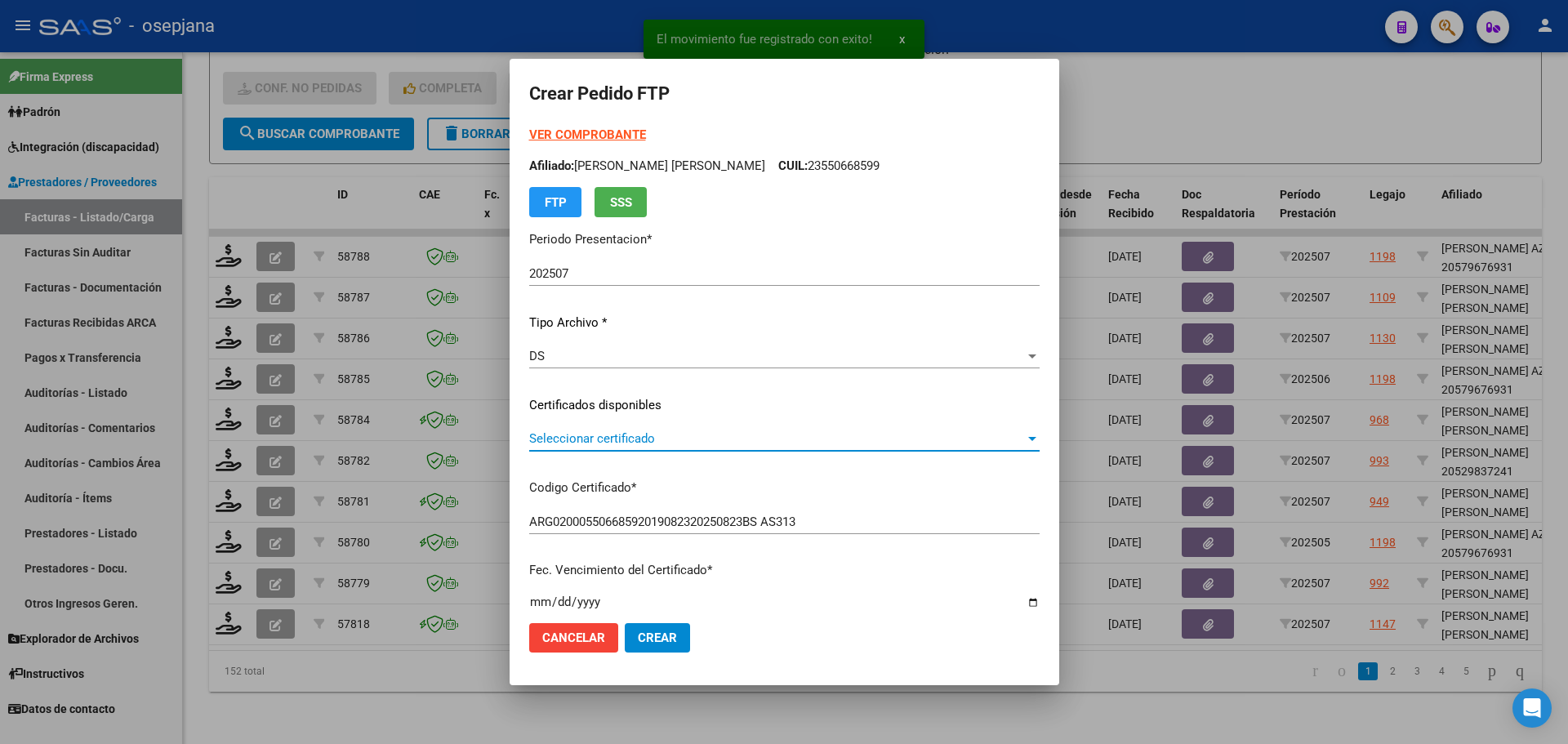
click at [659, 436] on span "Seleccionar certificado" at bounding box center [776, 438] width 496 height 14
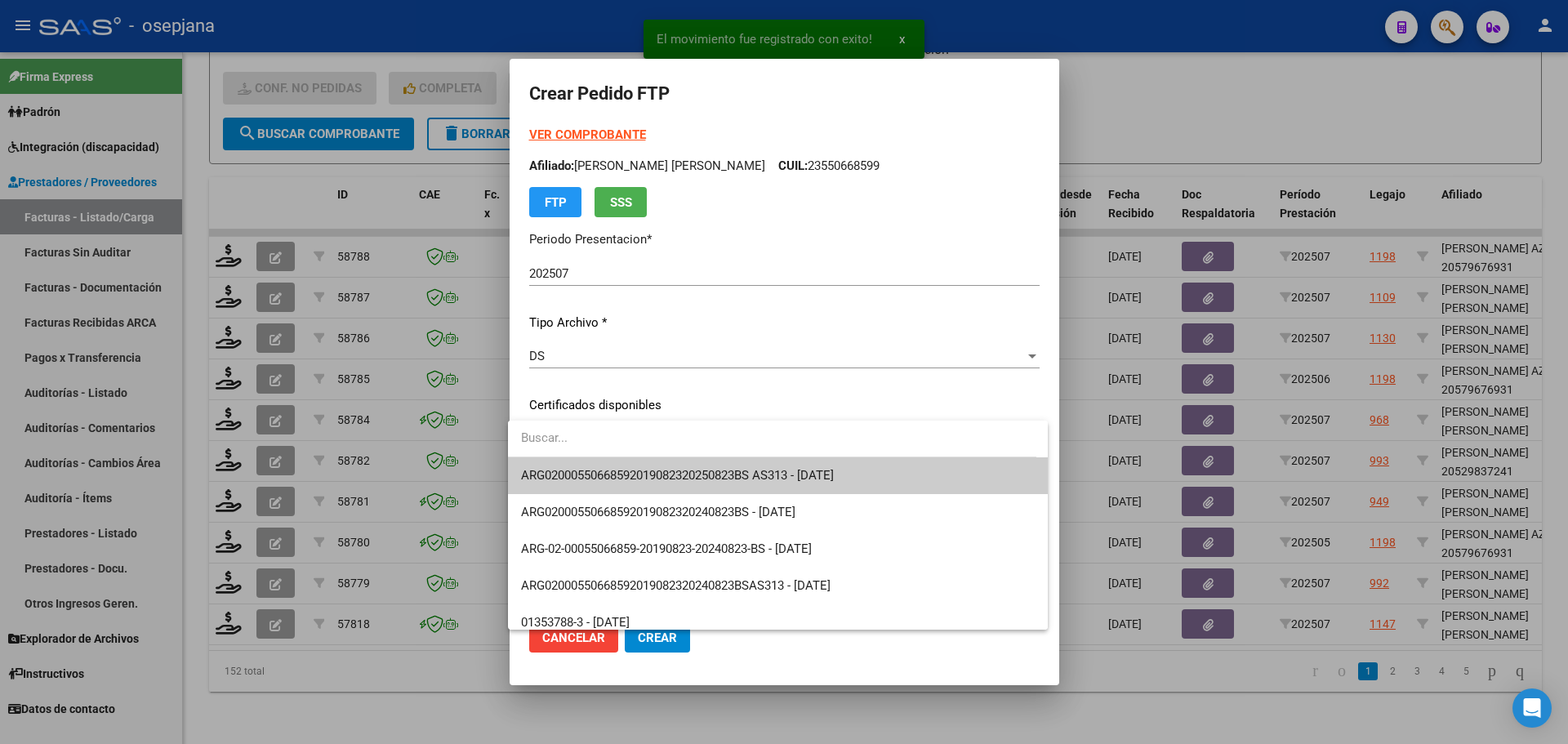
click at [667, 463] on span "ARG02000550668592019082320250823BS AS313 - 2025-08-23" at bounding box center [778, 475] width 514 height 36
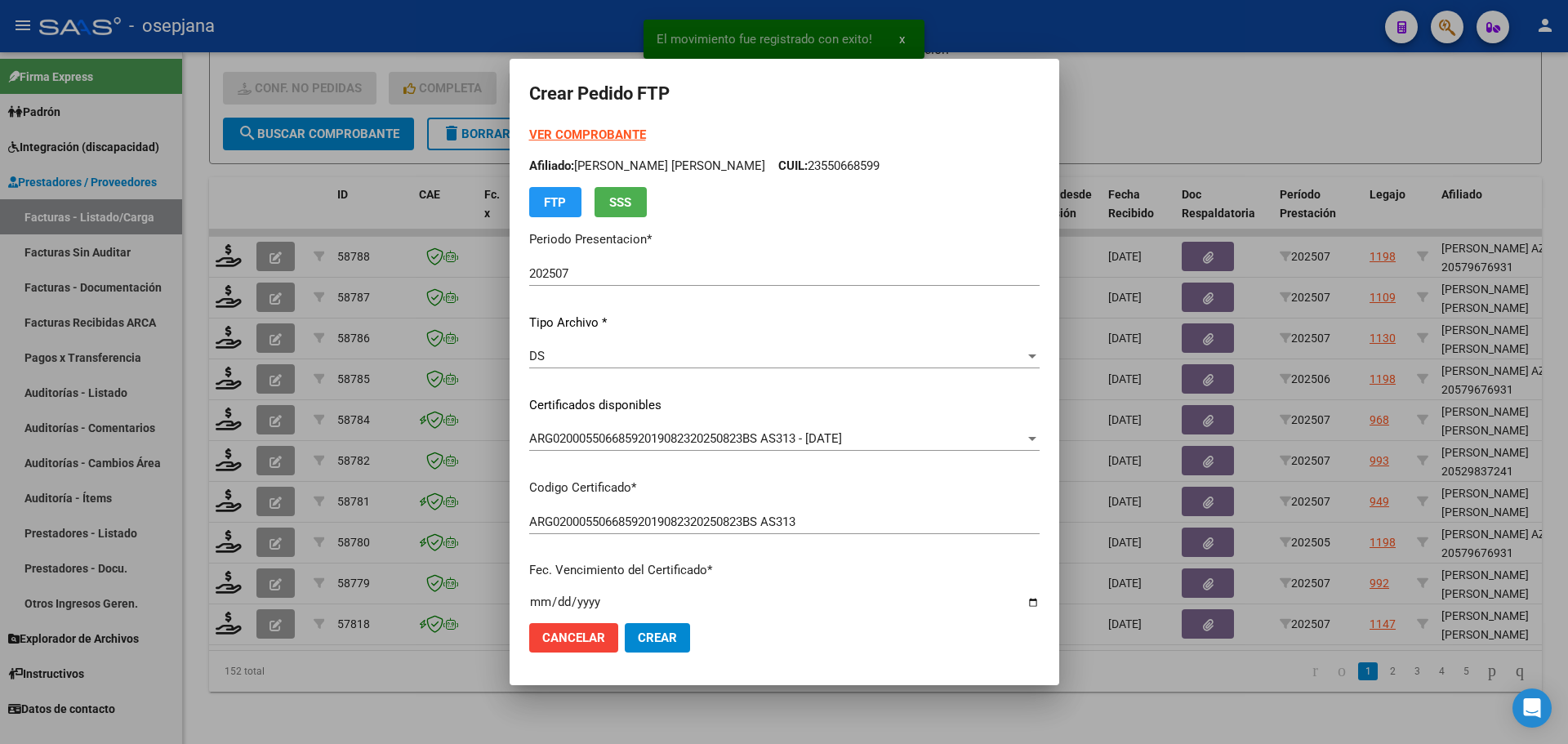
click at [615, 125] on div "VER COMPROBANTE ARCA Padrón Afiliado: FABRIZIO BAUTISTA EMMANUEL CUIL: 23550668…" at bounding box center [784, 171] width 510 height 92
click at [615, 136] on strong "VER COMPROBANTE" at bounding box center [587, 134] width 117 height 14
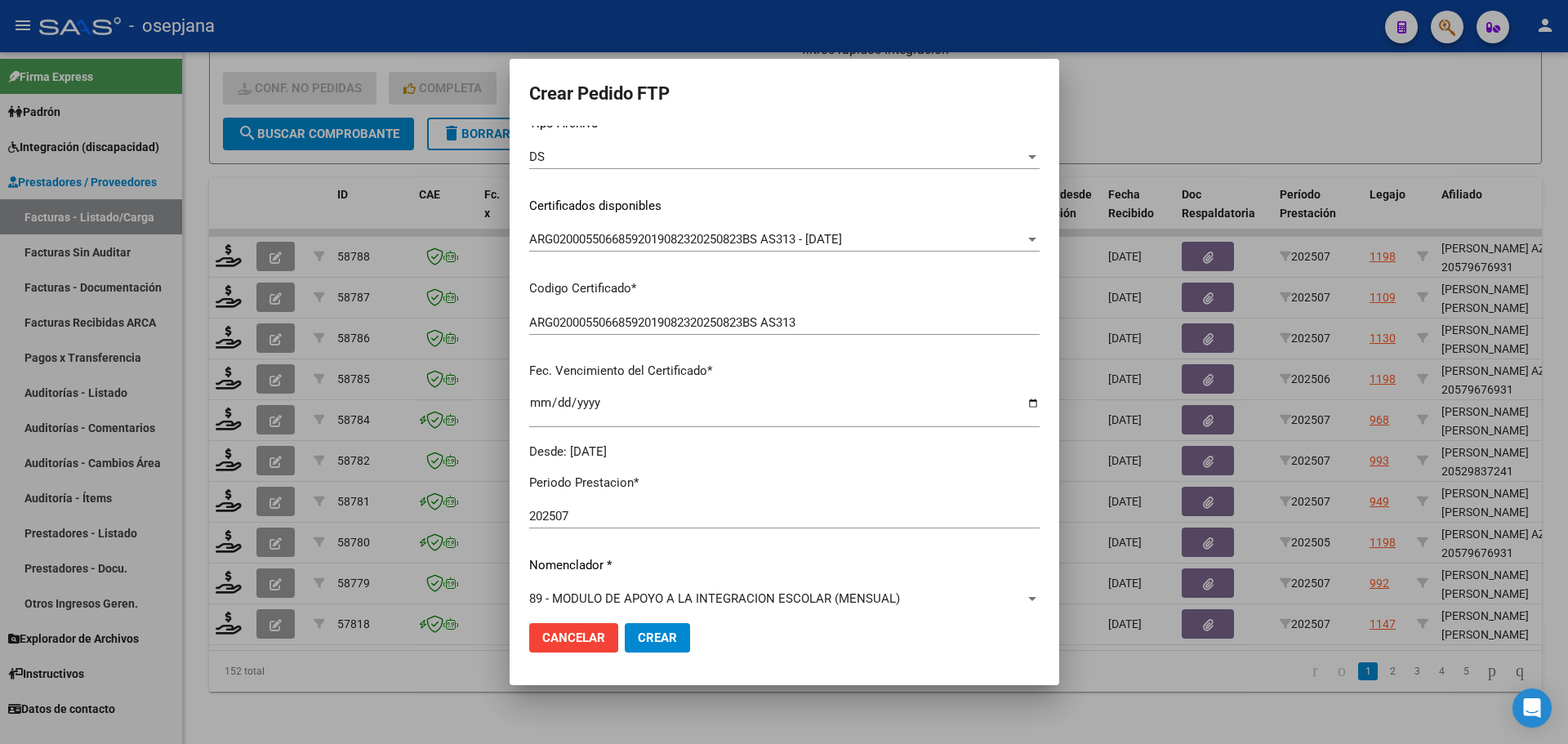
scroll to position [408, 0]
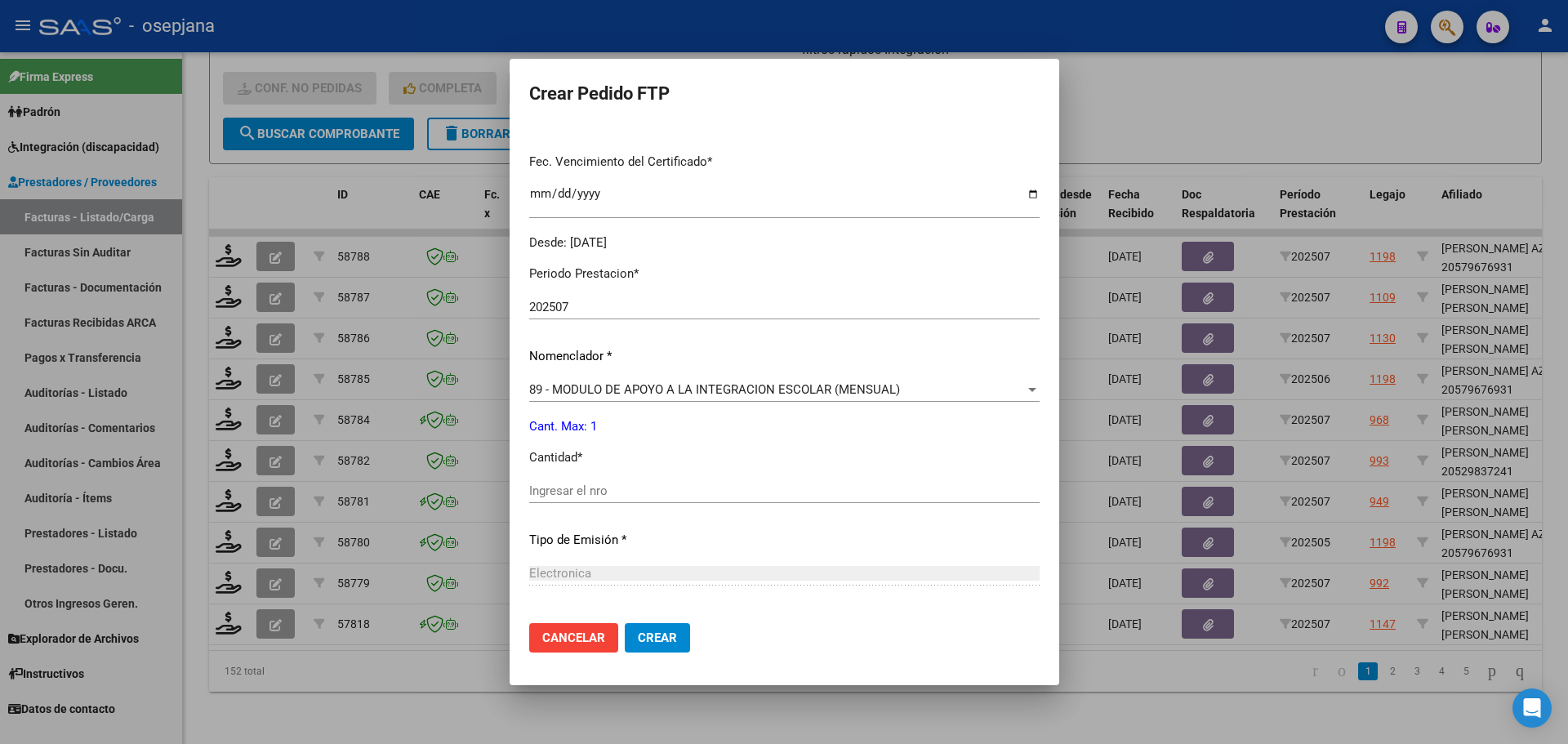
drag, startPoint x: 548, startPoint y: 507, endPoint x: 552, endPoint y: 486, distance: 21.4
click at [548, 505] on div "Ingresar el nro" at bounding box center [784, 498] width 510 height 40
click at [552, 486] on input "Ingresar el nro" at bounding box center [784, 490] width 510 height 14
type input "1"
drag, startPoint x: 621, startPoint y: 630, endPoint x: 630, endPoint y: 630, distance: 9.0
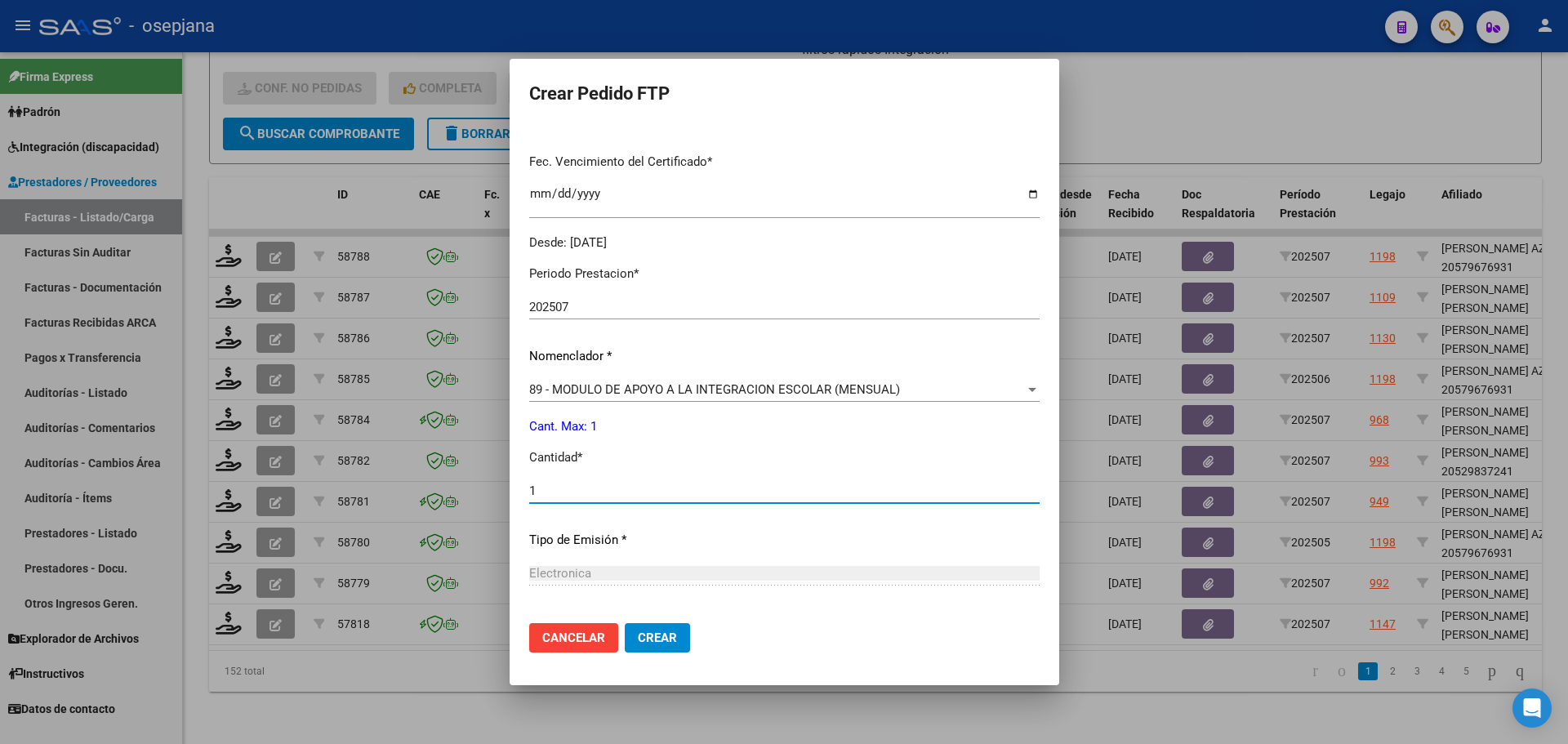
click at [630, 630] on div "Cancelar Crear" at bounding box center [609, 637] width 161 height 30
click at [638, 630] on span "Crear" at bounding box center [658, 637] width 39 height 14
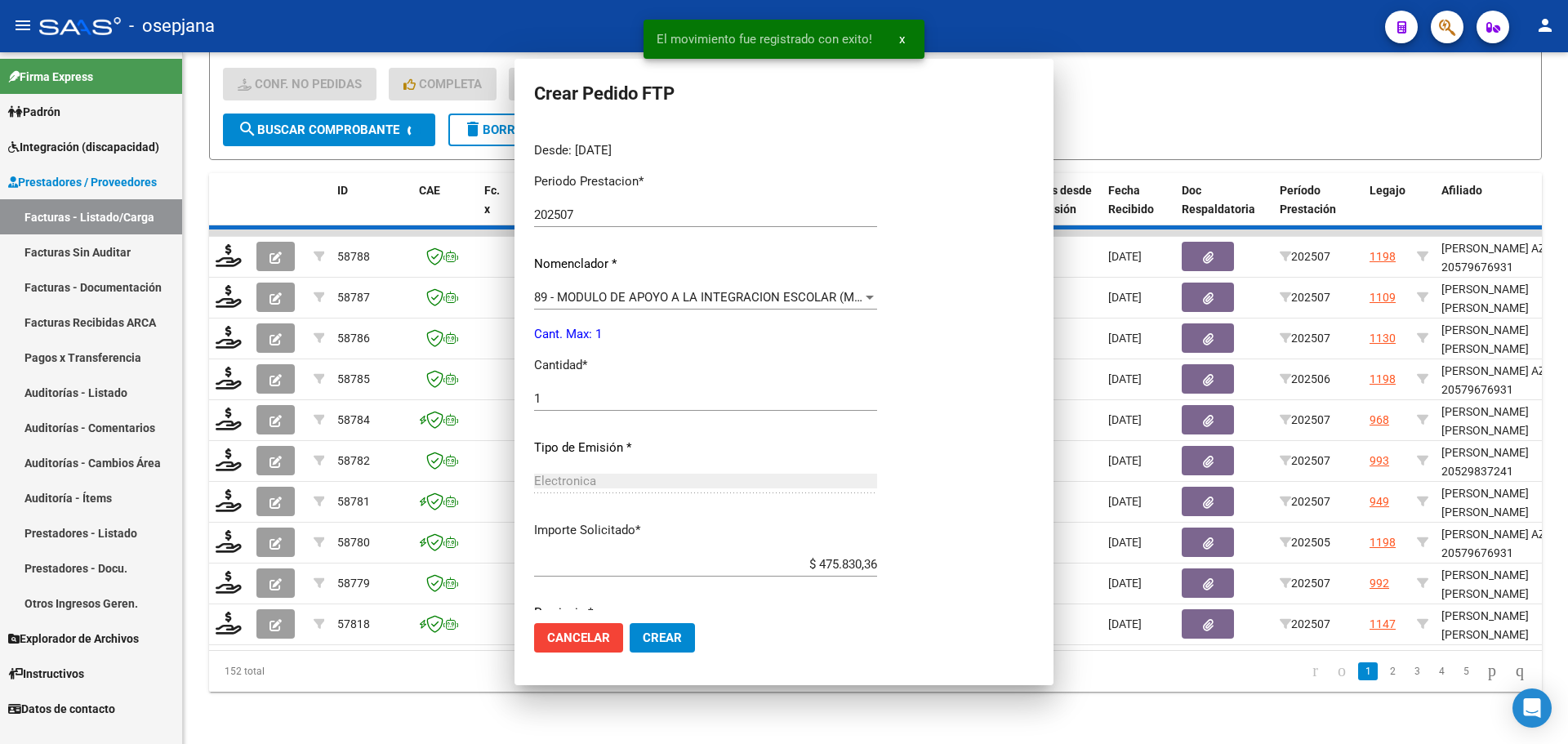
scroll to position [0, 0]
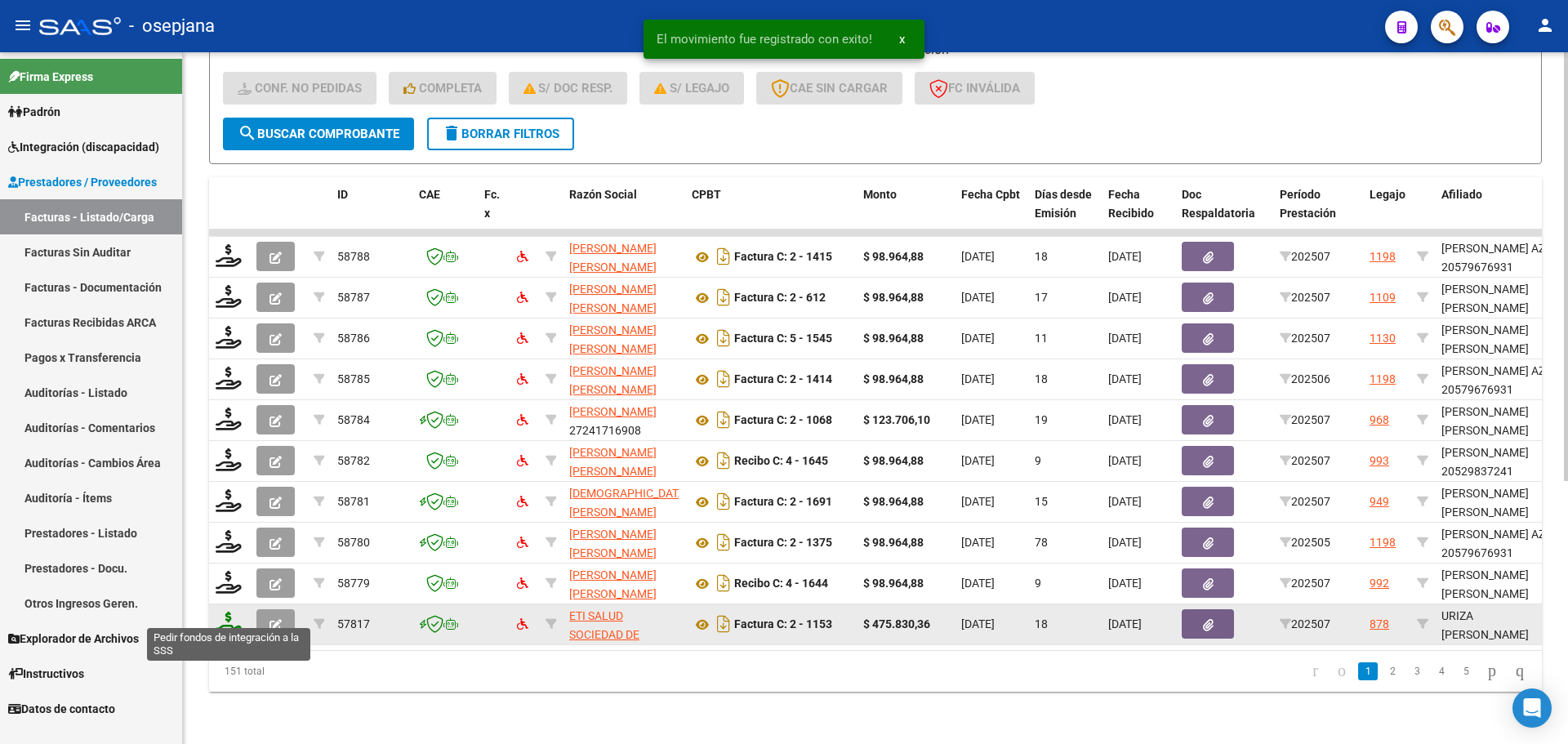
click at [219, 612] on icon at bounding box center [228, 623] width 26 height 23
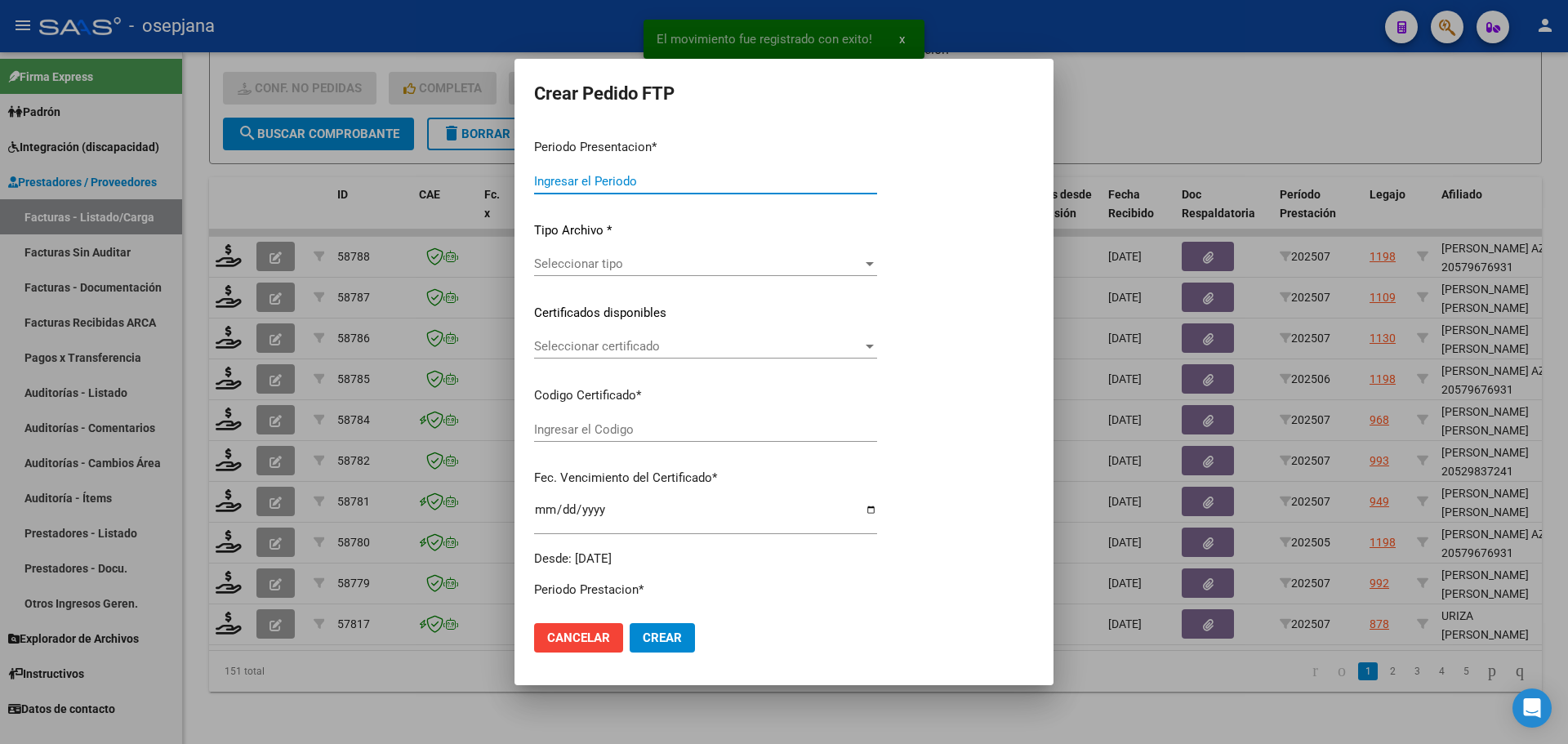
type input "202507"
type input "$ 475.830,36"
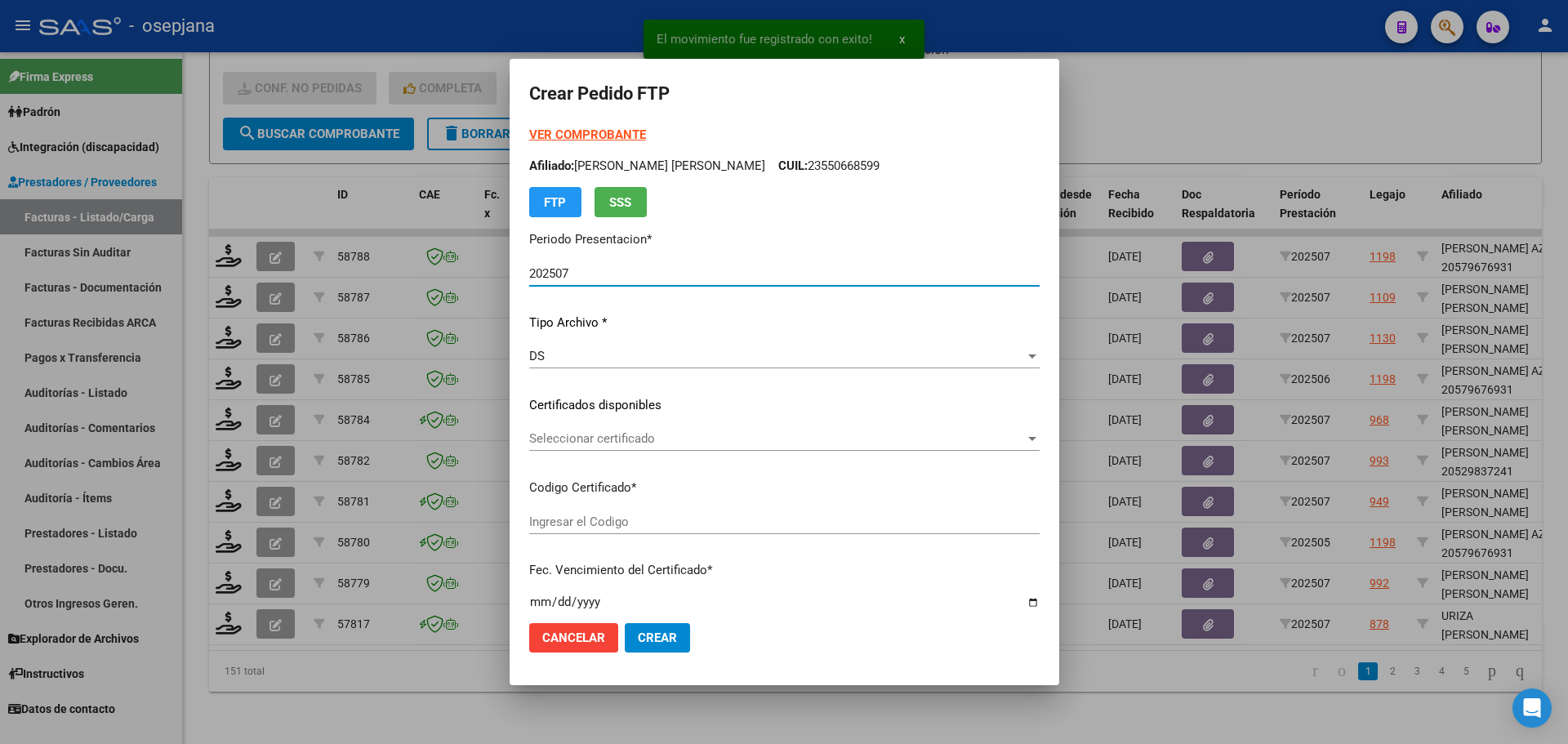
type input "ARG02000554265322024062520270625BSAS313"
type input "2027-06-25"
click at [670, 441] on span "Seleccionar certificado" at bounding box center [776, 438] width 496 height 14
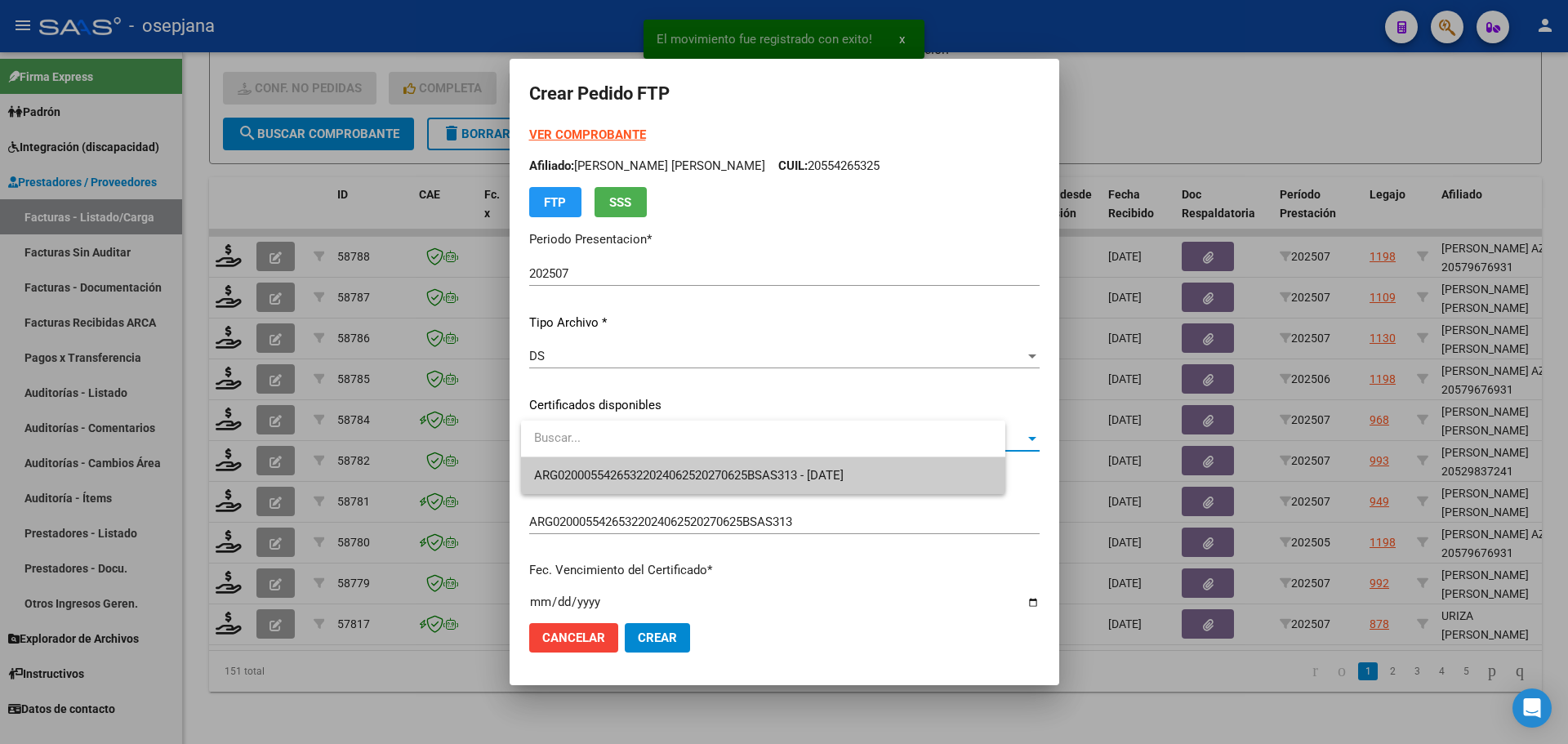
click at [676, 467] on span "ARG02000554265322024062520270625BSAS313 - 2027-06-25" at bounding box center [763, 475] width 459 height 36
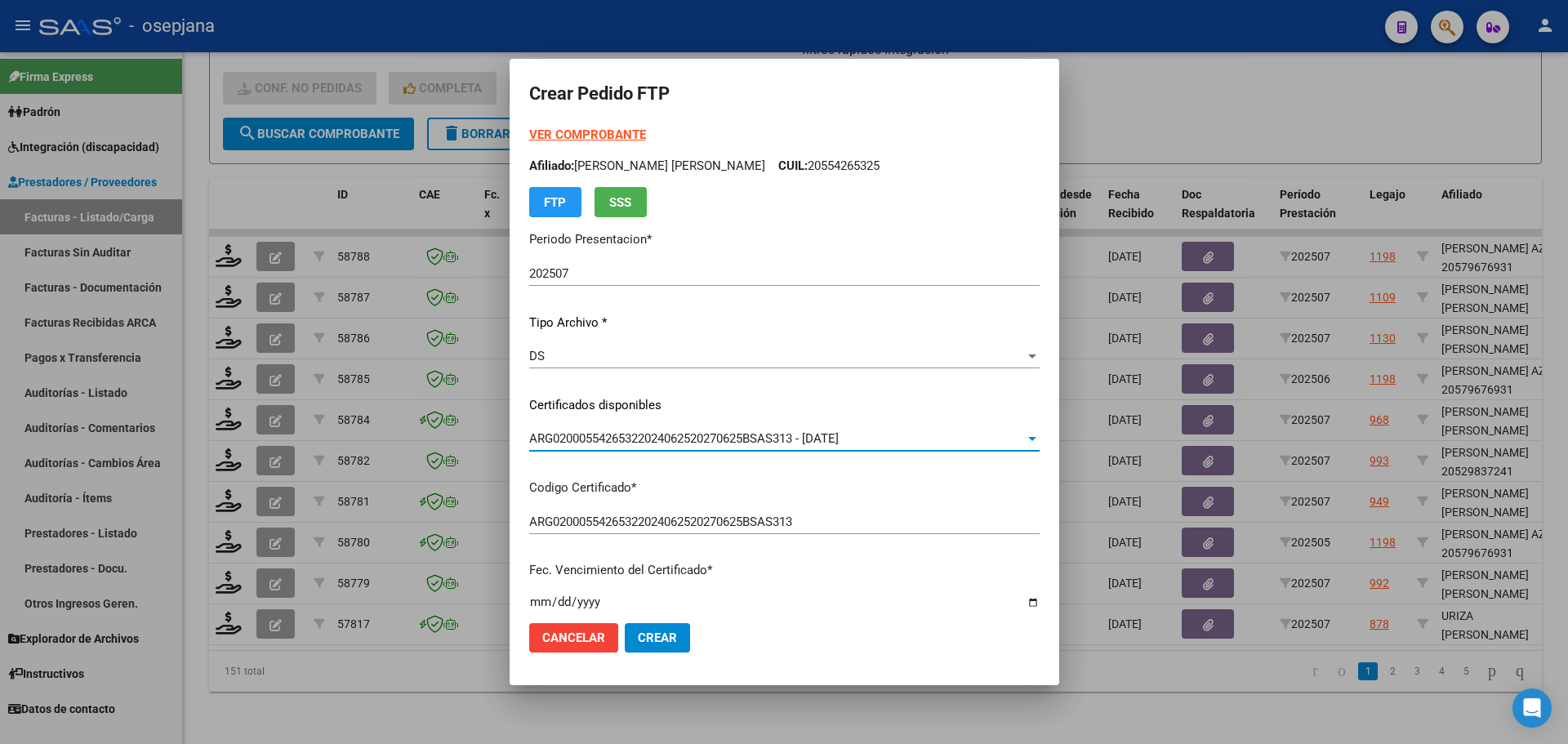
click at [638, 131] on strong "VER COMPROBANTE" at bounding box center [587, 134] width 117 height 14
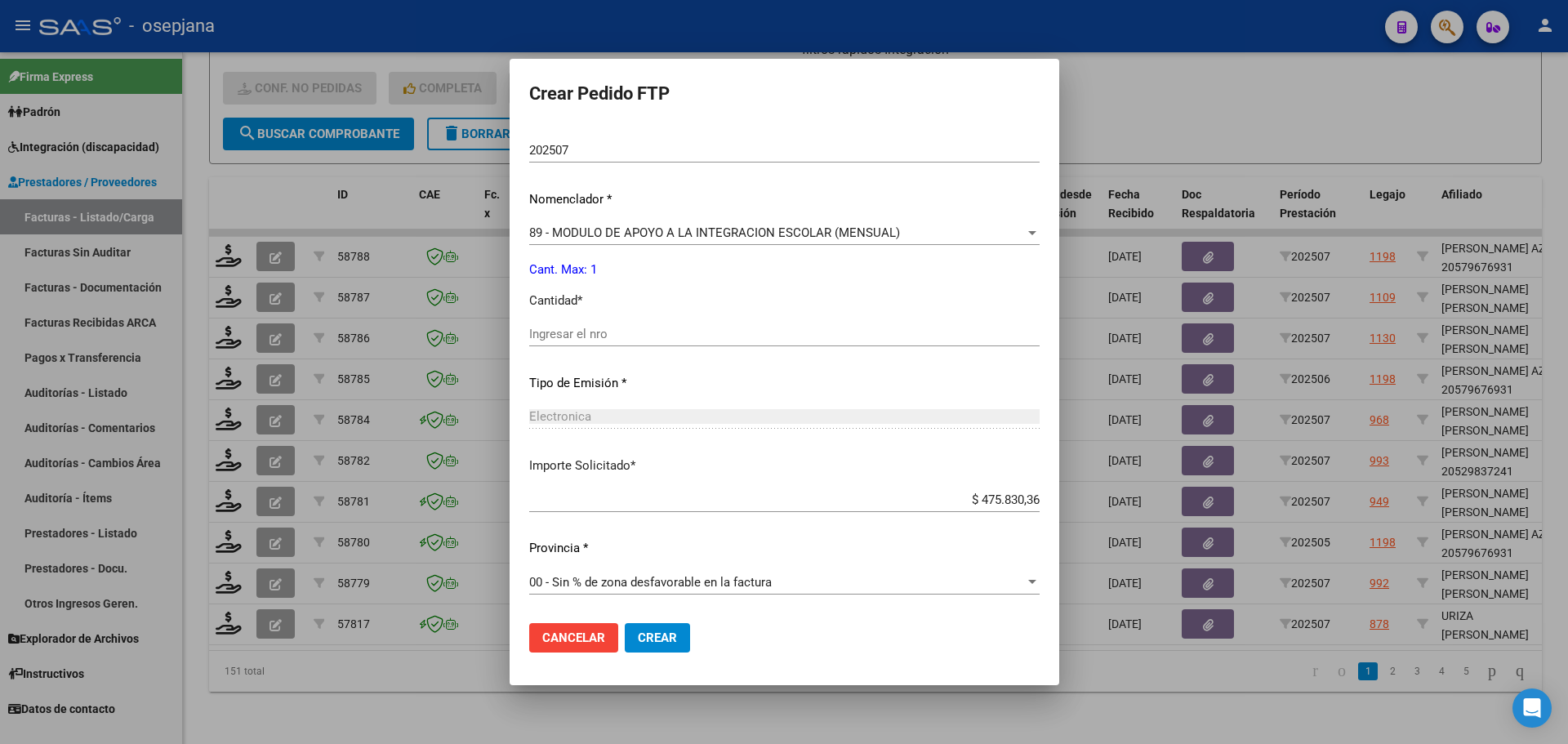
click at [579, 331] on input "Ingresar el nro" at bounding box center [784, 333] width 510 height 14
type input "1"
click at [676, 638] on span "Crear" at bounding box center [658, 637] width 39 height 14
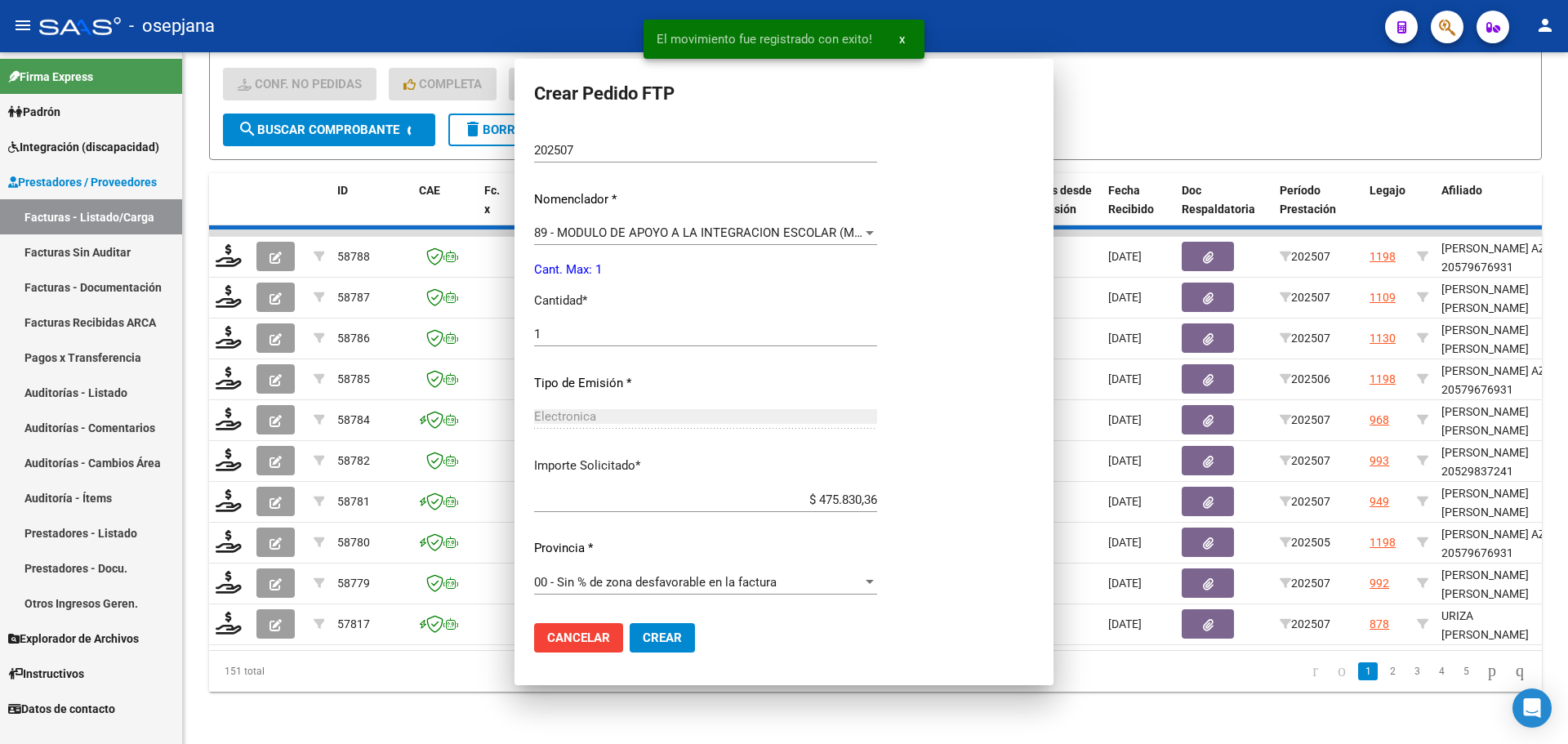
scroll to position [0, 0]
